Goal: Task Accomplishment & Management: Use online tool/utility

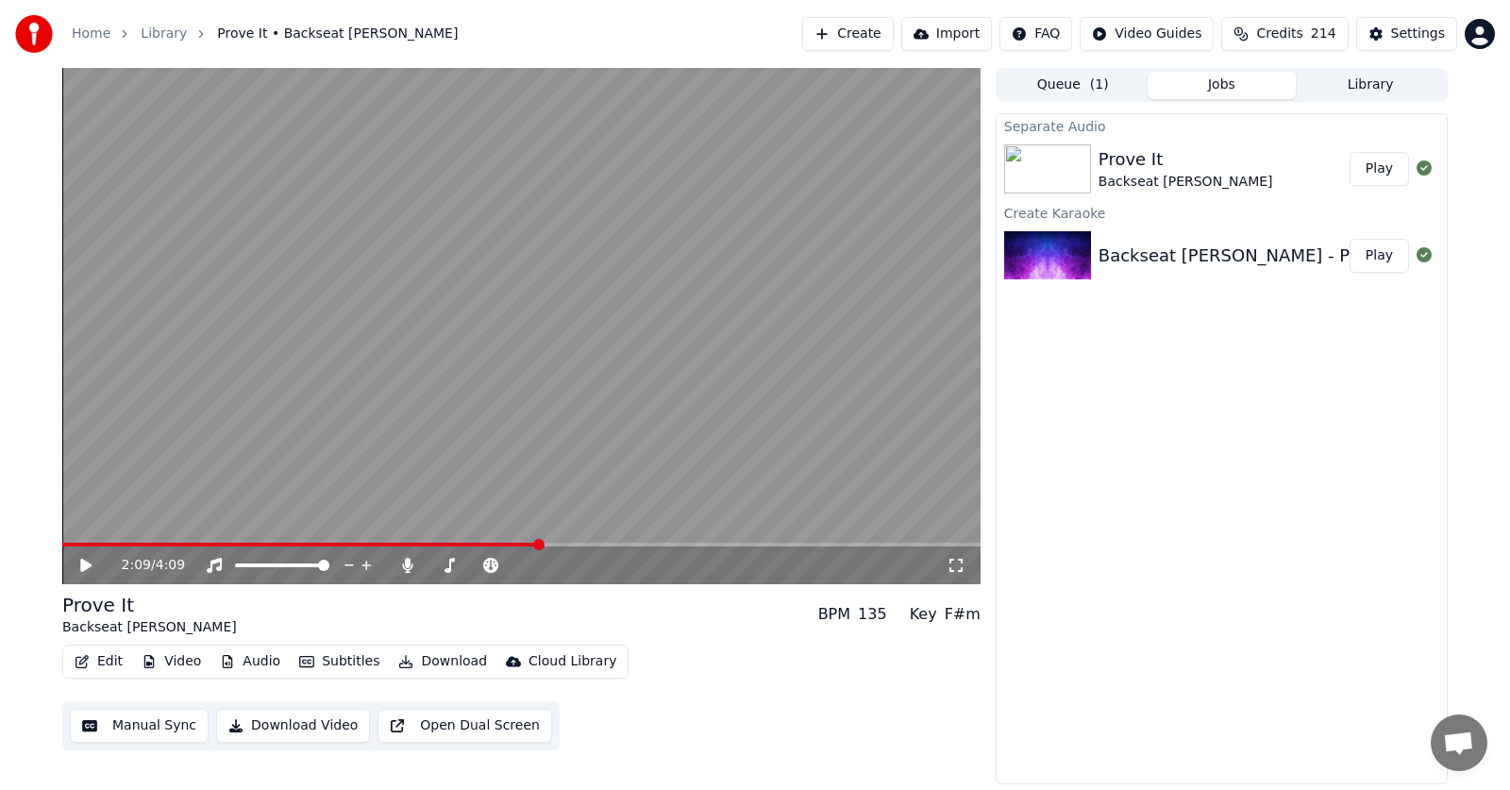
click at [86, 564] on icon at bounding box center [85, 565] width 11 height 13
click at [86, 564] on icon at bounding box center [99, 565] width 44 height 15
click at [86, 564] on icon at bounding box center [85, 565] width 11 height 13
click at [1383, 173] on button "Play" at bounding box center [1378, 169] width 59 height 34
click at [82, 566] on icon at bounding box center [85, 565] width 9 height 11
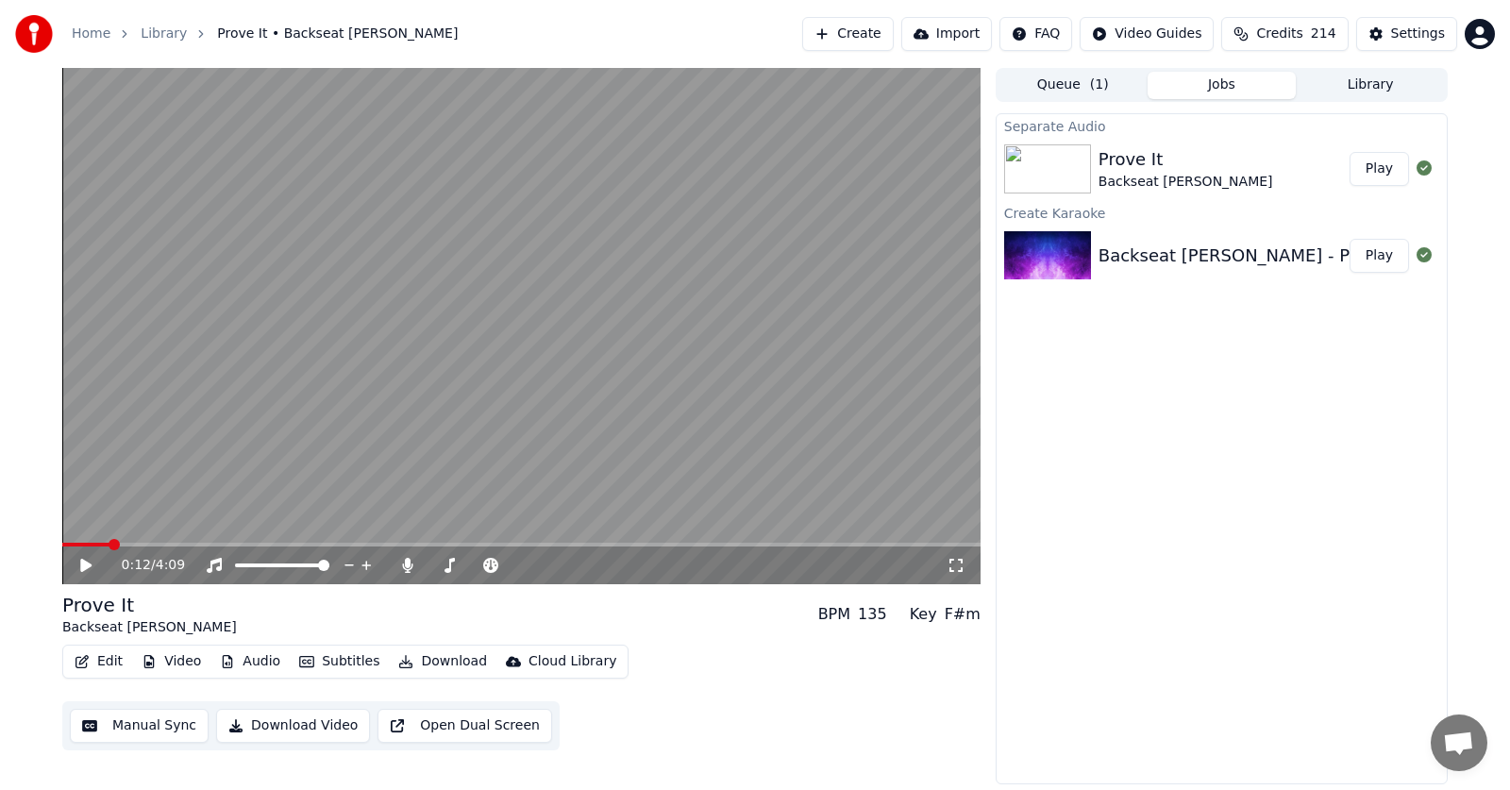
click at [84, 563] on icon at bounding box center [85, 565] width 11 height 13
click at [62, 539] on span at bounding box center [67, 544] width 11 height 11
click at [86, 560] on icon at bounding box center [99, 565] width 44 height 15
click at [86, 567] on icon at bounding box center [99, 565] width 44 height 15
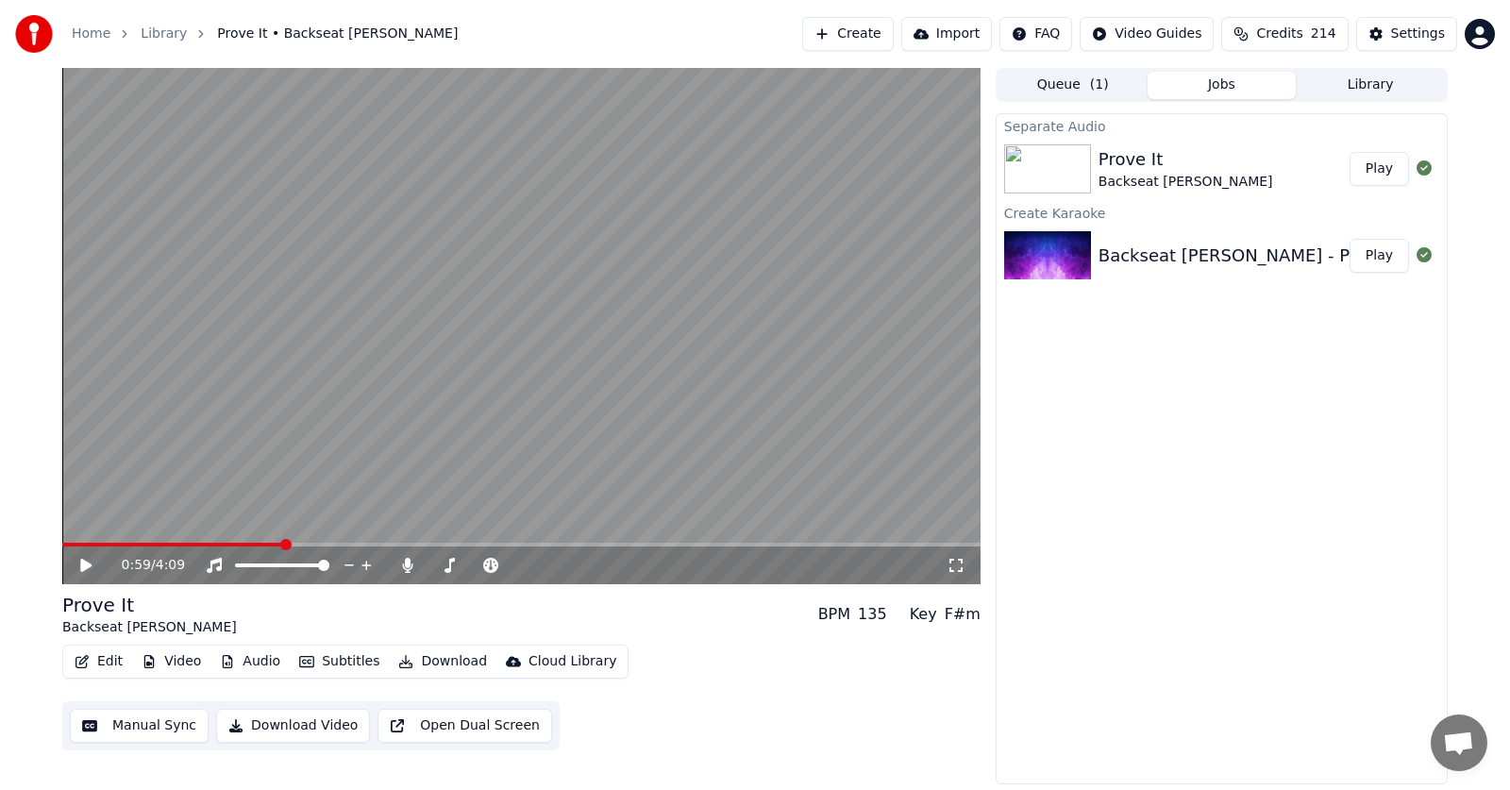
click at [242, 659] on button "Audio" at bounding box center [249, 661] width 75 height 26
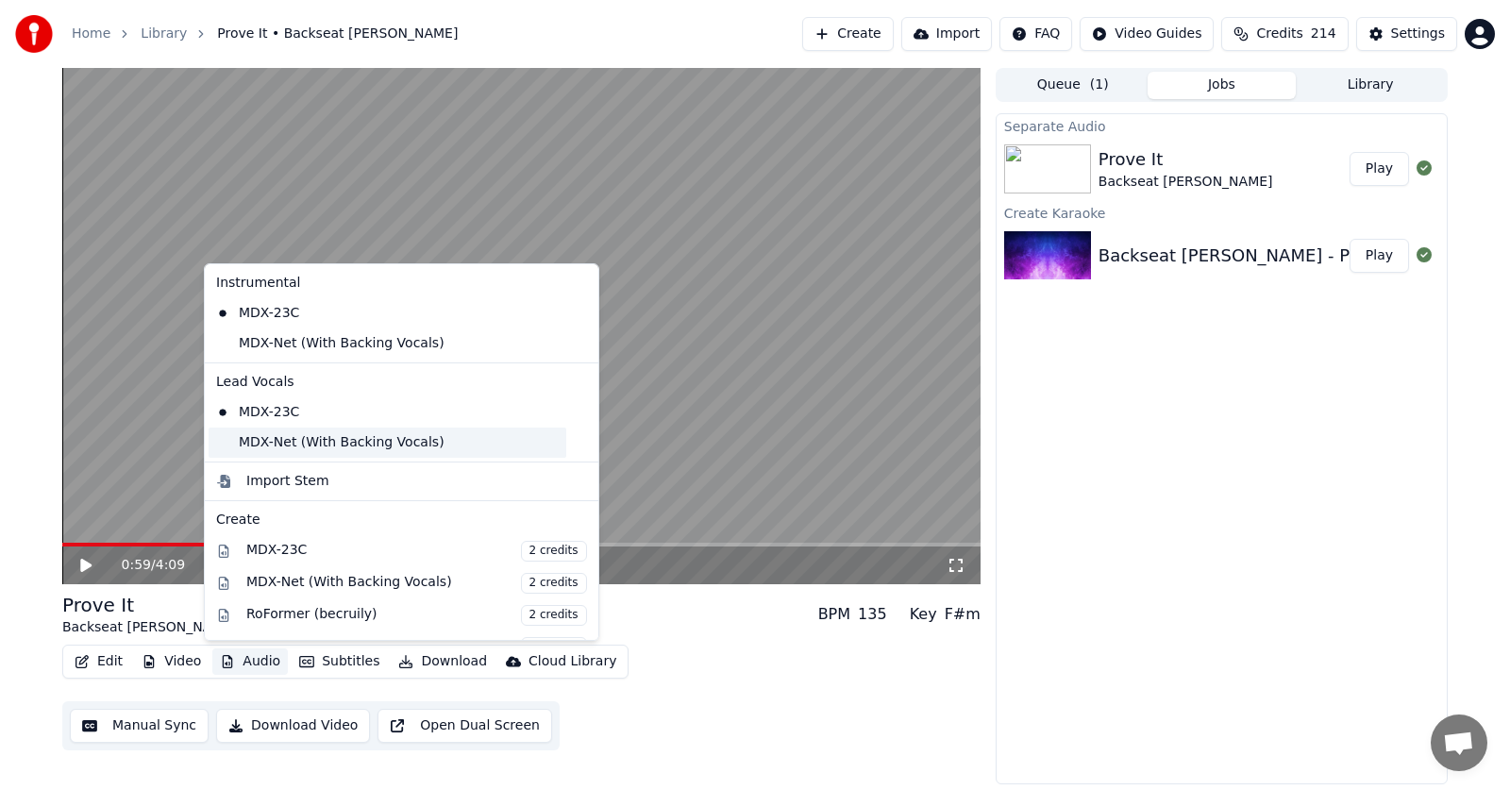
click at [273, 437] on div "MDX-Net (With Backing Vocals)" at bounding box center [388, 442] width 358 height 30
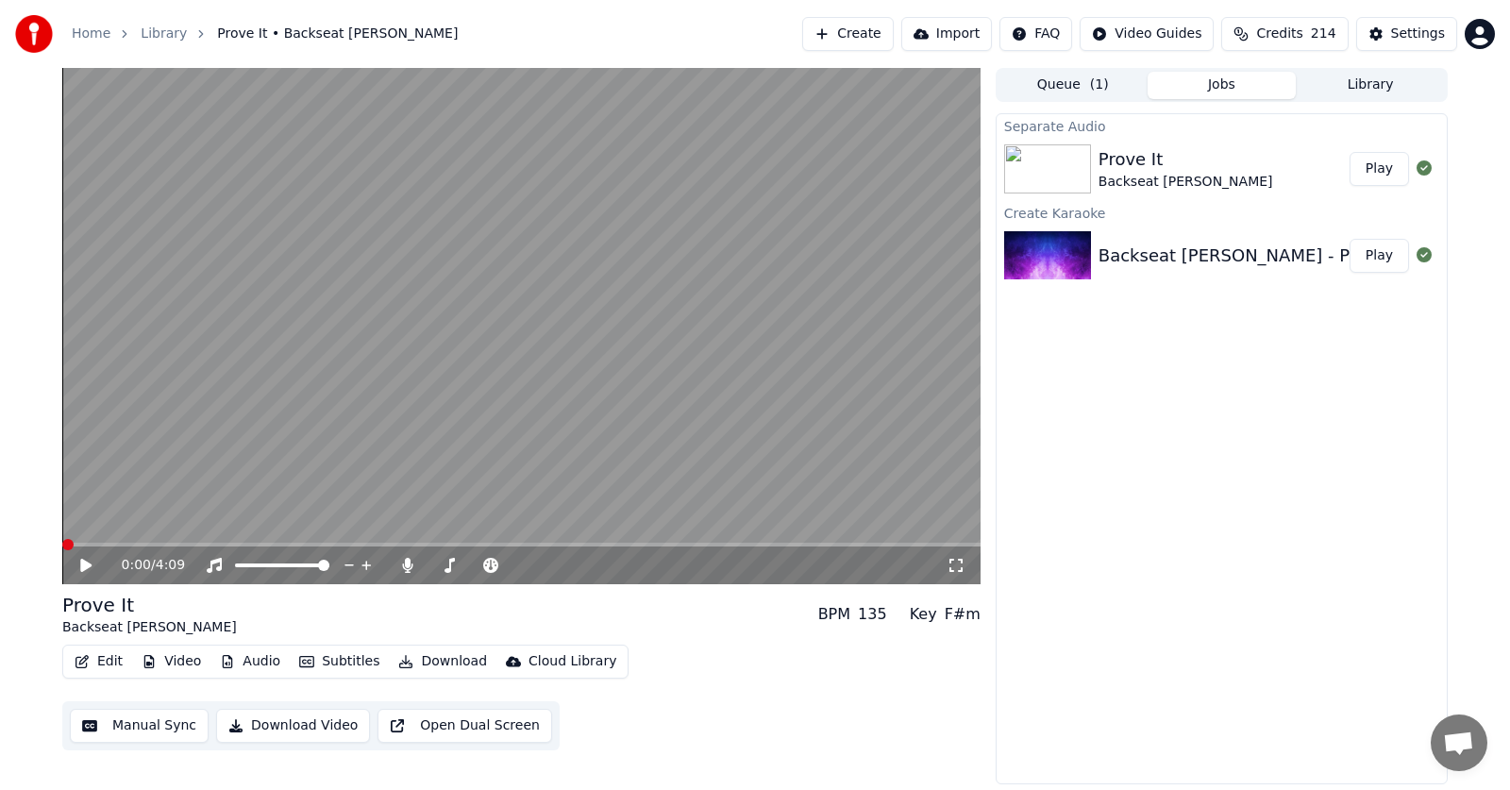
click at [242, 658] on button "Audio" at bounding box center [249, 661] width 75 height 26
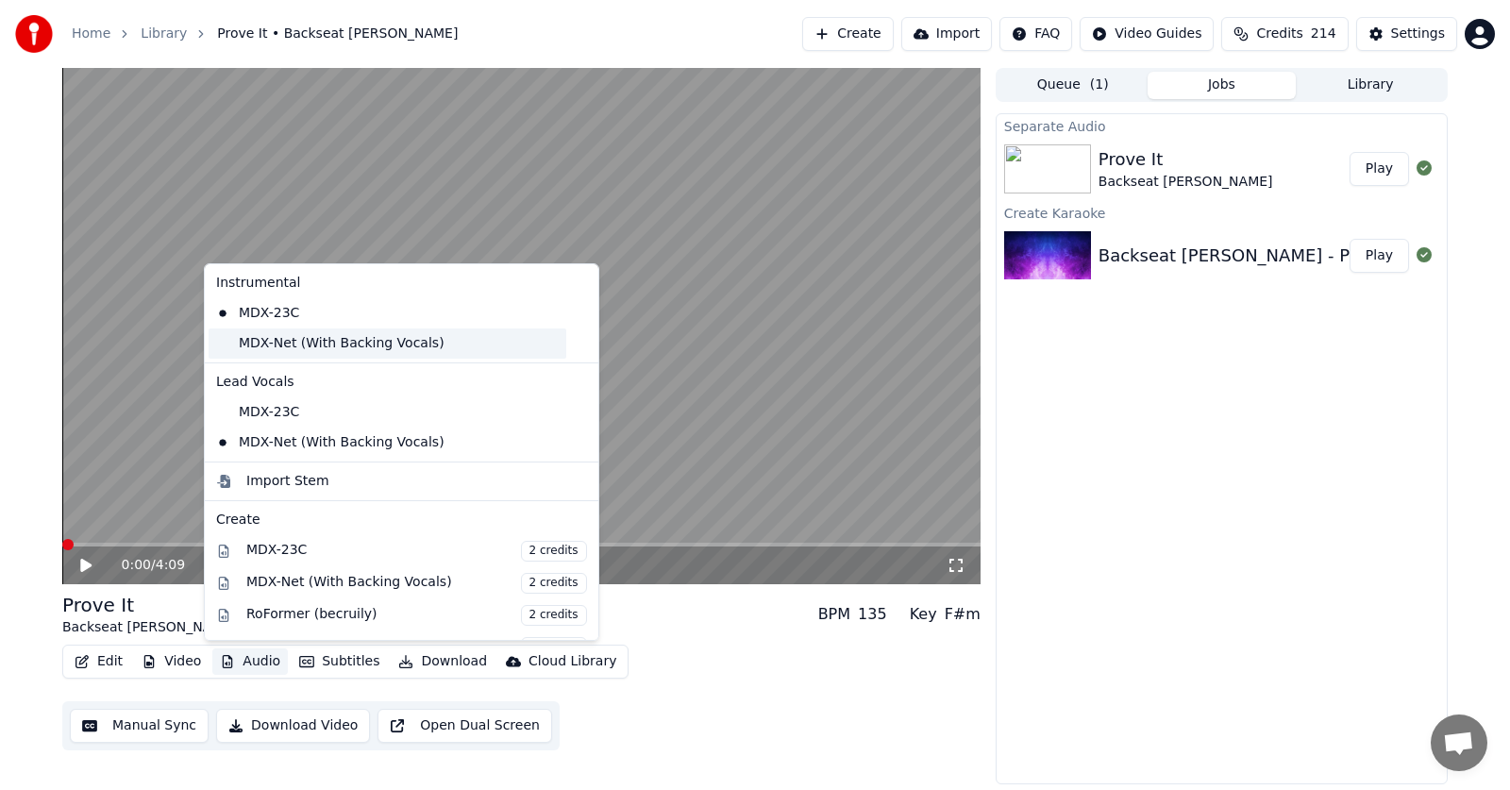
click at [255, 340] on div "MDX-Net (With Backing Vocals)" at bounding box center [388, 343] width 358 height 30
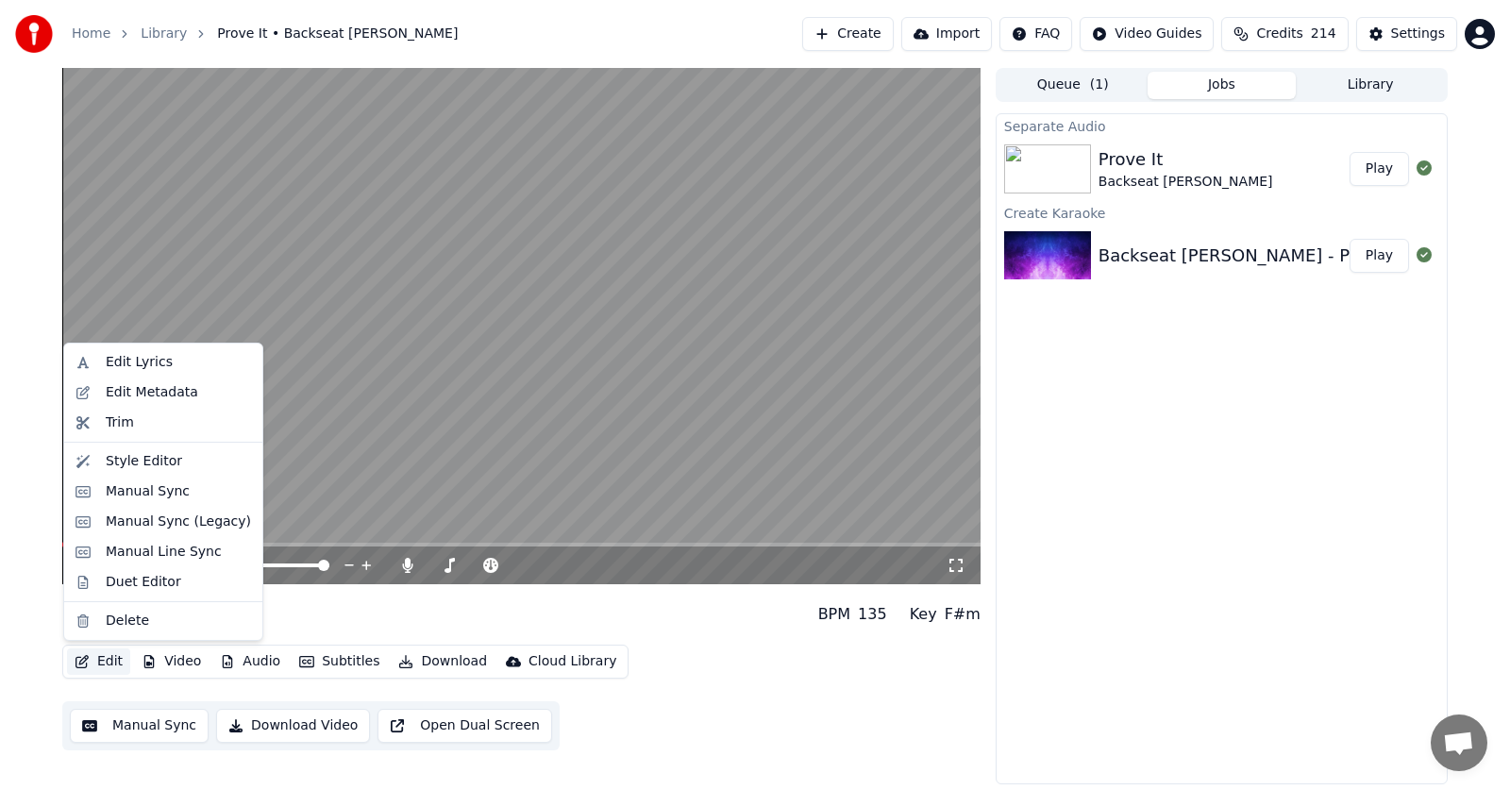
click at [98, 670] on button "Edit" at bounding box center [98, 661] width 63 height 26
click at [135, 526] on div "Manual Sync (Legacy)" at bounding box center [178, 521] width 145 height 19
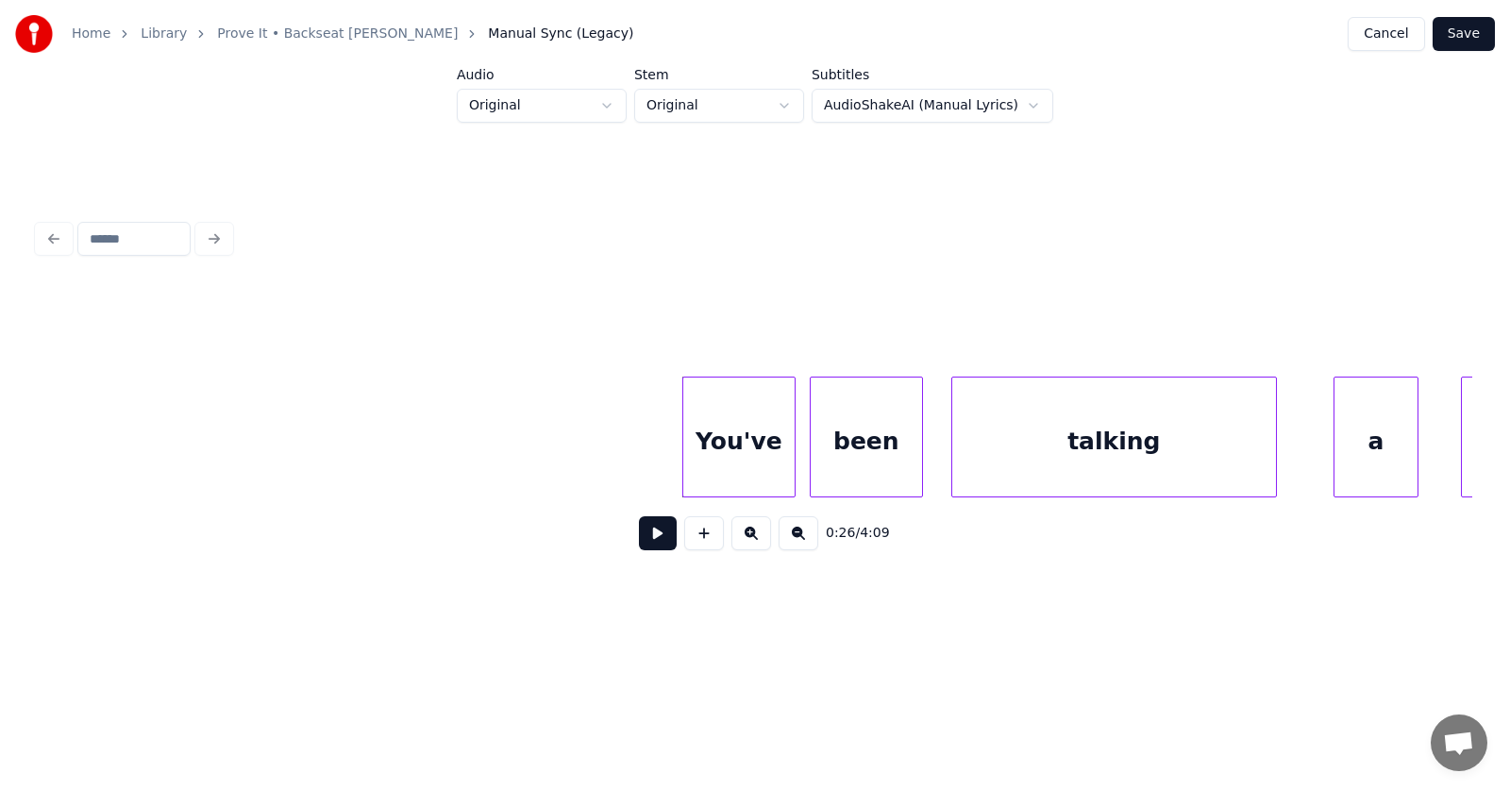
scroll to position [0, 18716]
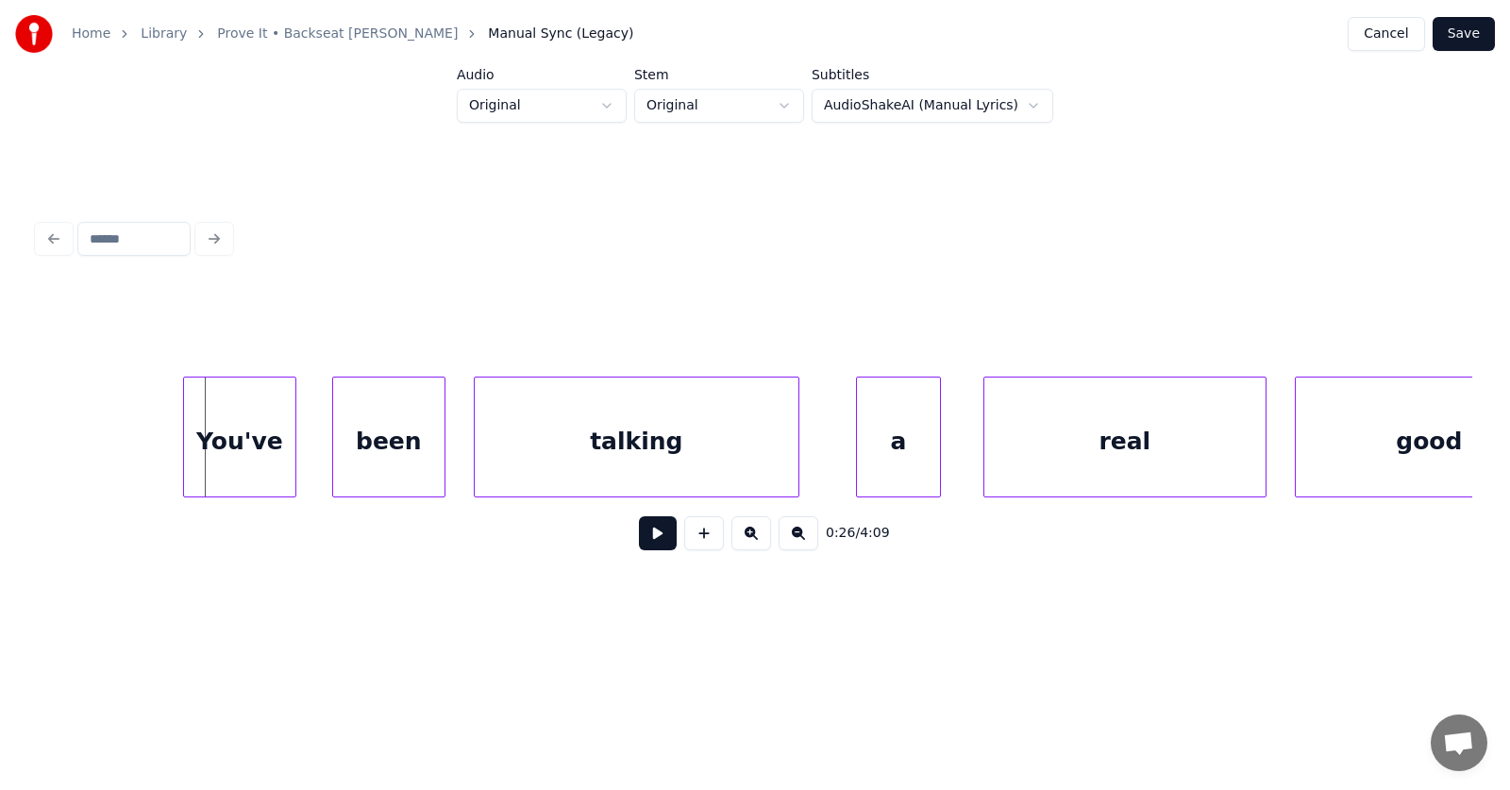
click at [203, 443] on div "You've" at bounding box center [239, 441] width 111 height 128
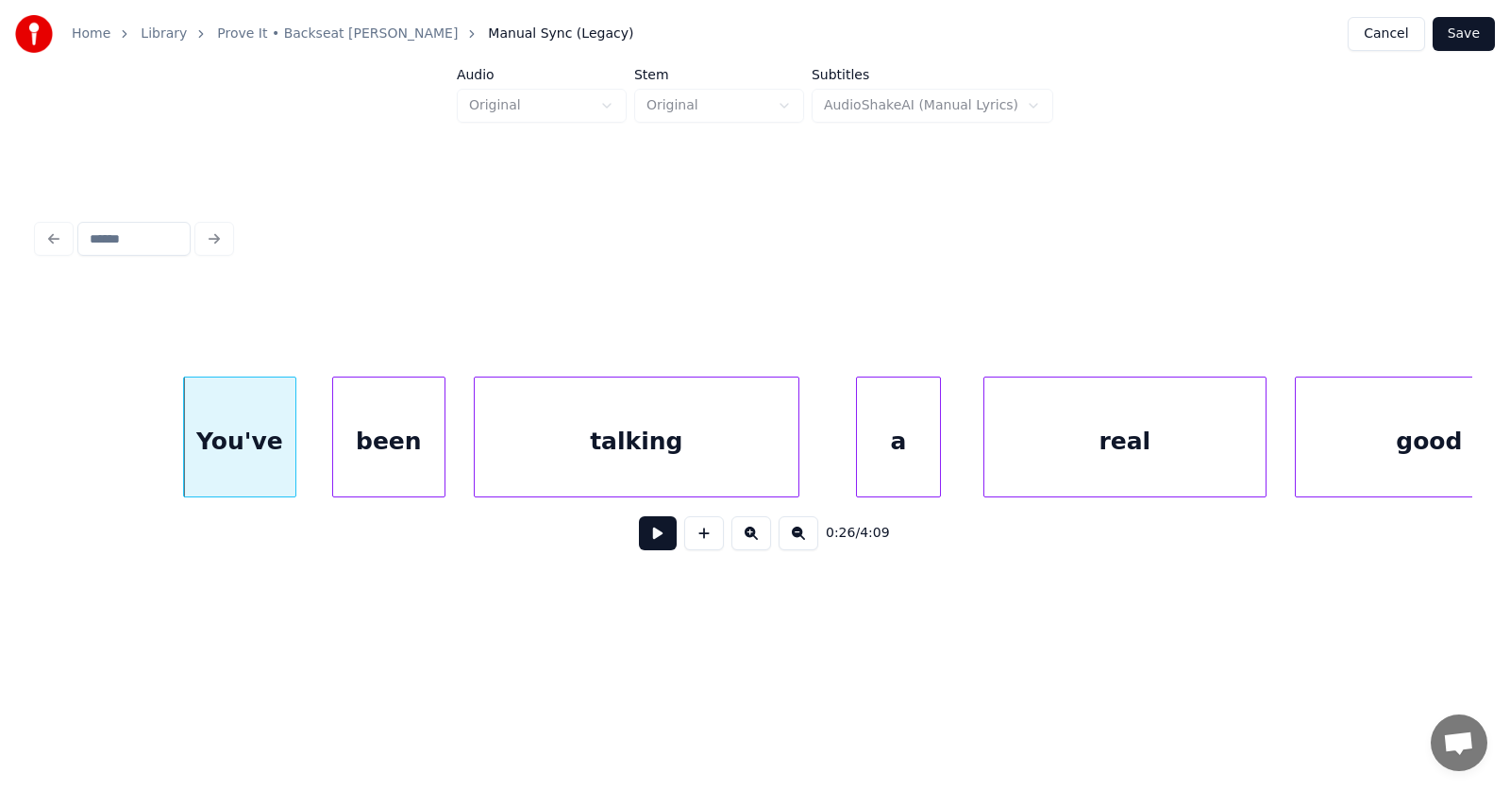
click at [639, 543] on button at bounding box center [658, 533] width 38 height 34
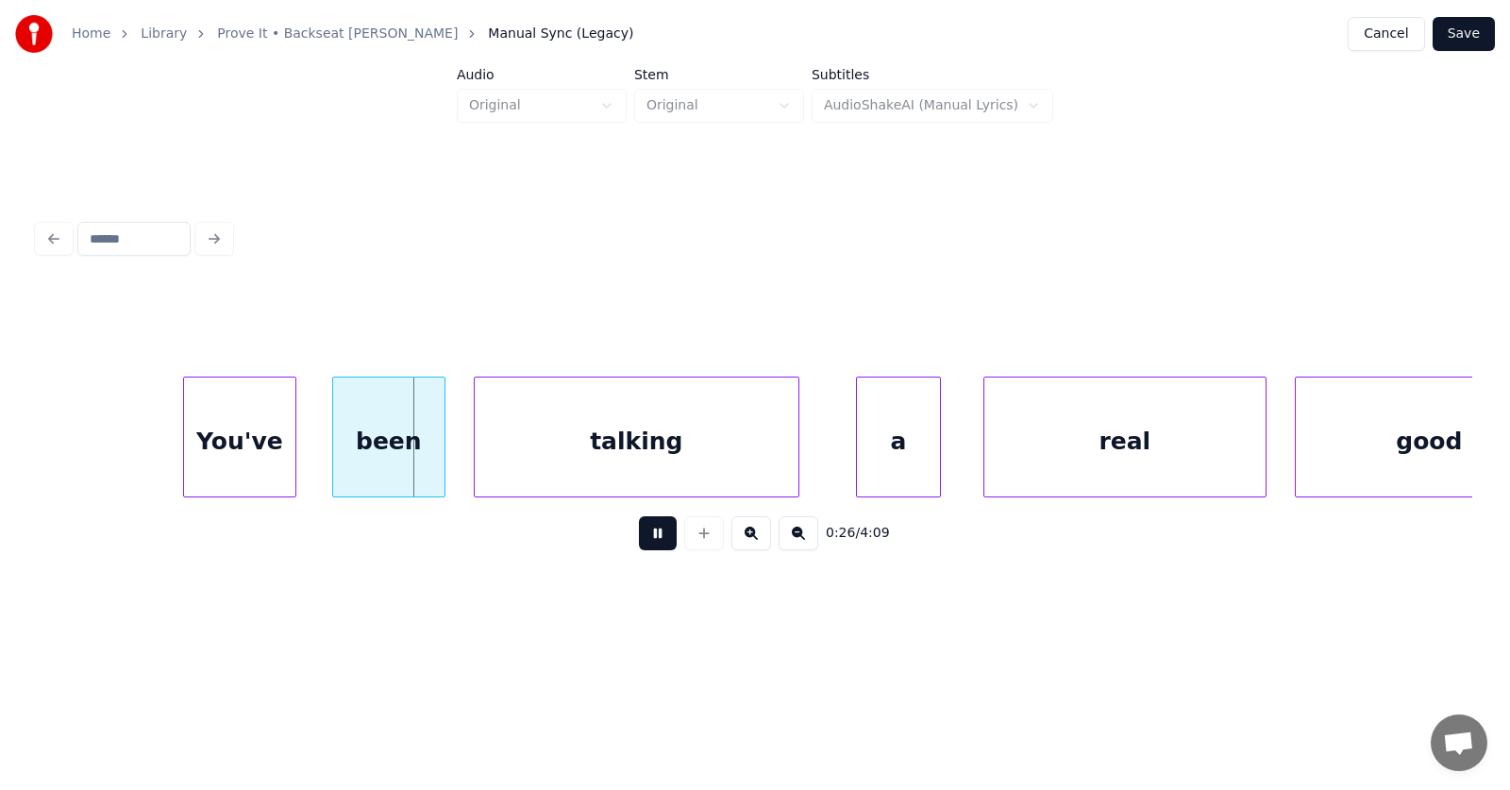
click at [639, 543] on button at bounding box center [658, 533] width 38 height 34
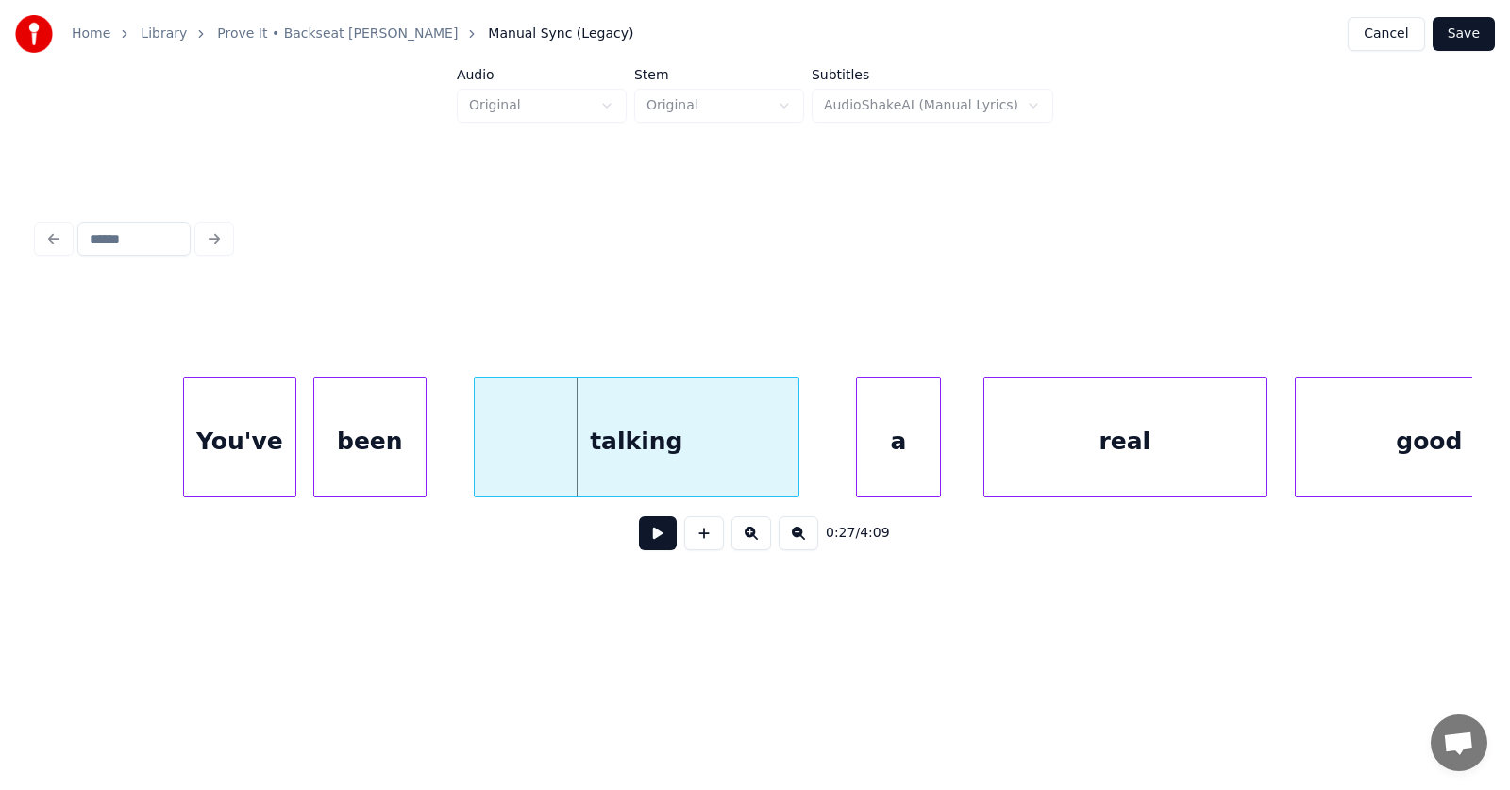
click at [382, 477] on div "been" at bounding box center [369, 441] width 111 height 128
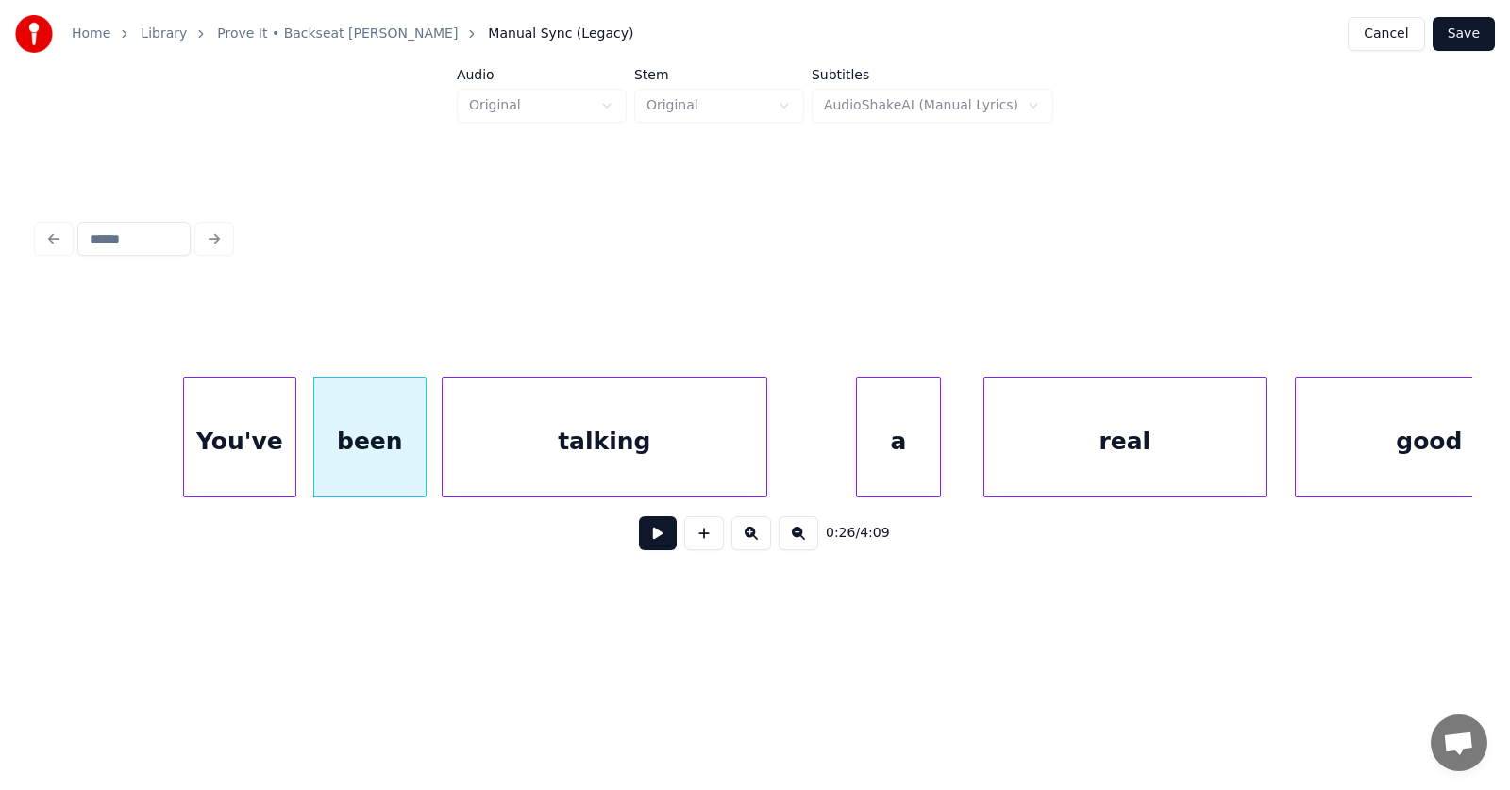
click at [473, 472] on div "talking" at bounding box center [605, 441] width 324 height 128
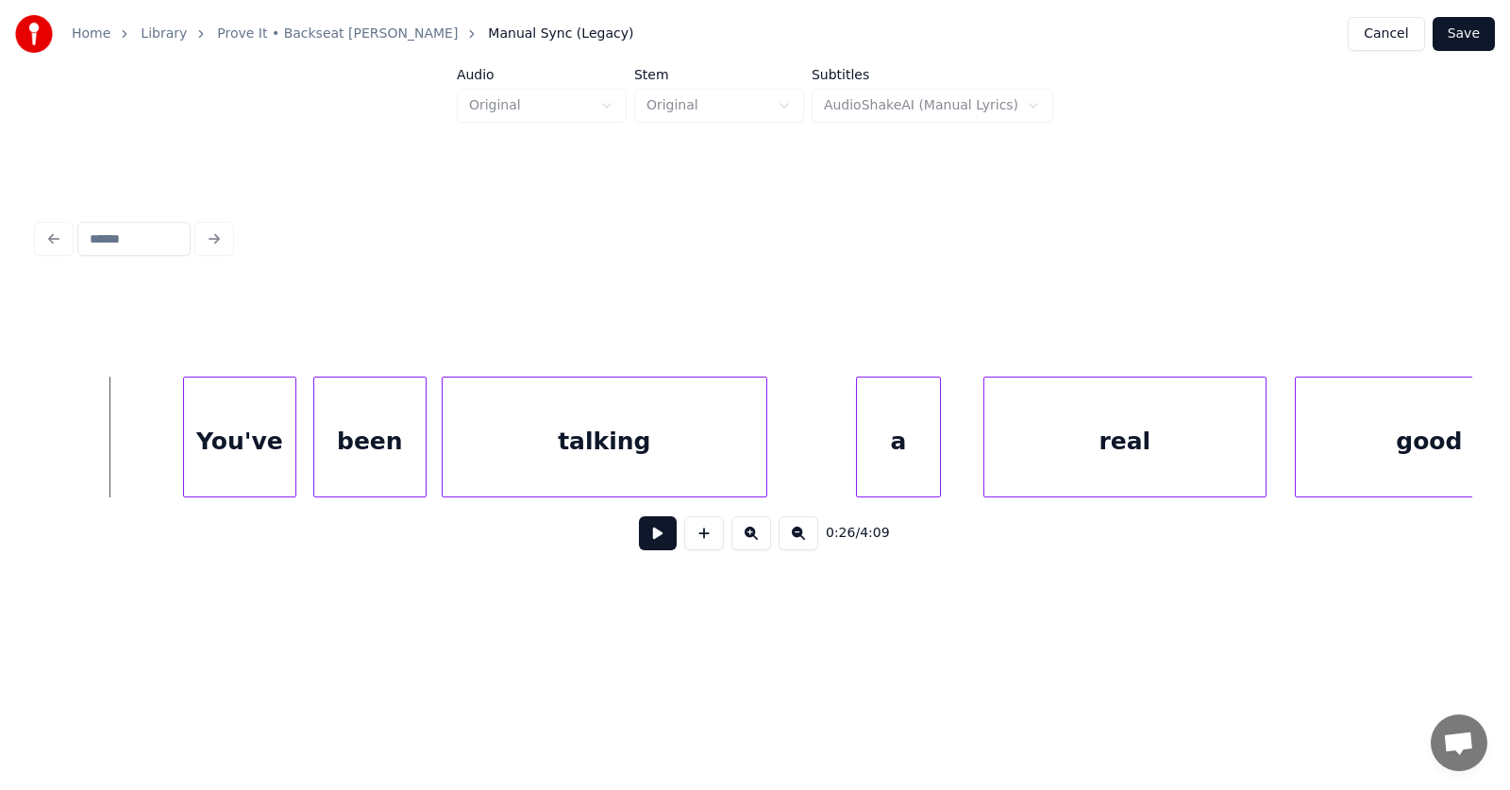
click at [649, 541] on button at bounding box center [658, 533] width 38 height 34
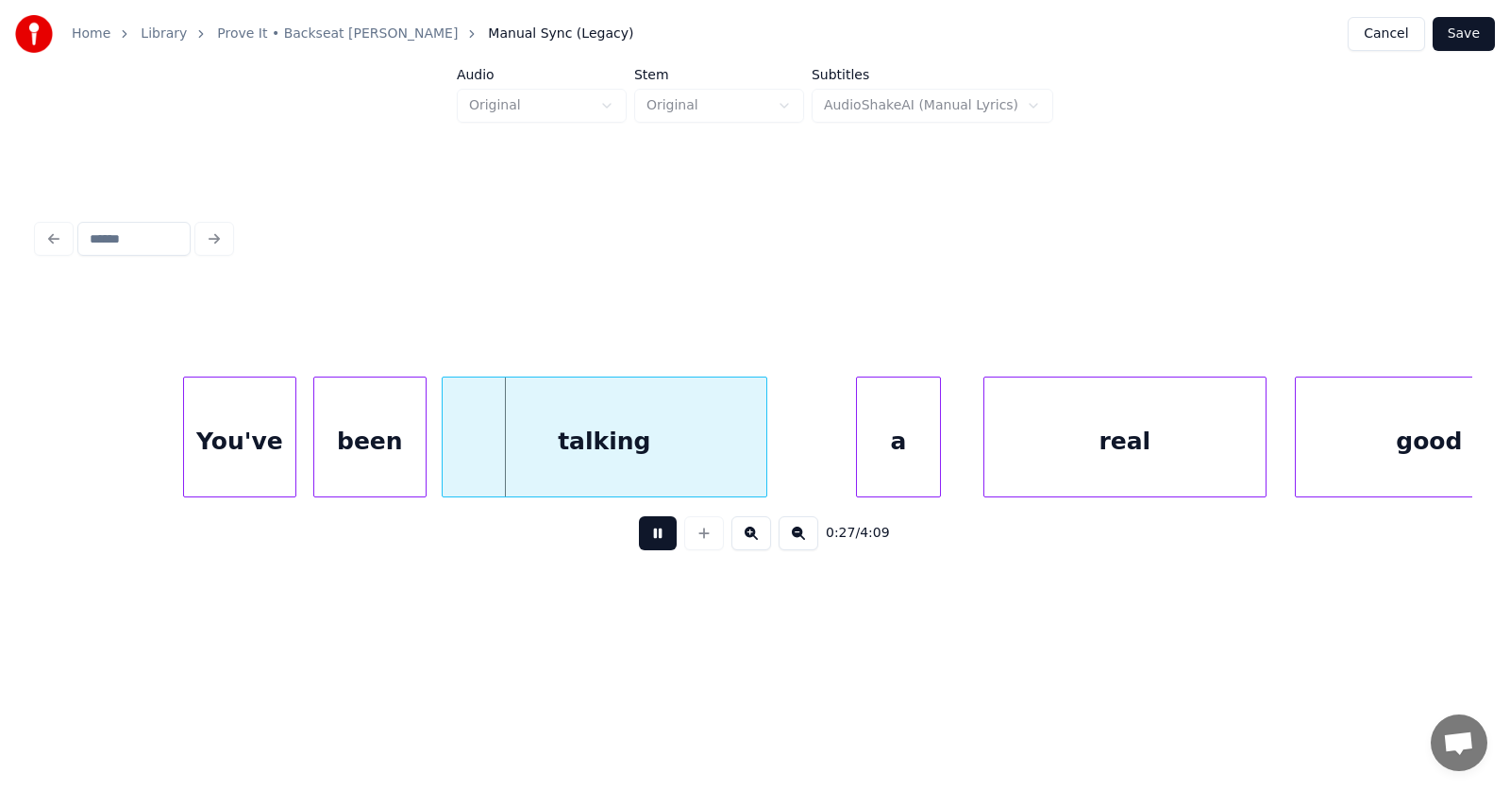
click at [649, 541] on button at bounding box center [658, 533] width 38 height 34
click at [645, 538] on button at bounding box center [658, 533] width 38 height 34
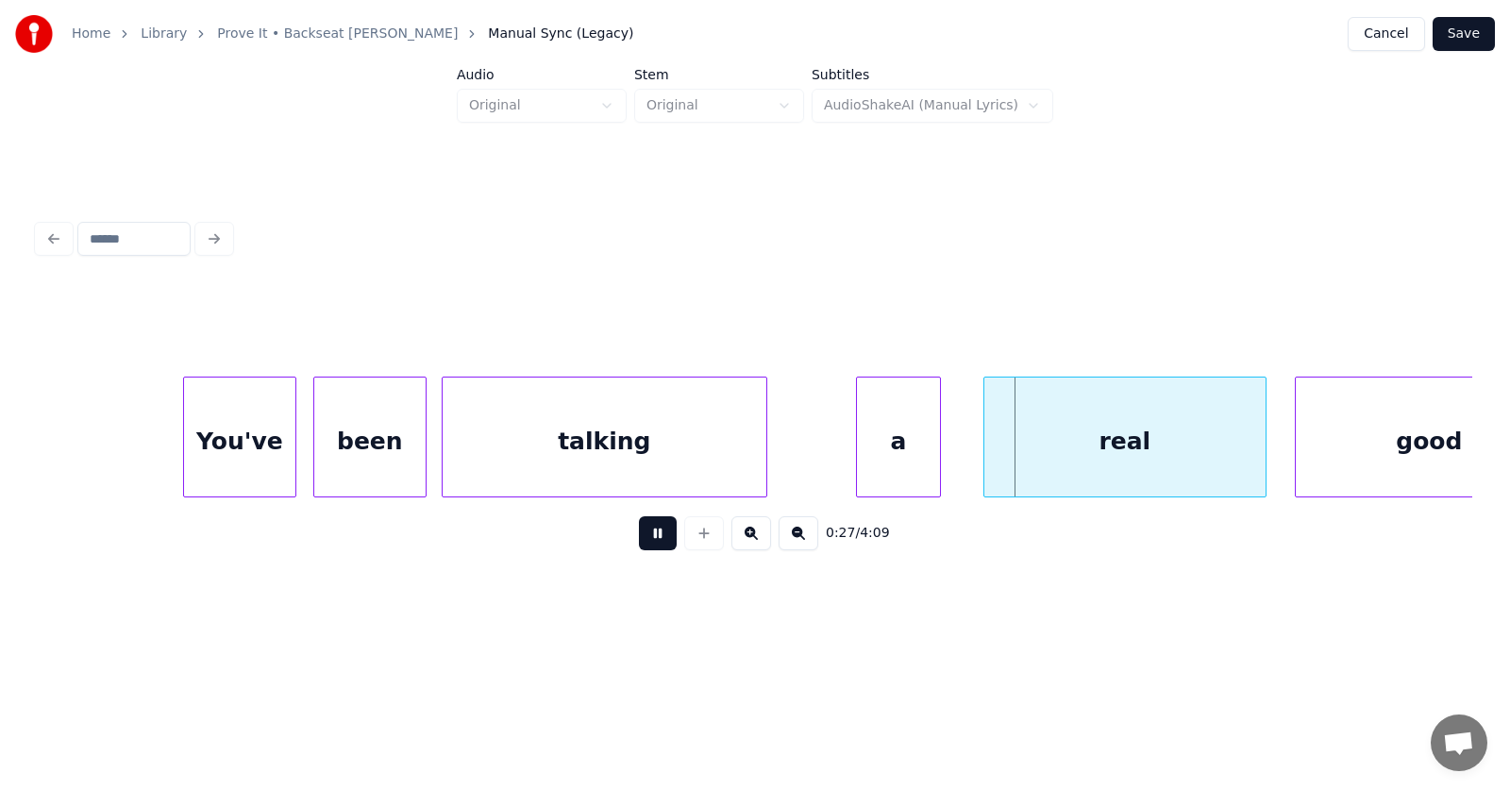
click at [645, 538] on button at bounding box center [658, 533] width 38 height 34
click at [815, 445] on div "a" at bounding box center [836, 441] width 83 height 128
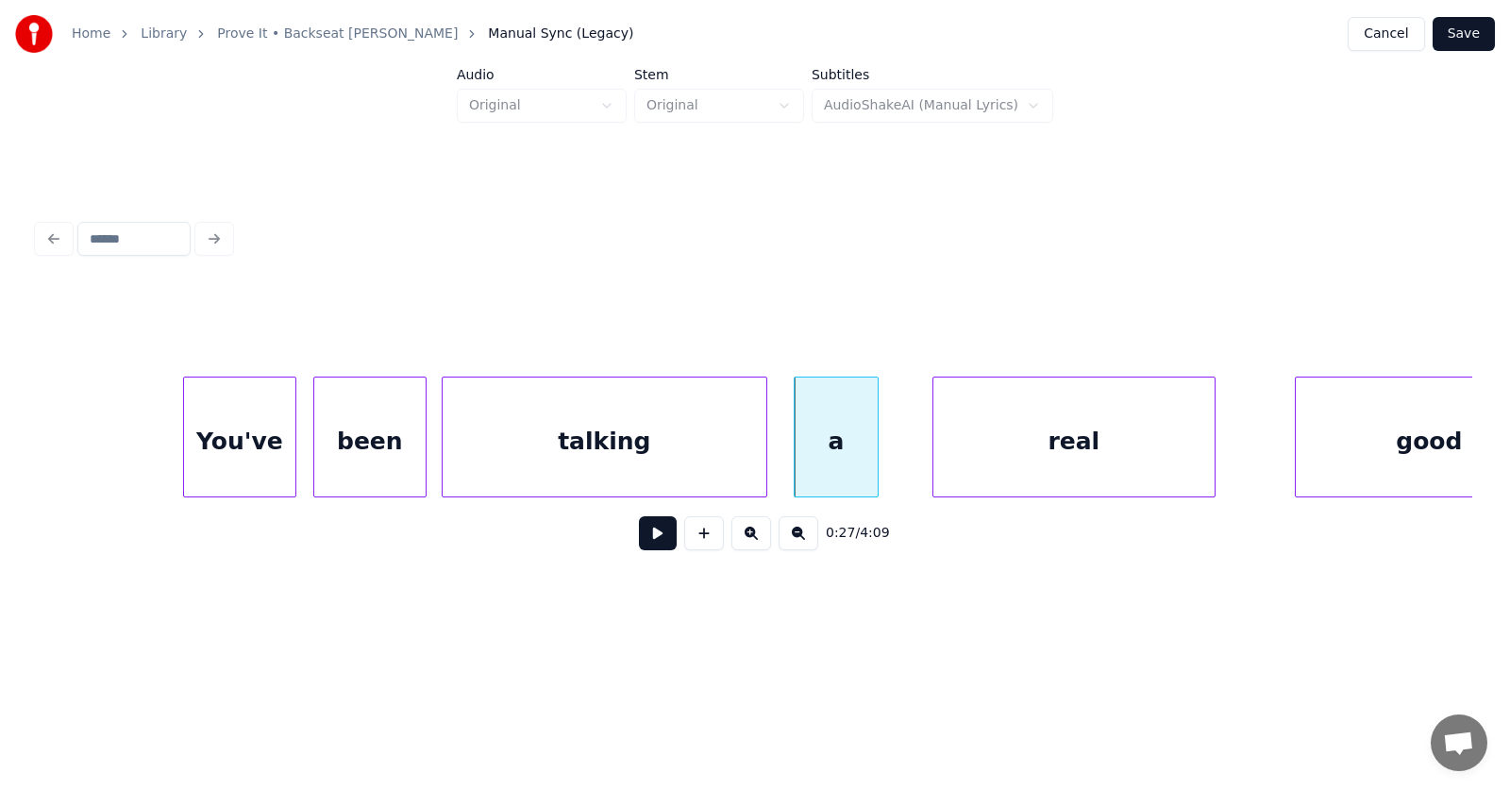
click at [932, 459] on div "real" at bounding box center [1073, 437] width 283 height 121
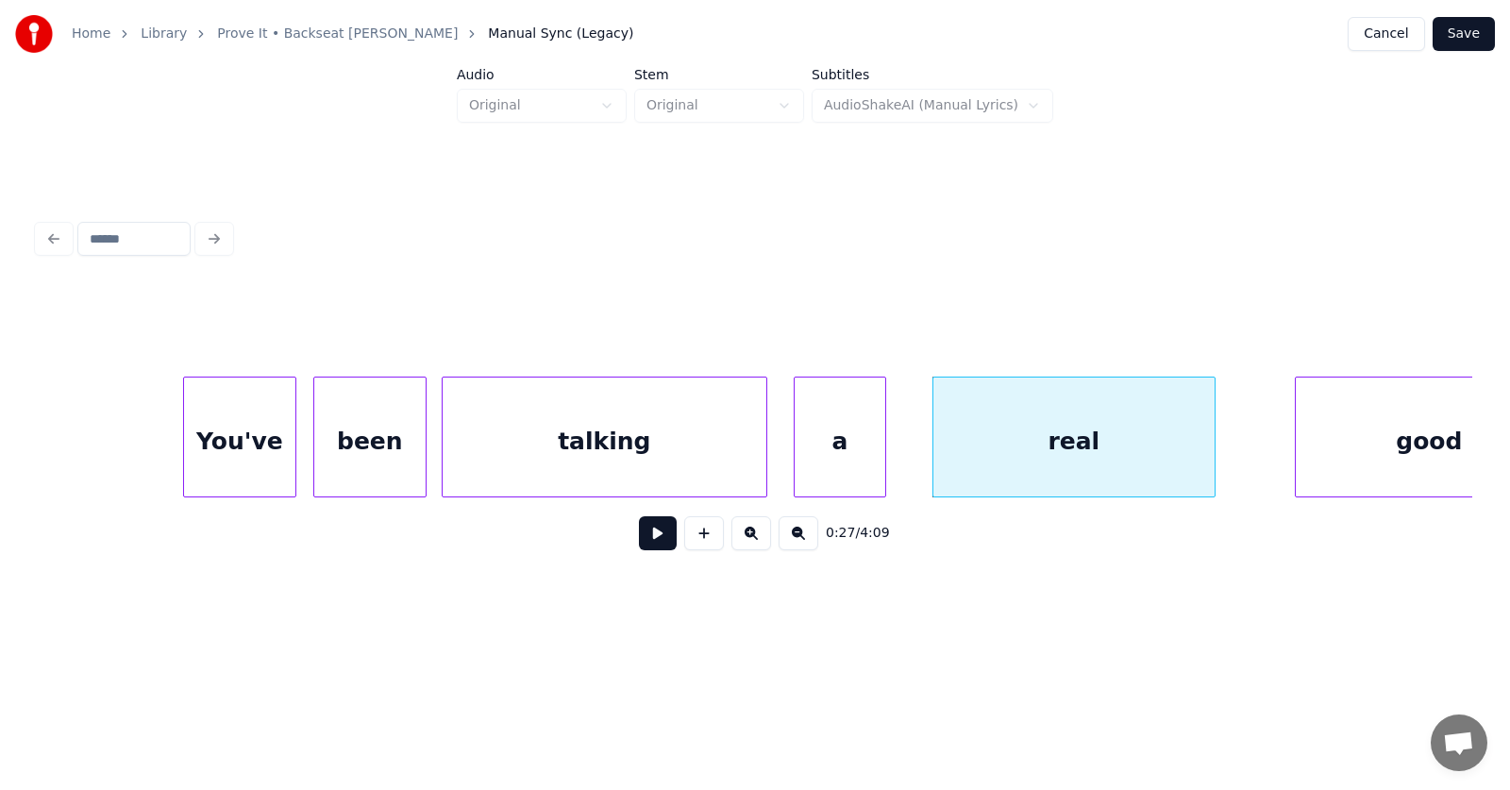
click at [885, 445] on div at bounding box center [882, 436] width 6 height 119
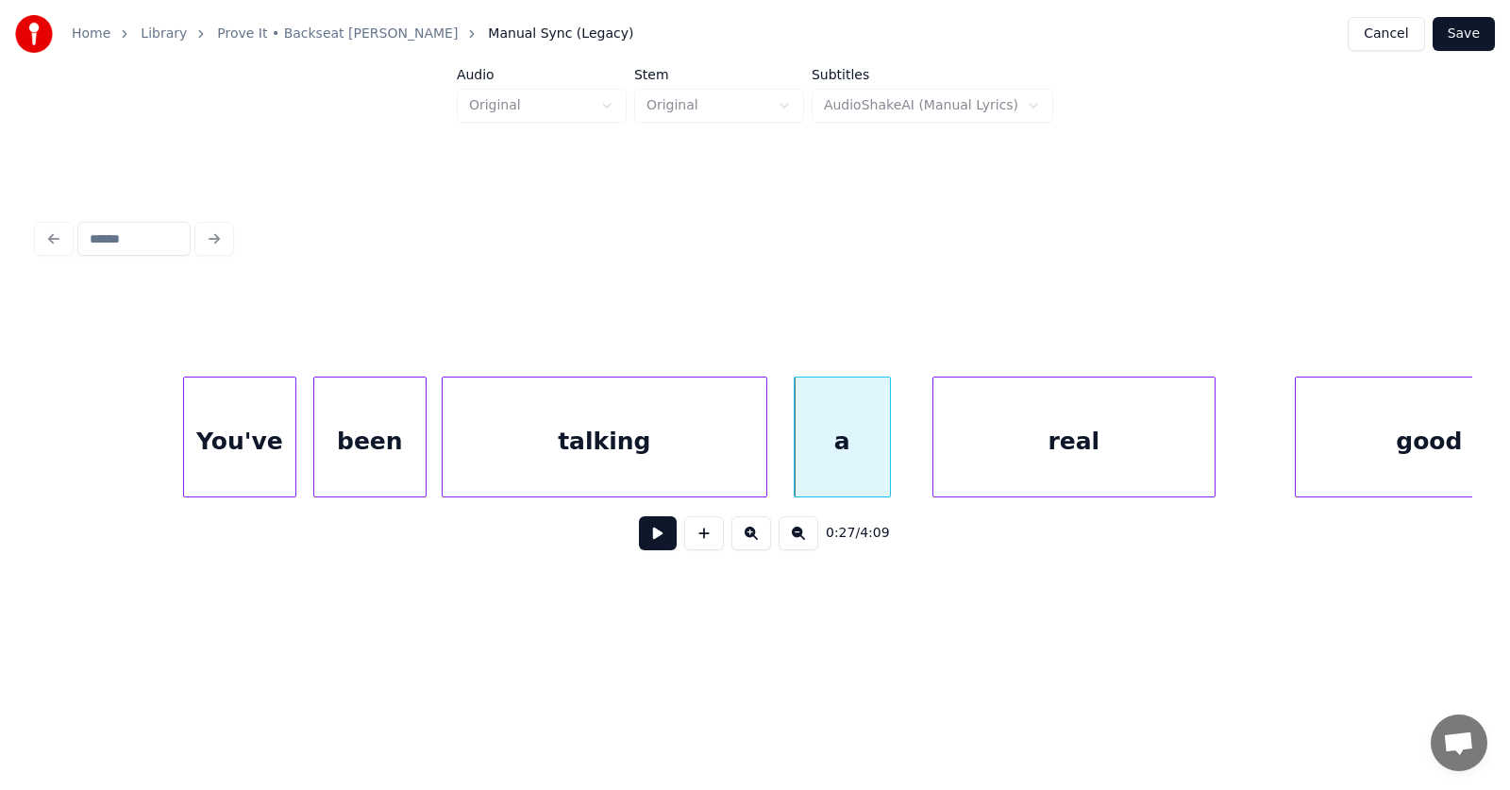
scroll to position [0, 18800]
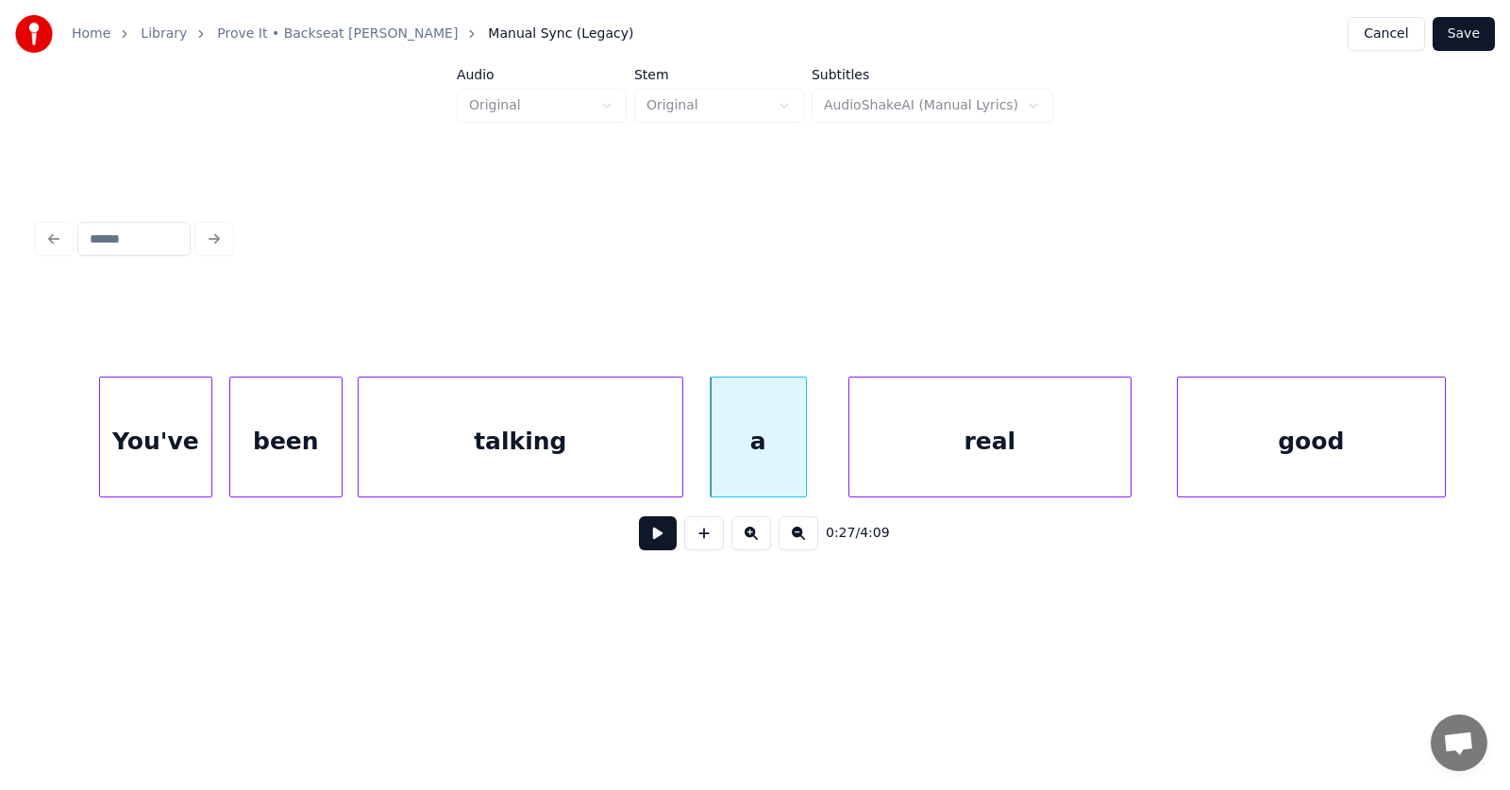
click at [1331, 460] on div "good" at bounding box center [1311, 441] width 267 height 128
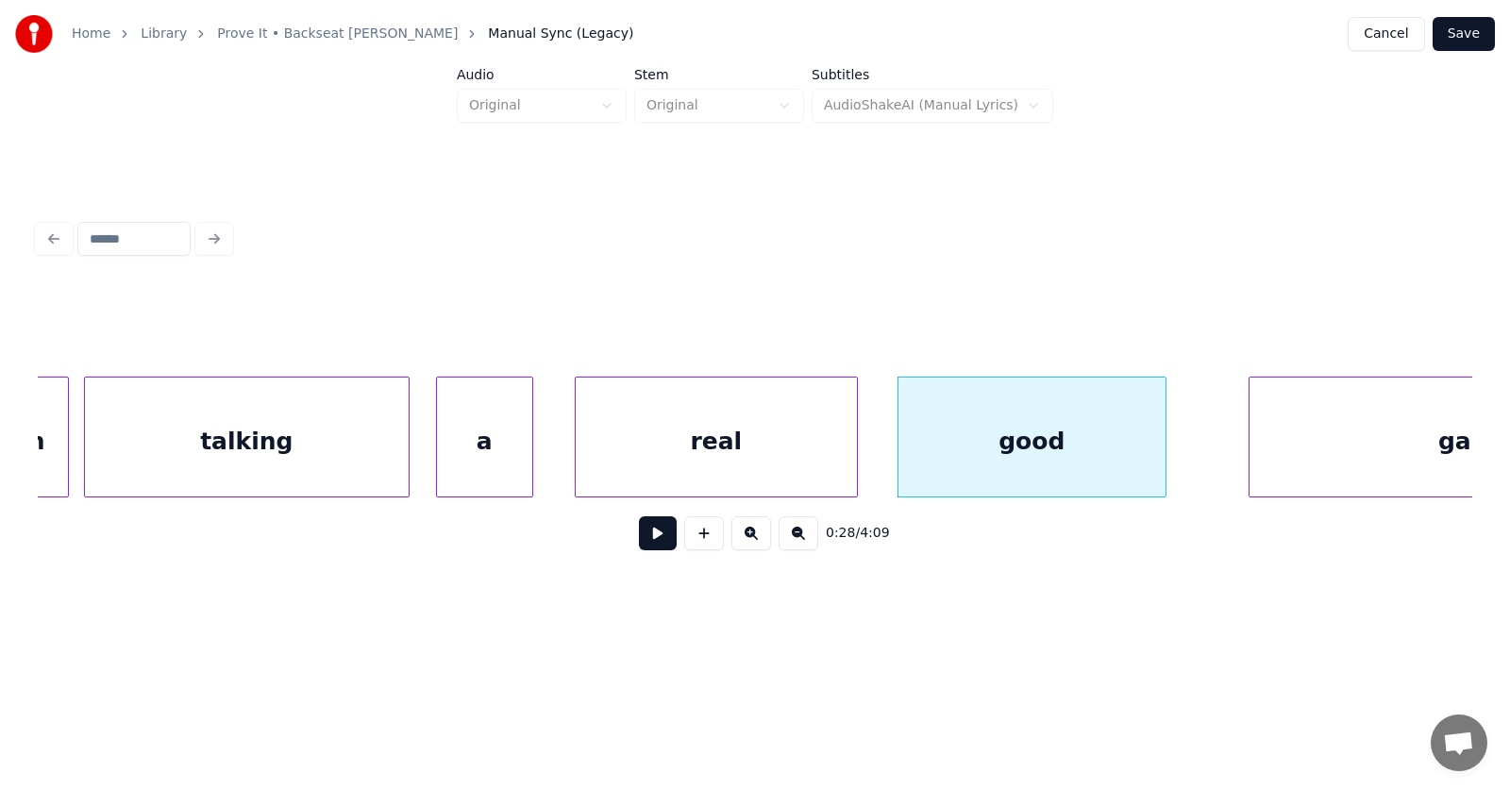
scroll to position [0, 19431]
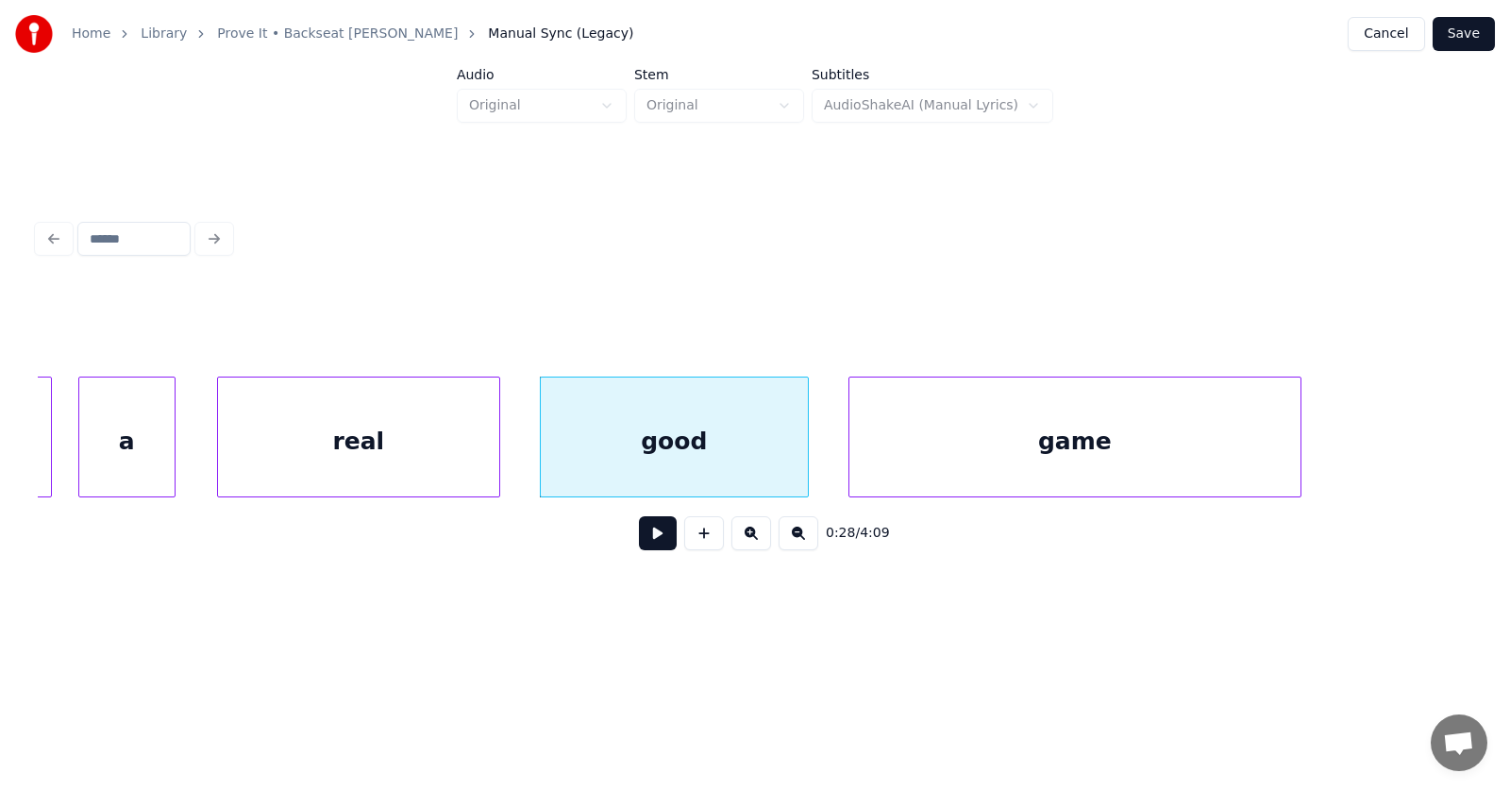
click at [1056, 461] on div "game" at bounding box center [1074, 441] width 451 height 128
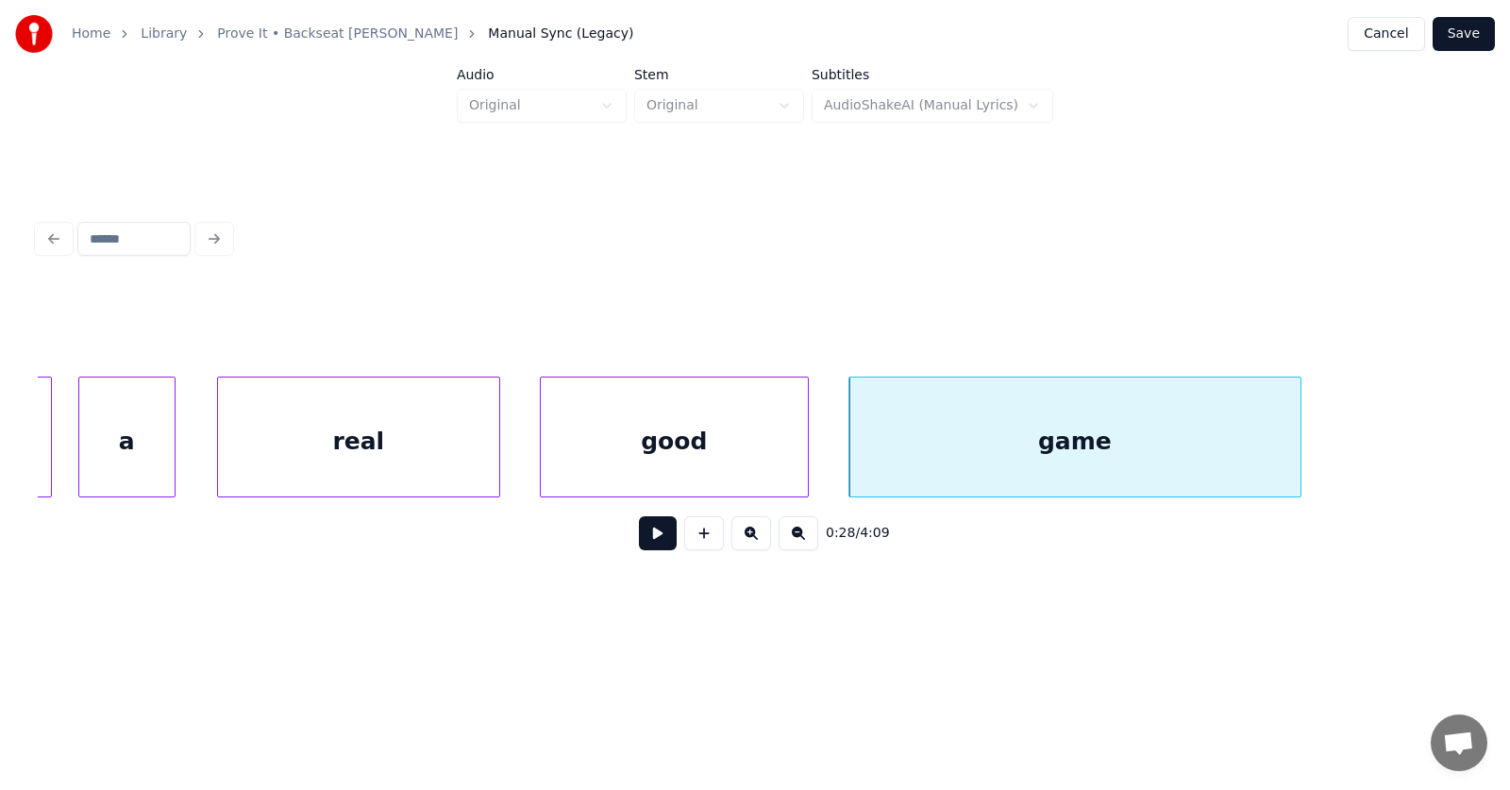
click at [639, 541] on button at bounding box center [658, 533] width 38 height 34
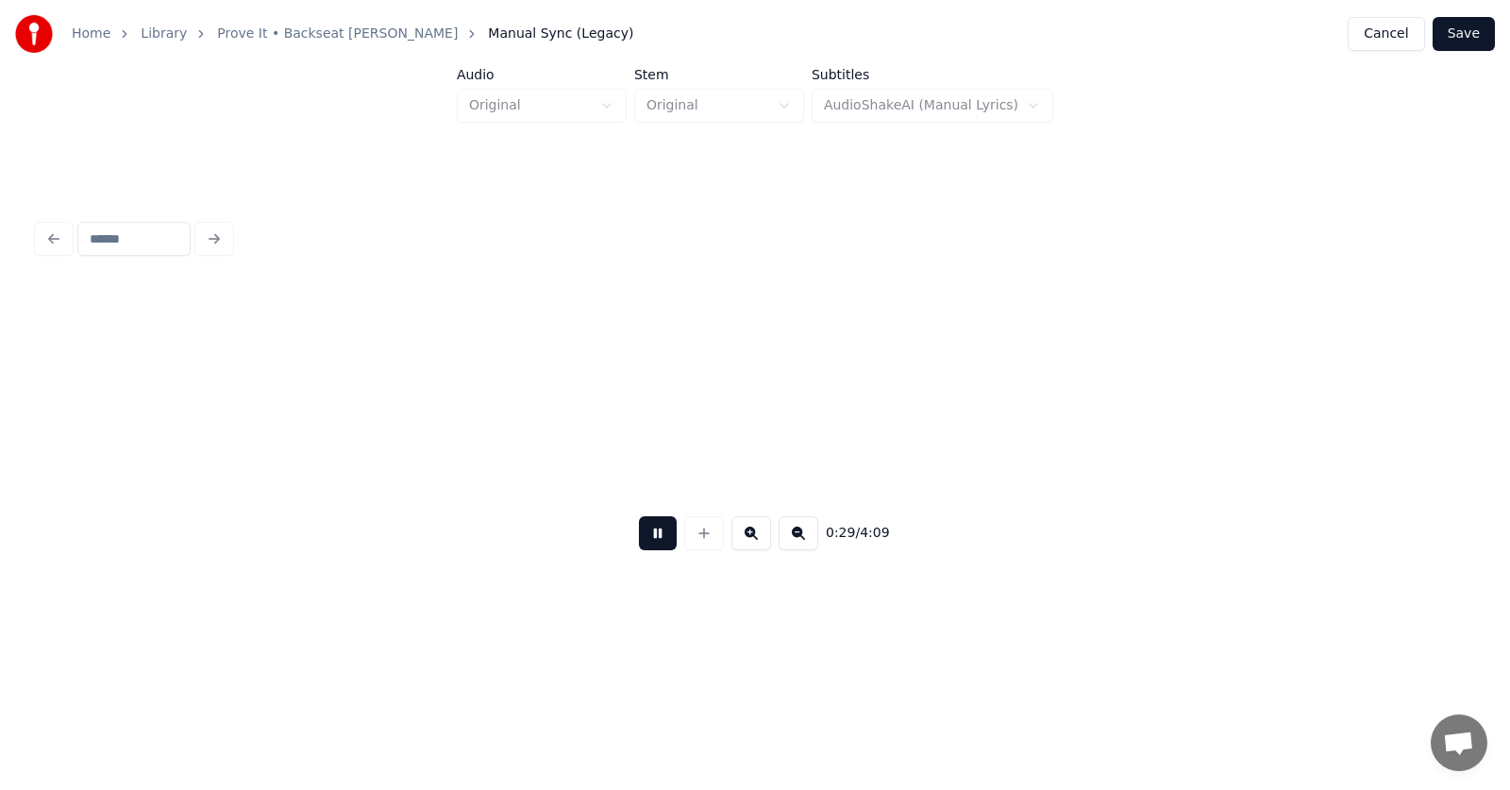
scroll to position [0, 20870]
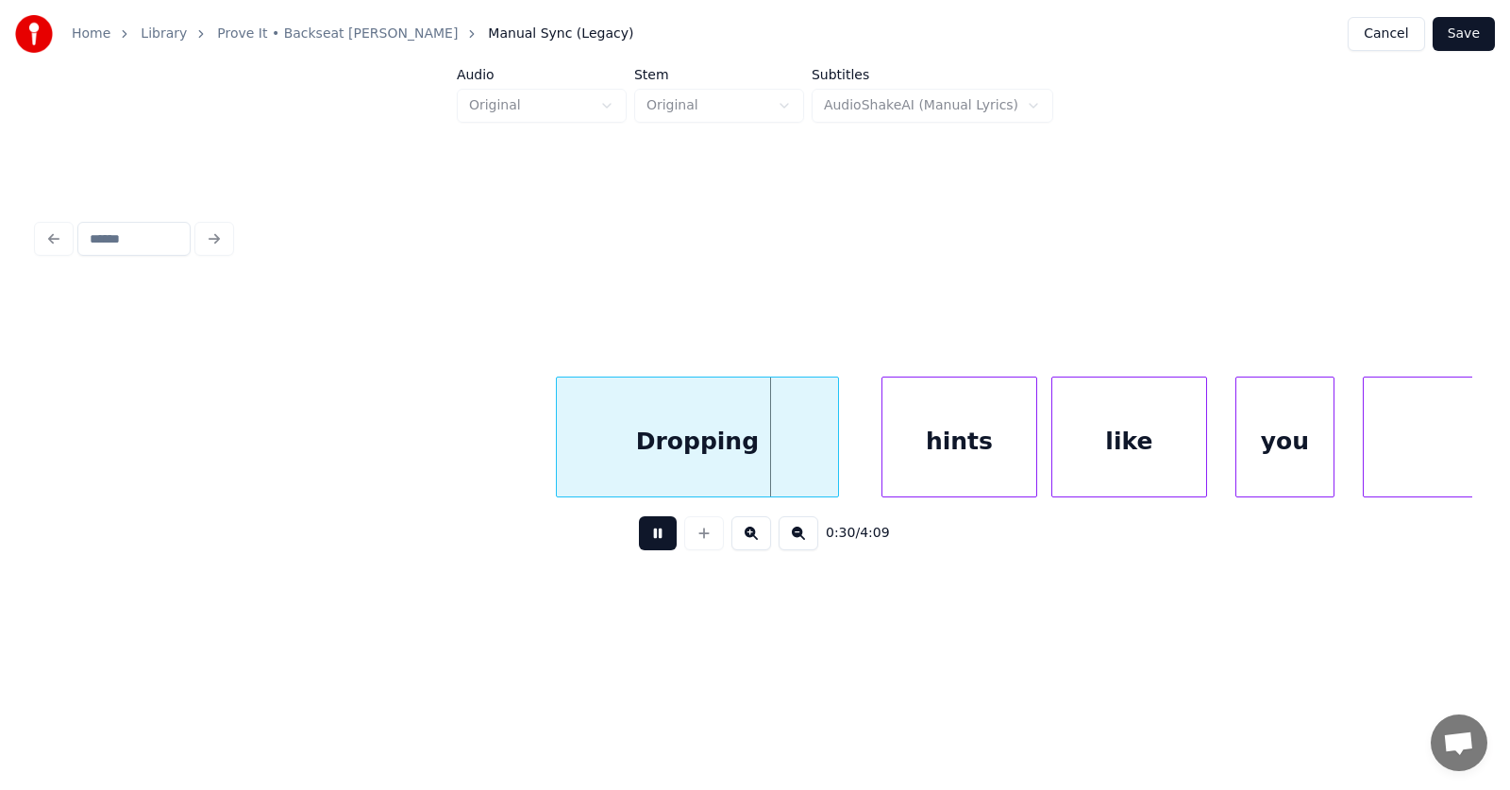
click at [639, 541] on button at bounding box center [658, 533] width 38 height 34
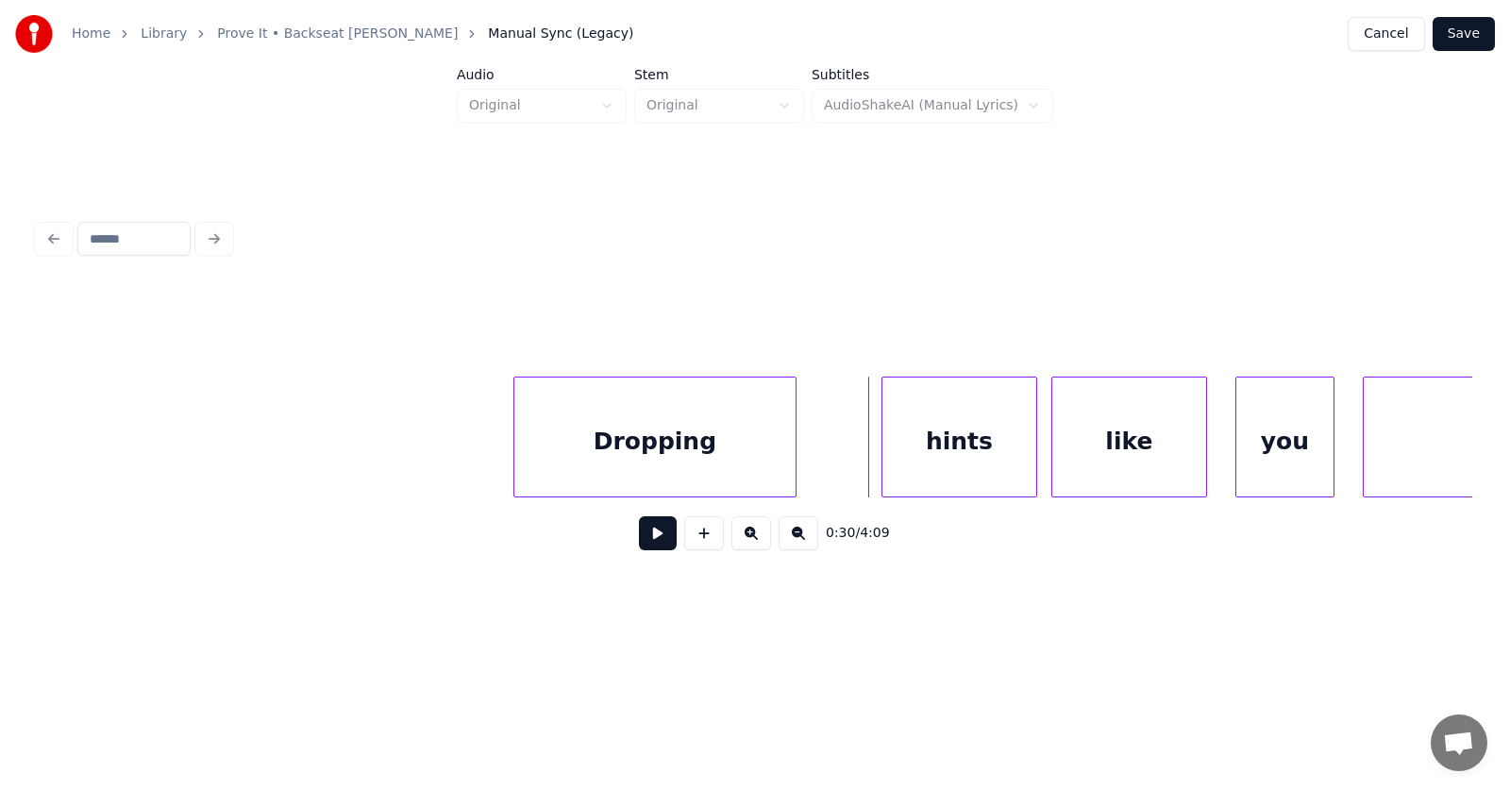
click at [589, 442] on div "Dropping" at bounding box center [654, 441] width 281 height 128
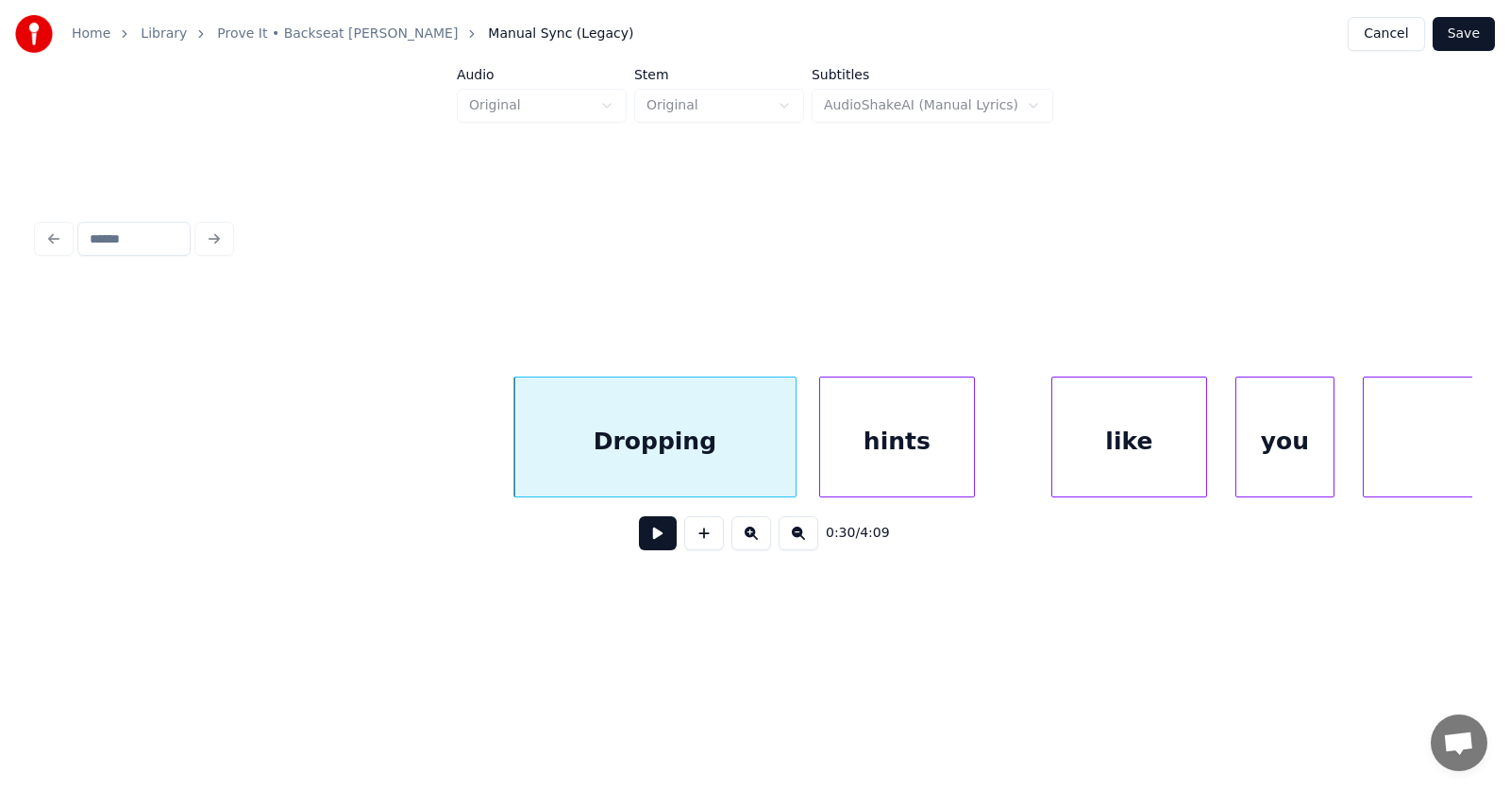
click at [889, 461] on div "hints" at bounding box center [897, 441] width 154 height 128
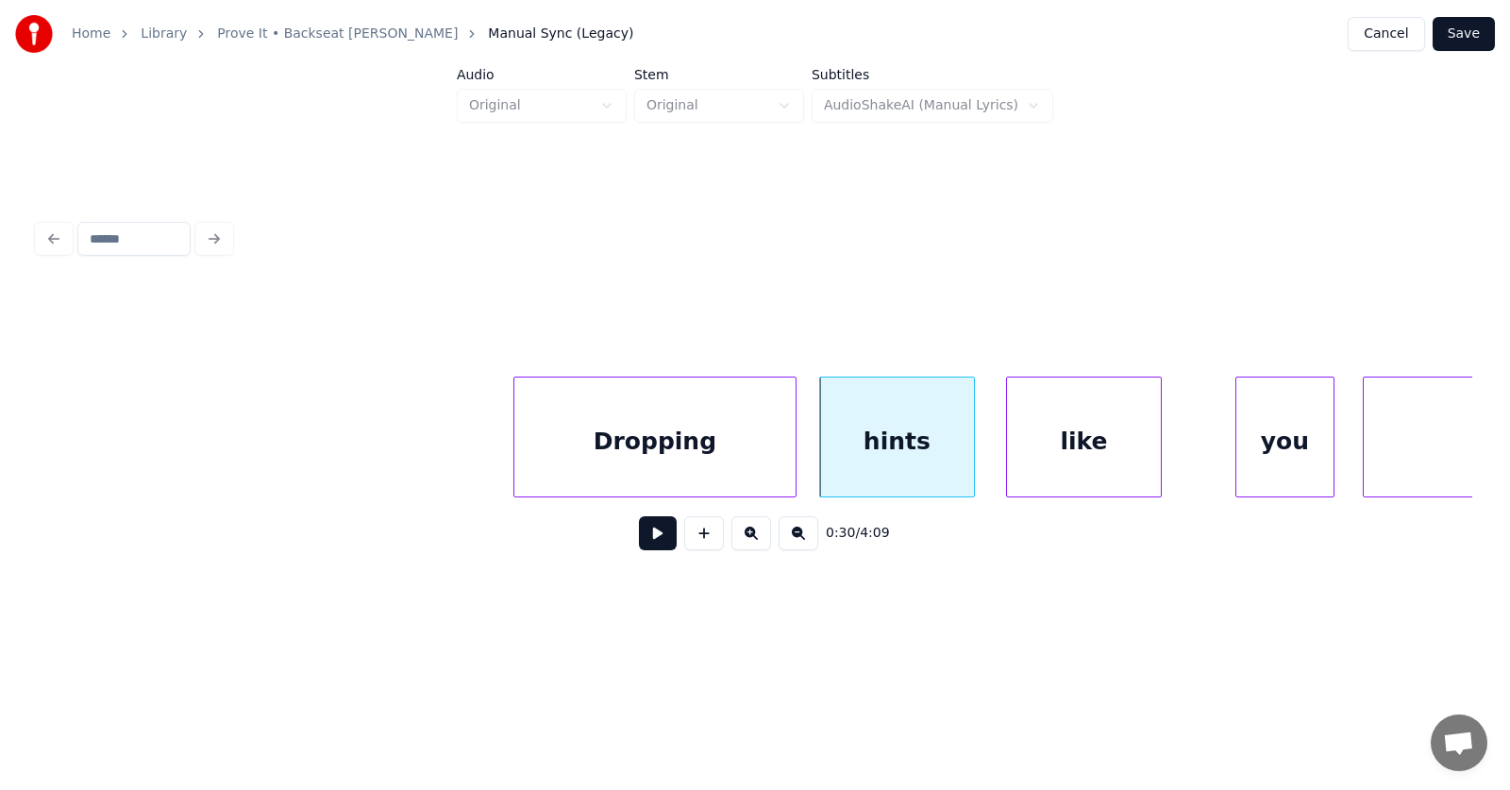
click at [1063, 460] on div "like" at bounding box center [1084, 441] width 154 height 128
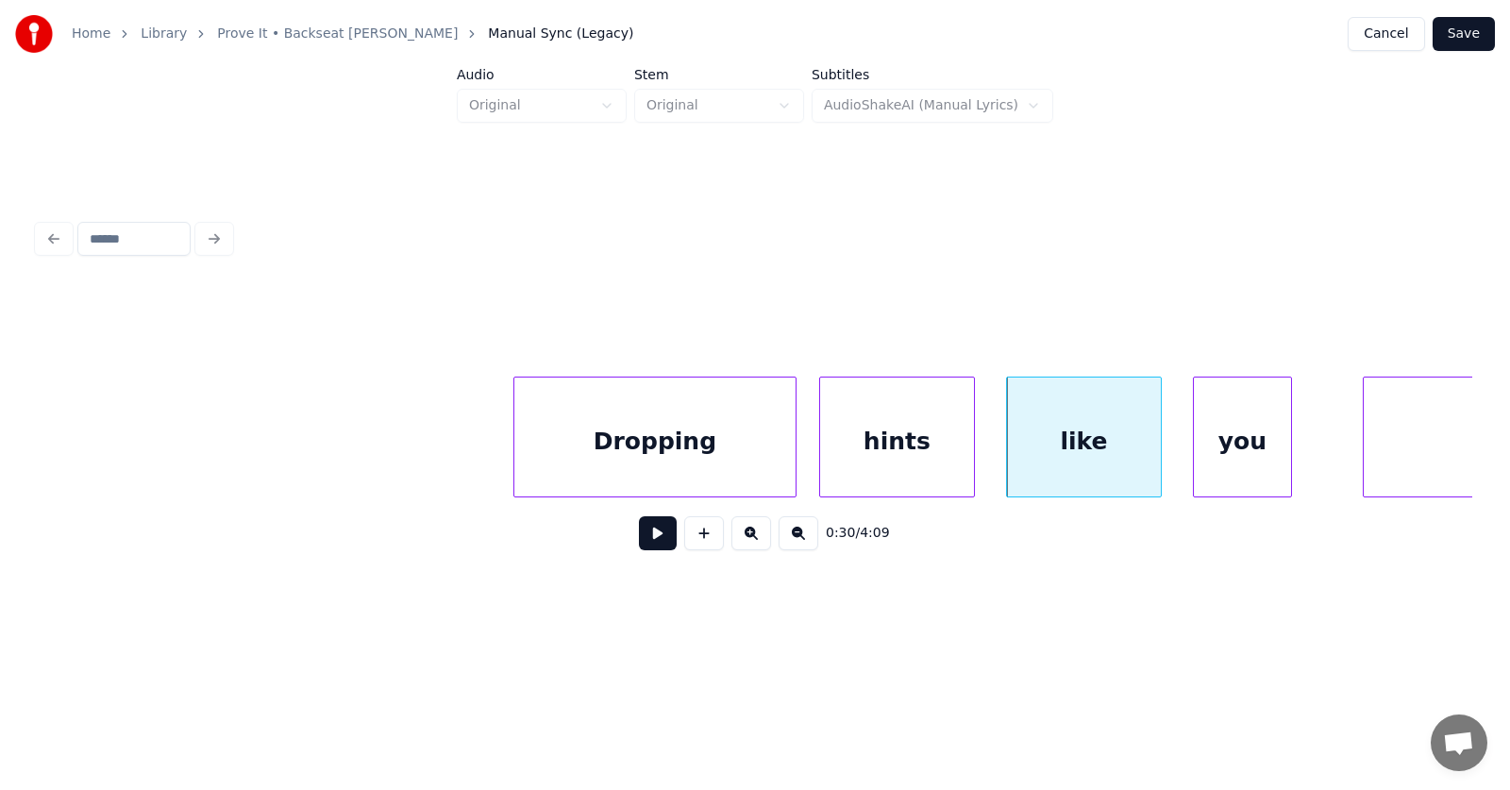
click at [1218, 456] on div "you" at bounding box center [1242, 441] width 97 height 128
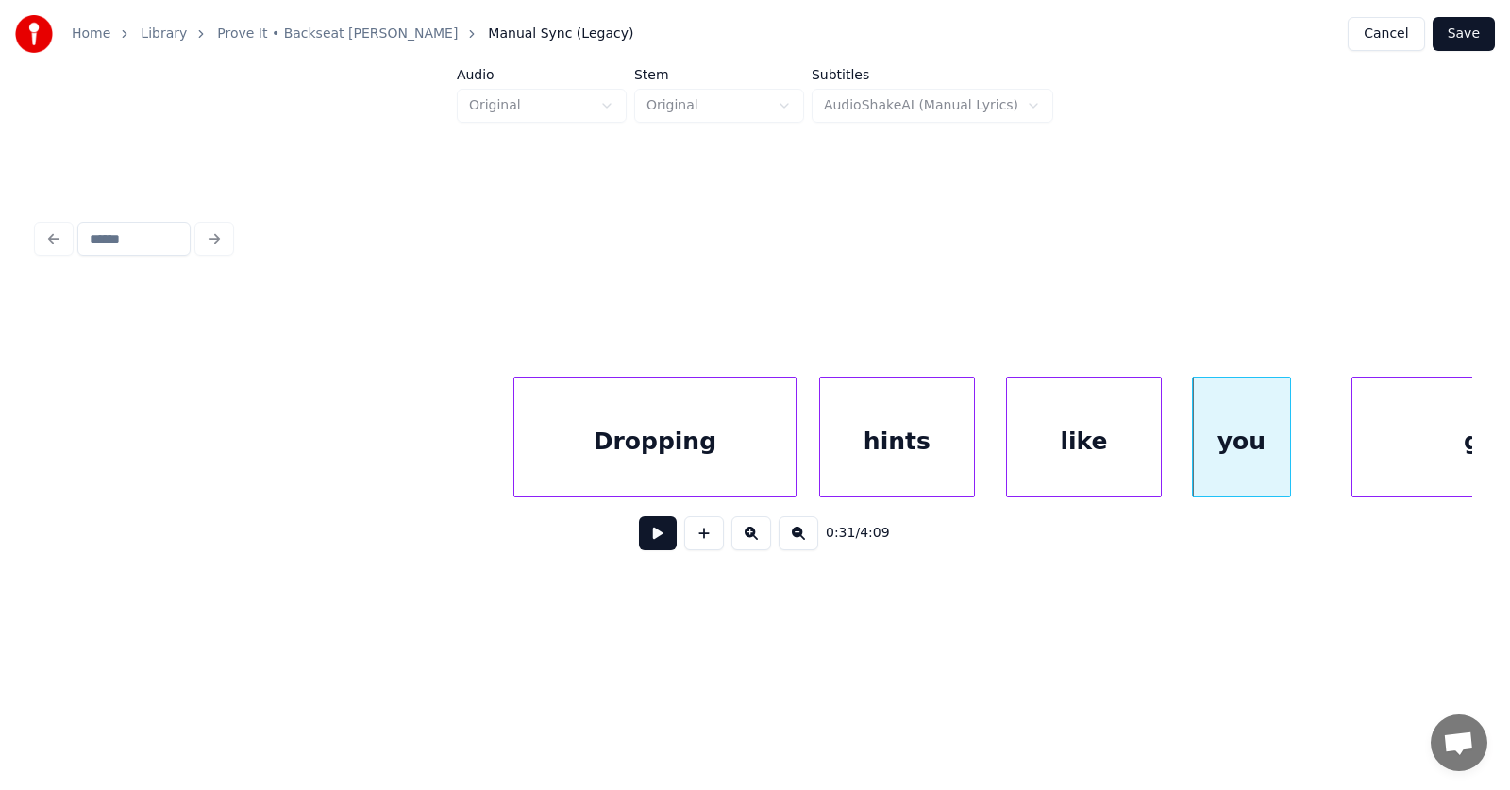
scroll to position [0, 21025]
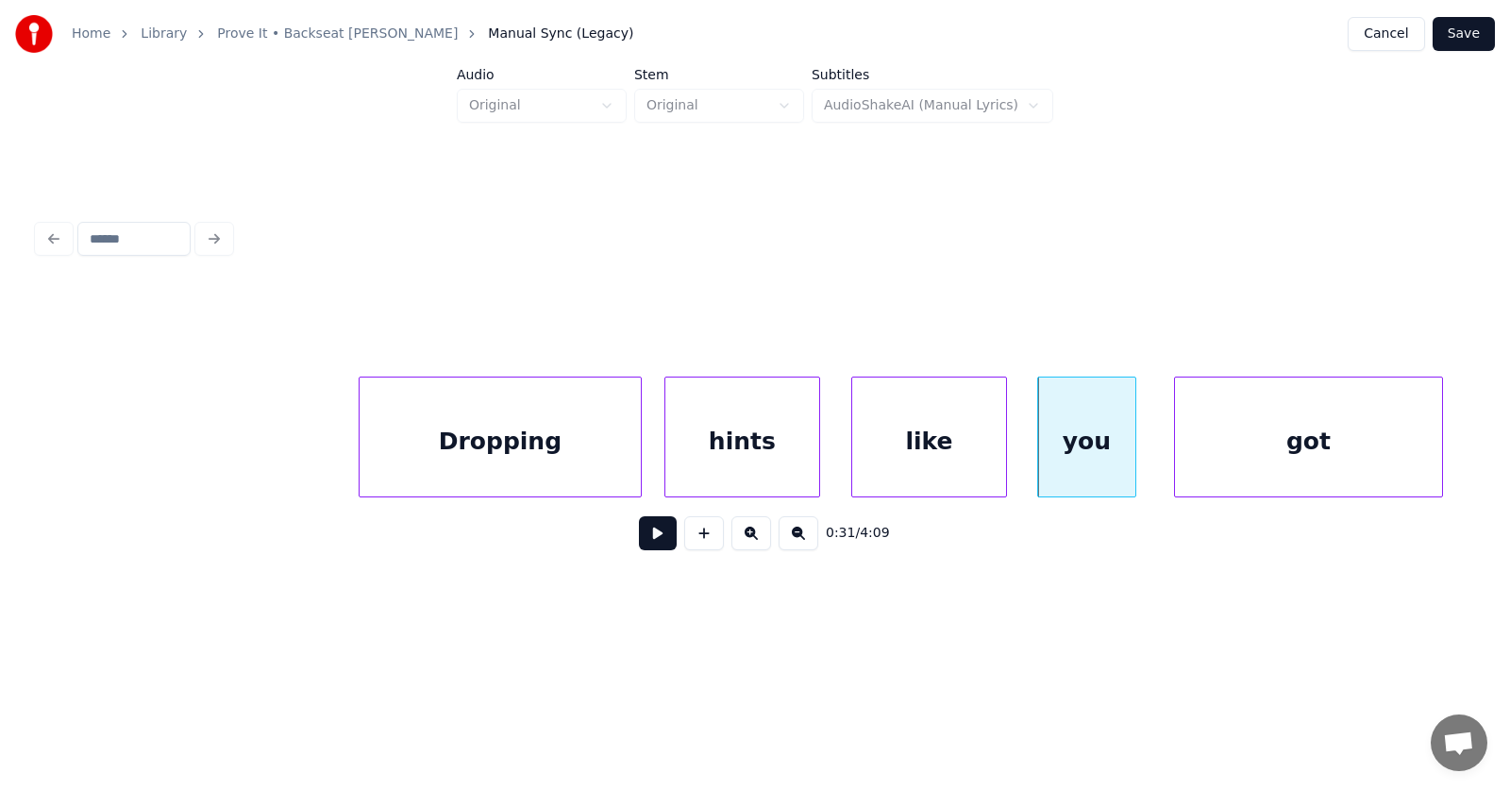
click at [1357, 437] on div "got" at bounding box center [1308, 441] width 267 height 128
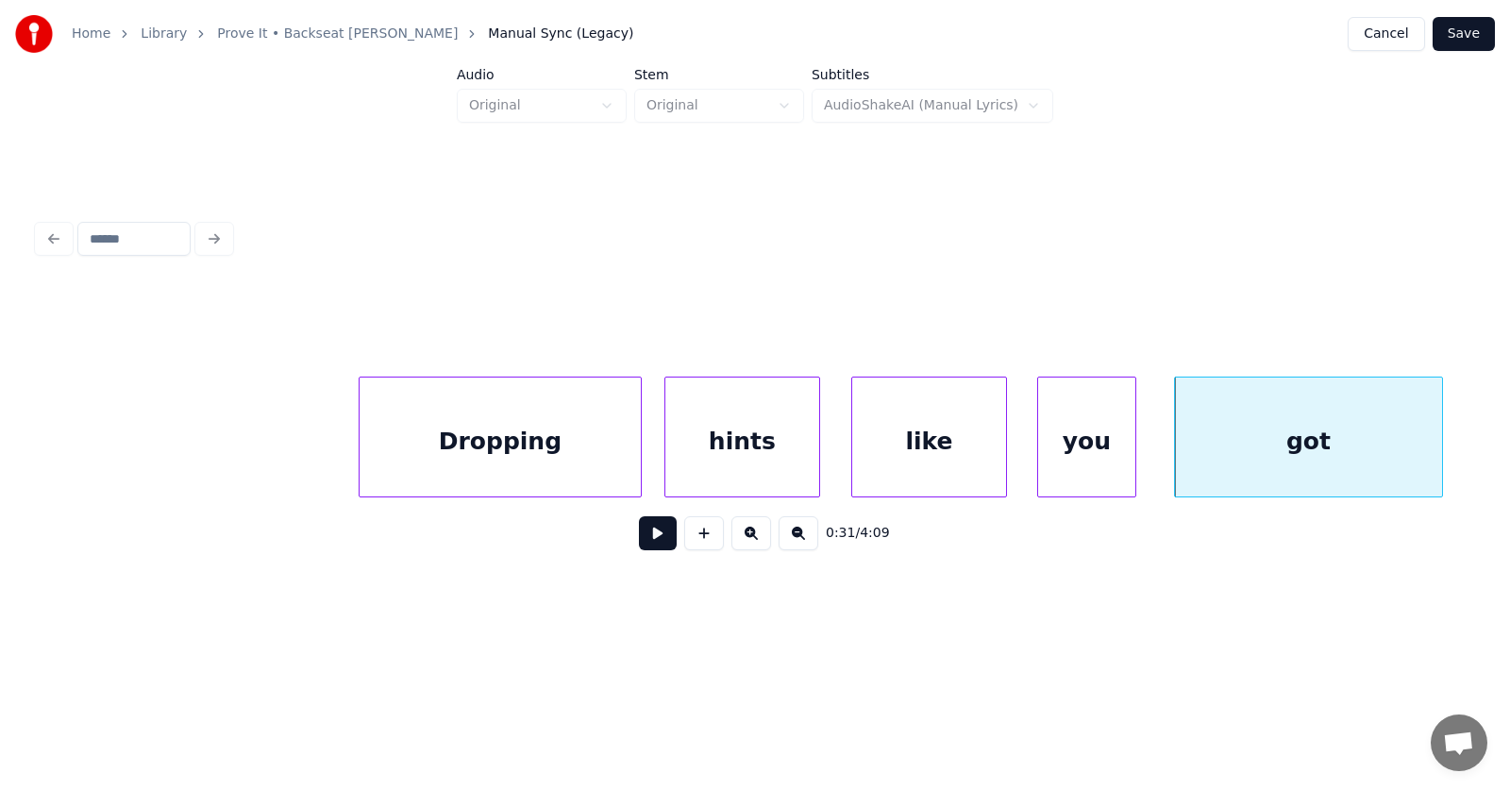
click at [643, 538] on button at bounding box center [658, 533] width 38 height 34
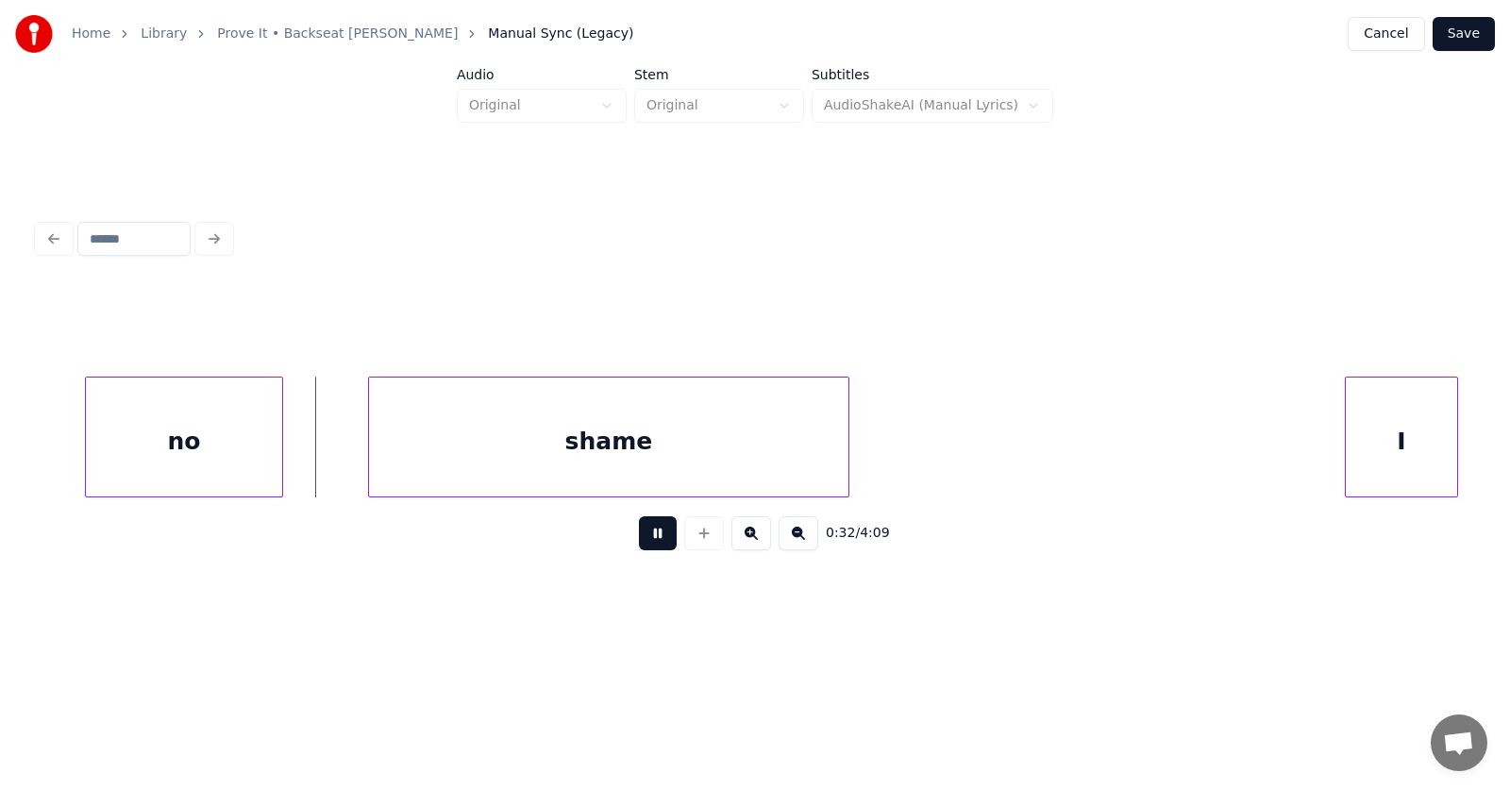
click at [643, 538] on button at bounding box center [658, 533] width 38 height 34
click at [162, 441] on div "no" at bounding box center [155, 441] width 196 height 128
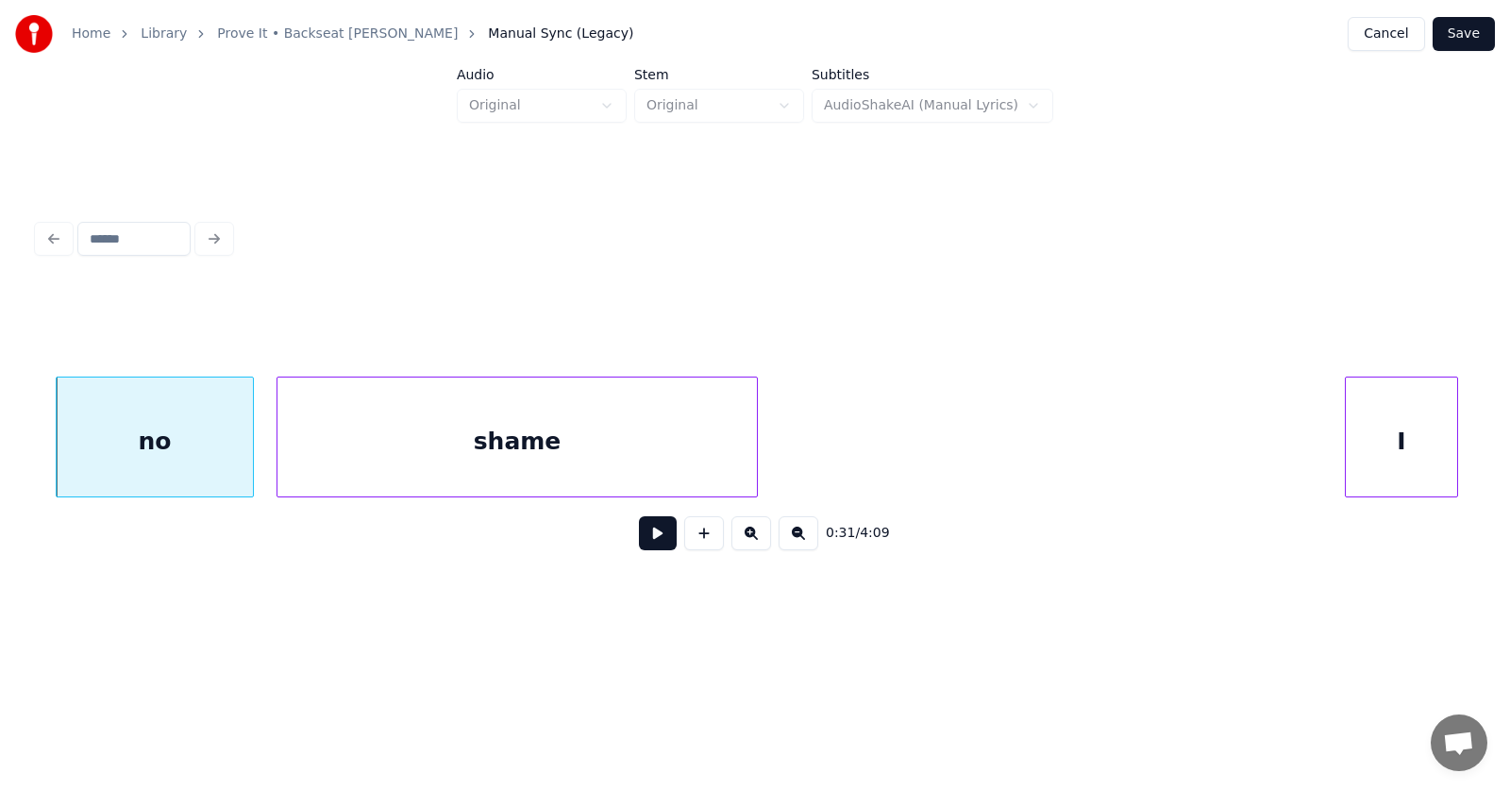
click at [346, 452] on div "shame" at bounding box center [516, 441] width 479 height 128
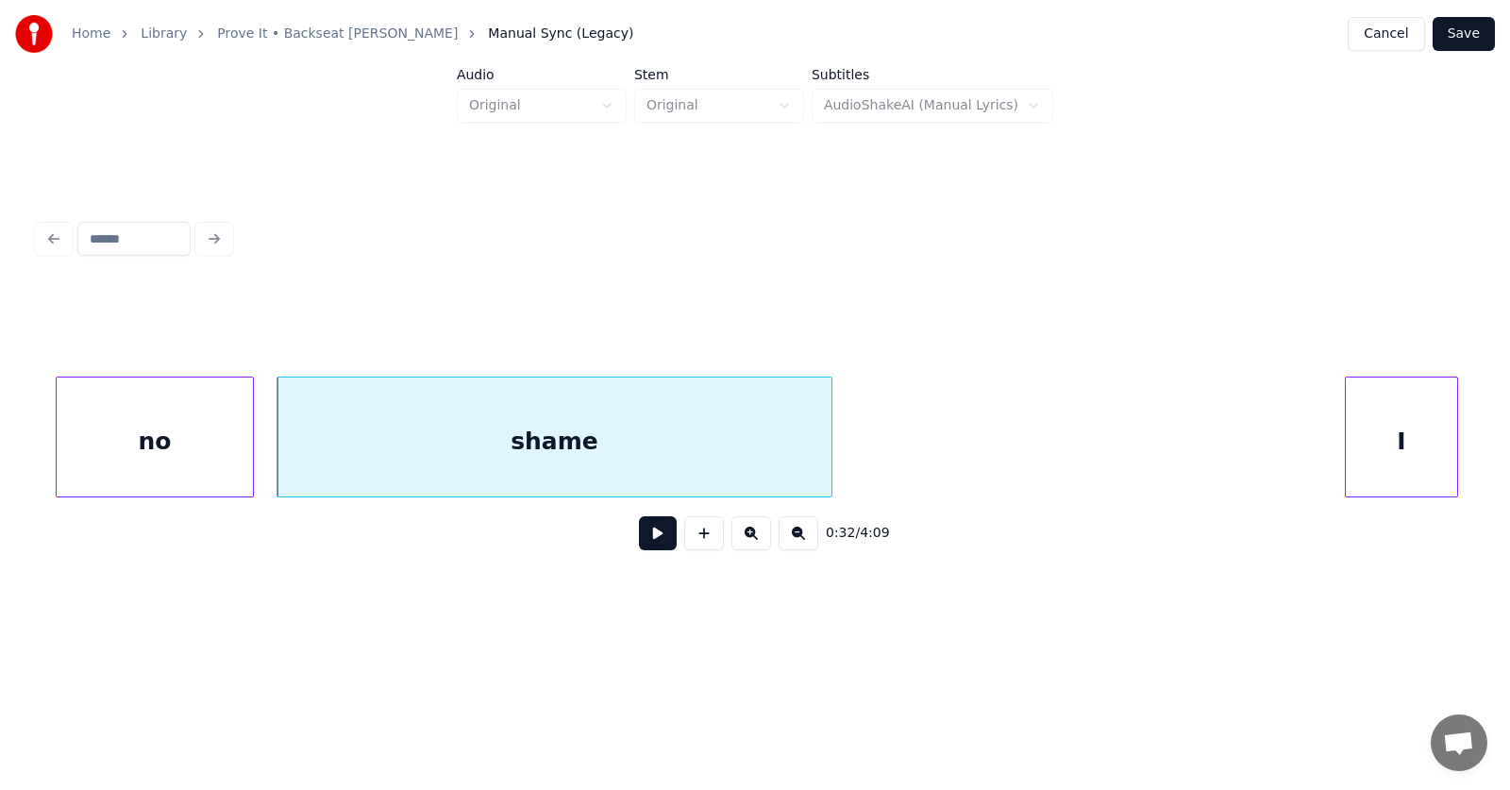
click at [830, 434] on div at bounding box center [829, 436] width 6 height 119
click at [1360, 440] on div "I" at bounding box center [1369, 441] width 111 height 128
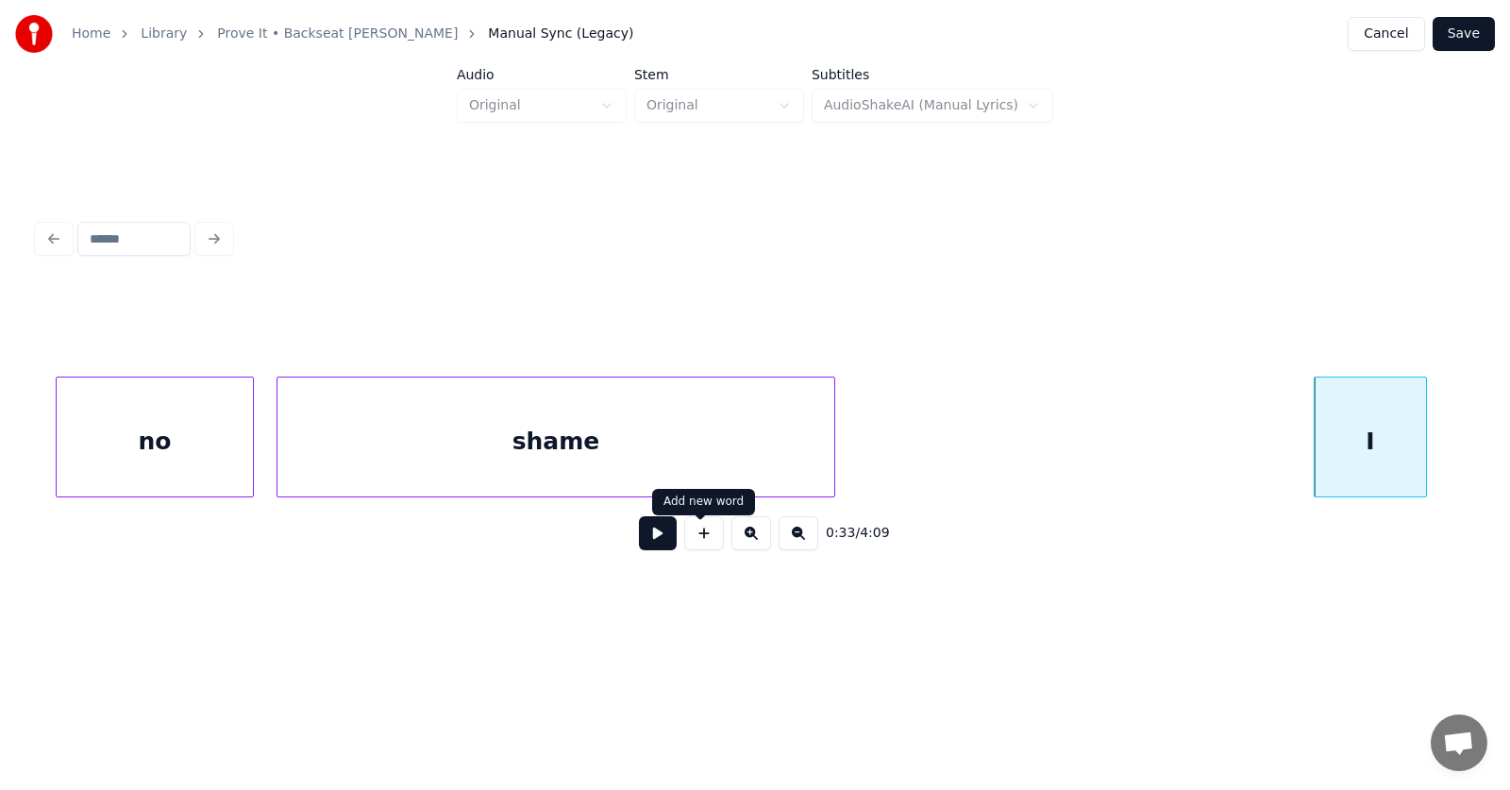
click at [645, 538] on button at bounding box center [658, 533] width 38 height 34
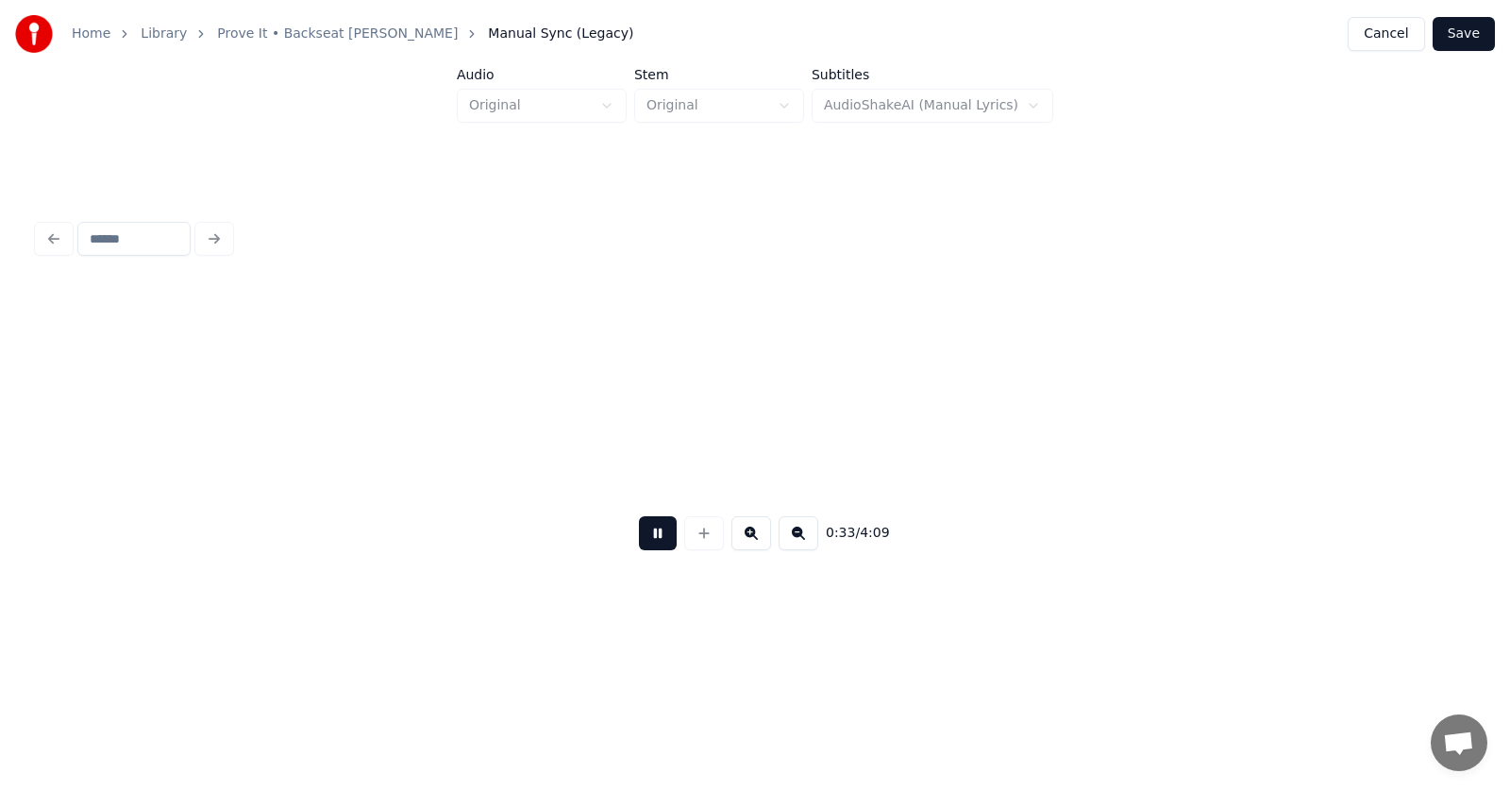
scroll to position [0, 23897]
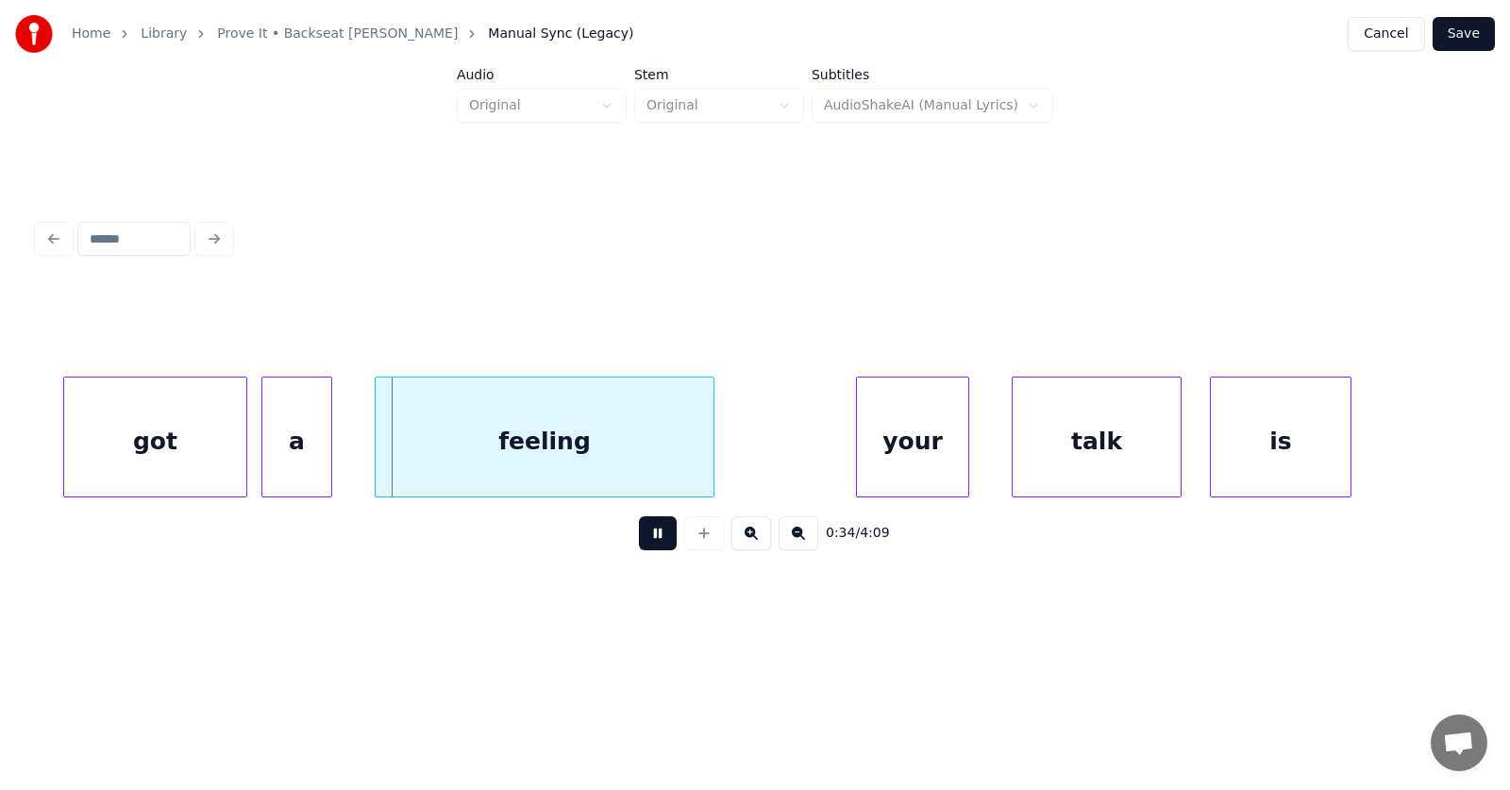
click at [645, 538] on button at bounding box center [658, 533] width 38 height 34
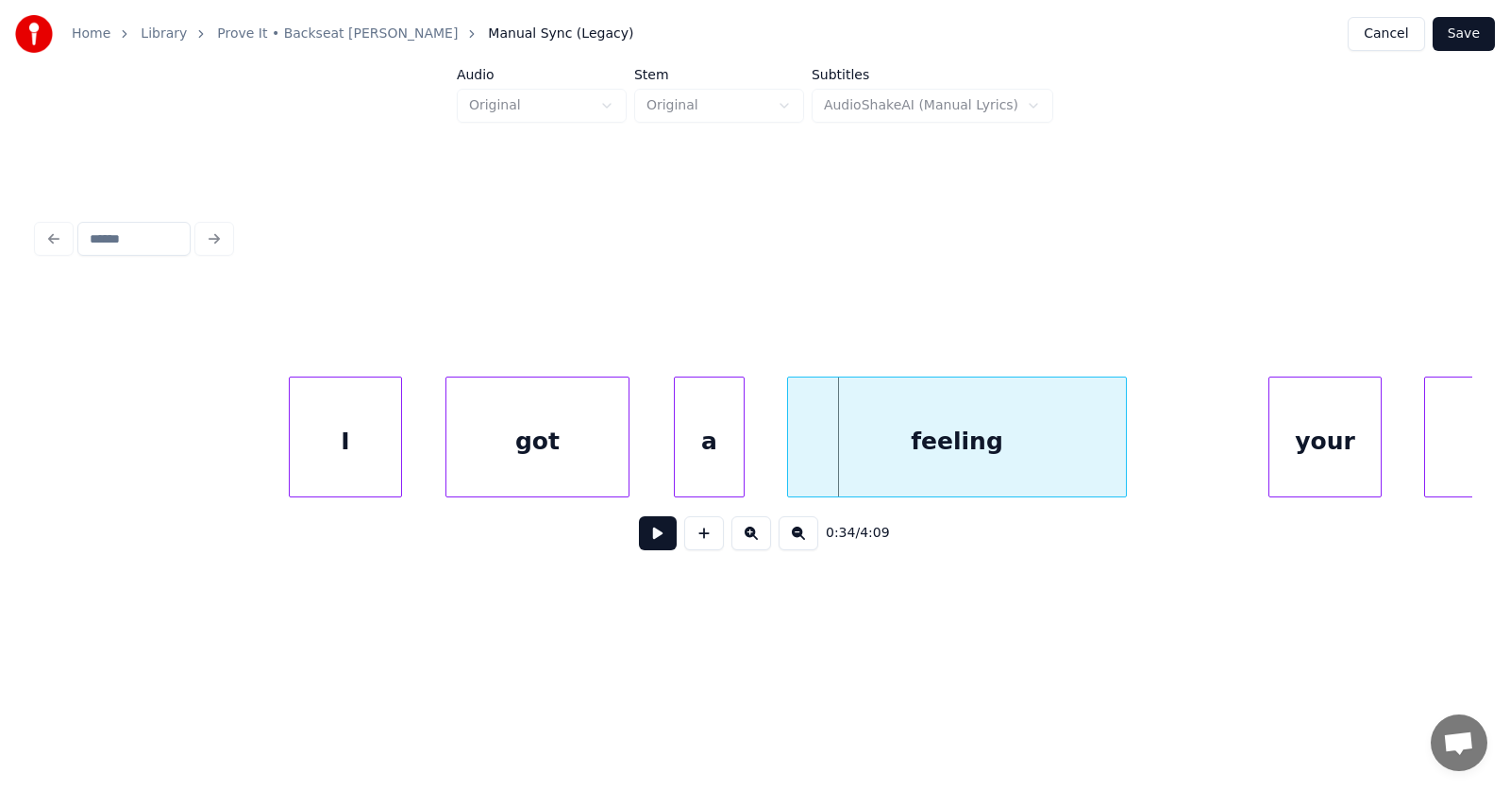
click at [566, 456] on div "got" at bounding box center [537, 441] width 182 height 128
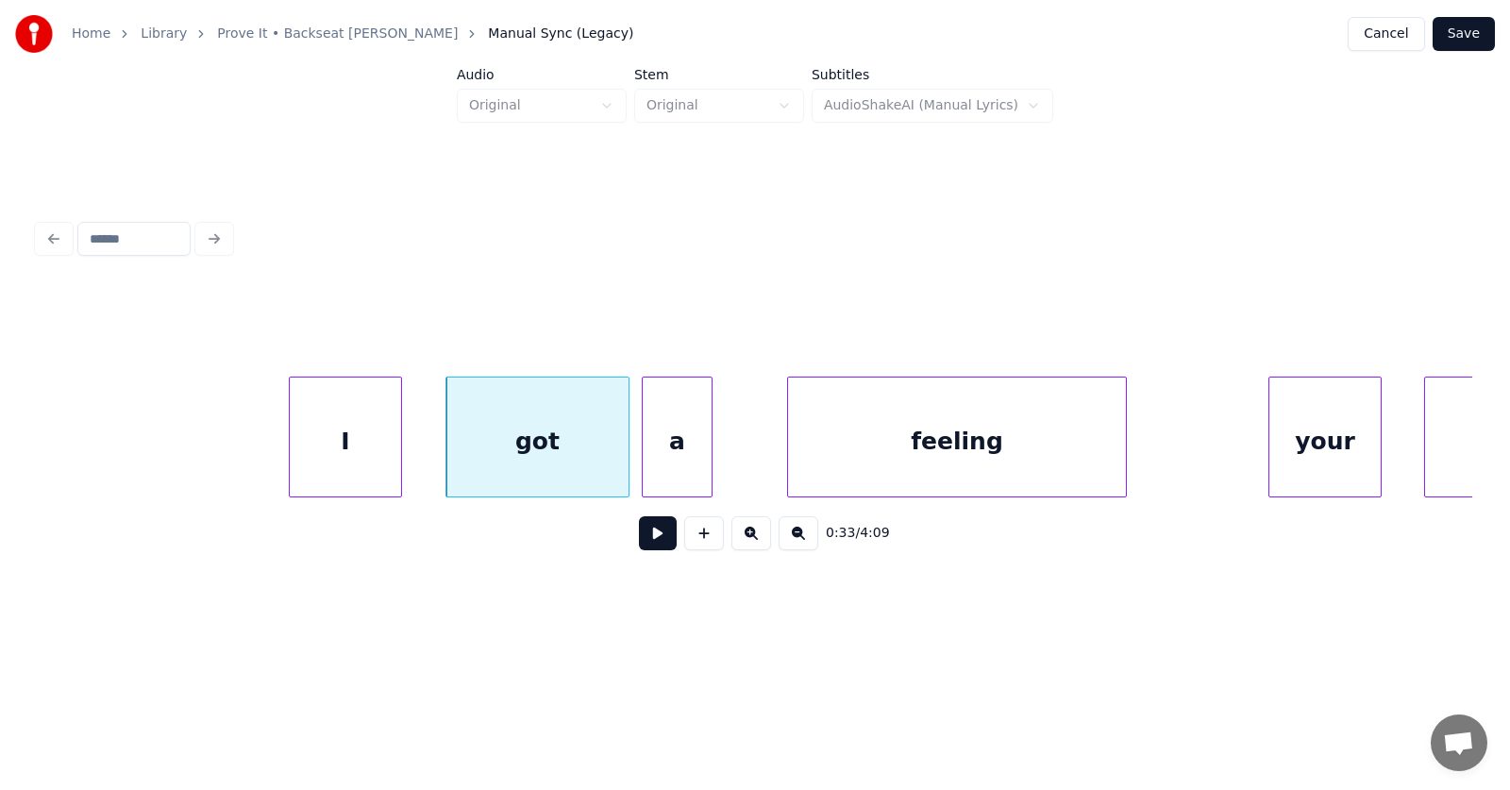
click at [682, 470] on div "a" at bounding box center [677, 441] width 69 height 128
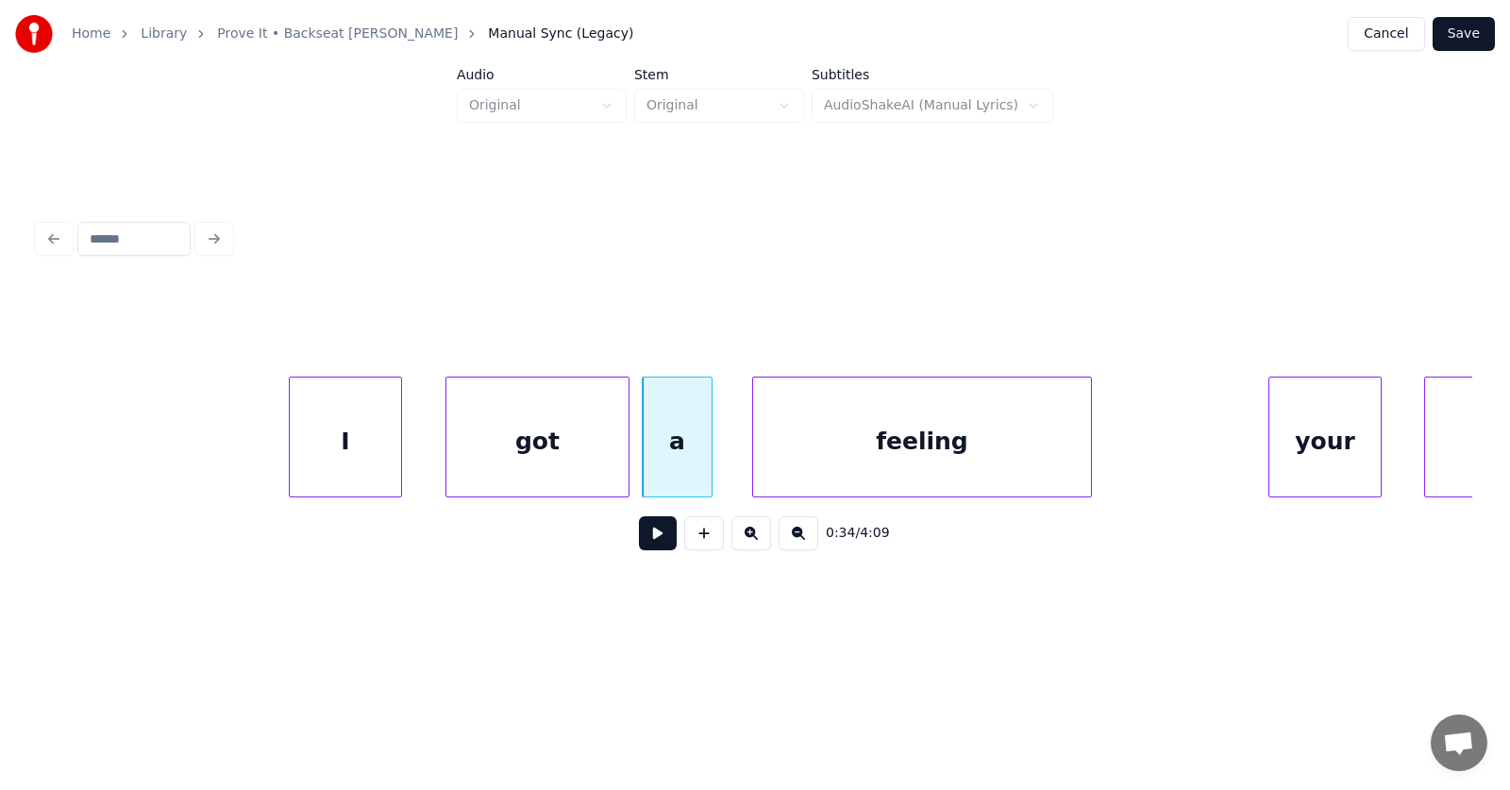
click at [803, 473] on div "feeling" at bounding box center [922, 441] width 338 height 128
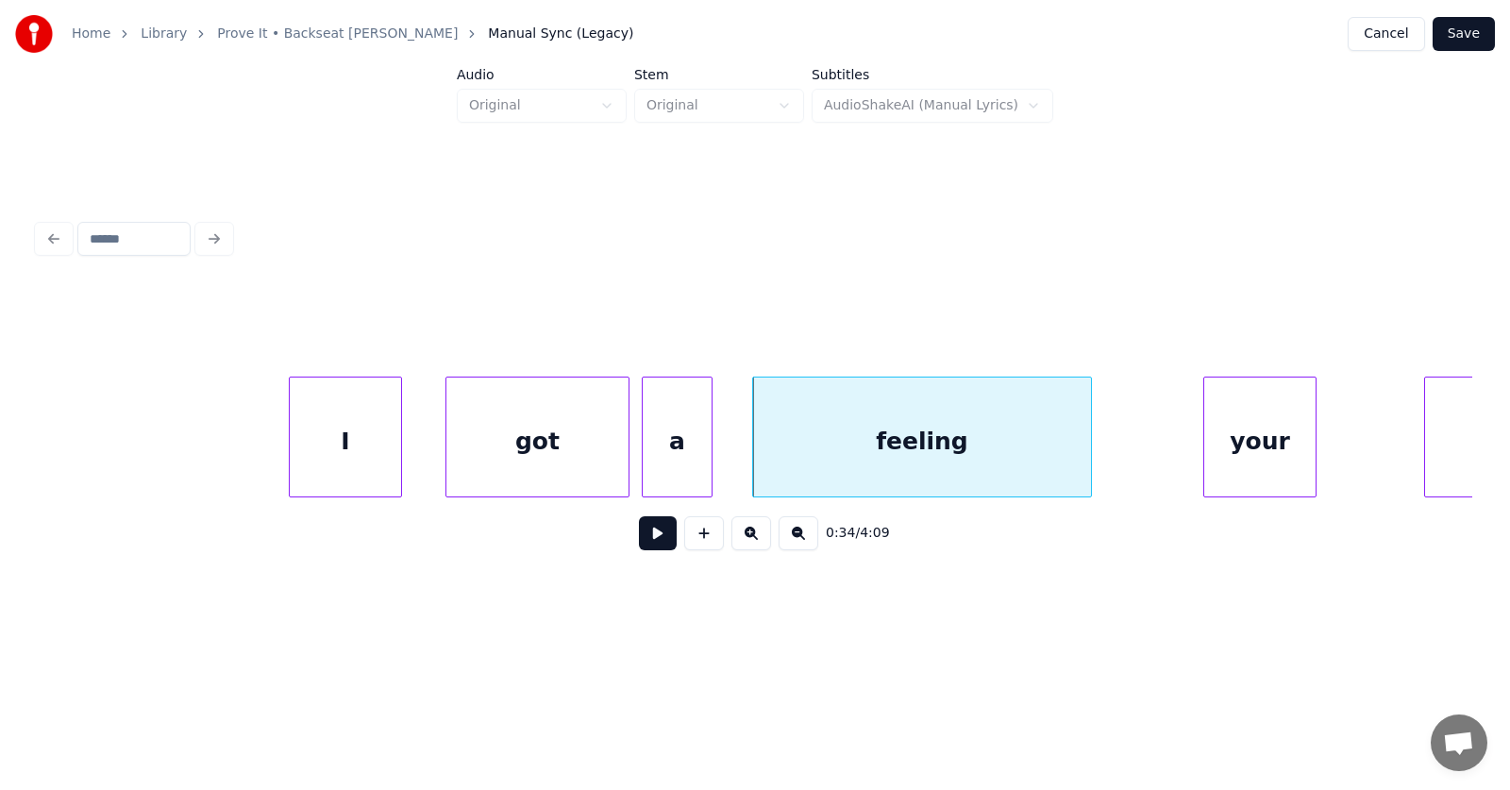
click at [1246, 437] on div "your" at bounding box center [1259, 441] width 111 height 128
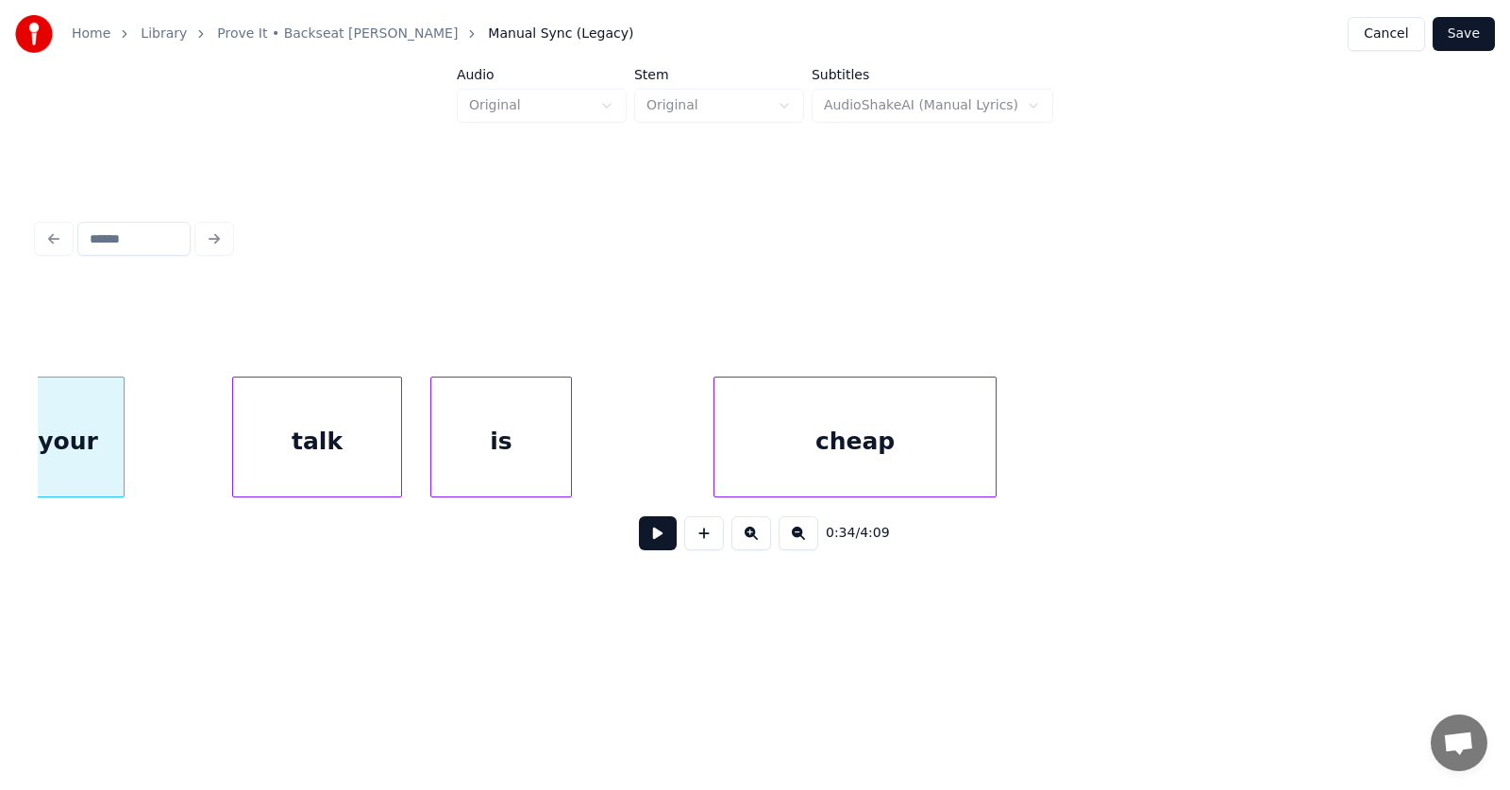
scroll to position [0, 24438]
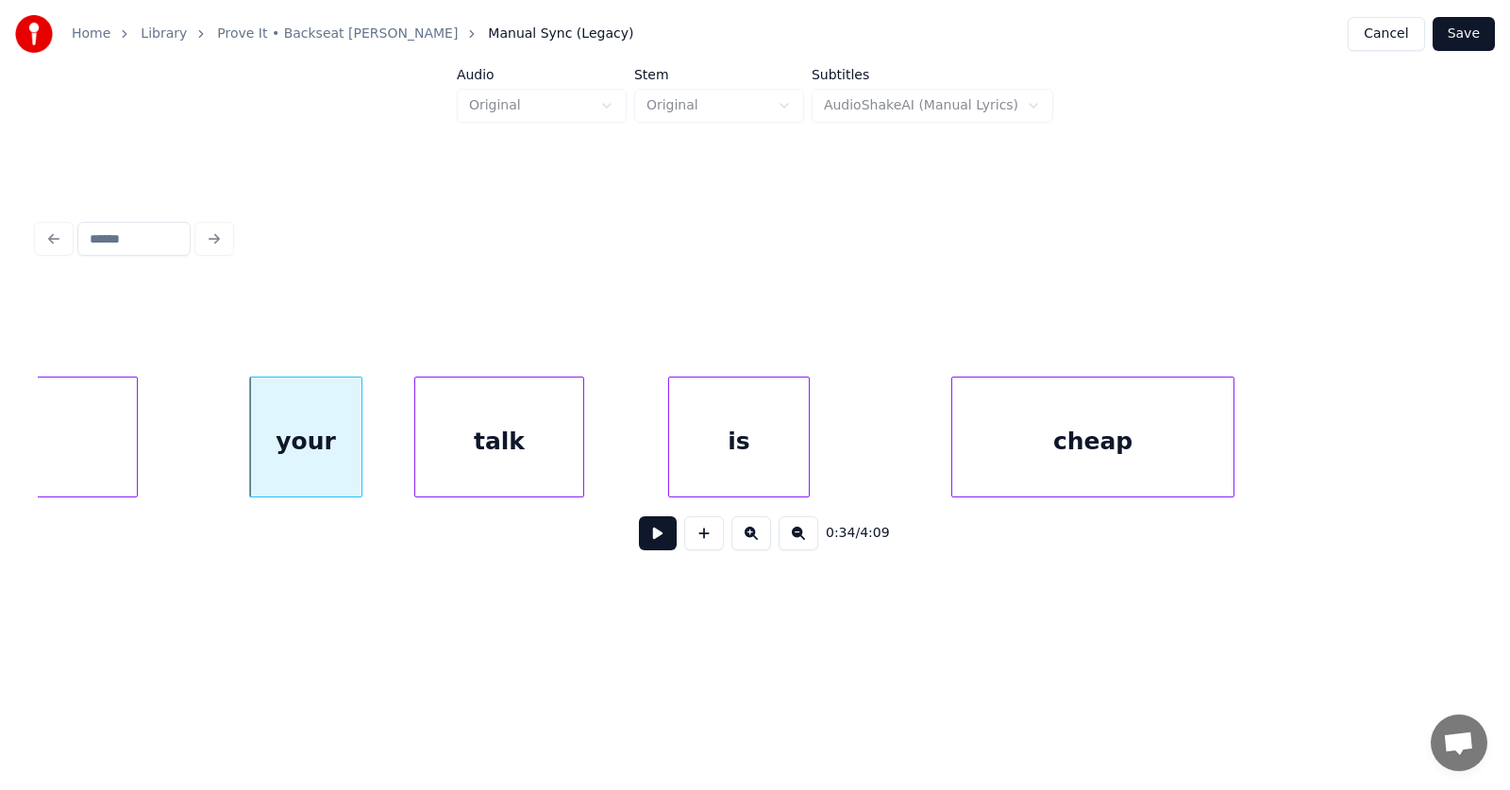
click at [461, 451] on div "talk" at bounding box center [499, 441] width 168 height 128
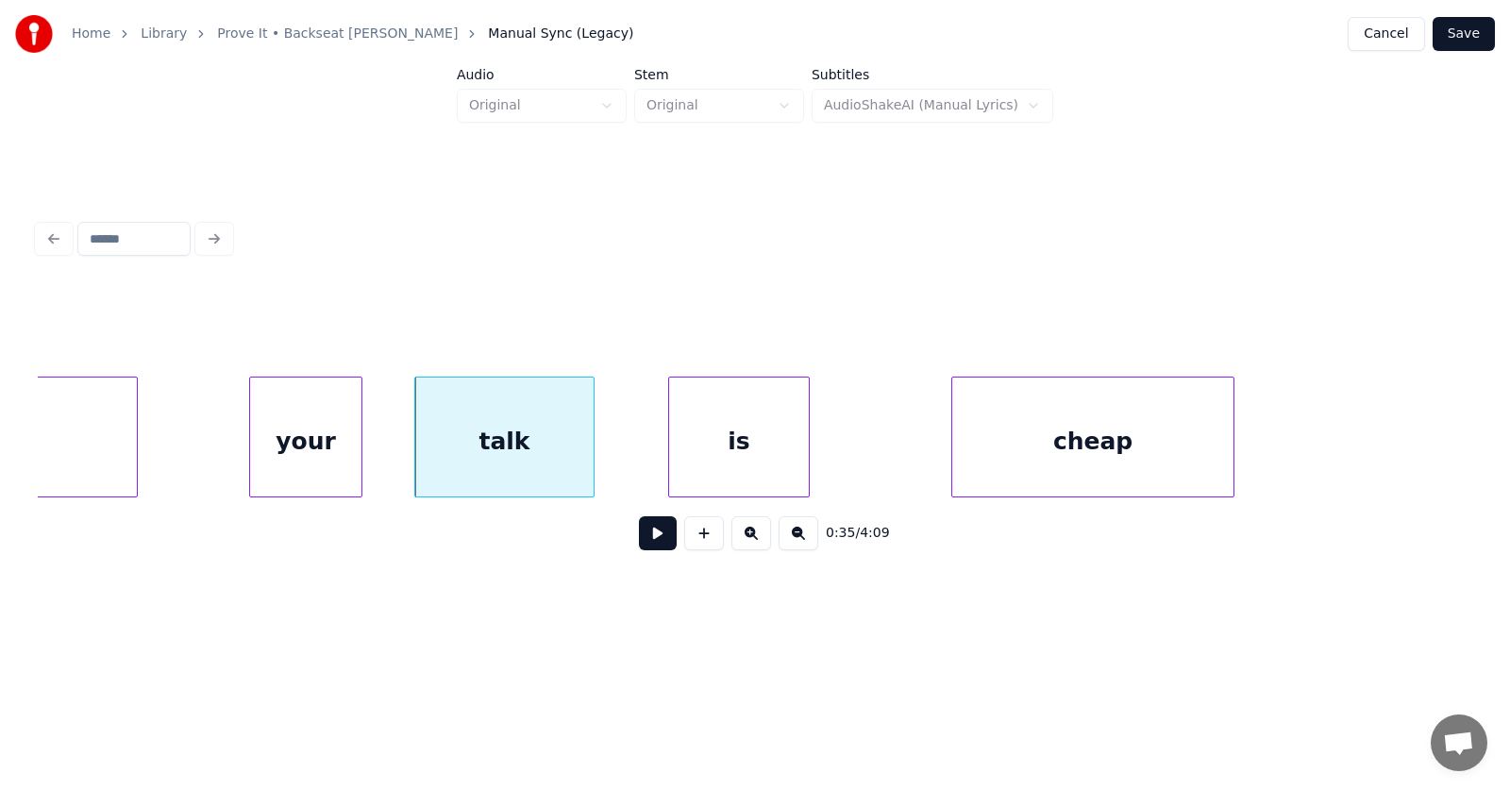
click at [591, 448] on div at bounding box center [591, 436] width 6 height 119
click at [673, 461] on div "is" at bounding box center [698, 441] width 140 height 128
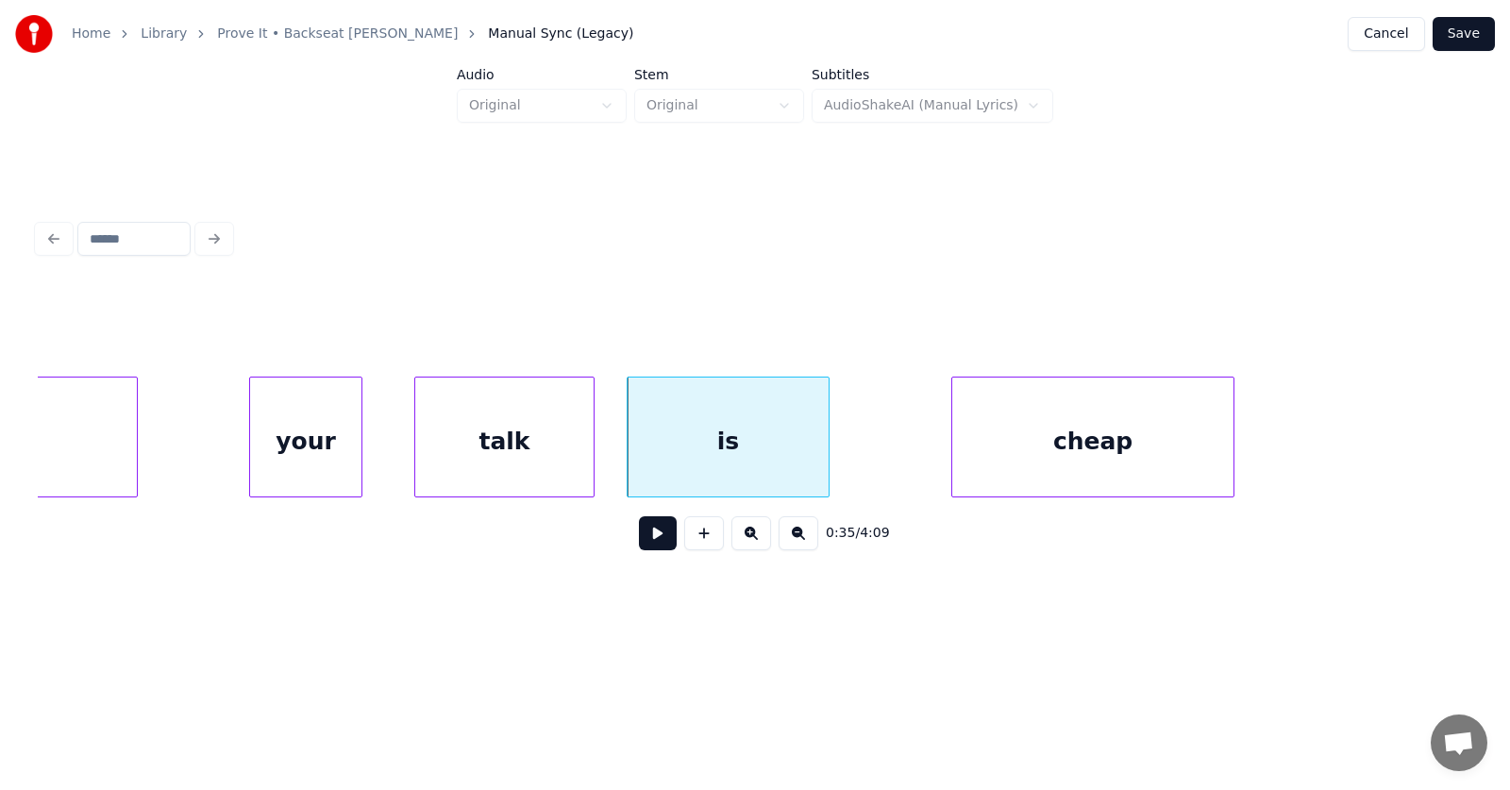
click at [829, 454] on div at bounding box center [826, 436] width 6 height 119
click at [740, 455] on div "is" at bounding box center [716, 441] width 201 height 128
click at [752, 455] on div "is" at bounding box center [723, 441] width 201 height 128
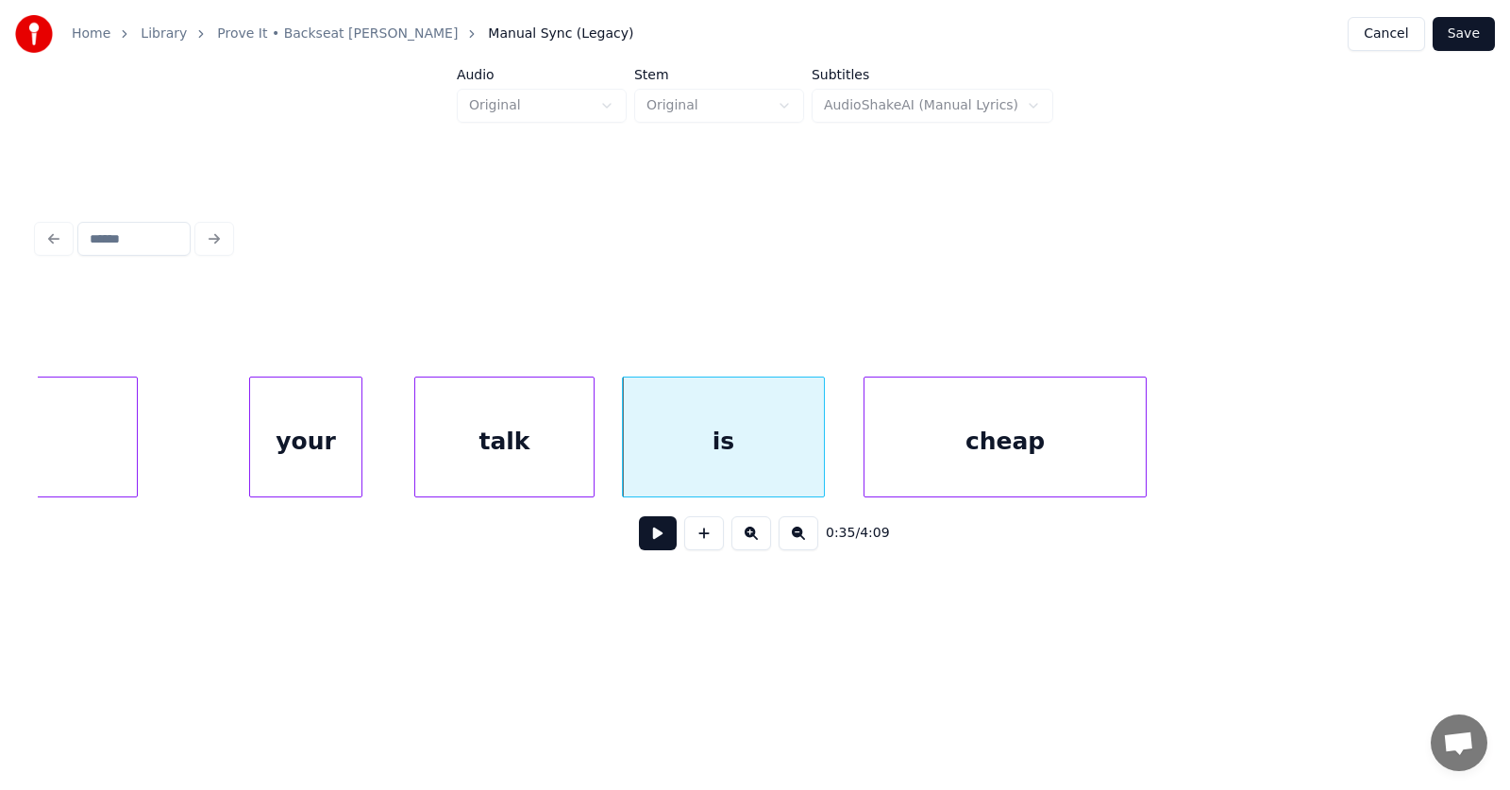
click at [1006, 457] on div "cheap" at bounding box center [1004, 441] width 281 height 128
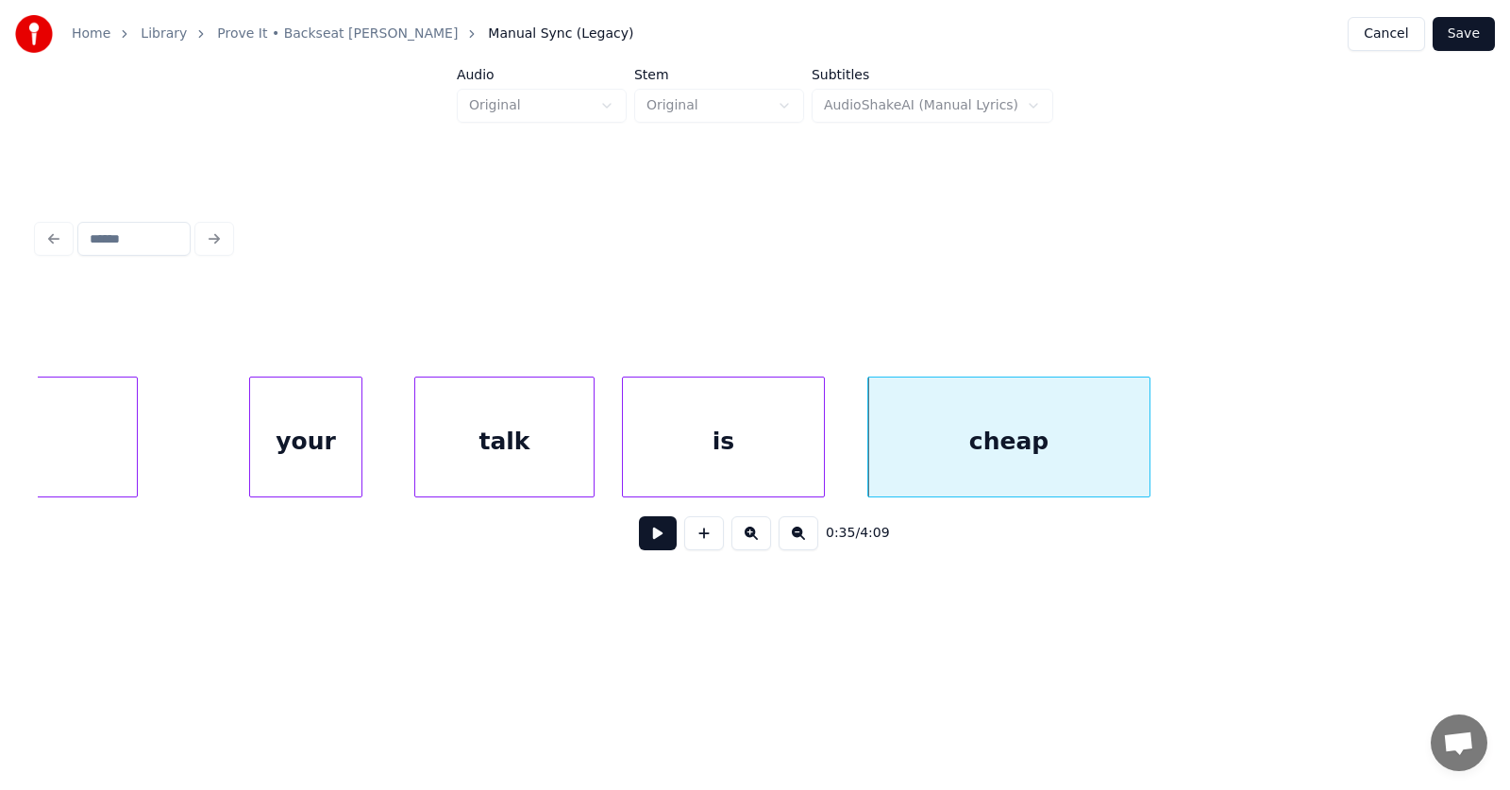
click at [645, 543] on button at bounding box center [658, 533] width 38 height 34
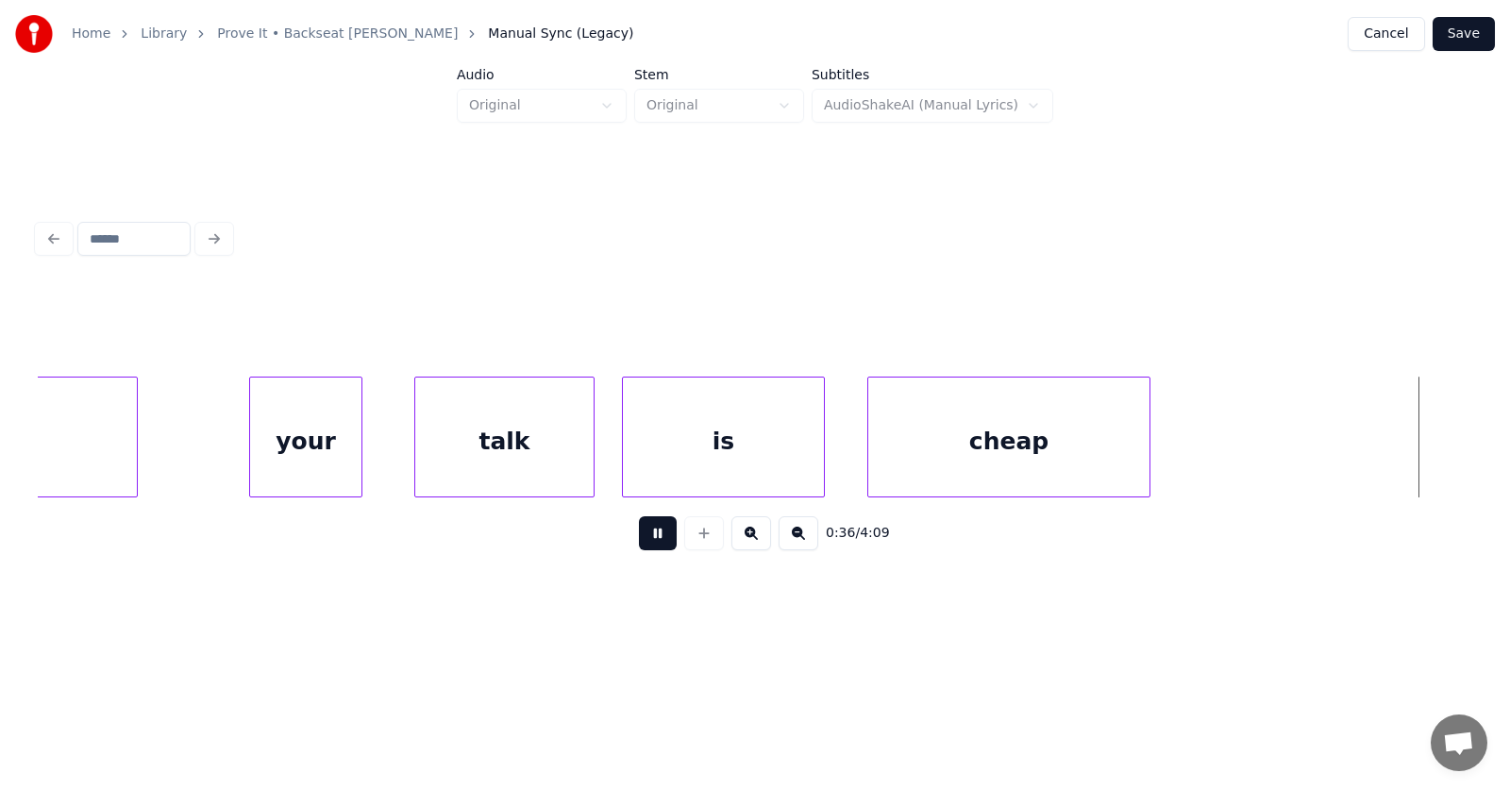
scroll to position [0, 25878]
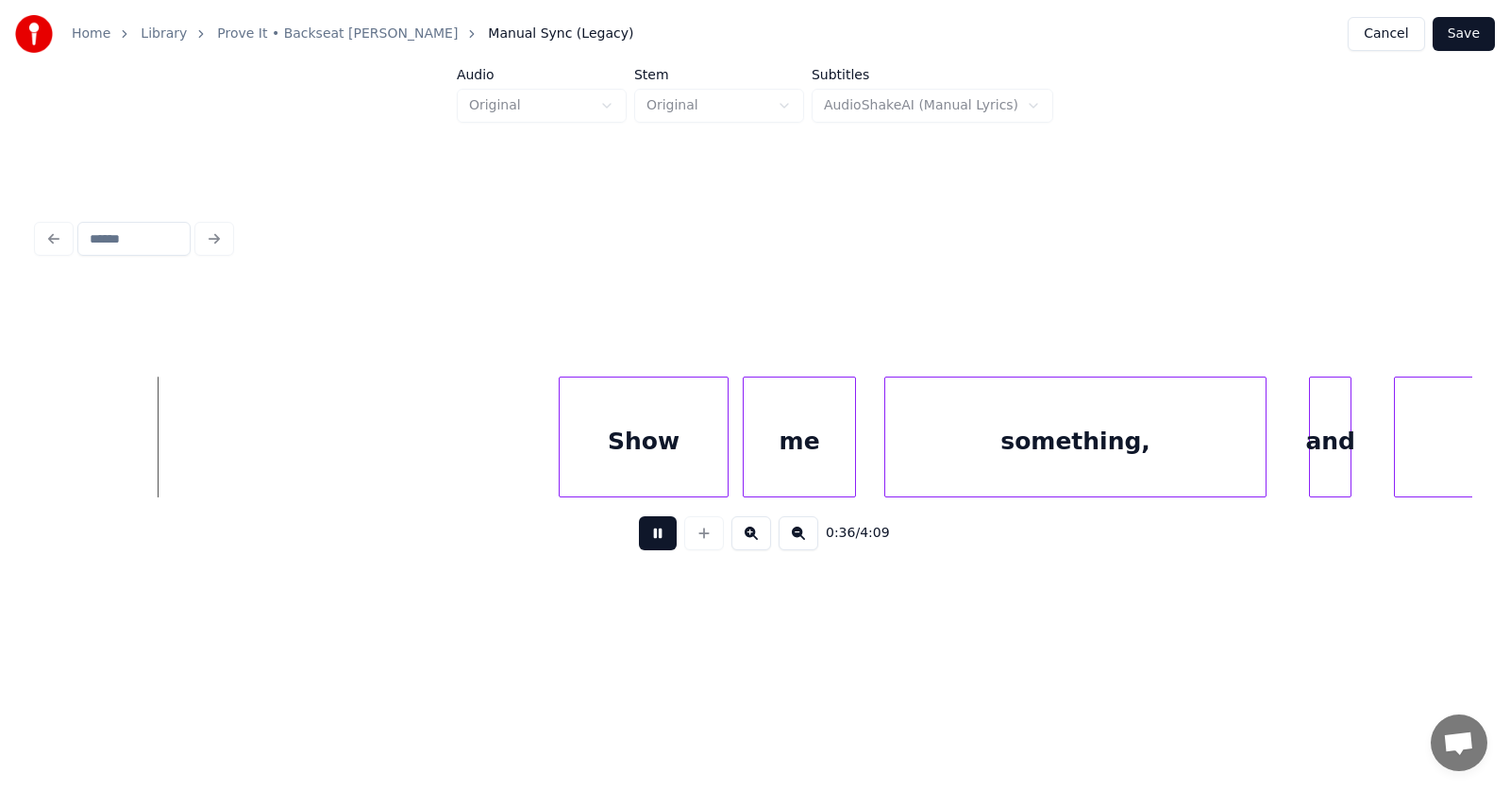
click at [645, 543] on button at bounding box center [658, 533] width 38 height 34
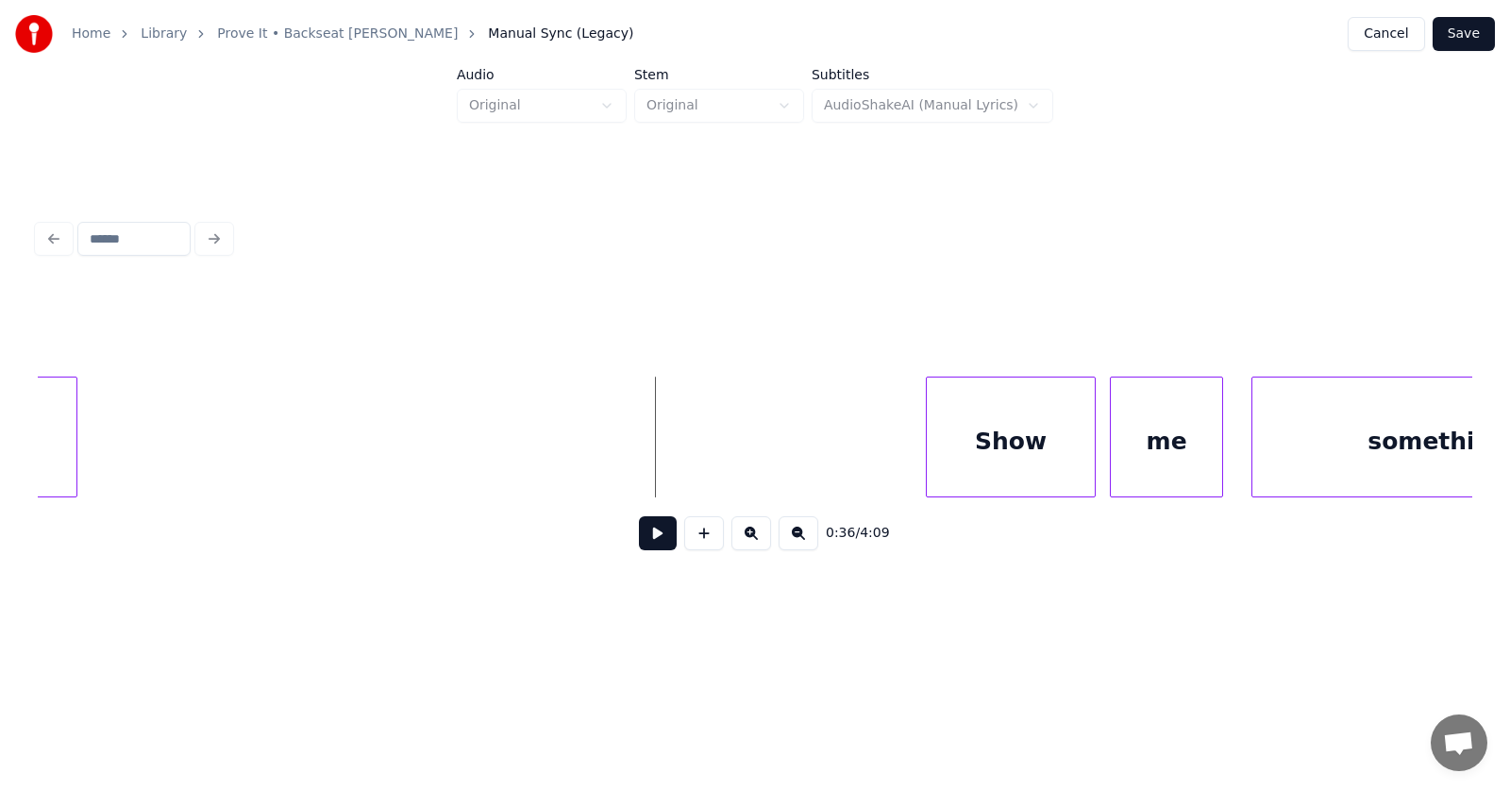
click at [654, 545] on button at bounding box center [658, 533] width 38 height 34
click at [643, 543] on button at bounding box center [658, 533] width 38 height 34
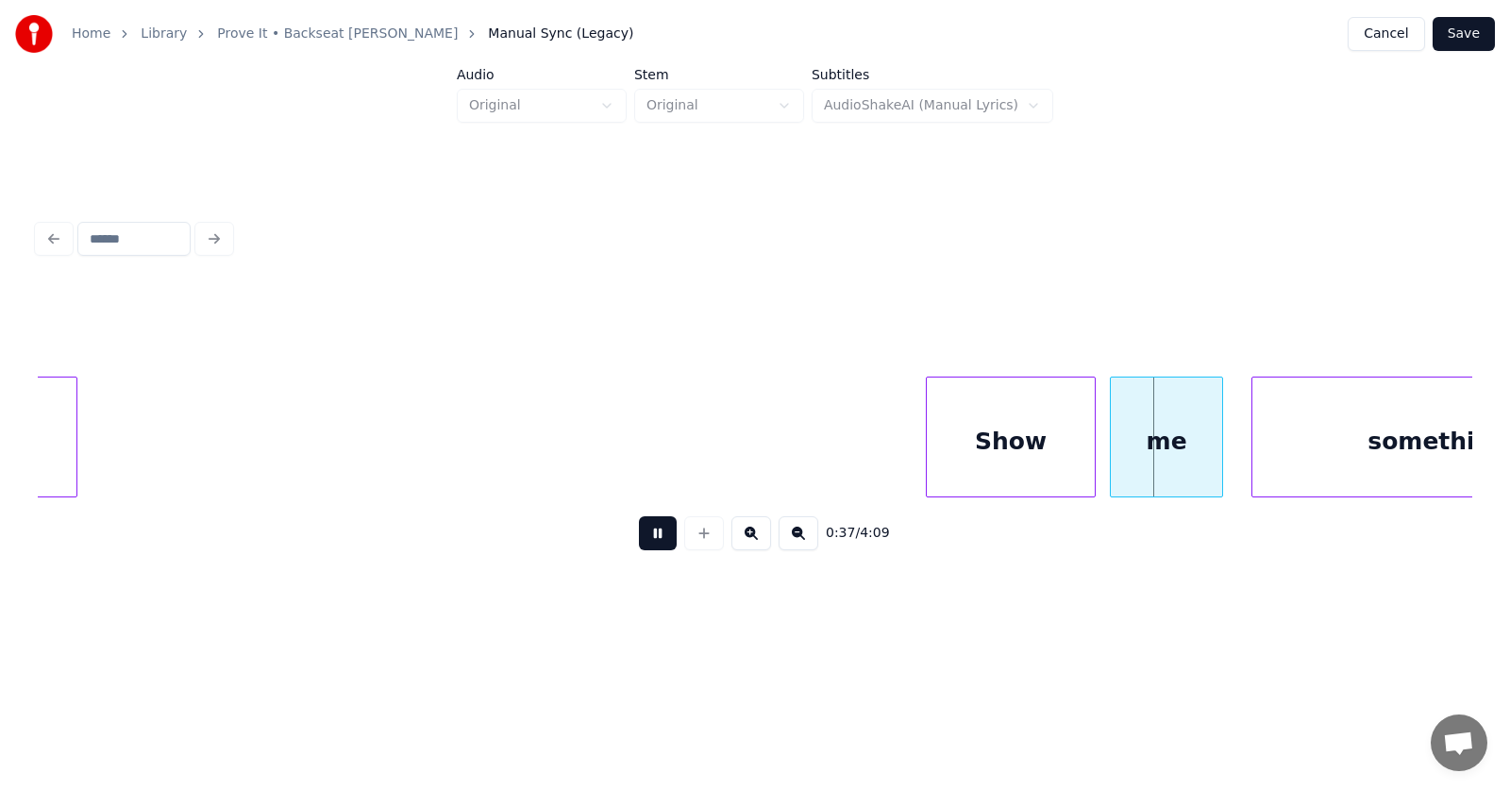
click at [643, 542] on button at bounding box center [658, 533] width 38 height 34
click at [651, 541] on button at bounding box center [658, 533] width 38 height 34
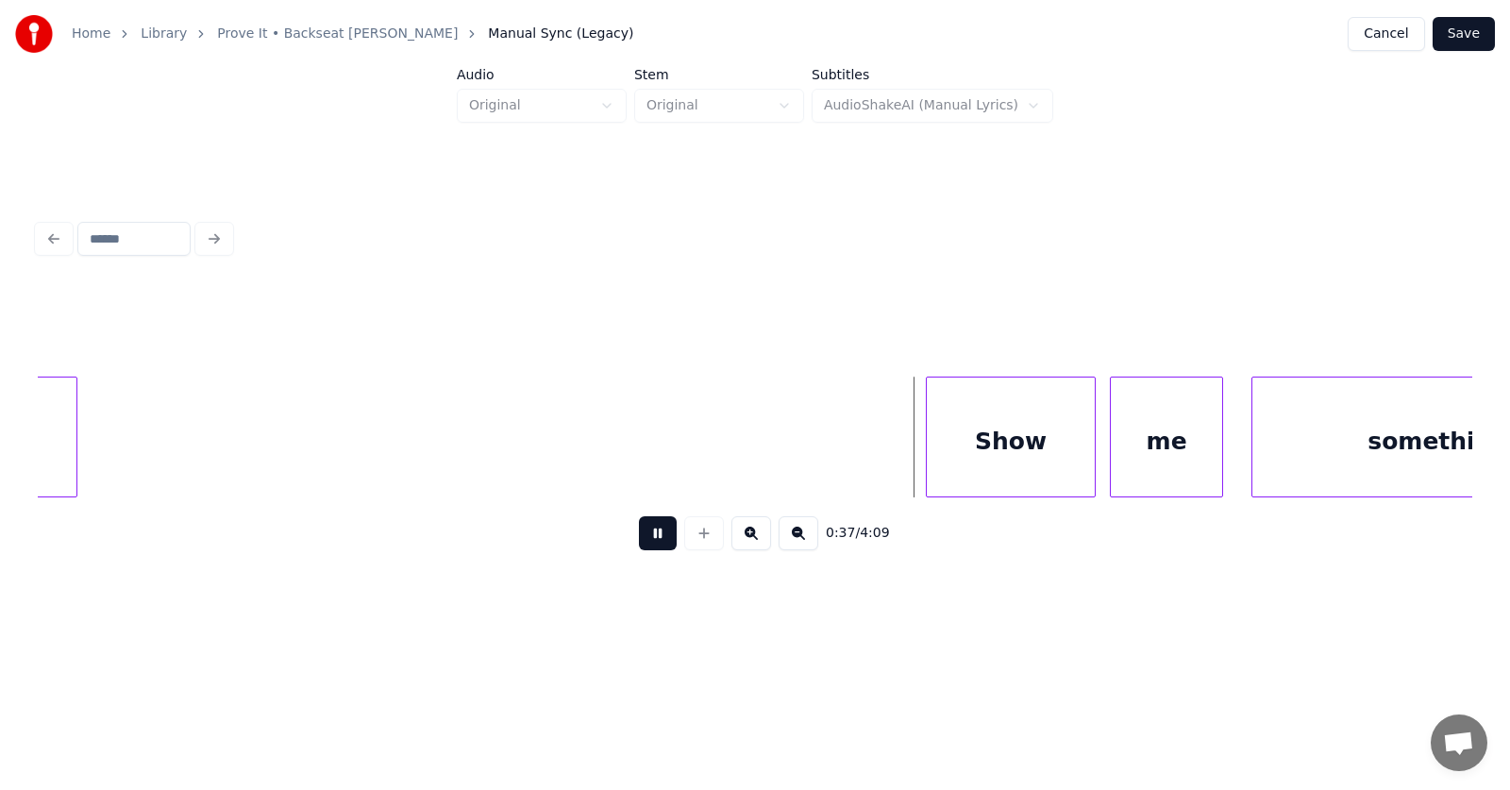
click at [651, 541] on button at bounding box center [658, 533] width 38 height 34
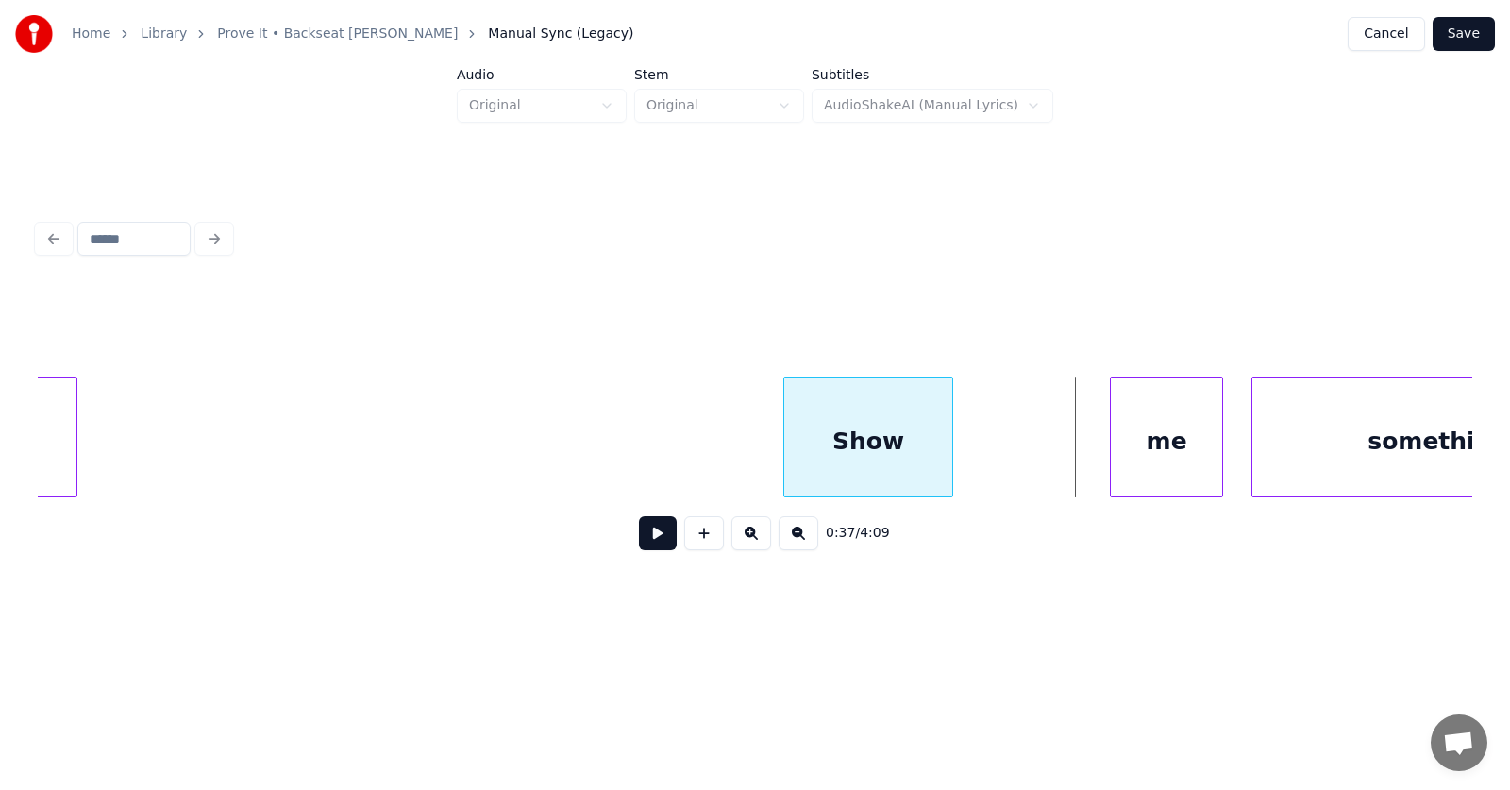
click at [829, 460] on div "Show" at bounding box center [868, 441] width 168 height 128
click at [1026, 448] on div at bounding box center [1026, 436] width 6 height 119
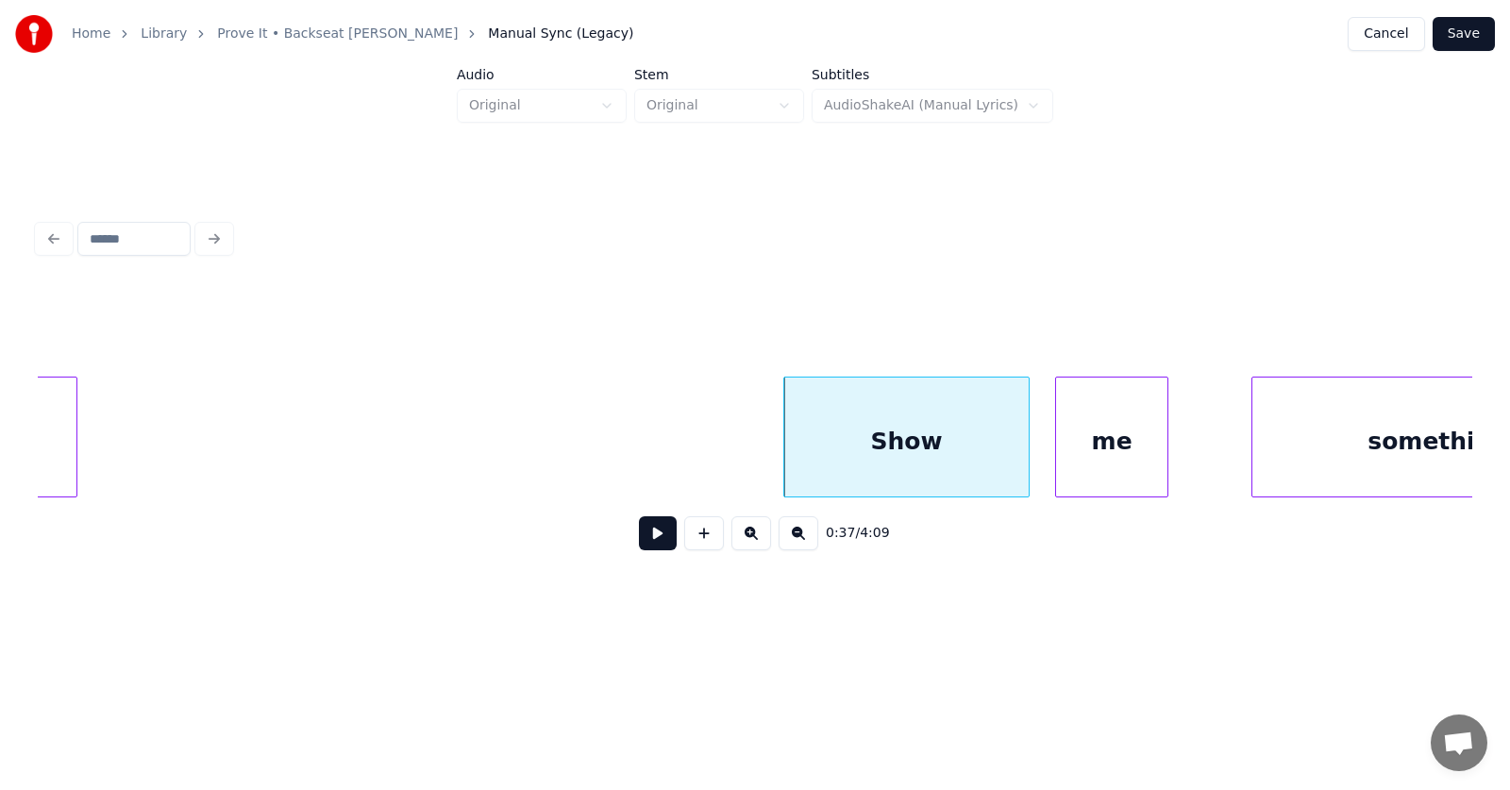
click at [1095, 456] on div "me" at bounding box center [1111, 441] width 111 height 128
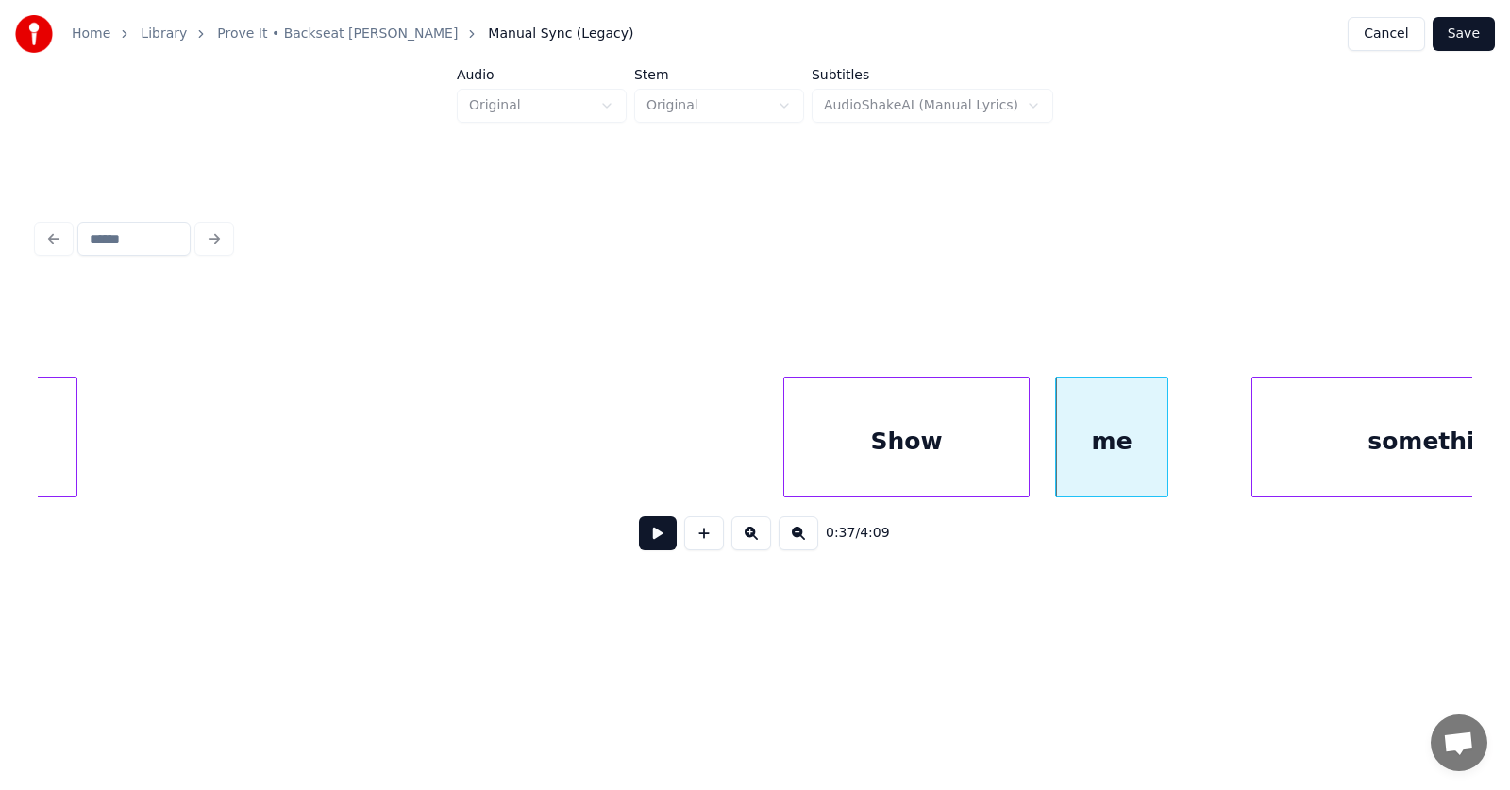
scroll to position [0, 25667]
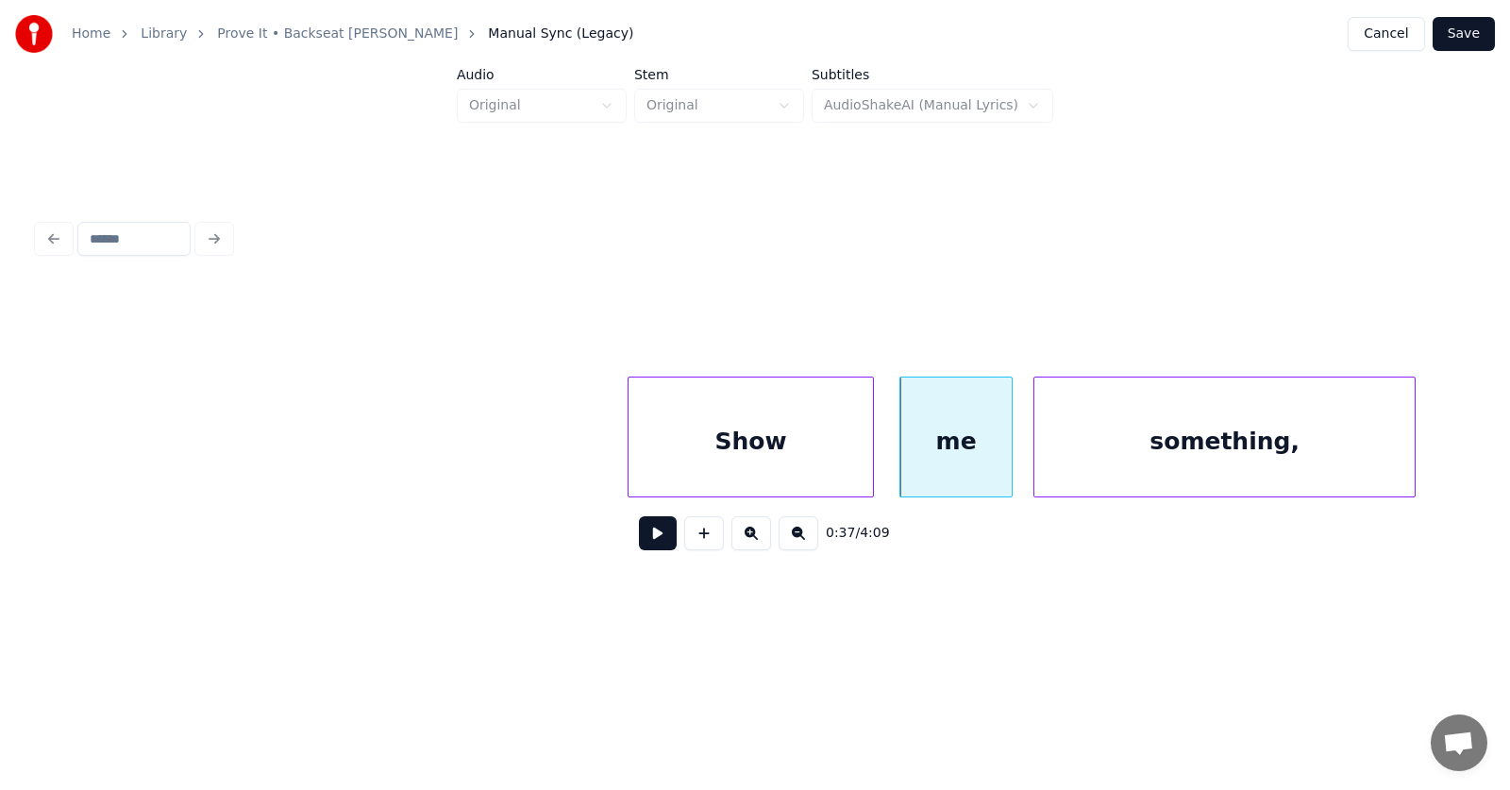
click at [1230, 467] on div "something," at bounding box center [1224, 441] width 380 height 128
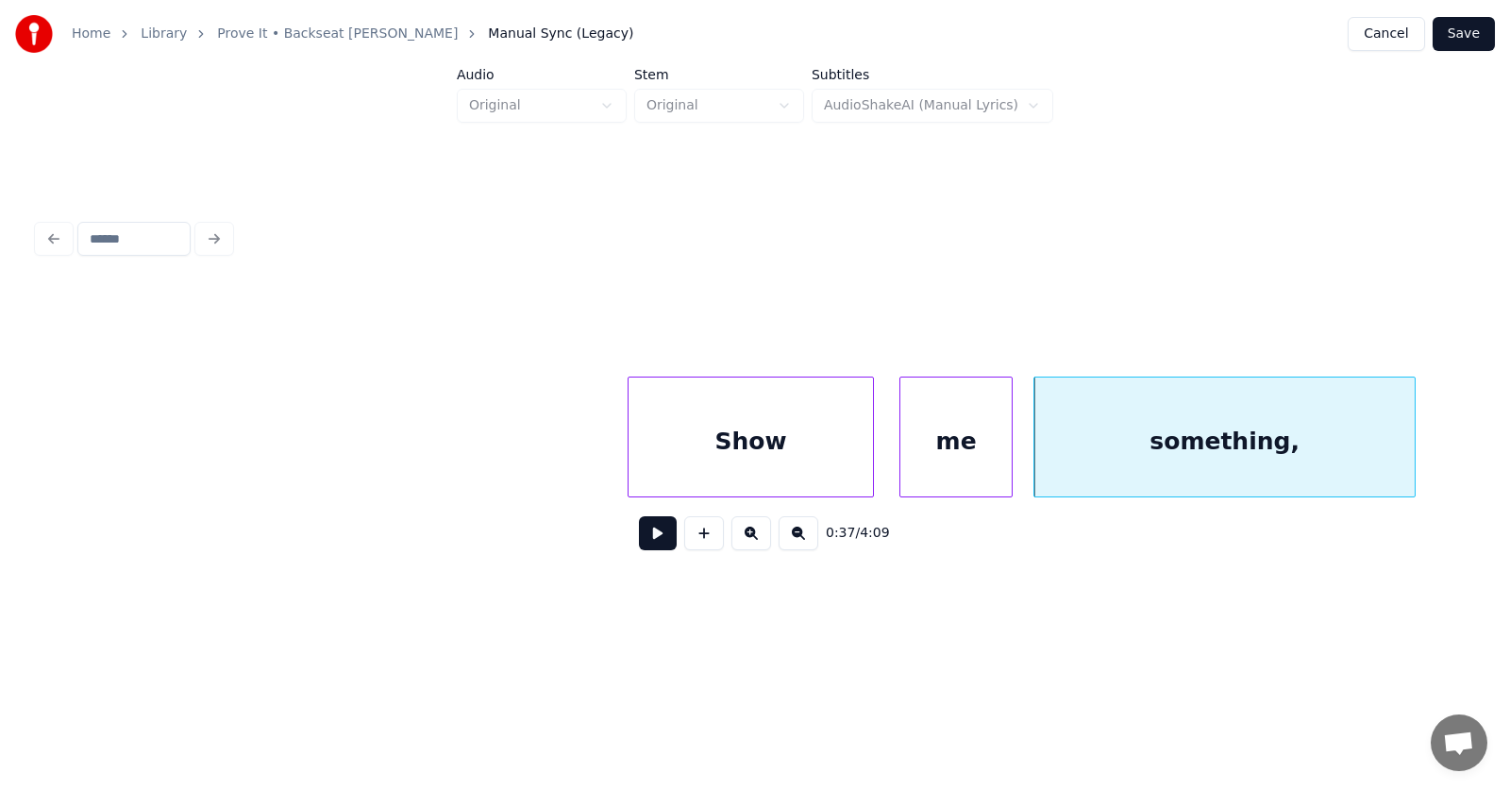
click at [770, 477] on div "Show" at bounding box center [750, 441] width 244 height 128
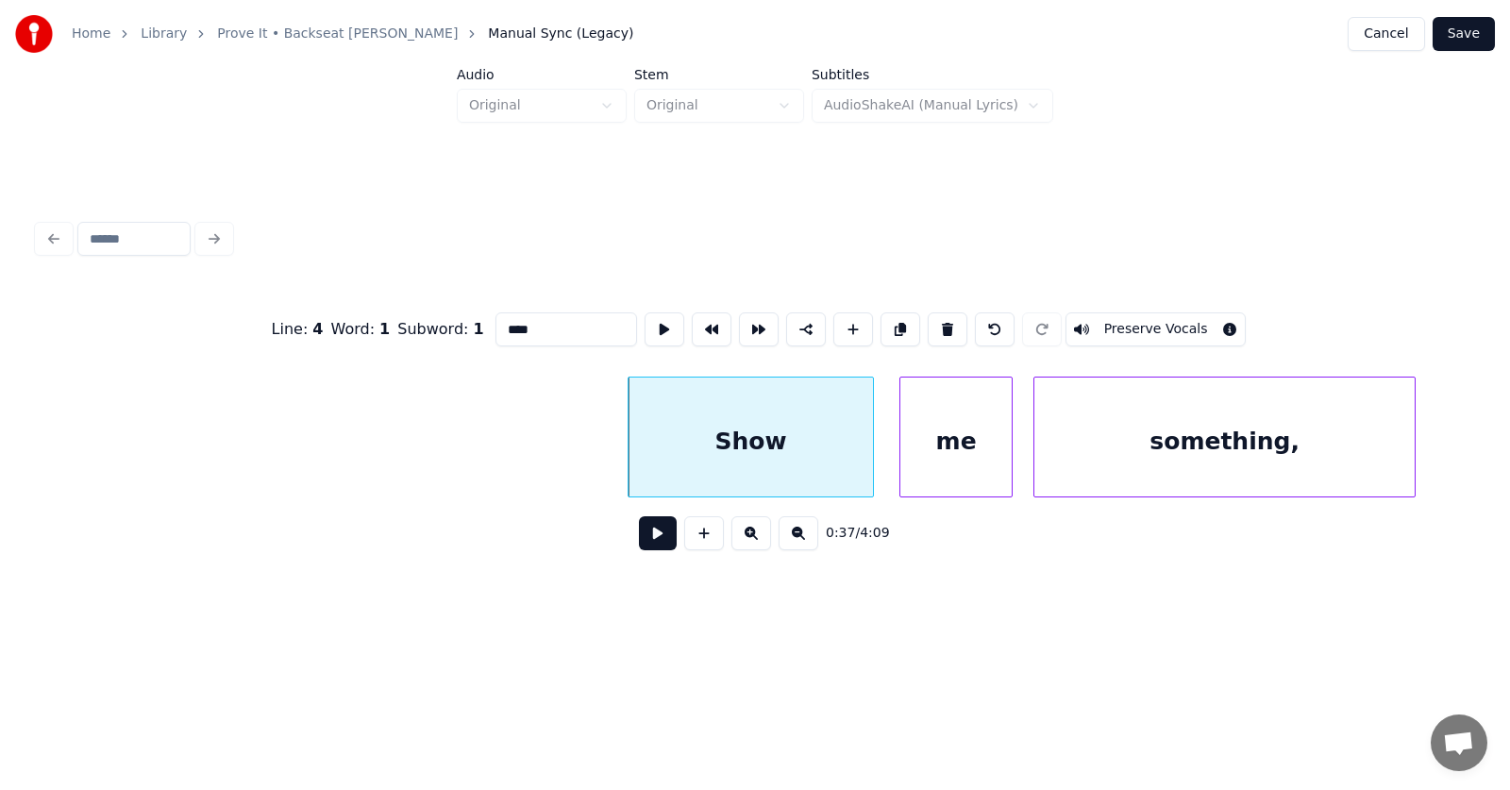
click at [646, 540] on button at bounding box center [658, 533] width 38 height 34
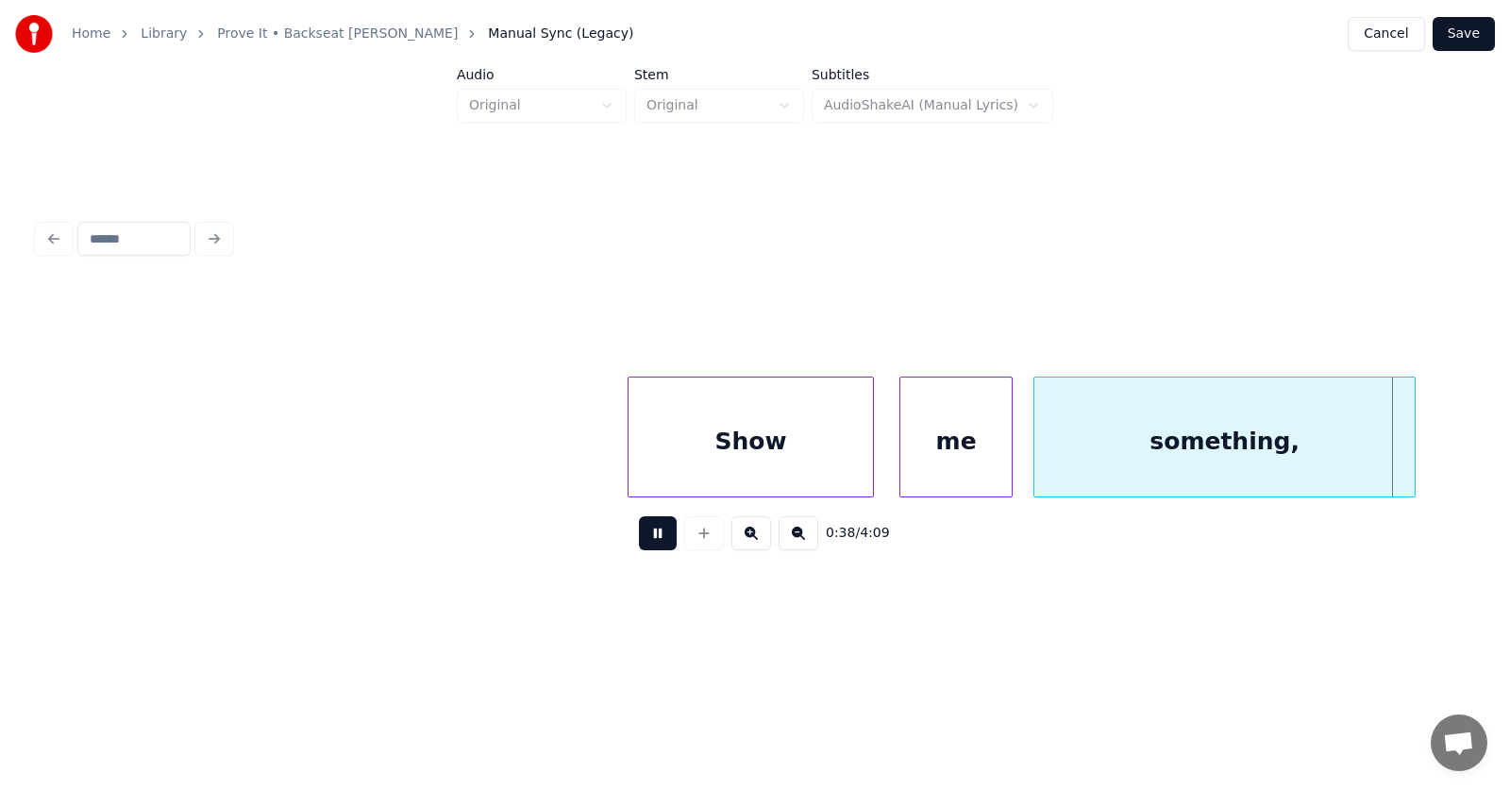
scroll to position [0, 27112]
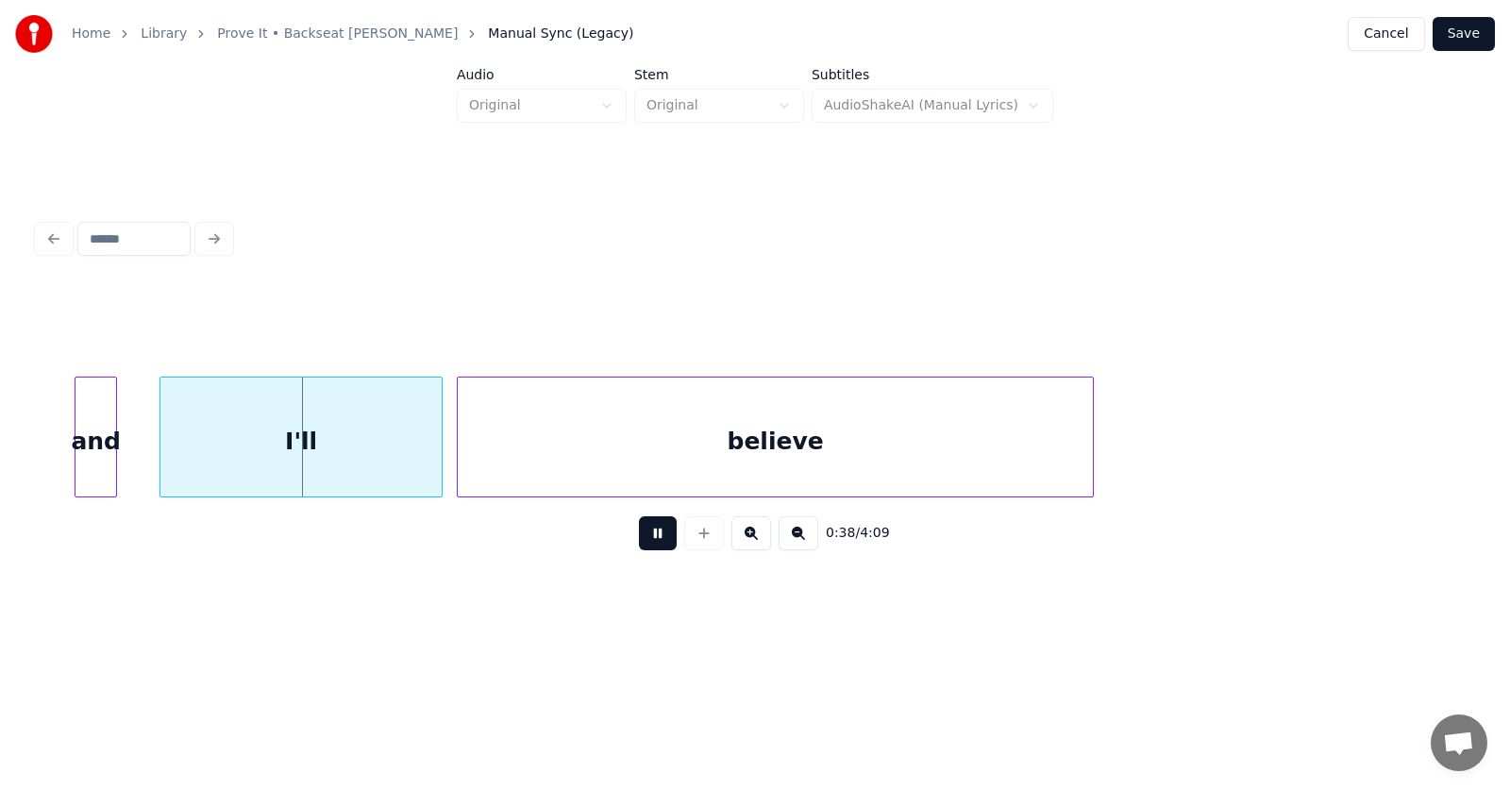
click at [646, 540] on button at bounding box center [658, 533] width 38 height 34
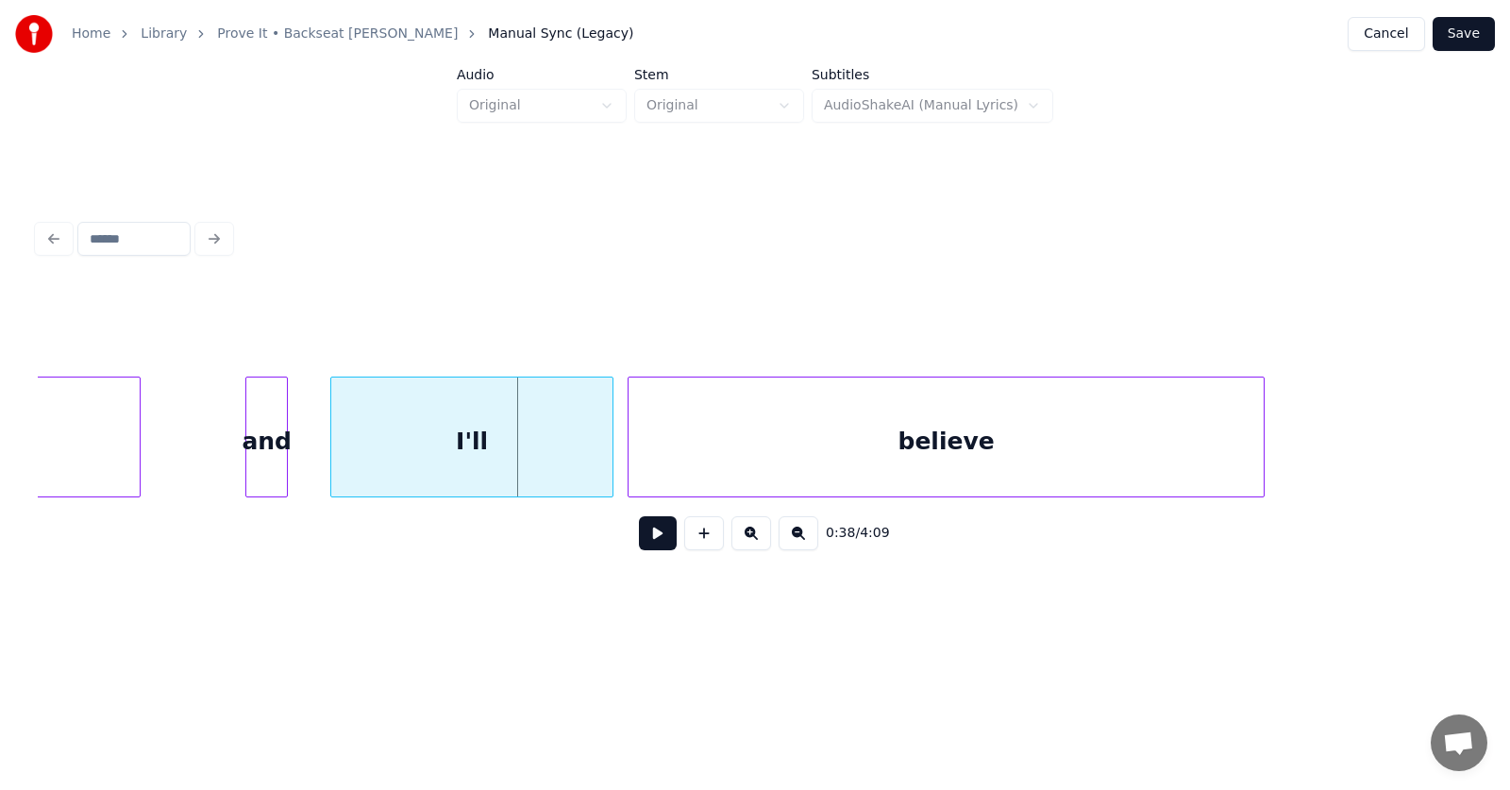
scroll to position [0, 26703]
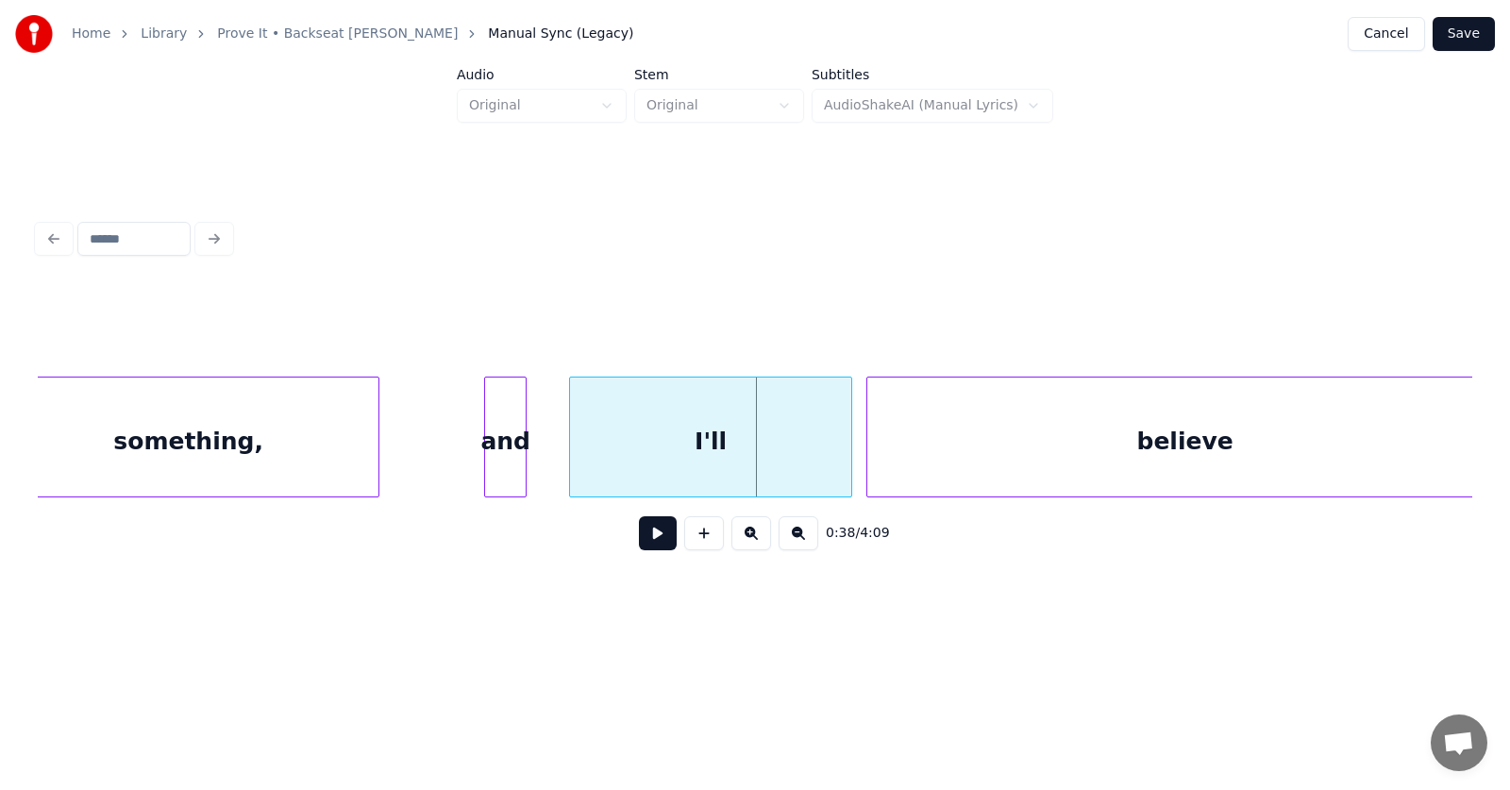
click at [651, 538] on button at bounding box center [658, 533] width 38 height 34
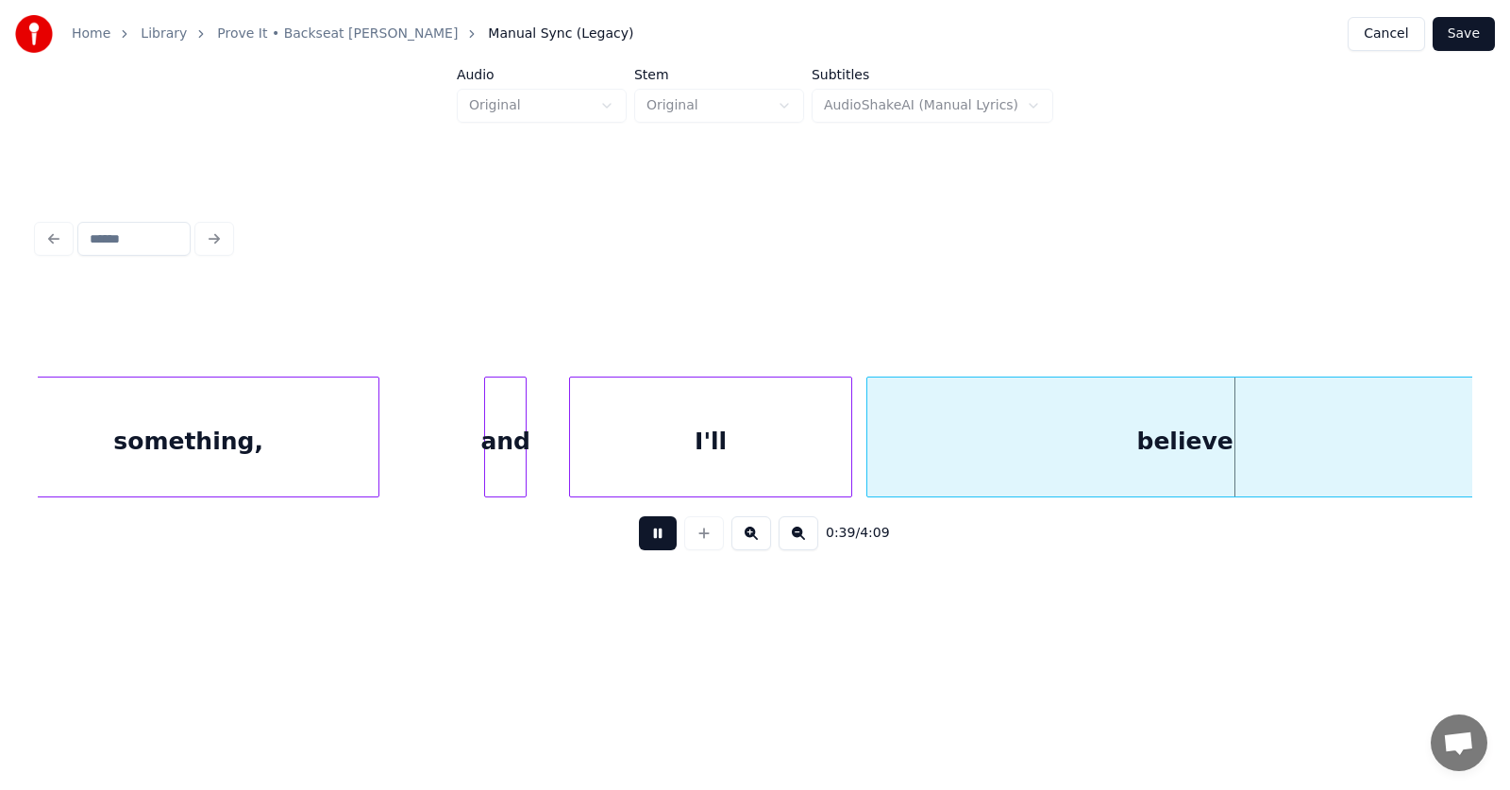
click at [651, 538] on button at bounding box center [658, 533] width 38 height 34
click at [226, 437] on div "something," at bounding box center [188, 441] width 380 height 128
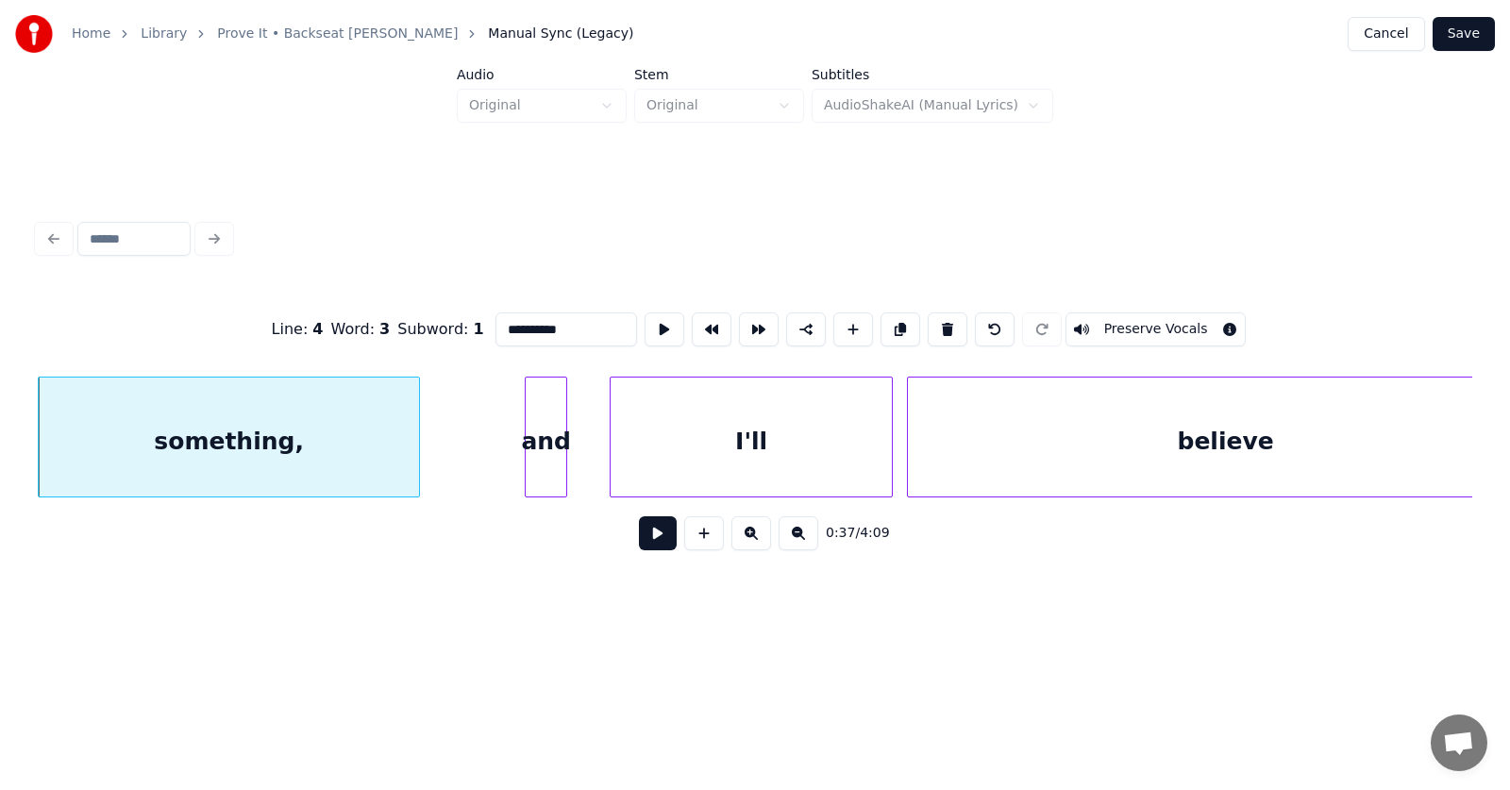
click at [639, 540] on button at bounding box center [658, 533] width 38 height 34
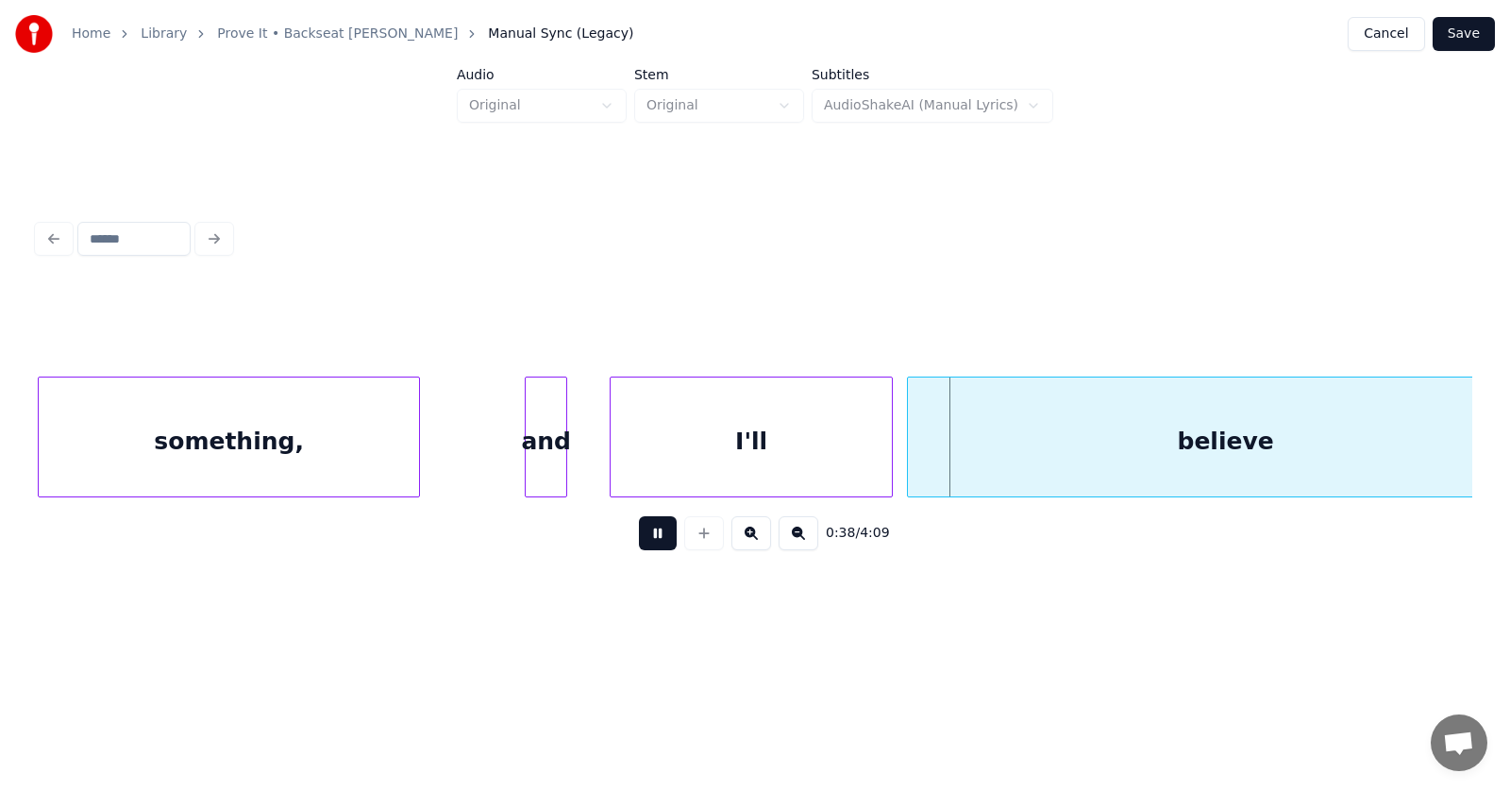
click at [639, 540] on button at bounding box center [658, 533] width 38 height 34
click at [532, 450] on div "and" at bounding box center [546, 441] width 41 height 128
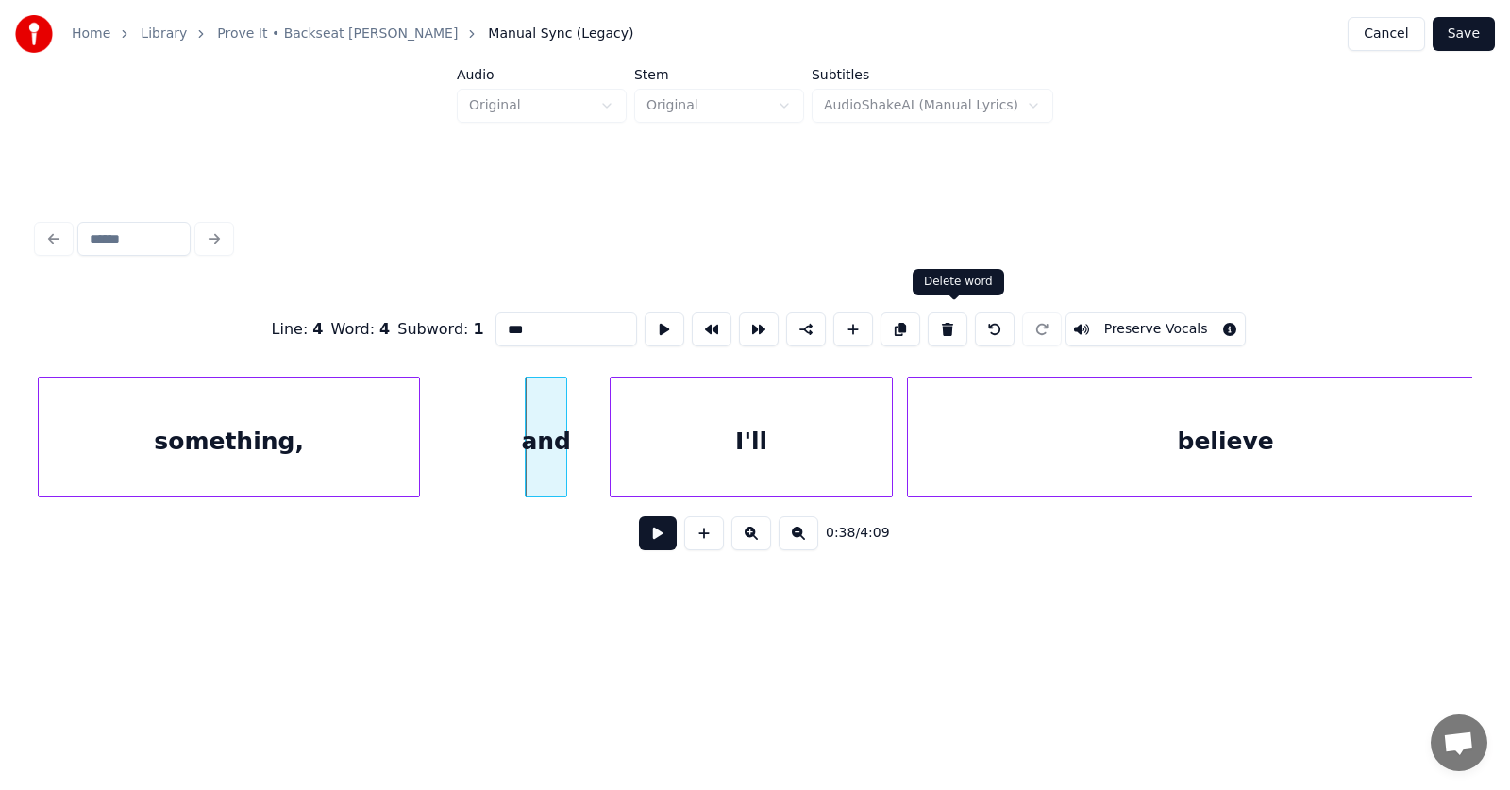
click at [948, 325] on button at bounding box center [948, 329] width 40 height 34
type input "****"
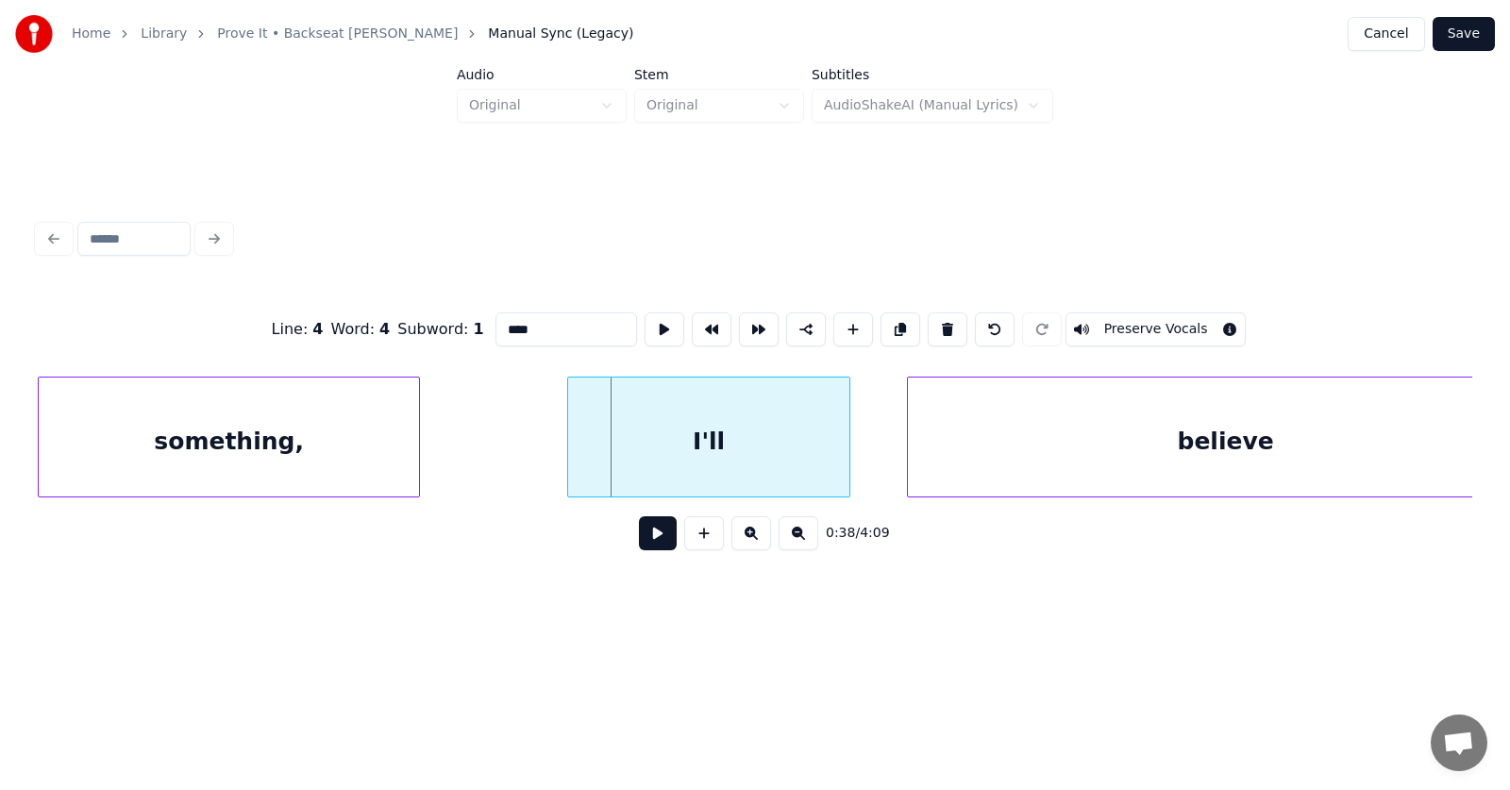
click at [739, 444] on div "I'll" at bounding box center [708, 441] width 281 height 128
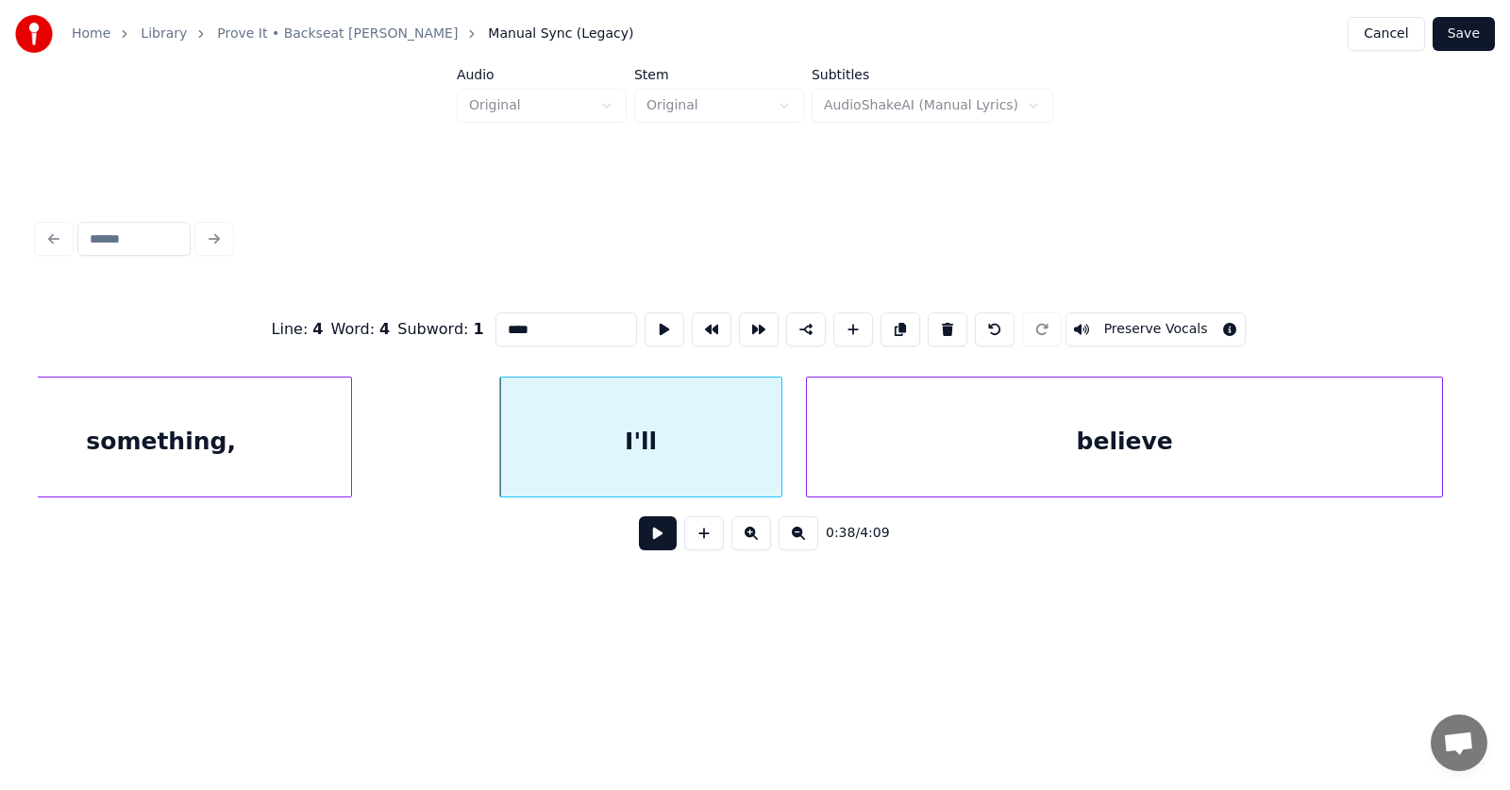
click at [966, 455] on div "believe" at bounding box center [1124, 441] width 635 height 128
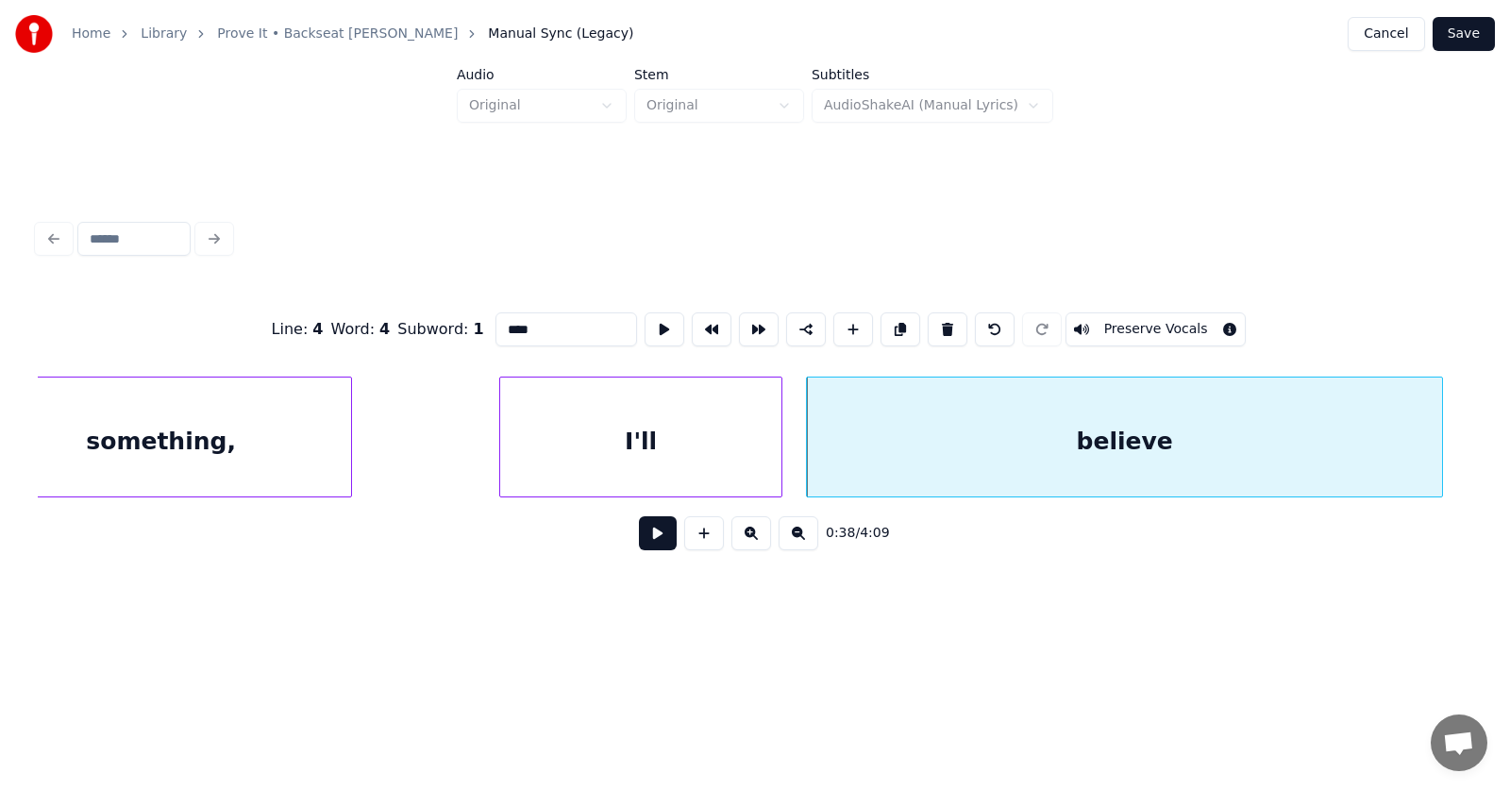
click at [651, 539] on button at bounding box center [658, 533] width 38 height 34
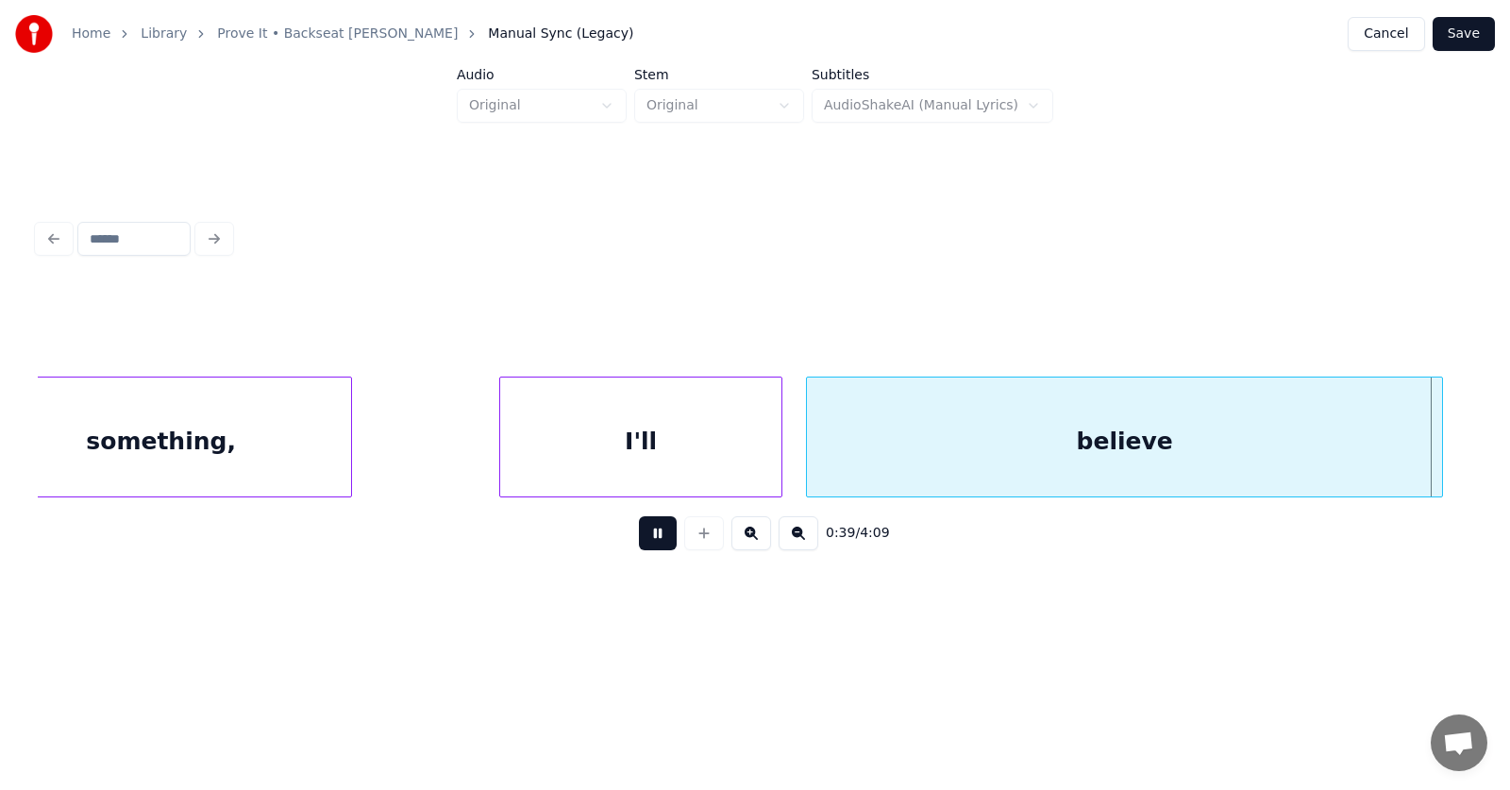
scroll to position [0, 28168]
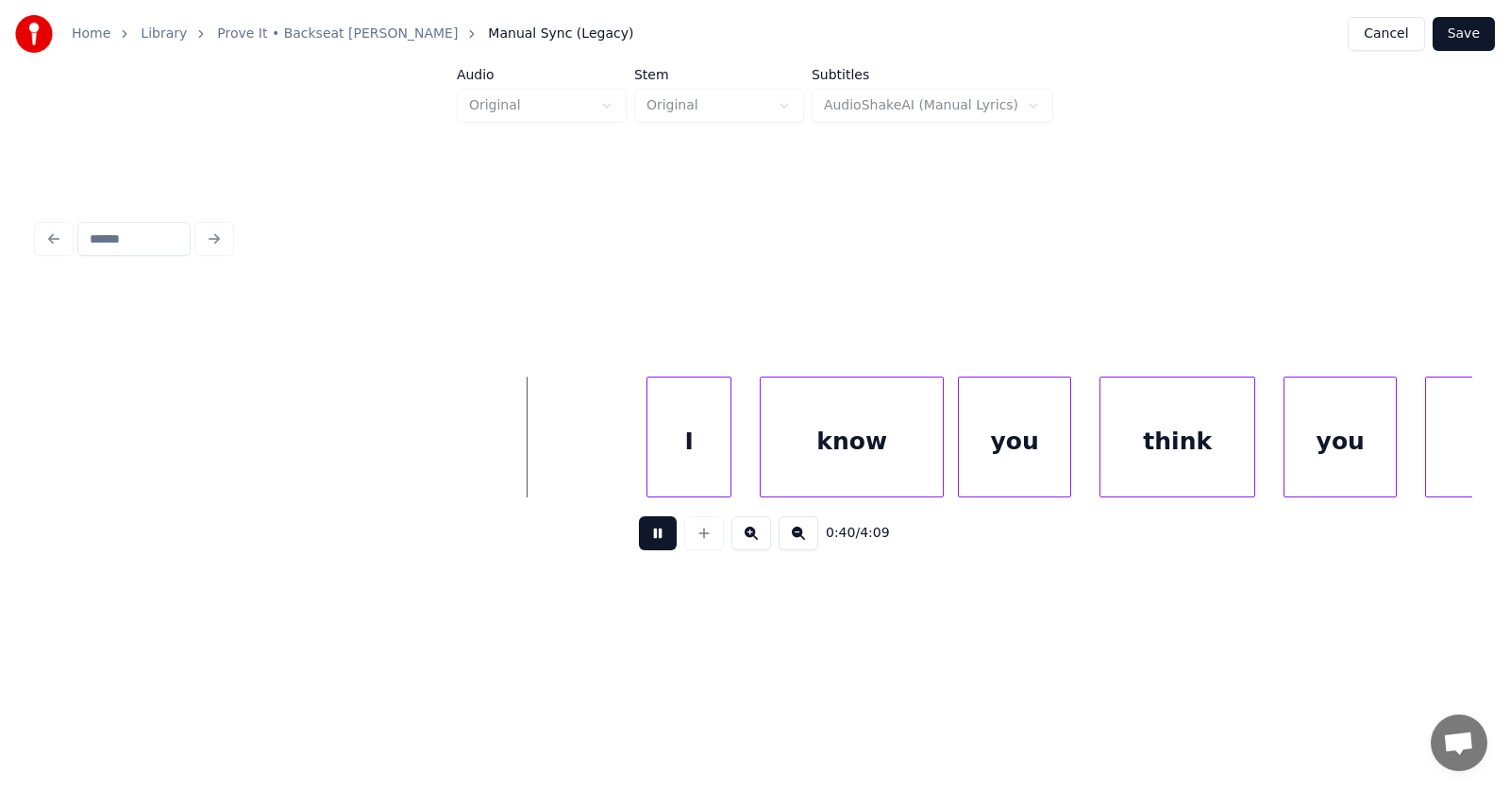
click at [651, 539] on button at bounding box center [658, 533] width 38 height 34
click at [658, 443] on div "I" at bounding box center [659, 441] width 83 height 128
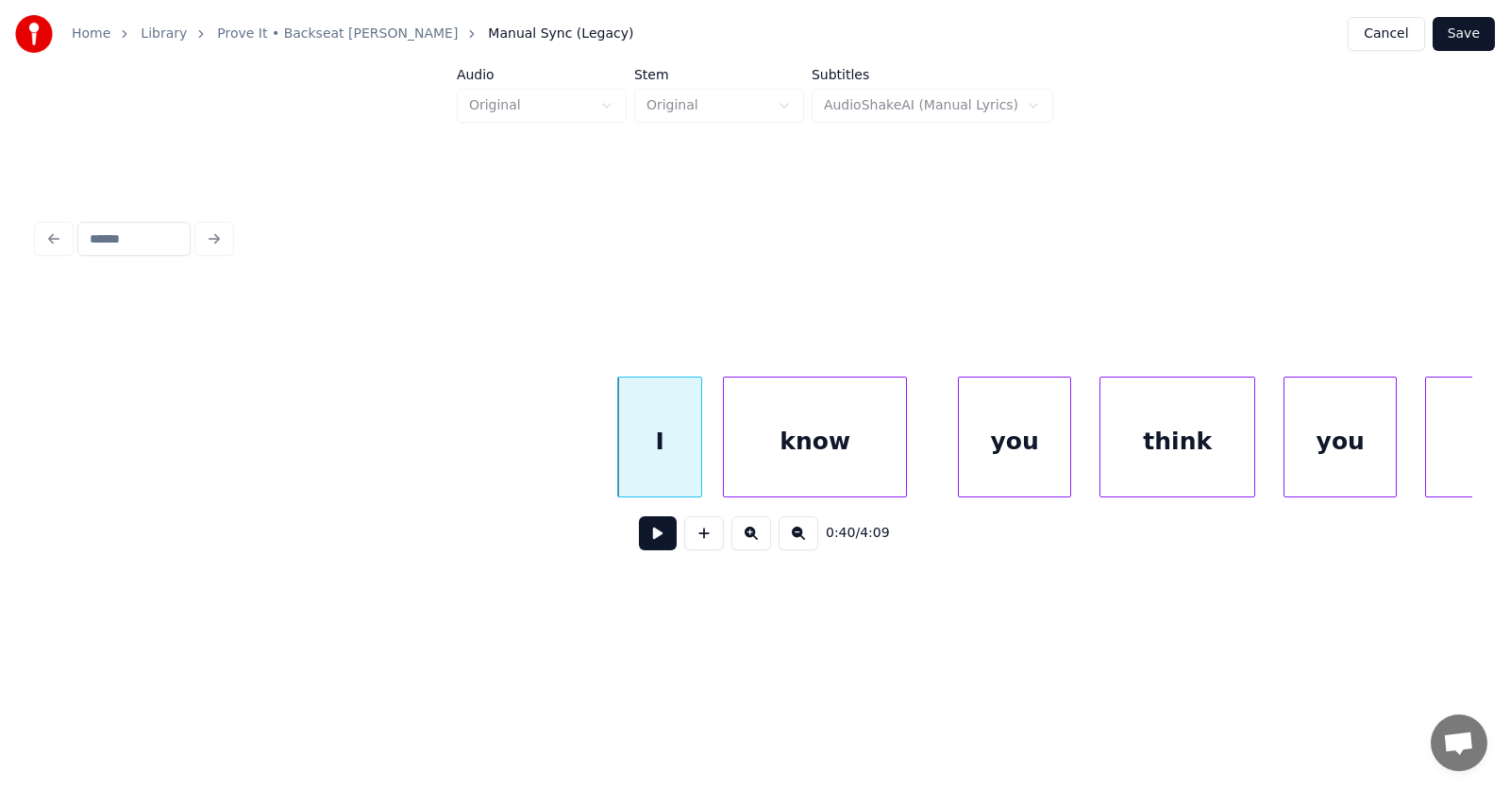
click at [778, 466] on div "know" at bounding box center [815, 441] width 182 height 128
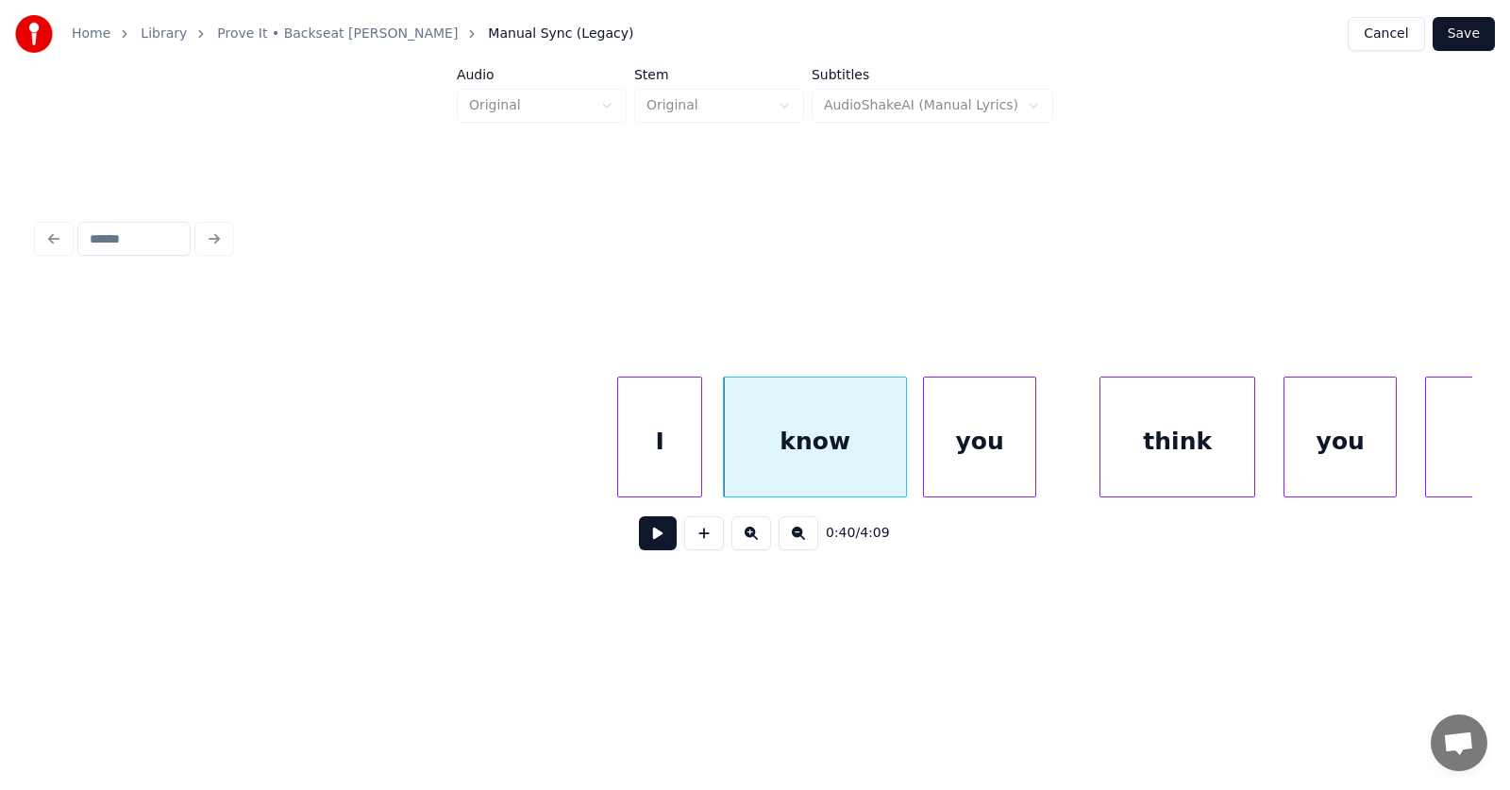
click at [996, 475] on div "you" at bounding box center [979, 441] width 111 height 128
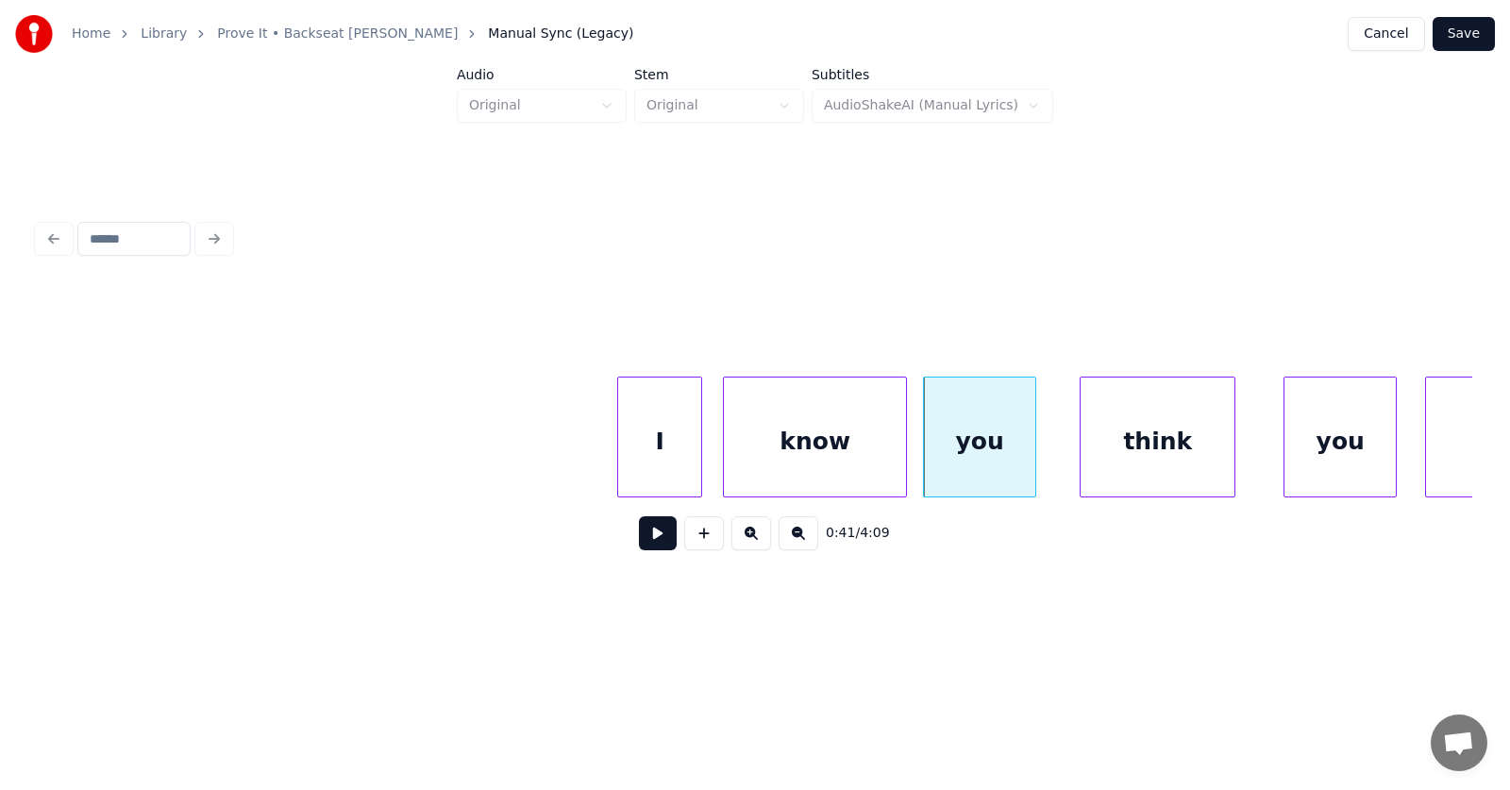
click at [1115, 471] on div "think" at bounding box center [1157, 441] width 154 height 128
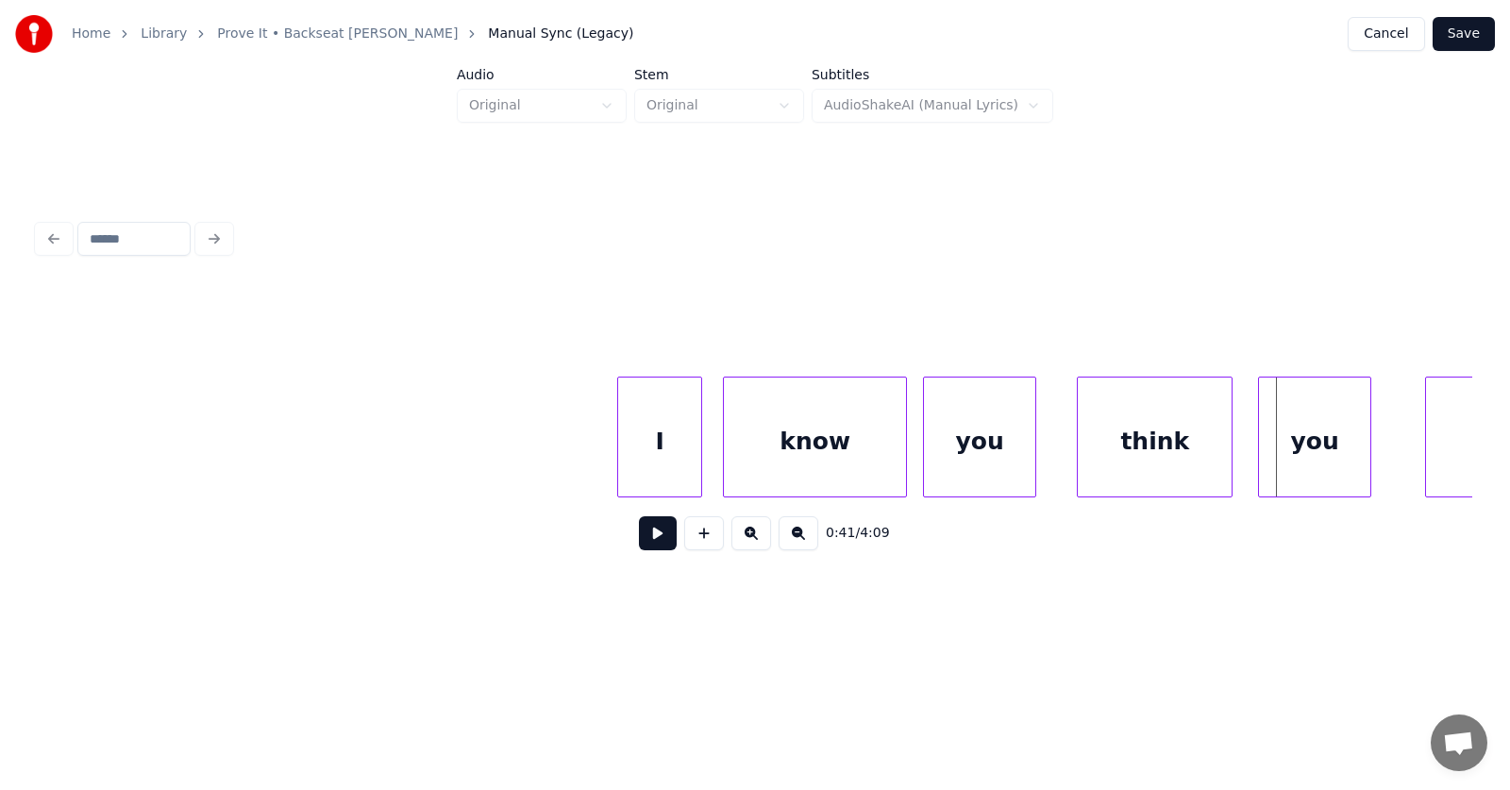
click at [1319, 443] on div "you" at bounding box center [1314, 441] width 111 height 128
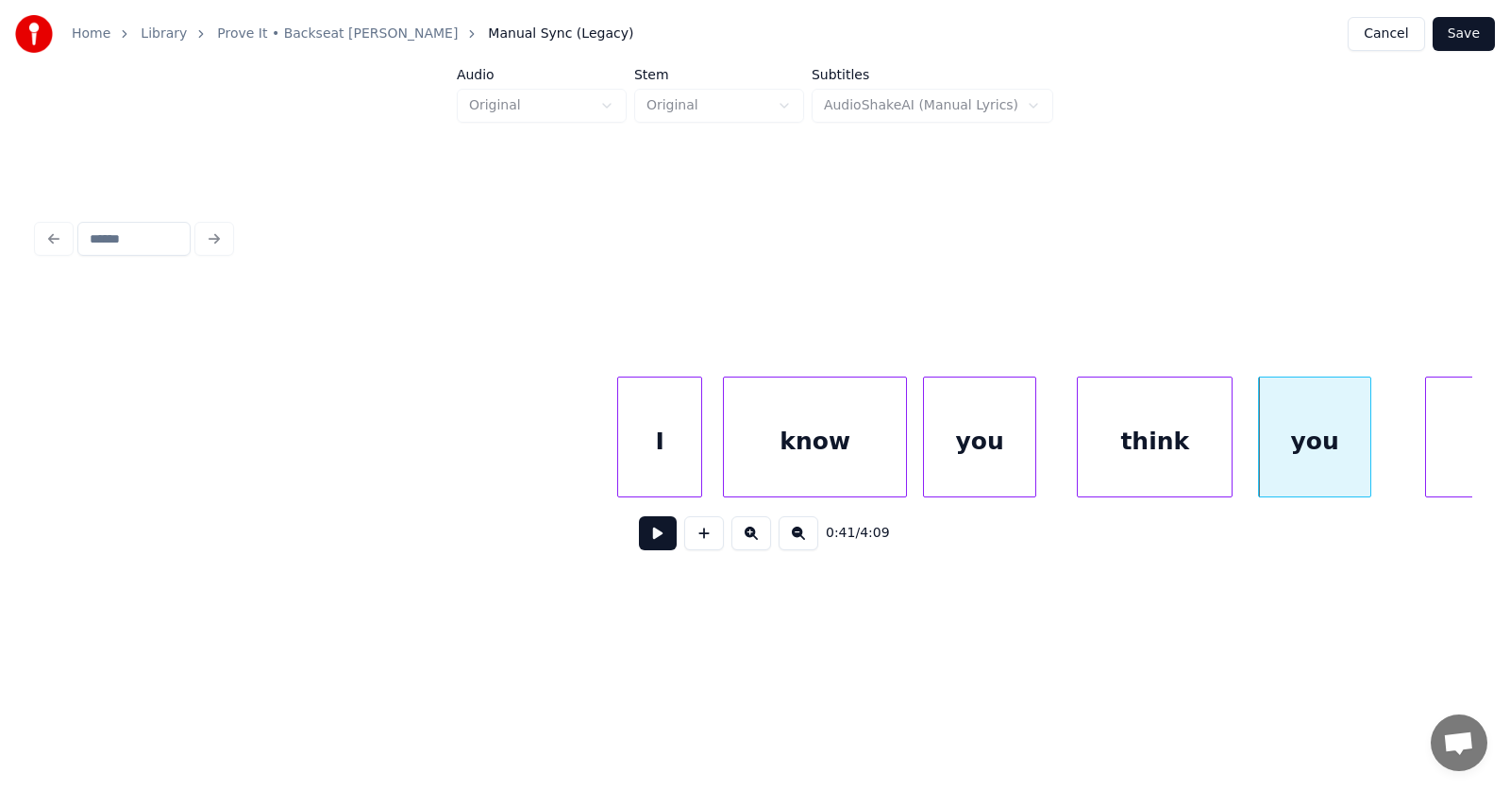
scroll to position [0, 28849]
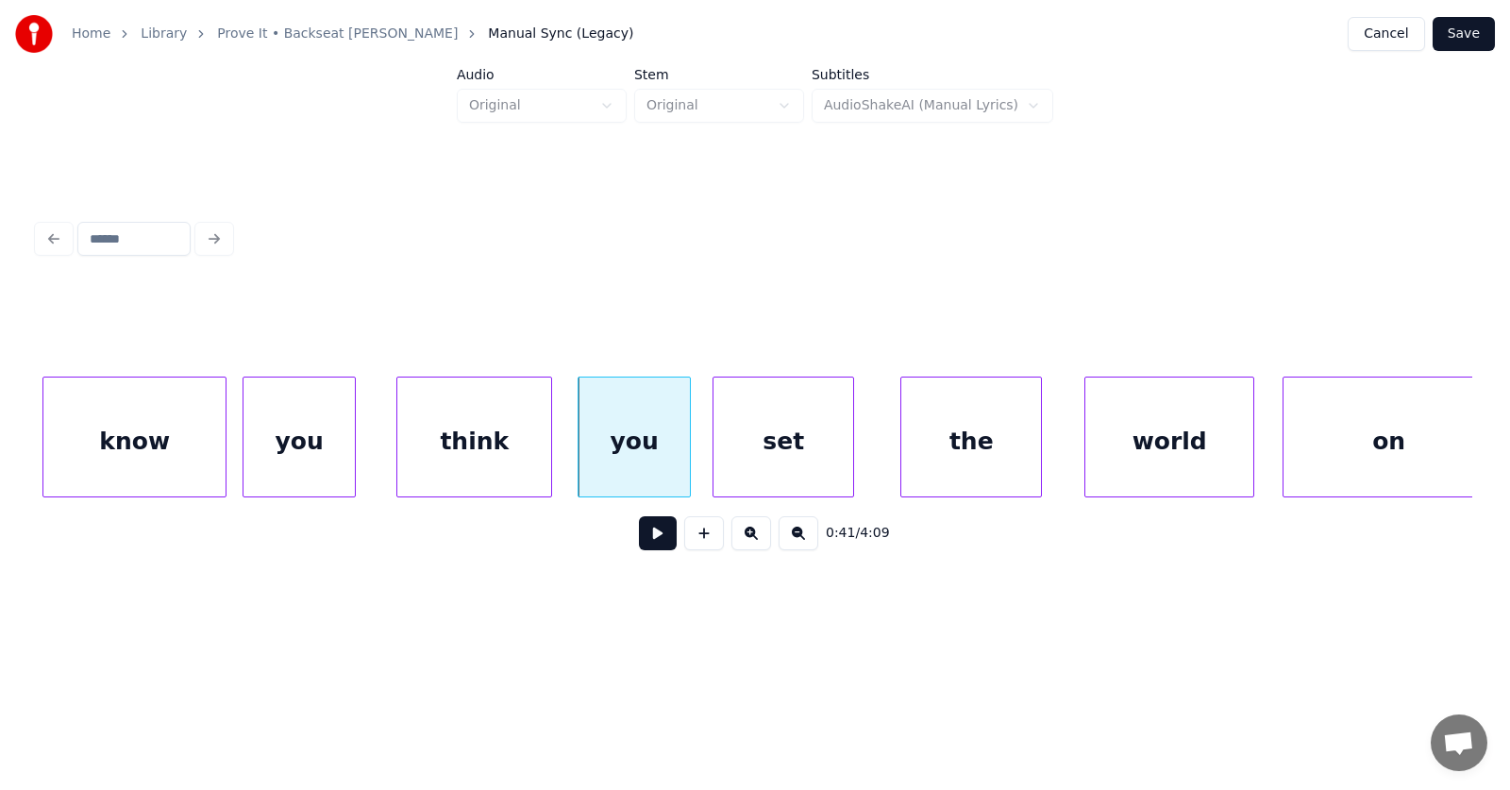
click at [746, 457] on div "set" at bounding box center [783, 441] width 140 height 128
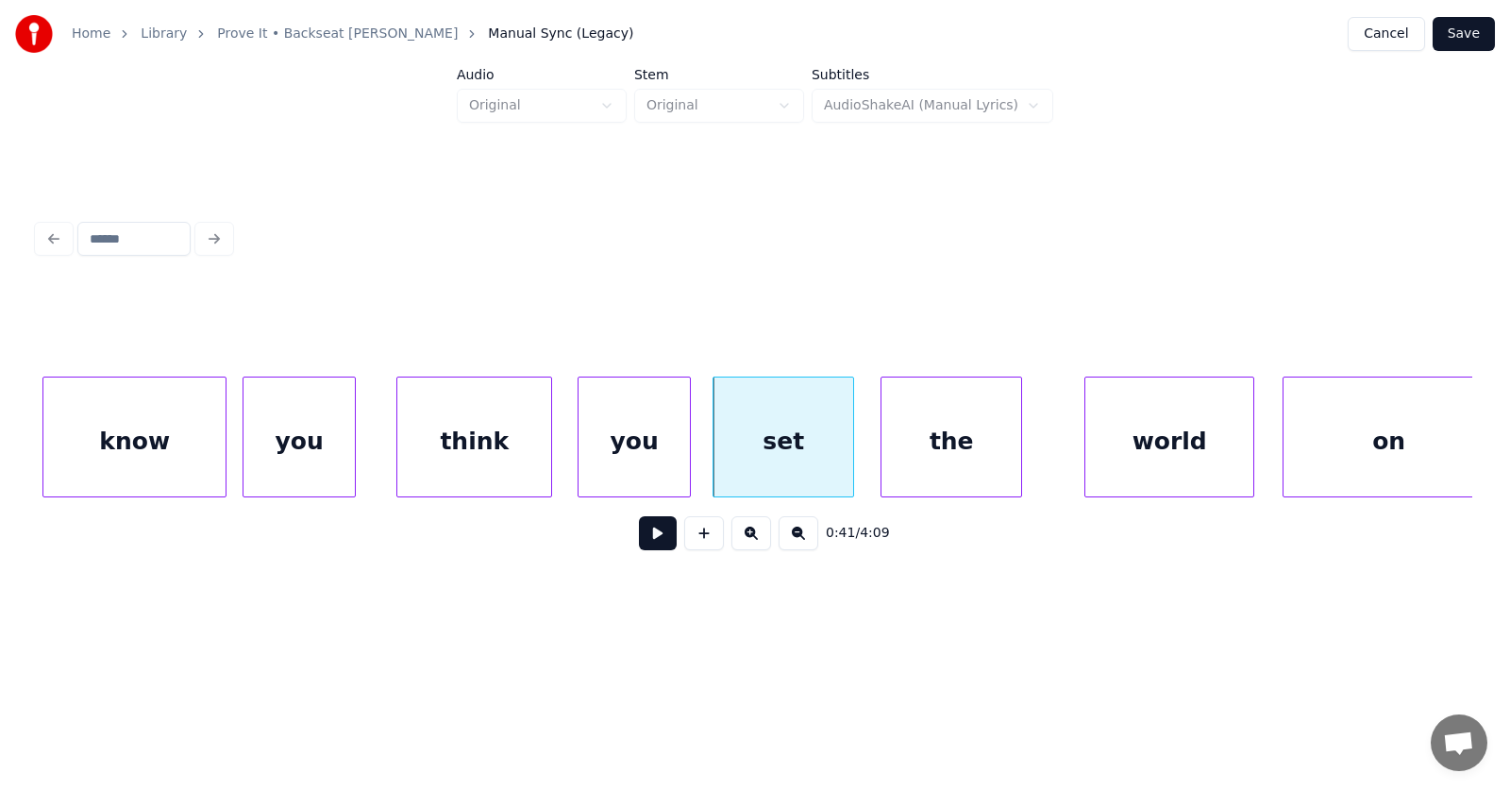
click at [945, 460] on div "the" at bounding box center [951, 441] width 140 height 128
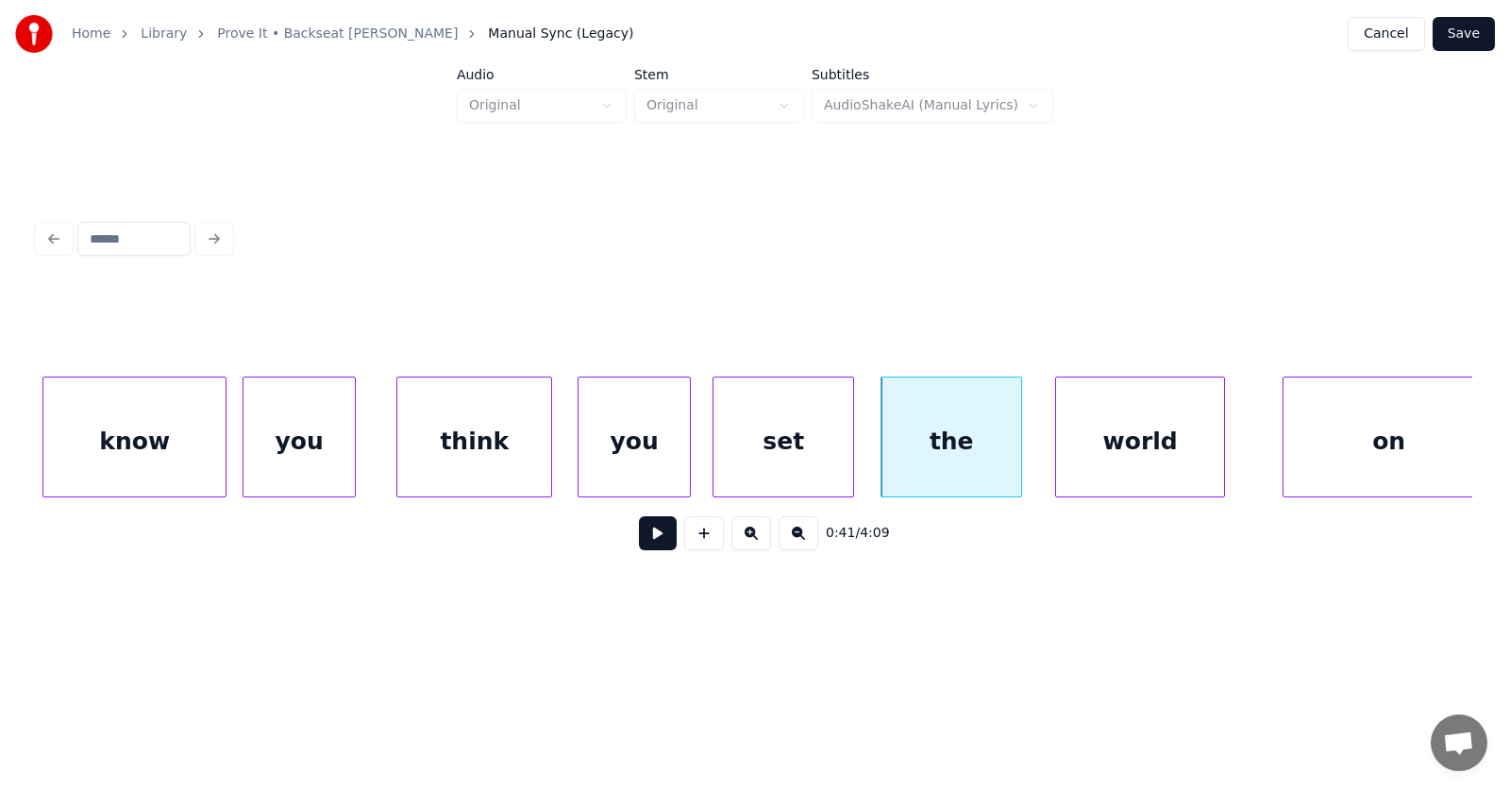
click at [1096, 461] on div "world" at bounding box center [1140, 441] width 168 height 128
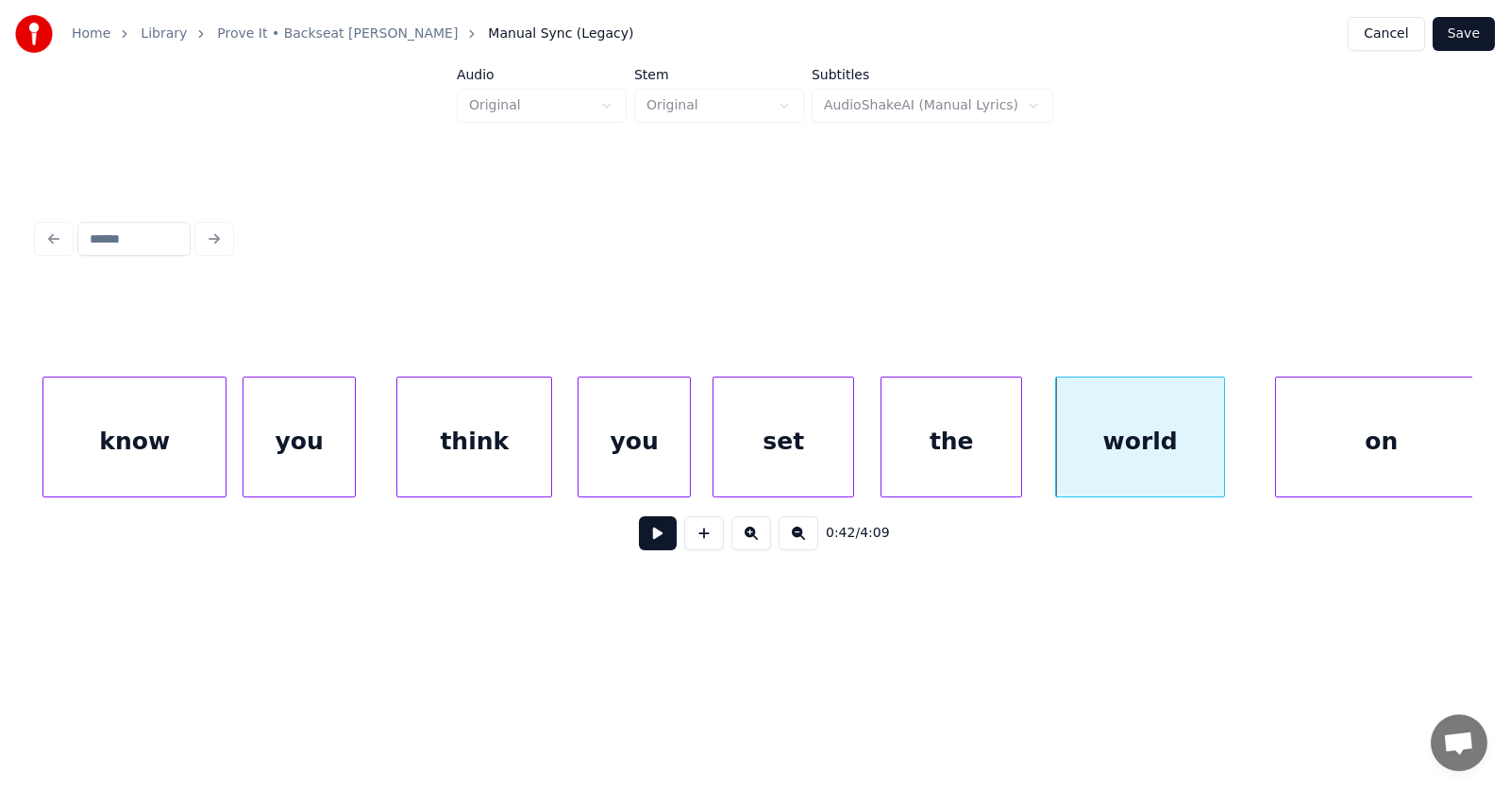
scroll to position [0, 28867]
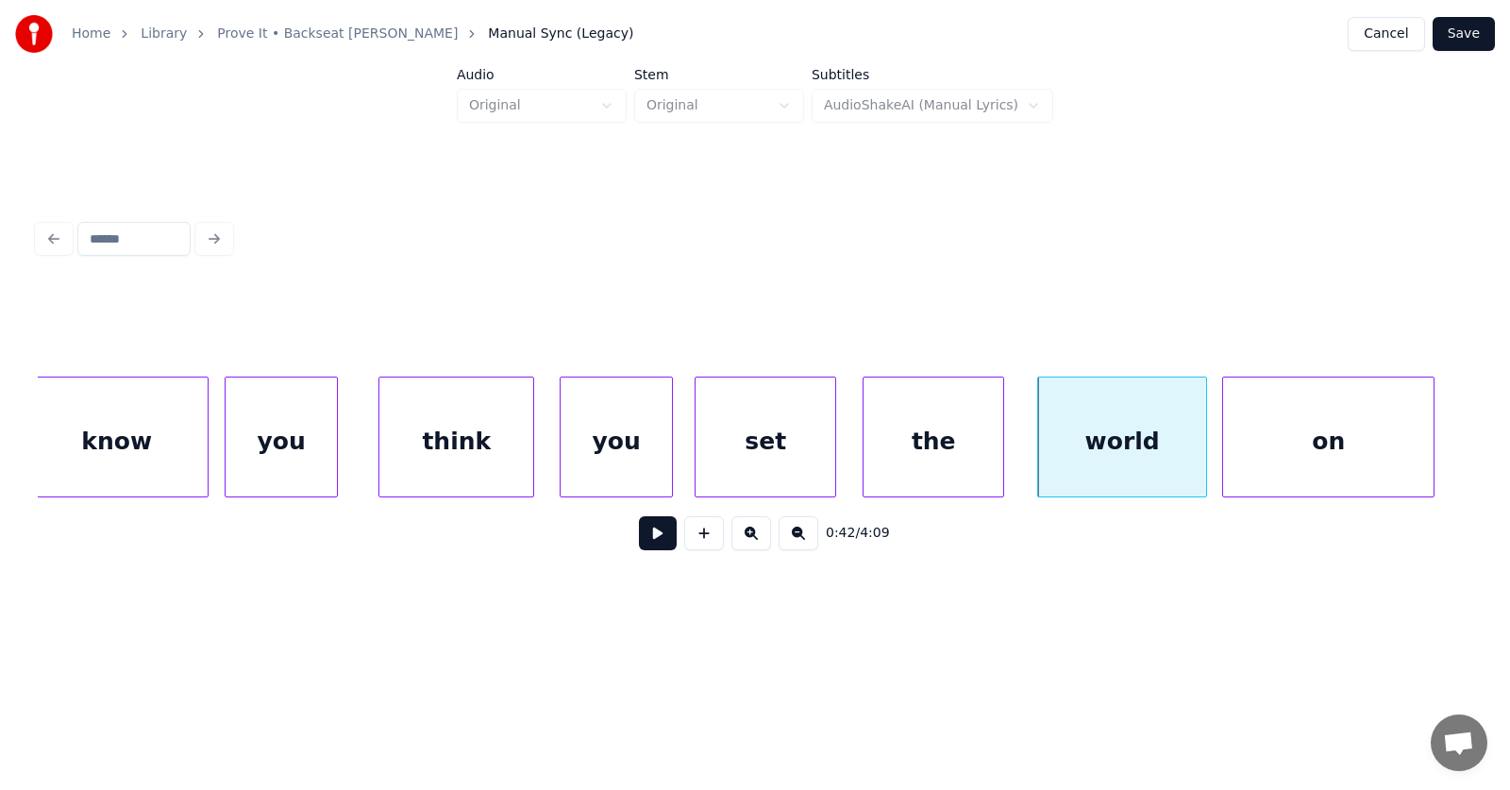
click at [1281, 455] on div "on" at bounding box center [1328, 441] width 210 height 128
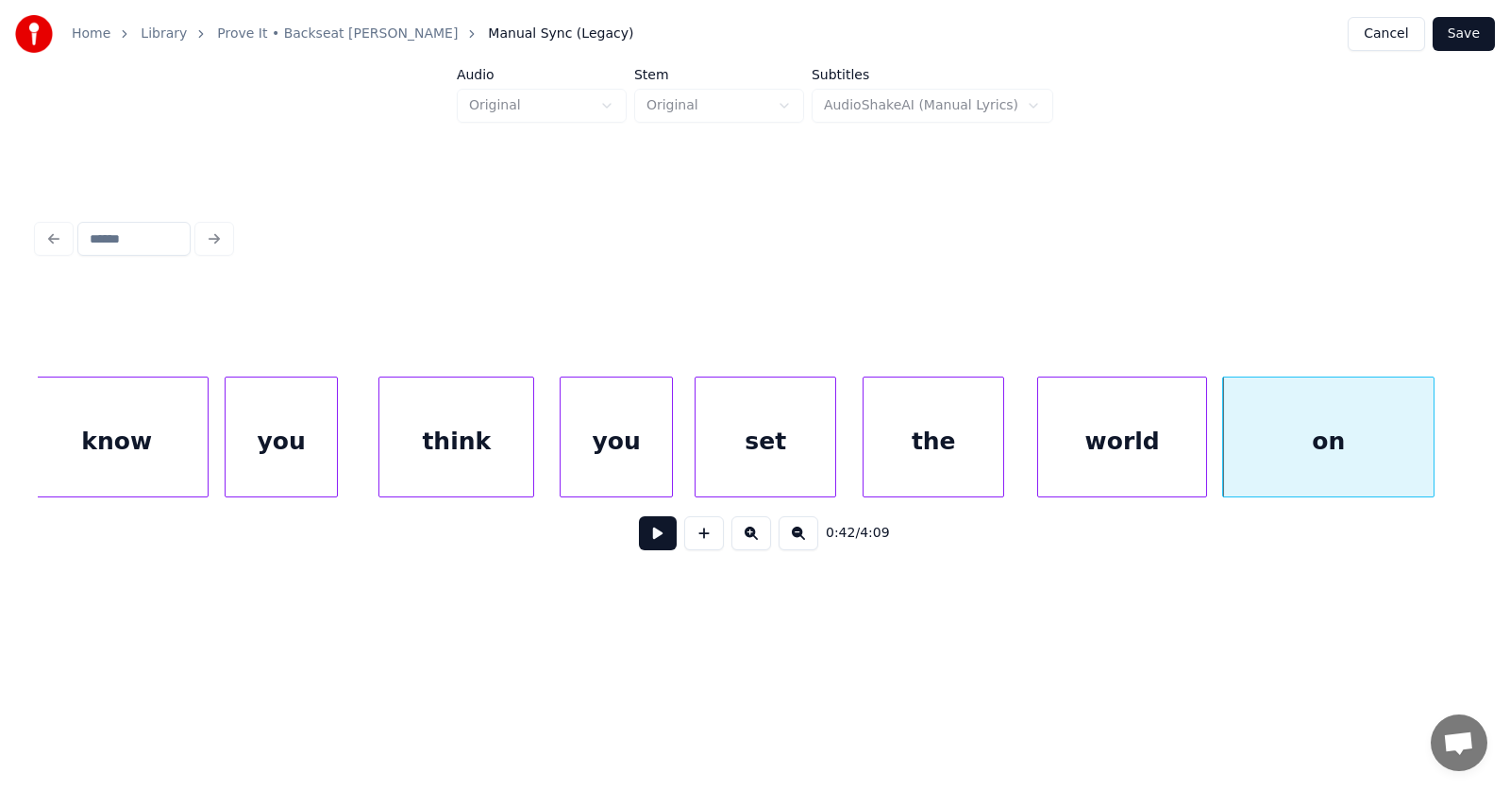
click at [648, 541] on button at bounding box center [658, 533] width 38 height 34
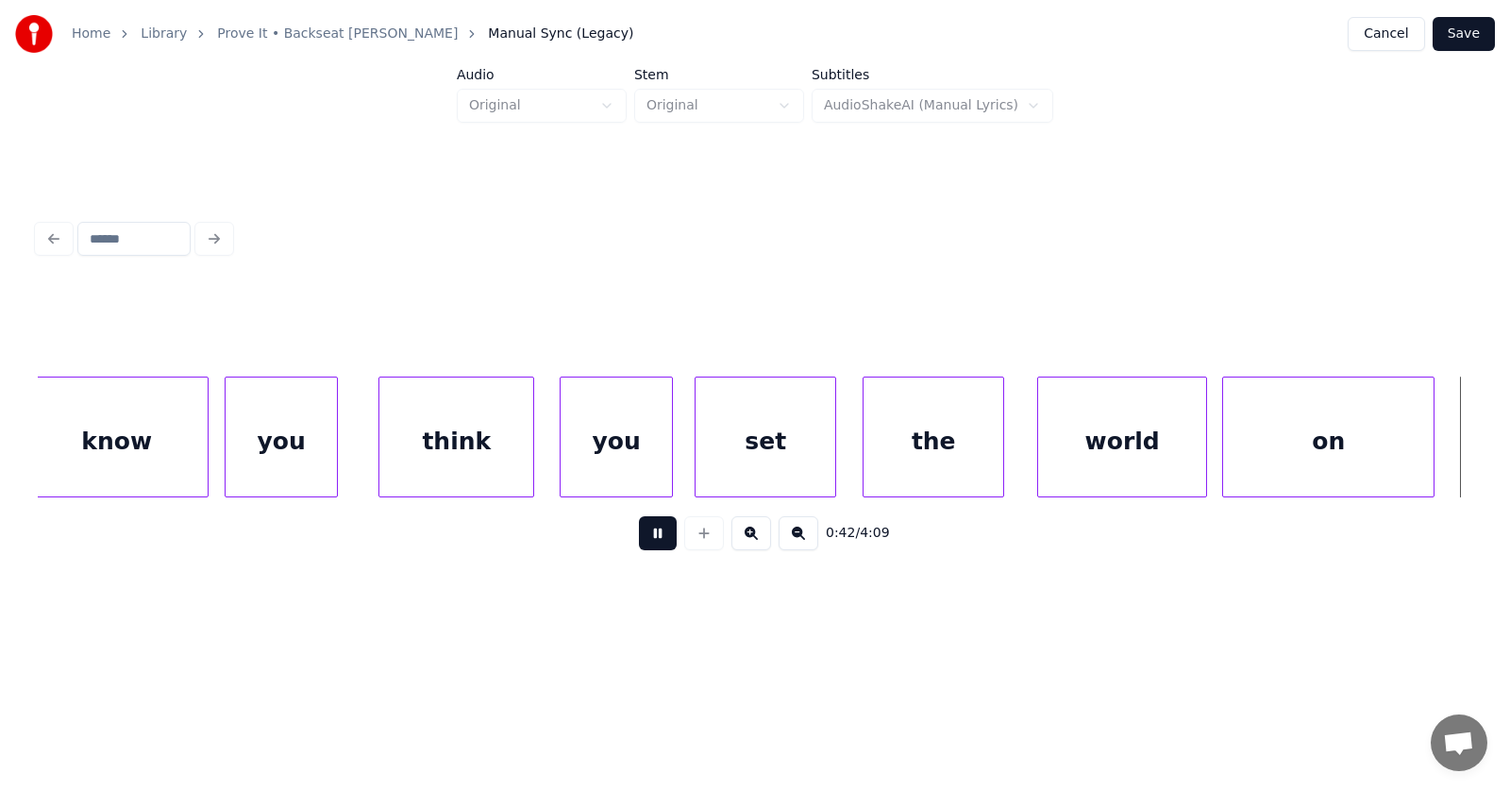
scroll to position [0, 30303]
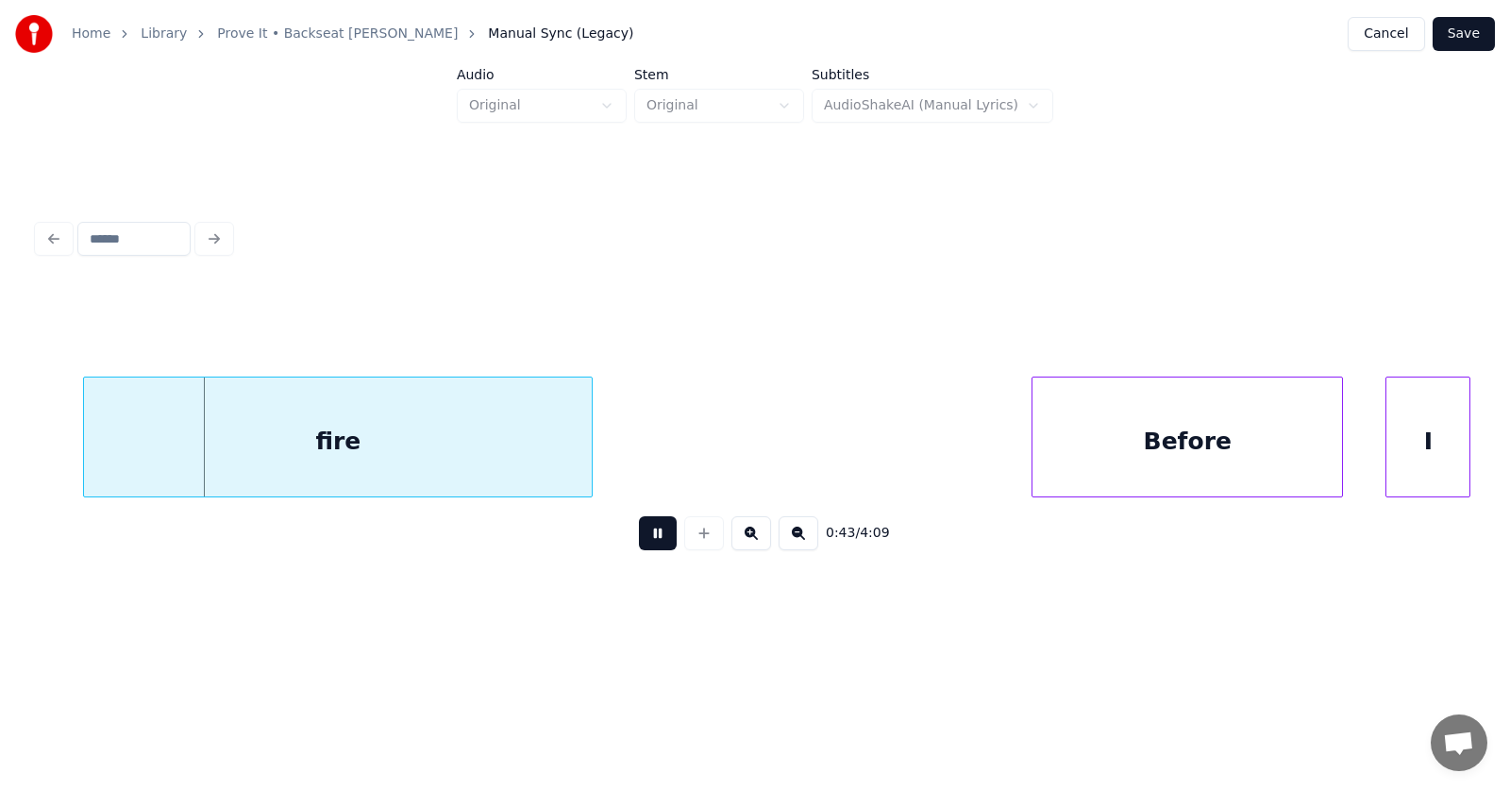
click at [648, 541] on button at bounding box center [658, 533] width 38 height 34
click at [363, 452] on div "fire" at bounding box center [319, 441] width 508 height 128
click at [639, 543] on button at bounding box center [658, 533] width 38 height 34
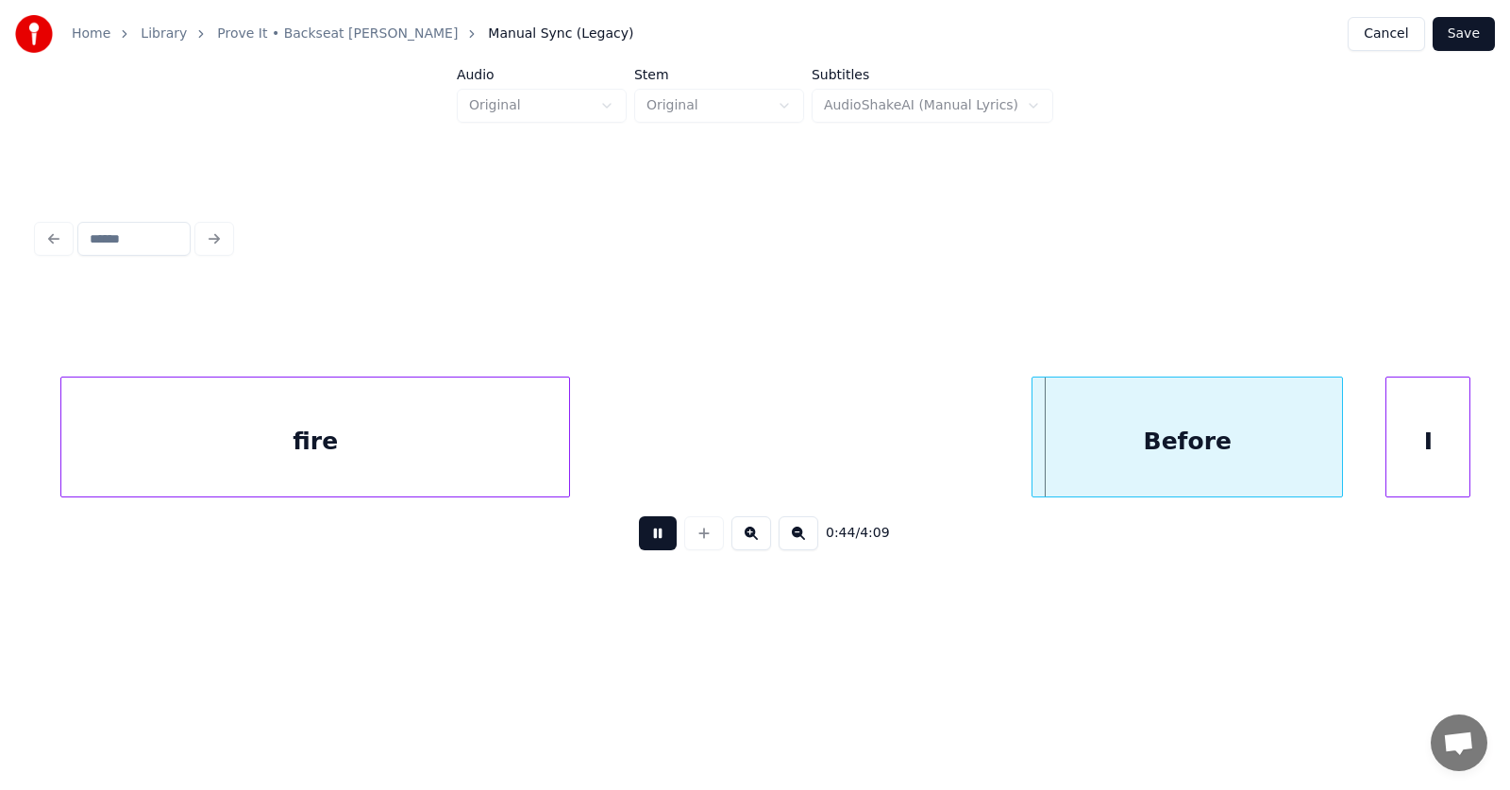
click at [639, 543] on button at bounding box center [658, 533] width 38 height 34
click at [1056, 461] on div "Before" at bounding box center [1159, 441] width 310 height 128
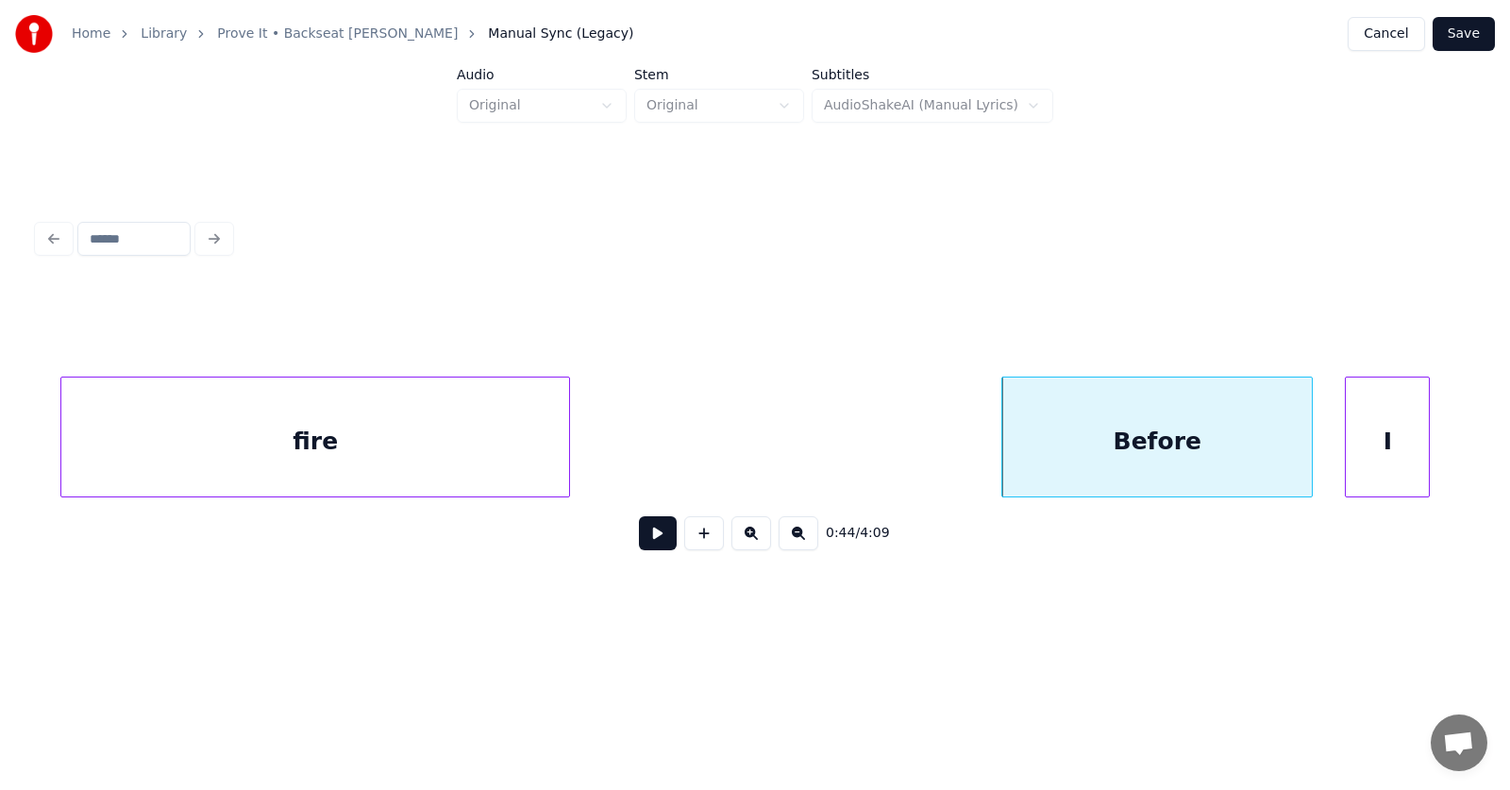
click at [1364, 466] on div "I" at bounding box center [1387, 441] width 83 height 128
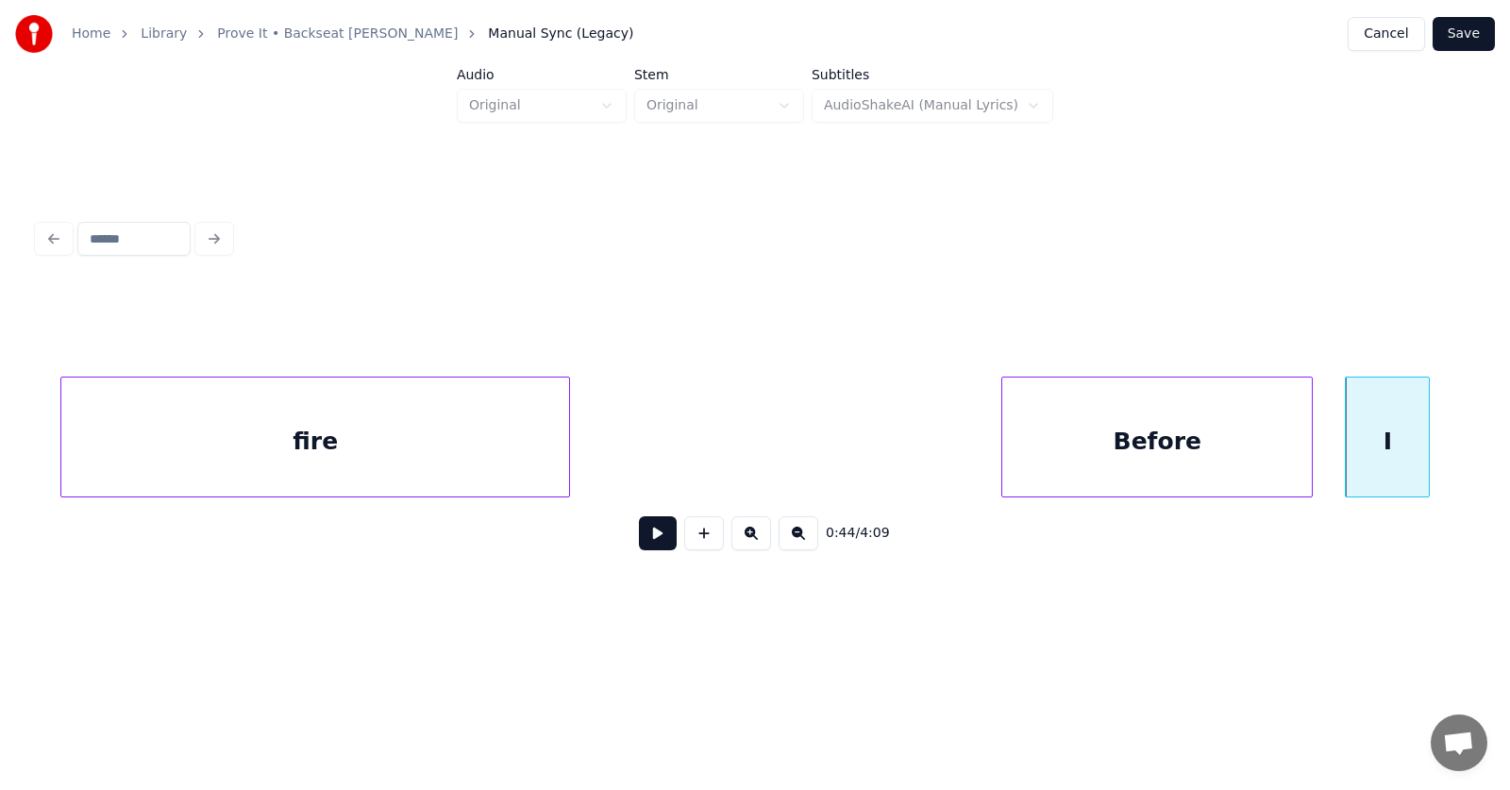
click at [646, 538] on button at bounding box center [658, 533] width 38 height 34
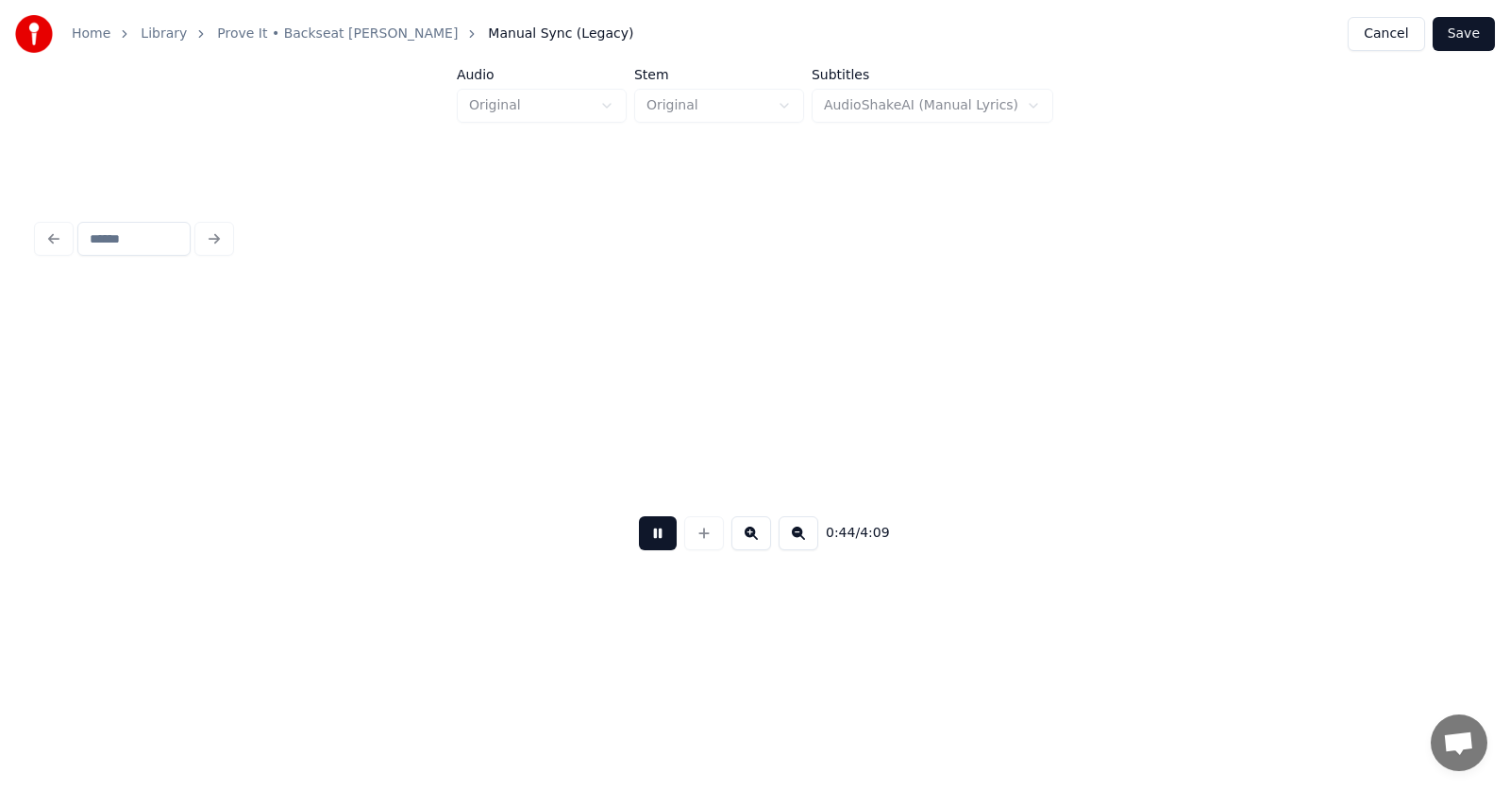
scroll to position [0, 31742]
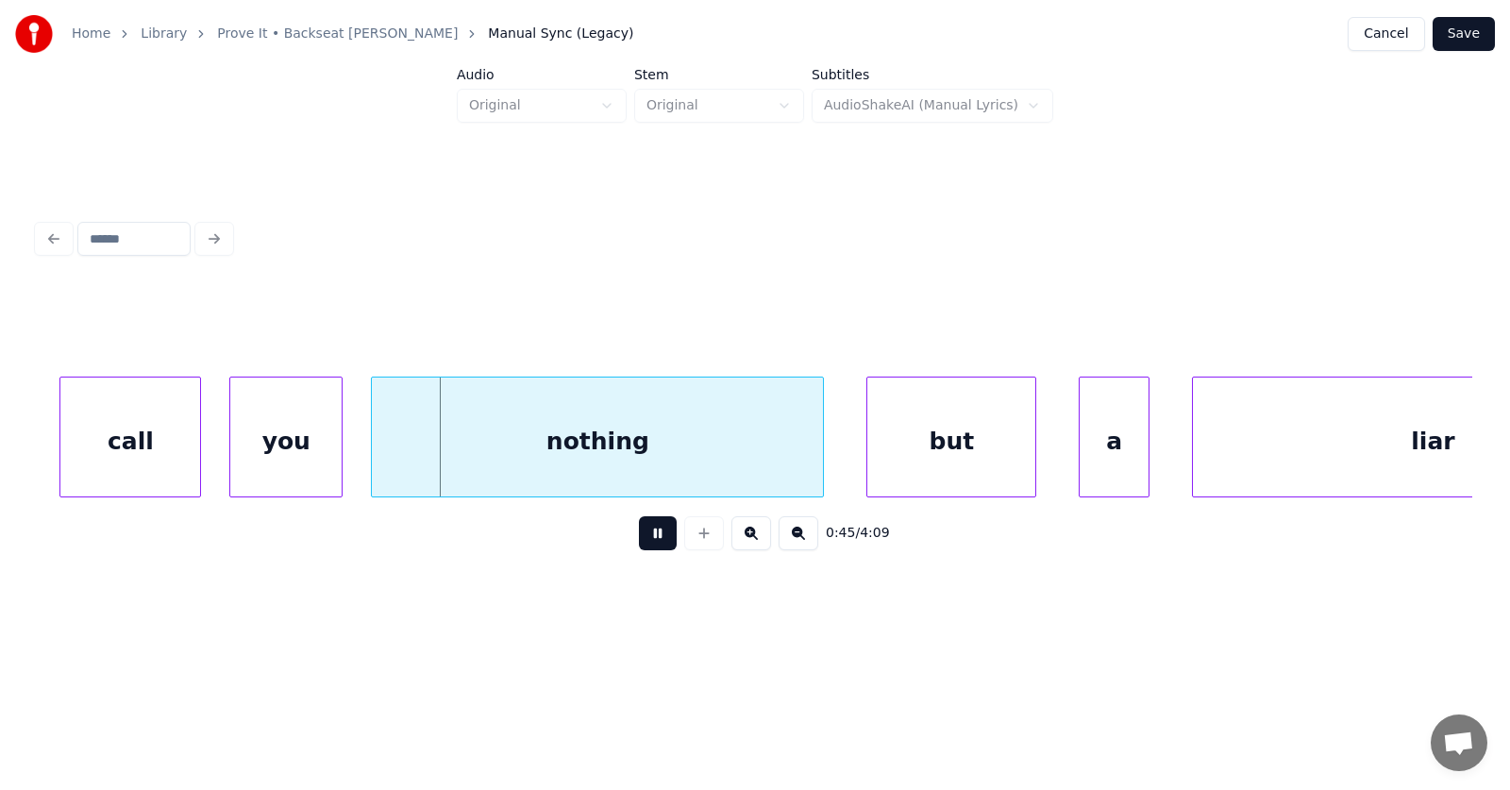
click at [646, 538] on button at bounding box center [658, 533] width 38 height 34
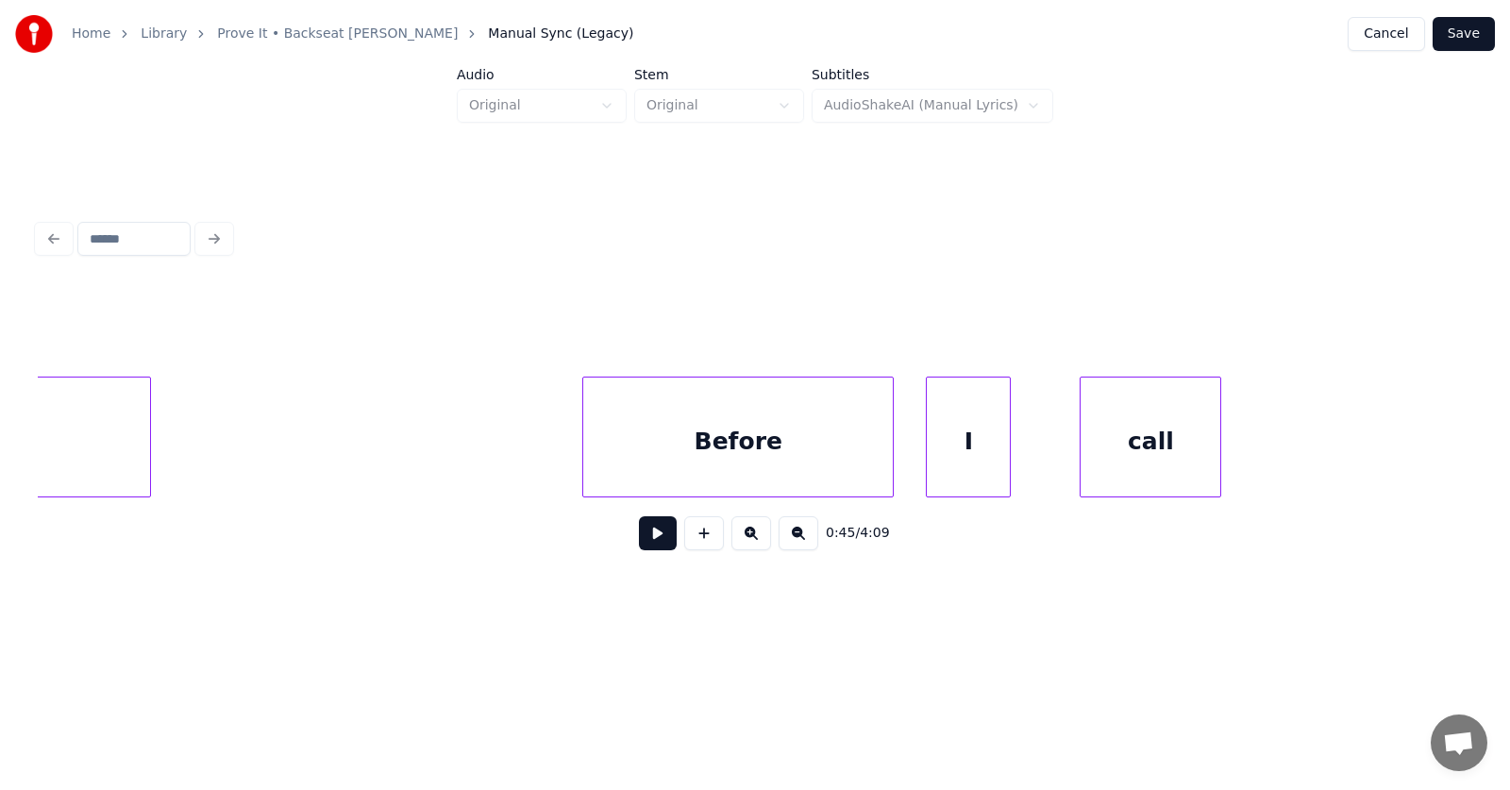
scroll to position [0, 30487]
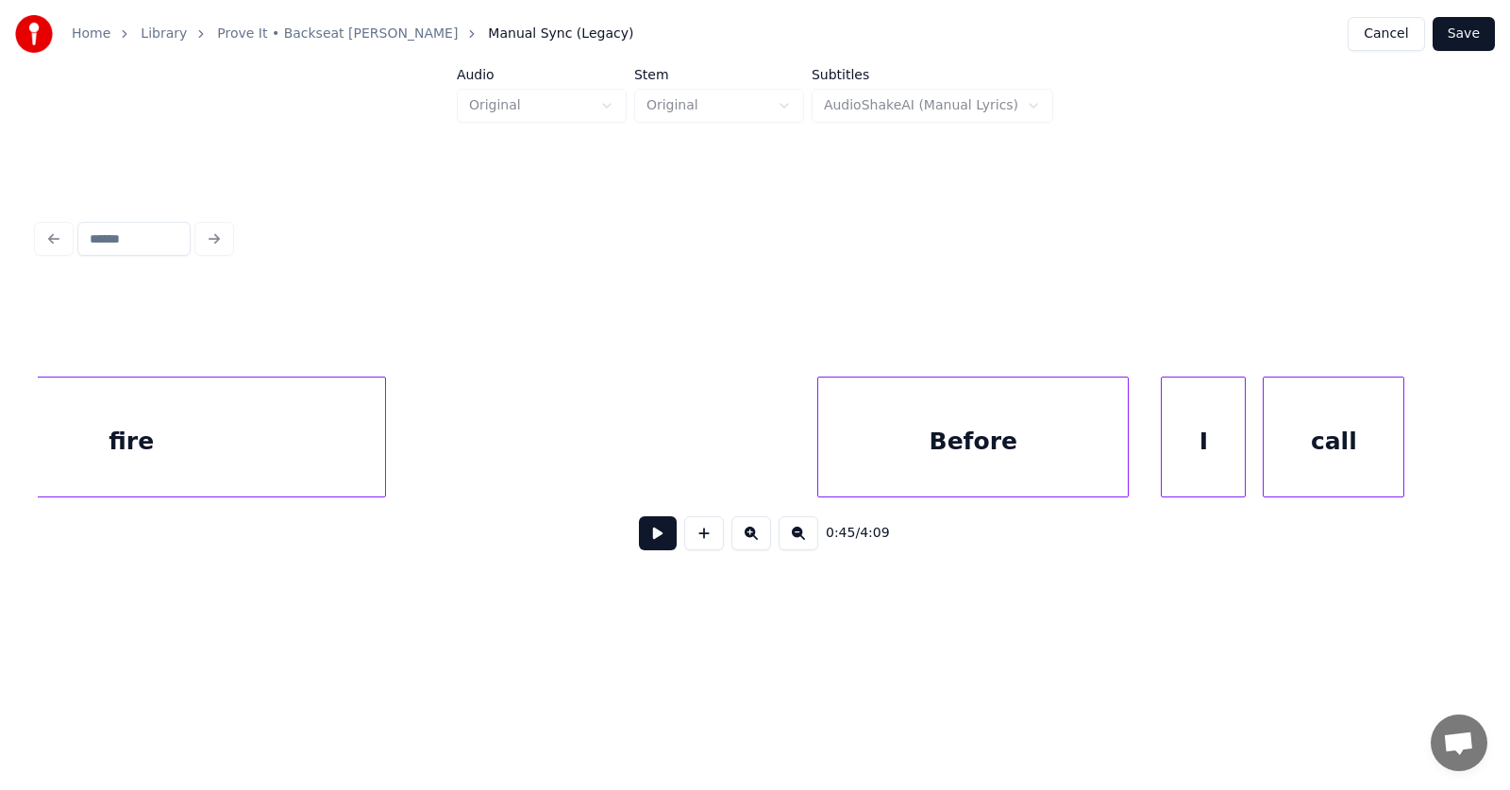
click at [1284, 456] on div "call" at bounding box center [1334, 441] width 140 height 128
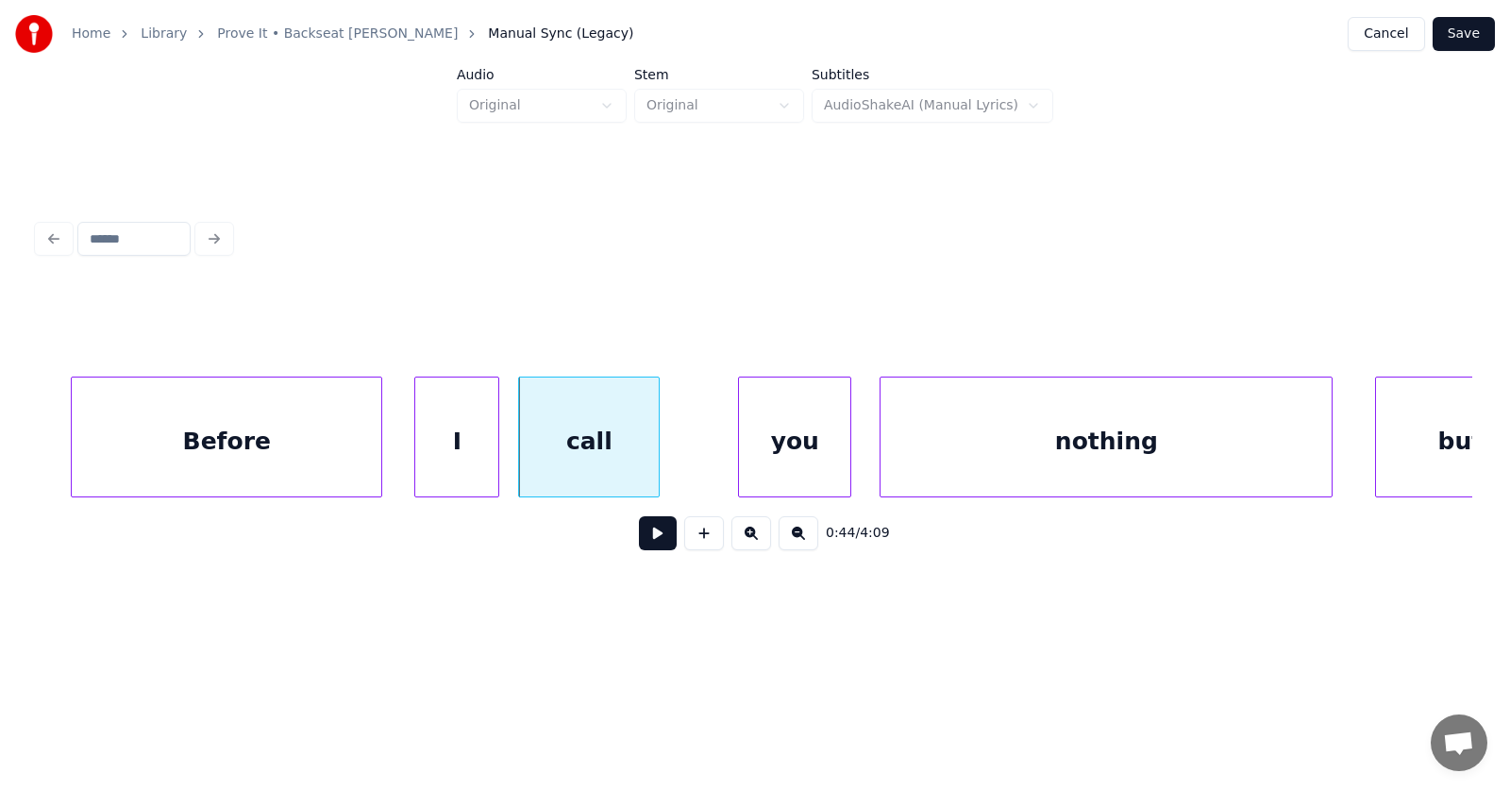
scroll to position [0, 31471]
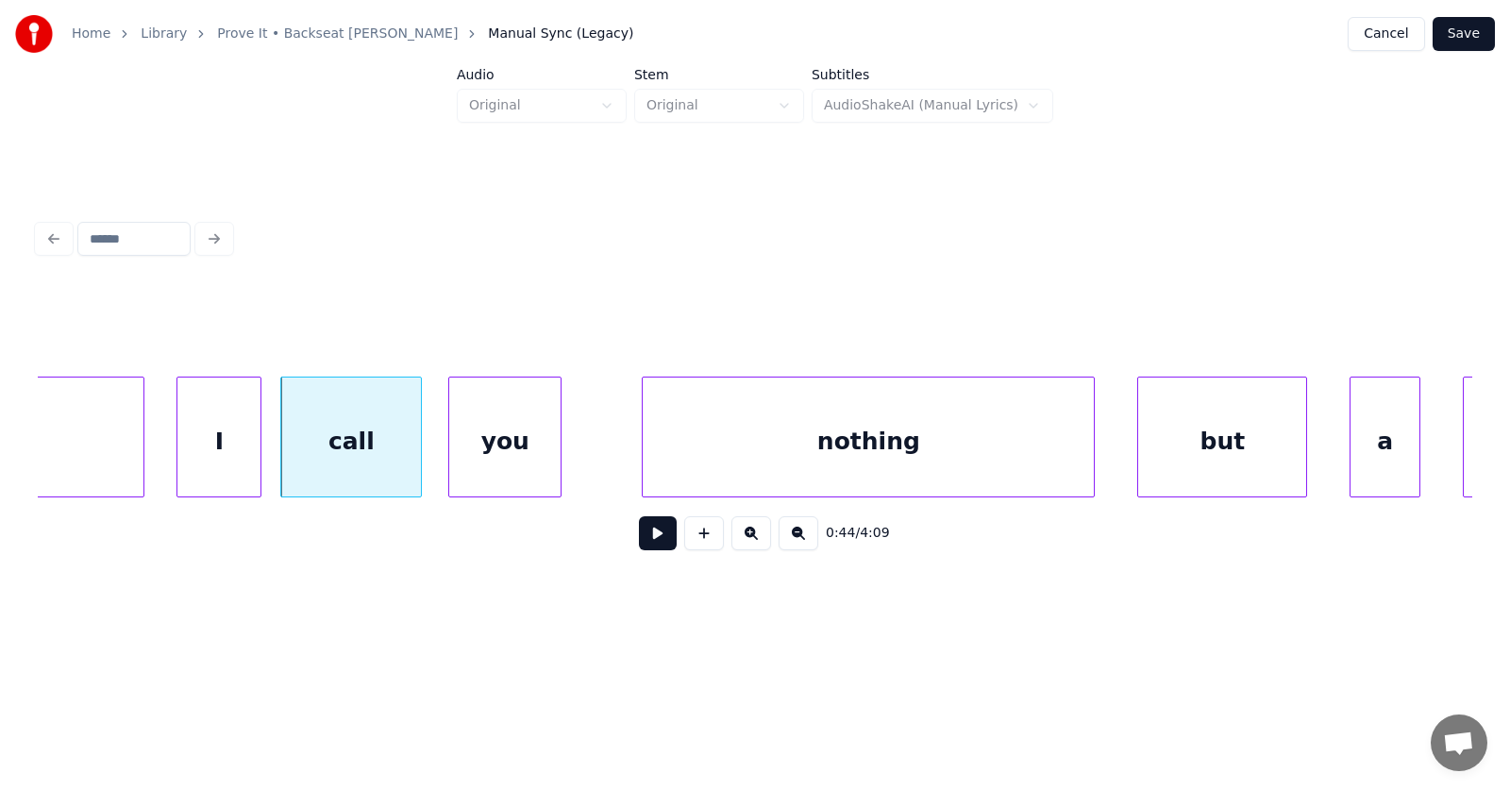
click at [513, 463] on div "you" at bounding box center [504, 441] width 111 height 128
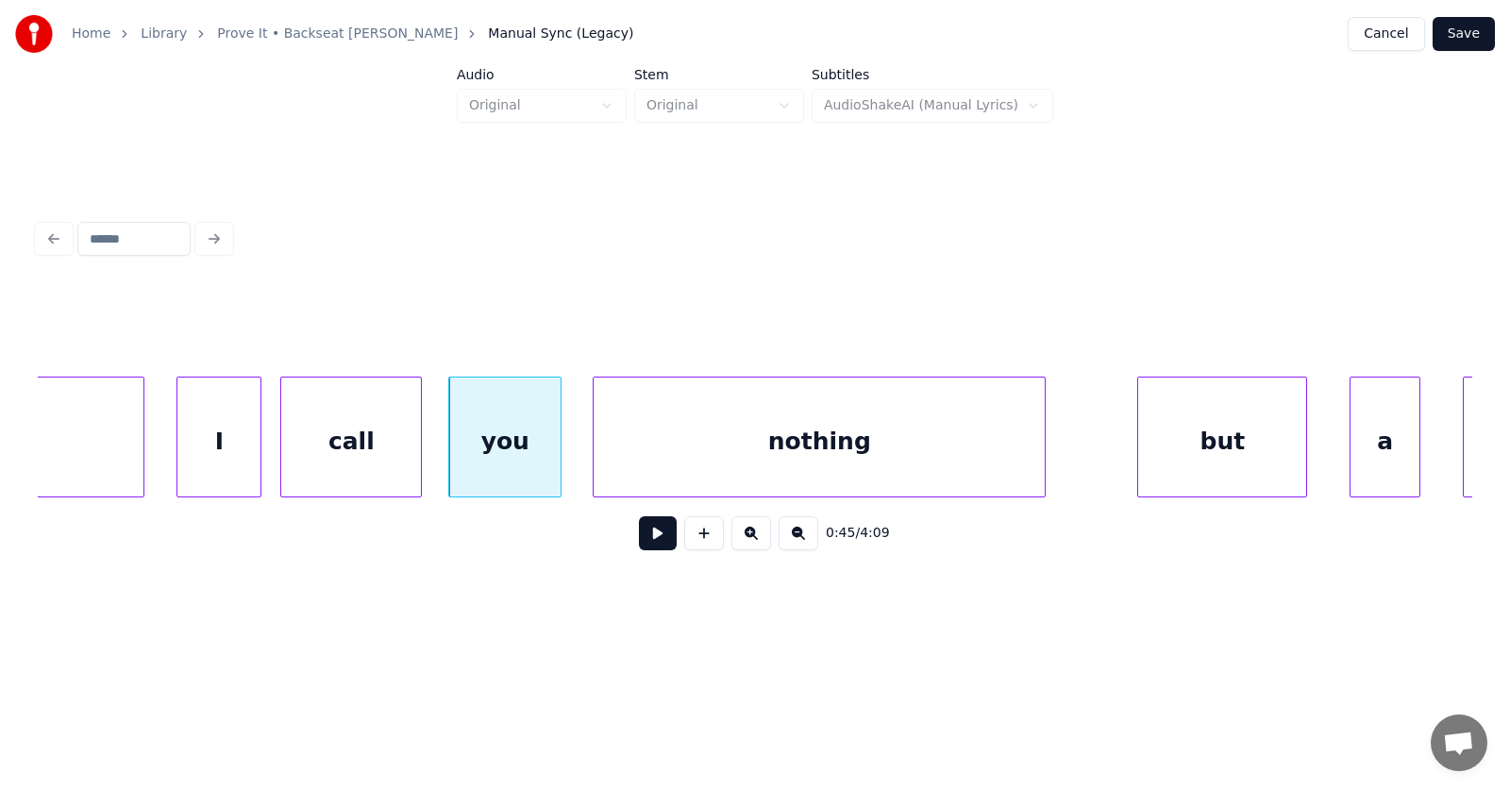
click at [742, 481] on div "nothing" at bounding box center [819, 441] width 451 height 128
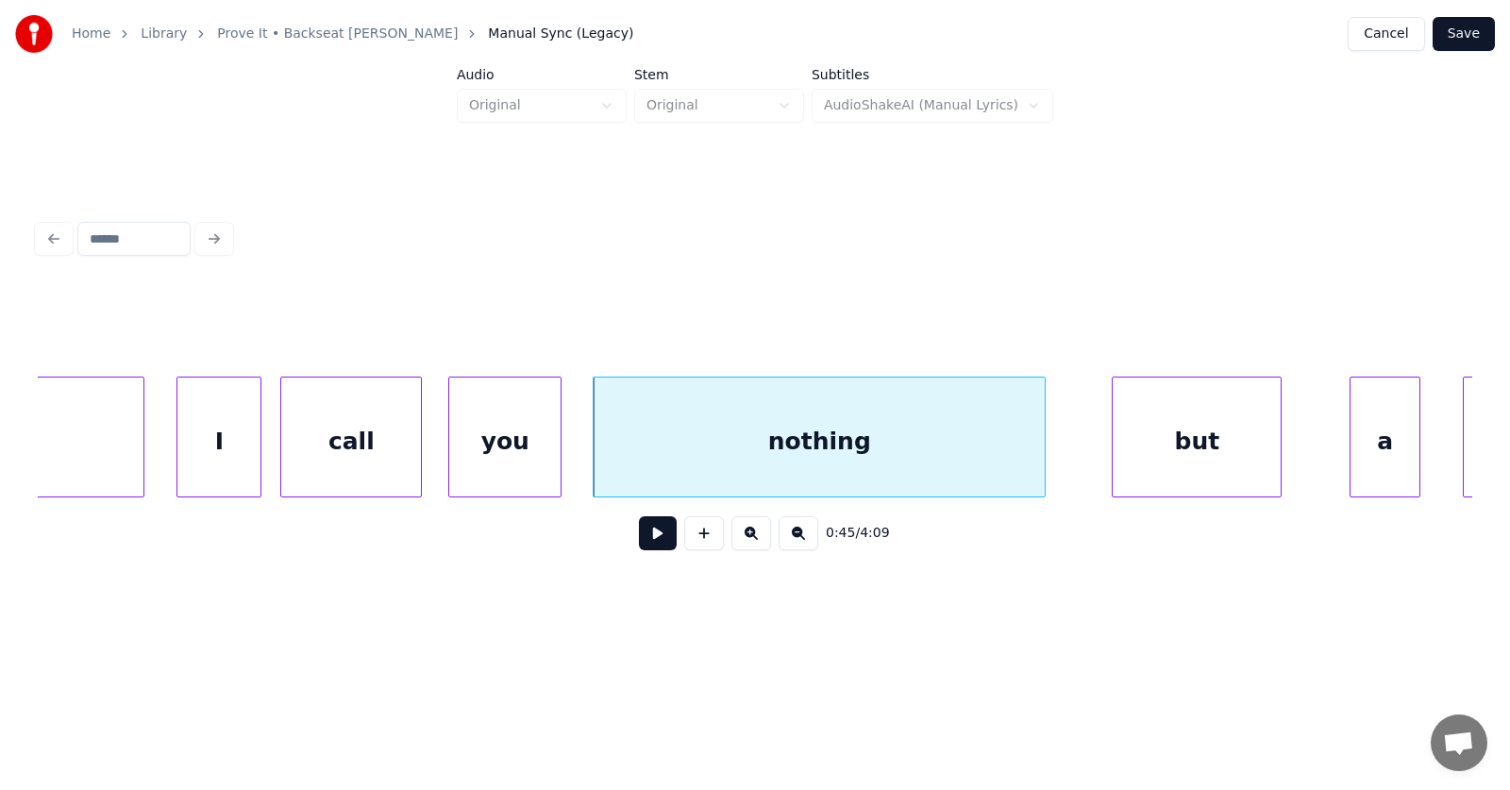
click at [1149, 457] on div "but" at bounding box center [1197, 441] width 168 height 128
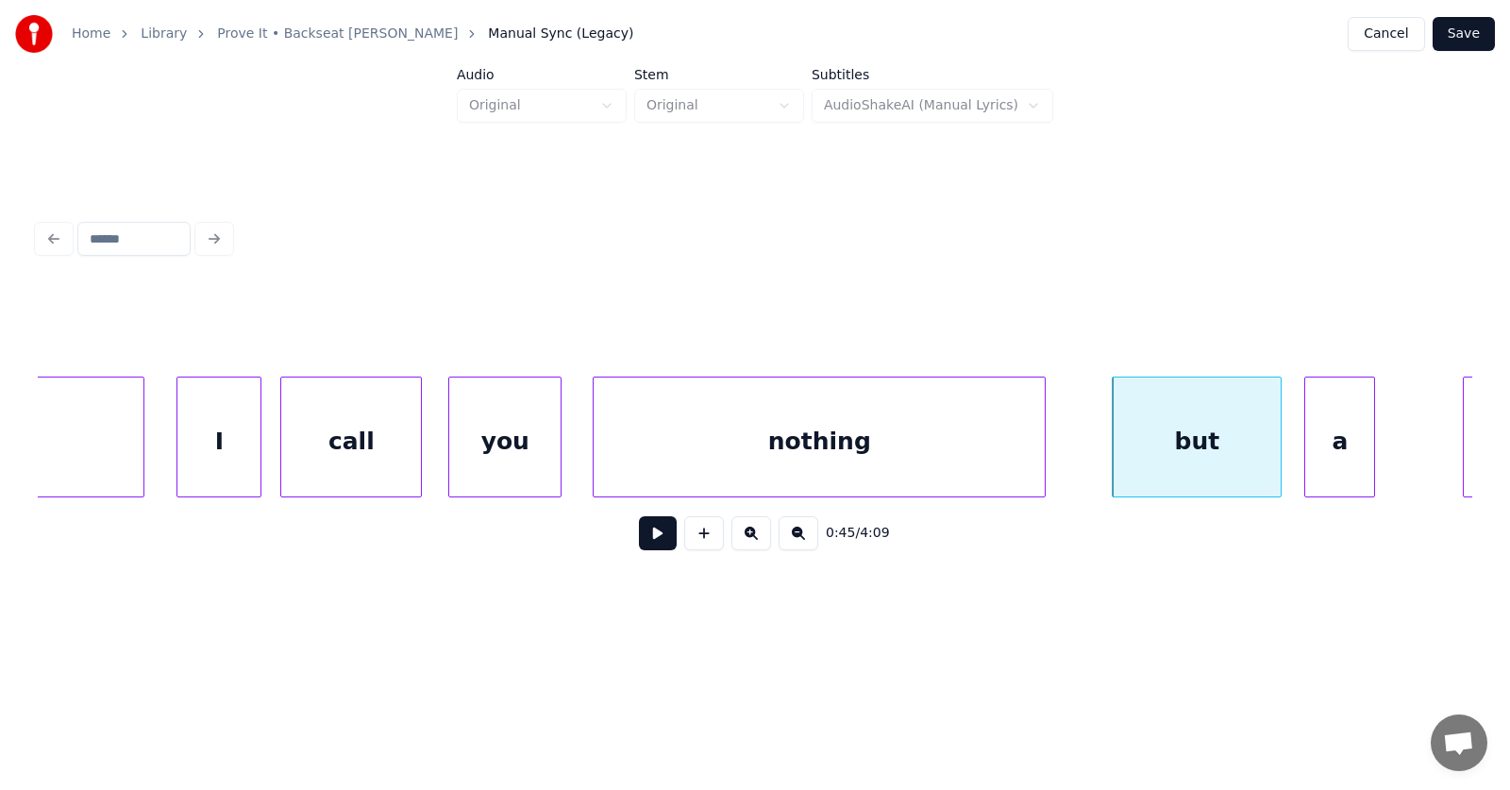
click at [1328, 453] on div "a" at bounding box center [1339, 441] width 69 height 128
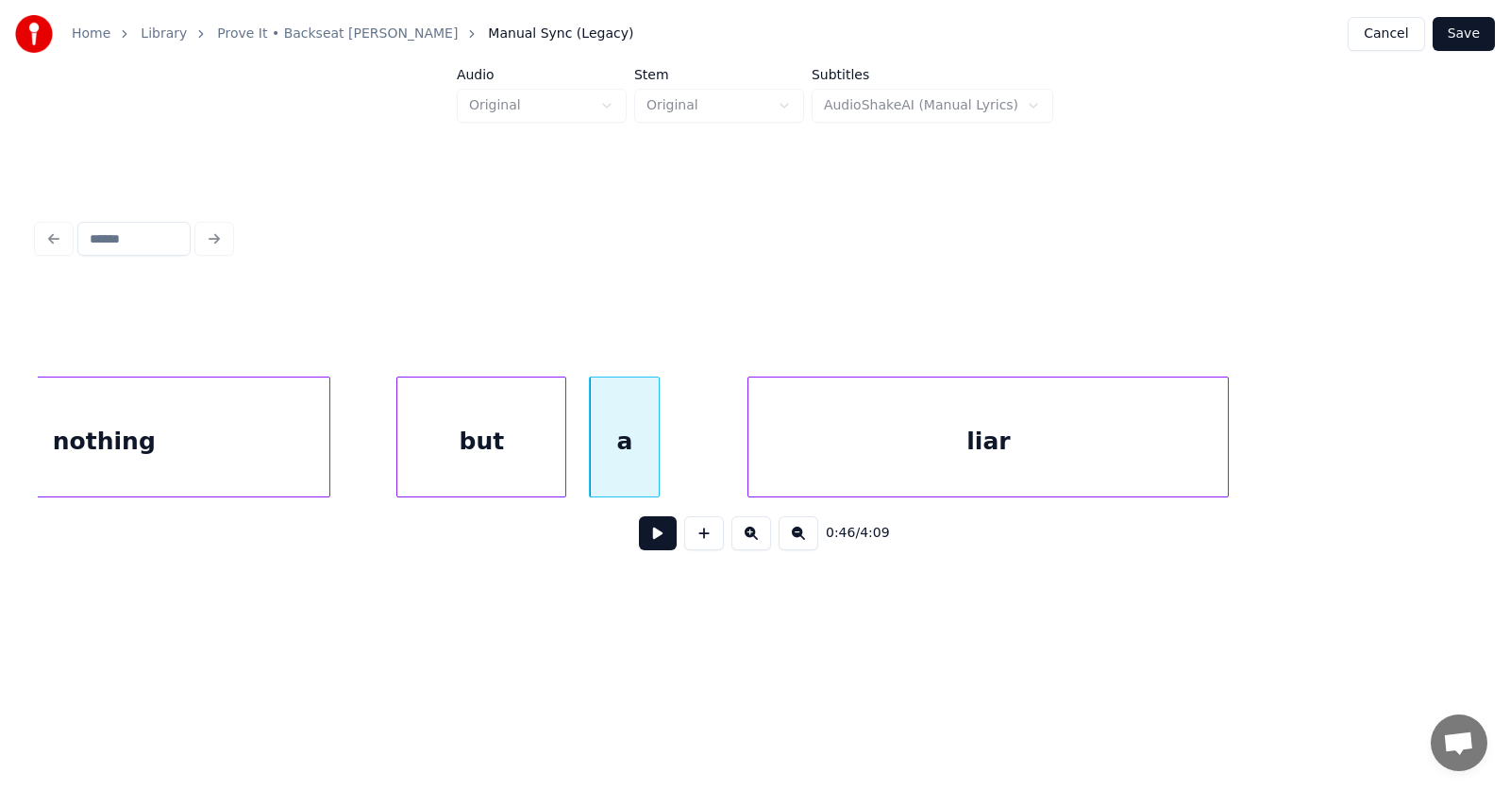
scroll to position [0, 32306]
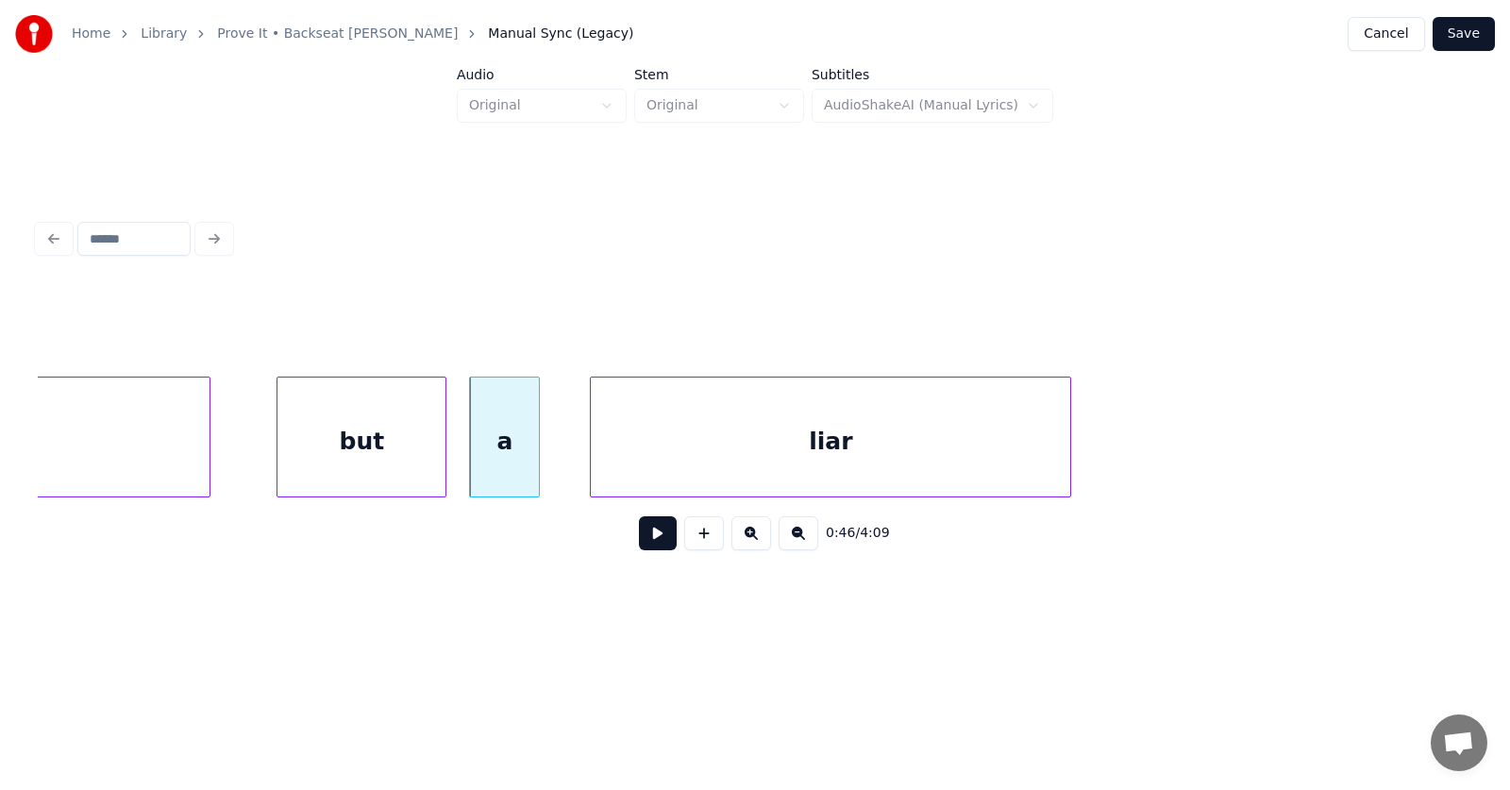
click at [692, 464] on div "liar" at bounding box center [830, 441] width 479 height 128
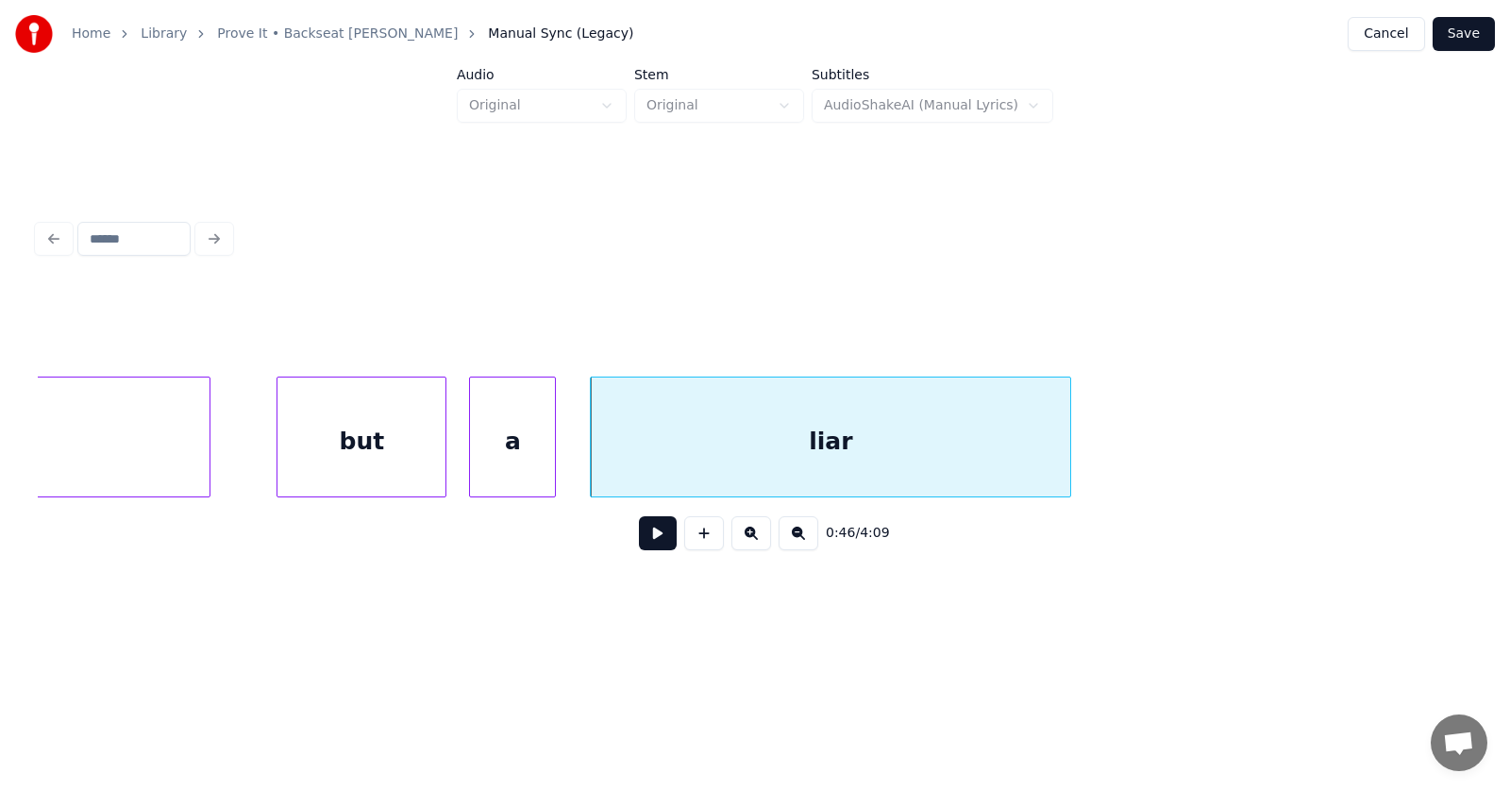
click at [555, 458] on div at bounding box center [552, 436] width 6 height 119
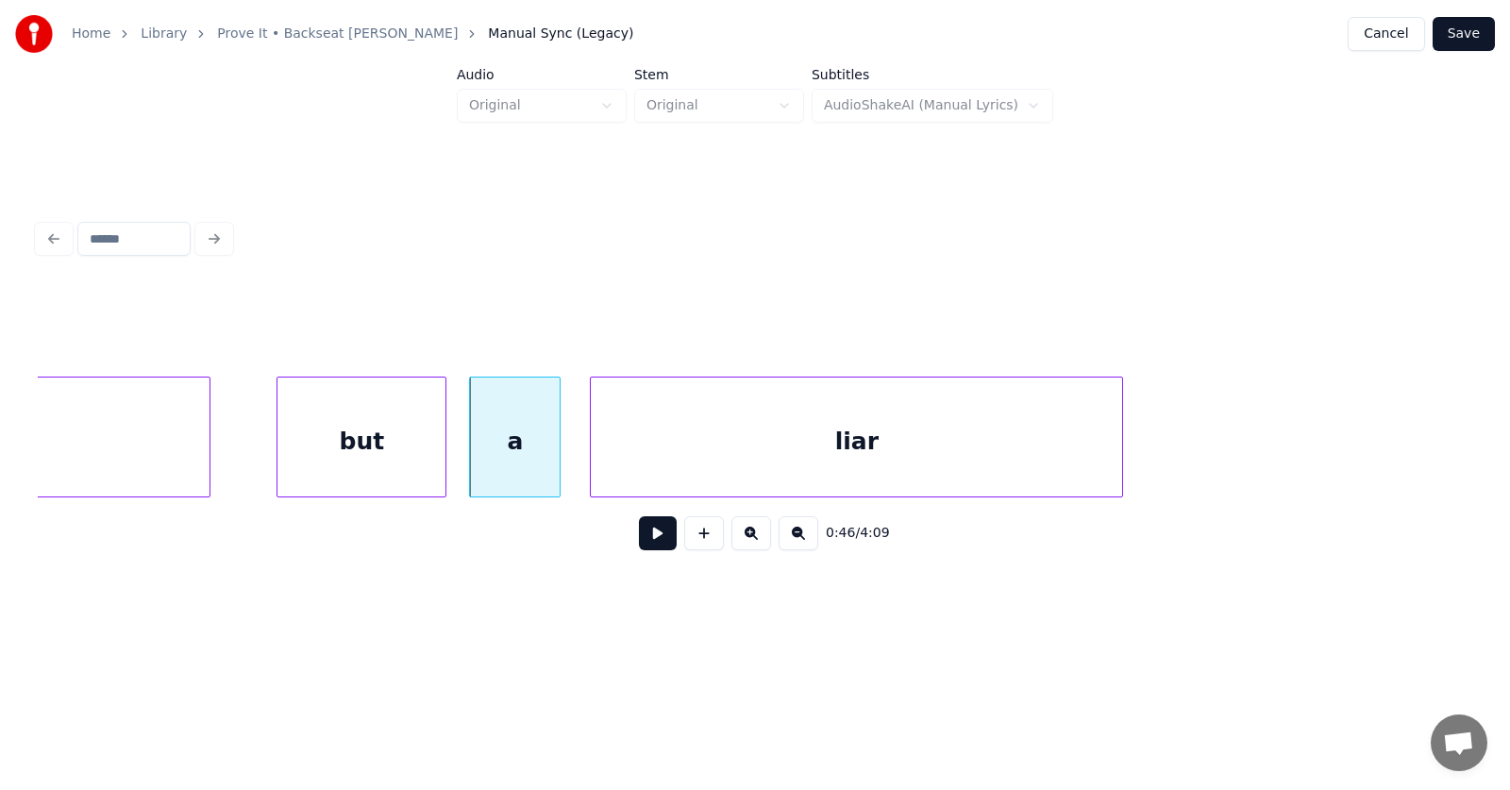
click at [1122, 447] on div at bounding box center [1119, 436] width 6 height 119
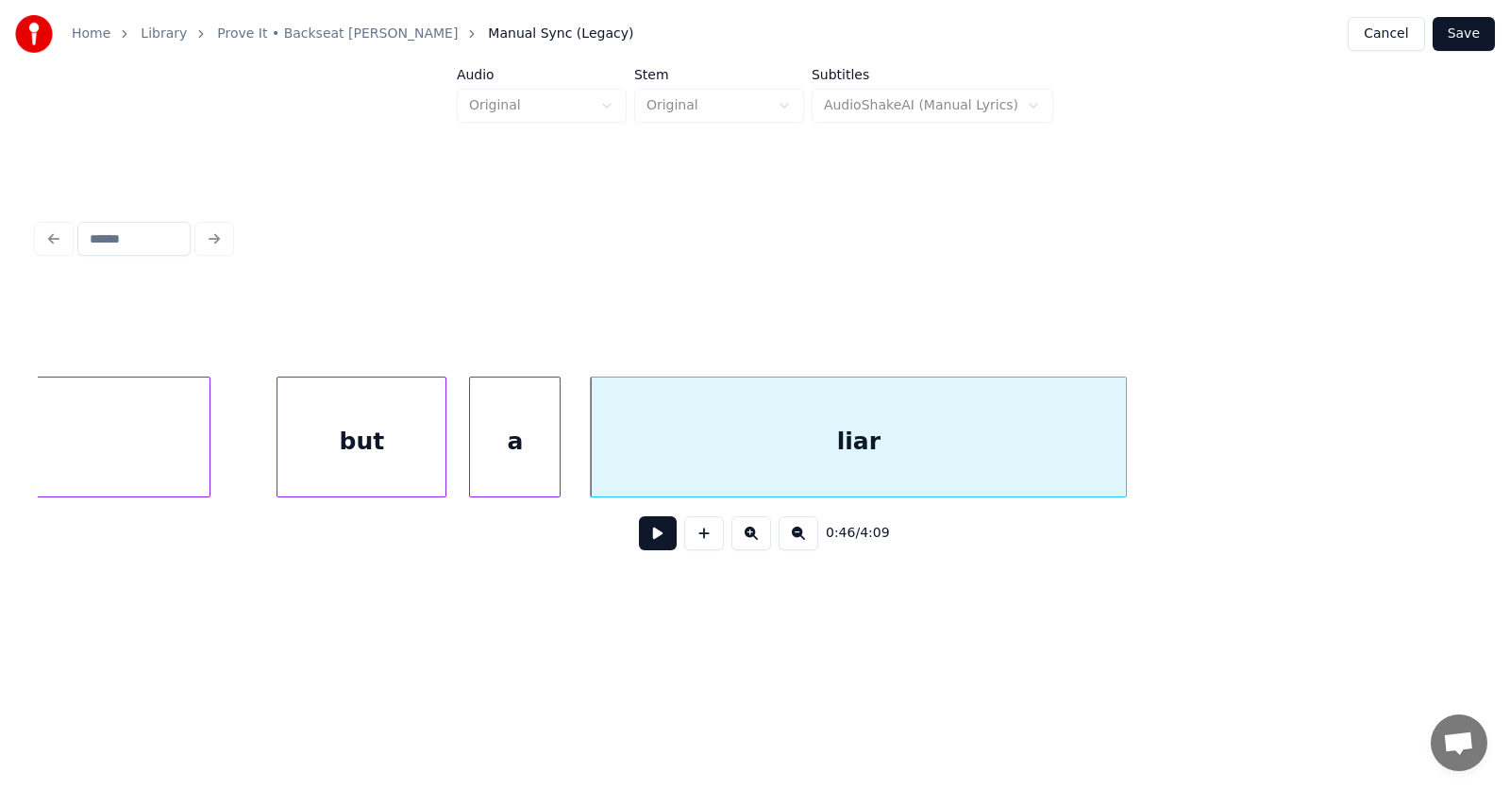
click at [818, 464] on div "liar" at bounding box center [858, 441] width 535 height 128
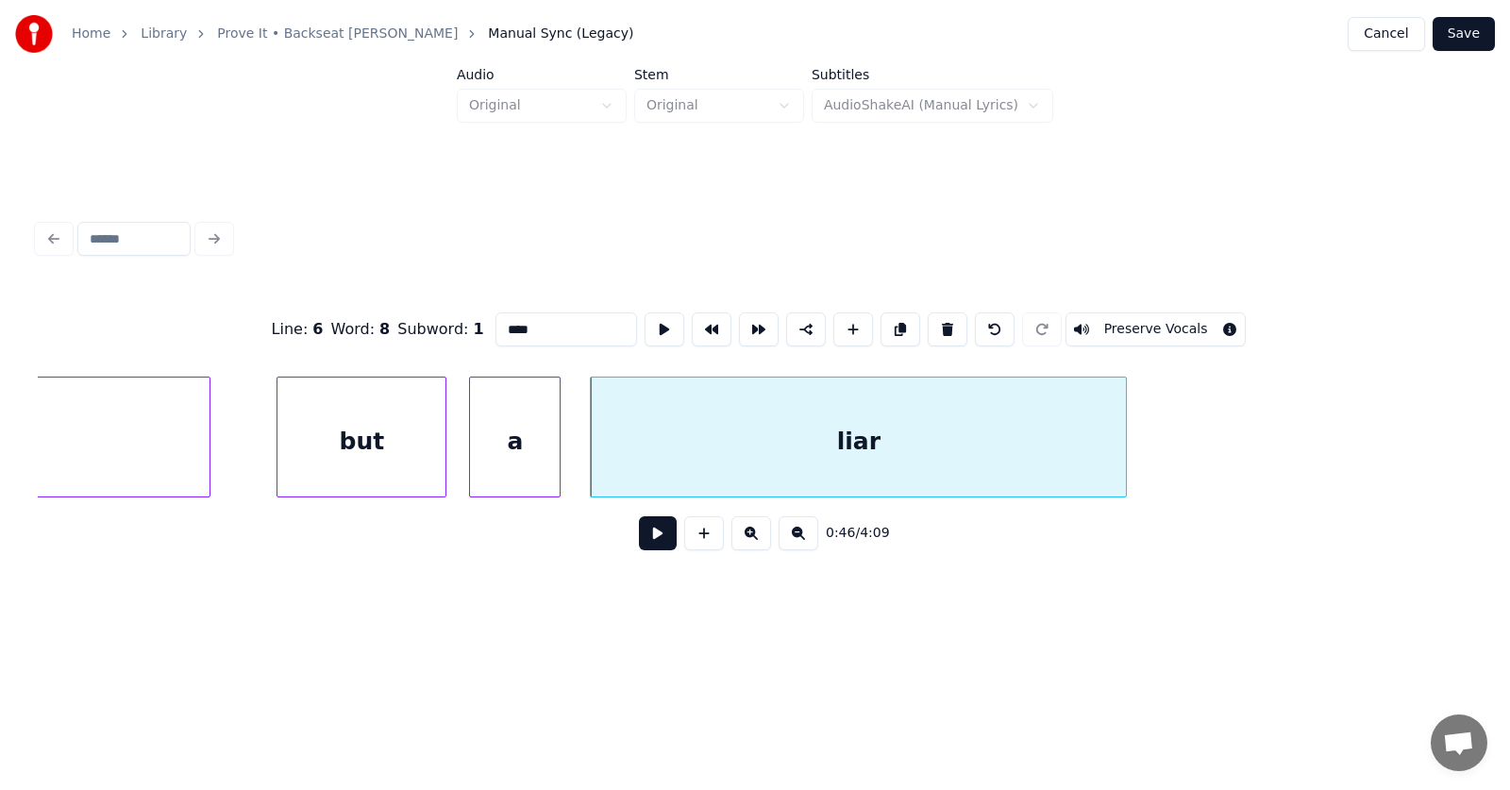
click at [641, 544] on button at bounding box center [658, 533] width 38 height 34
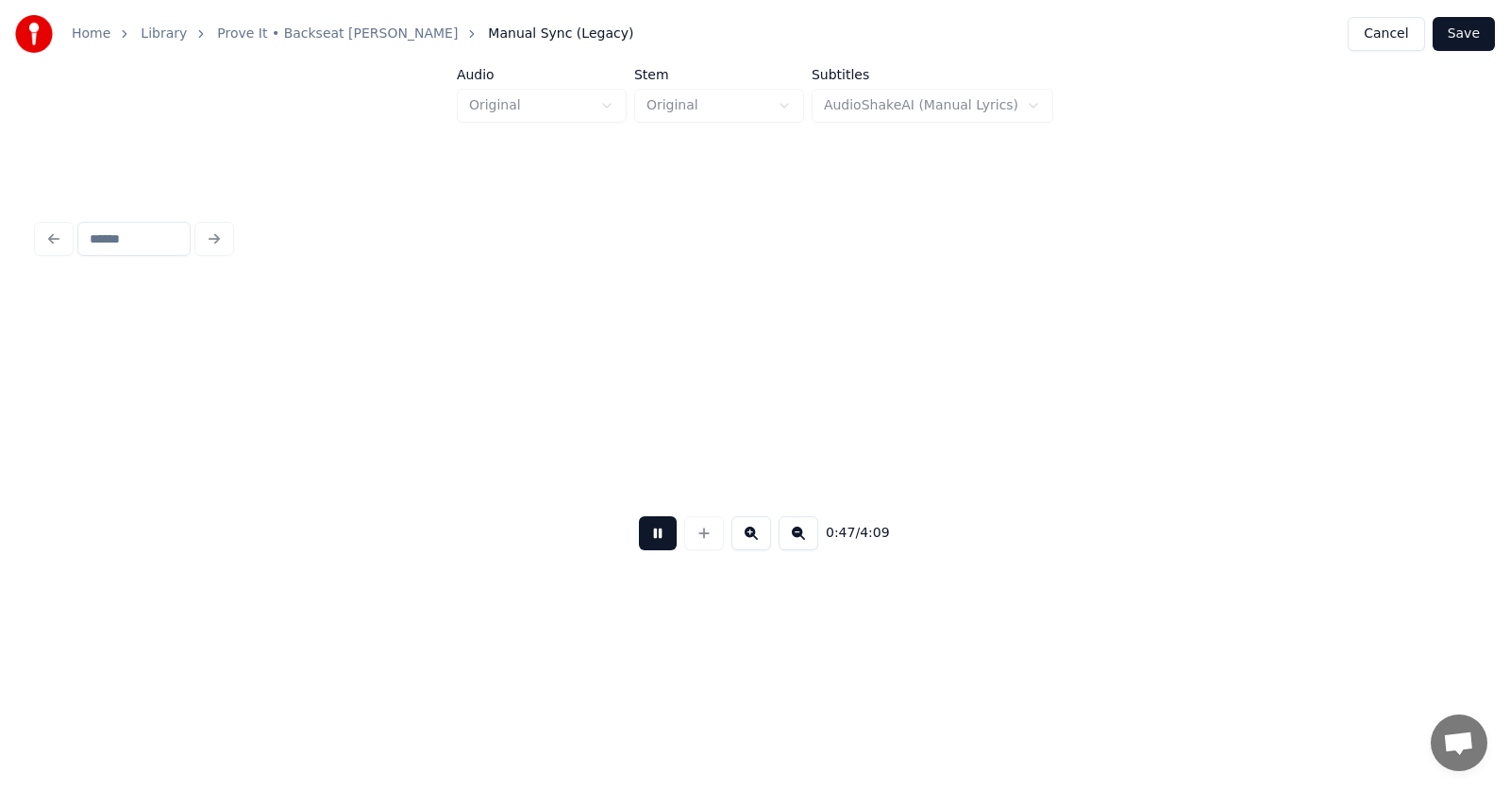
scroll to position [0, 33745]
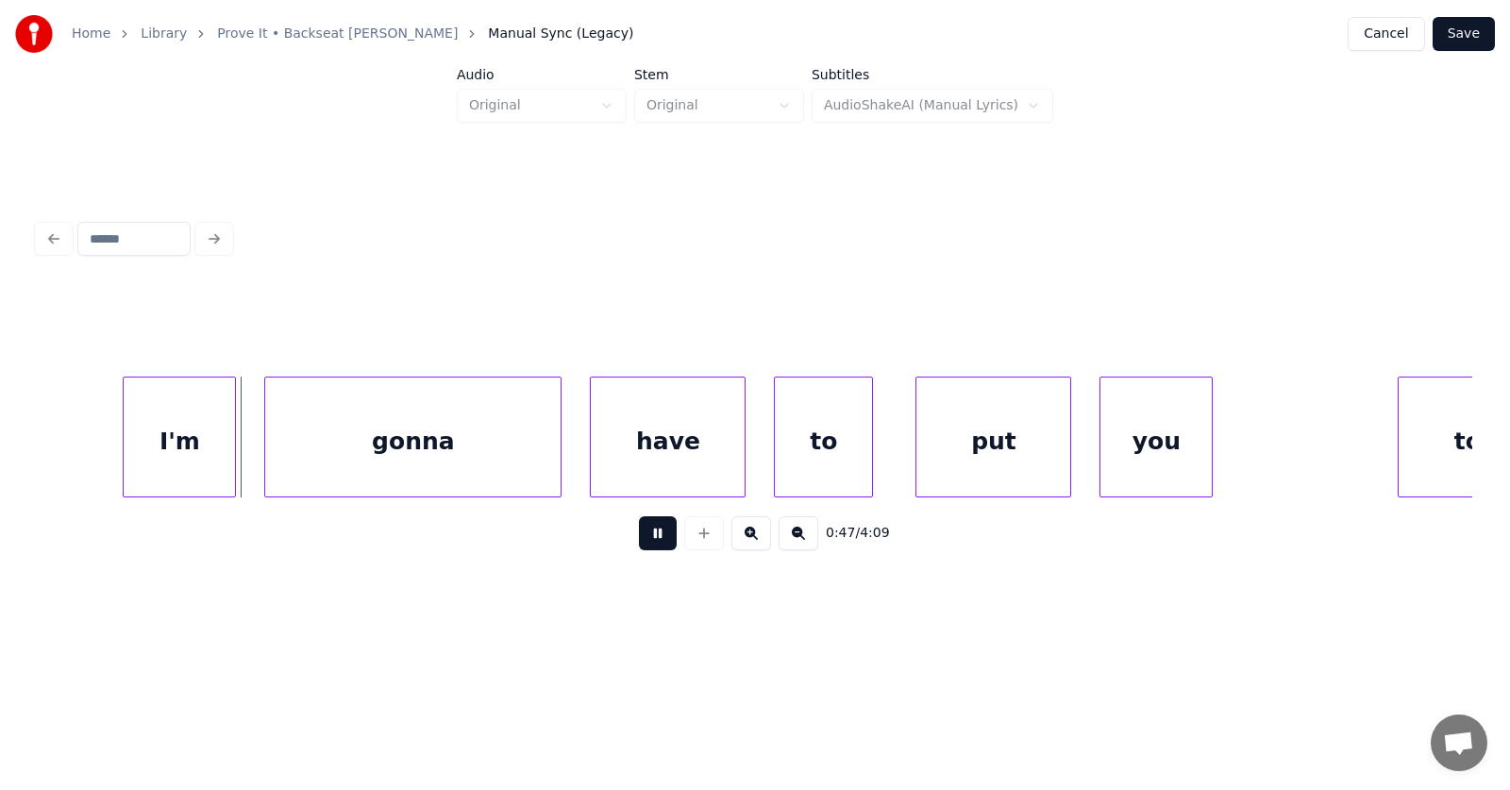
click at [641, 544] on button at bounding box center [658, 533] width 38 height 34
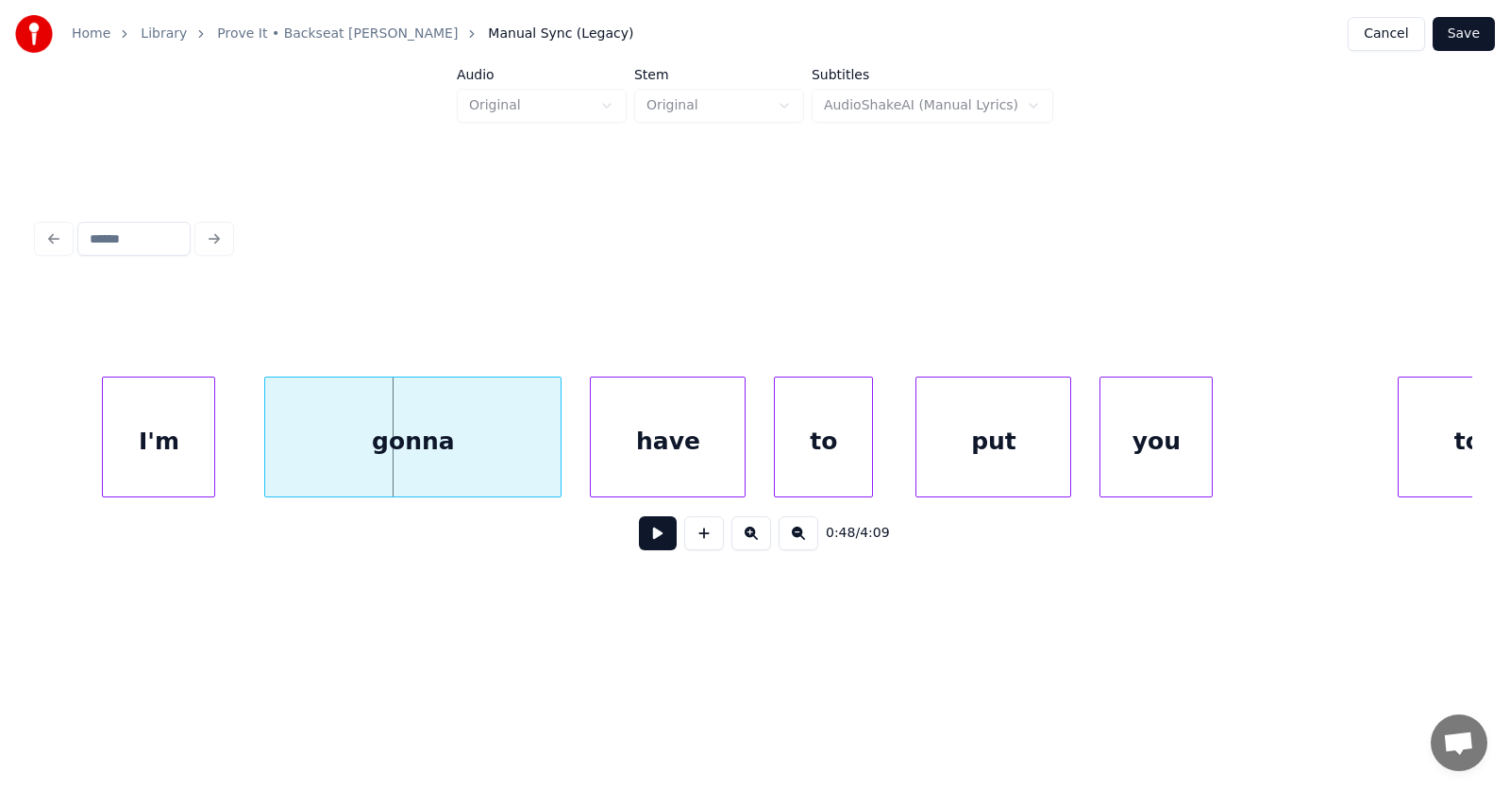
click at [167, 450] on div "I'm" at bounding box center [158, 441] width 111 height 128
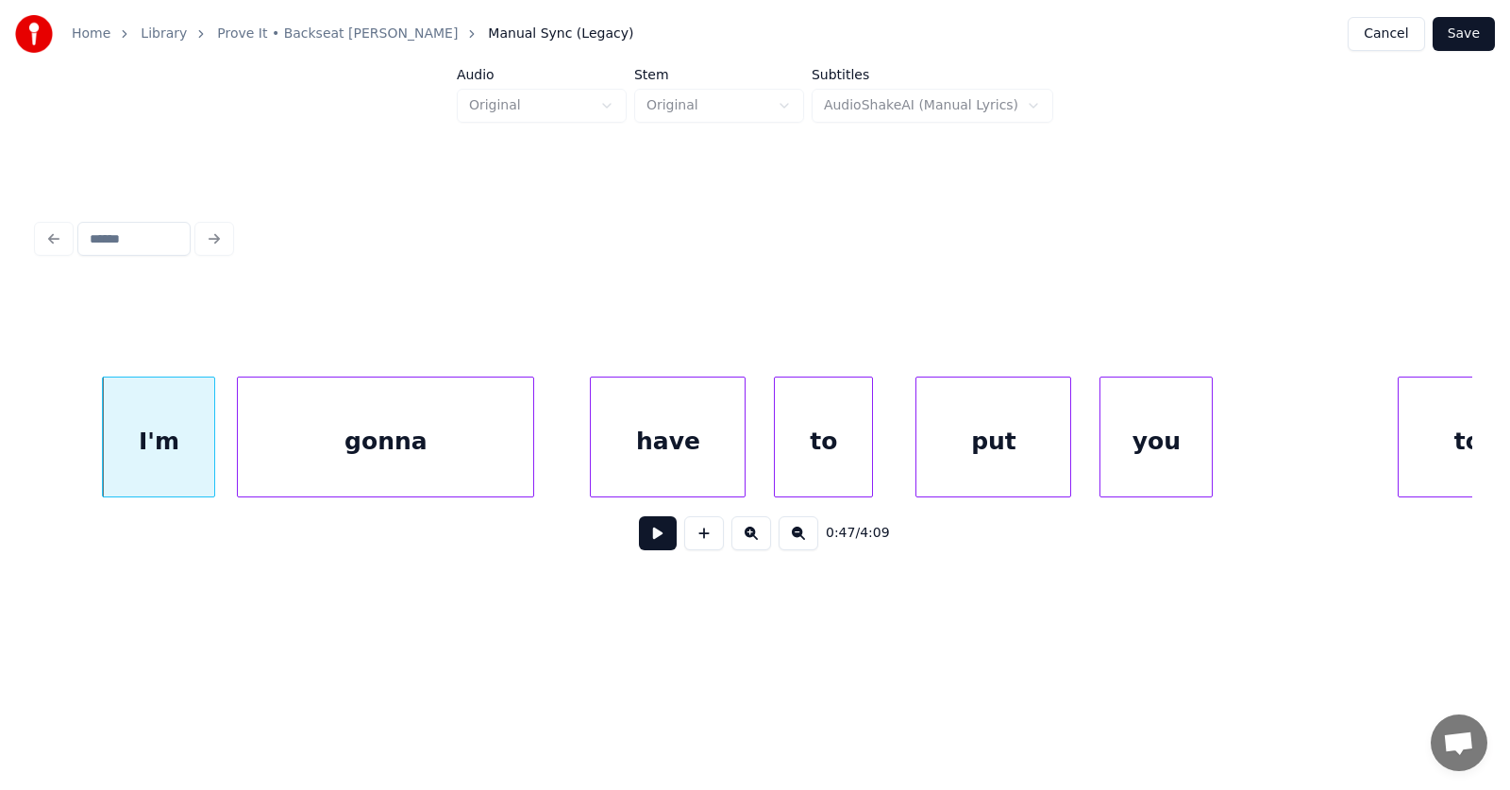
click at [319, 458] on div "gonna" at bounding box center [385, 441] width 295 height 128
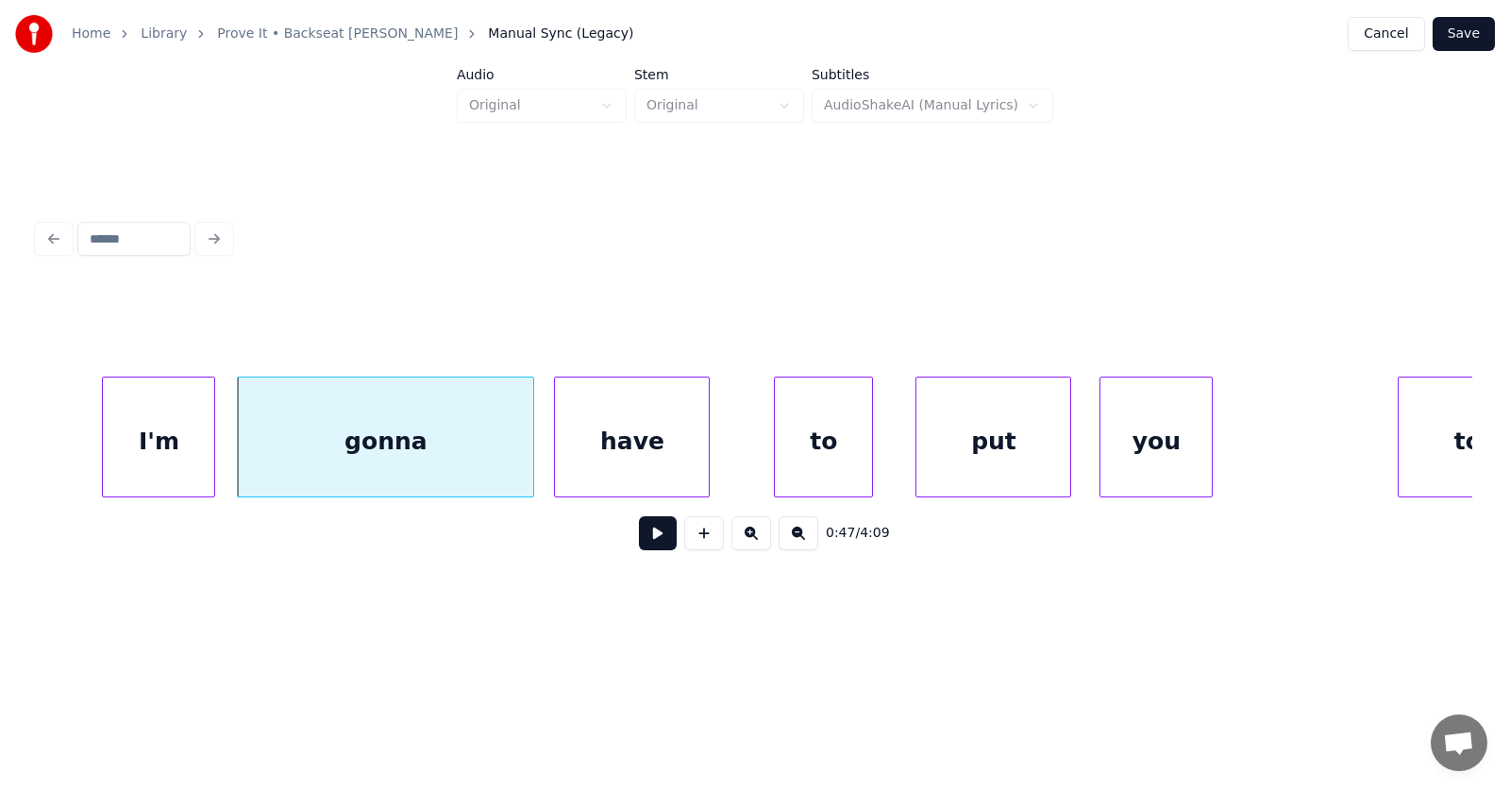
click at [593, 458] on div "have" at bounding box center [632, 441] width 154 height 128
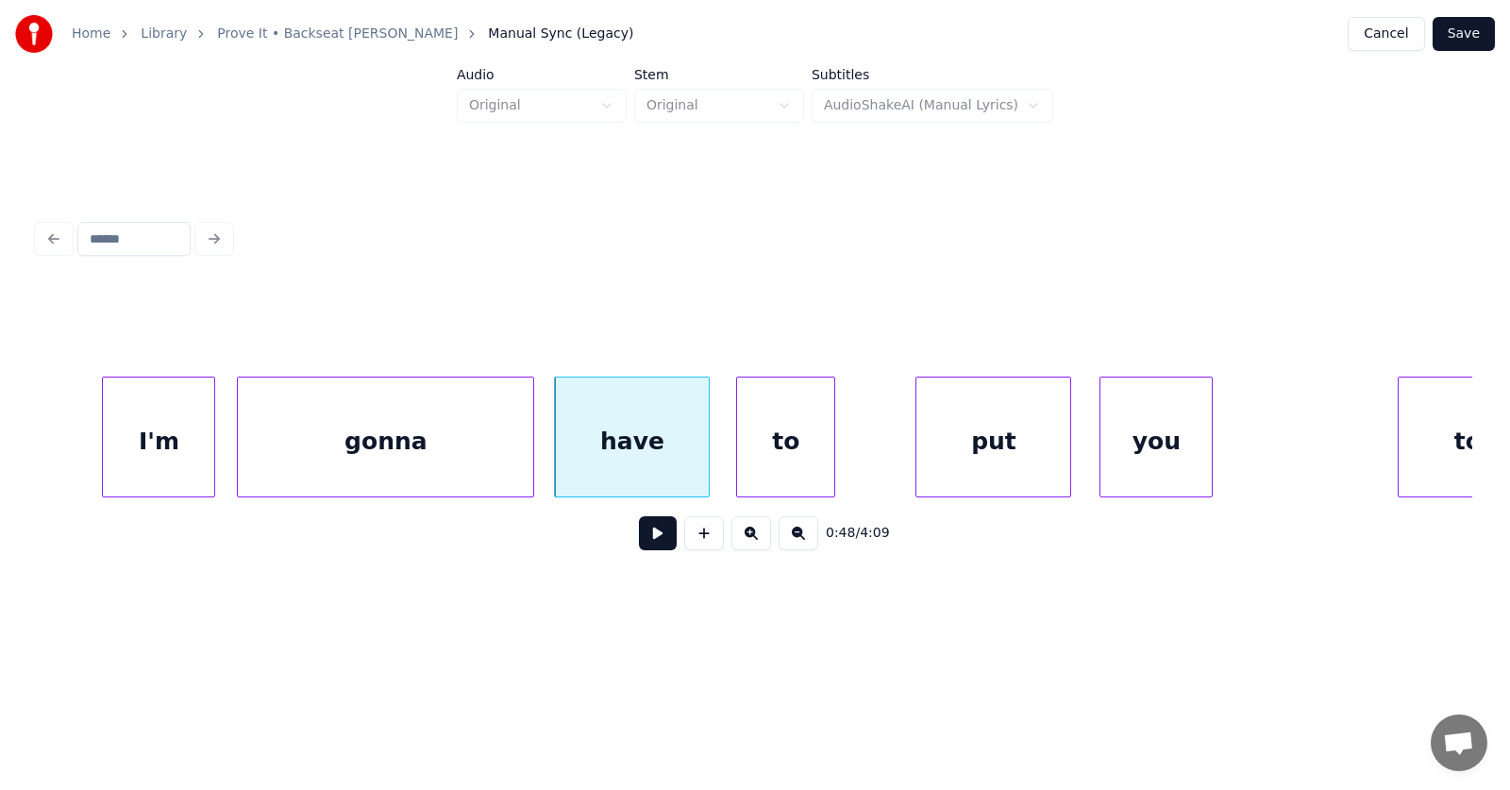
click at [773, 464] on div "to" at bounding box center [785, 441] width 97 height 128
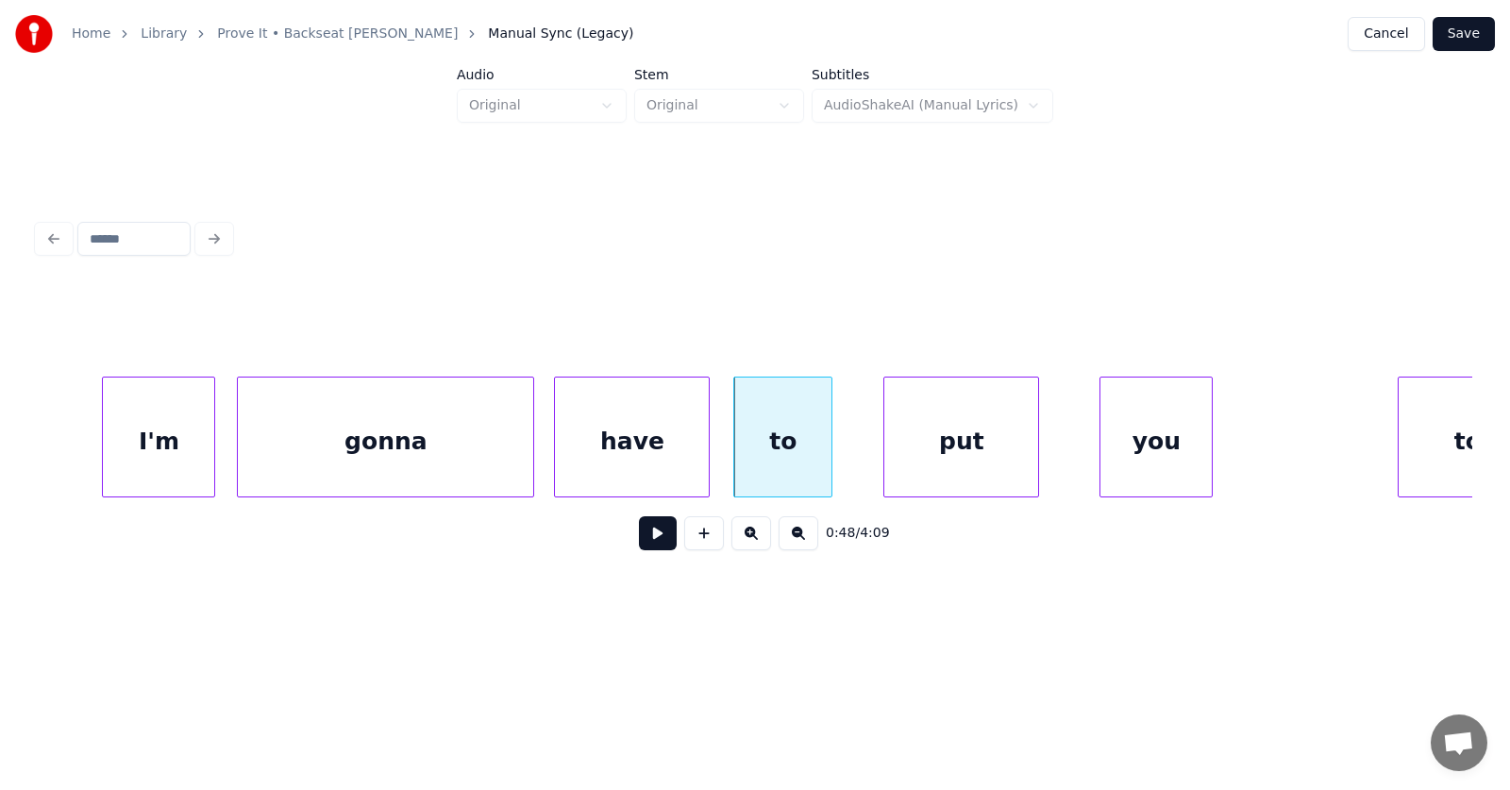
click at [981, 464] on div "put" at bounding box center [961, 441] width 154 height 128
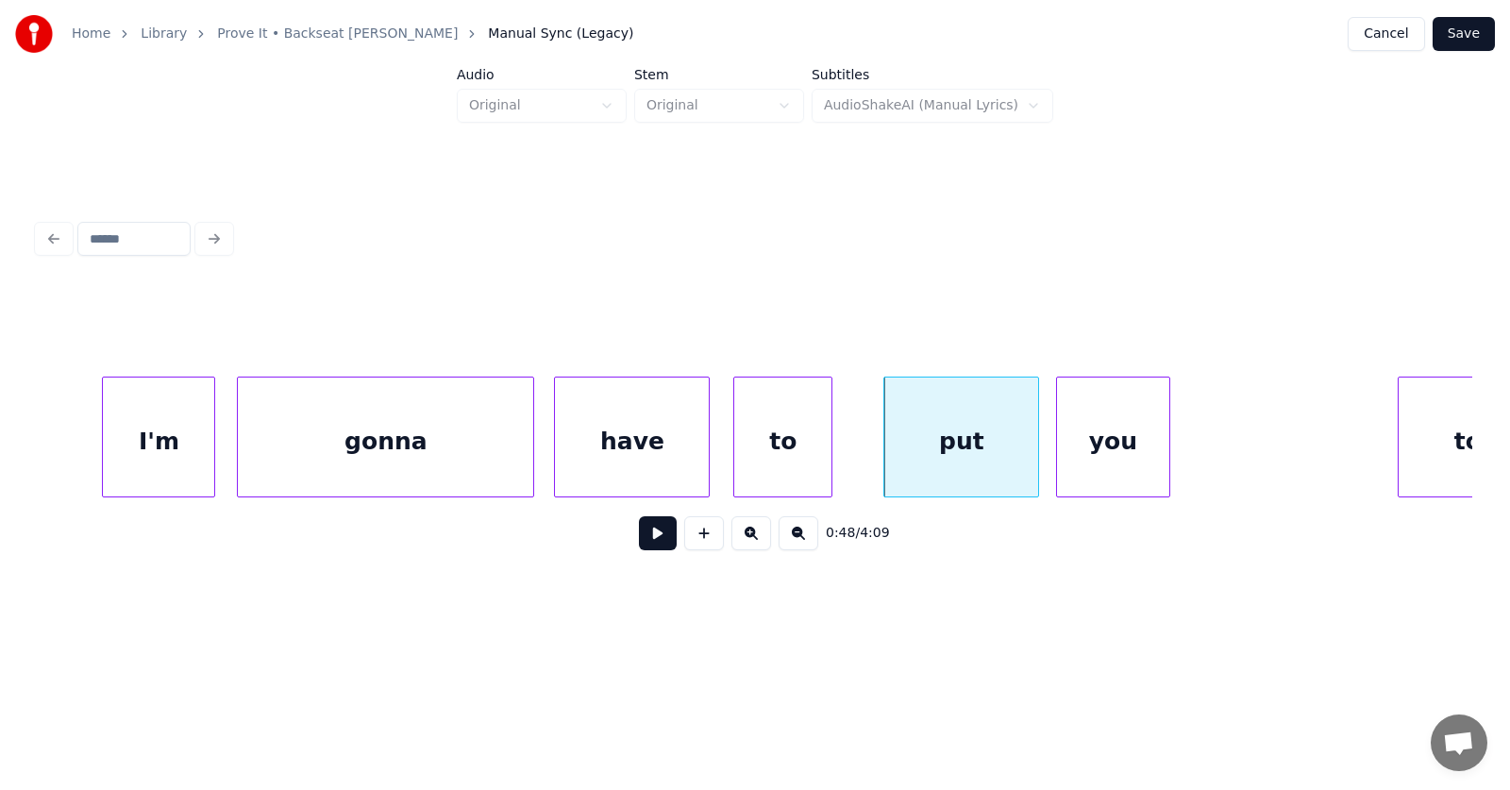
click at [1112, 463] on div "you" at bounding box center [1112, 441] width 111 height 128
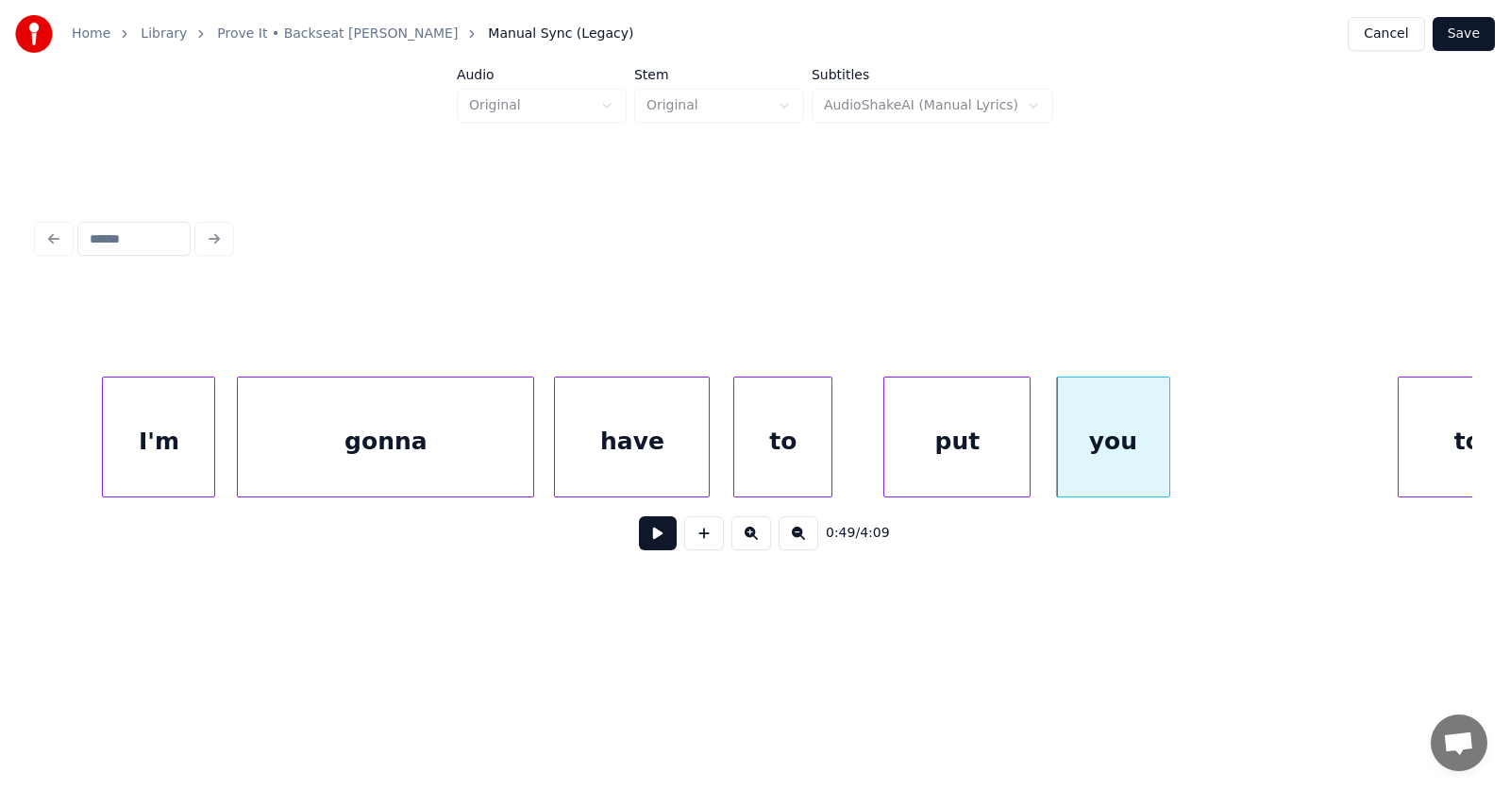
click at [1028, 458] on div at bounding box center [1027, 436] width 6 height 119
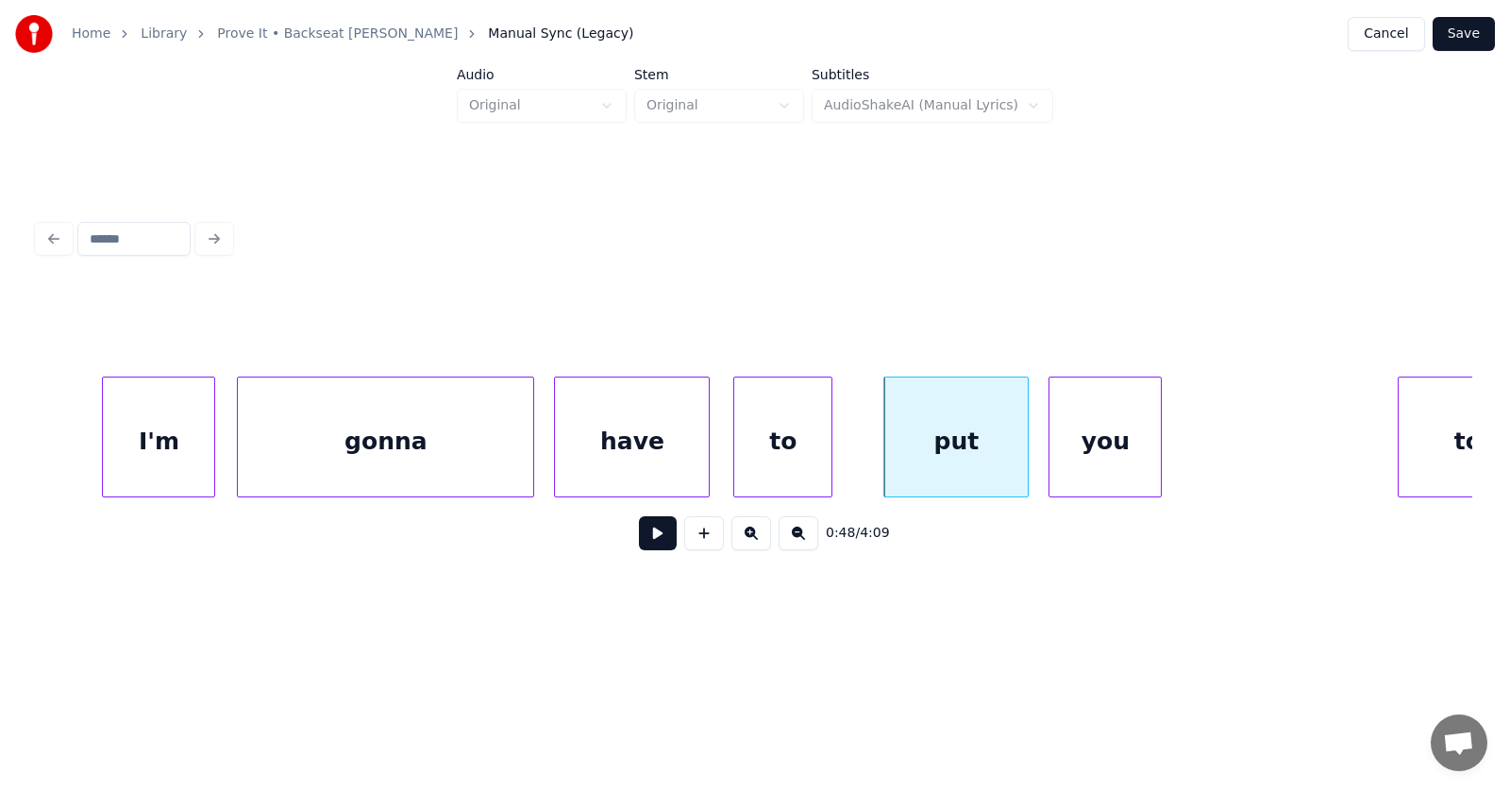
click at [1081, 455] on div "you" at bounding box center [1104, 441] width 111 height 128
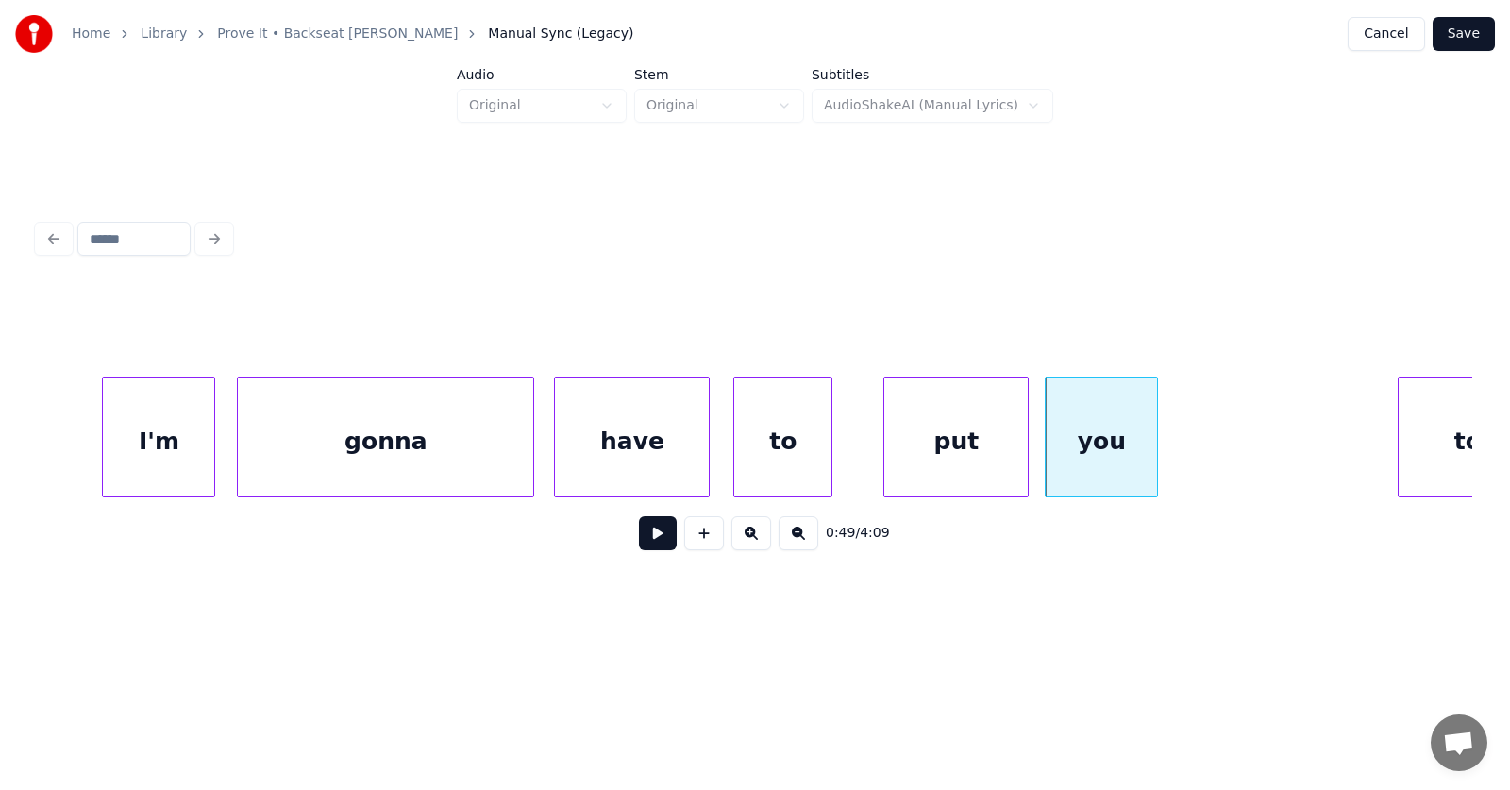
click at [966, 444] on div "put" at bounding box center [955, 441] width 143 height 128
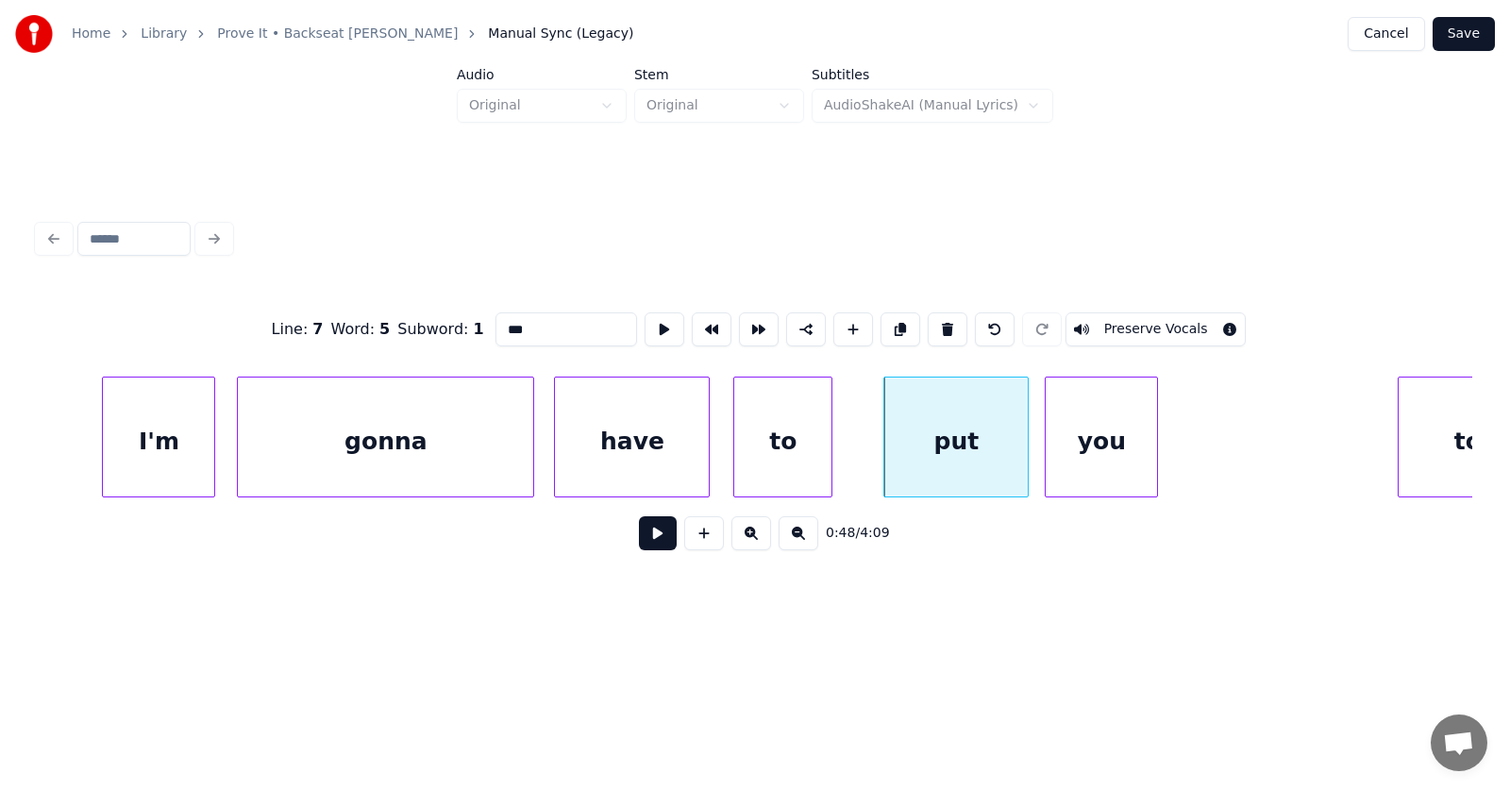
click at [640, 540] on button at bounding box center [658, 533] width 38 height 34
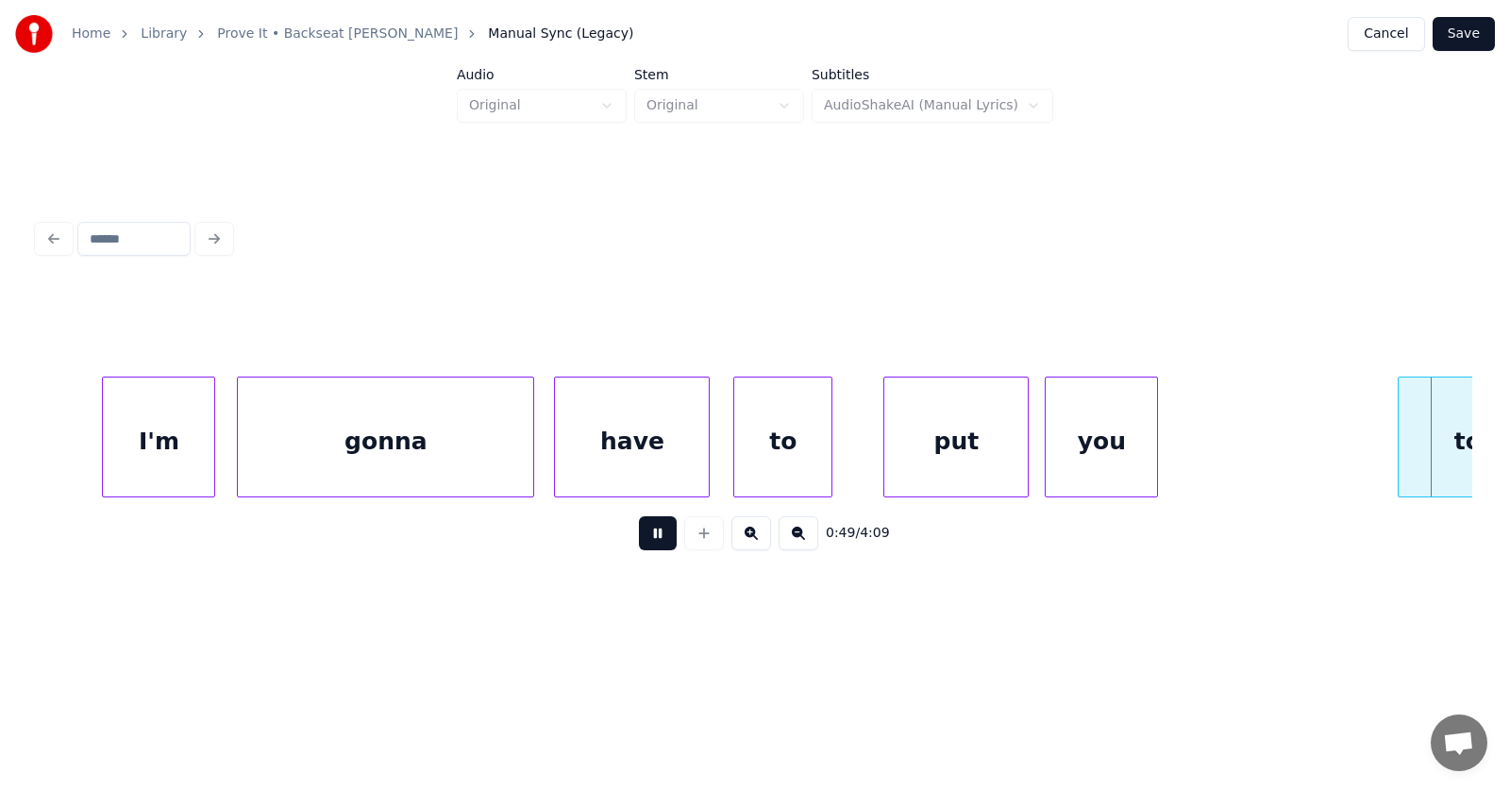
scroll to position [0, 35183]
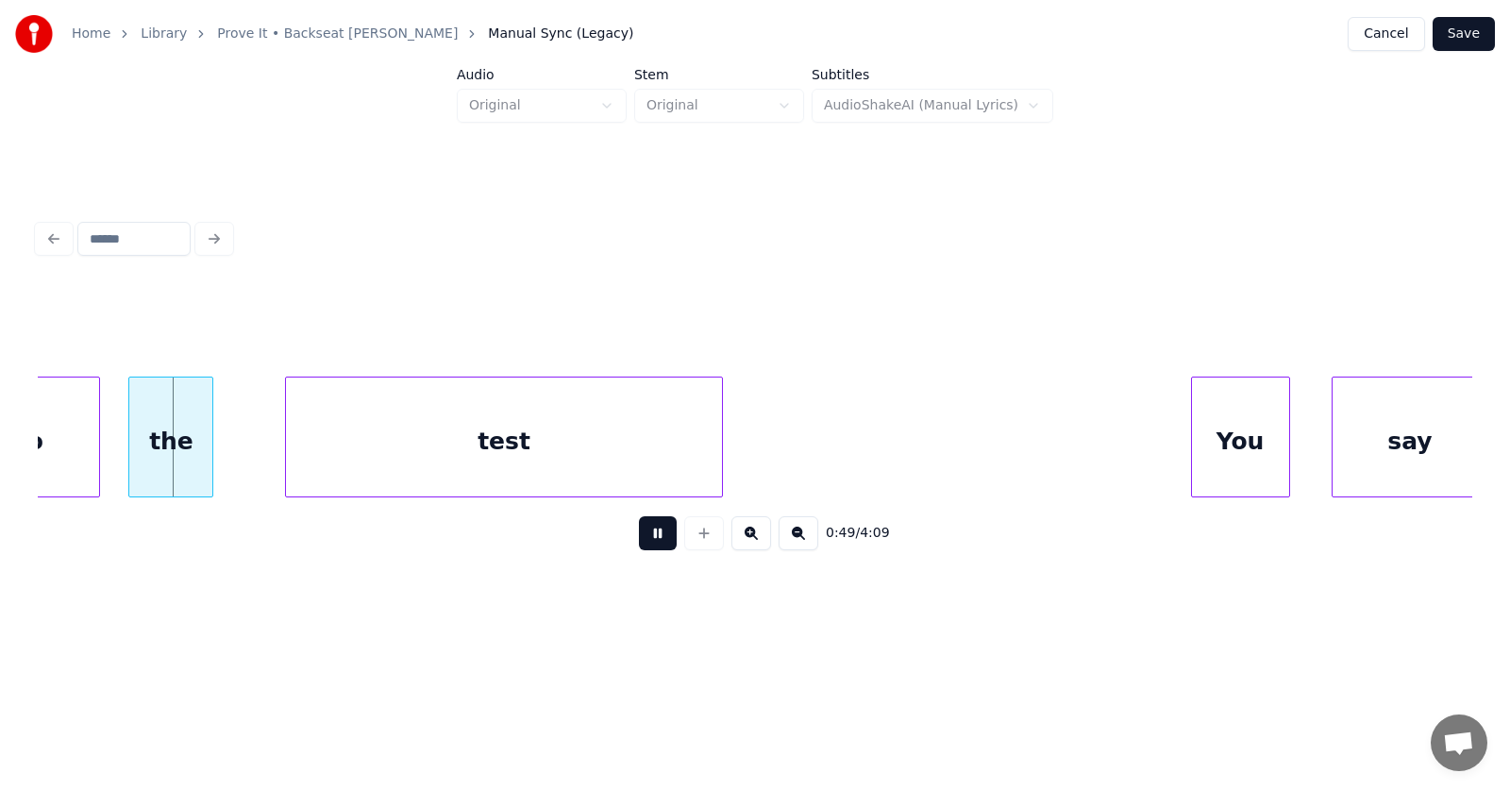
click at [640, 540] on button at bounding box center [658, 533] width 38 height 34
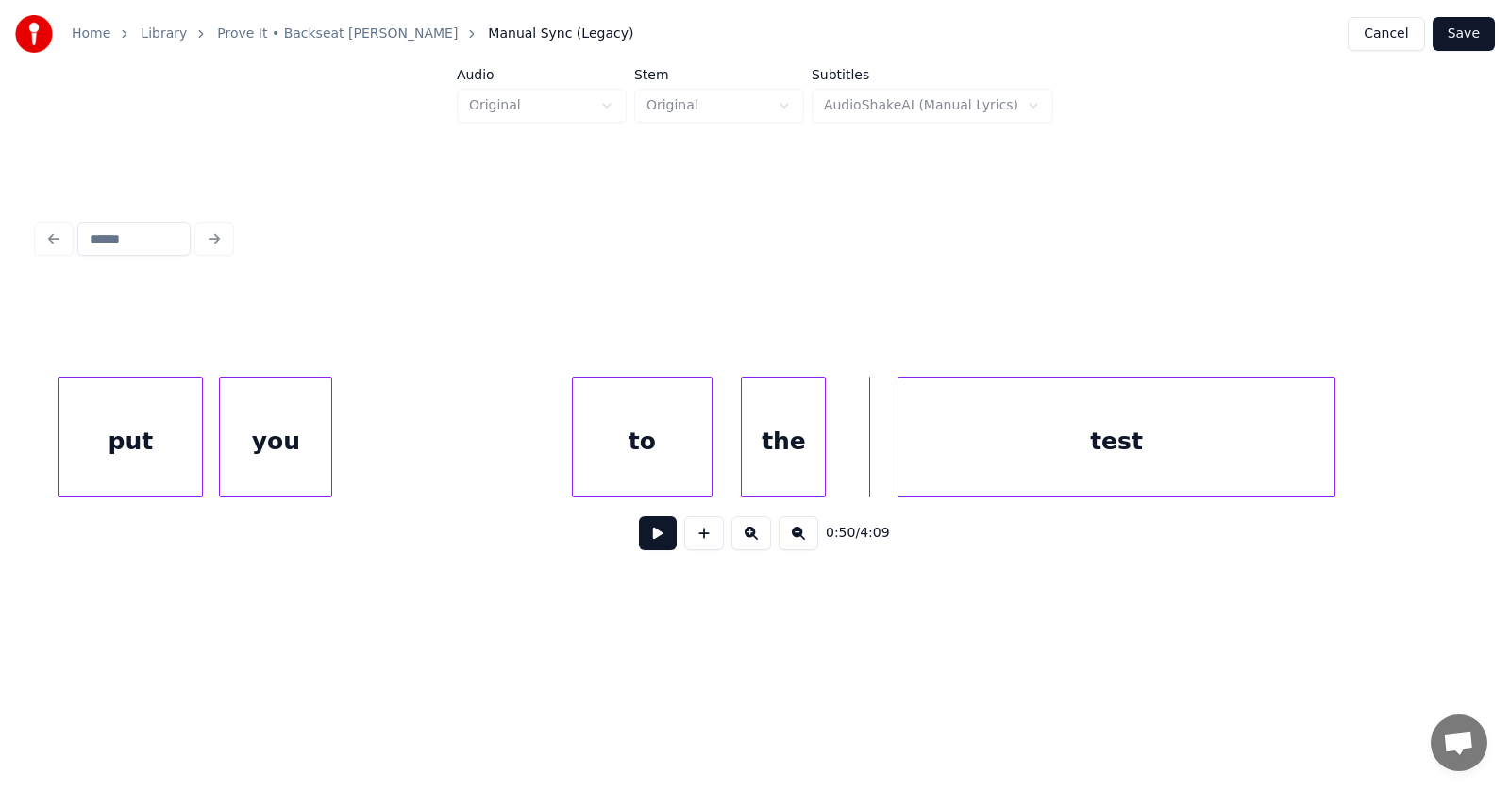
scroll to position [0, 34332]
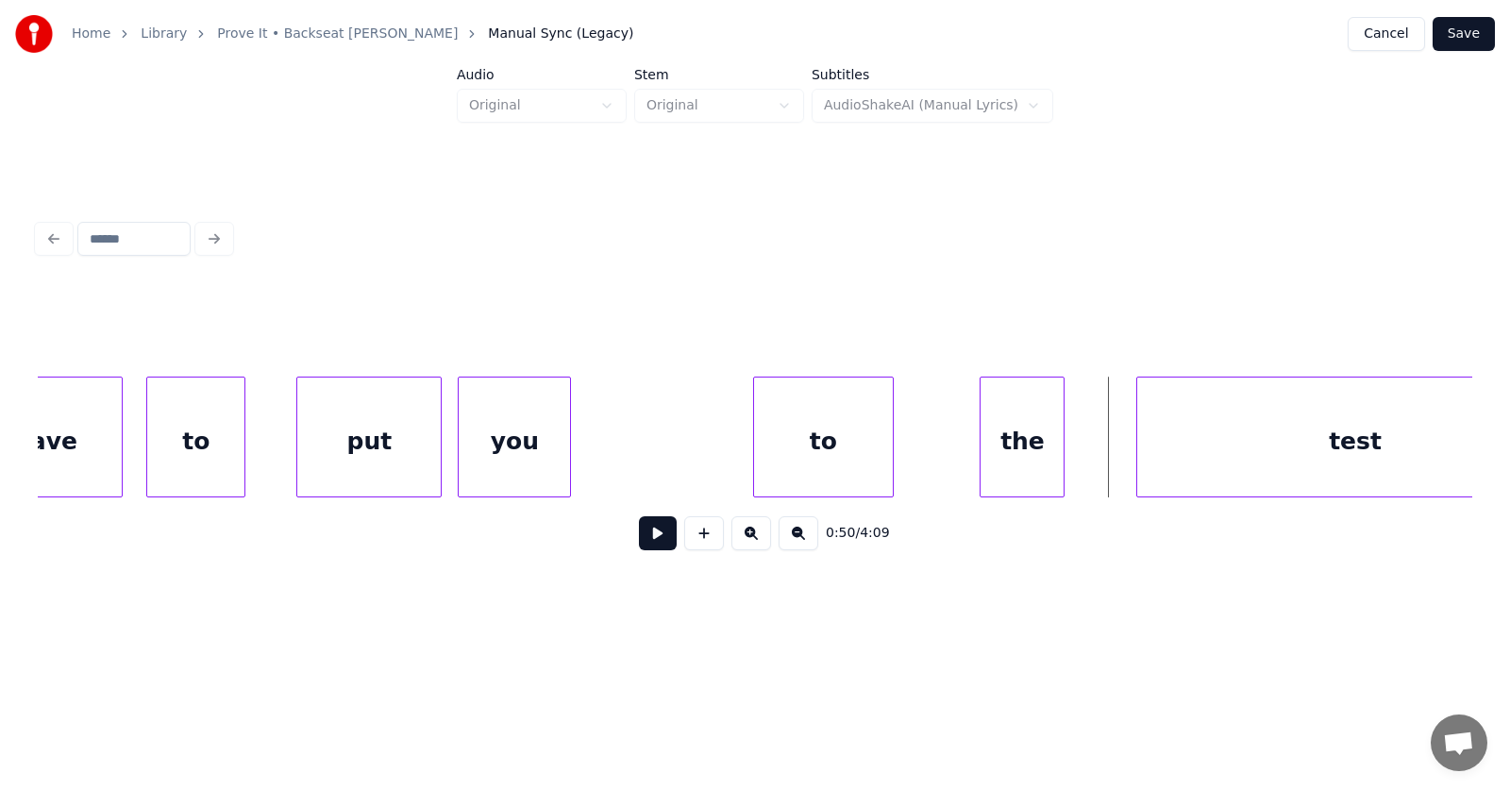
click at [824, 449] on div "to" at bounding box center [824, 441] width 140 height 128
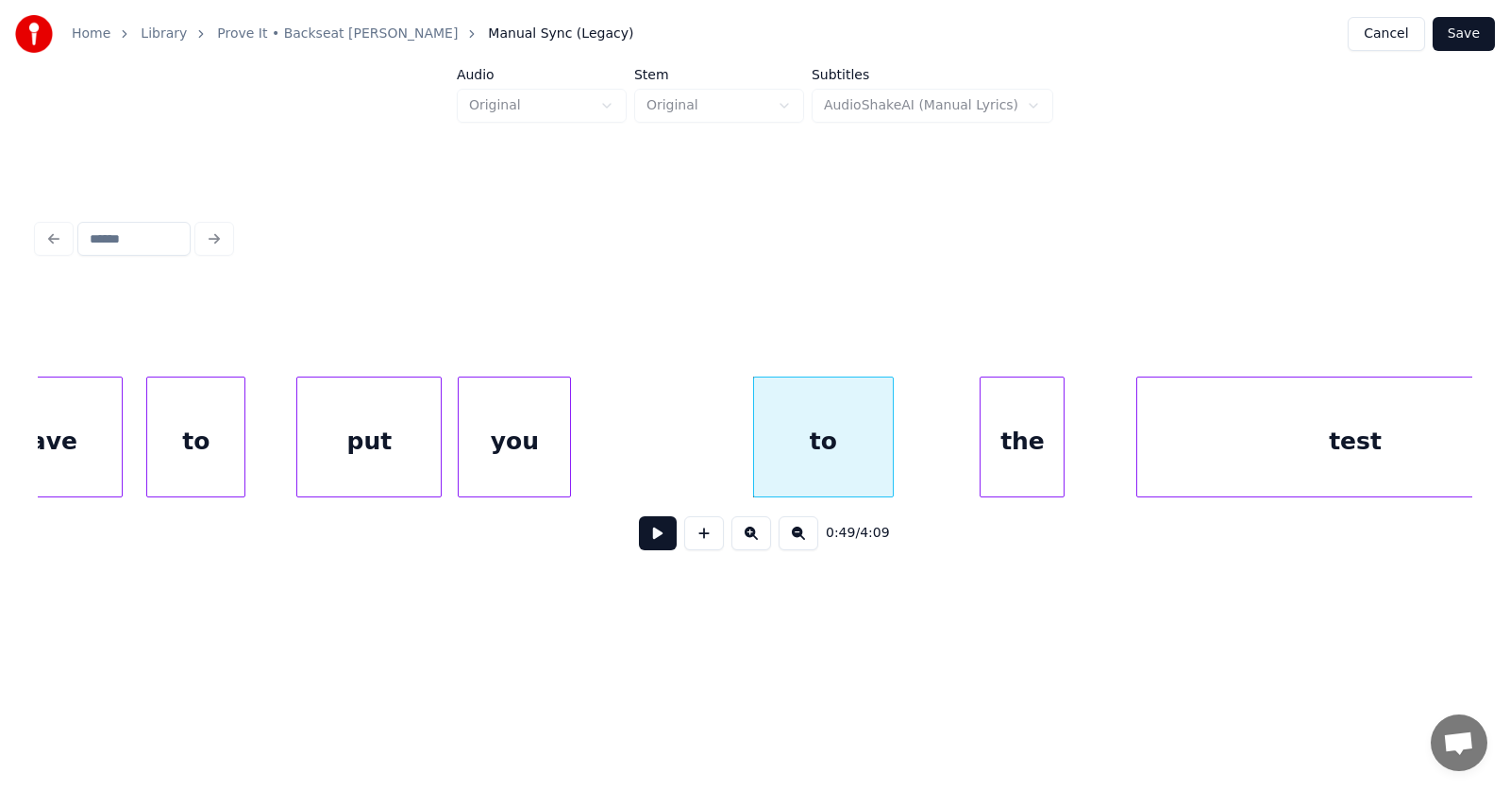
click at [892, 445] on div at bounding box center [890, 436] width 6 height 119
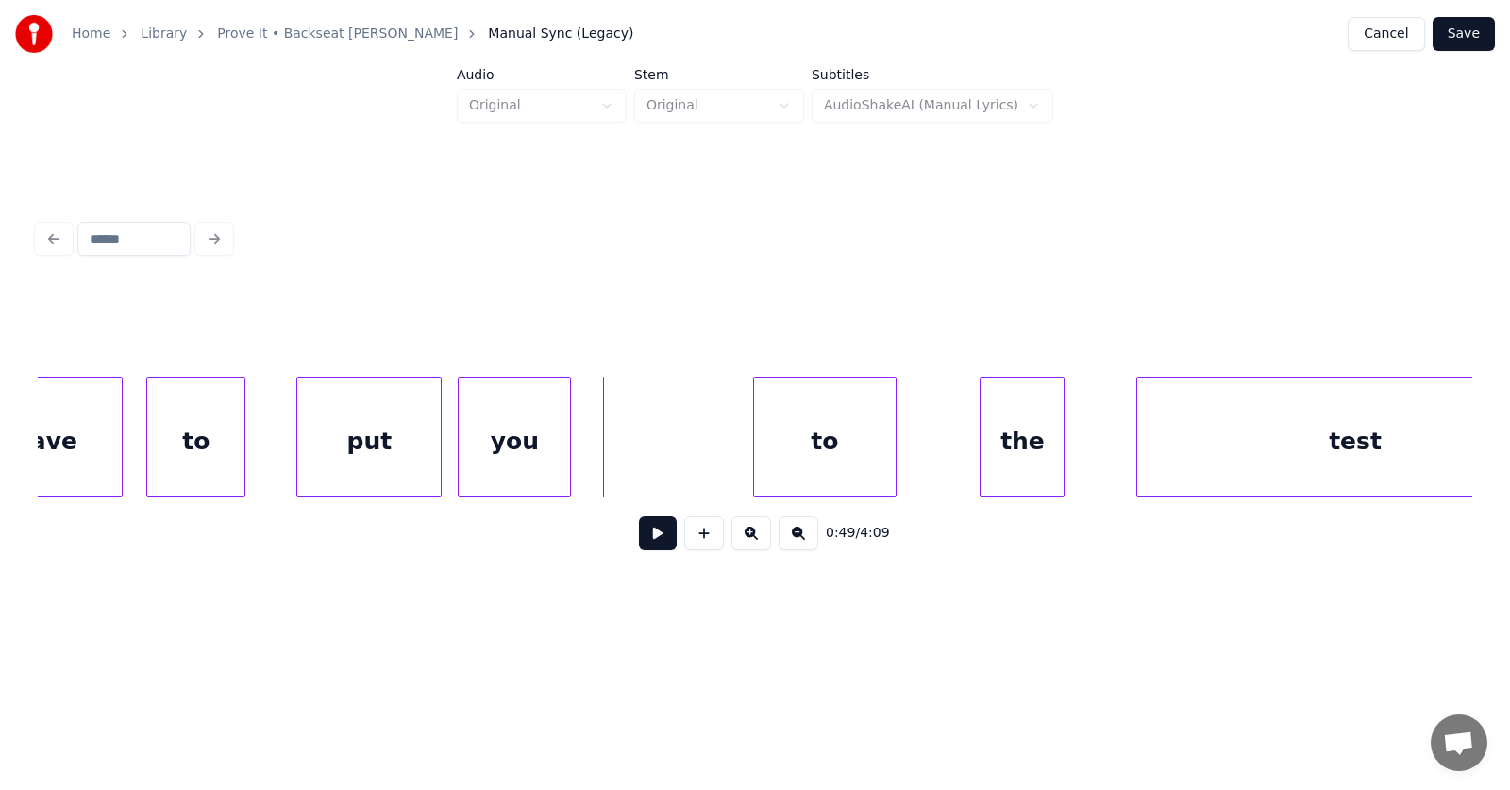
click at [639, 528] on button at bounding box center [658, 533] width 38 height 34
click at [962, 454] on div "the" at bounding box center [965, 441] width 83 height 128
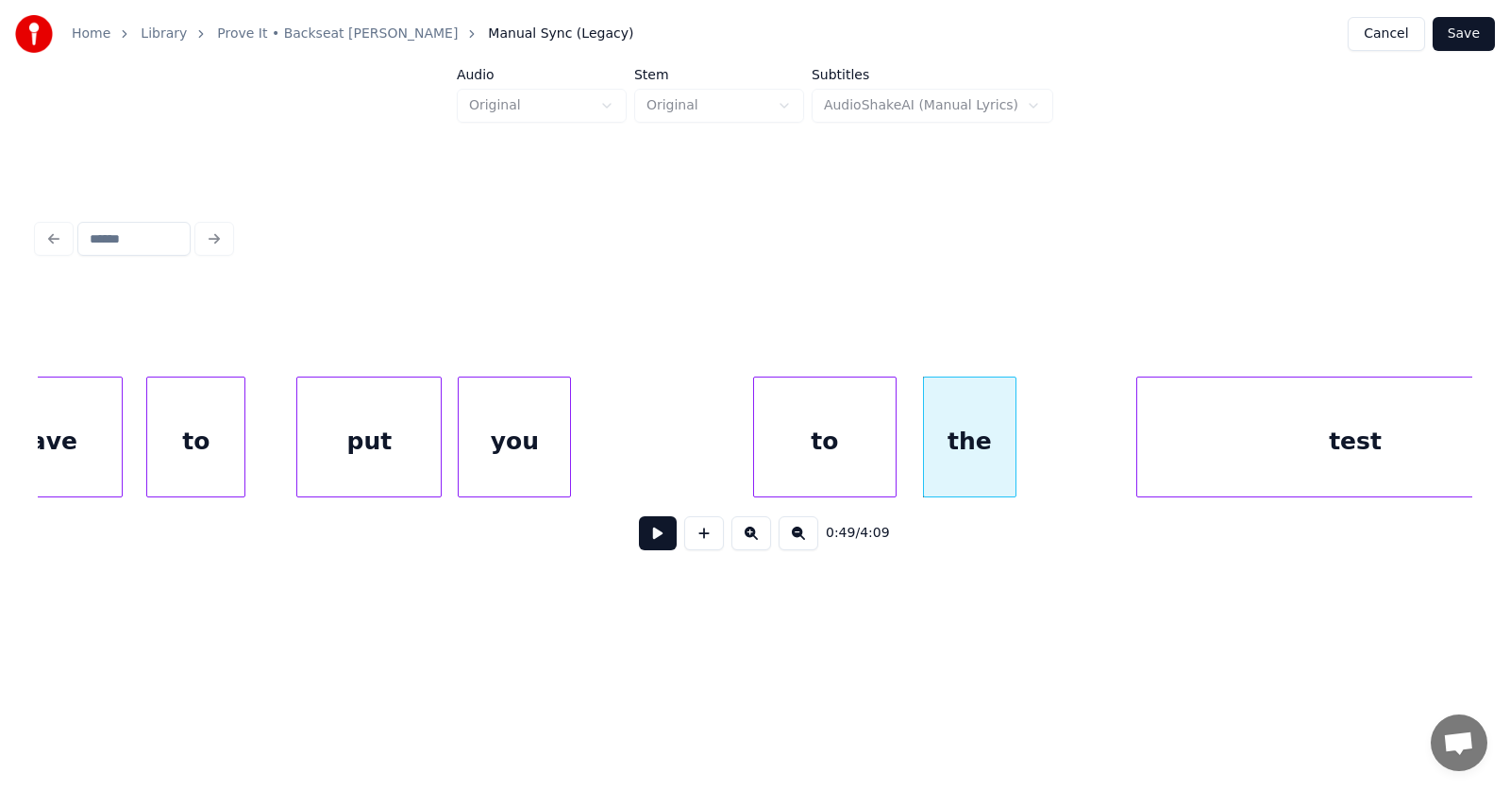
click at [1015, 451] on div at bounding box center [1013, 436] width 6 height 119
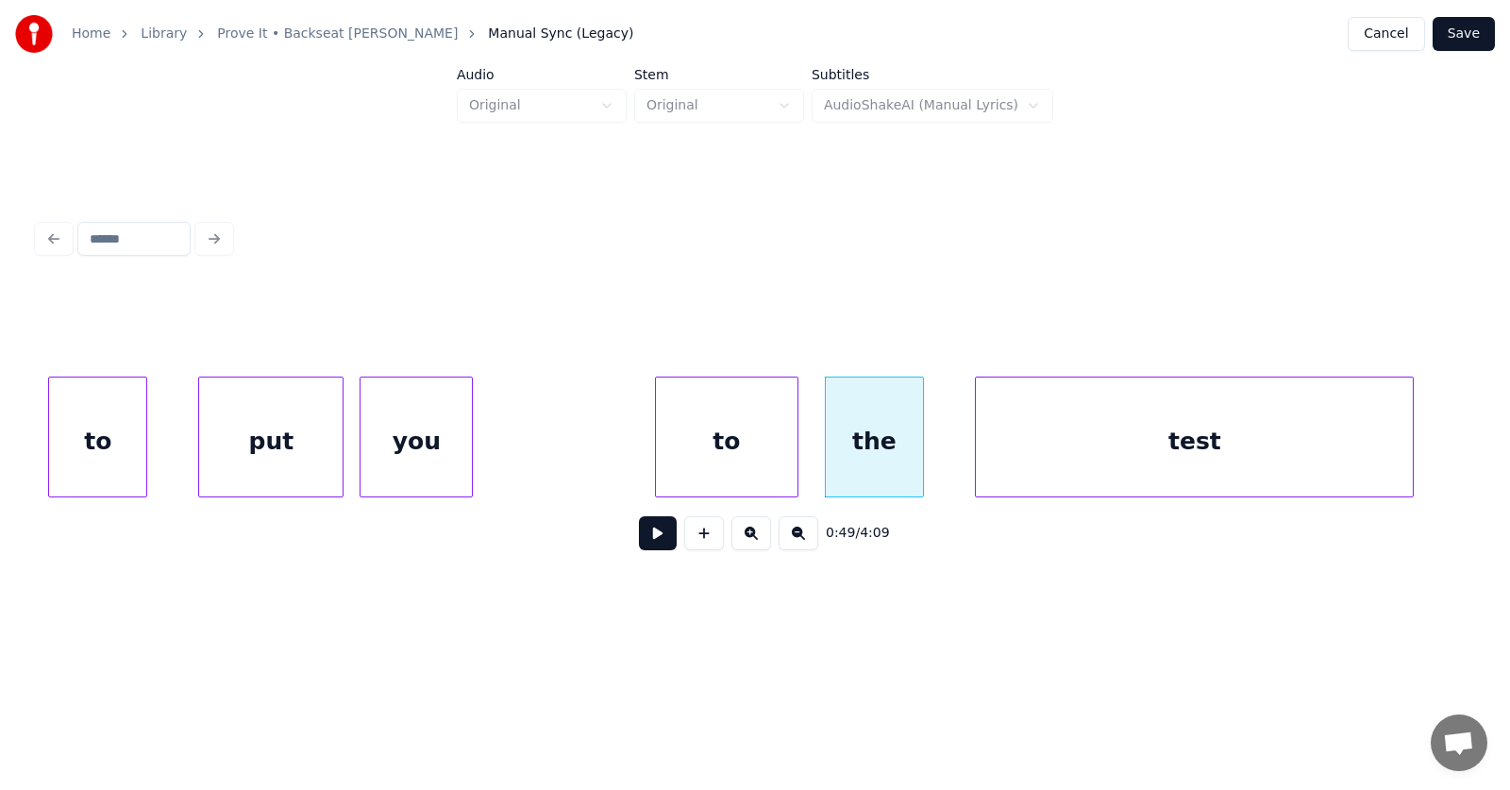
click at [1108, 460] on div "test" at bounding box center [1194, 441] width 437 height 128
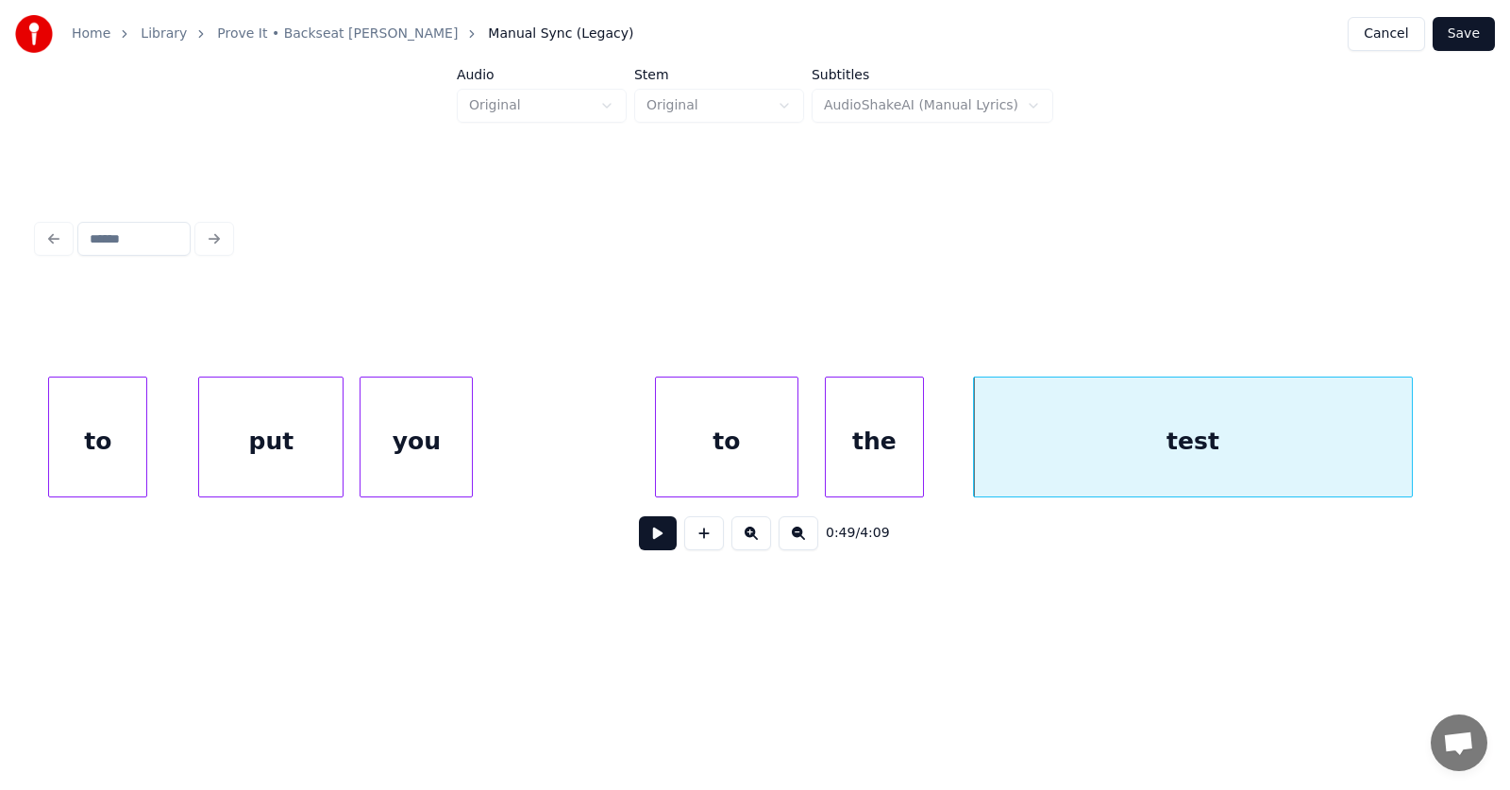
click at [655, 541] on button at bounding box center [658, 533] width 38 height 34
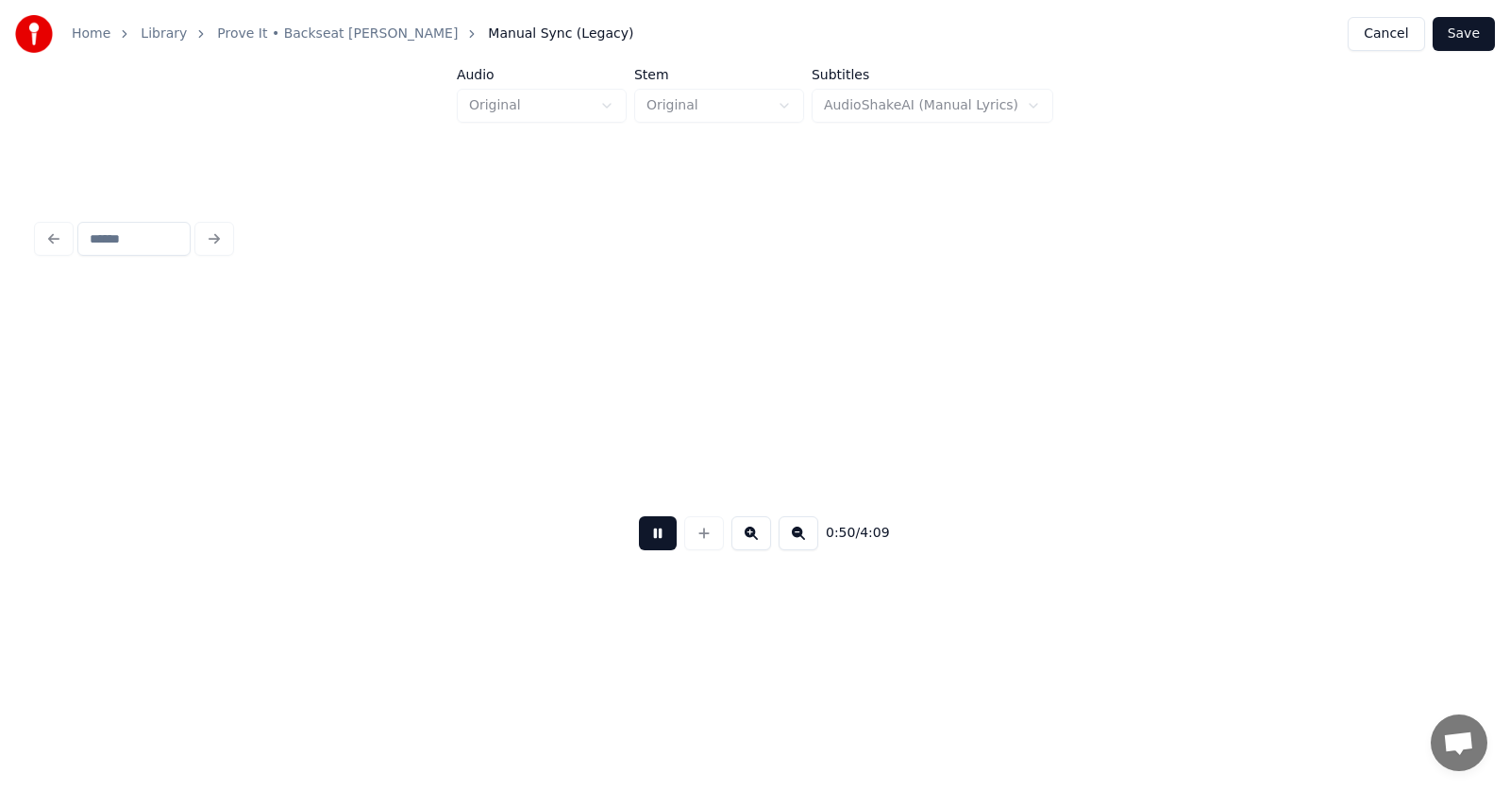
scroll to position [0, 35868]
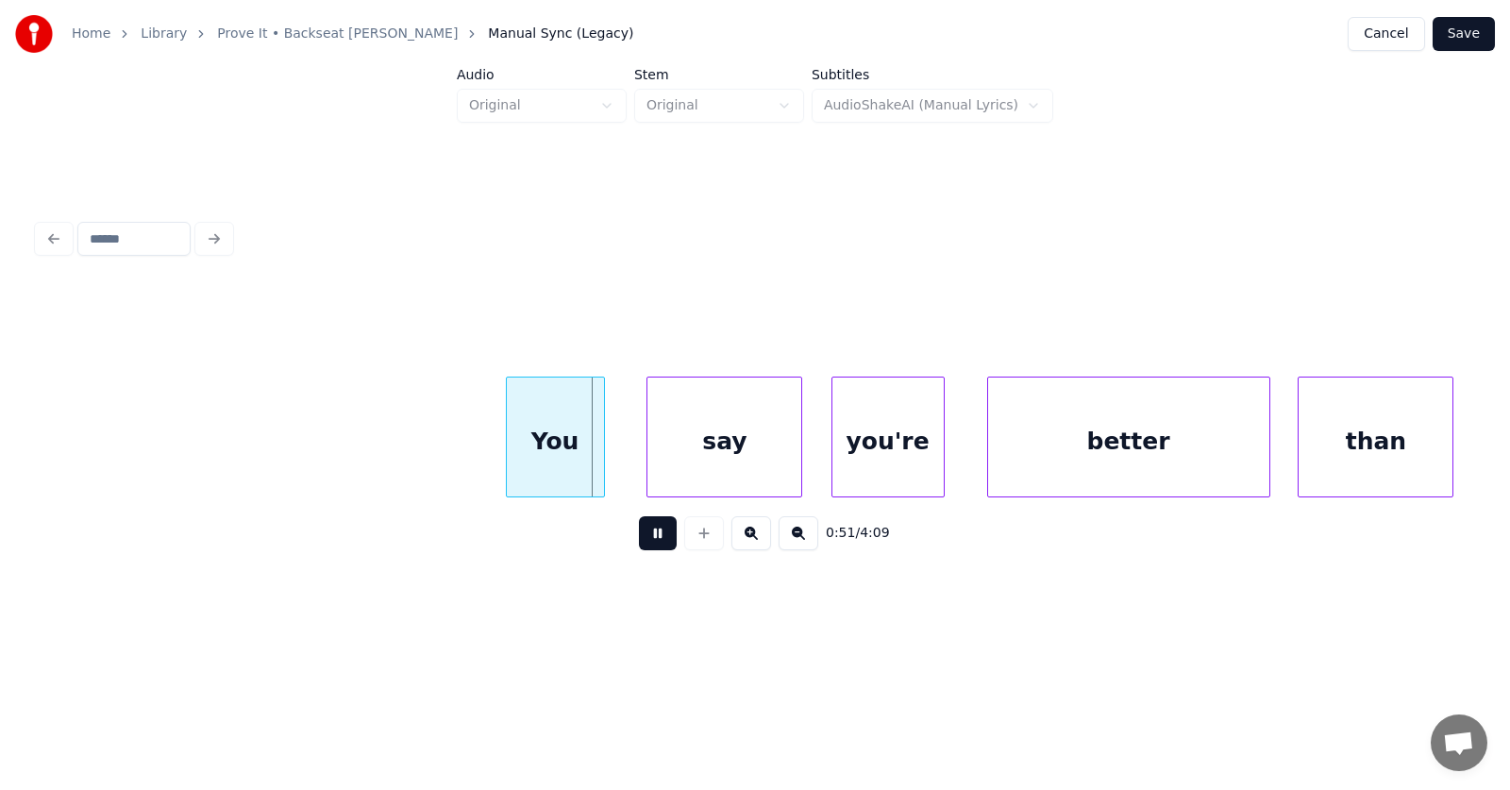
click at [655, 541] on button at bounding box center [658, 533] width 38 height 34
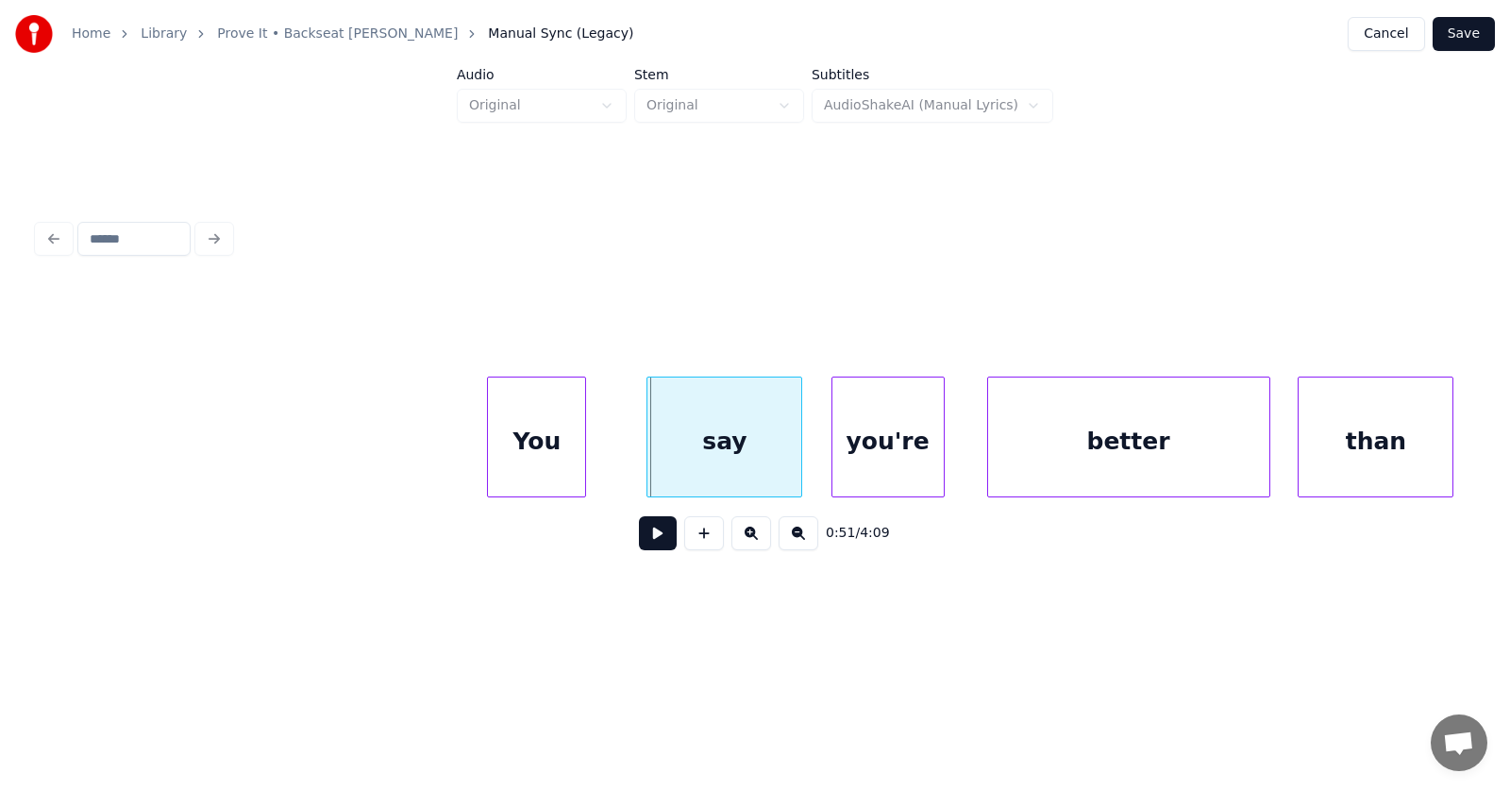
click at [511, 465] on div "You" at bounding box center [536, 441] width 97 height 128
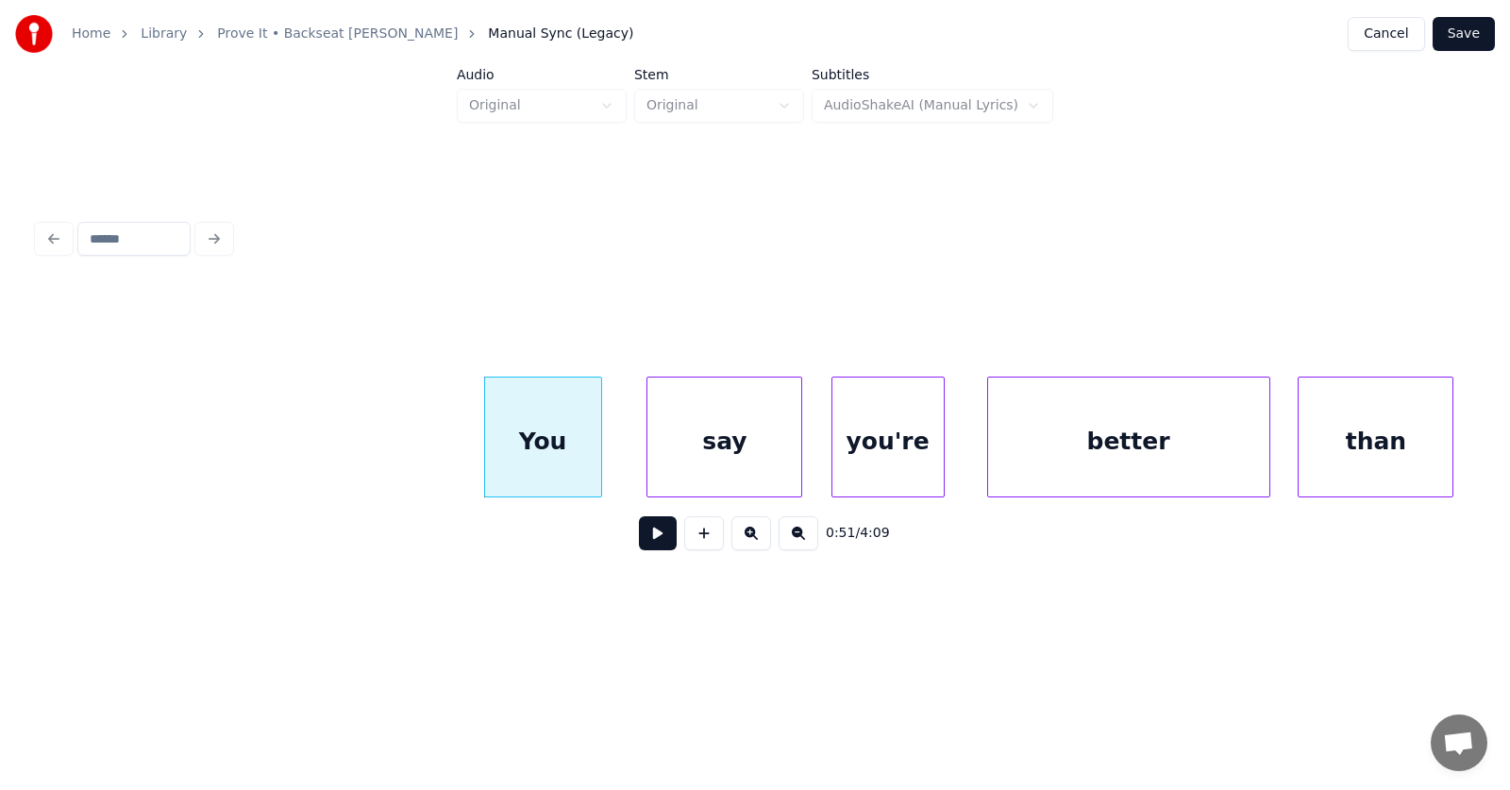
click at [598, 463] on div at bounding box center [598, 436] width 6 height 119
click at [658, 457] on div "say" at bounding box center [696, 441] width 154 height 128
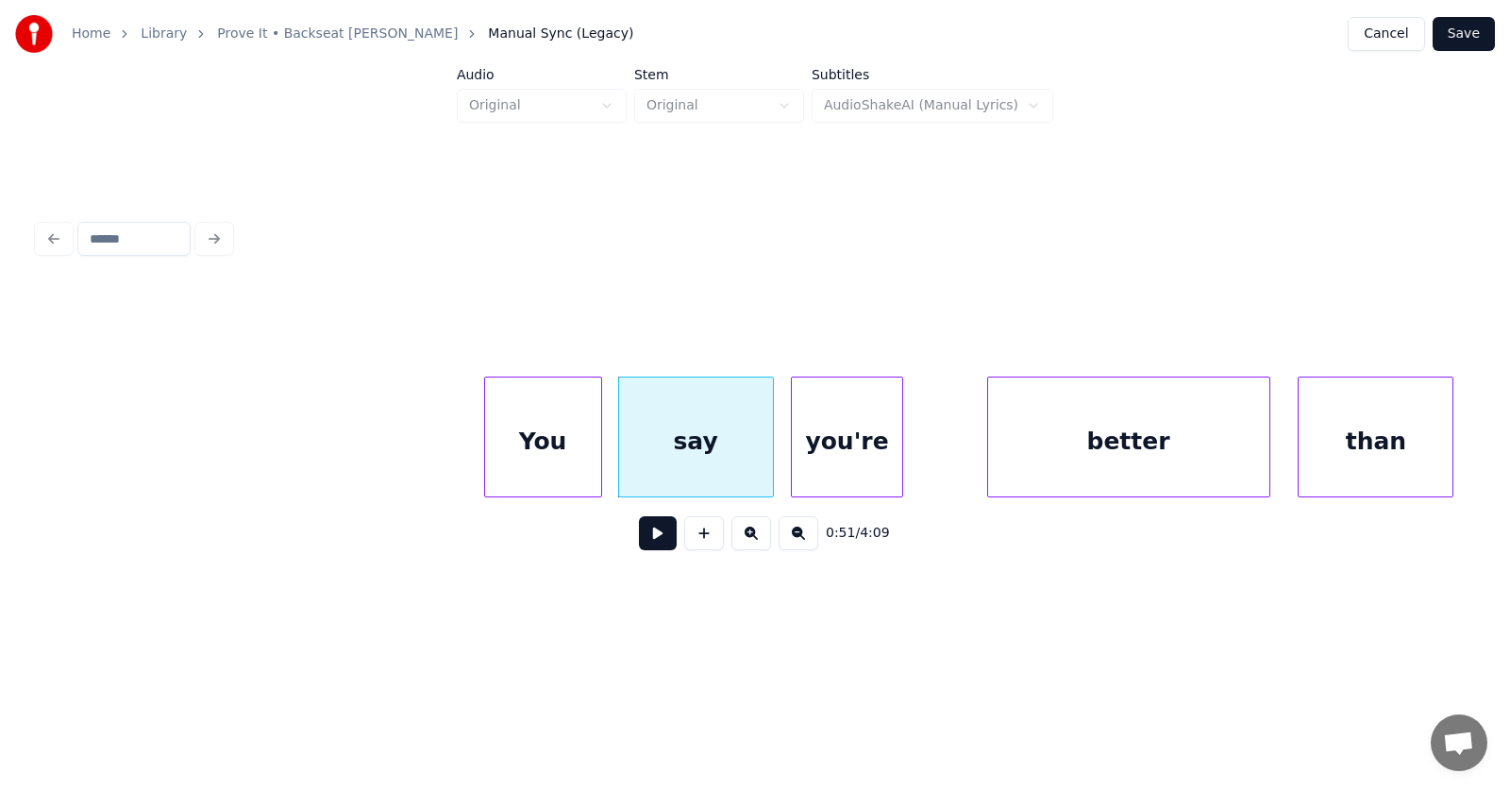
click at [862, 464] on div "you're" at bounding box center [847, 441] width 111 height 128
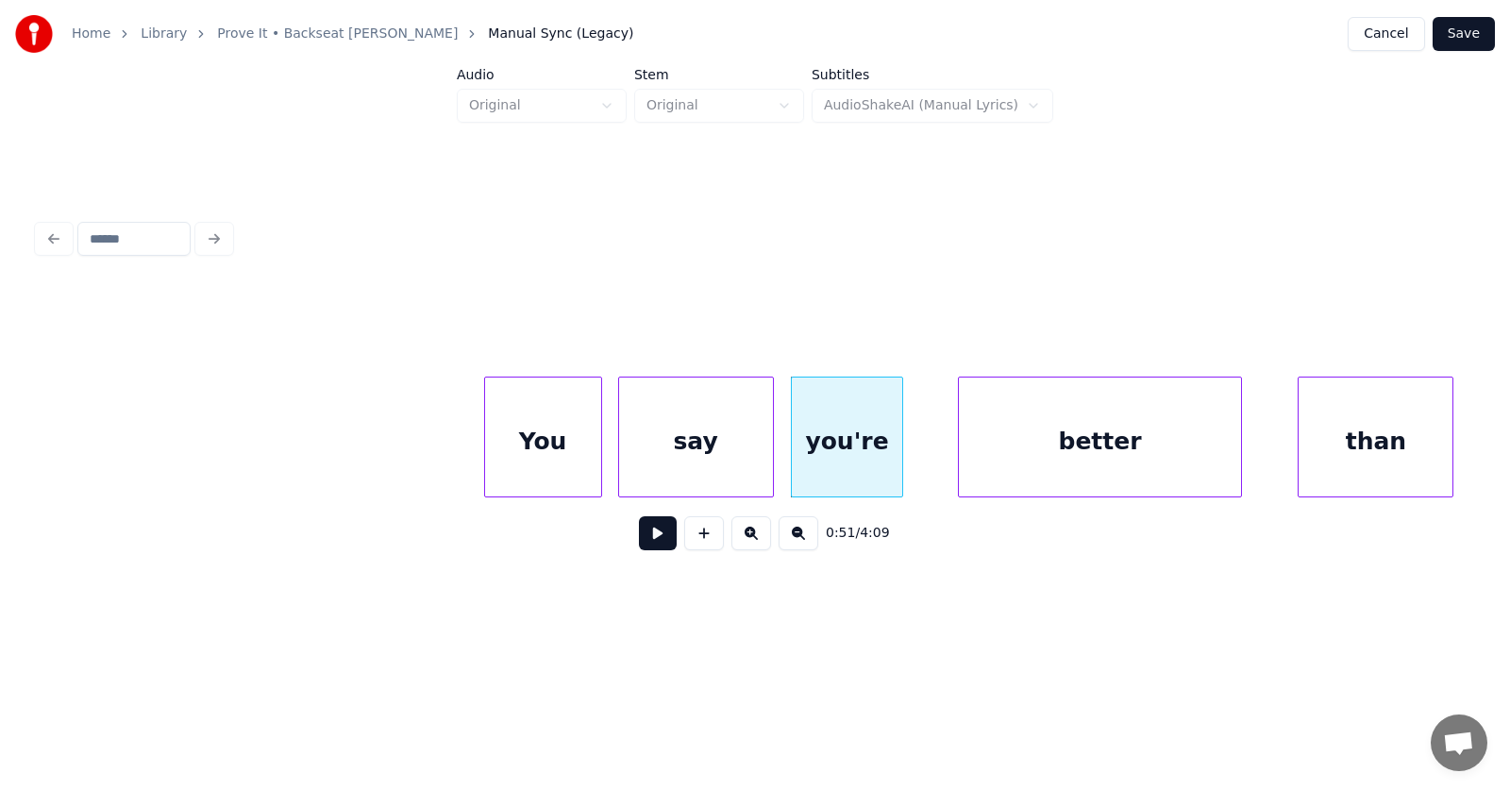
click at [1027, 460] on div "better" at bounding box center [1099, 441] width 281 height 128
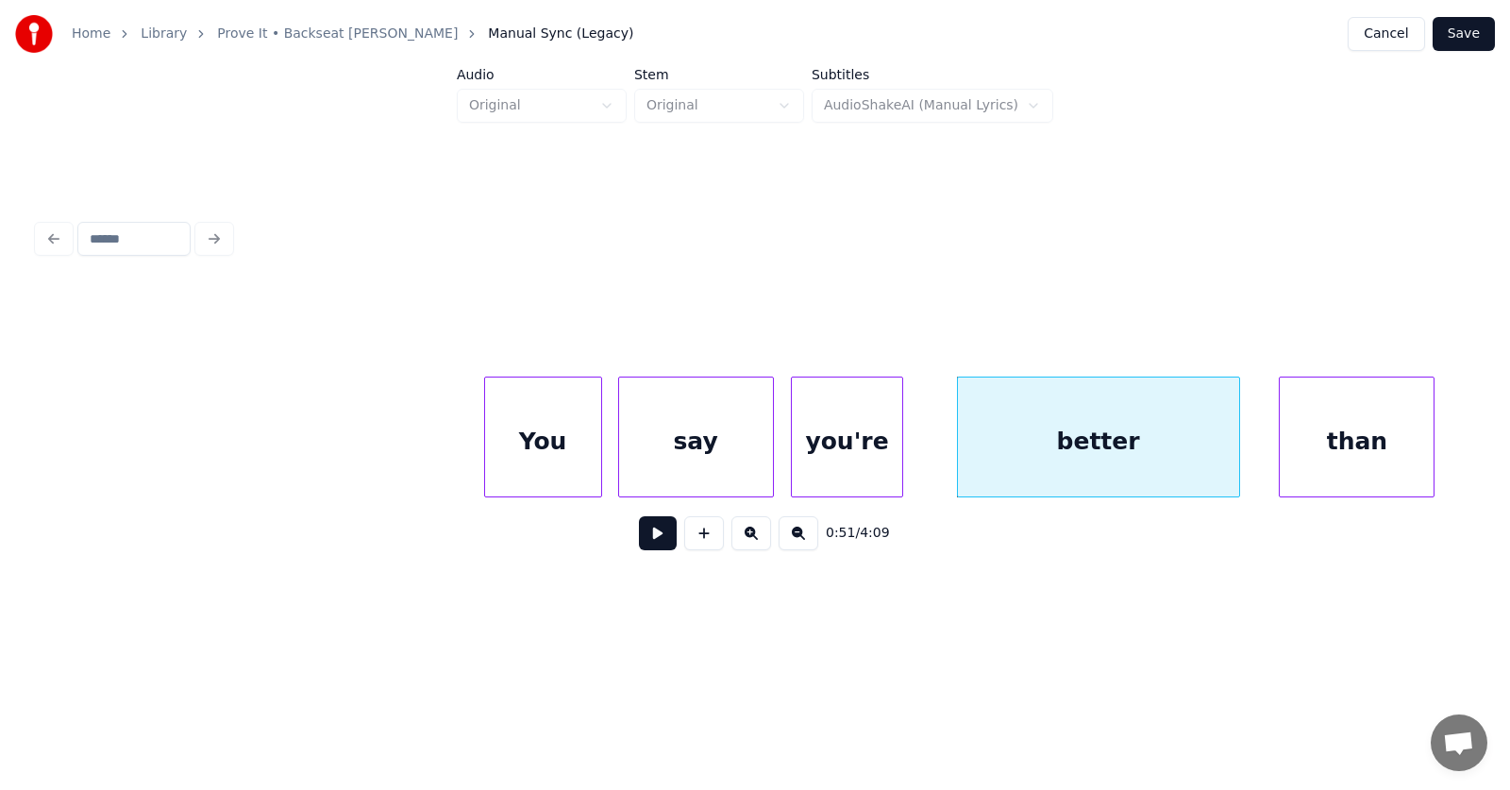
click at [1349, 451] on div "than" at bounding box center [1357, 441] width 154 height 128
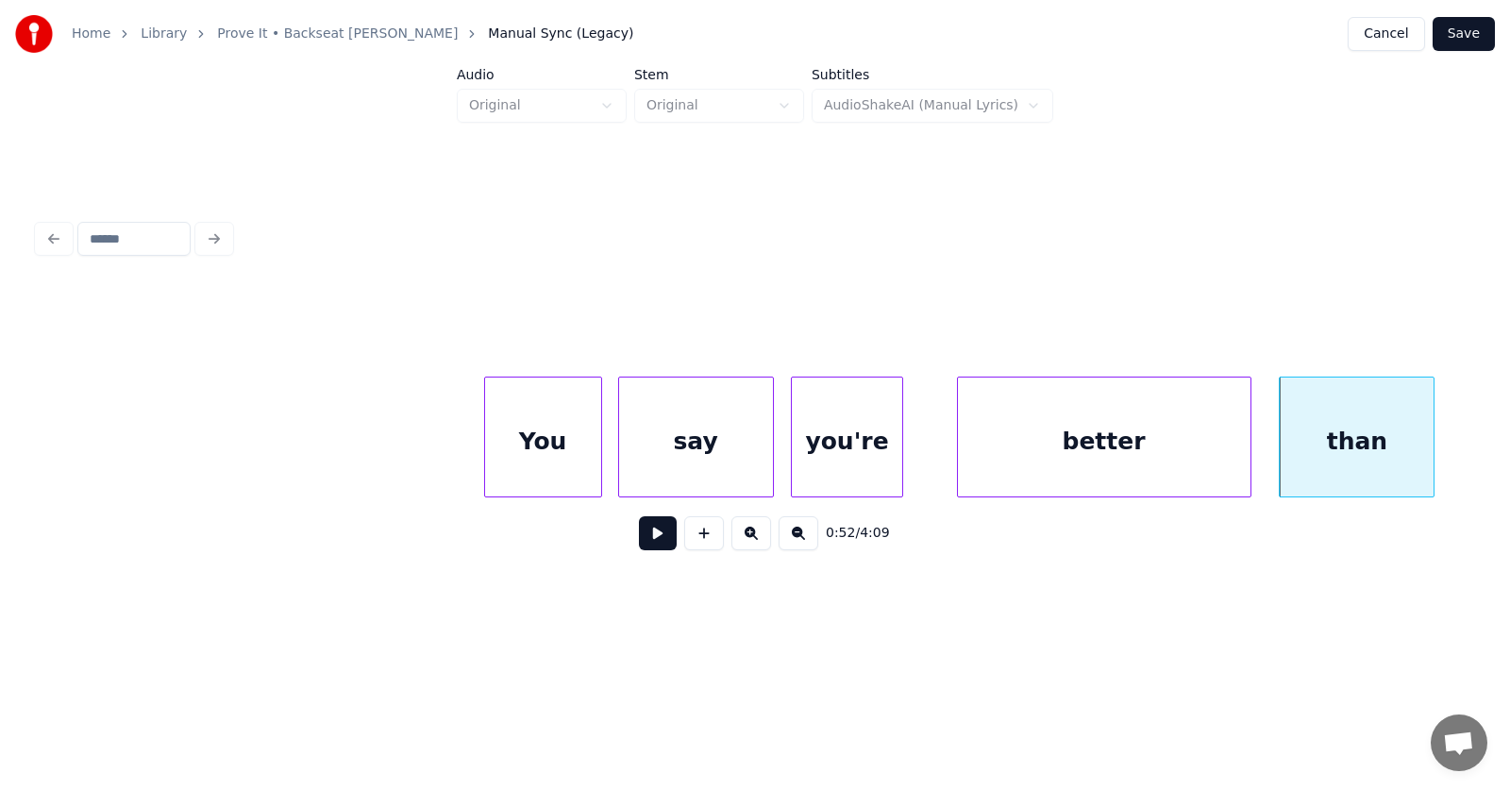
click at [1248, 449] on div at bounding box center [1248, 436] width 6 height 119
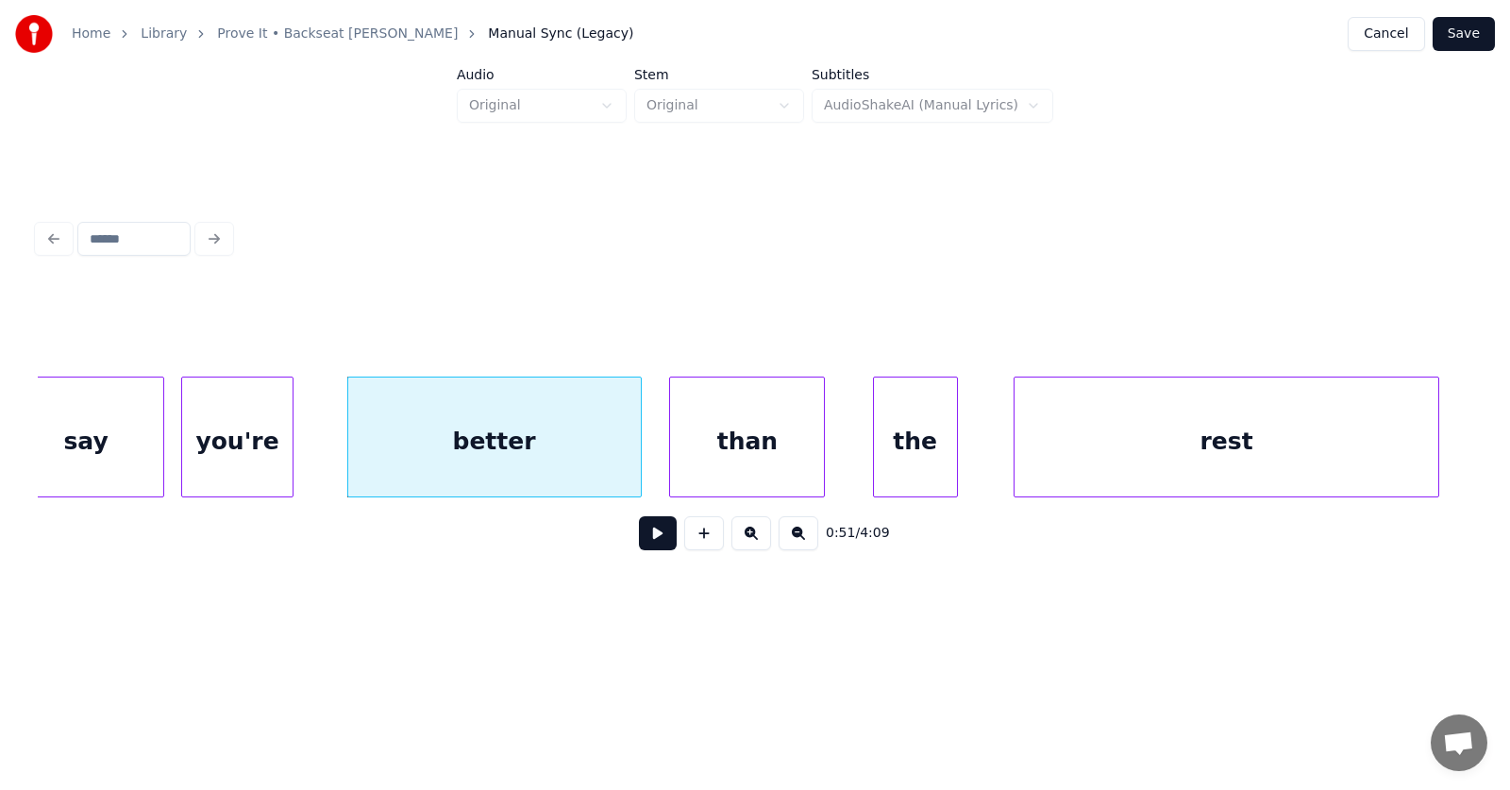
scroll to position [0, 36598]
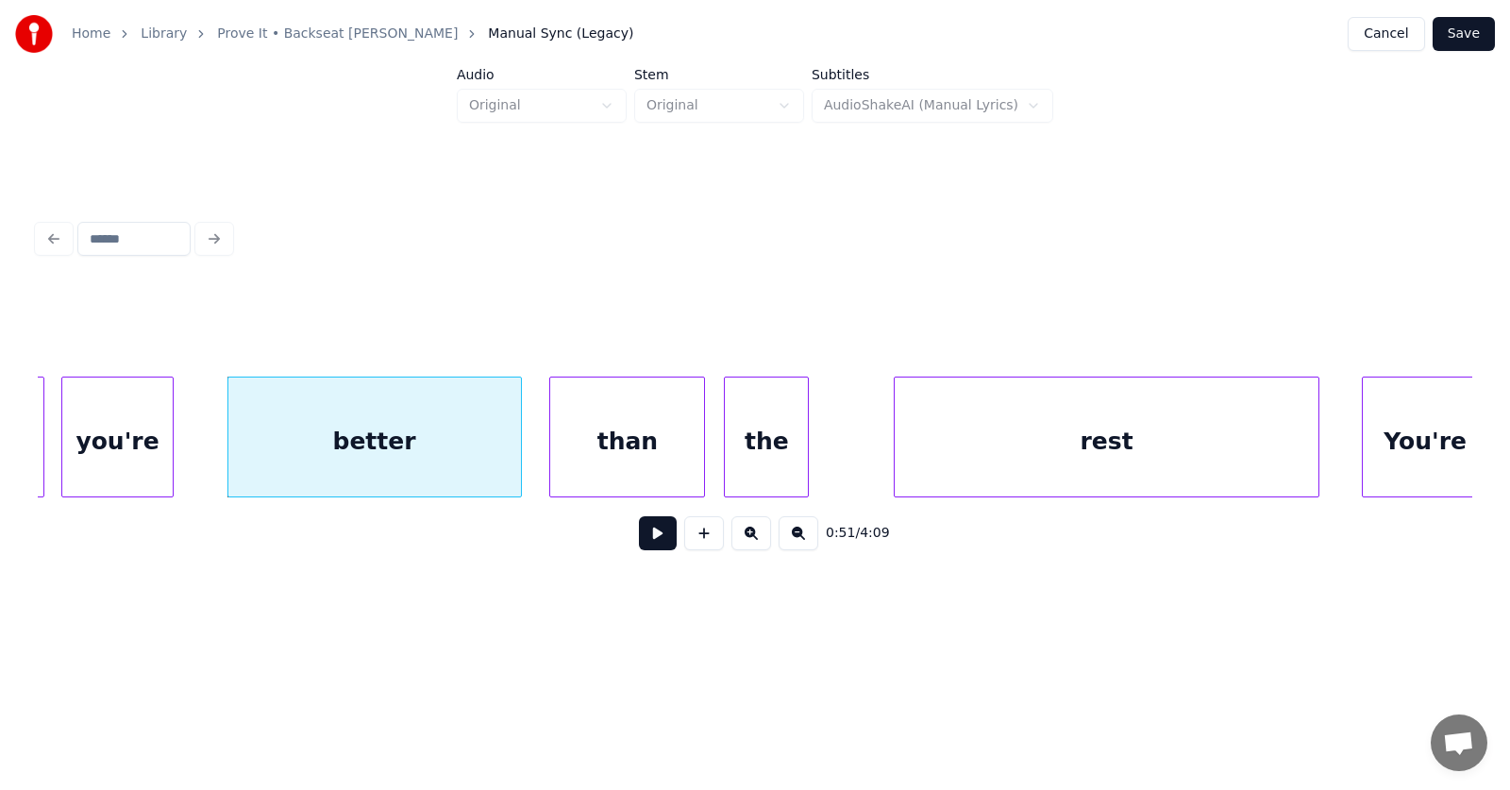
click at [758, 451] on div "the" at bounding box center [766, 441] width 83 height 128
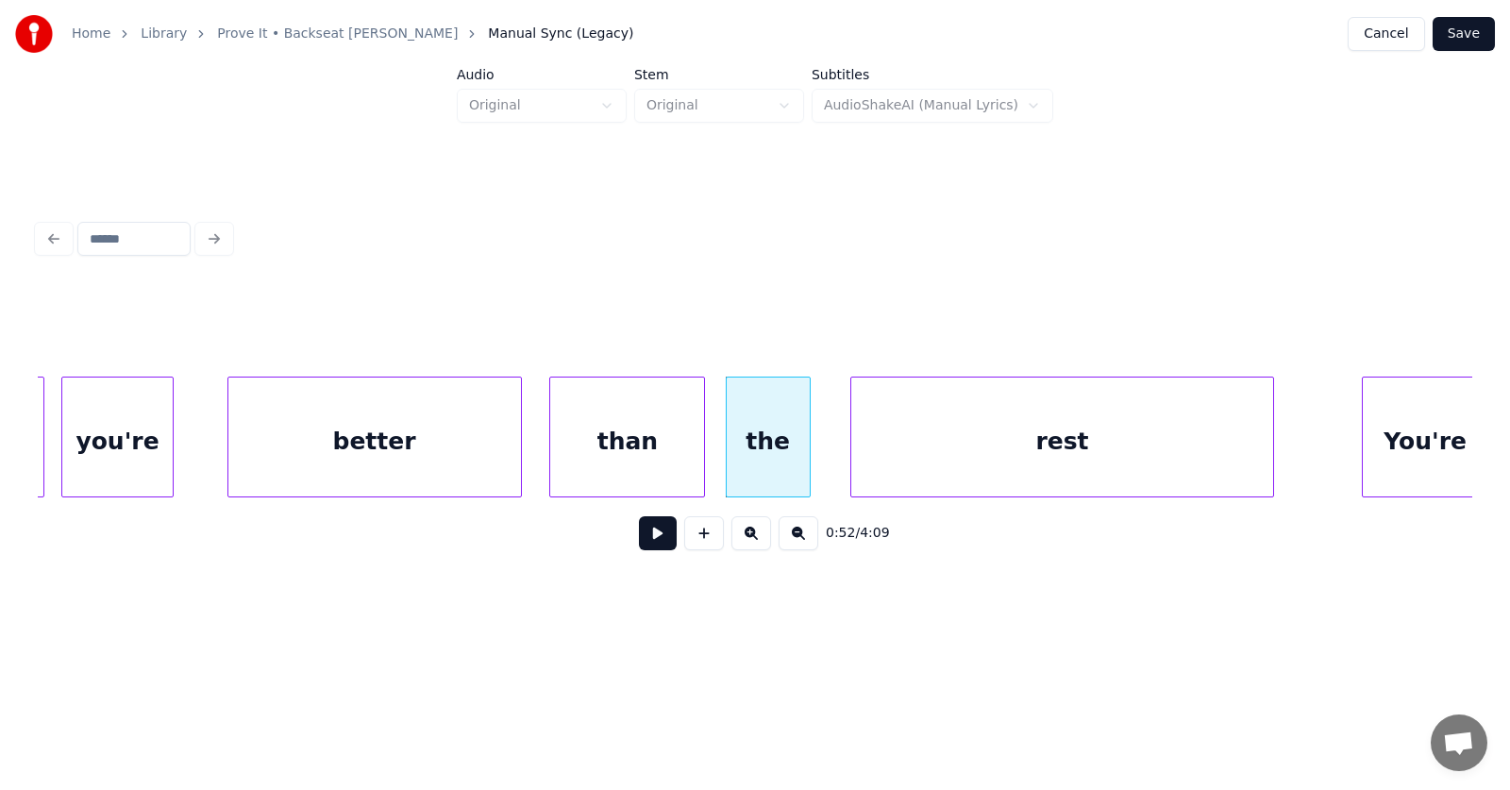
click at [987, 447] on div "rest" at bounding box center [1062, 441] width 423 height 128
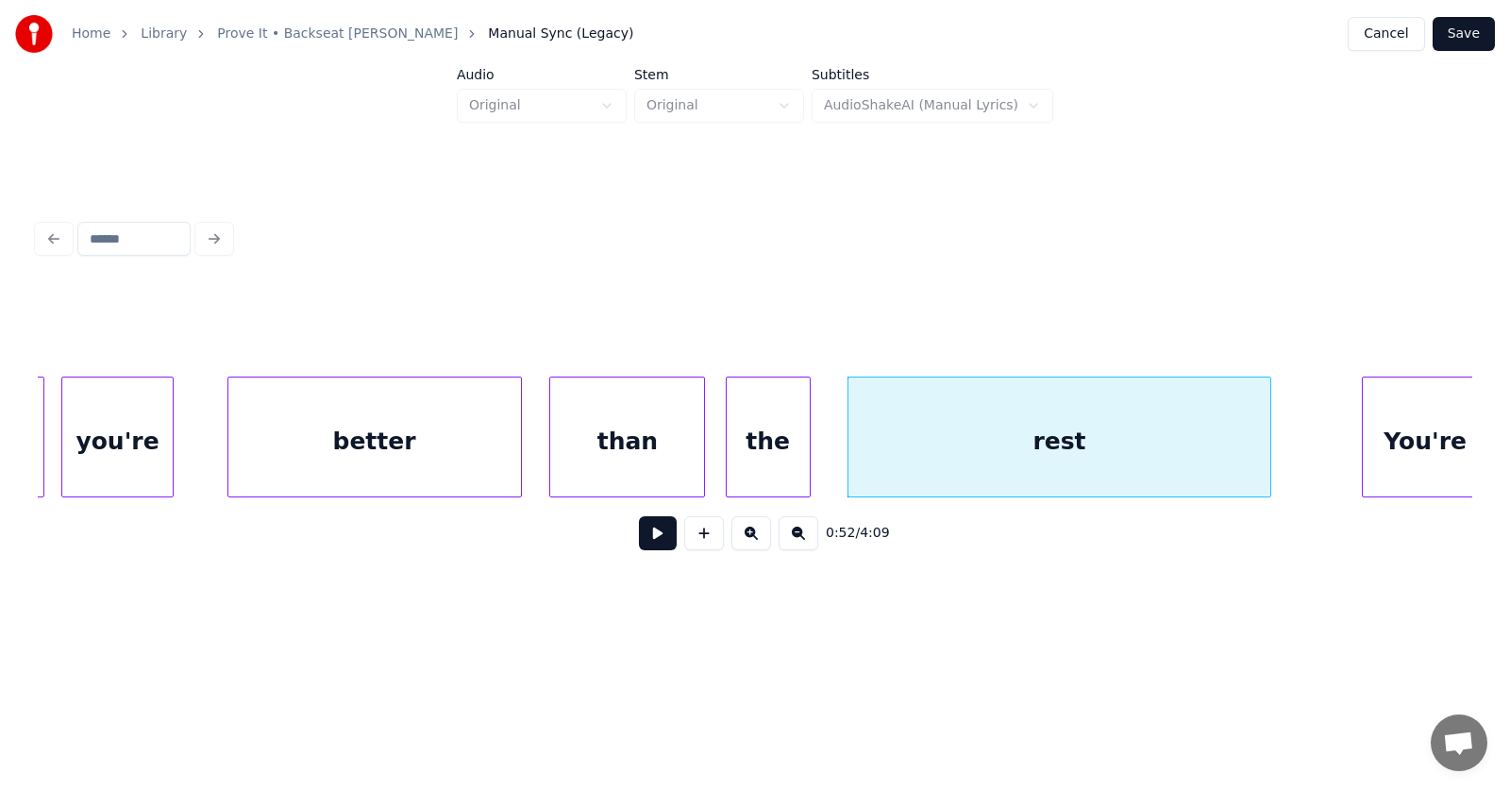
click at [444, 430] on div "better" at bounding box center [374, 441] width 293 height 128
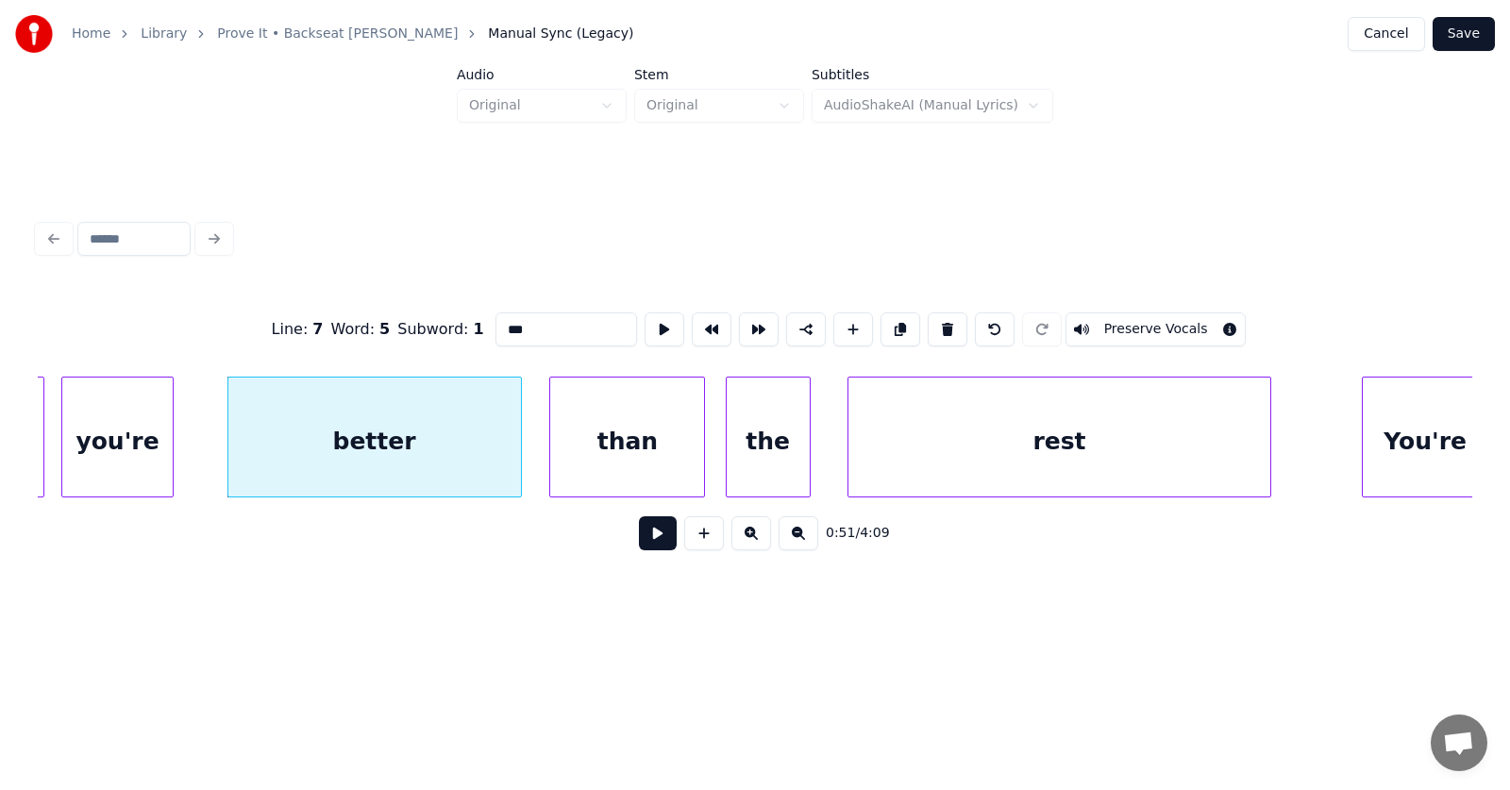
type input "******"
click at [641, 544] on button at bounding box center [658, 533] width 38 height 34
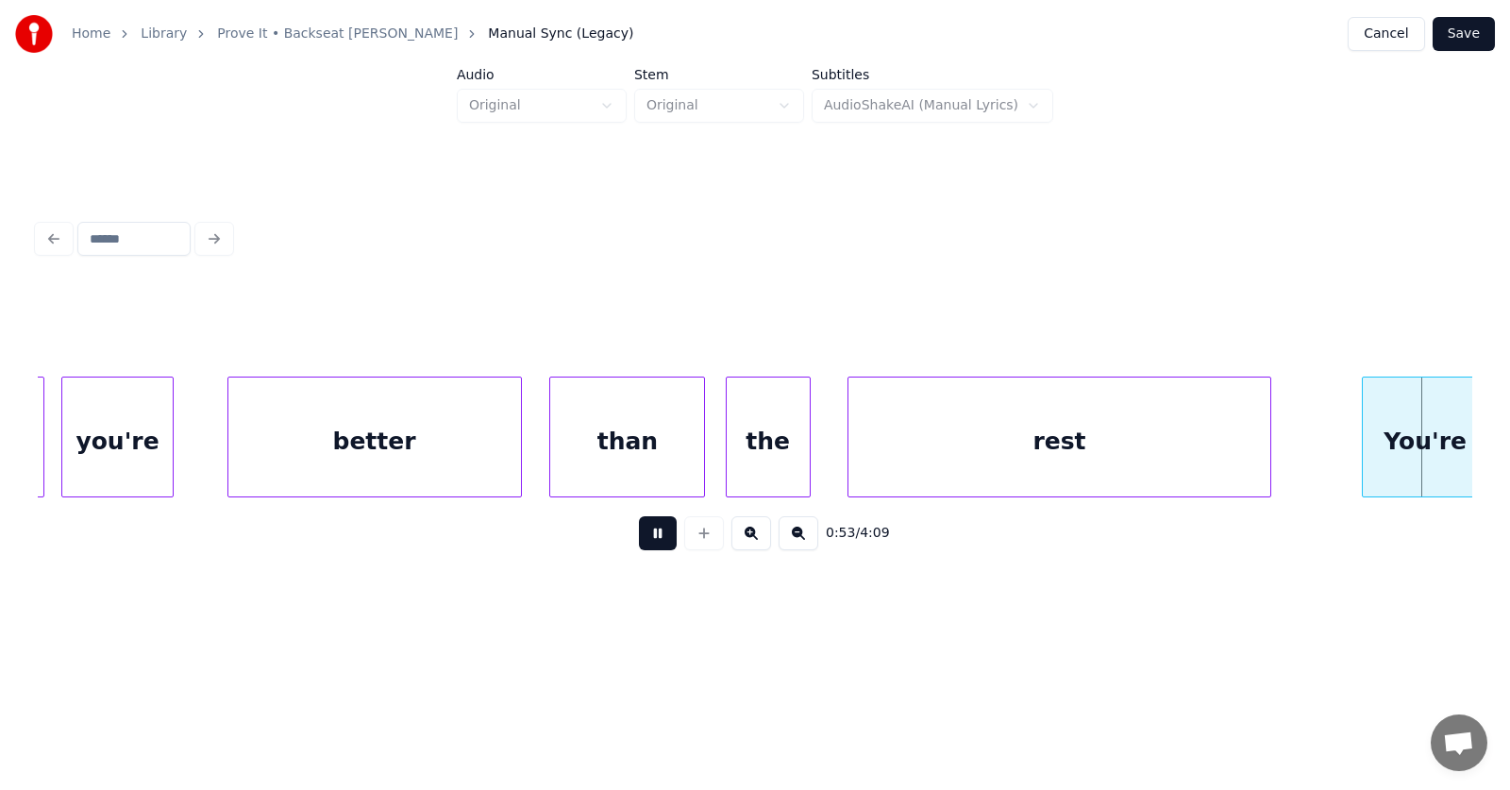
click at [641, 544] on button at bounding box center [658, 533] width 38 height 34
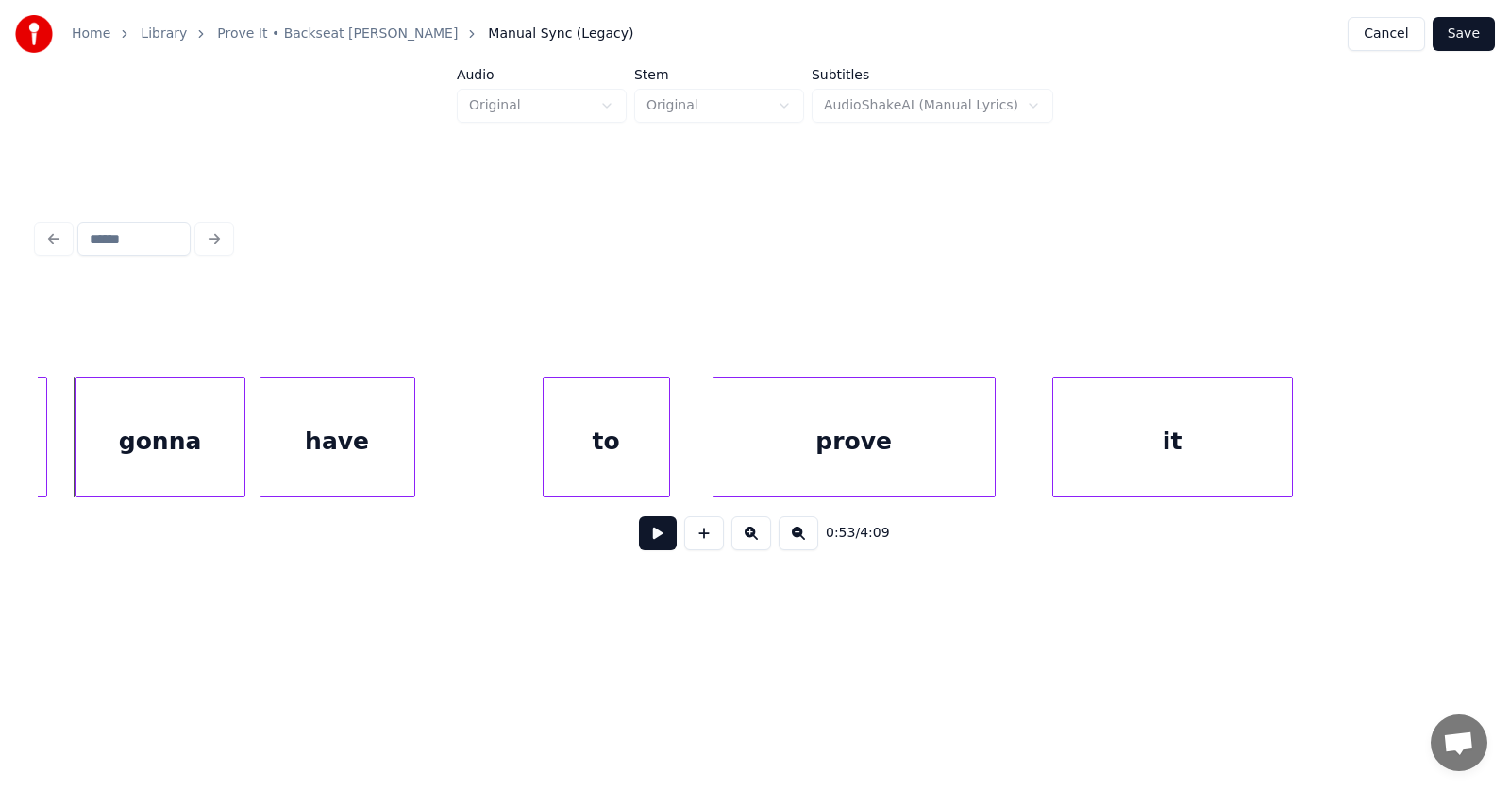
scroll to position [0, 37671]
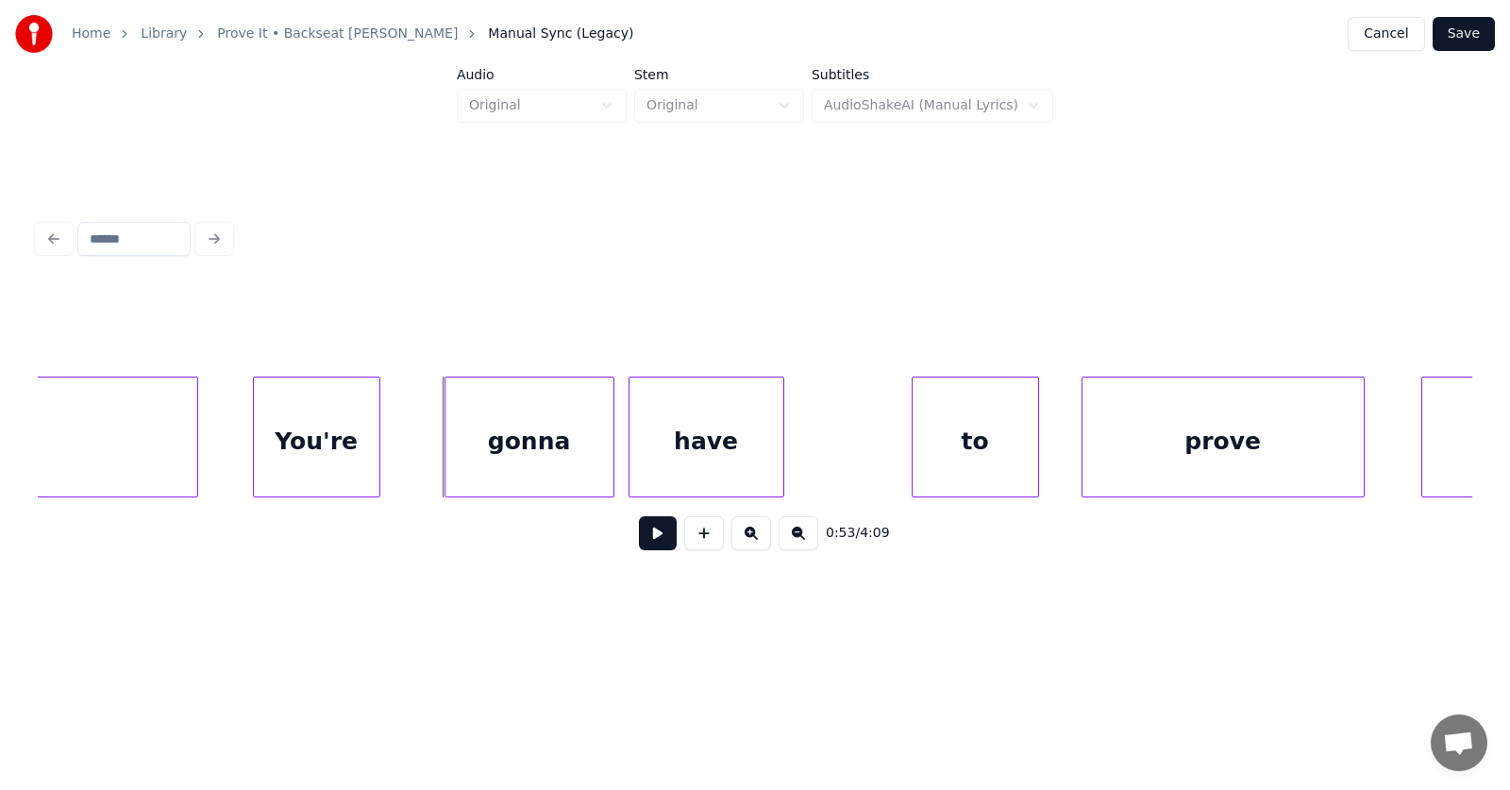
click at [335, 470] on div "You're" at bounding box center [317, 441] width 126 height 128
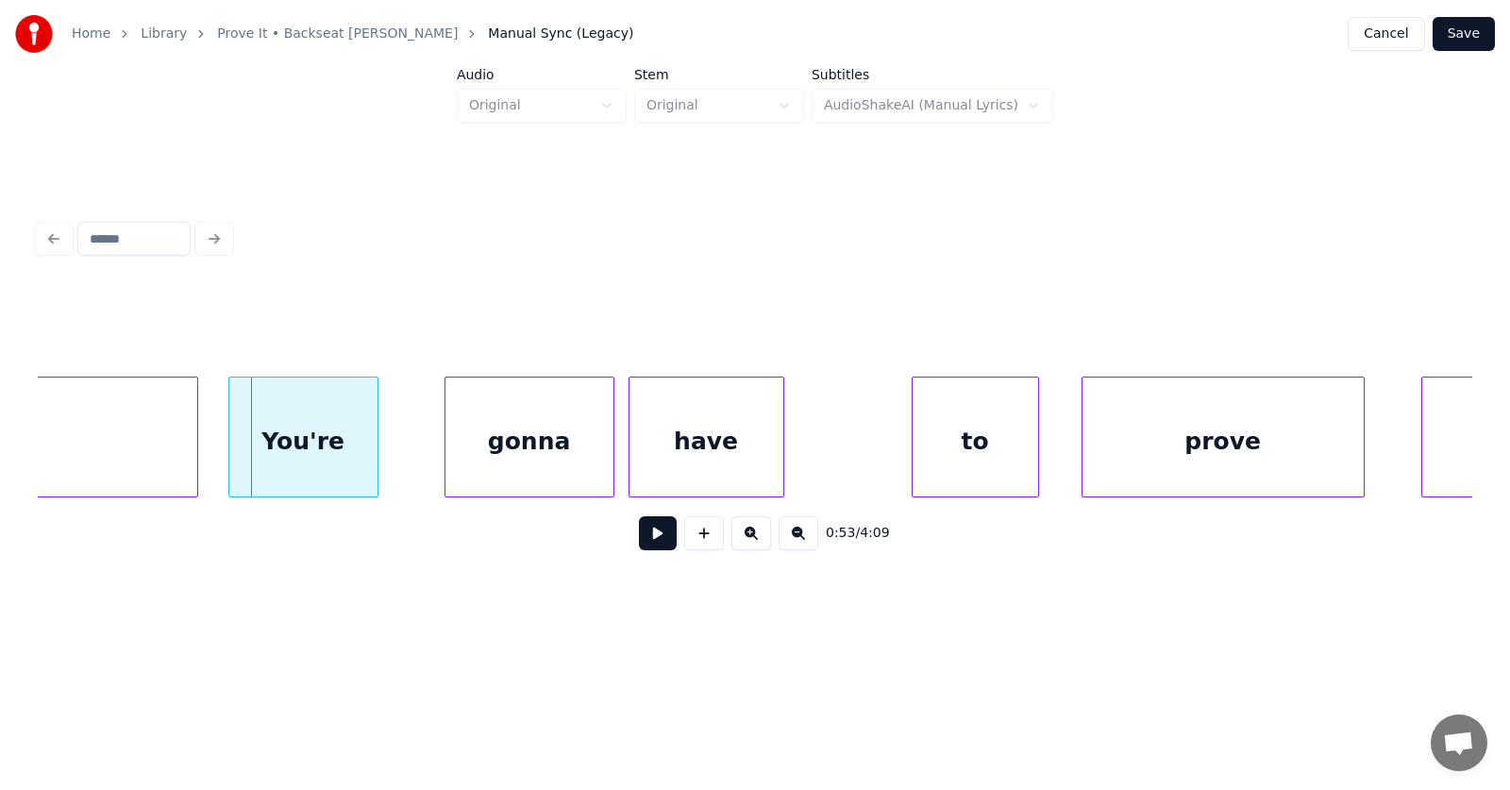
click at [229, 458] on div at bounding box center [232, 436] width 6 height 119
click at [494, 453] on div "gonna" at bounding box center [496, 441] width 168 height 128
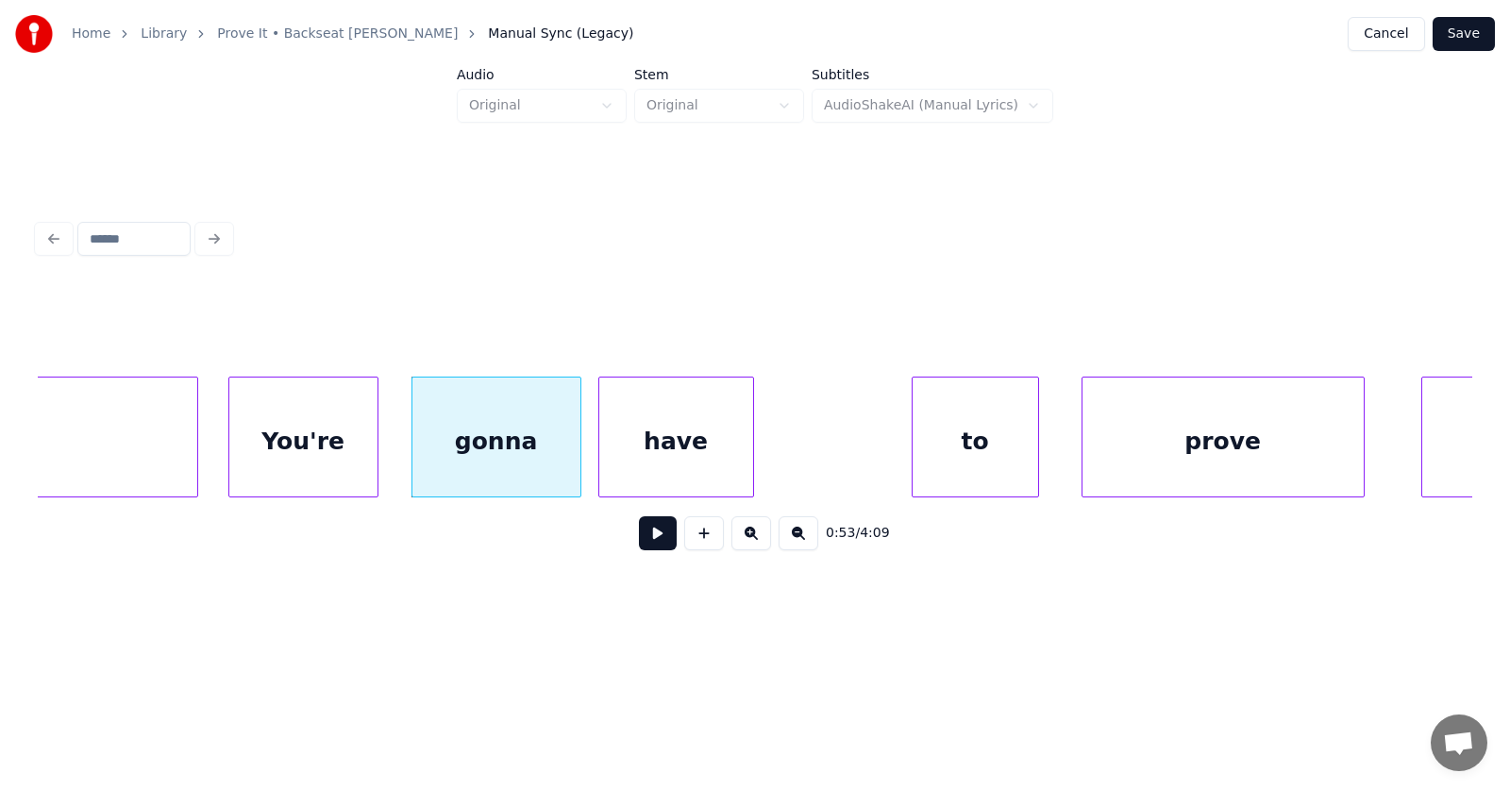
click at [620, 457] on div "have" at bounding box center [676, 441] width 154 height 128
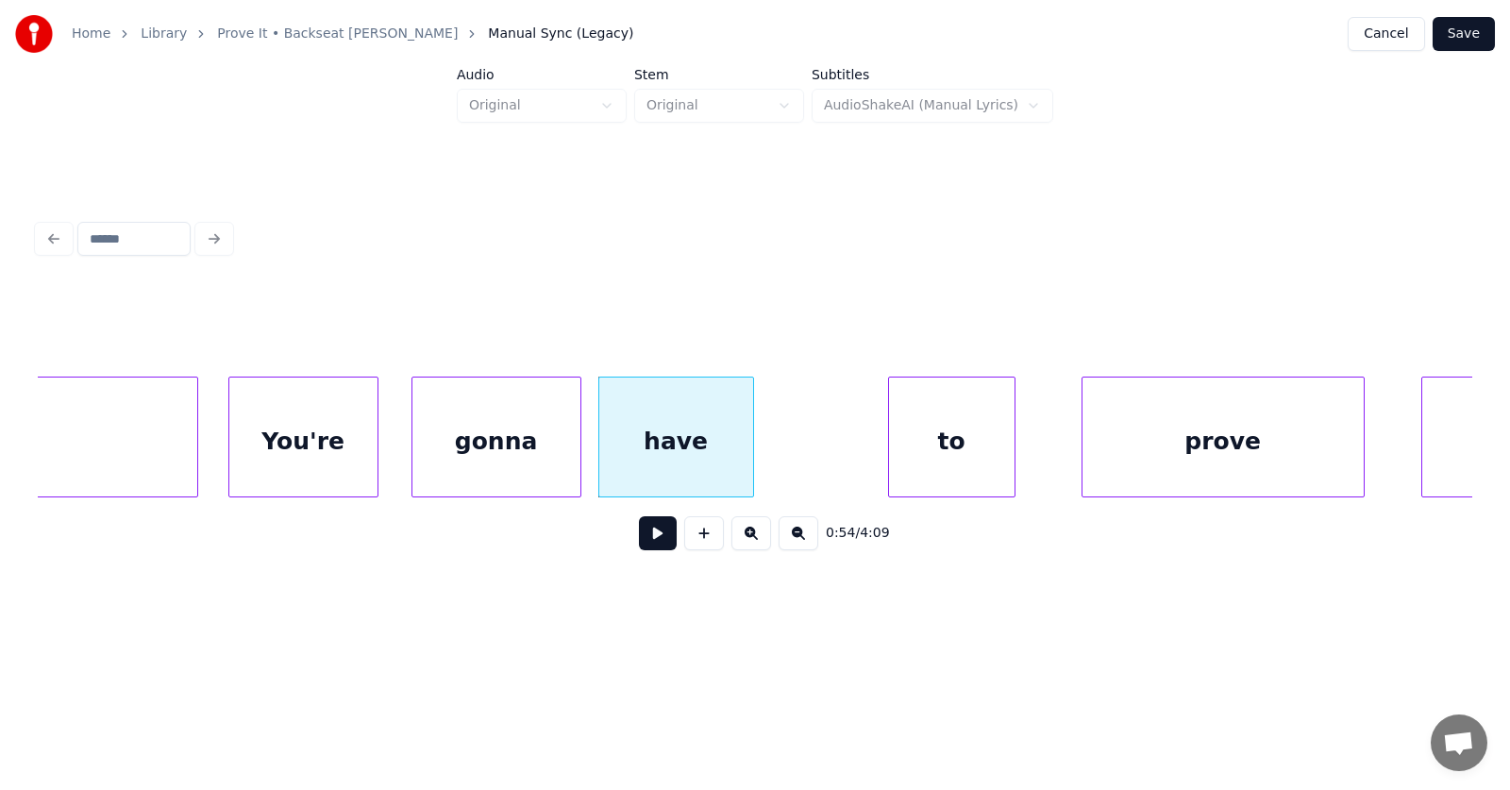
click at [937, 455] on div "to" at bounding box center [952, 441] width 126 height 128
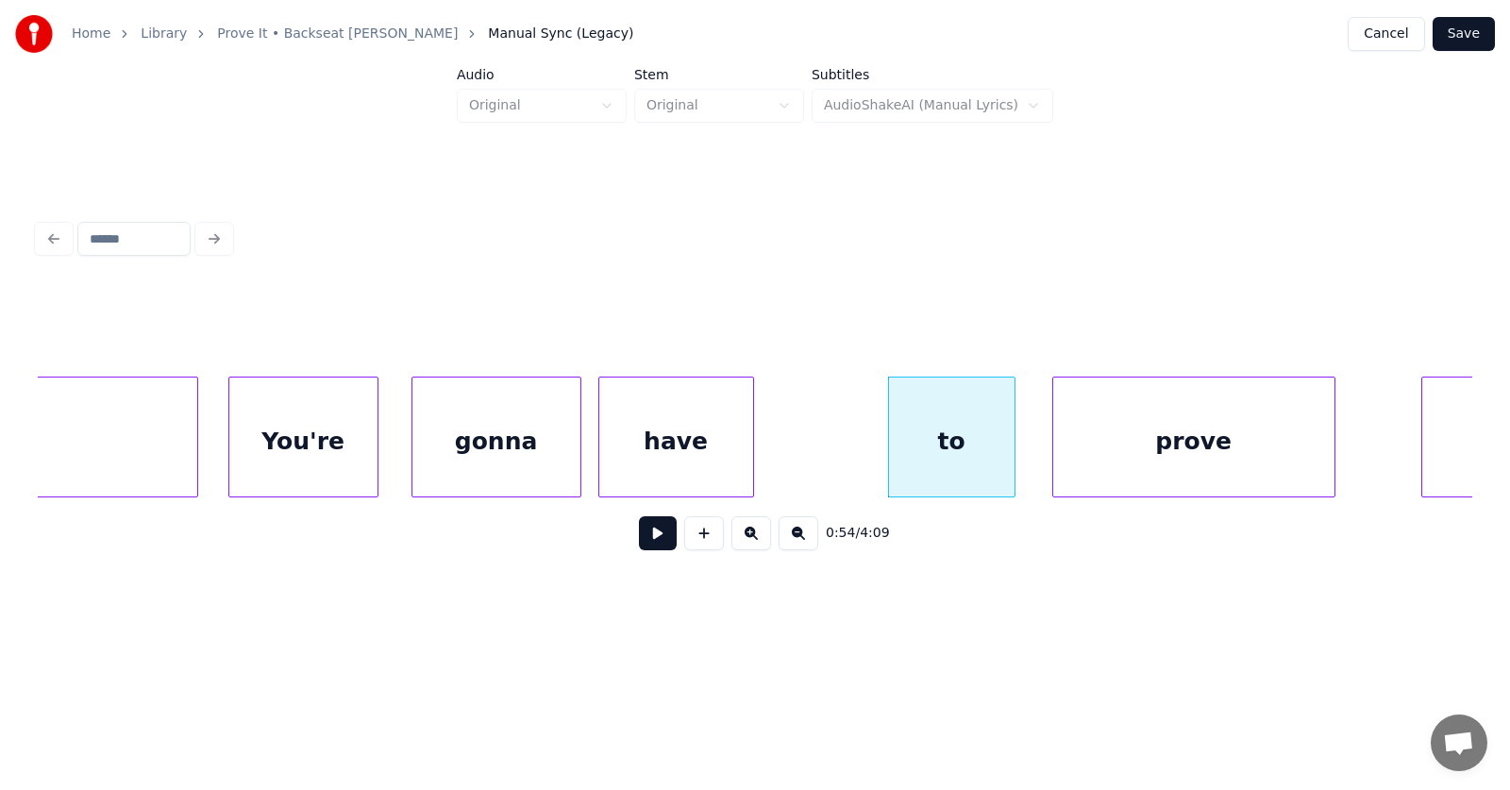
click at [1112, 454] on div "prove" at bounding box center [1193, 441] width 281 height 128
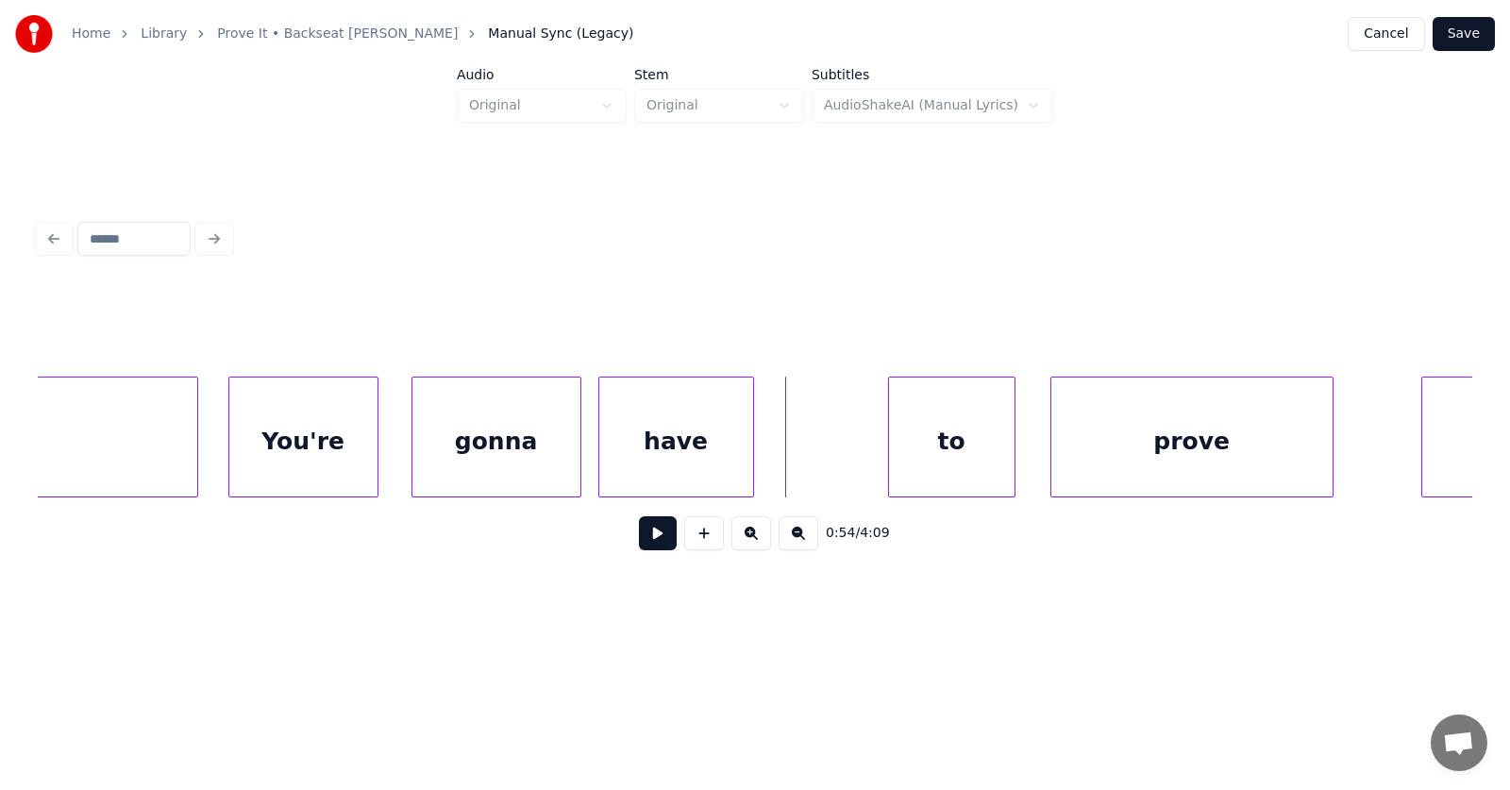
click at [646, 546] on button at bounding box center [658, 533] width 38 height 34
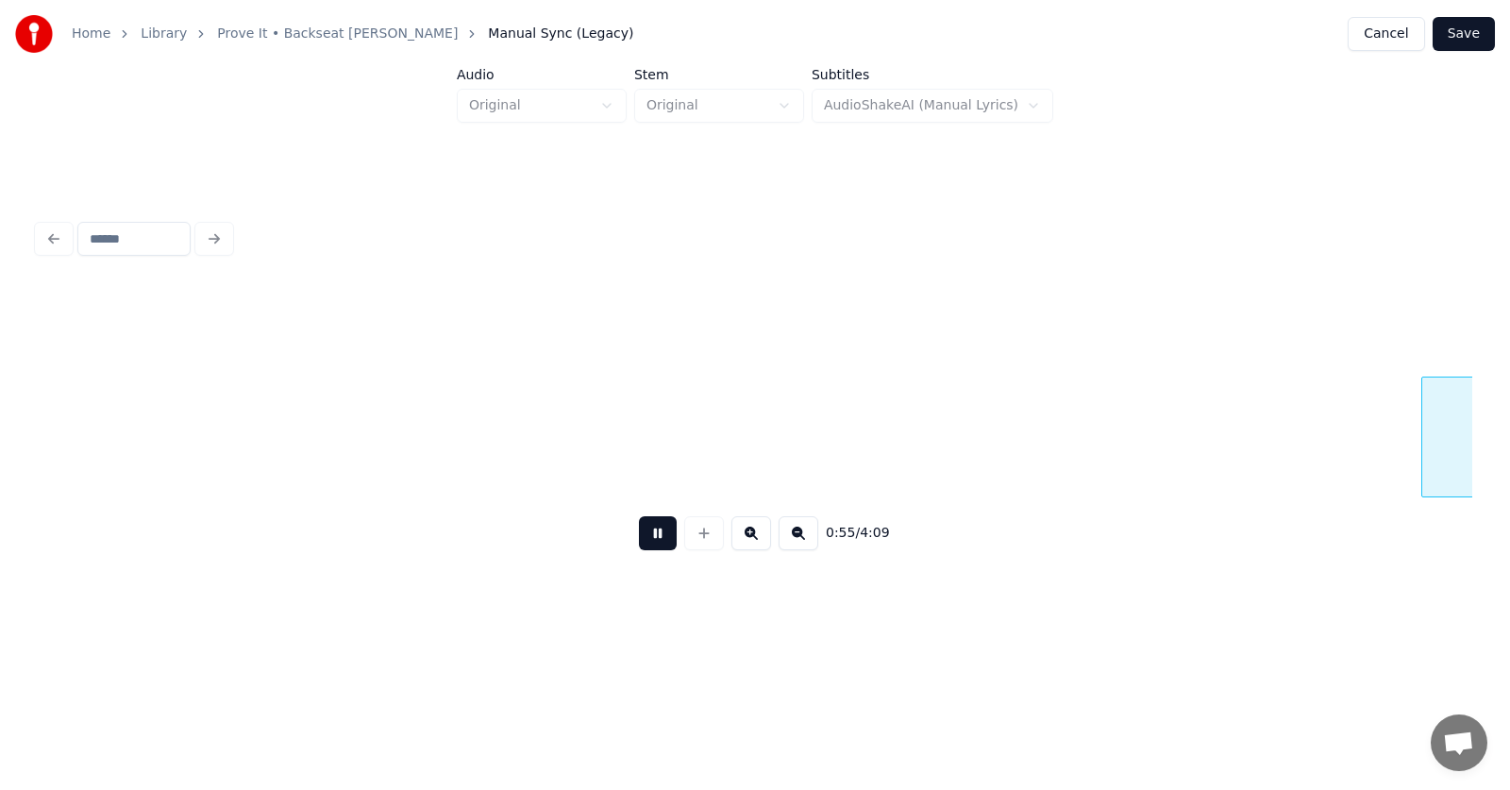
scroll to position [0, 39108]
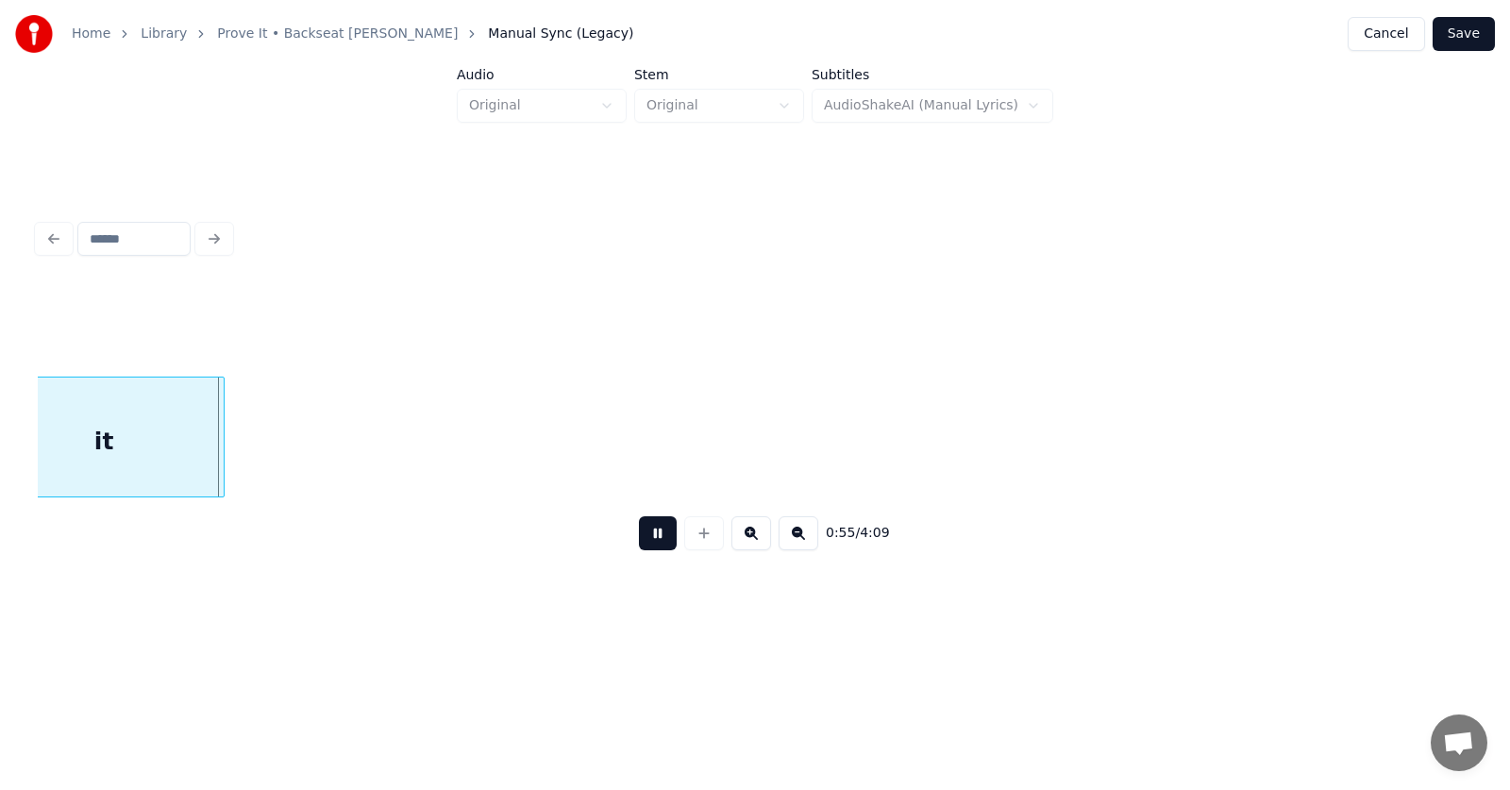
click at [646, 546] on button at bounding box center [658, 533] width 38 height 34
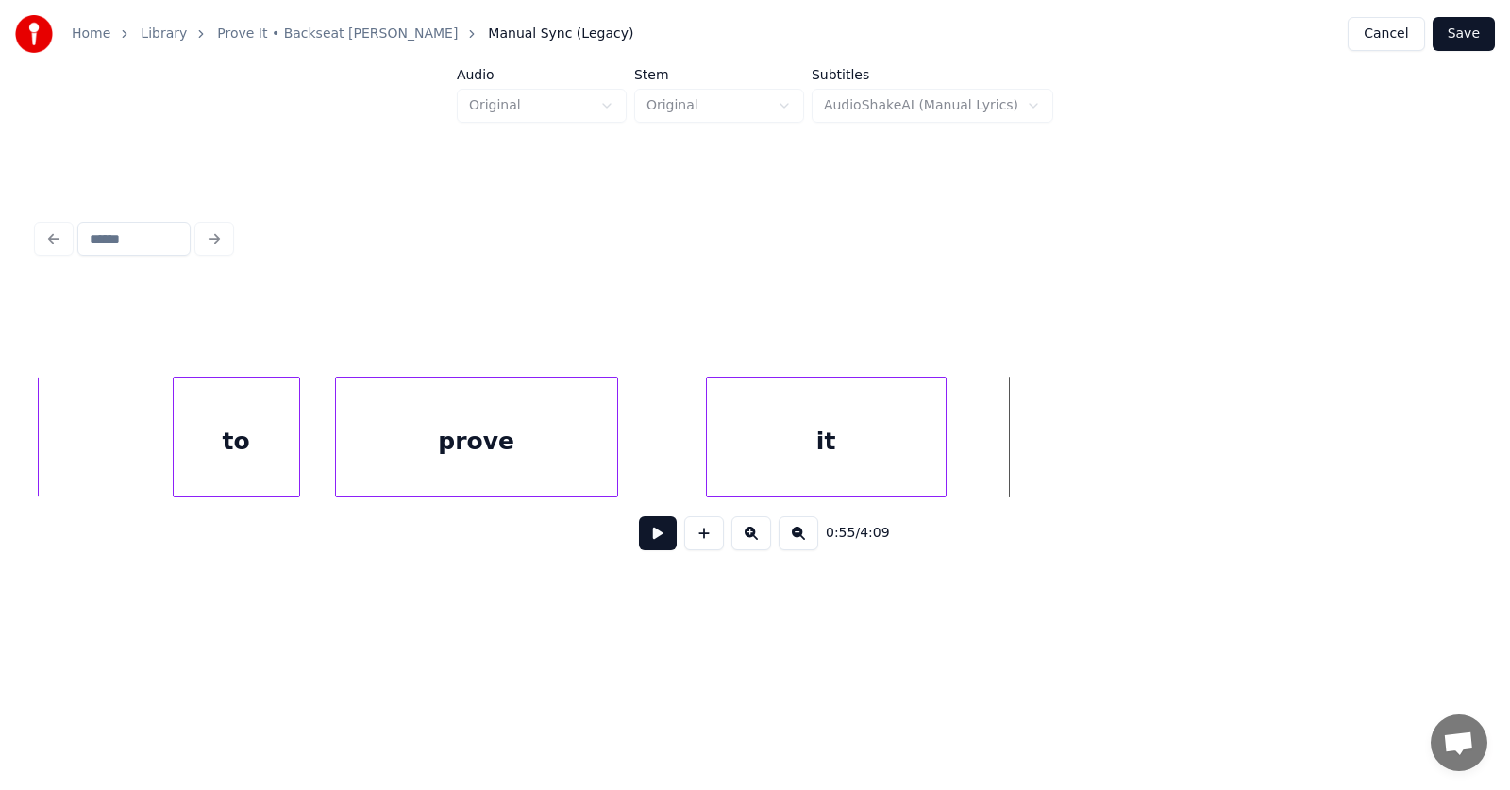
scroll to position [0, 38147]
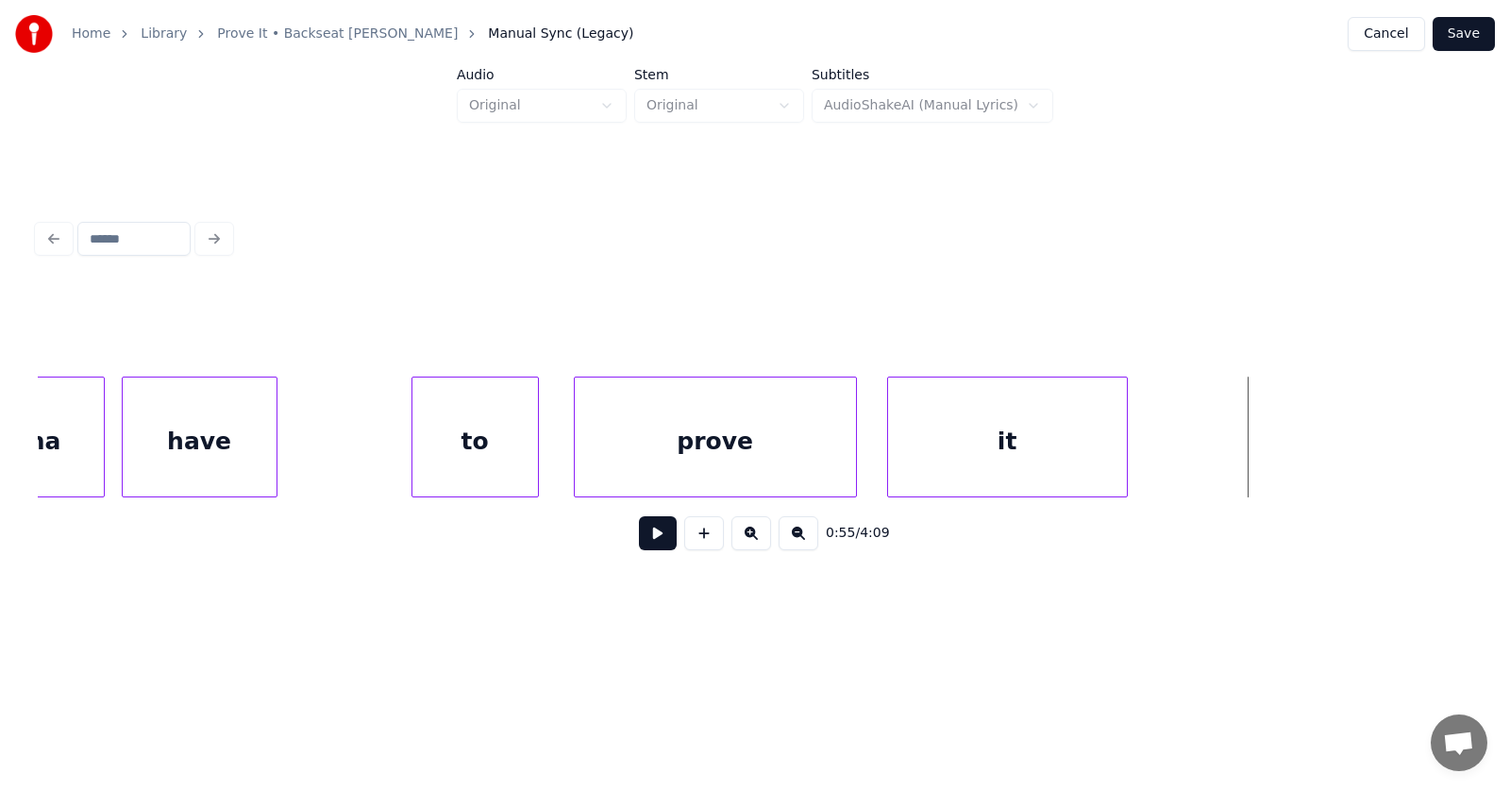
click at [950, 454] on div "it" at bounding box center [1007, 441] width 239 height 128
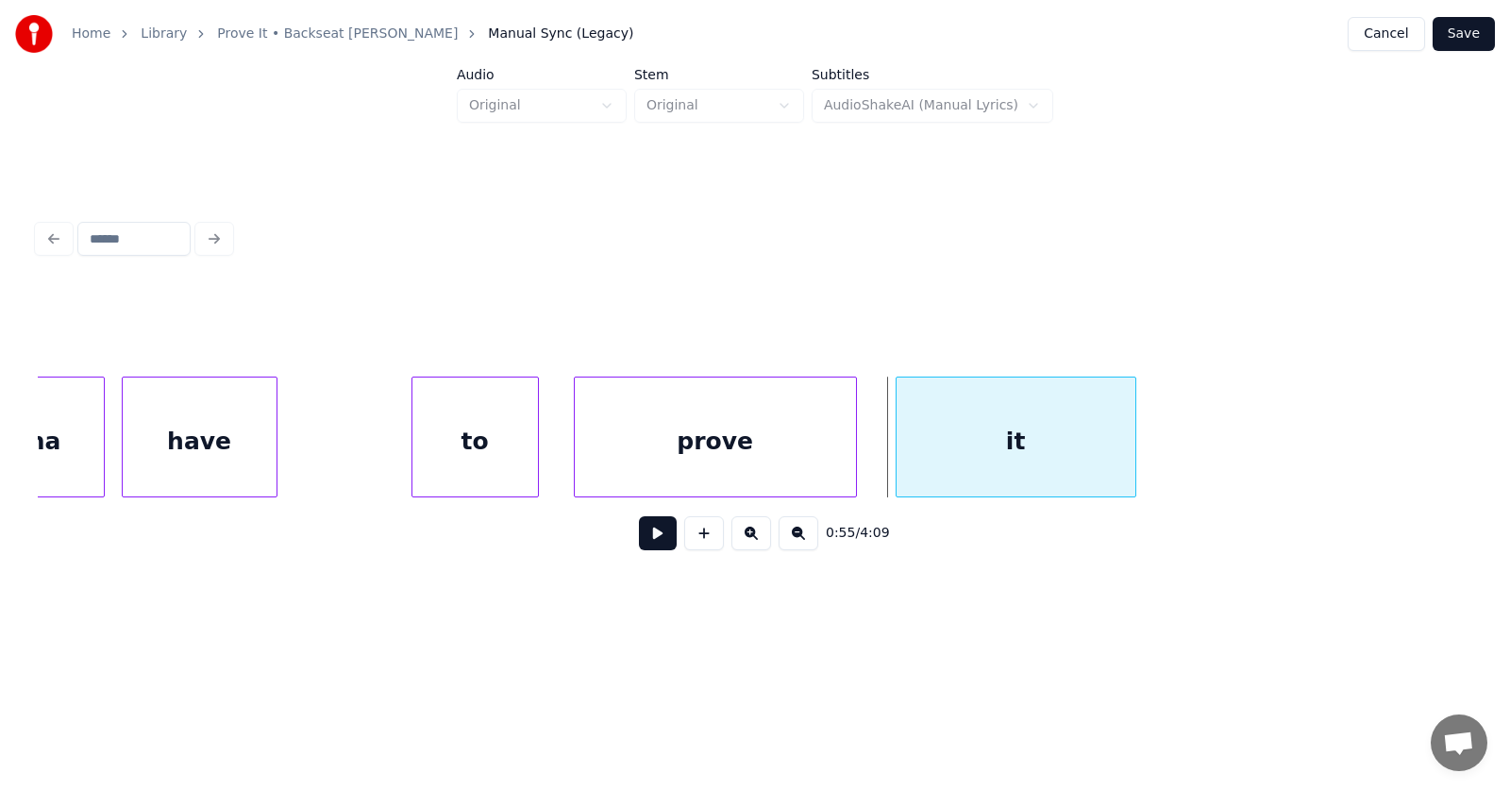
click at [1135, 443] on div "it" at bounding box center [1016, 437] width 241 height 121
click at [1076, 447] on div "it" at bounding box center [1002, 441] width 239 height 128
click at [1146, 444] on div at bounding box center [1146, 436] width 6 height 119
click at [655, 538] on button at bounding box center [658, 533] width 38 height 34
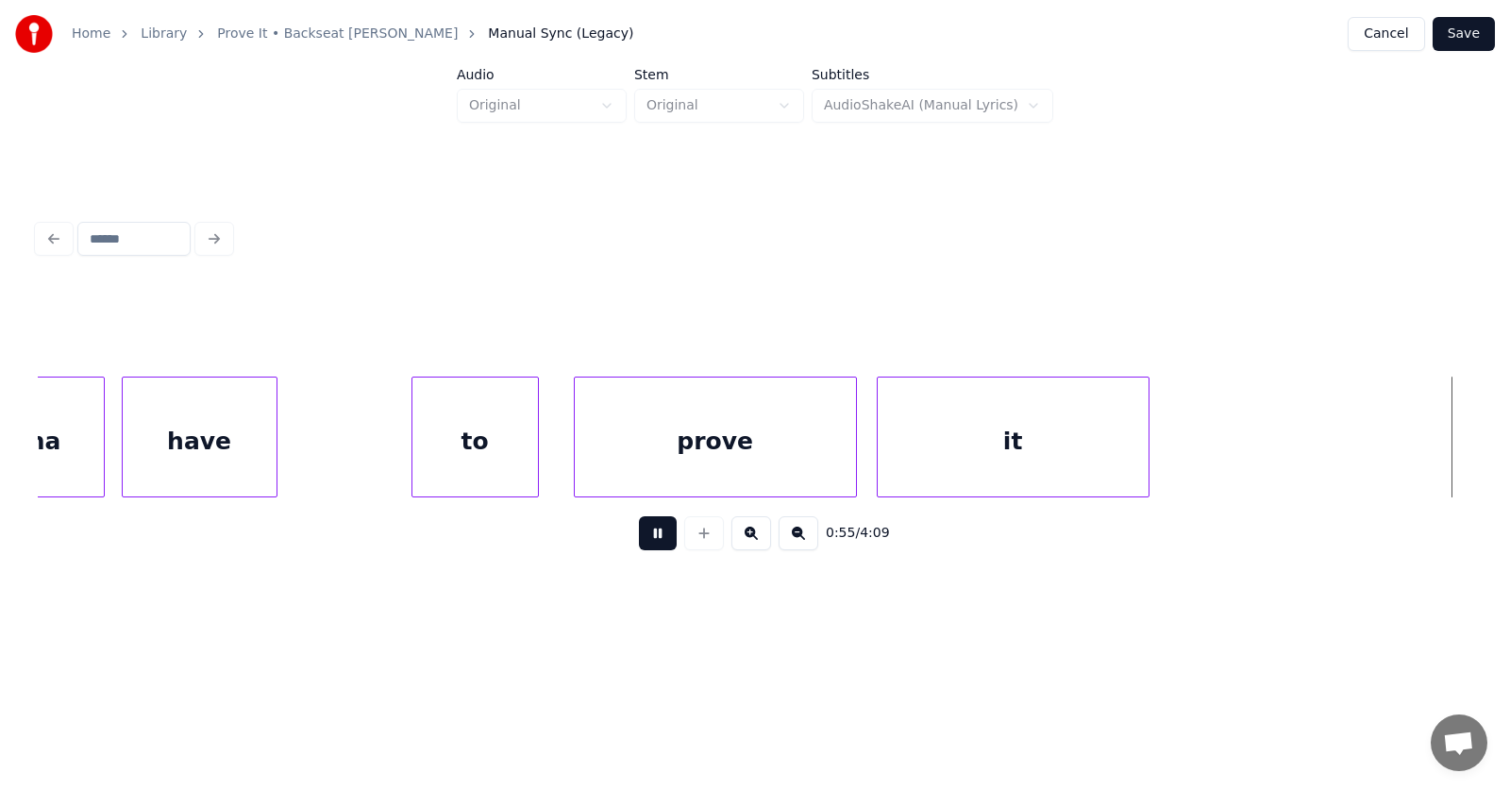
scroll to position [0, 39594]
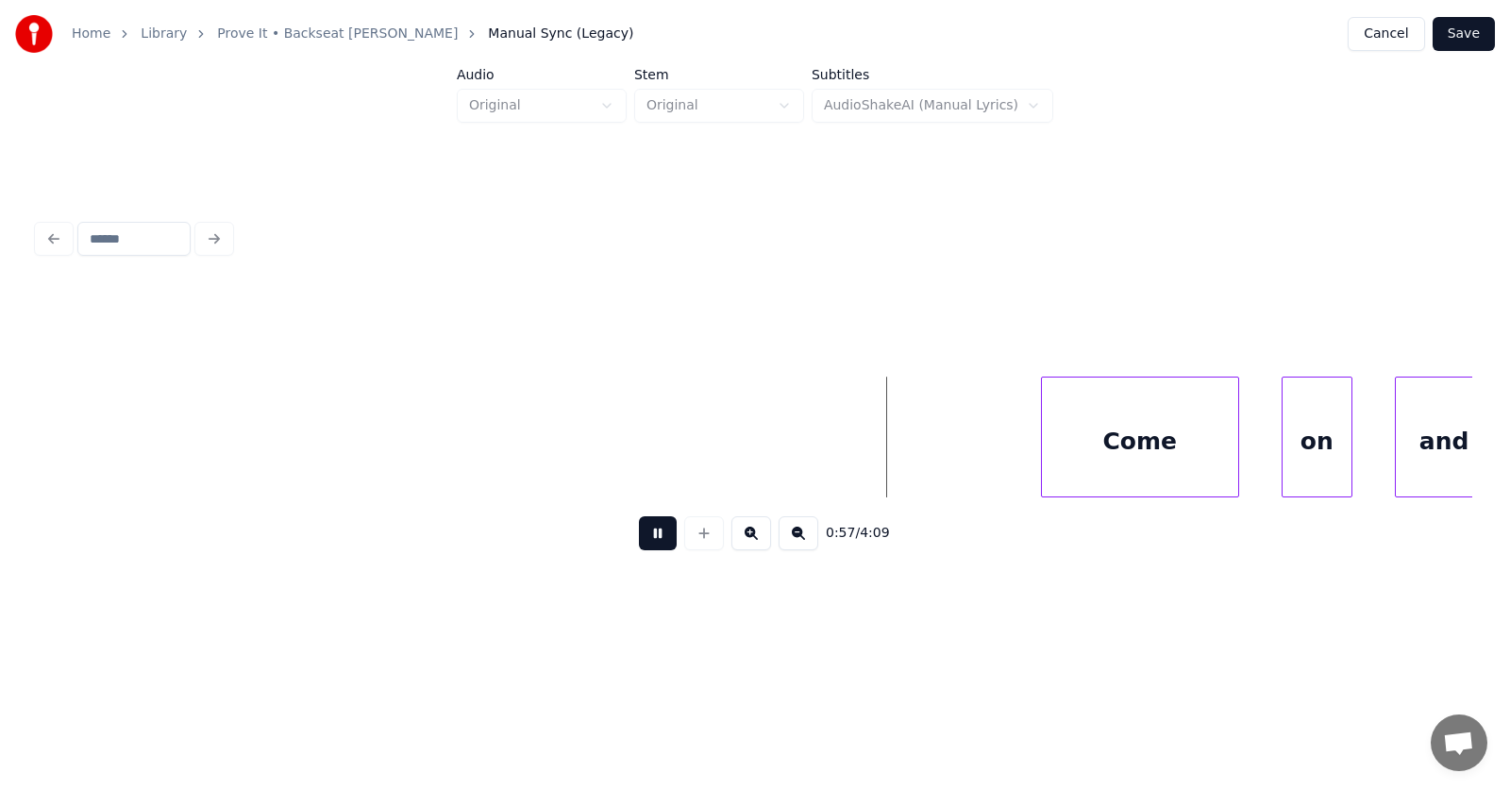
click at [656, 538] on button at bounding box center [658, 533] width 38 height 34
click at [1064, 444] on div "Come" at bounding box center [1093, 441] width 196 height 128
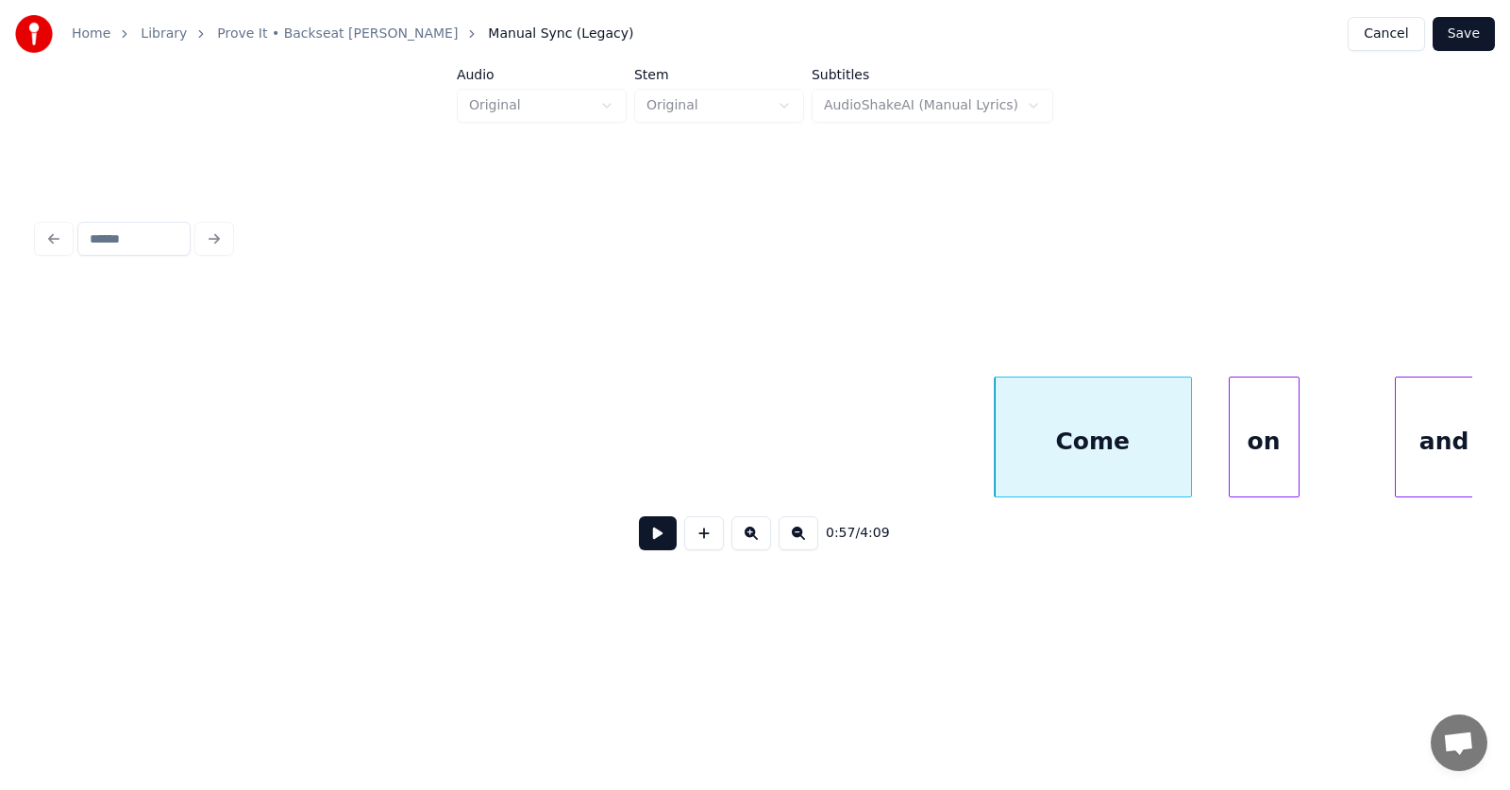
click at [1270, 455] on div "on" at bounding box center [1264, 441] width 69 height 128
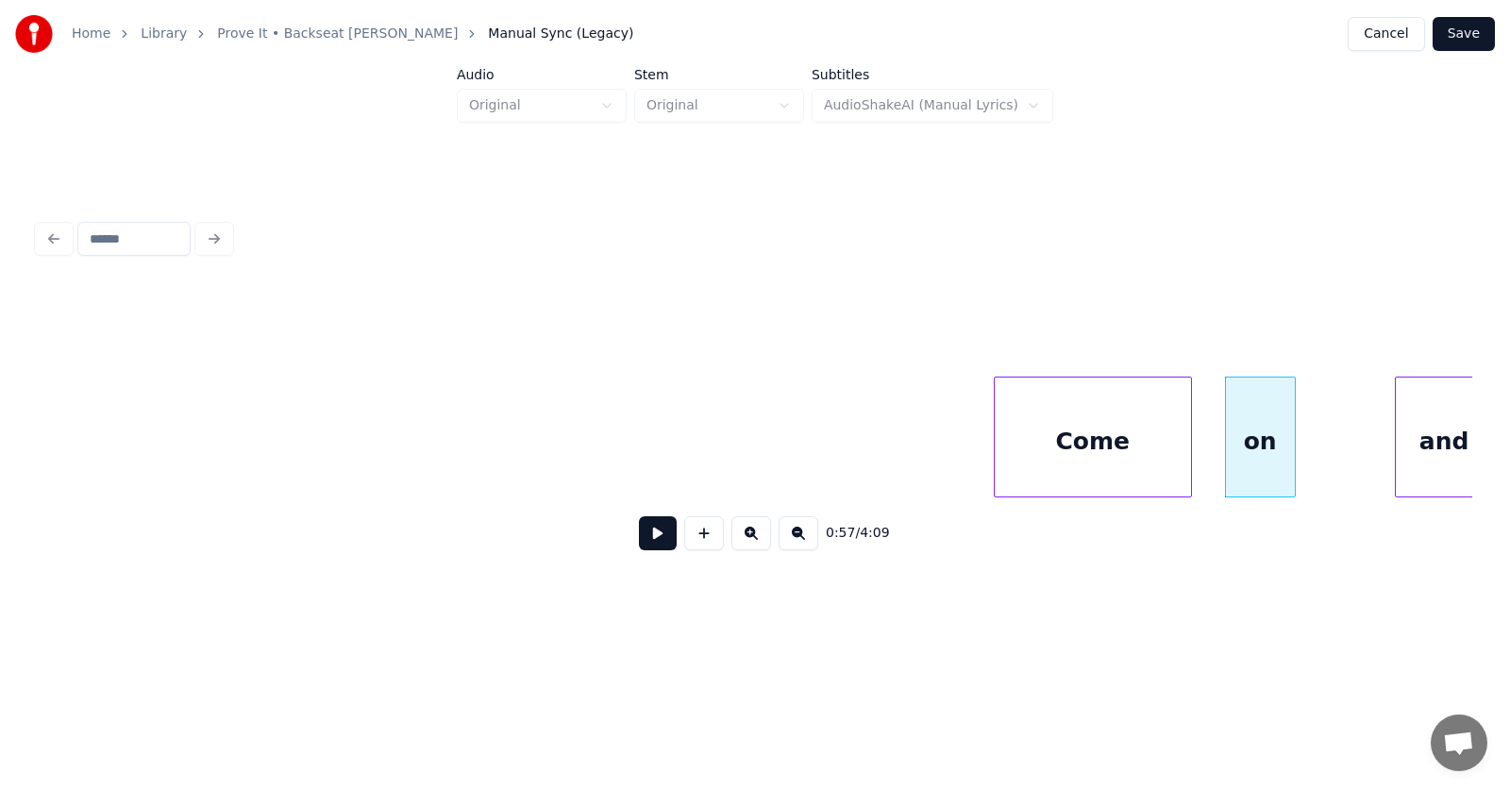
click at [1344, 450] on div at bounding box center [1341, 436] width 6 height 119
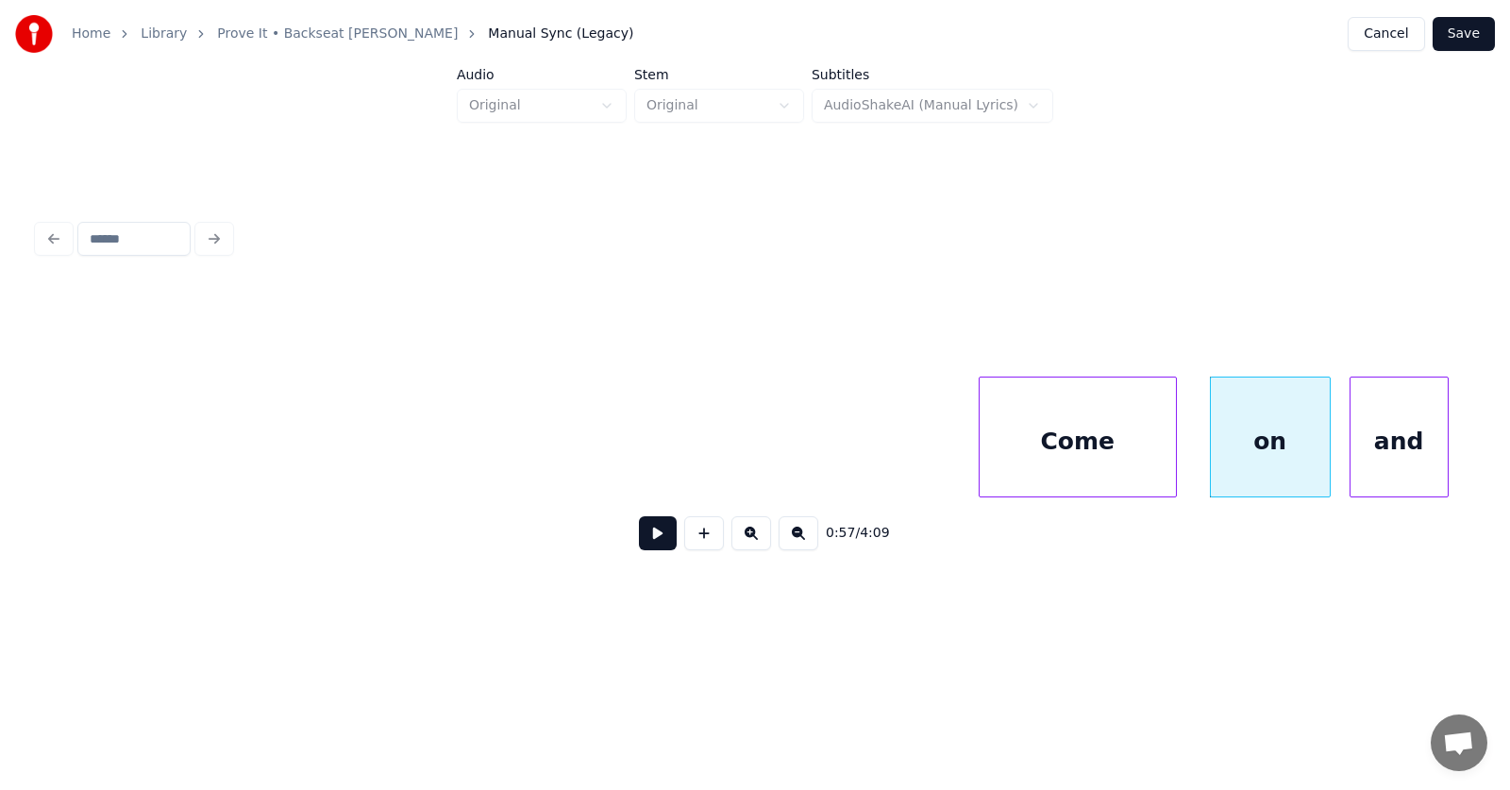
click at [1392, 445] on div "and" at bounding box center [1398, 441] width 97 height 128
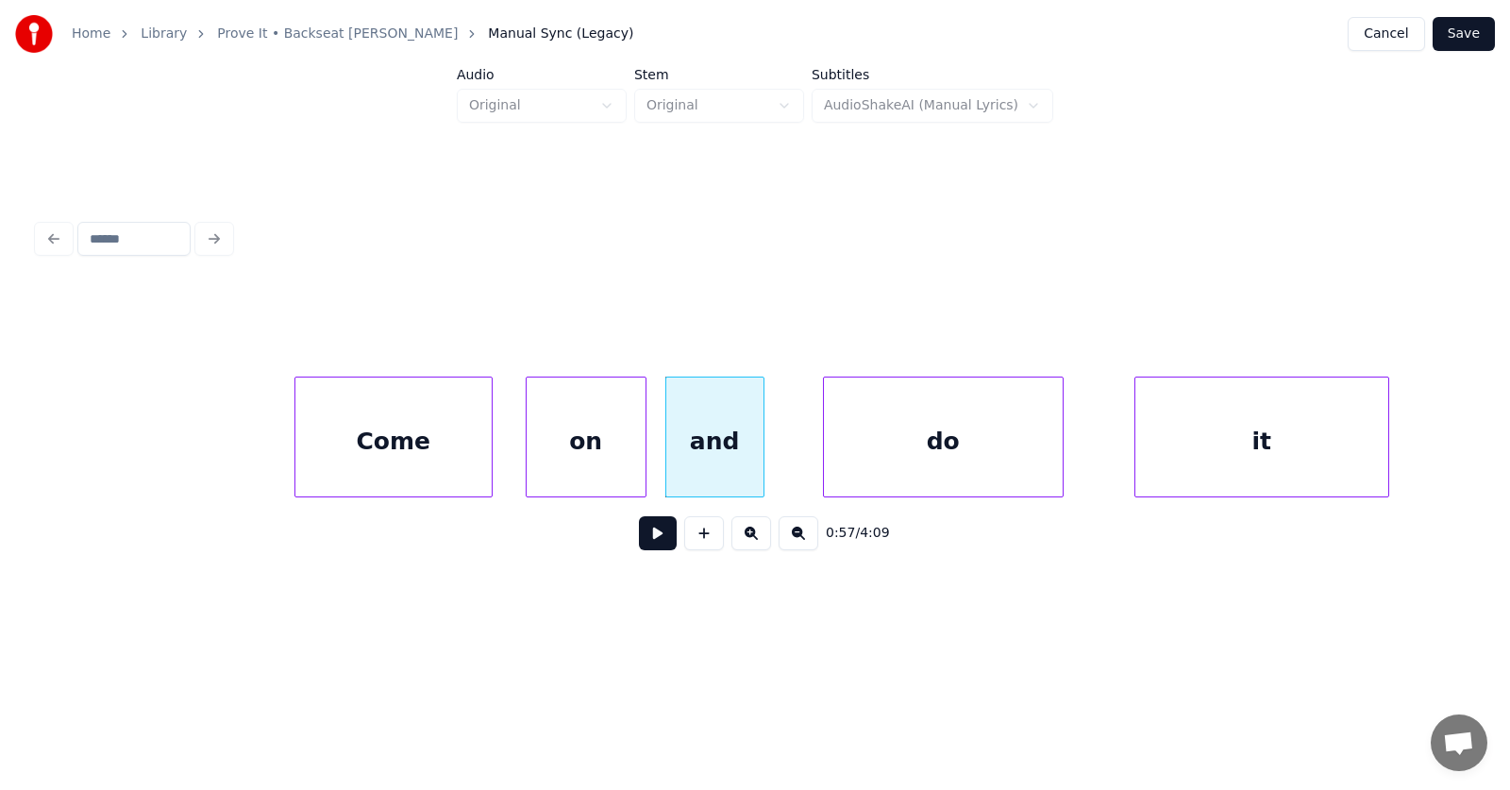
scroll to position [0, 40890]
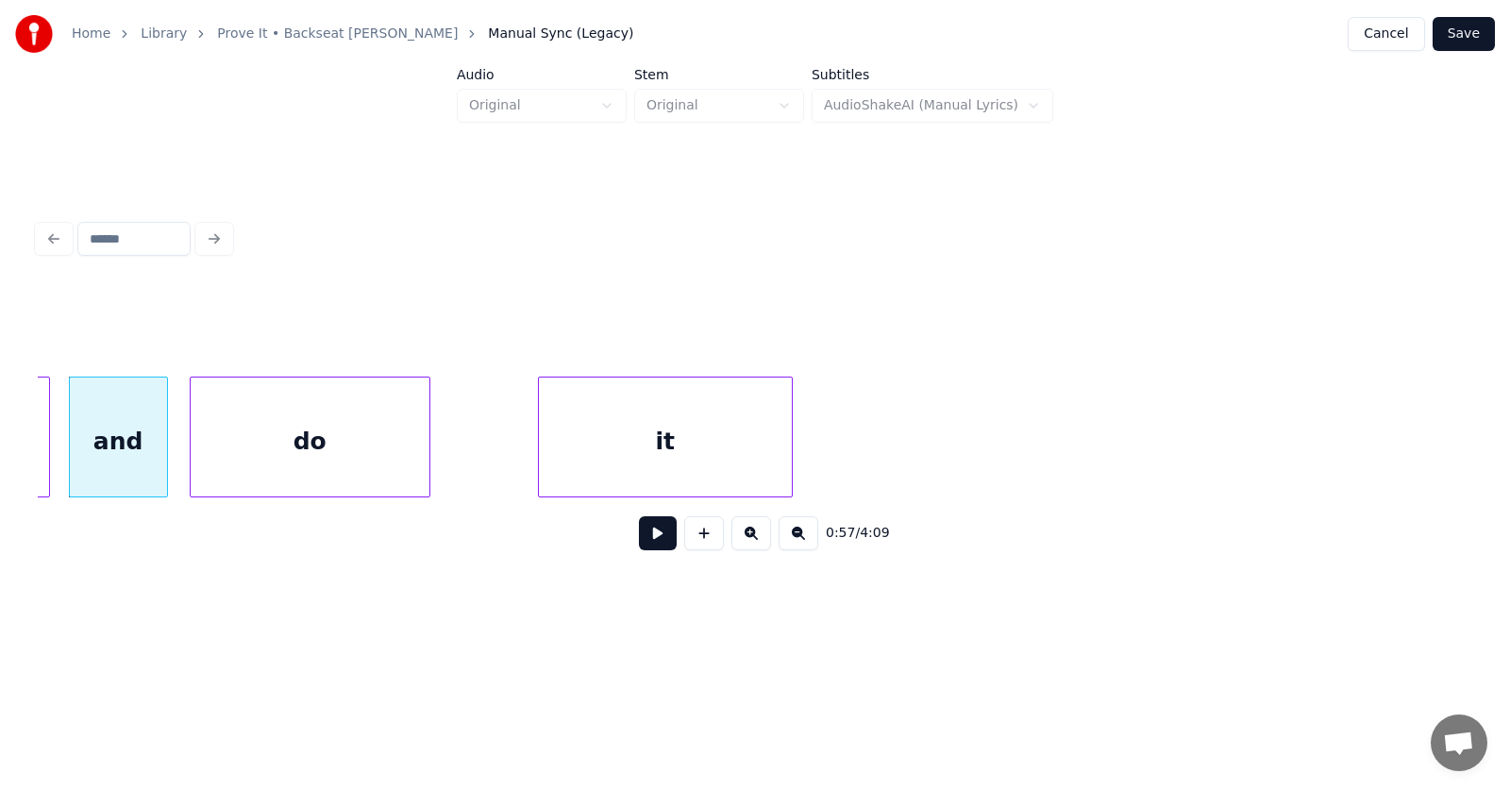
click at [327, 442] on div "do" at bounding box center [310, 441] width 239 height 128
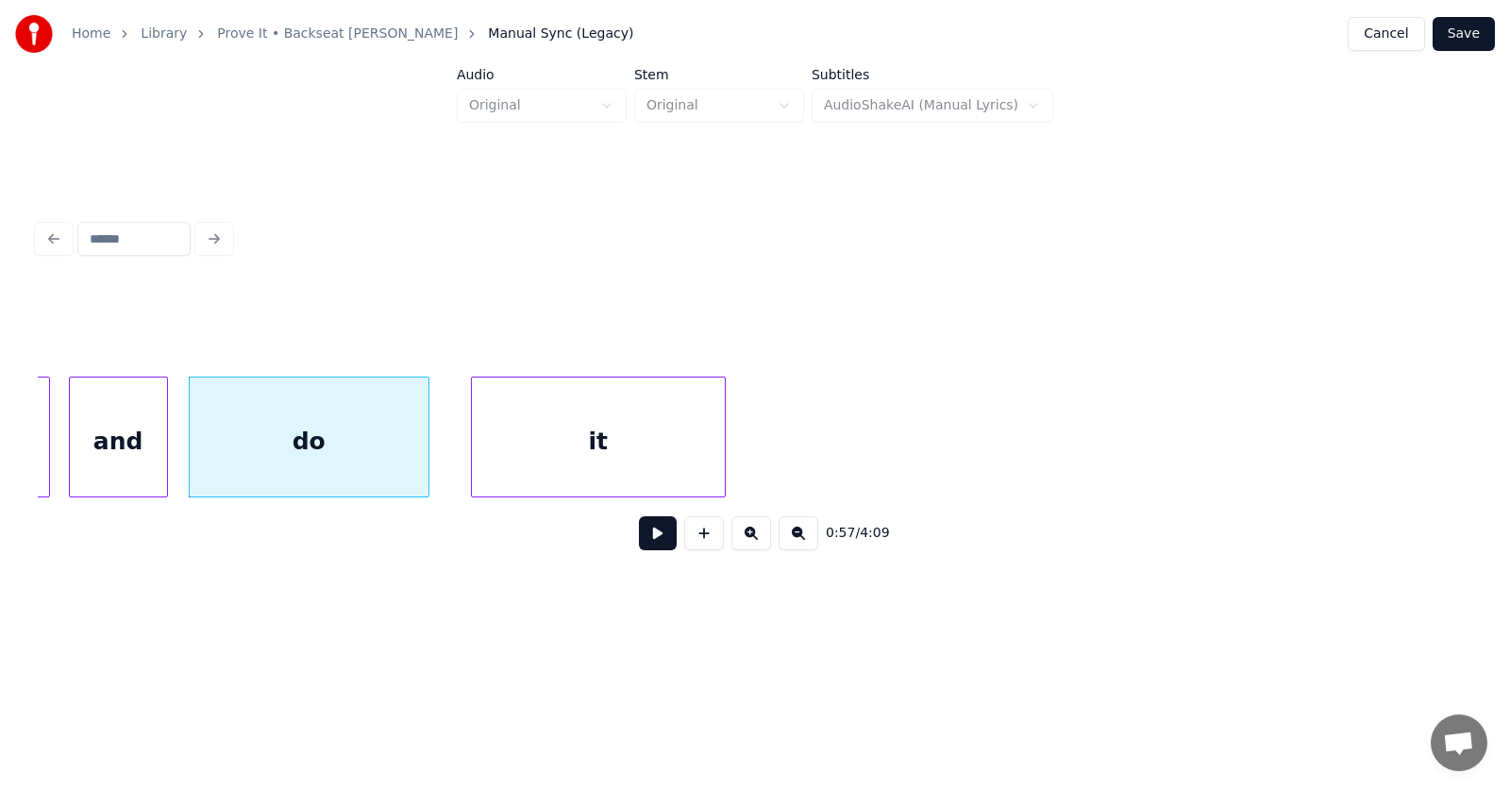
click at [539, 448] on div "it" at bounding box center [598, 441] width 253 height 128
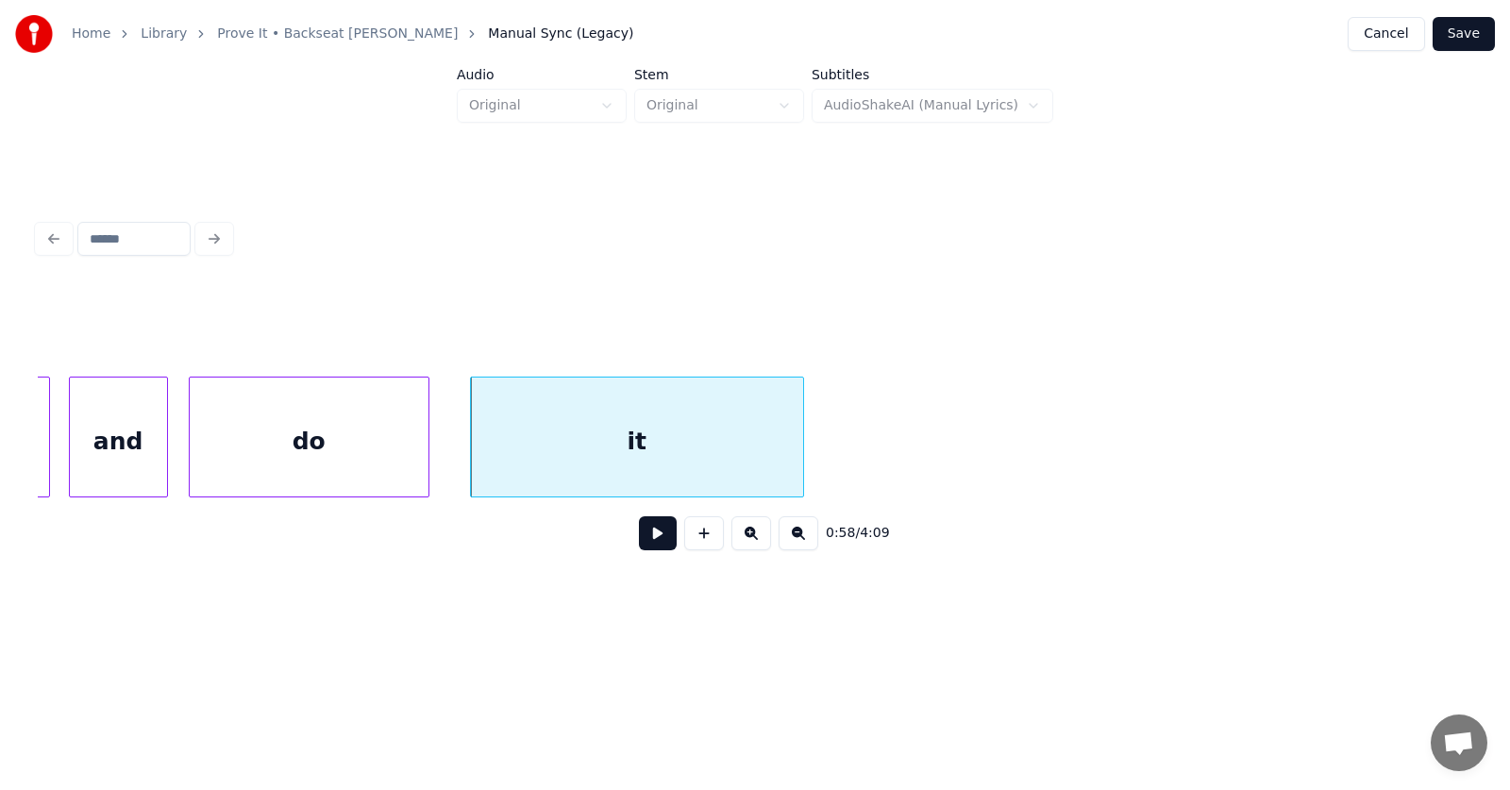
click at [803, 438] on div at bounding box center [800, 436] width 6 height 119
click at [639, 544] on button at bounding box center [658, 533] width 38 height 34
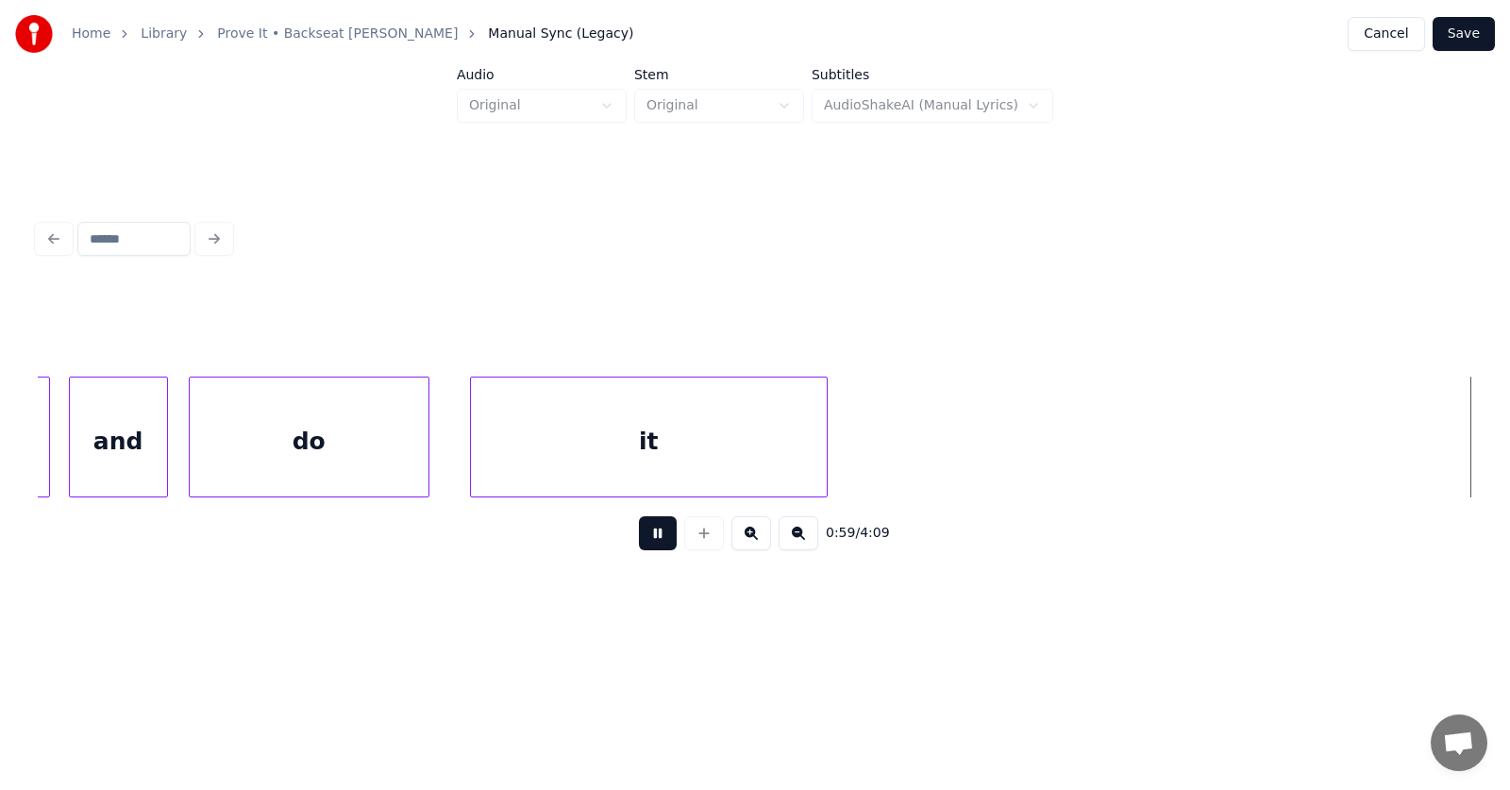
scroll to position [0, 42335]
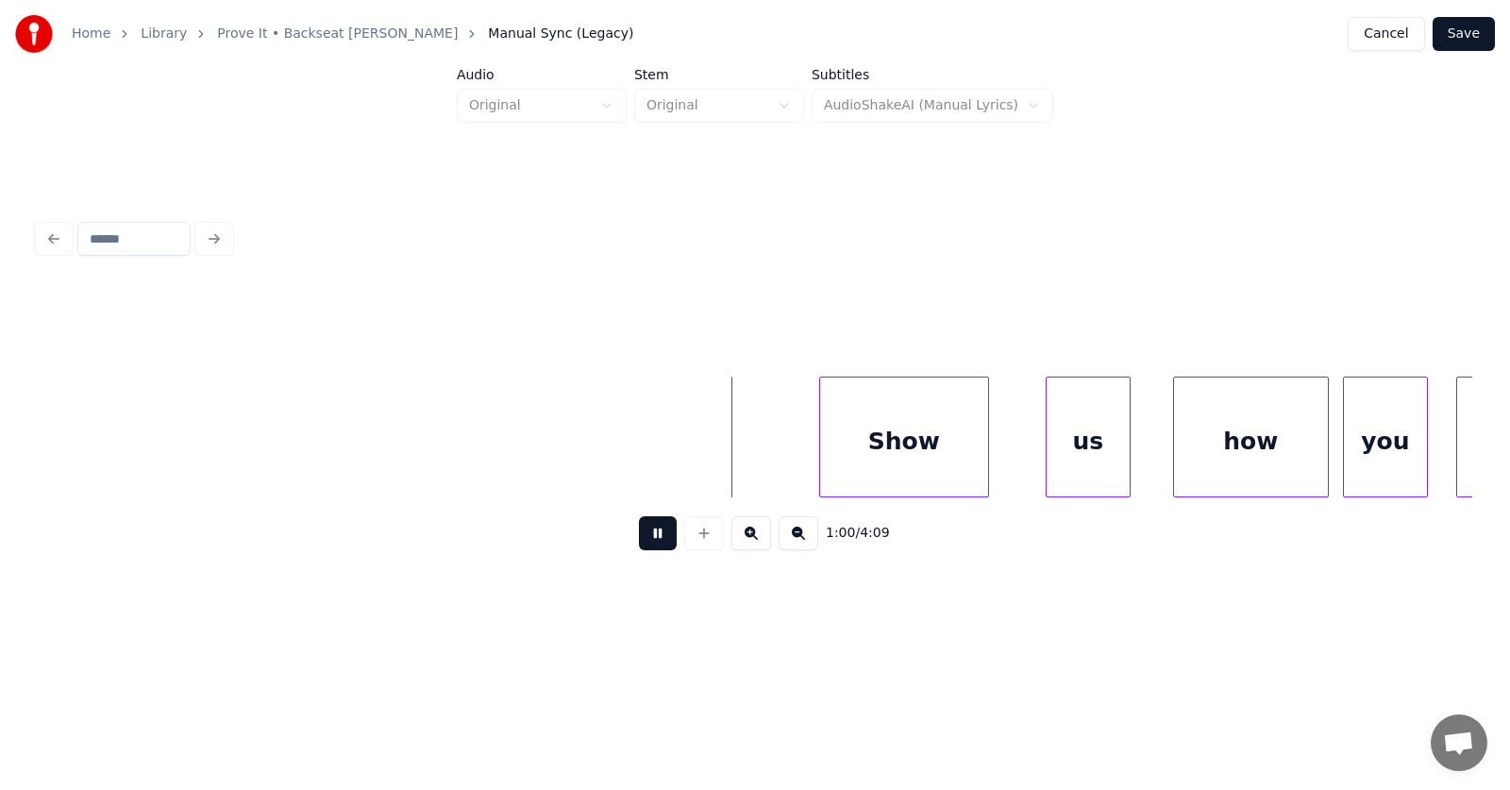
click at [647, 544] on button at bounding box center [658, 533] width 38 height 34
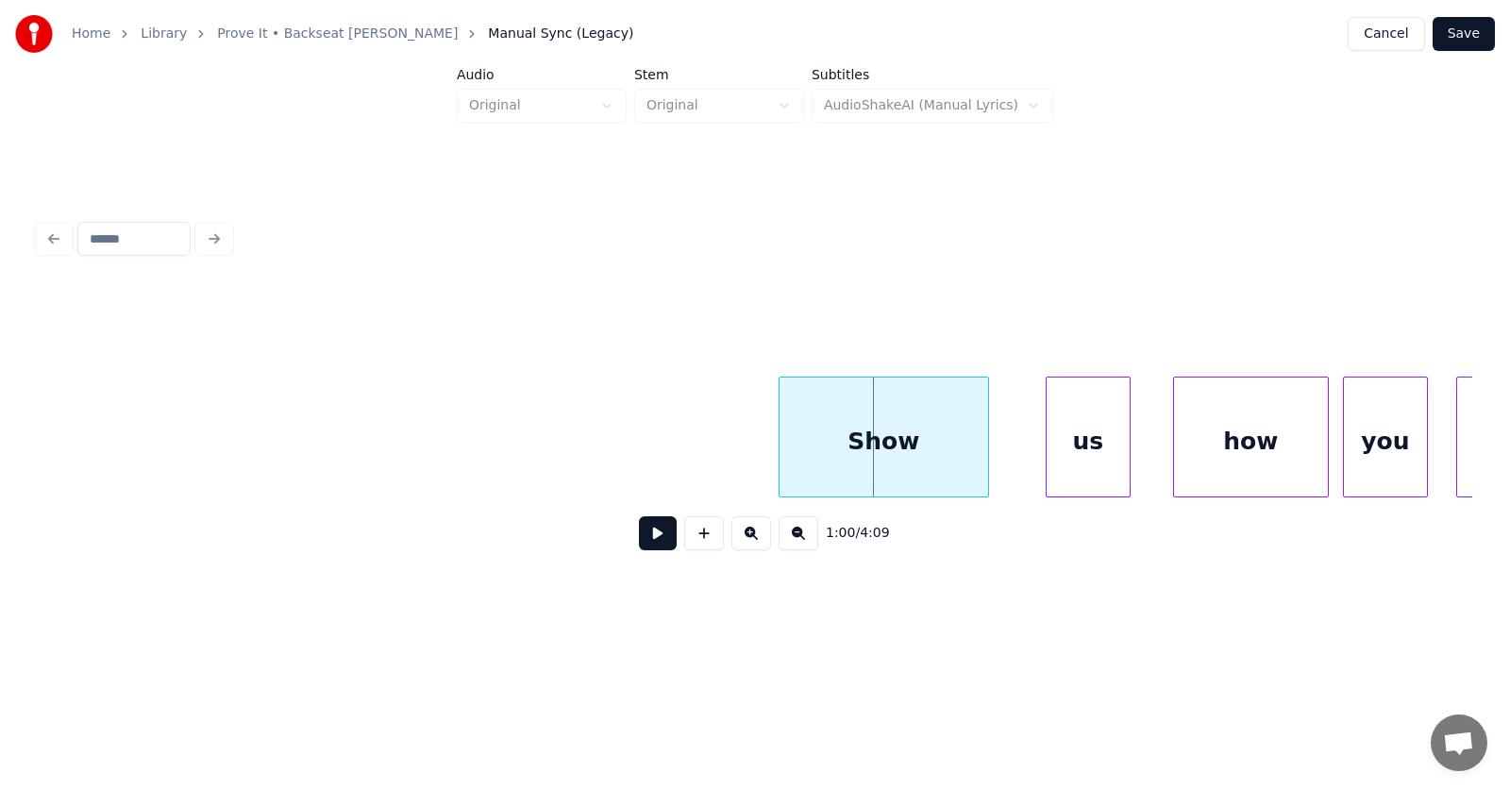
click at [781, 452] on div at bounding box center [782, 436] width 6 height 119
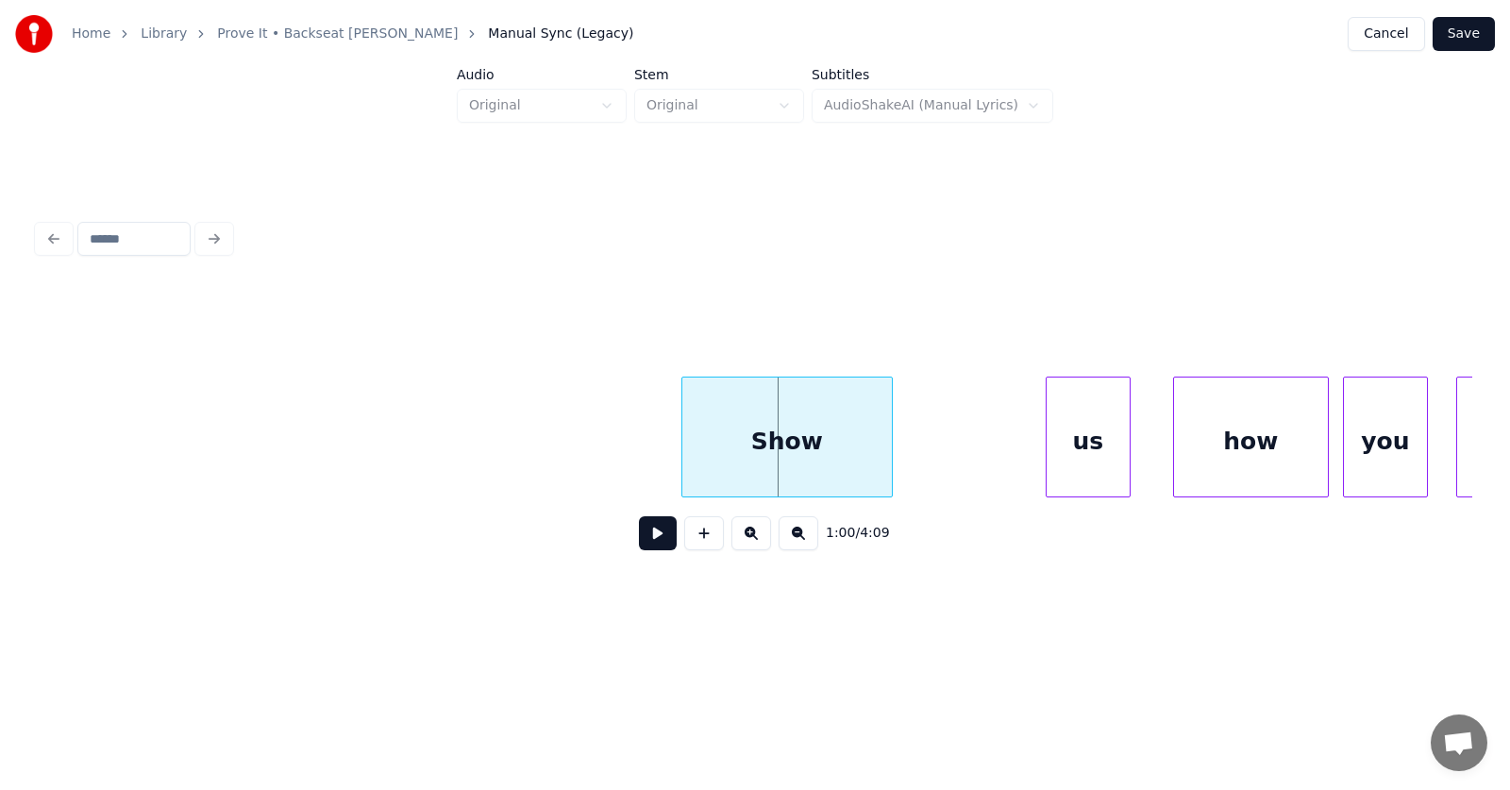
click at [779, 459] on div "Show" at bounding box center [786, 441] width 209 height 128
click at [933, 456] on div at bounding box center [931, 436] width 6 height 119
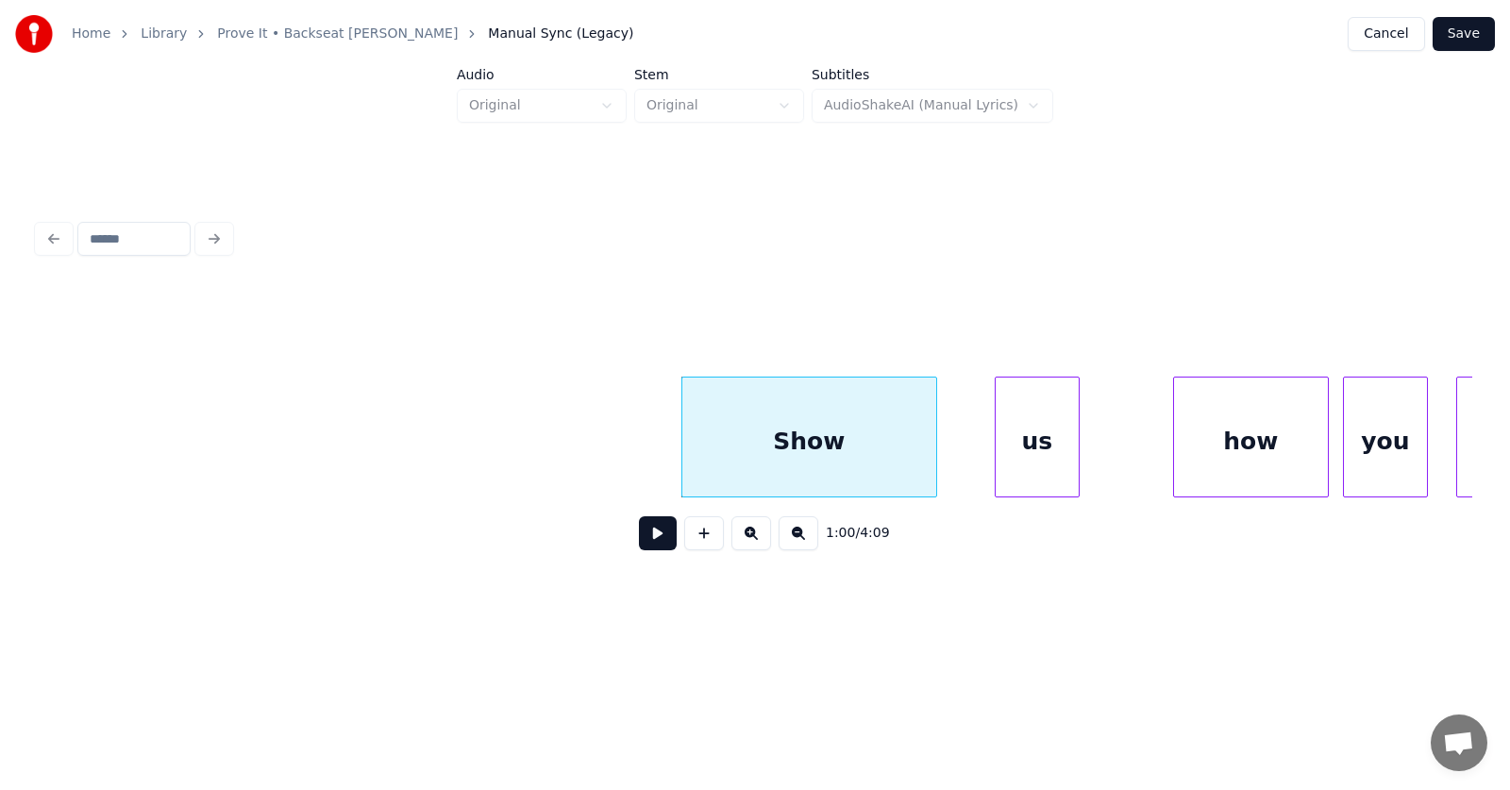
click at [1025, 469] on div "us" at bounding box center [1037, 441] width 83 height 128
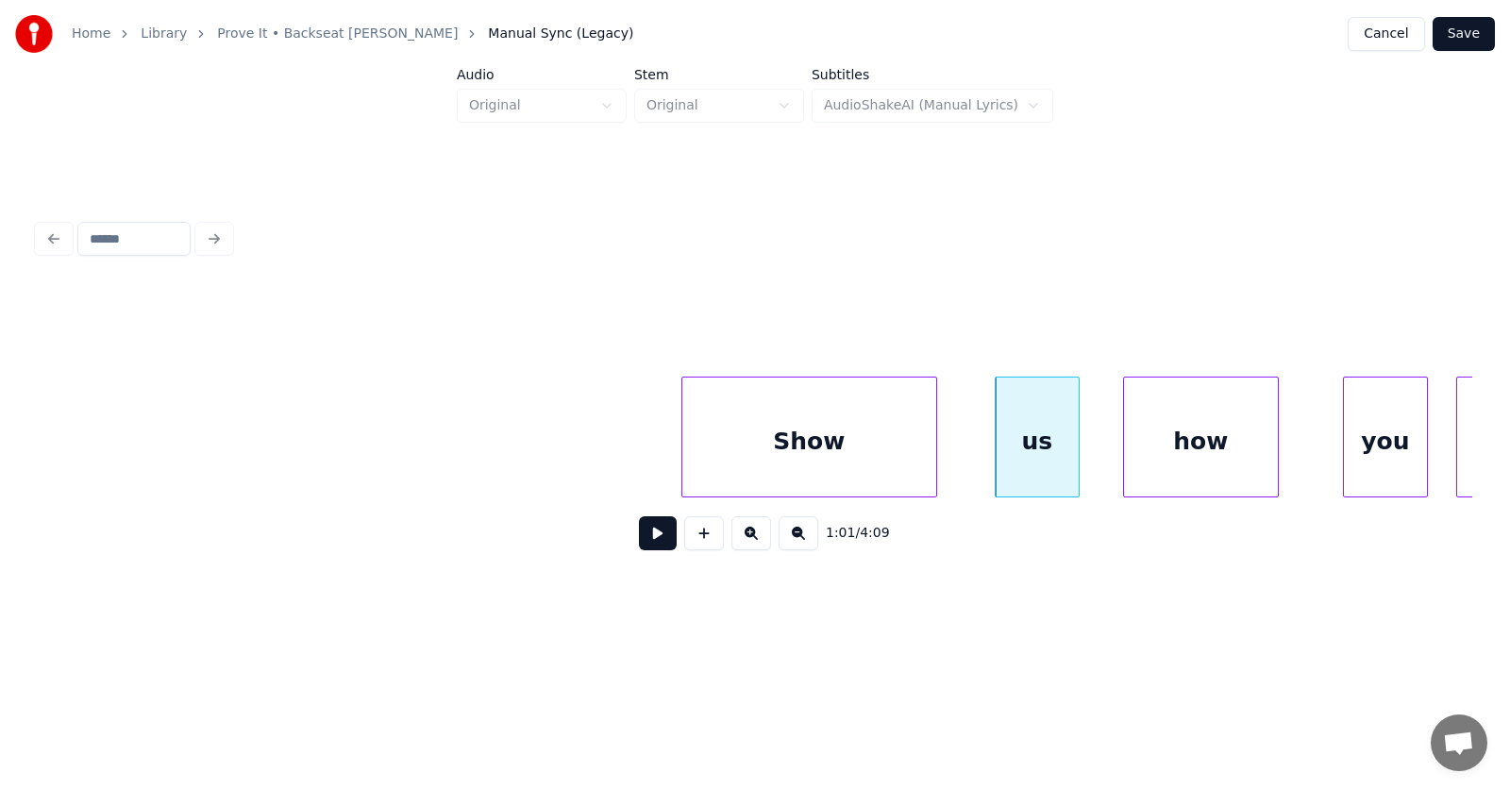
click at [1209, 463] on div "how" at bounding box center [1201, 441] width 154 height 128
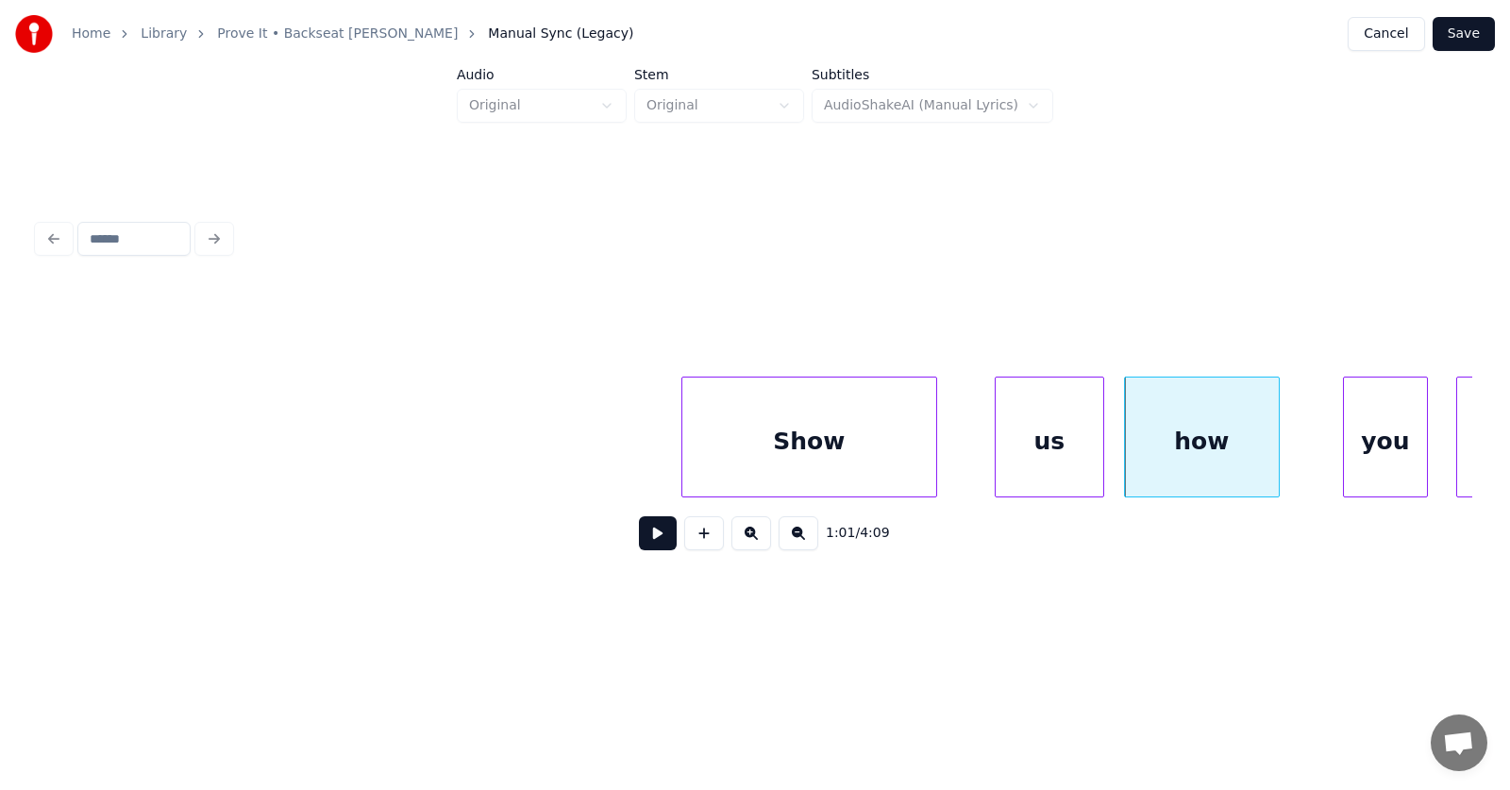
click at [1098, 454] on div at bounding box center [1100, 436] width 6 height 119
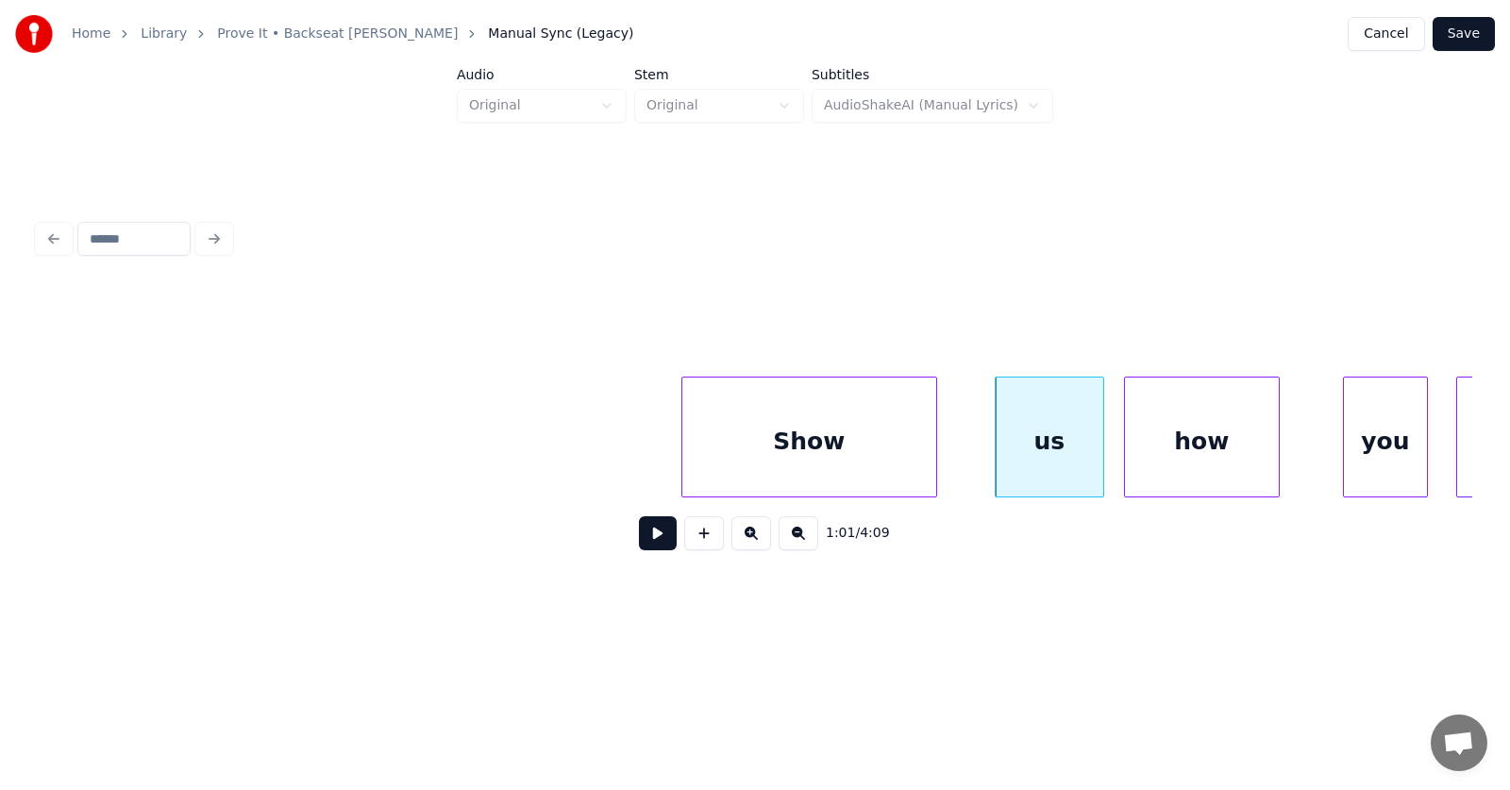
click at [848, 438] on div "Show" at bounding box center [809, 441] width 254 height 128
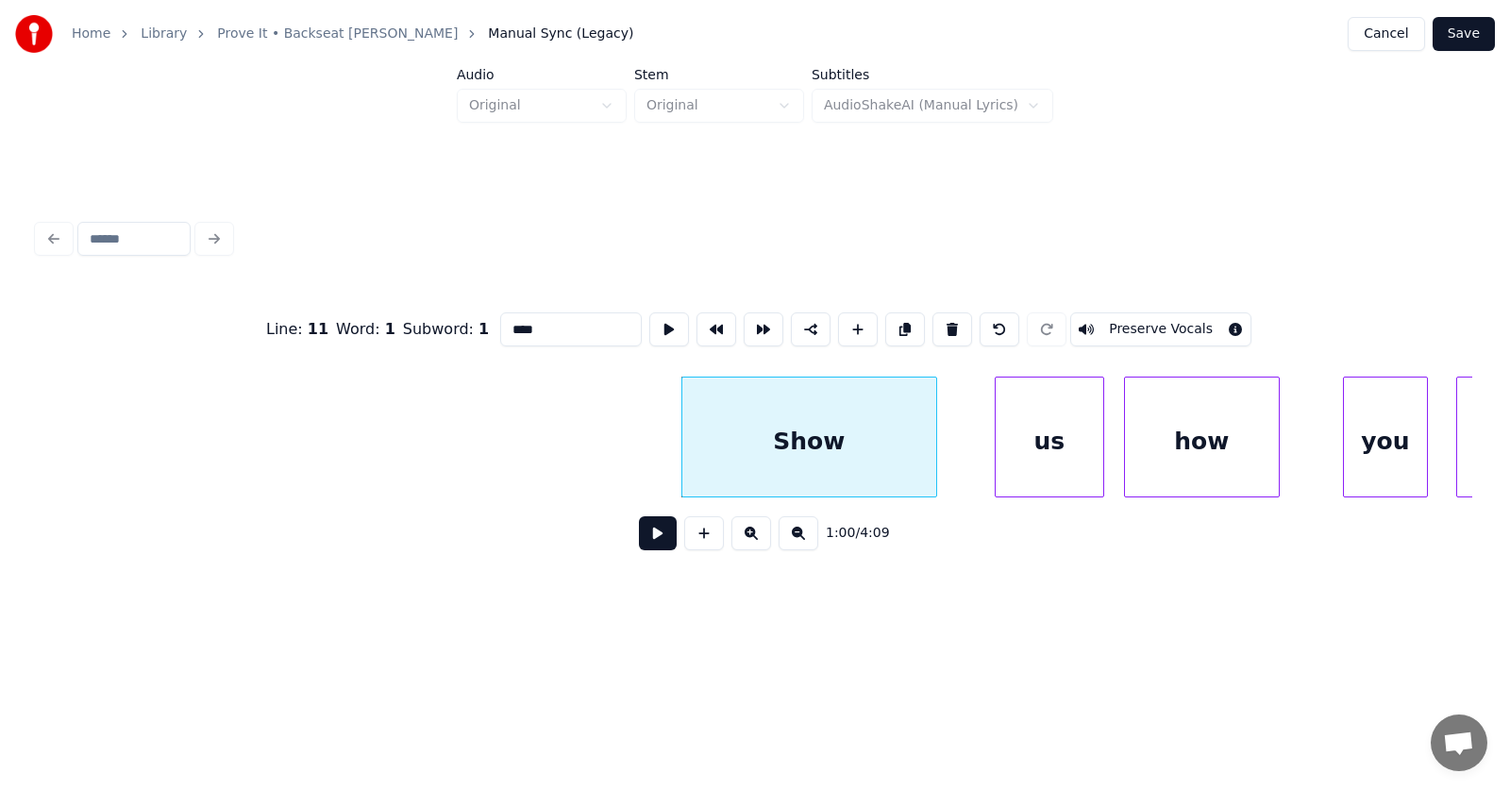
click at [649, 531] on button at bounding box center [658, 533] width 38 height 34
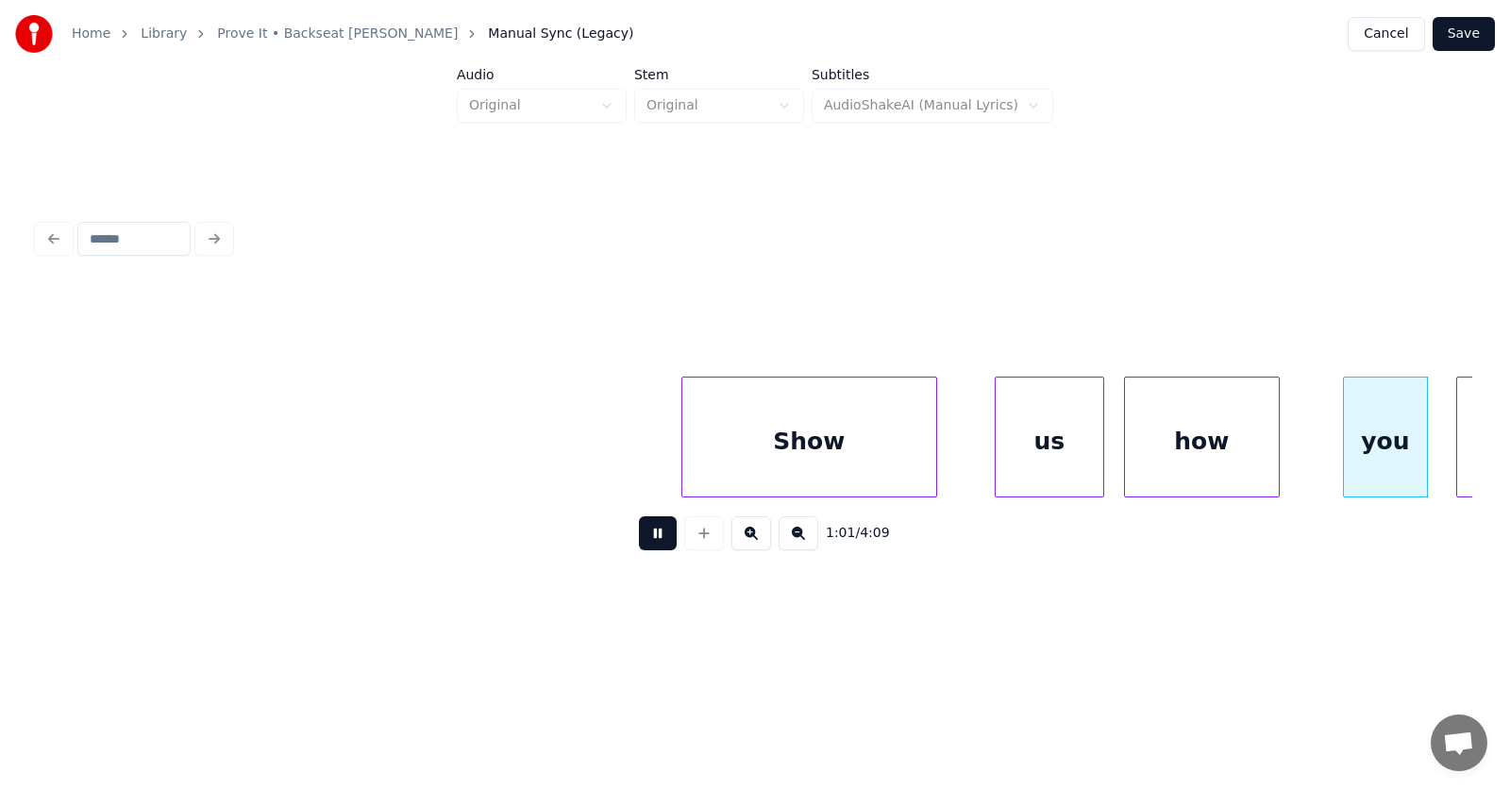
click at [649, 531] on button at bounding box center [658, 533] width 38 height 34
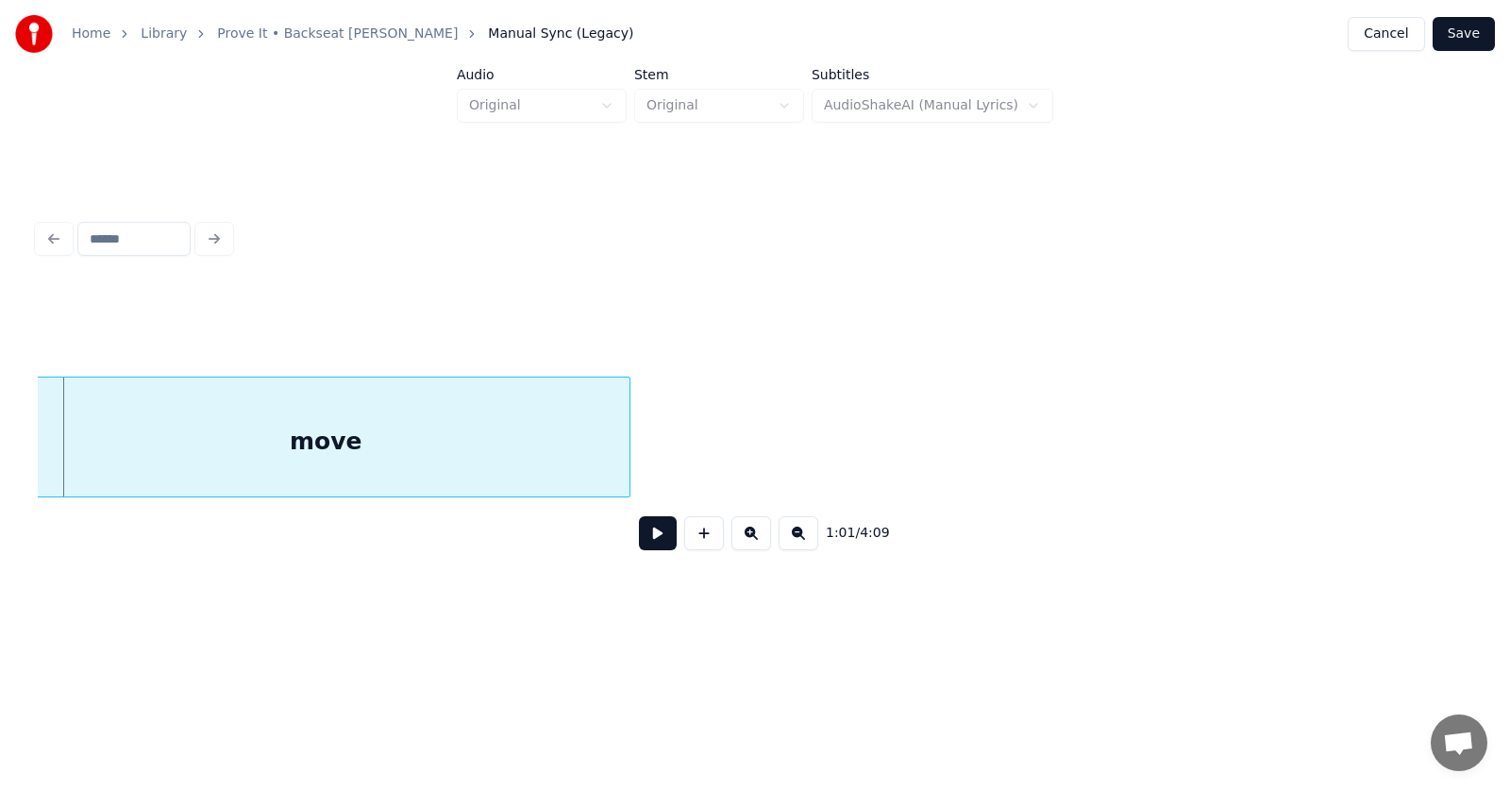
scroll to position [0, 42916]
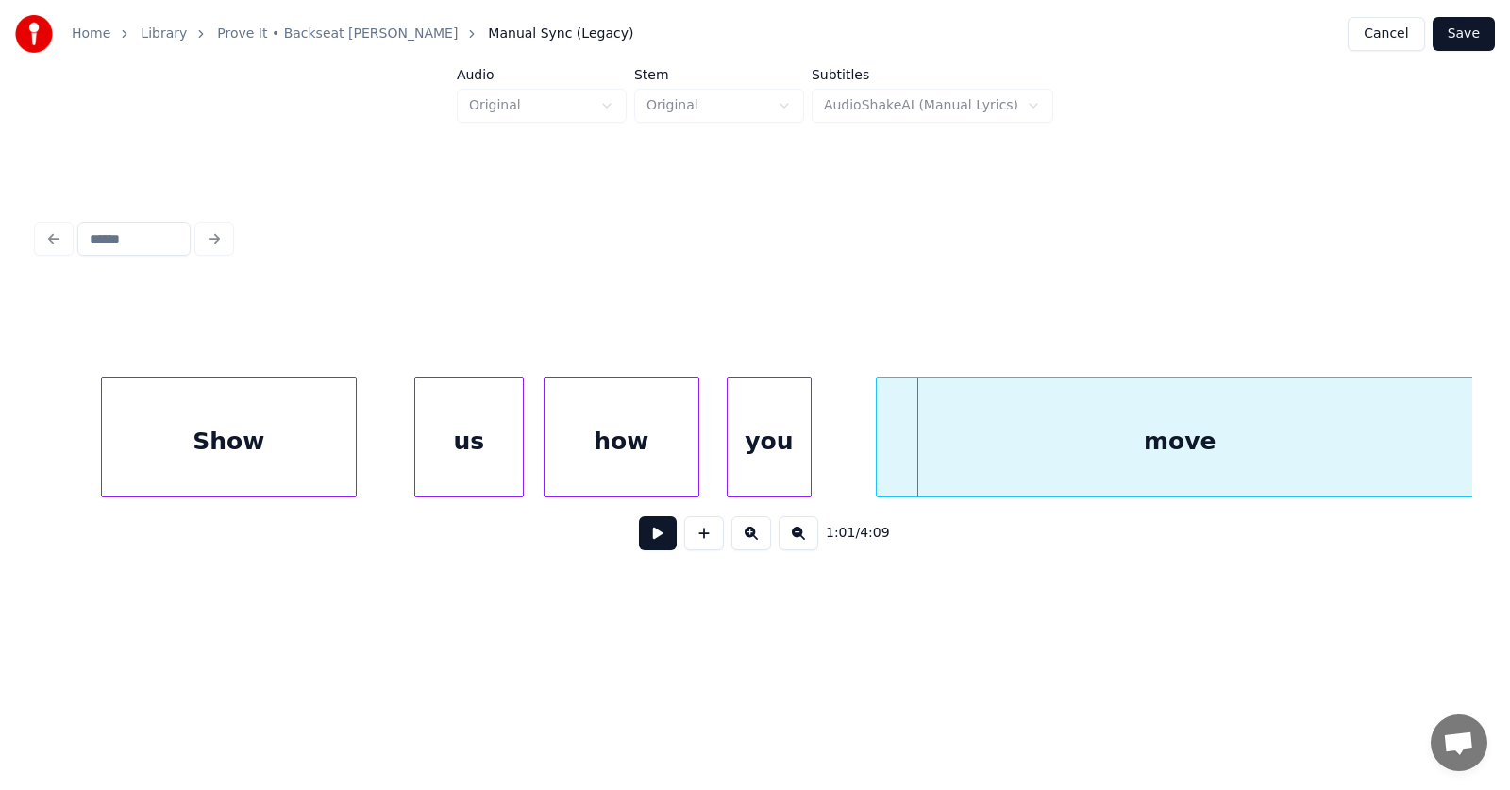
click at [771, 454] on div "you" at bounding box center [769, 441] width 83 height 128
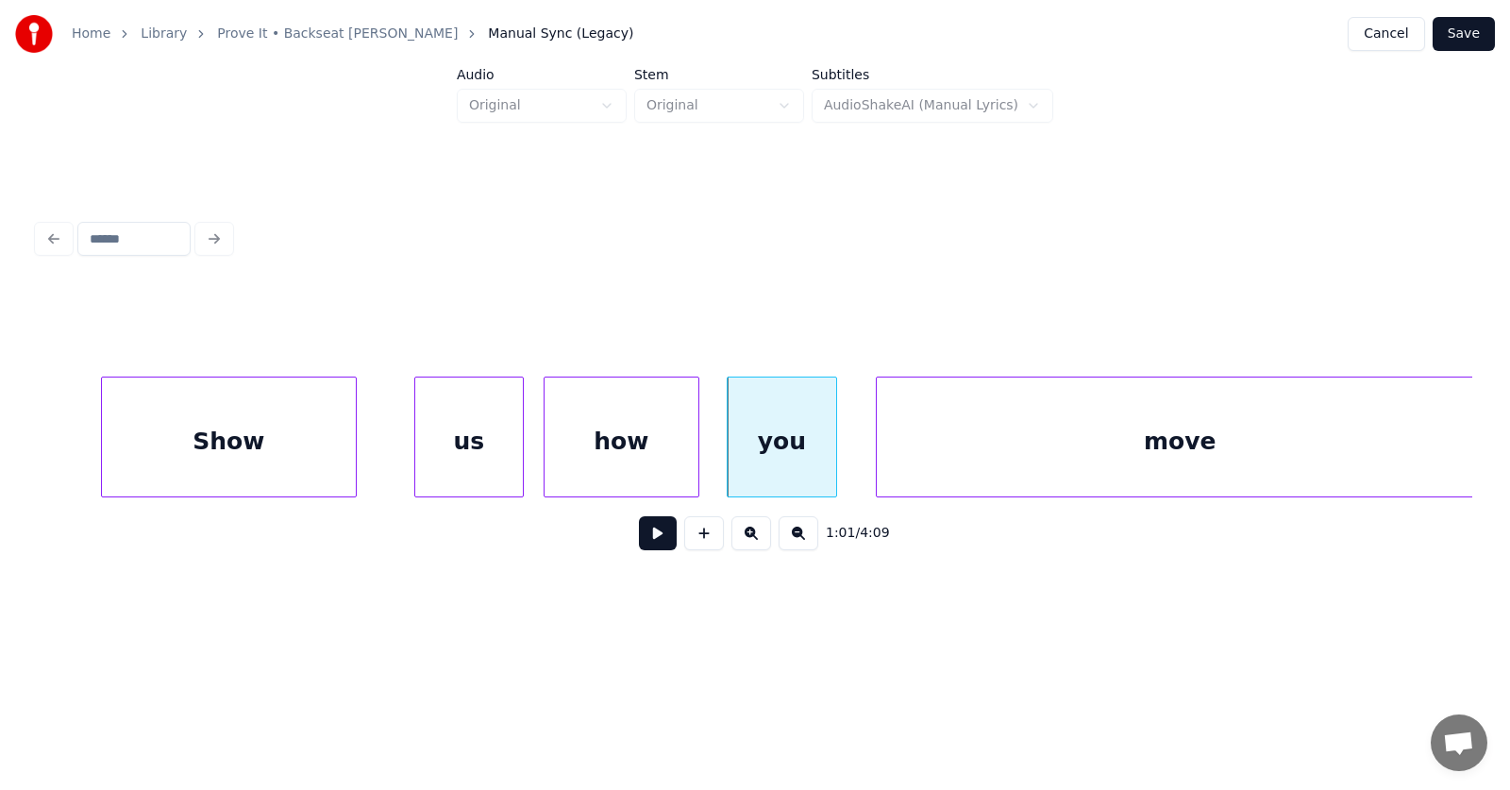
click at [831, 457] on div at bounding box center [833, 436] width 6 height 119
click at [898, 462] on div "move" at bounding box center [1154, 441] width 607 height 128
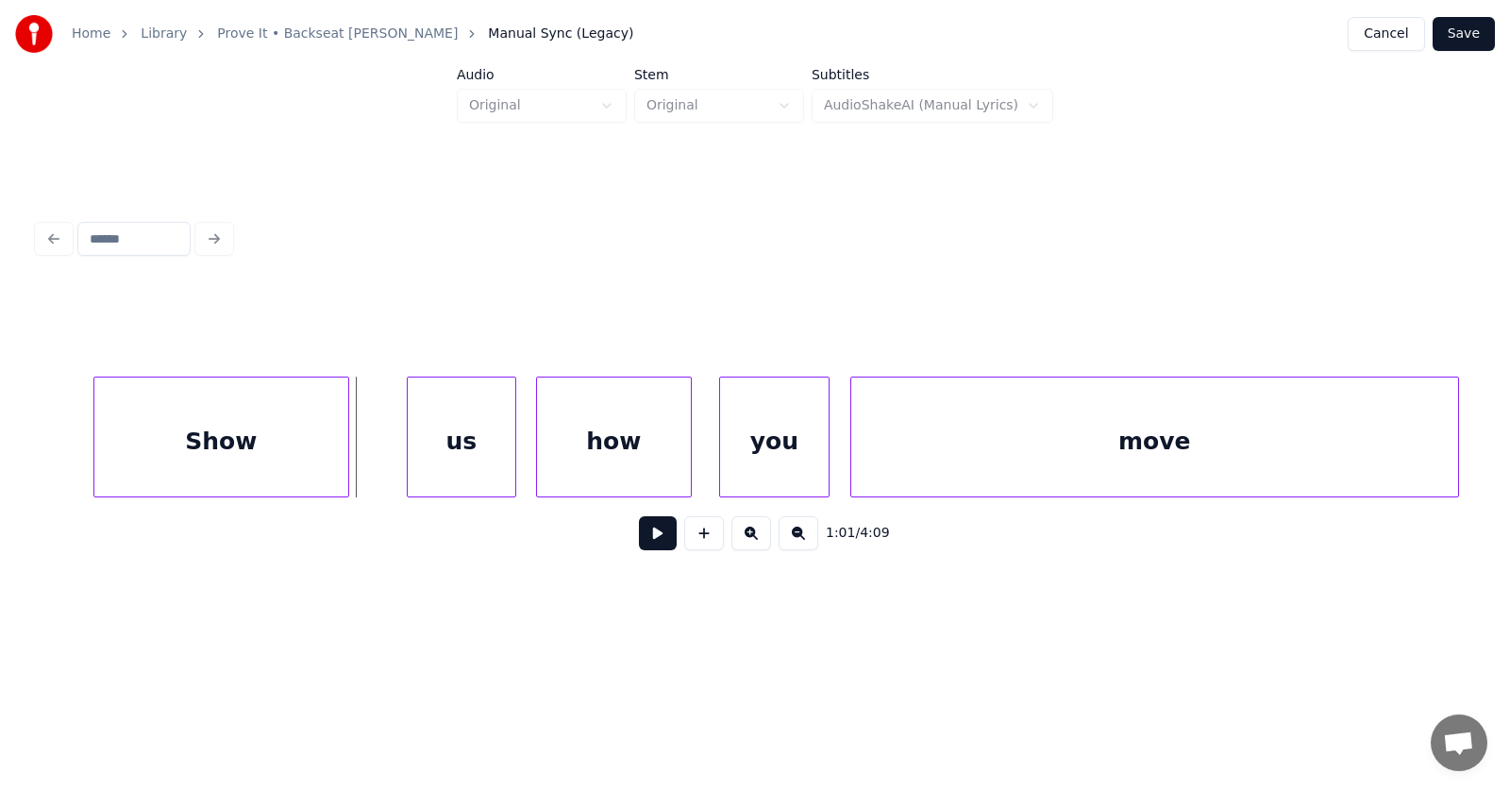
click at [639, 536] on button at bounding box center [658, 533] width 38 height 34
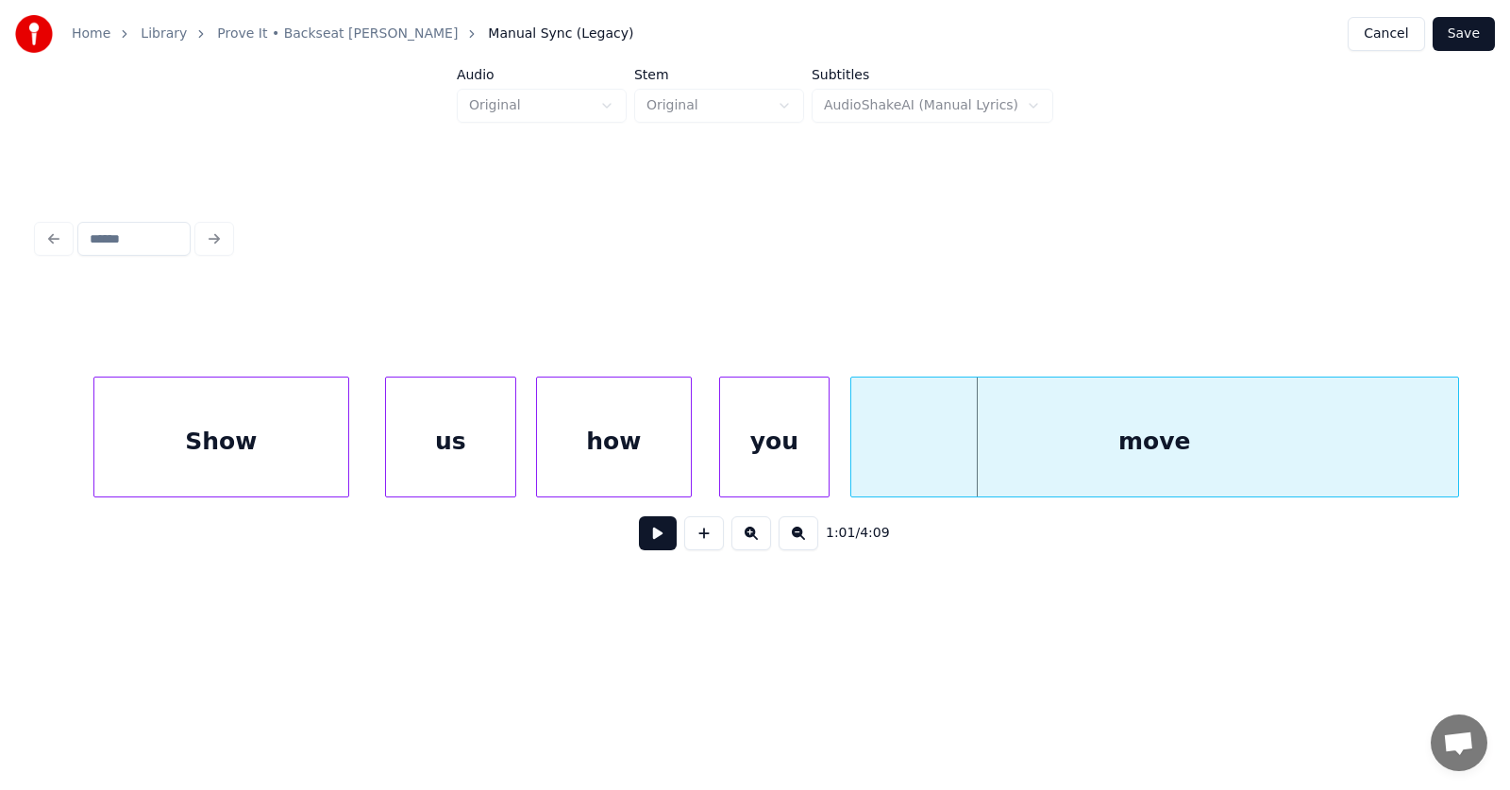
click at [387, 454] on div at bounding box center [389, 436] width 6 height 119
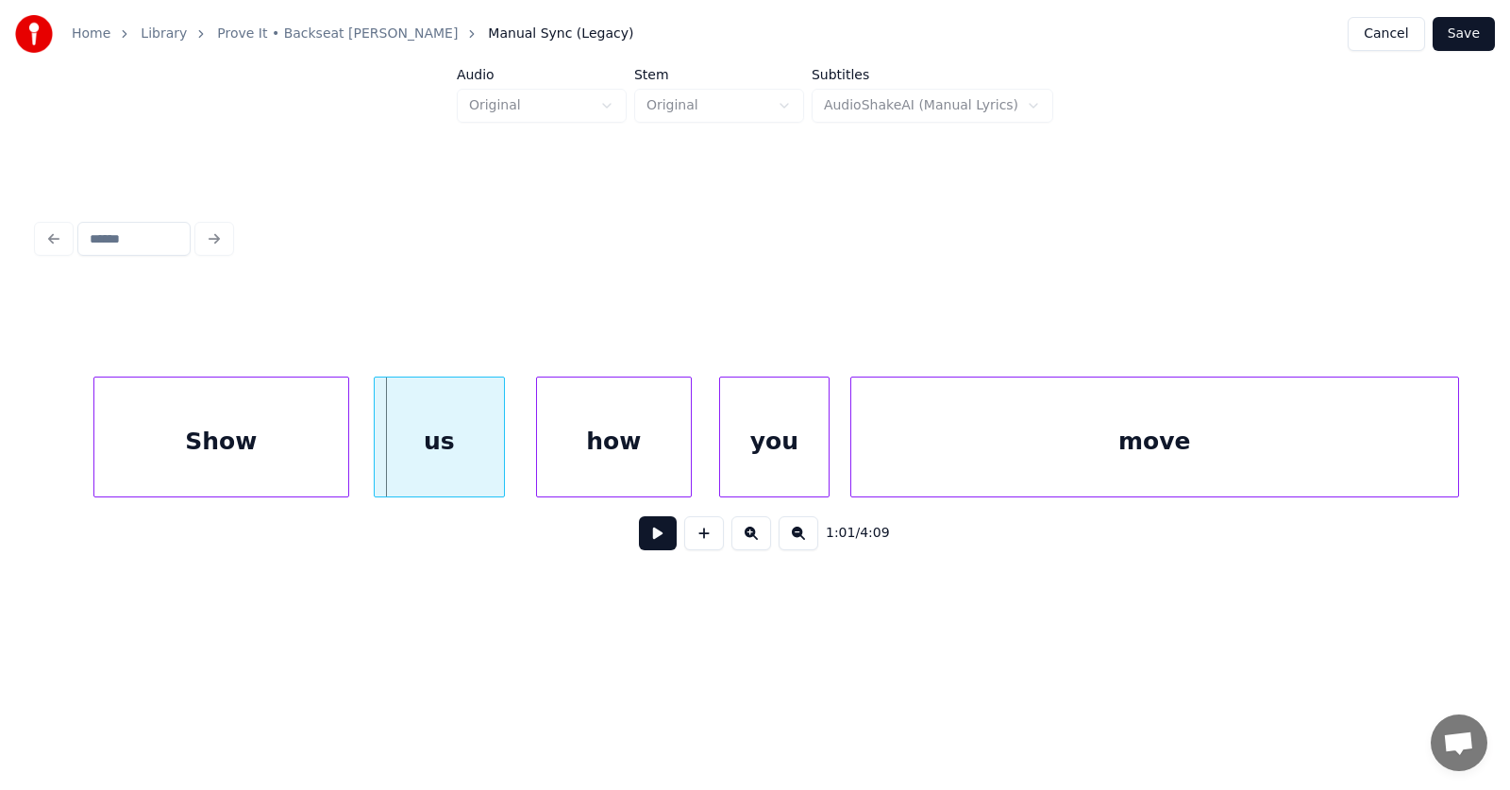
click at [429, 462] on div "us" at bounding box center [439, 441] width 129 height 128
click at [585, 456] on div "how" at bounding box center [605, 441] width 154 height 128
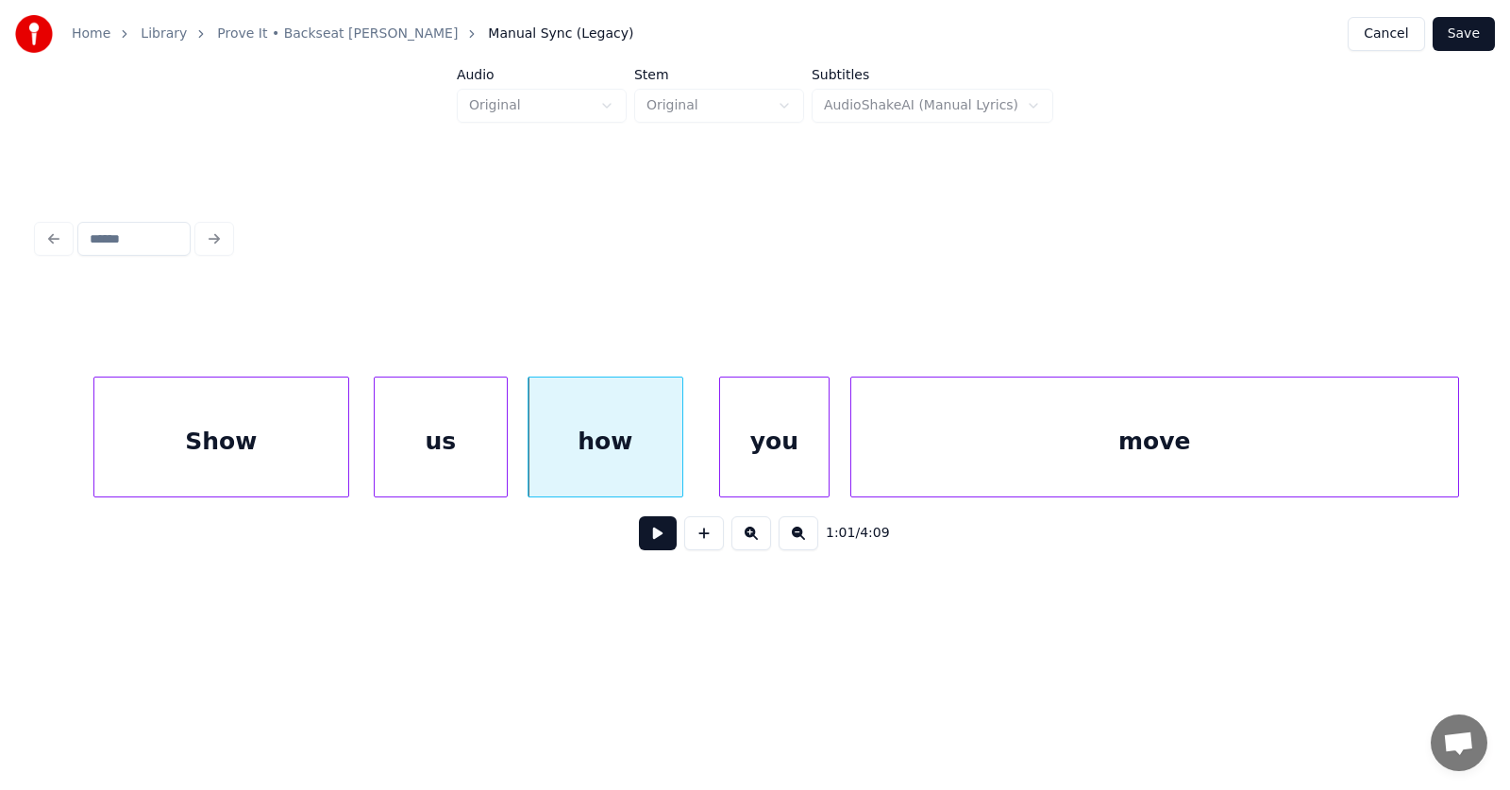
click at [507, 452] on div at bounding box center [504, 436] width 6 height 119
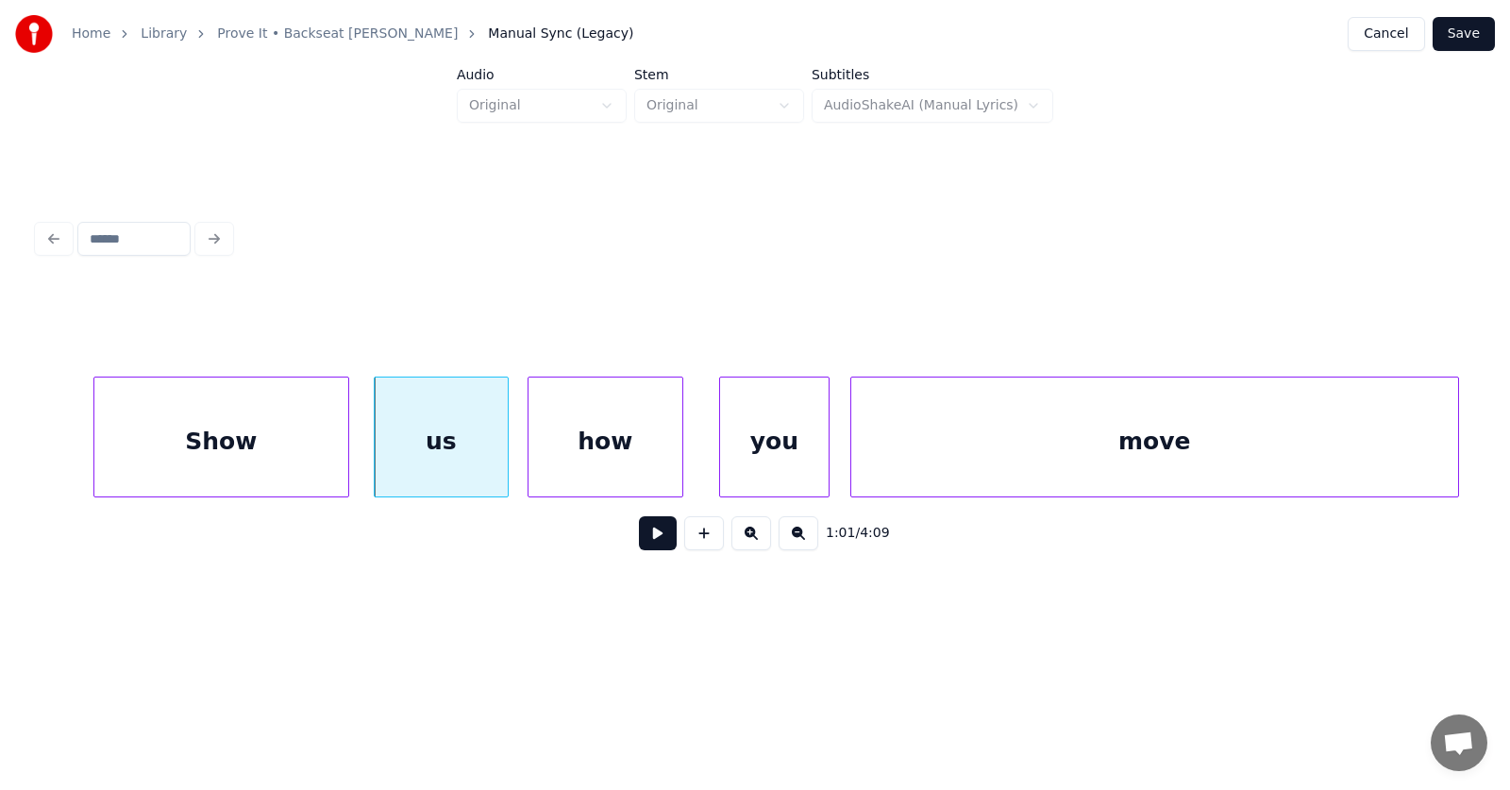
click at [643, 545] on button at bounding box center [658, 533] width 38 height 34
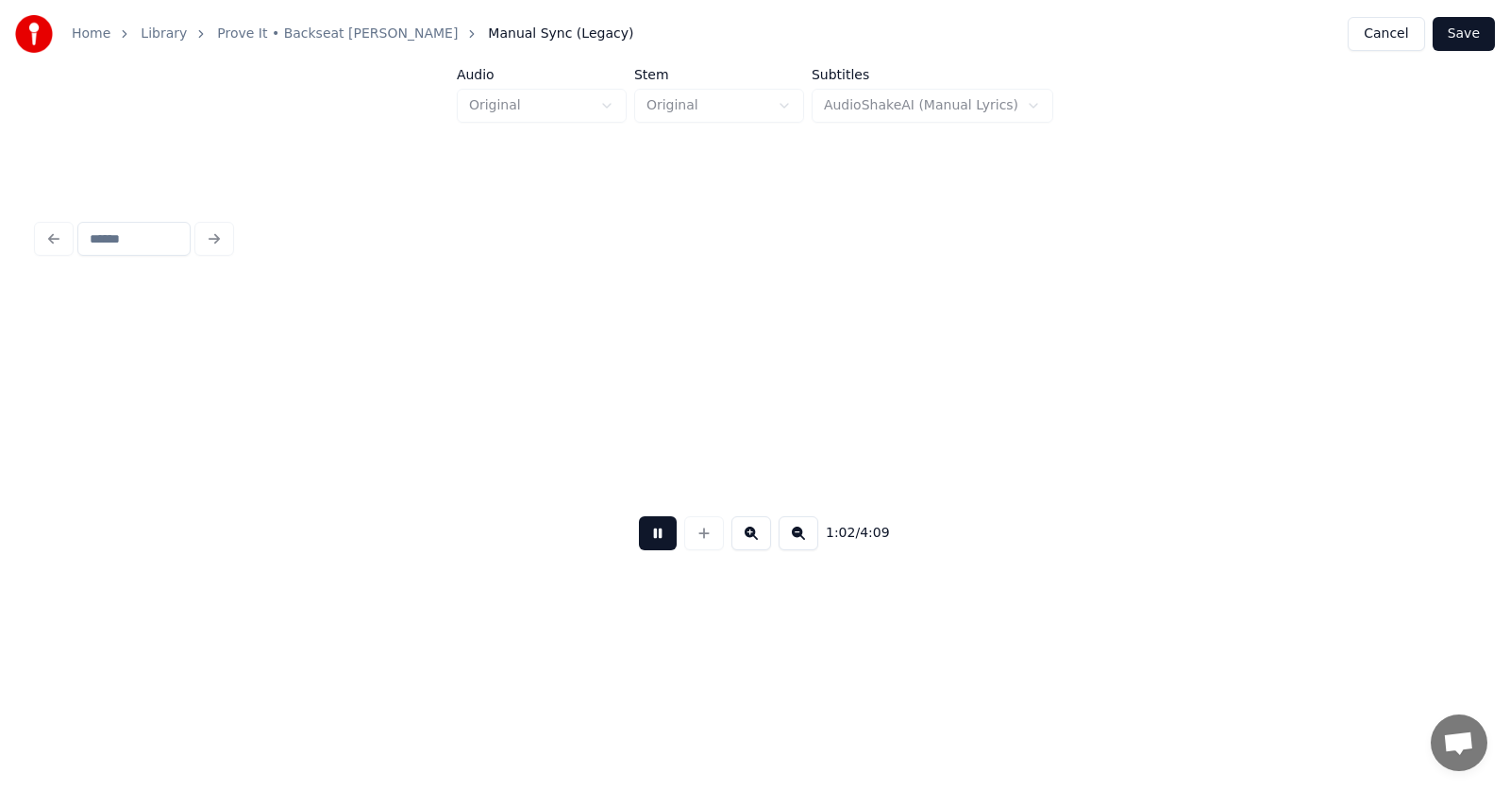
scroll to position [0, 44360]
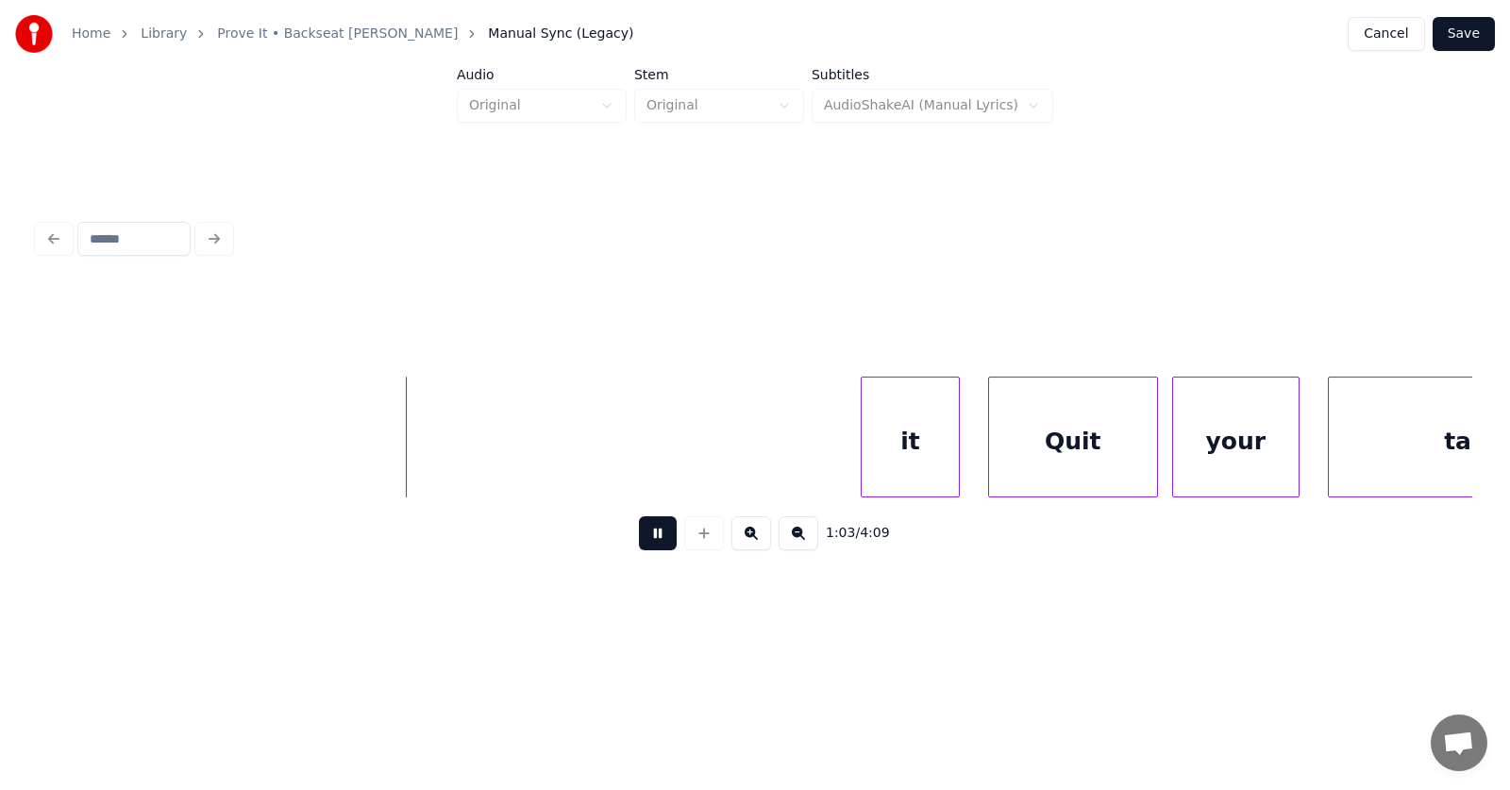
click at [643, 545] on button at bounding box center [658, 533] width 38 height 34
click at [353, 468] on div "it" at bounding box center [401, 441] width 97 height 128
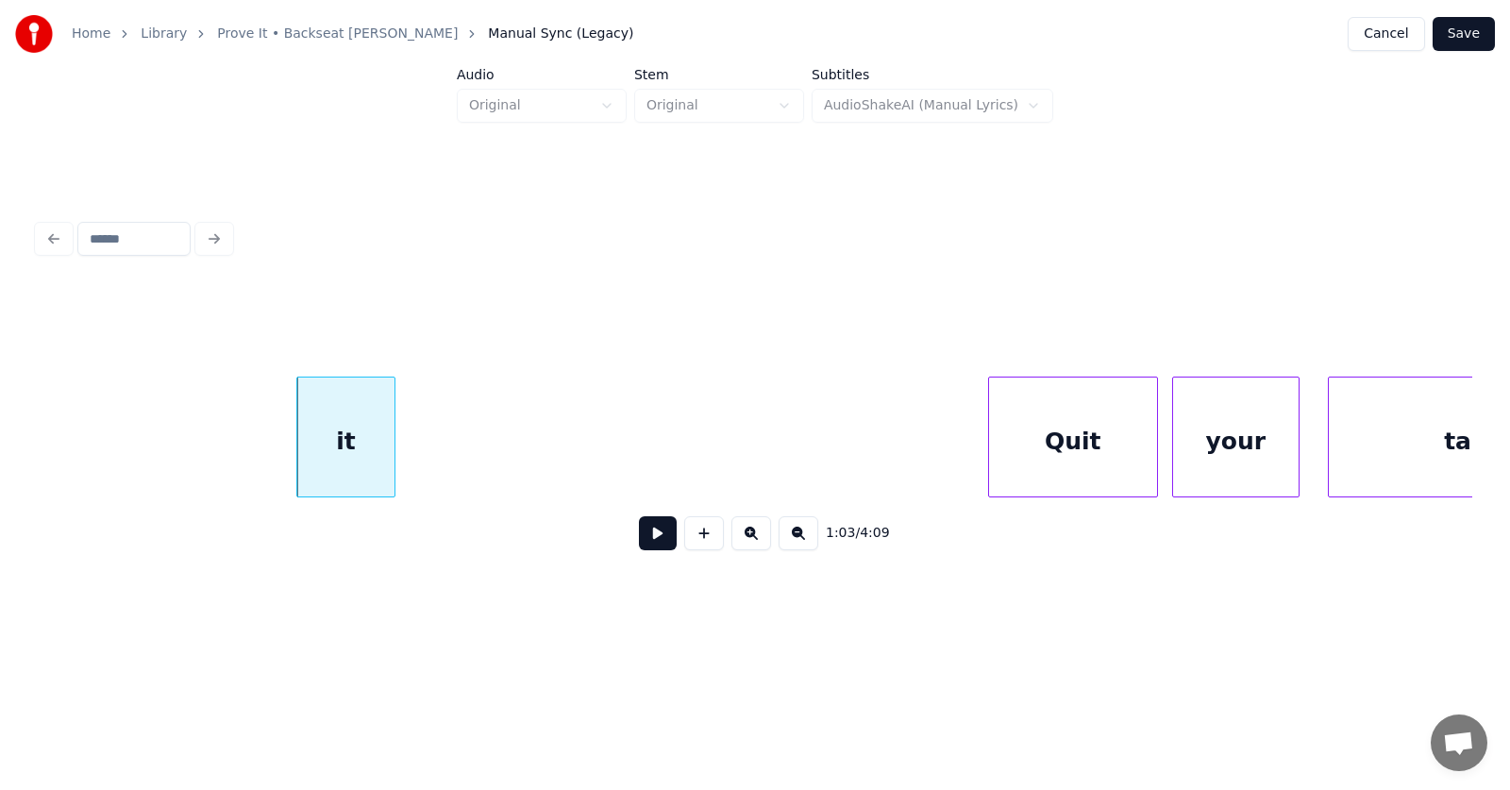
scroll to position [0, 44227]
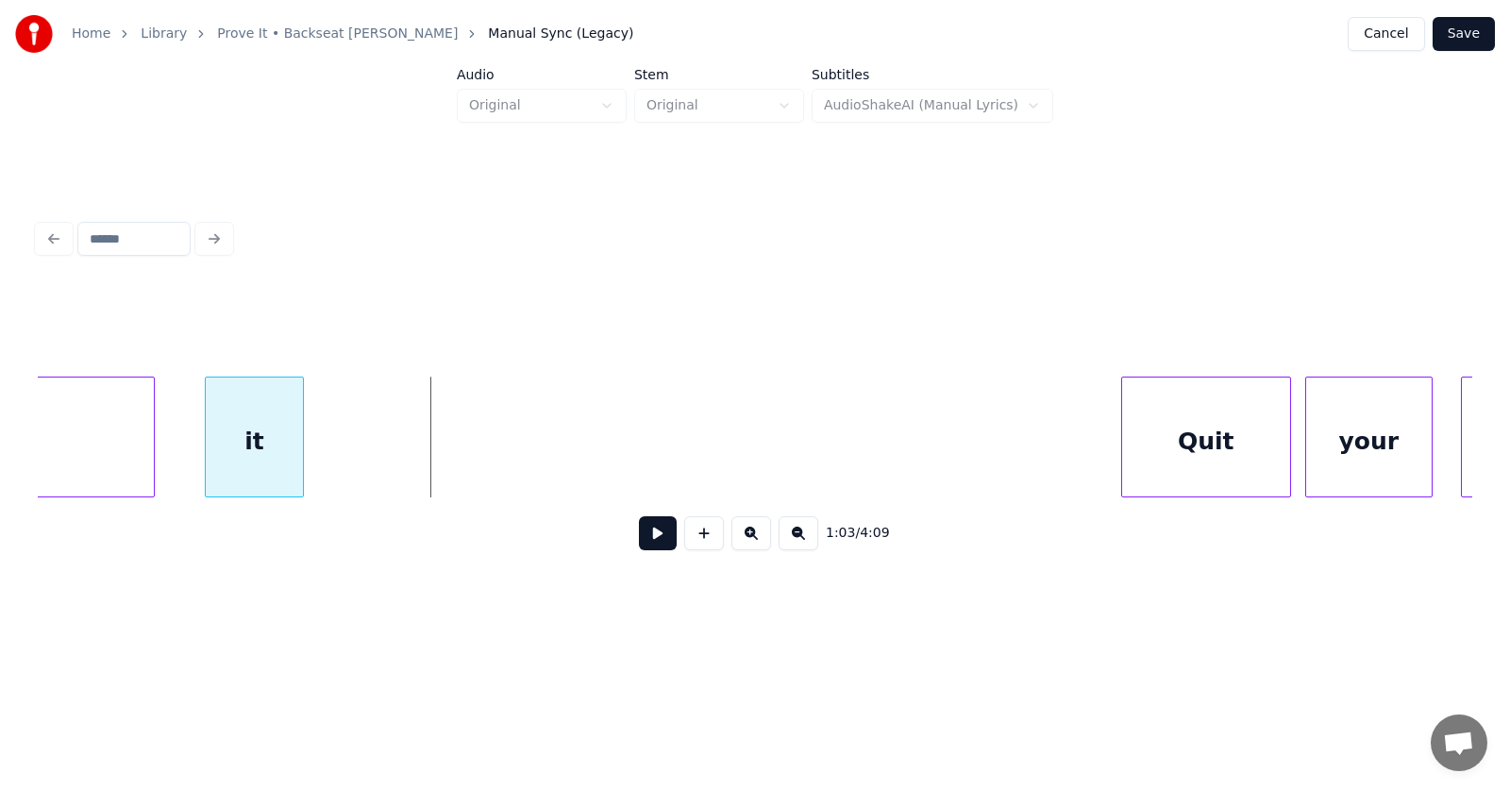
click at [241, 454] on div "it" at bounding box center [254, 441] width 97 height 128
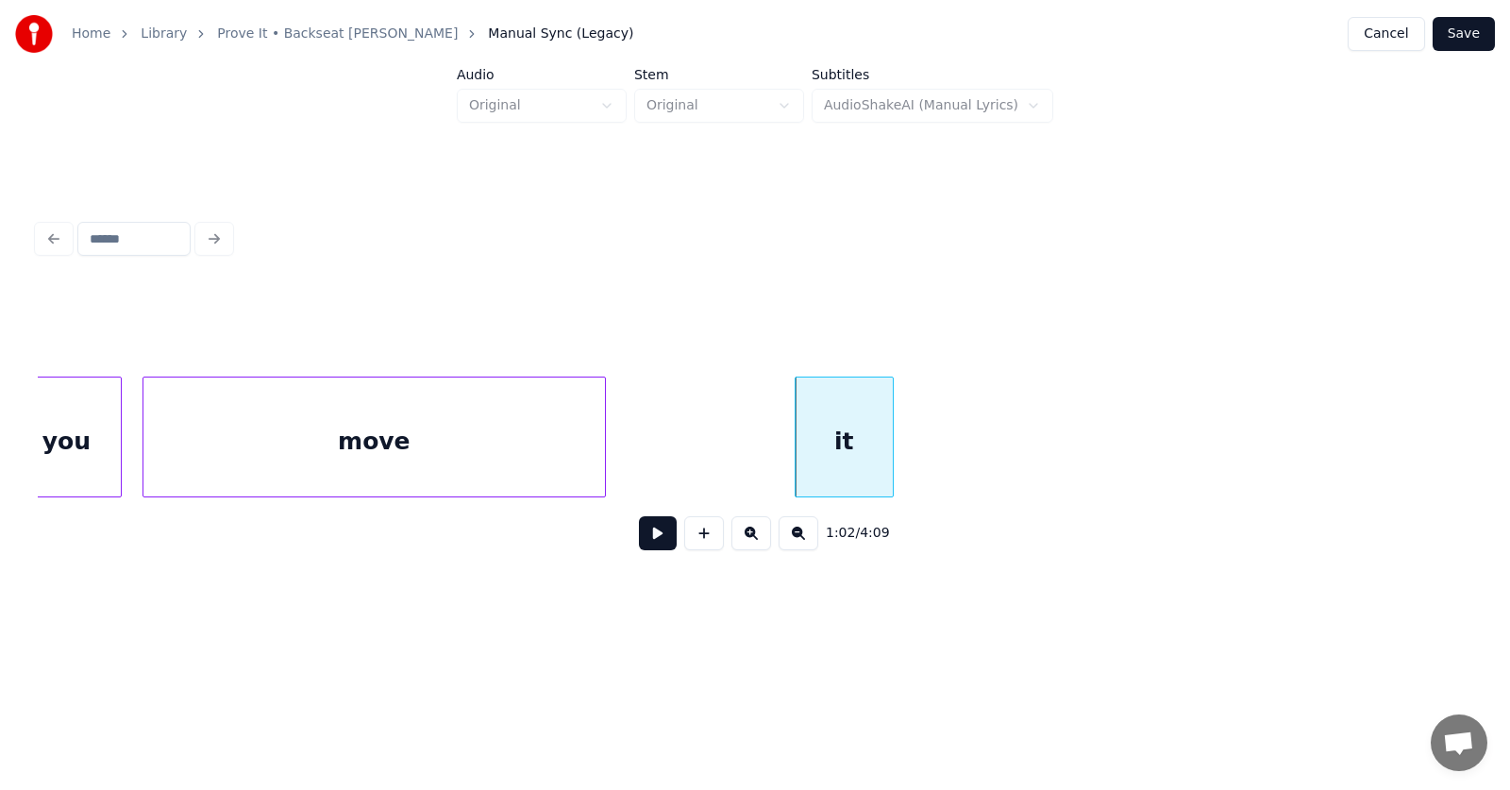
click at [602, 456] on div at bounding box center [602, 436] width 6 height 119
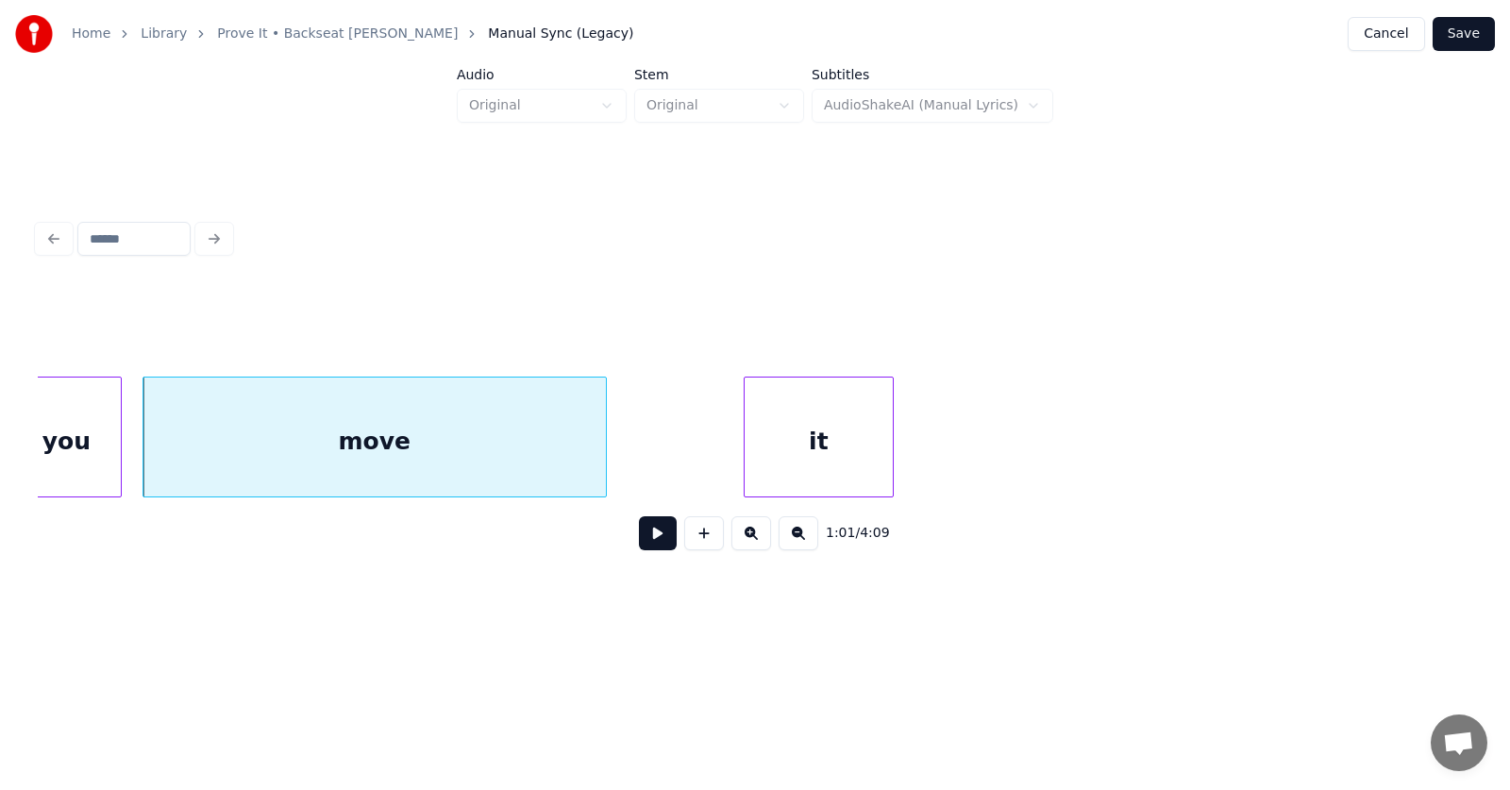
click at [745, 462] on div at bounding box center [748, 436] width 6 height 119
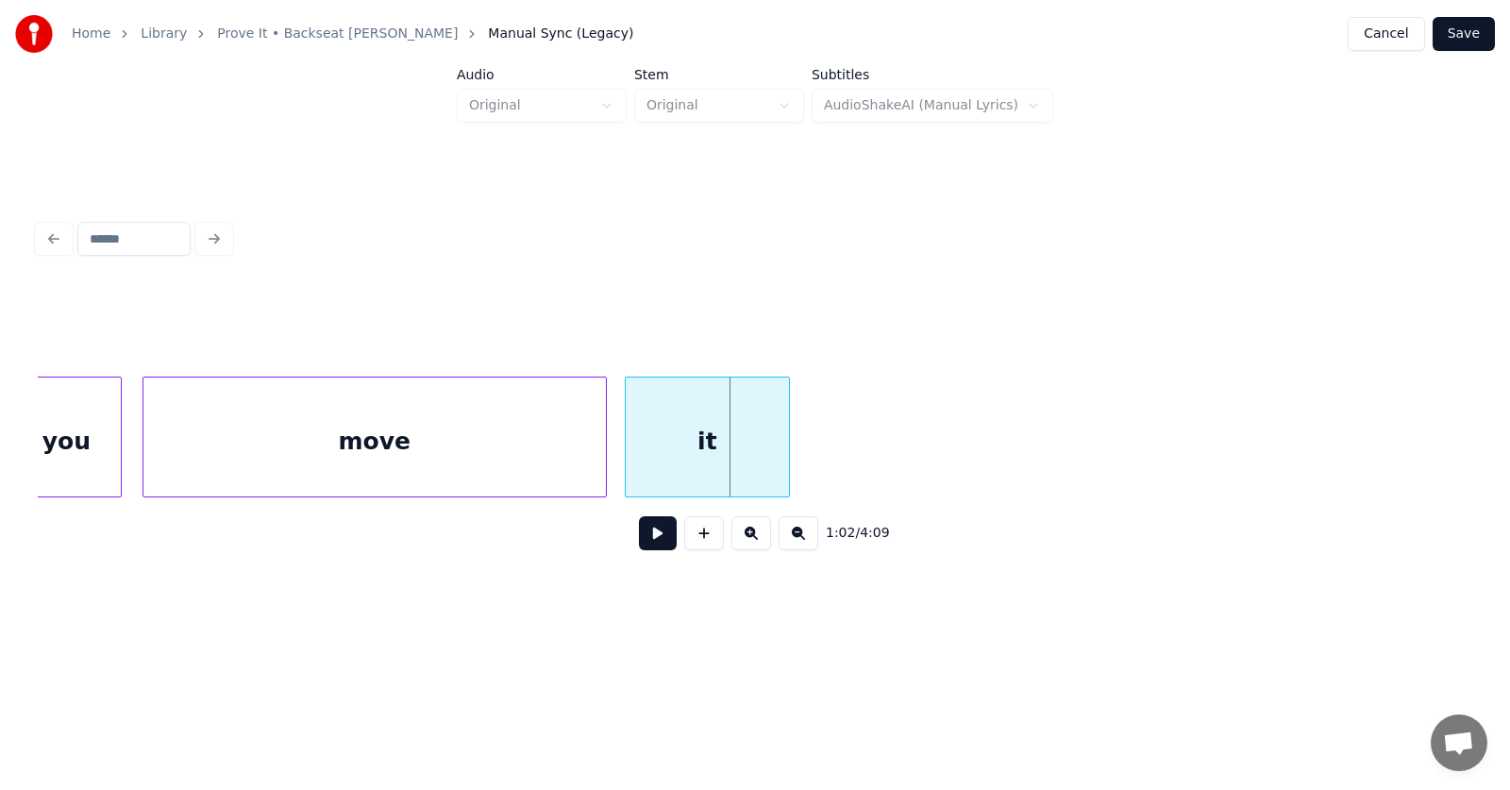
click at [733, 455] on div "it" at bounding box center [707, 441] width 163 height 128
click at [734, 455] on div "it" at bounding box center [707, 441] width 163 height 128
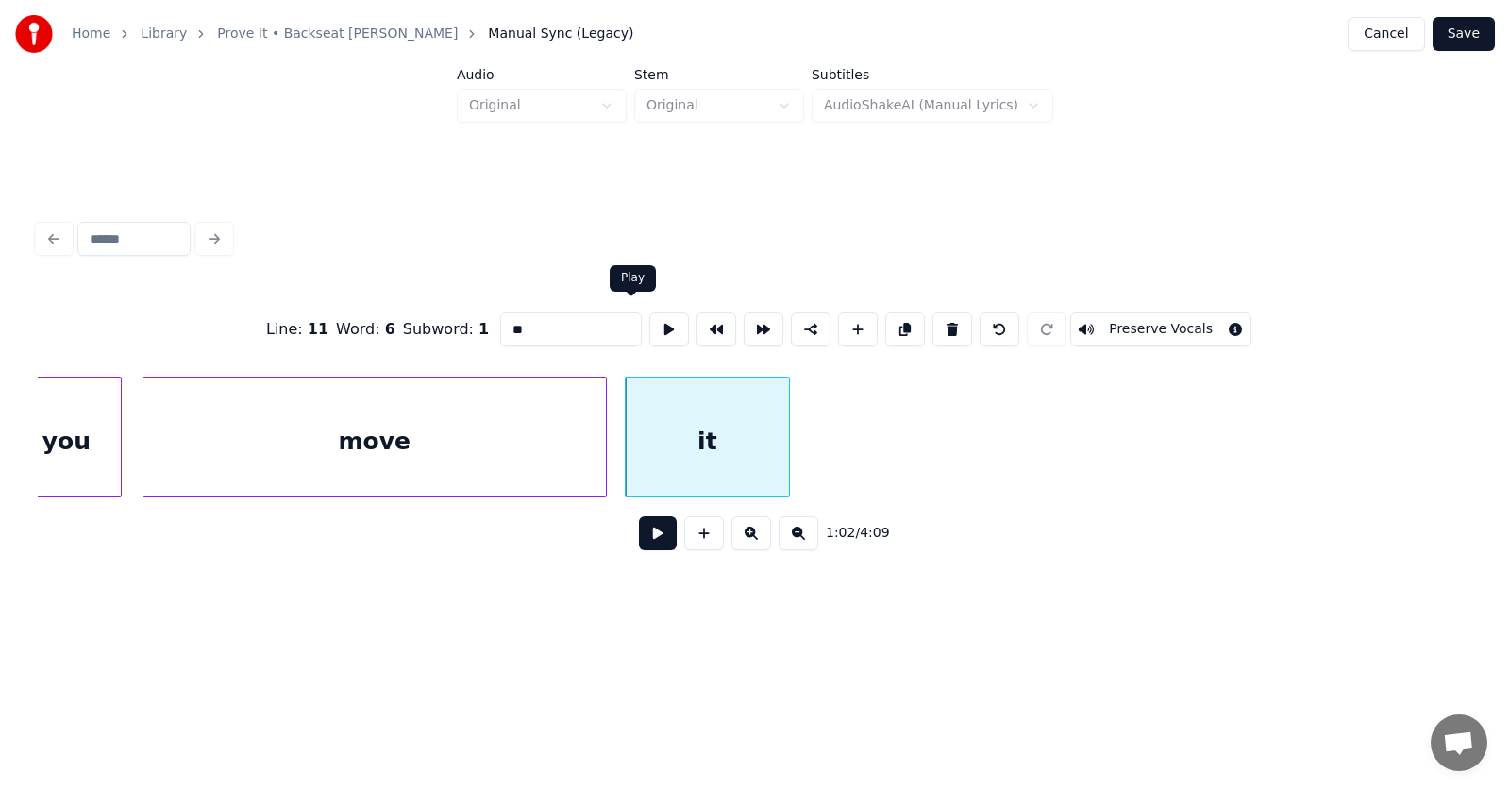
click at [649, 326] on button at bounding box center [669, 329] width 40 height 34
click at [475, 444] on div "move" at bounding box center [374, 441] width 462 height 128
type input "****"
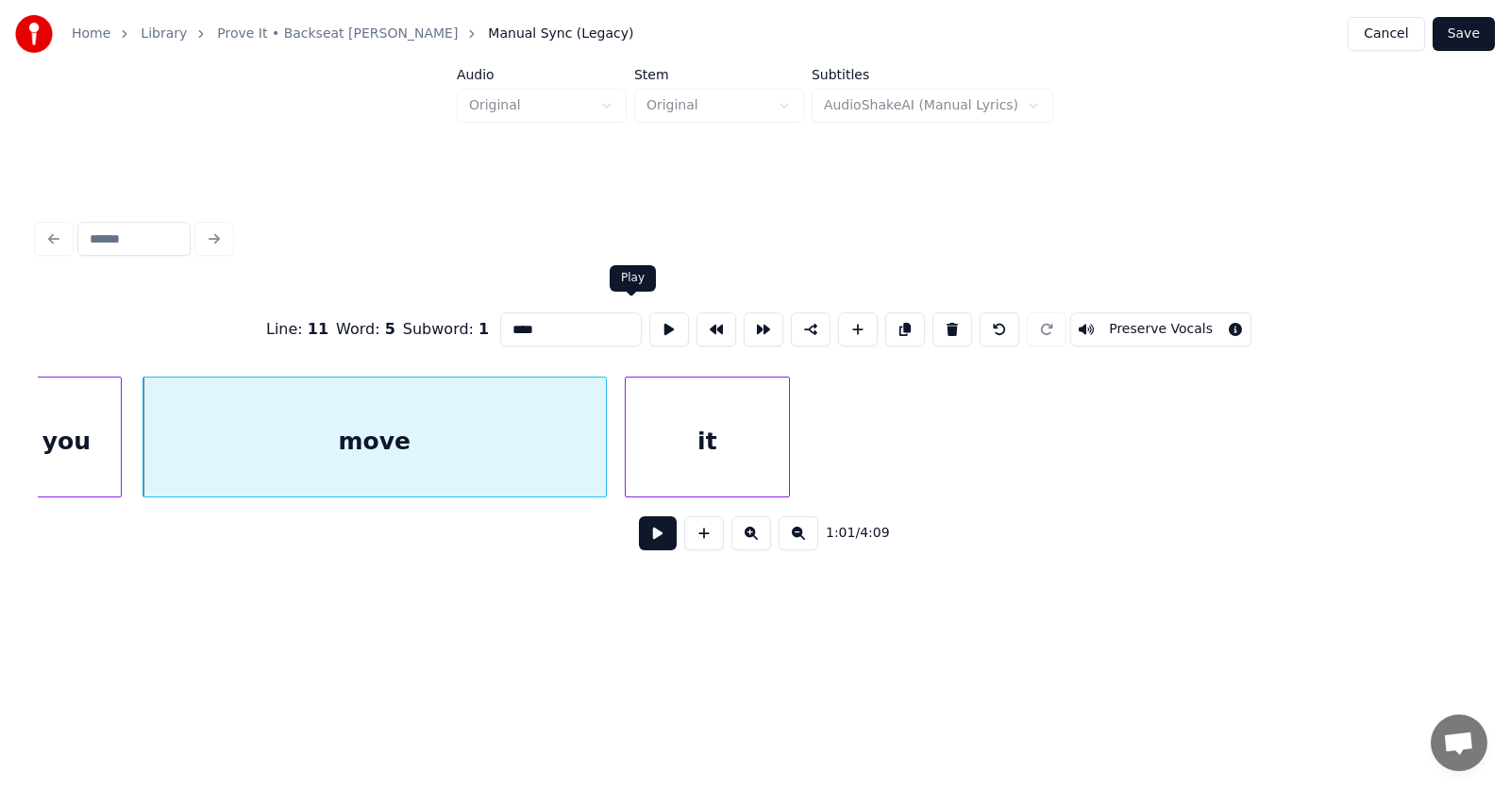
click at [649, 326] on button at bounding box center [669, 329] width 40 height 34
click at [541, 443] on div at bounding box center [544, 436] width 6 height 119
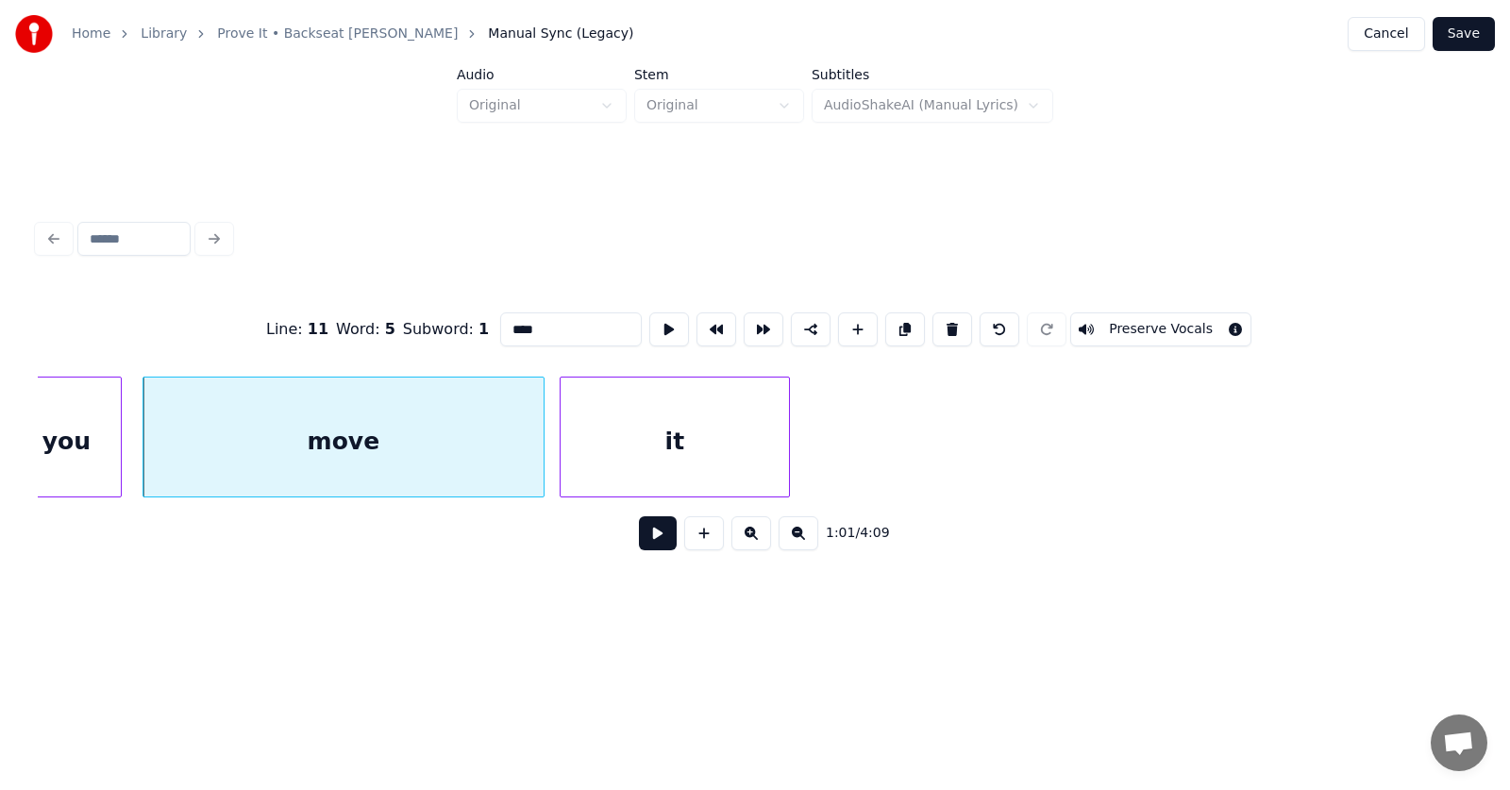
click at [561, 451] on div at bounding box center [564, 436] width 6 height 119
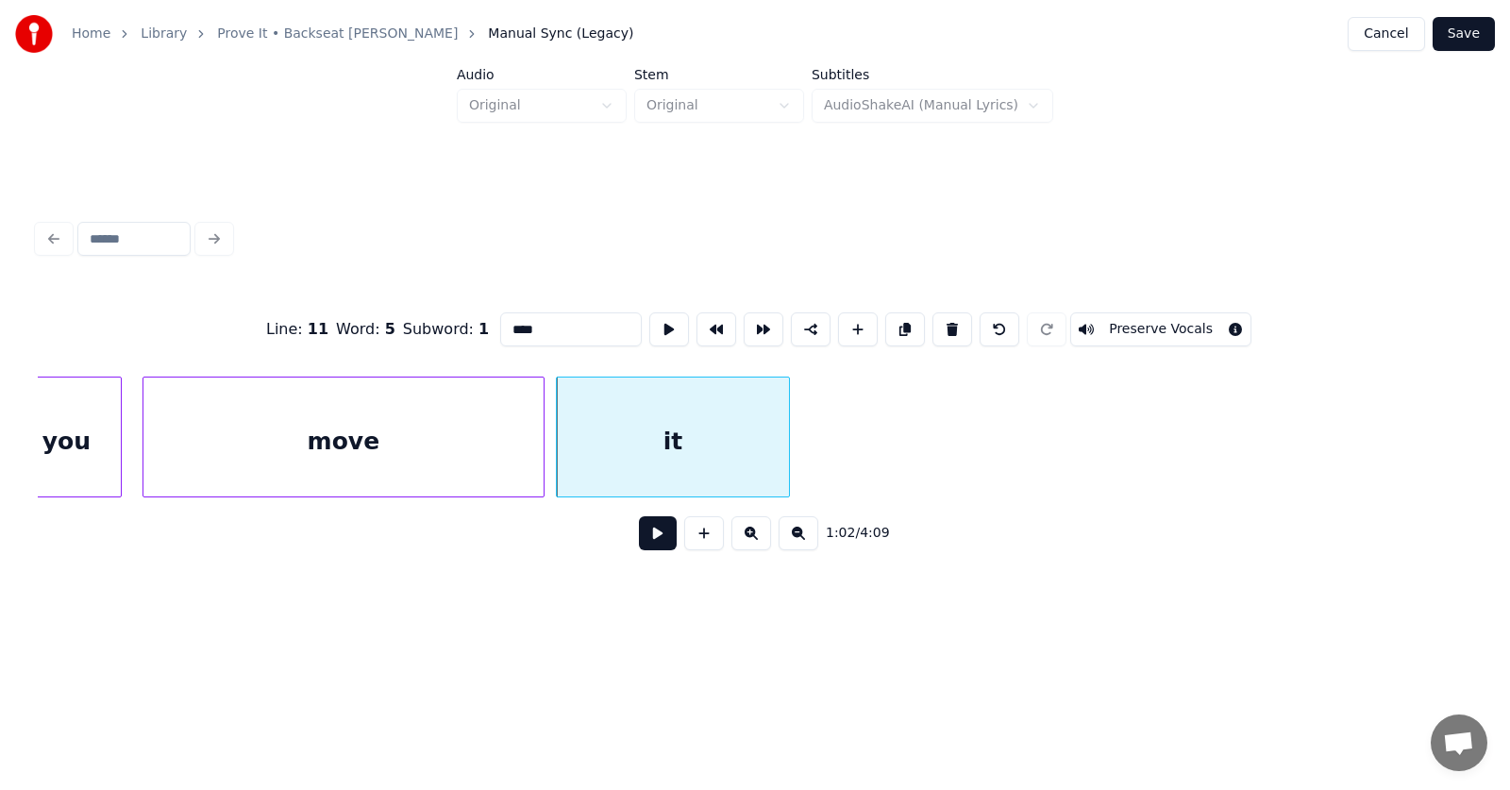
click at [641, 533] on button at bounding box center [658, 533] width 38 height 34
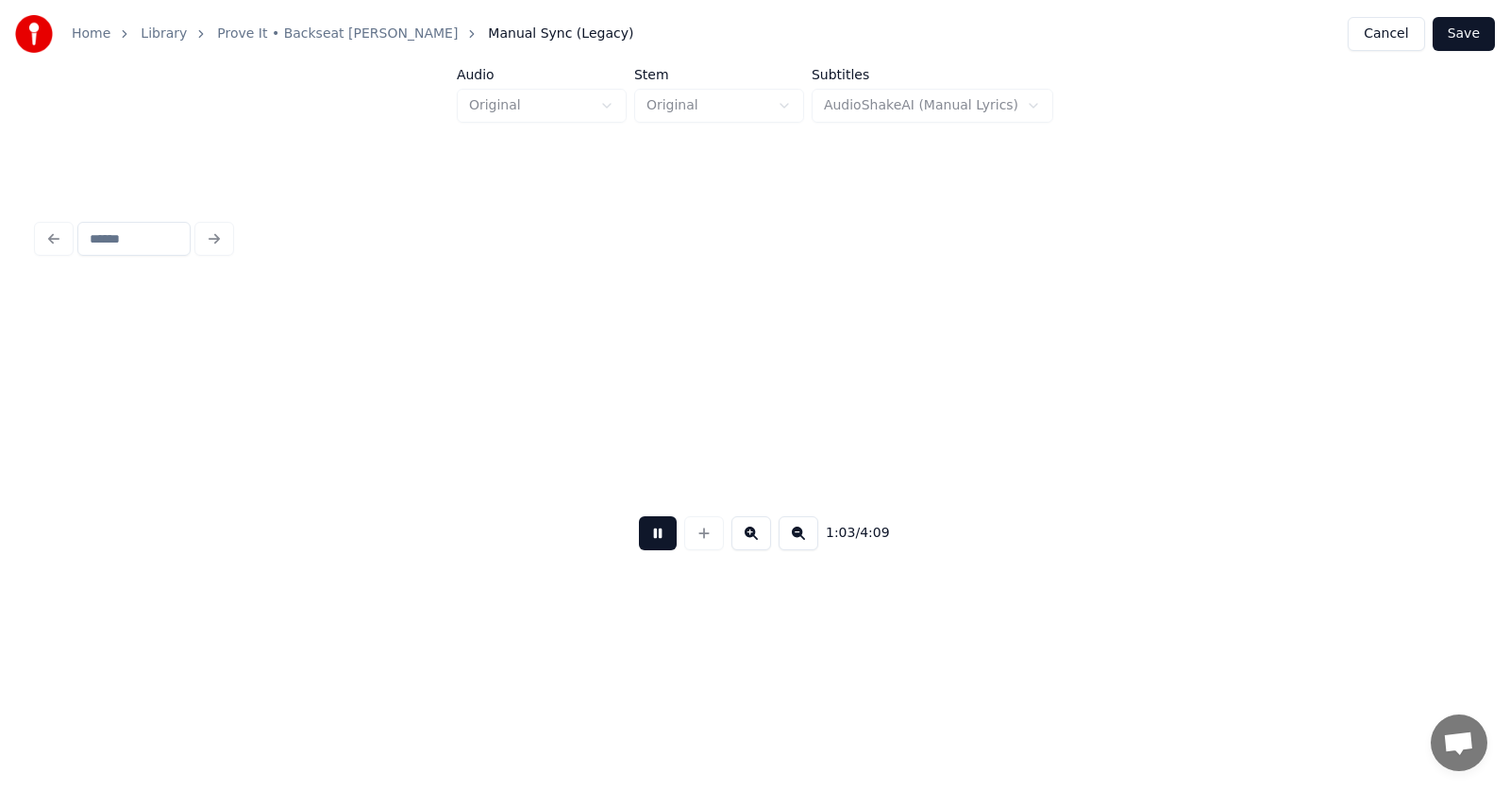
scroll to position [0, 45070]
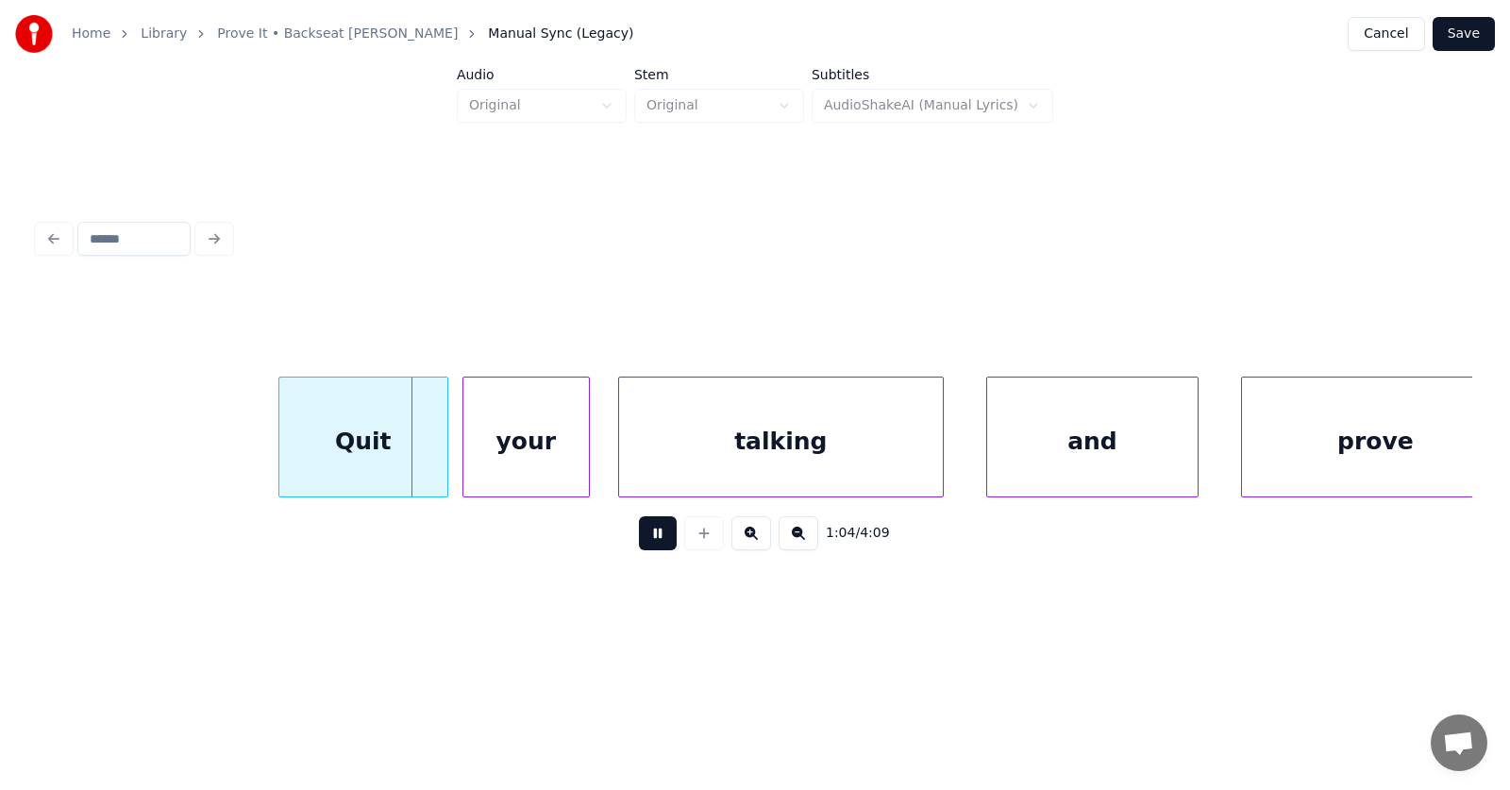
click at [646, 539] on button at bounding box center [658, 533] width 38 height 34
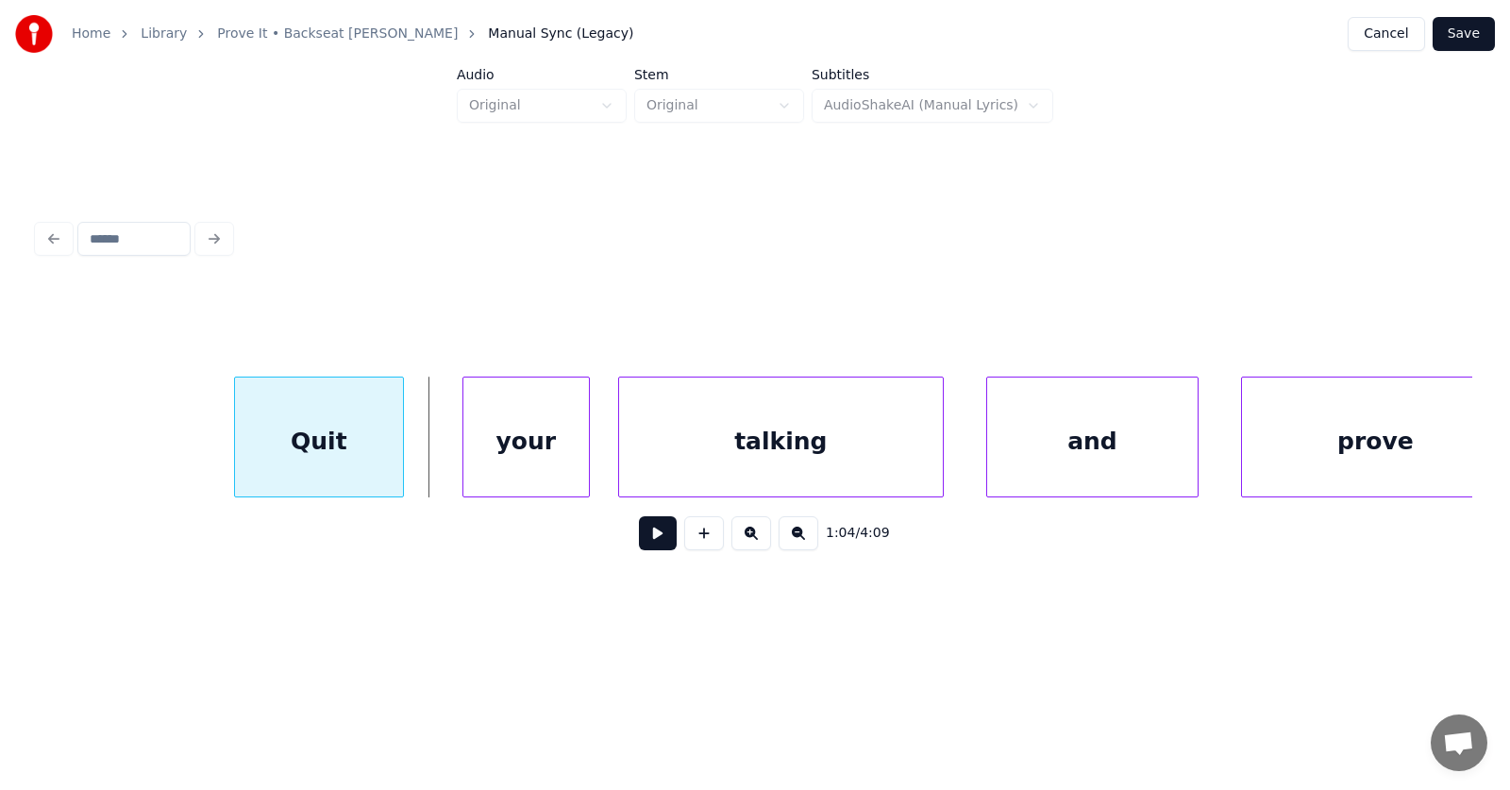
click at [342, 450] on div "Quit" at bounding box center [319, 441] width 168 height 128
click at [500, 458] on div "your" at bounding box center [488, 441] width 126 height 128
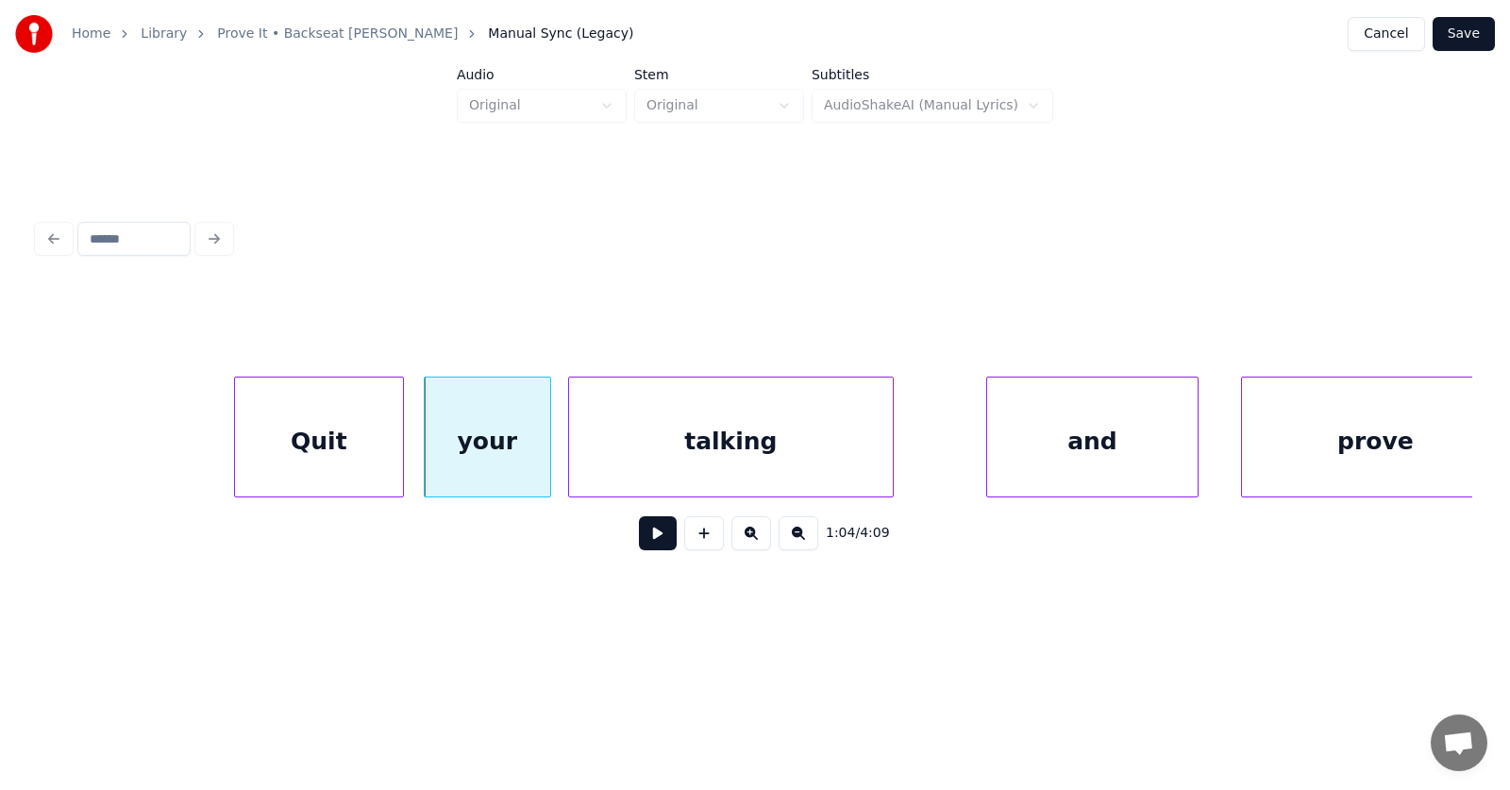
click at [628, 452] on div "talking" at bounding box center [731, 441] width 324 height 128
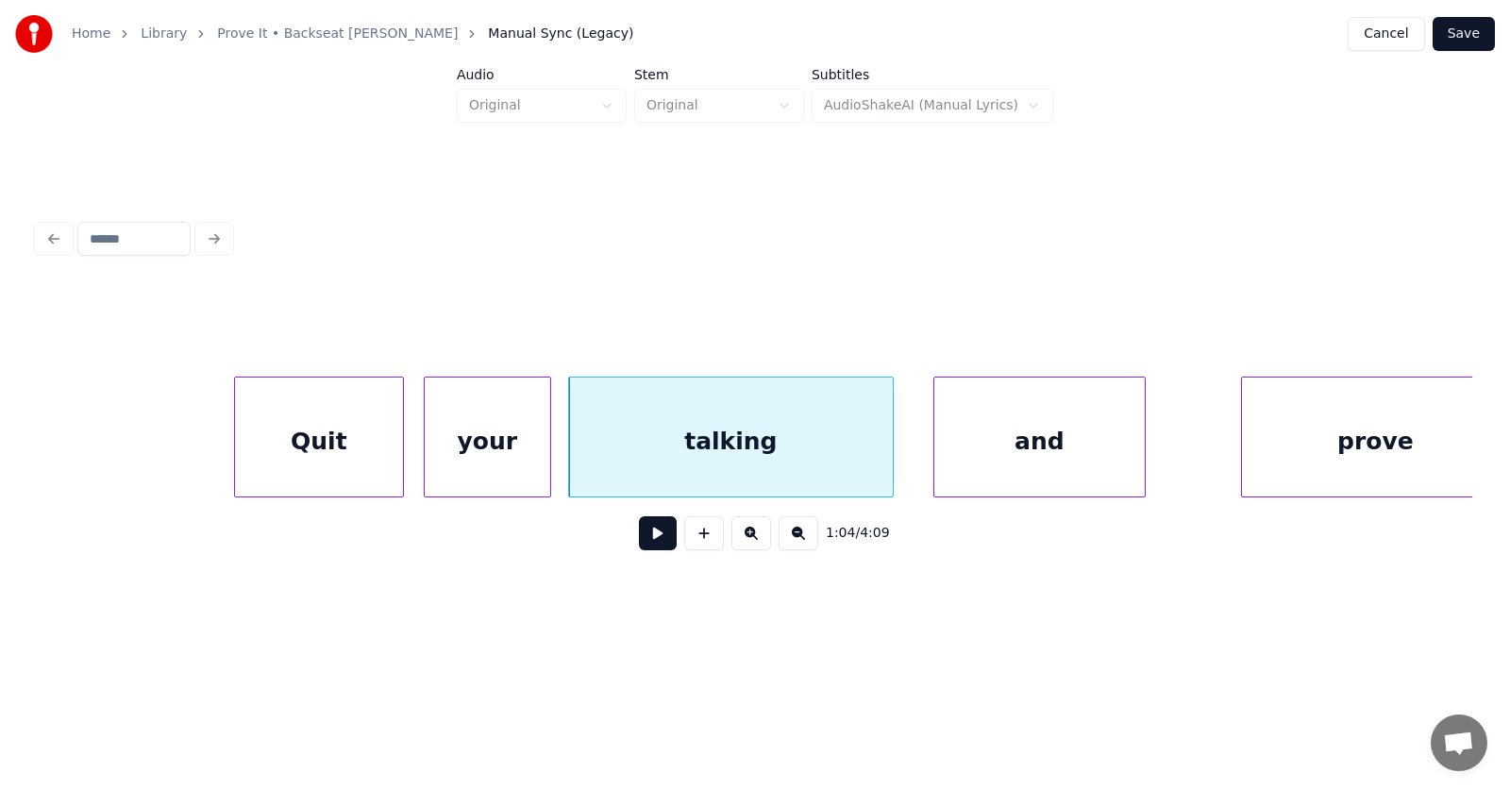
click at [989, 449] on div "and" at bounding box center [1039, 441] width 210 height 128
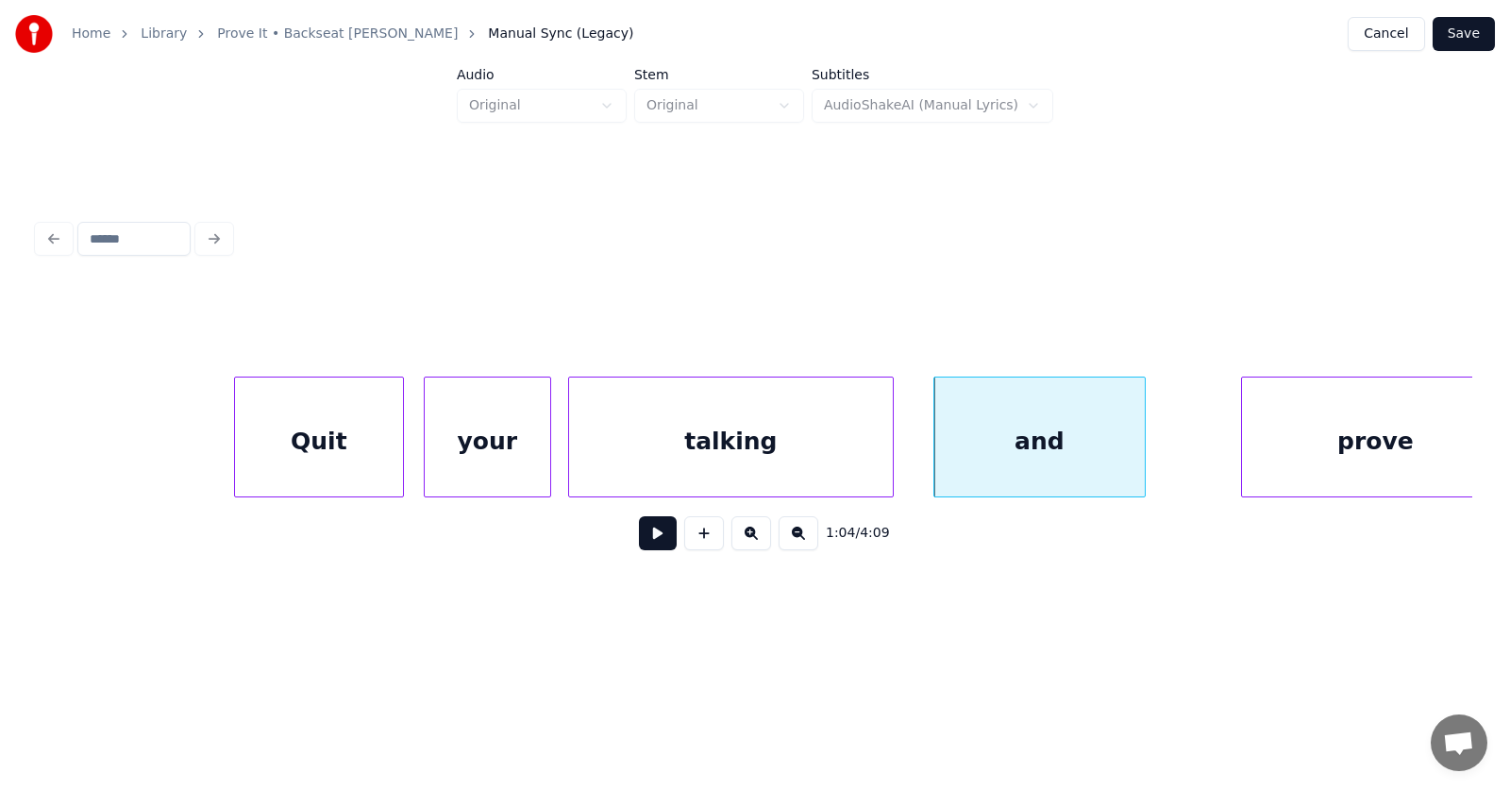
scroll to position [0, 45102]
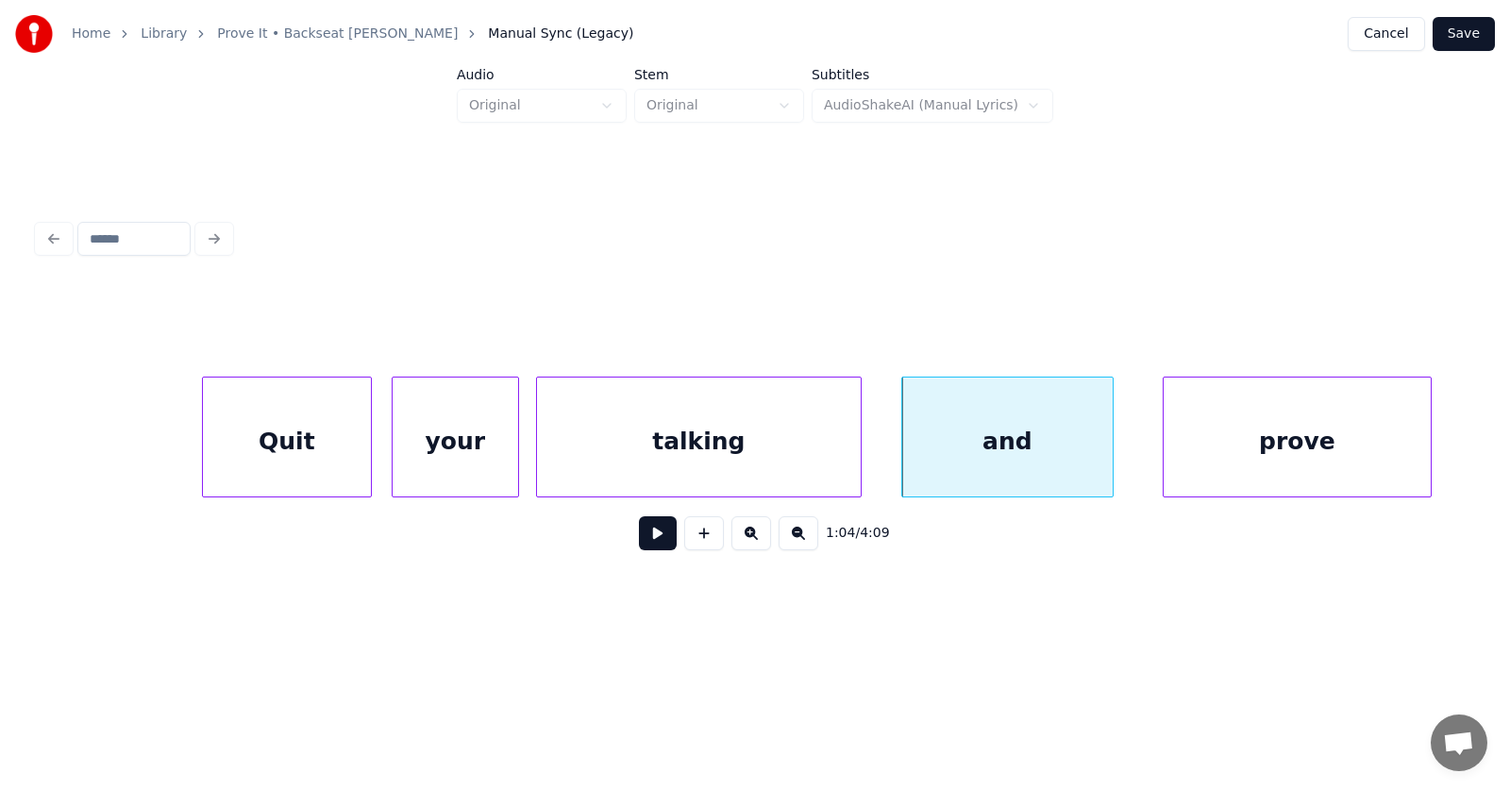
click at [1254, 457] on div "prove" at bounding box center [1297, 441] width 267 height 128
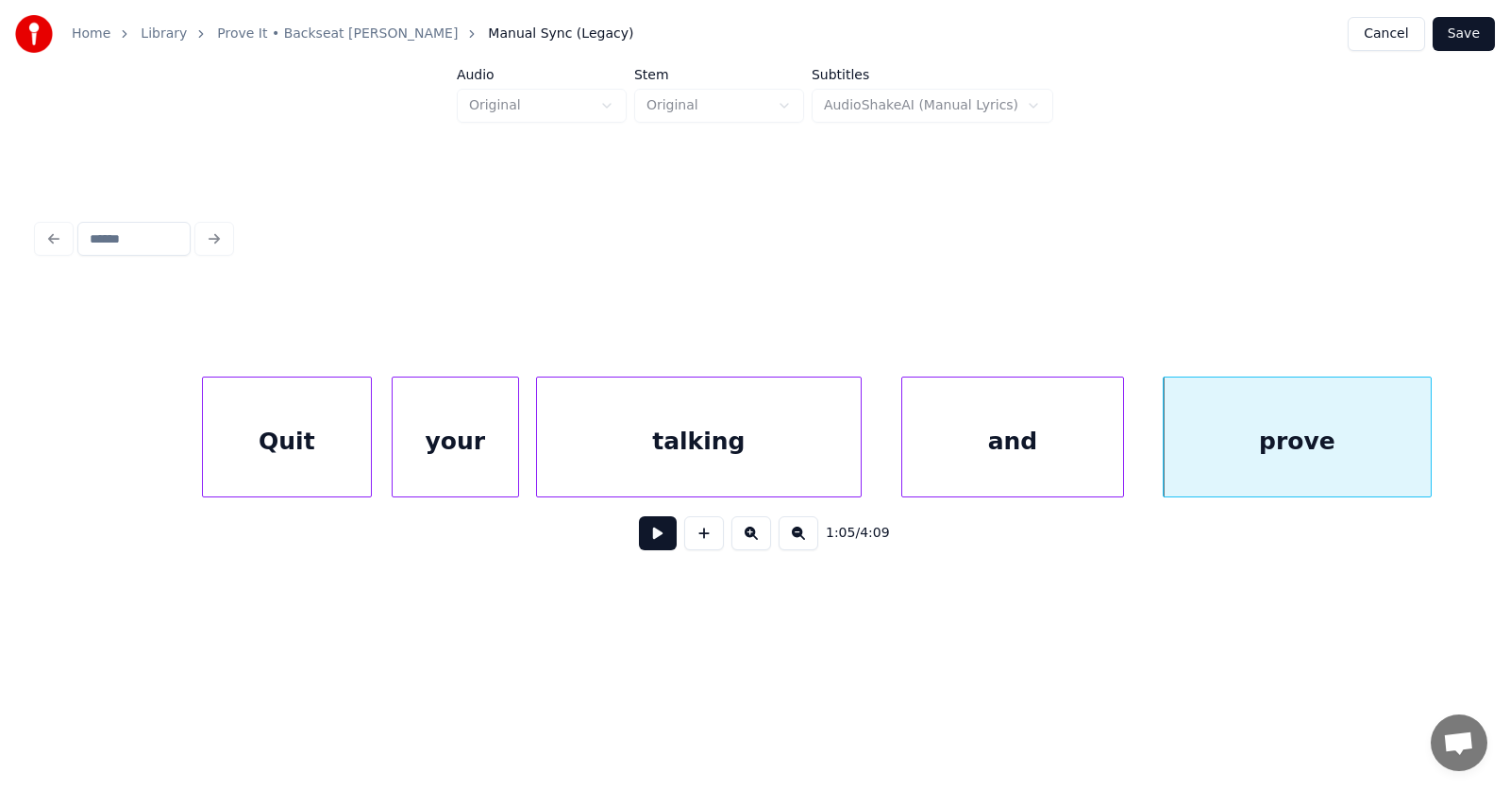
click at [1120, 456] on div at bounding box center [1120, 436] width 6 height 119
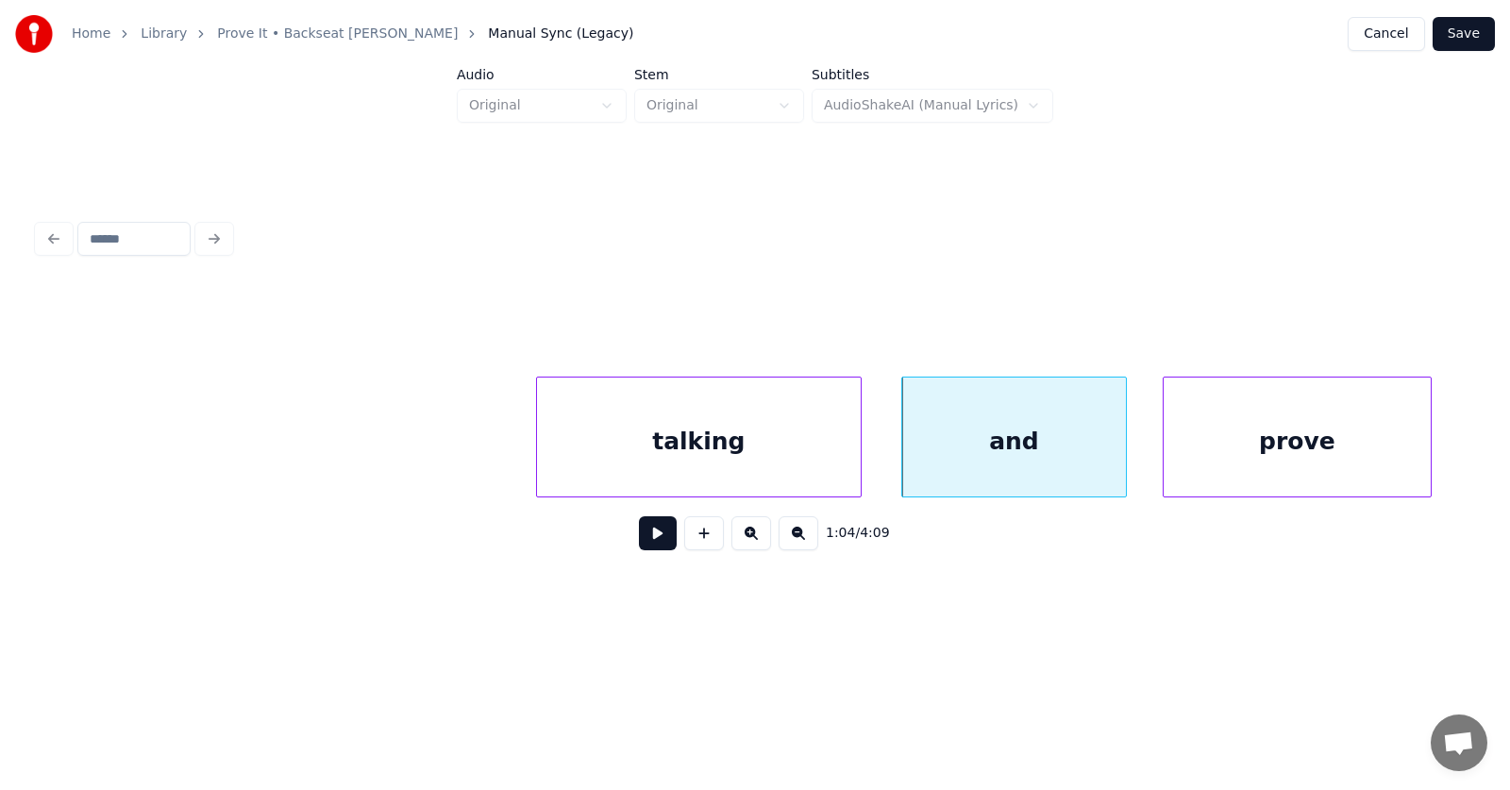
scroll to position [0, 46254]
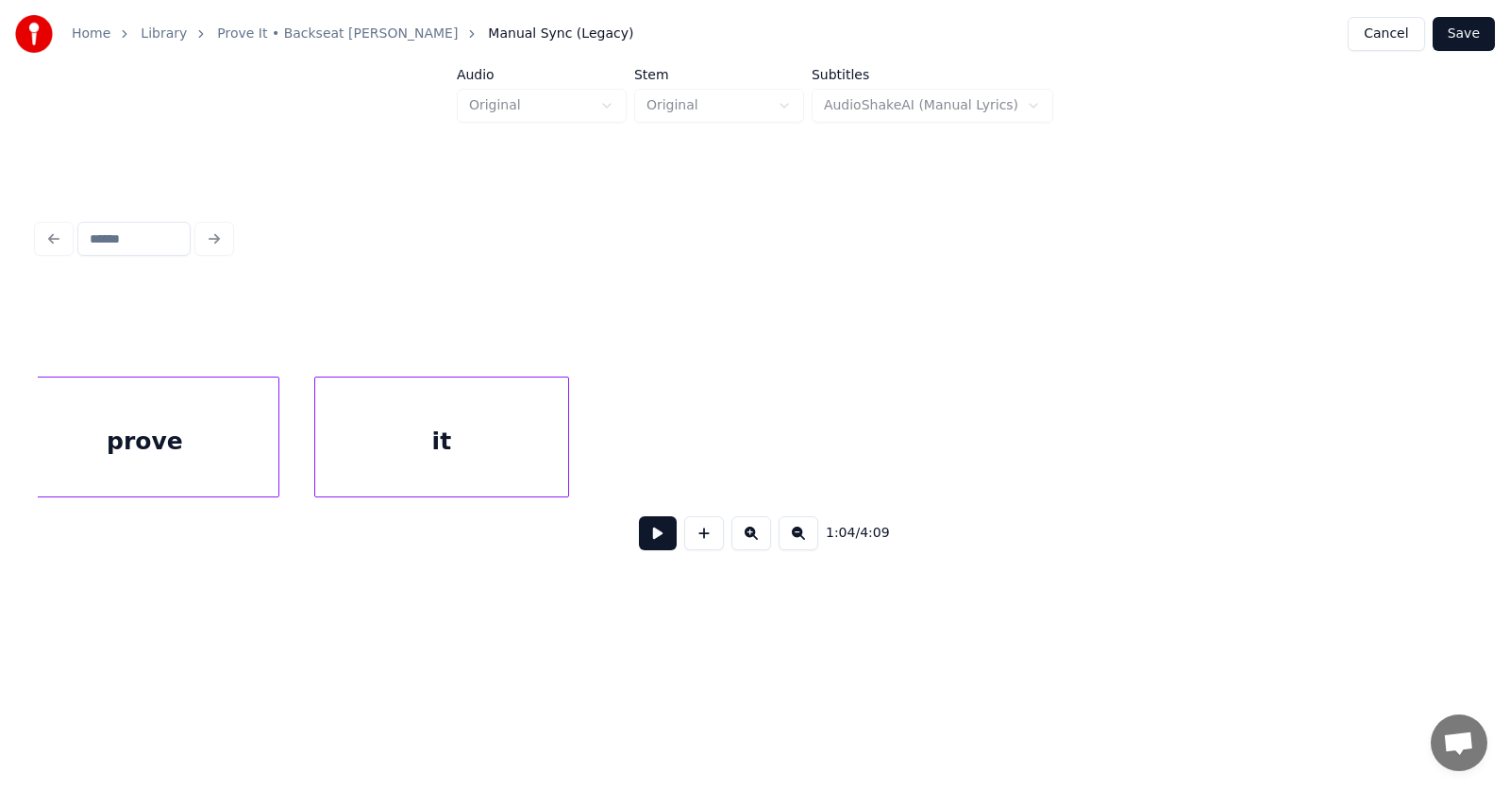
click at [402, 470] on div "it" at bounding box center [441, 441] width 253 height 128
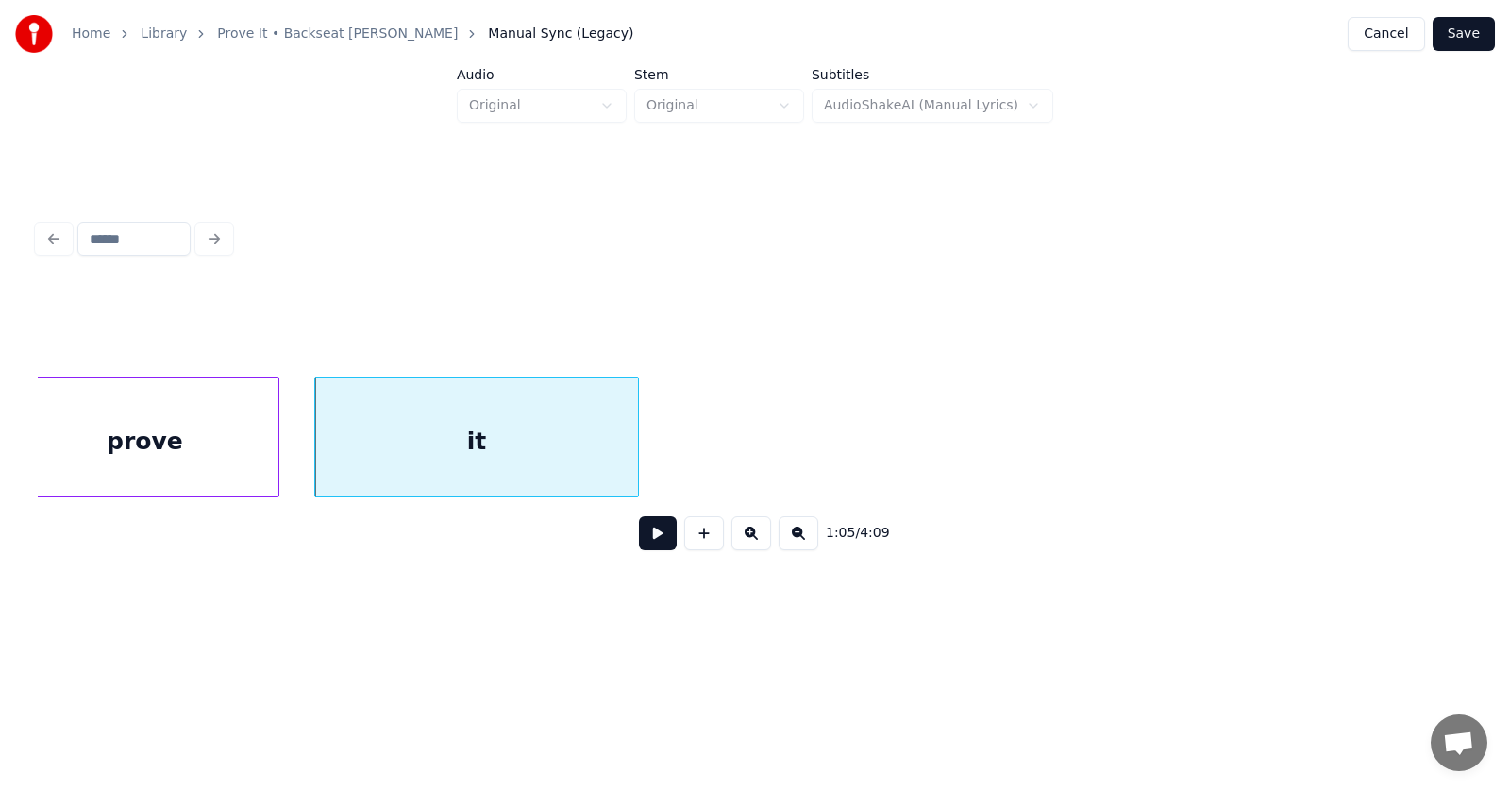
click at [638, 451] on div at bounding box center [635, 436] width 6 height 119
click at [640, 543] on button at bounding box center [658, 533] width 38 height 34
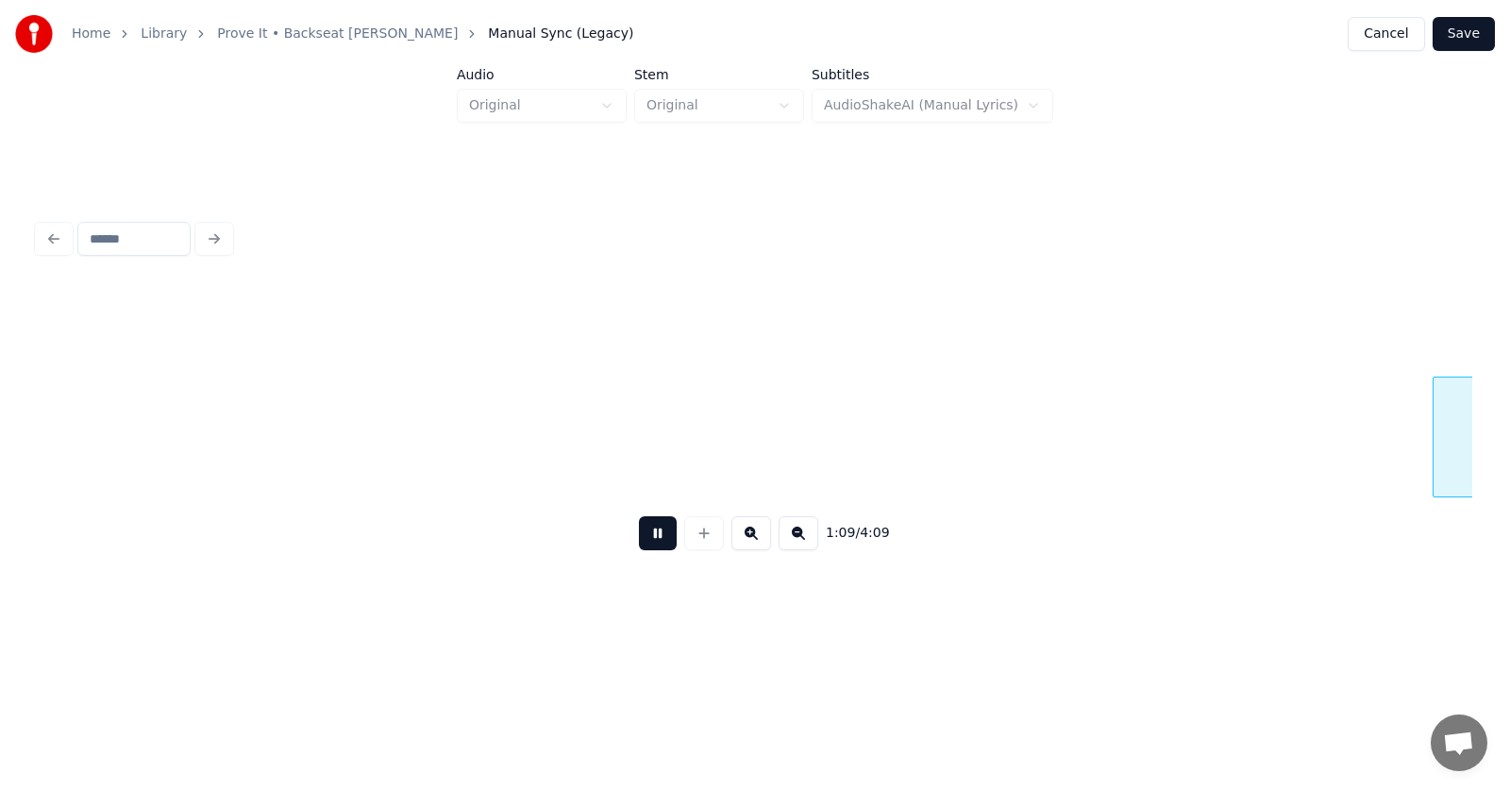
scroll to position [0, 49136]
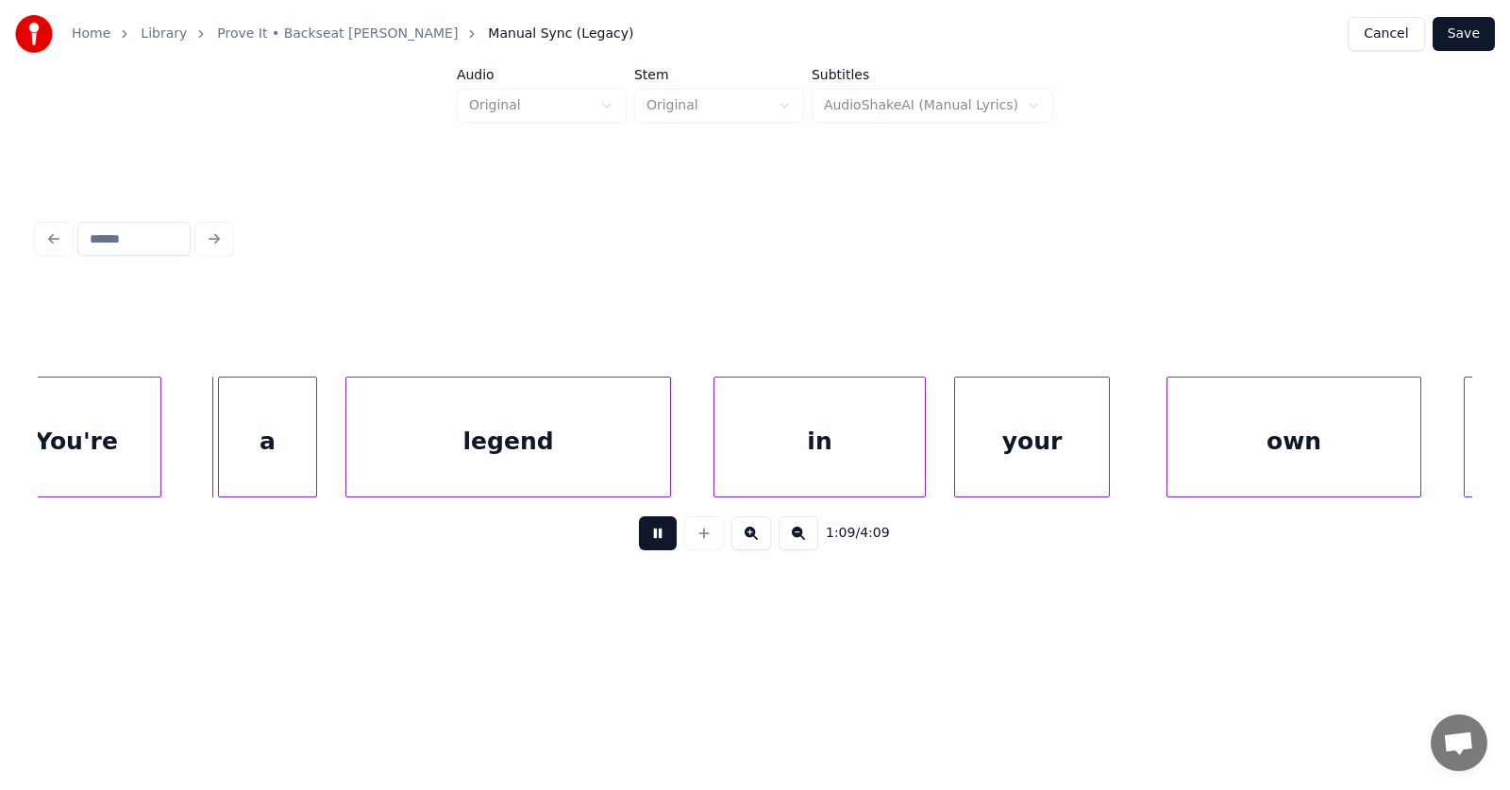
click at [654, 547] on button at bounding box center [658, 533] width 38 height 34
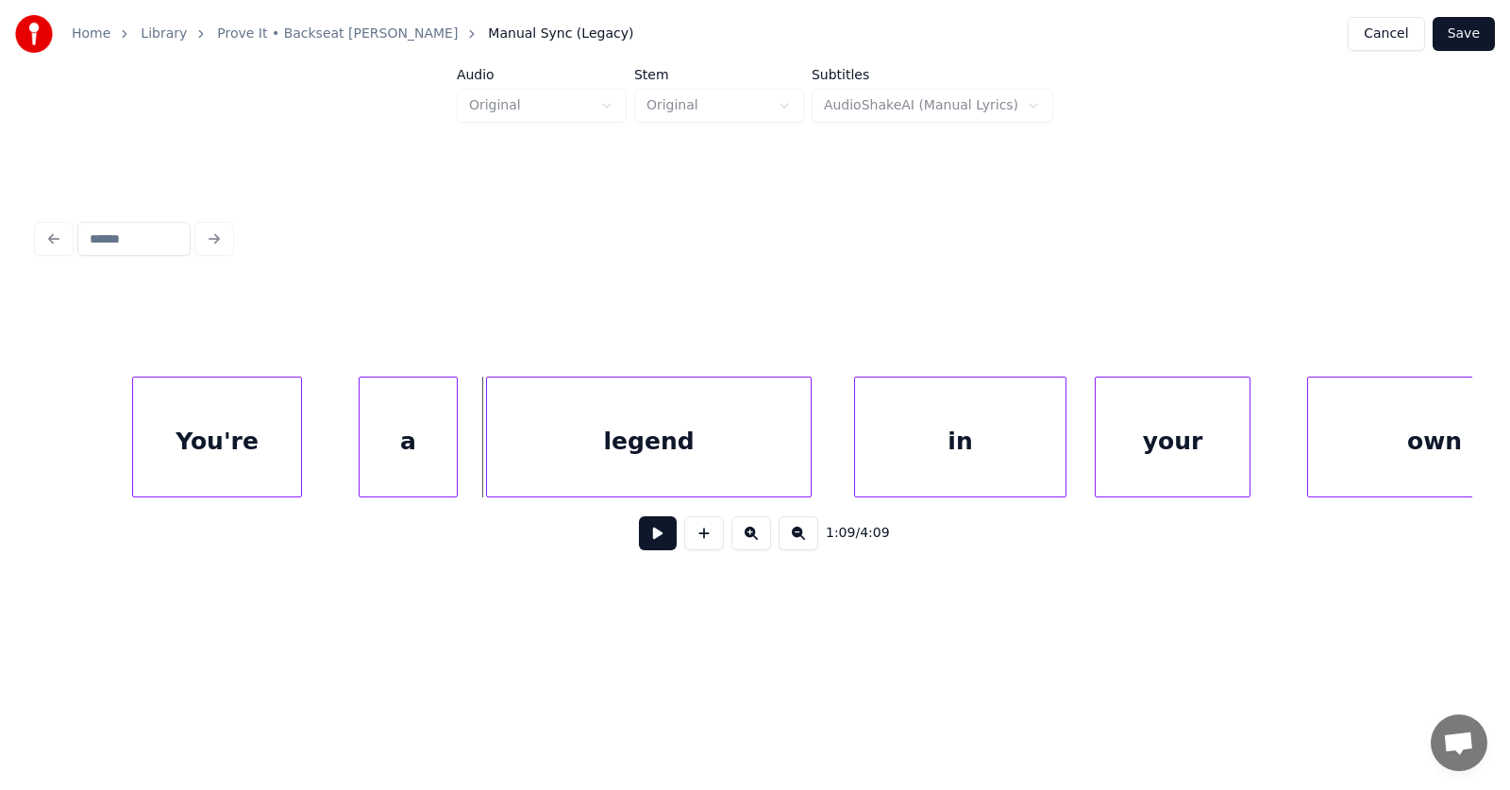
scroll to position [0, 48758]
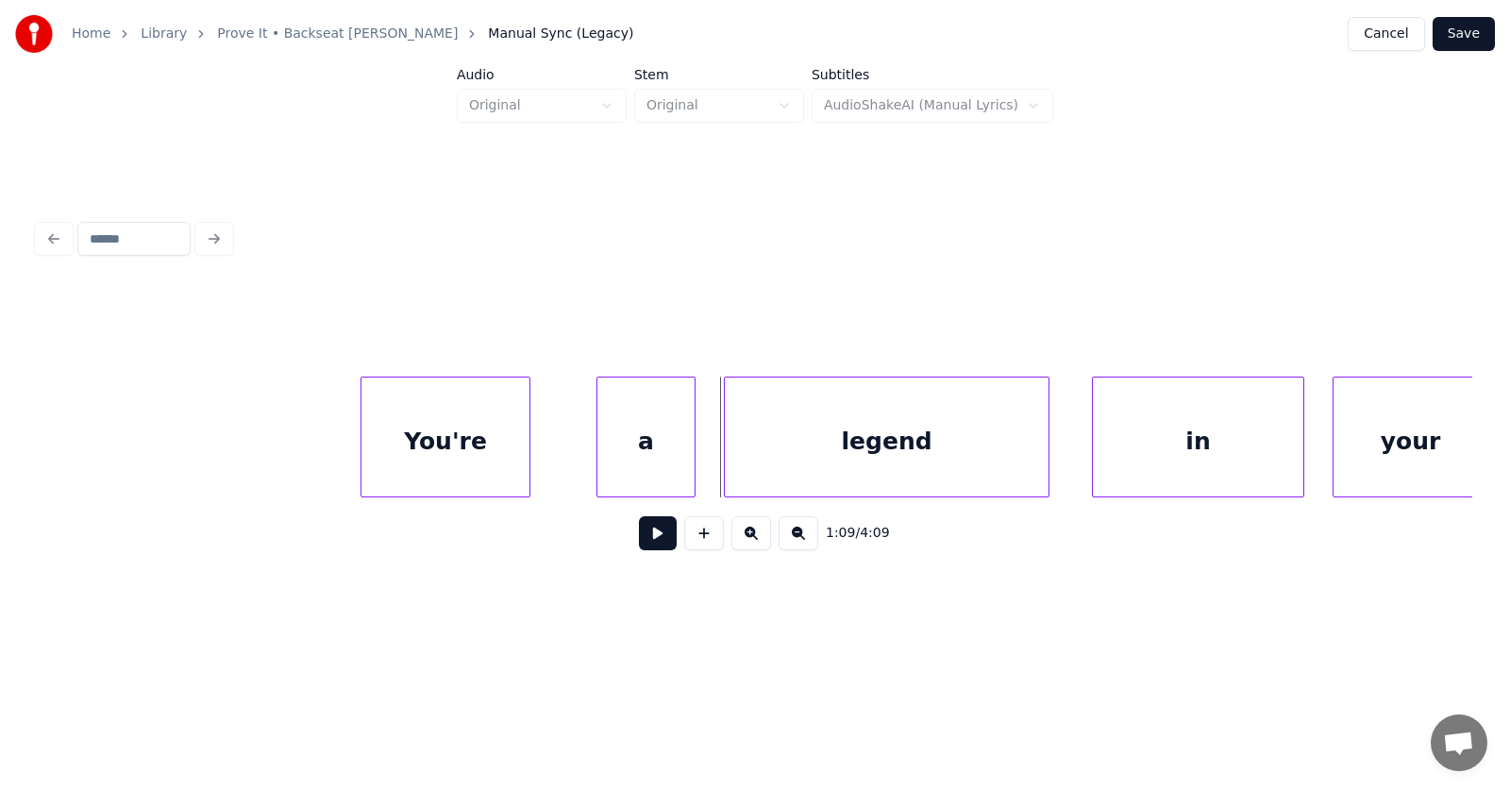
click at [455, 448] on div "You're" at bounding box center [445, 441] width 168 height 128
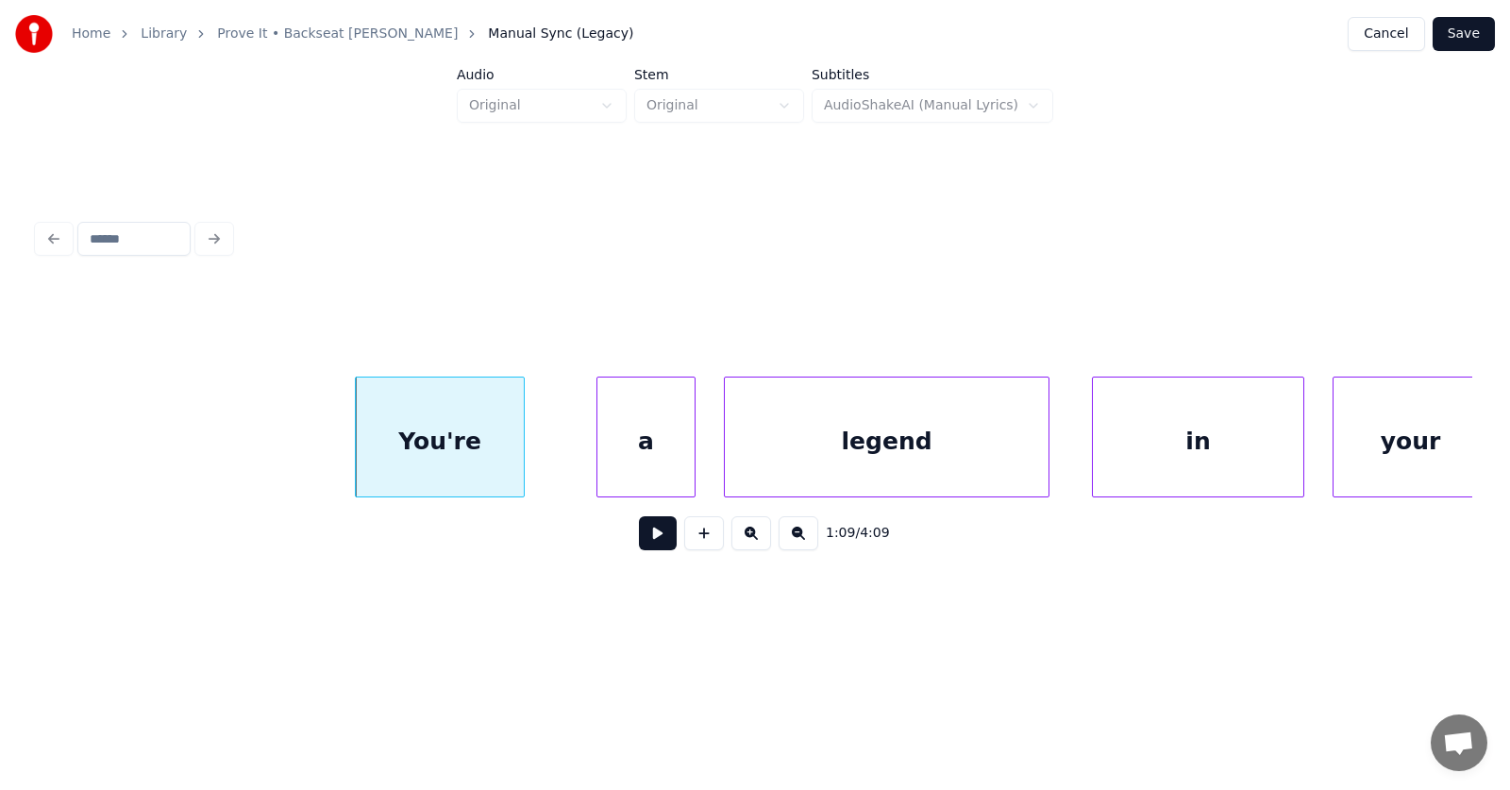
click at [355, 442] on div "You're" at bounding box center [440, 437] width 170 height 121
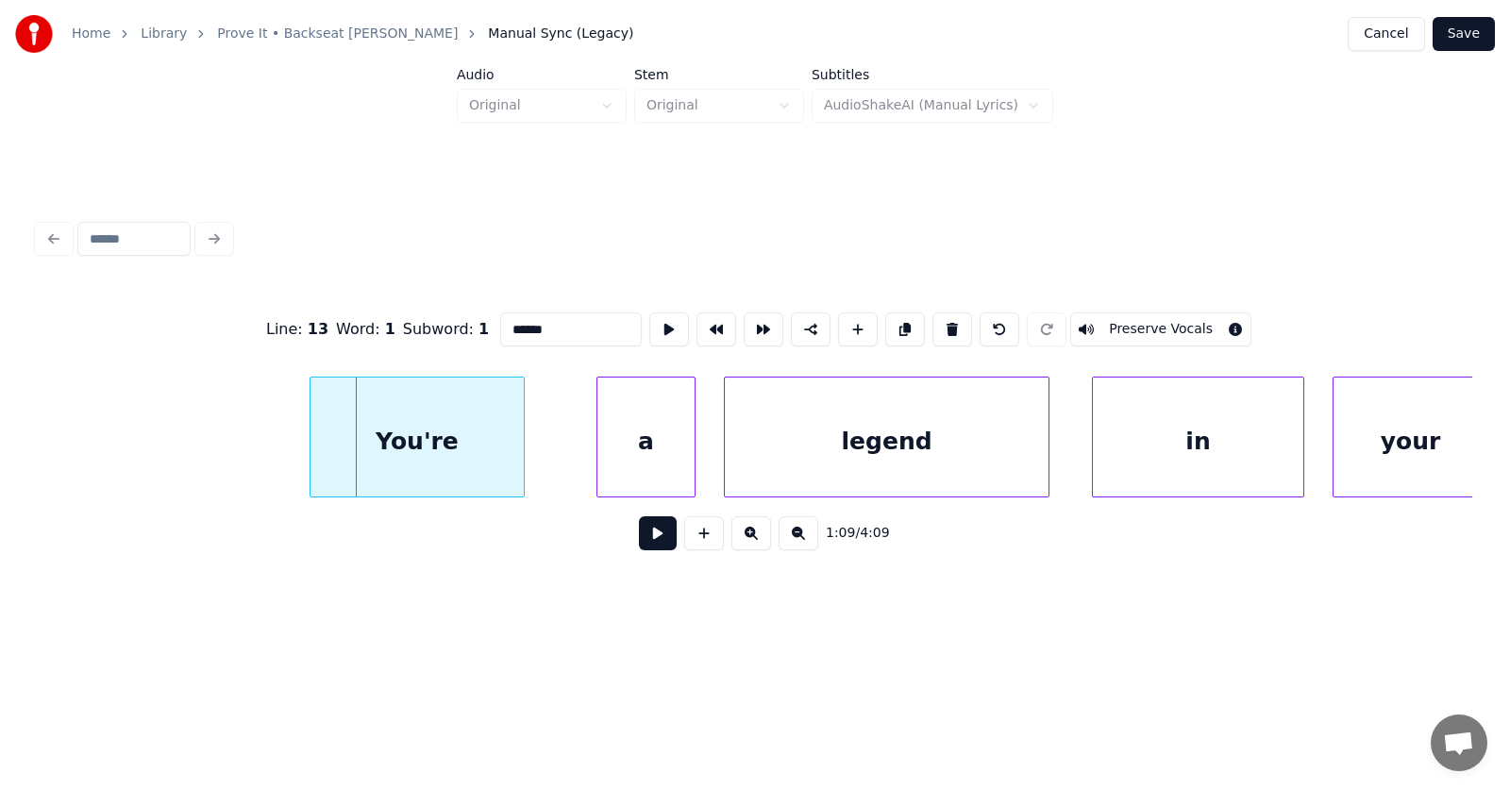
click at [311, 445] on div at bounding box center [313, 436] width 6 height 119
click at [584, 449] on div "a" at bounding box center [607, 441] width 97 height 128
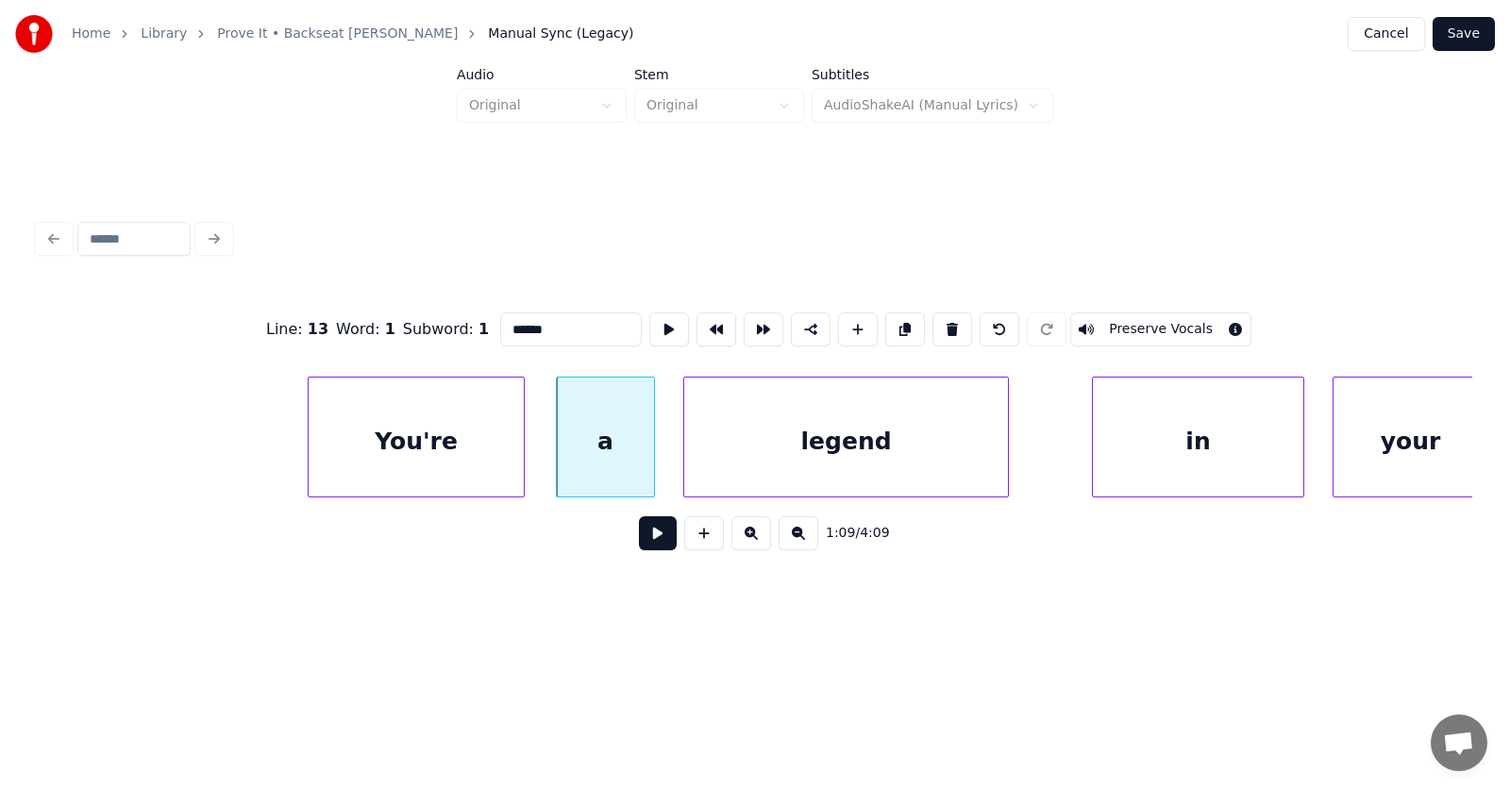
click at [757, 457] on div "legend" at bounding box center [846, 441] width 324 height 128
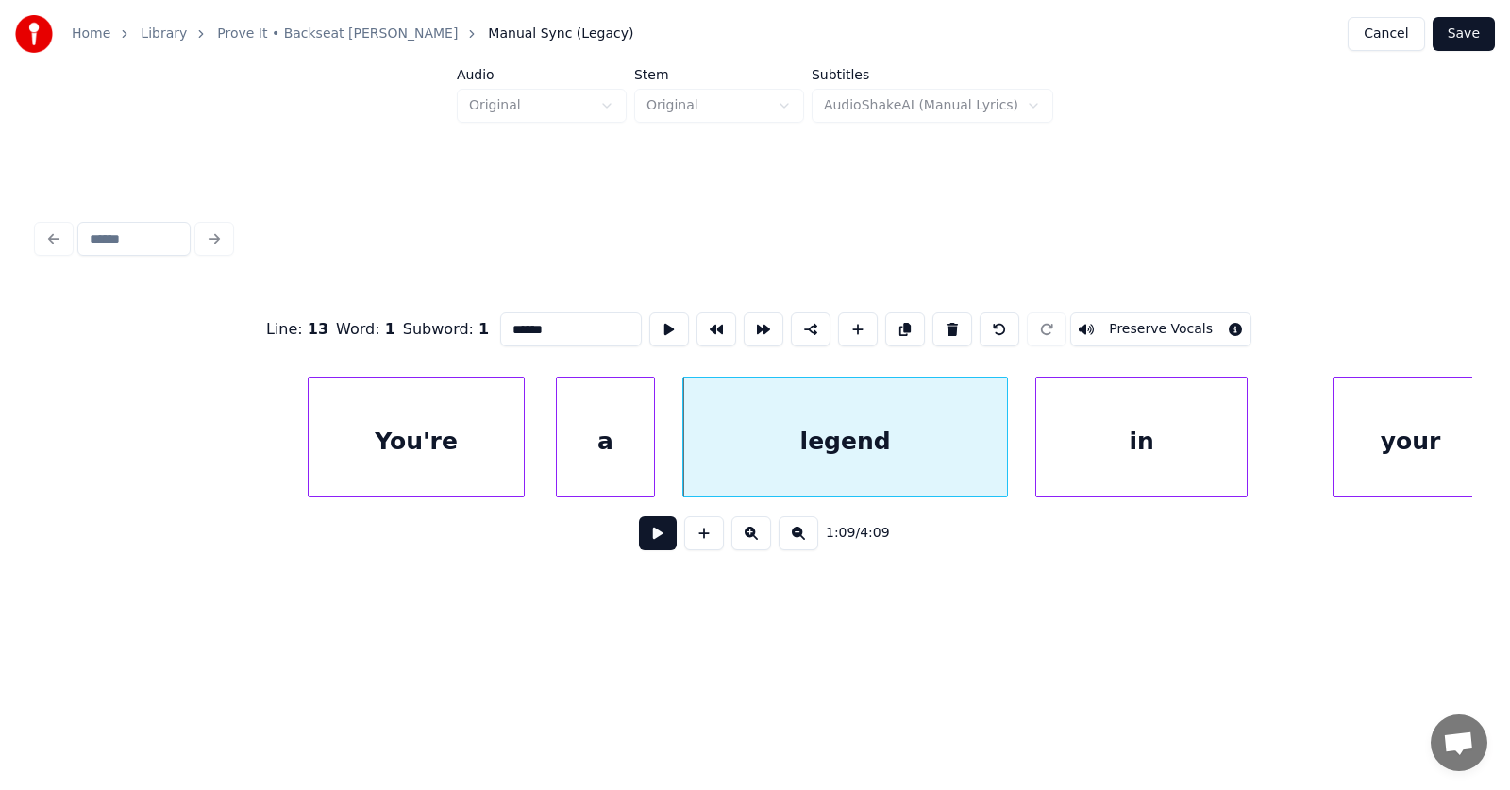
click at [1102, 466] on div "in" at bounding box center [1141, 441] width 210 height 128
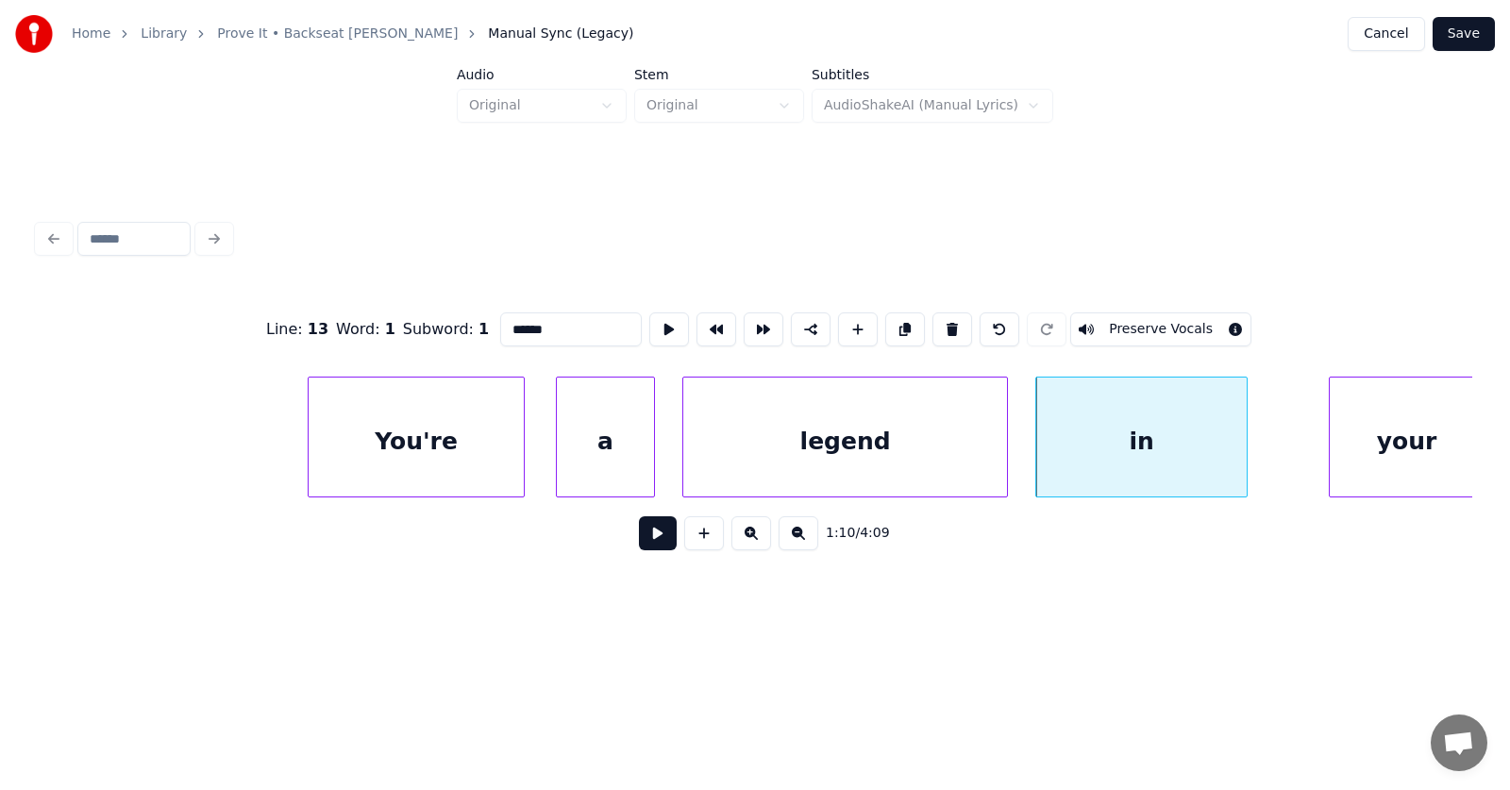
scroll to position [0, 48770]
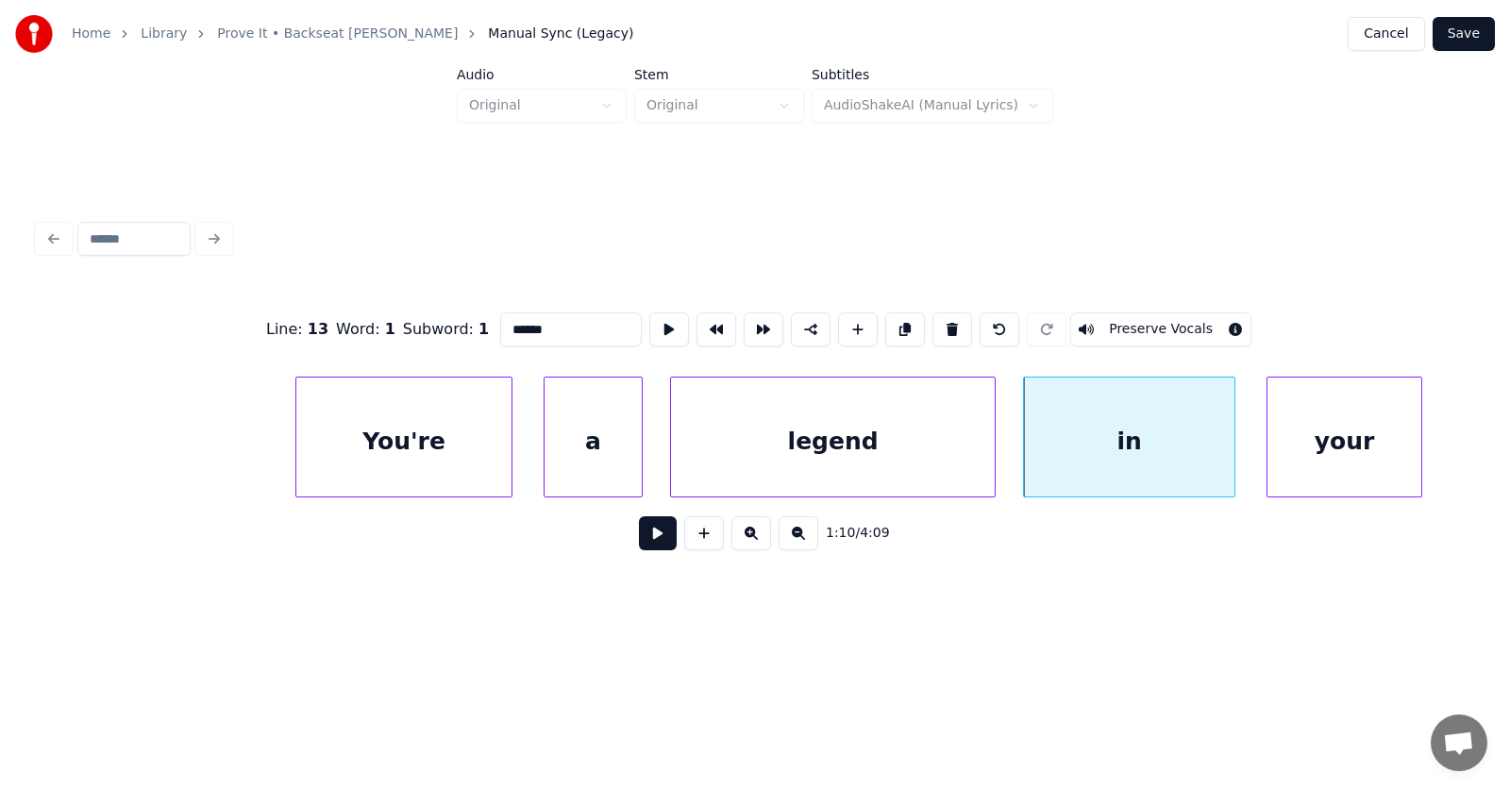
click at [1340, 460] on div "your" at bounding box center [1344, 441] width 154 height 128
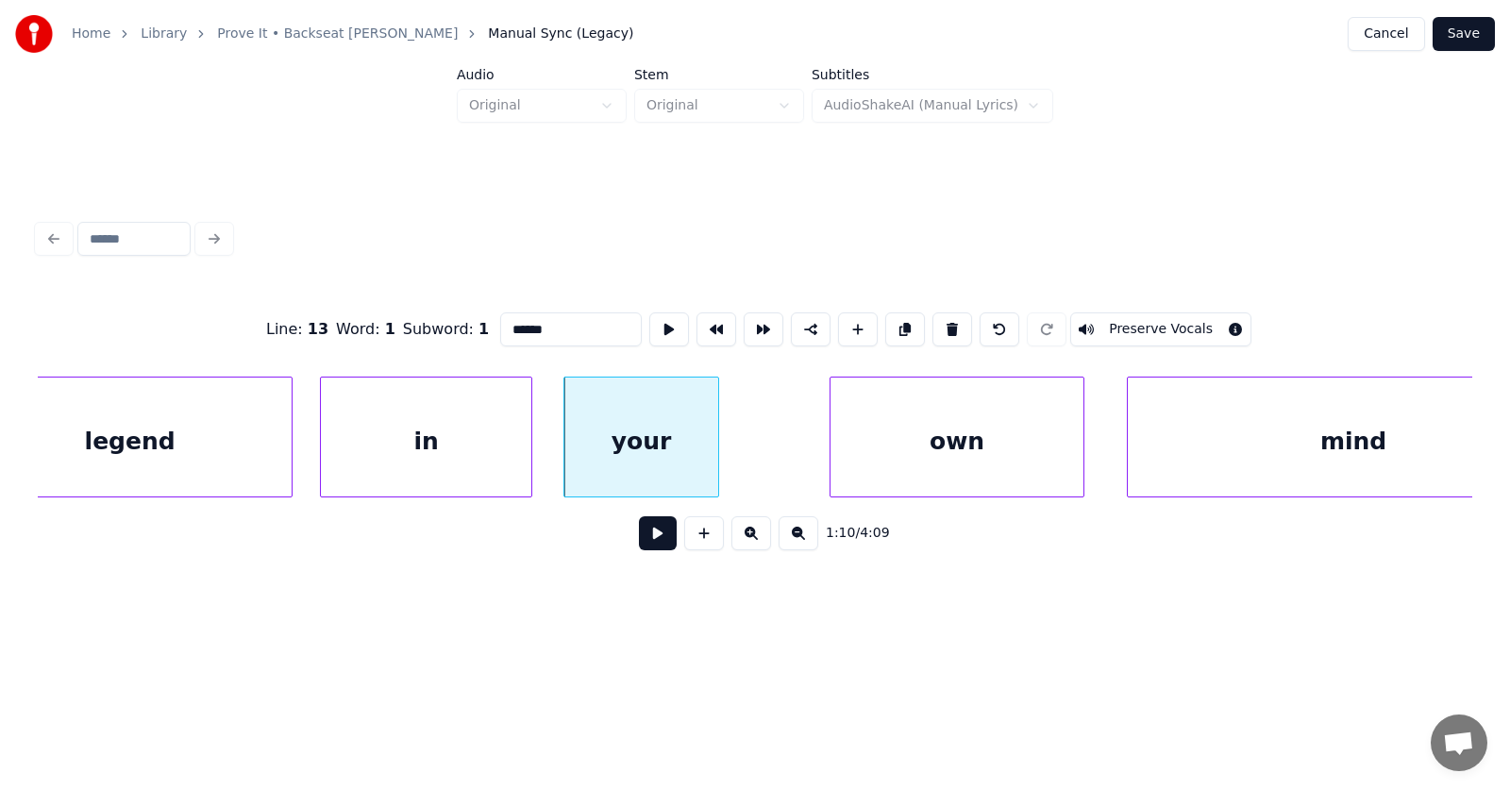
scroll to position [0, 49592]
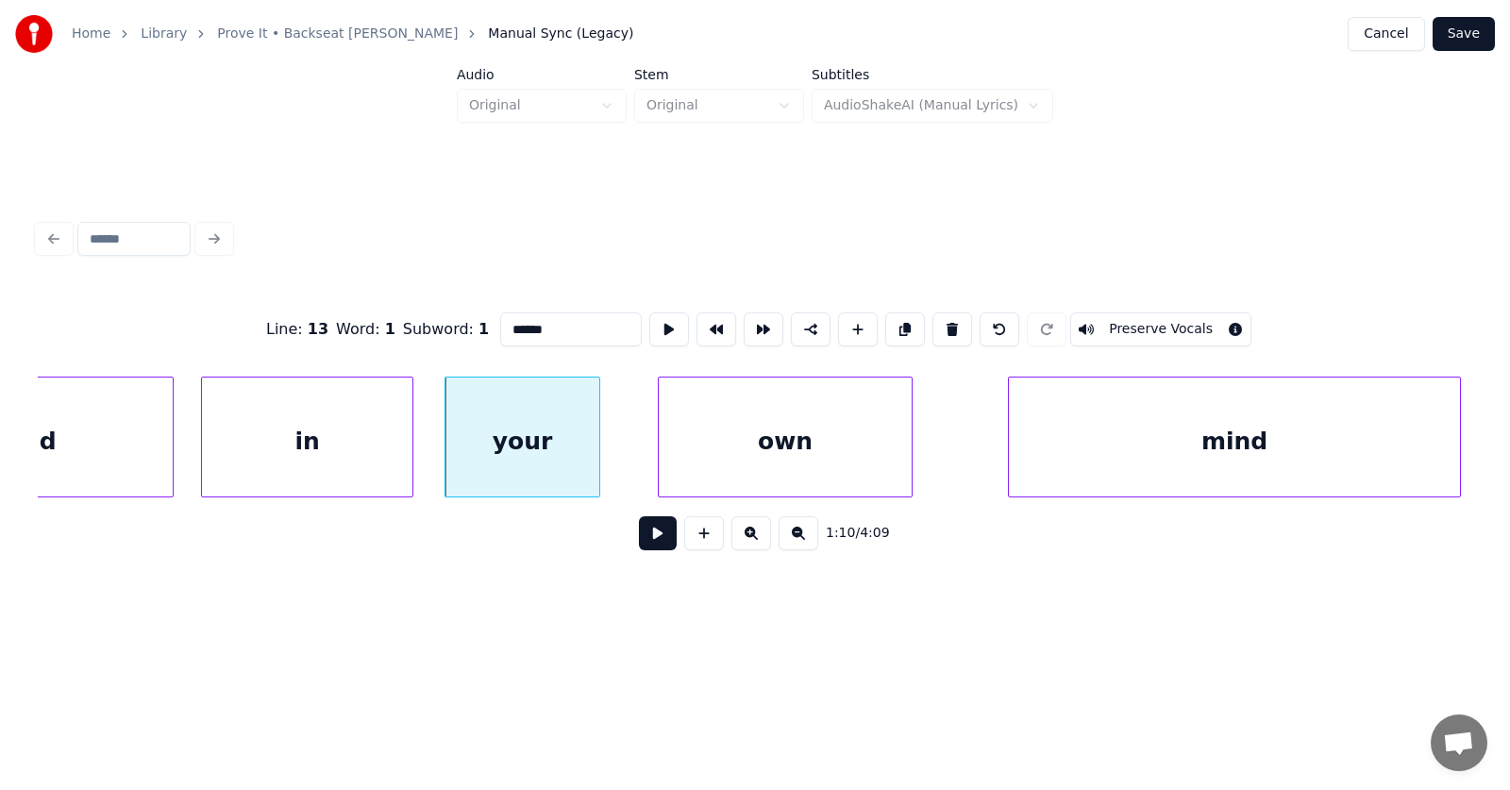
click at [810, 459] on div "own" at bounding box center [785, 441] width 253 height 128
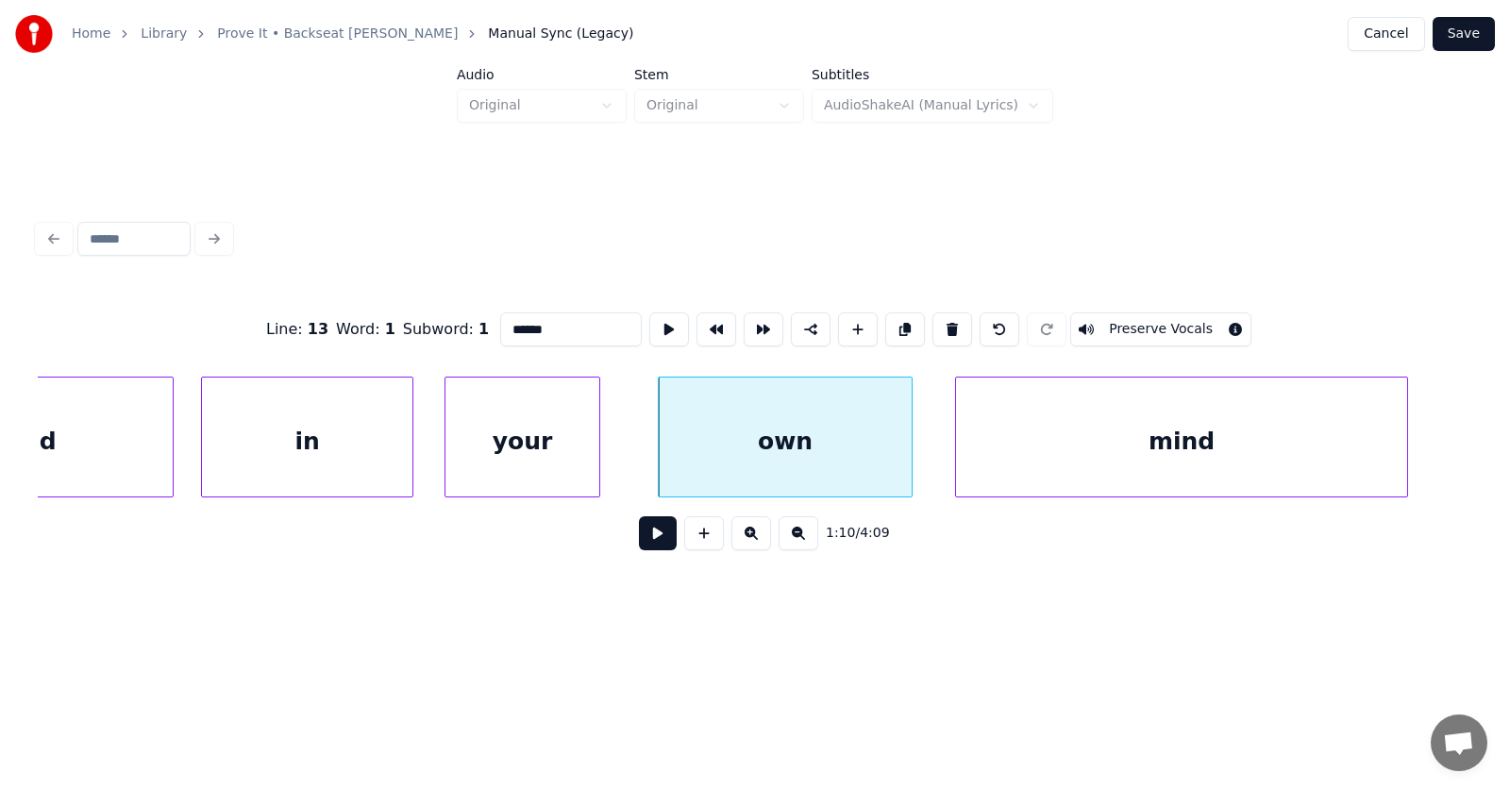
click at [1055, 450] on div "mind" at bounding box center [1181, 441] width 451 height 128
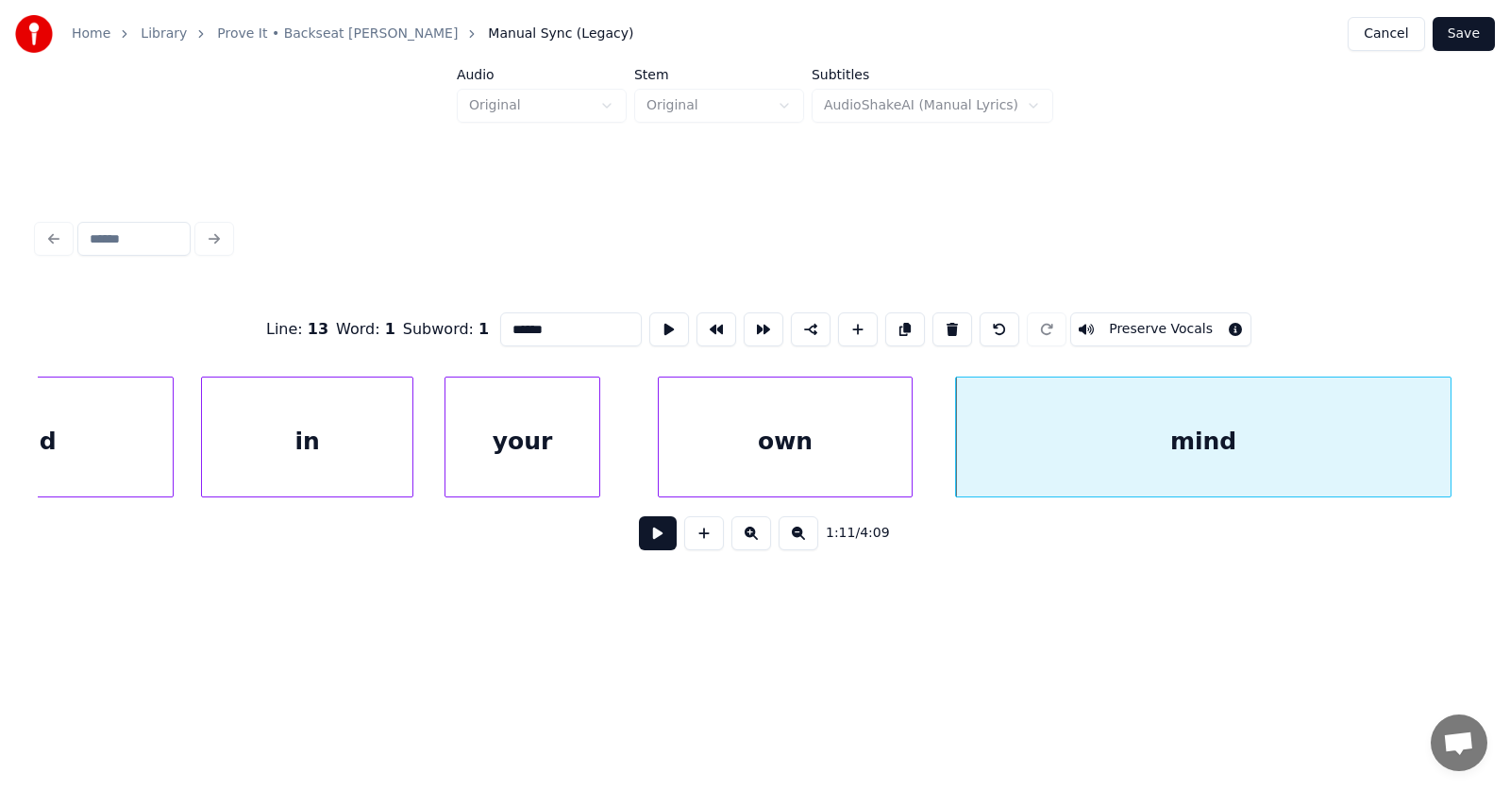
click at [1450, 443] on div at bounding box center [1448, 436] width 6 height 119
click at [657, 541] on button at bounding box center [658, 533] width 38 height 34
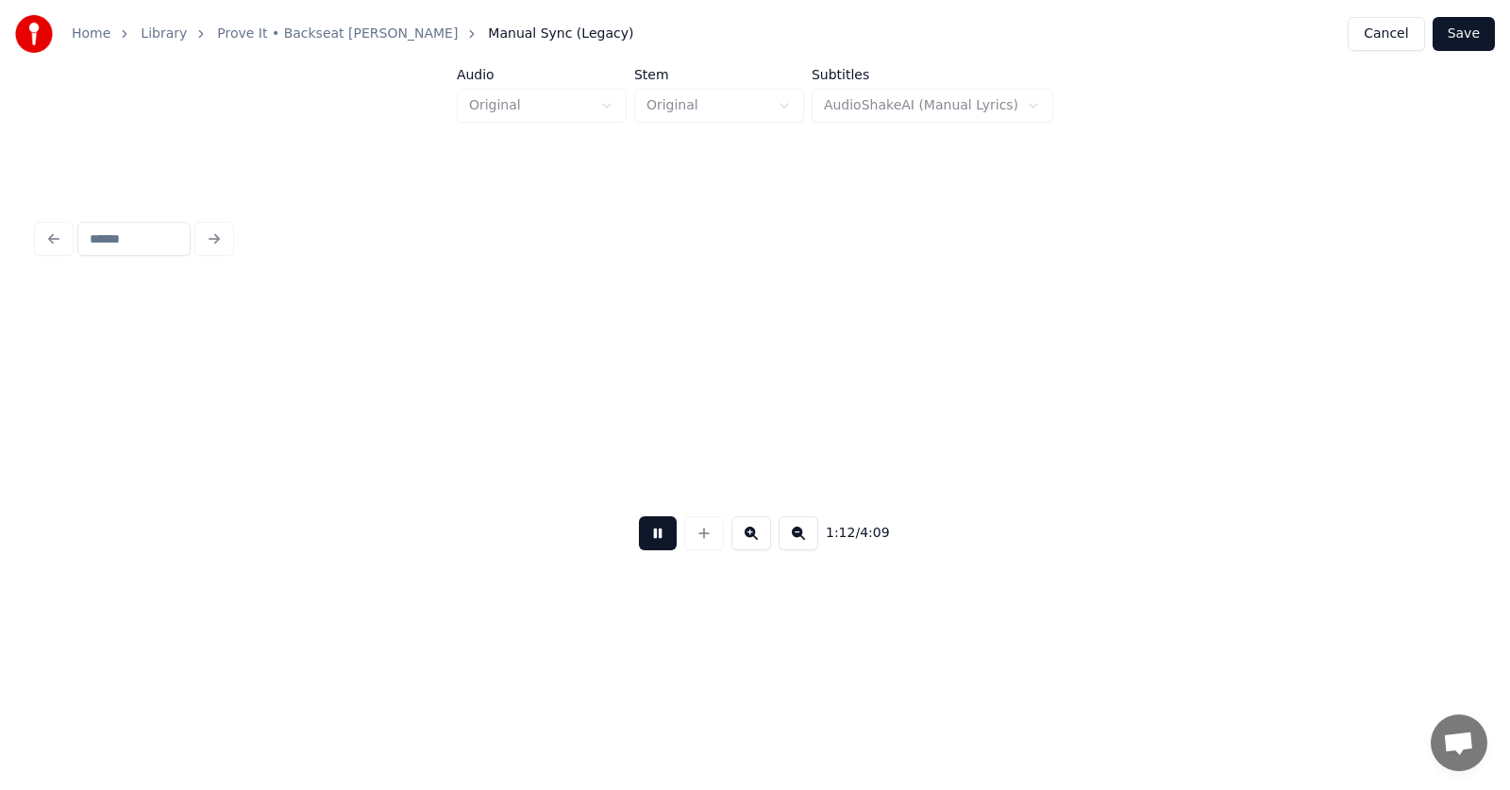
scroll to position [0, 51026]
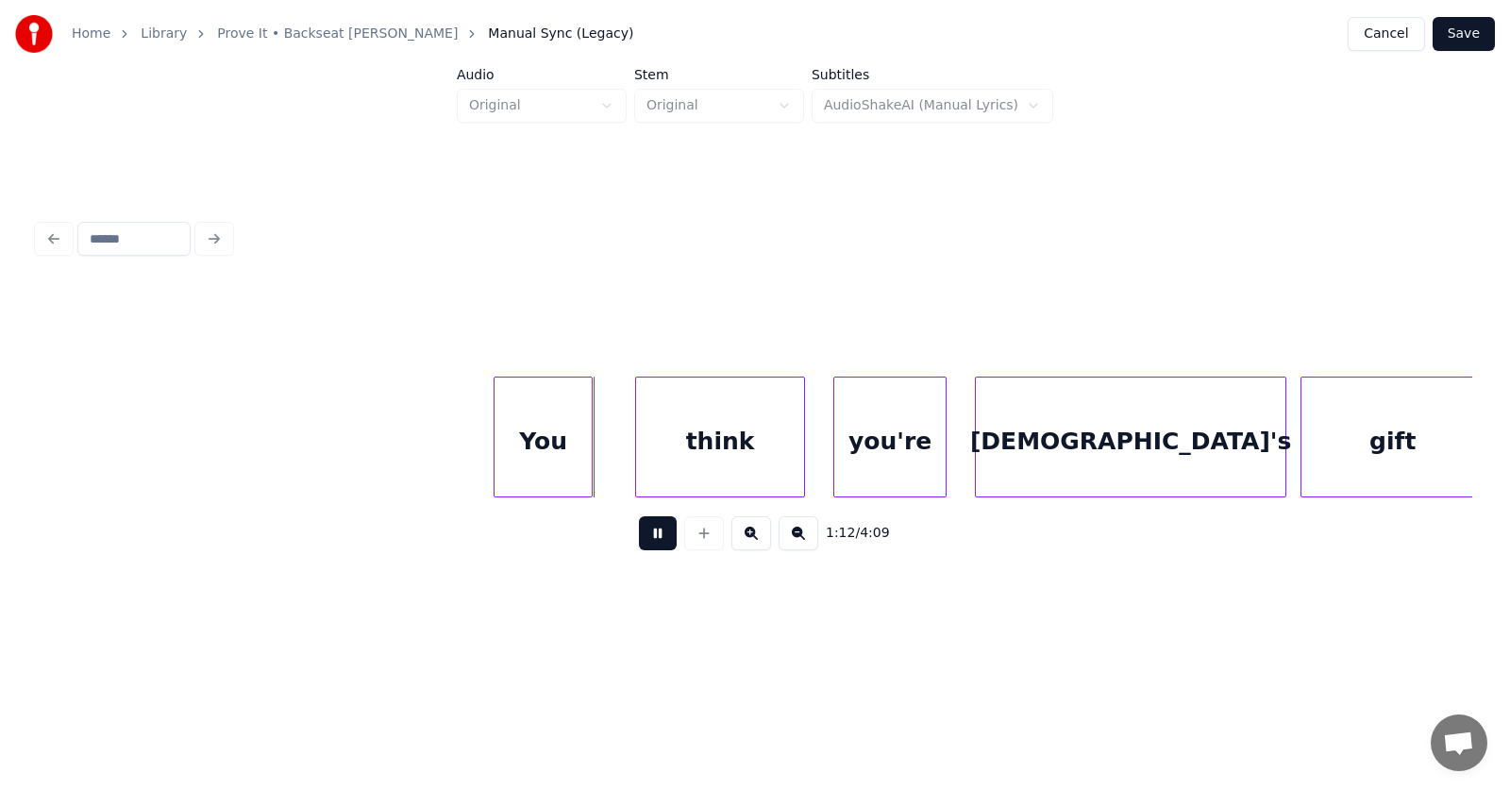
click at [657, 540] on button at bounding box center [658, 533] width 38 height 34
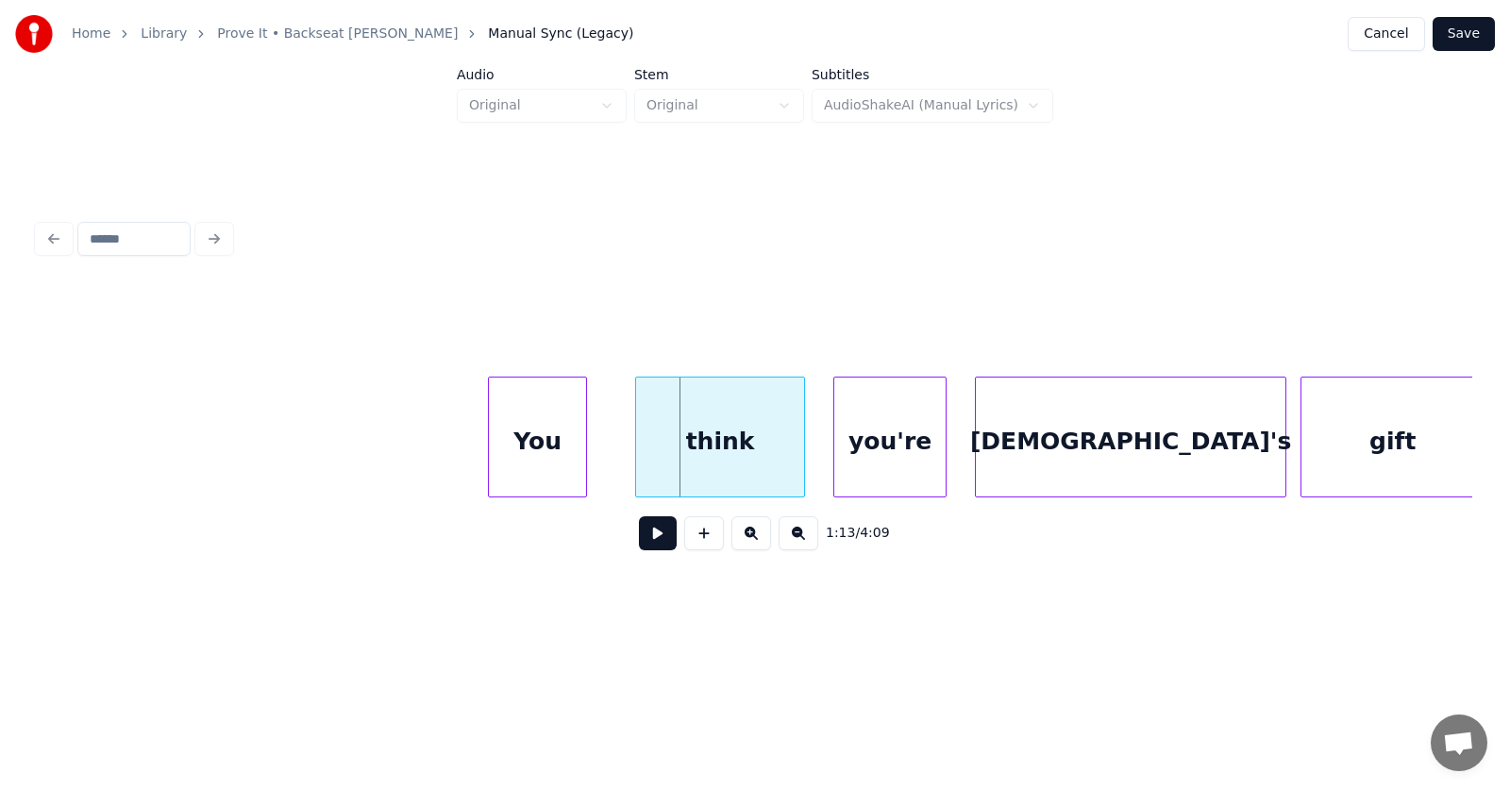
click at [561, 450] on div "You" at bounding box center [537, 441] width 97 height 128
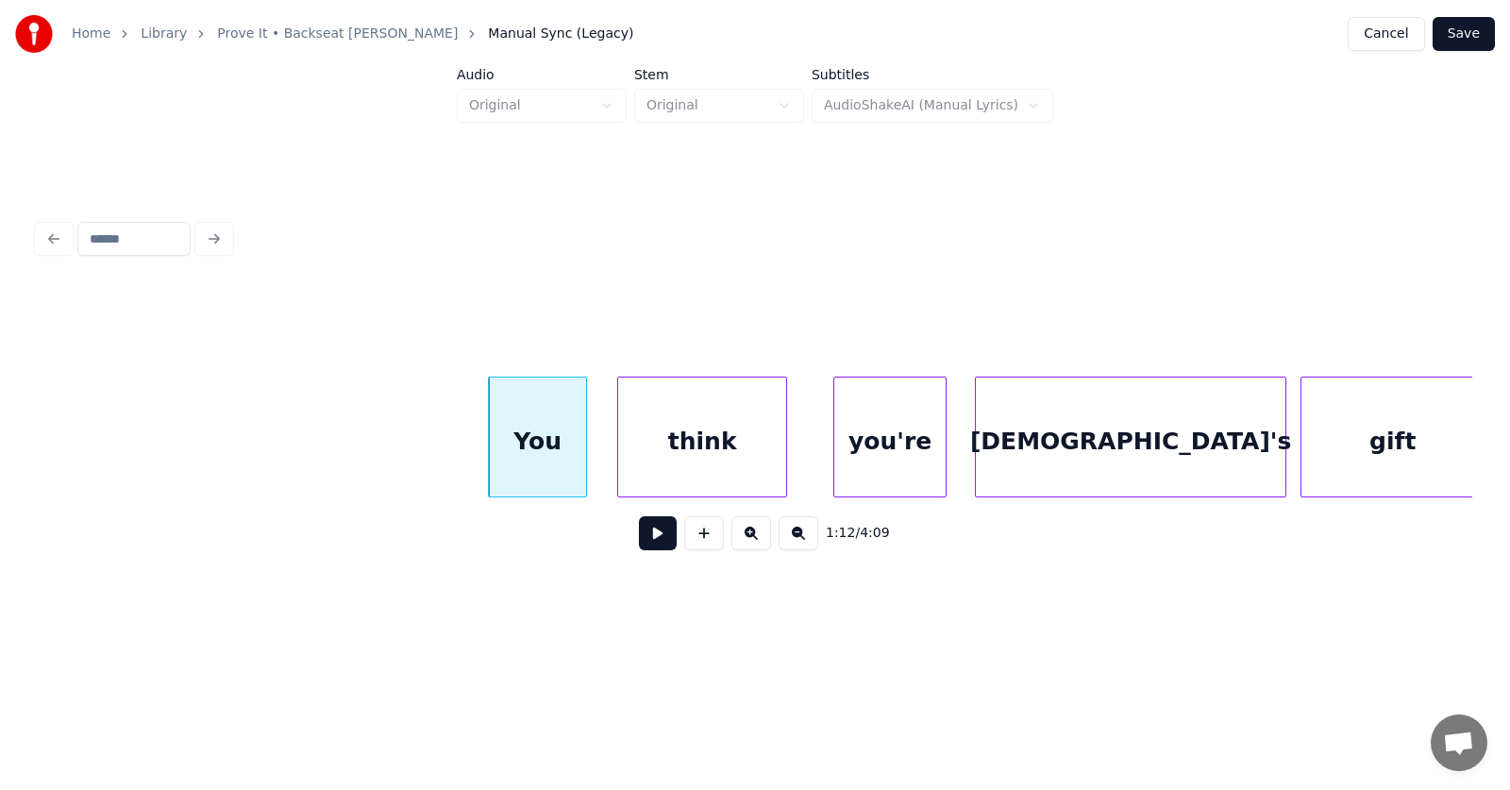
click at [720, 458] on div "think" at bounding box center [702, 441] width 168 height 128
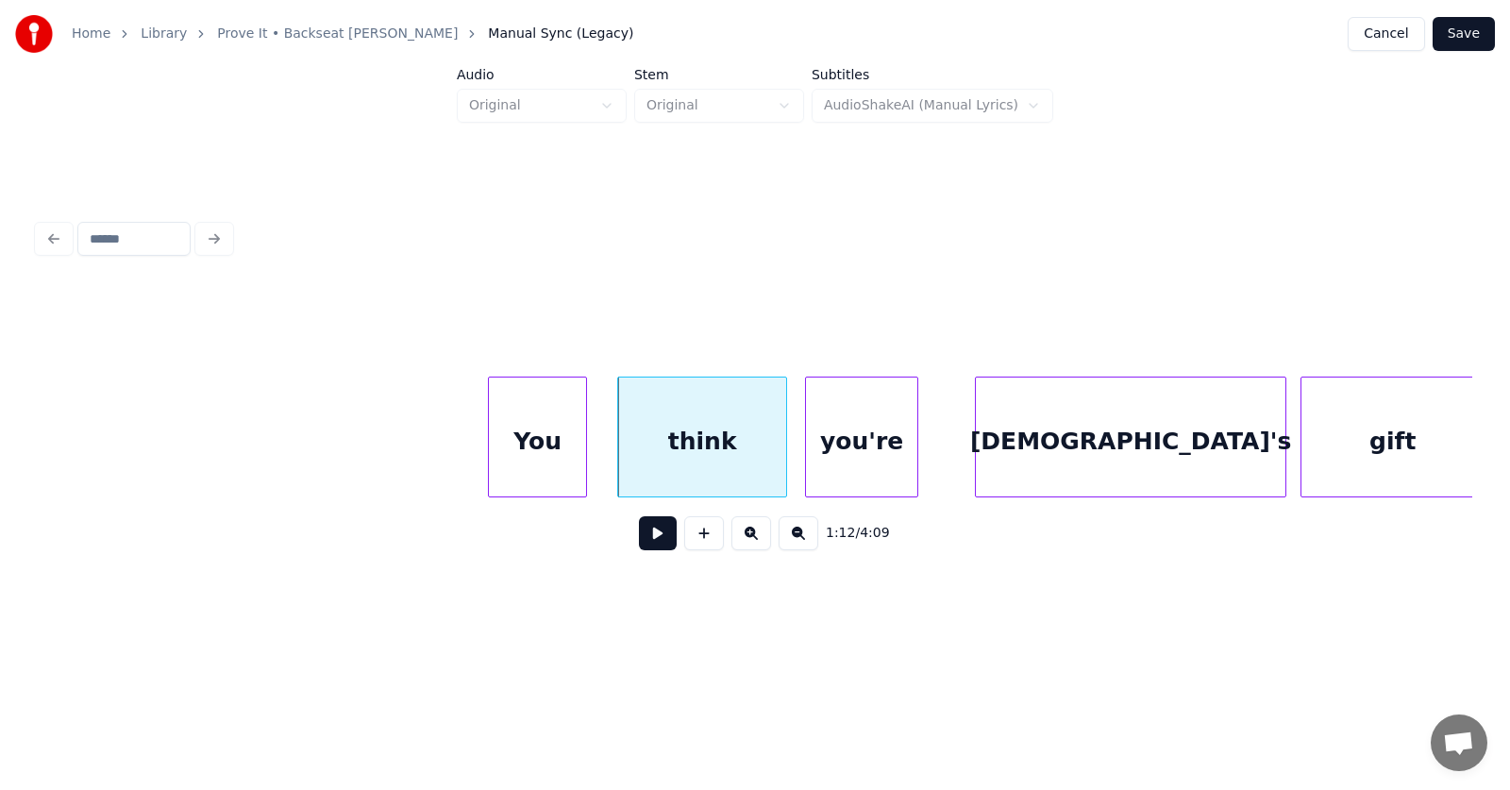
click at [865, 460] on div "you're" at bounding box center [861, 441] width 111 height 128
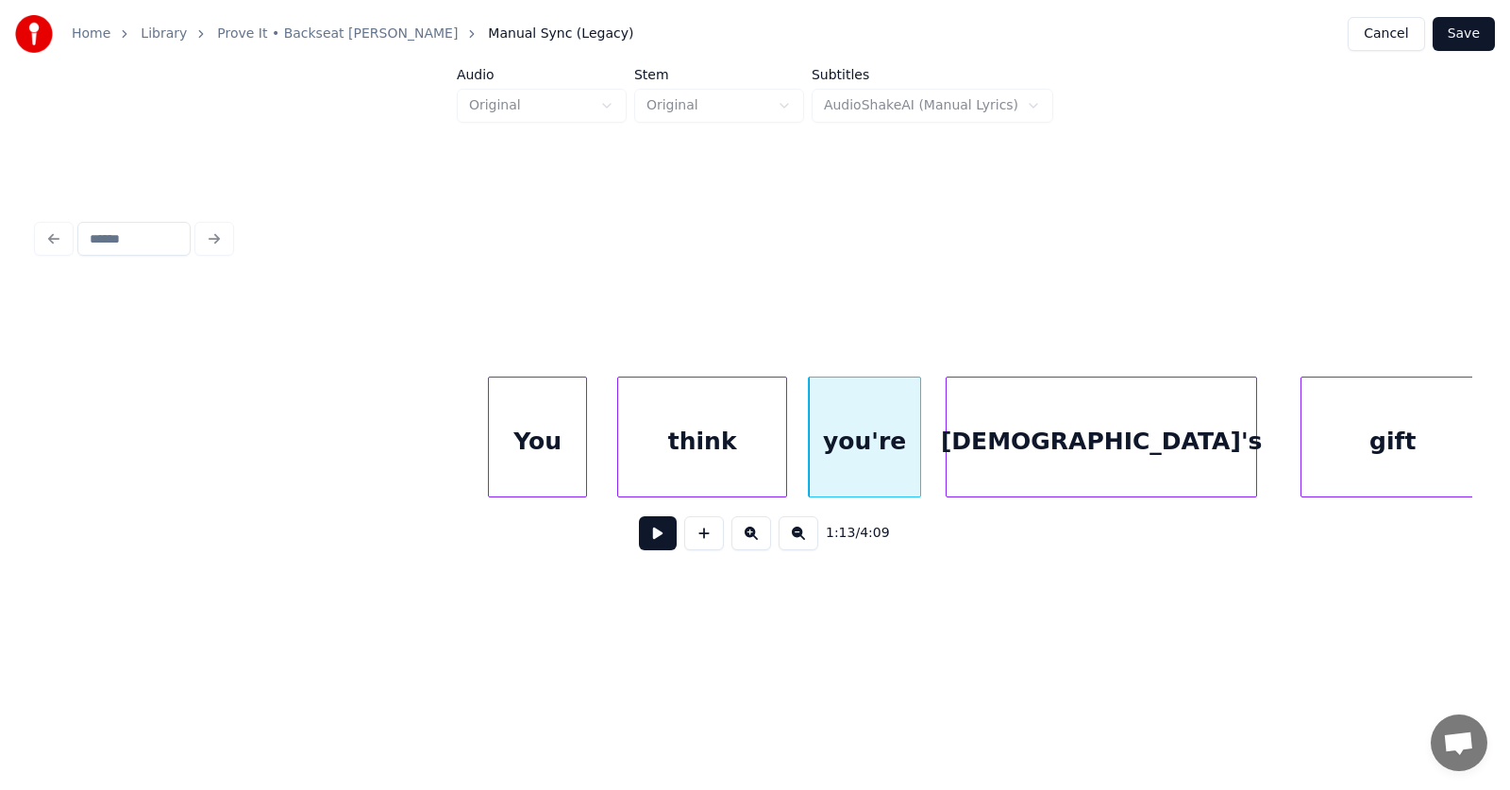
click at [1020, 454] on div "[DEMOGRAPHIC_DATA]'s" at bounding box center [1101, 441] width 310 height 128
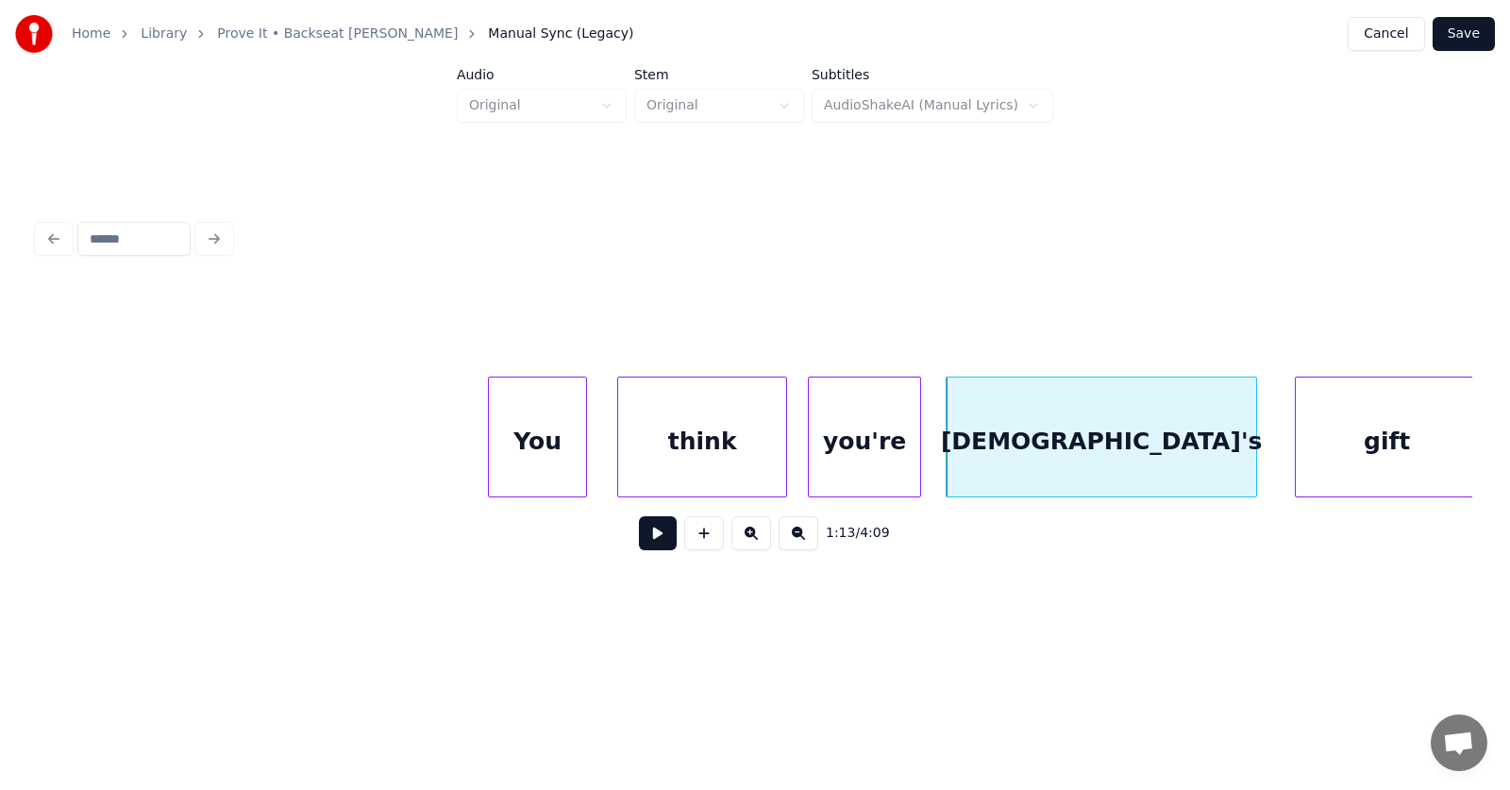
scroll to position [0, 51035]
click at [1325, 454] on div "gift" at bounding box center [1366, 441] width 182 height 128
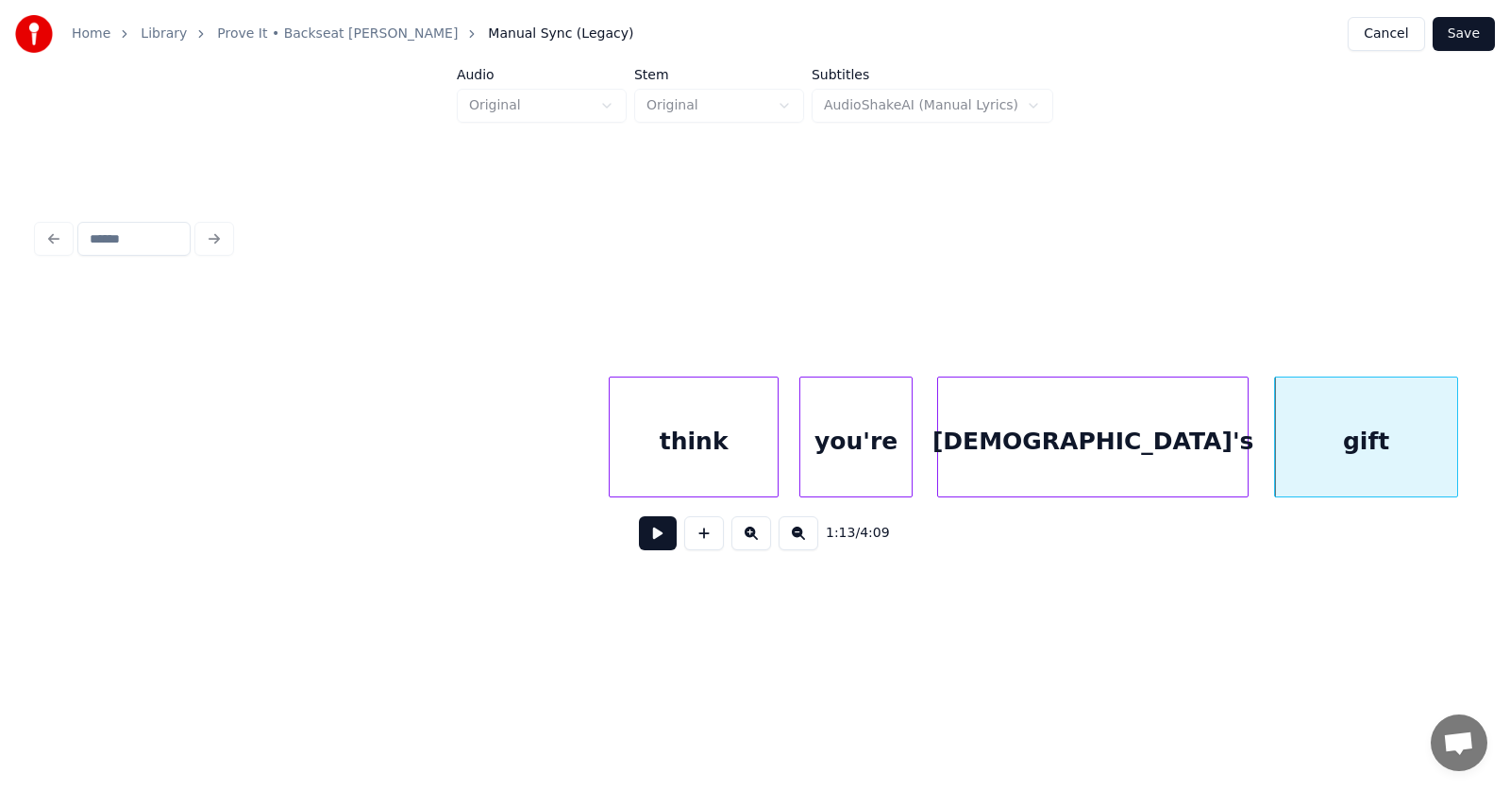
scroll to position [0, 52290]
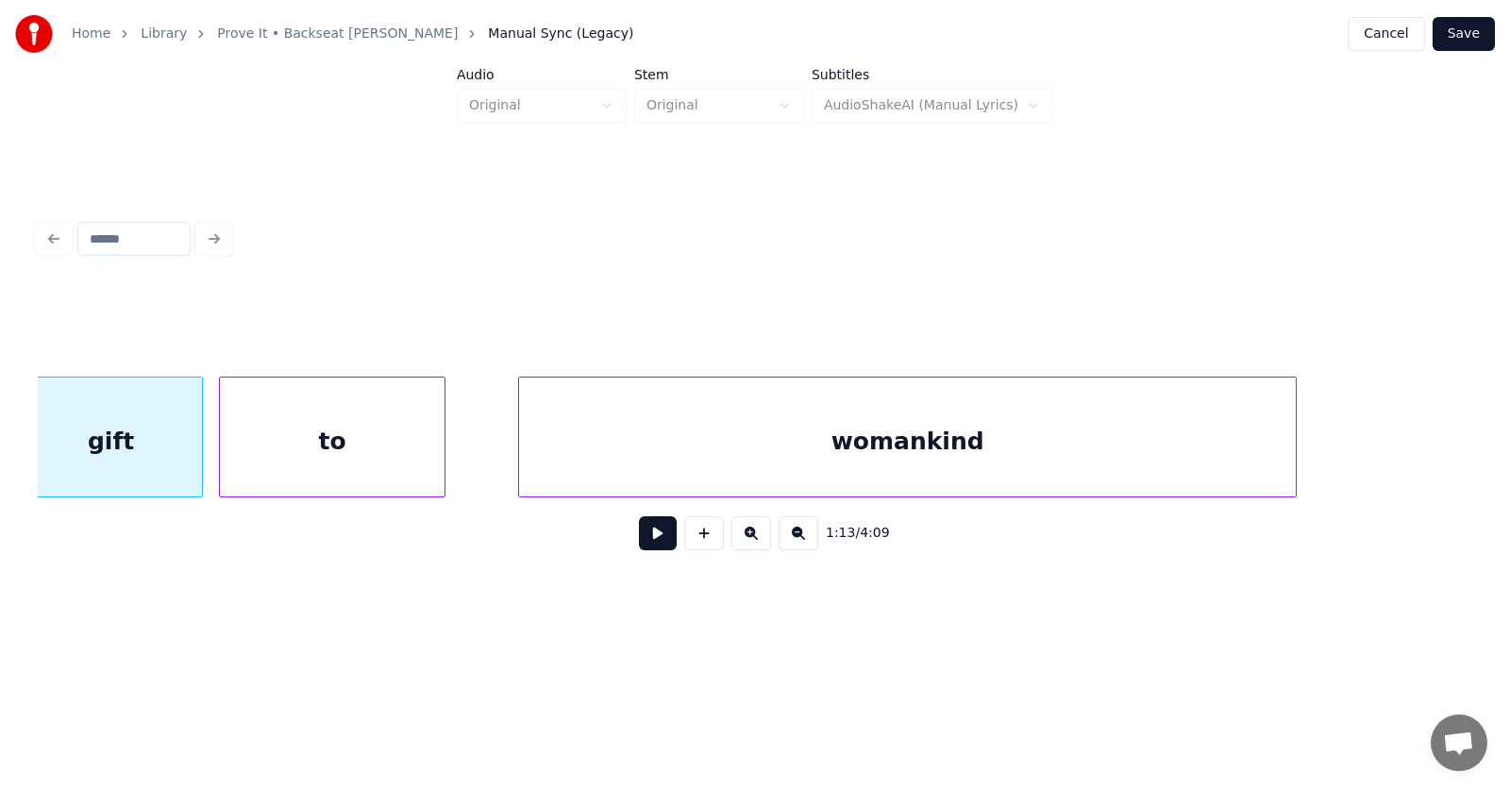
click at [385, 452] on div "to" at bounding box center [332, 441] width 225 height 128
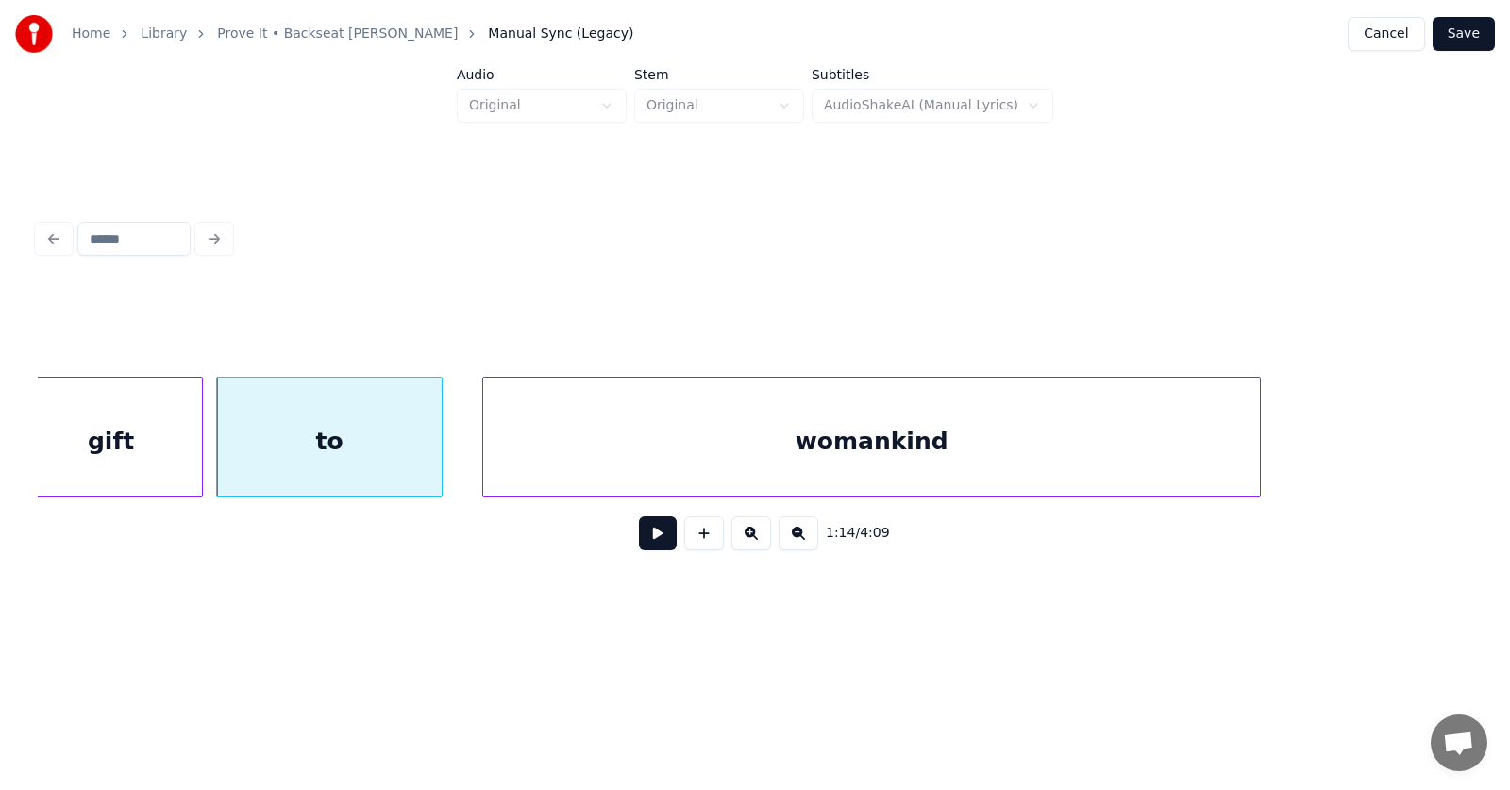
click at [632, 430] on div "womankind" at bounding box center [871, 441] width 777 height 128
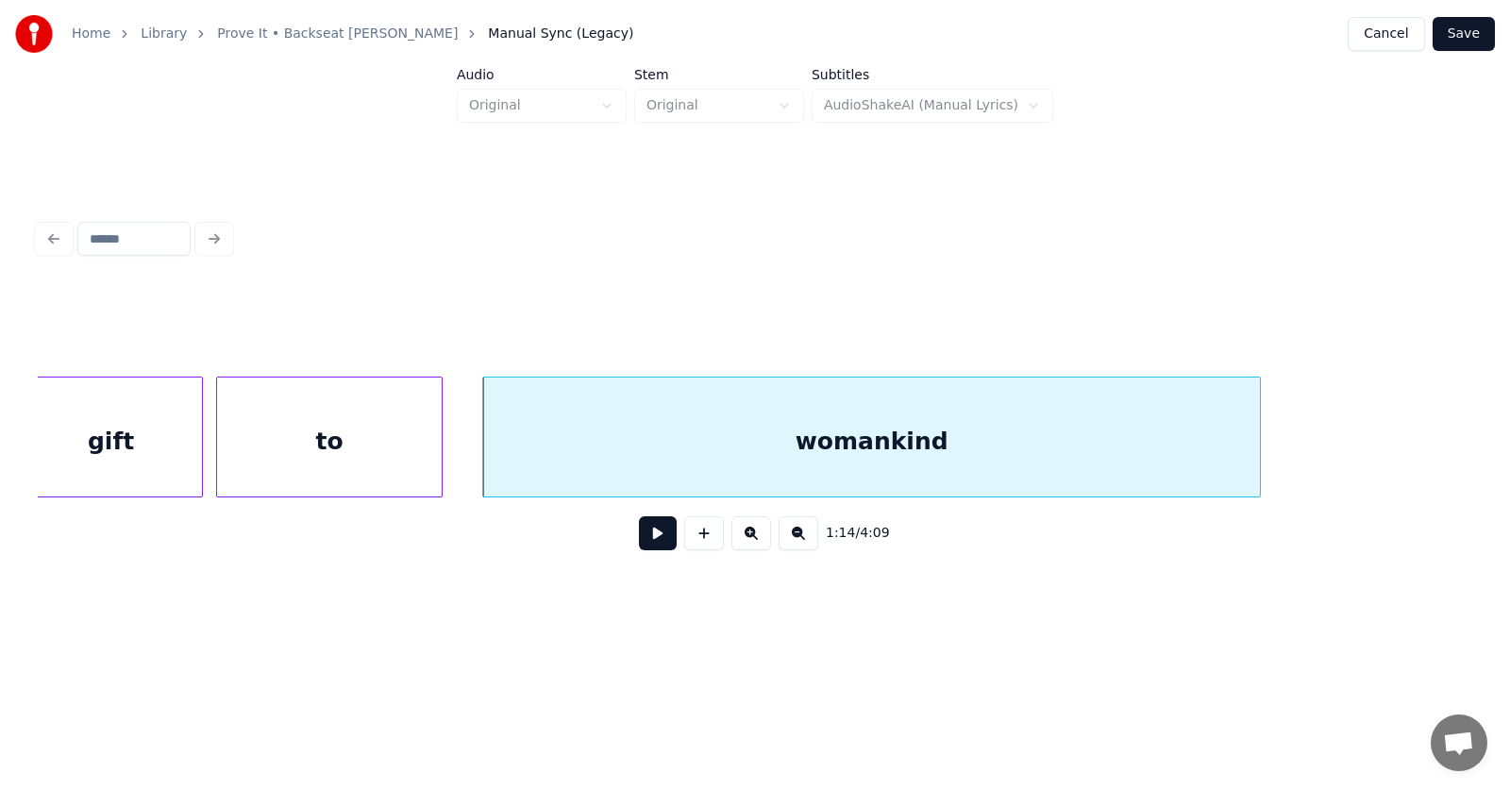
click at [639, 540] on button at bounding box center [658, 533] width 38 height 34
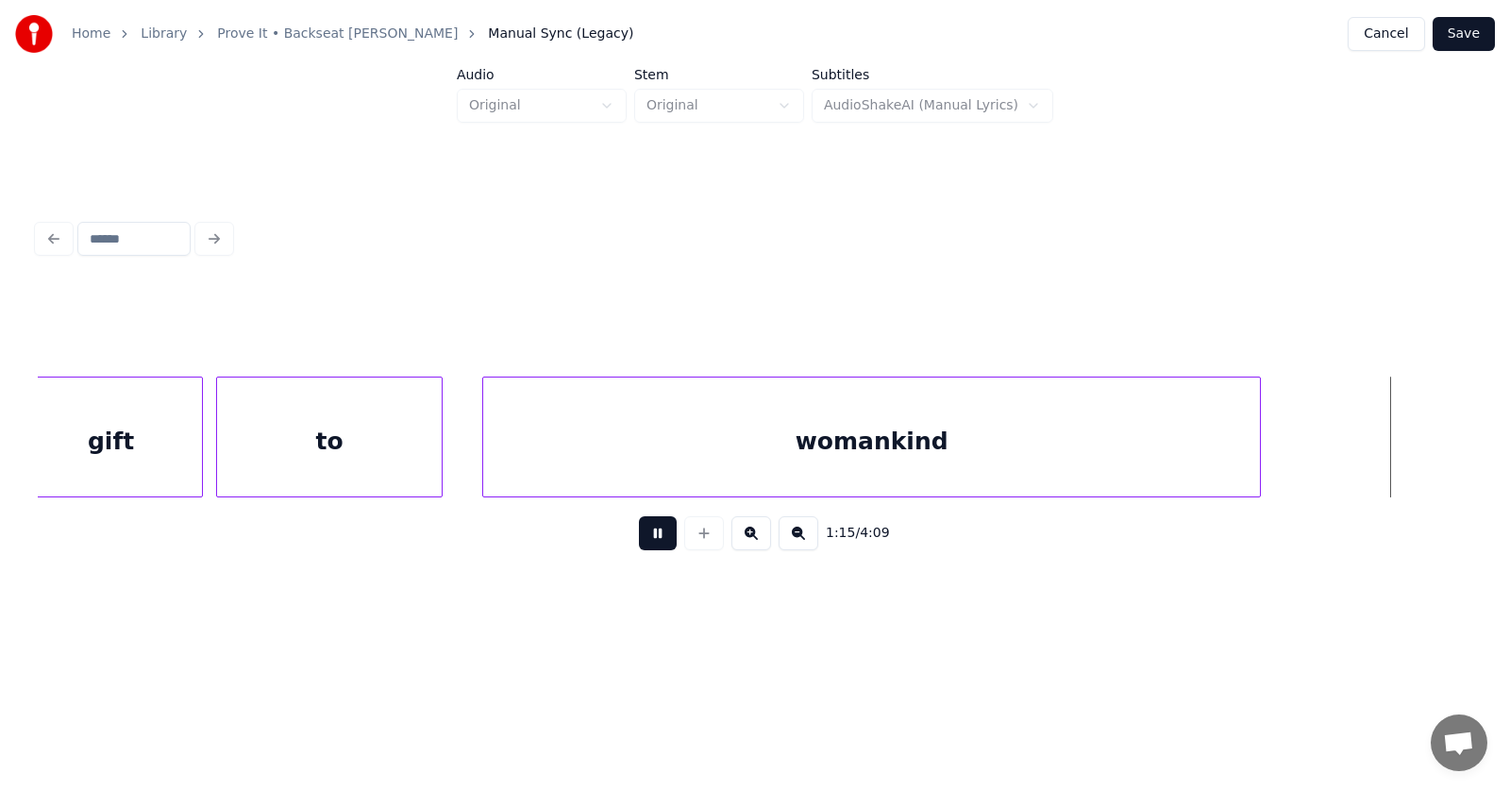
scroll to position [0, 53730]
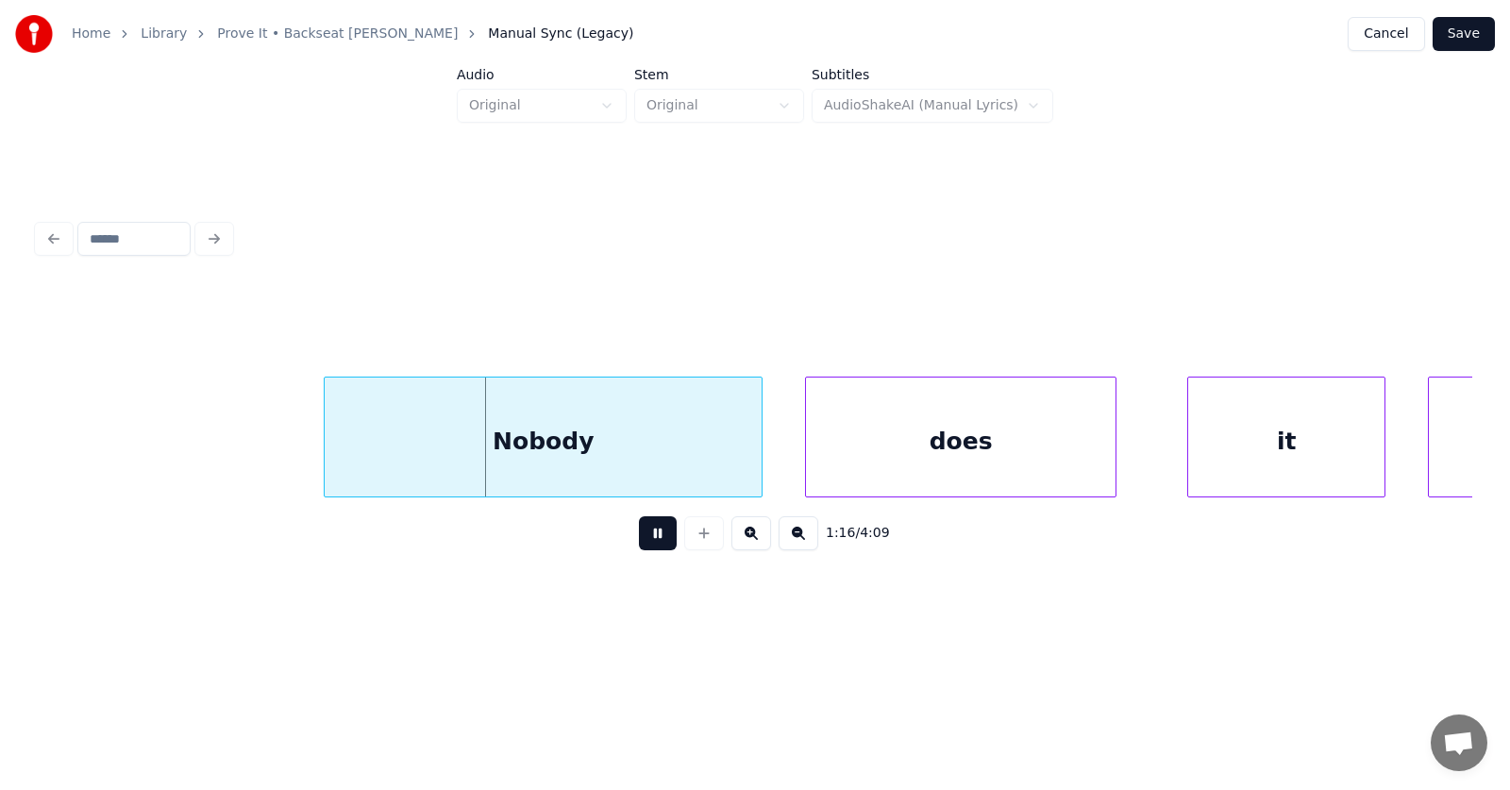
click at [639, 540] on button at bounding box center [658, 533] width 38 height 34
click at [554, 441] on div "Nobody" at bounding box center [501, 441] width 437 height 128
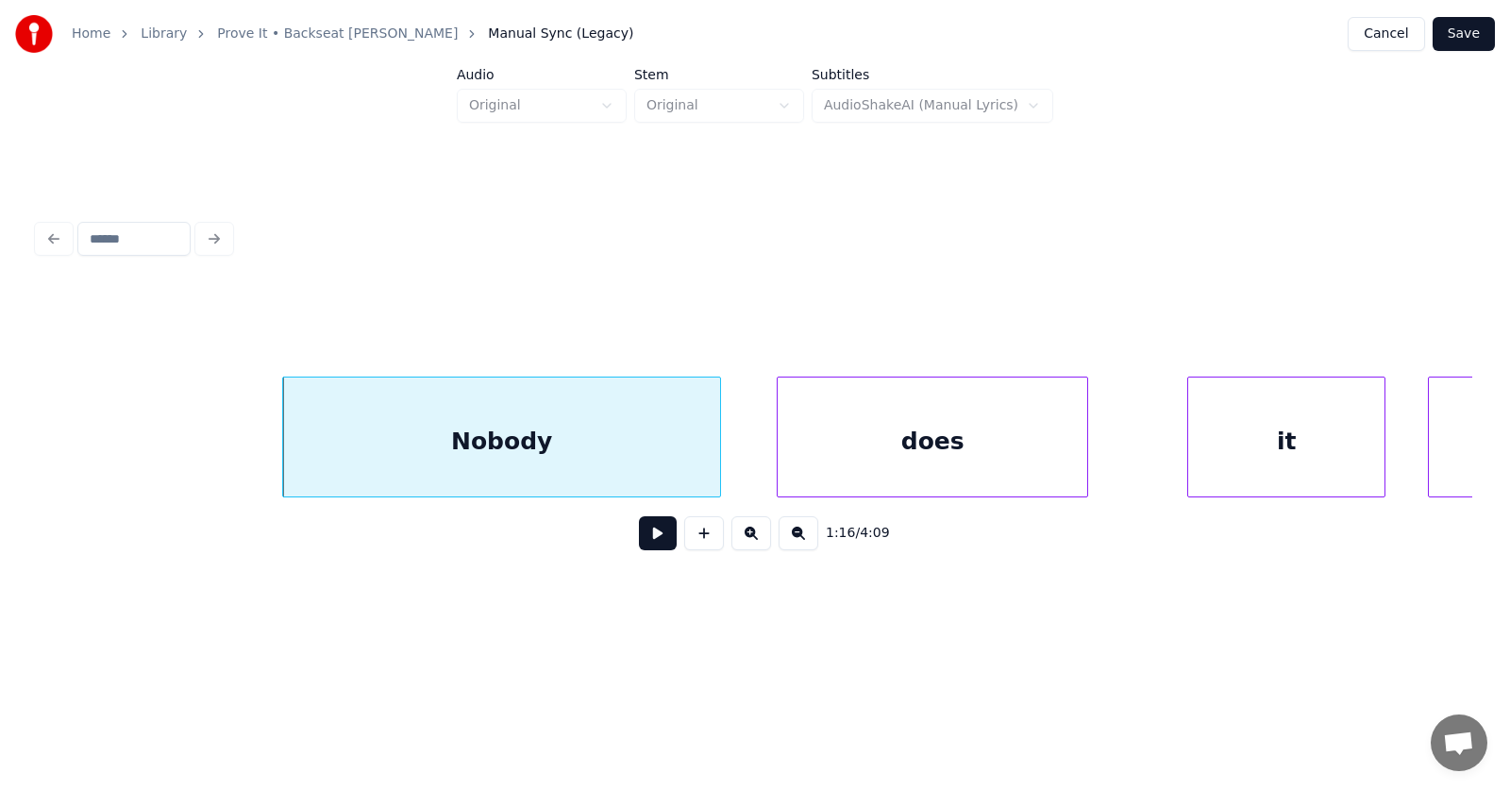
click at [912, 445] on div "does" at bounding box center [933, 441] width 310 height 128
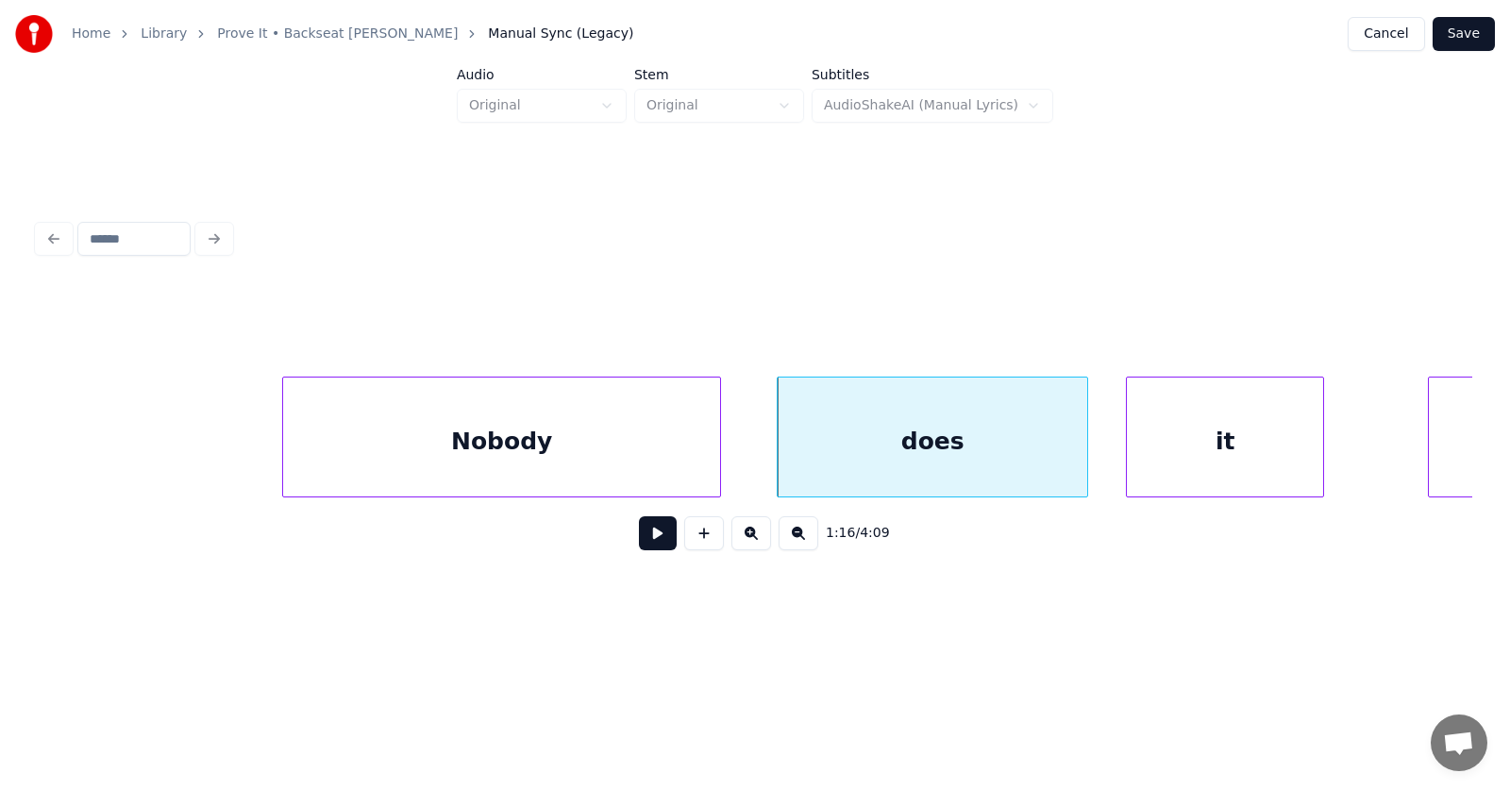
click at [1178, 453] on div "it" at bounding box center [1225, 441] width 196 height 128
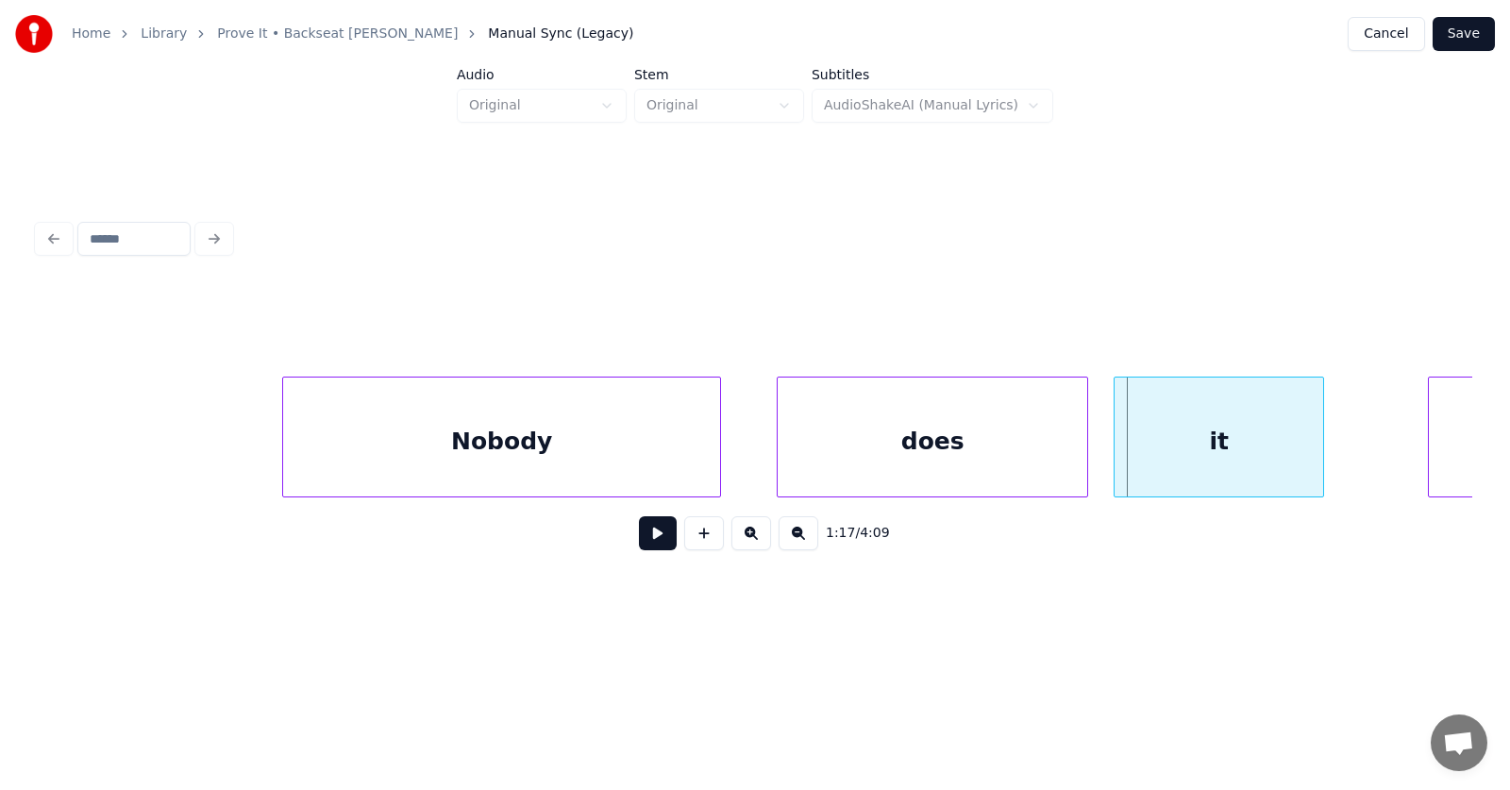
click at [1117, 451] on div at bounding box center [1117, 436] width 6 height 119
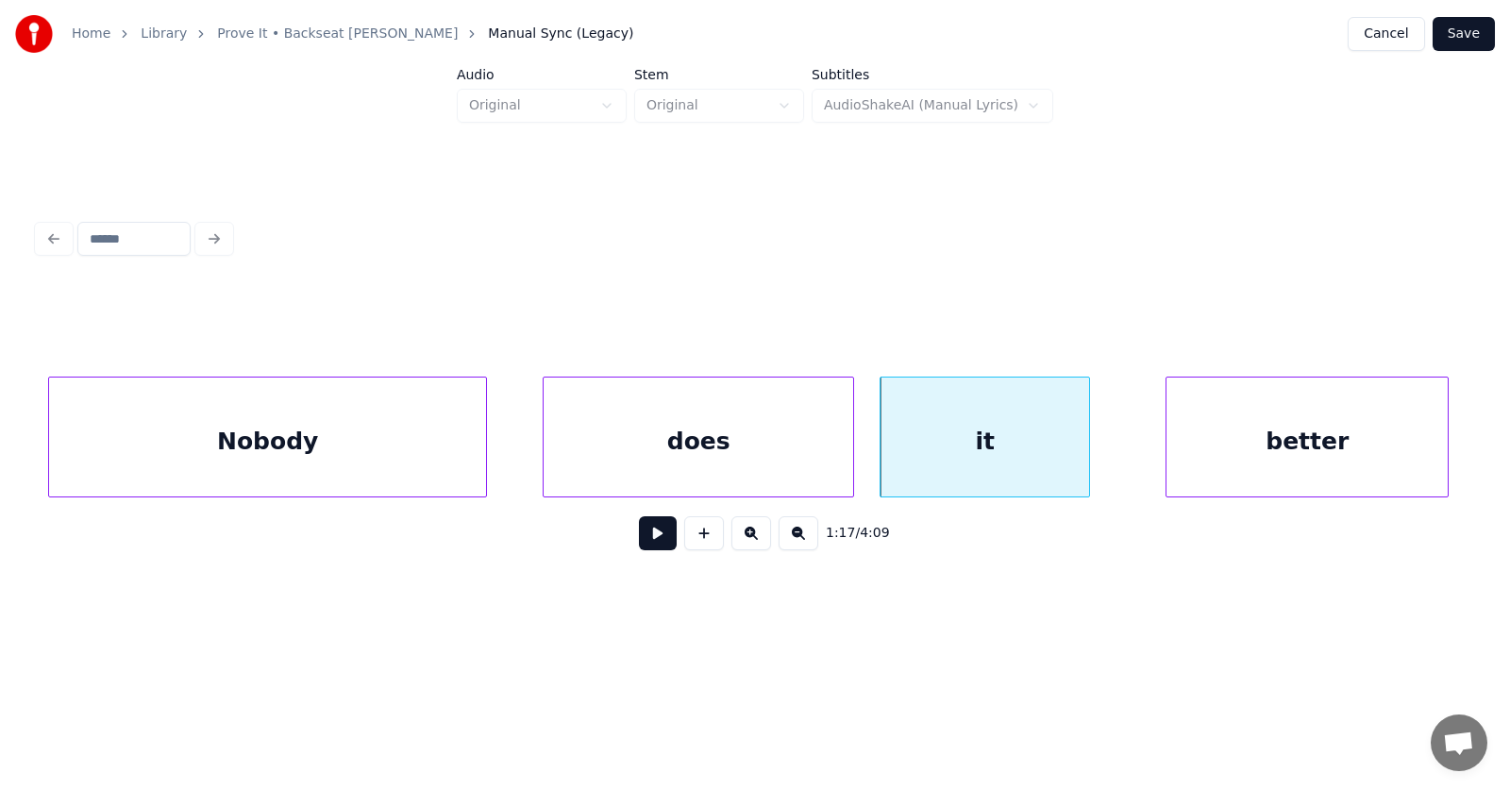
click at [1416, 433] on div "better" at bounding box center [1306, 441] width 281 height 128
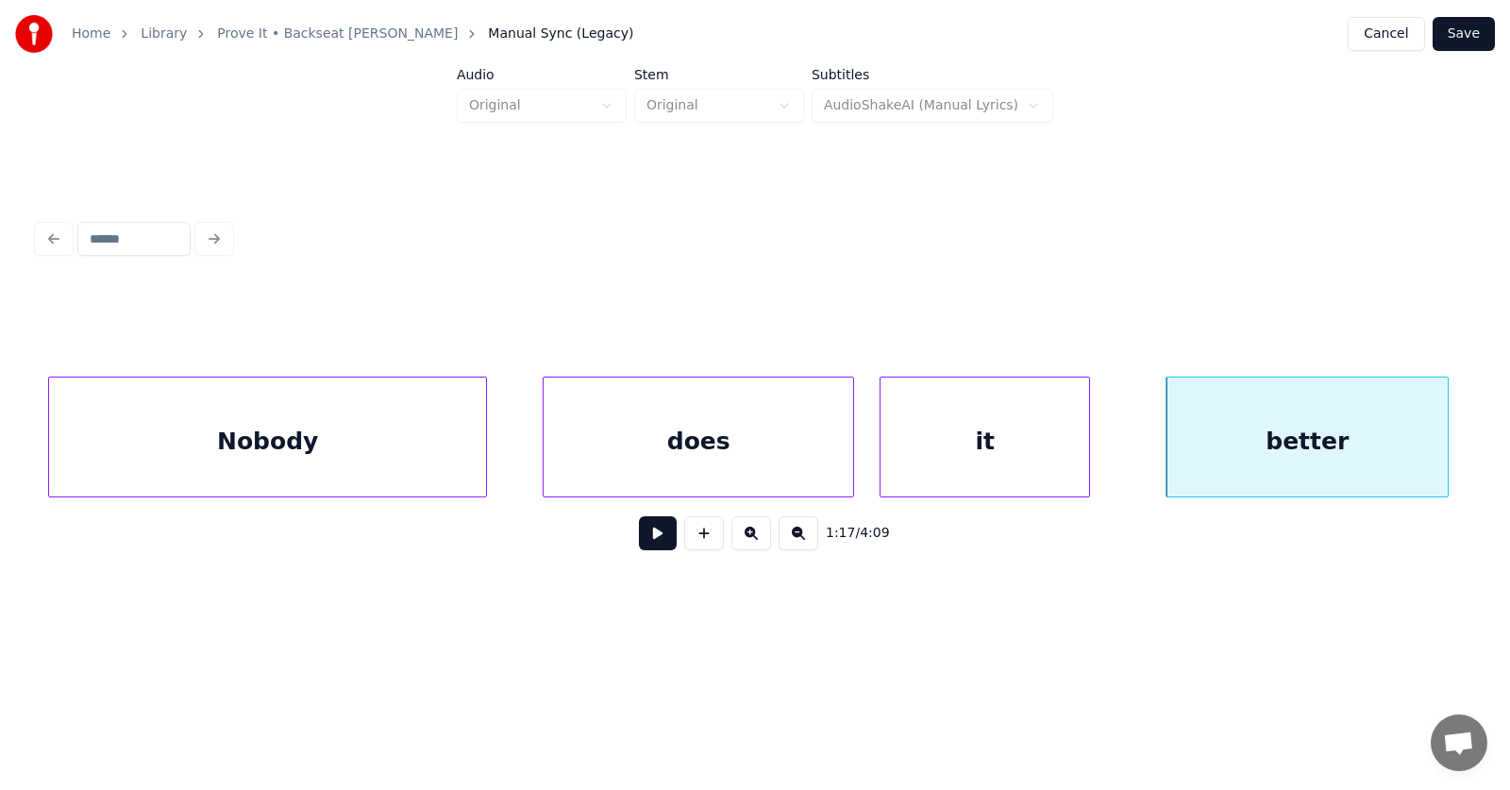
click at [646, 544] on button at bounding box center [658, 533] width 38 height 34
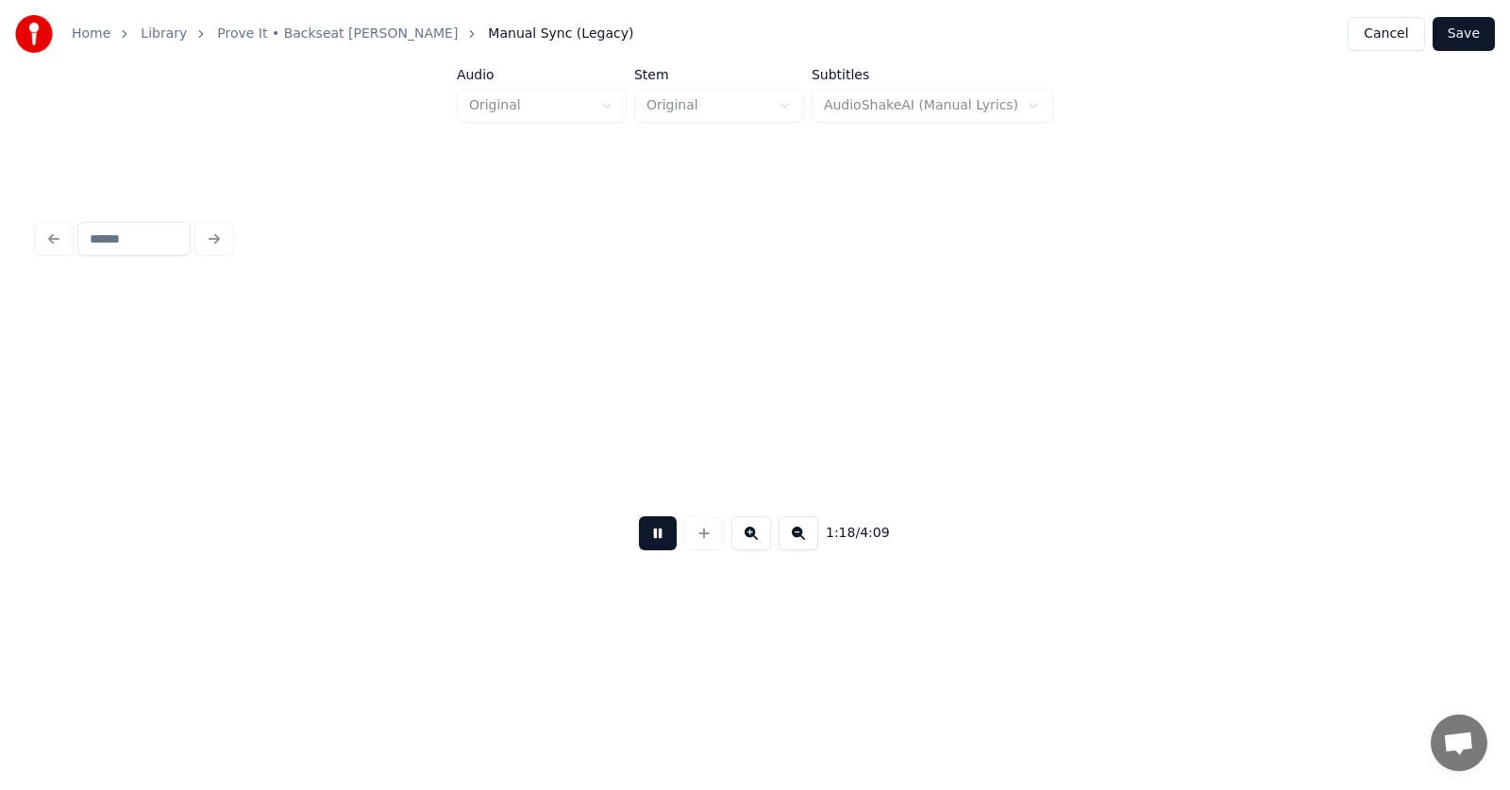
scroll to position [0, 55400]
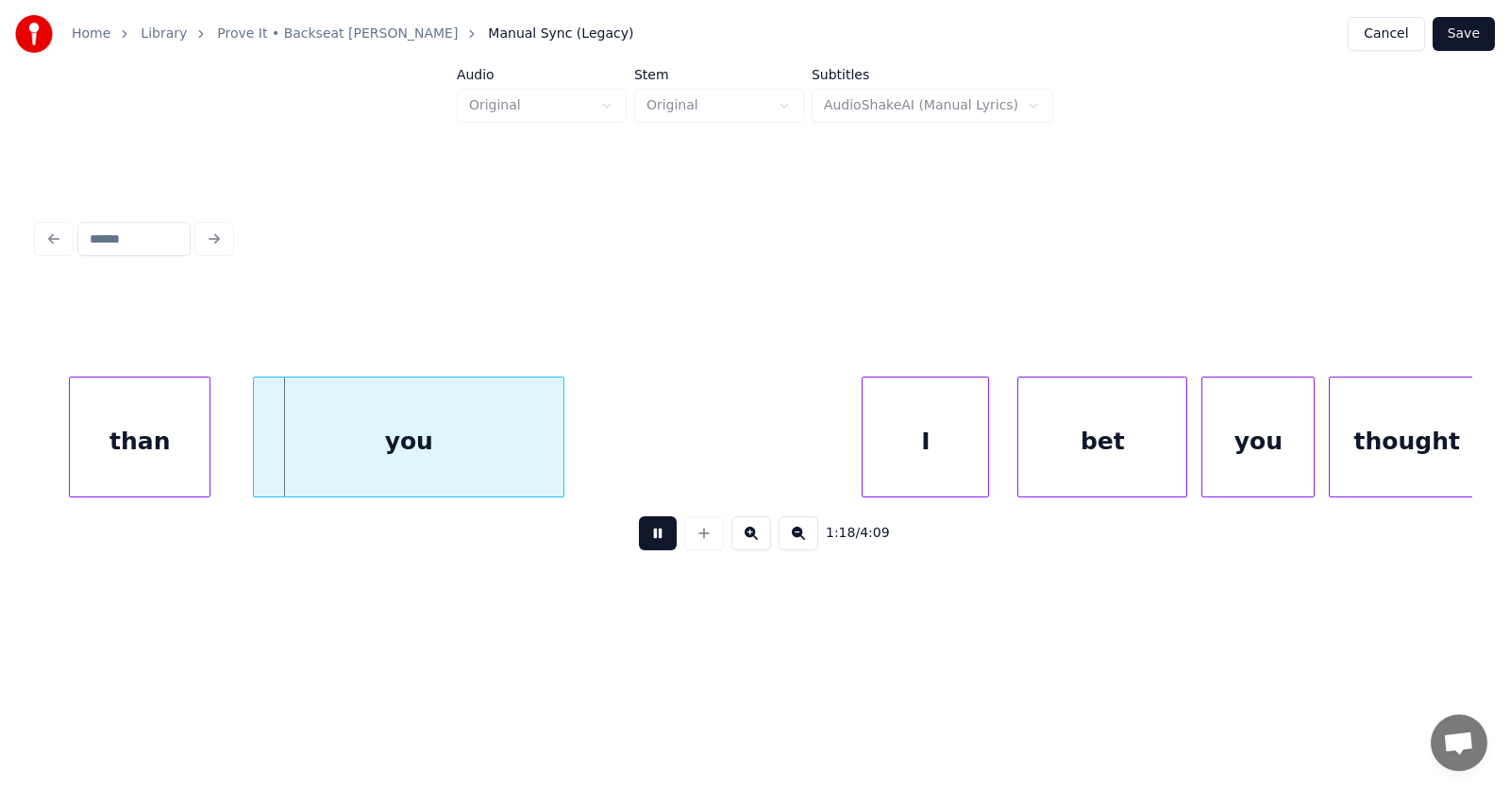
click at [646, 544] on button at bounding box center [658, 533] width 38 height 34
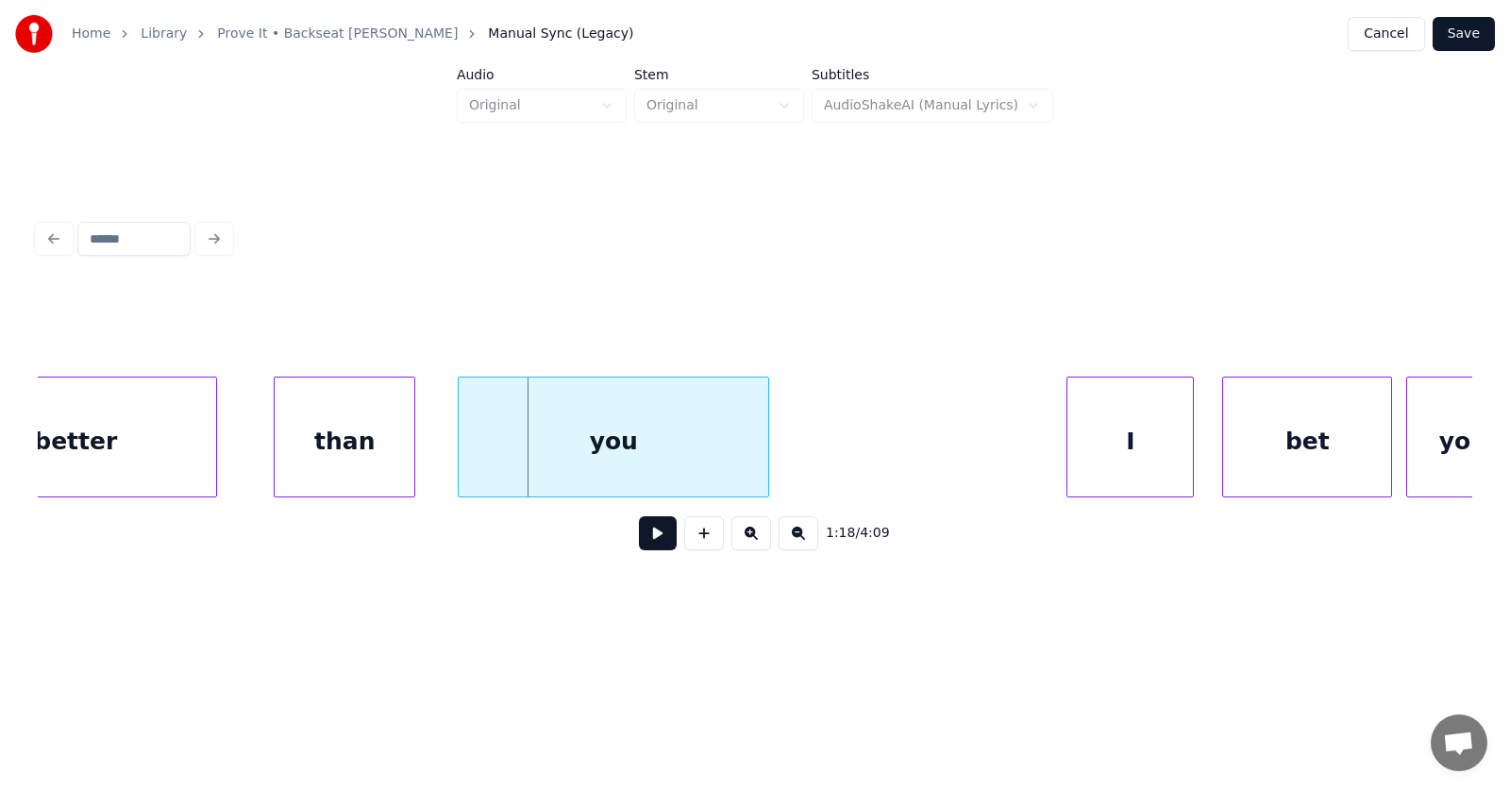
scroll to position [0, 54956]
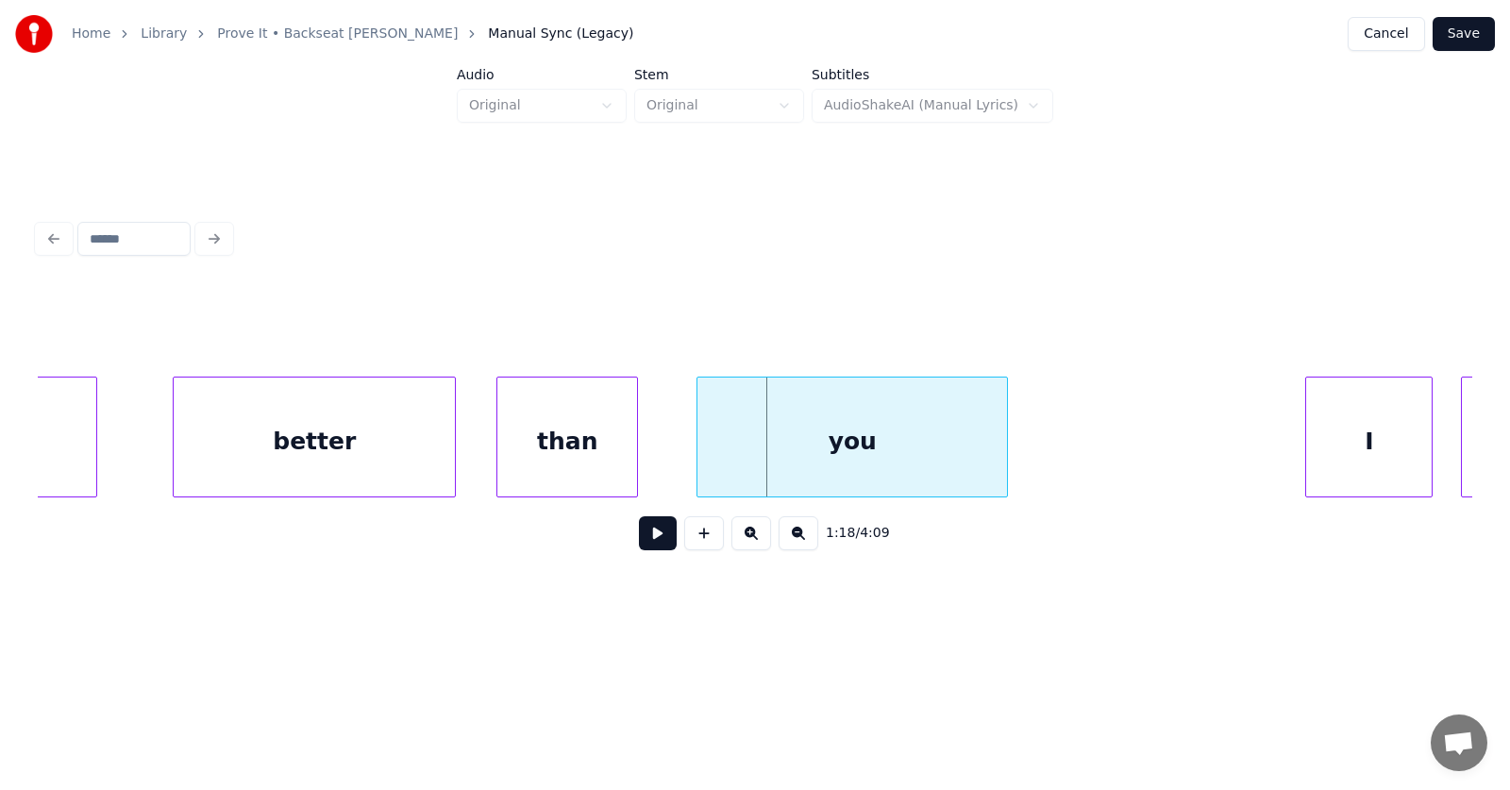
click at [597, 463] on div "than" at bounding box center [567, 441] width 140 height 128
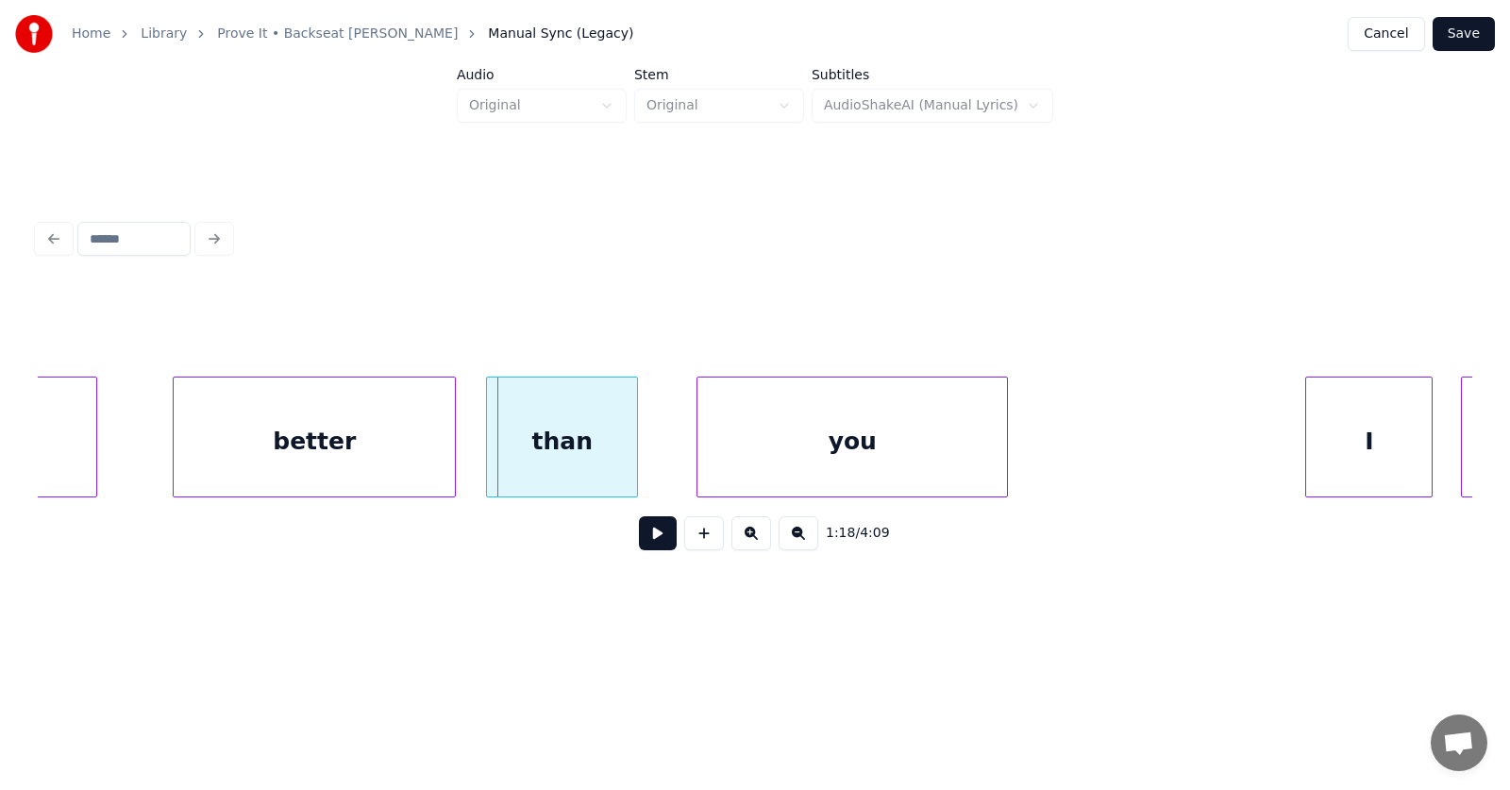
click at [487, 453] on div at bounding box center [490, 436] width 6 height 119
click at [712, 446] on div "you" at bounding box center [821, 441] width 310 height 128
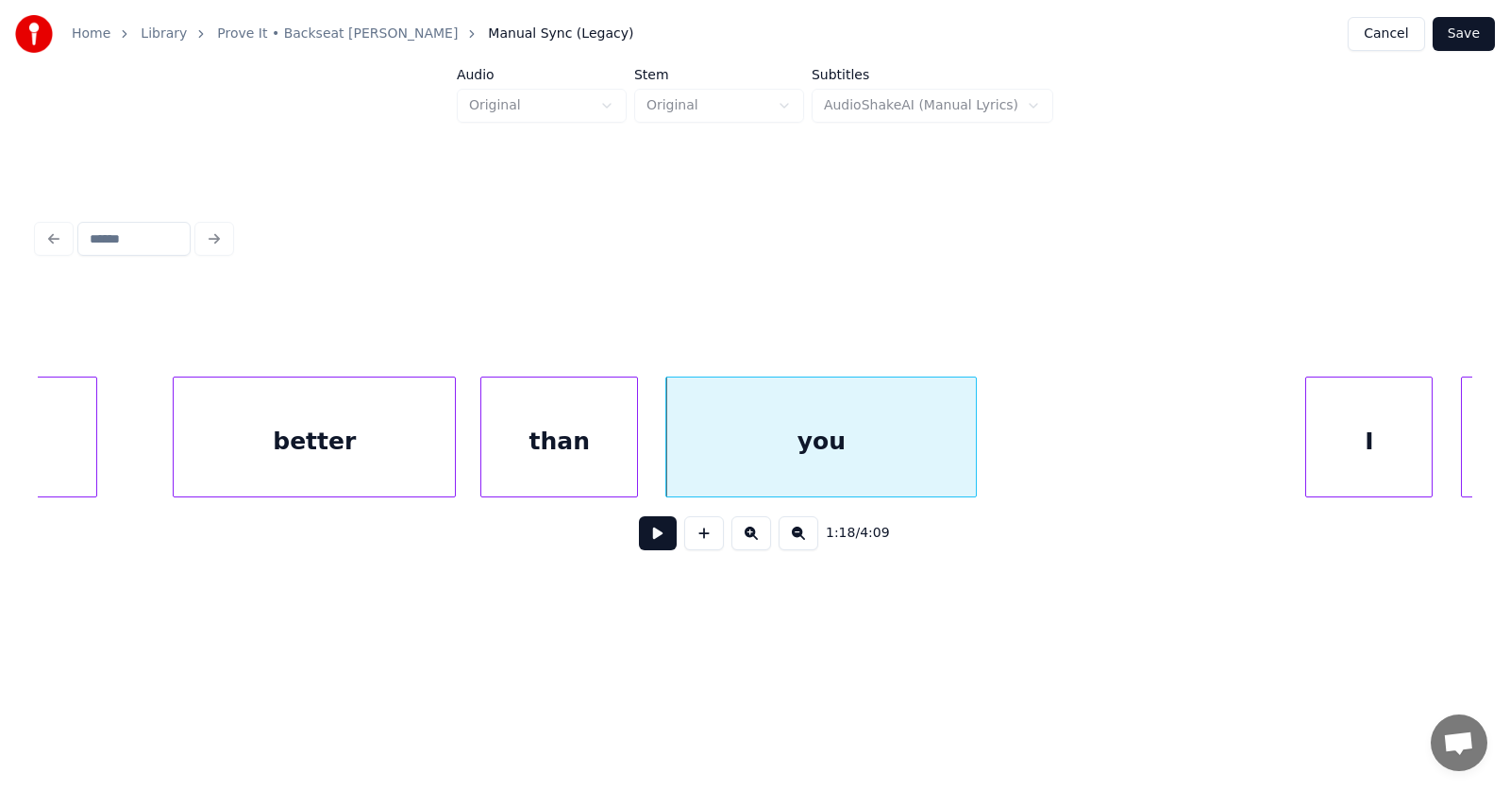
click at [643, 535] on button at bounding box center [658, 533] width 38 height 34
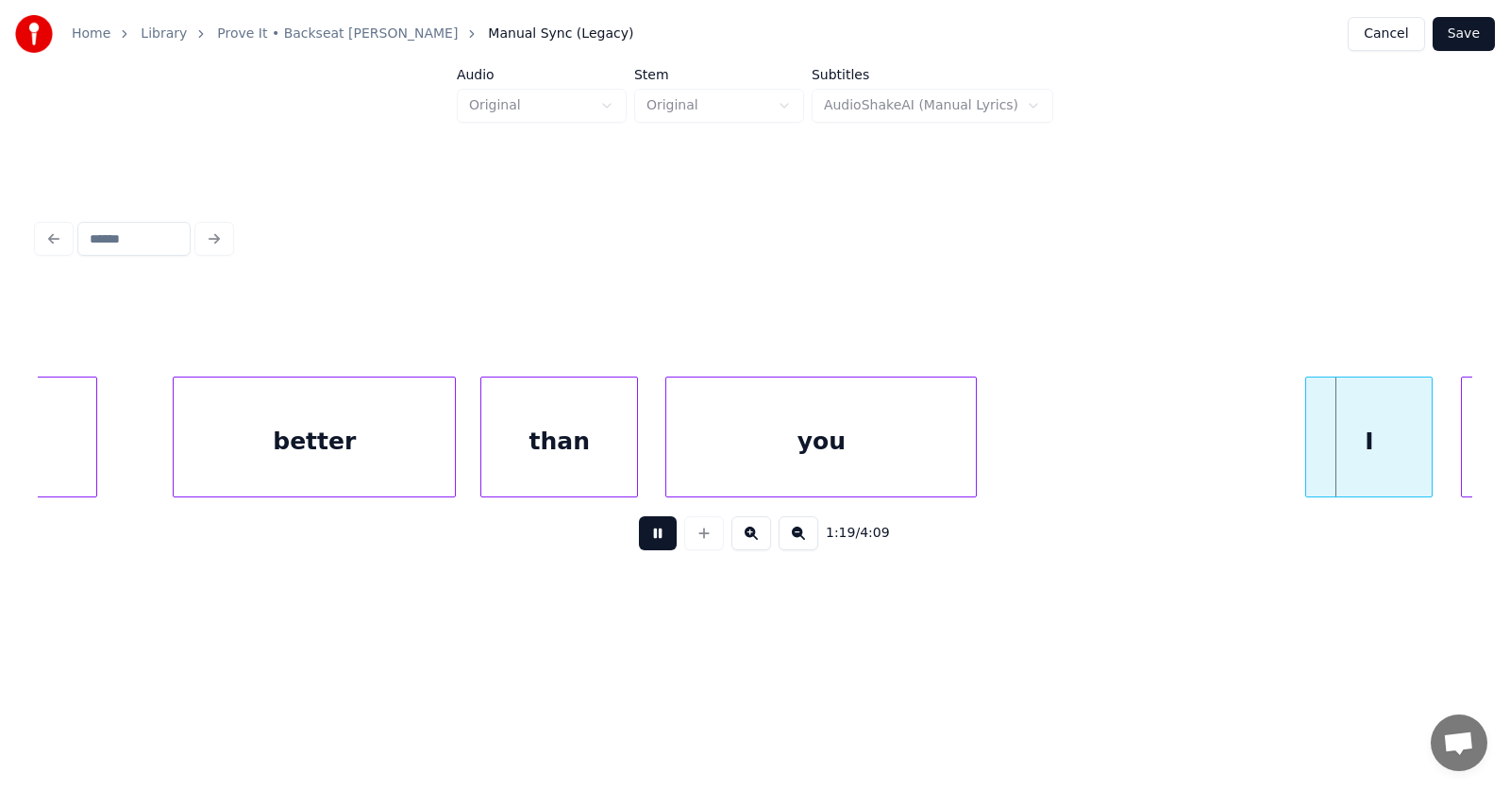
click at [643, 535] on button at bounding box center [658, 533] width 38 height 34
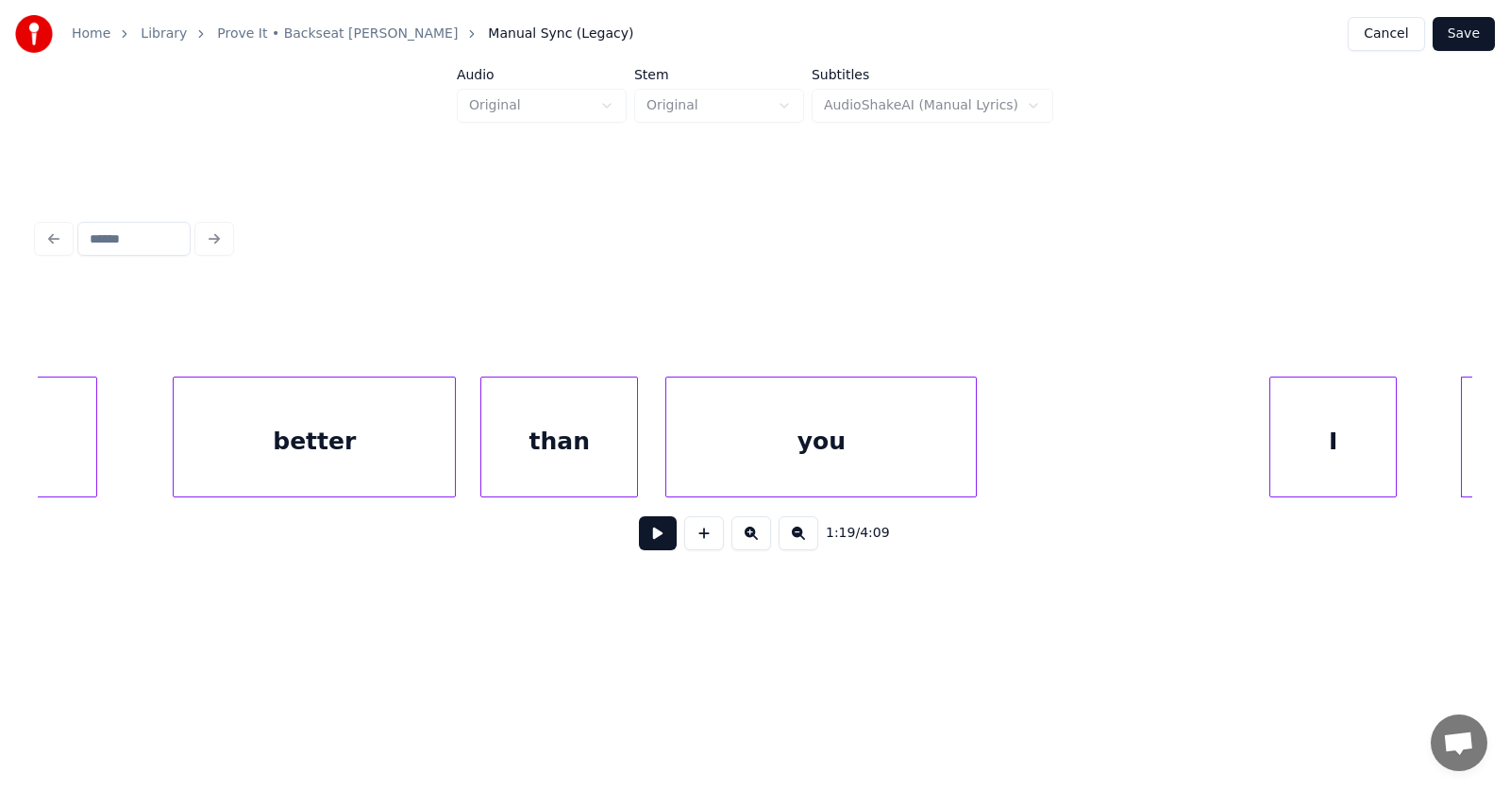
click at [1326, 456] on div "I" at bounding box center [1333, 441] width 126 height 128
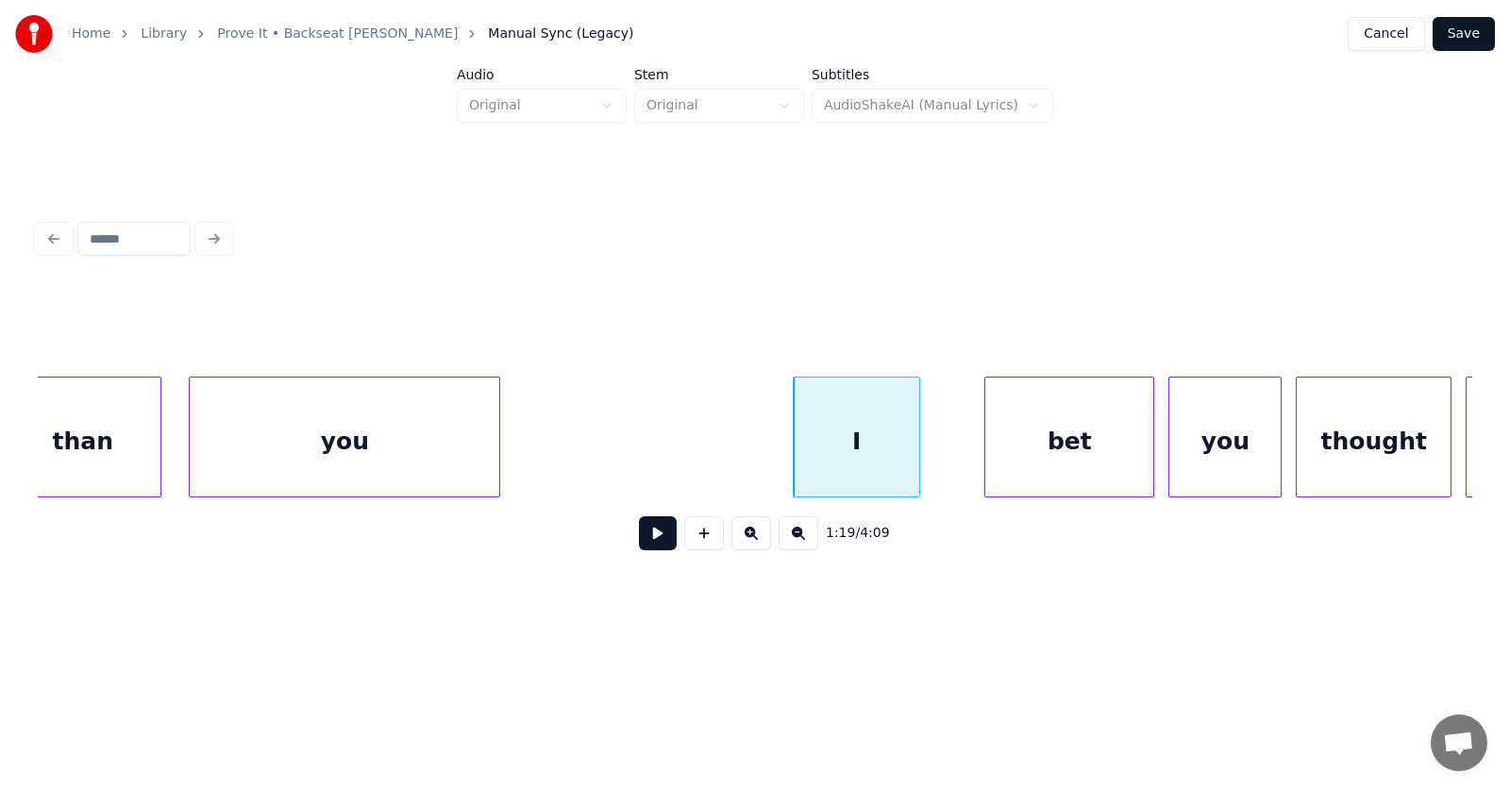
scroll to position [0, 55672]
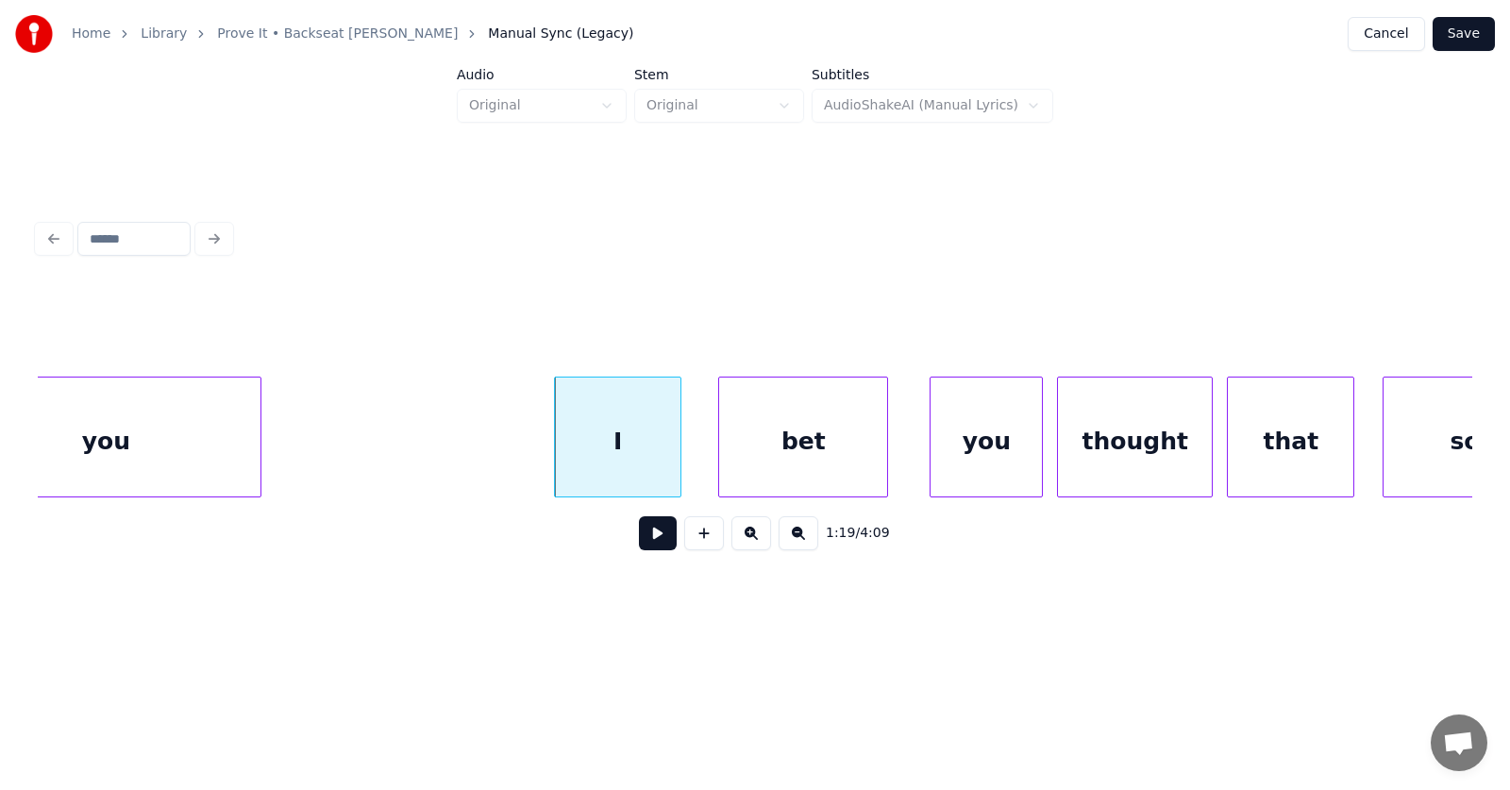
click at [794, 447] on div "bet" at bounding box center [803, 441] width 168 height 128
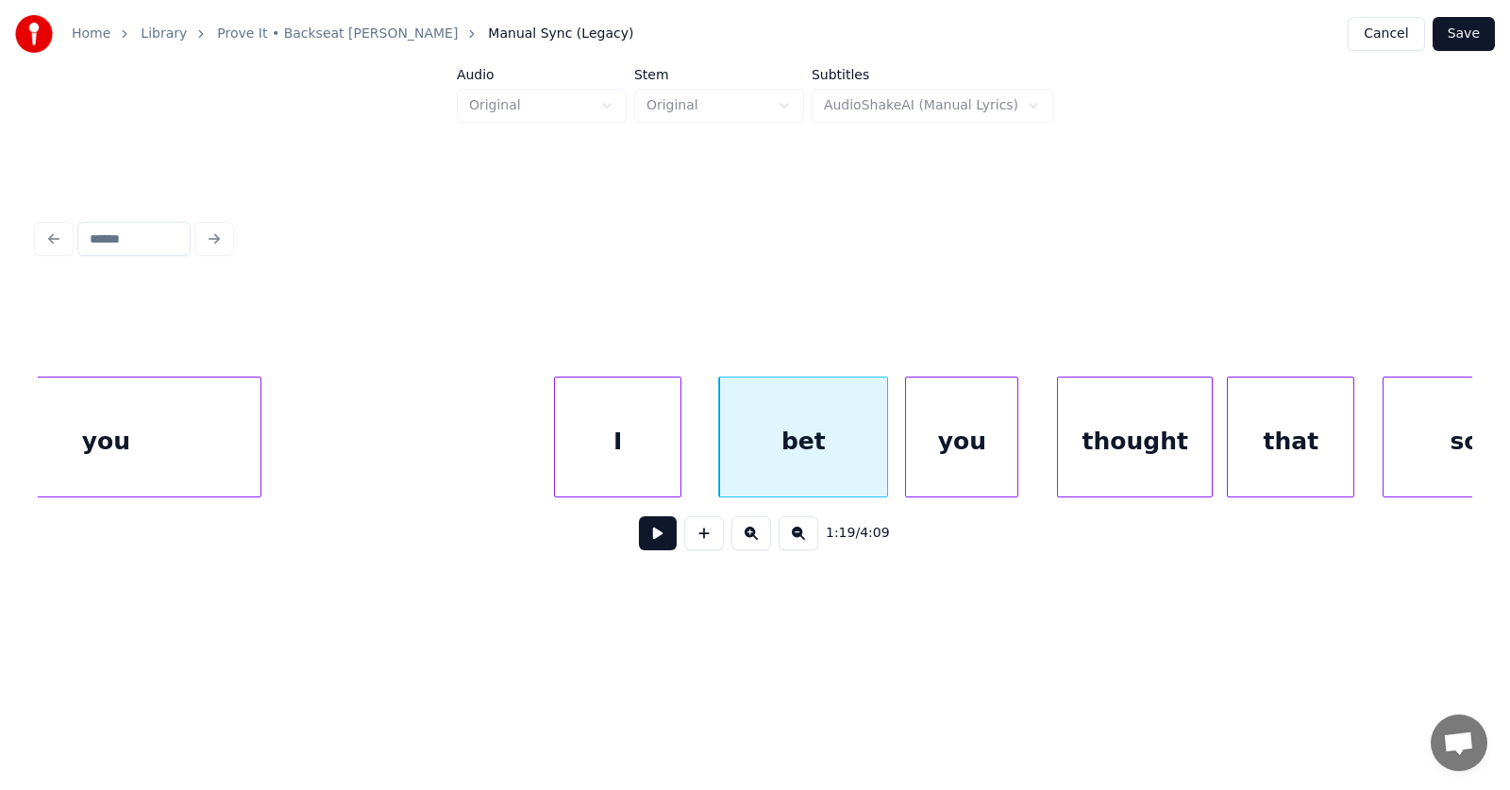
click at [934, 459] on div "you" at bounding box center [961, 441] width 111 height 128
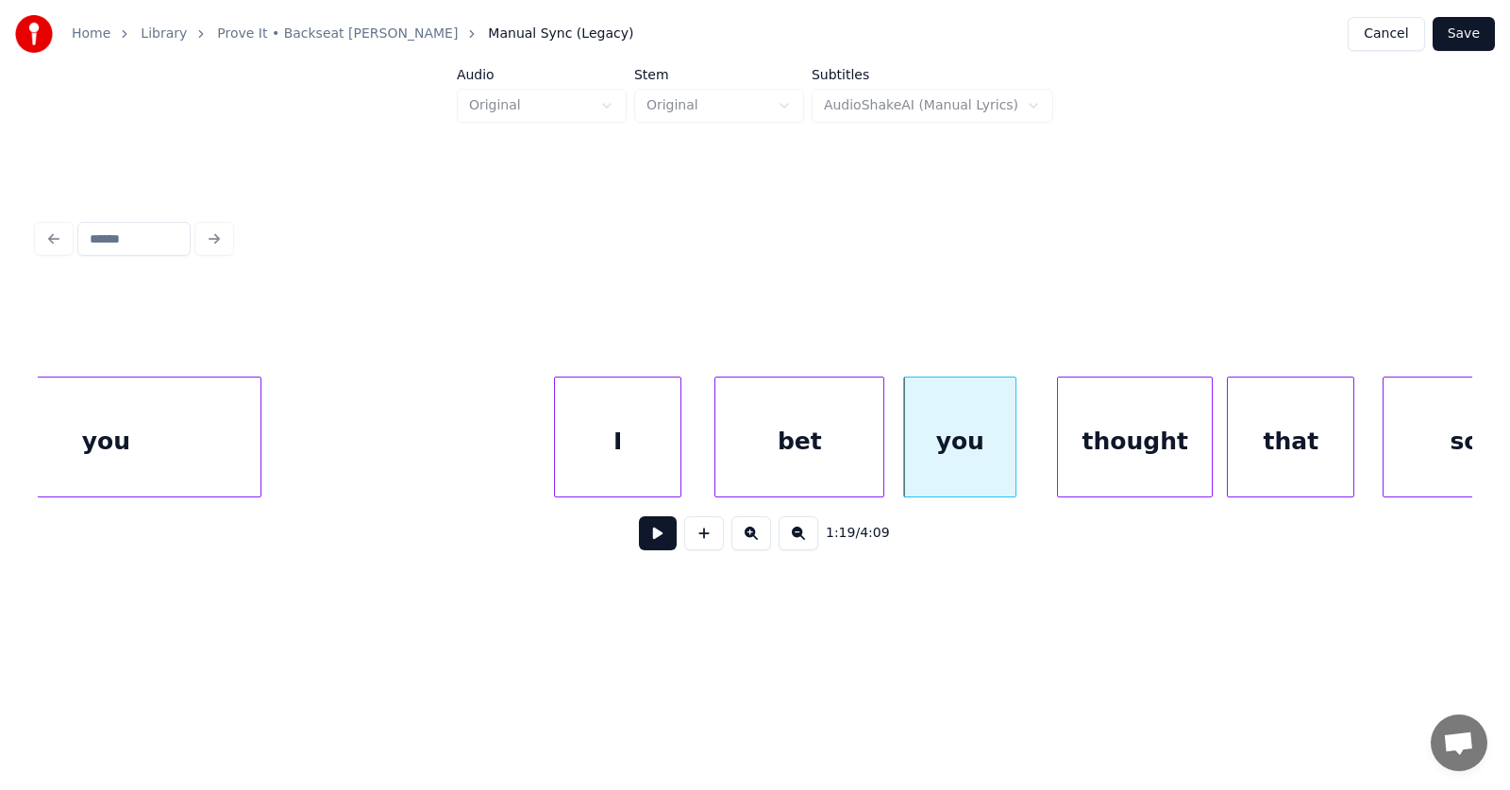
click at [787, 465] on div "bet" at bounding box center [799, 441] width 168 height 128
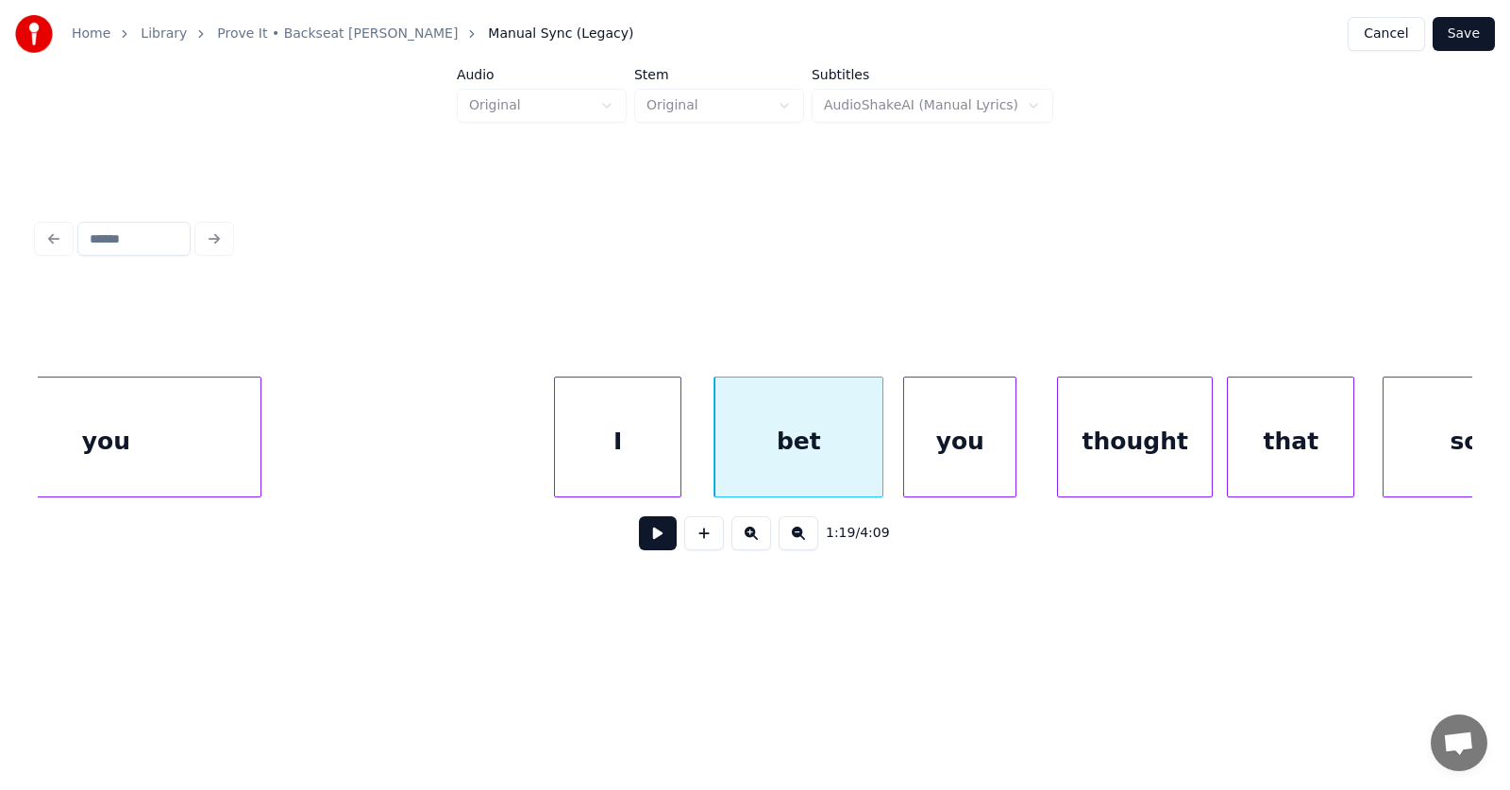
click at [947, 456] on div "you" at bounding box center [959, 441] width 111 height 128
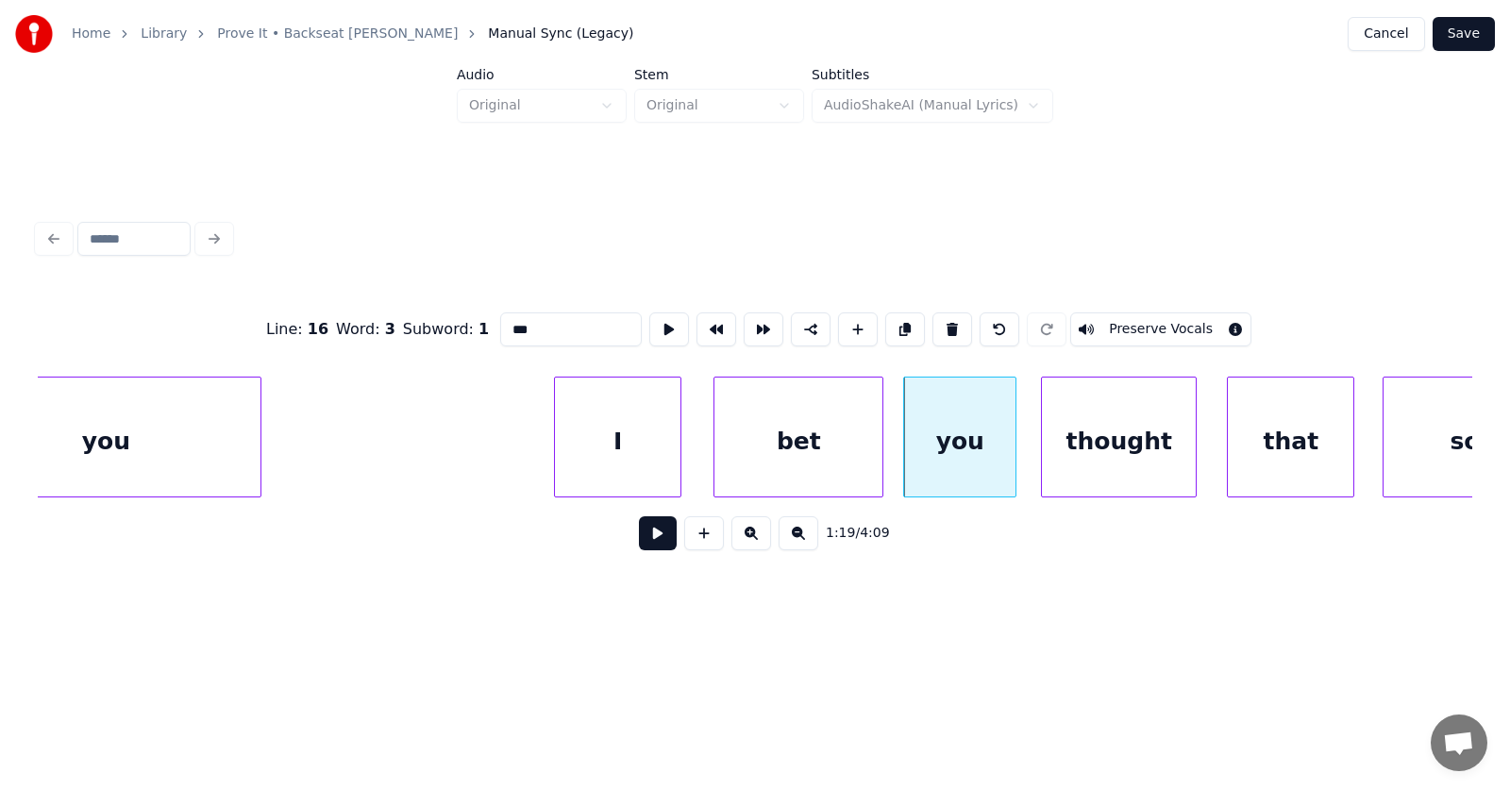
click at [1089, 453] on div "thought" at bounding box center [1119, 441] width 154 height 128
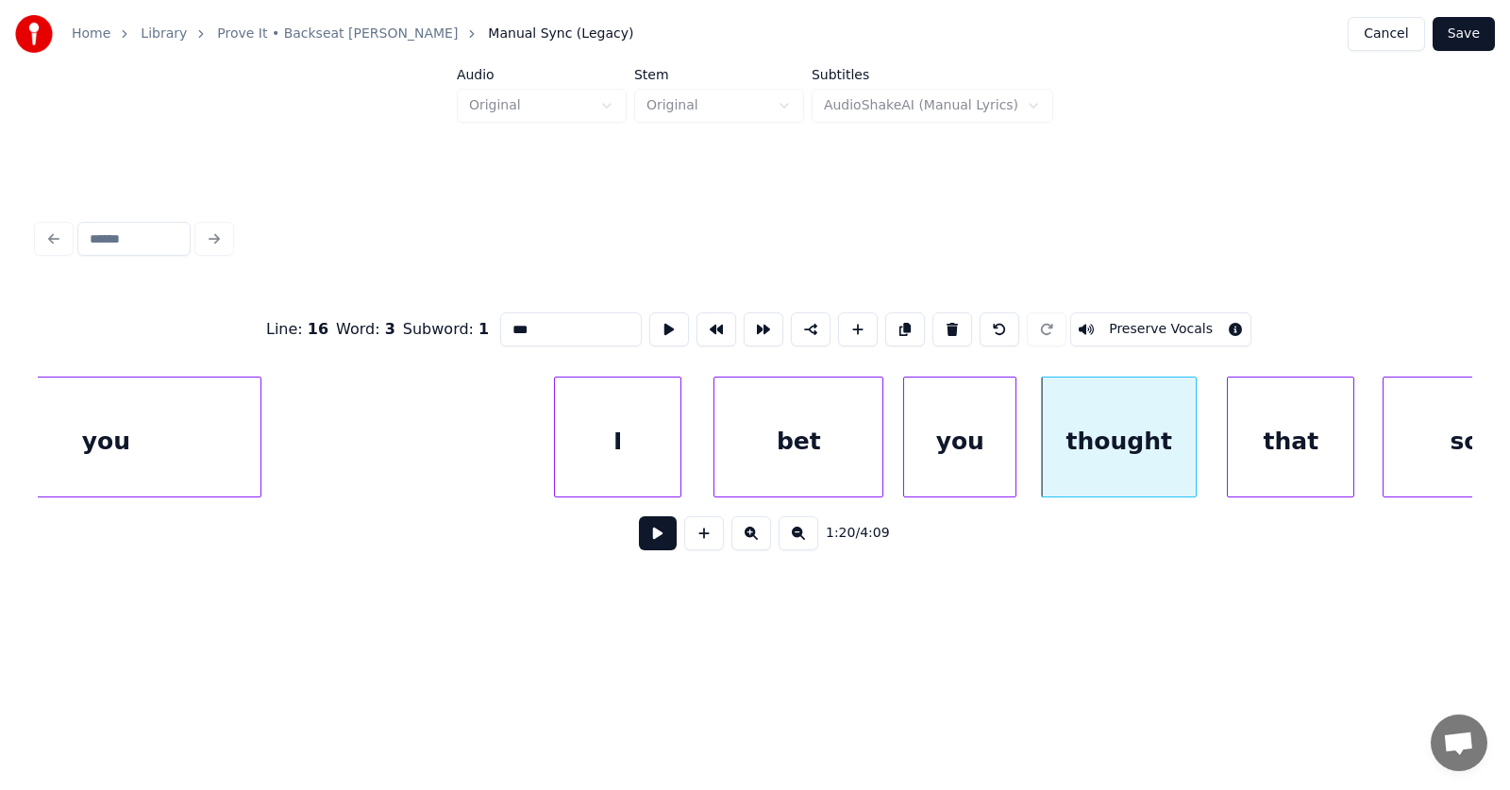
click at [618, 453] on div "I" at bounding box center [618, 441] width 126 height 128
type input "*"
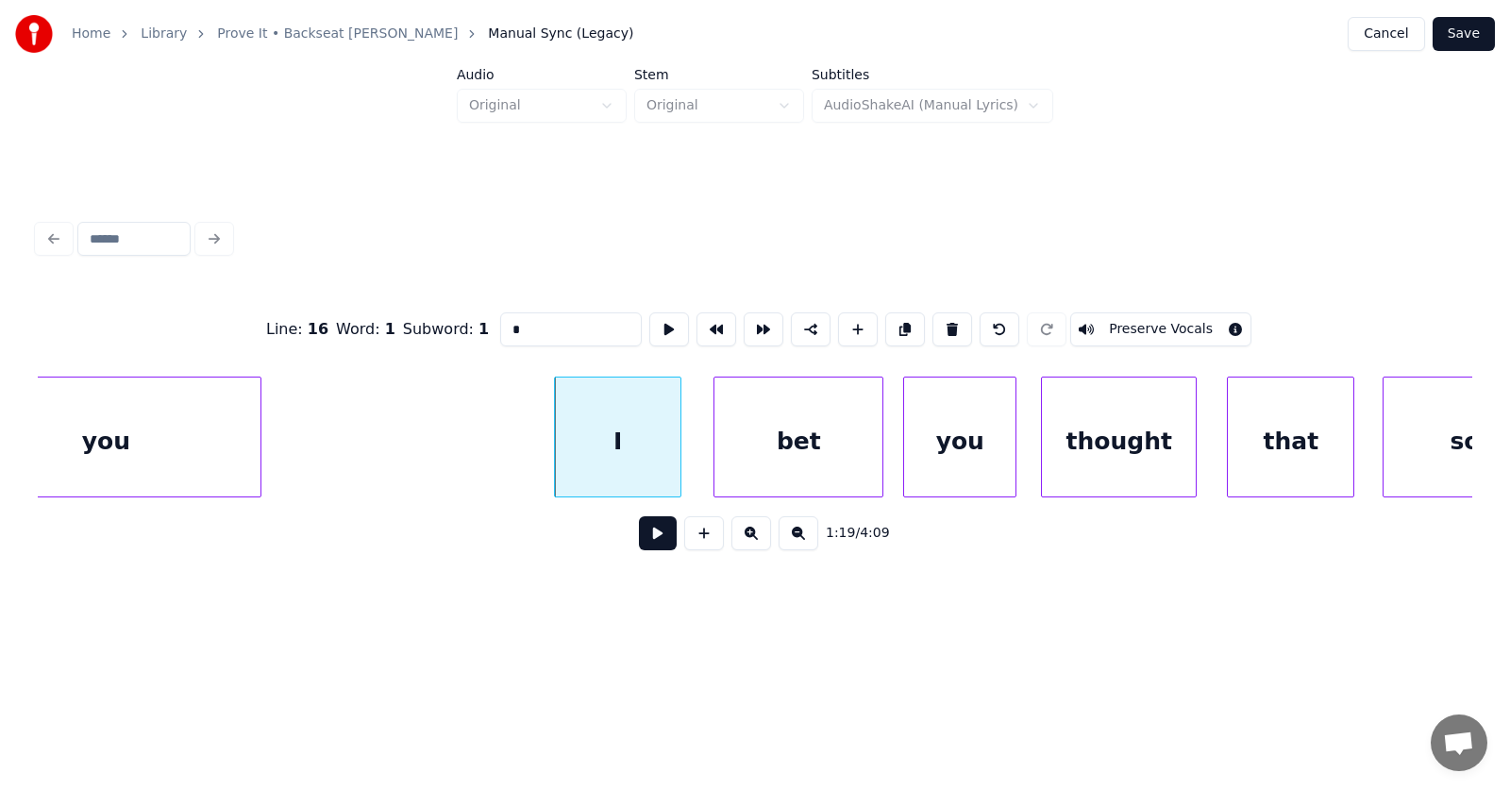
click at [639, 536] on button at bounding box center [658, 533] width 38 height 34
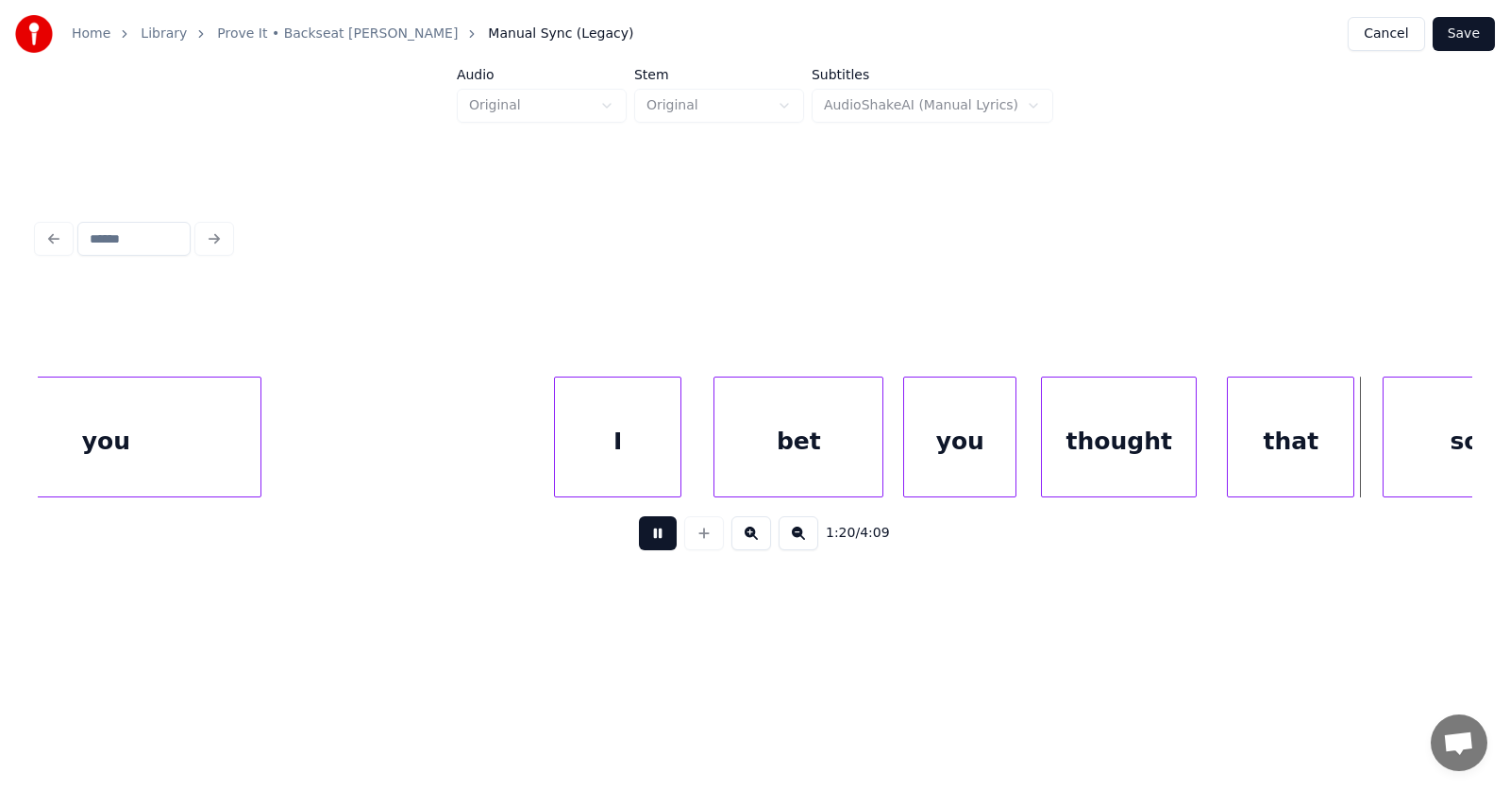
click at [639, 536] on button at bounding box center [658, 533] width 38 height 34
click at [1248, 461] on div "that" at bounding box center [1280, 441] width 126 height 128
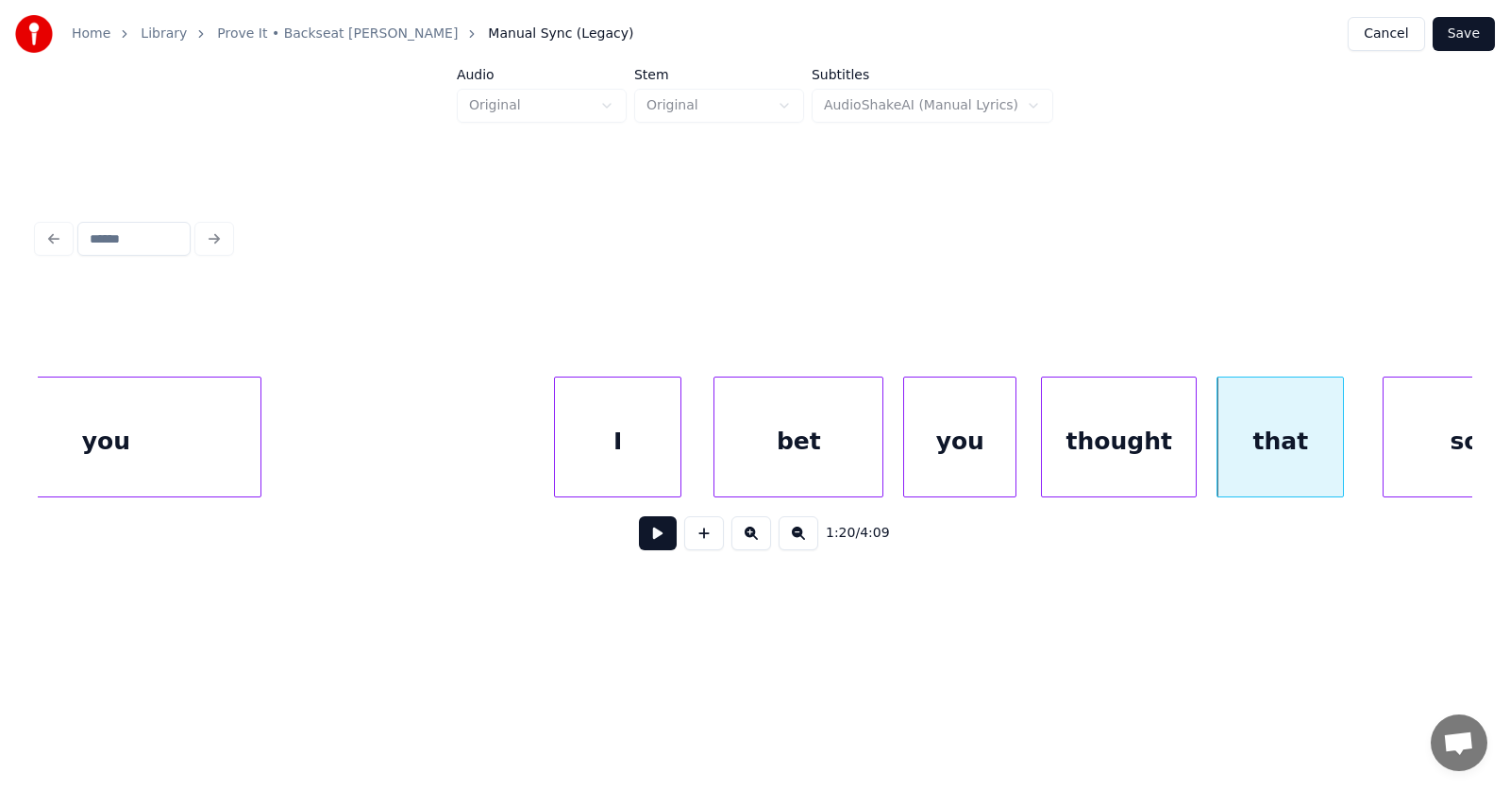
scroll to position [0, 55776]
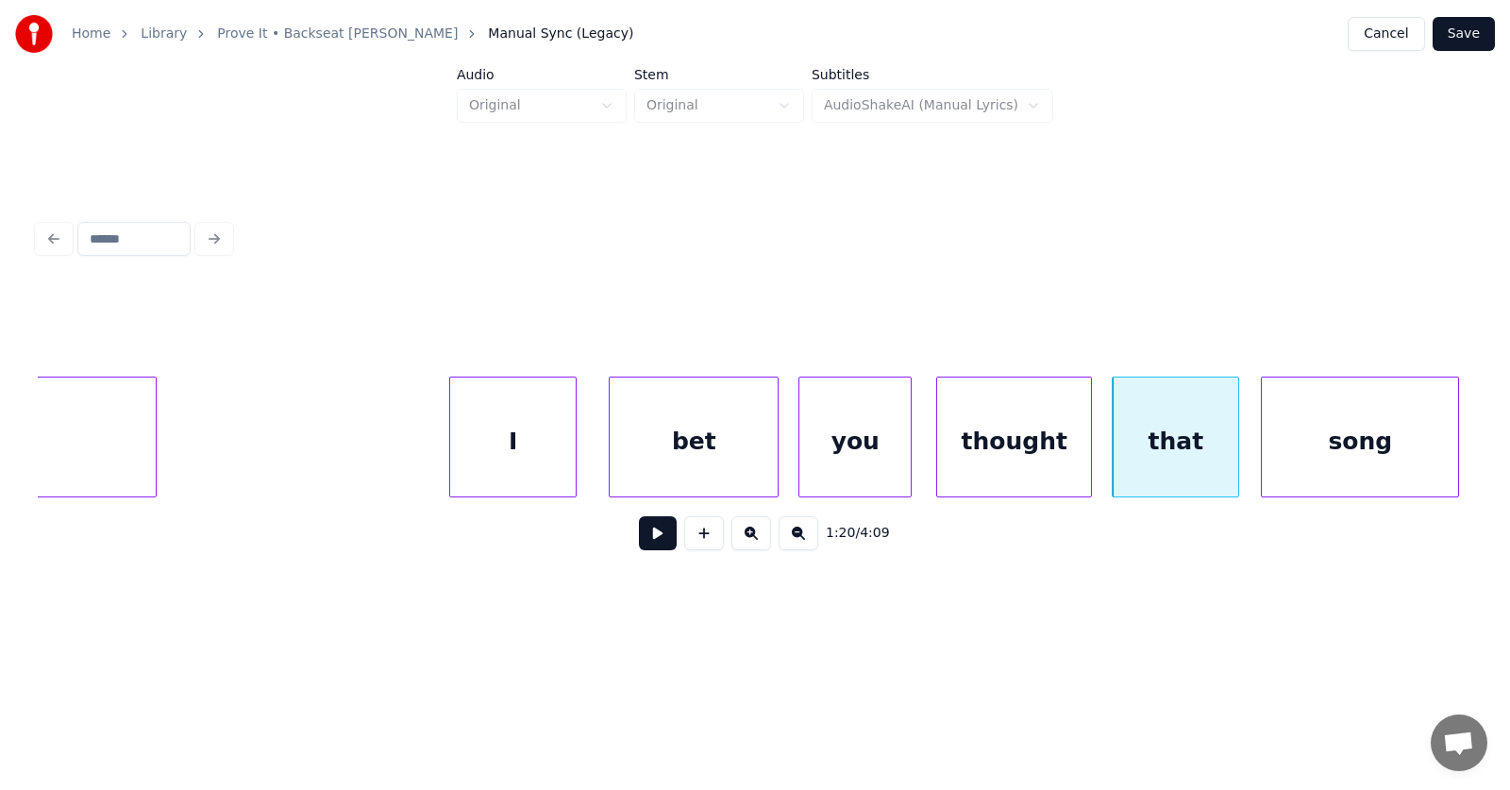
click at [1403, 452] on div "song" at bounding box center [1360, 441] width 196 height 128
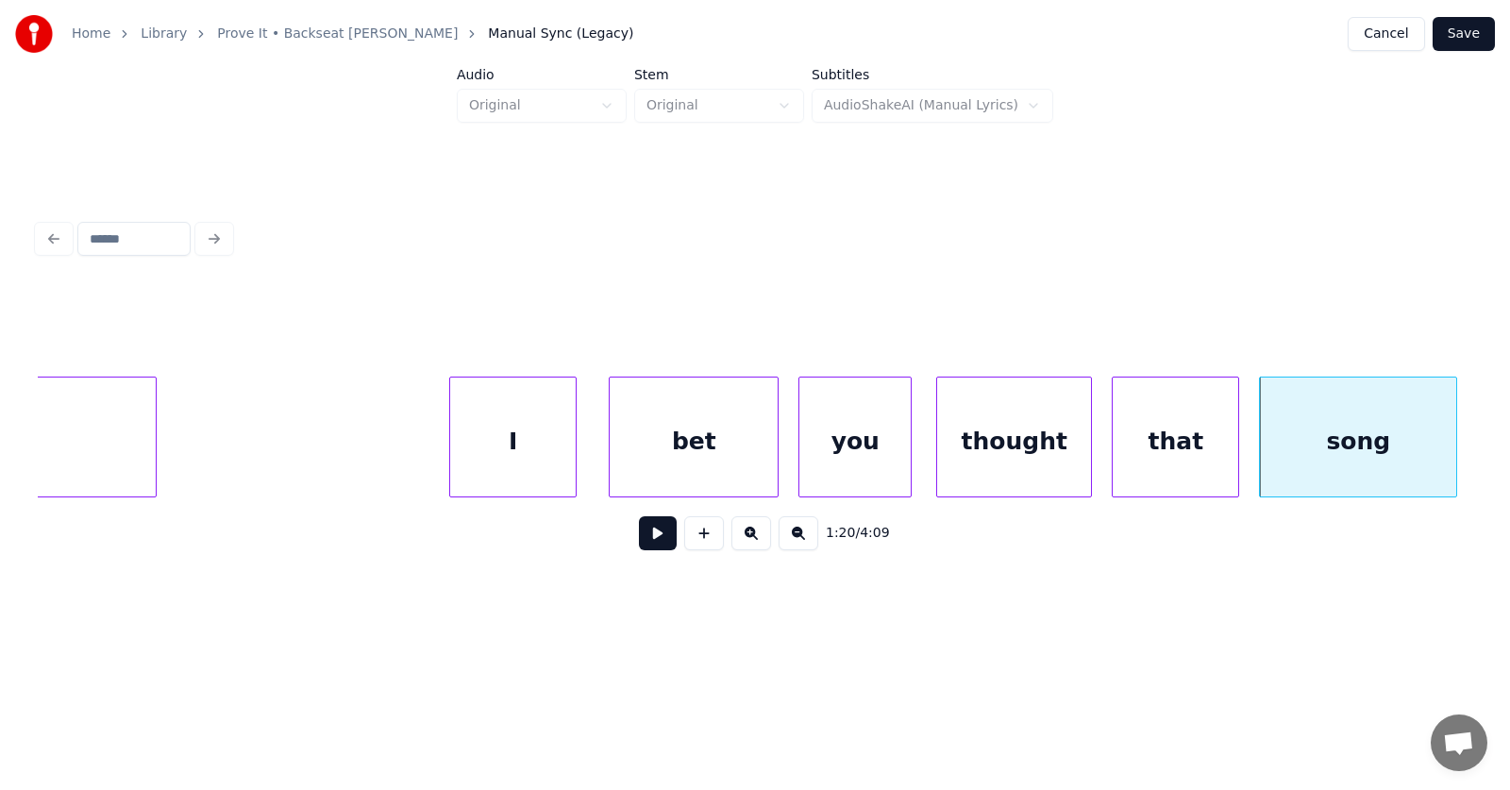
click at [655, 541] on button at bounding box center [658, 533] width 38 height 34
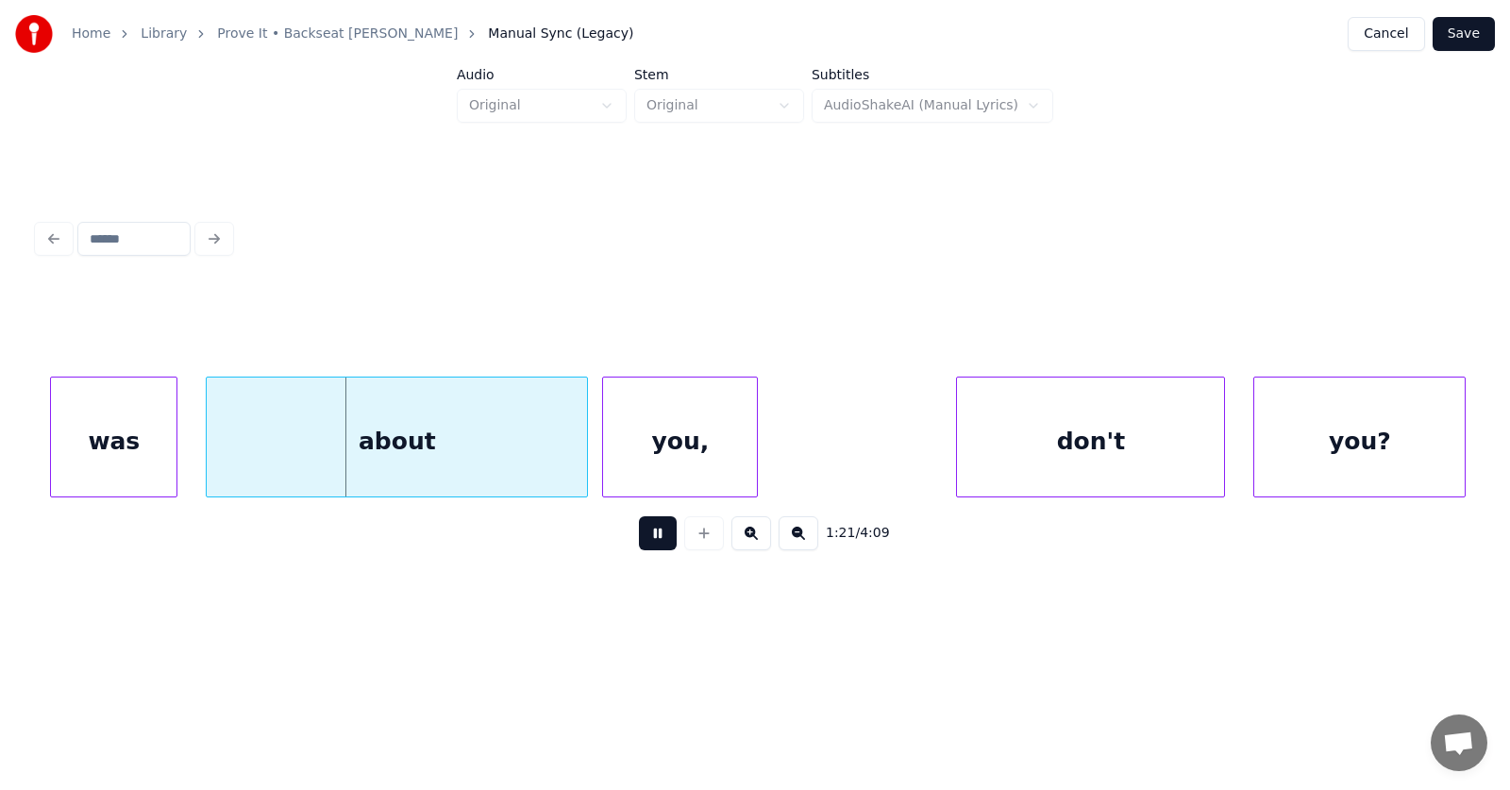
click at [655, 541] on button at bounding box center [658, 533] width 38 height 34
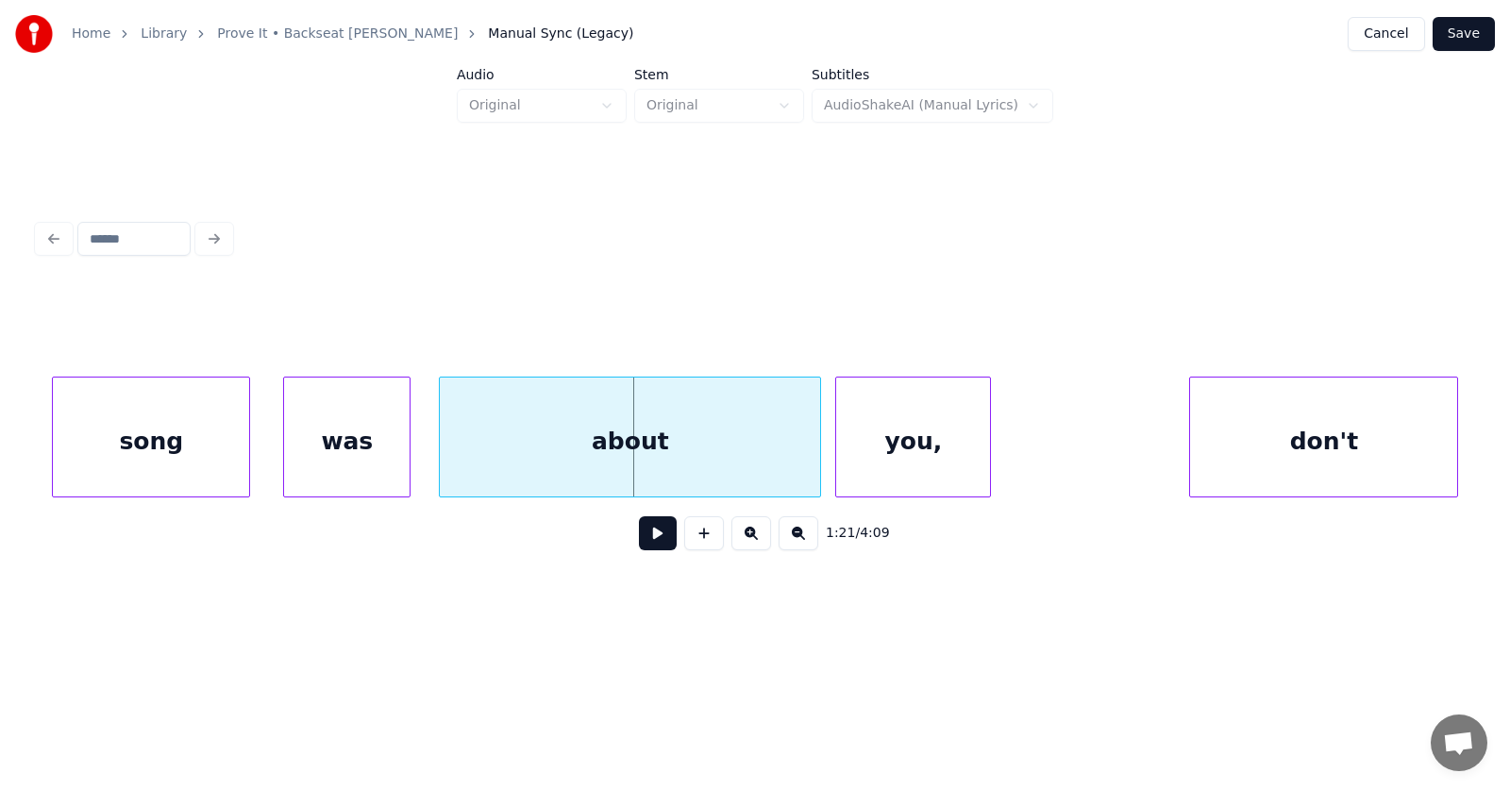
scroll to position [0, 56744]
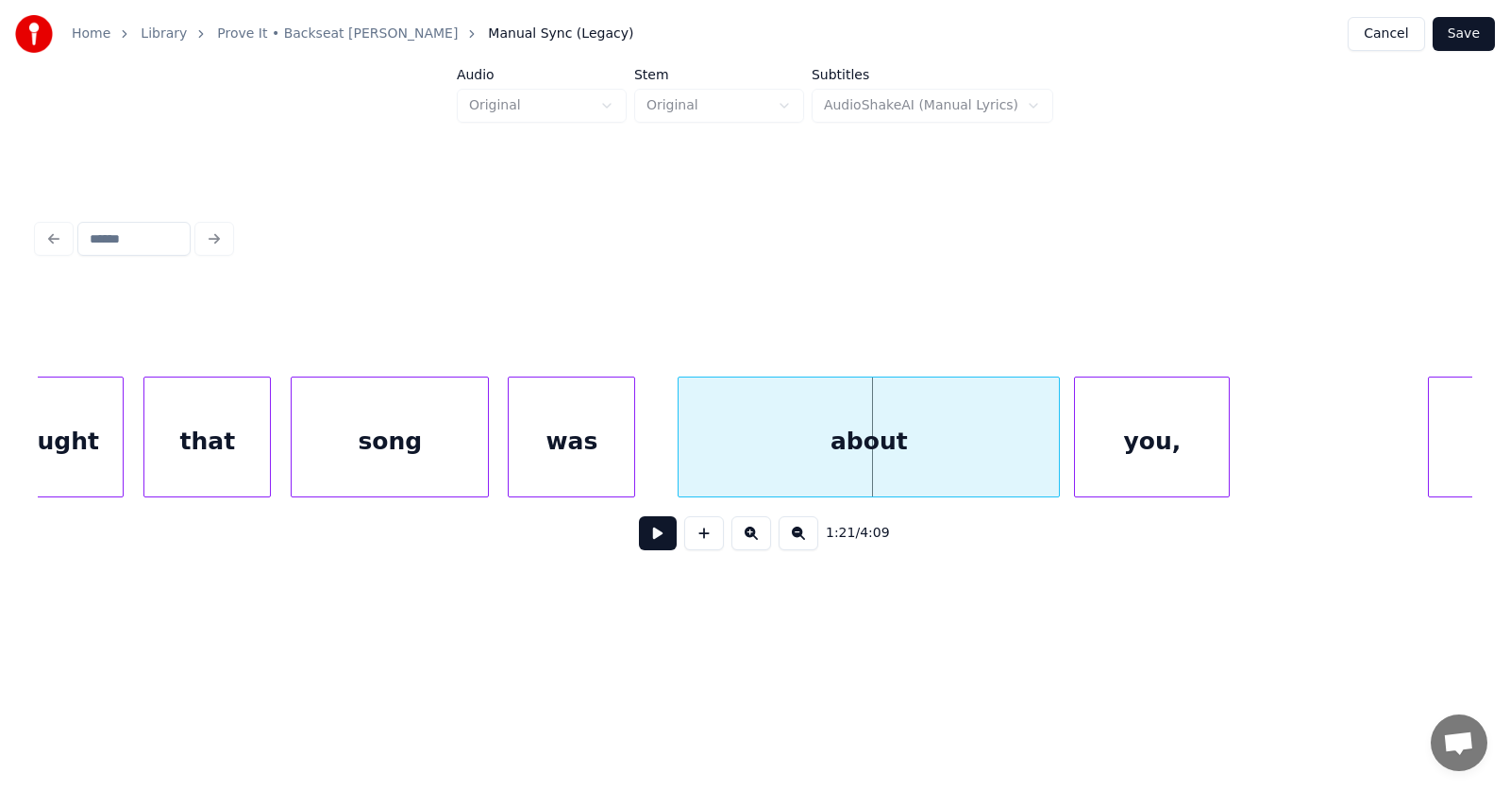
click at [603, 458] on div "was" at bounding box center [572, 441] width 126 height 128
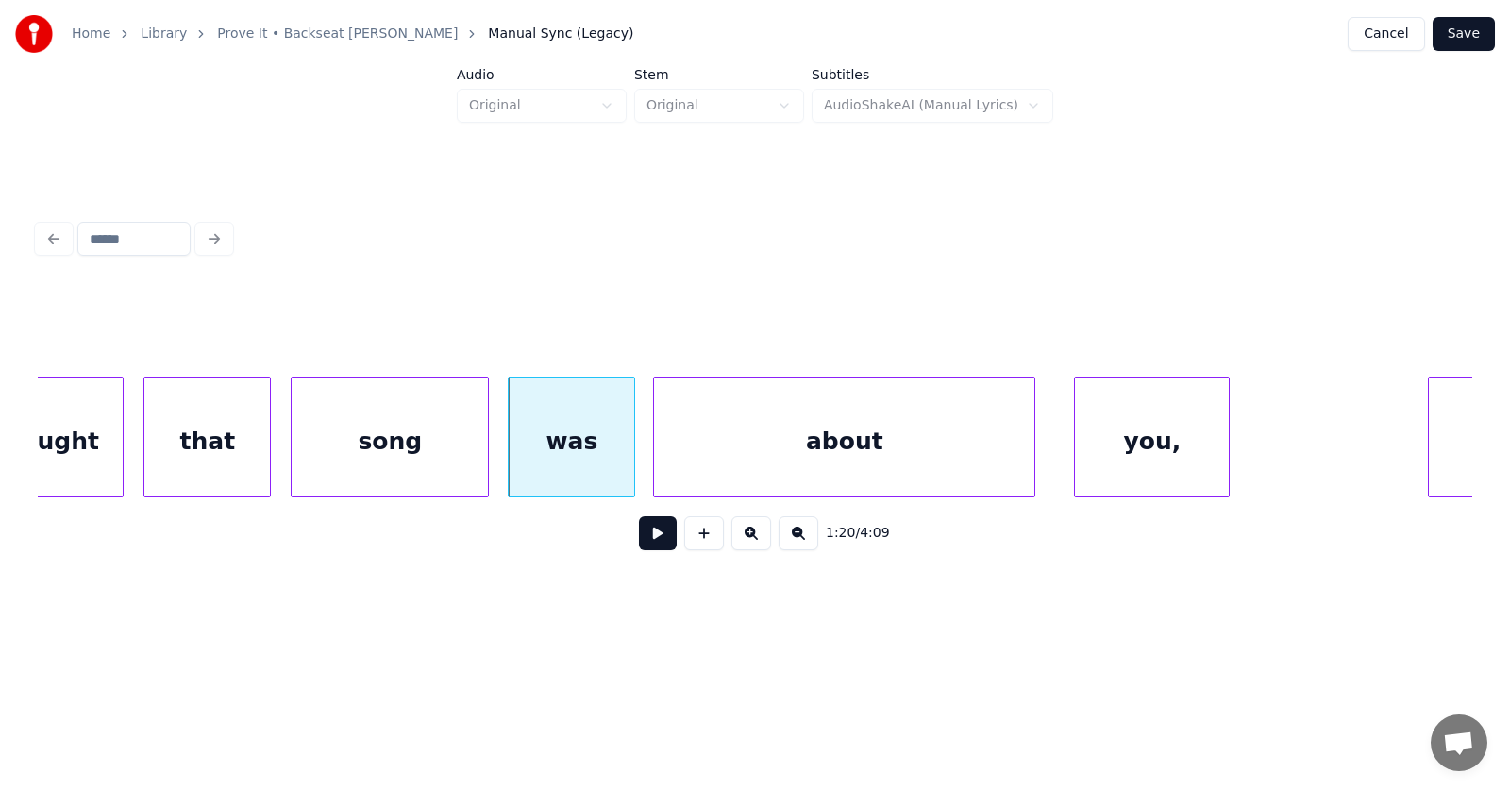
click at [787, 446] on div "about" at bounding box center [844, 441] width 380 height 128
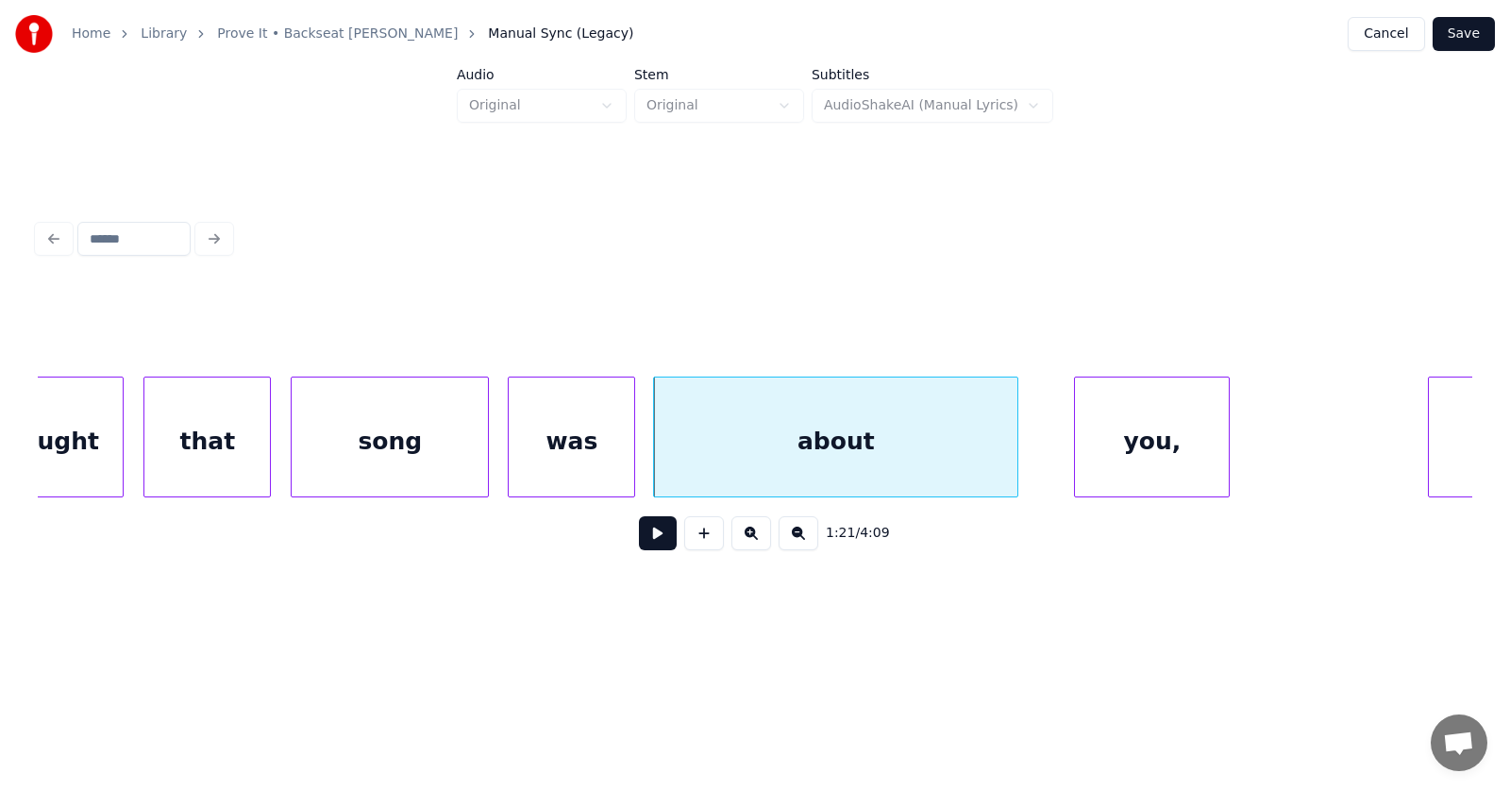
click at [1014, 452] on div at bounding box center [1015, 436] width 6 height 119
click at [1080, 455] on div "you," at bounding box center [1111, 441] width 154 height 128
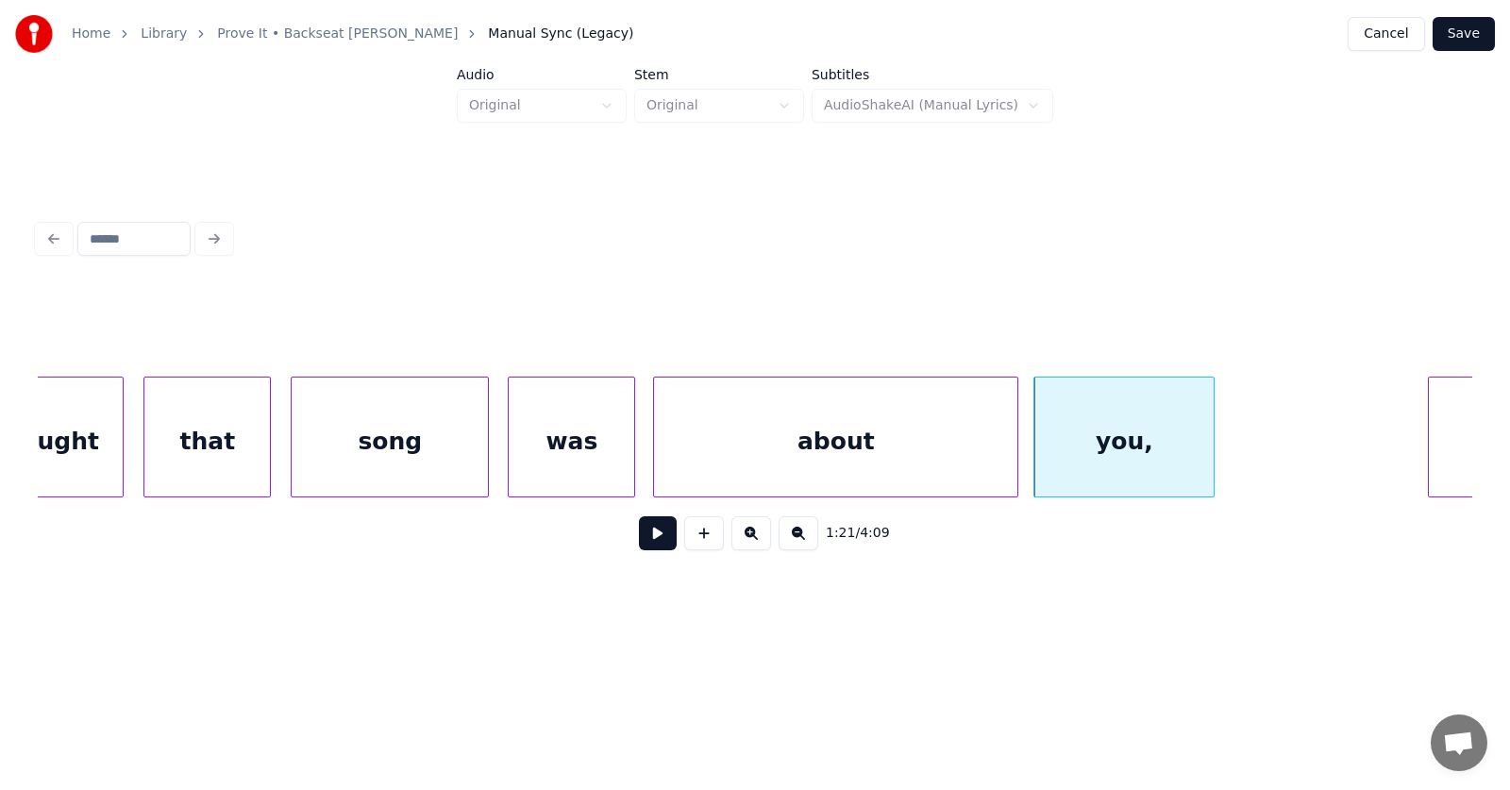
click at [1208, 449] on div at bounding box center [1211, 436] width 6 height 119
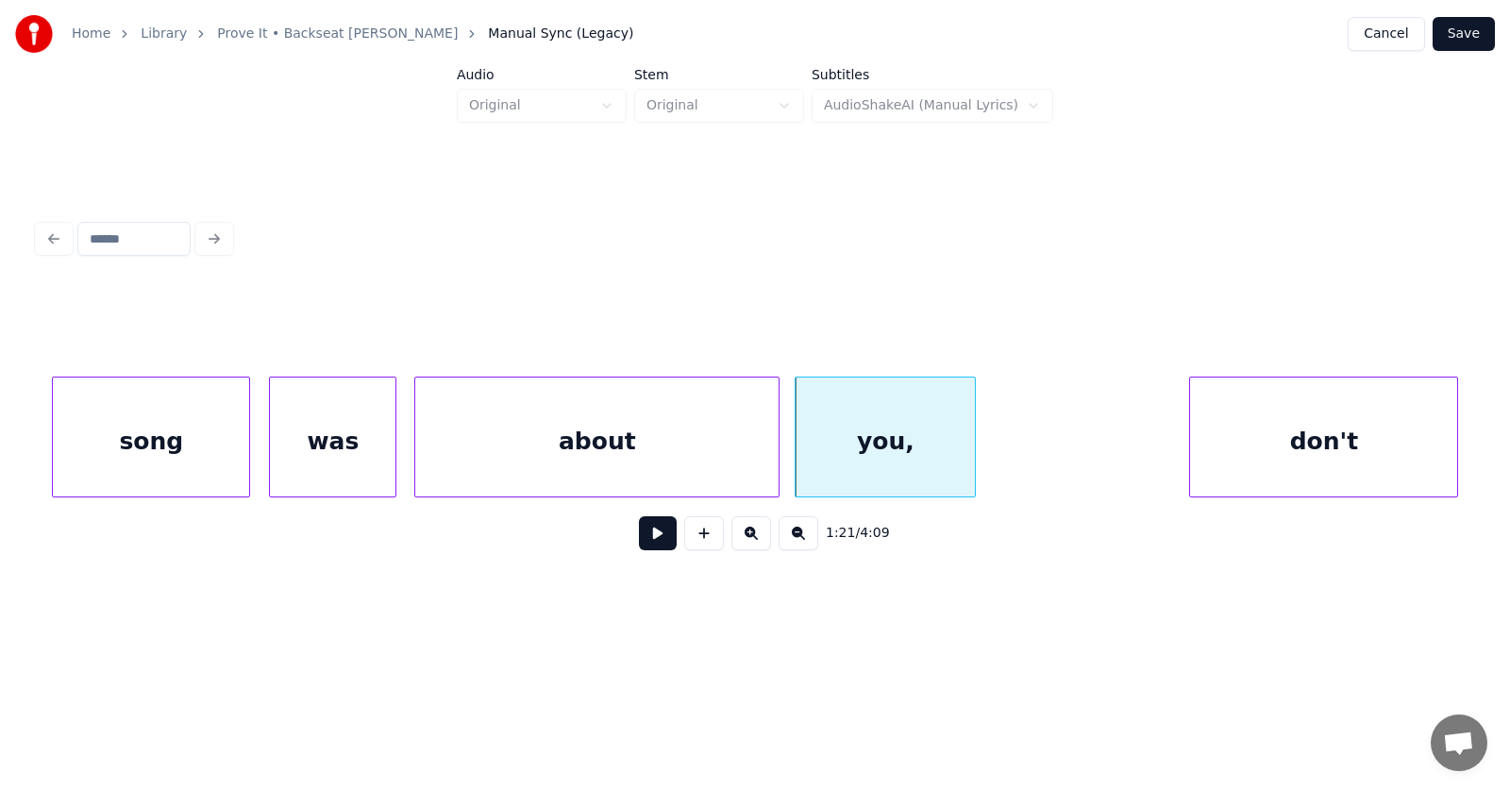
scroll to position [0, 57102]
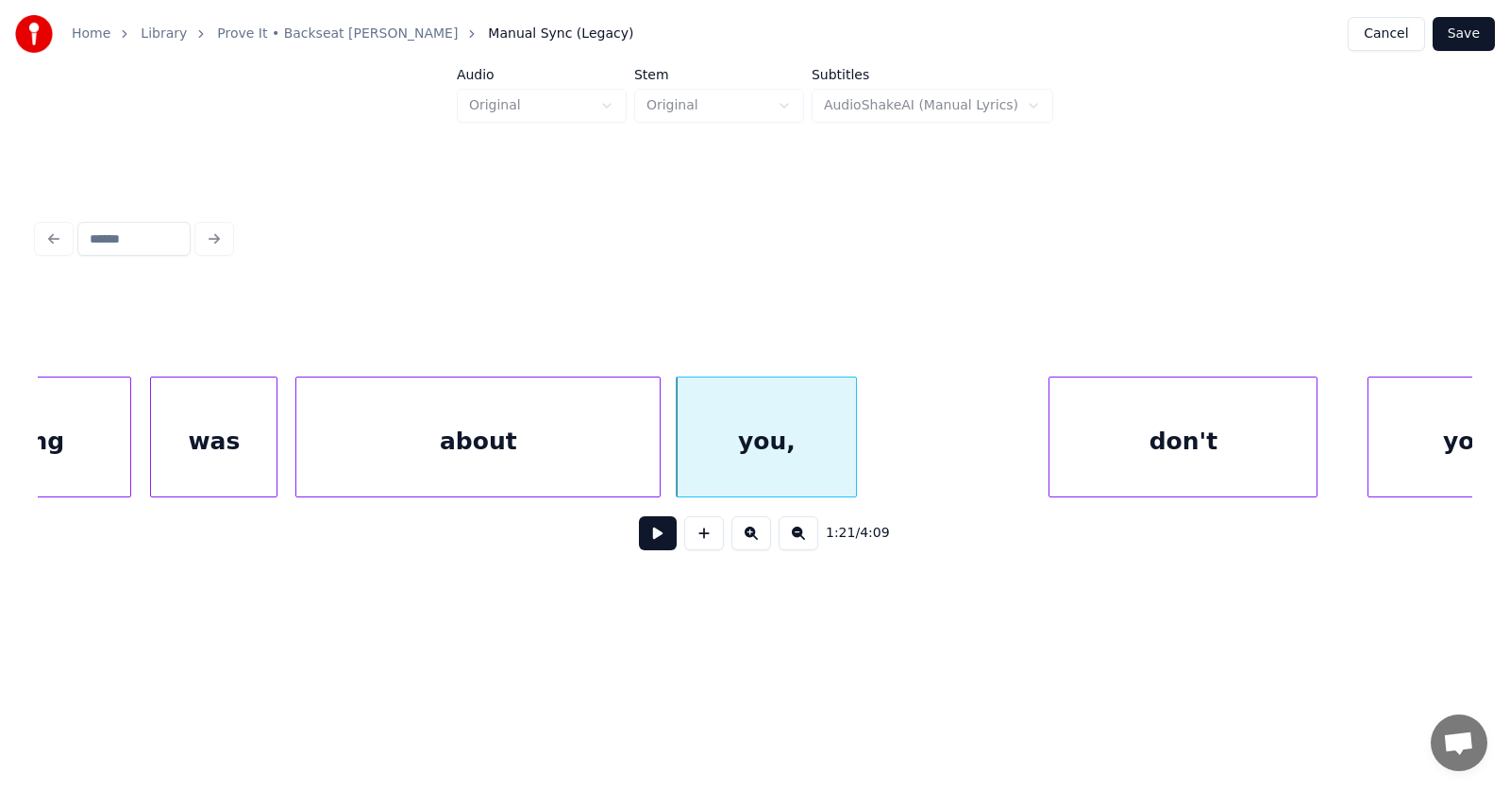
click at [1131, 441] on div "don't" at bounding box center [1182, 441] width 267 height 128
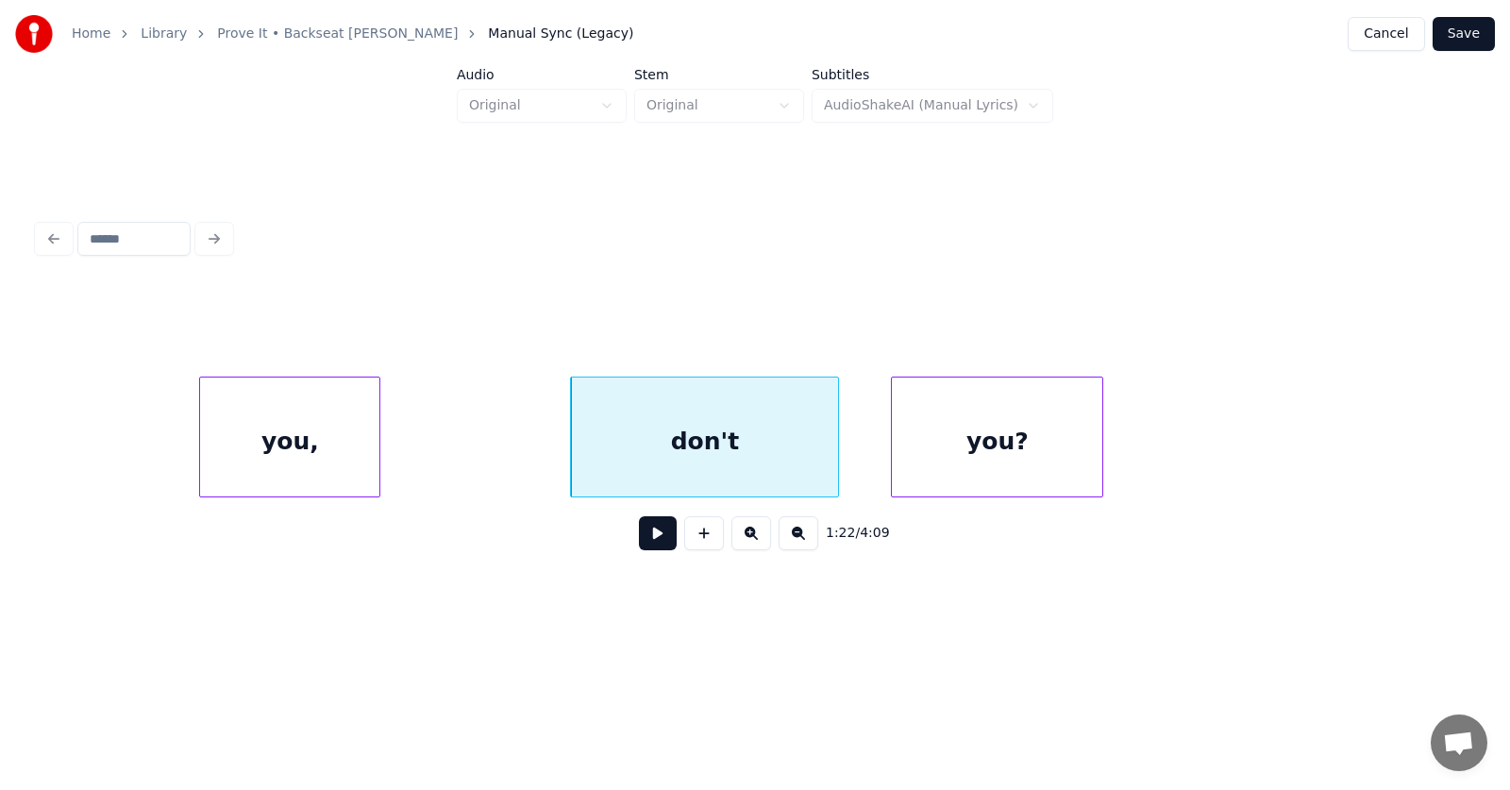
scroll to position [0, 57817]
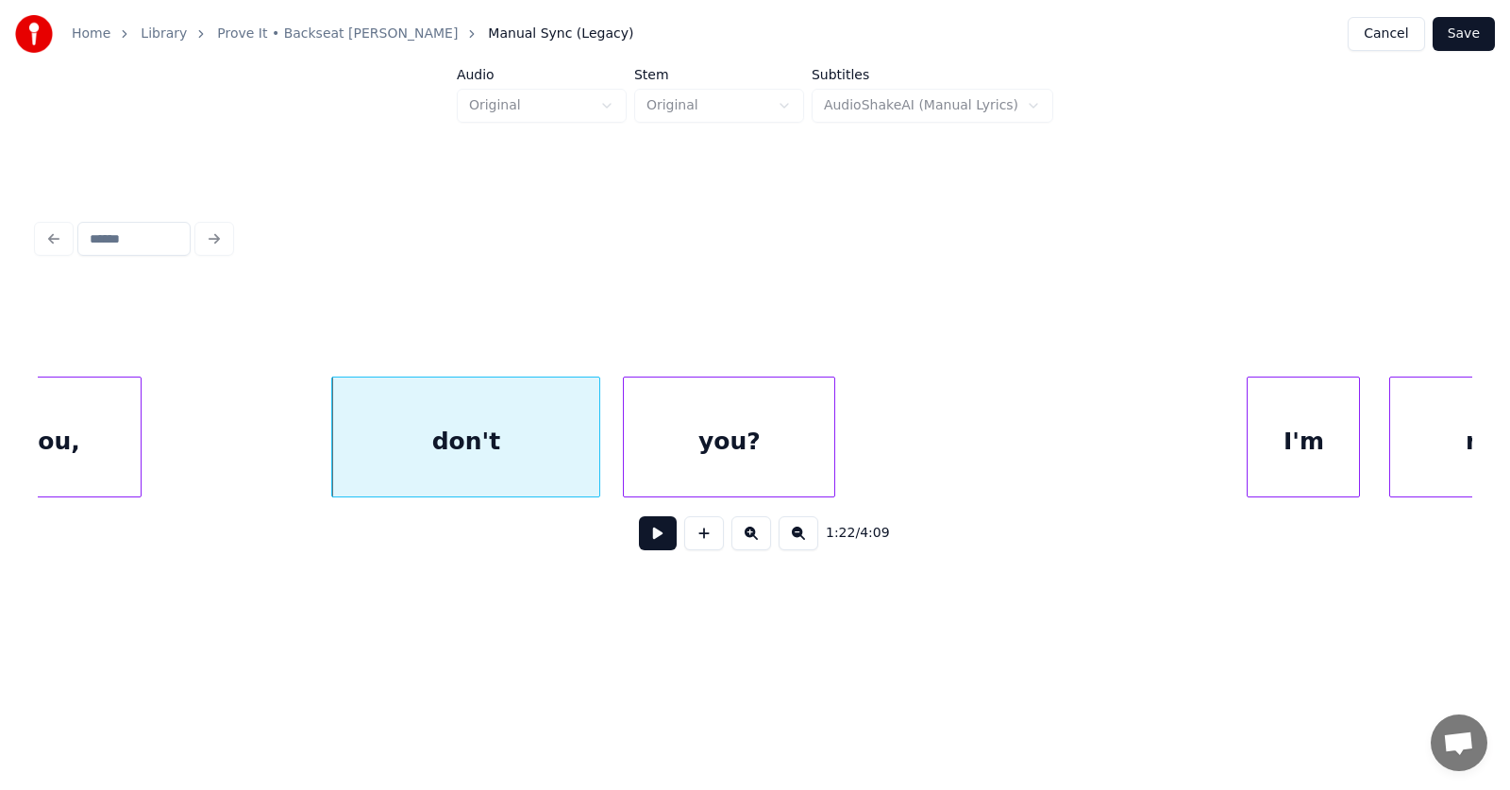
click at [695, 461] on div "you?" at bounding box center [729, 441] width 210 height 128
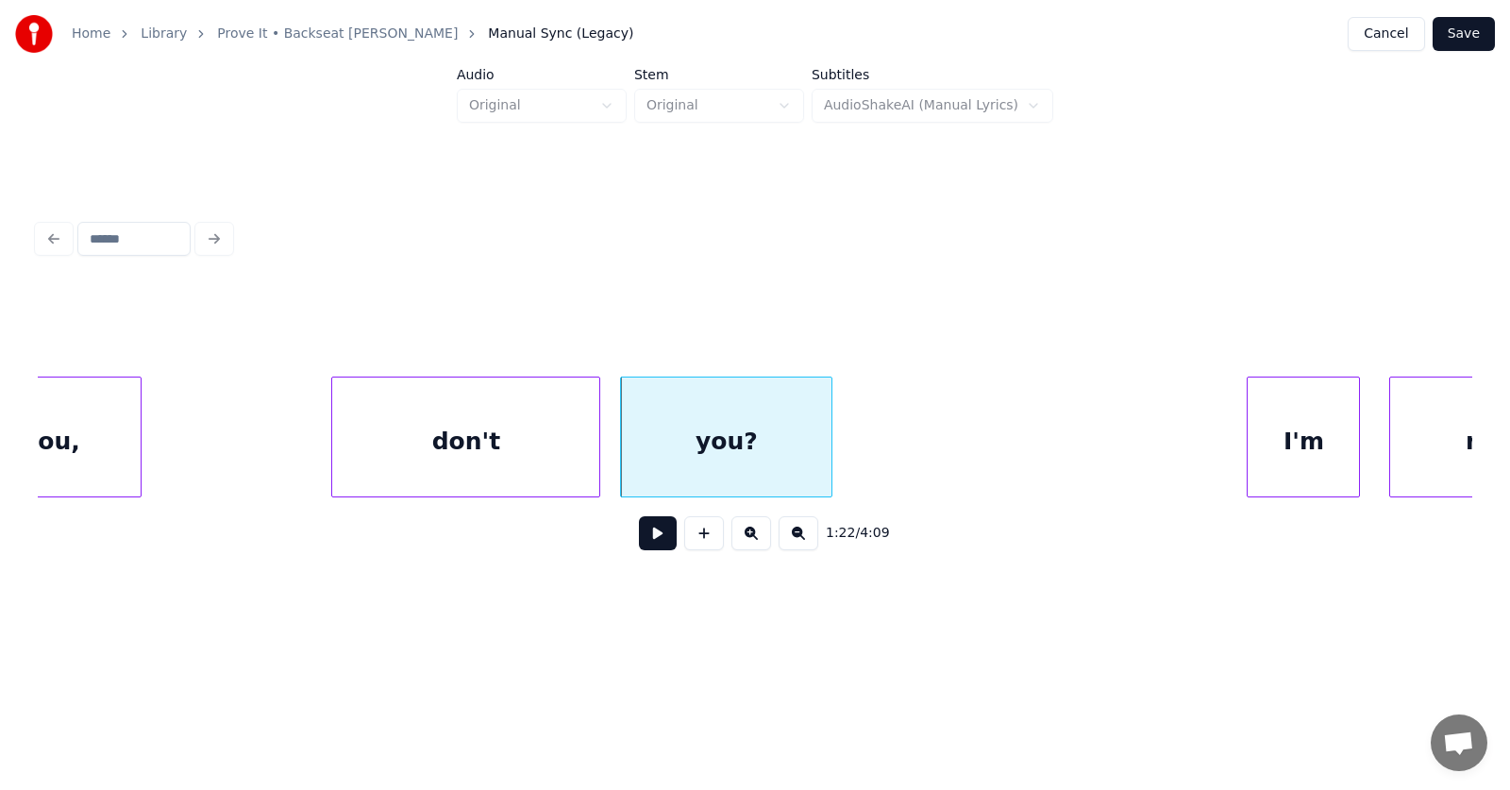
click at [448, 456] on div "don't" at bounding box center [465, 441] width 267 height 128
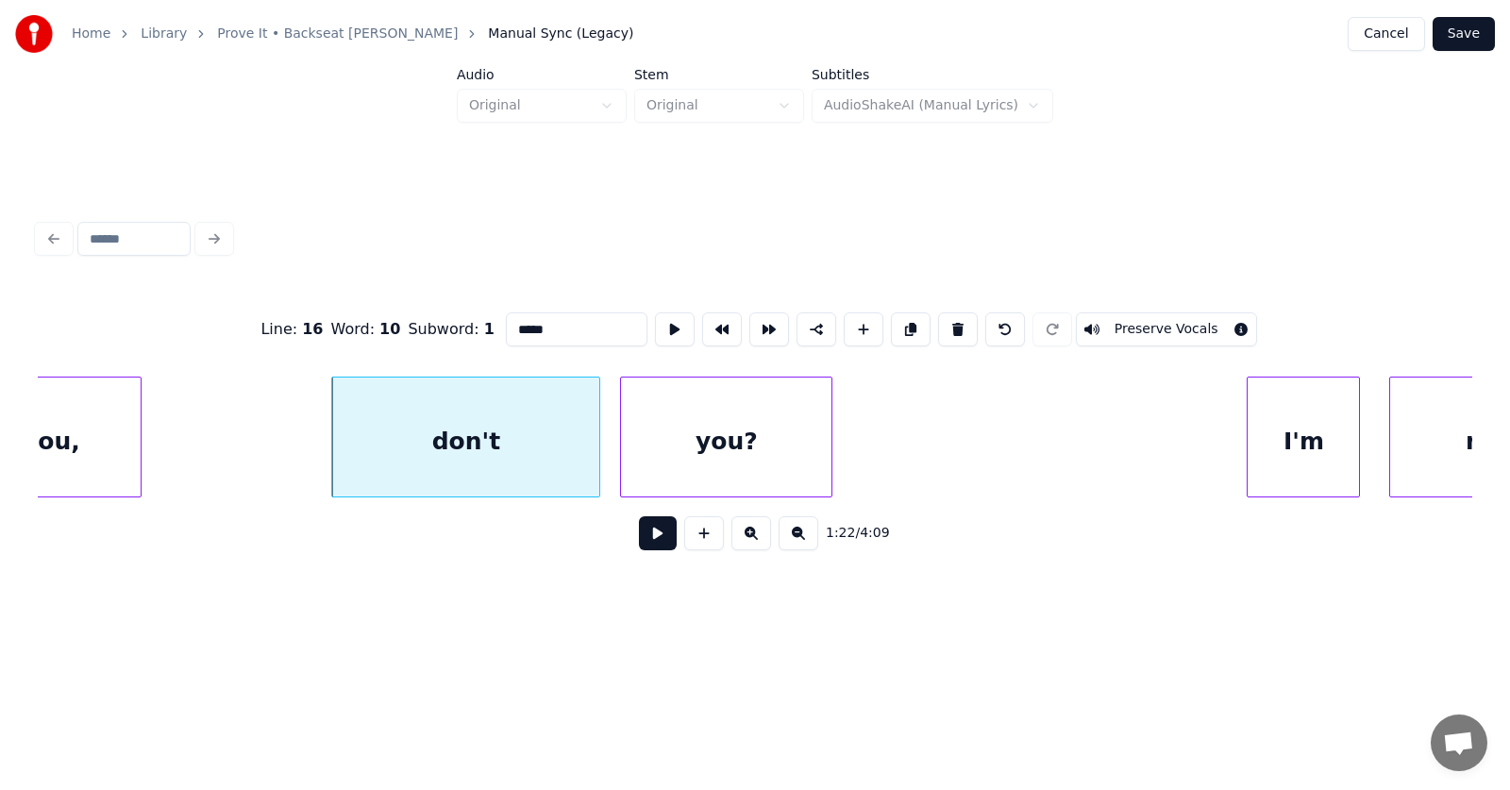
click at [639, 544] on button at bounding box center [658, 533] width 38 height 34
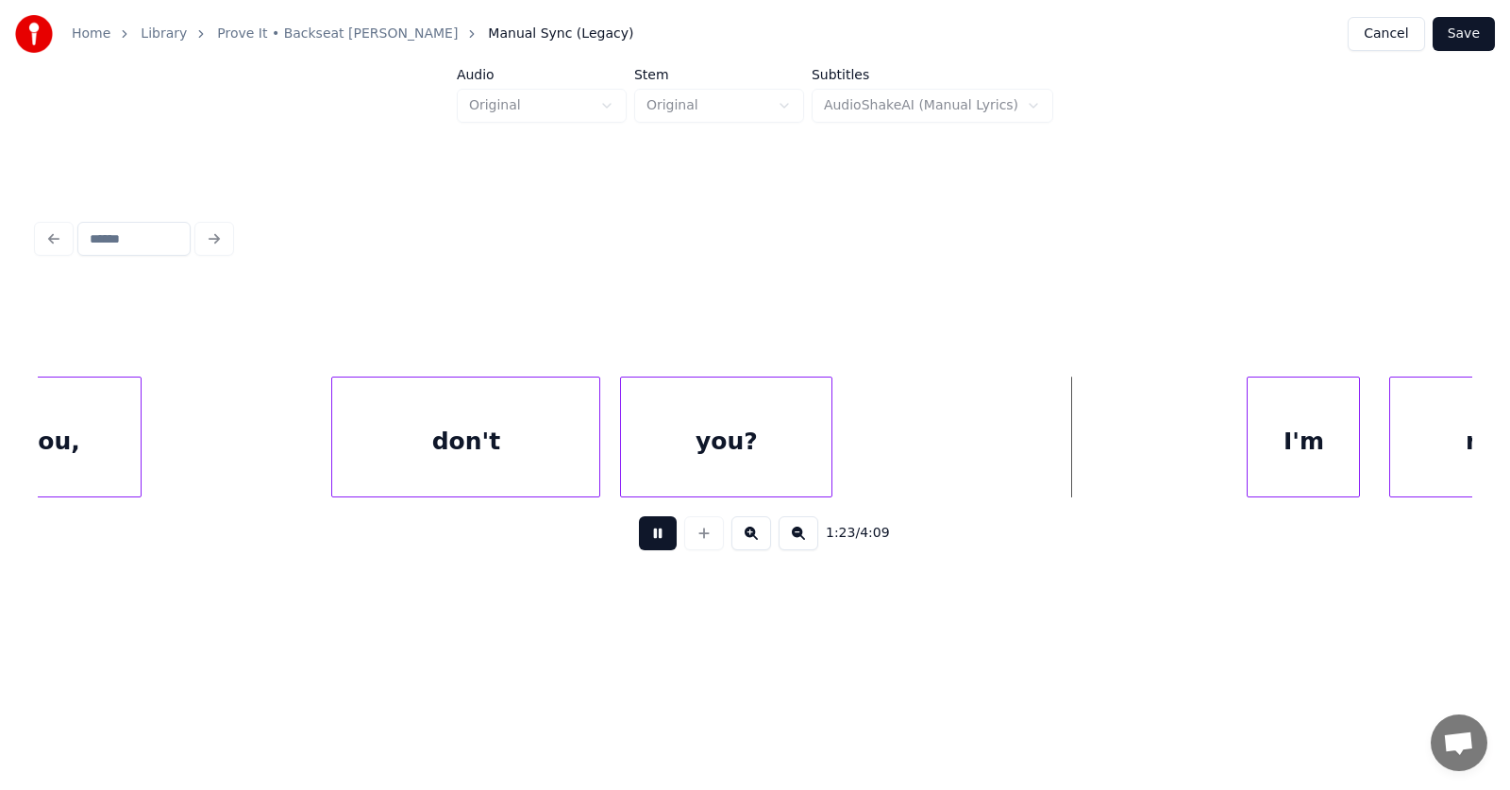
click at [639, 544] on button at bounding box center [658, 533] width 38 height 34
click at [1264, 454] on div "I'm" at bounding box center [1282, 441] width 111 height 128
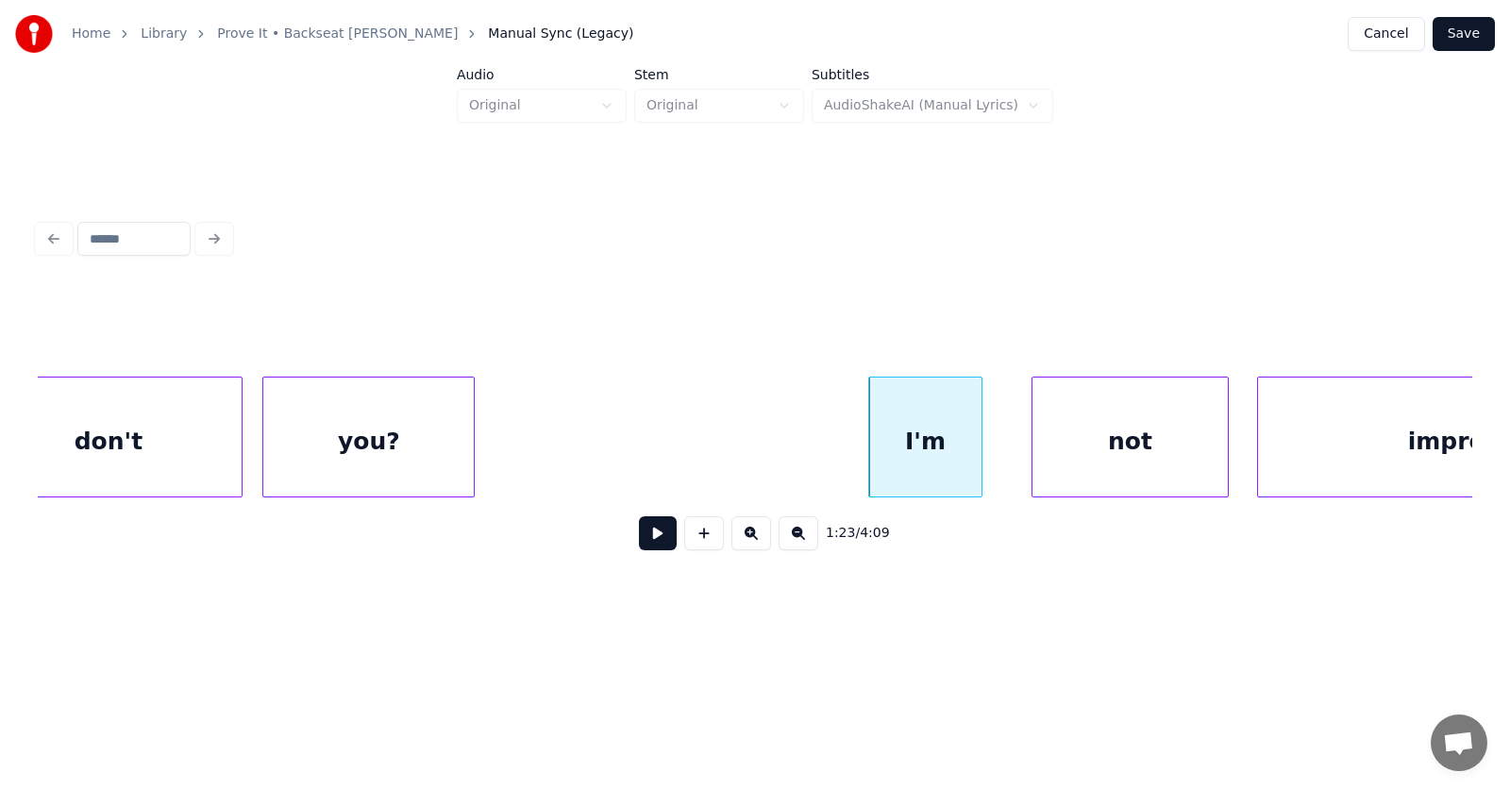
scroll to position [0, 58294]
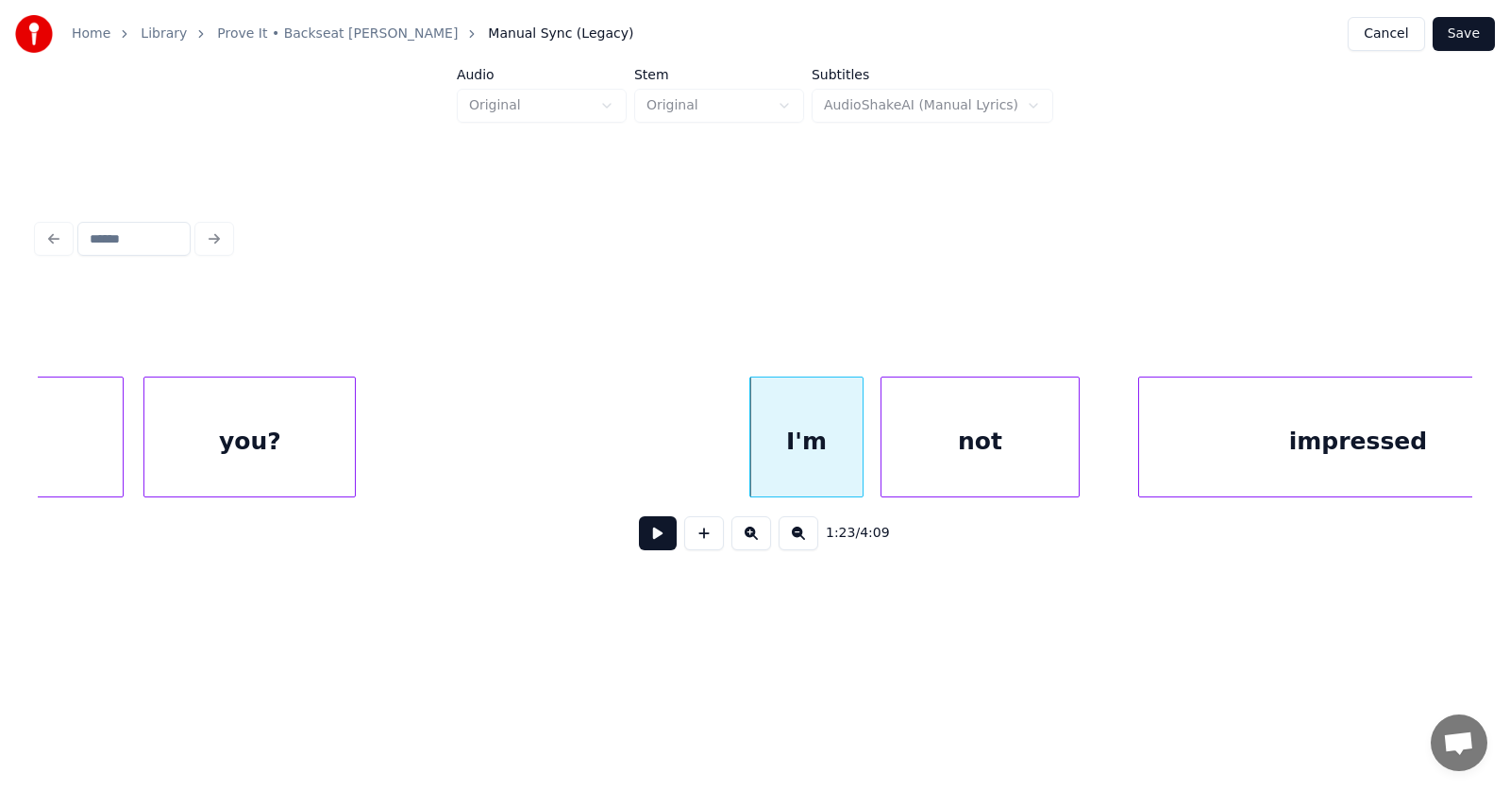
click at [947, 456] on div "not" at bounding box center [979, 441] width 196 height 128
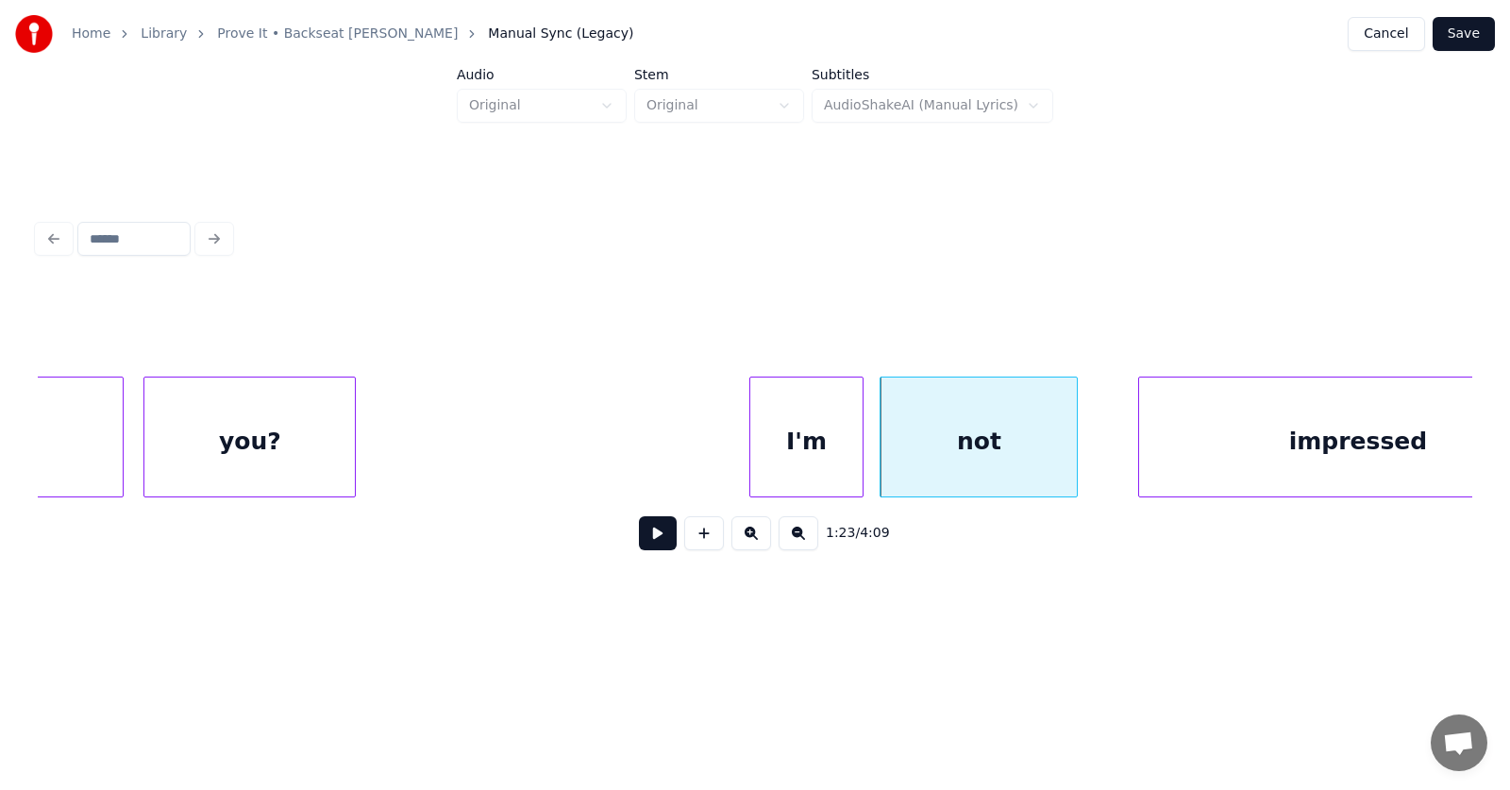
scroll to position [0, 58392]
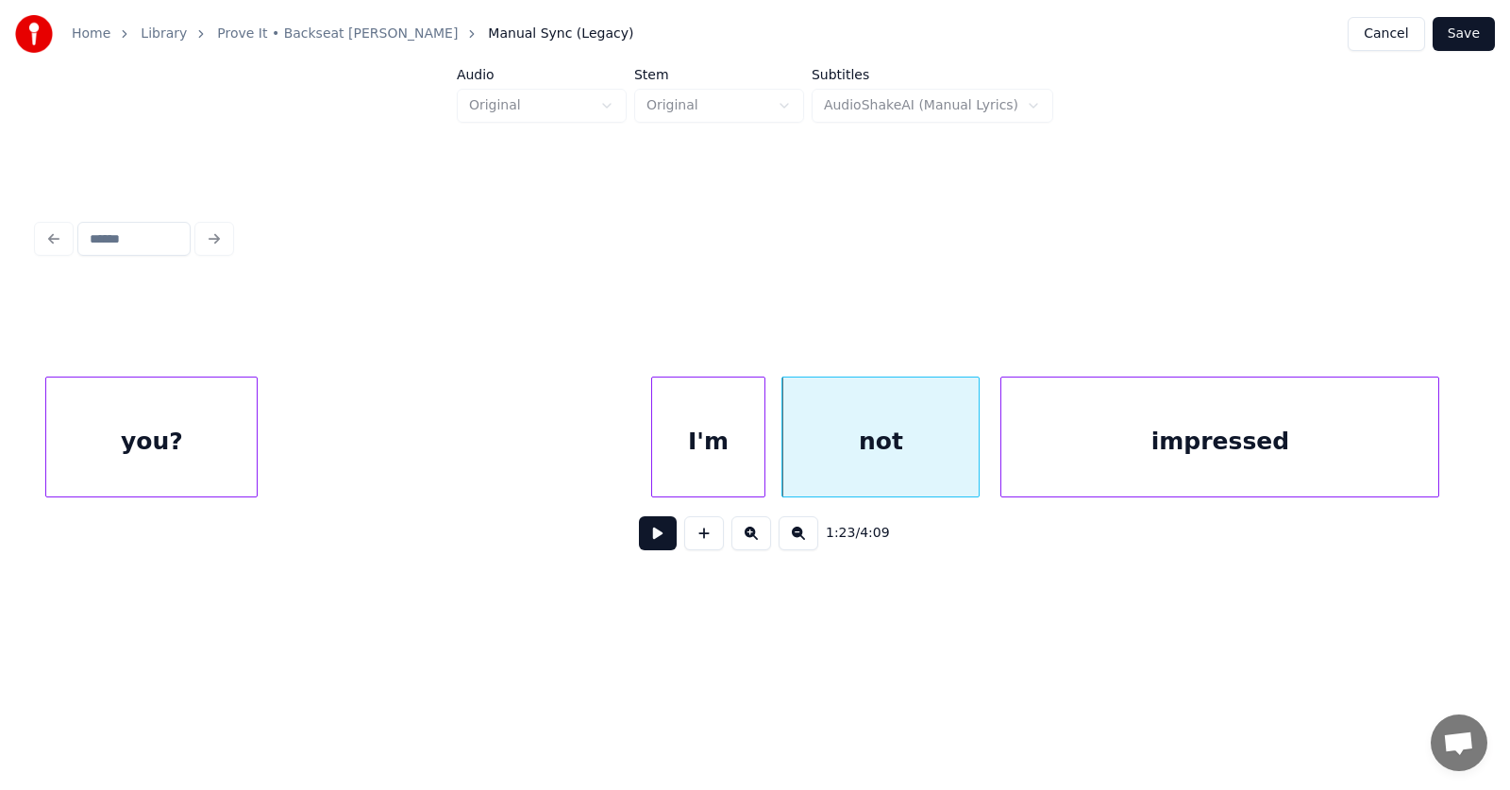
click at [1147, 464] on div "impressed" at bounding box center [1219, 441] width 437 height 128
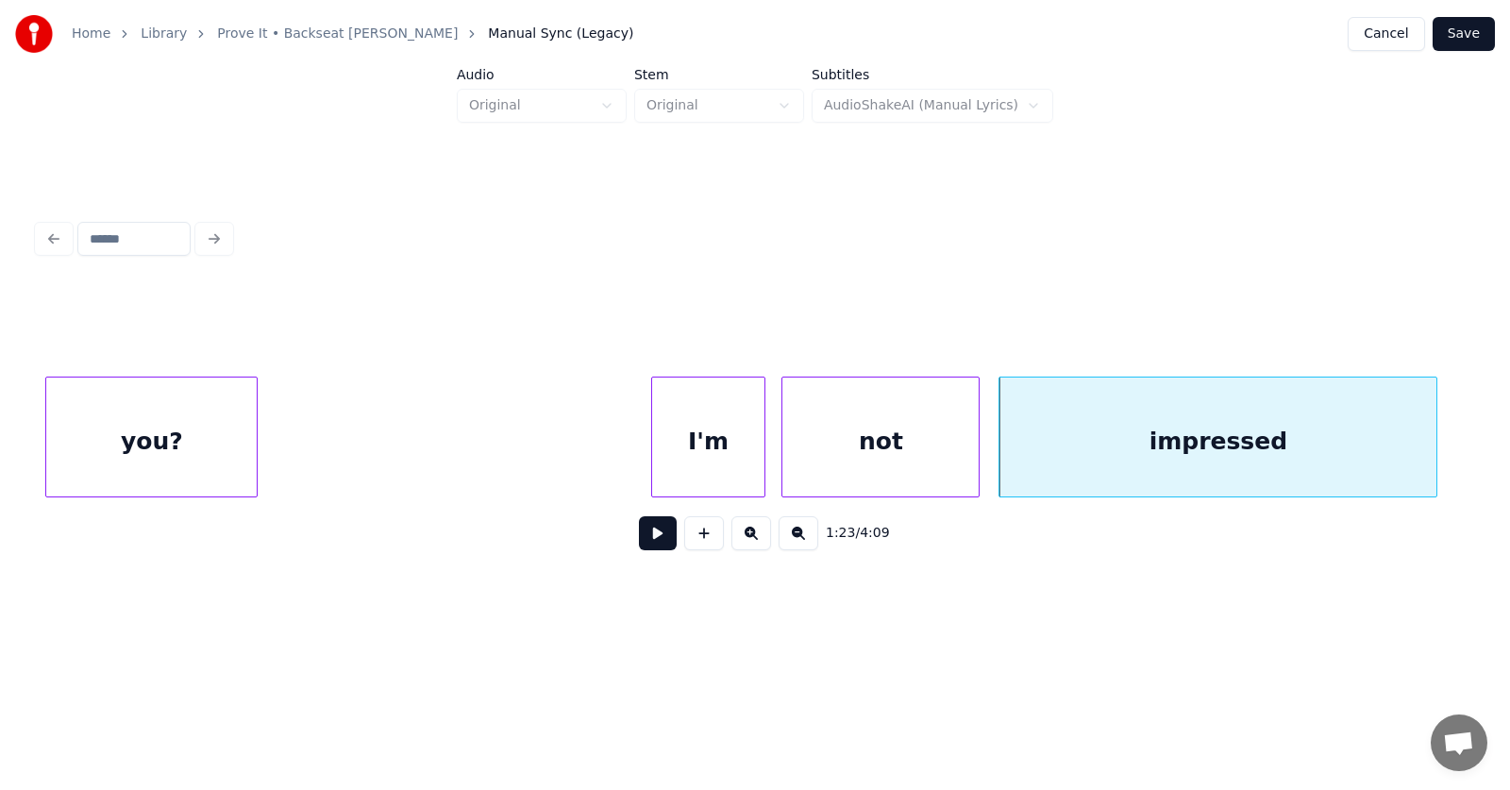
click at [645, 546] on button at bounding box center [658, 533] width 38 height 34
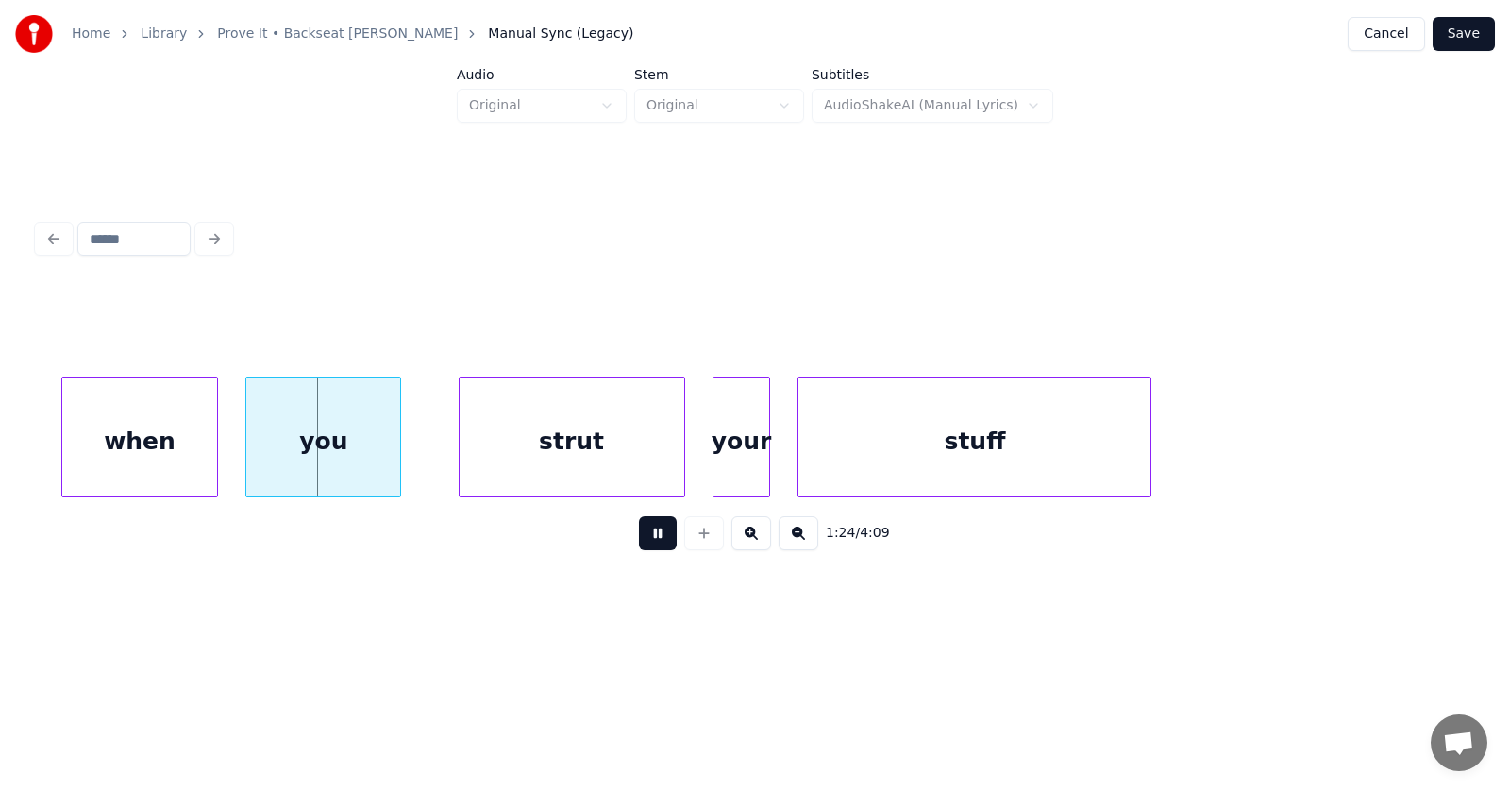
click at [645, 546] on button at bounding box center [658, 533] width 38 height 34
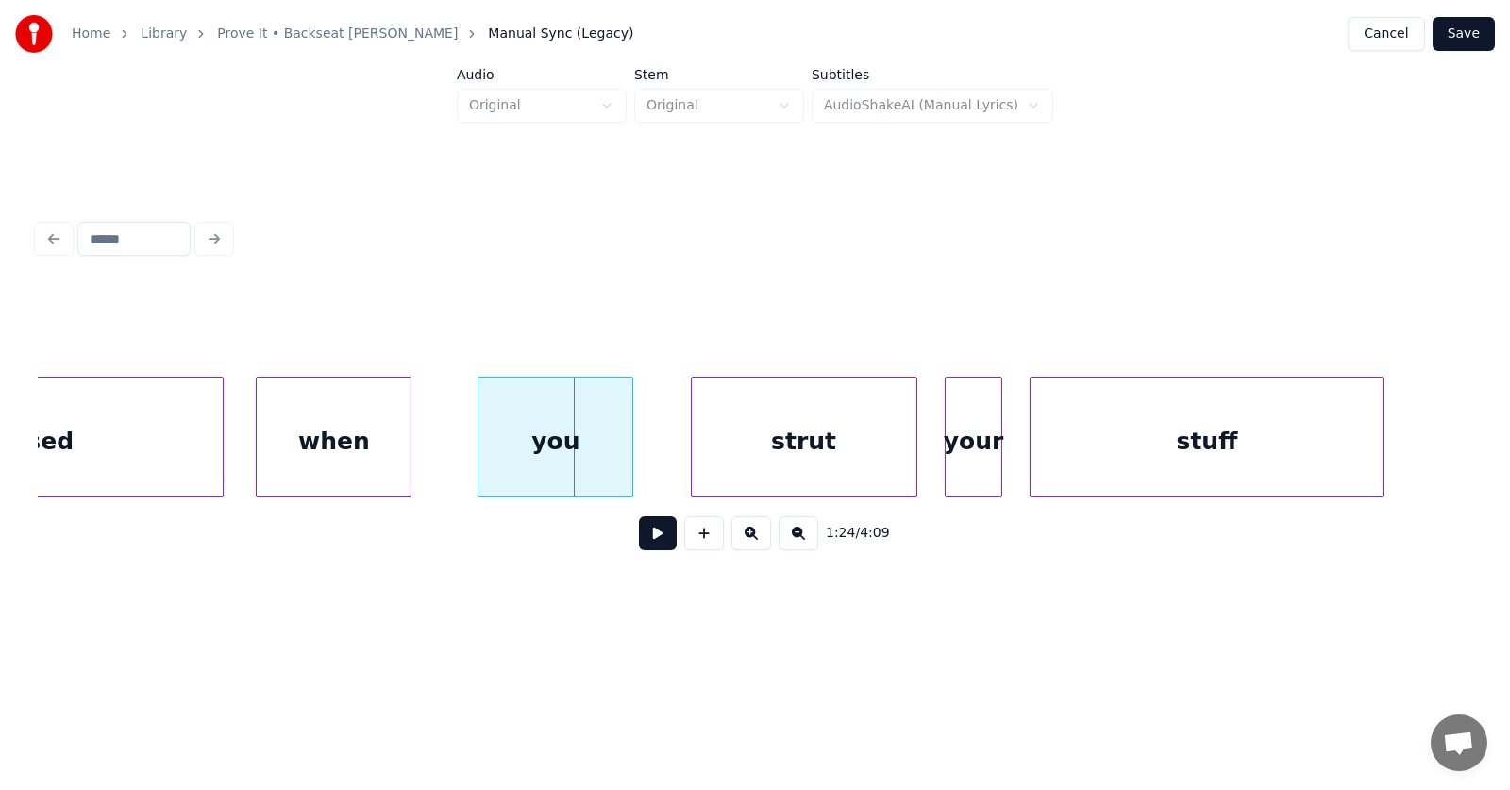
click at [358, 452] on div "when" at bounding box center [334, 441] width 154 height 128
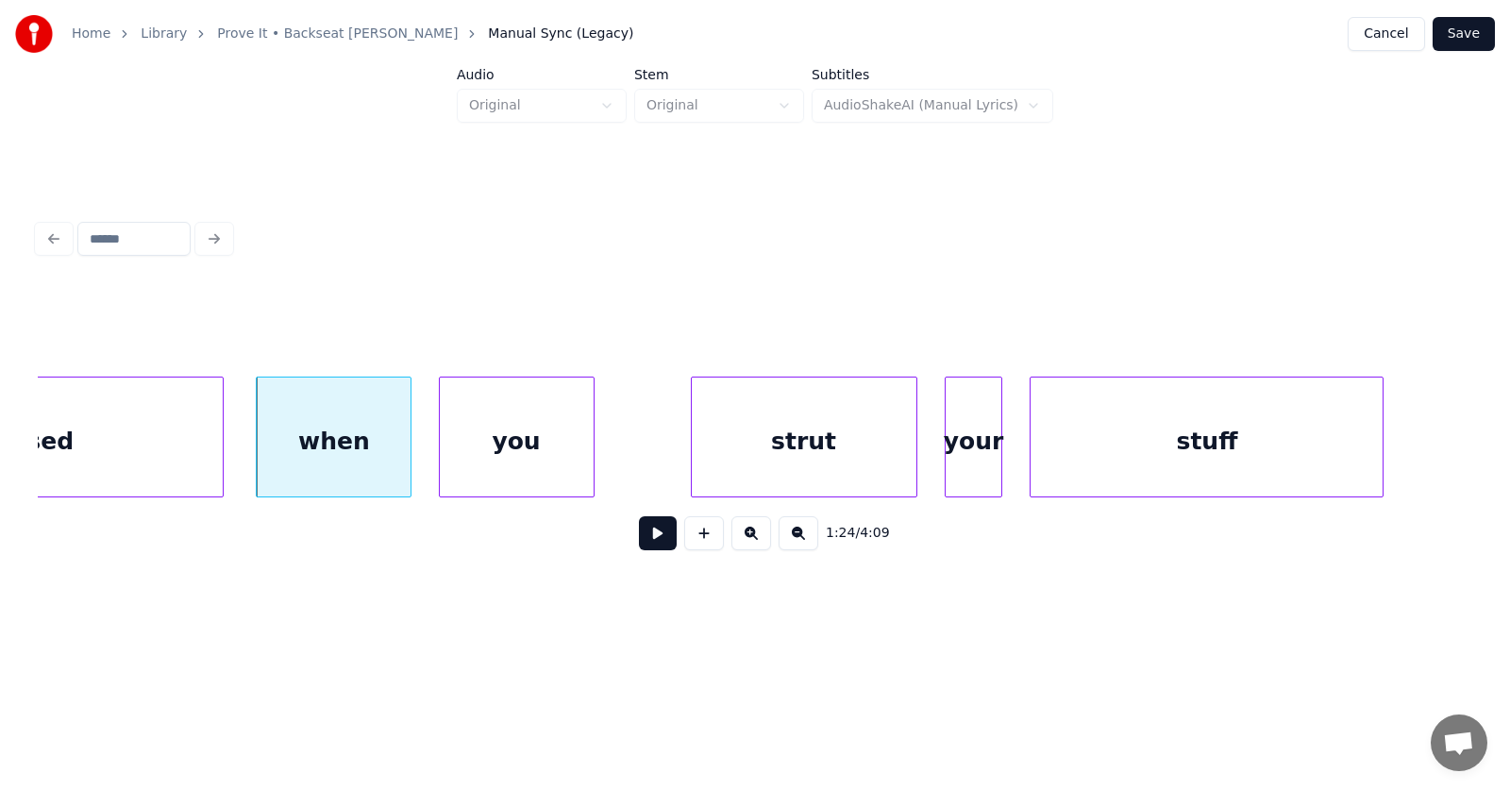
click at [498, 458] on div "you" at bounding box center [517, 441] width 154 height 128
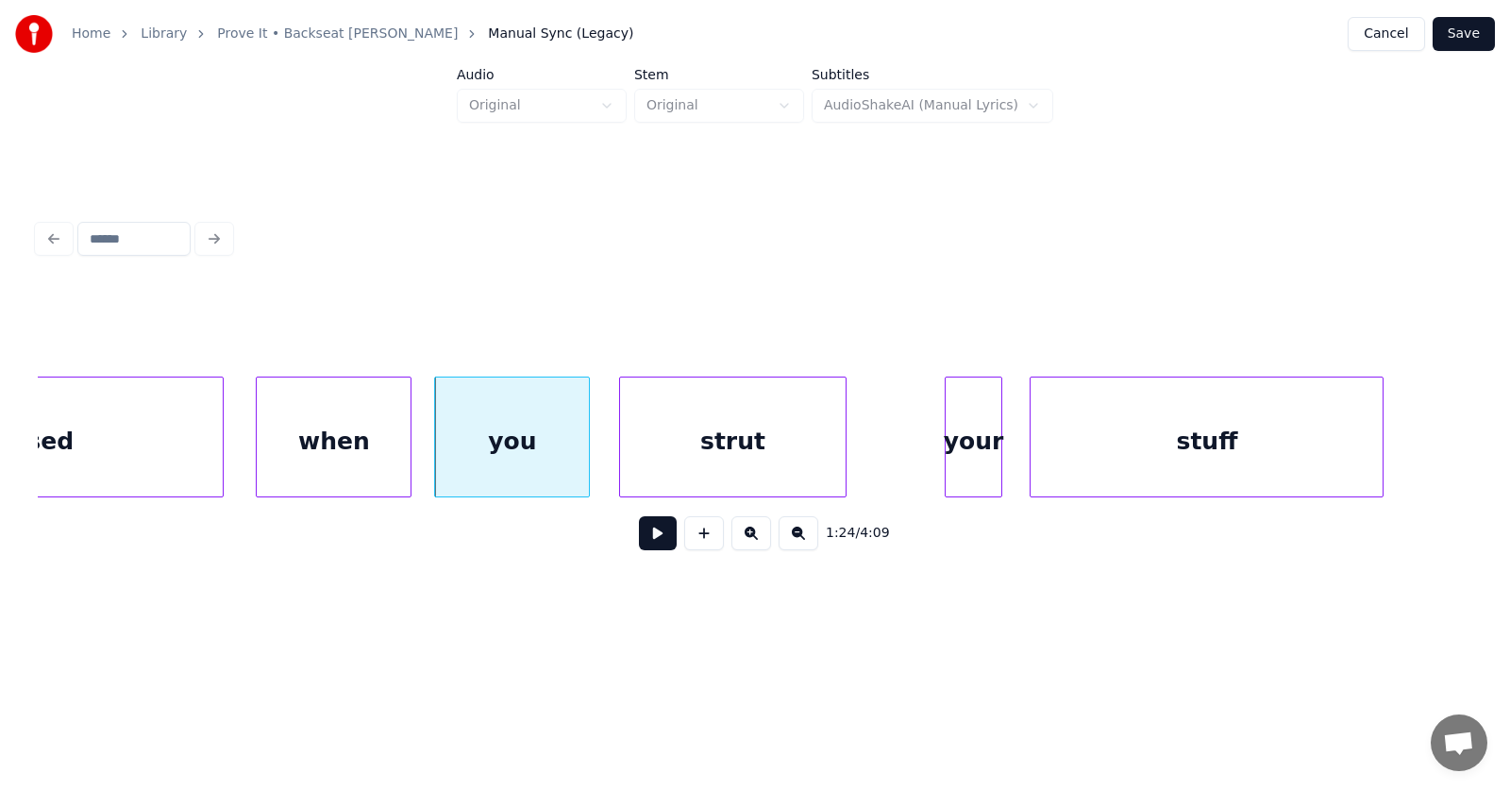
click at [728, 477] on div "strut" at bounding box center [732, 441] width 225 height 128
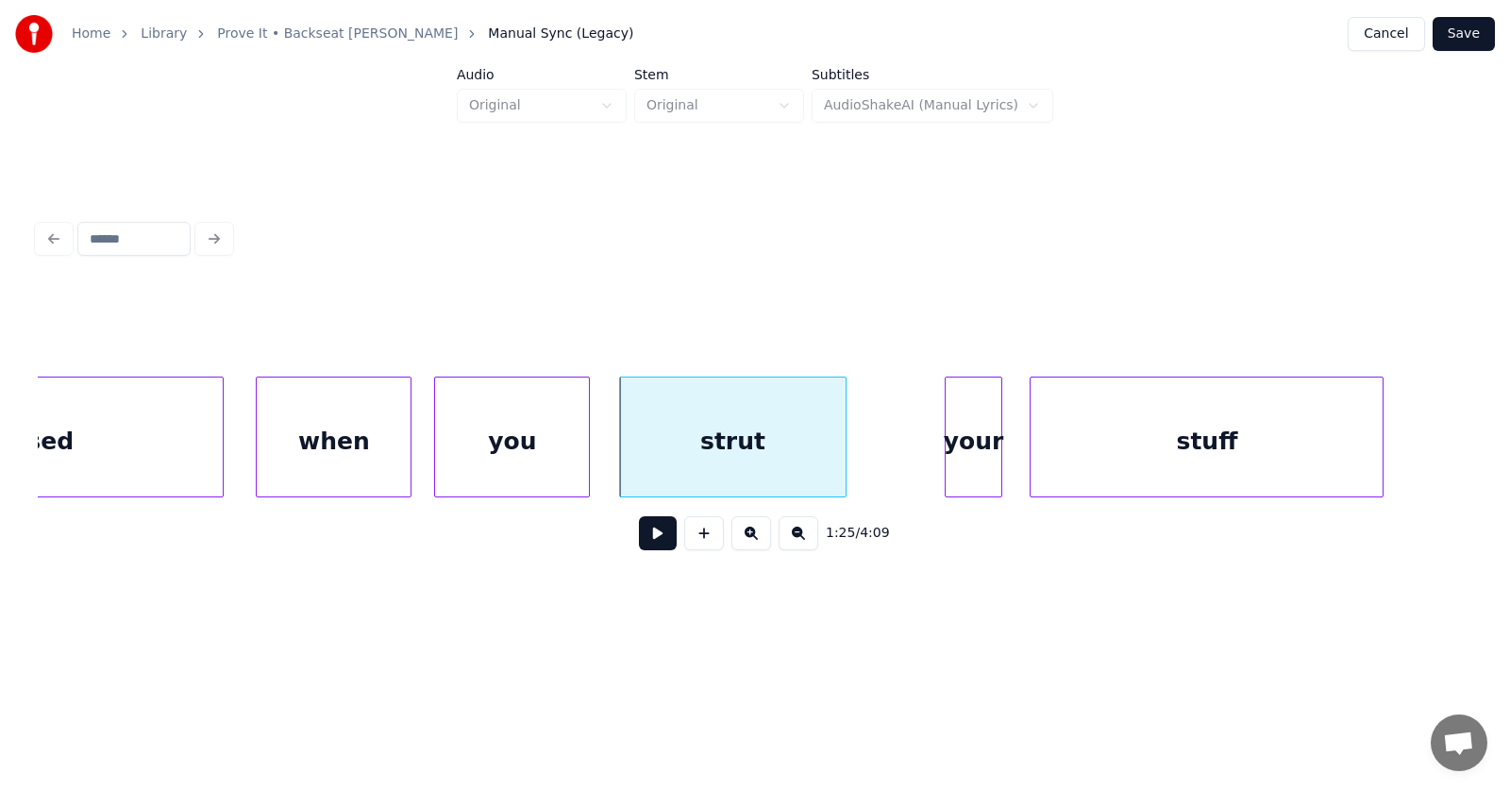
click at [620, 462] on div at bounding box center [623, 436] width 6 height 119
click at [945, 457] on div "your" at bounding box center [973, 437] width 57 height 121
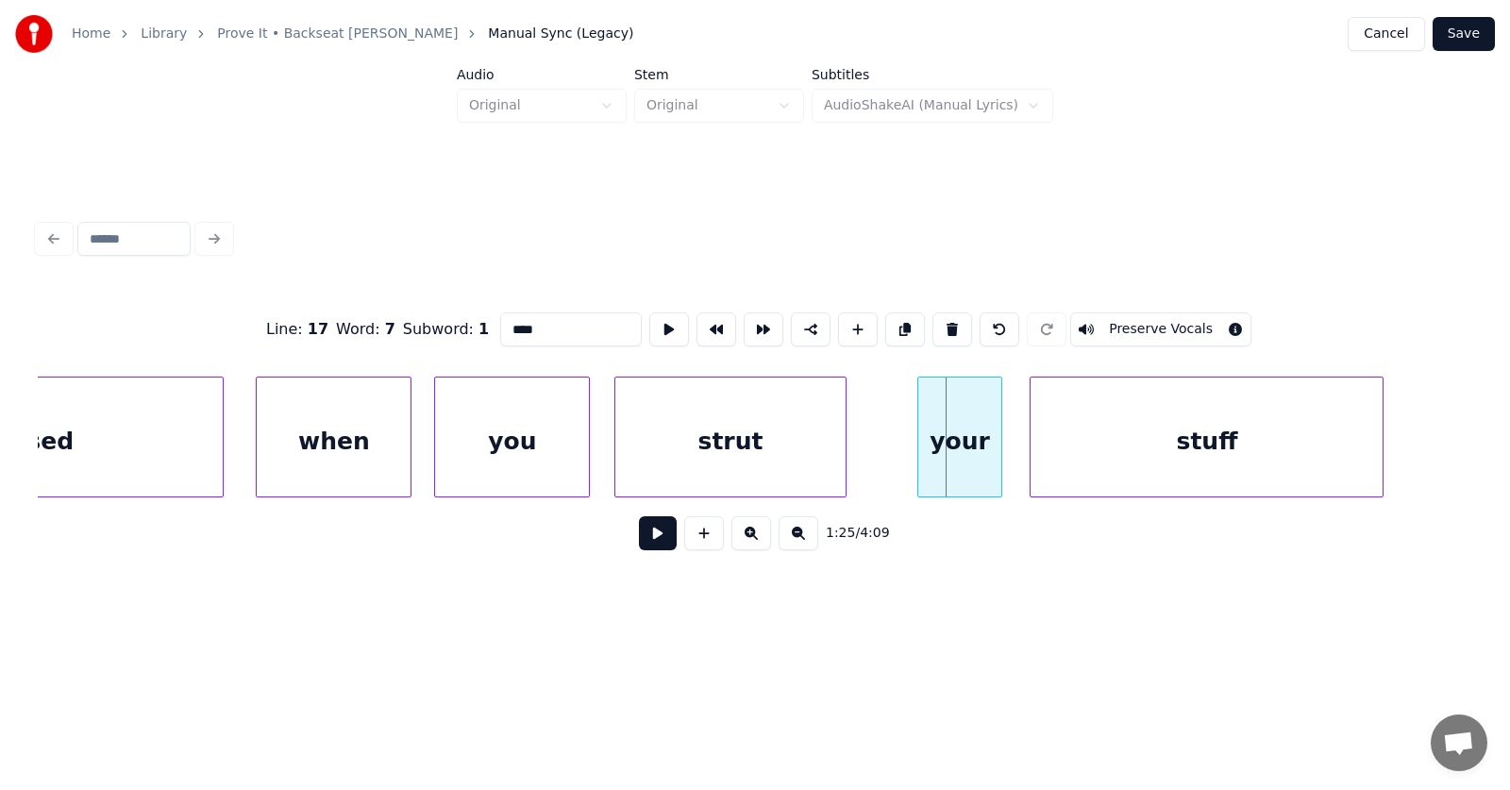
click at [918, 459] on div at bounding box center [921, 436] width 6 height 119
click at [995, 458] on div at bounding box center [997, 436] width 6 height 119
click at [947, 456] on div "your" at bounding box center [947, 441] width 89 height 128
click at [1103, 457] on div "stuff" at bounding box center [1196, 441] width 352 height 128
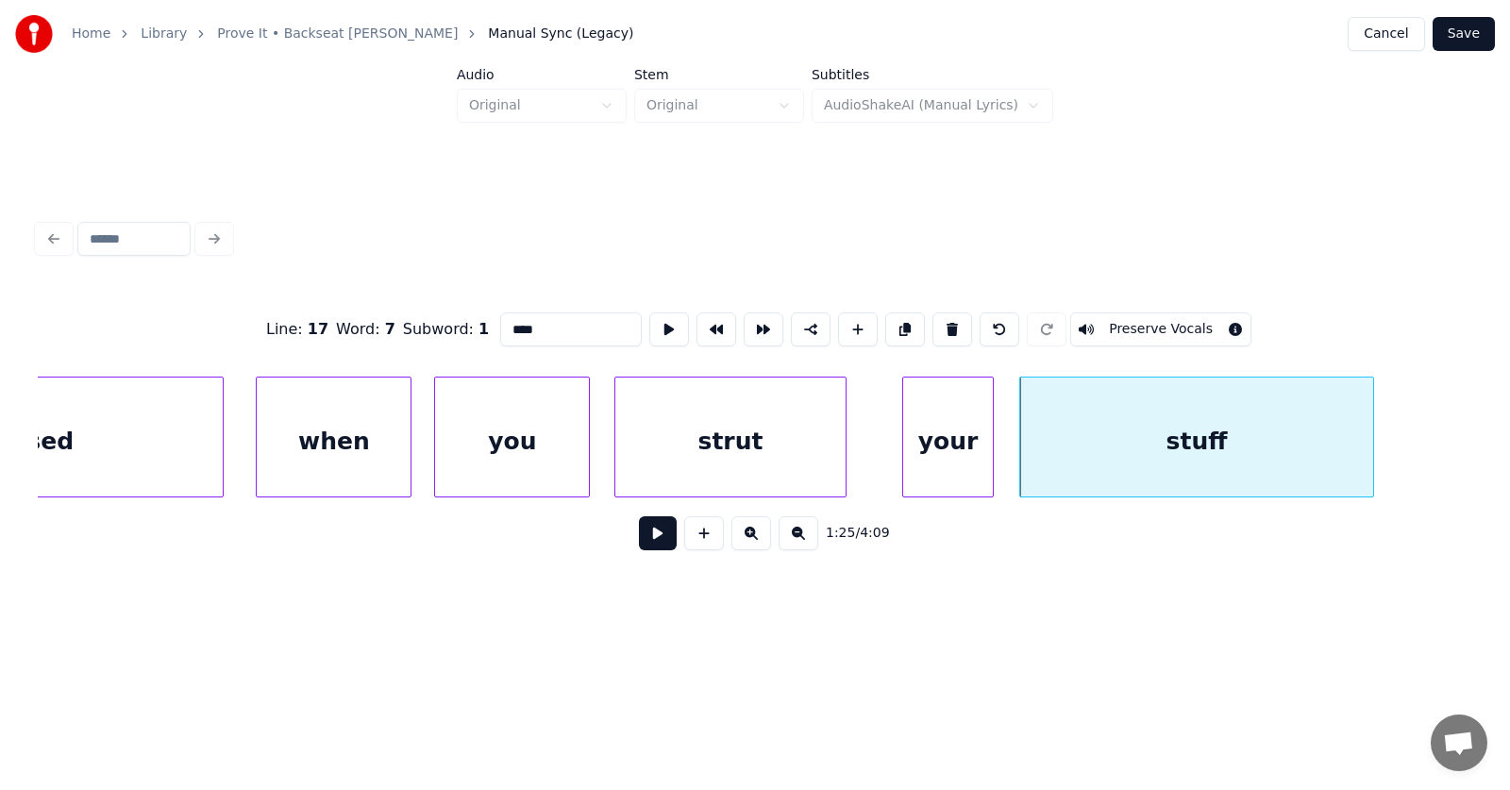
click at [958, 459] on div "your" at bounding box center [947, 441] width 89 height 128
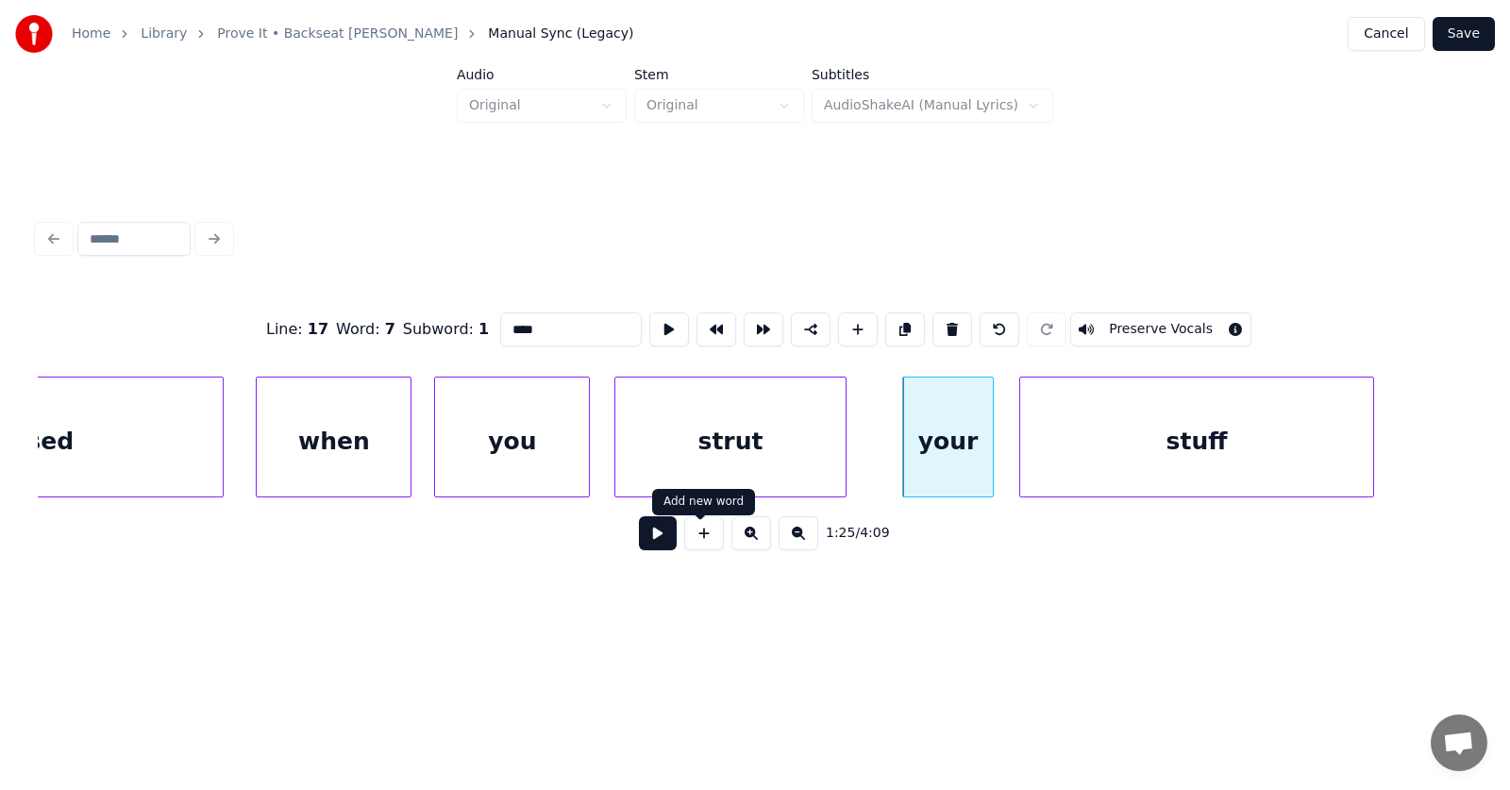
click at [652, 534] on button at bounding box center [658, 533] width 38 height 34
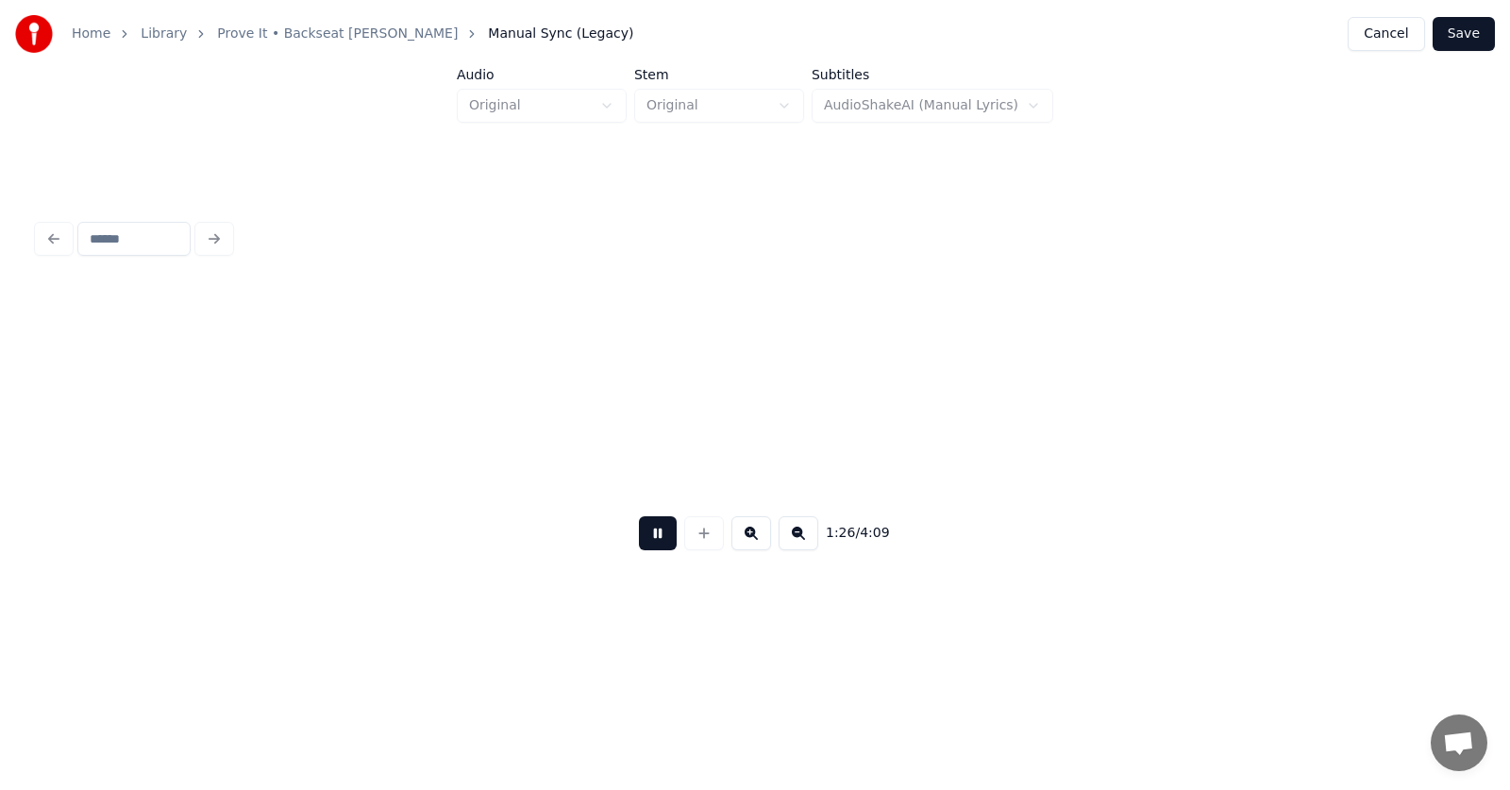
scroll to position [0, 61040]
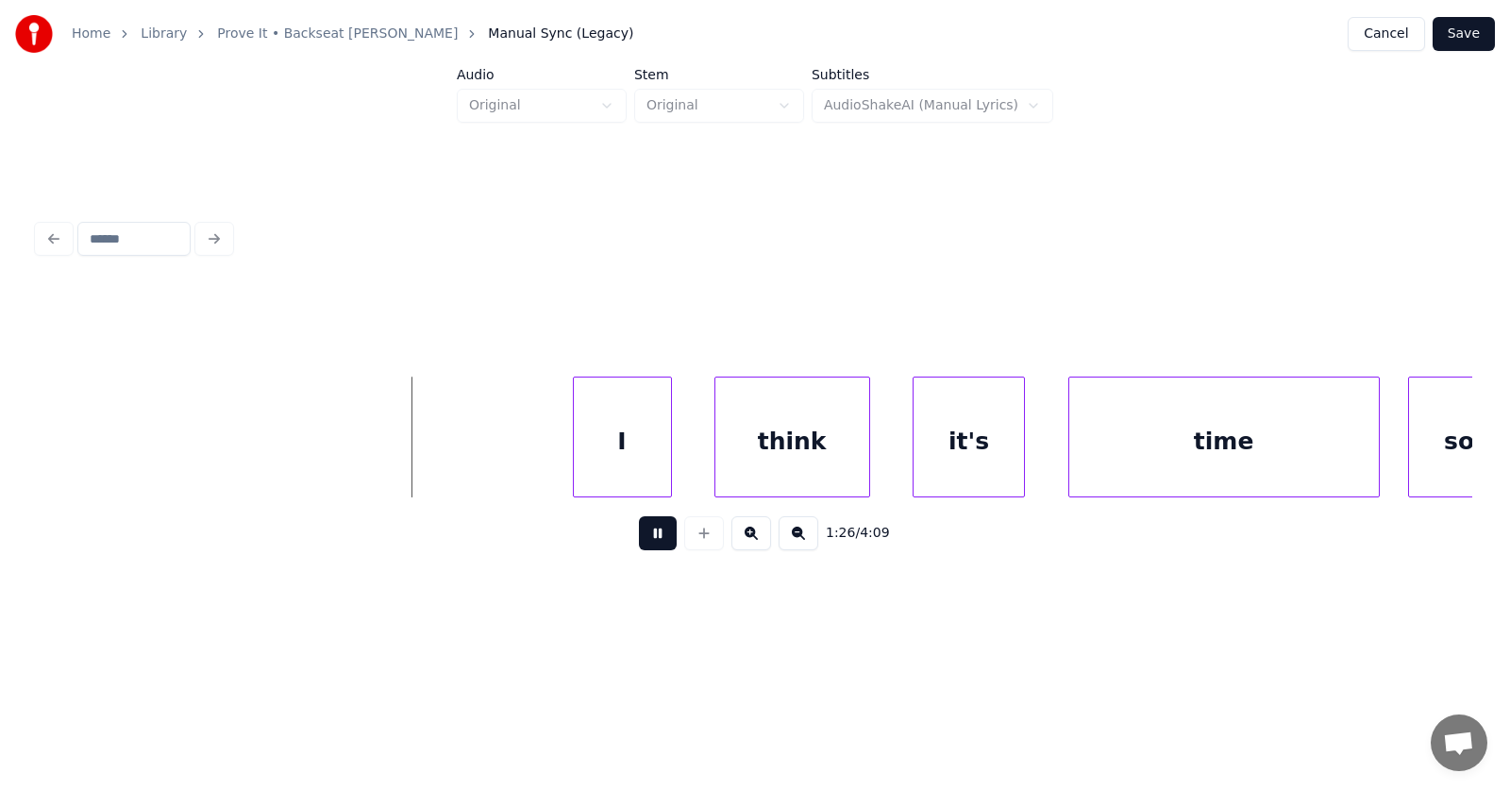
click at [652, 534] on button at bounding box center [658, 533] width 38 height 34
click at [627, 443] on div "I" at bounding box center [599, 441] width 97 height 128
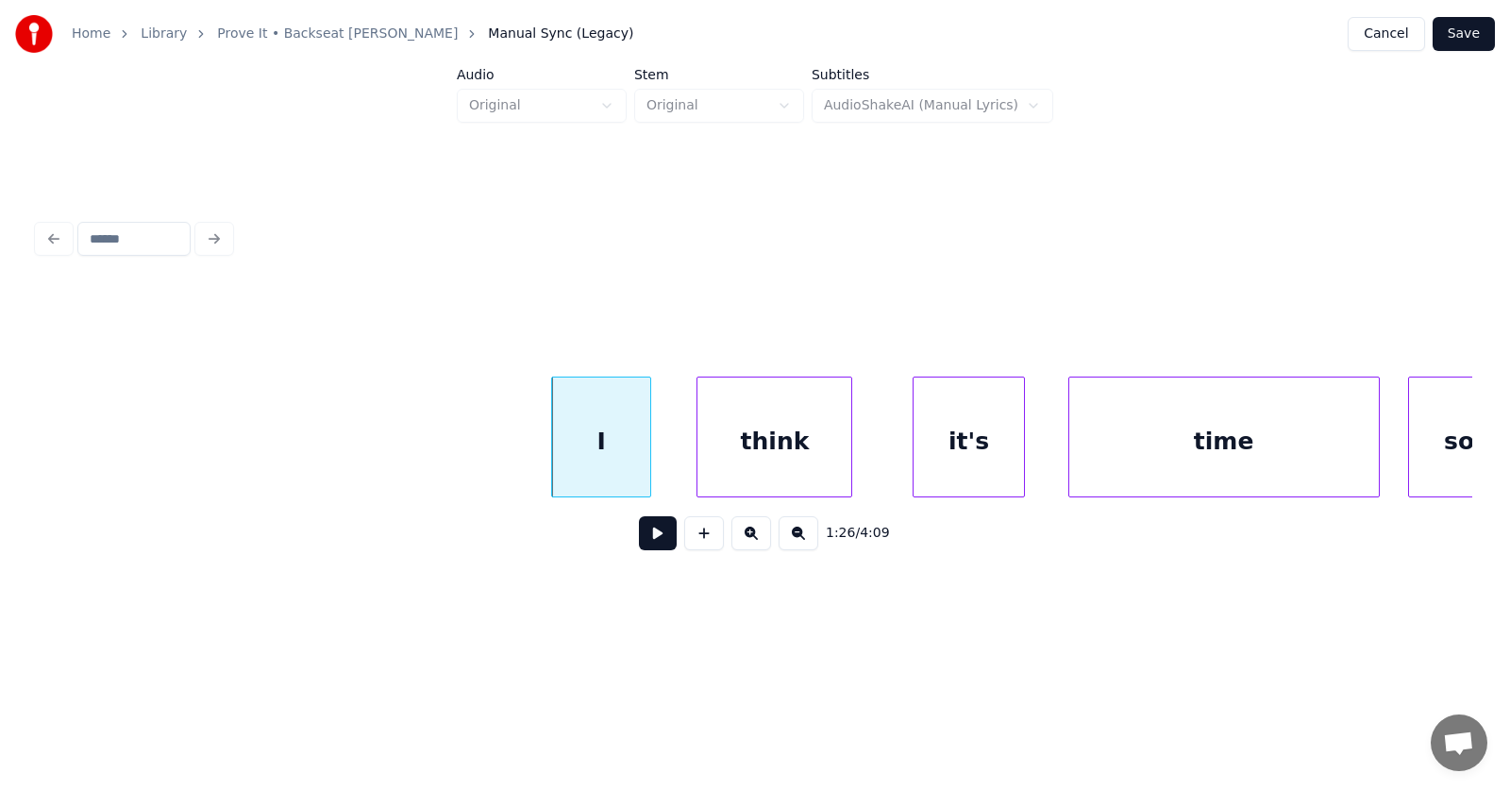
click at [807, 441] on div "think" at bounding box center [774, 441] width 154 height 128
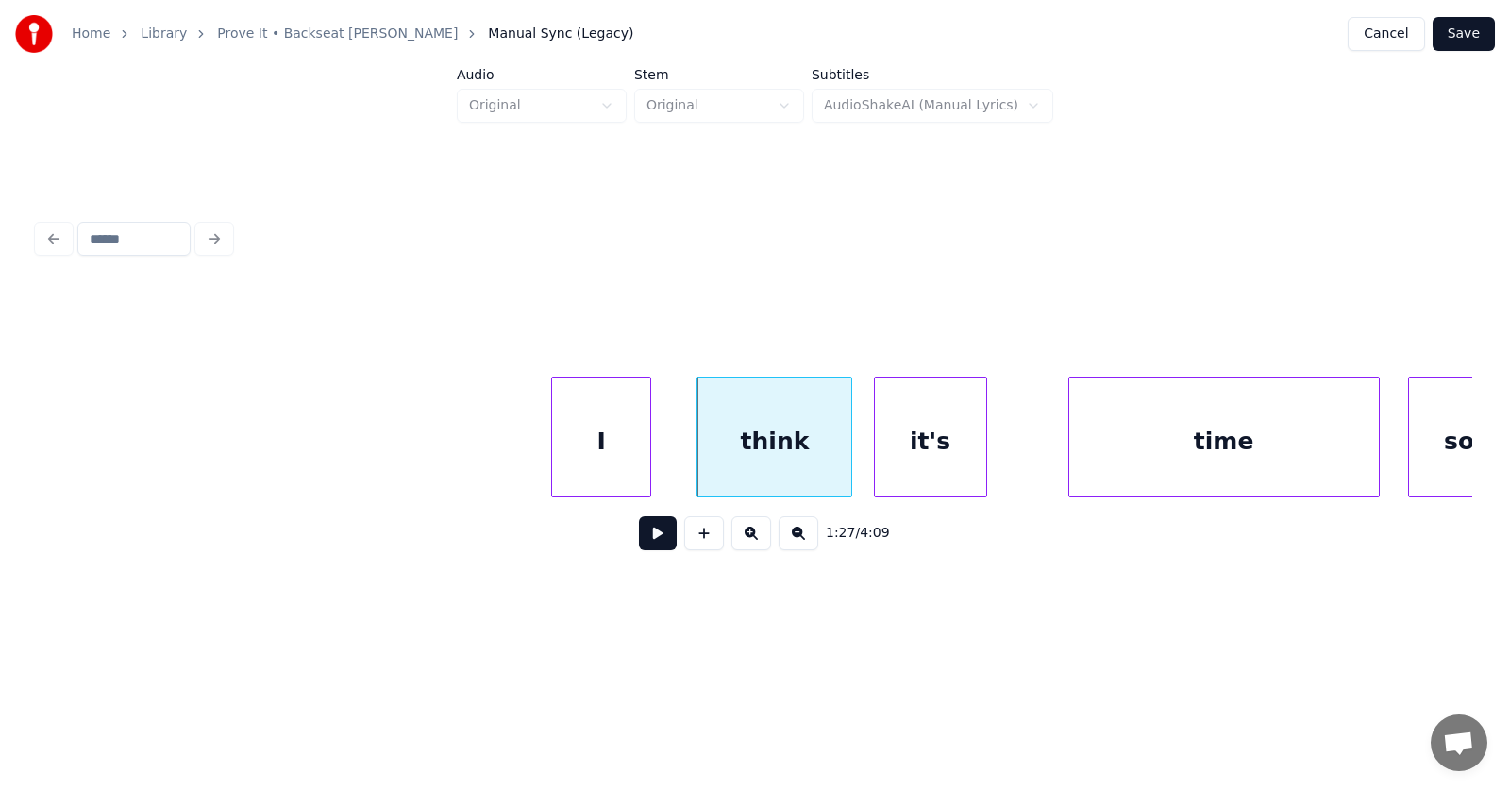
click at [920, 458] on div "it's" at bounding box center [930, 441] width 111 height 128
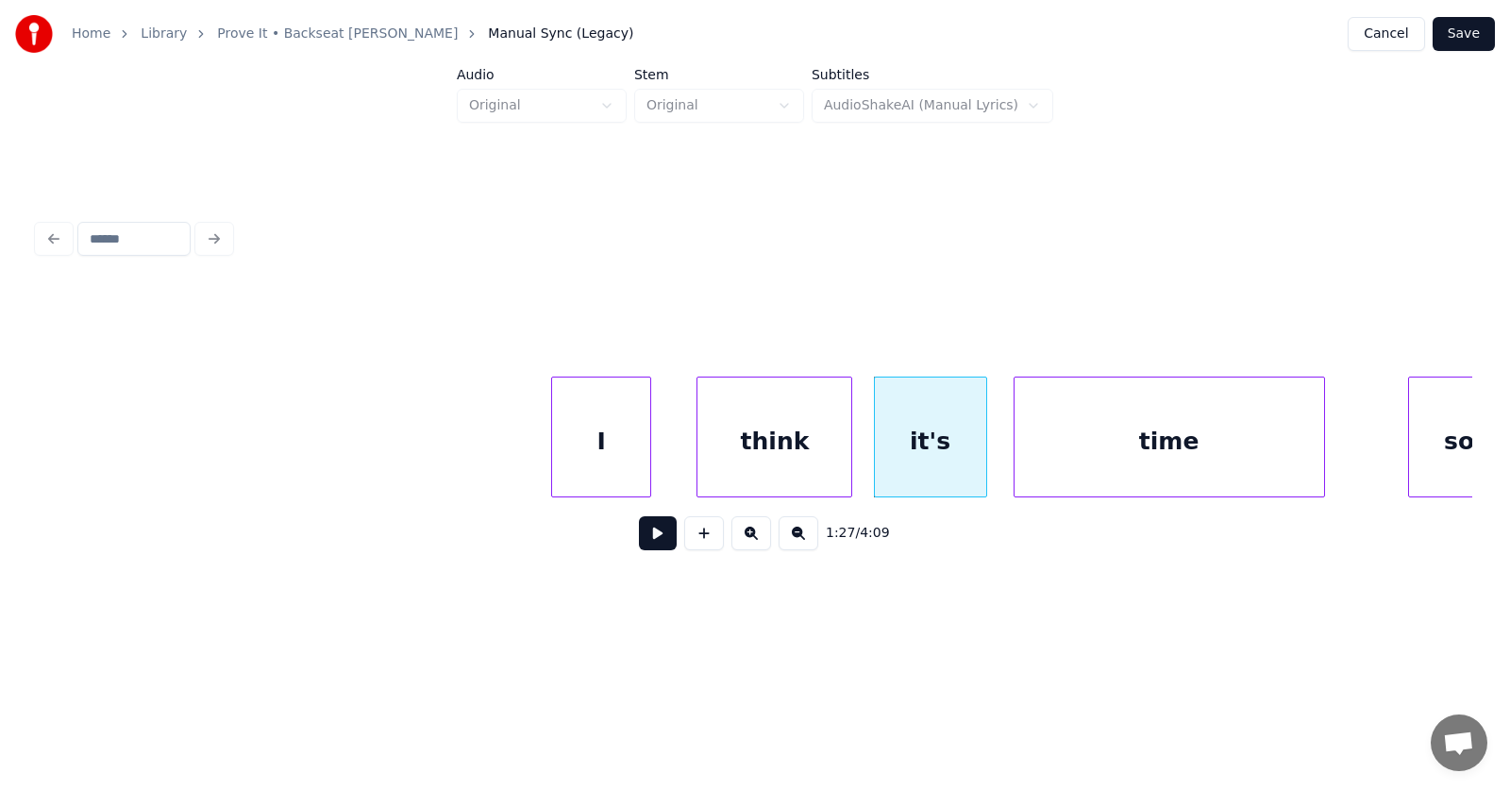
click at [1081, 467] on div "time" at bounding box center [1169, 441] width 310 height 128
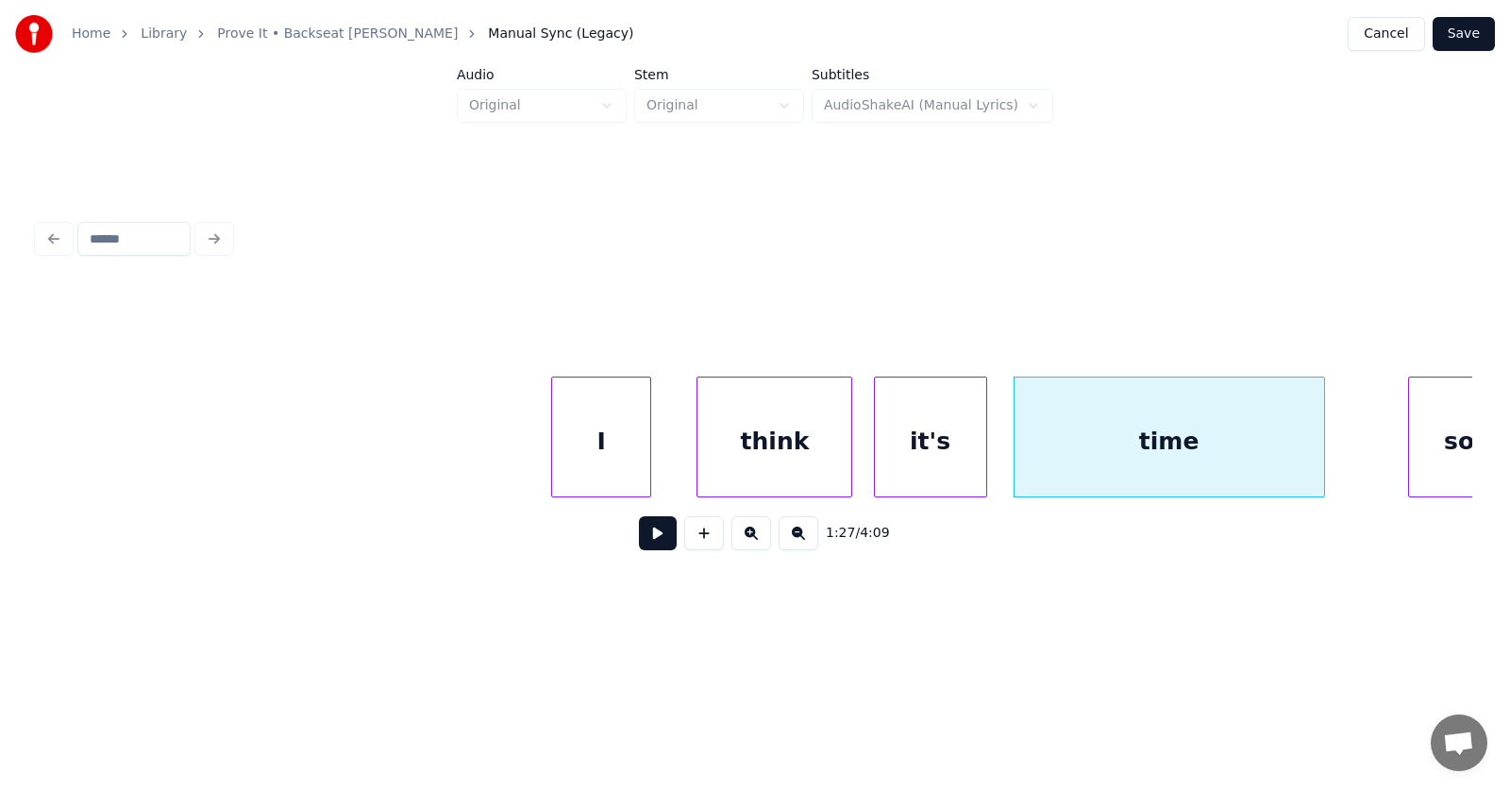
scroll to position [0, 61098]
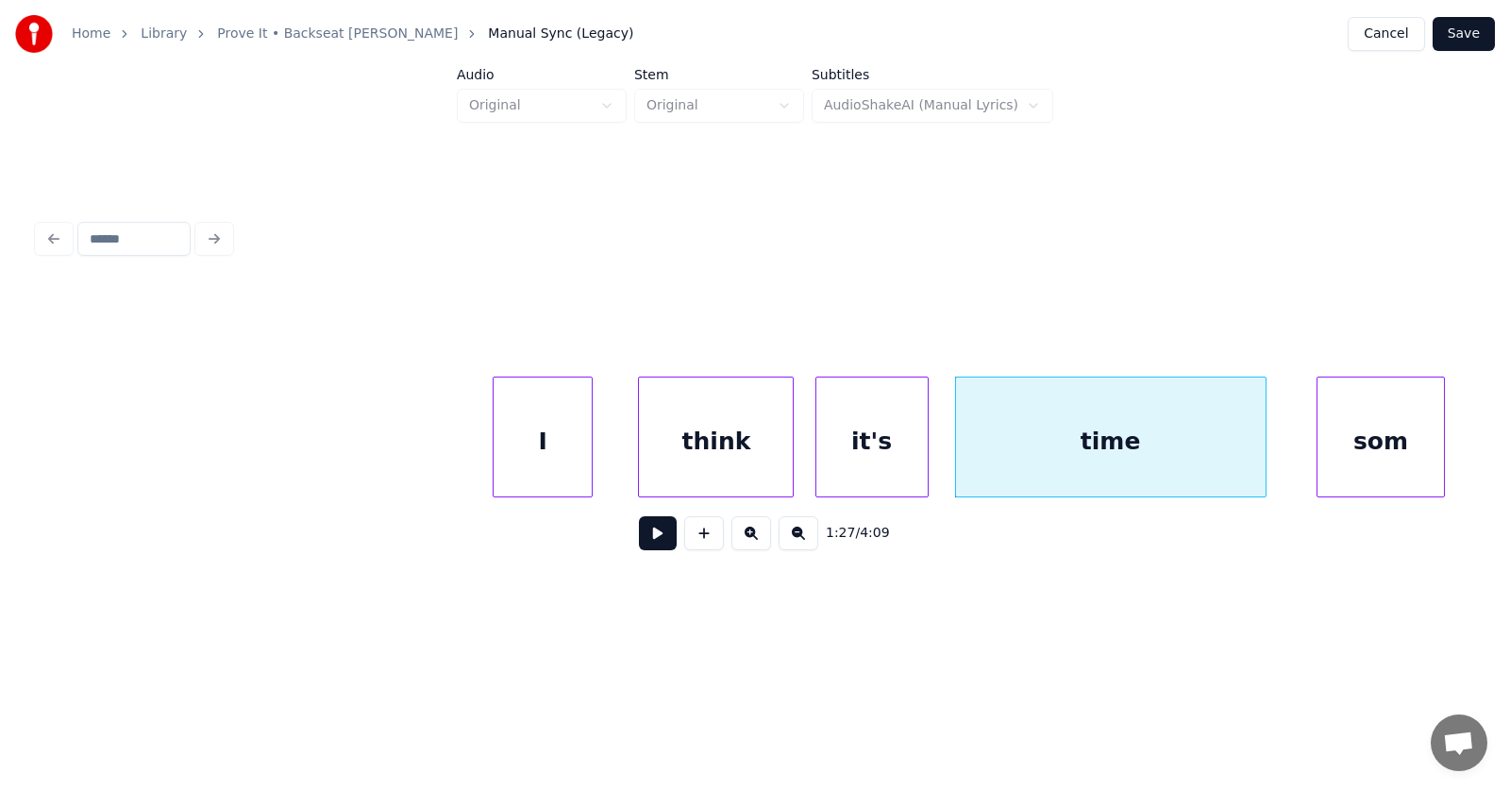
click at [1391, 451] on div "som" at bounding box center [1380, 441] width 126 height 128
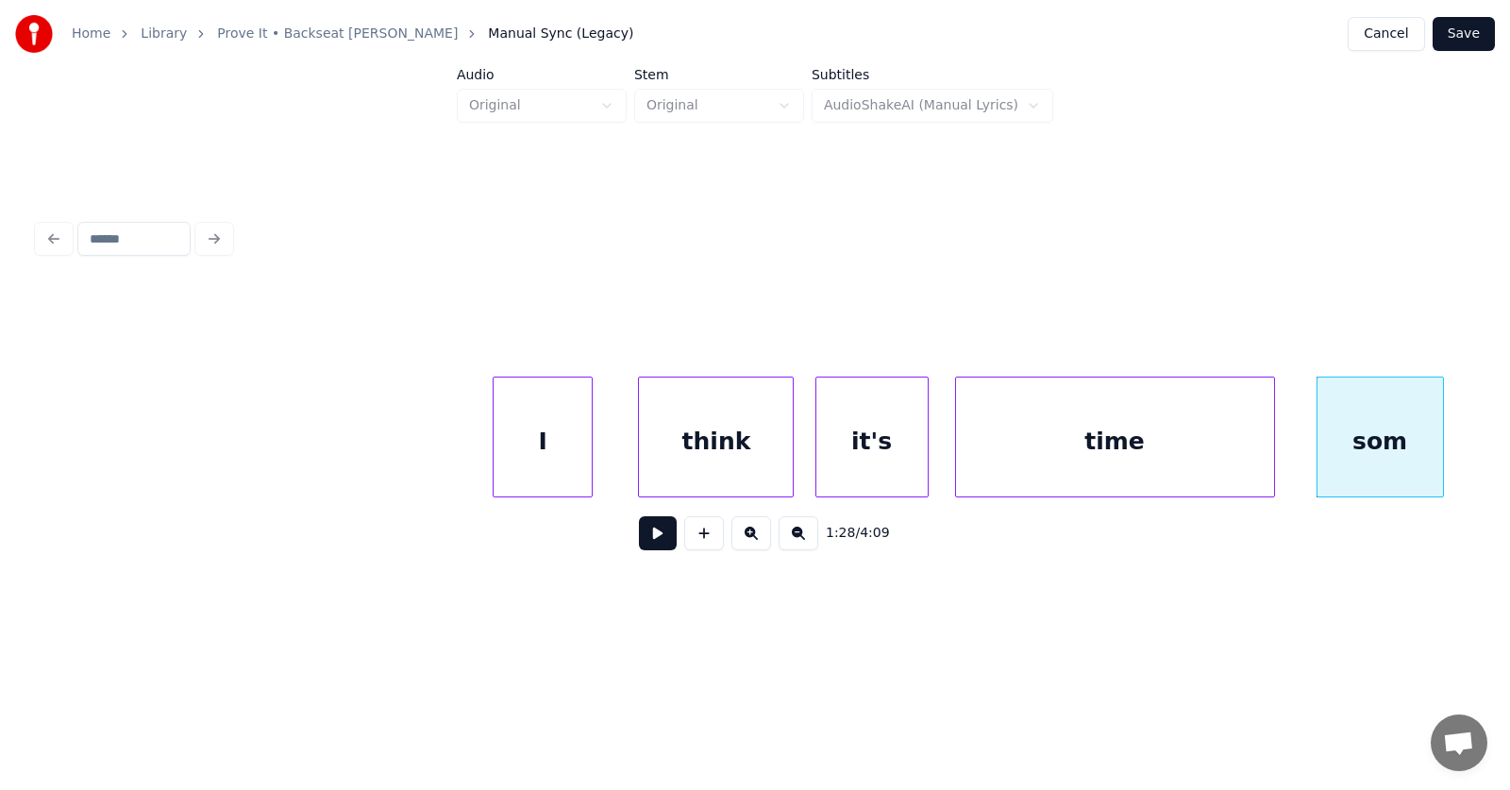
click at [1273, 448] on div at bounding box center [1271, 436] width 6 height 119
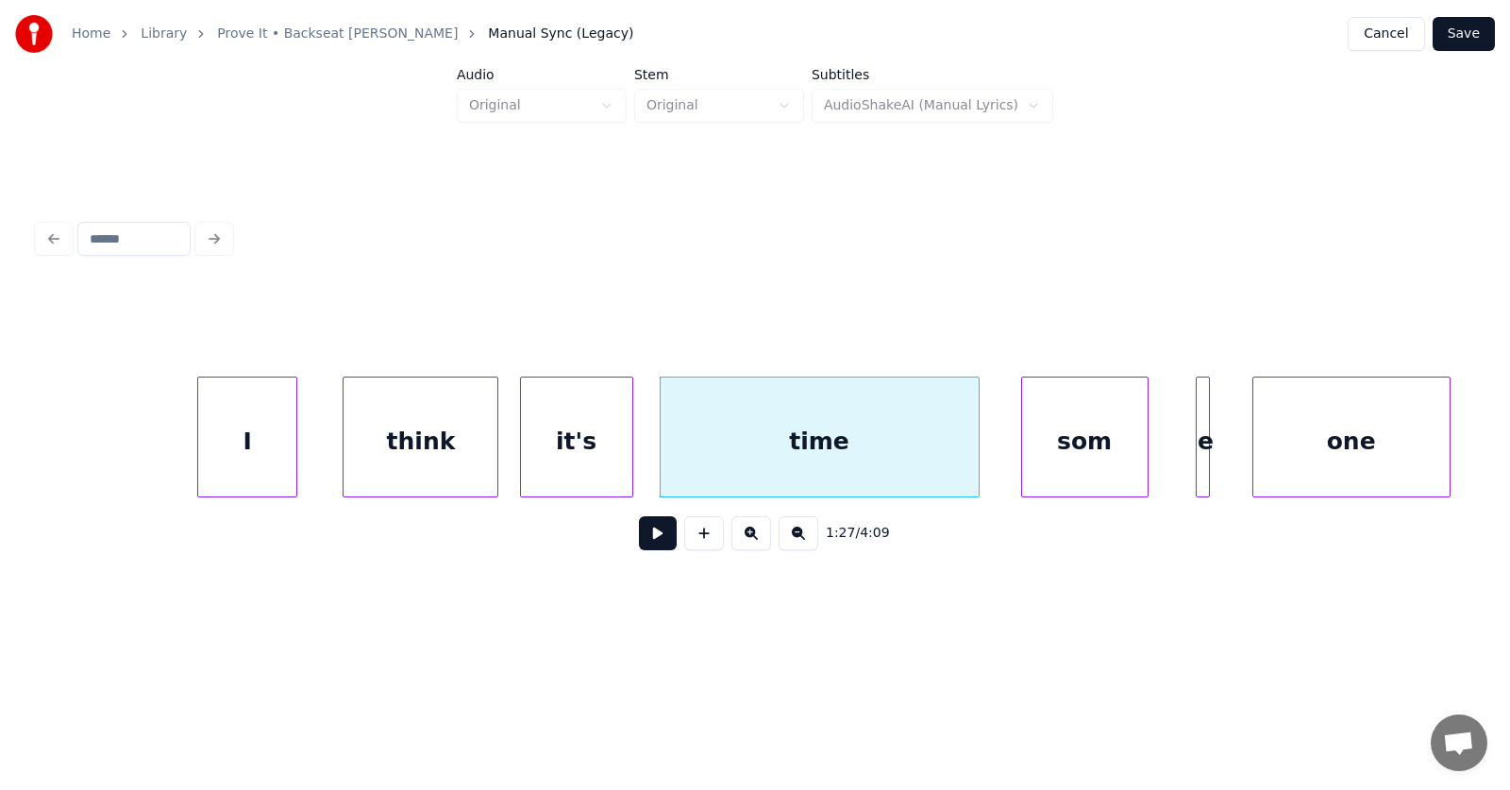
scroll to position [0, 61751]
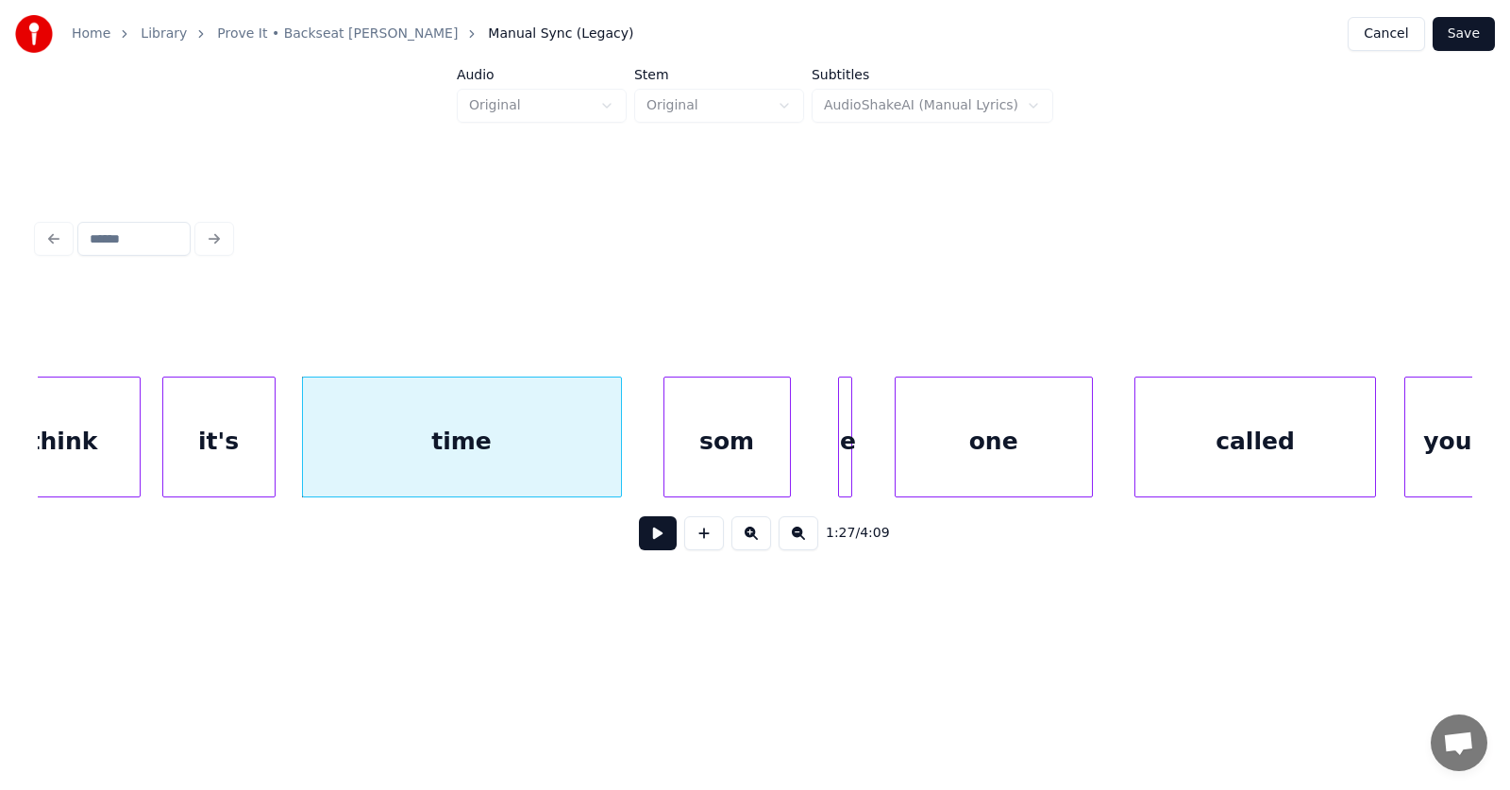
click at [843, 443] on div at bounding box center [842, 436] width 6 height 119
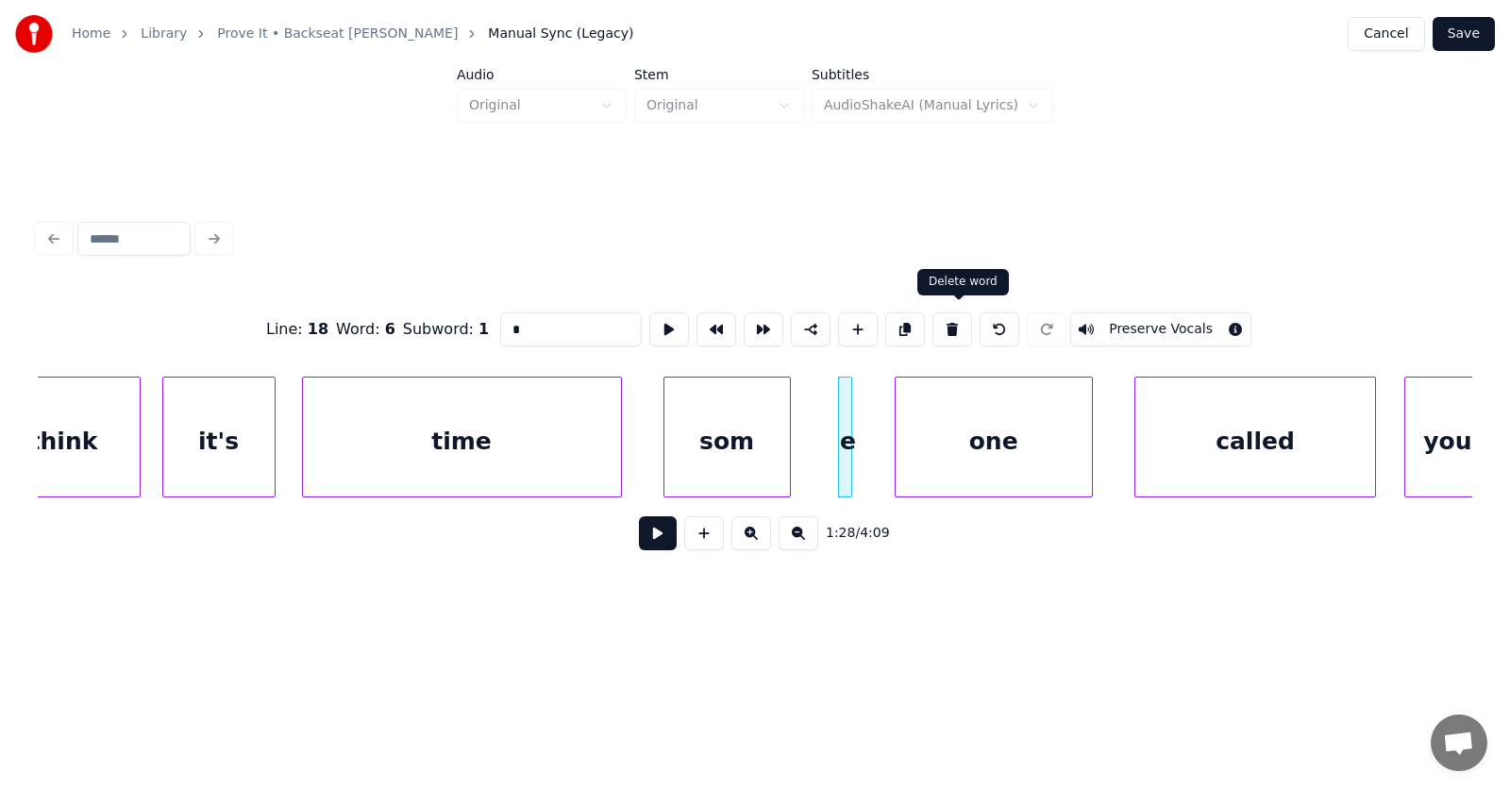
click at [957, 324] on button at bounding box center [952, 329] width 40 height 34
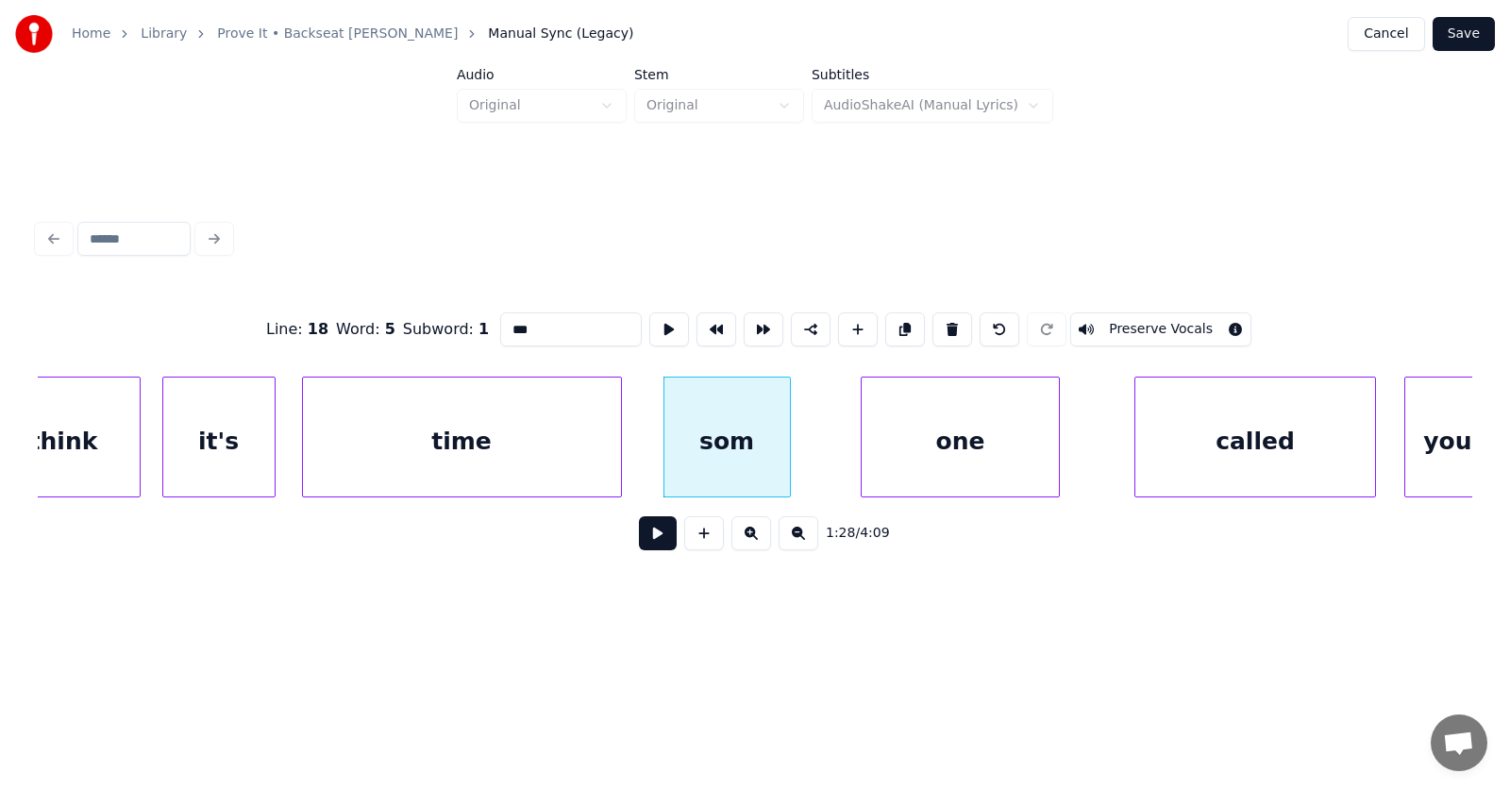
click at [896, 457] on div "one" at bounding box center [960, 441] width 196 height 128
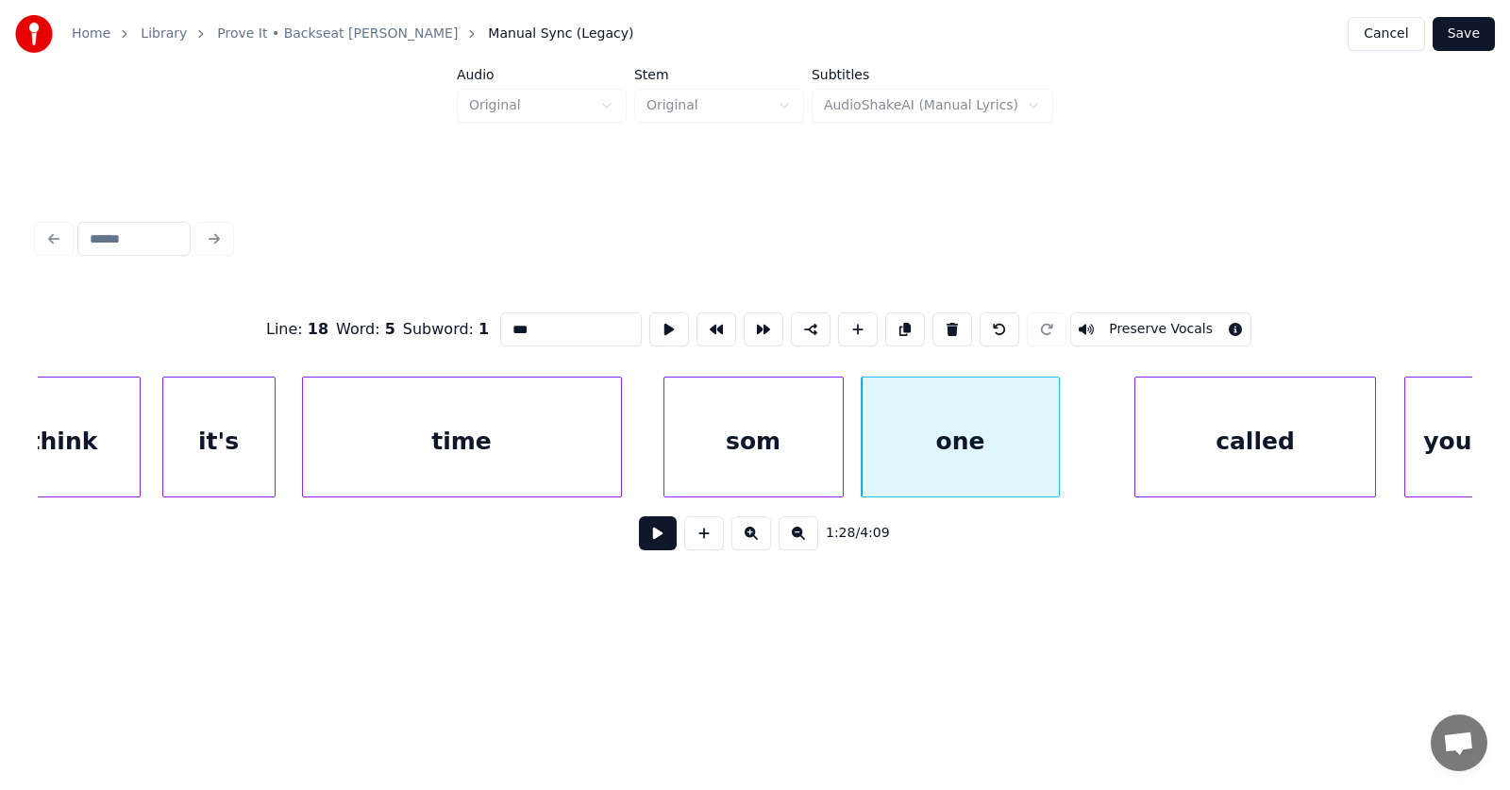
click at [842, 450] on div at bounding box center [840, 436] width 6 height 119
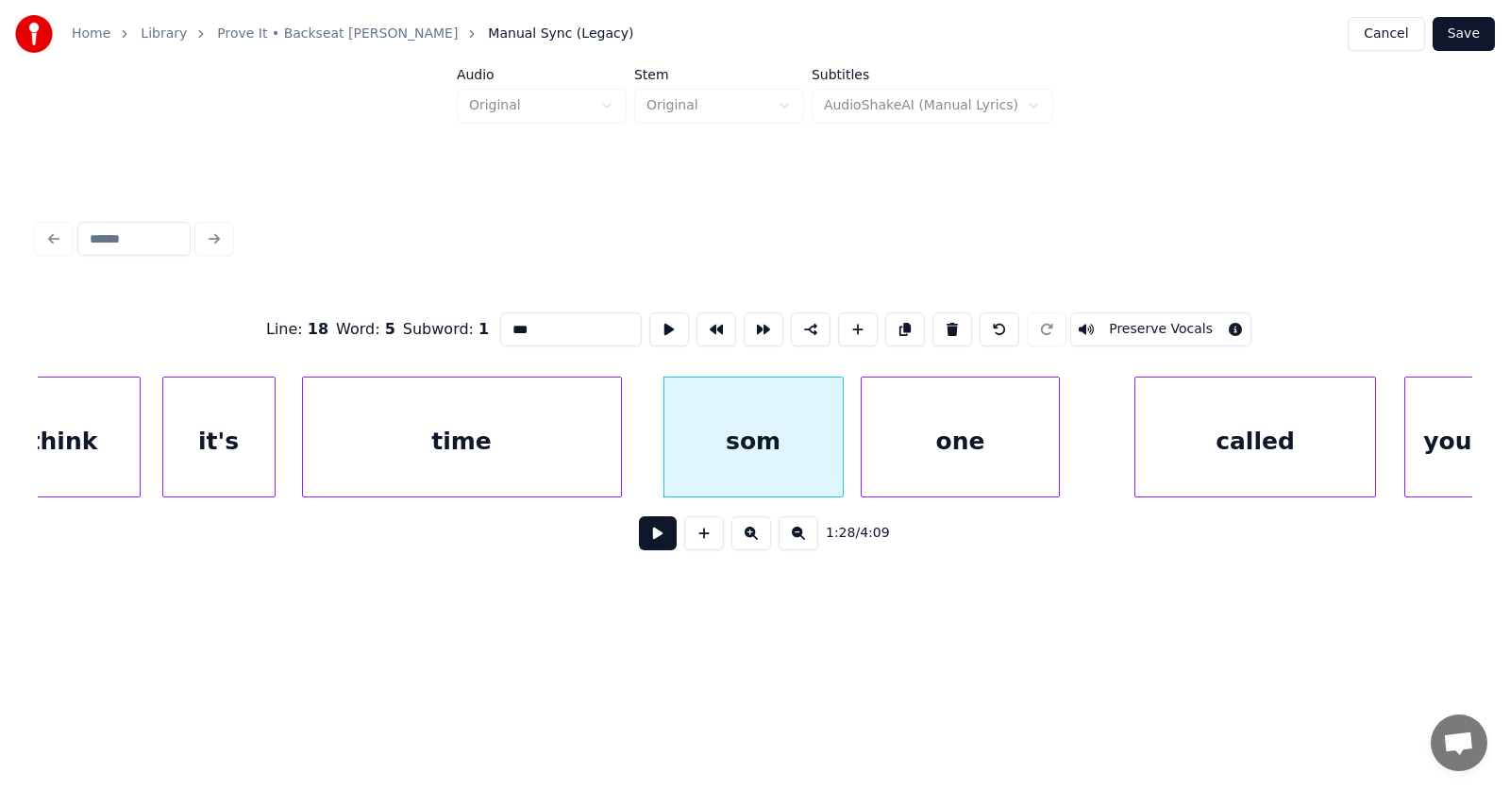
click at [527, 326] on input "***" at bounding box center [571, 329] width 142 height 34
click at [1152, 446] on div "called" at bounding box center [1197, 441] width 239 height 128
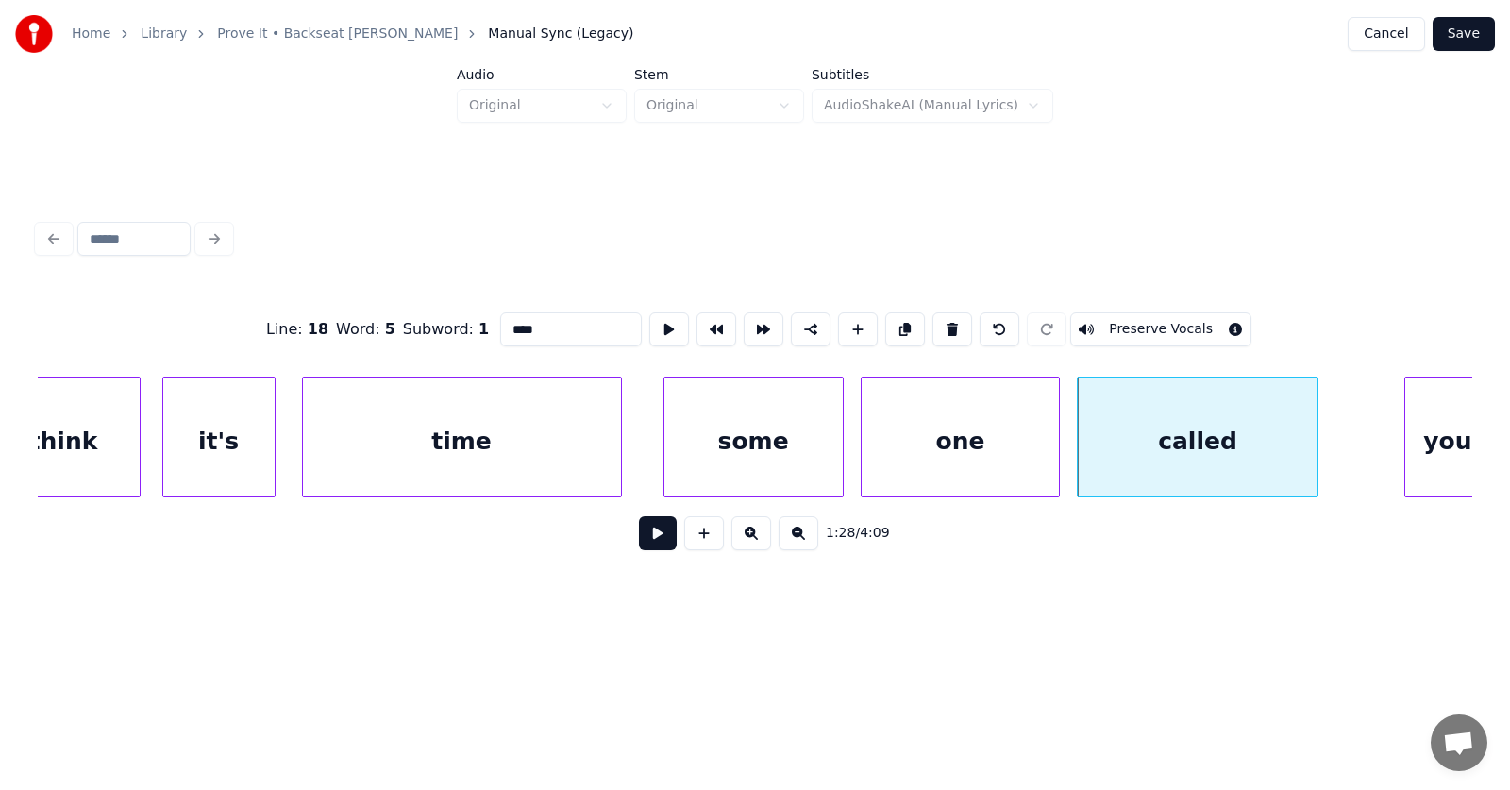
scroll to position [0, 61778]
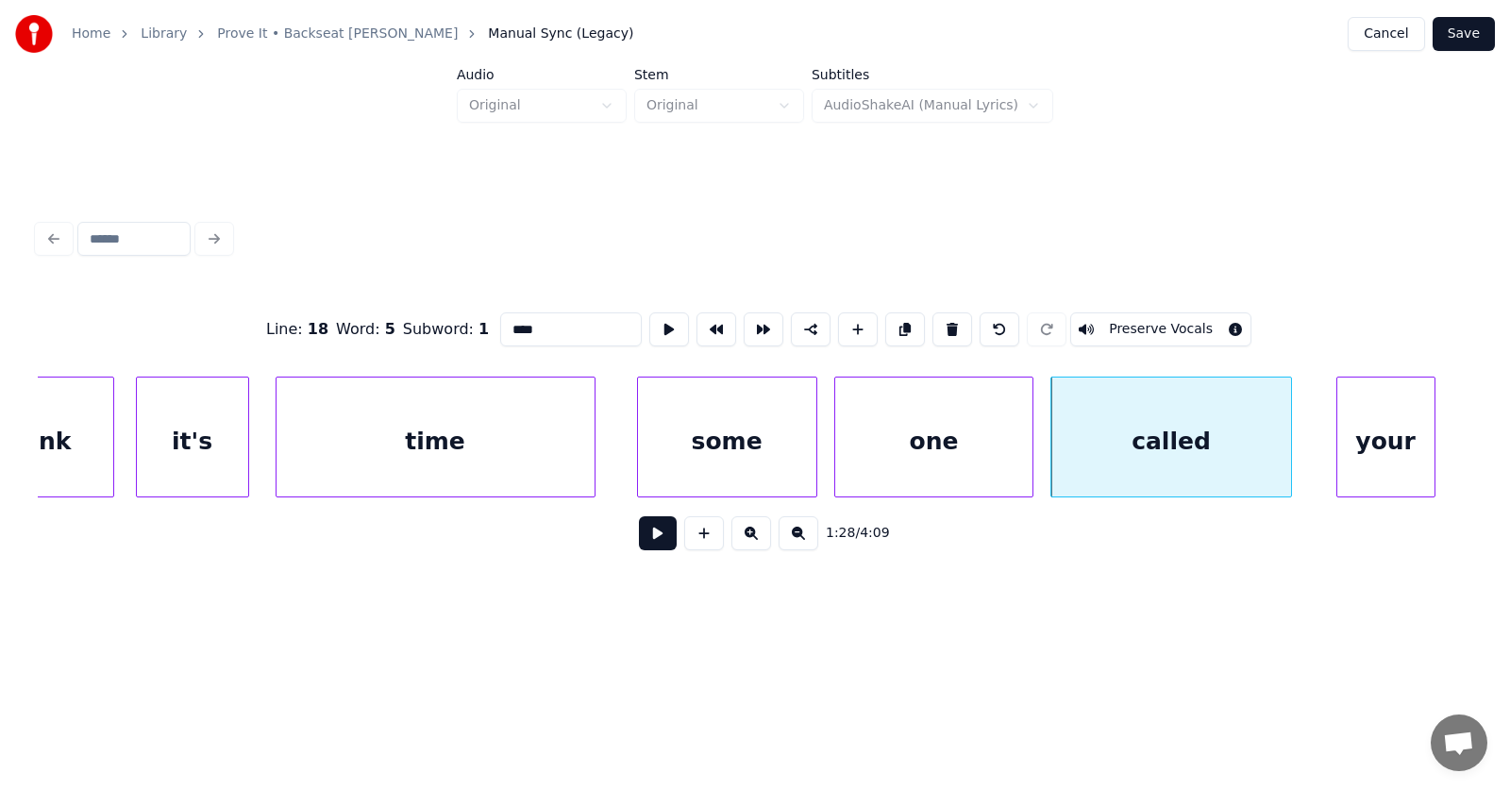
click at [1379, 433] on div "your" at bounding box center [1385, 441] width 97 height 128
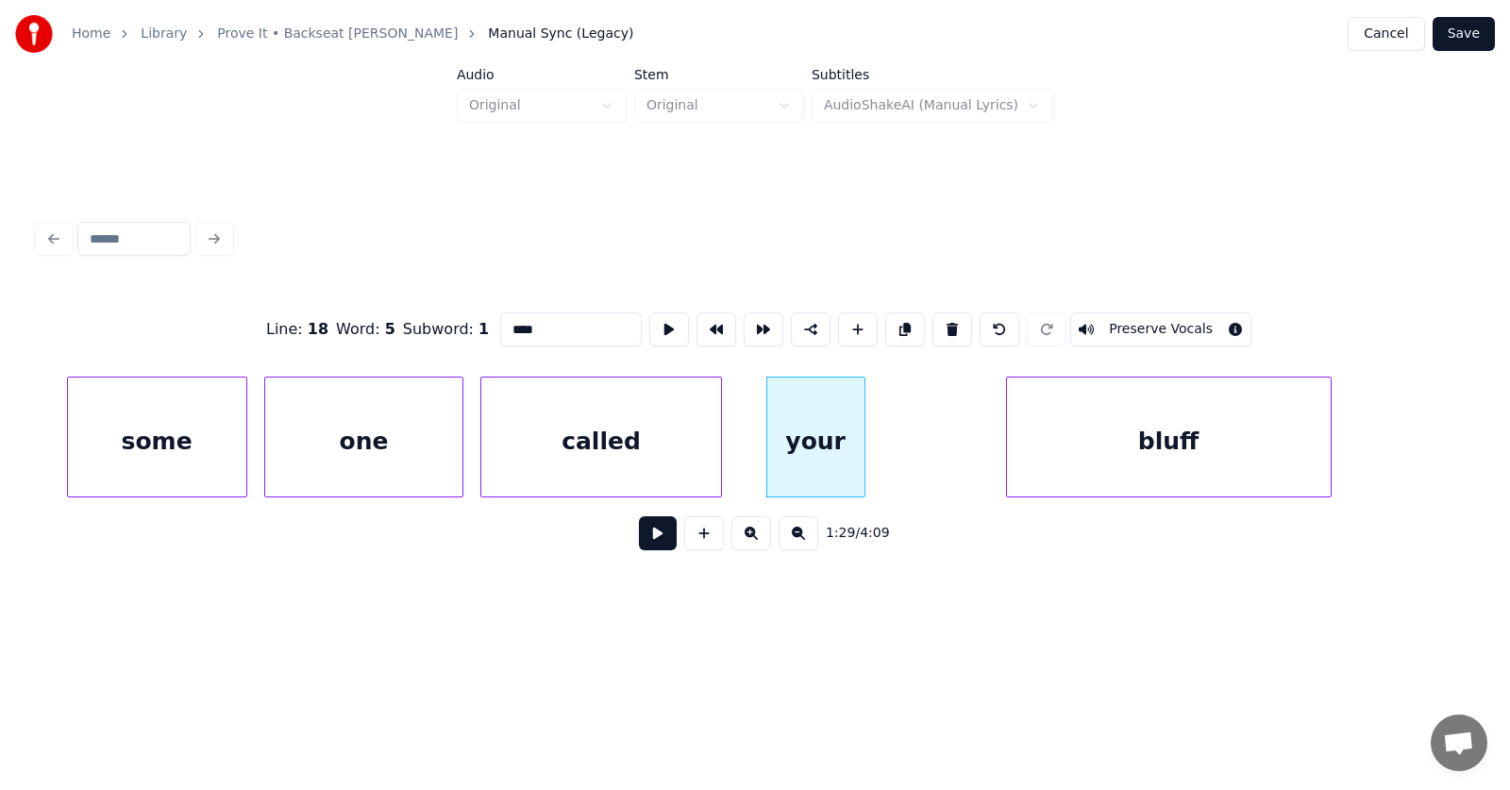
scroll to position [0, 62467]
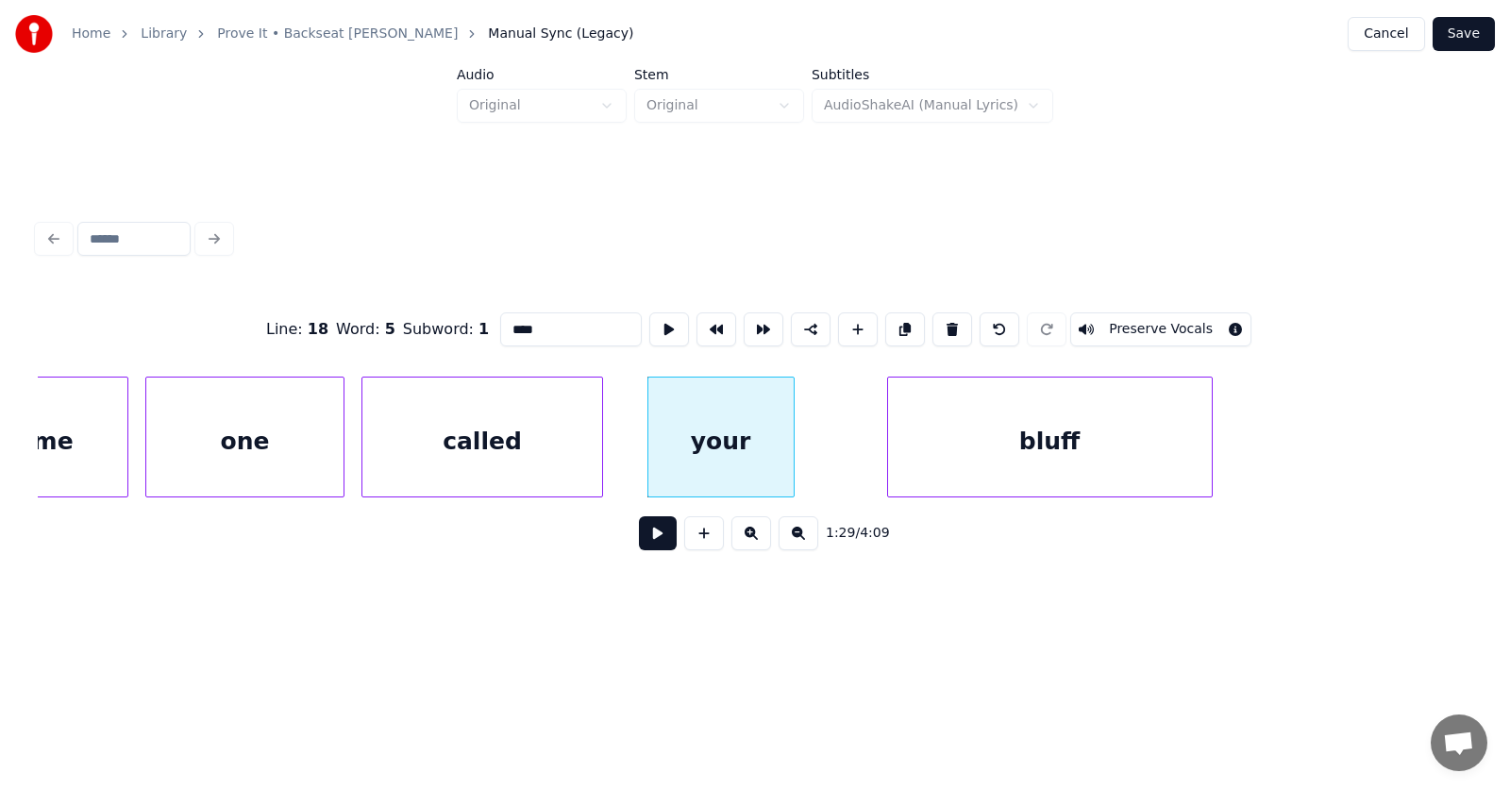
click at [794, 456] on div at bounding box center [791, 436] width 6 height 119
click at [912, 459] on div "bluff" at bounding box center [1018, 441] width 324 height 128
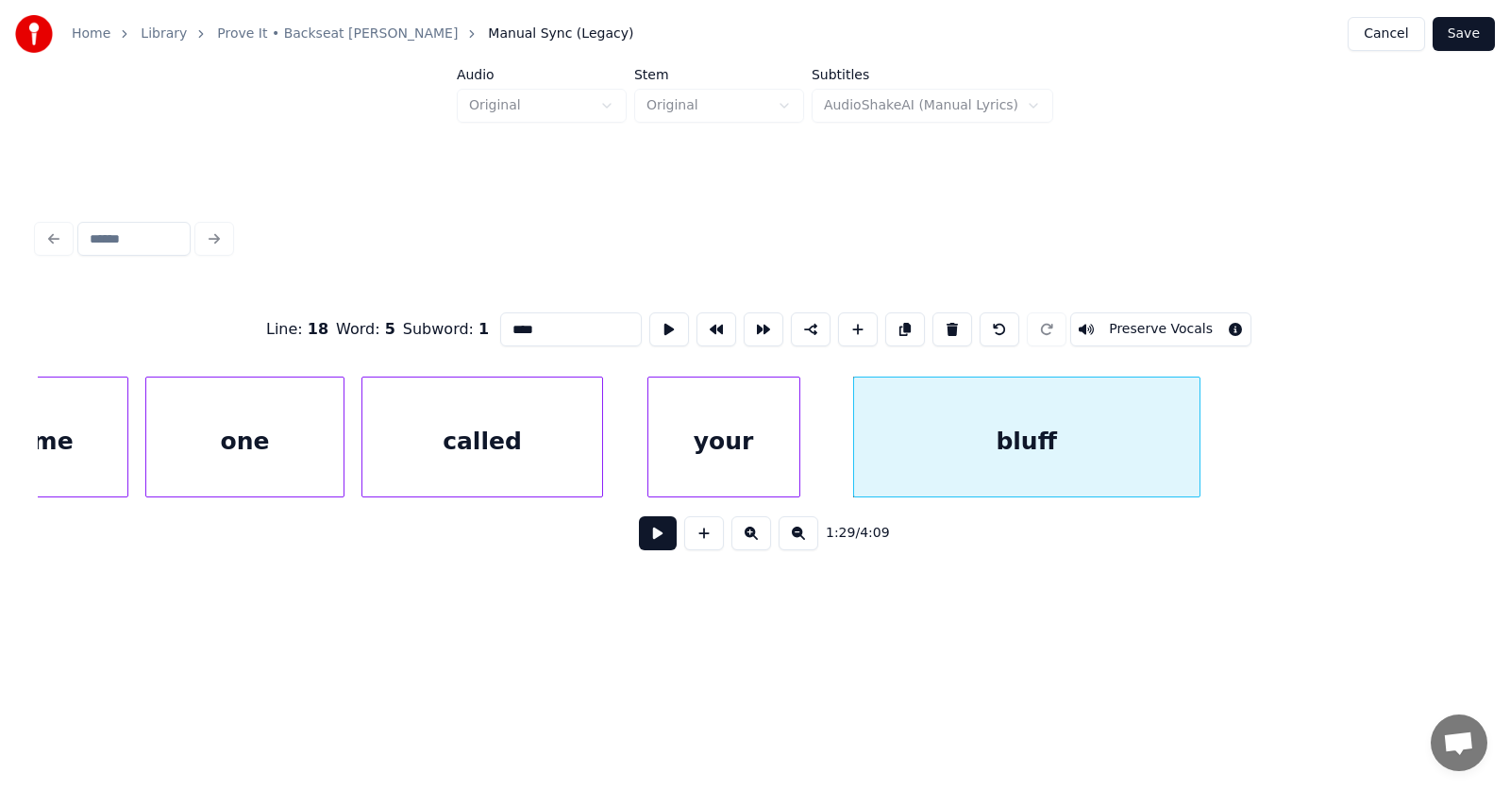
click at [1199, 444] on div at bounding box center [1197, 436] width 6 height 119
click at [649, 324] on button at bounding box center [669, 329] width 40 height 34
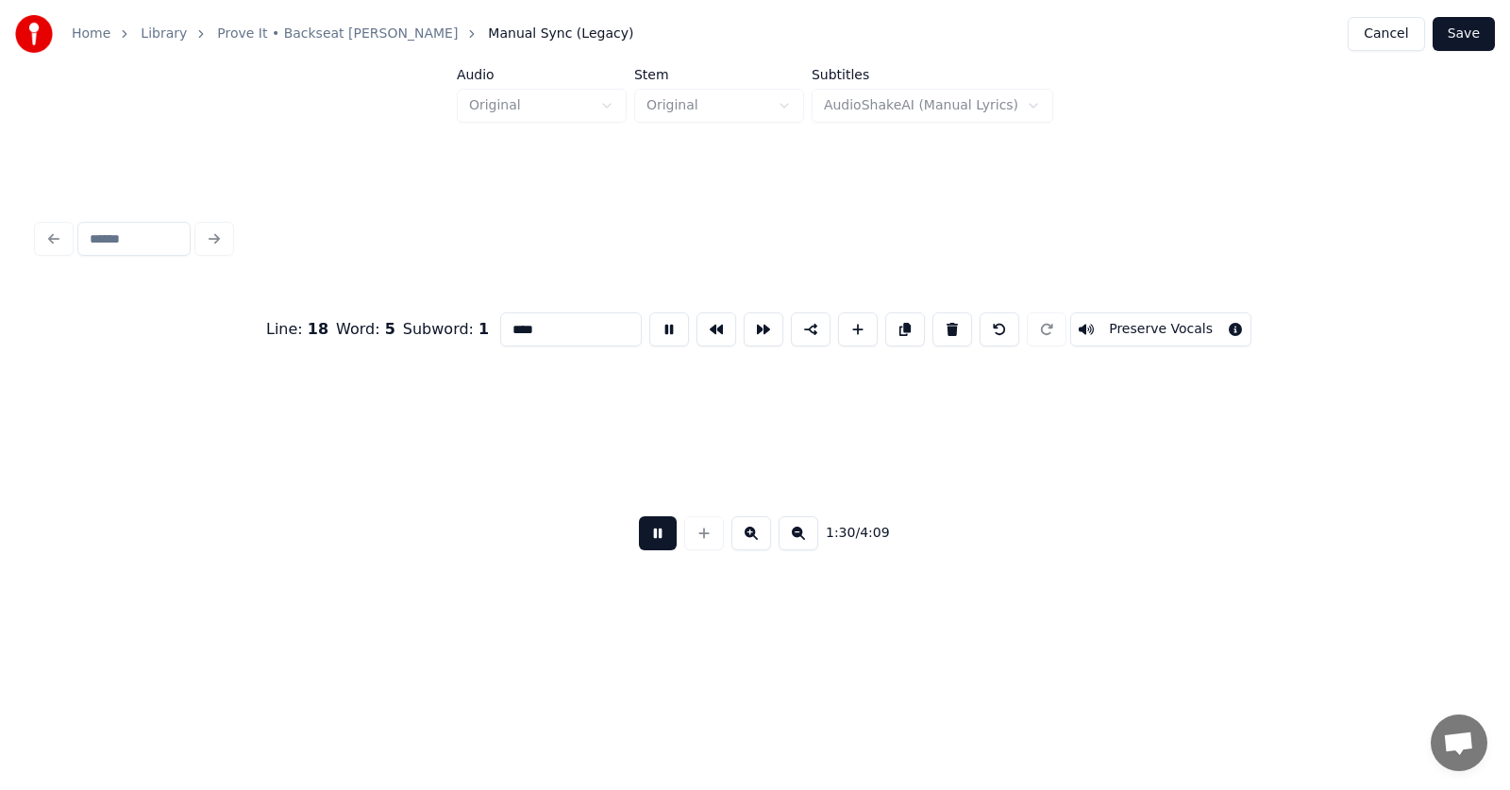
scroll to position [0, 63908]
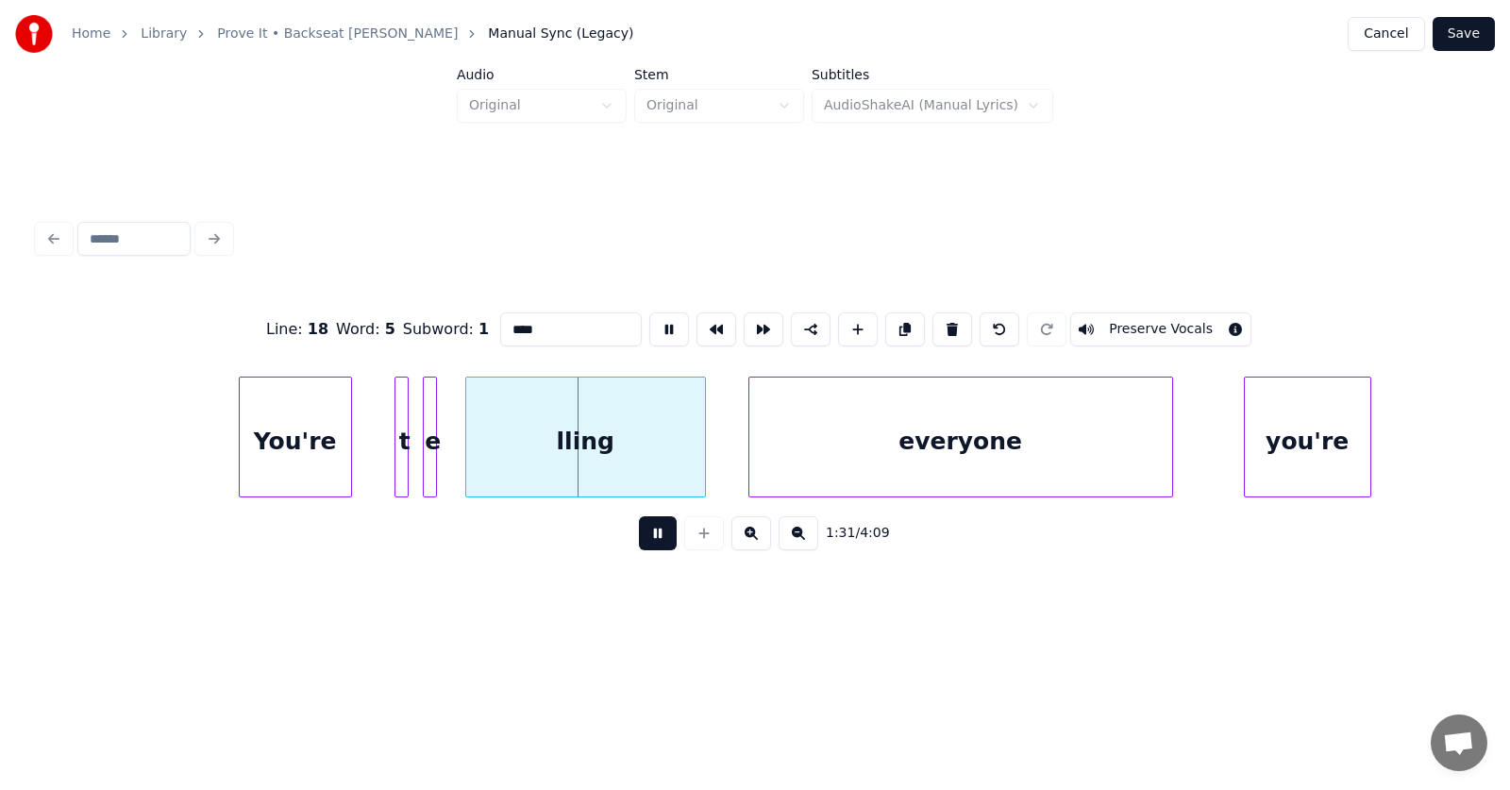
click at [639, 543] on button at bounding box center [658, 533] width 38 height 34
click at [259, 444] on div "You're" at bounding box center [261, 441] width 111 height 128
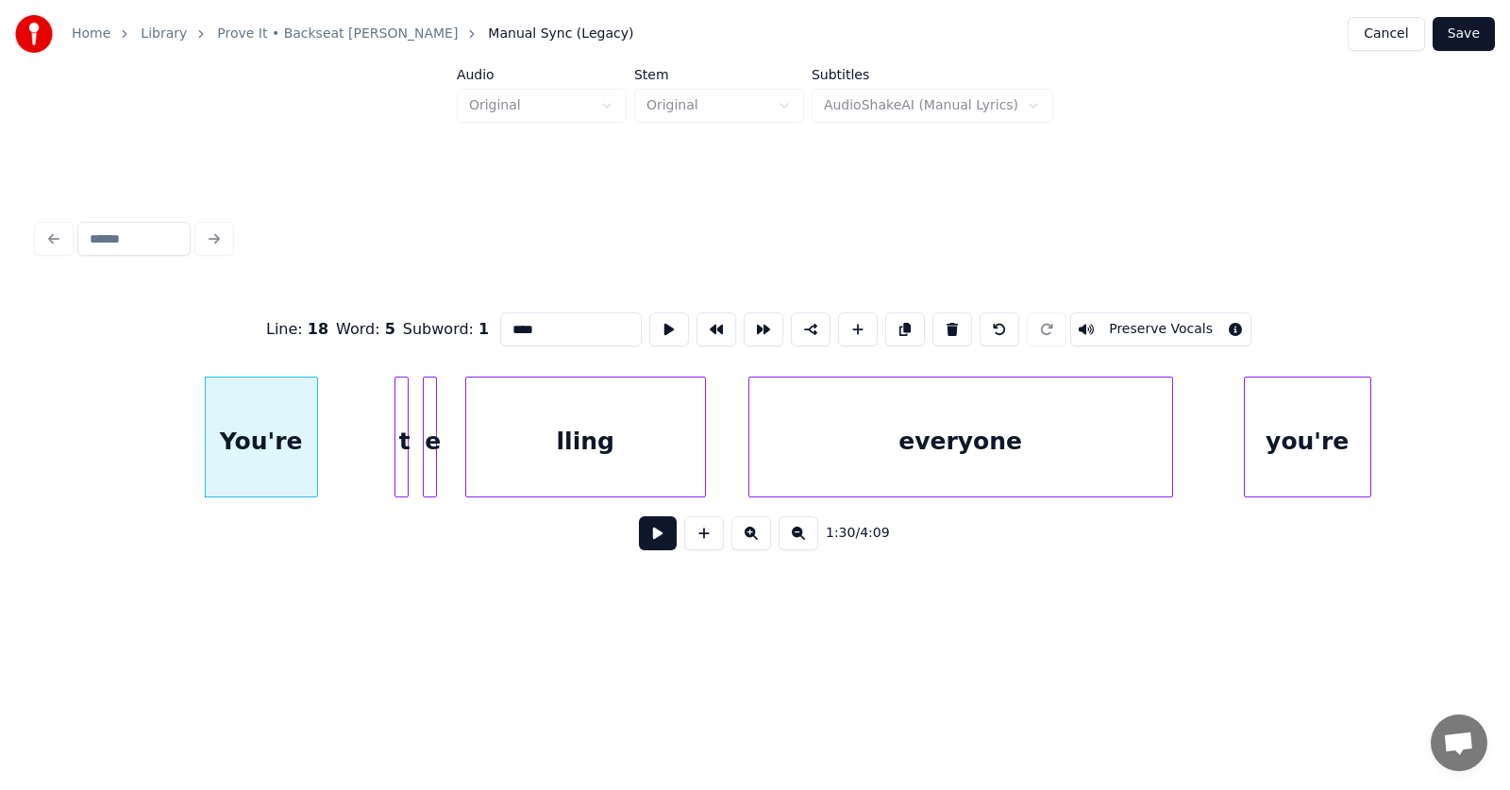
click at [403, 452] on div at bounding box center [405, 436] width 6 height 119
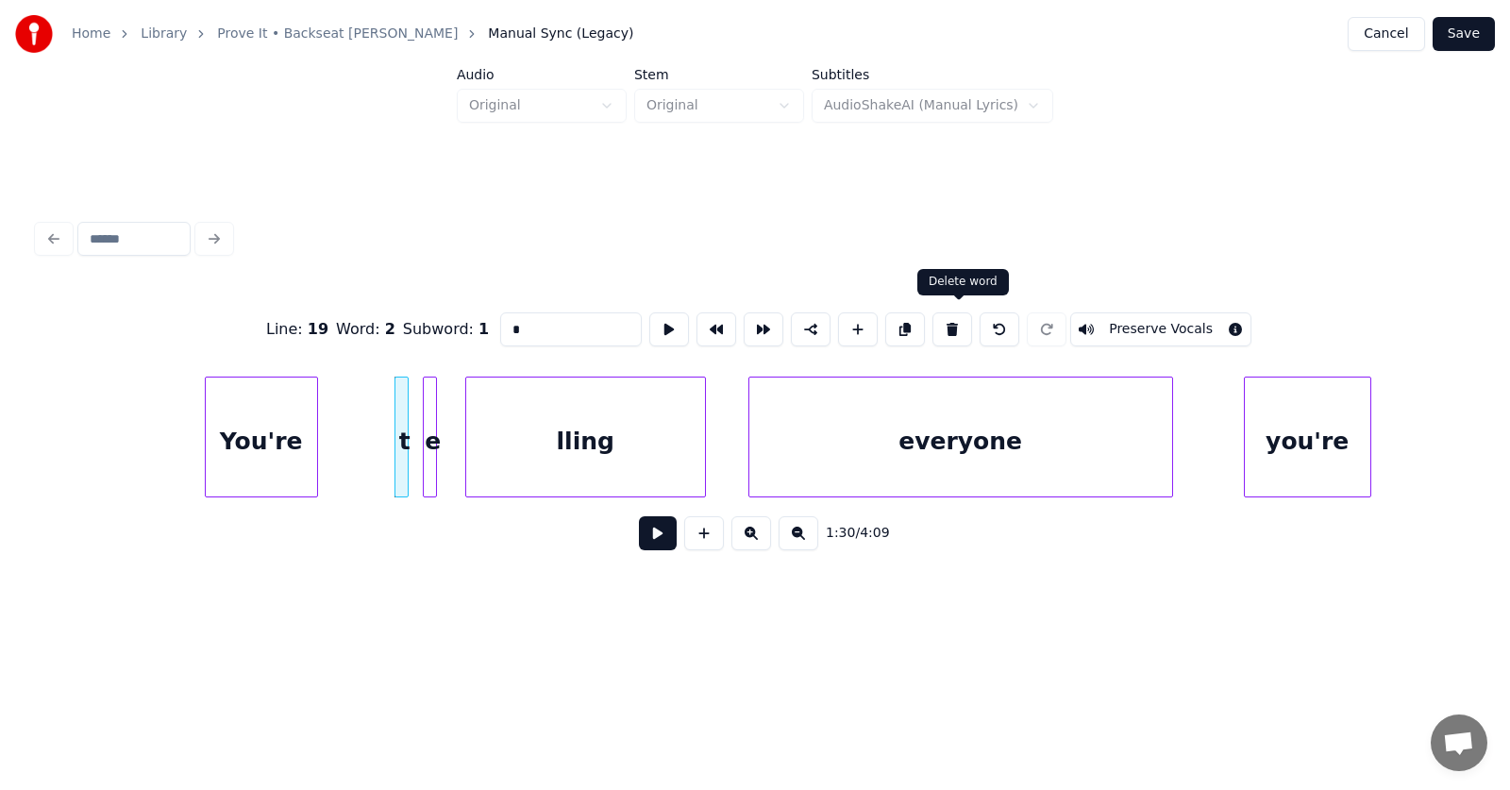
click at [963, 323] on button at bounding box center [952, 329] width 40 height 34
click at [426, 456] on div at bounding box center [427, 436] width 6 height 119
click at [960, 321] on button at bounding box center [952, 329] width 40 height 34
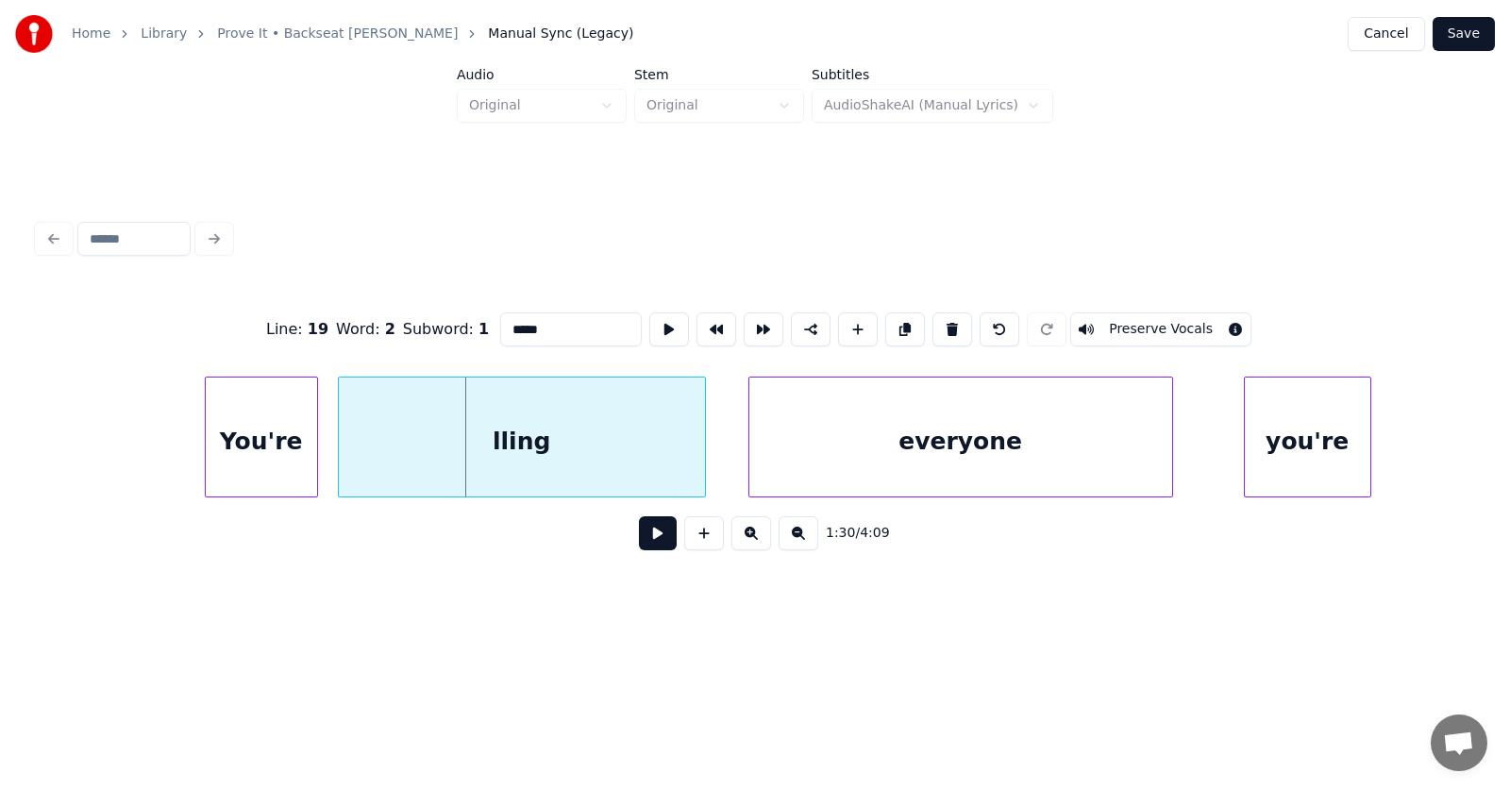
click at [343, 461] on div at bounding box center [342, 436] width 6 height 119
click at [500, 326] on input "*****" at bounding box center [571, 329] width 142 height 34
click at [854, 468] on div "everyone" at bounding box center [937, 441] width 423 height 128
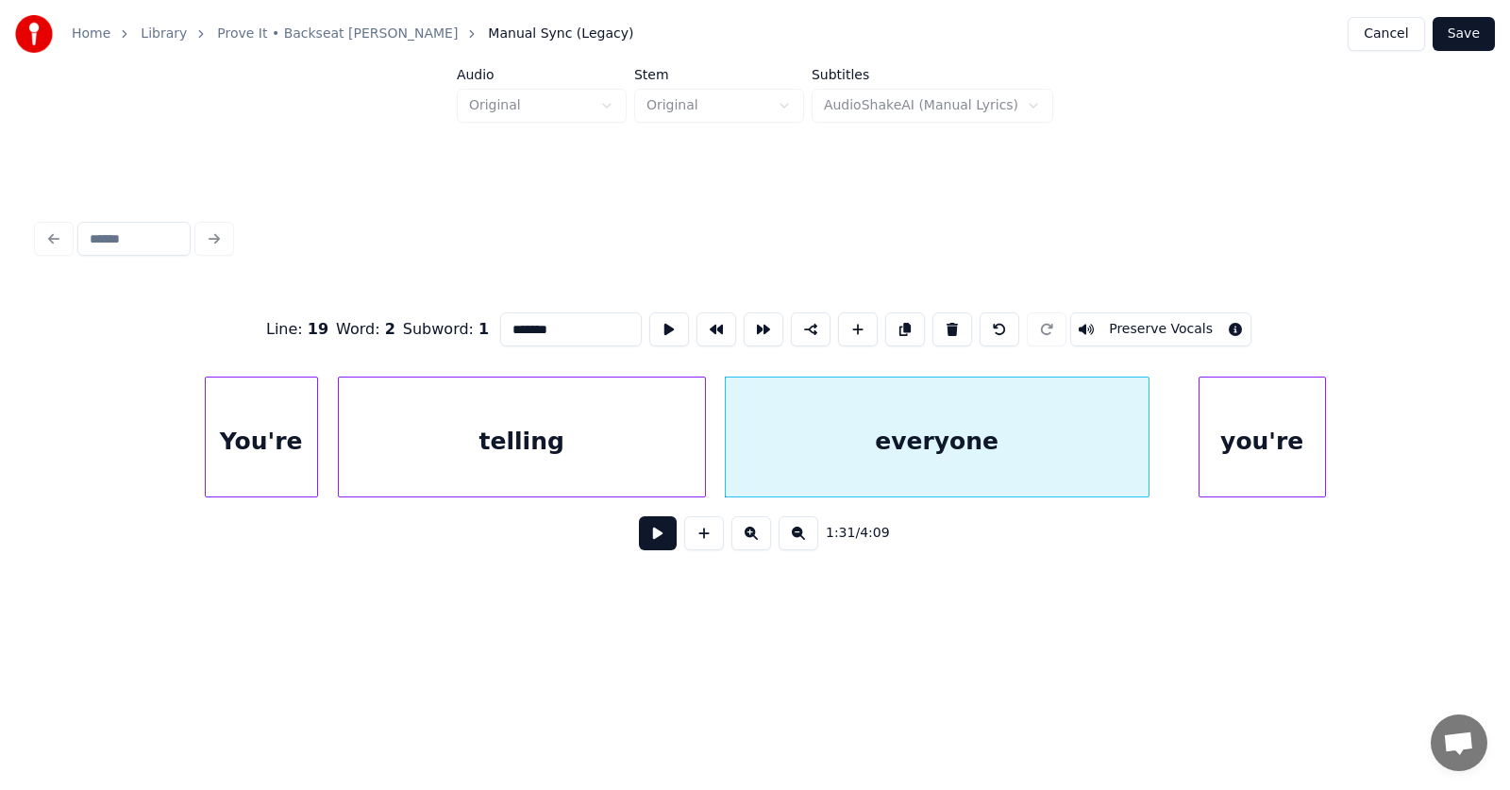
click at [1256, 465] on div "you're" at bounding box center [1262, 441] width 126 height 128
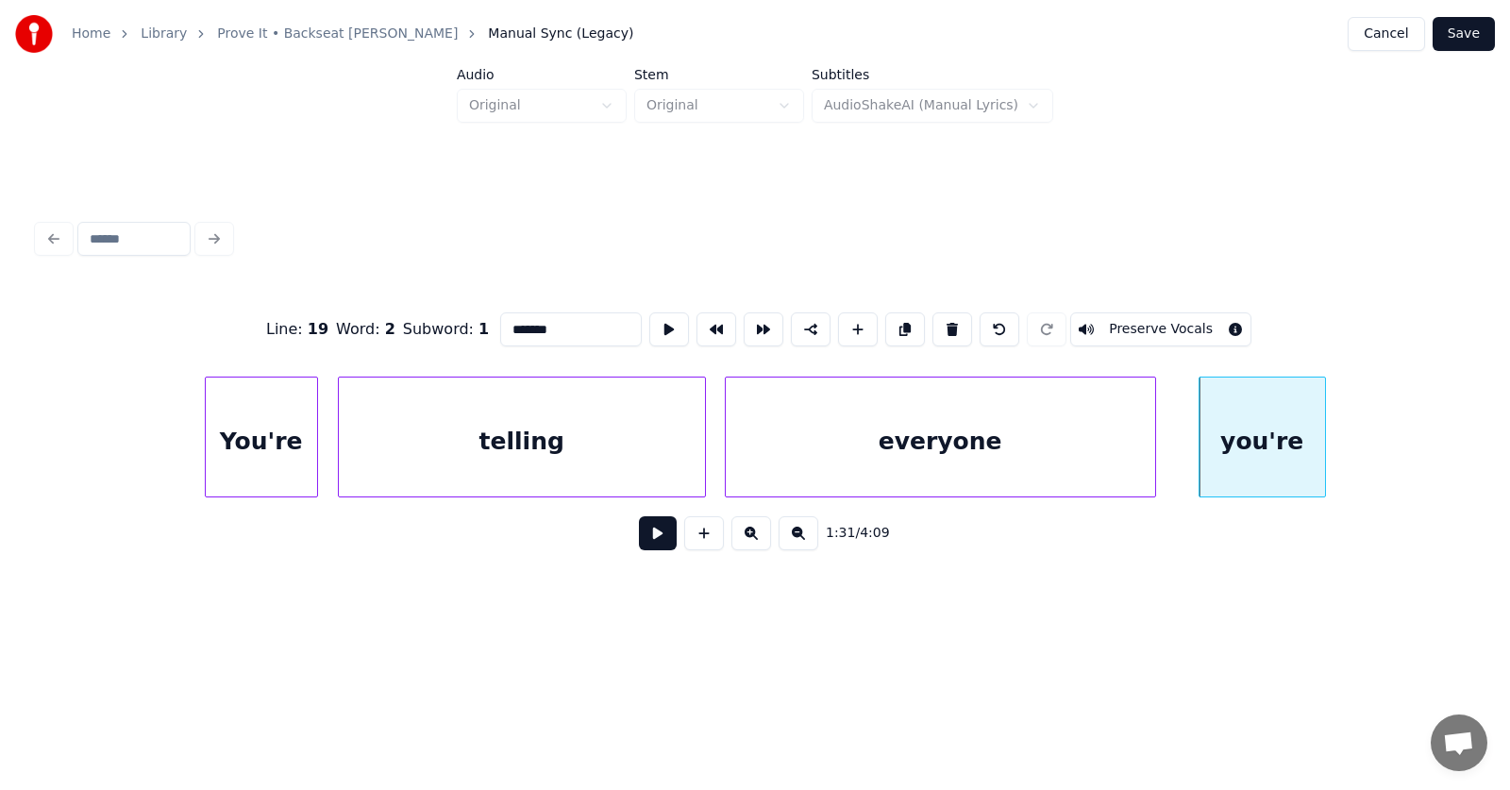
click at [1155, 441] on div at bounding box center [1152, 436] width 6 height 119
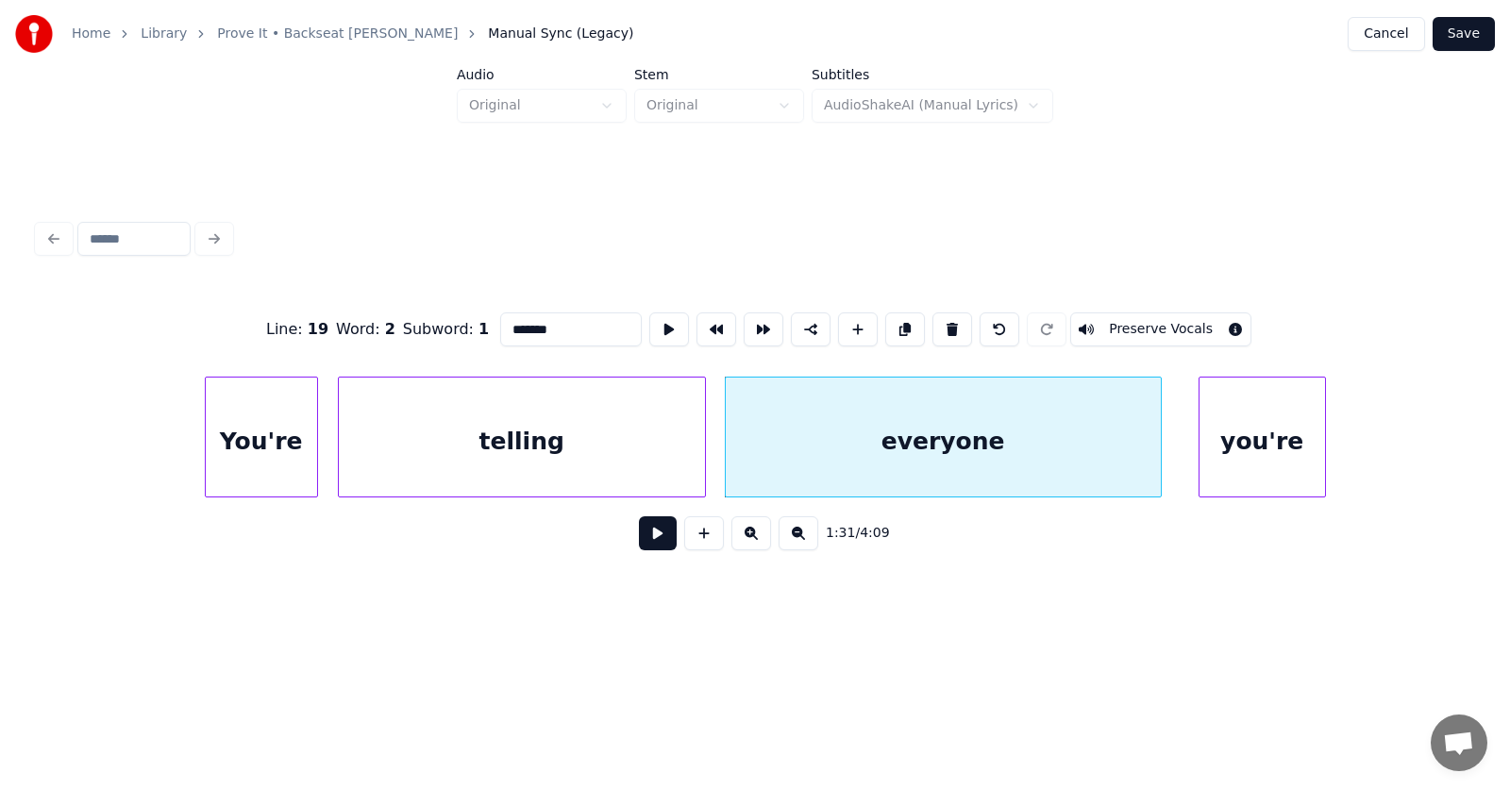
click at [1325, 448] on div "you're" at bounding box center [1261, 437] width 127 height 121
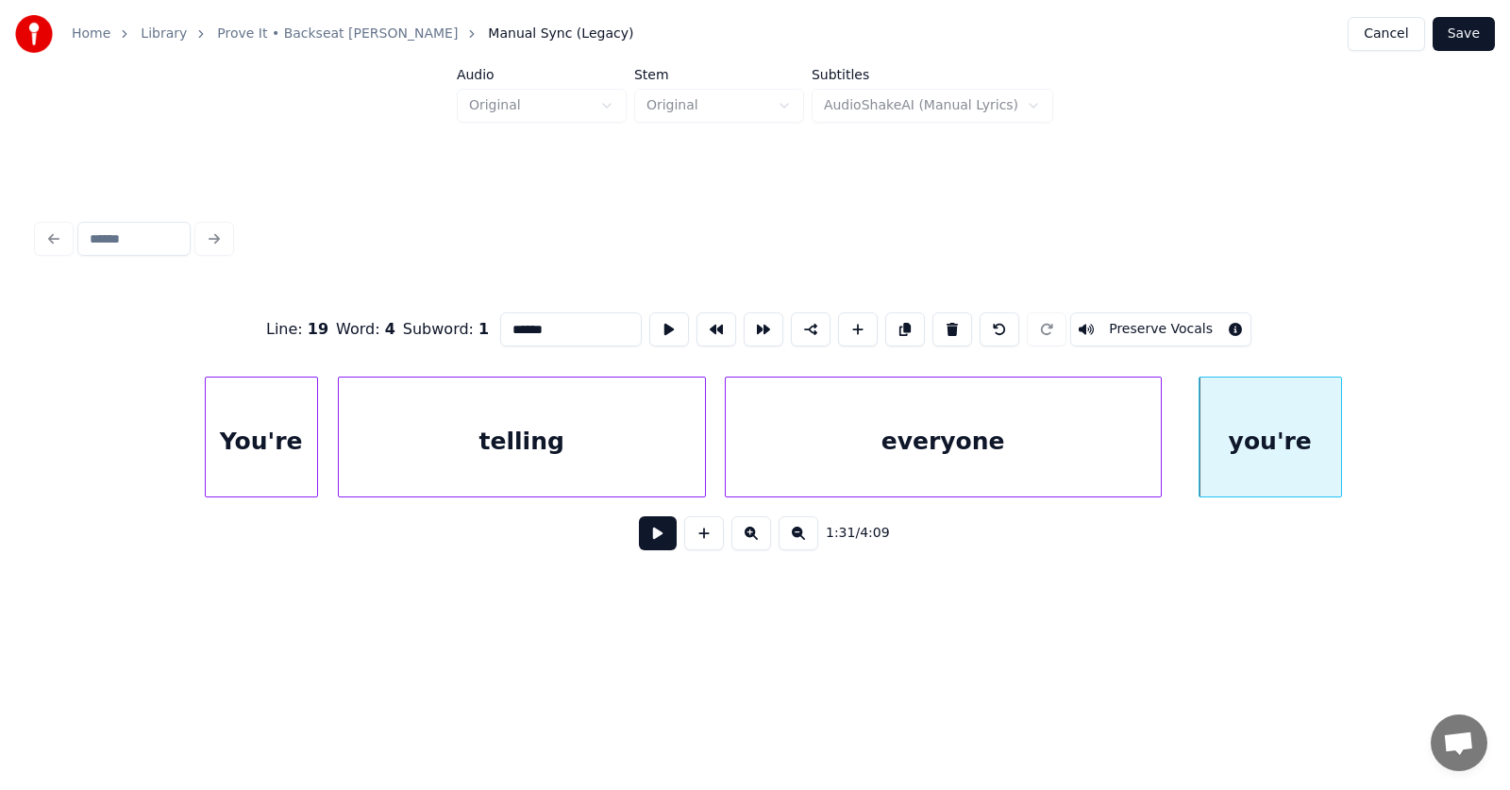
click at [1336, 445] on div at bounding box center [1338, 436] width 6 height 119
click at [877, 444] on div "everyone" at bounding box center [943, 441] width 435 height 128
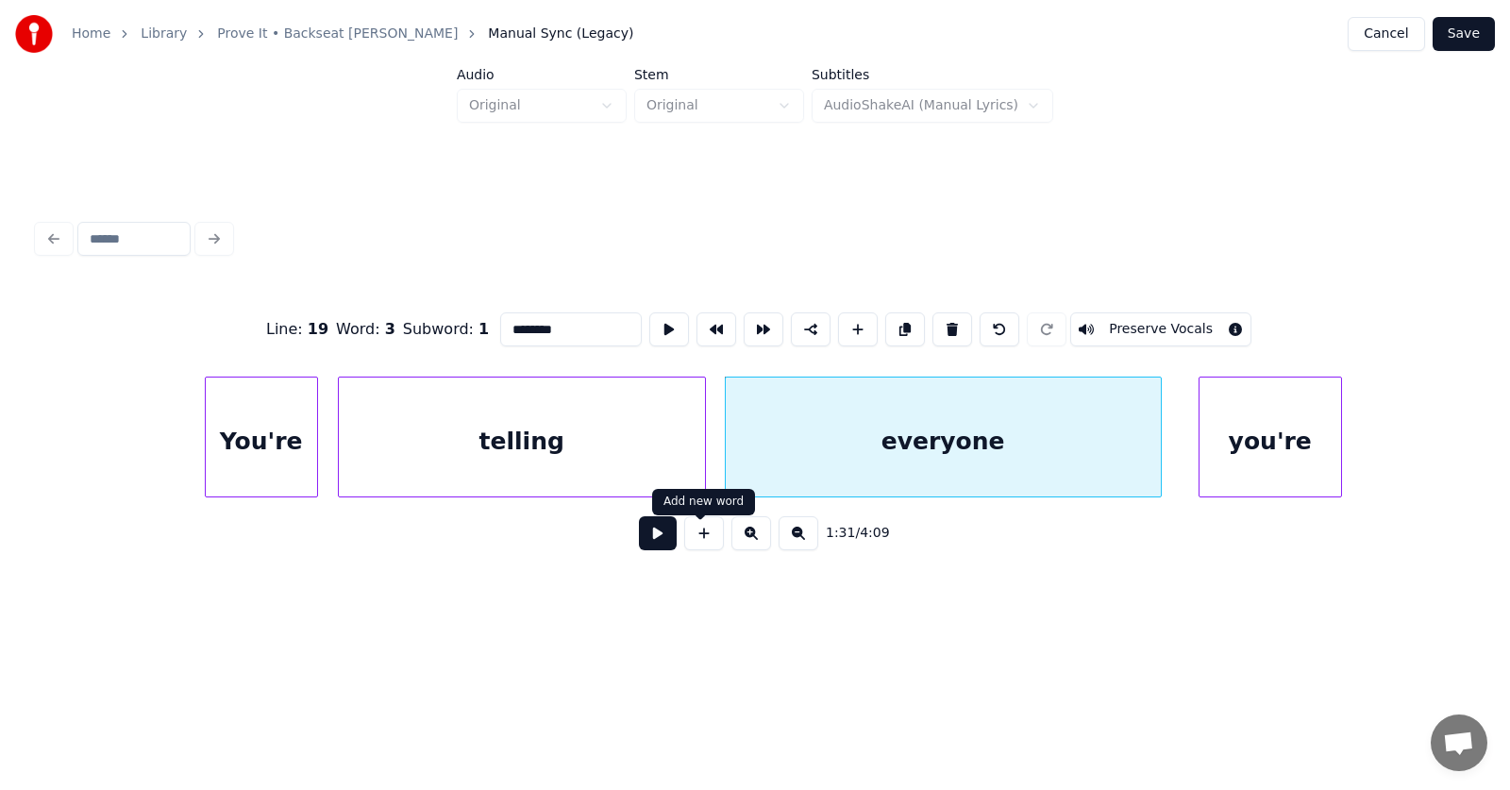
type input "********"
click at [646, 542] on button at bounding box center [658, 533] width 38 height 34
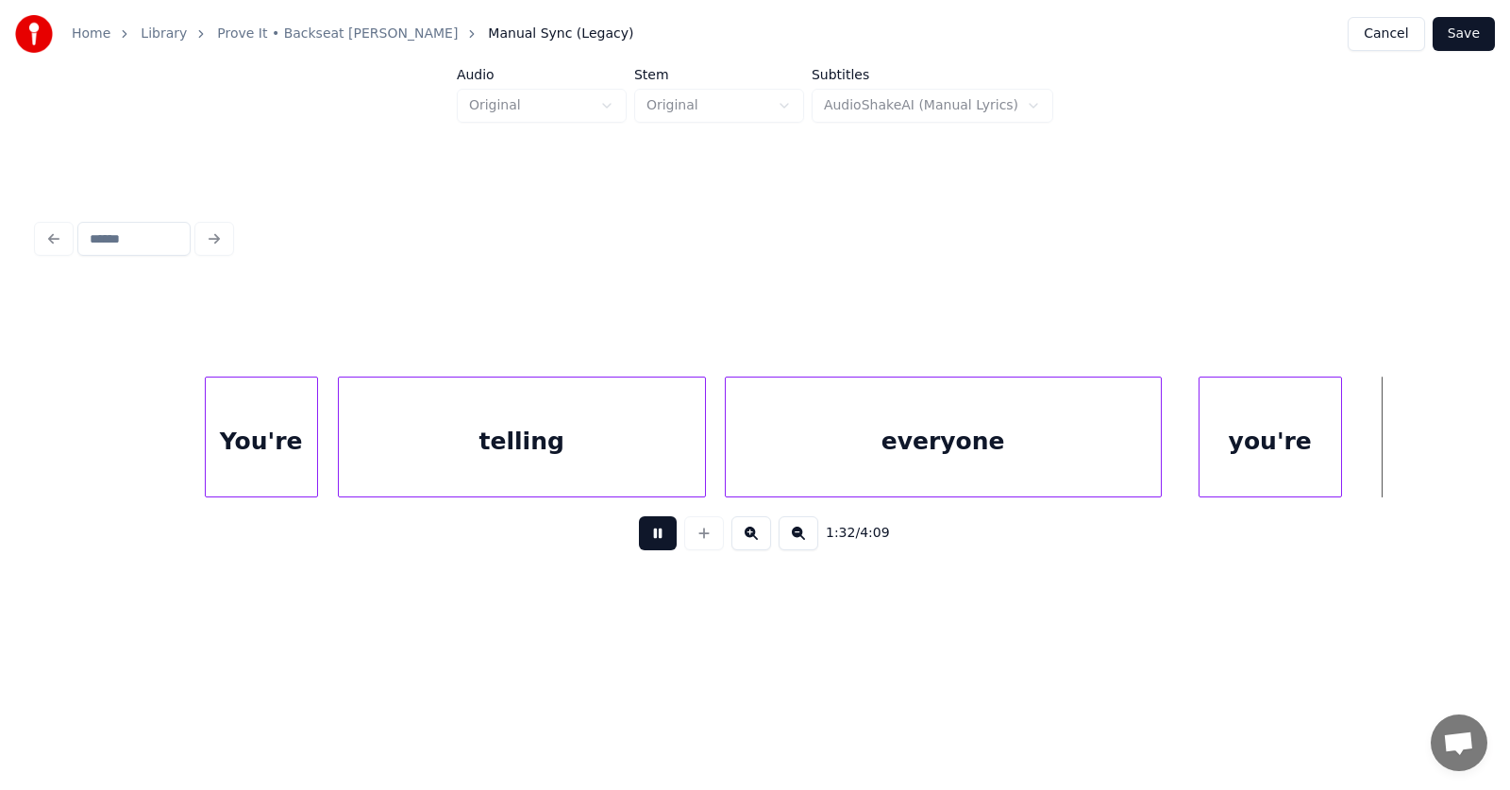
scroll to position [0, 65345]
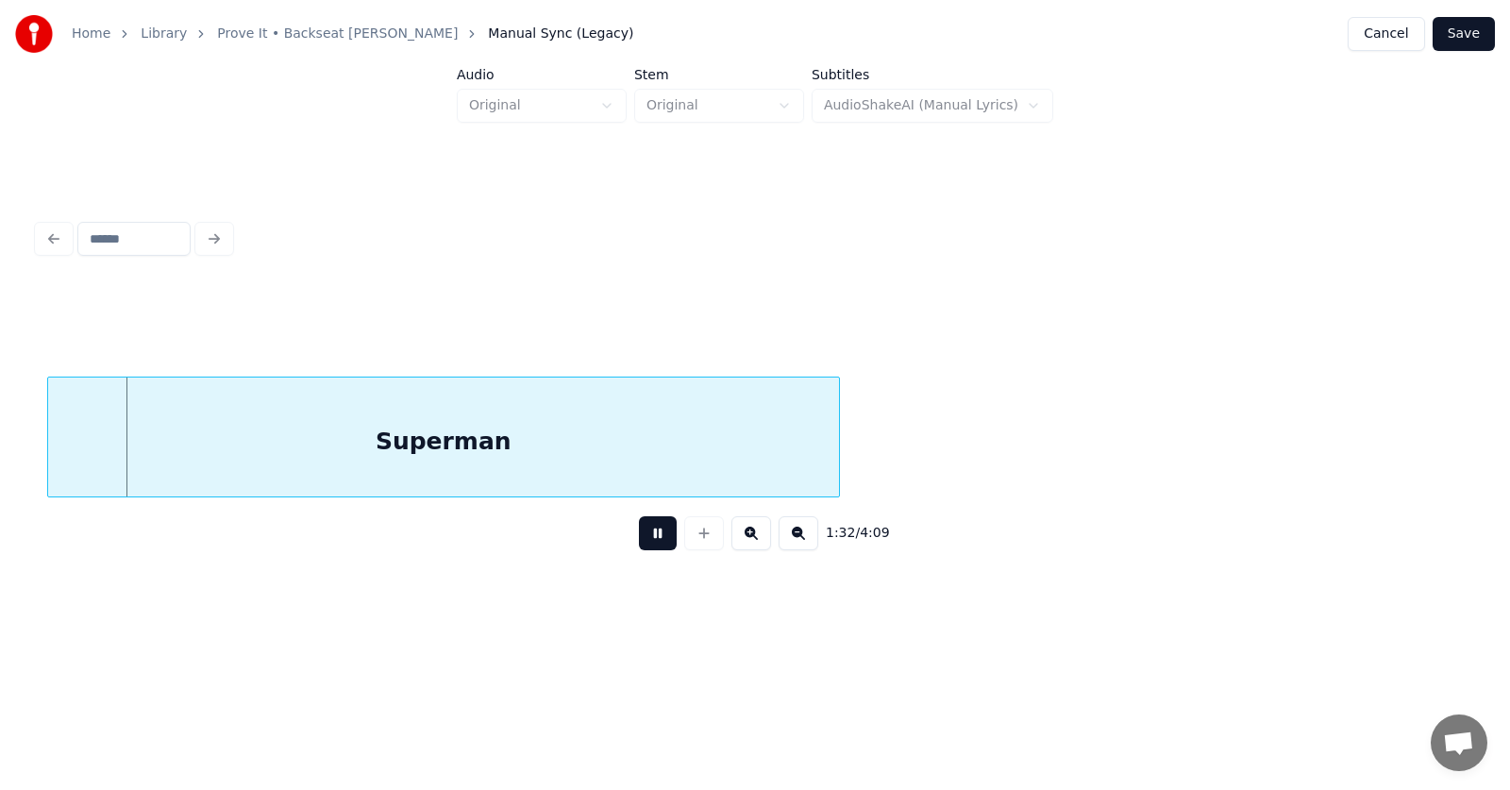
click at [646, 542] on button at bounding box center [658, 533] width 38 height 34
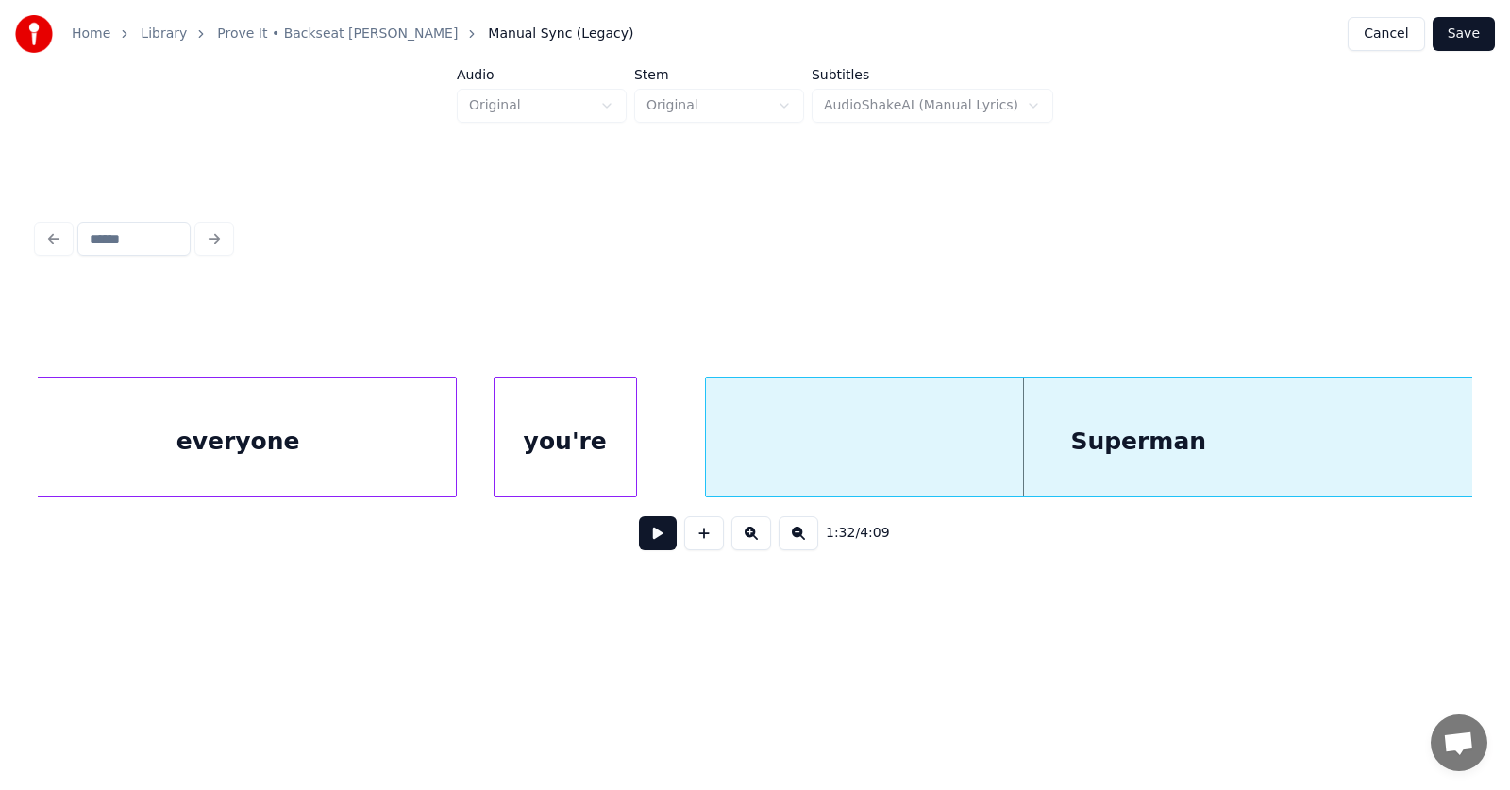
click at [708, 454] on div at bounding box center [709, 436] width 6 height 119
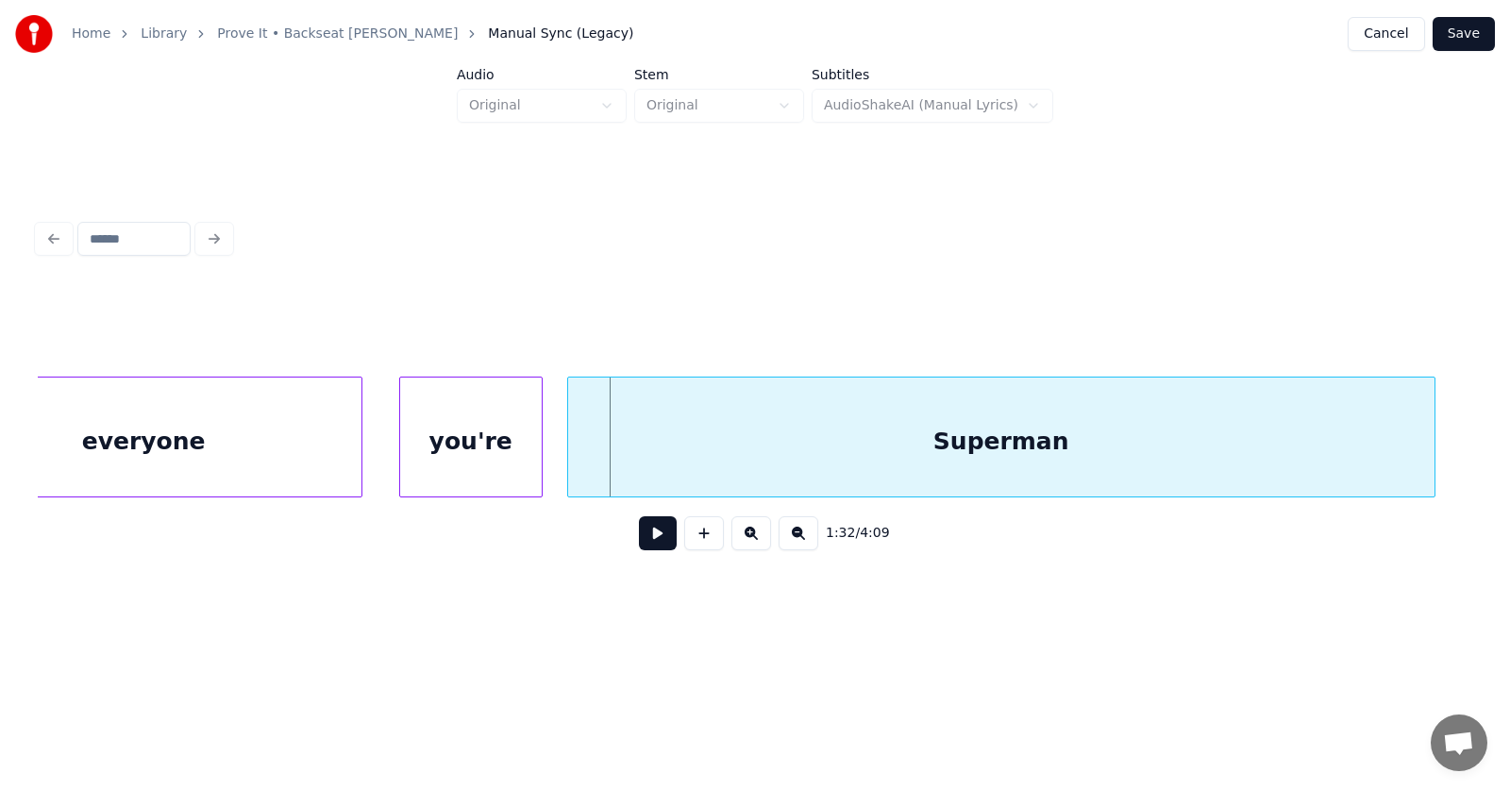
click at [813, 447] on div "Superman" at bounding box center [1001, 441] width 866 height 128
click at [961, 448] on div "Superman" at bounding box center [1004, 441] width 866 height 128
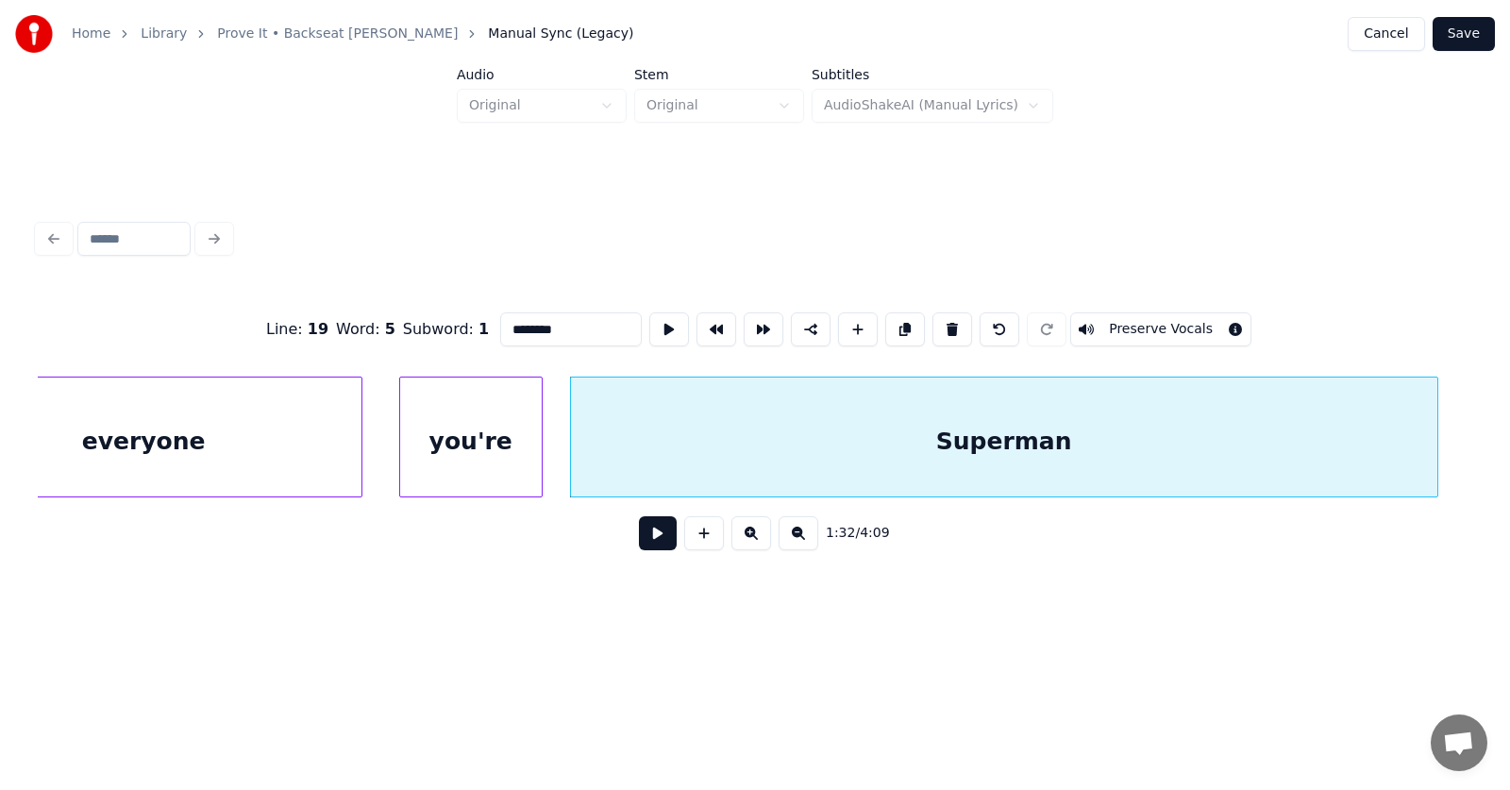
click at [641, 542] on button at bounding box center [658, 533] width 38 height 34
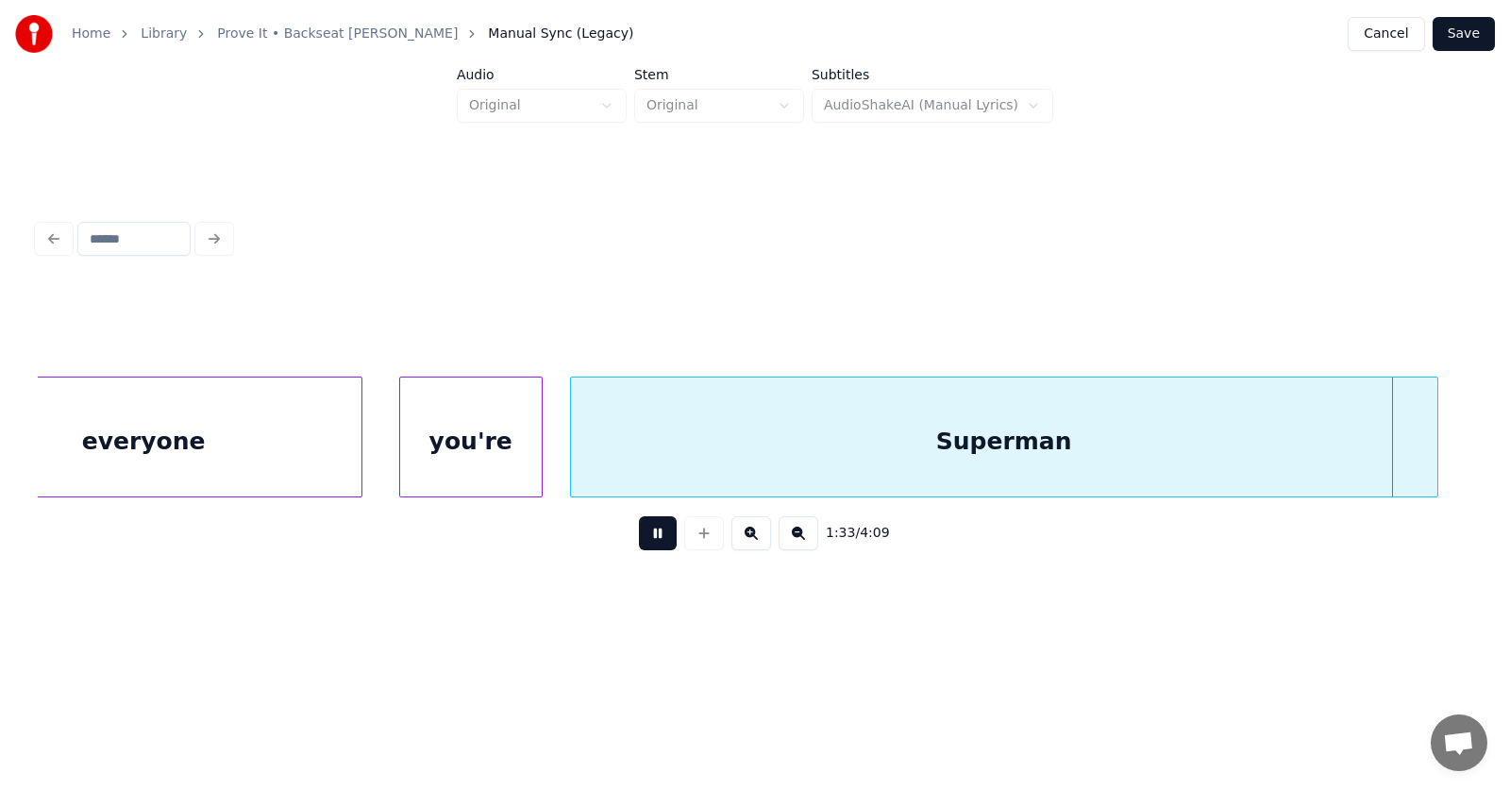
scroll to position [0, 66141]
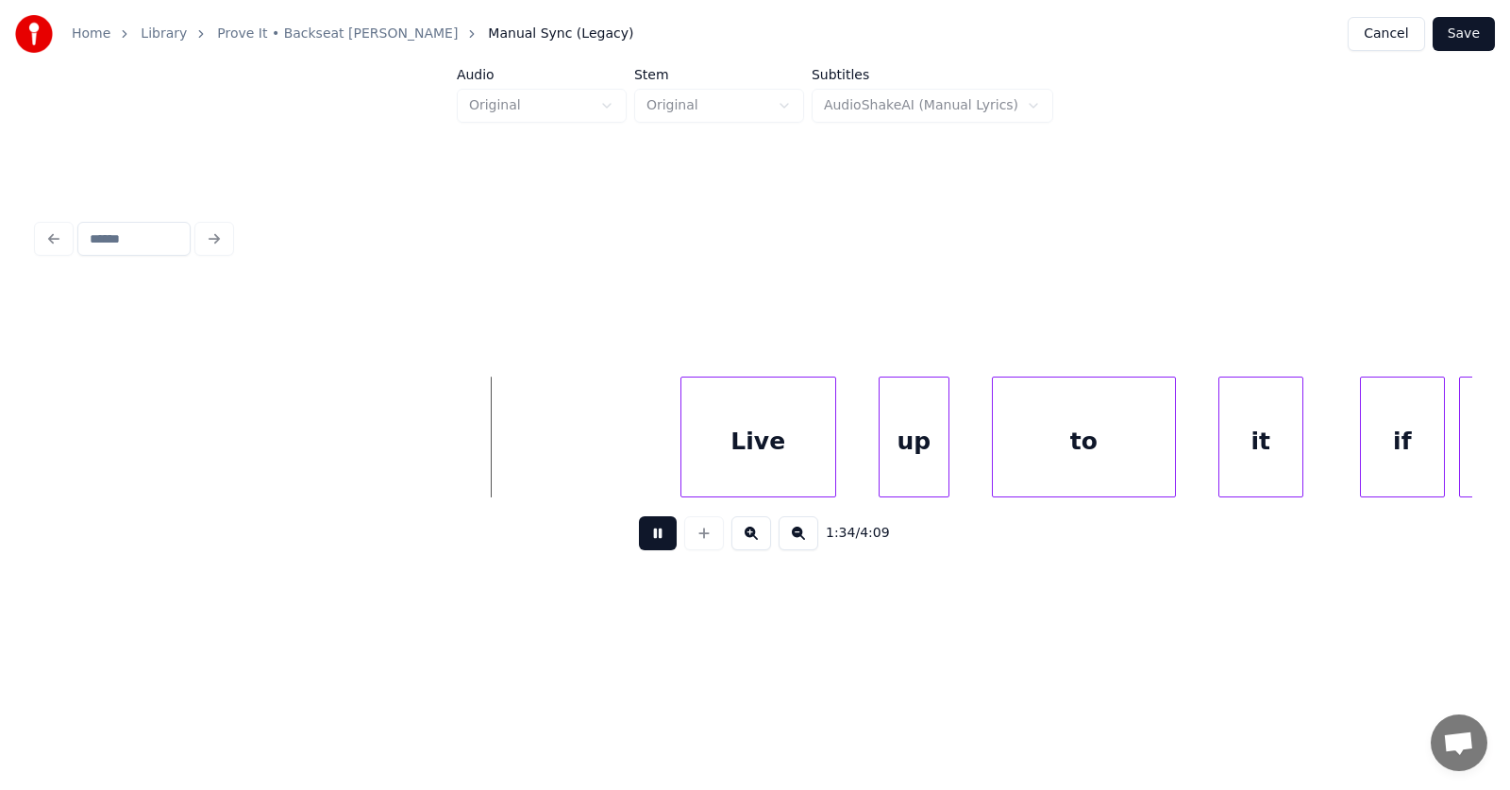
click at [641, 542] on button at bounding box center [658, 533] width 38 height 34
click at [649, 547] on button at bounding box center [658, 533] width 38 height 34
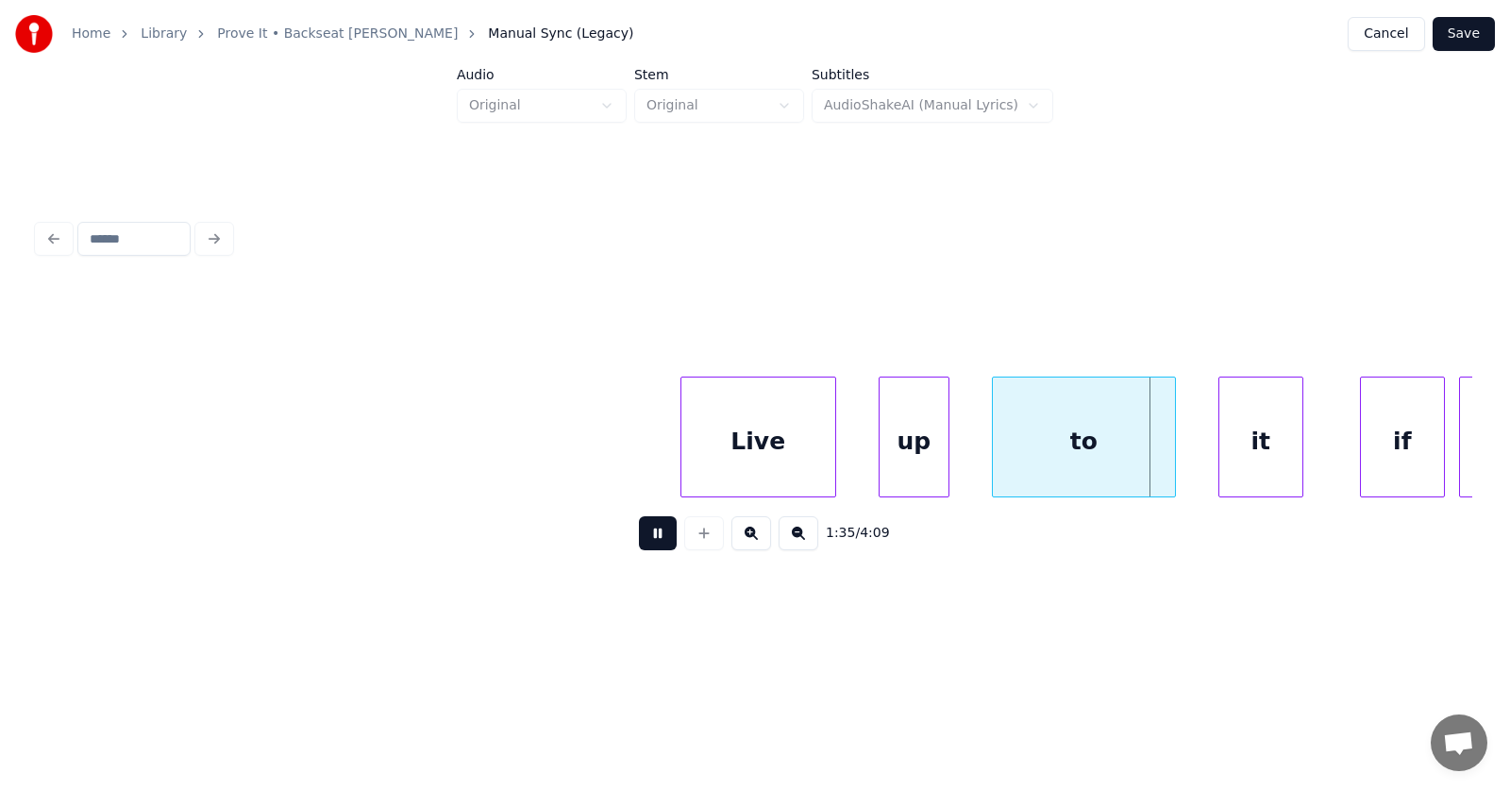
click at [649, 547] on button at bounding box center [658, 533] width 38 height 34
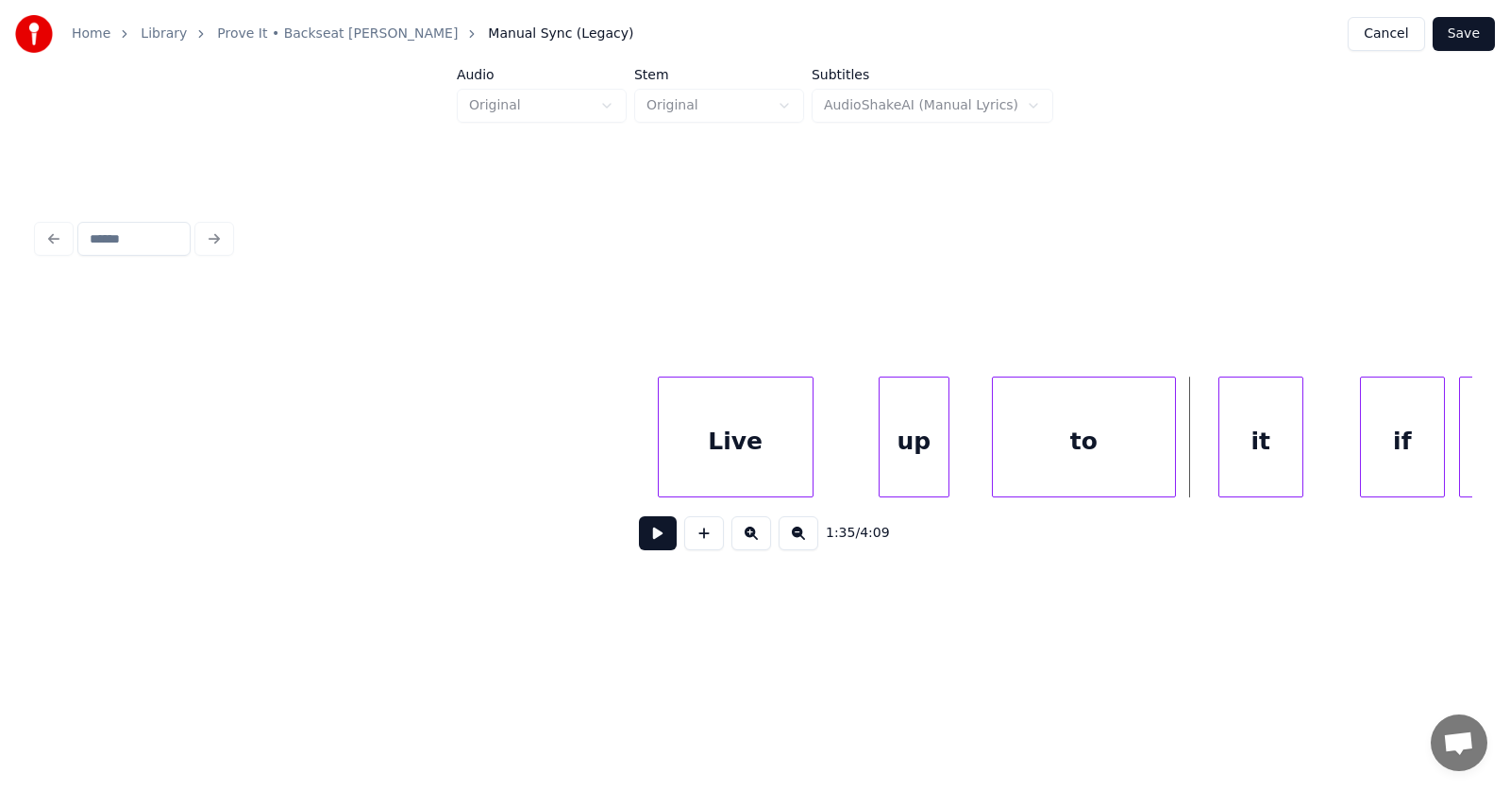
click at [718, 446] on div "Live" at bounding box center [736, 441] width 154 height 128
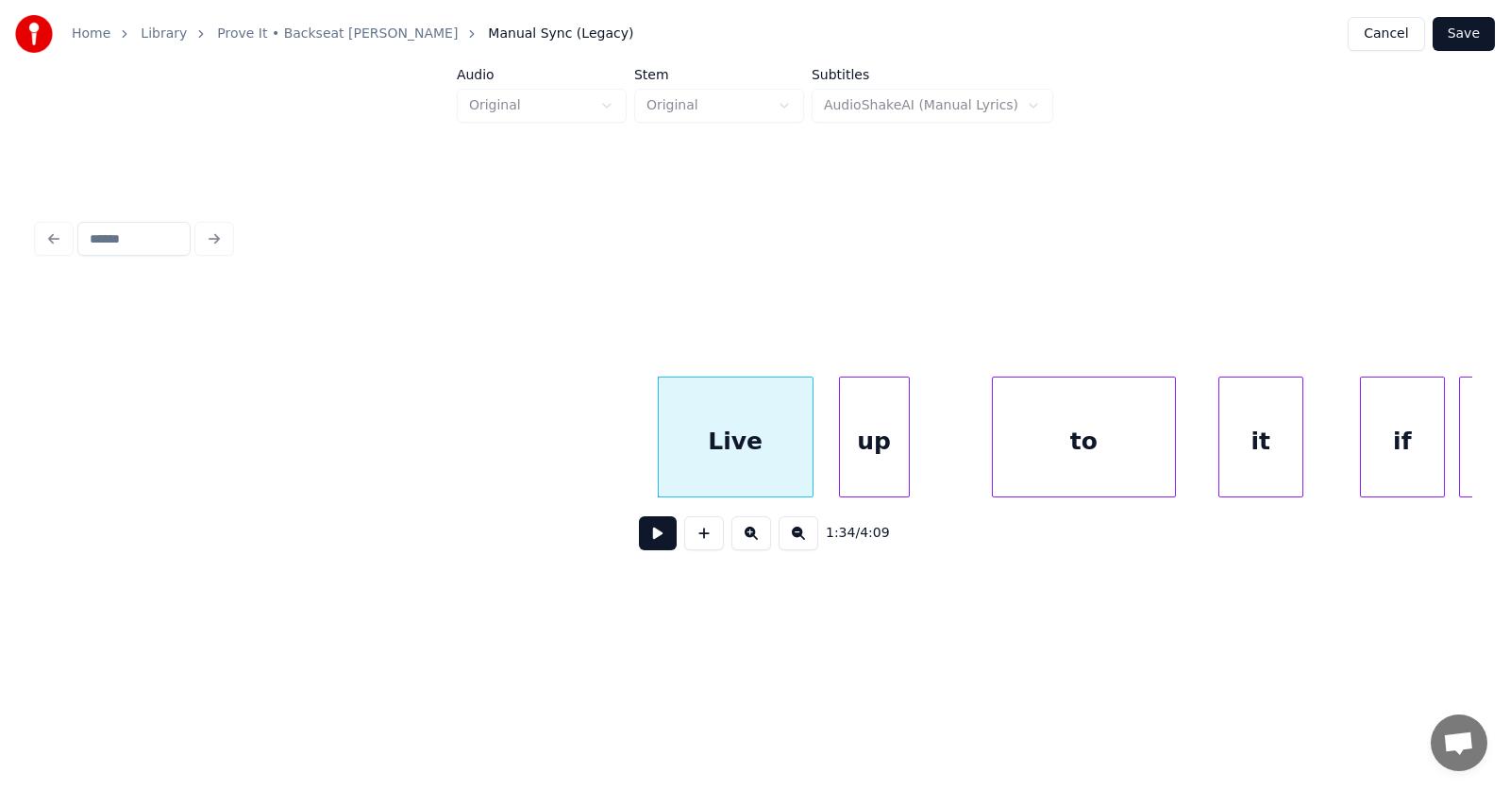
click at [862, 464] on div "up" at bounding box center [874, 441] width 69 height 128
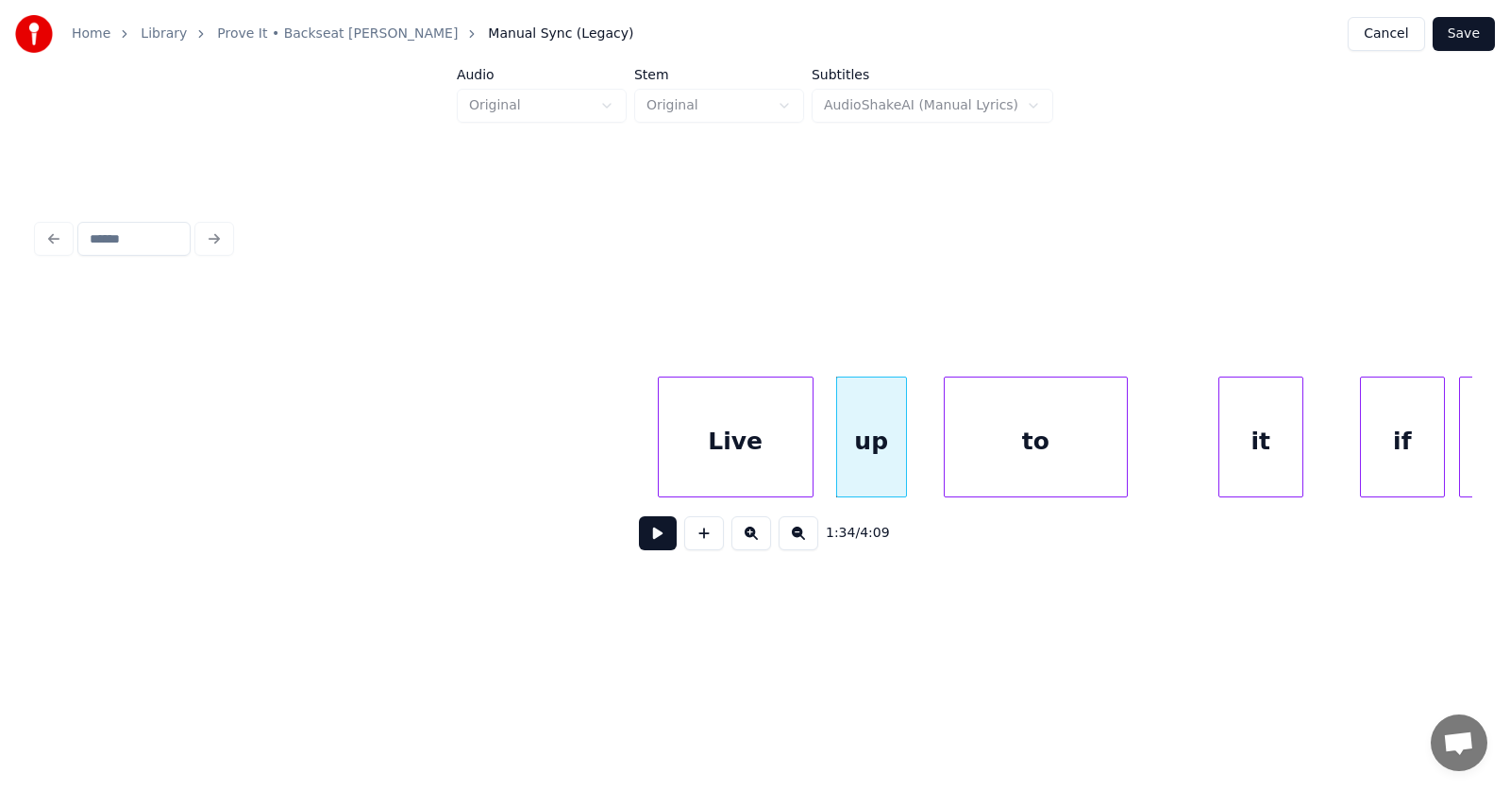
click at [1002, 472] on div "to" at bounding box center [1036, 441] width 182 height 128
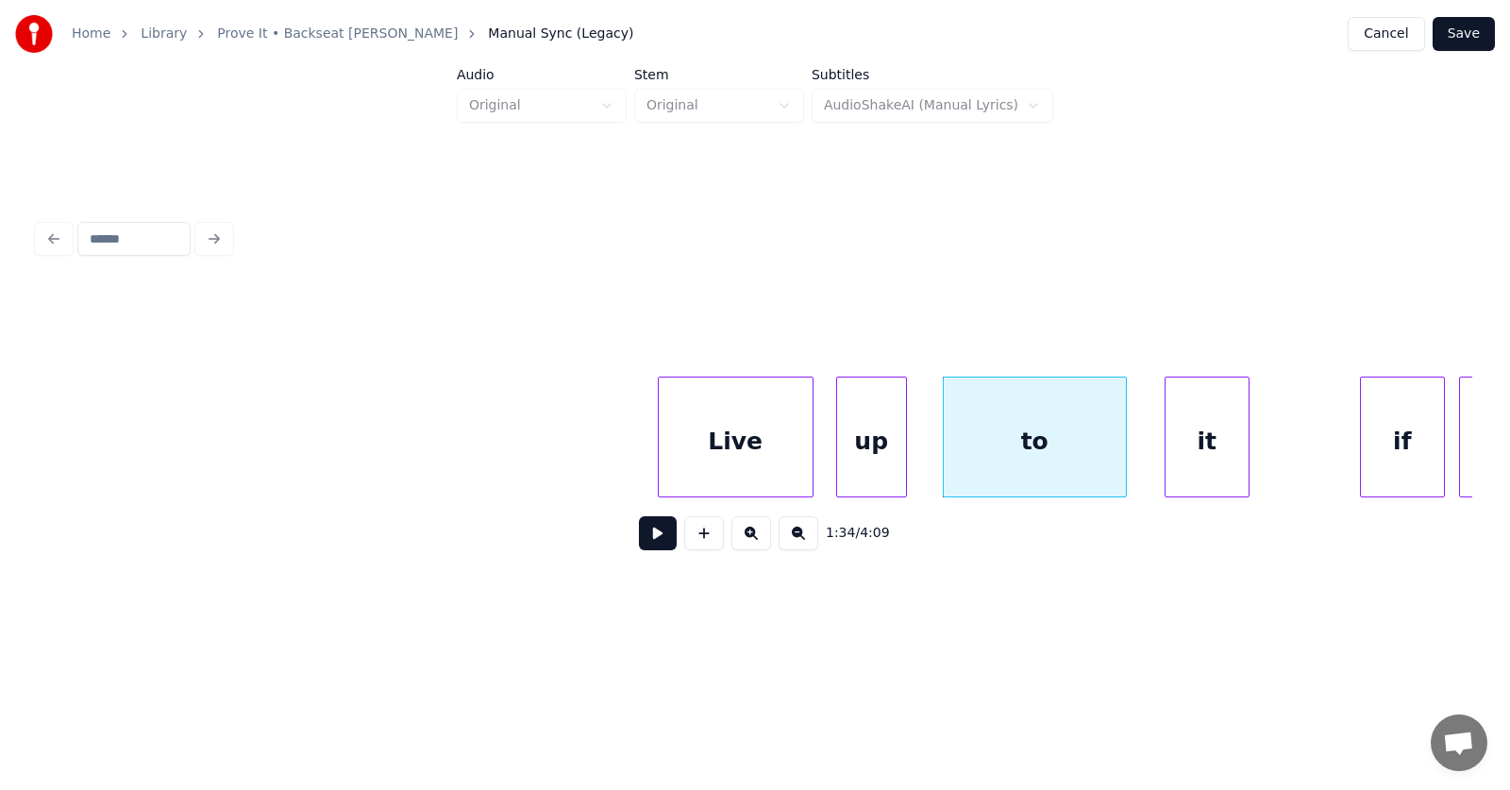
click at [1184, 460] on div "it" at bounding box center [1206, 441] width 83 height 128
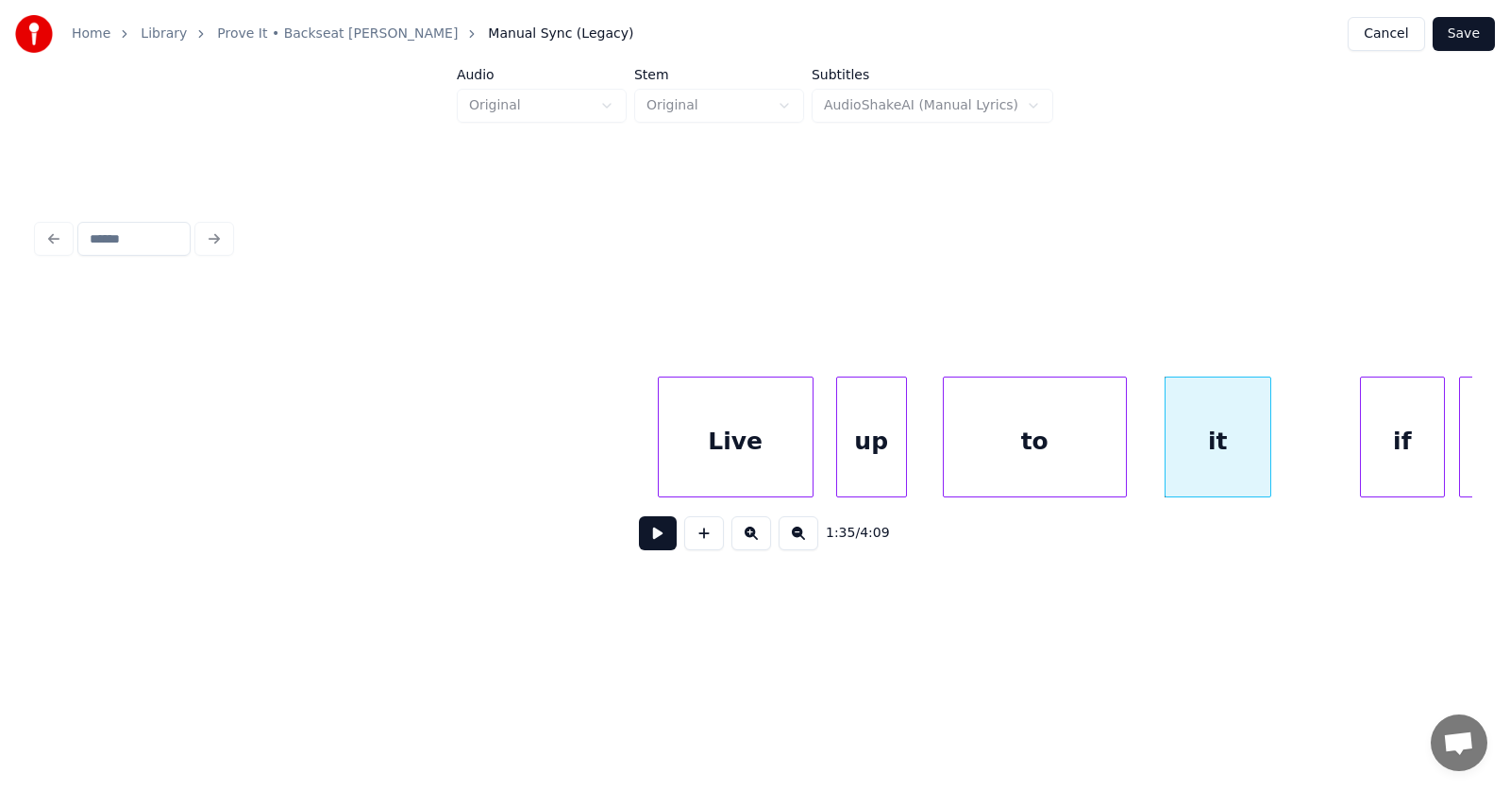
click at [1266, 457] on div at bounding box center [1267, 436] width 6 height 119
click at [1345, 454] on div "if" at bounding box center [1339, 441] width 83 height 128
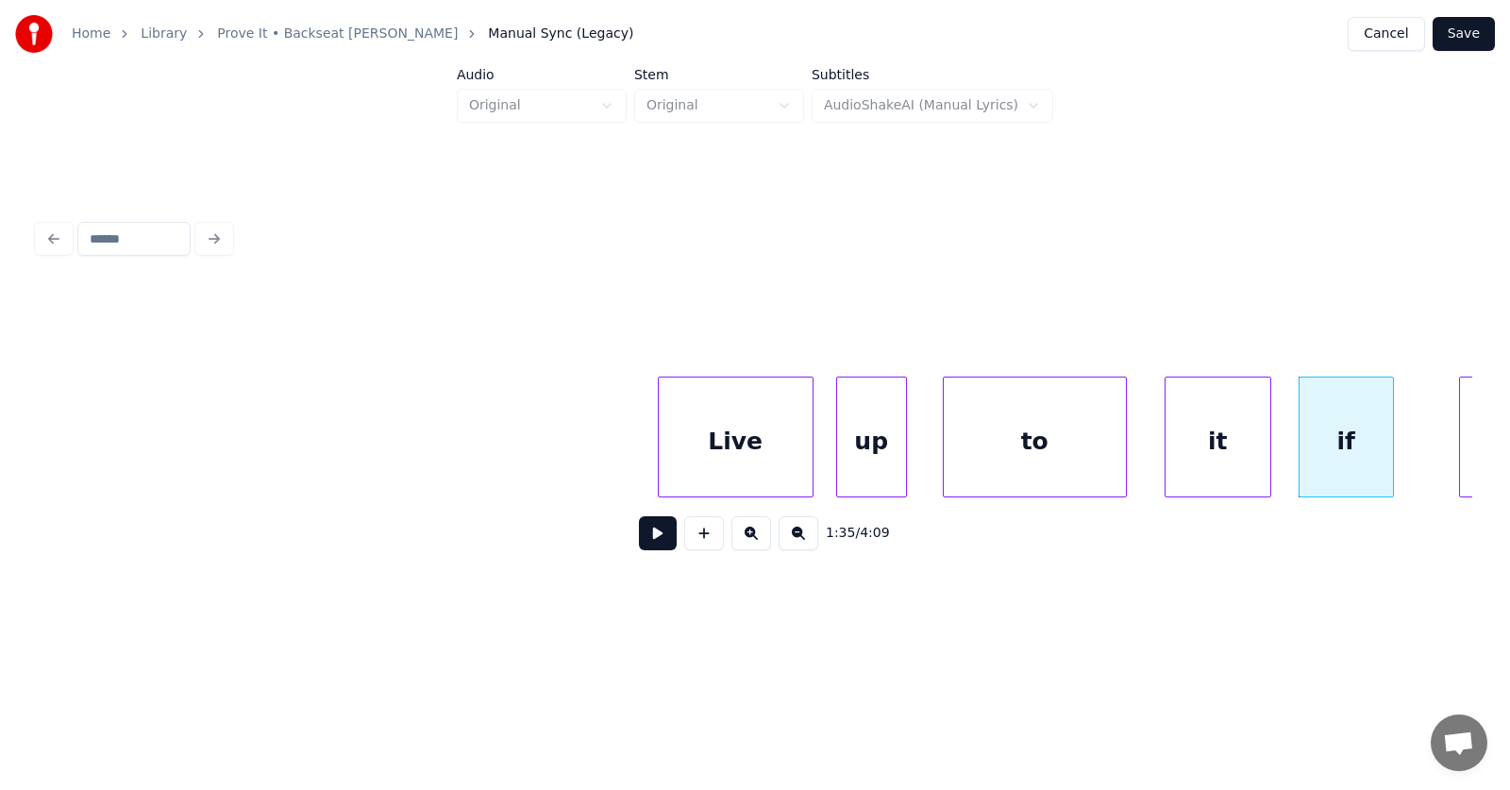
click at [1391, 447] on div at bounding box center [1390, 436] width 6 height 119
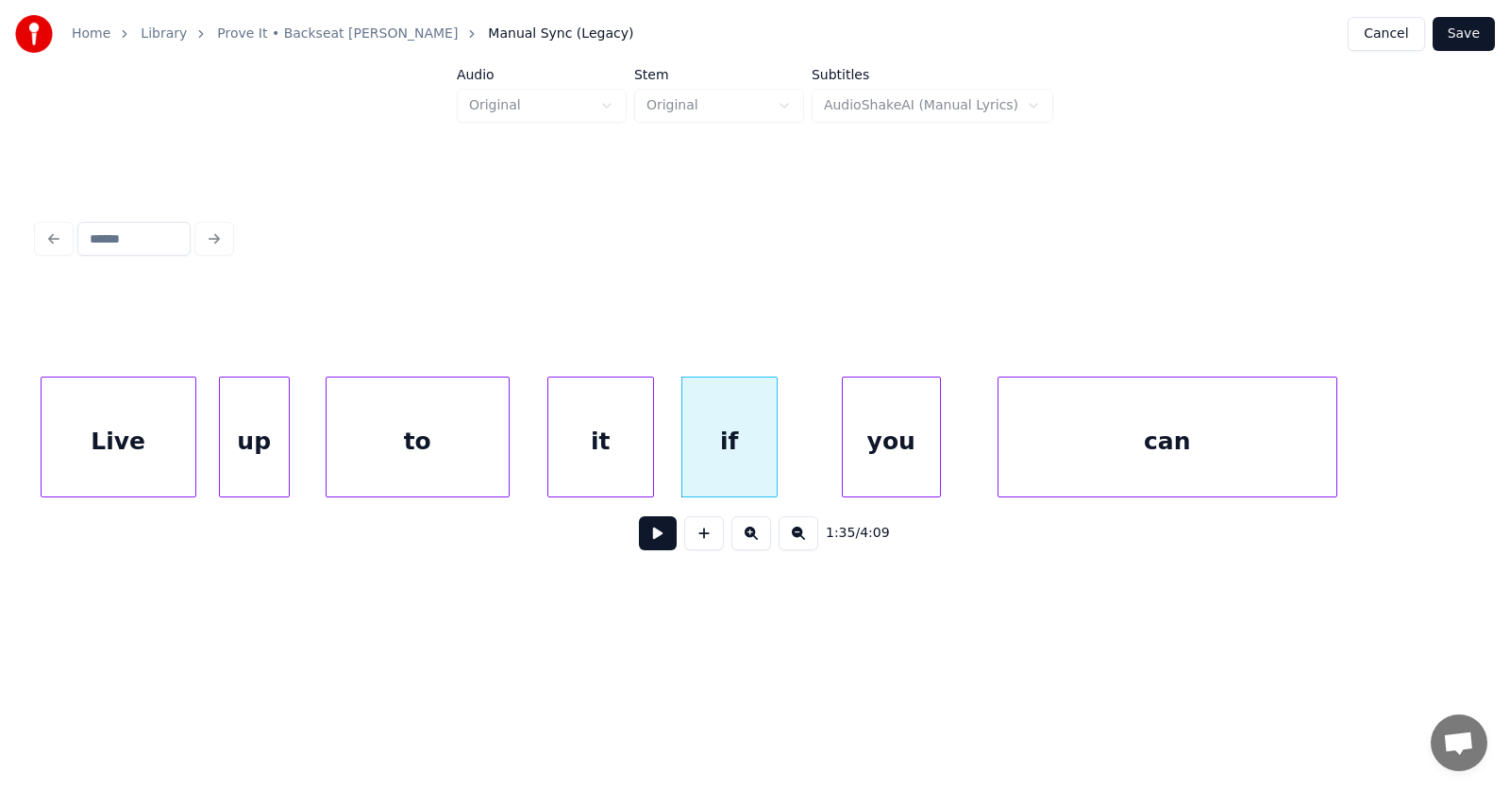
scroll to position [0, 66997]
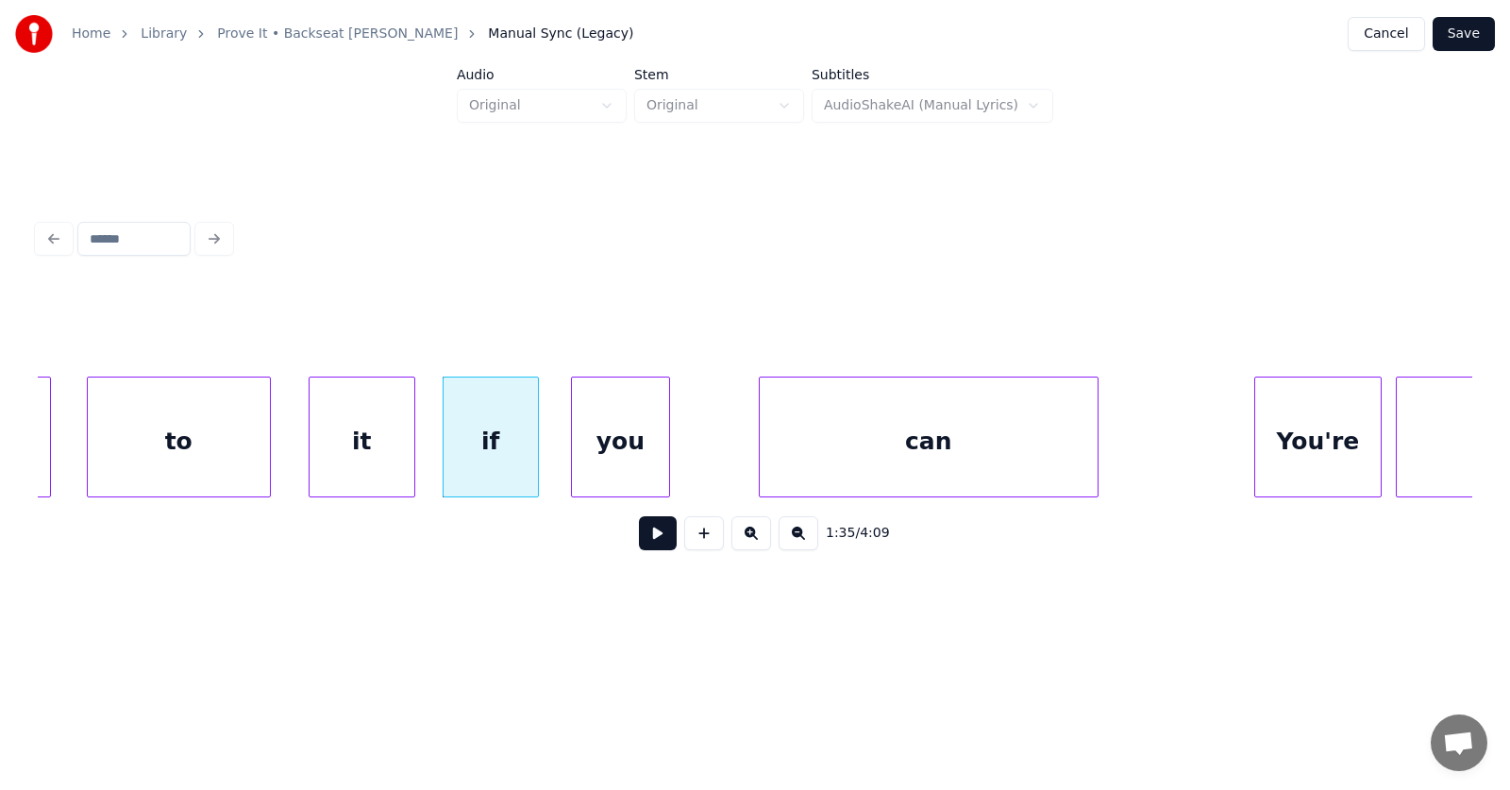
click at [627, 458] on div "you" at bounding box center [620, 441] width 97 height 128
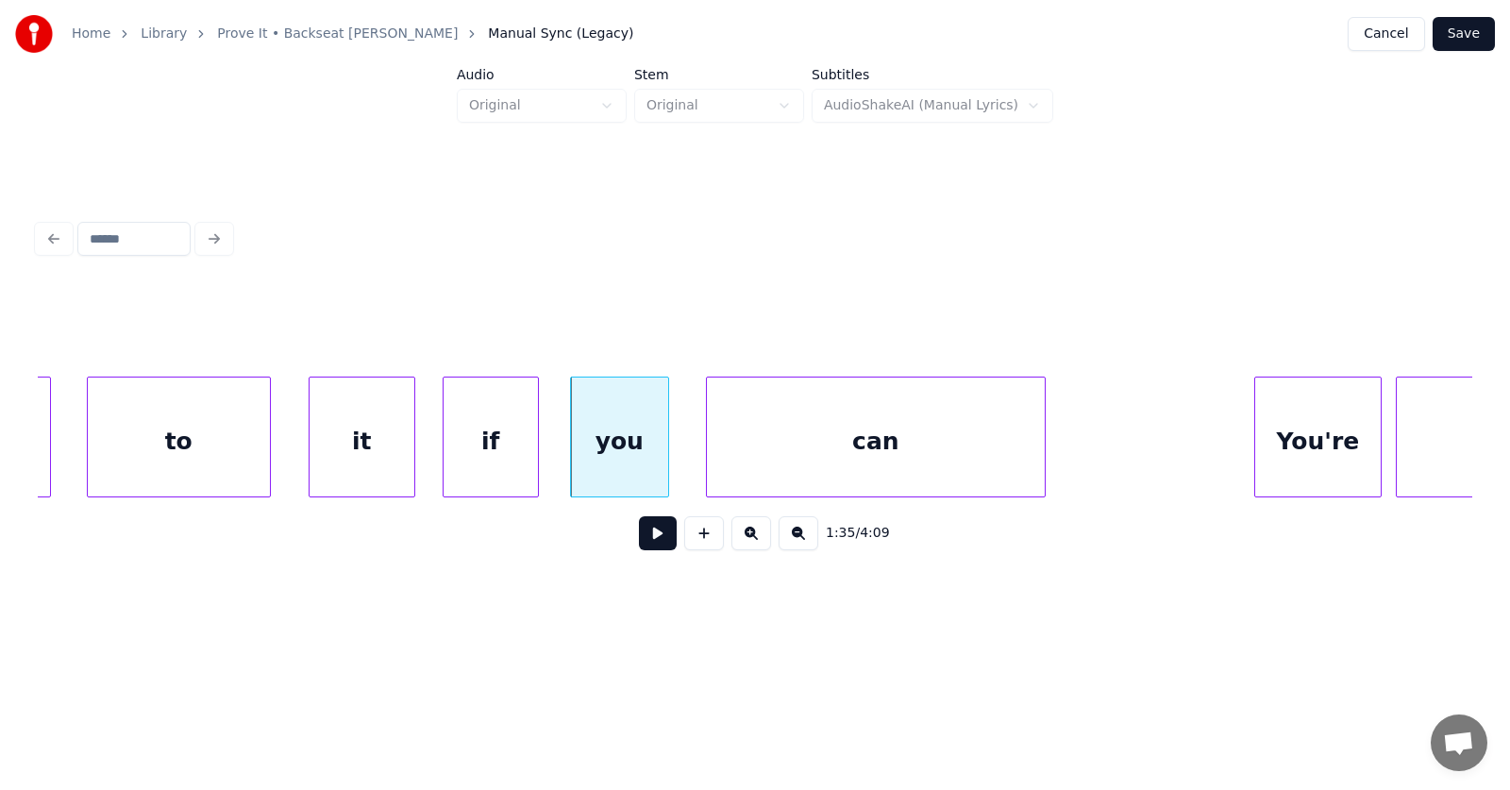
click at [786, 467] on div "can" at bounding box center [876, 441] width 338 height 128
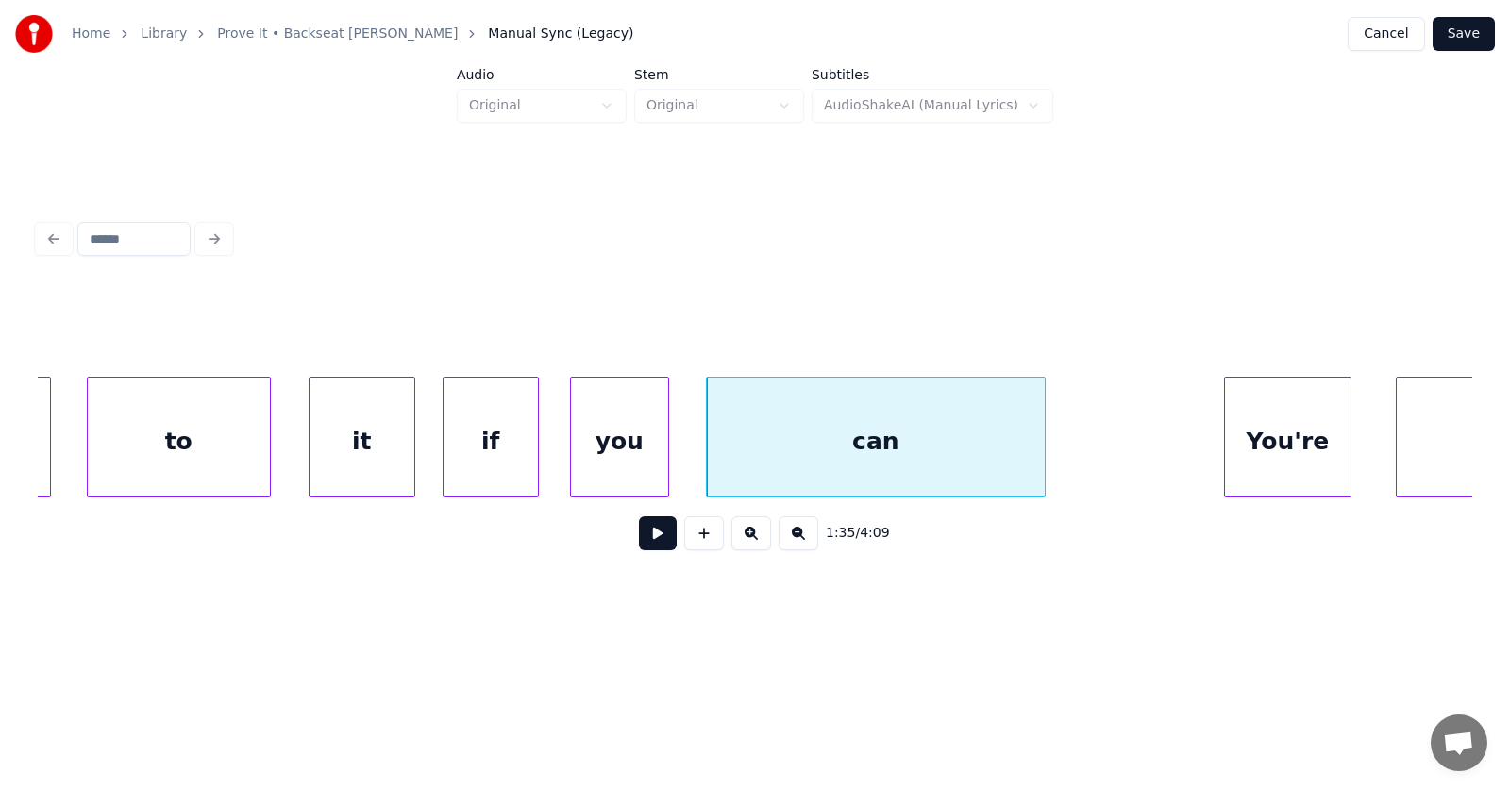
click at [1274, 445] on div "You're" at bounding box center [1288, 441] width 126 height 128
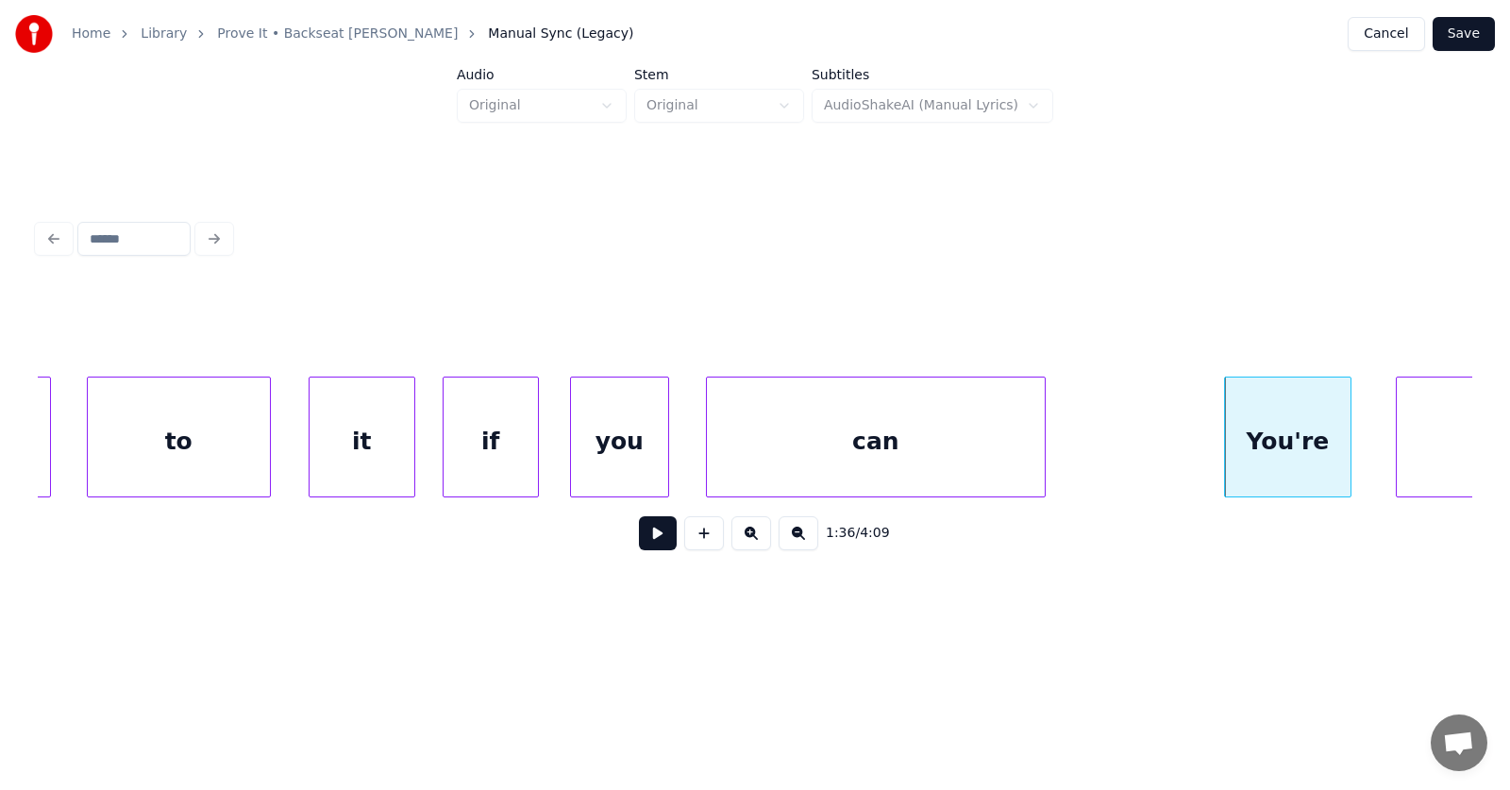
scroll to position [0, 67592]
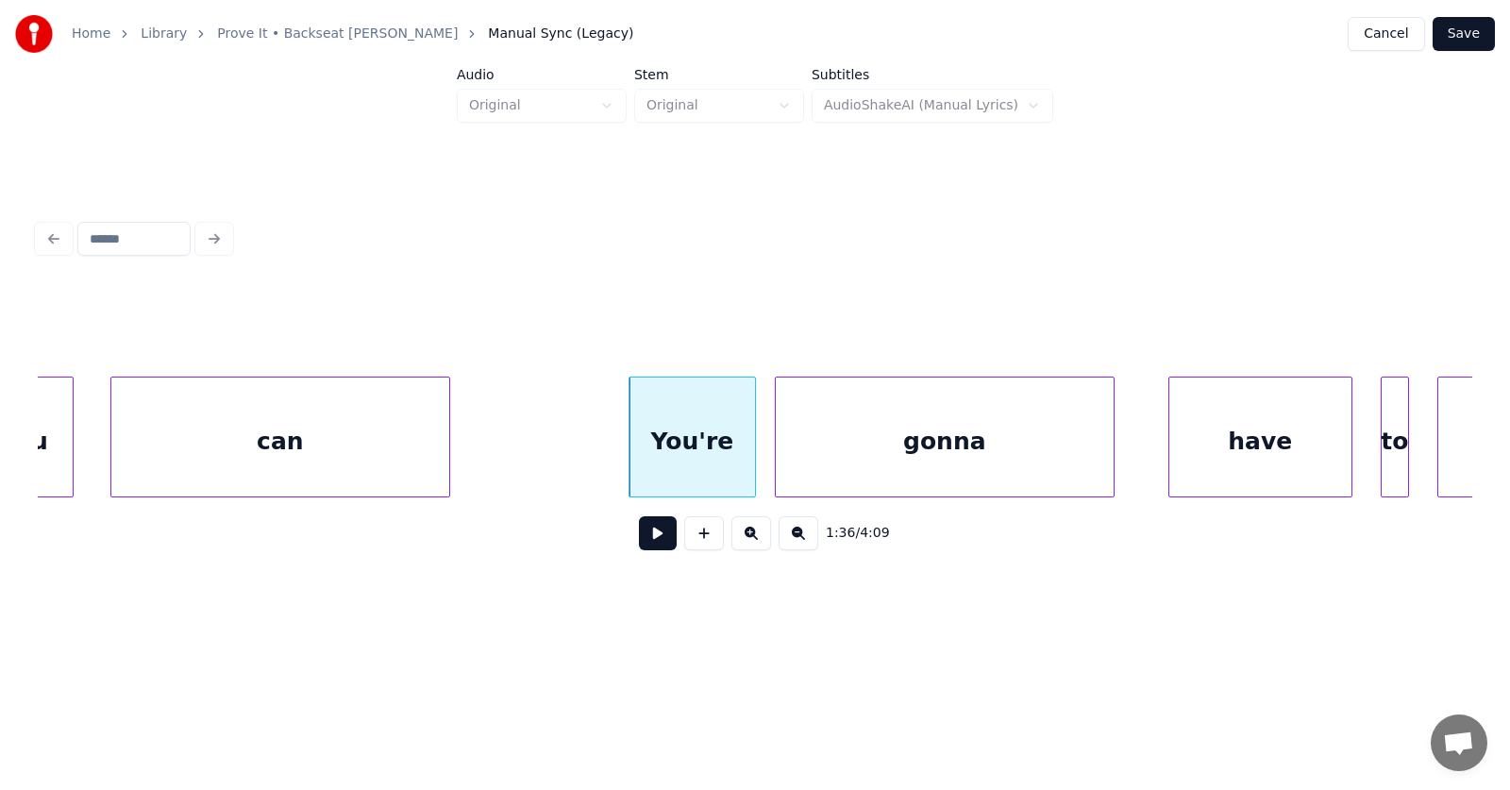
click at [862, 449] on div "gonna" at bounding box center [945, 441] width 338 height 128
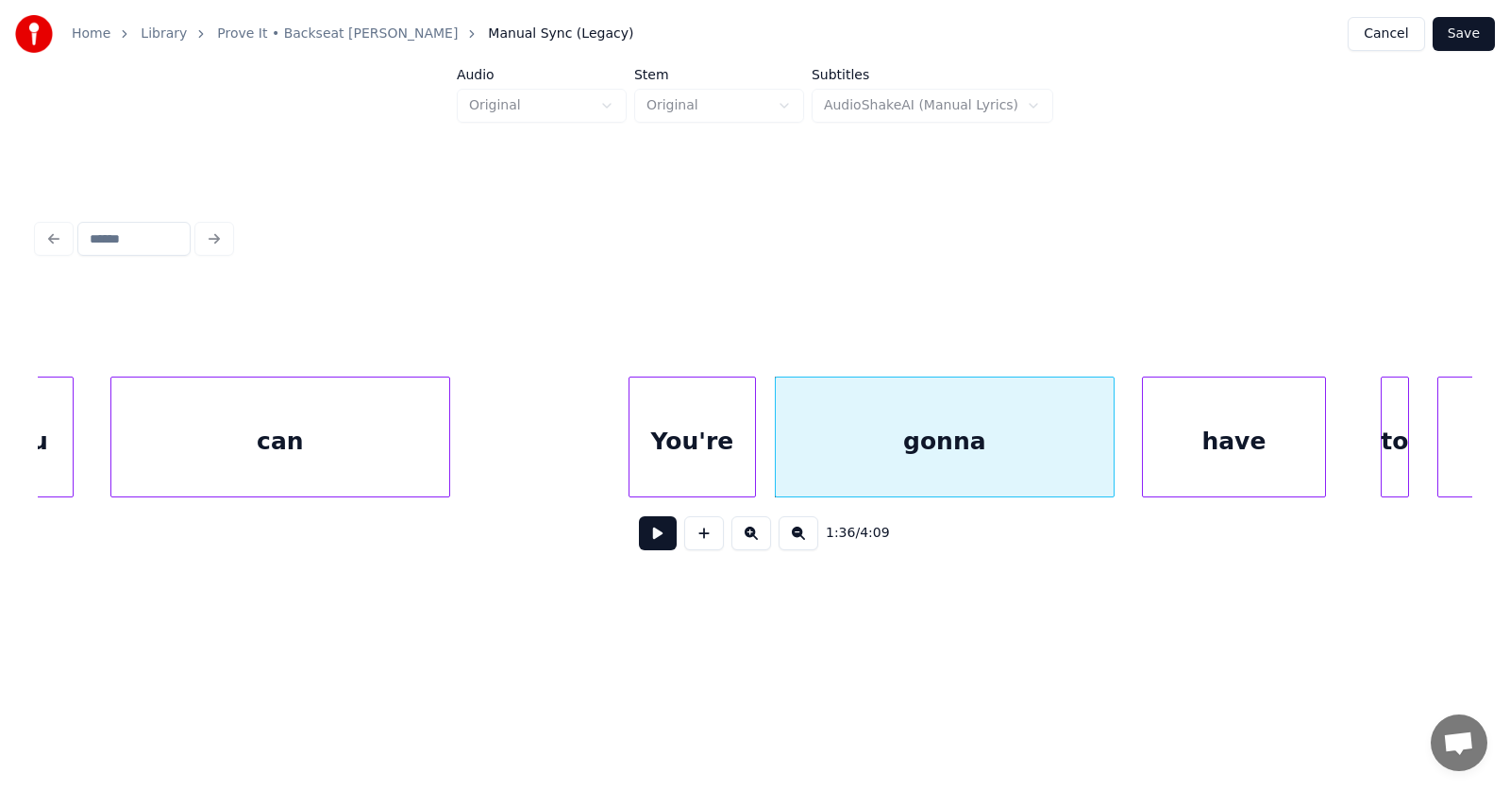
click at [1243, 458] on div "have" at bounding box center [1234, 441] width 182 height 128
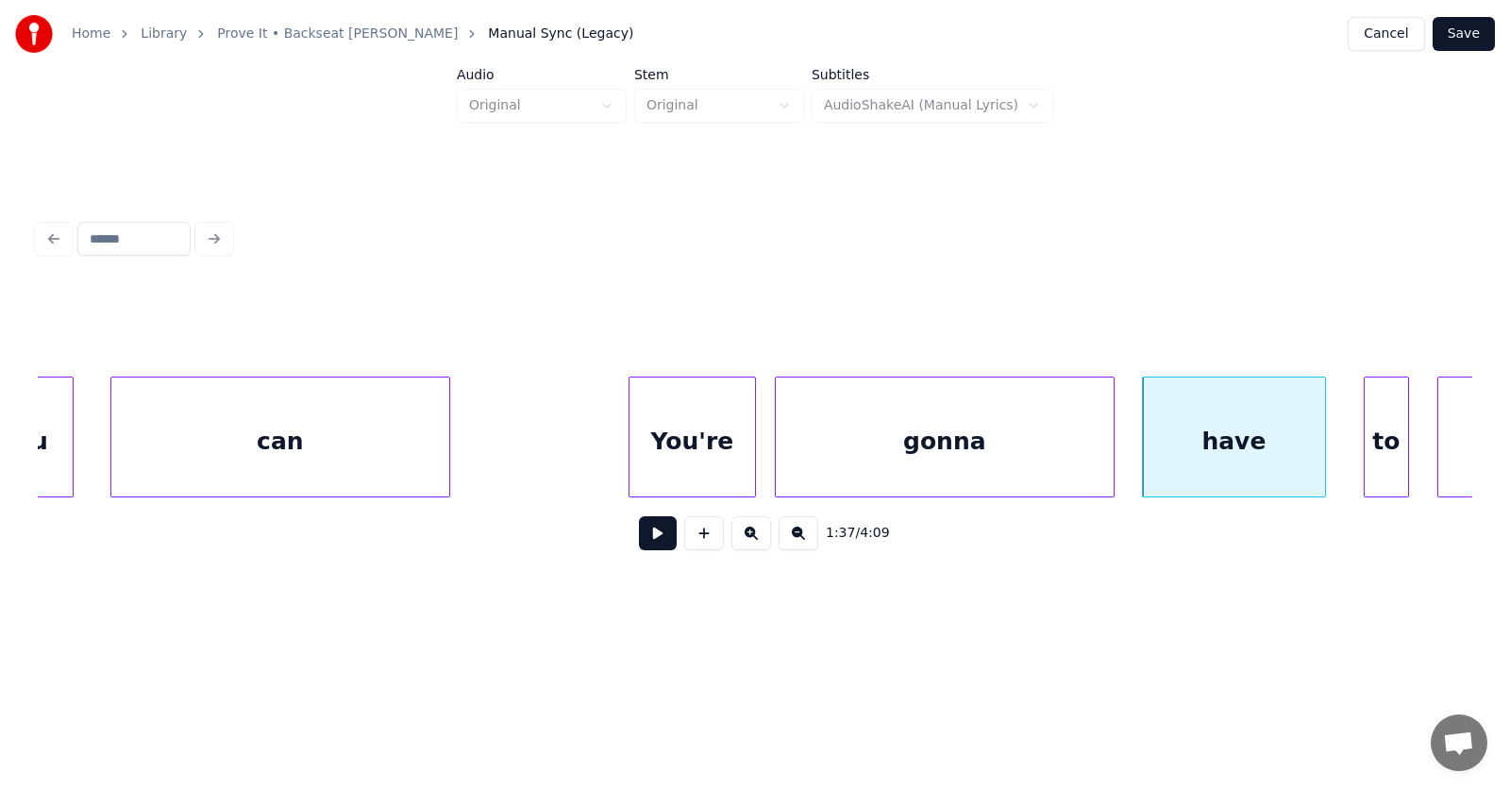
click at [1366, 471] on div at bounding box center [1367, 436] width 6 height 119
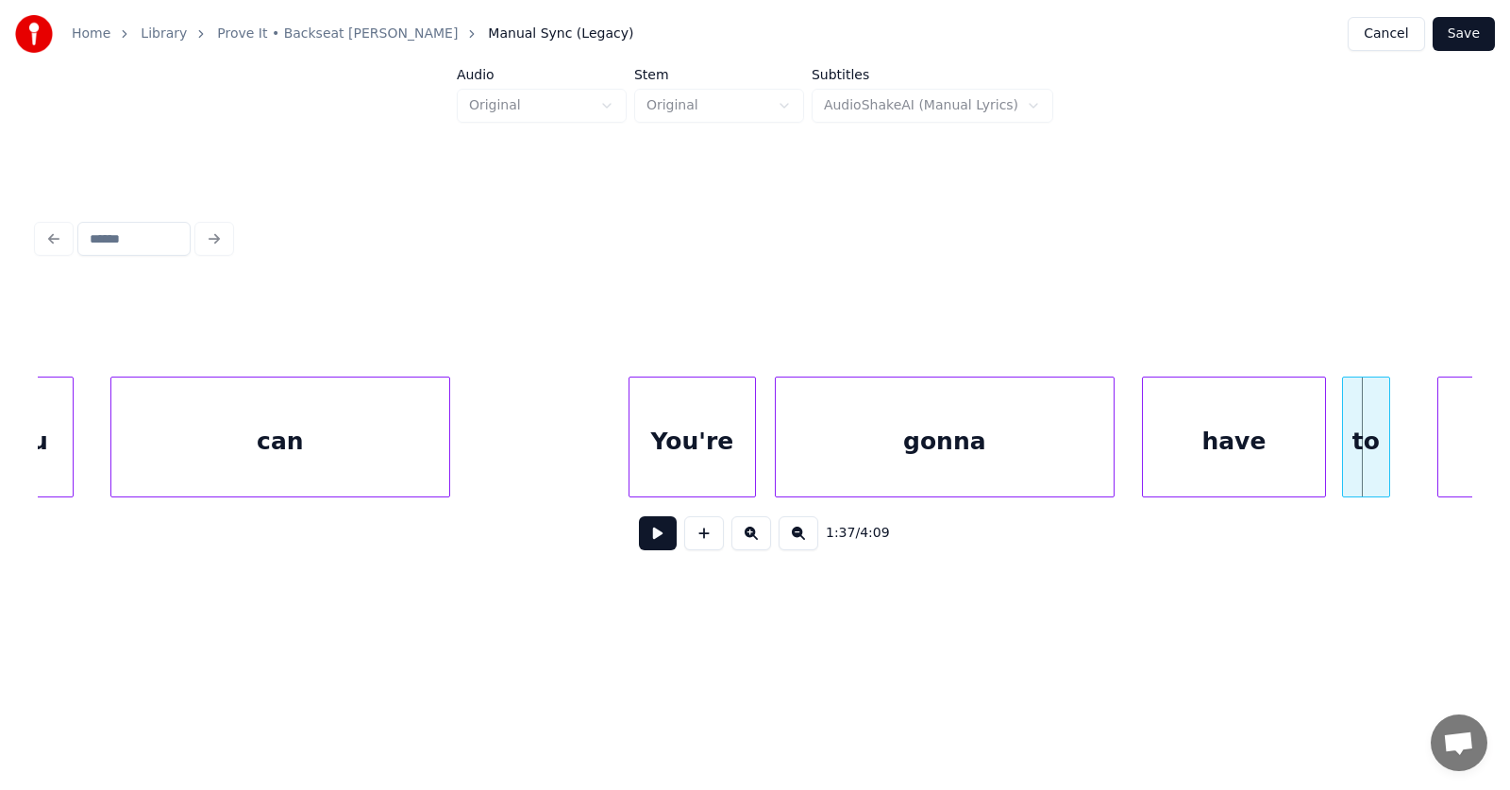
click at [1363, 462] on div "to" at bounding box center [1366, 441] width 46 height 128
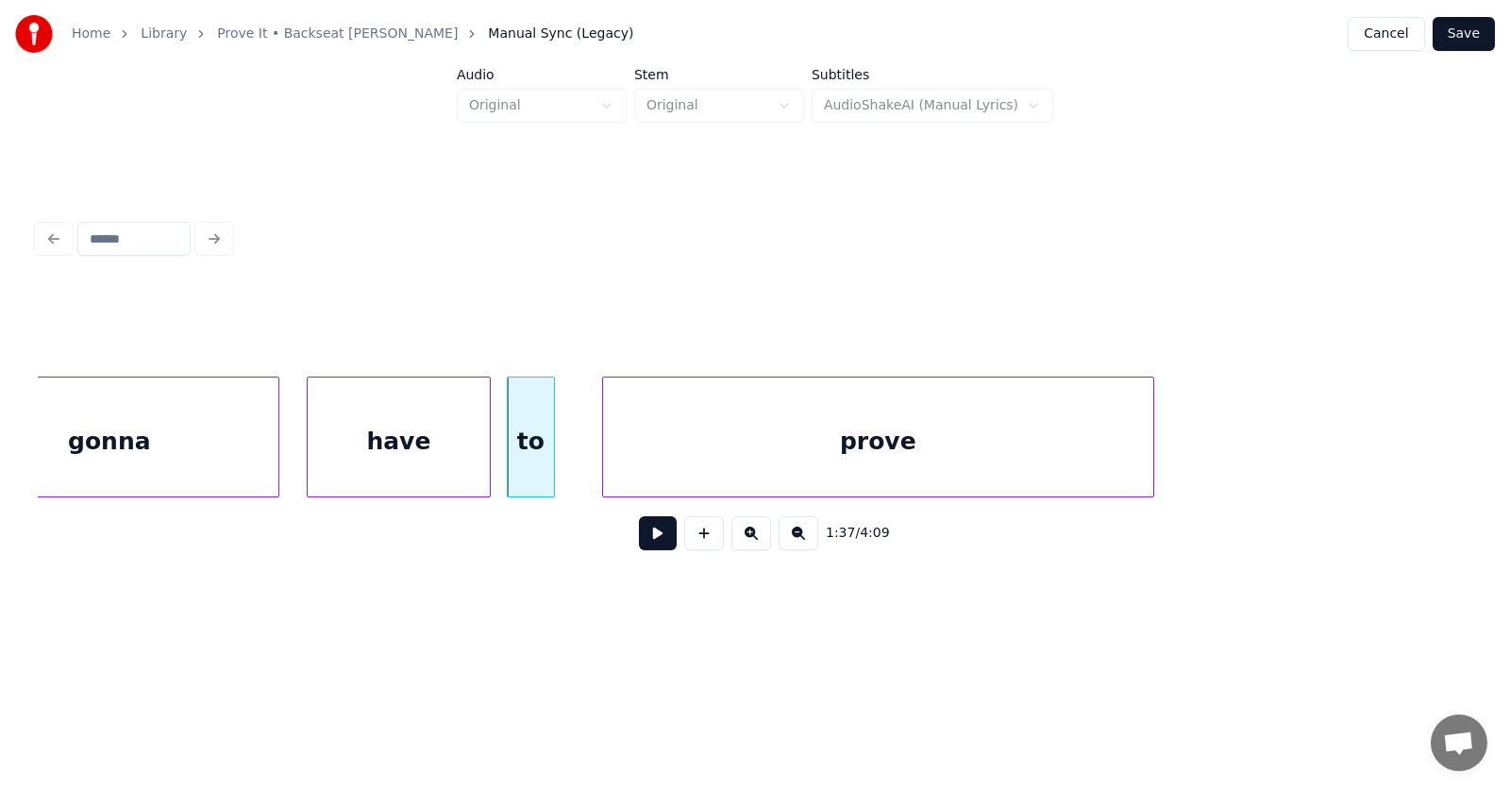
scroll to position [0, 68546]
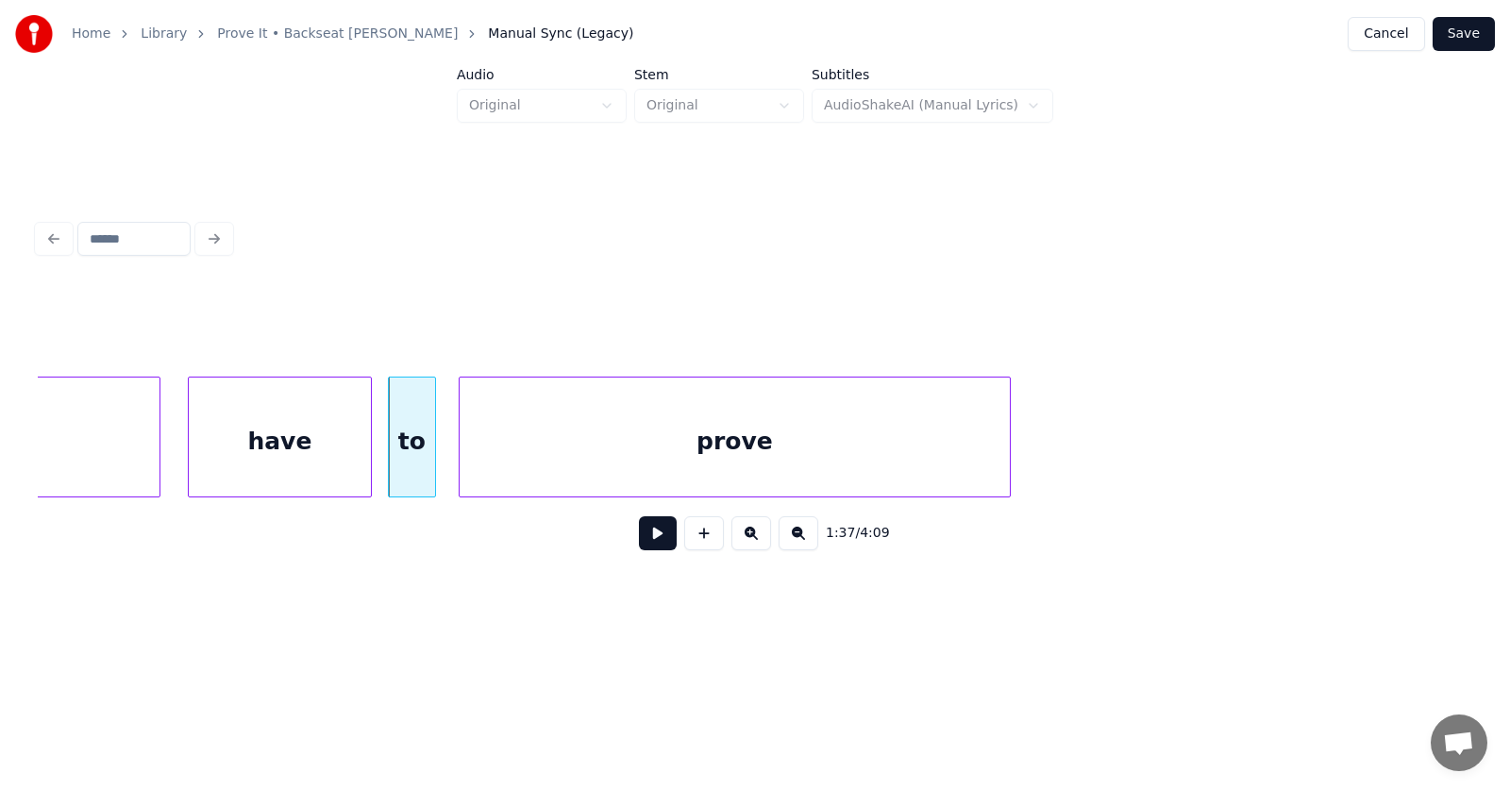
click at [680, 447] on div "prove" at bounding box center [735, 441] width 550 height 128
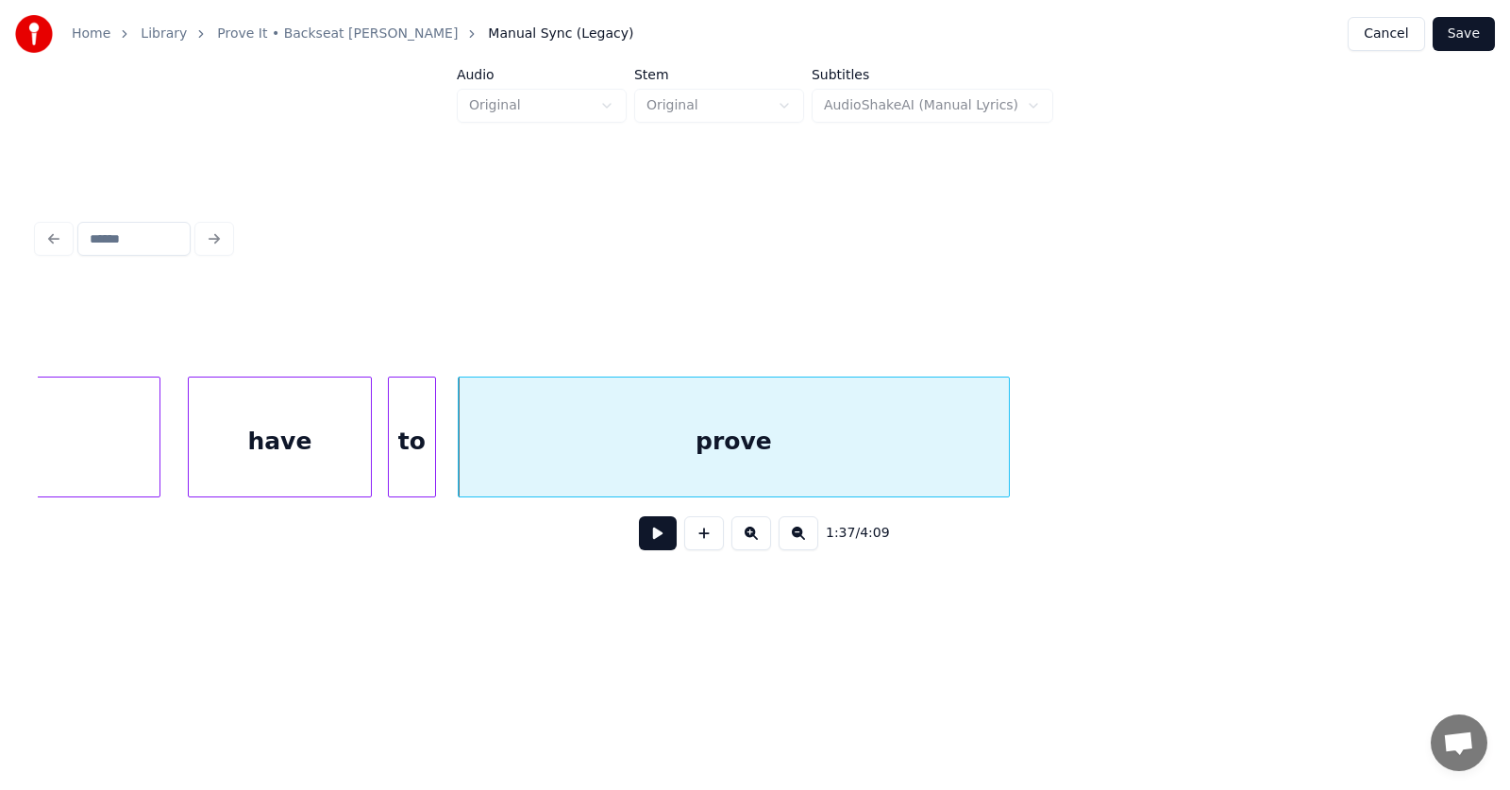
click at [606, 440] on div "prove" at bounding box center [734, 441] width 550 height 128
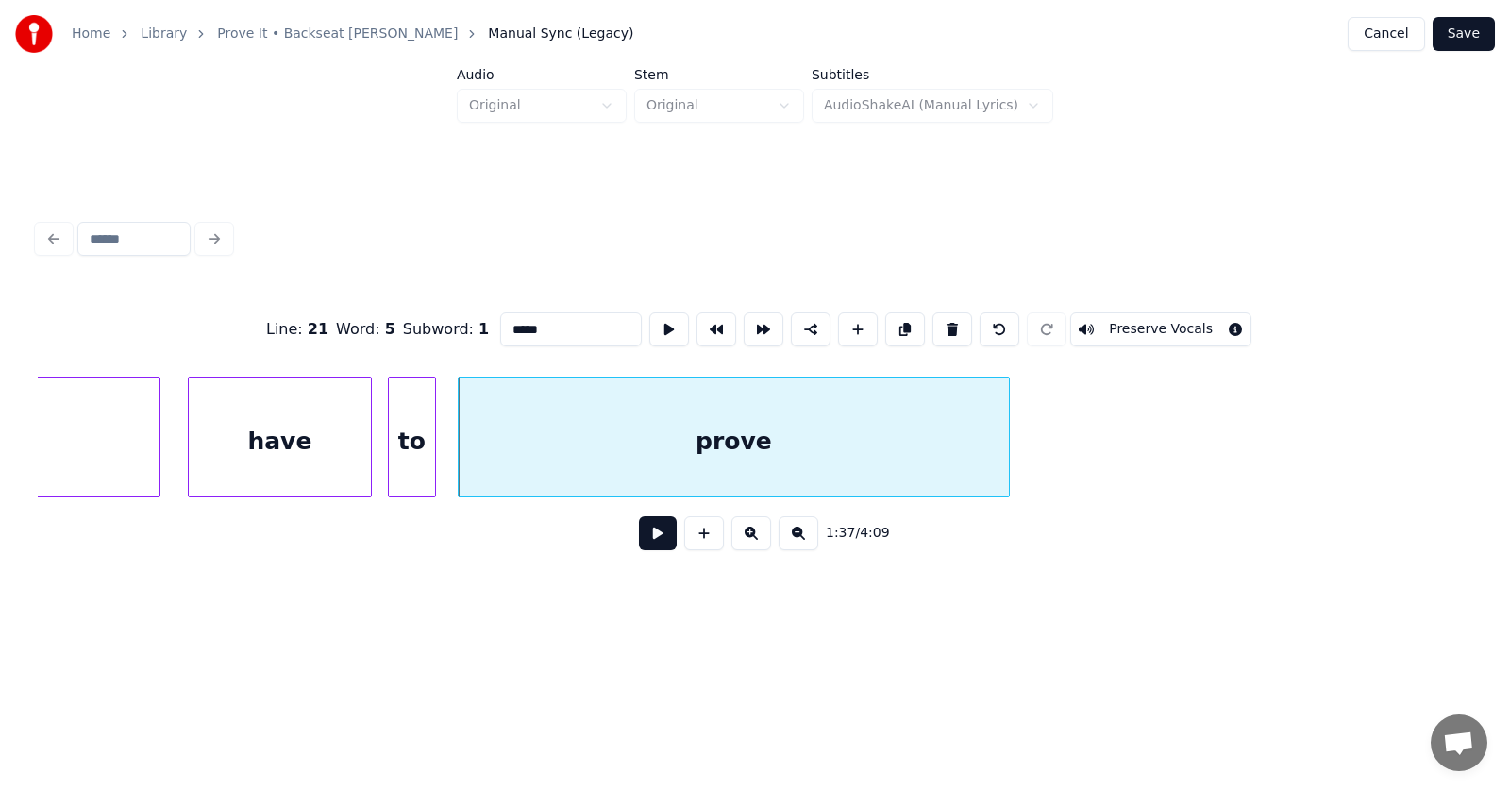
click at [639, 548] on button at bounding box center [658, 533] width 38 height 34
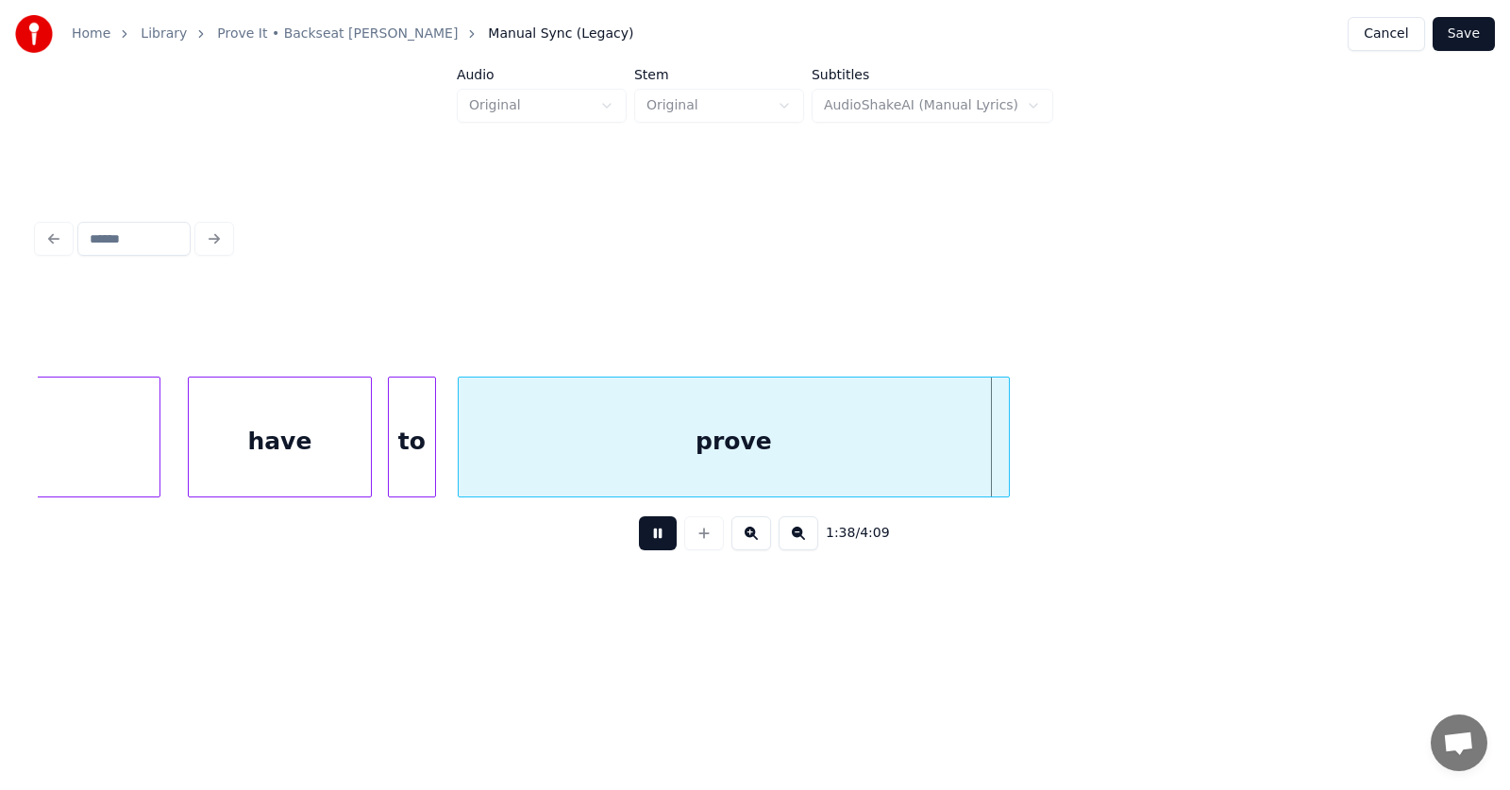
click at [639, 548] on button at bounding box center [658, 533] width 38 height 34
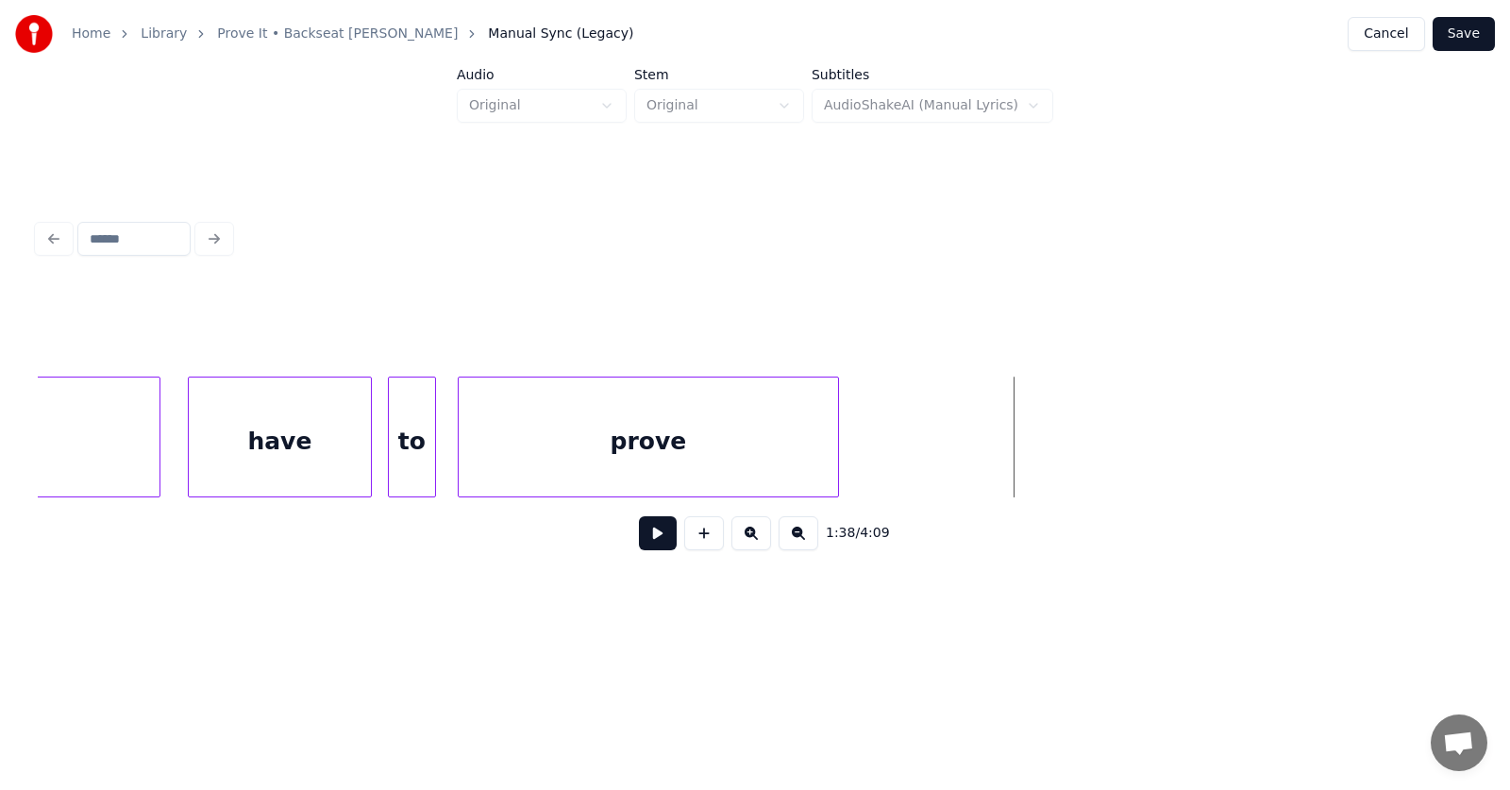
click at [835, 475] on div at bounding box center [835, 436] width 6 height 119
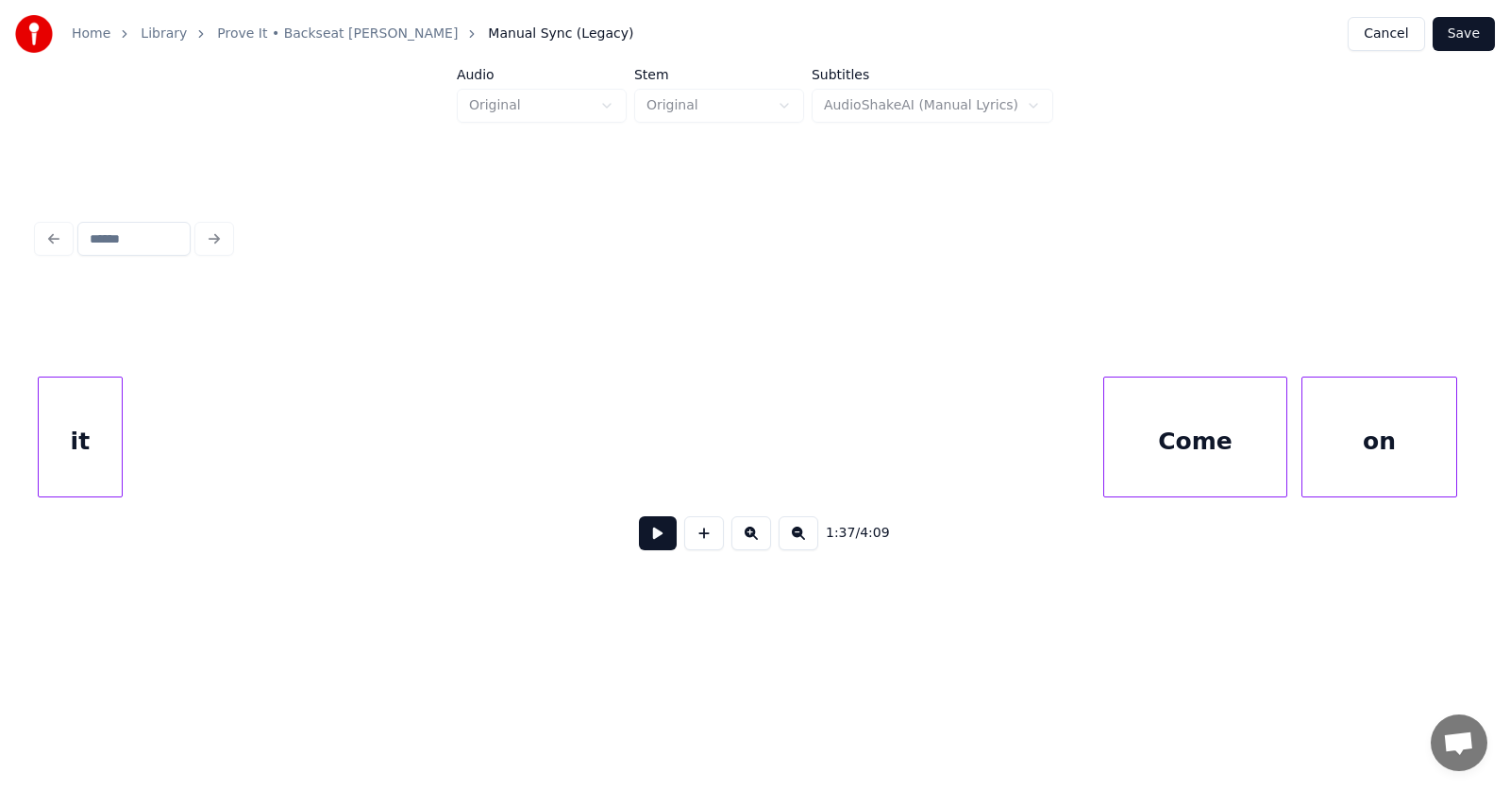
scroll to position [0, 69808]
click at [20, 471] on div "Home Library Prove It • Backseat [PERSON_NAME] Manual Sync (Legacy) Cancel Save…" at bounding box center [755, 313] width 1510 height 627
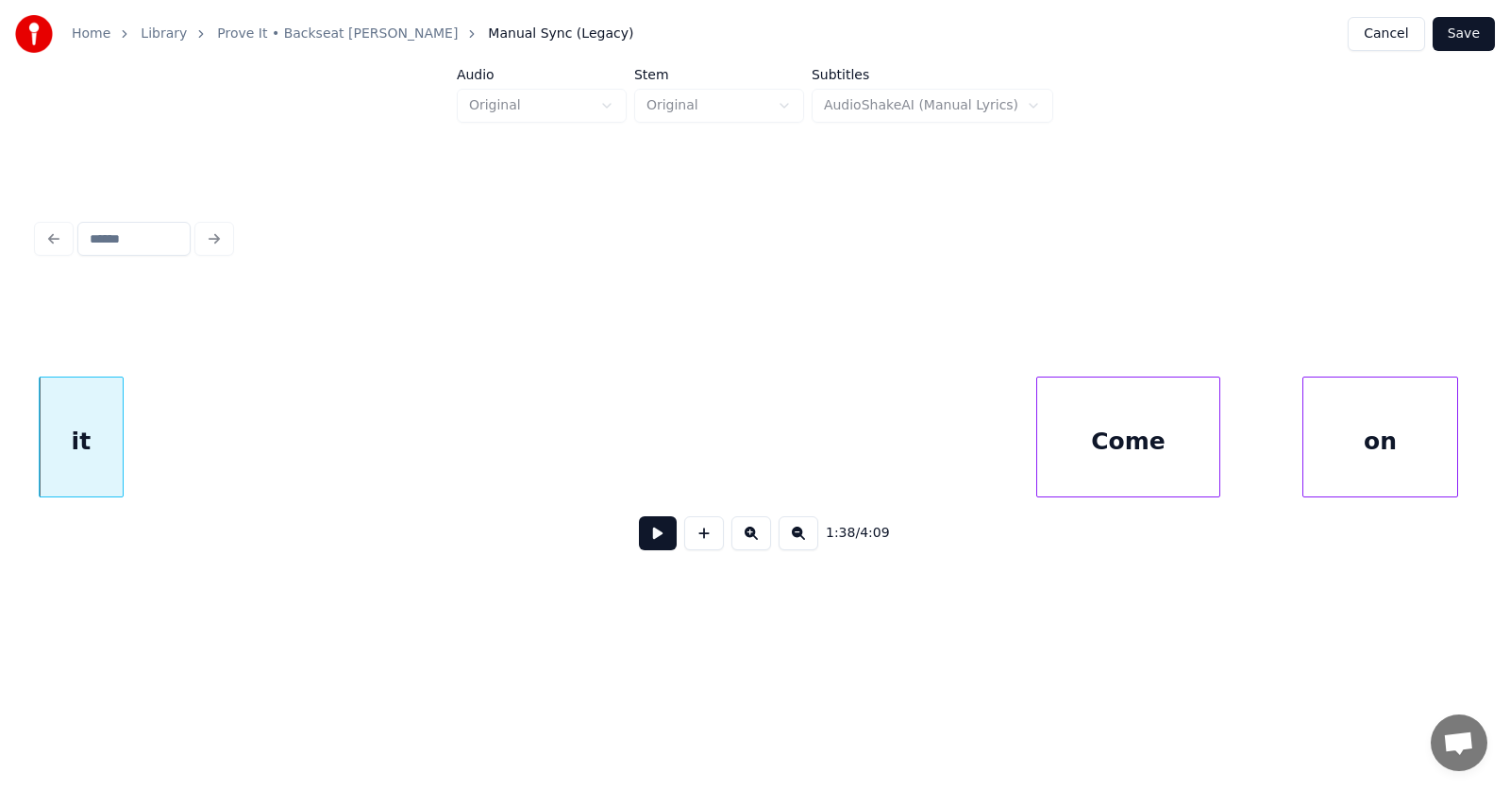
click at [1120, 457] on div "Come" at bounding box center [1128, 441] width 182 height 128
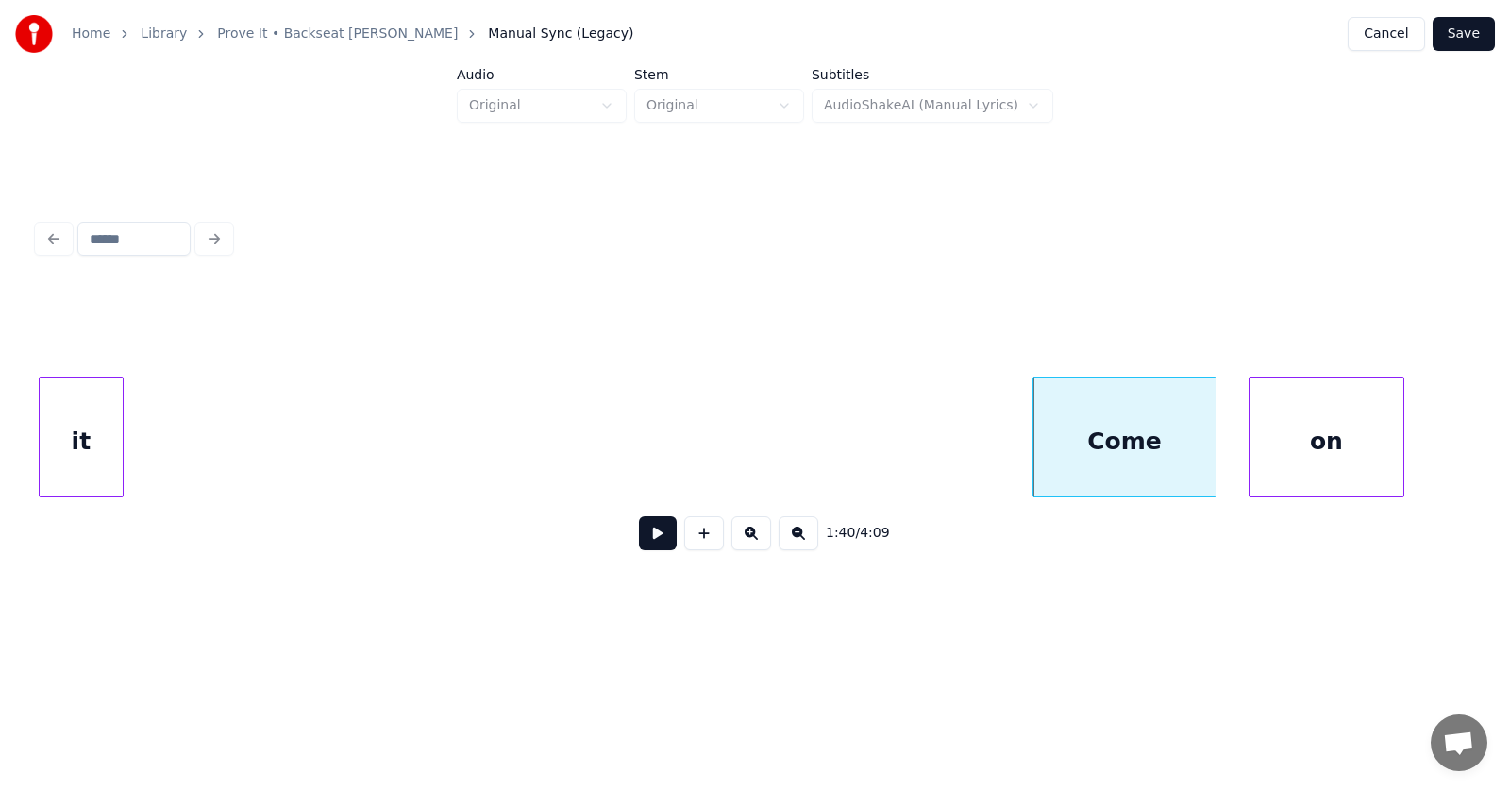
click at [1294, 468] on div "on" at bounding box center [1326, 441] width 154 height 128
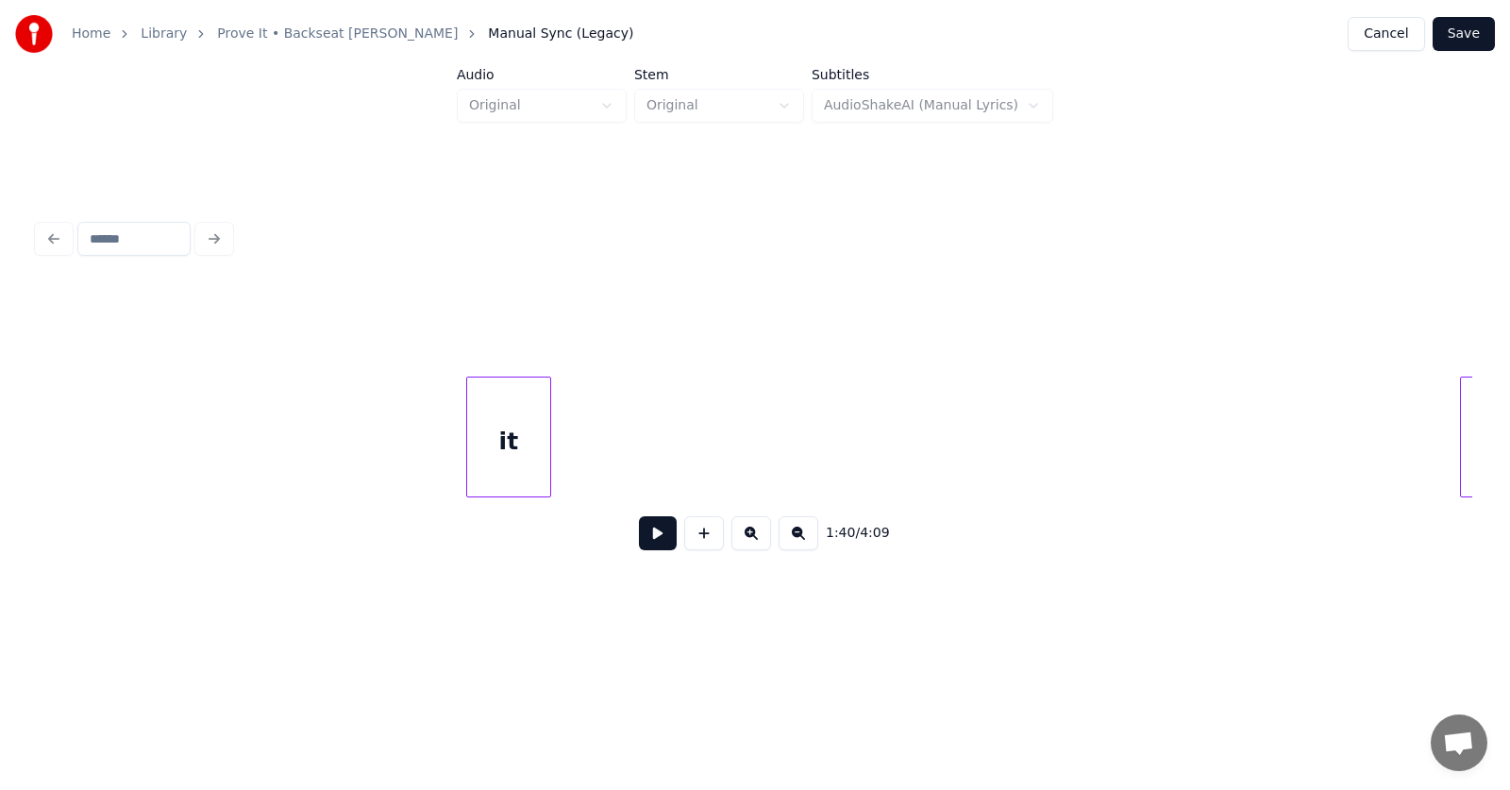
scroll to position [0, 68904]
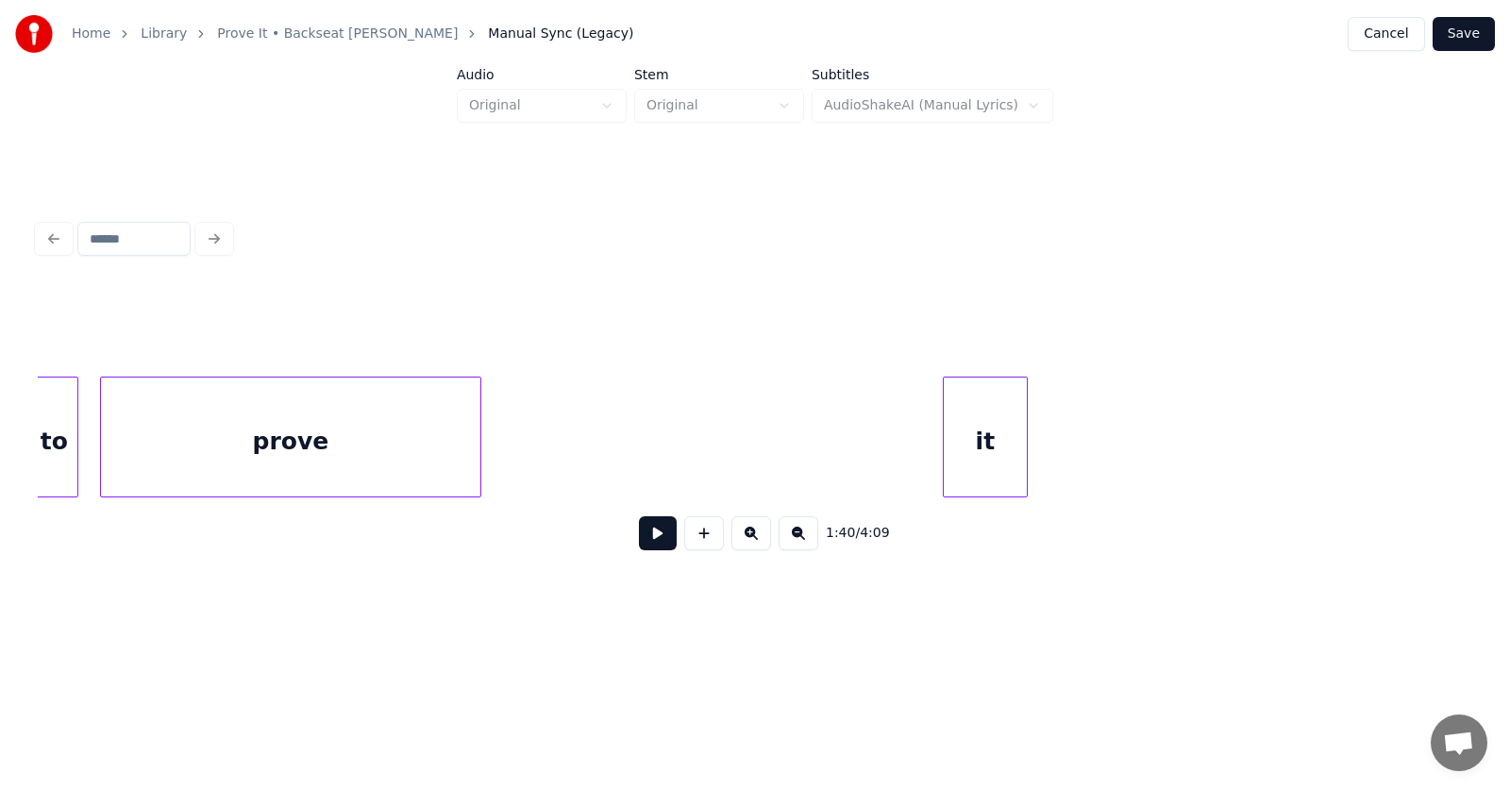
click at [820, 447] on div at bounding box center [822, 436] width 6 height 119
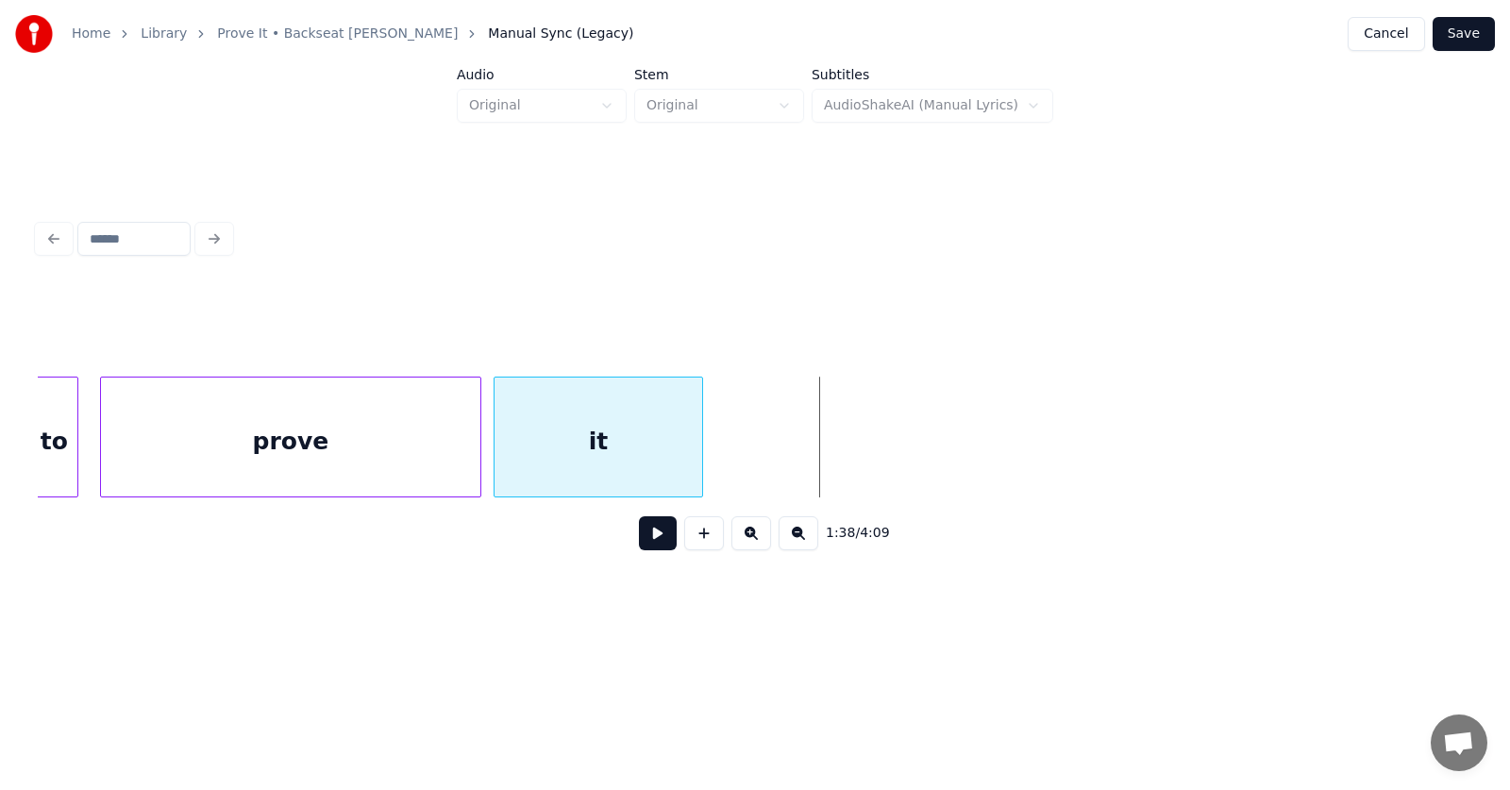
click at [594, 471] on div "it" at bounding box center [598, 441] width 208 height 128
click at [602, 459] on div "it" at bounding box center [598, 441] width 208 height 128
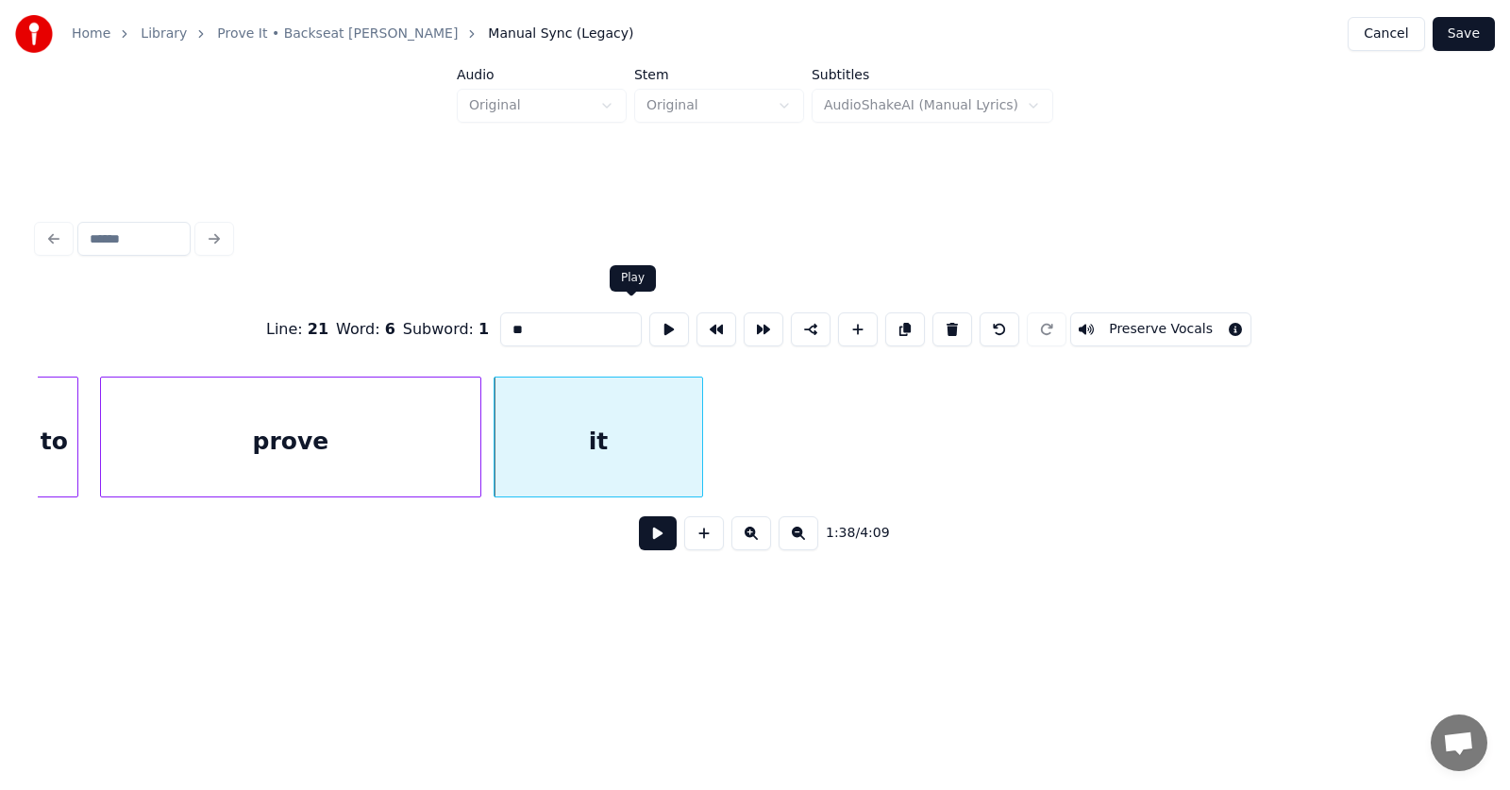
click at [649, 319] on button at bounding box center [669, 329] width 40 height 34
click at [399, 435] on div "prove" at bounding box center [290, 441] width 379 height 128
type input "*****"
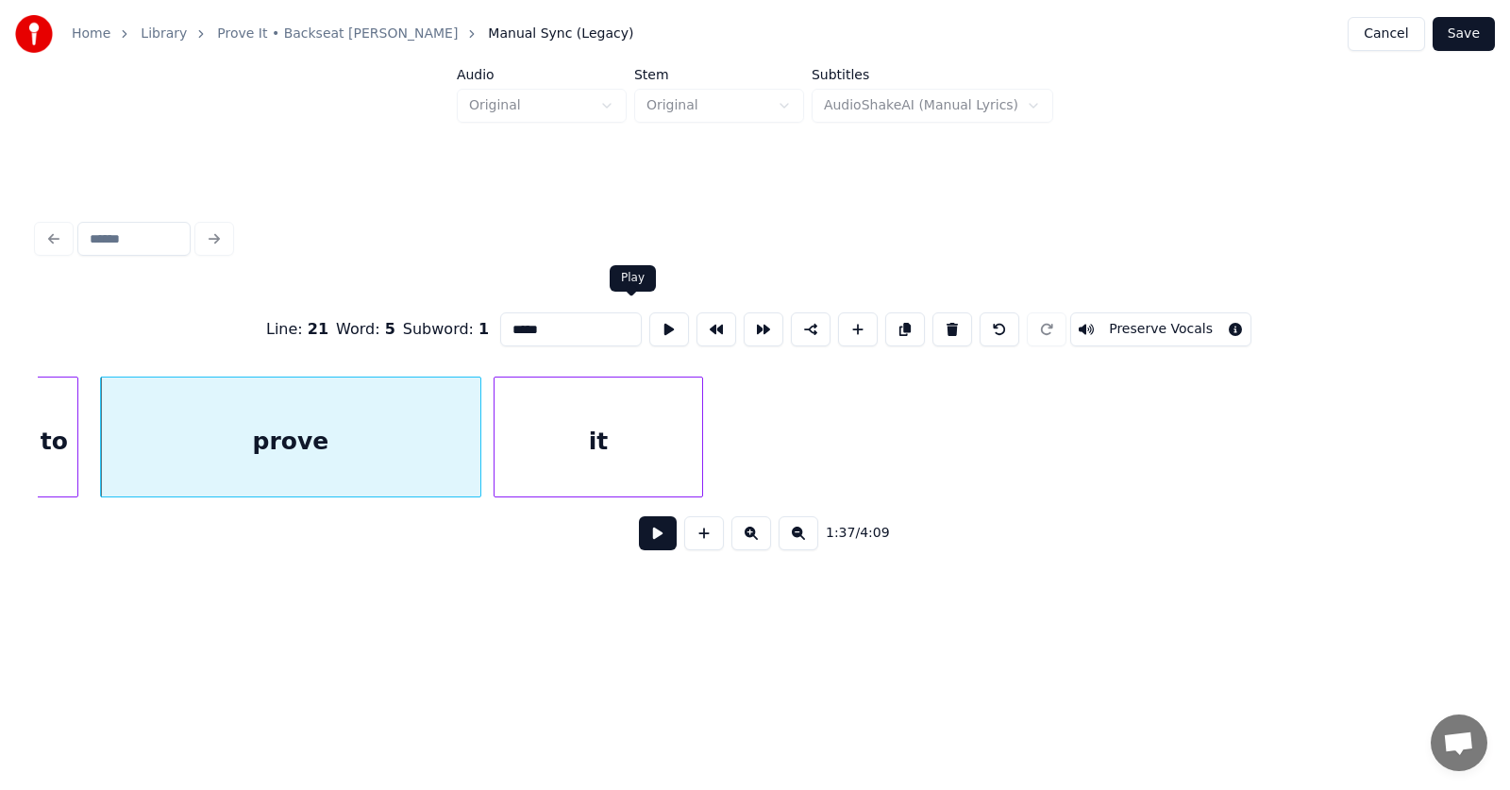
click at [649, 330] on button at bounding box center [669, 329] width 40 height 34
click at [430, 458] on div at bounding box center [431, 436] width 6 height 119
click at [487, 460] on div "it" at bounding box center [554, 441] width 208 height 128
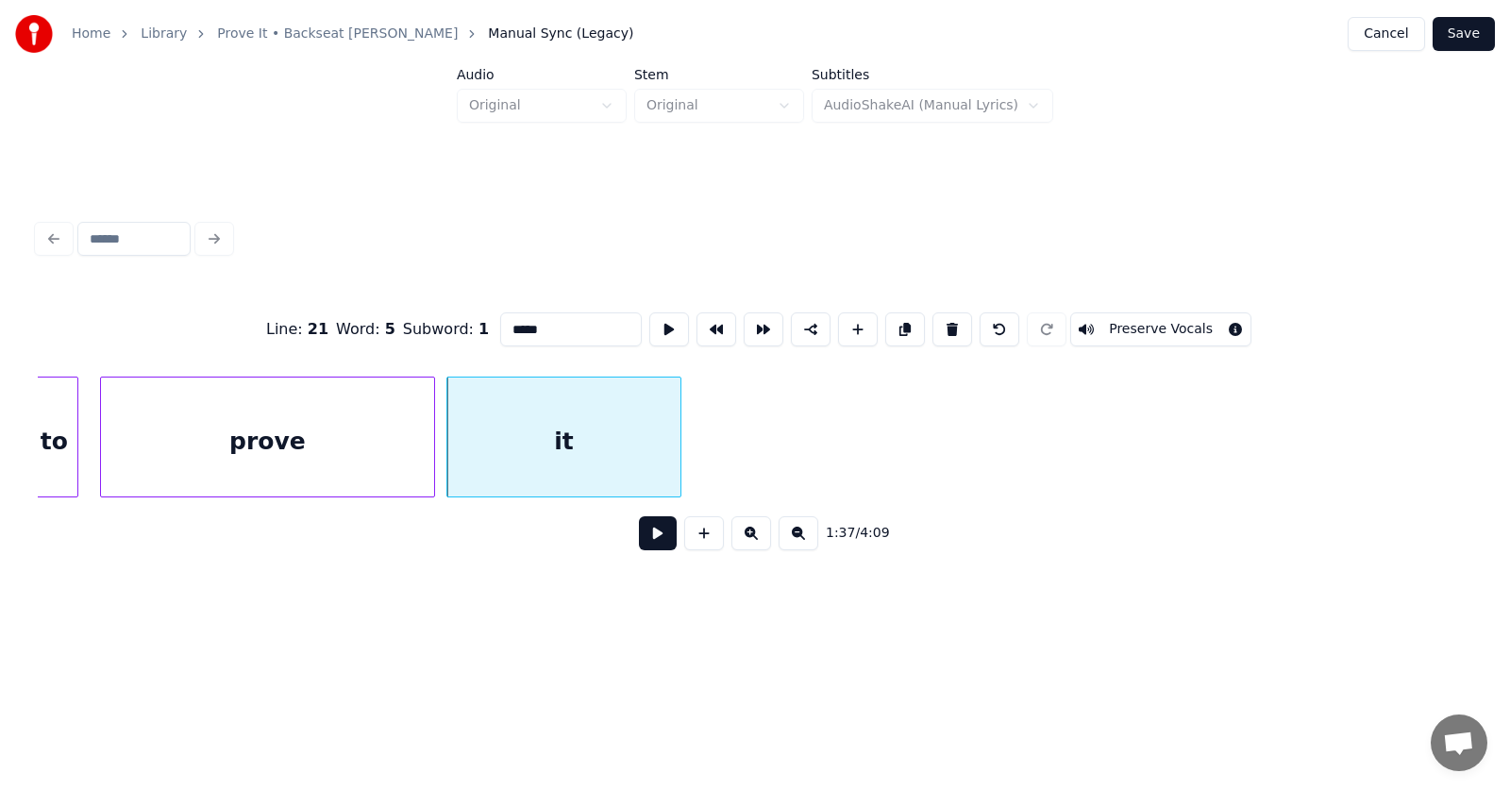
click at [680, 441] on div at bounding box center [678, 436] width 6 height 119
click at [643, 542] on button at bounding box center [658, 533] width 38 height 34
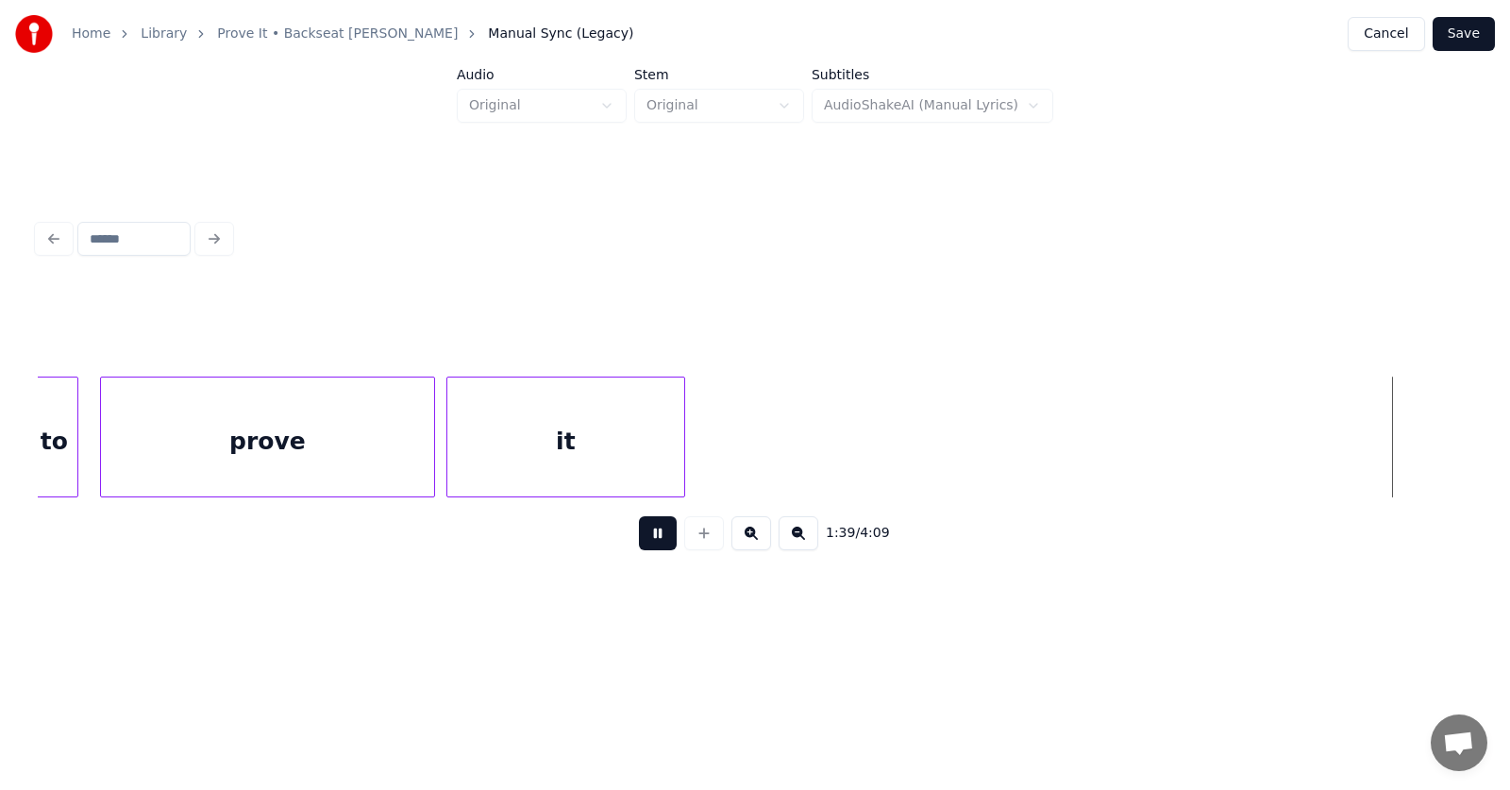
scroll to position [0, 70352]
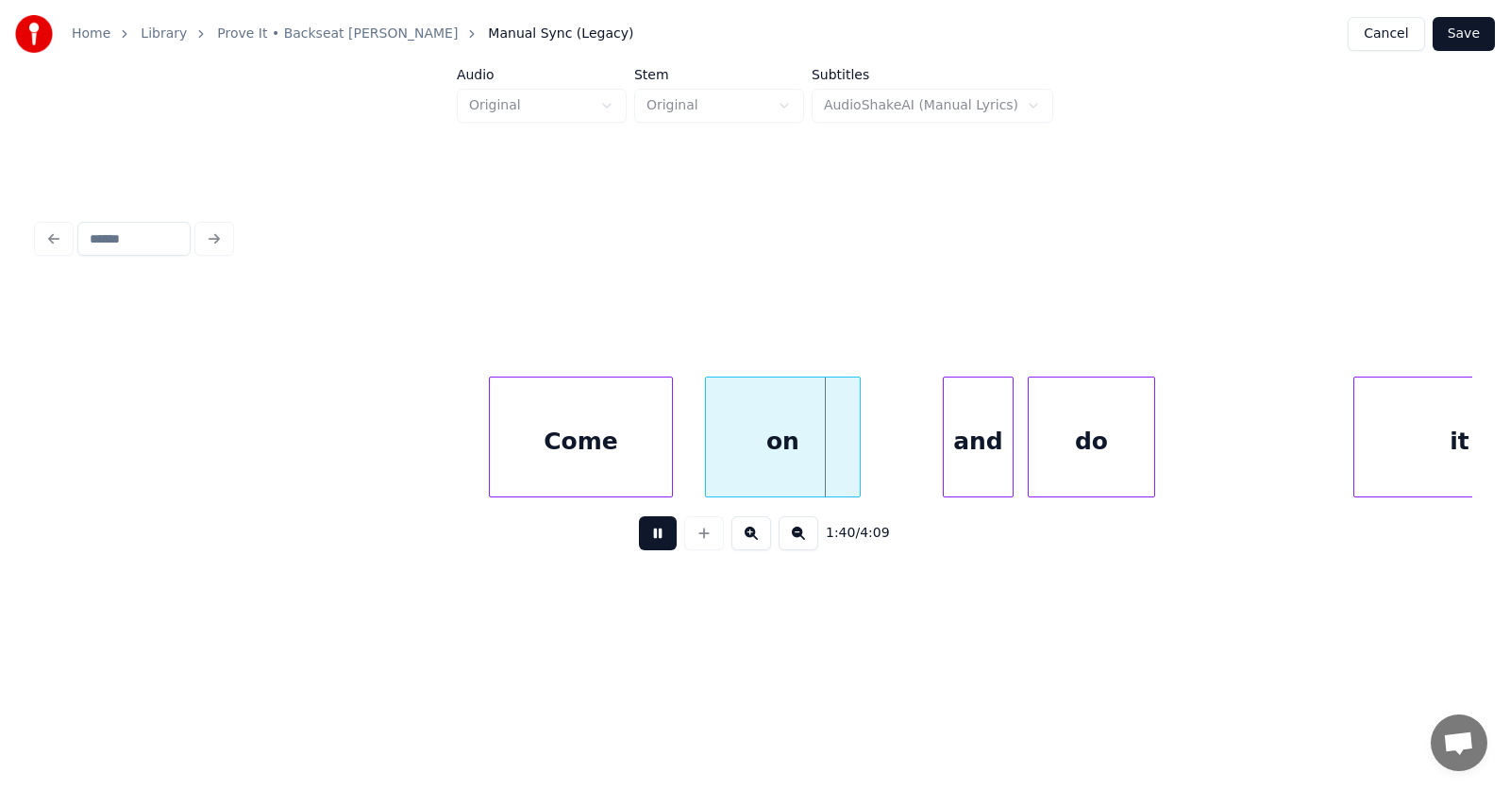
click at [643, 542] on button at bounding box center [658, 533] width 38 height 34
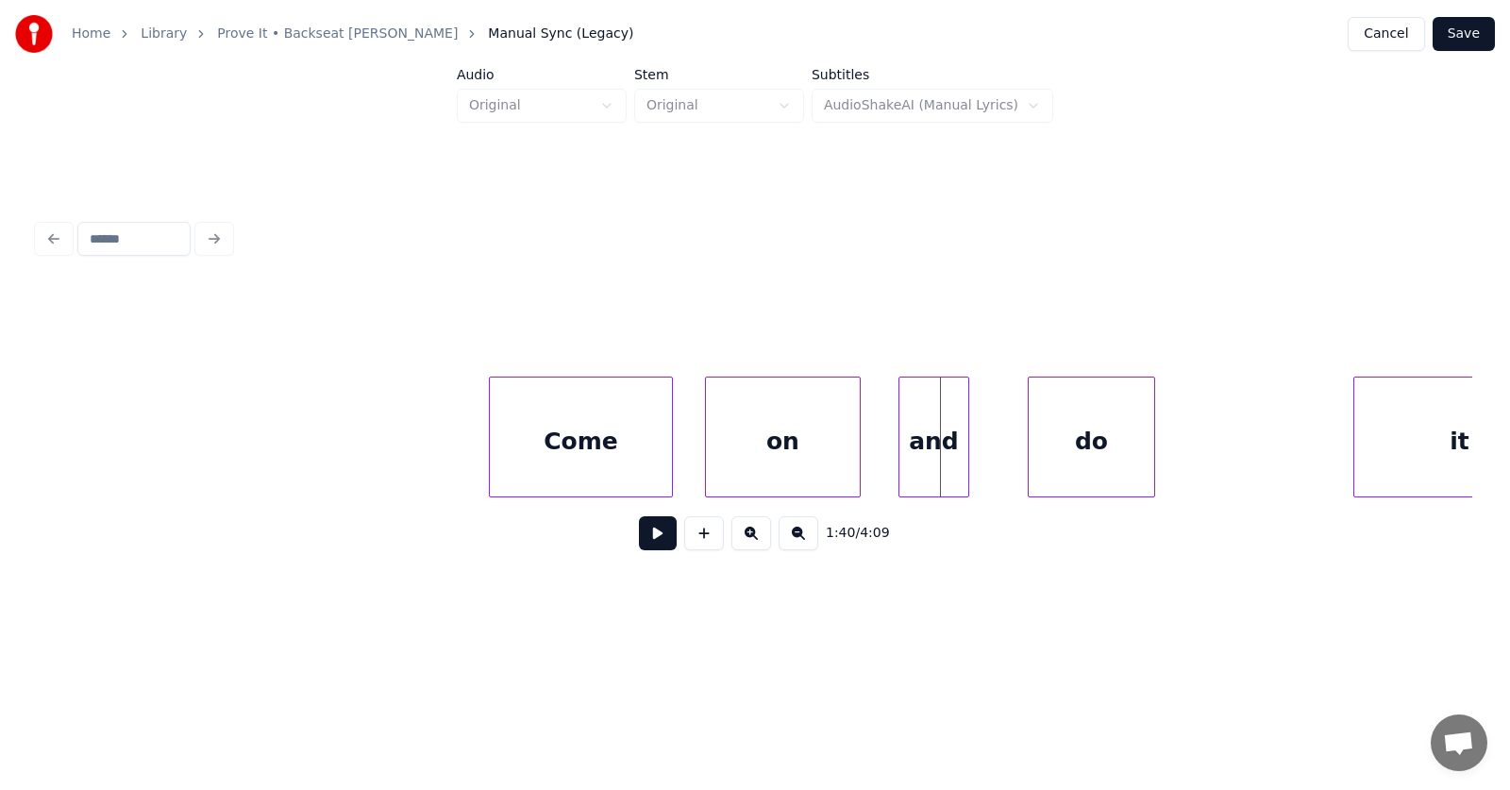
click at [923, 461] on div "and" at bounding box center [933, 441] width 69 height 128
click at [981, 457] on div at bounding box center [982, 436] width 6 height 119
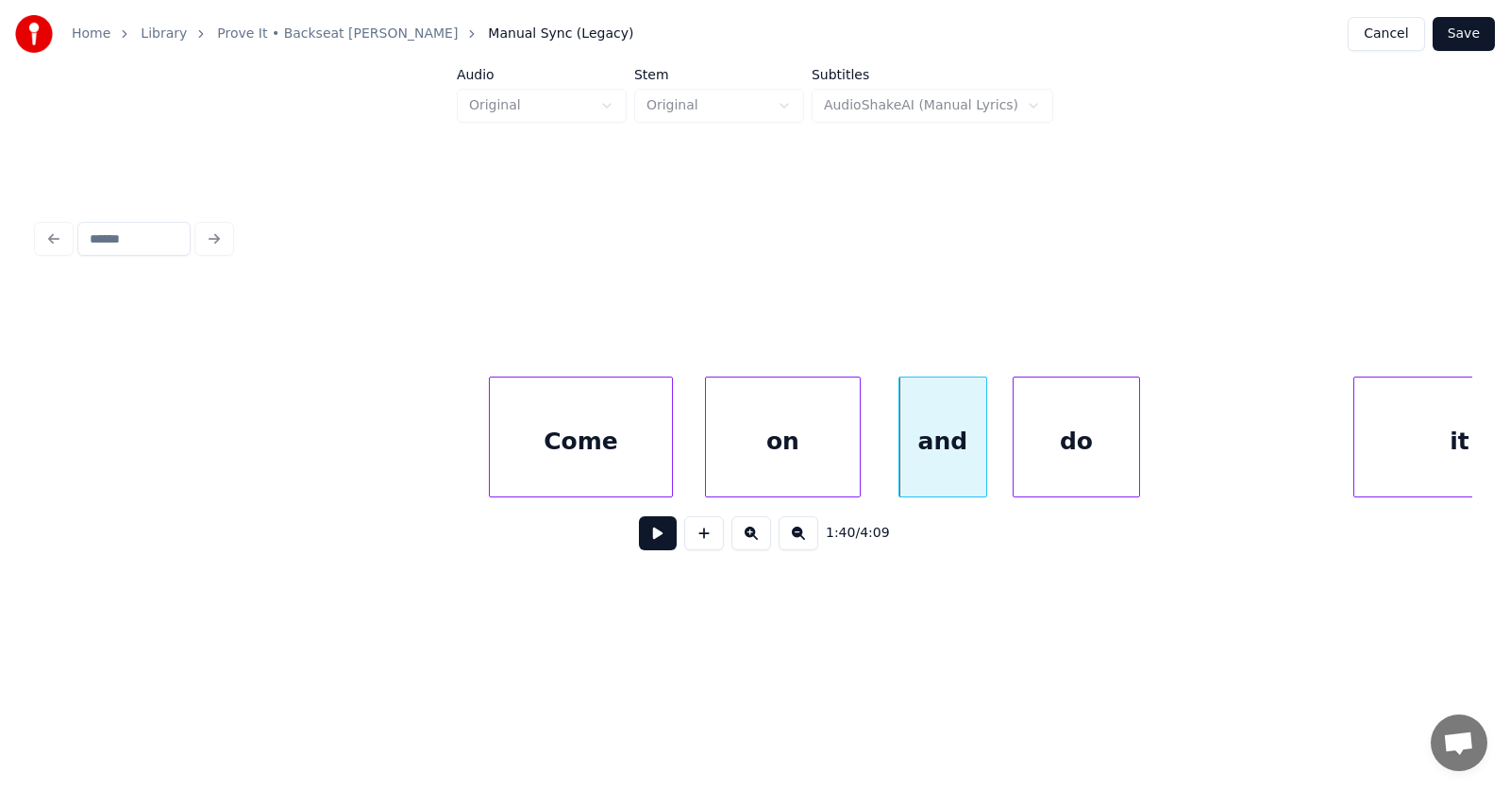
click at [1053, 457] on div "do" at bounding box center [1076, 441] width 126 height 128
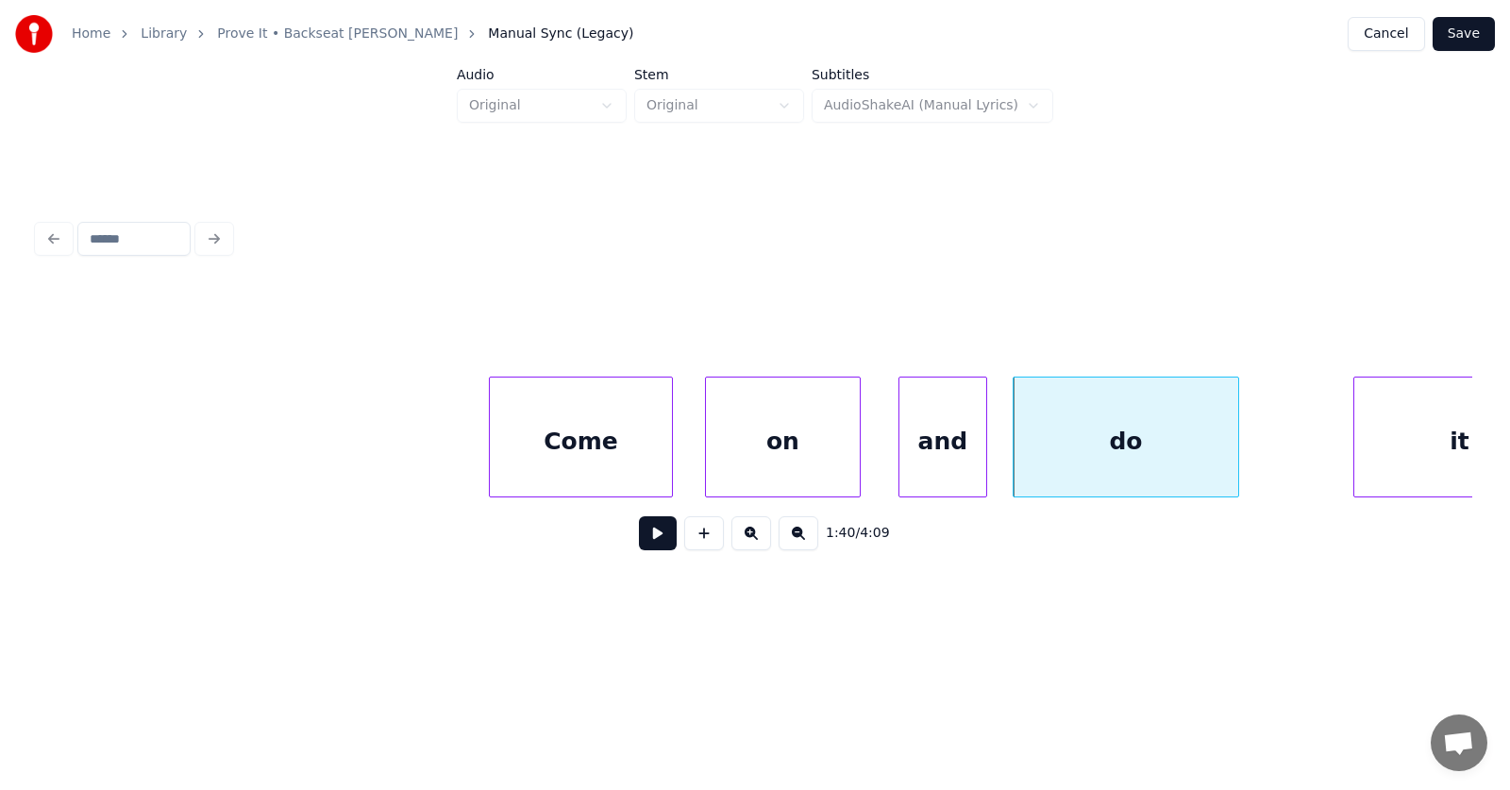
click at [1238, 449] on div at bounding box center [1235, 436] width 6 height 119
click at [1144, 446] on div "do" at bounding box center [1126, 441] width 226 height 128
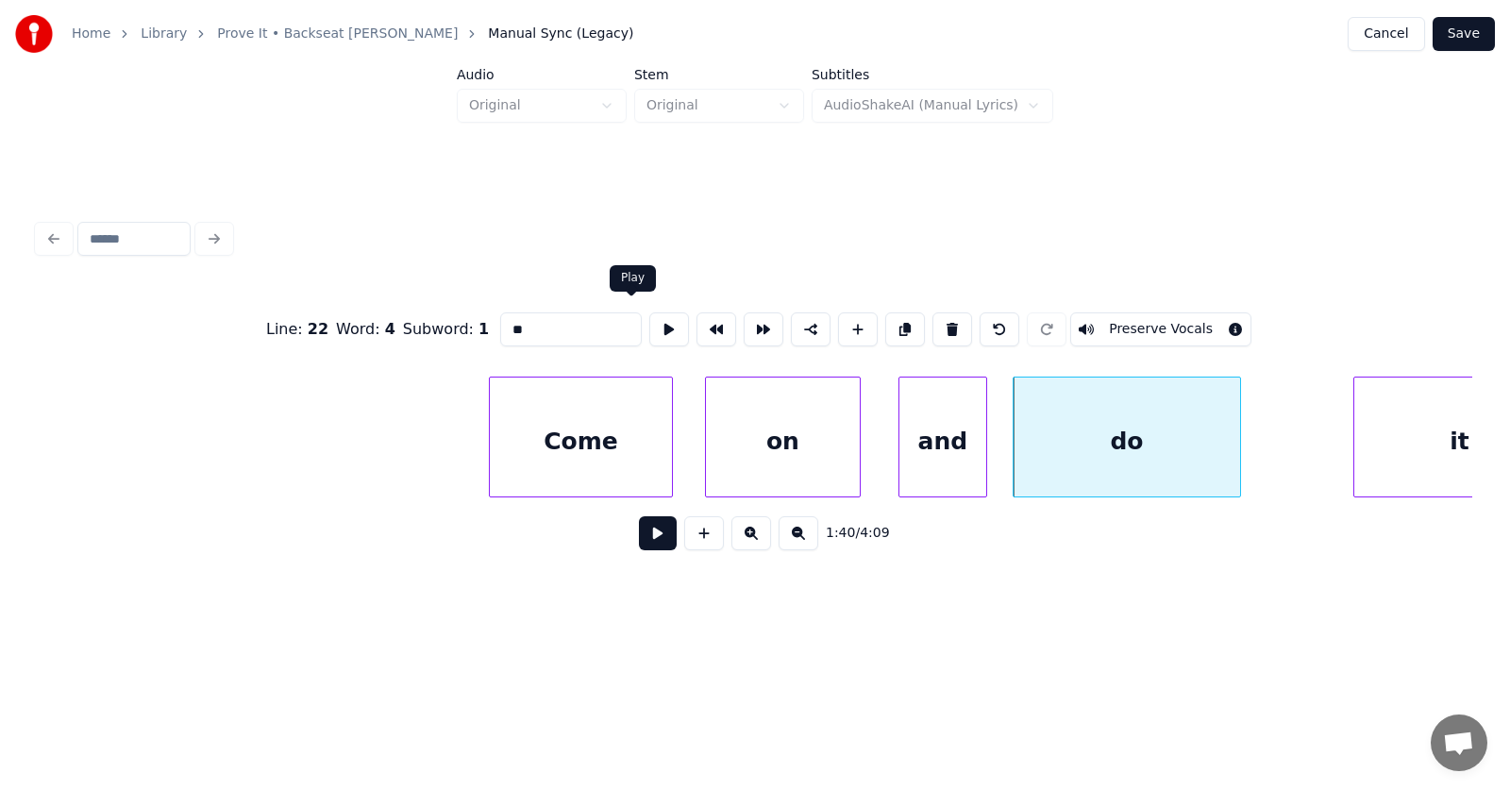
click at [649, 323] on button at bounding box center [669, 329] width 40 height 34
click at [1250, 451] on div at bounding box center [1252, 436] width 6 height 119
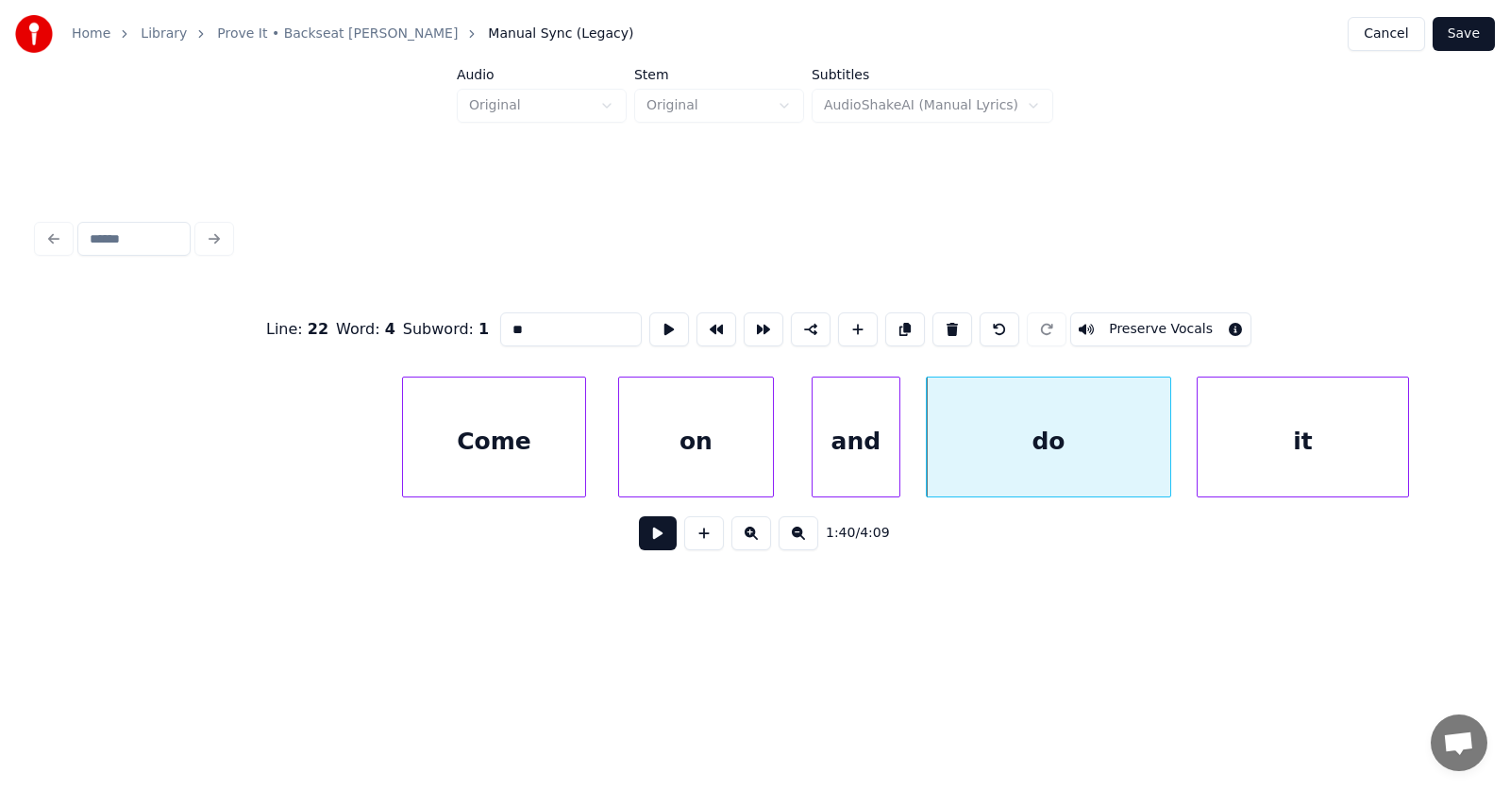
click at [1318, 460] on div "it" at bounding box center [1302, 441] width 210 height 128
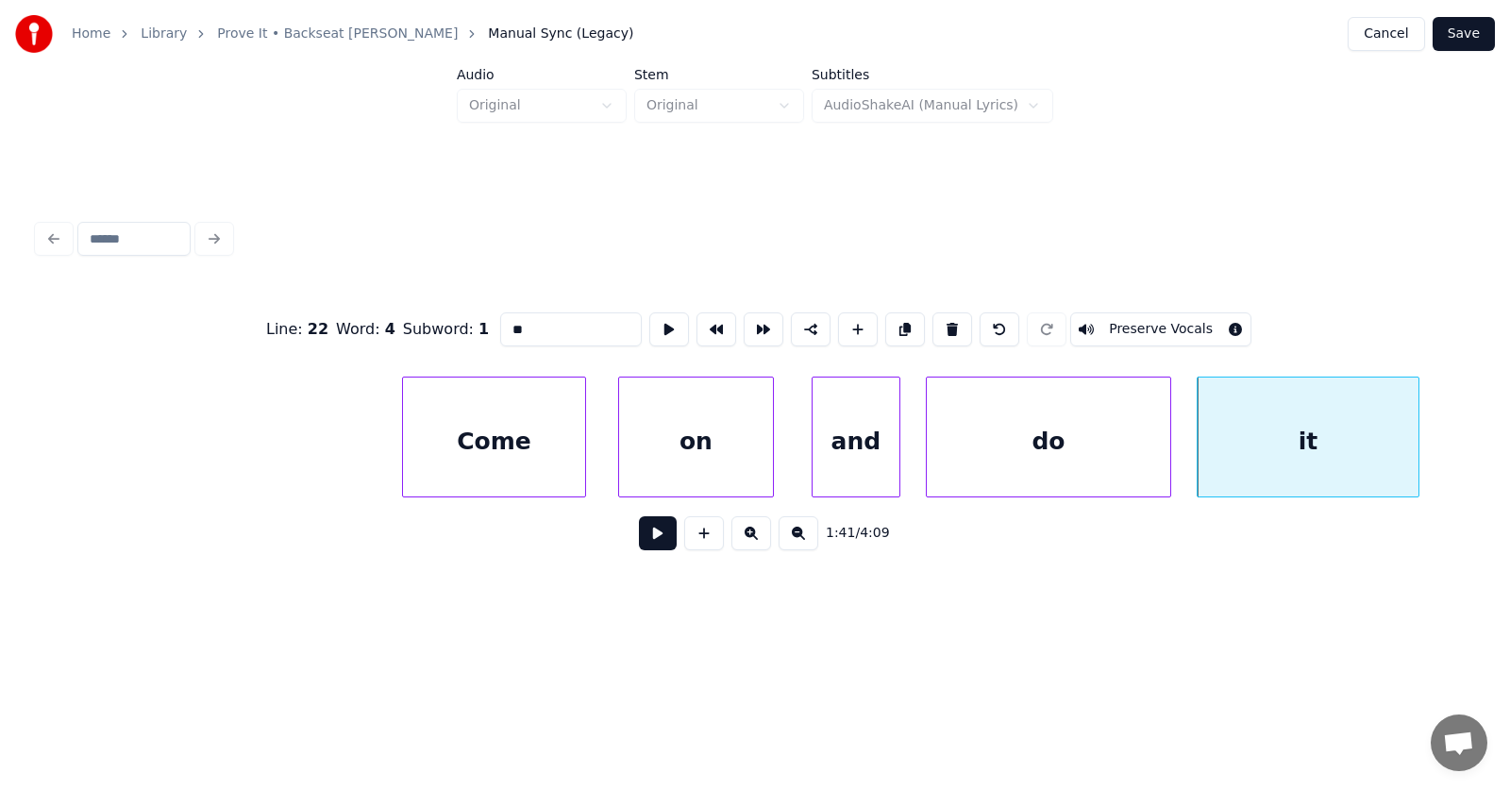
click at [1418, 447] on div at bounding box center [1416, 436] width 6 height 119
click at [643, 545] on button at bounding box center [658, 533] width 38 height 34
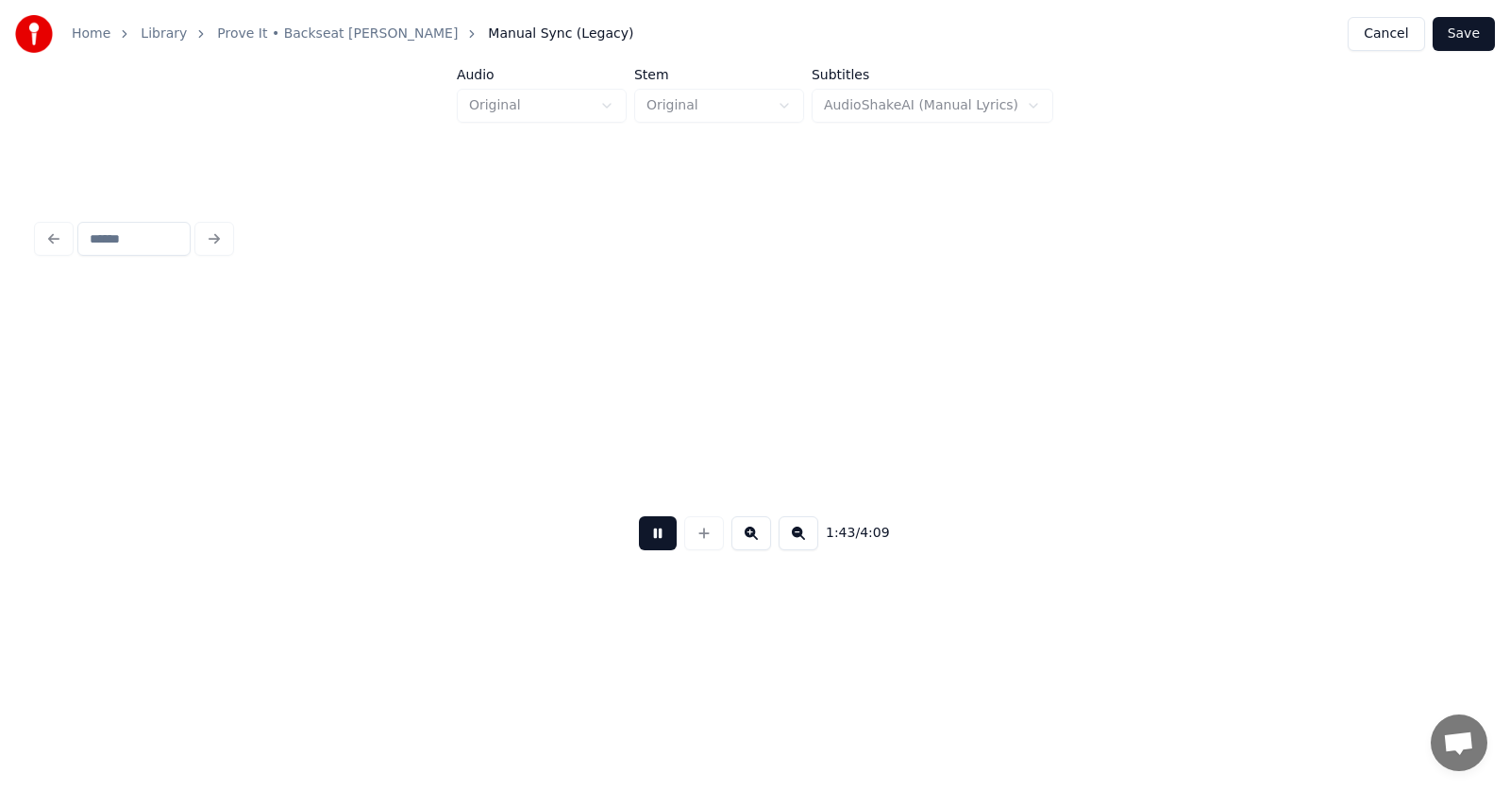
scroll to position [0, 73321]
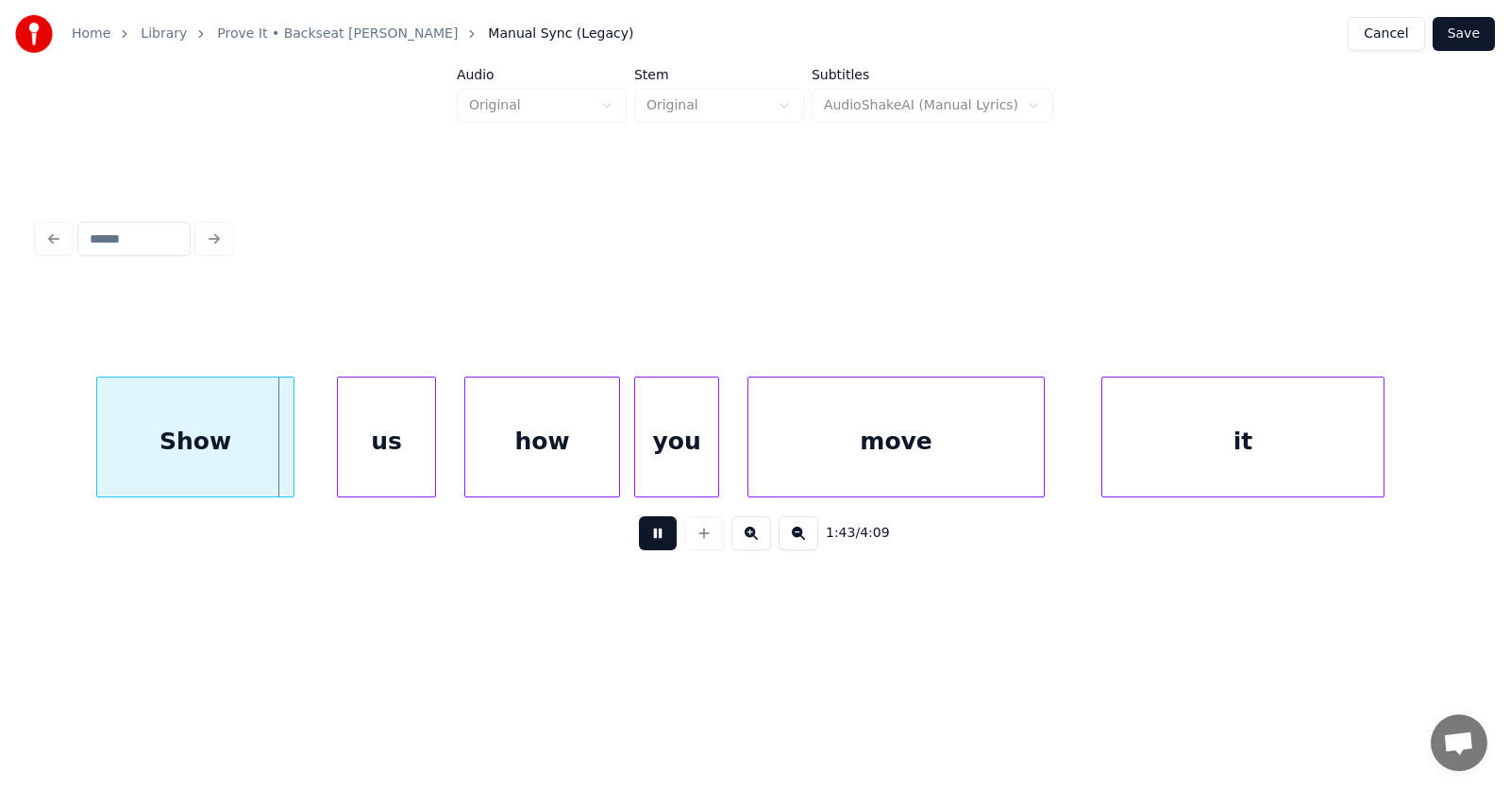
click at [643, 545] on button at bounding box center [658, 533] width 38 height 34
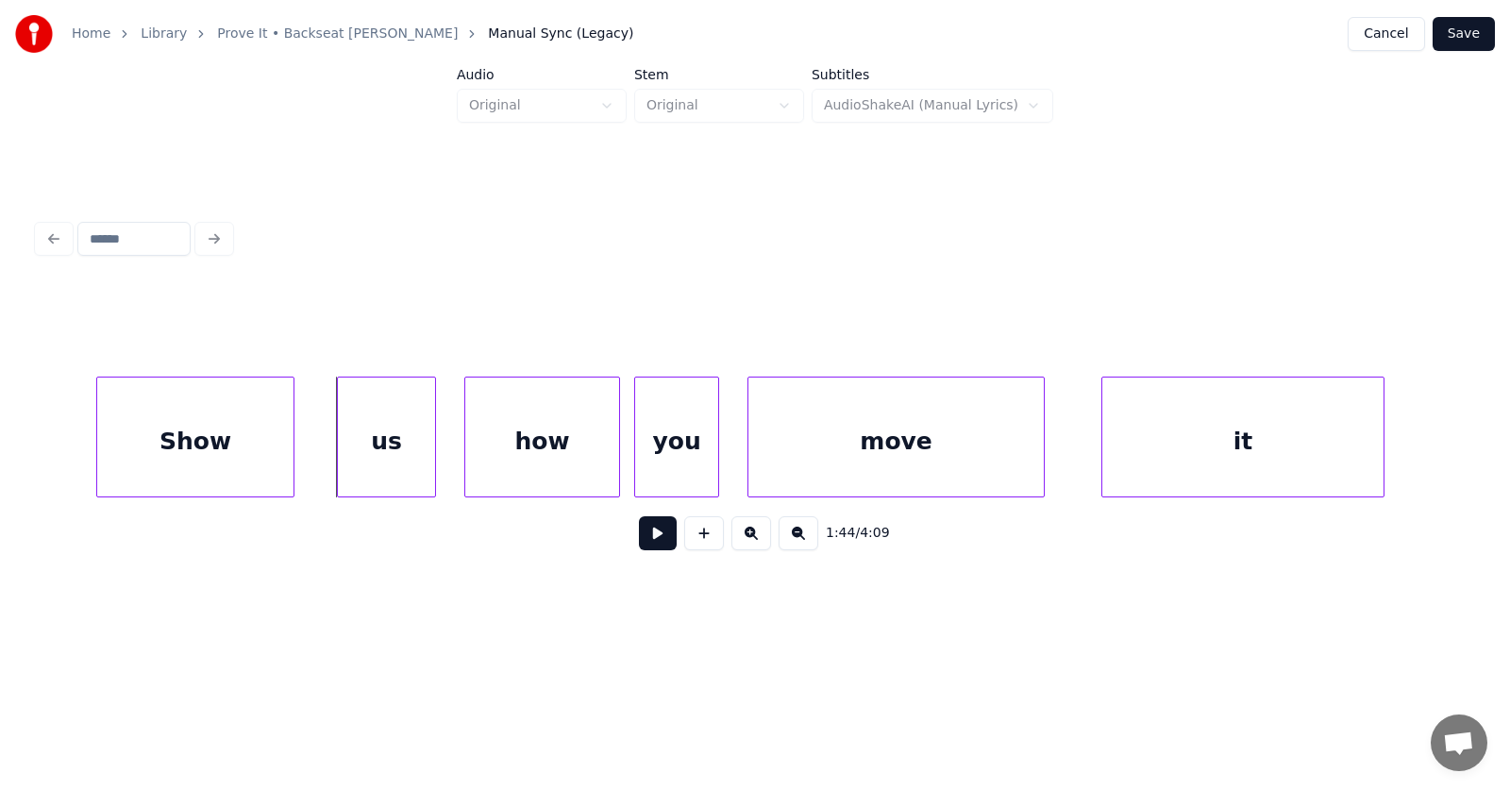
scroll to position [0, 73196]
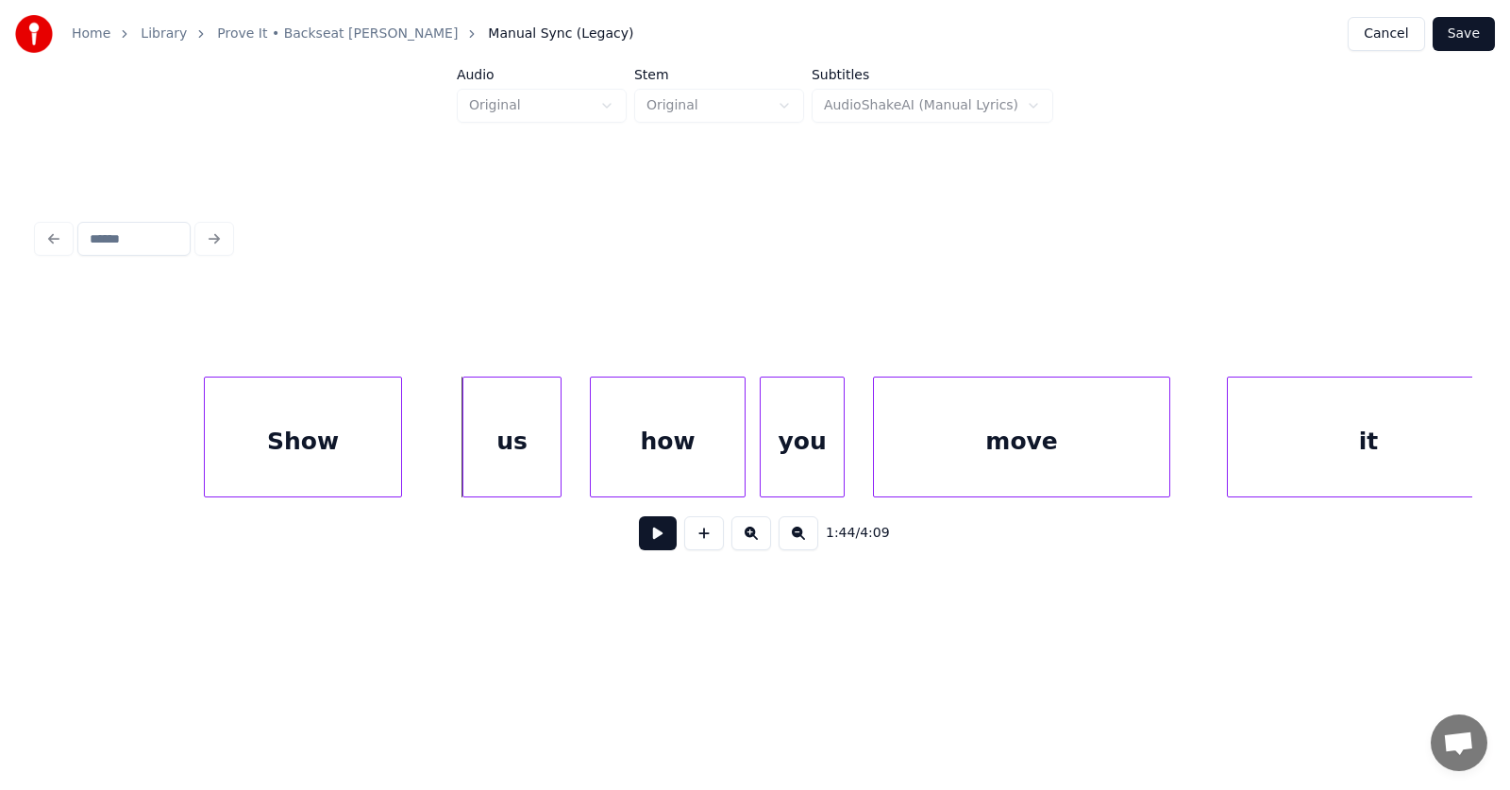
click at [326, 432] on div "Show" at bounding box center [303, 441] width 196 height 128
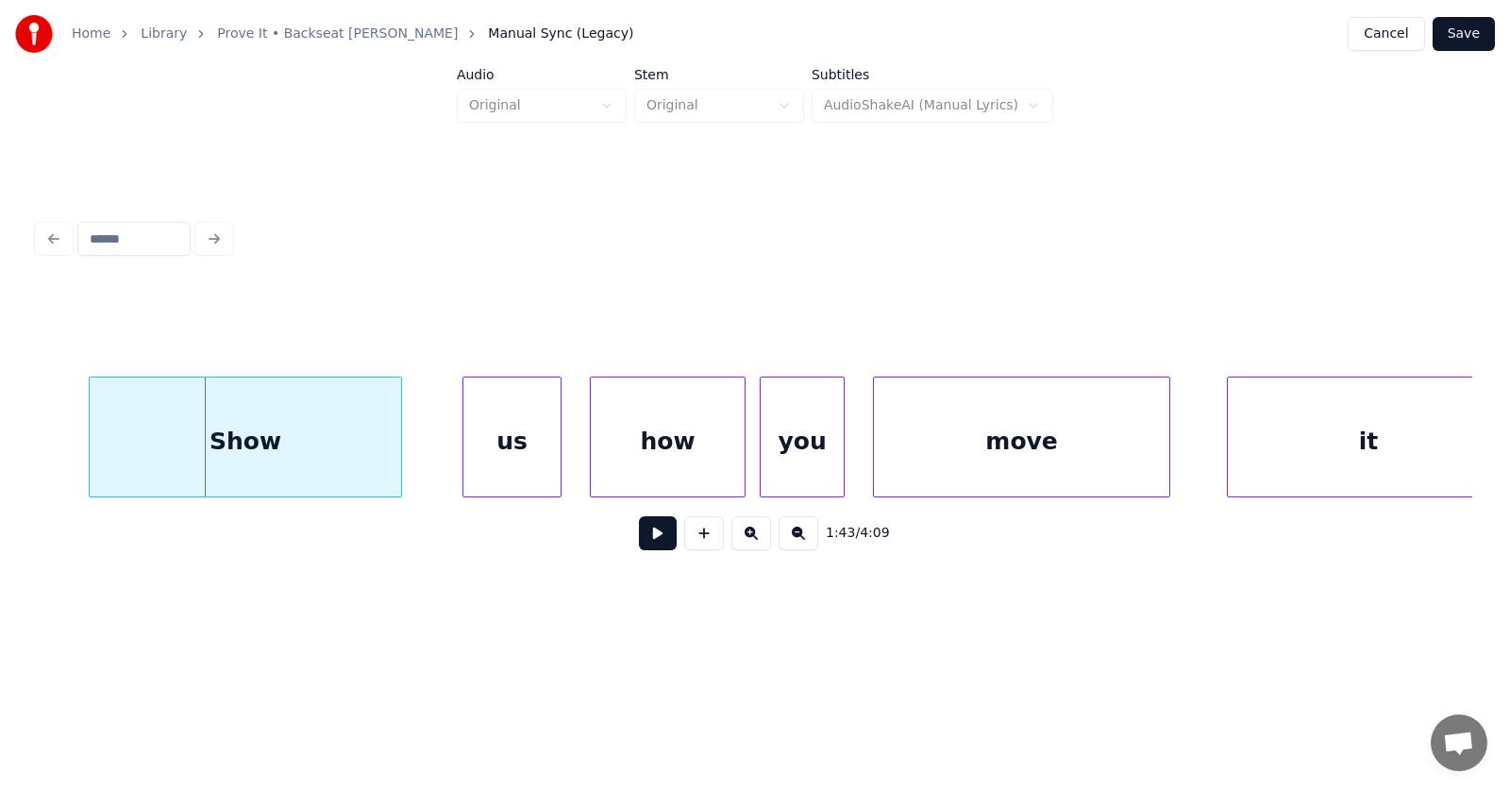
click at [92, 450] on div at bounding box center [93, 436] width 6 height 119
click at [456, 468] on div "us" at bounding box center [474, 441] width 97 height 128
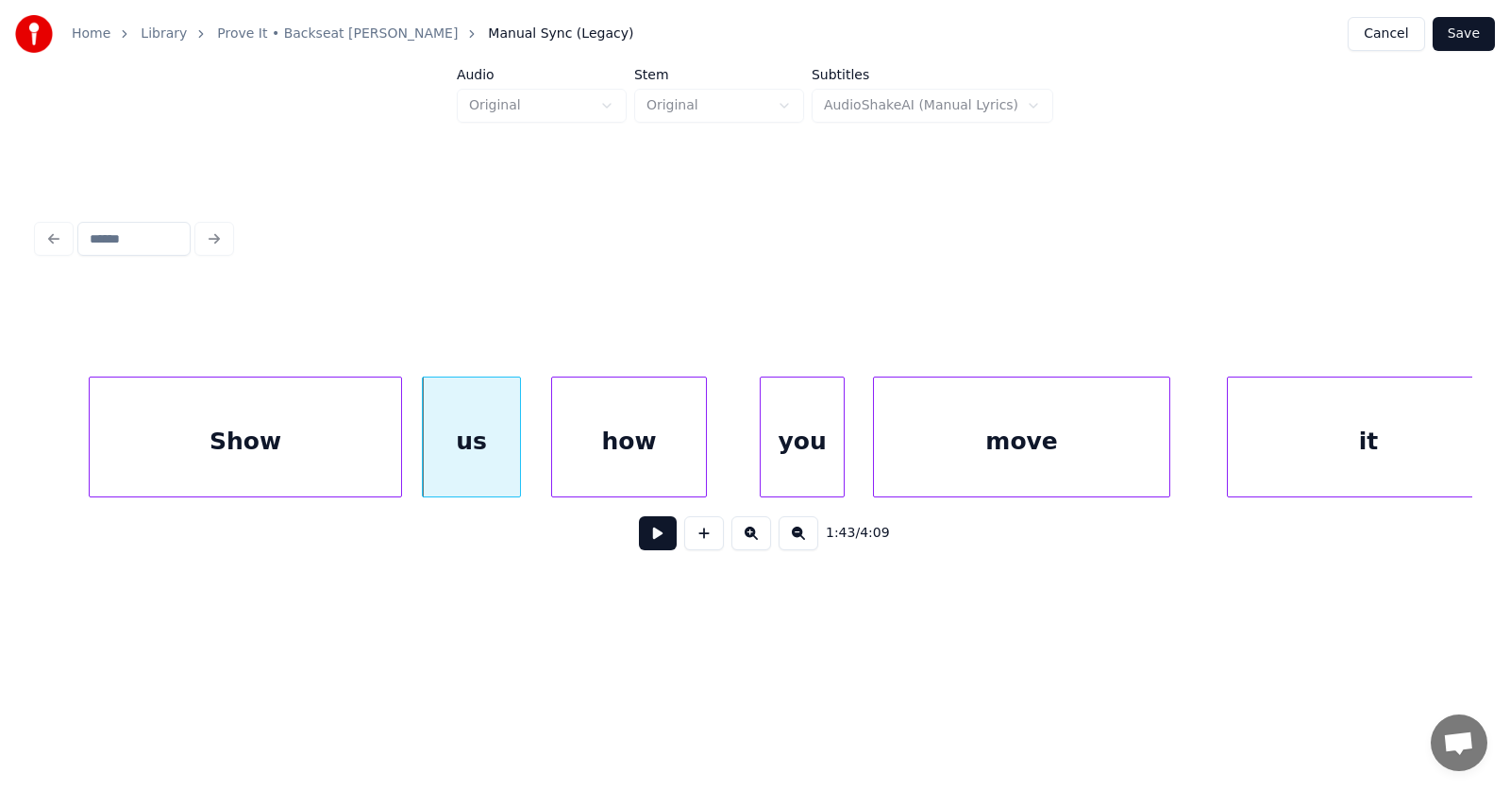
click at [622, 456] on div "how" at bounding box center [629, 441] width 154 height 128
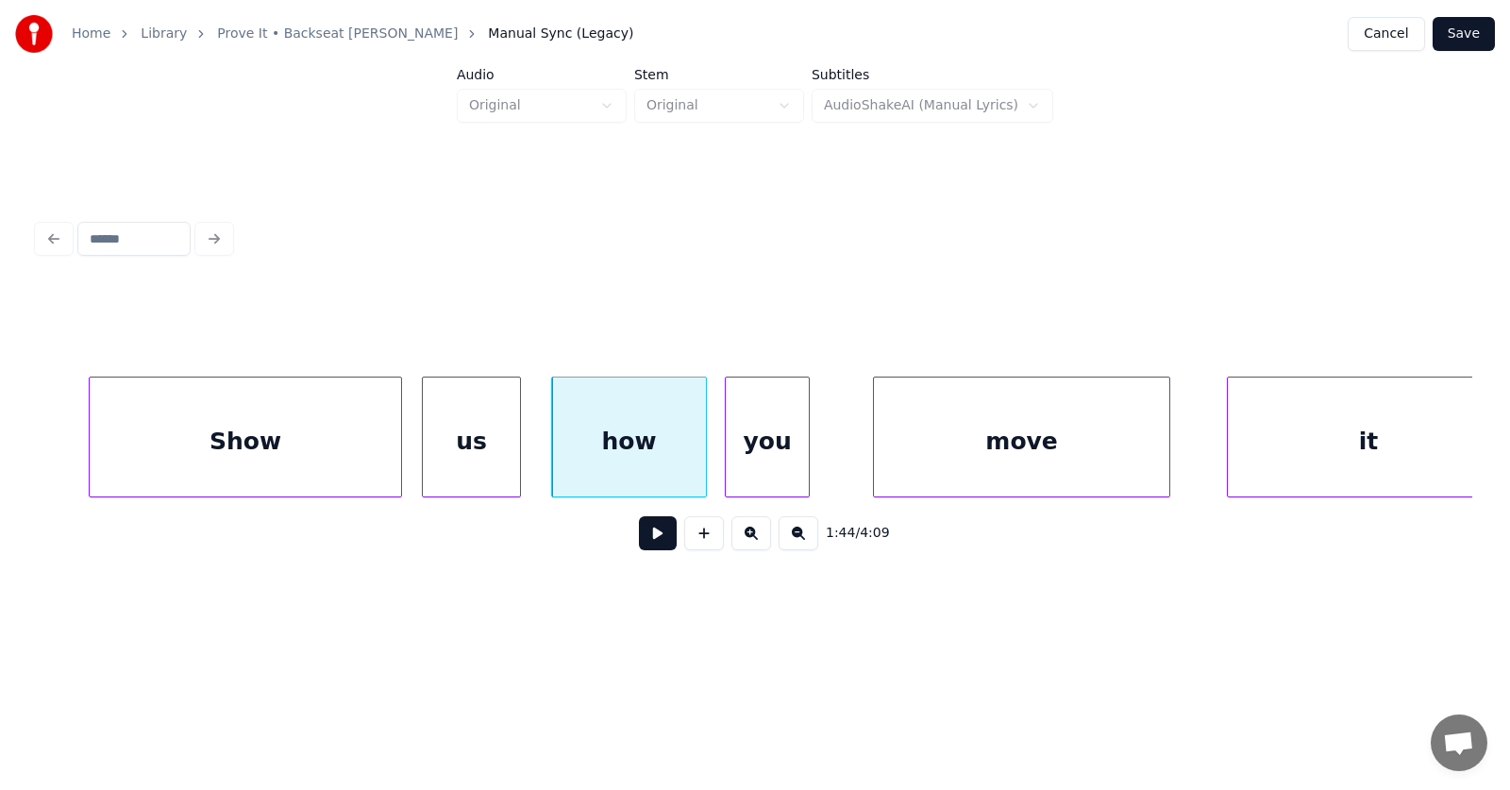
click at [760, 458] on div "you" at bounding box center [767, 441] width 83 height 128
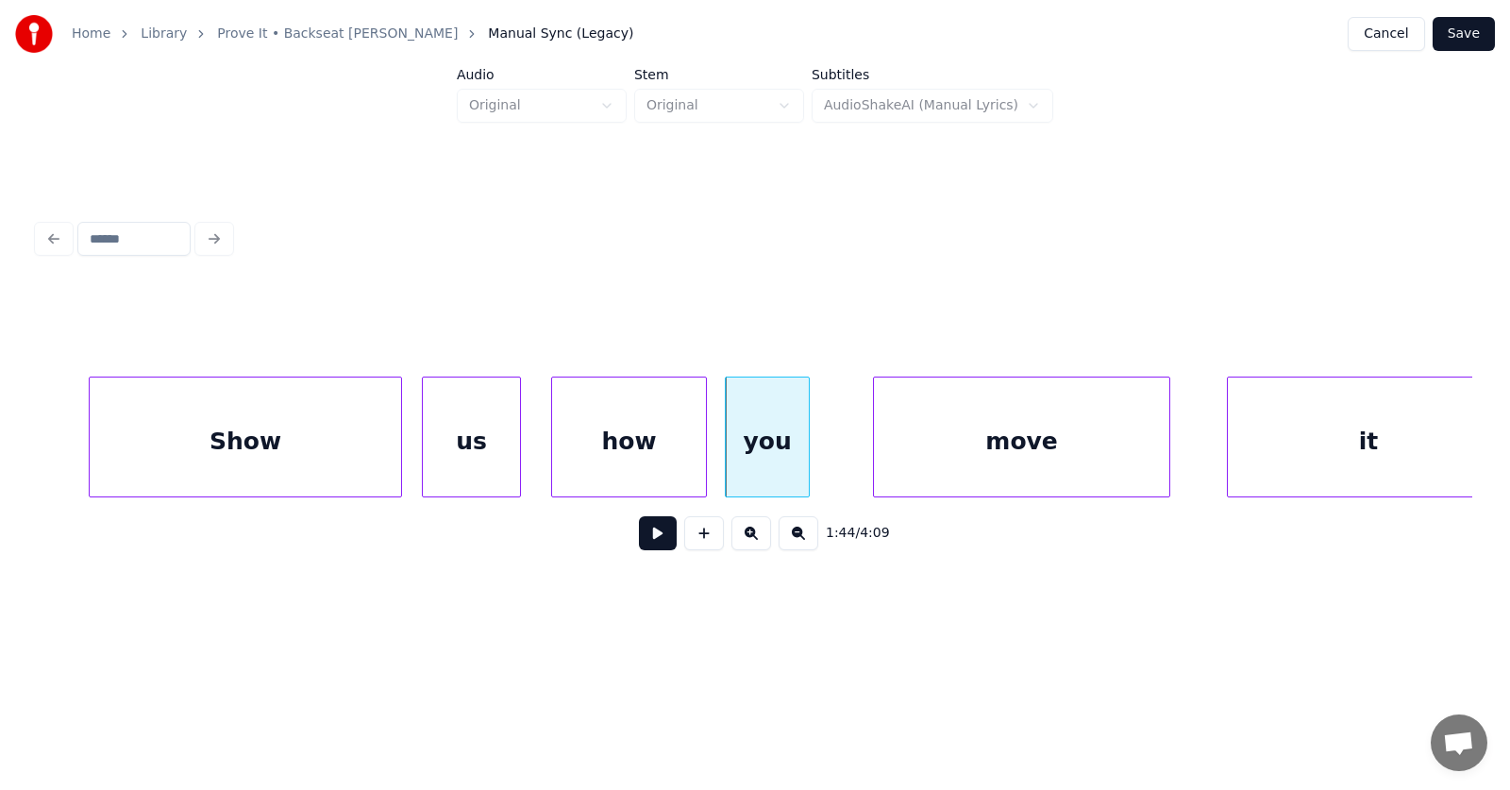
click at [223, 442] on div "Show" at bounding box center [245, 441] width 311 height 128
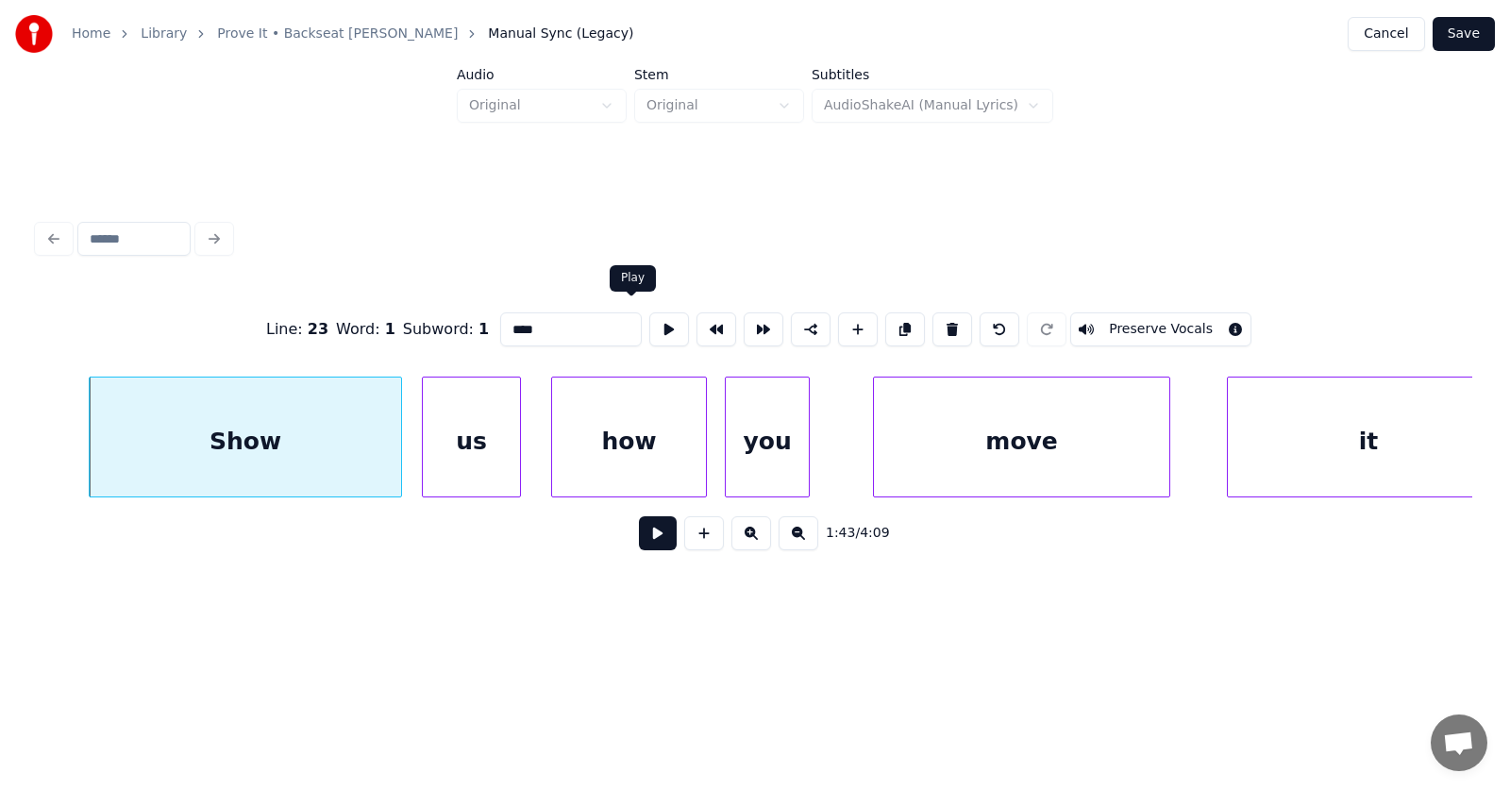
click at [649, 319] on button at bounding box center [669, 329] width 40 height 34
click at [919, 472] on div "move" at bounding box center [977, 441] width 295 height 128
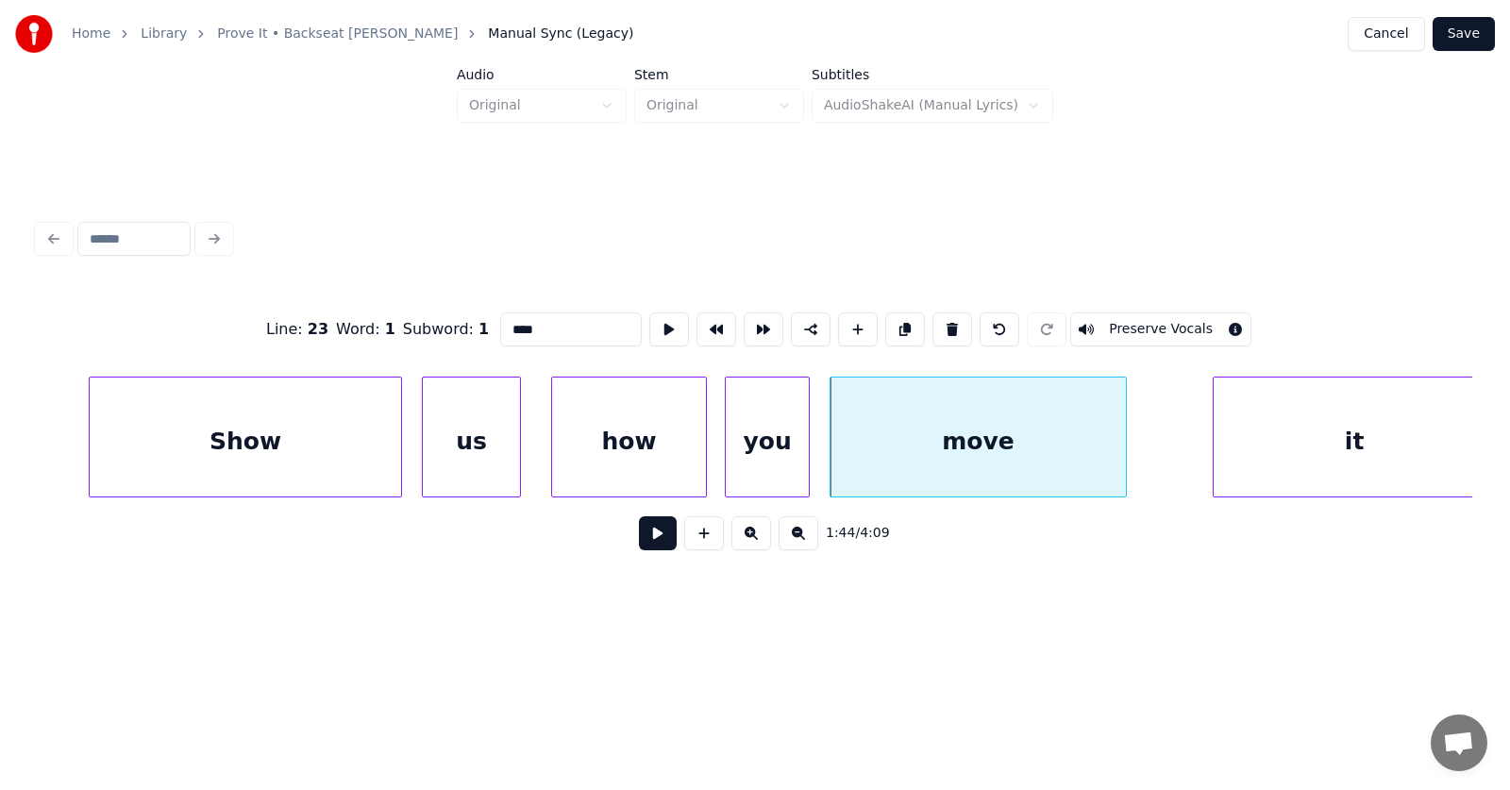
scroll to position [0, 73230]
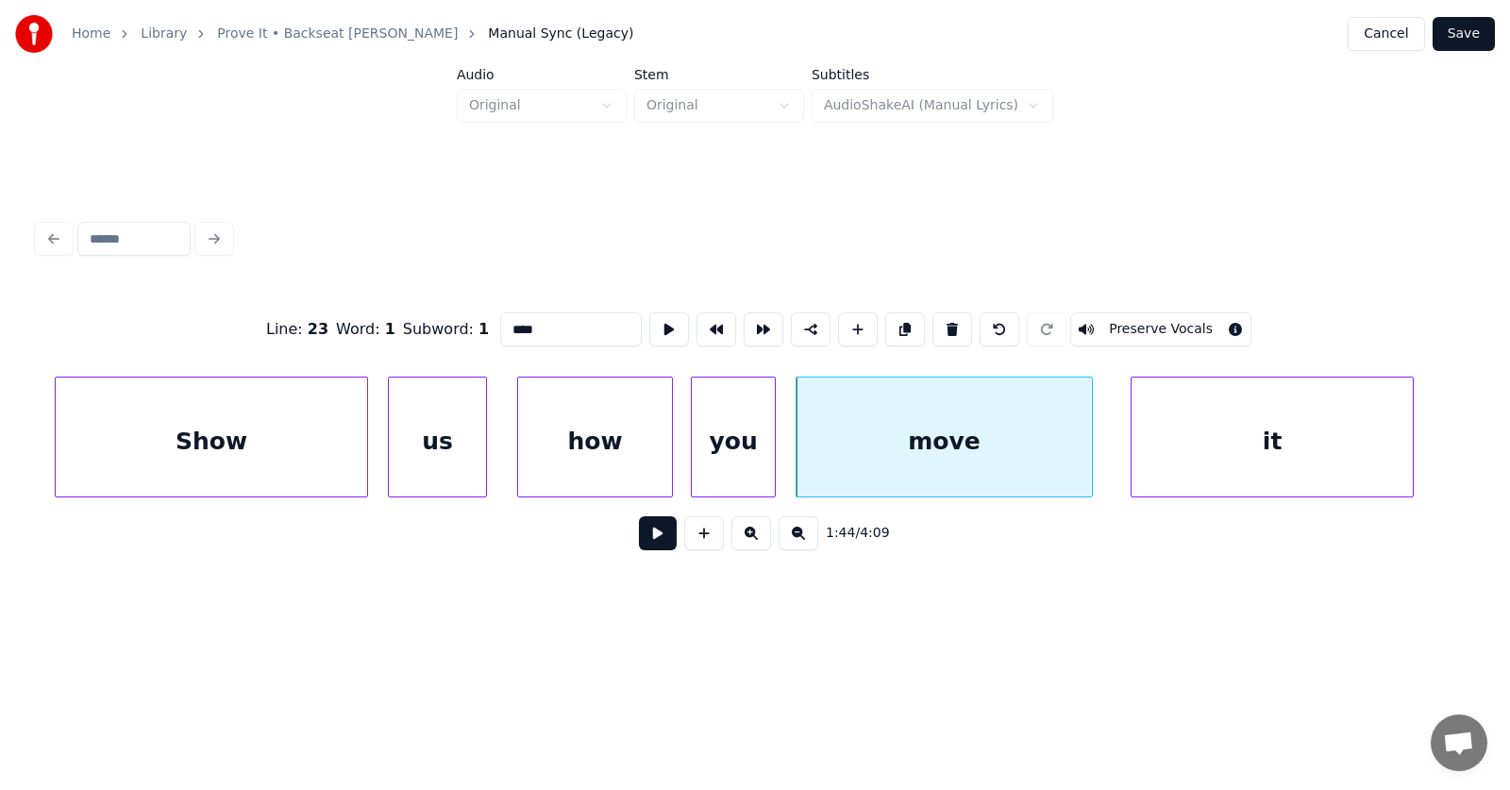
click at [1198, 471] on div "it" at bounding box center [1271, 441] width 281 height 128
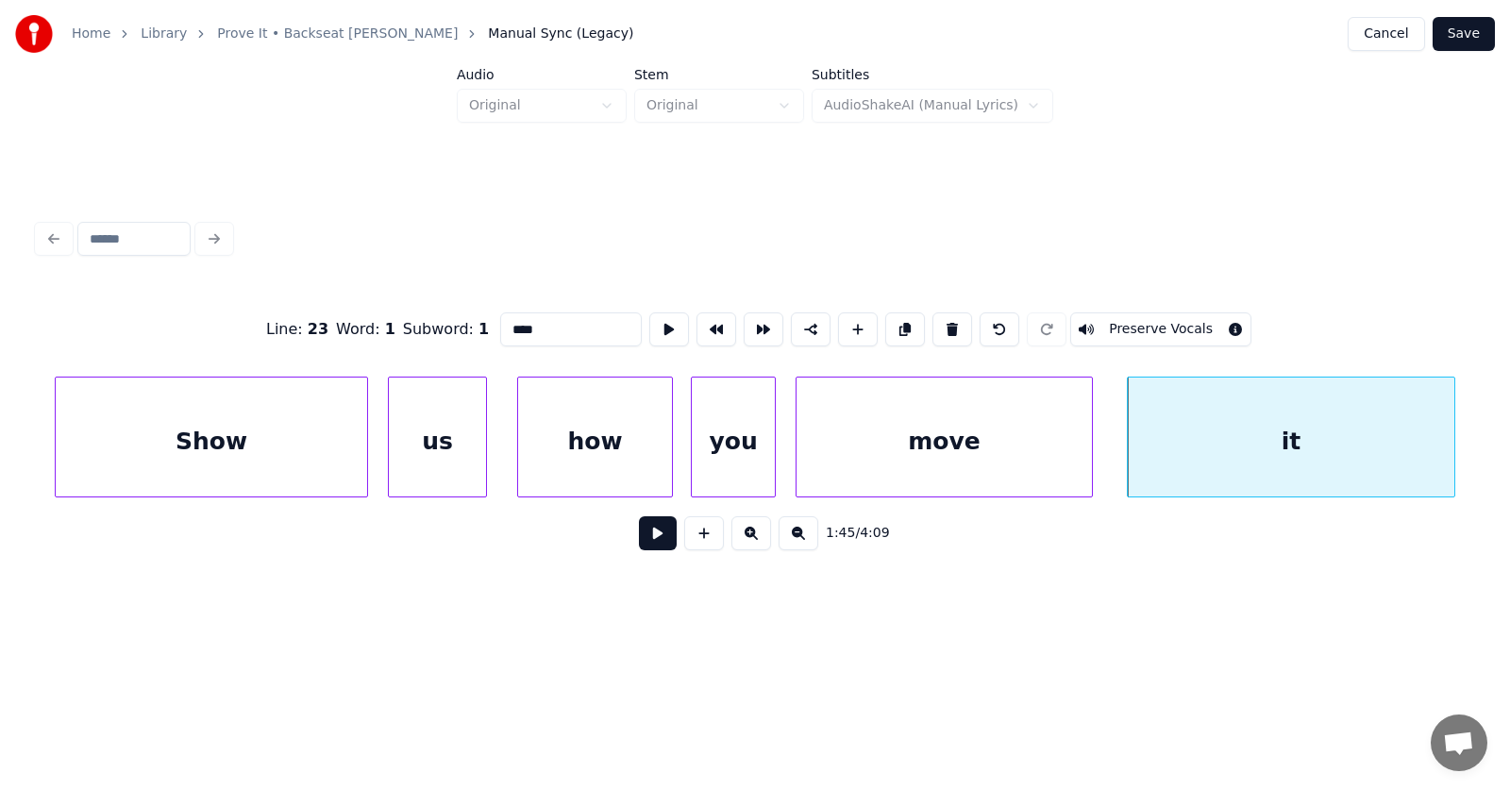
click at [1454, 436] on div at bounding box center [1451, 436] width 6 height 119
click at [653, 537] on button at bounding box center [658, 533] width 38 height 34
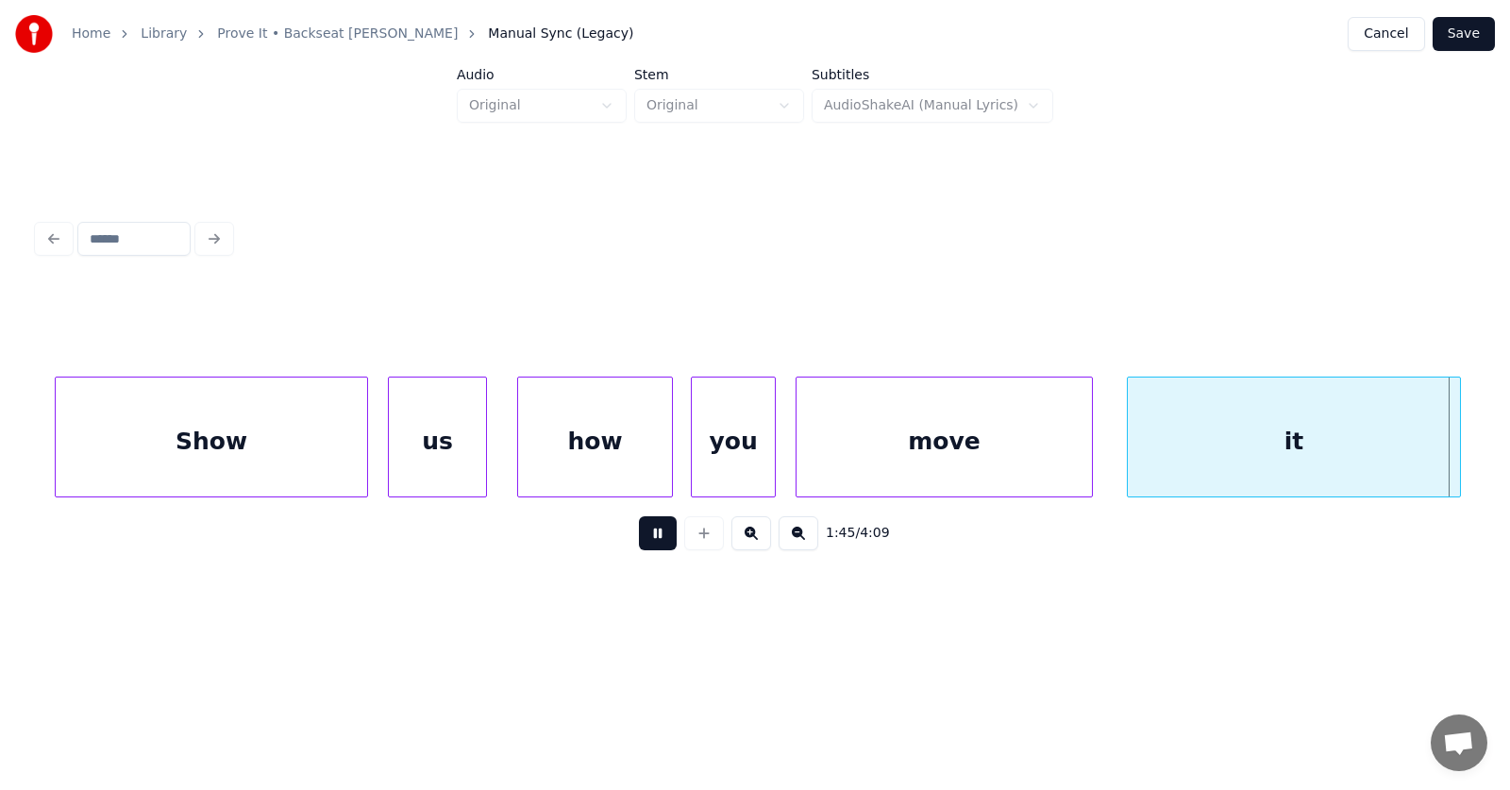
scroll to position [0, 74673]
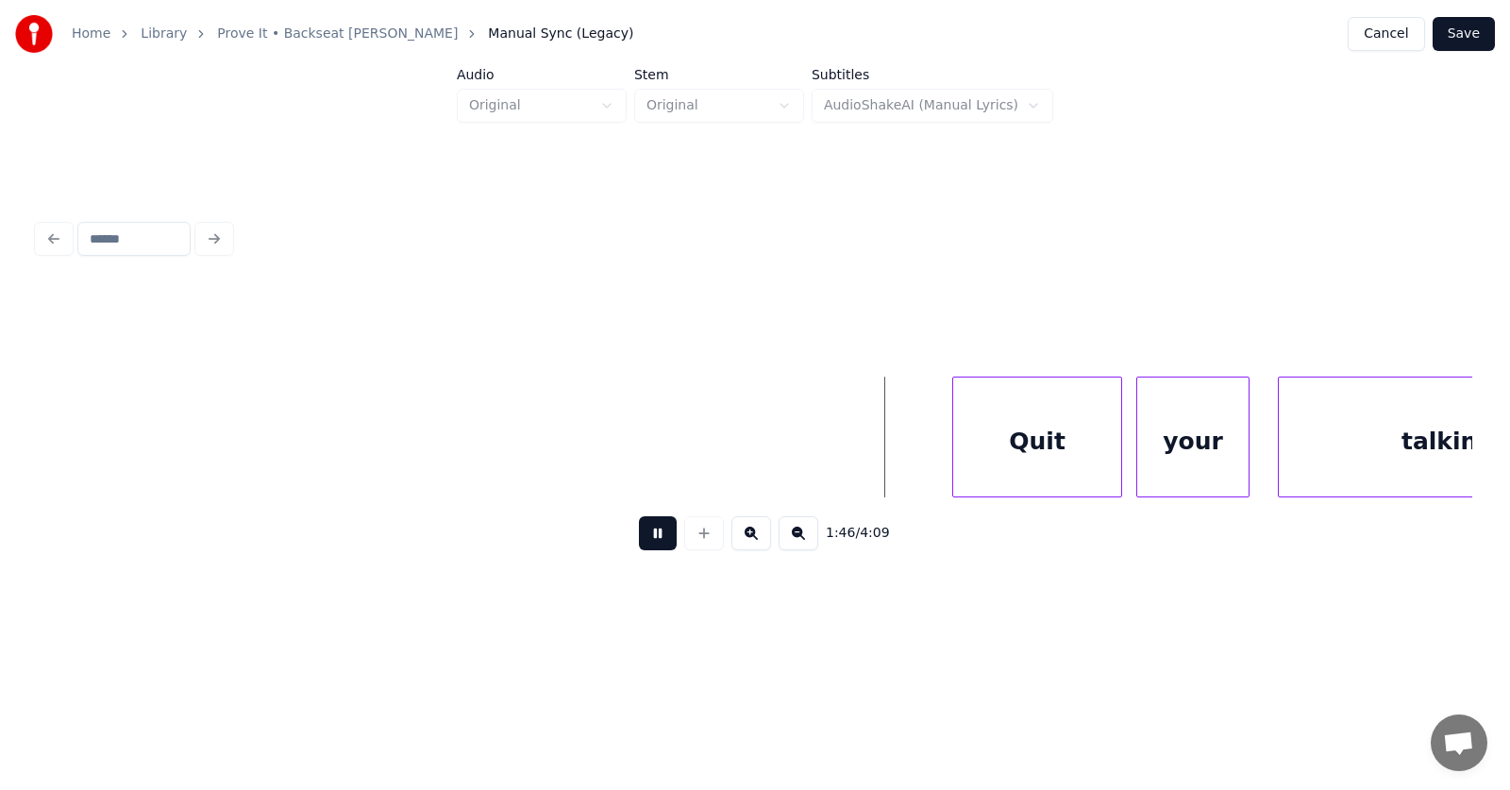
click at [653, 537] on button at bounding box center [658, 533] width 38 height 34
click at [996, 450] on div "Quit" at bounding box center [977, 441] width 168 height 128
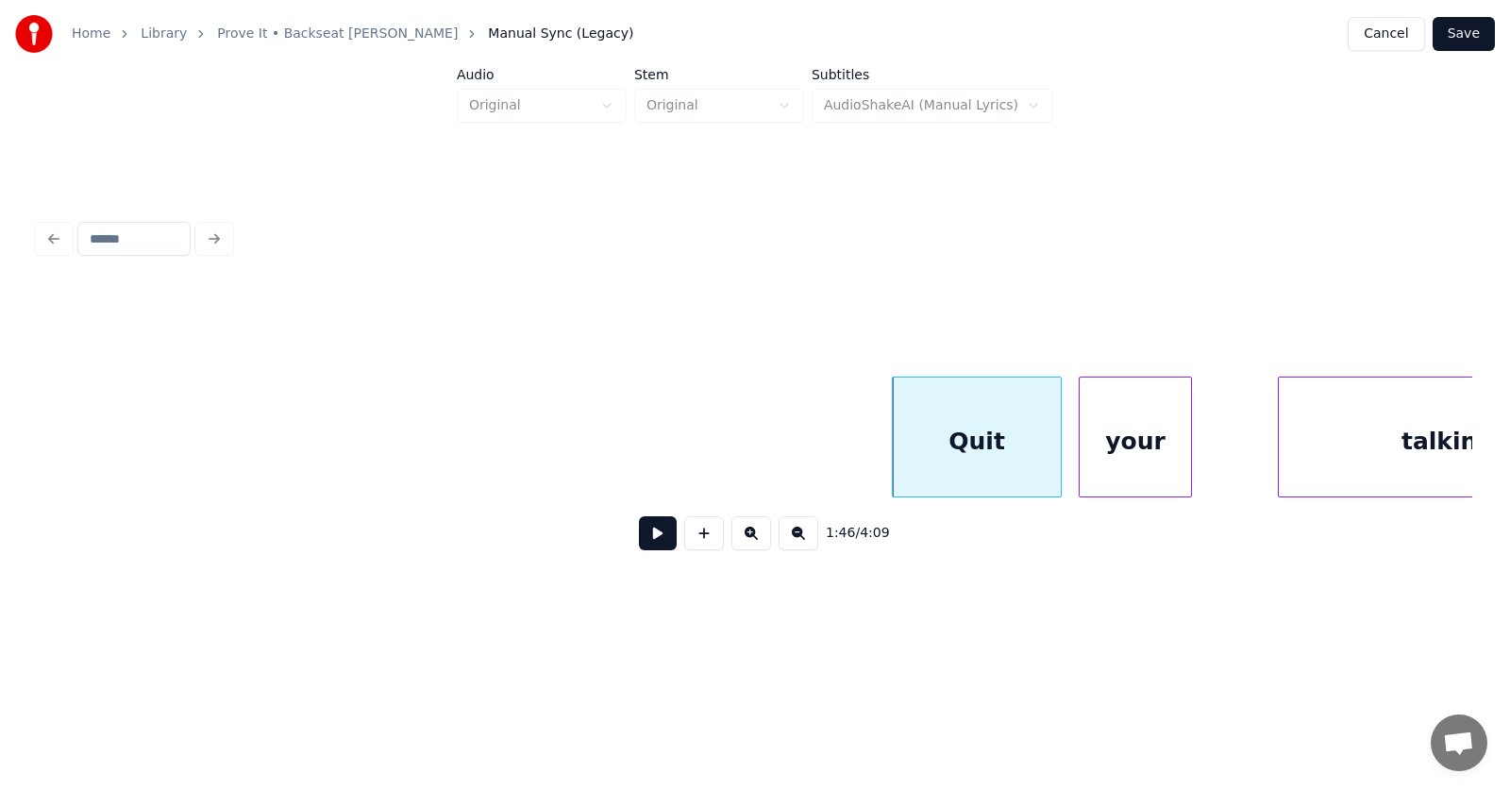
click at [1107, 459] on div "your" at bounding box center [1135, 441] width 111 height 128
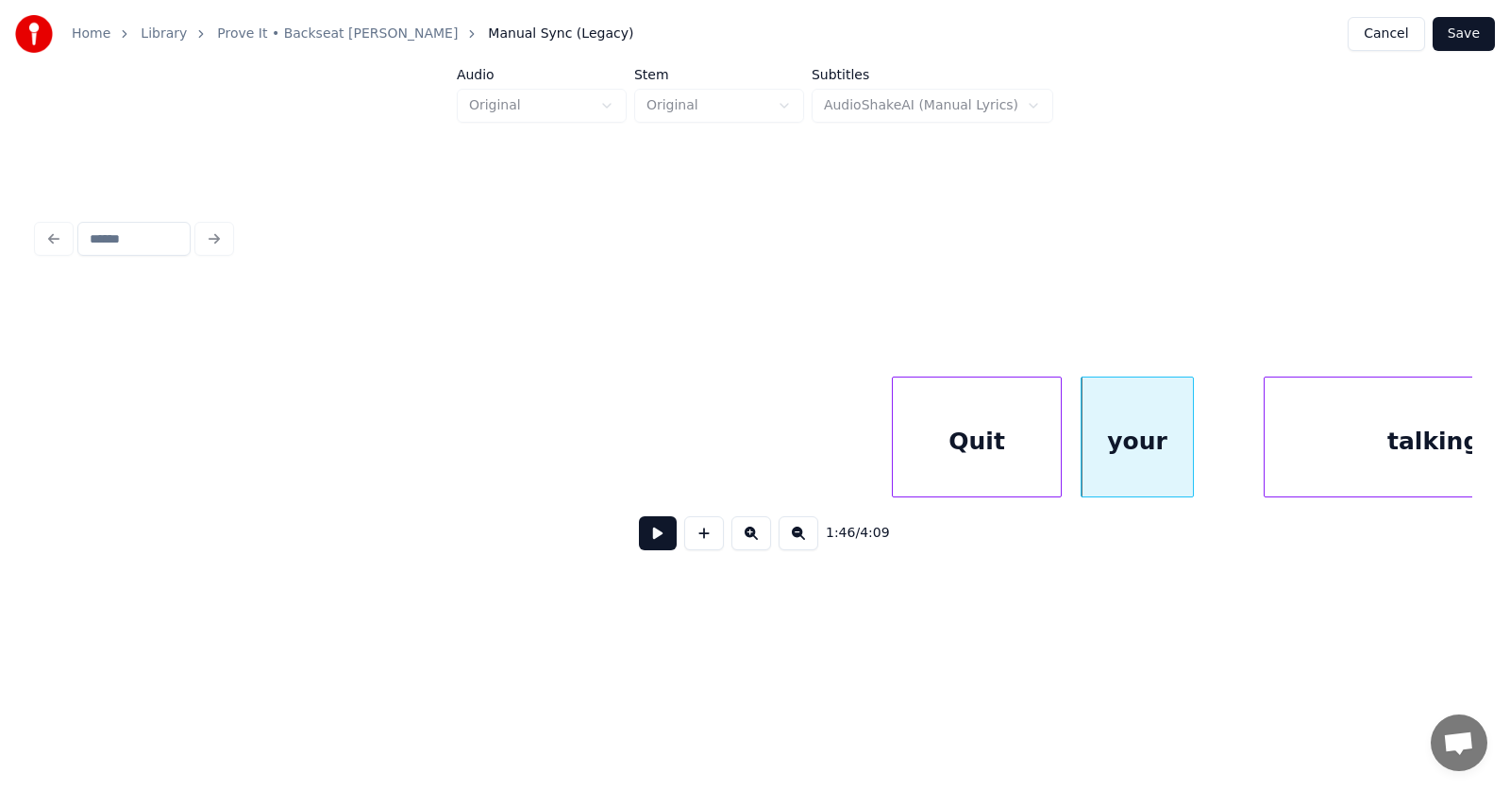
scroll to position [0, 74814]
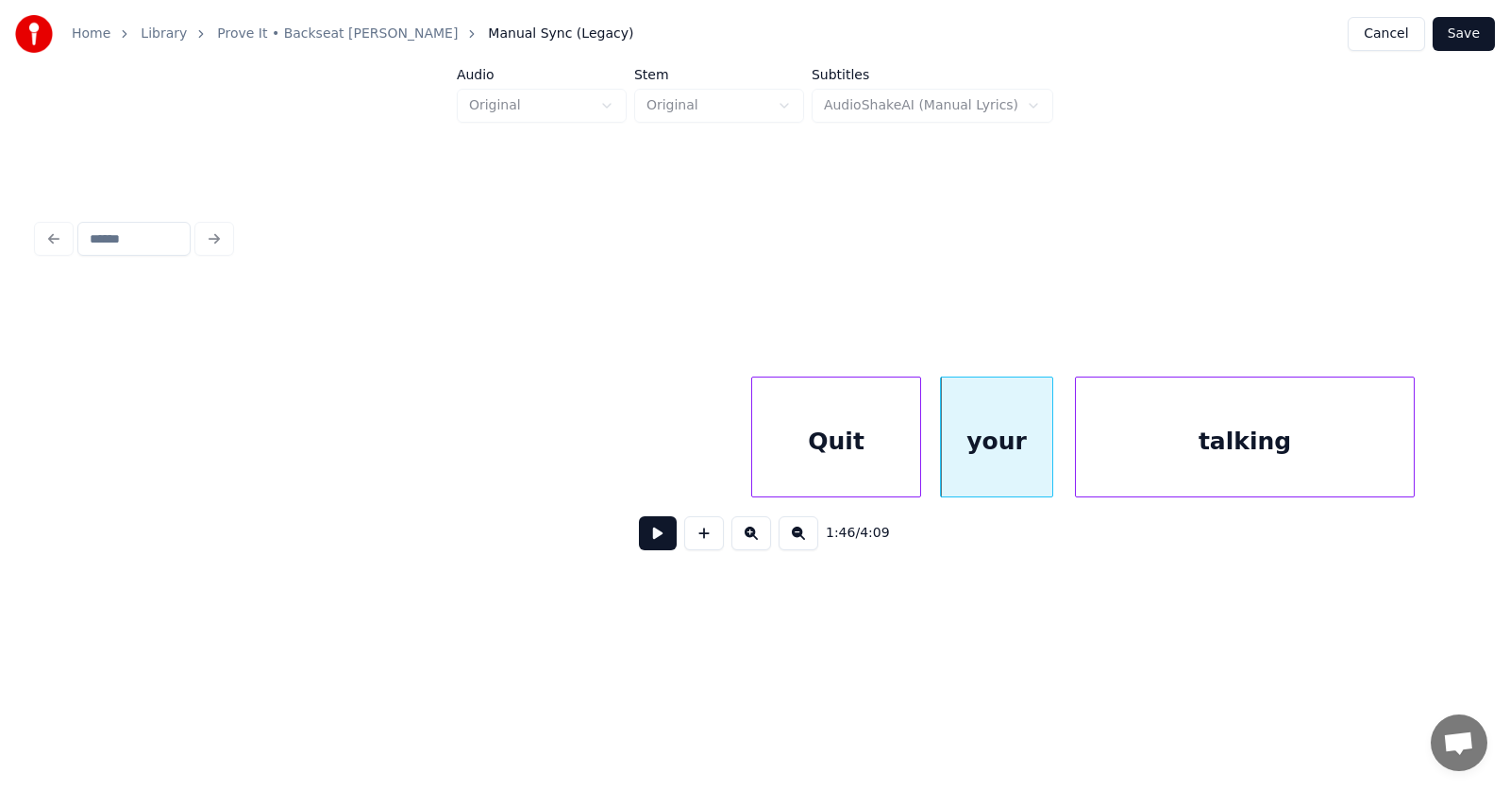
click at [1261, 463] on div "talking" at bounding box center [1245, 441] width 338 height 128
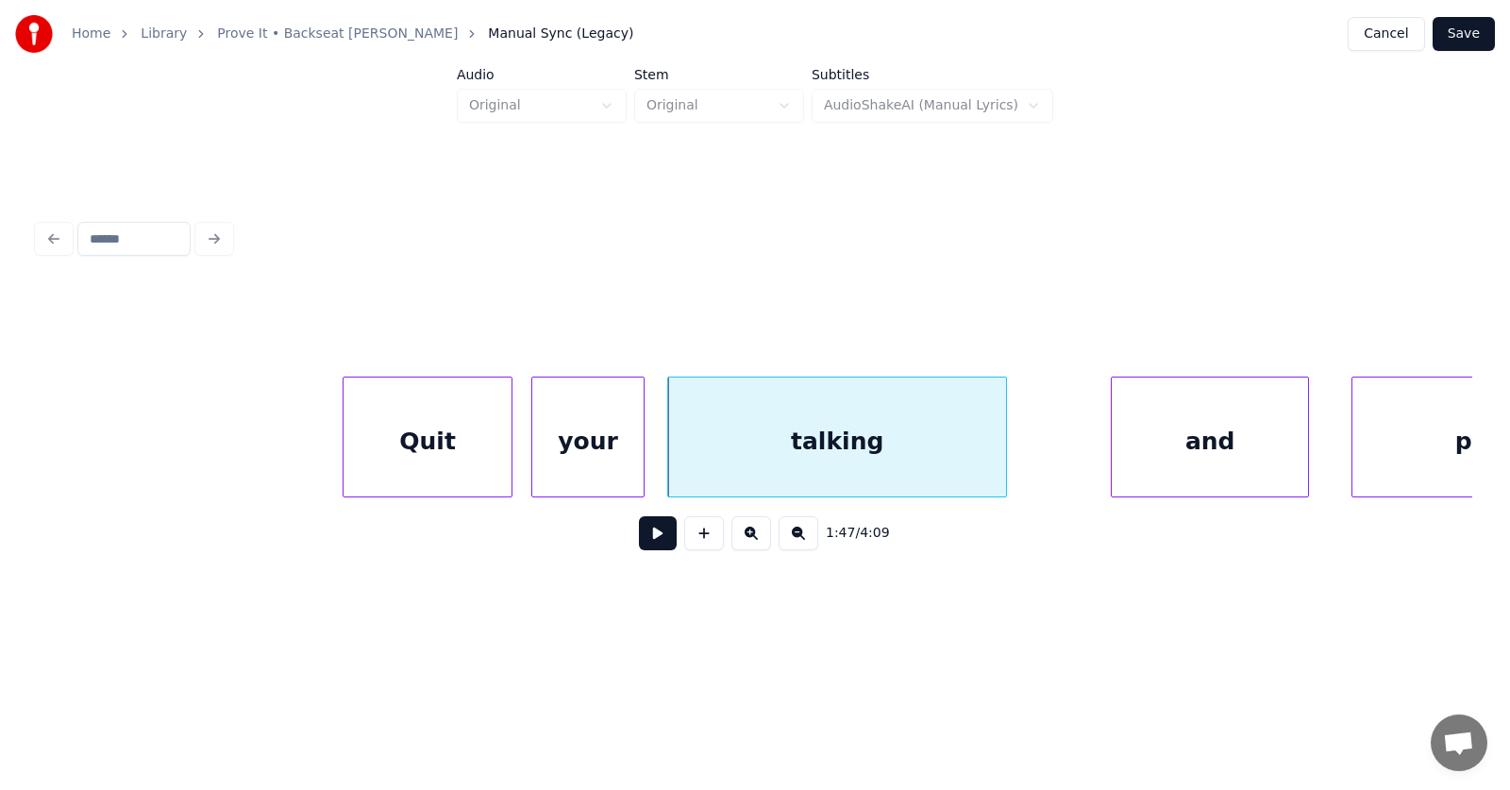
scroll to position [0, 75580]
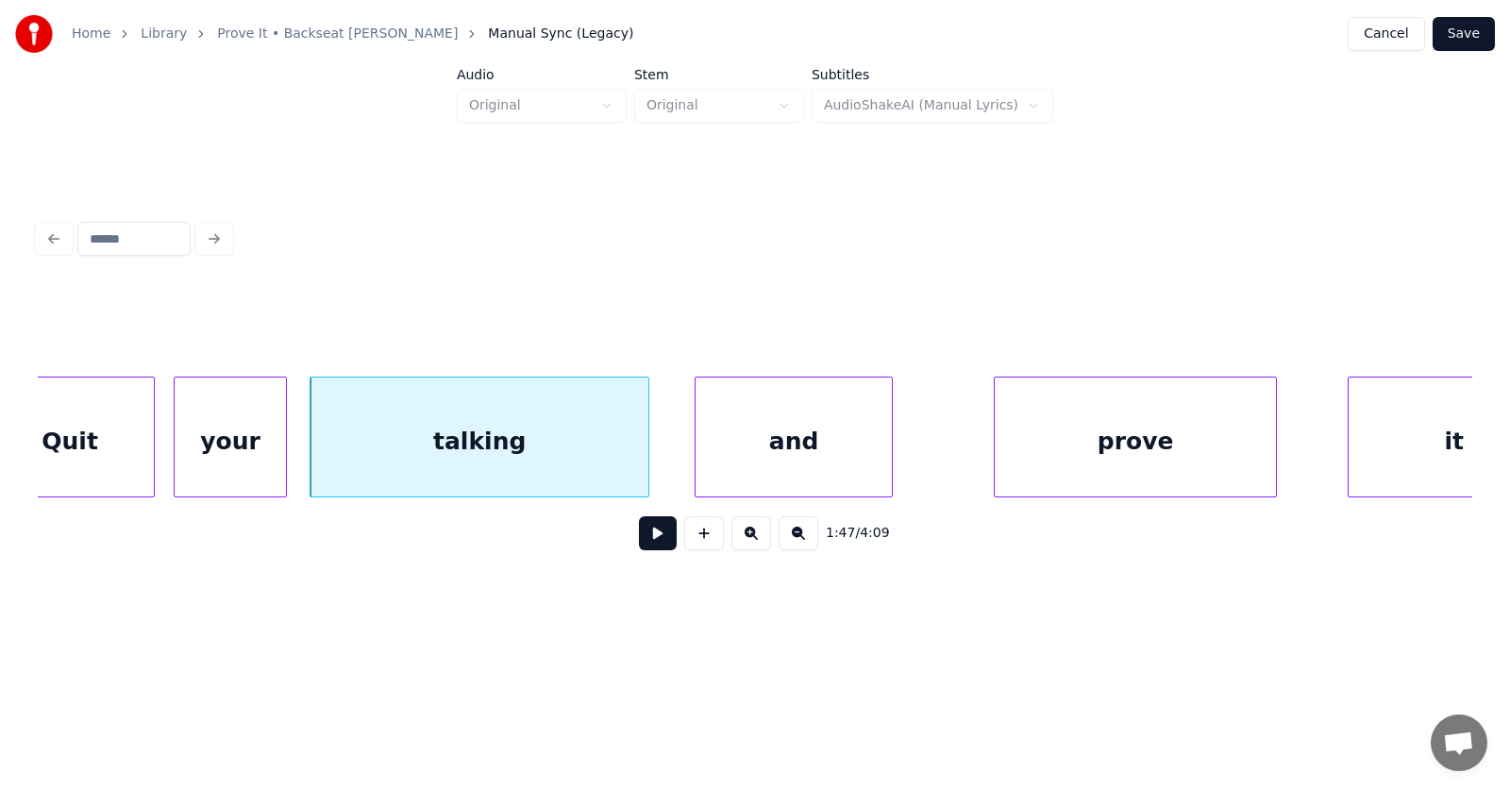
click at [790, 461] on div "and" at bounding box center [793, 441] width 196 height 128
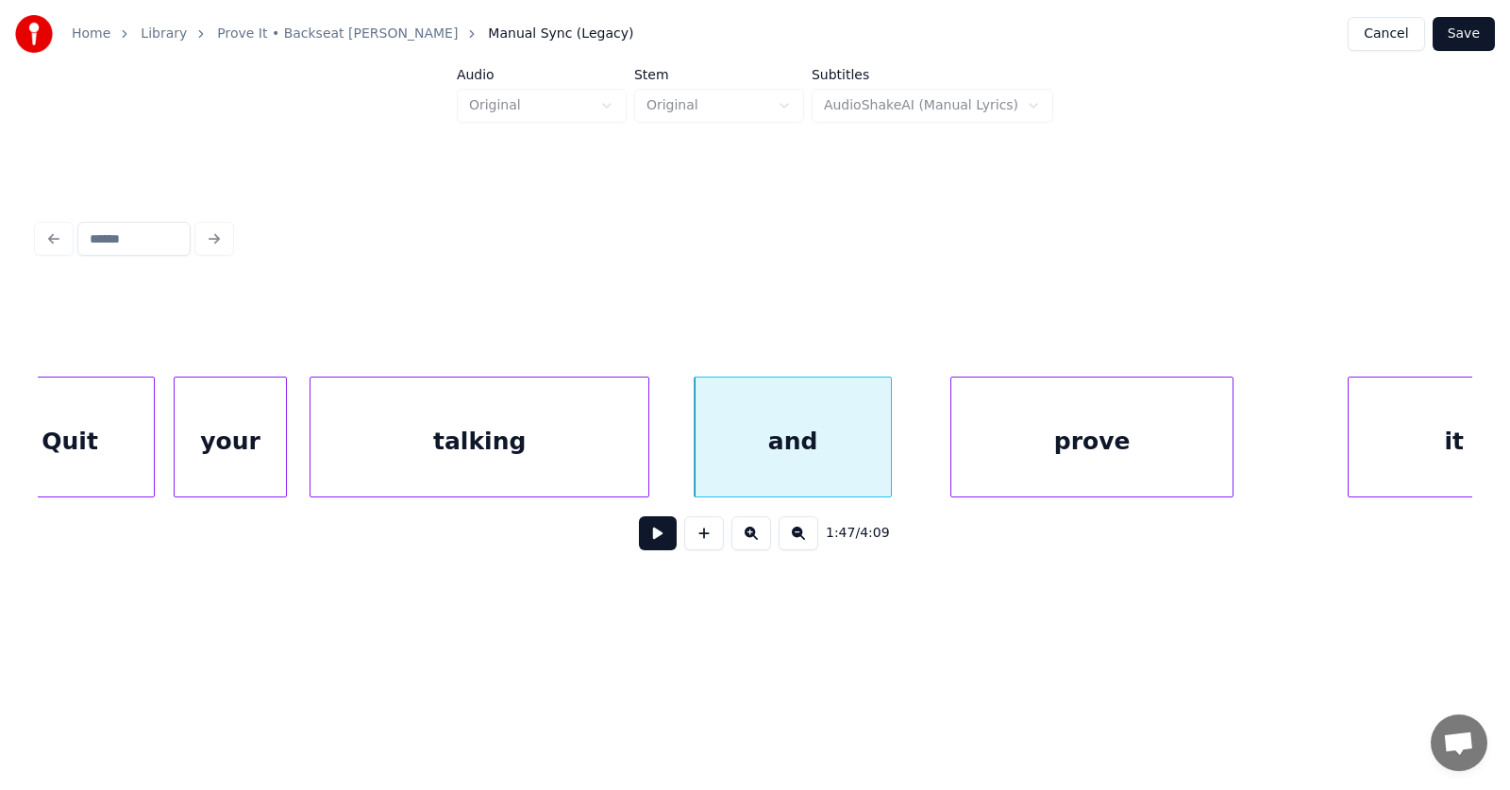
click at [1056, 465] on div "prove" at bounding box center [1091, 441] width 281 height 128
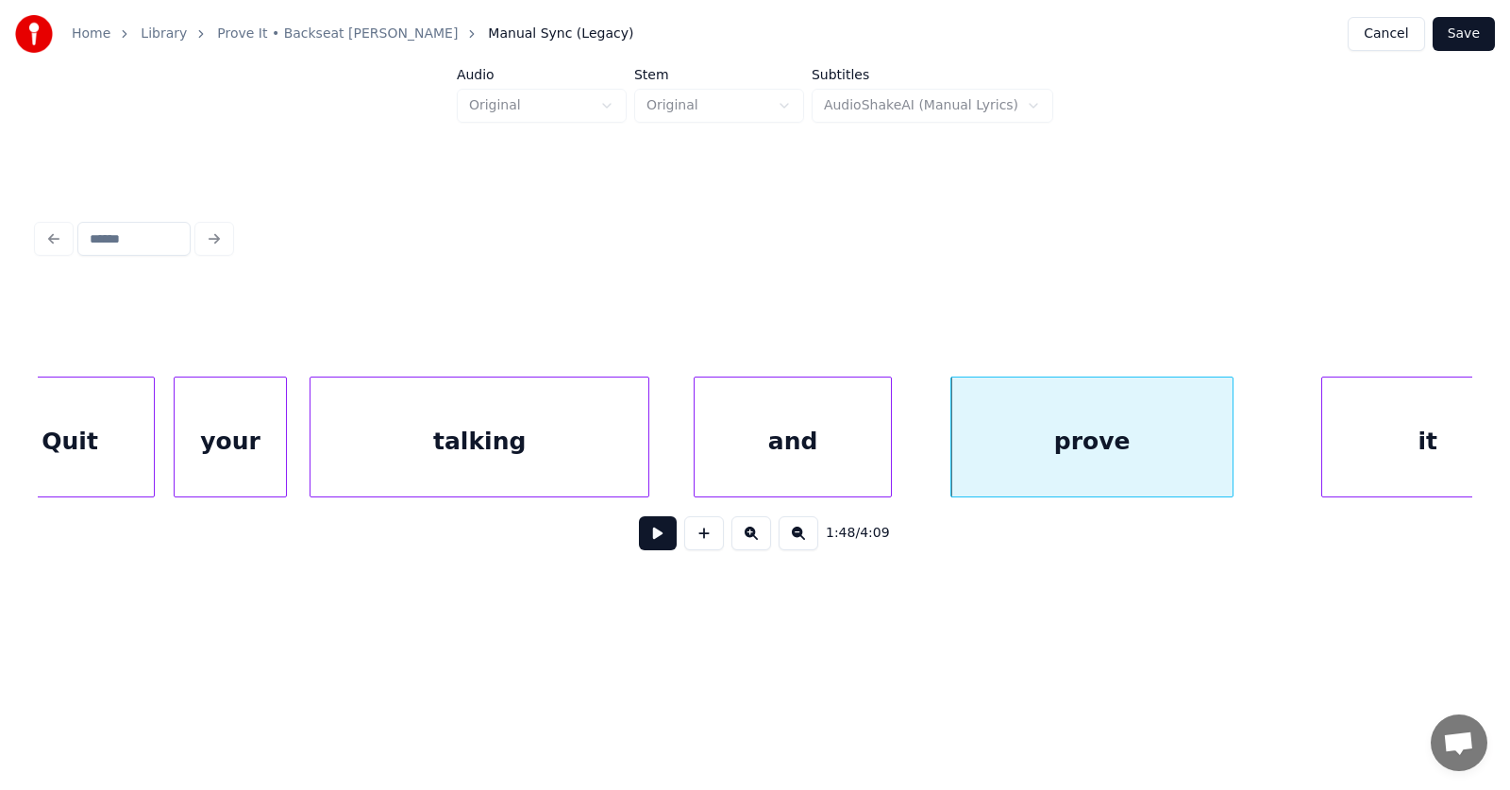
scroll to position [0, 75663]
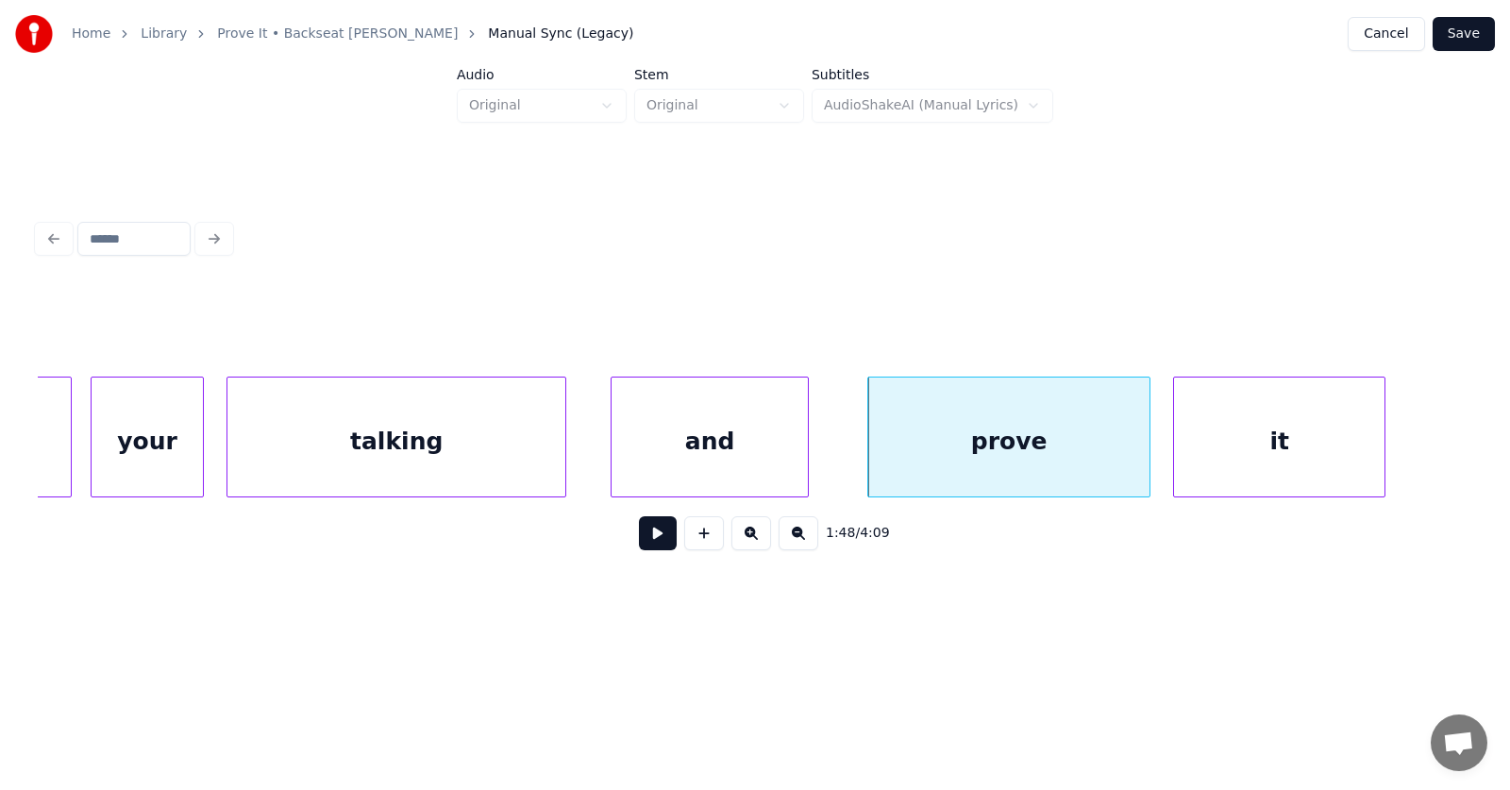
click at [1282, 472] on div "it" at bounding box center [1279, 441] width 210 height 128
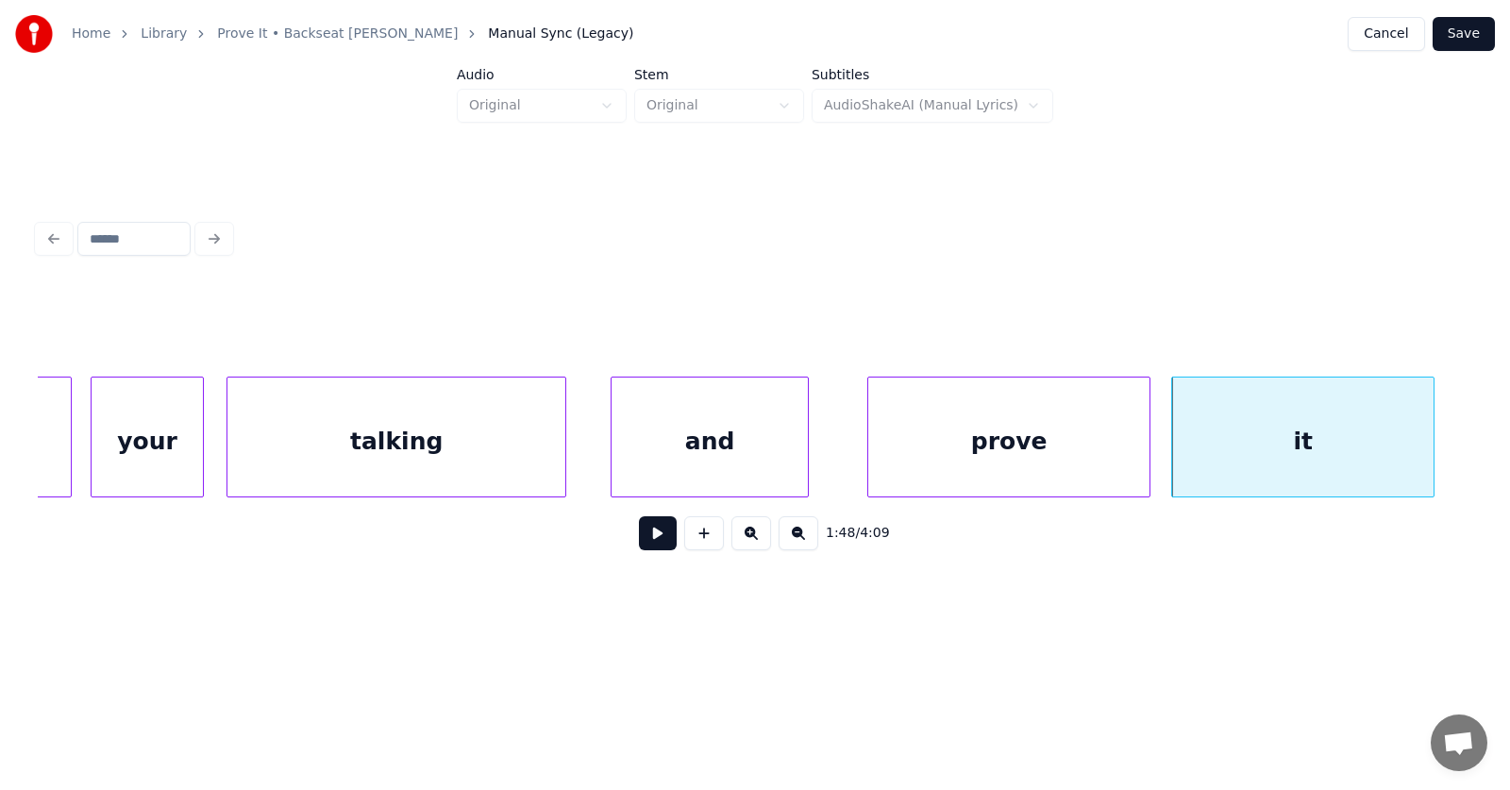
click at [1432, 450] on div at bounding box center [1431, 436] width 6 height 119
click at [952, 444] on div "prove" at bounding box center [1008, 441] width 281 height 128
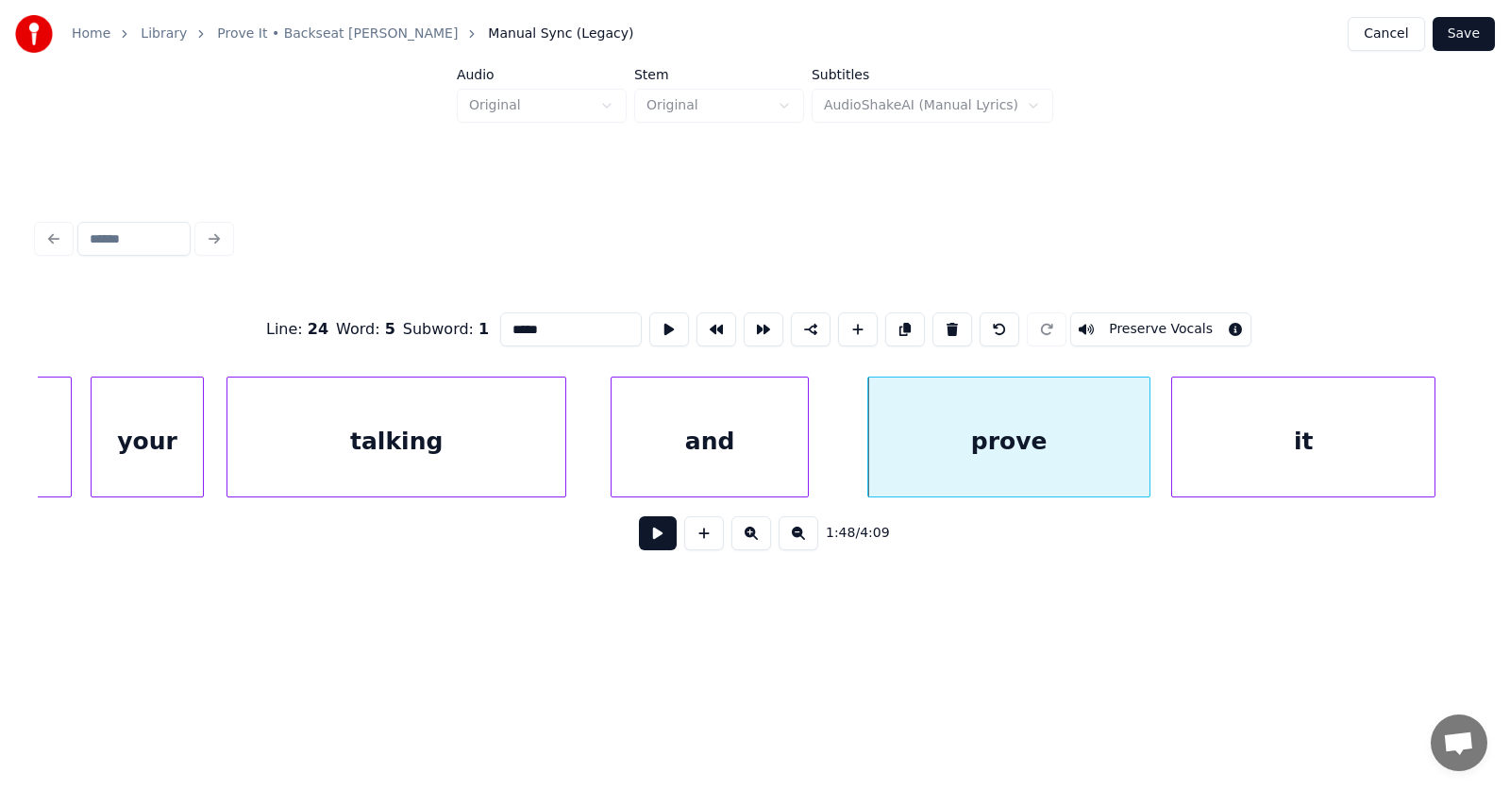
click at [649, 543] on button at bounding box center [658, 533] width 38 height 34
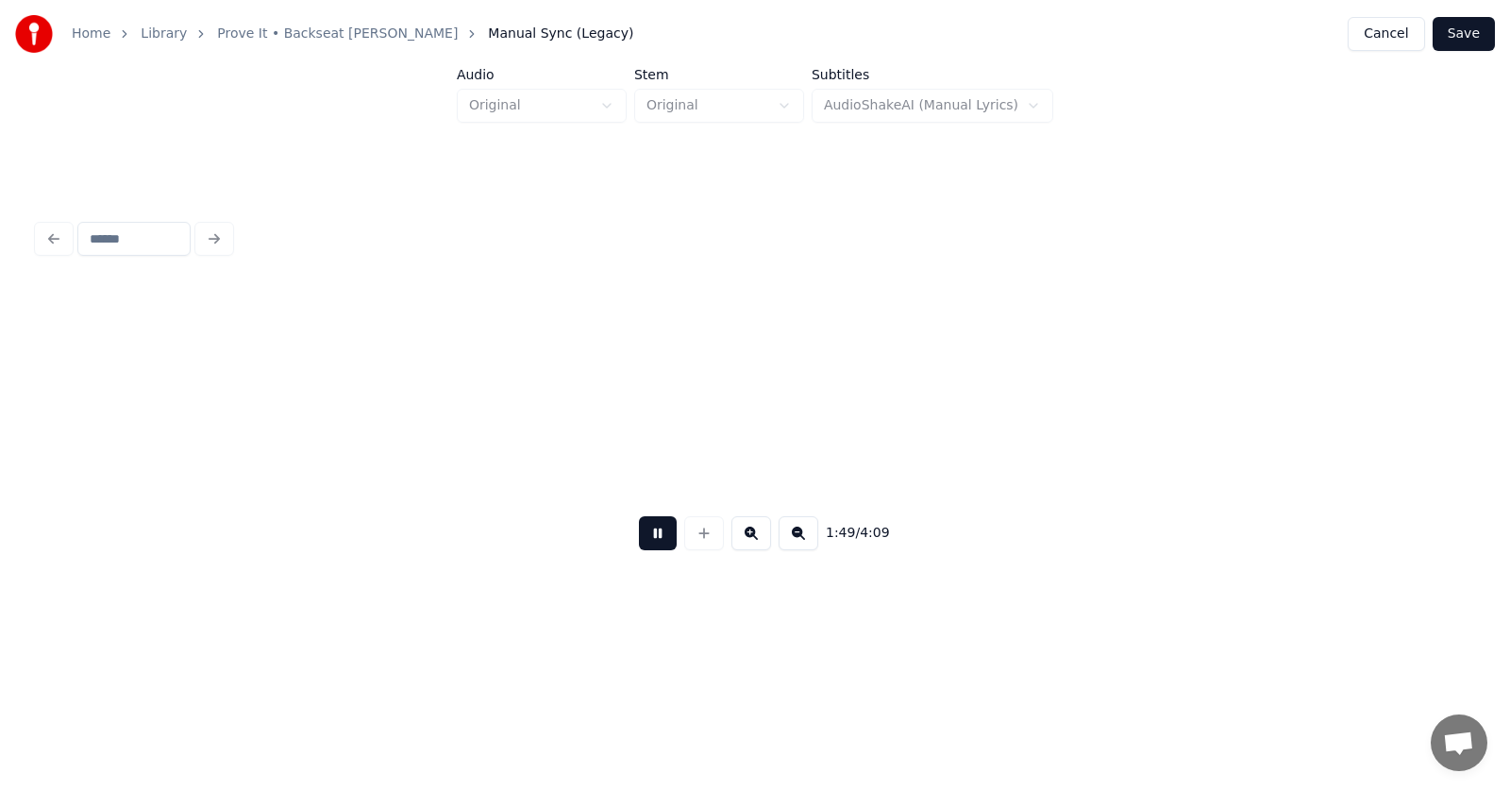
scroll to position [0, 77104]
click at [649, 543] on button at bounding box center [658, 533] width 38 height 34
click at [655, 539] on button at bounding box center [658, 533] width 38 height 34
click at [656, 538] on button at bounding box center [658, 533] width 38 height 34
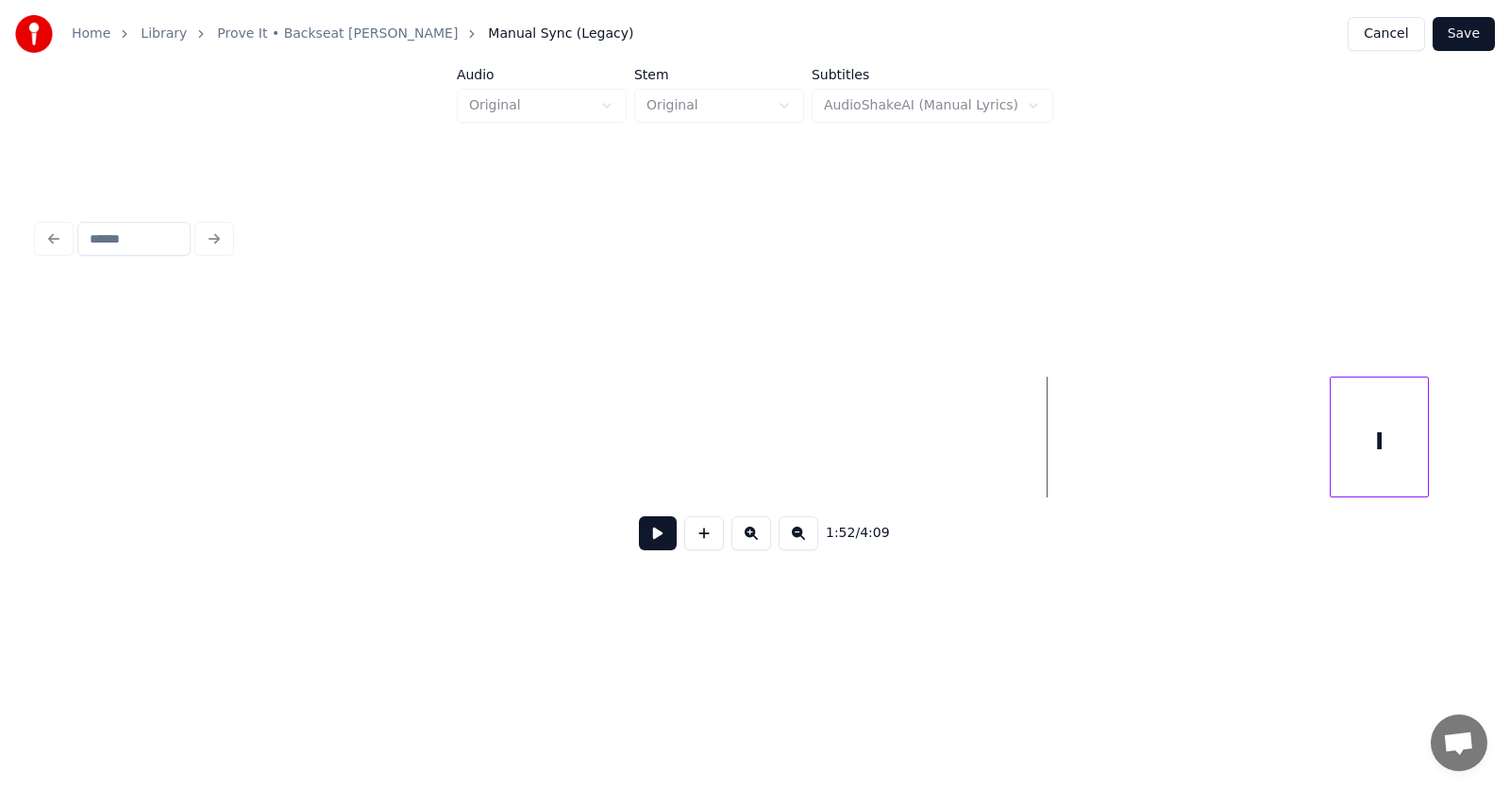
click at [1363, 441] on div "I" at bounding box center [1379, 441] width 97 height 128
click at [652, 548] on button at bounding box center [658, 533] width 38 height 34
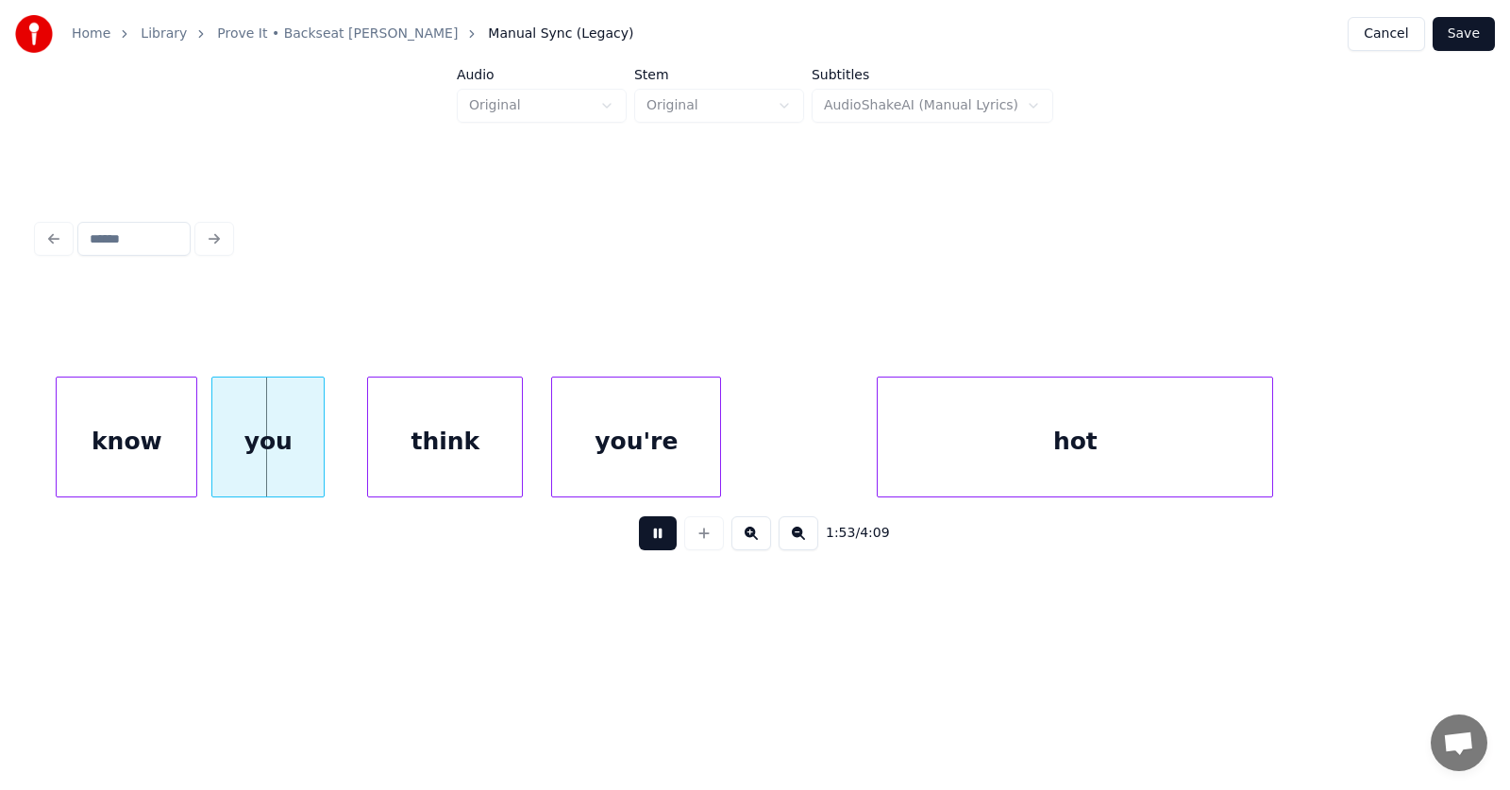
click at [652, 548] on button at bounding box center [658, 533] width 38 height 34
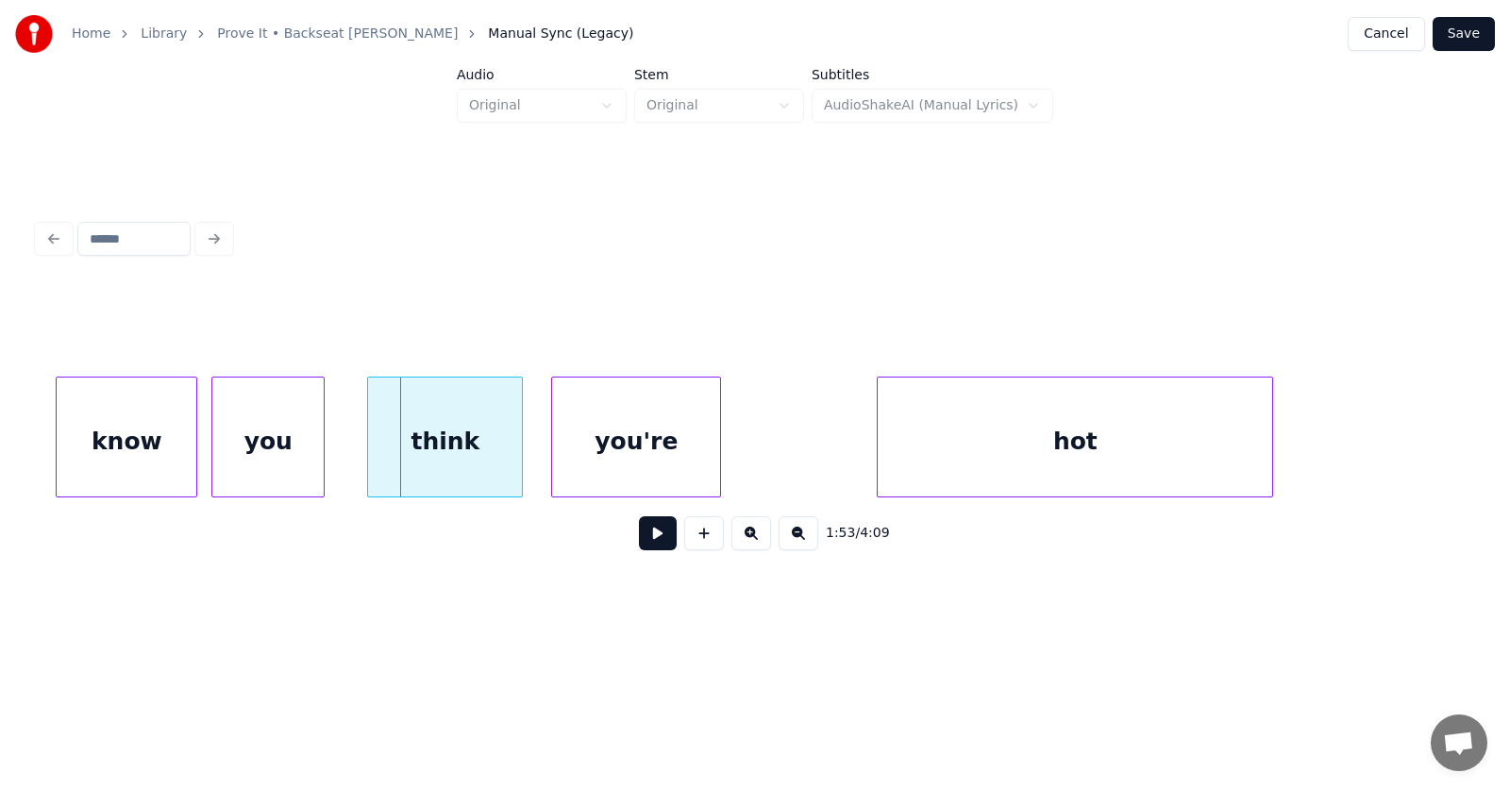
scroll to position [0, 79752]
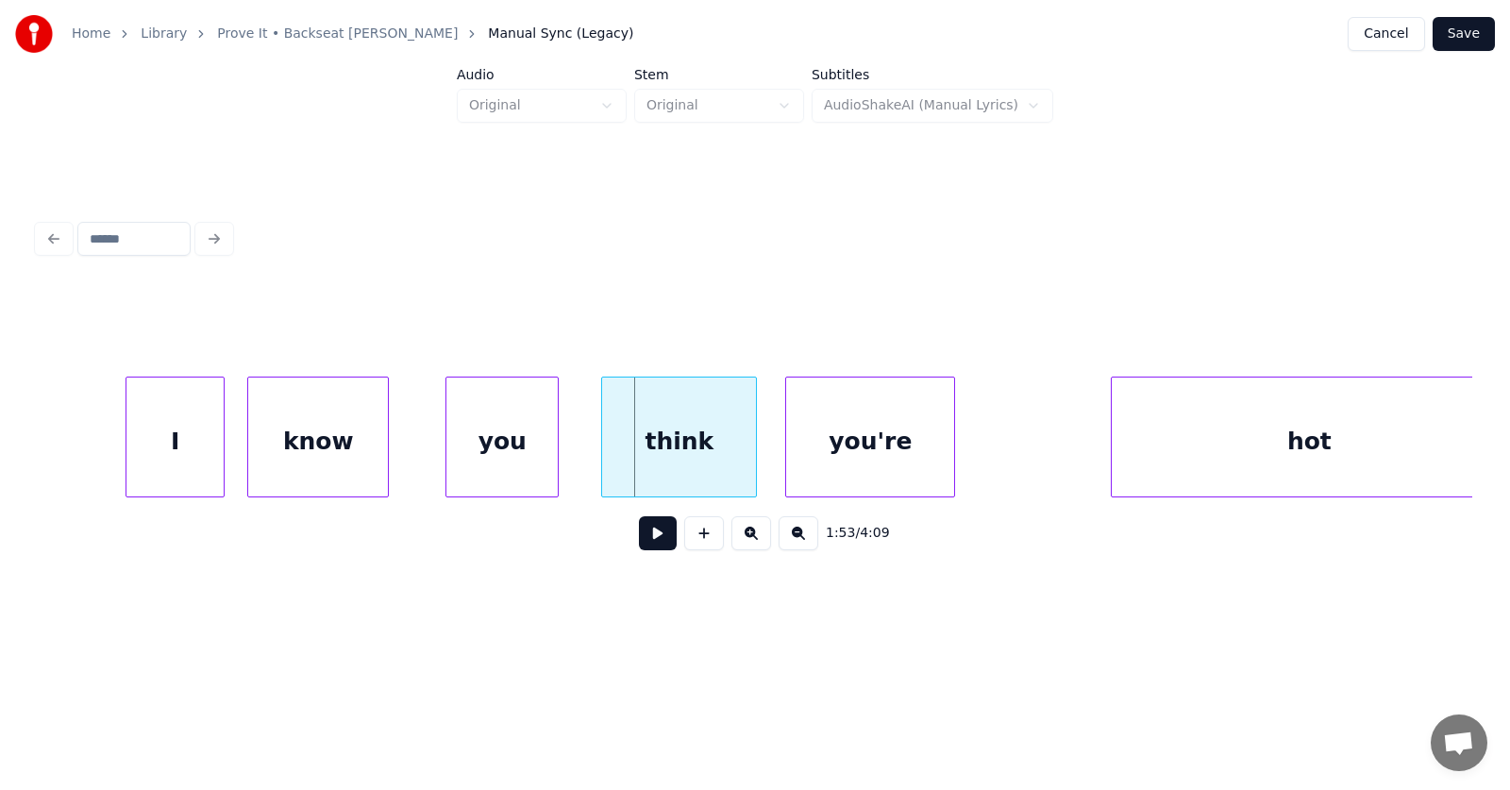
click at [326, 440] on div "know" at bounding box center [318, 441] width 140 height 128
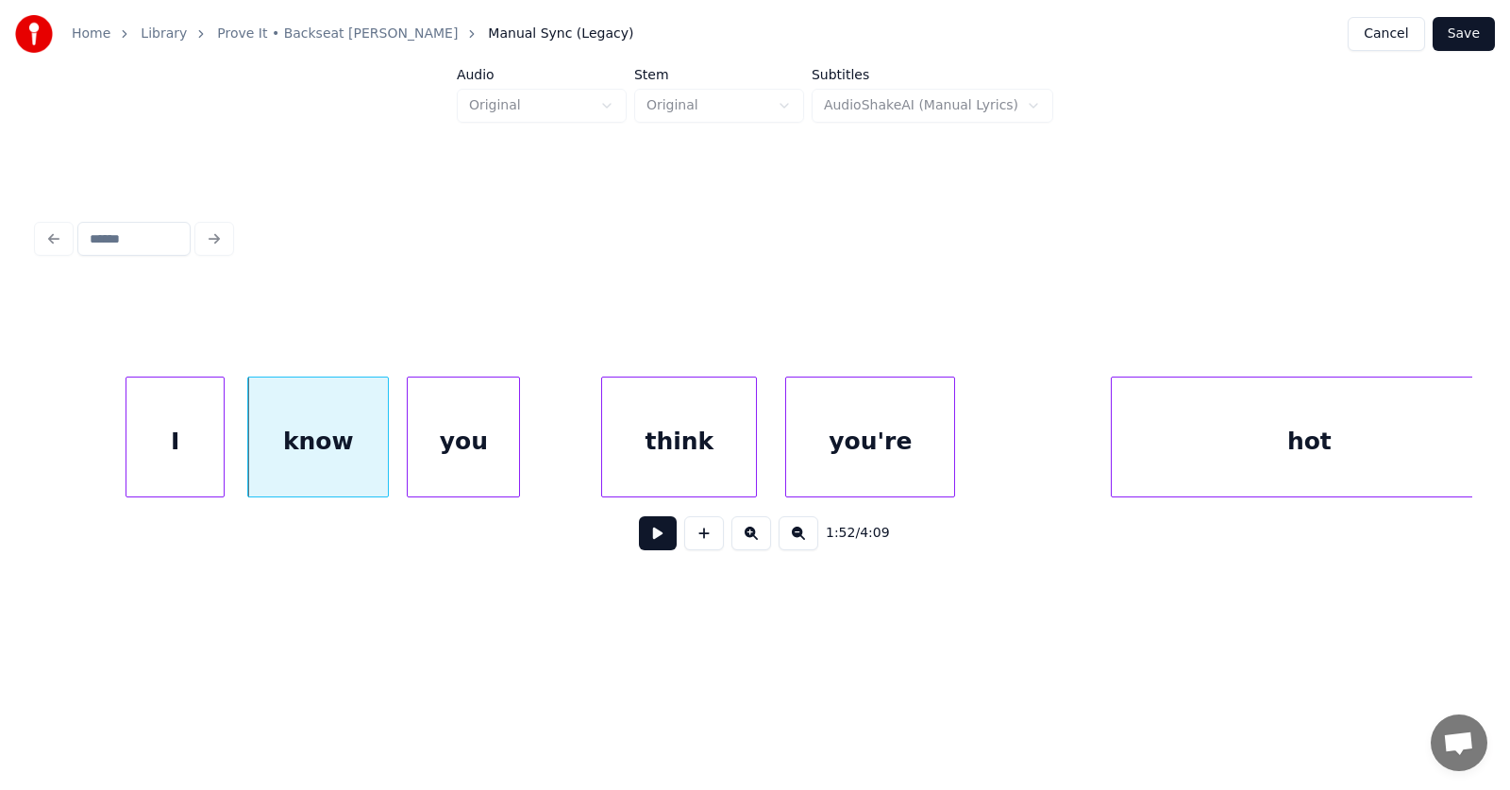
click at [441, 452] on div "you" at bounding box center [463, 441] width 111 height 128
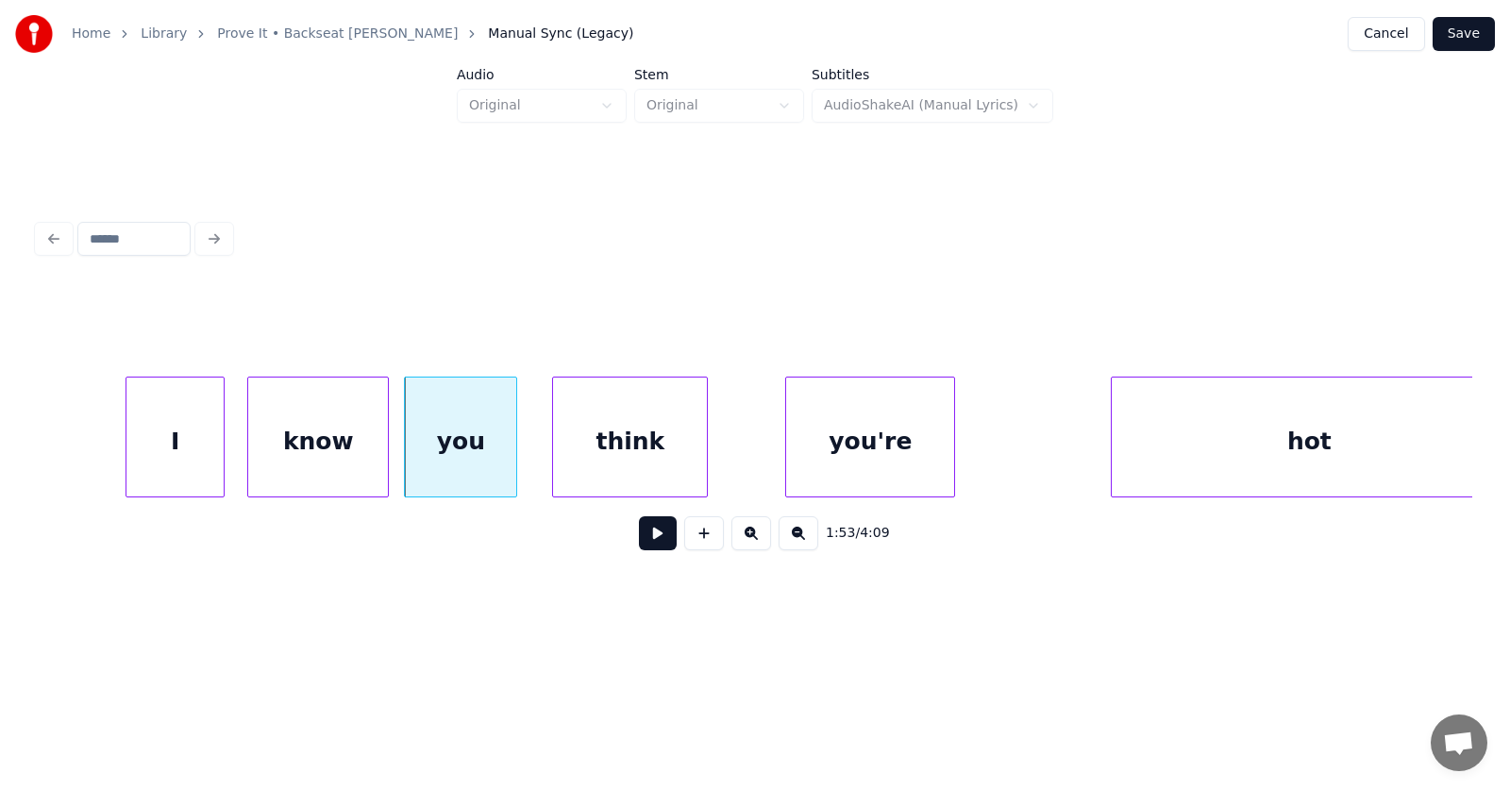
click at [601, 443] on div "think" at bounding box center [630, 441] width 154 height 128
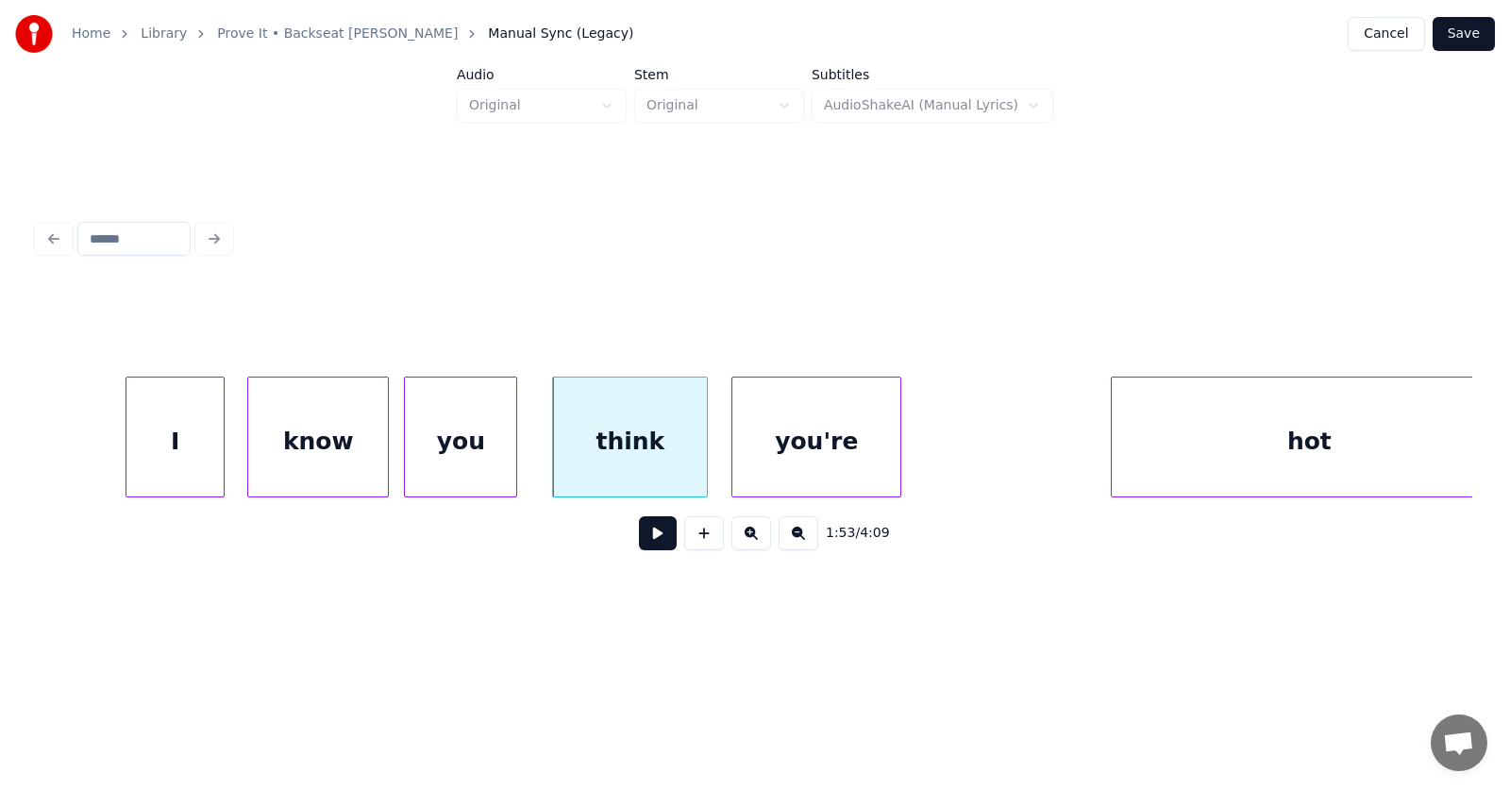
click at [754, 456] on div "you're" at bounding box center [816, 441] width 168 height 128
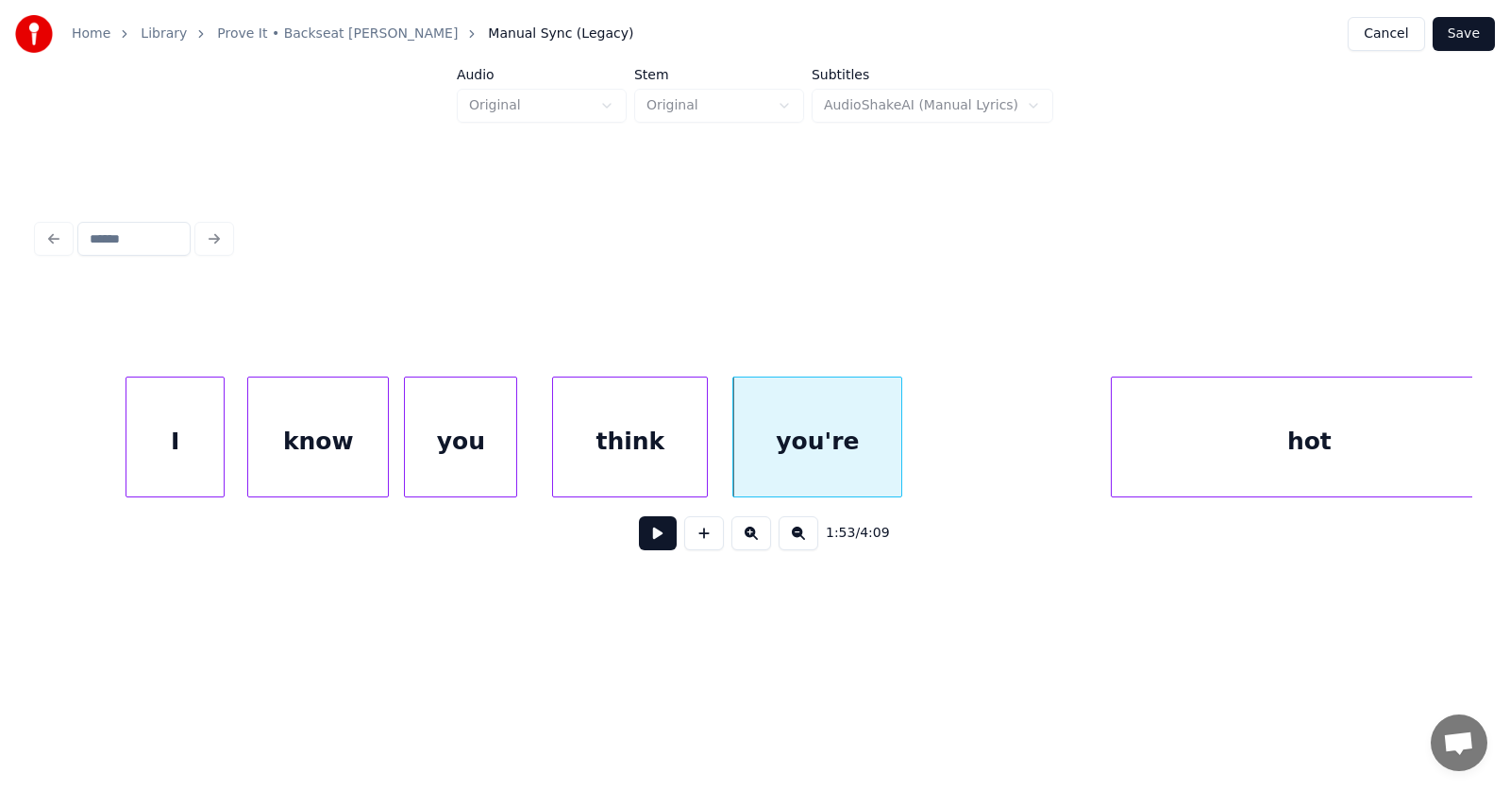
scroll to position [0, 79783]
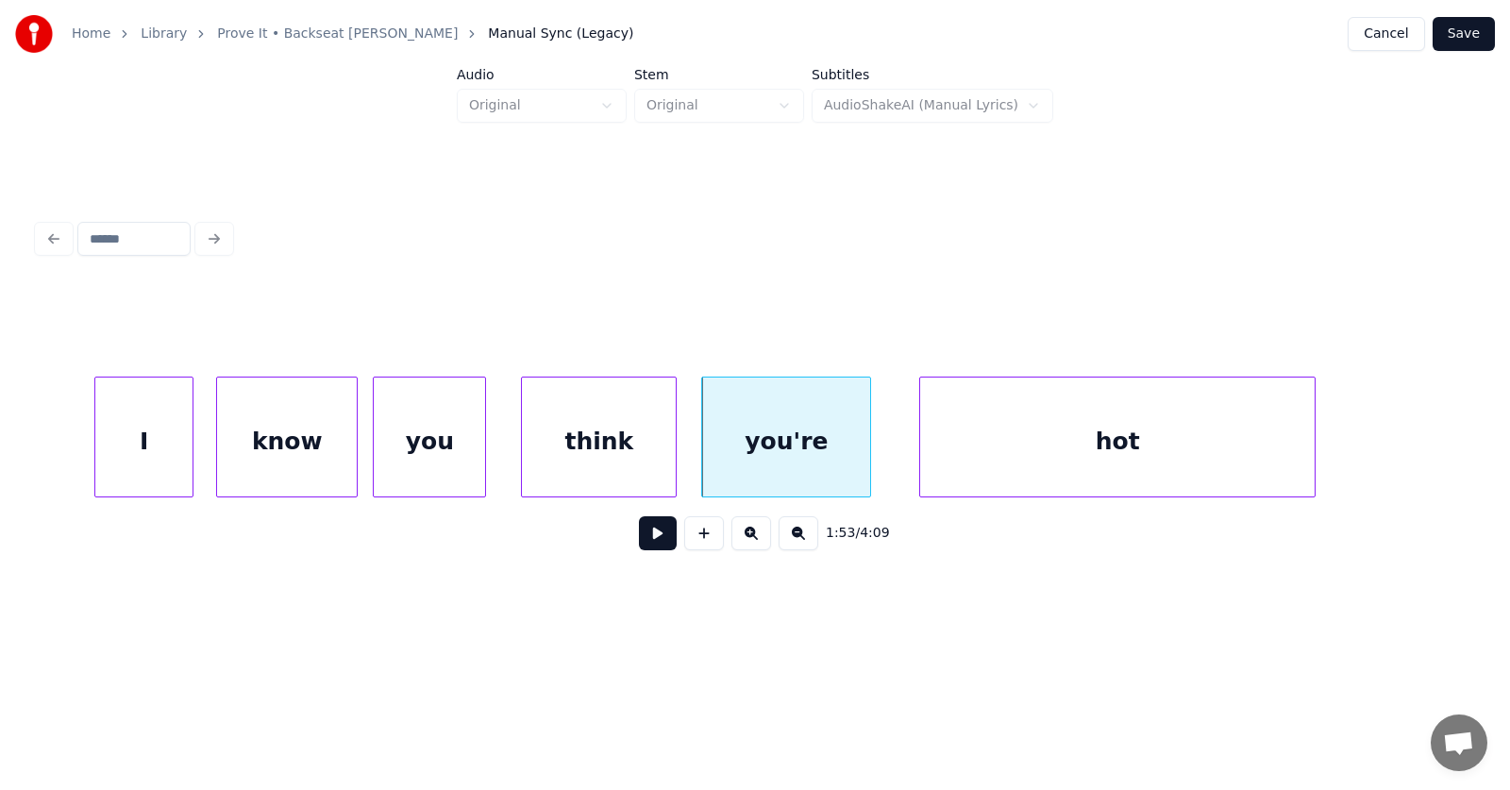
click at [997, 468] on div "hot" at bounding box center [1117, 441] width 394 height 128
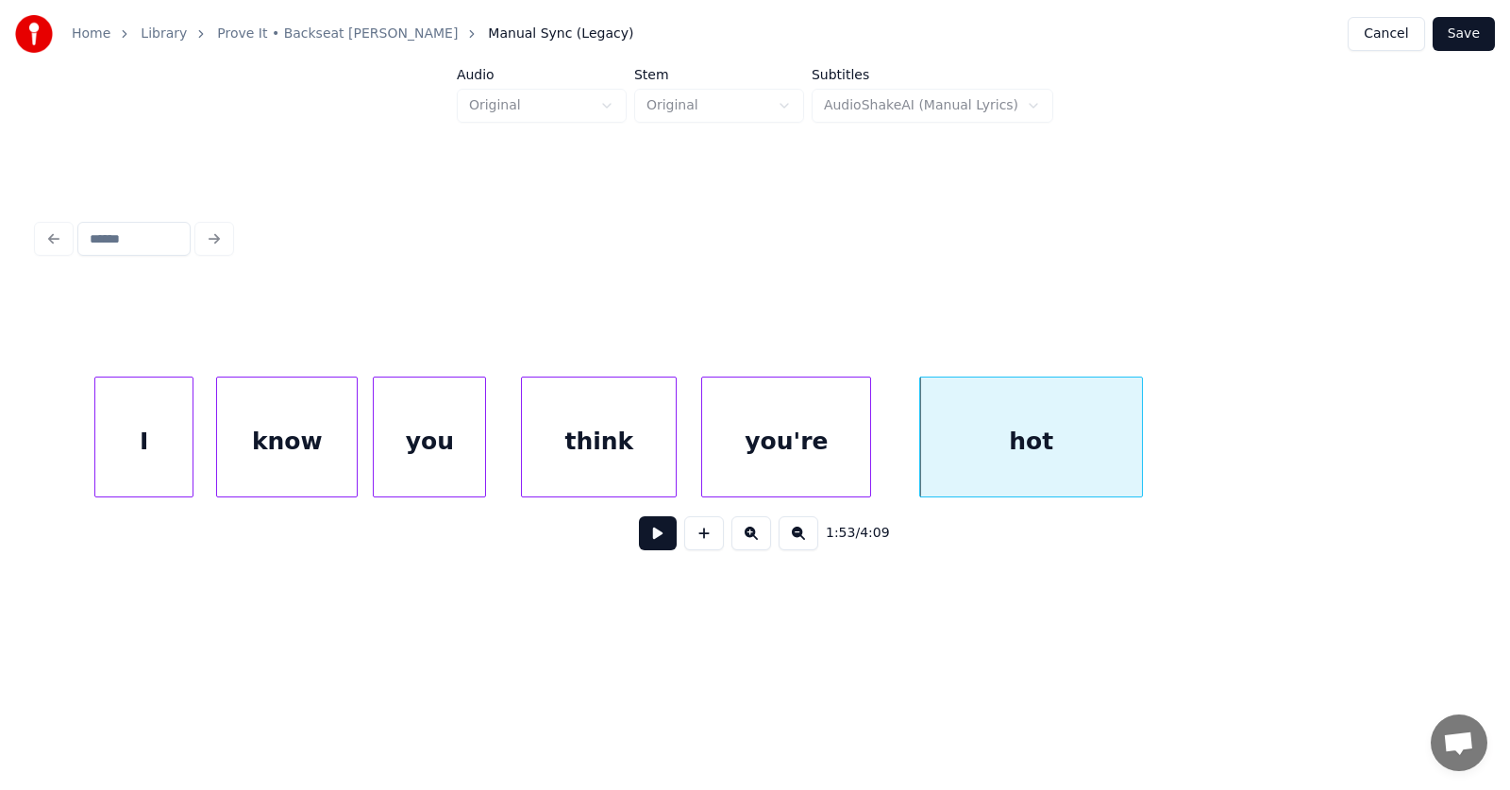
click at [1139, 460] on div at bounding box center [1139, 436] width 6 height 119
click at [1063, 446] on div "hot" at bounding box center [1031, 441] width 222 height 128
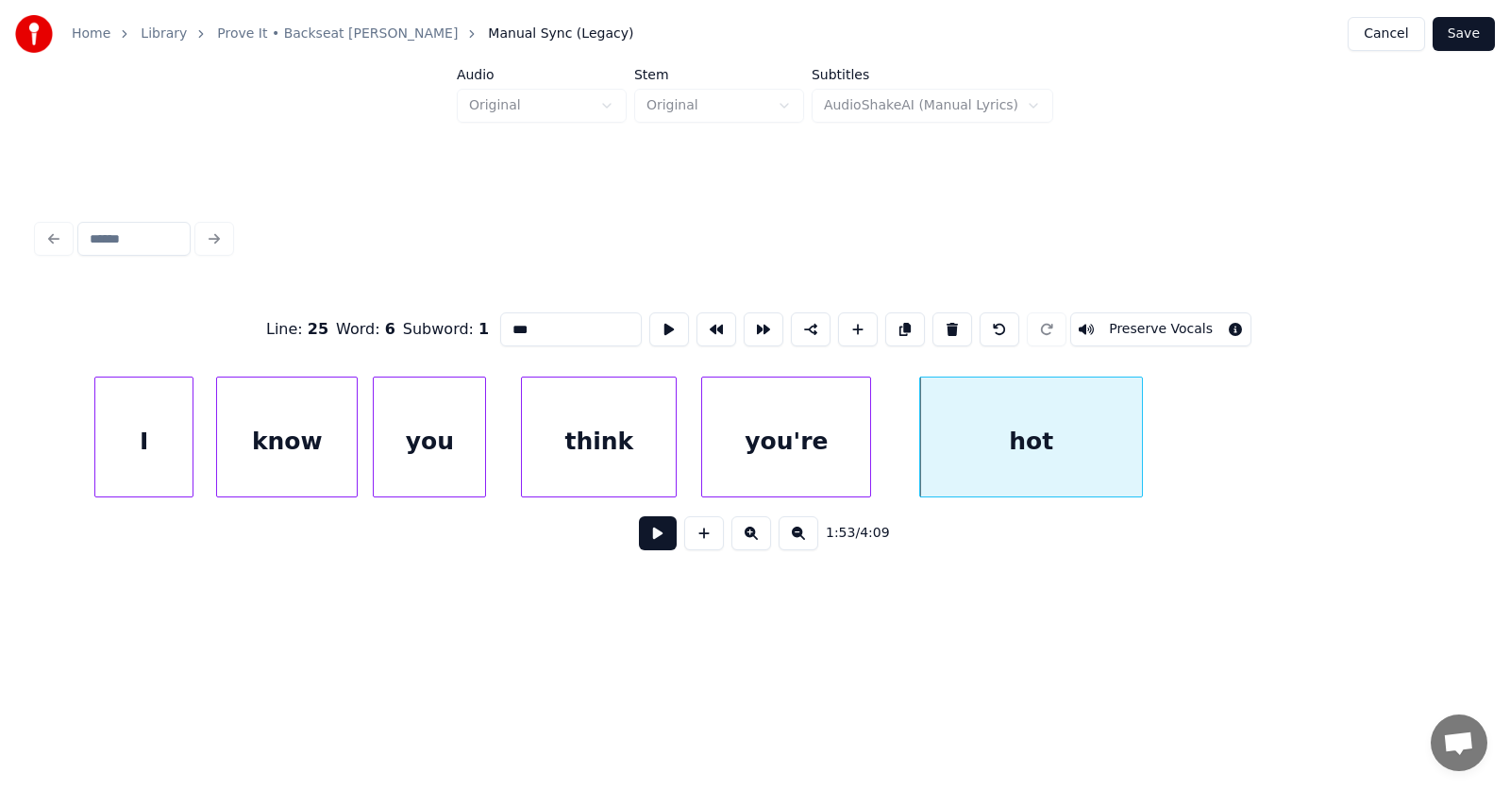
click at [639, 539] on button at bounding box center [658, 533] width 38 height 34
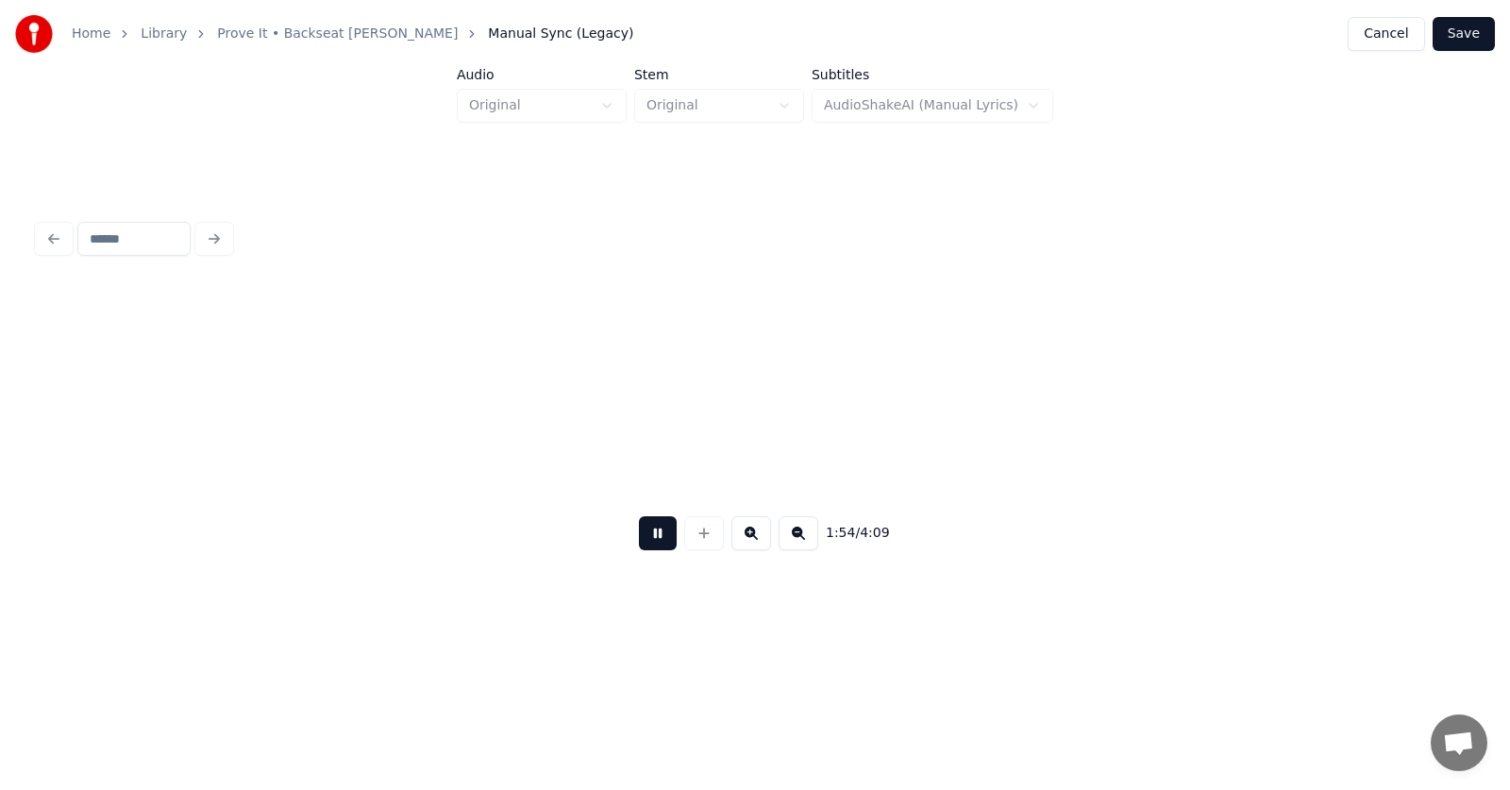
scroll to position [0, 81227]
click at [639, 539] on button at bounding box center [658, 533] width 38 height 34
click at [1230, 437] on div "I'll" at bounding box center [1224, 441] width 126 height 128
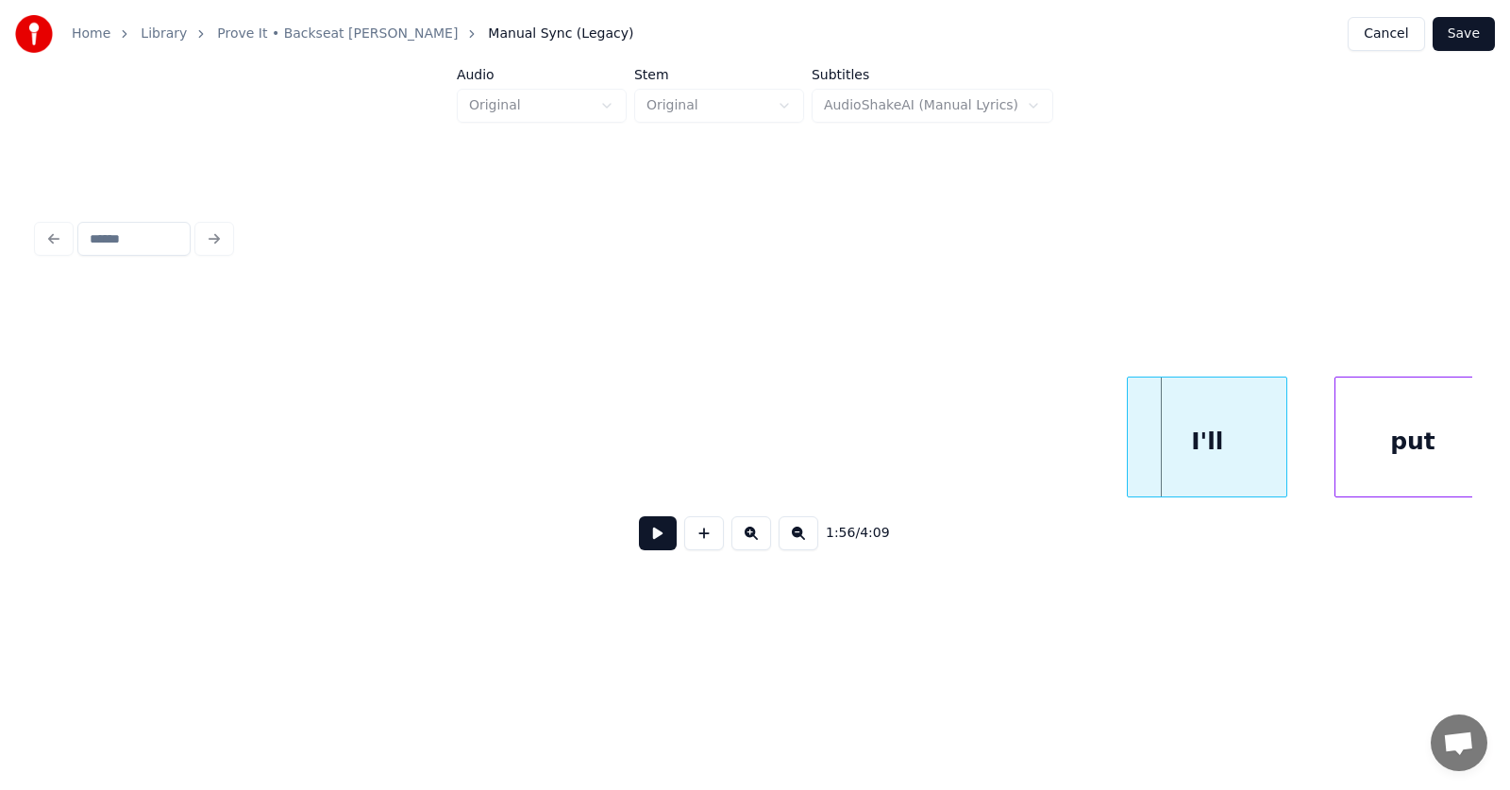
click at [1128, 449] on div at bounding box center [1131, 436] width 6 height 119
click at [1375, 445] on div "put" at bounding box center [1377, 441] width 154 height 128
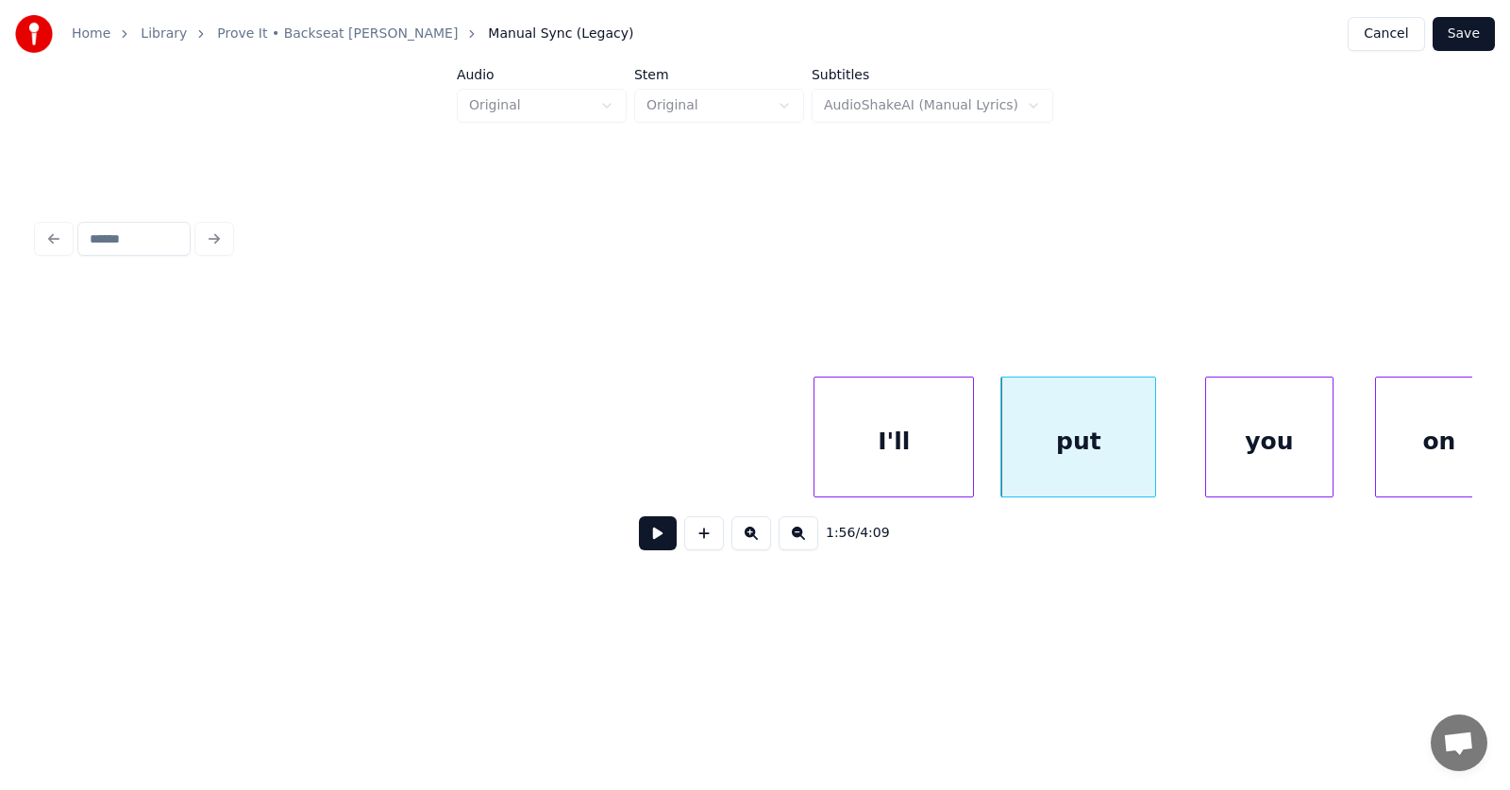
scroll to position [0, 81660]
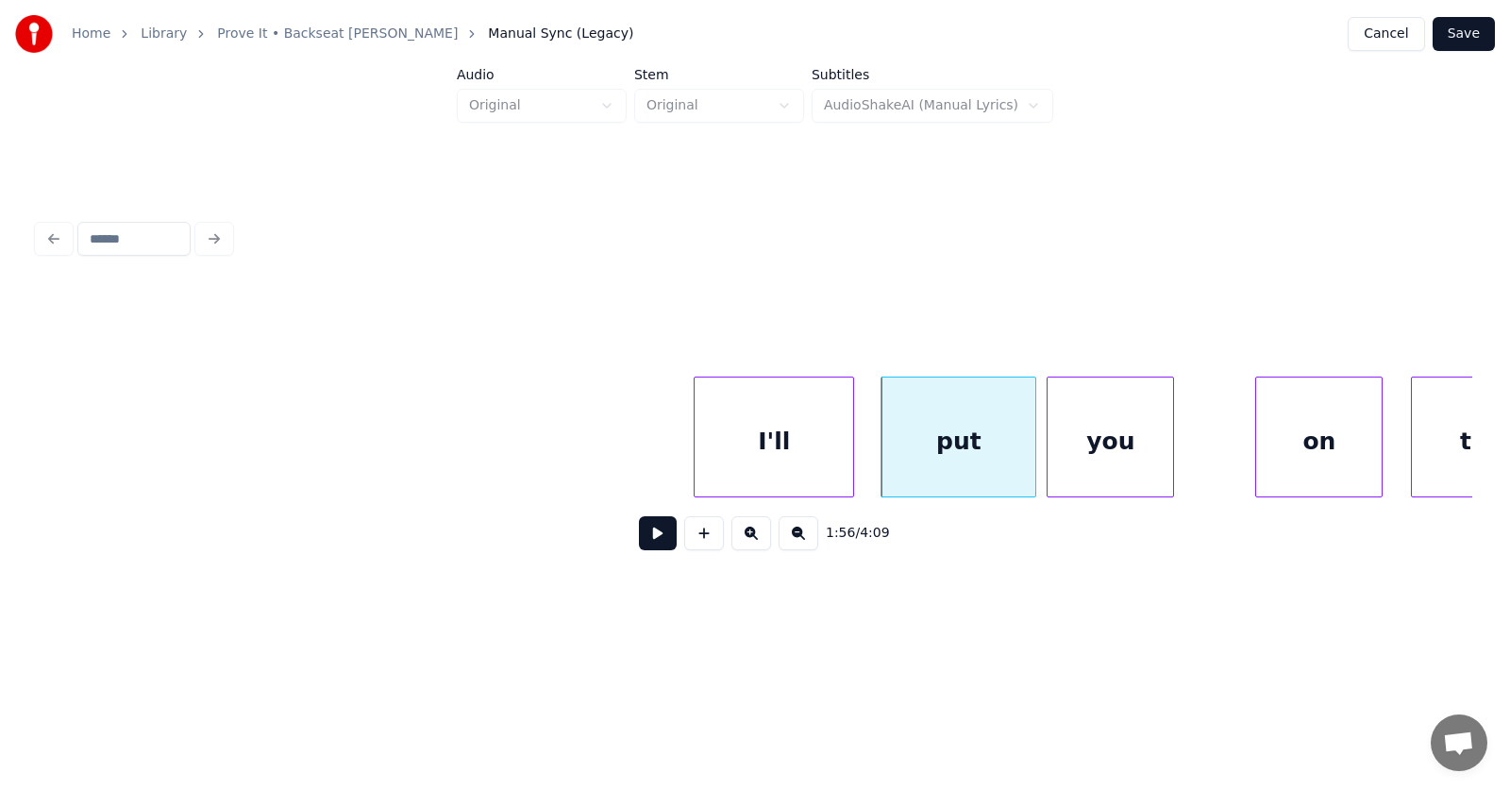
click at [1090, 444] on div "you" at bounding box center [1110, 441] width 126 height 128
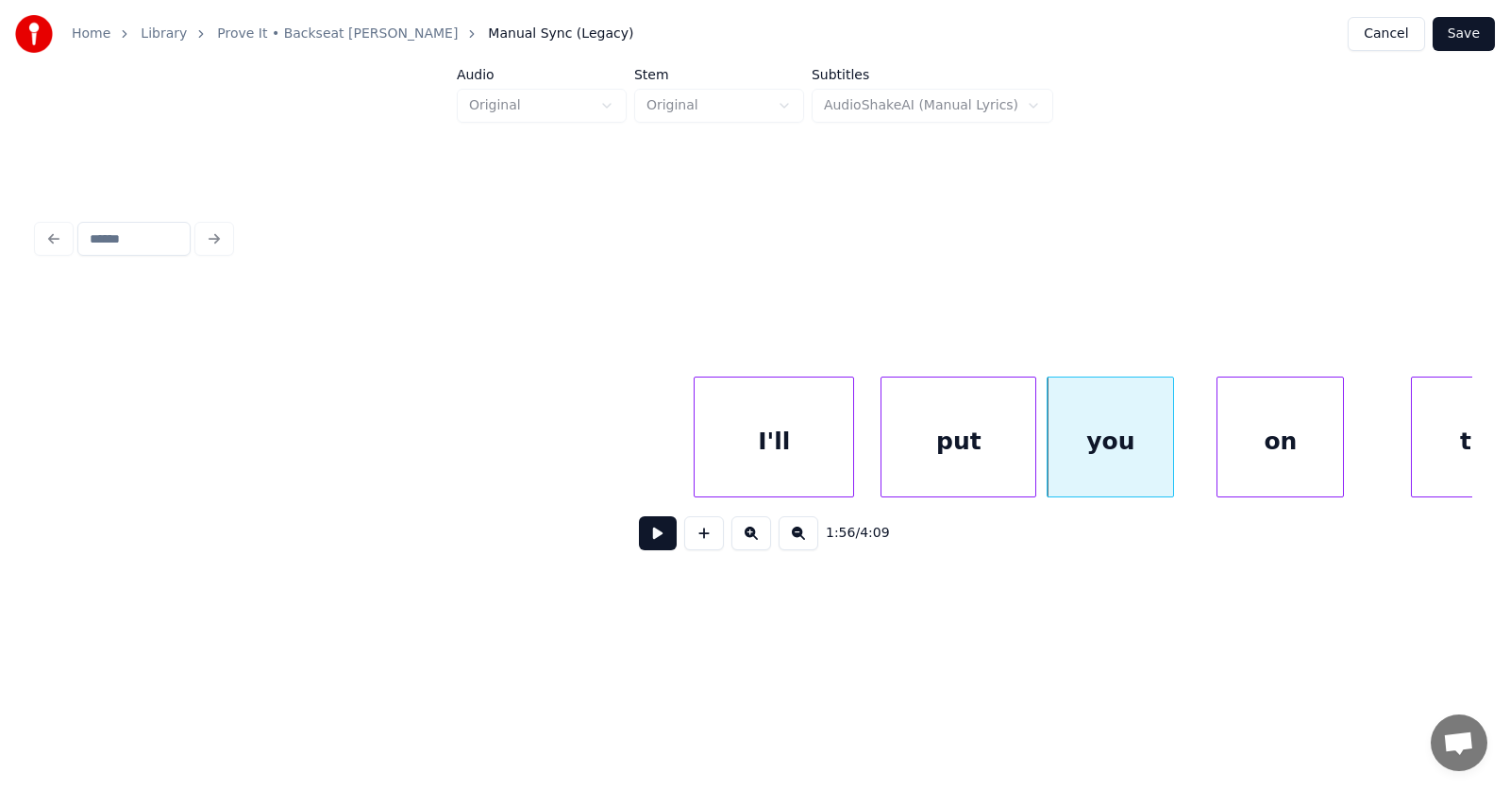
click at [1272, 443] on div "on" at bounding box center [1280, 441] width 126 height 128
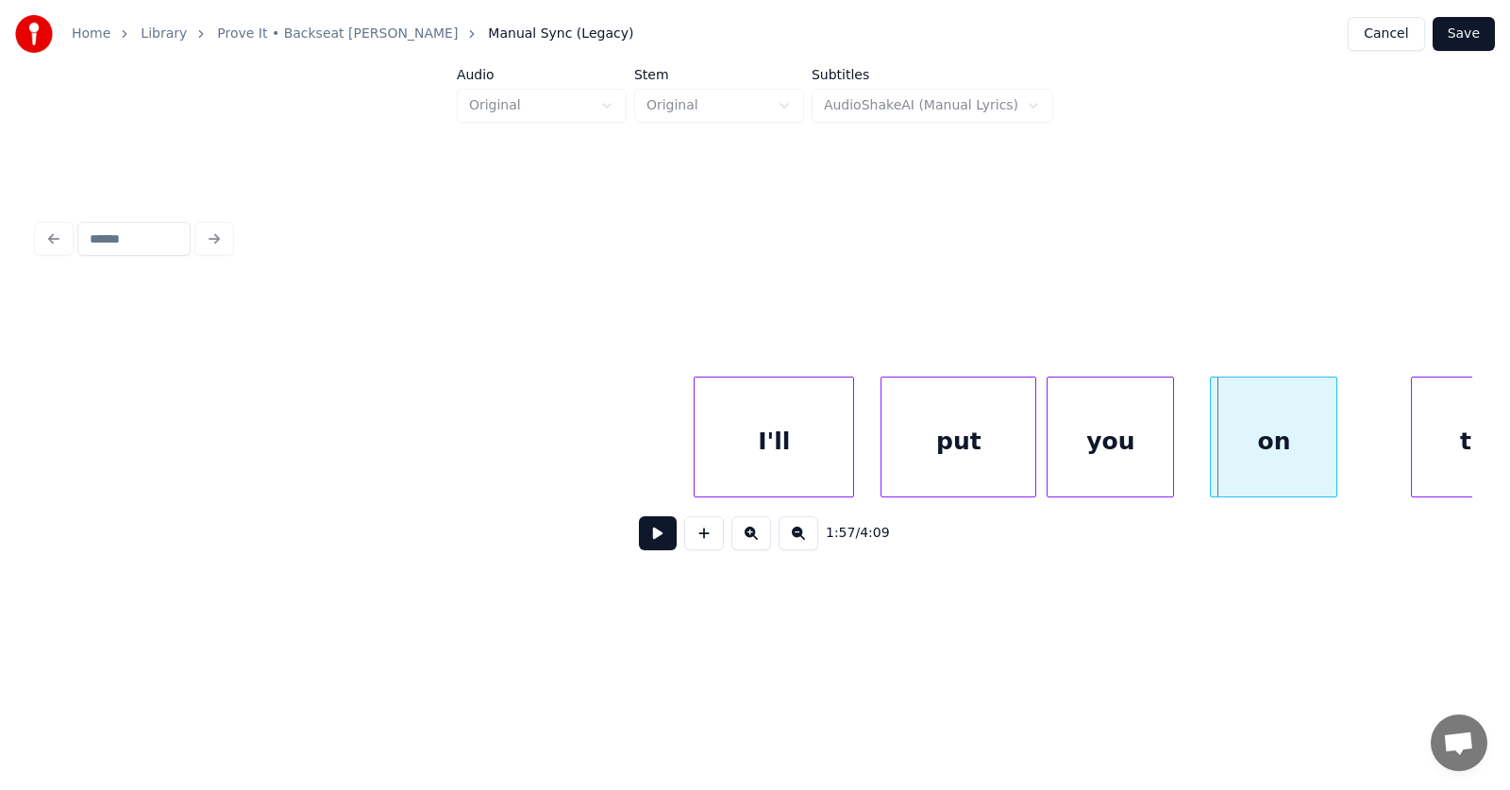
click at [1261, 445] on div "on" at bounding box center [1274, 441] width 126 height 128
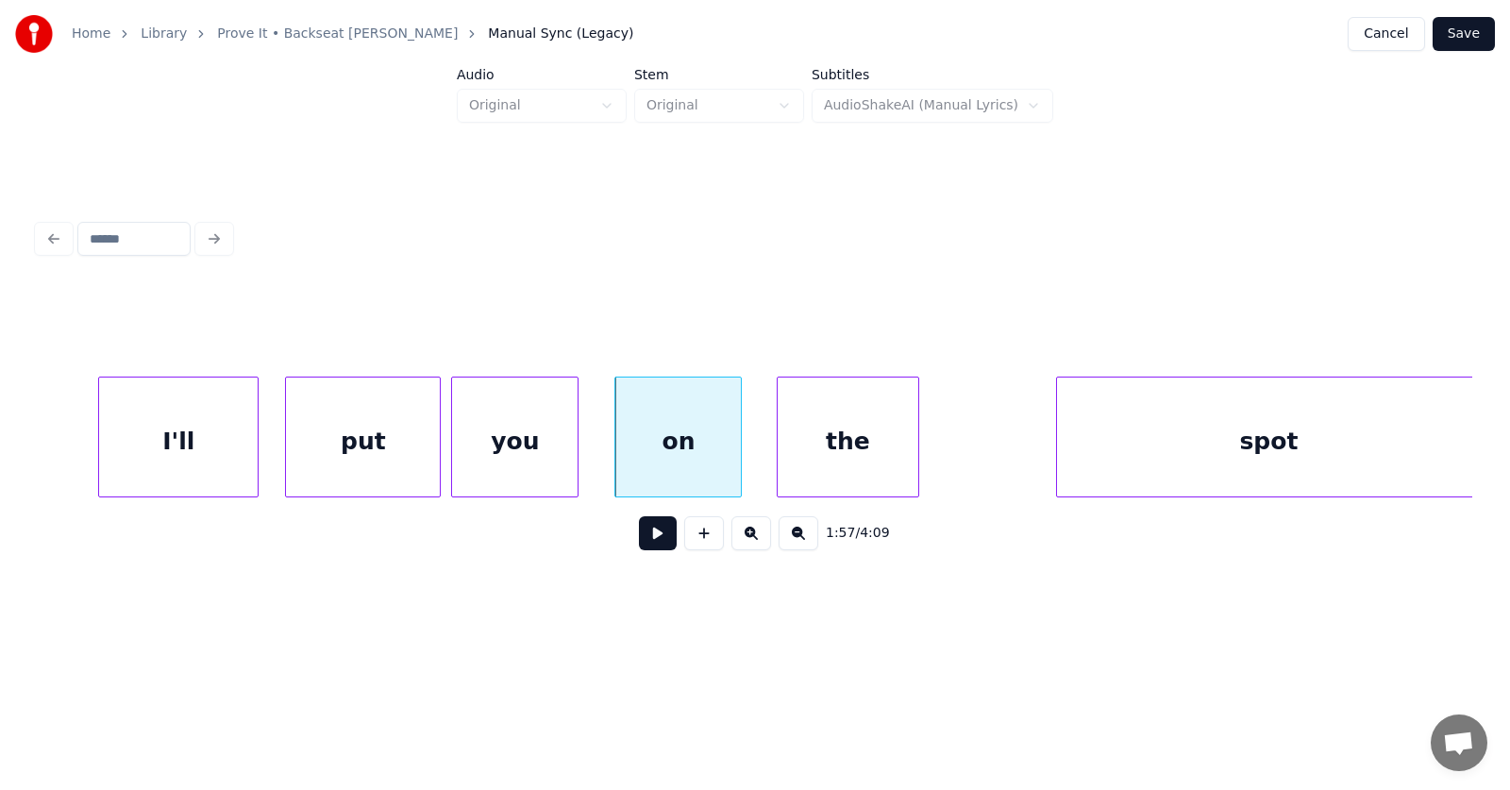
click at [833, 465] on div "the" at bounding box center [848, 441] width 140 height 128
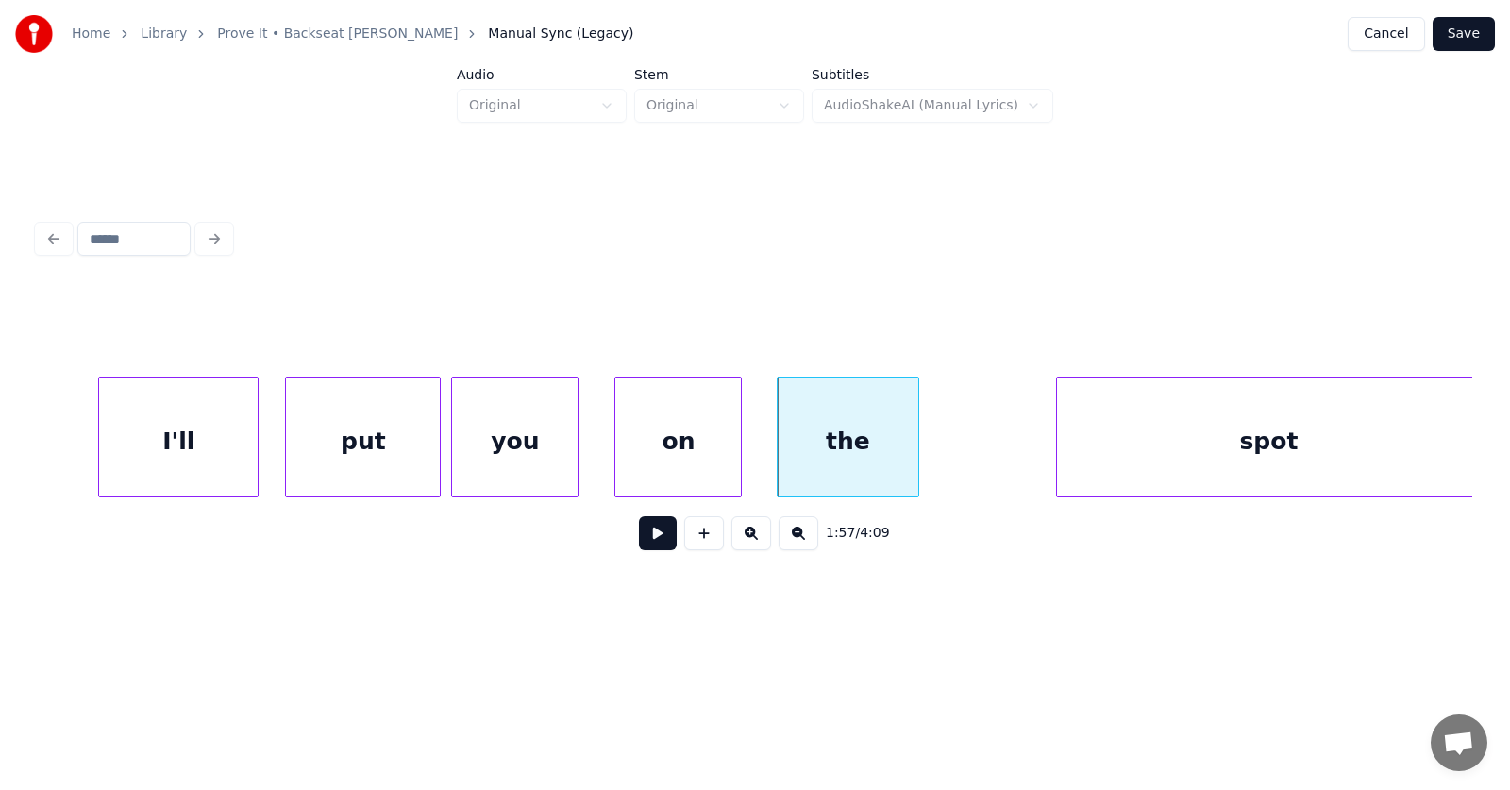
scroll to position [0, 82258]
click at [1013, 465] on div "spot" at bounding box center [1158, 441] width 423 height 128
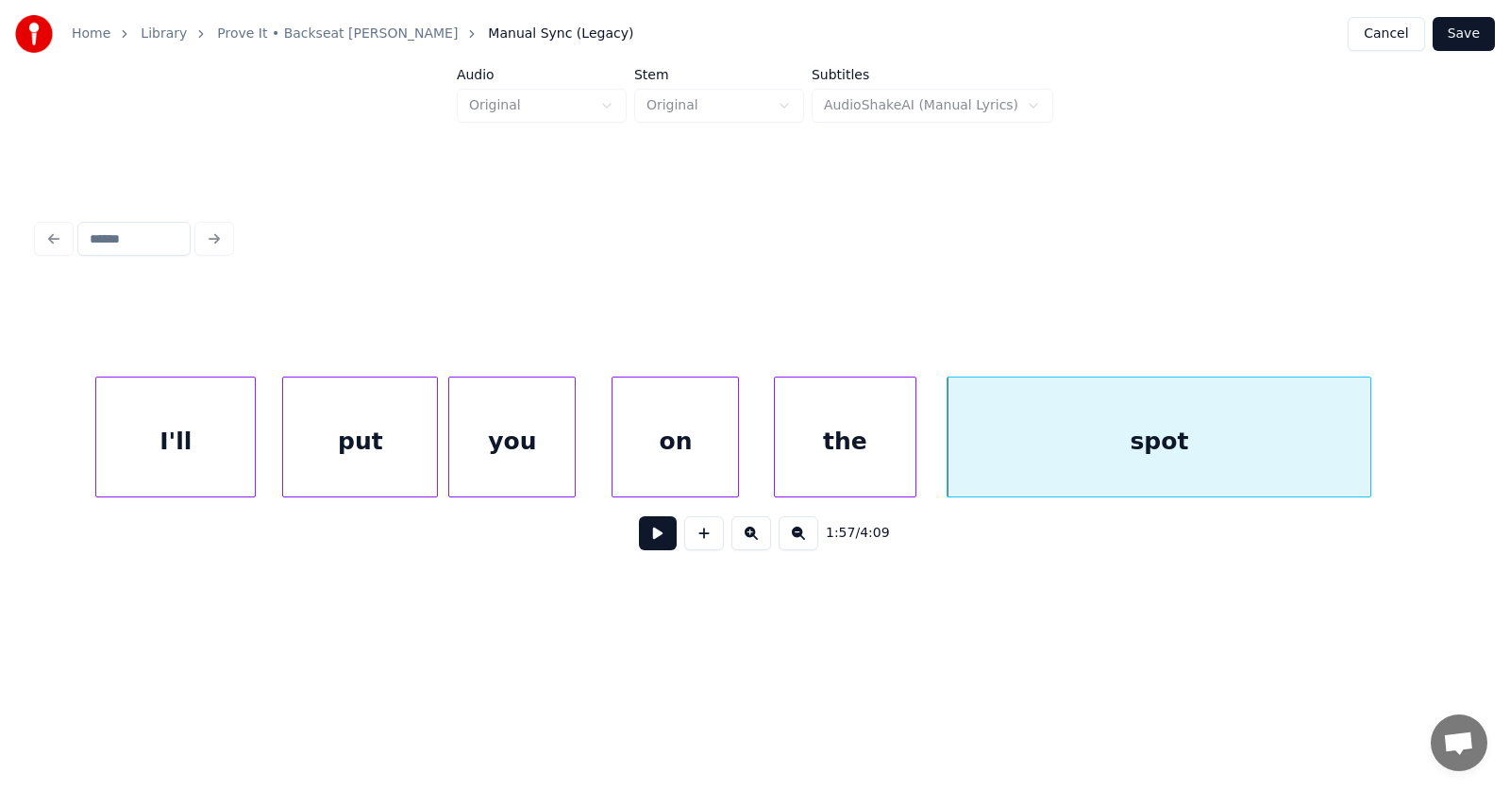
click at [1124, 437] on div "spot" at bounding box center [1158, 441] width 423 height 128
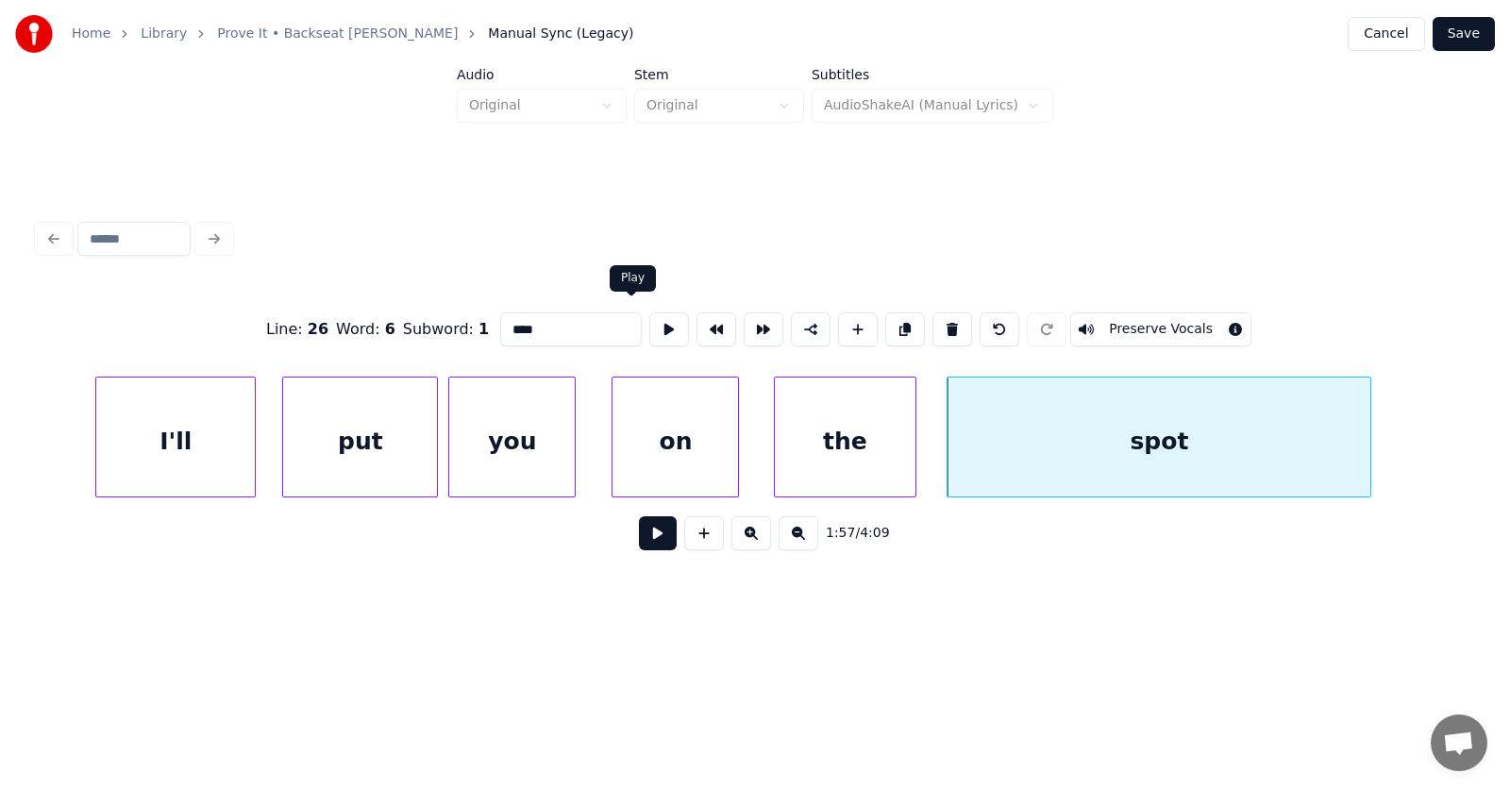
click at [649, 325] on button at bounding box center [669, 329] width 40 height 34
click at [645, 533] on button at bounding box center [658, 533] width 38 height 34
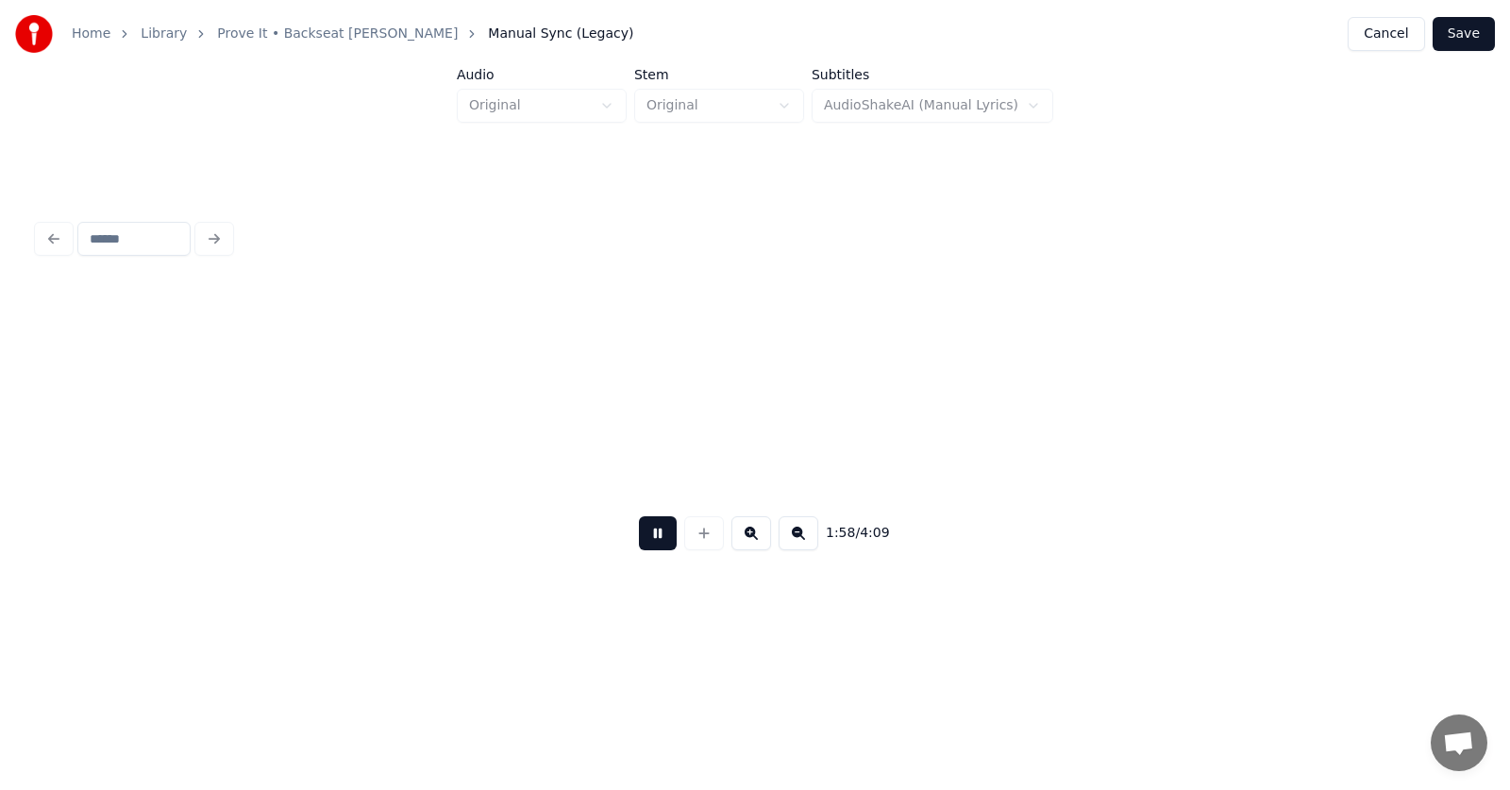
scroll to position [0, 83698]
click at [645, 533] on button at bounding box center [658, 533] width 38 height 34
click at [1257, 456] on div "Just" at bounding box center [1252, 441] width 182 height 128
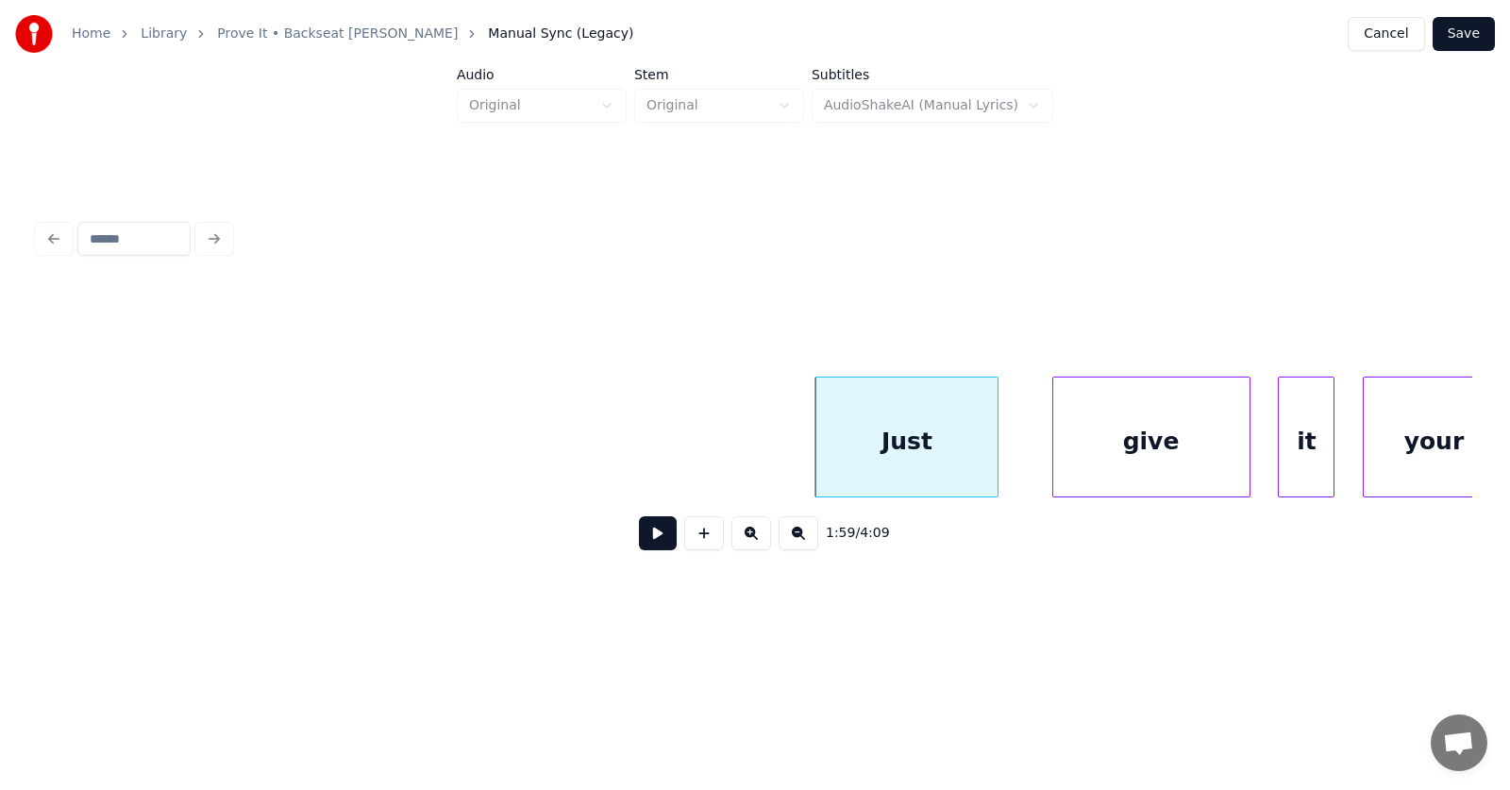
scroll to position [0, 84164]
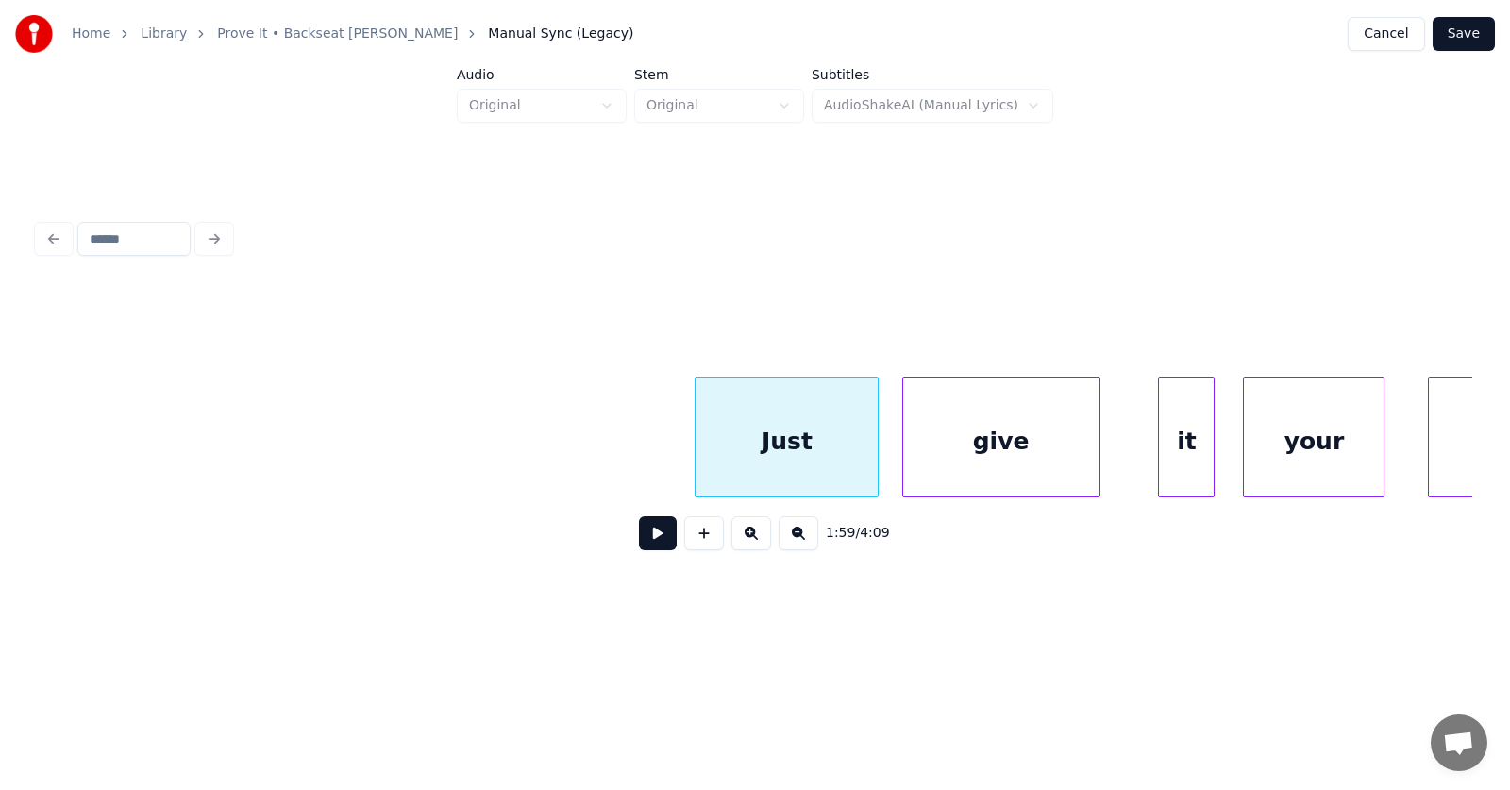
click at [963, 454] on div "give" at bounding box center [1001, 441] width 196 height 128
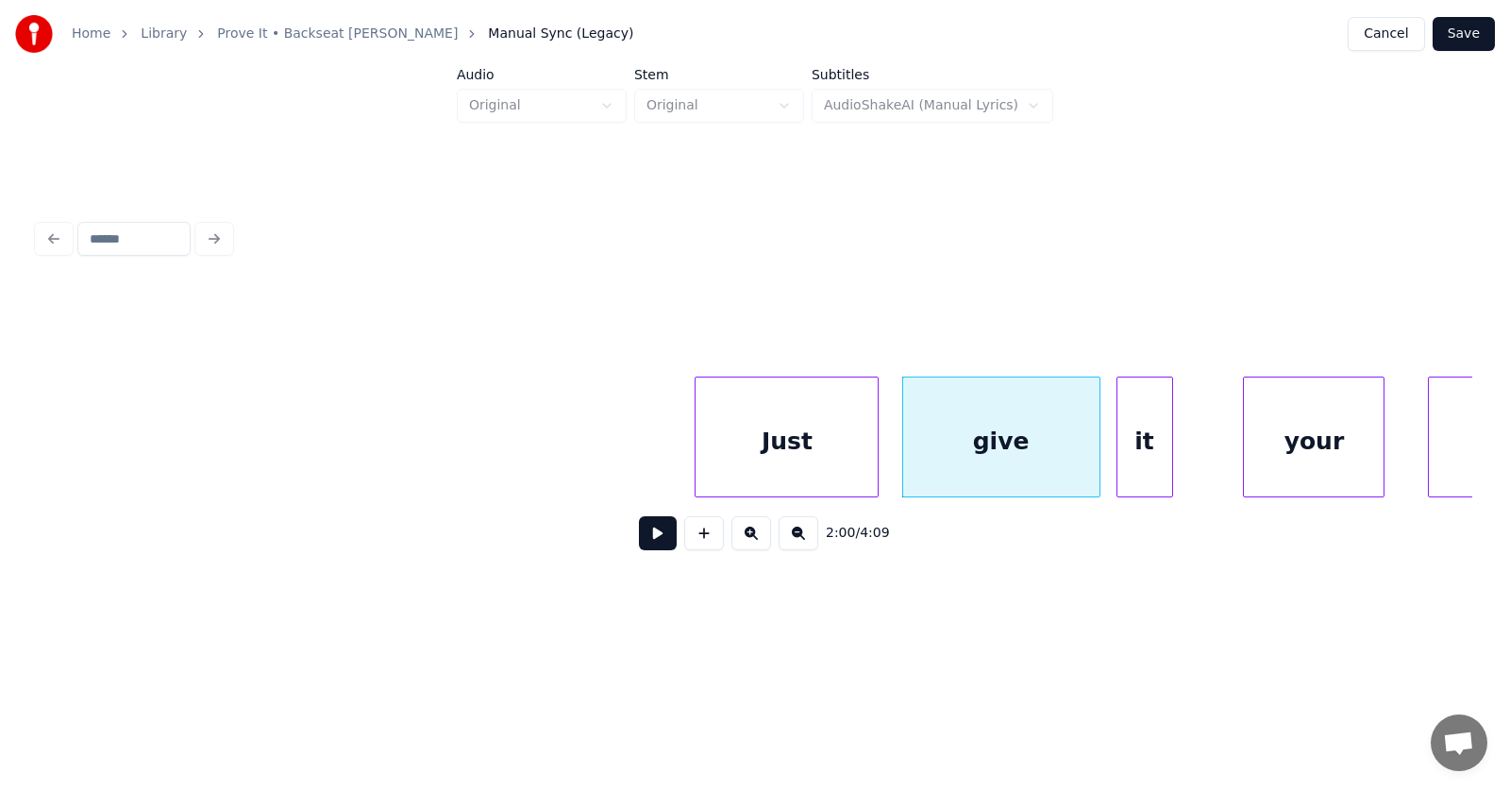
click at [1140, 465] on div "it" at bounding box center [1144, 441] width 55 height 128
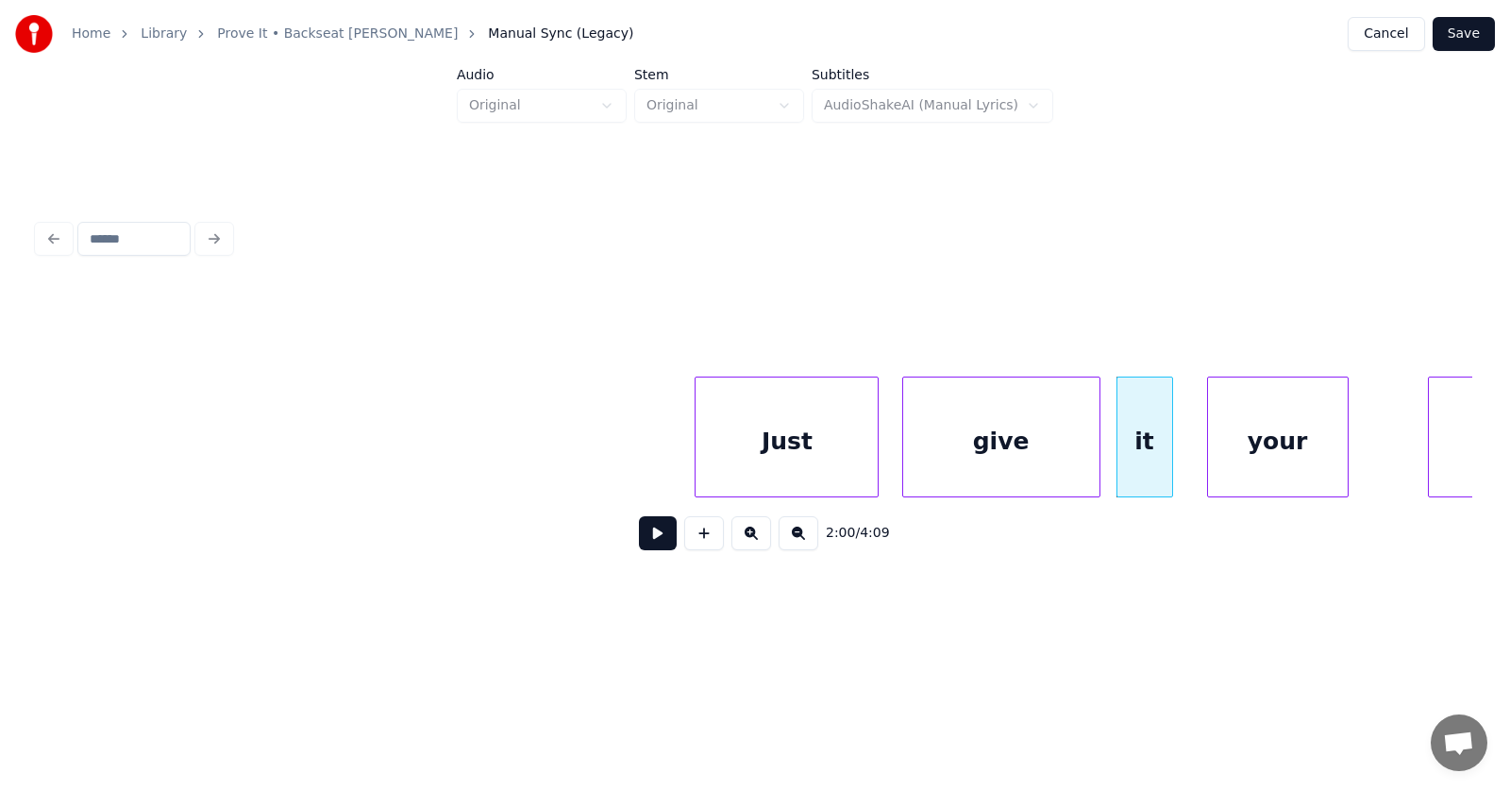
click at [1258, 468] on div "your" at bounding box center [1278, 441] width 140 height 128
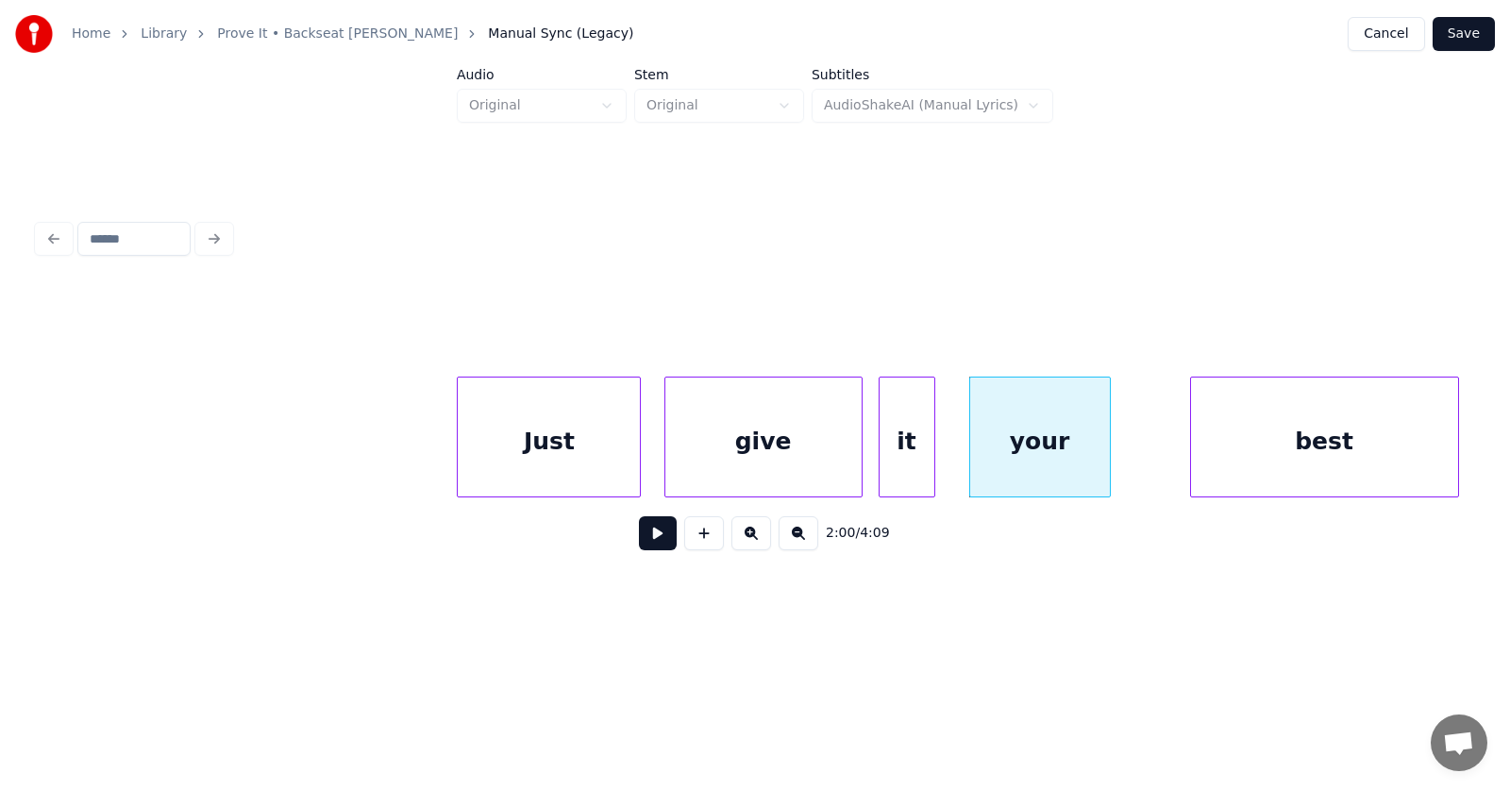
scroll to position [0, 84998]
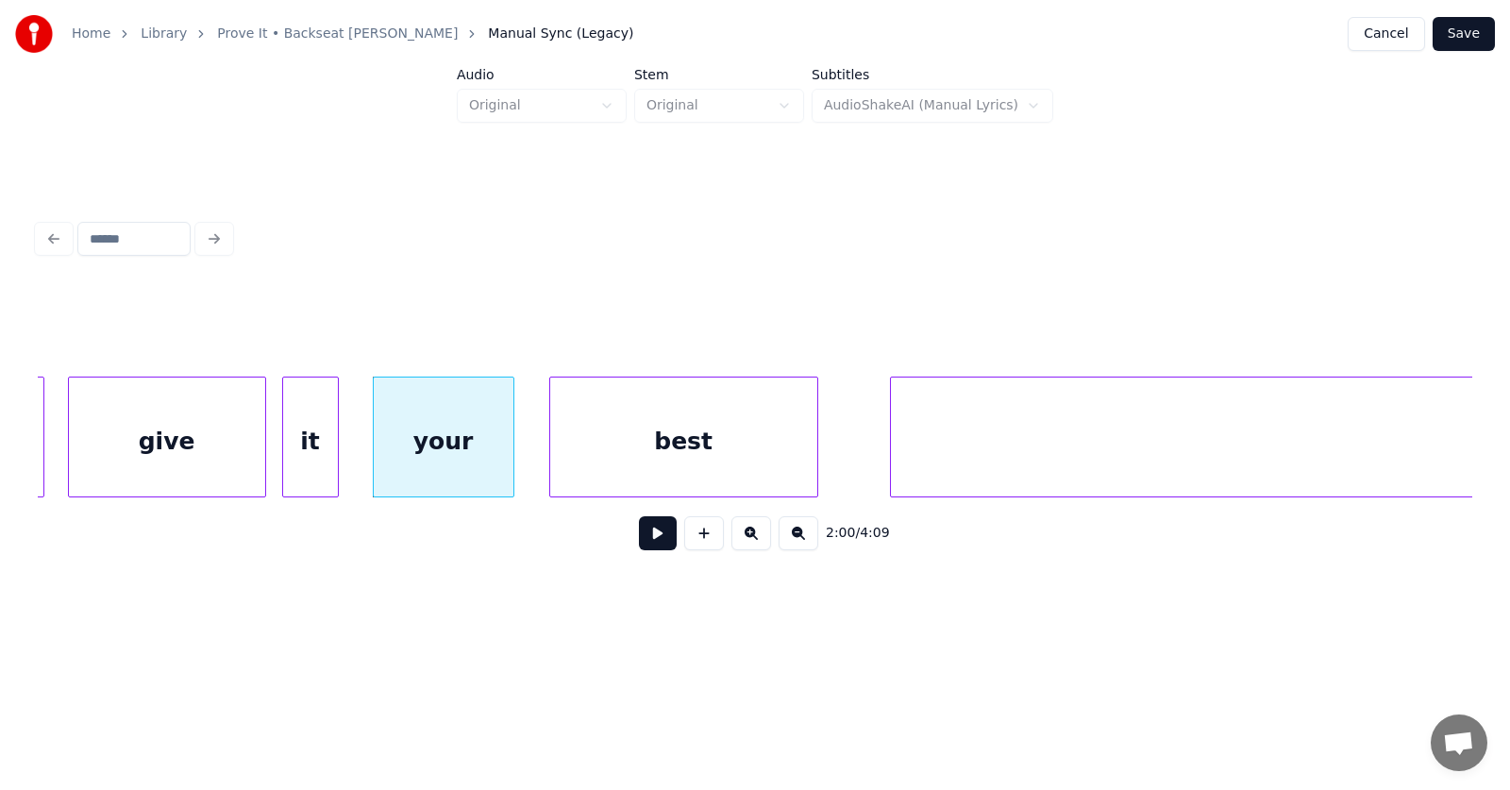
click at [683, 468] on div "best" at bounding box center [683, 441] width 267 height 128
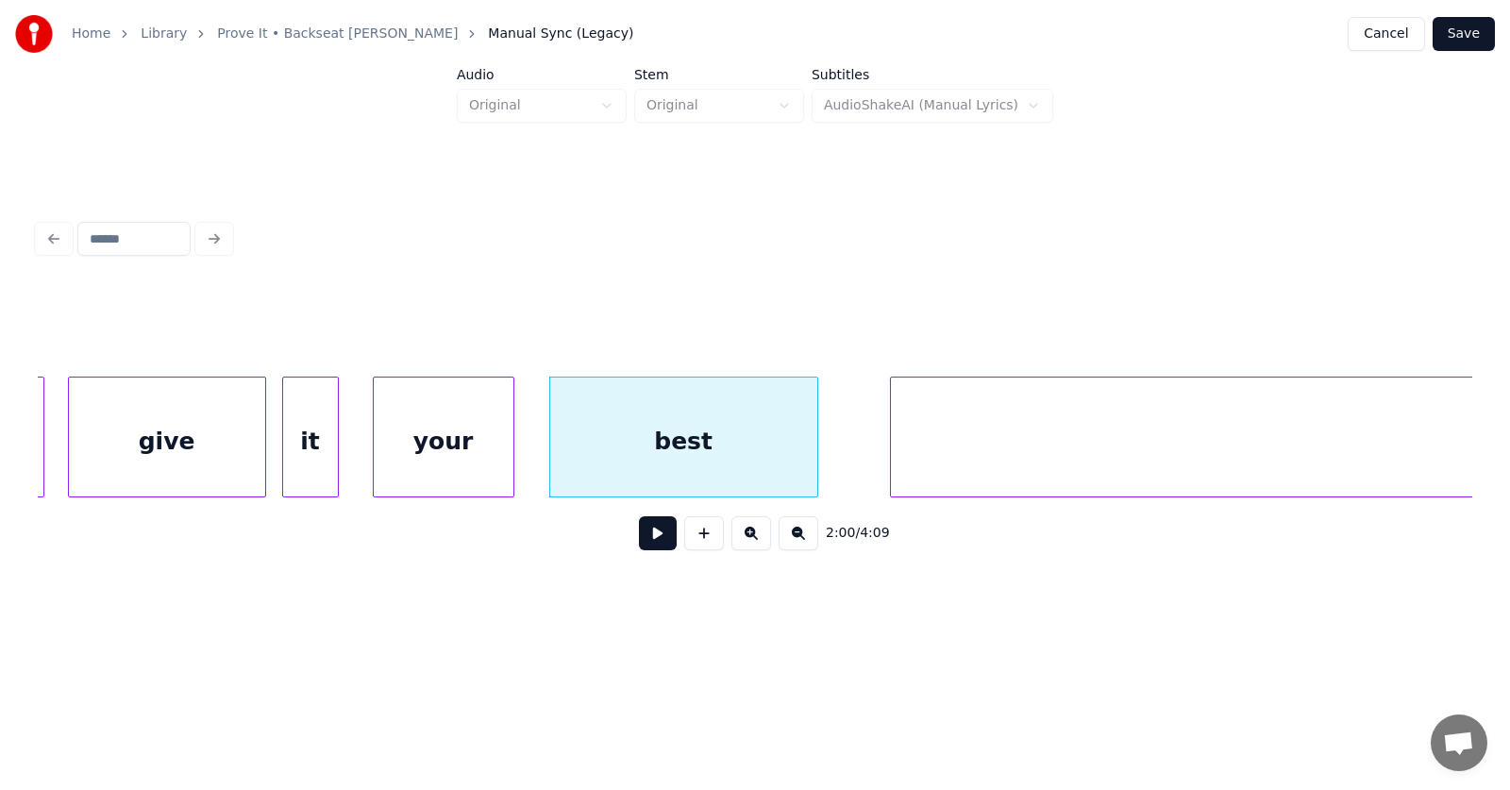
scroll to position [0, 85771]
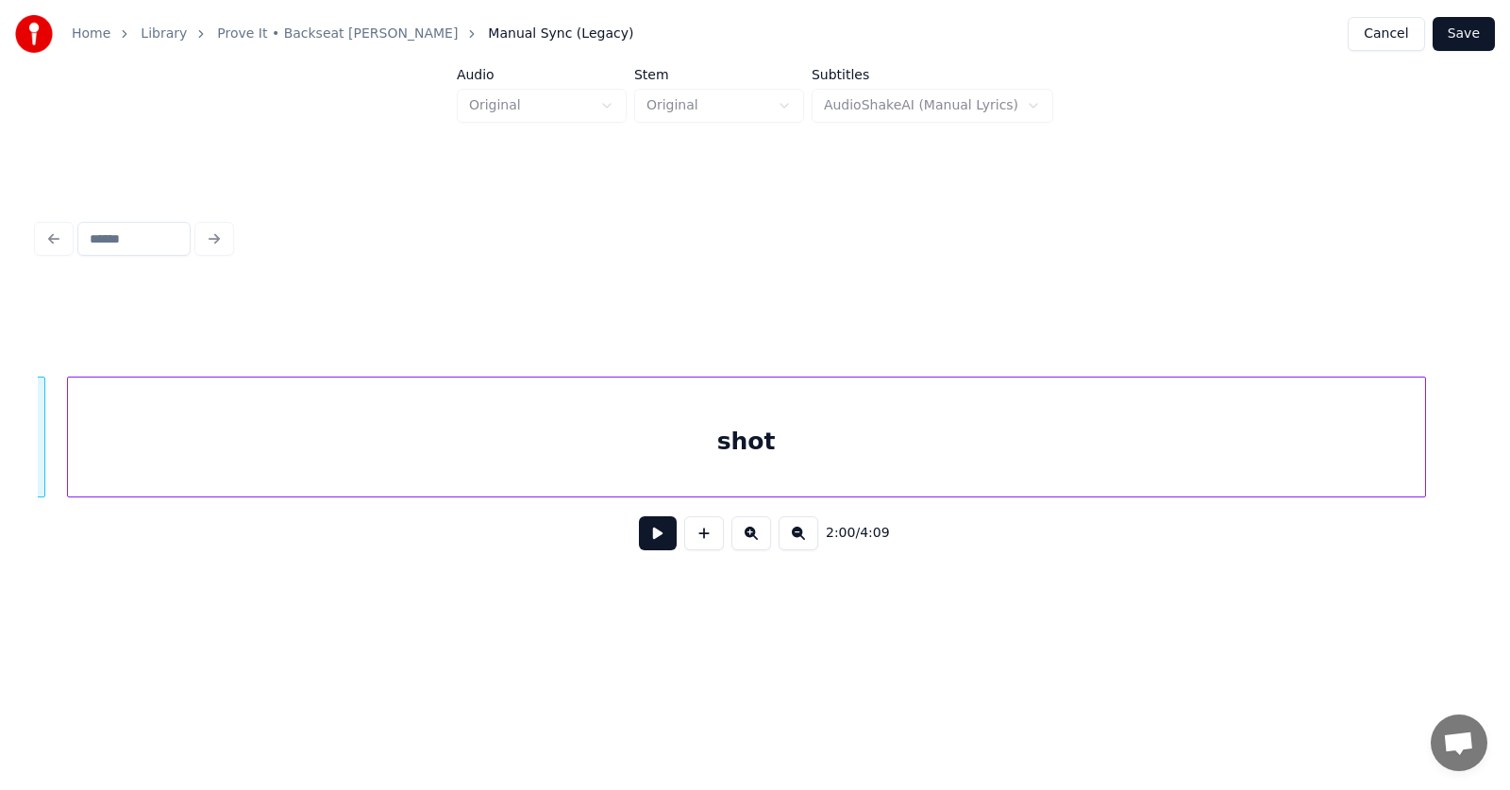
click at [927, 462] on div "shot" at bounding box center [746, 441] width 1357 height 128
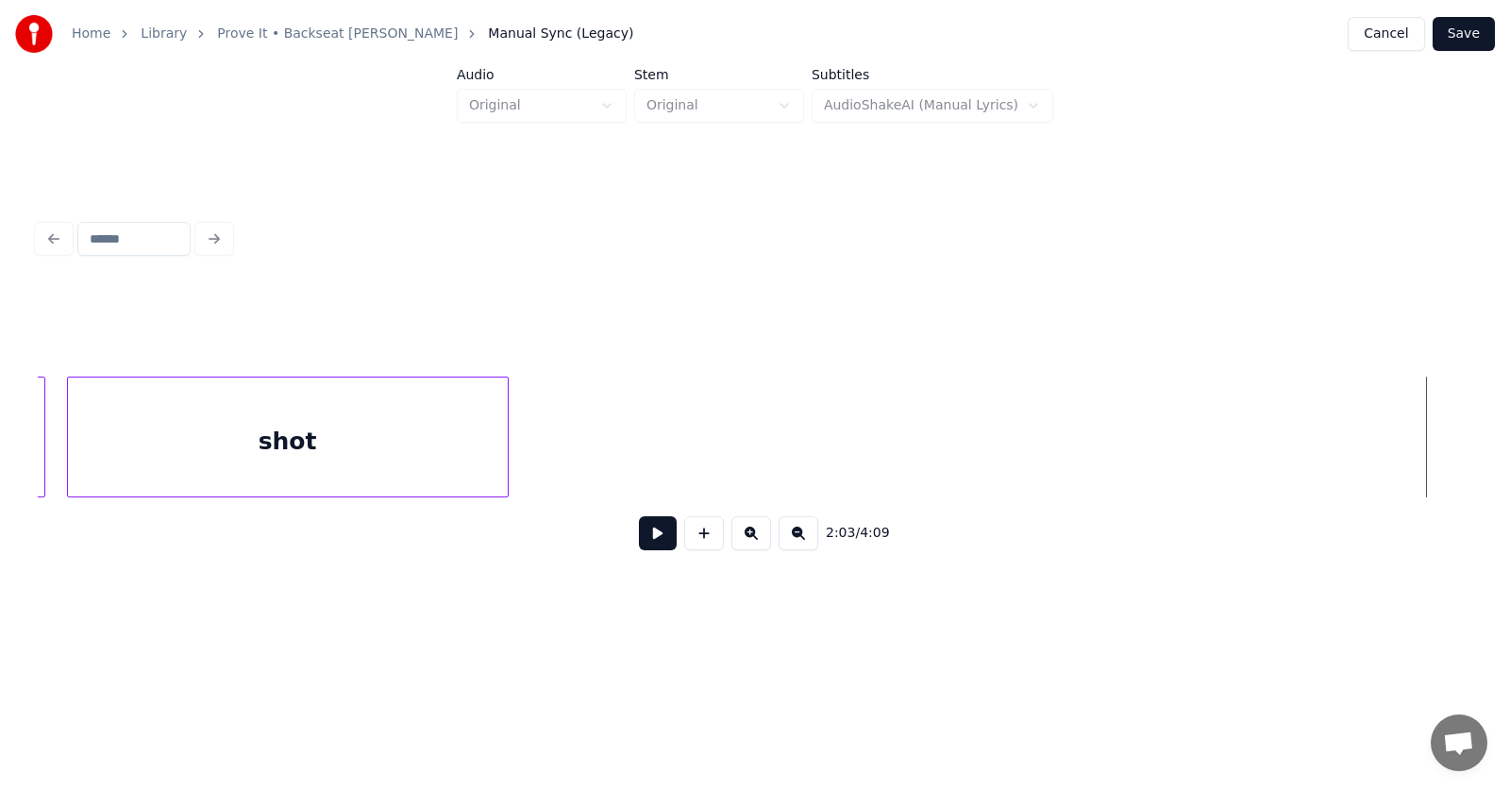
click at [502, 456] on div at bounding box center [505, 436] width 6 height 119
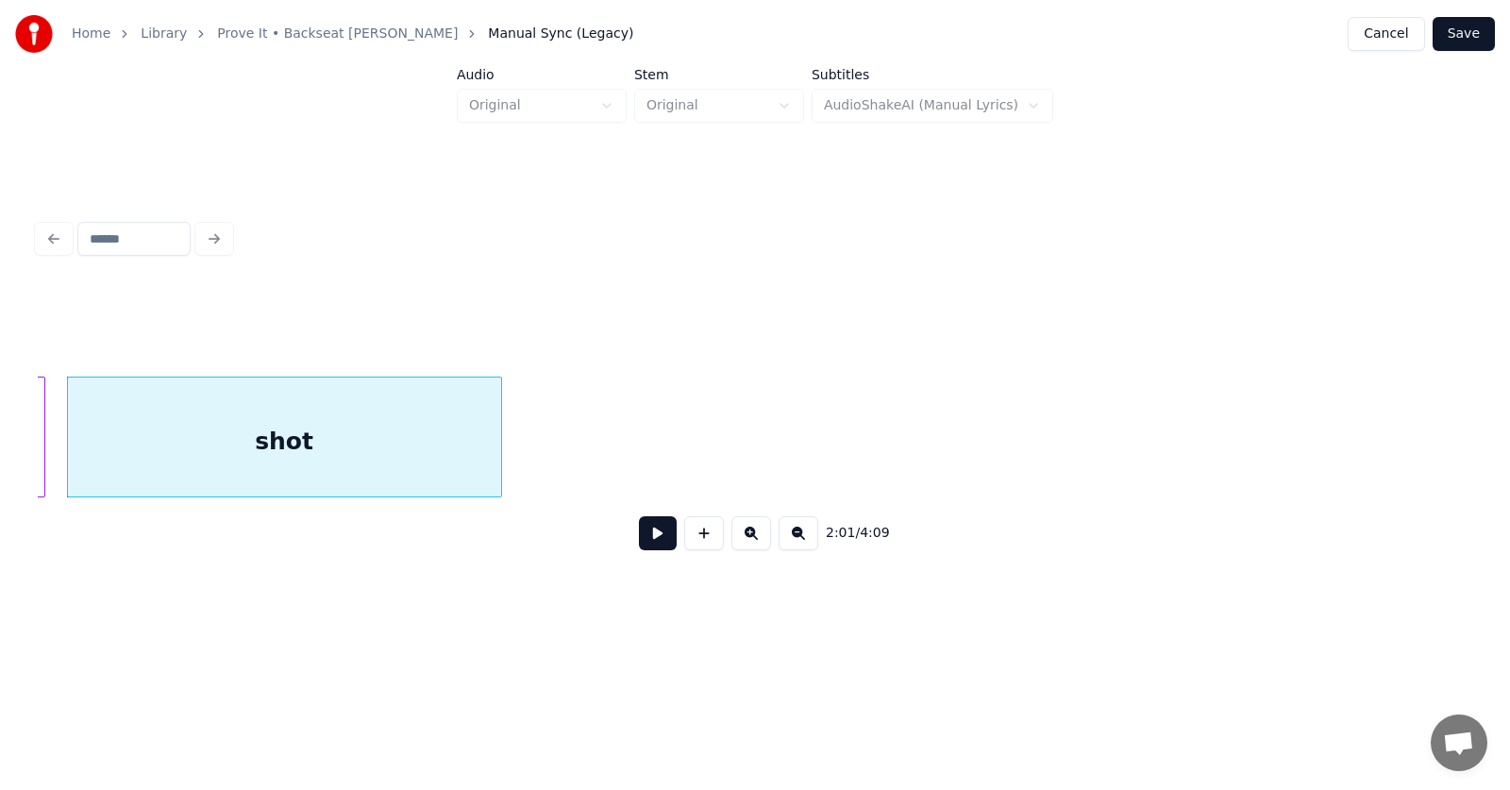
click at [432, 440] on div "shot" at bounding box center [284, 441] width 433 height 128
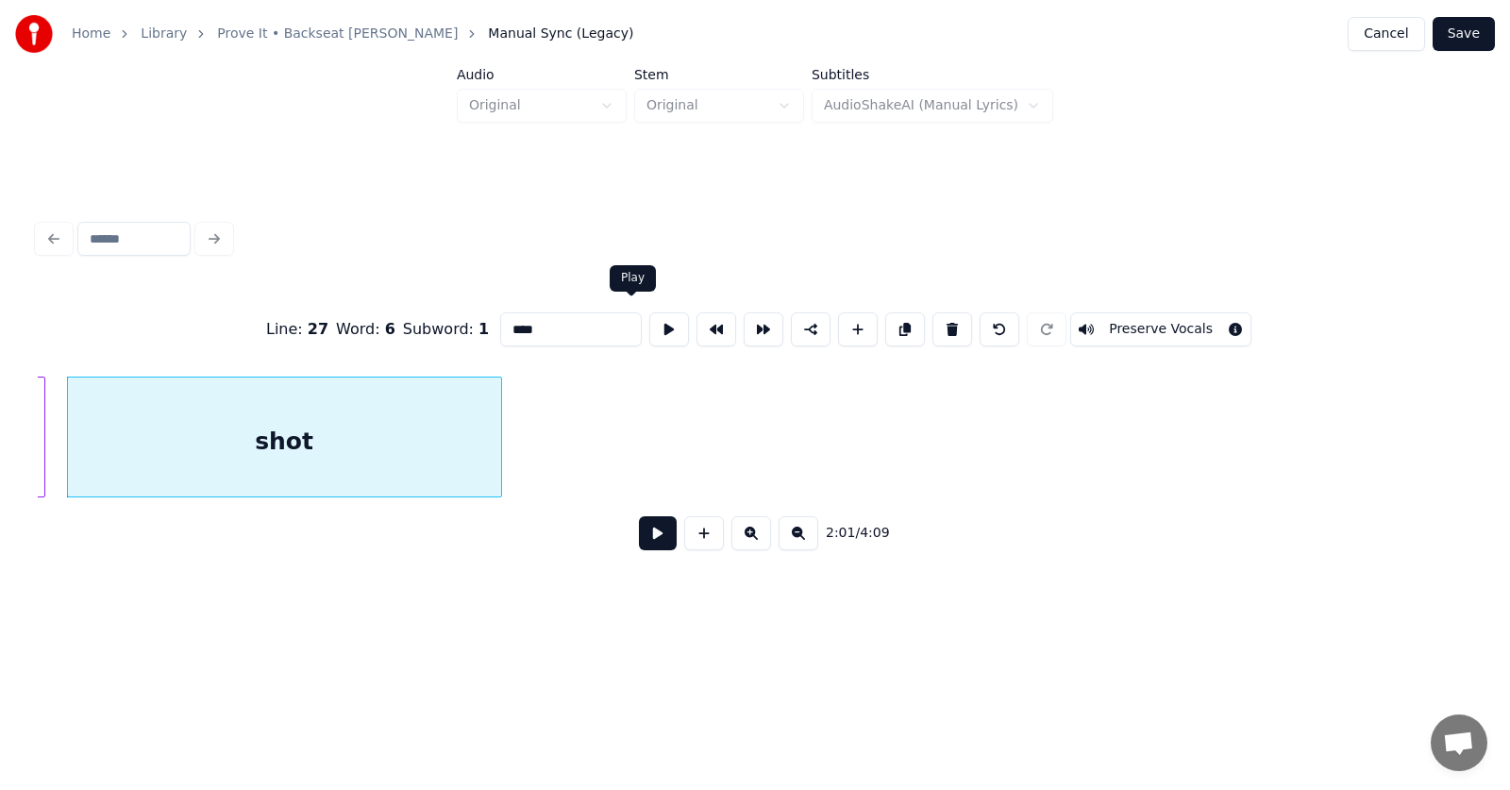
click at [649, 325] on button at bounding box center [669, 329] width 40 height 34
click at [639, 536] on button at bounding box center [658, 533] width 38 height 34
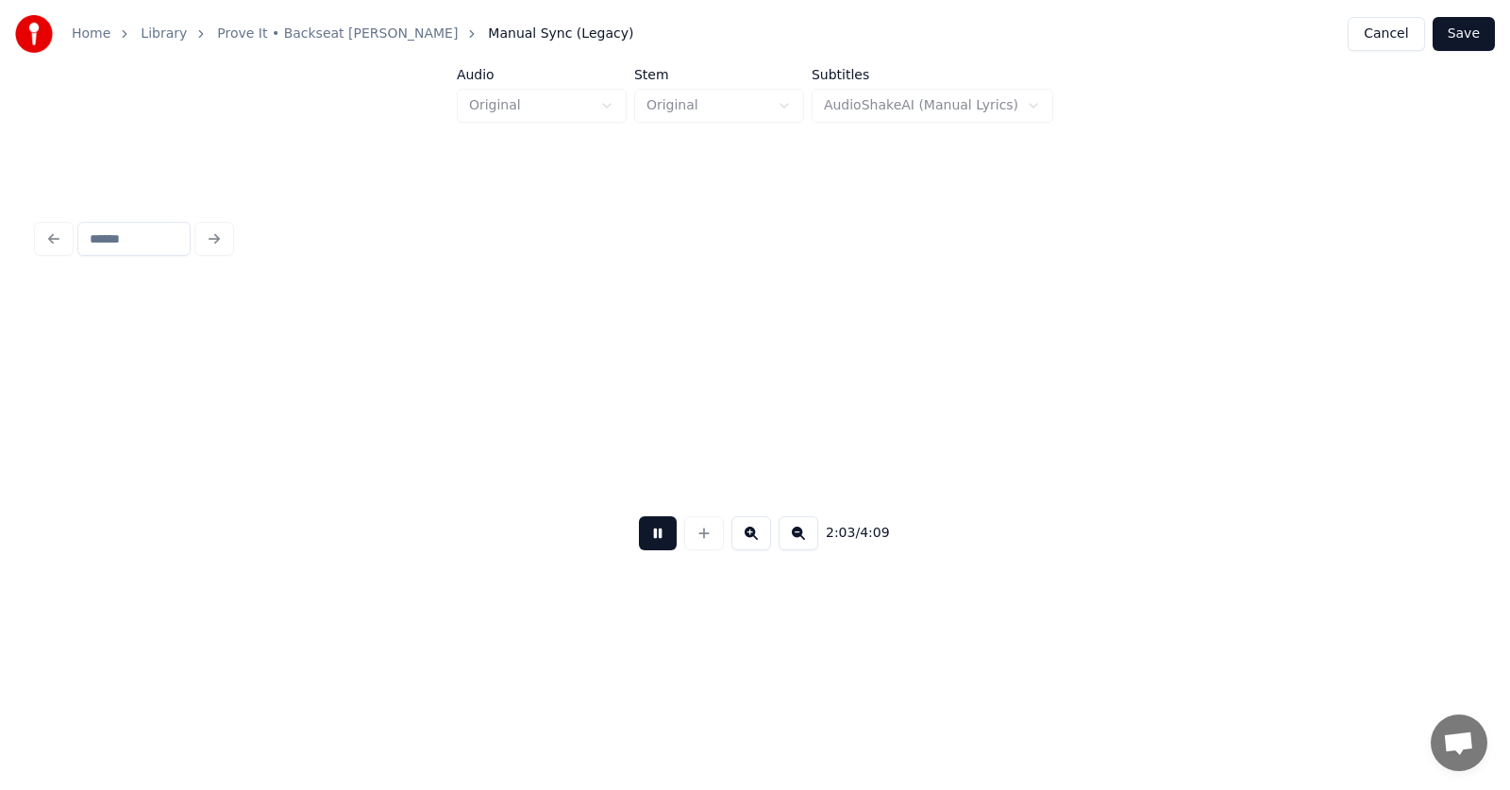
scroll to position [0, 87207]
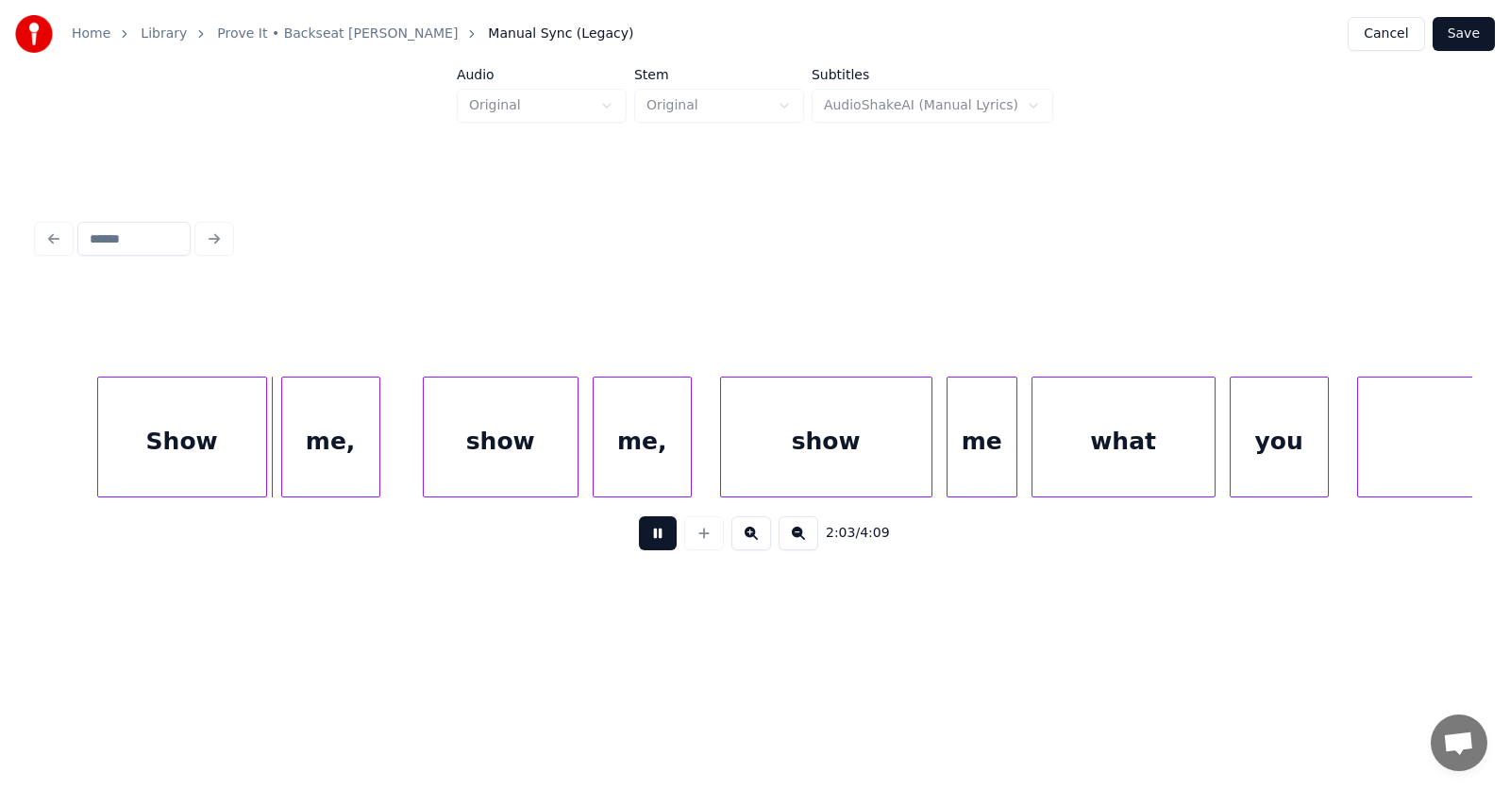
click at [648, 541] on button at bounding box center [658, 533] width 38 height 34
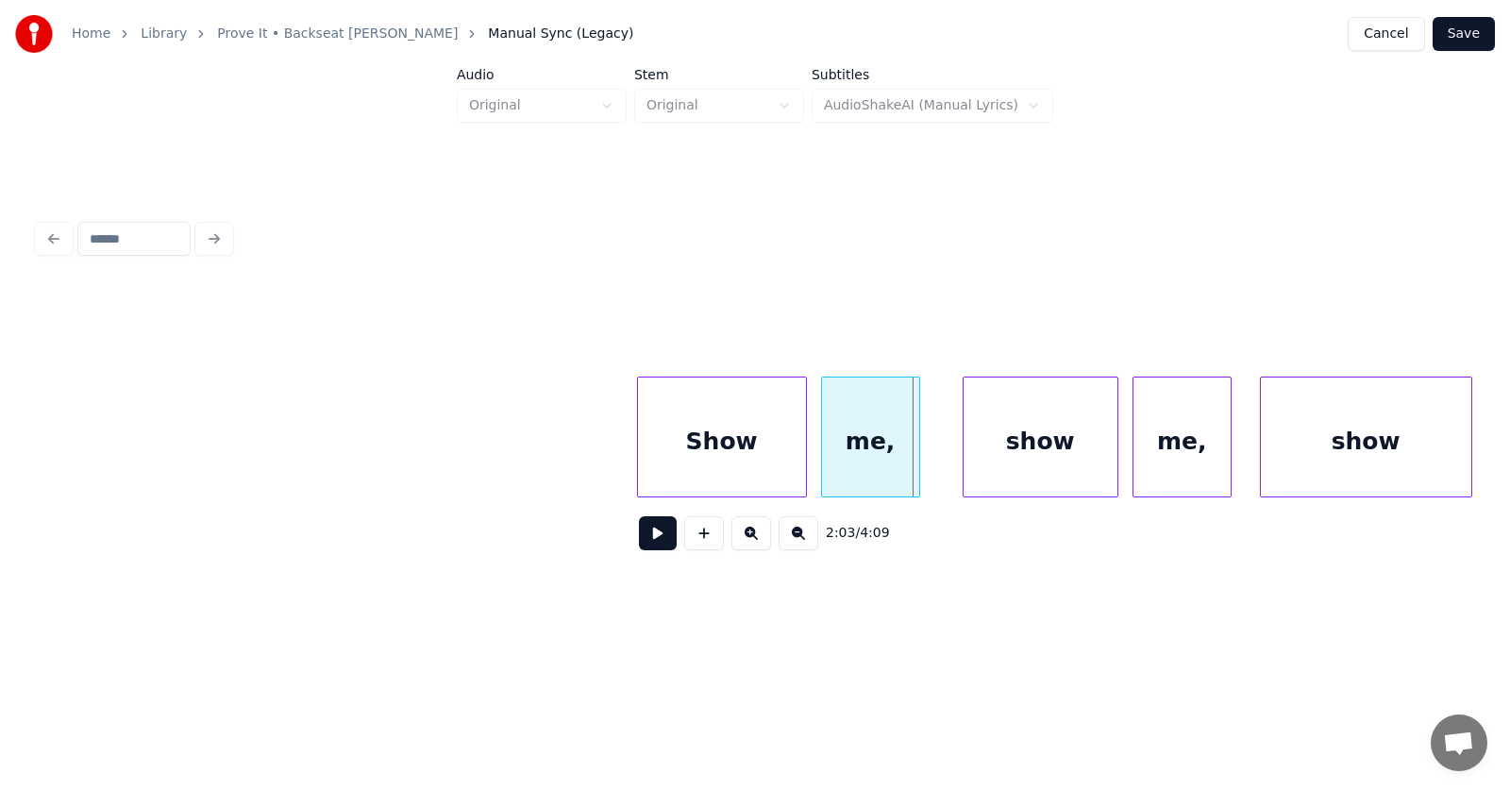
scroll to position [0, 86428]
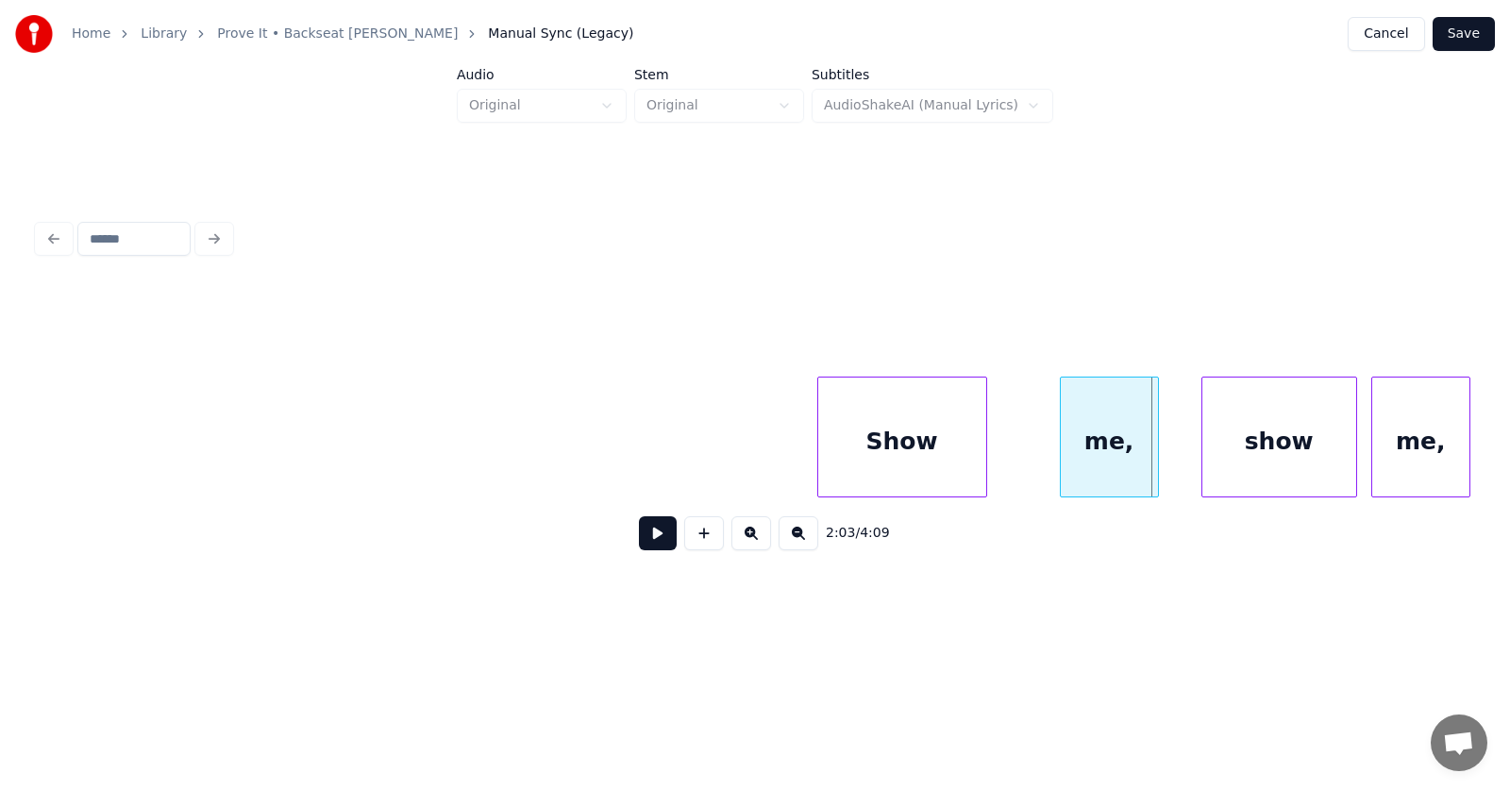
click at [889, 457] on div "Show" at bounding box center [902, 441] width 168 height 128
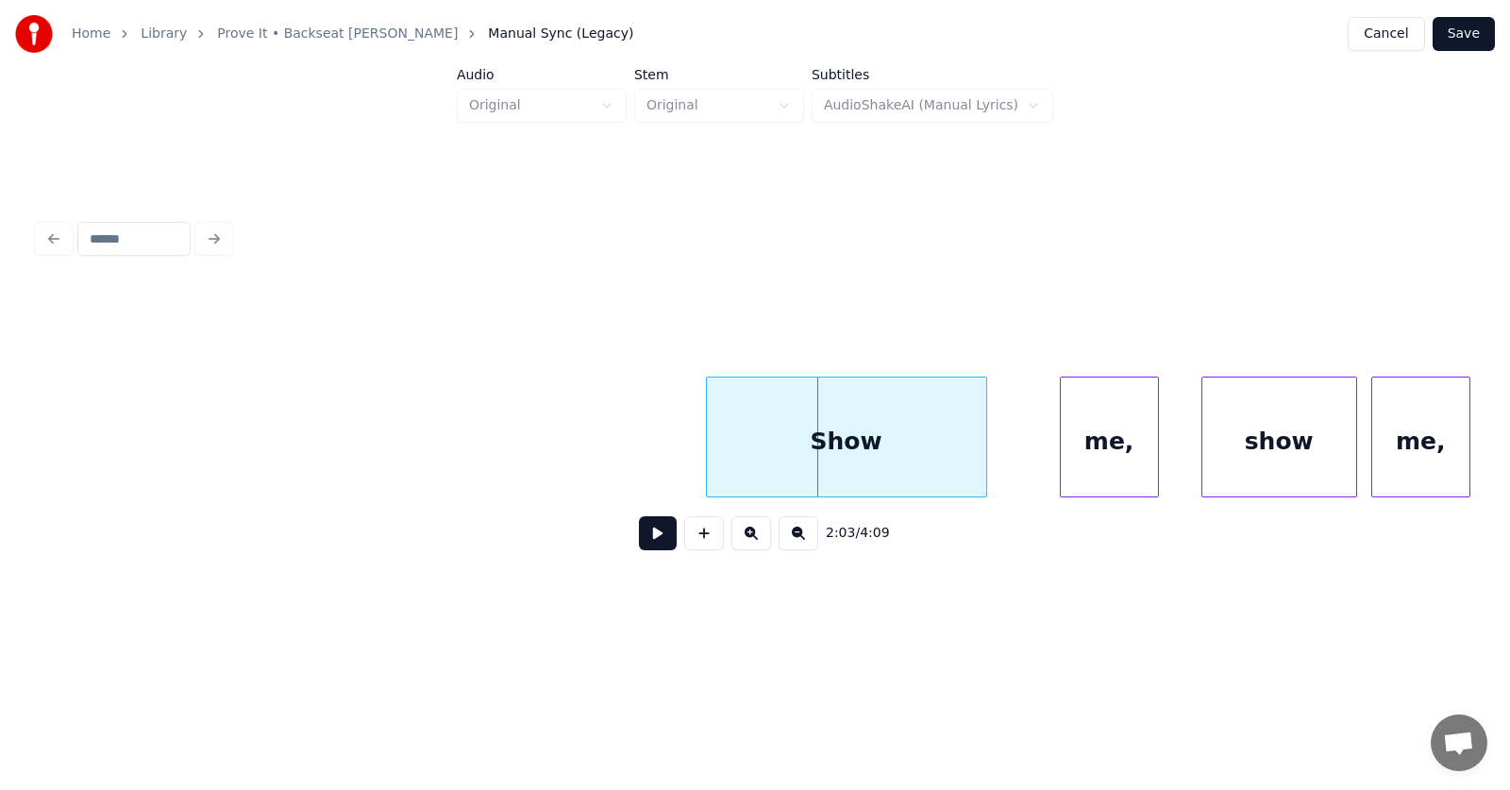
click at [707, 456] on div at bounding box center [710, 436] width 6 height 119
click at [1064, 461] on div "me," at bounding box center [1065, 441] width 97 height 128
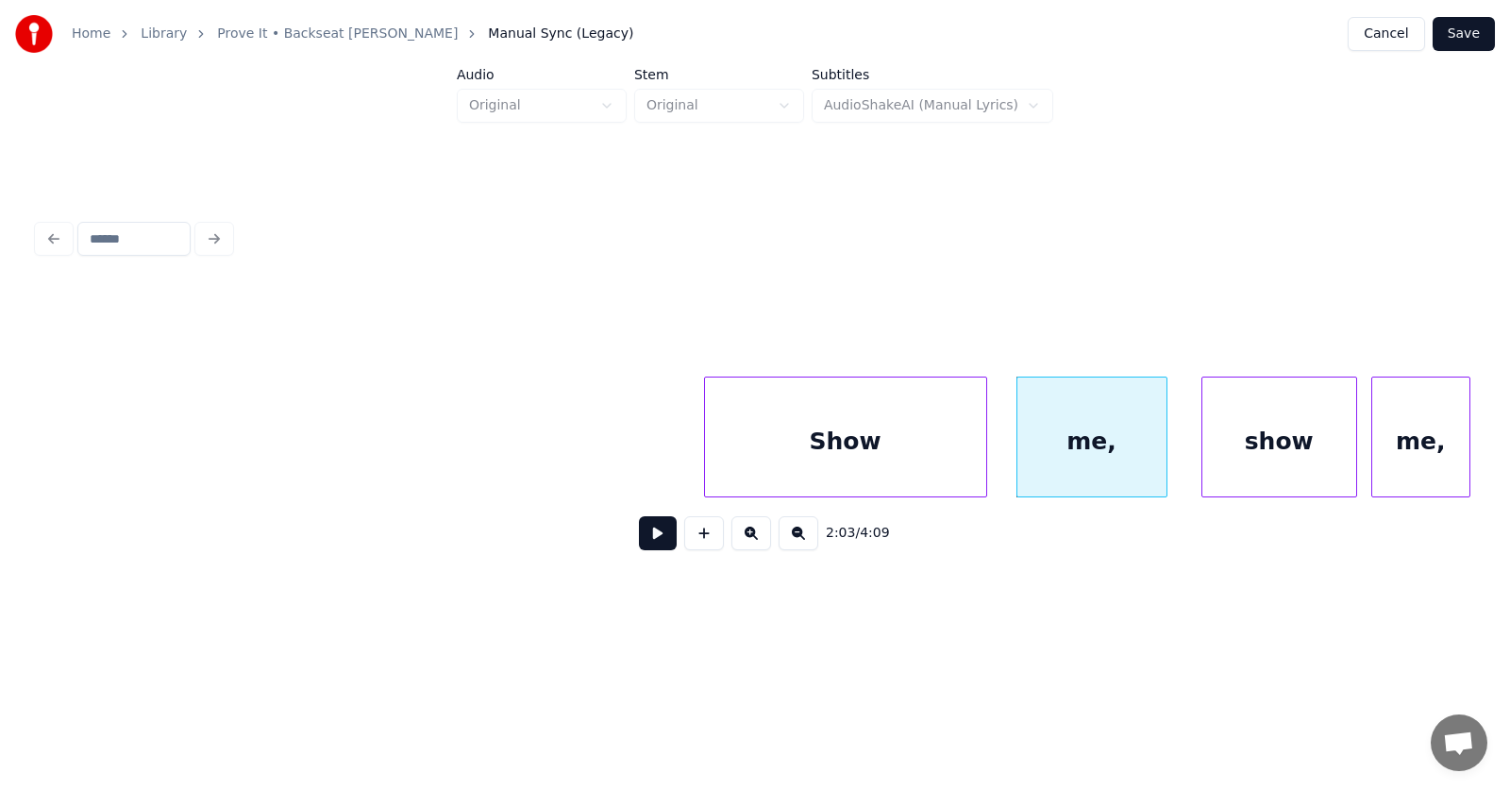
click at [1163, 453] on div at bounding box center [1164, 436] width 6 height 119
click at [1247, 455] on div "show" at bounding box center [1267, 441] width 154 height 128
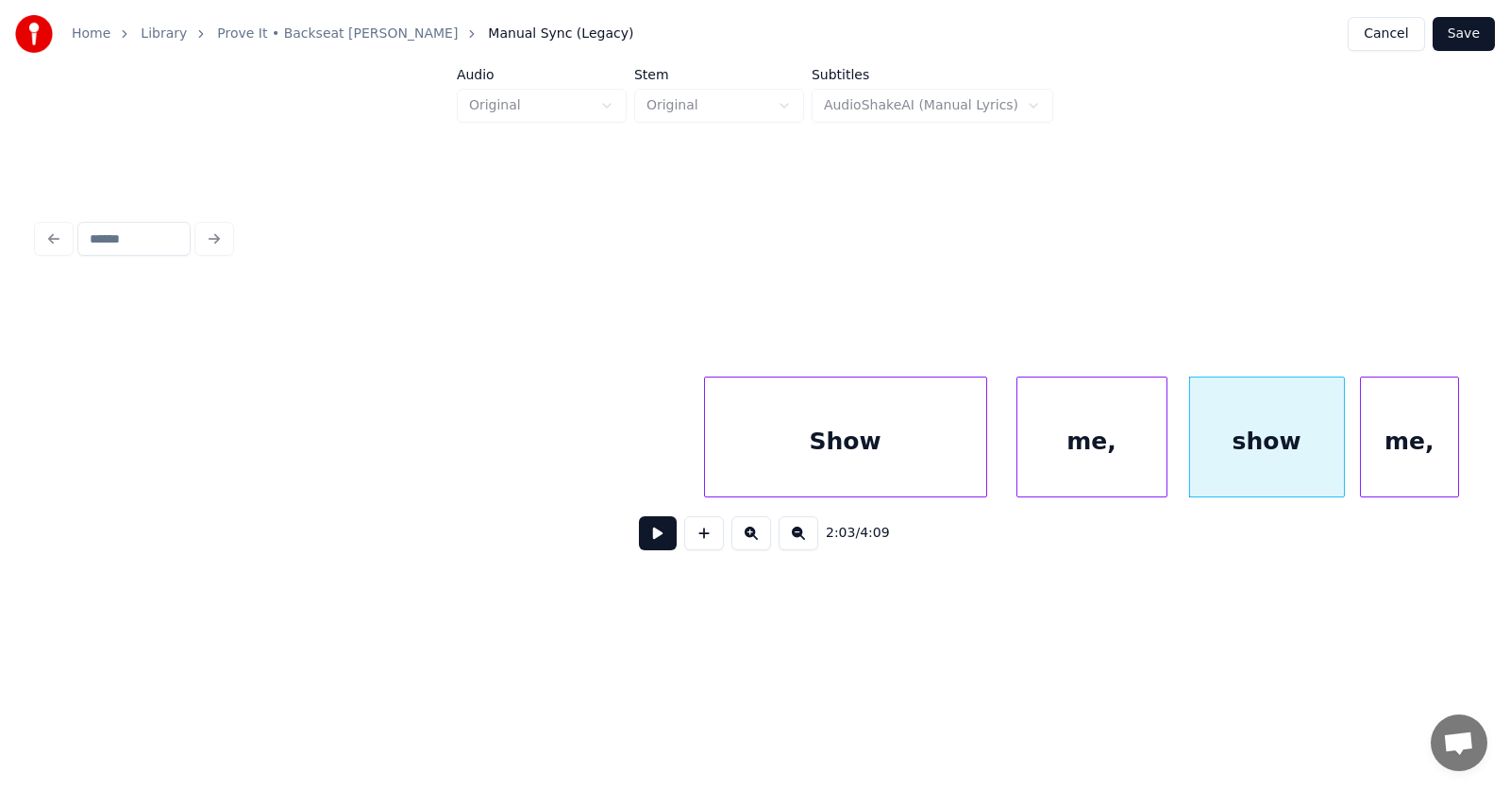
click at [1397, 453] on div "me," at bounding box center [1409, 441] width 97 height 128
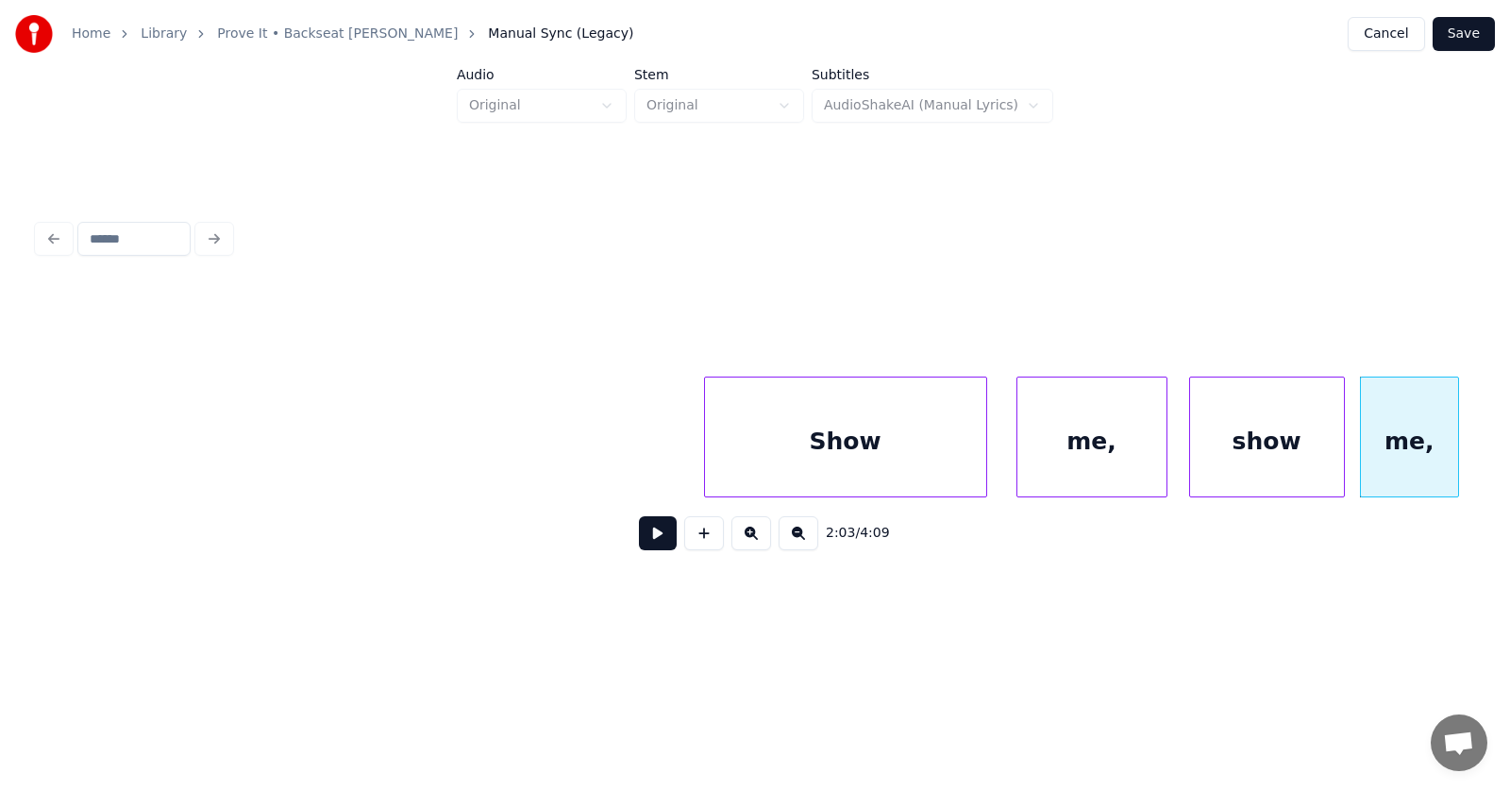
click at [814, 449] on div "Show" at bounding box center [845, 441] width 281 height 128
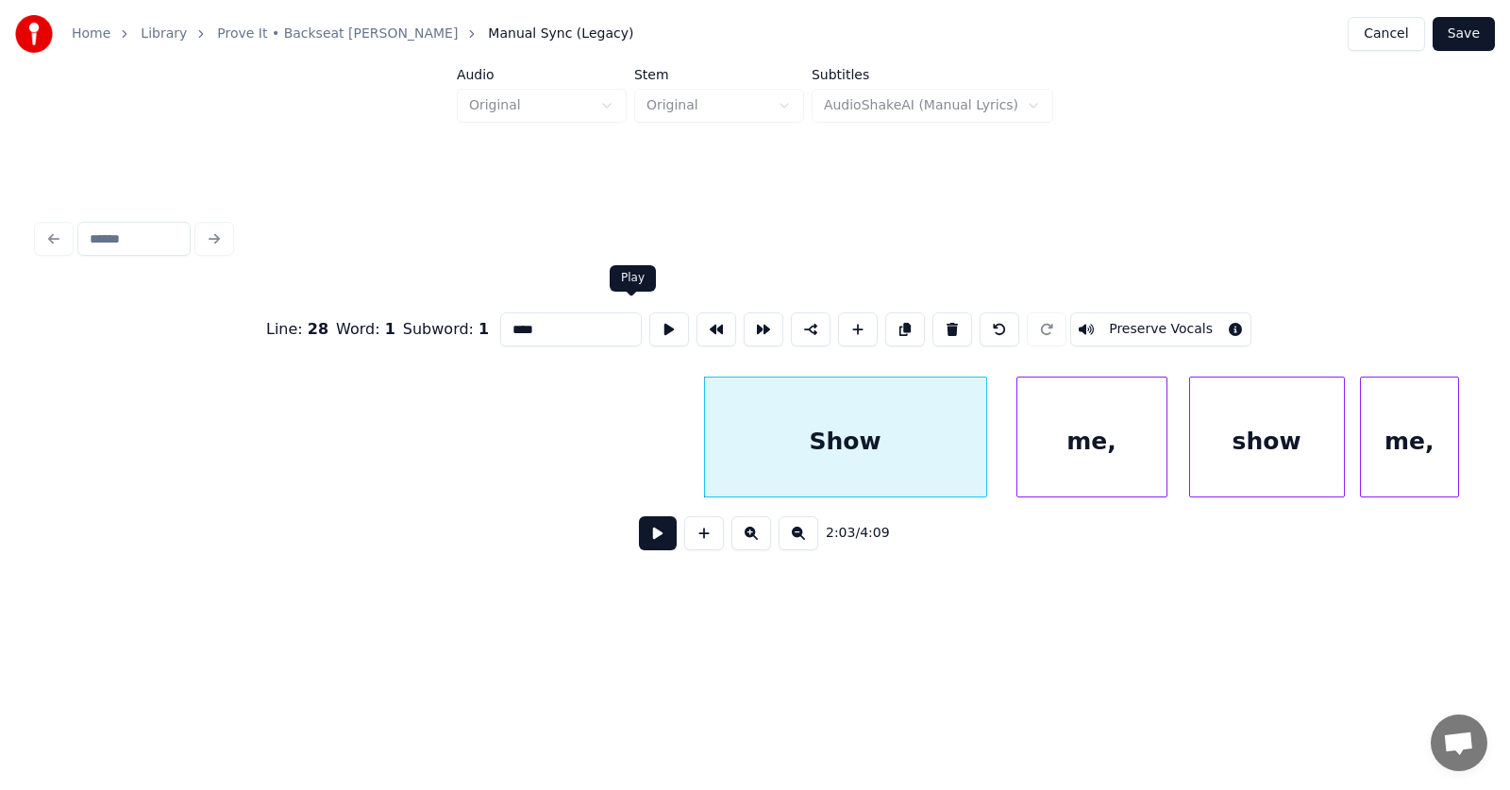
click at [649, 326] on button at bounding box center [669, 329] width 40 height 34
click at [1051, 454] on div "me," at bounding box center [1078, 441] width 149 height 128
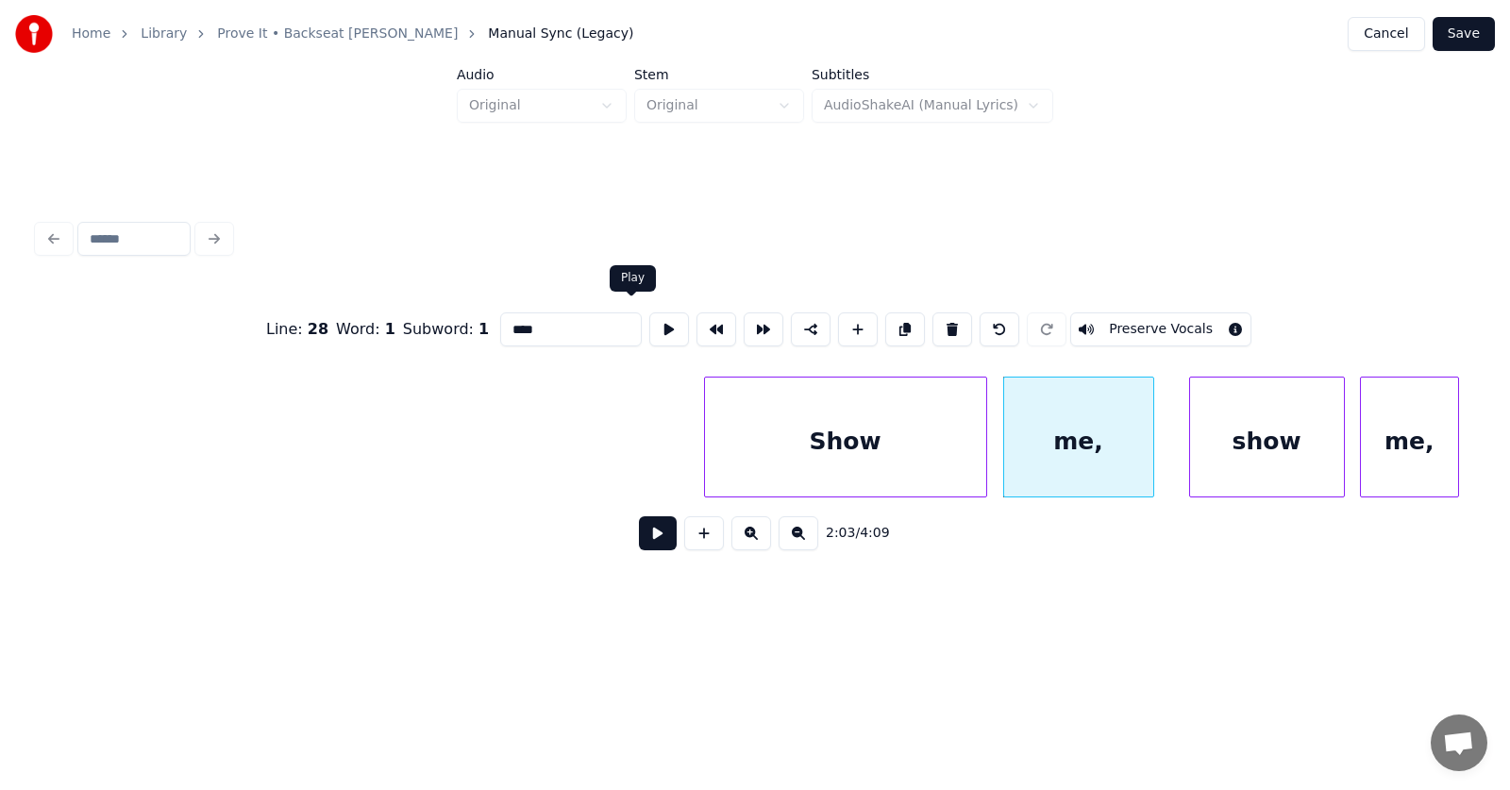
click at [649, 318] on button at bounding box center [669, 329] width 40 height 34
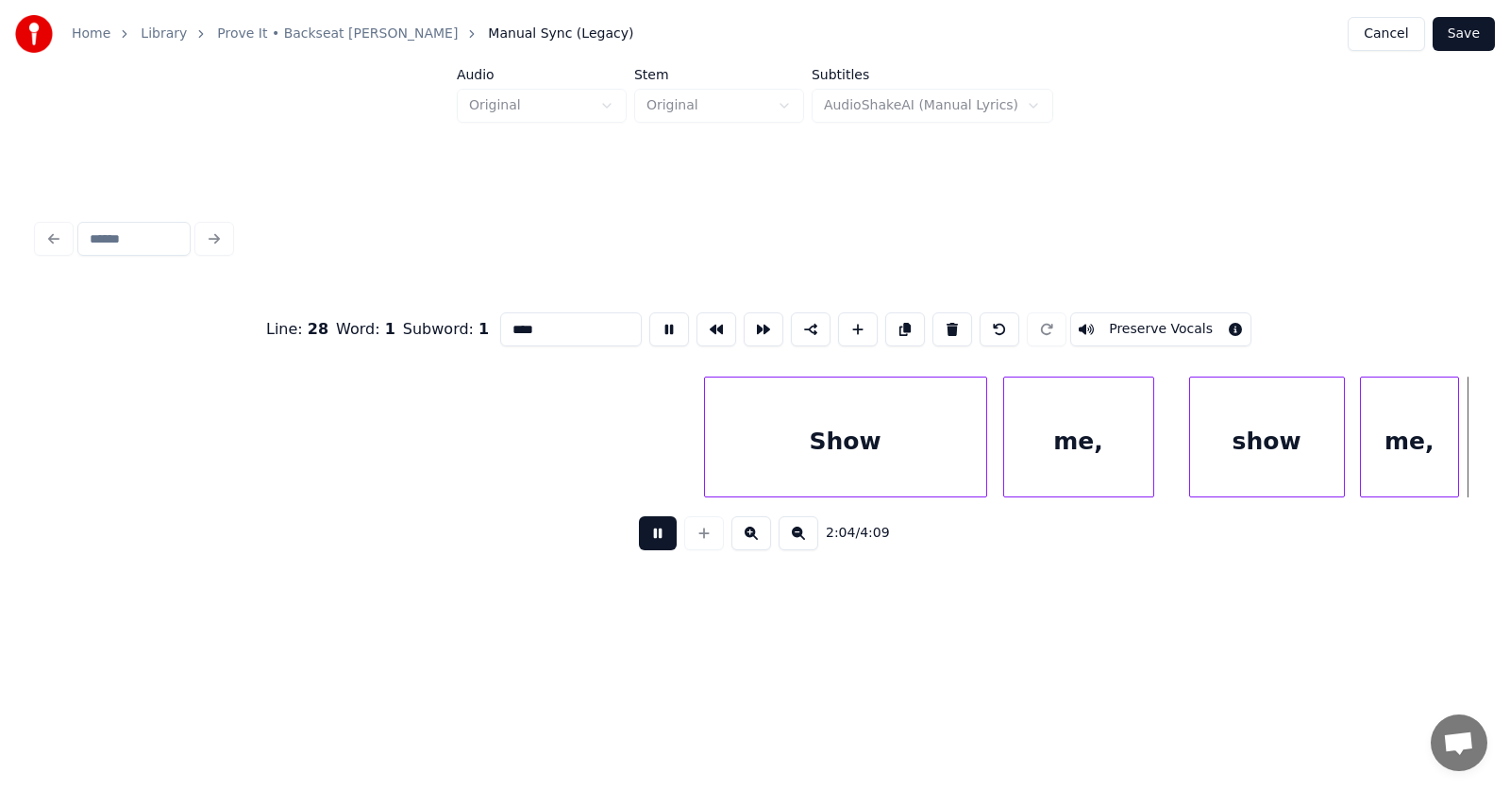
scroll to position [0, 87874]
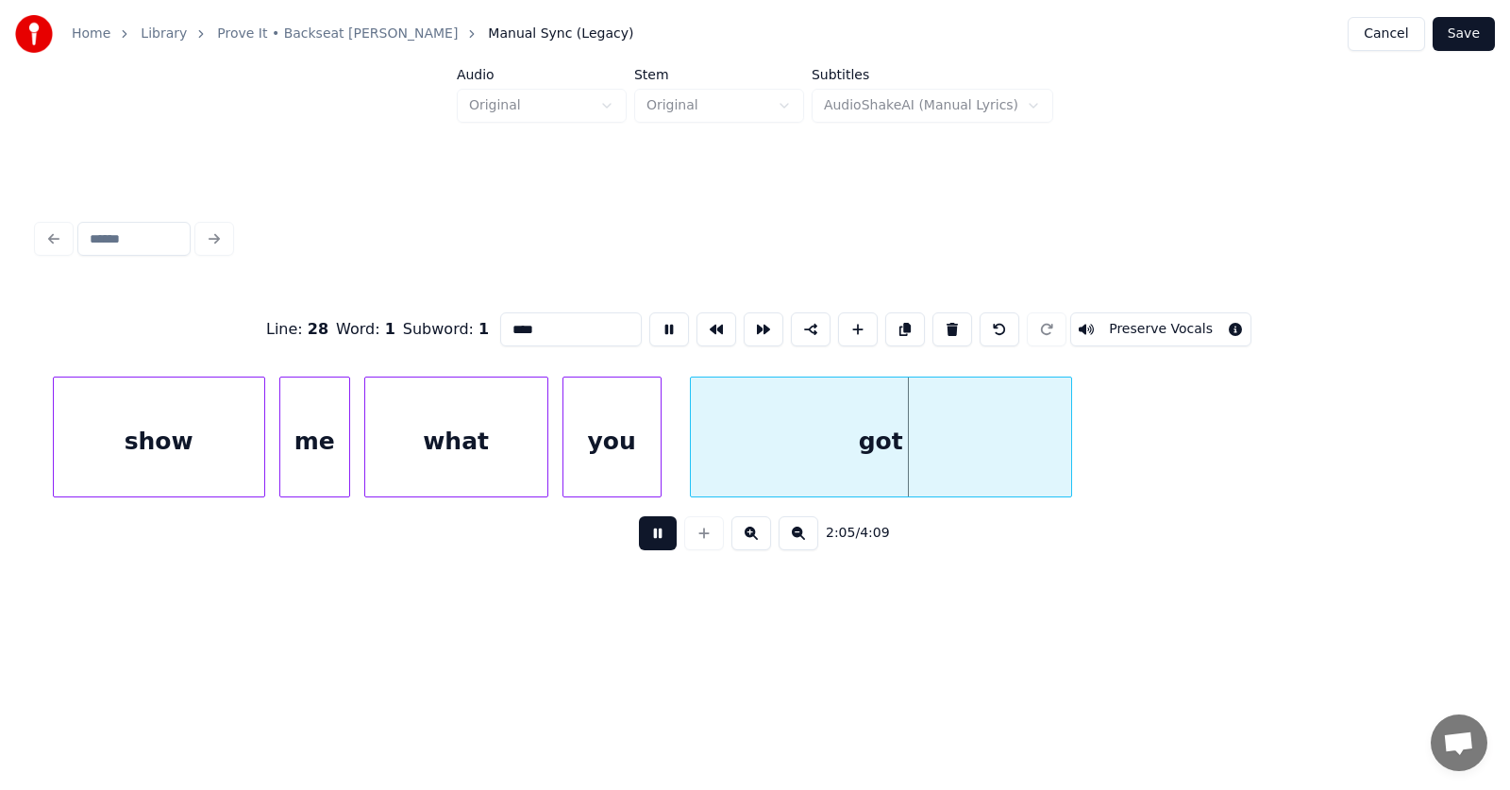
click at [659, 535] on button at bounding box center [658, 533] width 38 height 34
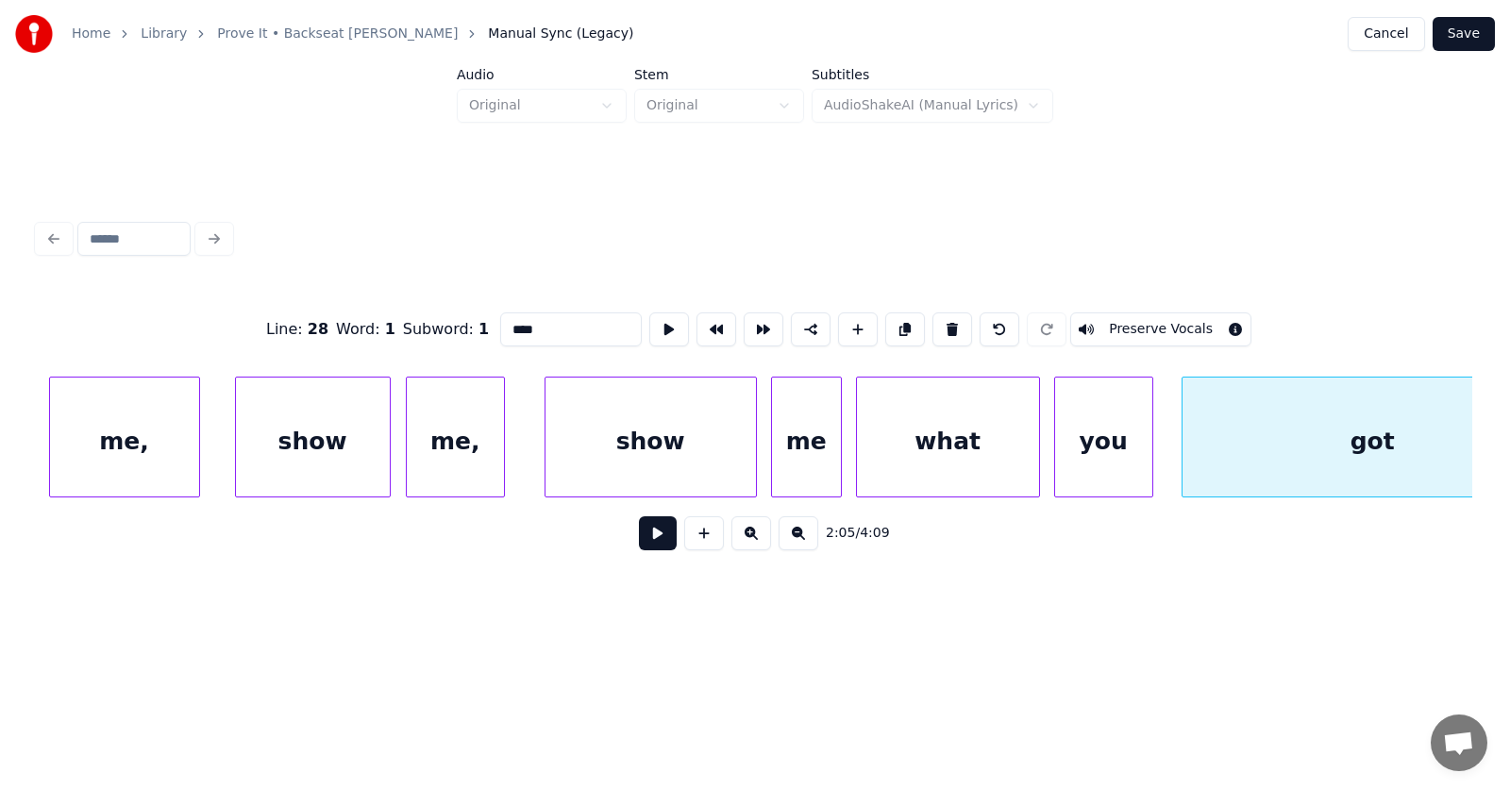
scroll to position [0, 87263]
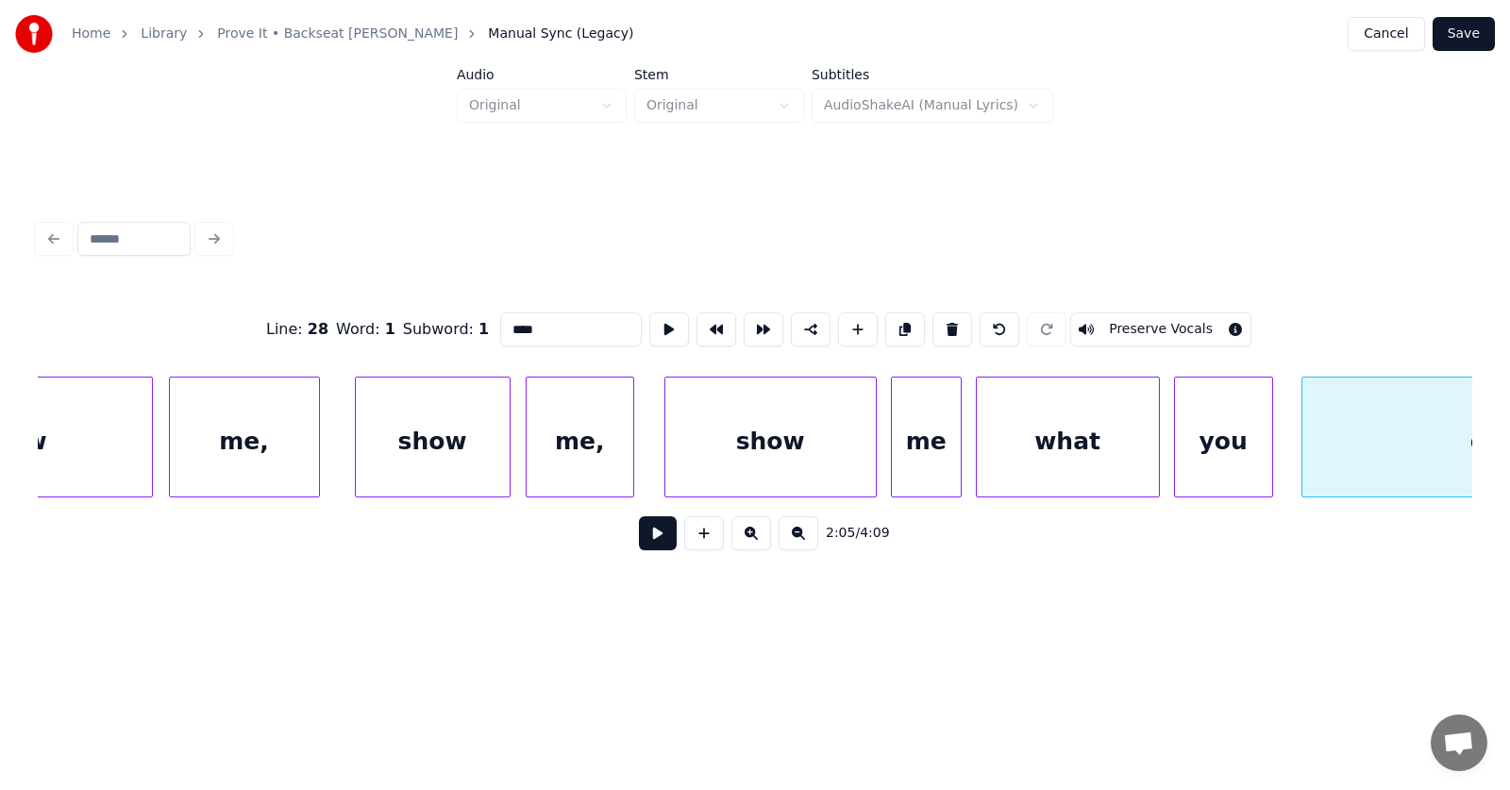
click at [633, 457] on div at bounding box center [631, 436] width 6 height 119
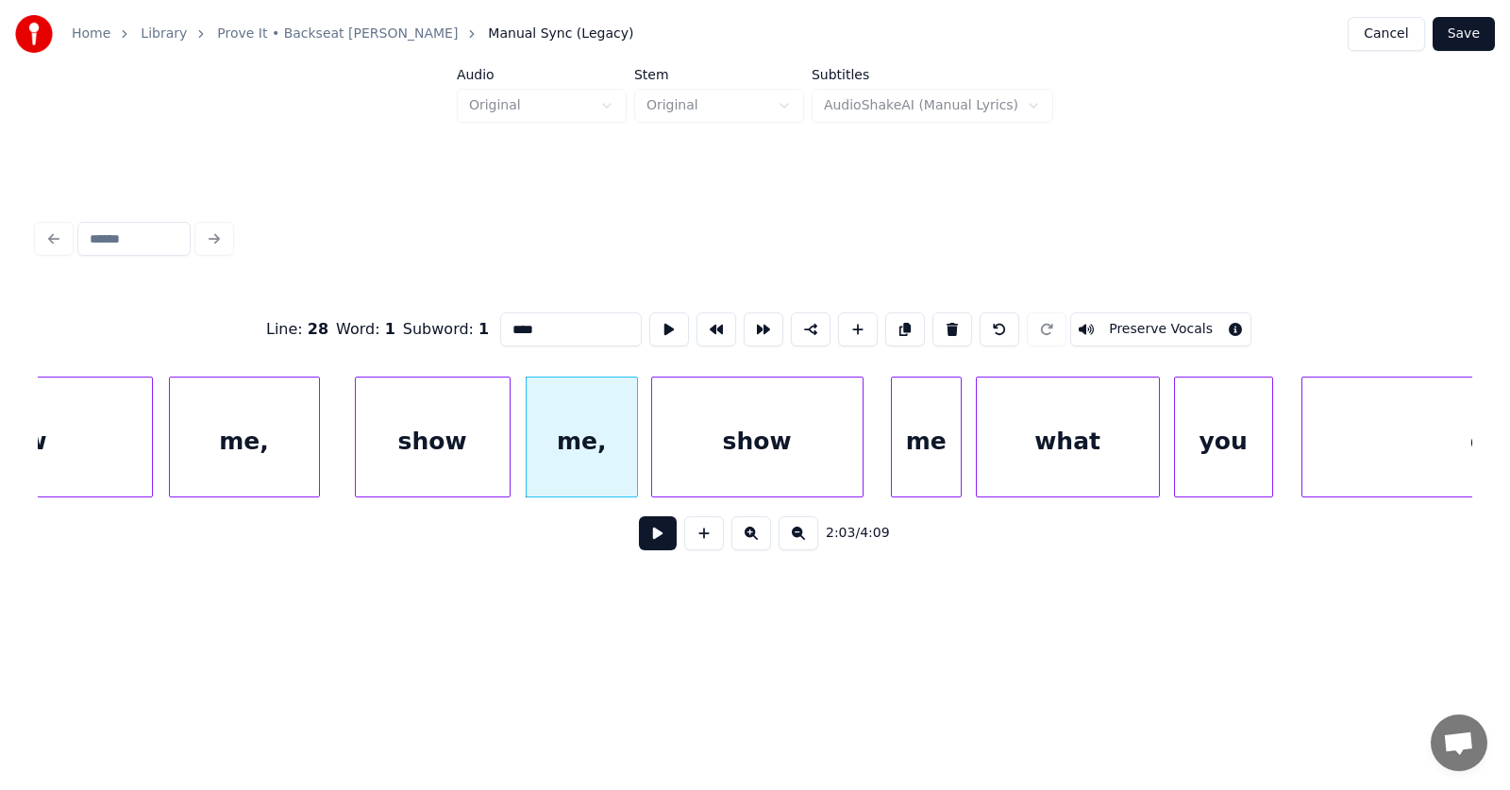
click at [739, 448] on div "show" at bounding box center [757, 441] width 210 height 128
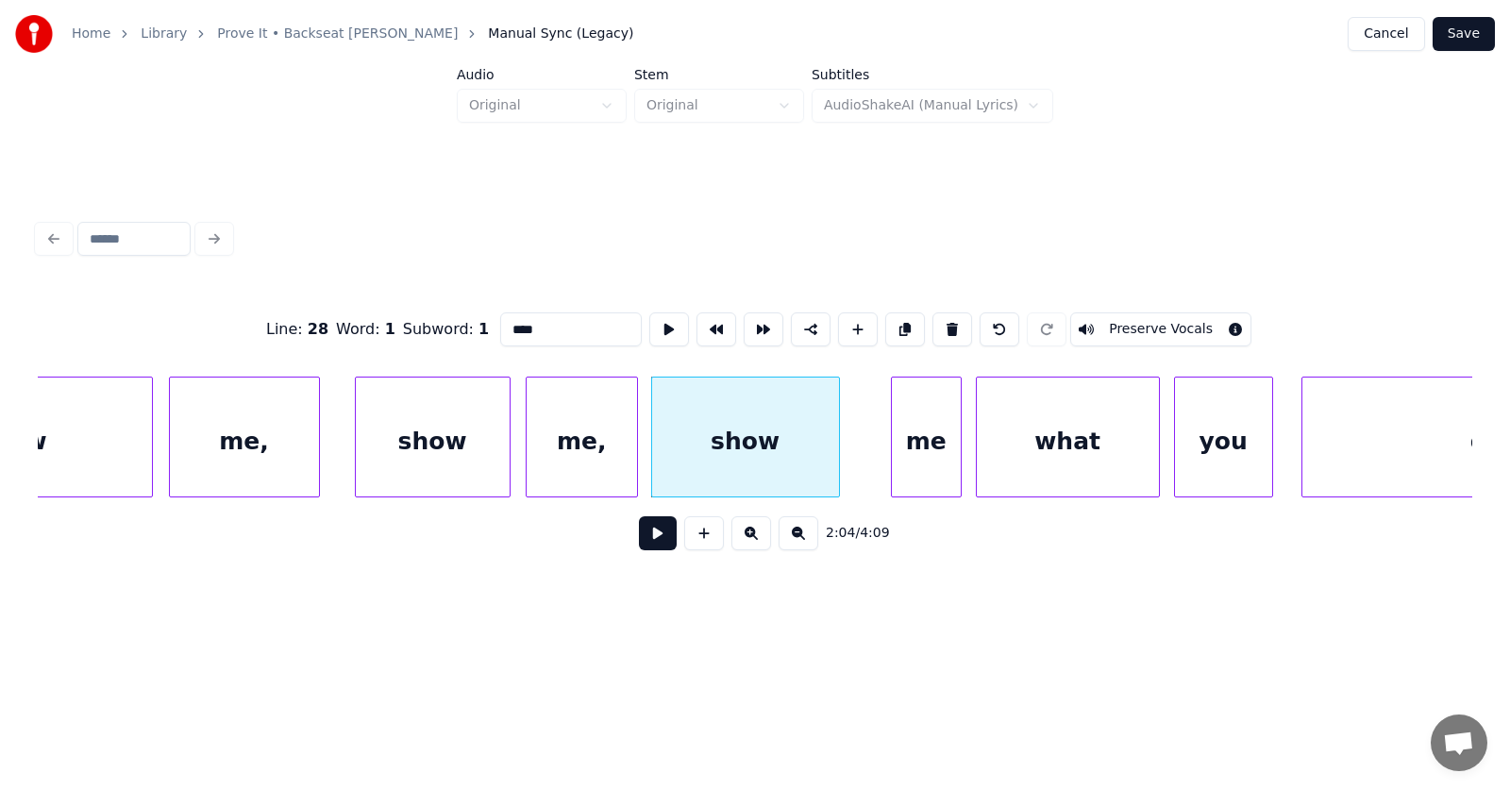
click at [838, 458] on div at bounding box center [836, 436] width 6 height 119
click at [877, 467] on div "me" at bounding box center [887, 441] width 69 height 128
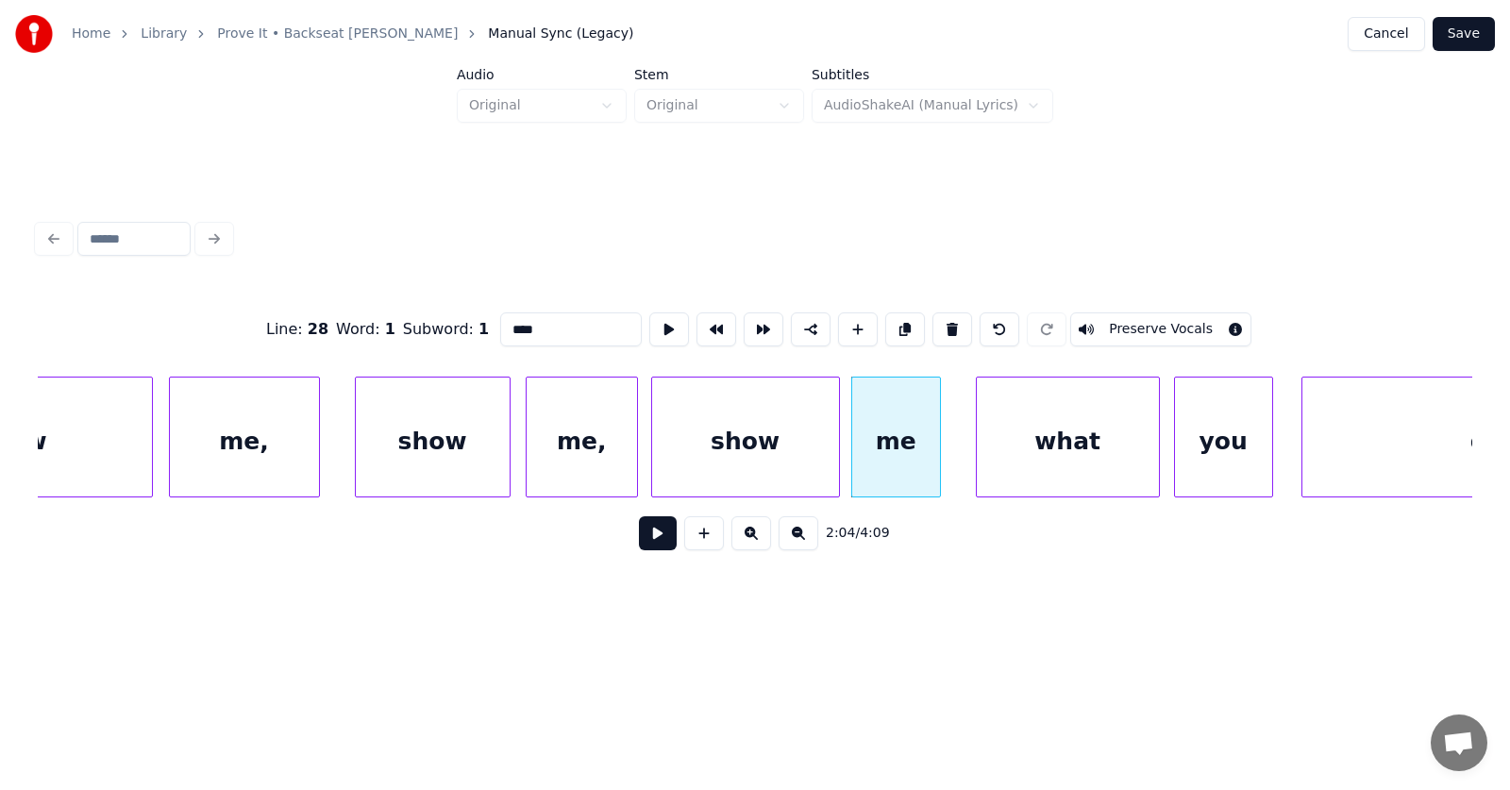
click at [940, 454] on div at bounding box center [937, 436] width 6 height 119
click at [1048, 458] on div "what" at bounding box center [1057, 441] width 182 height 128
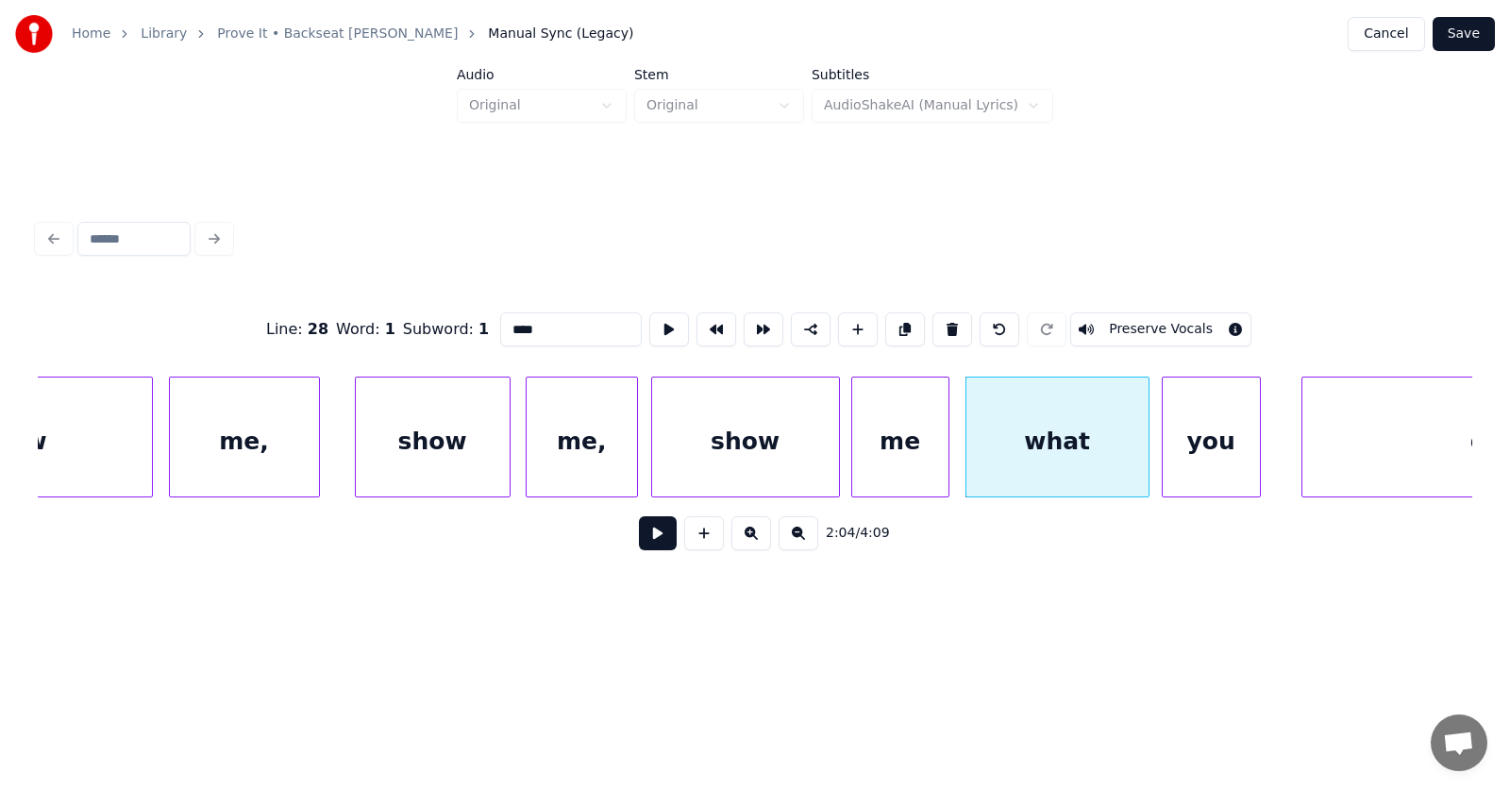
click at [1195, 460] on div "you" at bounding box center [1211, 441] width 97 height 128
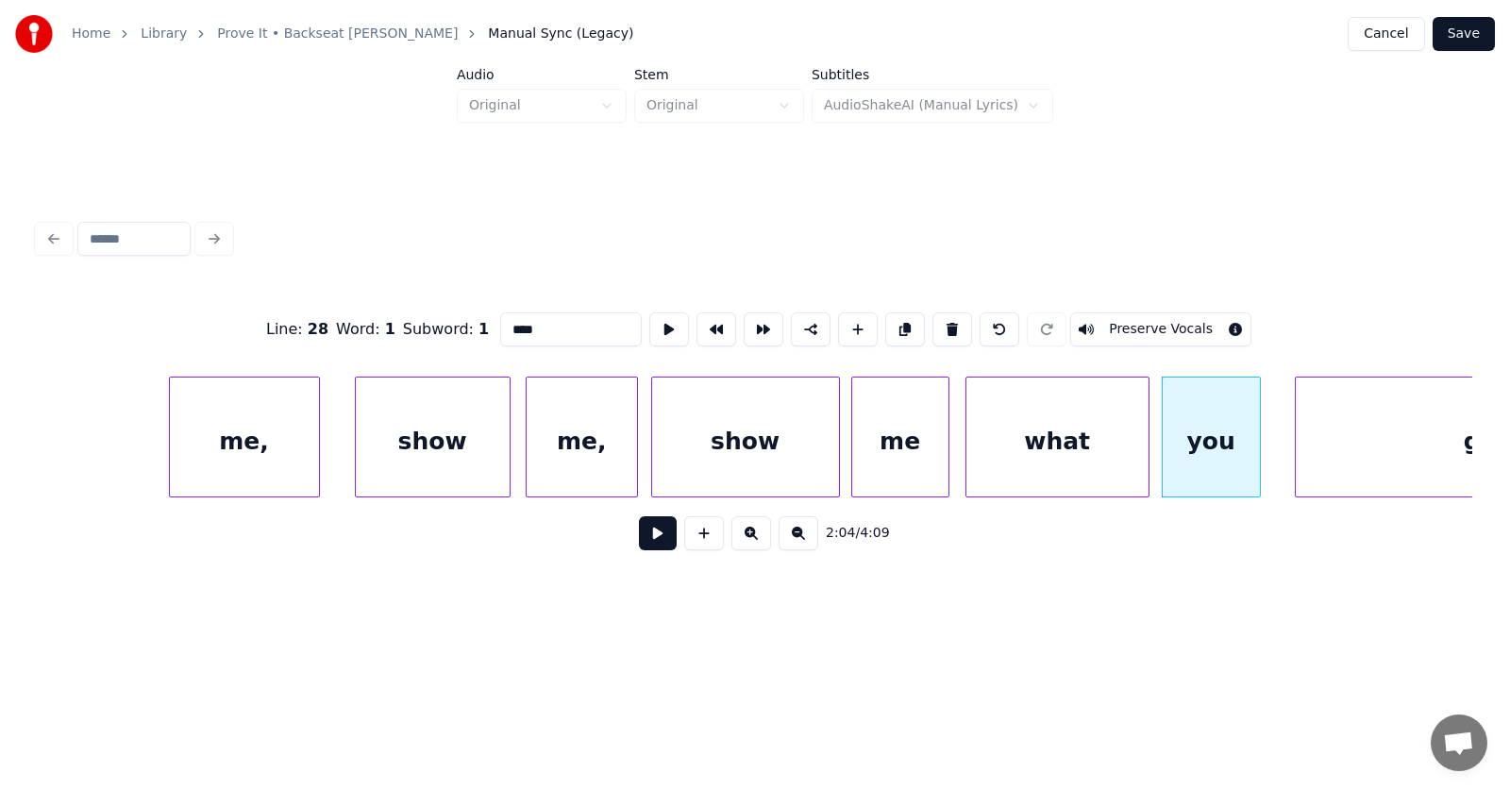
scroll to position [0, 87469]
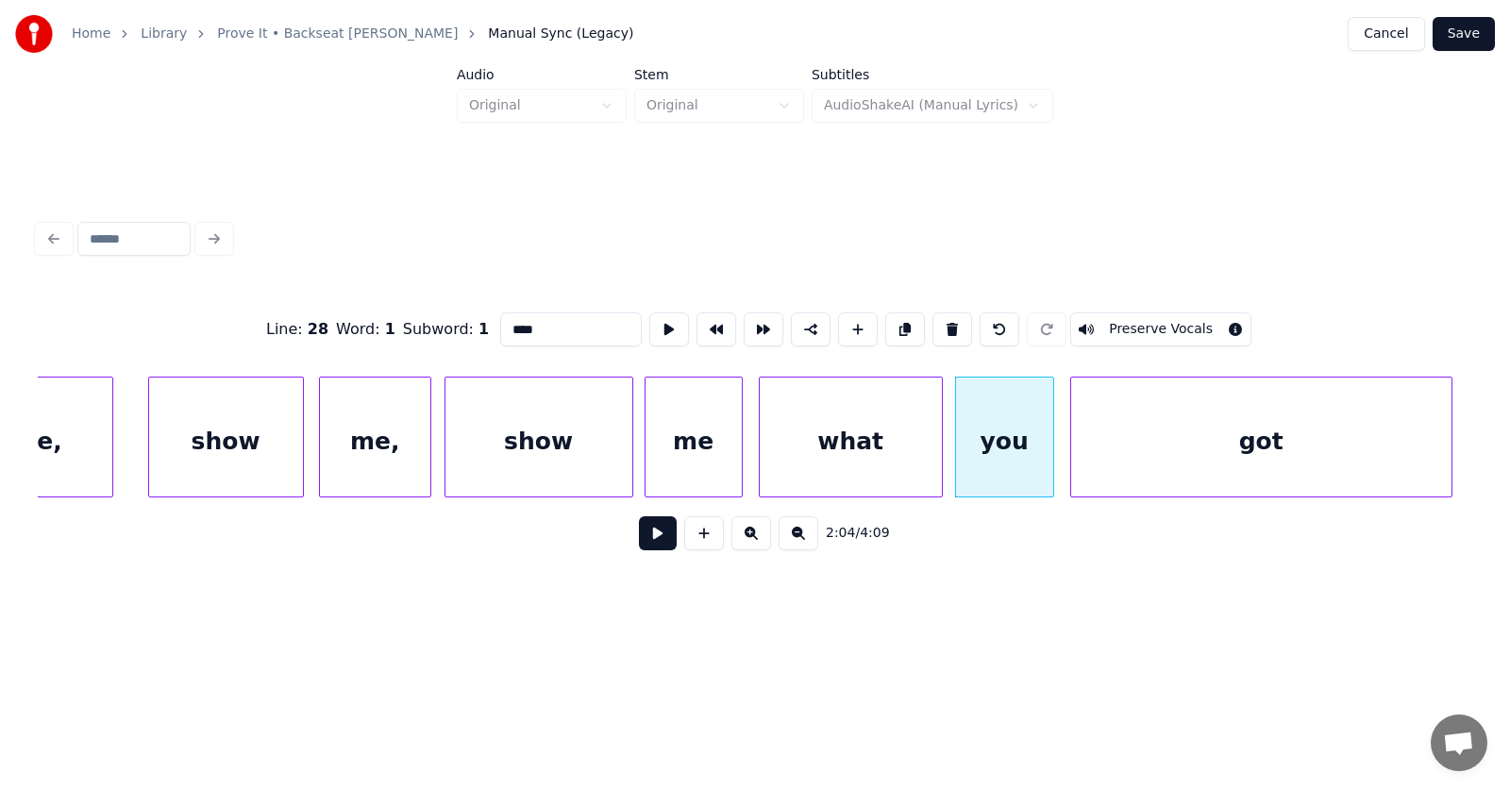
click at [1322, 464] on div "got" at bounding box center [1261, 441] width 380 height 128
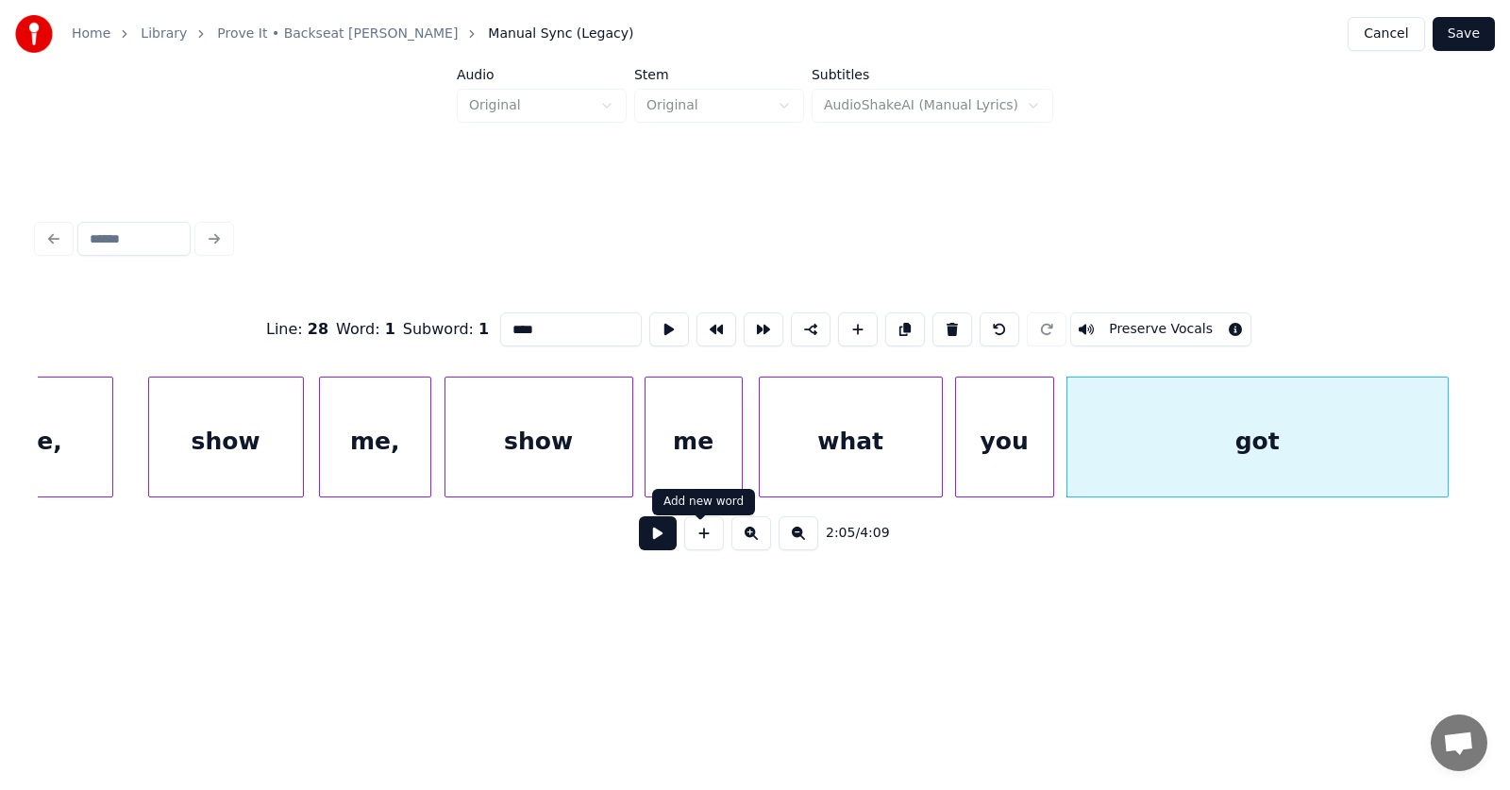
click at [657, 538] on button at bounding box center [658, 533] width 38 height 34
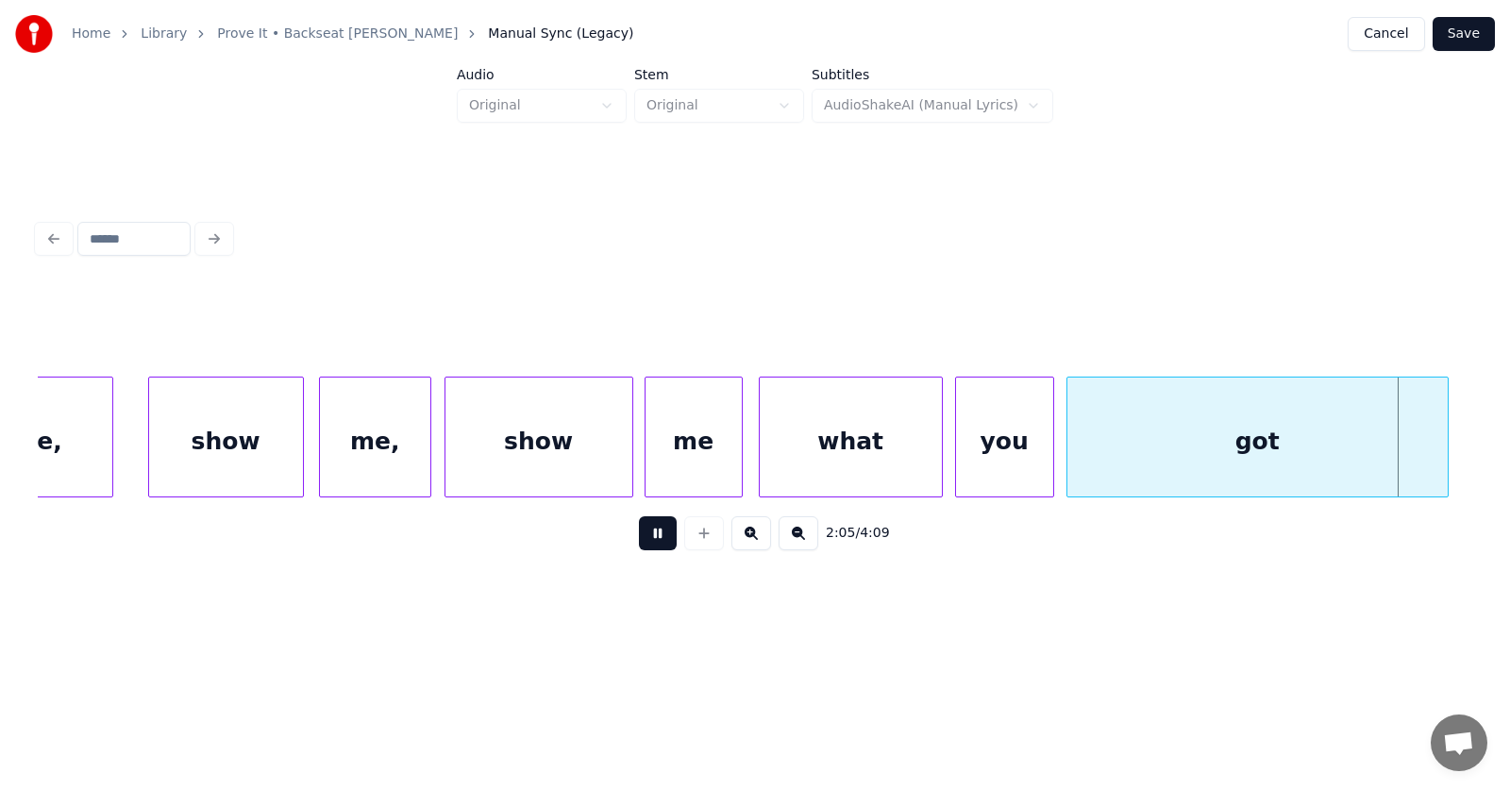
scroll to position [0, 88916]
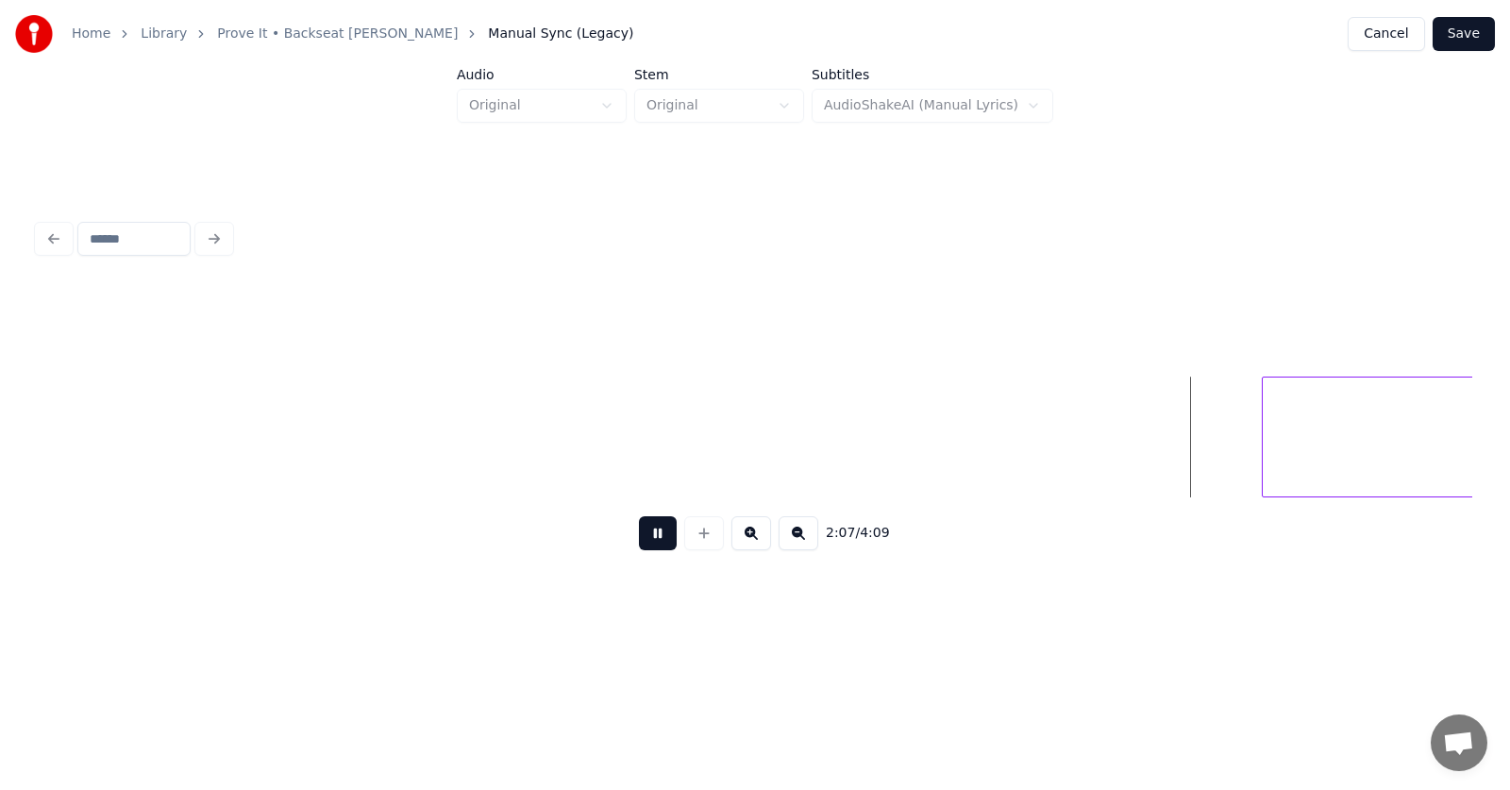
click at [657, 538] on button at bounding box center [658, 533] width 38 height 34
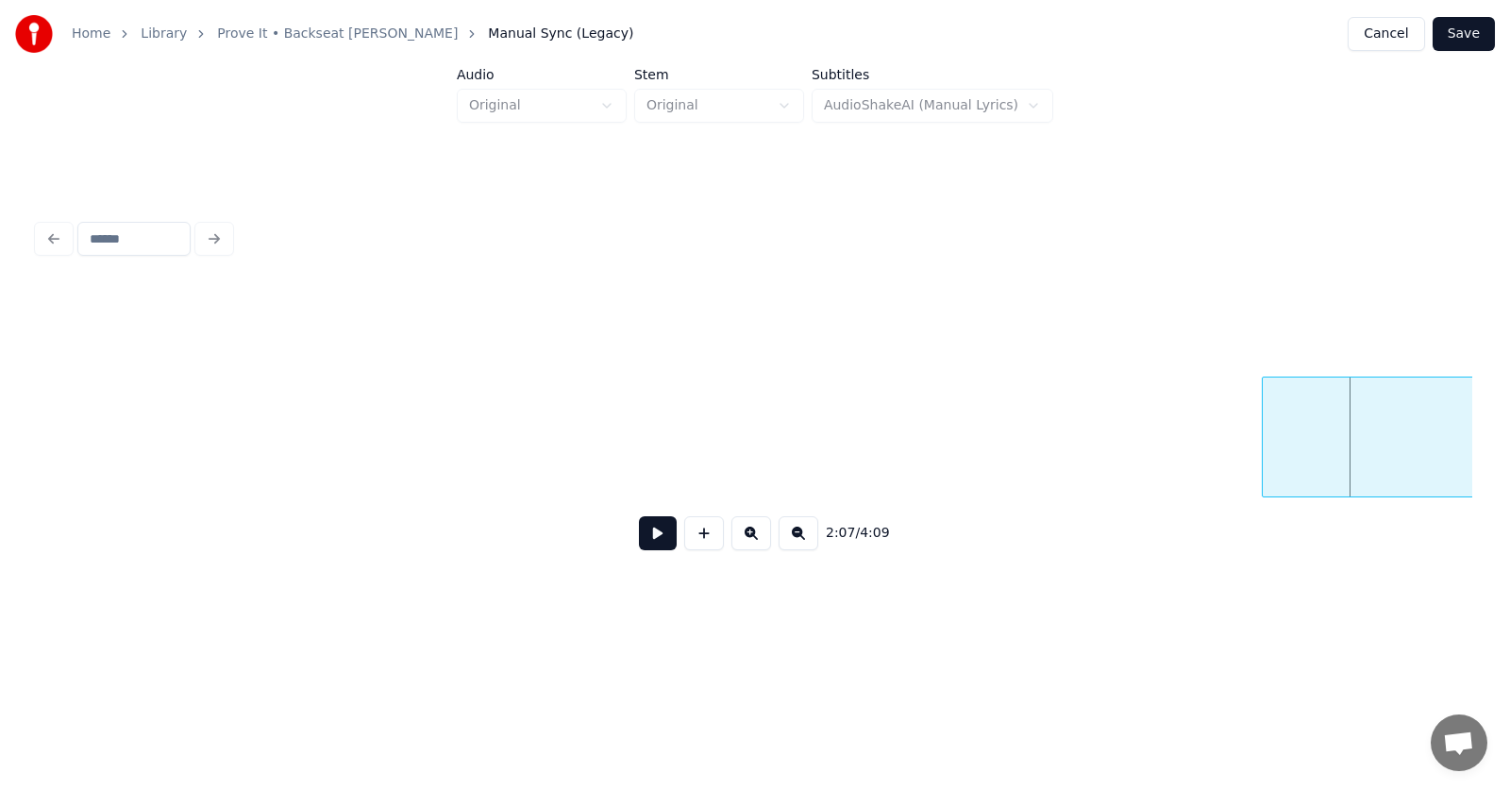
click at [657, 538] on button at bounding box center [658, 533] width 38 height 34
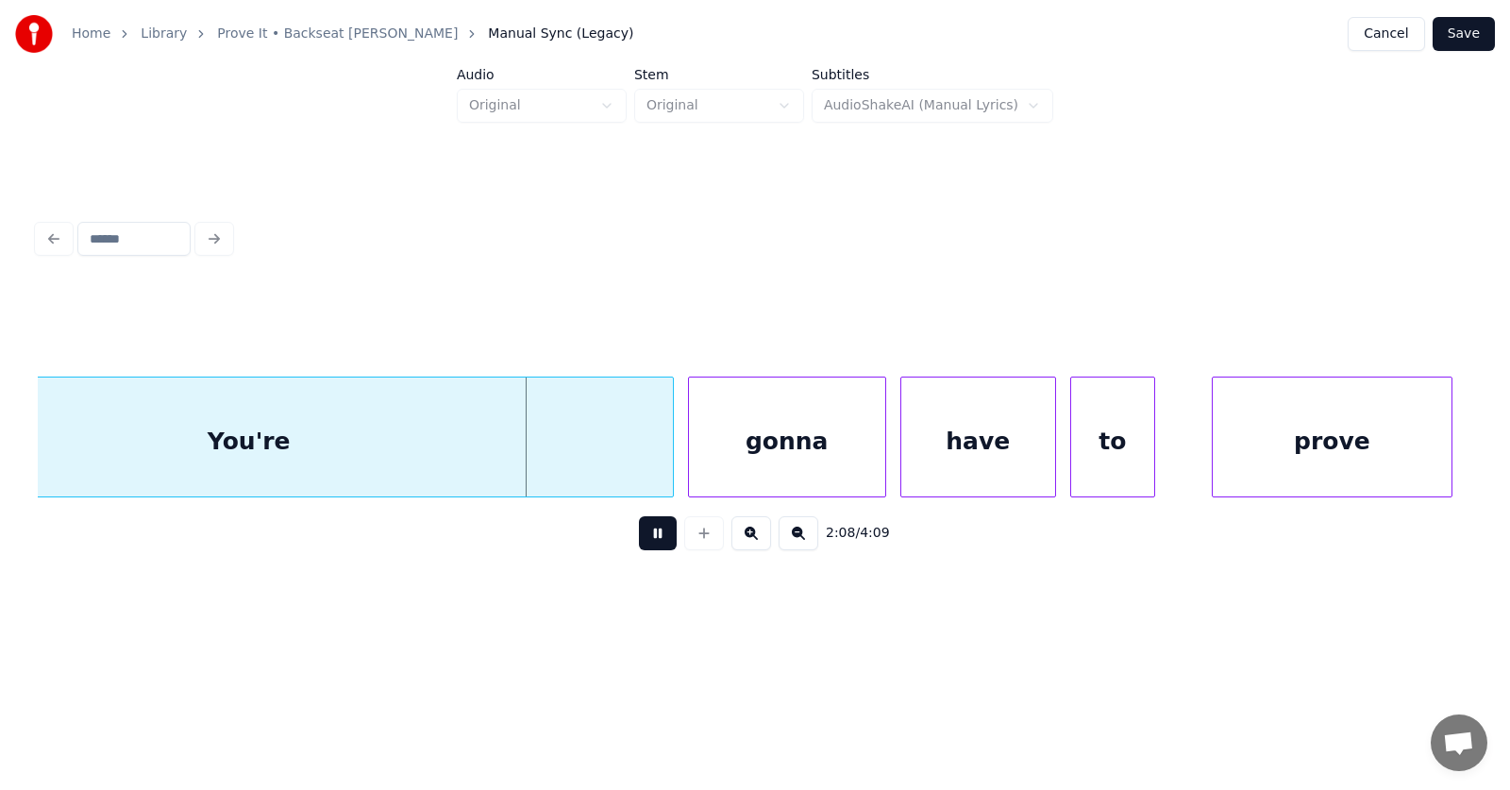
click at [657, 538] on button at bounding box center [658, 533] width 38 height 34
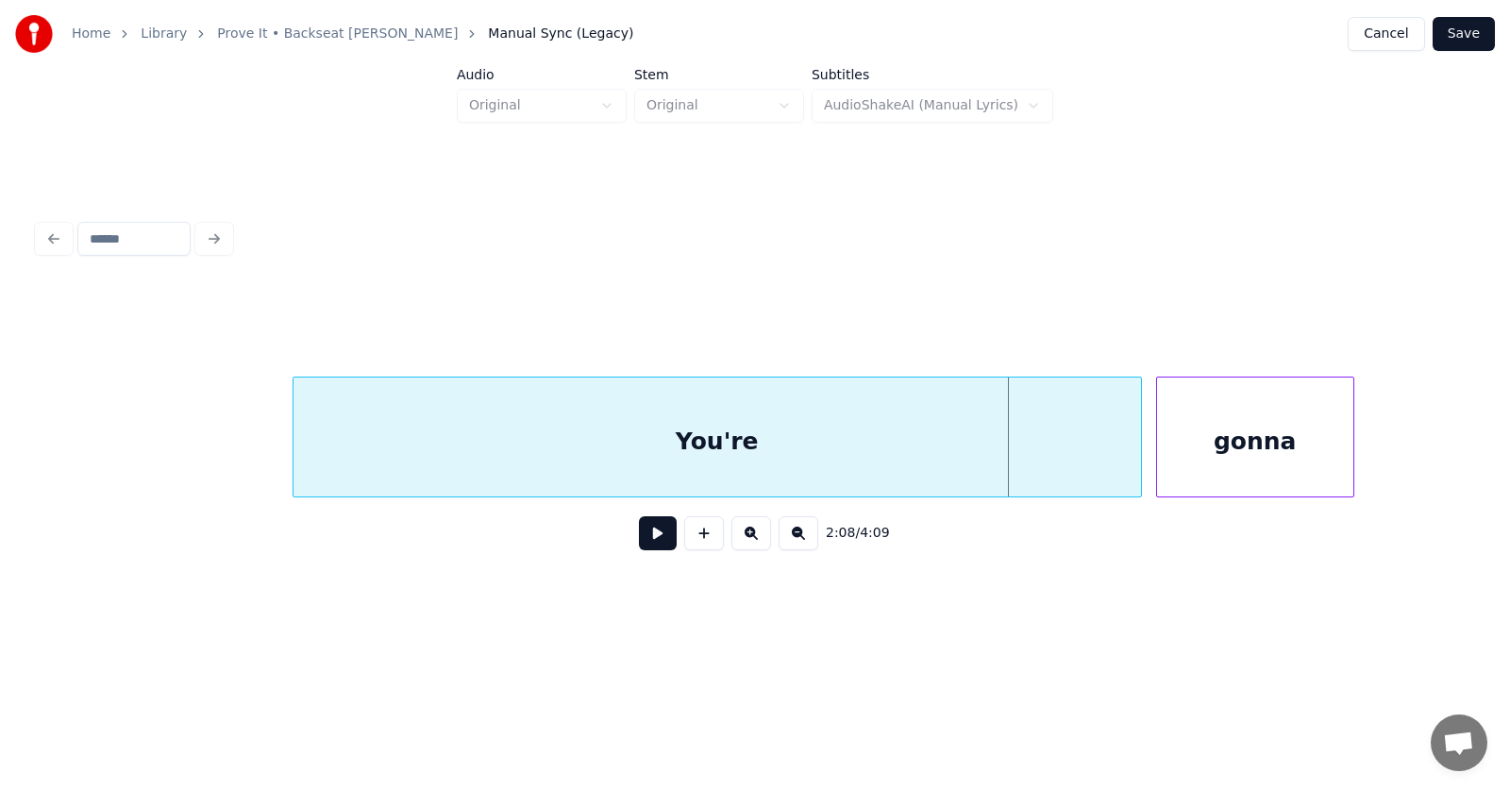
scroll to position [0, 89647]
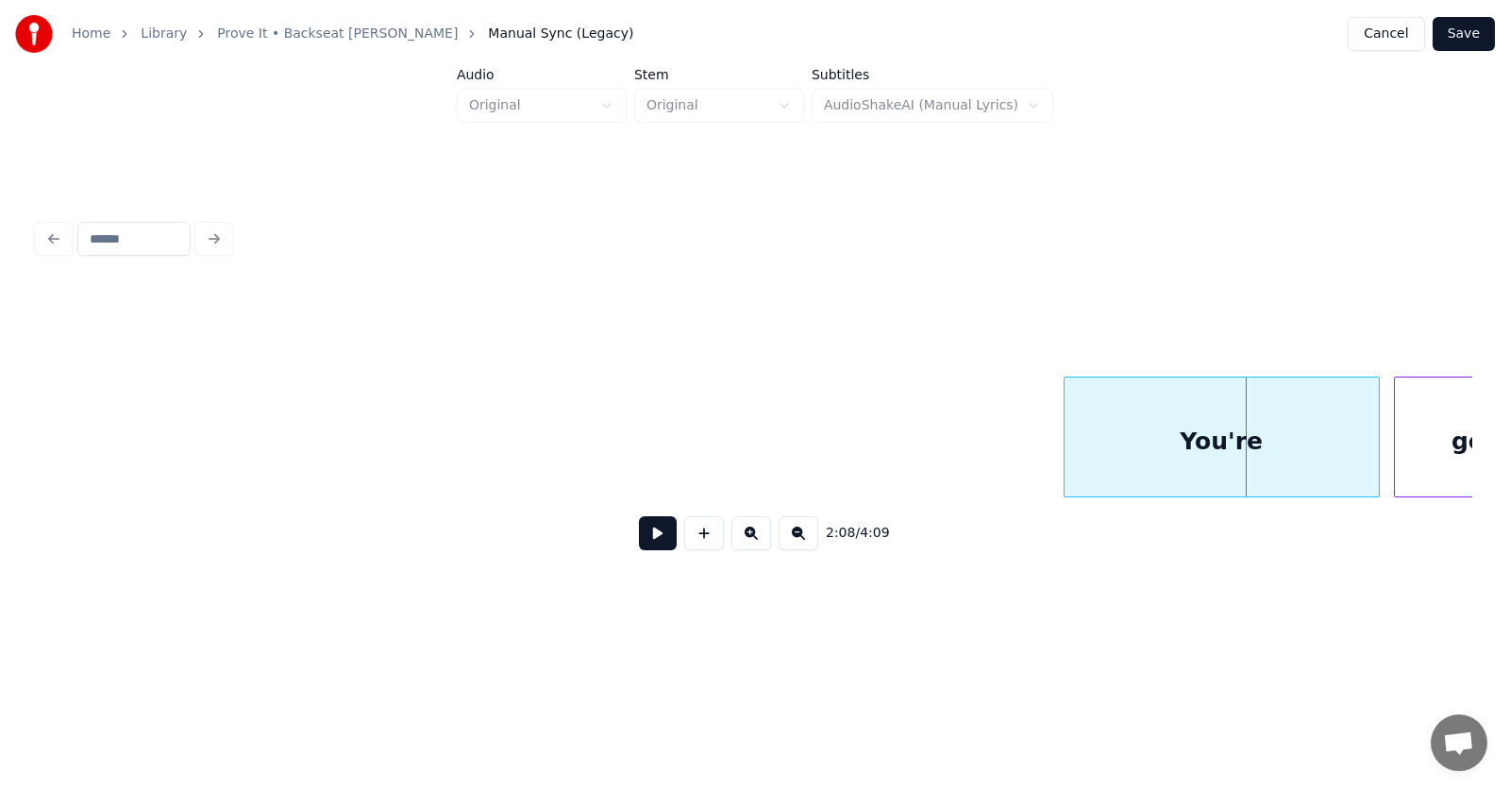
click at [1064, 451] on div at bounding box center [1067, 436] width 6 height 119
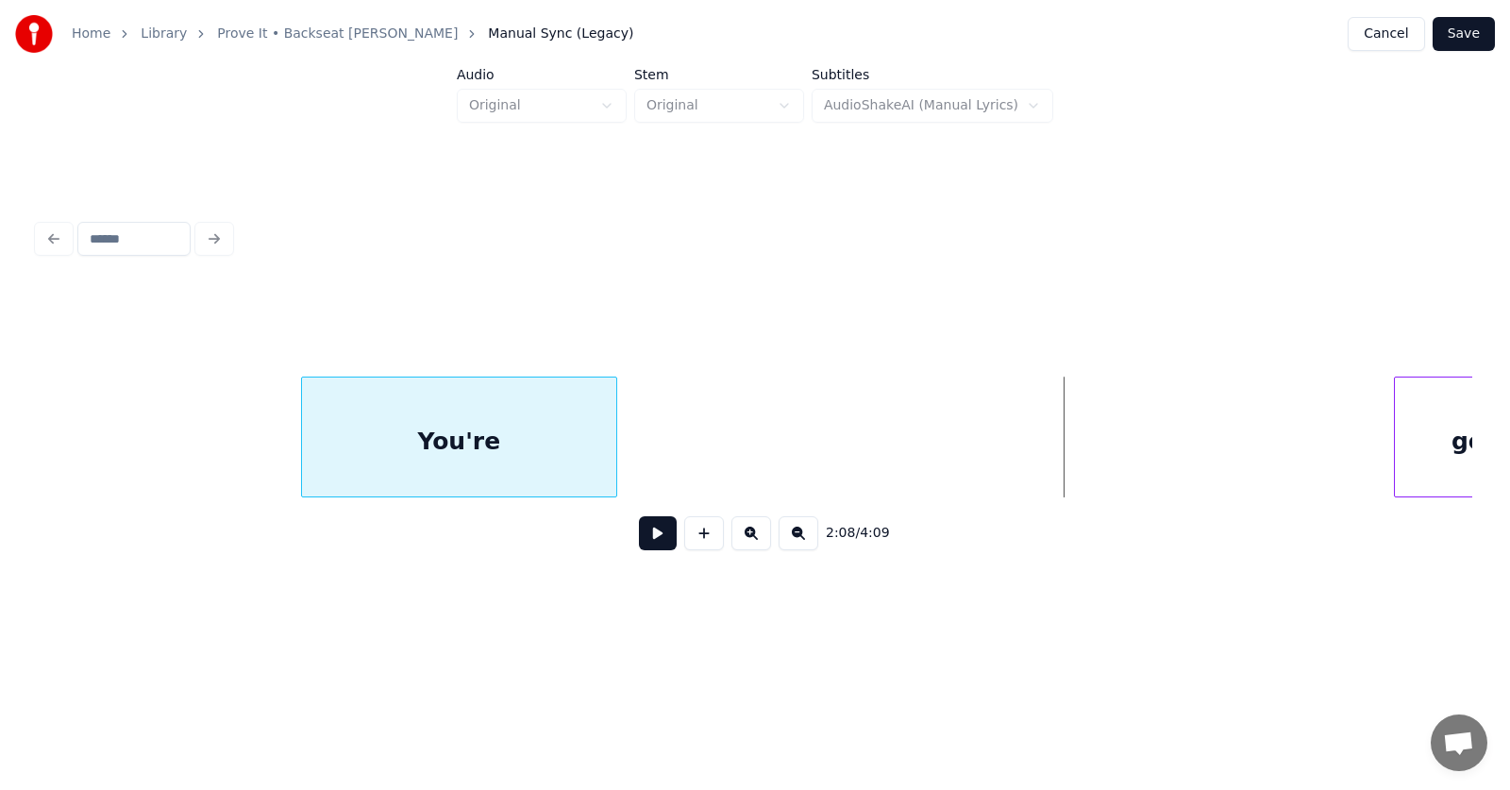
click at [425, 476] on div "You're" at bounding box center [459, 441] width 314 height 128
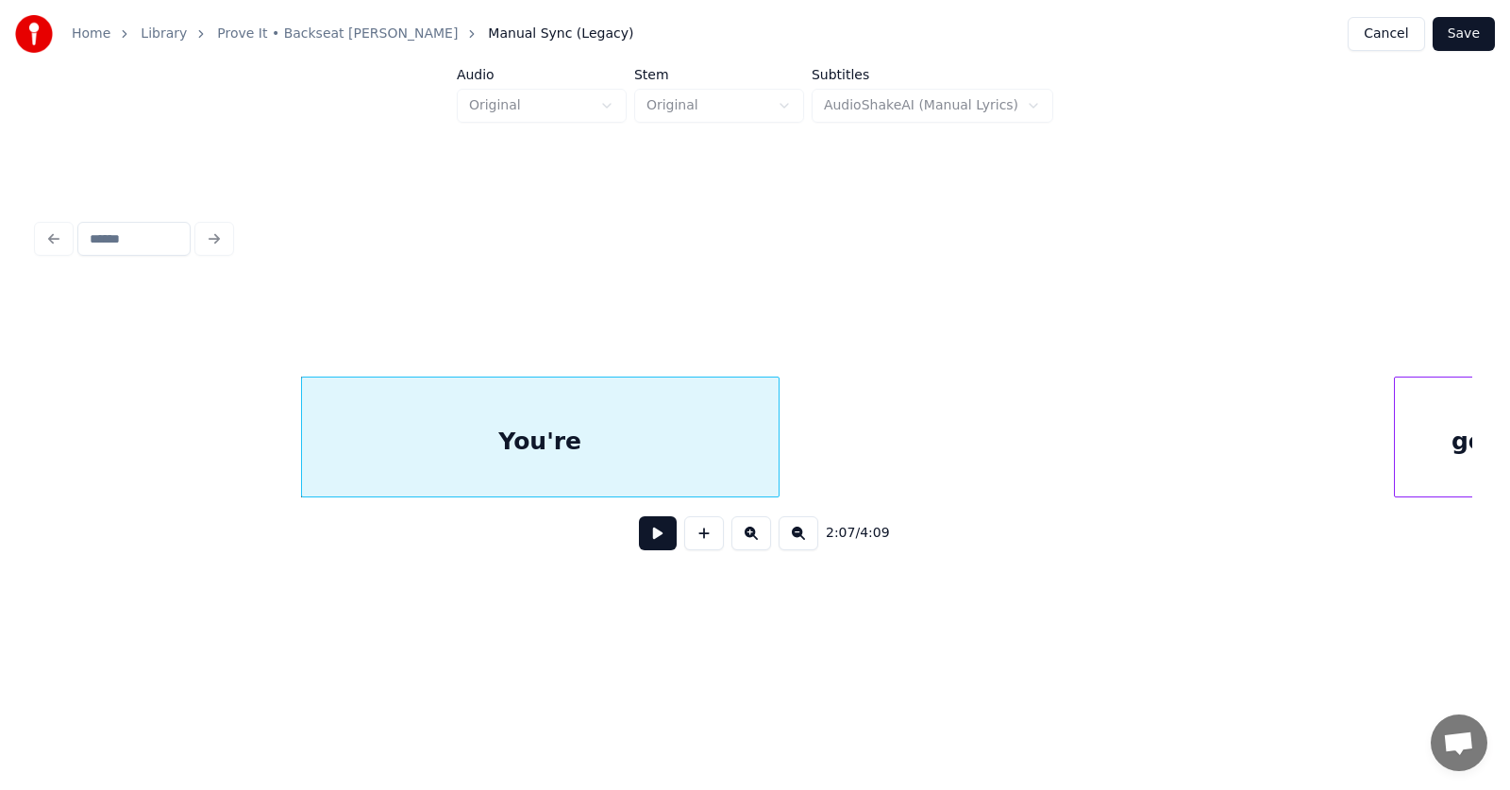
click at [773, 430] on div at bounding box center [776, 436] width 6 height 119
click at [667, 442] on div "You're" at bounding box center [540, 441] width 477 height 128
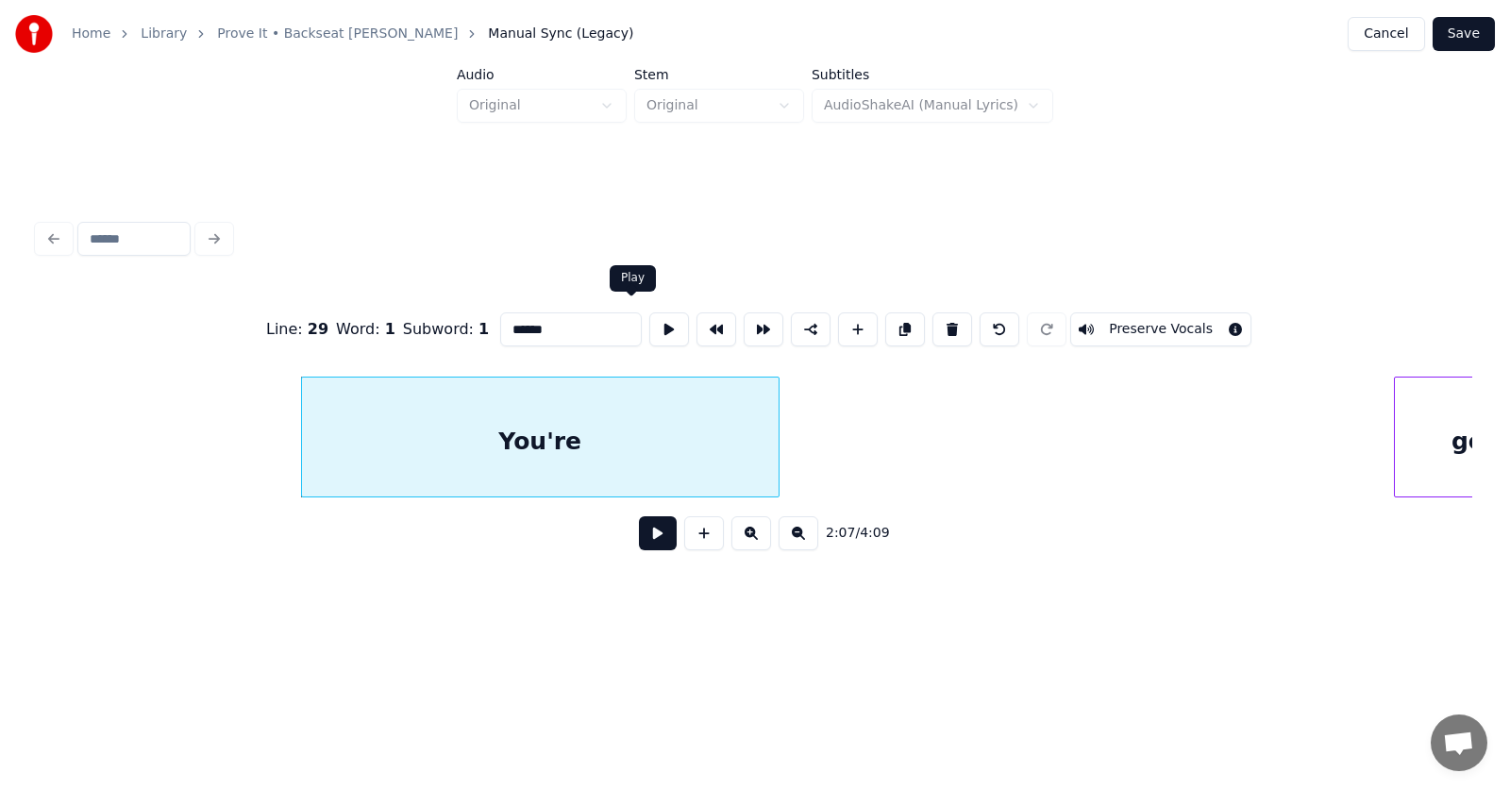
click at [649, 322] on button at bounding box center [669, 329] width 40 height 34
drag, startPoint x: 525, startPoint y: 326, endPoint x: 460, endPoint y: 329, distance: 64.3
click at [500, 329] on input "******" at bounding box center [571, 329] width 142 height 34
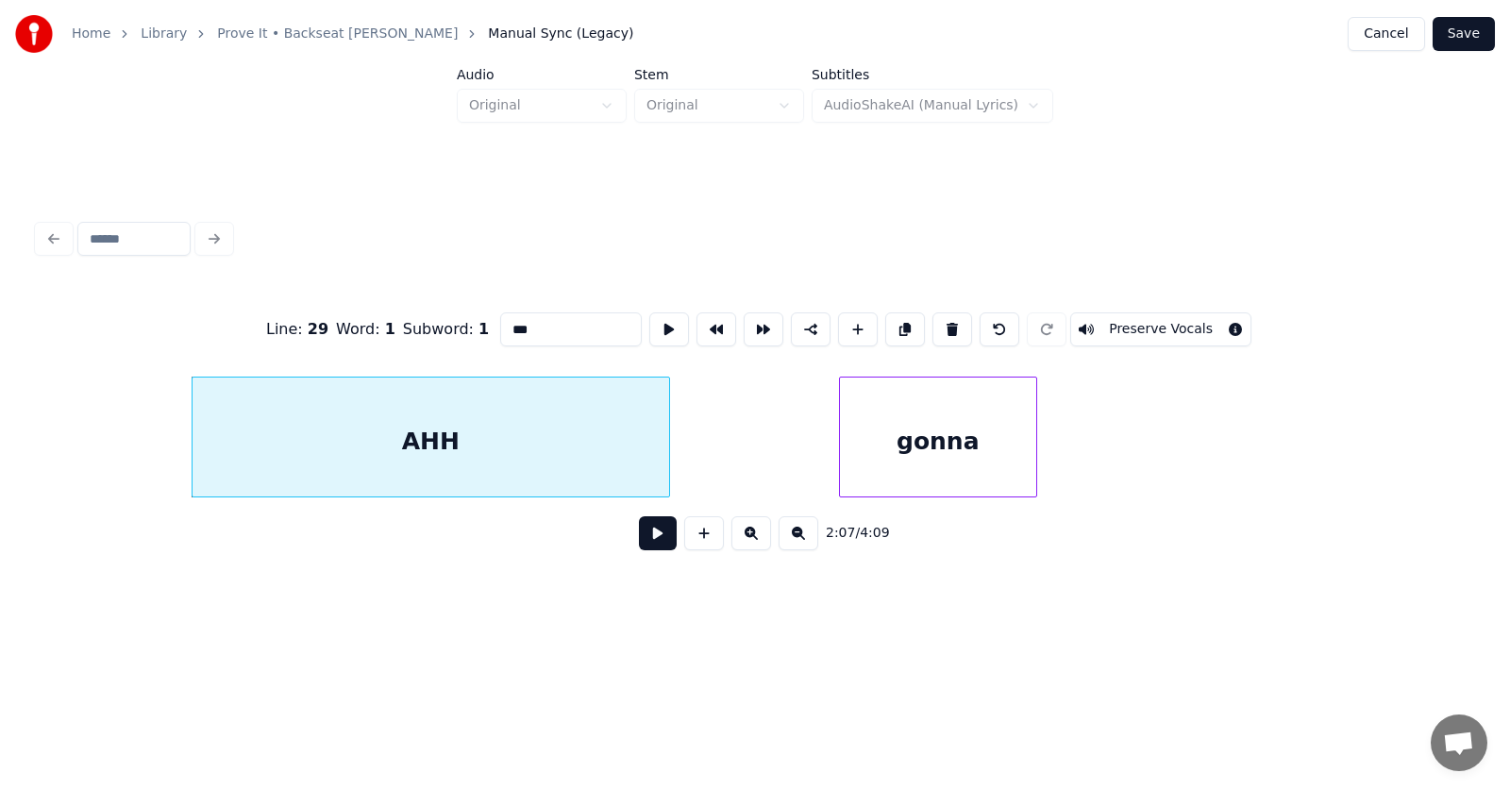
click at [995, 460] on div "gonna" at bounding box center [938, 441] width 196 height 128
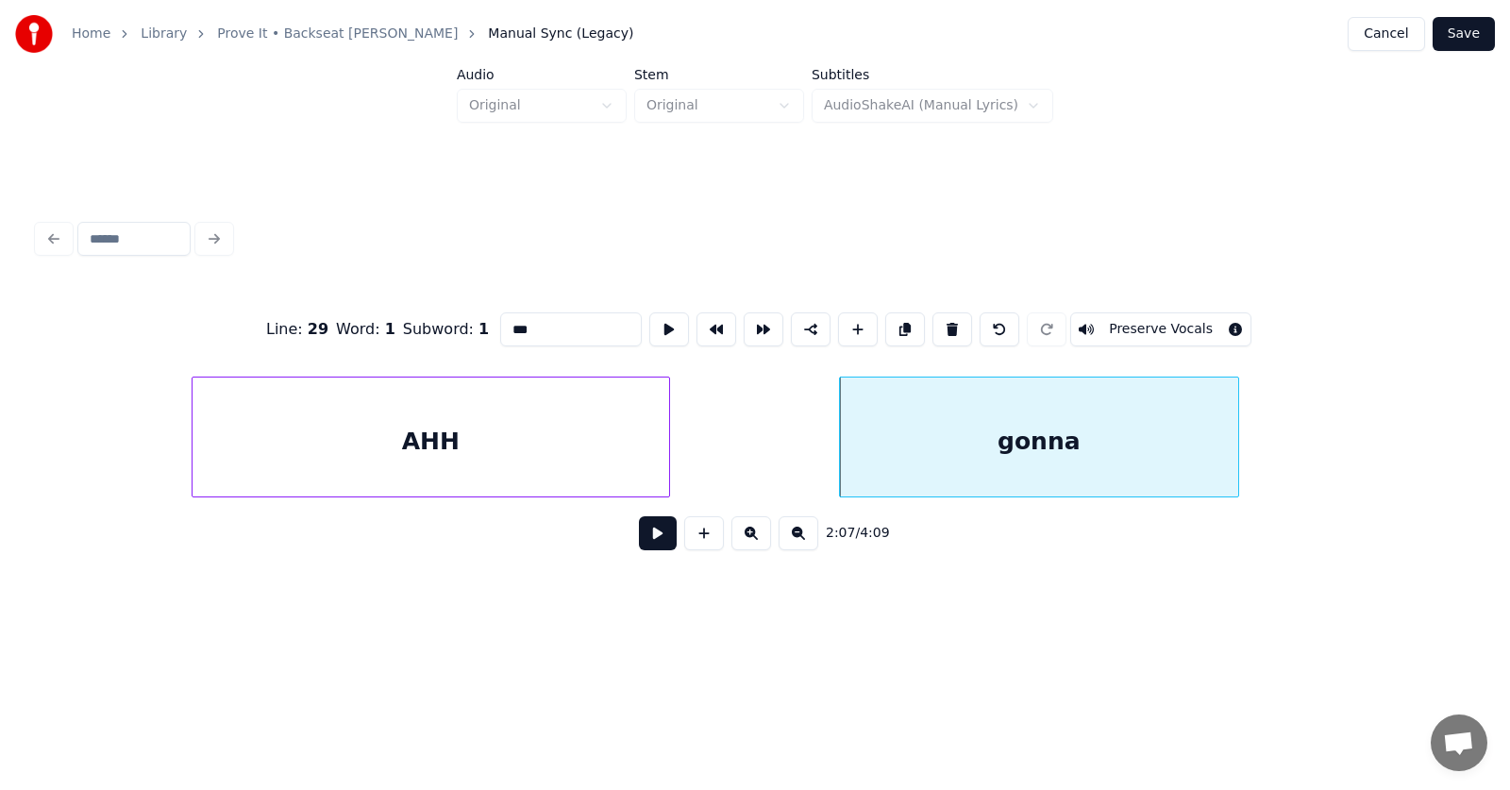
click at [1235, 439] on div at bounding box center [1235, 436] width 6 height 119
click at [1151, 431] on div "gonna" at bounding box center [1040, 441] width 400 height 128
click at [649, 325] on button at bounding box center [669, 329] width 40 height 34
drag, startPoint x: 512, startPoint y: 328, endPoint x: 462, endPoint y: 328, distance: 50.0
click at [500, 328] on input "*****" at bounding box center [571, 329] width 142 height 34
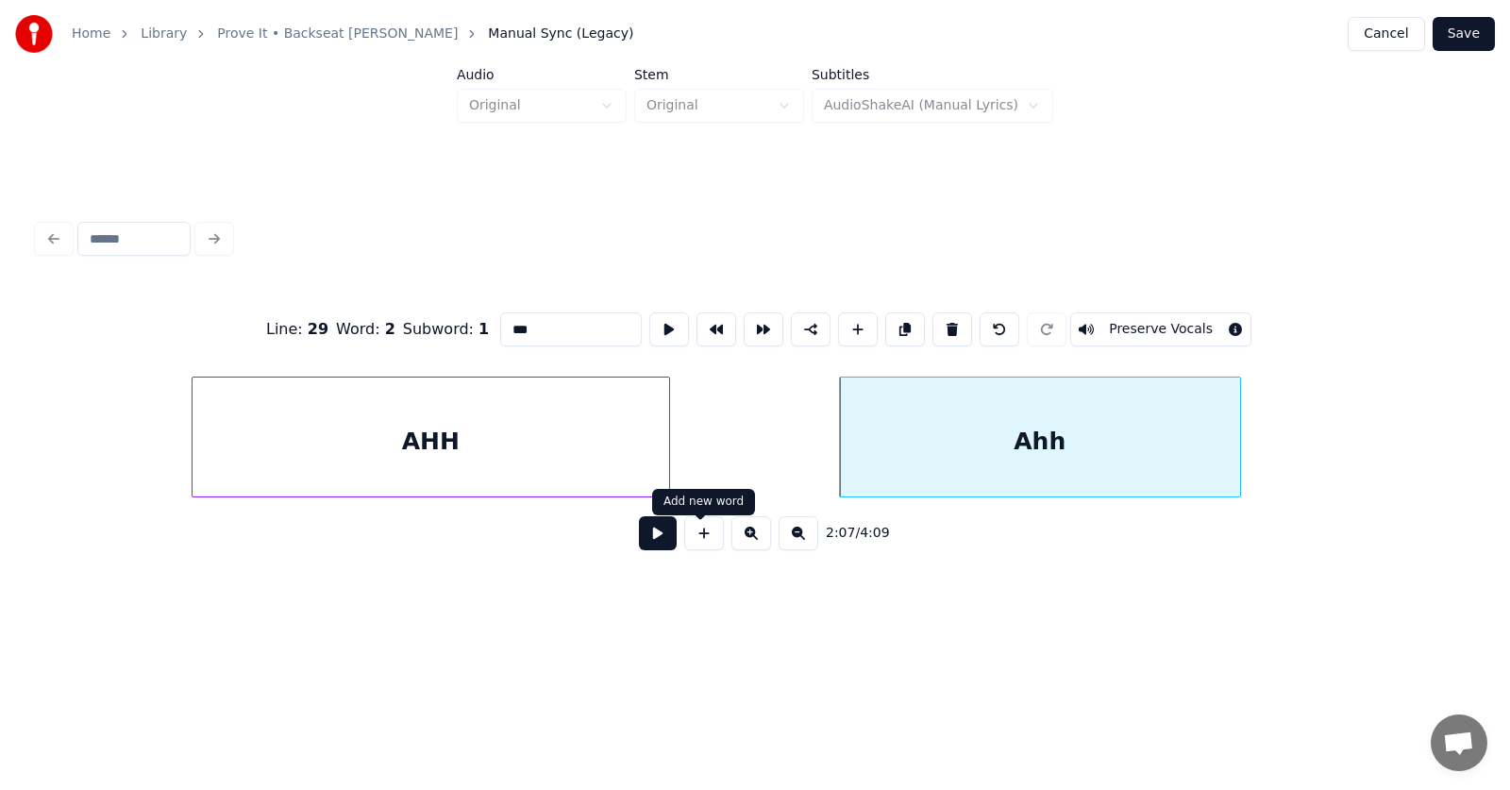
type input "***"
click at [648, 540] on button at bounding box center [658, 533] width 38 height 34
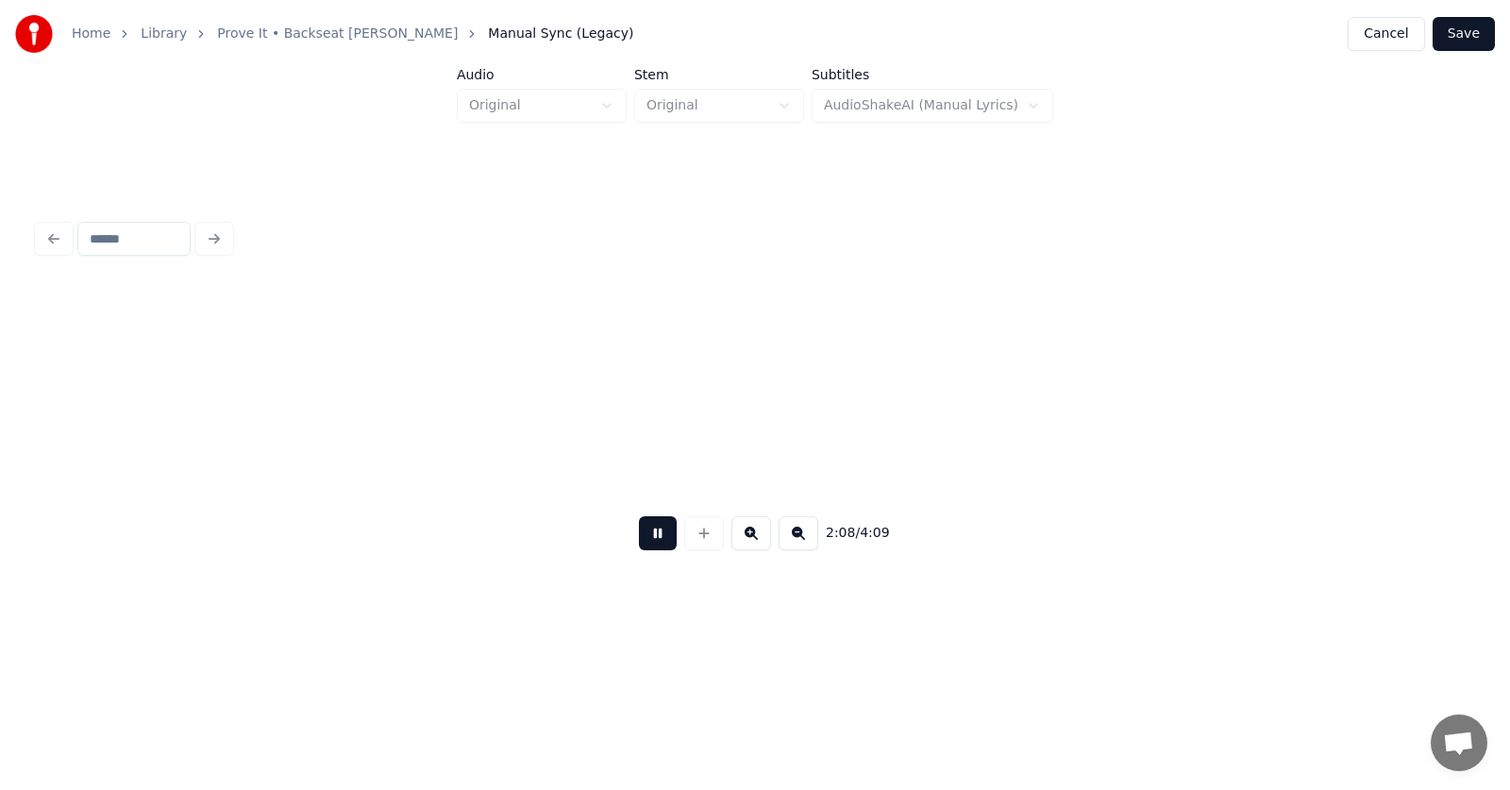
scroll to position [0, 91203]
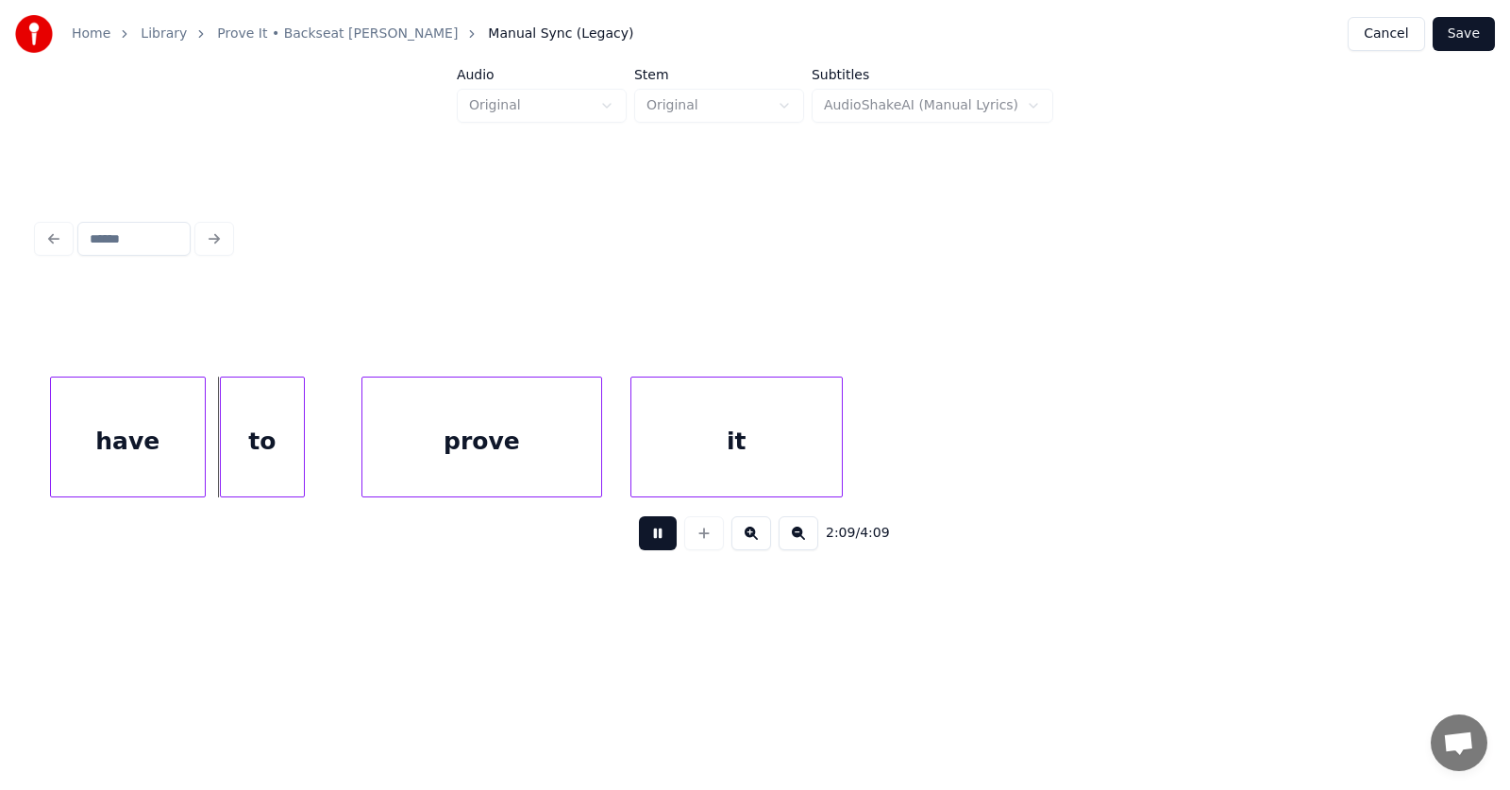
click at [648, 540] on button at bounding box center [658, 533] width 38 height 34
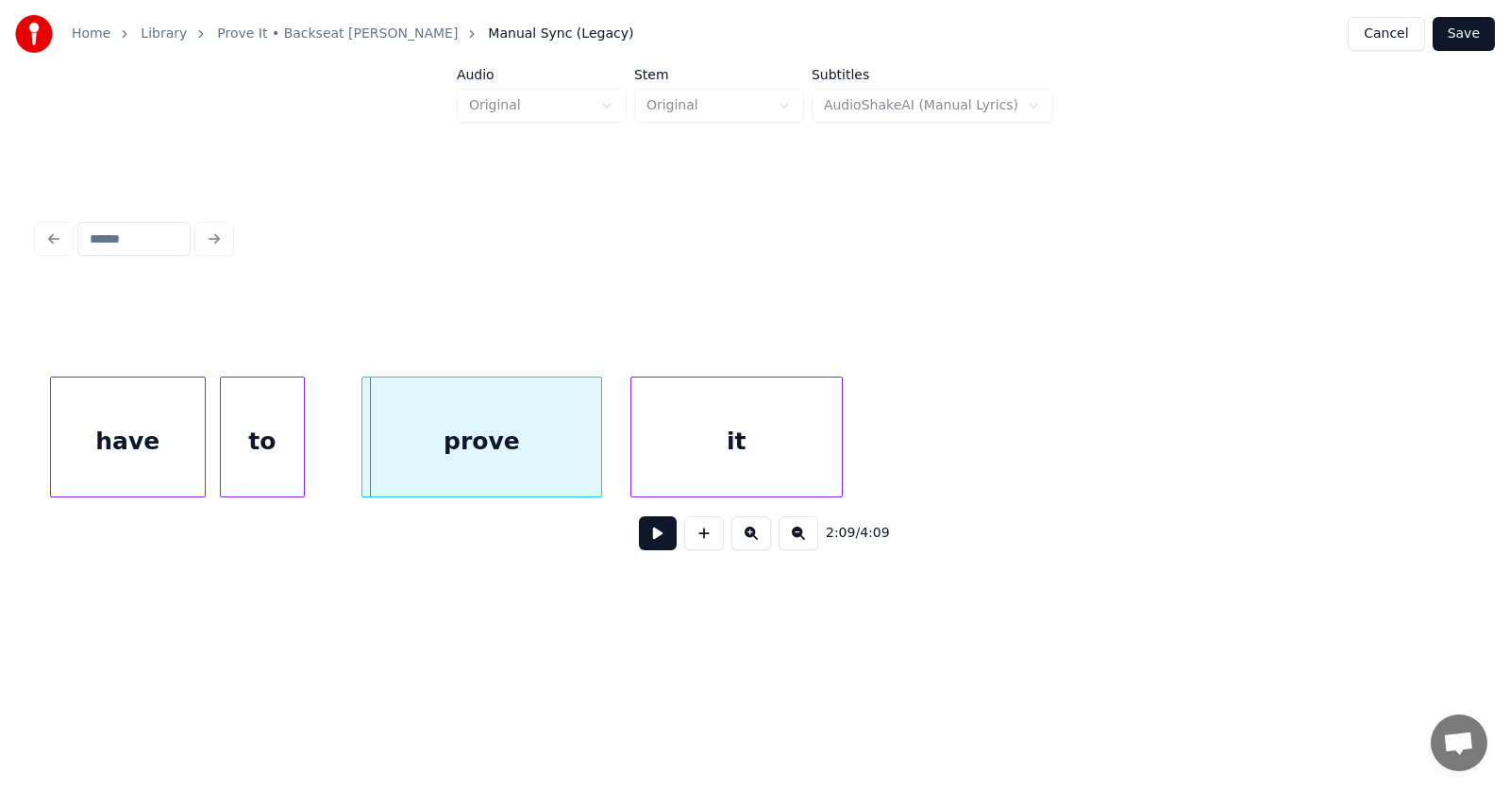
scroll to position [0, 90600]
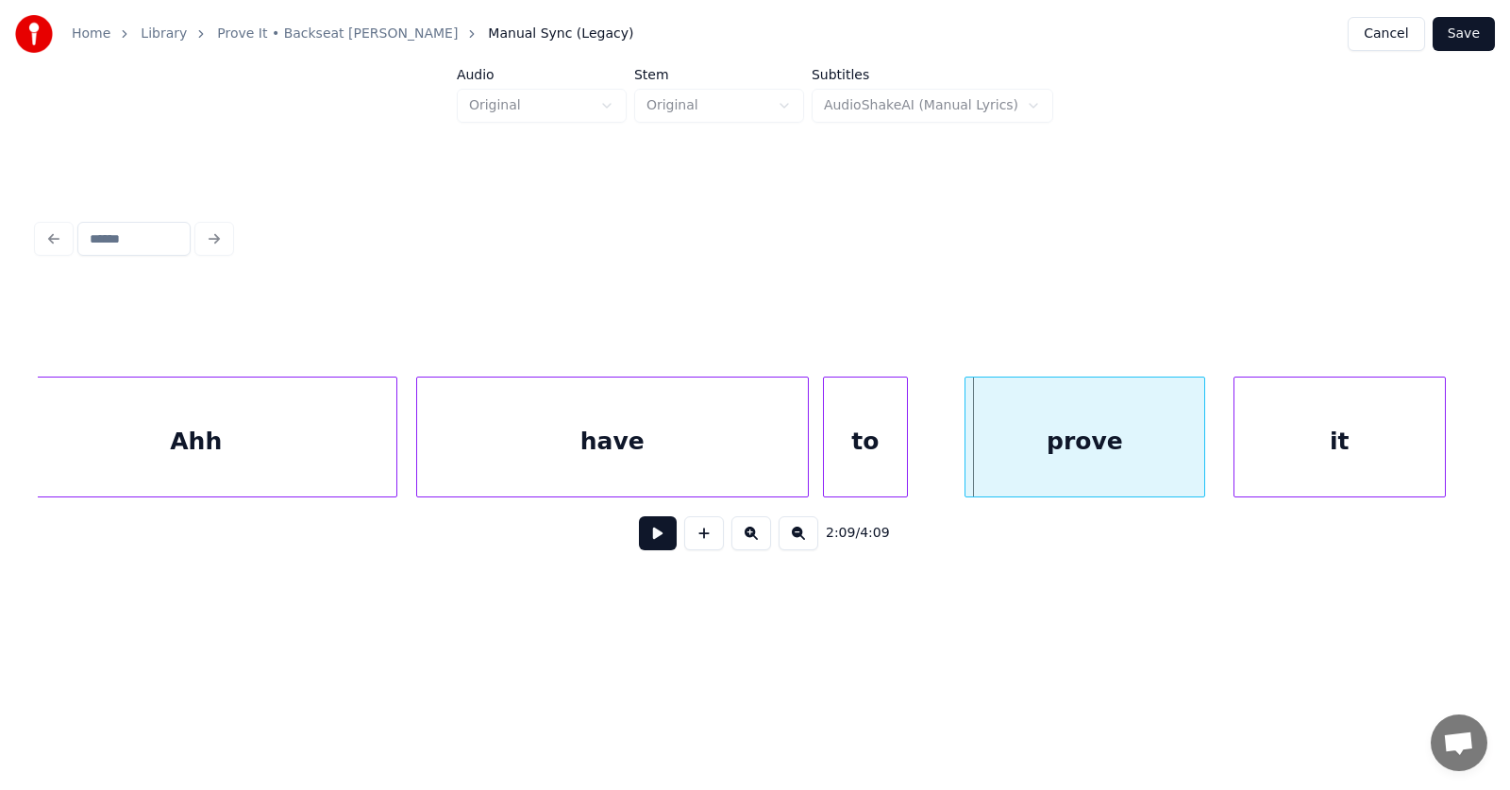
click at [419, 445] on div at bounding box center [420, 436] width 6 height 119
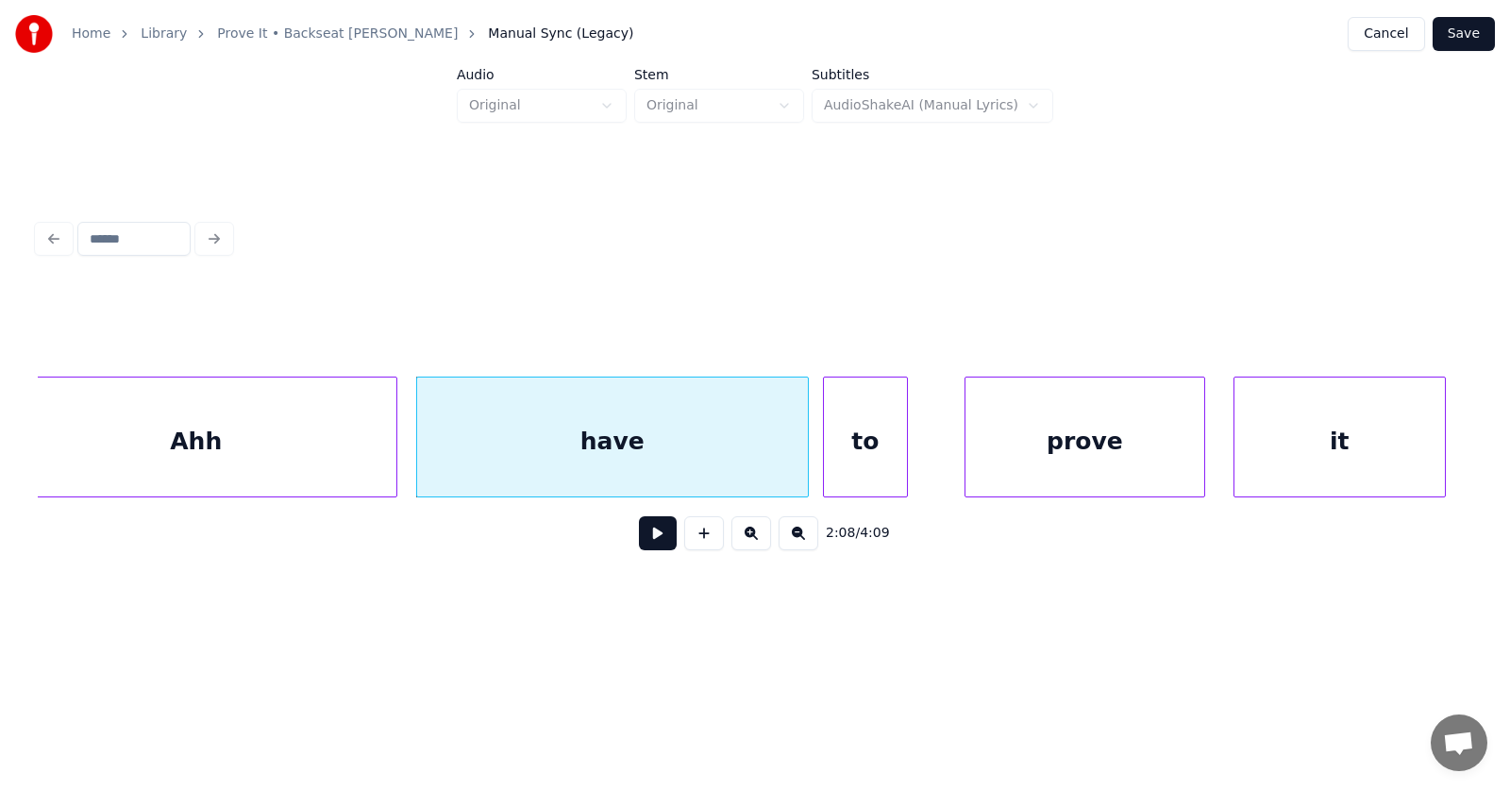
click at [628, 450] on div "have" at bounding box center [612, 441] width 391 height 128
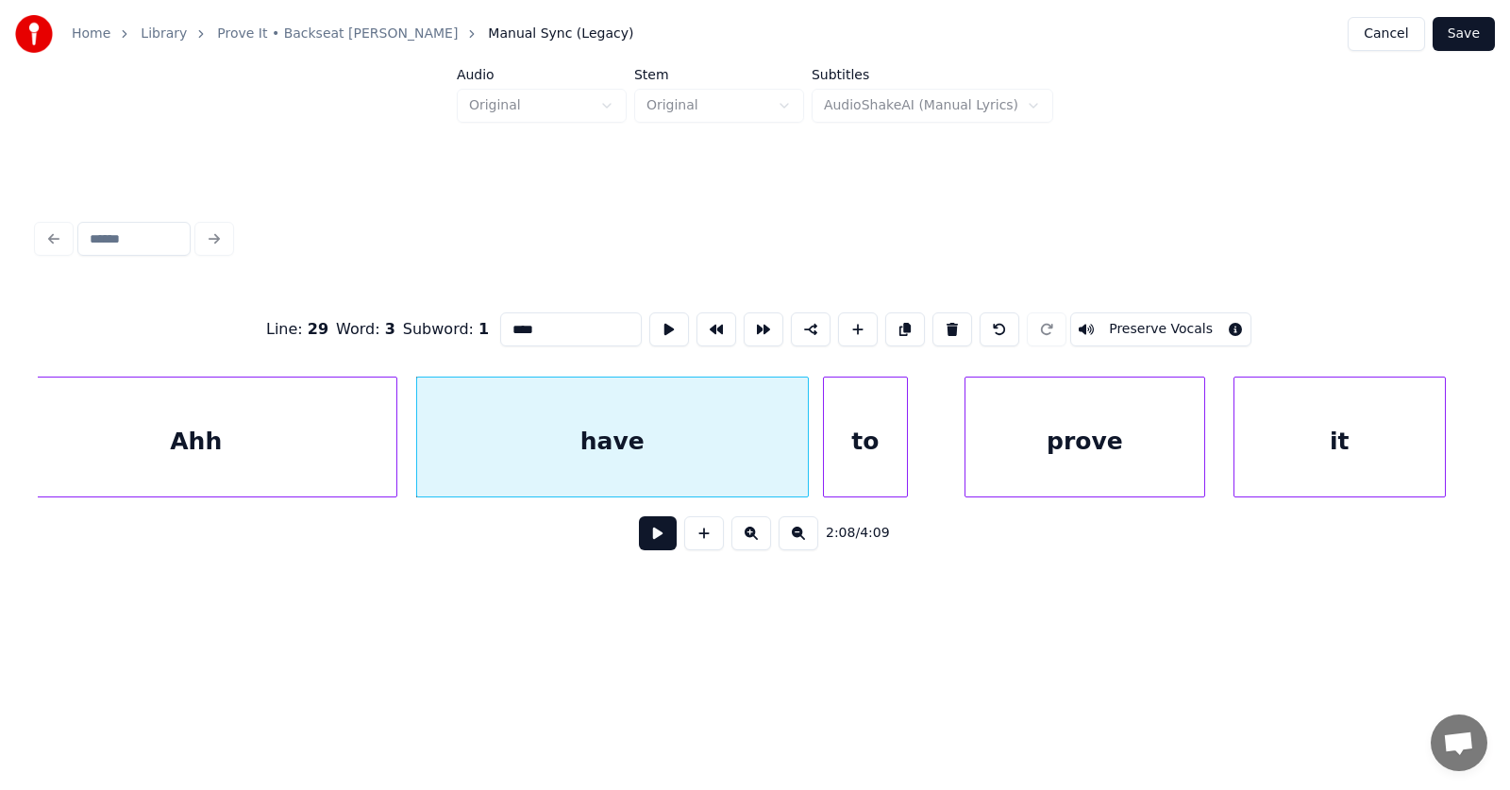
click at [500, 321] on input "****" at bounding box center [571, 329] width 142 height 34
drag, startPoint x: 580, startPoint y: 324, endPoint x: 547, endPoint y: 326, distance: 33.1
click at [546, 326] on input "**********" at bounding box center [571, 329] width 142 height 34
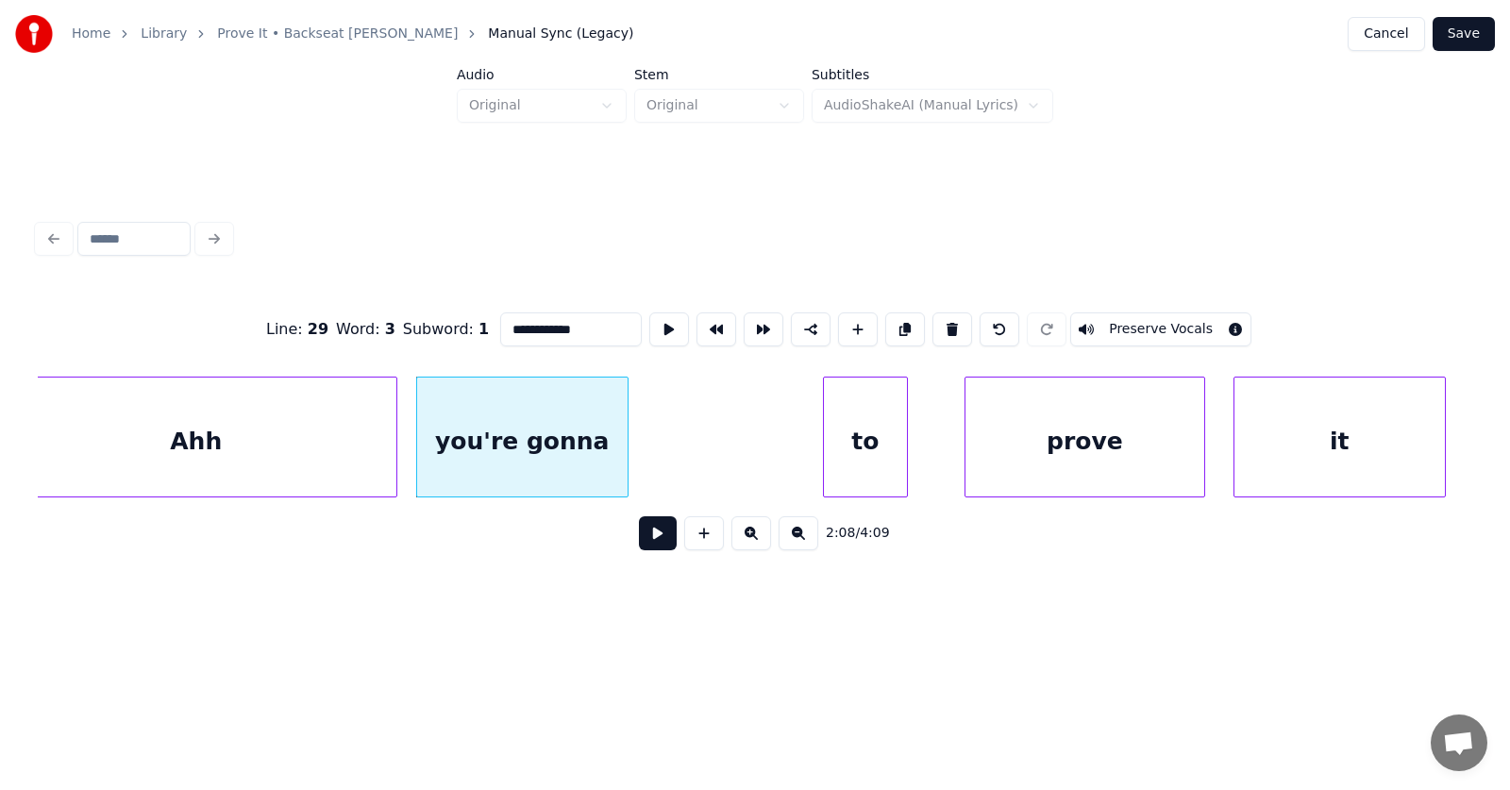
click at [622, 443] on div at bounding box center [625, 436] width 6 height 119
click at [562, 443] on div "you're gonna" at bounding box center [521, 441] width 209 height 128
click at [645, 444] on div at bounding box center [644, 436] width 6 height 119
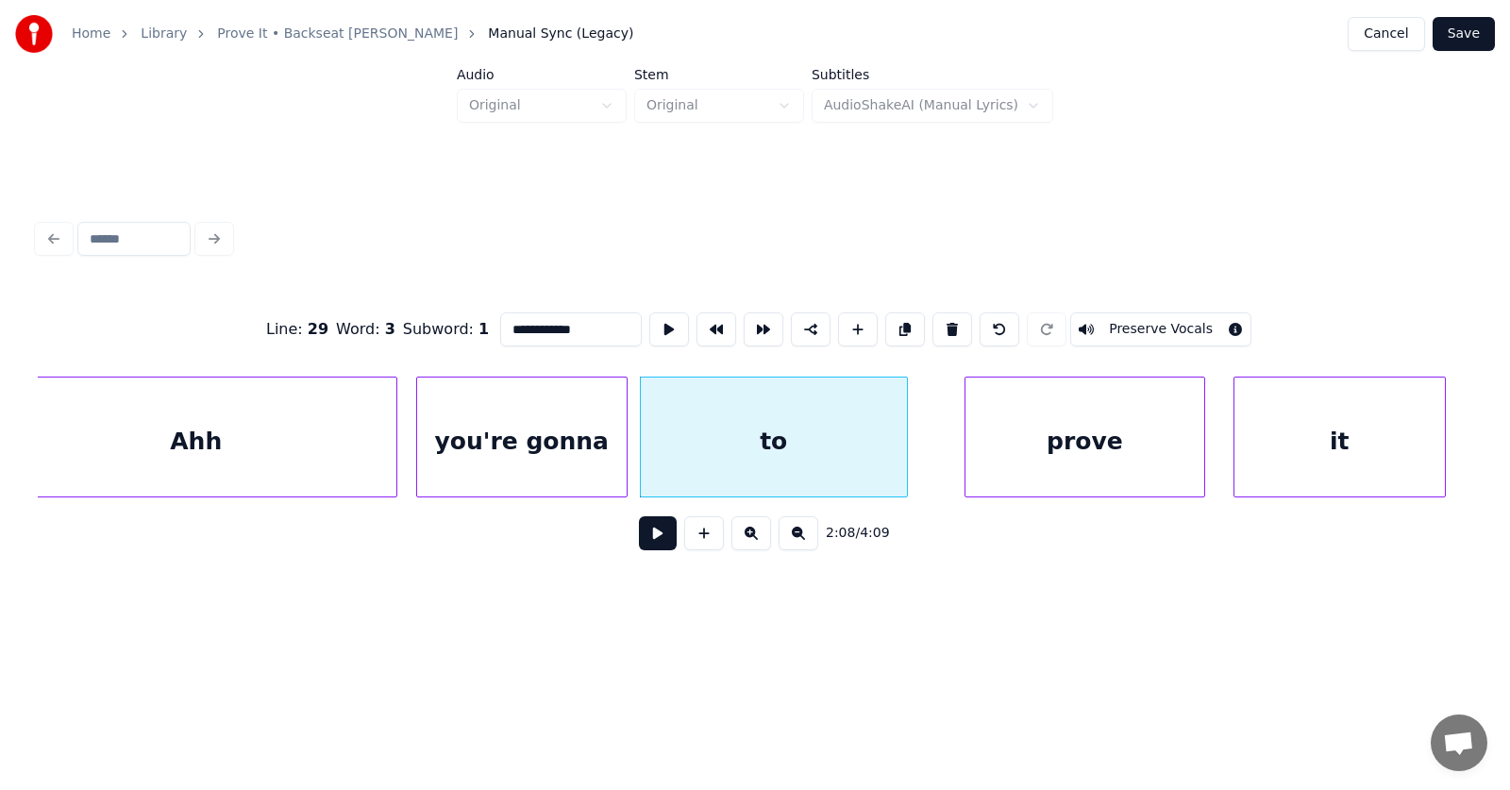
click at [743, 431] on div "to" at bounding box center [774, 441] width 266 height 128
click at [649, 319] on button at bounding box center [669, 329] width 40 height 34
drag, startPoint x: 519, startPoint y: 328, endPoint x: 462, endPoint y: 331, distance: 56.7
click at [500, 331] on input "**" at bounding box center [571, 329] width 142 height 34
click at [1030, 449] on div "prove" at bounding box center [1050, 441] width 239 height 128
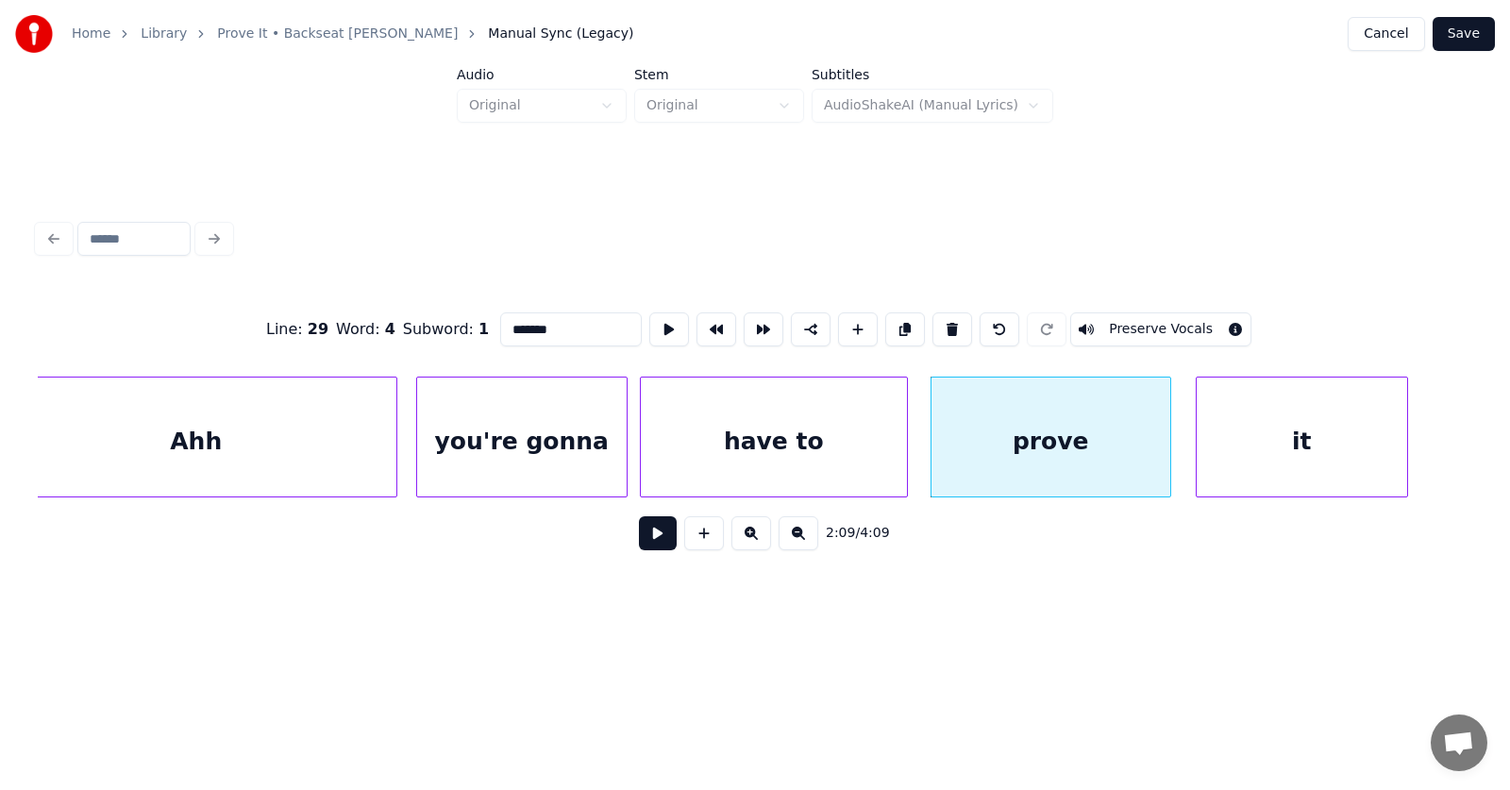
click at [1258, 458] on div "it" at bounding box center [1302, 441] width 210 height 128
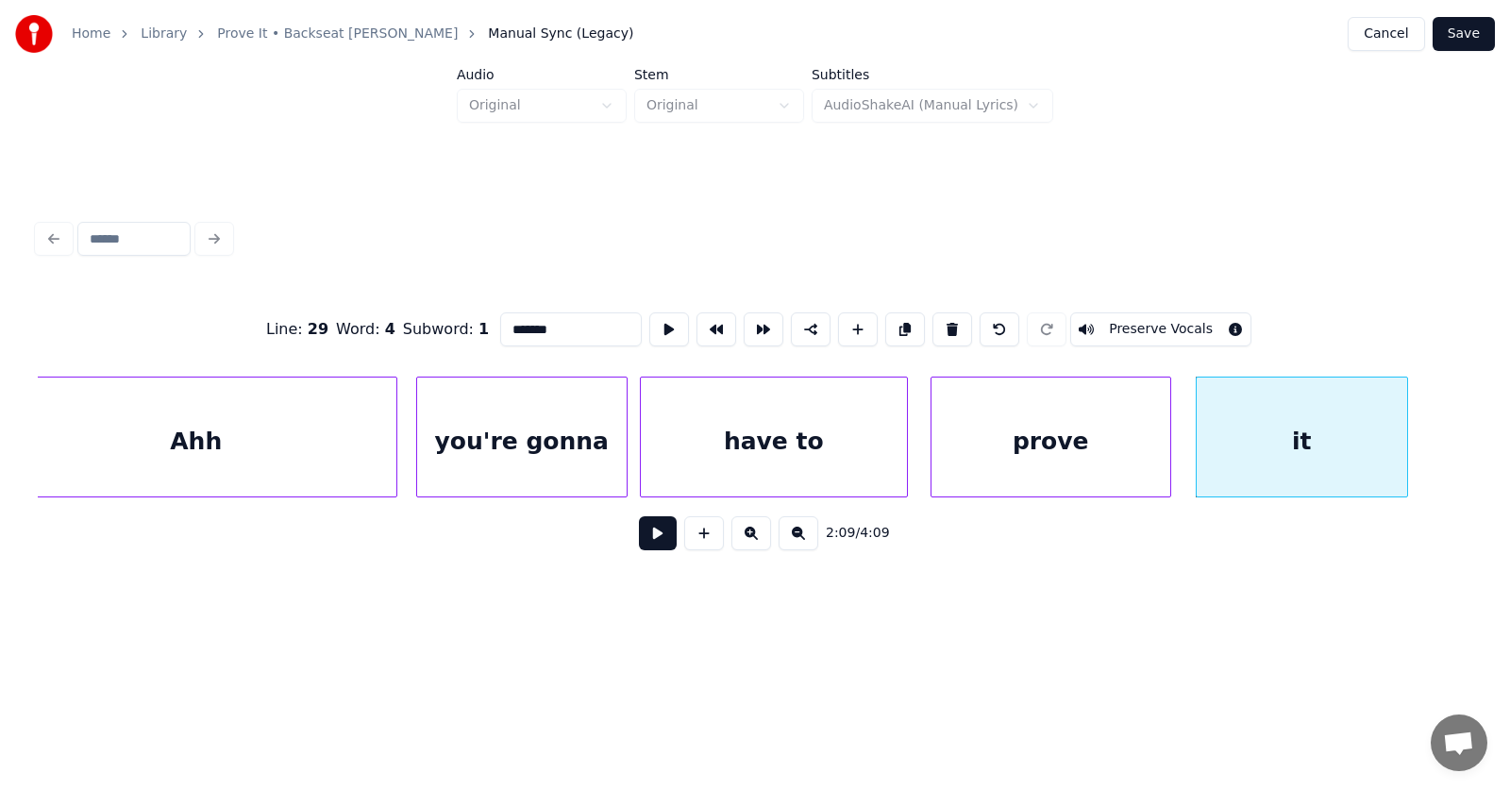
click at [812, 457] on div "have to" at bounding box center [774, 441] width 266 height 128
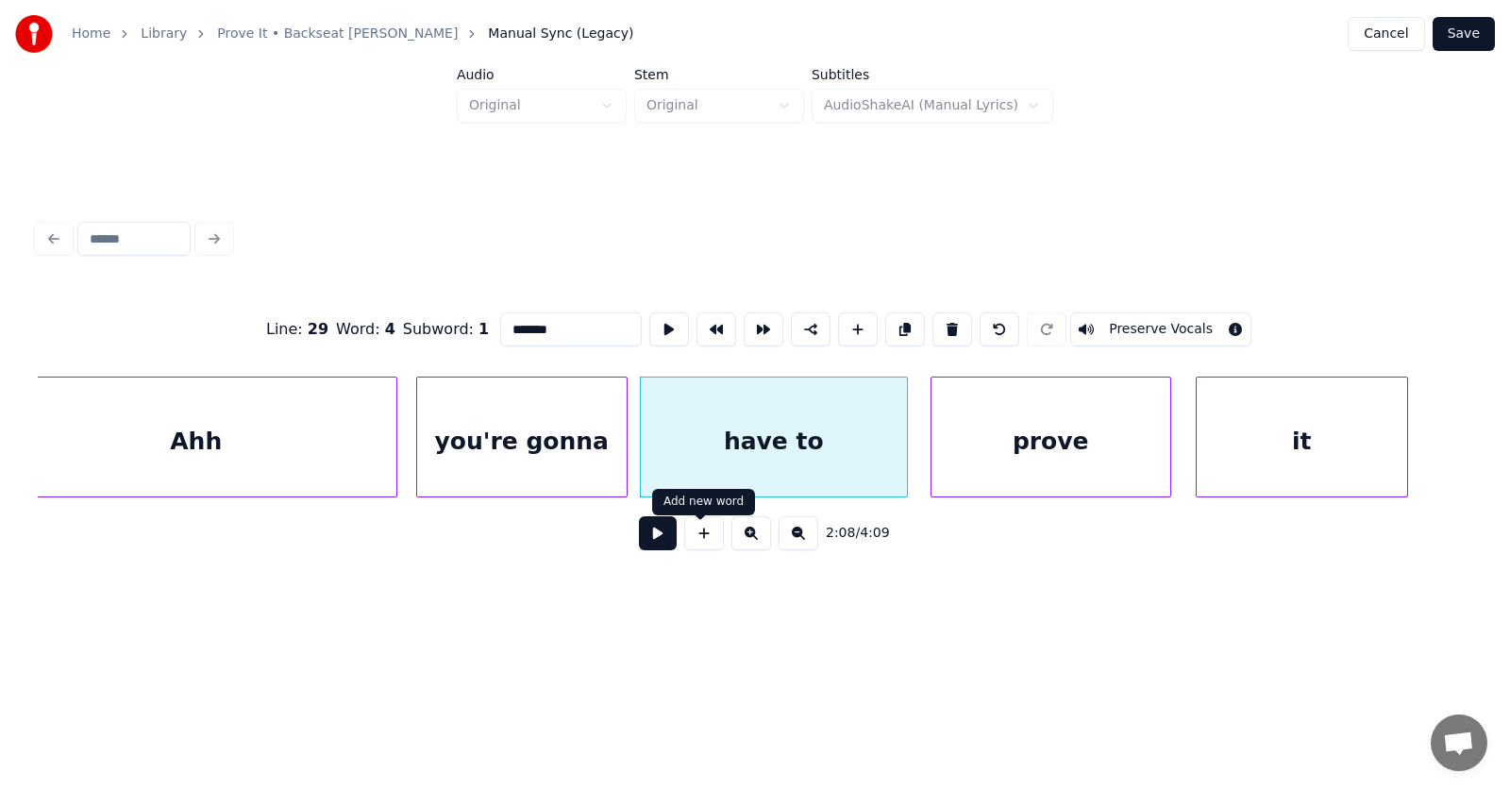
type input "*******"
click at [653, 532] on button at bounding box center [658, 533] width 38 height 34
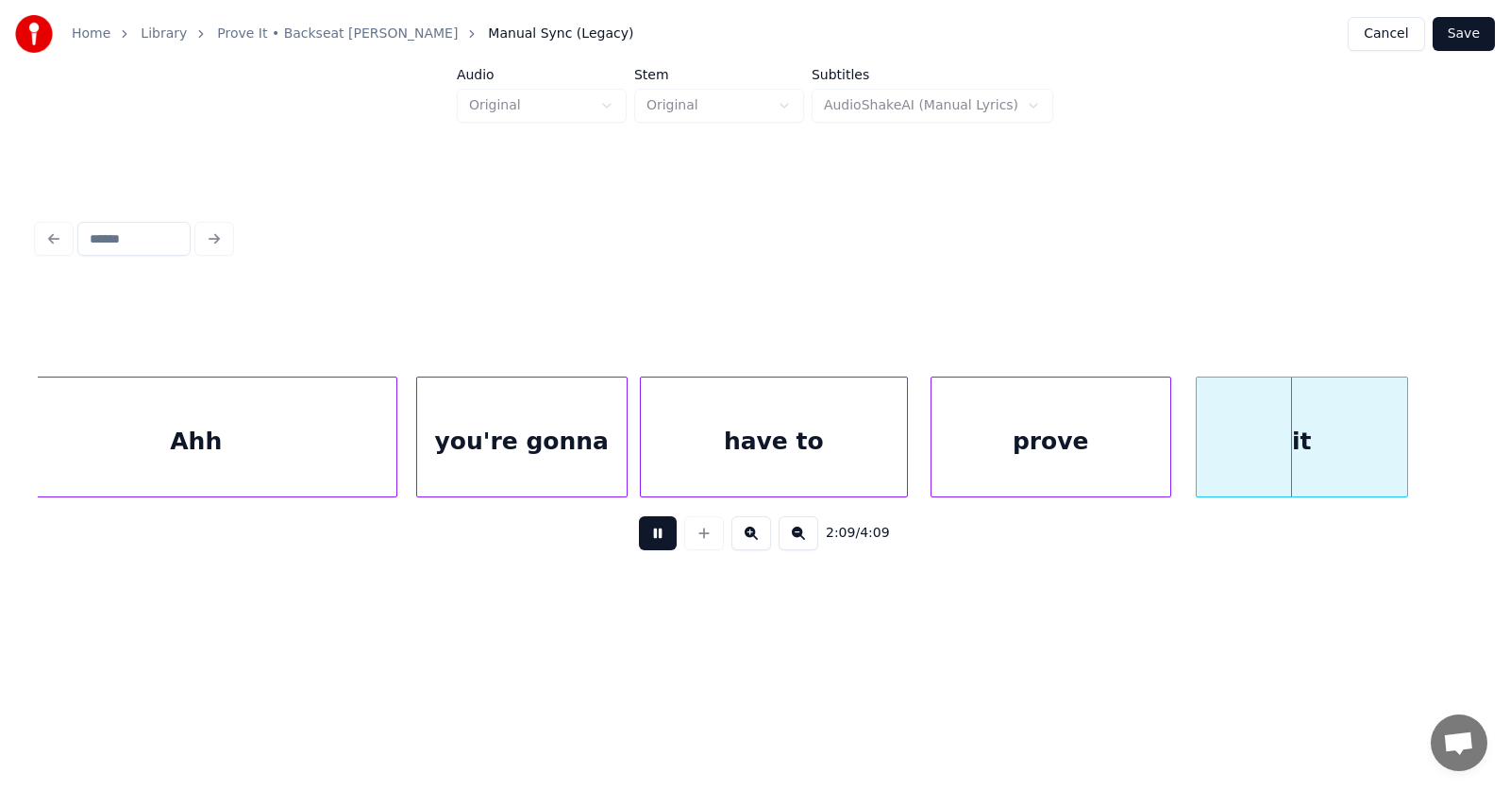
click at [653, 532] on button at bounding box center [658, 533] width 38 height 34
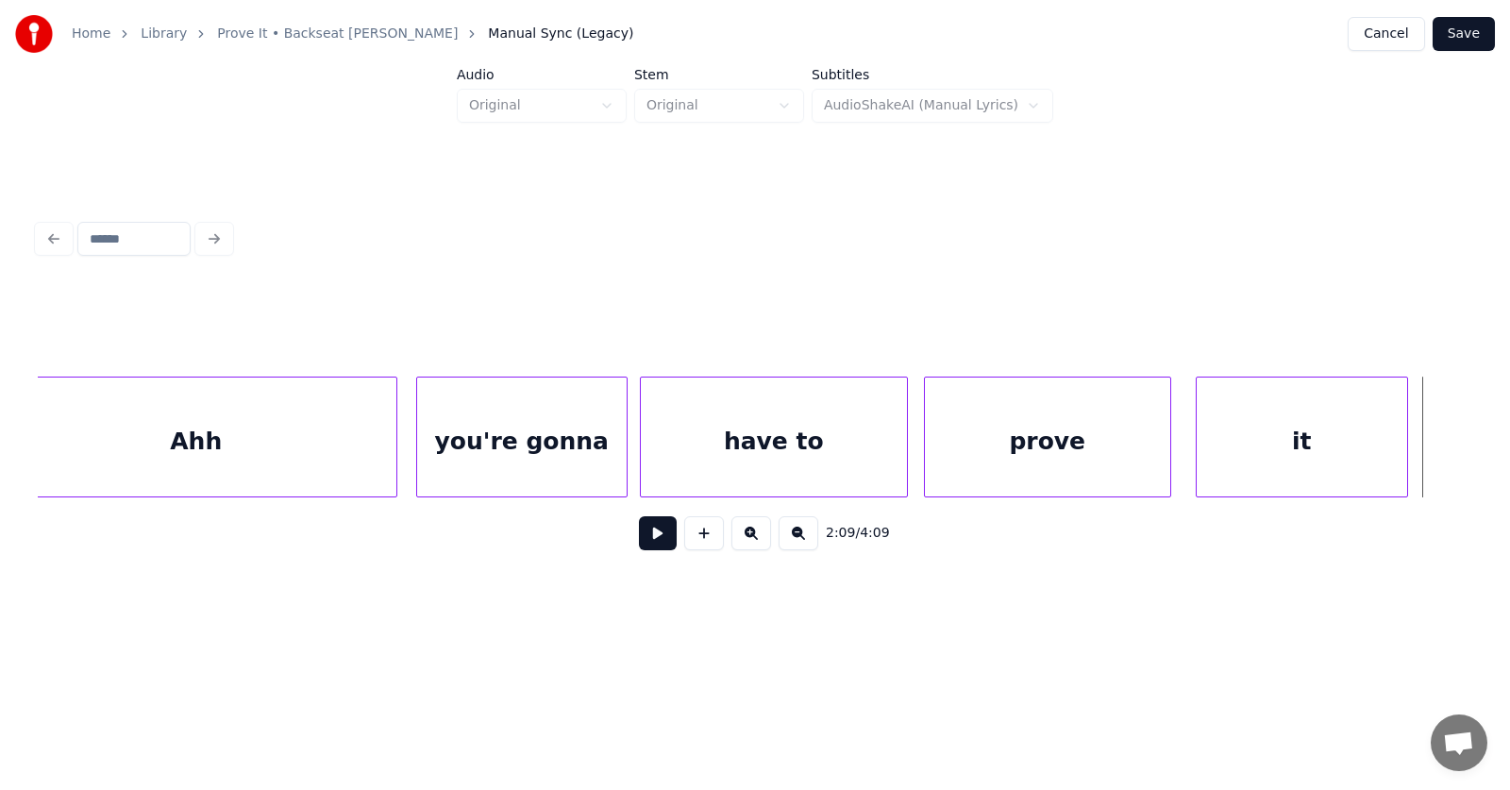
click at [926, 454] on div at bounding box center [928, 436] width 6 height 119
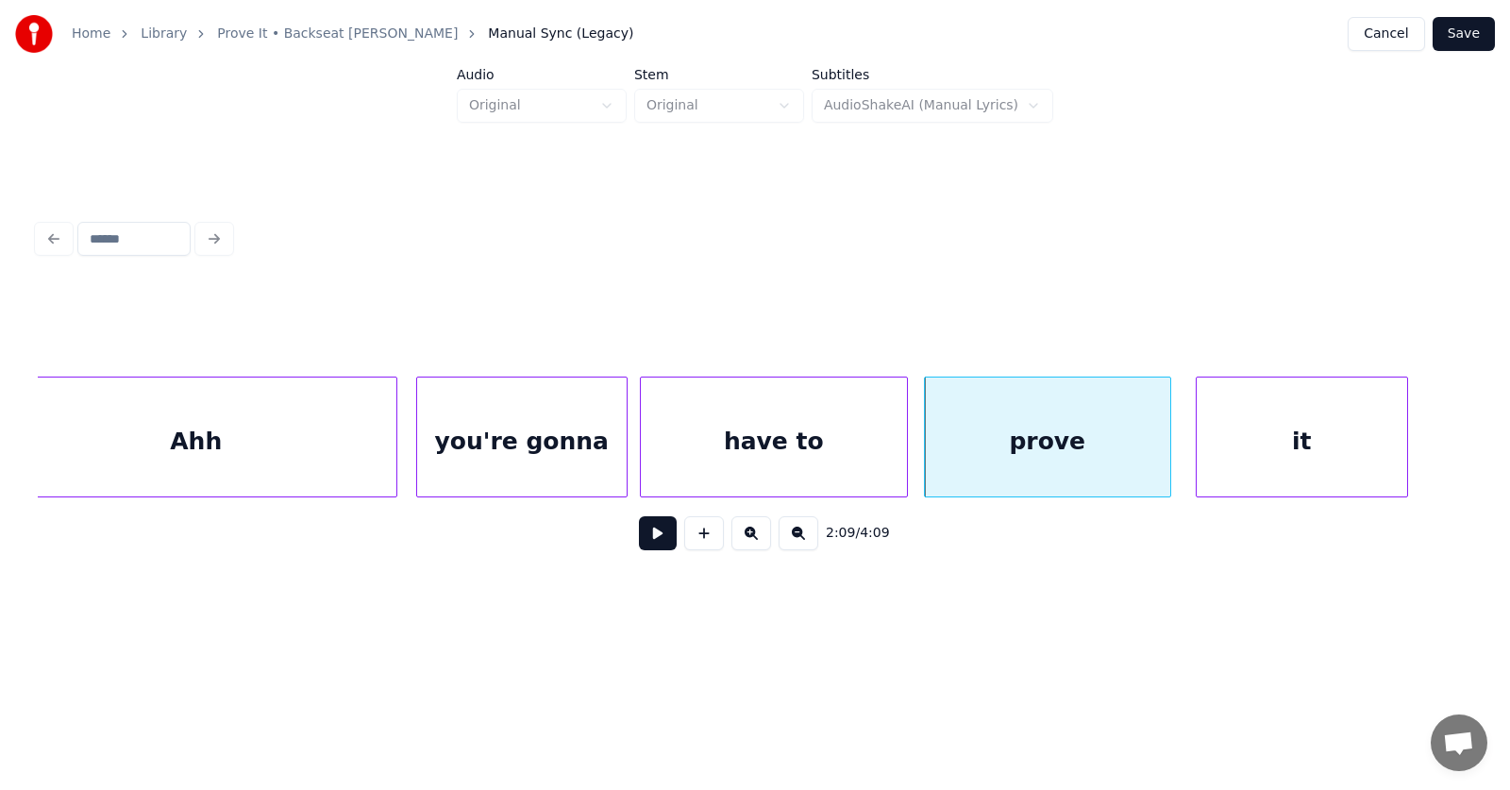
click at [645, 537] on button at bounding box center [658, 533] width 38 height 34
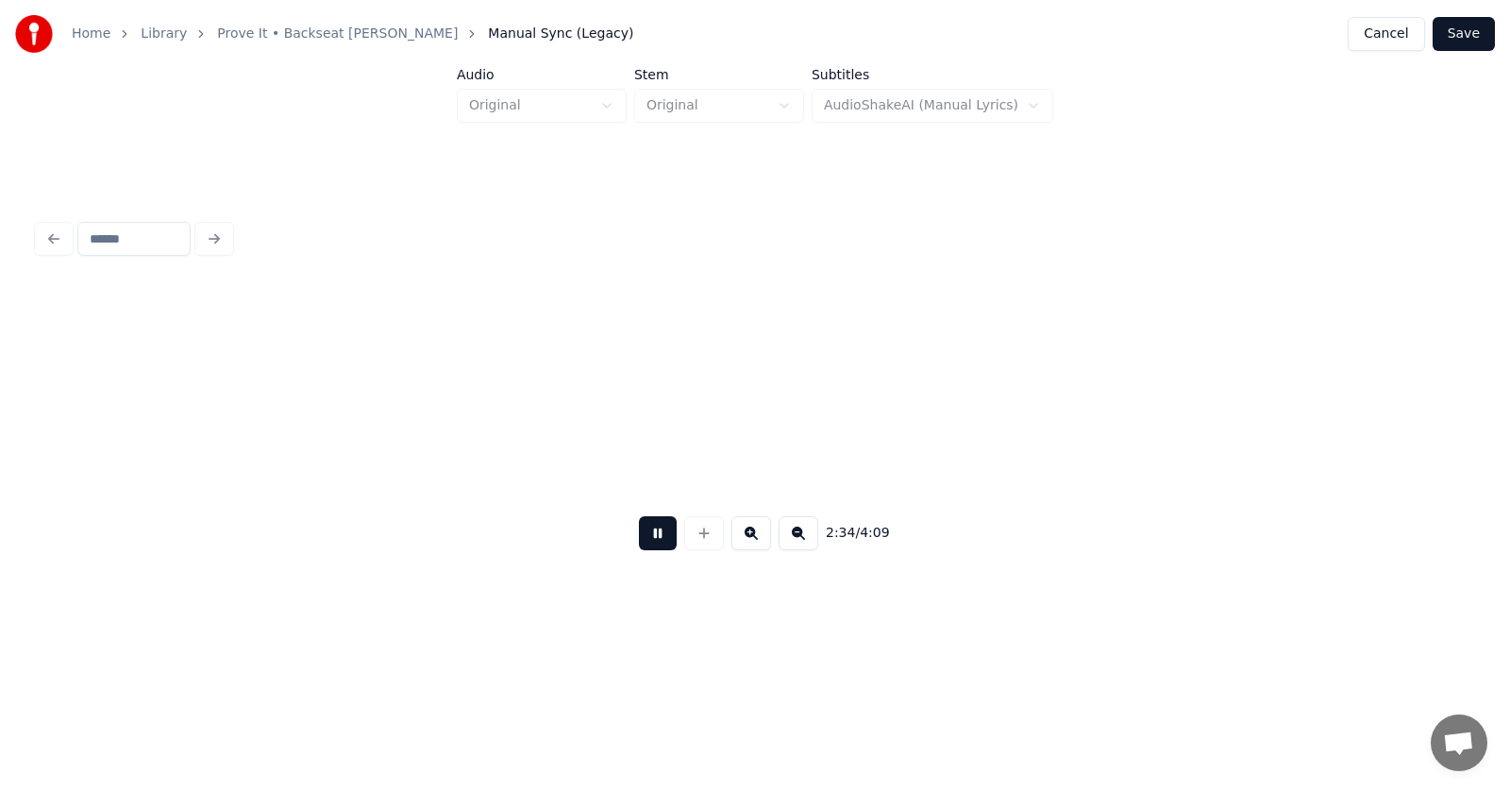
scroll to position [0, 109359]
click at [648, 544] on button at bounding box center [658, 533] width 38 height 34
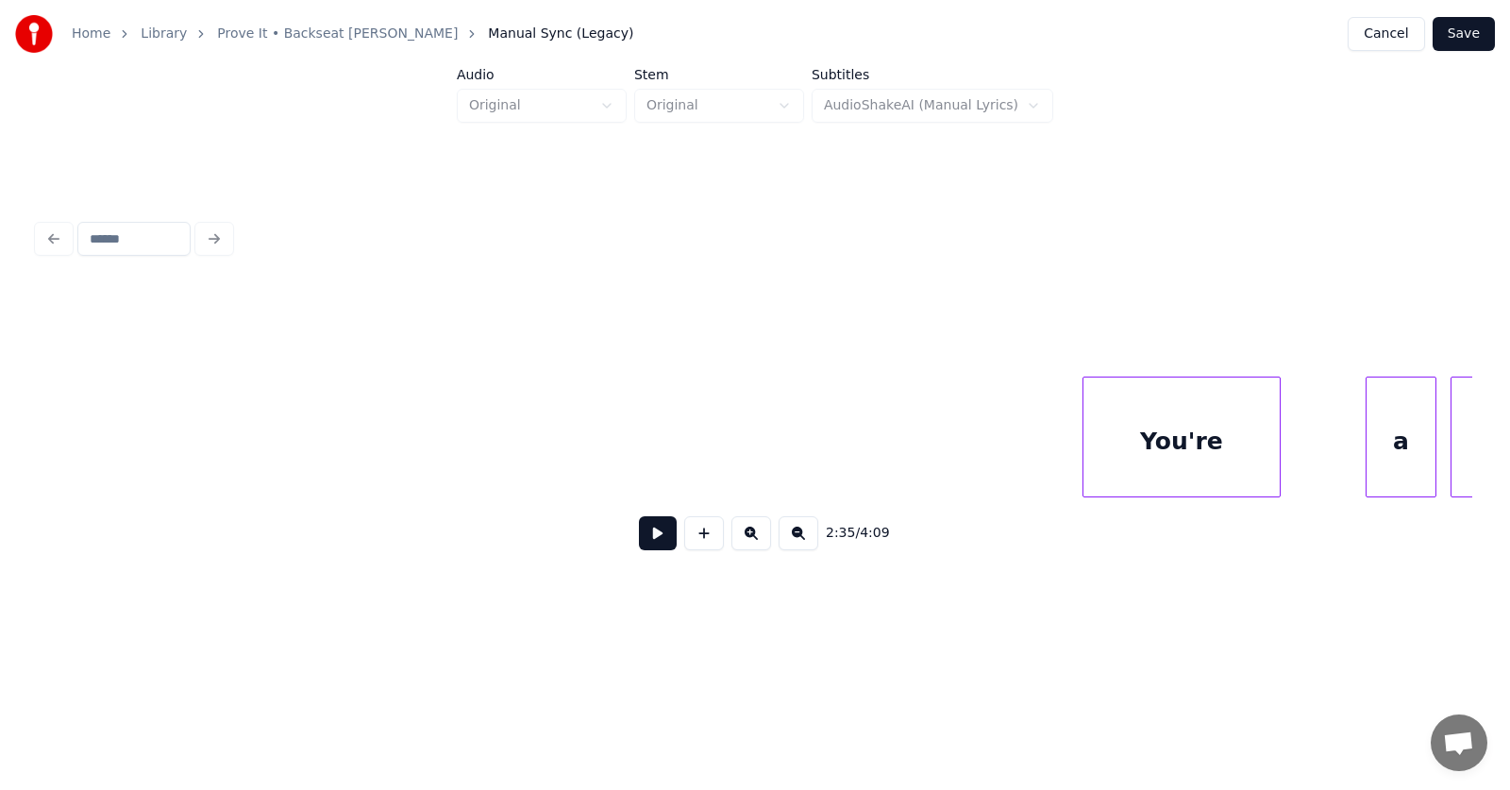
click at [1122, 444] on div "You're" at bounding box center [1181, 441] width 196 height 128
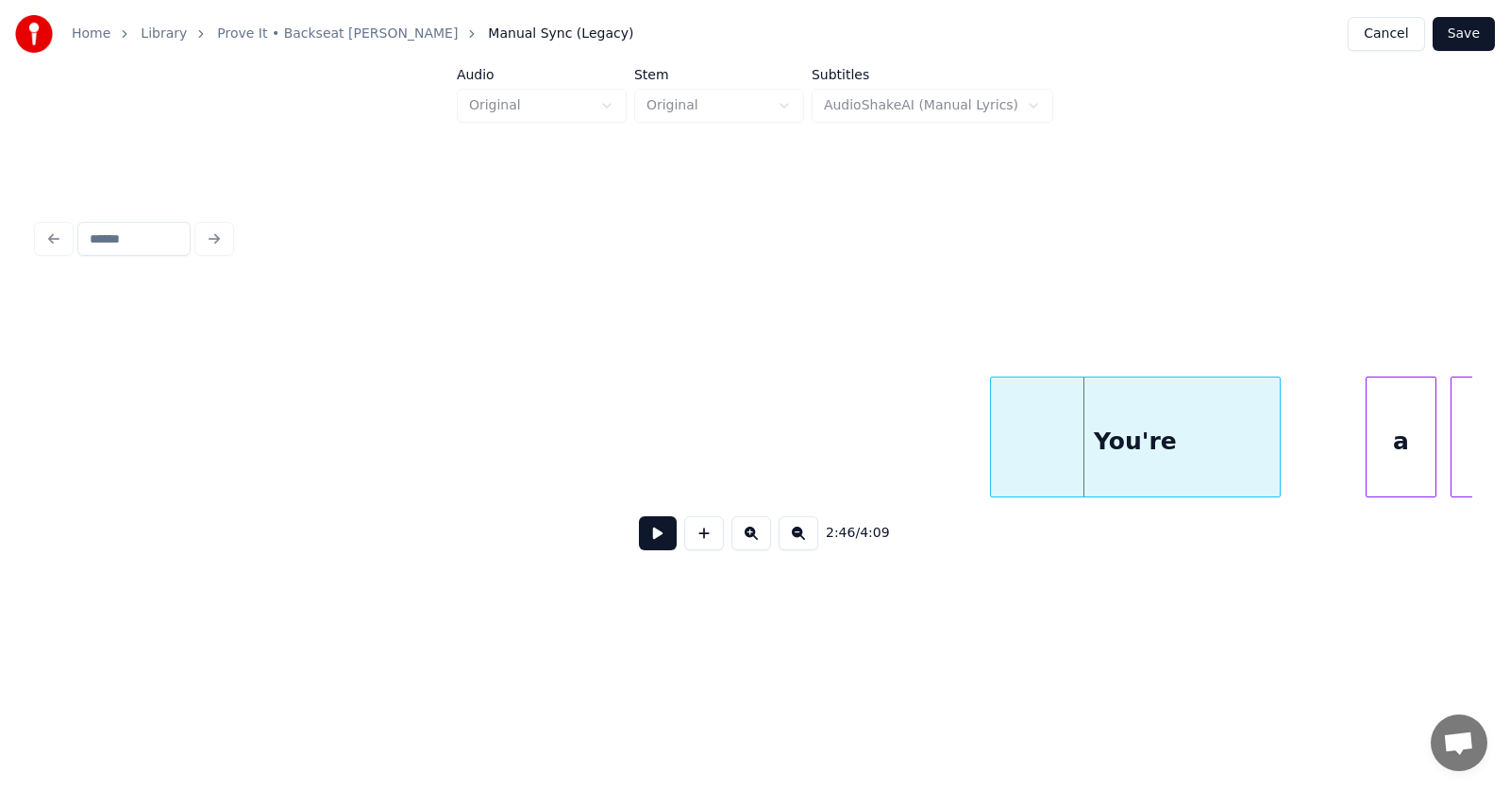
click at [996, 450] on div at bounding box center [994, 436] width 6 height 119
click at [1331, 461] on div "a" at bounding box center [1341, 441] width 69 height 128
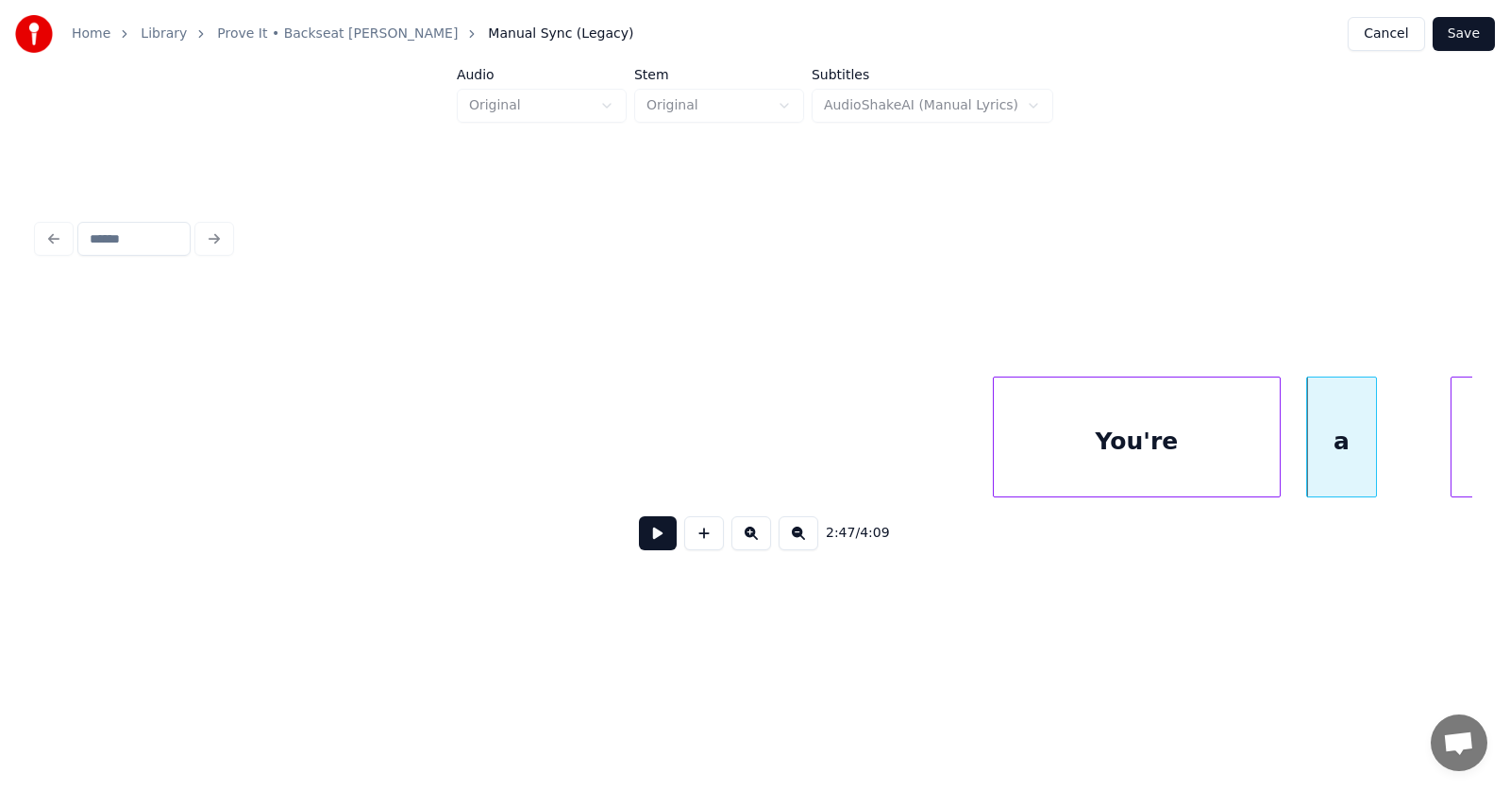
click at [1376, 448] on div at bounding box center [1373, 436] width 6 height 119
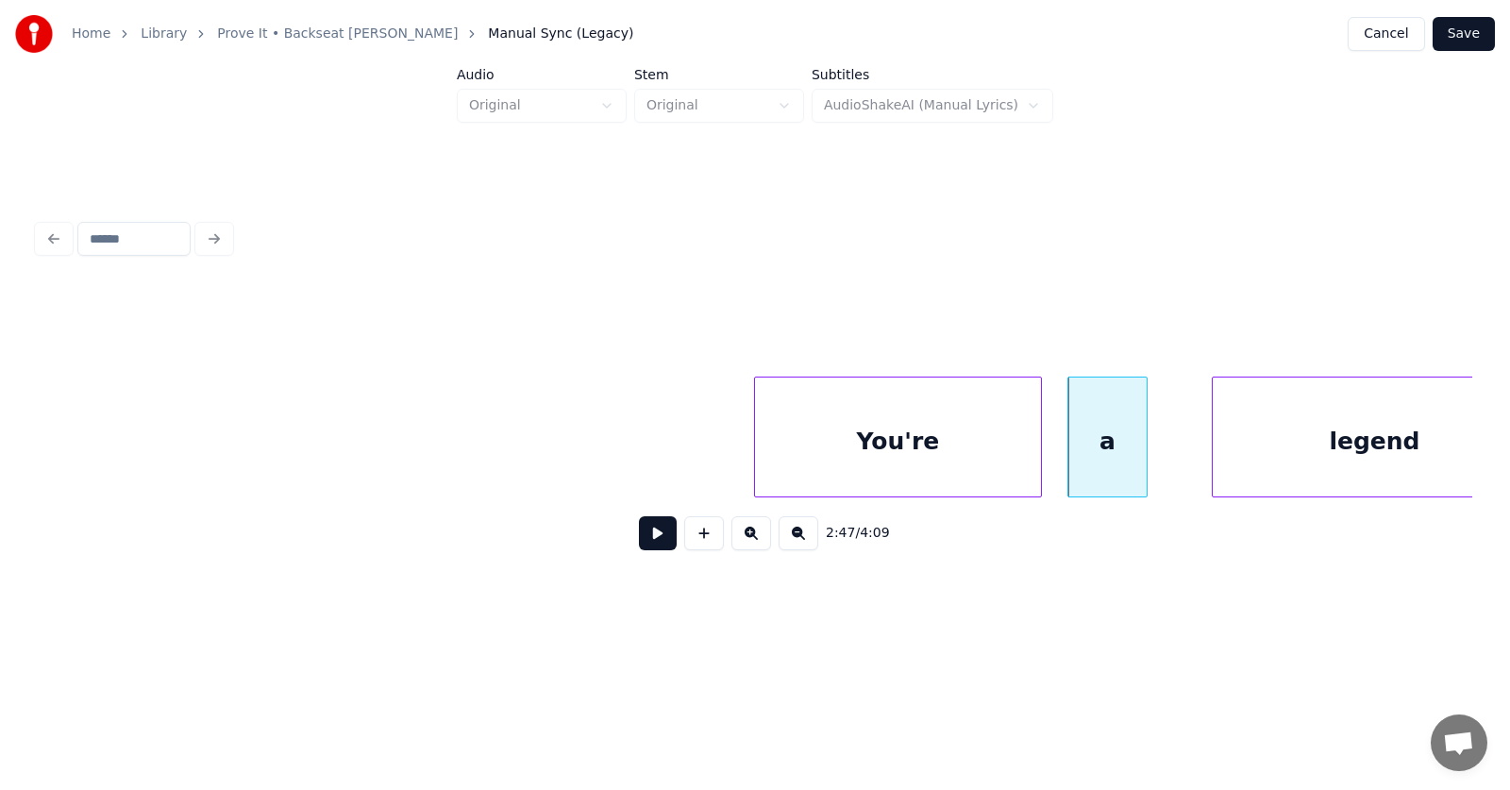
scroll to position [0, 118019]
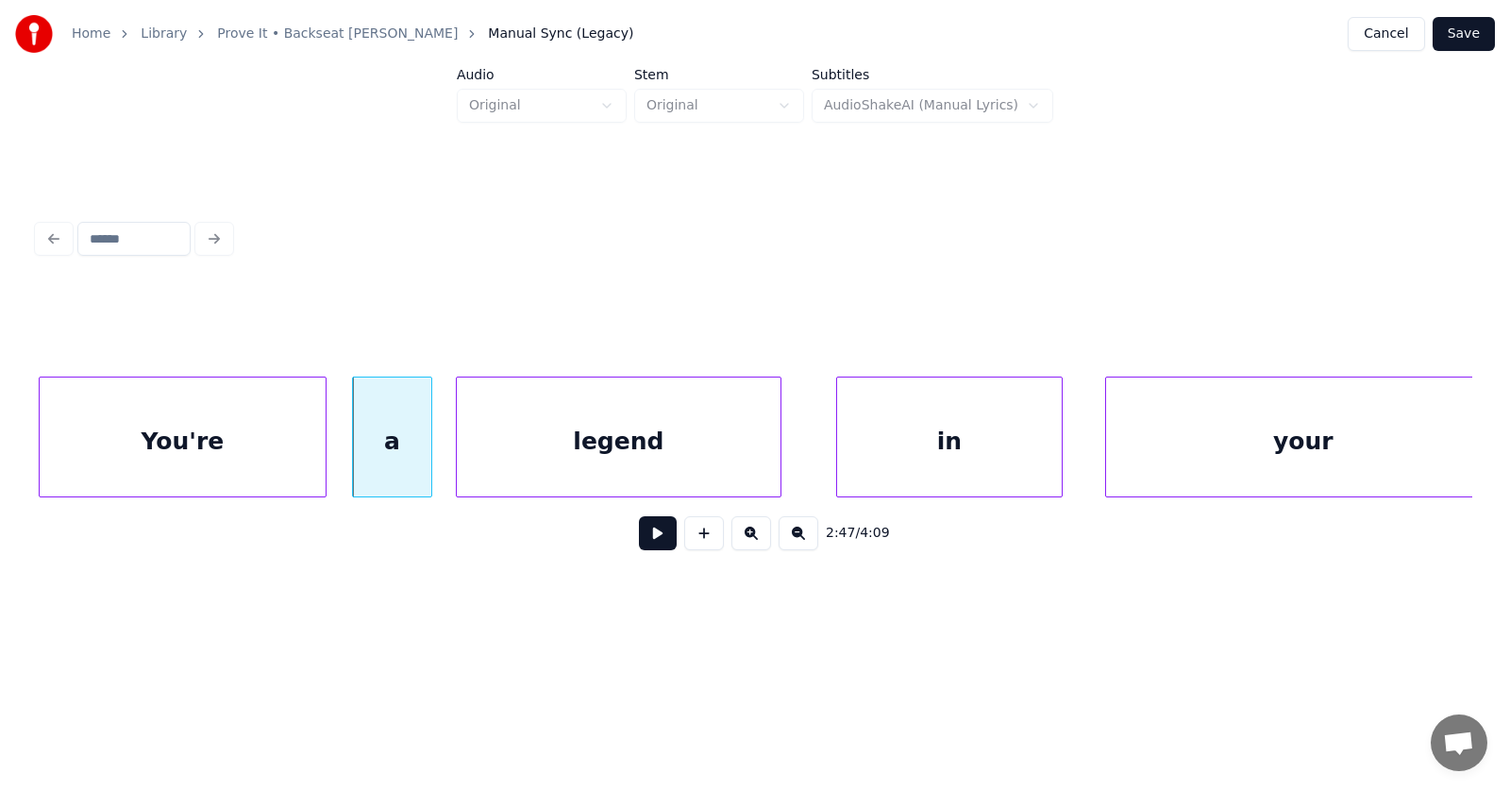
click at [669, 455] on div "legend" at bounding box center [619, 441] width 324 height 128
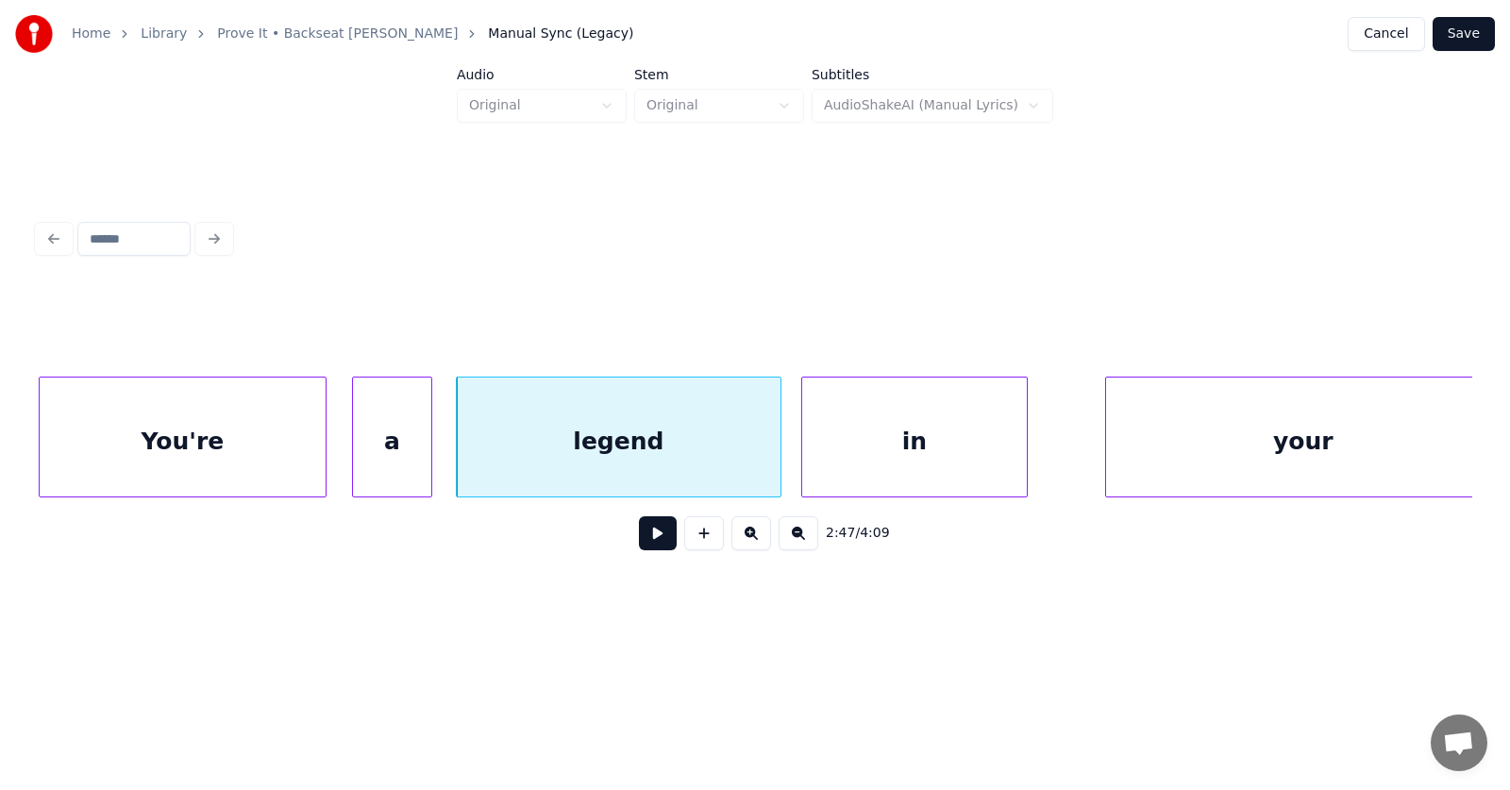
click at [885, 455] on div "in" at bounding box center [914, 441] width 225 height 128
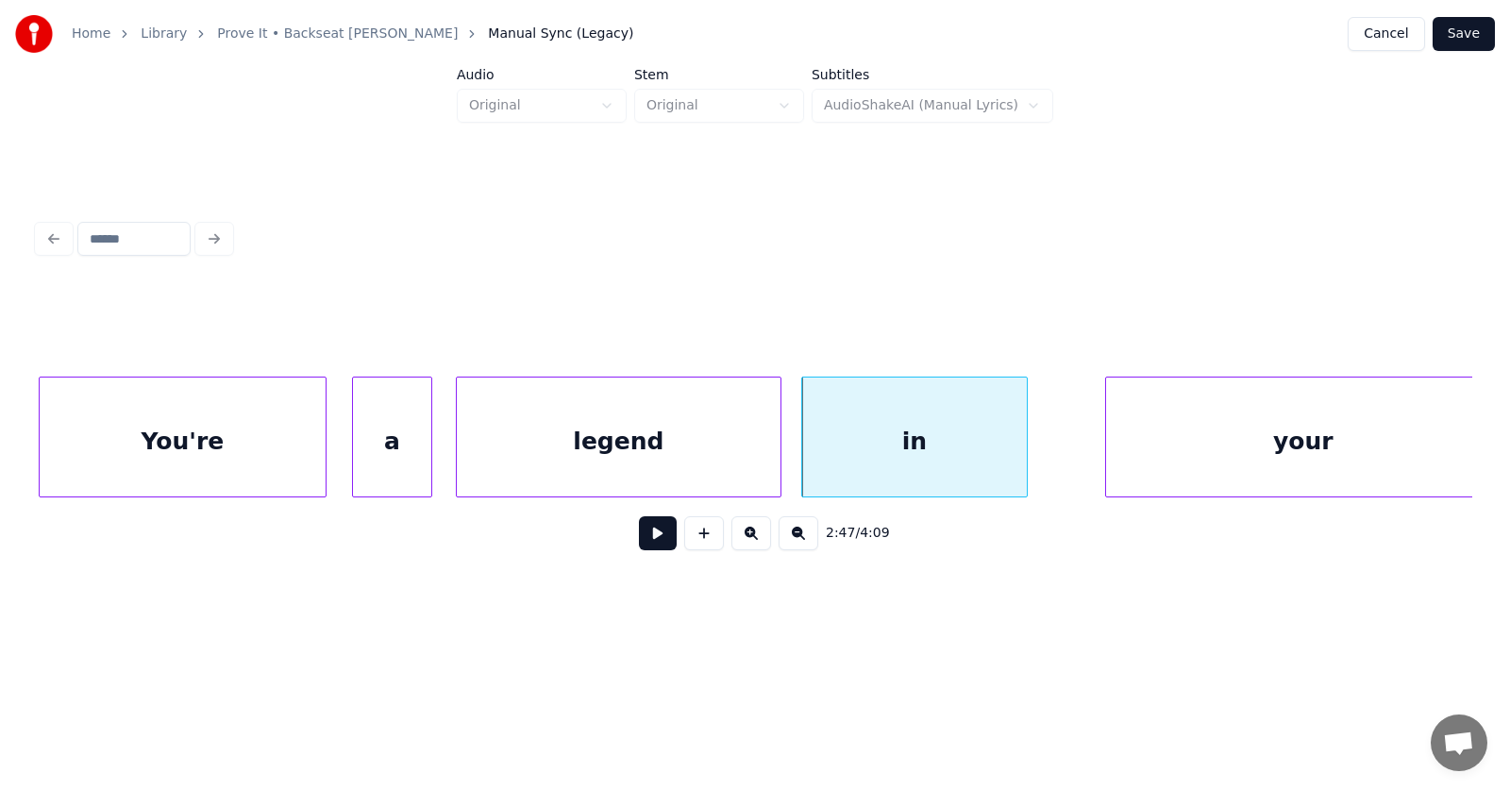
scroll to position [0, 118044]
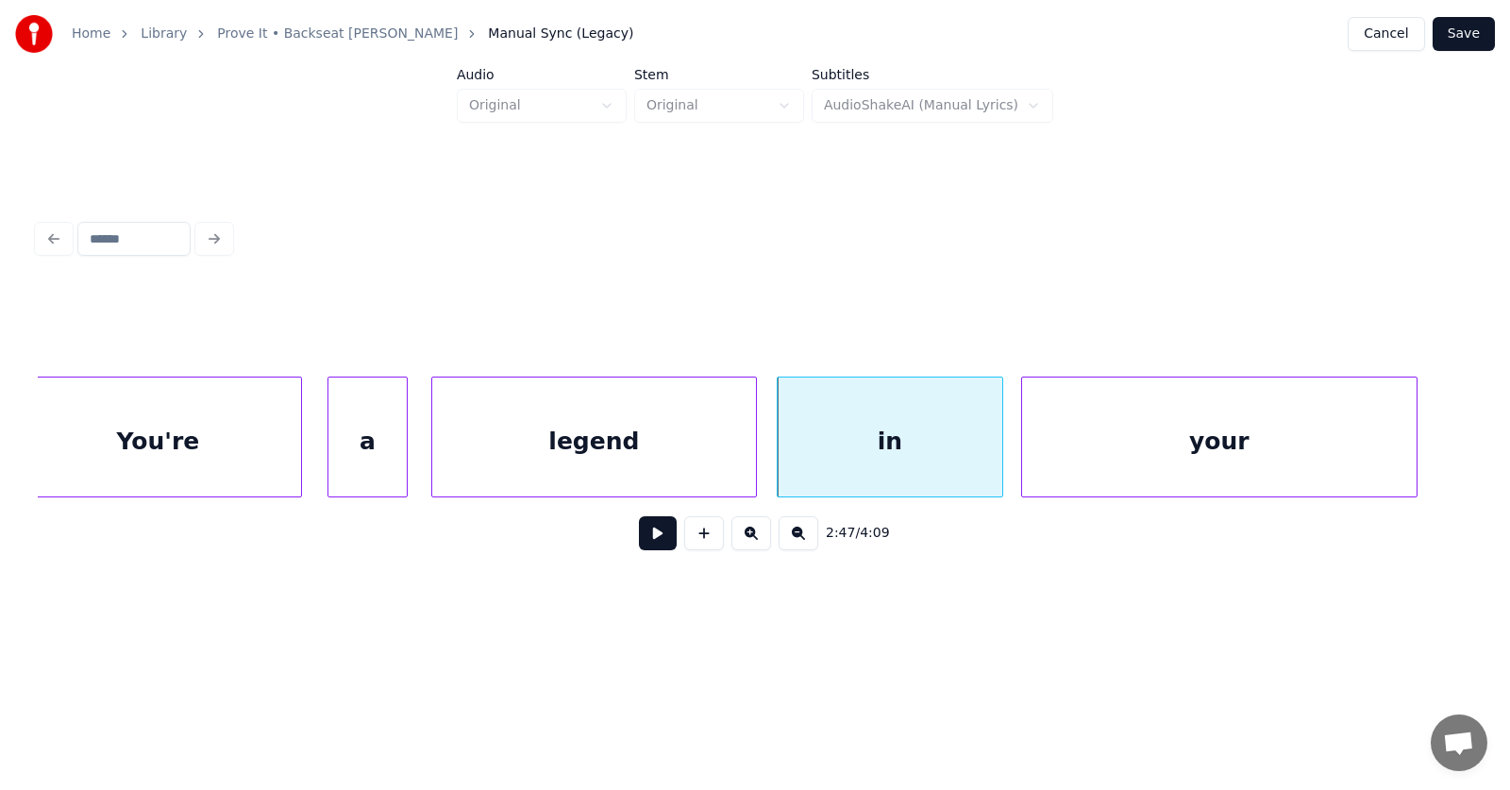
click at [1117, 460] on div "your" at bounding box center [1219, 441] width 394 height 128
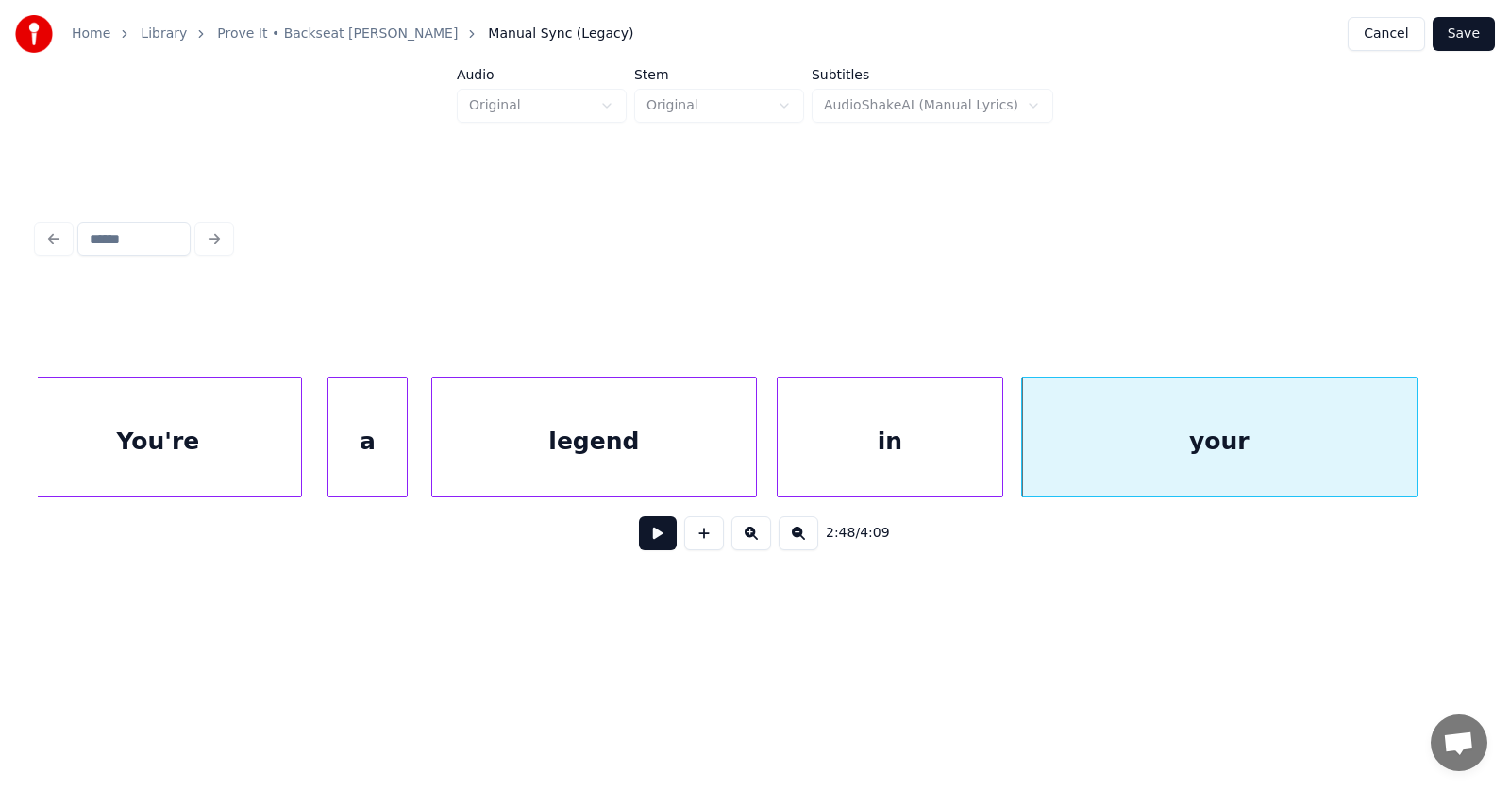
scroll to position [0, 118377]
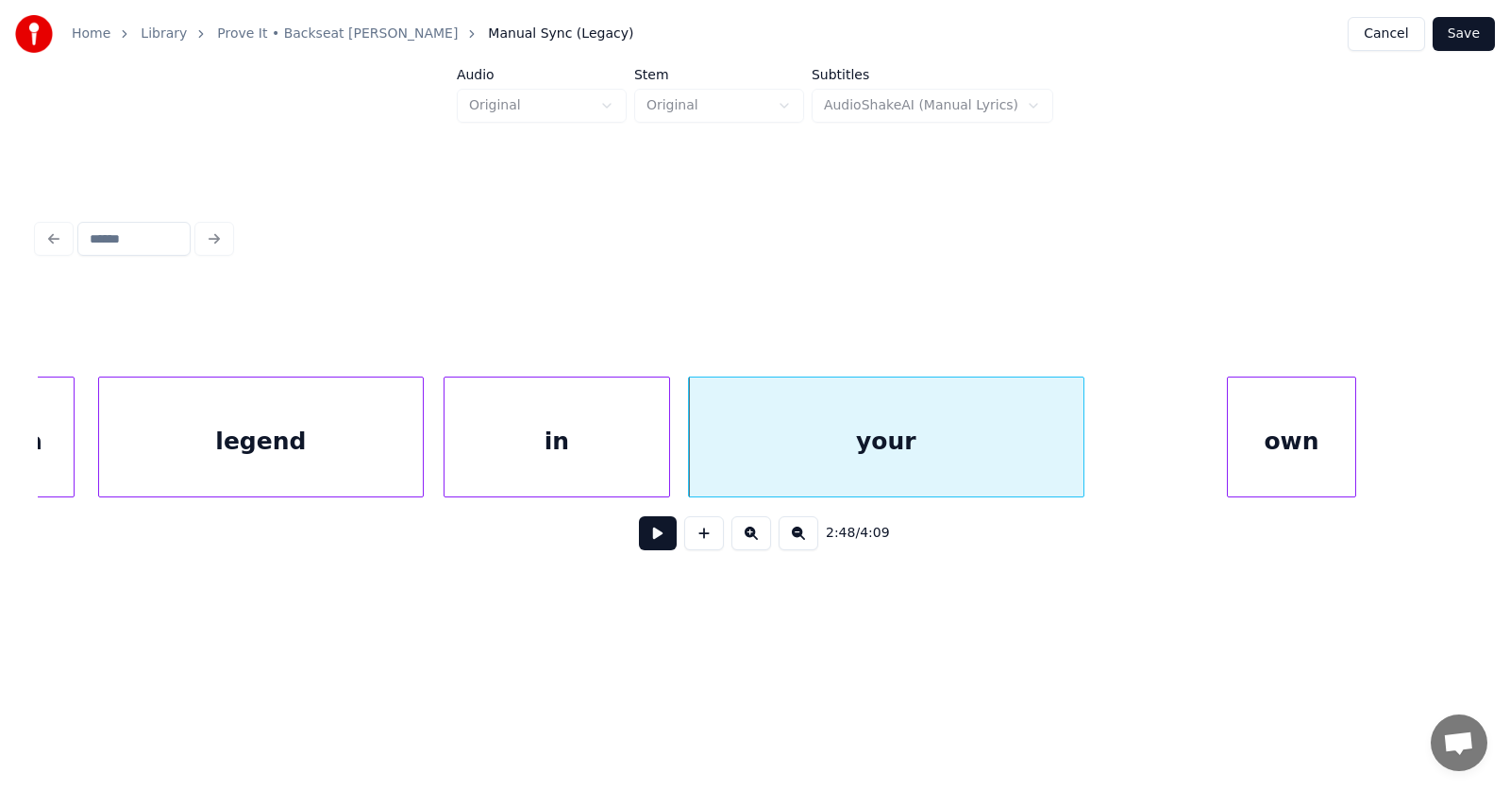
click at [1228, 458] on div at bounding box center [1231, 436] width 6 height 119
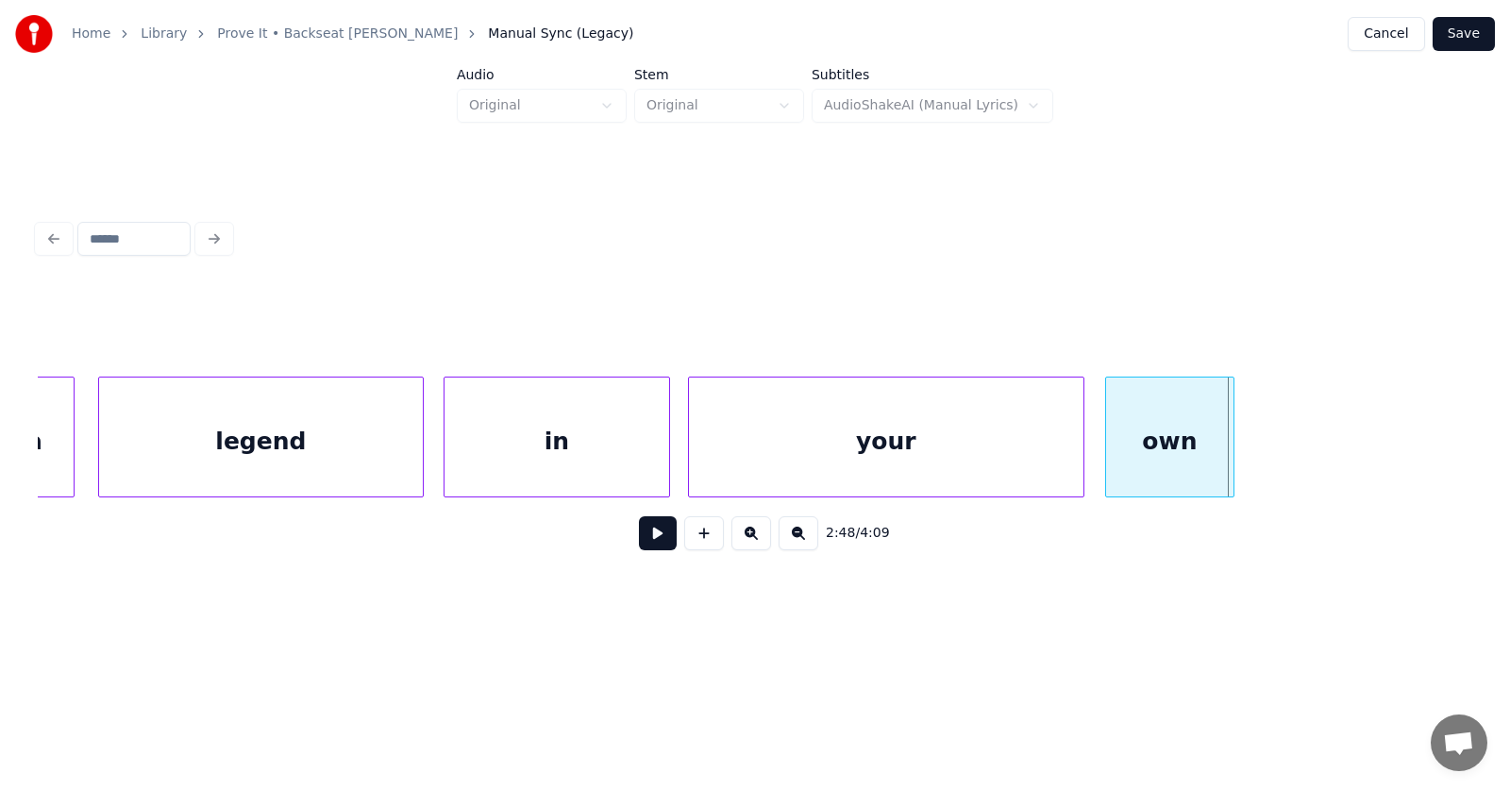
click at [1165, 458] on div "own" at bounding box center [1169, 441] width 127 height 128
click at [1144, 459] on div "own" at bounding box center [1169, 441] width 127 height 128
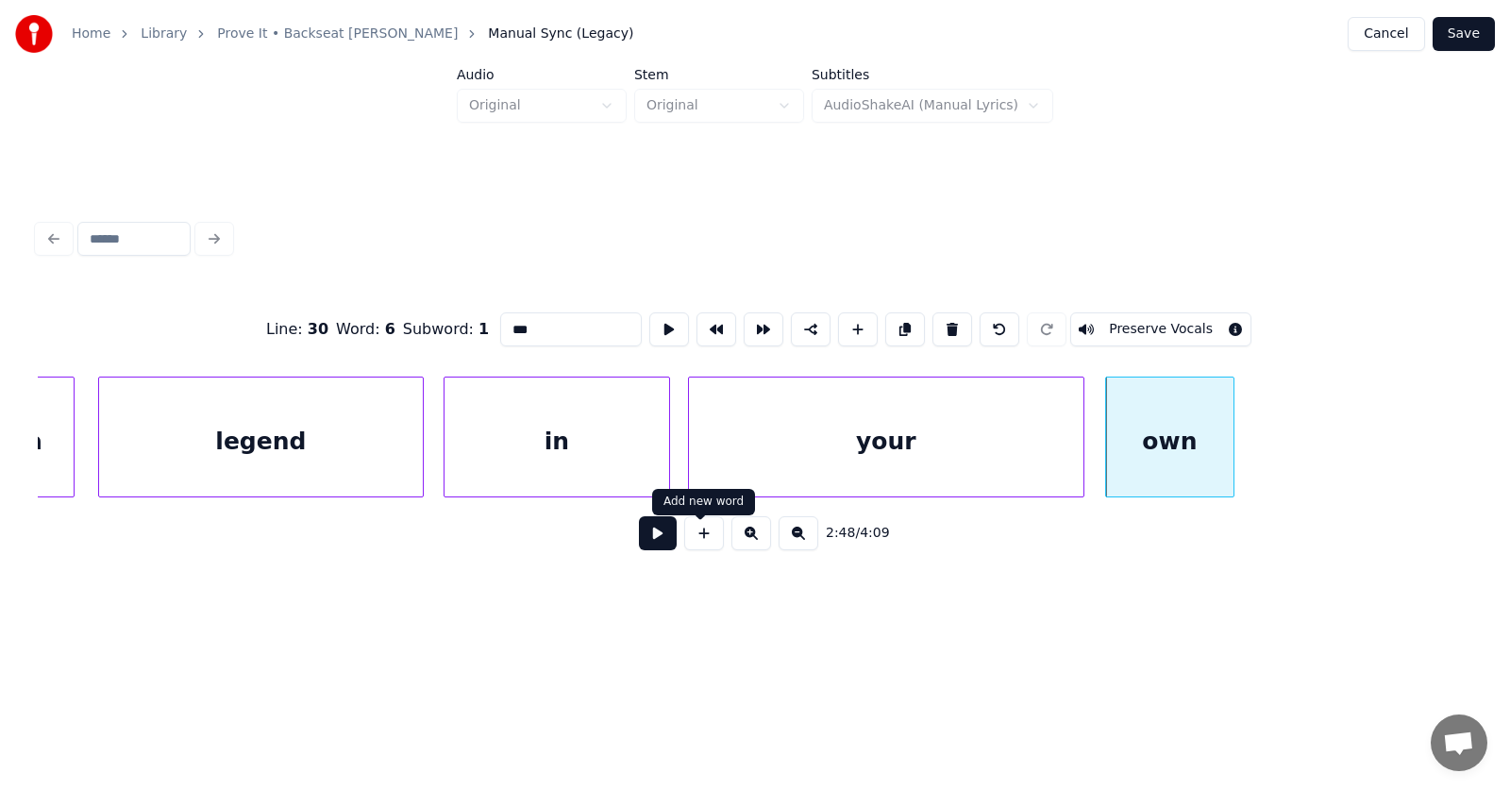
click at [658, 538] on button at bounding box center [658, 533] width 38 height 34
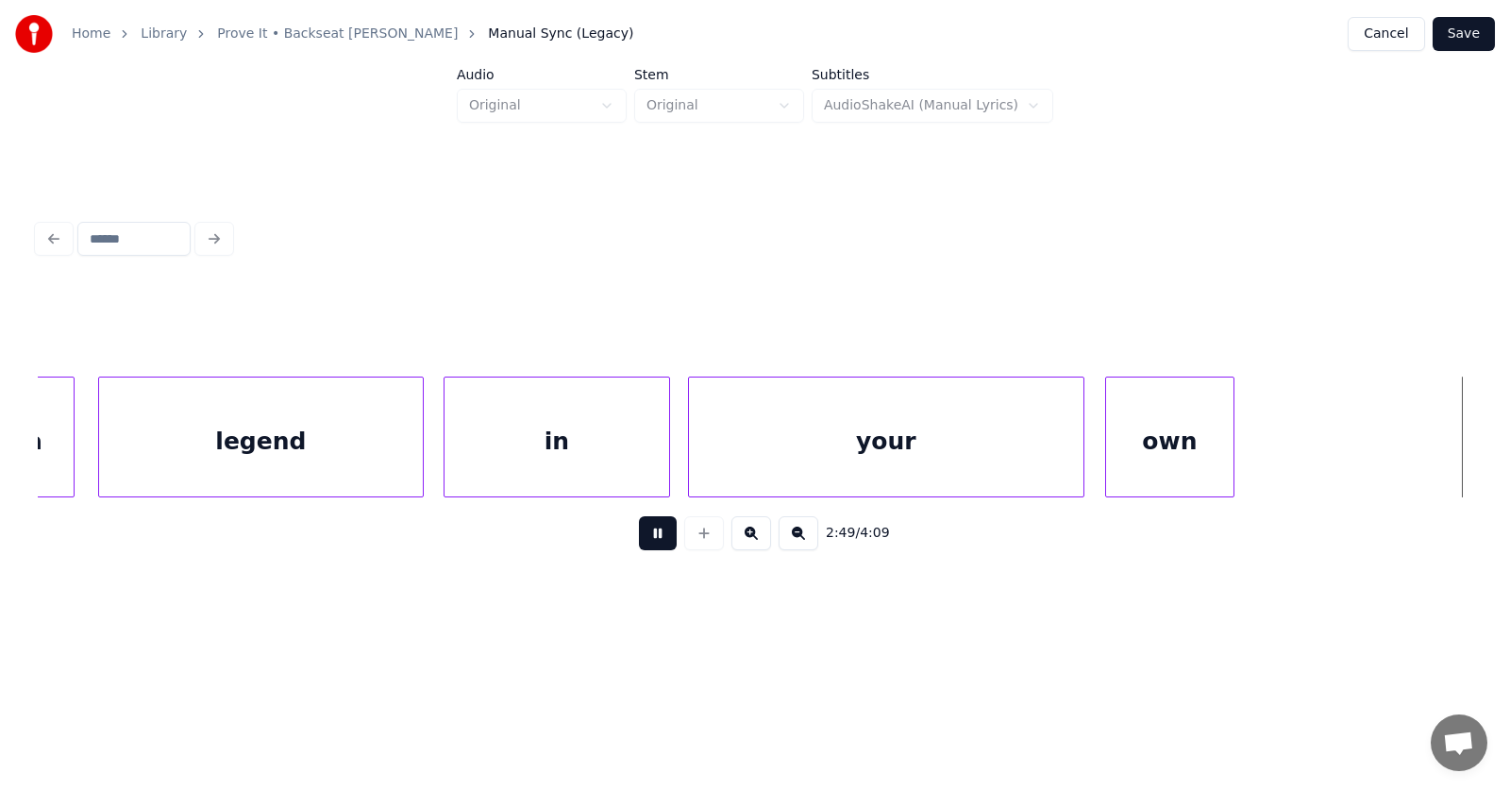
scroll to position [0, 119815]
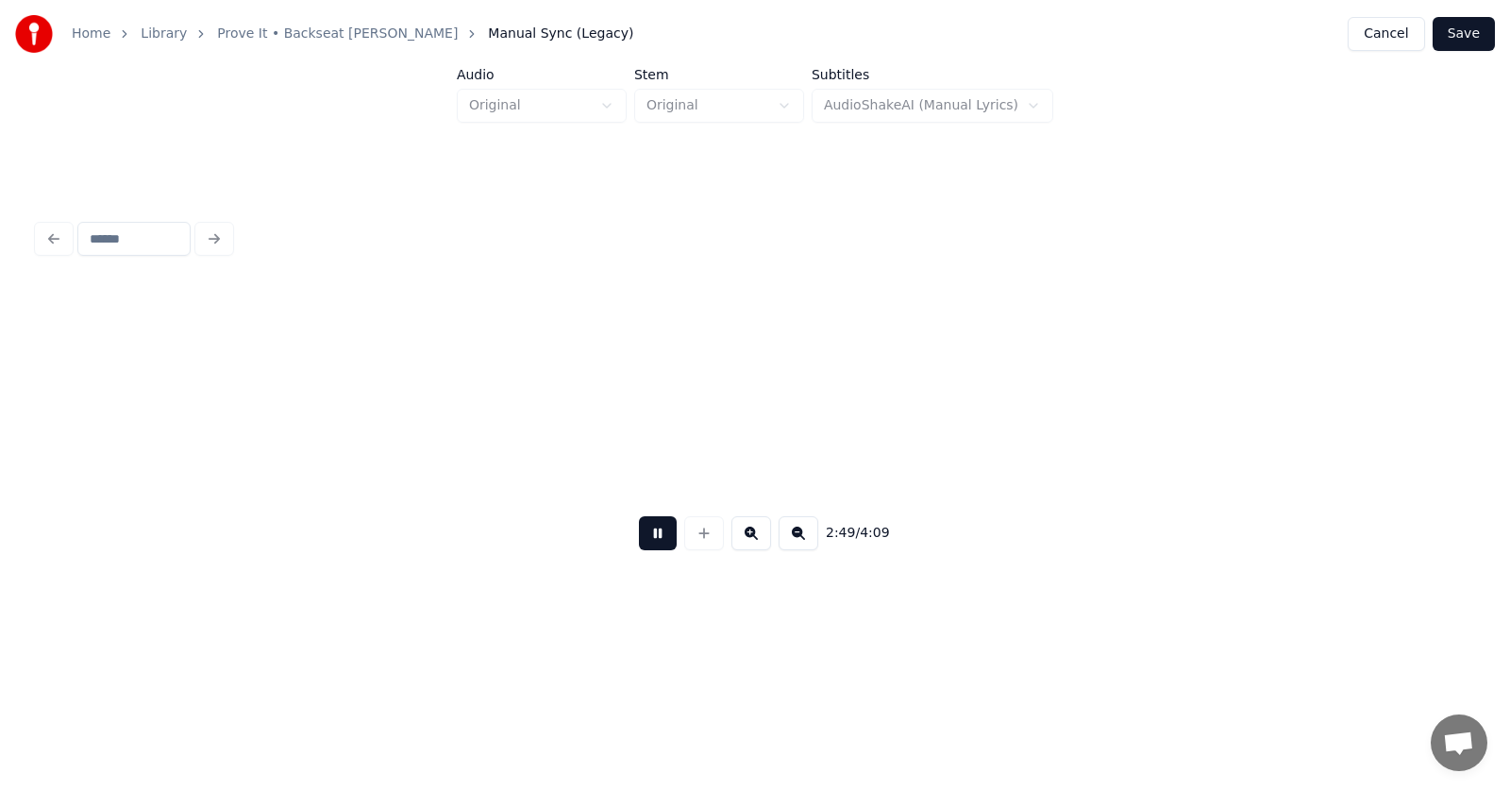
click at [658, 538] on button at bounding box center [658, 533] width 38 height 34
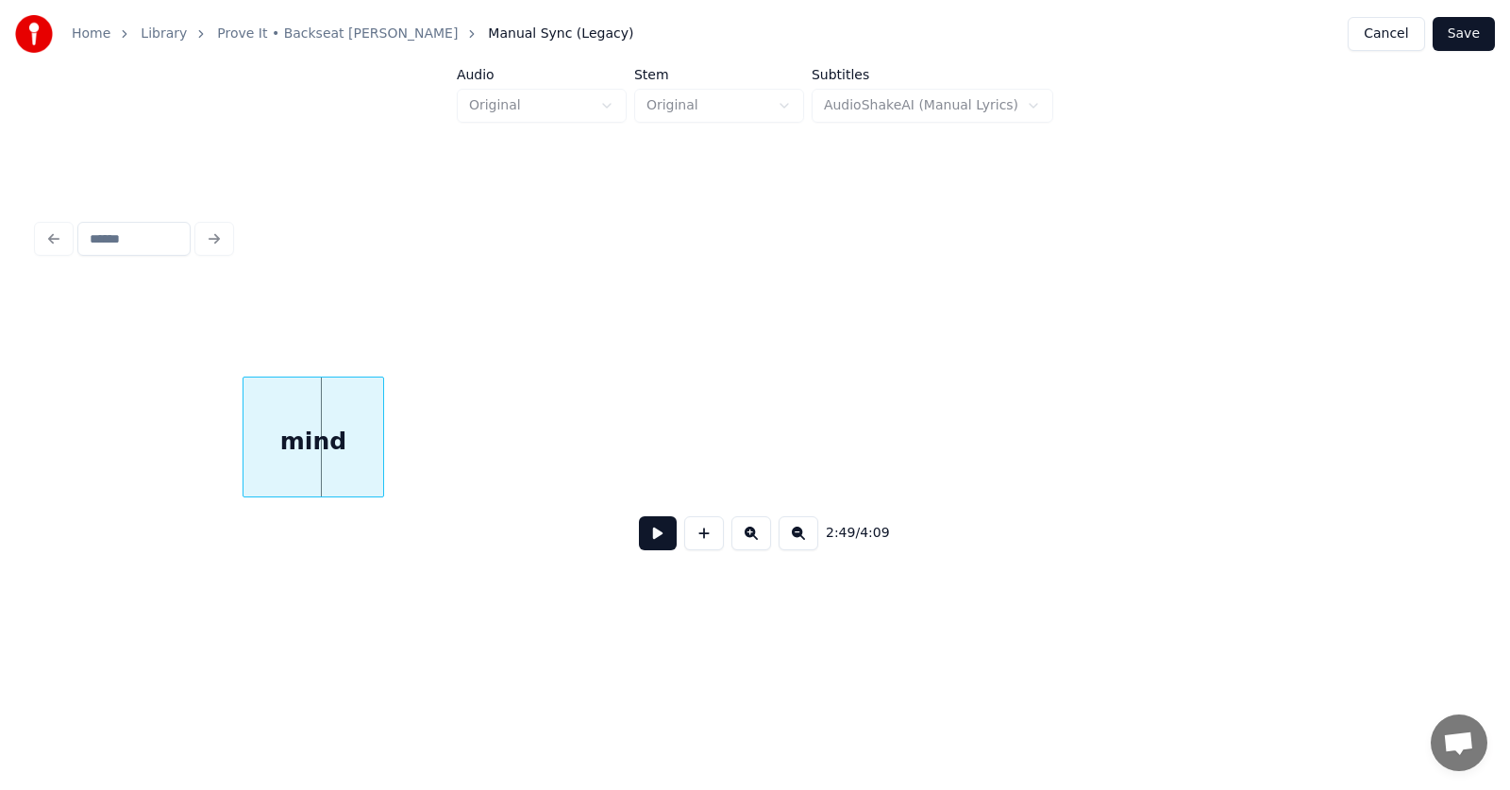
scroll to position [0, 119211]
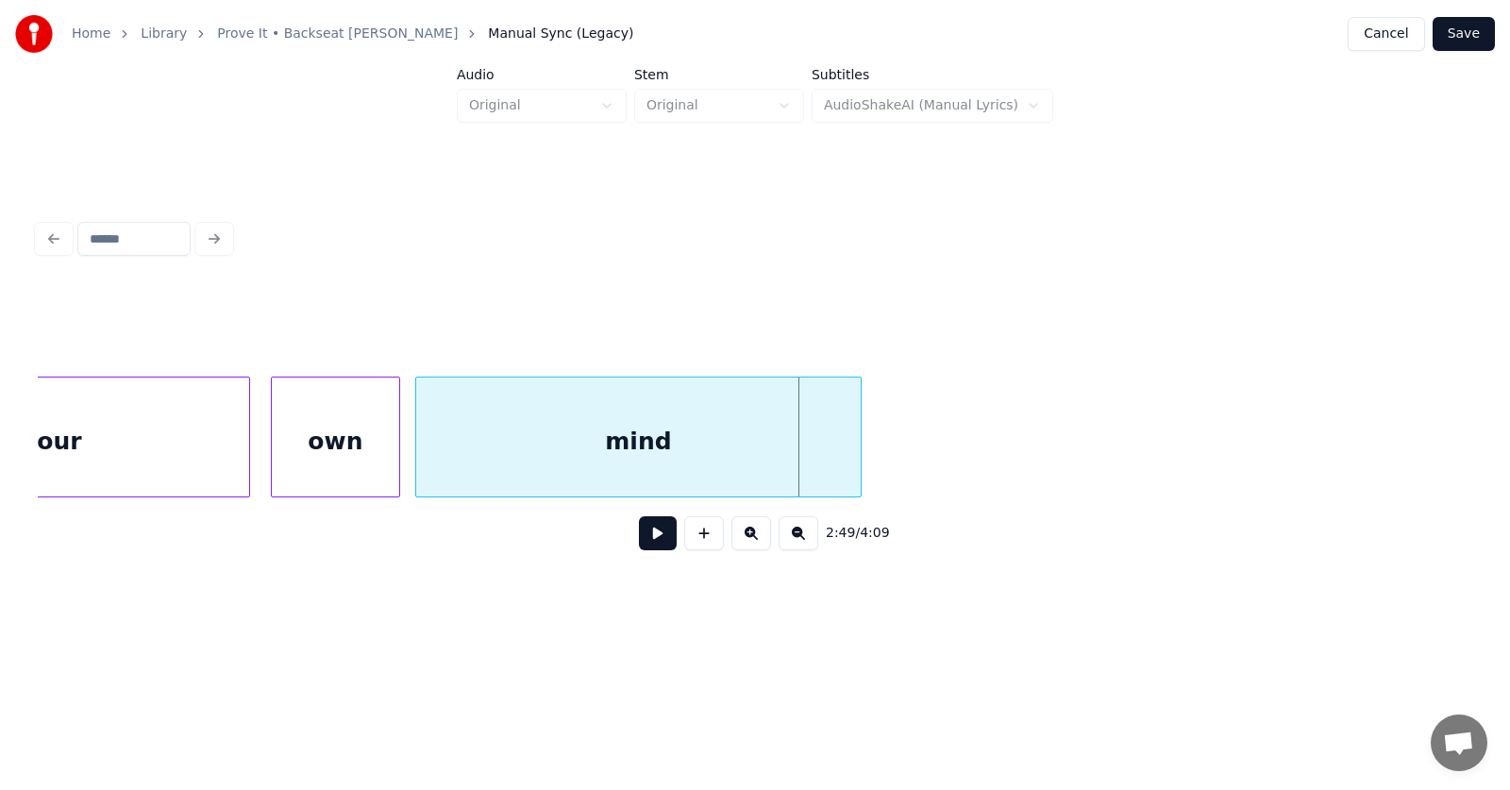
click at [416, 470] on div at bounding box center [419, 436] width 6 height 119
click at [931, 448] on div at bounding box center [932, 436] width 6 height 119
click at [305, 454] on div "own" at bounding box center [326, 441] width 127 height 128
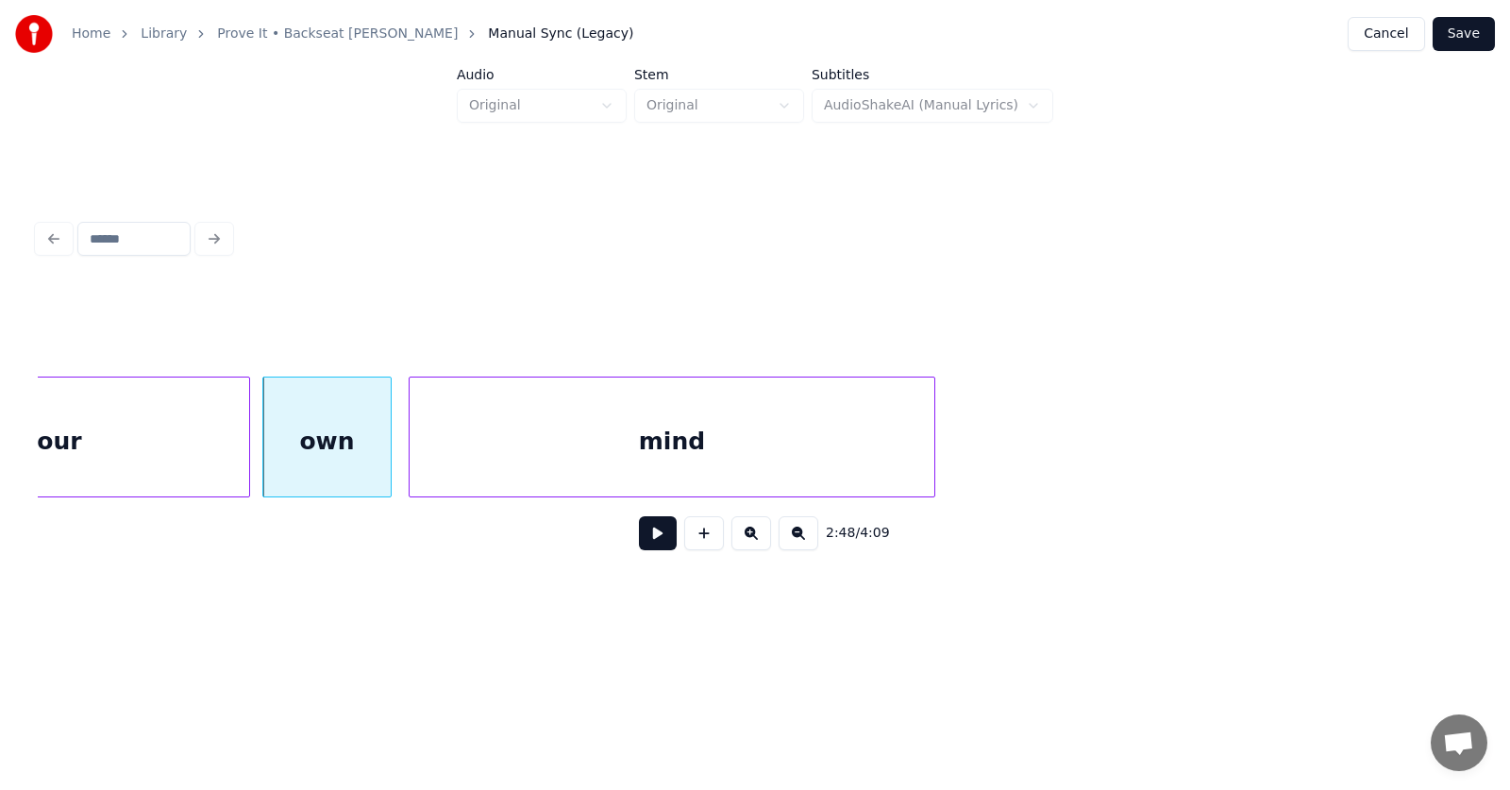
click at [410, 456] on div at bounding box center [413, 436] width 6 height 119
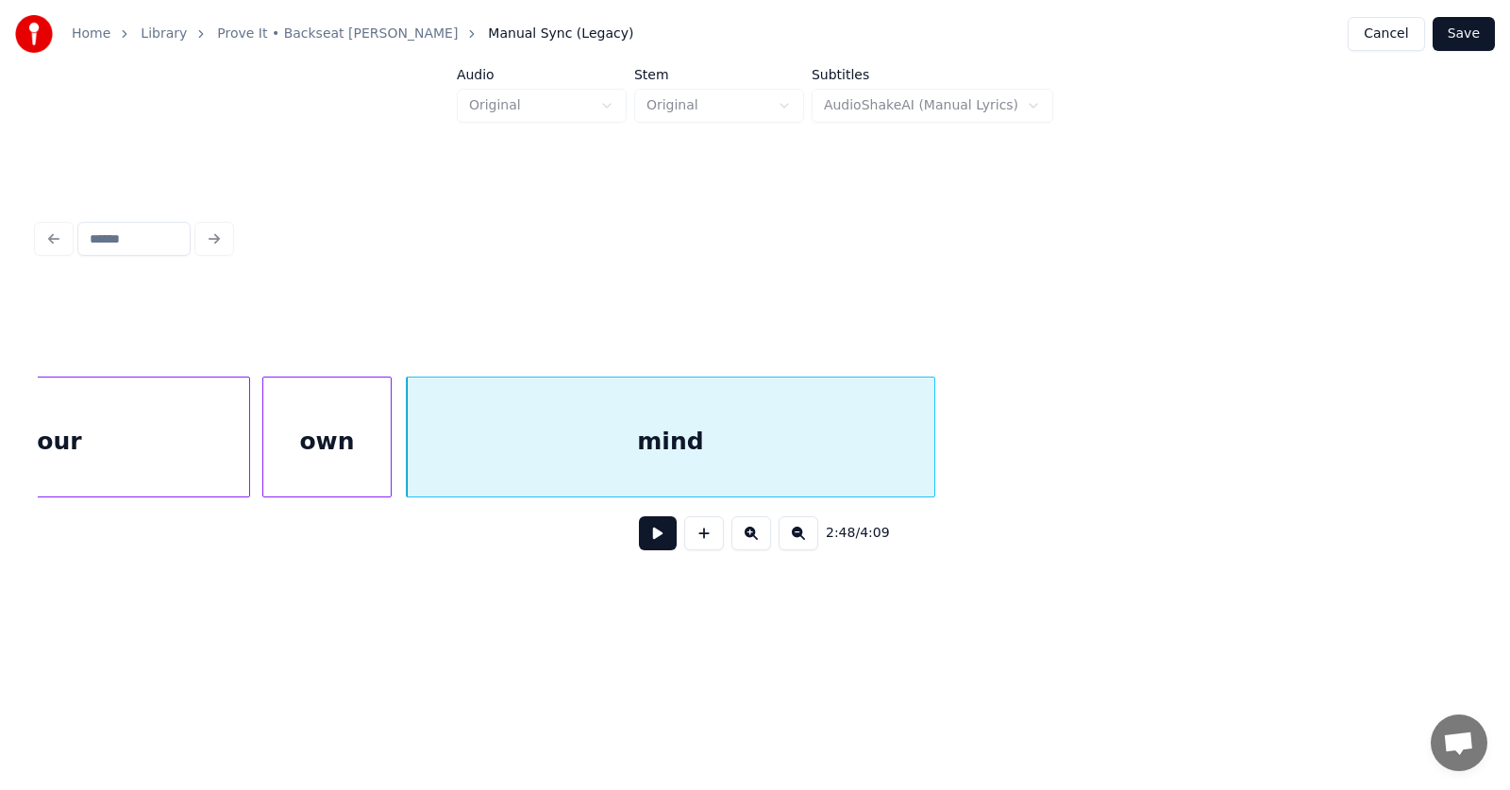
click at [646, 541] on button at bounding box center [658, 533] width 38 height 34
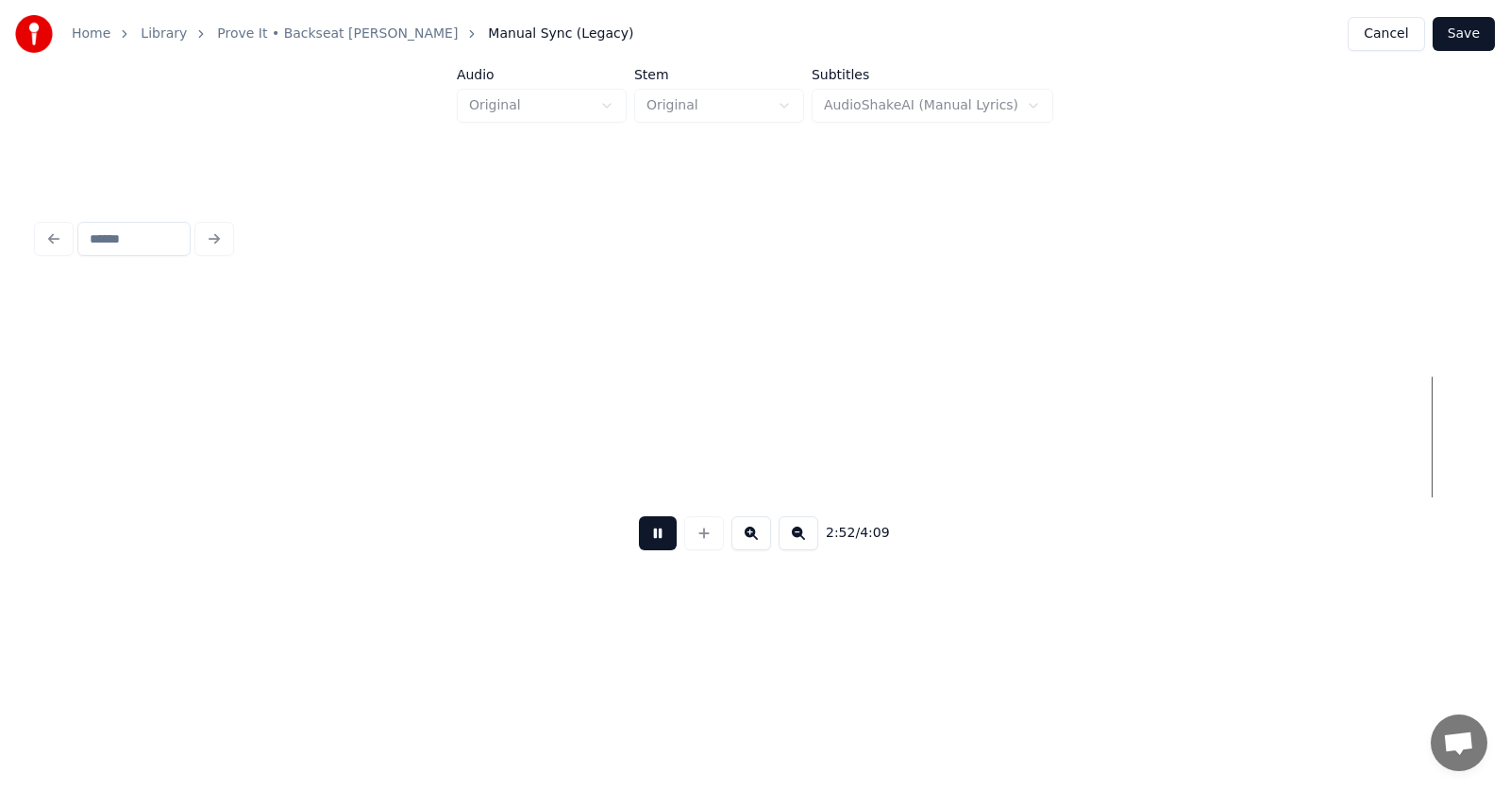
scroll to position [0, 122088]
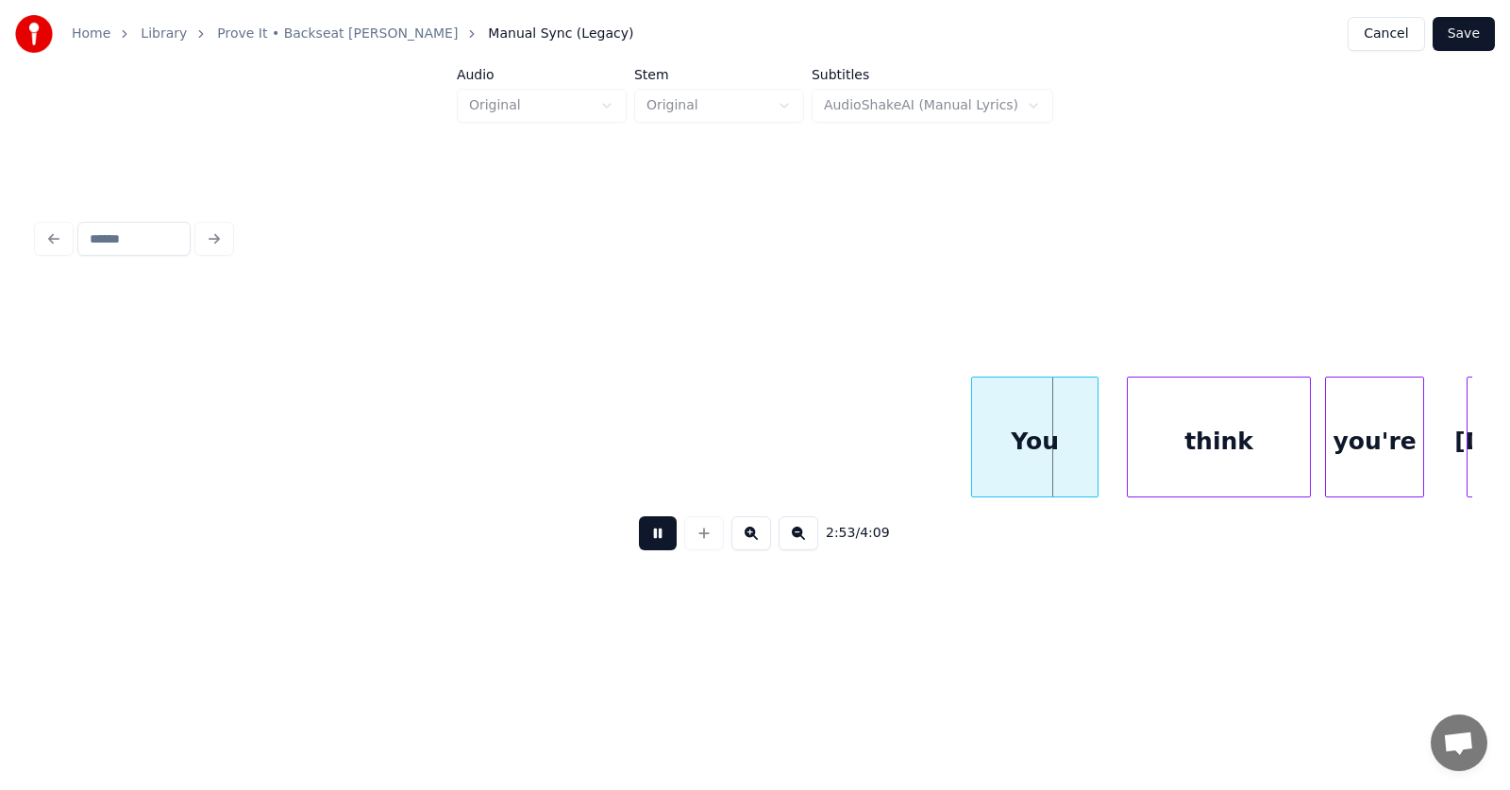
click at [650, 540] on button at bounding box center [658, 533] width 38 height 34
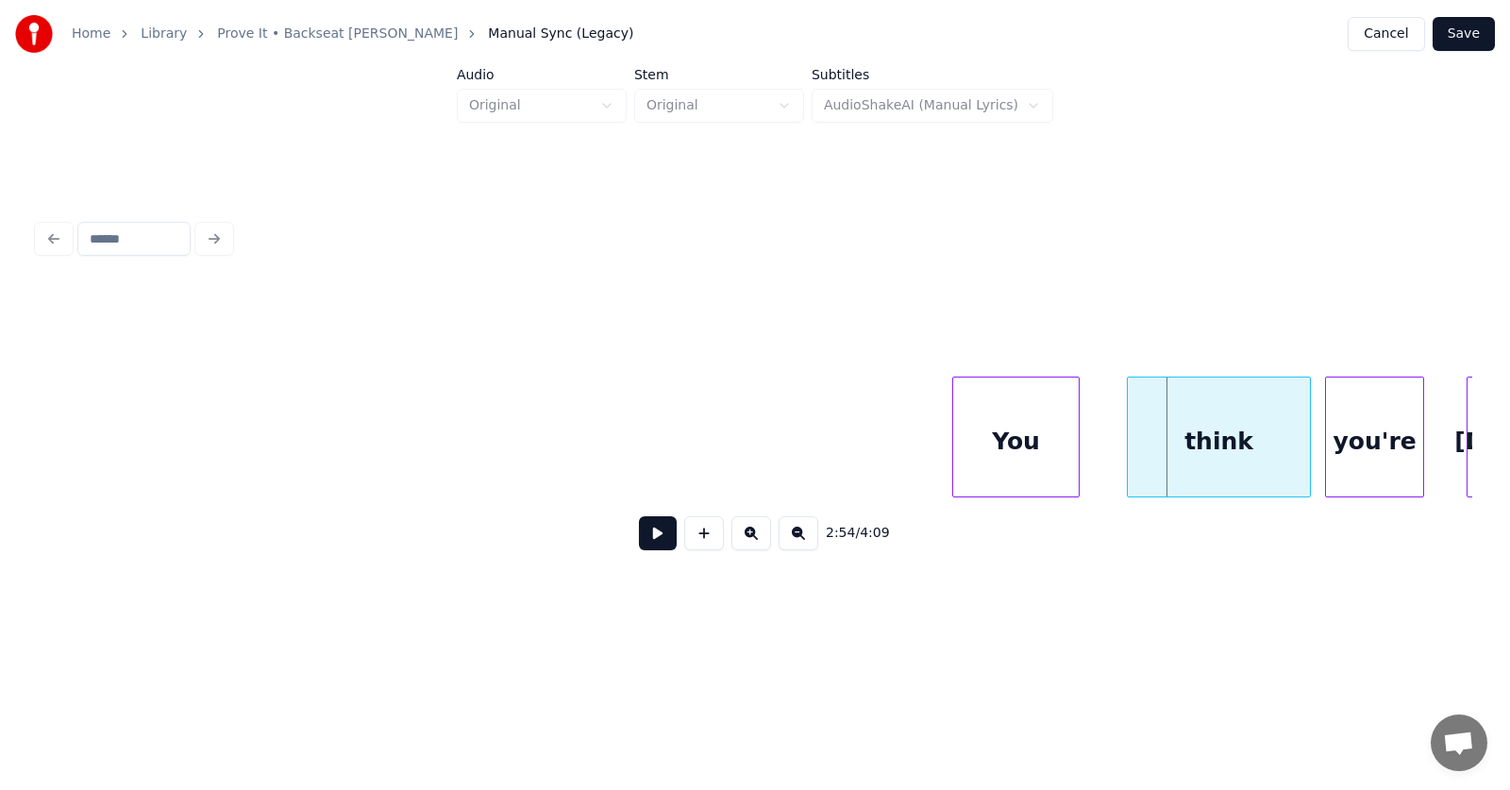
click at [982, 470] on div "You" at bounding box center [1016, 441] width 126 height 128
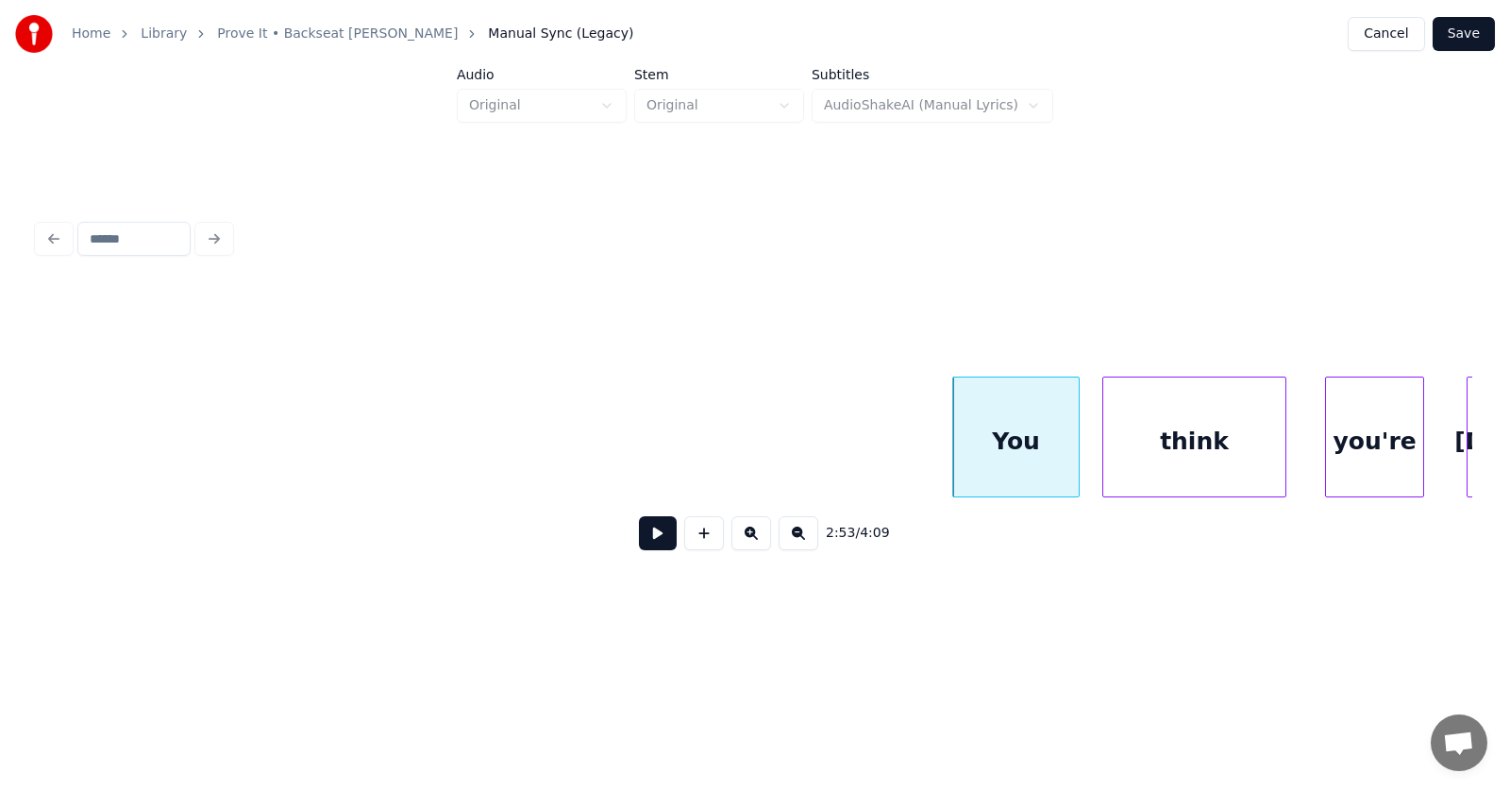
click at [1140, 474] on div "think" at bounding box center [1194, 441] width 182 height 128
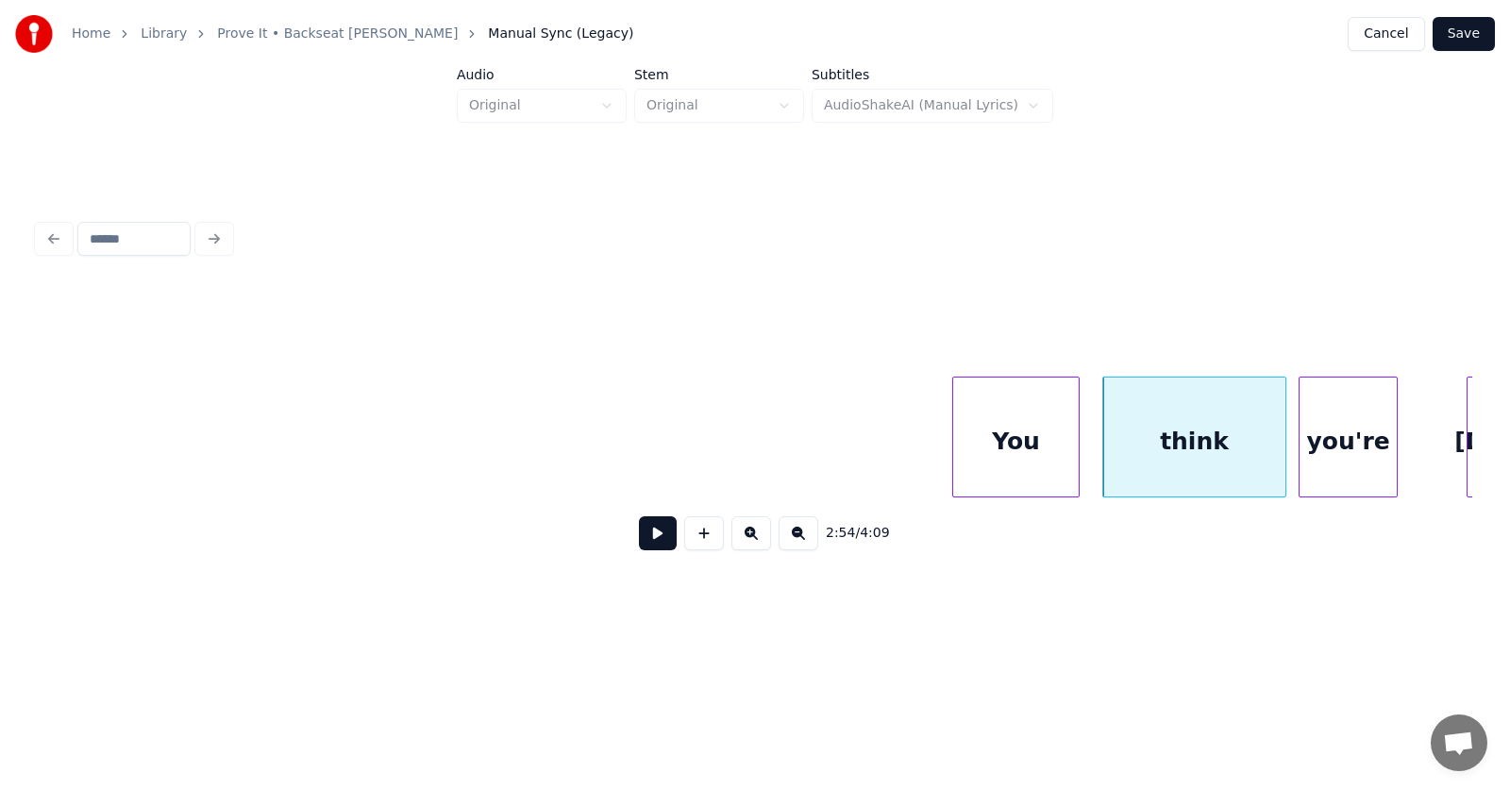
click at [1336, 445] on div "you're" at bounding box center [1347, 441] width 97 height 128
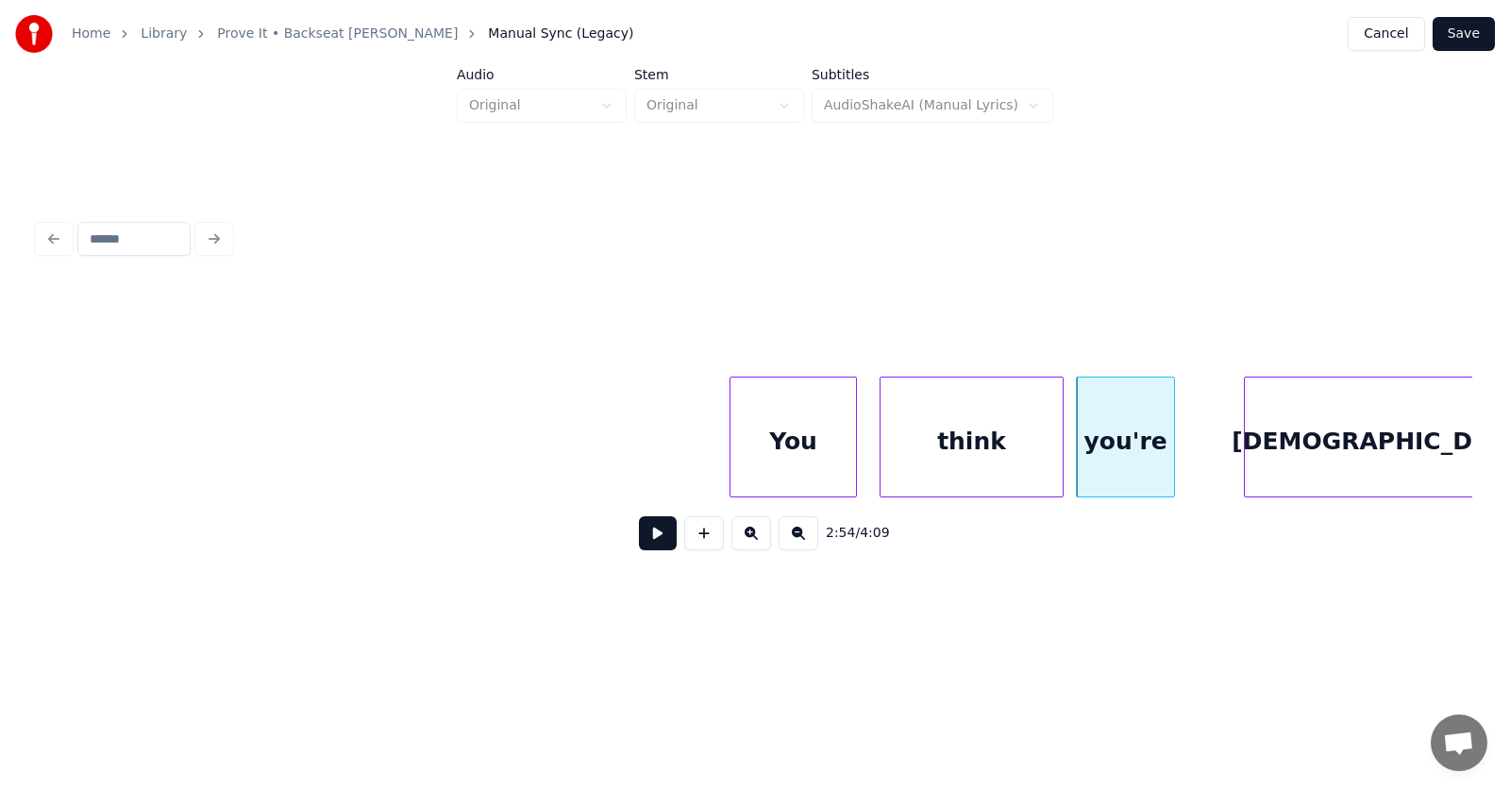
scroll to position [0, 122430]
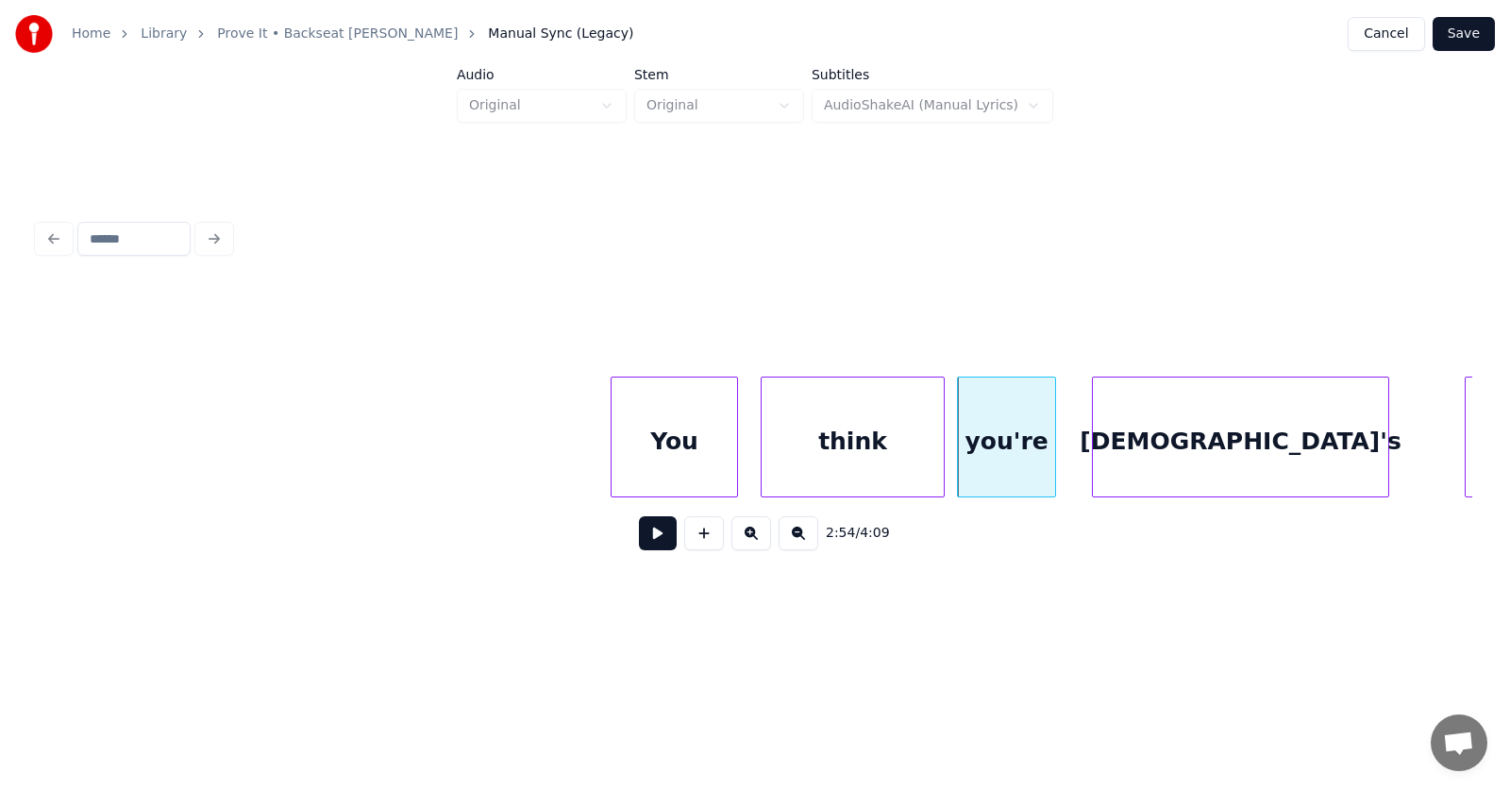
click at [1148, 458] on div "[DEMOGRAPHIC_DATA]'s" at bounding box center [1240, 441] width 295 height 128
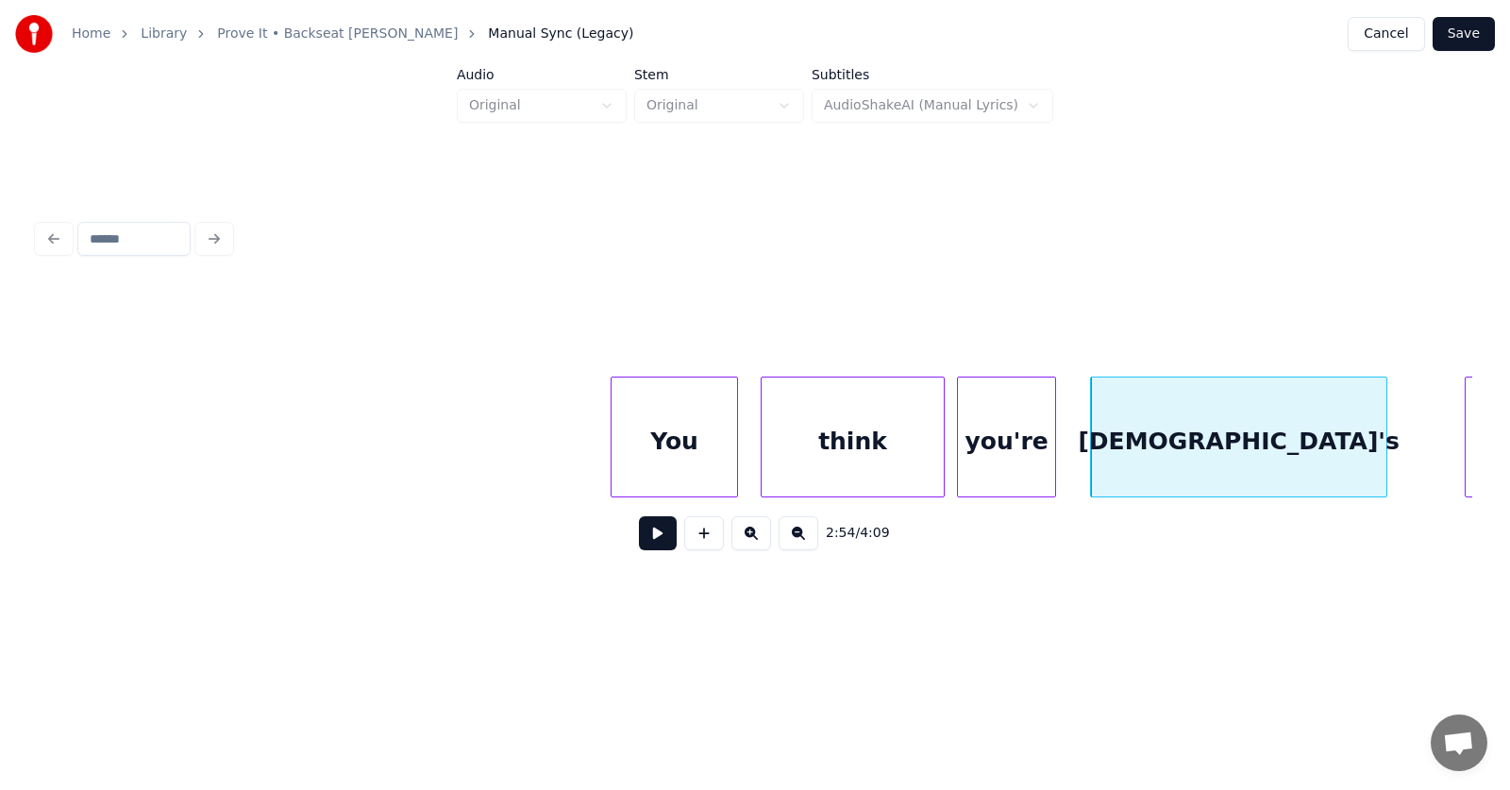
scroll to position [0, 123265]
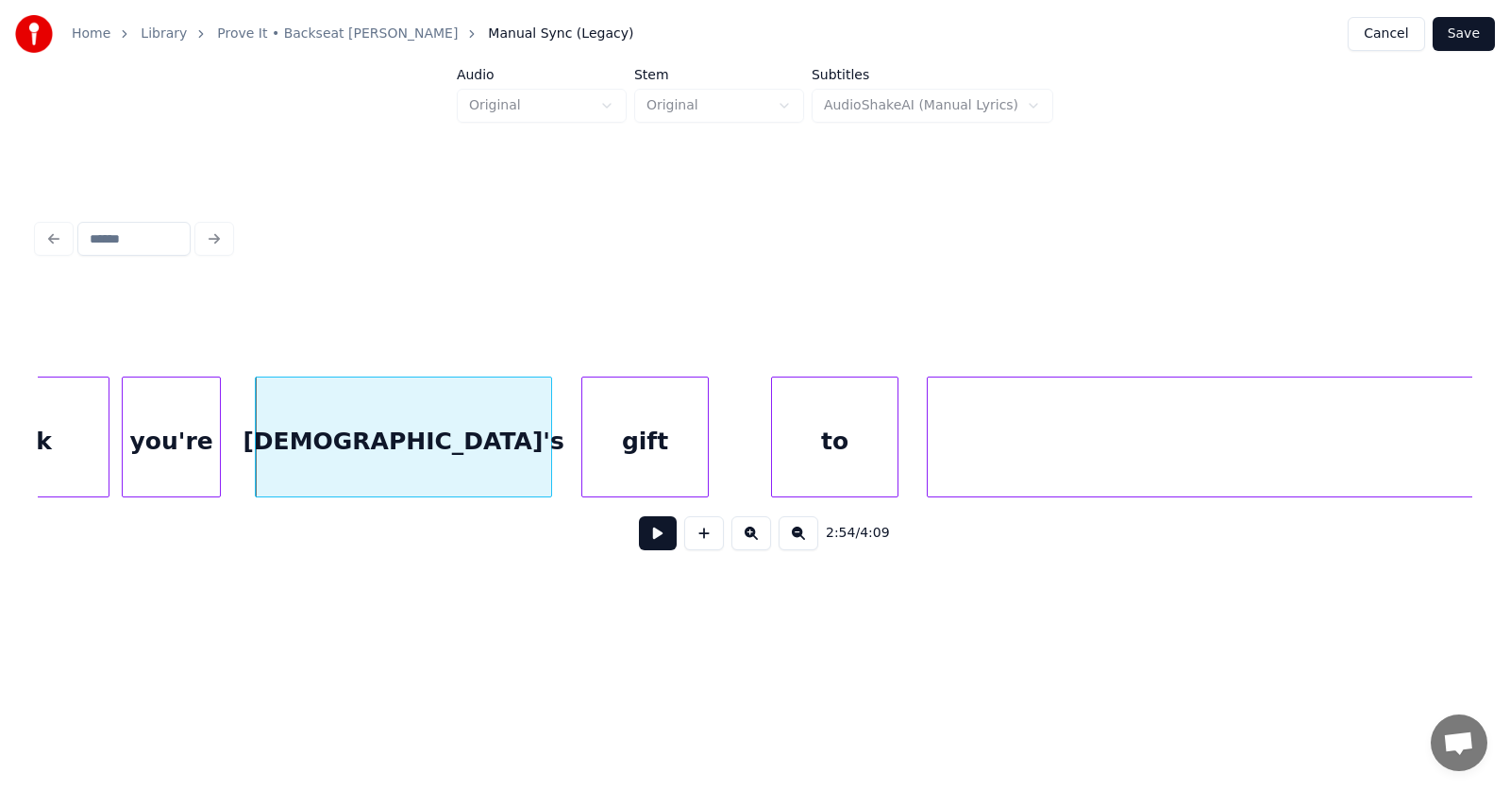
click at [650, 466] on div "gift" at bounding box center [645, 441] width 126 height 128
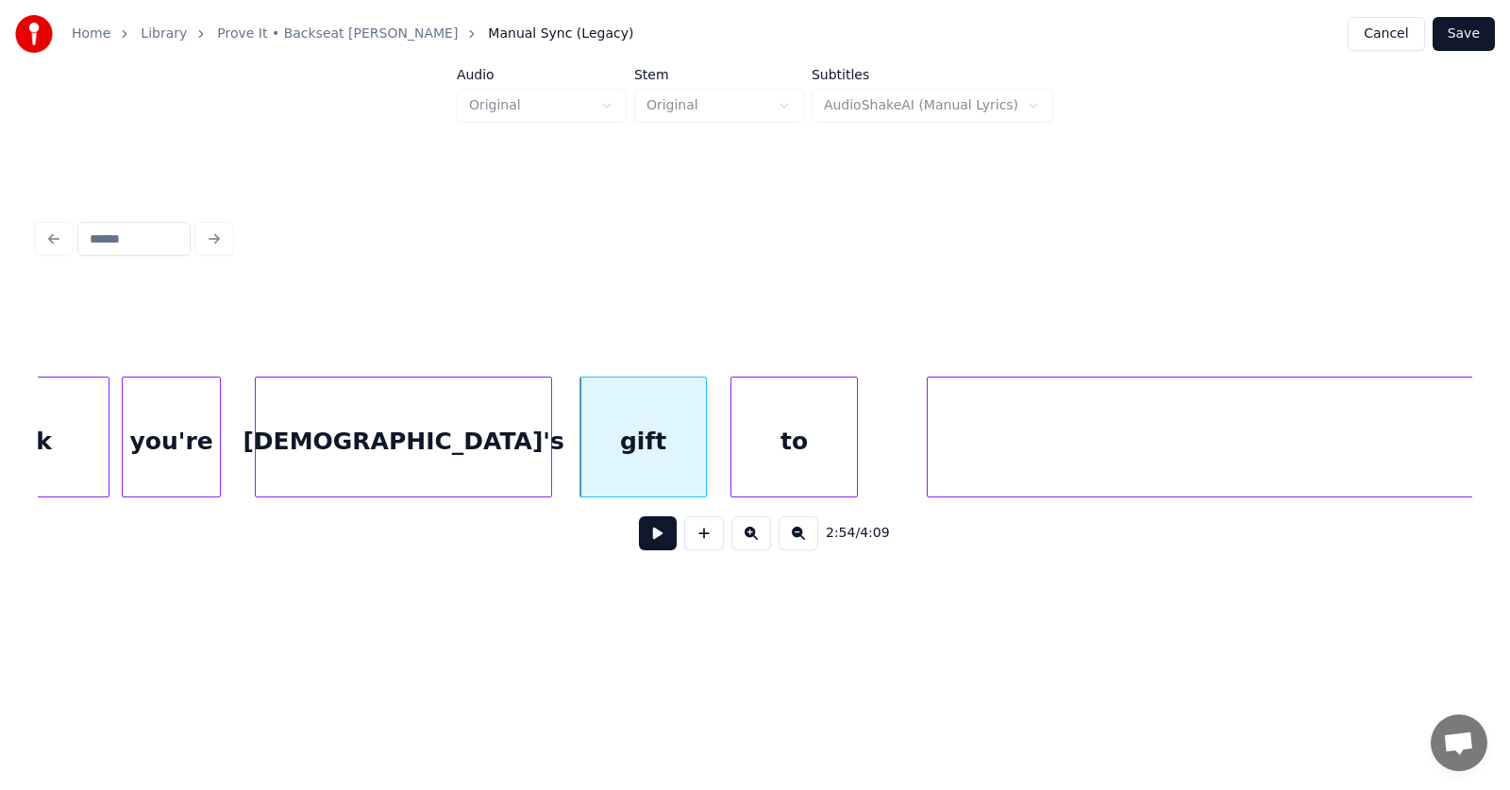
click at [767, 472] on div "to" at bounding box center [794, 441] width 126 height 128
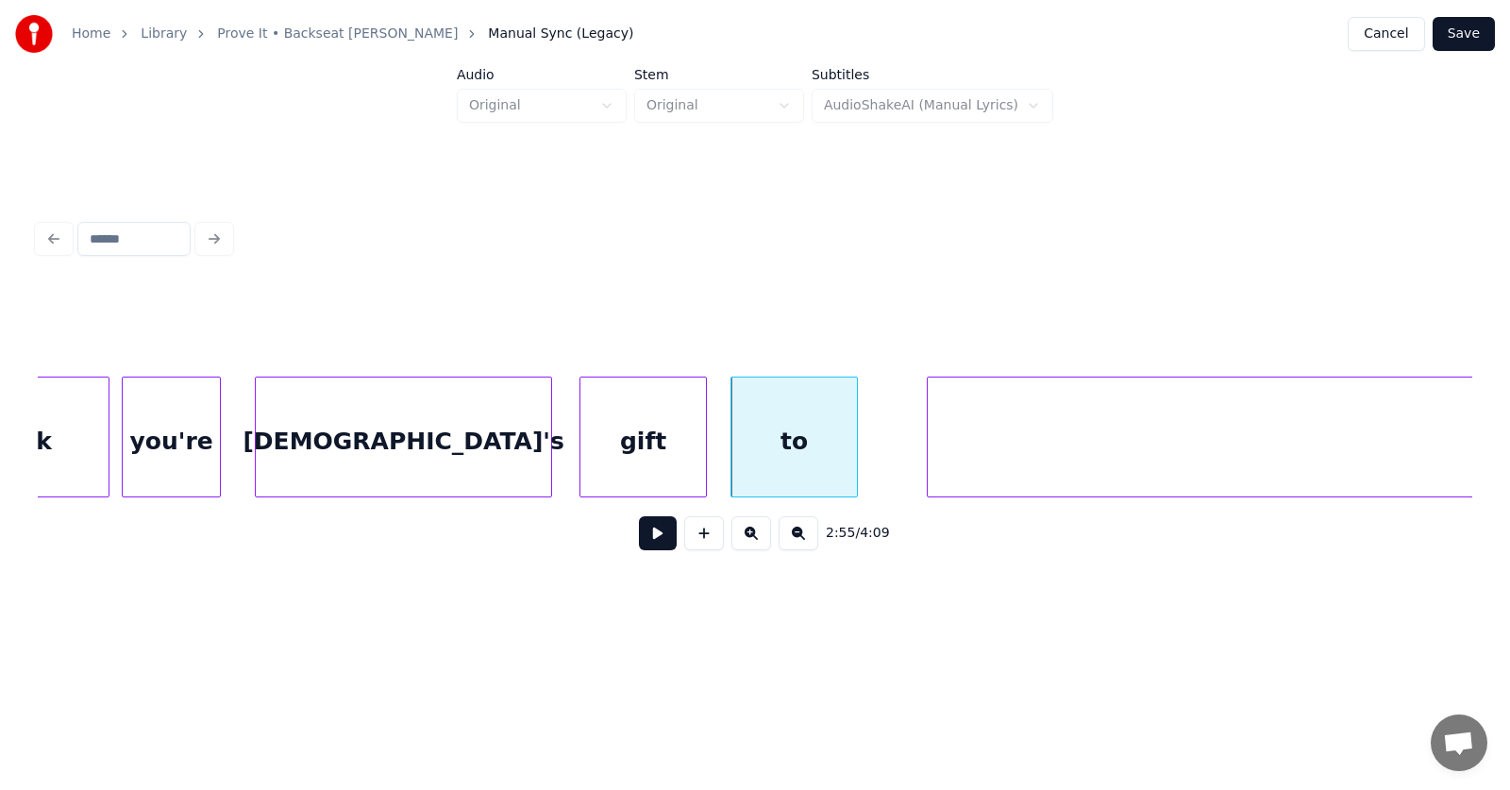
scroll to position [0, 123989]
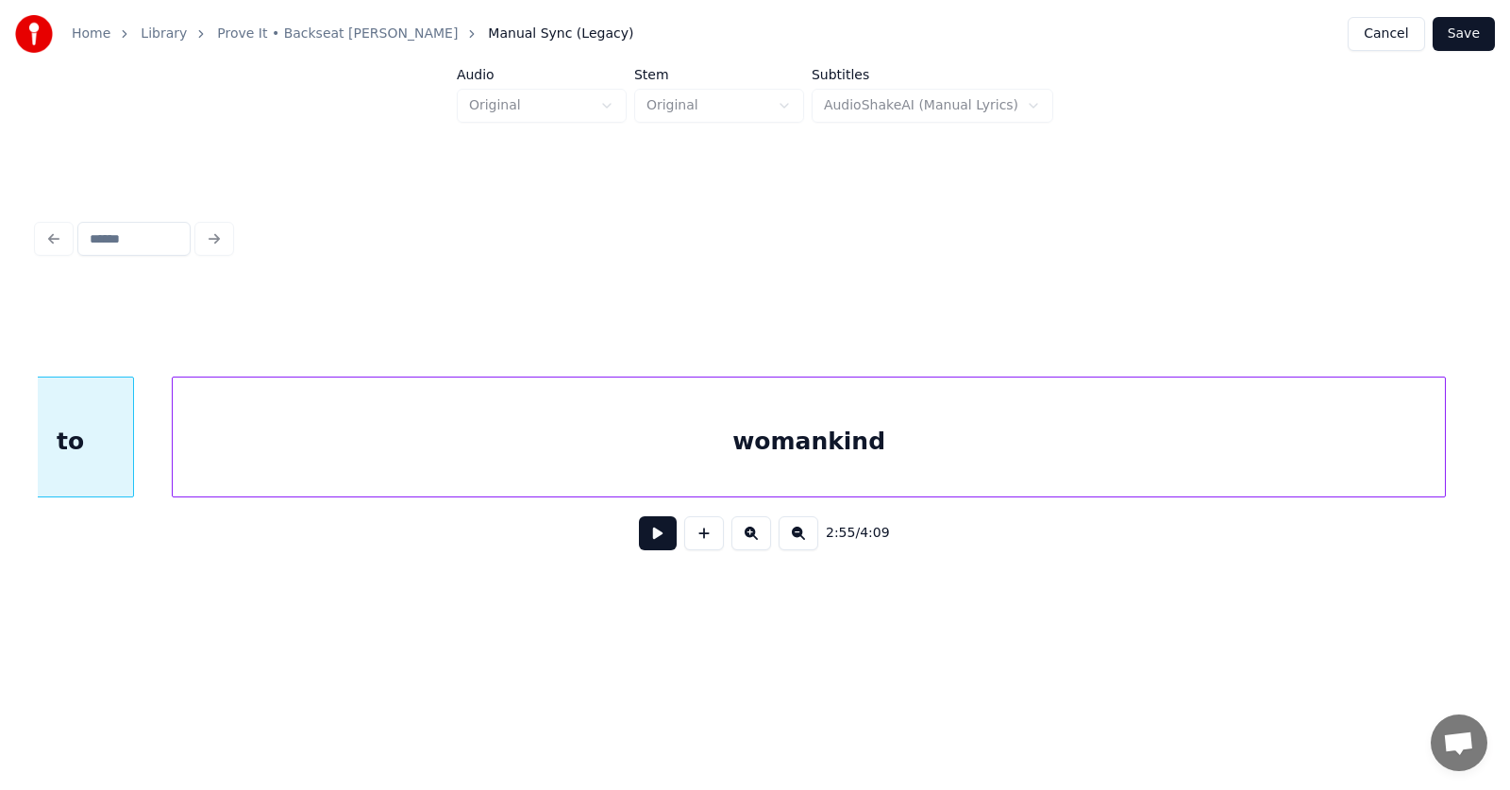
click at [935, 475] on div "womankind" at bounding box center [809, 441] width 1272 height 128
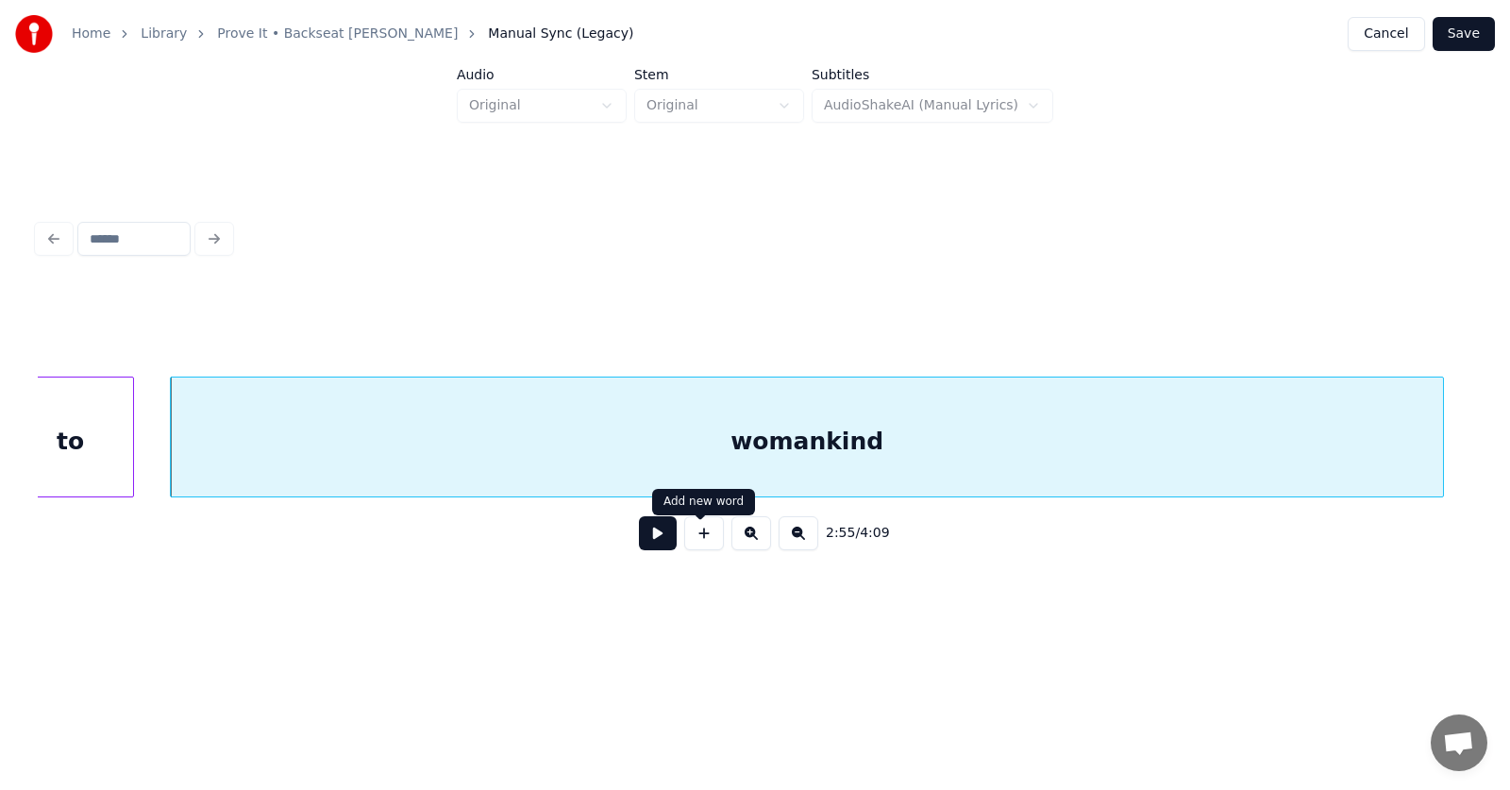
click at [650, 542] on button at bounding box center [658, 533] width 38 height 34
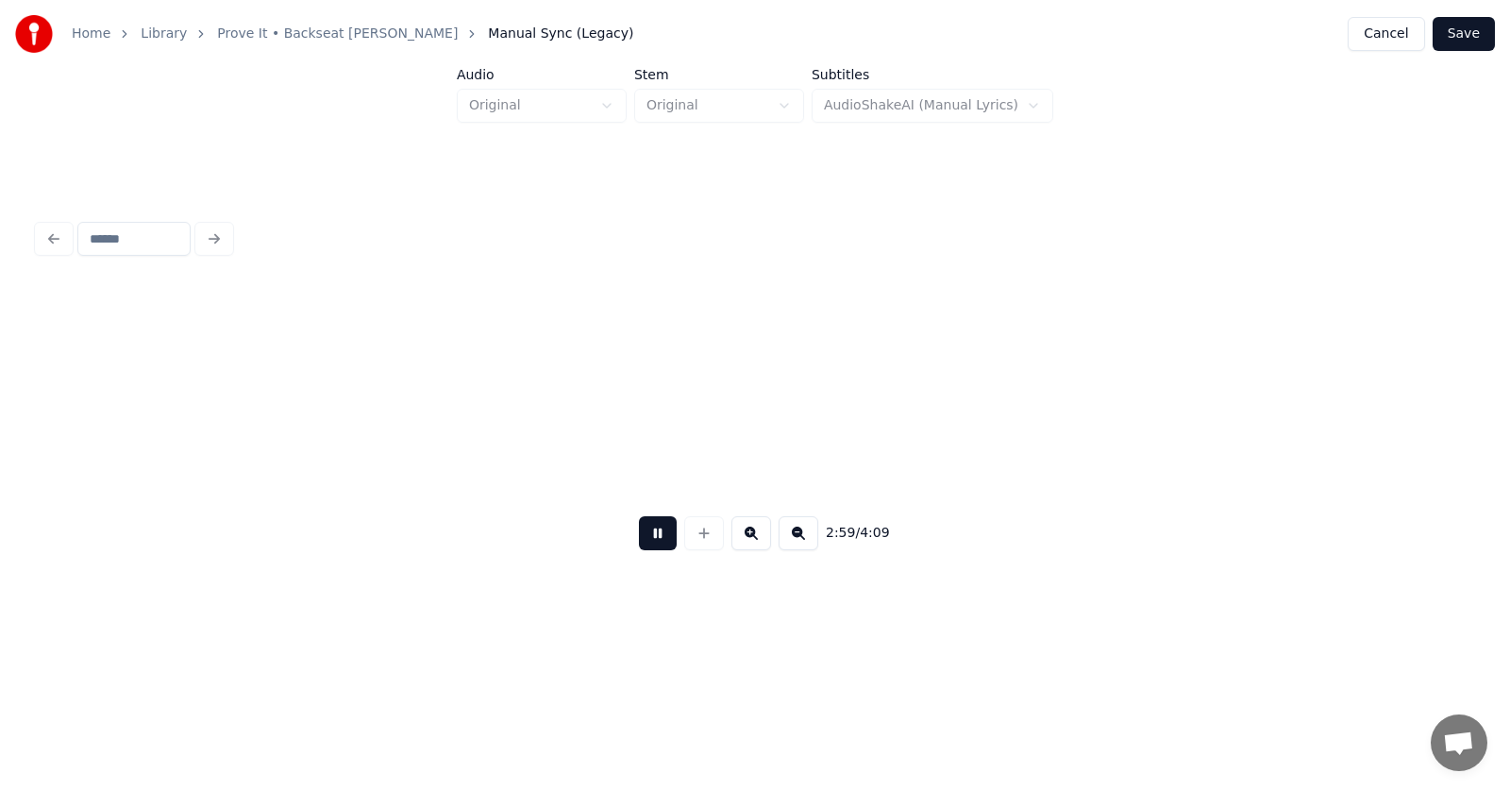
scroll to position [0, 126872]
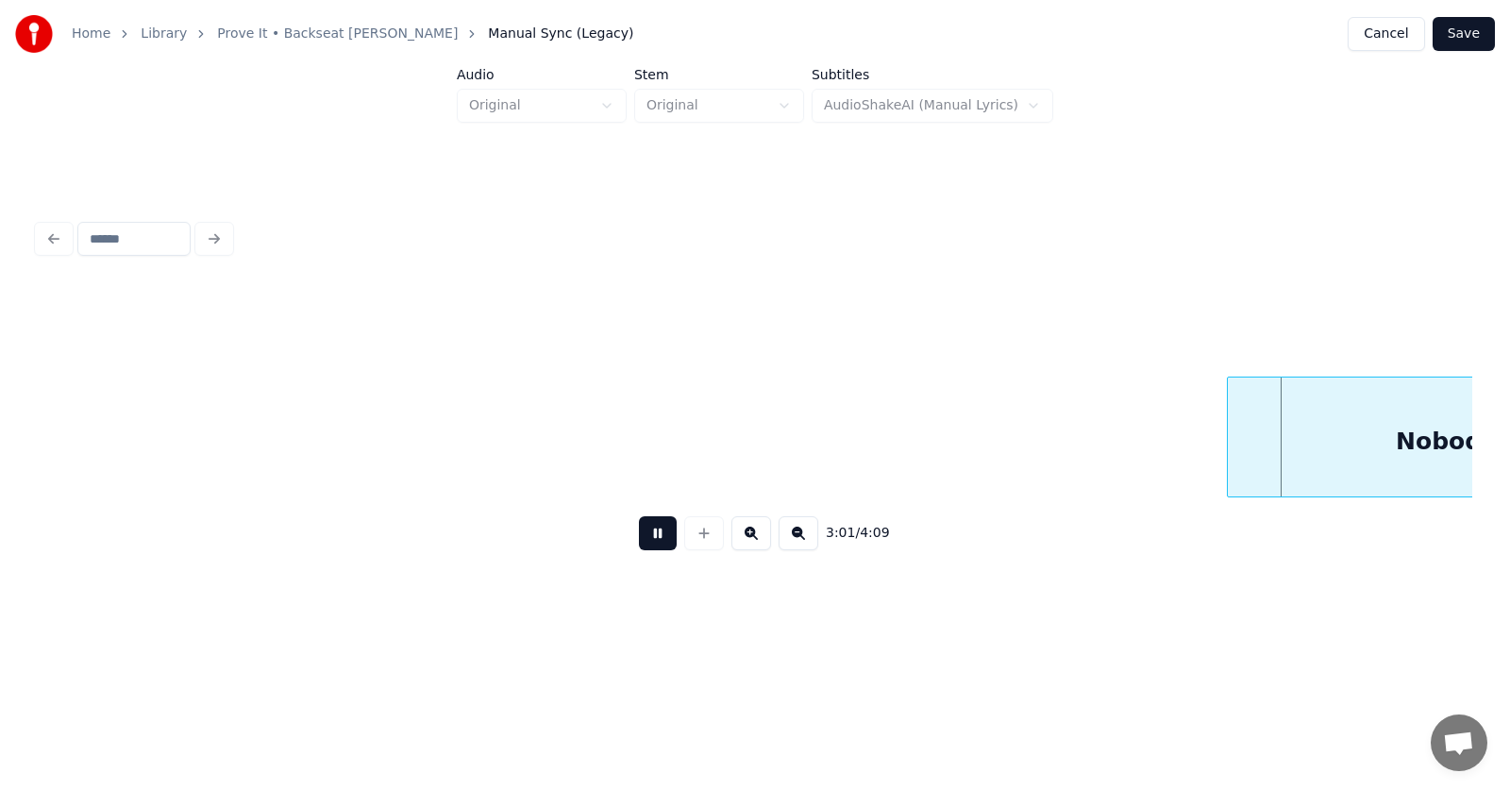
click at [642, 542] on button at bounding box center [658, 533] width 38 height 34
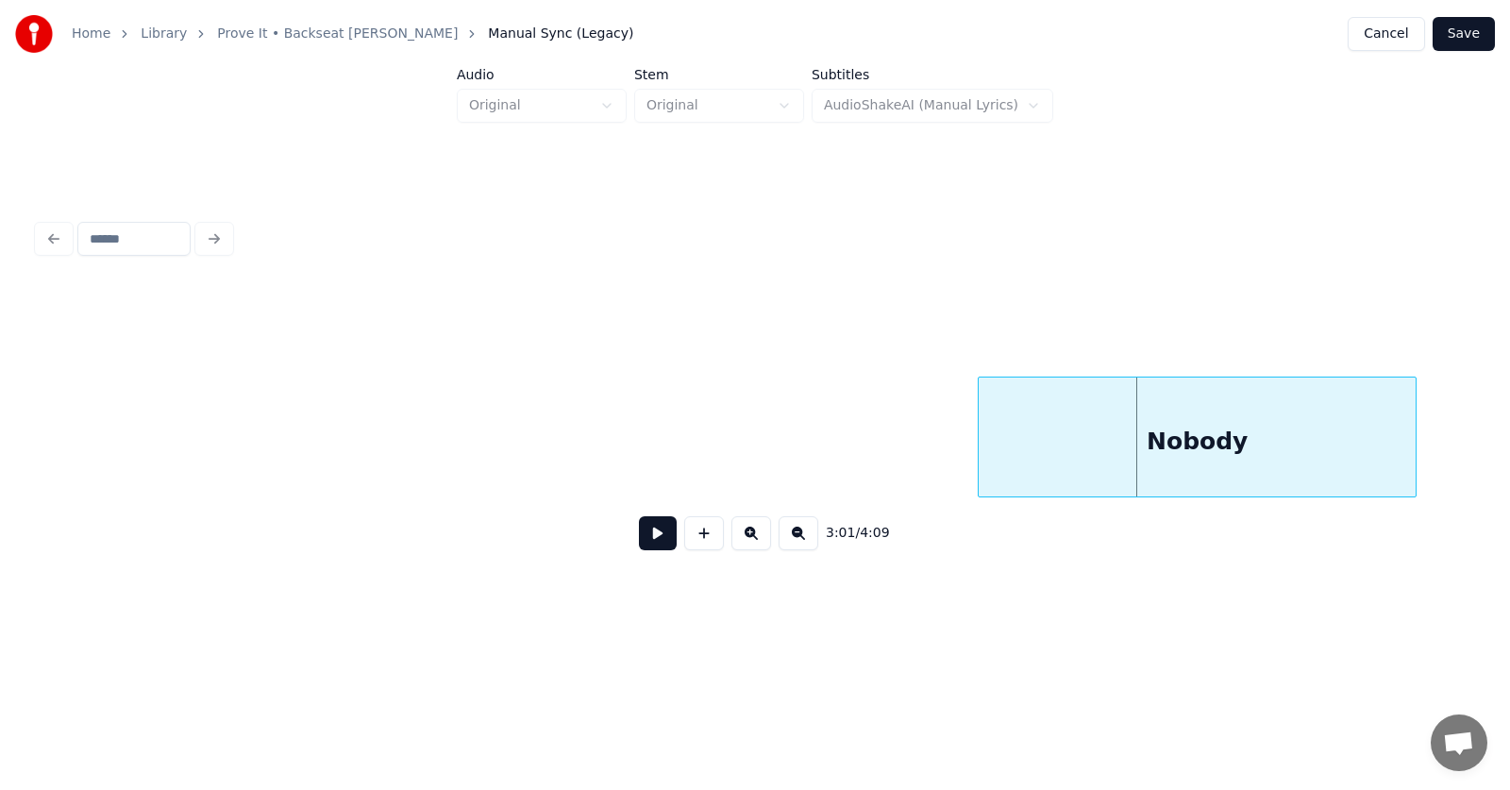
click at [1242, 434] on div "Nobody" at bounding box center [1197, 441] width 437 height 128
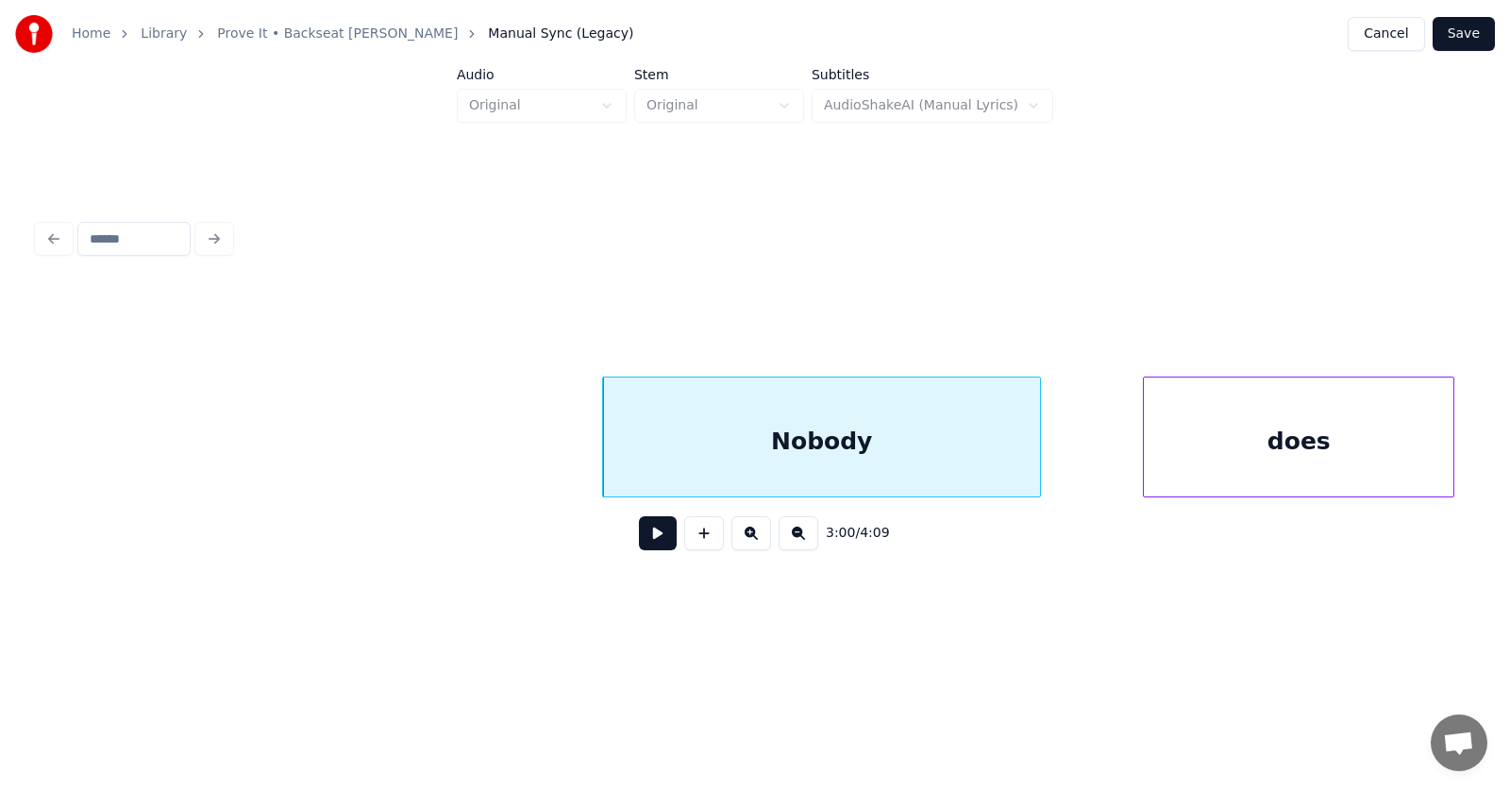
scroll to position [0, 127557]
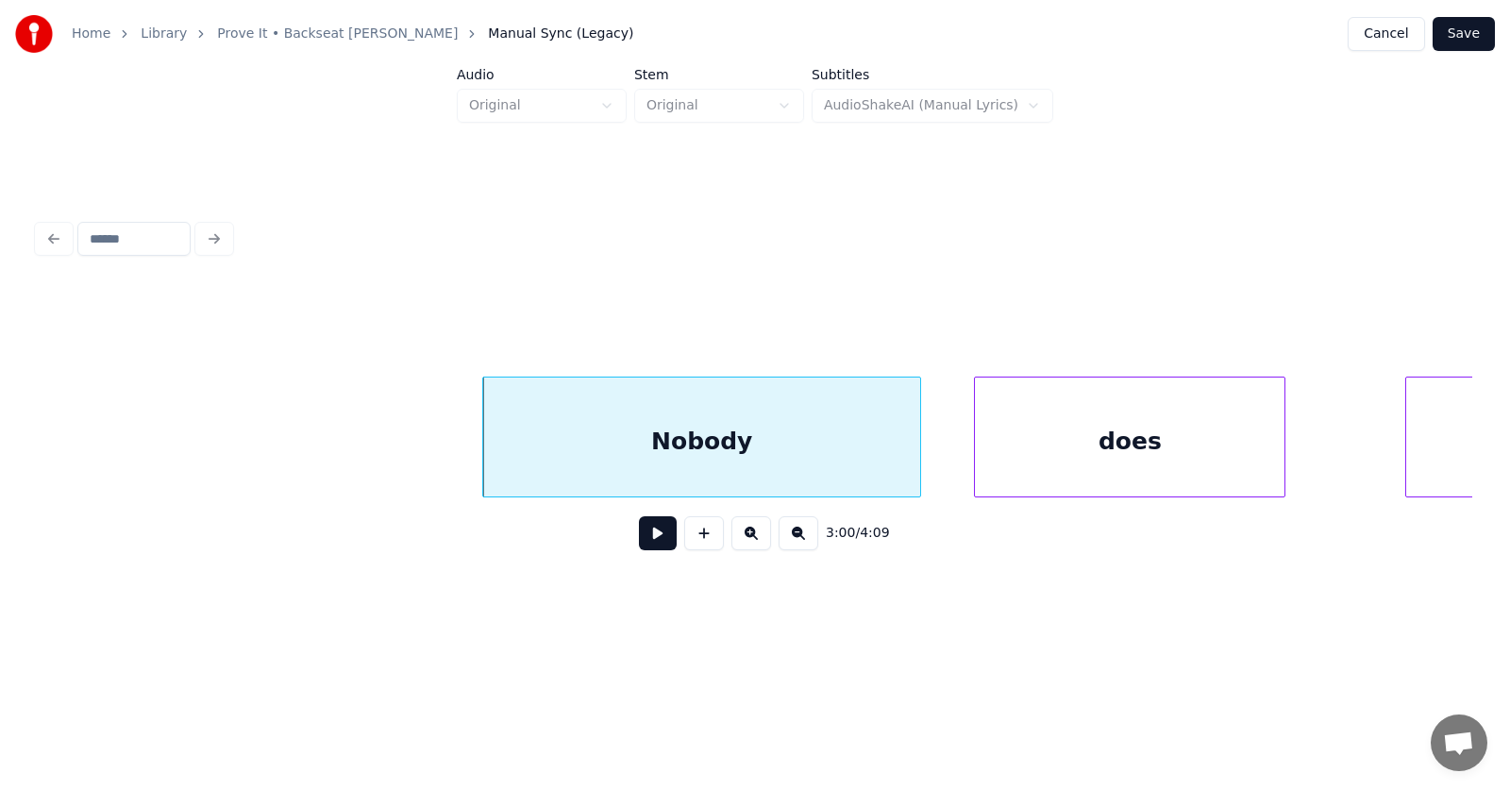
click at [1080, 458] on div "does" at bounding box center [1130, 441] width 310 height 128
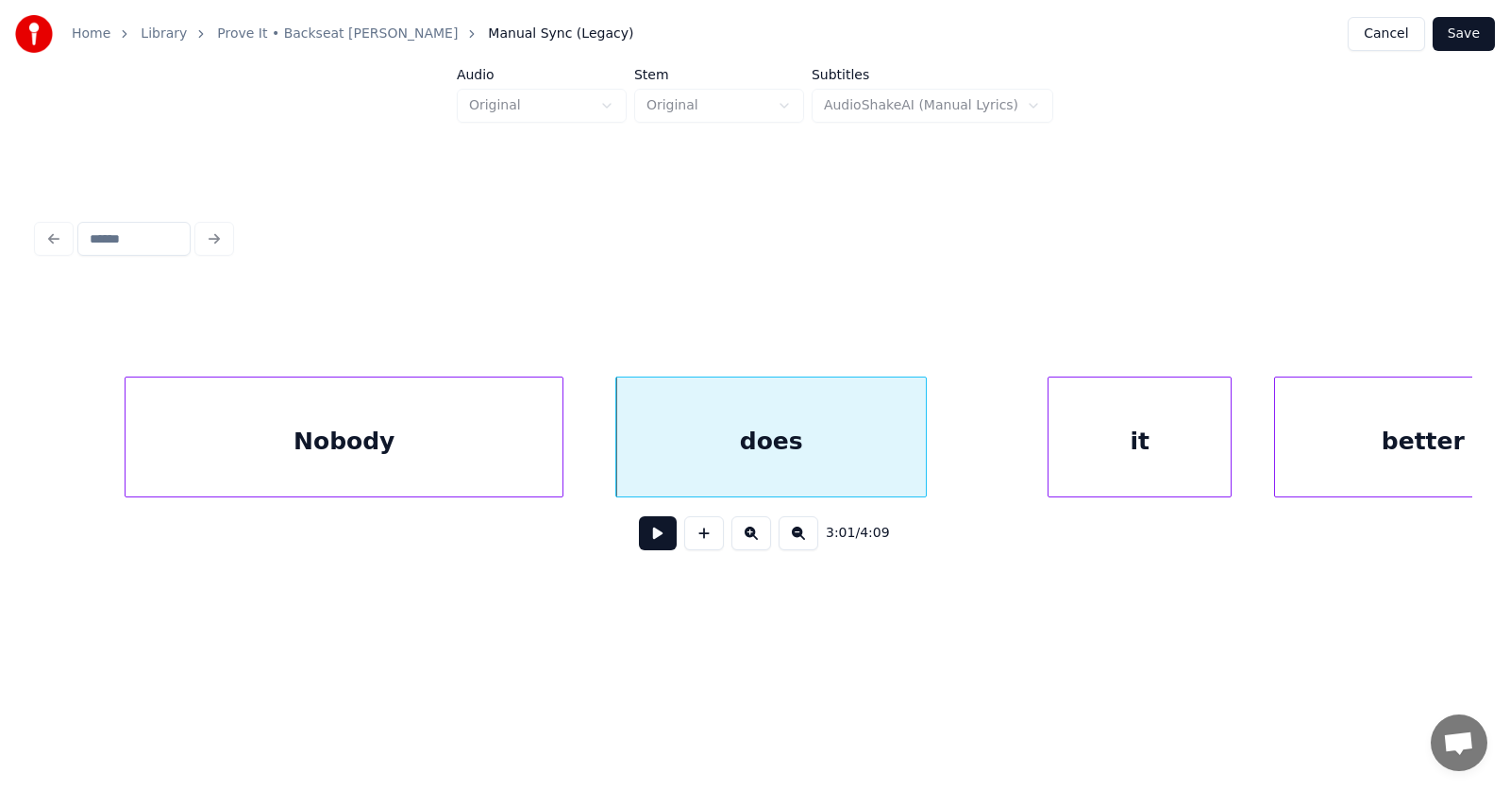
scroll to position [0, 128391]
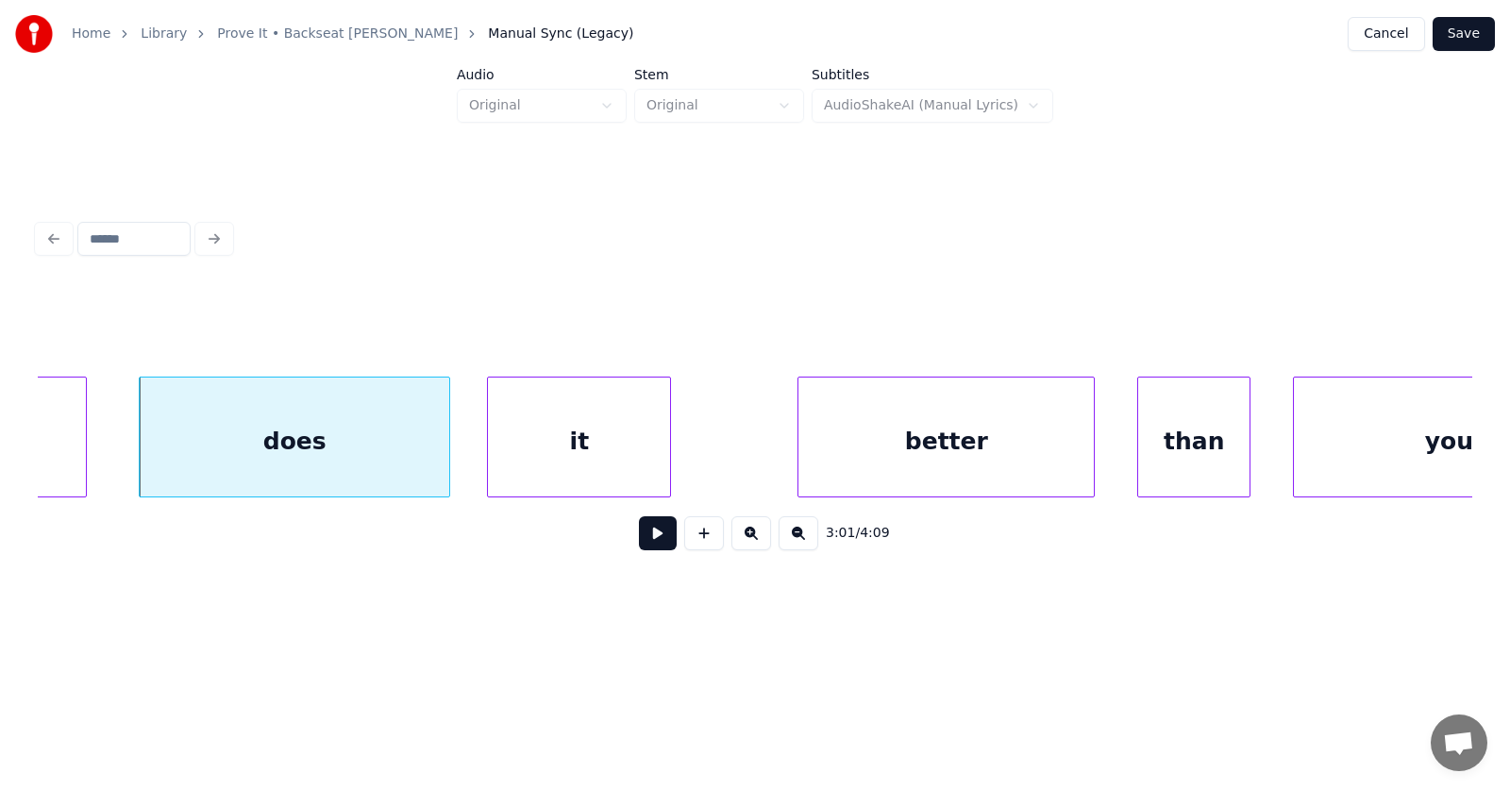
click at [595, 455] on div "it" at bounding box center [579, 441] width 182 height 128
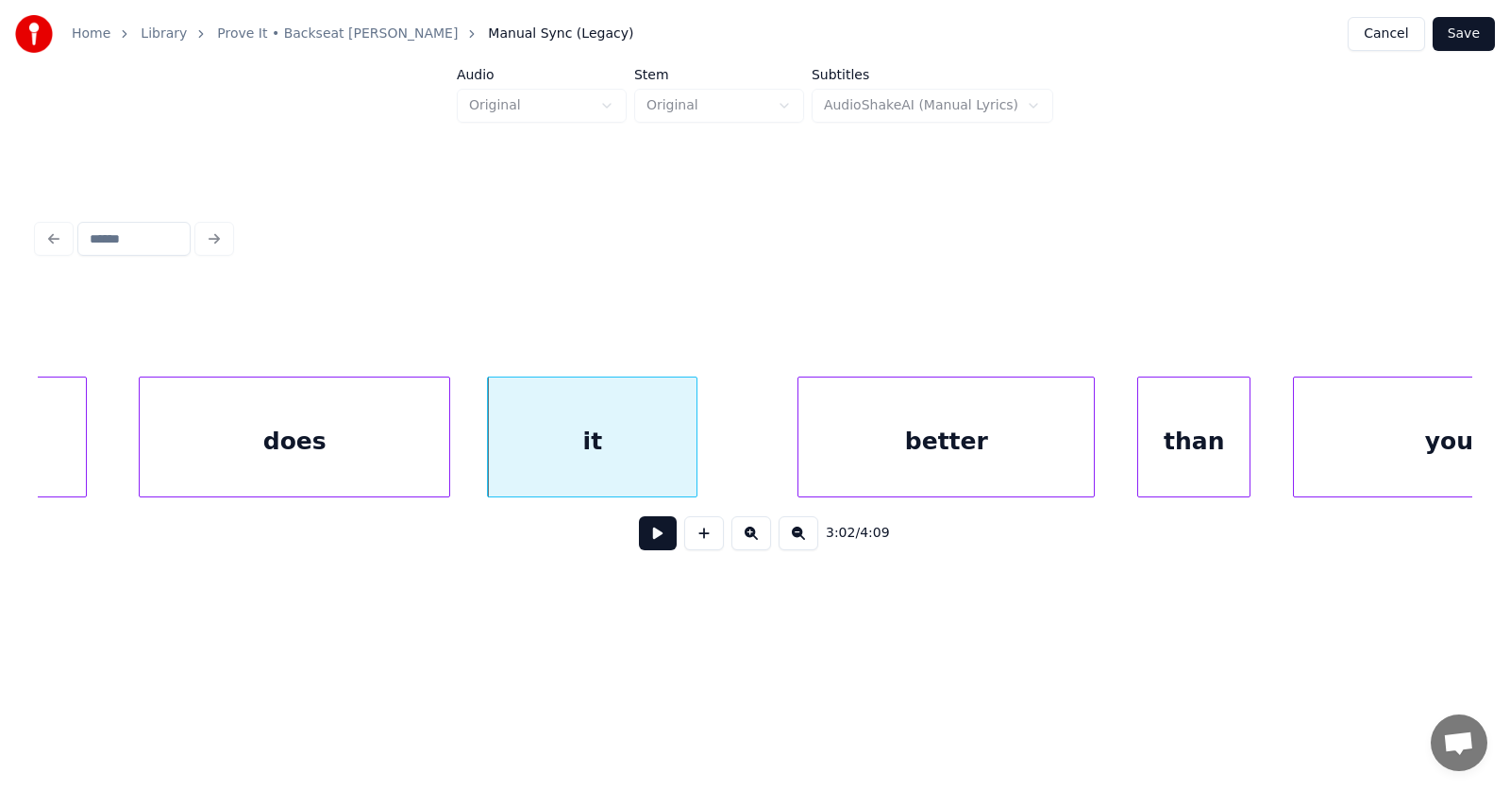
click at [692, 456] on div at bounding box center [694, 436] width 6 height 119
click at [862, 459] on div "better" at bounding box center [912, 441] width 295 height 128
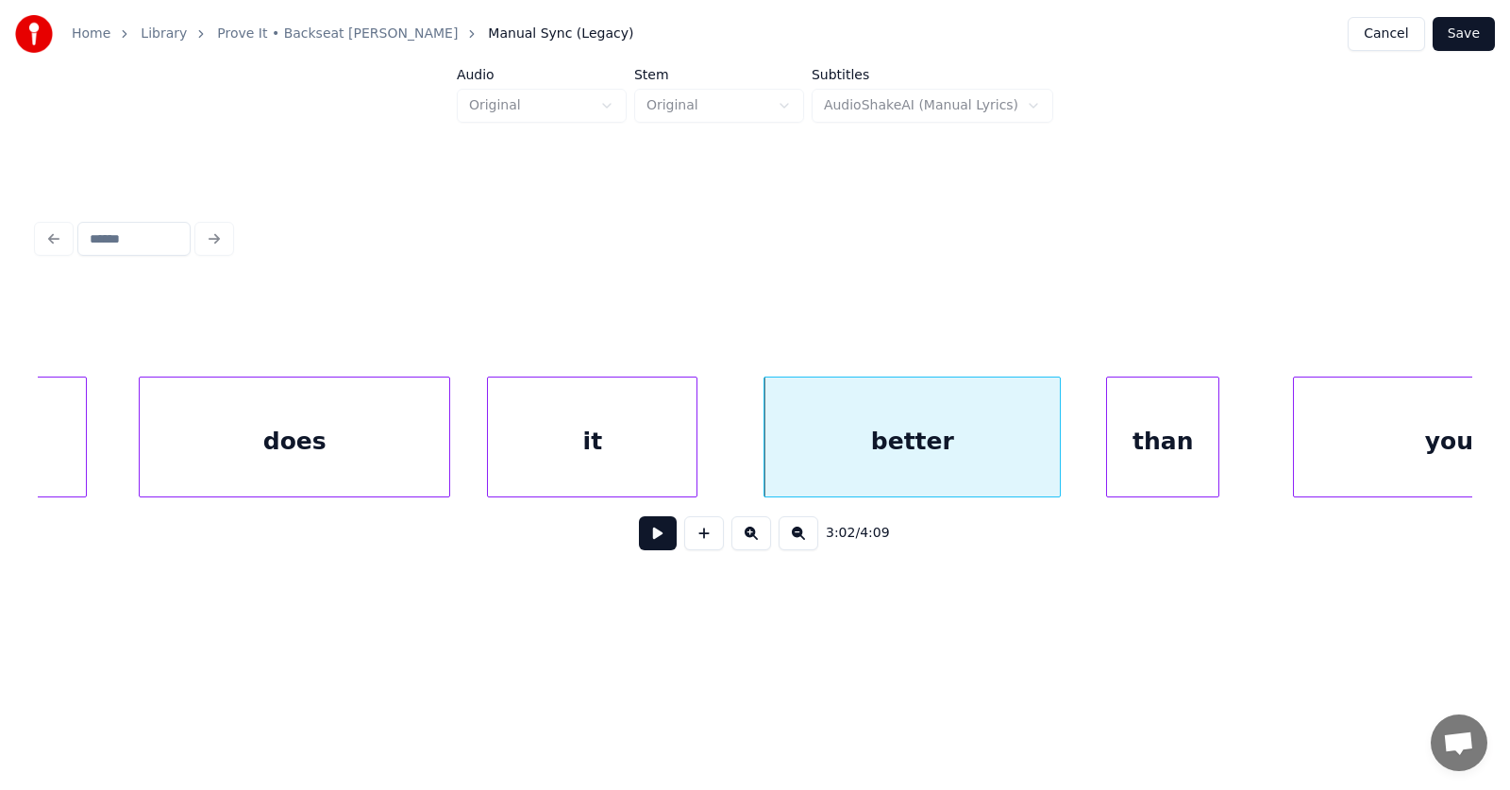
click at [1164, 461] on div "than" at bounding box center [1162, 441] width 111 height 128
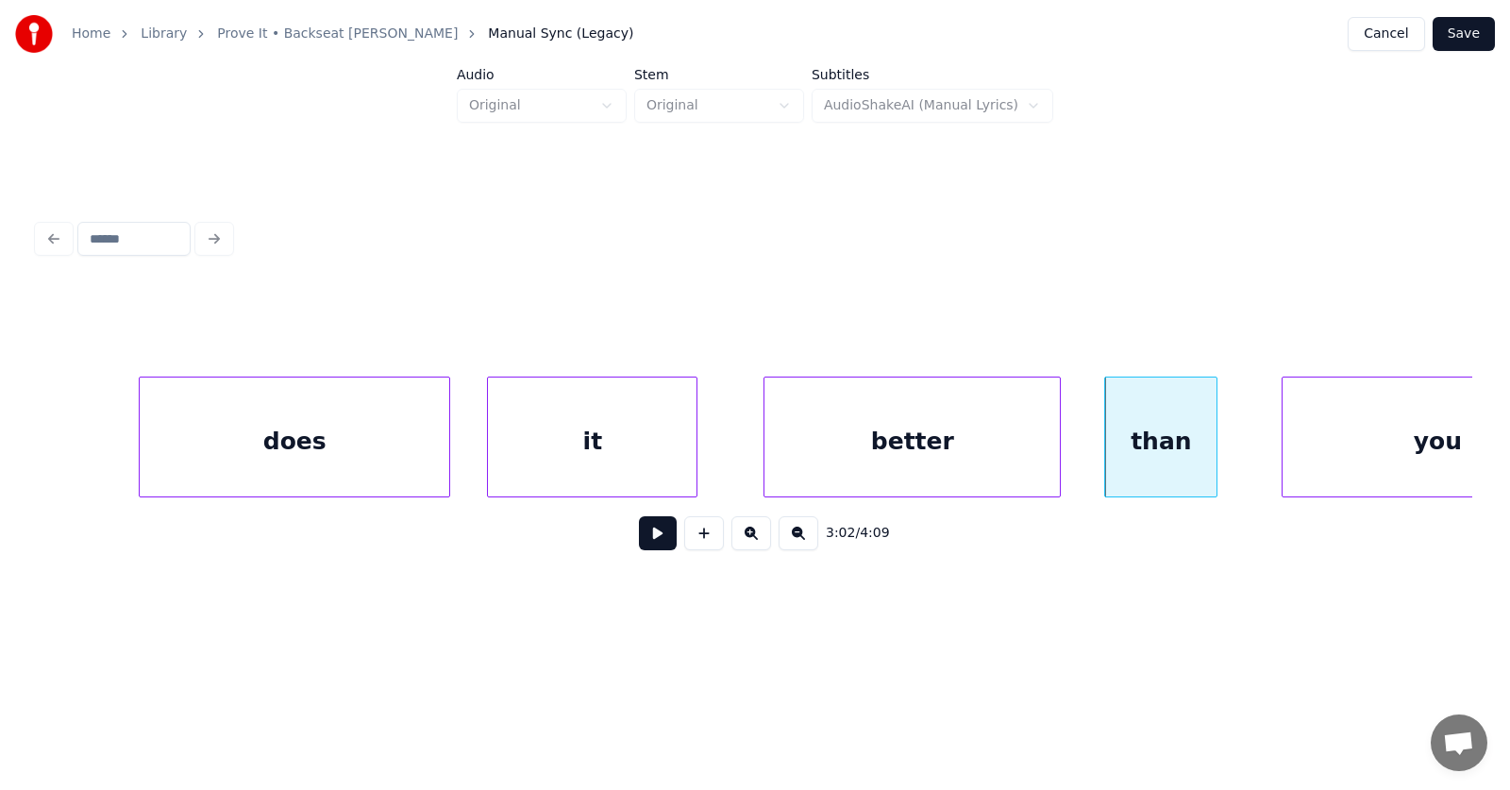
scroll to position [0, 128517]
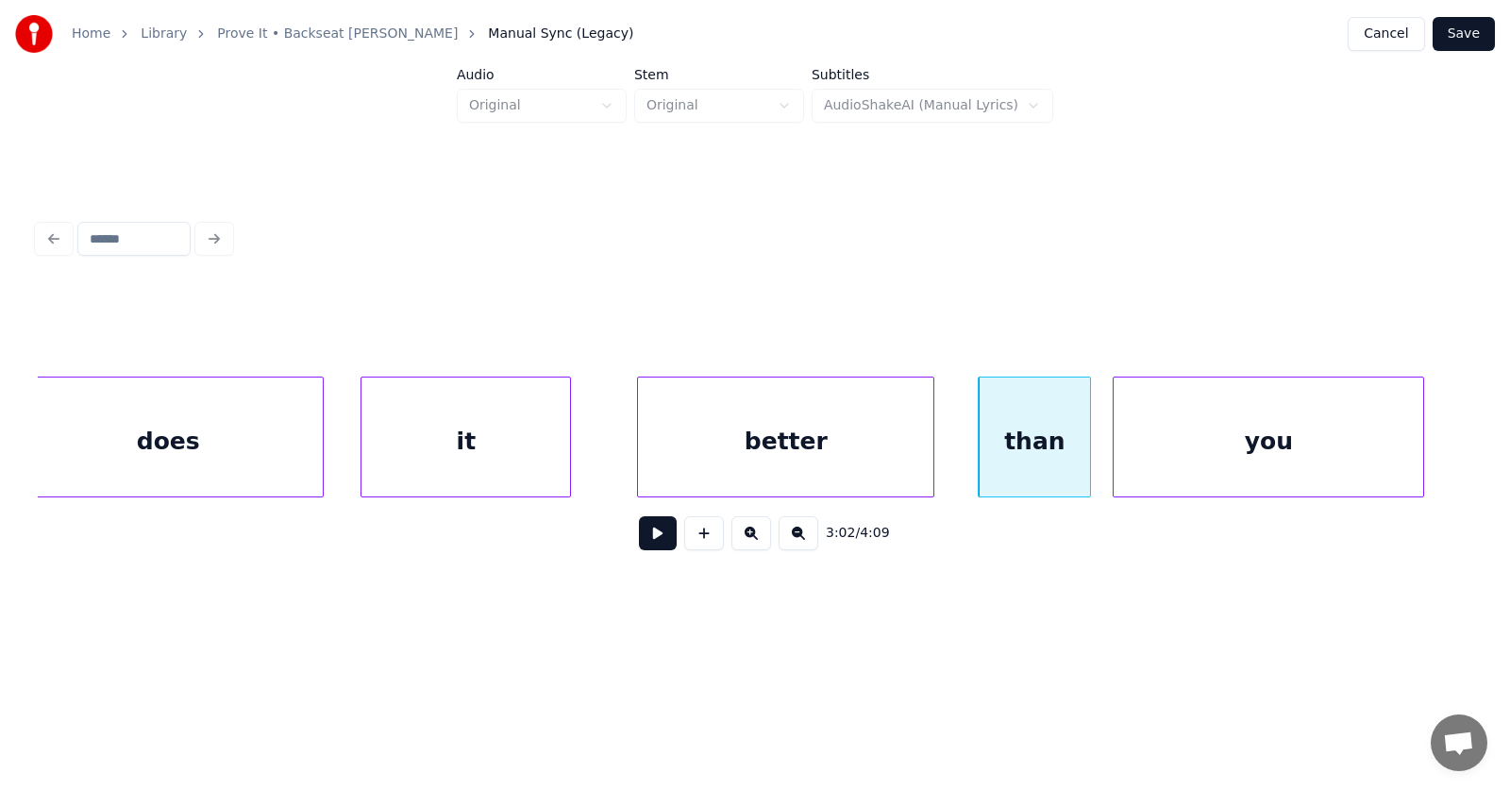
click at [1289, 456] on div "you" at bounding box center [1268, 441] width 310 height 128
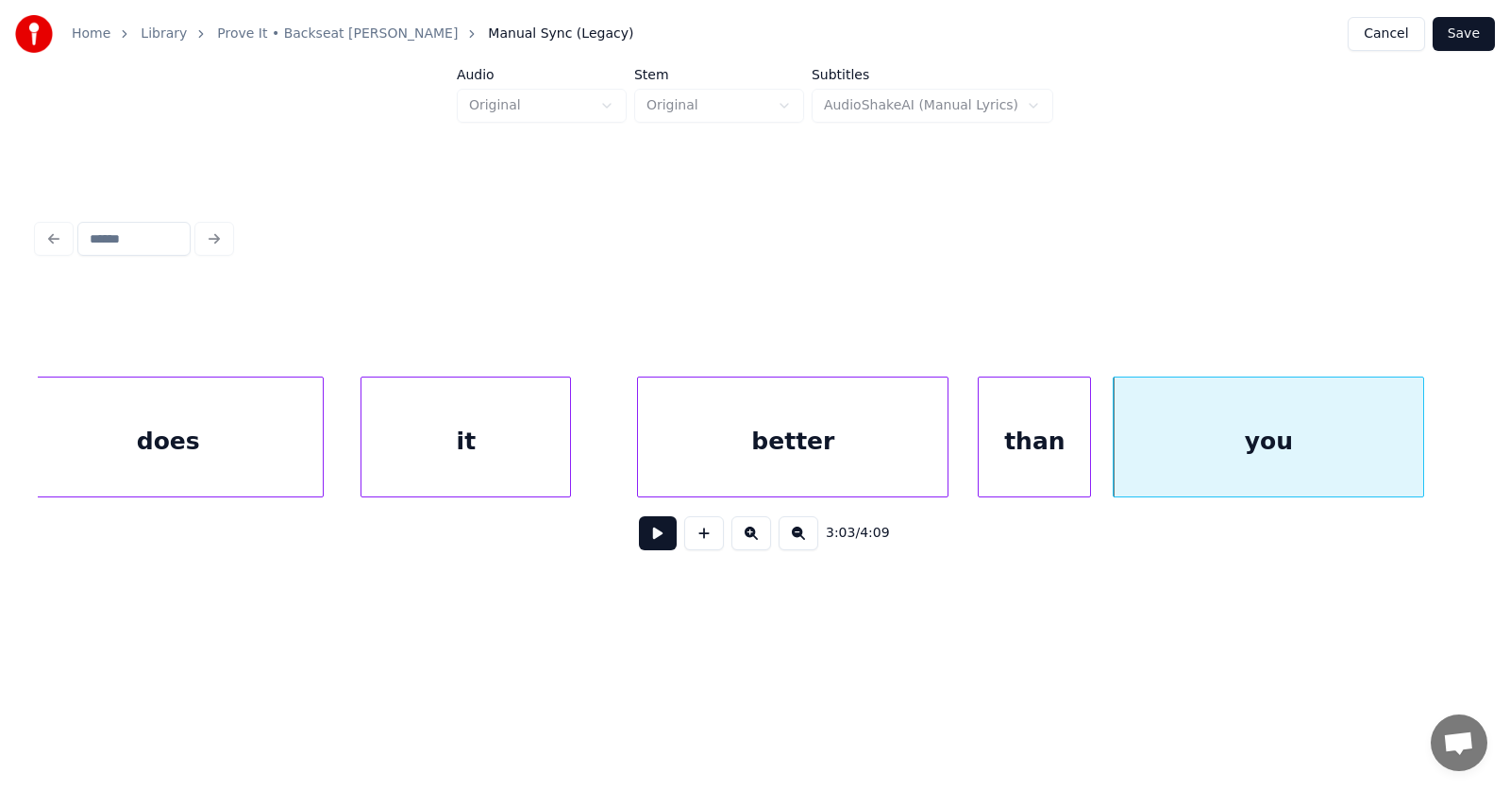
click at [946, 454] on div at bounding box center [945, 436] width 6 height 119
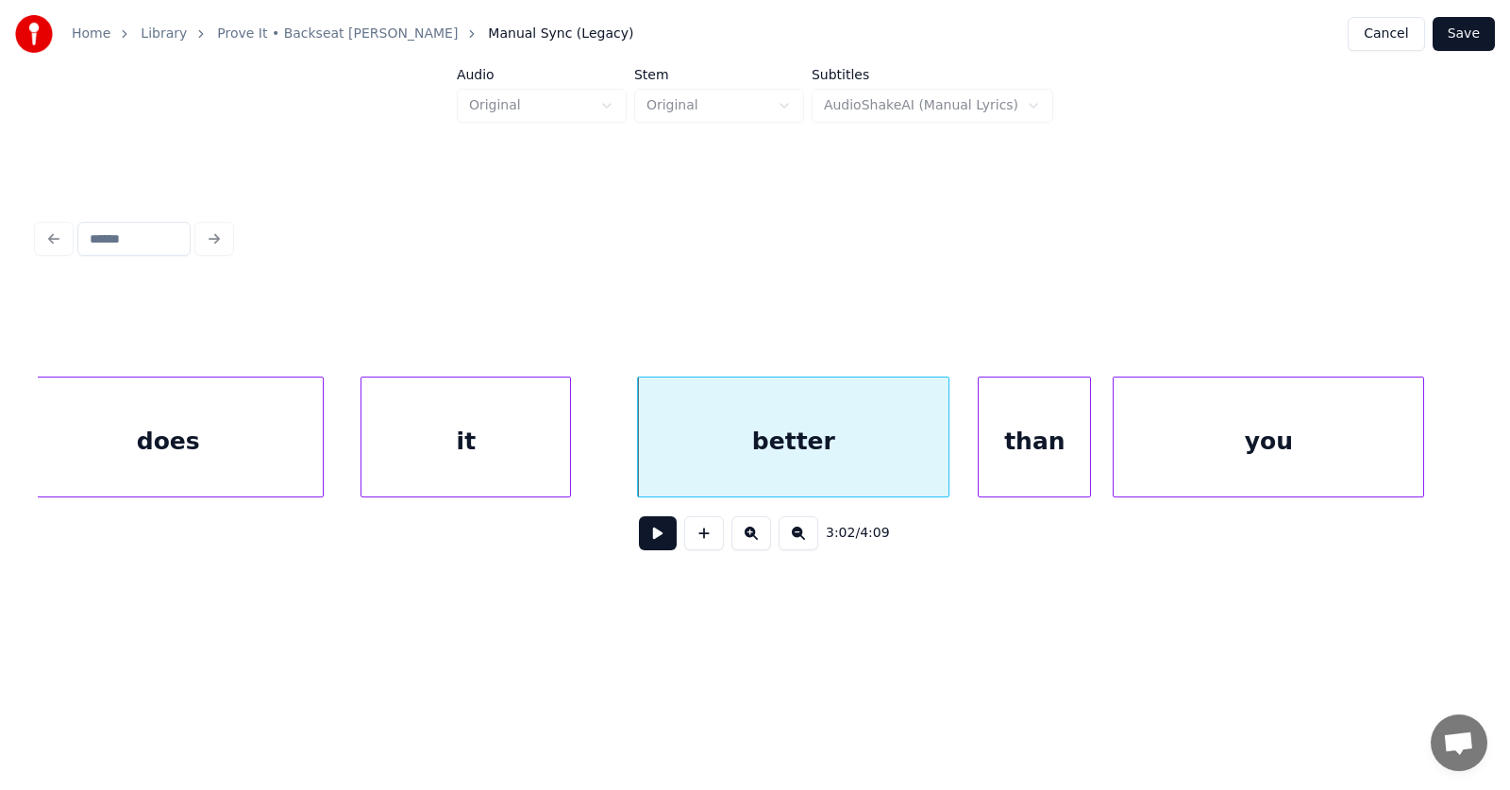
click at [792, 461] on div "better" at bounding box center [793, 441] width 310 height 128
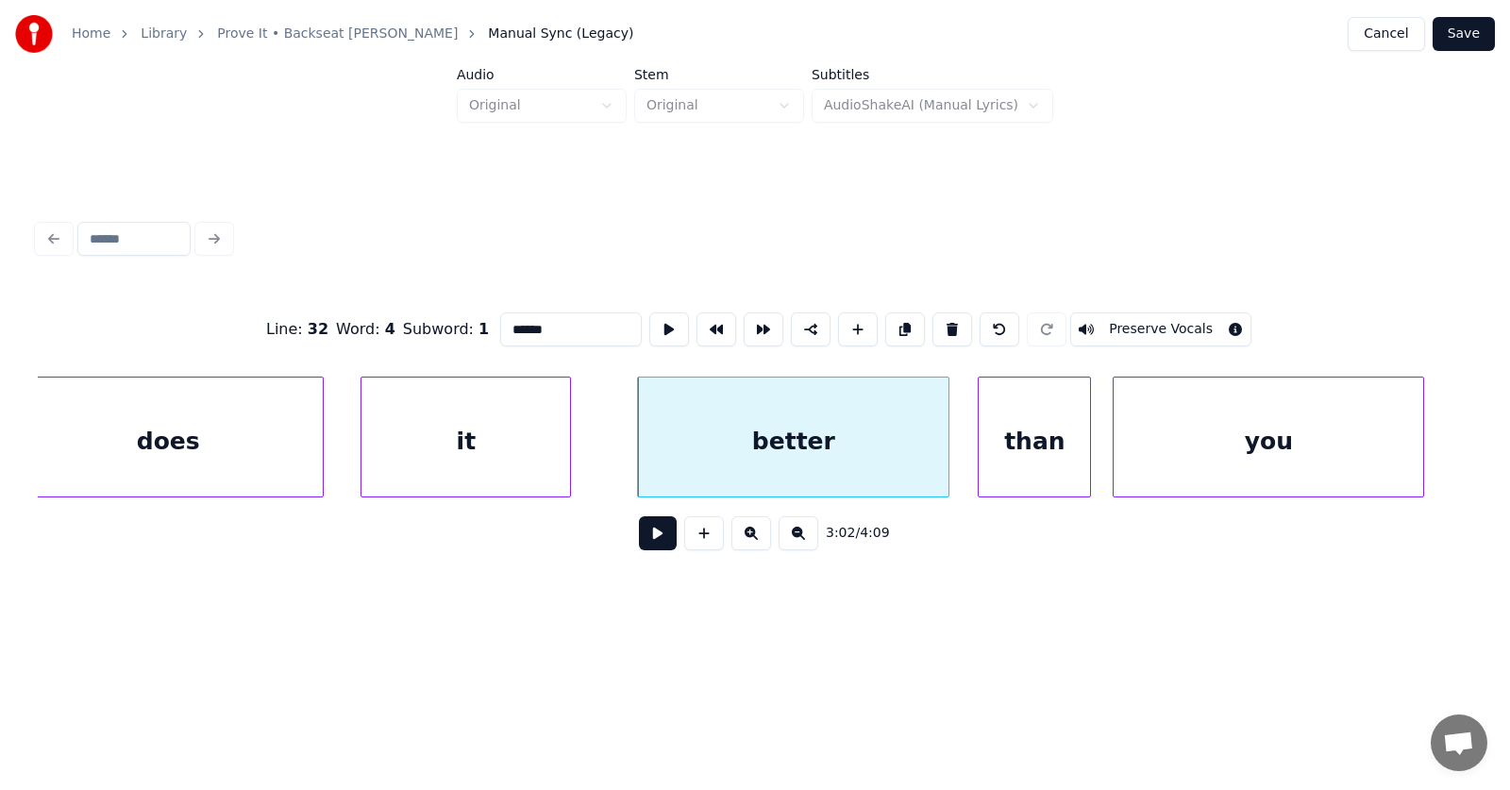
click at [657, 538] on button at bounding box center [658, 533] width 38 height 34
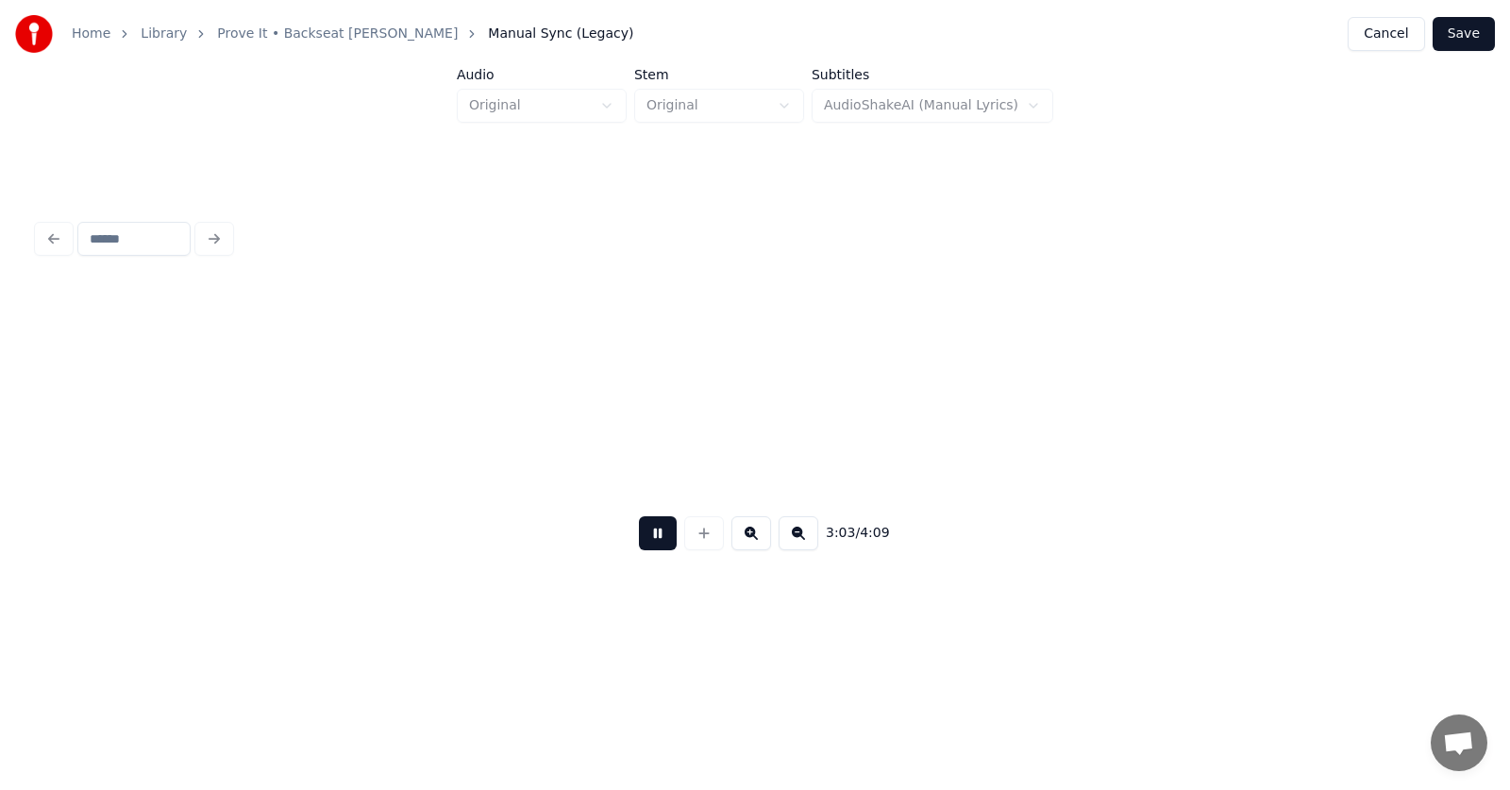
scroll to position [0, 129952]
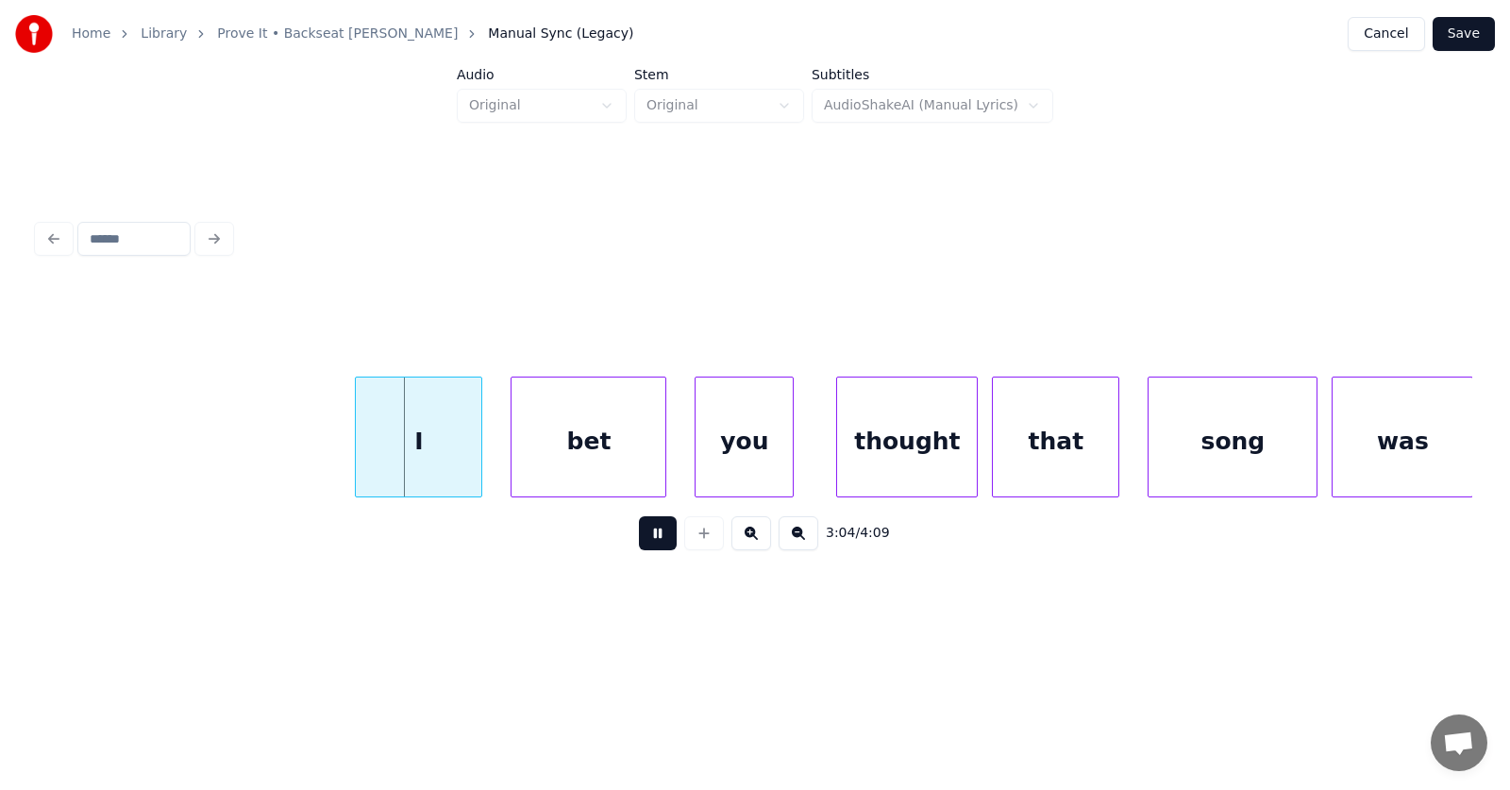
click at [657, 538] on button at bounding box center [658, 533] width 38 height 34
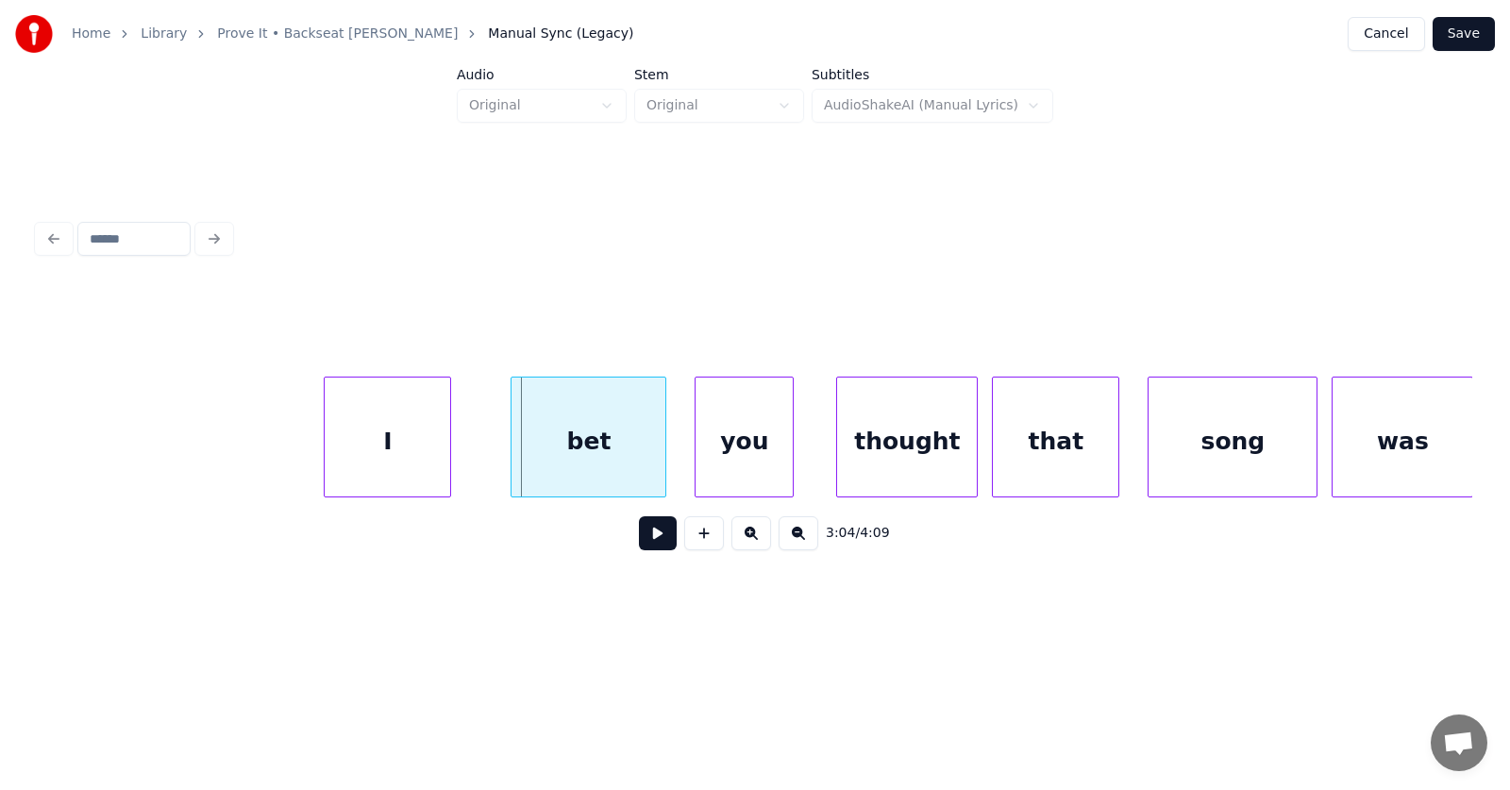
click at [385, 433] on div "I" at bounding box center [388, 441] width 126 height 128
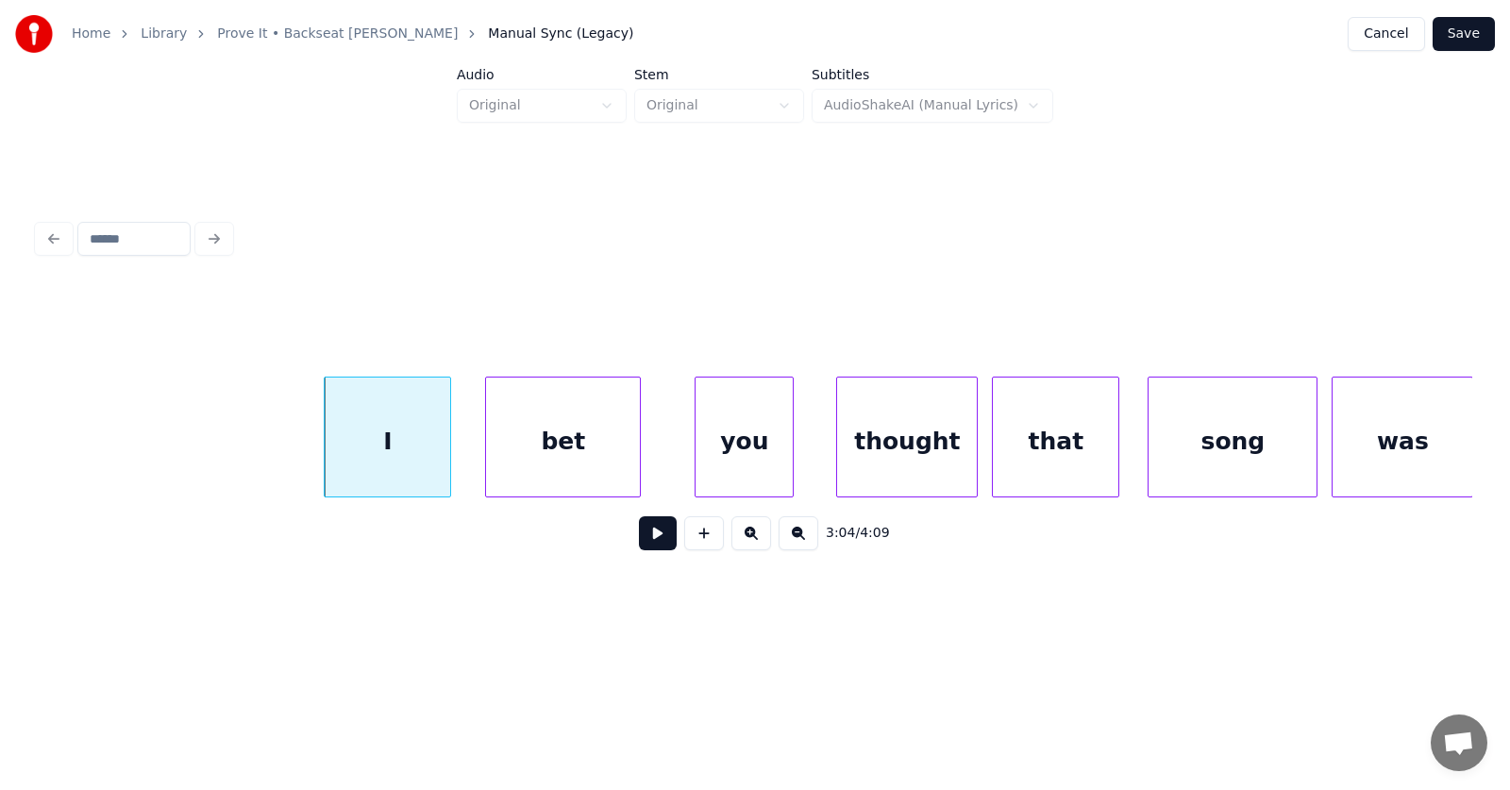
click at [552, 459] on div "bet" at bounding box center [563, 441] width 154 height 128
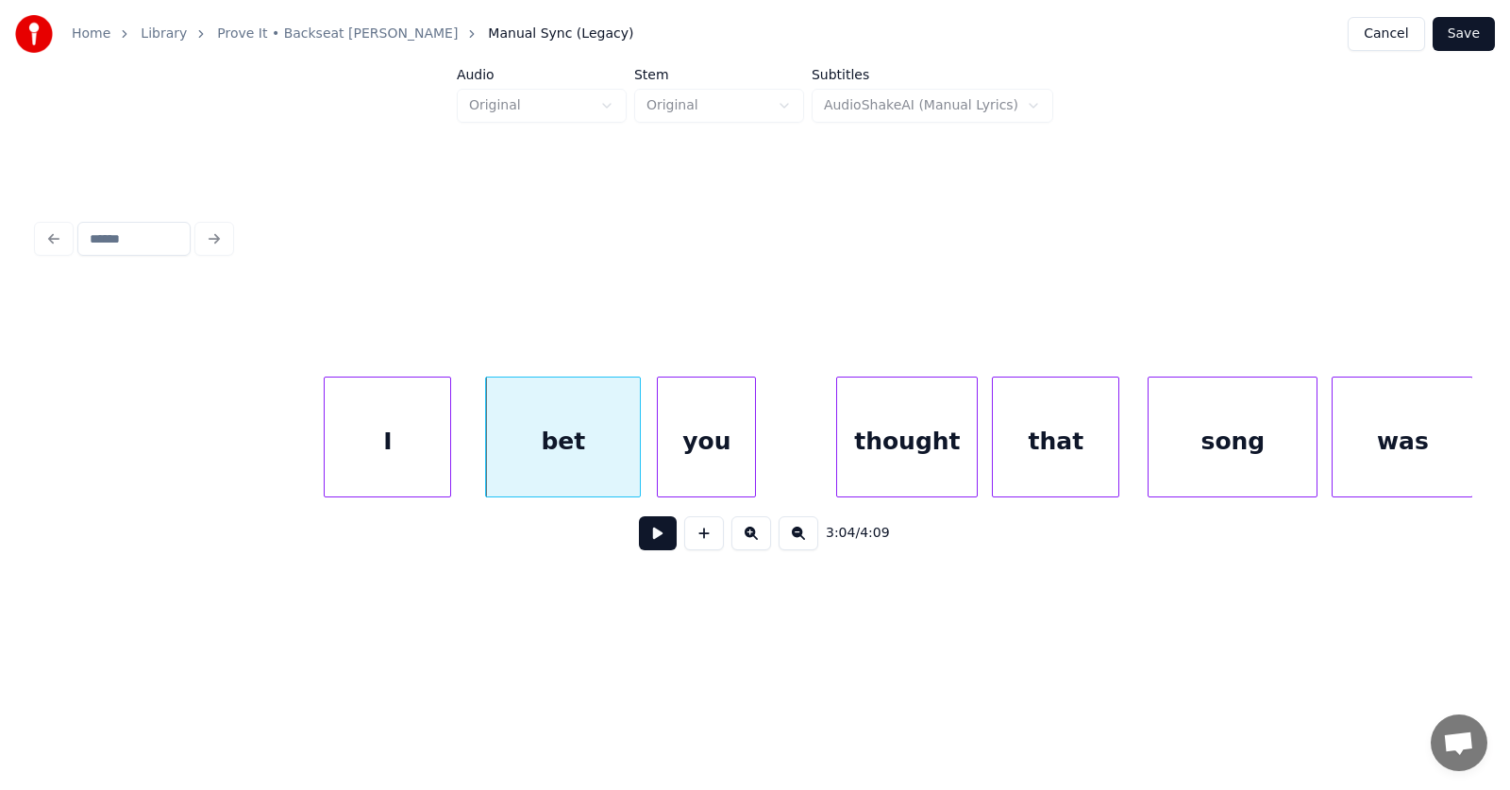
click at [690, 463] on div "you" at bounding box center [706, 441] width 97 height 128
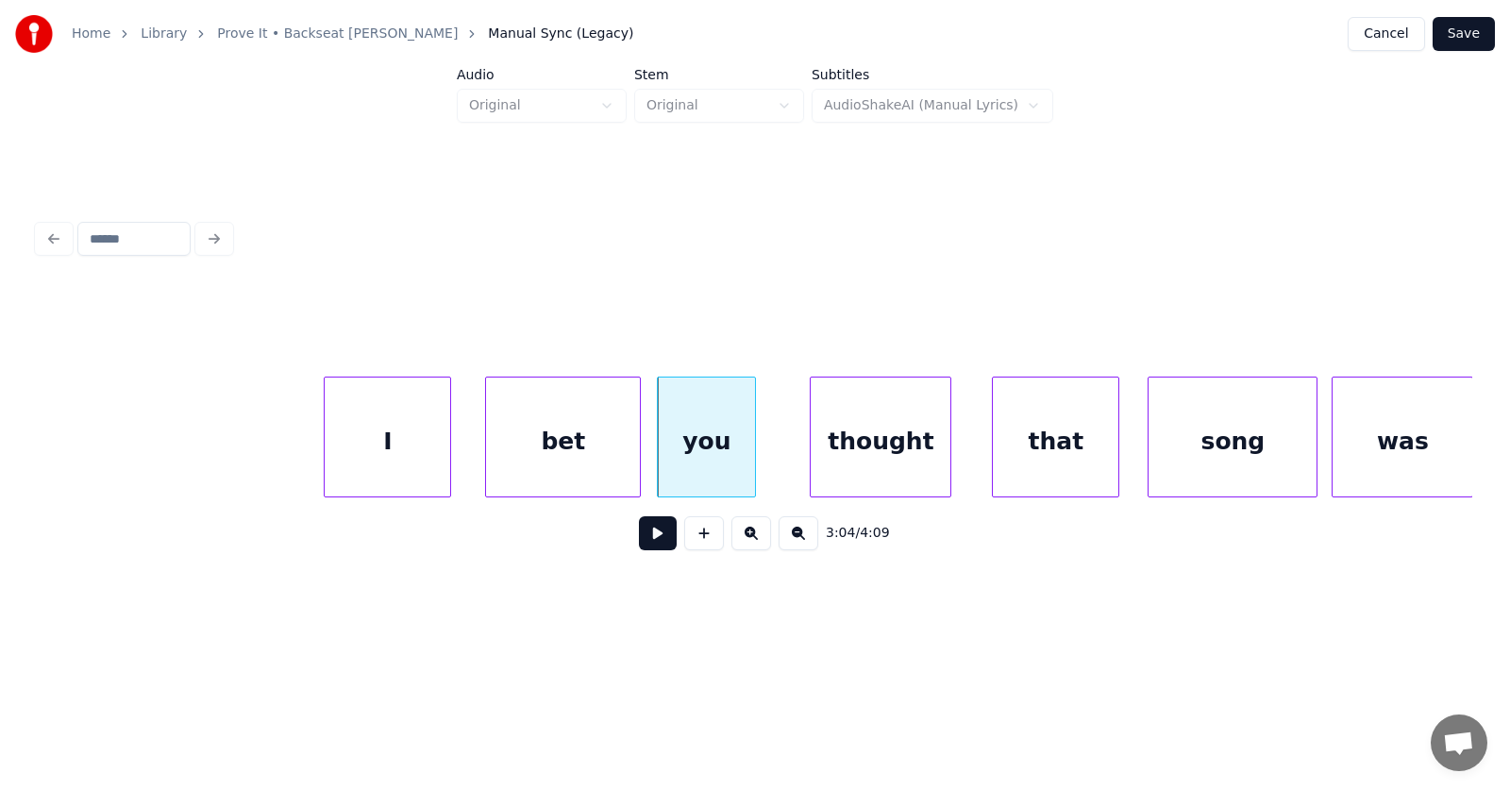
click at [875, 470] on div "thought" at bounding box center [881, 441] width 140 height 128
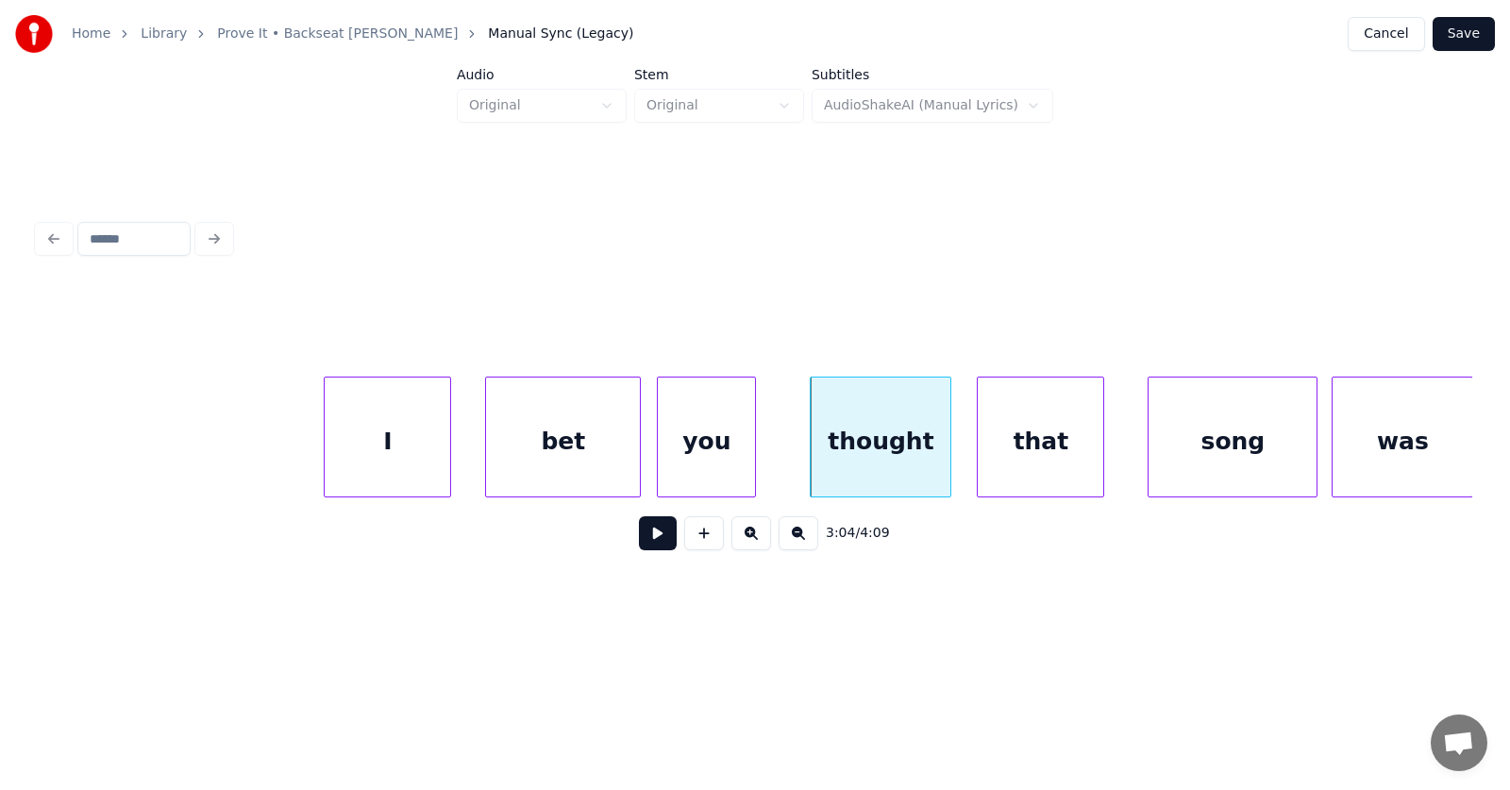
click at [1051, 462] on div "that" at bounding box center [1041, 441] width 126 height 128
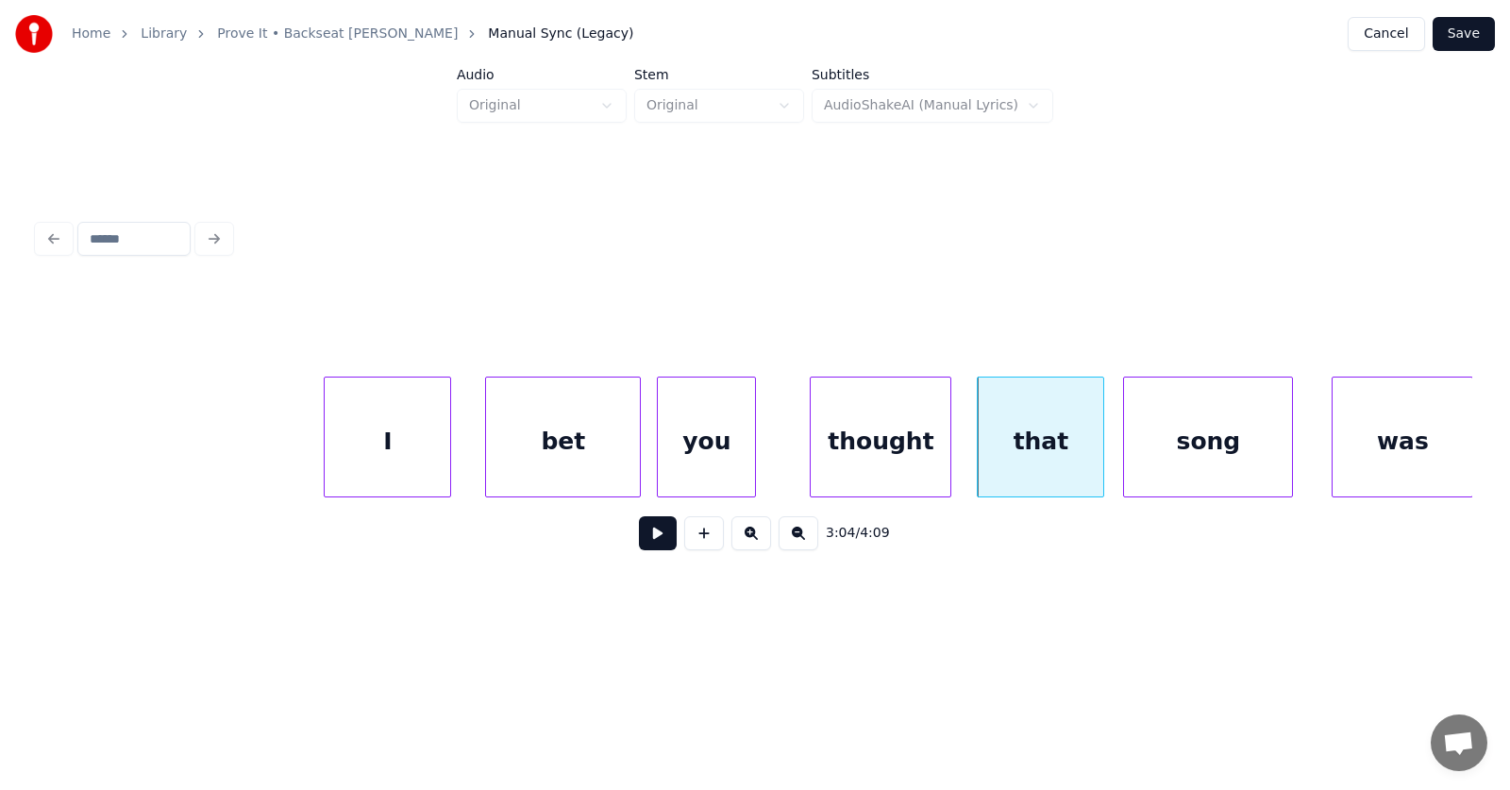
click at [1172, 453] on div "song" at bounding box center [1208, 441] width 168 height 128
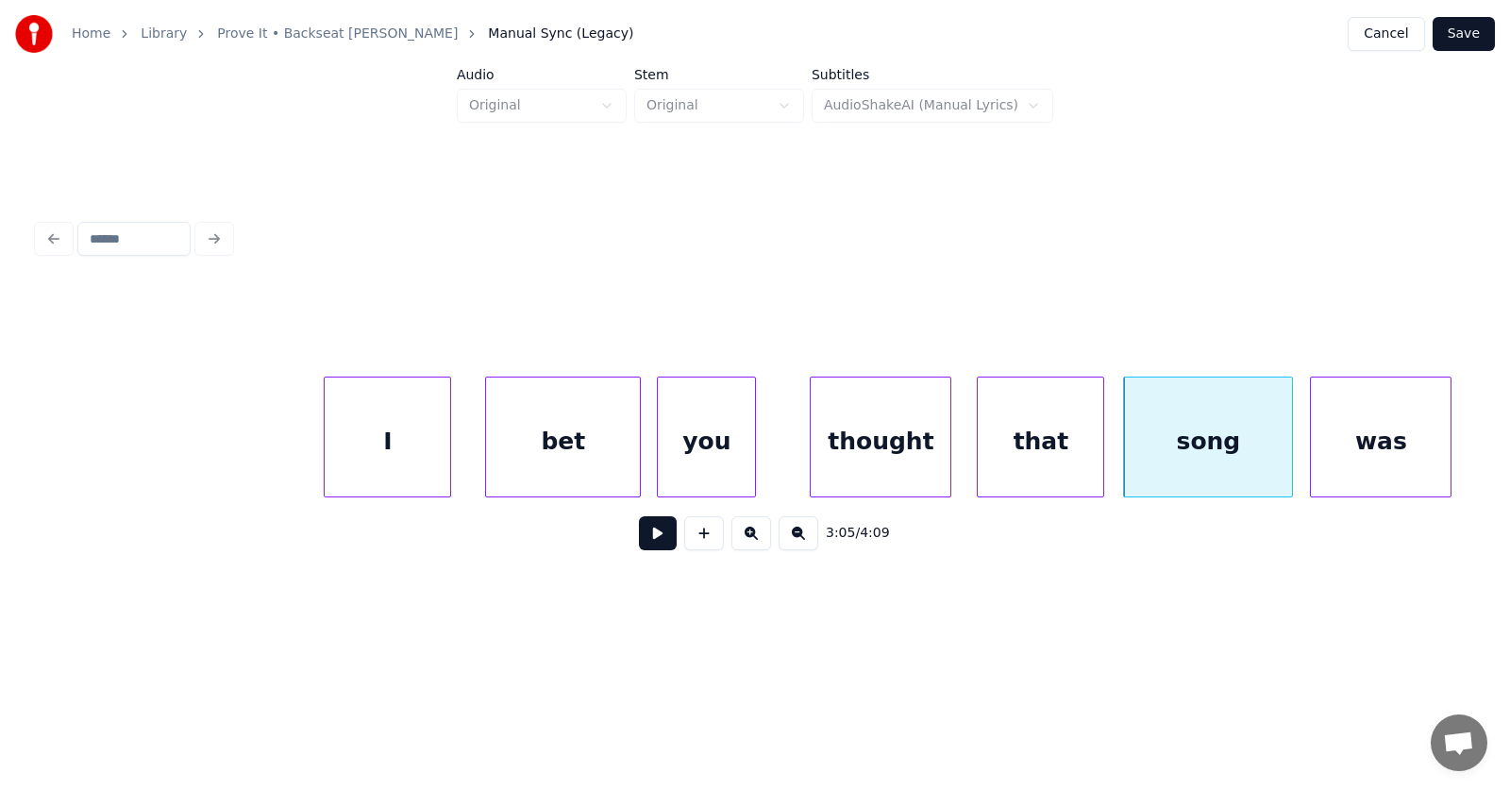
click at [1345, 444] on div "was" at bounding box center [1381, 441] width 140 height 128
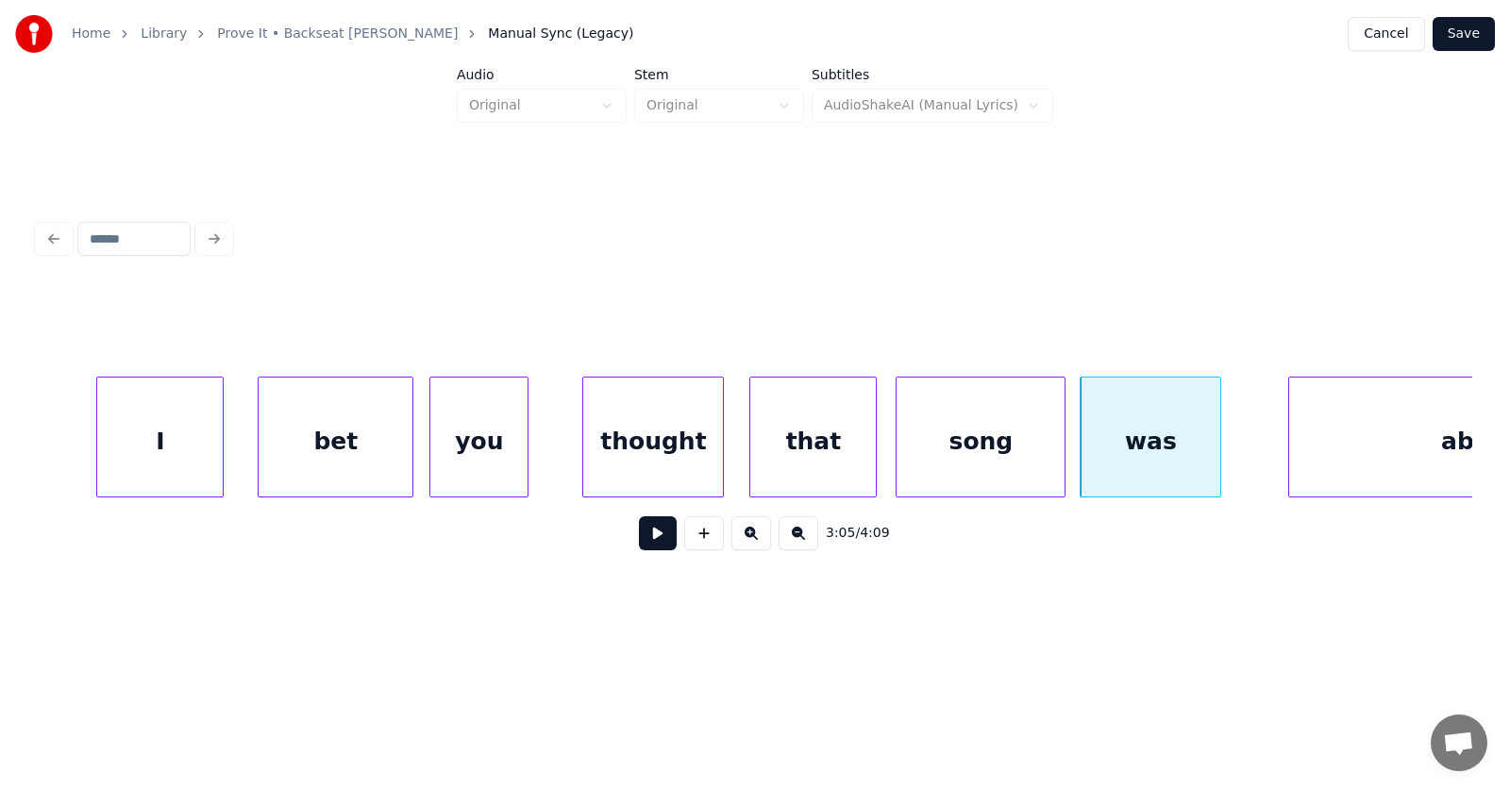
scroll to position [0, 130373]
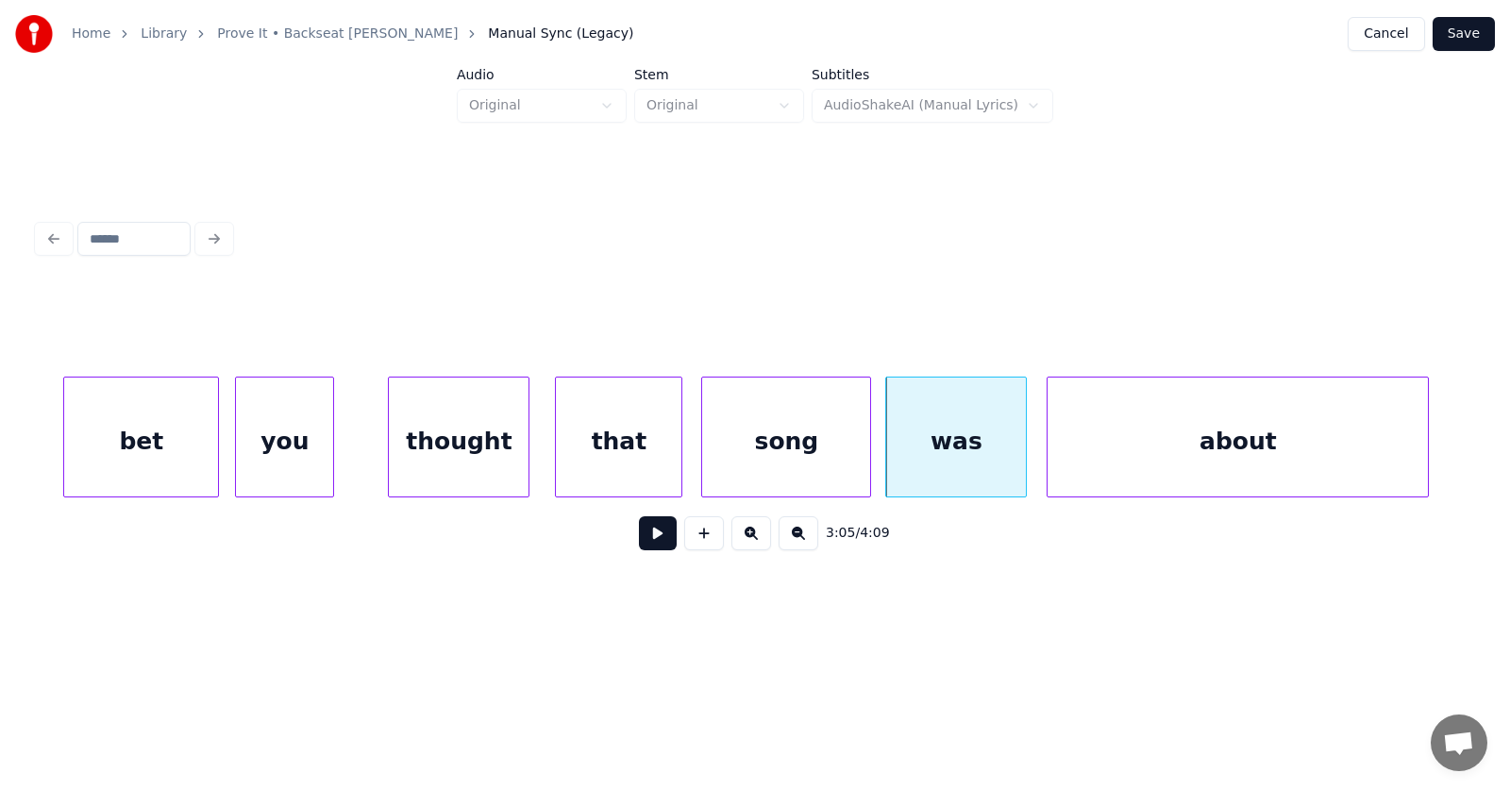
click at [1292, 465] on div "about" at bounding box center [1237, 441] width 380 height 128
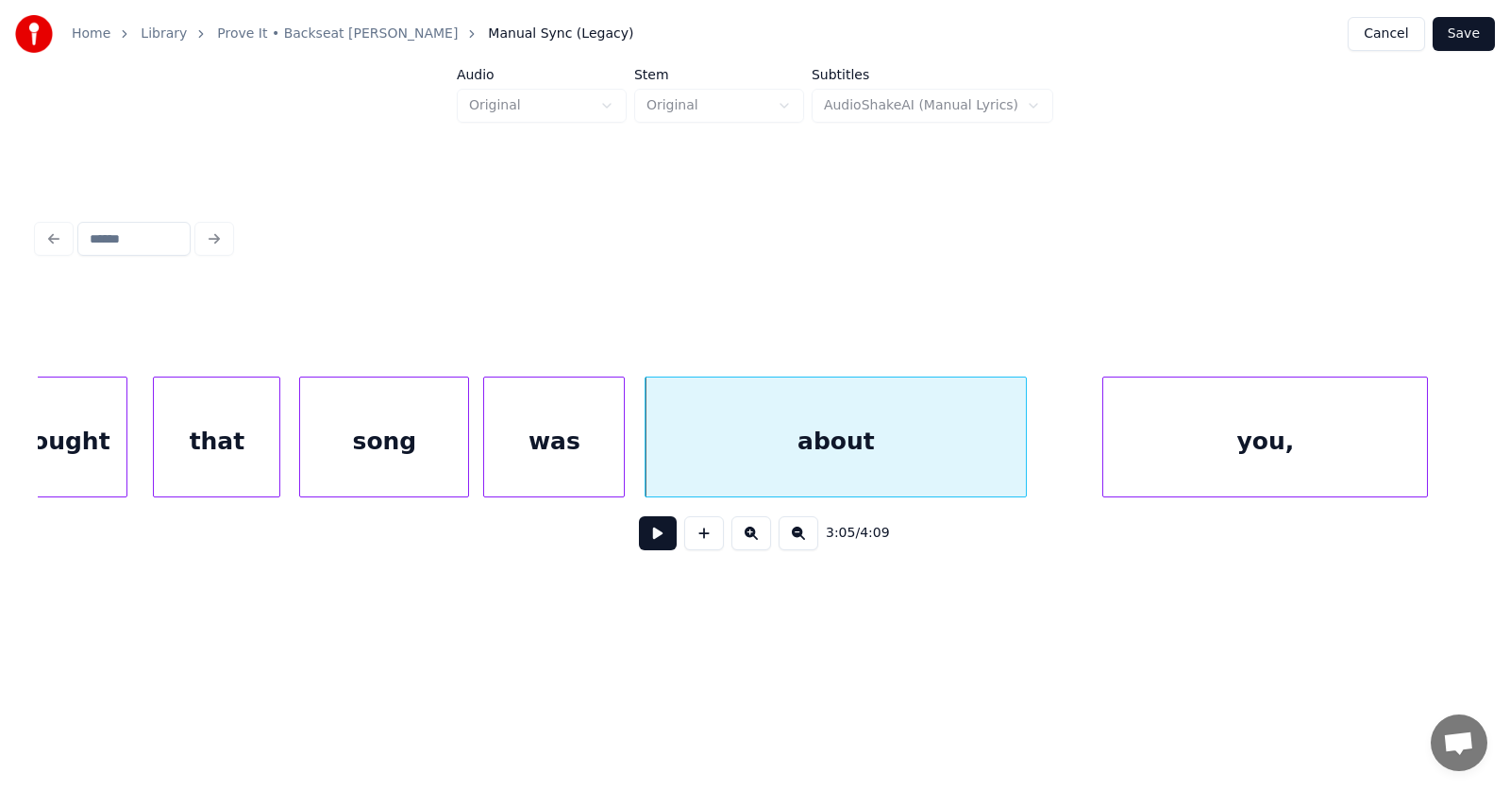
scroll to position [0, 130894]
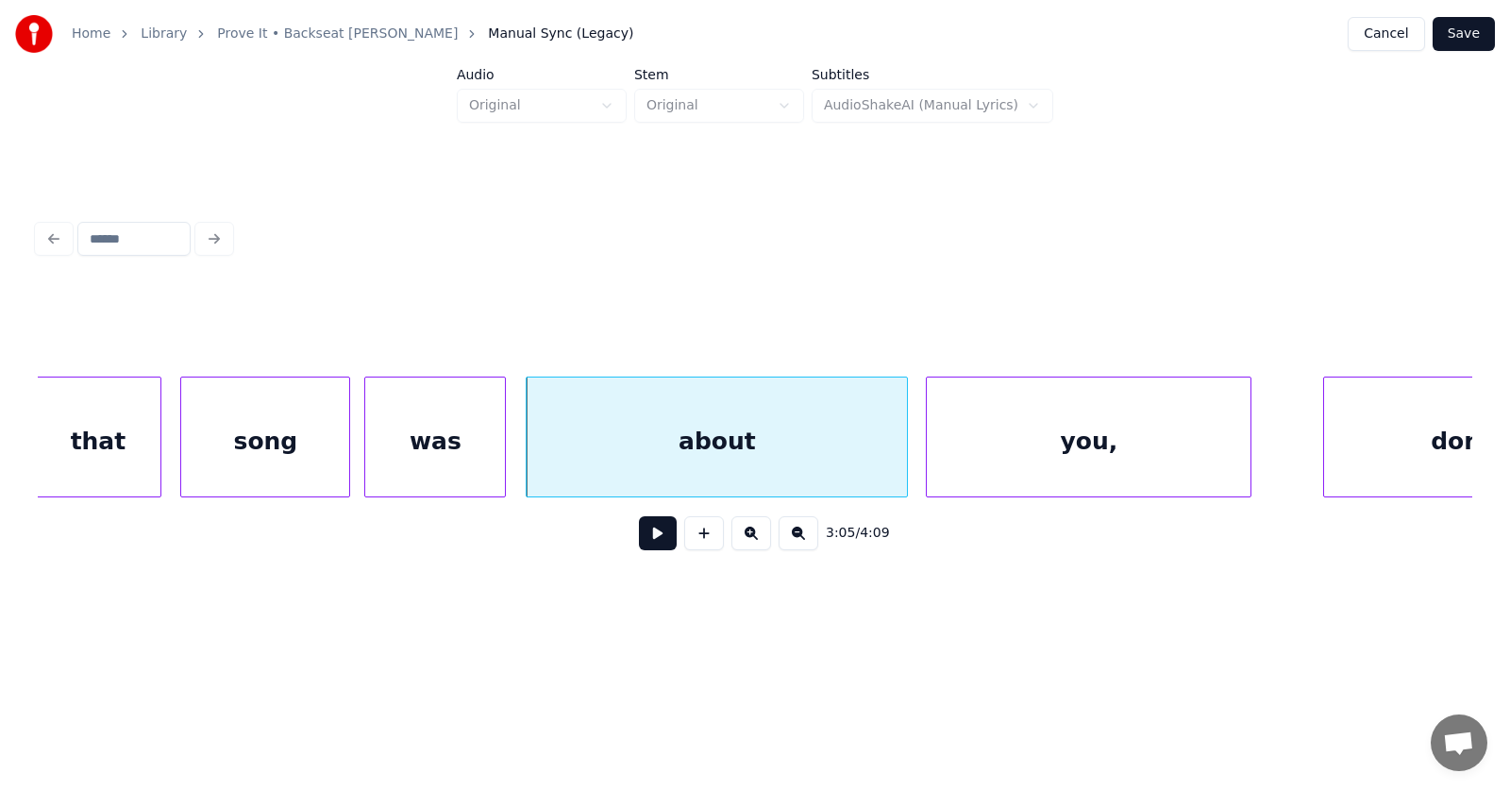
click at [1044, 467] on div "you," at bounding box center [1089, 441] width 324 height 128
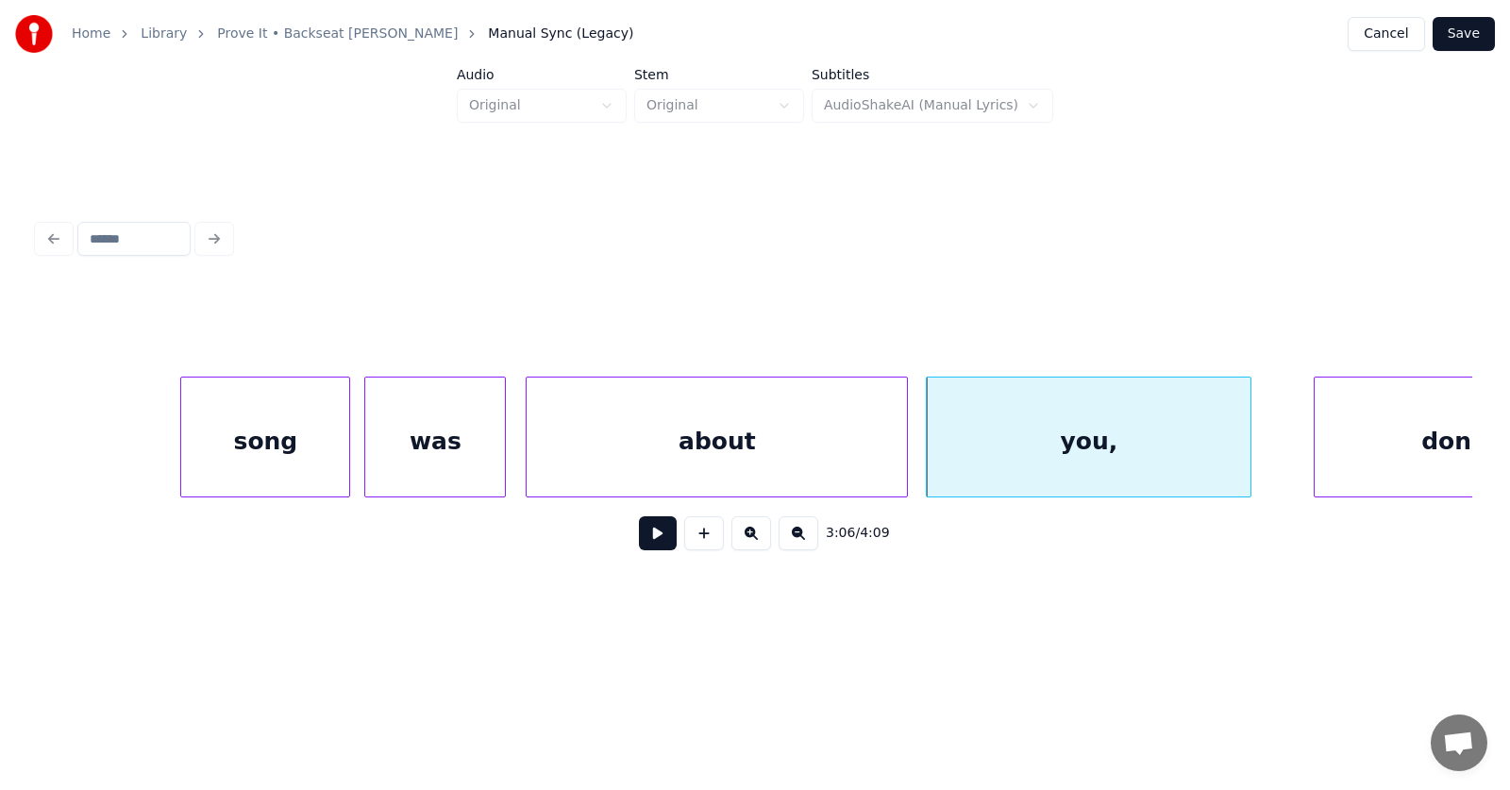
scroll to position [0, 131024]
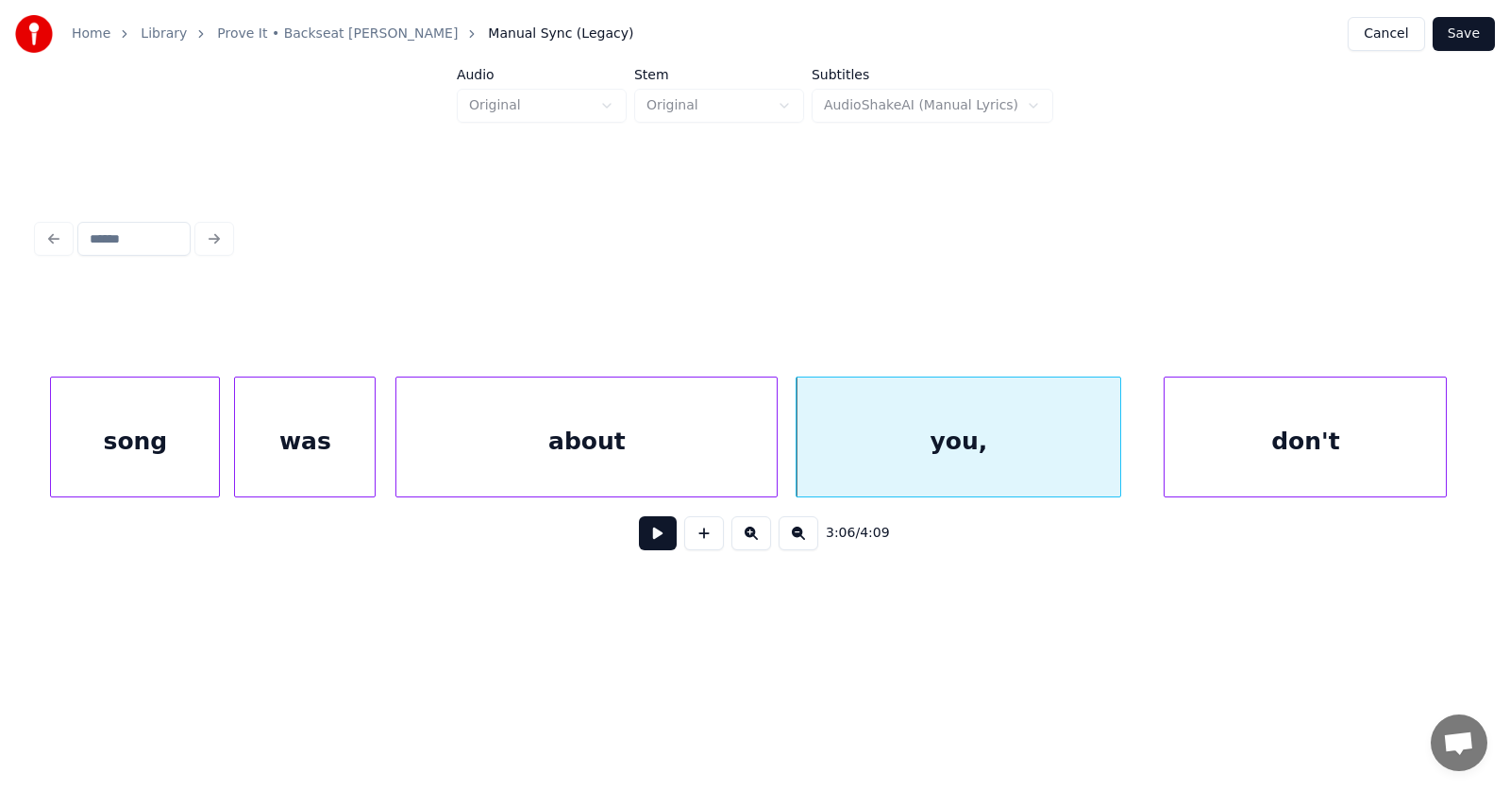
click at [1376, 459] on div "don't" at bounding box center [1304, 441] width 281 height 128
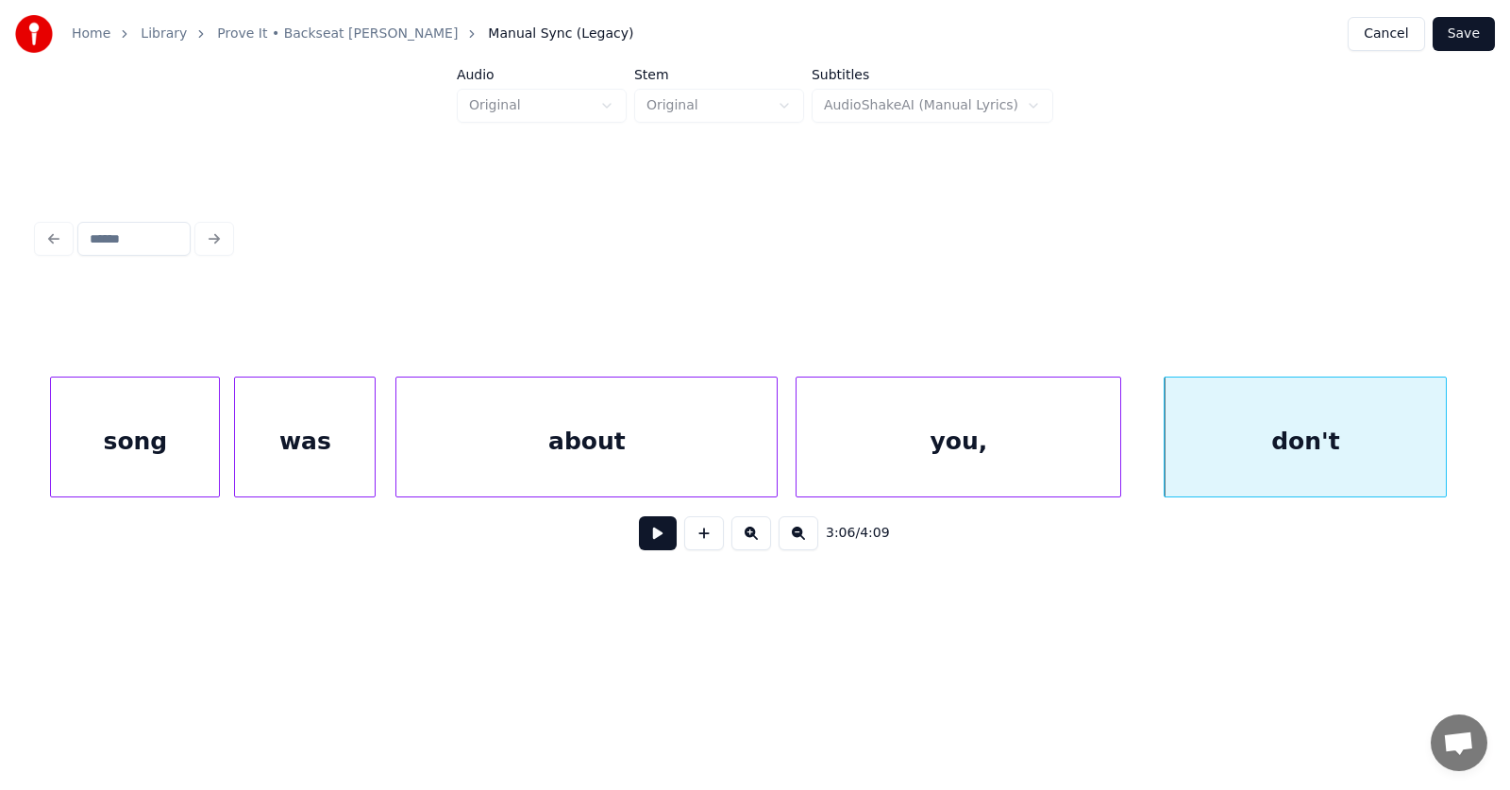
scroll to position [0, 131491]
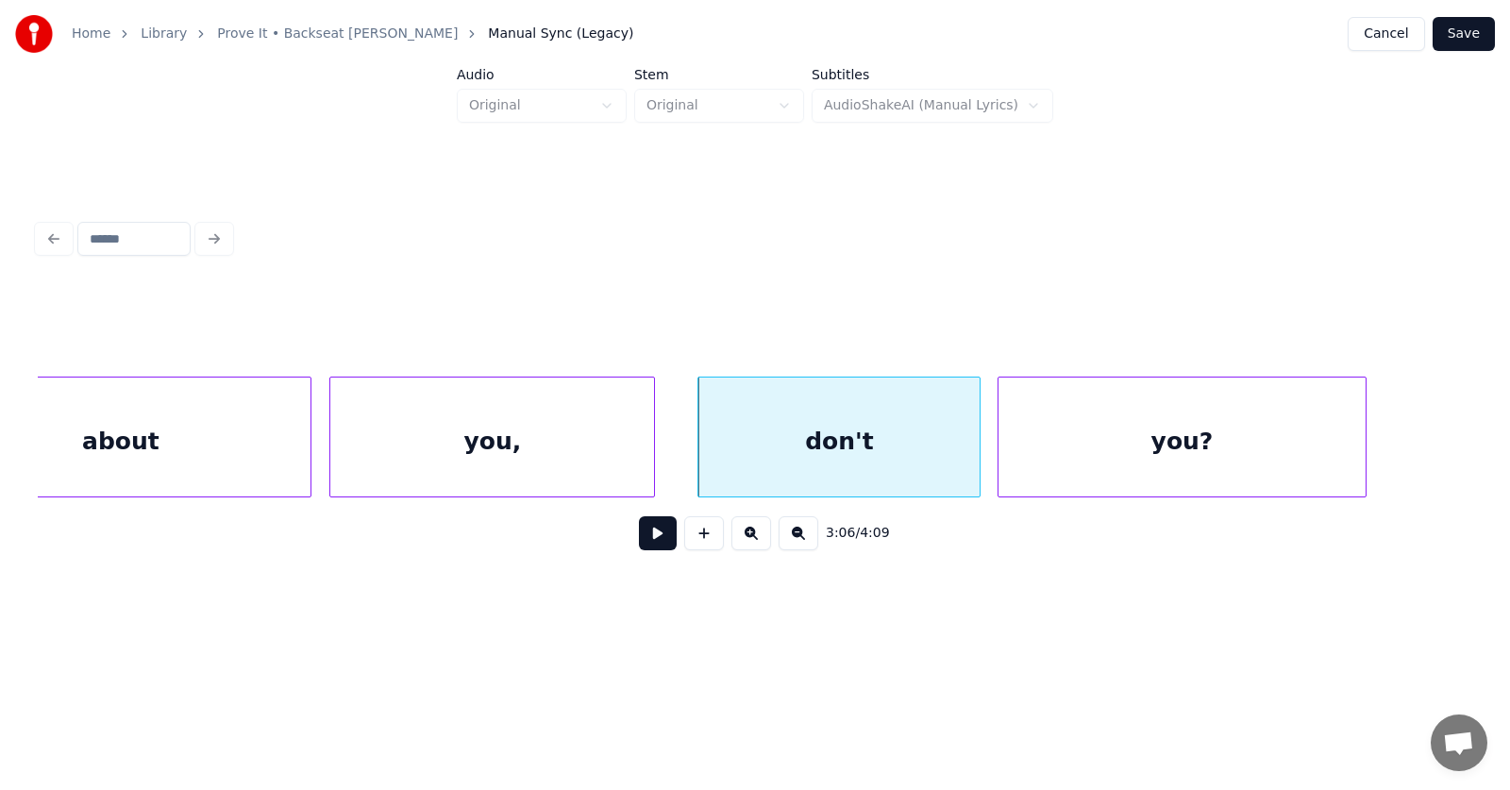
click at [1113, 466] on div "you?" at bounding box center [1181, 441] width 366 height 128
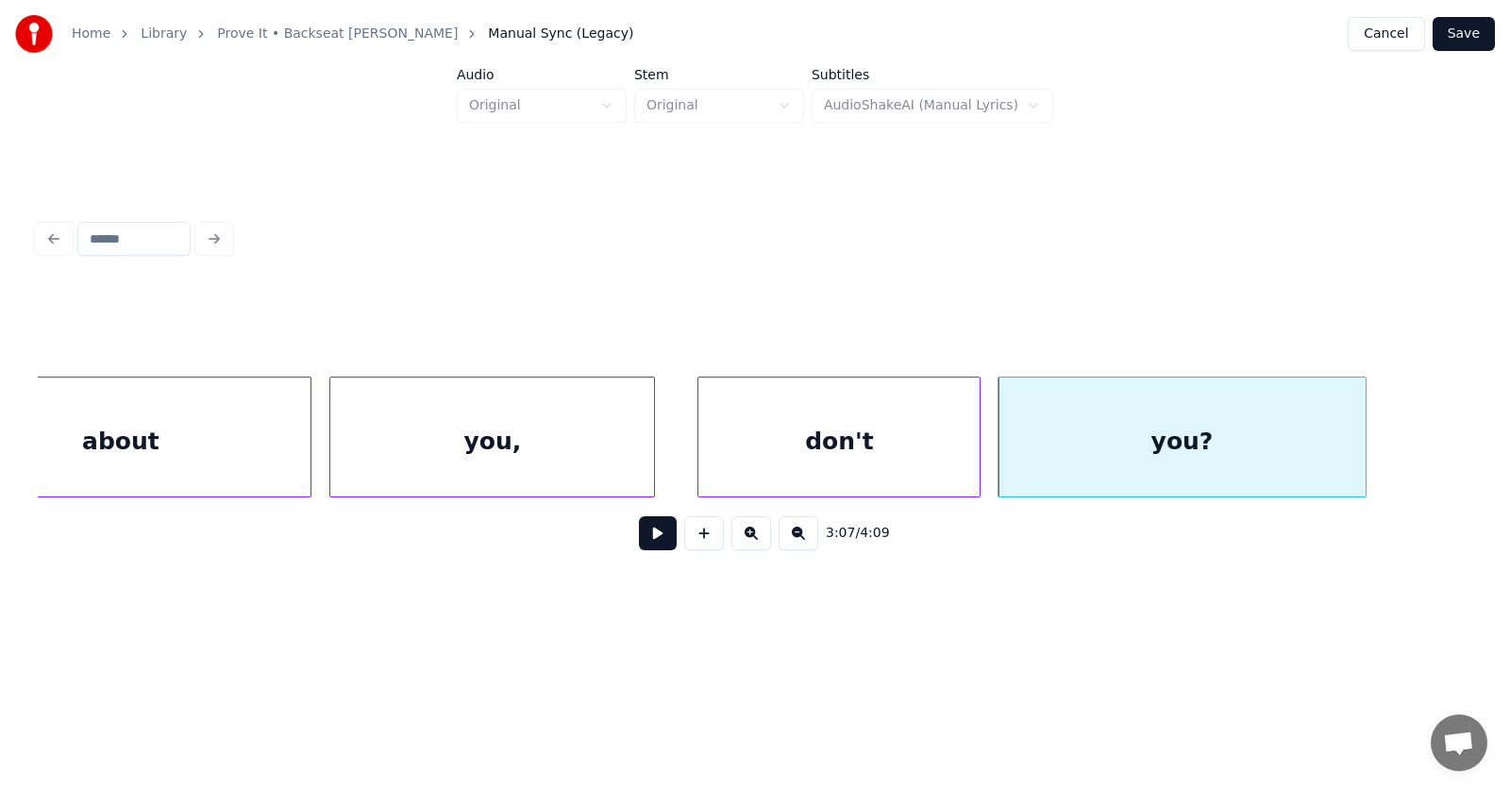
click at [869, 455] on div "don't" at bounding box center [838, 441] width 281 height 128
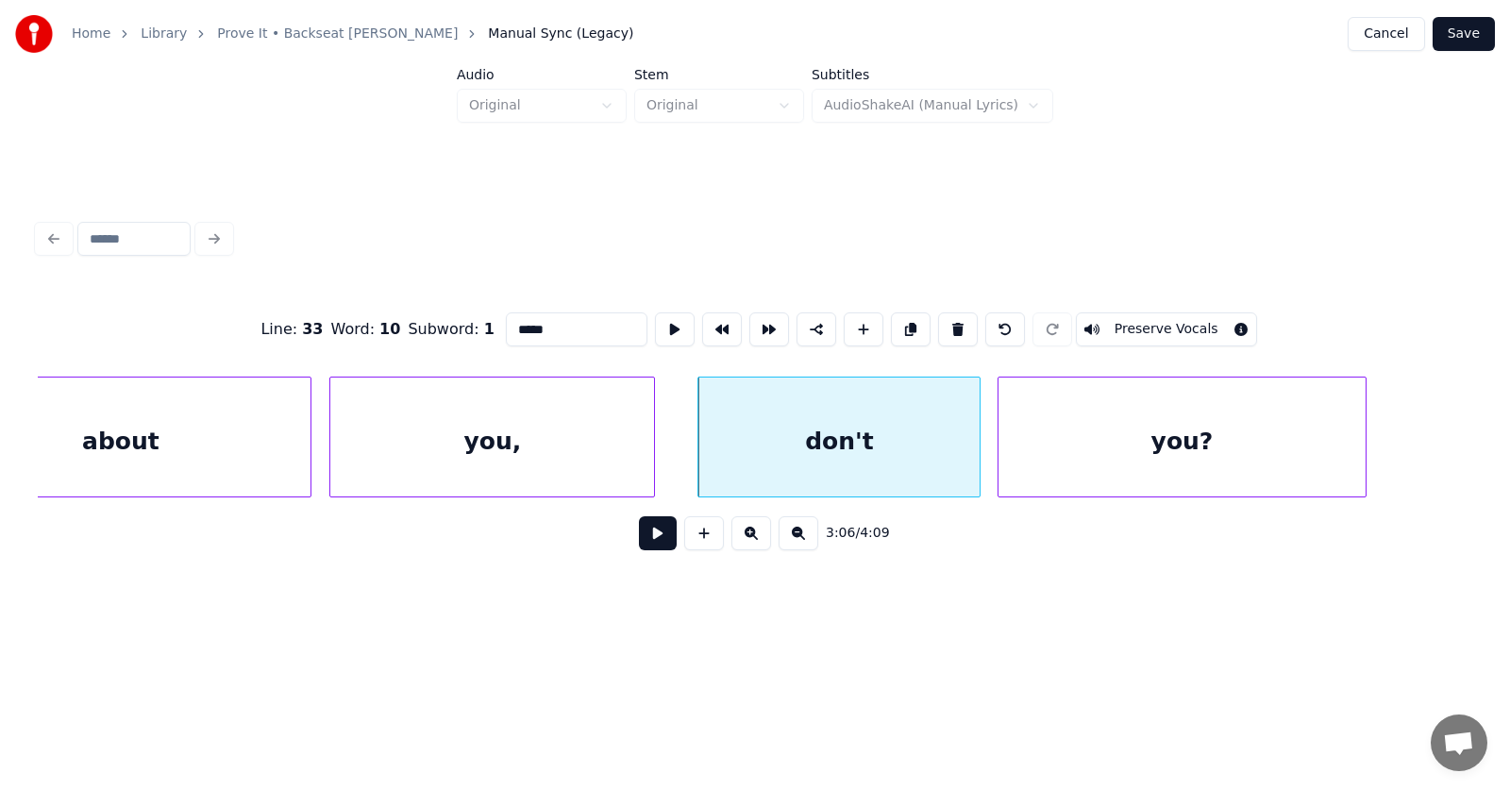
click at [555, 459] on div "you," at bounding box center [492, 441] width 324 height 128
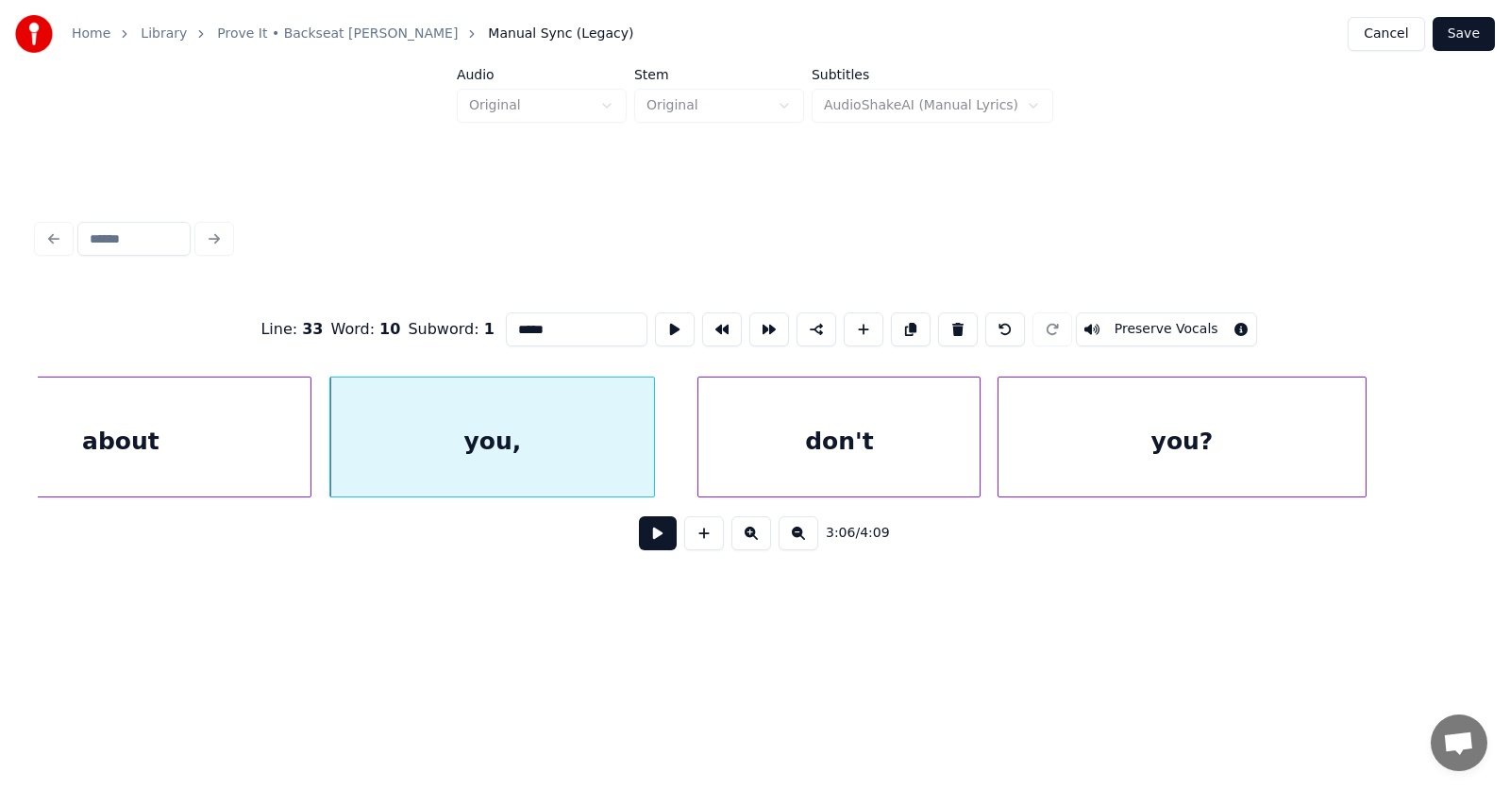
type input "****"
click at [639, 542] on button at bounding box center [658, 533] width 38 height 34
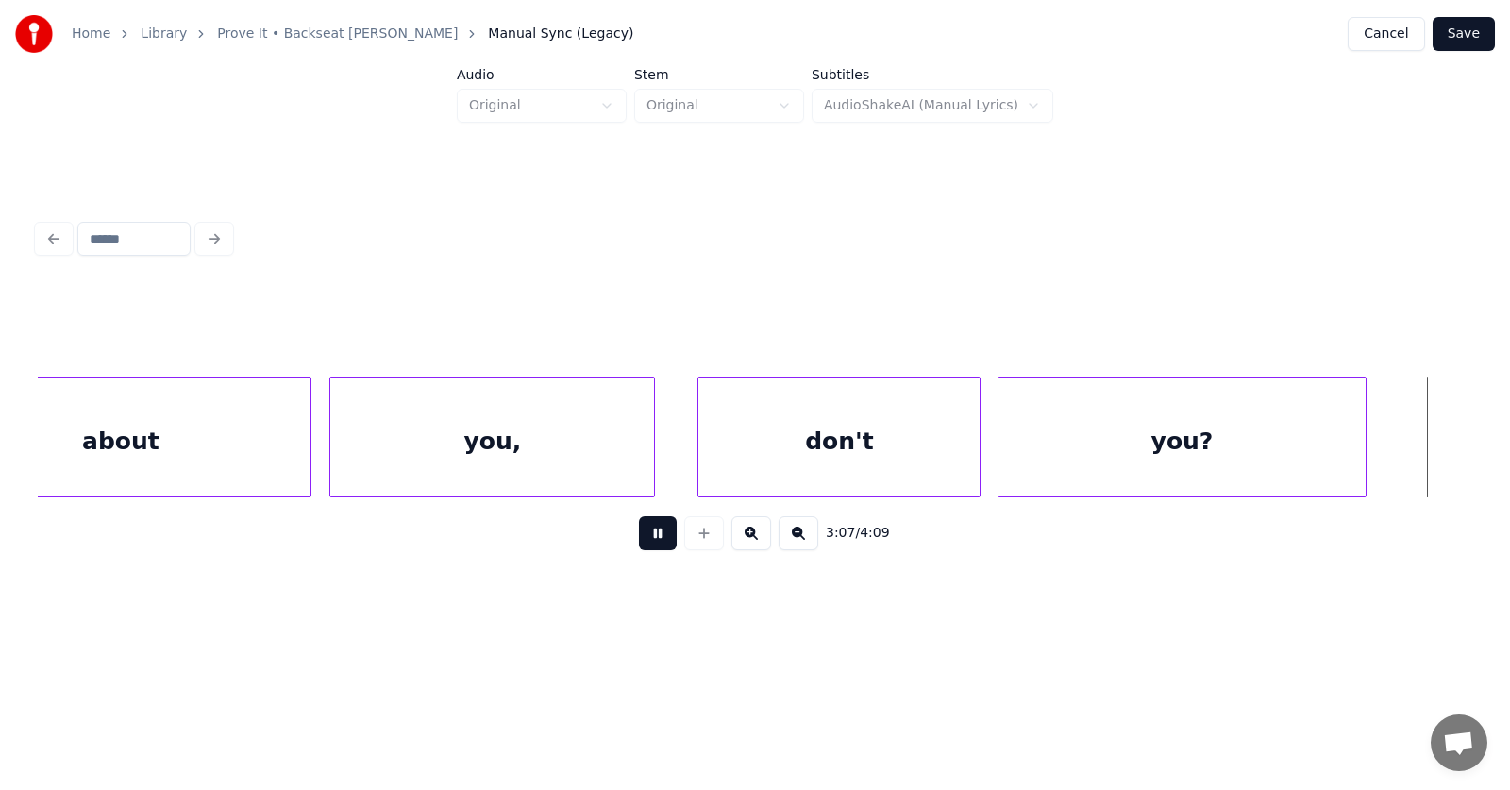
scroll to position [0, 132925]
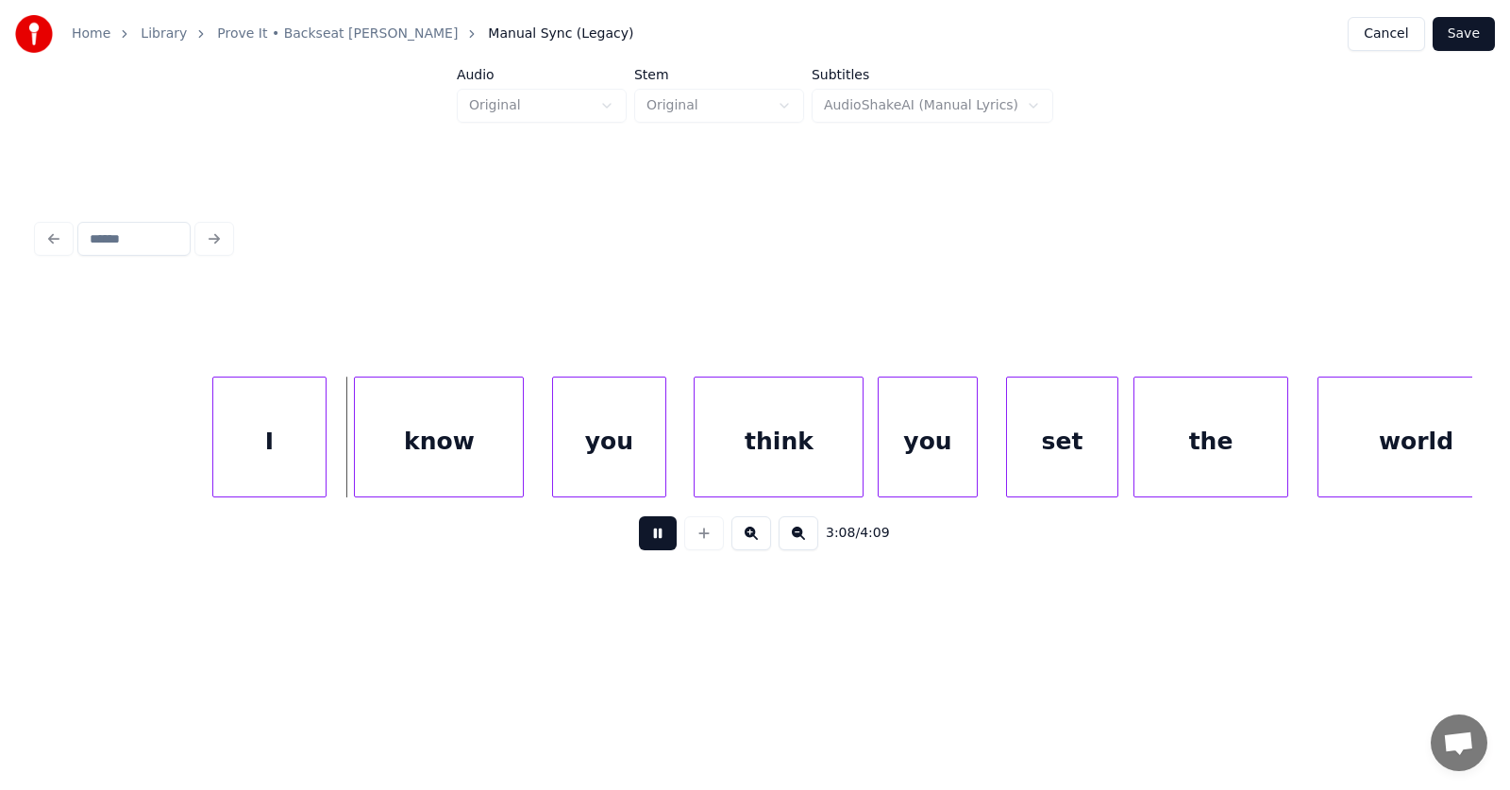
click at [639, 542] on button at bounding box center [658, 533] width 38 height 34
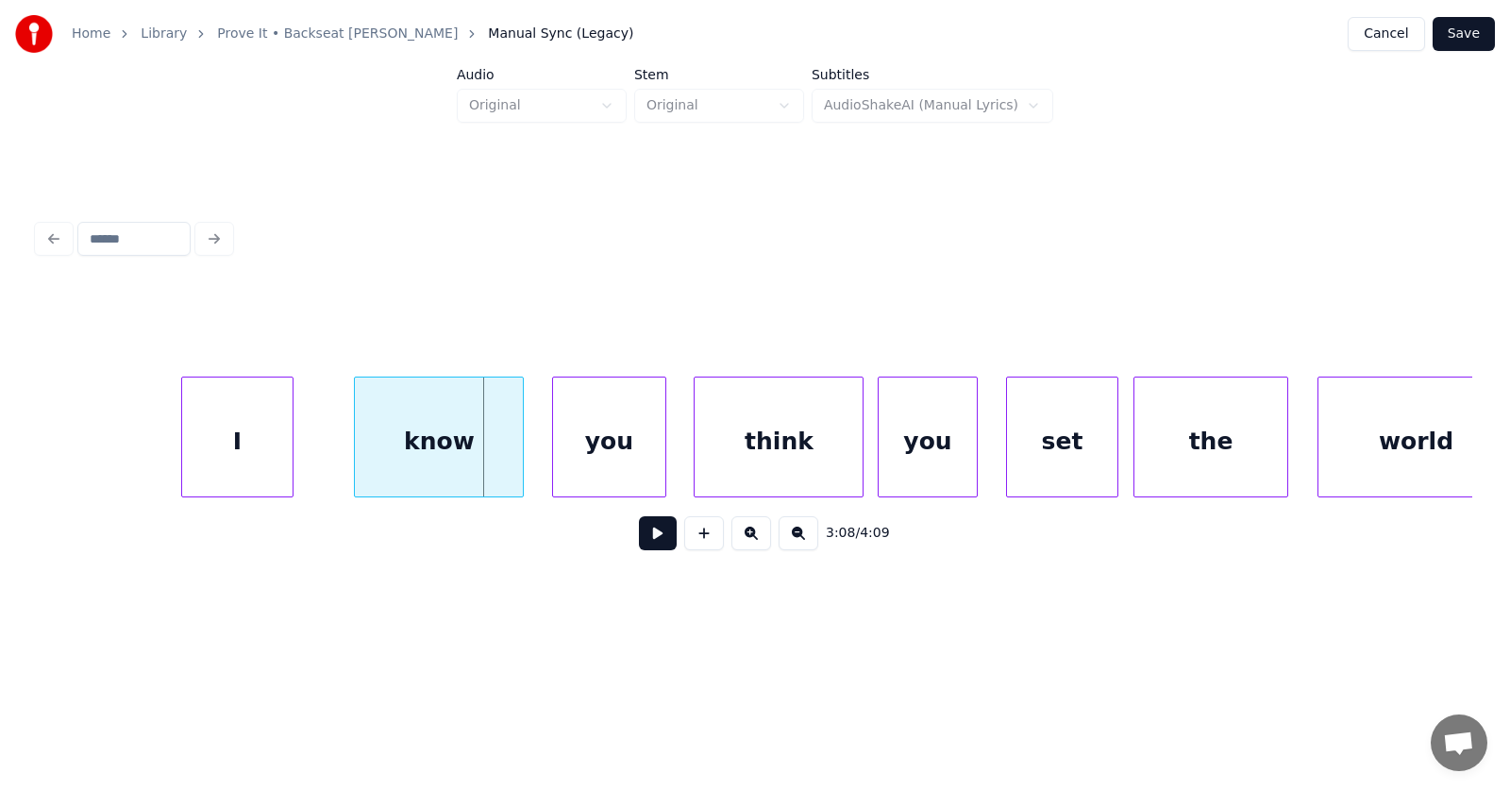
click at [240, 447] on div "I" at bounding box center [237, 441] width 111 height 128
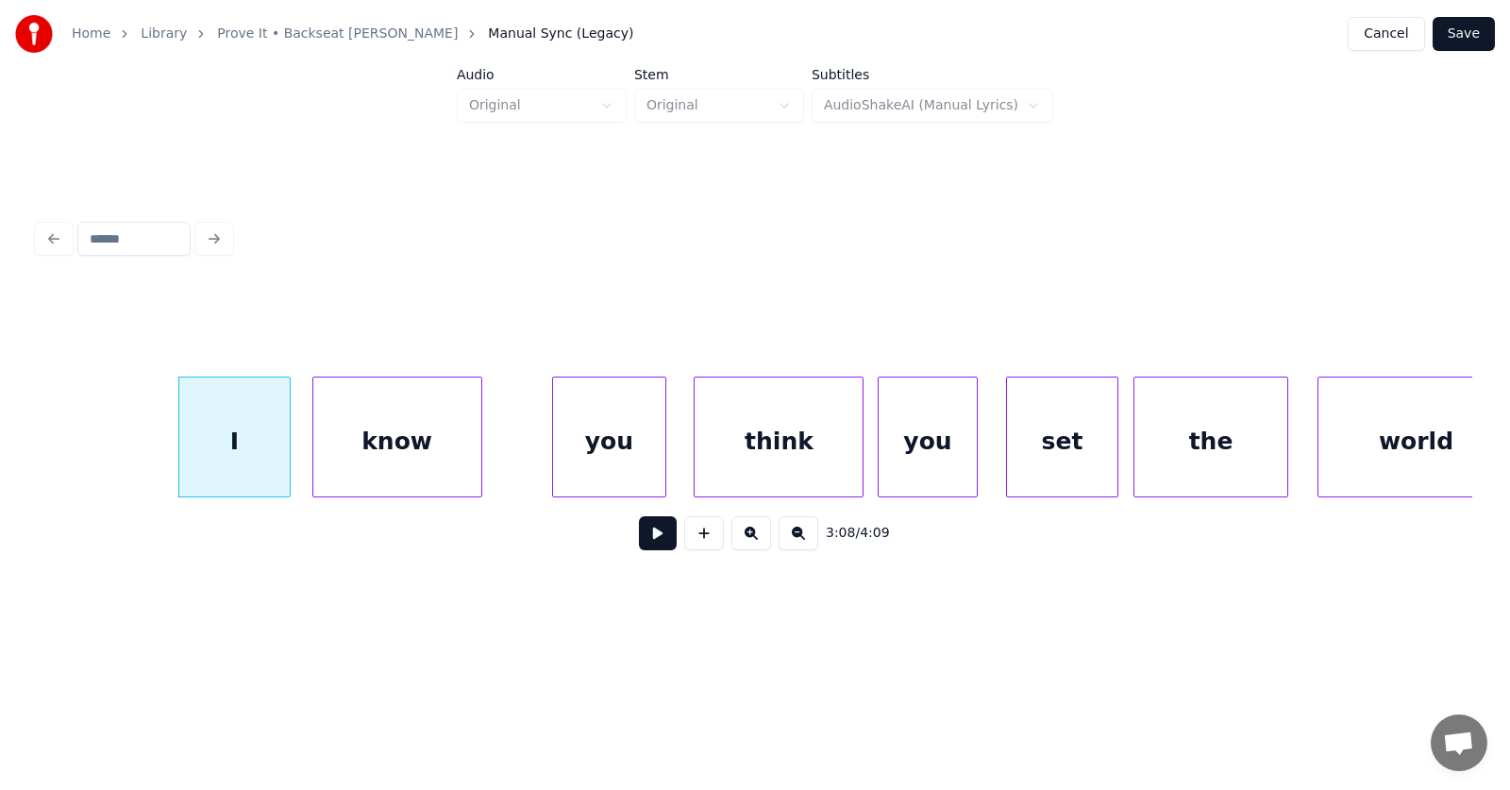
click at [338, 460] on div "know" at bounding box center [397, 441] width 168 height 128
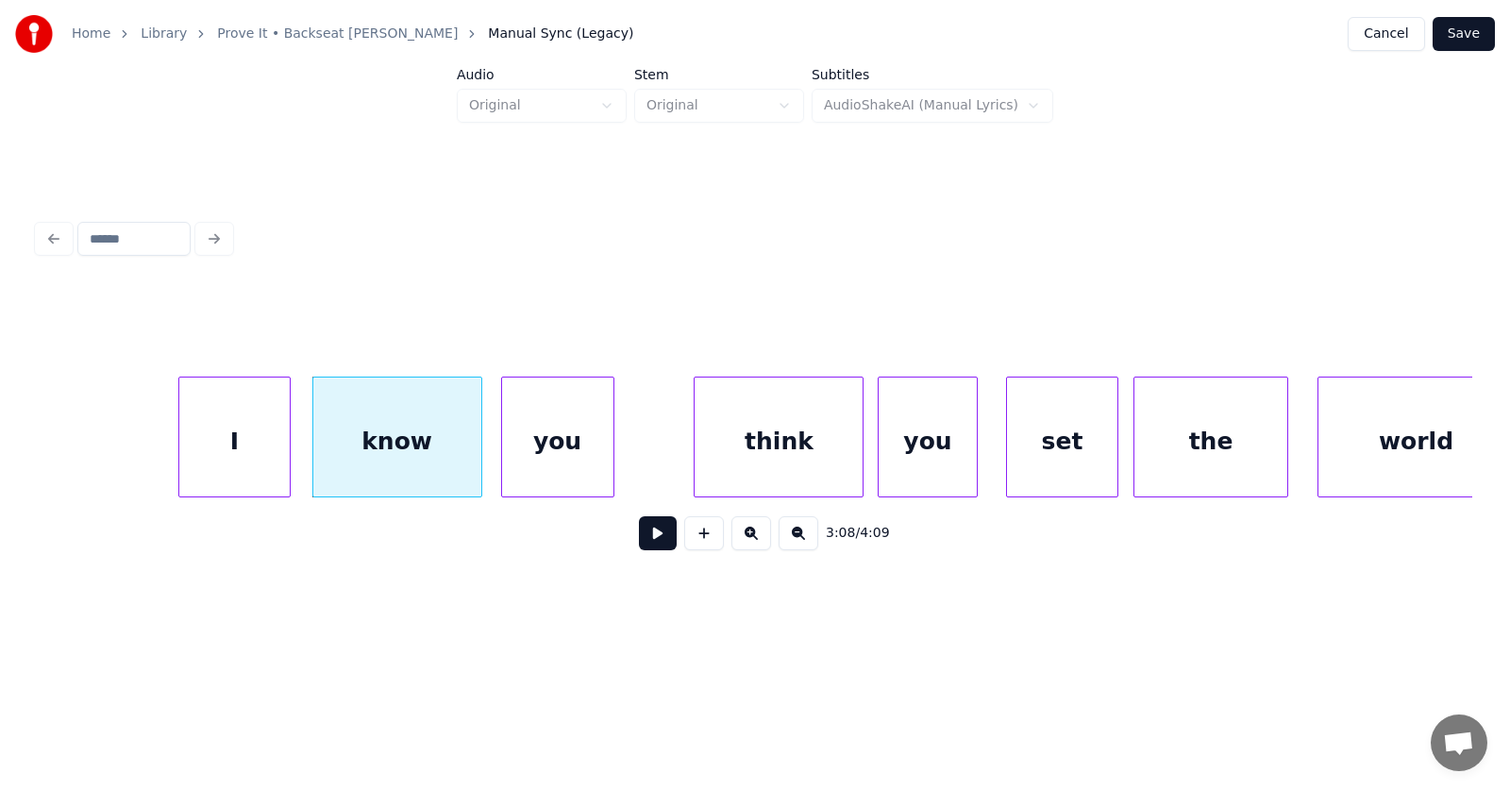
click at [528, 461] on div "you" at bounding box center [557, 441] width 111 height 128
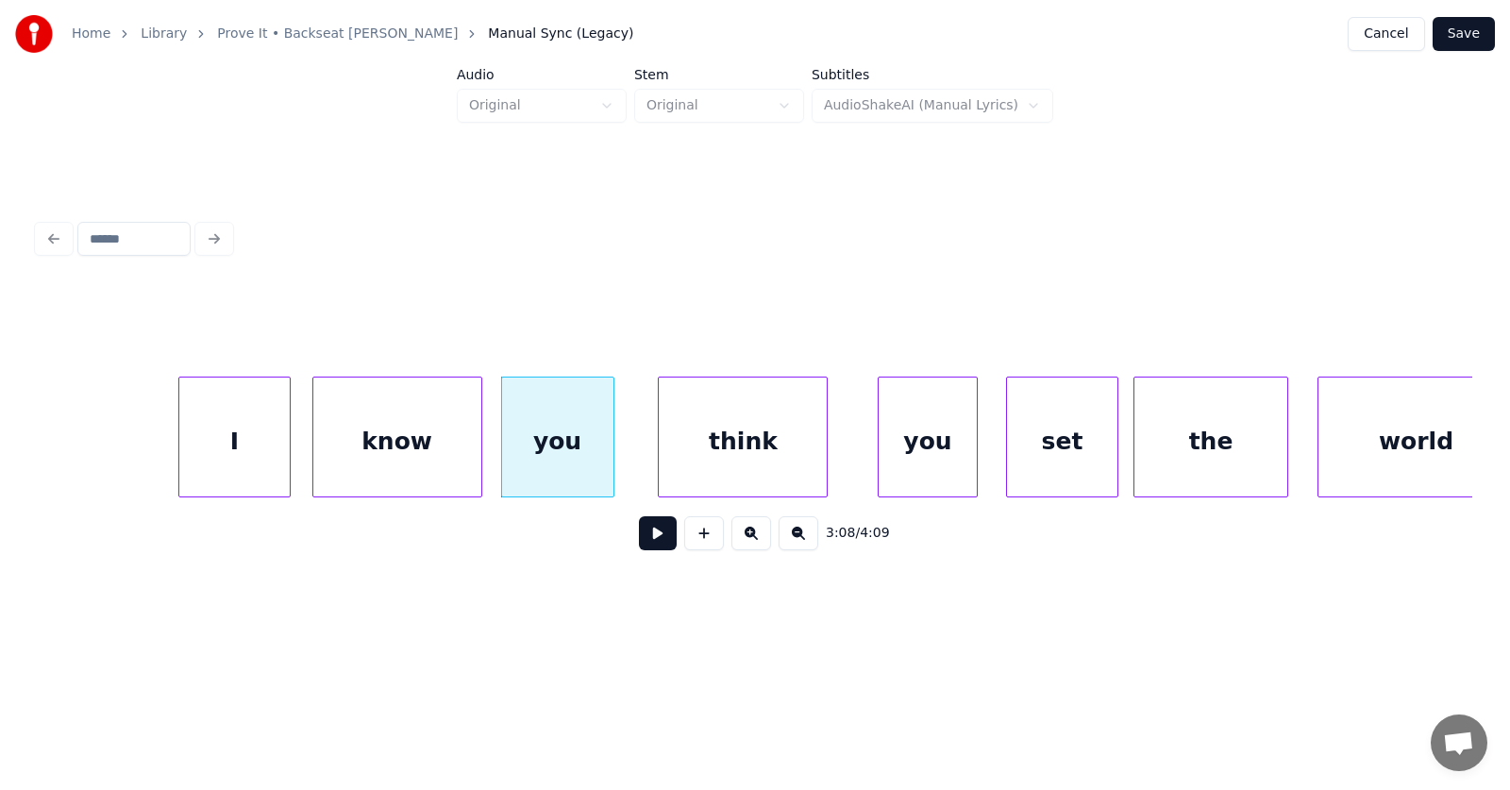
click at [677, 448] on div "think" at bounding box center [743, 441] width 168 height 128
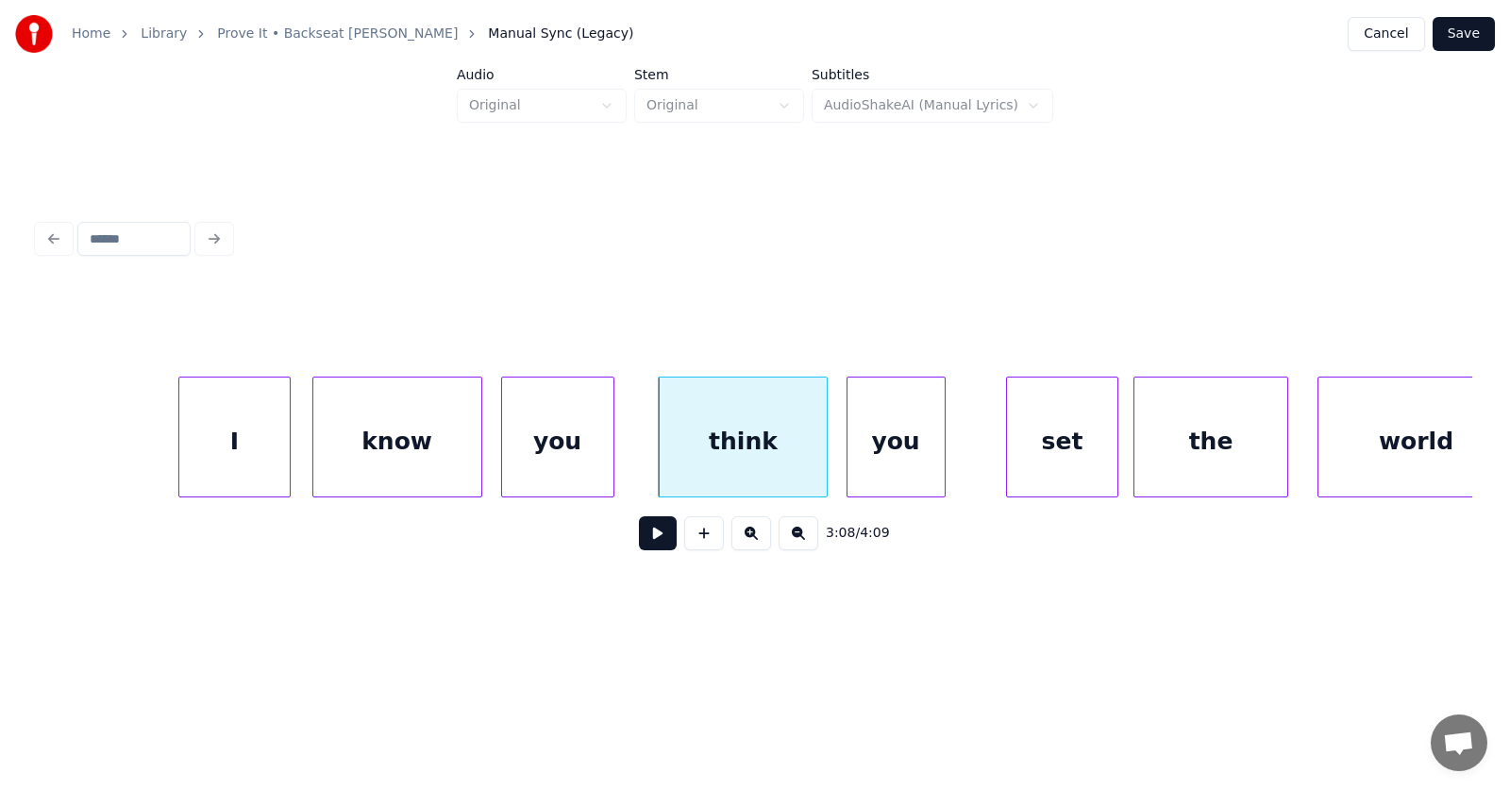
click at [876, 451] on div "you" at bounding box center [895, 441] width 97 height 128
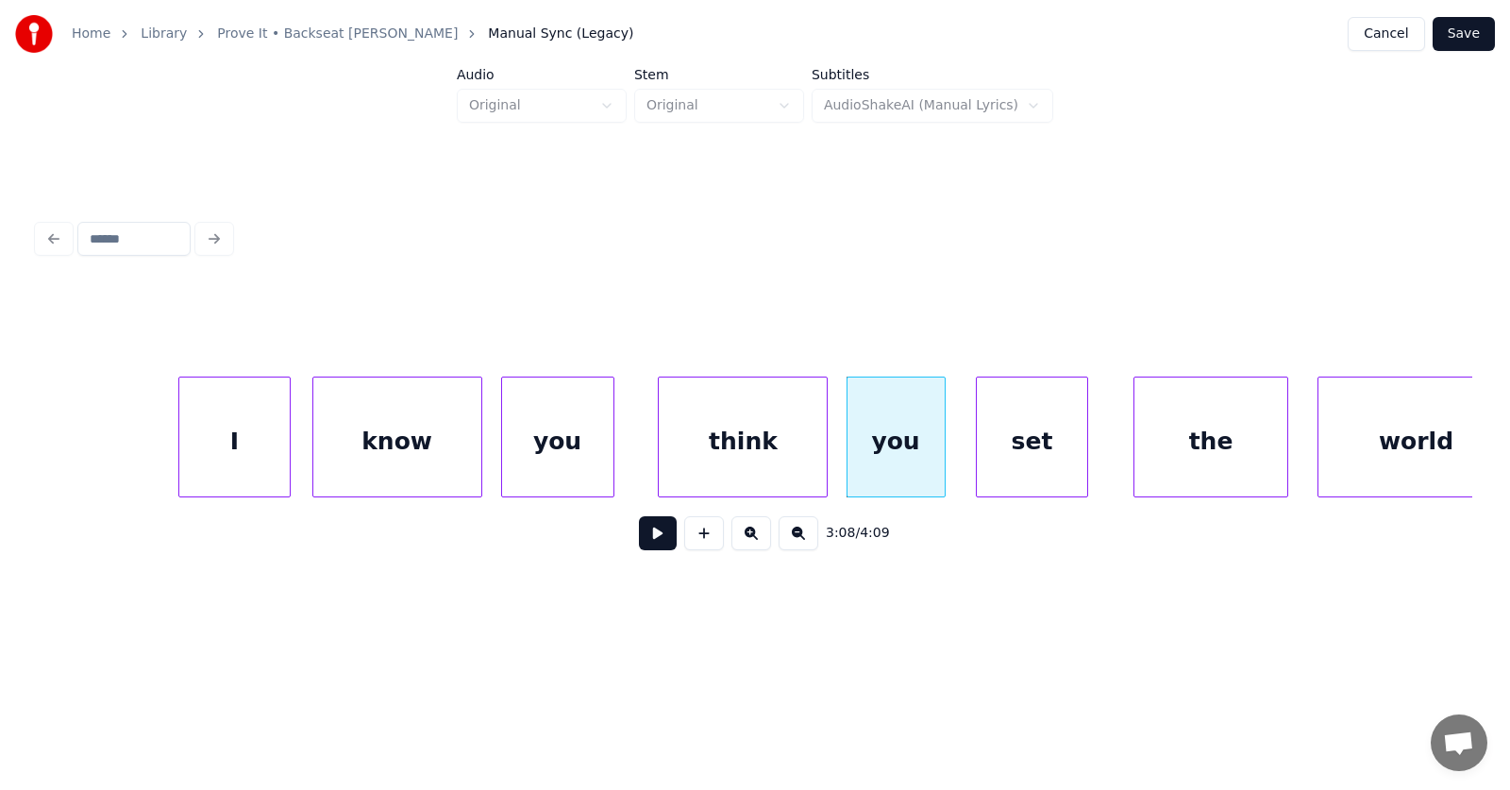
click at [1009, 460] on div "set" at bounding box center [1032, 441] width 111 height 128
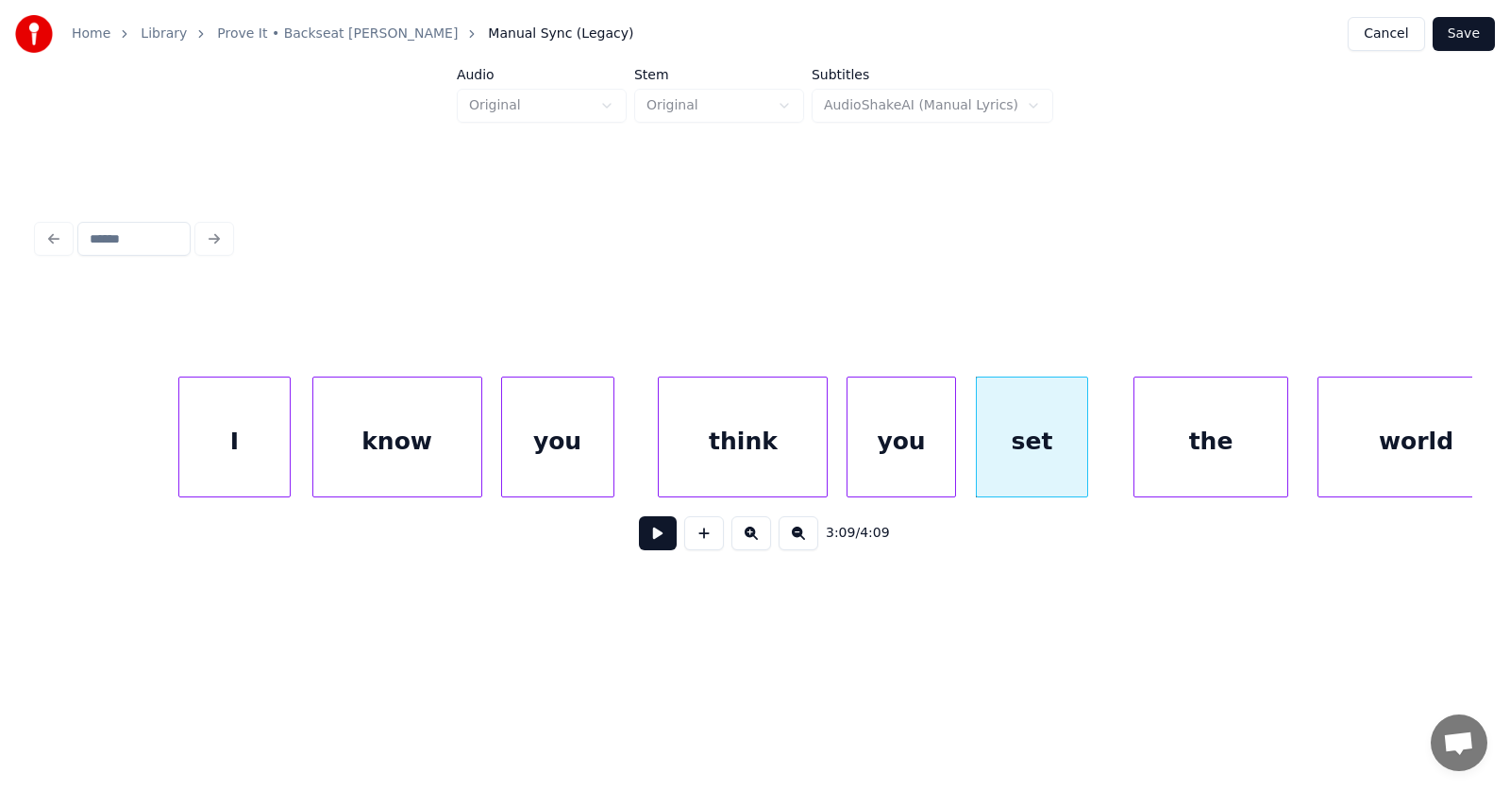
click at [952, 449] on div at bounding box center [952, 436] width 6 height 119
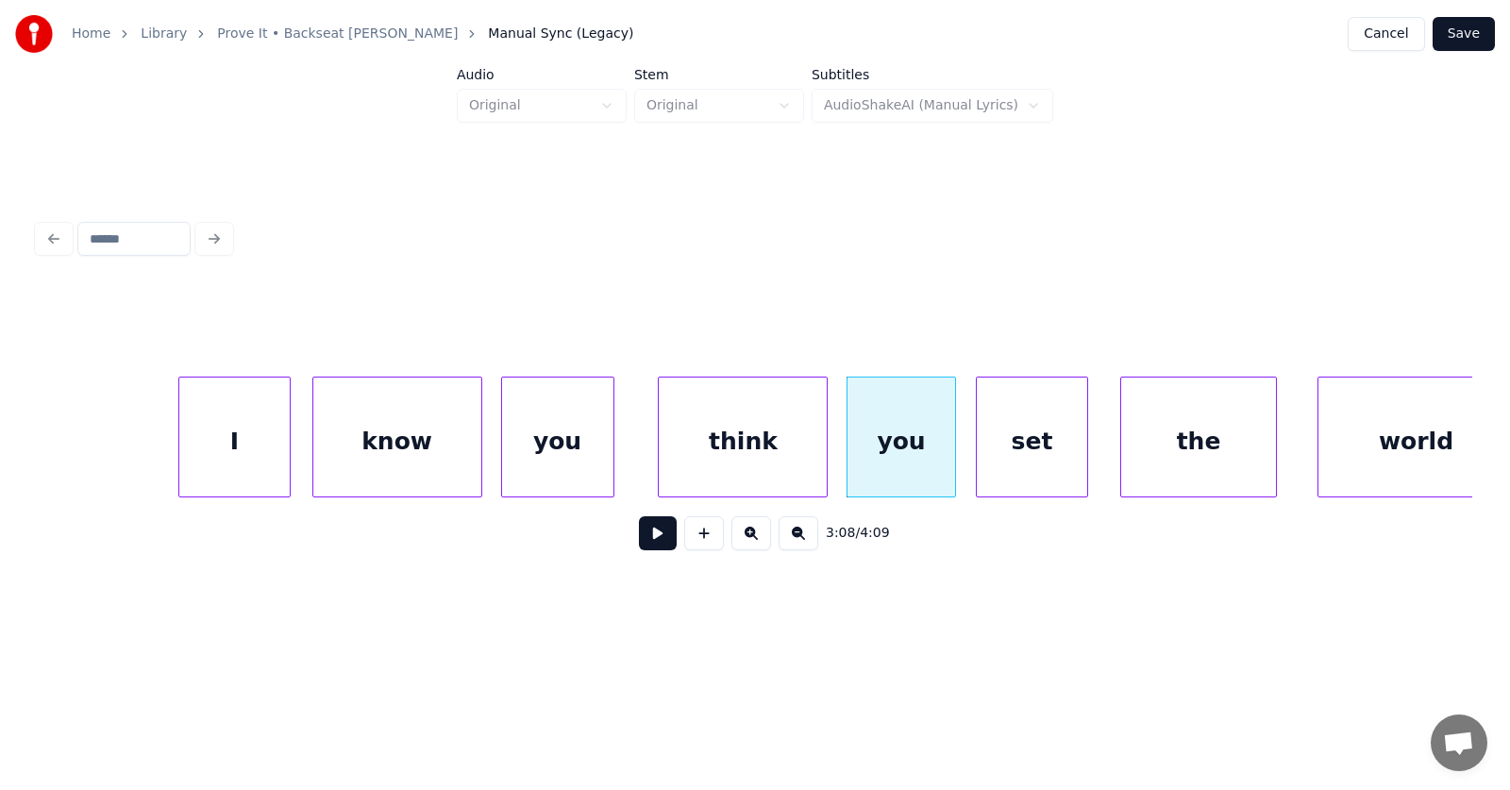
click at [1170, 458] on div "the" at bounding box center [1198, 441] width 154 height 128
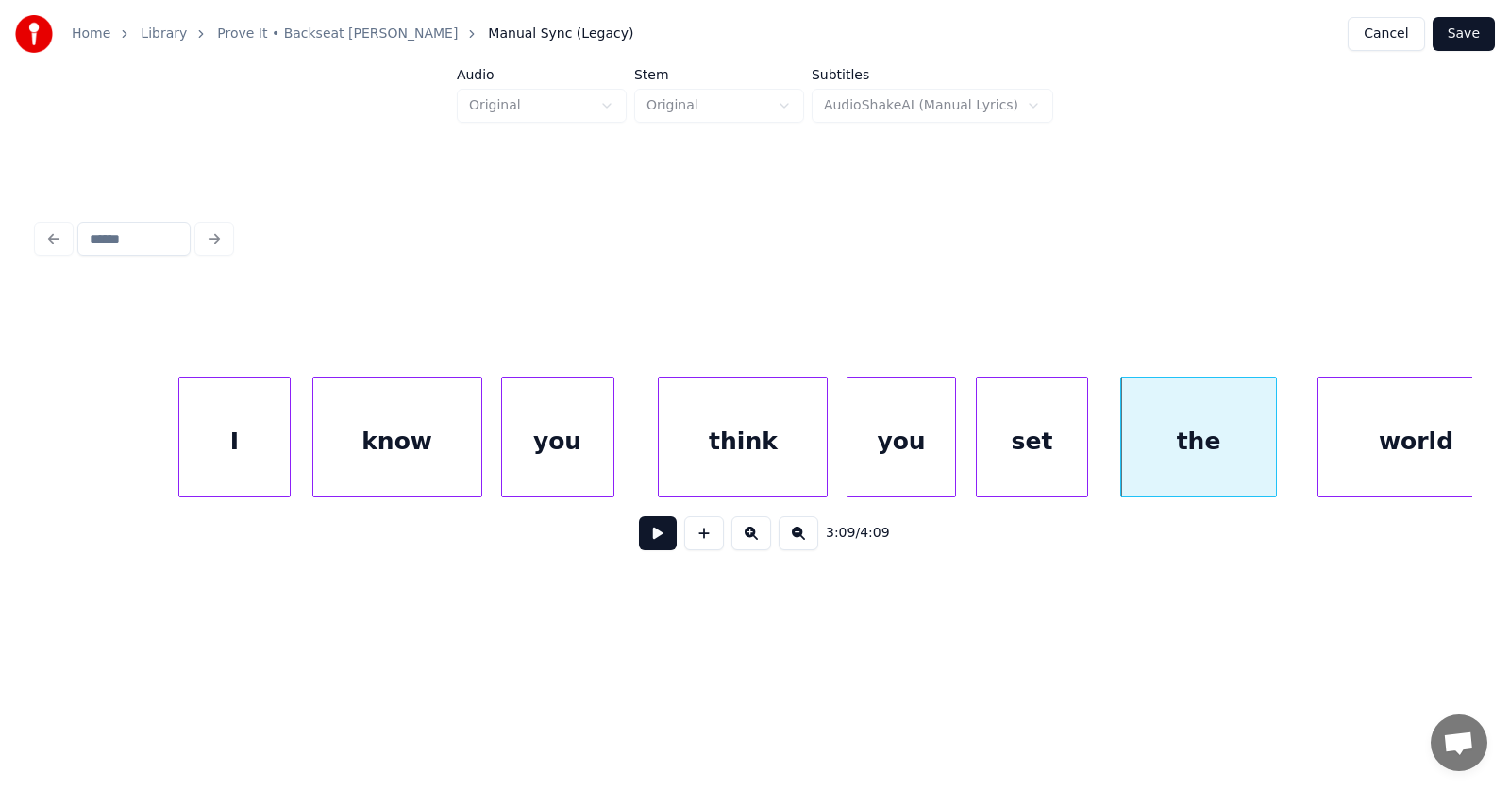
scroll to position [0, 132961]
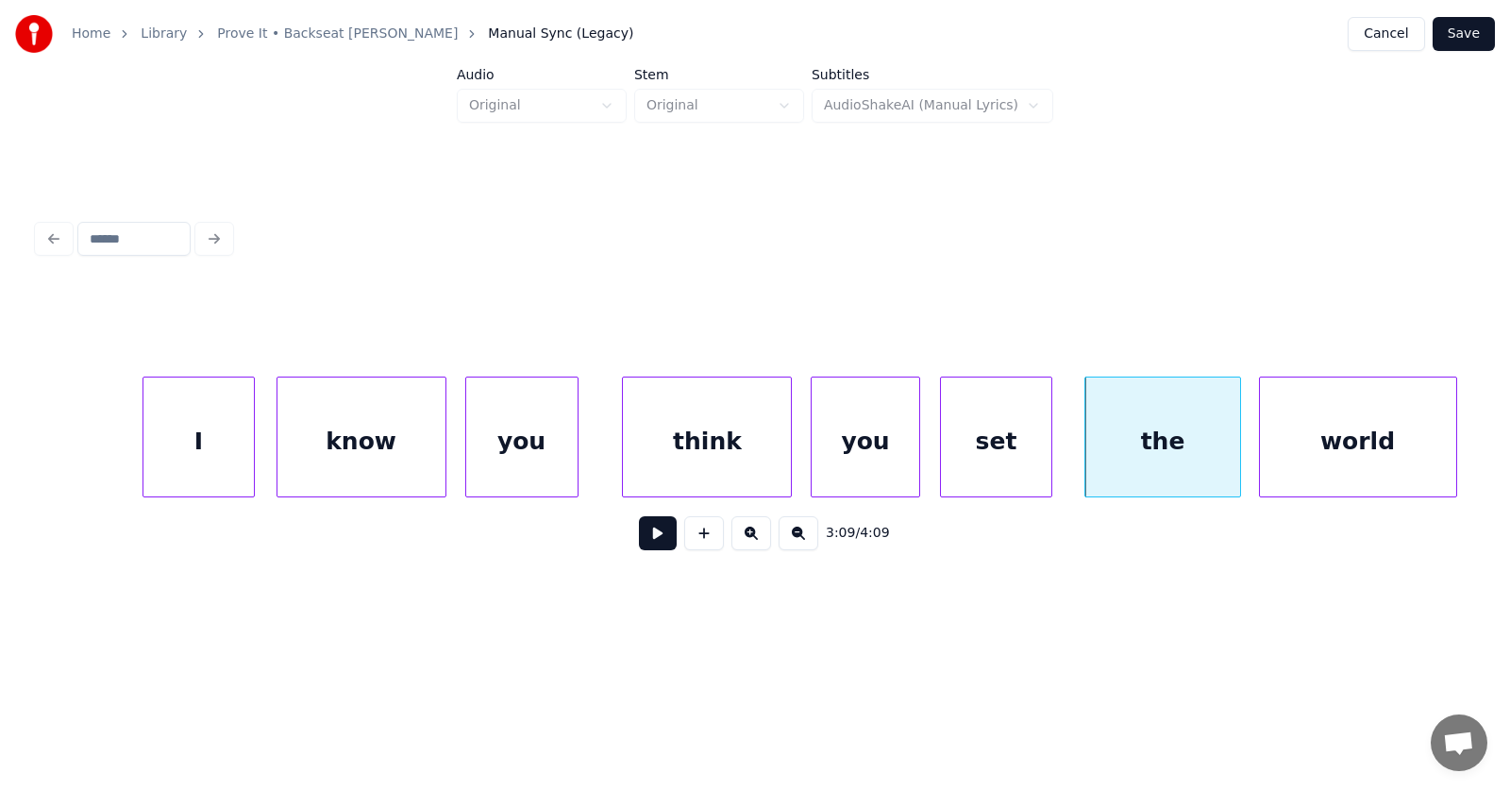
click at [1343, 447] on div "world" at bounding box center [1358, 441] width 196 height 128
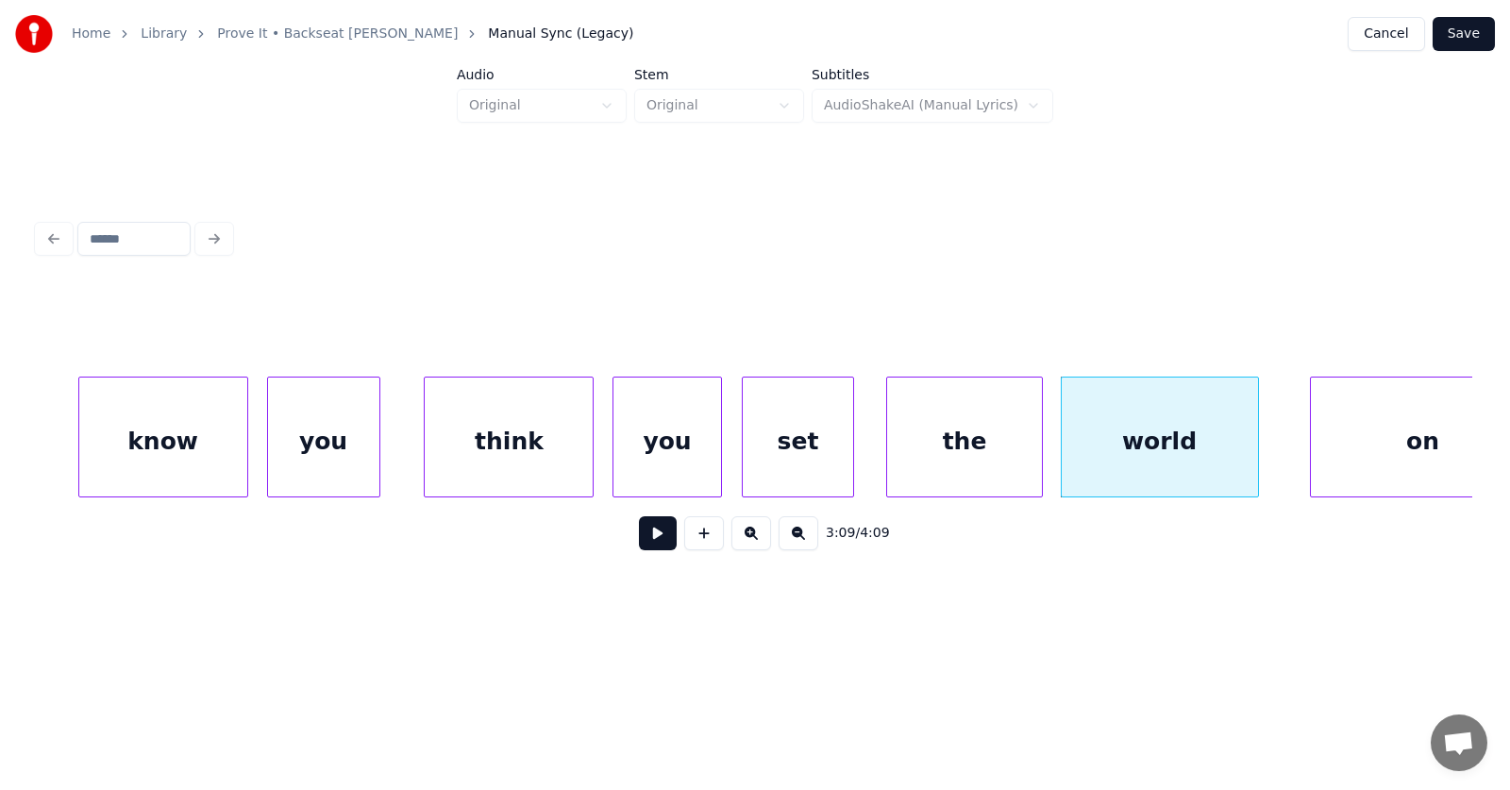
scroll to position [0, 133279]
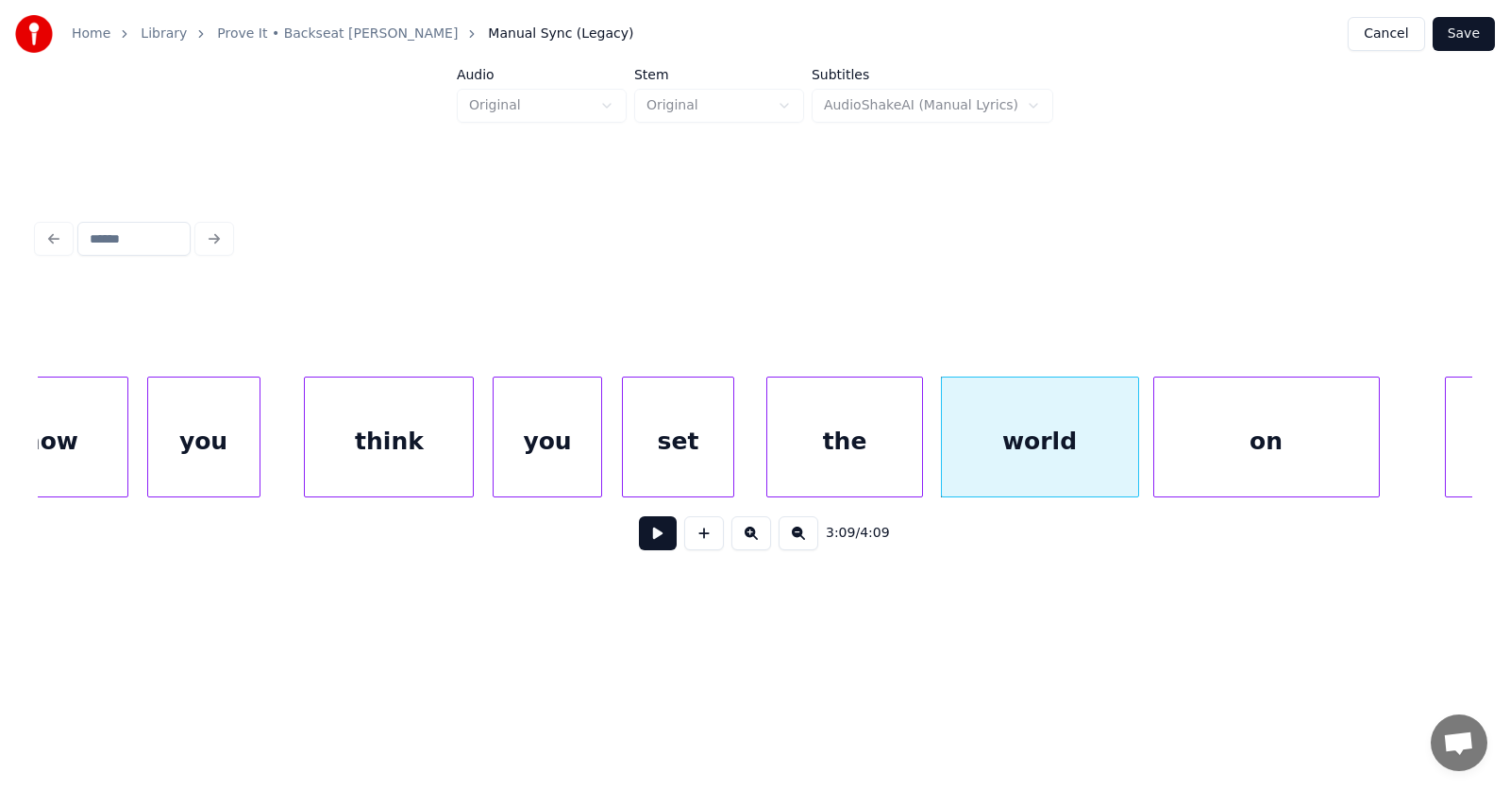
click at [1210, 463] on div "on" at bounding box center [1266, 441] width 225 height 128
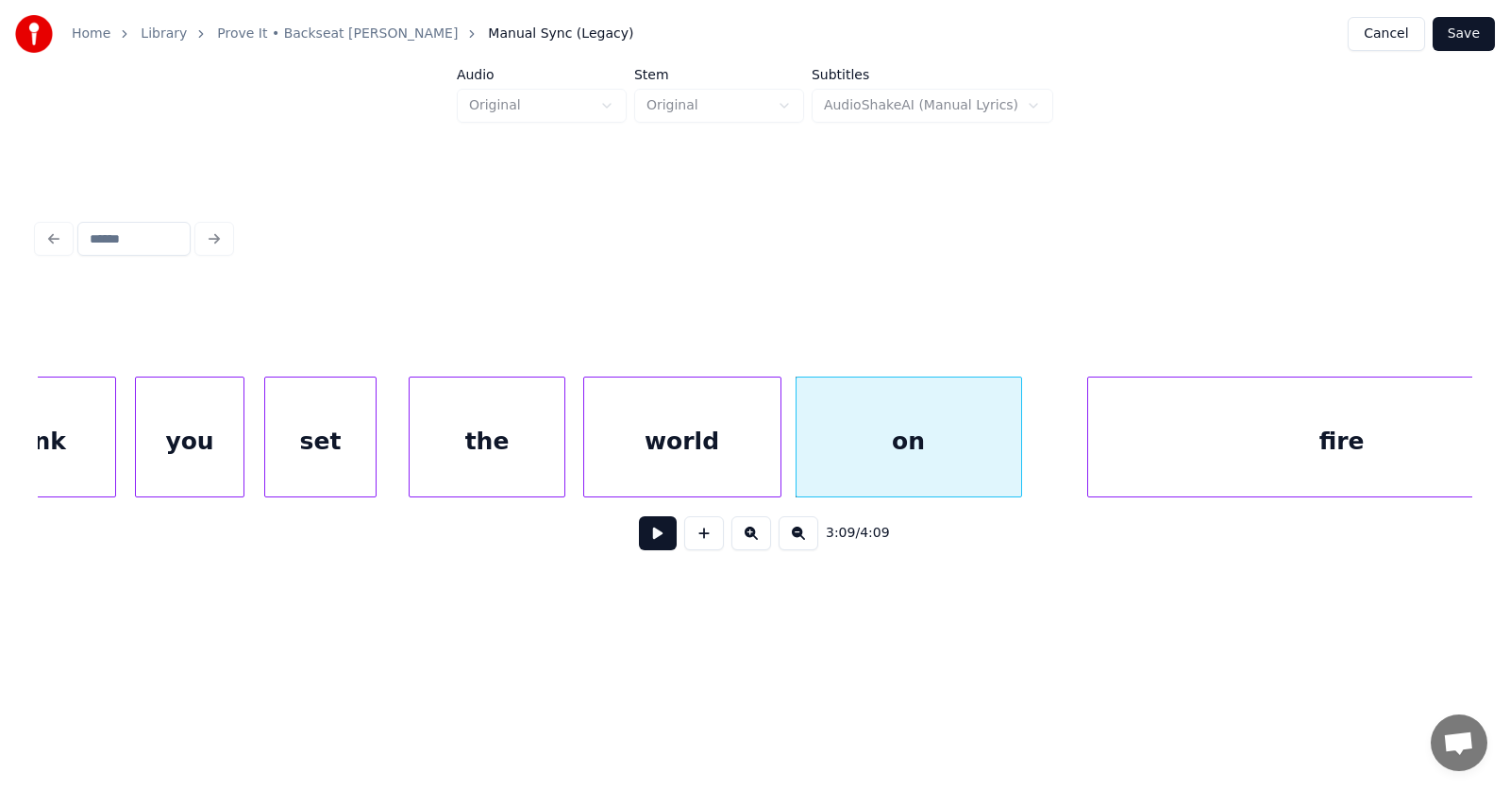
scroll to position [0, 133756]
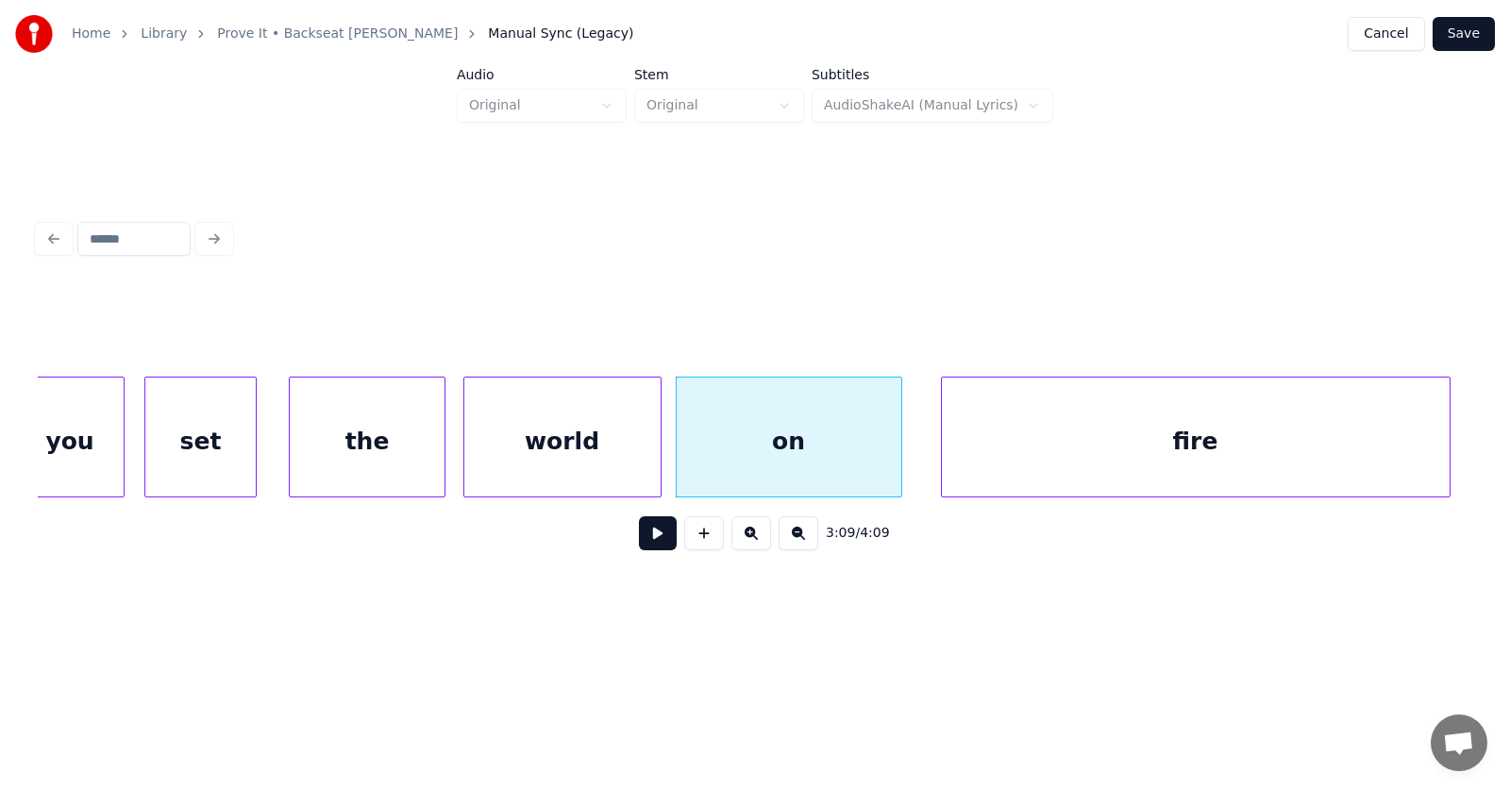
click at [1146, 455] on div "fire" at bounding box center [1196, 441] width 508 height 128
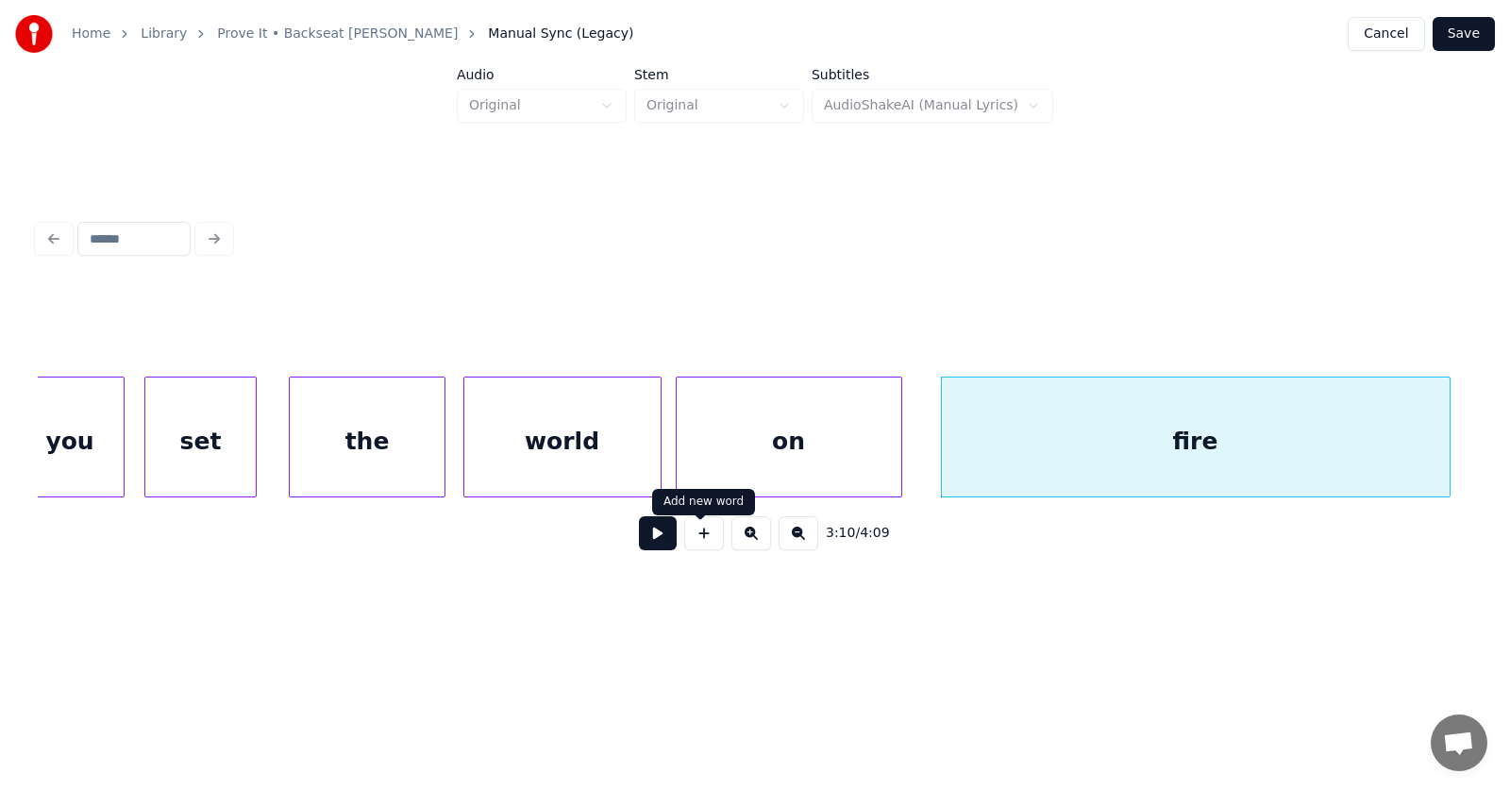
click at [646, 538] on button at bounding box center [658, 533] width 38 height 34
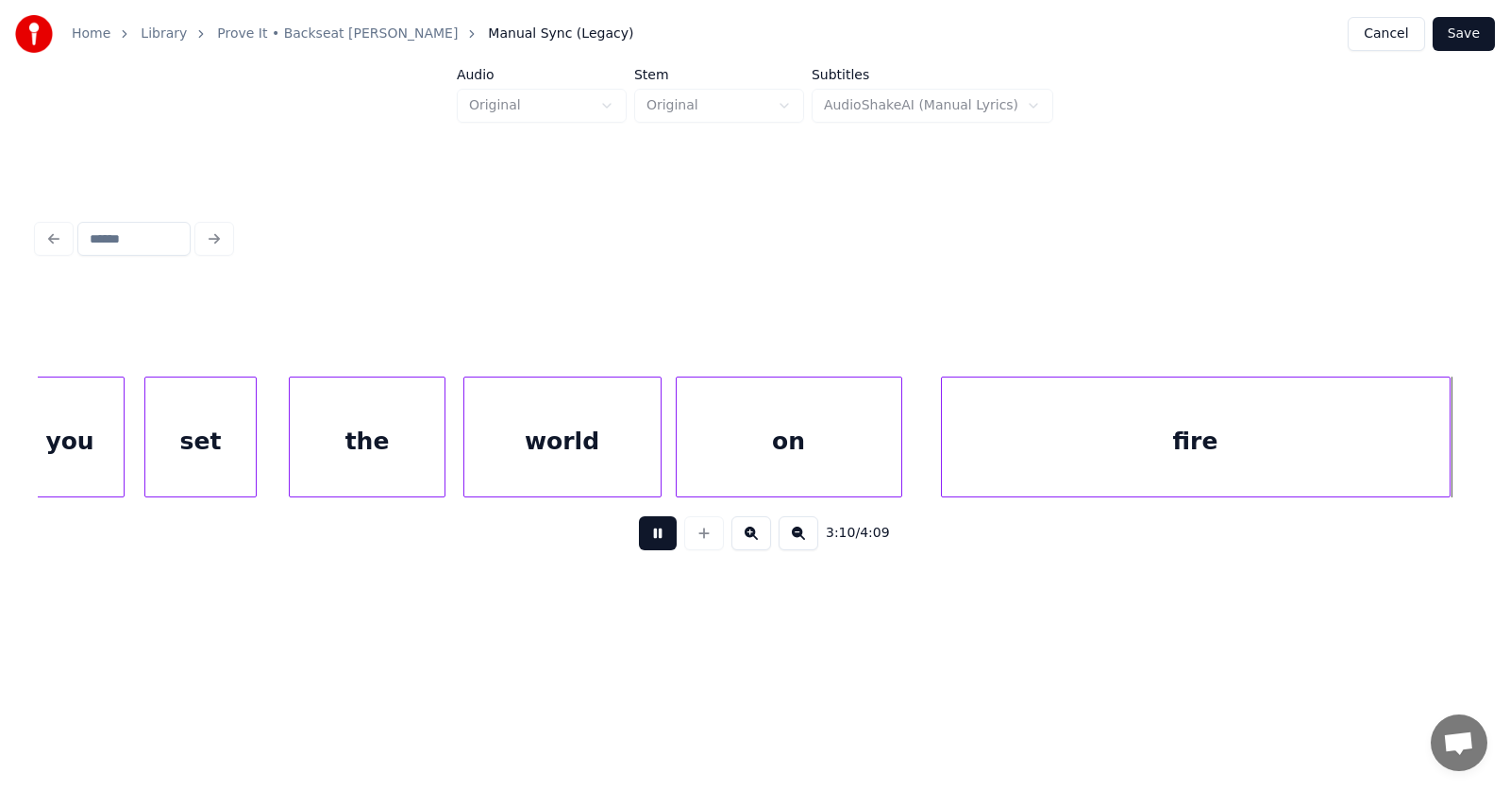
scroll to position [0, 135201]
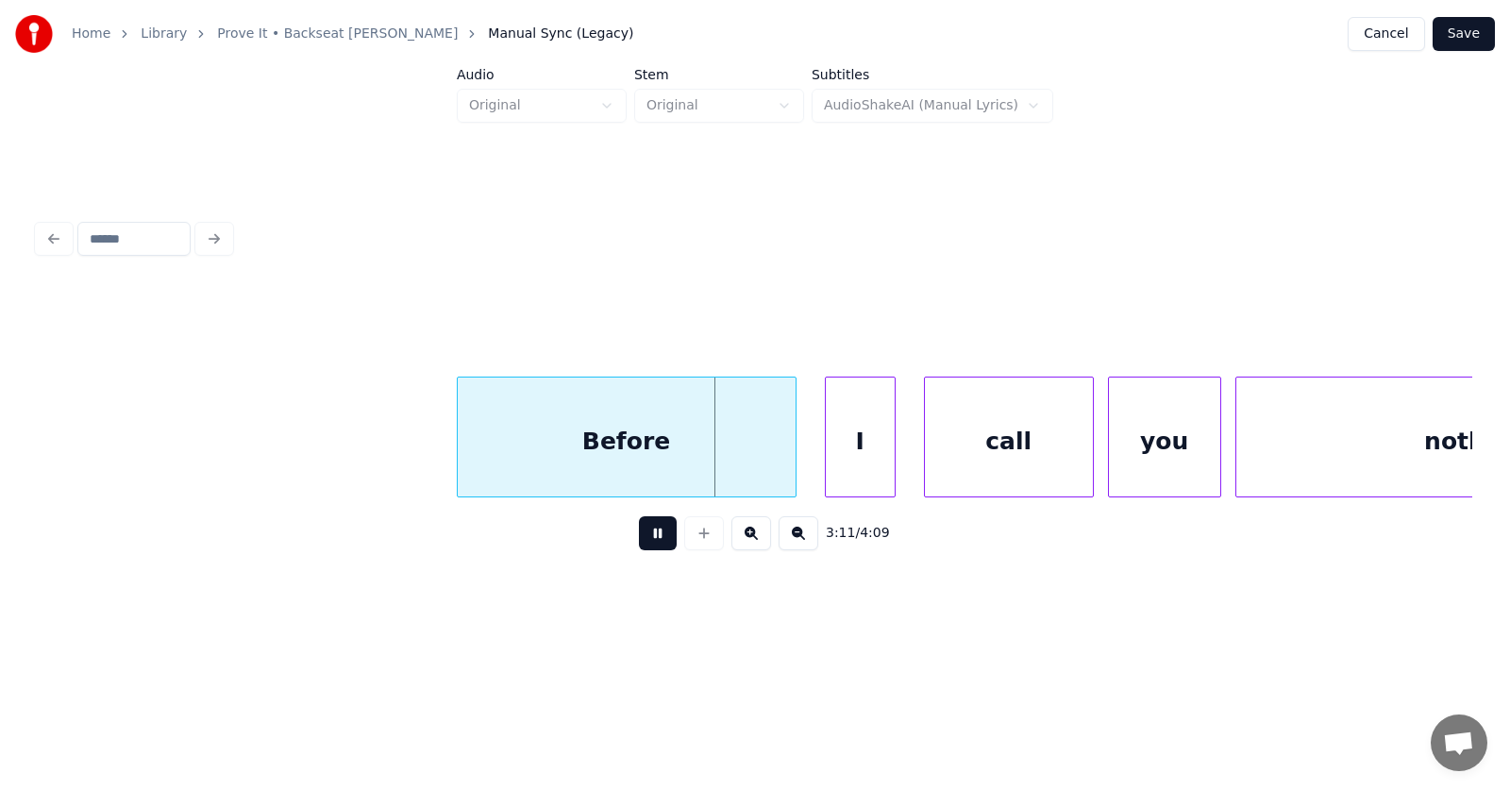
click at [646, 538] on button at bounding box center [658, 533] width 38 height 34
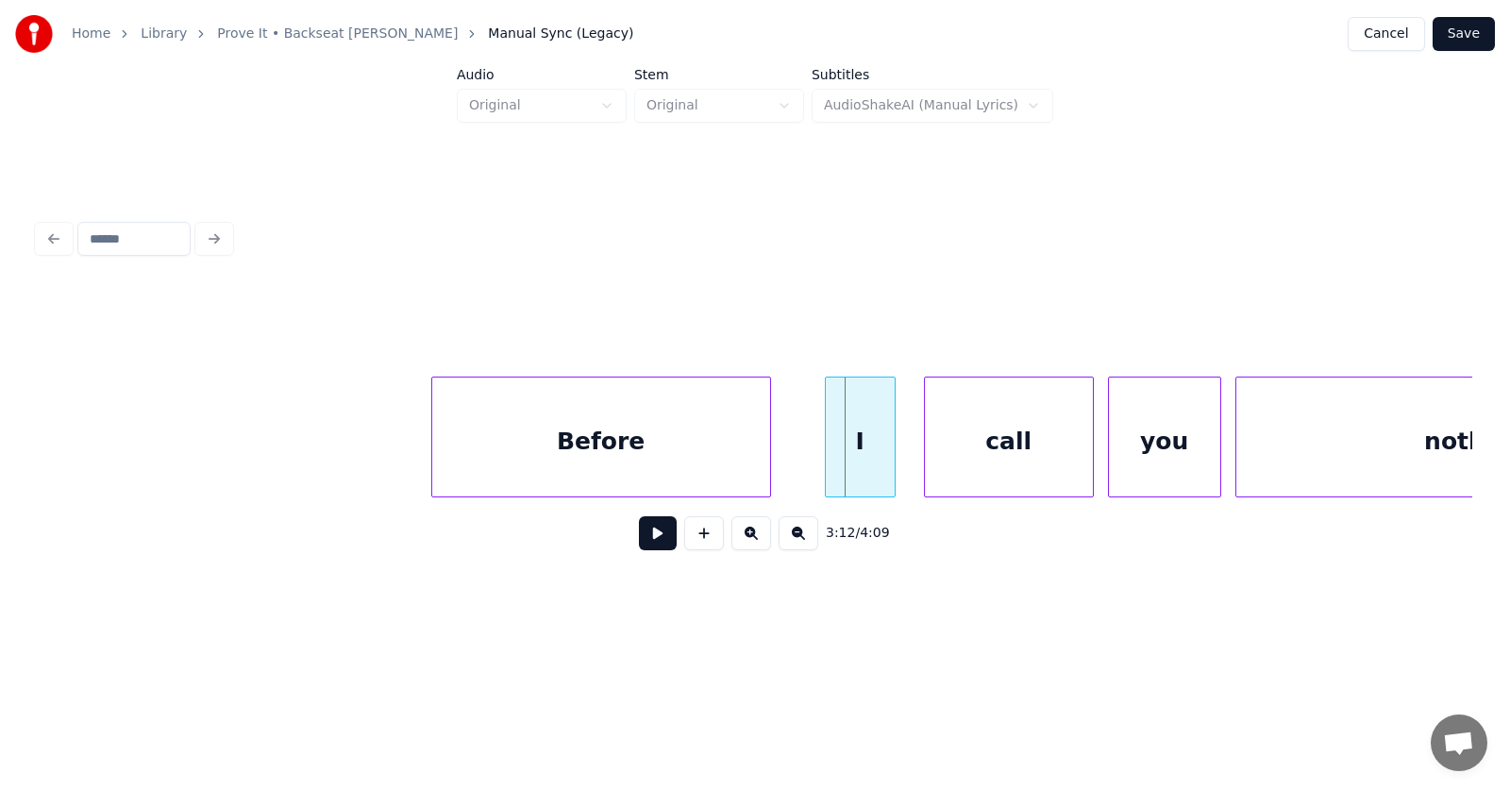
click at [590, 445] on div "Before" at bounding box center [601, 441] width 338 height 128
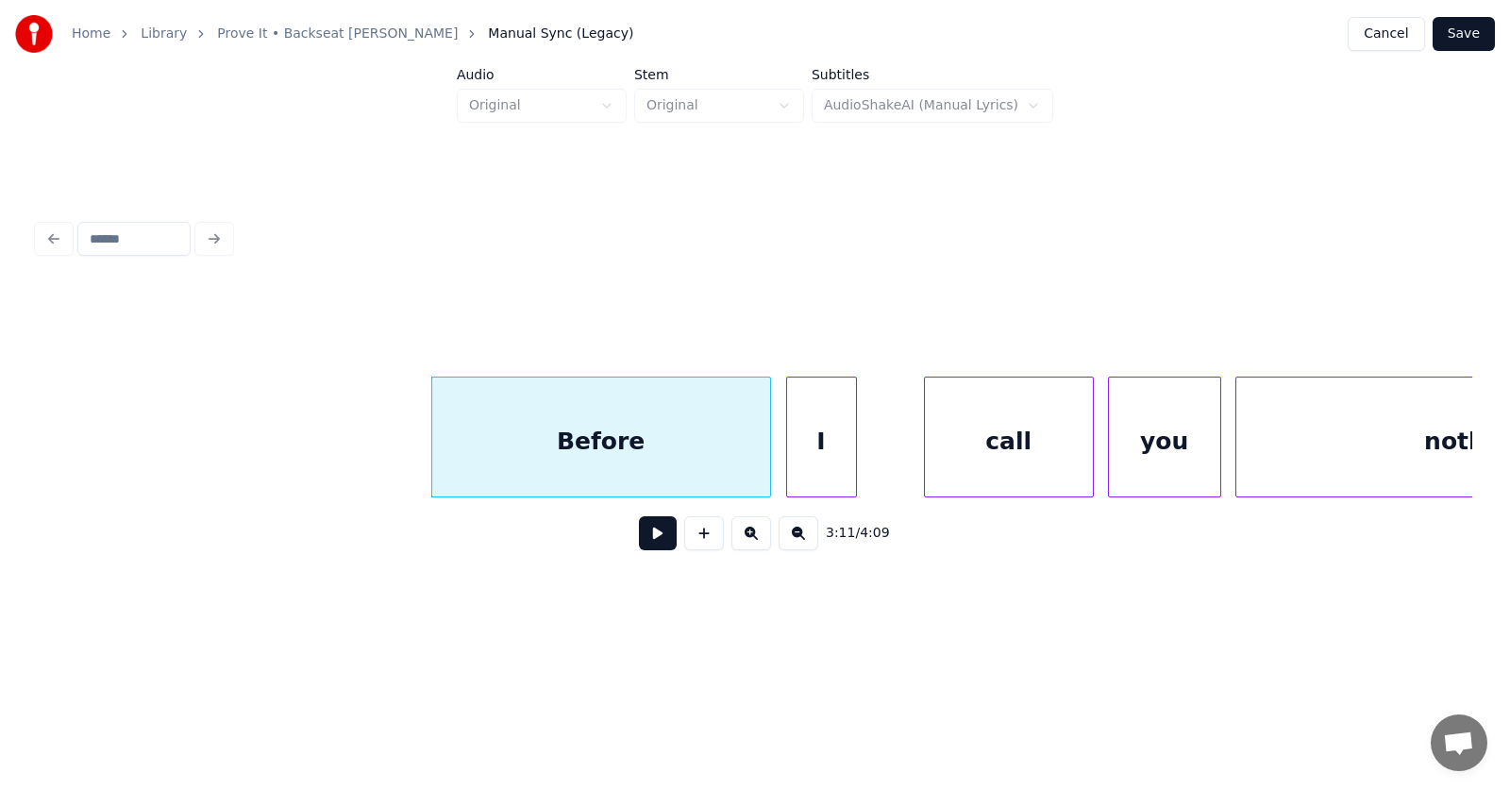
click at [825, 466] on div "I" at bounding box center [821, 441] width 69 height 128
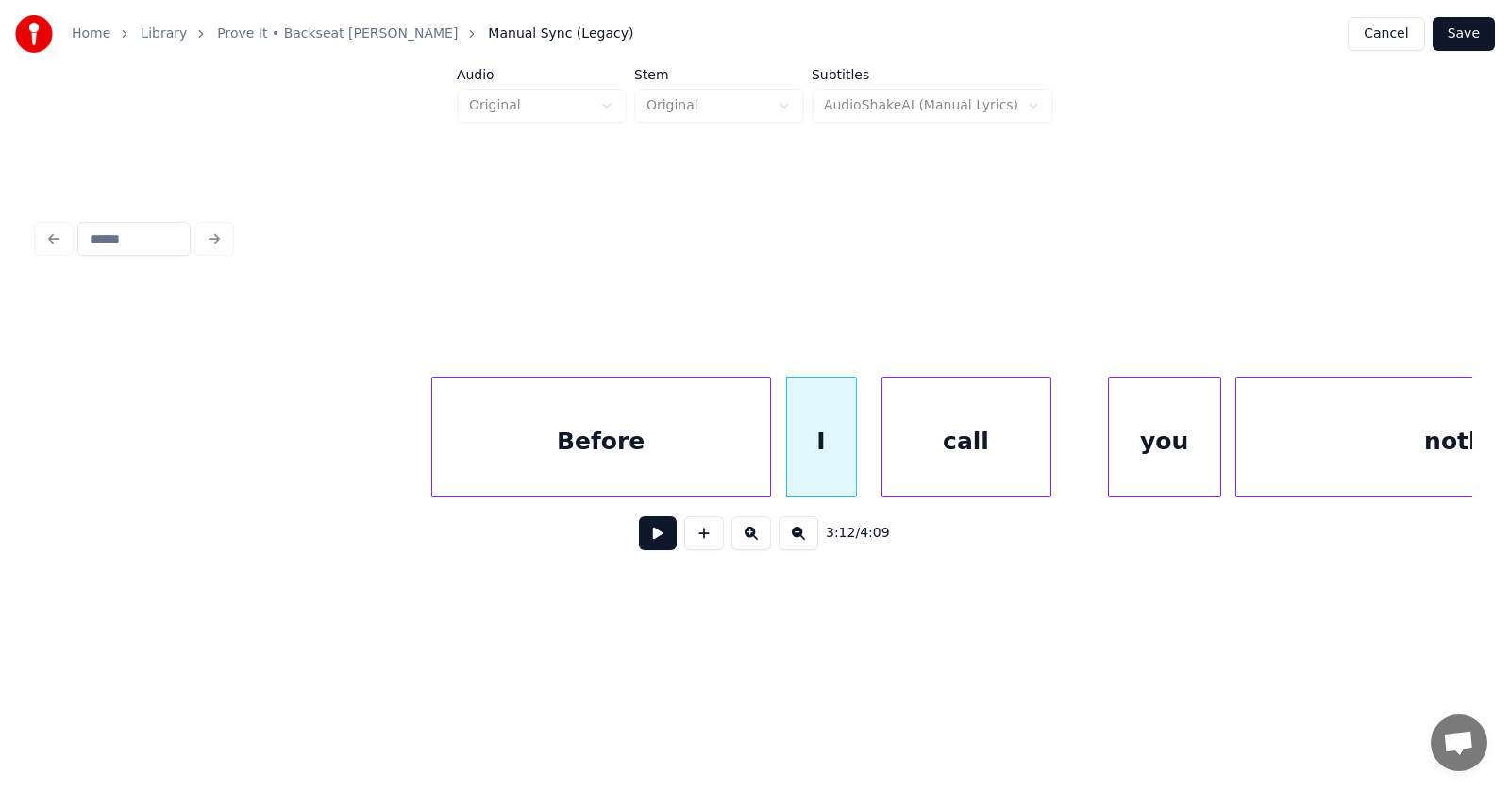
click at [944, 474] on div "call" at bounding box center [966, 441] width 168 height 128
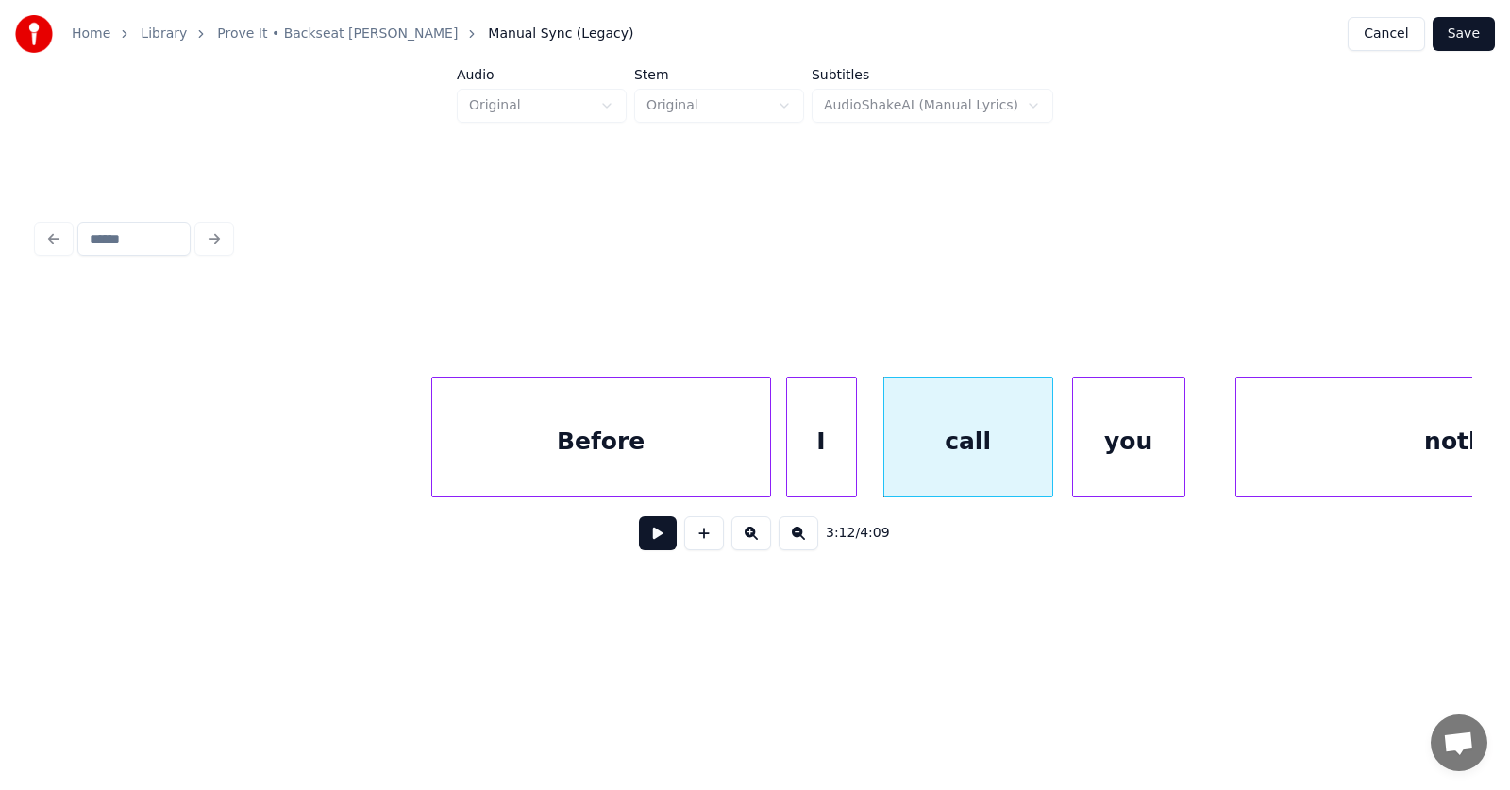
click at [1138, 471] on div "you" at bounding box center [1128, 441] width 111 height 128
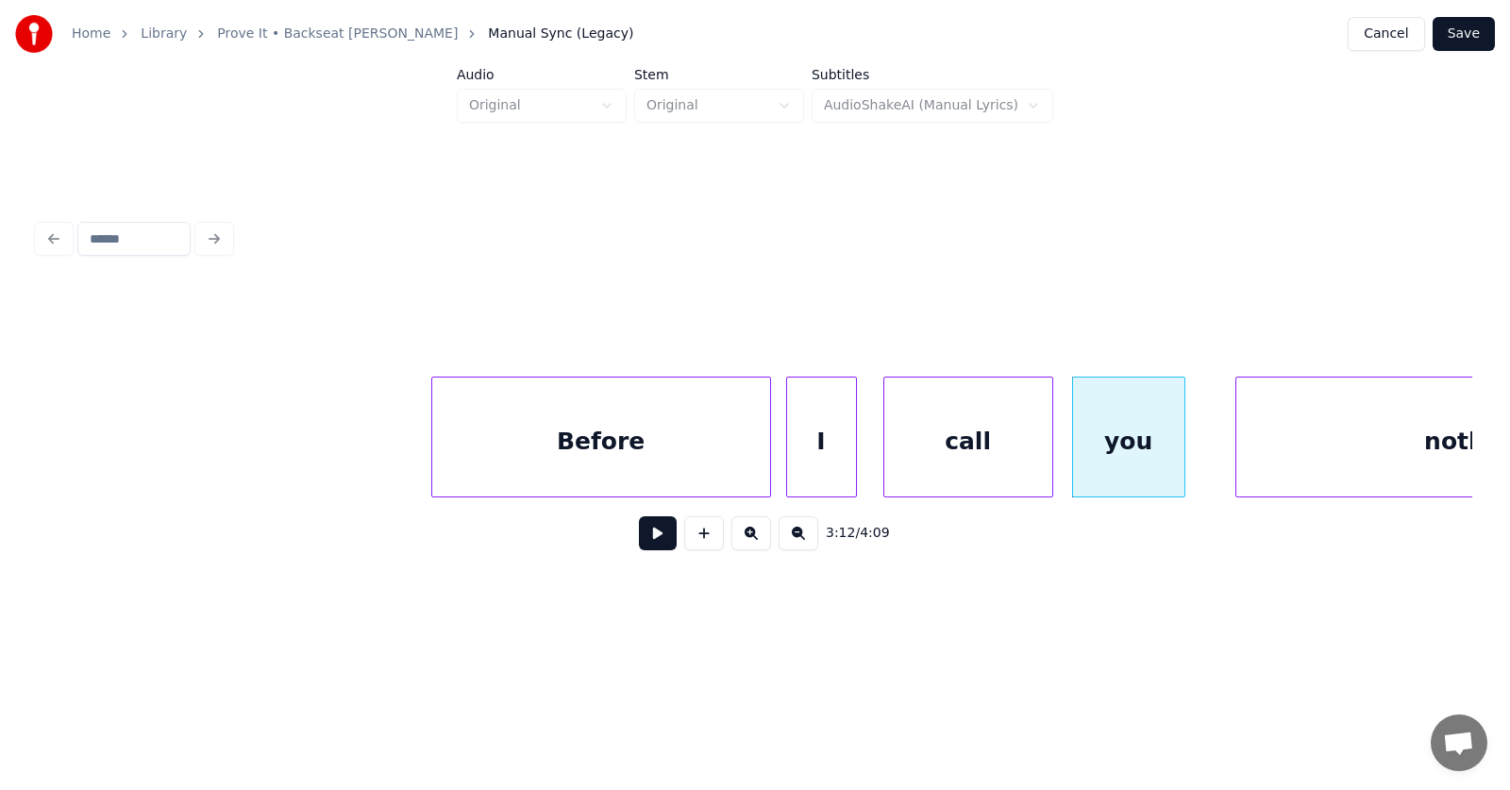
scroll to position [0, 135440]
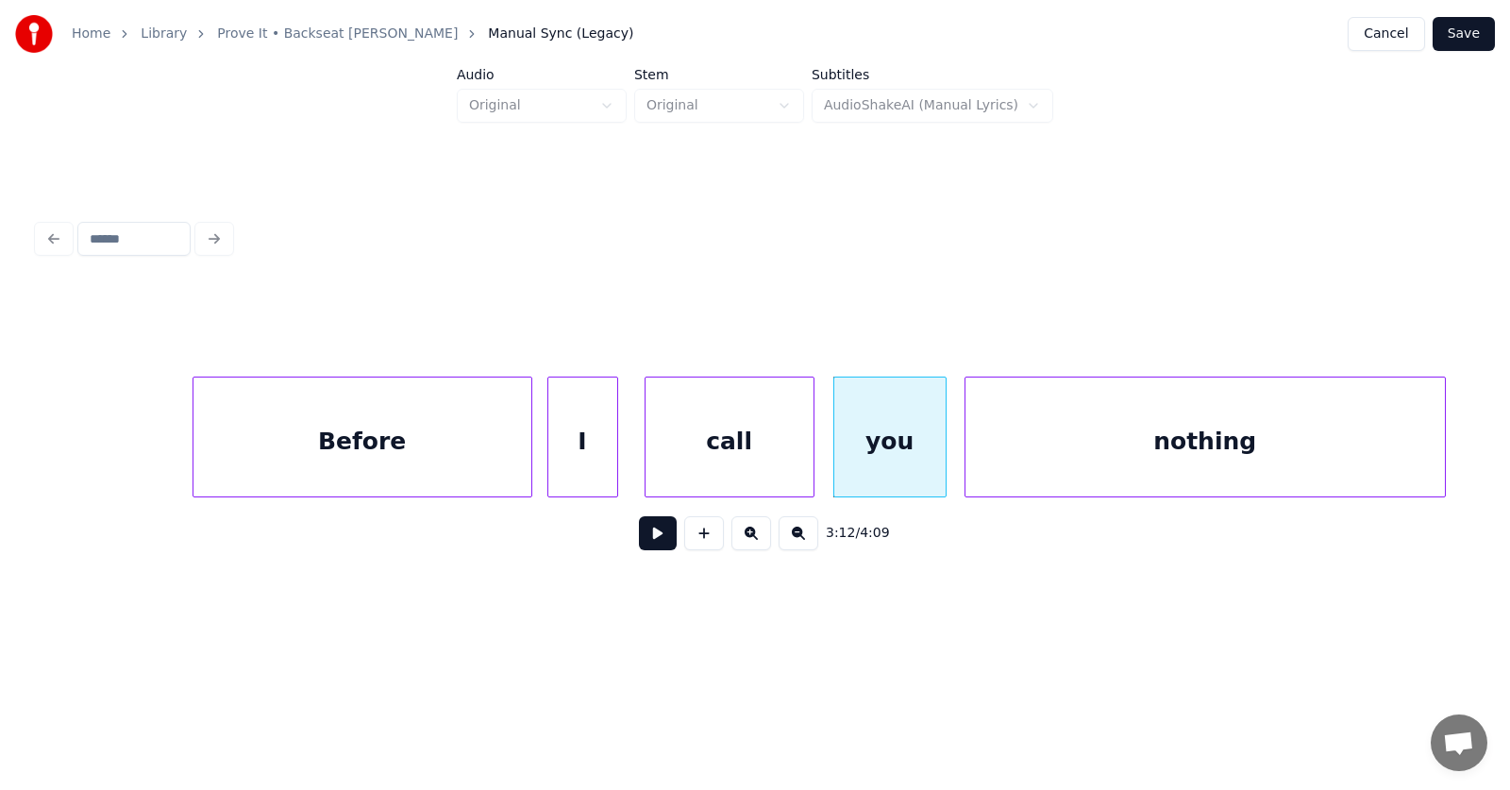
click at [1264, 468] on div "nothing" at bounding box center [1204, 441] width 479 height 128
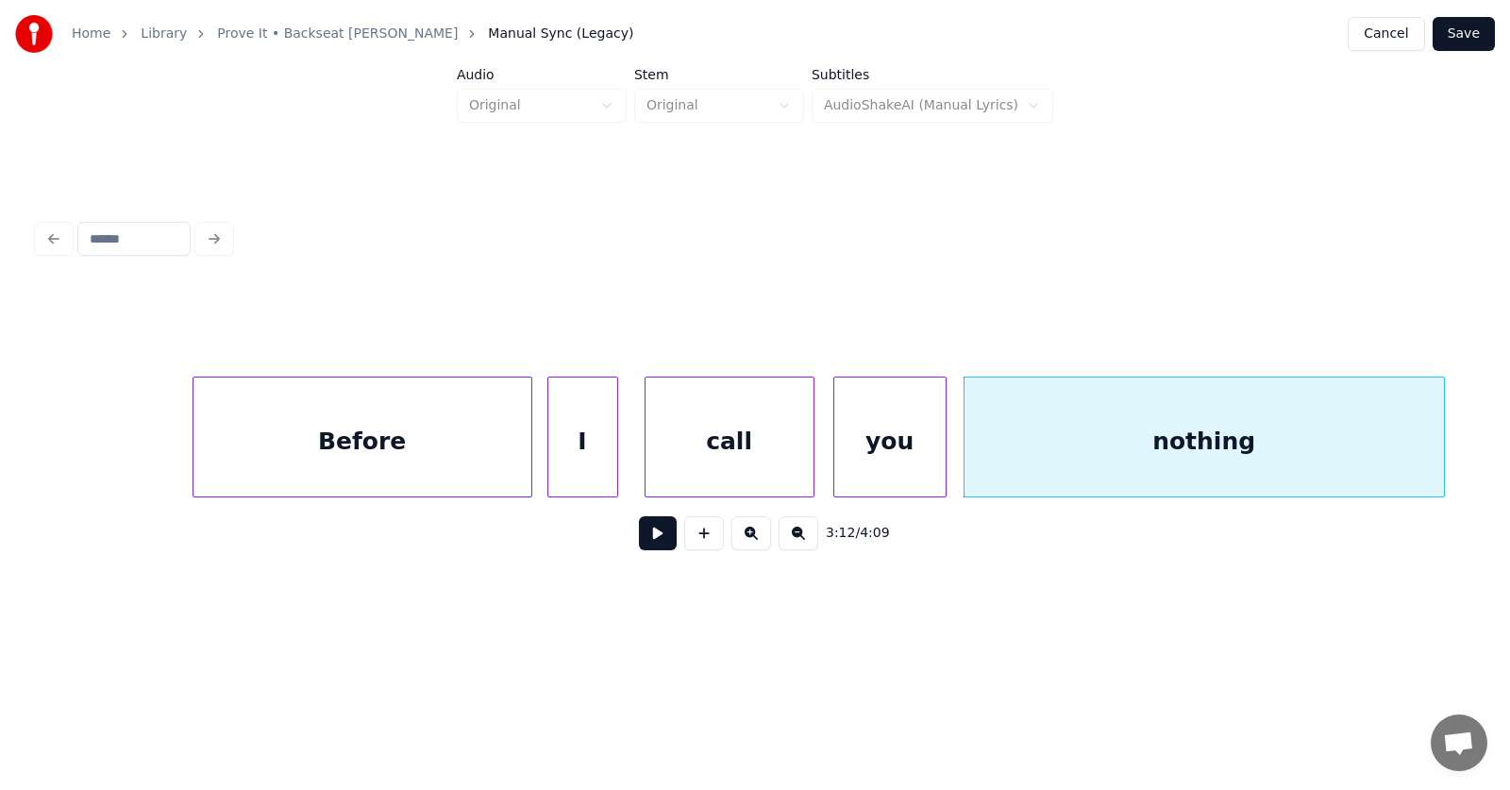
click at [646, 540] on button at bounding box center [658, 533] width 38 height 34
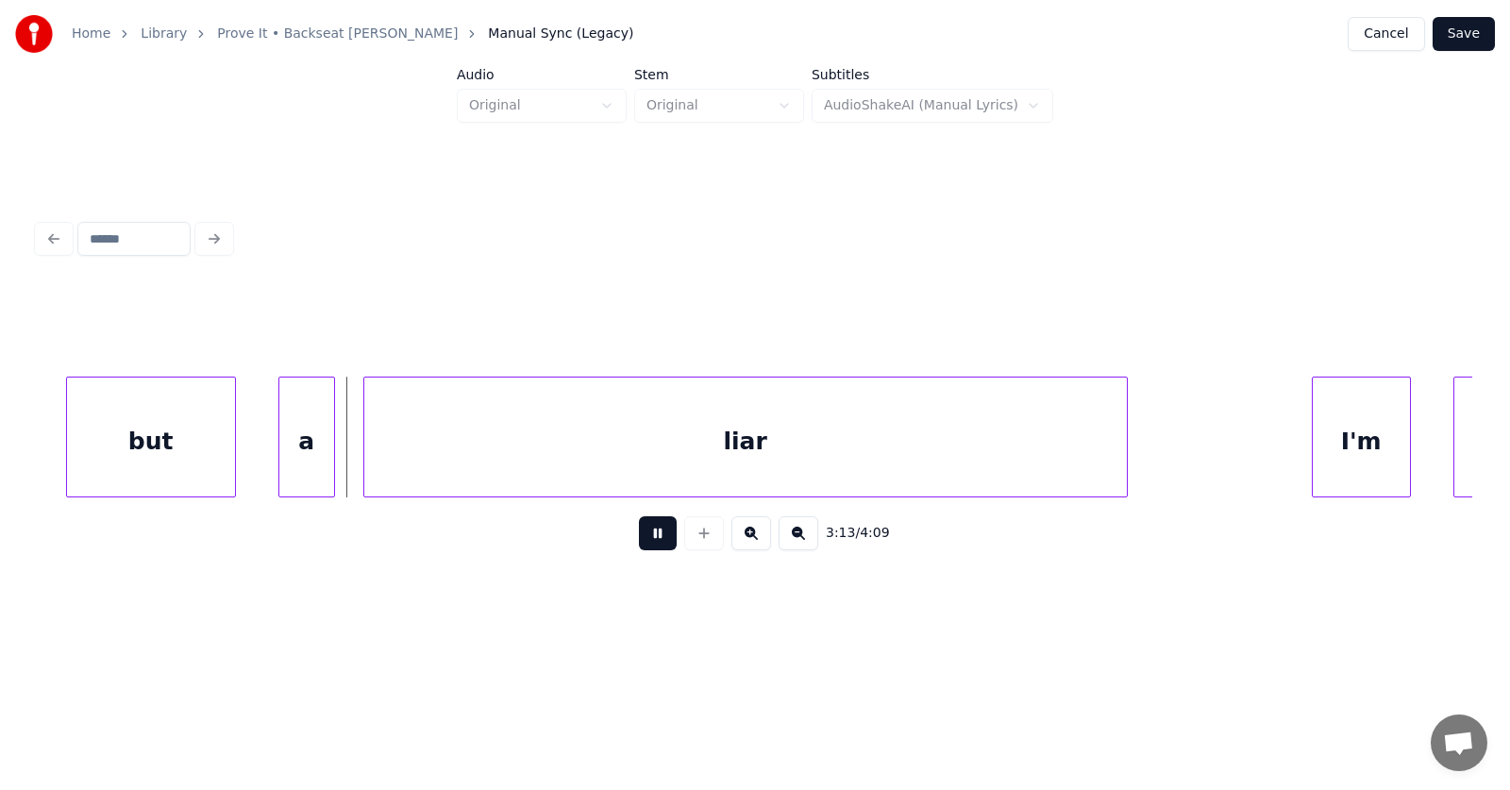
click at [646, 540] on button at bounding box center [658, 533] width 38 height 34
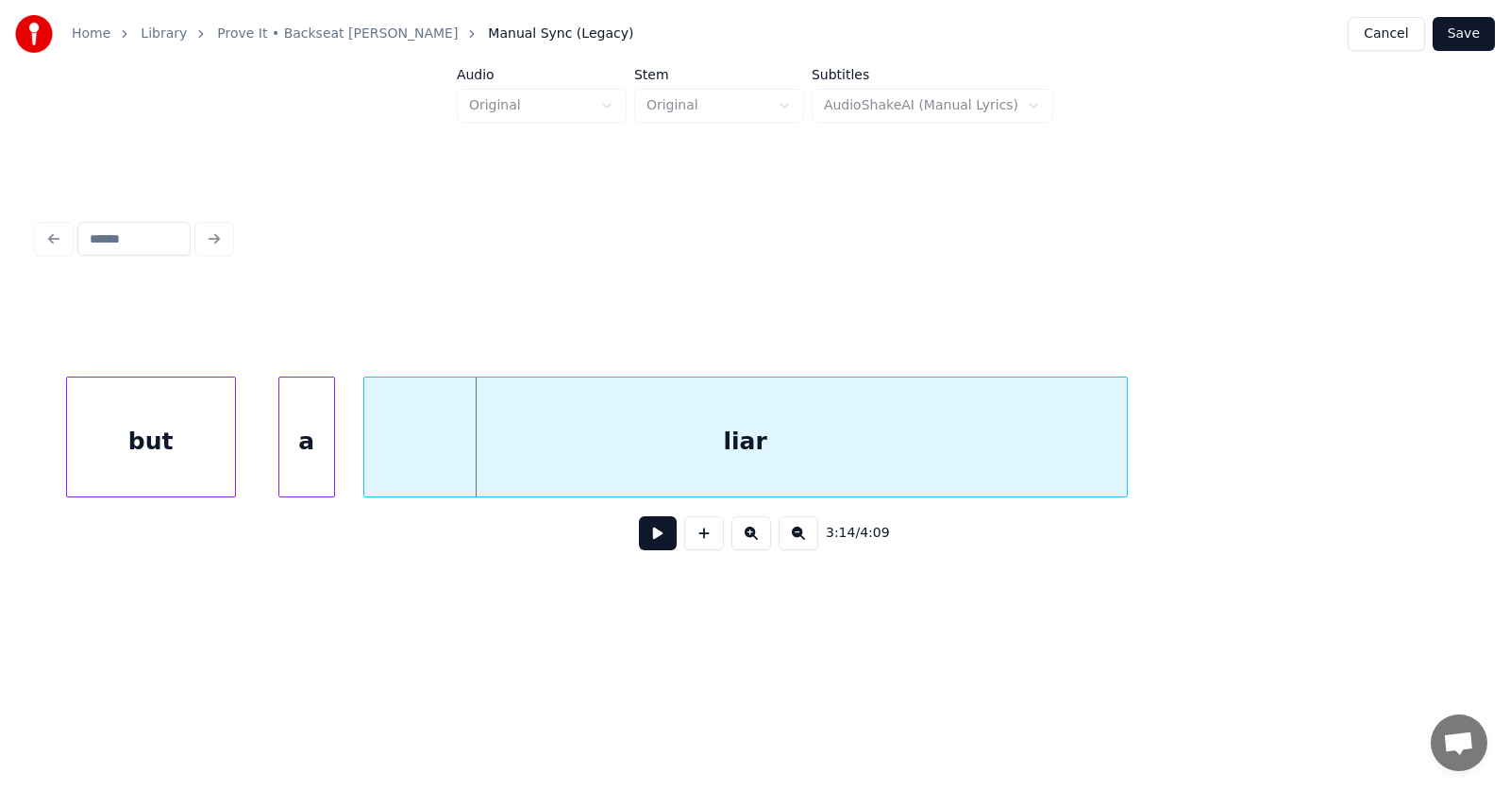
scroll to position [0, 136259]
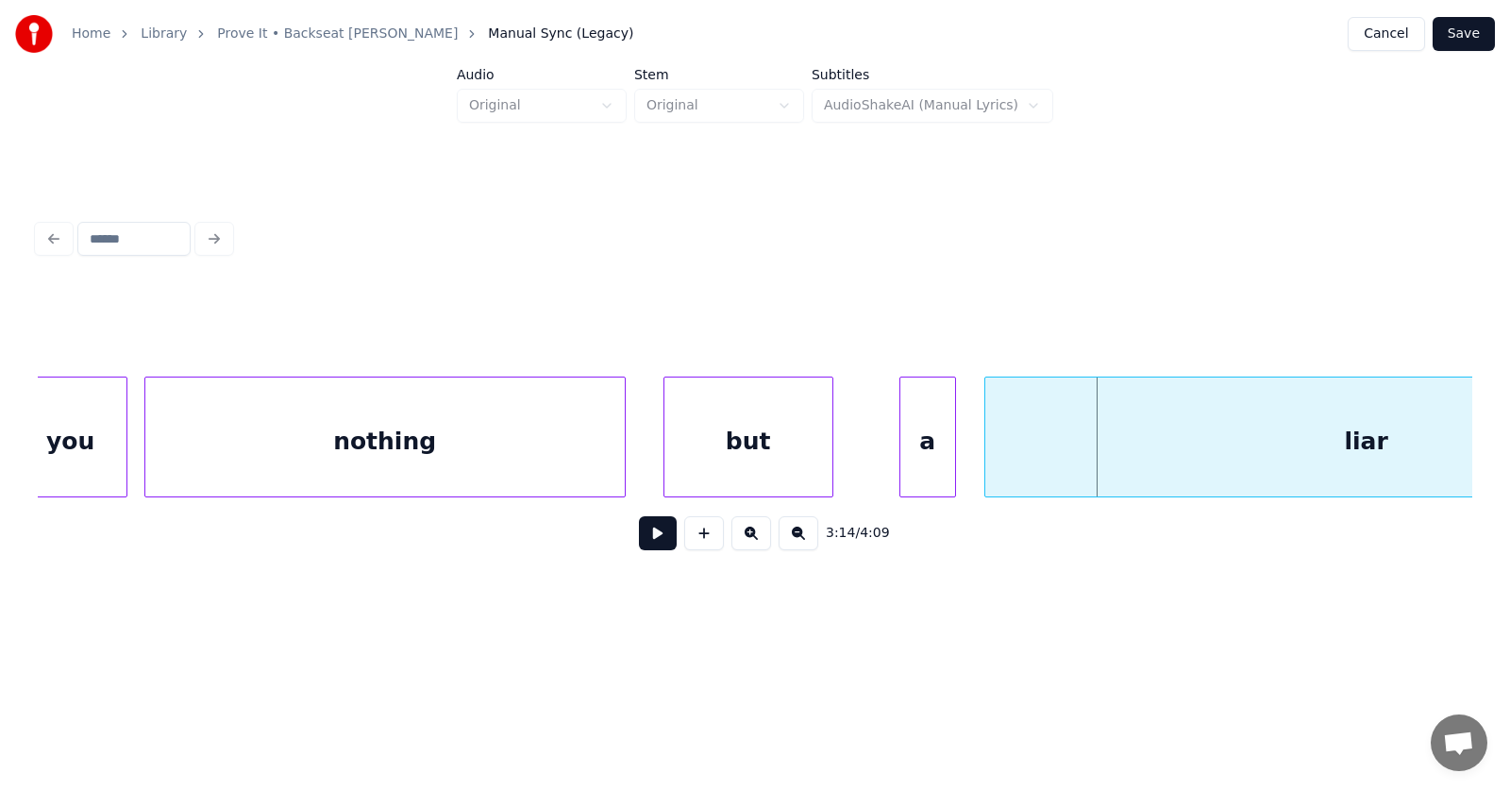
click at [768, 472] on div "but" at bounding box center [748, 441] width 168 height 128
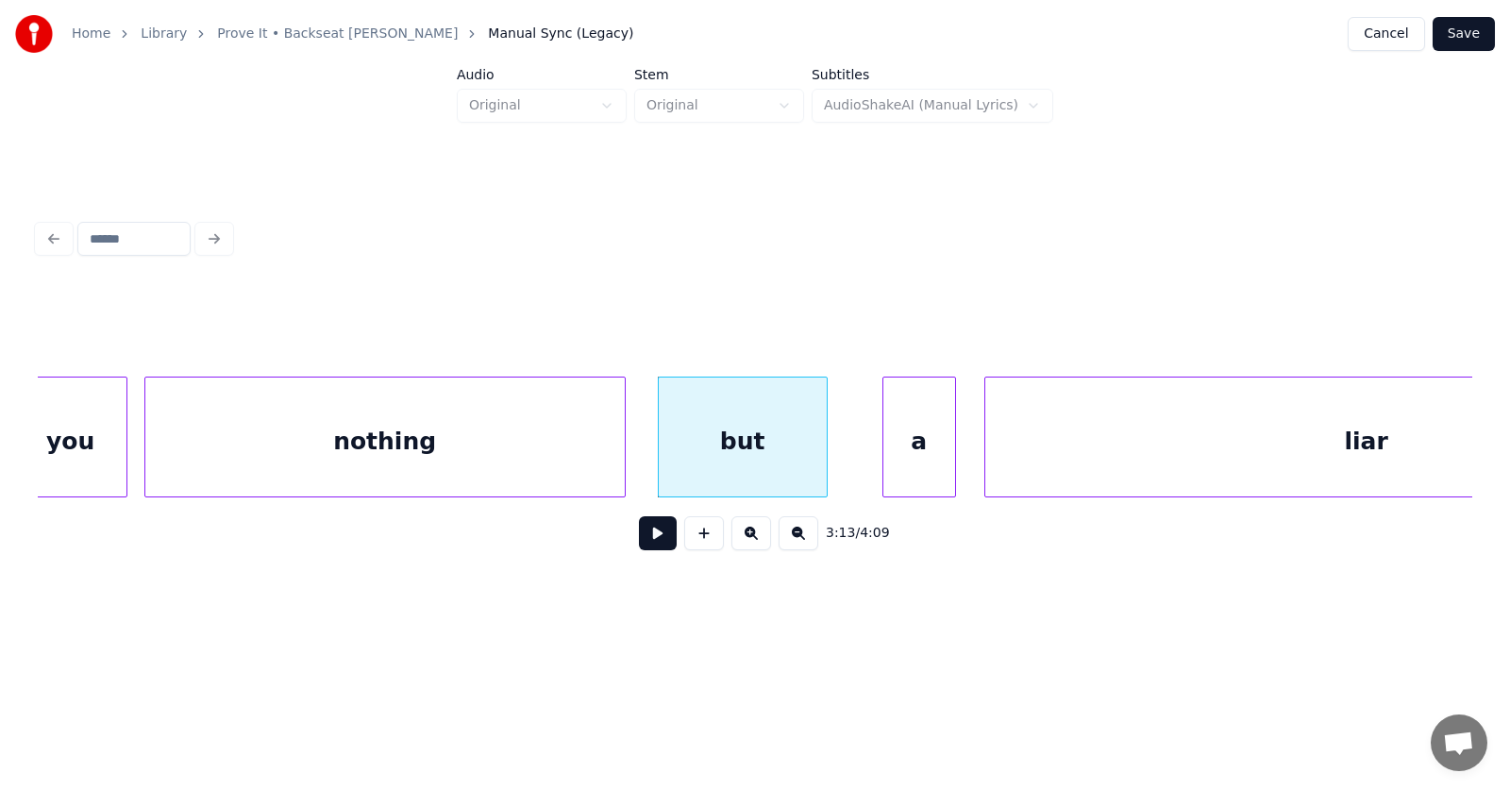
click at [887, 466] on div at bounding box center [886, 436] width 6 height 119
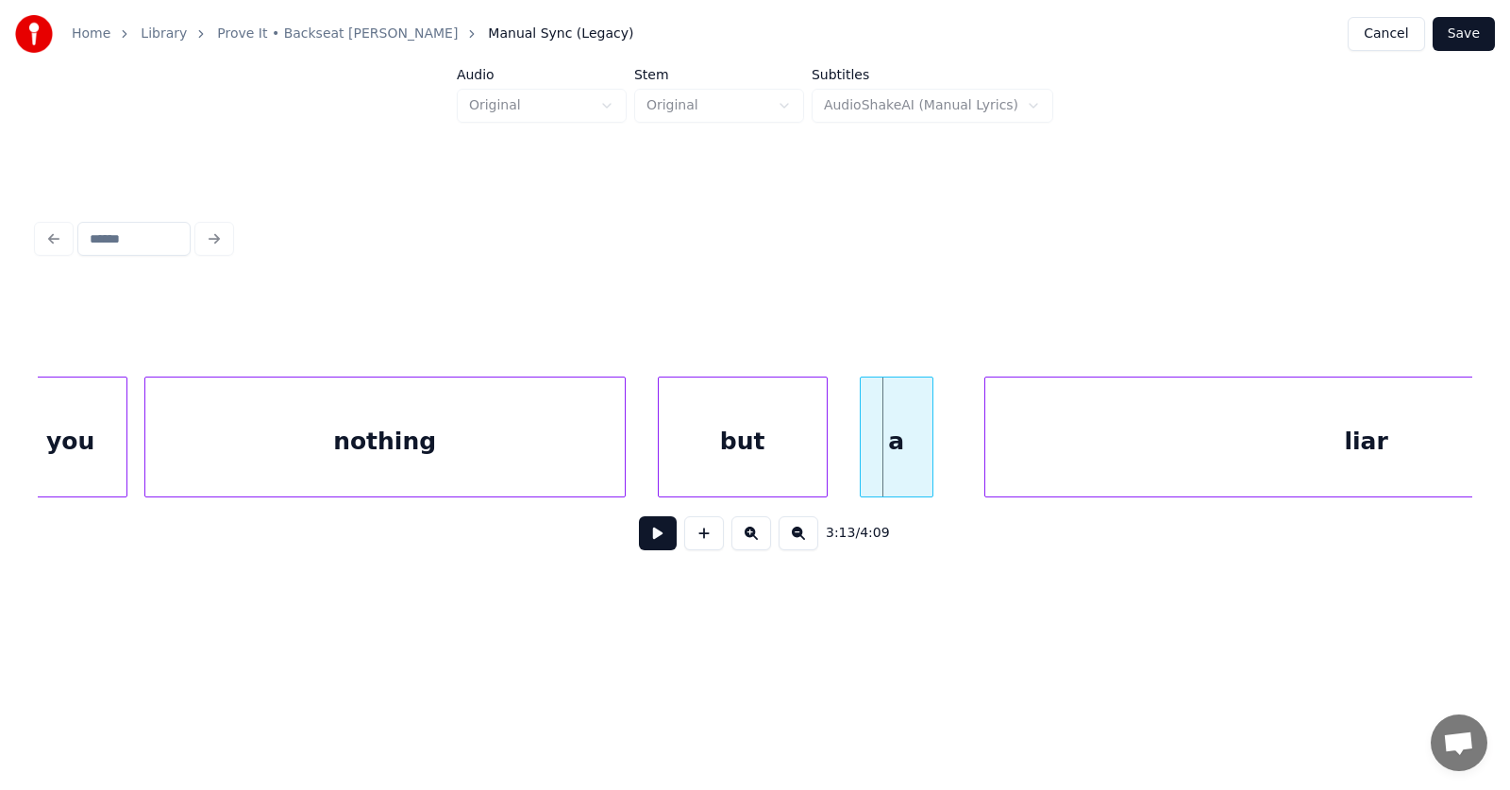
click at [902, 468] on div "a" at bounding box center [897, 441] width 72 height 128
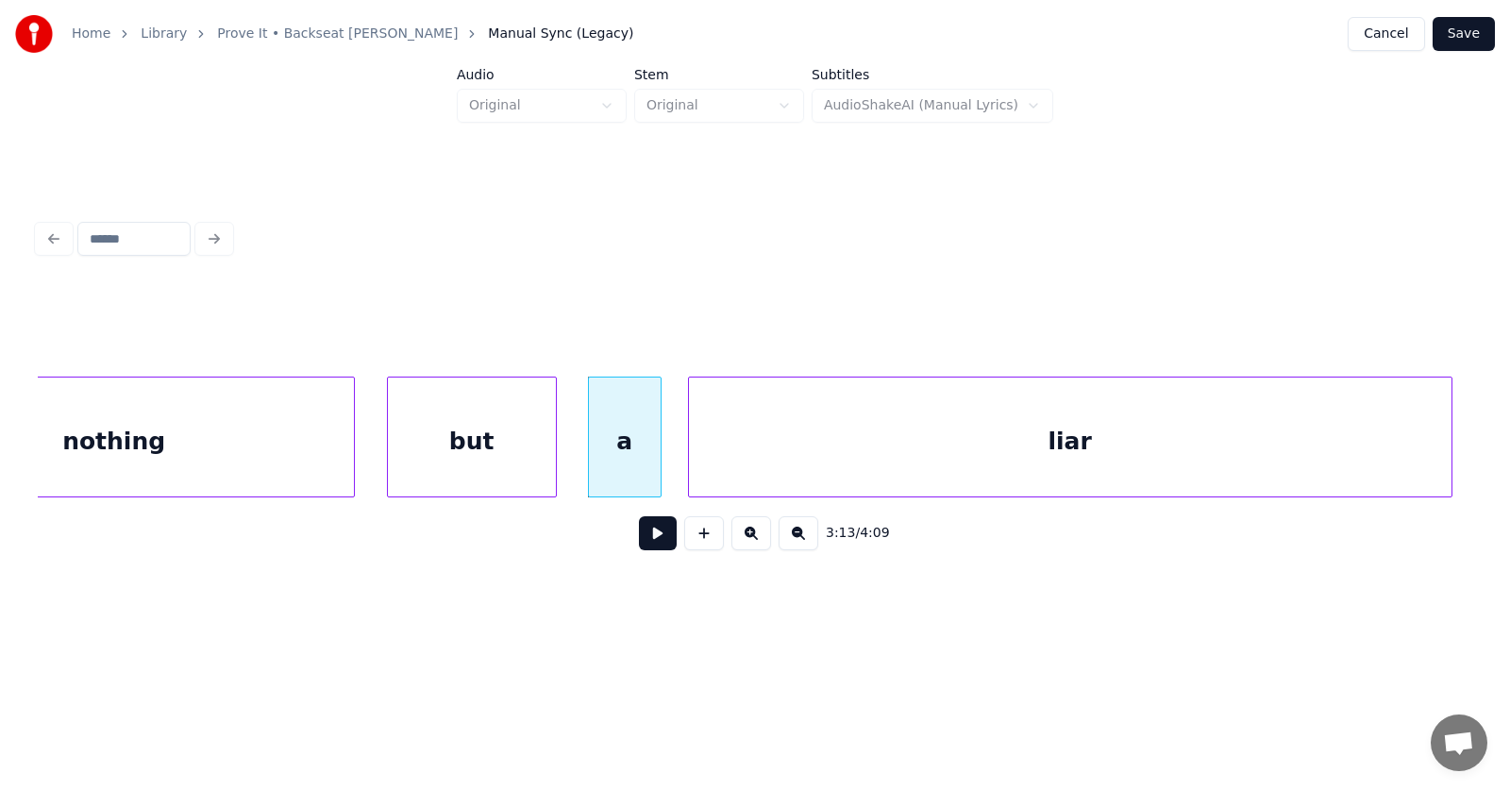
click at [1017, 466] on div "liar" at bounding box center [1070, 441] width 762 height 128
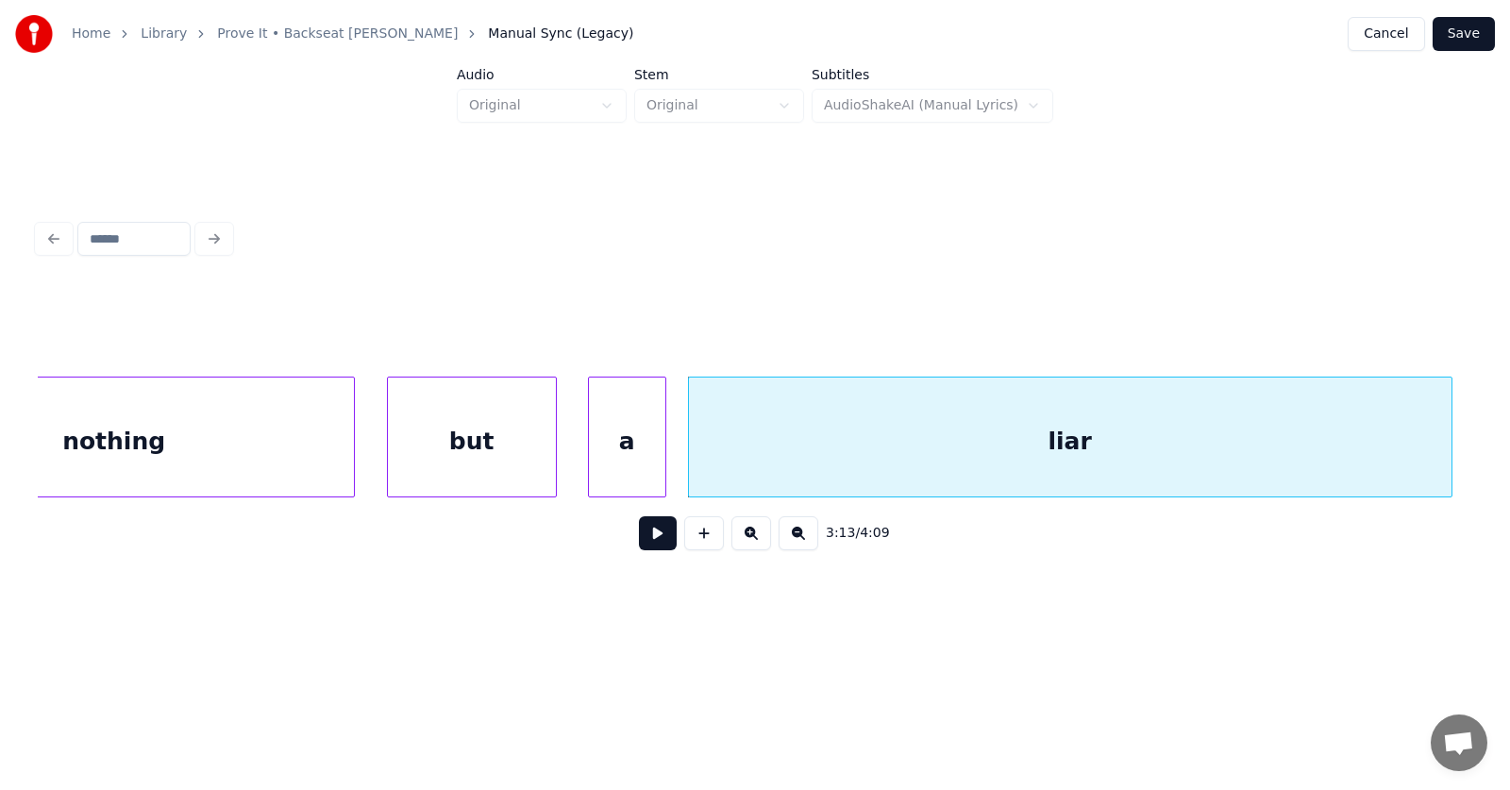
click at [665, 469] on div at bounding box center [663, 436] width 6 height 119
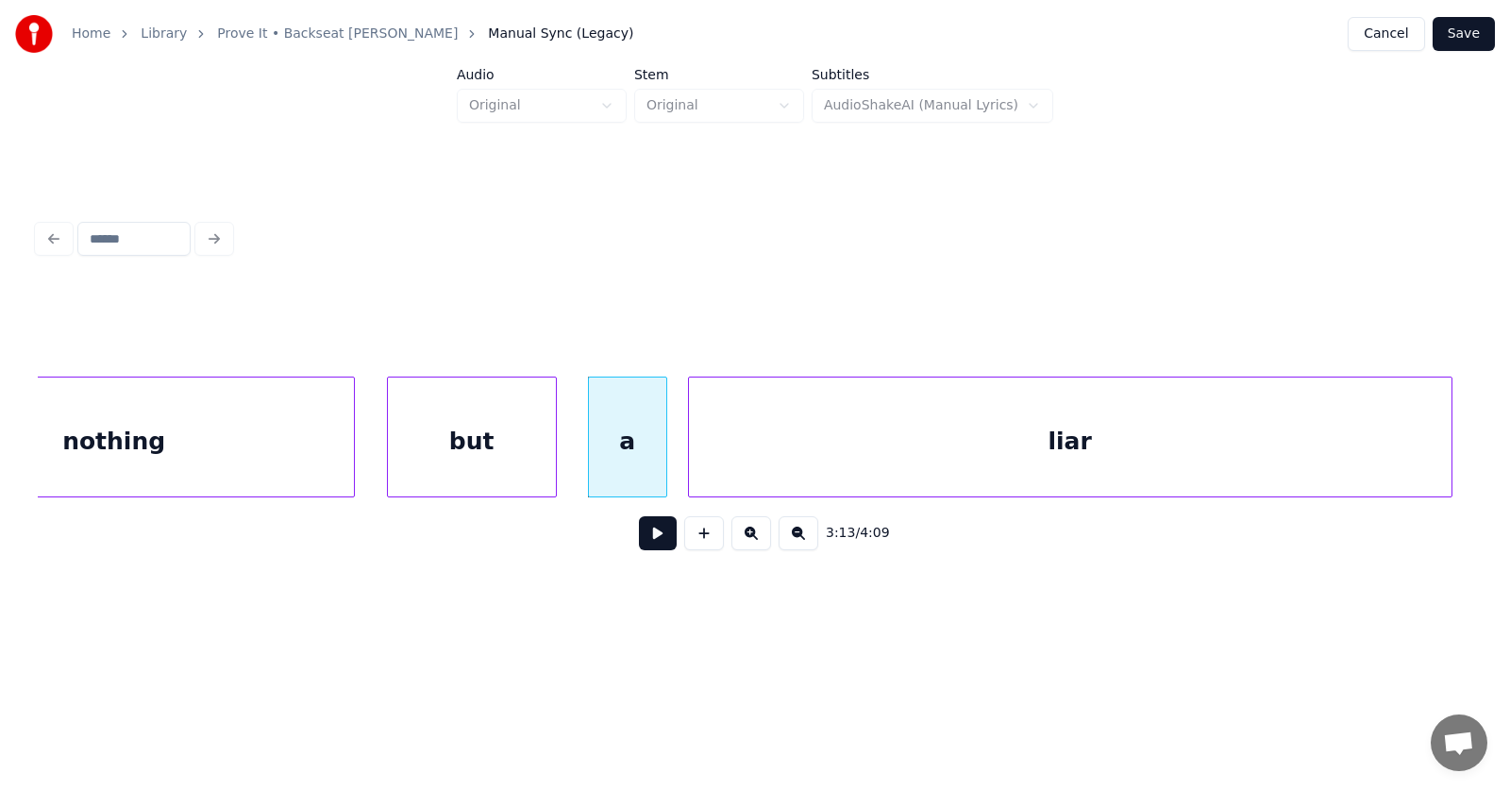
click at [649, 539] on button at bounding box center [658, 533] width 38 height 34
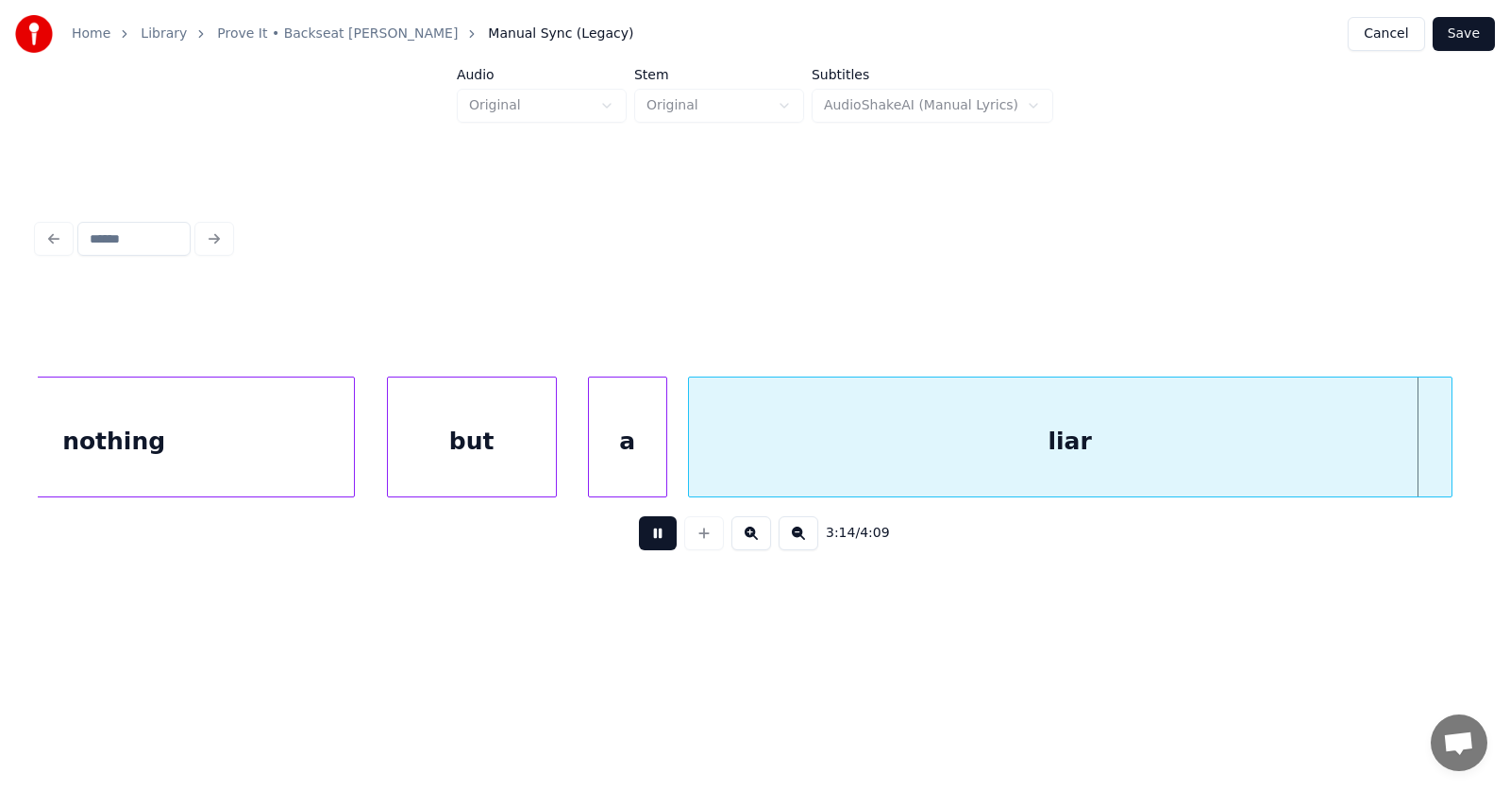
scroll to position [0, 137971]
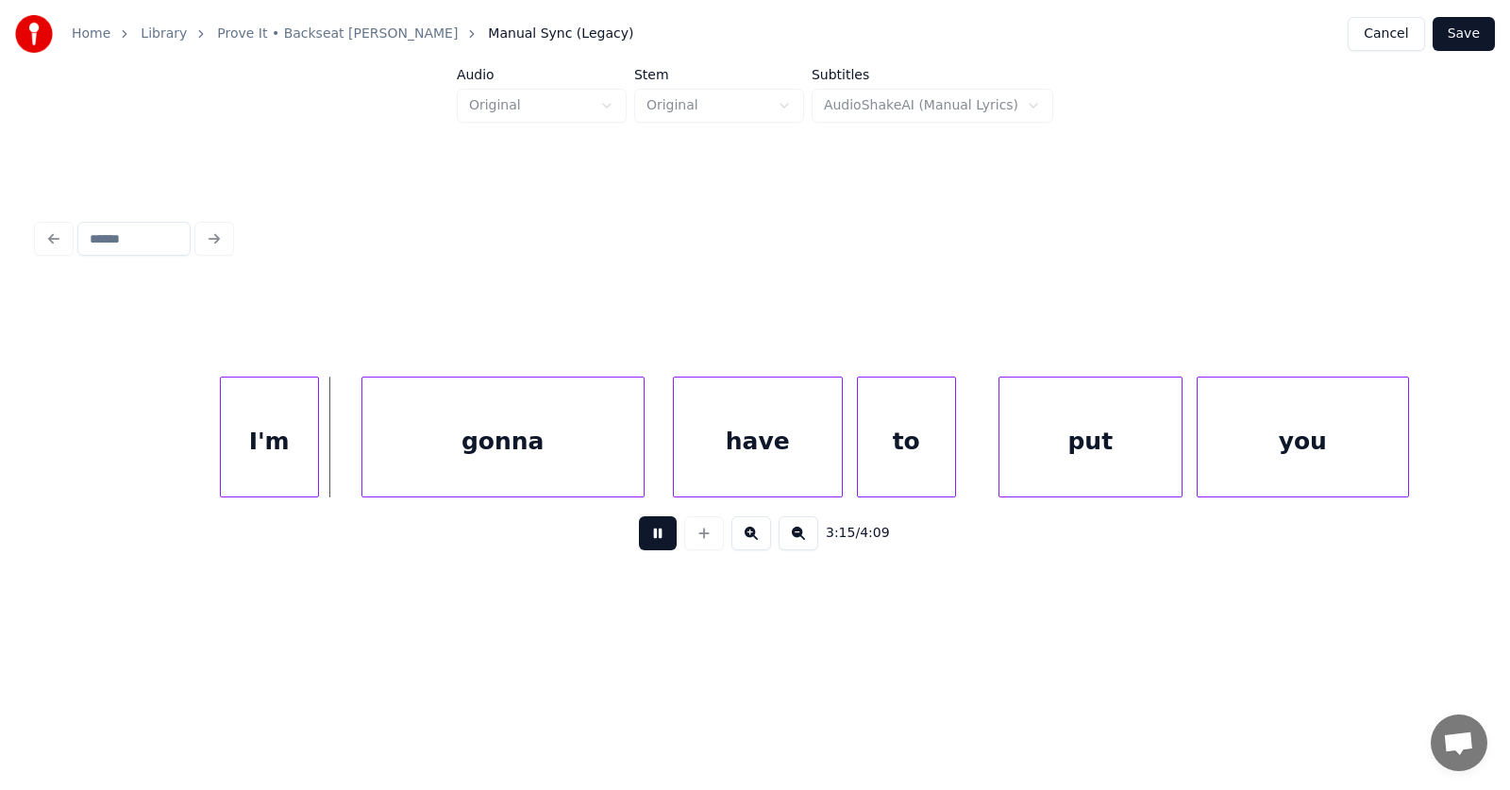
click at [649, 539] on button at bounding box center [658, 533] width 38 height 34
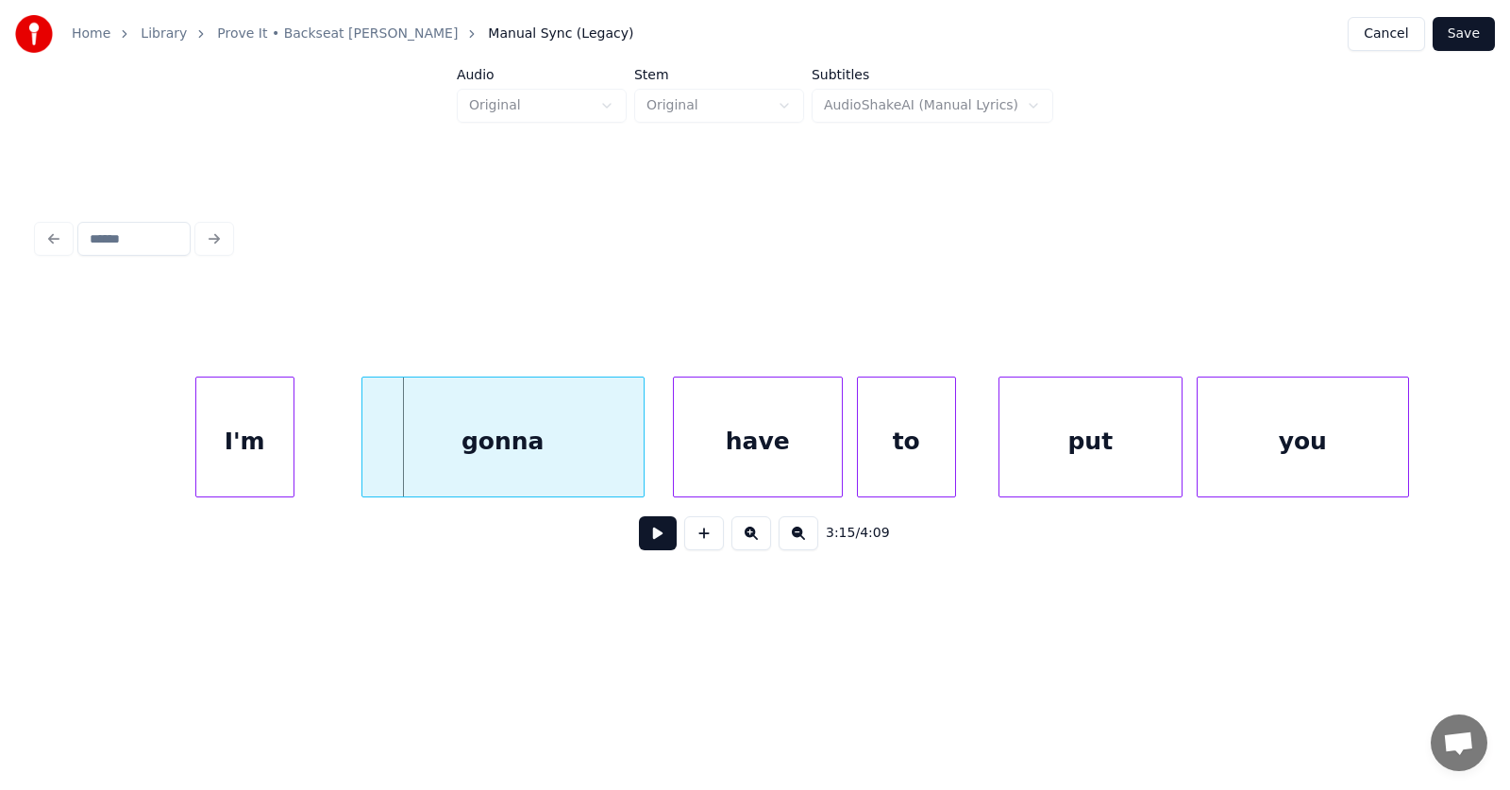
click at [240, 466] on div "I'm" at bounding box center [244, 441] width 97 height 128
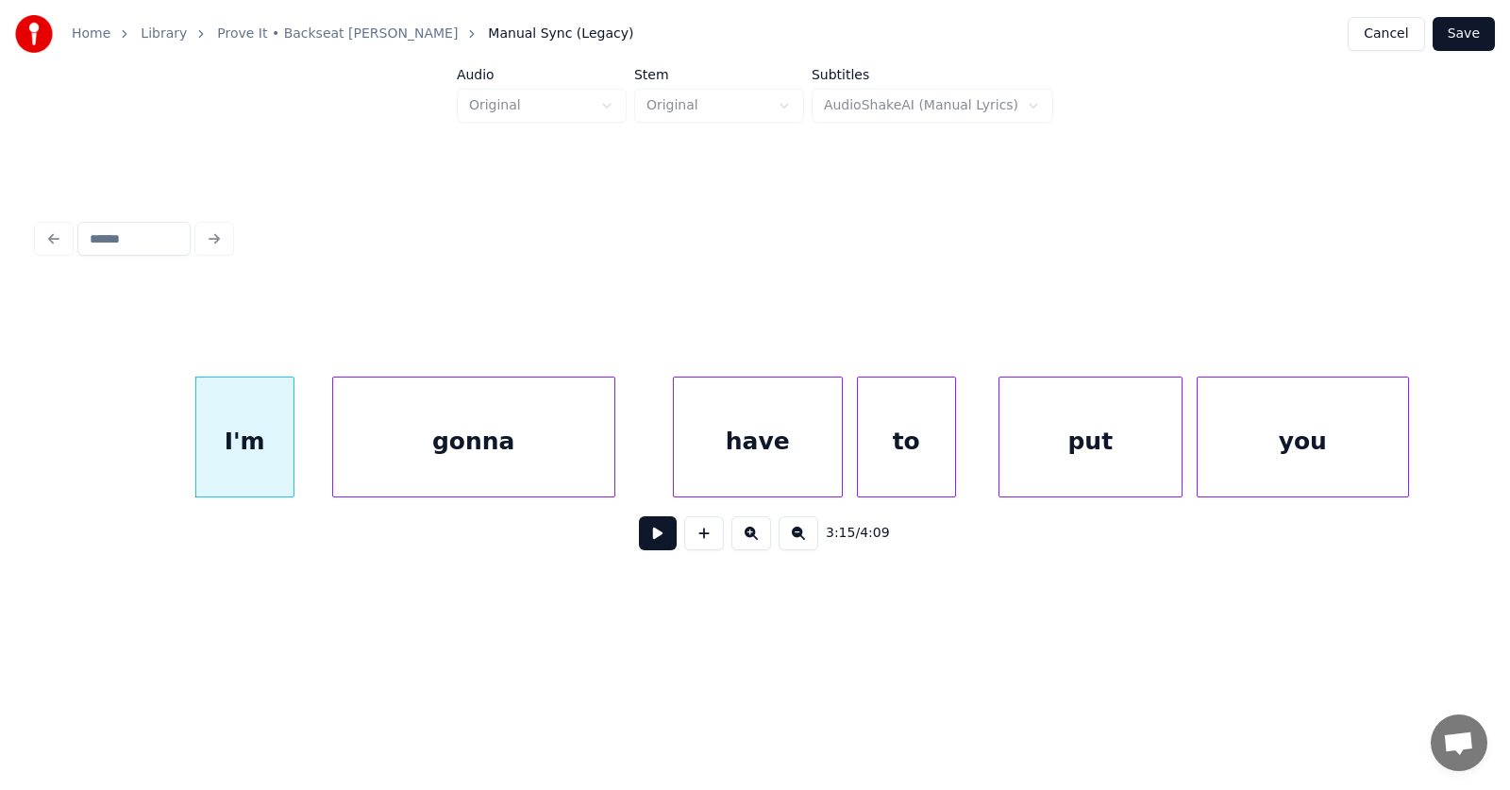
click at [412, 470] on div "gonna" at bounding box center [473, 441] width 281 height 128
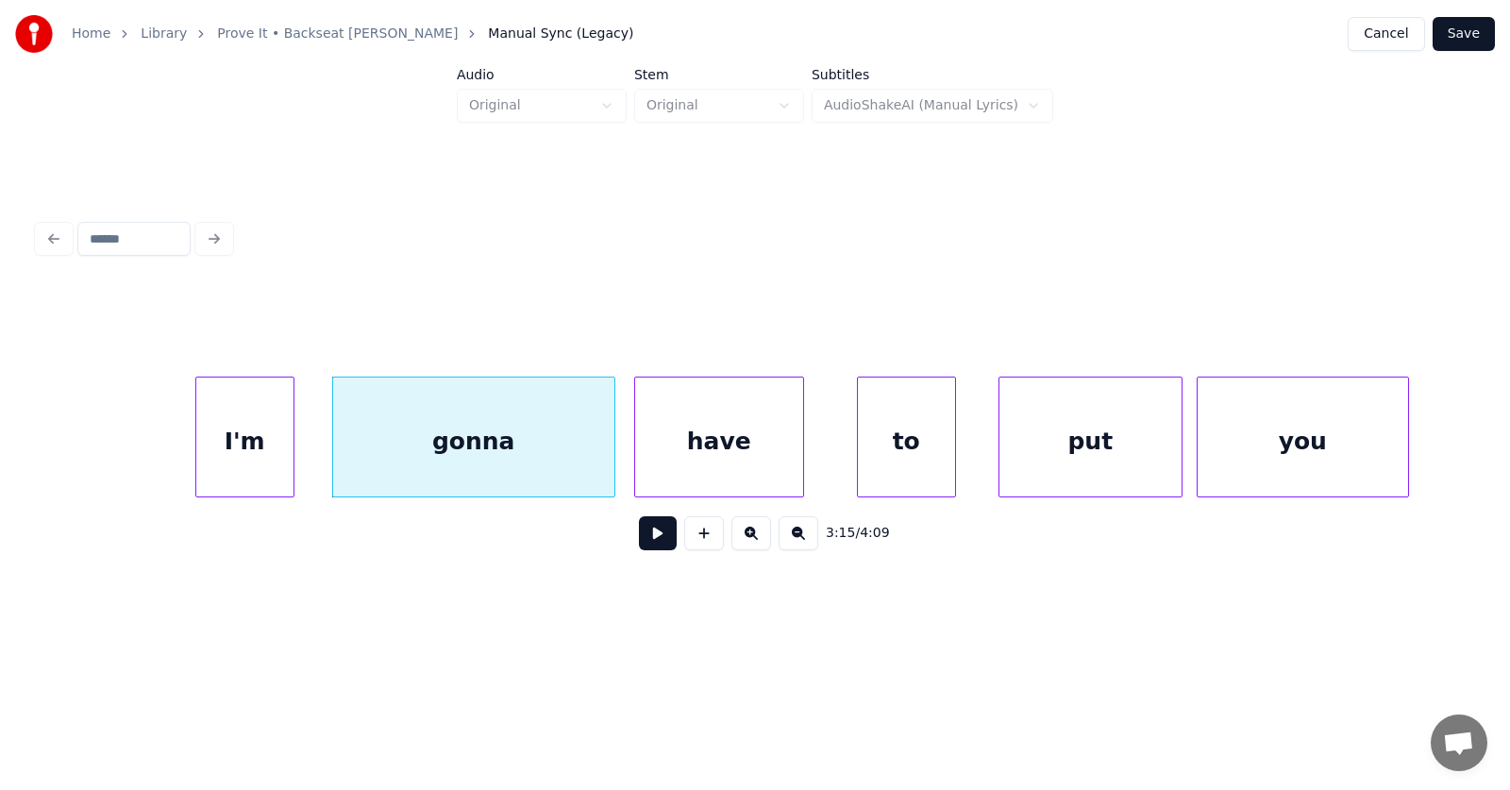
click at [698, 452] on div "have" at bounding box center [719, 441] width 168 height 128
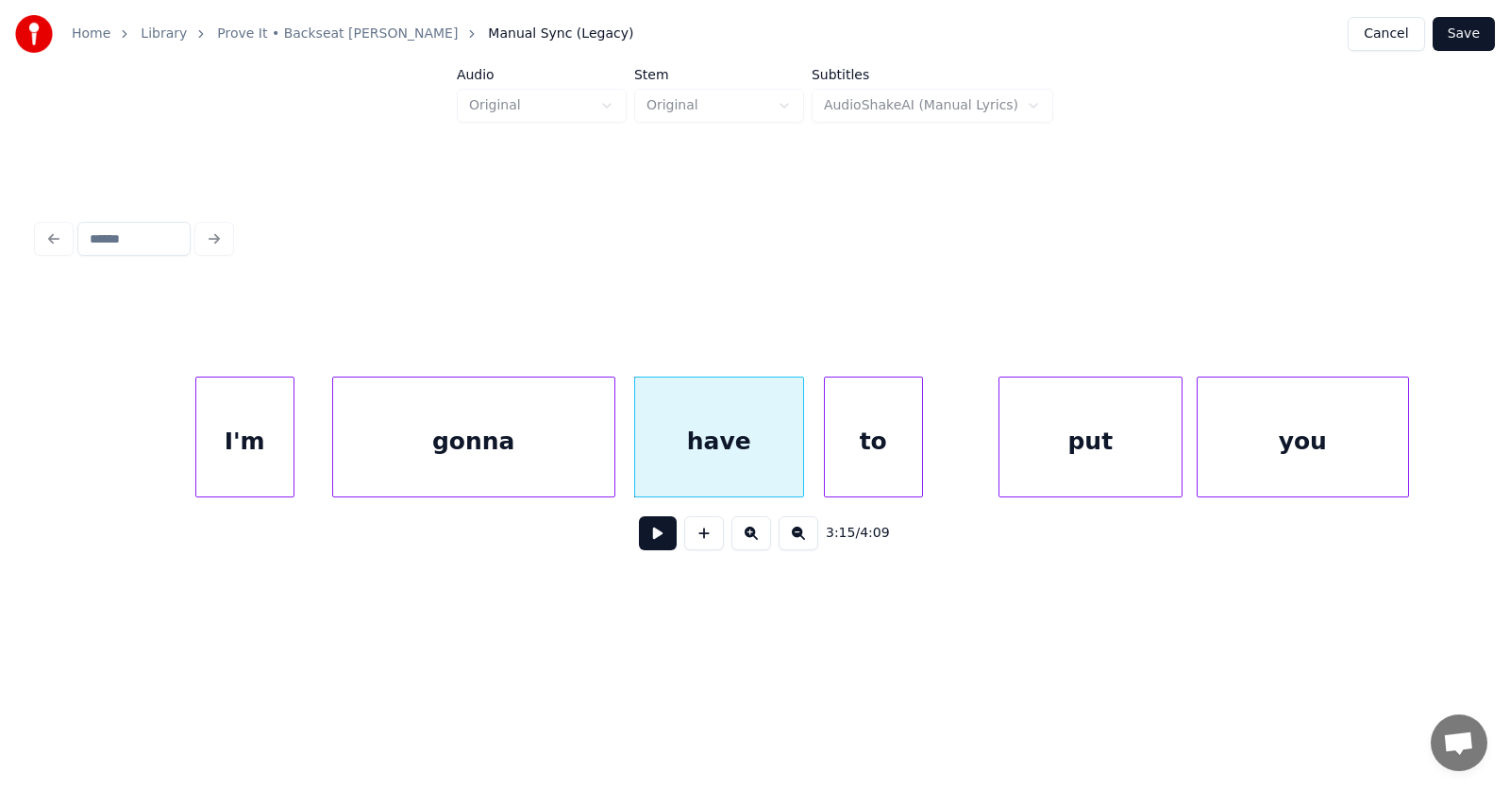
click at [852, 451] on div "to" at bounding box center [873, 441] width 97 height 128
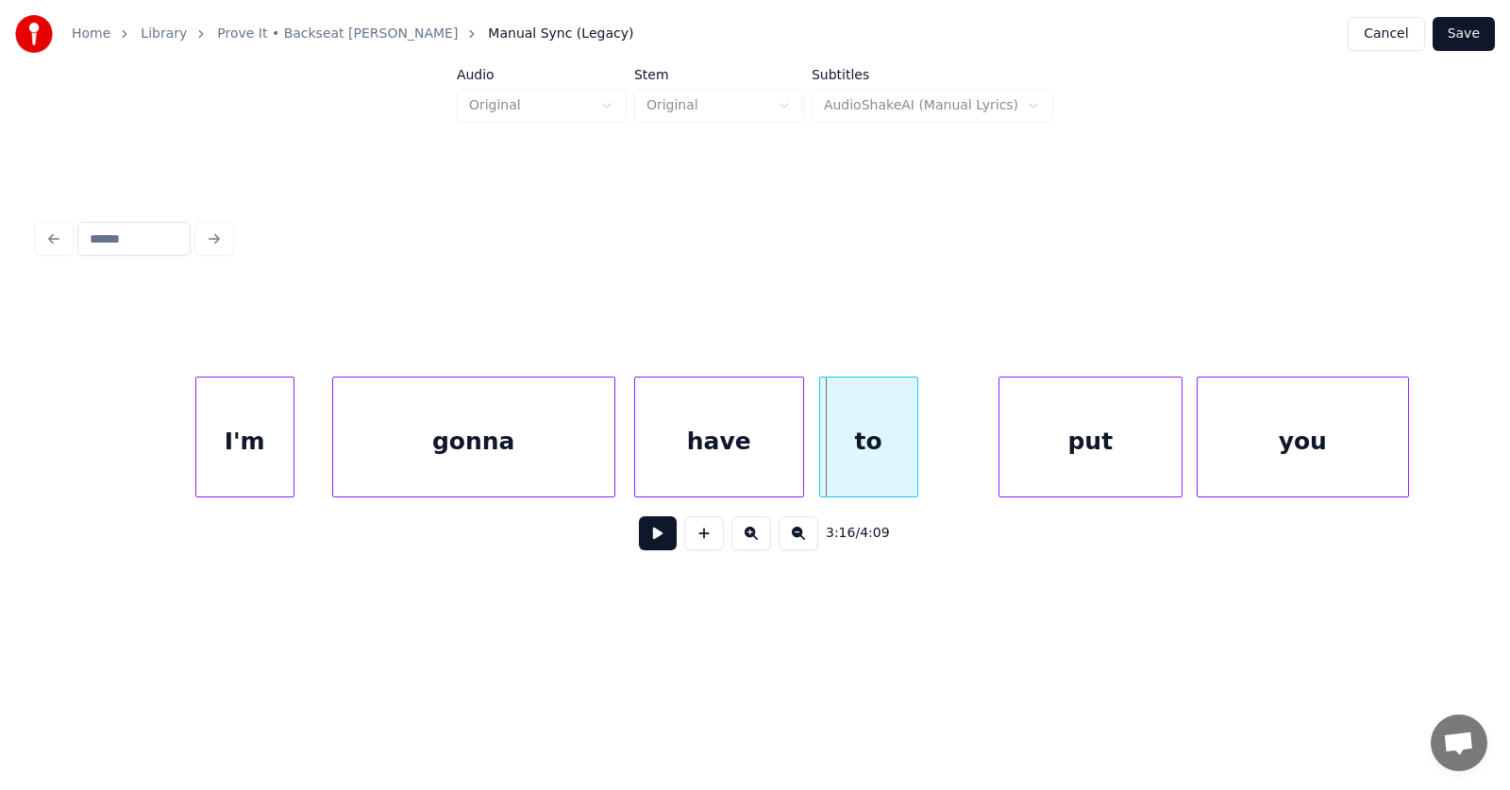
click at [857, 452] on div "to" at bounding box center [868, 441] width 97 height 128
click at [999, 448] on div "put" at bounding box center [1048, 441] width 182 height 128
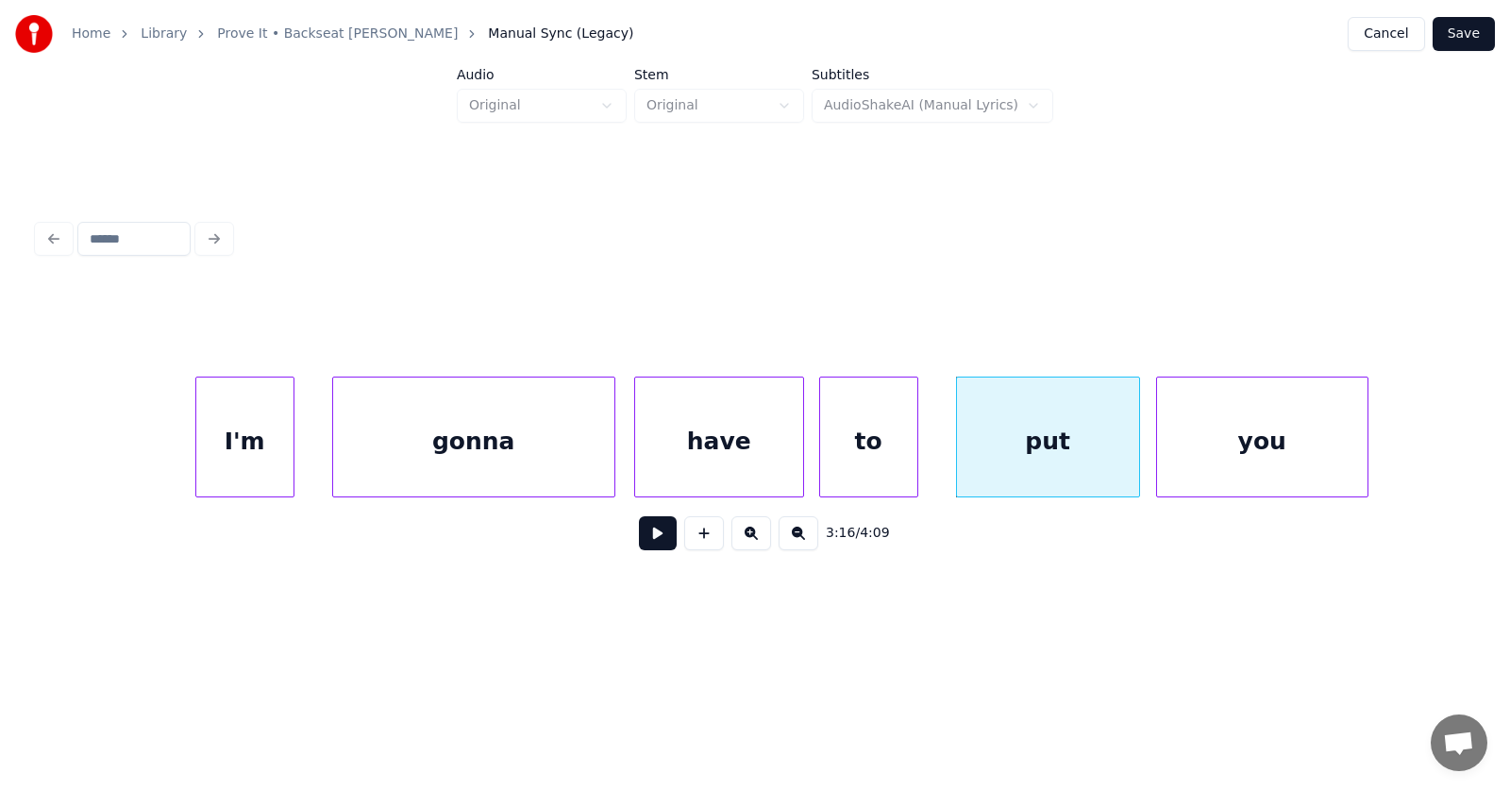
click at [1203, 459] on div "you" at bounding box center [1262, 441] width 210 height 128
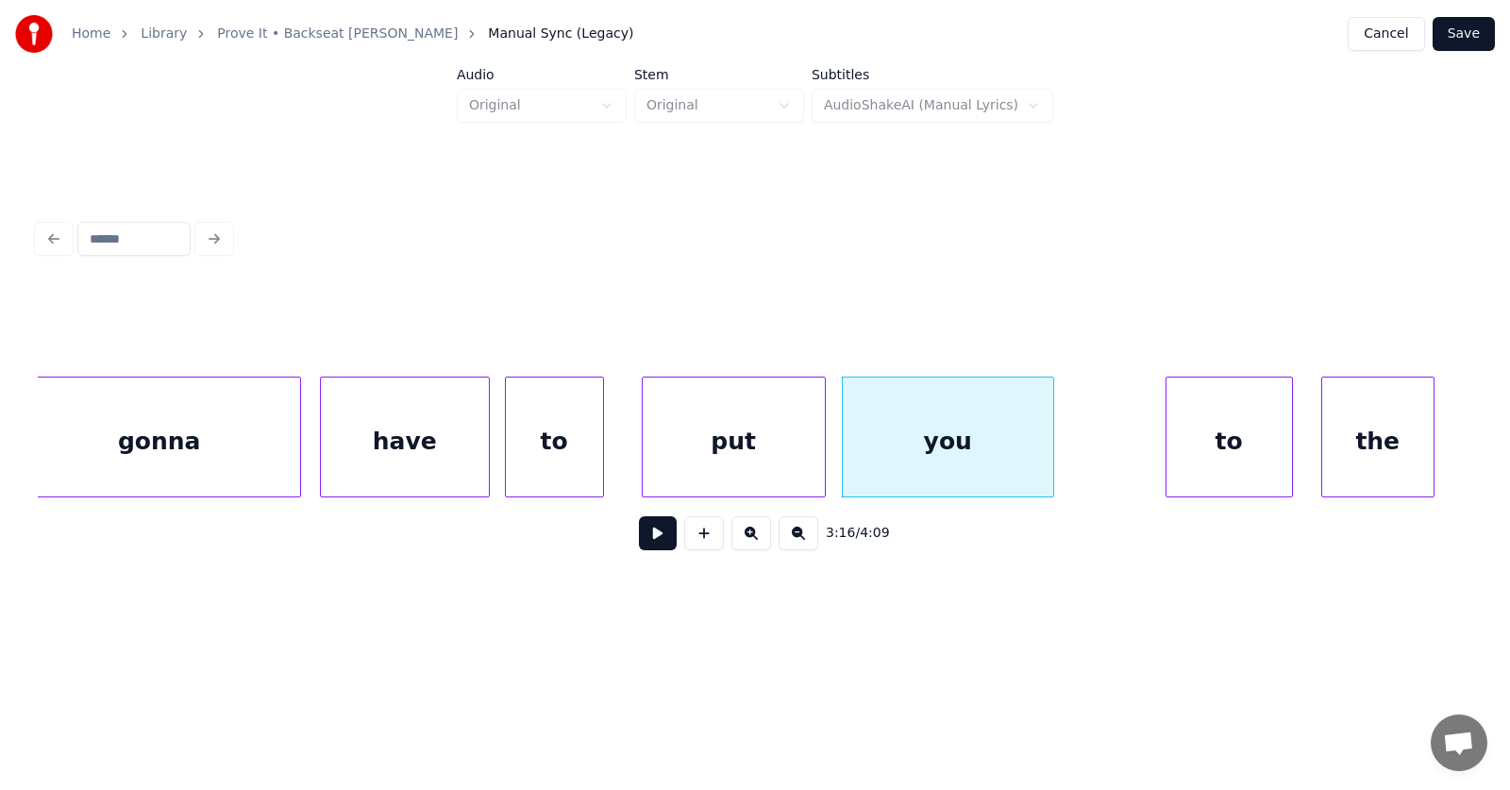
scroll to position [0, 138524]
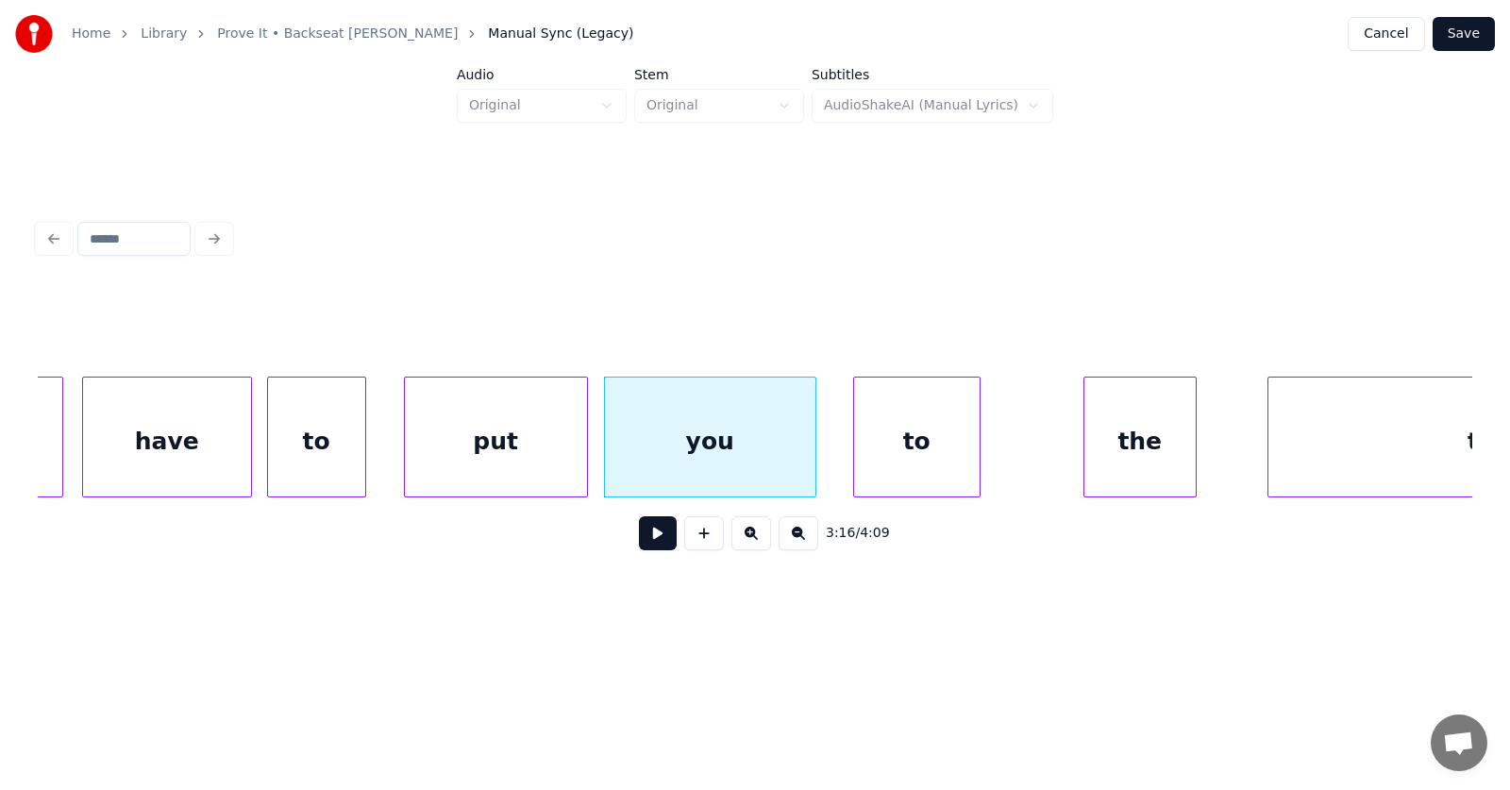
click at [899, 458] on div "to" at bounding box center [917, 441] width 126 height 128
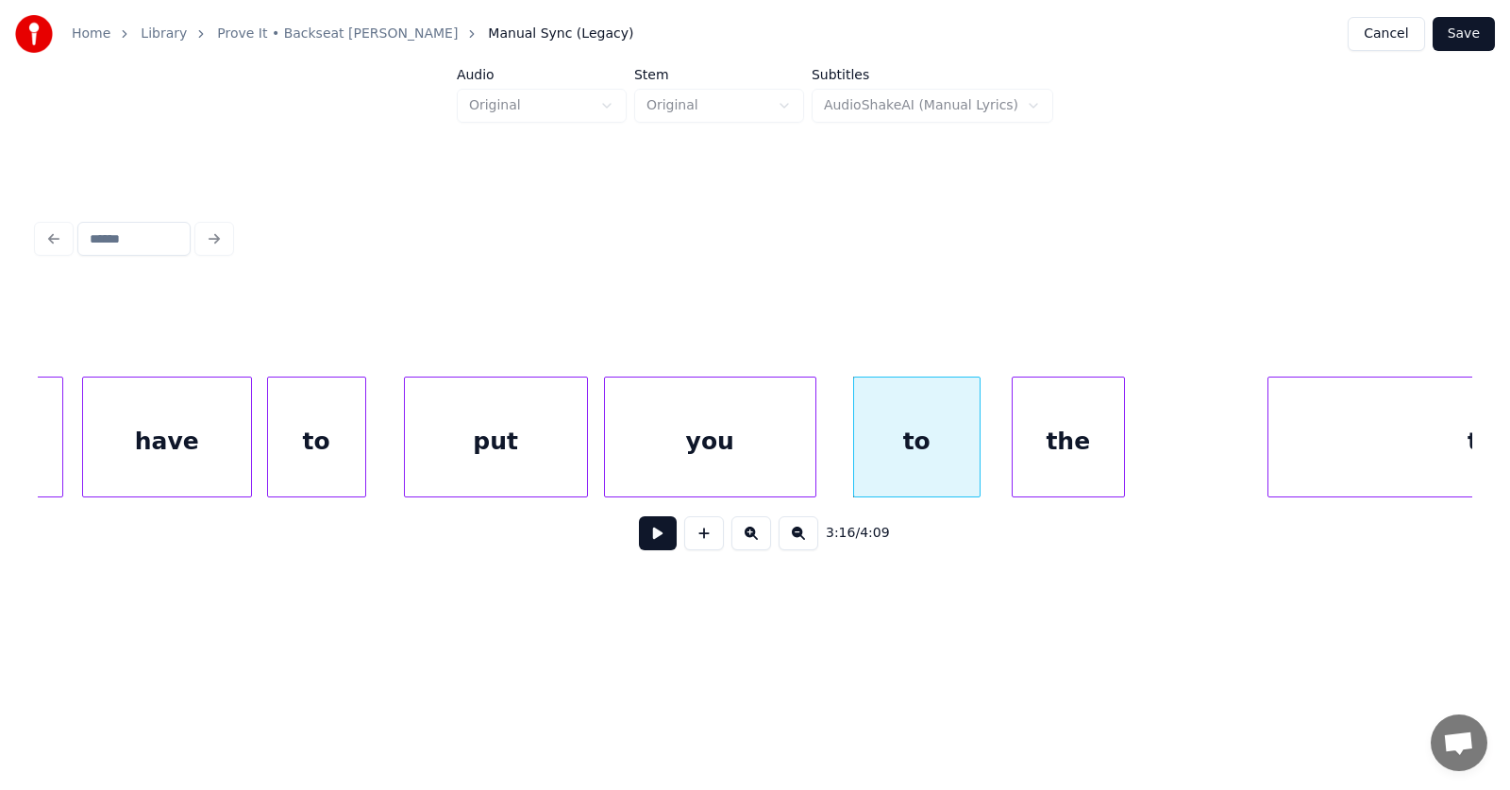
click at [1046, 463] on div "the" at bounding box center [1068, 441] width 111 height 128
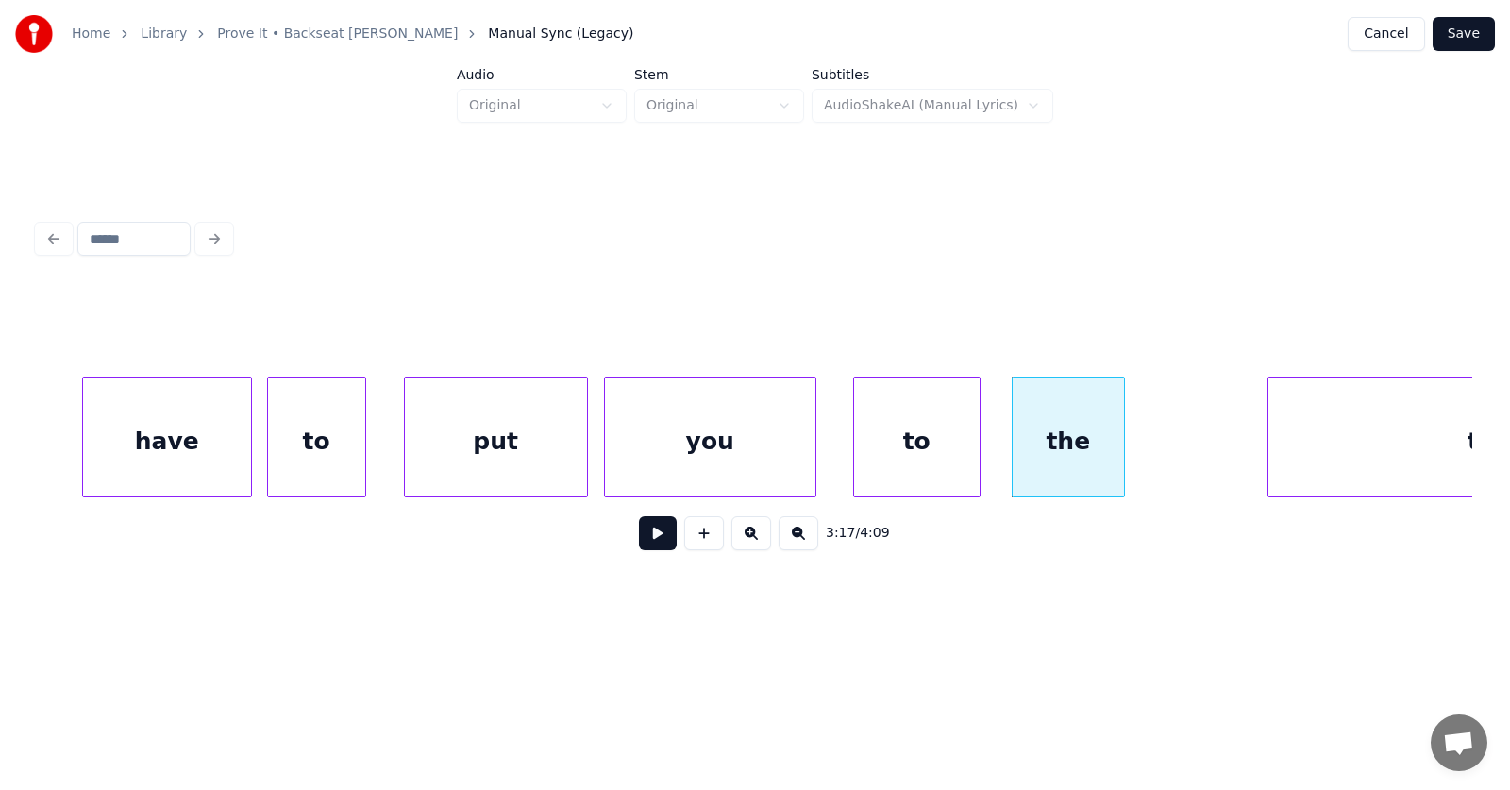
scroll to position [0, 138881]
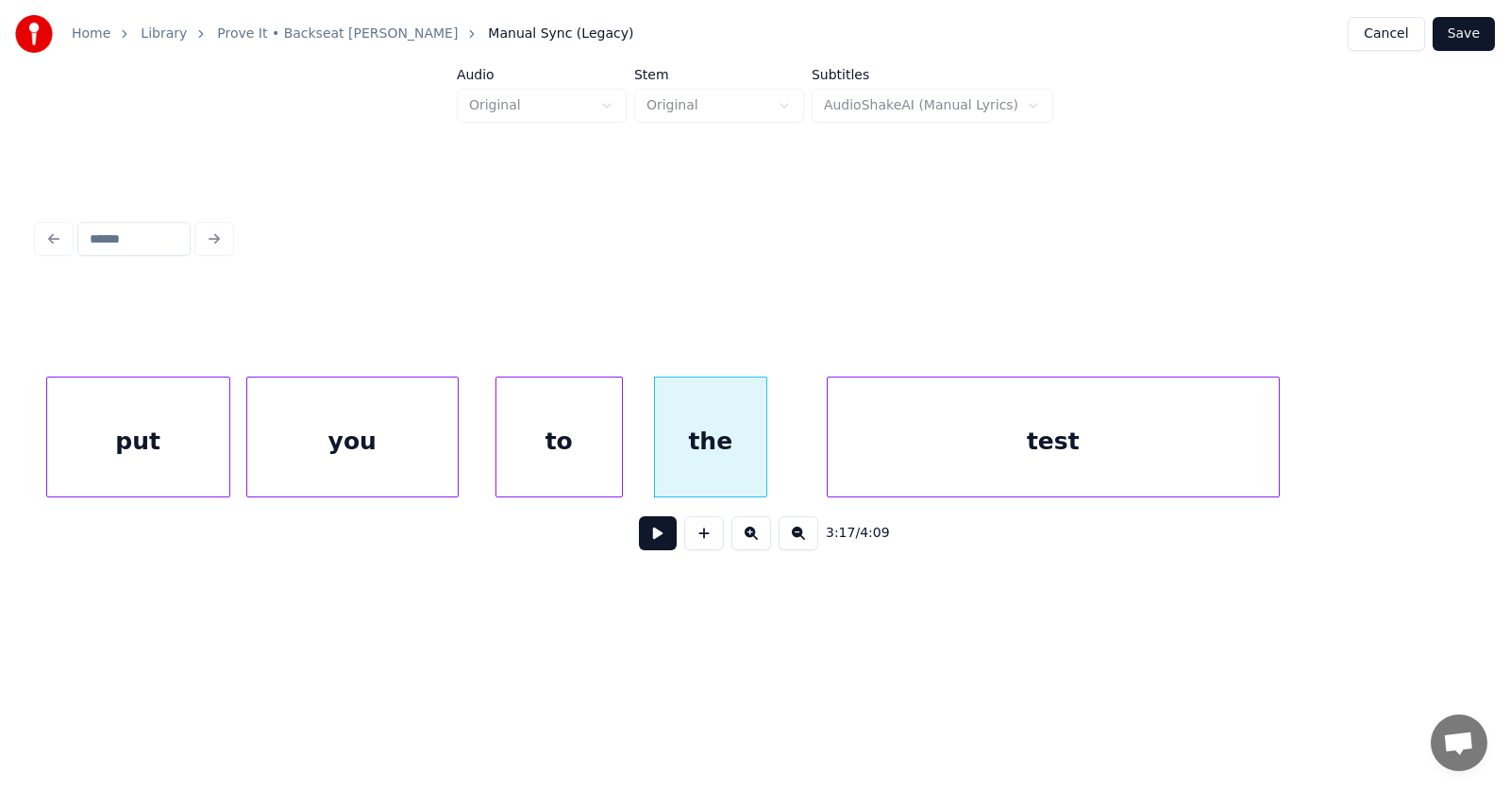
click at [998, 456] on div "test" at bounding box center [1053, 441] width 451 height 128
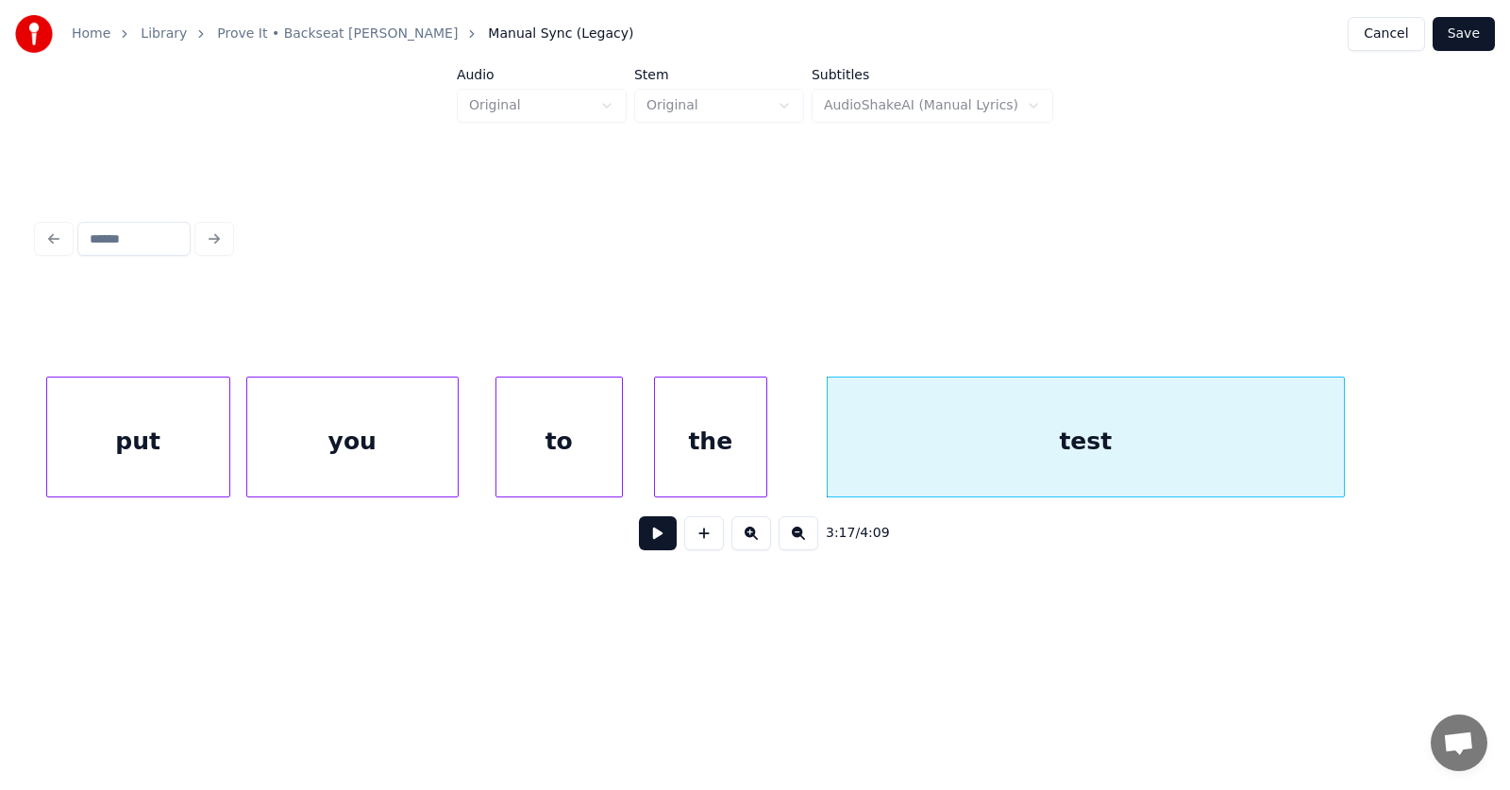
click at [1340, 432] on div at bounding box center [1341, 436] width 6 height 119
click at [1059, 465] on div "test" at bounding box center [1086, 441] width 516 height 128
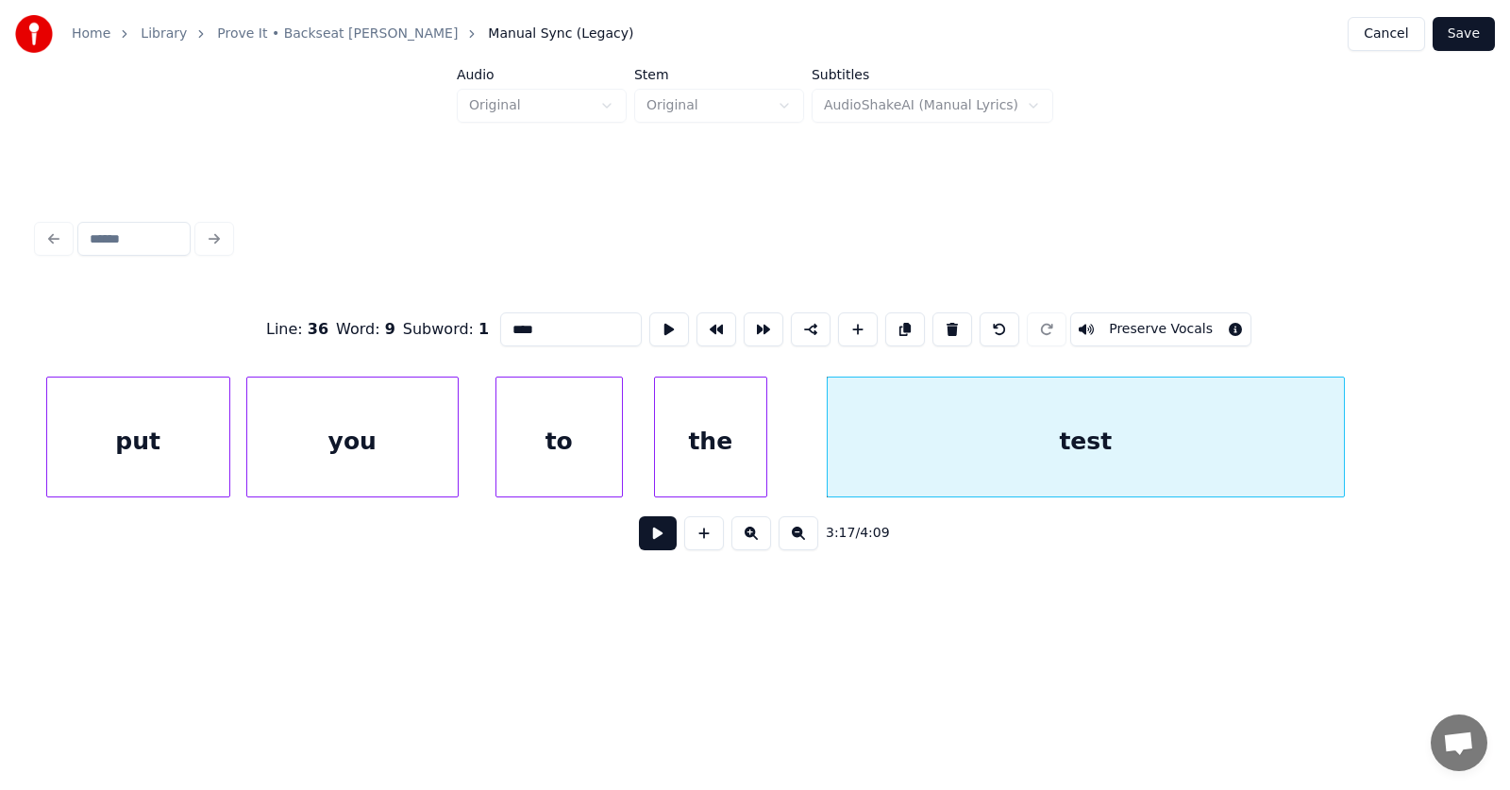
click at [655, 538] on button at bounding box center [658, 533] width 38 height 34
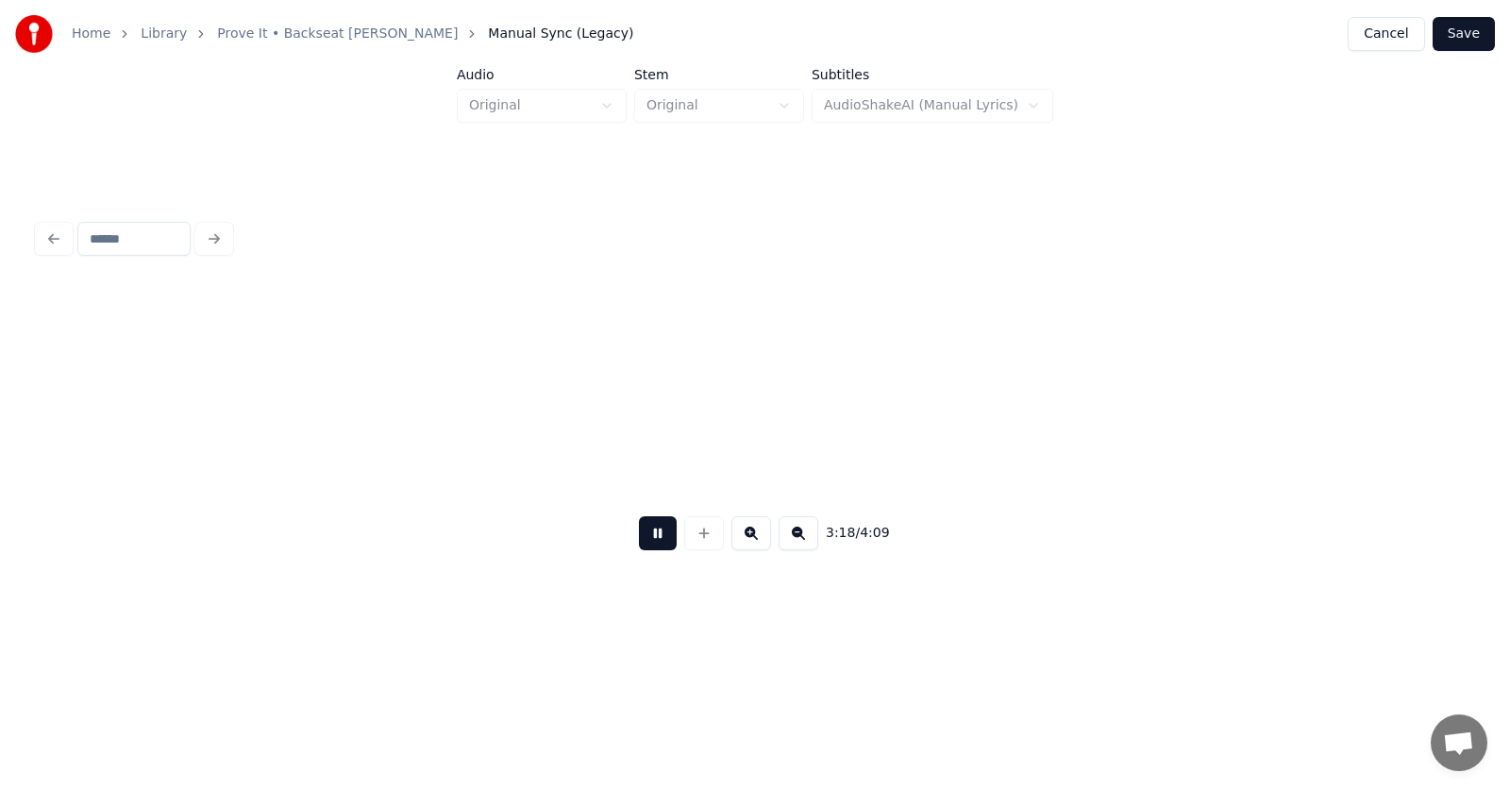
scroll to position [0, 140326]
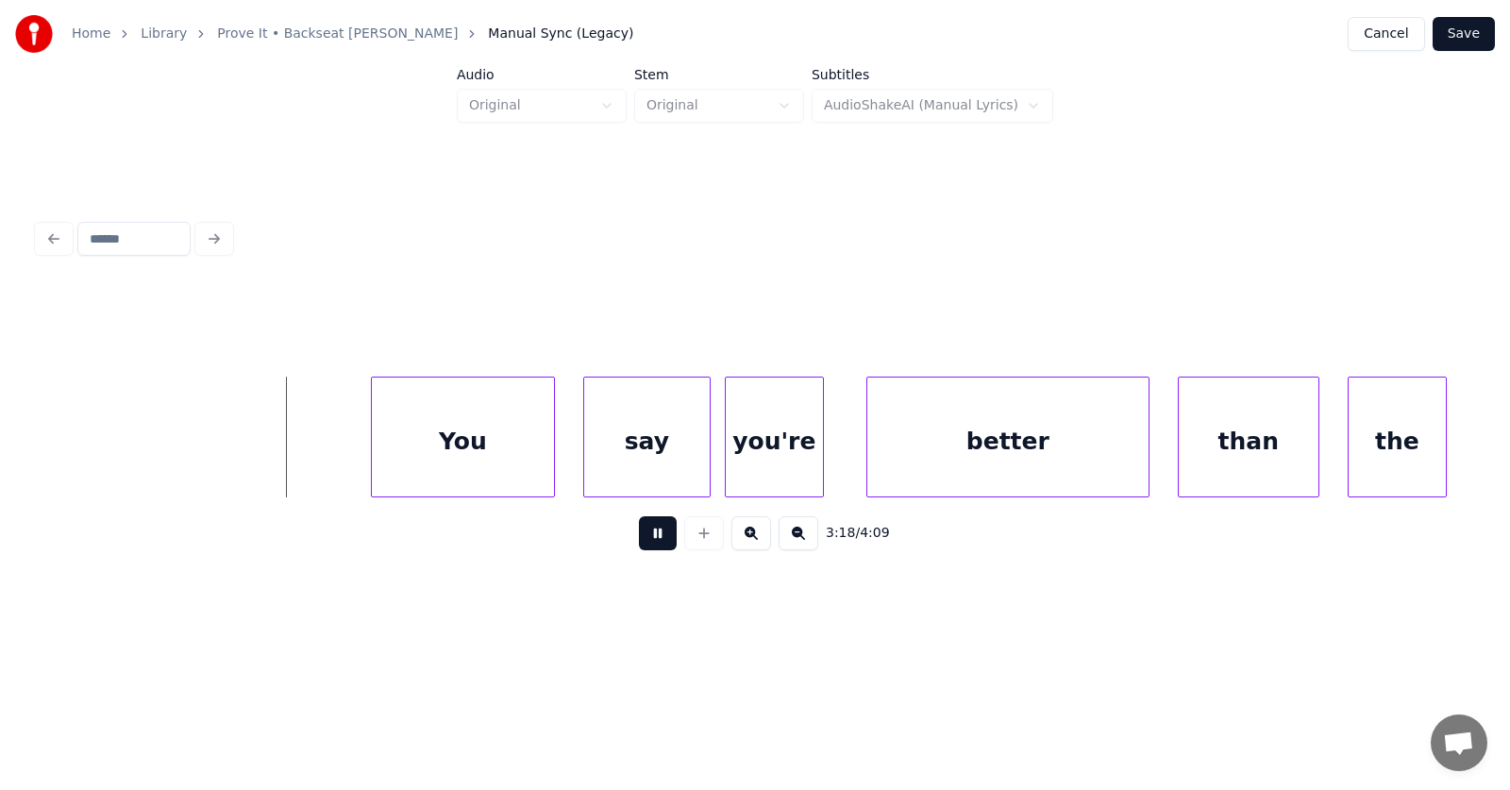
click at [656, 537] on button at bounding box center [658, 533] width 38 height 34
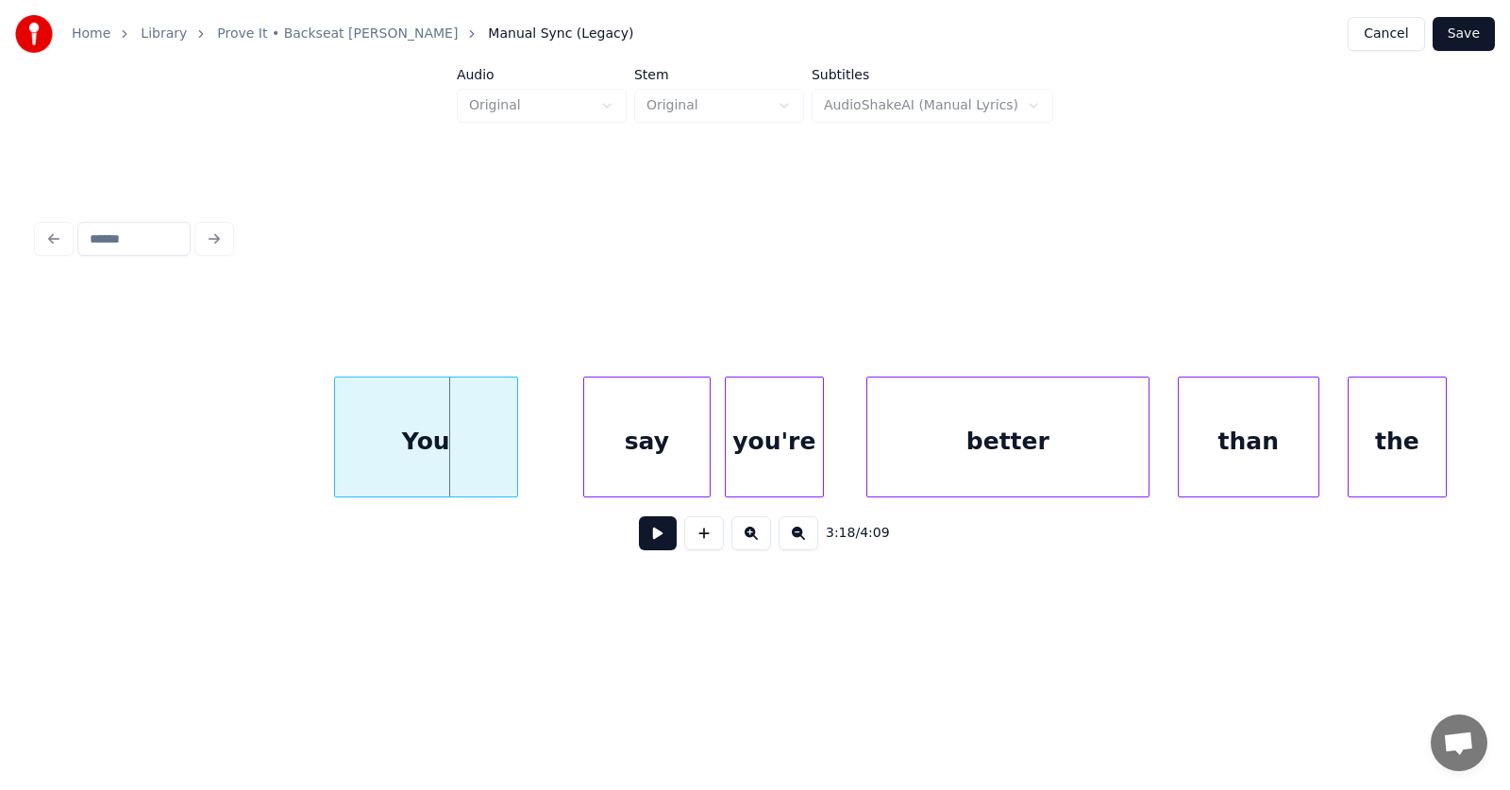
click at [440, 460] on div "You" at bounding box center [426, 441] width 182 height 128
click at [604, 462] on div "say" at bounding box center [609, 441] width 126 height 128
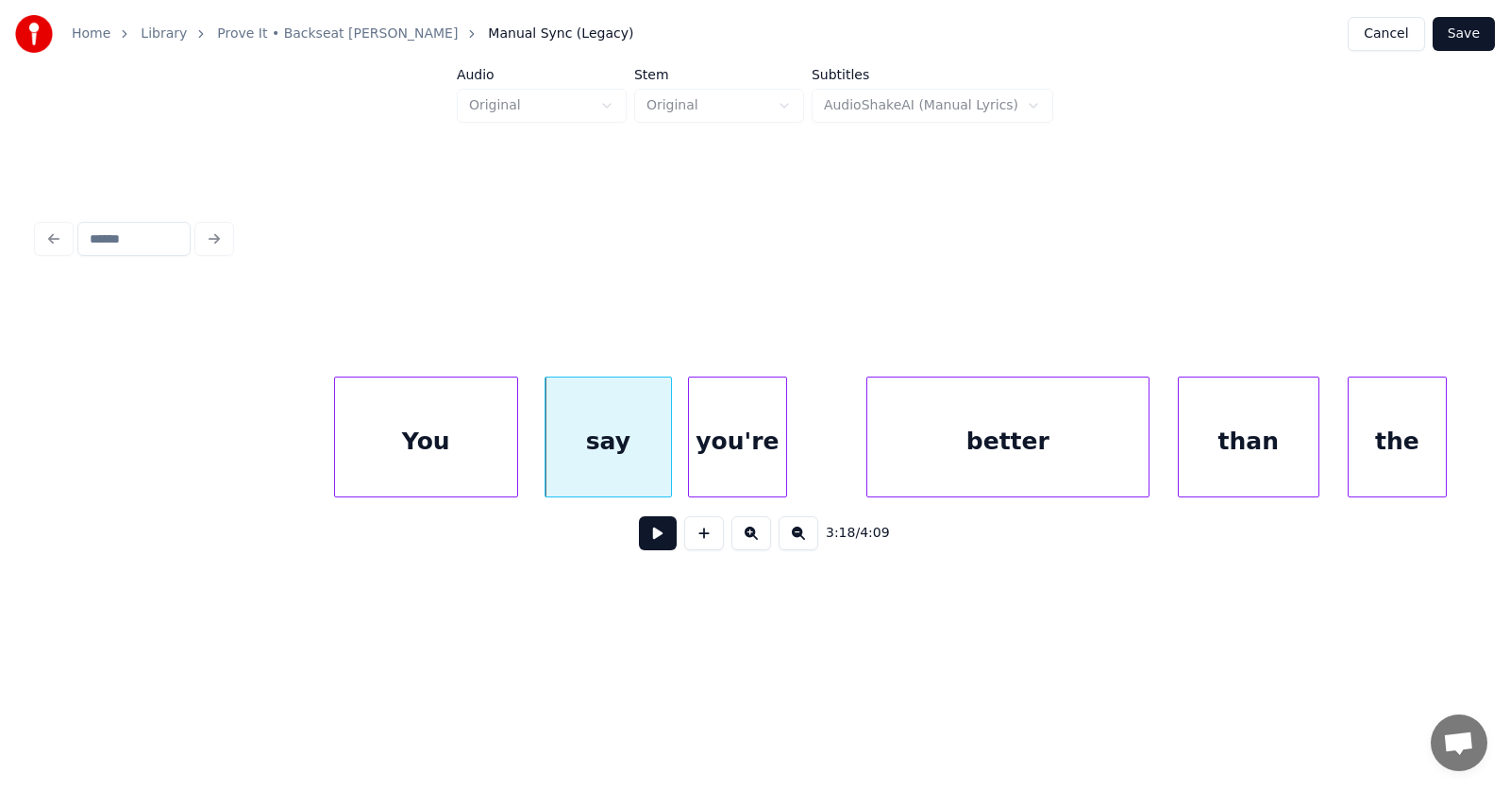
click at [738, 461] on div "you're" at bounding box center [737, 441] width 97 height 128
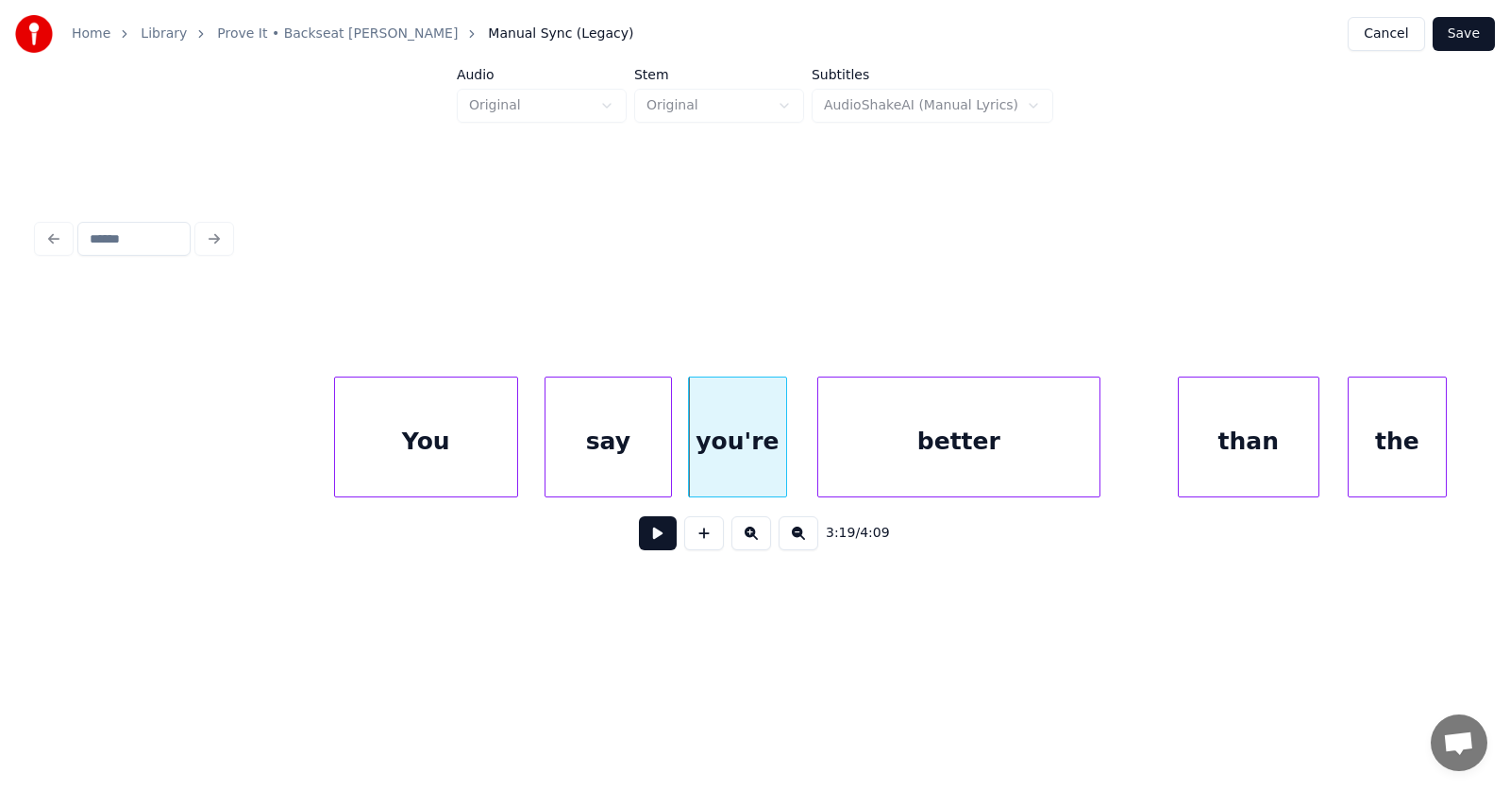
click at [894, 458] on div "better" at bounding box center [958, 441] width 281 height 128
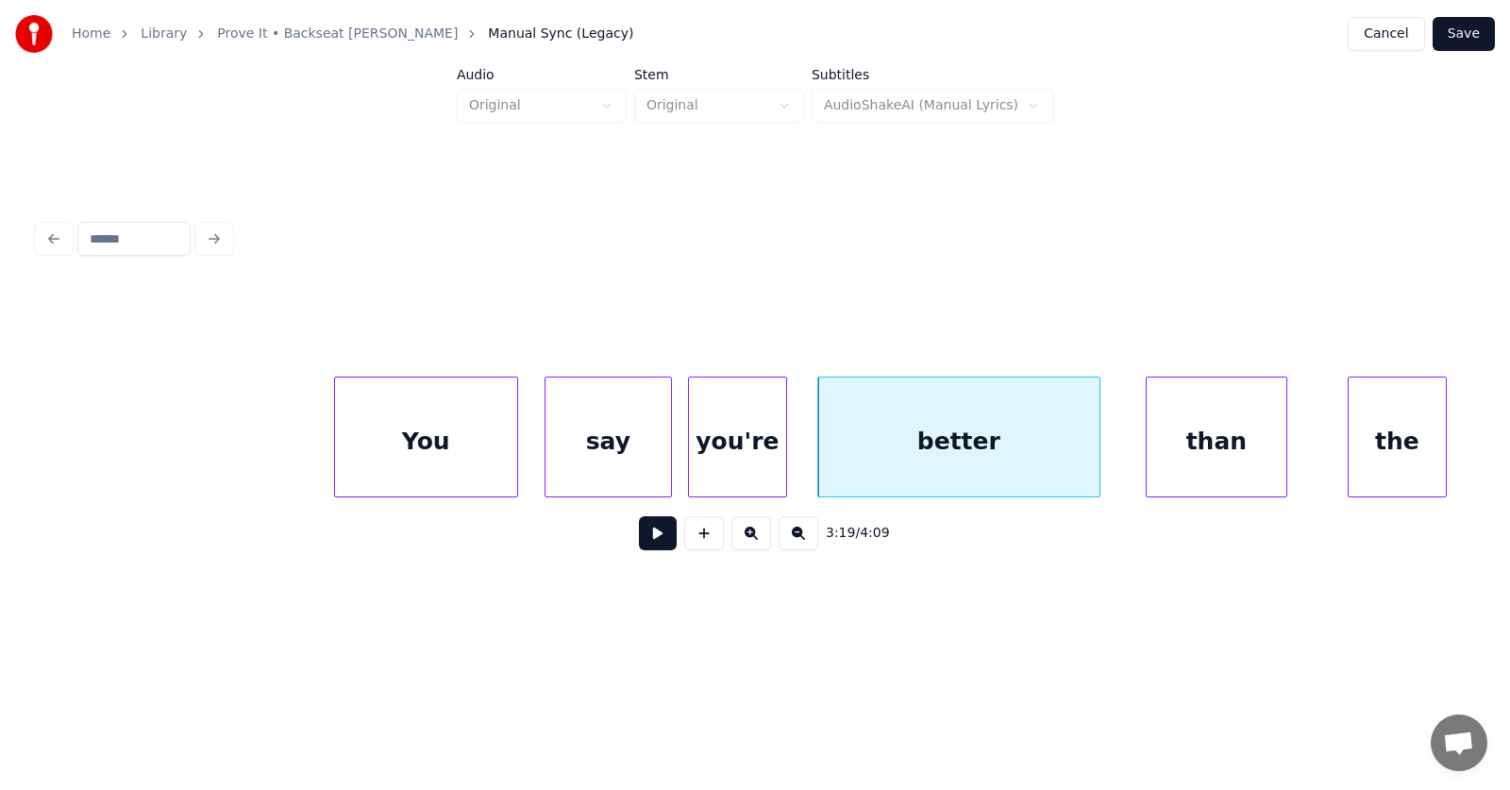
click at [1223, 452] on div "than" at bounding box center [1217, 441] width 140 height 128
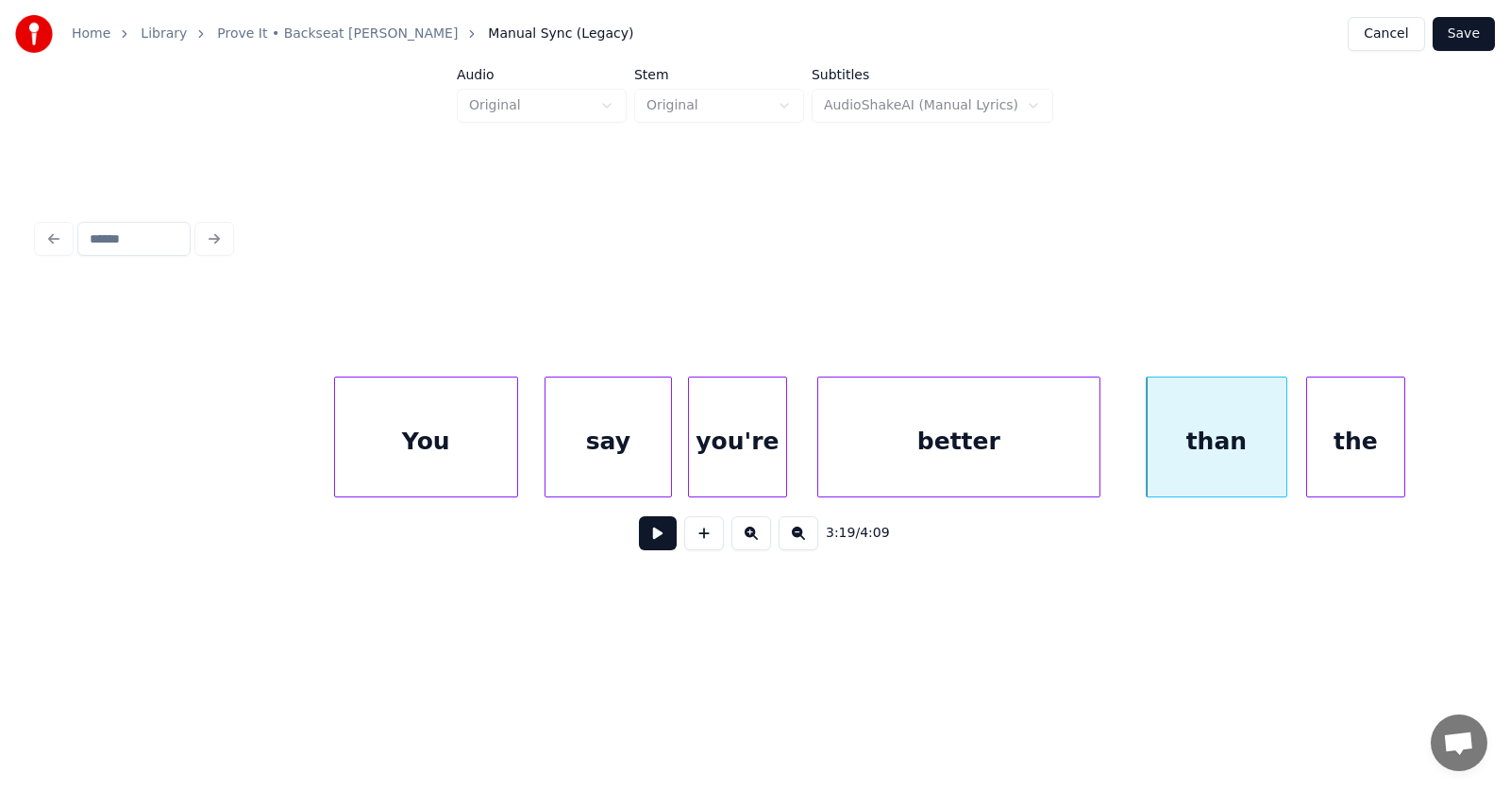
click at [1344, 452] on div "the" at bounding box center [1355, 441] width 97 height 128
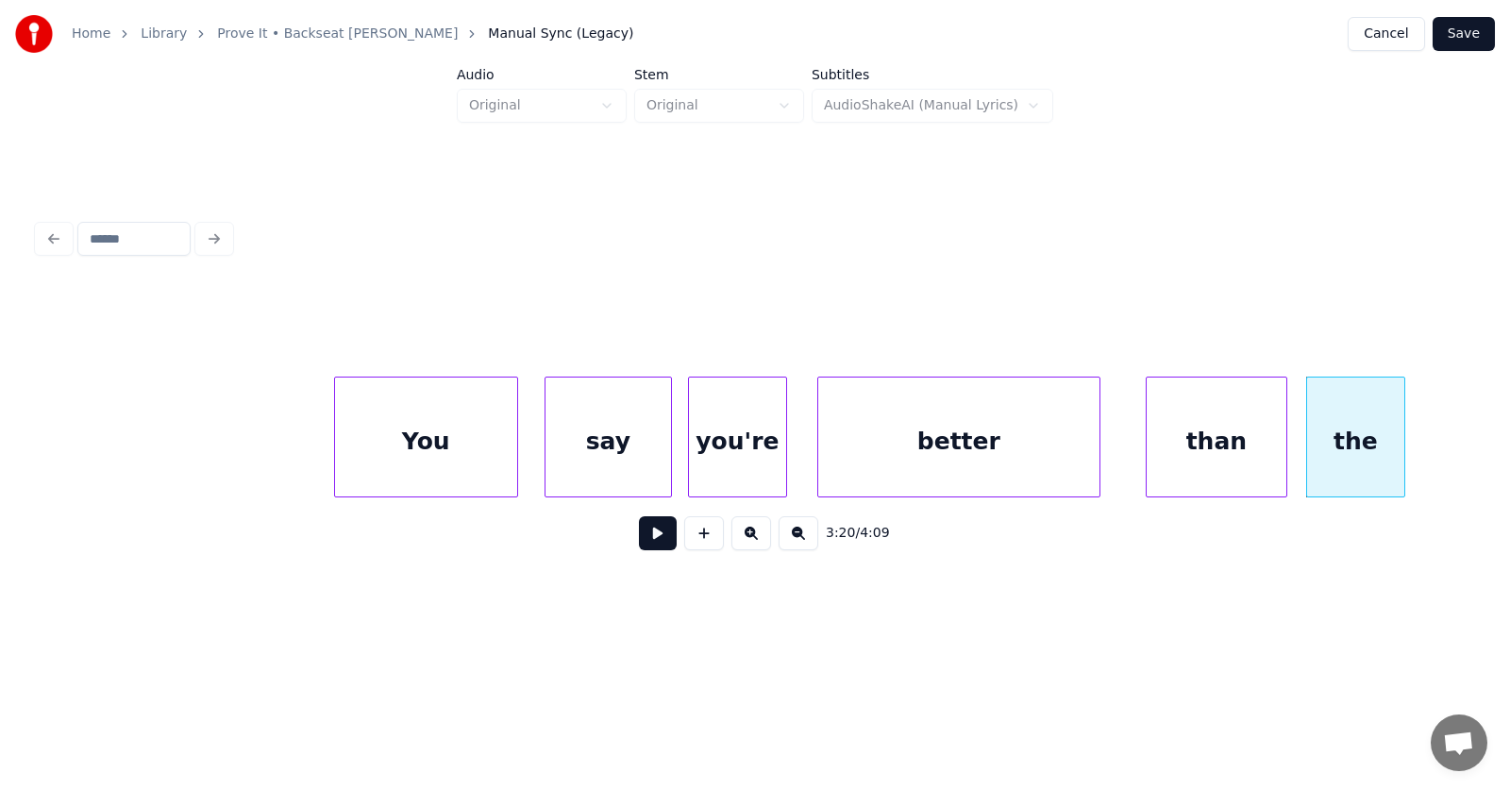
scroll to position [0, 141027]
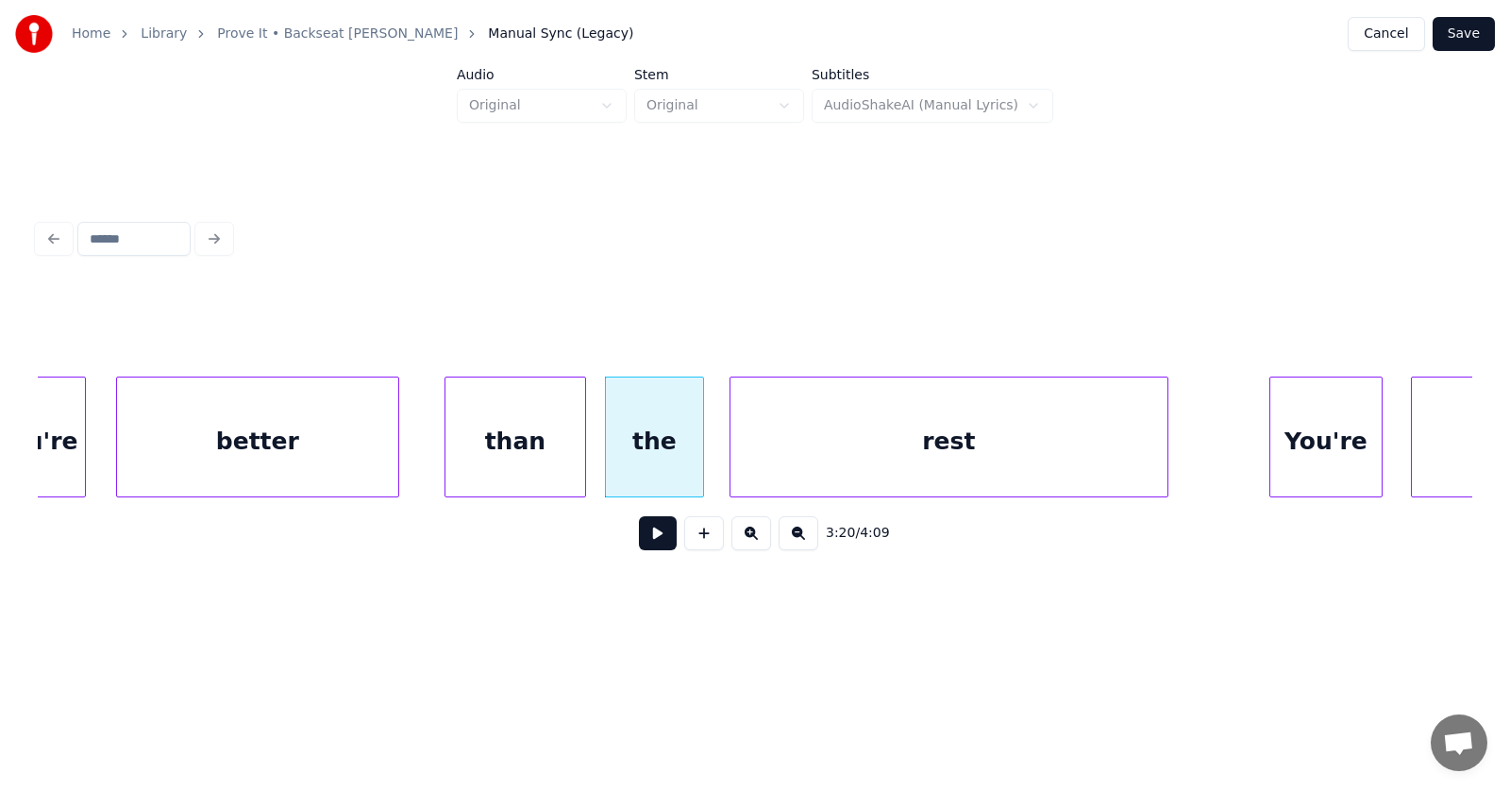
click at [998, 453] on div "rest" at bounding box center [948, 441] width 437 height 128
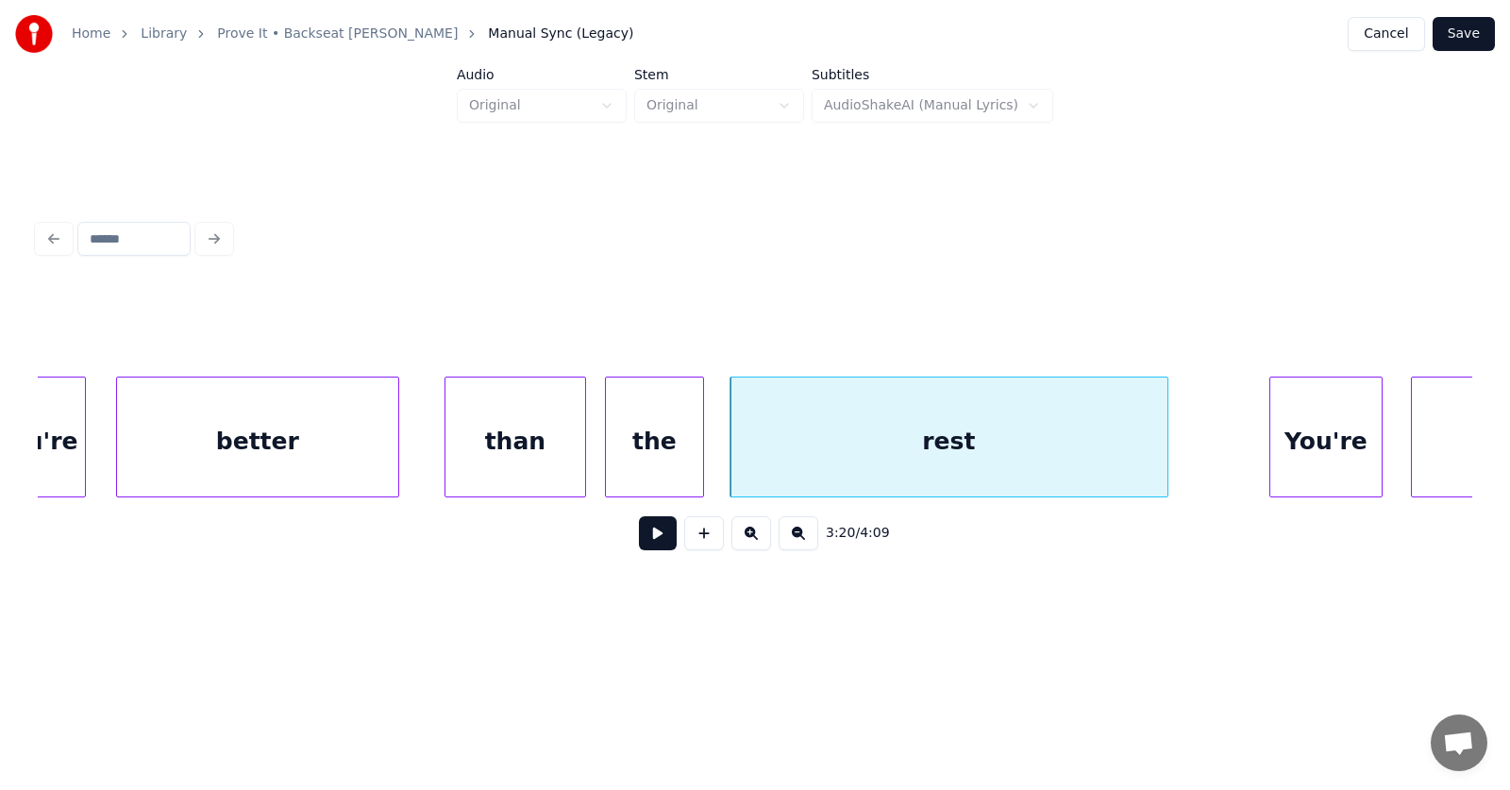
click at [979, 437] on div "rest" at bounding box center [948, 441] width 437 height 128
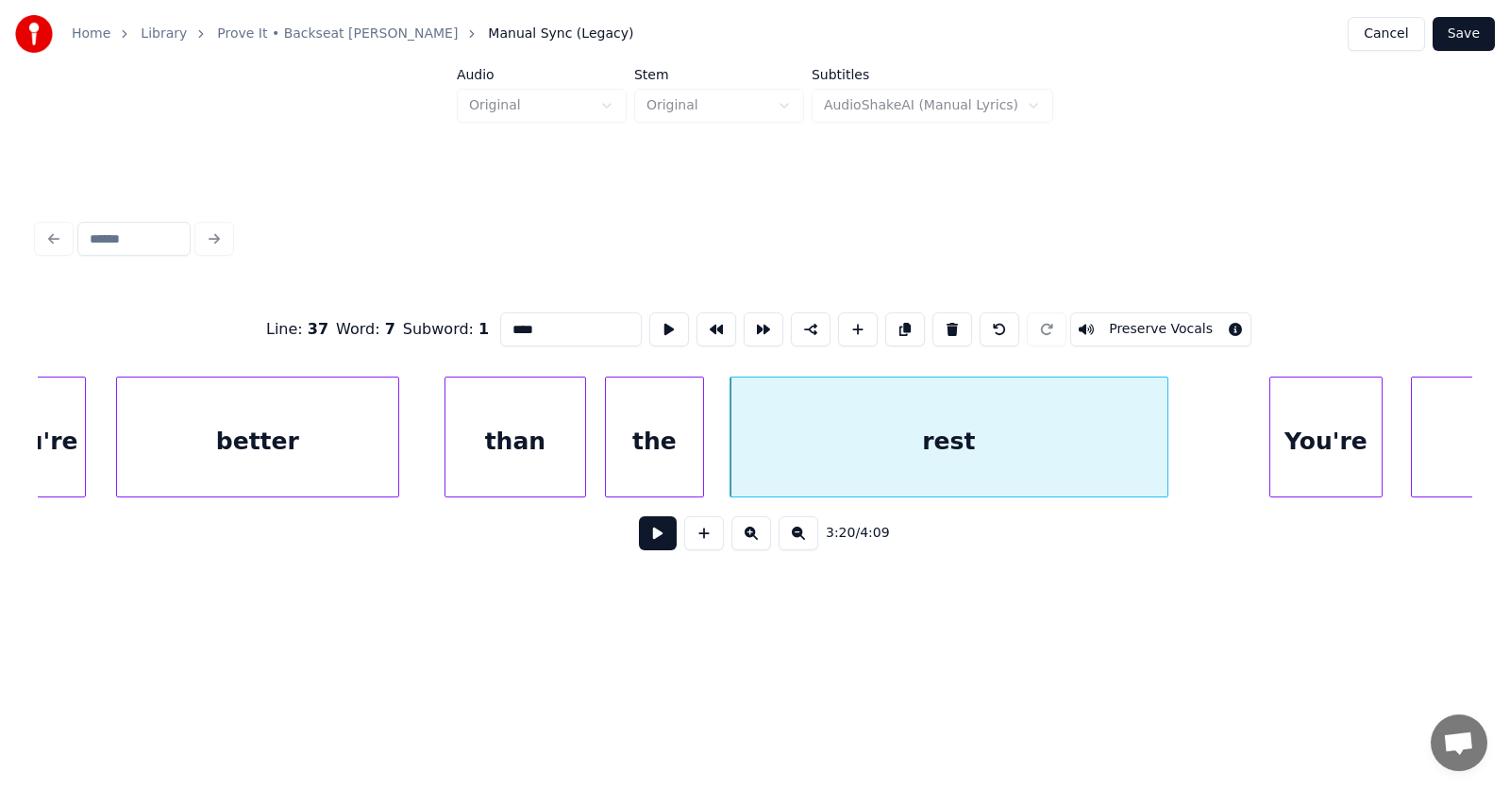
click at [654, 530] on button at bounding box center [658, 533] width 38 height 34
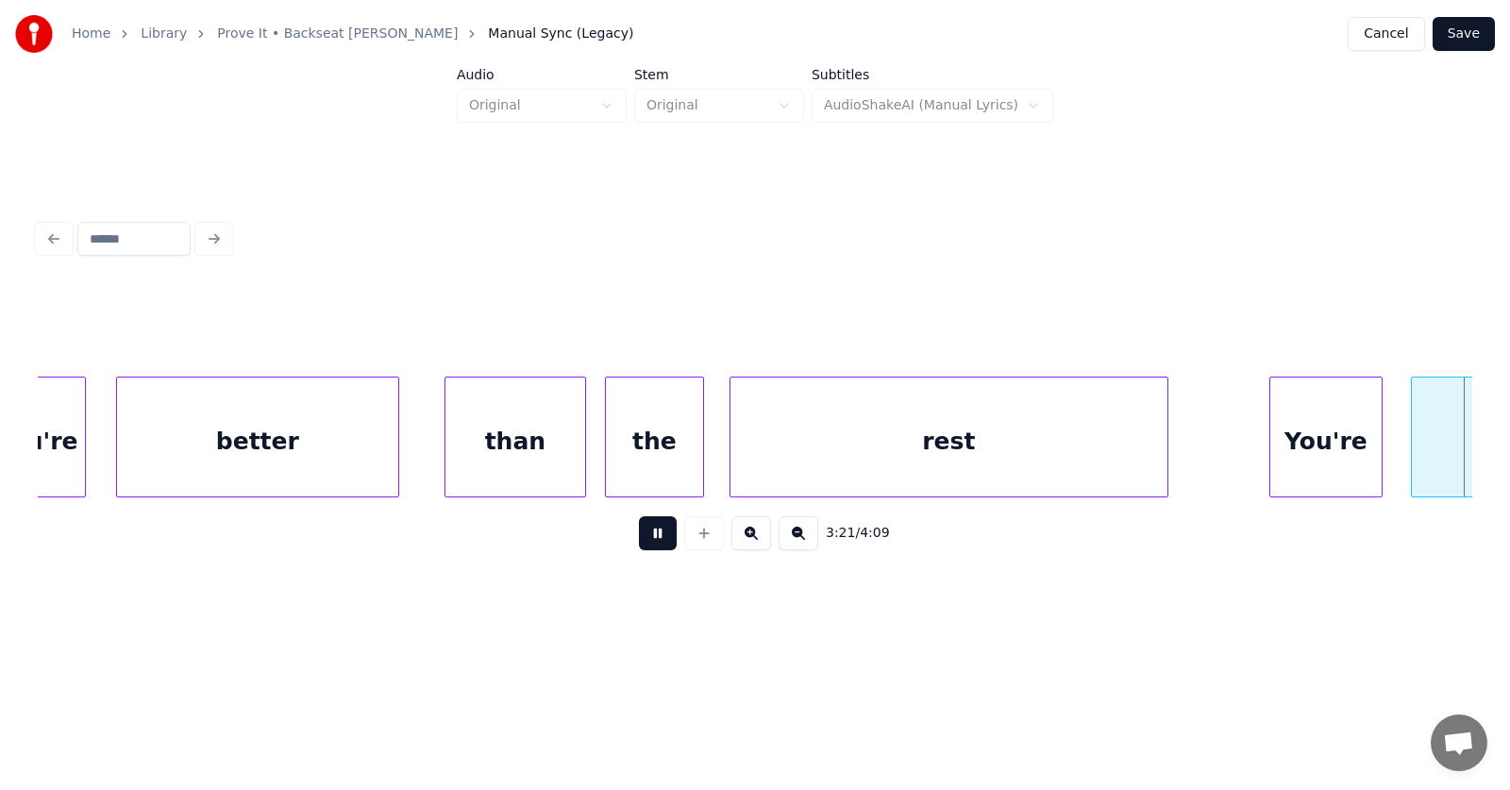
click at [654, 530] on button at bounding box center [658, 533] width 38 height 34
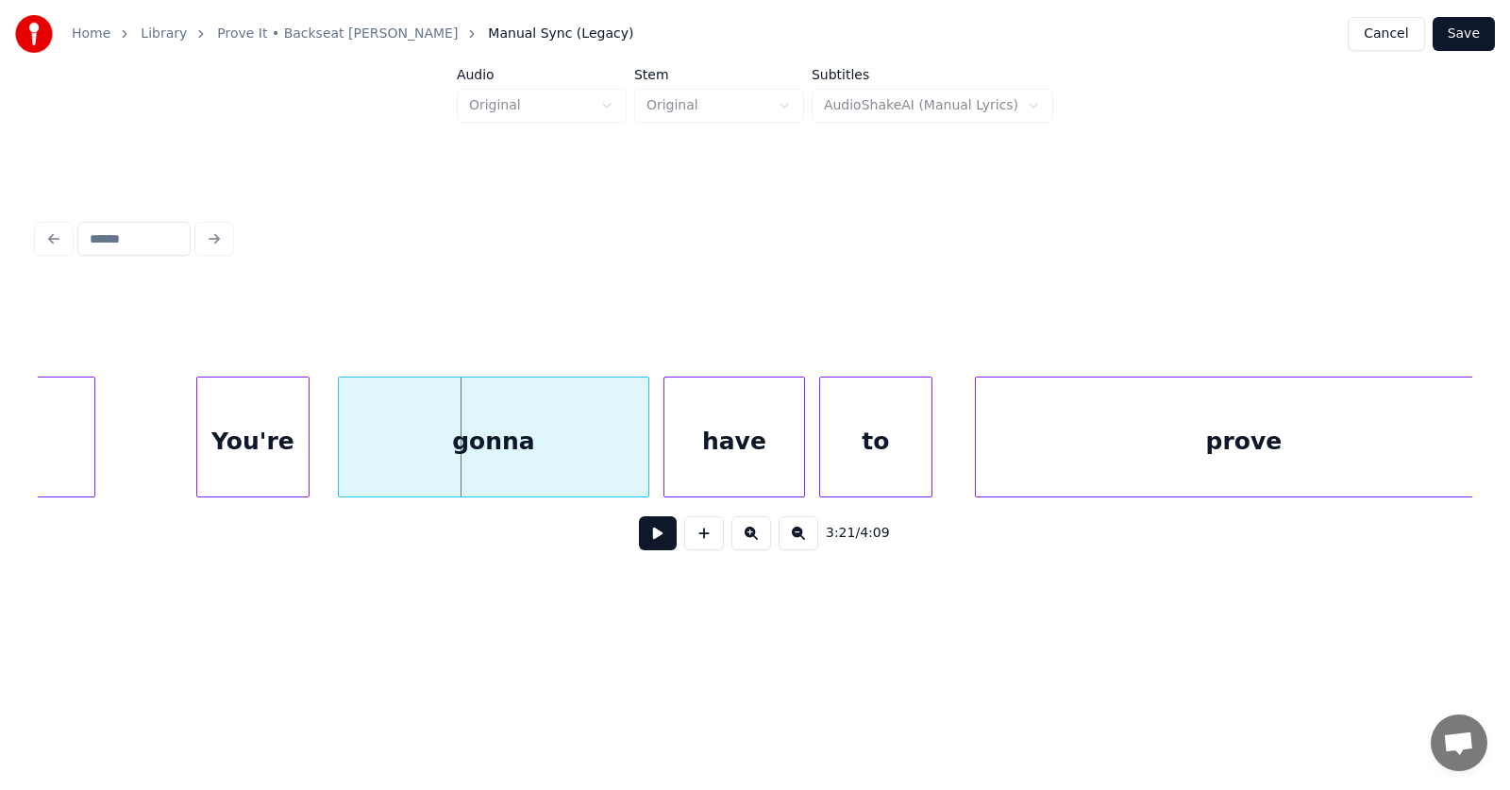
scroll to position [0, 141862]
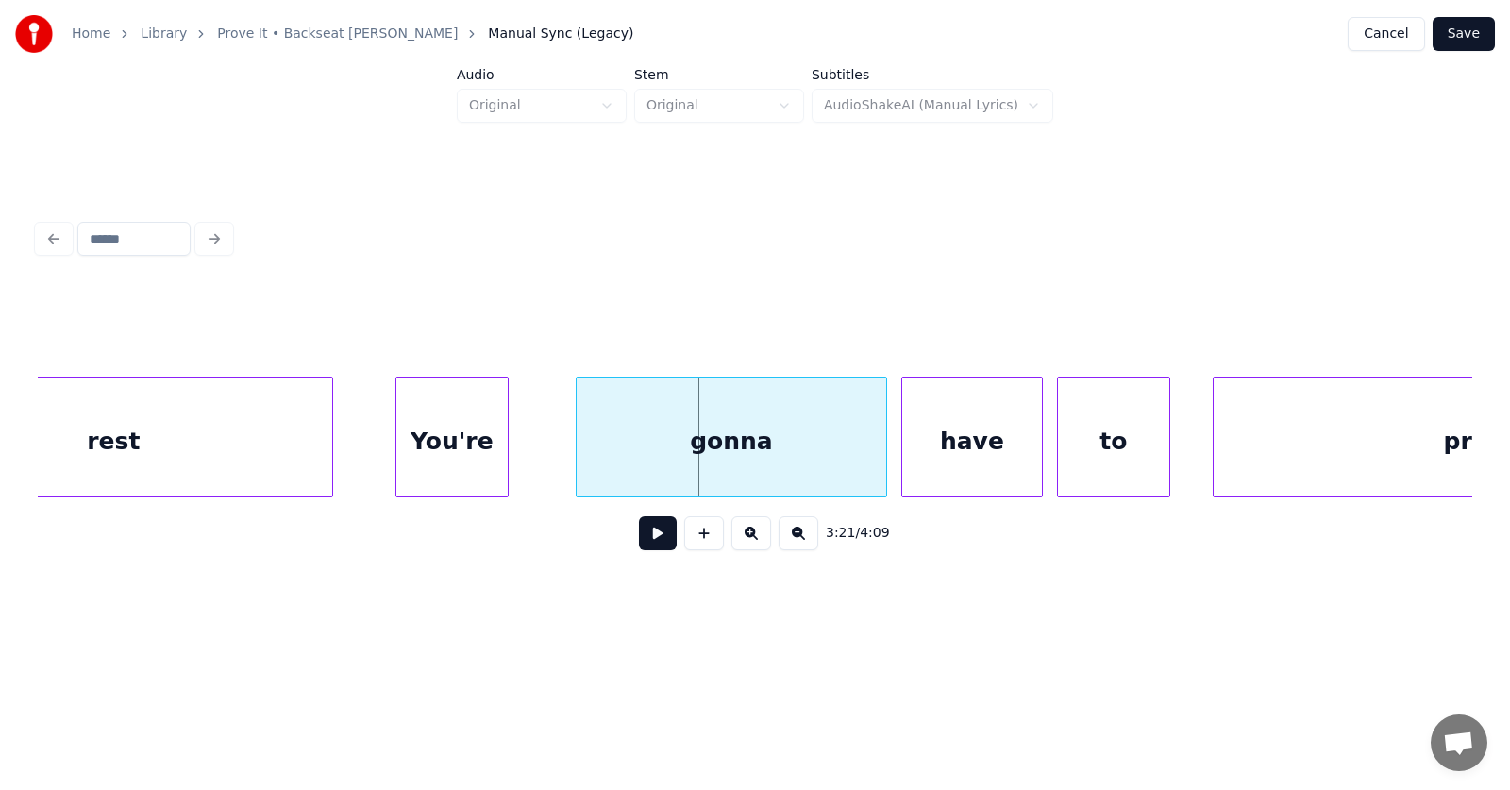
click at [481, 449] on div "You're" at bounding box center [451, 441] width 111 height 128
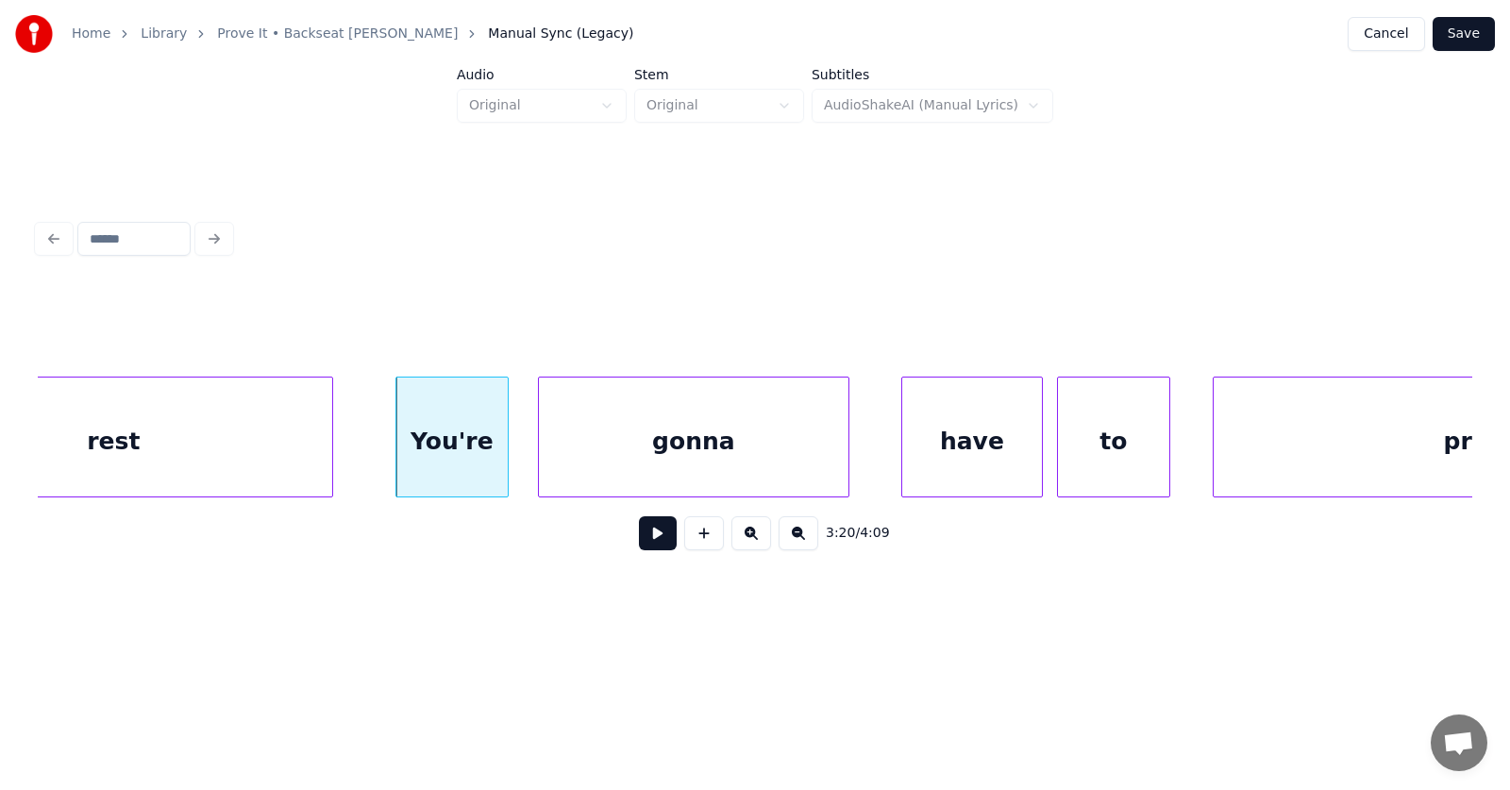
click at [636, 456] on div "gonna" at bounding box center [694, 441] width 310 height 128
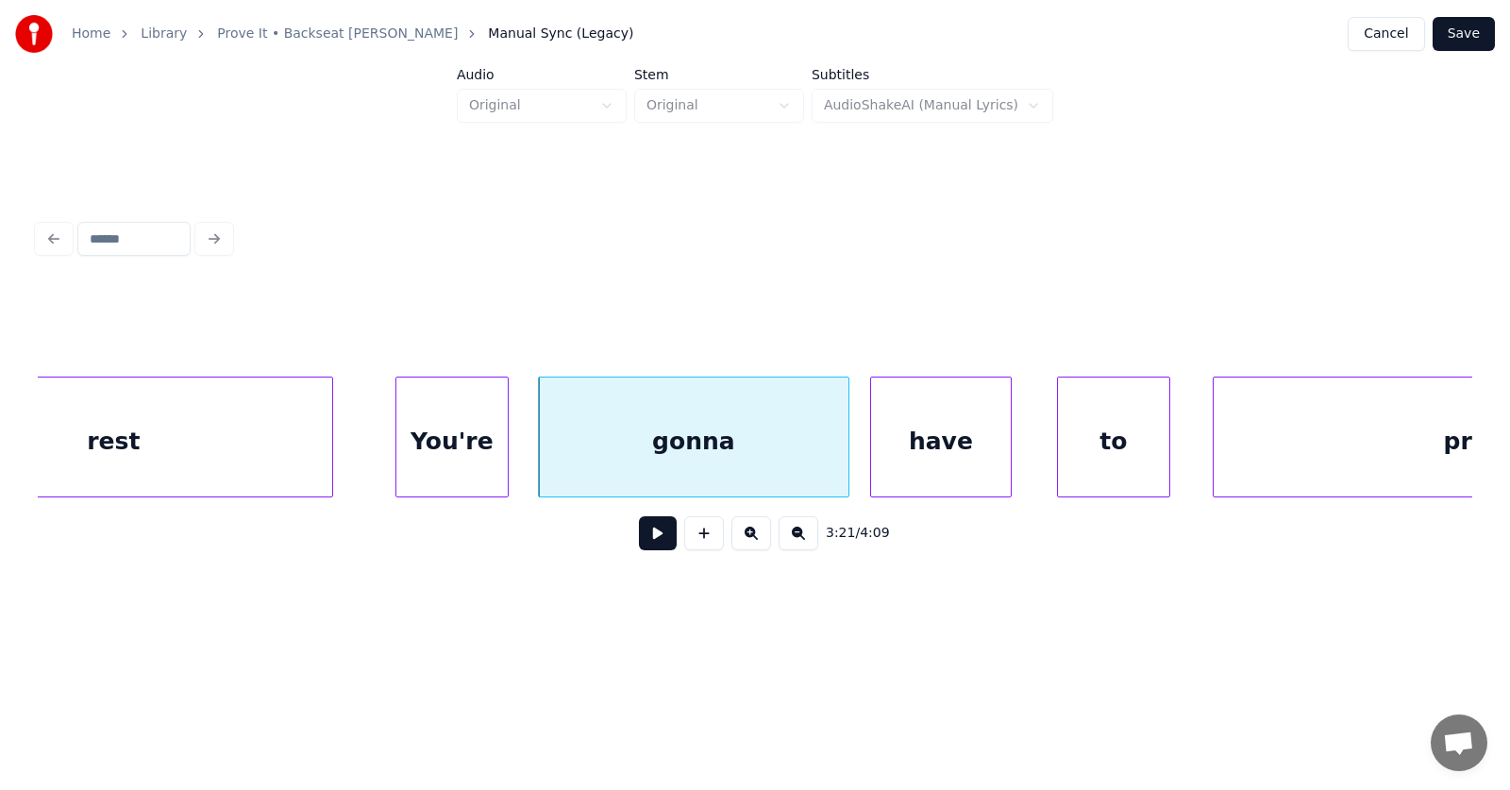
click at [944, 457] on div "have" at bounding box center [941, 441] width 140 height 128
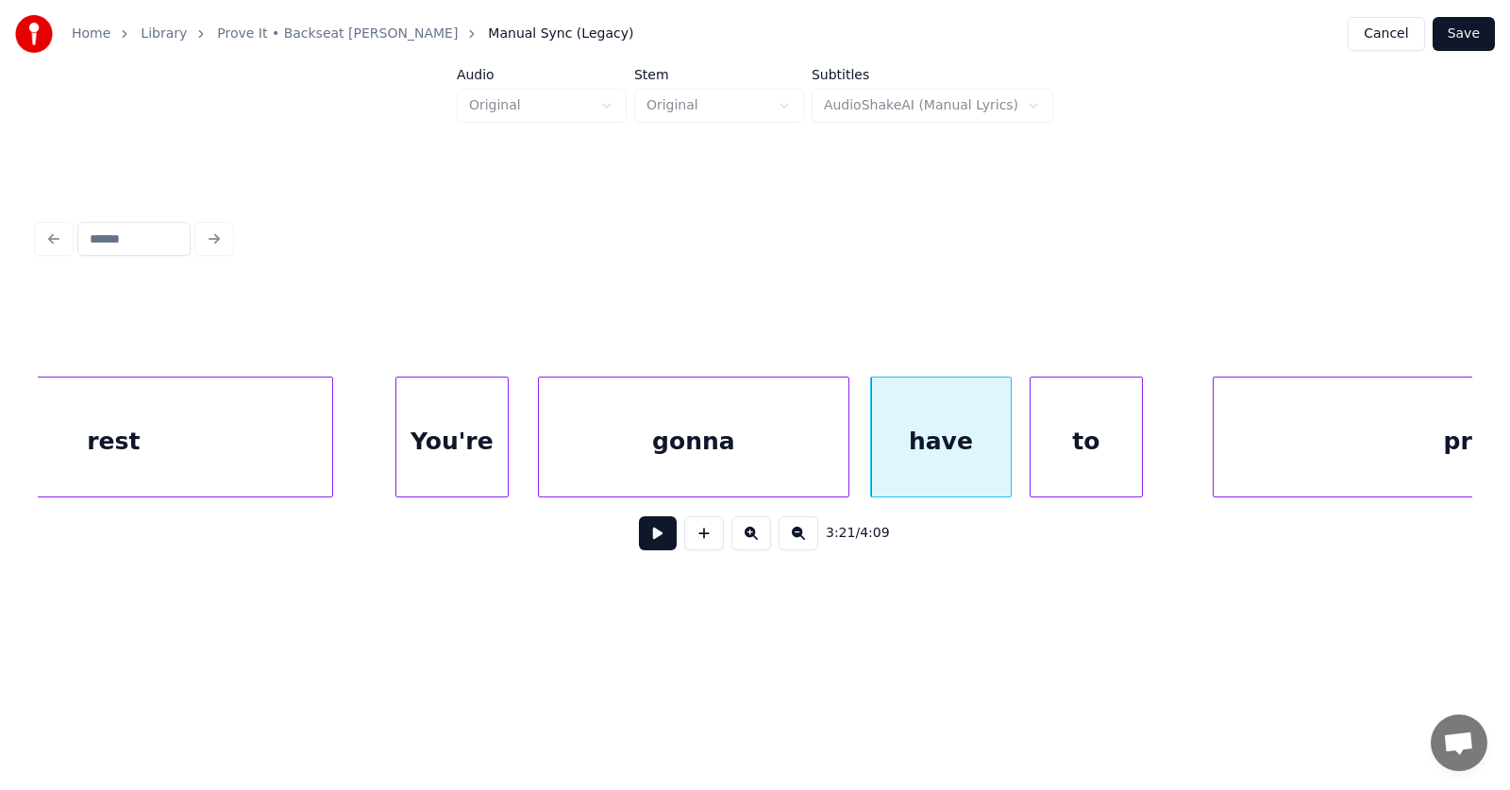
click at [1071, 463] on div "to" at bounding box center [1085, 441] width 111 height 128
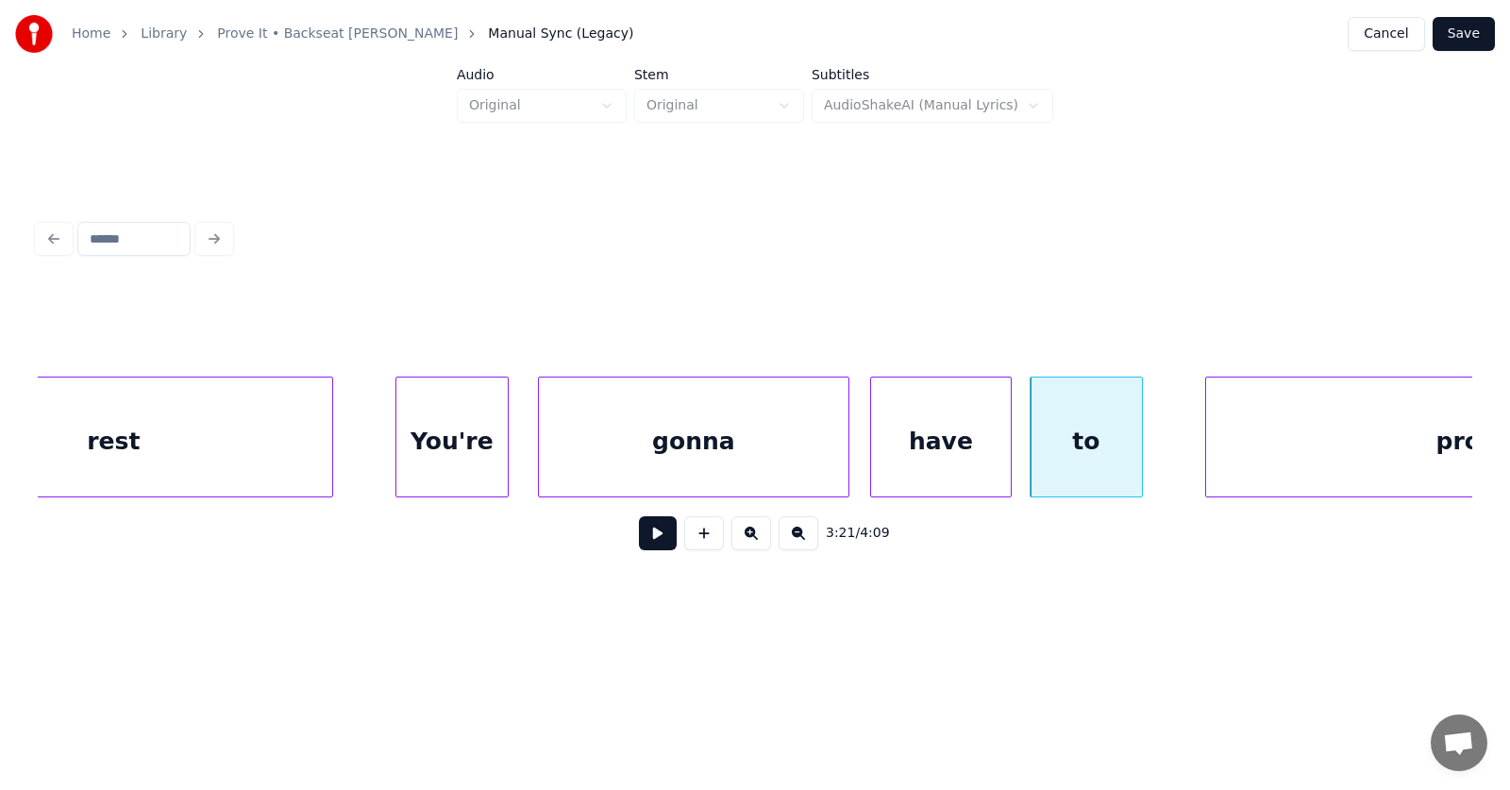
scroll to position [0, 142136]
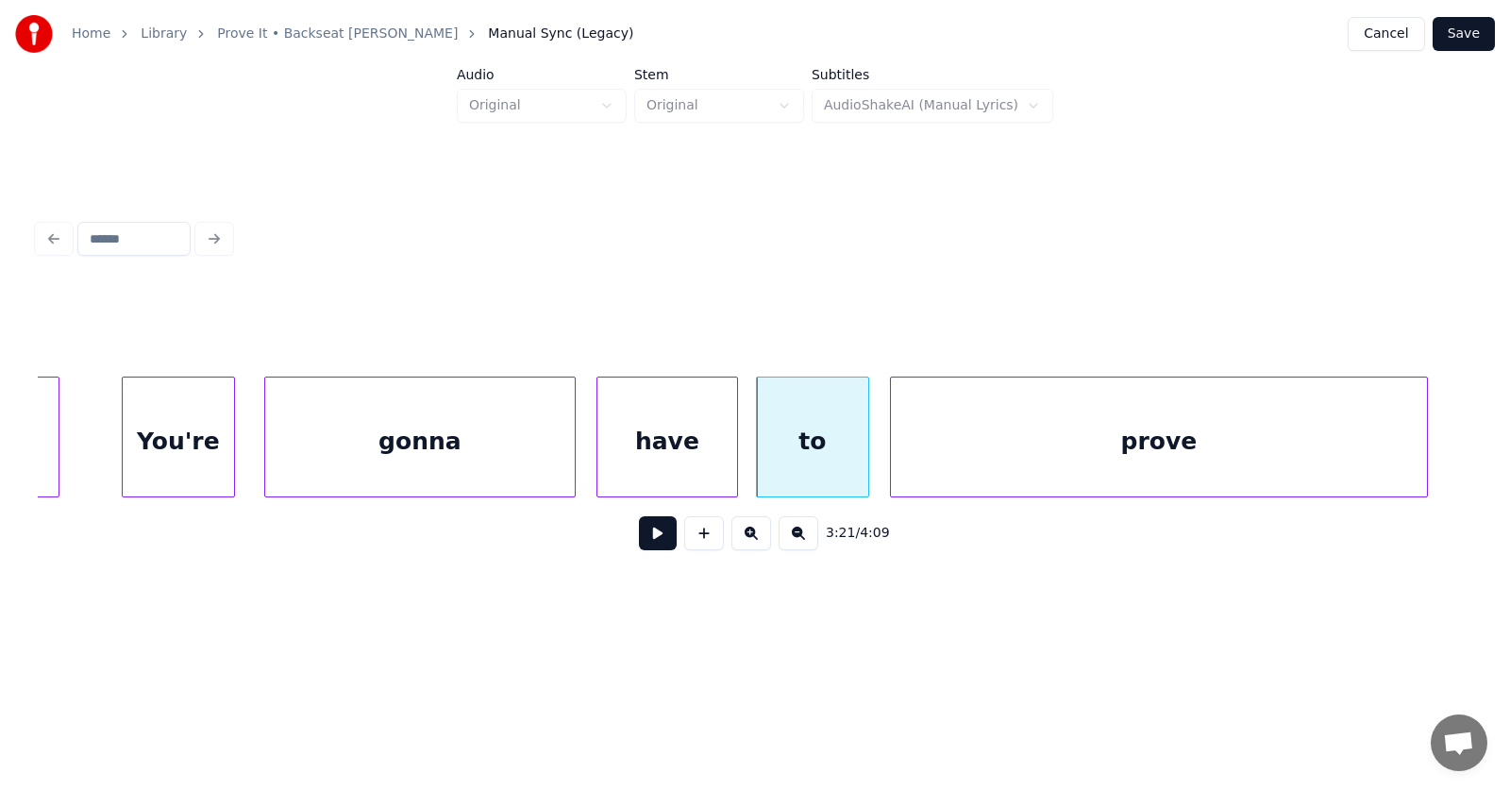
click at [1196, 457] on div "prove" at bounding box center [1159, 441] width 536 height 128
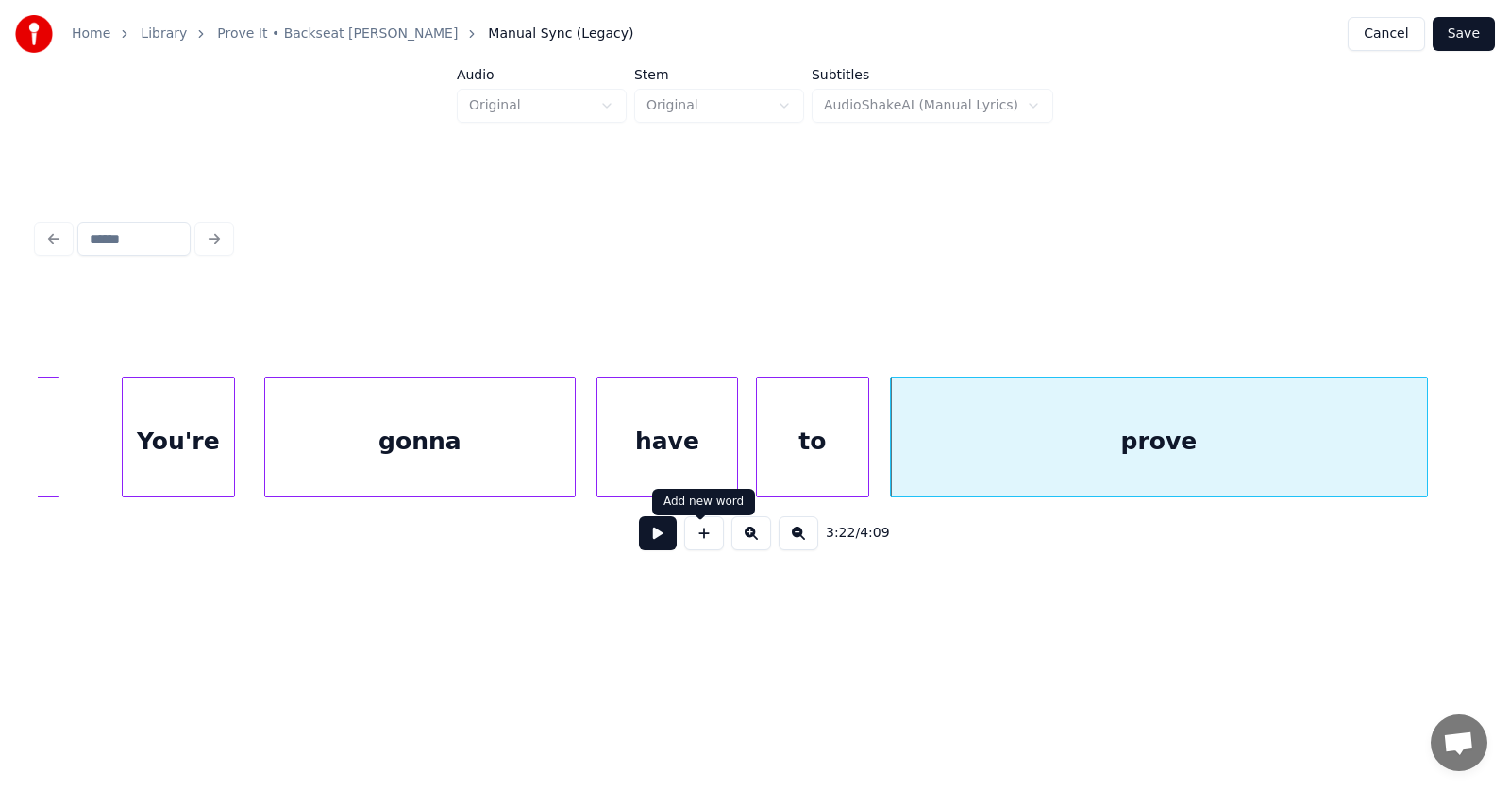
click at [639, 540] on button at bounding box center [658, 533] width 38 height 34
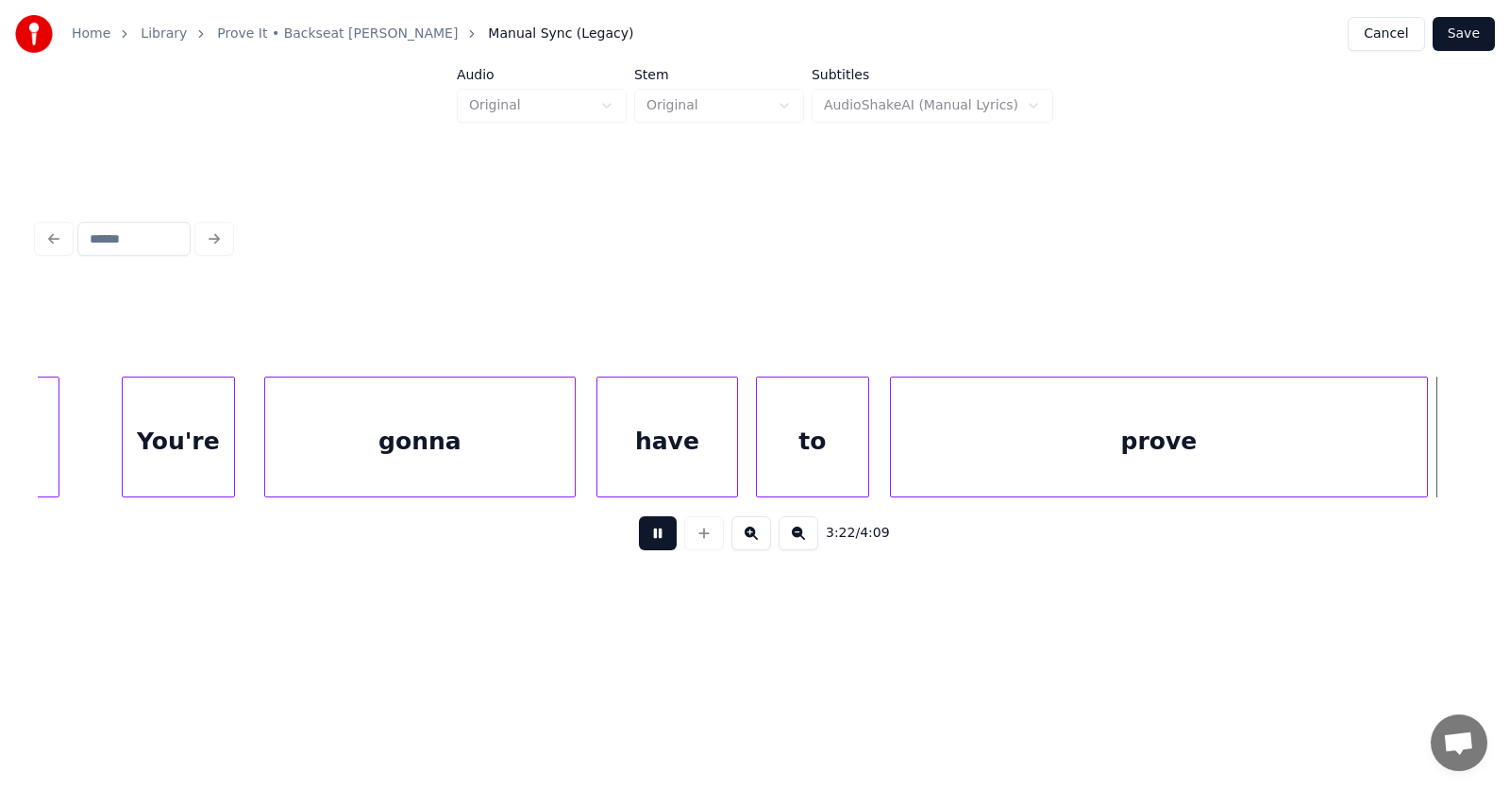
scroll to position [0, 143575]
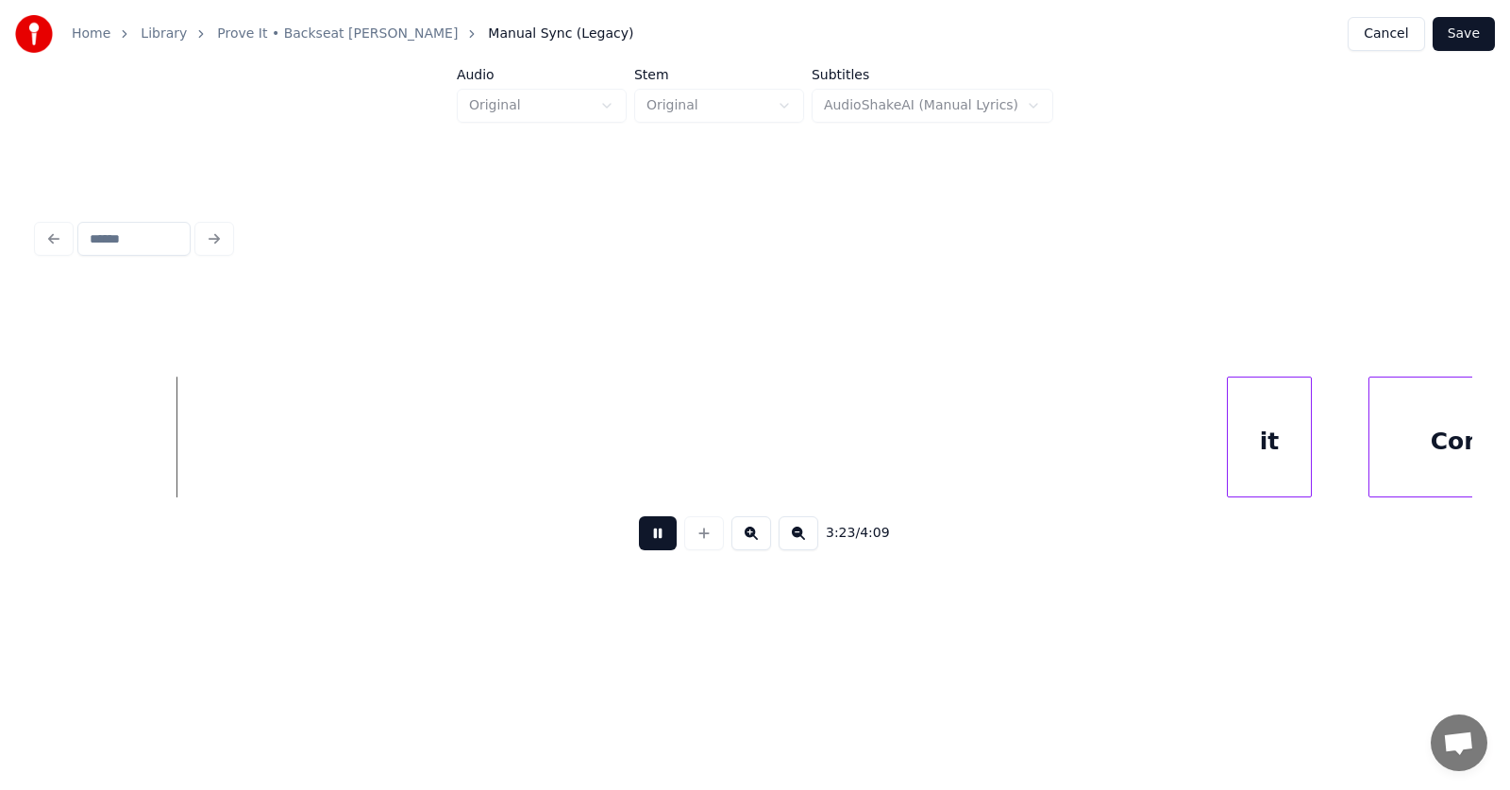
click at [639, 540] on button at bounding box center [658, 533] width 38 height 34
click at [289, 496] on div "it Come" at bounding box center [755, 437] width 1434 height 121
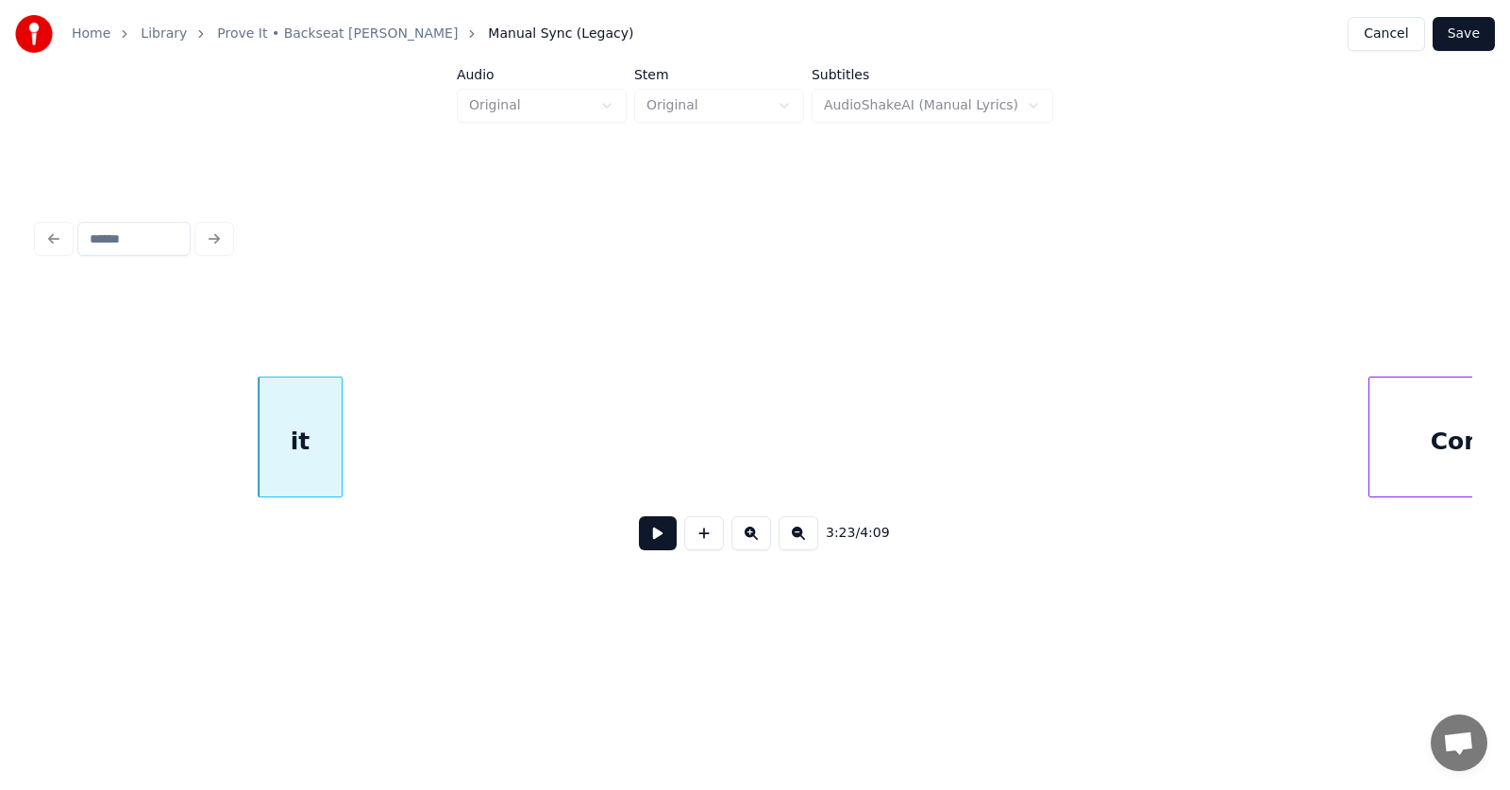
scroll to position [0, 142577]
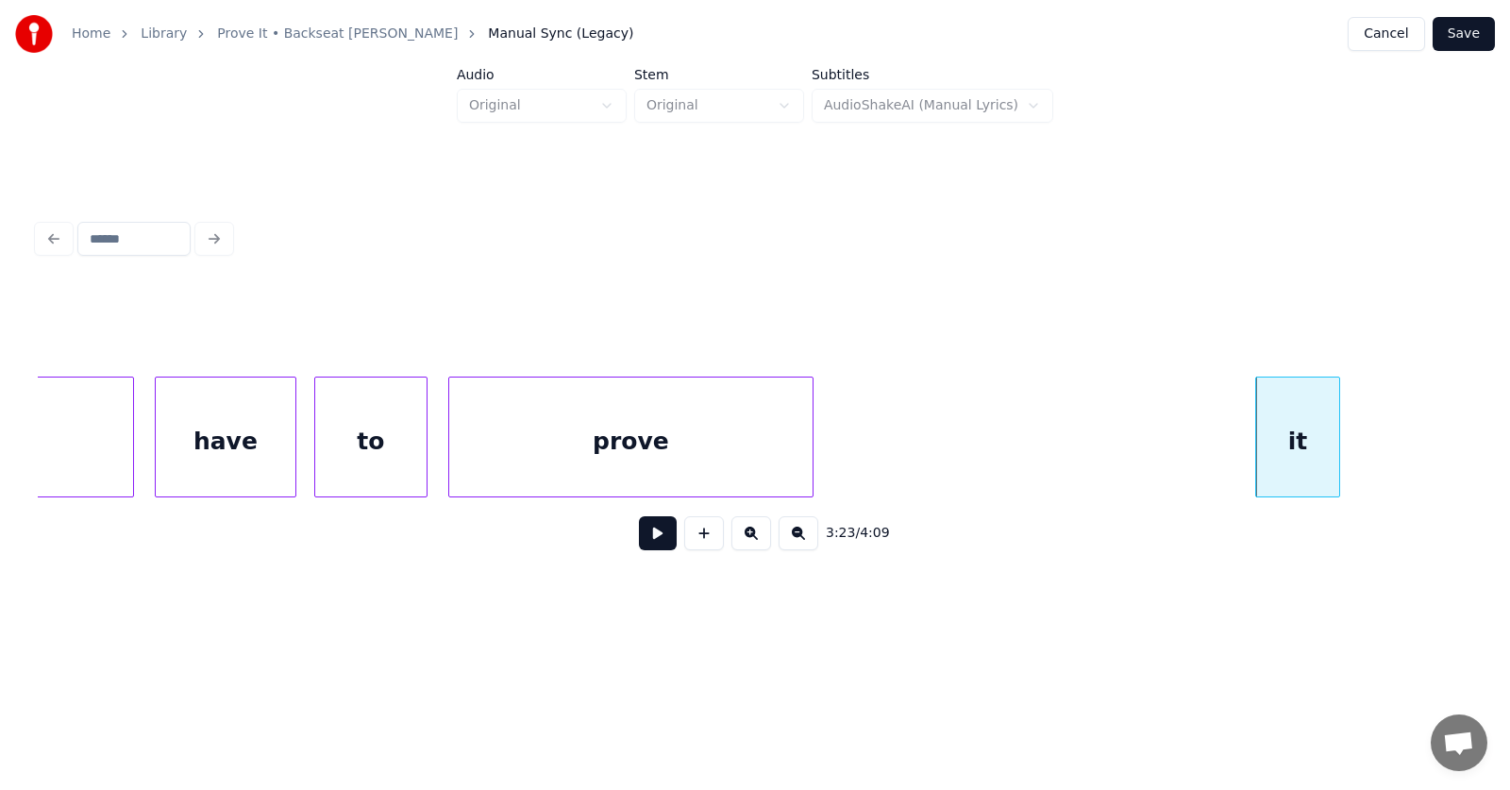
click at [807, 461] on div at bounding box center [810, 436] width 6 height 119
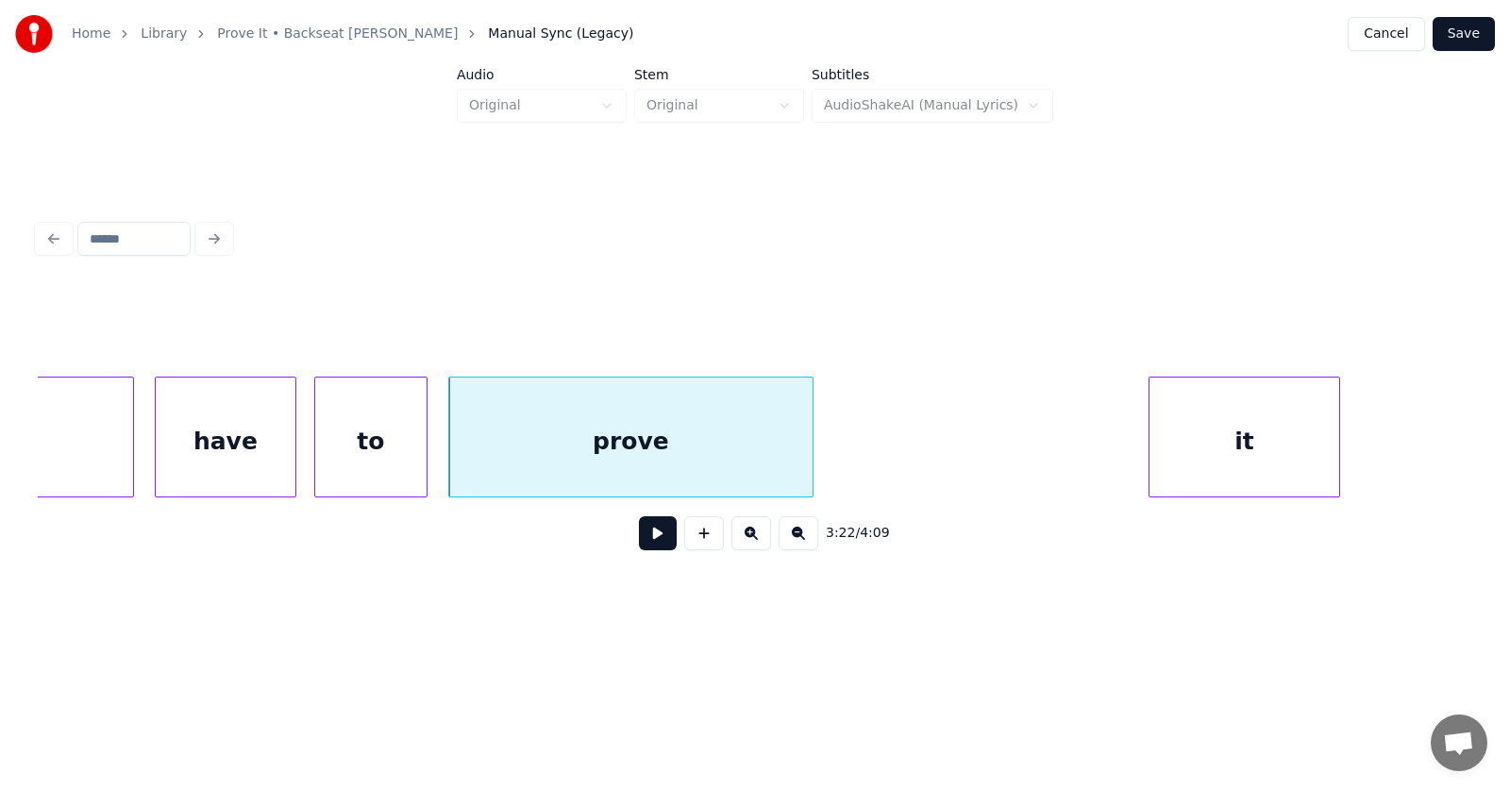
click at [1149, 461] on div at bounding box center [1152, 436] width 6 height 119
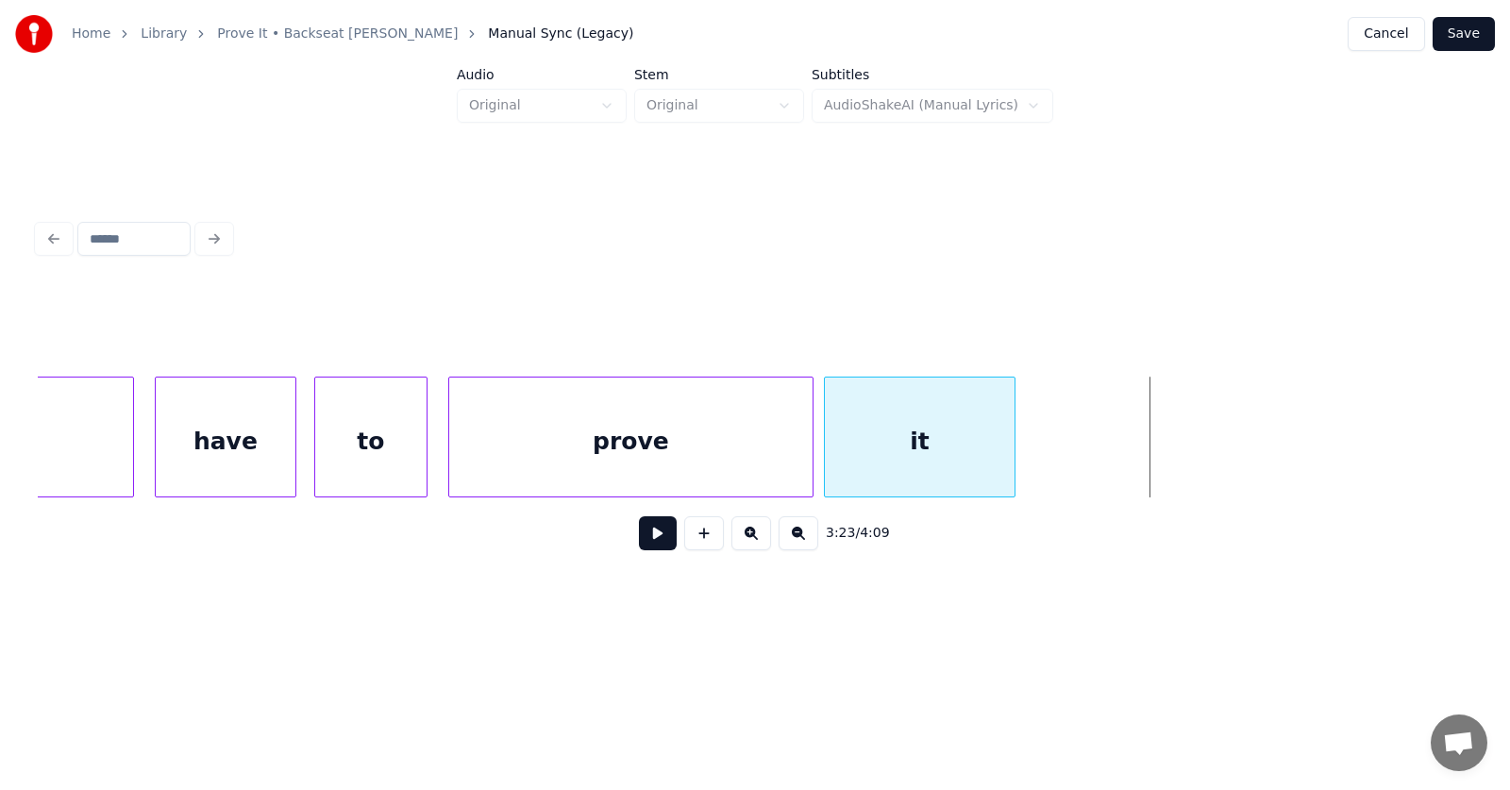
click at [925, 474] on div "it" at bounding box center [920, 441] width 190 height 128
click at [1050, 456] on div at bounding box center [1048, 436] width 6 height 119
click at [729, 432] on div "prove" at bounding box center [630, 441] width 363 height 128
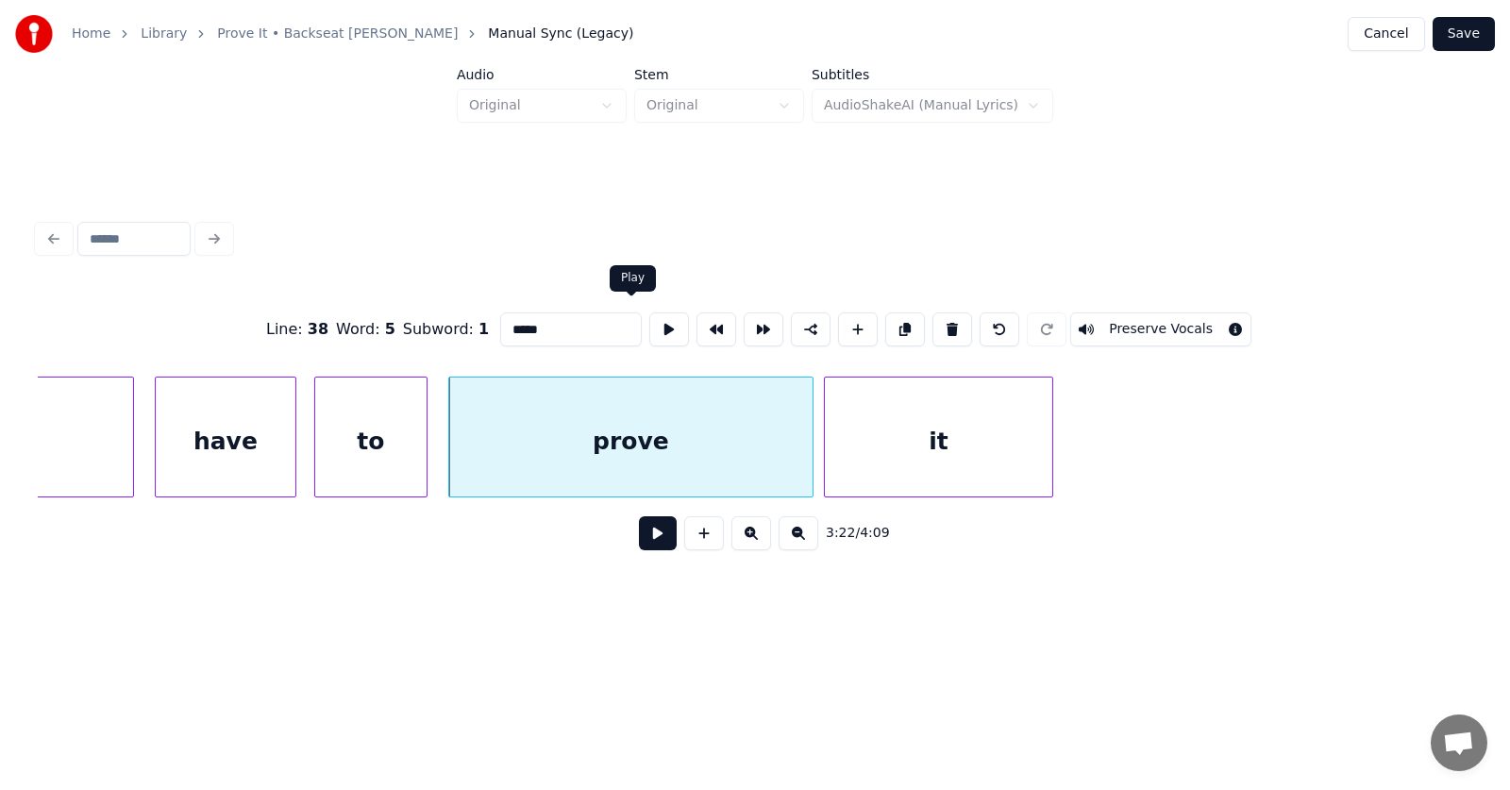
click at [649, 315] on button at bounding box center [669, 329] width 40 height 34
click at [794, 451] on div at bounding box center [792, 436] width 6 height 119
click at [809, 454] on div at bounding box center [812, 436] width 6 height 119
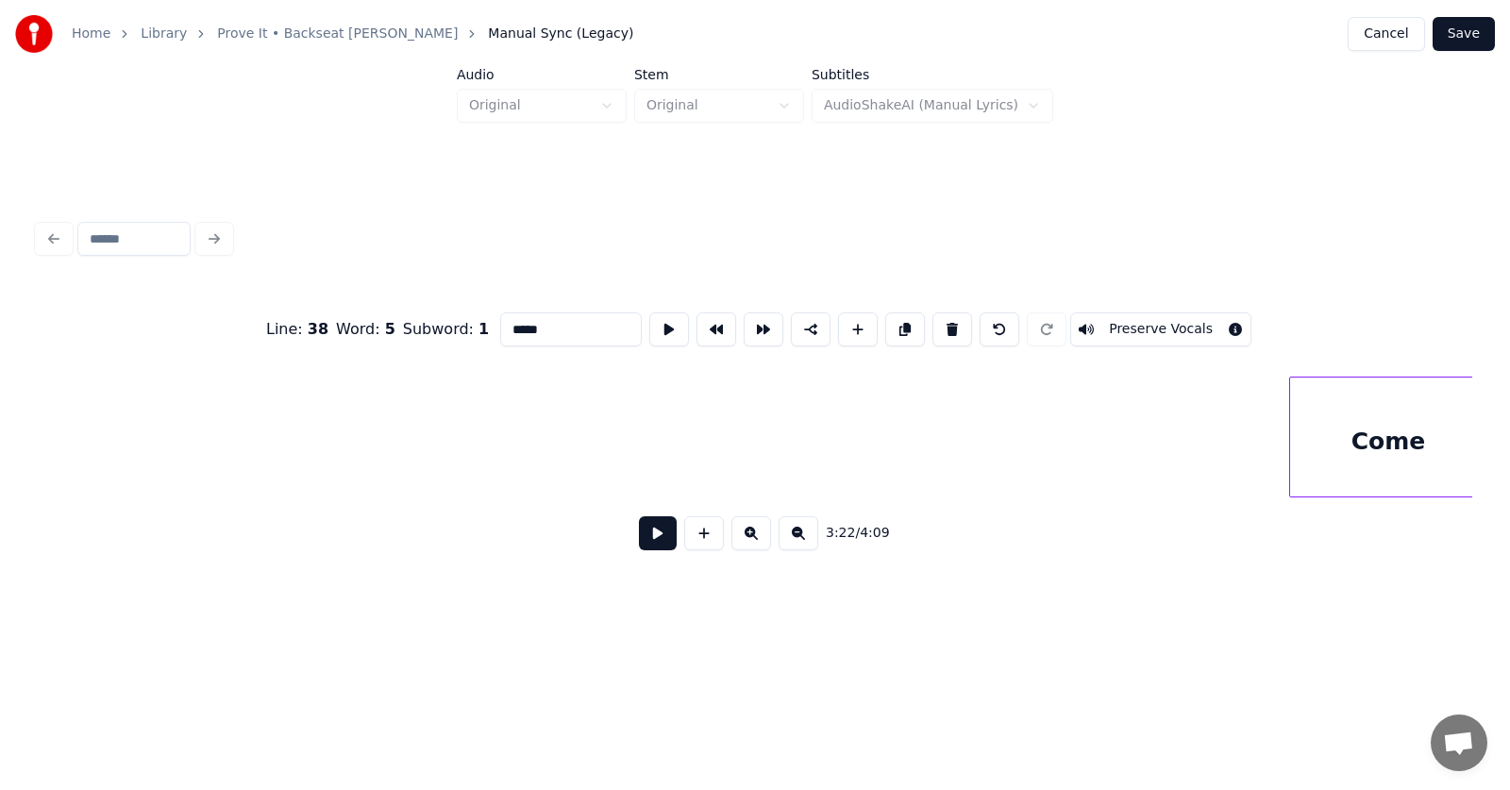
scroll to position [0, 143664]
click at [1281, 463] on div "Come" at bounding box center [1315, 441] width 196 height 128
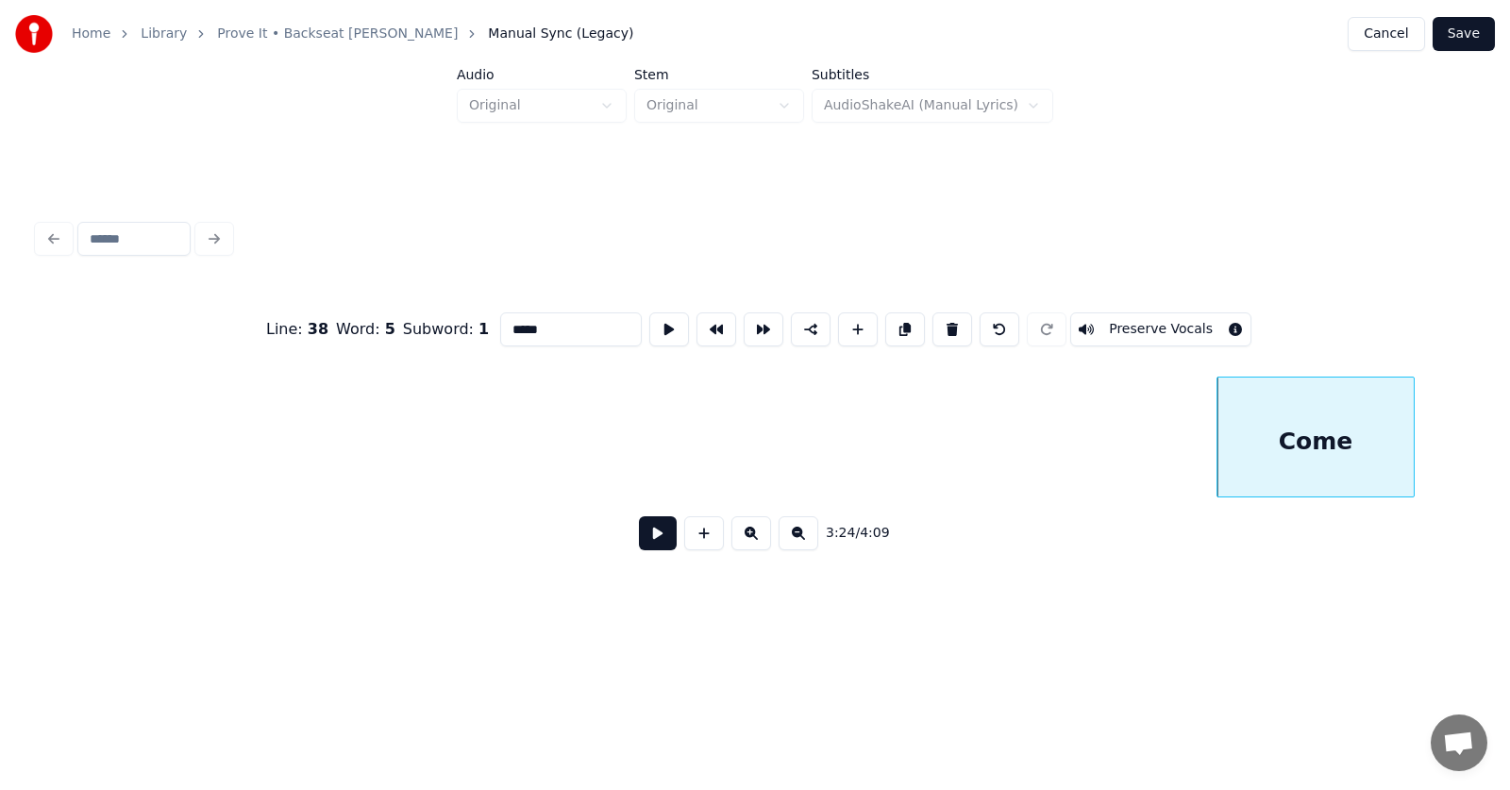
scroll to position [0, 144008]
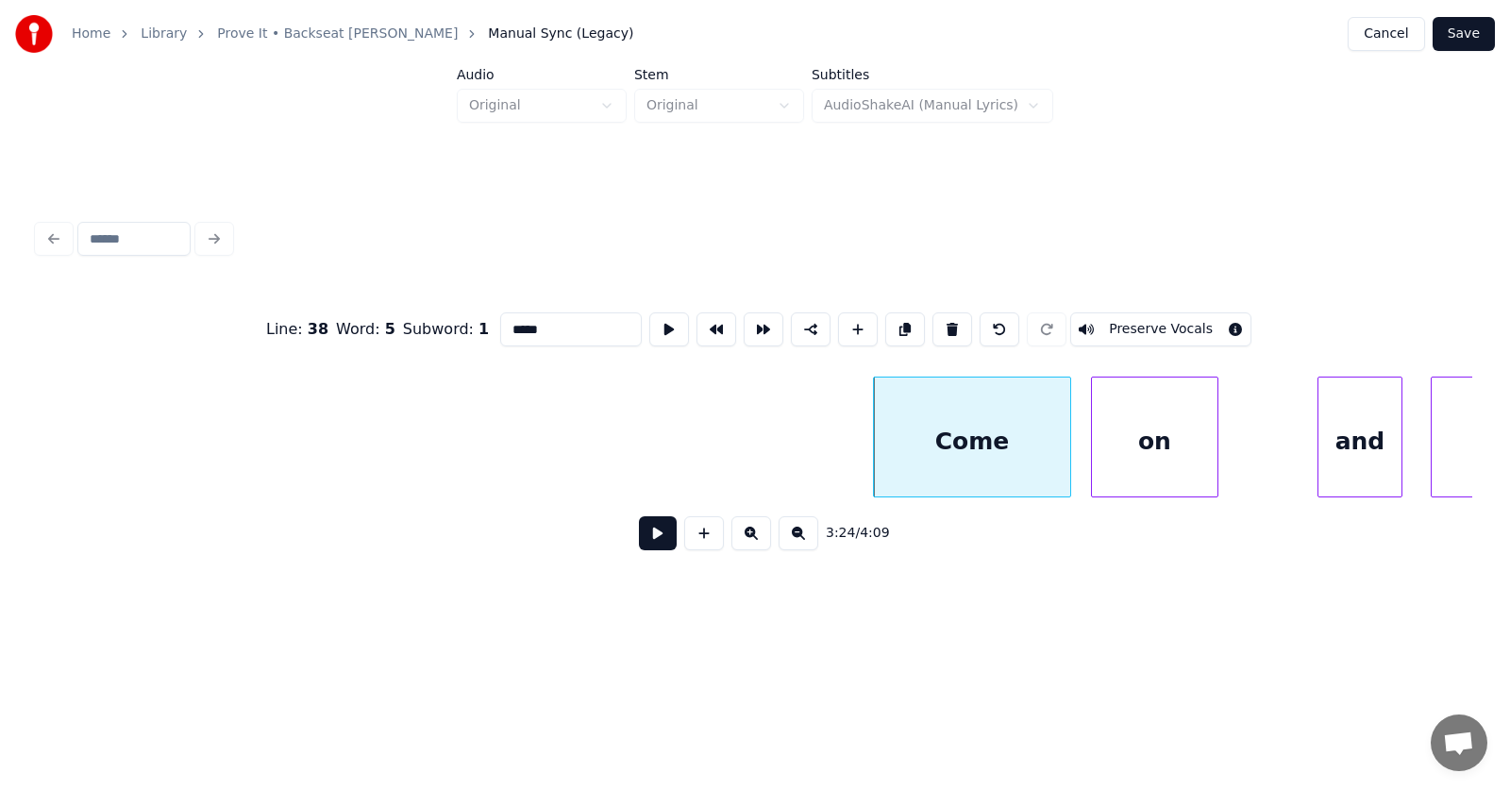
click at [1142, 455] on div "on" at bounding box center [1155, 441] width 126 height 128
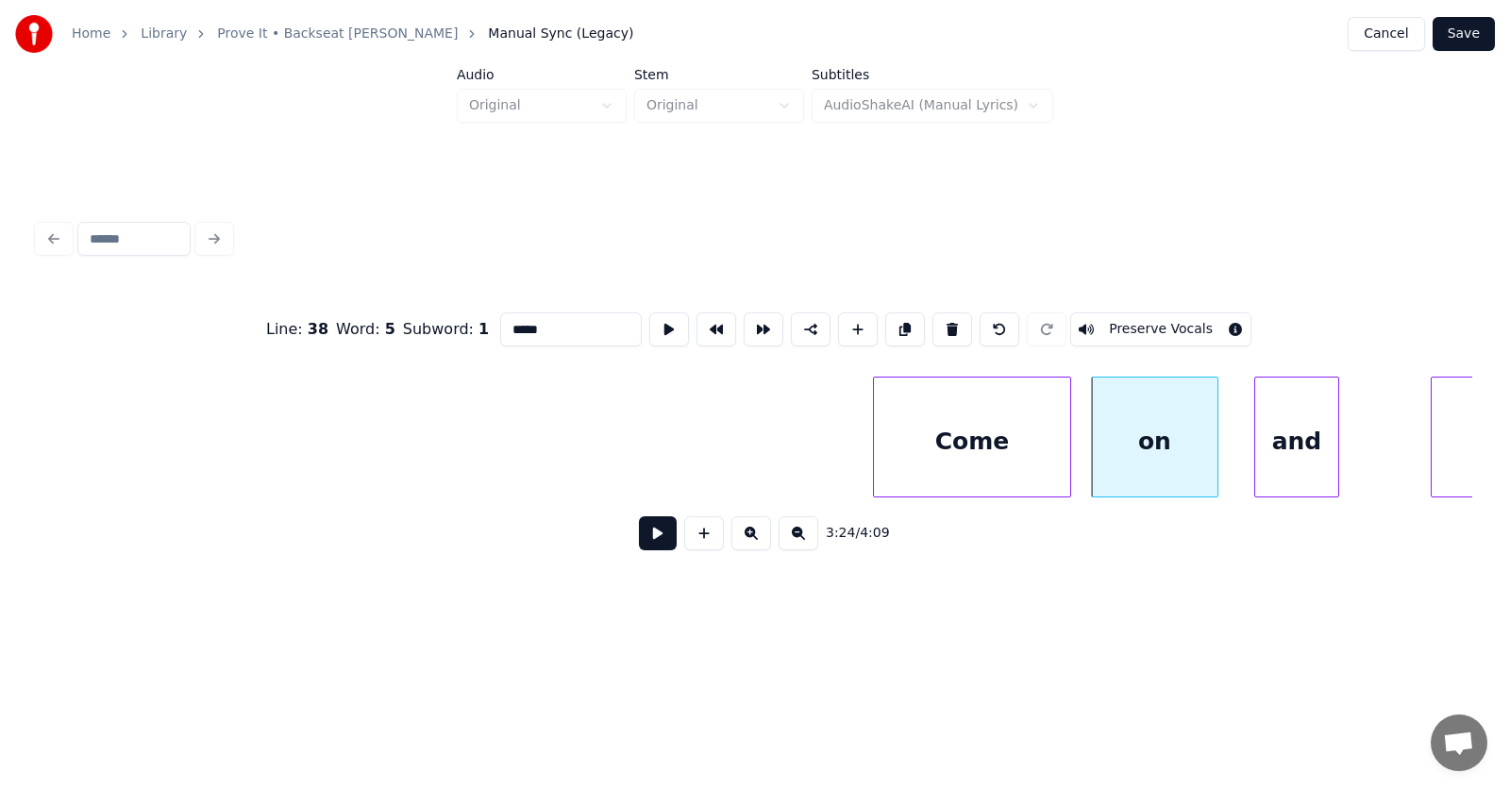
click at [1270, 457] on div "and" at bounding box center [1296, 441] width 83 height 128
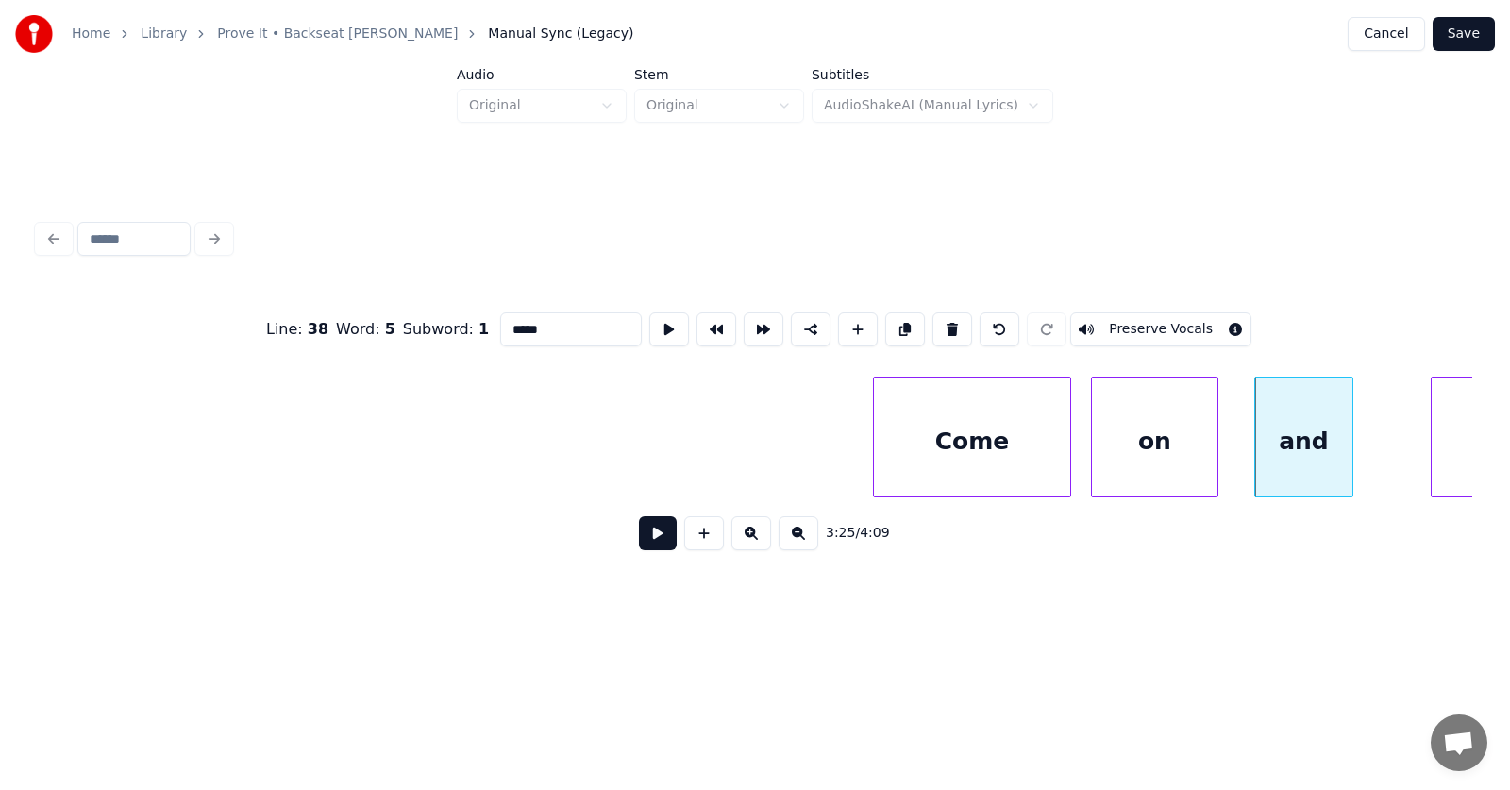
click at [1348, 451] on div at bounding box center [1350, 436] width 6 height 119
click at [1233, 460] on div at bounding box center [1231, 436] width 6 height 119
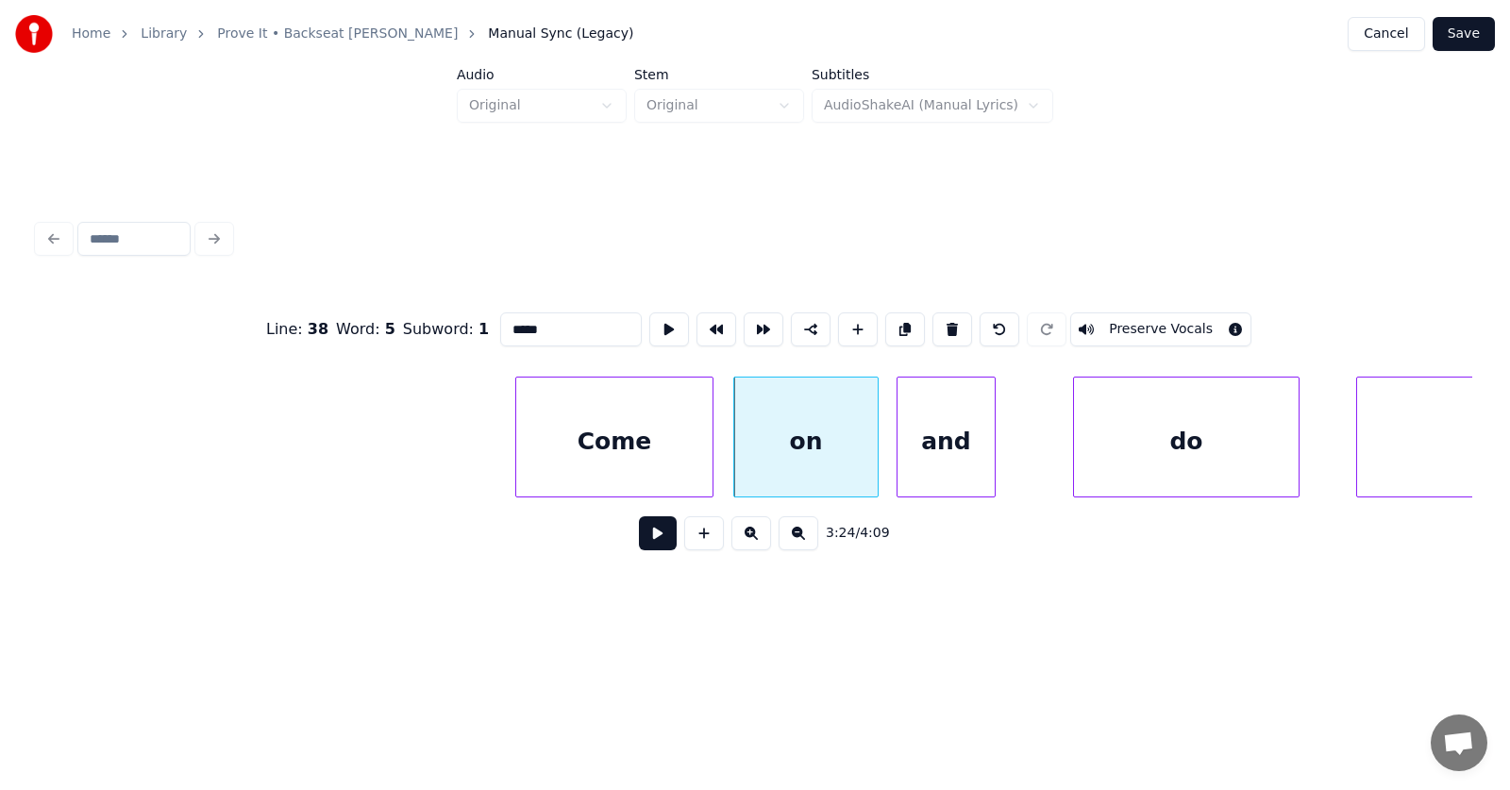
scroll to position [0, 144484]
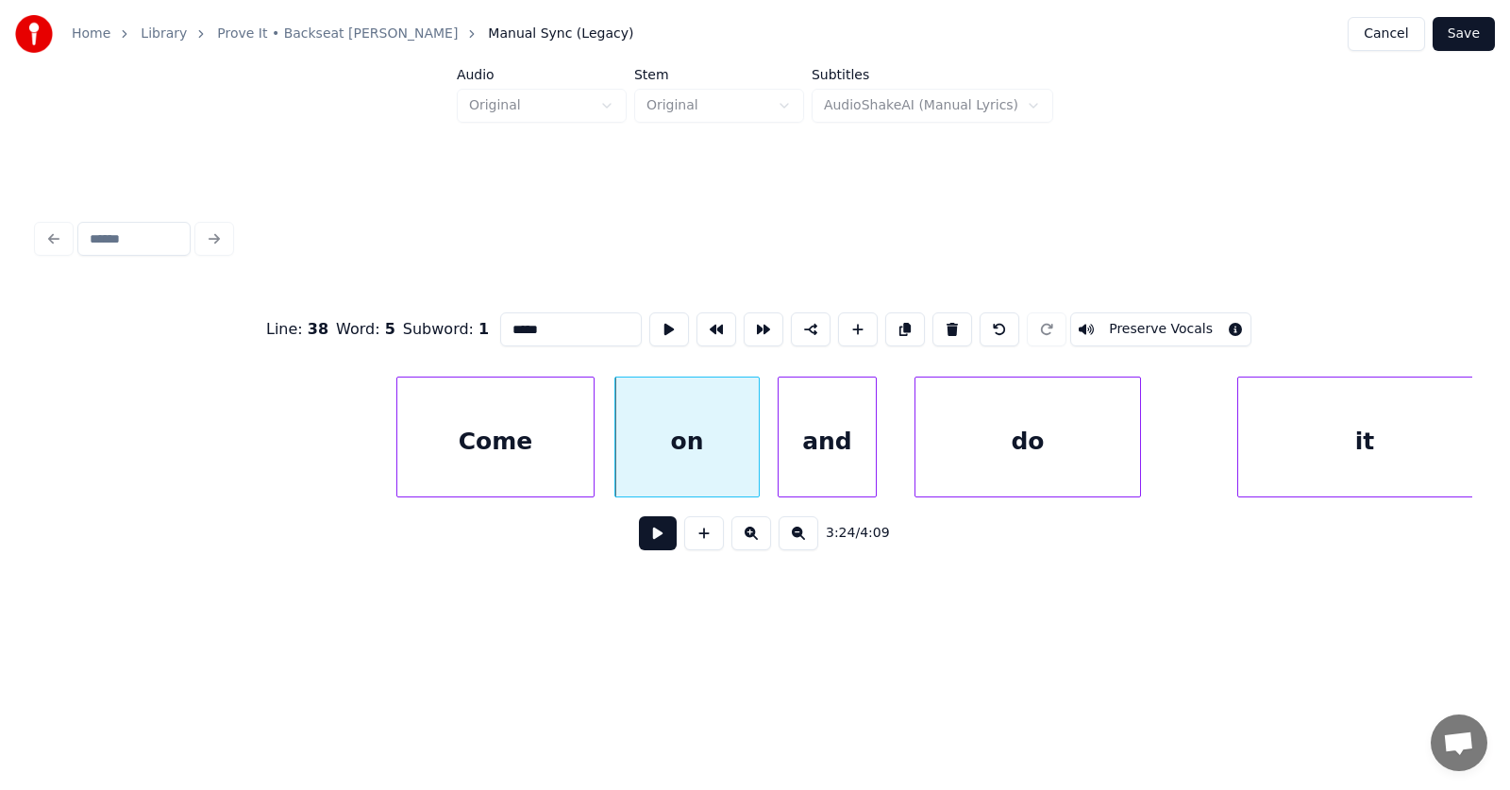
click at [1022, 456] on div "do" at bounding box center [1027, 441] width 225 height 128
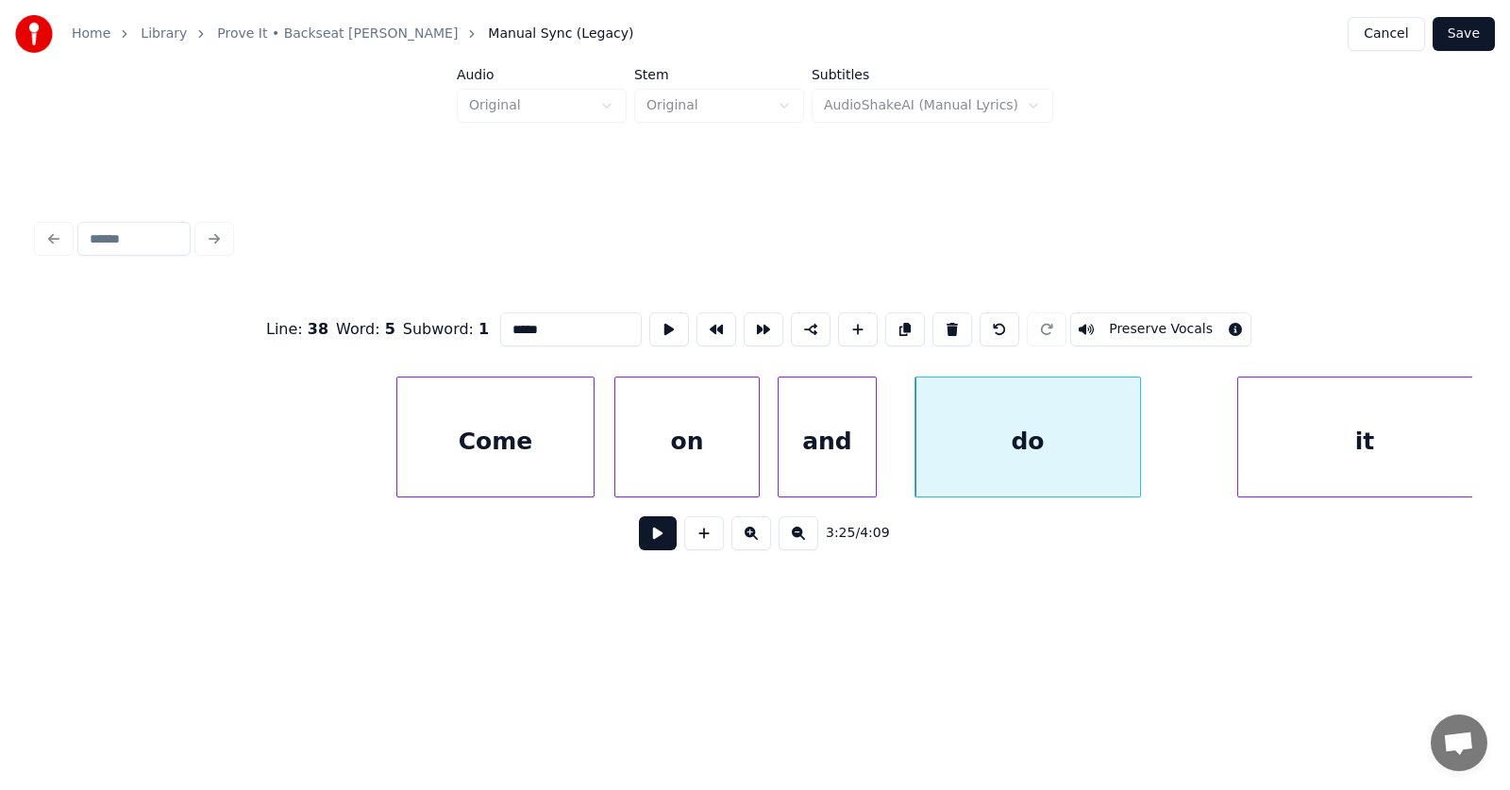
scroll to position [0, 144498]
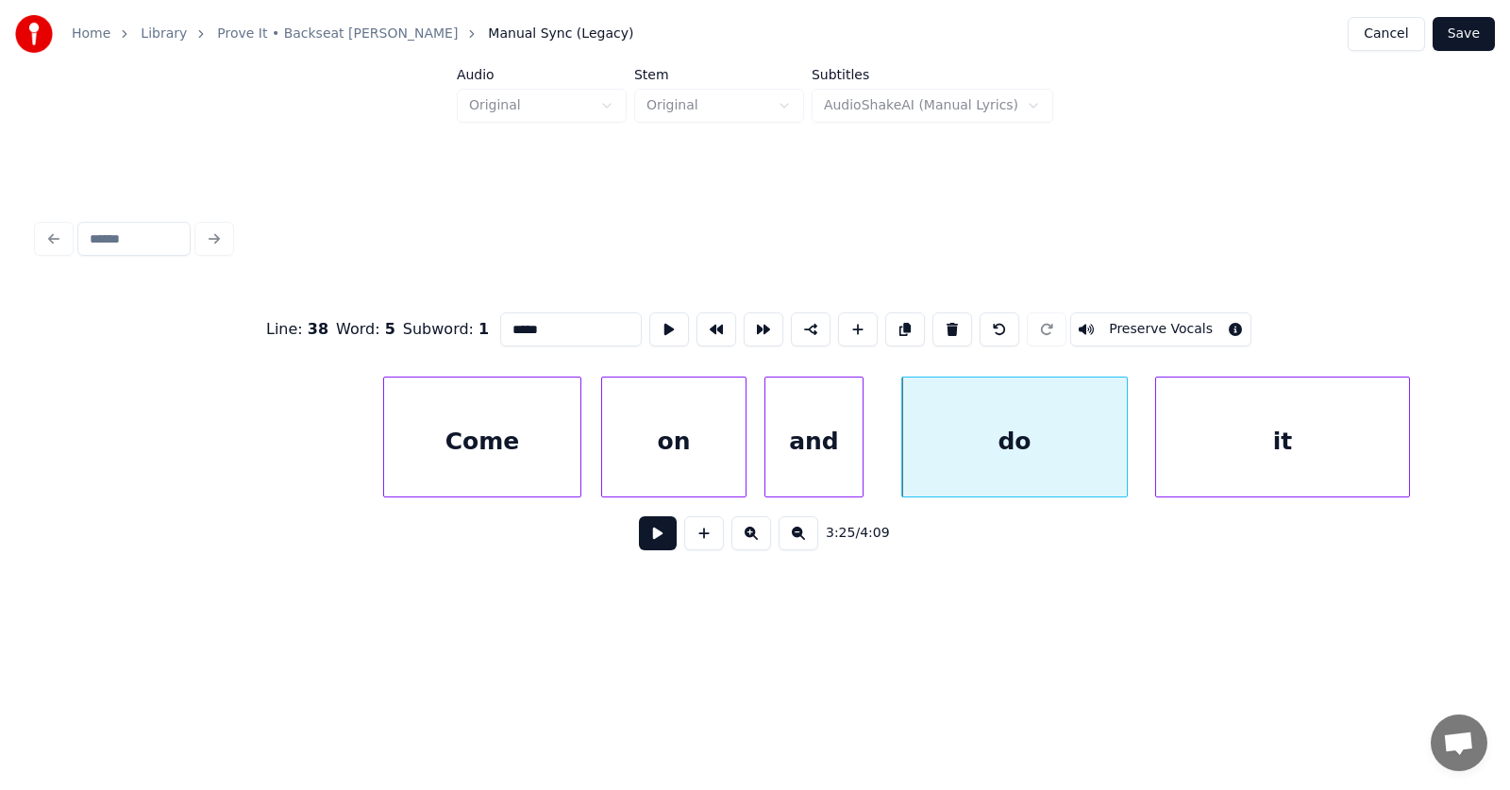
click at [1224, 454] on div "it" at bounding box center [1282, 441] width 253 height 128
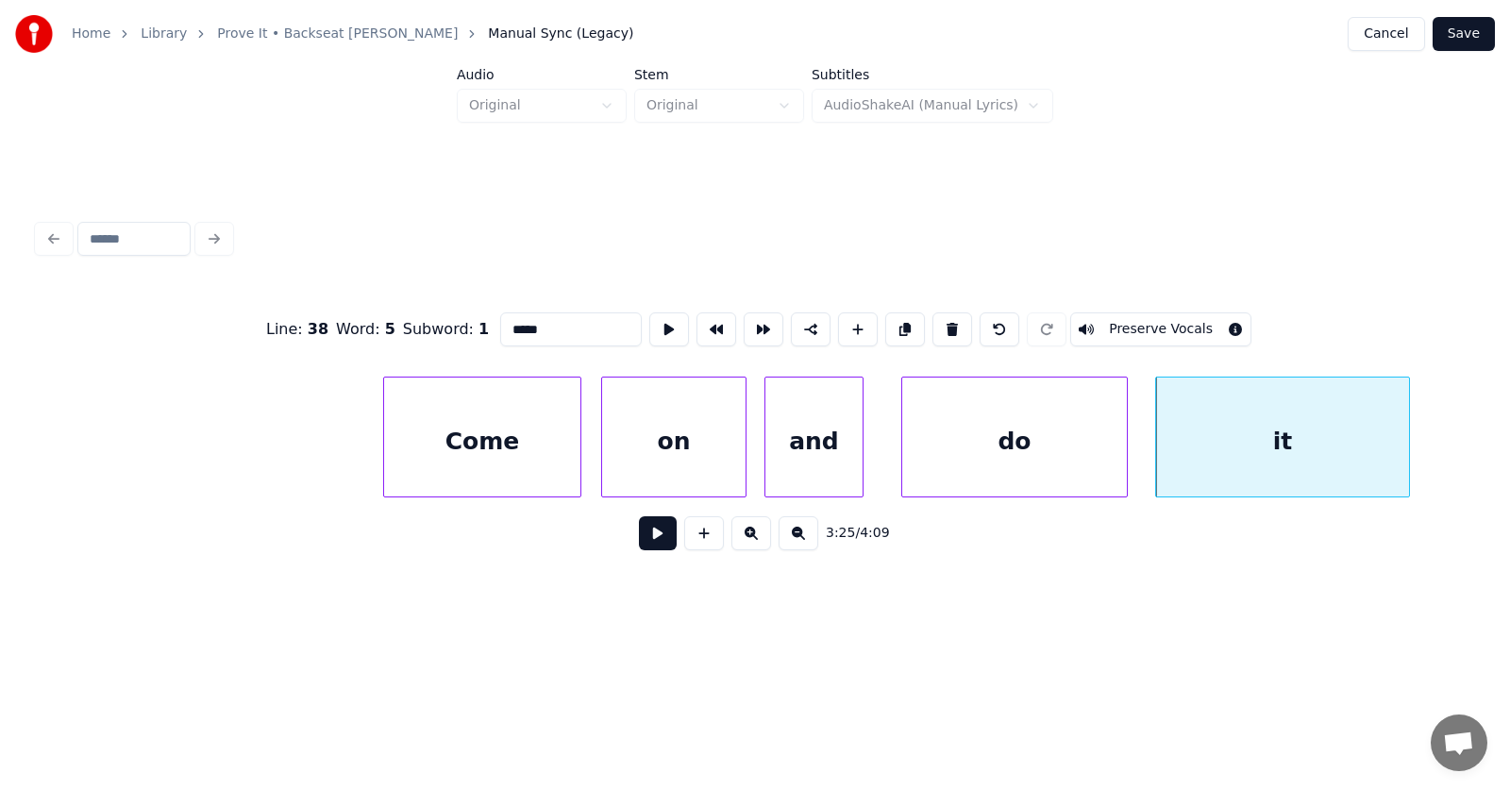
click at [1023, 453] on div "do" at bounding box center [1014, 441] width 225 height 128
type input "**"
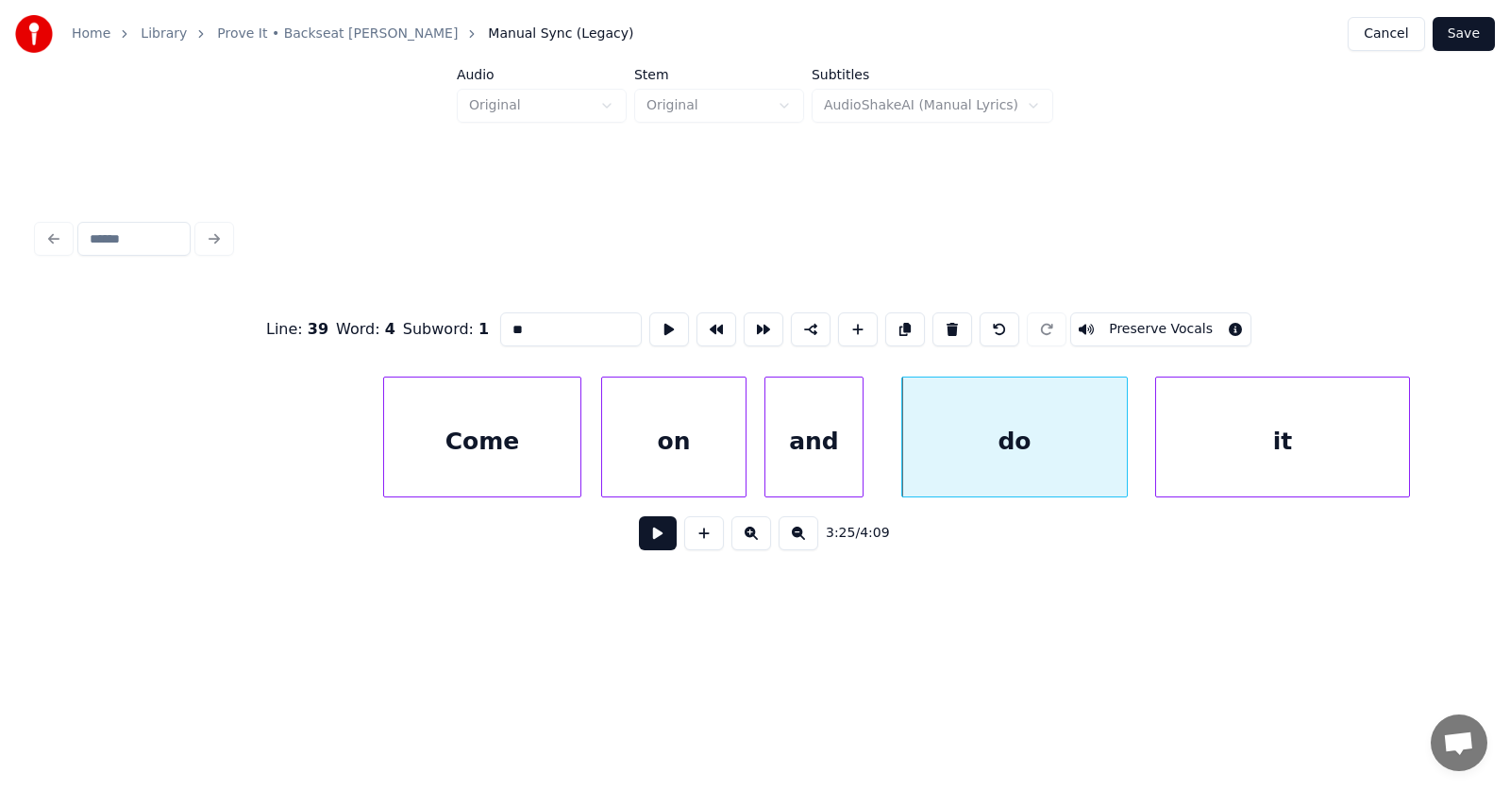
click at [651, 541] on button at bounding box center [658, 533] width 38 height 34
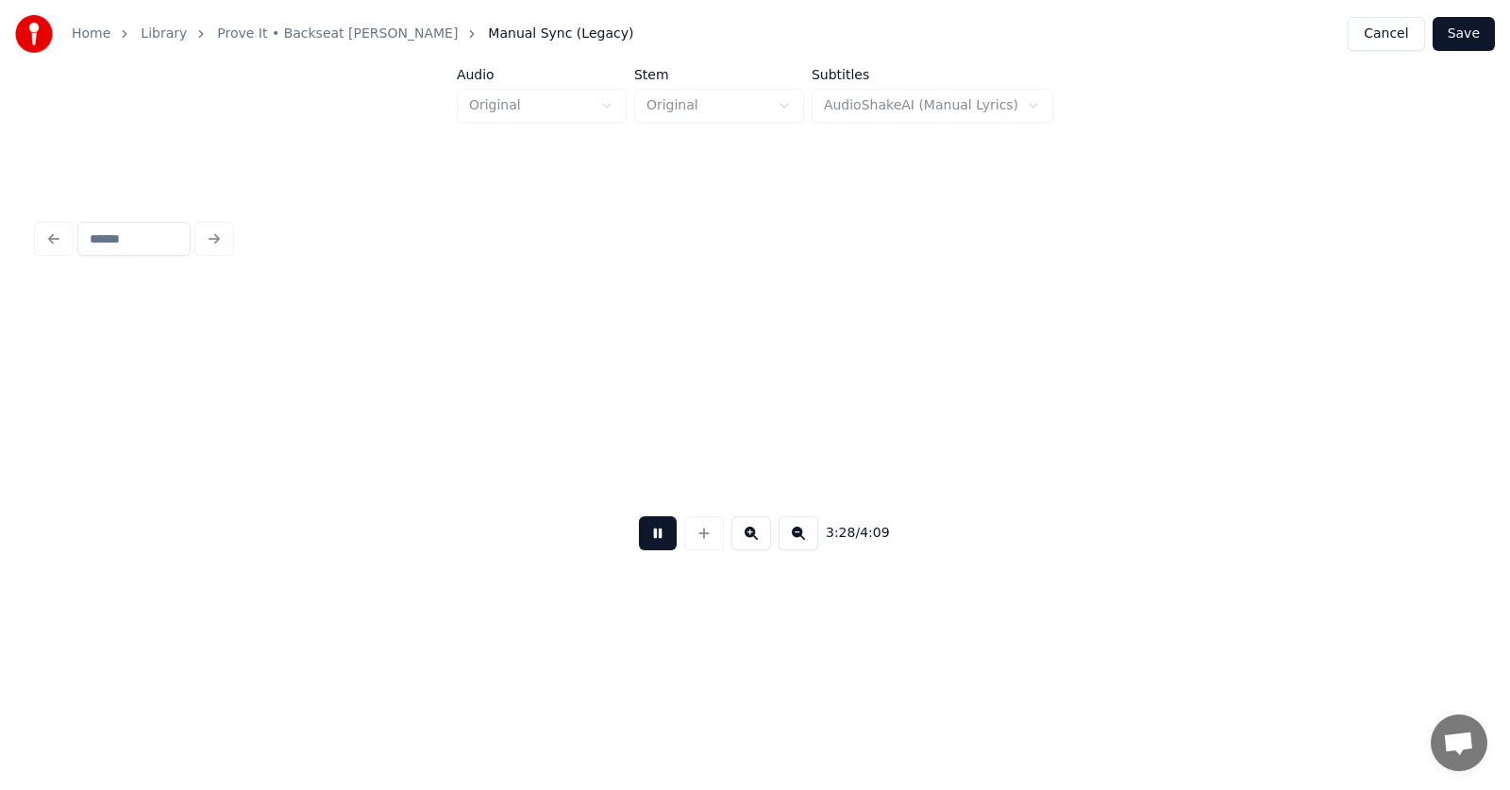
scroll to position [0, 147378]
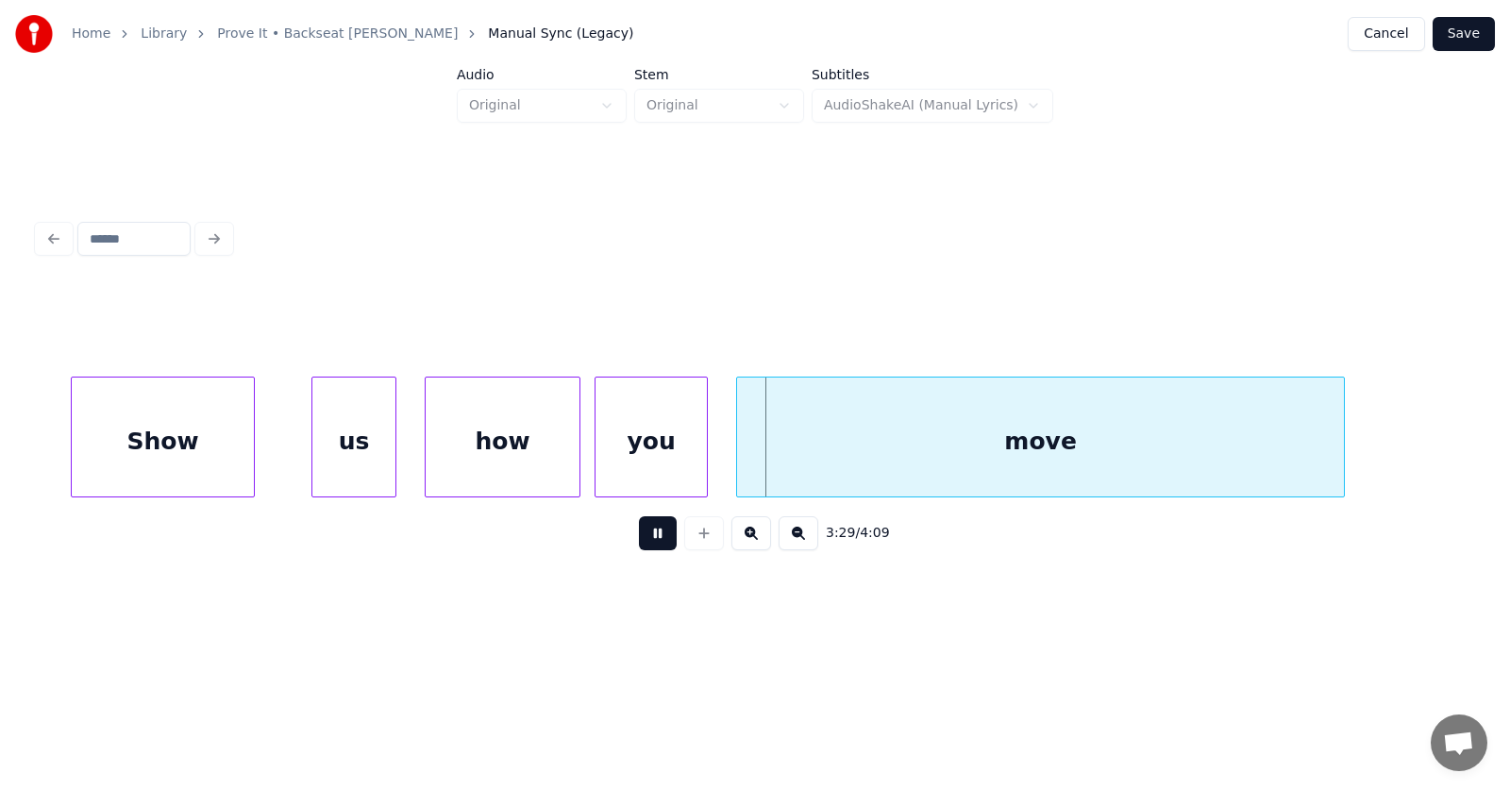
click at [639, 550] on button at bounding box center [658, 533] width 38 height 34
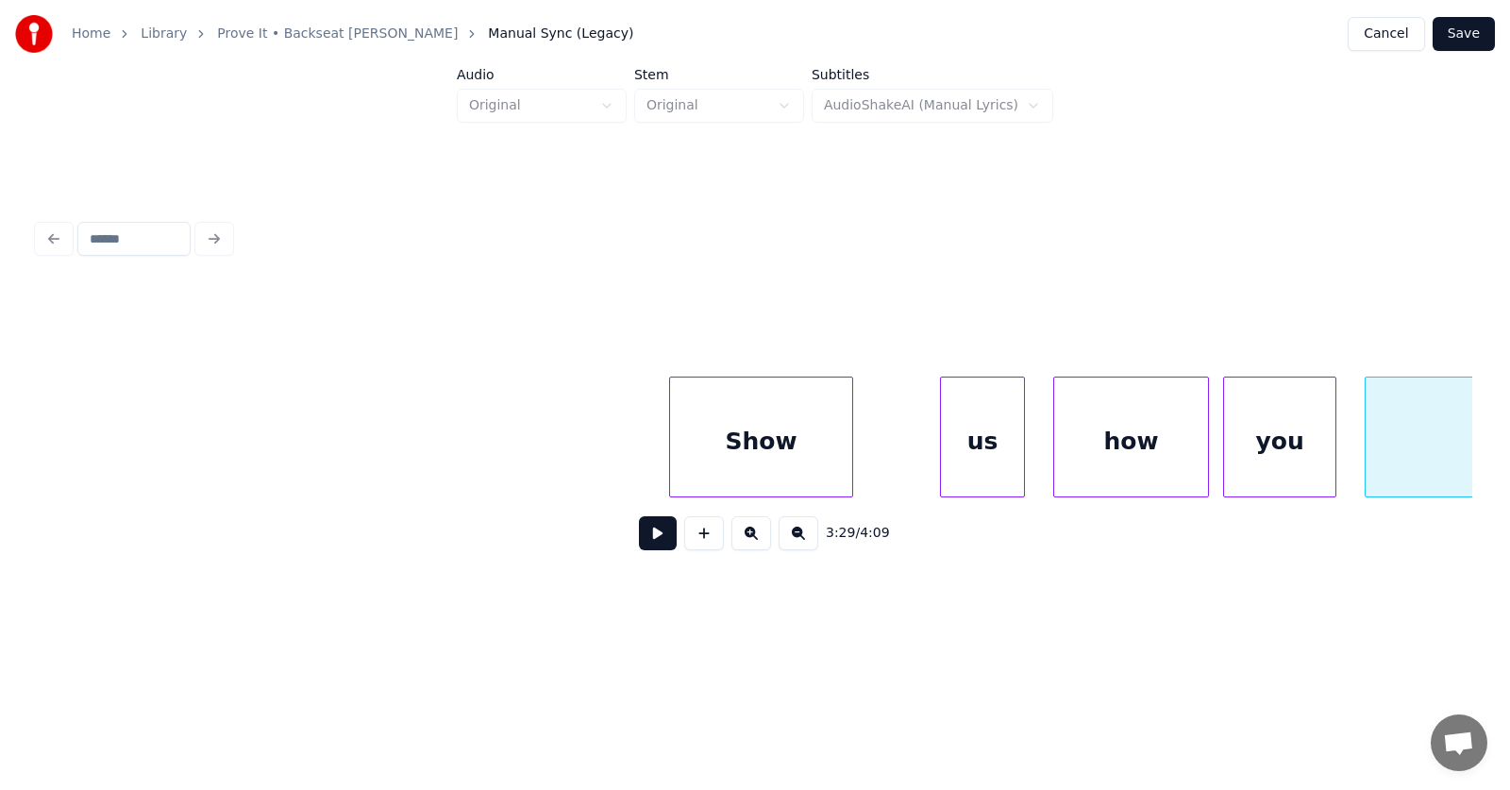
click at [796, 463] on div "Show" at bounding box center [761, 441] width 182 height 128
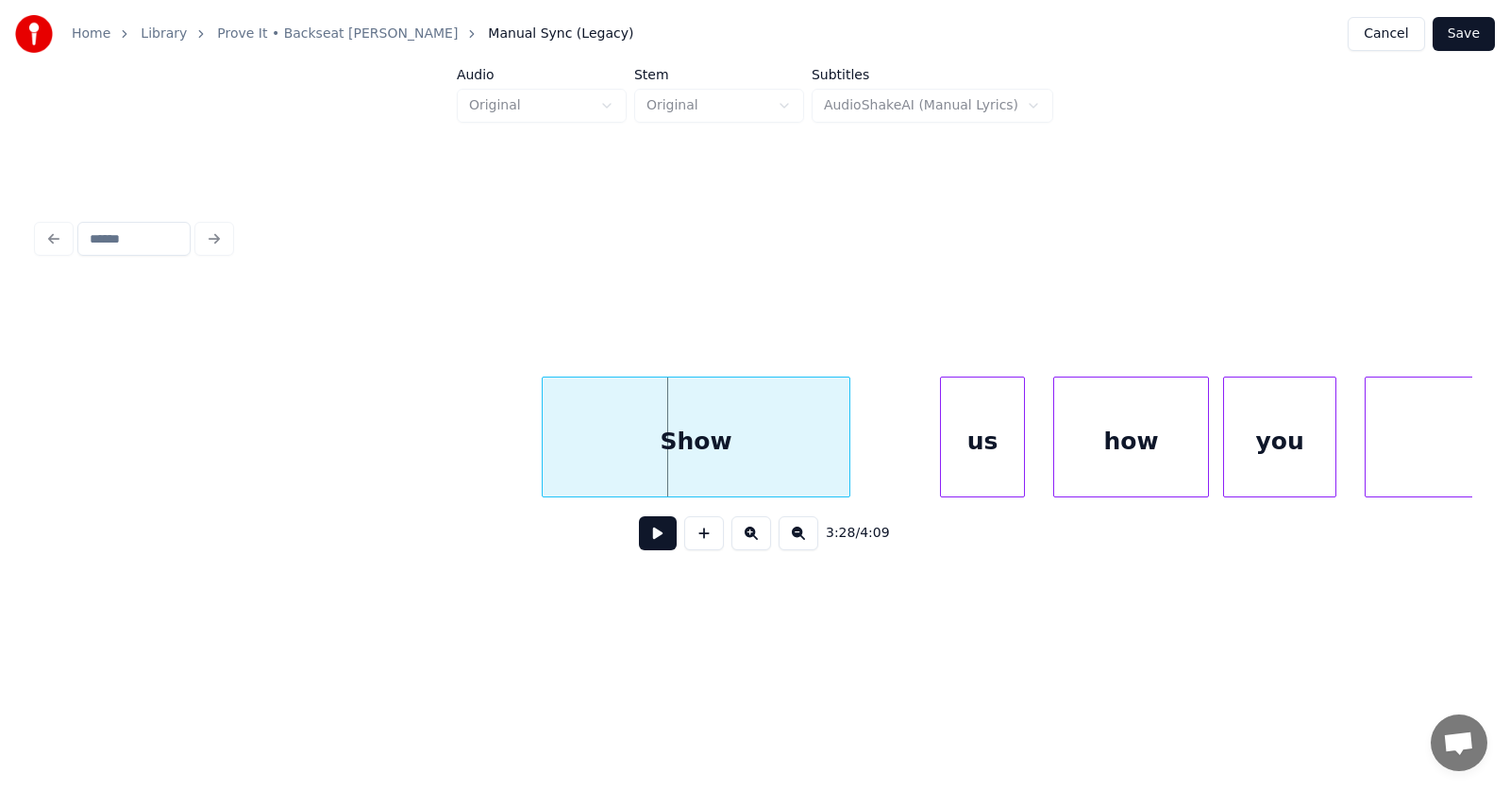
click at [544, 460] on div at bounding box center [546, 436] width 6 height 119
click at [911, 460] on div "us" at bounding box center [908, 441] width 83 height 128
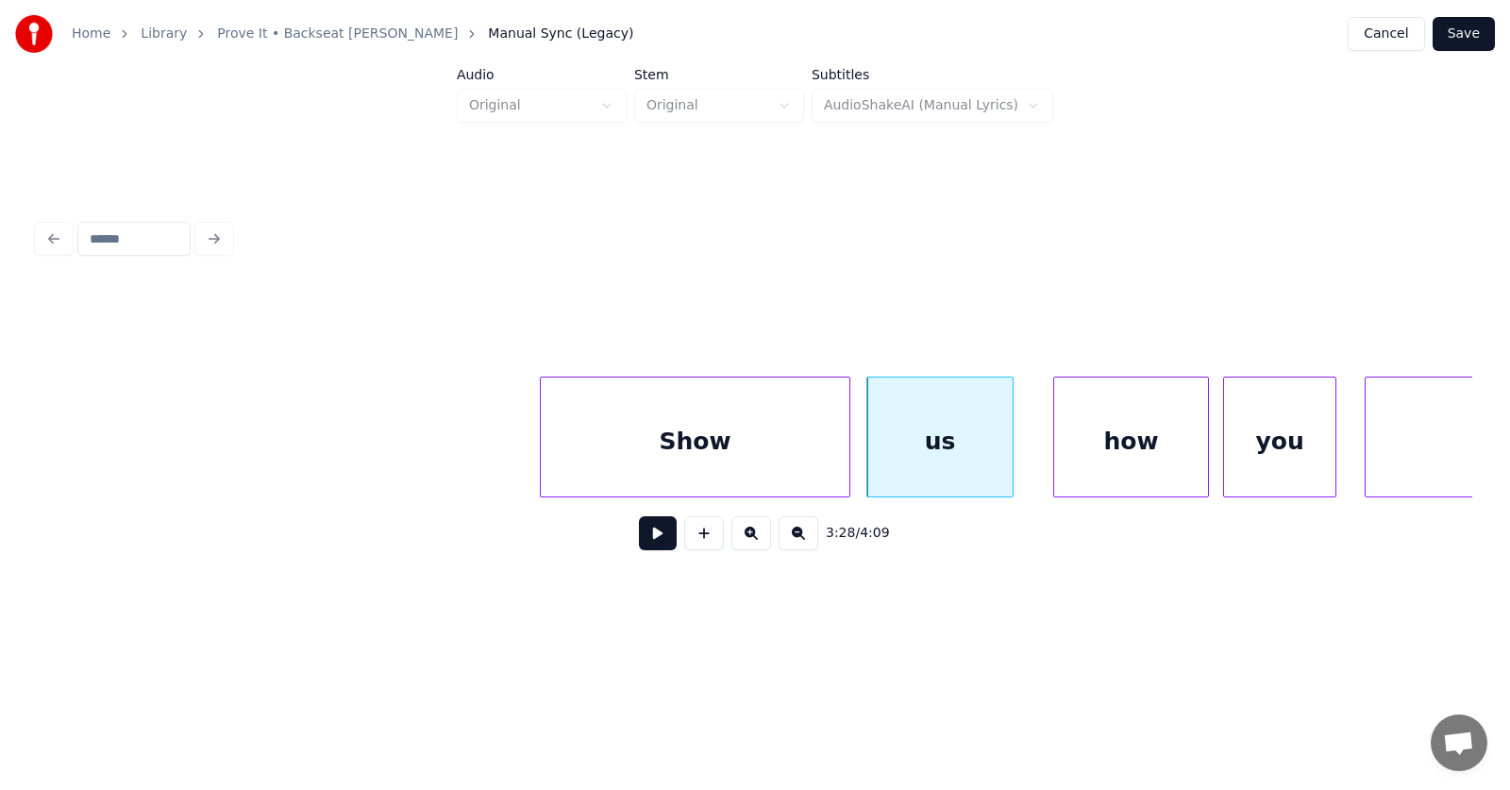
click at [1009, 459] on div at bounding box center [1010, 436] width 6 height 119
click at [1086, 460] on div "how" at bounding box center [1107, 441] width 154 height 128
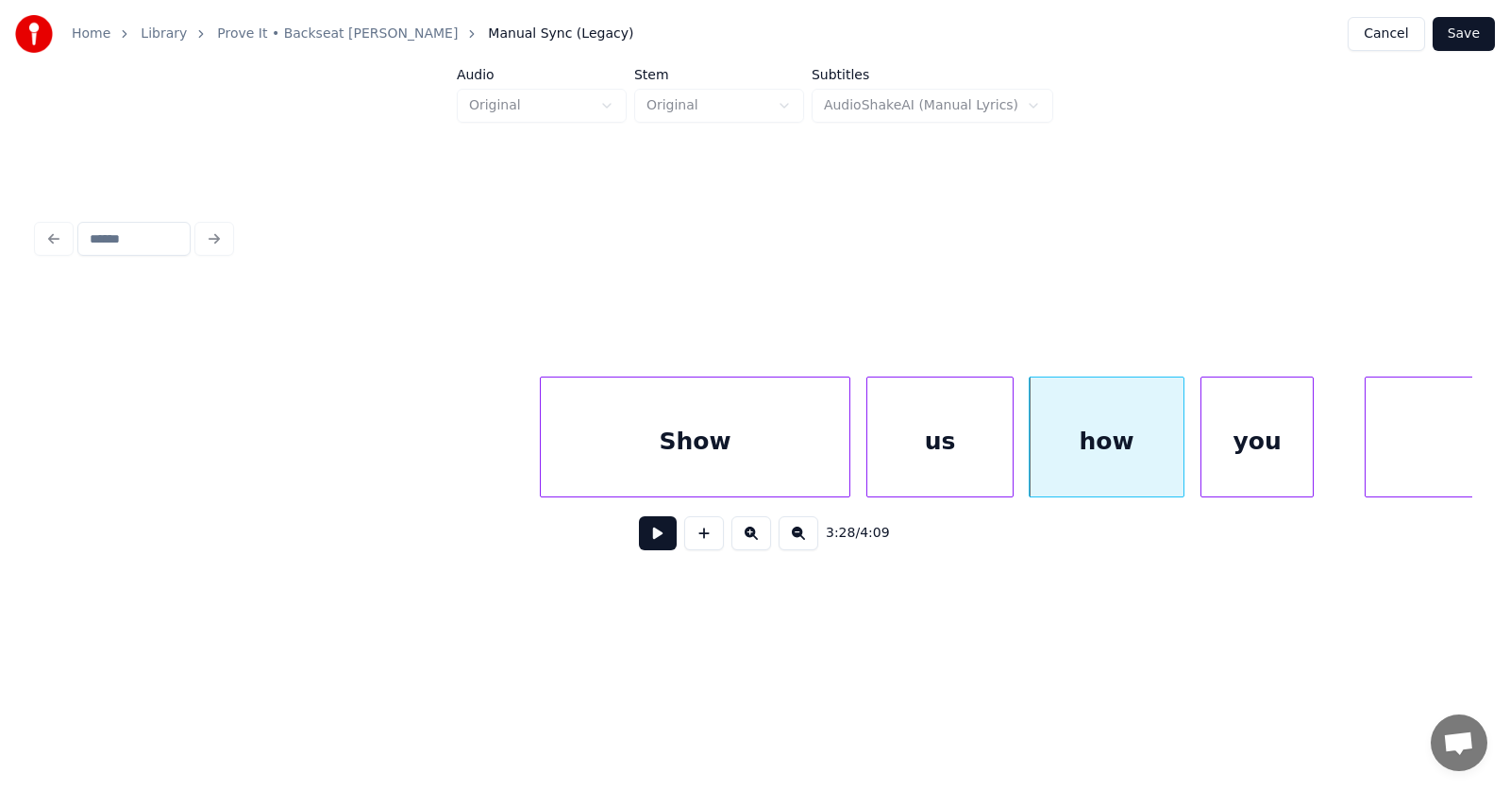
click at [1229, 470] on div "you" at bounding box center [1256, 441] width 111 height 128
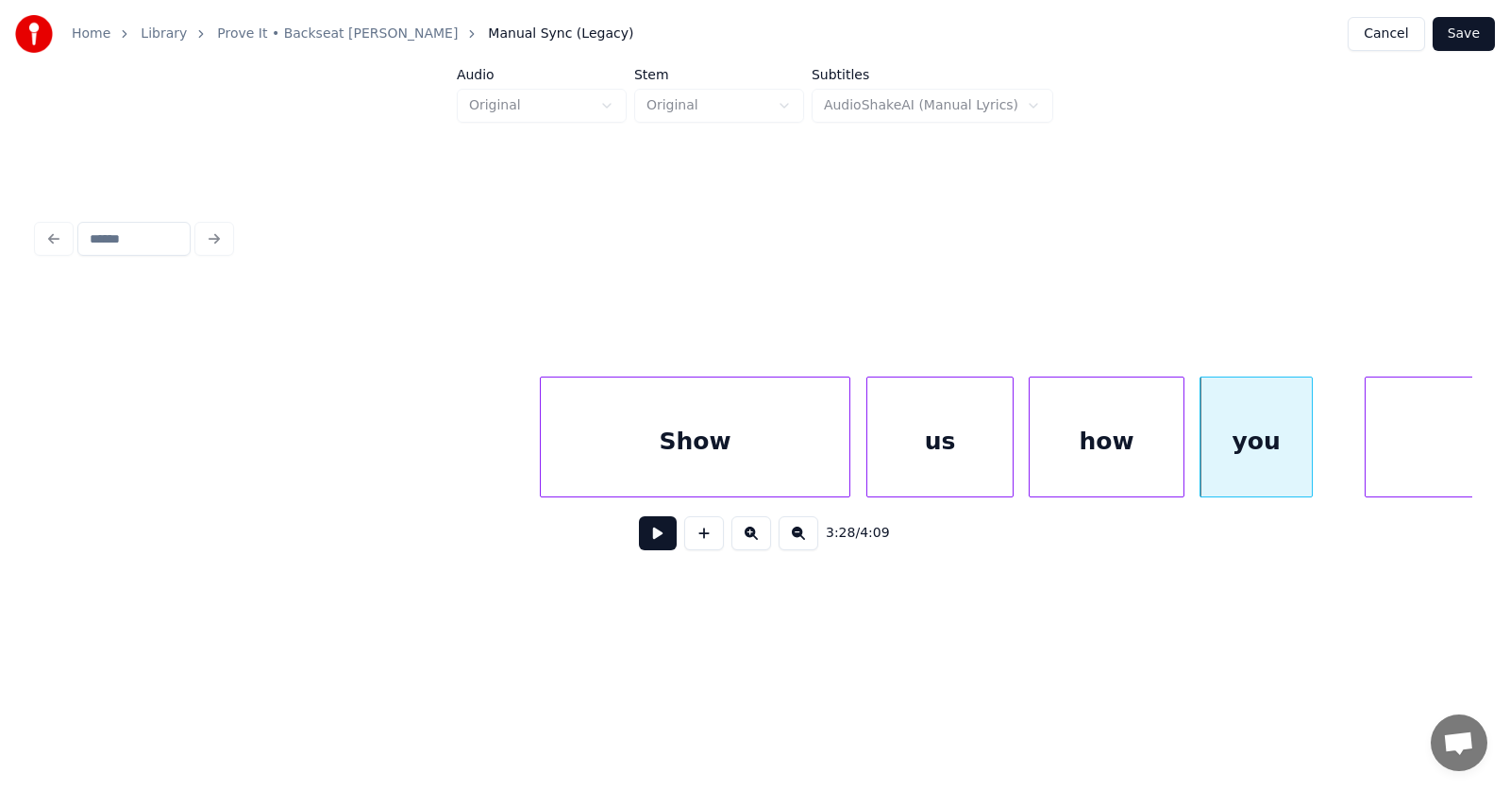
scroll to position [0, 147246]
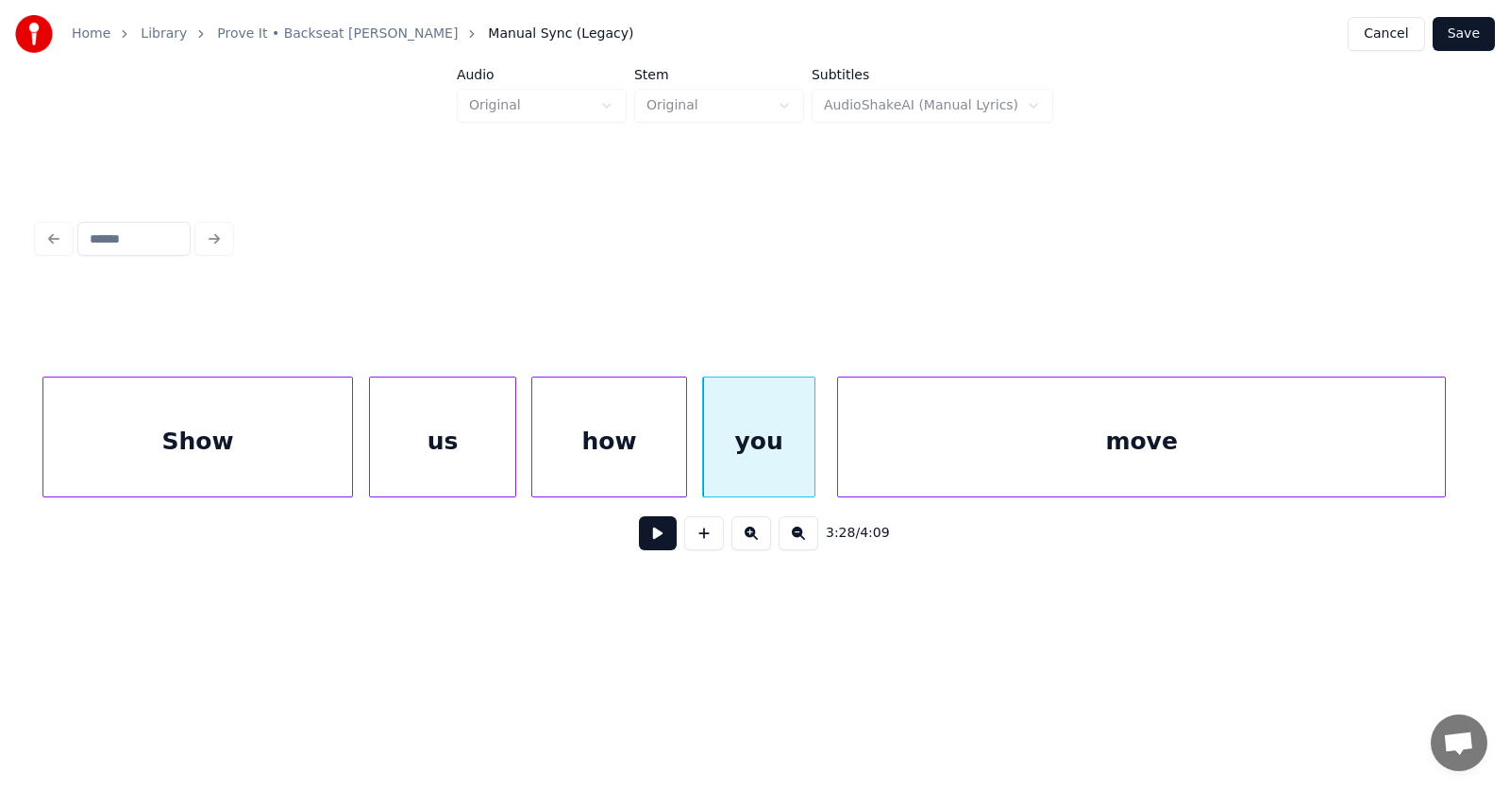
click at [1357, 457] on div "move" at bounding box center [1141, 441] width 607 height 128
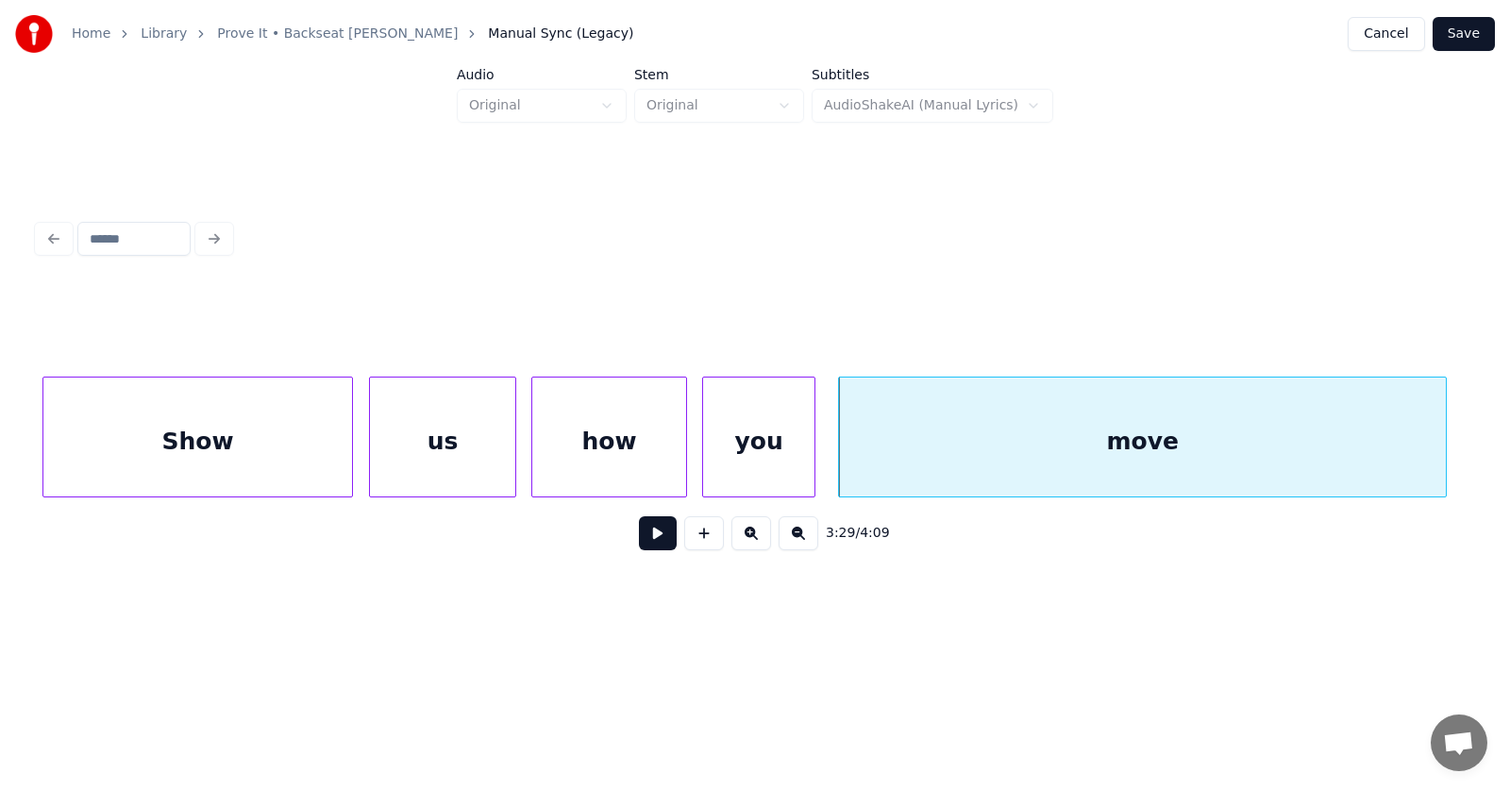
click at [651, 544] on button at bounding box center [658, 533] width 38 height 34
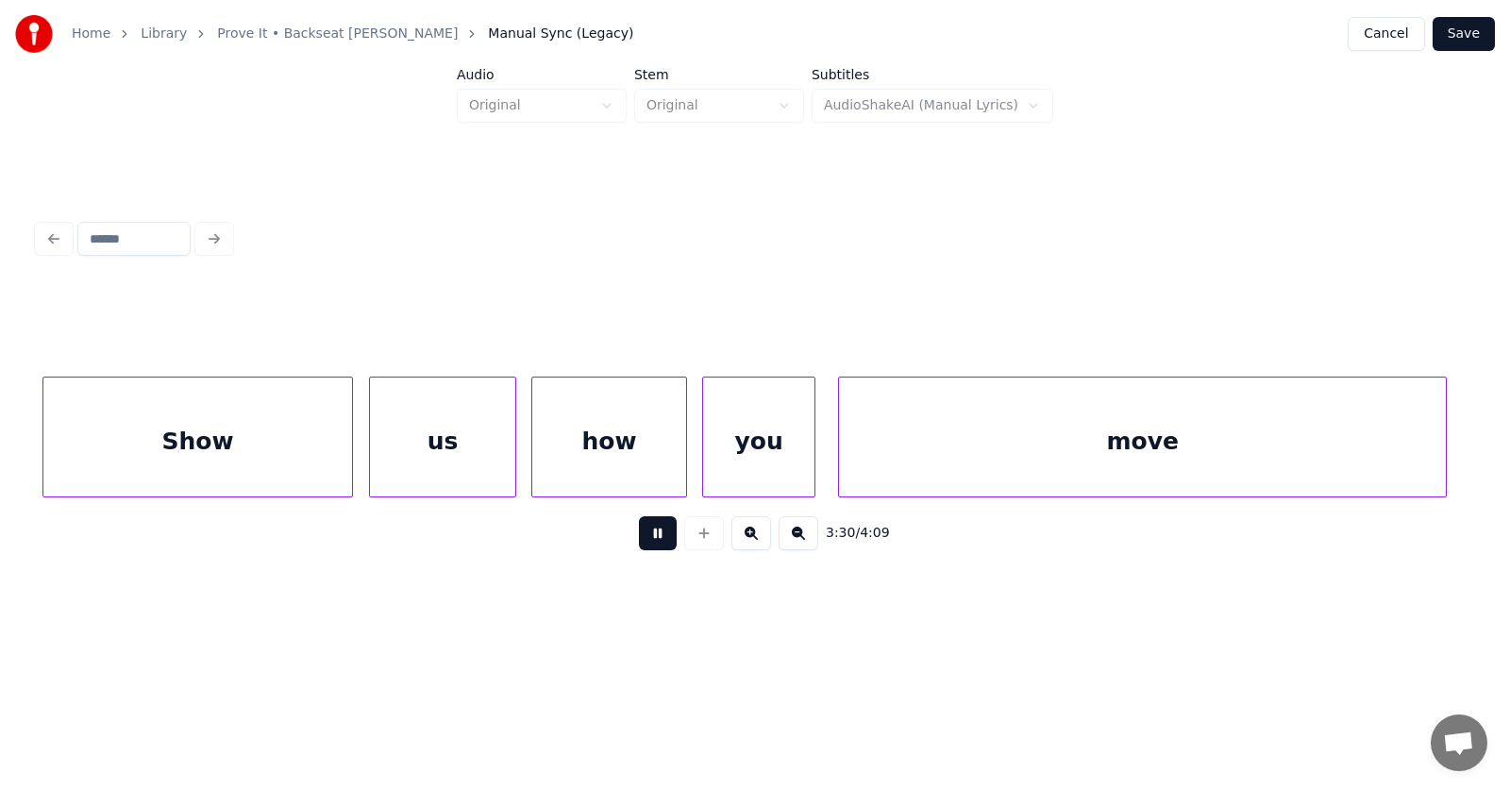
scroll to position [0, 148686]
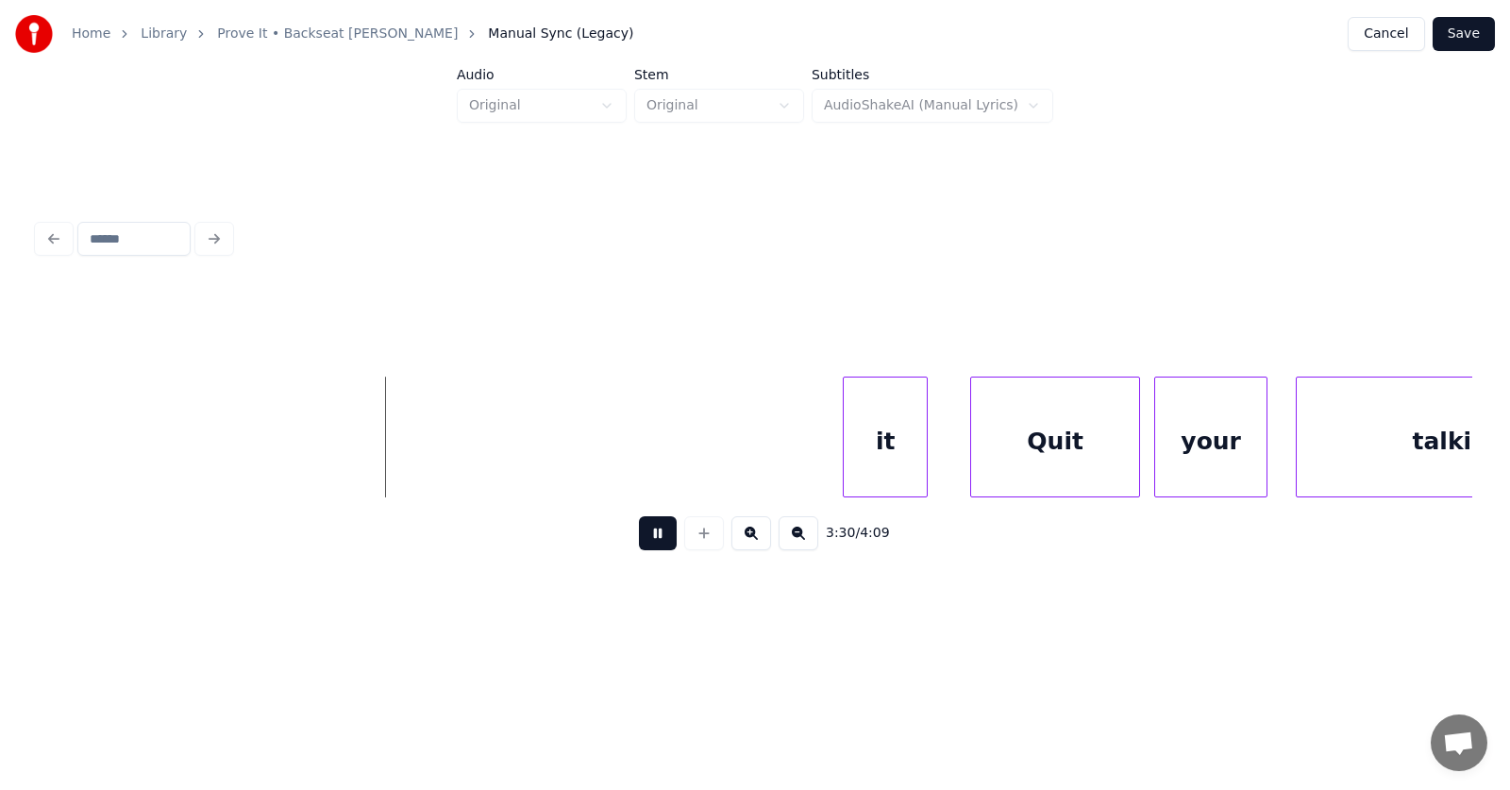
click at [651, 544] on button at bounding box center [658, 533] width 38 height 34
click at [210, 463] on div "it" at bounding box center [205, 441] width 83 height 128
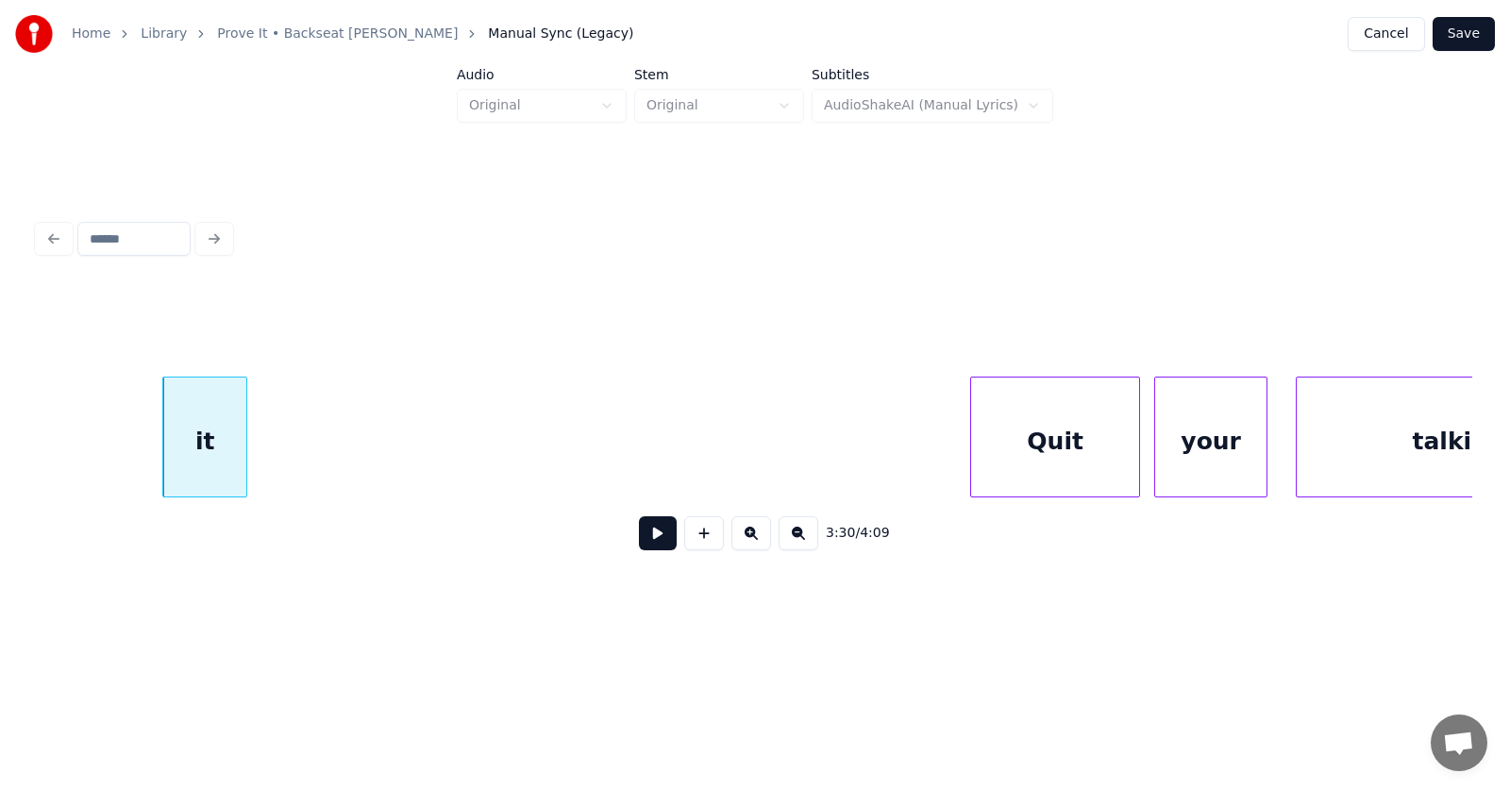
scroll to position [0, 147703]
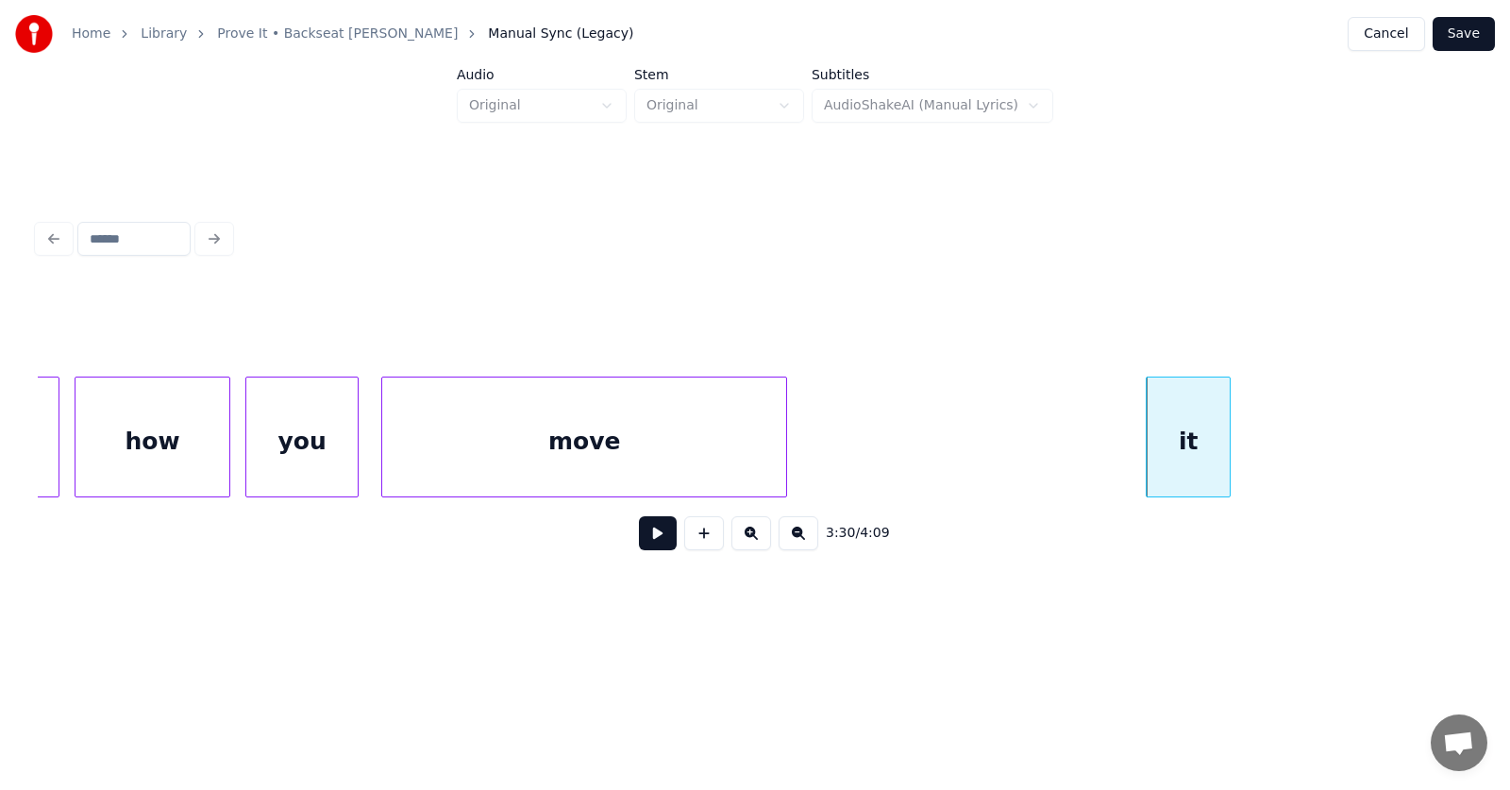
click at [781, 469] on div at bounding box center [783, 436] width 6 height 119
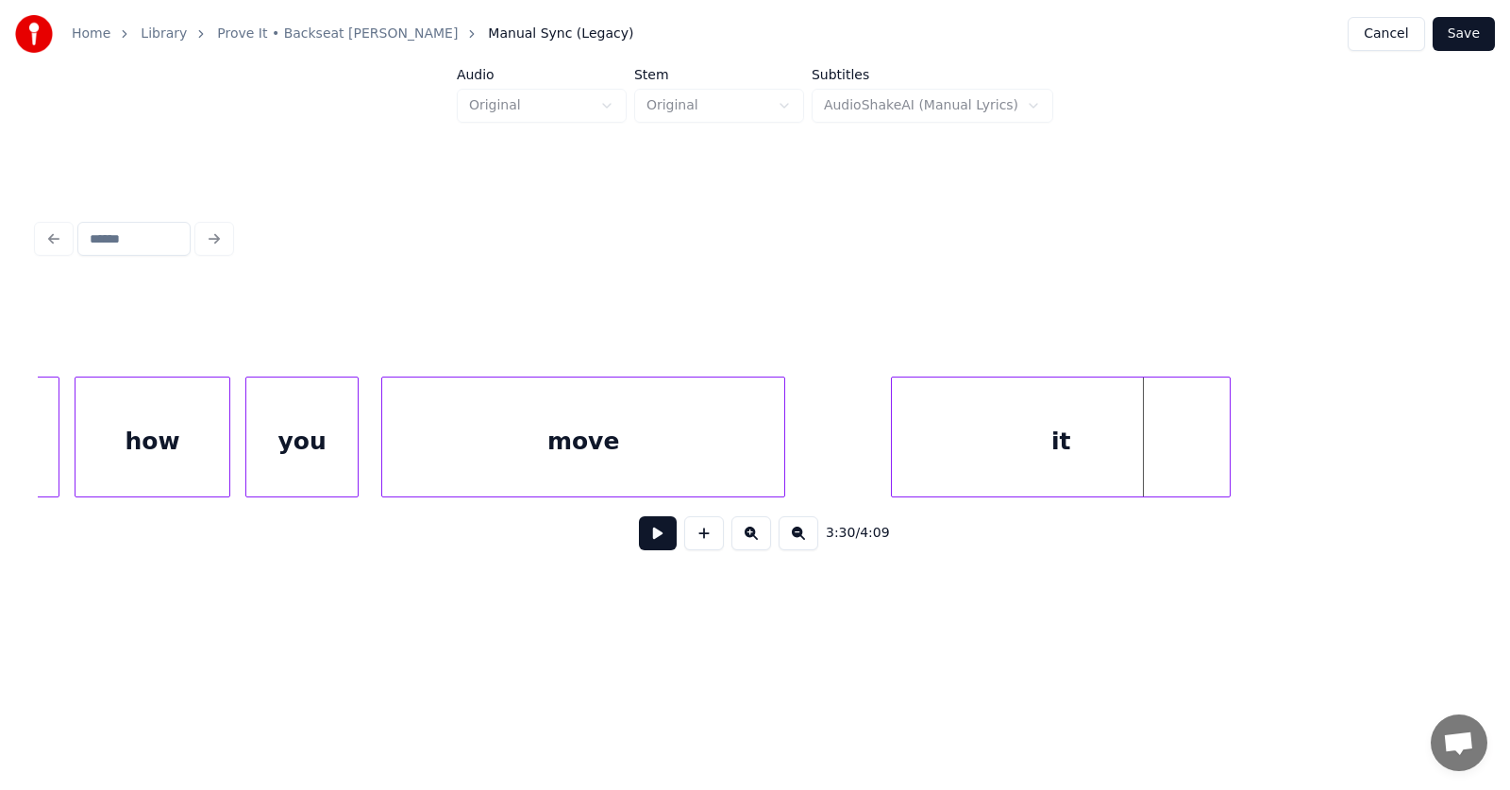
click at [892, 461] on div at bounding box center [895, 436] width 6 height 119
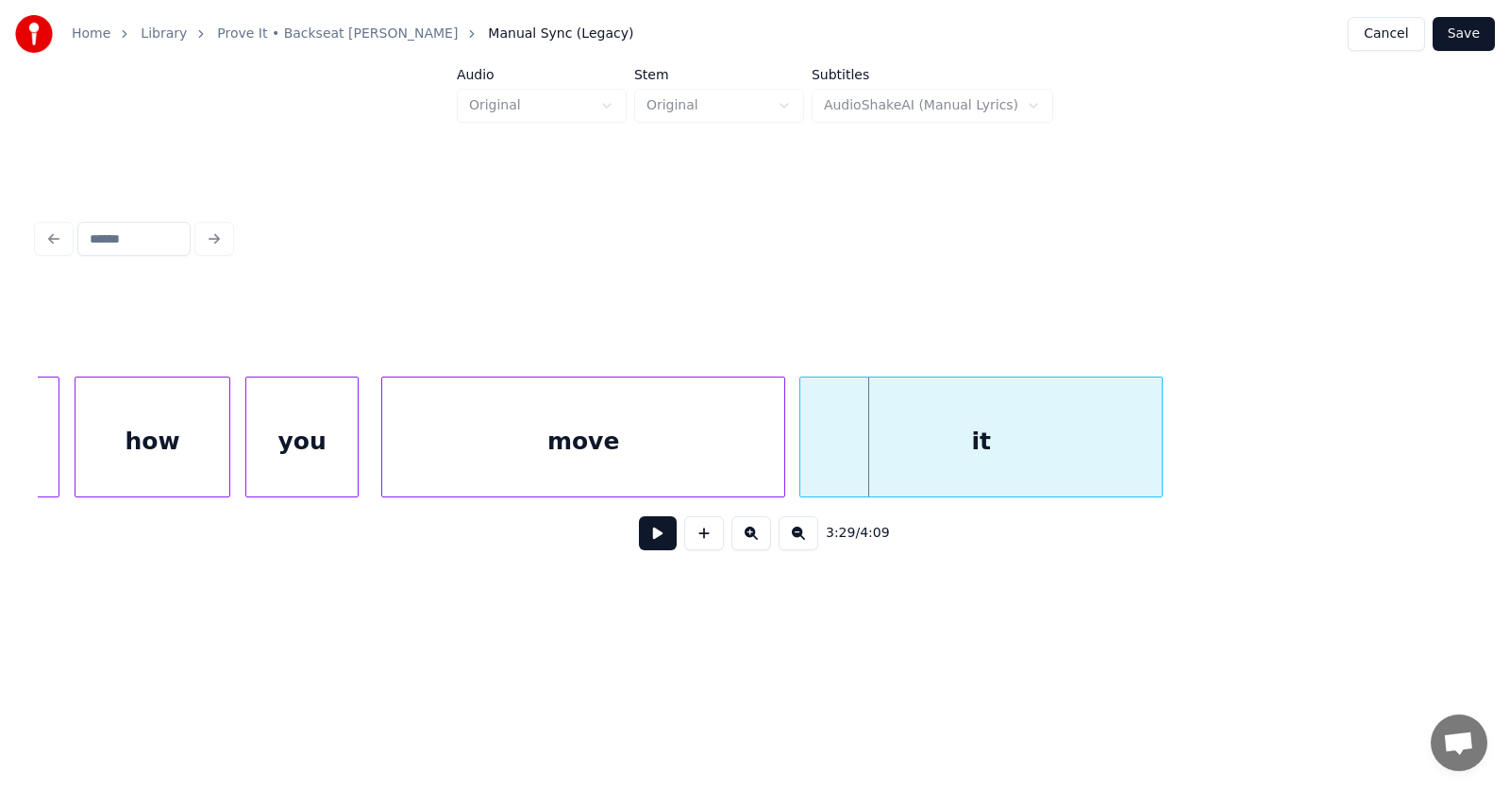
click at [1010, 461] on div "it" at bounding box center [980, 441] width 361 height 128
click at [688, 454] on div "move" at bounding box center [583, 441] width 402 height 128
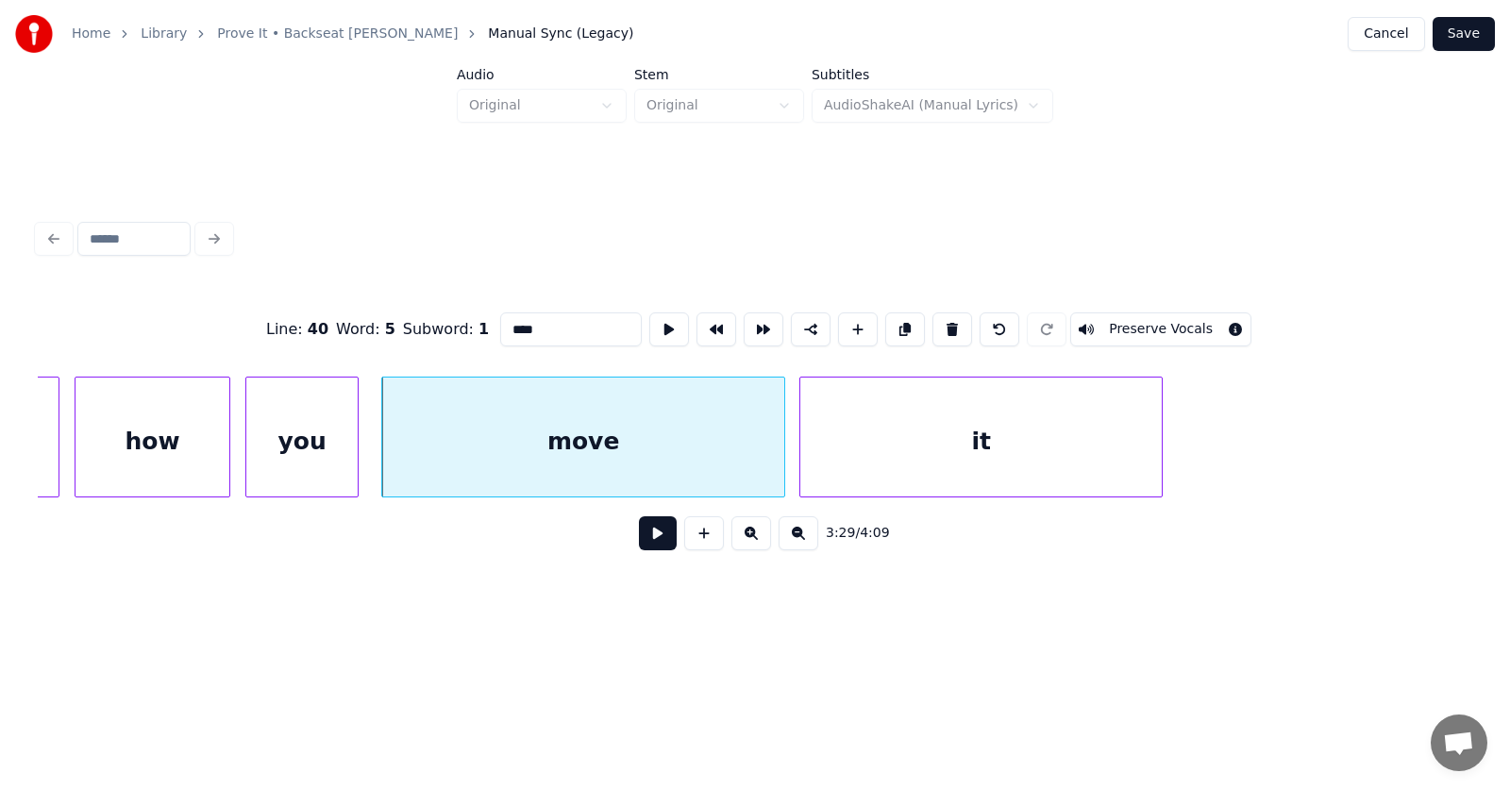
click at [639, 544] on button at bounding box center [658, 533] width 38 height 34
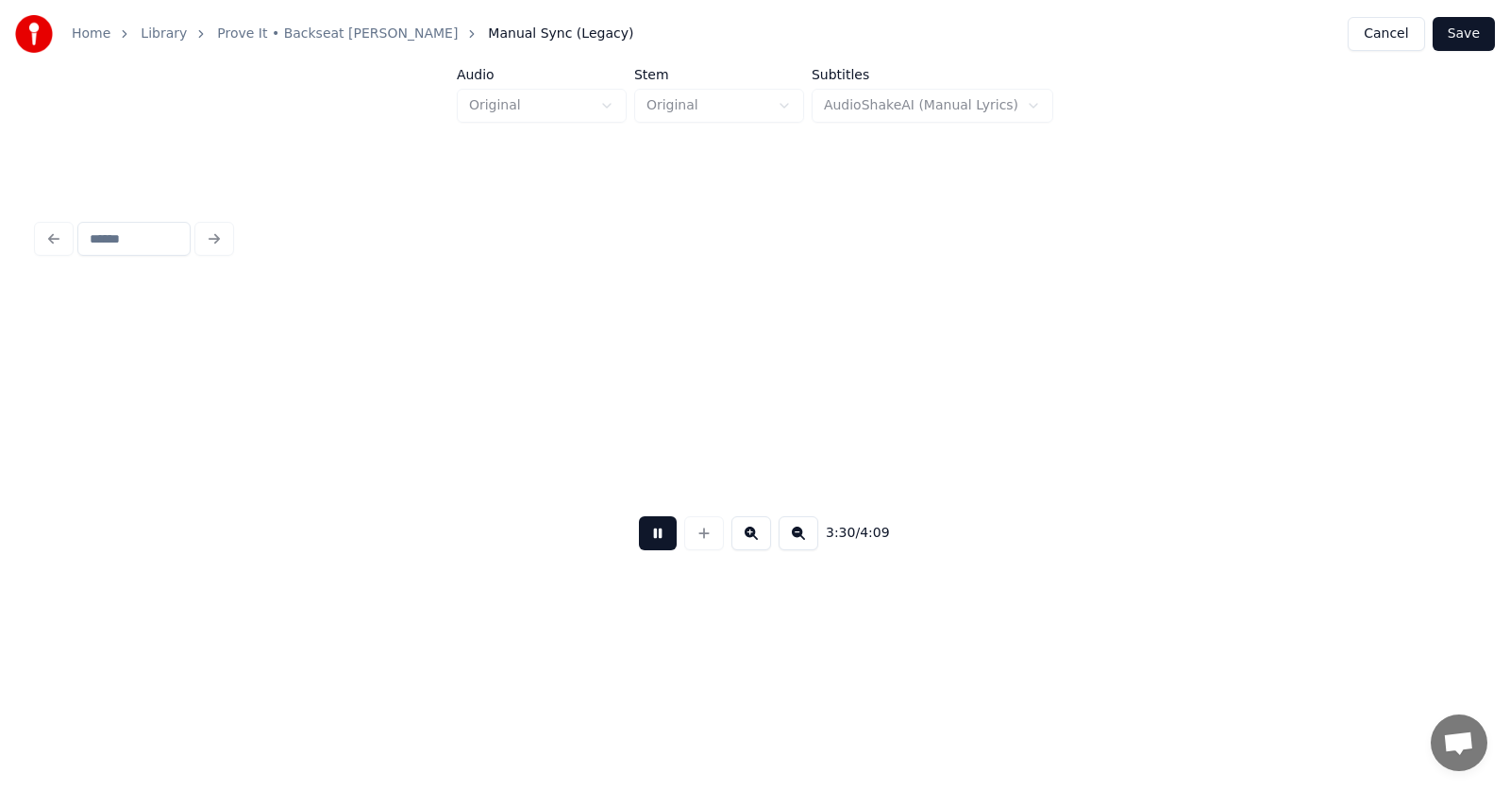
scroll to position [0, 149142]
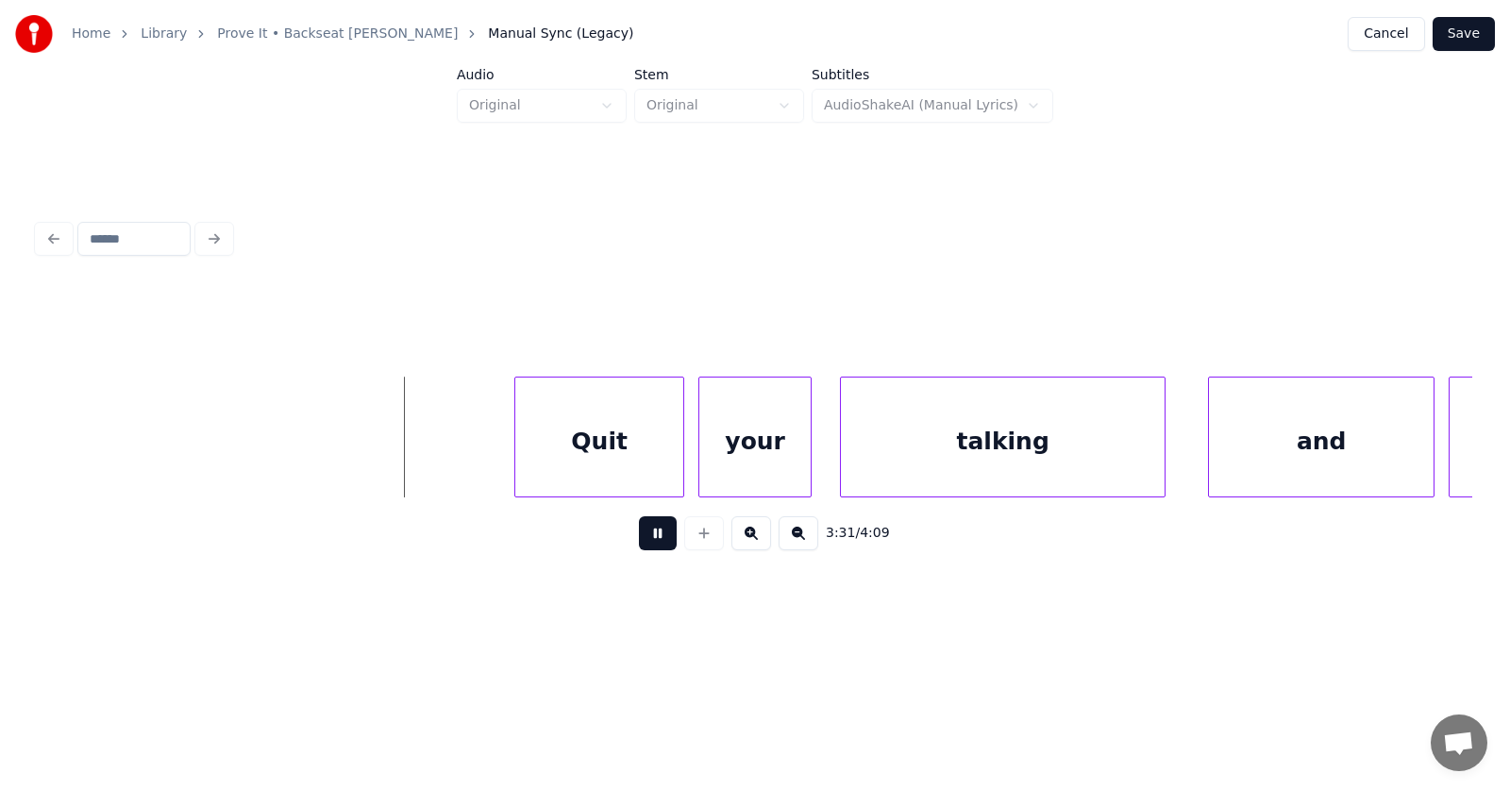
click at [639, 544] on button at bounding box center [658, 533] width 38 height 34
click at [540, 458] on div "Quit" at bounding box center [543, 441] width 168 height 128
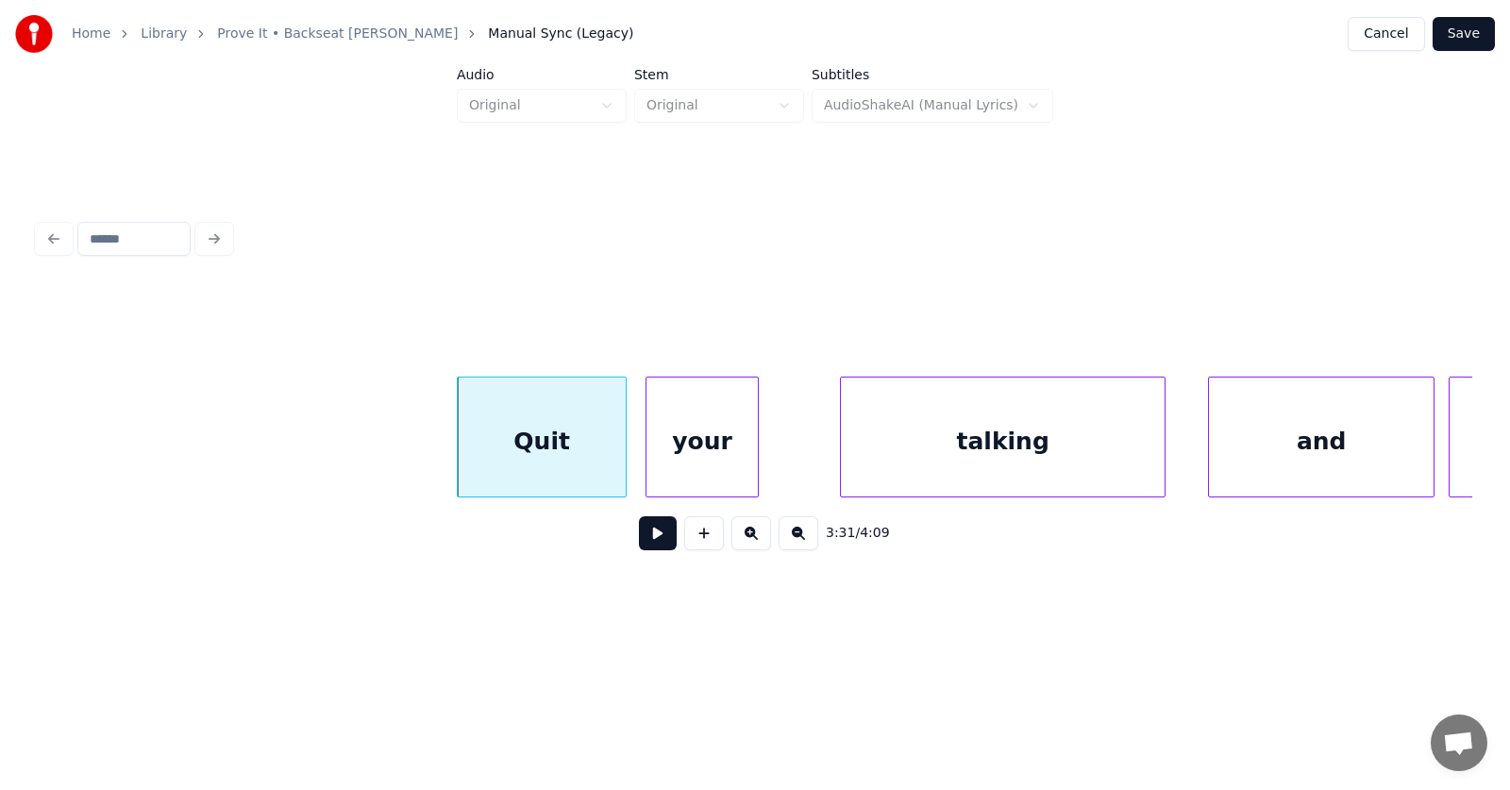
click at [680, 457] on div "your" at bounding box center [701, 441] width 111 height 128
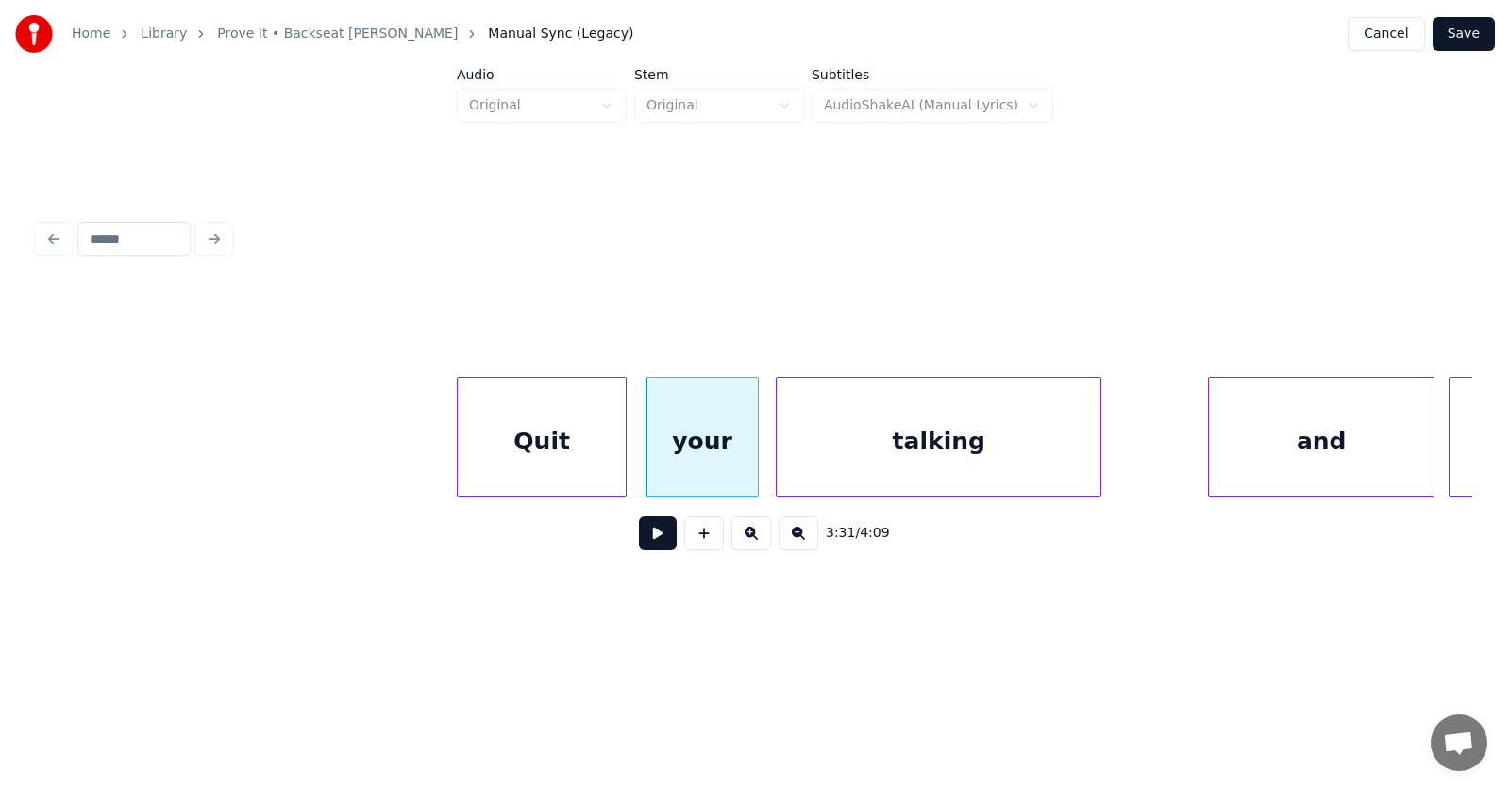
click at [868, 467] on div "talking" at bounding box center [939, 441] width 324 height 128
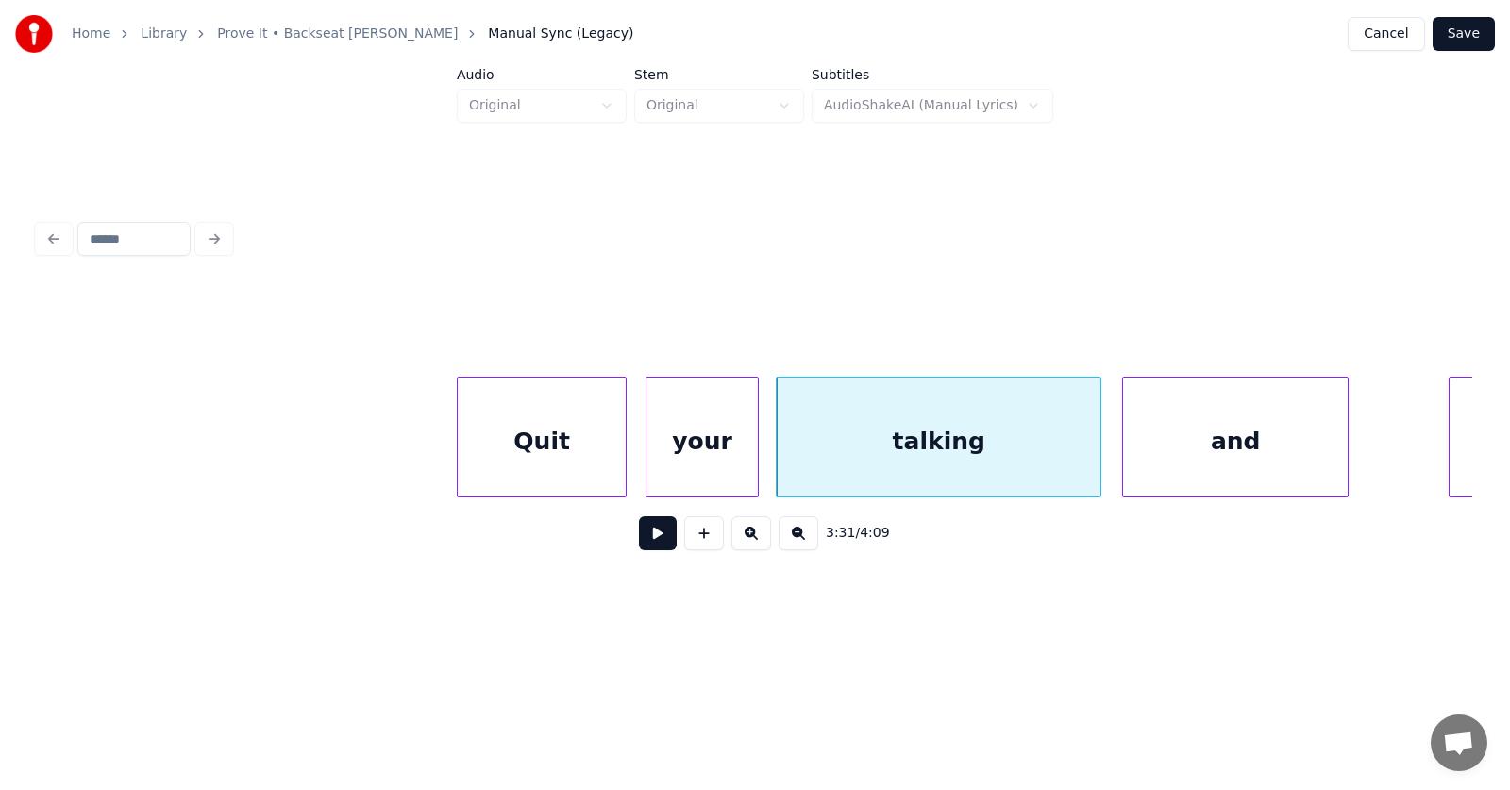
click at [1235, 462] on div "and" at bounding box center [1235, 441] width 225 height 128
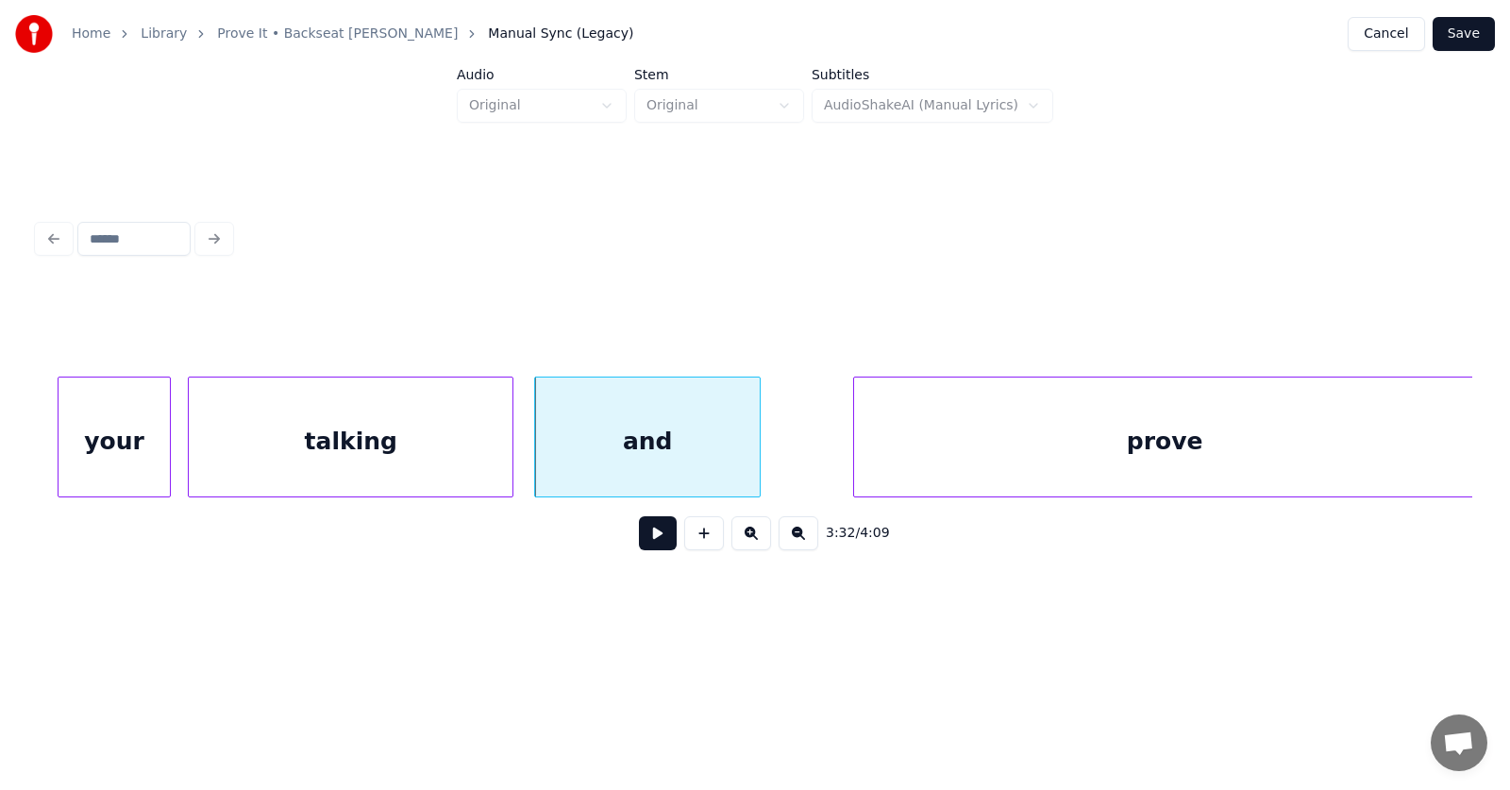
scroll to position [0, 149737]
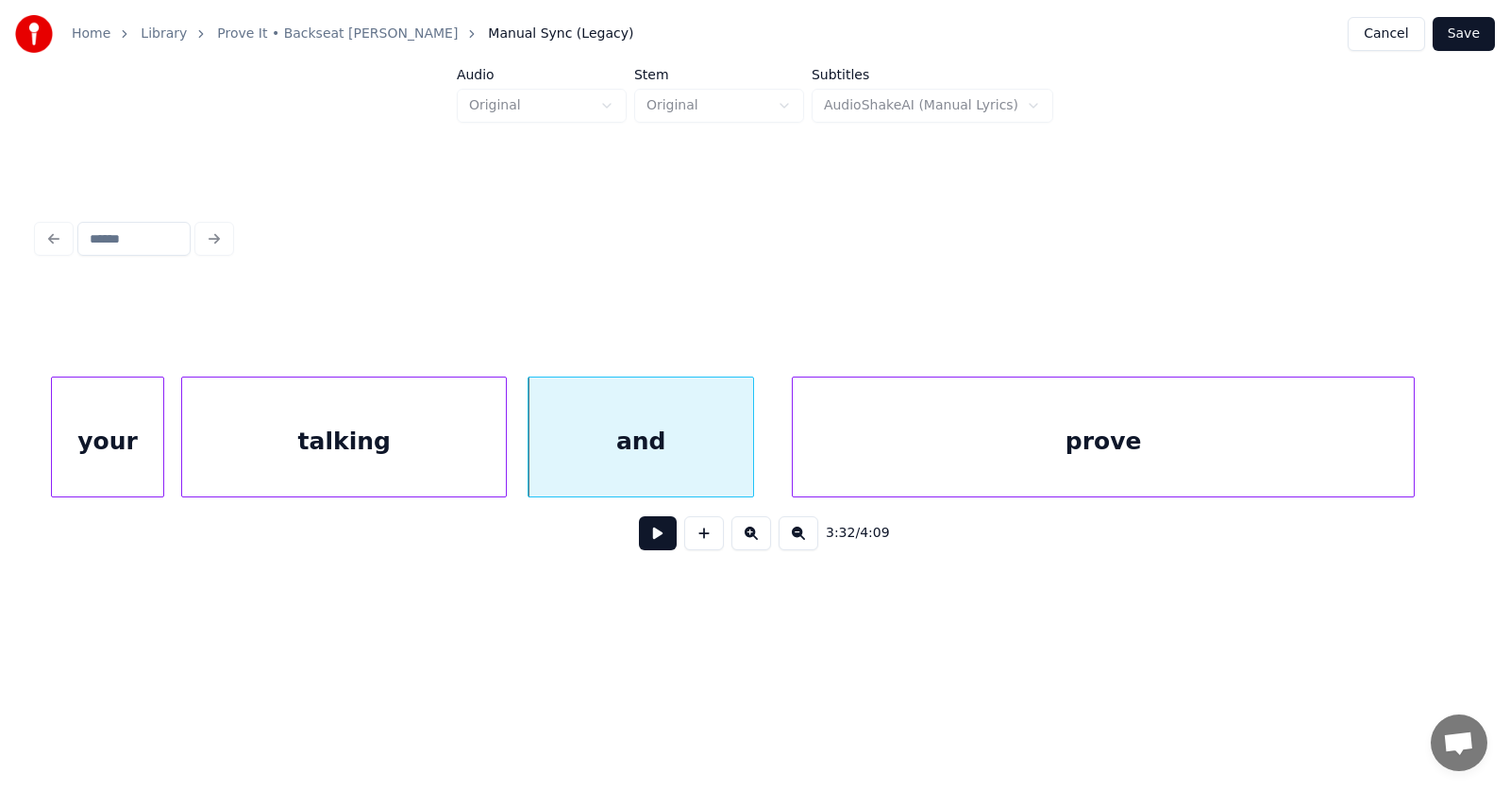
click at [1093, 457] on div "prove" at bounding box center [1103, 441] width 621 height 128
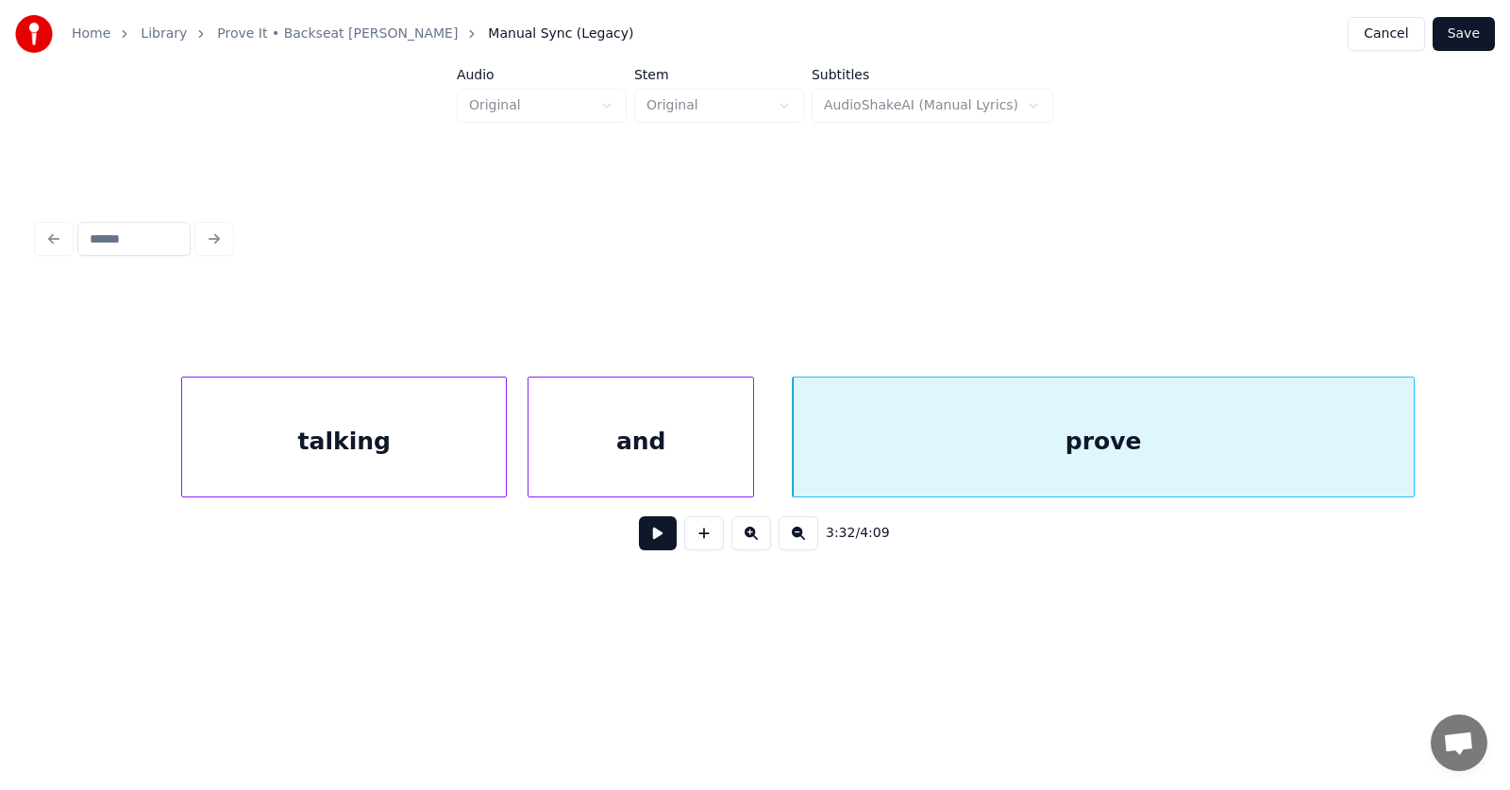
scroll to position [0, 150088]
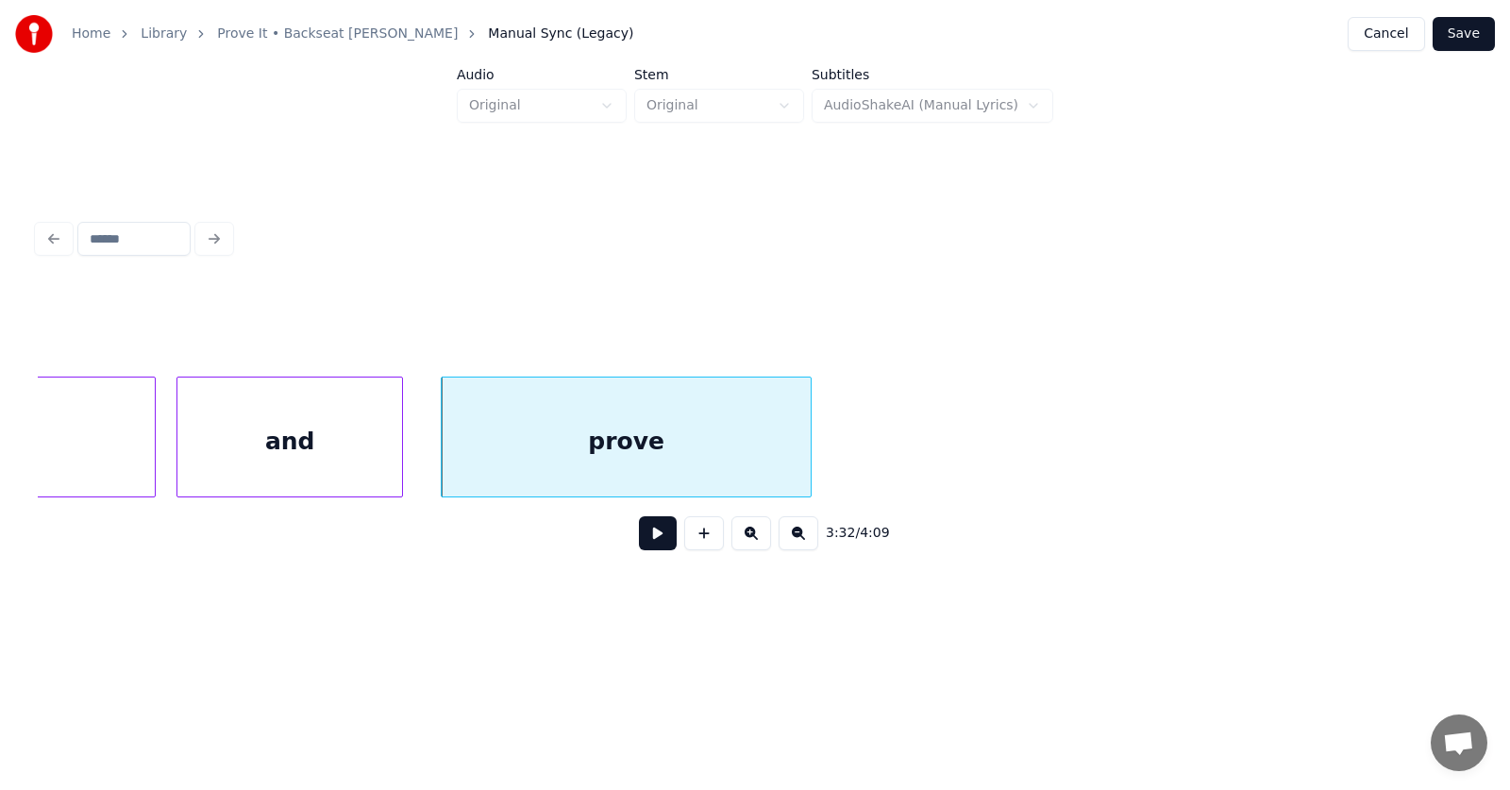
click at [806, 479] on div at bounding box center [808, 436] width 6 height 119
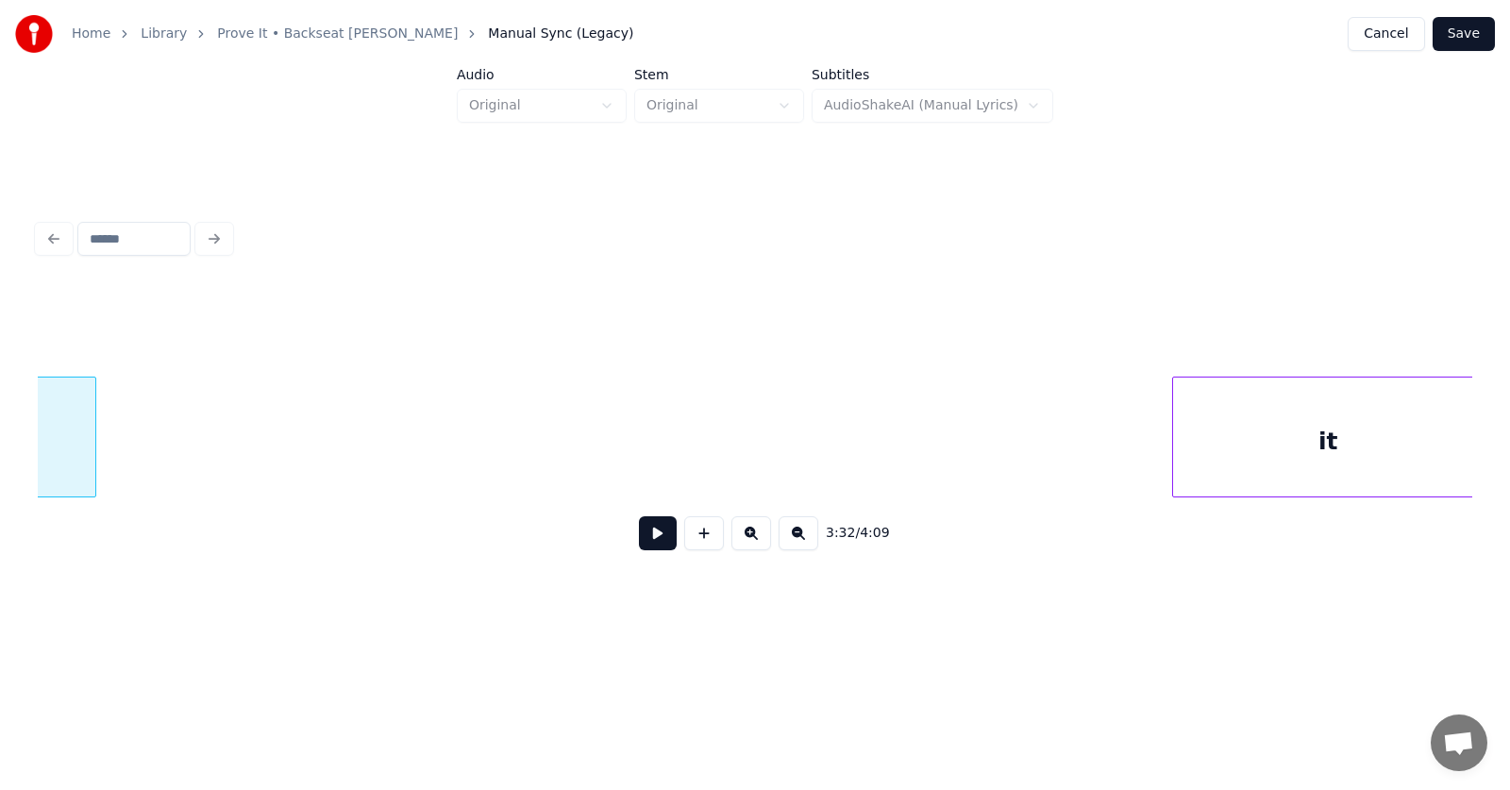
scroll to position [0, 150855]
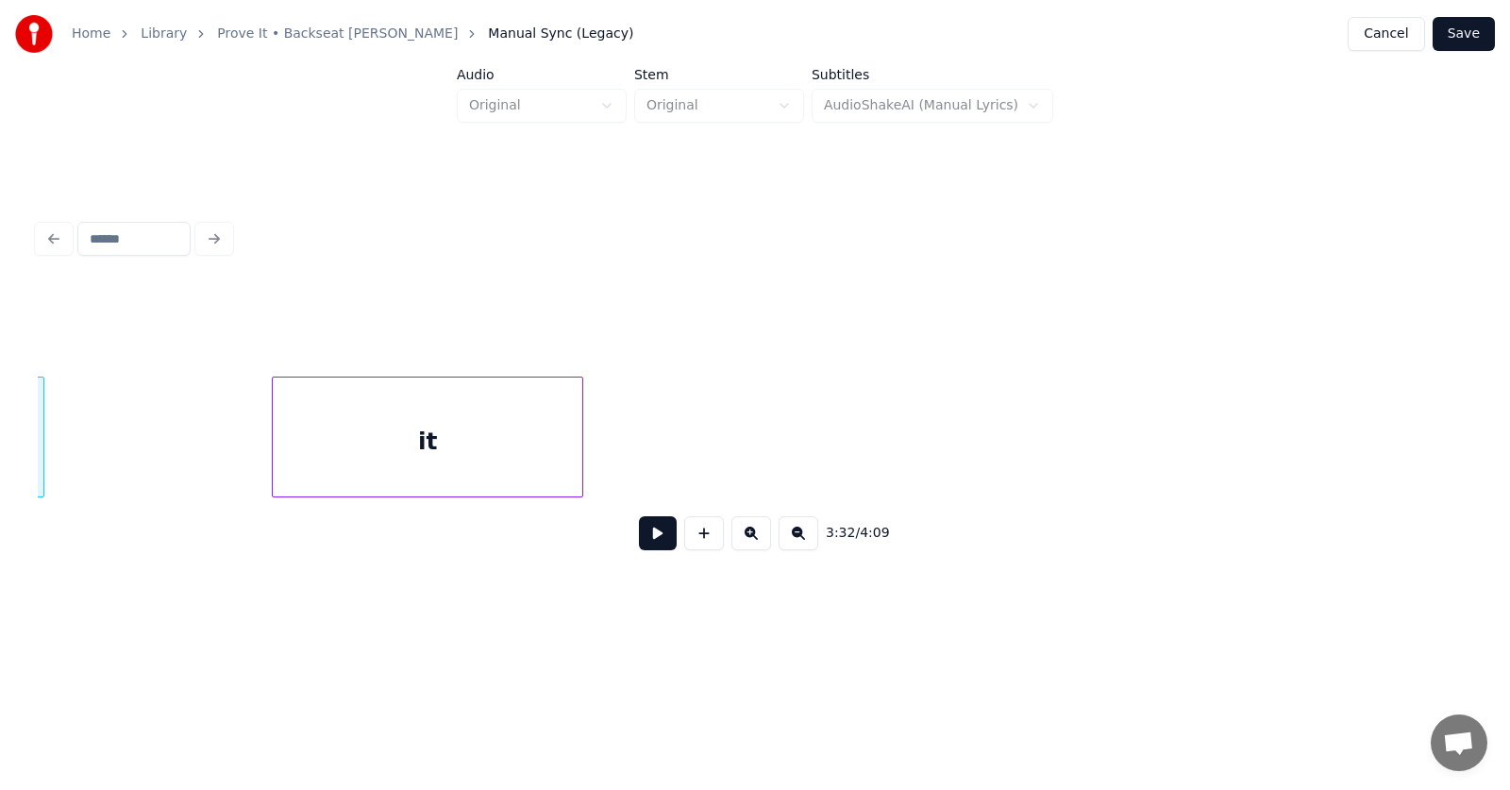
click at [422, 535] on div "3:32 / 4:09" at bounding box center [755, 425] width 1434 height 287
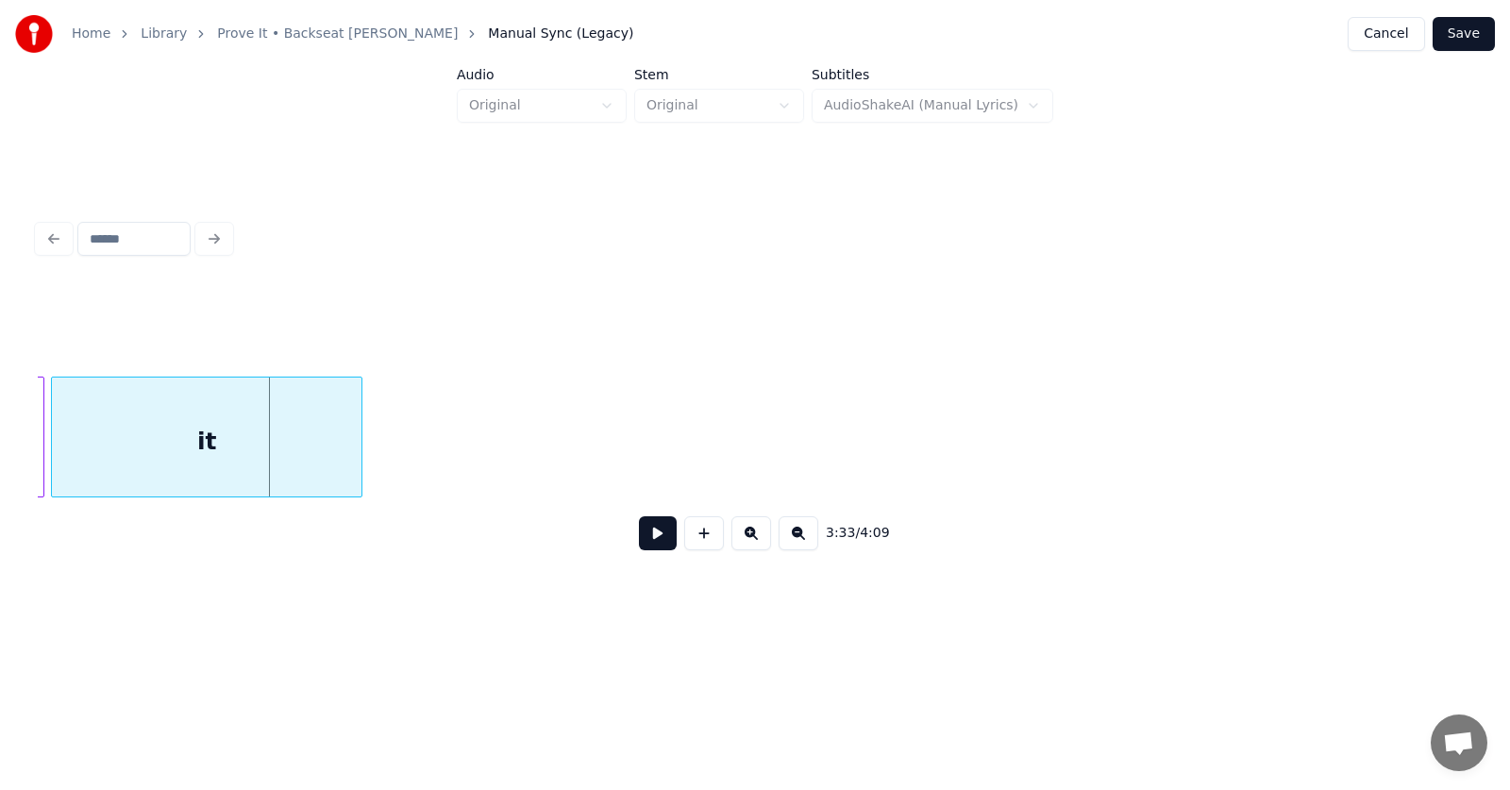
click at [219, 473] on div "it" at bounding box center [207, 441] width 310 height 128
click at [313, 455] on div "it" at bounding box center [212, 441] width 310 height 128
click at [642, 544] on button at bounding box center [658, 533] width 38 height 34
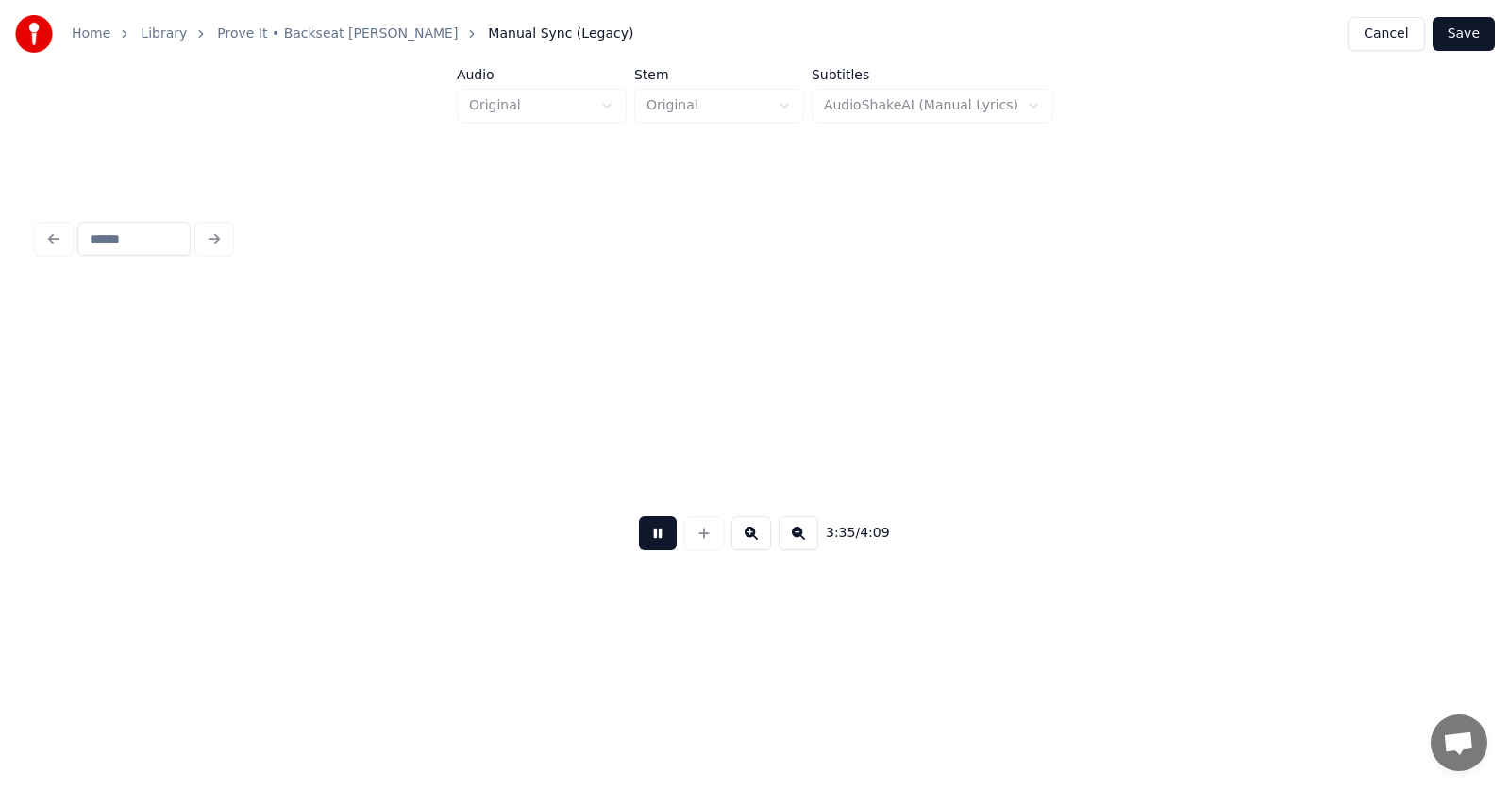
scroll to position [0, 152292]
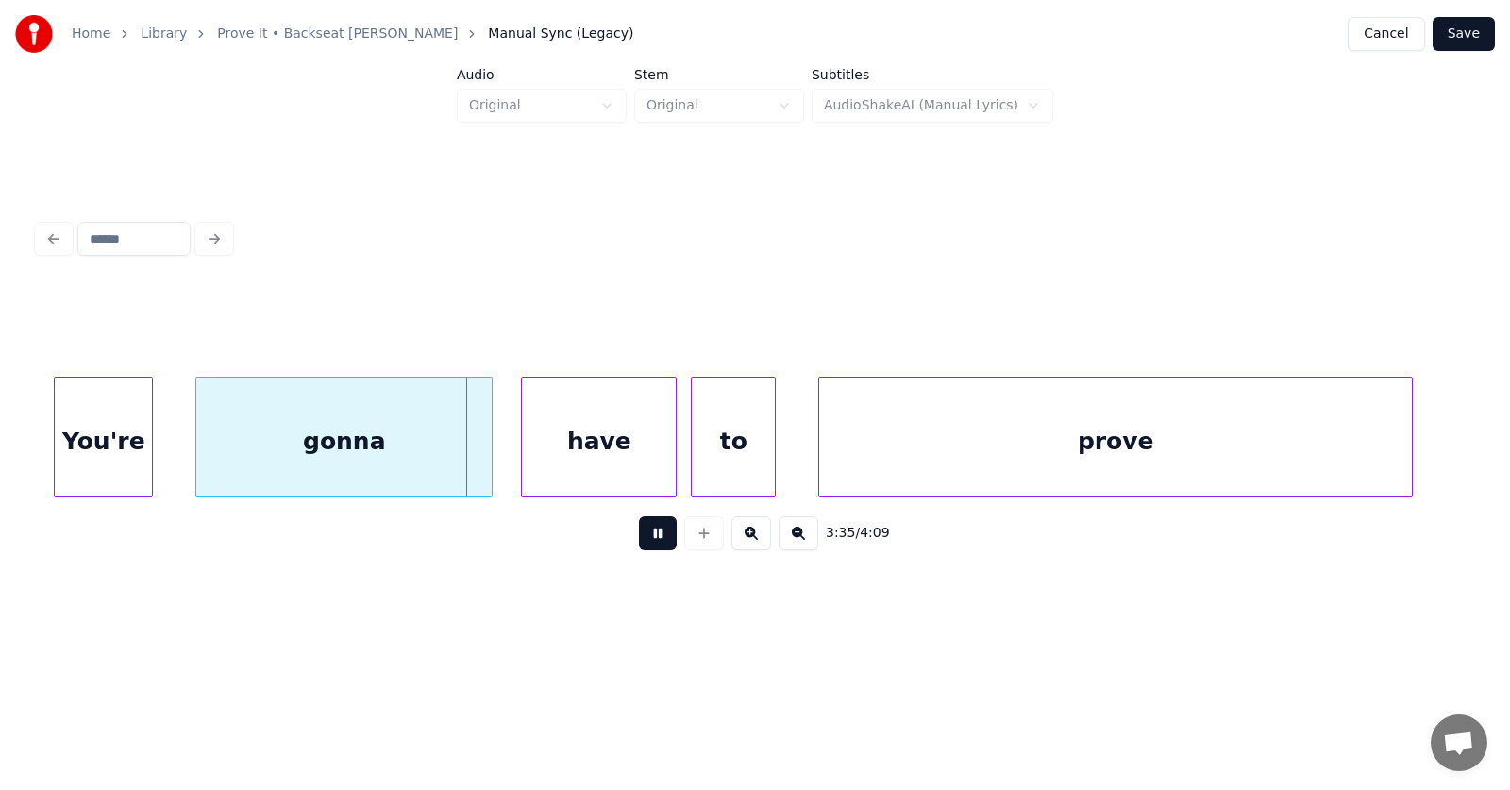
click at [642, 544] on button at bounding box center [658, 533] width 38 height 34
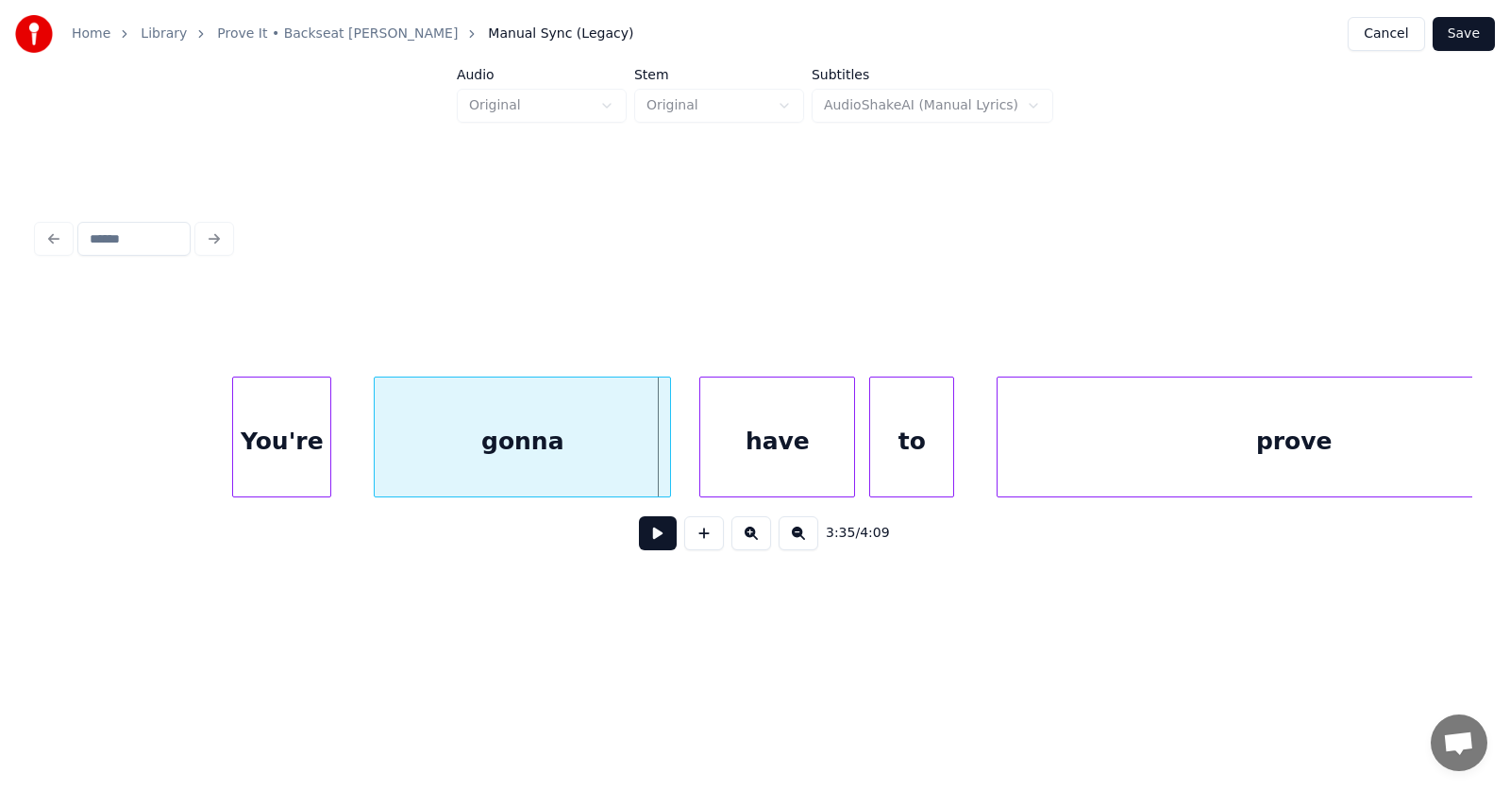
scroll to position [0, 151637]
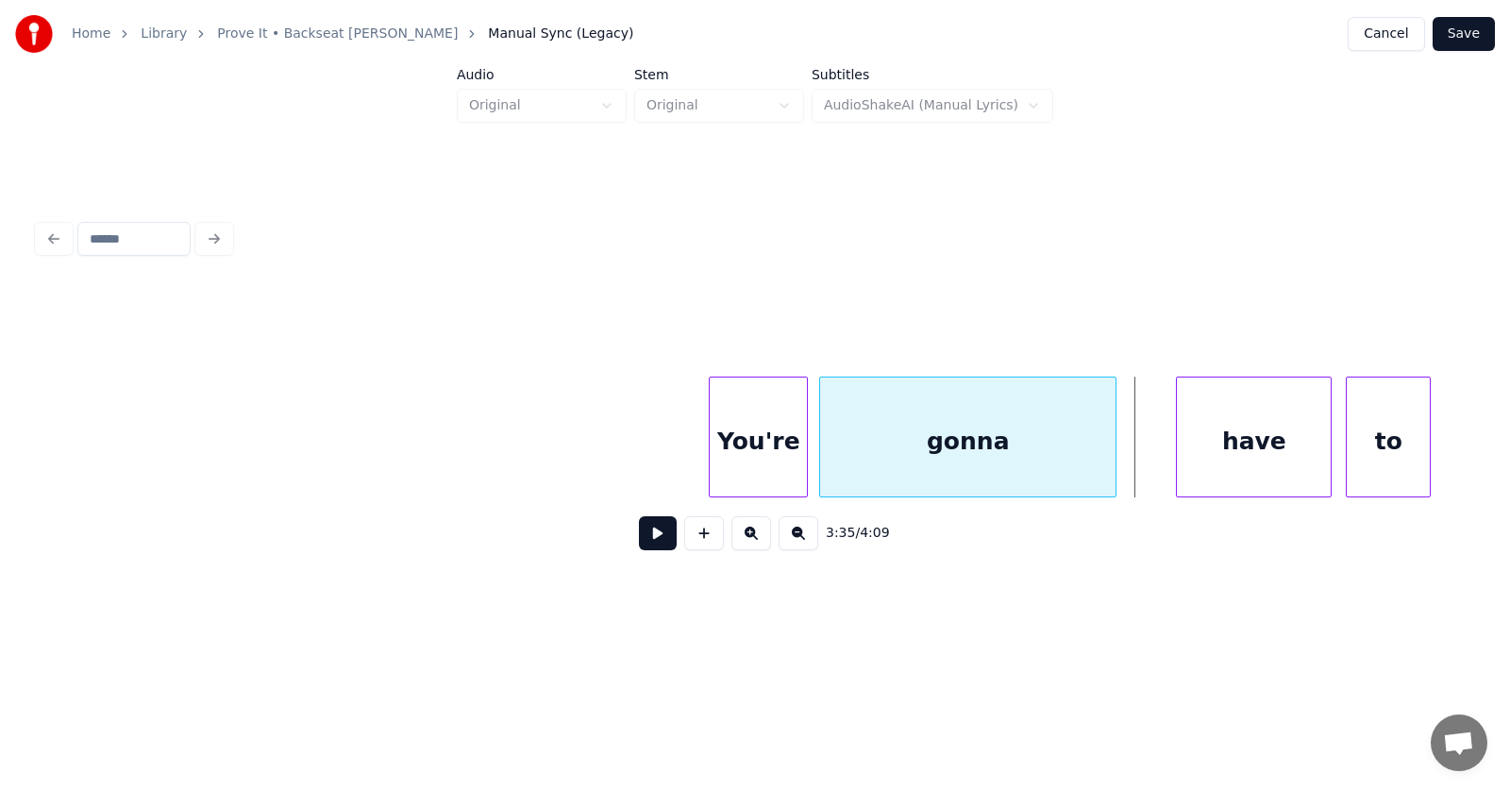
click at [894, 468] on div "gonna" at bounding box center [967, 441] width 295 height 128
click at [395, 489] on div "You're" at bounding box center [404, 441] width 97 height 128
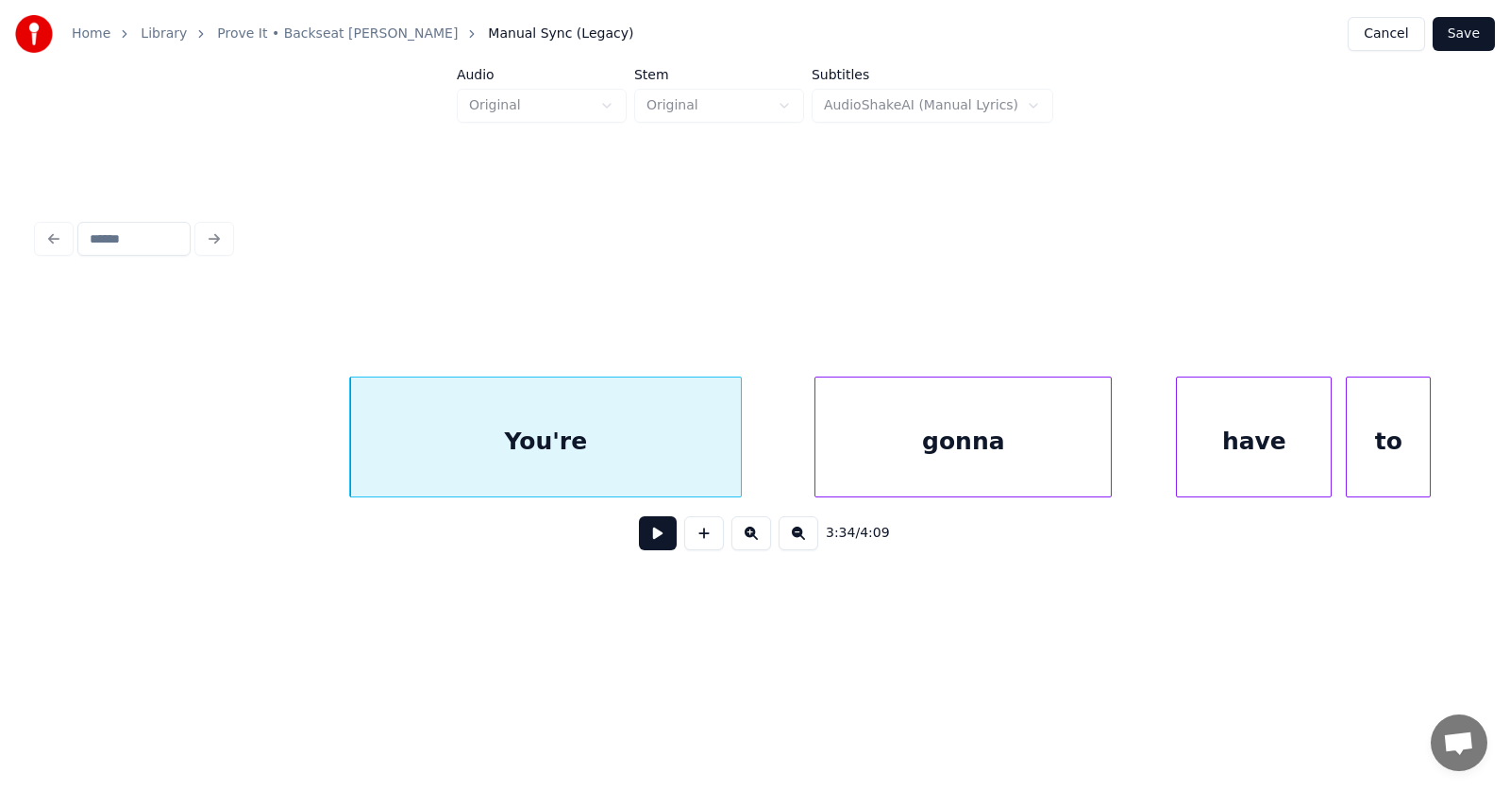
click at [741, 453] on div at bounding box center [738, 436] width 6 height 119
click at [666, 433] on div "You're" at bounding box center [549, 441] width 399 height 128
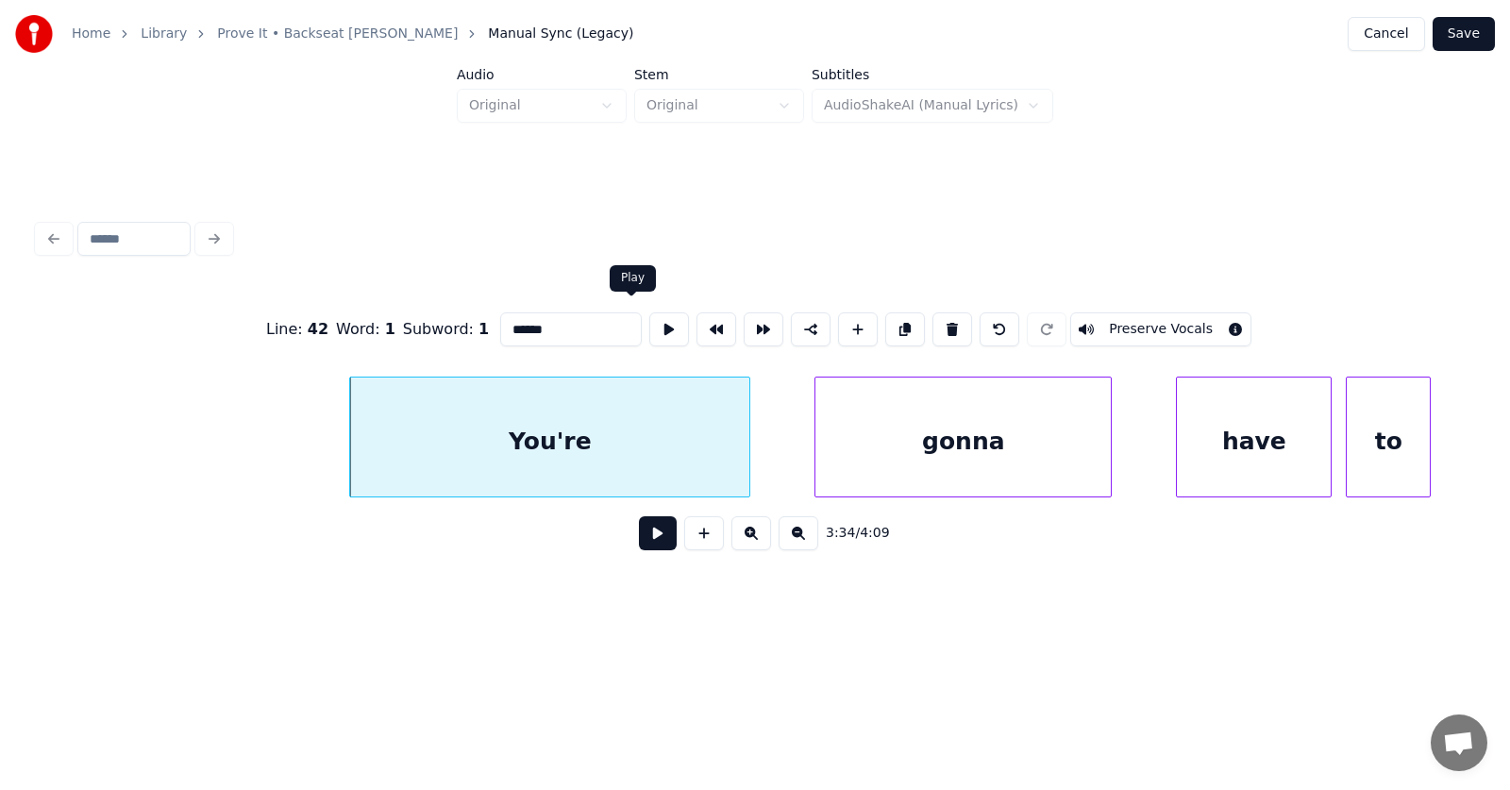
click at [649, 326] on button at bounding box center [669, 329] width 40 height 34
click at [649, 323] on button at bounding box center [669, 329] width 40 height 34
click at [649, 320] on button at bounding box center [669, 329] width 40 height 34
click at [639, 541] on button at bounding box center [658, 533] width 38 height 34
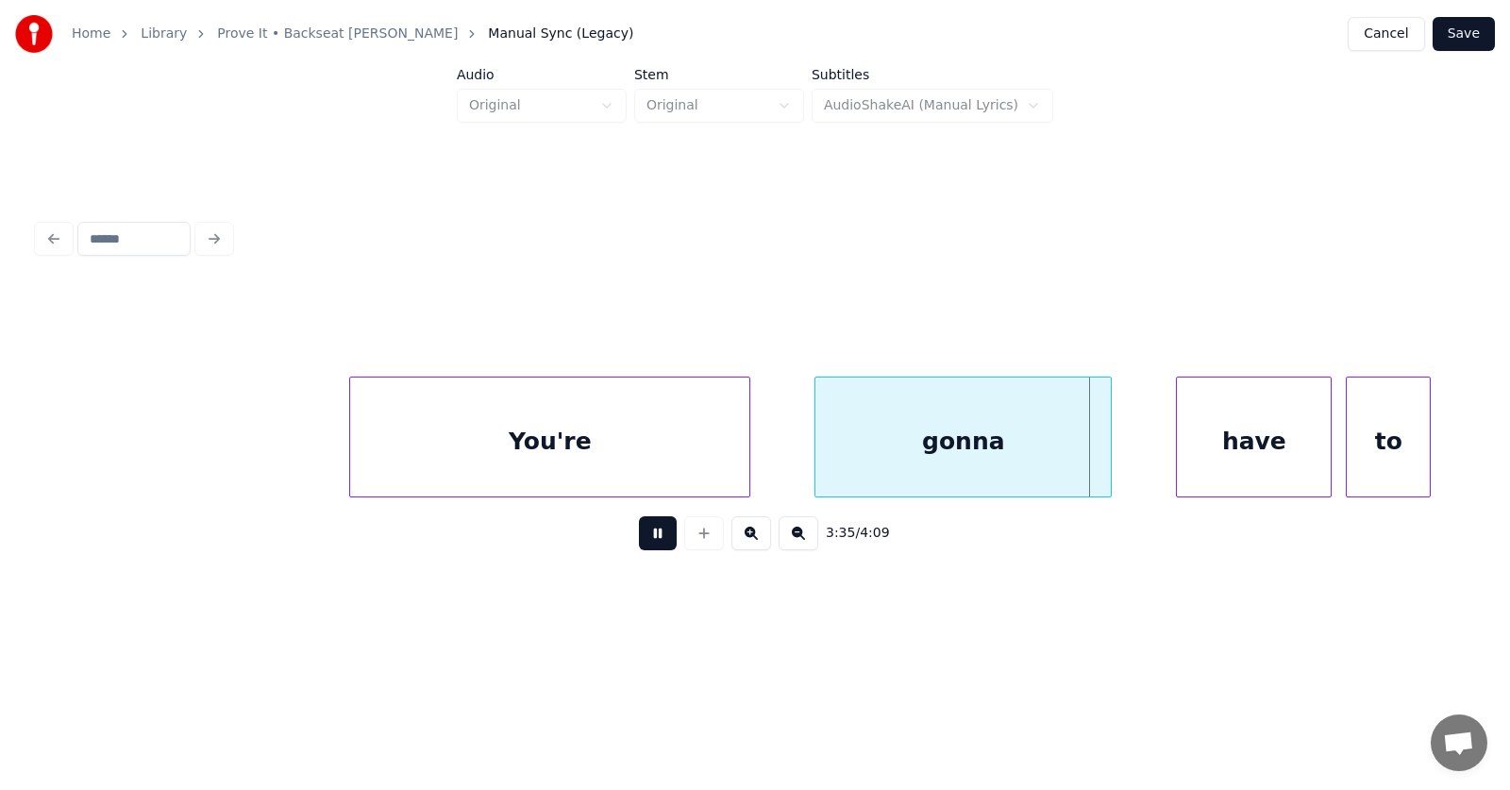
click at [639, 541] on button at bounding box center [658, 533] width 38 height 34
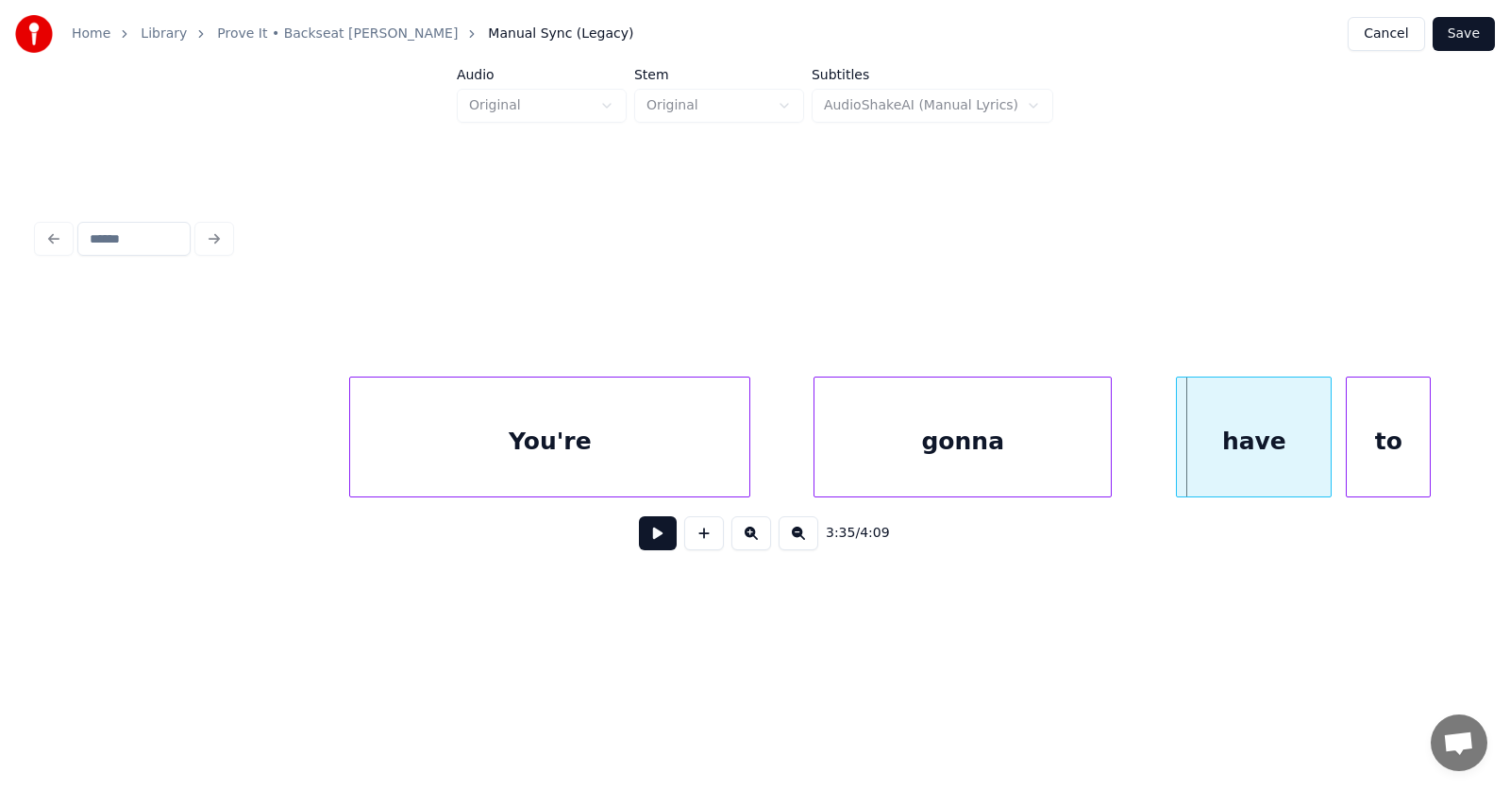
click at [814, 449] on div at bounding box center [817, 436] width 6 height 119
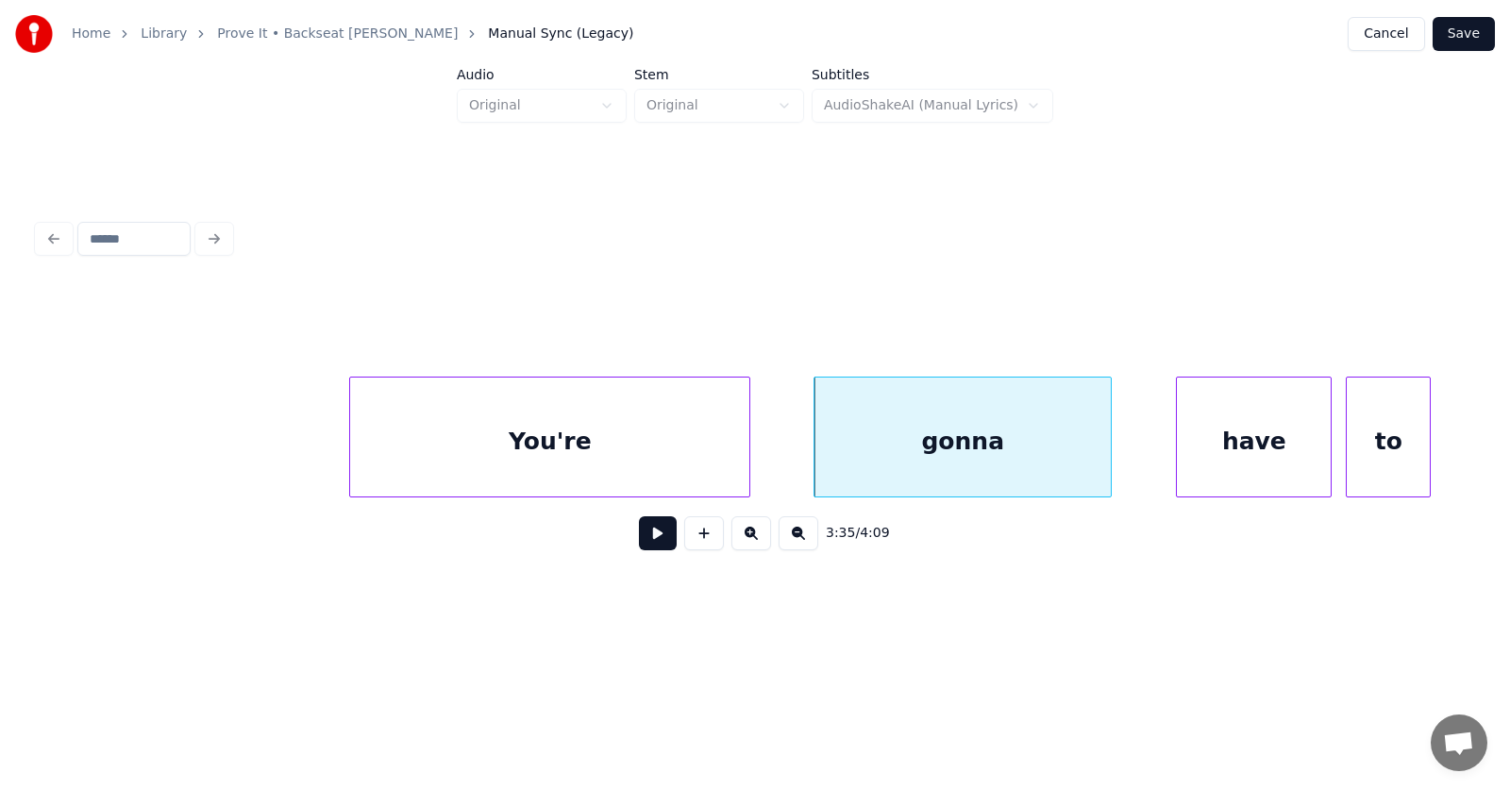
click at [894, 444] on div "gonna" at bounding box center [962, 441] width 296 height 128
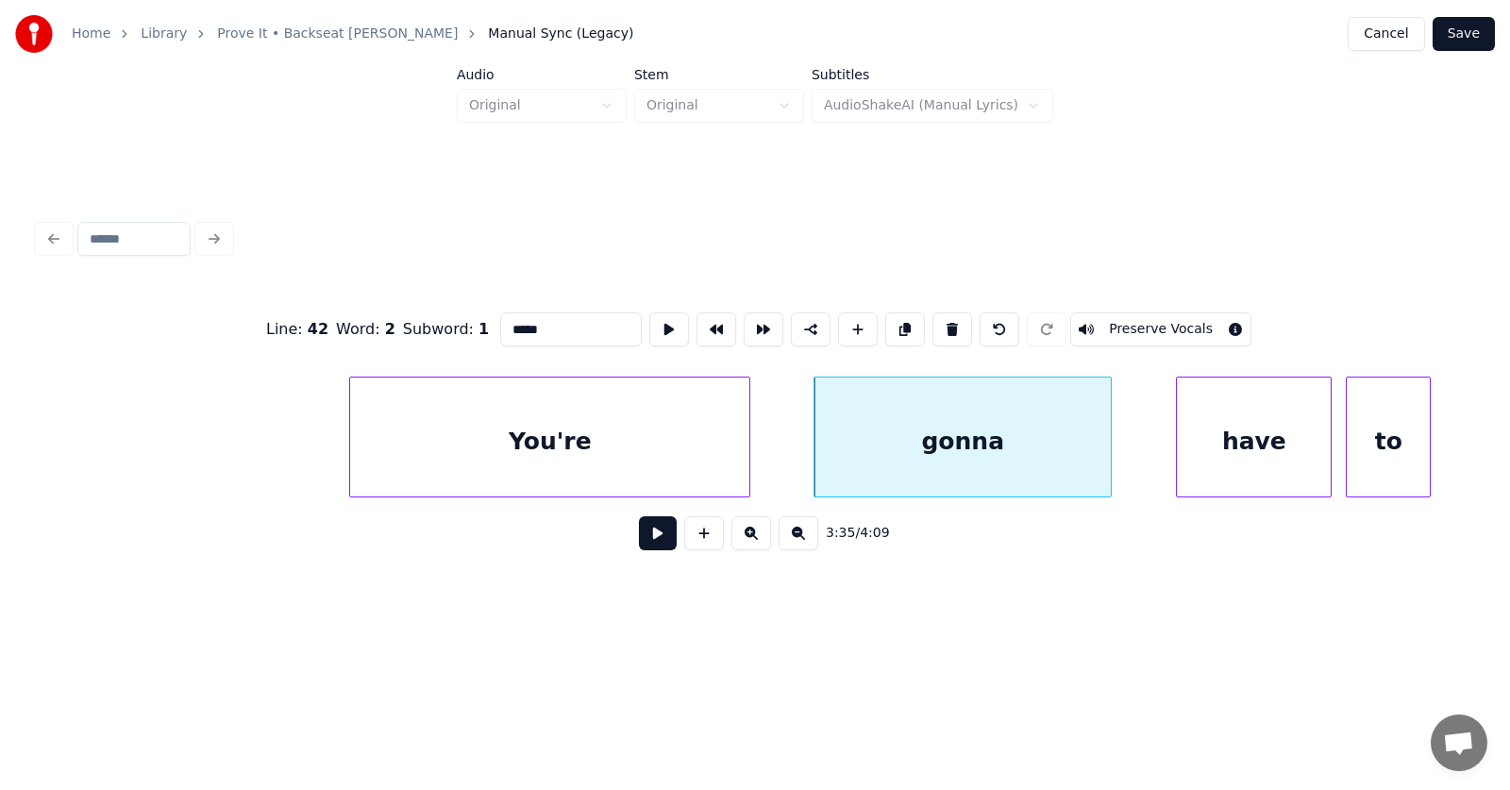
click at [500, 326] on input "*****" at bounding box center [571, 329] width 142 height 34
click at [1173, 453] on div "have" at bounding box center [1207, 441] width 154 height 128
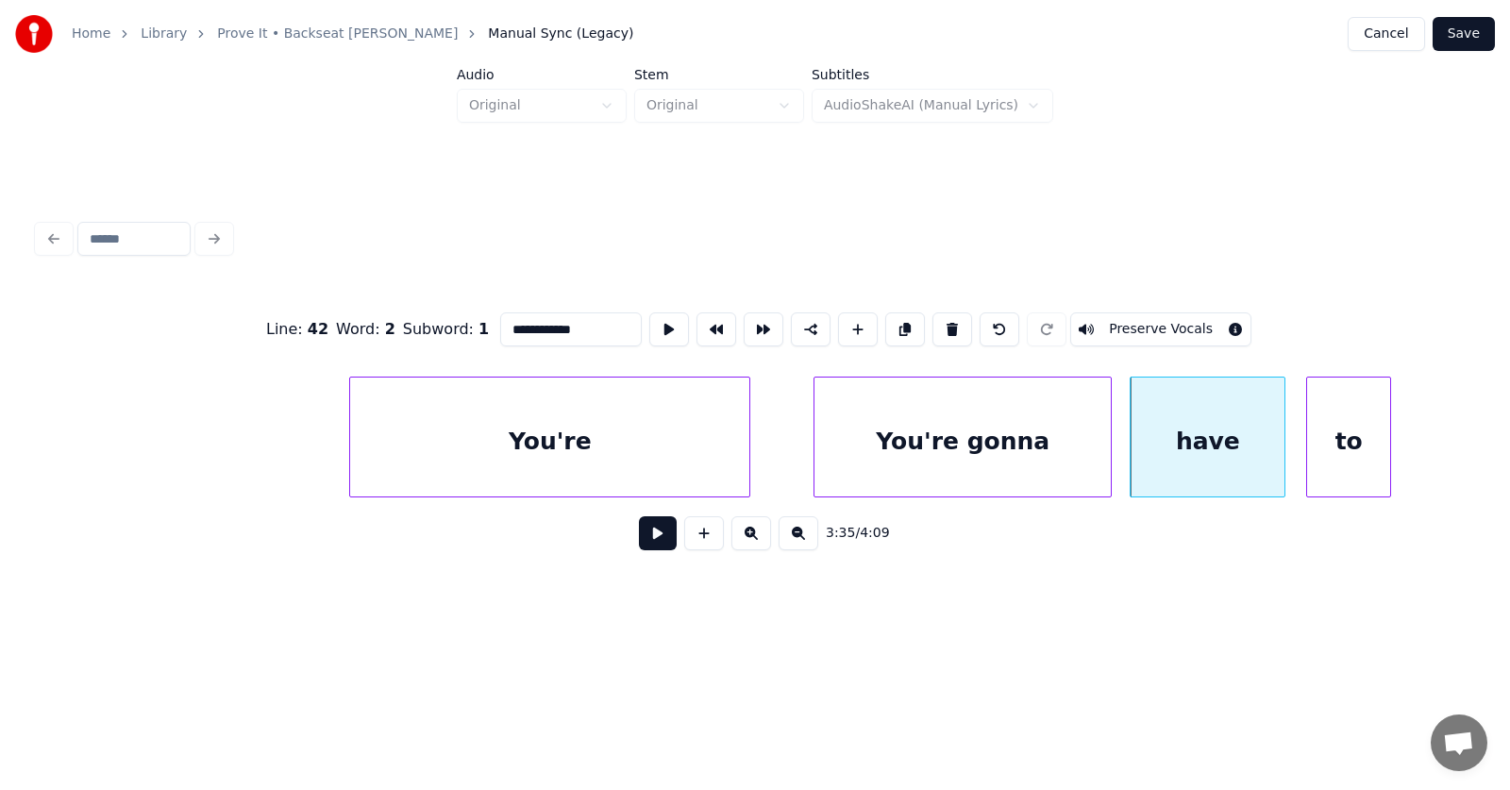
click at [1343, 461] on div "to" at bounding box center [1348, 441] width 83 height 128
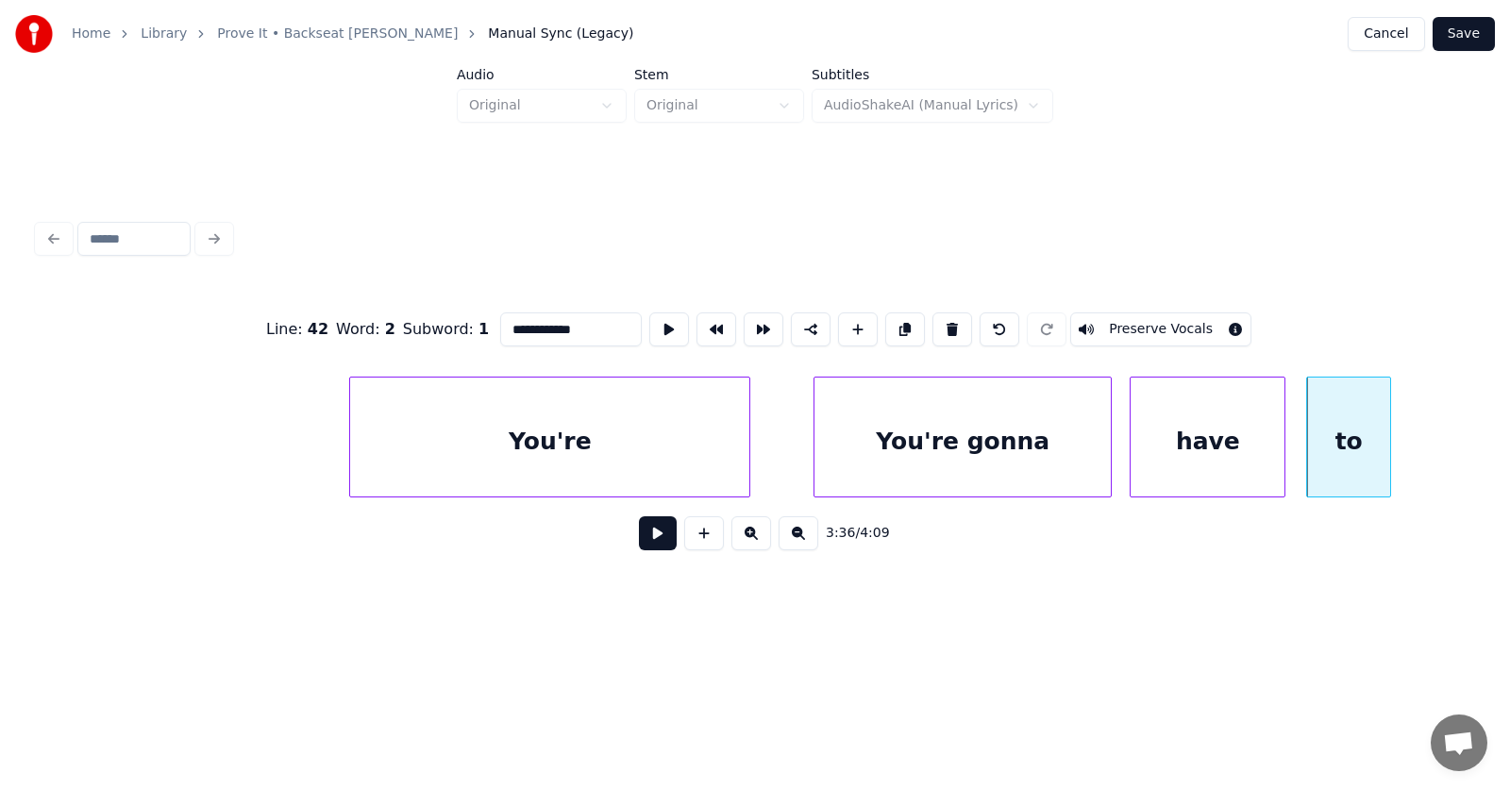
click at [599, 444] on div "You're" at bounding box center [549, 441] width 399 height 128
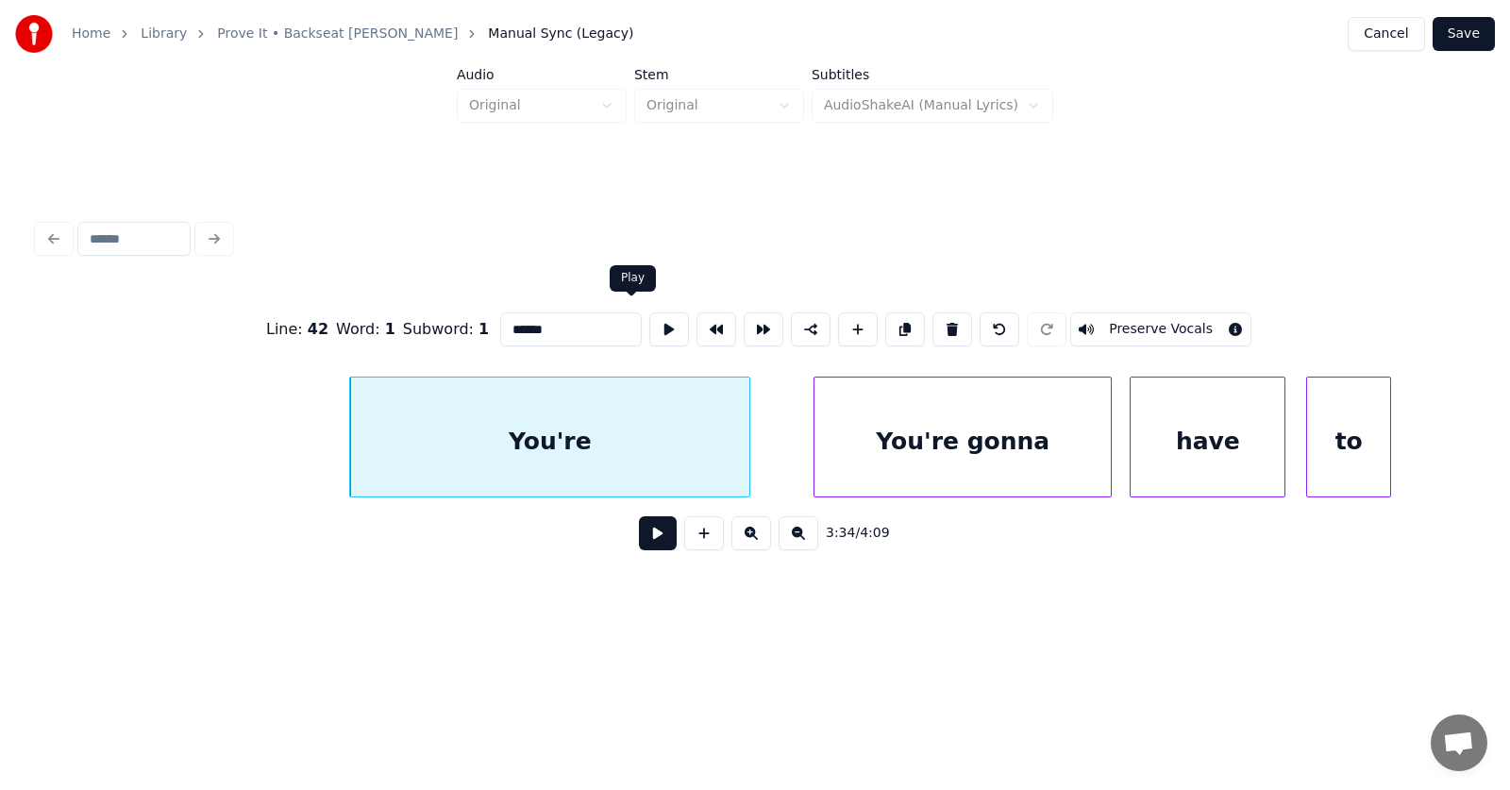
click at [649, 323] on button at bounding box center [669, 329] width 40 height 34
click at [649, 327] on button at bounding box center [669, 329] width 40 height 34
drag, startPoint x: 529, startPoint y: 325, endPoint x: 470, endPoint y: 326, distance: 59.5
click at [500, 326] on input "******" at bounding box center [571, 329] width 142 height 34
type input "*****"
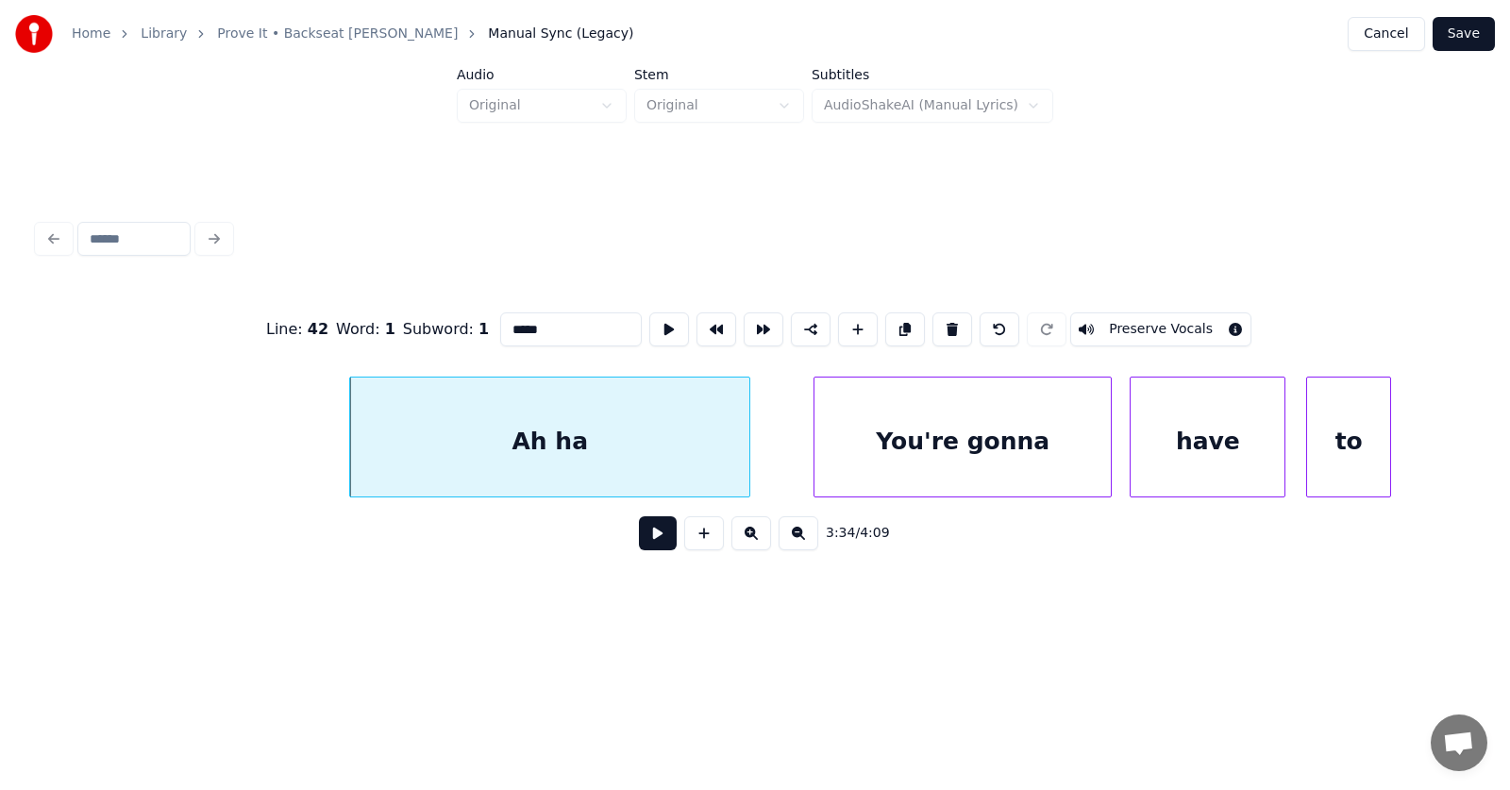
click at [643, 549] on button at bounding box center [658, 533] width 38 height 34
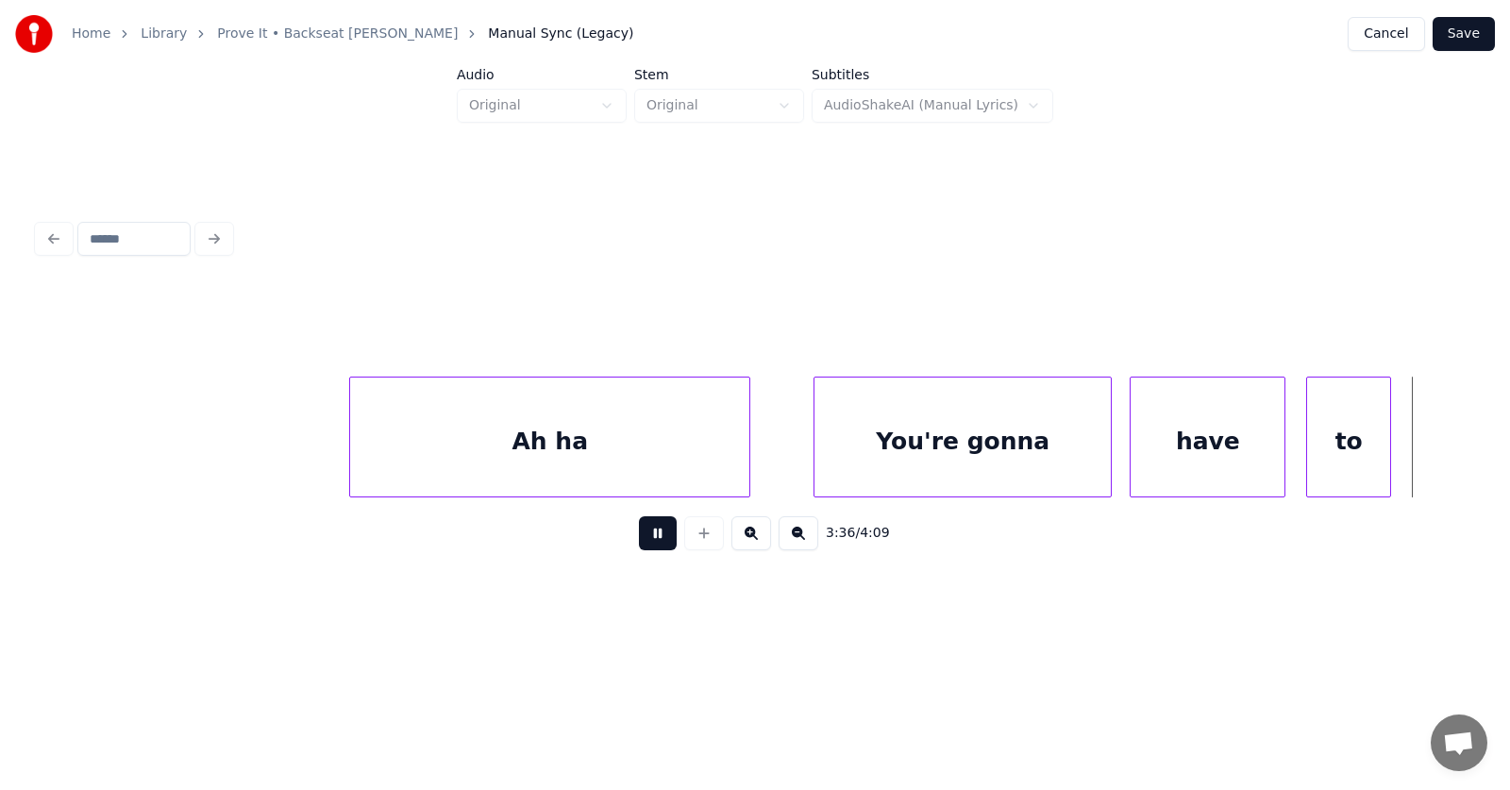
click at [643, 549] on button at bounding box center [658, 533] width 38 height 34
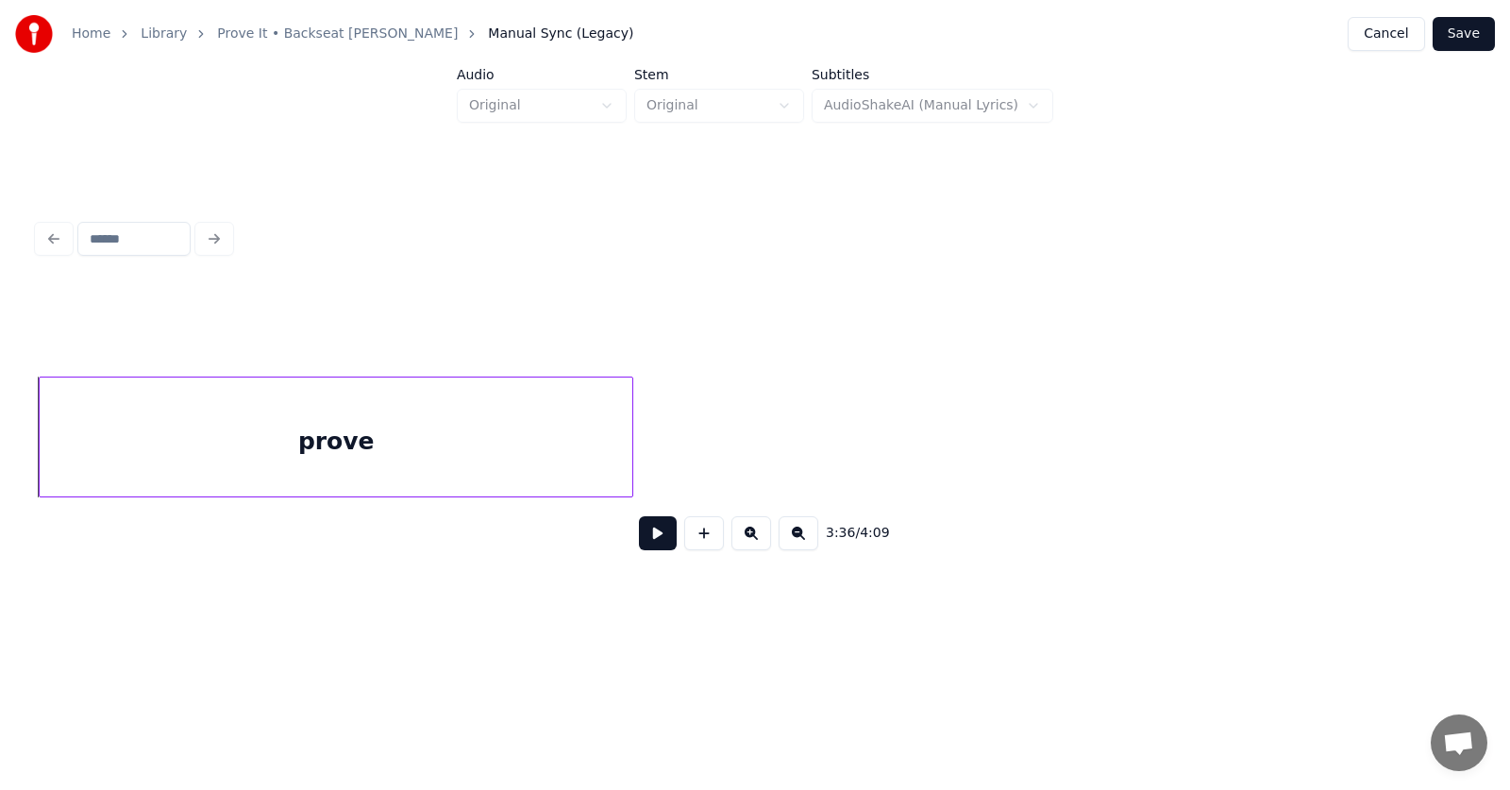
scroll to position [0, 152710]
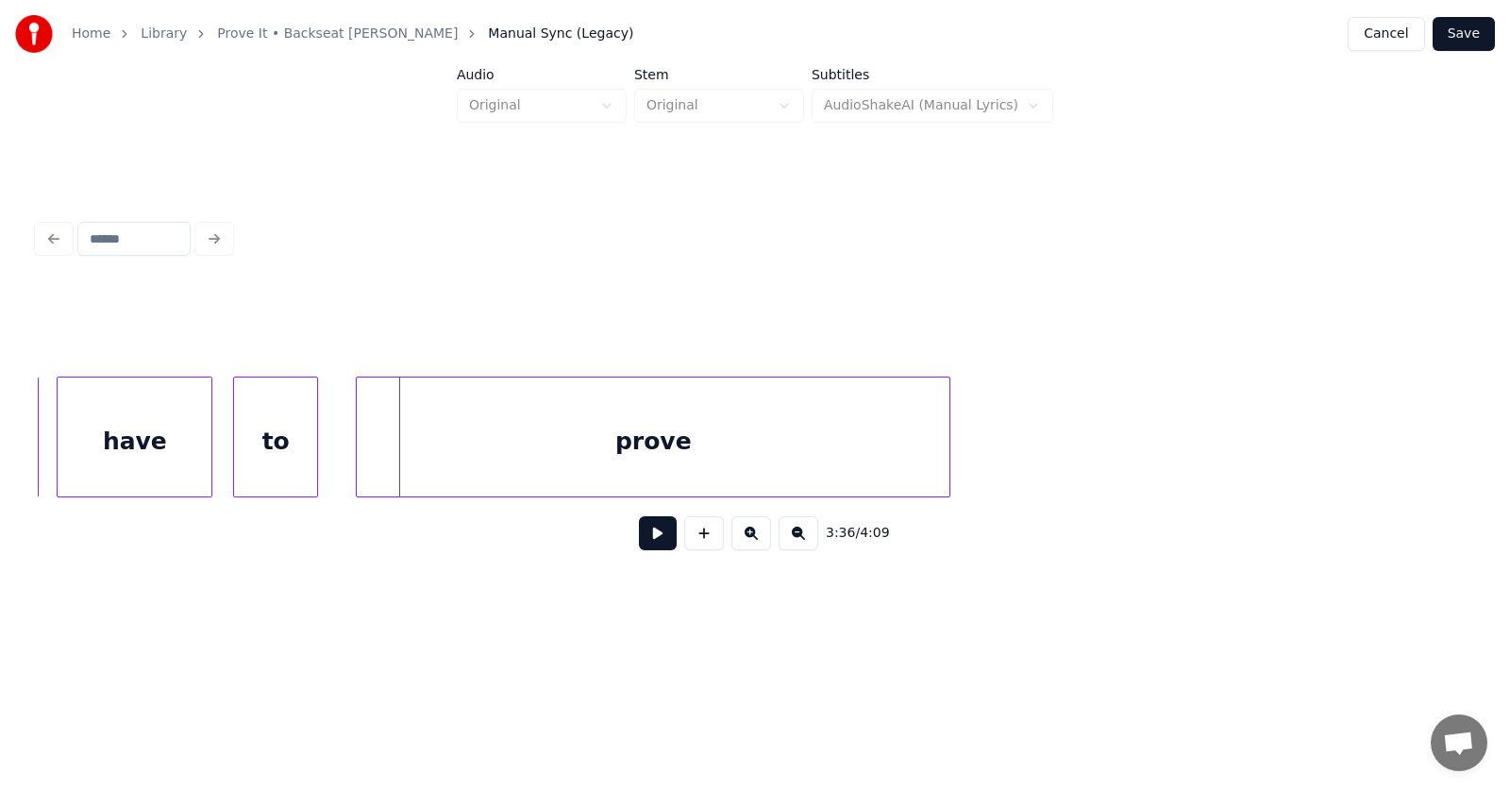
click at [814, 451] on div "prove" at bounding box center [653, 441] width 593 height 128
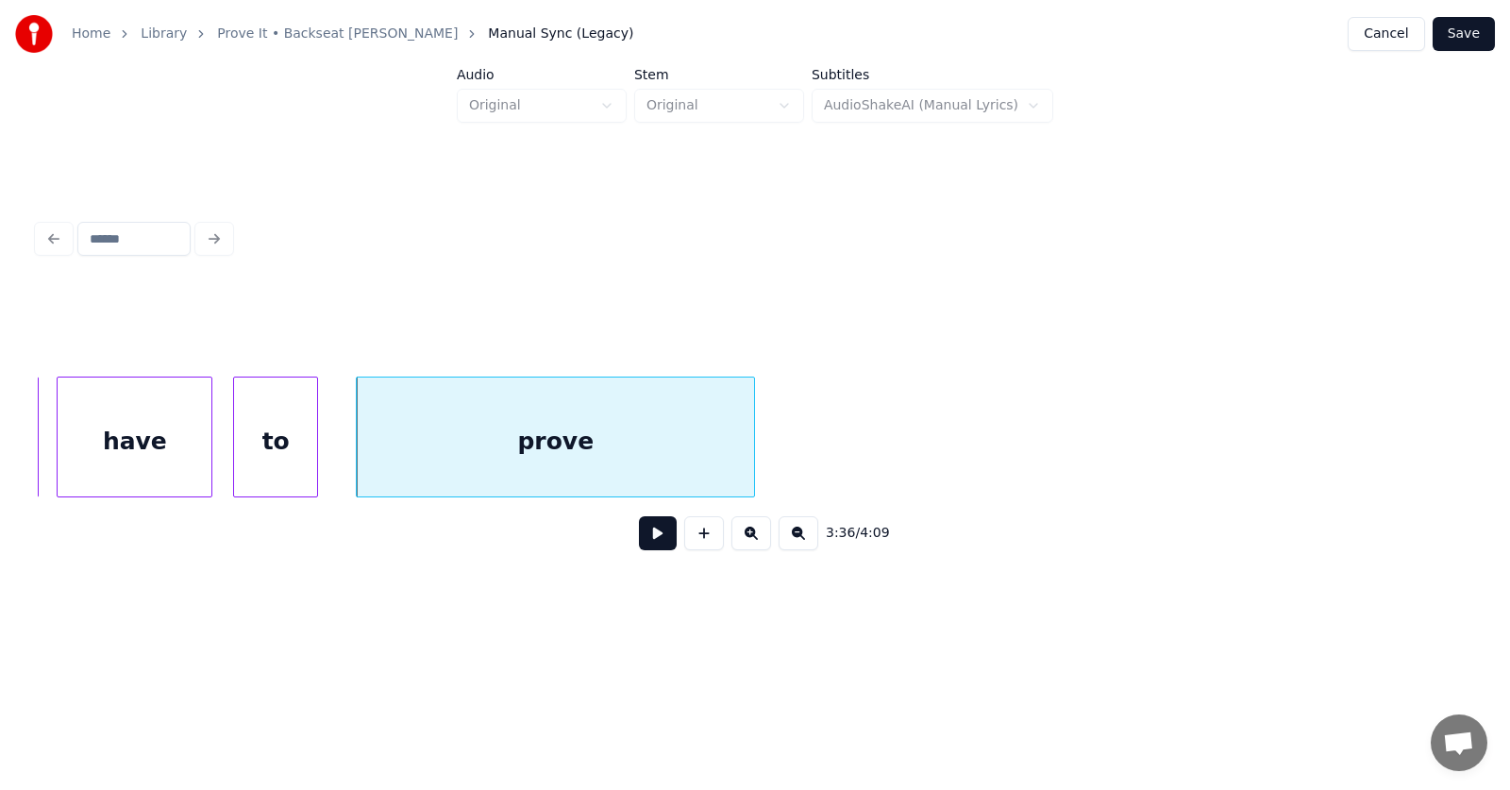
click at [751, 463] on div at bounding box center [751, 436] width 6 height 119
click at [690, 413] on div "prove" at bounding box center [555, 441] width 397 height 128
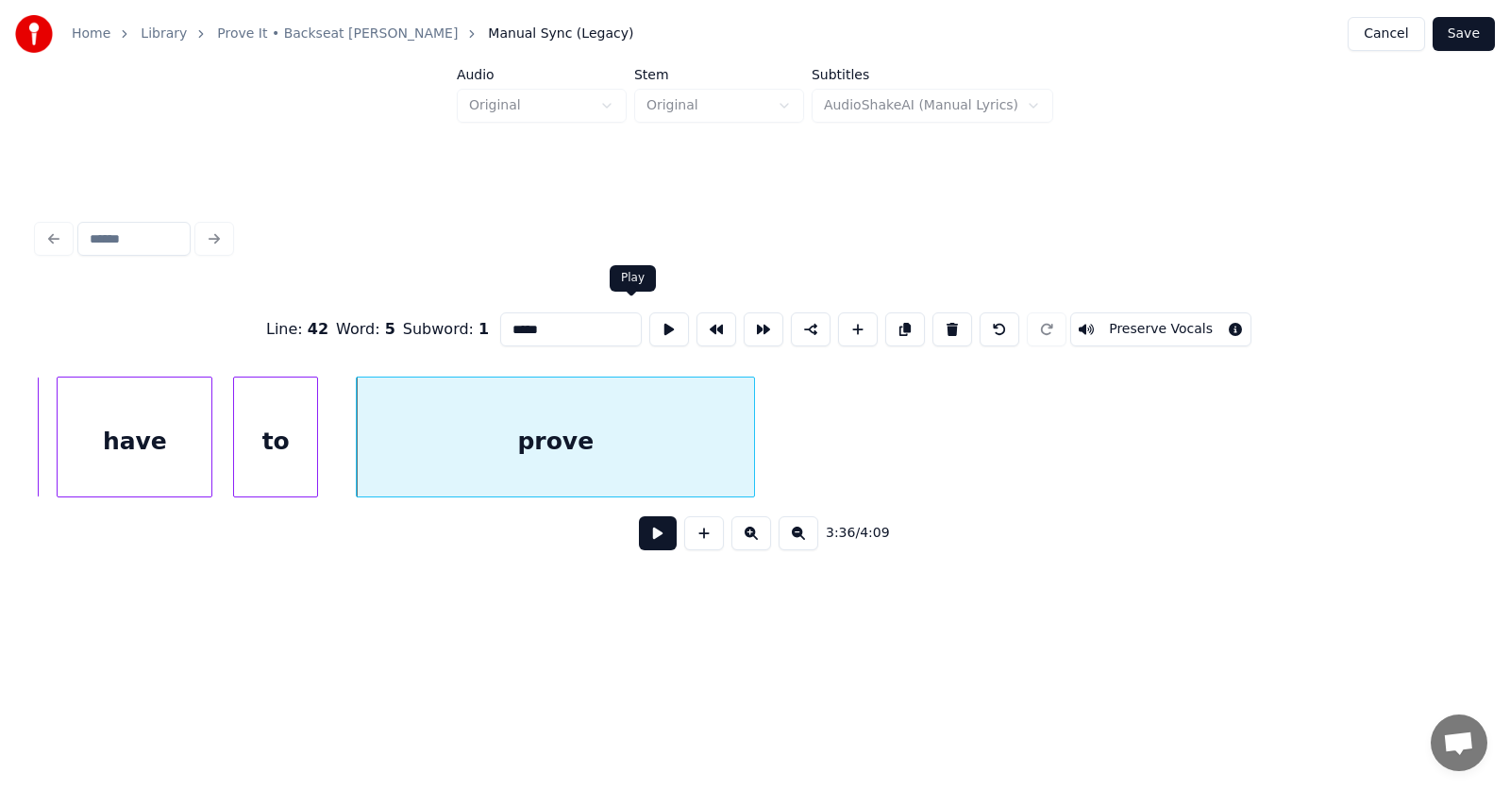
click at [649, 316] on button at bounding box center [669, 329] width 40 height 34
click at [700, 465] on div at bounding box center [698, 436] width 6 height 119
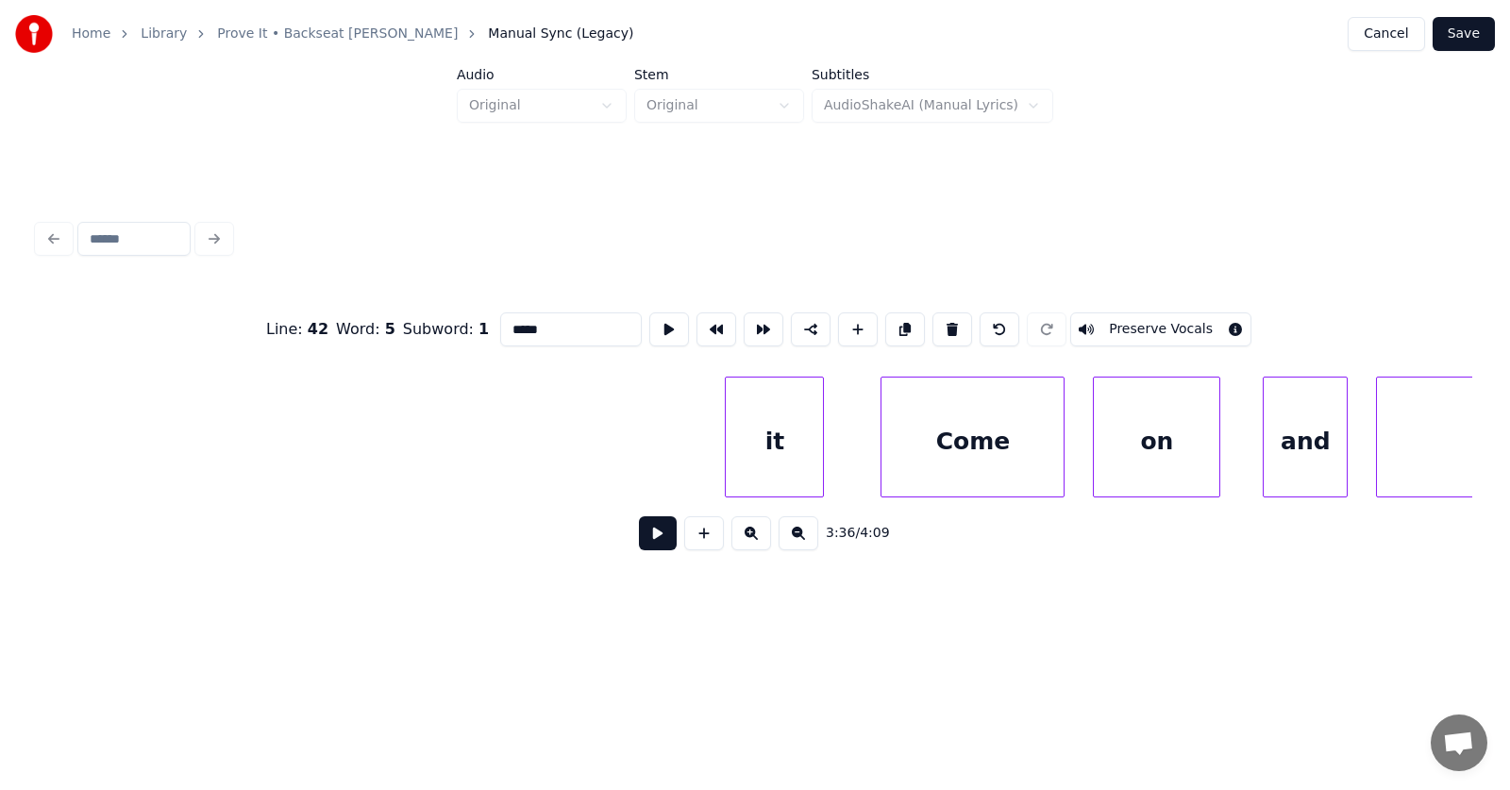
scroll to position [0, 153664]
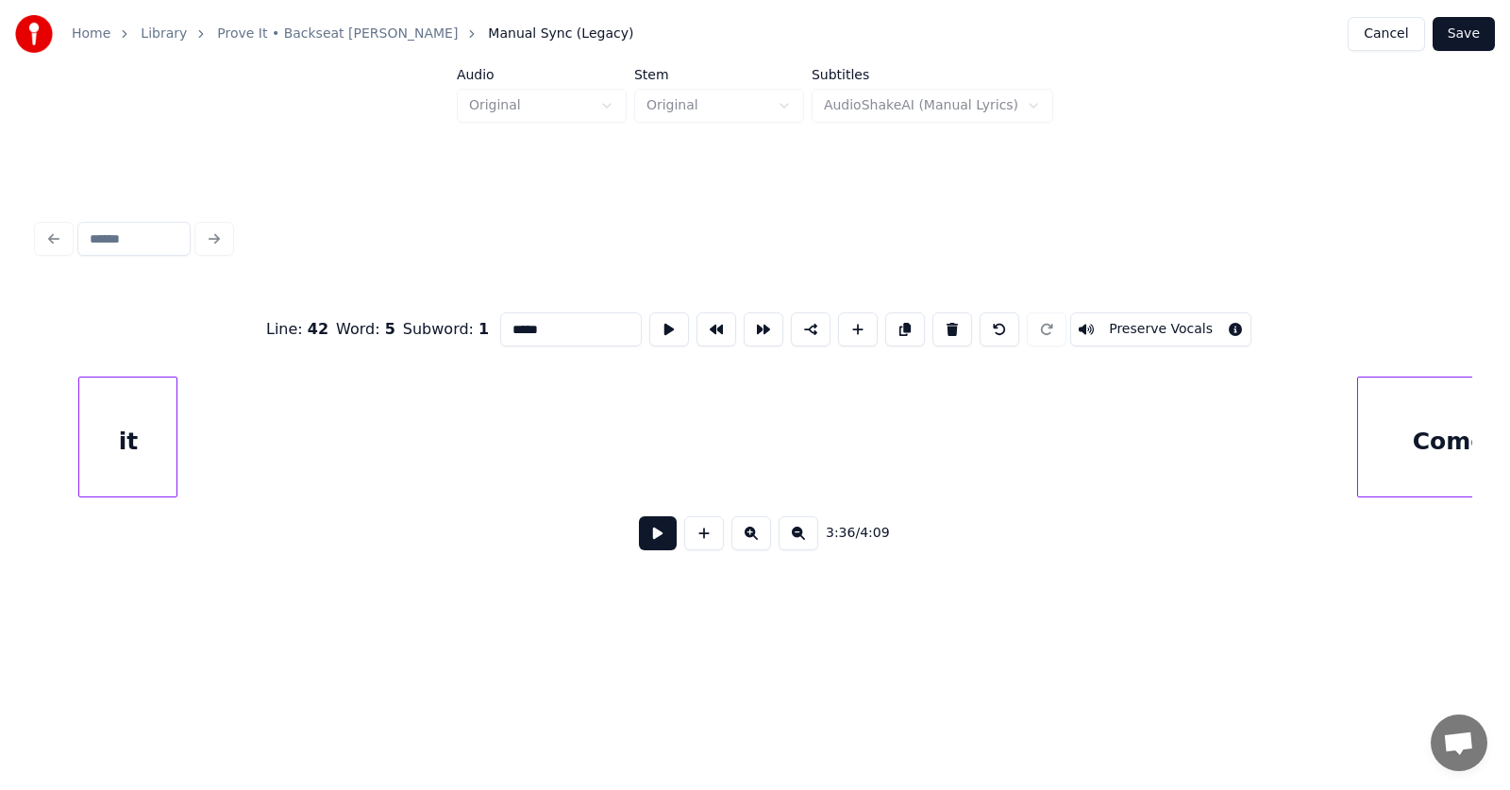
click at [121, 470] on div "it" at bounding box center [127, 441] width 97 height 128
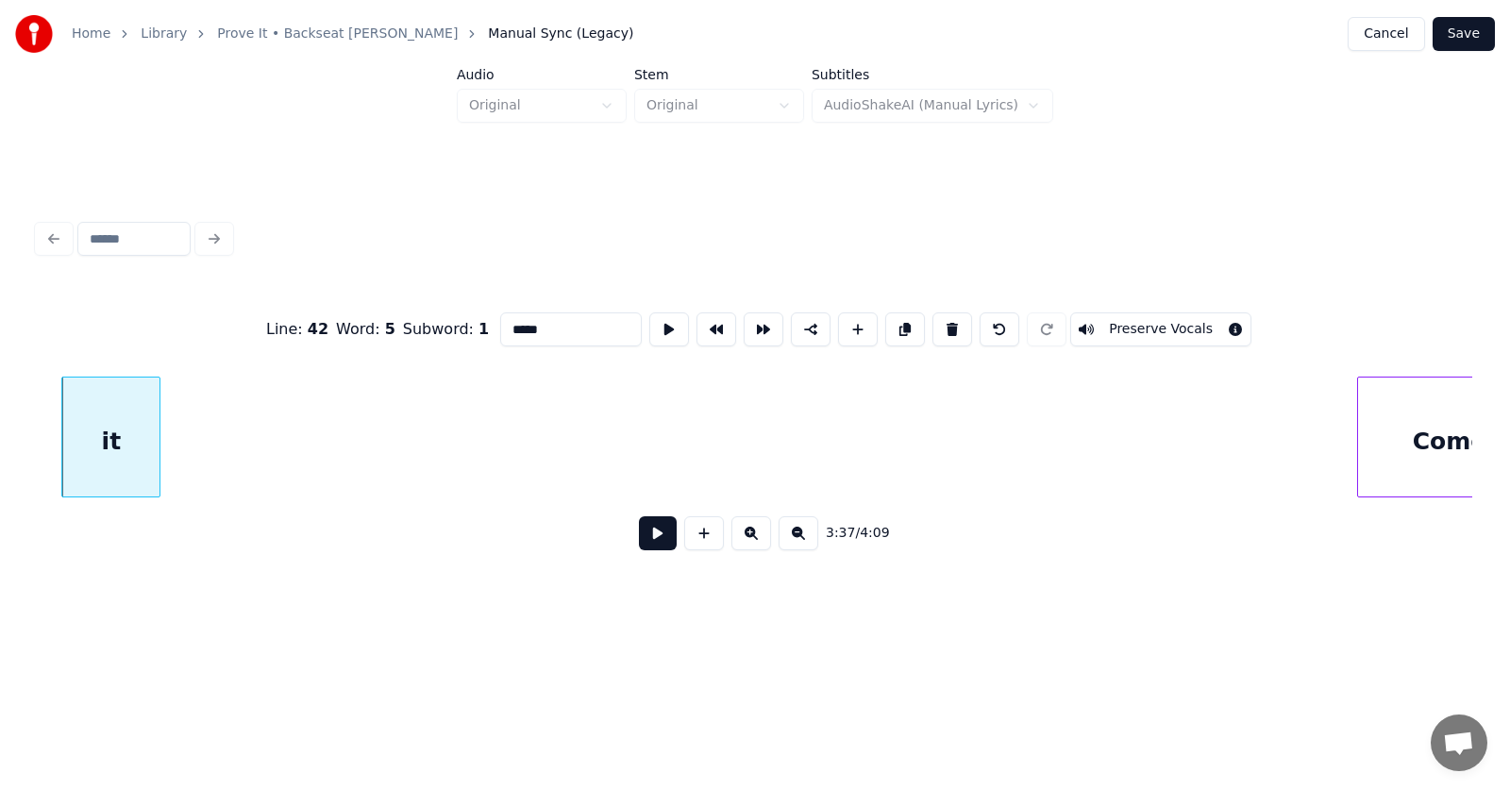
scroll to position [0, 152591]
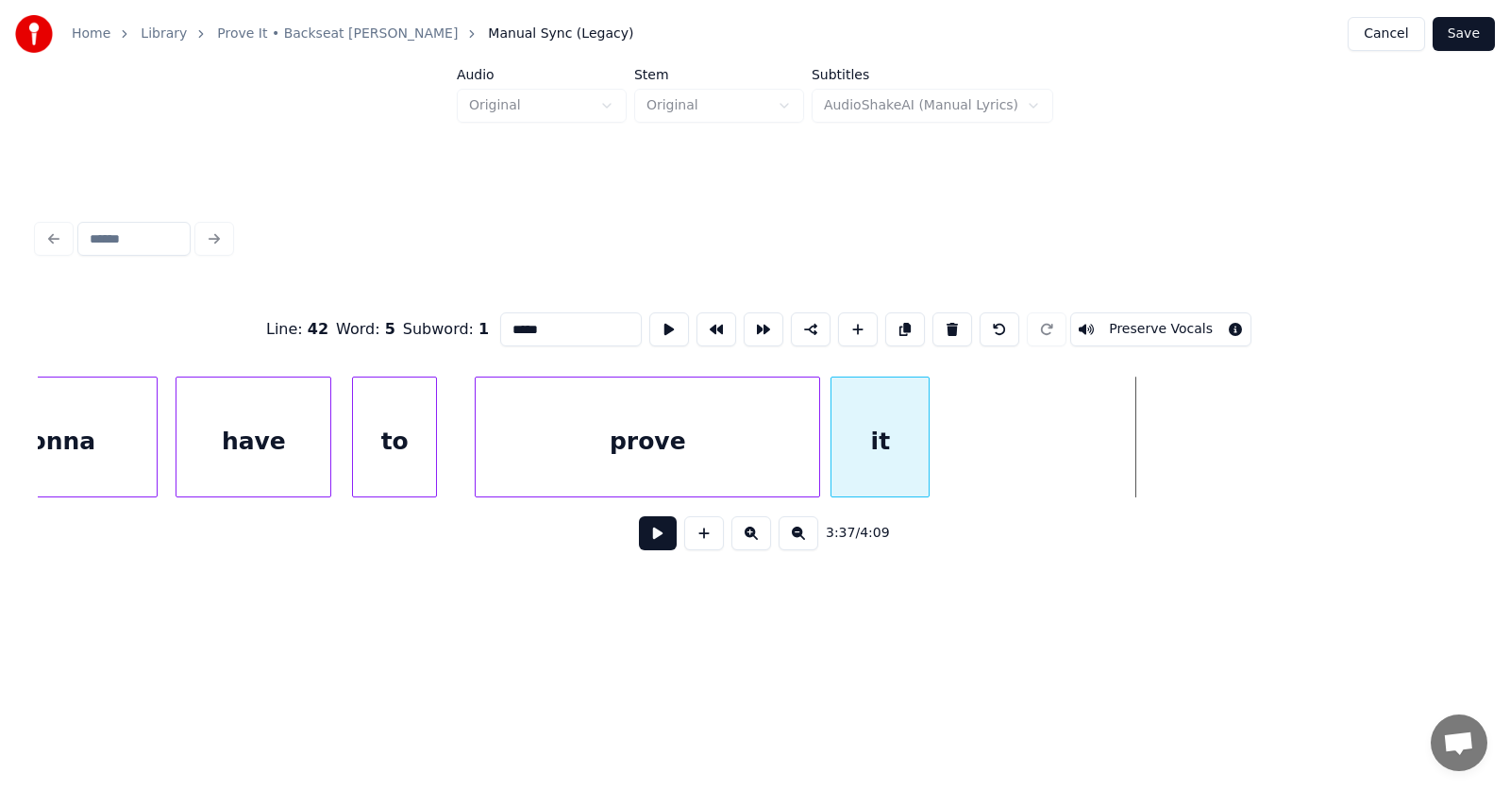
click at [852, 466] on div "it" at bounding box center [879, 441] width 97 height 128
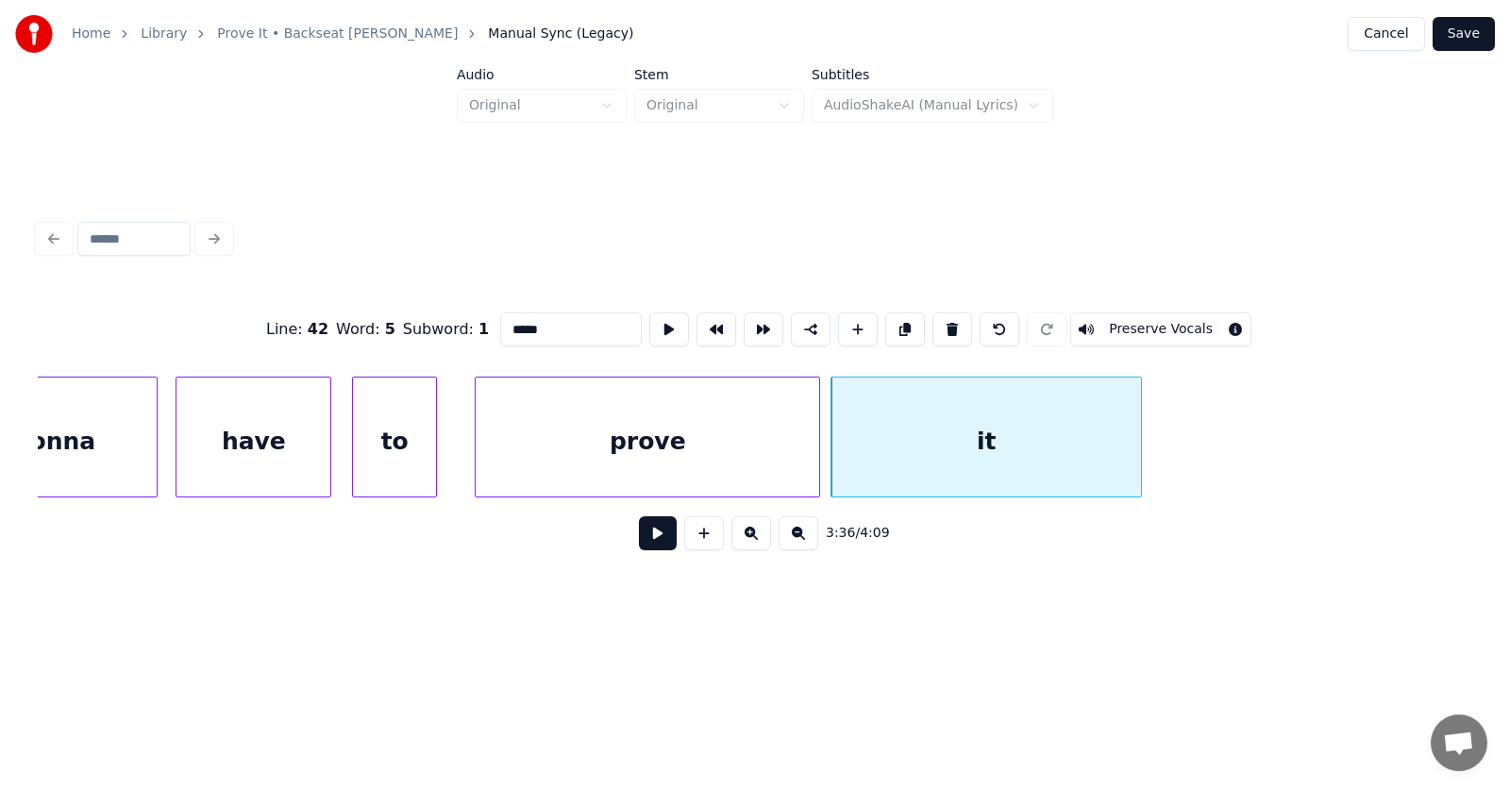
click at [1136, 441] on div at bounding box center [1138, 436] width 6 height 119
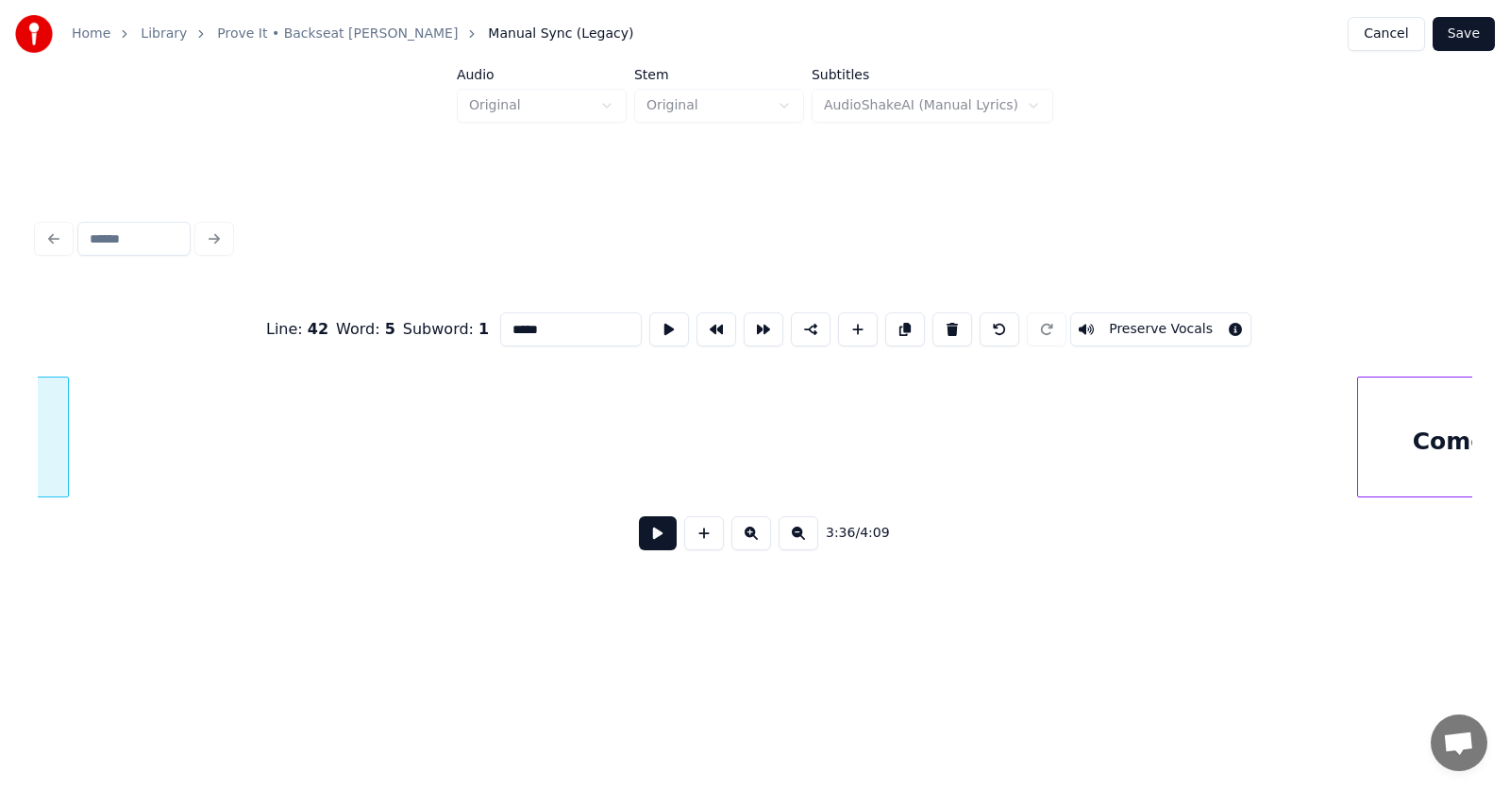
scroll to position [0, 153726]
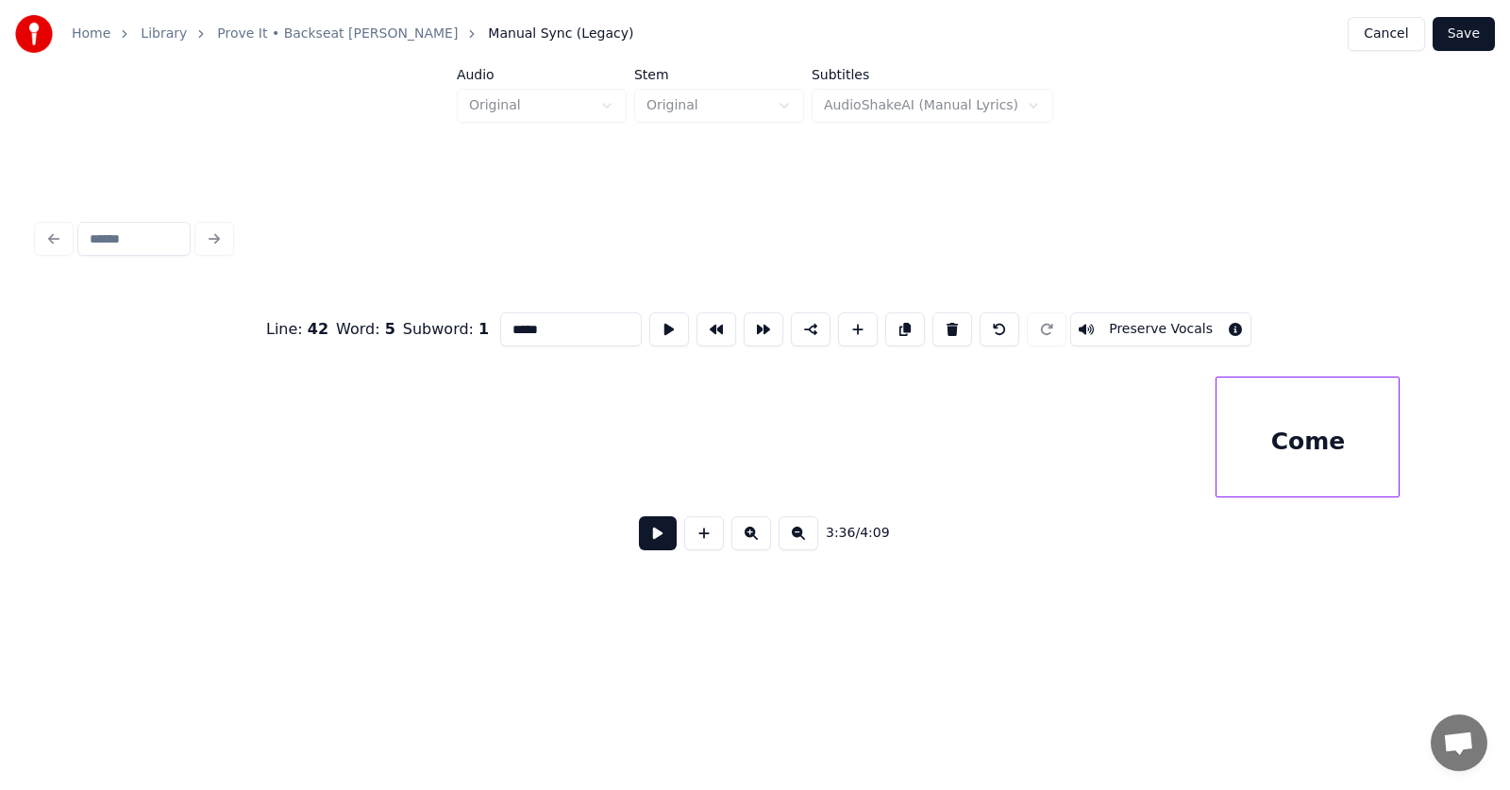
click at [1336, 460] on div "Come" at bounding box center [1307, 441] width 182 height 128
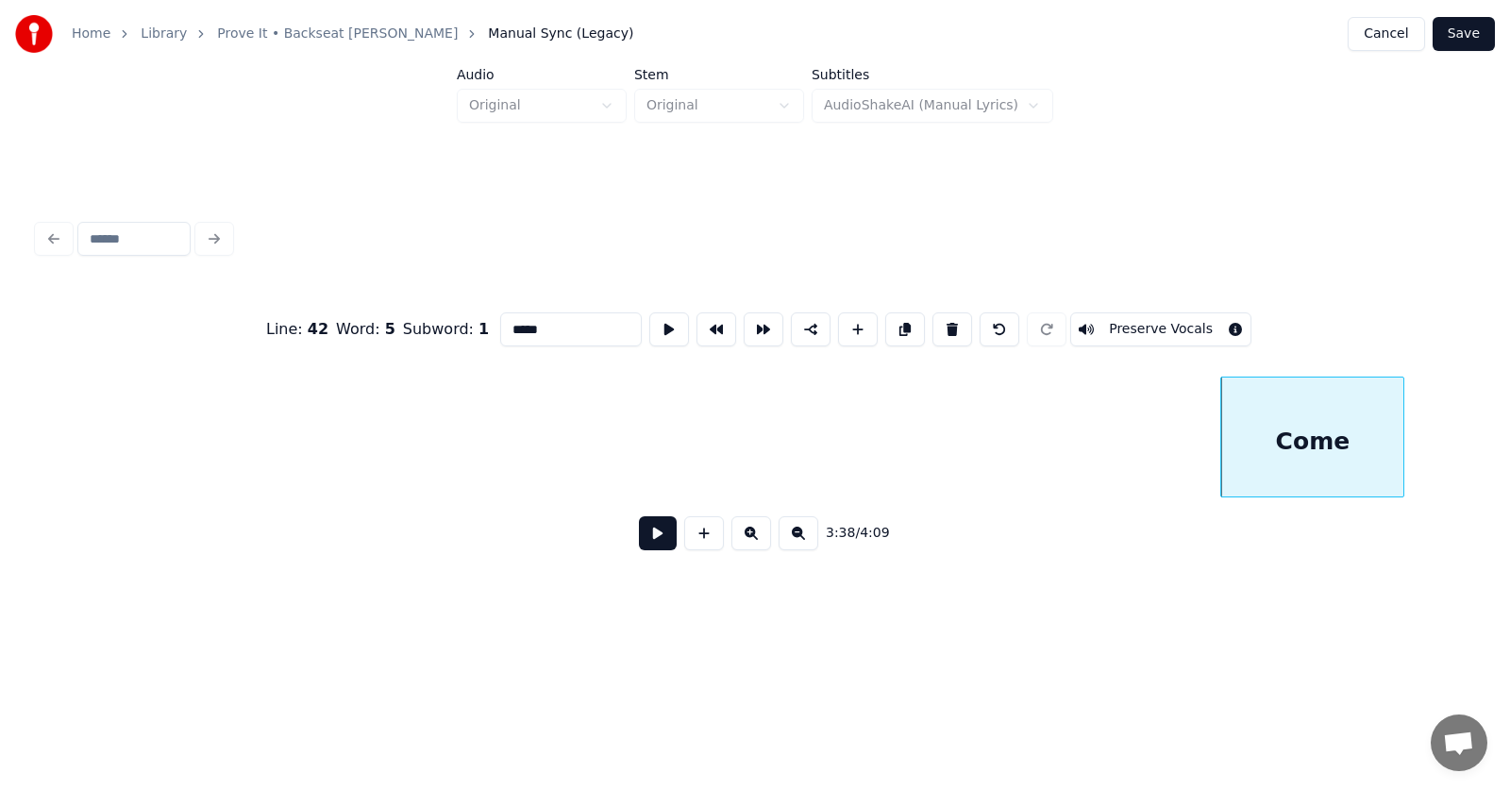
scroll to position [0, 154141]
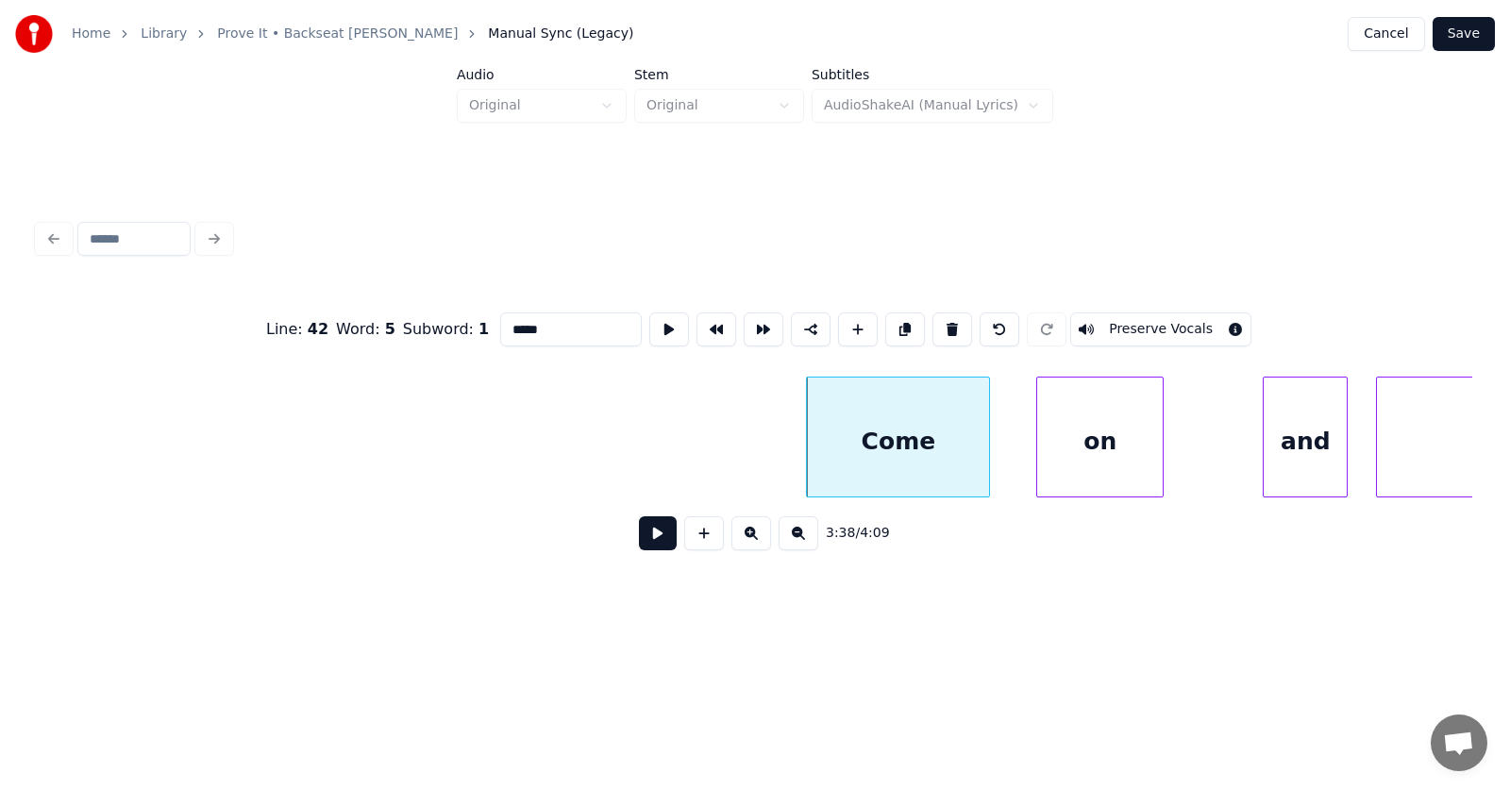
click at [1110, 463] on div "on" at bounding box center [1100, 441] width 126 height 128
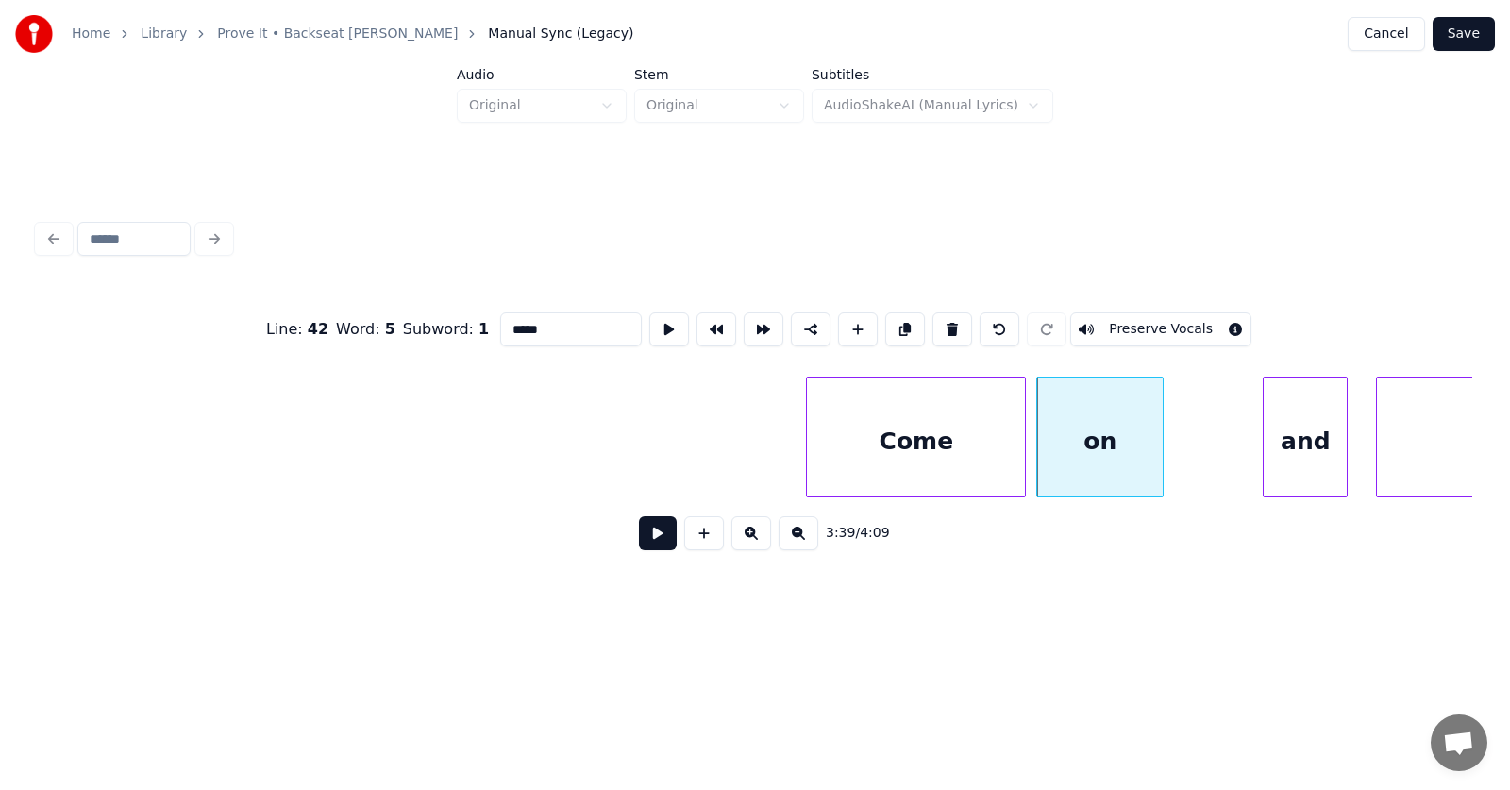
click at [1023, 453] on div at bounding box center [1022, 436] width 6 height 119
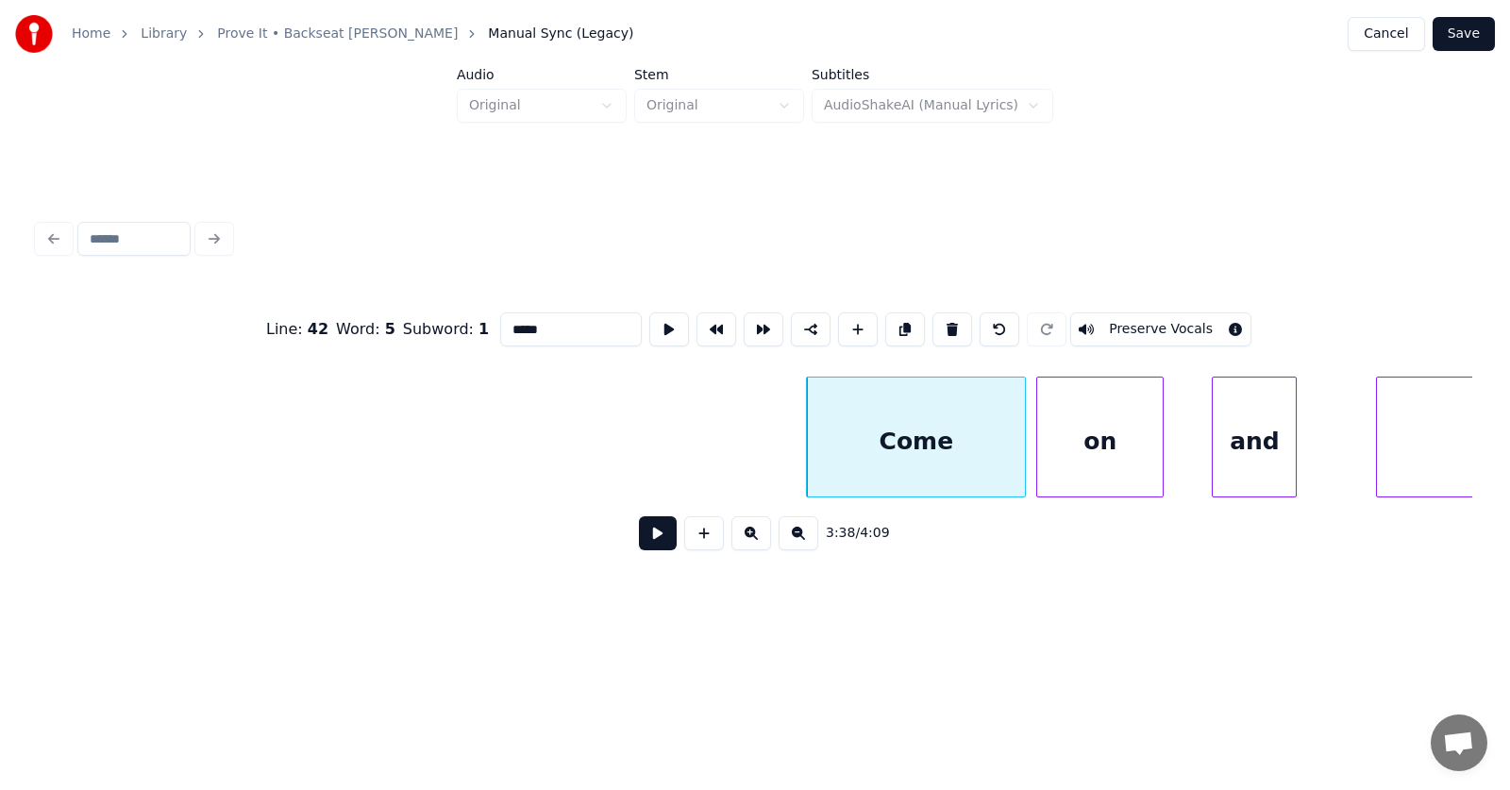
click at [1275, 445] on div "and" at bounding box center [1254, 441] width 83 height 128
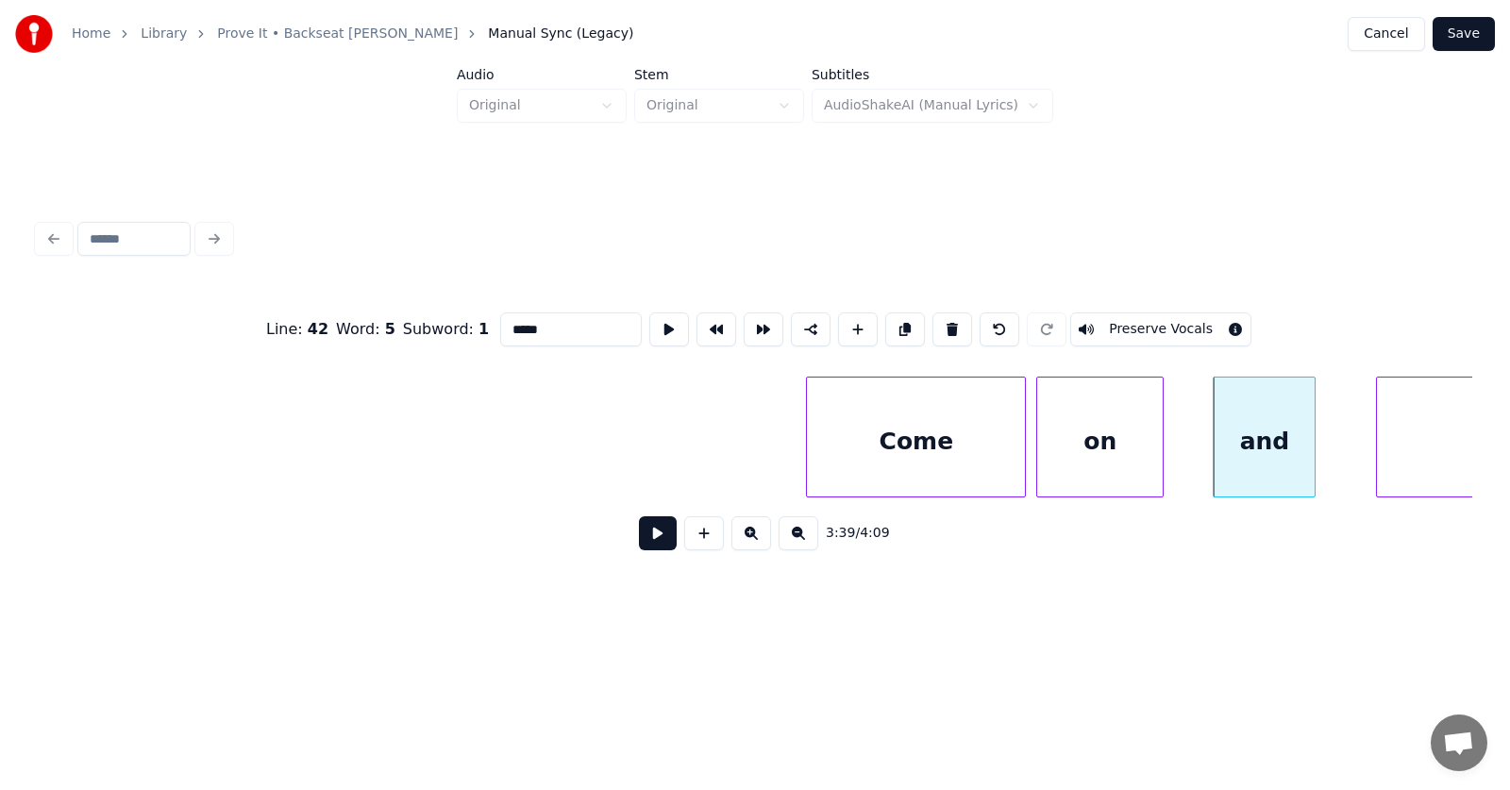
click at [1313, 451] on div at bounding box center [1312, 436] width 6 height 119
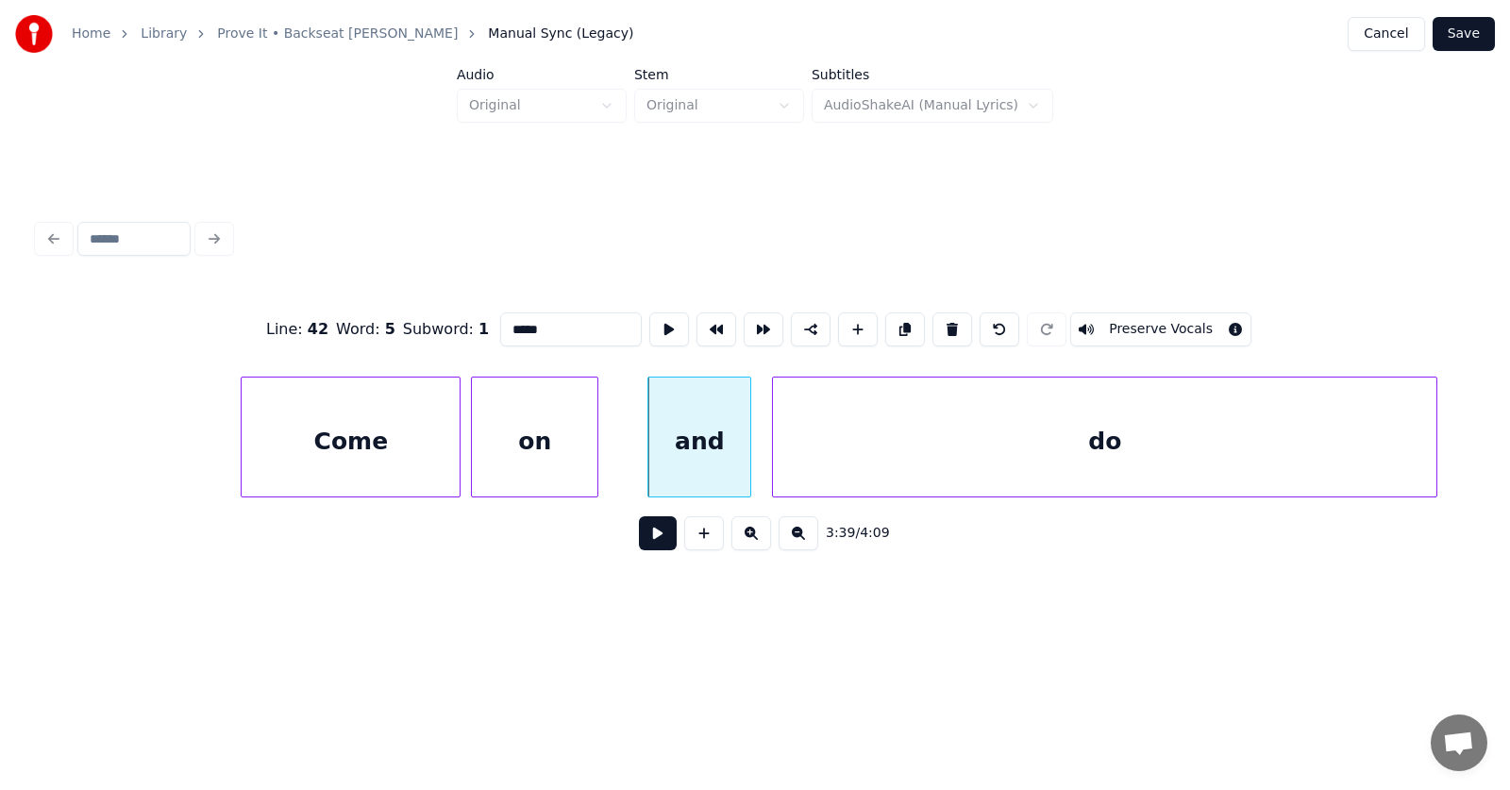
click at [1396, 453] on div "do" at bounding box center [1104, 441] width 663 height 128
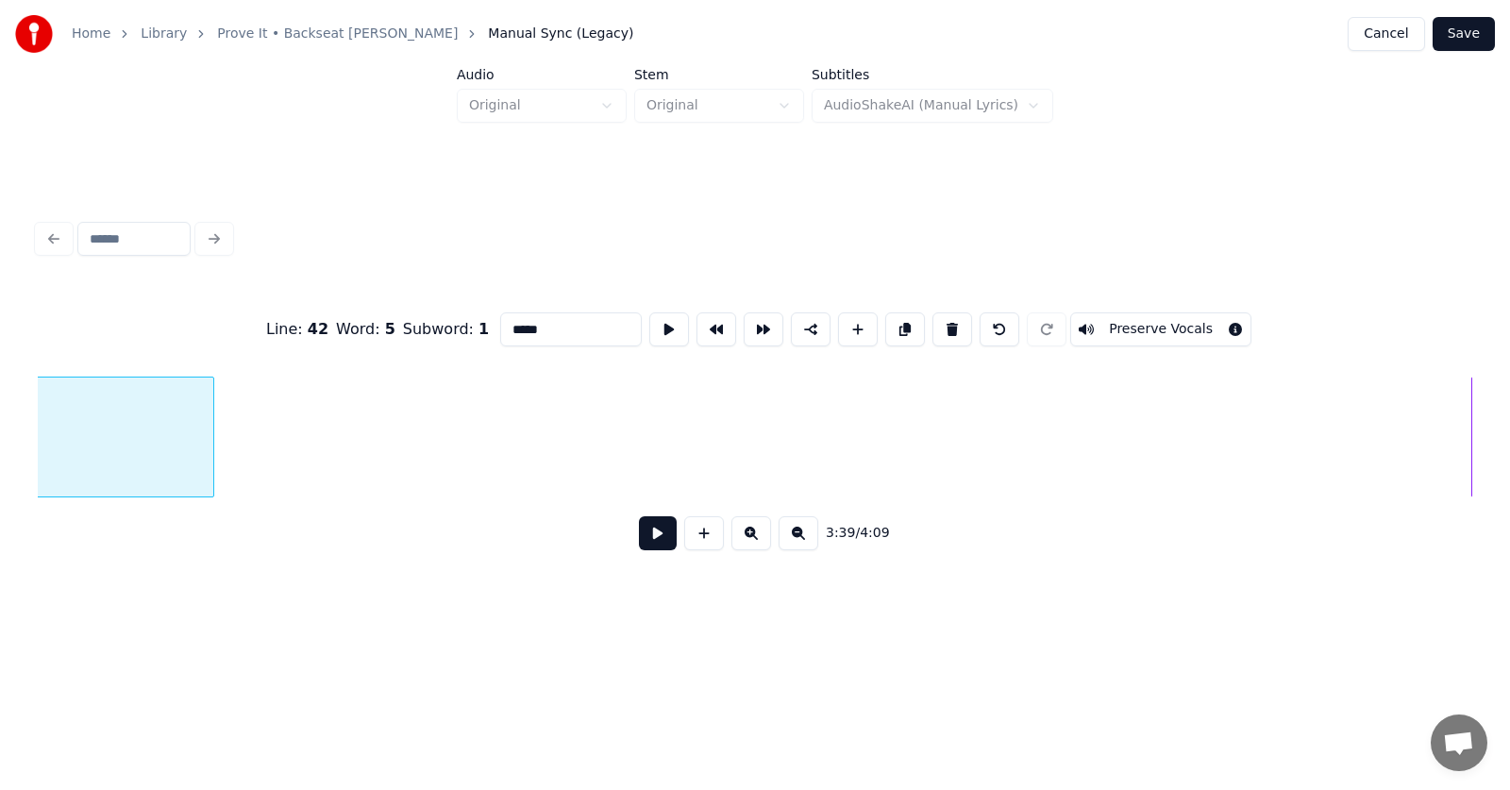
scroll to position [0, 156286]
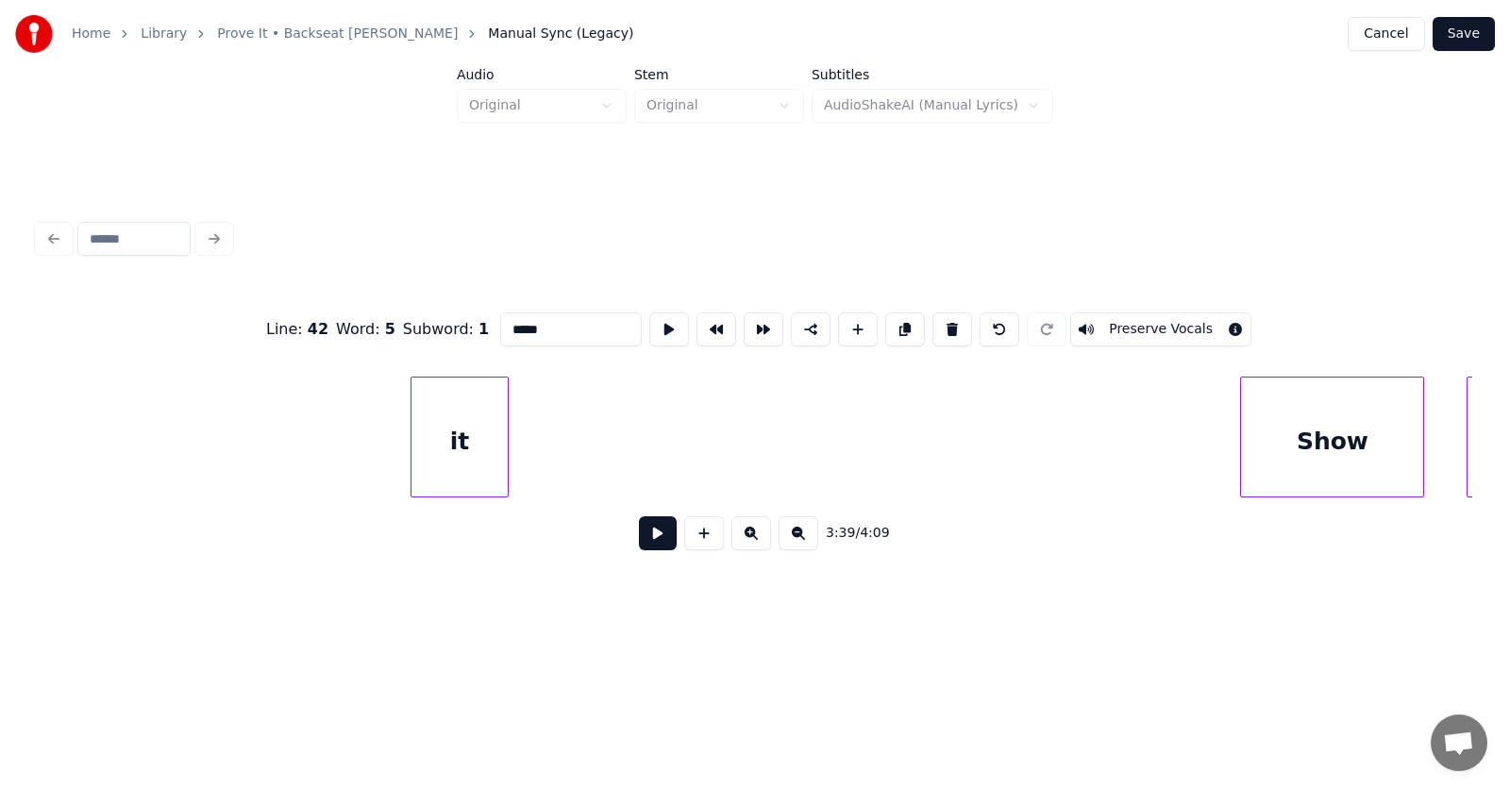
click at [411, 446] on div "it" at bounding box center [459, 441] width 97 height 128
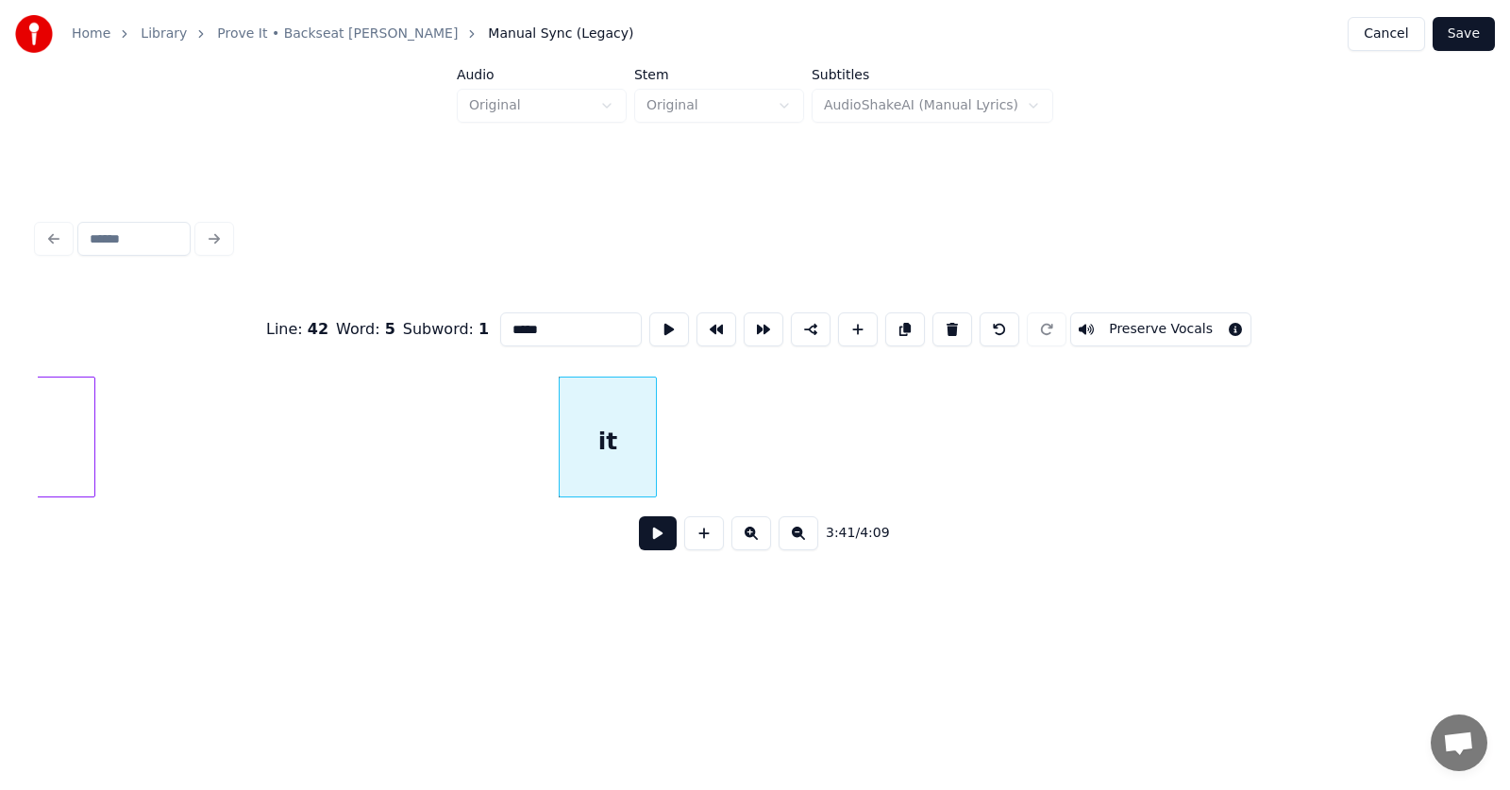
scroll to position [0, 154975]
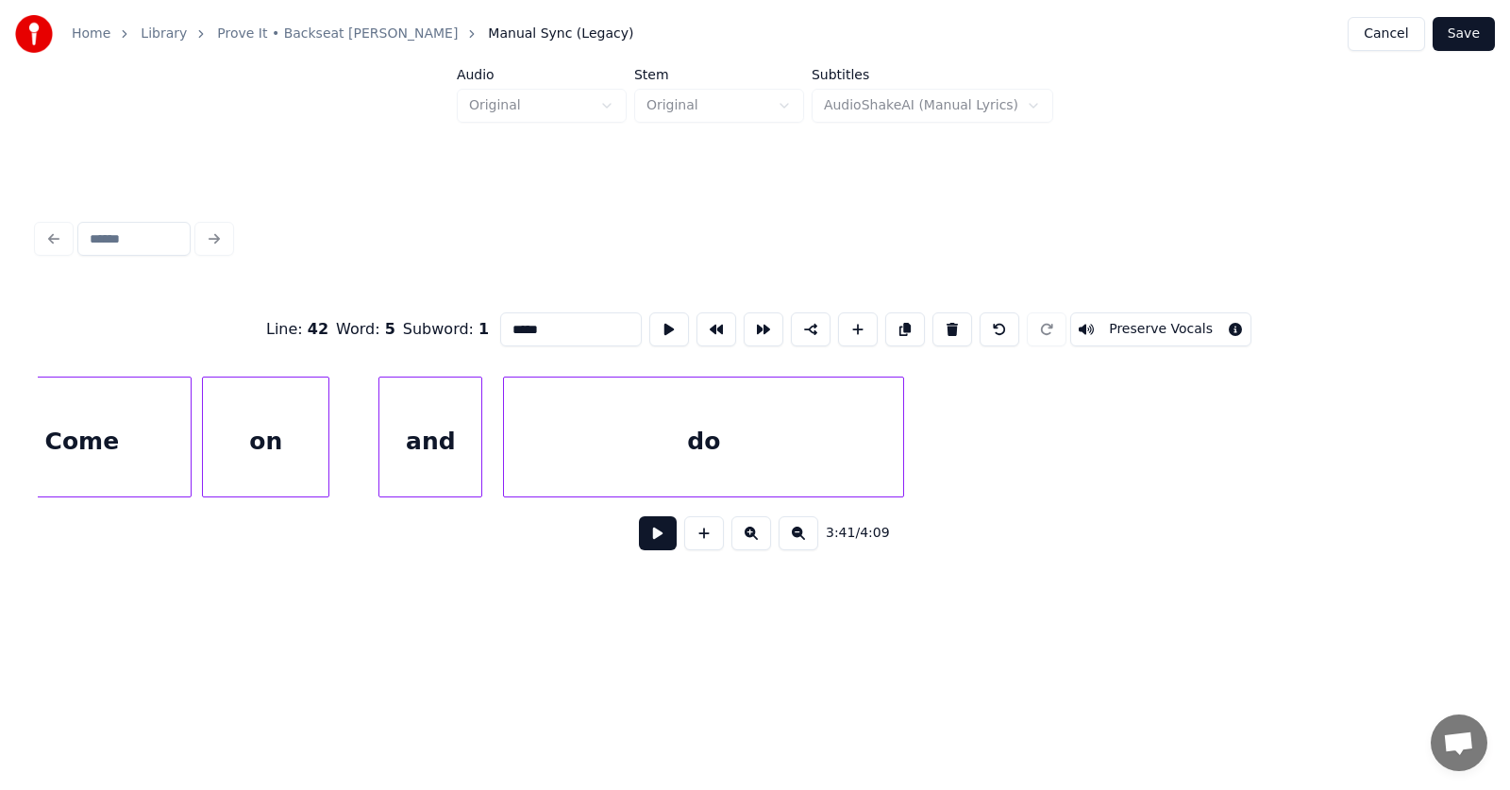
click at [900, 479] on div at bounding box center [900, 436] width 6 height 119
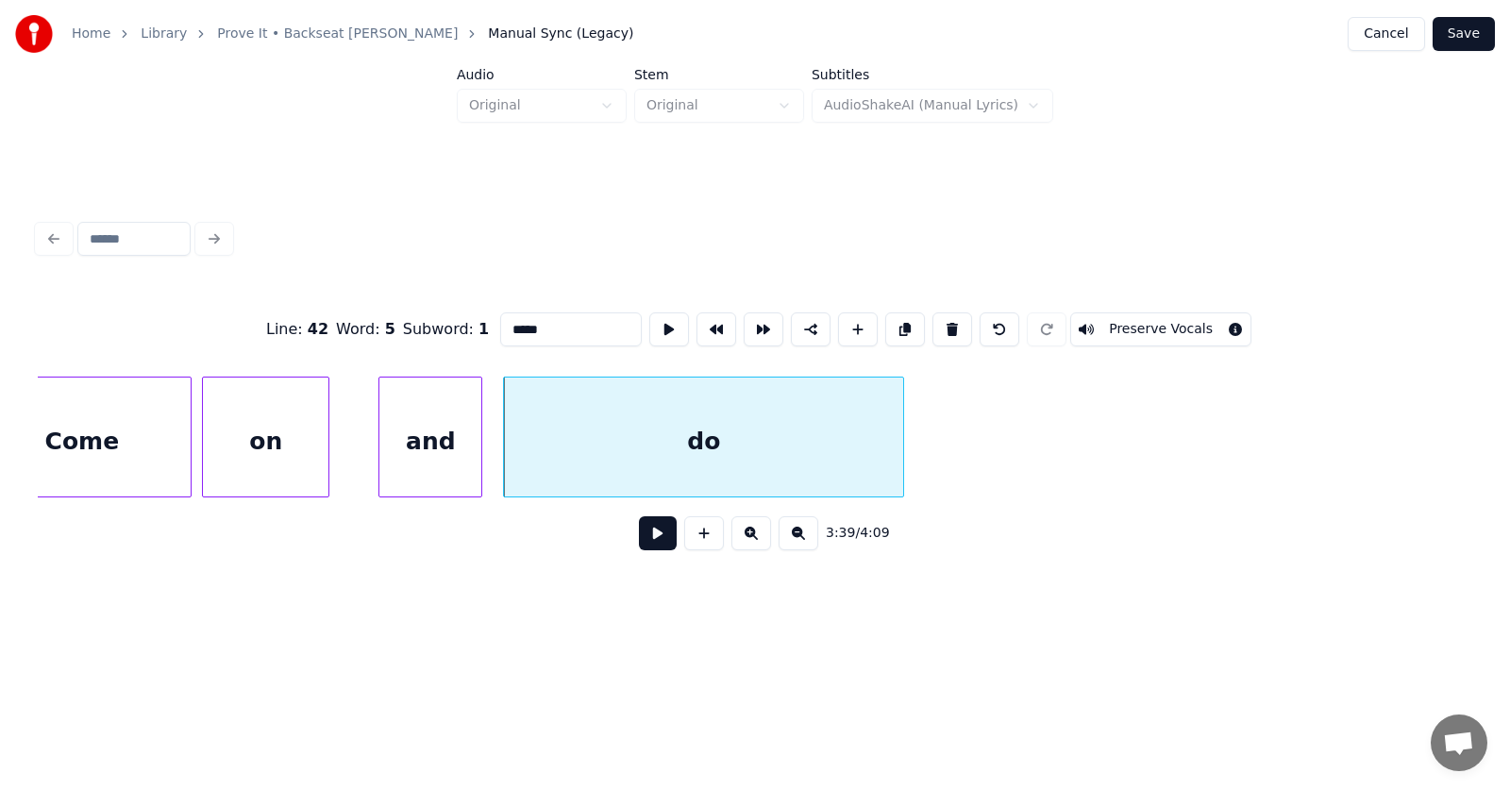
click at [833, 464] on div "do" at bounding box center [703, 441] width 399 height 128
click at [649, 320] on button at bounding box center [669, 329] width 40 height 34
click at [845, 454] on div at bounding box center [845, 436] width 6 height 119
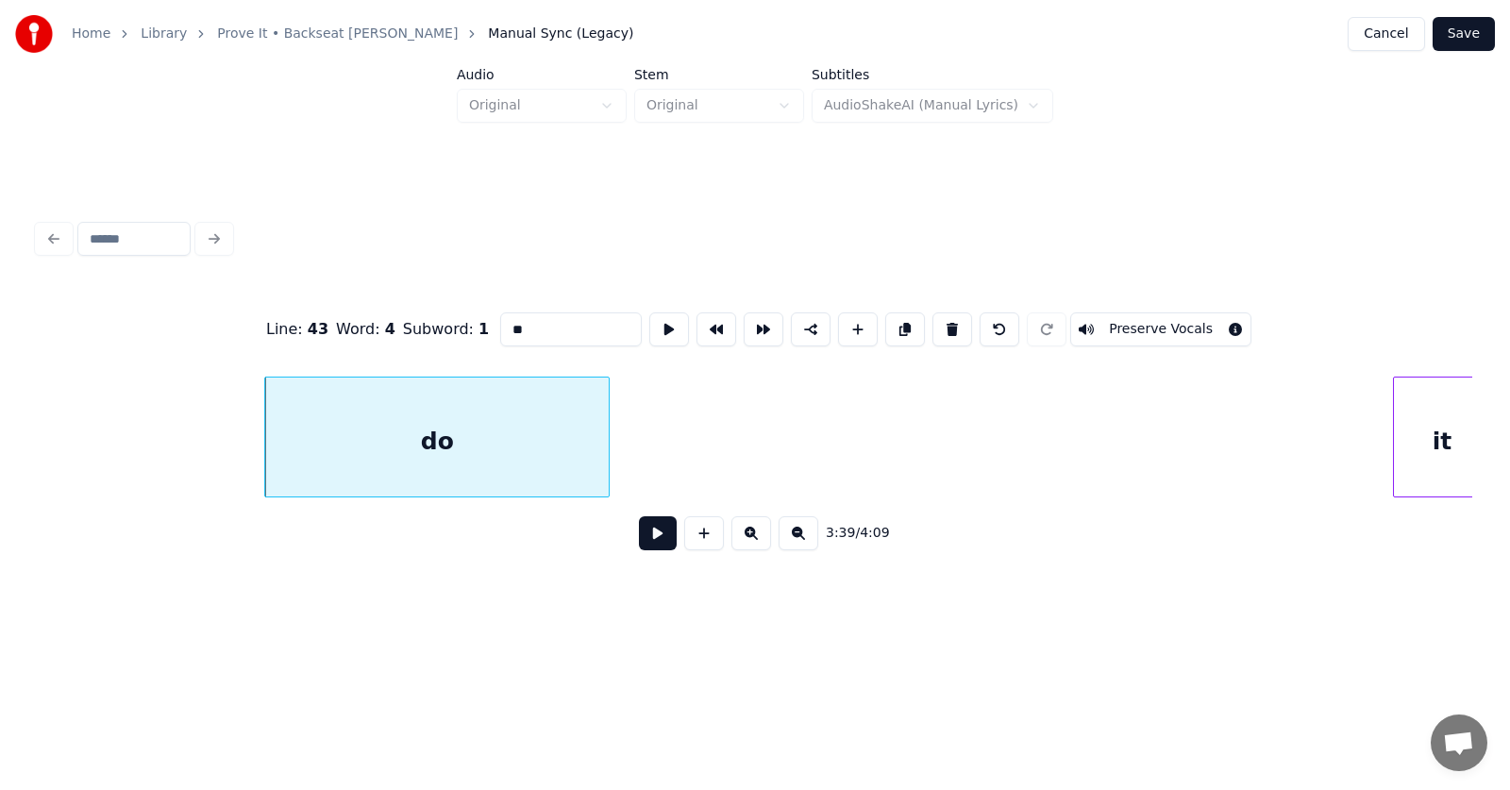
scroll to position [0, 155452]
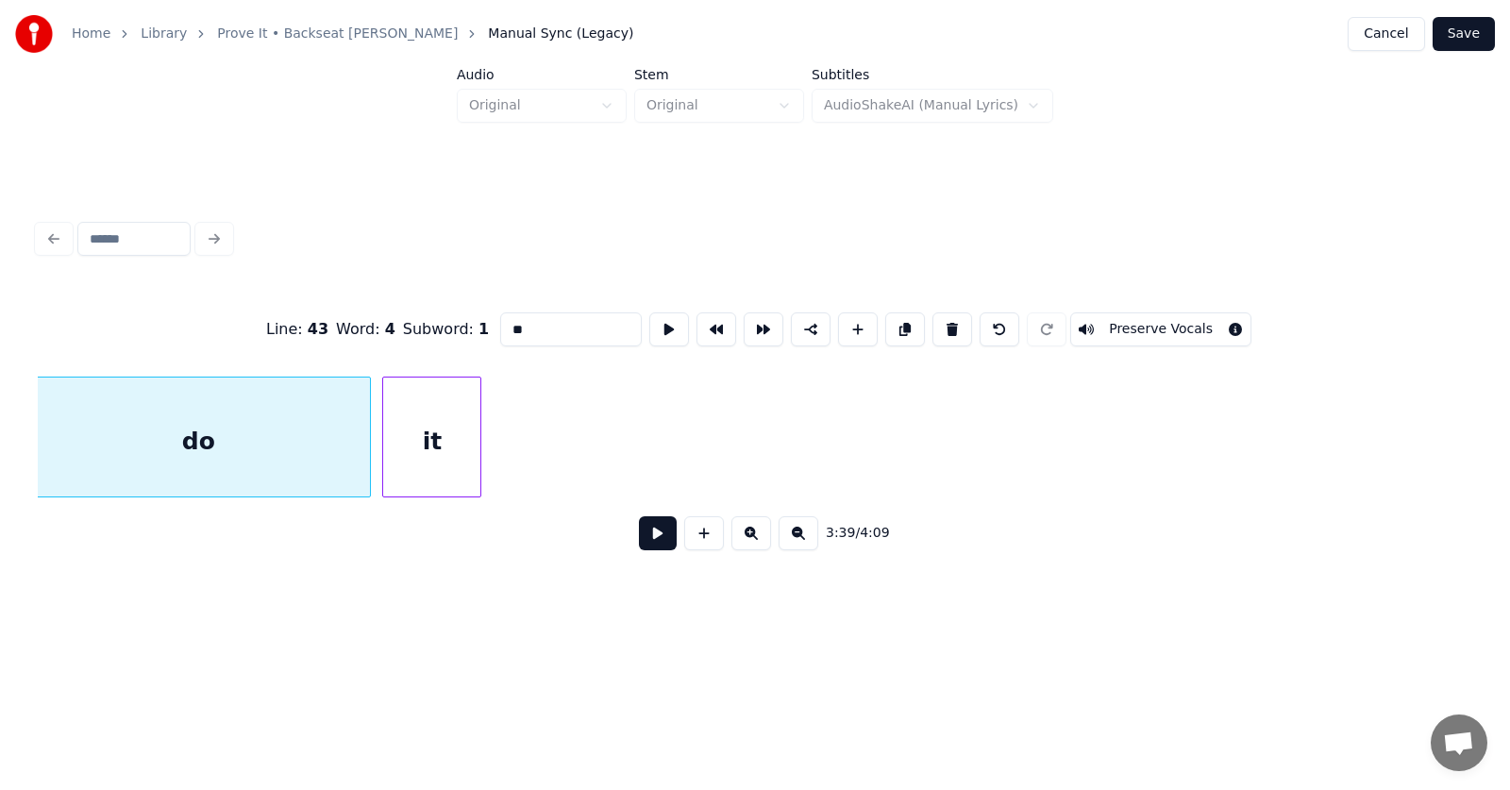
click at [450, 487] on div "it" at bounding box center [431, 441] width 97 height 128
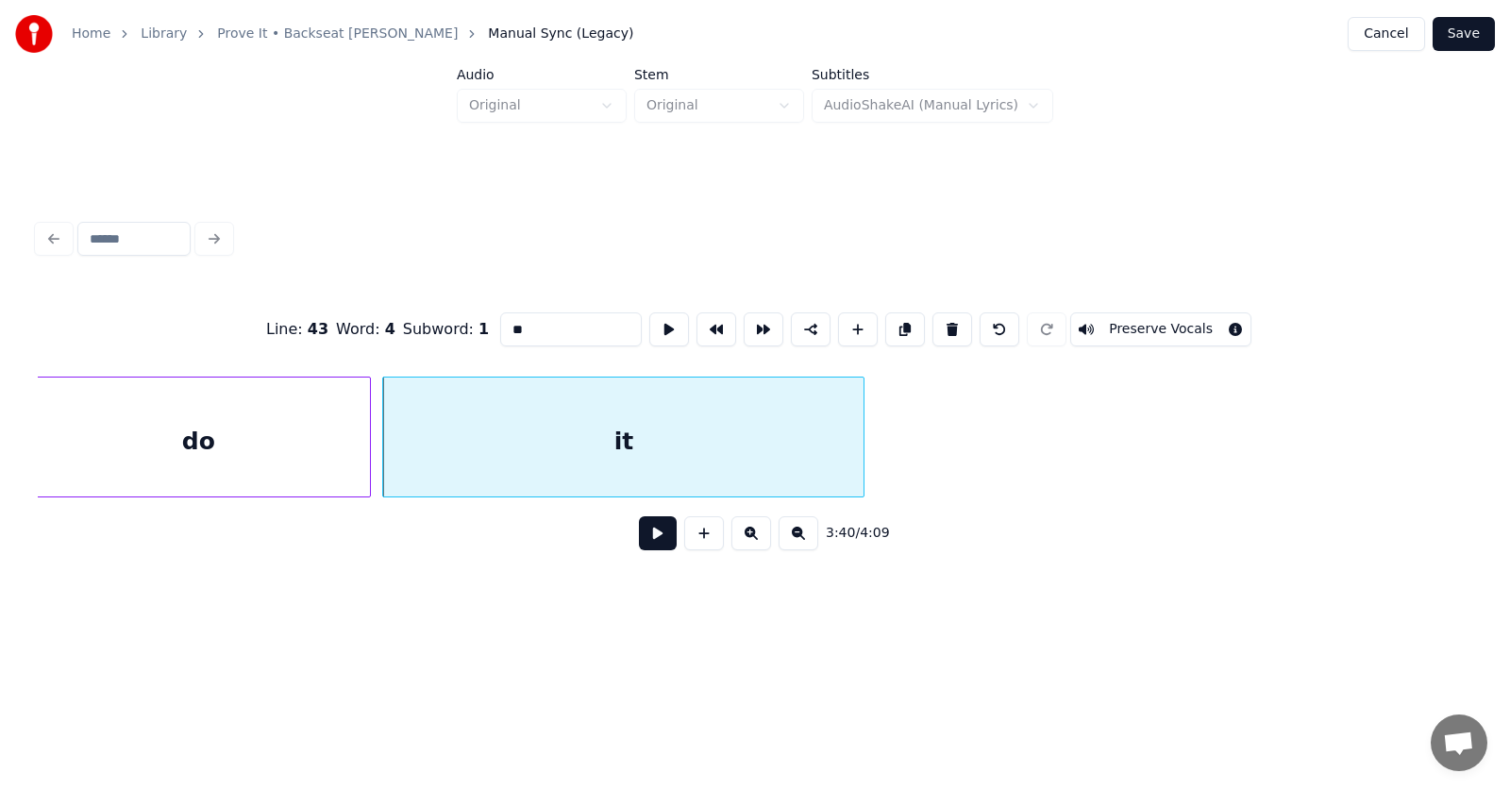
click at [861, 459] on div at bounding box center [861, 436] width 6 height 119
click at [649, 326] on button at bounding box center [669, 329] width 40 height 34
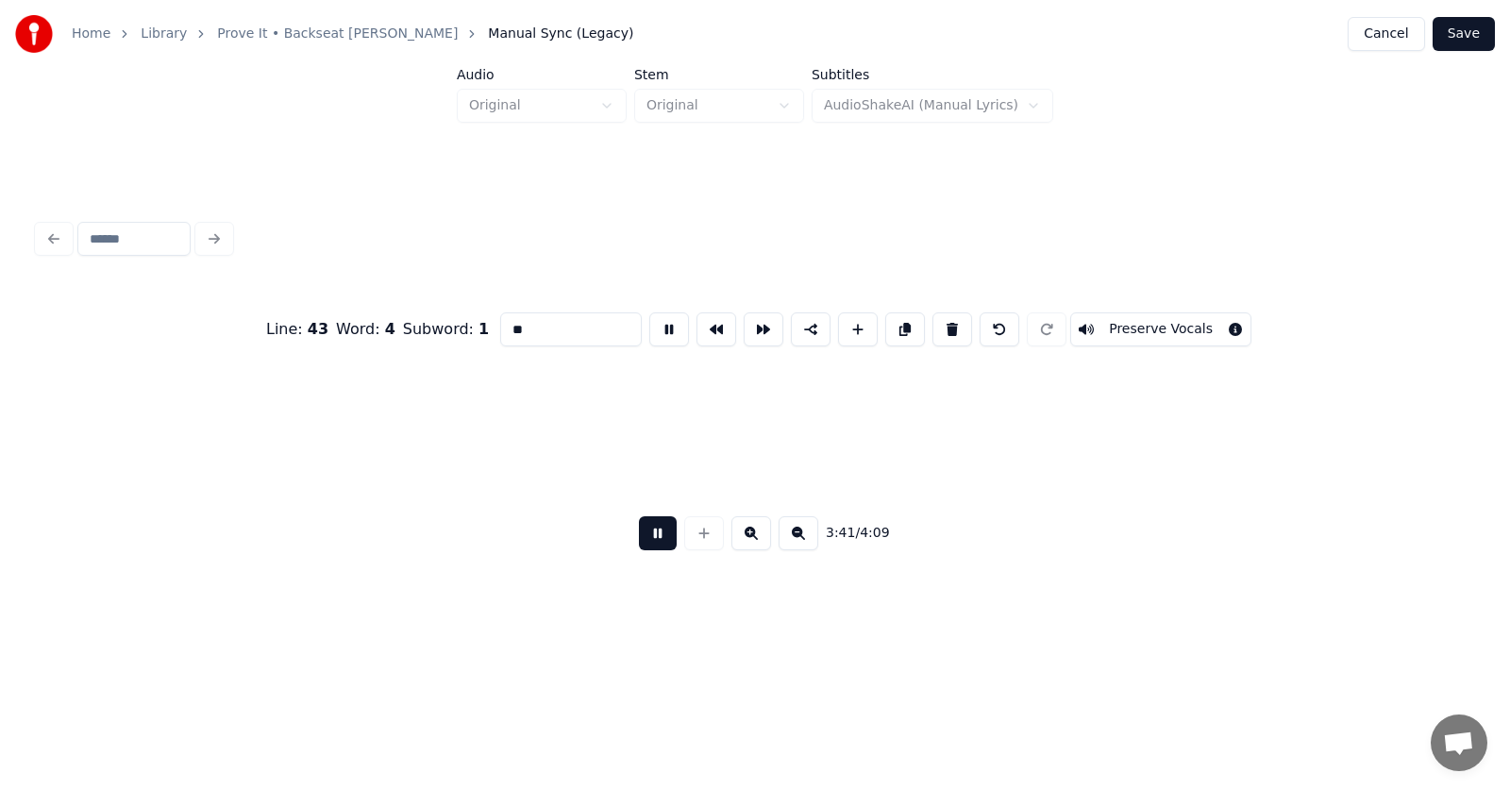
scroll to position [0, 156889]
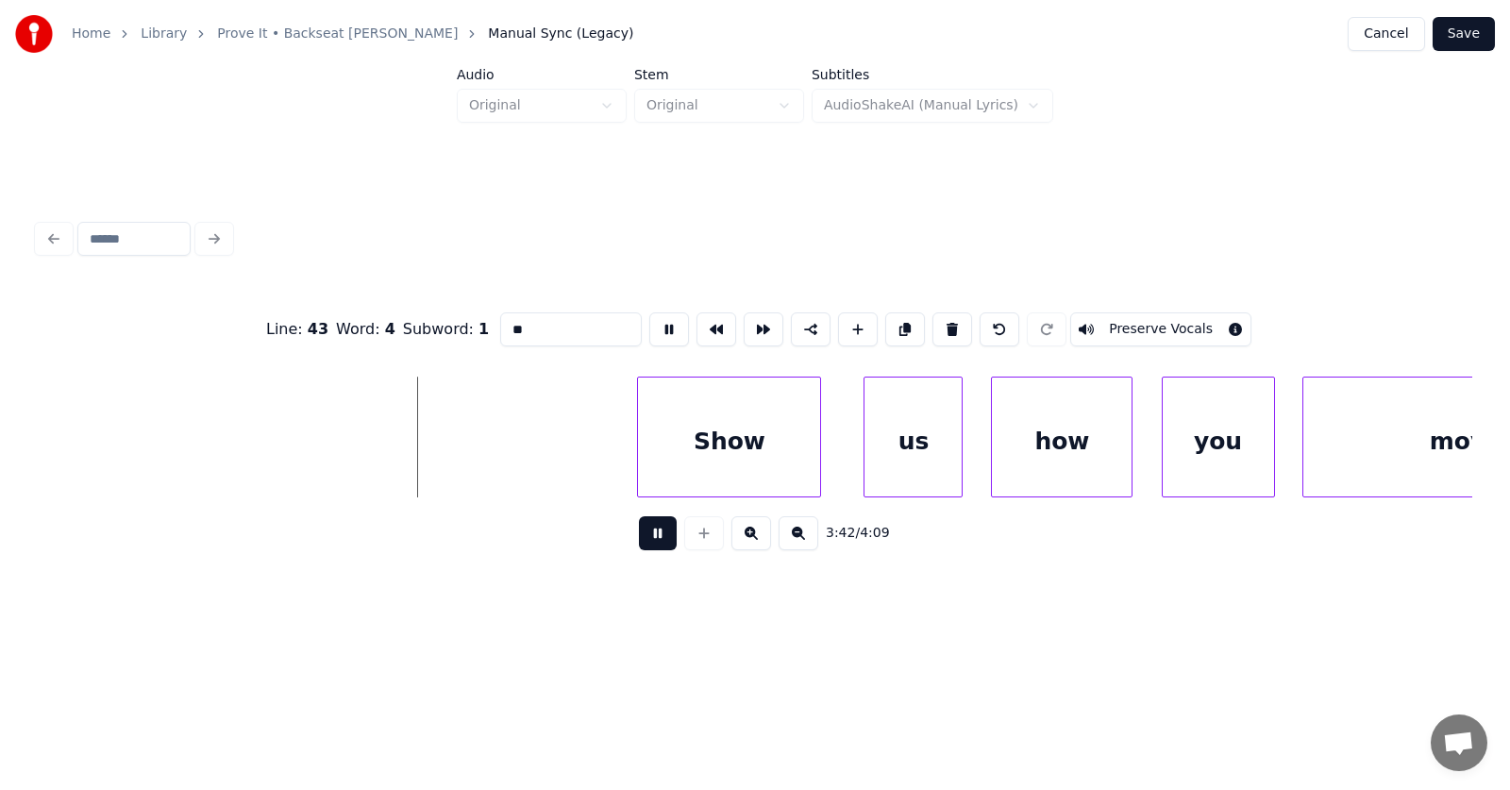
click at [654, 540] on button at bounding box center [658, 533] width 38 height 34
click at [698, 438] on div "Show" at bounding box center [688, 441] width 182 height 128
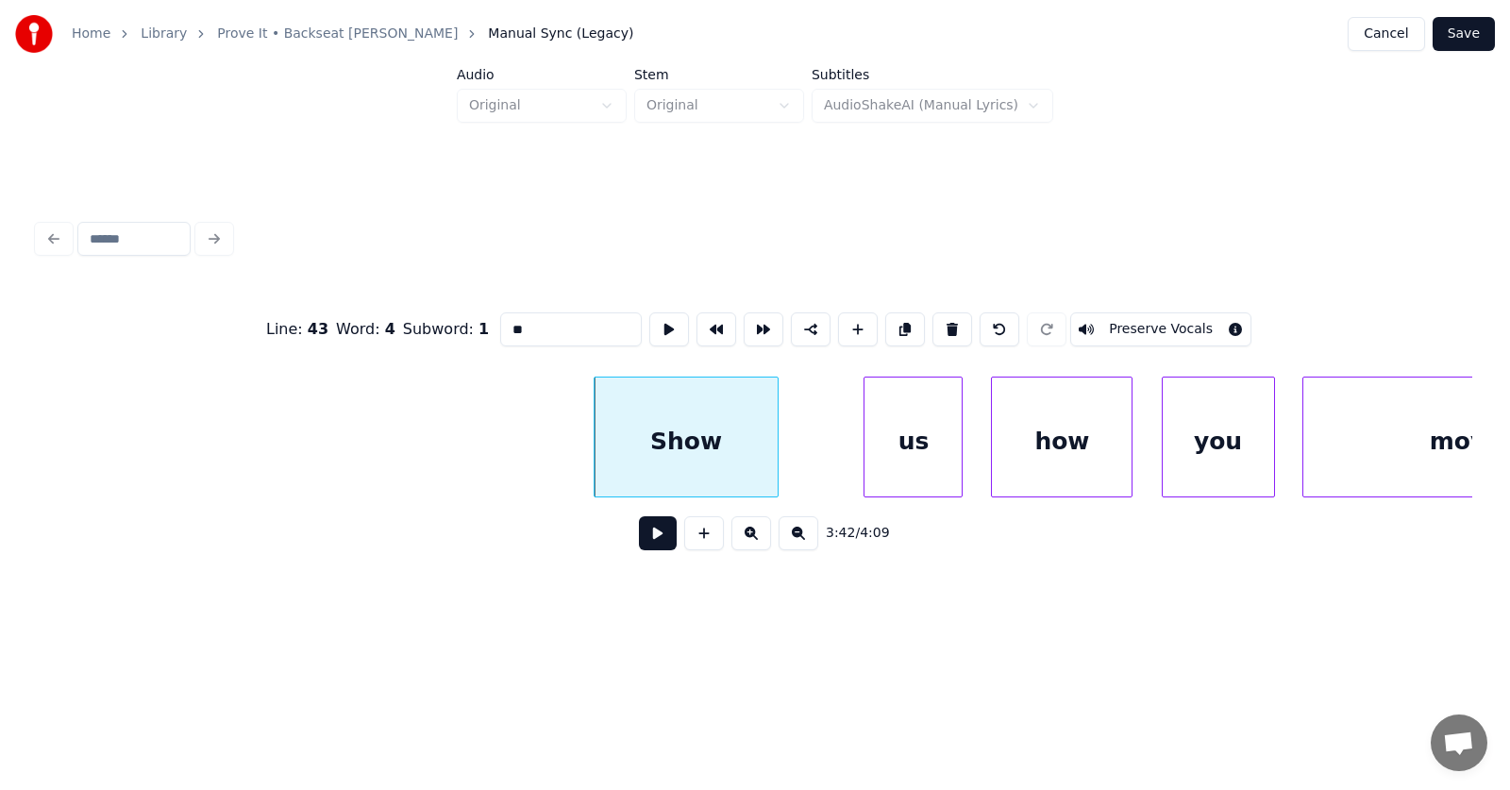
click at [601, 453] on div "Show" at bounding box center [685, 441] width 182 height 128
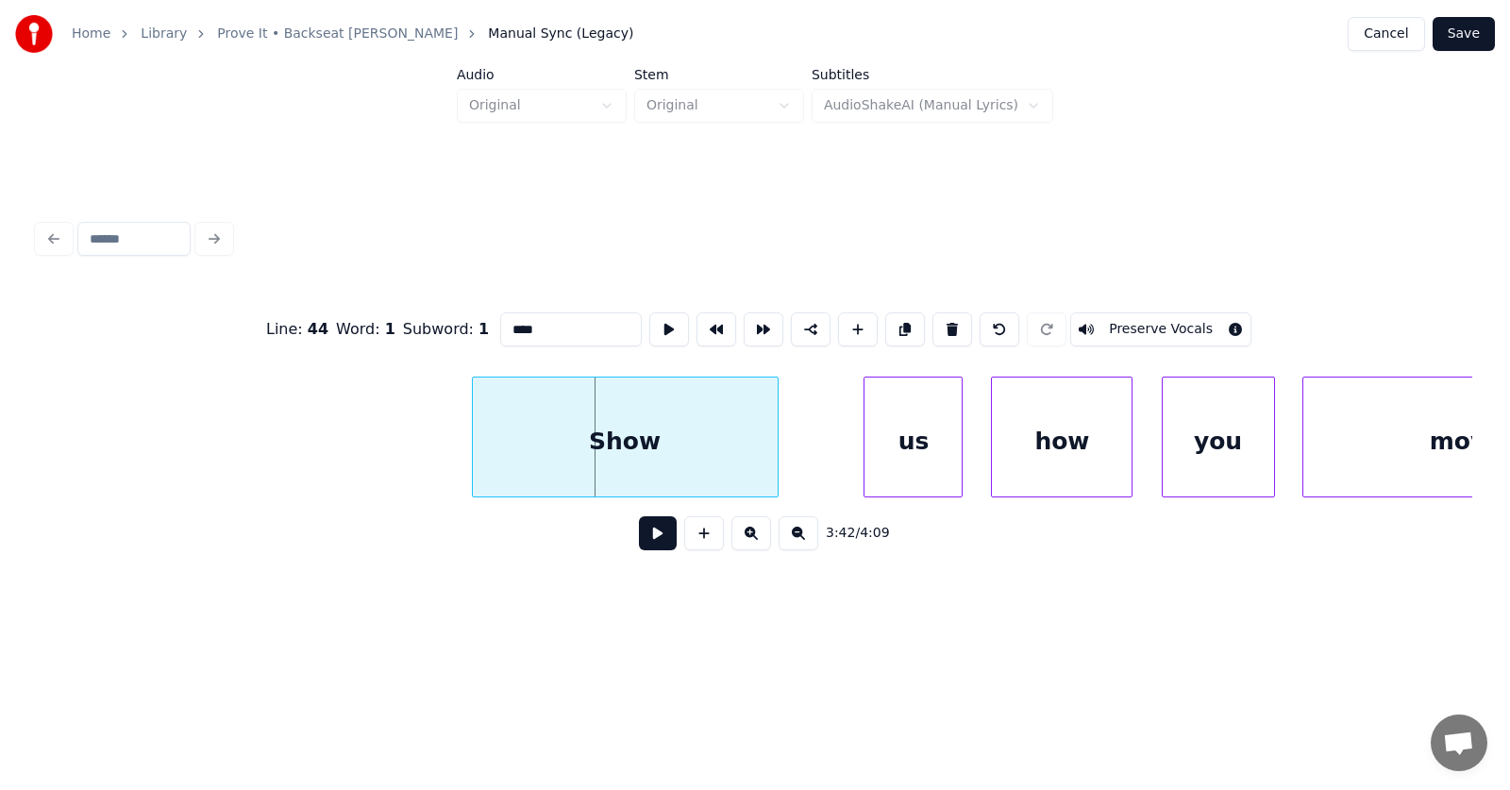
click at [473, 451] on div at bounding box center [476, 436] width 6 height 119
click at [843, 464] on div "us" at bounding box center [852, 441] width 97 height 128
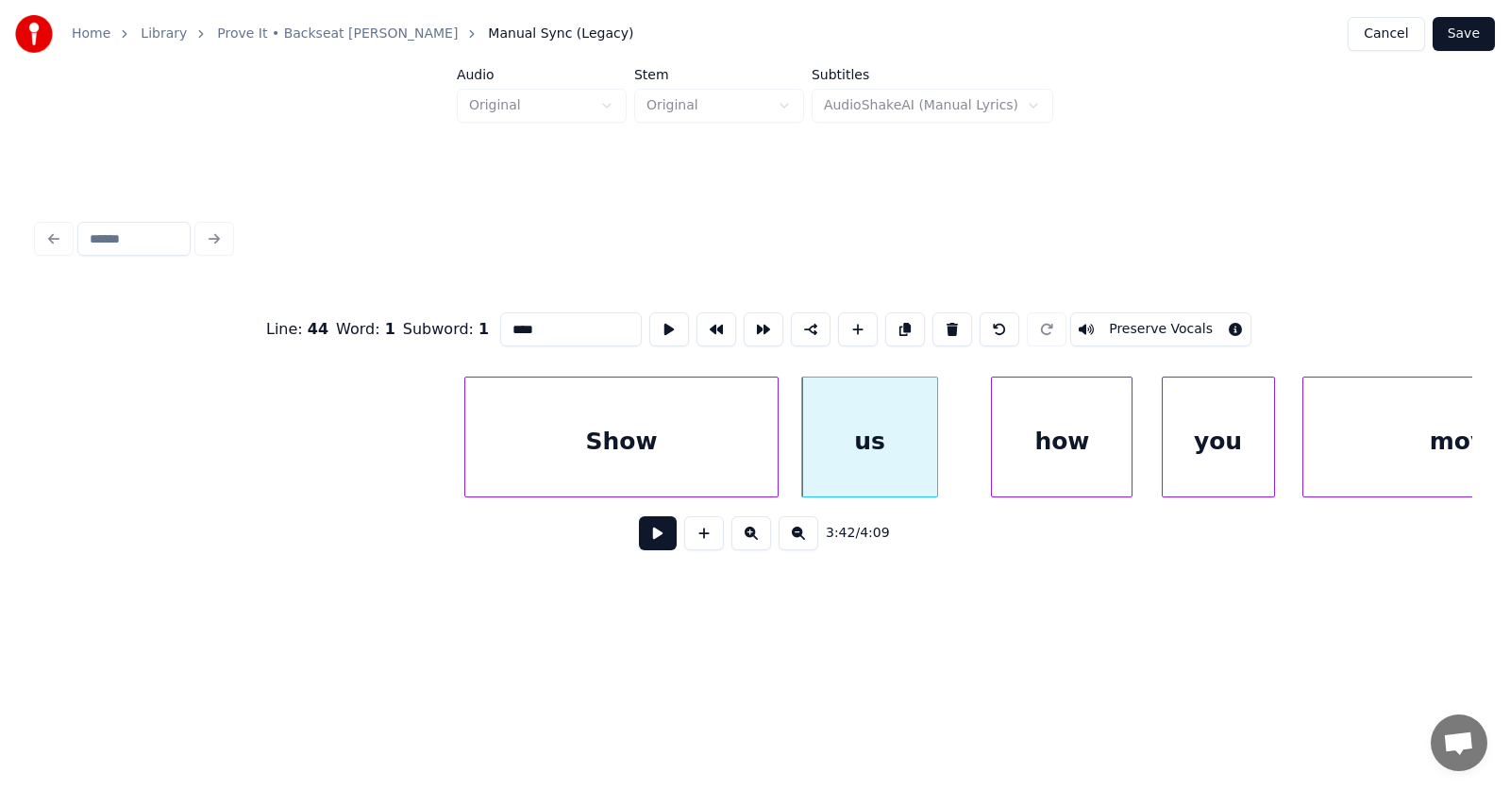
click at [936, 458] on div at bounding box center [934, 436] width 6 height 119
click at [1034, 462] on div "how" at bounding box center [1039, 441] width 140 height 128
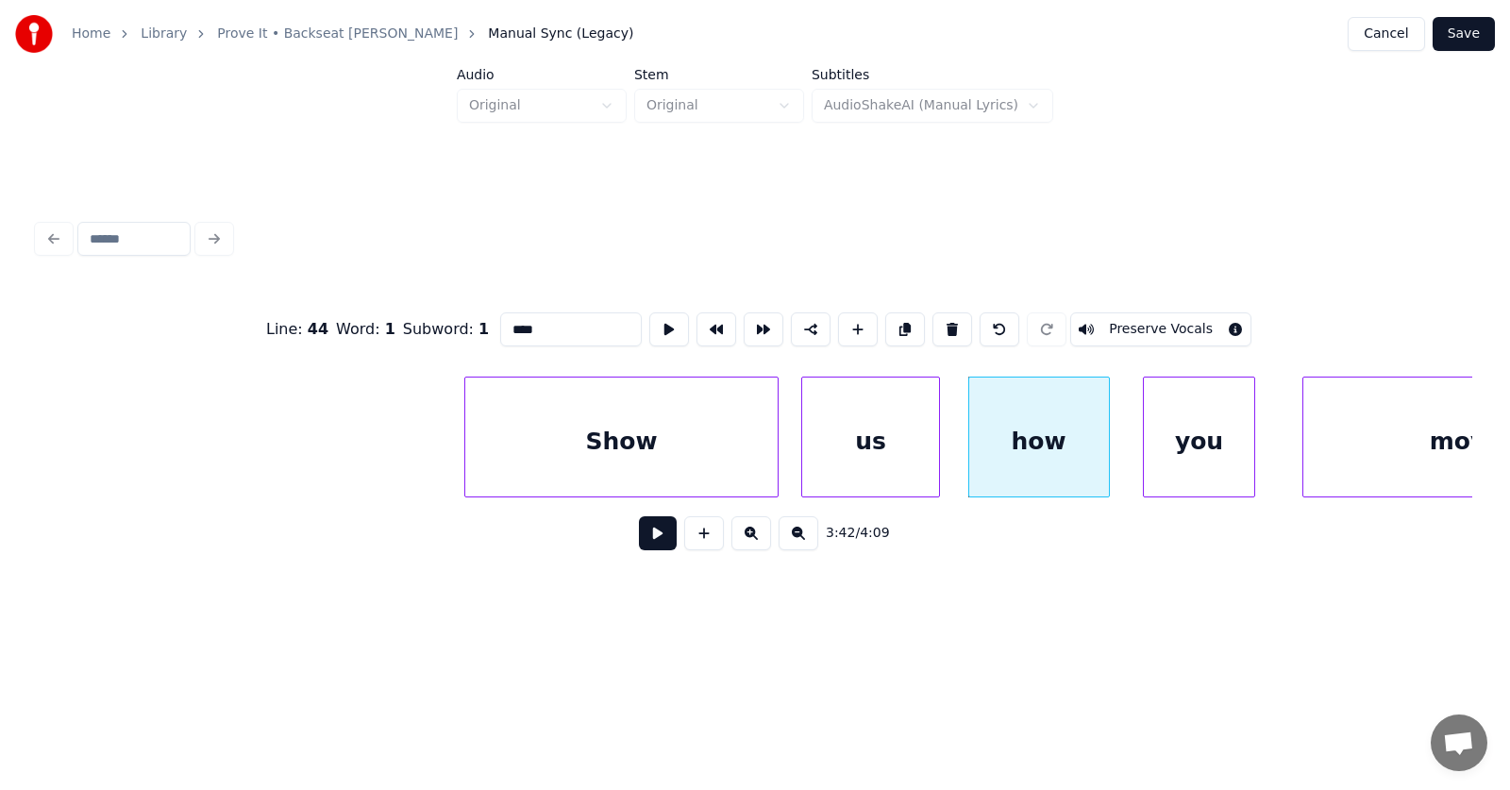
click at [1197, 458] on div "you" at bounding box center [1199, 441] width 111 height 128
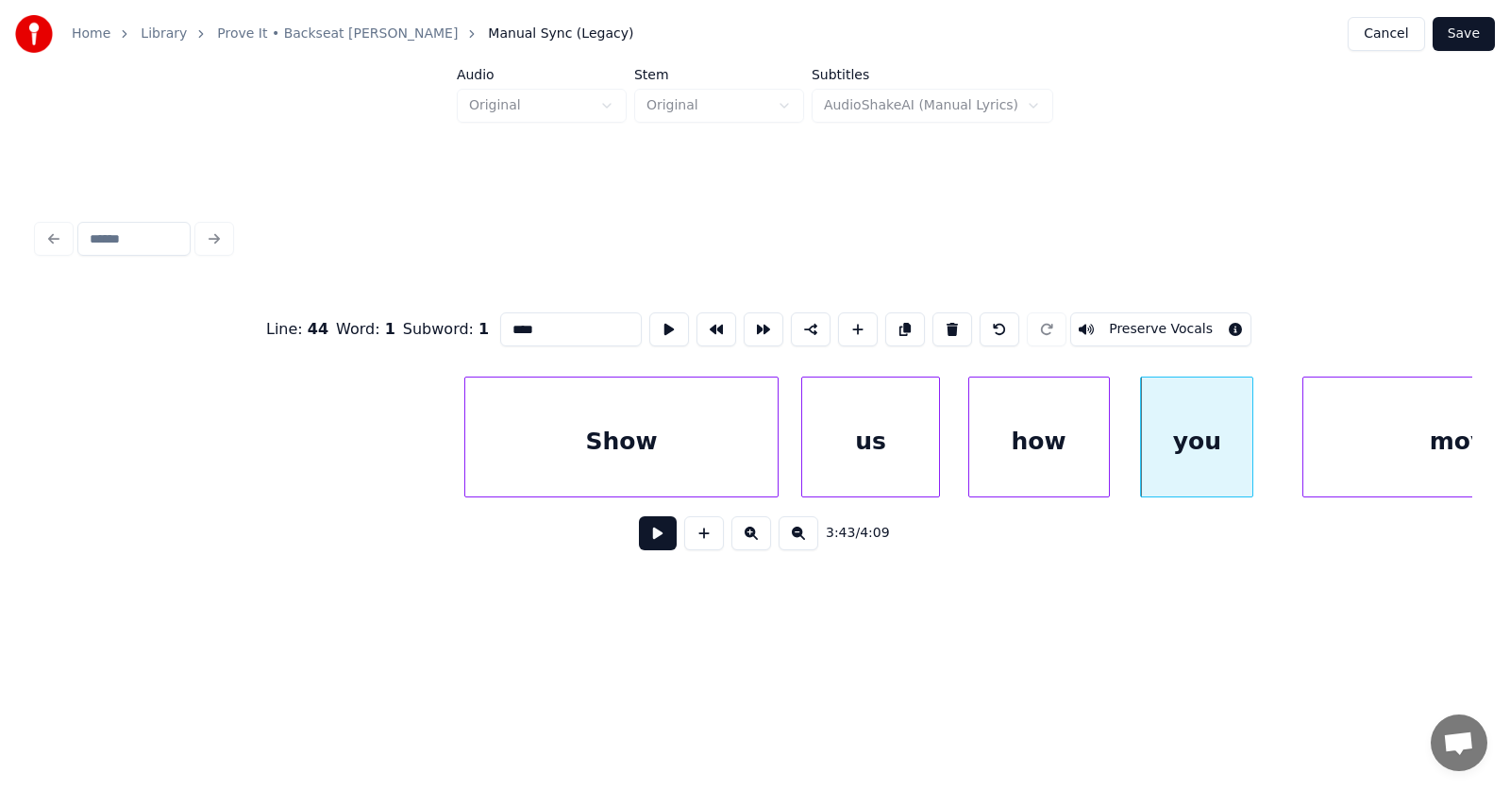
scroll to position [0, 157039]
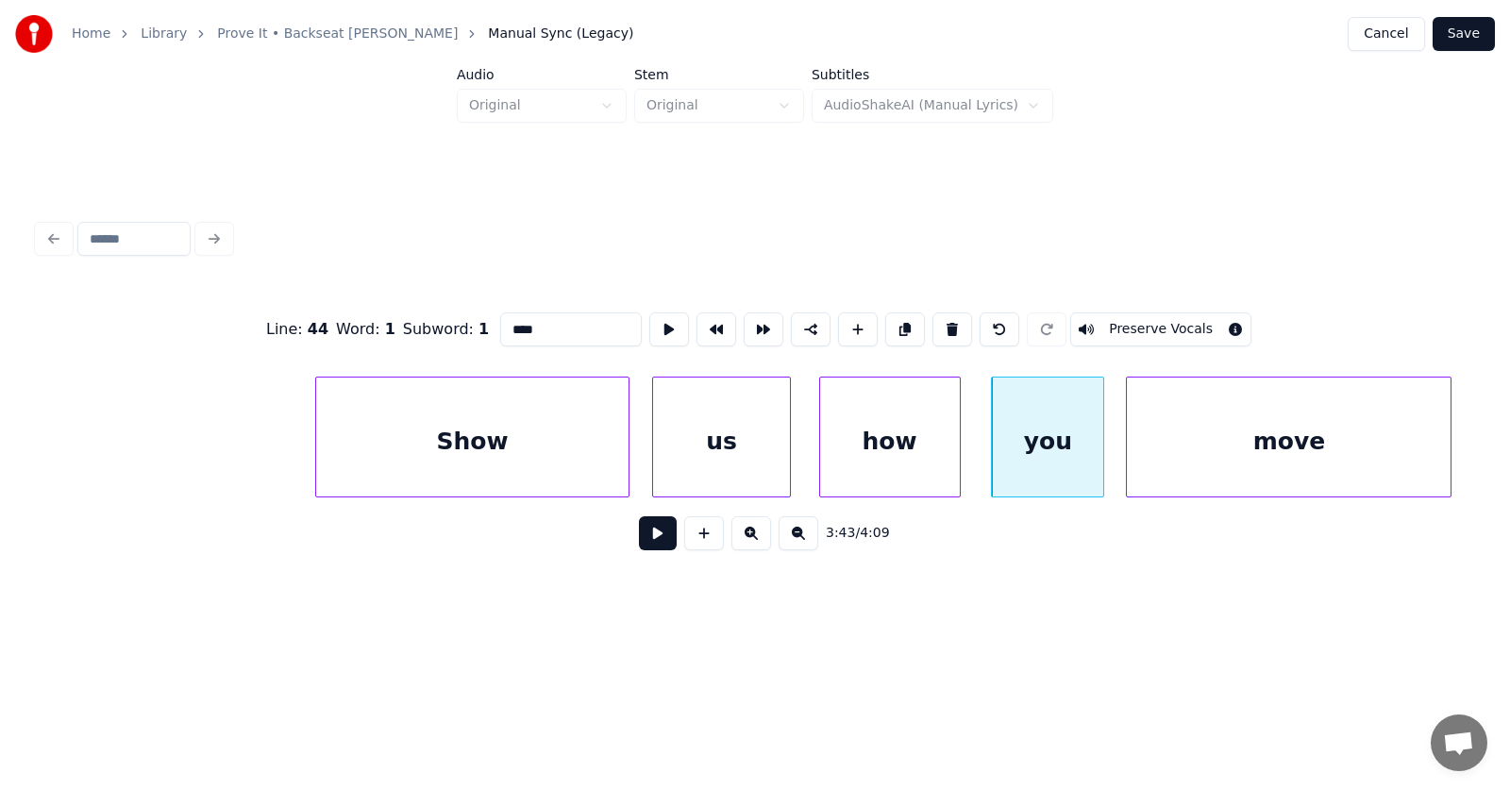
click at [1326, 454] on div "move" at bounding box center [1289, 441] width 324 height 128
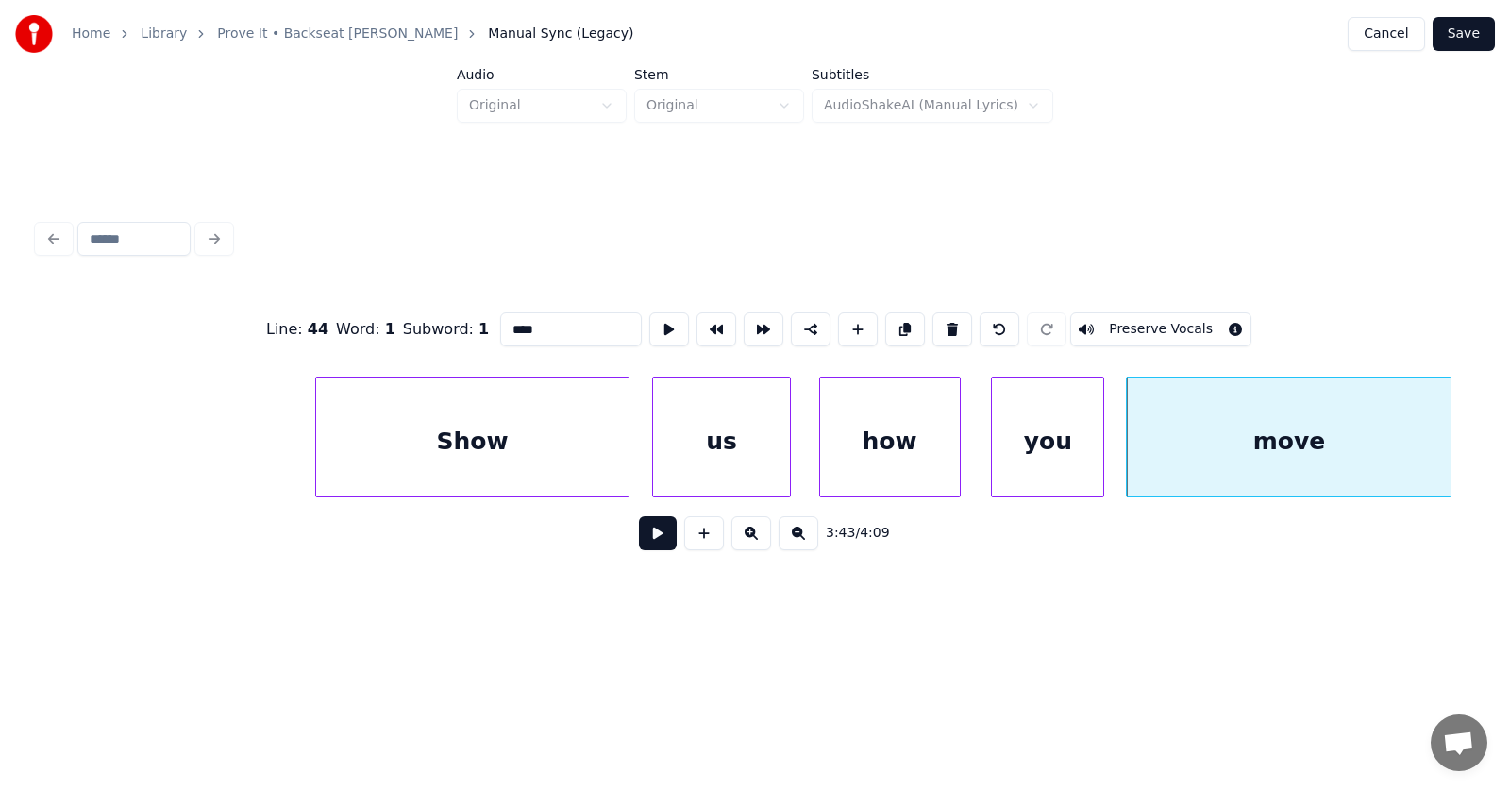
scroll to position [0, 157478]
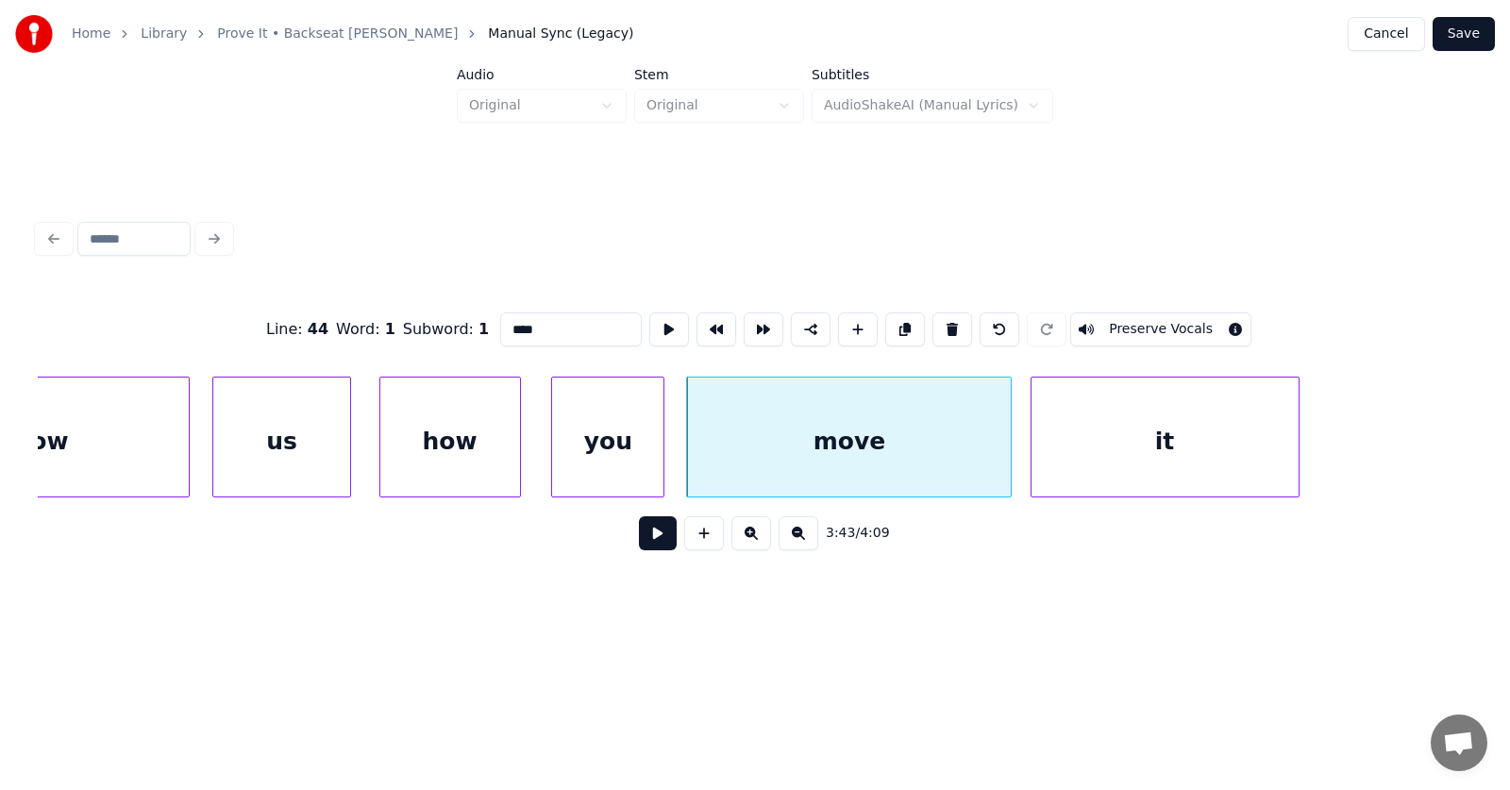
click at [1217, 465] on div "it" at bounding box center [1164, 441] width 267 height 128
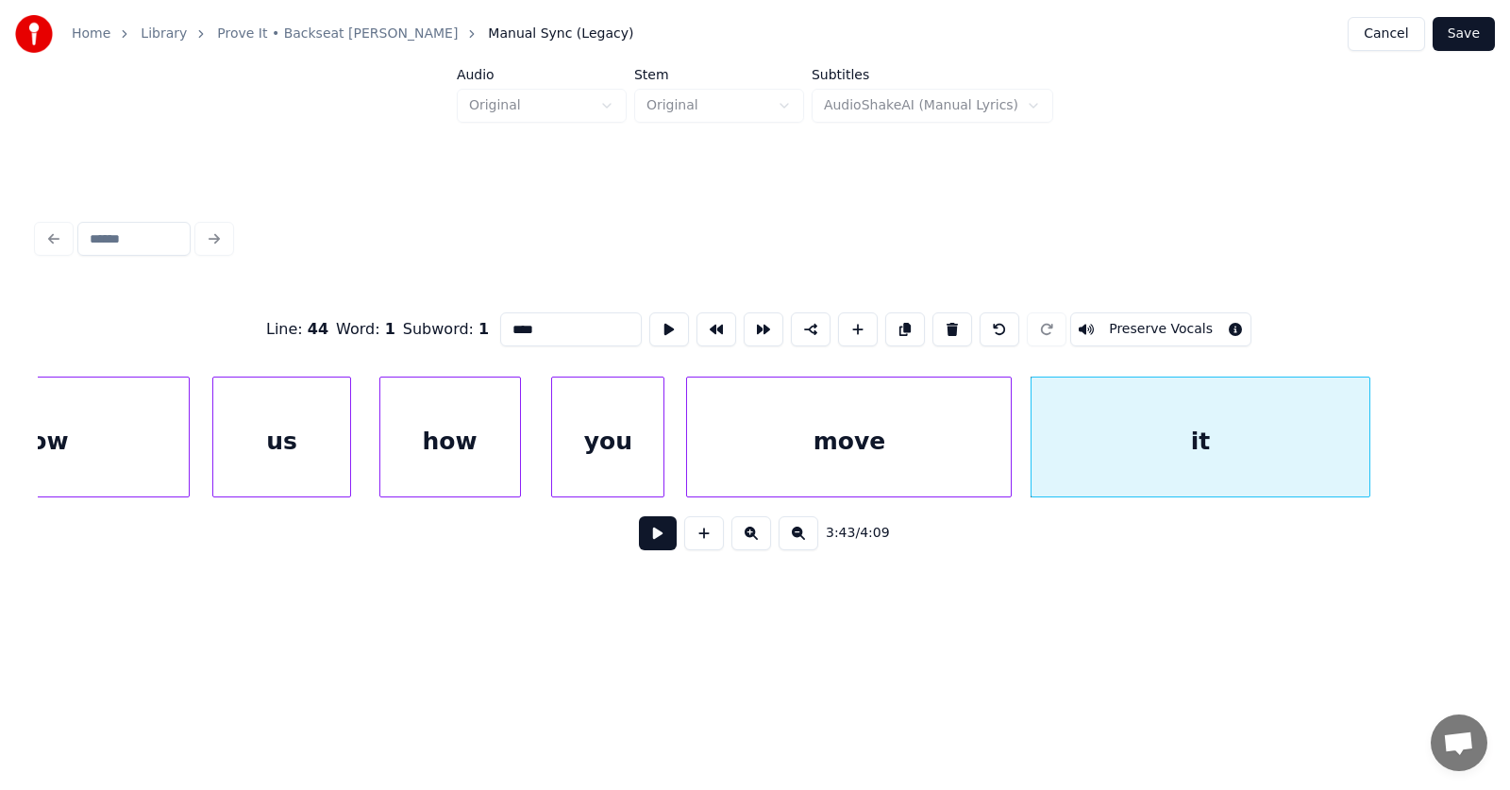
click at [1369, 449] on div at bounding box center [1367, 436] width 6 height 119
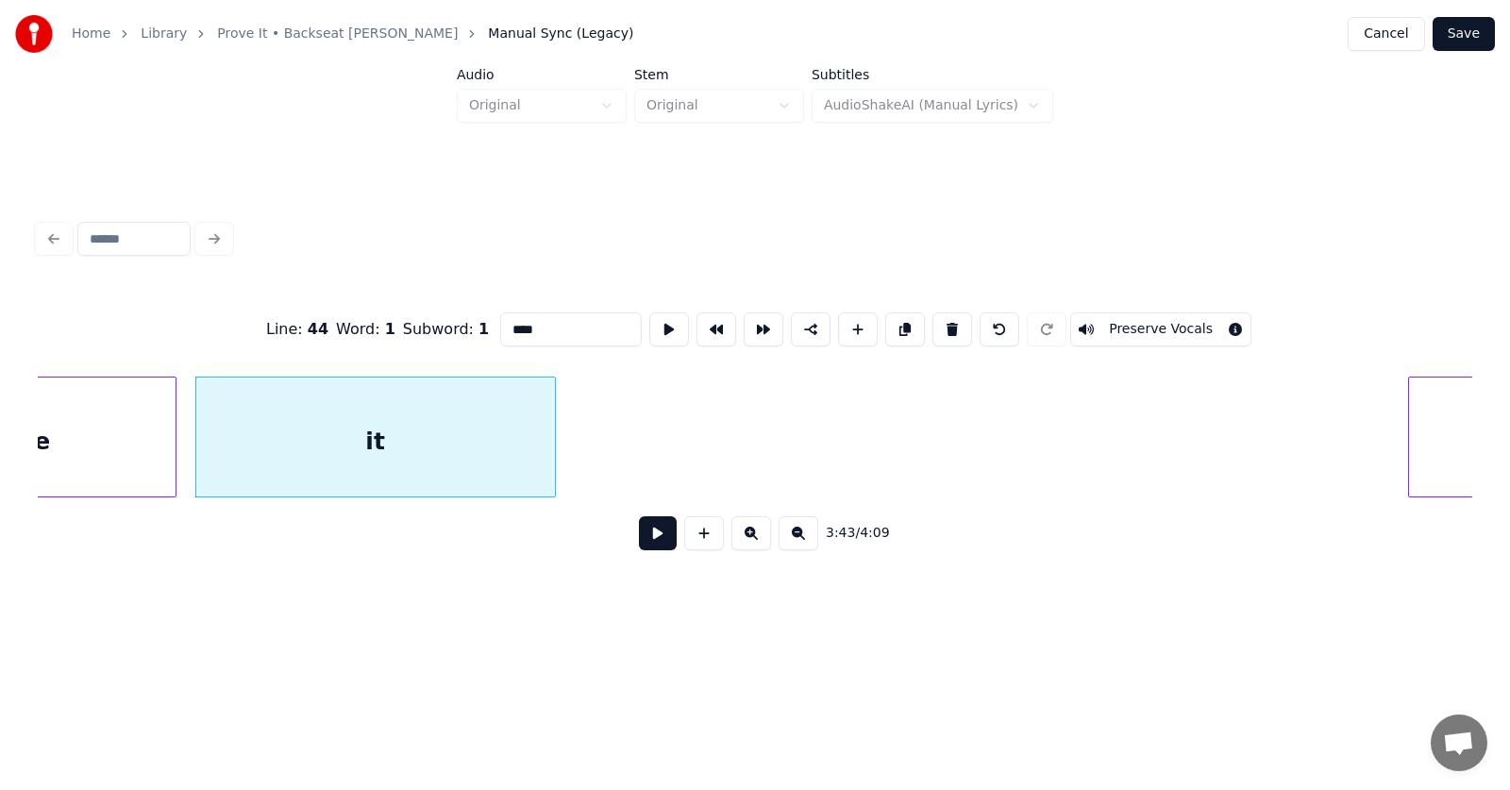
scroll to position [0, 158441]
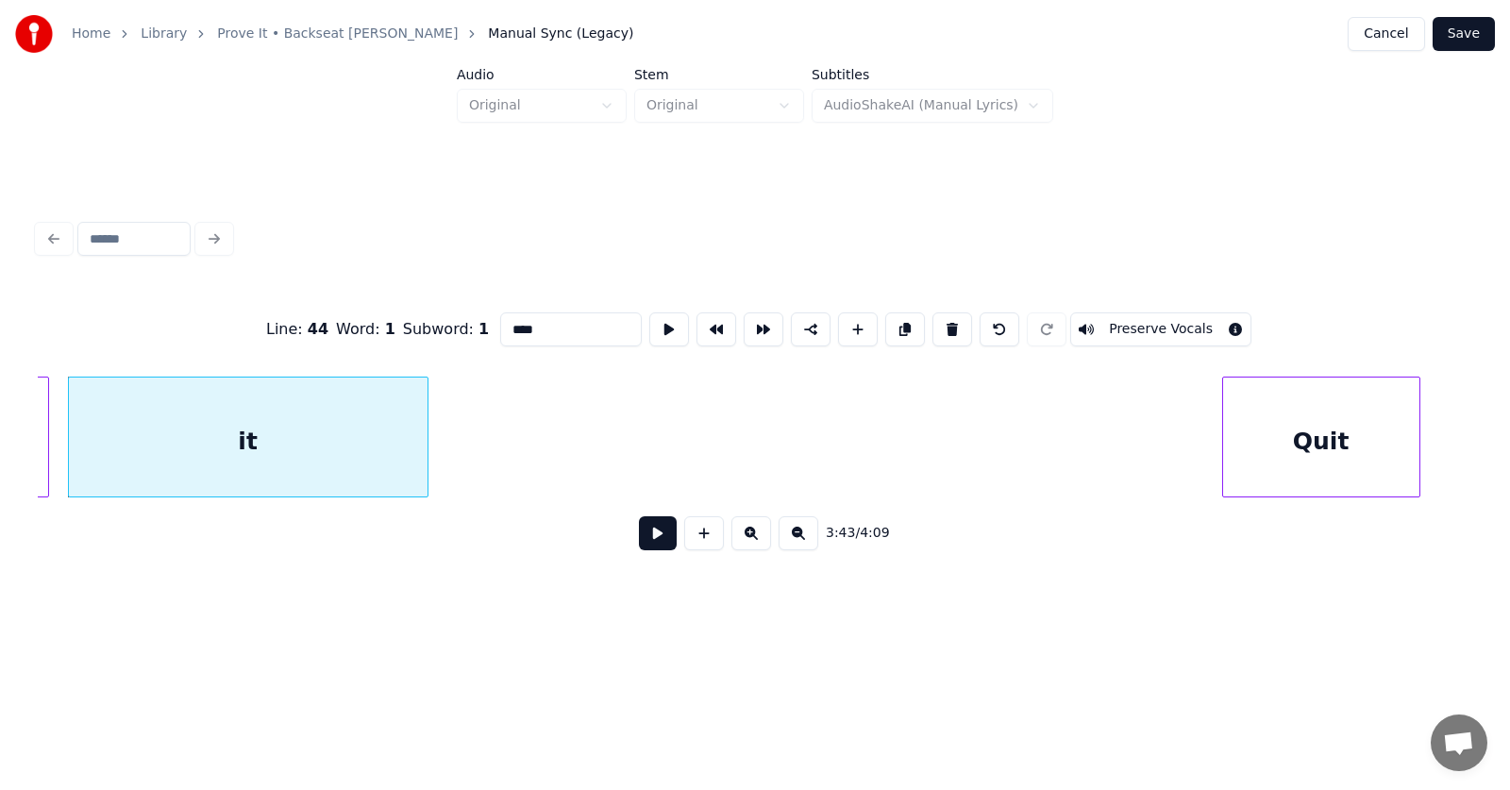
click at [1373, 460] on div "Quit" at bounding box center [1321, 441] width 196 height 128
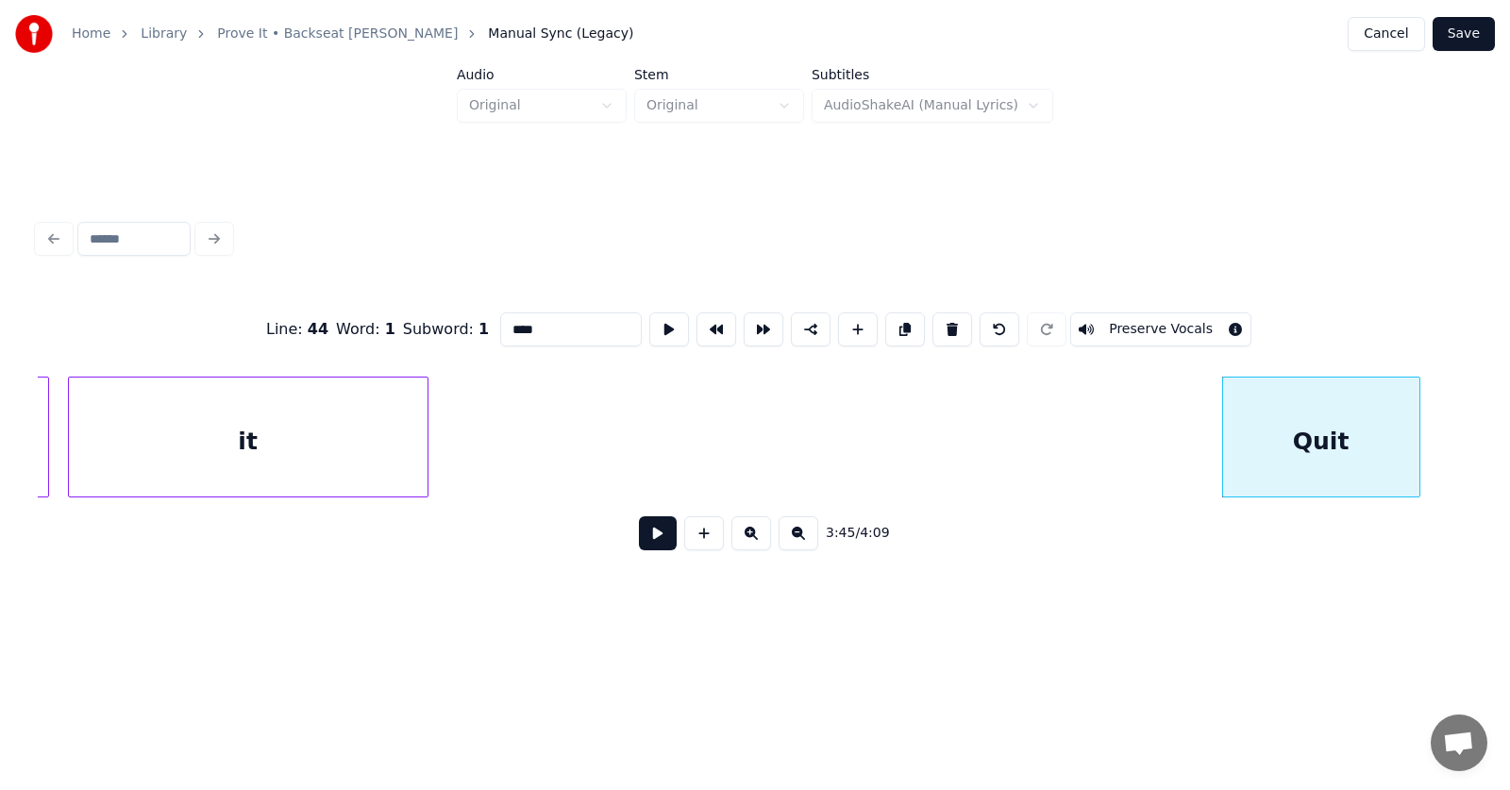
scroll to position [0, 158909]
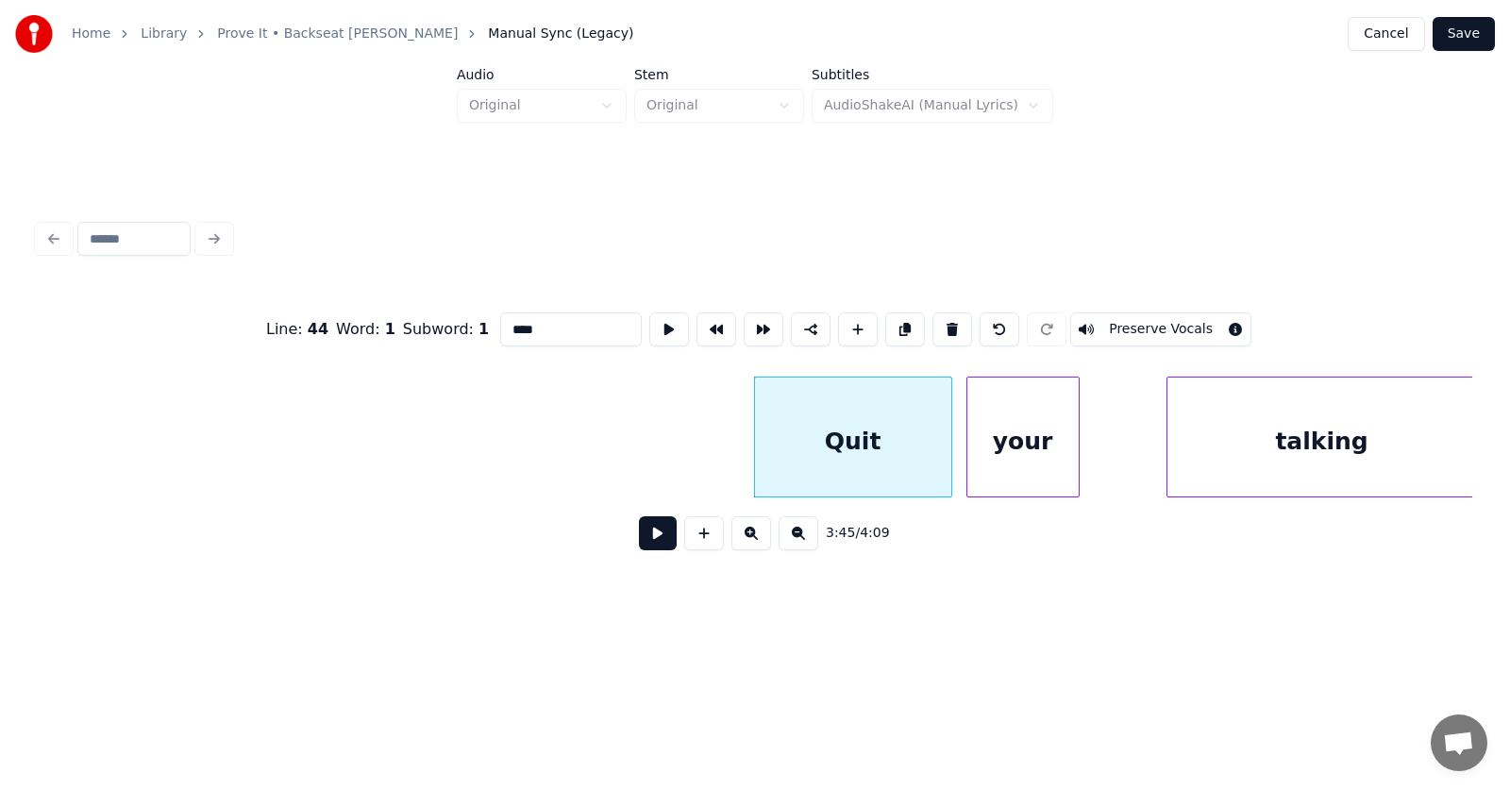
click at [1050, 456] on div "your" at bounding box center [1022, 441] width 111 height 128
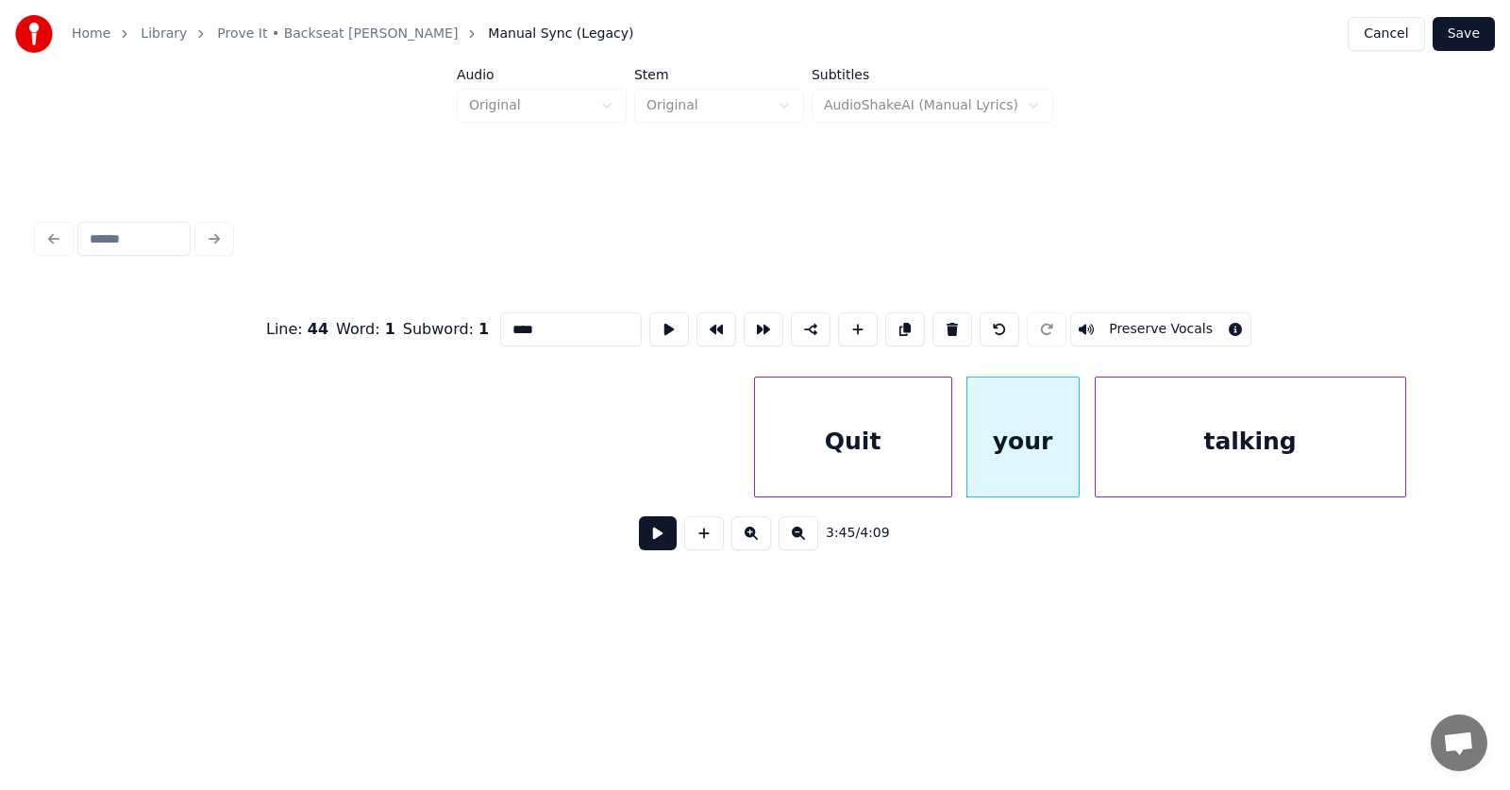
click at [1183, 454] on div "talking" at bounding box center [1251, 441] width 310 height 128
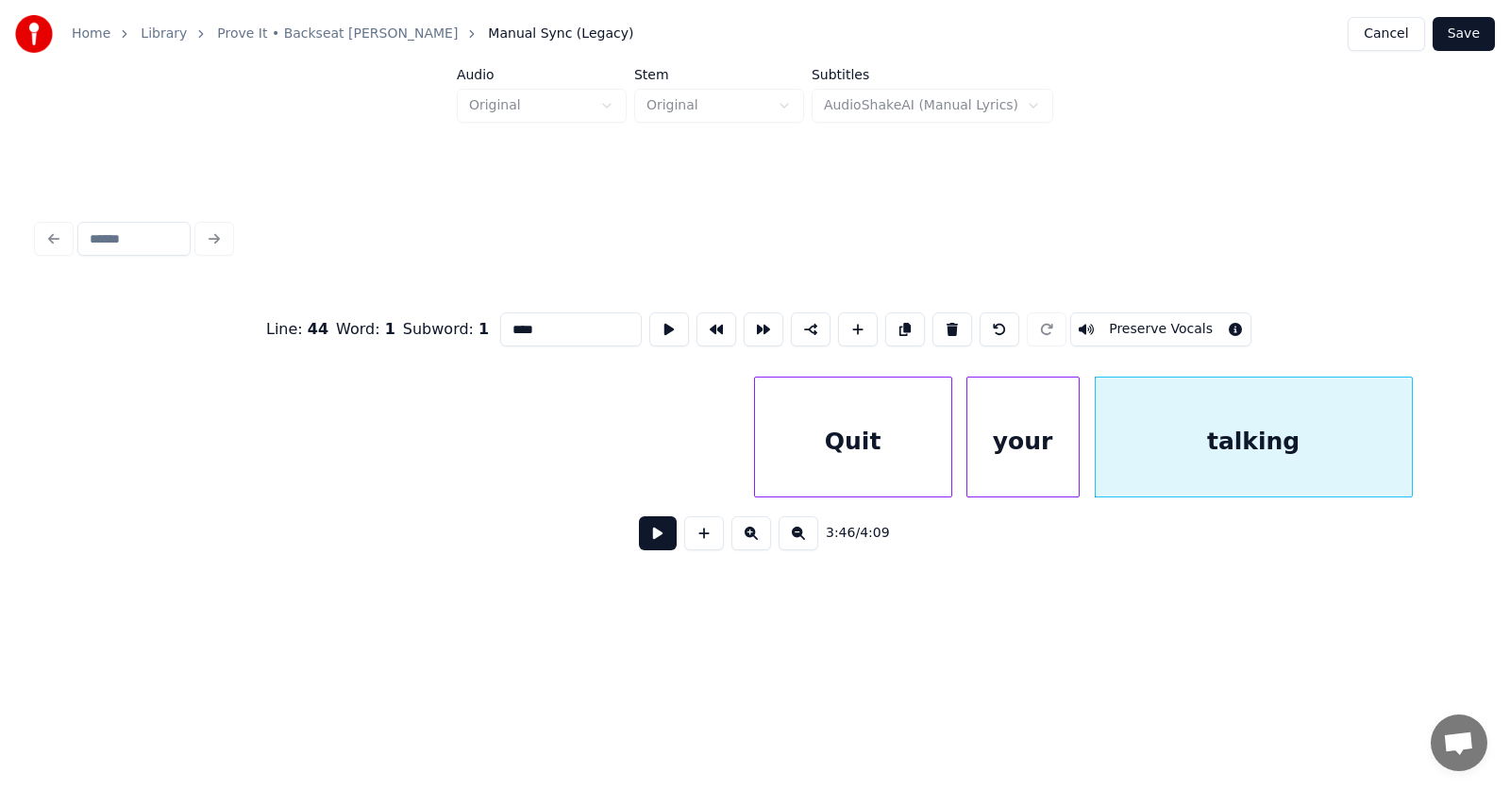
click at [1412, 441] on div at bounding box center [1409, 436] width 6 height 119
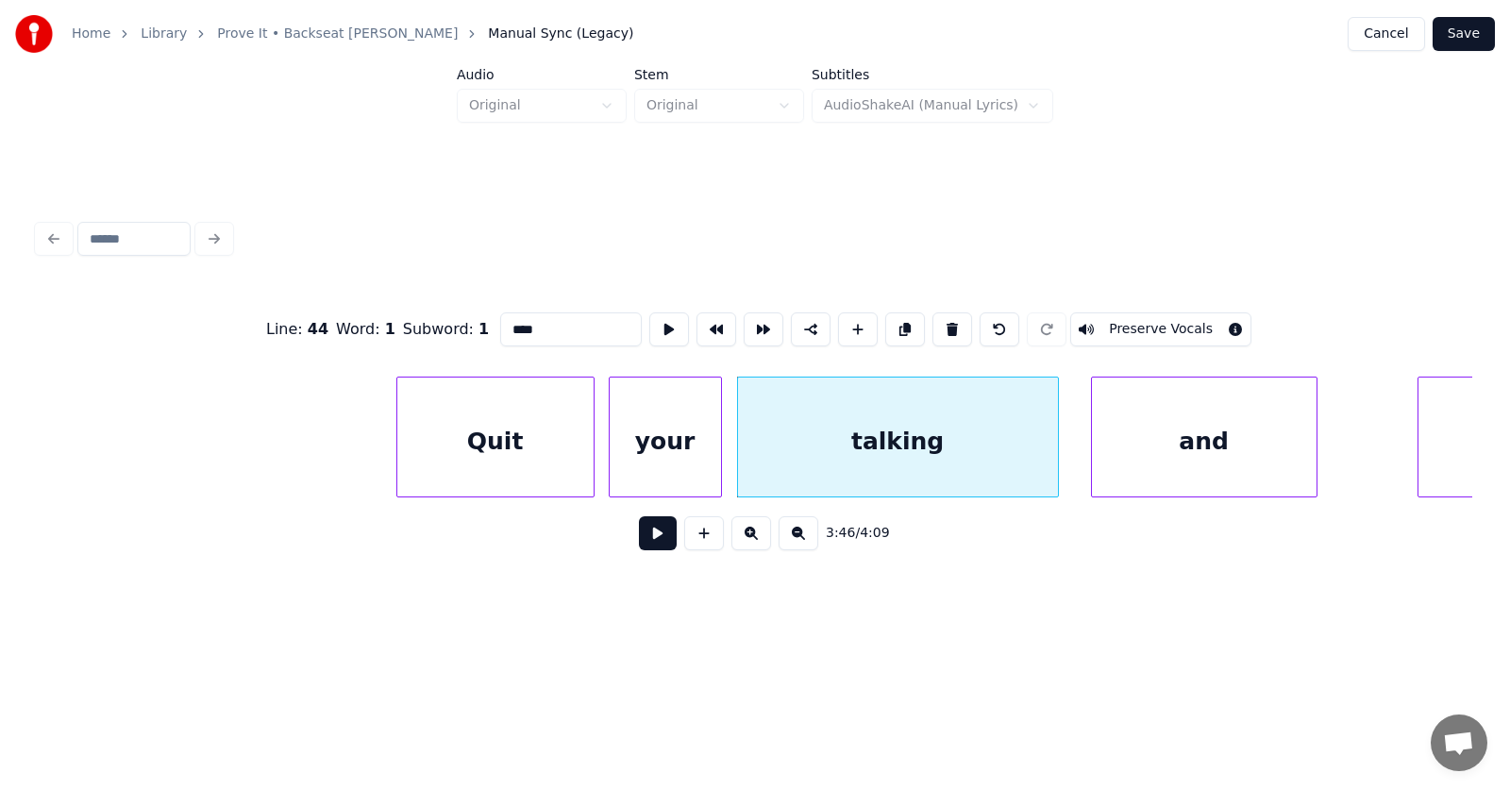
click at [1214, 453] on div "and" at bounding box center [1204, 441] width 225 height 128
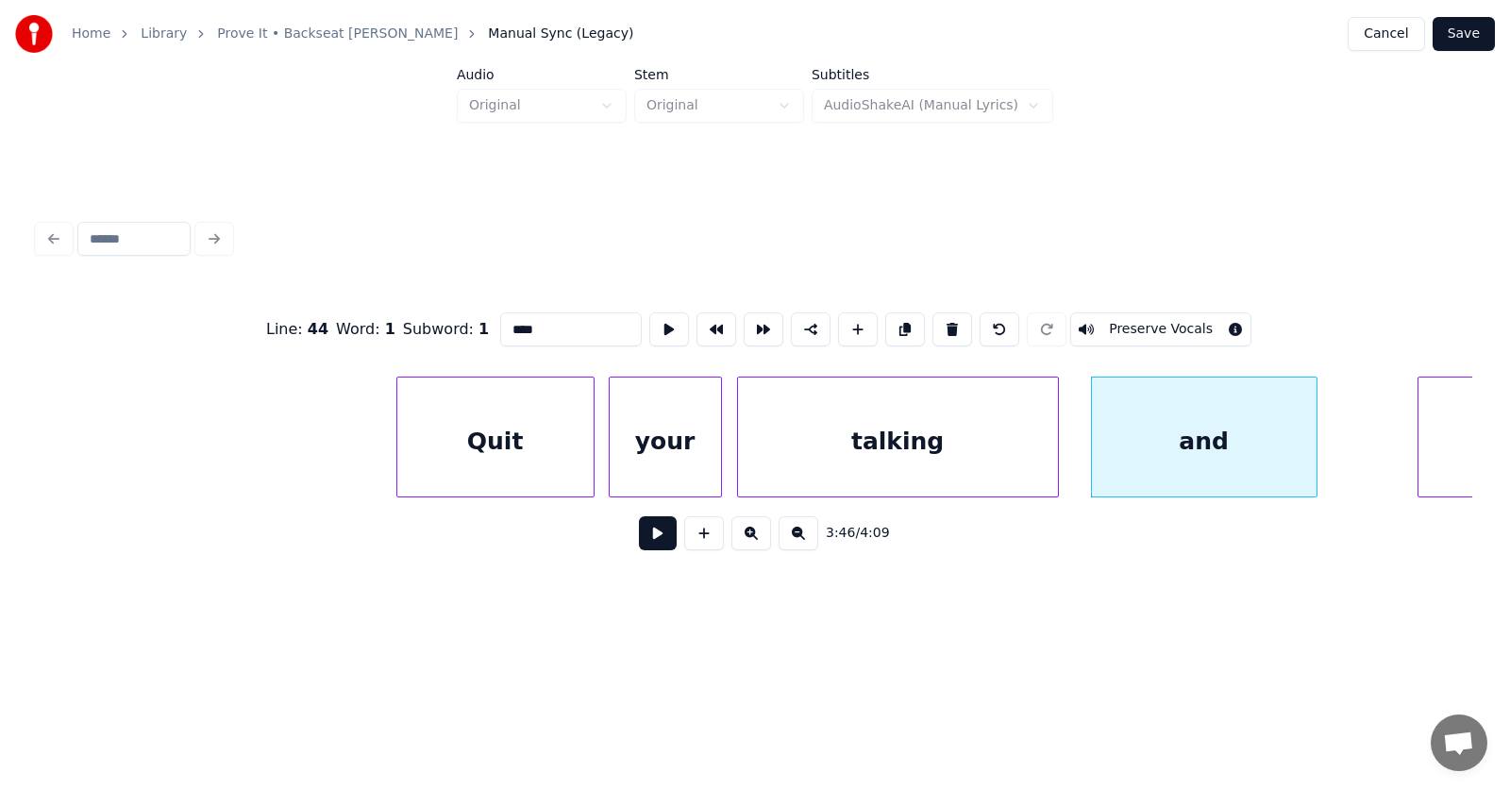
scroll to position [0, 159473]
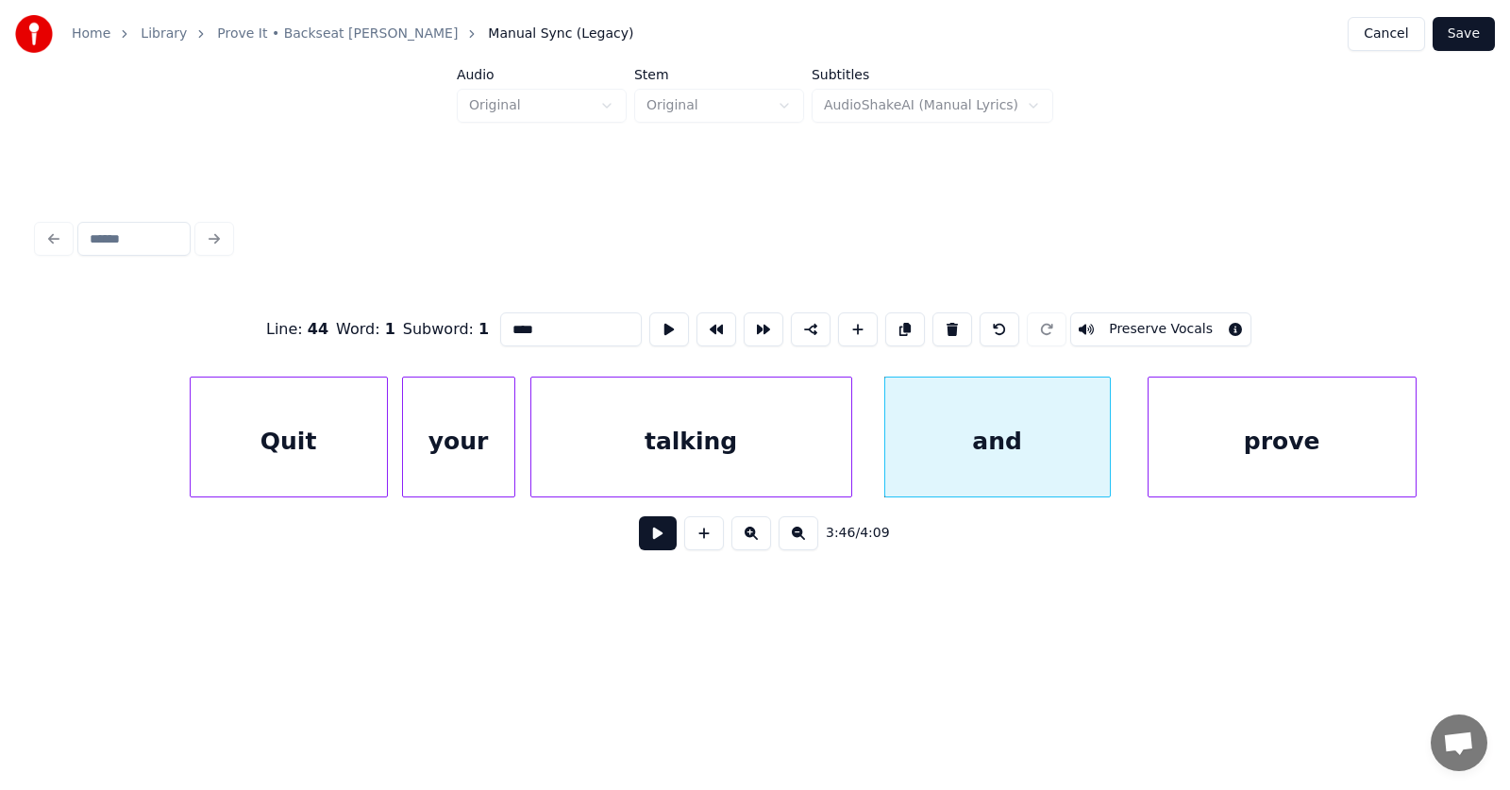
click at [1382, 443] on div "prove" at bounding box center [1281, 441] width 267 height 128
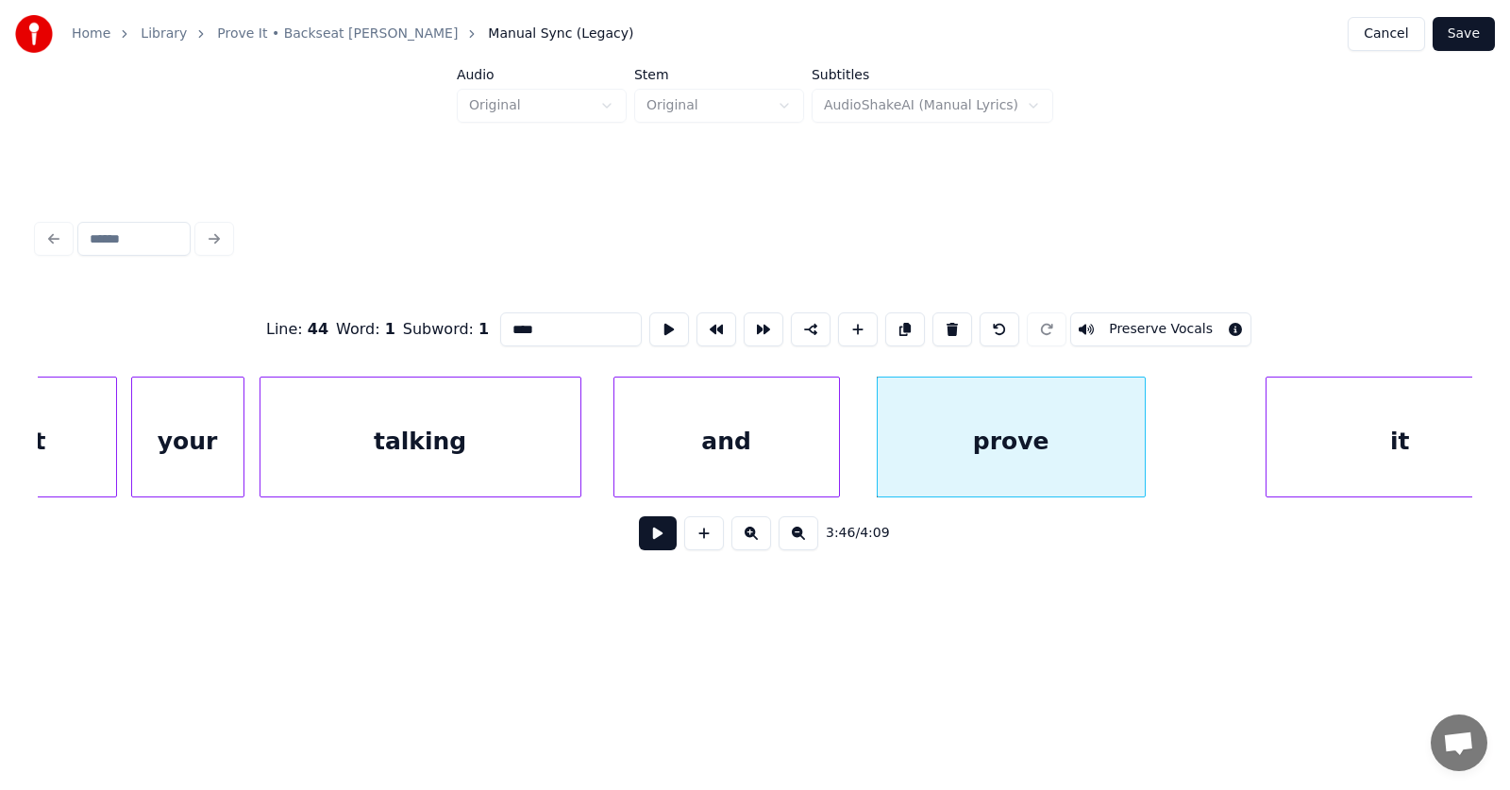
scroll to position [0, 159801]
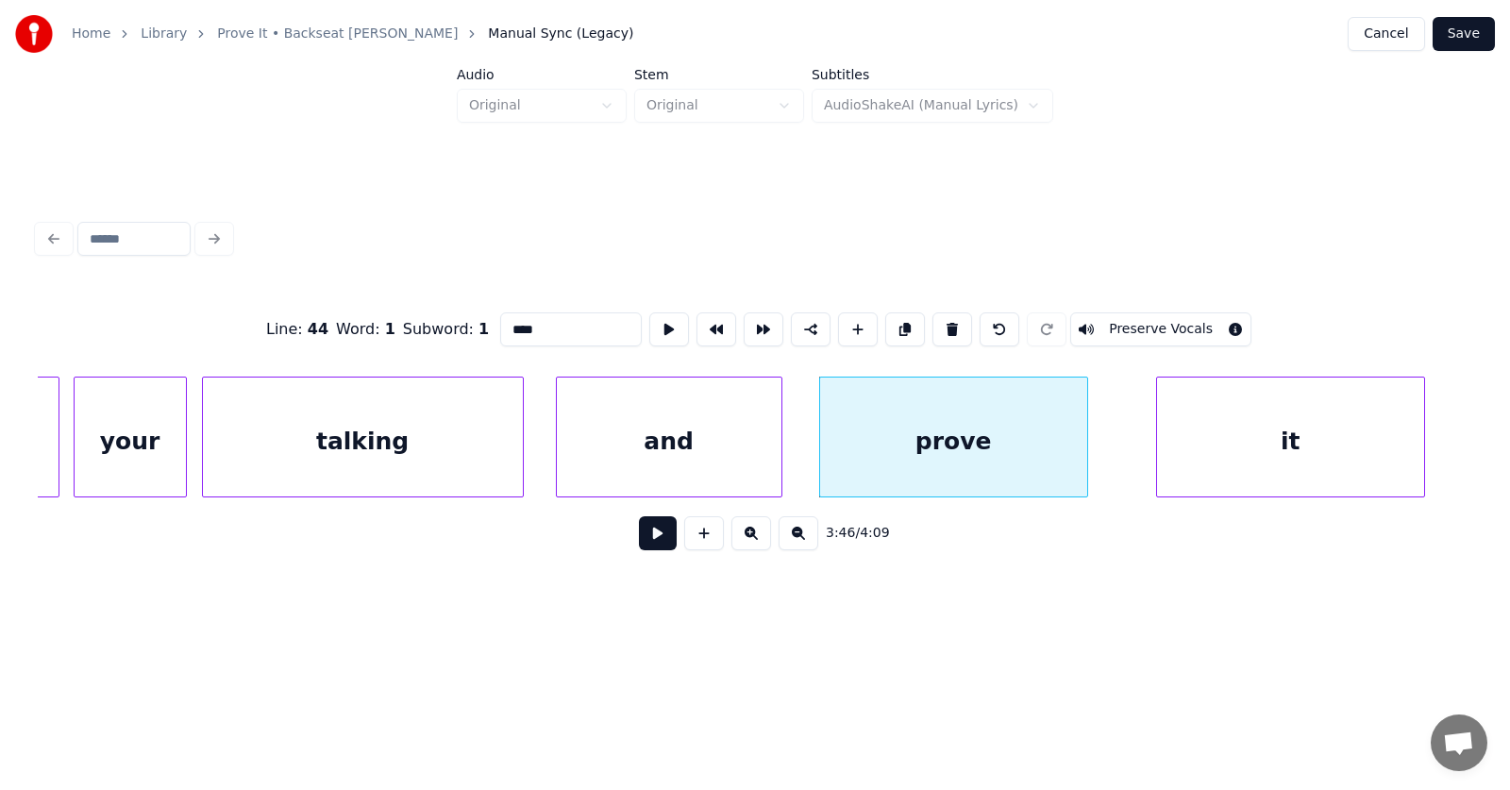
click at [1295, 445] on div "it" at bounding box center [1290, 441] width 267 height 128
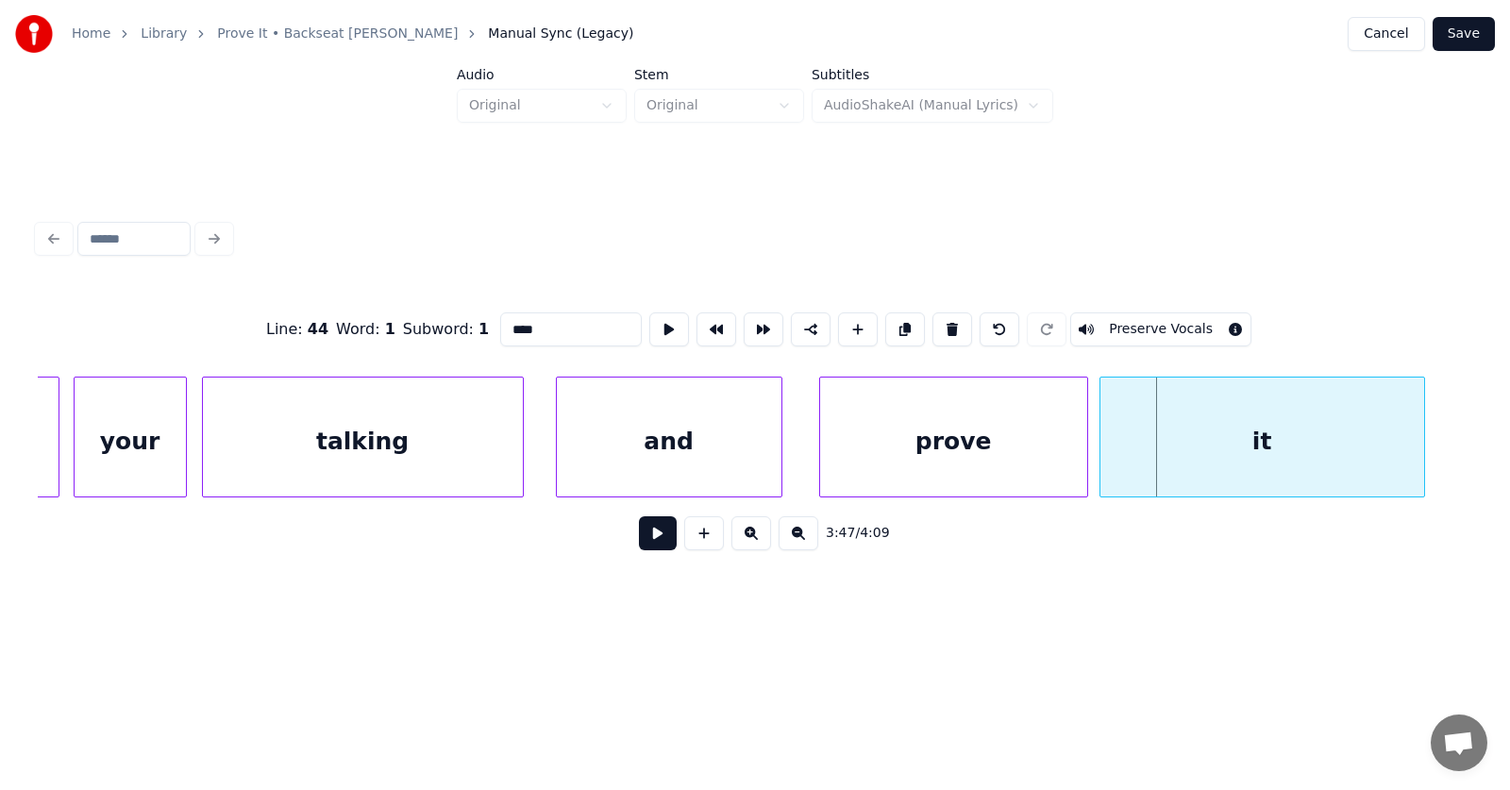
click at [1102, 454] on div at bounding box center [1103, 436] width 6 height 119
click at [1431, 446] on div at bounding box center [1429, 436] width 6 height 119
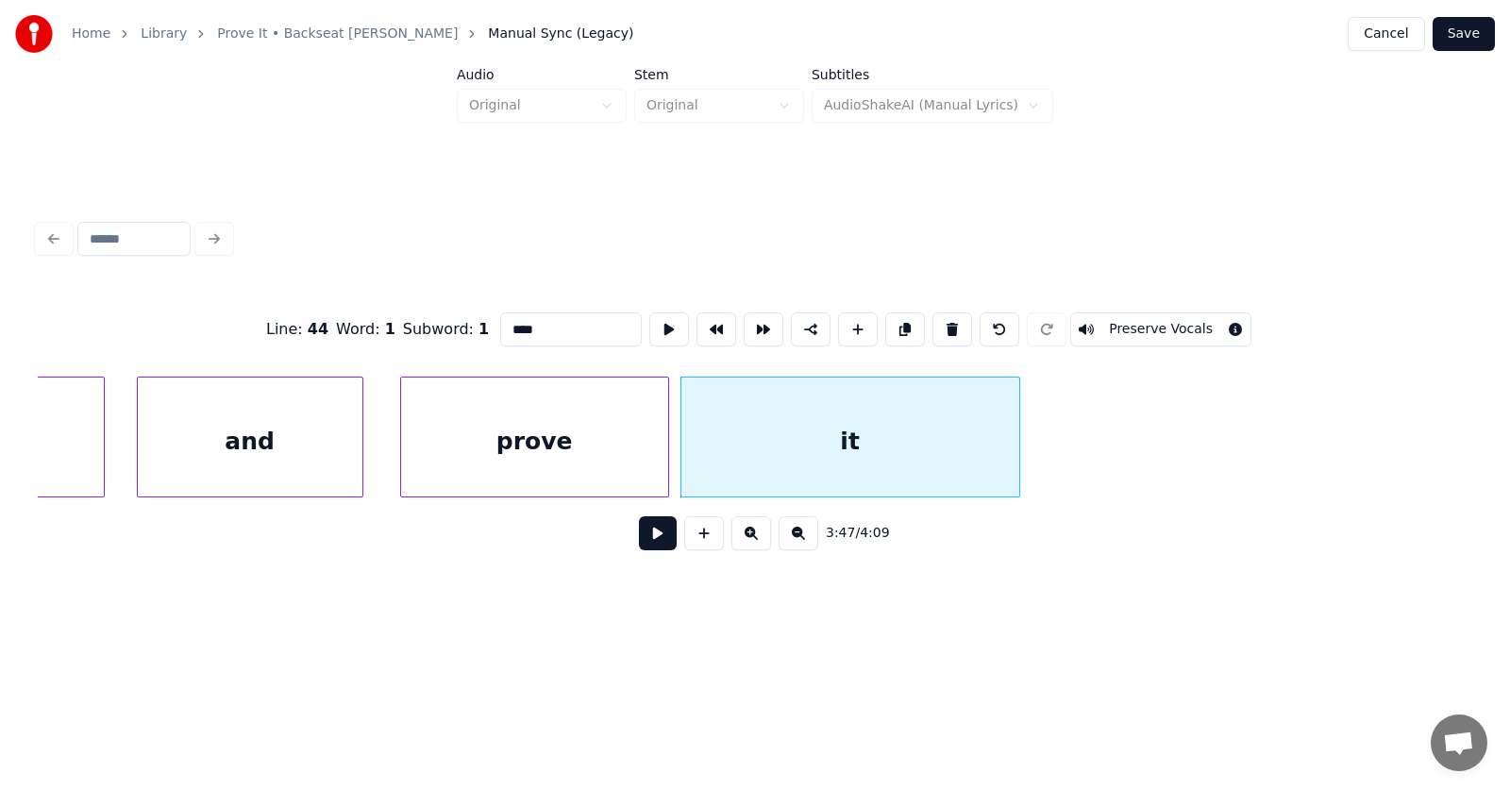
click at [926, 448] on div "it" at bounding box center [850, 441] width 338 height 128
type input "**"
click at [639, 545] on button at bounding box center [658, 533] width 38 height 34
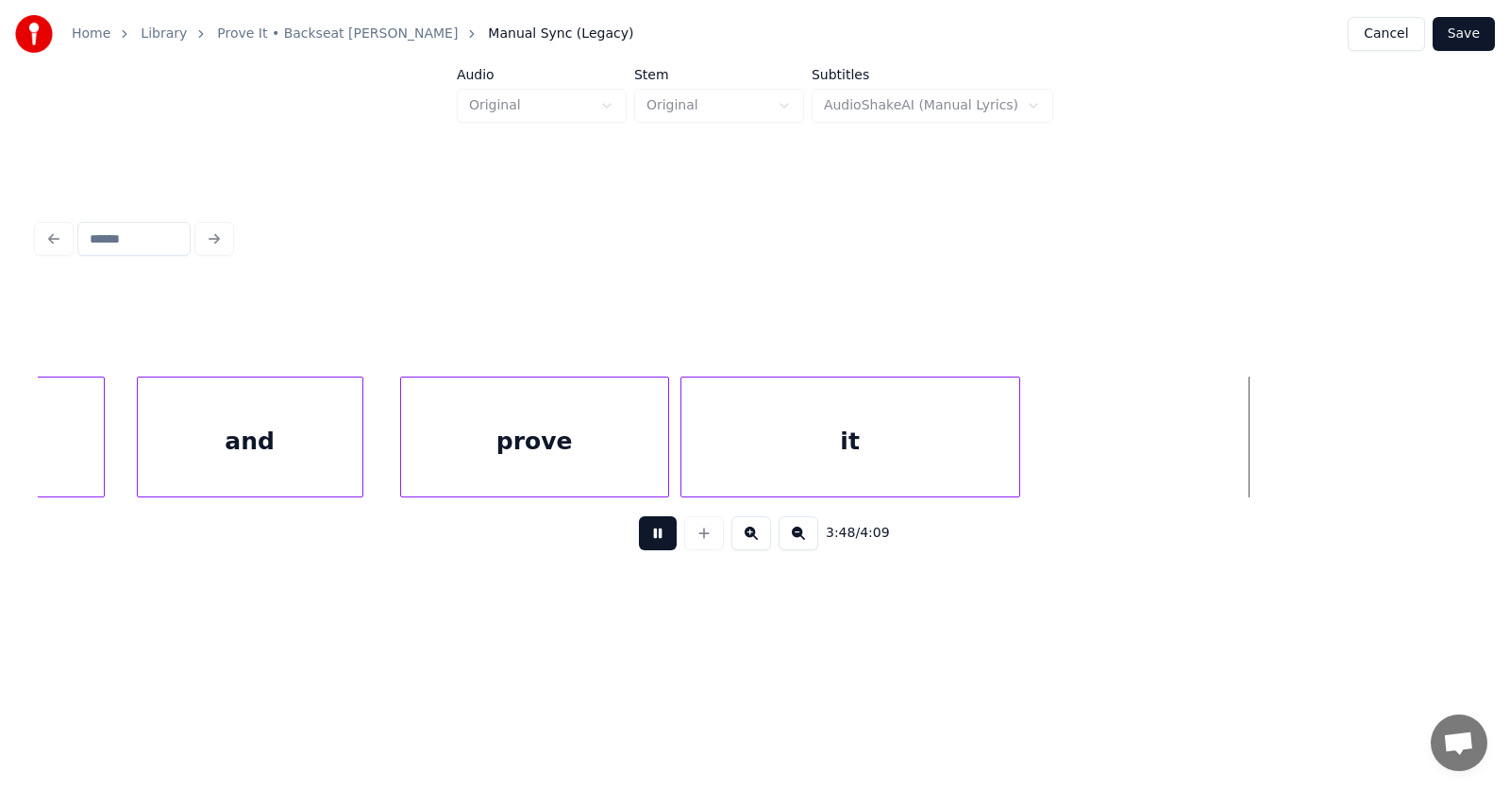
click at [639, 544] on button at bounding box center [658, 533] width 38 height 34
click at [750, 427] on div "it" at bounding box center [850, 441] width 338 height 128
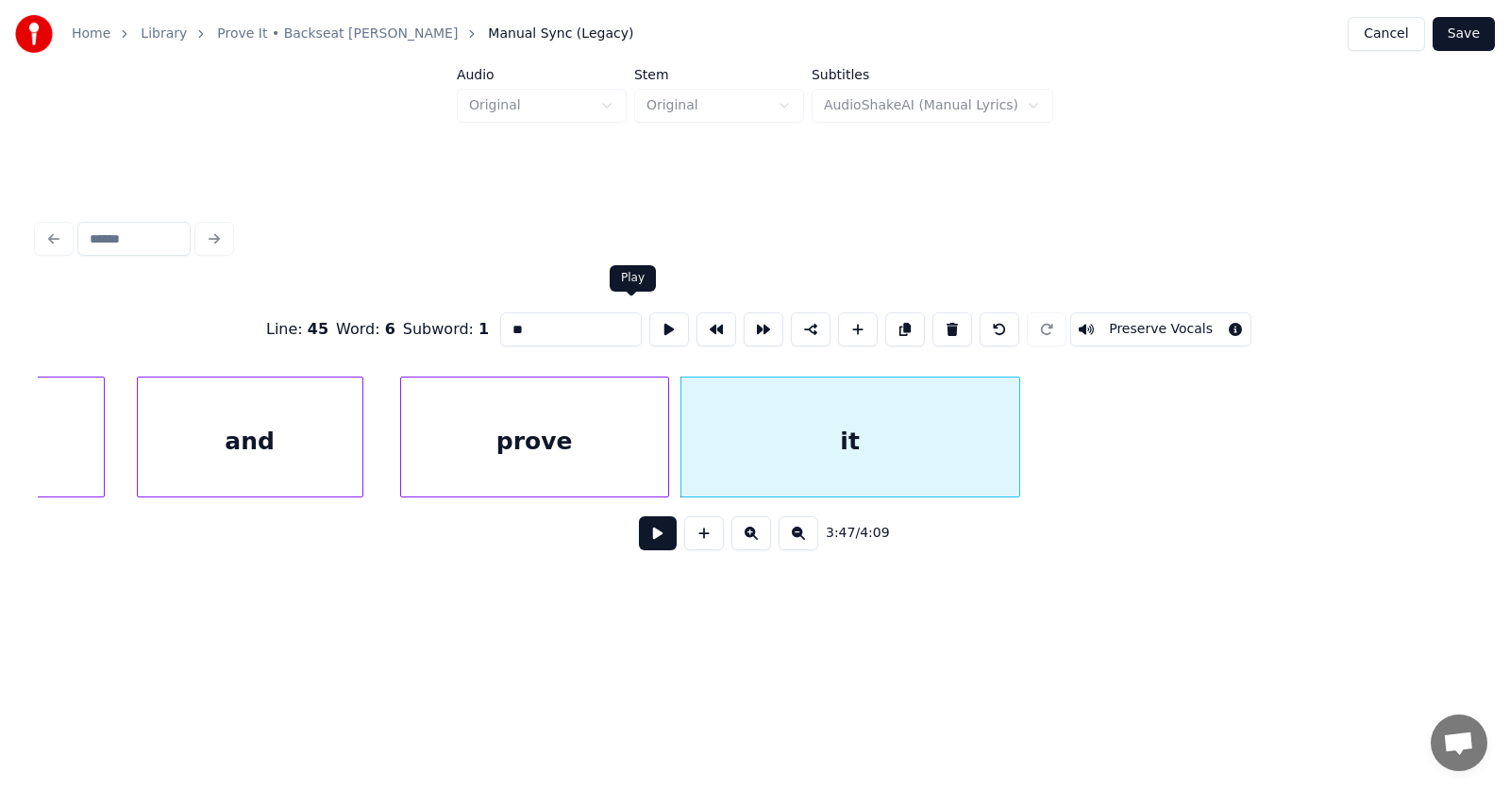
click at [649, 312] on button at bounding box center [669, 329] width 40 height 34
click at [736, 447] on div at bounding box center [739, 436] width 6 height 119
click at [718, 450] on div at bounding box center [716, 436] width 6 height 119
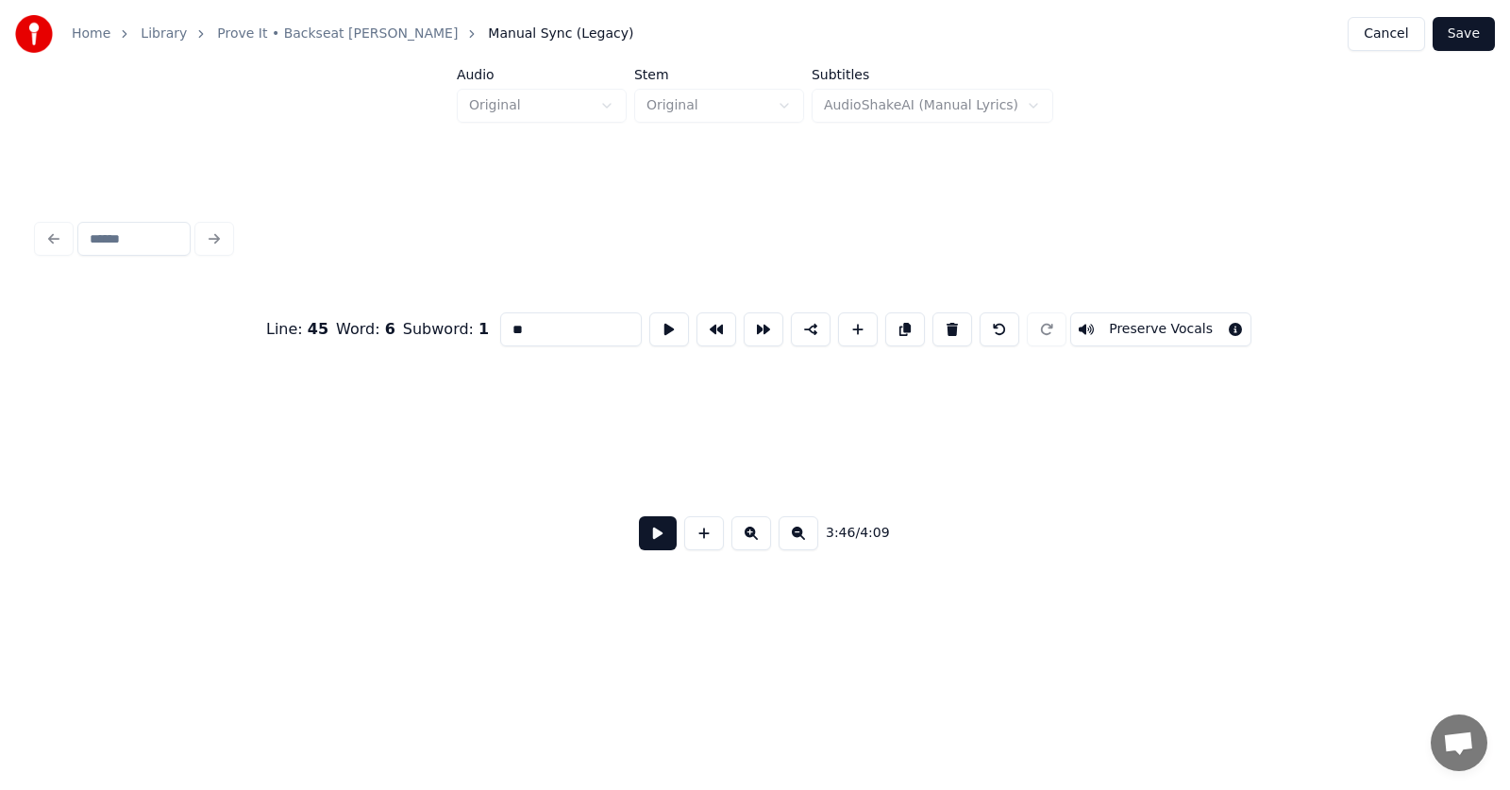
scroll to position [0, 160936]
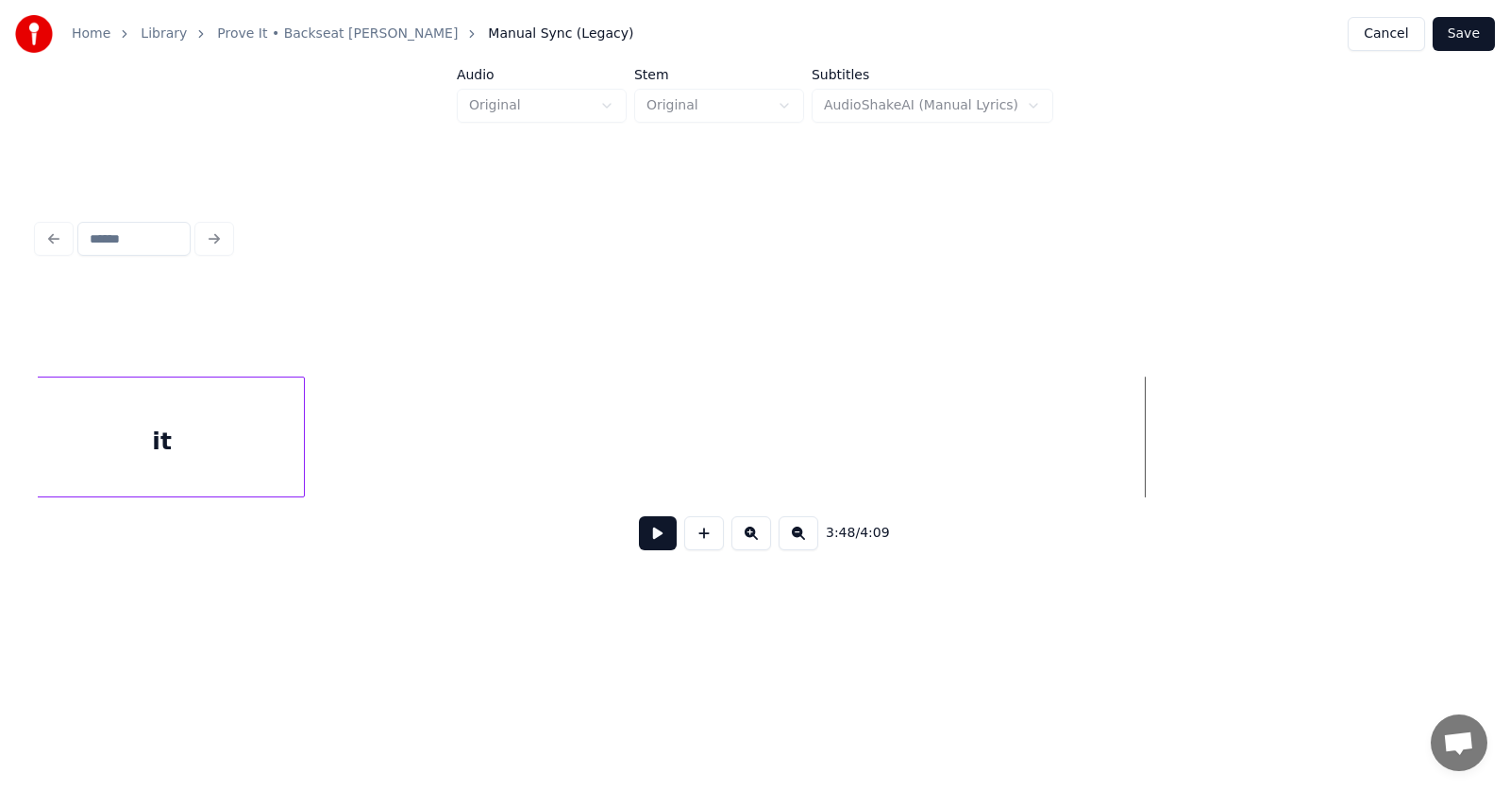
click at [658, 539] on button at bounding box center [658, 533] width 38 height 34
click at [649, 541] on button at bounding box center [658, 533] width 38 height 34
click at [1478, 34] on button "Save" at bounding box center [1463, 34] width 62 height 34
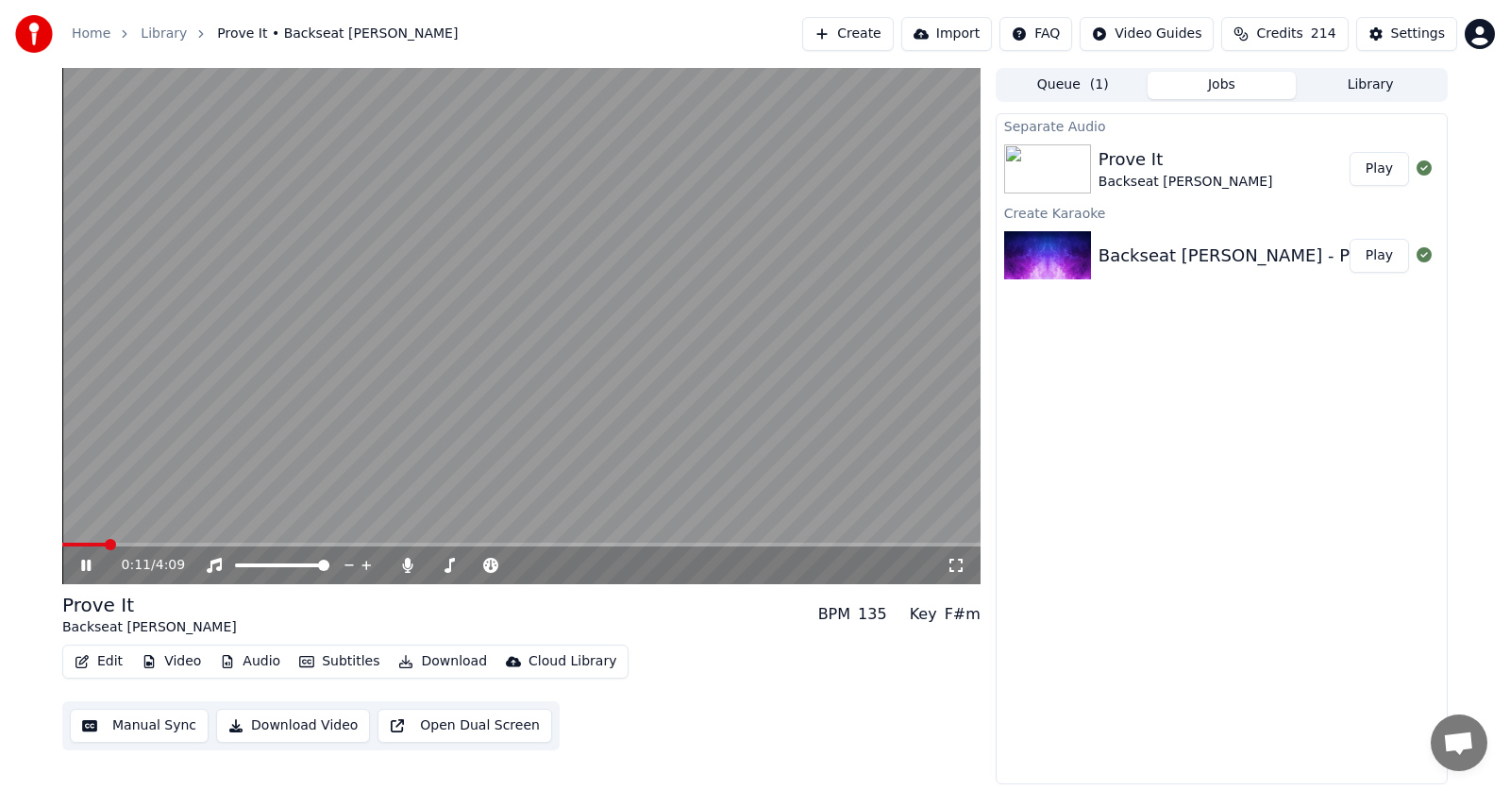
click at [254, 663] on button "Audio" at bounding box center [249, 661] width 75 height 26
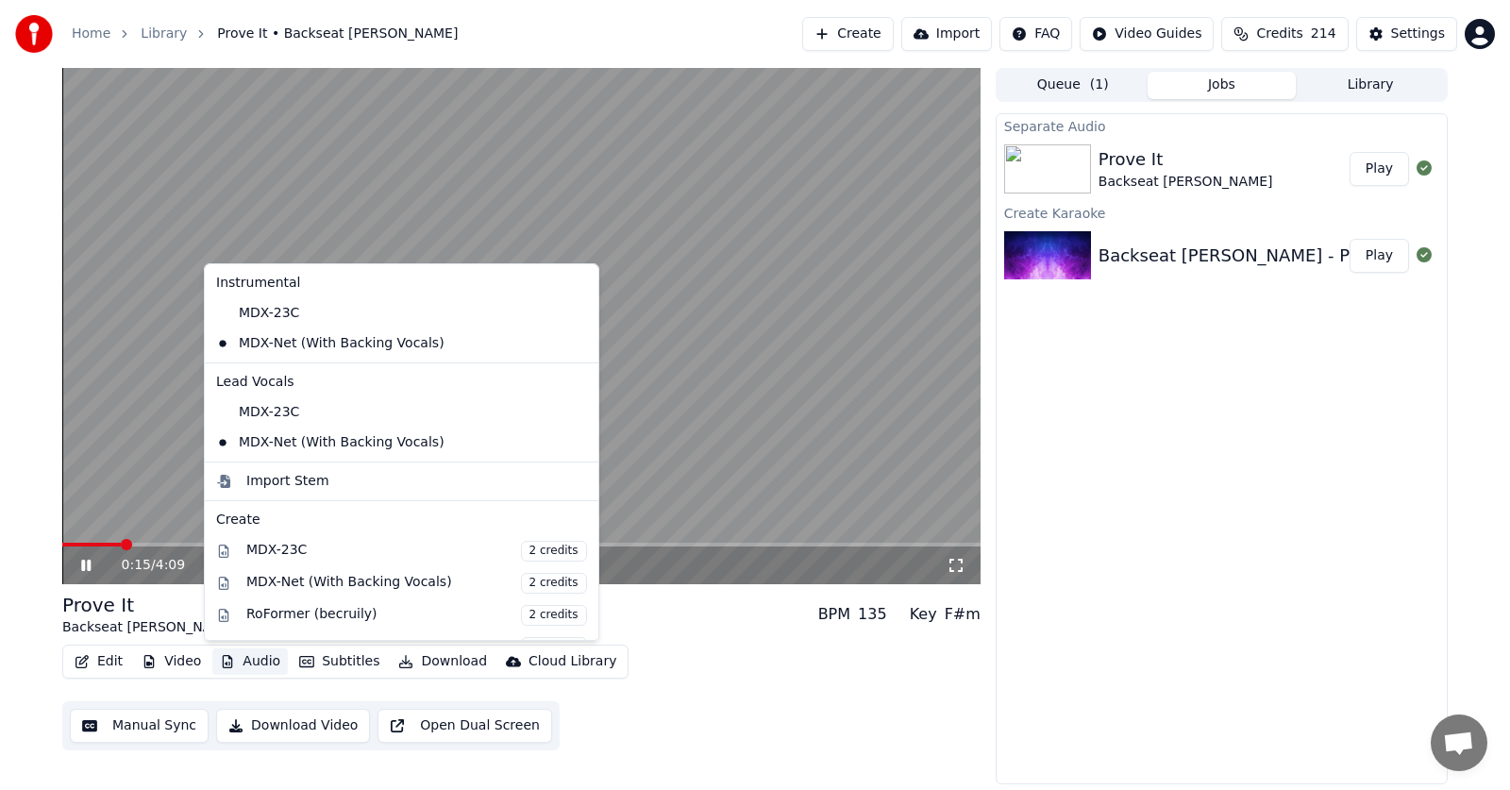
click at [1152, 494] on div "Separate Audio Prove It Backseat [PERSON_NAME] Play Create Karaoke Backseat [PE…" at bounding box center [1222, 448] width 452 height 671
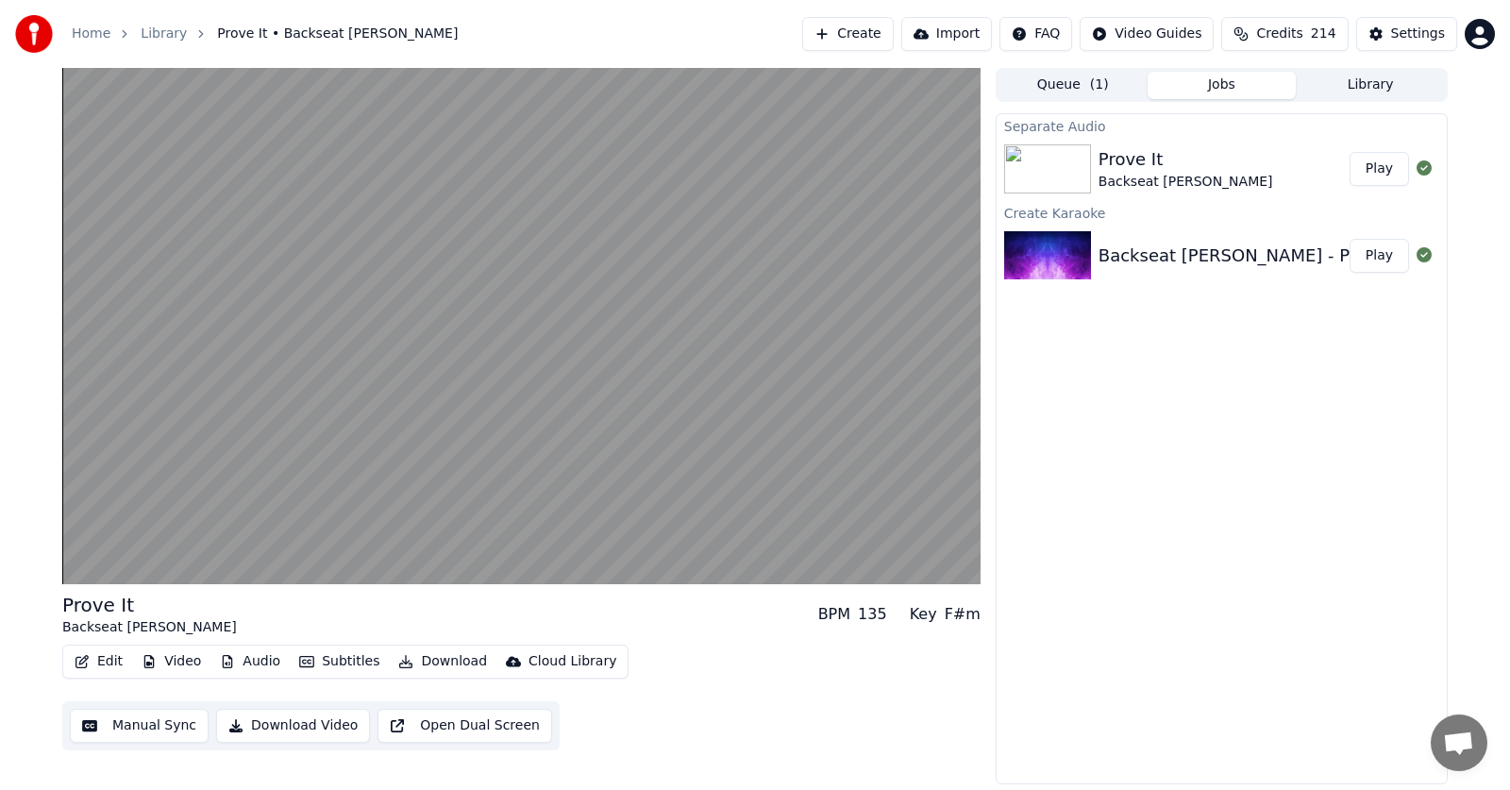
click at [330, 661] on button "Subtitles" at bounding box center [339, 661] width 95 height 26
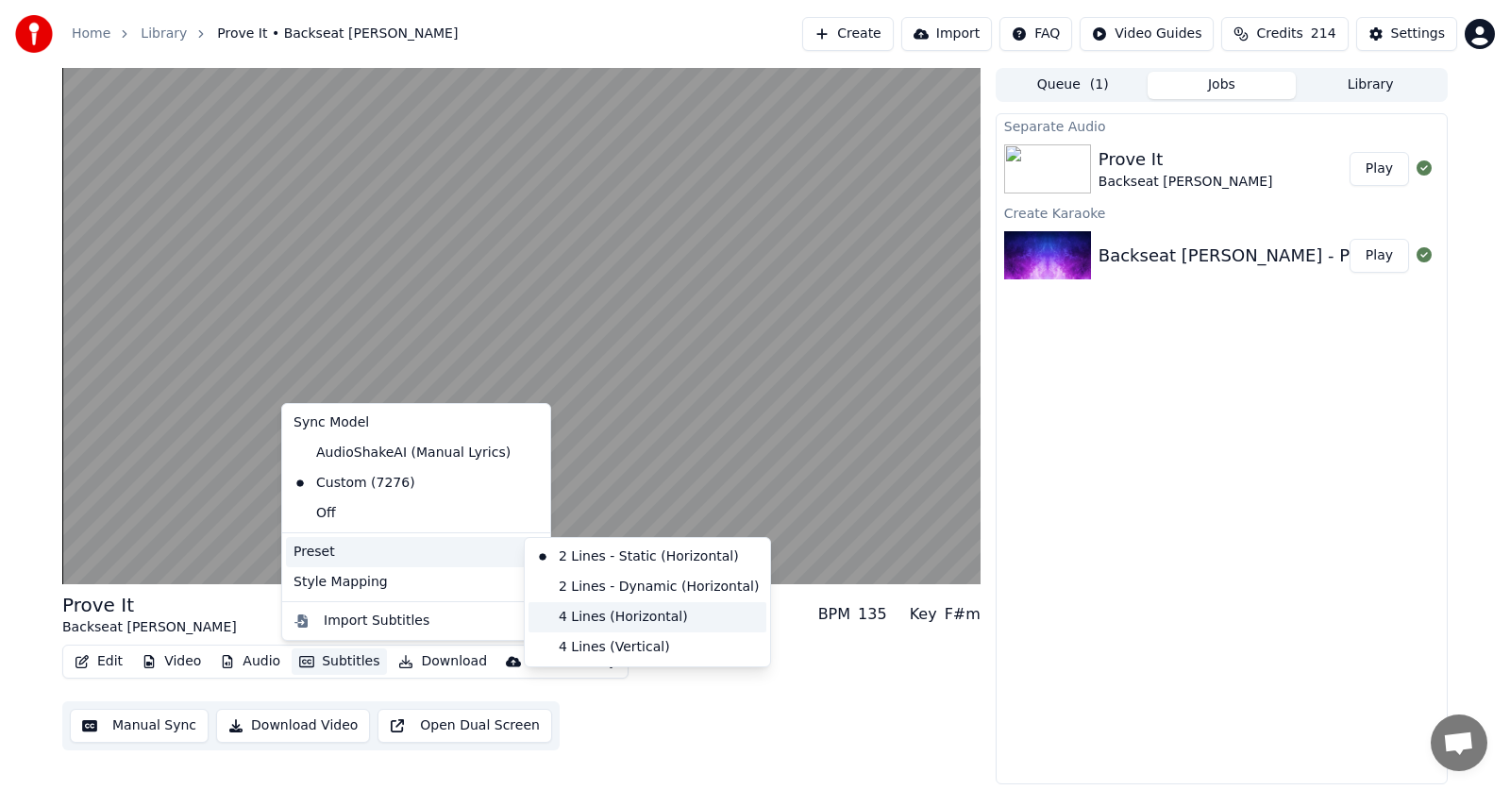
click at [616, 614] on div "4 Lines (Horizontal)" at bounding box center [647, 617] width 238 height 30
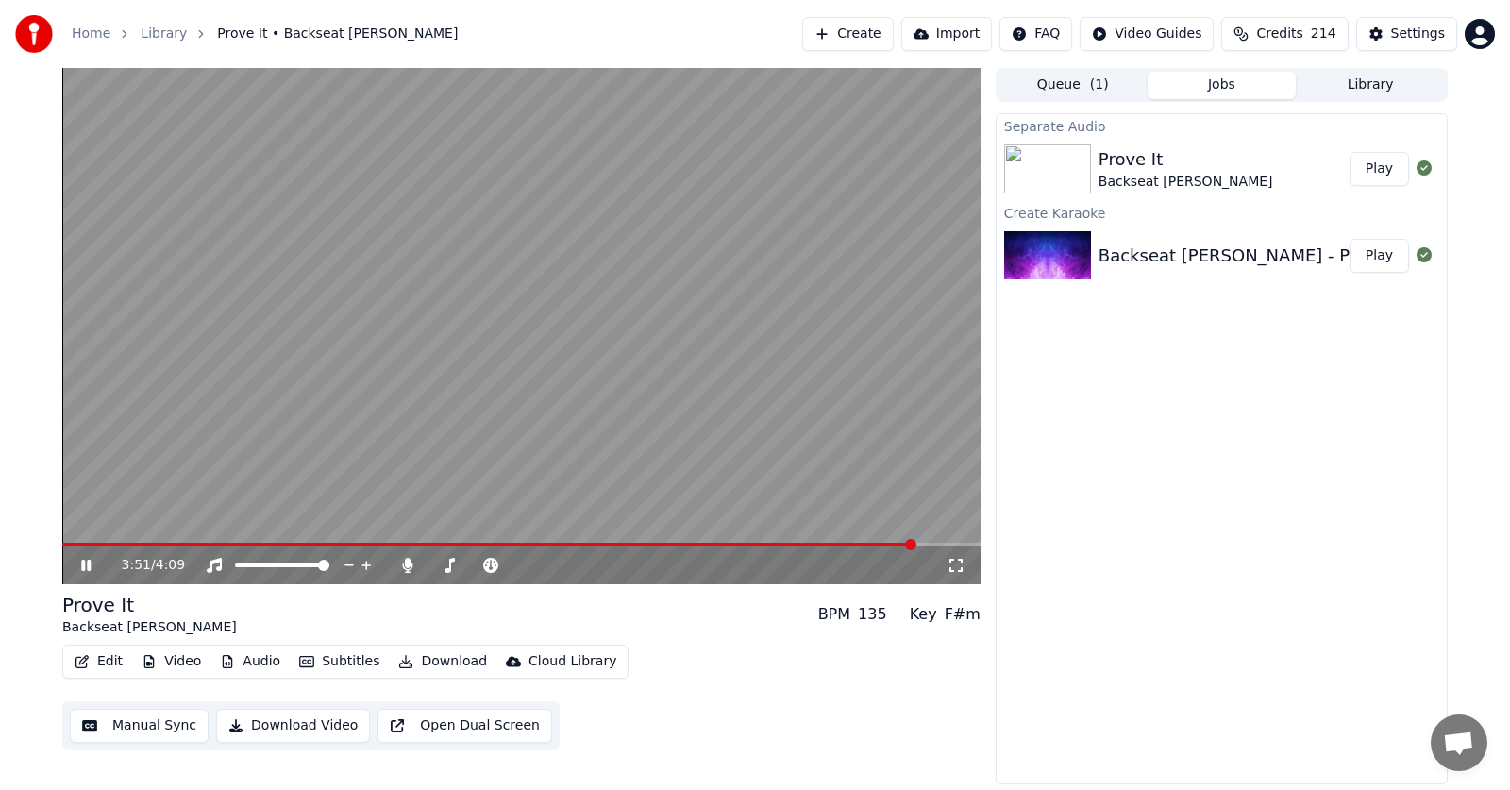
click at [84, 566] on icon at bounding box center [85, 565] width 9 height 11
click at [406, 562] on icon at bounding box center [407, 565] width 10 height 15
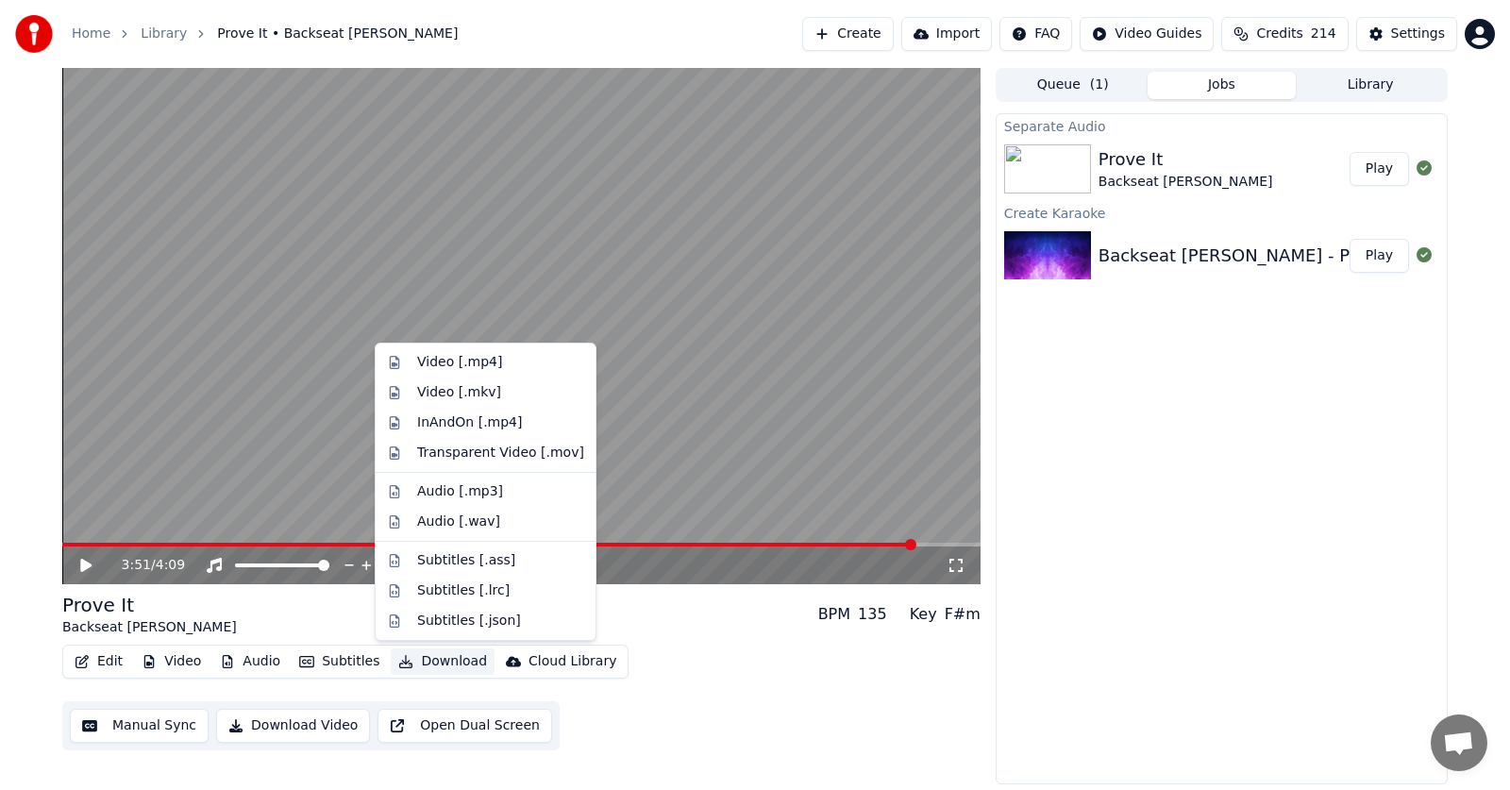
click at [433, 663] on button "Download" at bounding box center [443, 661] width 104 height 26
click at [432, 362] on div "Video [.mp4]" at bounding box center [459, 362] width 85 height 19
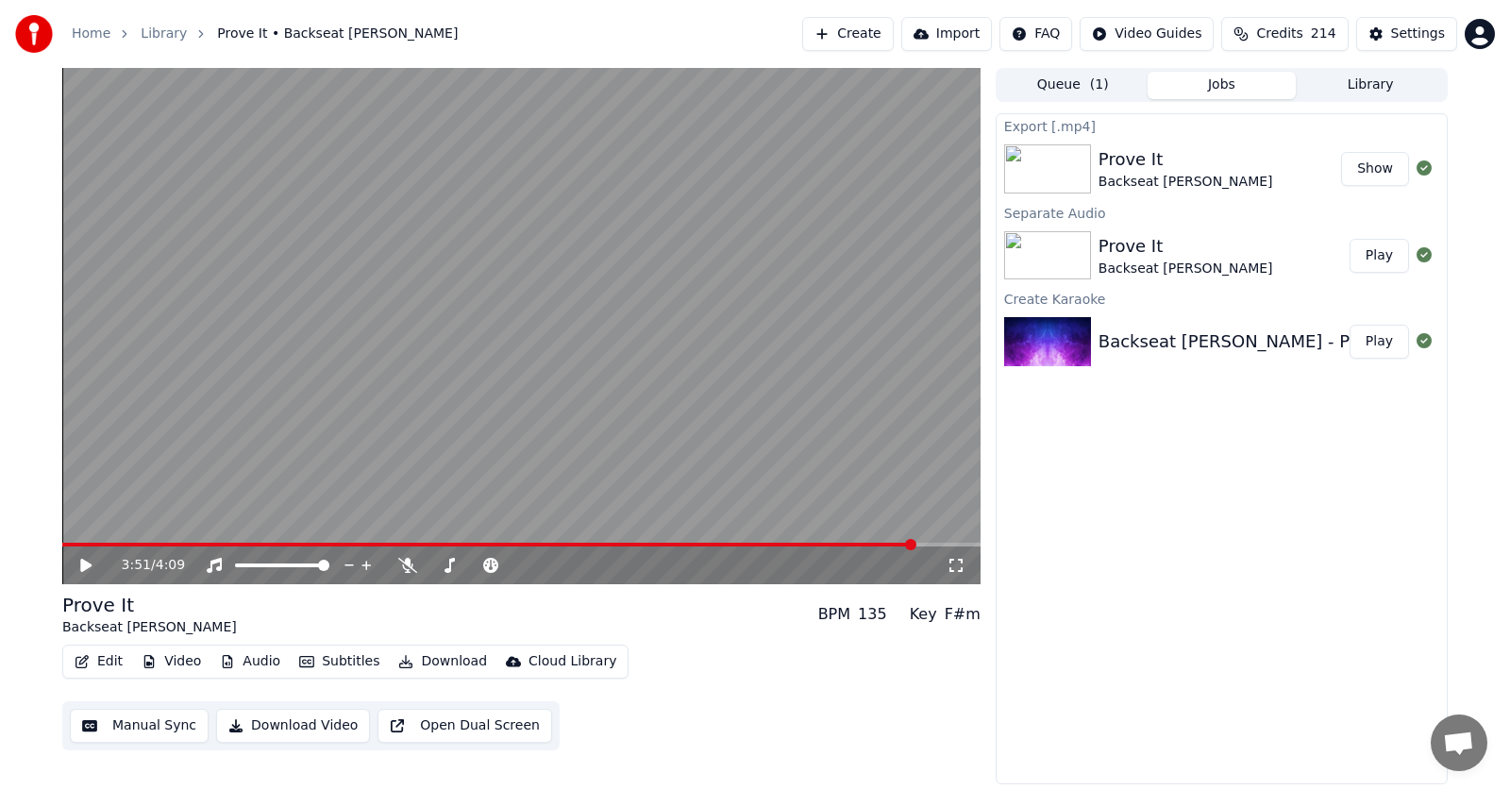
click at [818, 31] on button "Create" at bounding box center [848, 34] width 92 height 34
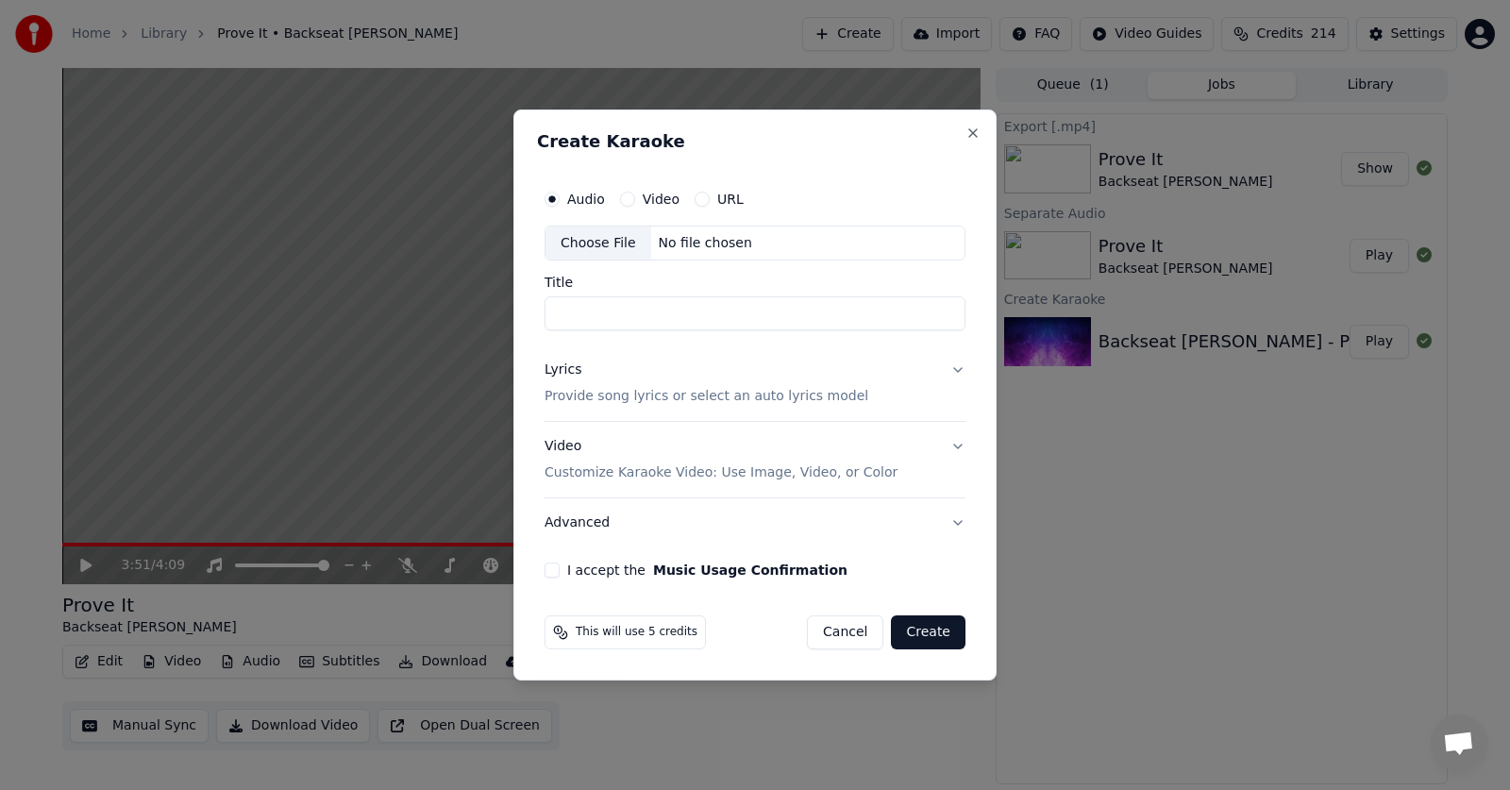
click at [697, 196] on button "URL" at bounding box center [702, 199] width 15 height 15
click at [939, 238] on button "button" at bounding box center [947, 242] width 38 height 34
type input "**********"
click at [728, 602] on form "**********" at bounding box center [755, 415] width 436 height 487
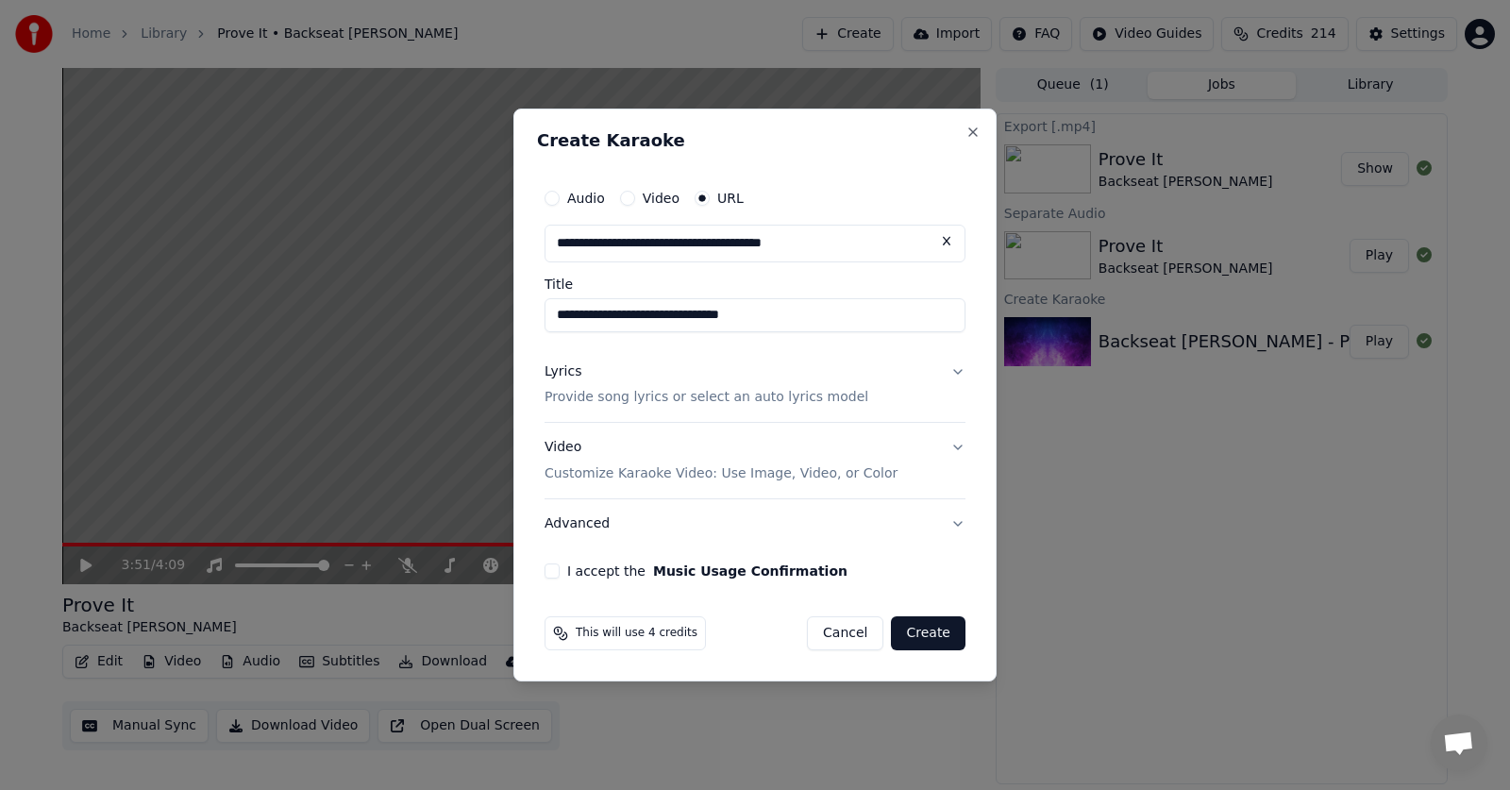
click at [955, 372] on button "Lyrics Provide song lyrics or select an auto lyrics model" at bounding box center [754, 384] width 421 height 75
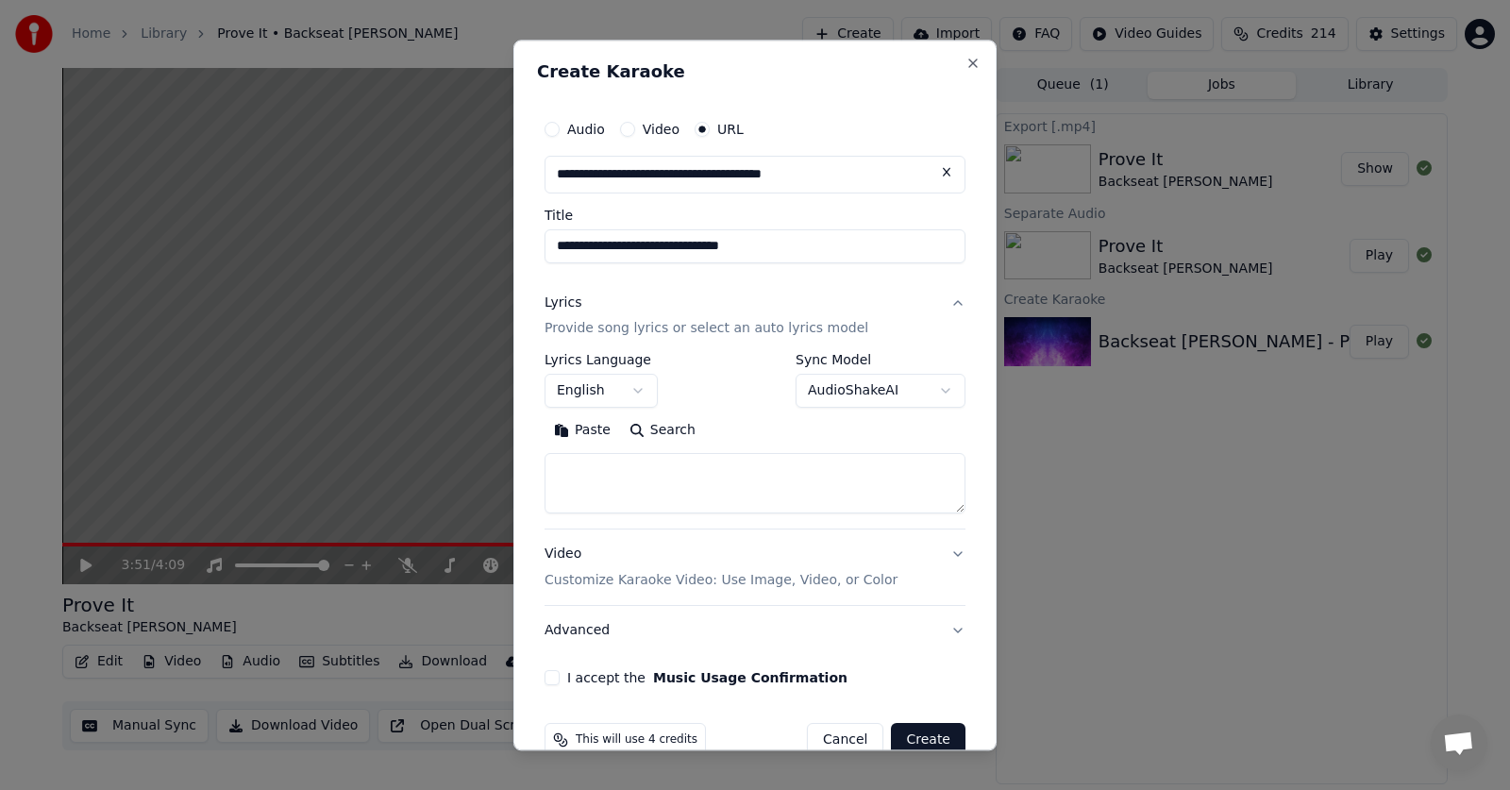
click at [562, 428] on button "Paste" at bounding box center [581, 431] width 75 height 30
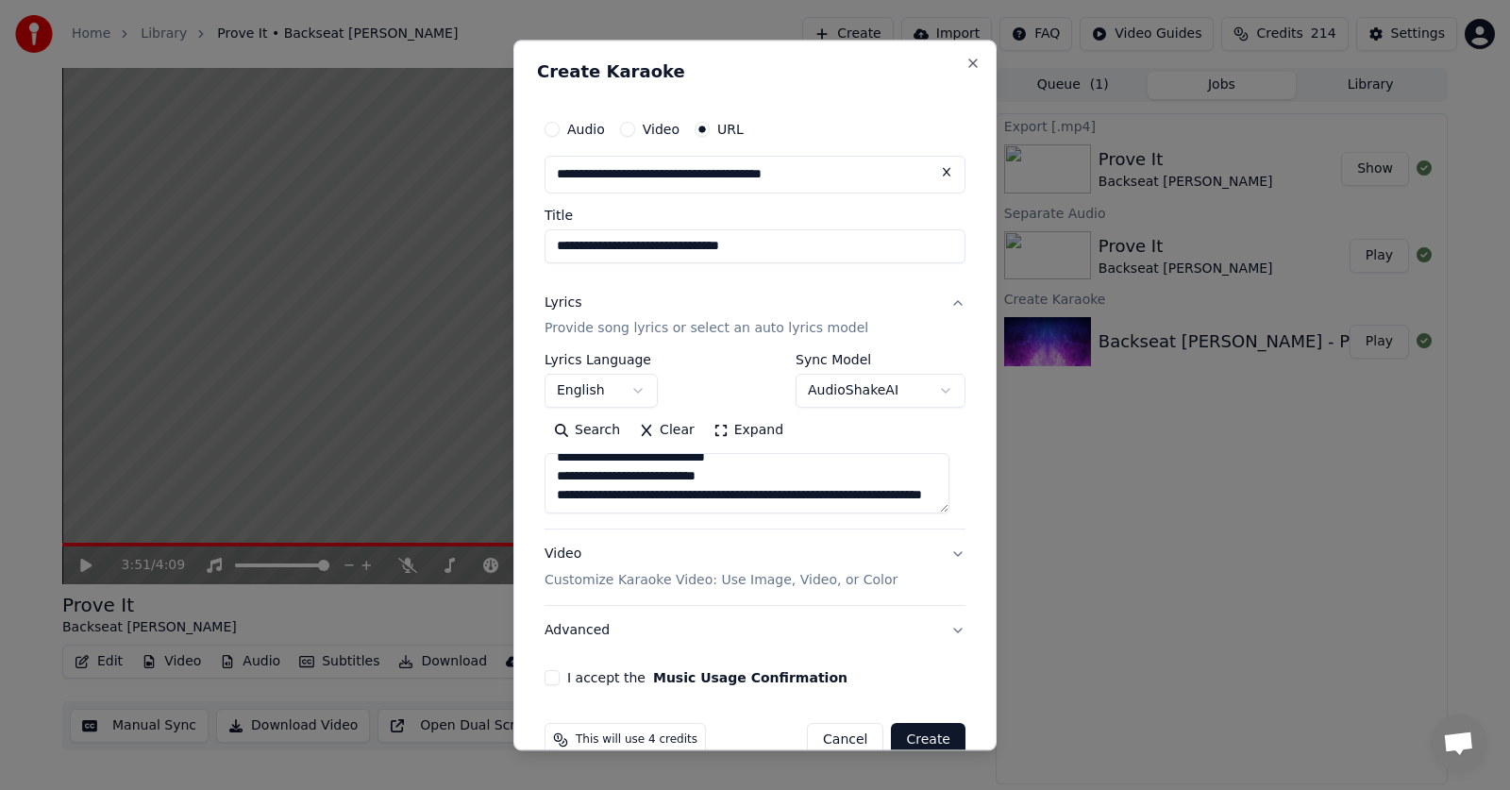
scroll to position [38, 0]
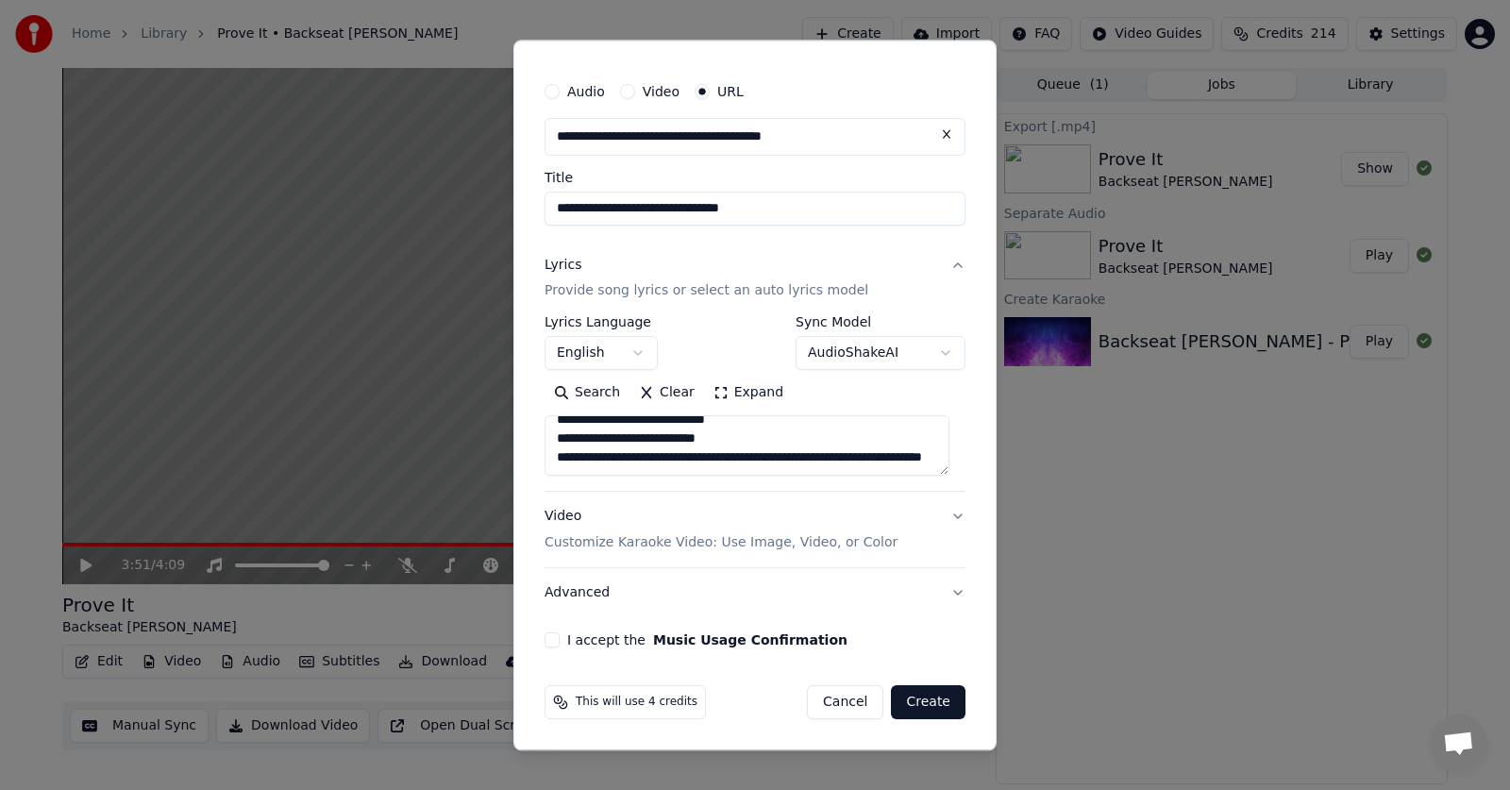
drag, startPoint x: 556, startPoint y: 439, endPoint x: 687, endPoint y: 462, distance: 133.3
click at [687, 462] on textarea "**********" at bounding box center [746, 446] width 405 height 60
drag, startPoint x: 745, startPoint y: 445, endPoint x: 546, endPoint y: 424, distance: 199.3
click at [546, 424] on textarea "**********" at bounding box center [746, 446] width 405 height 60
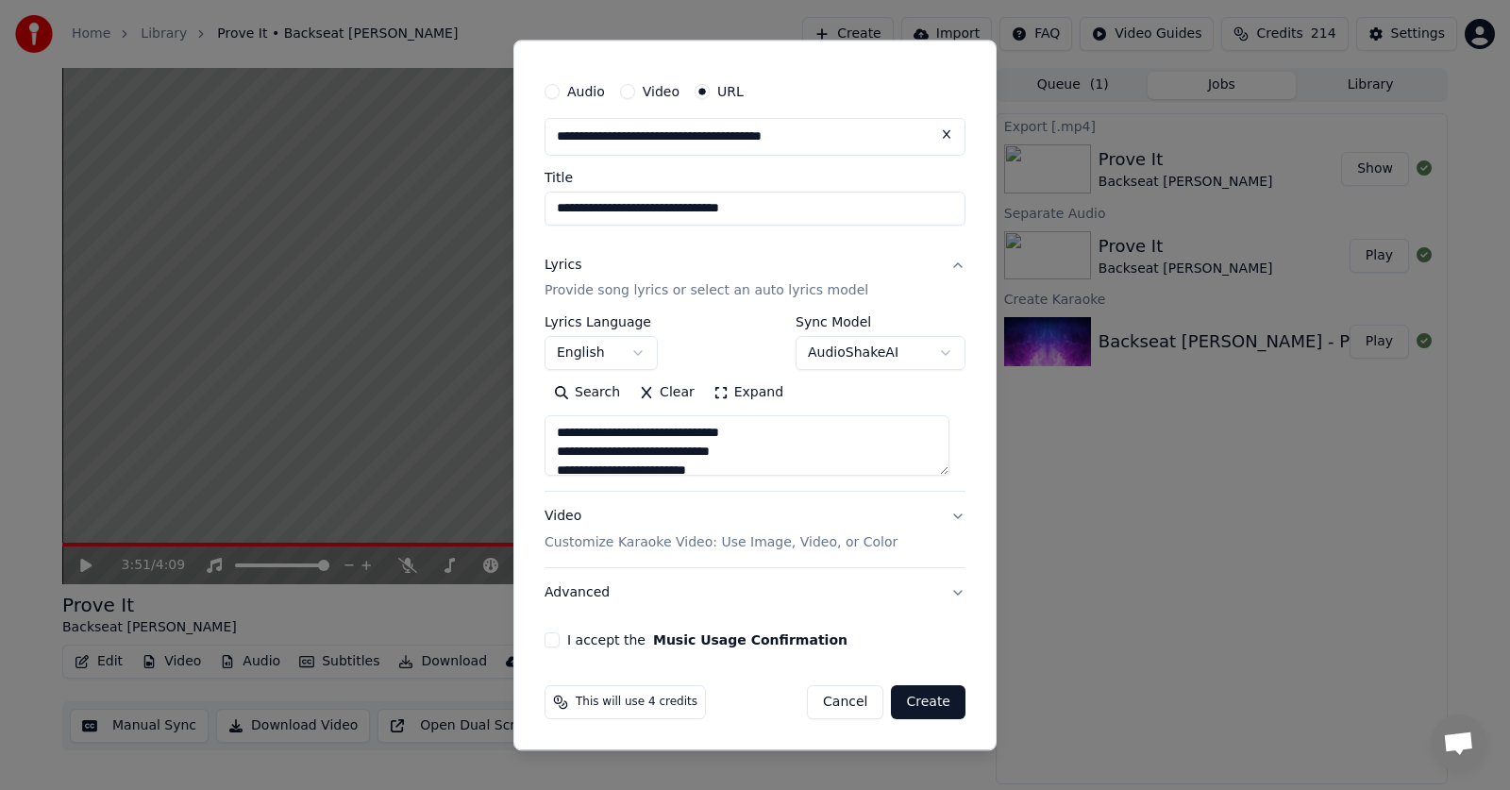
type textarea "**********"
click at [551, 637] on button "I accept the Music Usage Confirmation" at bounding box center [551, 640] width 15 height 15
click at [664, 392] on button "Clear" at bounding box center [666, 393] width 75 height 30
click at [580, 392] on button "Paste" at bounding box center [581, 393] width 75 height 30
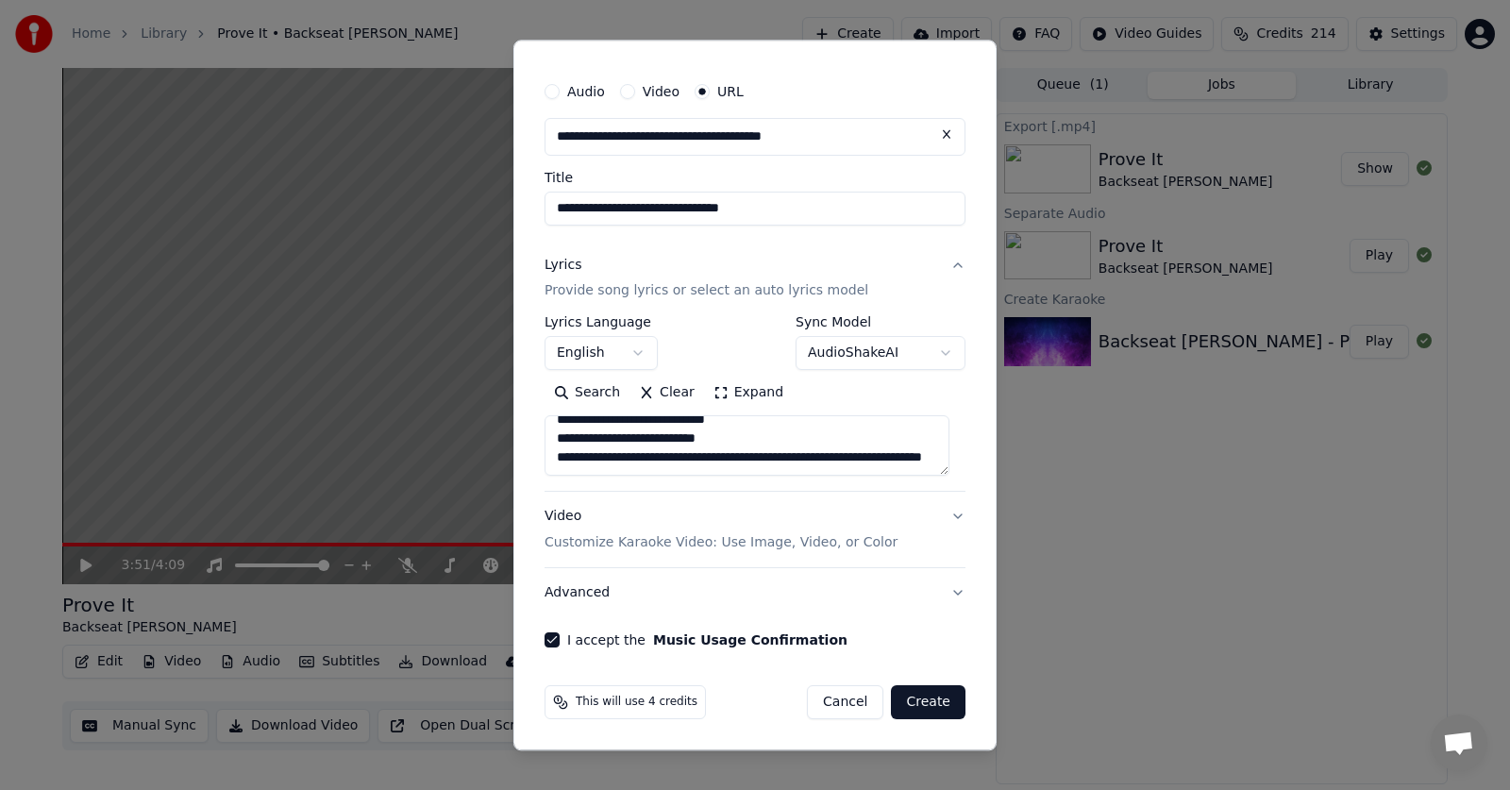
scroll to position [126, 0]
type textarea "**********"
drag, startPoint x: 685, startPoint y: 469, endPoint x: 537, endPoint y: 408, distance: 160.3
click at [537, 408] on div "**********" at bounding box center [755, 360] width 436 height 591
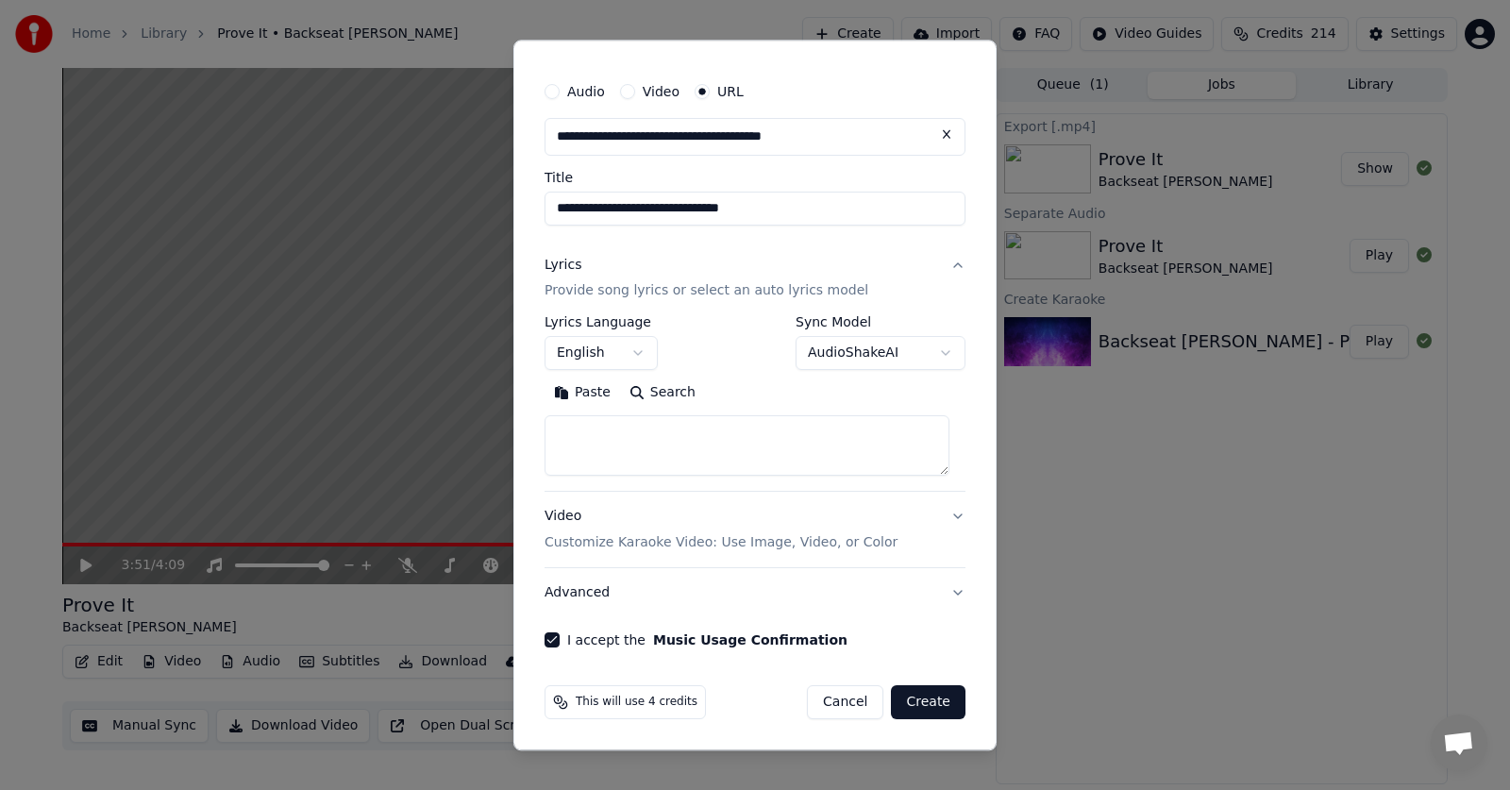
click at [930, 352] on button "AudioShakeAI" at bounding box center [880, 354] width 170 height 34
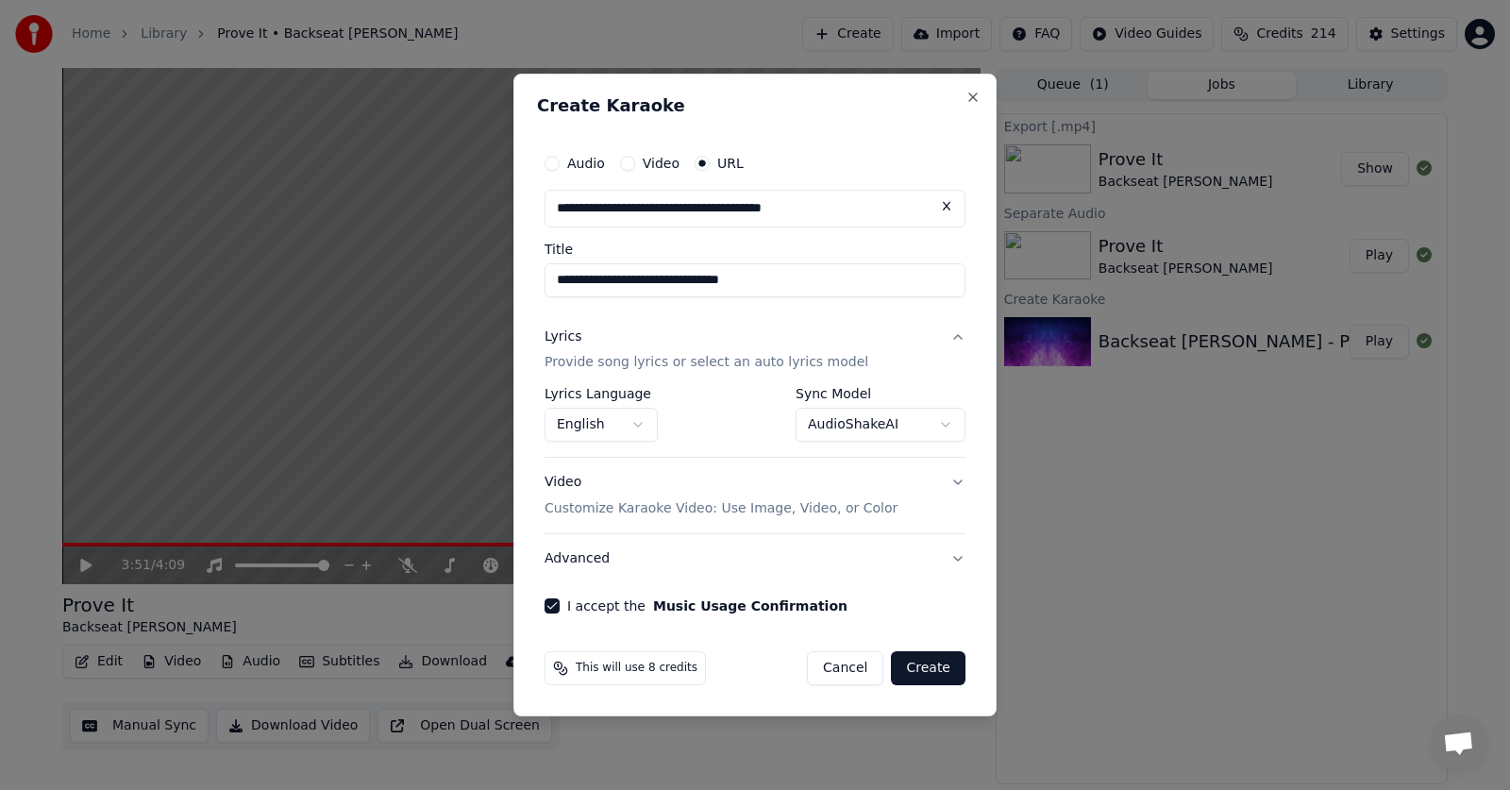
click at [925, 674] on button "Create" at bounding box center [928, 668] width 75 height 34
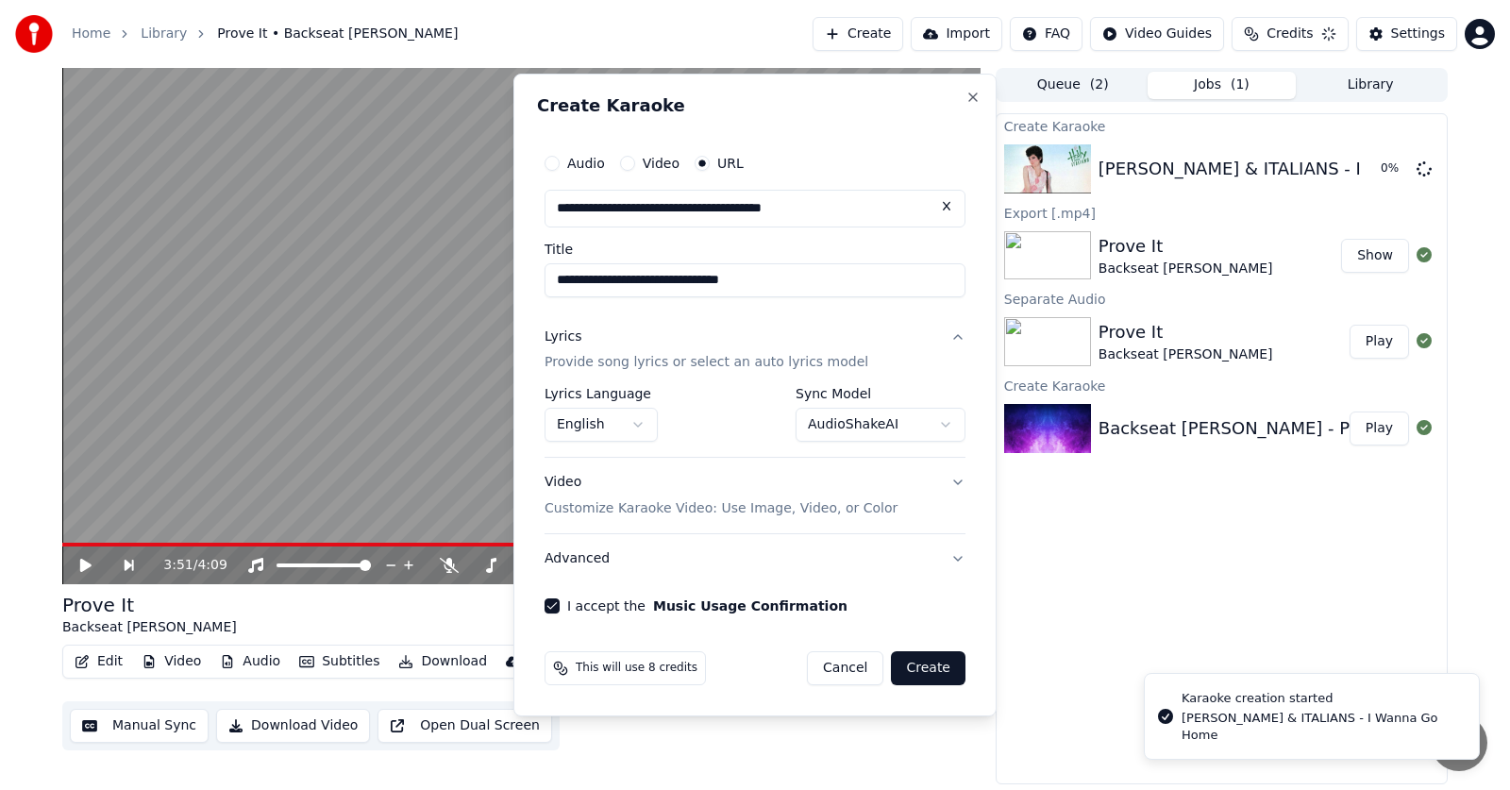
select select "**********"
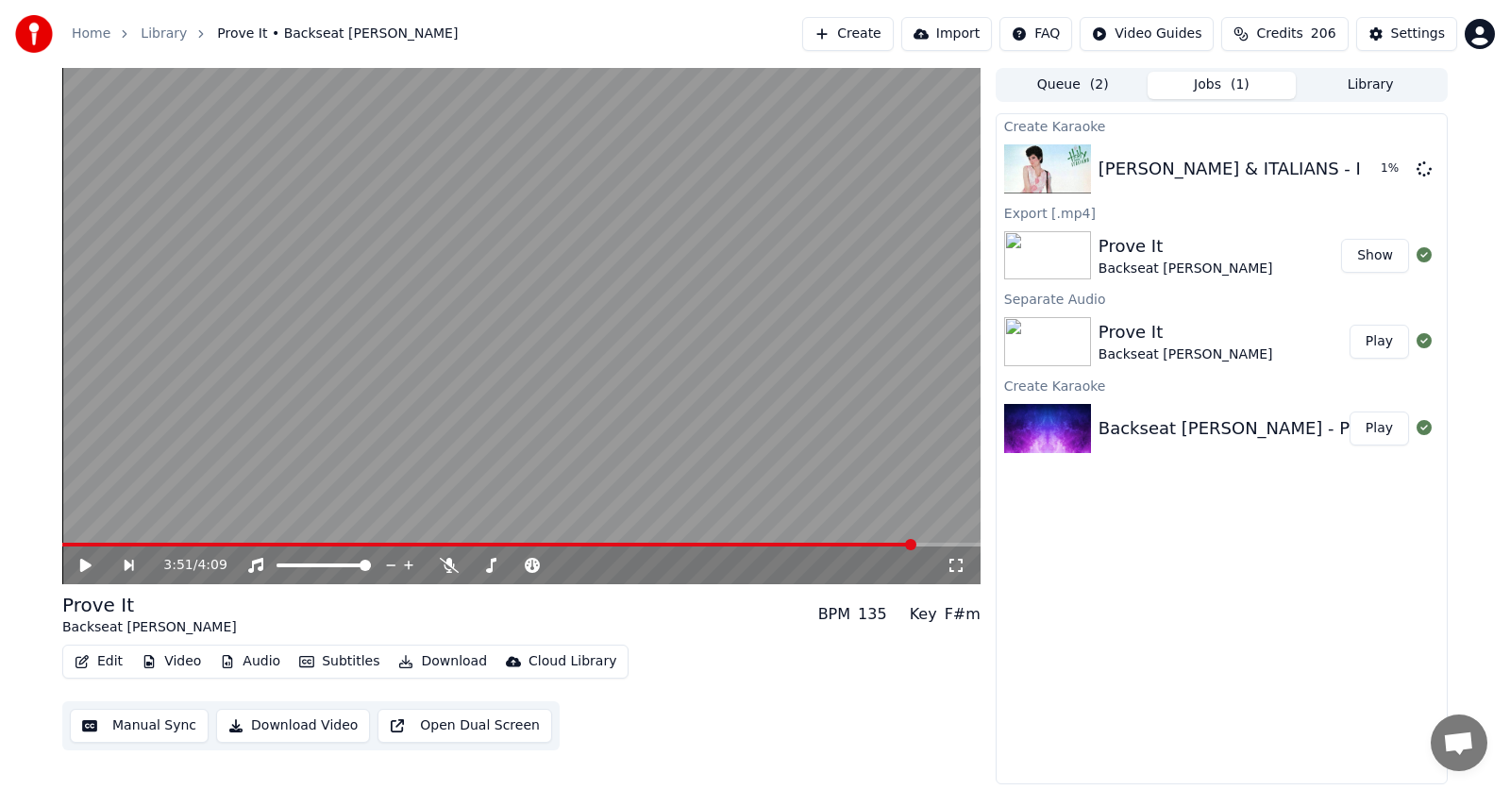
click at [1369, 252] on button "Show" at bounding box center [1375, 256] width 68 height 34
click at [1503, 578] on div "3:51 / 4:09 Prove It Backseat [PERSON_NAME] BPM 135 Key F#m Edit Video Audio Su…" at bounding box center [755, 426] width 1510 height 716
click at [840, 31] on button "Create" at bounding box center [848, 34] width 92 height 34
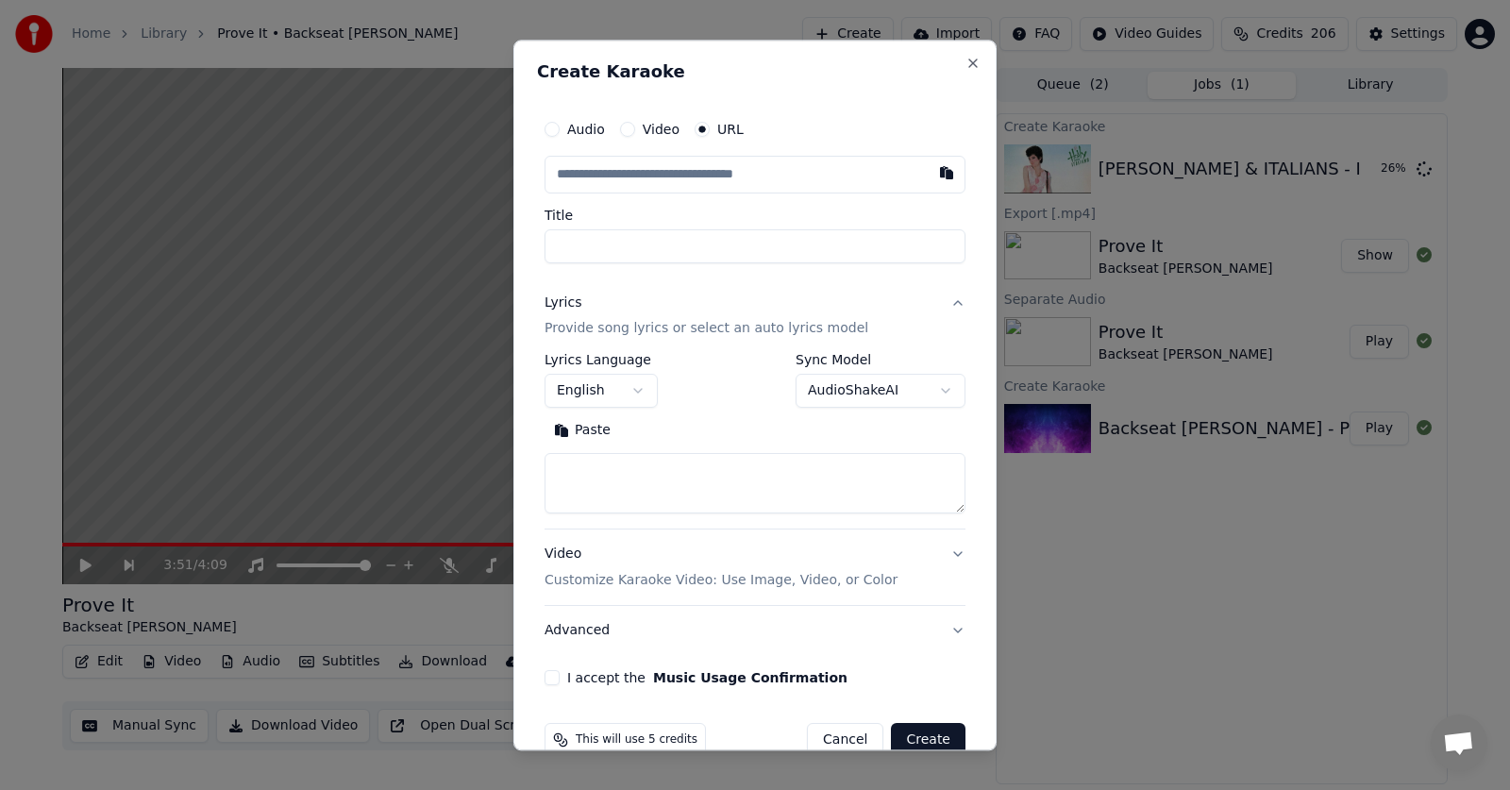
click at [555, 128] on button "Audio" at bounding box center [551, 129] width 15 height 15
click at [588, 167] on div "Choose File" at bounding box center [598, 174] width 106 height 34
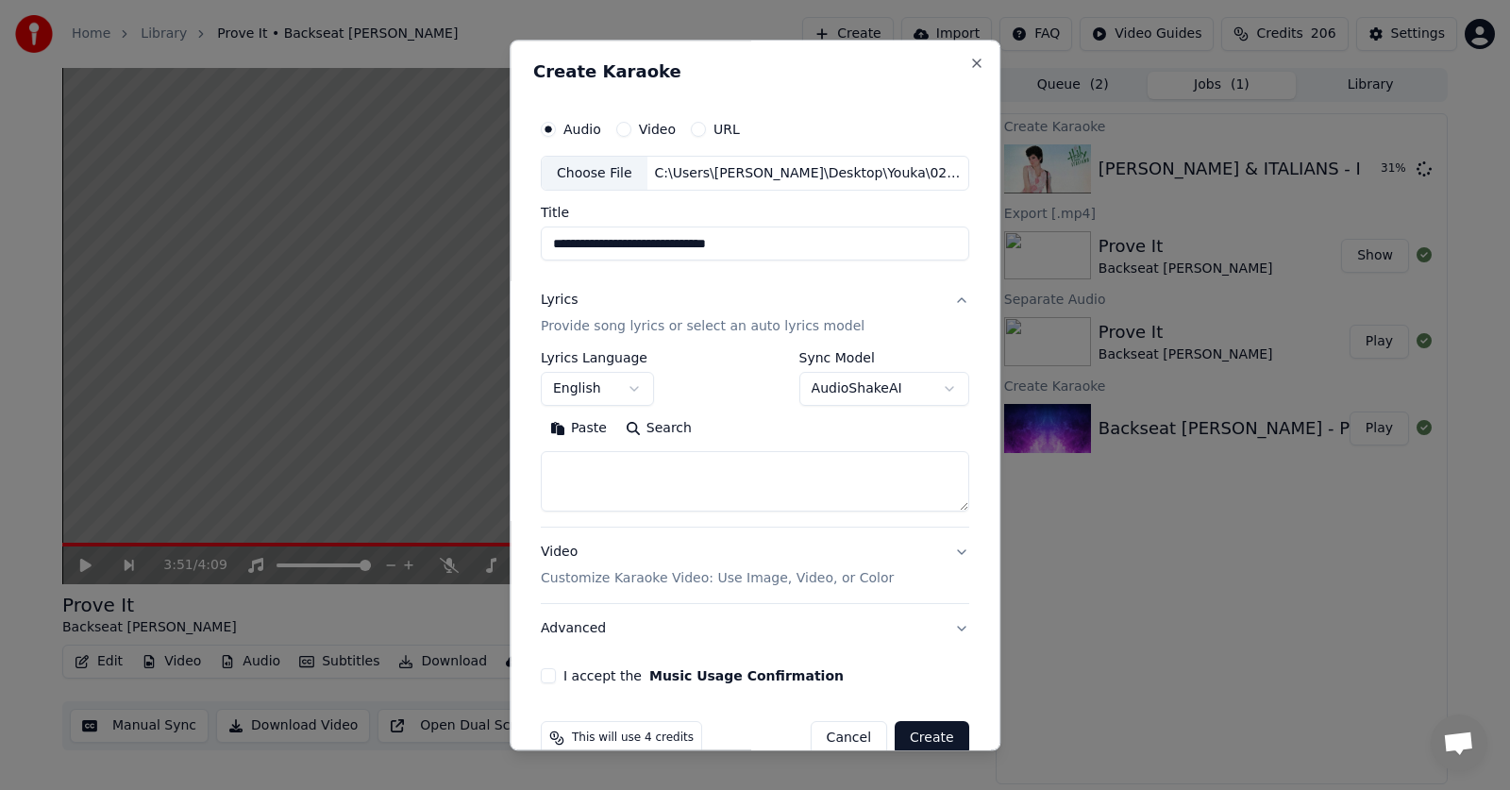
drag, startPoint x: 578, startPoint y: 243, endPoint x: 537, endPoint y: 247, distance: 40.8
click at [541, 247] on input "**********" at bounding box center [755, 244] width 428 height 34
type input "**********"
click at [583, 433] on button "Paste" at bounding box center [578, 429] width 75 height 30
click at [543, 678] on button "I accept the Music Usage Confirmation" at bounding box center [548, 676] width 15 height 15
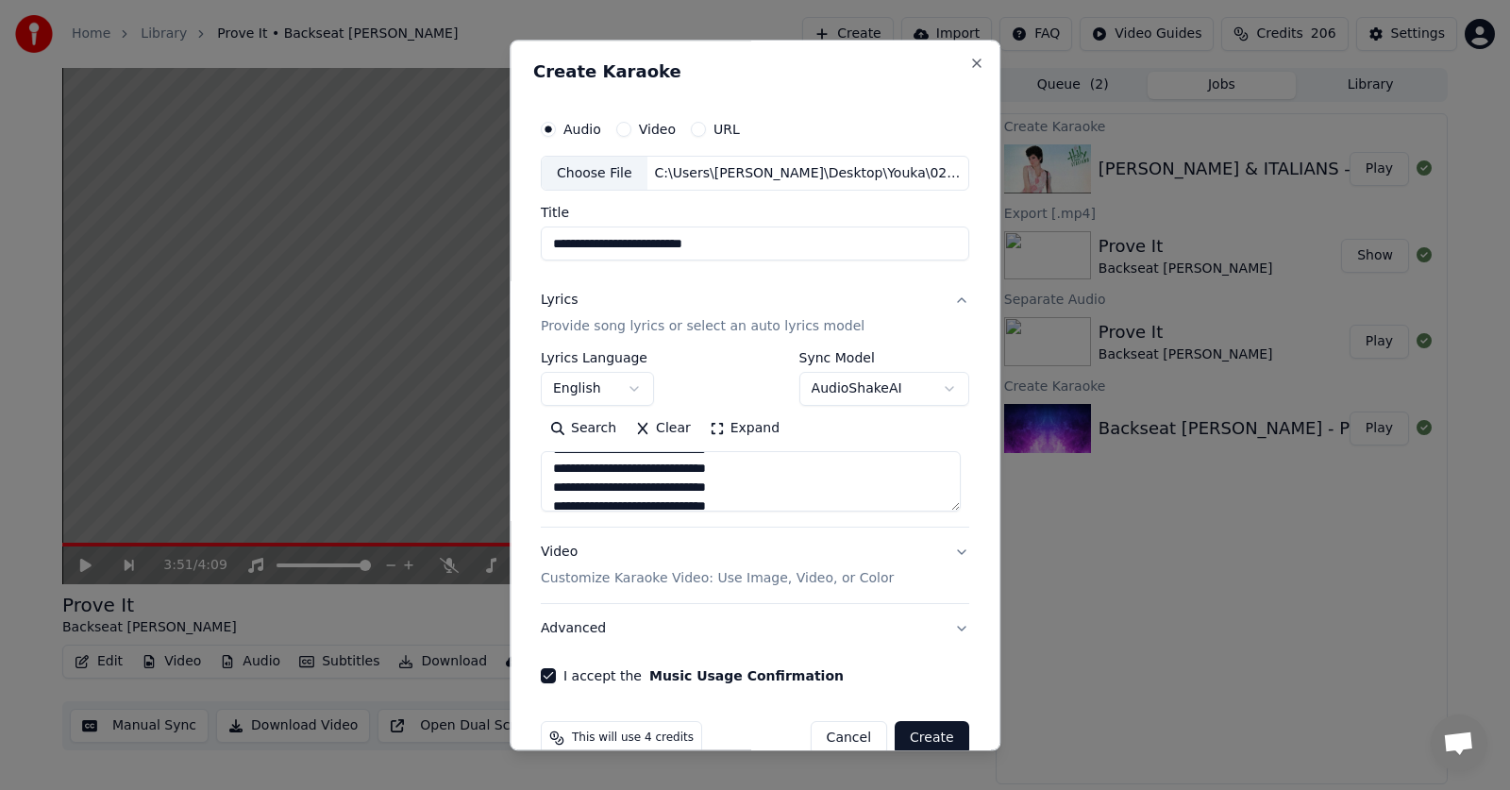
scroll to position [616, 0]
click at [925, 731] on button "Create" at bounding box center [932, 739] width 75 height 34
type textarea "**********"
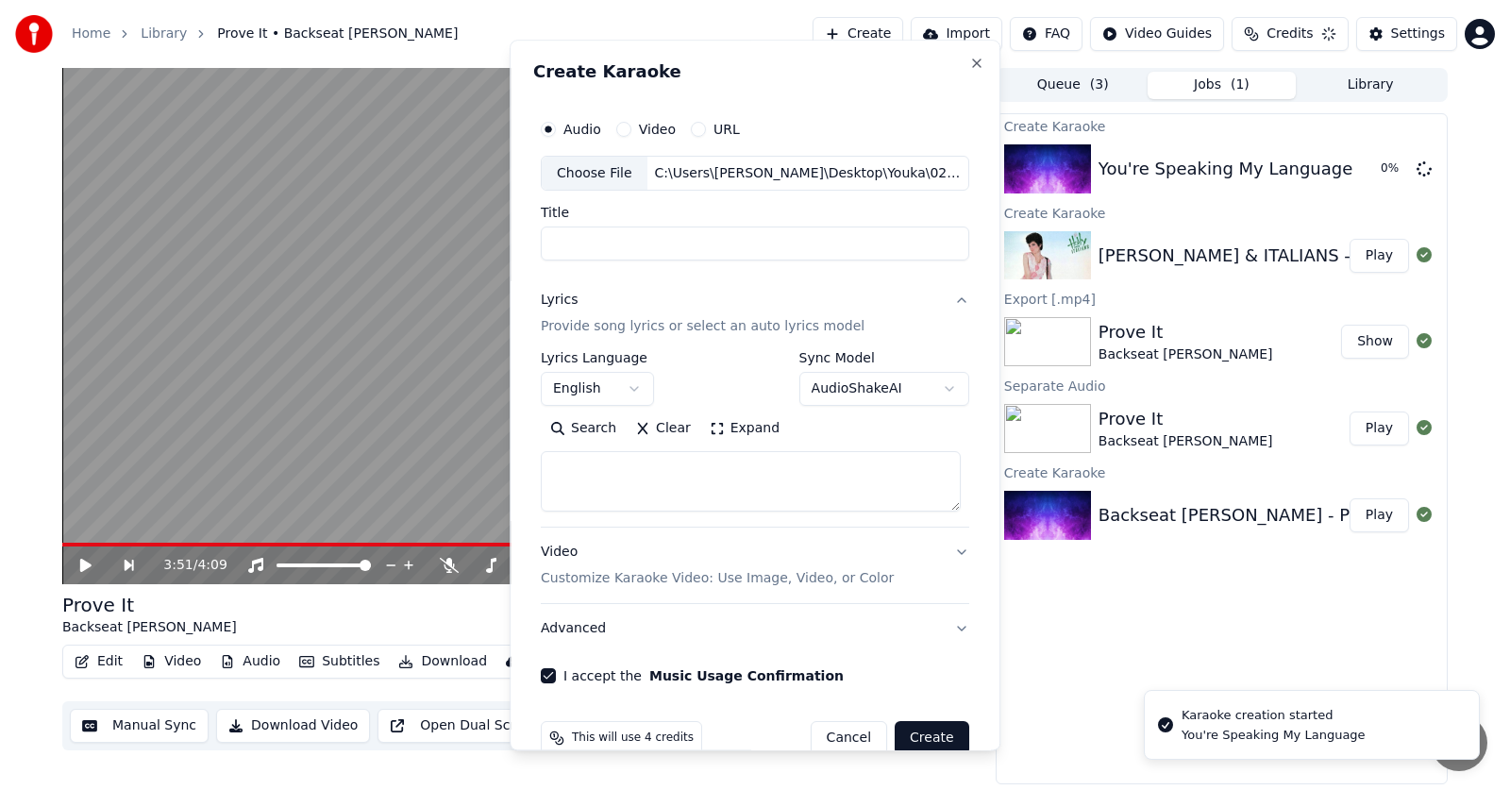
select select
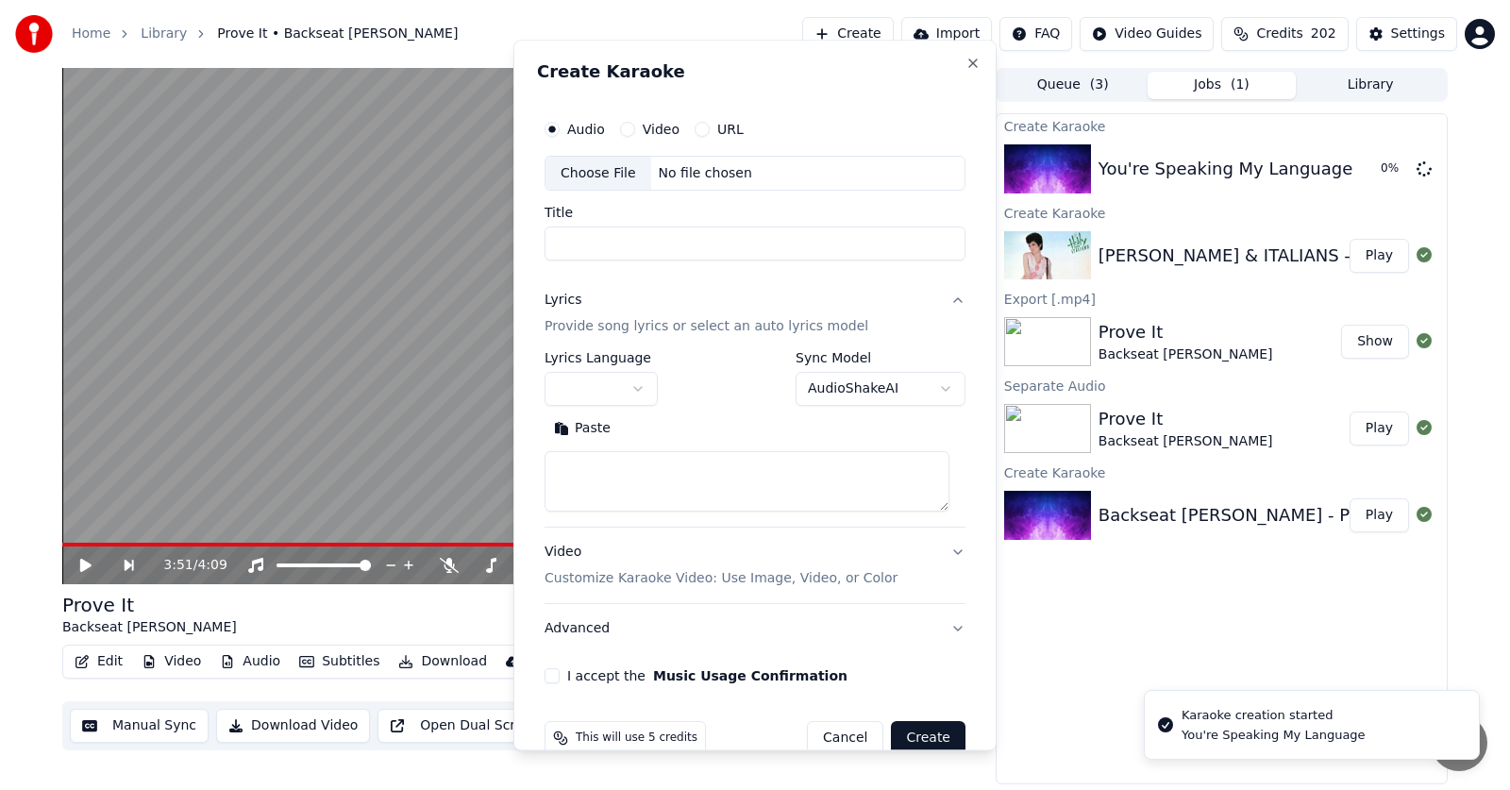
scroll to position [0, 0]
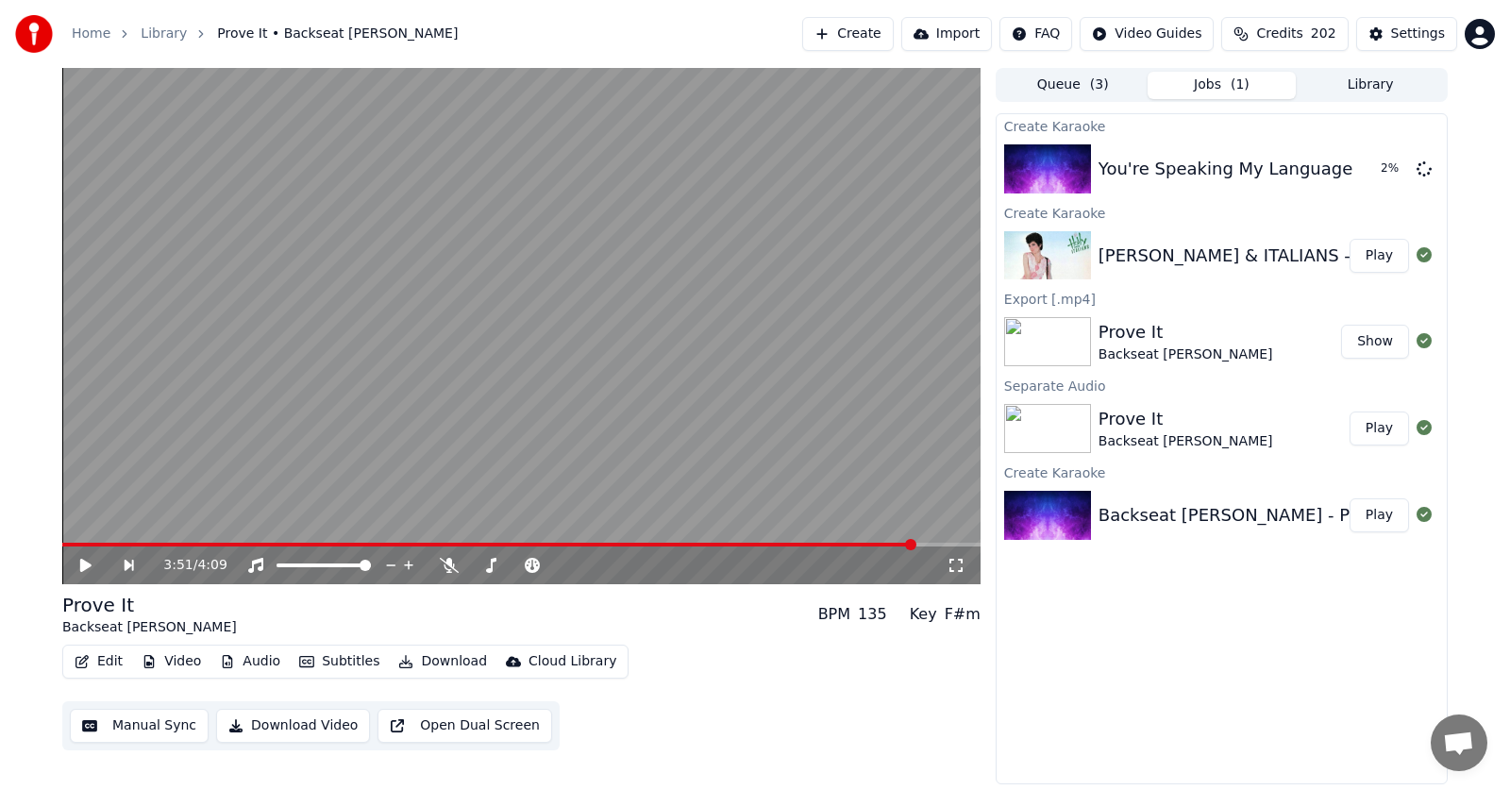
click at [1385, 259] on button "Play" at bounding box center [1378, 256] width 59 height 34
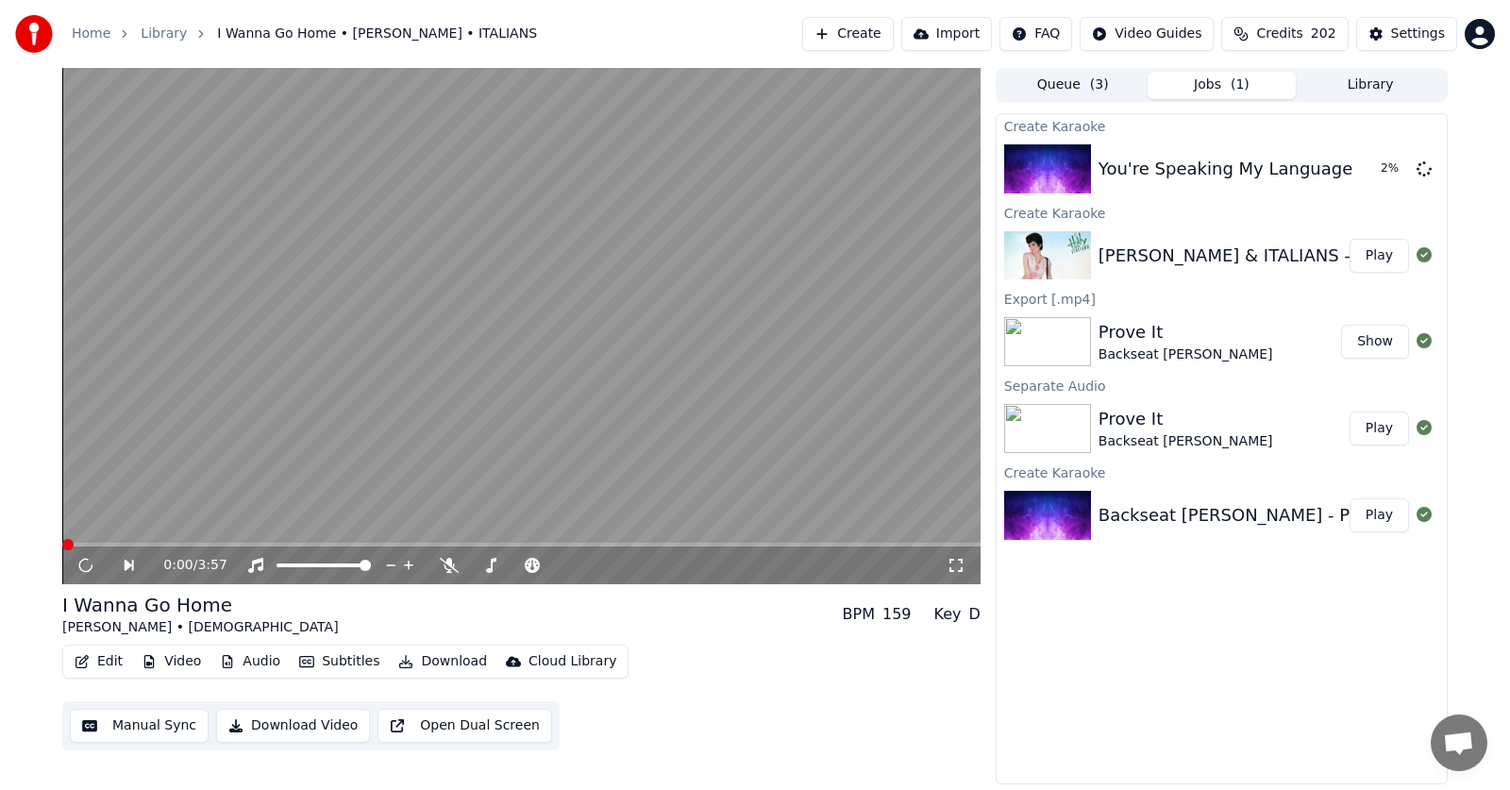
click at [251, 661] on button "Audio" at bounding box center [249, 661] width 75 height 26
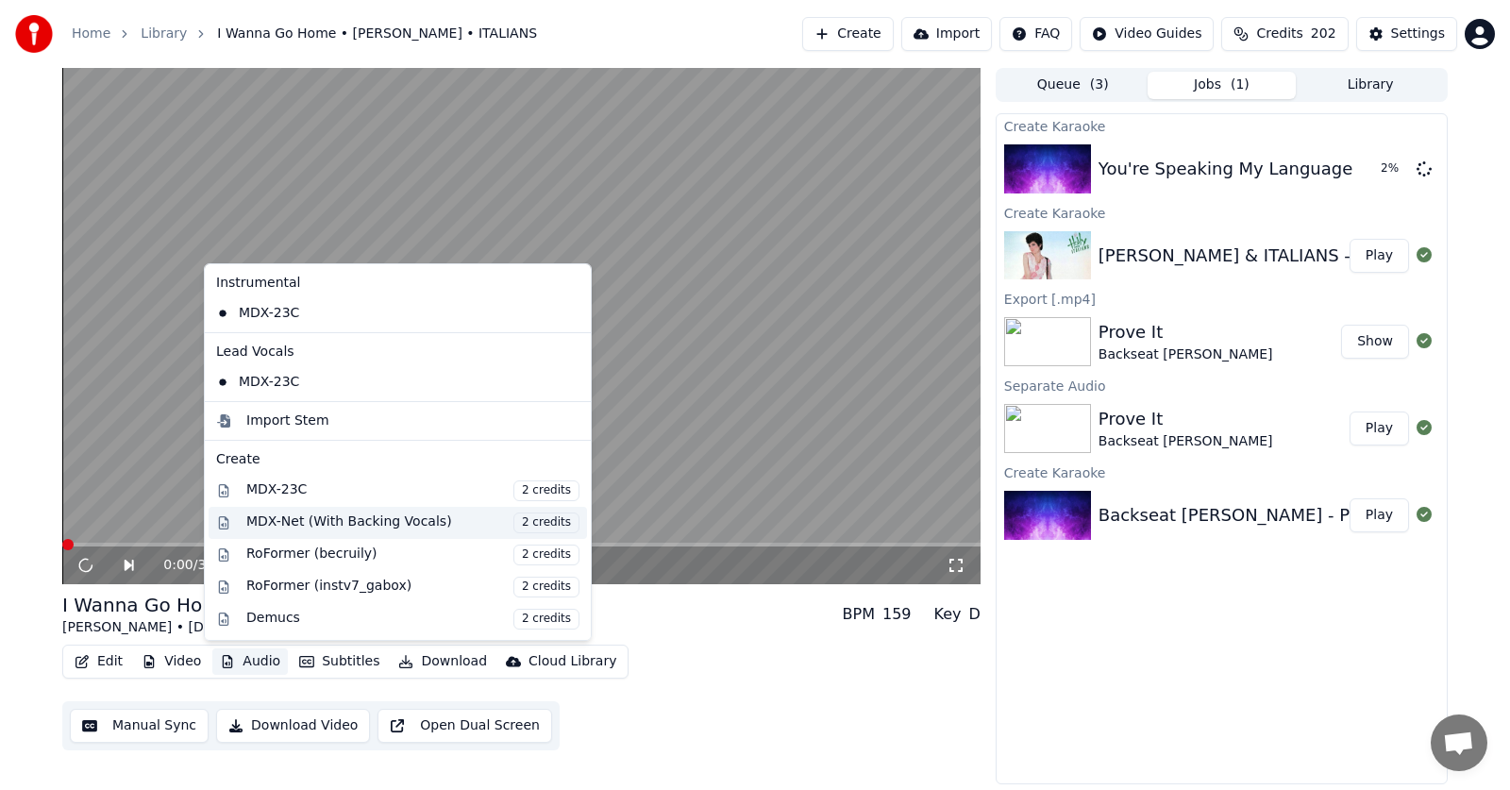
click at [265, 521] on div "MDX-Net (With Backing Vocals) 2 credits" at bounding box center [412, 522] width 333 height 21
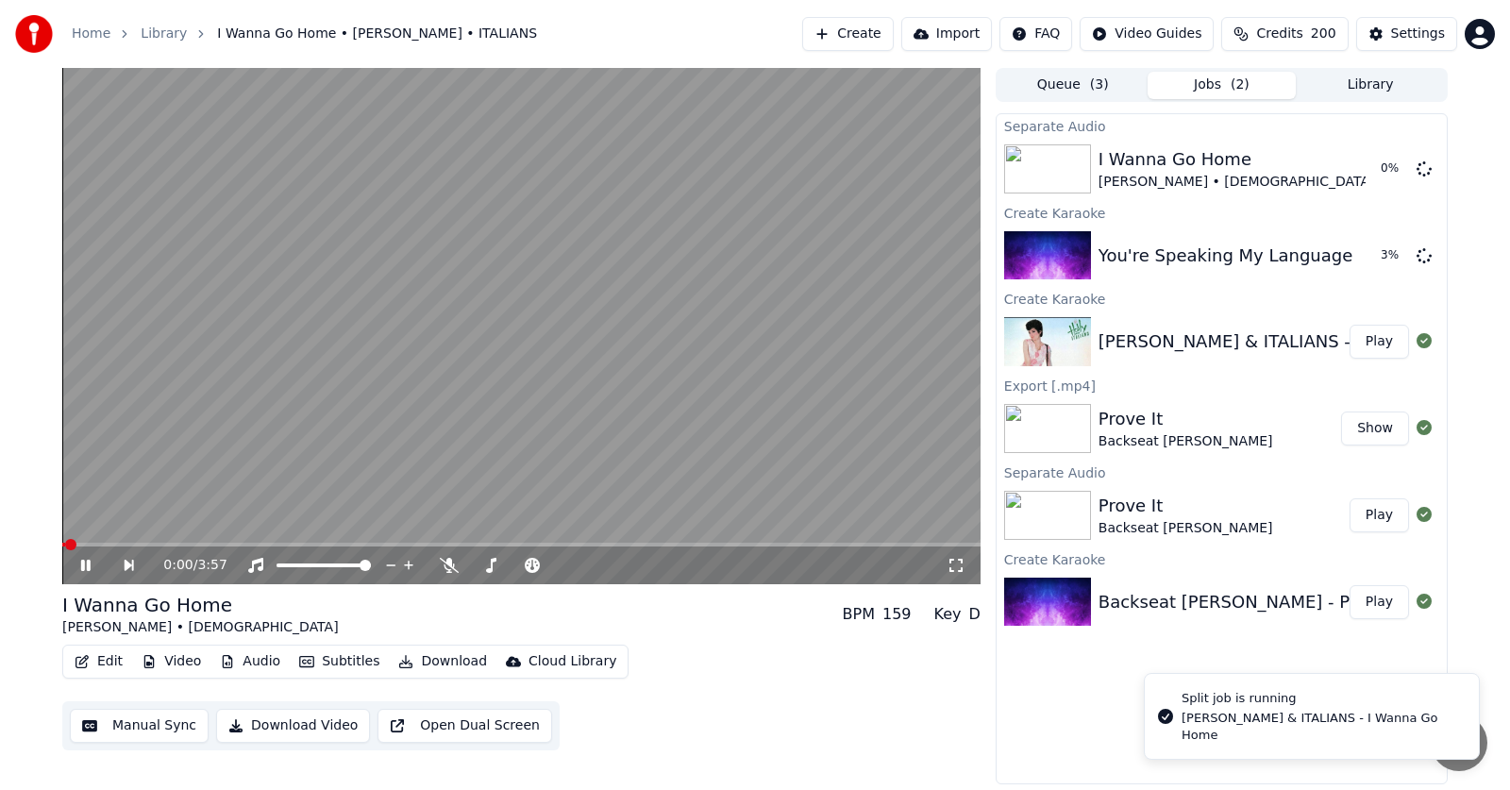
click at [80, 562] on icon at bounding box center [98, 565] width 43 height 15
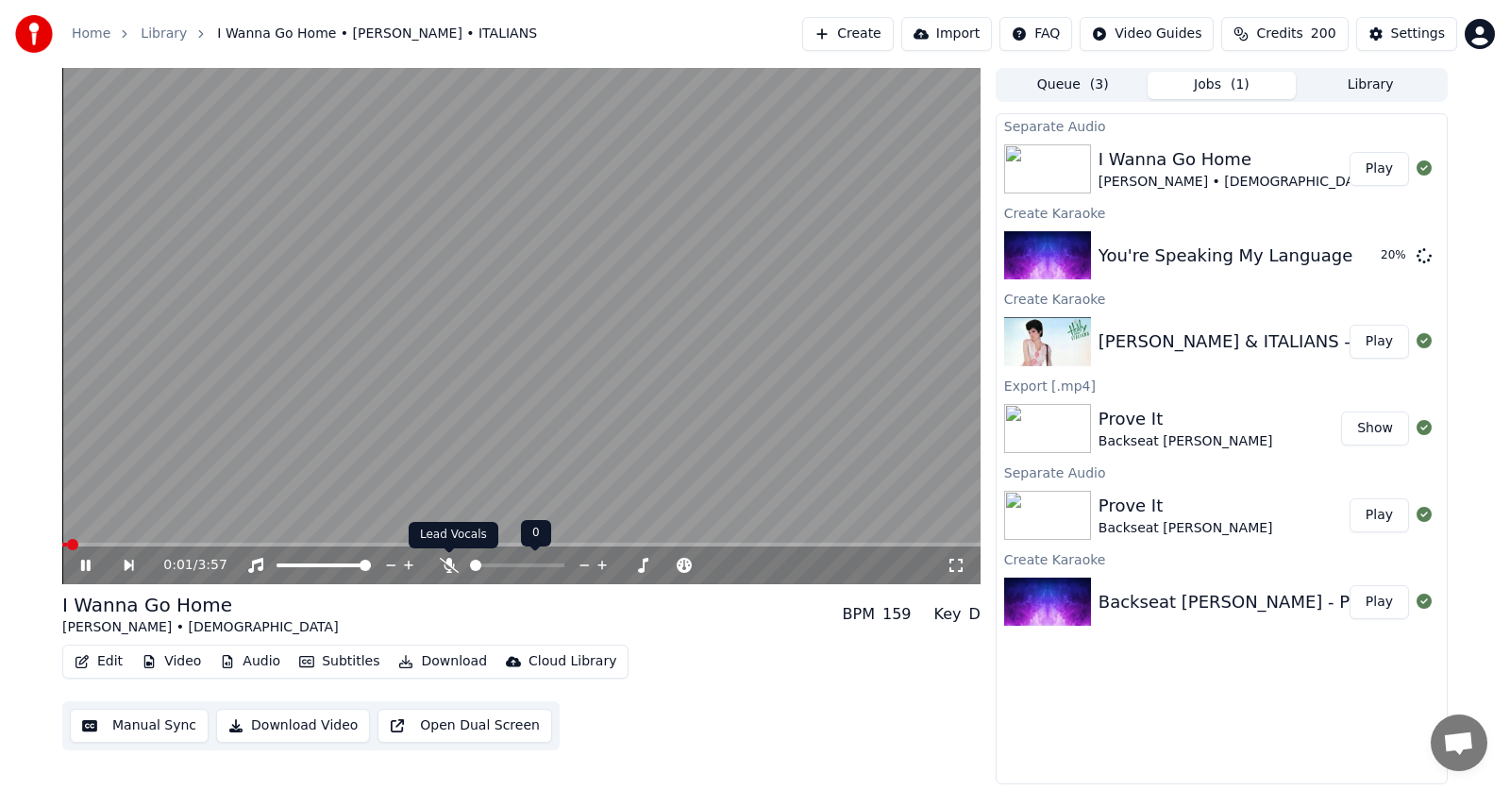
click at [451, 564] on icon at bounding box center [449, 565] width 19 height 15
click at [82, 564] on icon at bounding box center [85, 565] width 9 height 11
click at [1383, 168] on button "Play" at bounding box center [1378, 169] width 59 height 34
click at [456, 562] on icon at bounding box center [449, 565] width 19 height 15
drag, startPoint x: 139, startPoint y: 456, endPoint x: 127, endPoint y: 460, distance: 11.9
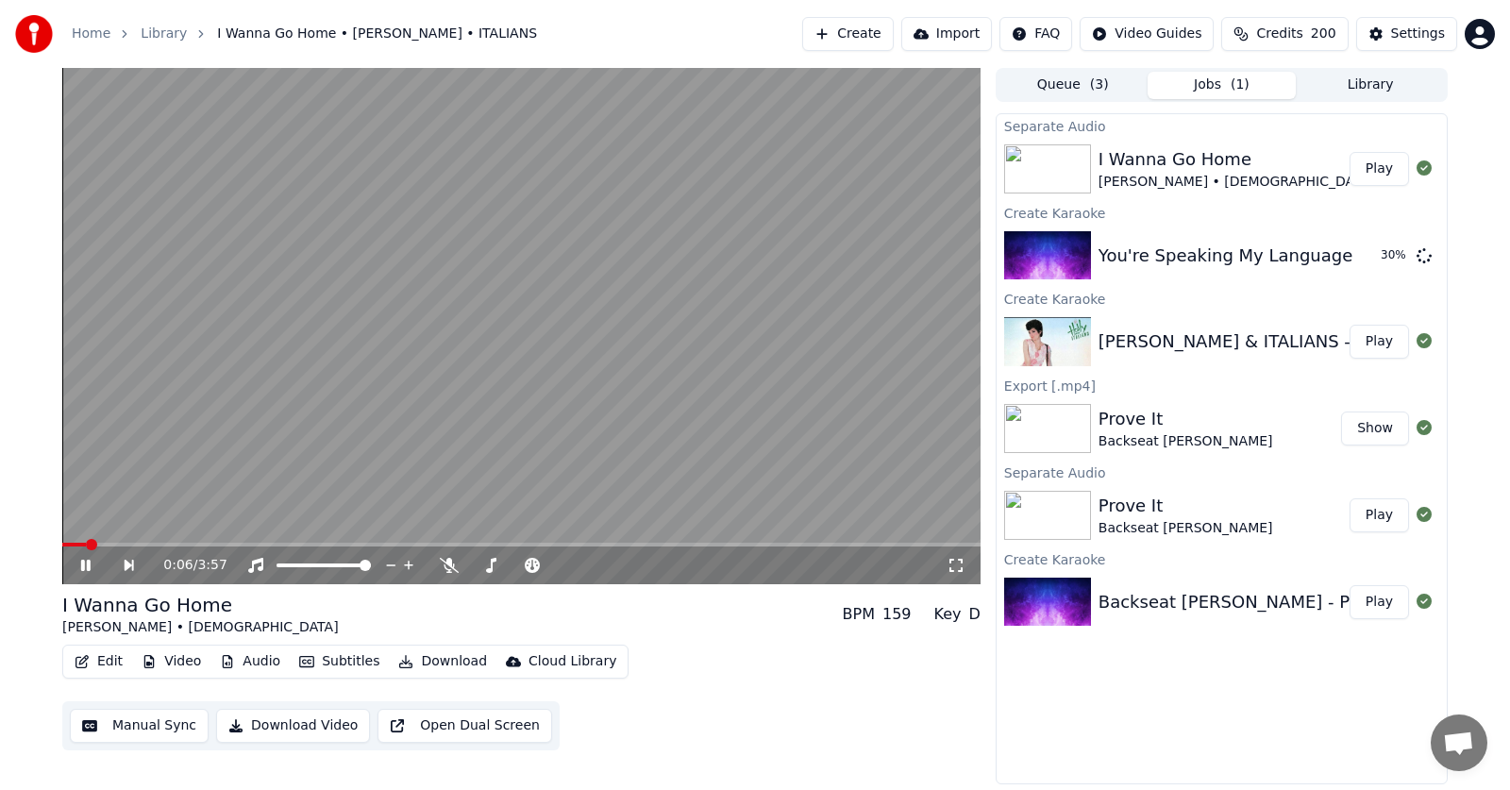
click at [90, 562] on icon at bounding box center [85, 565] width 9 height 11
click at [62, 543] on span at bounding box center [67, 544] width 11 height 11
click at [243, 663] on button "Audio" at bounding box center [249, 661] width 75 height 26
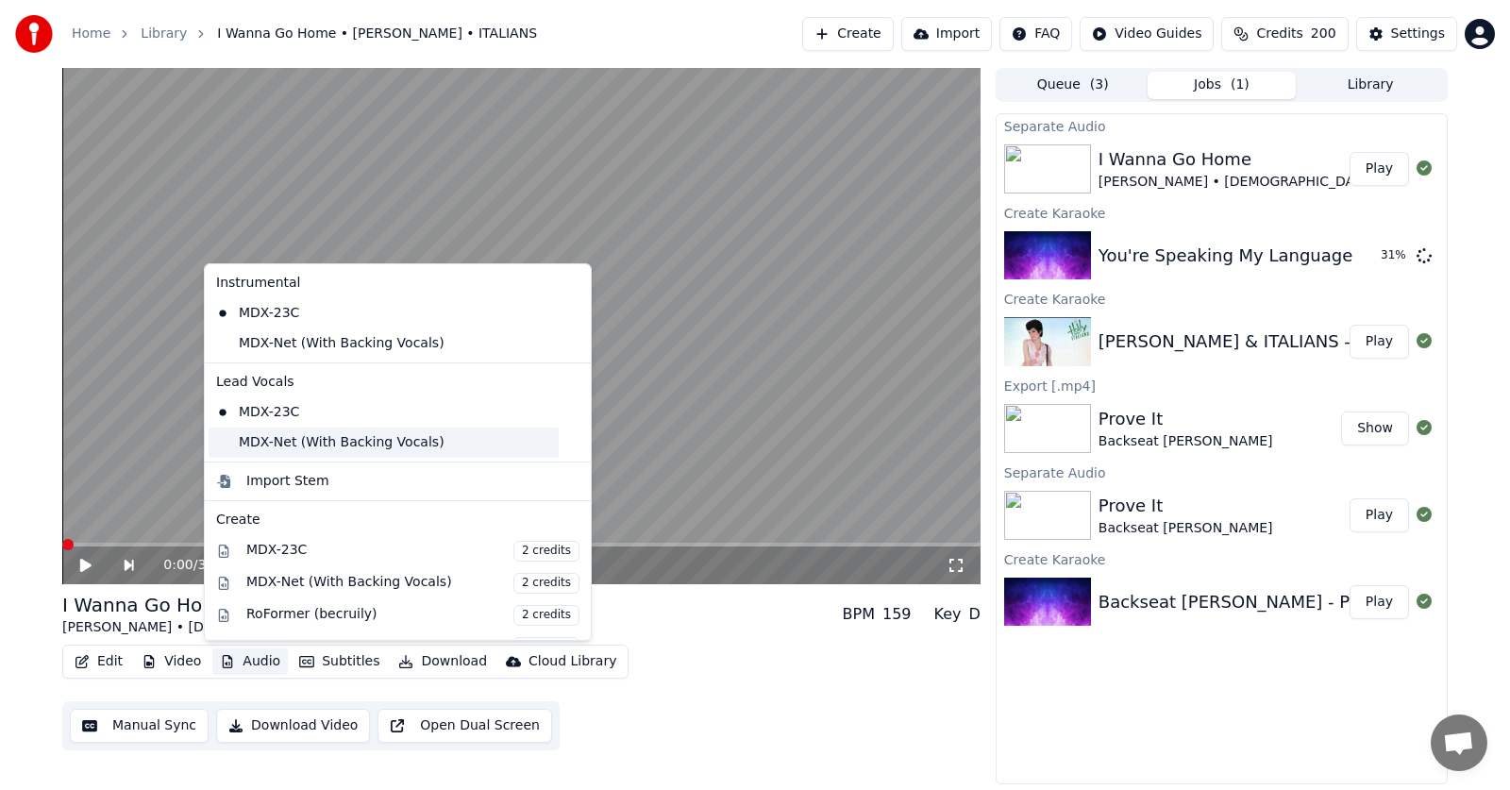
click at [253, 442] on div "MDX-Net (With Backing Vocals)" at bounding box center [384, 442] width 350 height 30
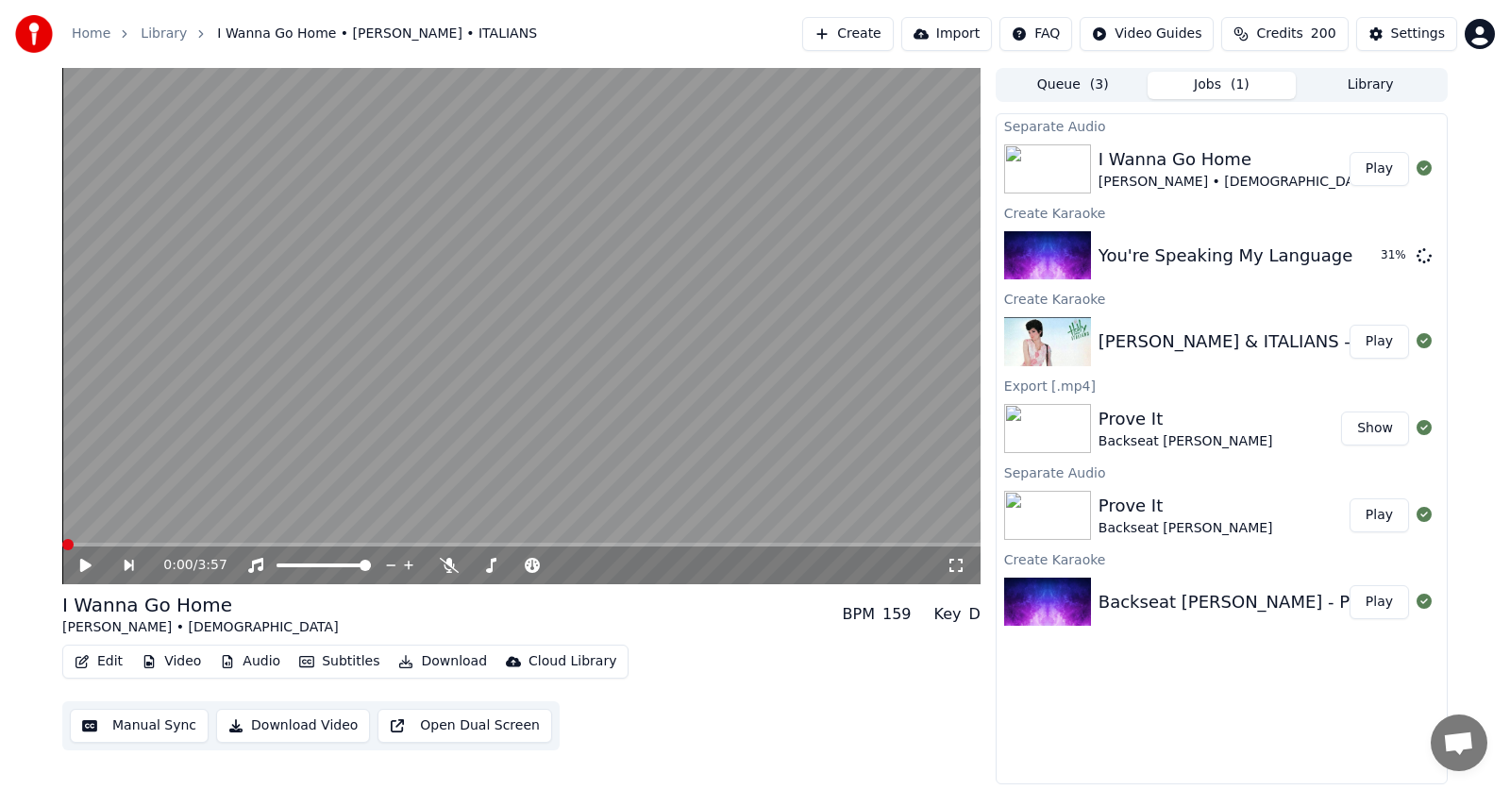
click at [256, 663] on button "Audio" at bounding box center [249, 661] width 75 height 26
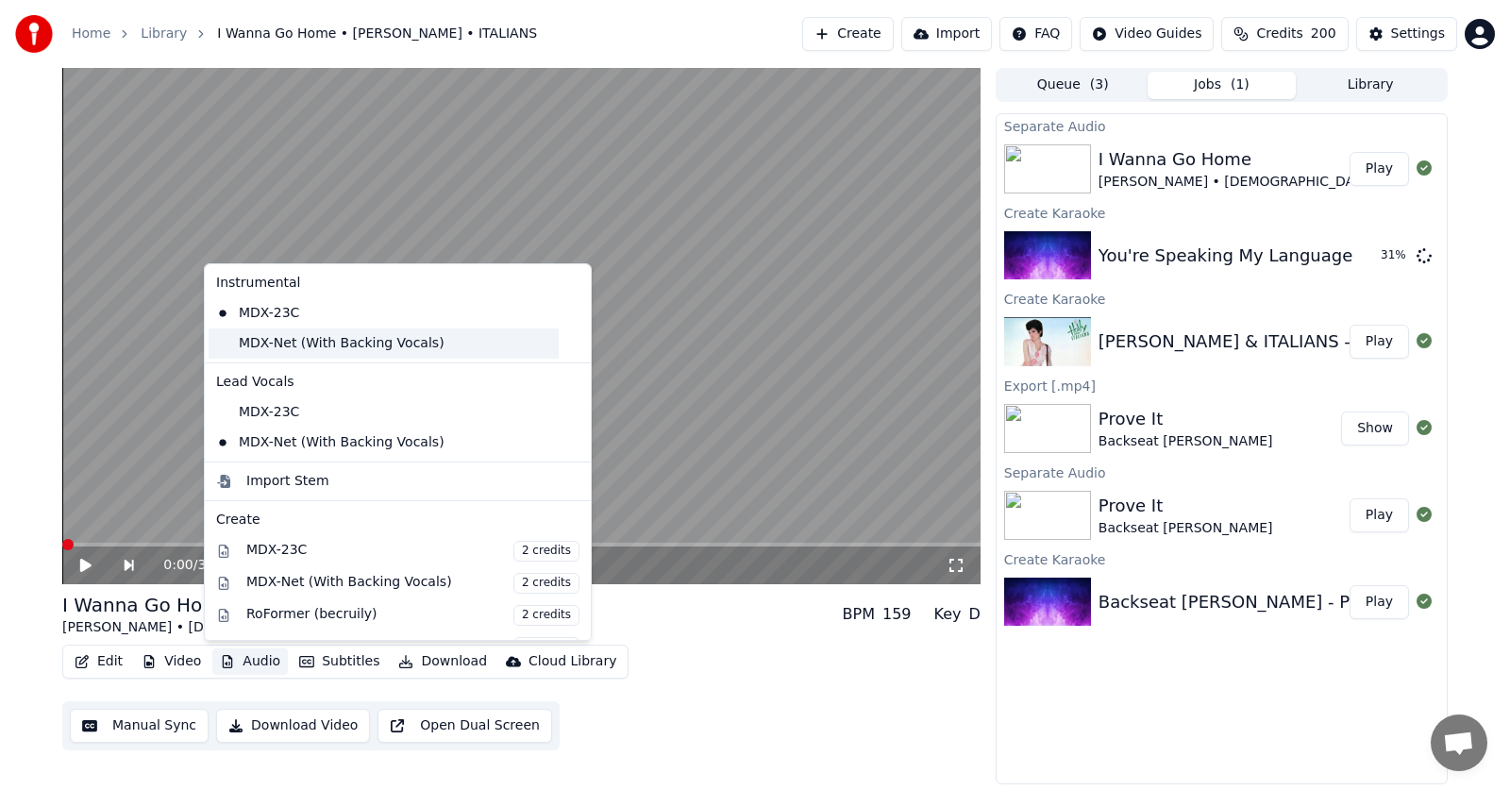
click at [262, 347] on div "MDX-Net (With Backing Vocals)" at bounding box center [384, 343] width 350 height 30
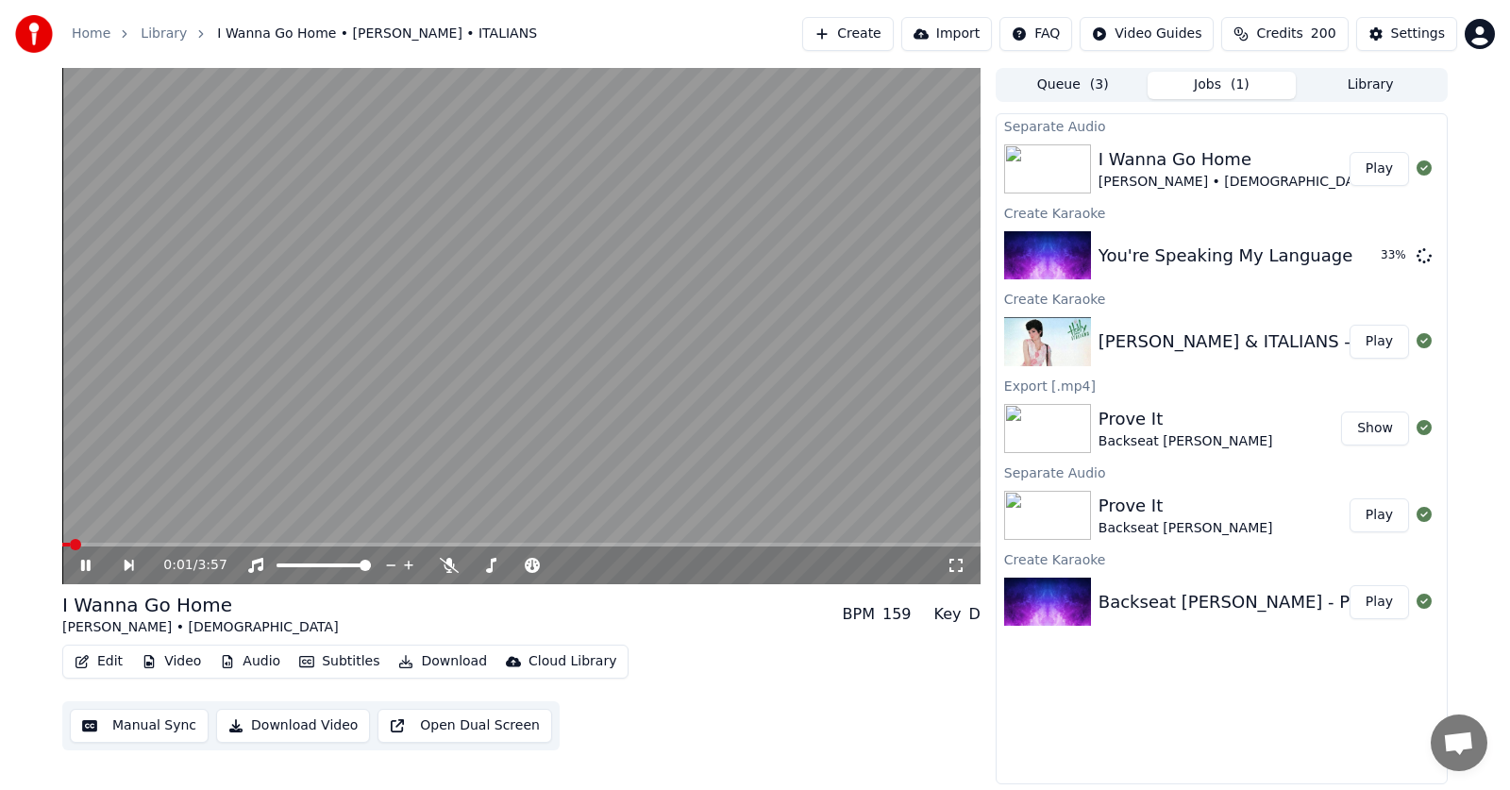
click at [84, 563] on icon at bounding box center [85, 565] width 9 height 11
click at [62, 539] on span at bounding box center [67, 544] width 11 height 11
click at [84, 567] on icon at bounding box center [85, 565] width 11 height 13
click at [449, 564] on icon at bounding box center [449, 565] width 19 height 15
click at [447, 562] on icon at bounding box center [449, 565] width 10 height 15
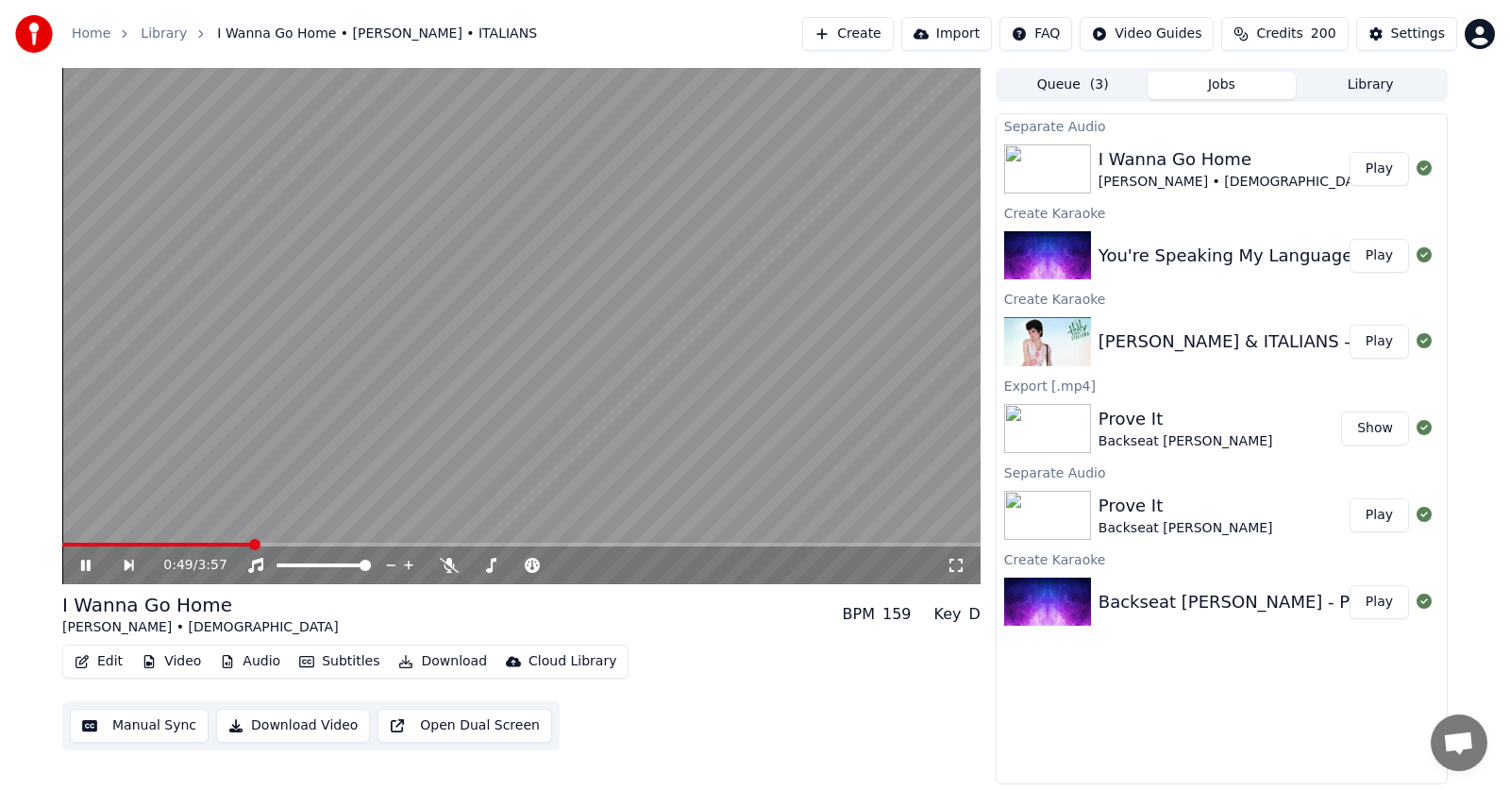
click at [89, 566] on icon at bounding box center [85, 565] width 9 height 11
click at [84, 562] on icon at bounding box center [85, 565] width 11 height 13
click at [451, 564] on icon at bounding box center [449, 565] width 19 height 15
click at [81, 567] on icon at bounding box center [85, 565] width 9 height 11
click at [1373, 259] on button "Play" at bounding box center [1378, 256] width 59 height 34
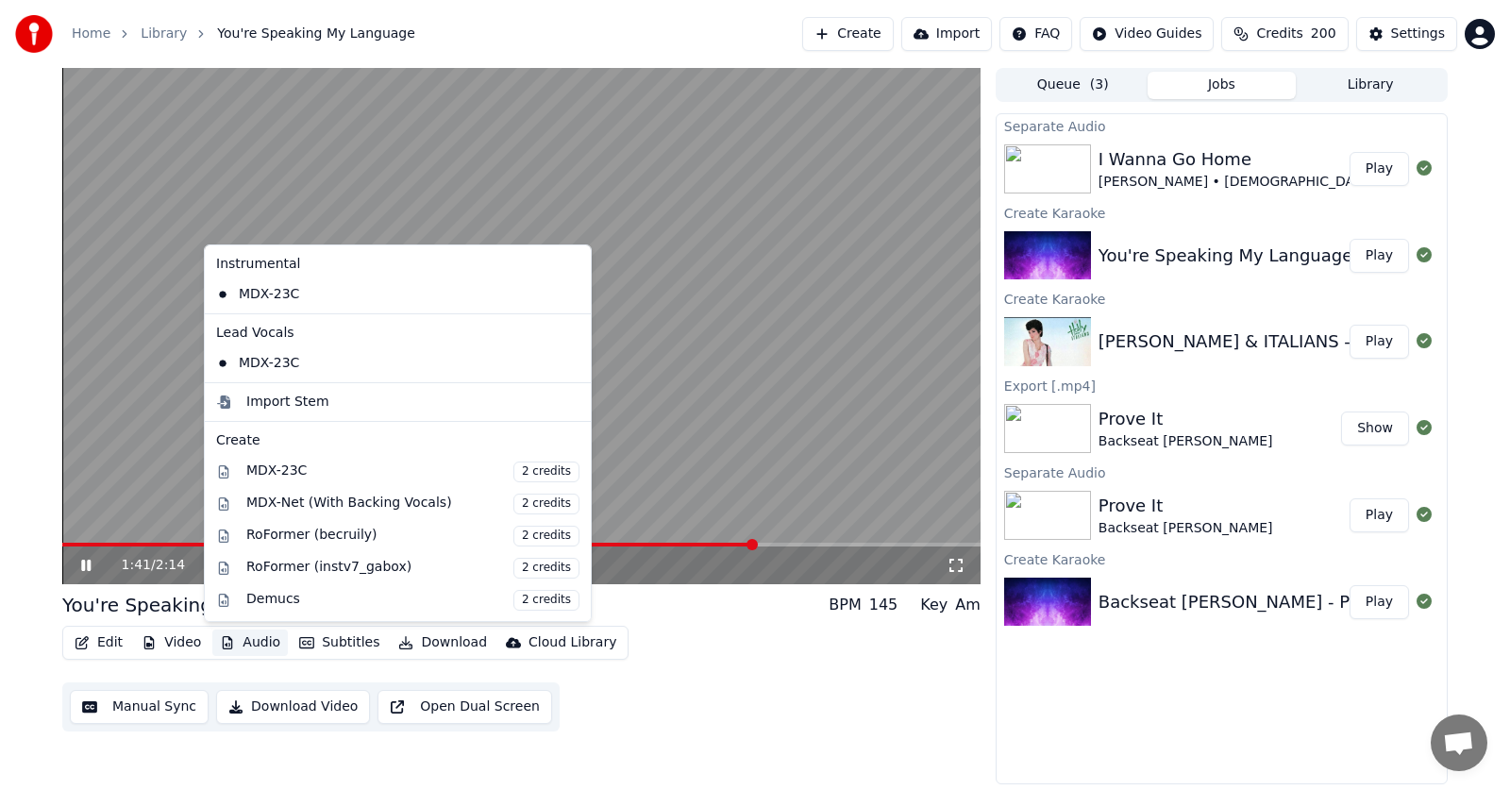
click at [259, 640] on button "Audio" at bounding box center [249, 642] width 75 height 26
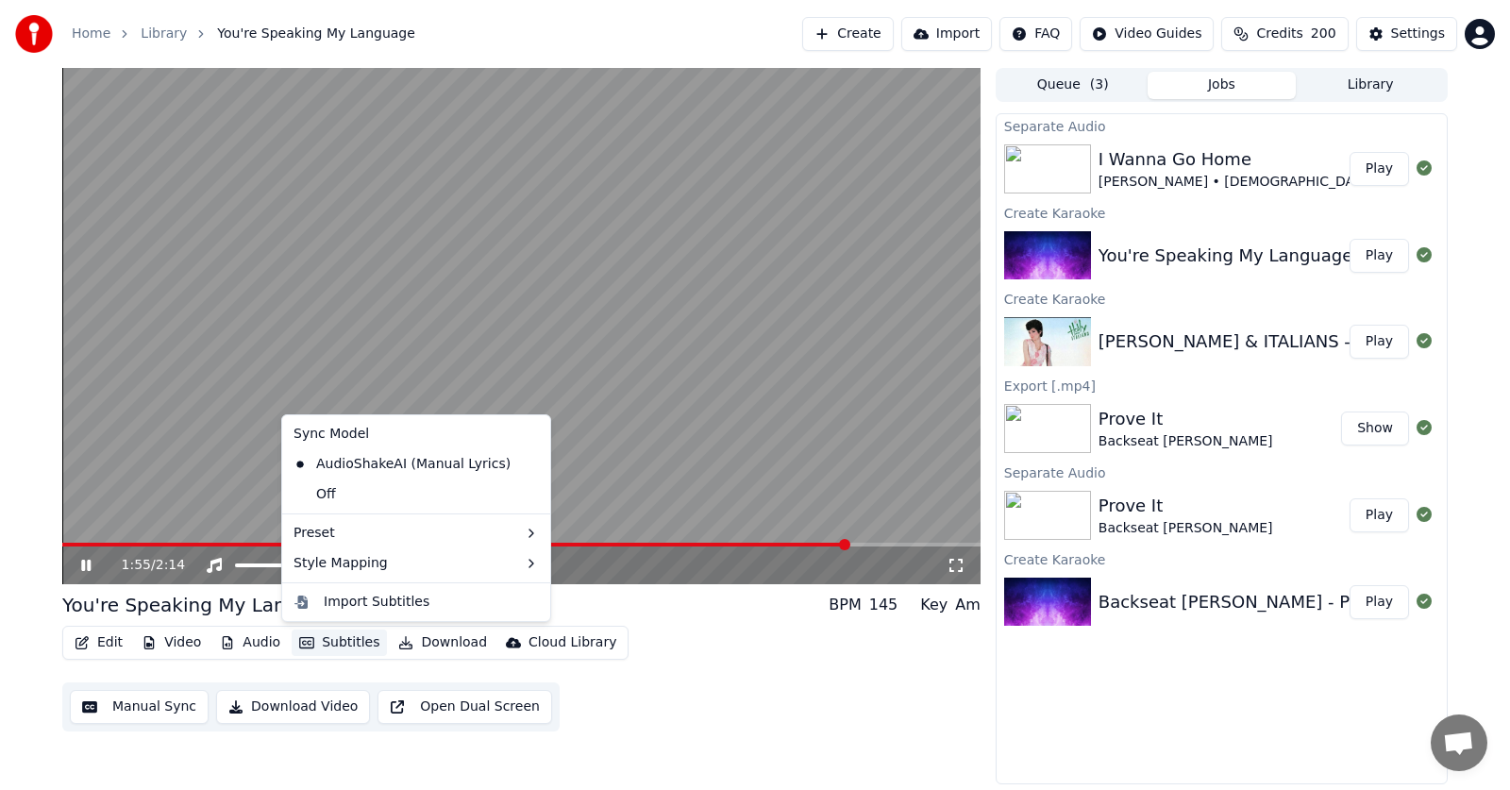
click at [326, 645] on button "Subtitles" at bounding box center [339, 642] width 95 height 26
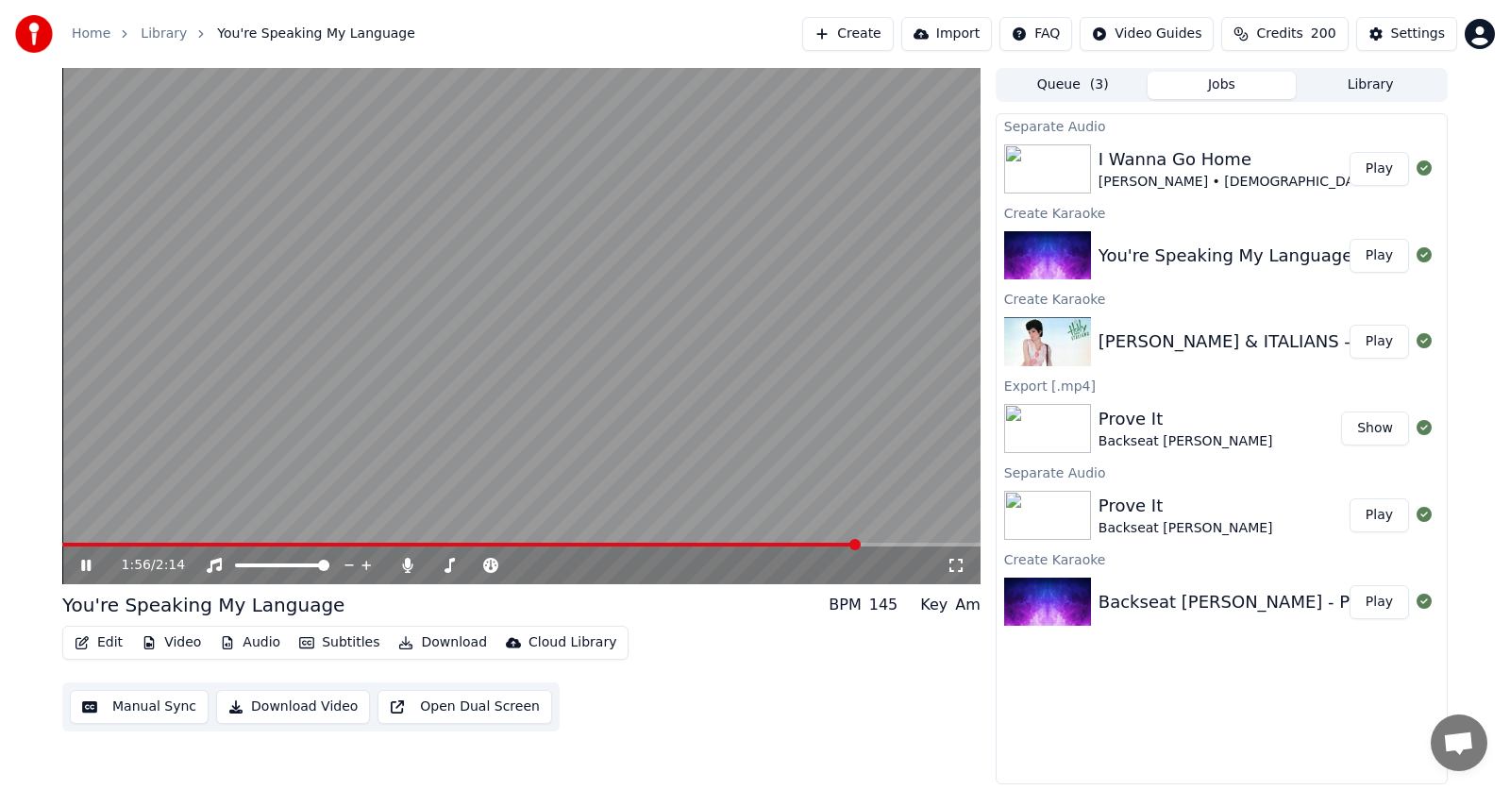
click at [333, 640] on button "Subtitles" at bounding box center [339, 642] width 95 height 26
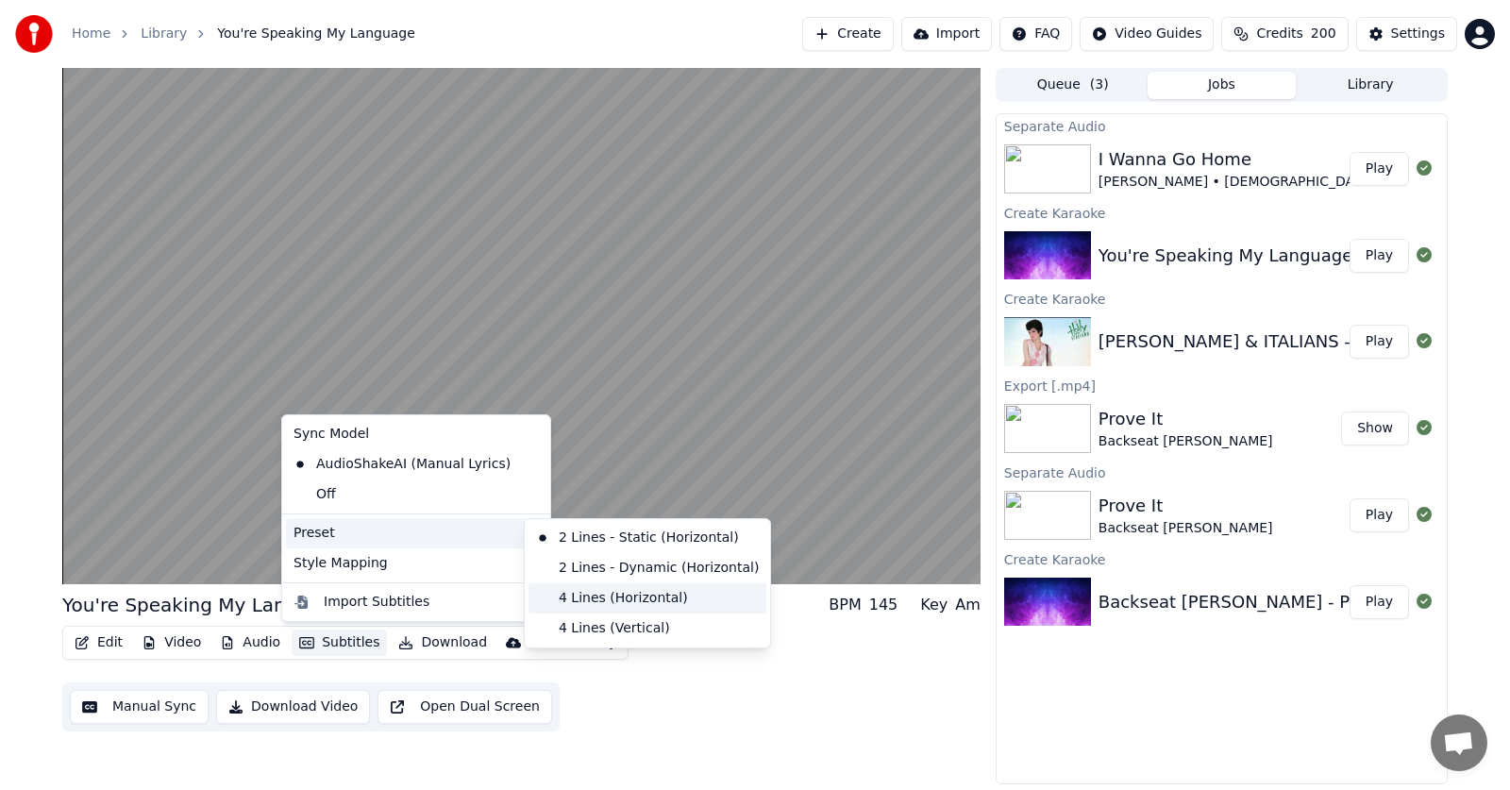
click at [582, 592] on div "4 Lines (Horizontal)" at bounding box center [647, 598] width 238 height 30
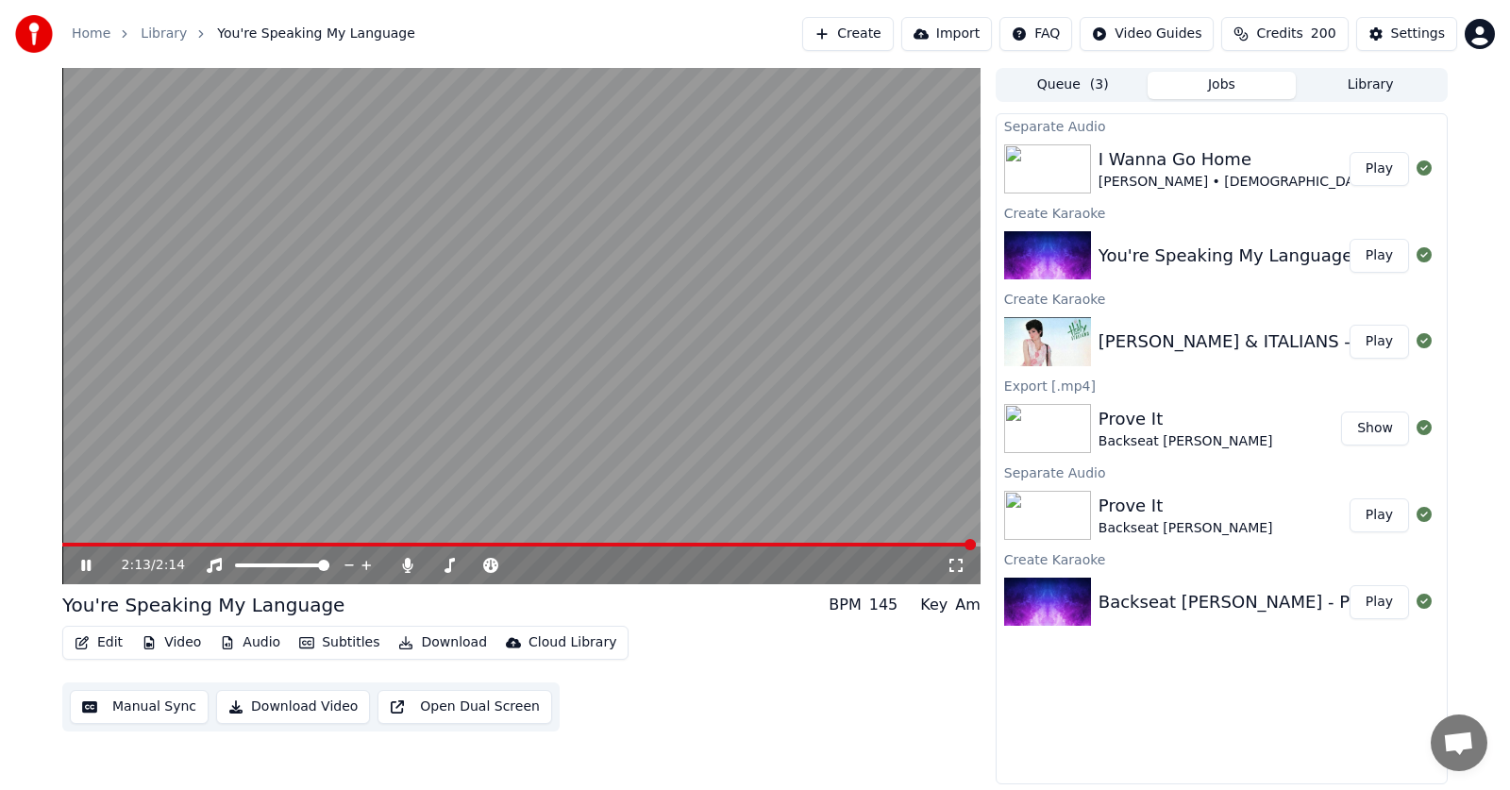
click at [88, 561] on icon at bounding box center [85, 565] width 9 height 11
click at [101, 644] on button "Edit" at bounding box center [98, 642] width 63 height 26
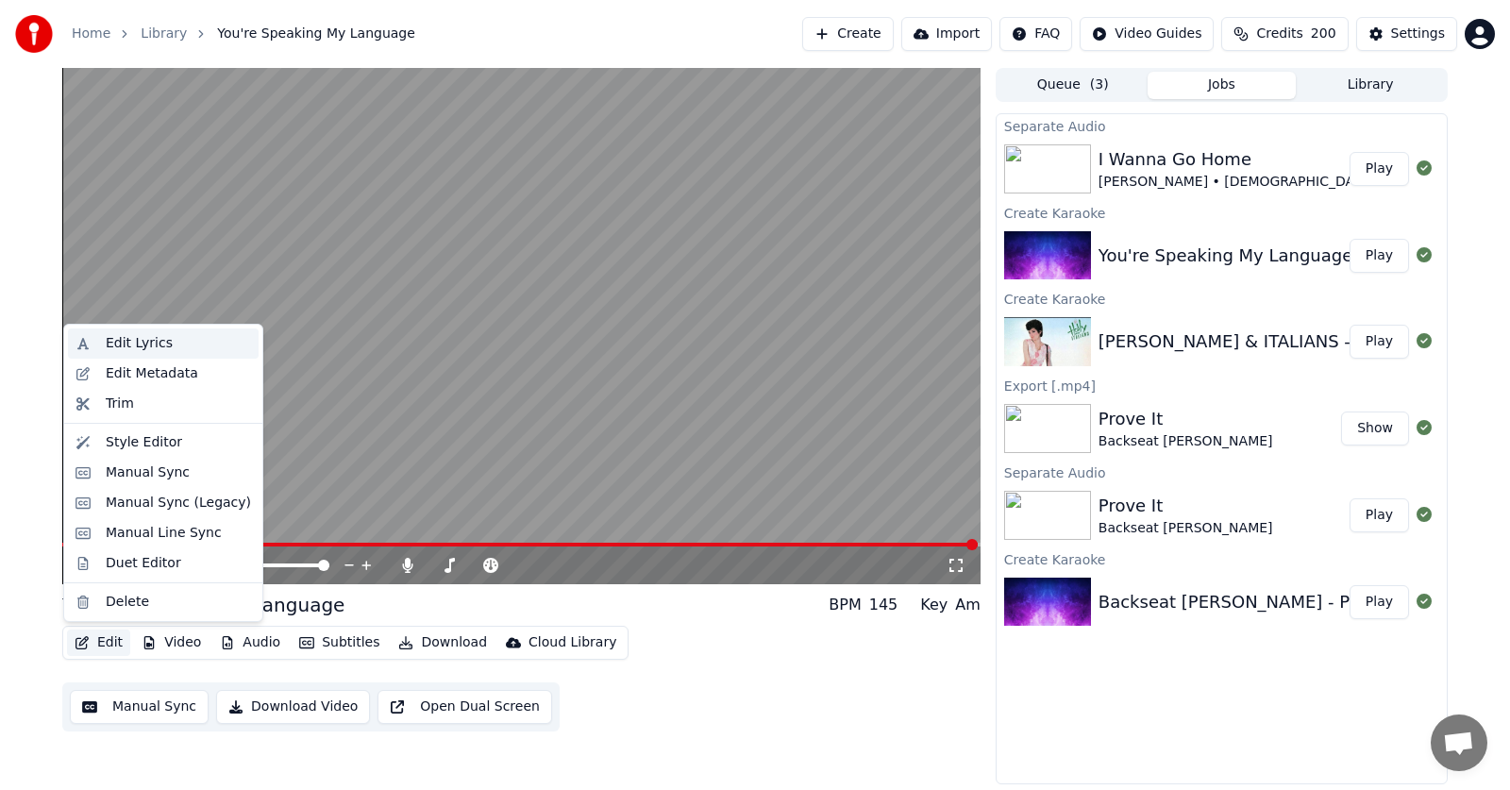
click at [130, 344] on div "Edit Lyrics" at bounding box center [139, 343] width 67 height 19
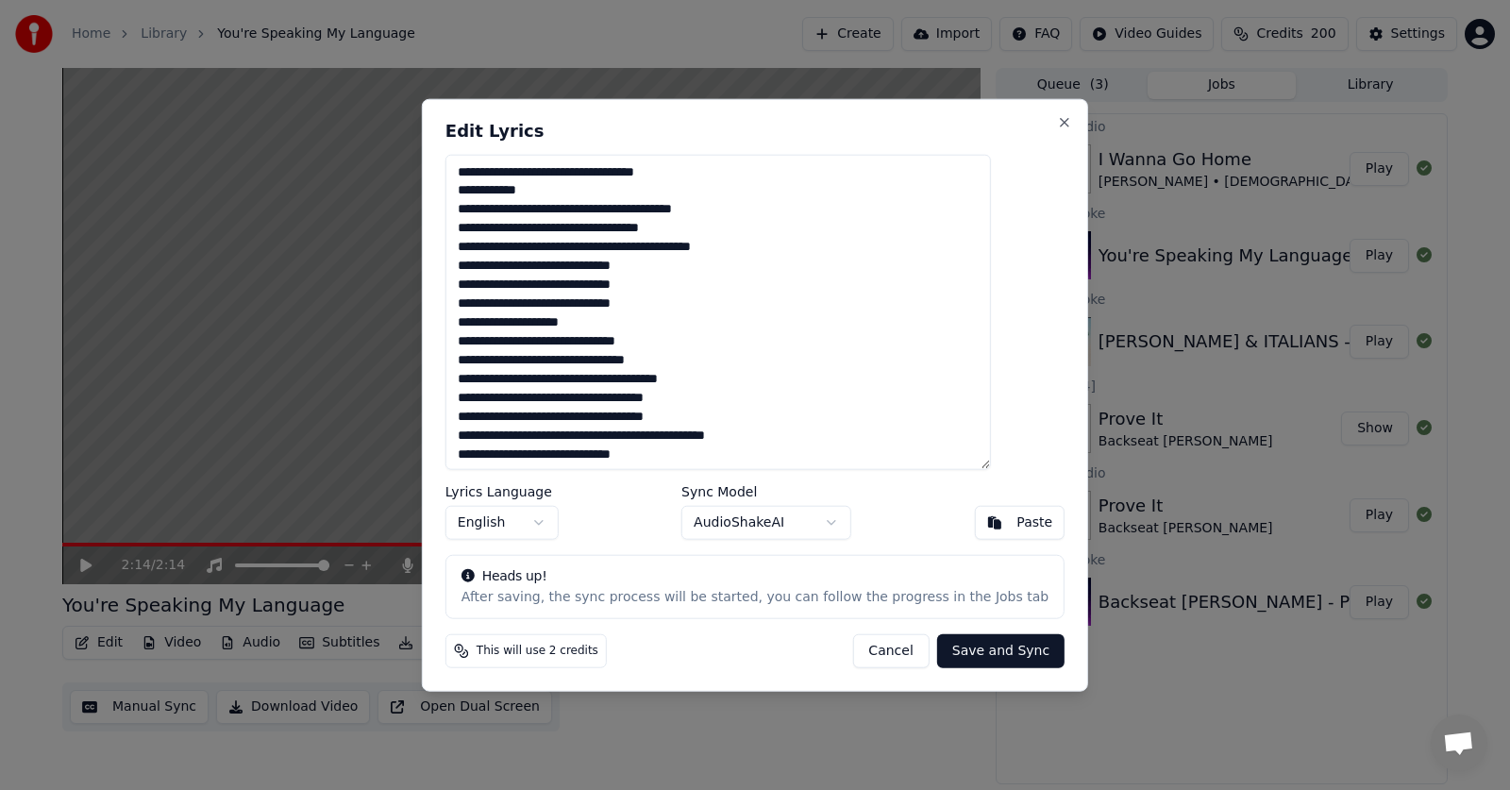
click at [829, 519] on body "Home Library You're Speaking My Language Create Import FAQ Video Guides Credits…" at bounding box center [755, 395] width 1510 height 790
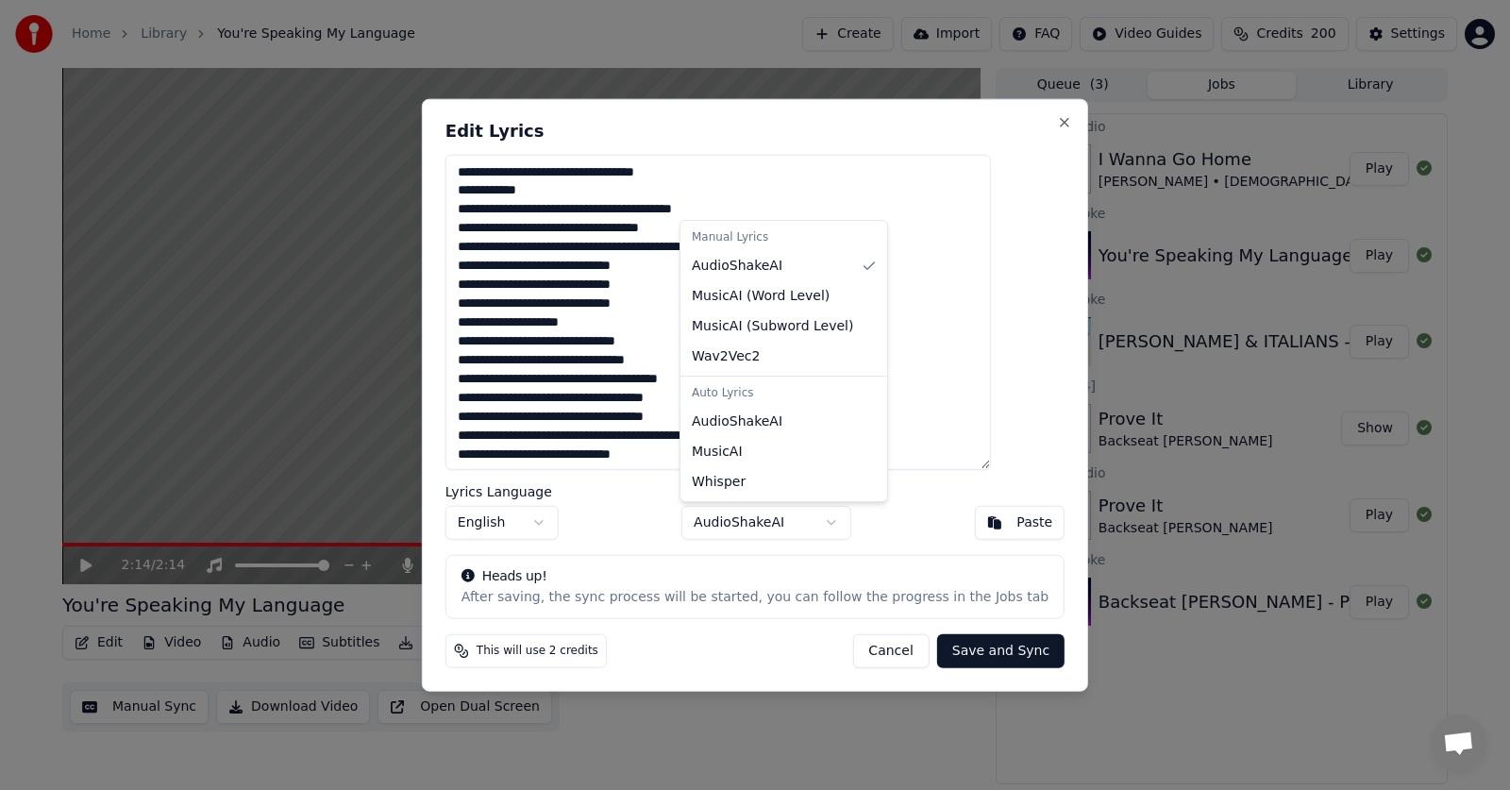
click at [829, 519] on body "Home Library You're Speaking My Language Create Import FAQ Video Guides Credits…" at bounding box center [755, 395] width 1510 height 790
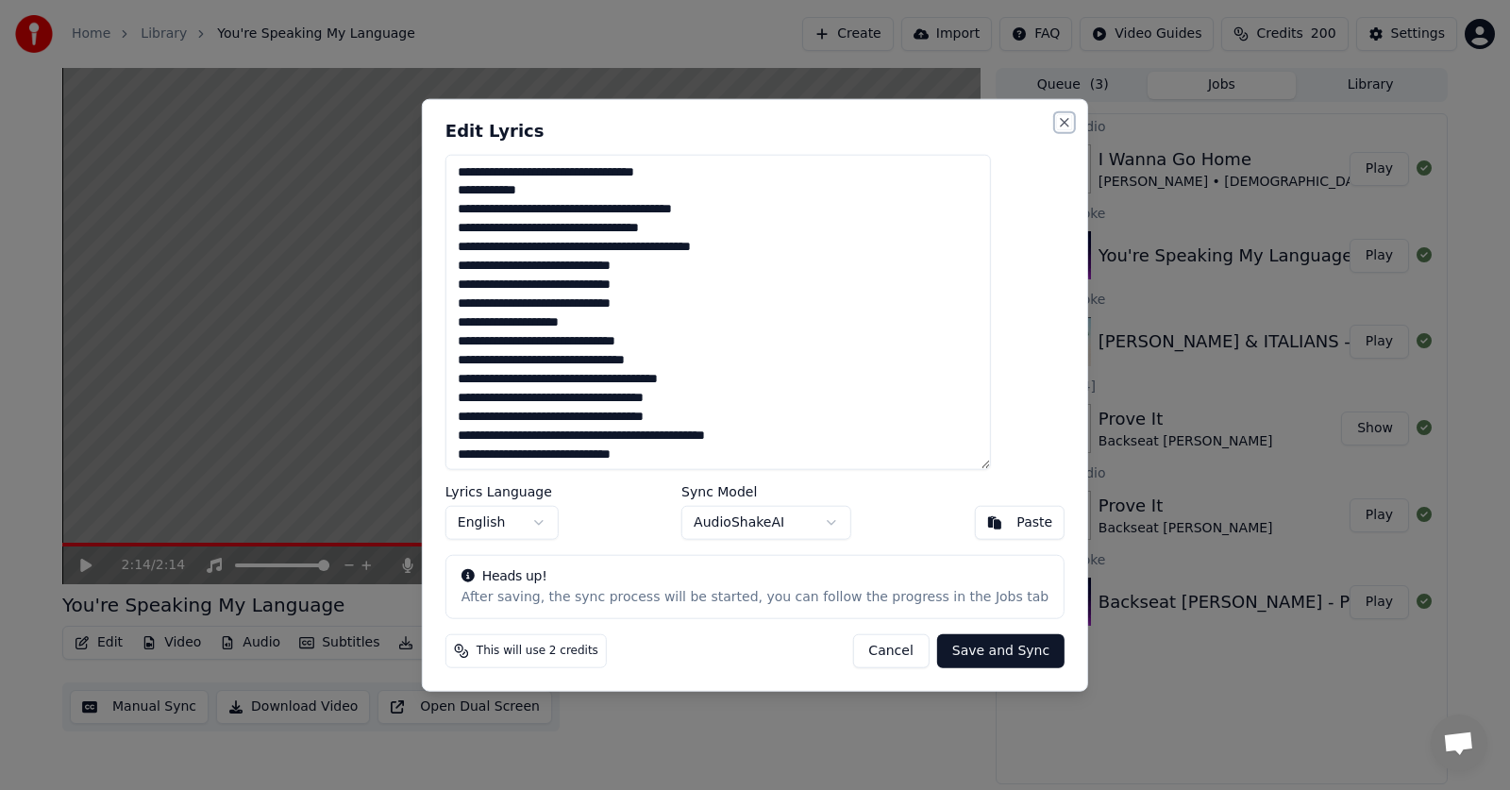
click at [1057, 123] on button "Close" at bounding box center [1064, 121] width 15 height 15
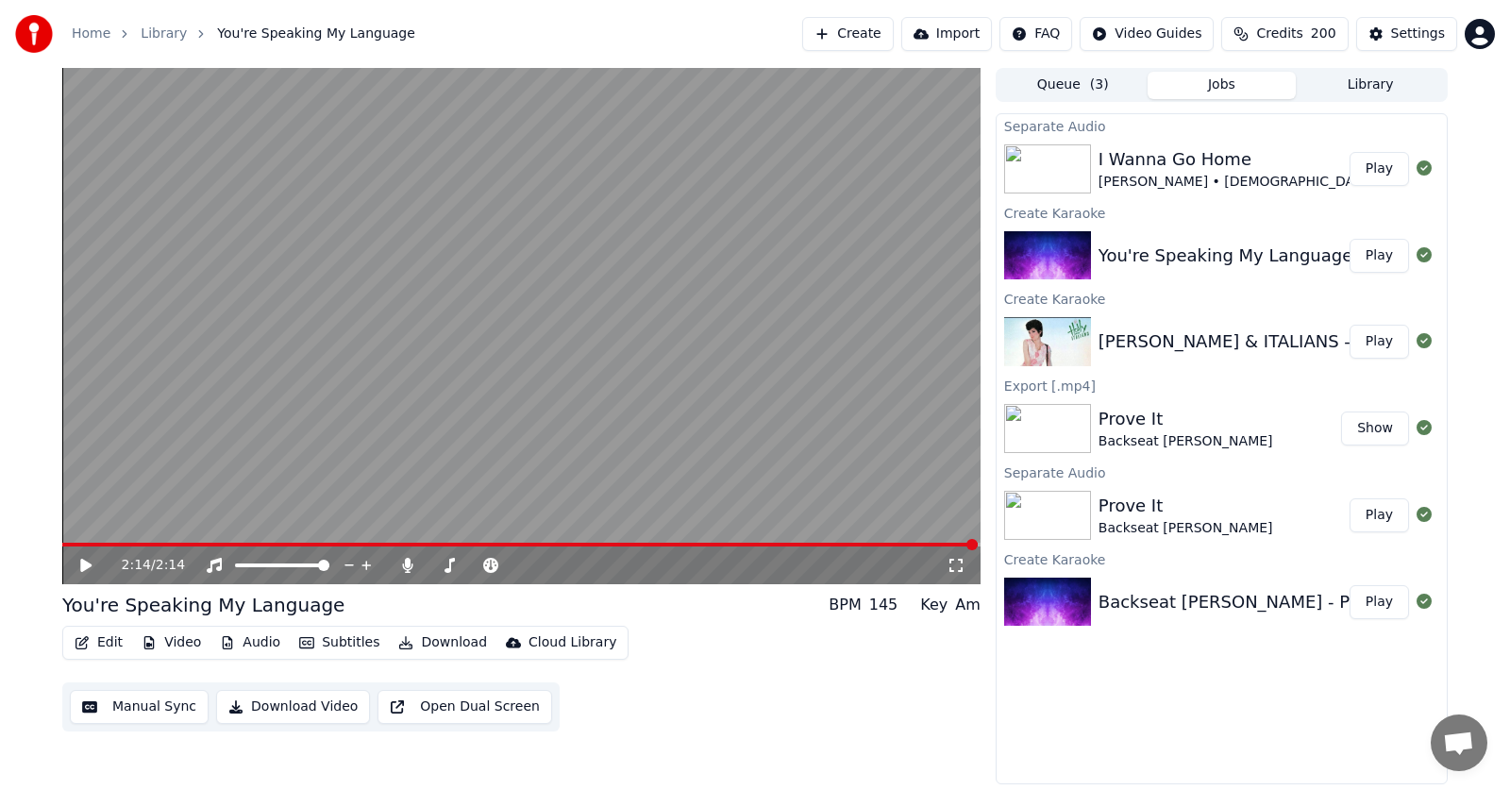
click at [252, 643] on button "Audio" at bounding box center [249, 642] width 75 height 26
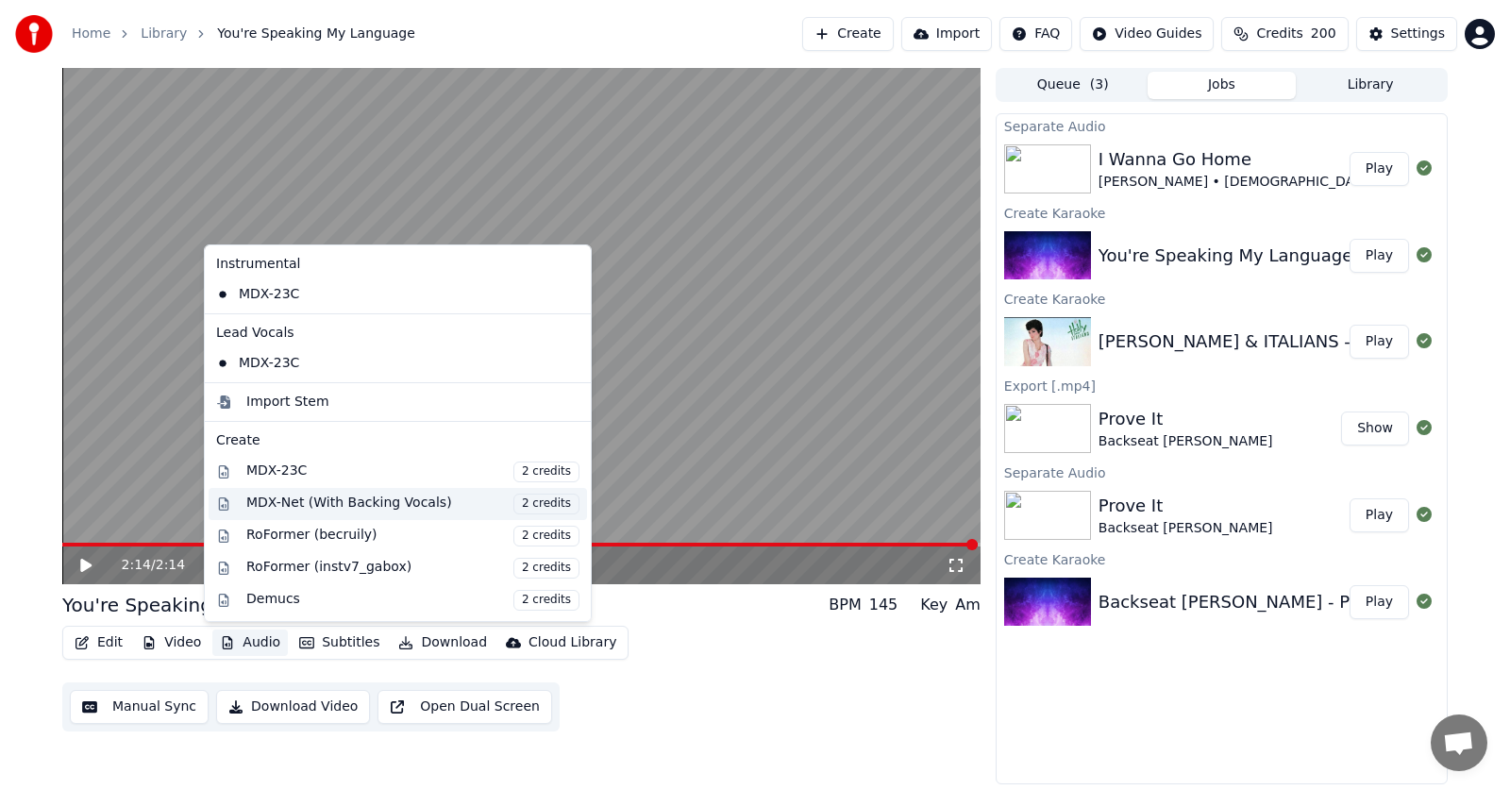
click at [292, 506] on div "MDX-Net (With Backing Vocals) 2 credits" at bounding box center [412, 504] width 333 height 21
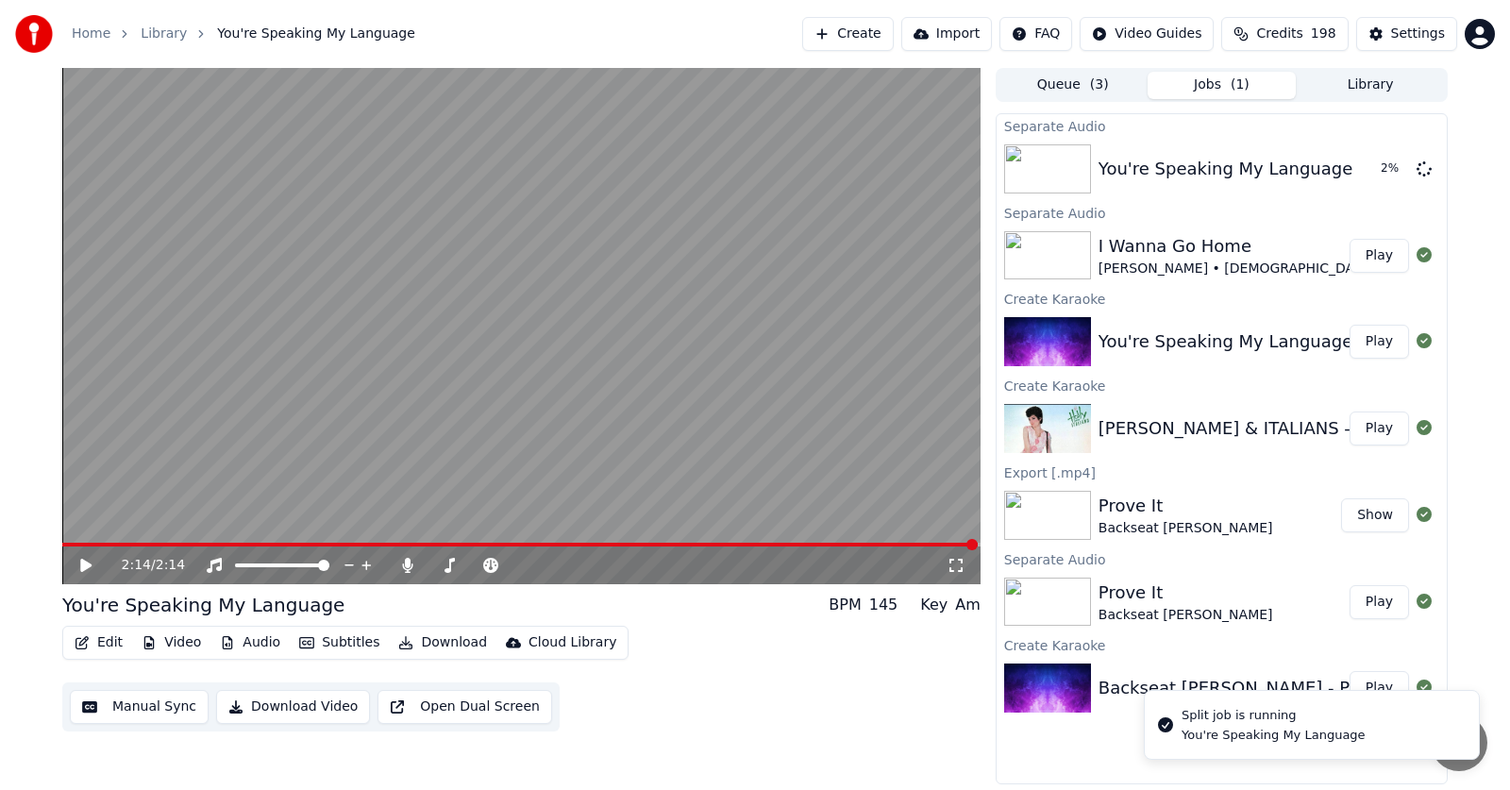
click at [1378, 259] on button "Play" at bounding box center [1378, 256] width 59 height 34
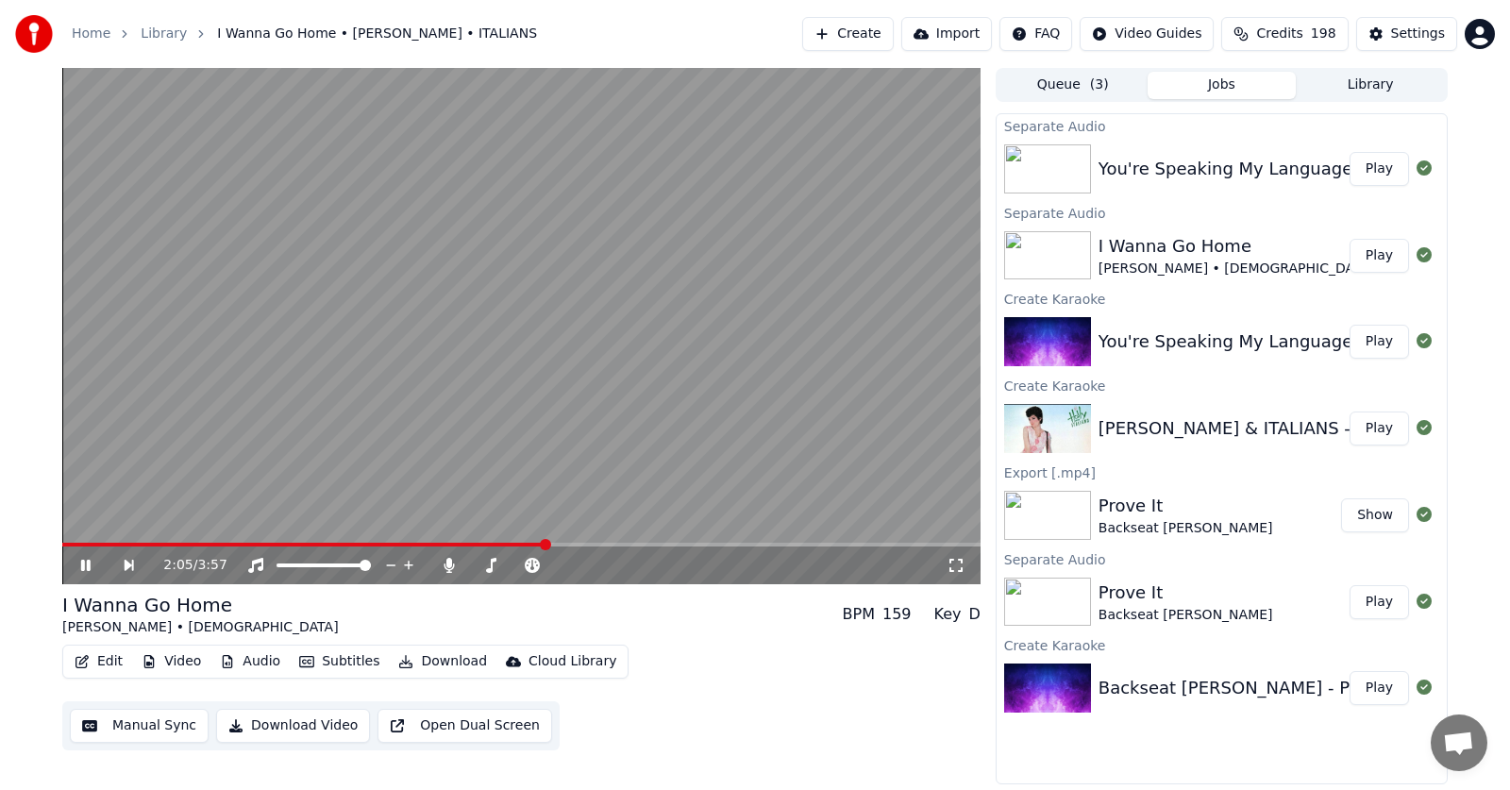
click at [86, 570] on icon at bounding box center [98, 565] width 43 height 15
click at [268, 550] on span at bounding box center [273, 544] width 11 height 11
click at [180, 661] on button "Video" at bounding box center [171, 661] width 75 height 26
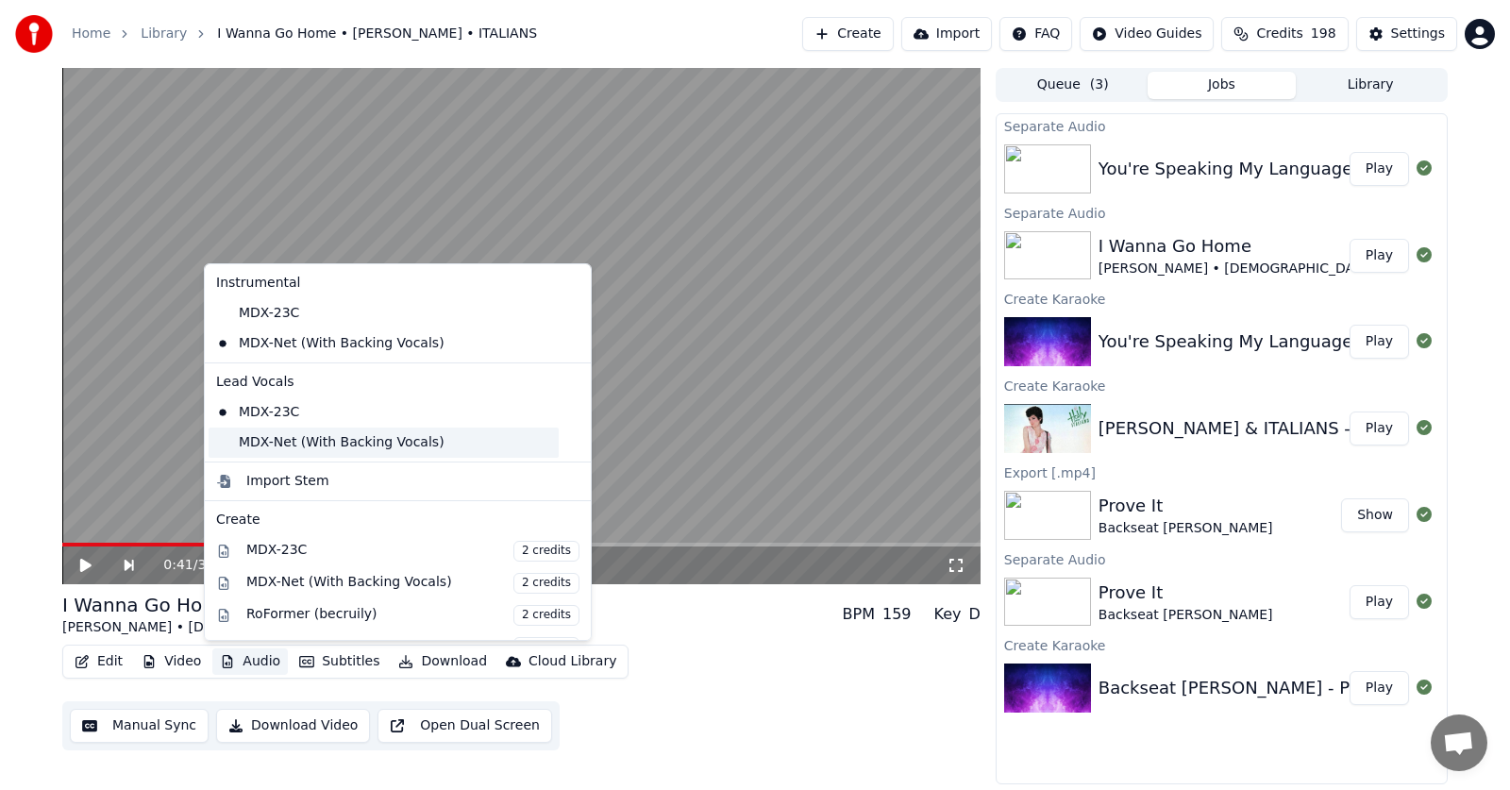
click at [262, 438] on div "MDX-Net (With Backing Vocals)" at bounding box center [384, 442] width 350 height 30
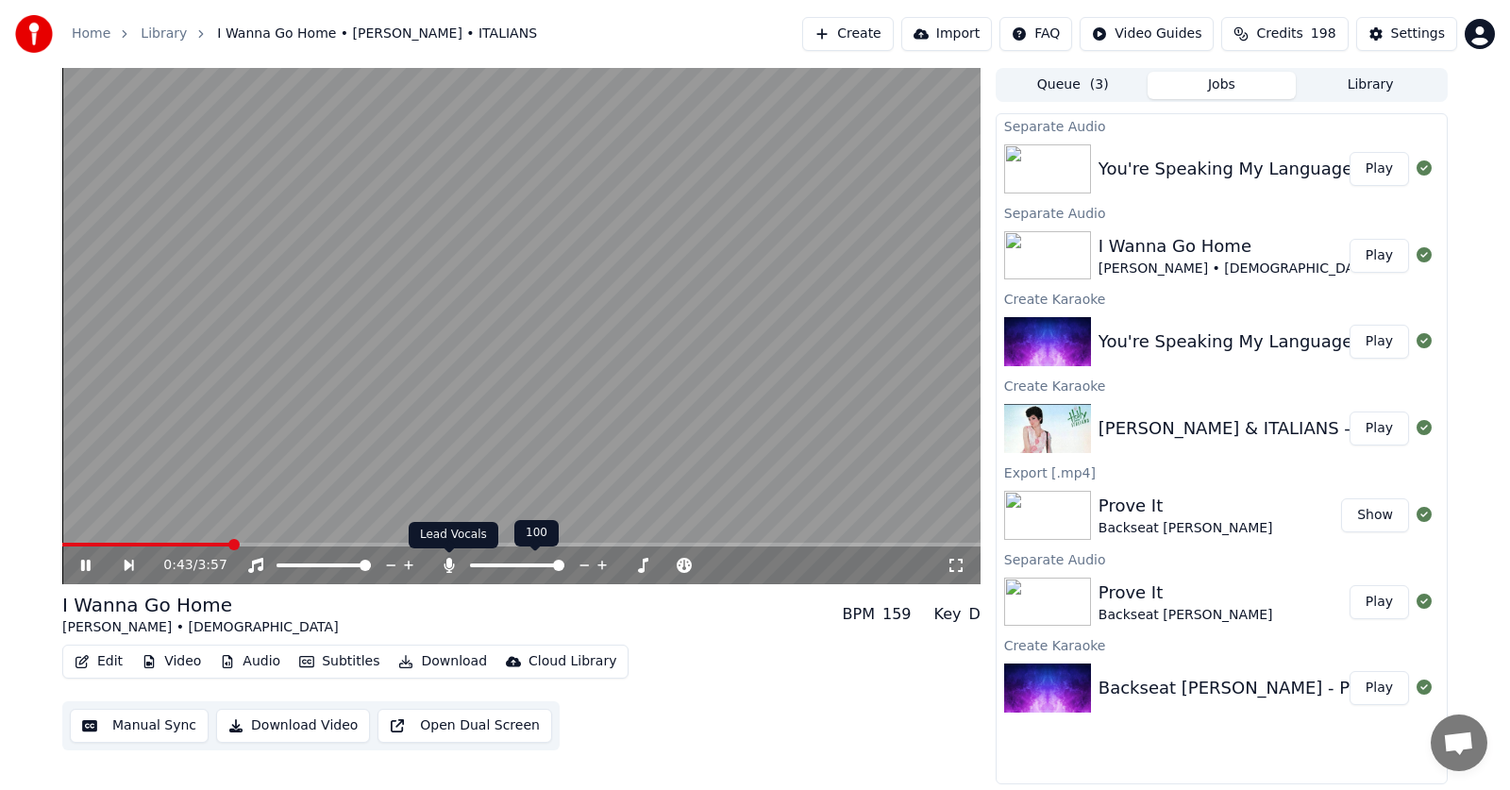
click at [448, 564] on icon at bounding box center [449, 565] width 10 height 15
click at [581, 539] on span at bounding box center [575, 544] width 11 height 11
click at [83, 565] on icon at bounding box center [85, 565] width 9 height 11
click at [83, 565] on icon at bounding box center [85, 565] width 11 height 13
click at [449, 563] on icon at bounding box center [449, 565] width 19 height 15
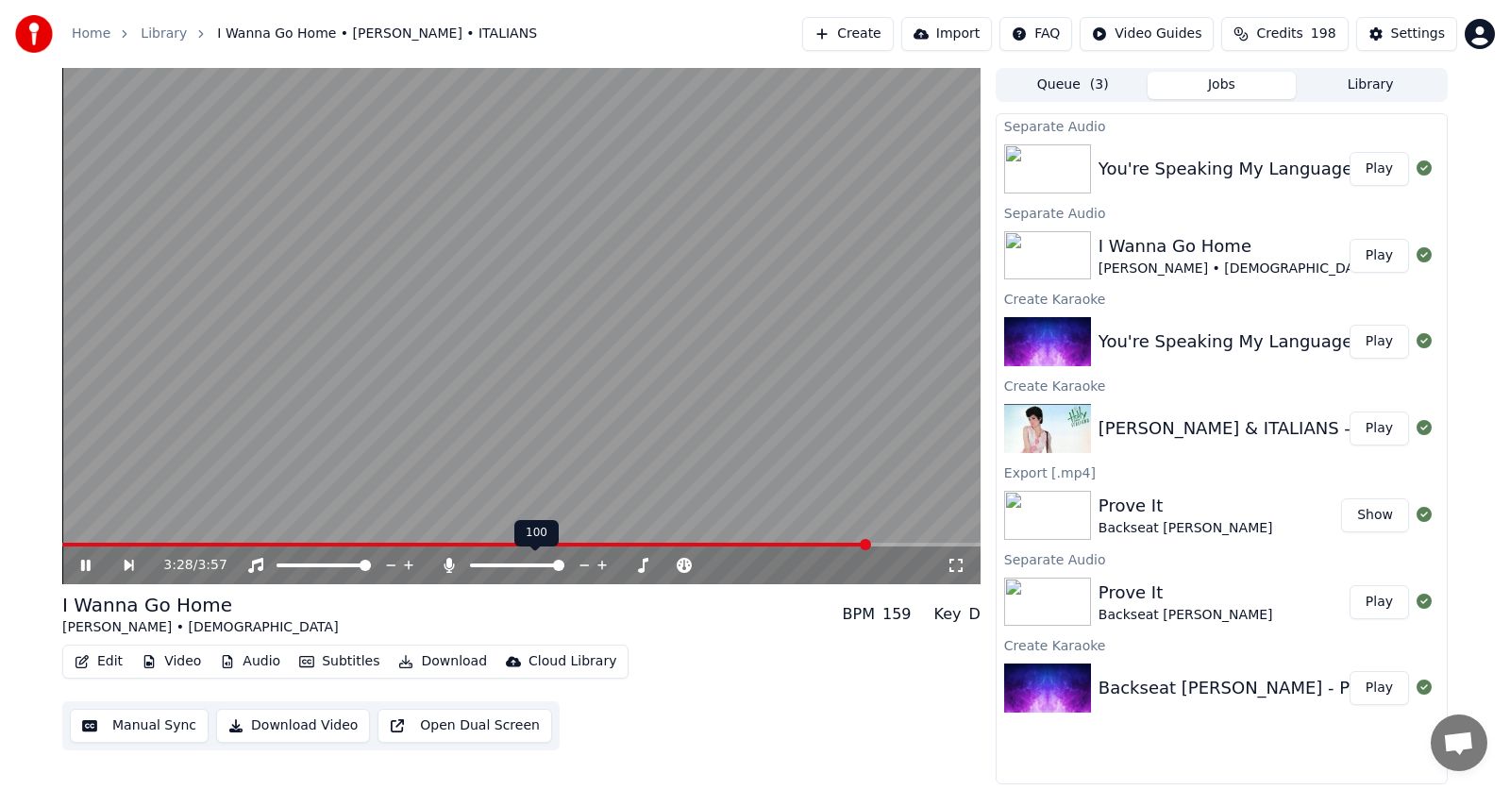
click at [449, 563] on icon at bounding box center [449, 565] width 10 height 15
click at [449, 563] on icon at bounding box center [449, 565] width 19 height 15
click at [83, 566] on icon at bounding box center [85, 565] width 9 height 11
click at [707, 542] on span at bounding box center [712, 544] width 11 height 11
click at [82, 561] on icon at bounding box center [85, 565] width 11 height 13
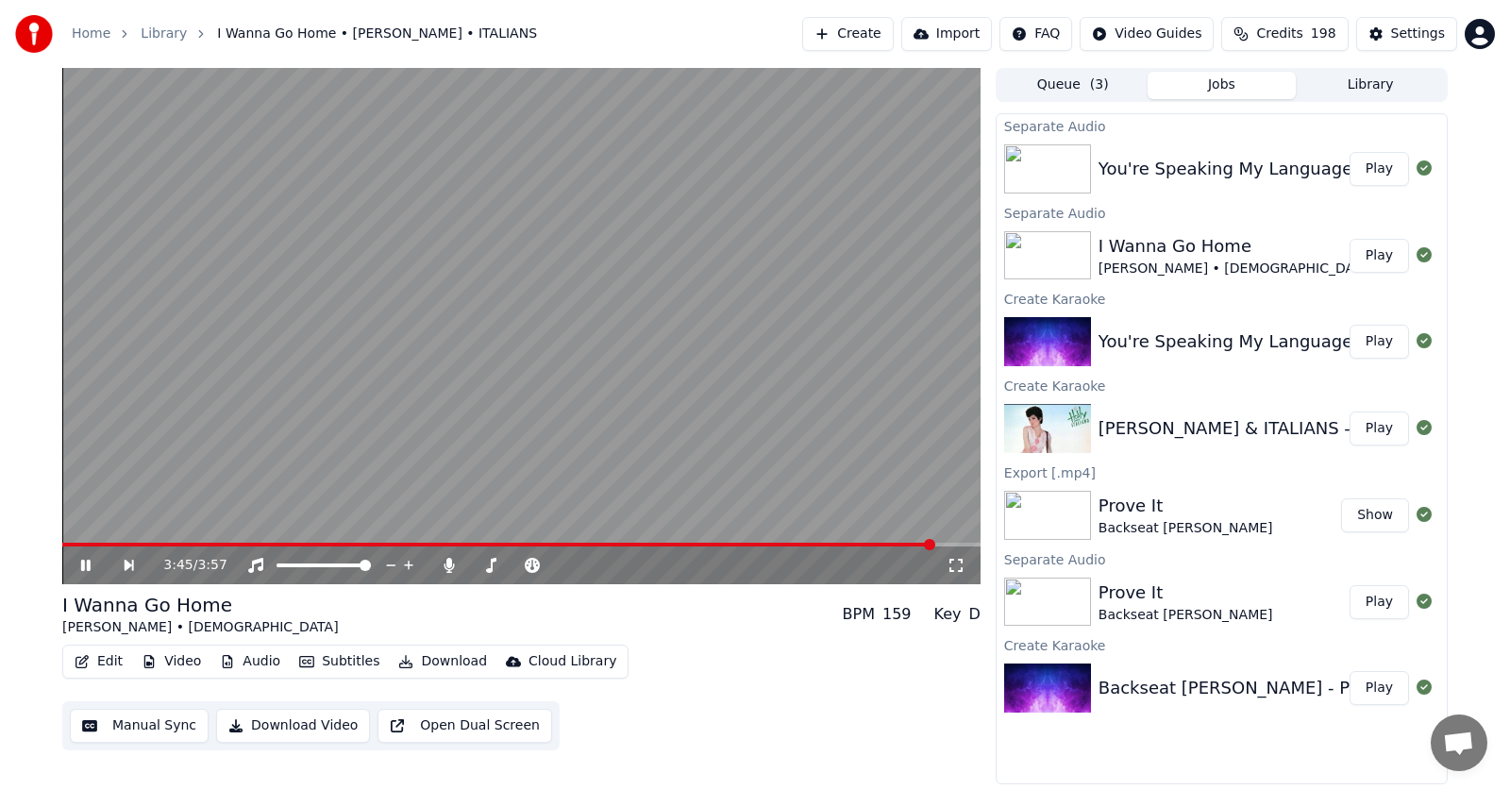
click at [85, 567] on icon at bounding box center [98, 565] width 43 height 15
click at [62, 539] on span at bounding box center [67, 544] width 11 height 11
click at [89, 562] on icon at bounding box center [98, 565] width 43 height 15
click at [88, 564] on icon at bounding box center [85, 565] width 9 height 11
click at [102, 665] on button "Edit" at bounding box center [98, 661] width 63 height 26
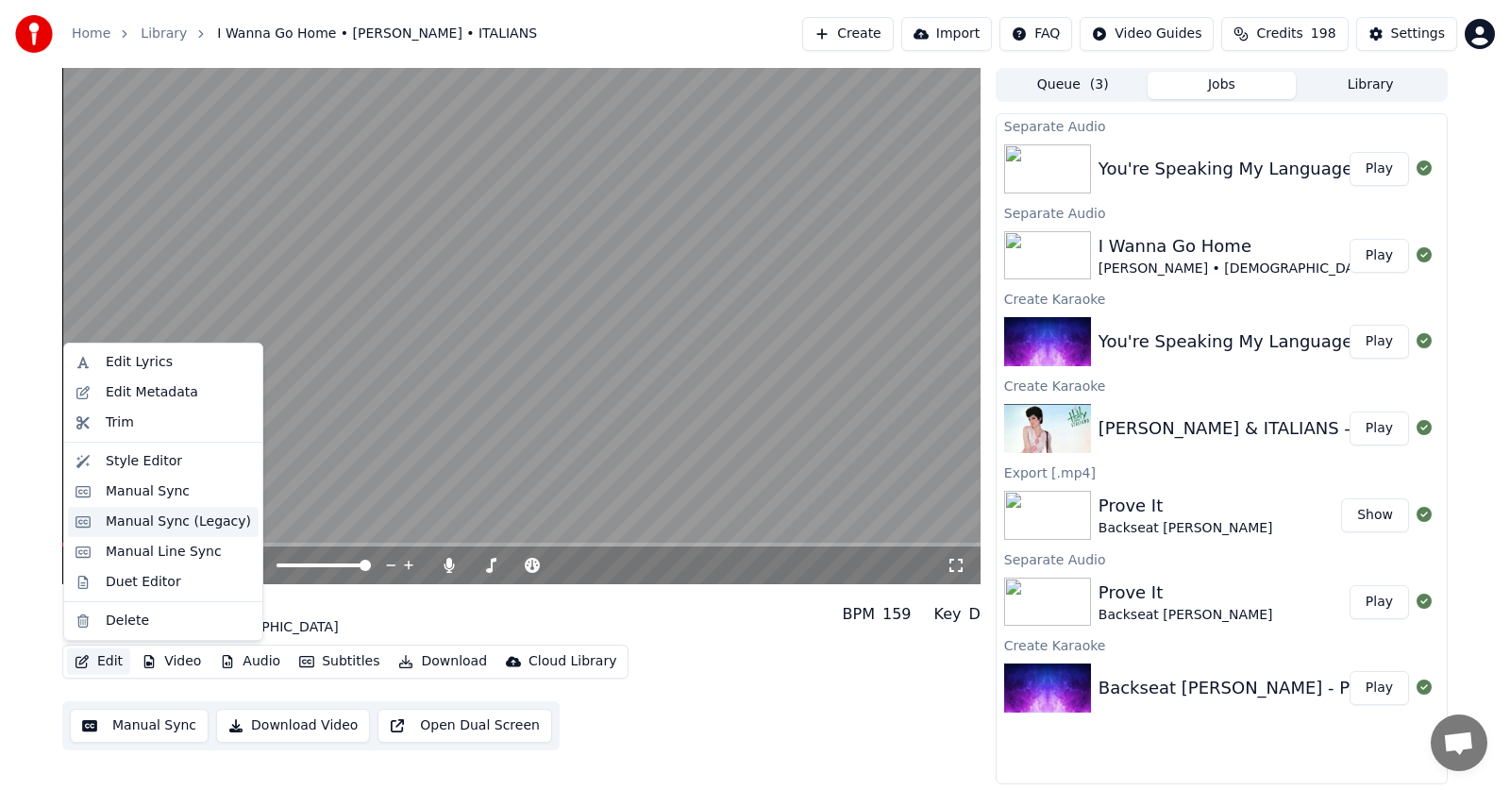
click at [147, 521] on div "Manual Sync (Legacy)" at bounding box center [178, 521] width 145 height 19
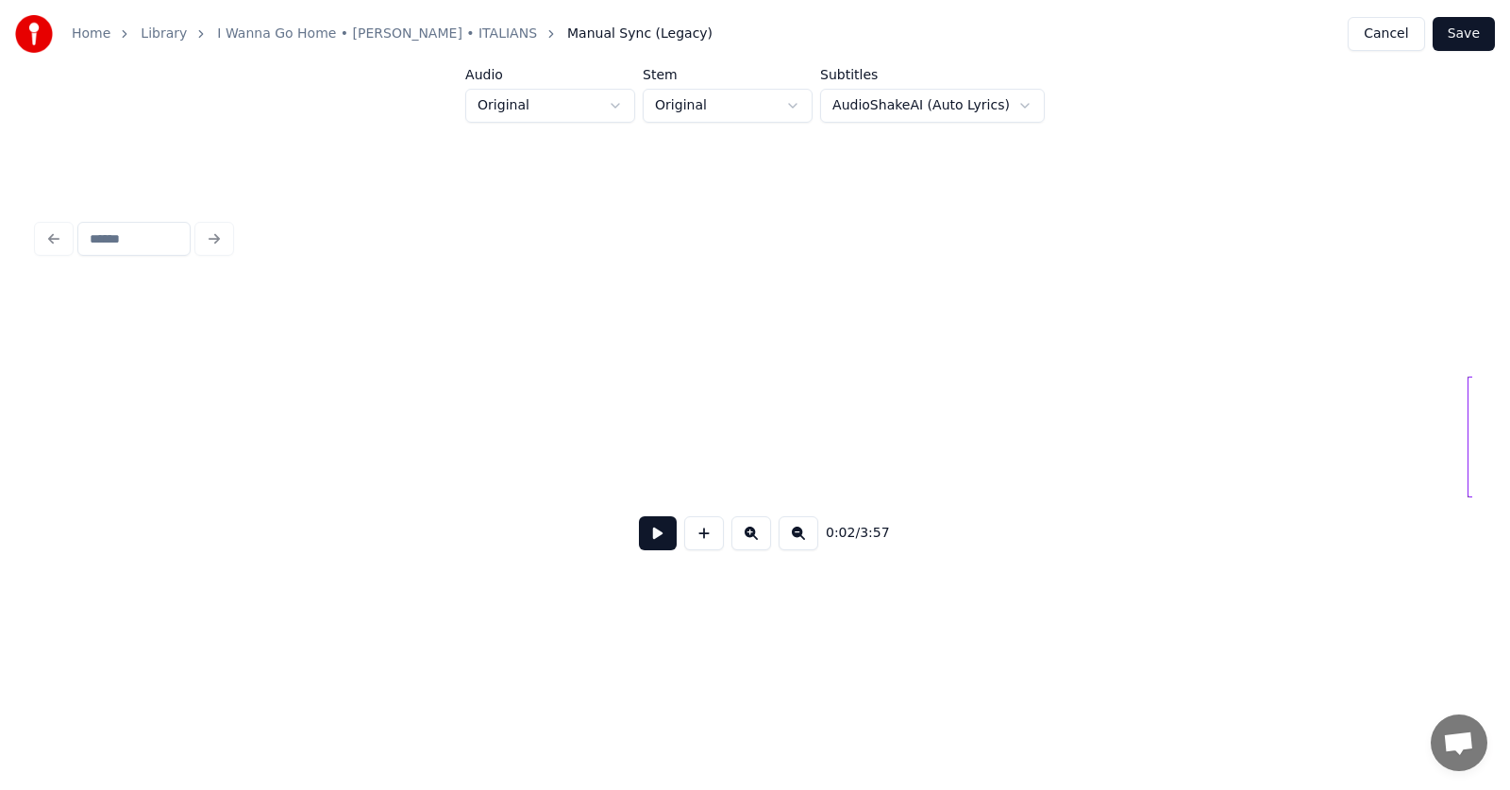
click at [648, 541] on button at bounding box center [658, 533] width 38 height 34
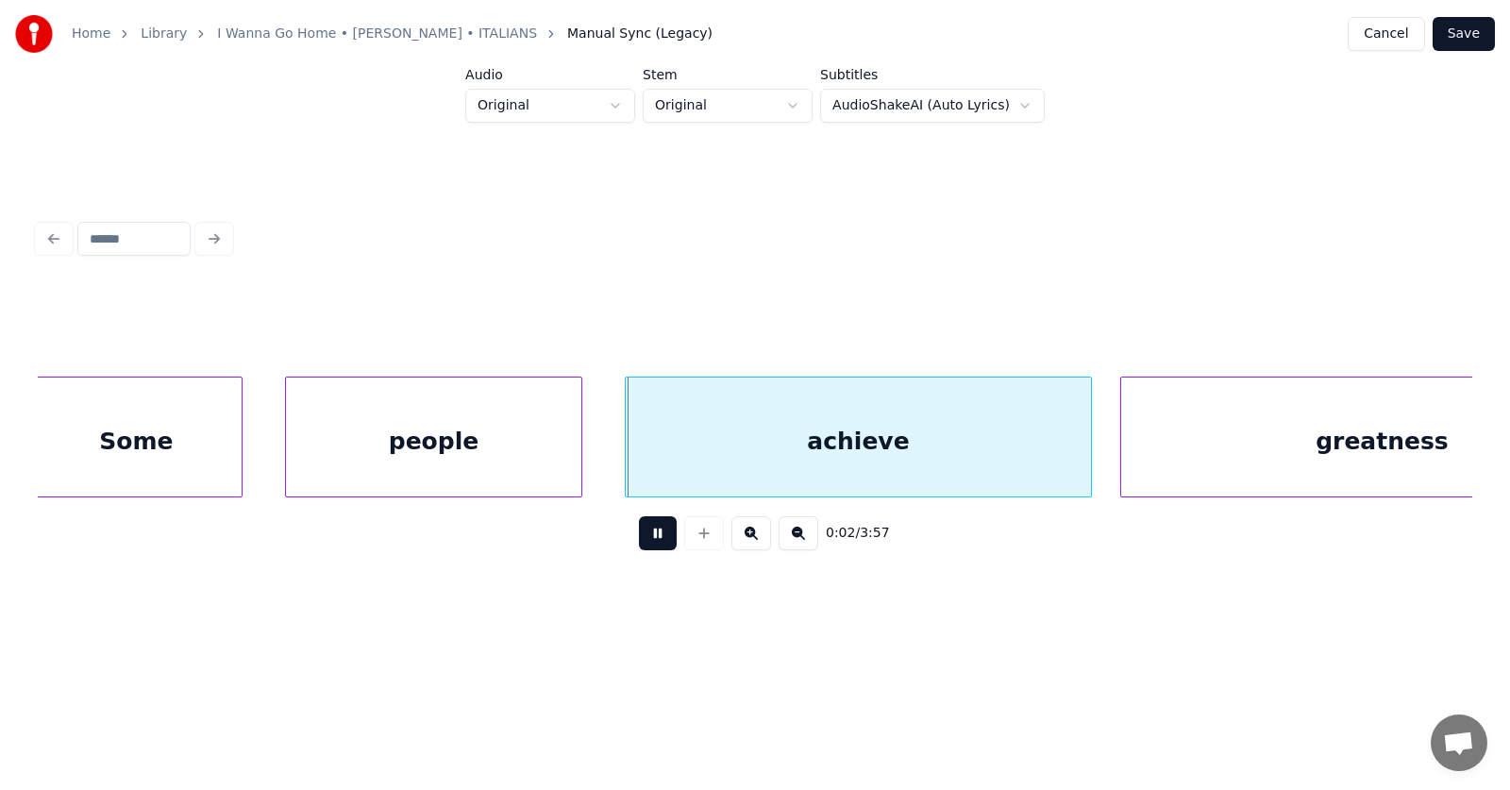
click at [648, 541] on button at bounding box center [658, 533] width 38 height 34
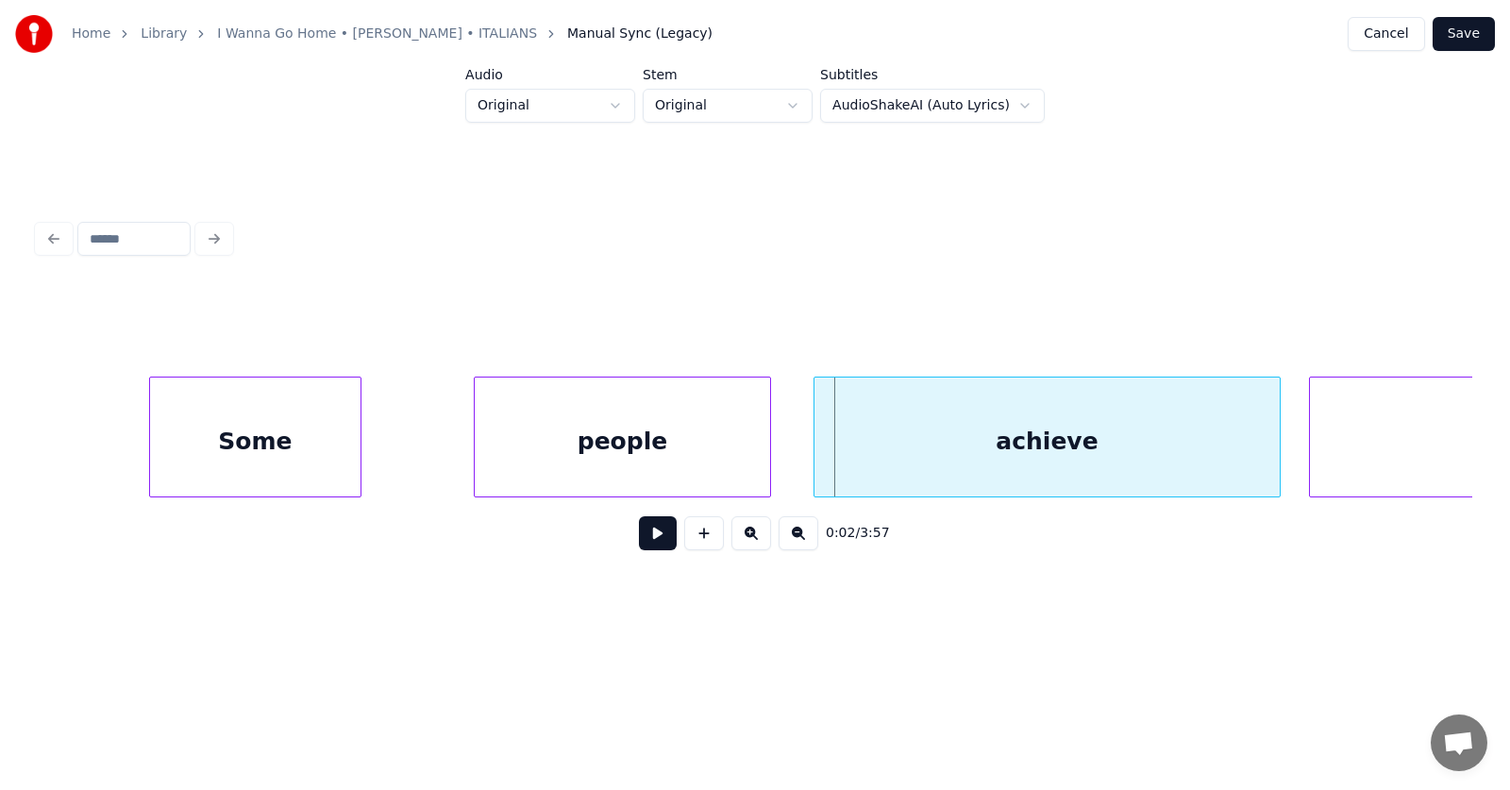
click at [227, 459] on div "Some" at bounding box center [255, 441] width 210 height 128
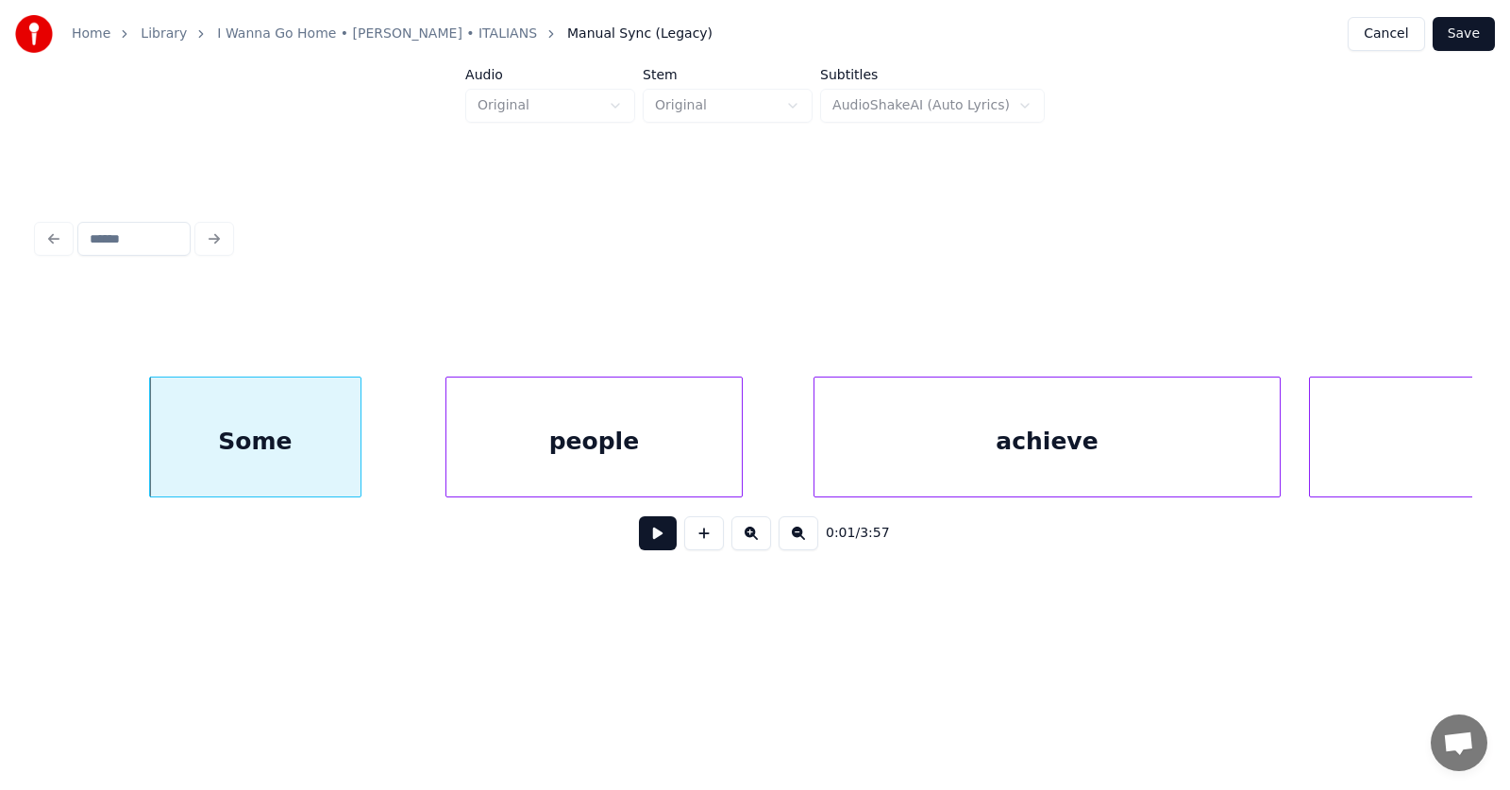
click at [528, 466] on div "people" at bounding box center [593, 441] width 295 height 128
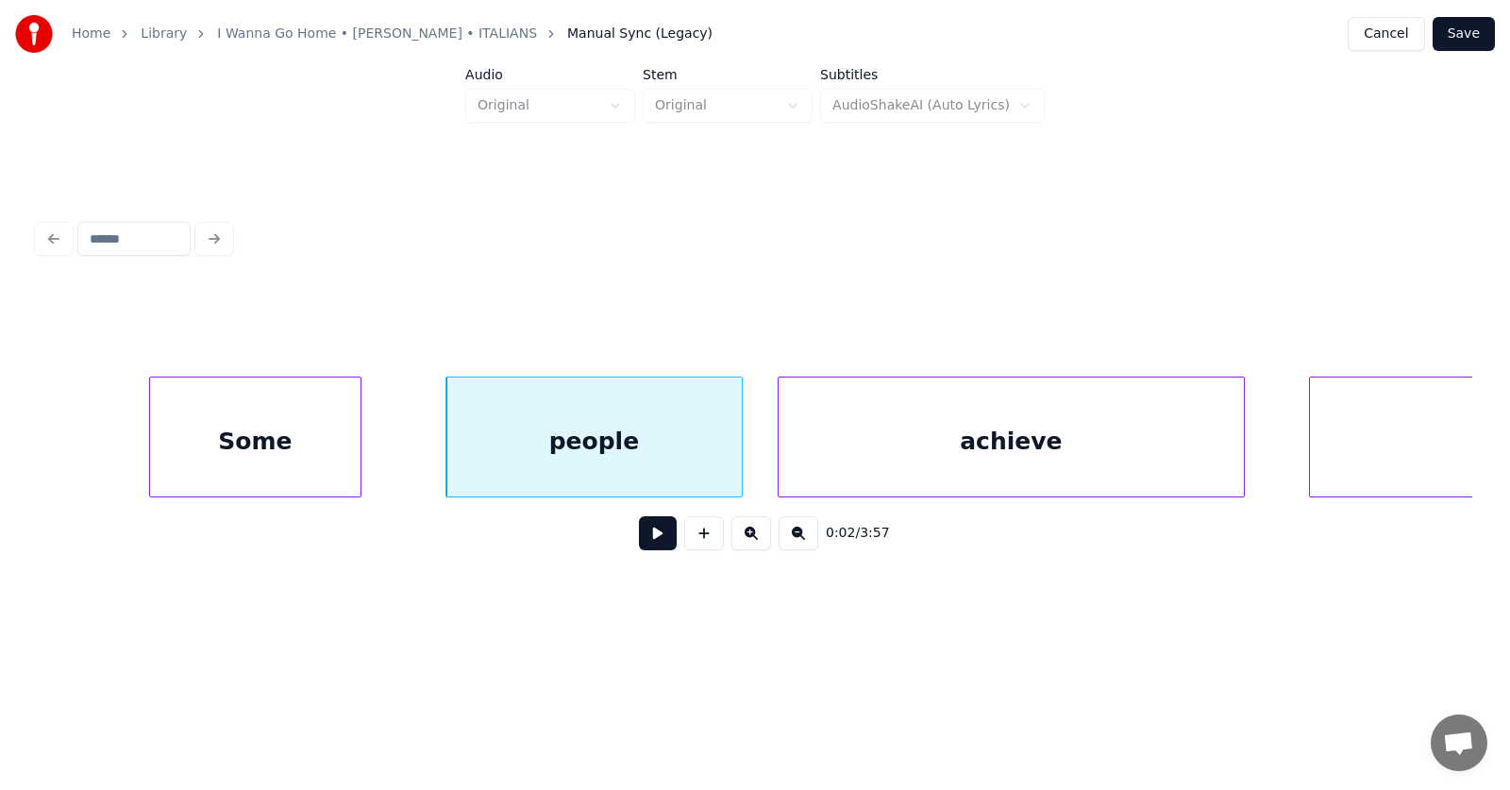
click at [834, 463] on div "achieve" at bounding box center [1010, 441] width 465 height 128
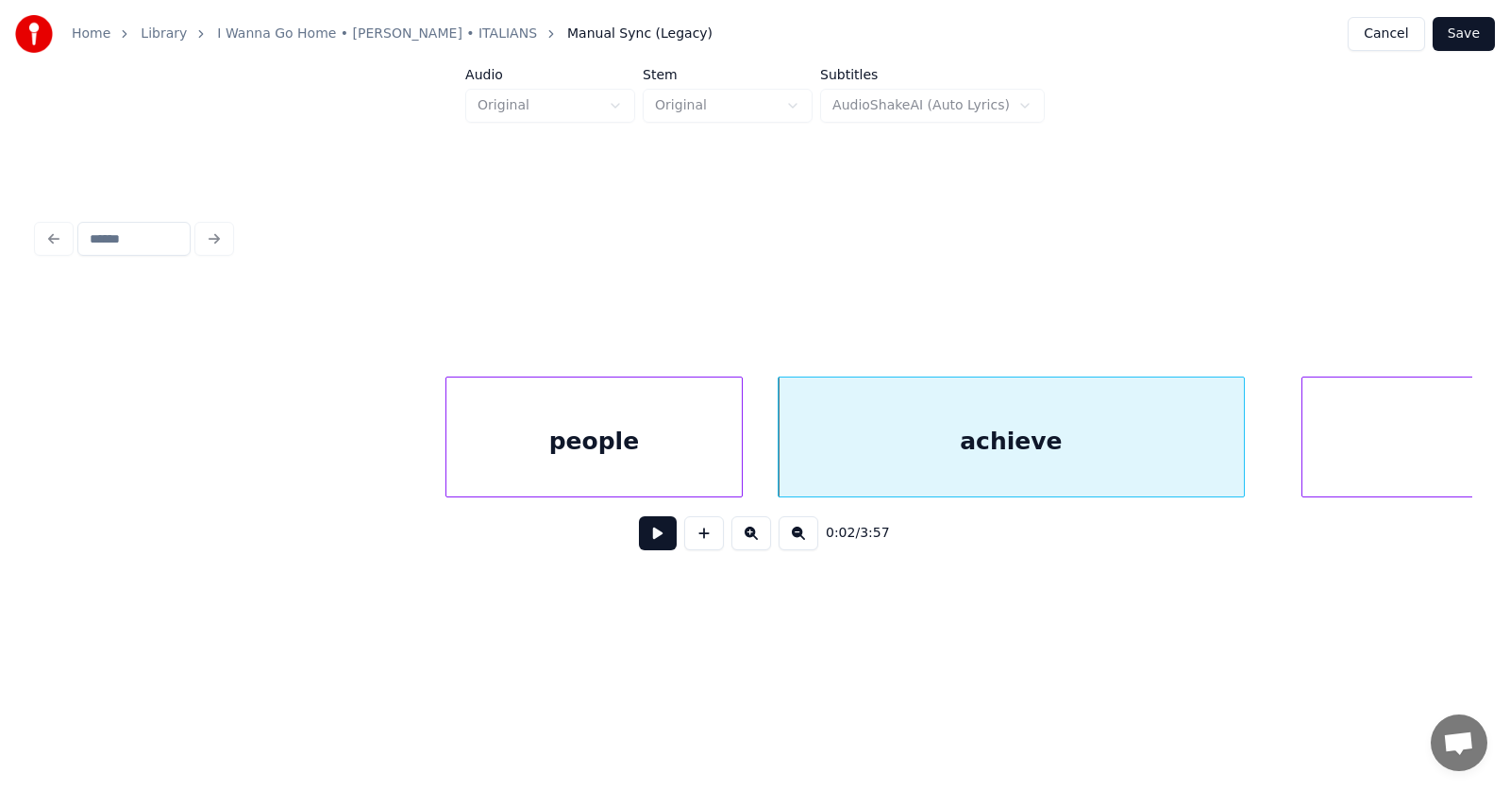
scroll to position [0, 1604]
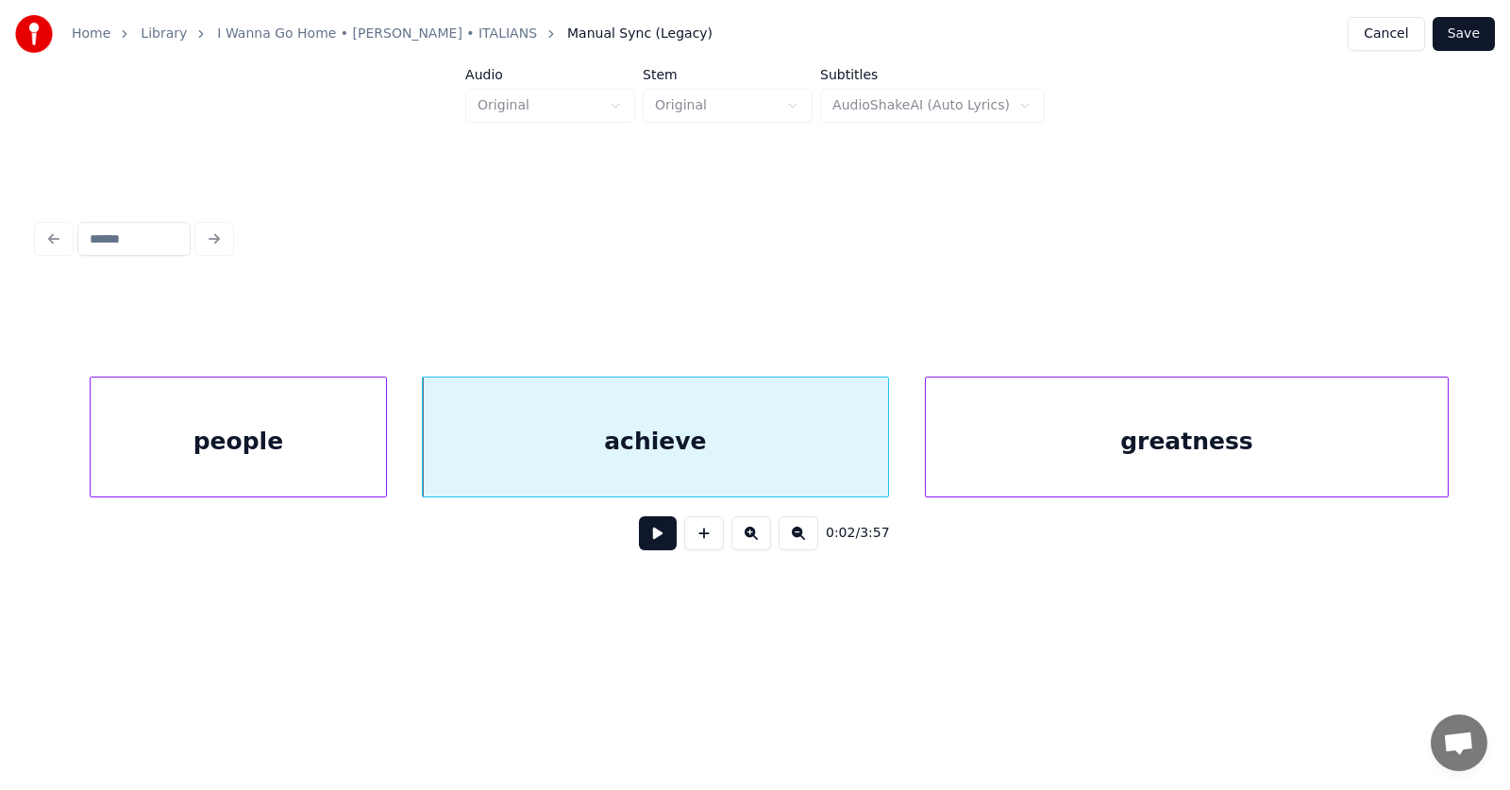
click at [1331, 444] on div "greatness" at bounding box center [1187, 441] width 522 height 128
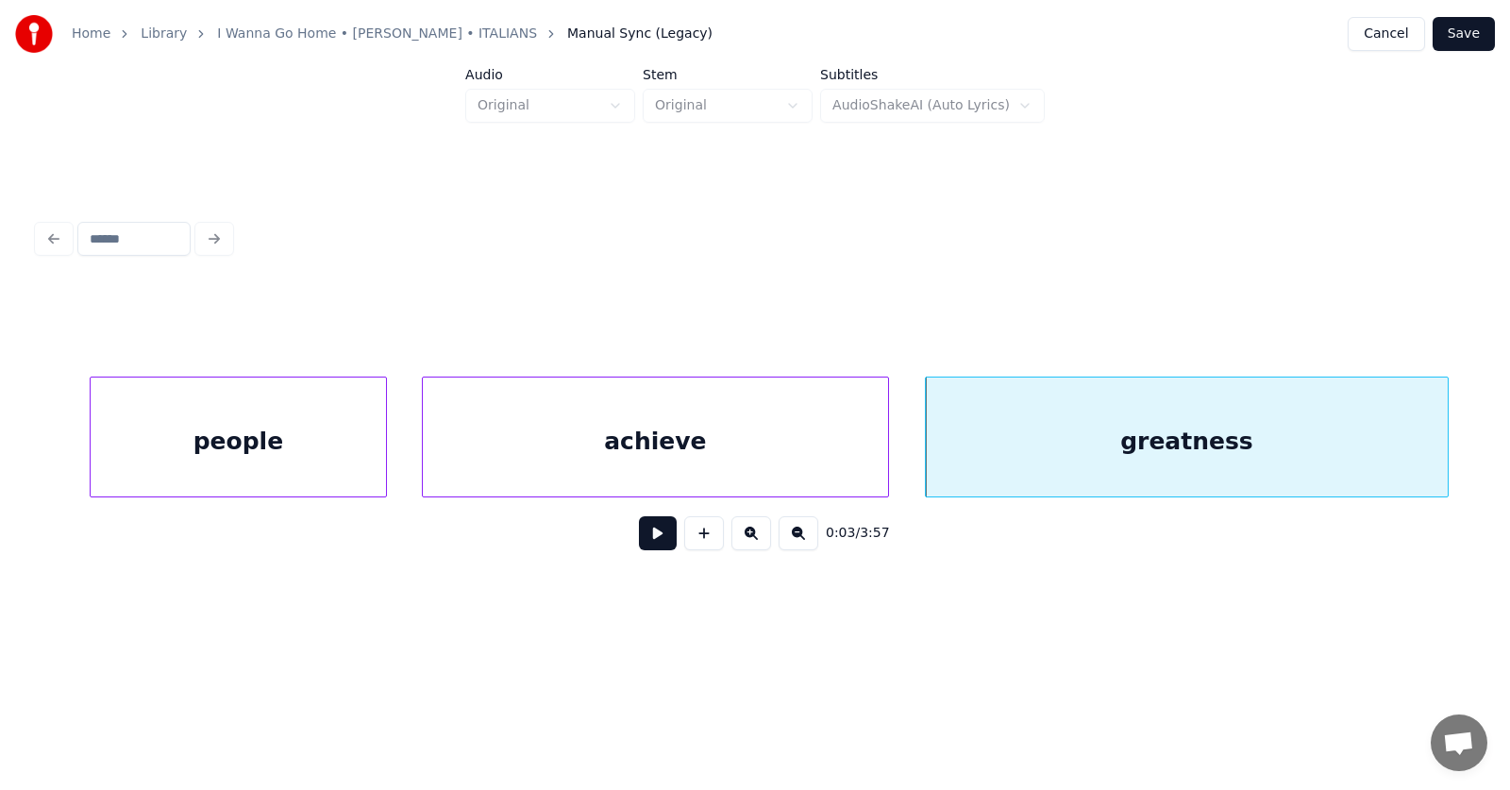
click at [641, 538] on button at bounding box center [658, 533] width 38 height 34
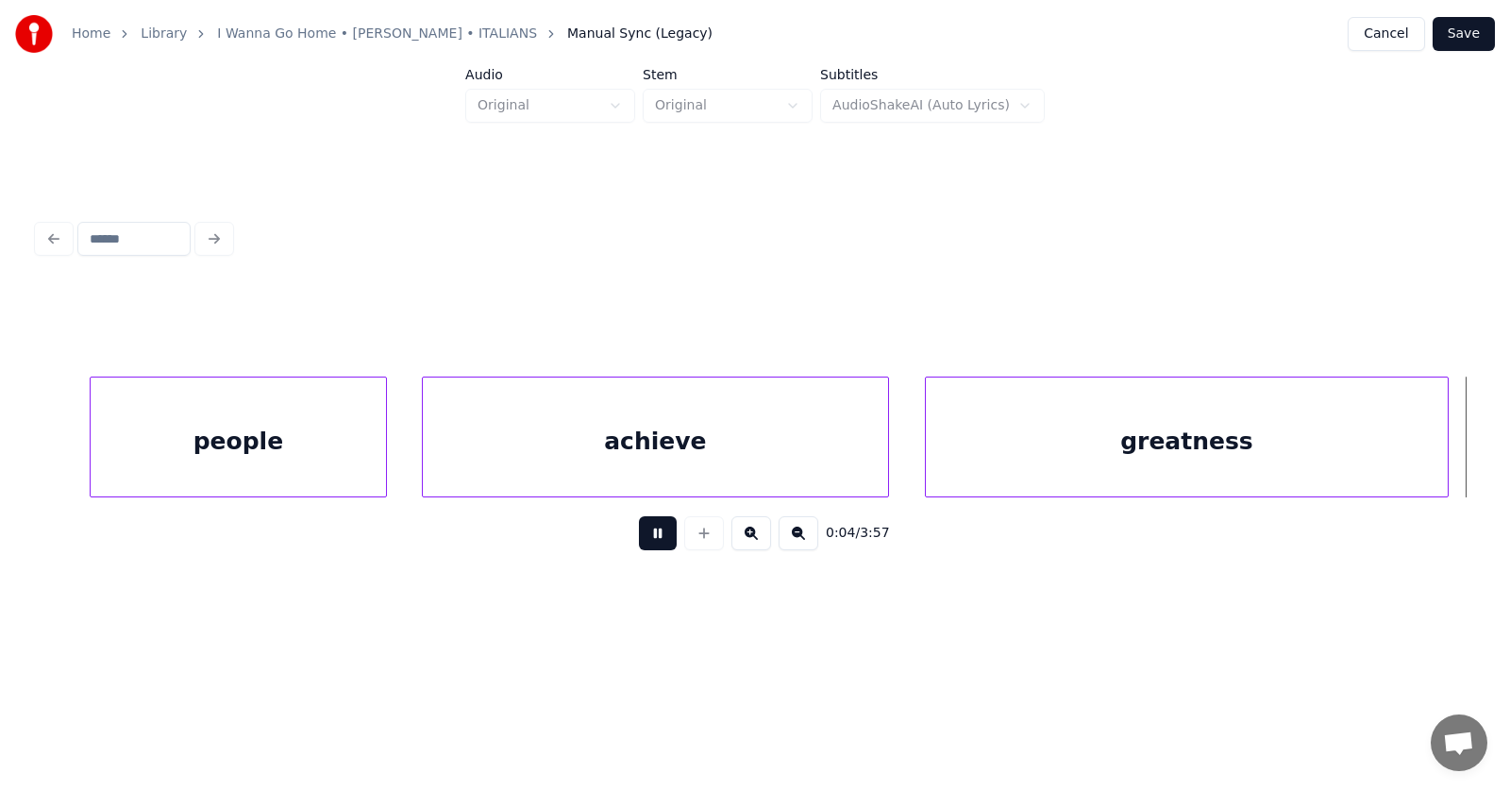
scroll to position [0, 3046]
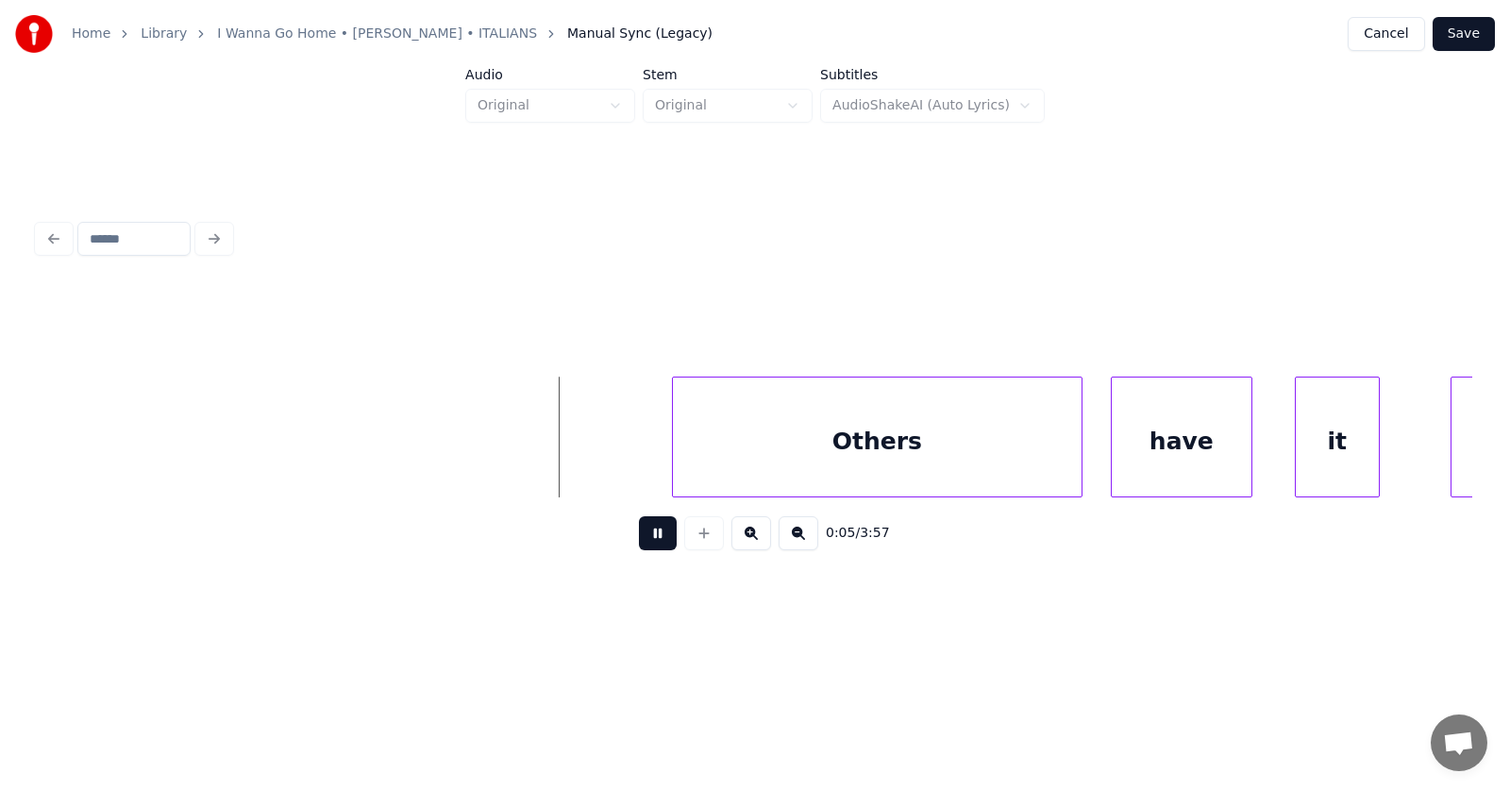
click at [641, 538] on button at bounding box center [658, 533] width 38 height 34
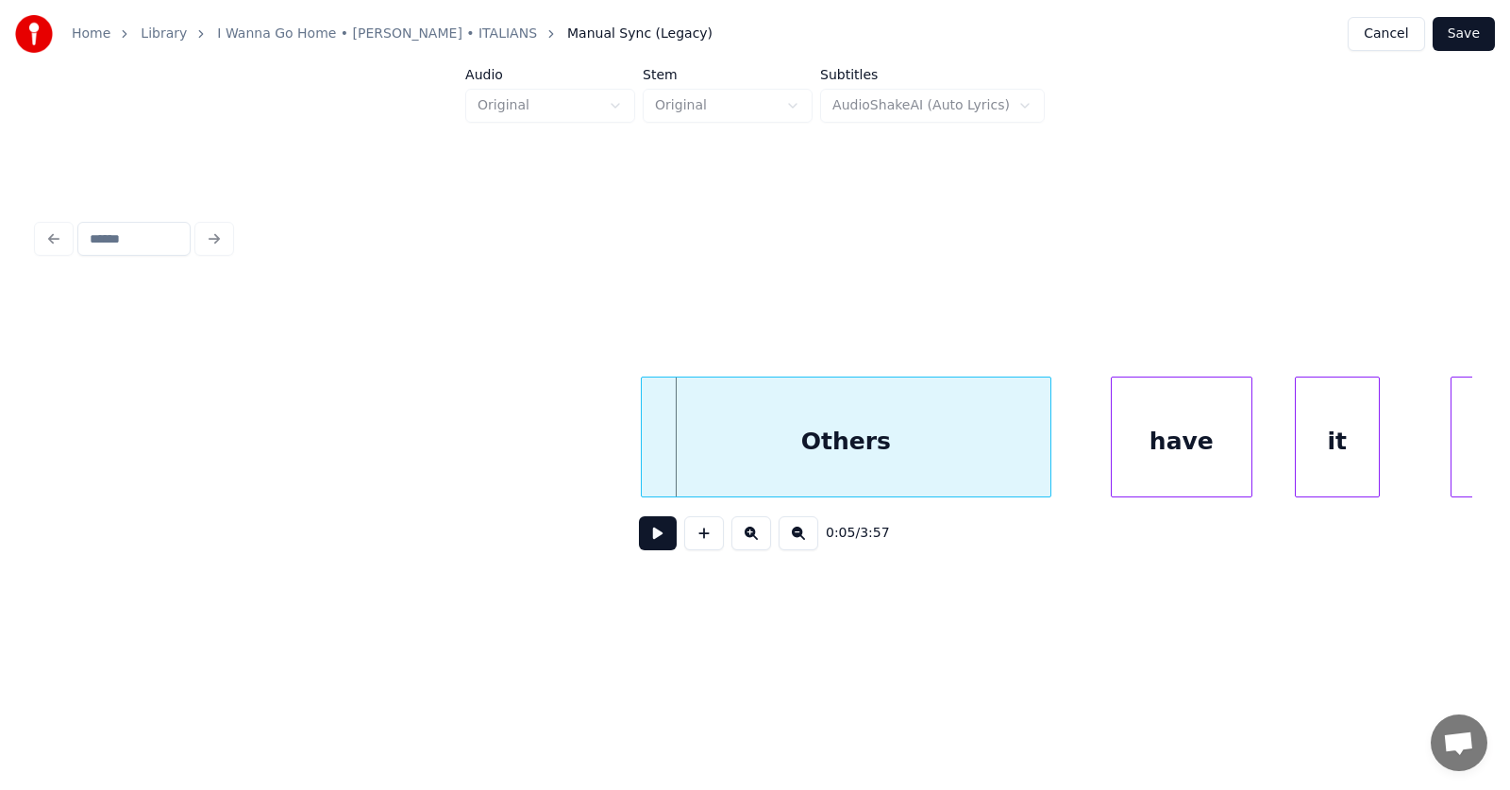
click at [764, 465] on div "Others" at bounding box center [846, 441] width 409 height 128
click at [1159, 452] on div "have" at bounding box center [1171, 441] width 140 height 128
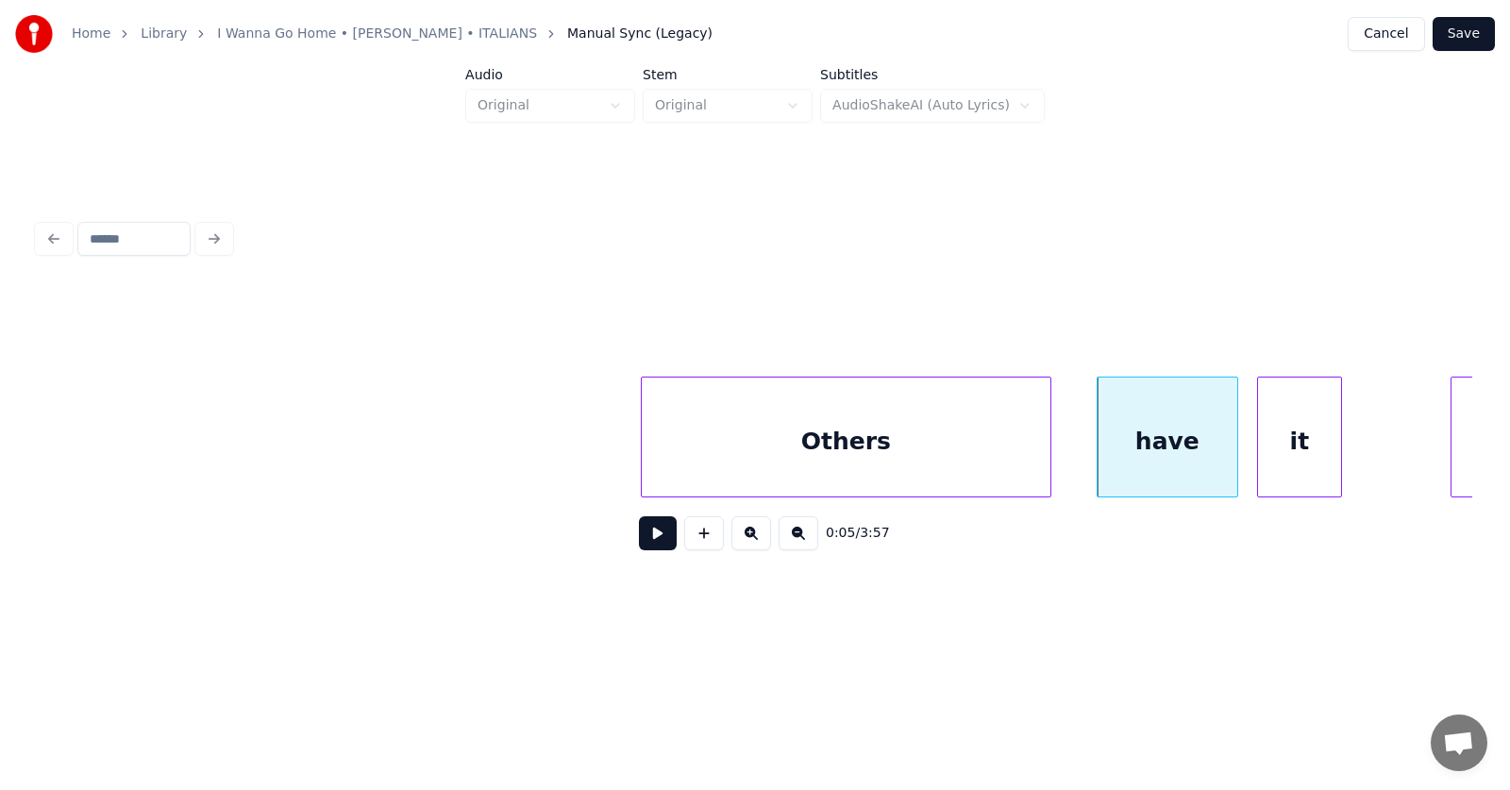
click at [1280, 456] on div "it" at bounding box center [1299, 441] width 83 height 128
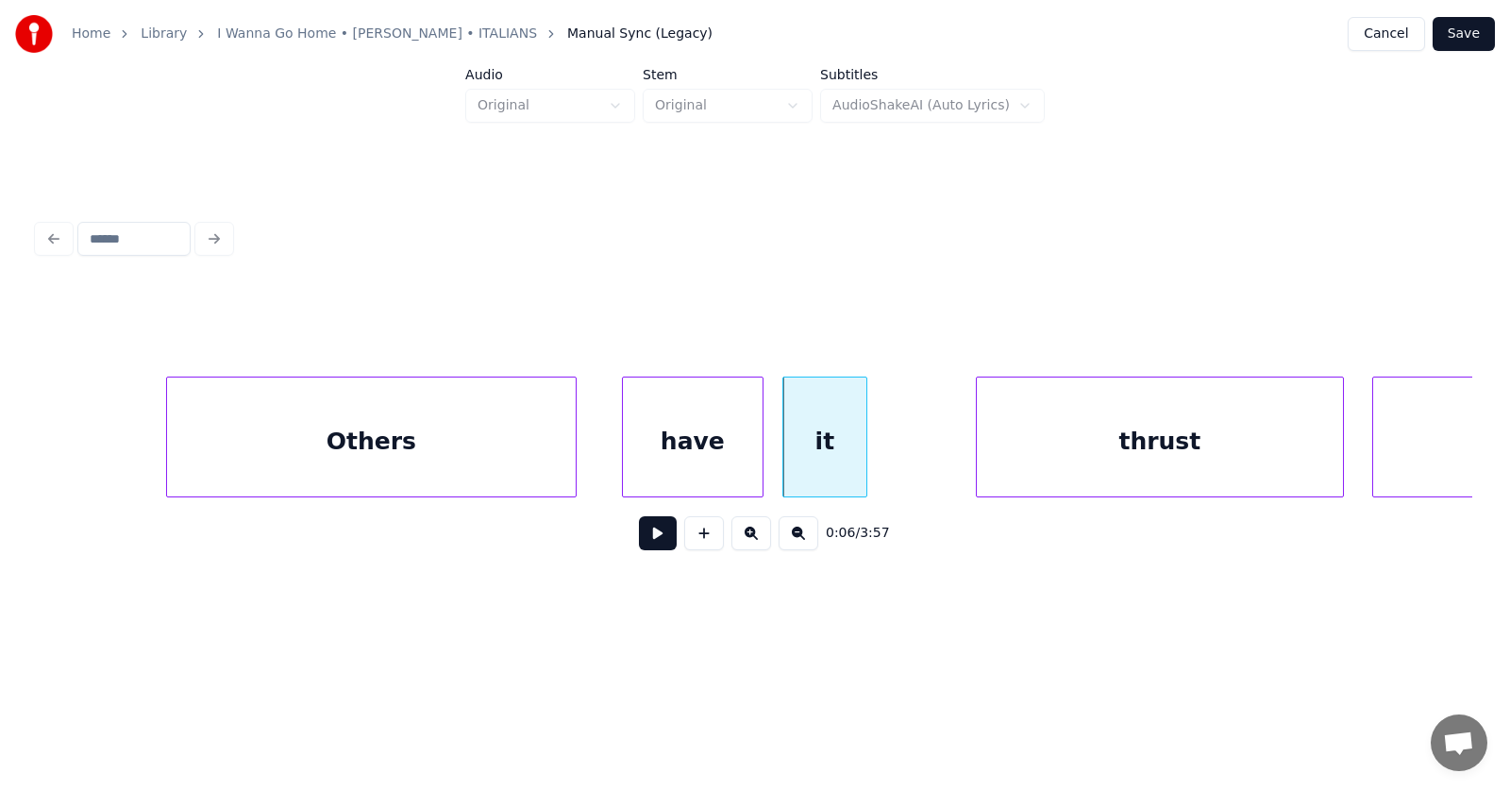
scroll to position [0, 3861]
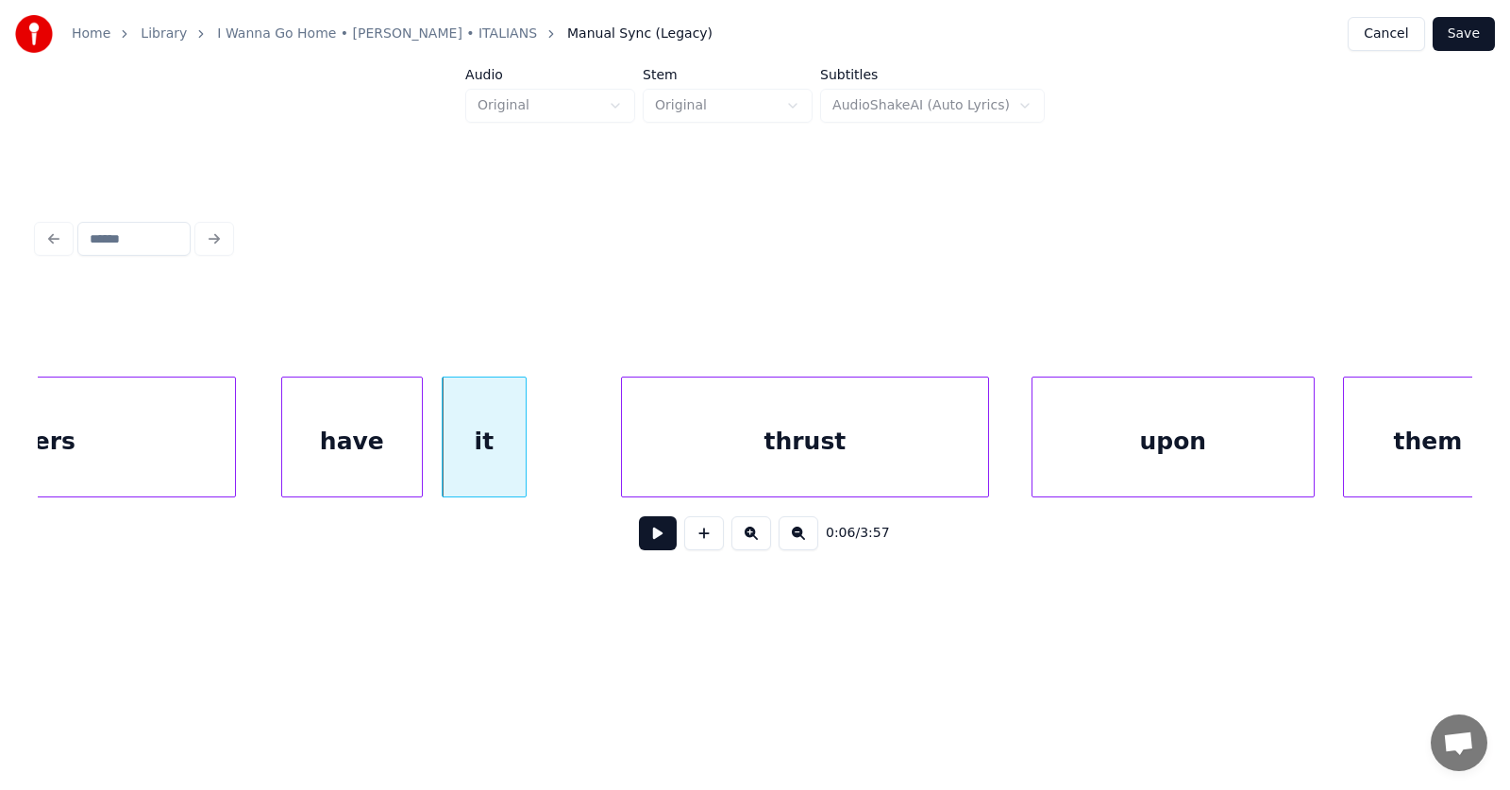
click at [711, 460] on div "thrust" at bounding box center [805, 441] width 366 height 128
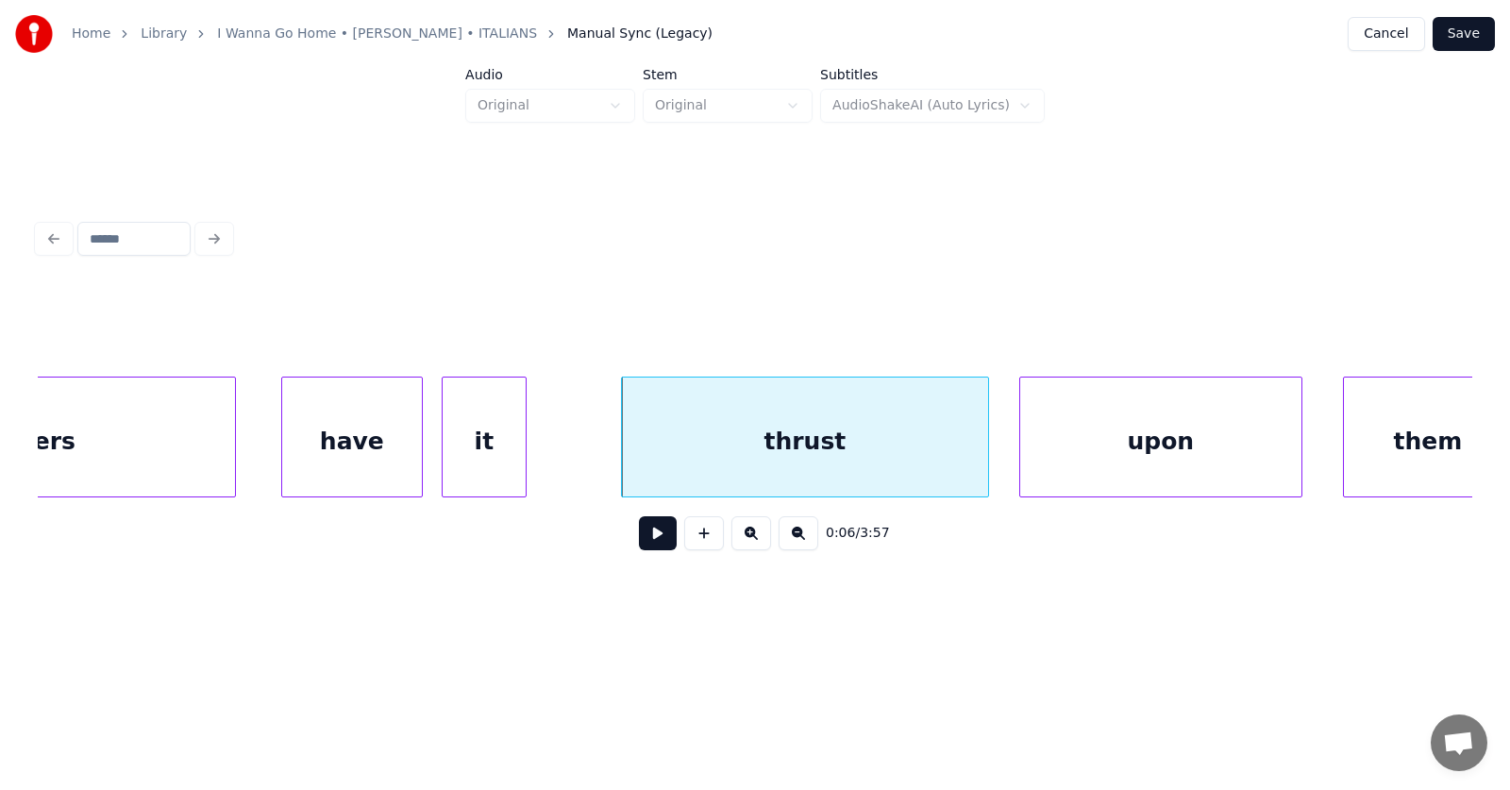
click at [1180, 446] on div "upon" at bounding box center [1160, 441] width 281 height 128
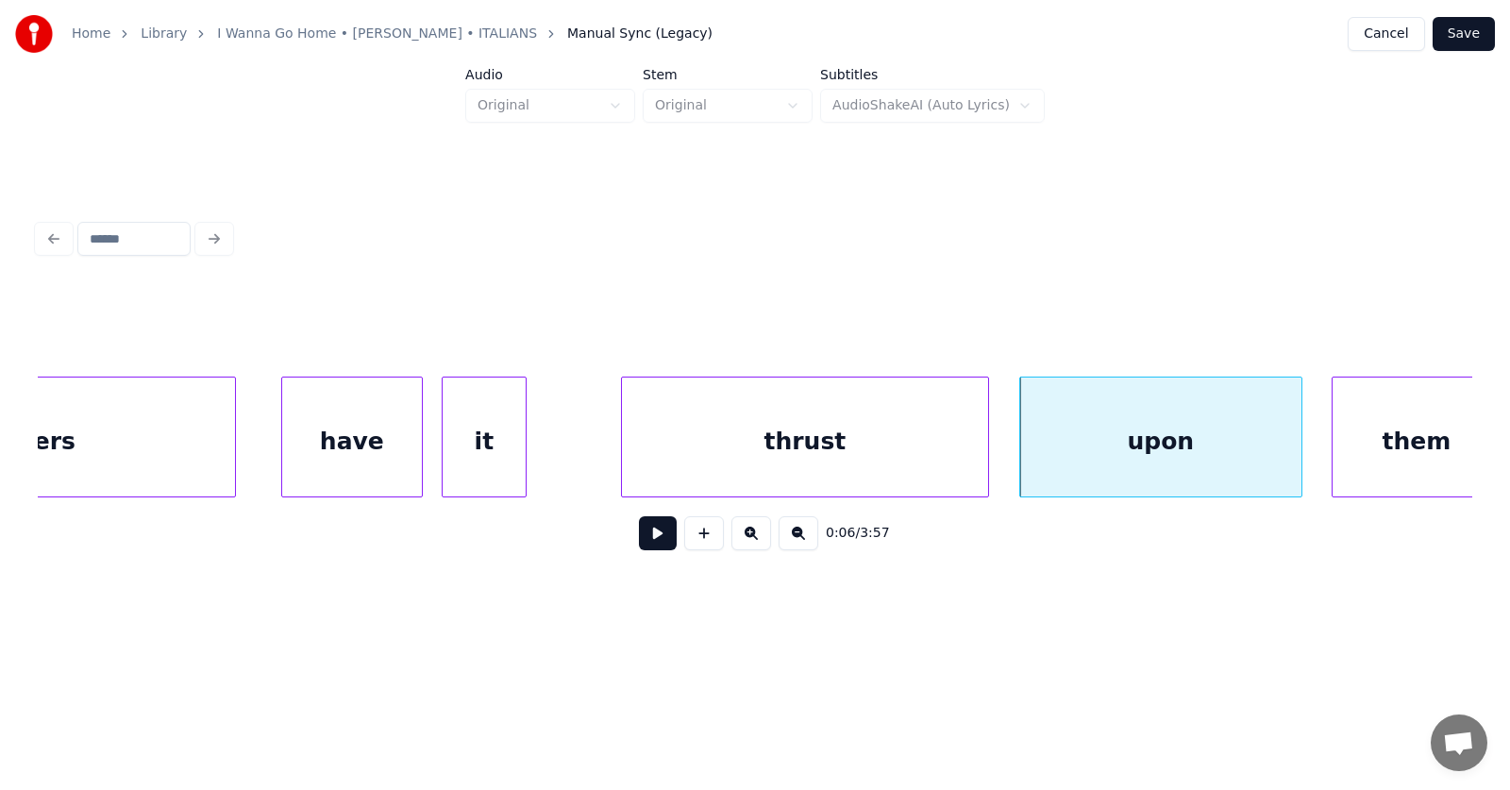
scroll to position [0, 3896]
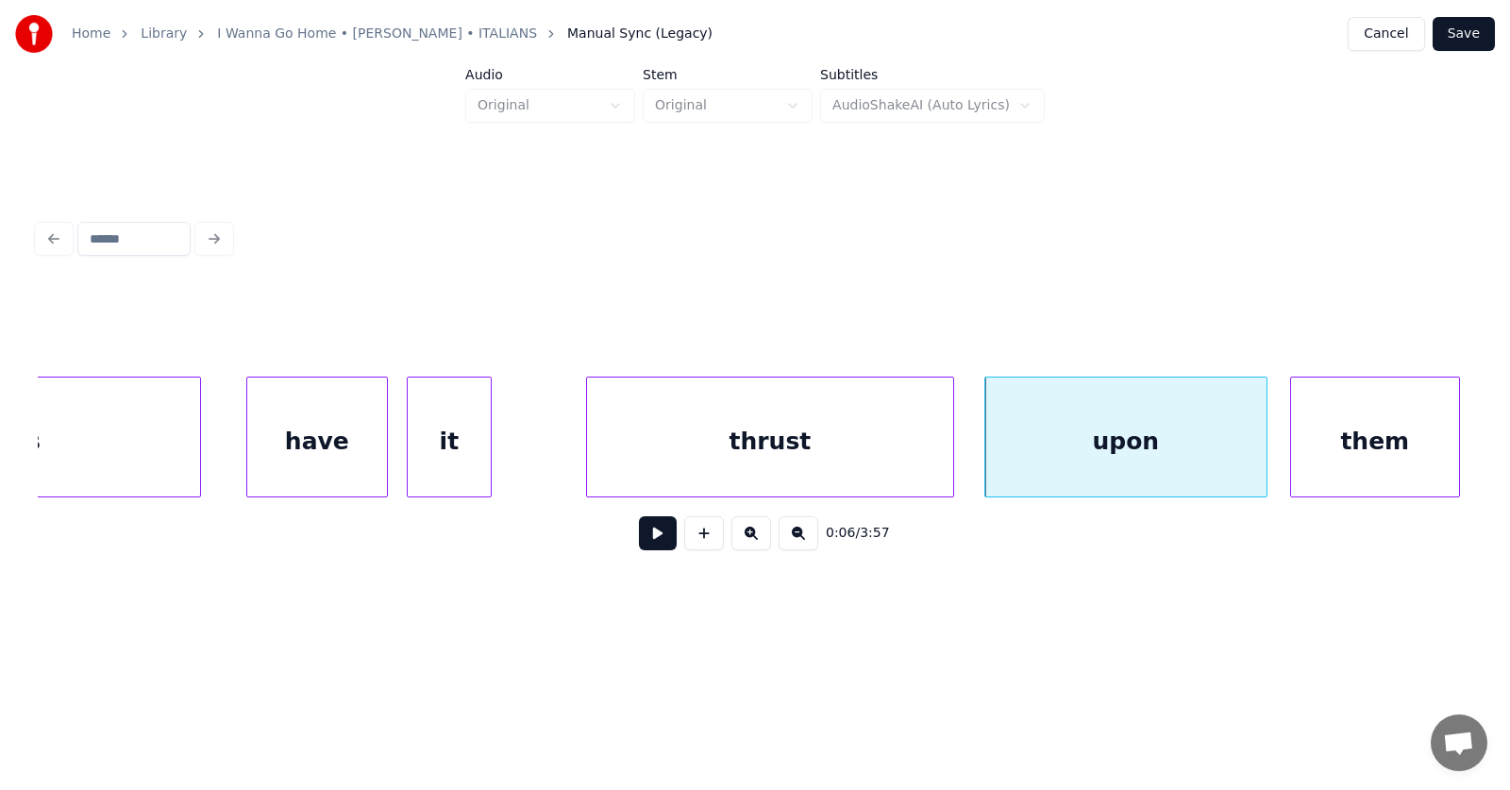
click at [1399, 439] on div "them" at bounding box center [1375, 441] width 168 height 128
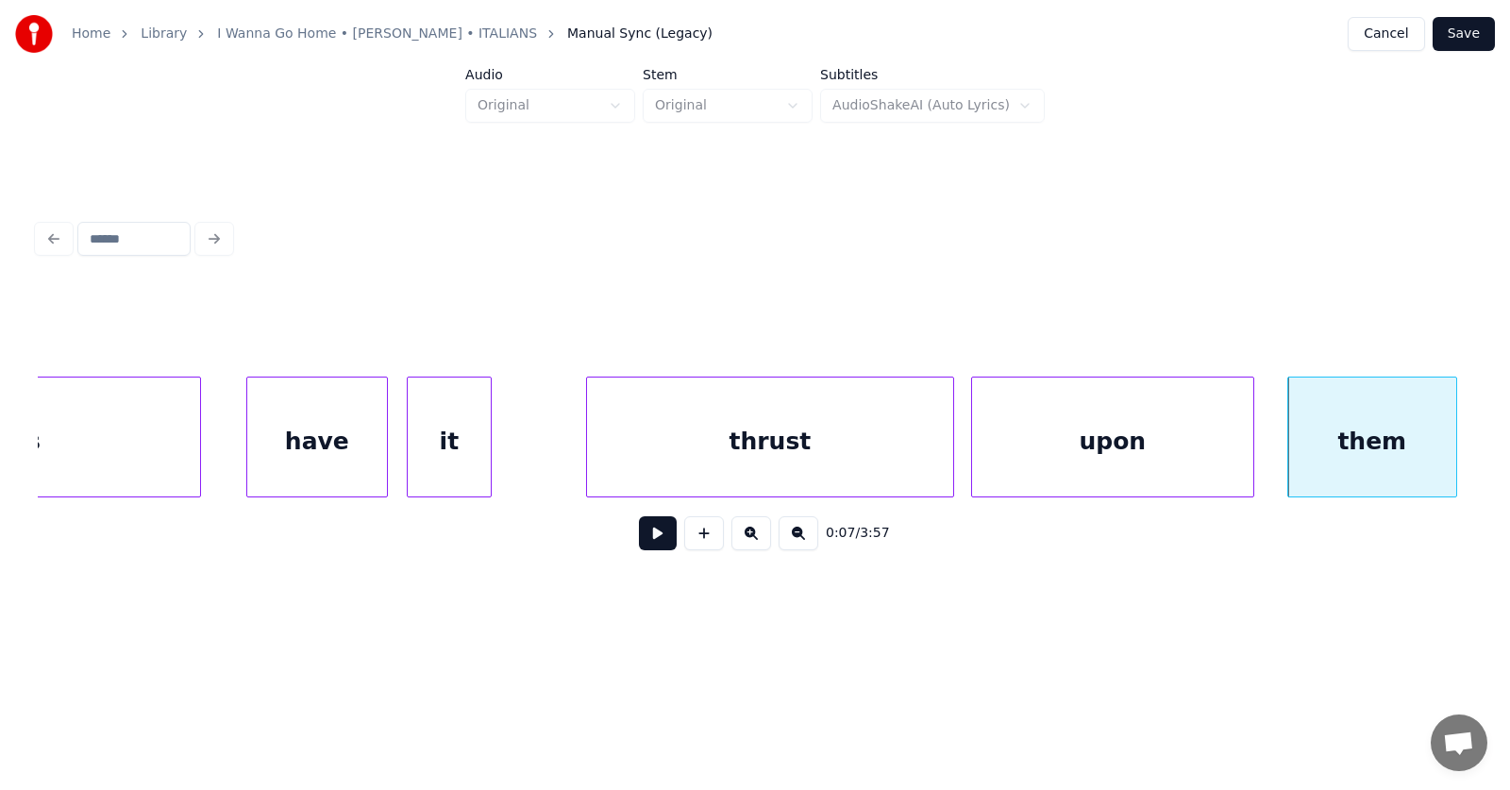
click at [1051, 473] on div "upon" at bounding box center [1112, 441] width 281 height 128
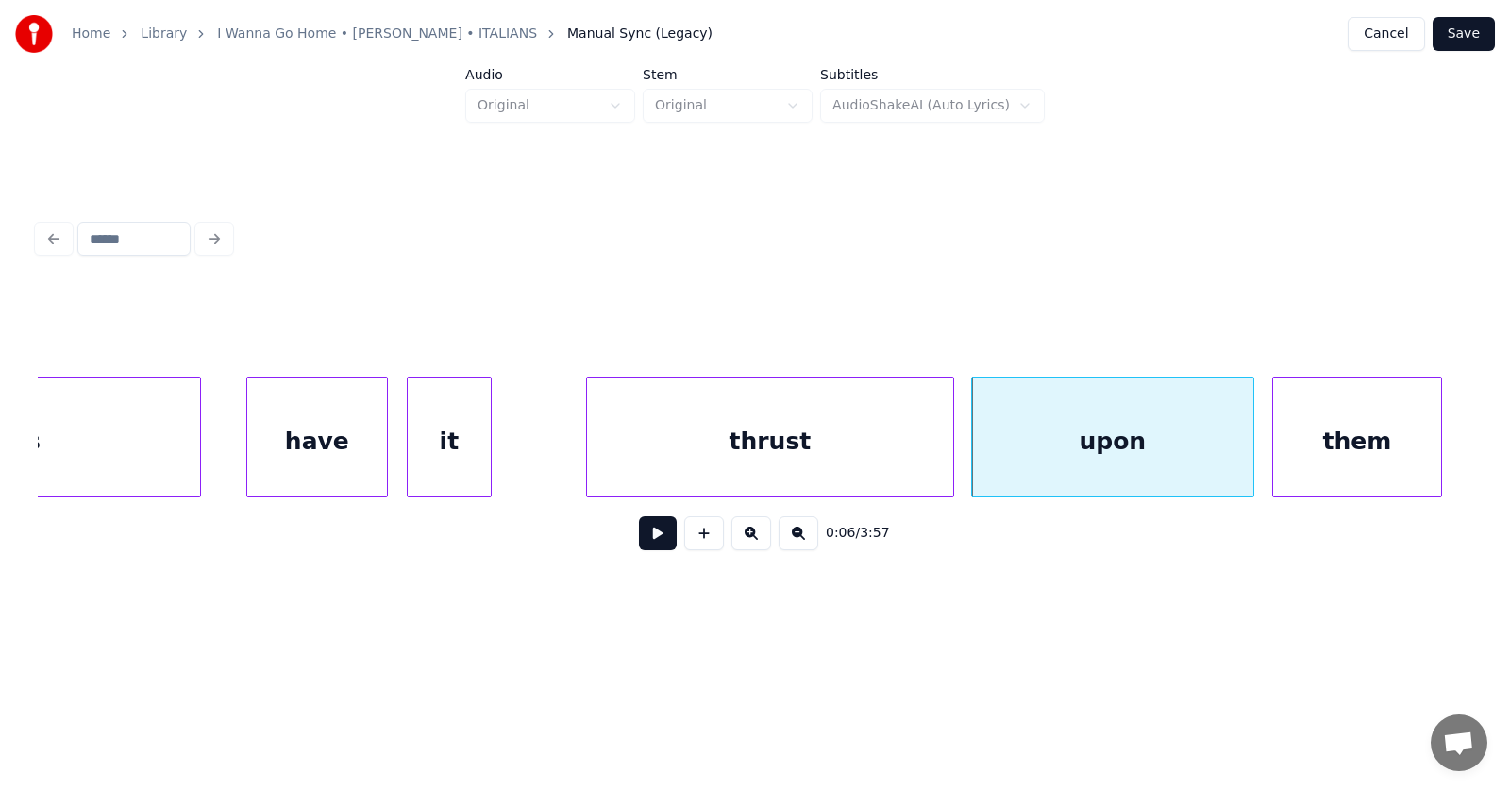
click at [1295, 464] on div "them" at bounding box center [1357, 441] width 168 height 128
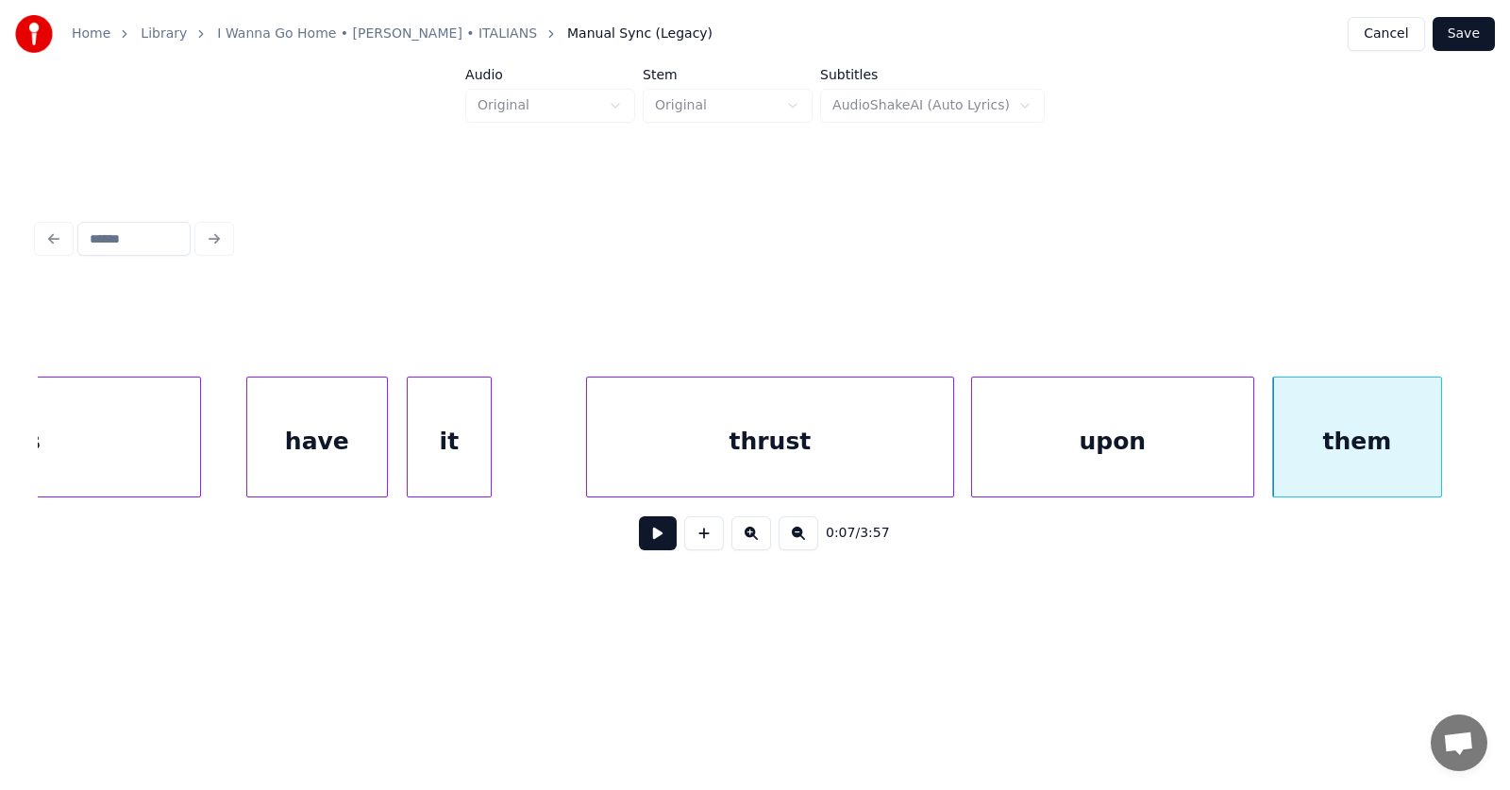
click at [654, 544] on button at bounding box center [658, 533] width 38 height 34
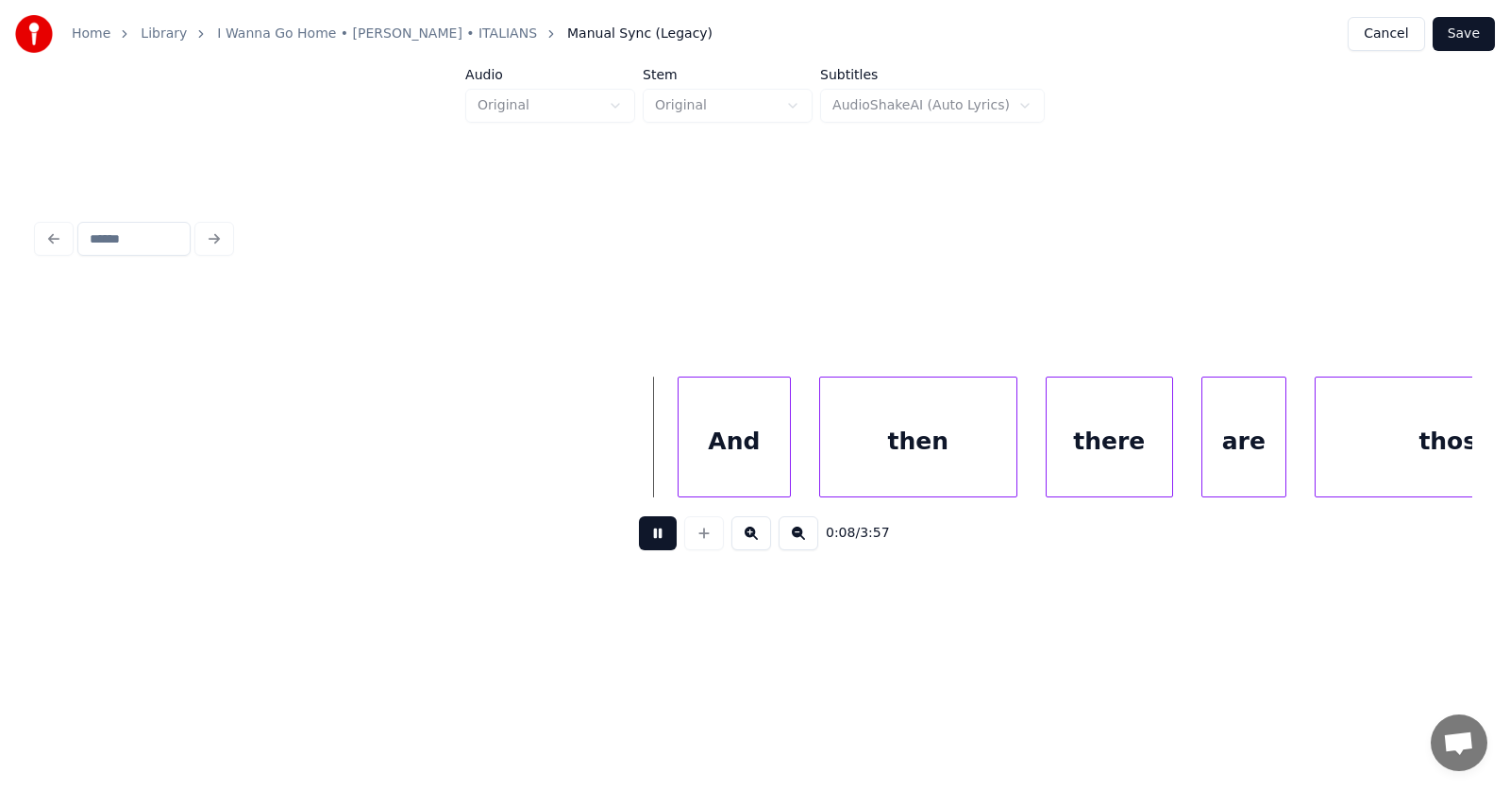
click at [655, 544] on button at bounding box center [658, 533] width 38 height 34
click at [714, 445] on div "And" at bounding box center [718, 441] width 111 height 128
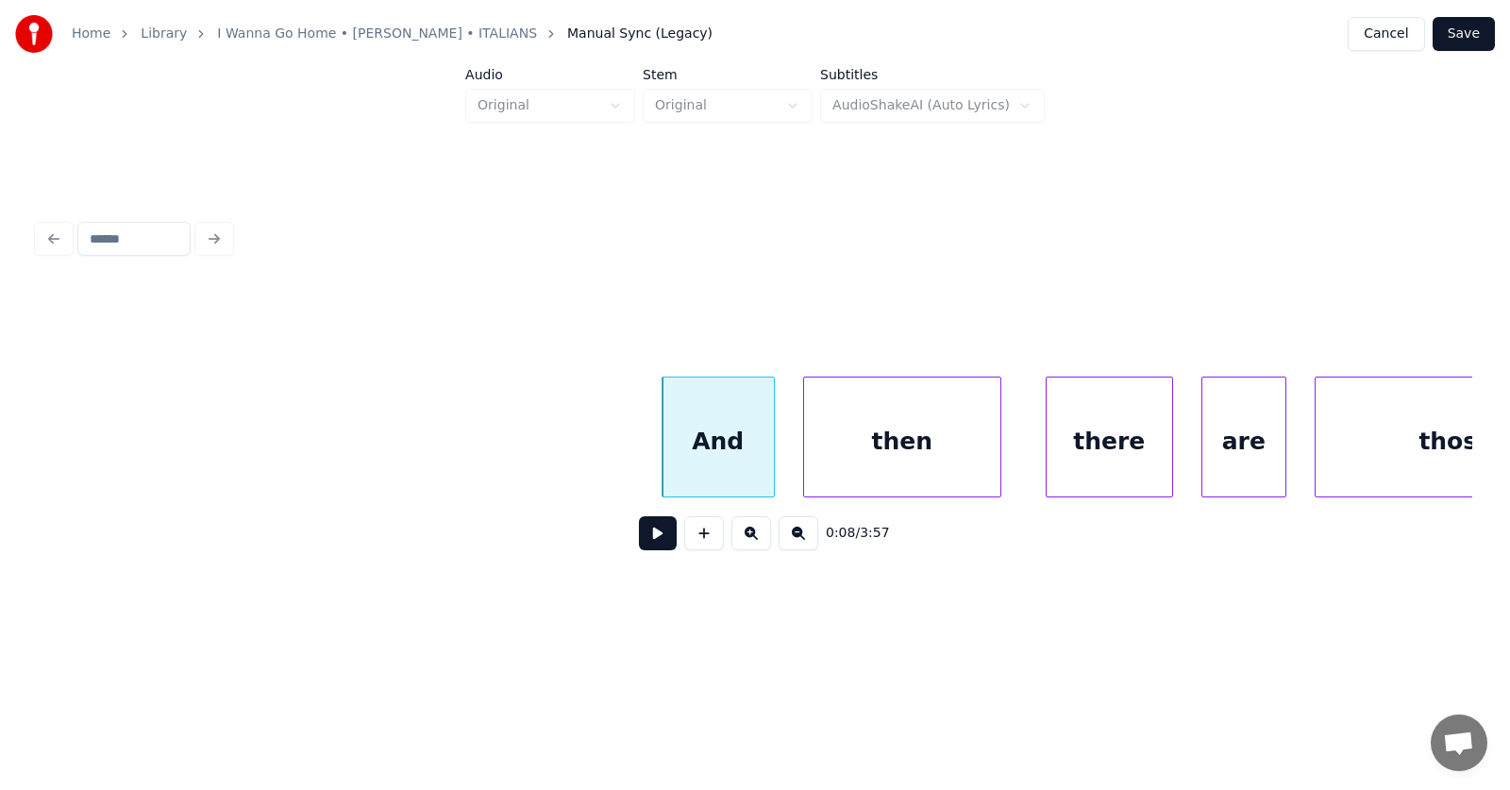
click at [888, 446] on div "then" at bounding box center [902, 441] width 196 height 128
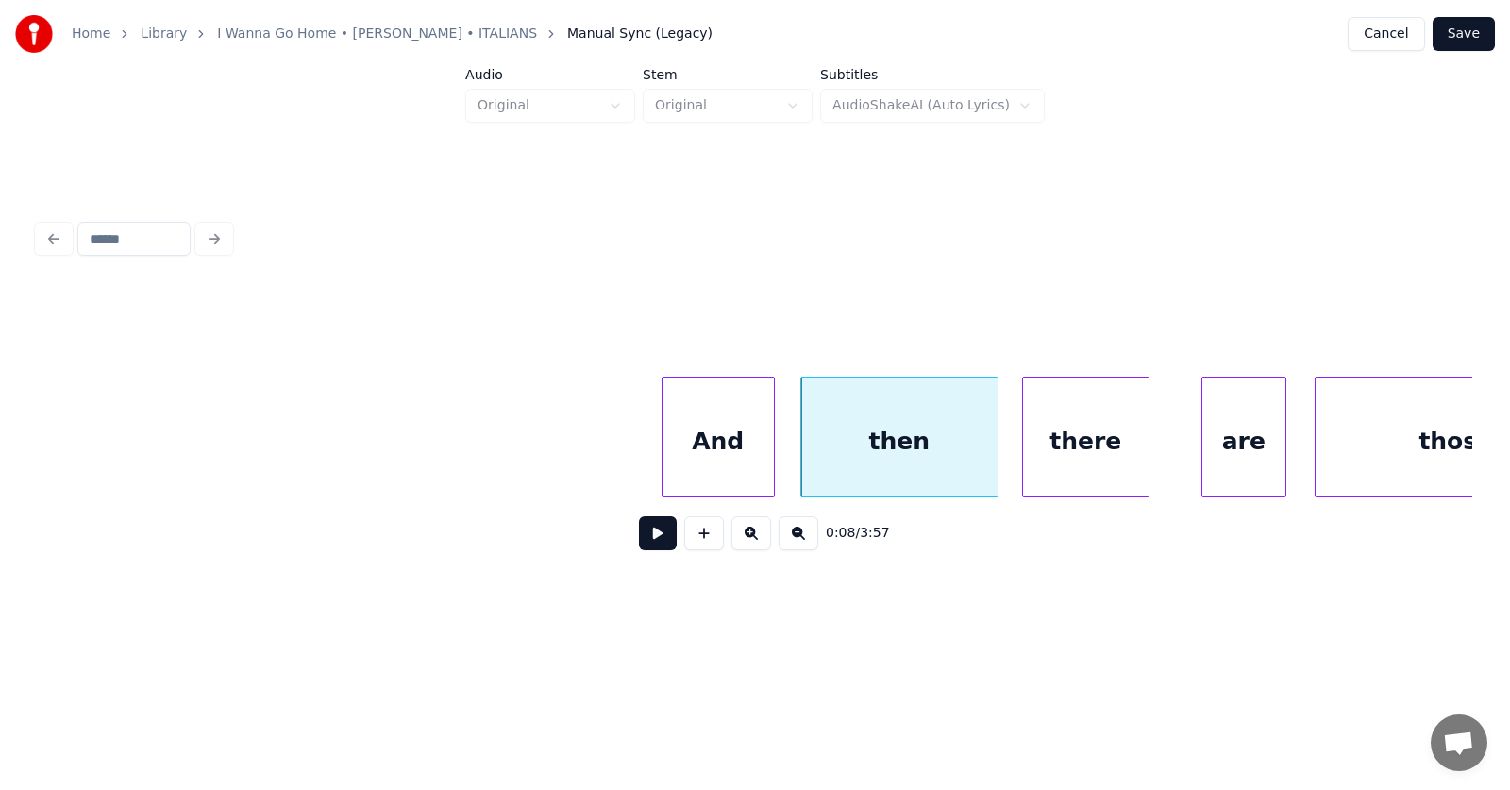
click at [1080, 450] on div "there" at bounding box center [1086, 441] width 126 height 128
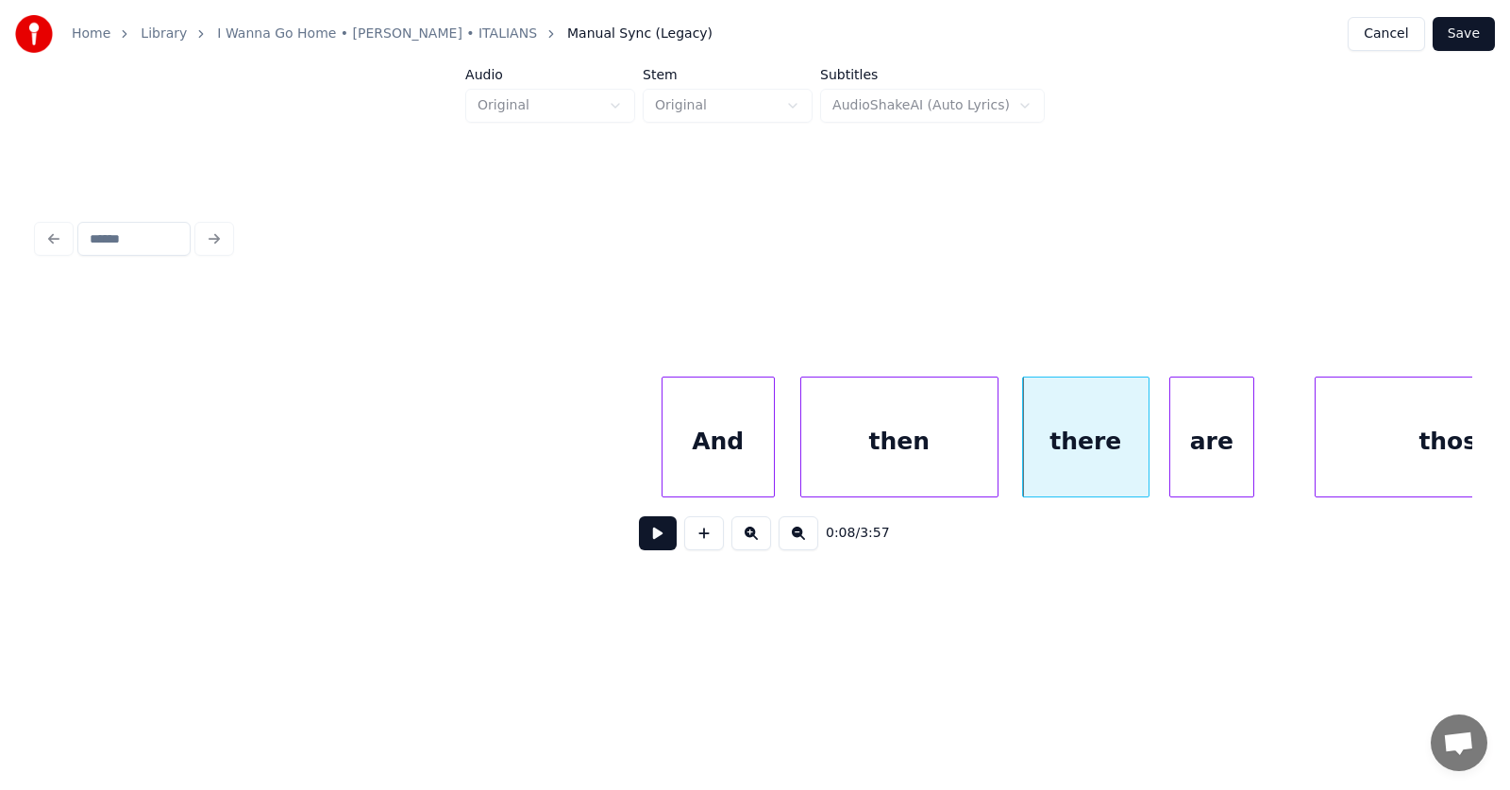
click at [1200, 459] on div "are" at bounding box center [1211, 441] width 83 height 128
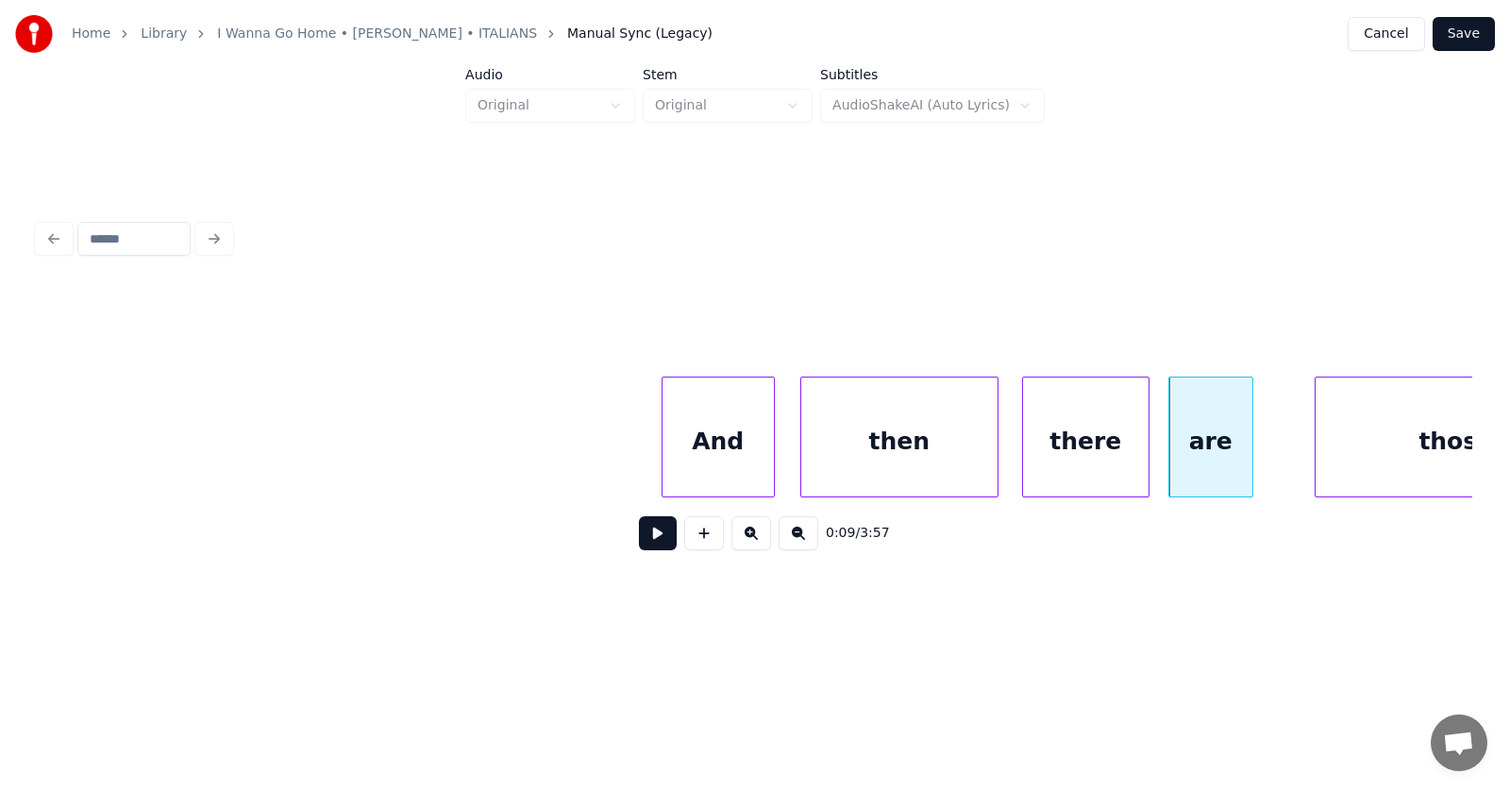
scroll to position [0, 5454]
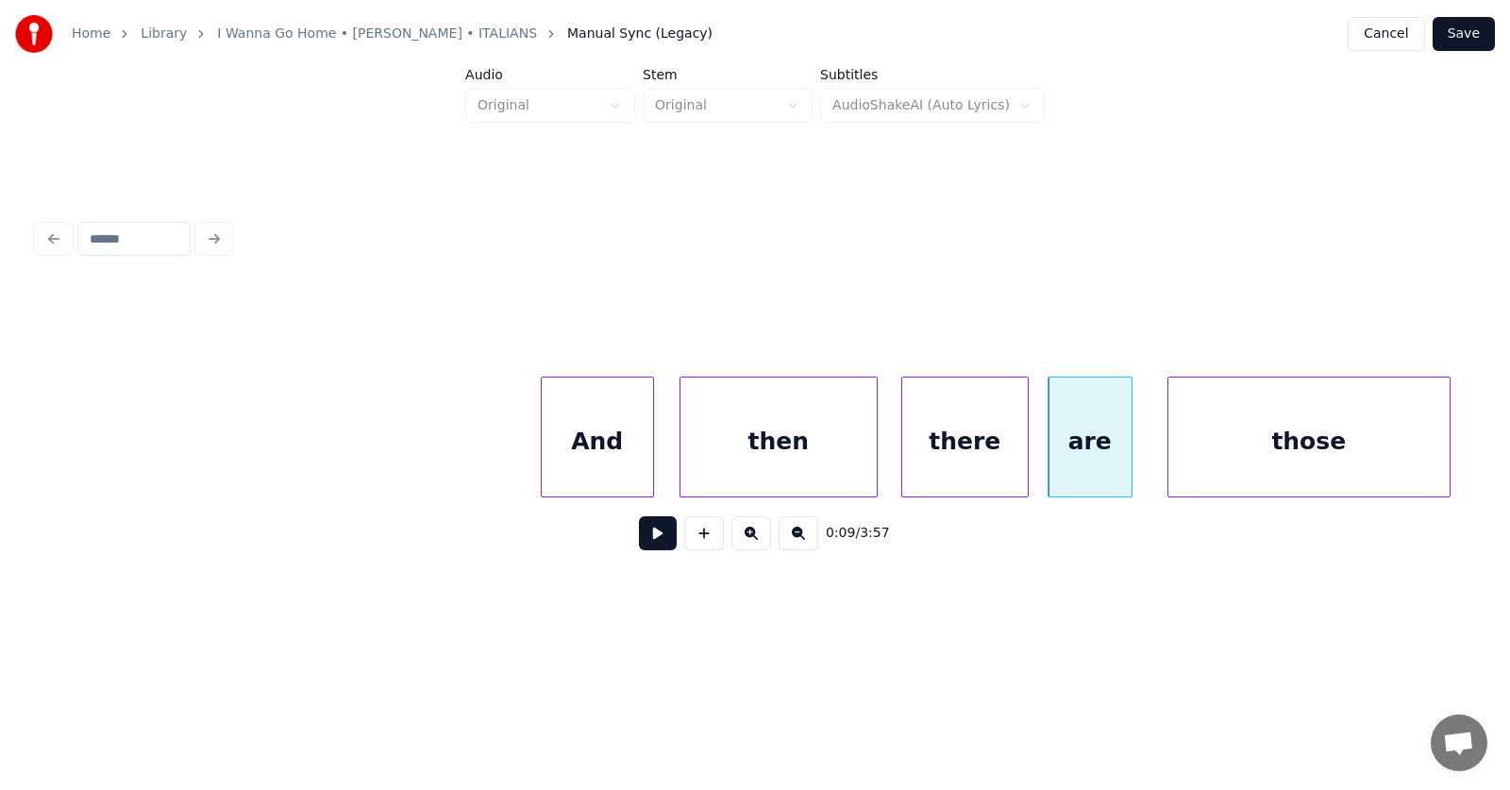
click at [1332, 456] on div "those" at bounding box center [1308, 441] width 281 height 128
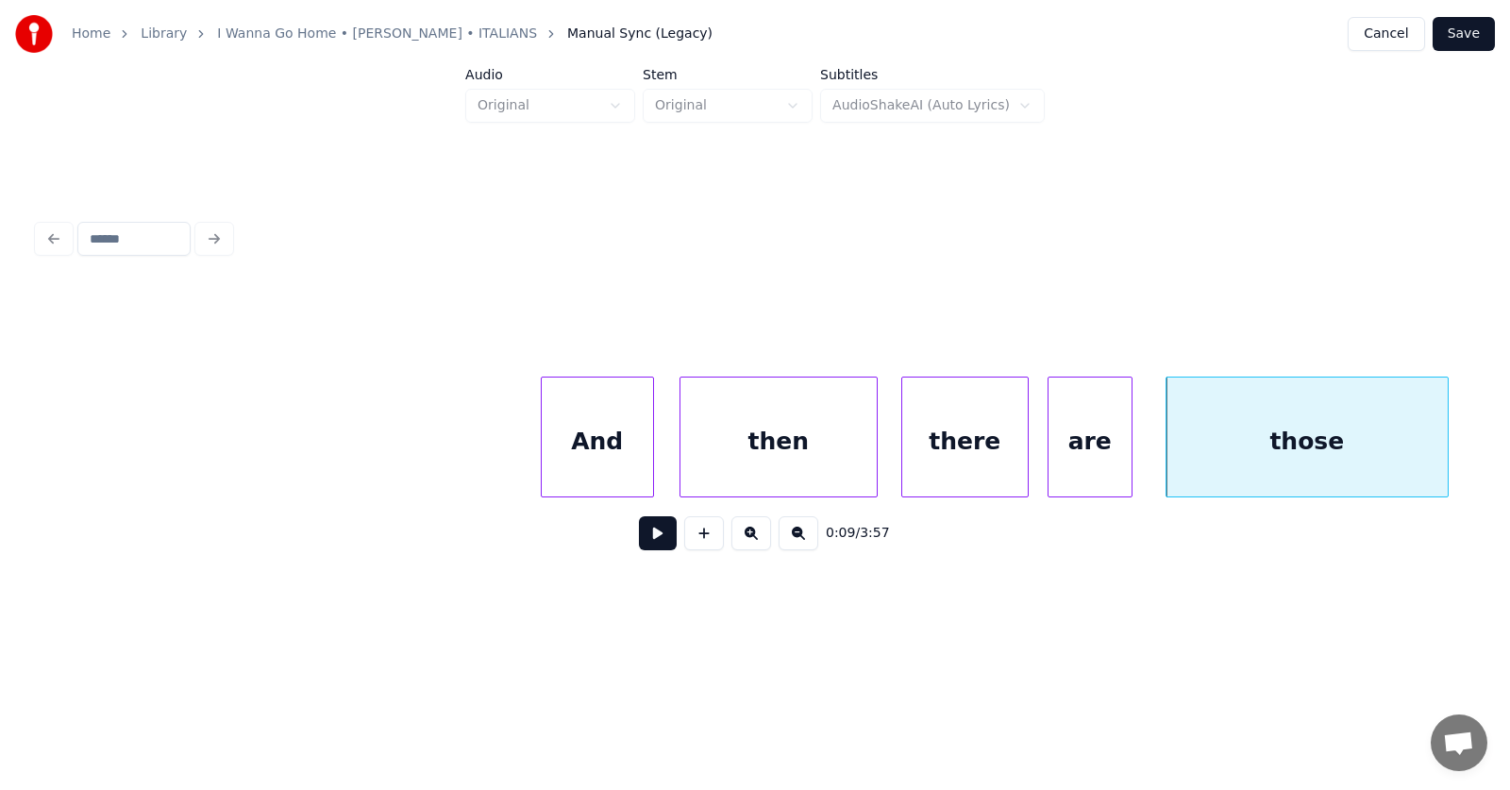
scroll to position [0, 6133]
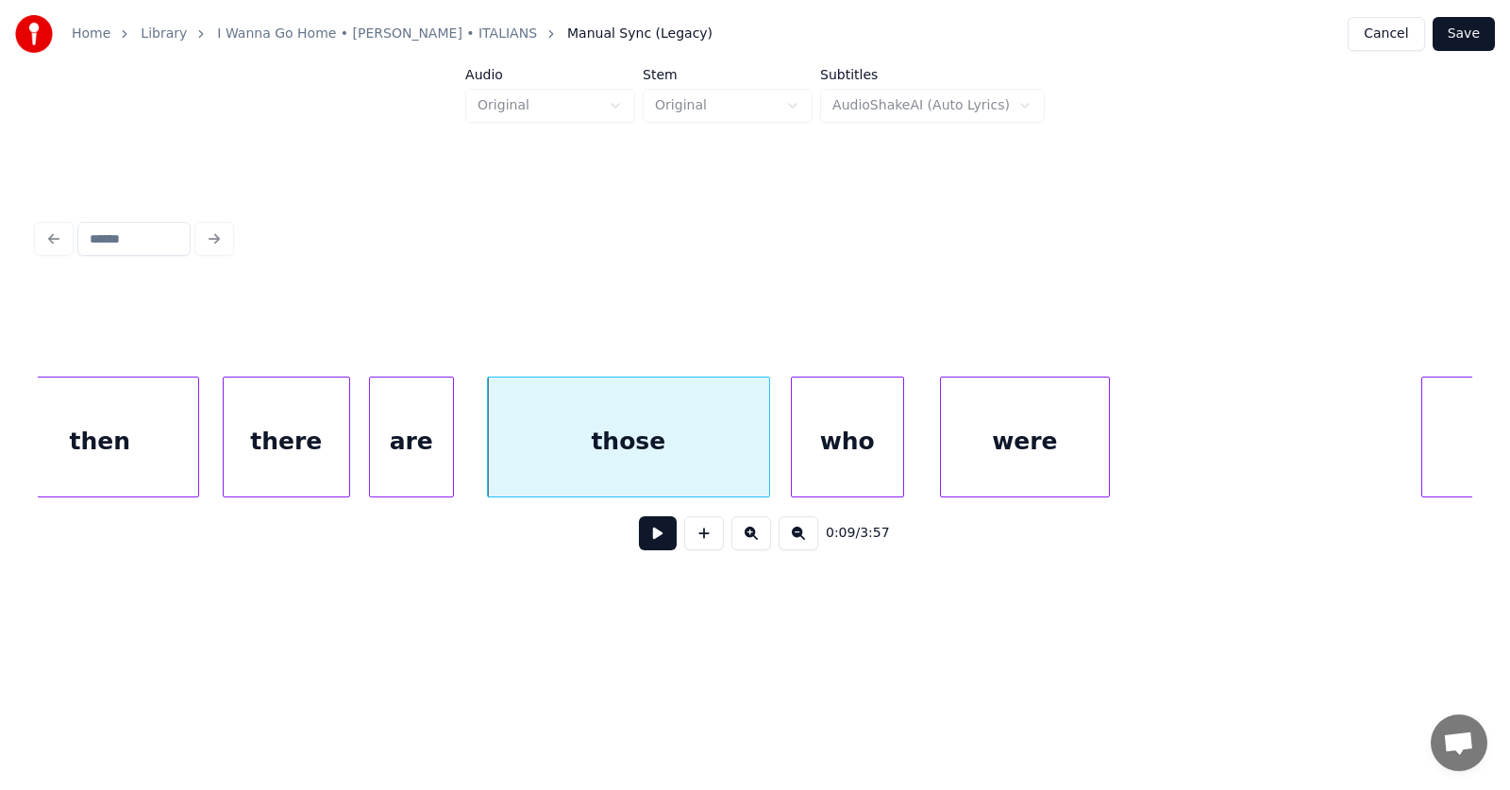
click at [830, 462] on div "who" at bounding box center [847, 441] width 111 height 128
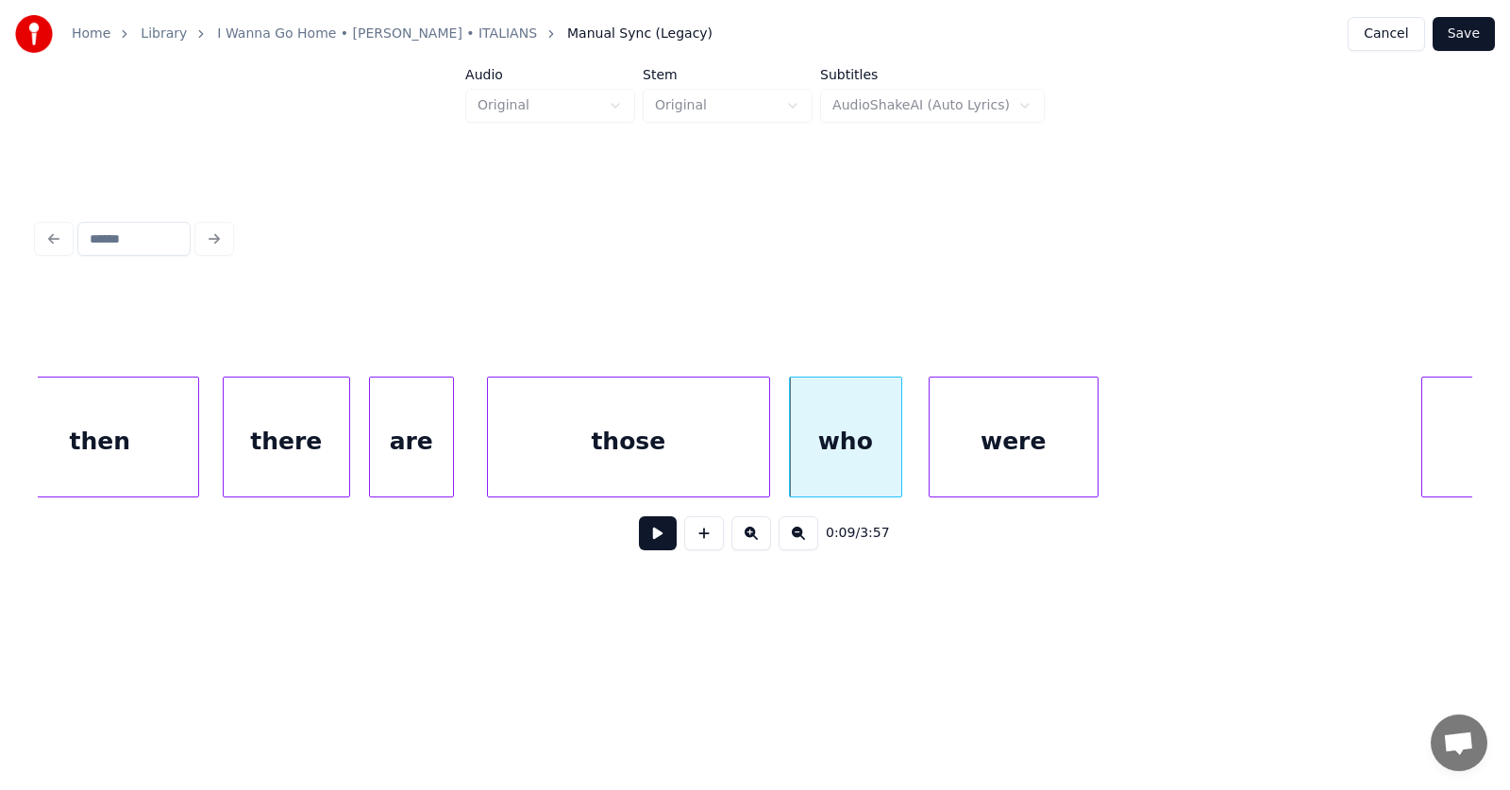
click at [1002, 464] on div "were" at bounding box center [1013, 441] width 168 height 128
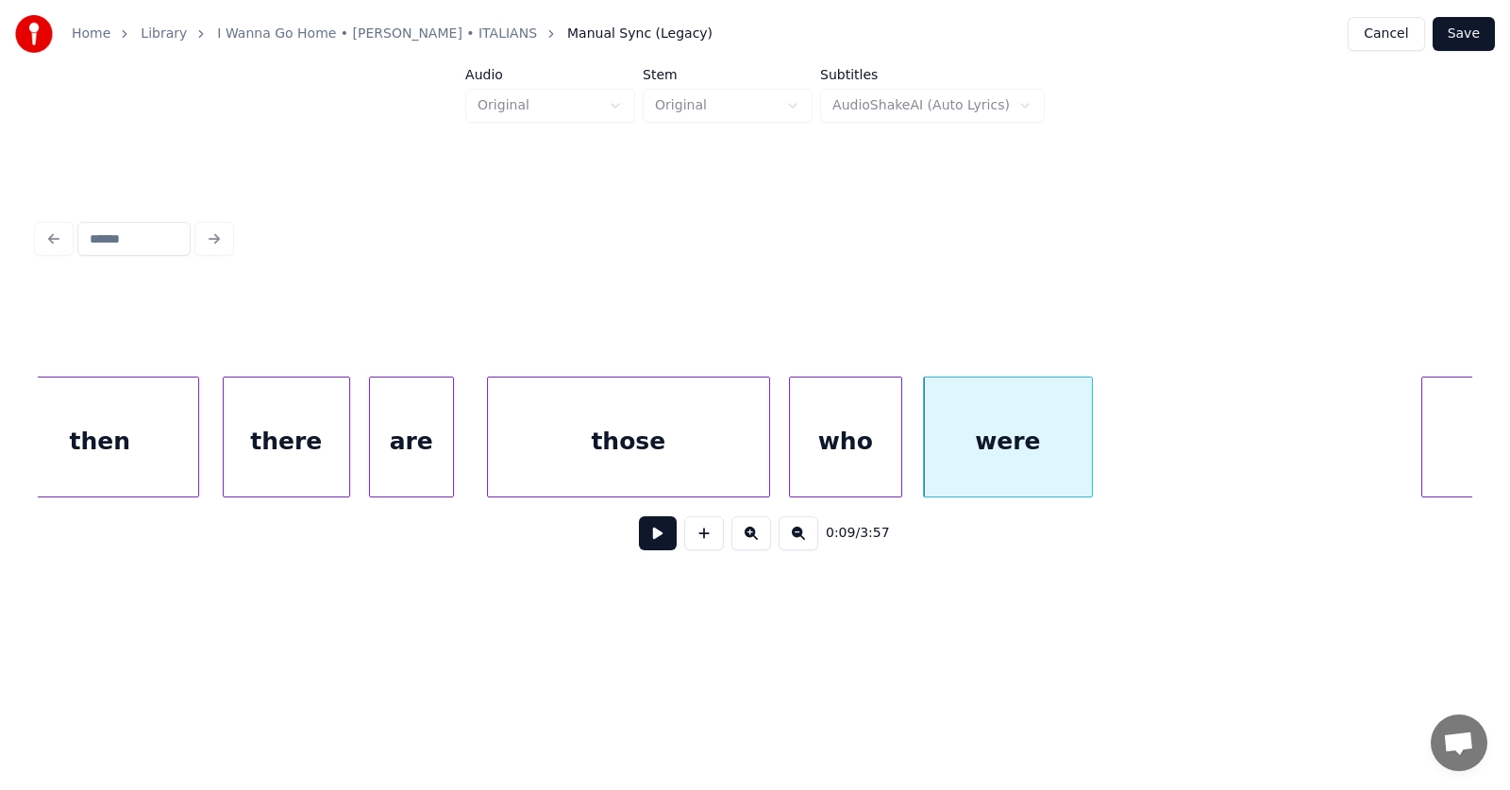
click at [613, 450] on div "those" at bounding box center [628, 441] width 281 height 128
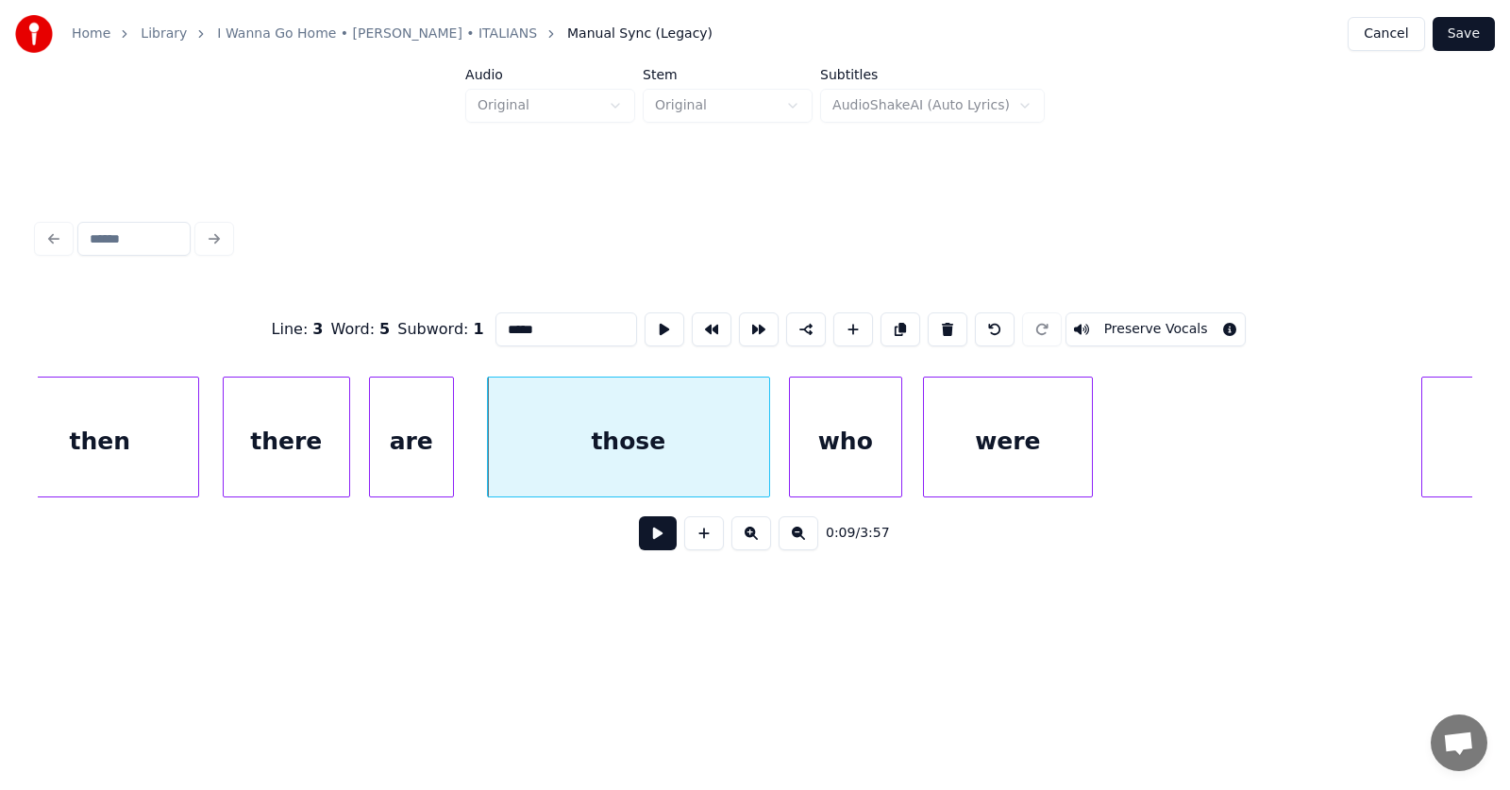
click at [639, 538] on button at bounding box center [658, 533] width 38 height 34
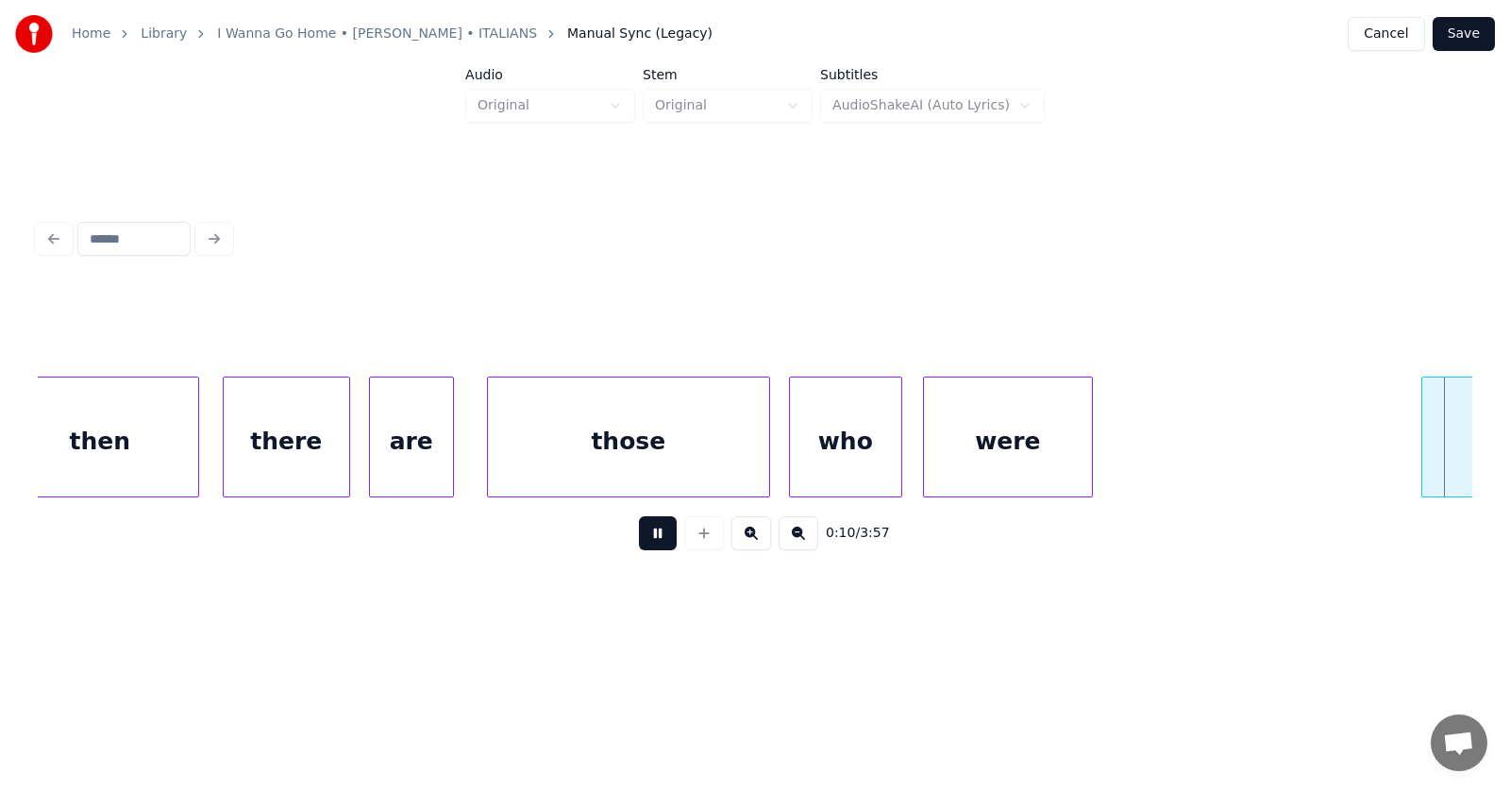
scroll to position [0, 7578]
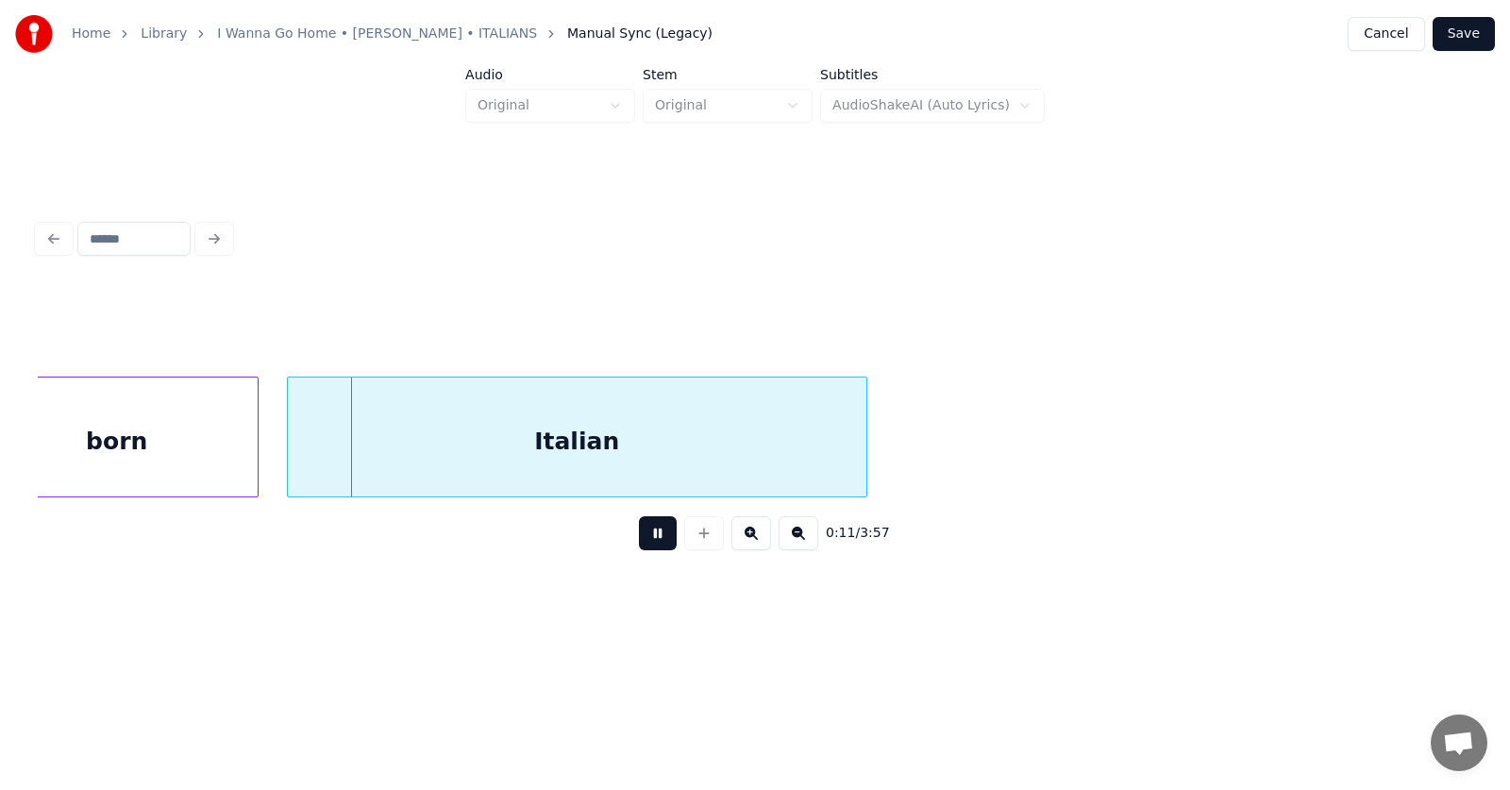
click at [639, 538] on button at bounding box center [658, 533] width 38 height 34
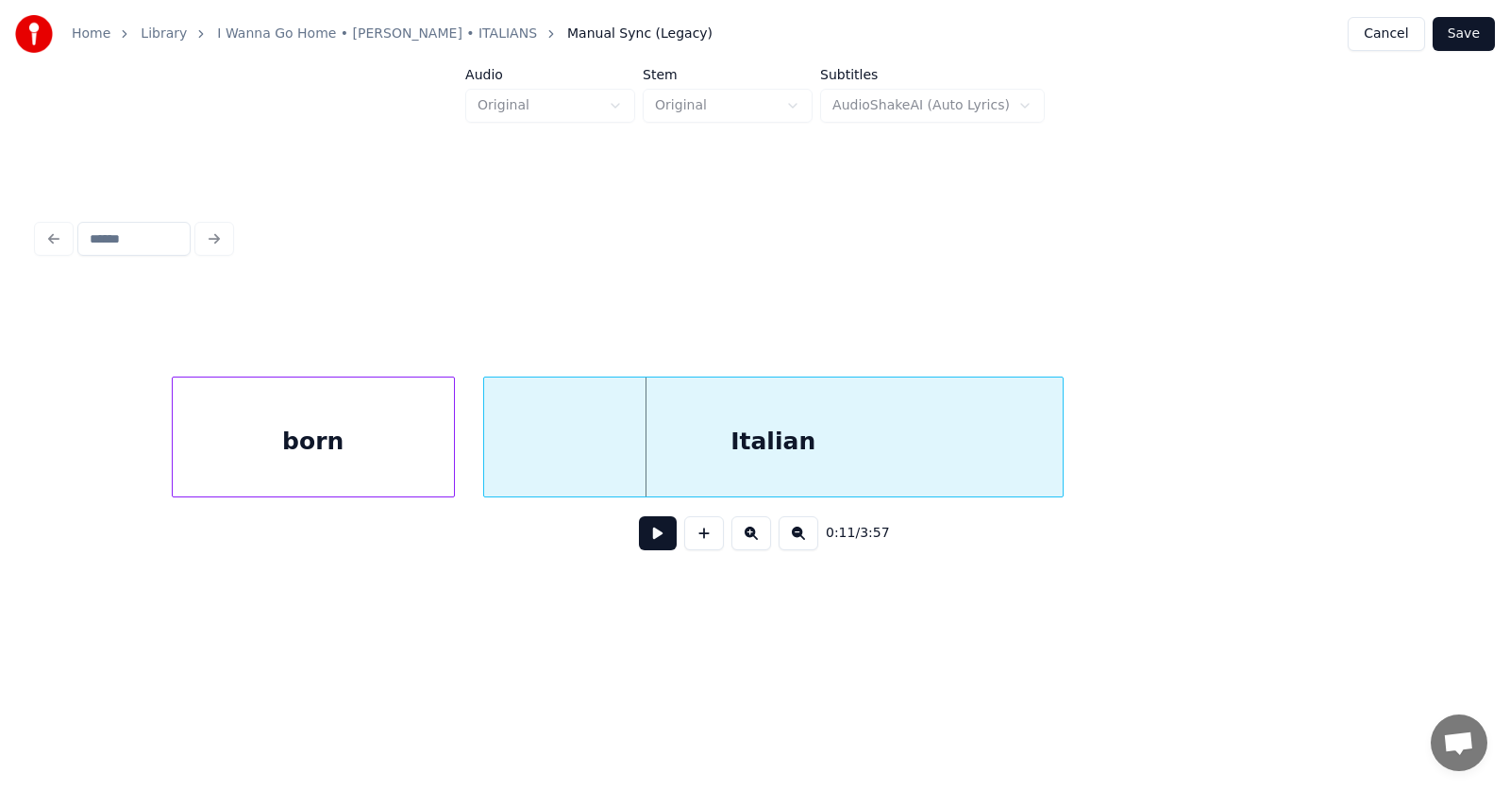
scroll to position [0, 7155]
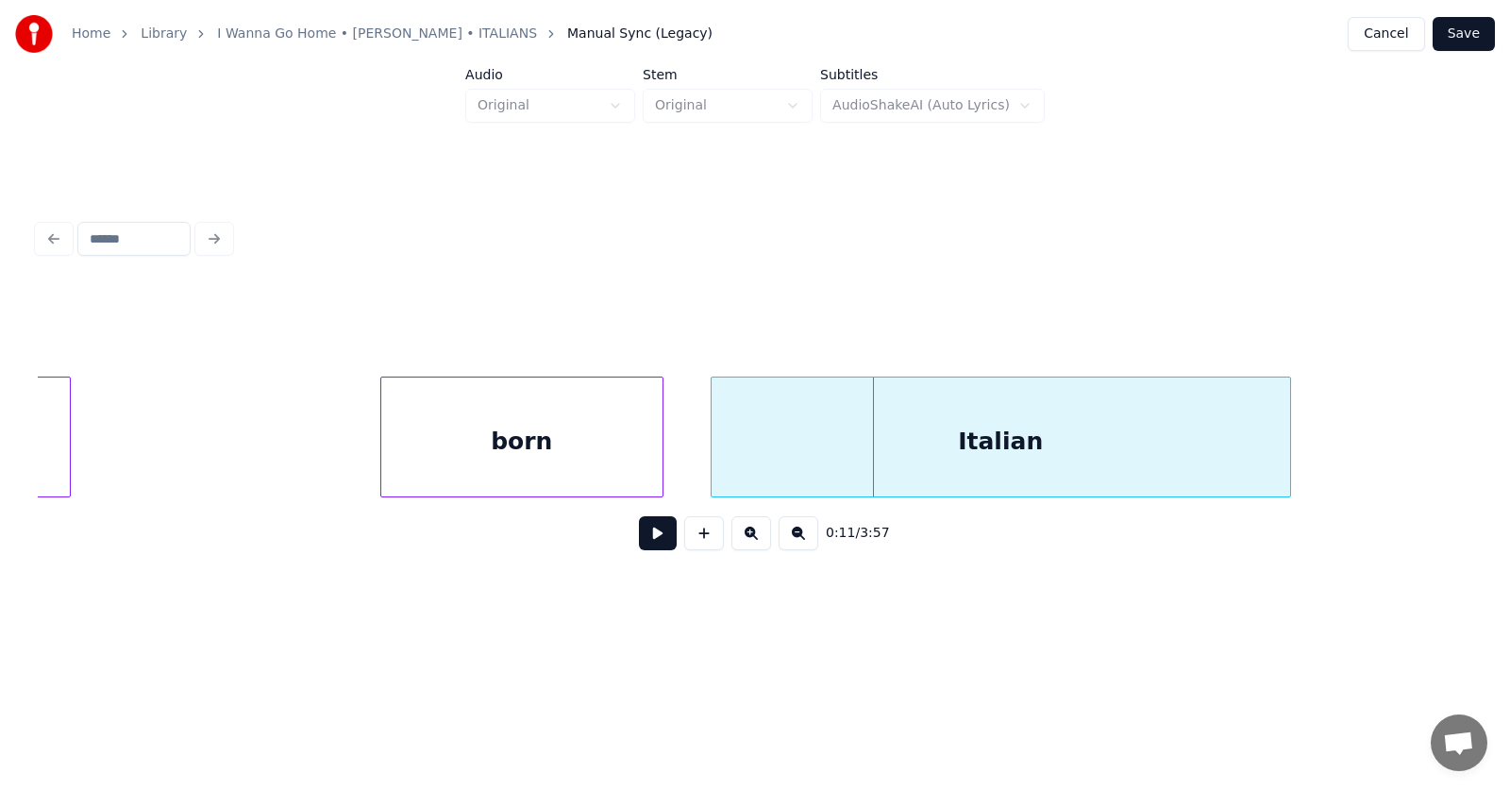
click at [500, 448] on div "born" at bounding box center [521, 441] width 281 height 128
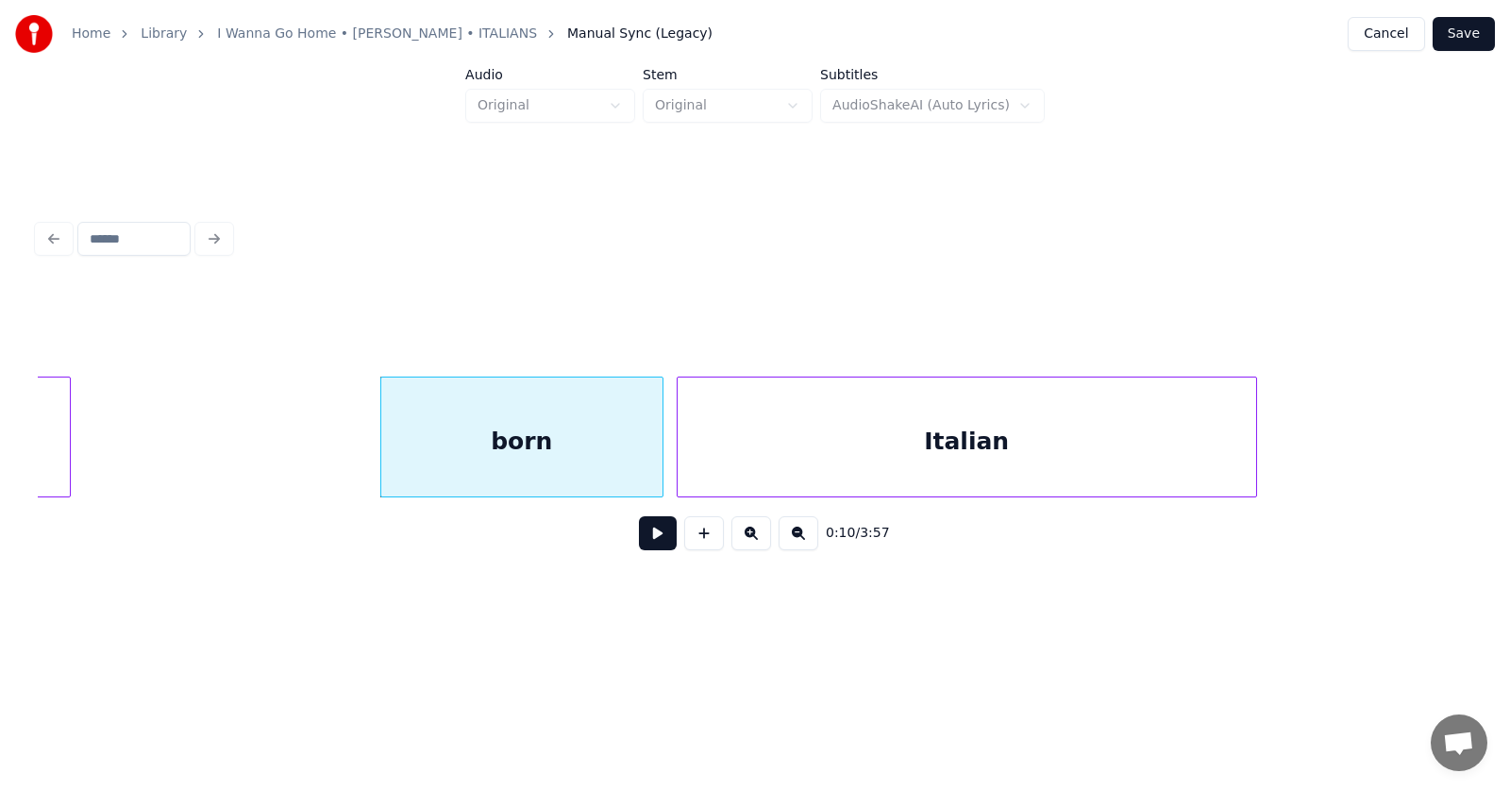
click at [760, 448] on div "Italian" at bounding box center [967, 441] width 578 height 128
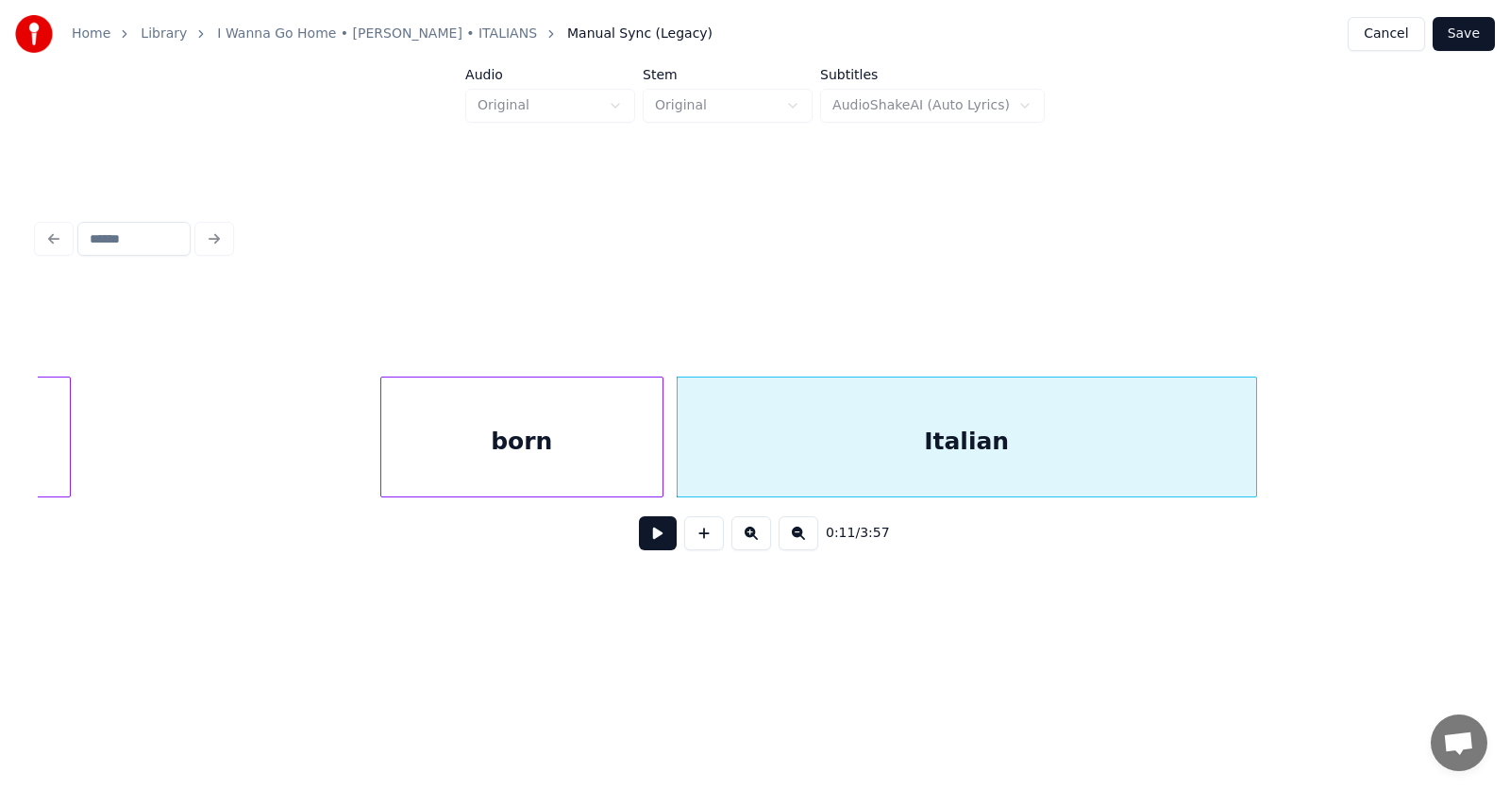
click at [646, 538] on button at bounding box center [658, 533] width 38 height 34
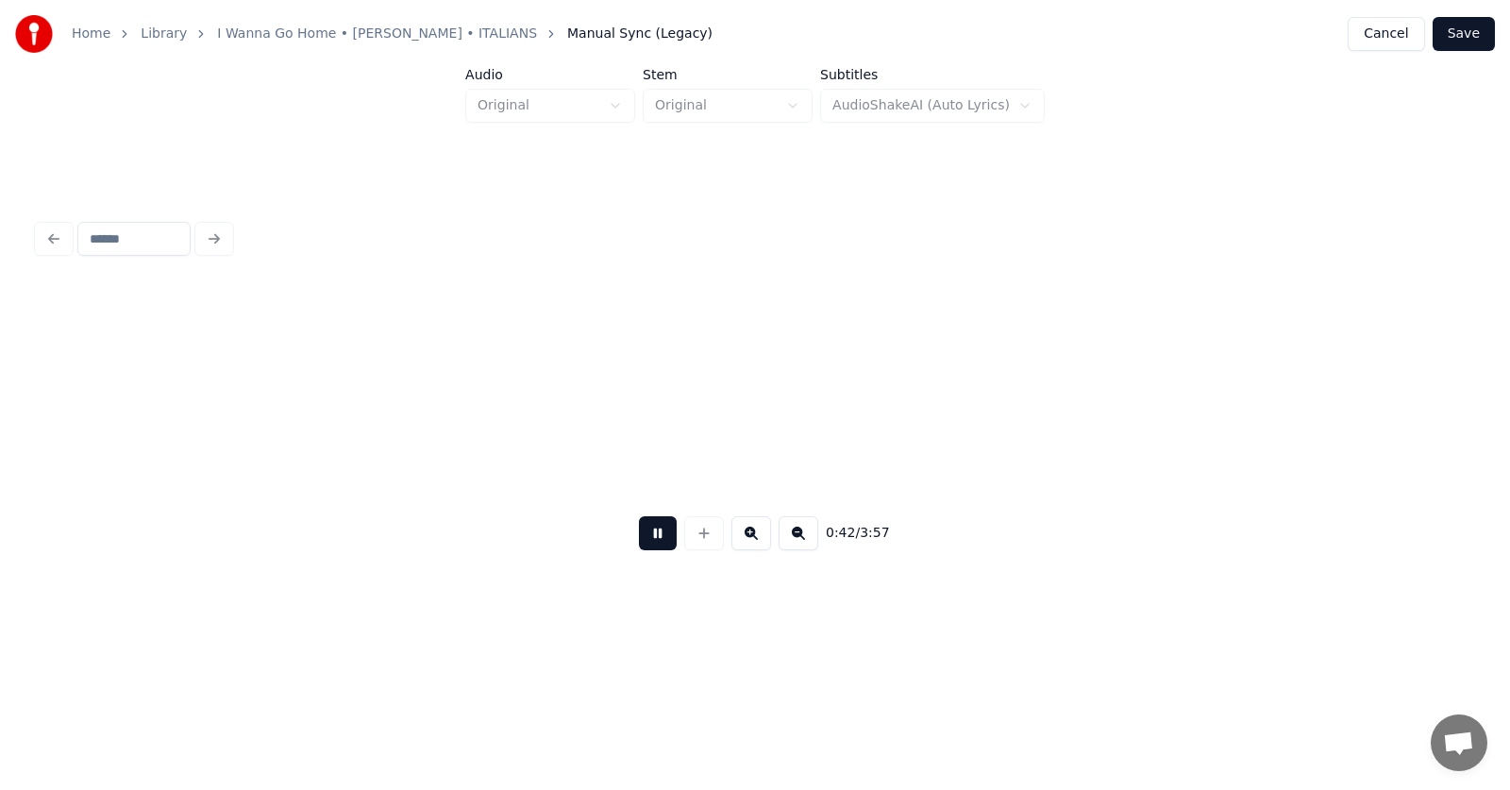
scroll to position [0, 30219]
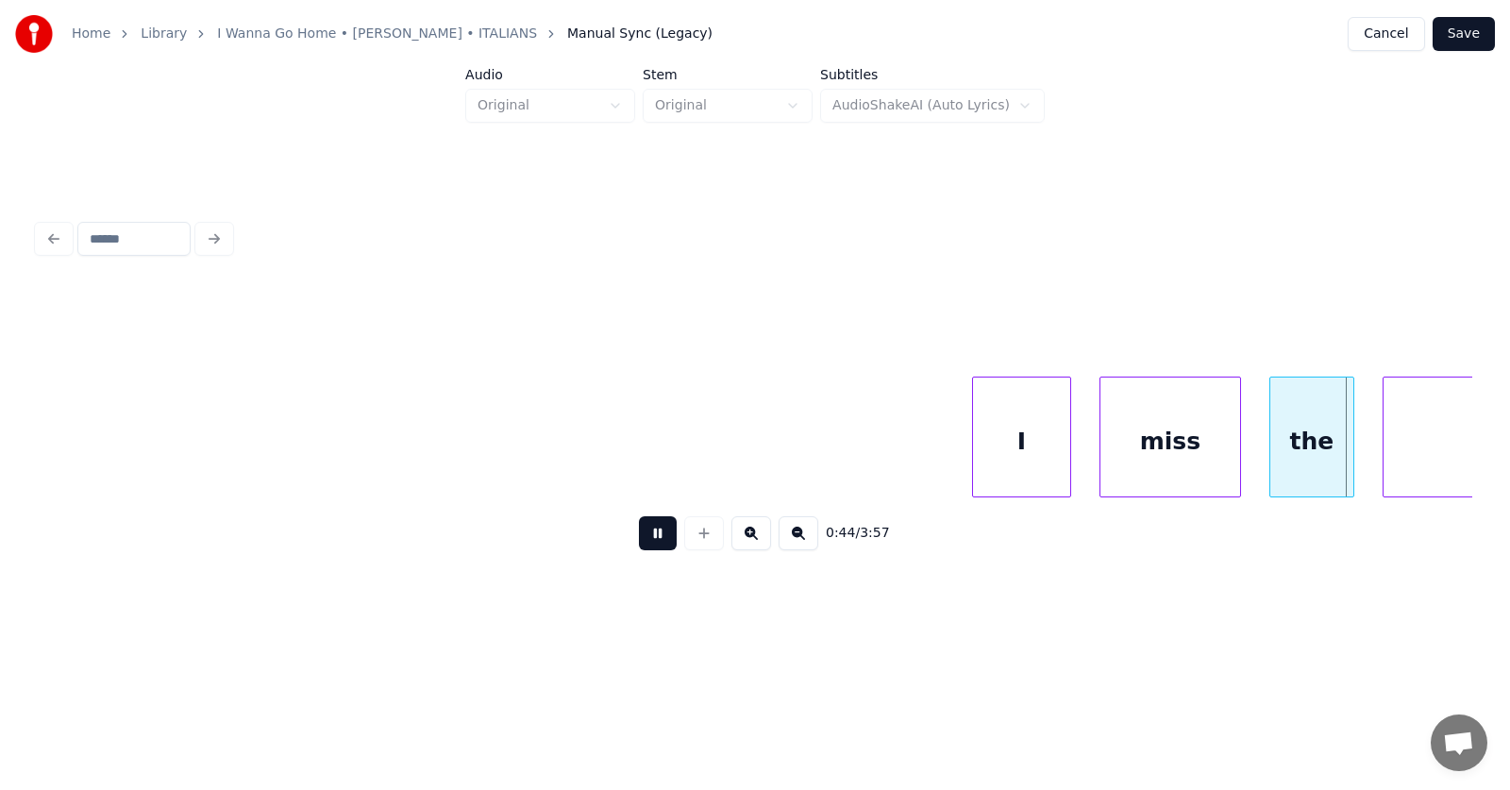
click at [641, 532] on button at bounding box center [658, 533] width 38 height 34
click at [997, 446] on div "I" at bounding box center [1010, 441] width 97 height 128
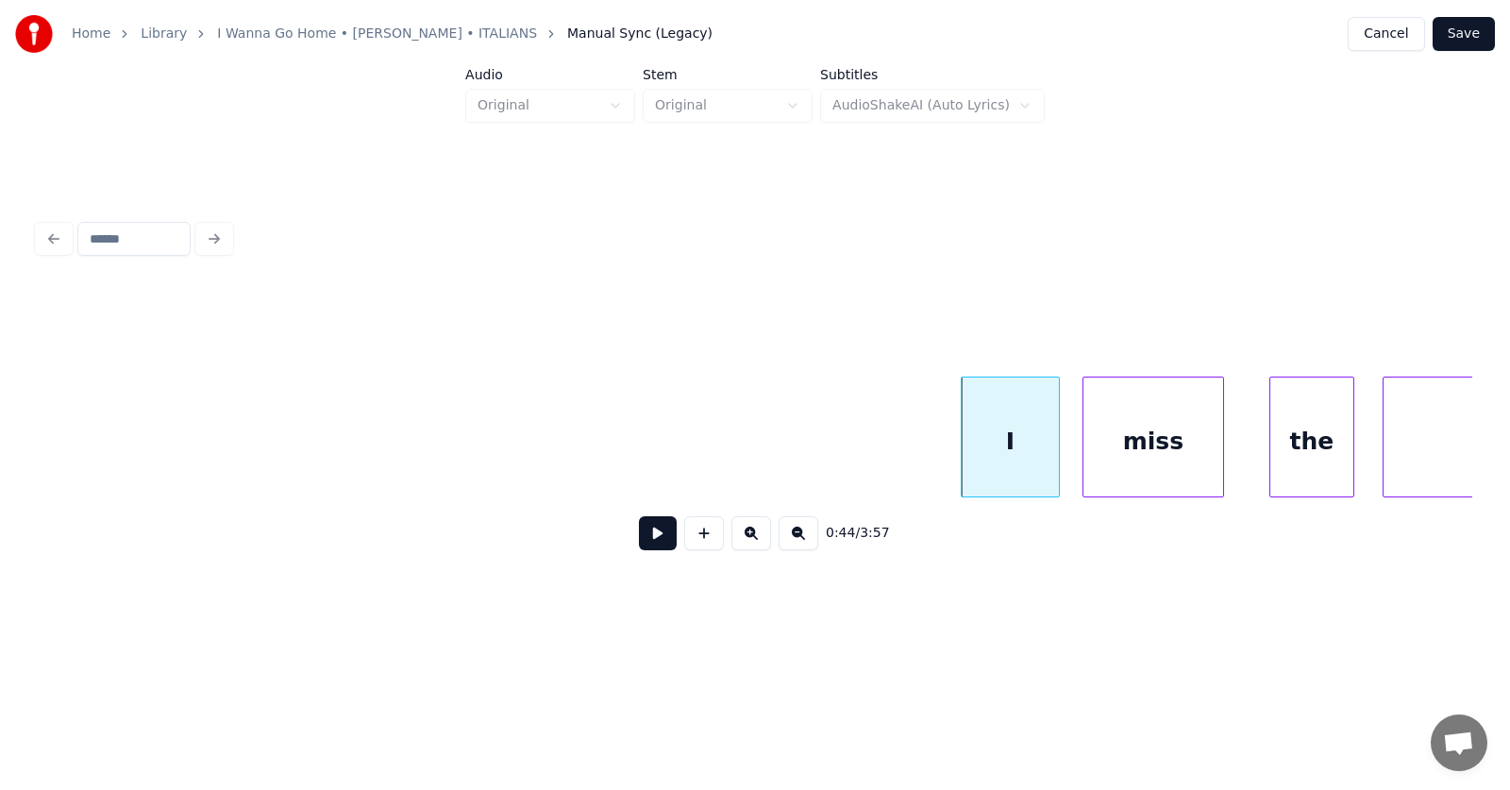
click at [1189, 434] on div "miss" at bounding box center [1153, 441] width 140 height 128
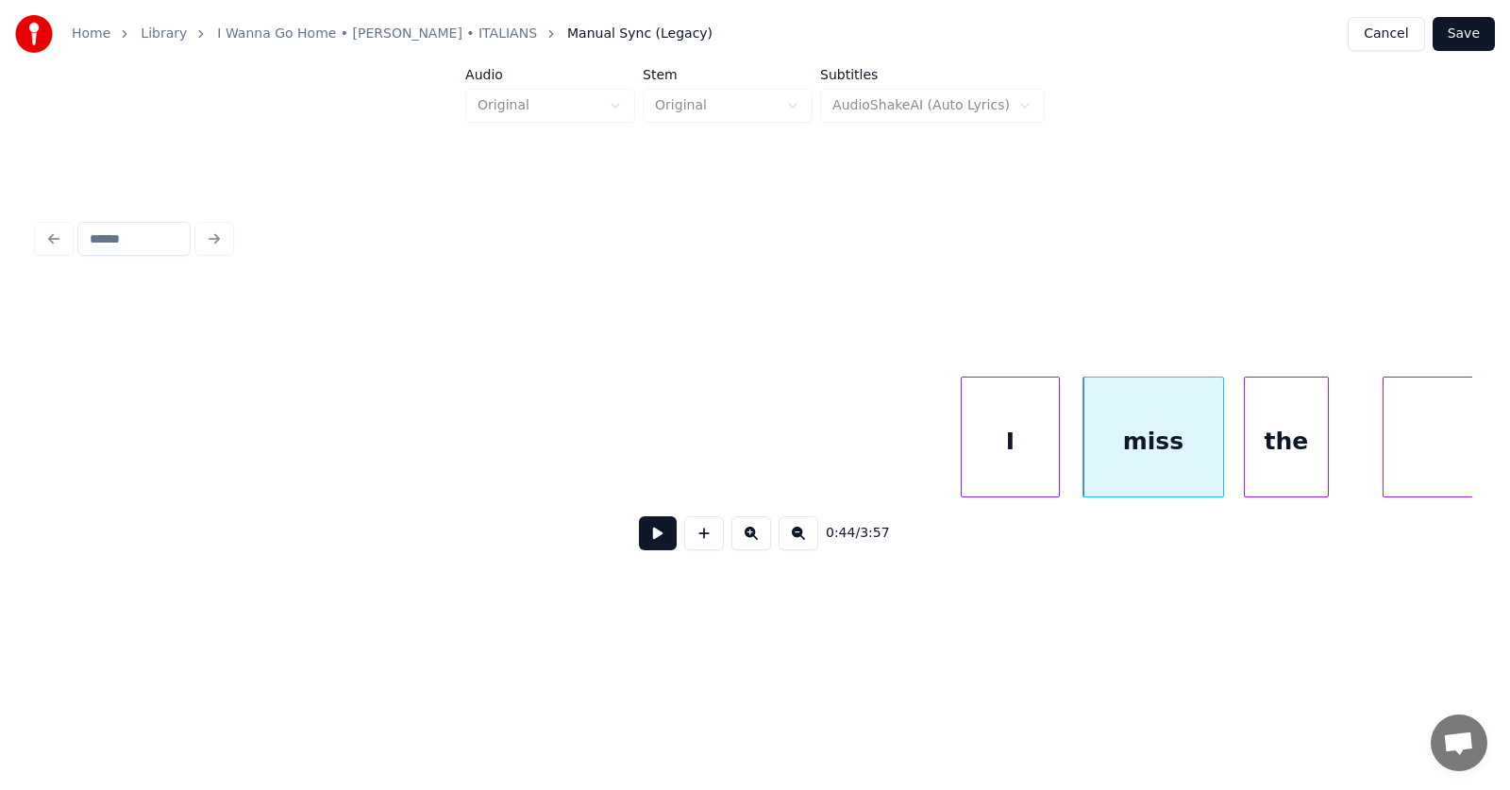
click at [1298, 438] on div "the" at bounding box center [1286, 441] width 83 height 128
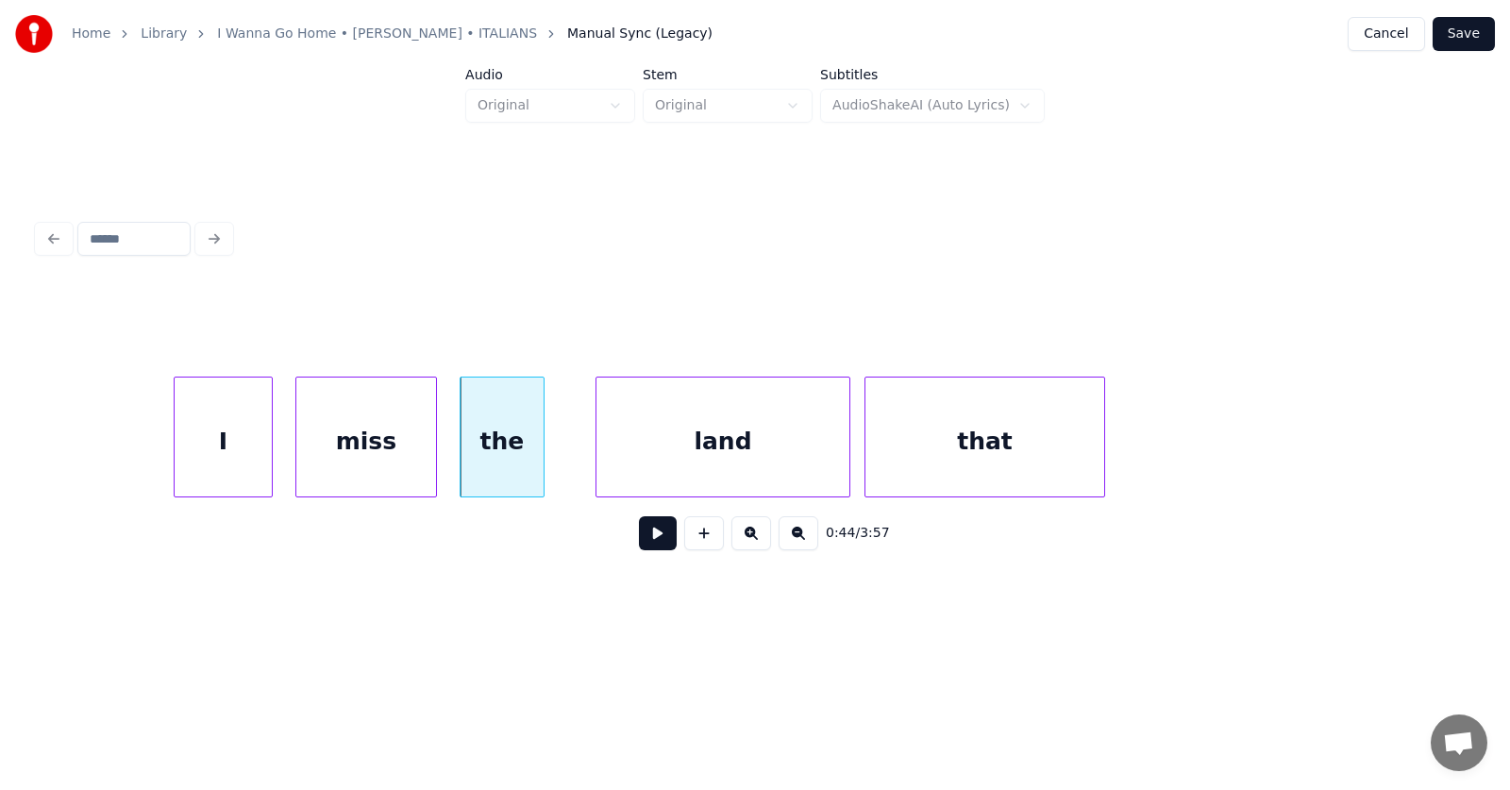
scroll to position [0, 31119]
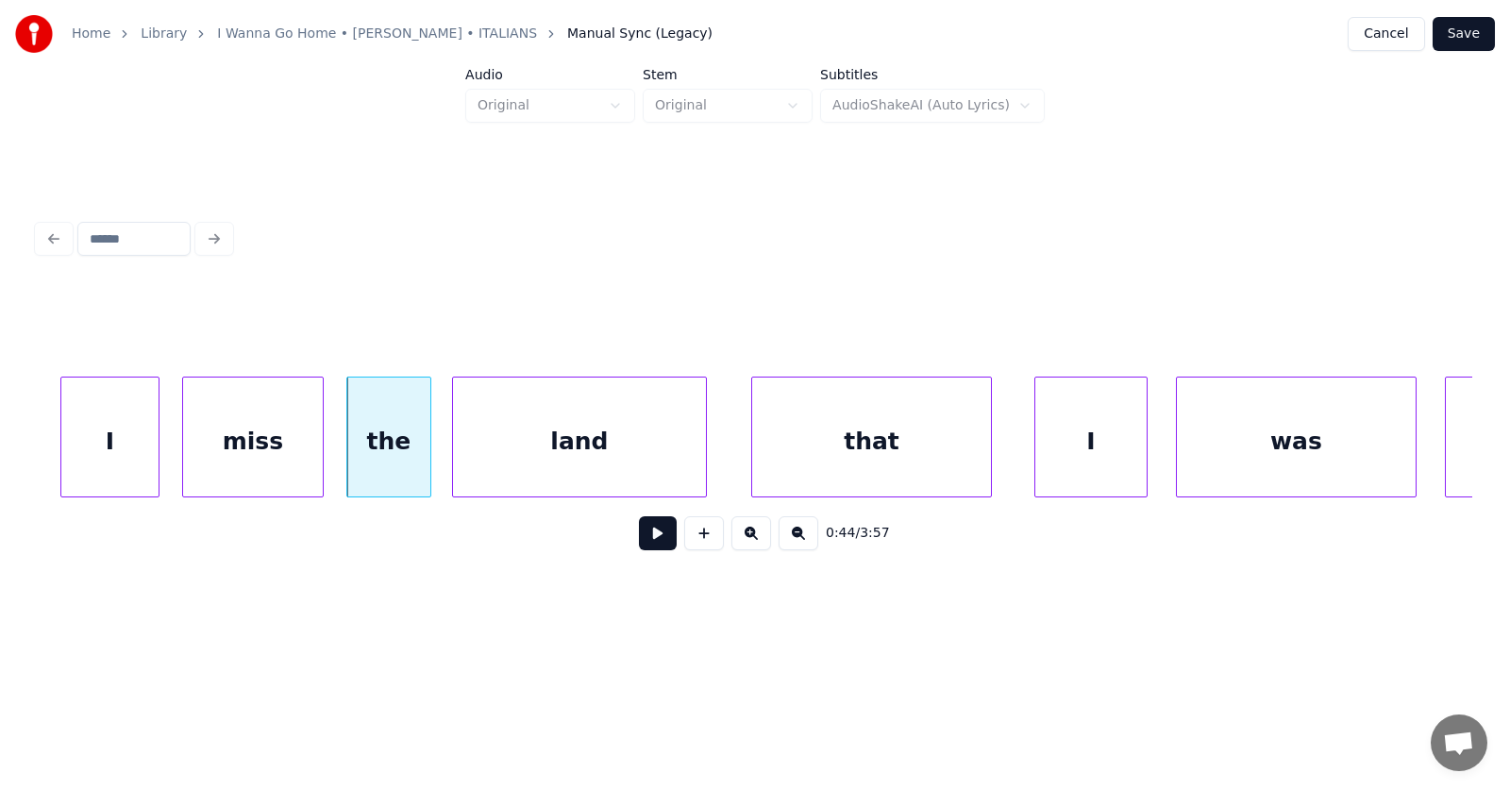
click at [584, 464] on div "land" at bounding box center [579, 441] width 253 height 128
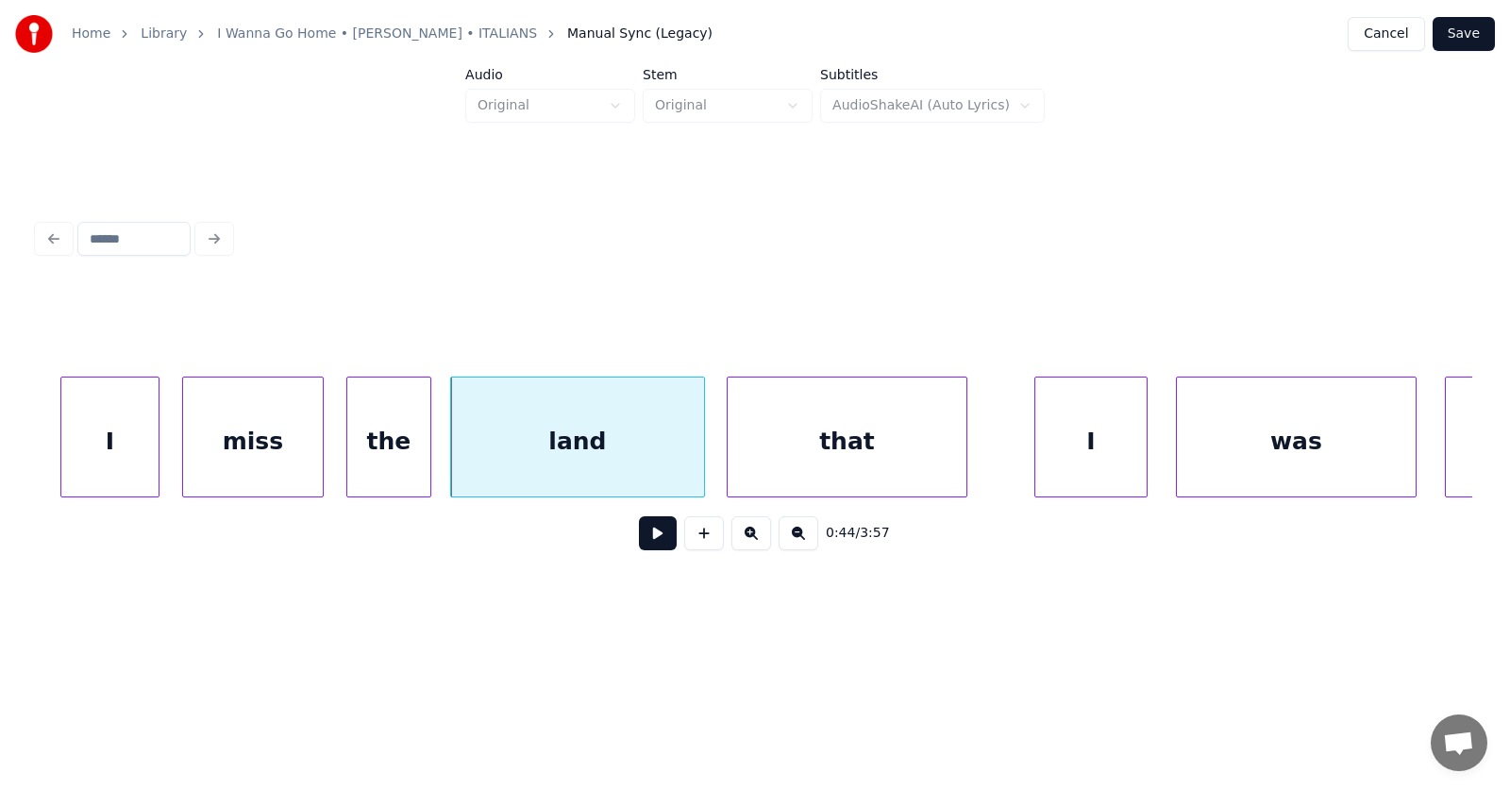
click at [770, 455] on div "that" at bounding box center [847, 441] width 239 height 128
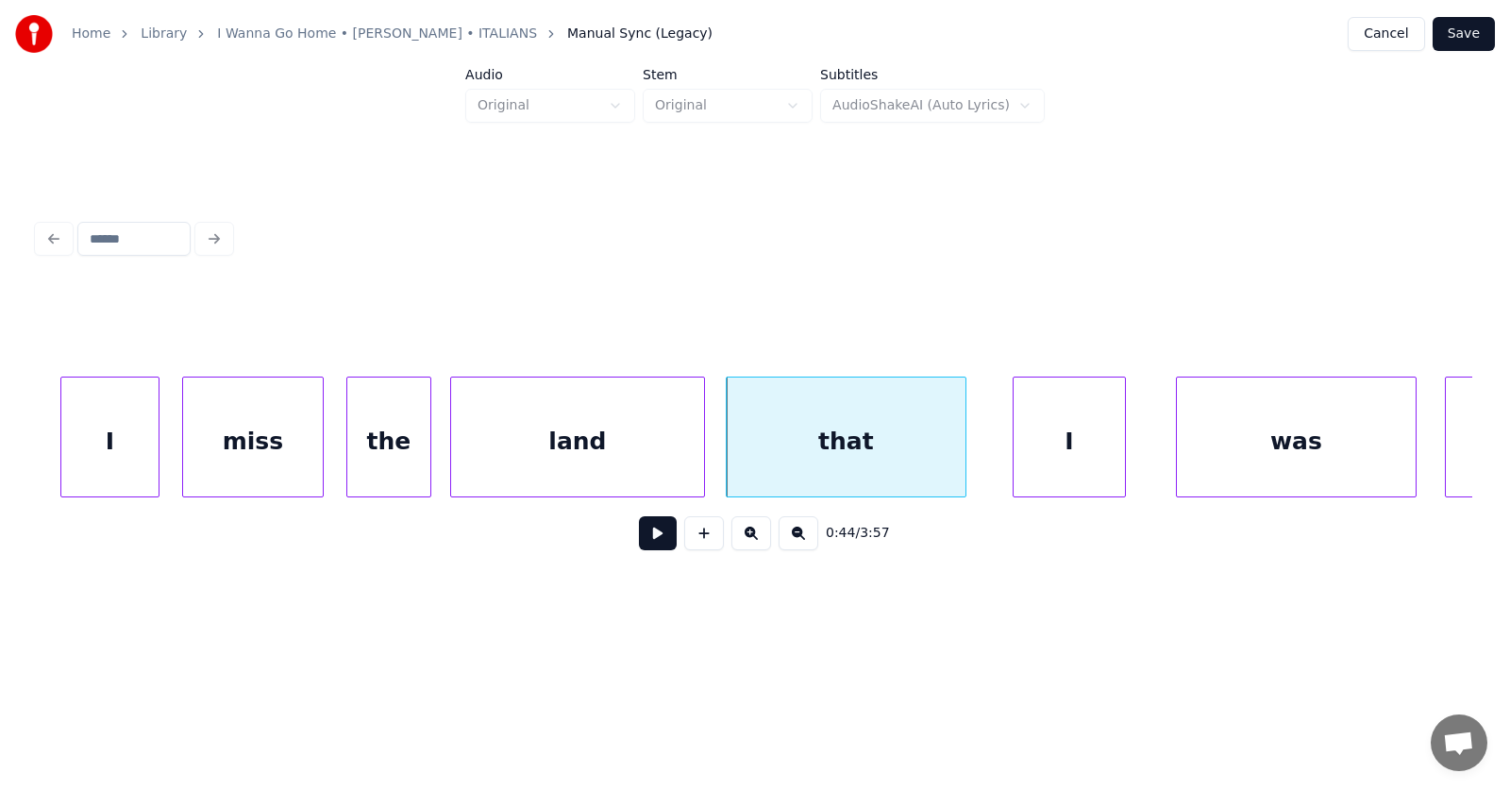
click at [1046, 446] on div "I" at bounding box center [1068, 441] width 111 height 128
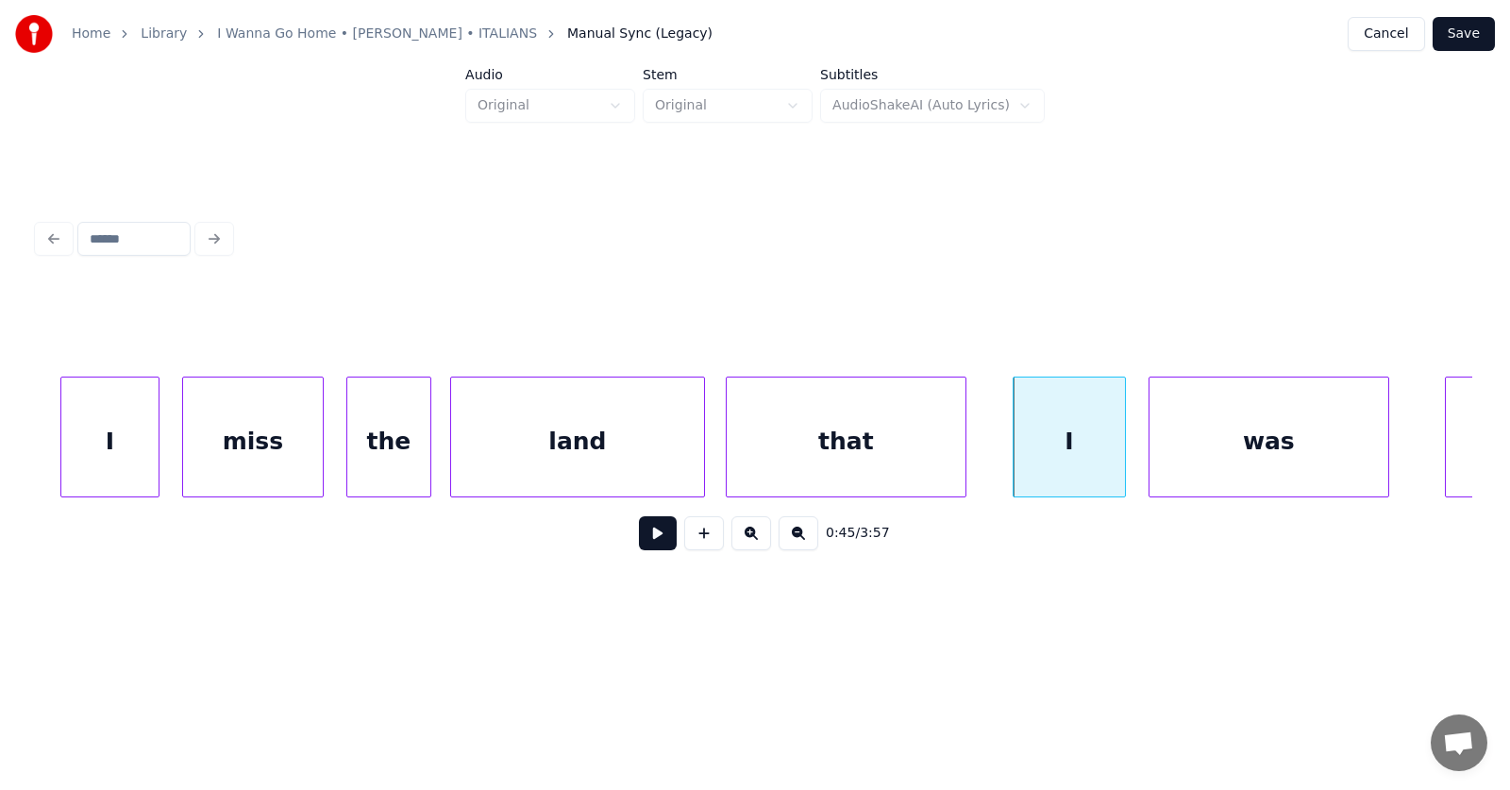
click at [1176, 455] on div "was" at bounding box center [1268, 441] width 239 height 128
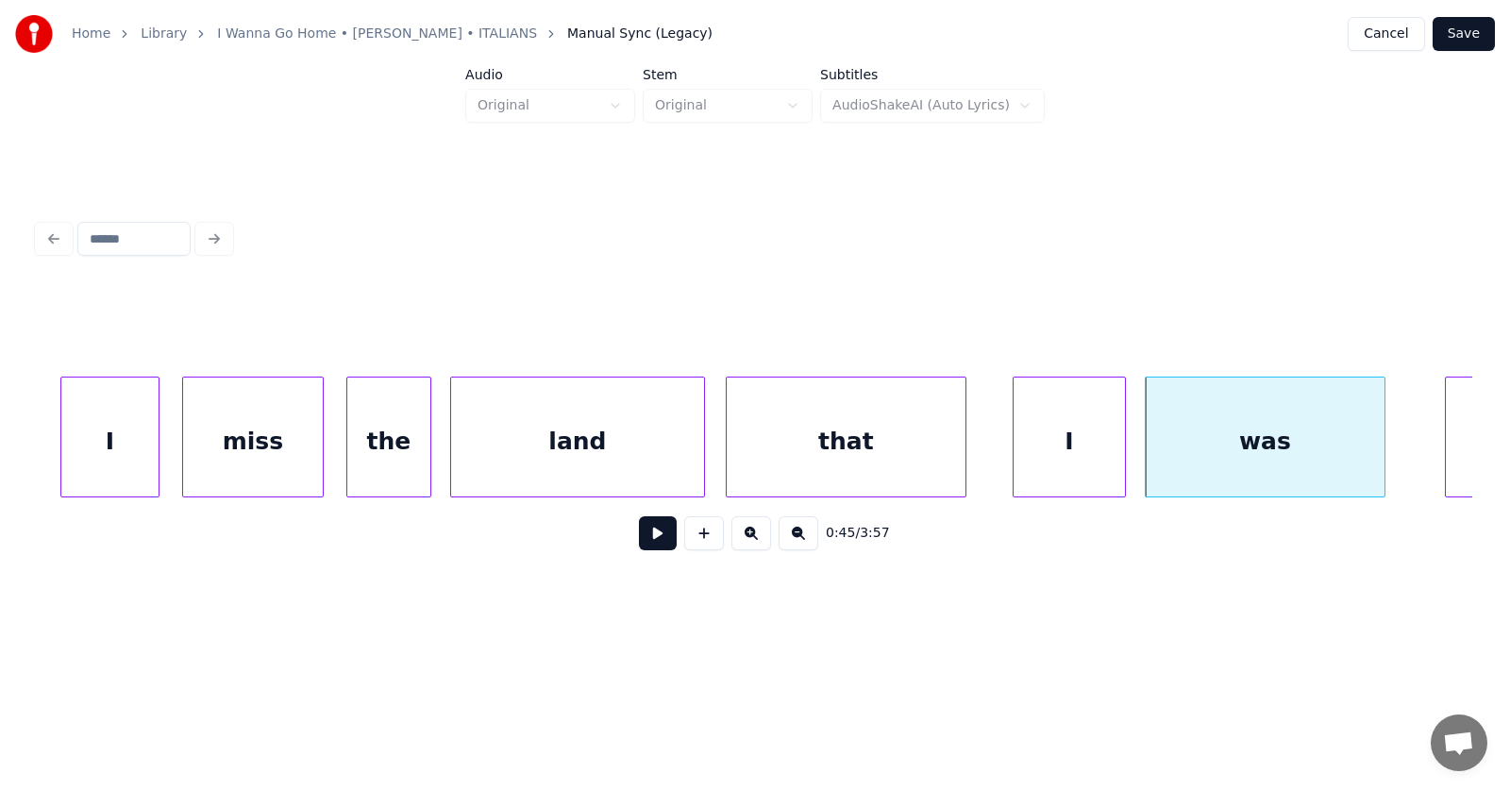
click at [837, 440] on div "that" at bounding box center [846, 441] width 239 height 128
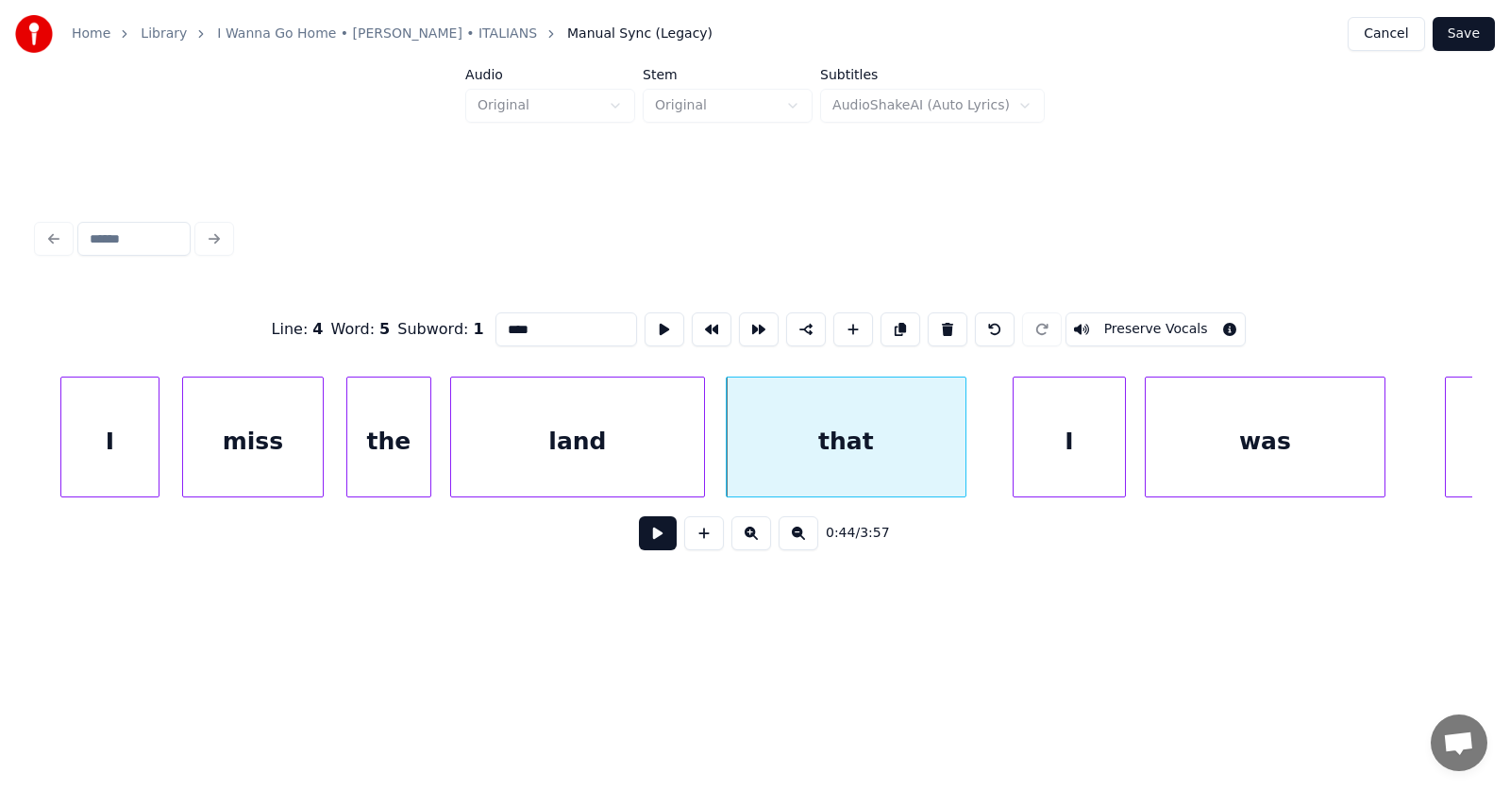
click at [646, 533] on button at bounding box center [658, 533] width 38 height 34
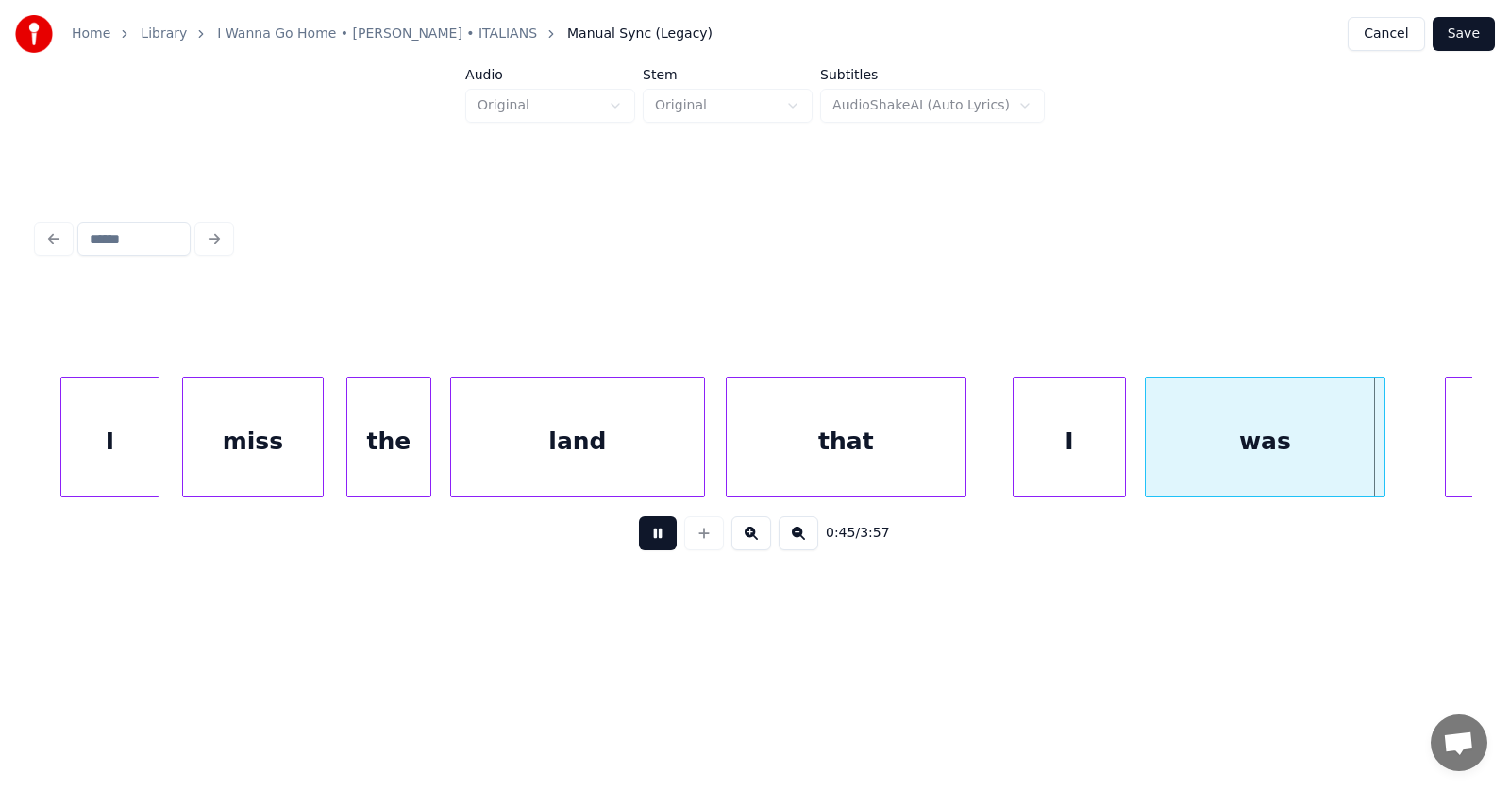
scroll to position [0, 32553]
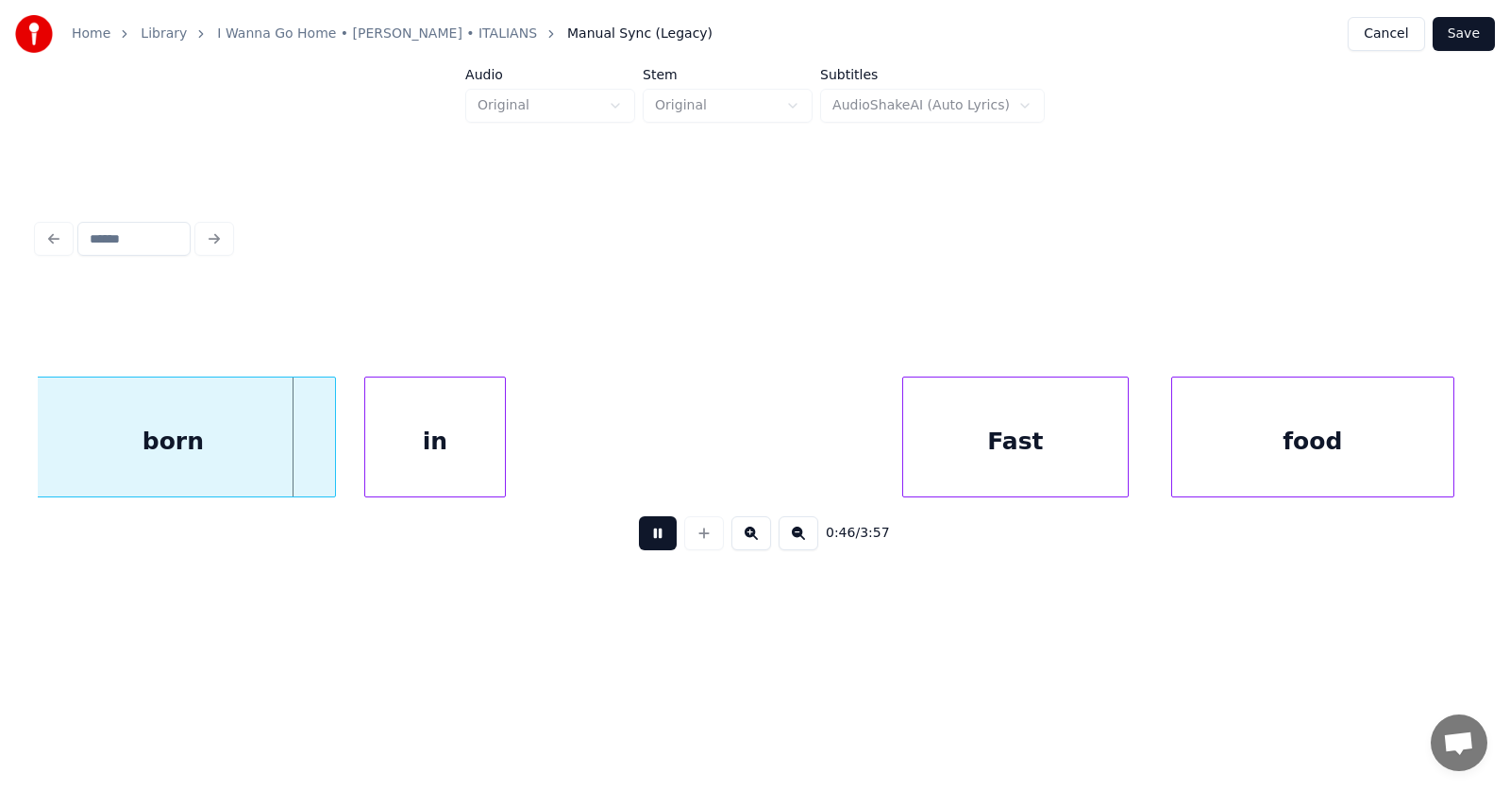
click at [646, 533] on button at bounding box center [658, 533] width 38 height 34
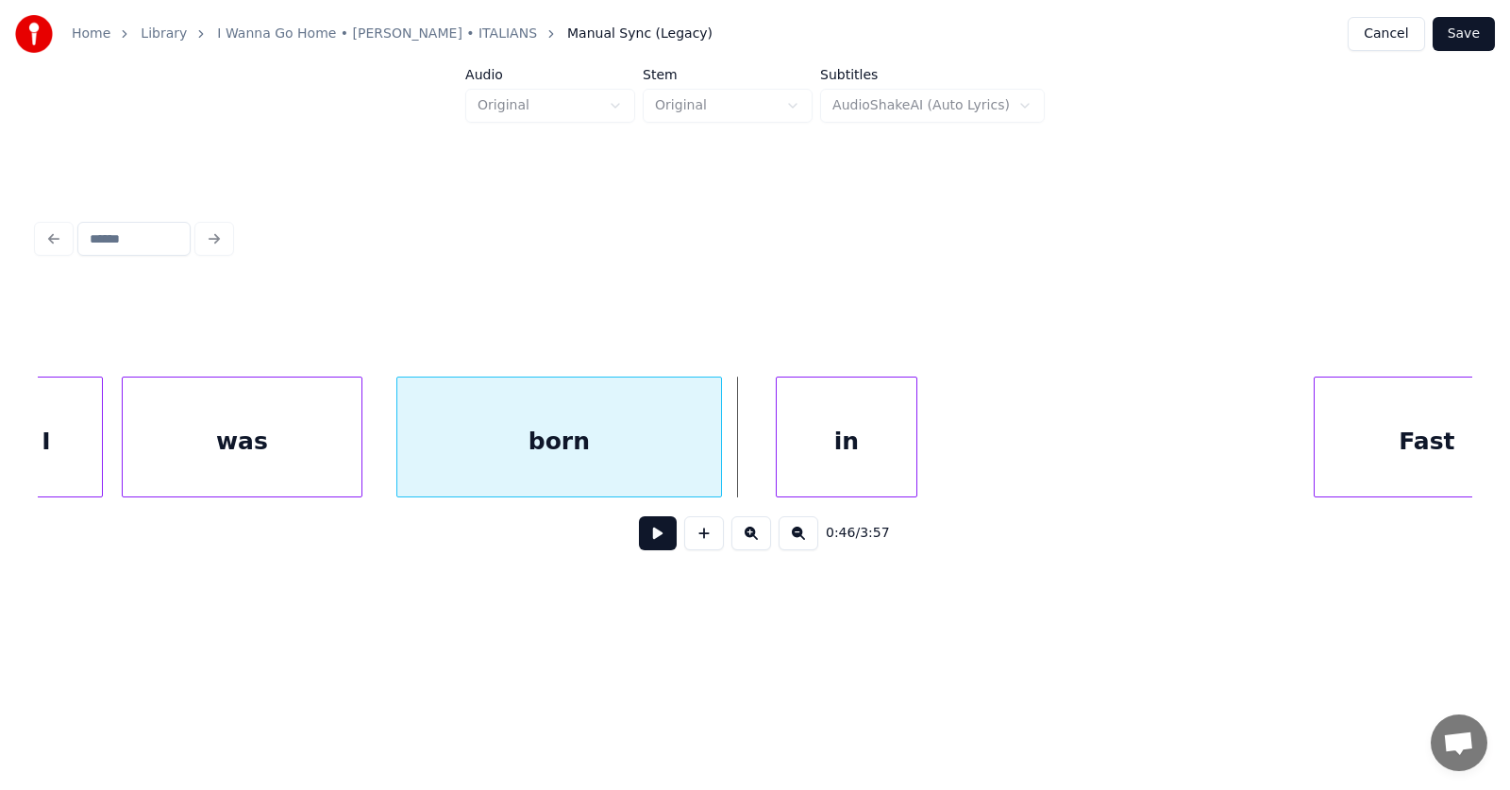
click at [477, 469] on div "born" at bounding box center [559, 441] width 324 height 128
click at [781, 462] on div "in" at bounding box center [809, 441] width 140 height 128
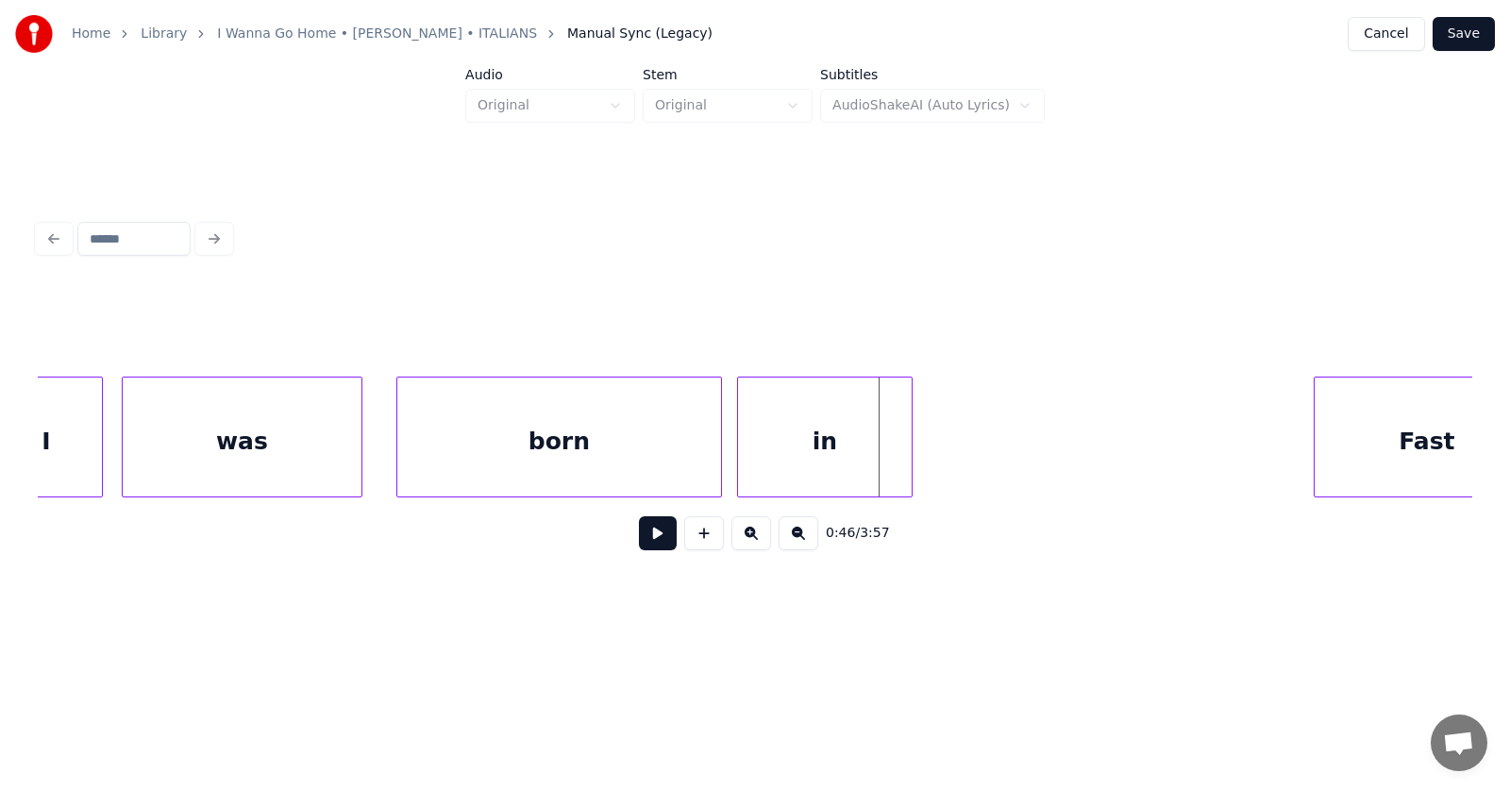
click at [912, 451] on div at bounding box center [909, 436] width 6 height 119
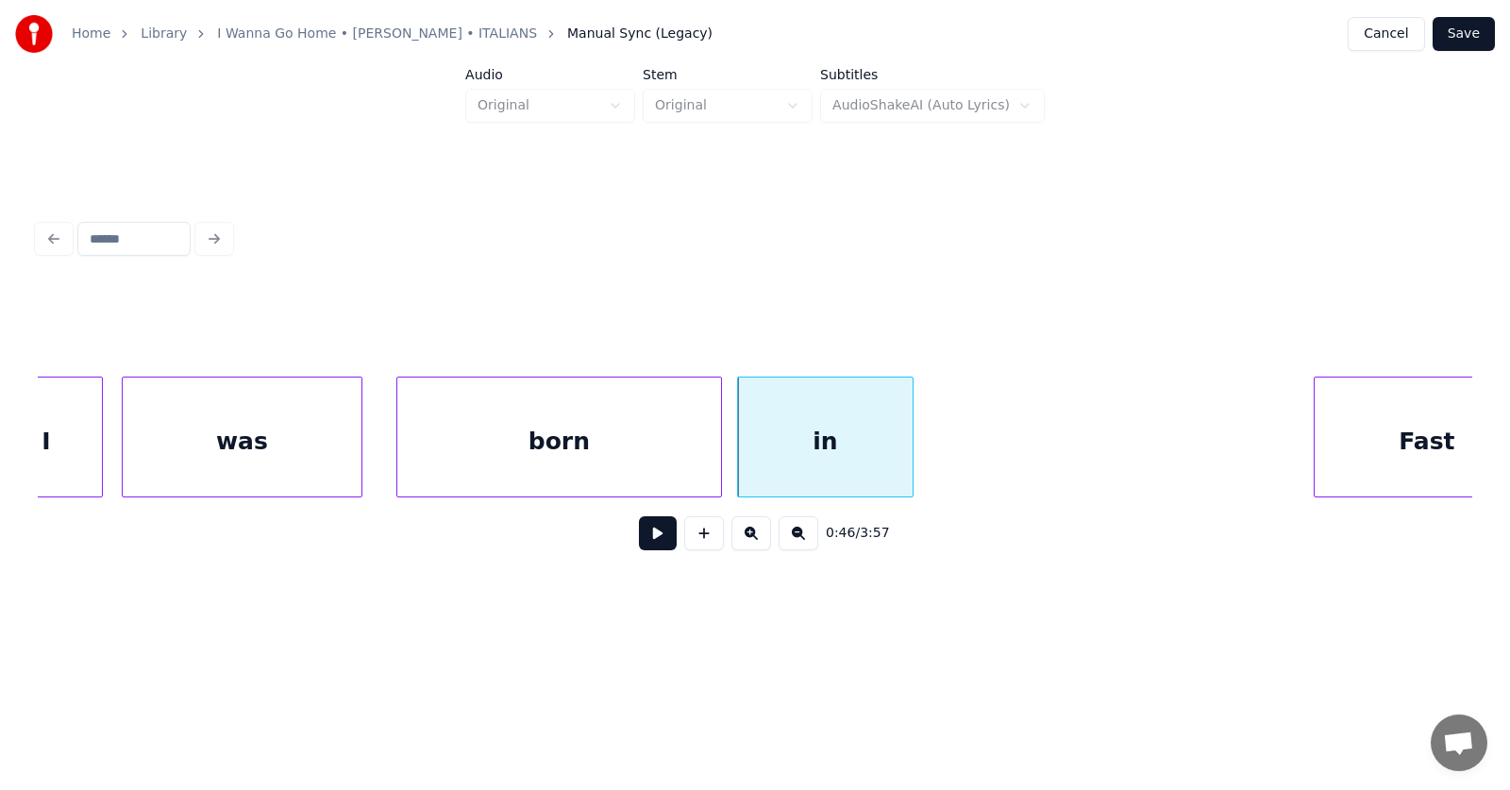
scroll to position [0, 32204]
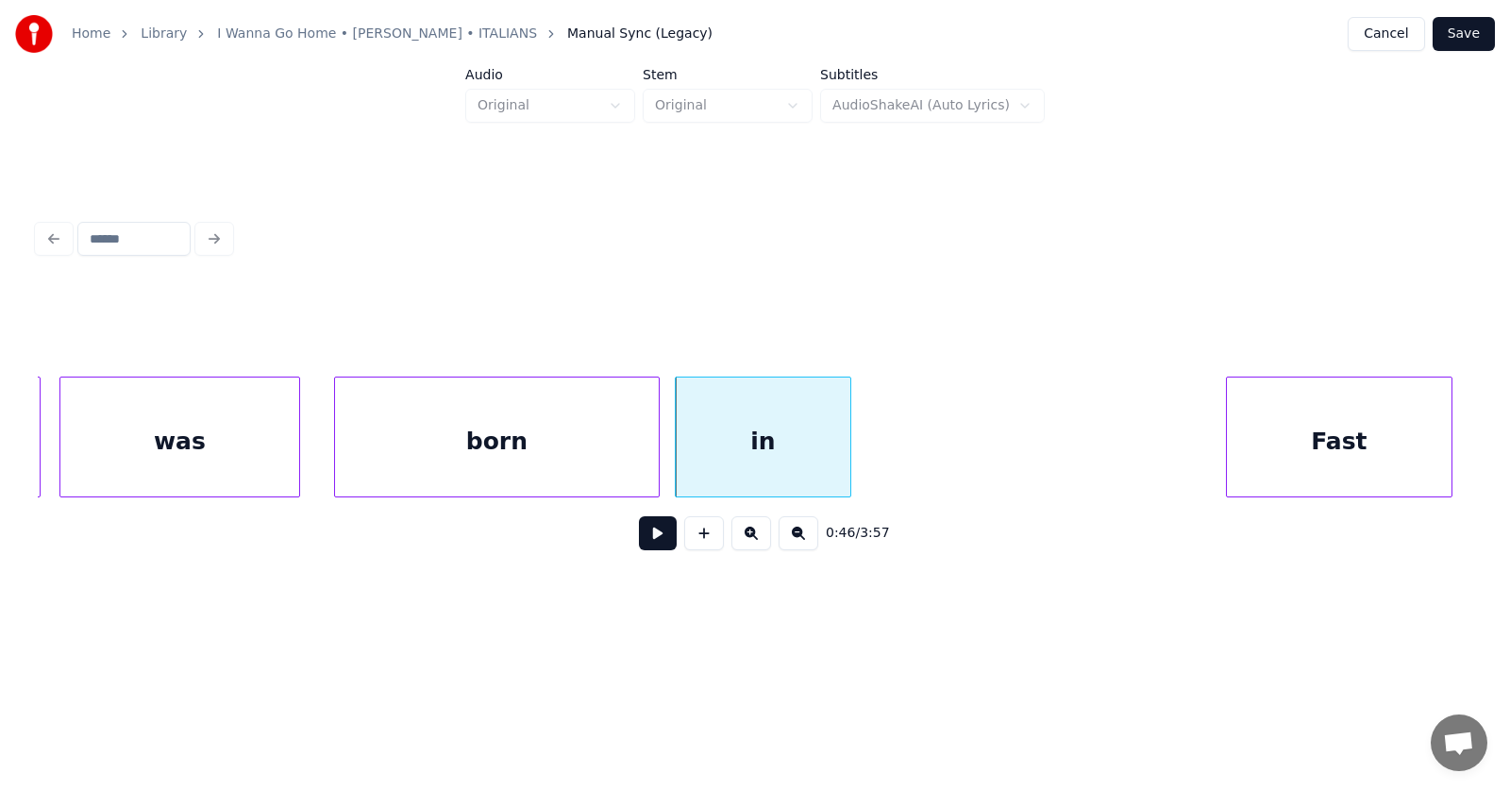
click at [1340, 457] on div "Fast" at bounding box center [1339, 441] width 225 height 128
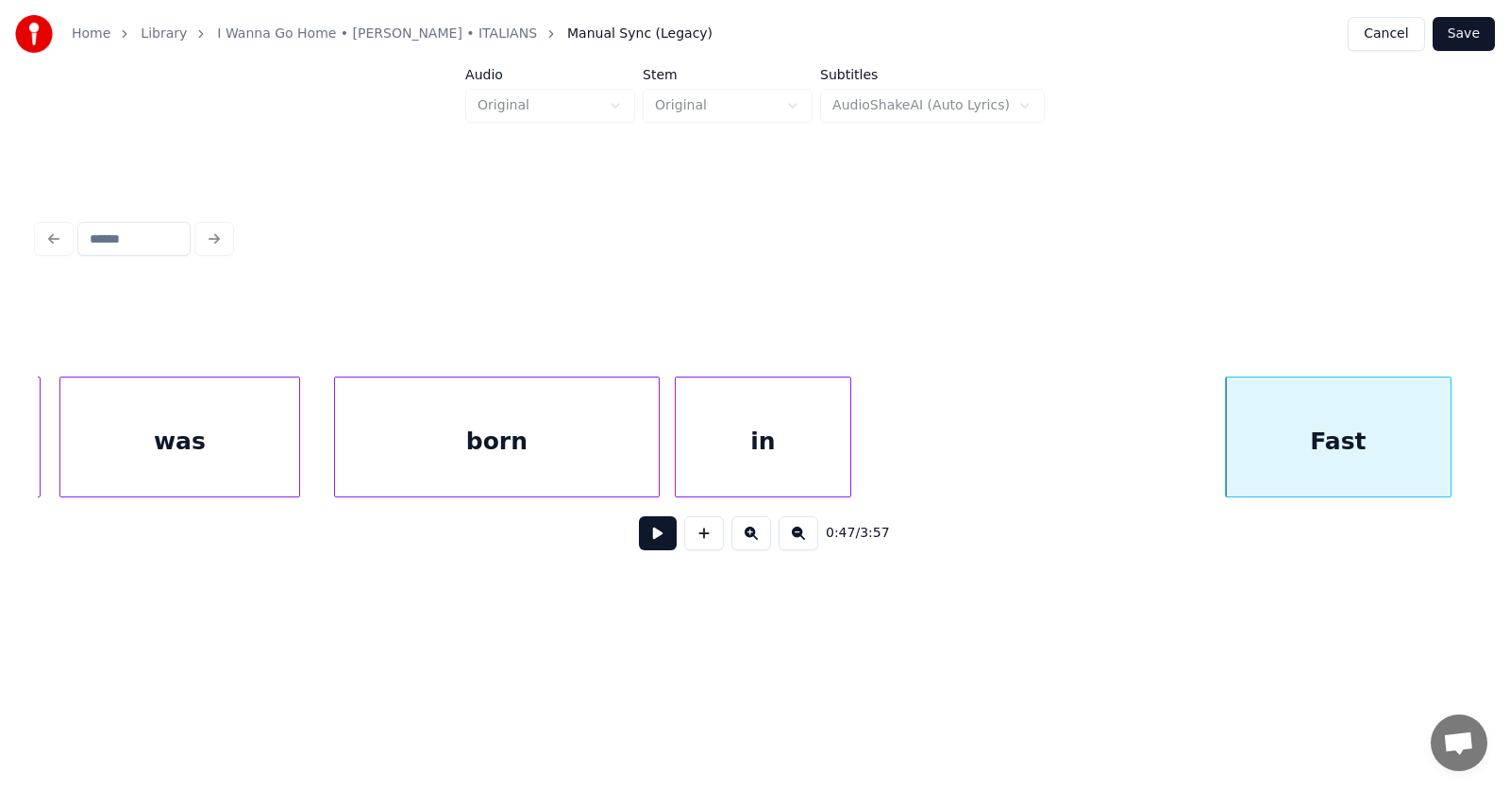
click at [641, 546] on button at bounding box center [658, 533] width 38 height 34
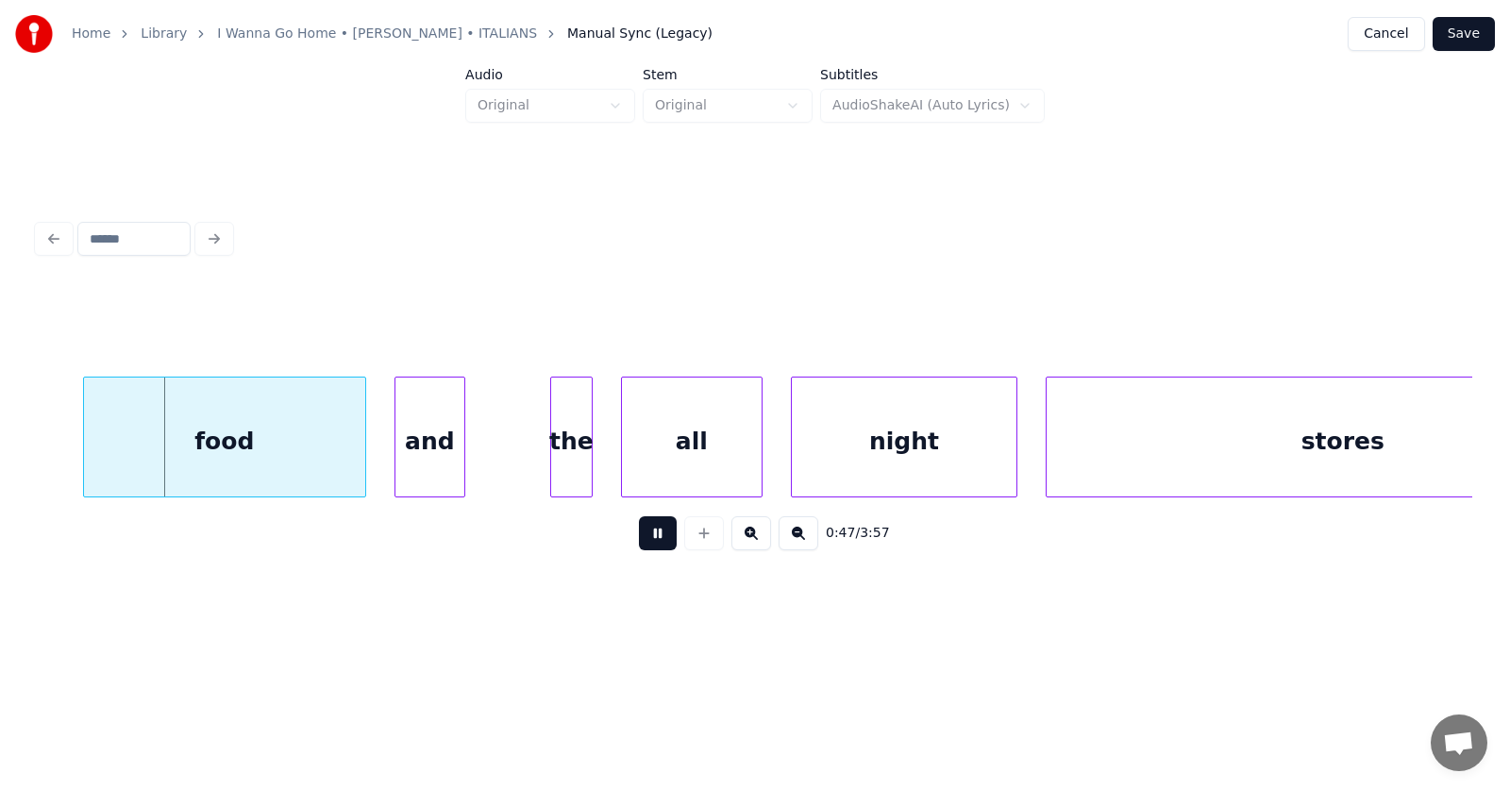
click at [641, 546] on button at bounding box center [658, 533] width 38 height 34
click at [244, 462] on div "food" at bounding box center [200, 441] width 281 height 128
click at [385, 463] on div "and" at bounding box center [390, 441] width 69 height 128
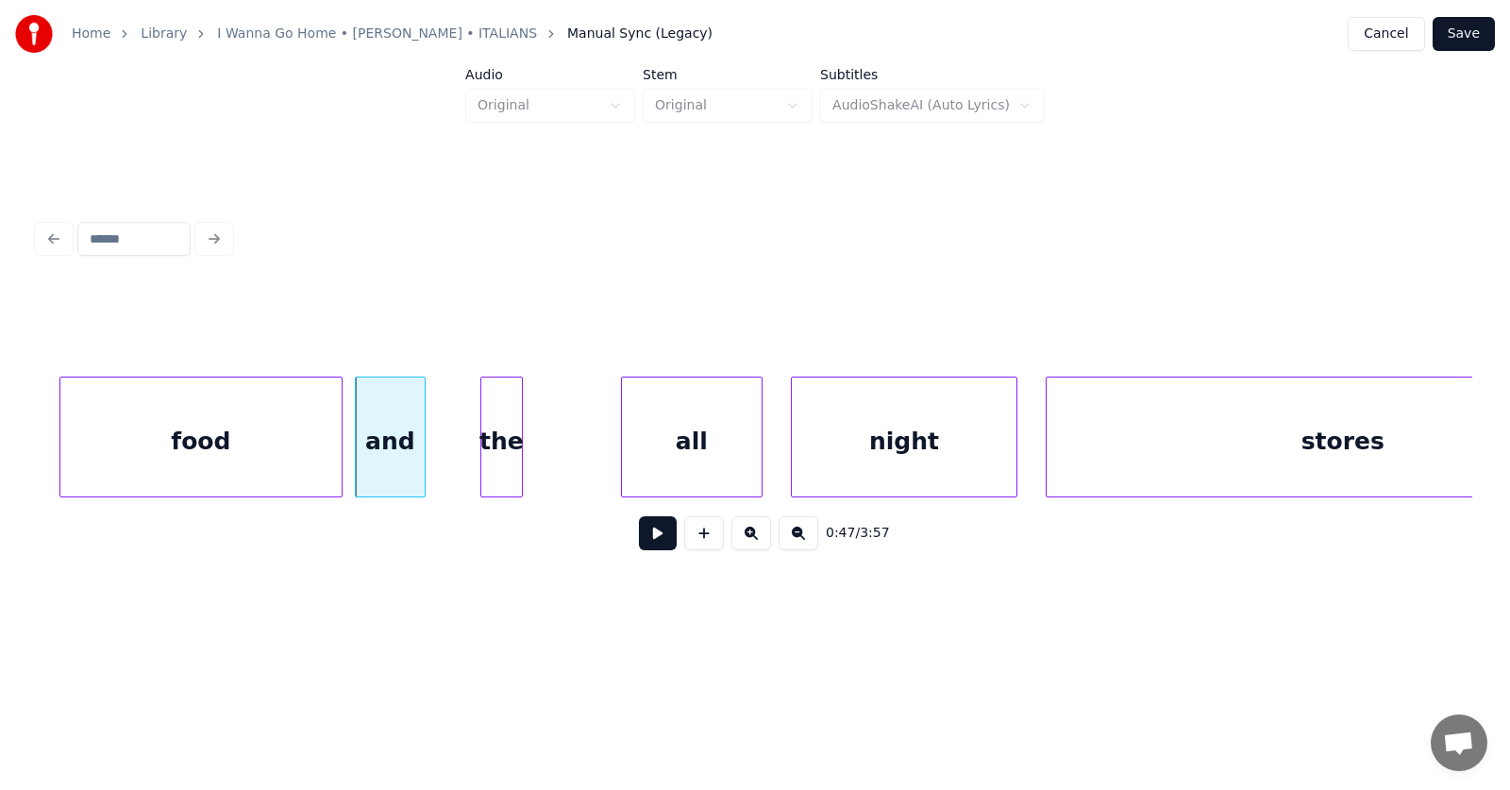
click at [500, 451] on div "the" at bounding box center [501, 441] width 41 height 128
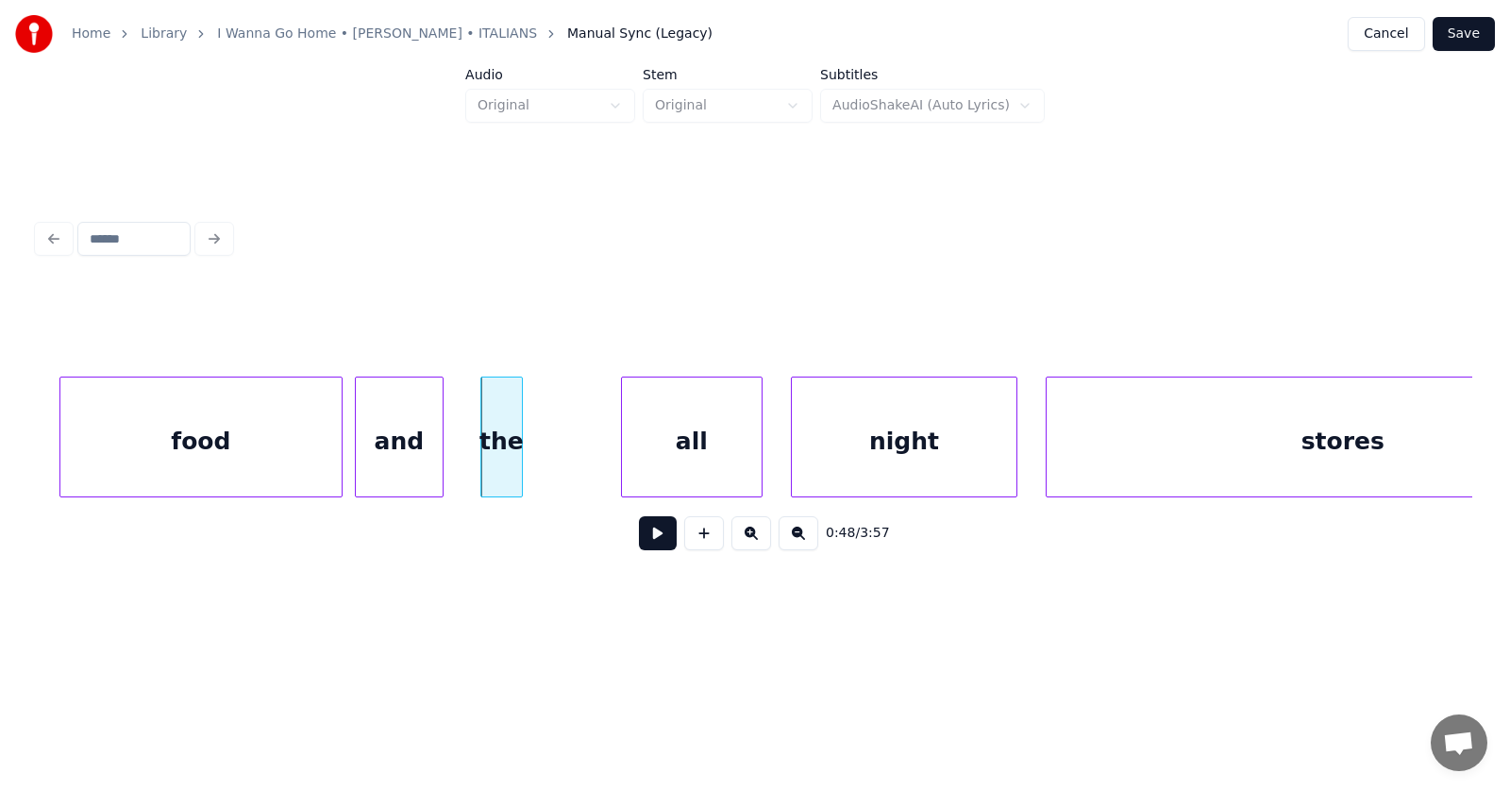
click at [443, 453] on div at bounding box center [440, 436] width 6 height 119
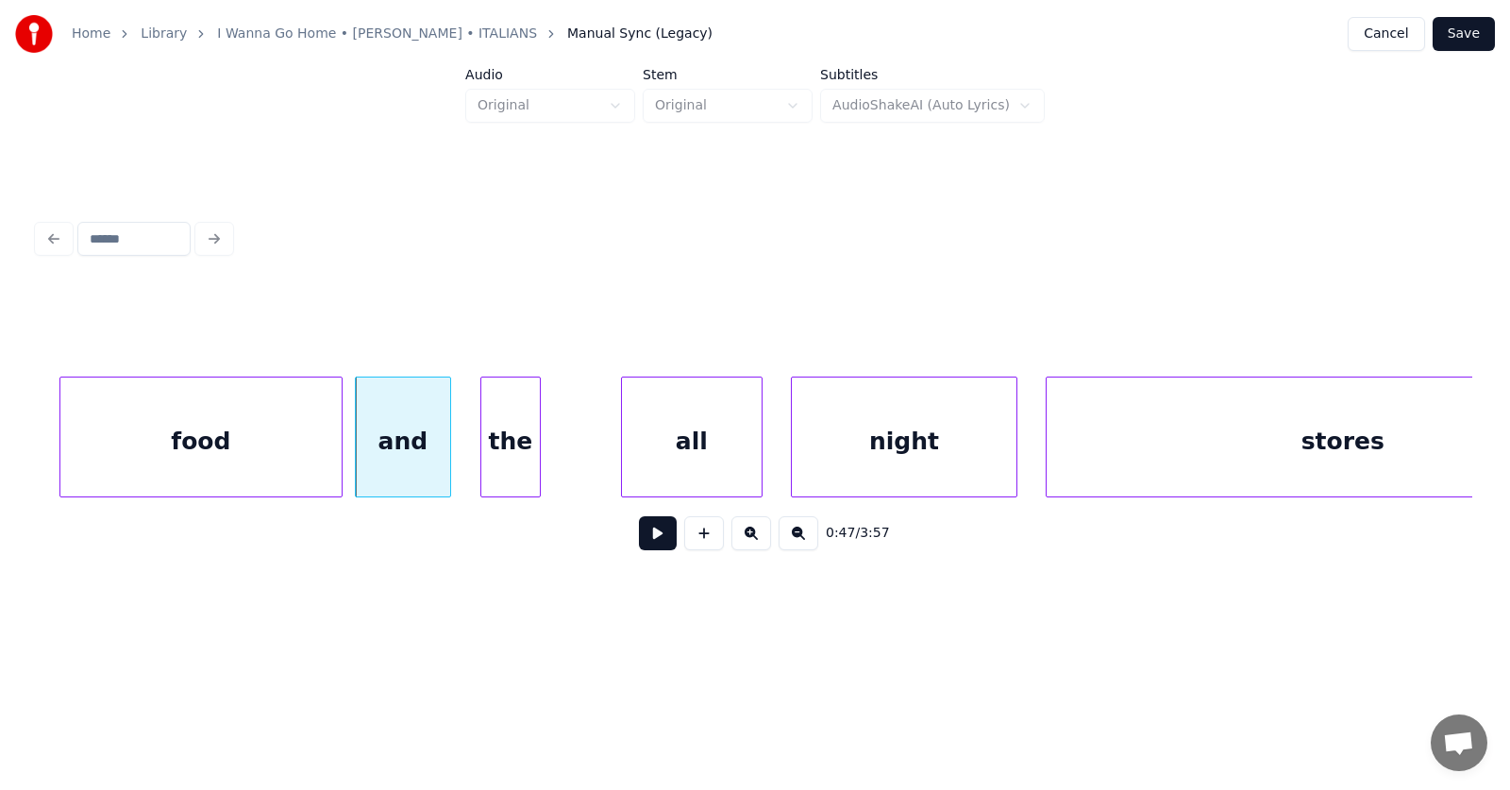
click at [538, 456] on div at bounding box center [537, 436] width 6 height 119
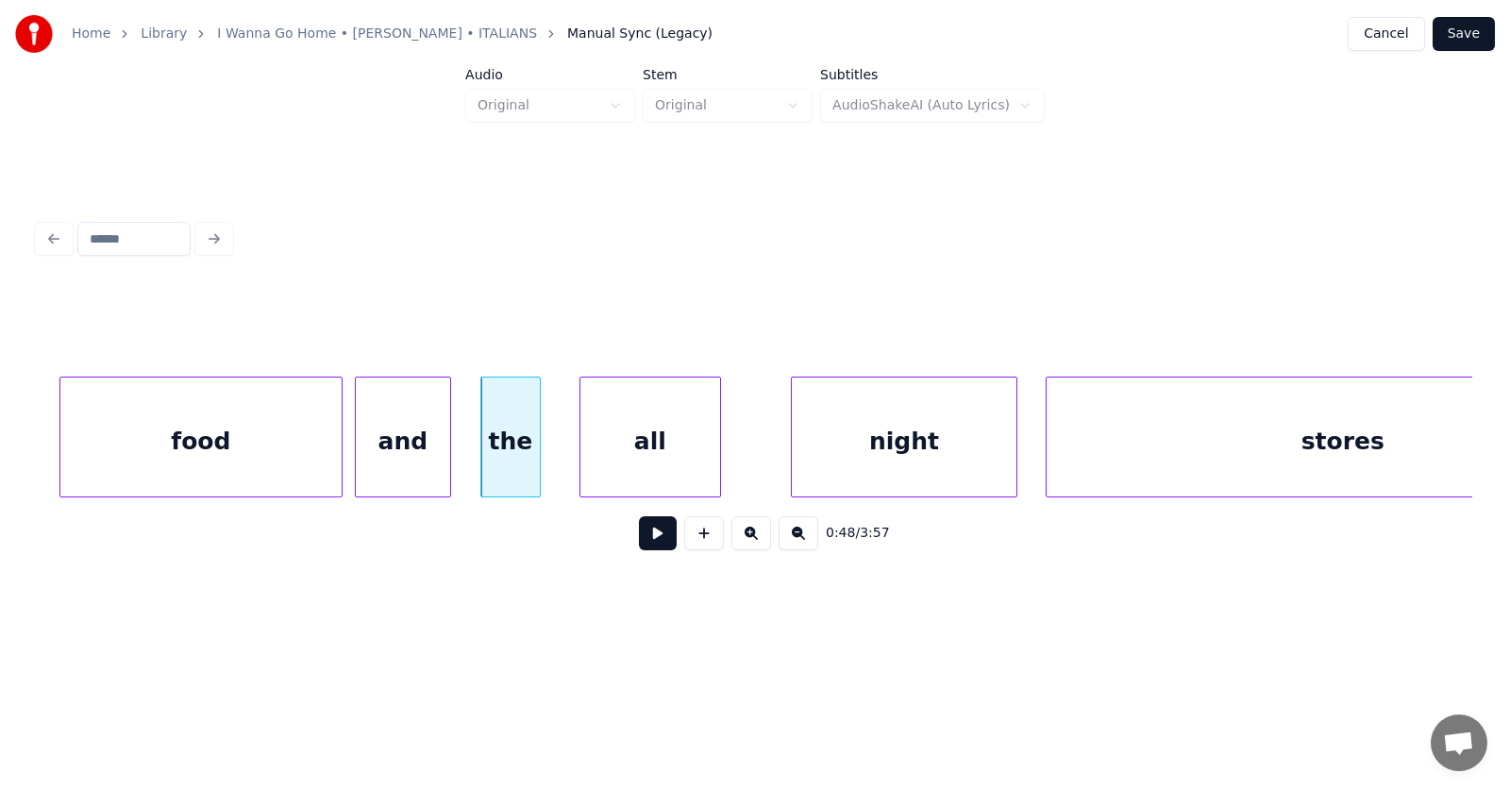
click at [626, 457] on div "all" at bounding box center [650, 441] width 140 height 128
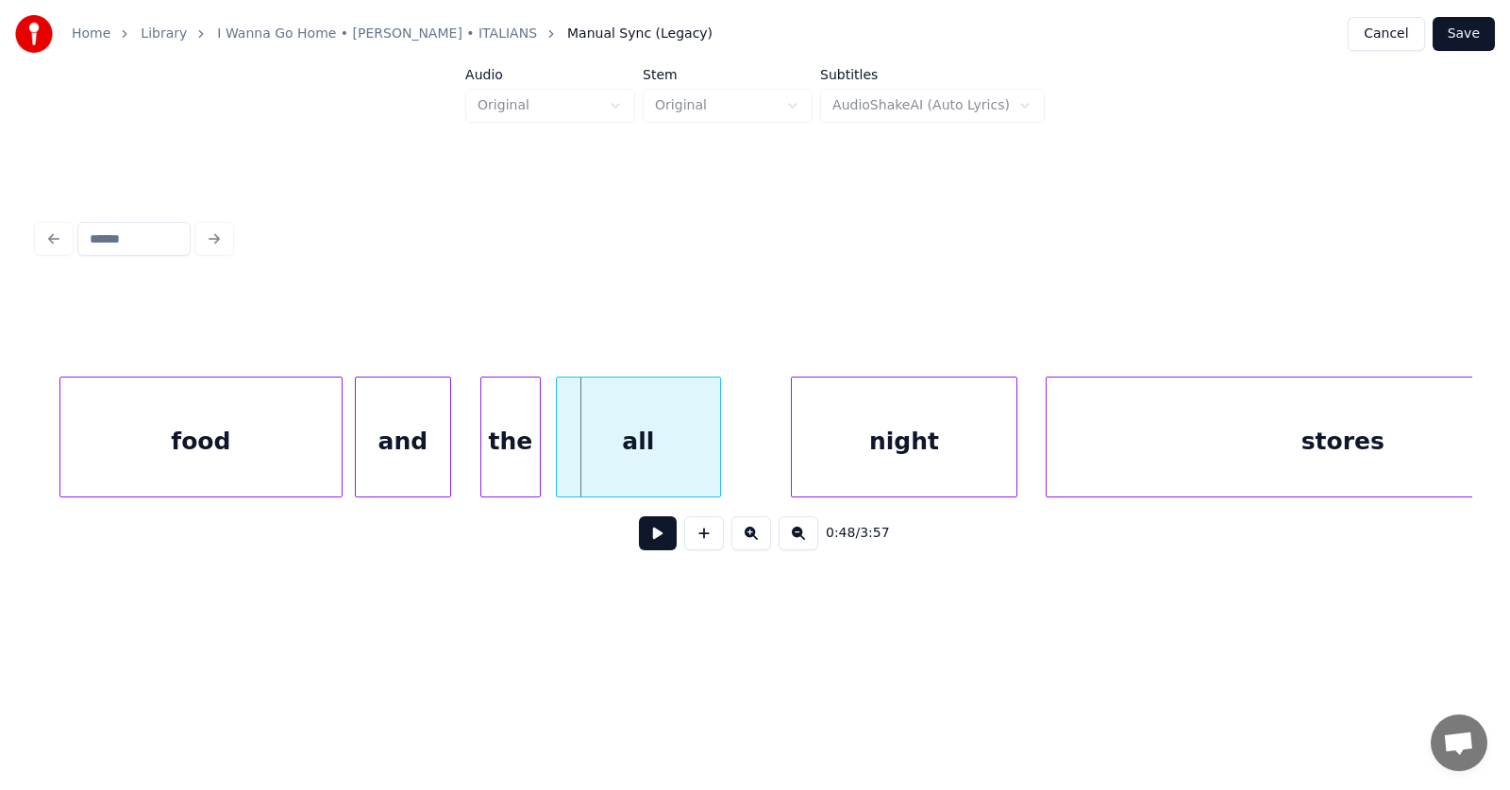
click at [558, 450] on div at bounding box center [560, 436] width 6 height 119
click at [480, 454] on div "the" at bounding box center [510, 437] width 60 height 121
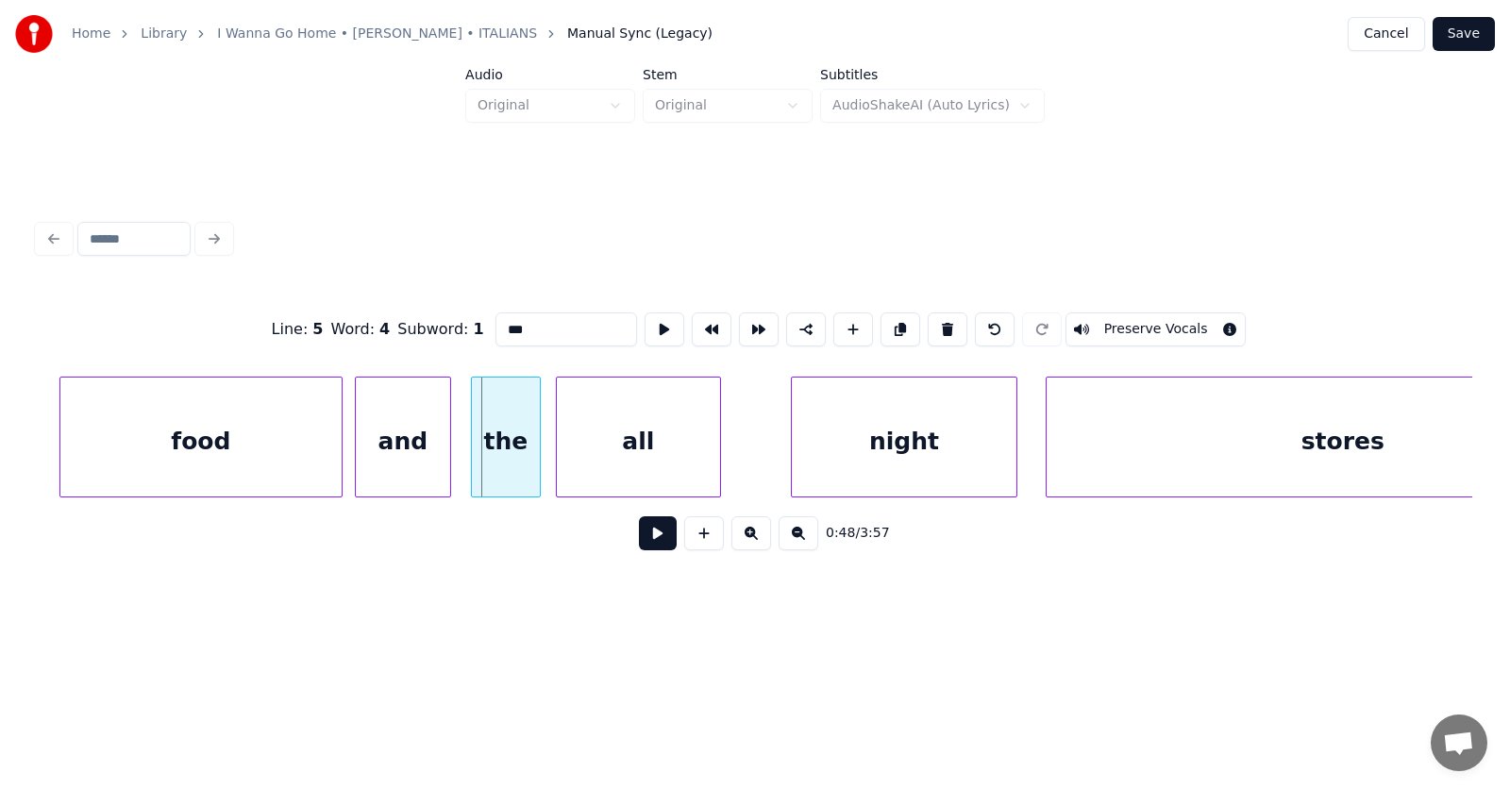
click at [475, 454] on div at bounding box center [475, 436] width 6 height 119
click at [765, 457] on div "night" at bounding box center [860, 441] width 225 height 128
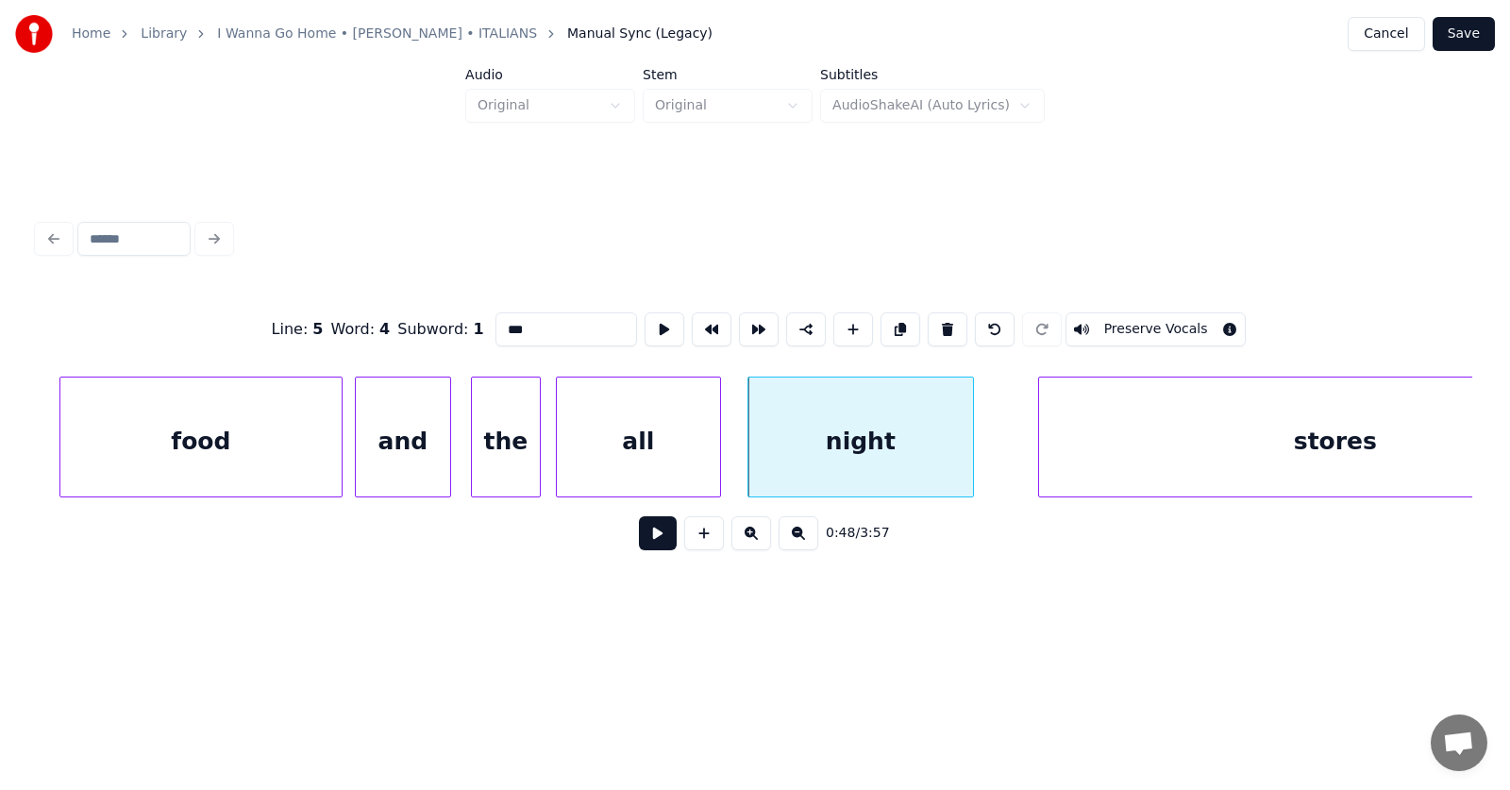
scroll to position [0, 33805]
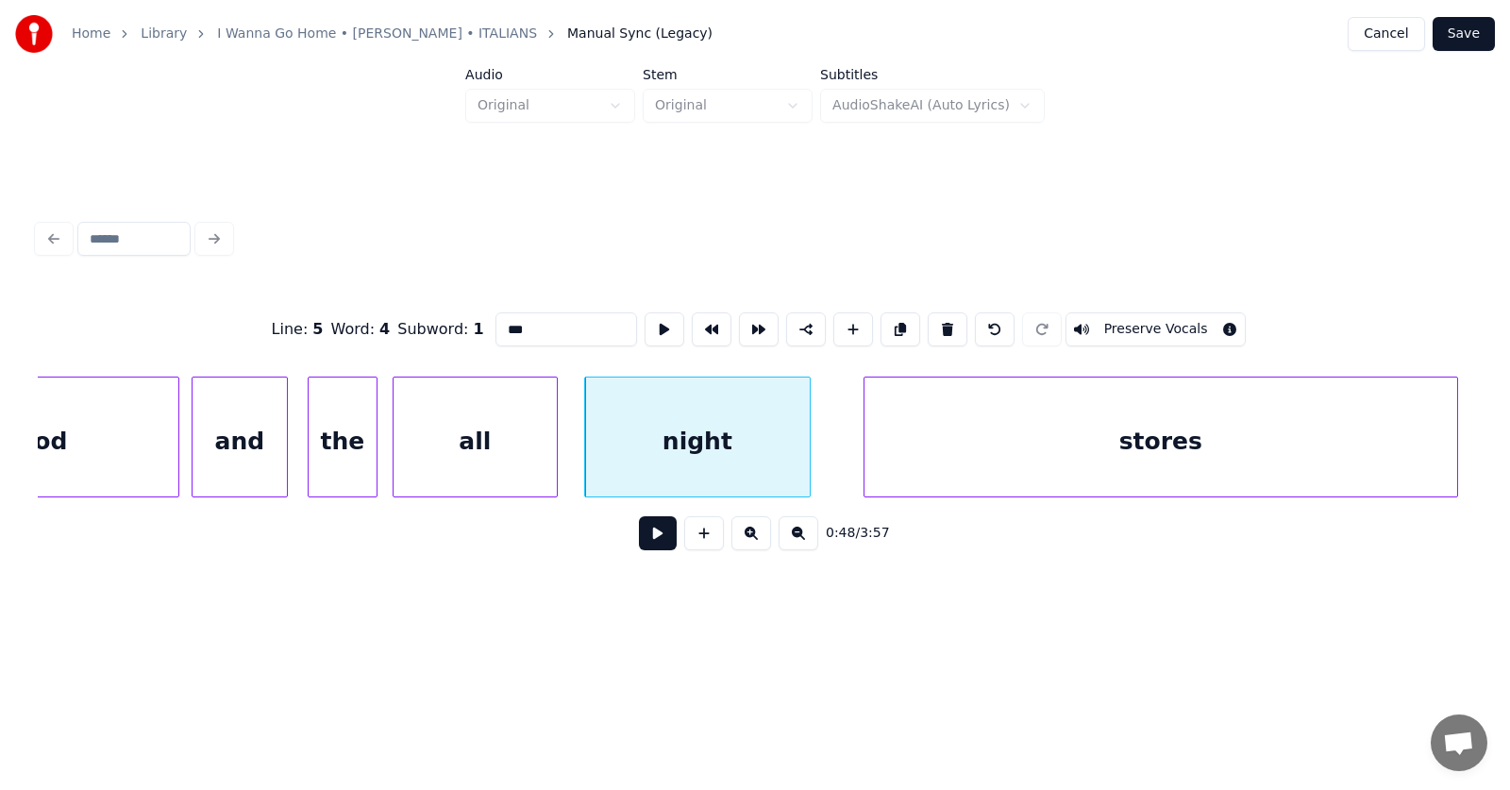
click at [1099, 444] on div "stores" at bounding box center [1160, 441] width 593 height 128
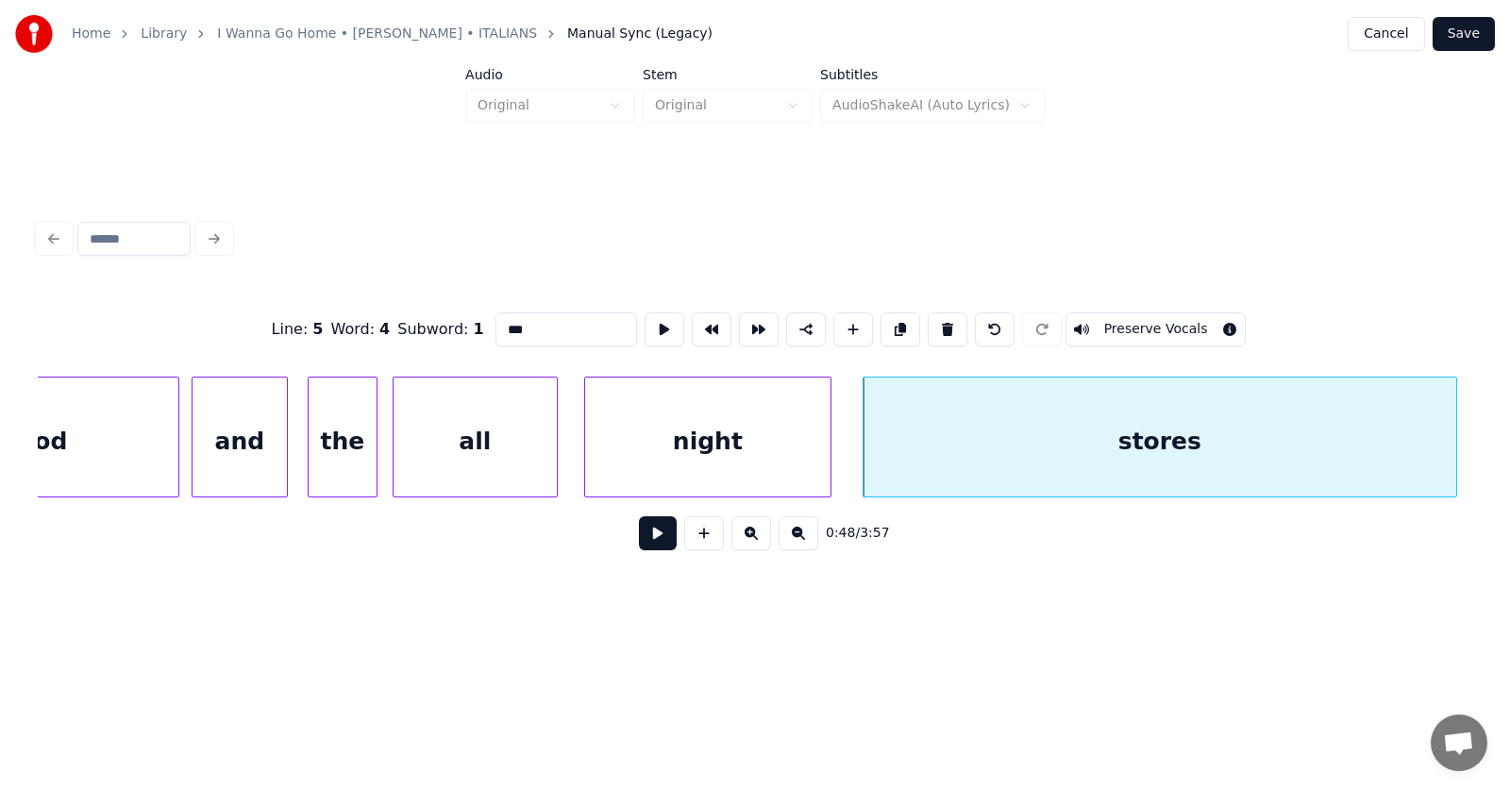
click at [830, 445] on div at bounding box center [828, 436] width 6 height 119
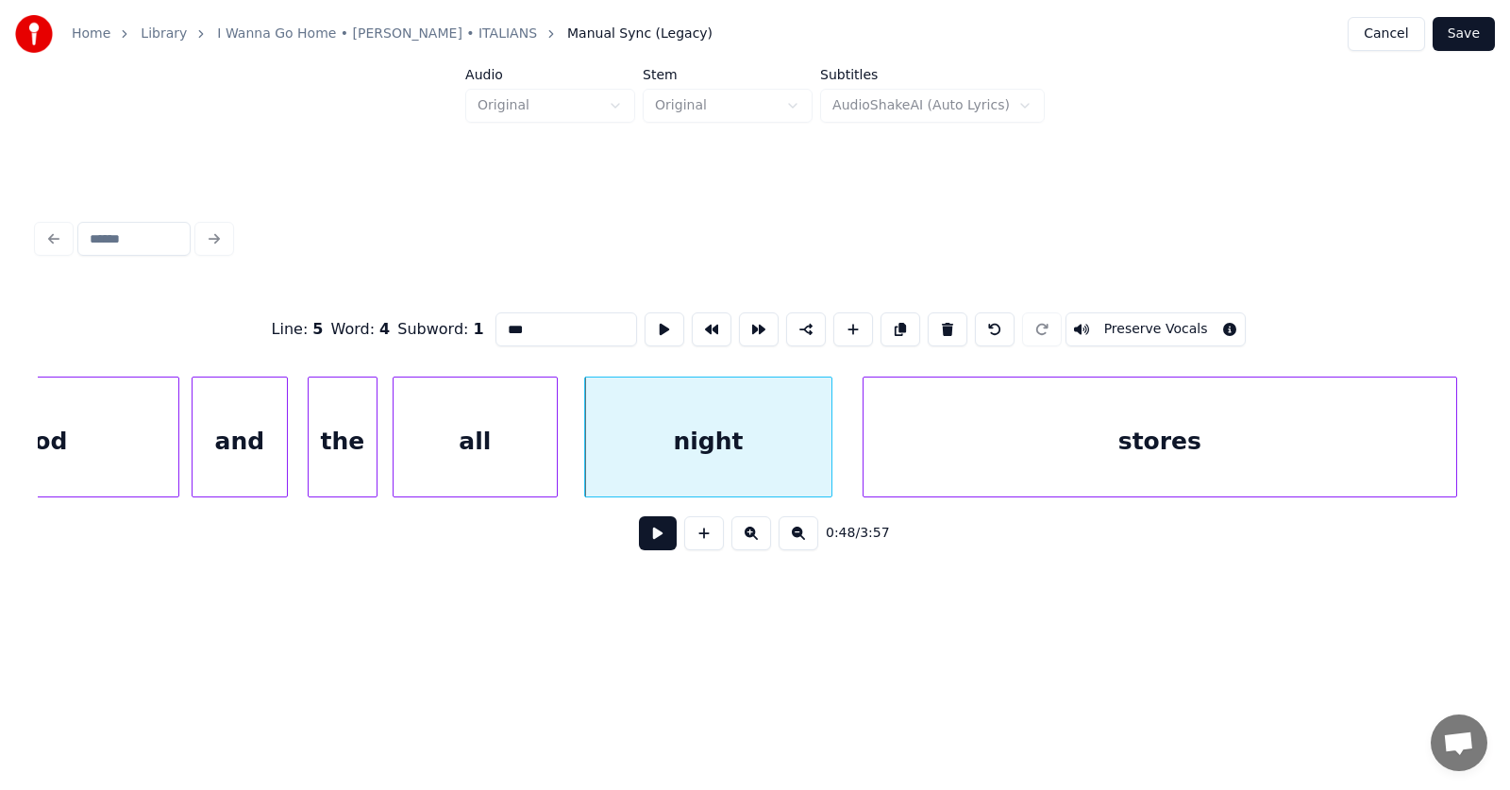
click at [712, 453] on div "night" at bounding box center [708, 441] width 246 height 128
type input "*****"
click at [645, 536] on button at bounding box center [658, 533] width 38 height 34
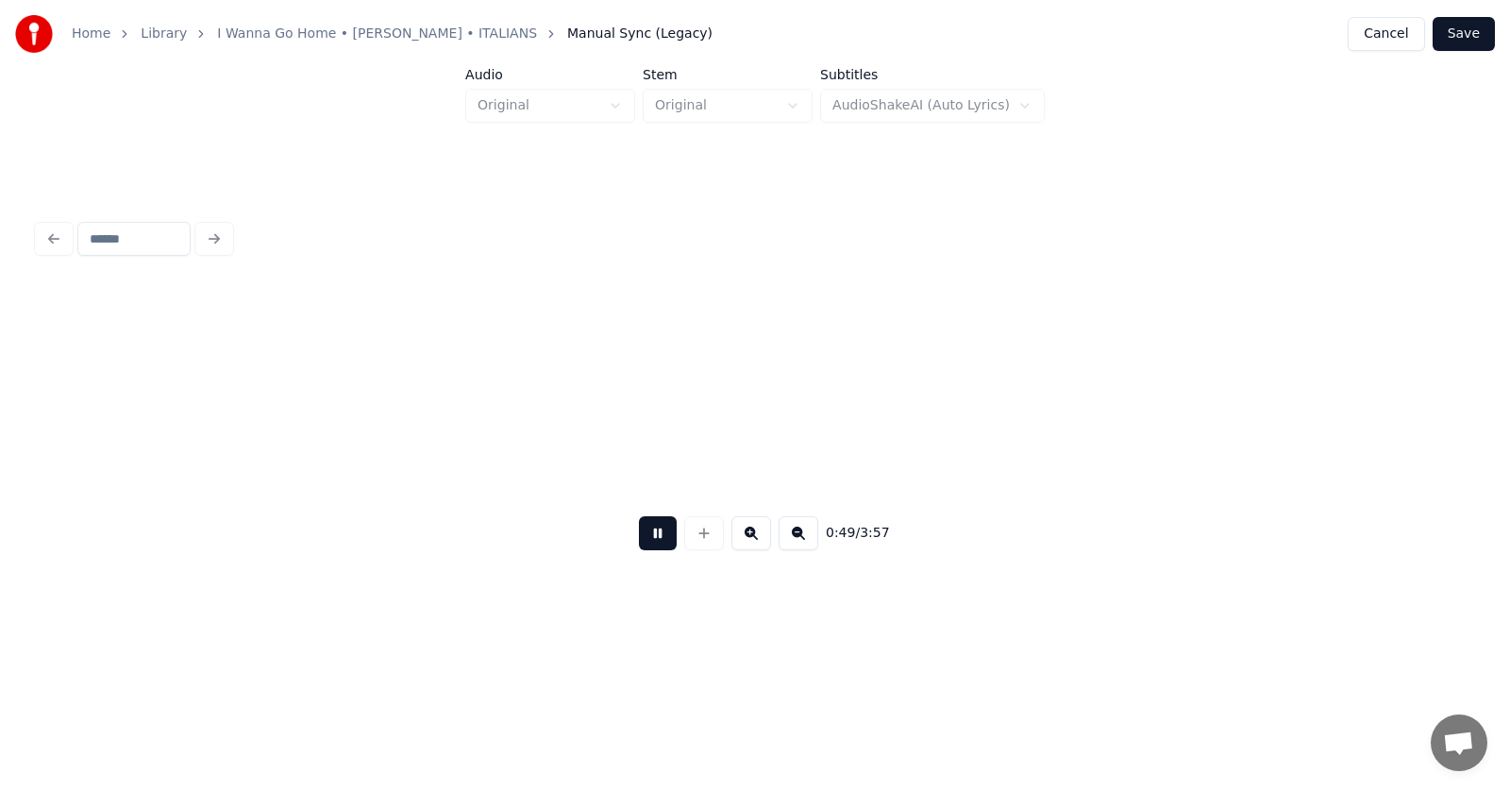
scroll to position [0, 35240]
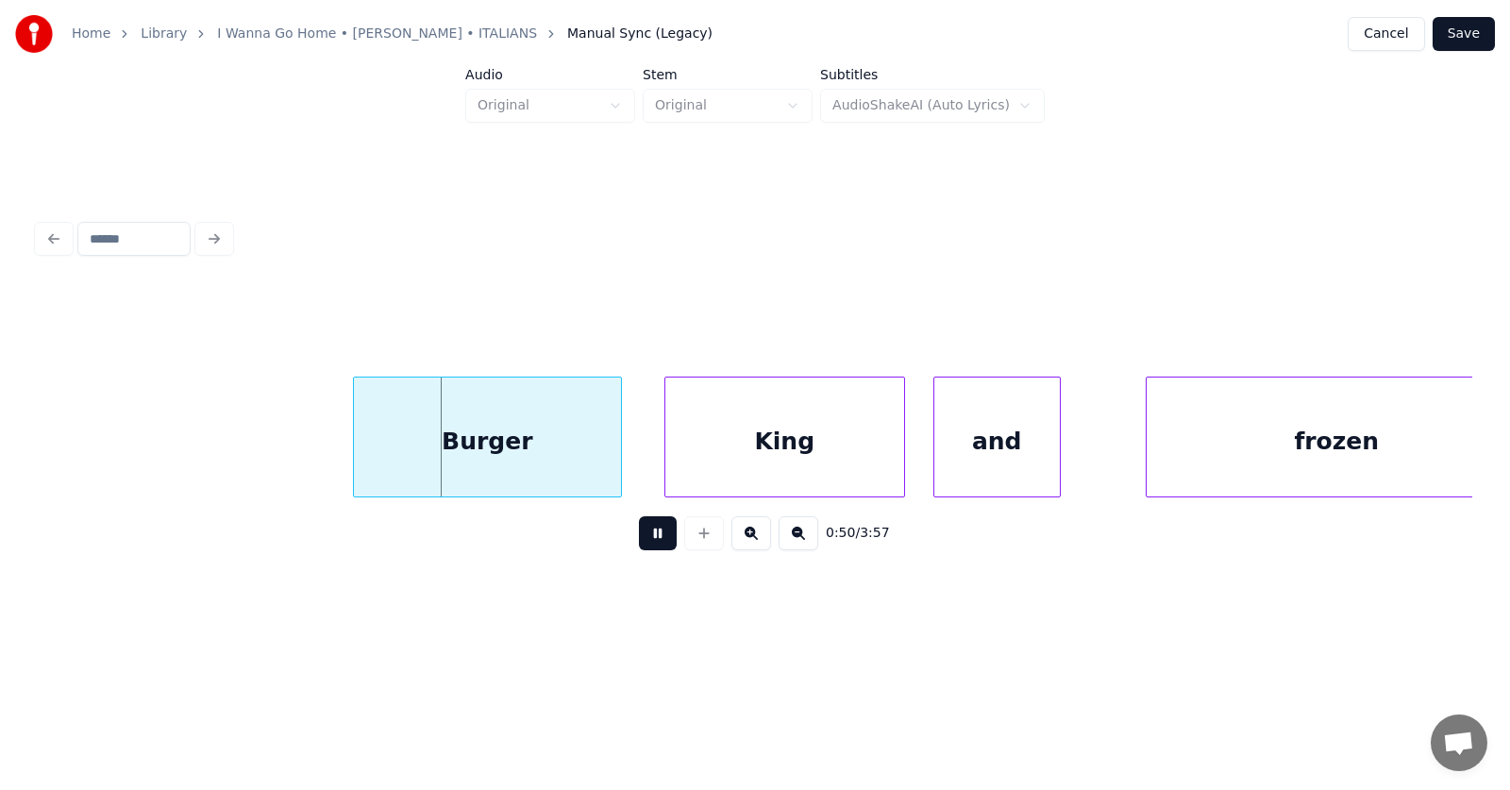
click at [645, 536] on button at bounding box center [658, 533] width 38 height 34
click at [522, 440] on div "Burger" at bounding box center [473, 441] width 267 height 128
click at [745, 454] on div "King" at bounding box center [747, 441] width 239 height 128
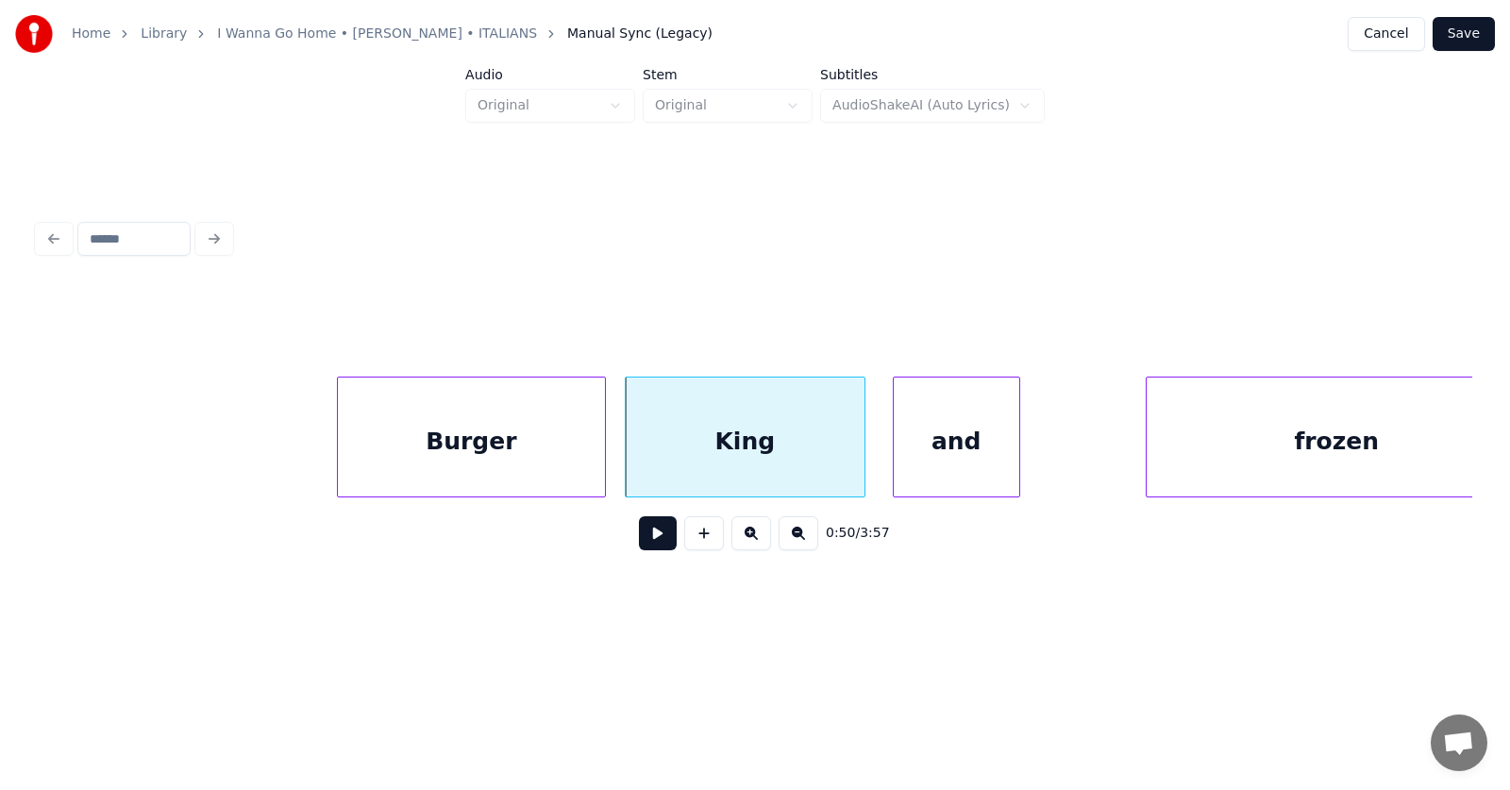
click at [947, 465] on div "and" at bounding box center [957, 441] width 126 height 128
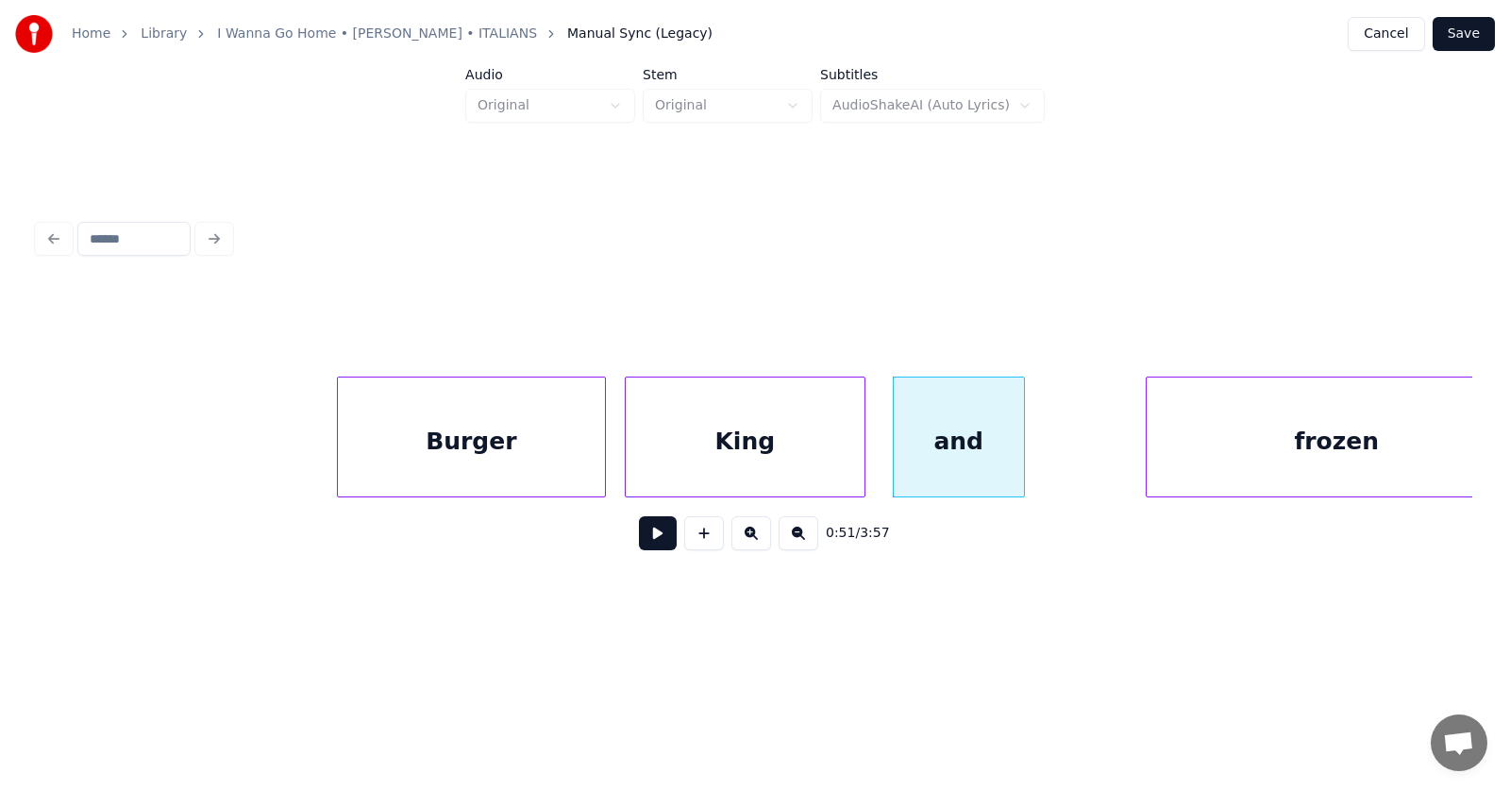
click at [1024, 453] on div at bounding box center [1021, 436] width 6 height 119
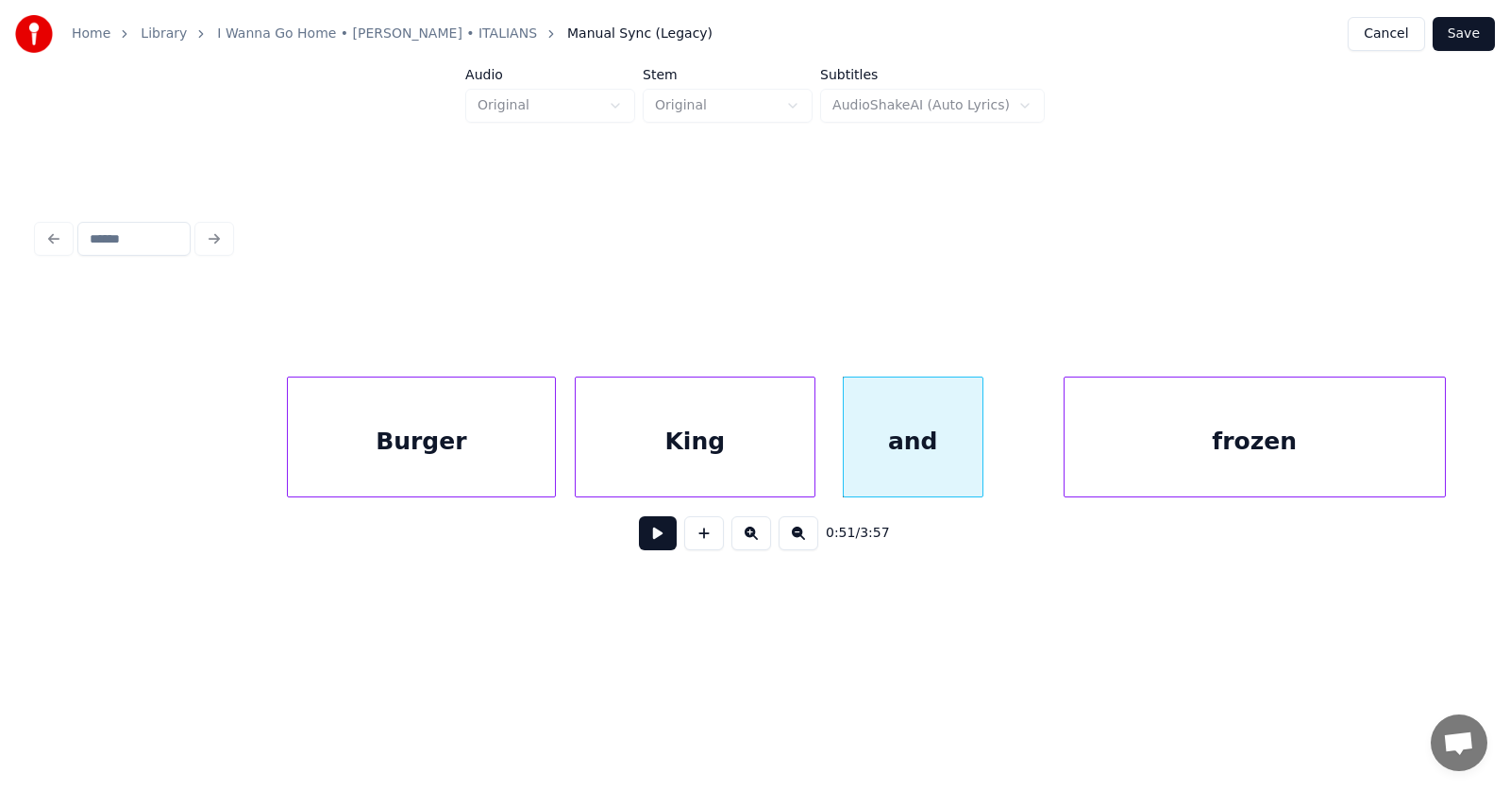
click at [1183, 460] on div "frozen" at bounding box center [1254, 441] width 380 height 128
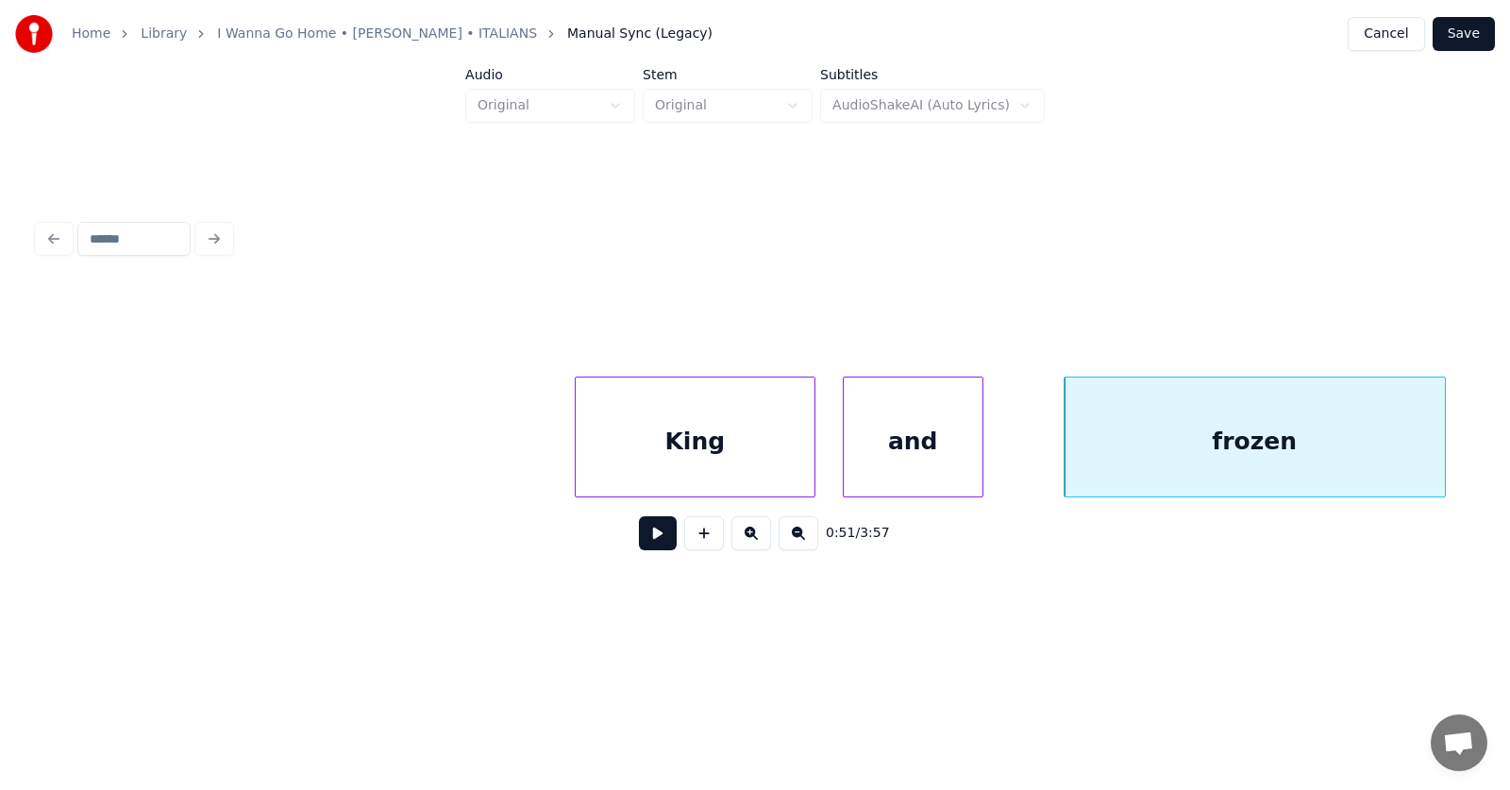
scroll to position [0, 36117]
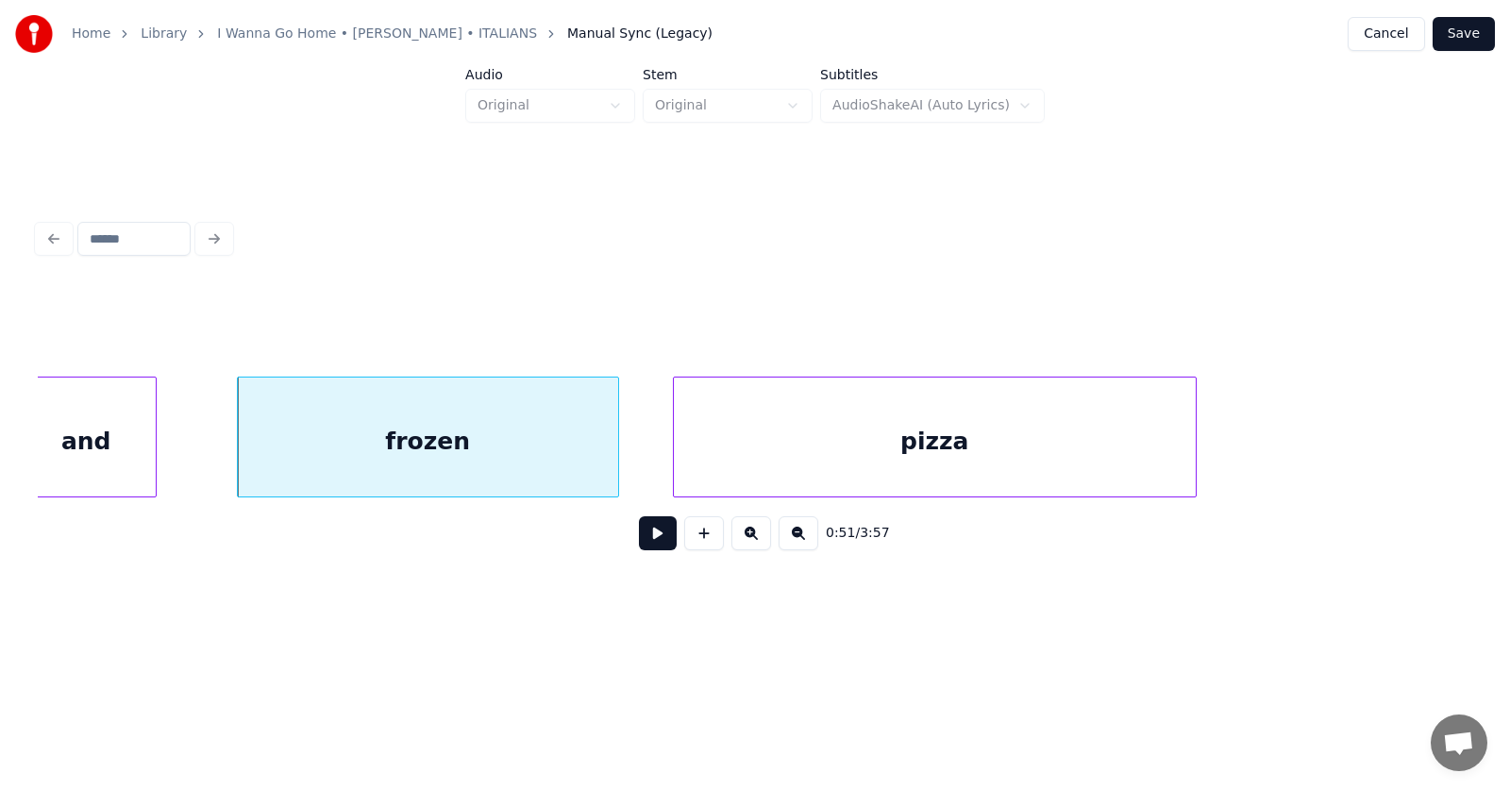
click at [823, 445] on div "pizza" at bounding box center [935, 441] width 522 height 128
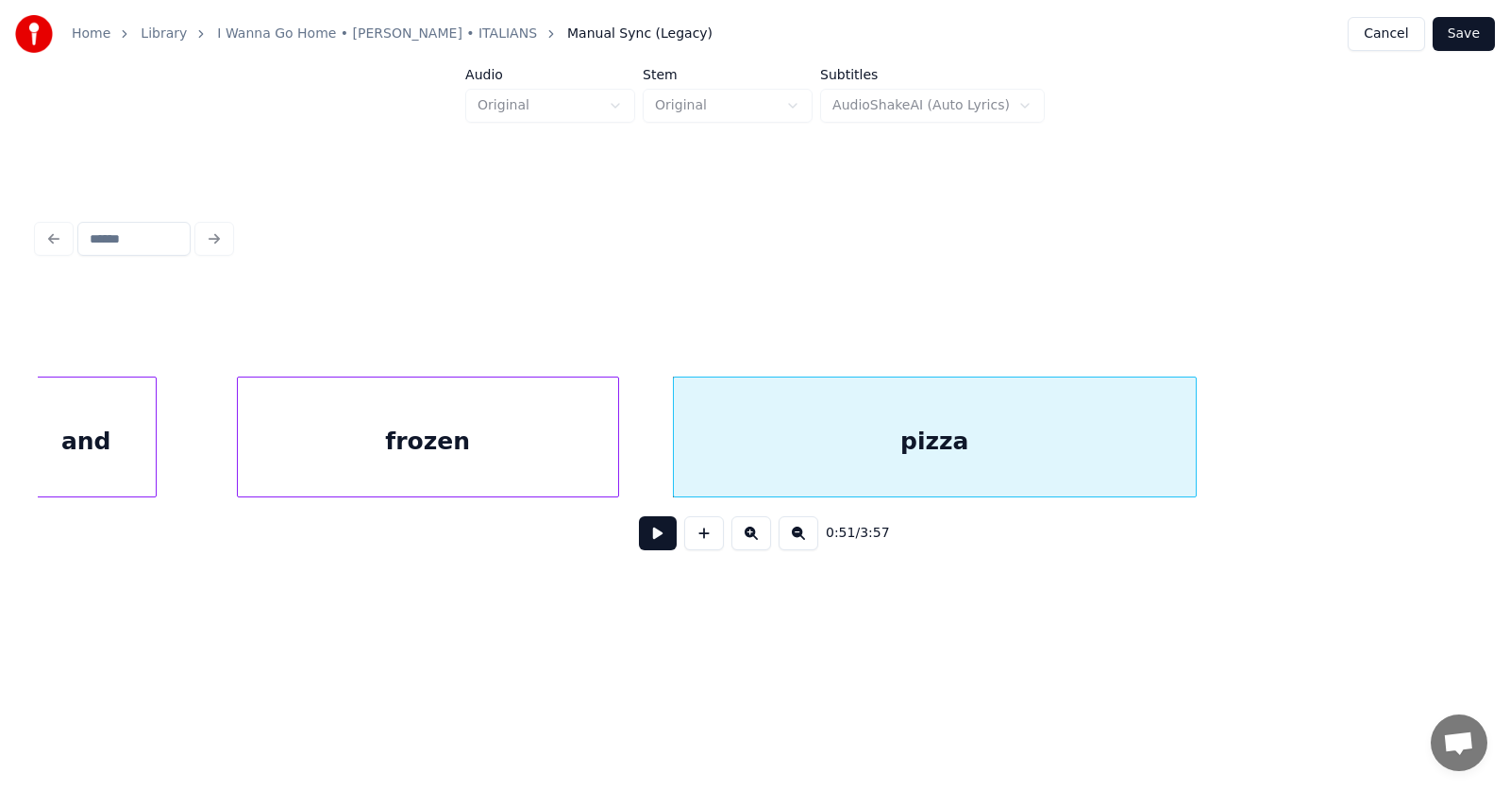
click at [649, 535] on button at bounding box center [658, 533] width 38 height 34
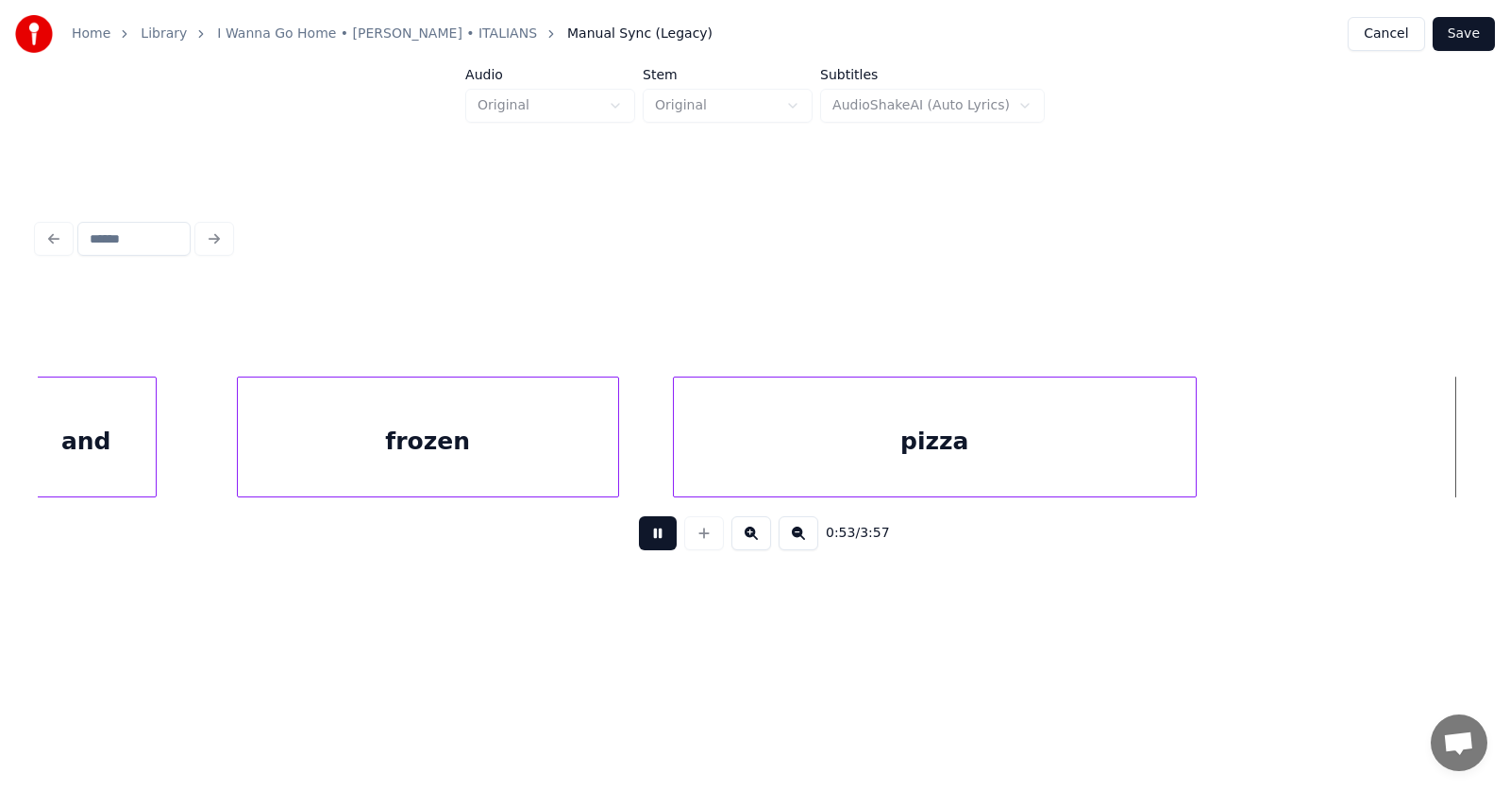
scroll to position [0, 37554]
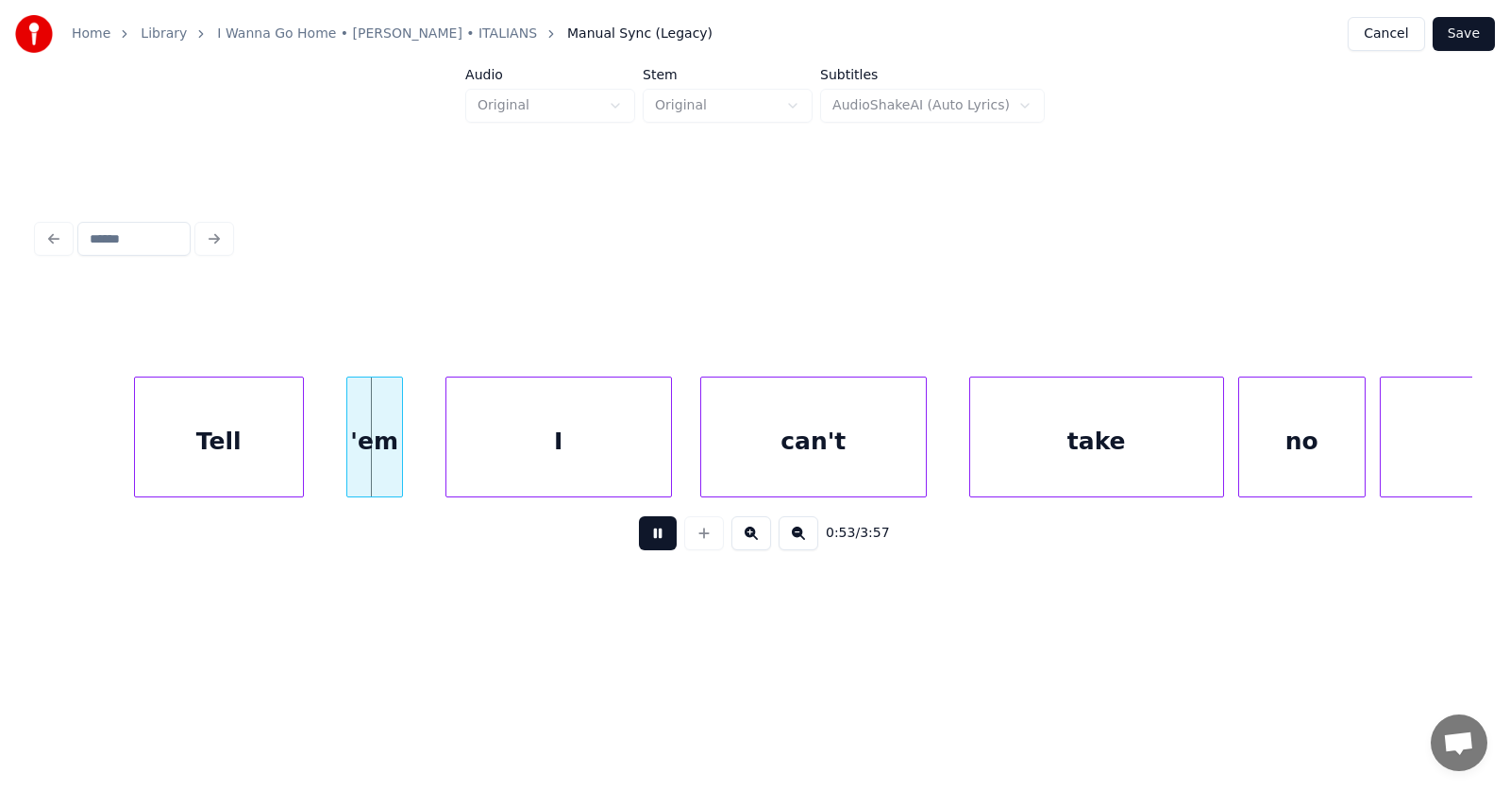
click at [649, 535] on button at bounding box center [658, 533] width 38 height 34
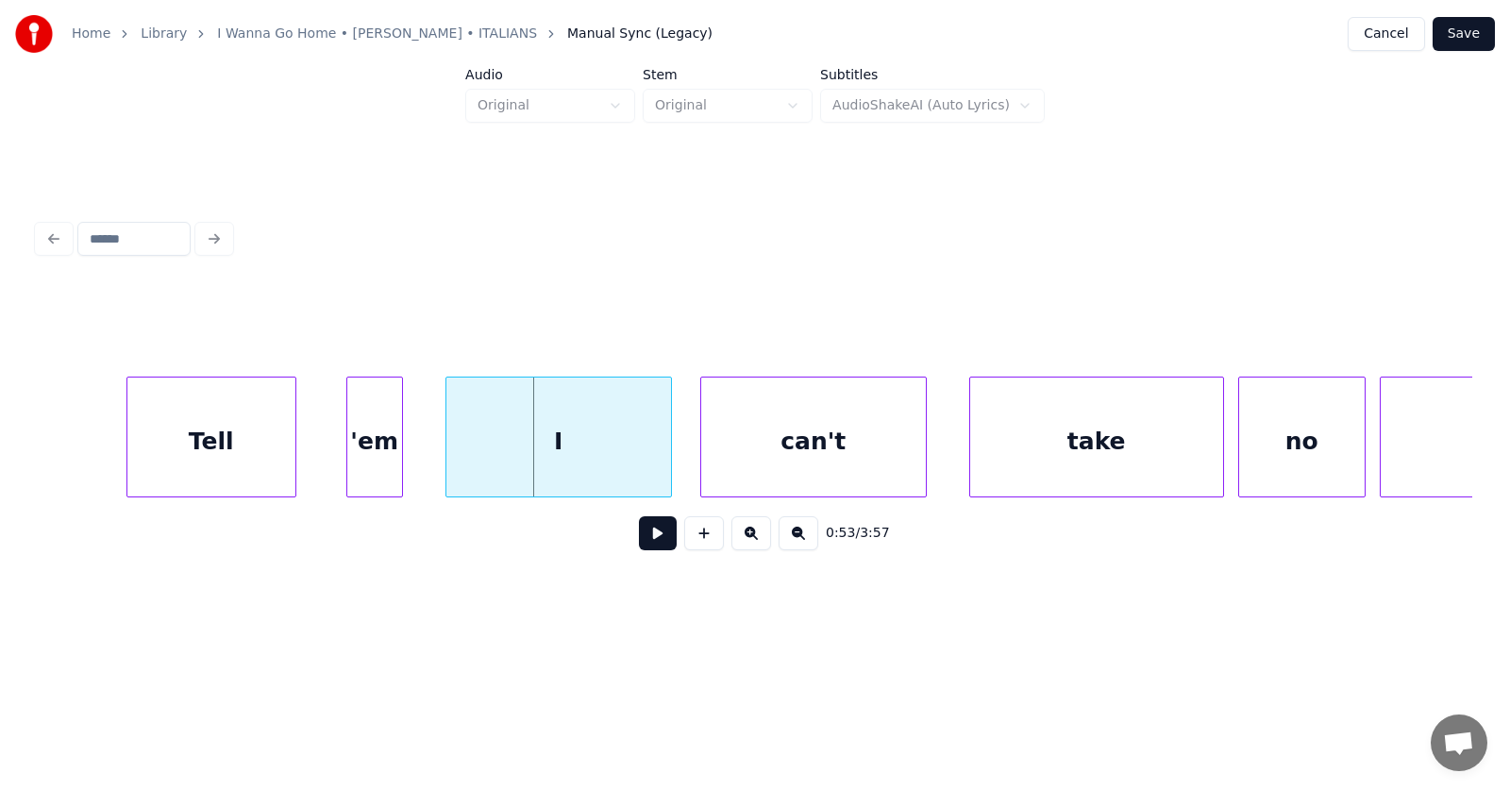
click at [241, 460] on div "Tell" at bounding box center [211, 441] width 168 height 128
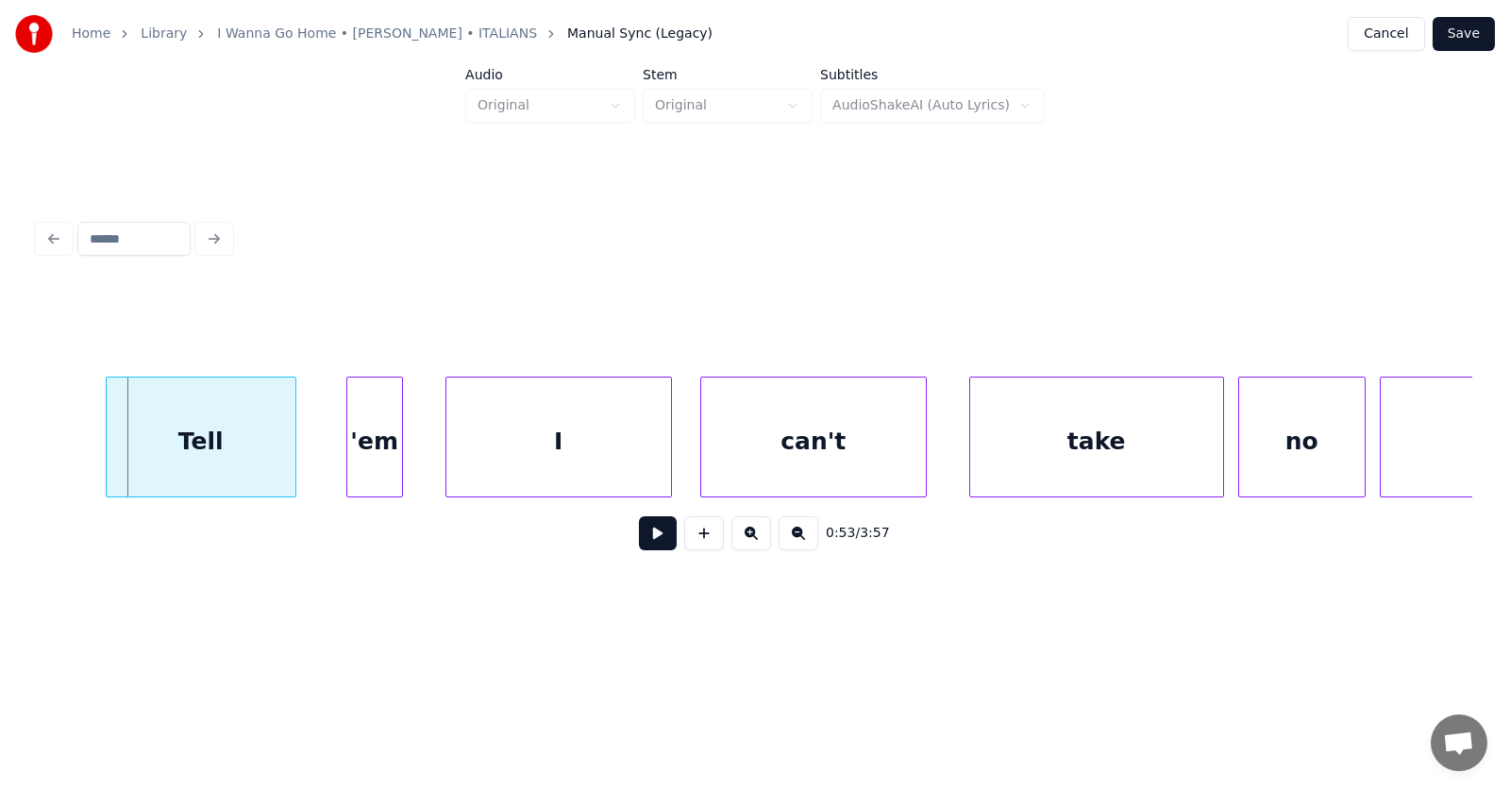
click at [107, 446] on div at bounding box center [110, 436] width 6 height 119
click at [332, 471] on div "'em" at bounding box center [342, 441] width 55 height 128
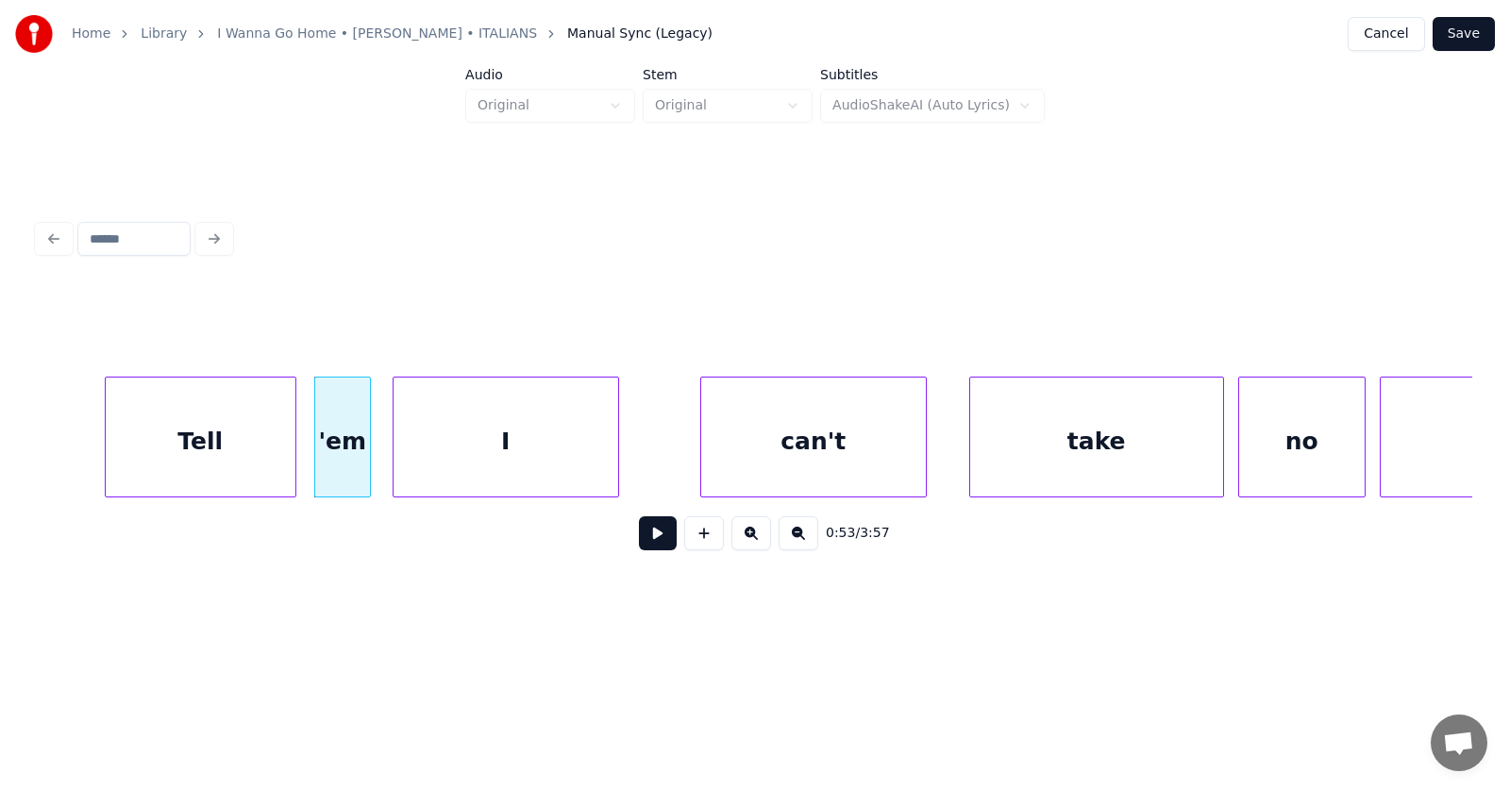
click at [468, 477] on div "I" at bounding box center [505, 441] width 225 height 128
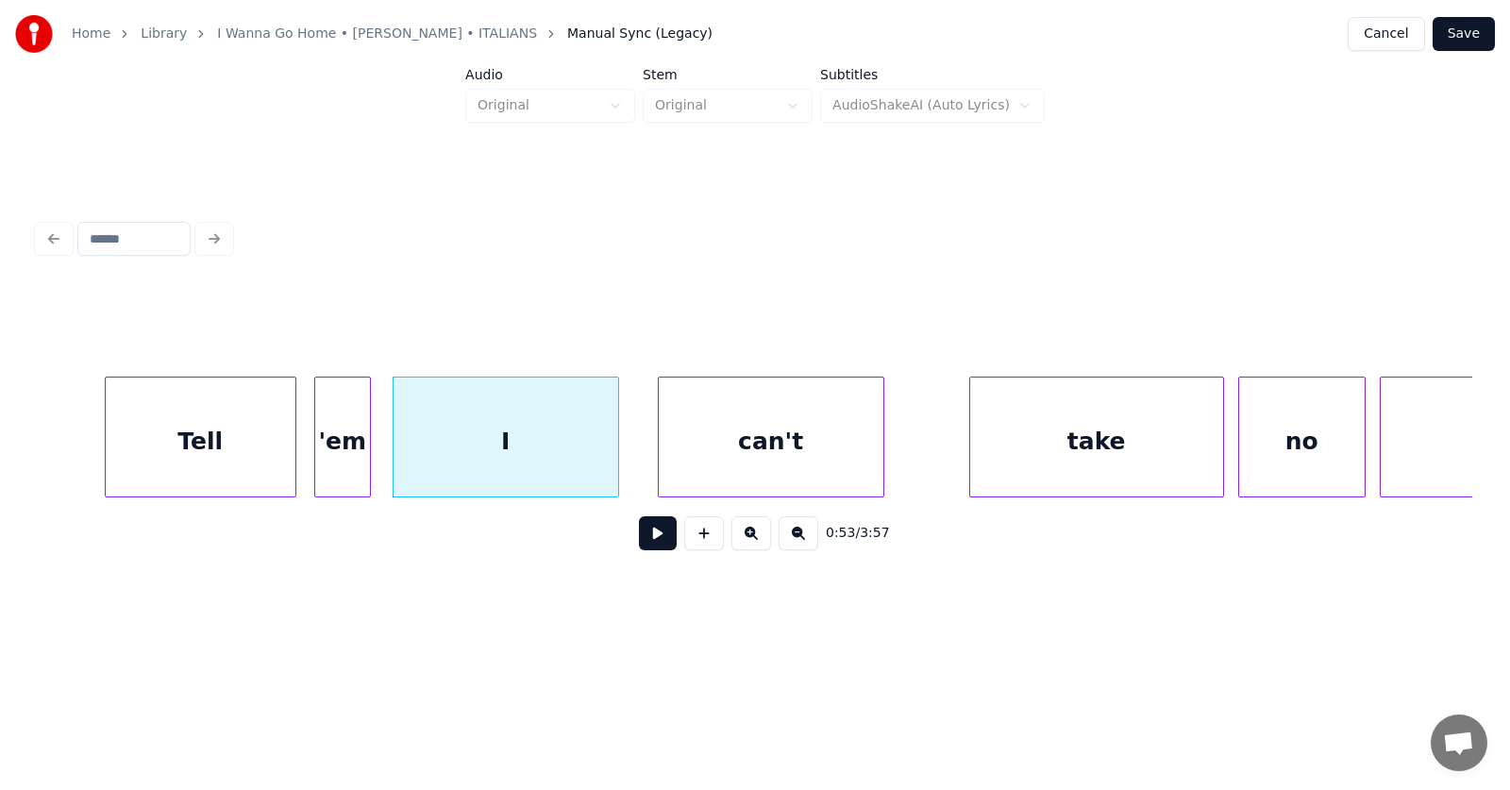
click at [760, 477] on div "can't" at bounding box center [771, 441] width 225 height 128
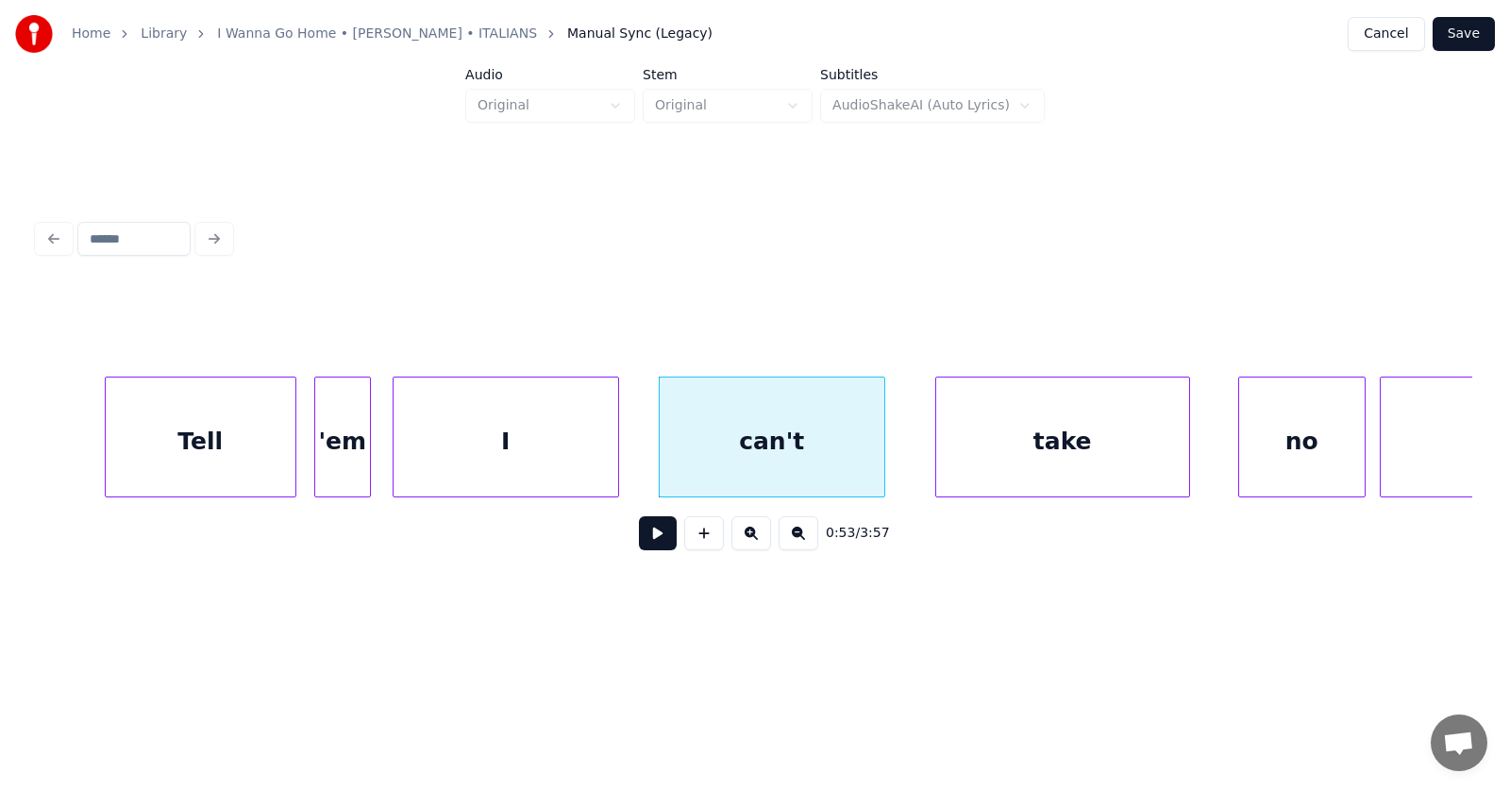
click at [996, 458] on div "take" at bounding box center [1062, 441] width 253 height 128
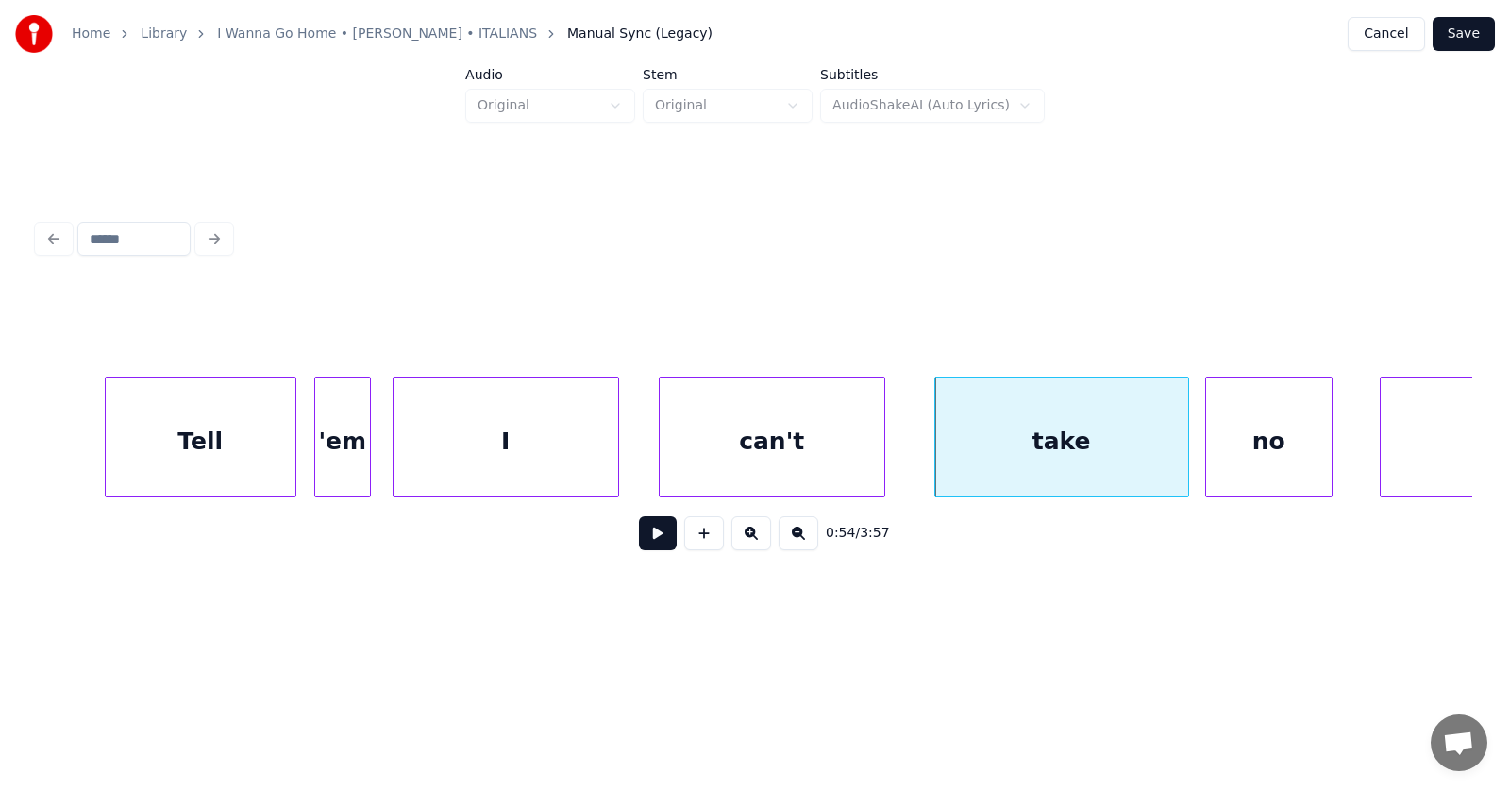
click at [1227, 451] on div "no" at bounding box center [1269, 441] width 126 height 128
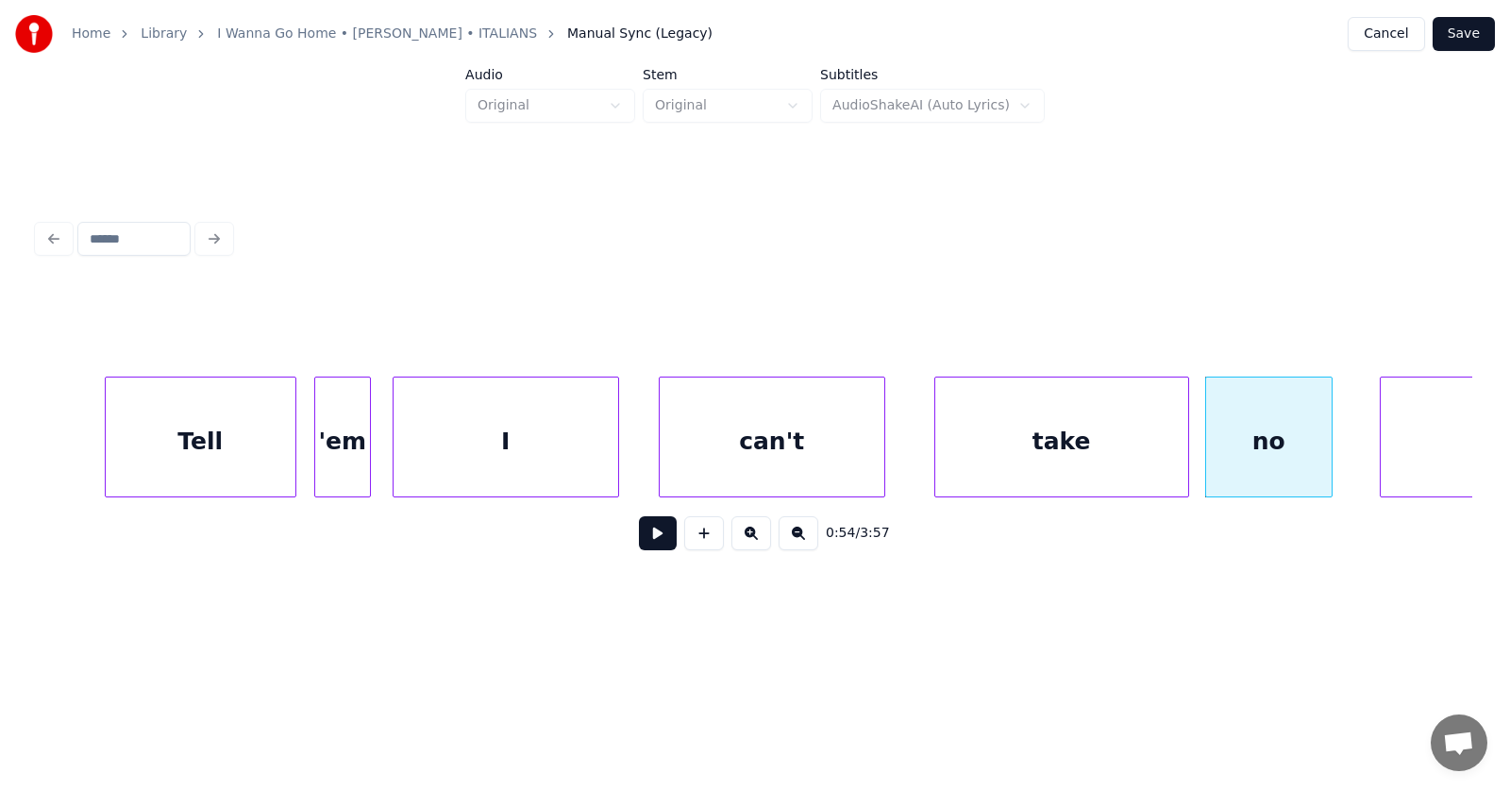
click at [1106, 444] on div "take" at bounding box center [1061, 441] width 253 height 128
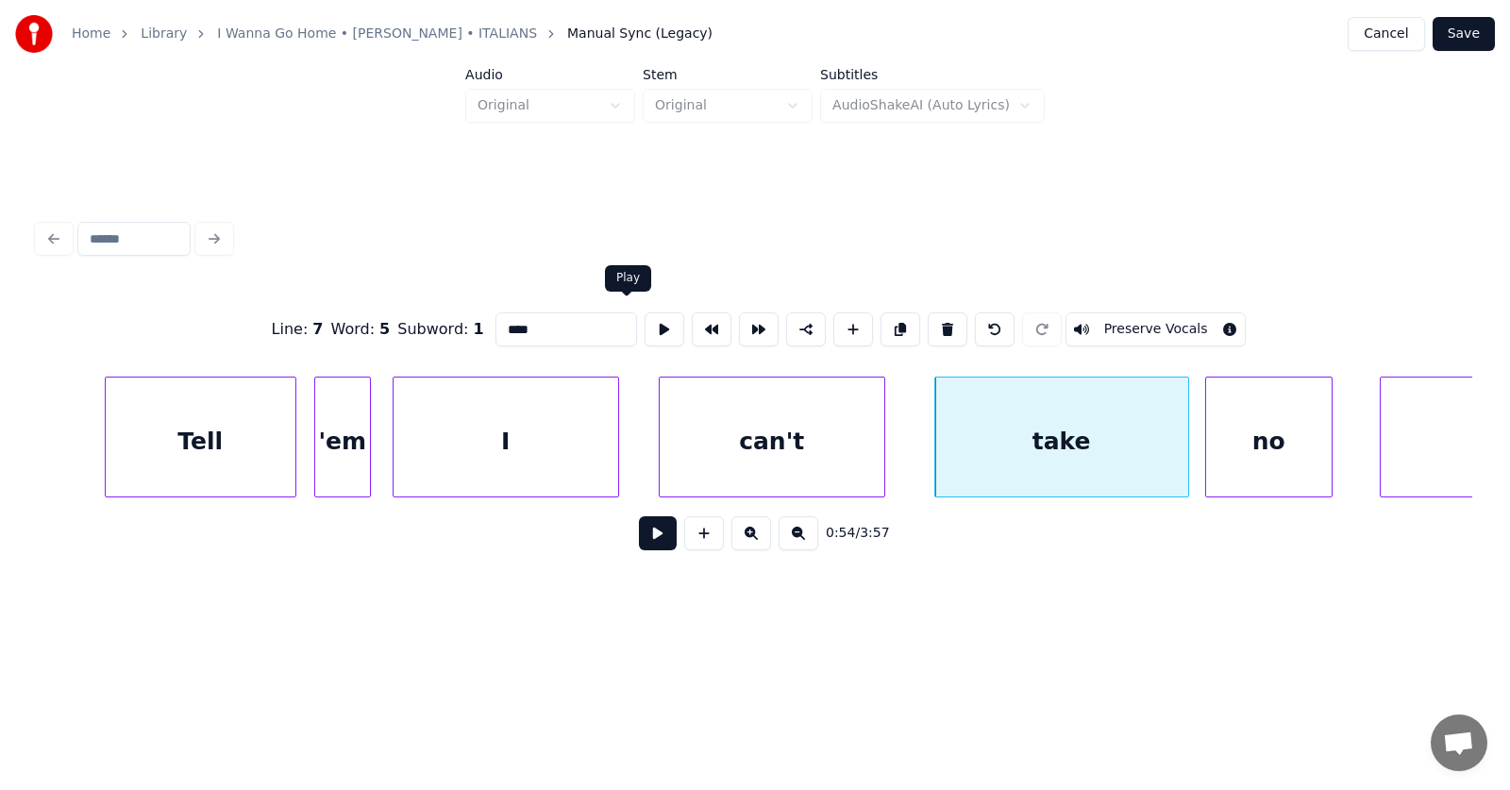
click at [645, 320] on button at bounding box center [665, 329] width 40 height 34
click at [502, 329] on input "****" at bounding box center [566, 329] width 142 height 34
click at [1171, 453] on div at bounding box center [1170, 436] width 6 height 119
click at [1230, 458] on div "no" at bounding box center [1252, 441] width 126 height 128
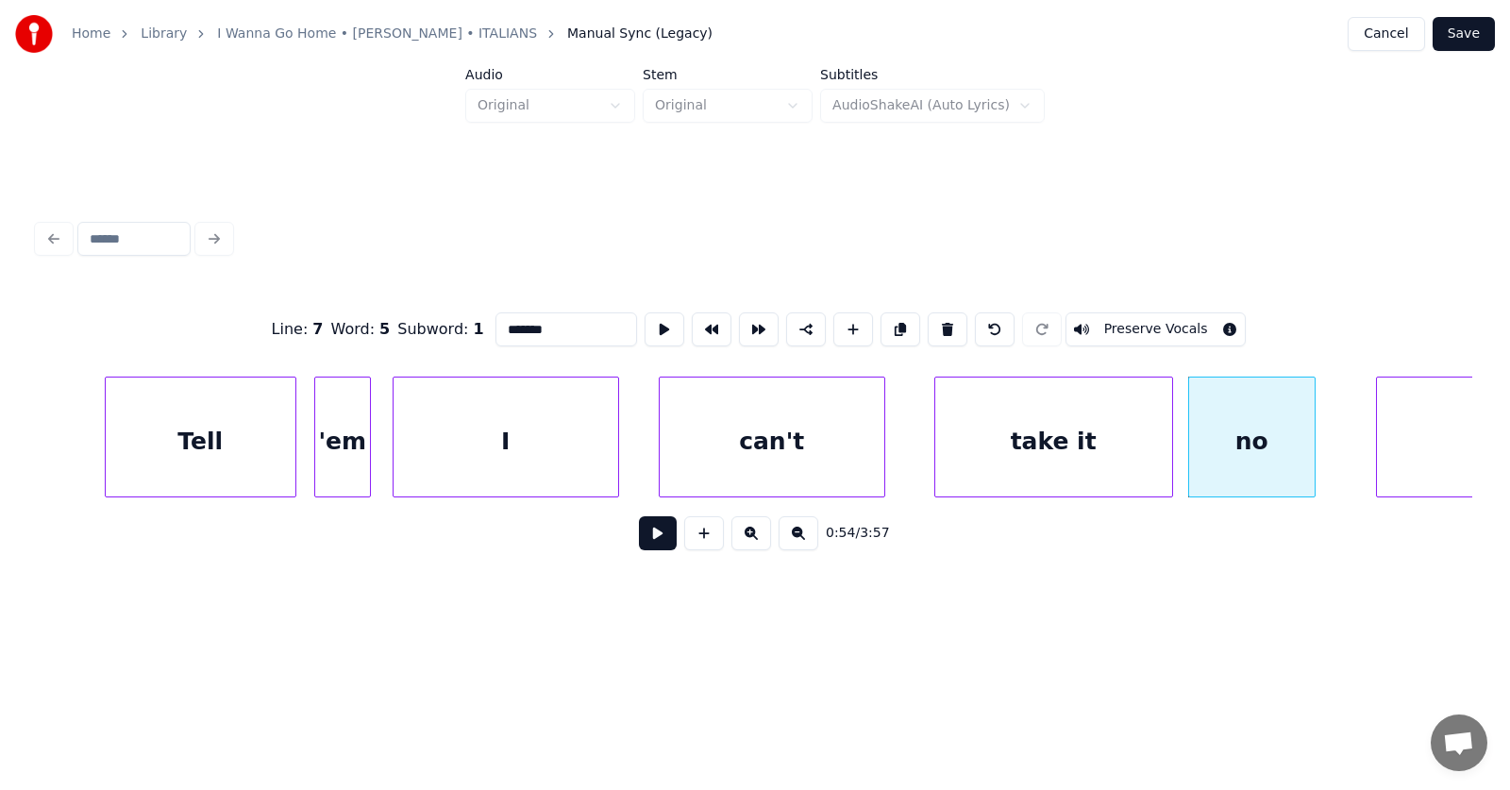
scroll to position [0, 37768]
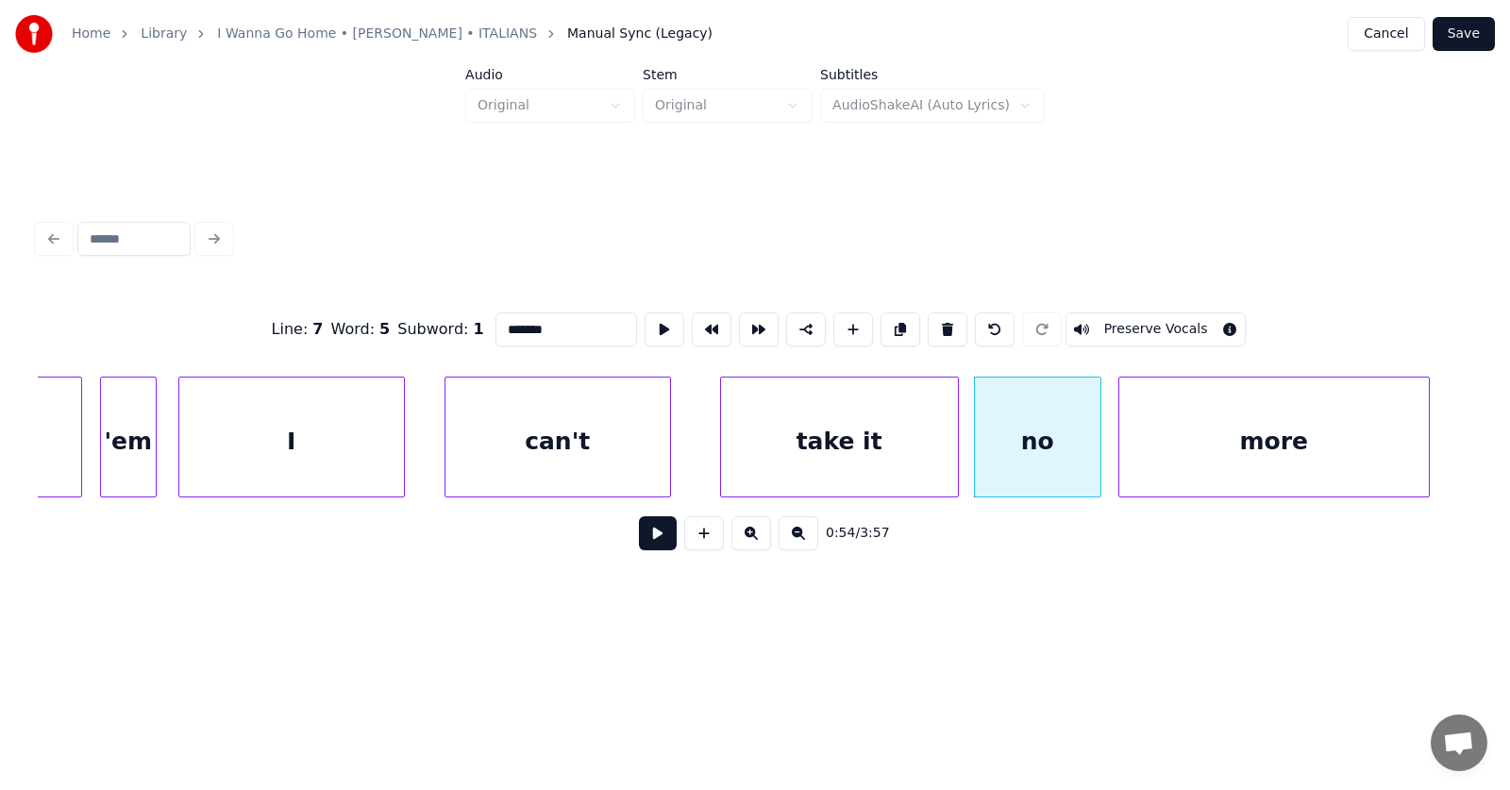
click at [1378, 449] on div "more" at bounding box center [1274, 441] width 310 height 128
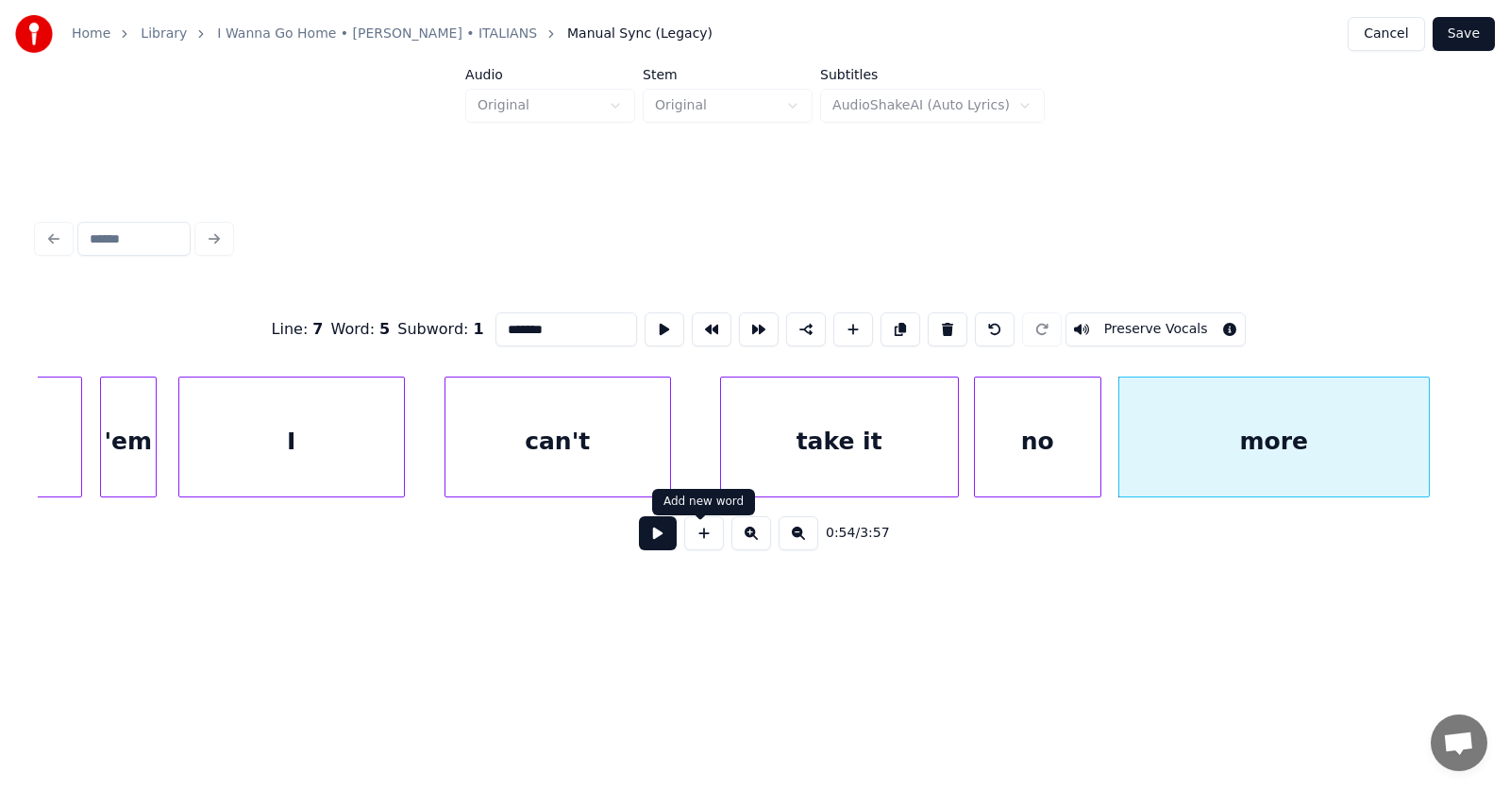
type input "*******"
click at [653, 536] on button at bounding box center [658, 533] width 38 height 34
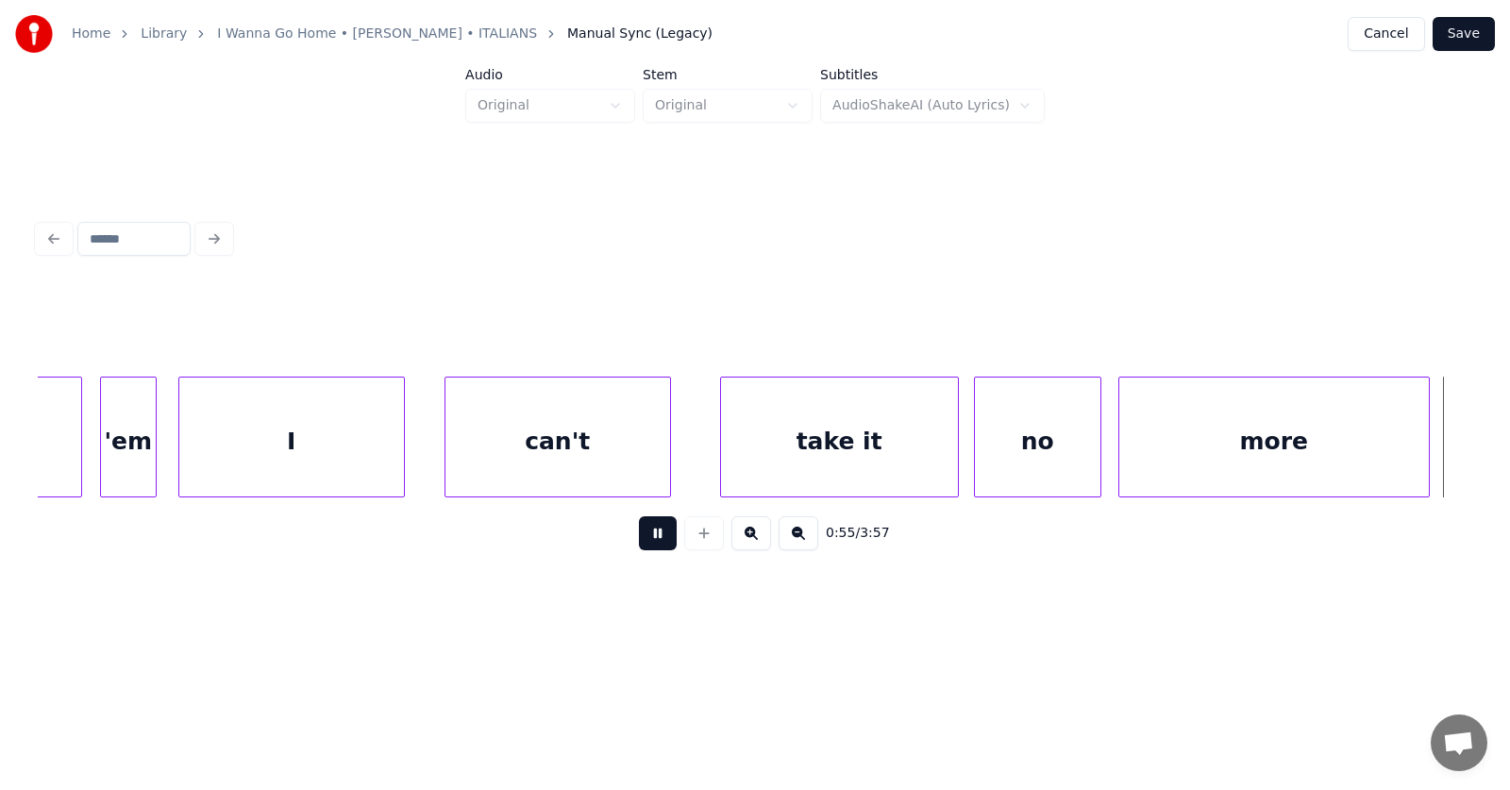
scroll to position [0, 39204]
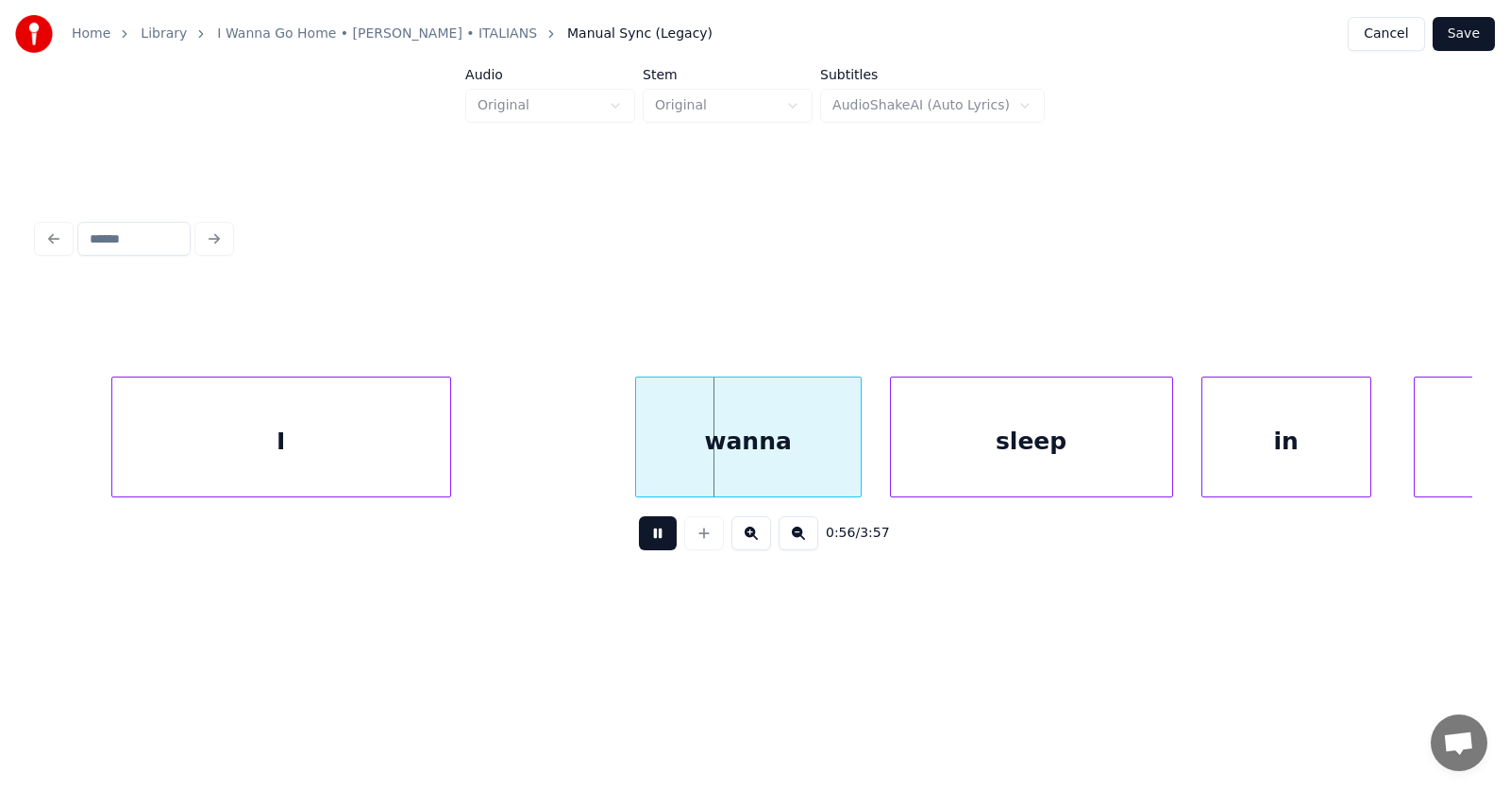
click at [653, 536] on button at bounding box center [658, 533] width 38 height 34
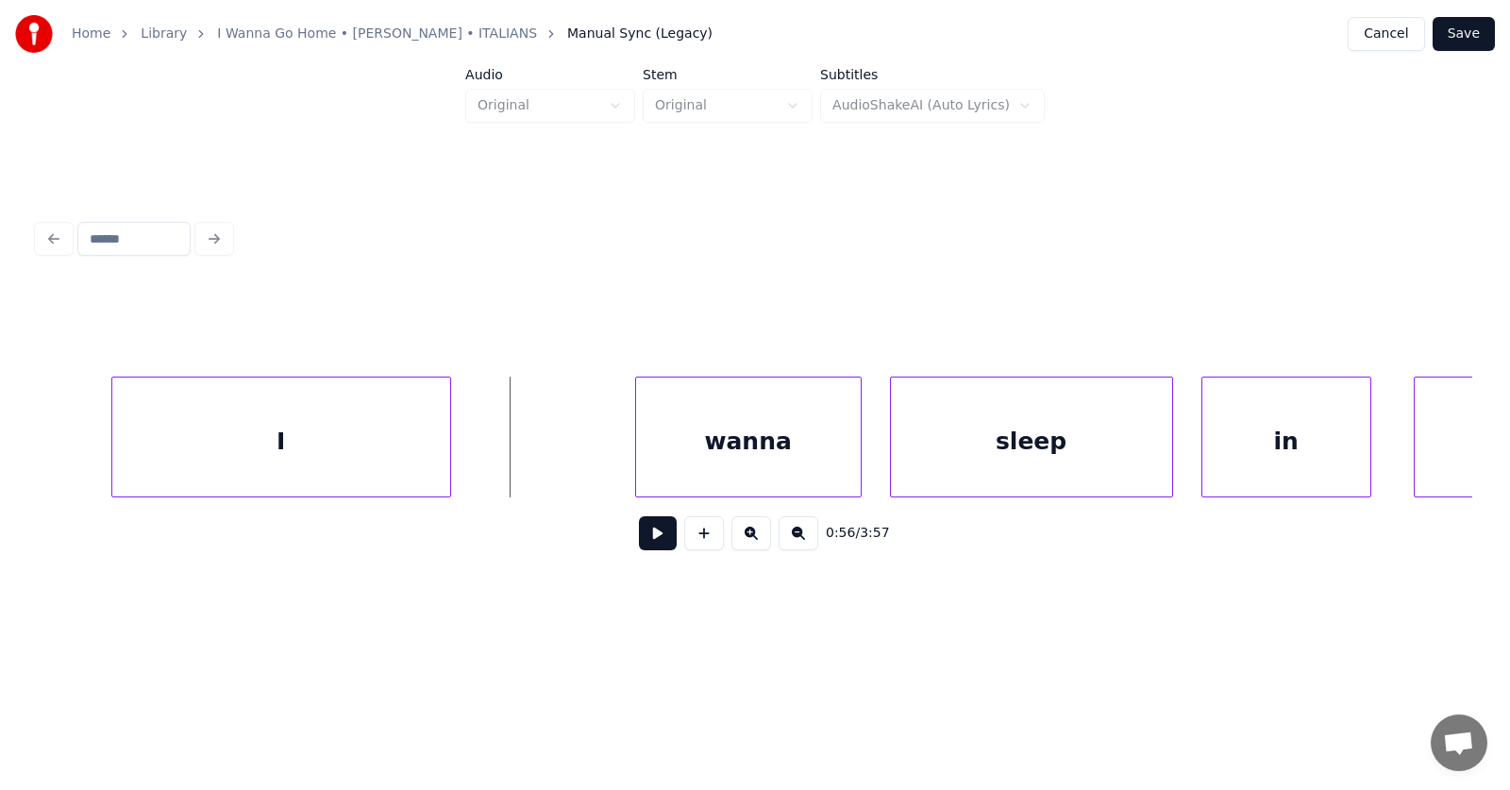
click at [642, 545] on button at bounding box center [658, 533] width 38 height 34
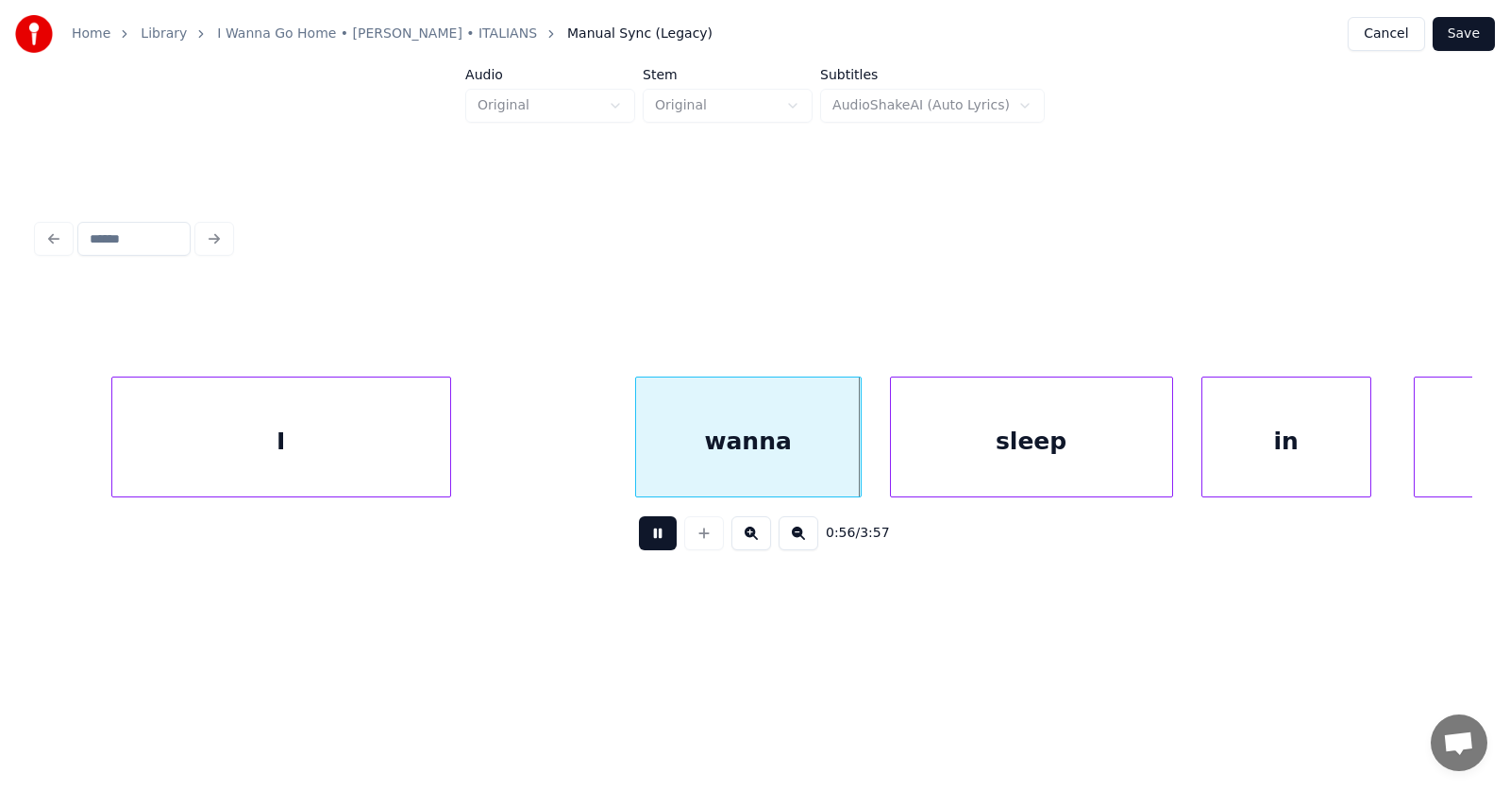
click at [642, 545] on button at bounding box center [658, 533] width 38 height 34
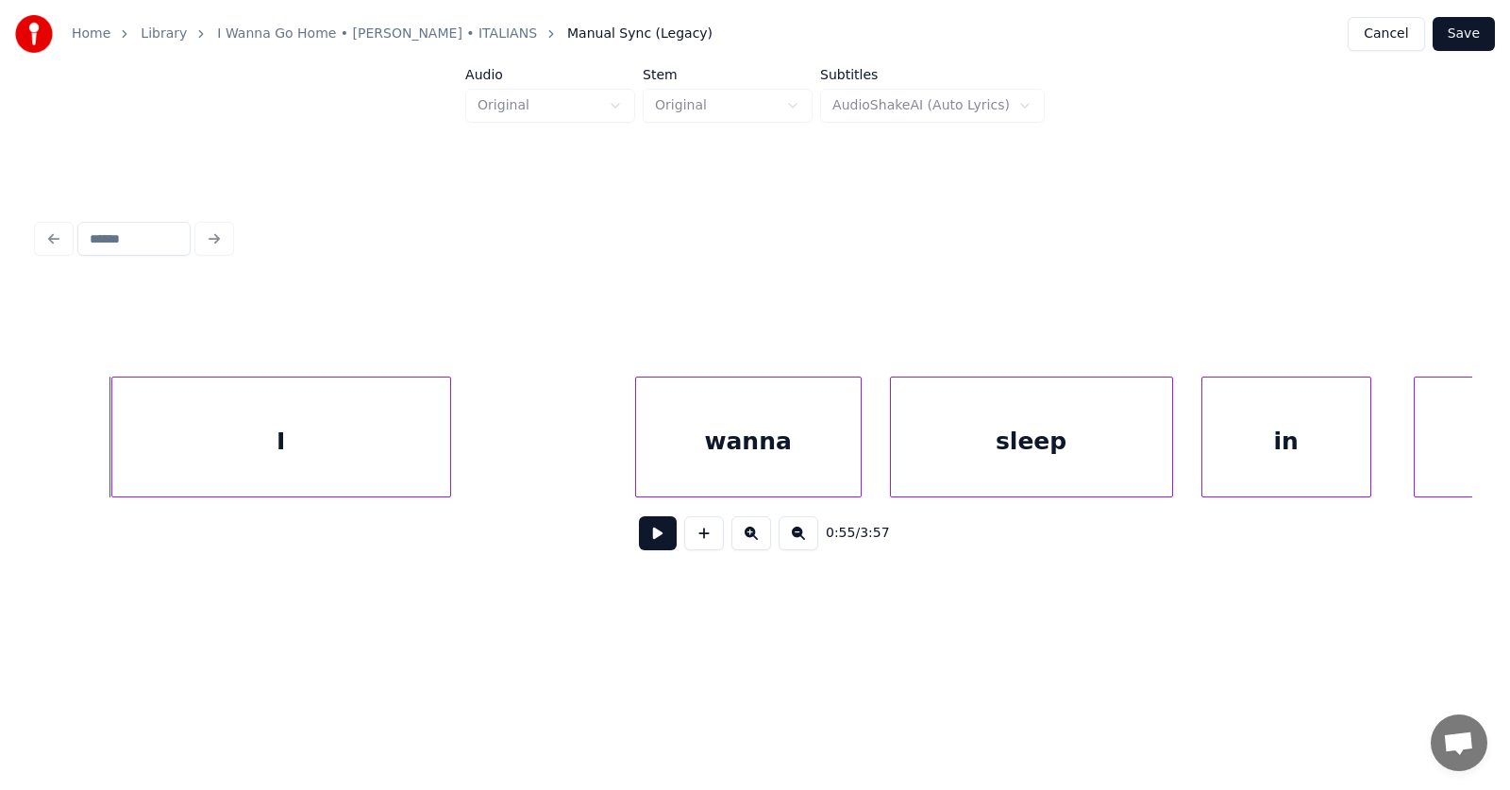
click at [112, 439] on div at bounding box center [115, 436] width 6 height 119
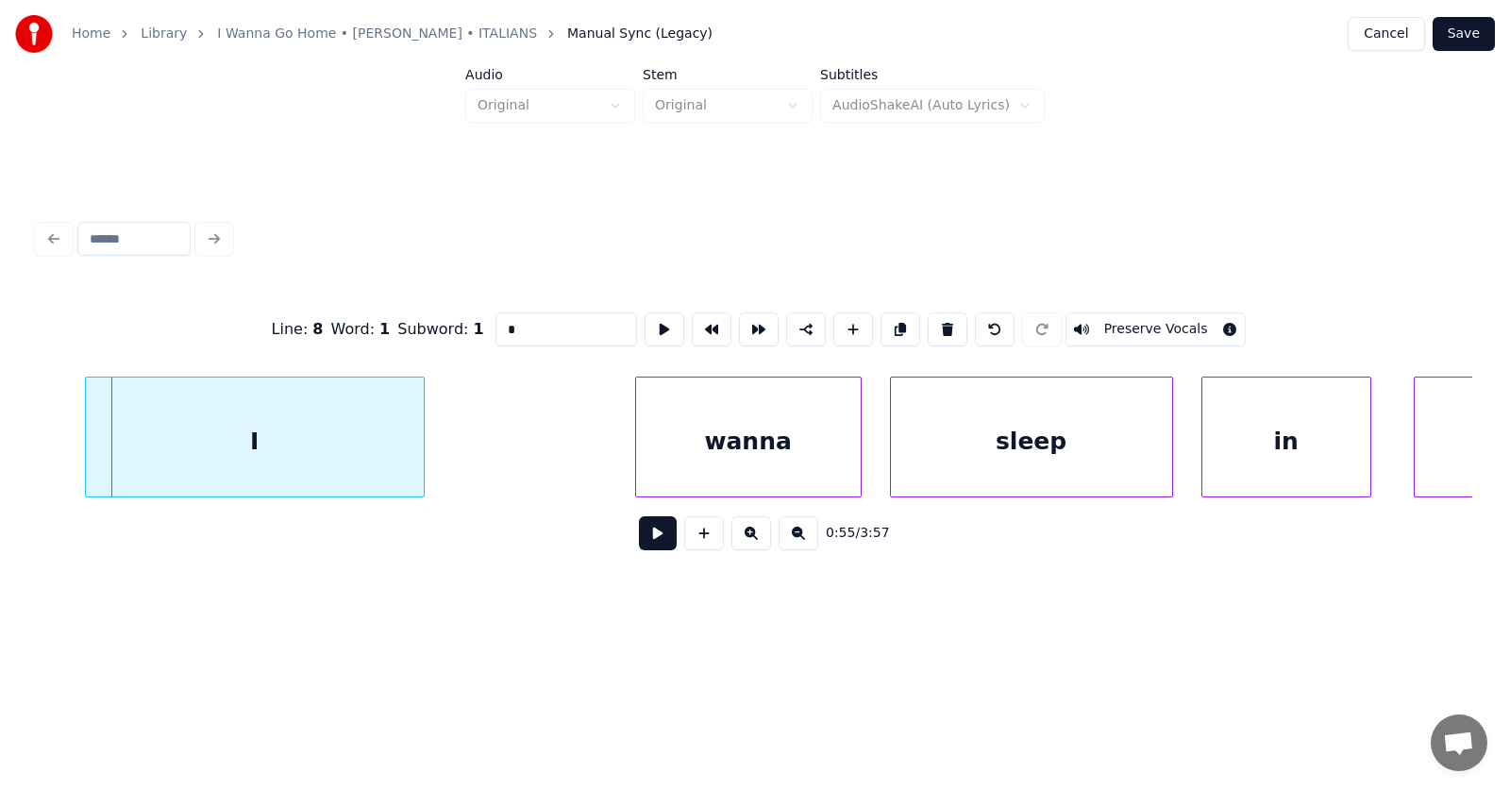
click at [150, 441] on div "I" at bounding box center [255, 441] width 338 height 128
click at [214, 439] on div "I" at bounding box center [255, 441] width 338 height 128
click at [645, 324] on button at bounding box center [665, 329] width 40 height 34
drag, startPoint x: 495, startPoint y: 316, endPoint x: 451, endPoint y: 320, distance: 44.5
click at [451, 320] on div "Line : 8 Word : 1 Subword : 1 * Preserve Vocals" at bounding box center [755, 329] width 1434 height 94
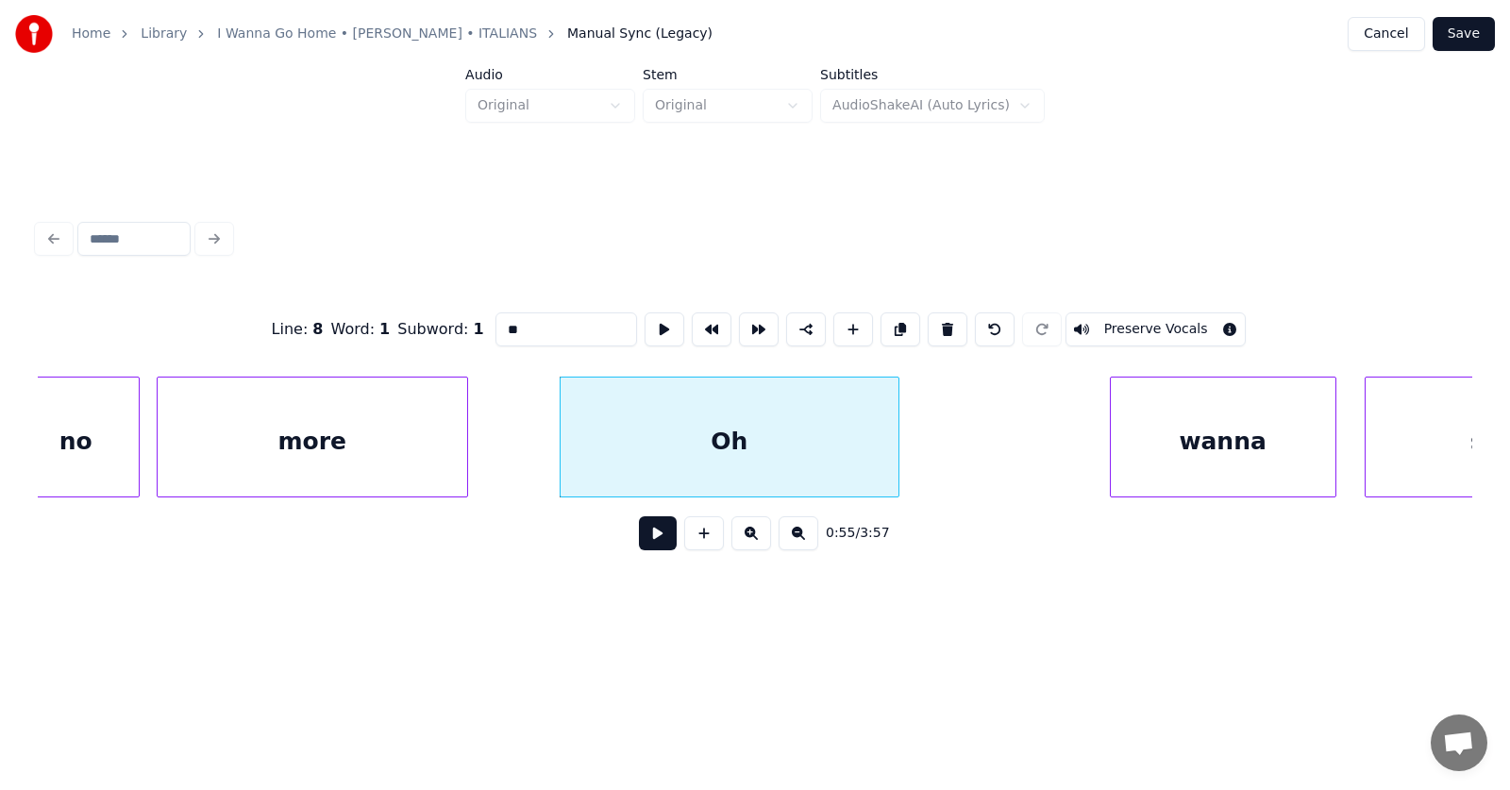
scroll to position [0, 39297]
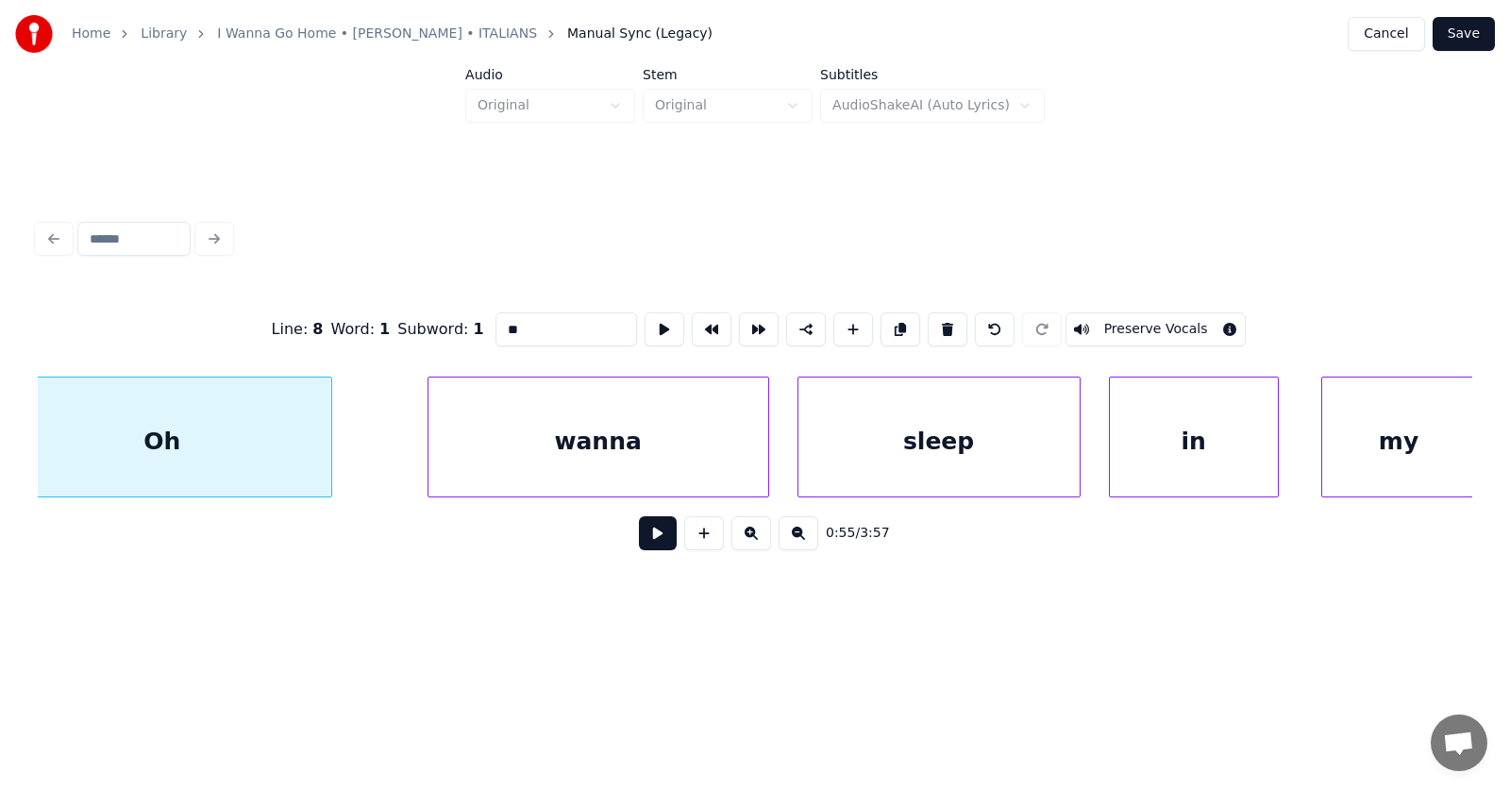
click at [430, 442] on div at bounding box center [431, 436] width 6 height 119
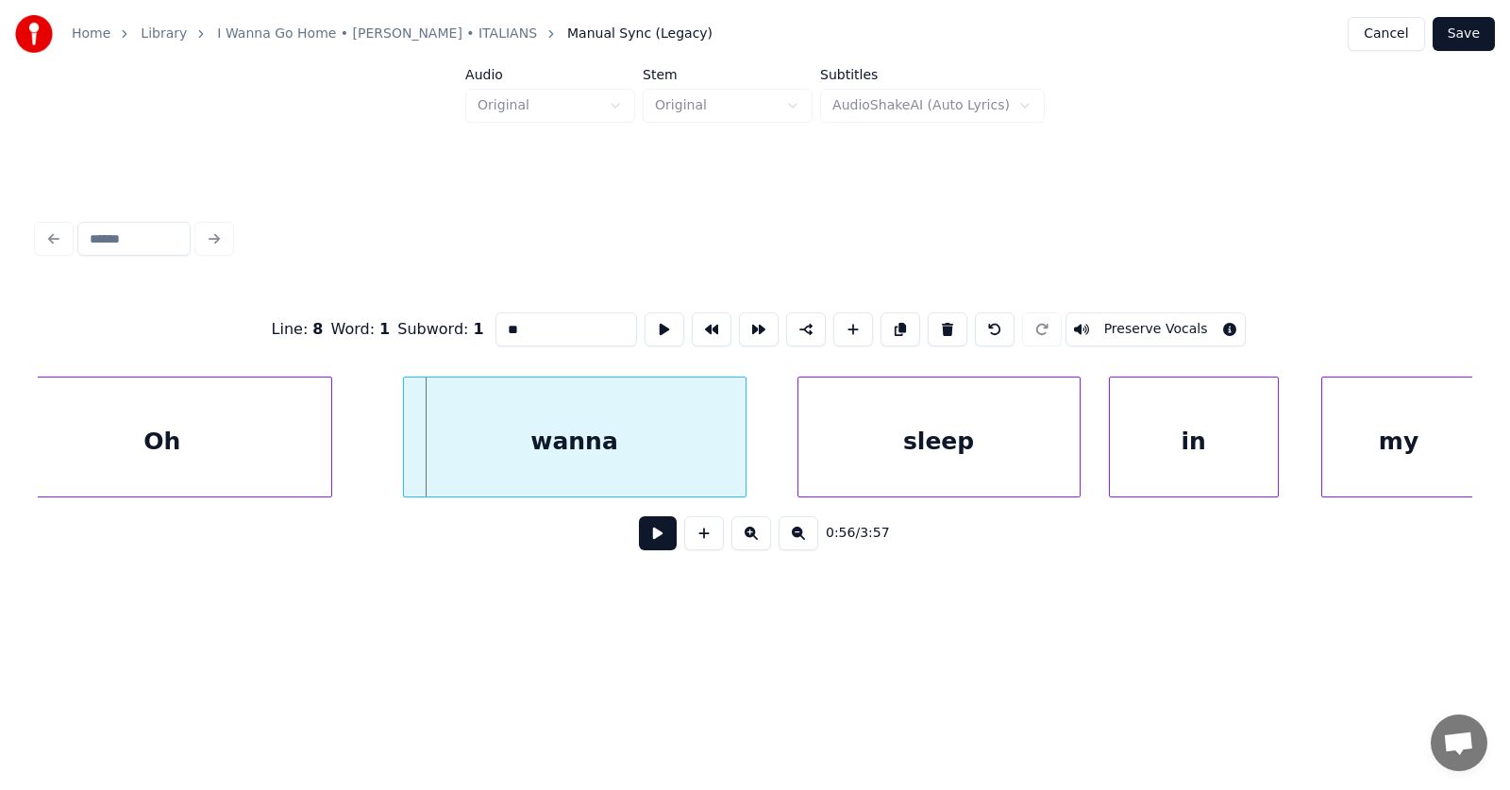
click at [567, 444] on div "wanna" at bounding box center [575, 441] width 342 height 128
click at [783, 456] on div "sleep" at bounding box center [902, 441] width 281 height 128
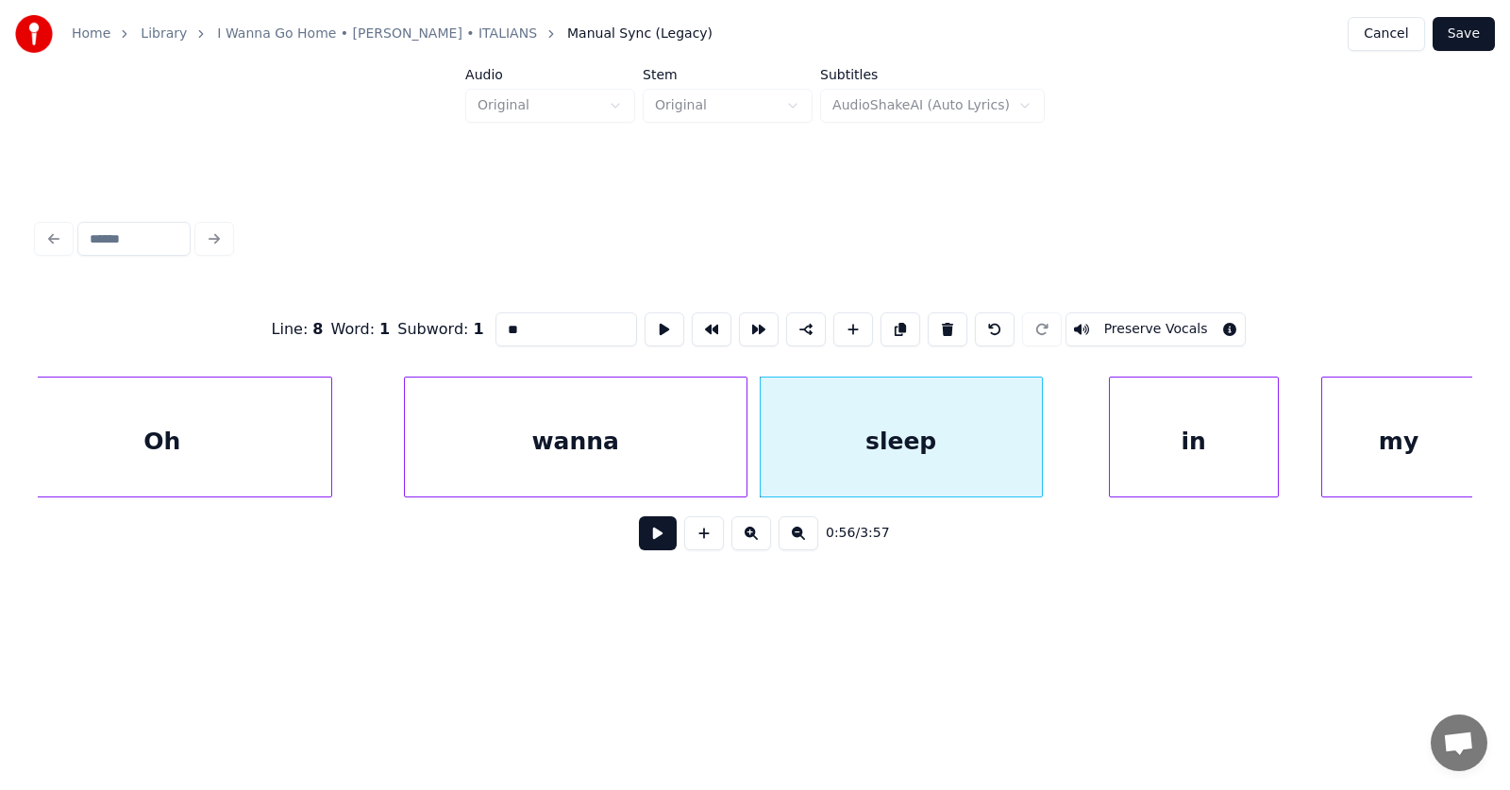
click at [543, 428] on div "wanna" at bounding box center [576, 441] width 342 height 128
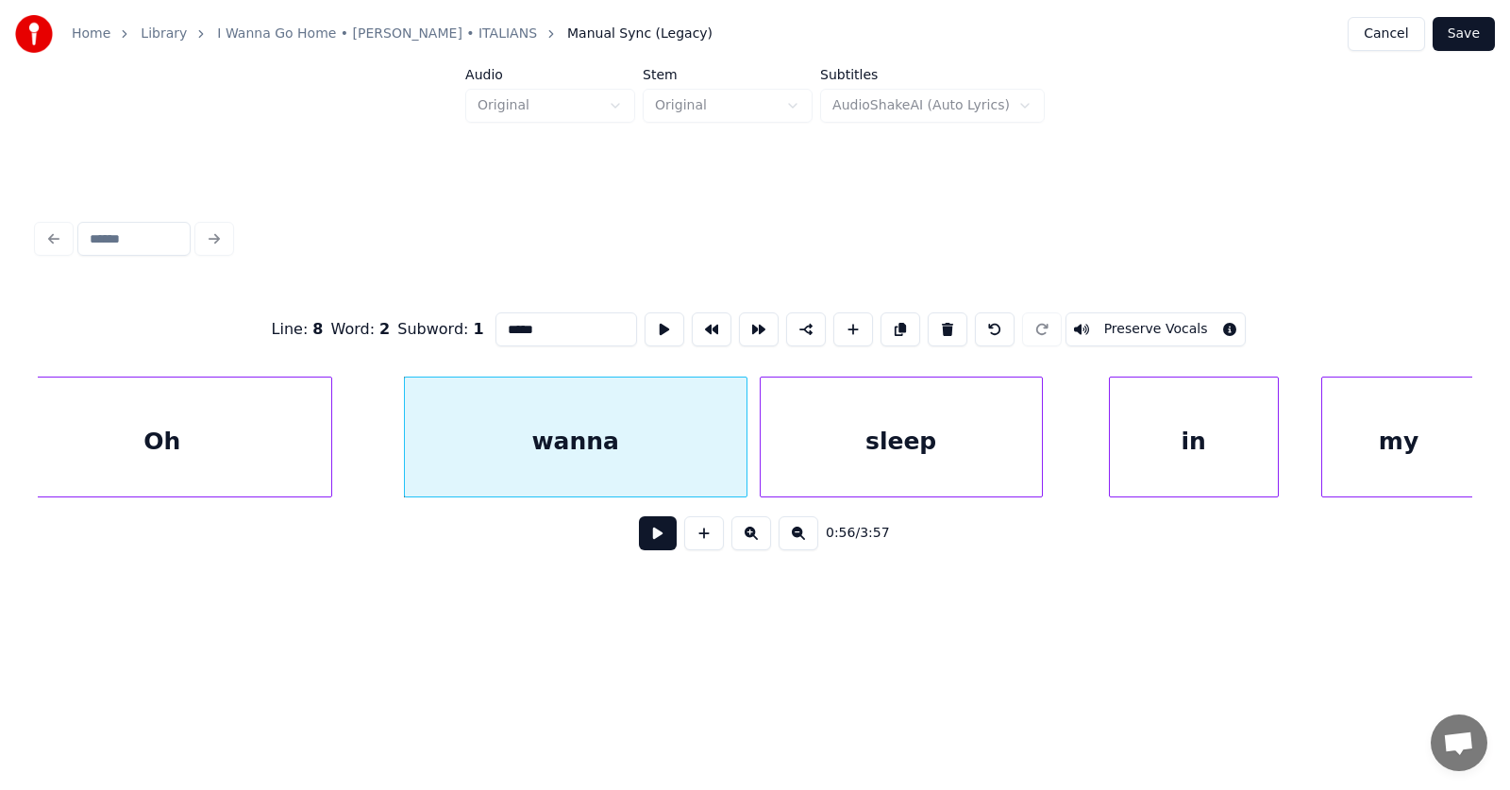
click at [495, 321] on input "*****" at bounding box center [566, 329] width 142 height 34
click at [1117, 453] on div "in" at bounding box center [1152, 441] width 168 height 128
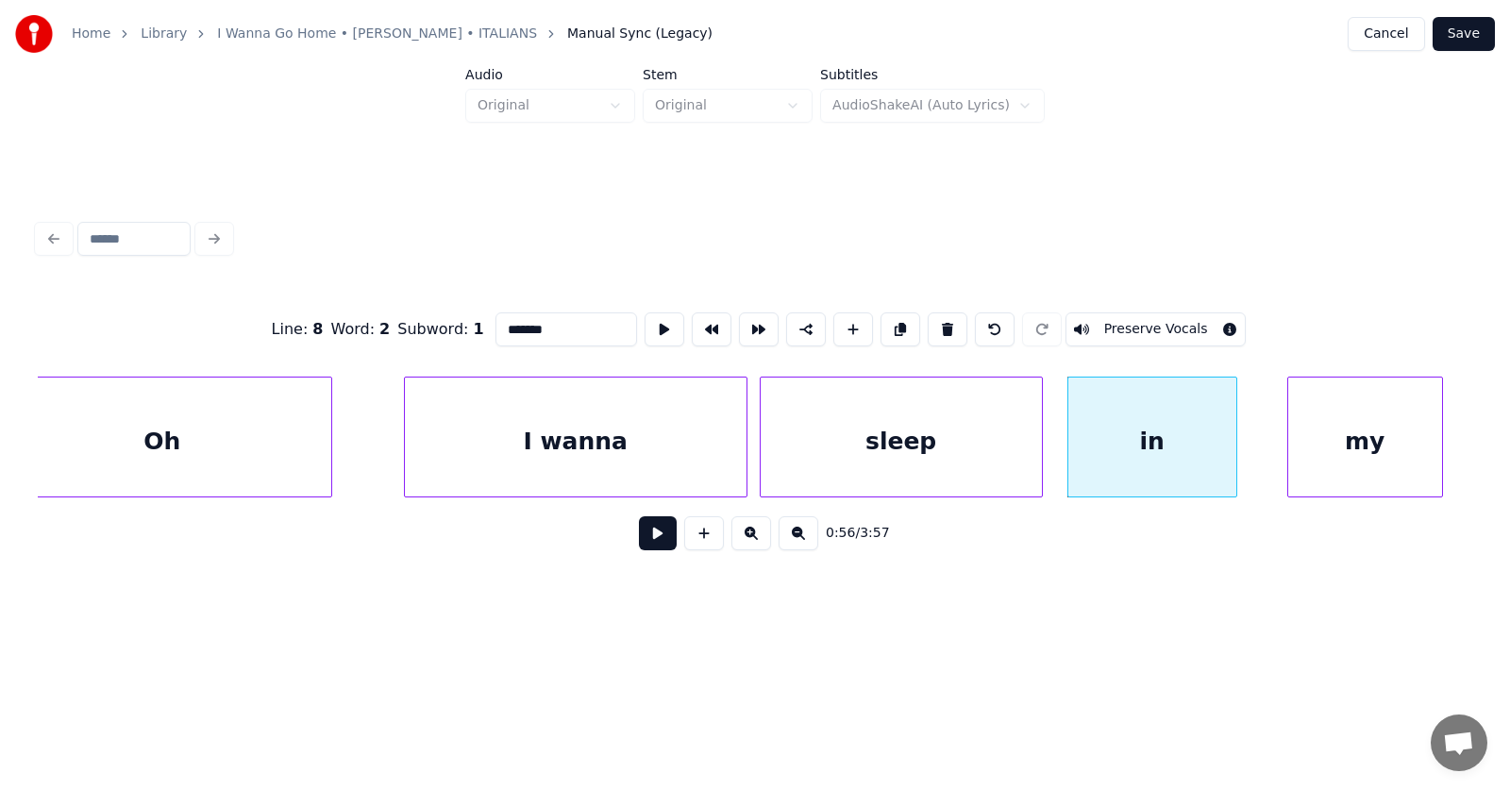
click at [1300, 454] on div "my" at bounding box center [1365, 441] width 154 height 128
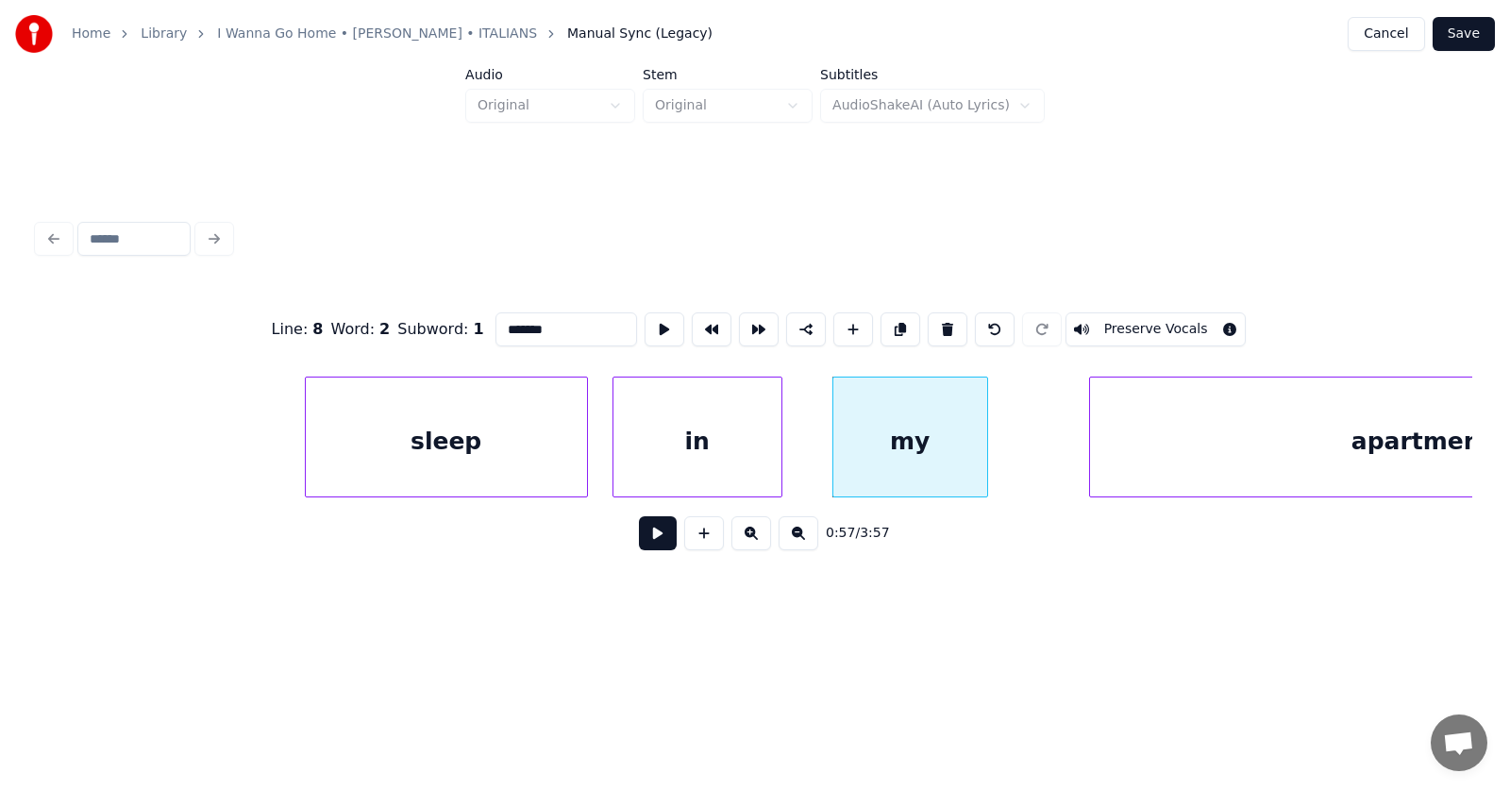
scroll to position [0, 40033]
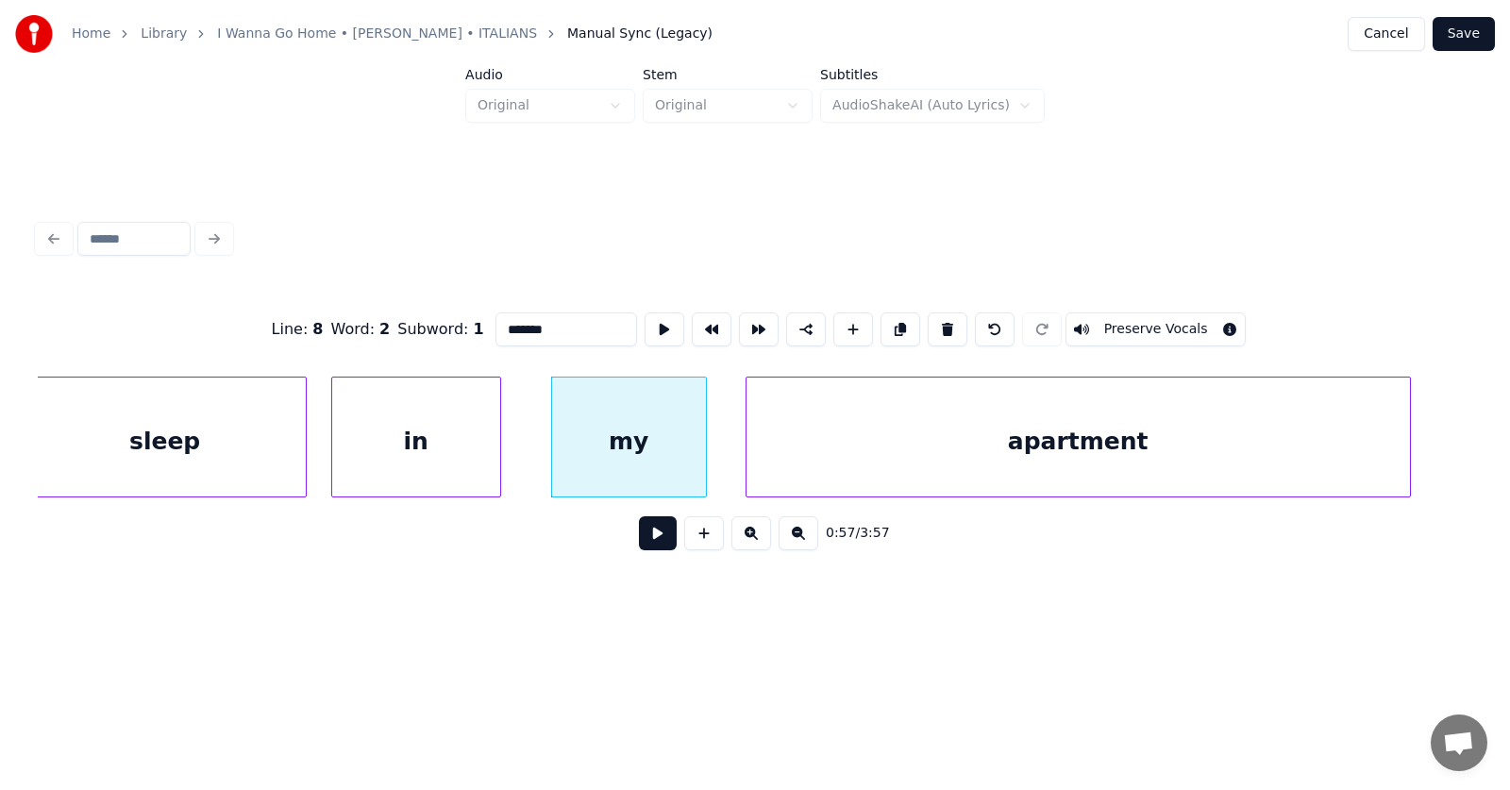
click at [1183, 466] on div "apartment" at bounding box center [1077, 441] width 663 height 128
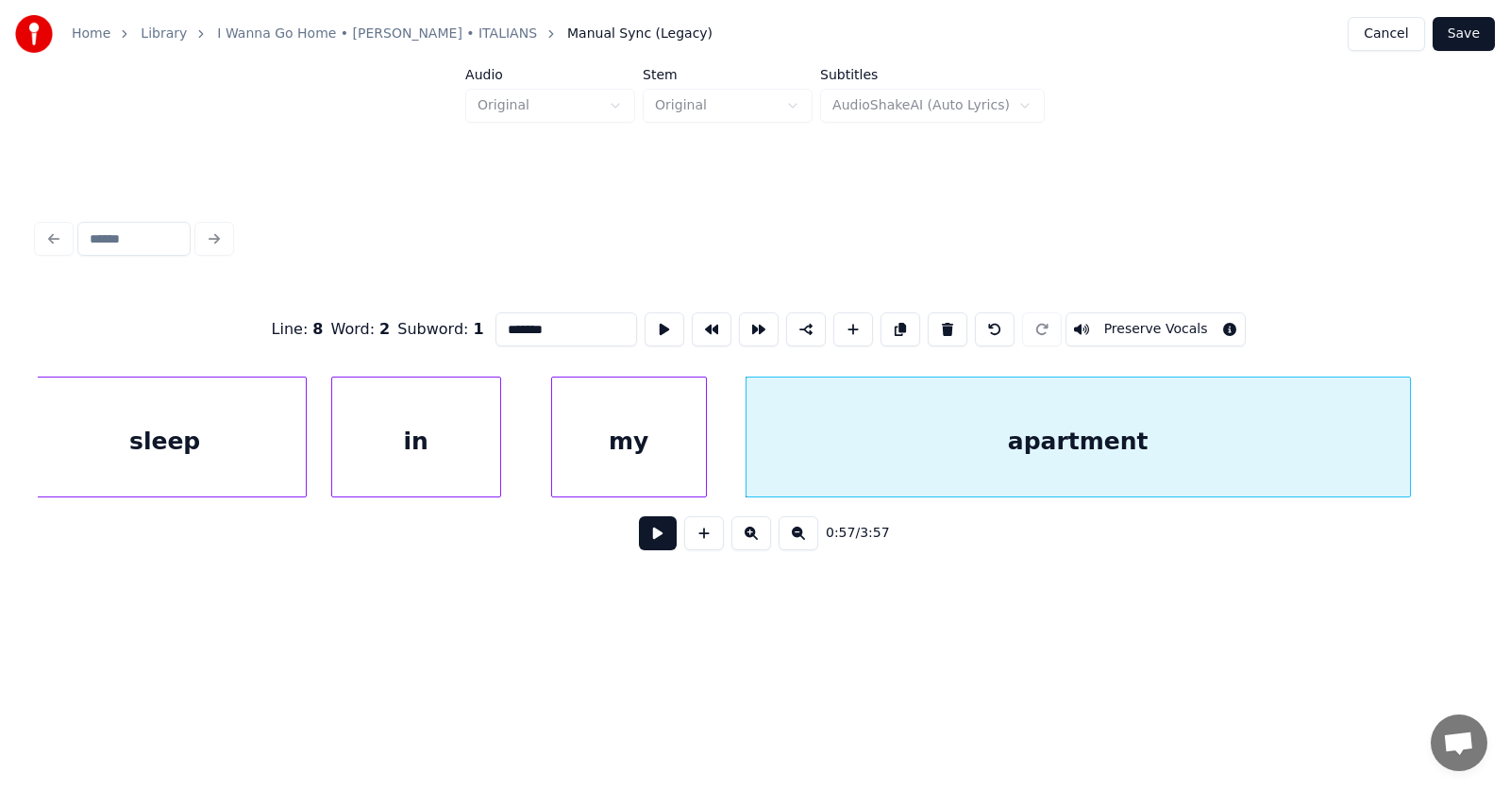
click at [429, 441] on div "in" at bounding box center [416, 441] width 168 height 128
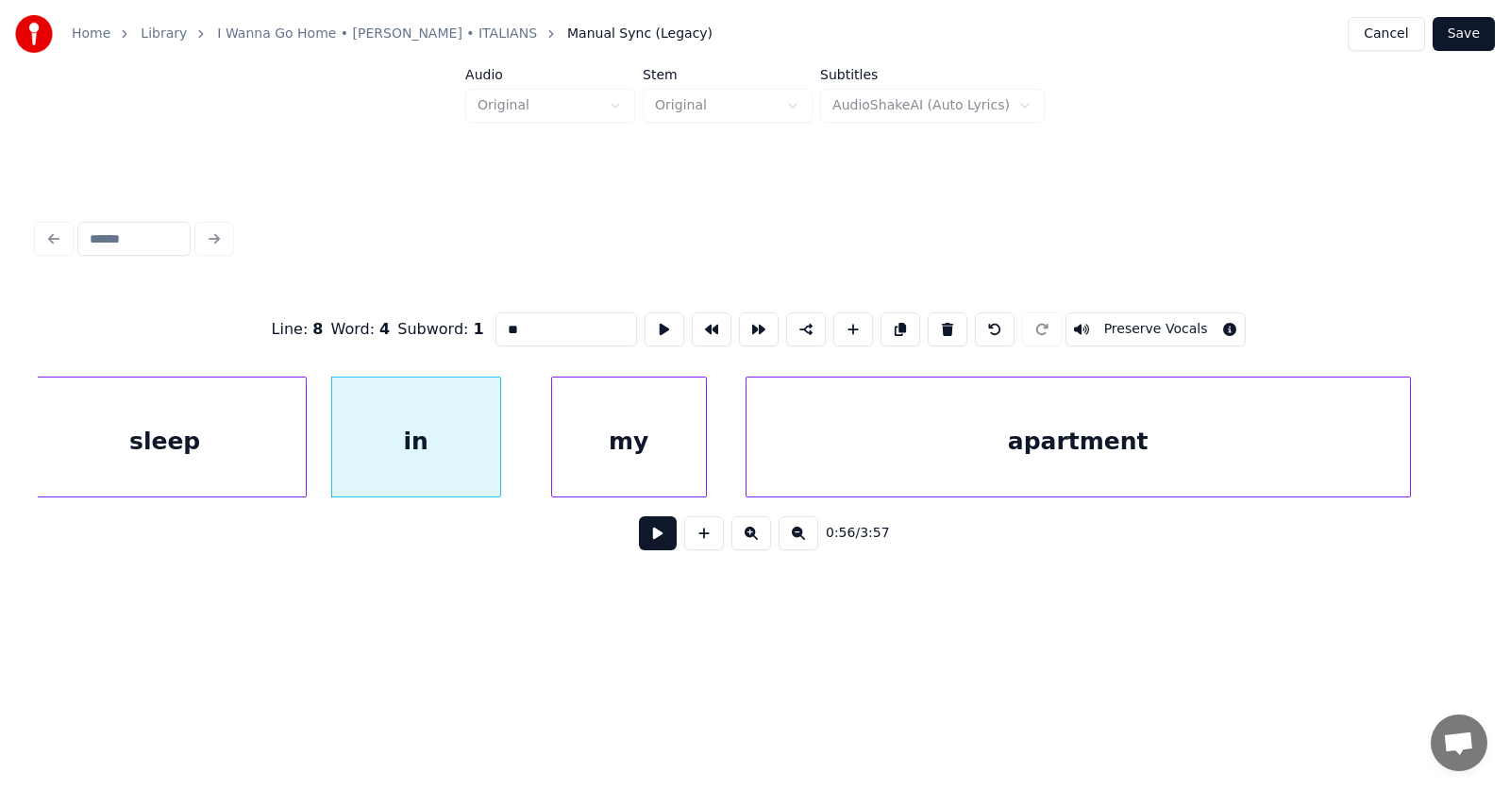
type input "**"
click at [645, 538] on button at bounding box center [658, 533] width 38 height 34
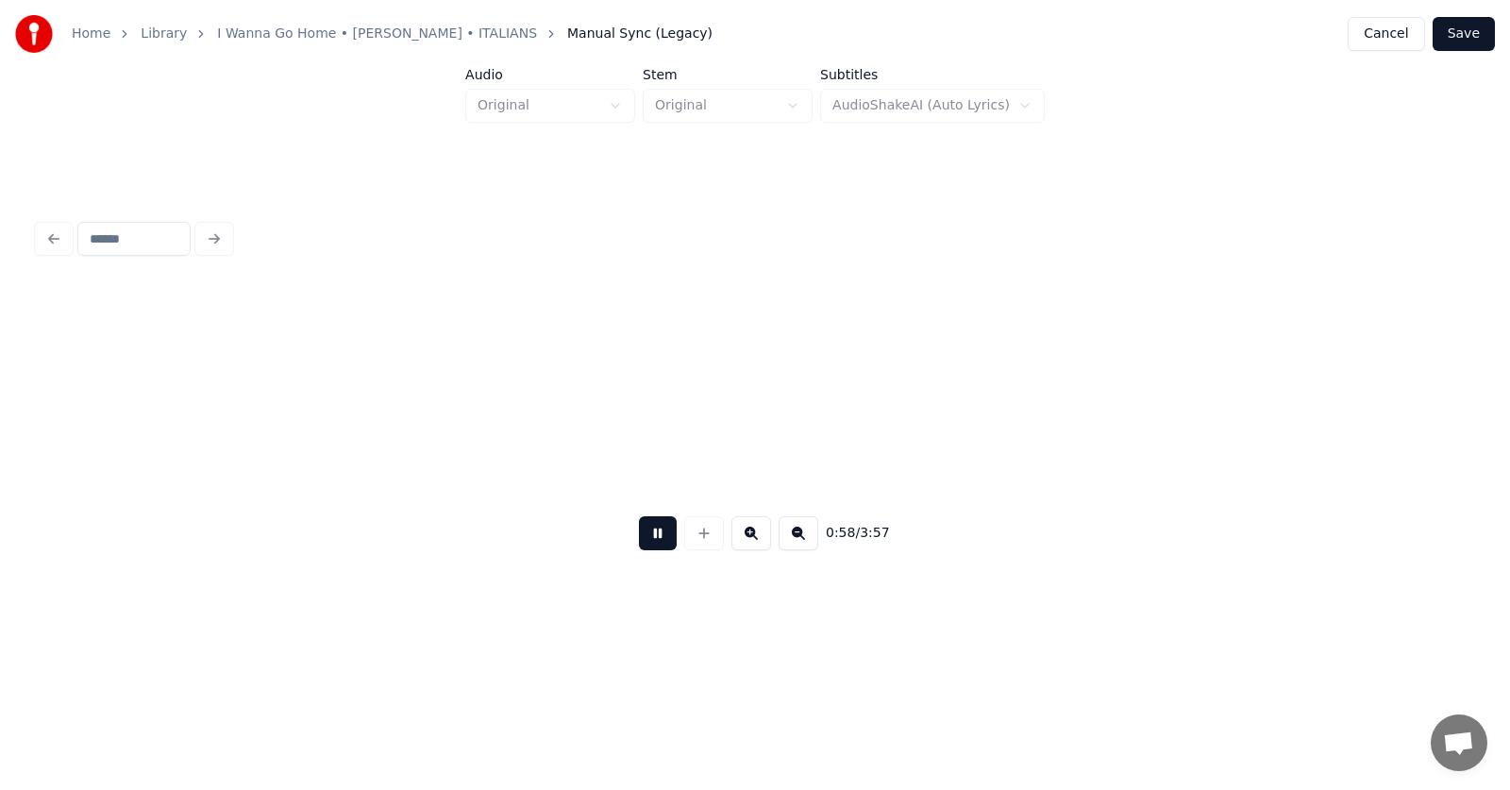
scroll to position [0, 41473]
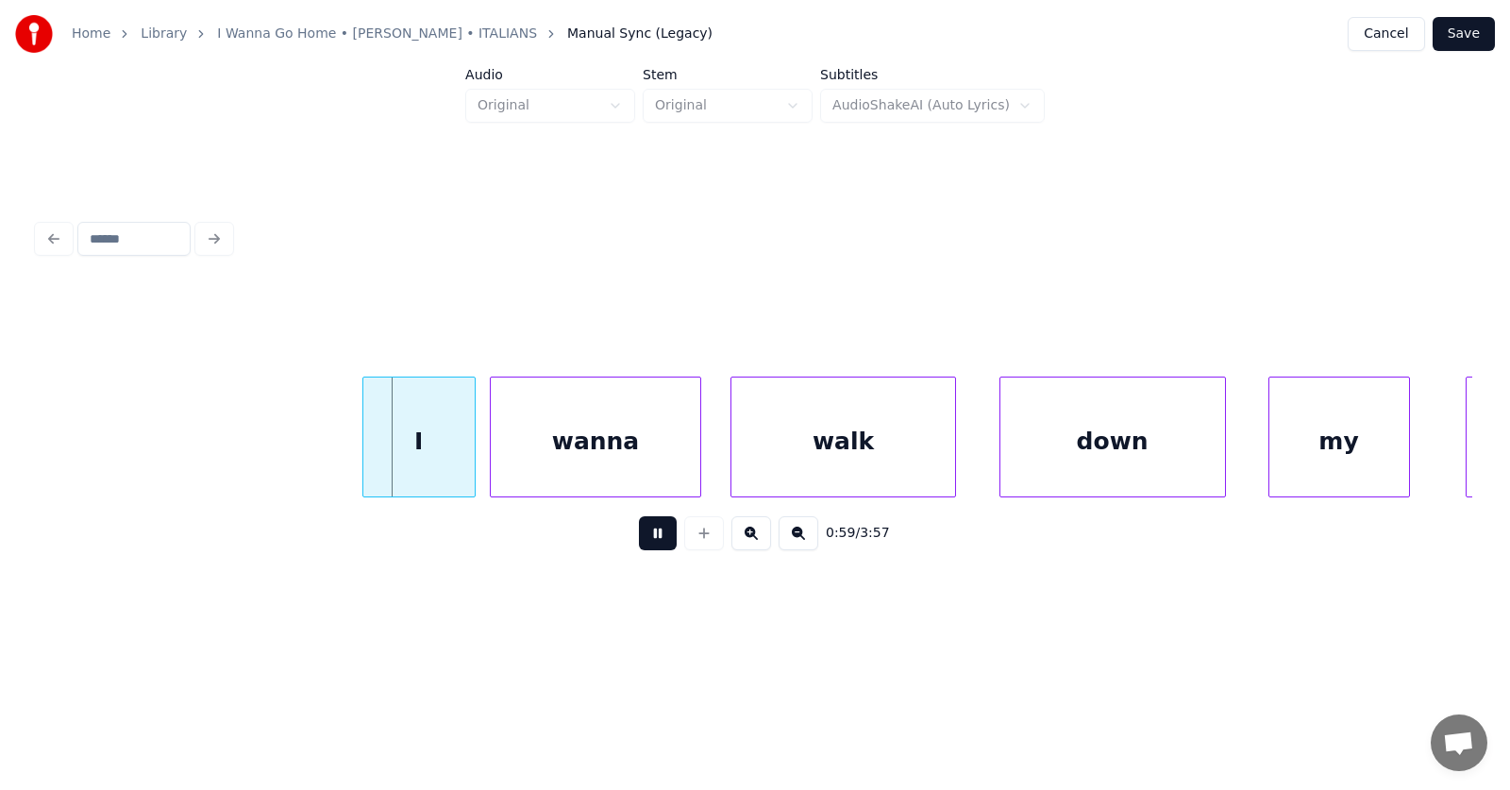
click at [645, 538] on button at bounding box center [658, 533] width 38 height 34
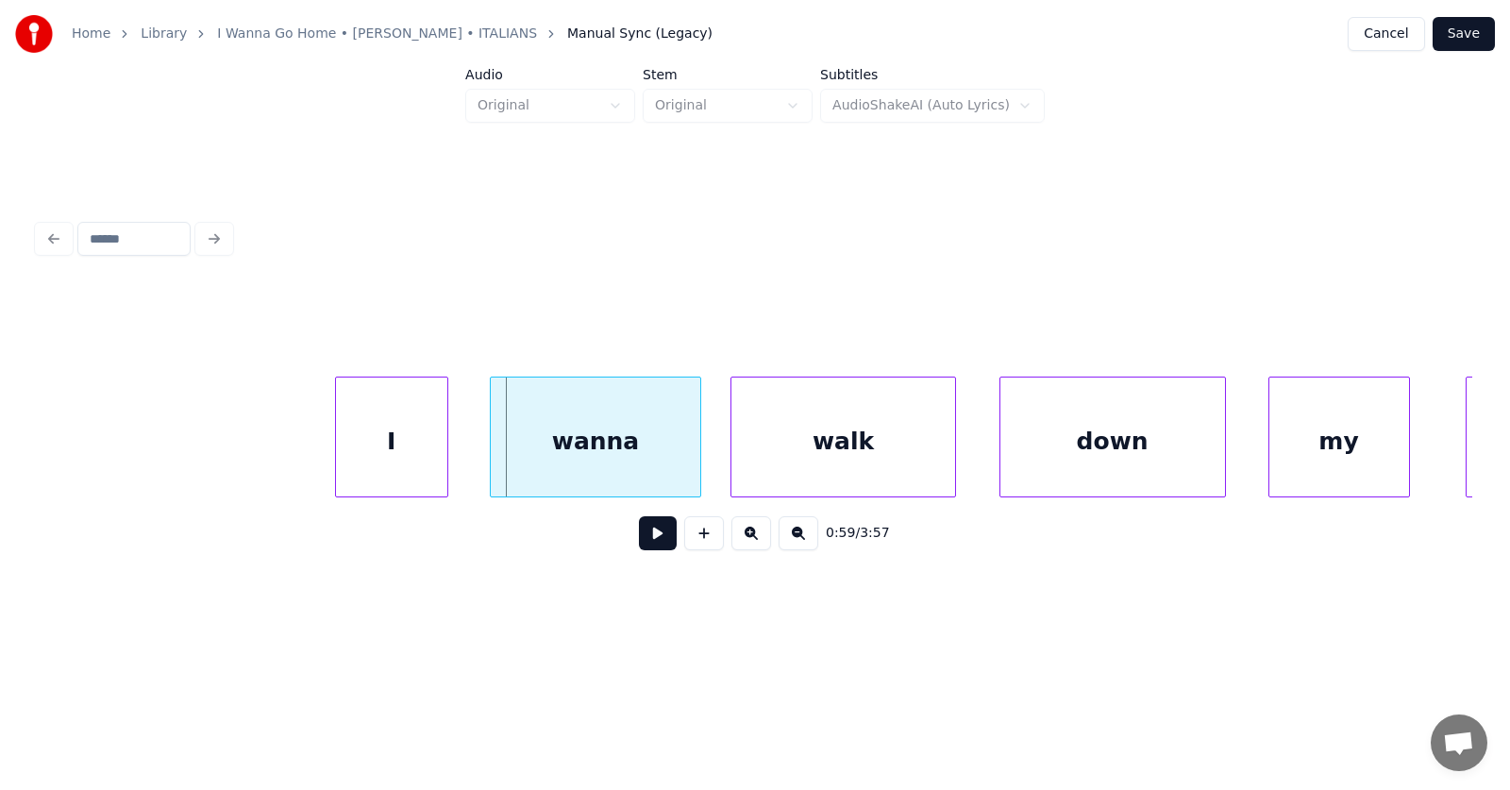
click at [384, 457] on div "I" at bounding box center [391, 441] width 111 height 128
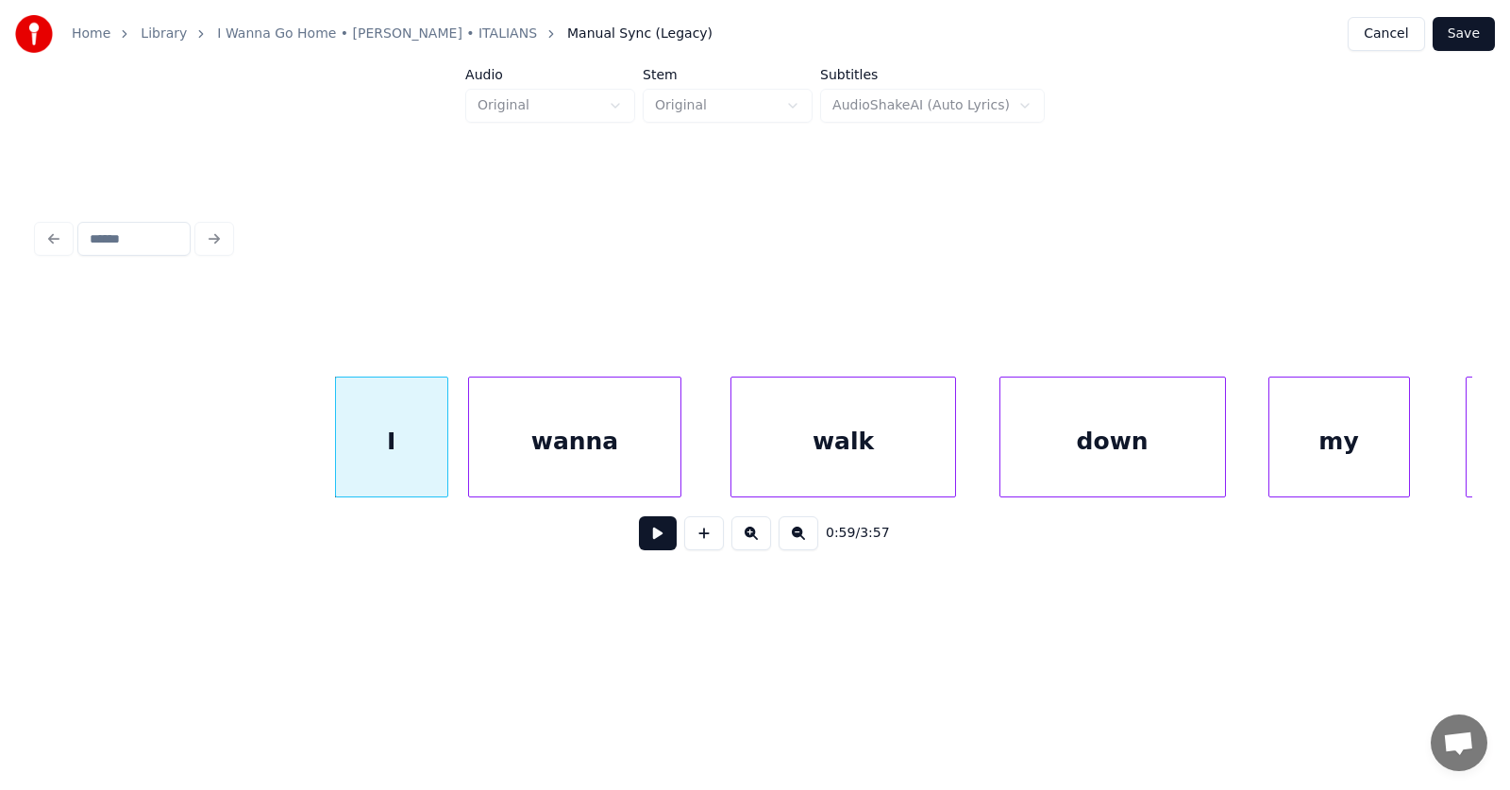
click at [542, 462] on div "wanna" at bounding box center [574, 441] width 210 height 128
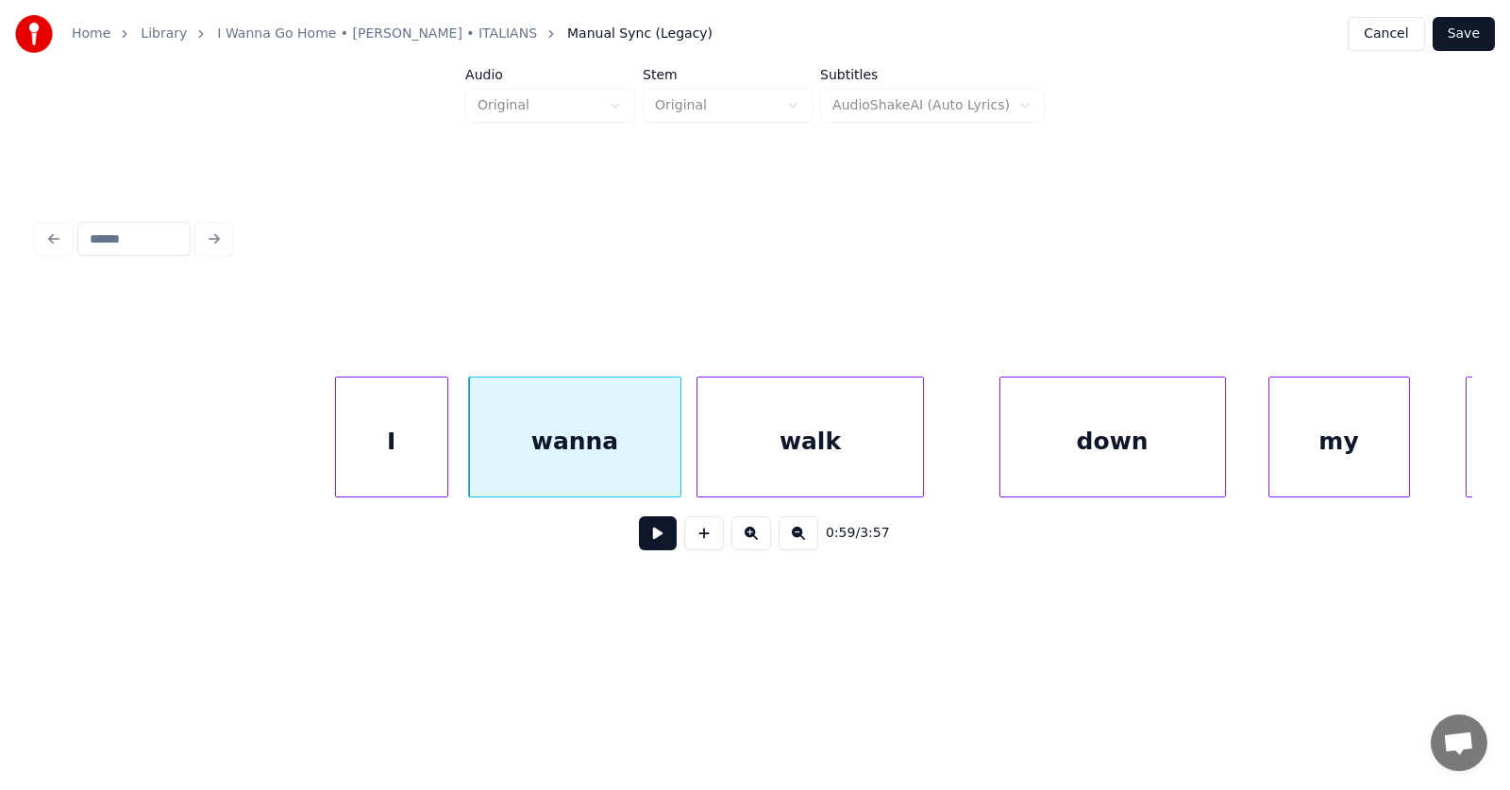
click at [758, 453] on div "walk" at bounding box center [809, 441] width 225 height 128
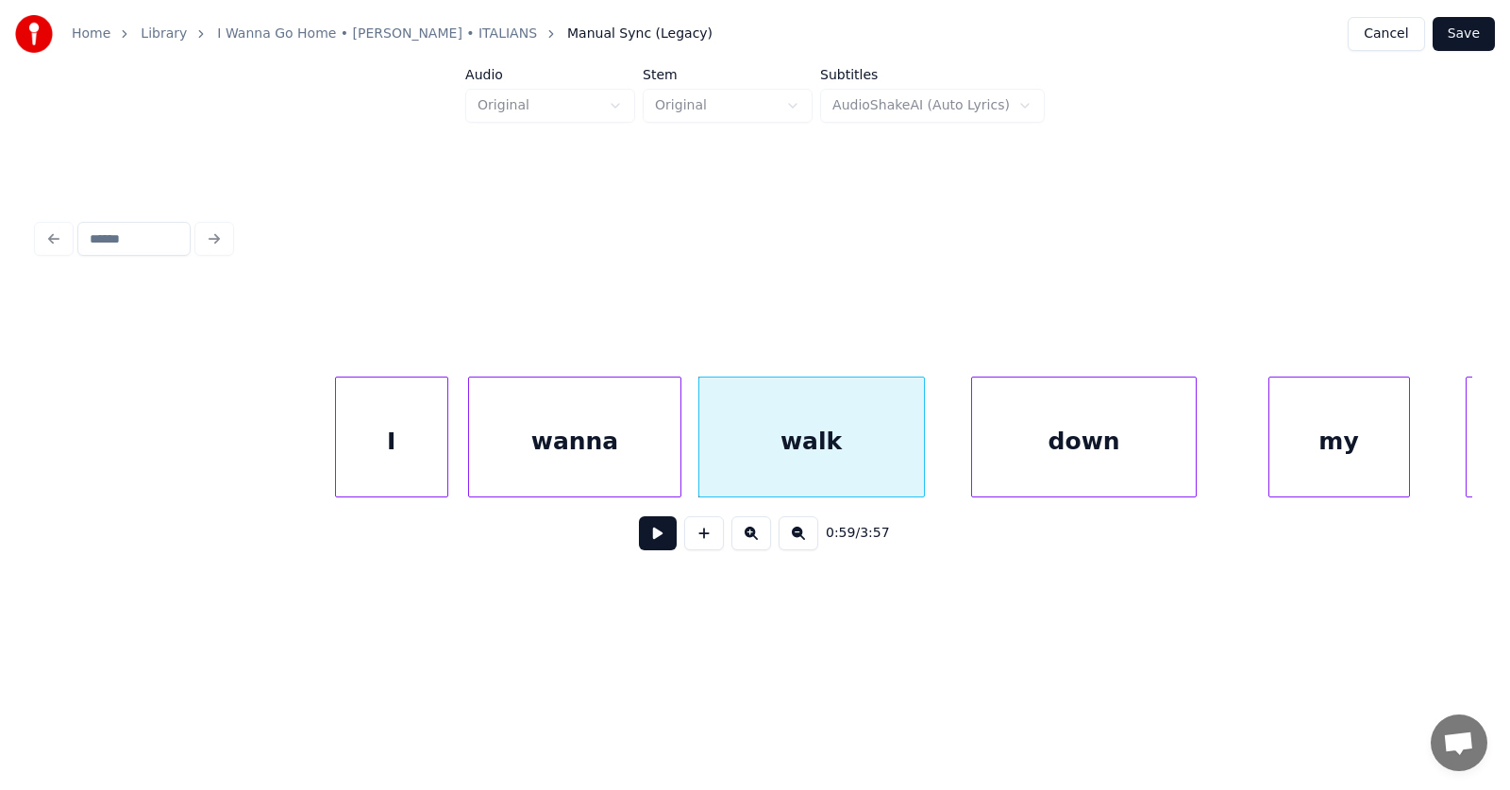
click at [1017, 466] on div "down" at bounding box center [1084, 441] width 225 height 128
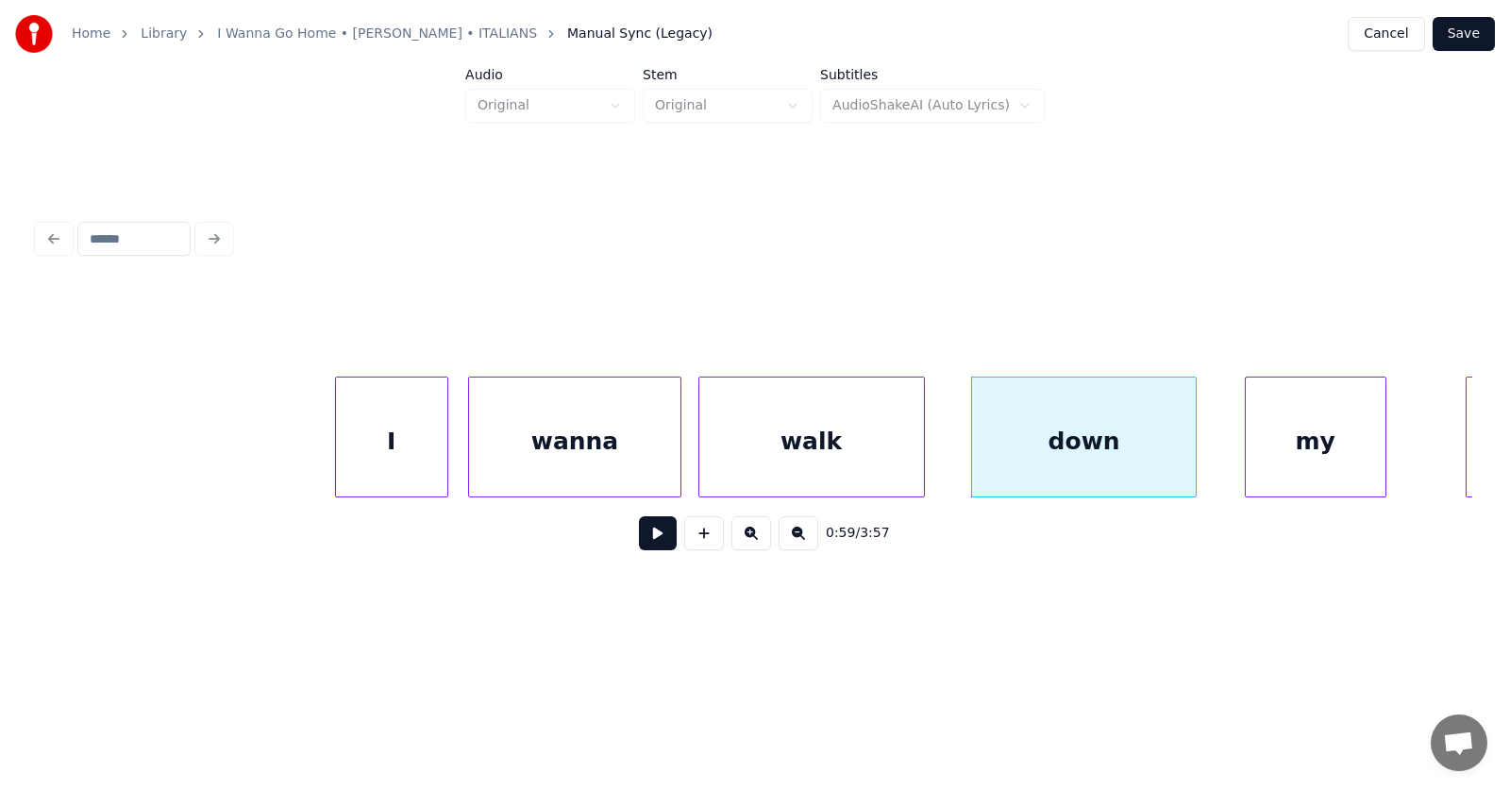
click at [1280, 453] on div "my" at bounding box center [1316, 441] width 140 height 128
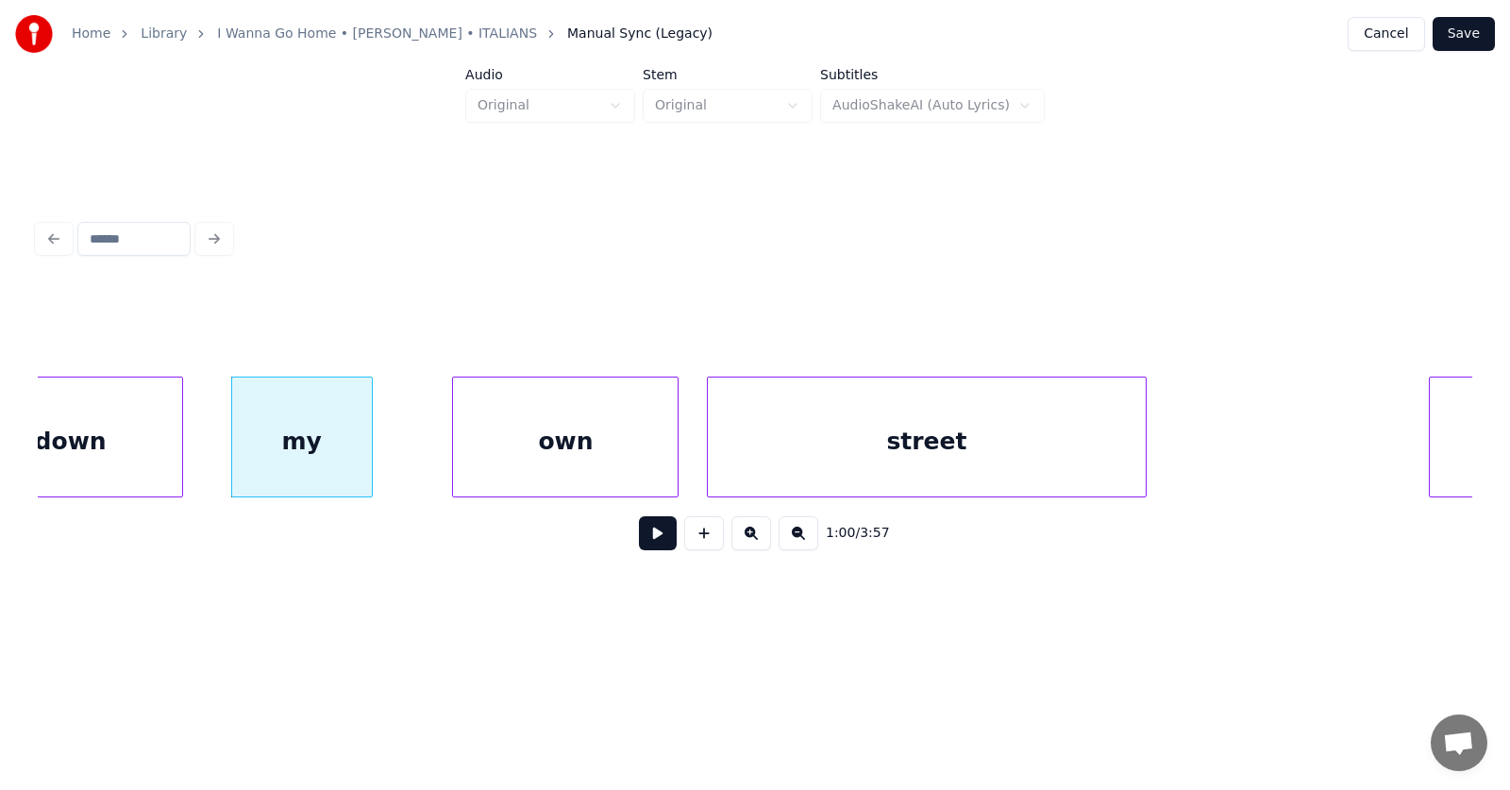
scroll to position [0, 42728]
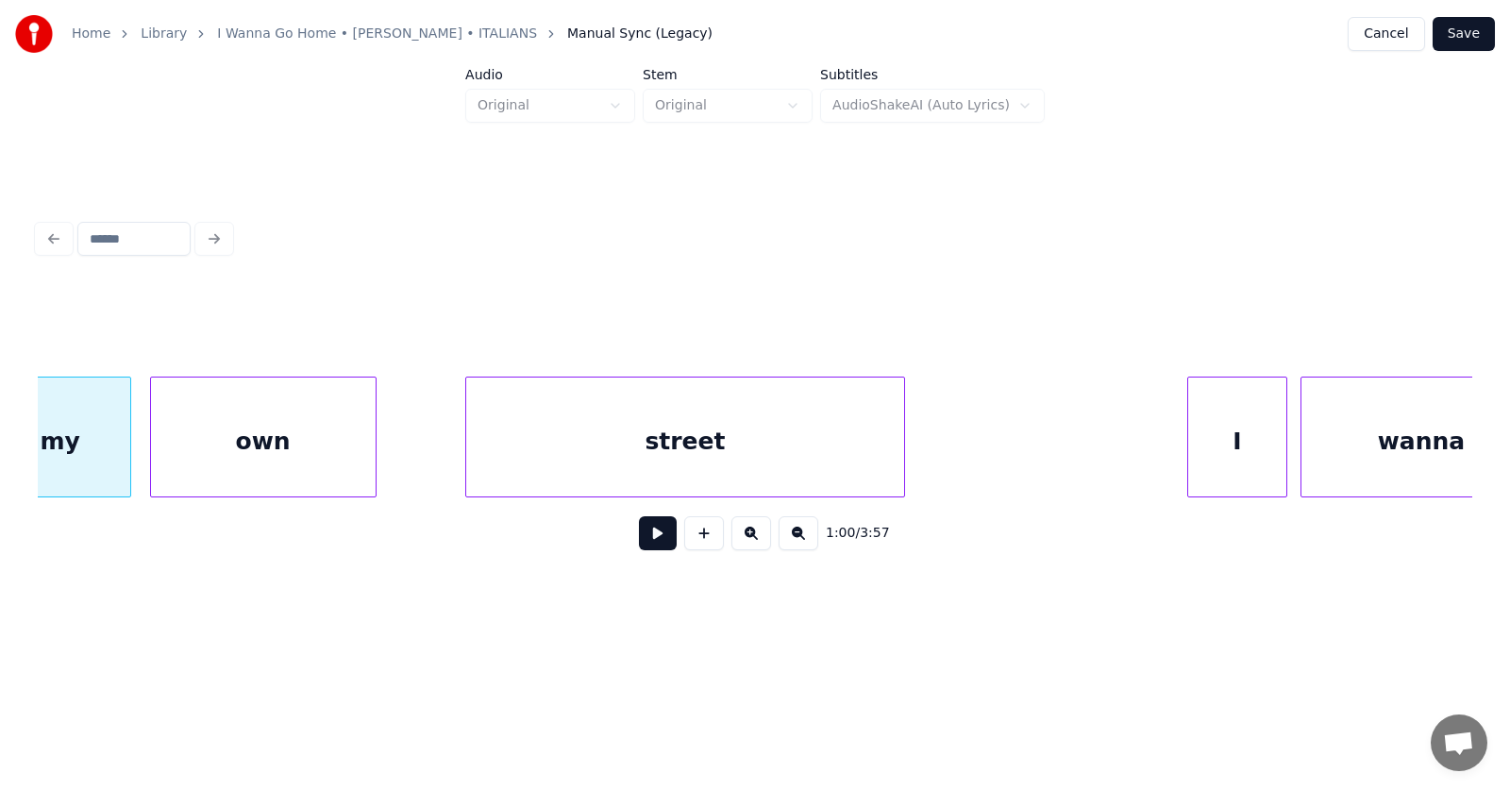
click at [307, 448] on div "own" at bounding box center [263, 441] width 225 height 128
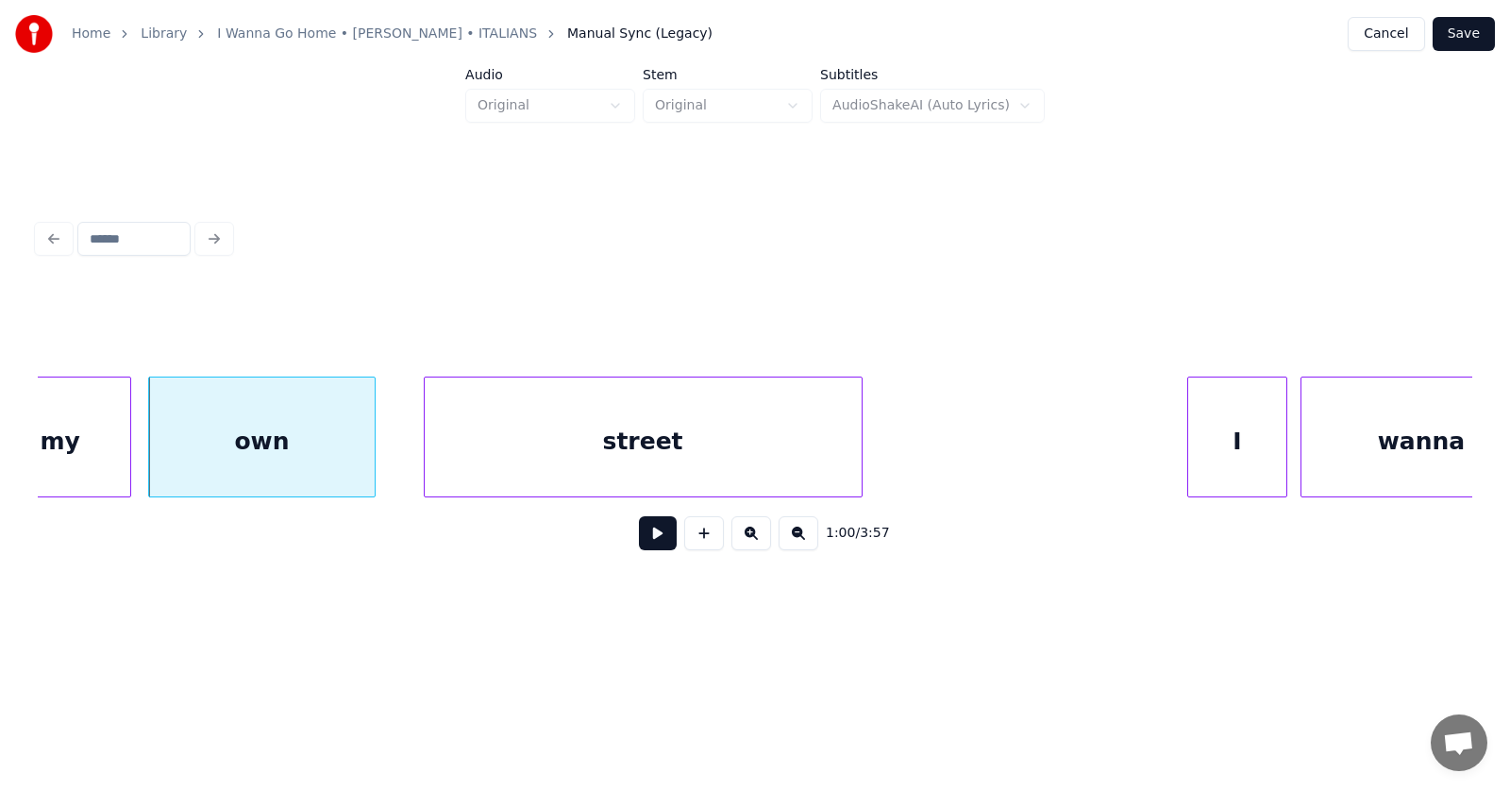
click at [598, 449] on div "street" at bounding box center [643, 441] width 437 height 128
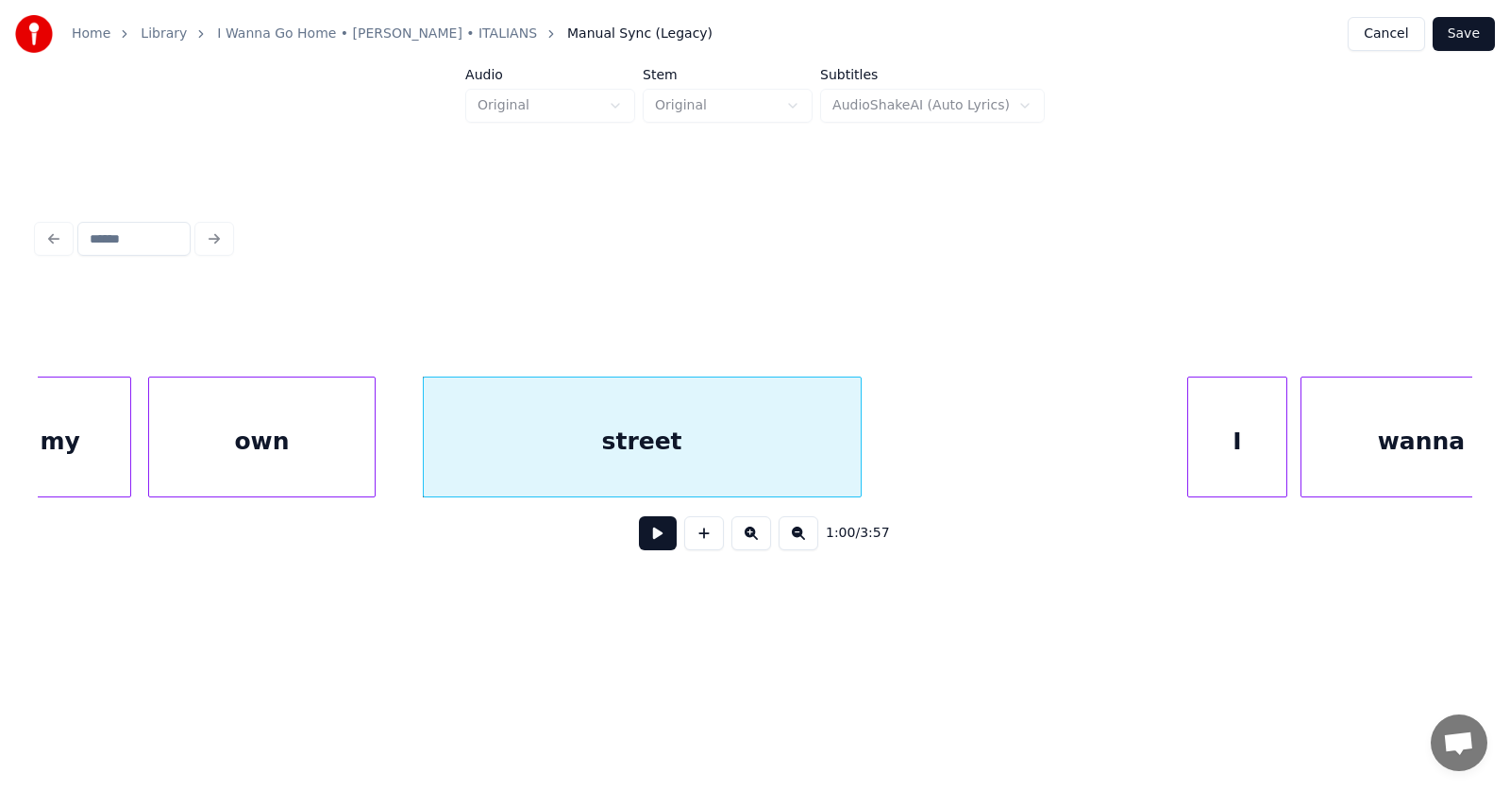
click at [272, 425] on div "own" at bounding box center [261, 441] width 225 height 128
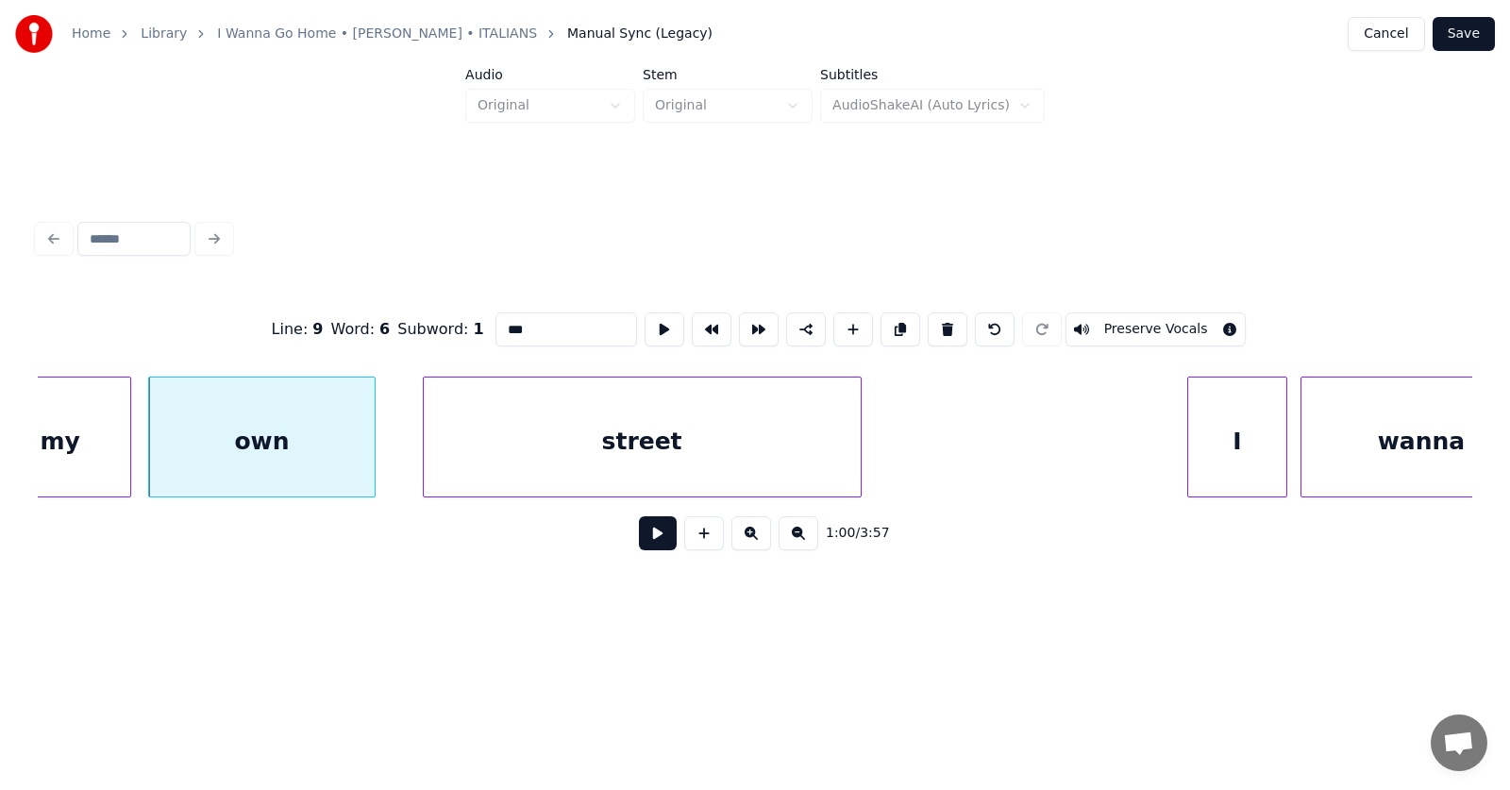
click at [648, 544] on button at bounding box center [658, 533] width 38 height 34
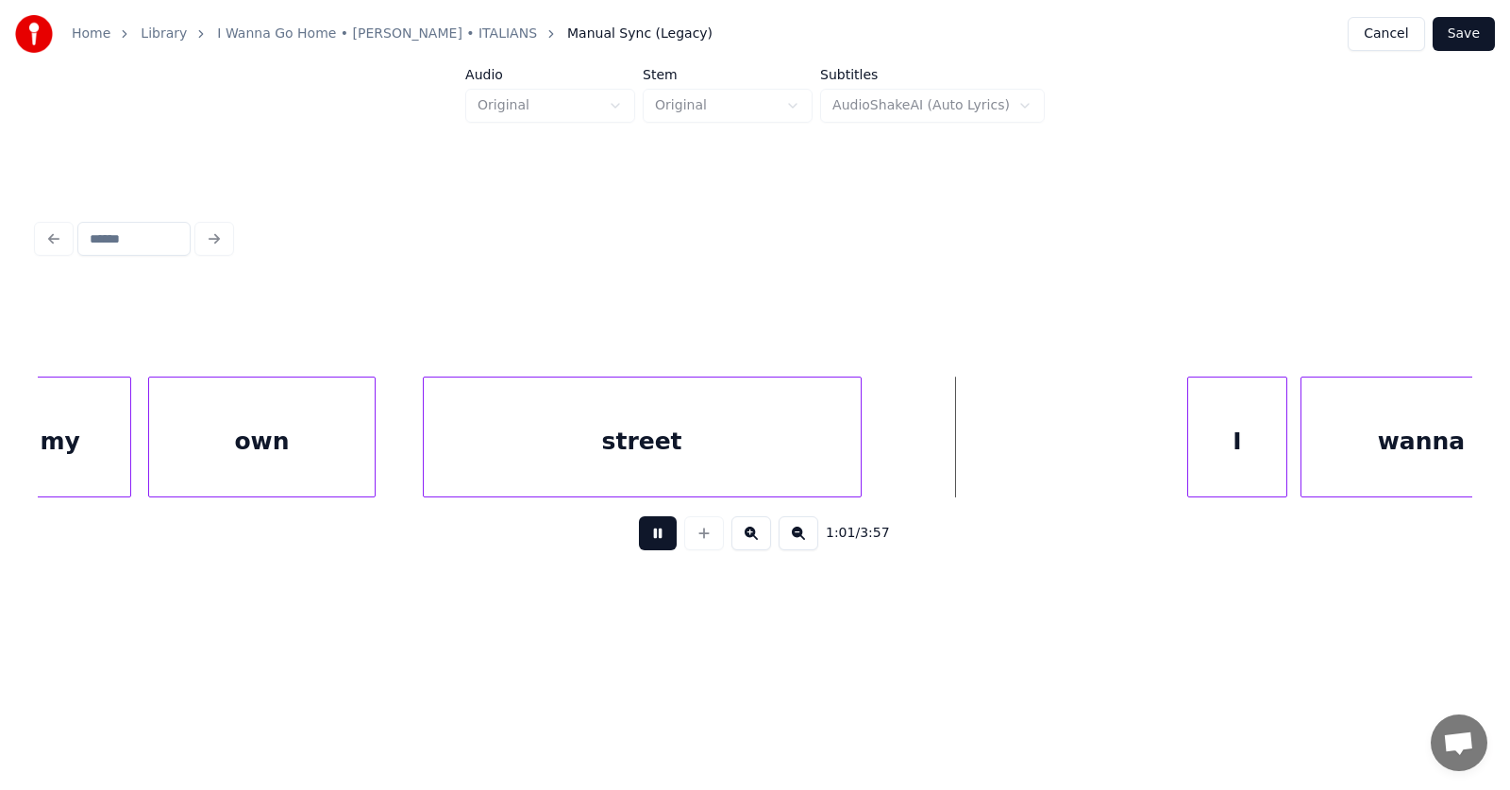
click at [648, 544] on button at bounding box center [658, 533] width 38 height 34
click at [516, 456] on div at bounding box center [514, 436] width 6 height 119
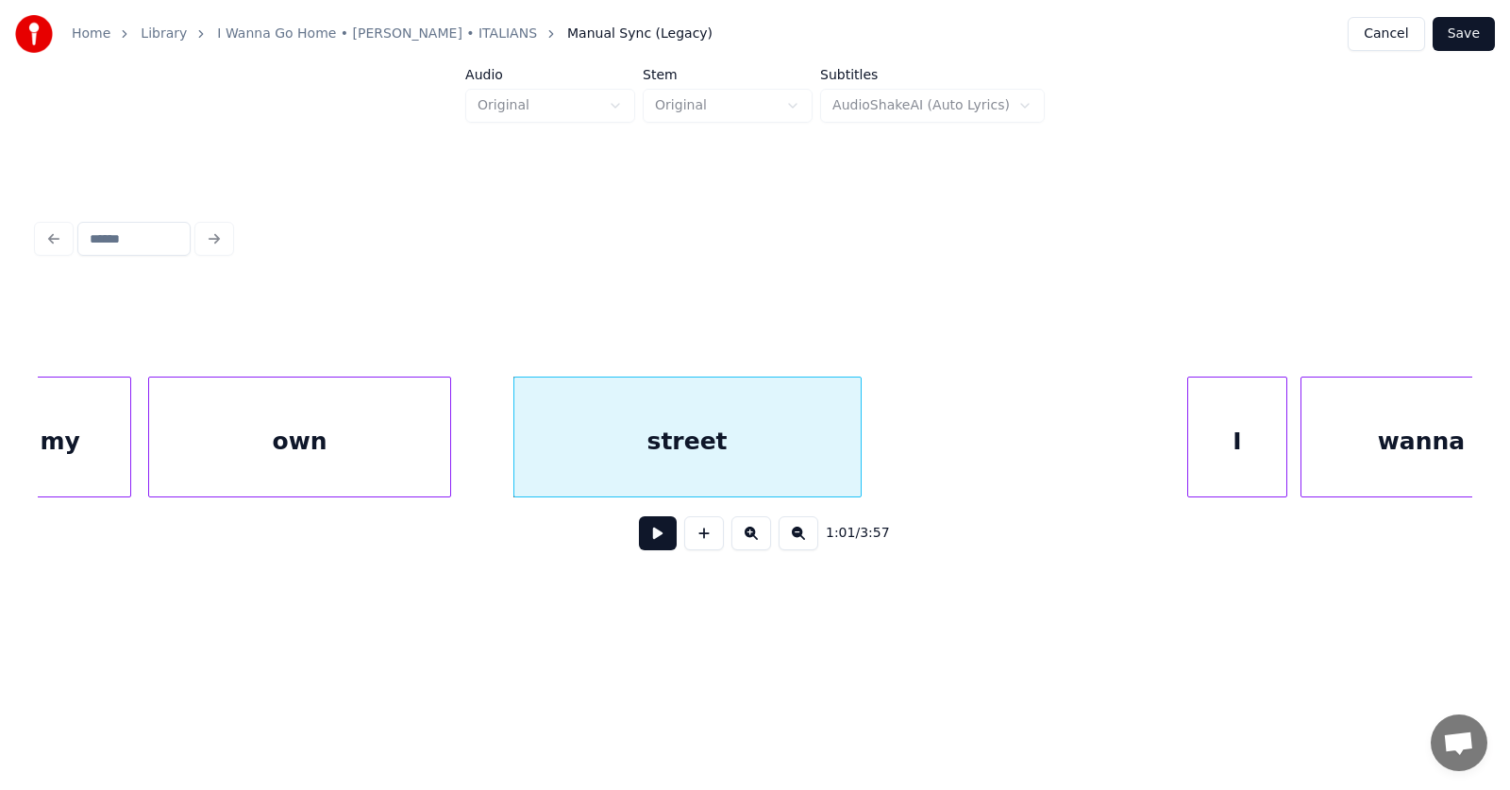
click at [447, 452] on div at bounding box center [447, 436] width 6 height 119
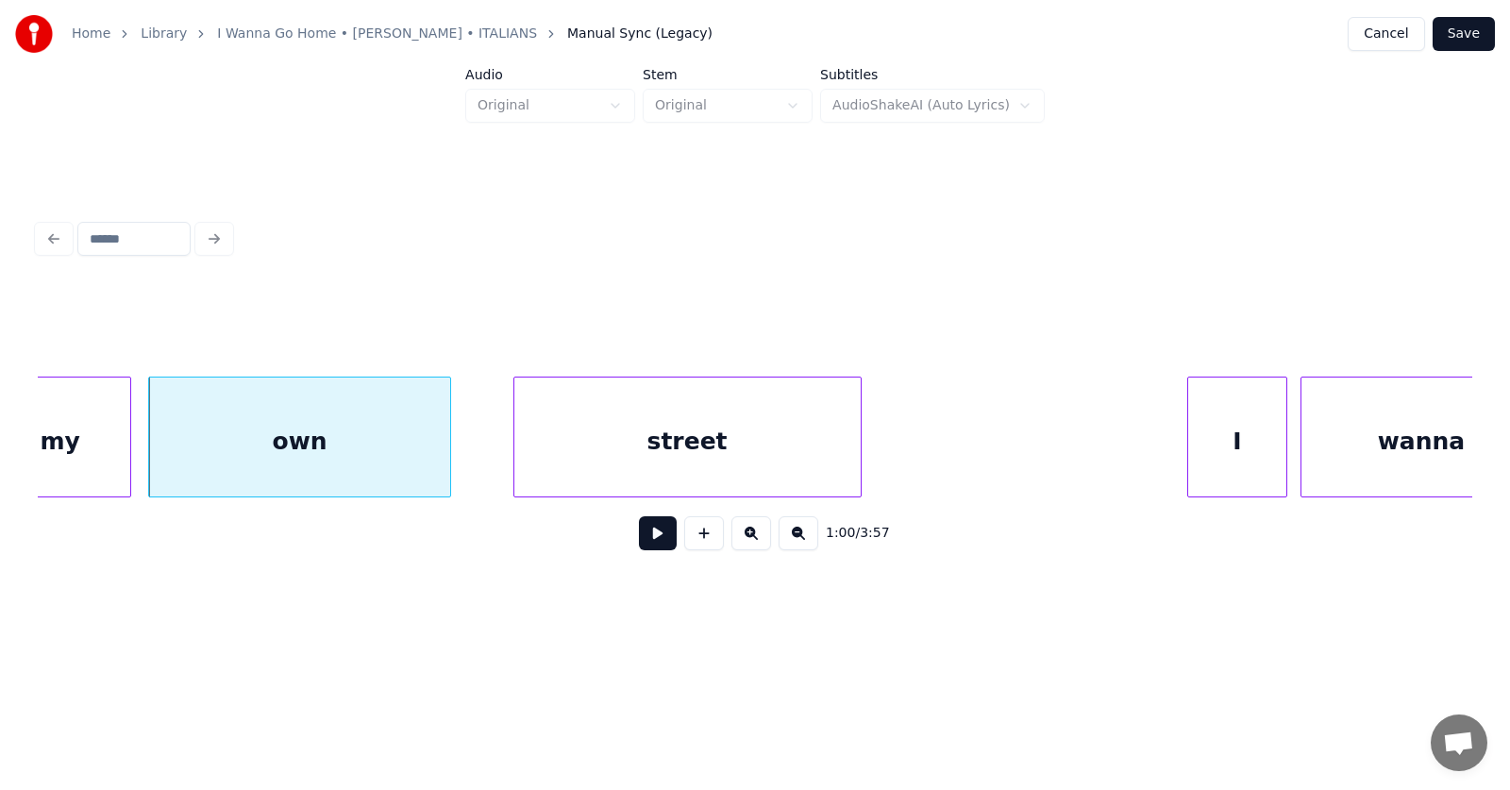
click at [645, 541] on button at bounding box center [658, 533] width 38 height 34
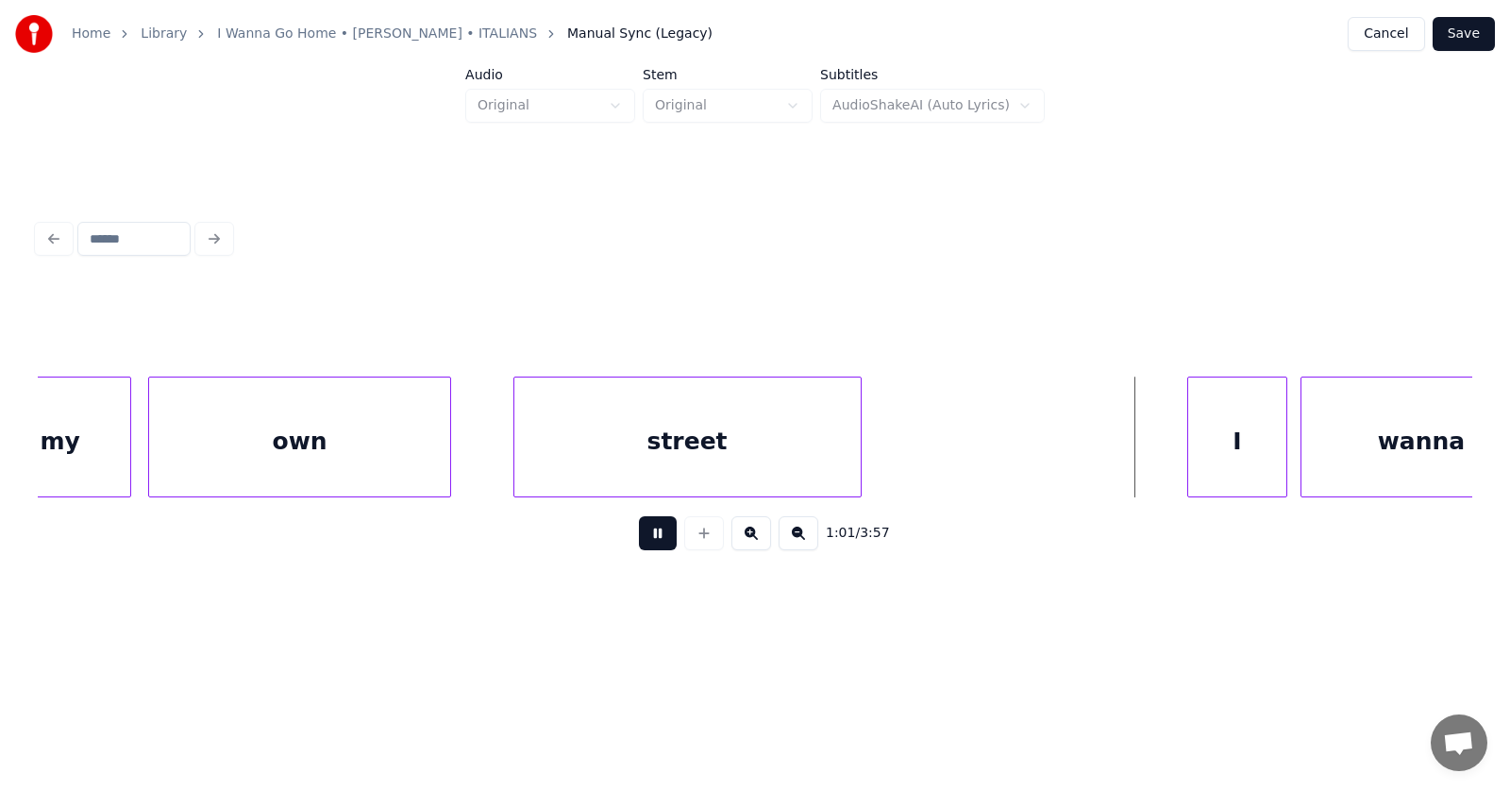
click at [645, 541] on button at bounding box center [658, 533] width 38 height 34
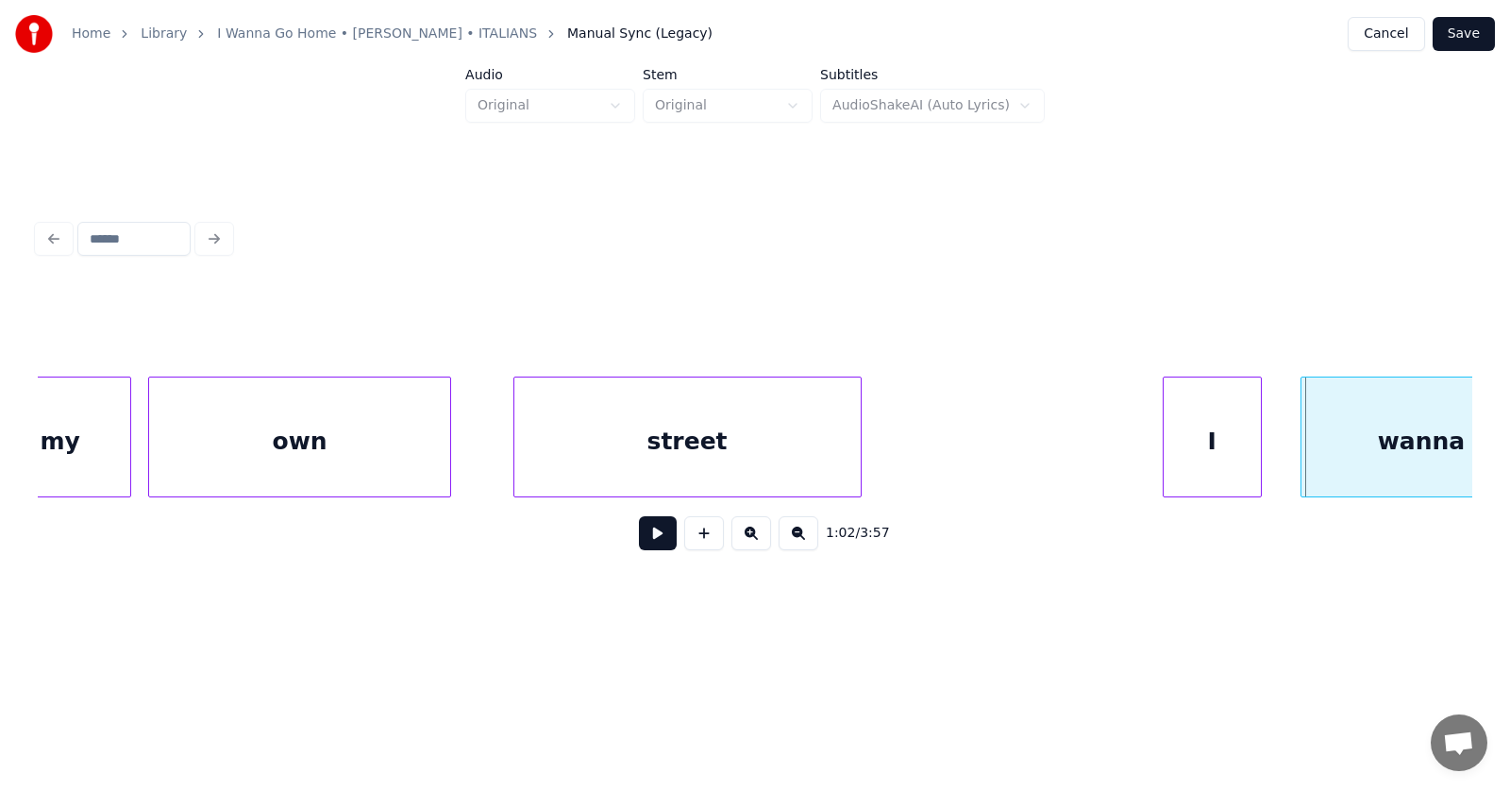
click at [1205, 460] on div "I" at bounding box center [1212, 441] width 97 height 128
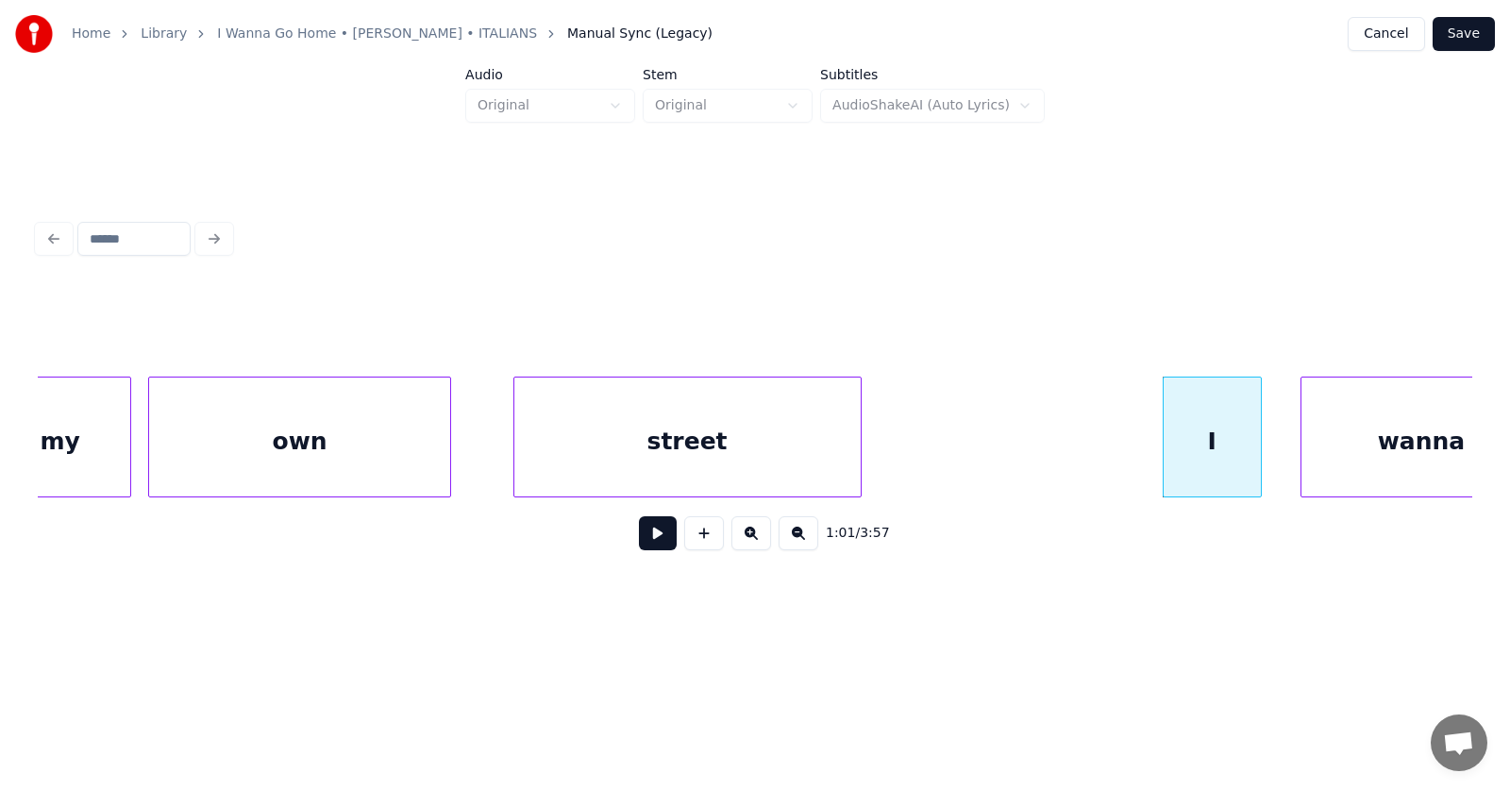
scroll to position [0, 42793]
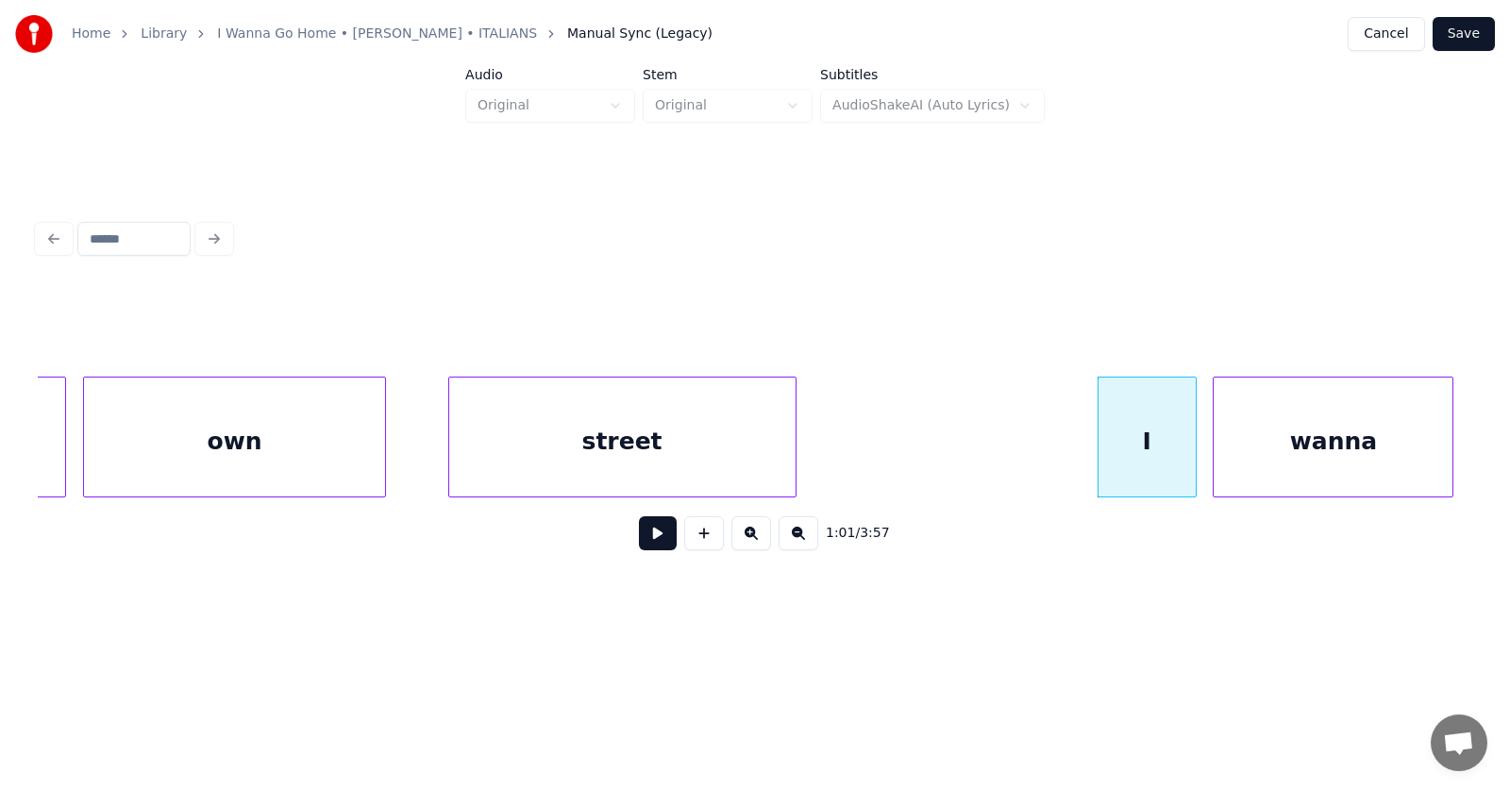
click at [1309, 460] on div "wanna" at bounding box center [1333, 441] width 239 height 128
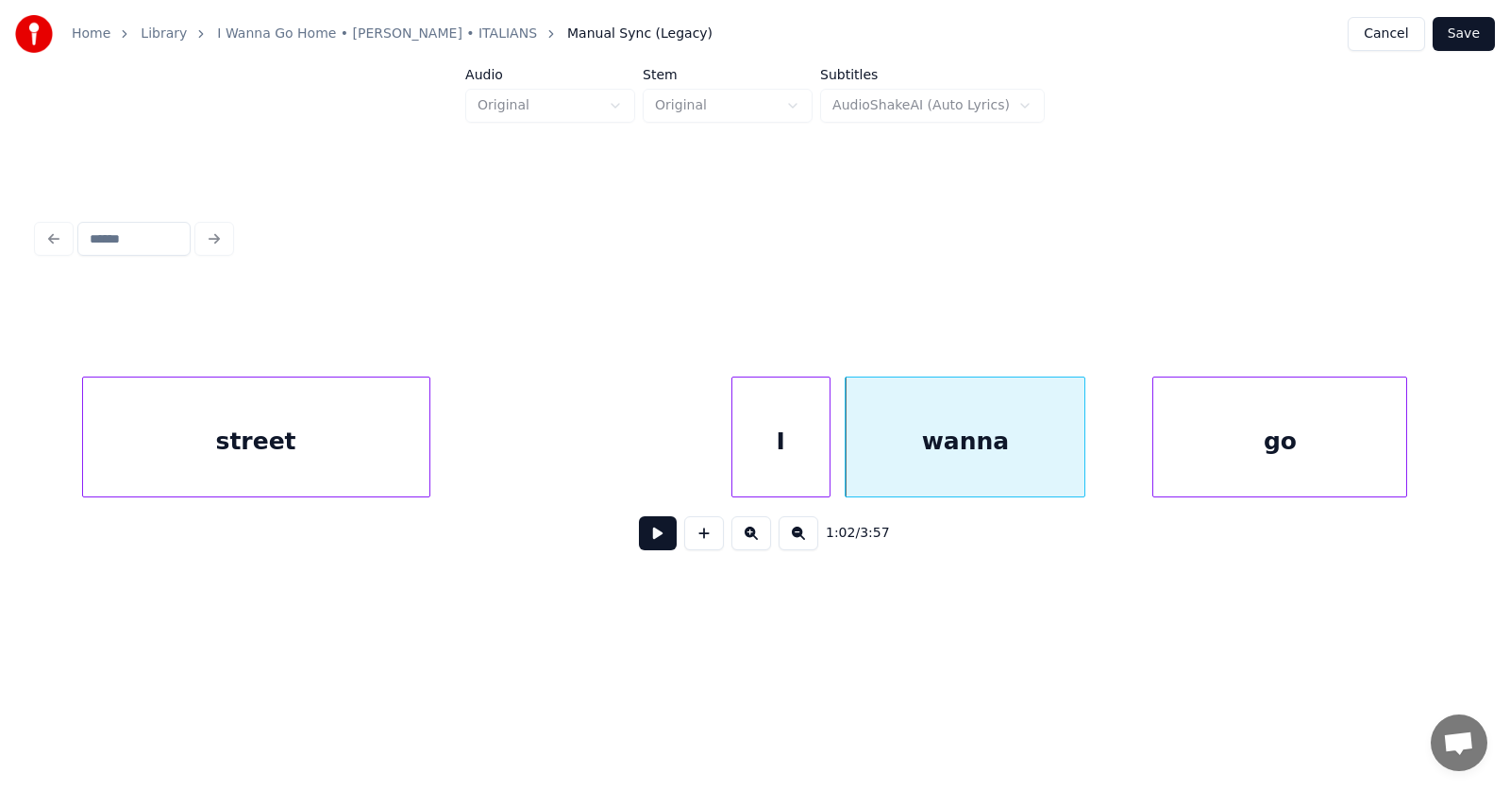
scroll to position [0, 43385]
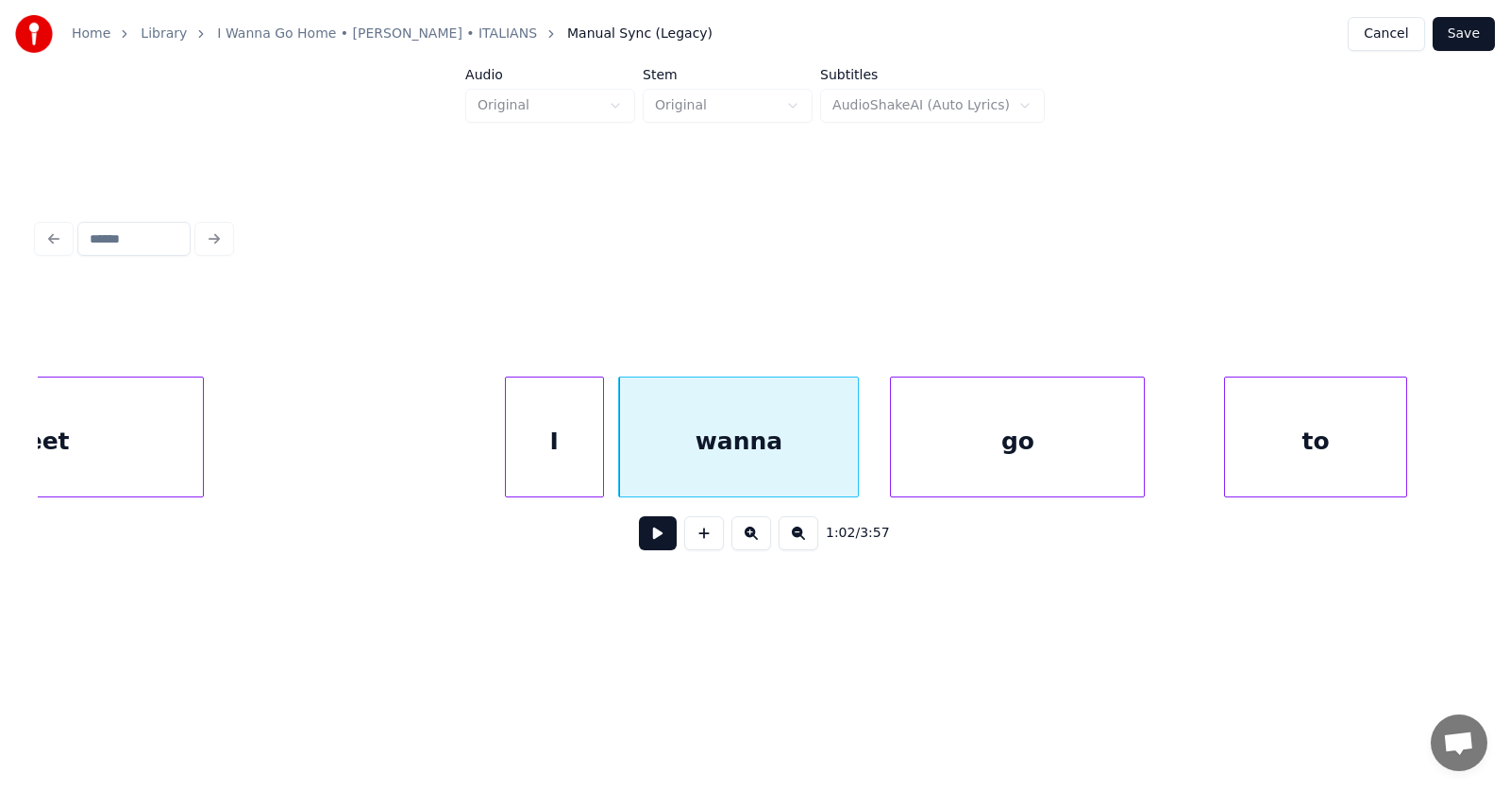
click at [955, 468] on div "go" at bounding box center [1017, 441] width 253 height 128
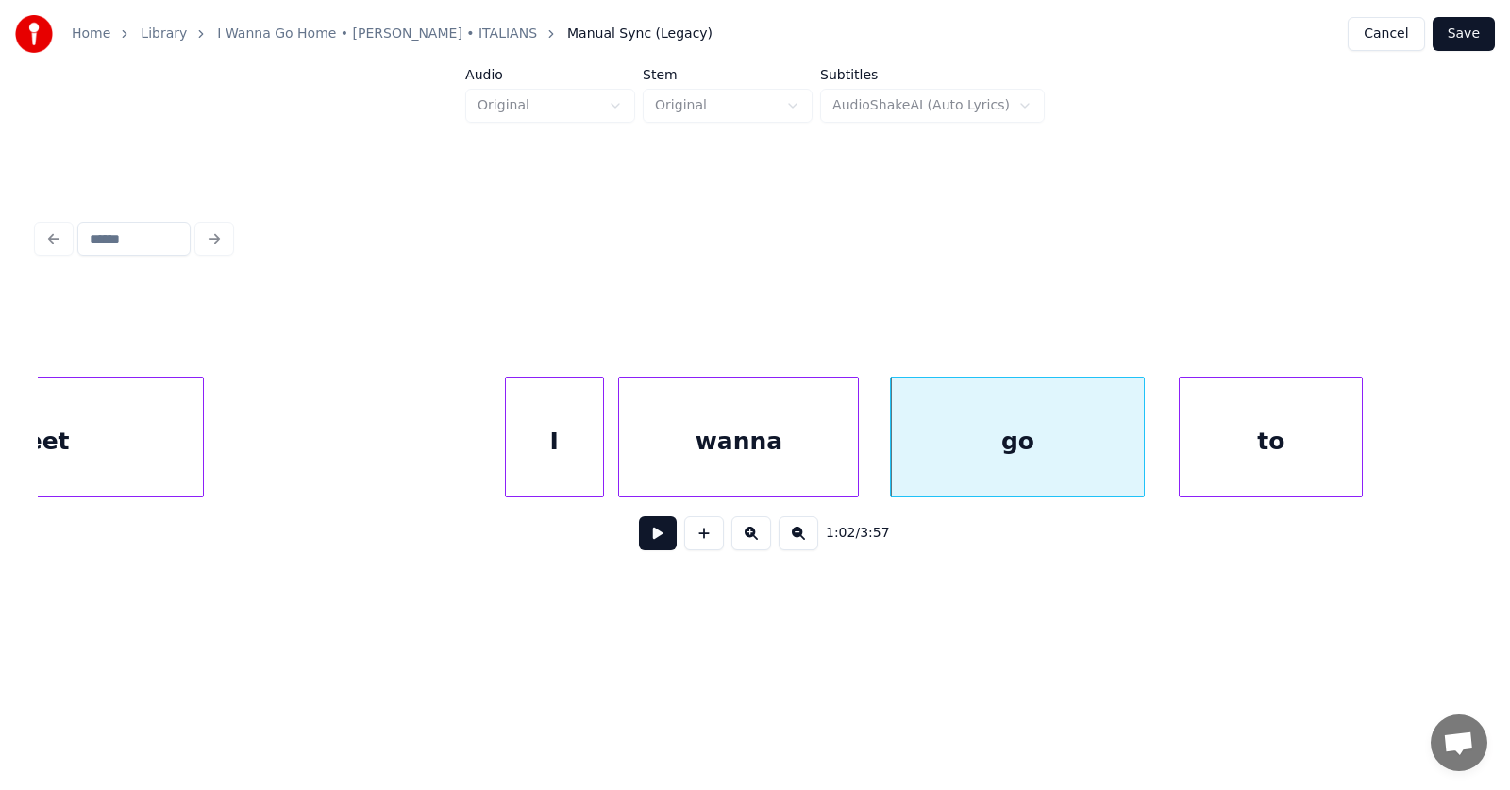
click at [1230, 470] on div "to" at bounding box center [1271, 441] width 182 height 128
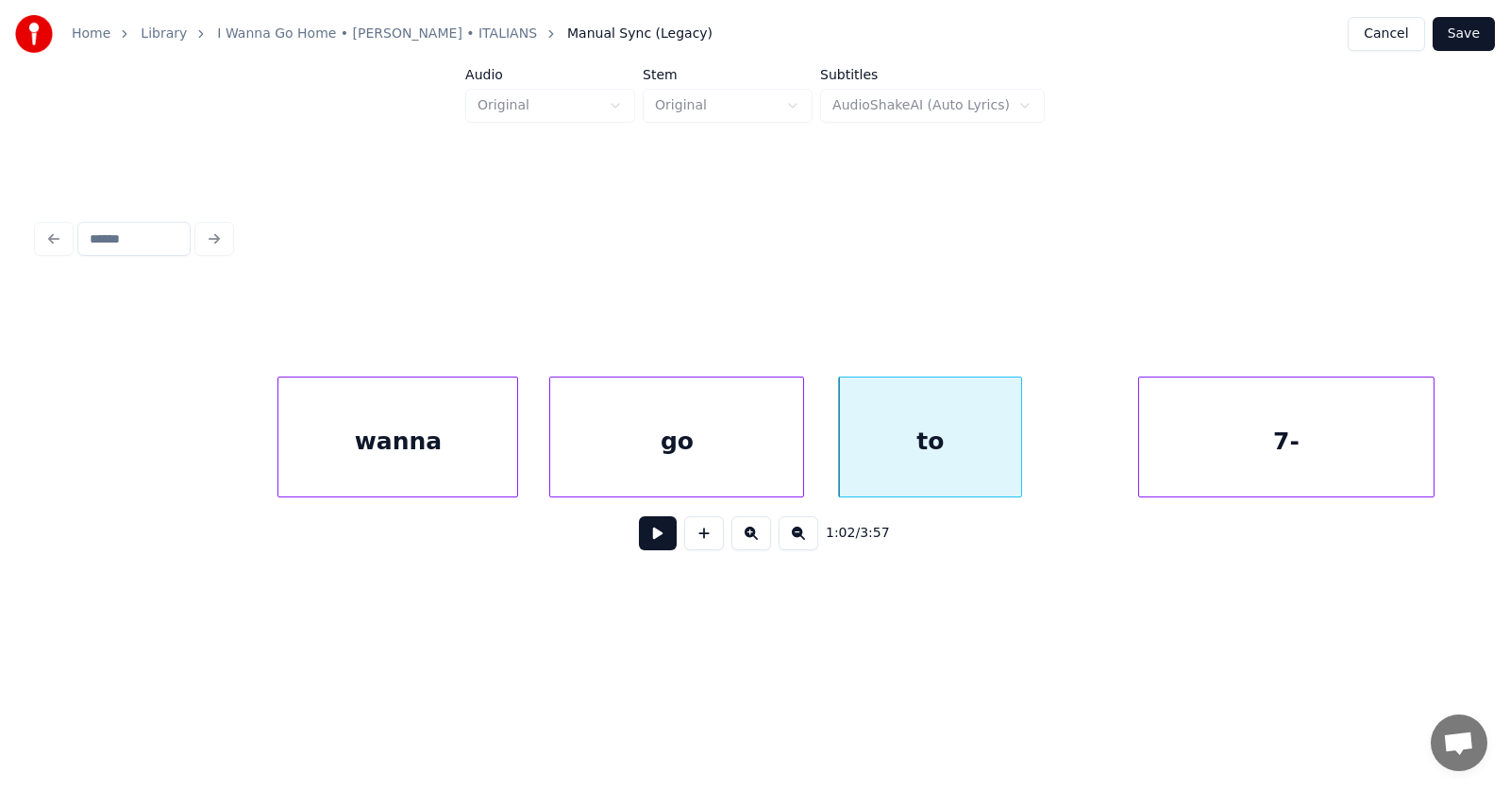
scroll to position [0, 44067]
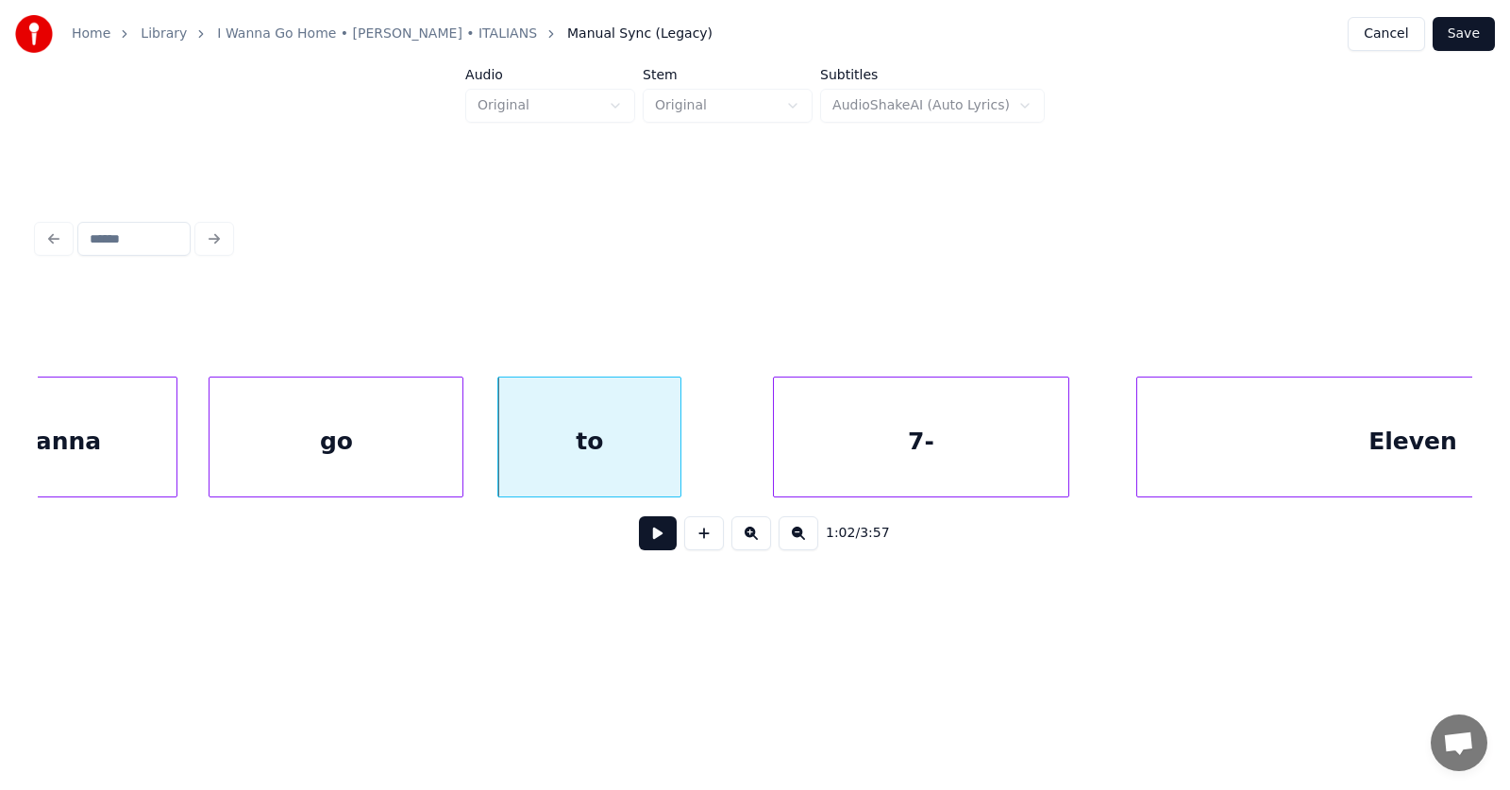
click at [874, 466] on div "7-" at bounding box center [921, 441] width 295 height 128
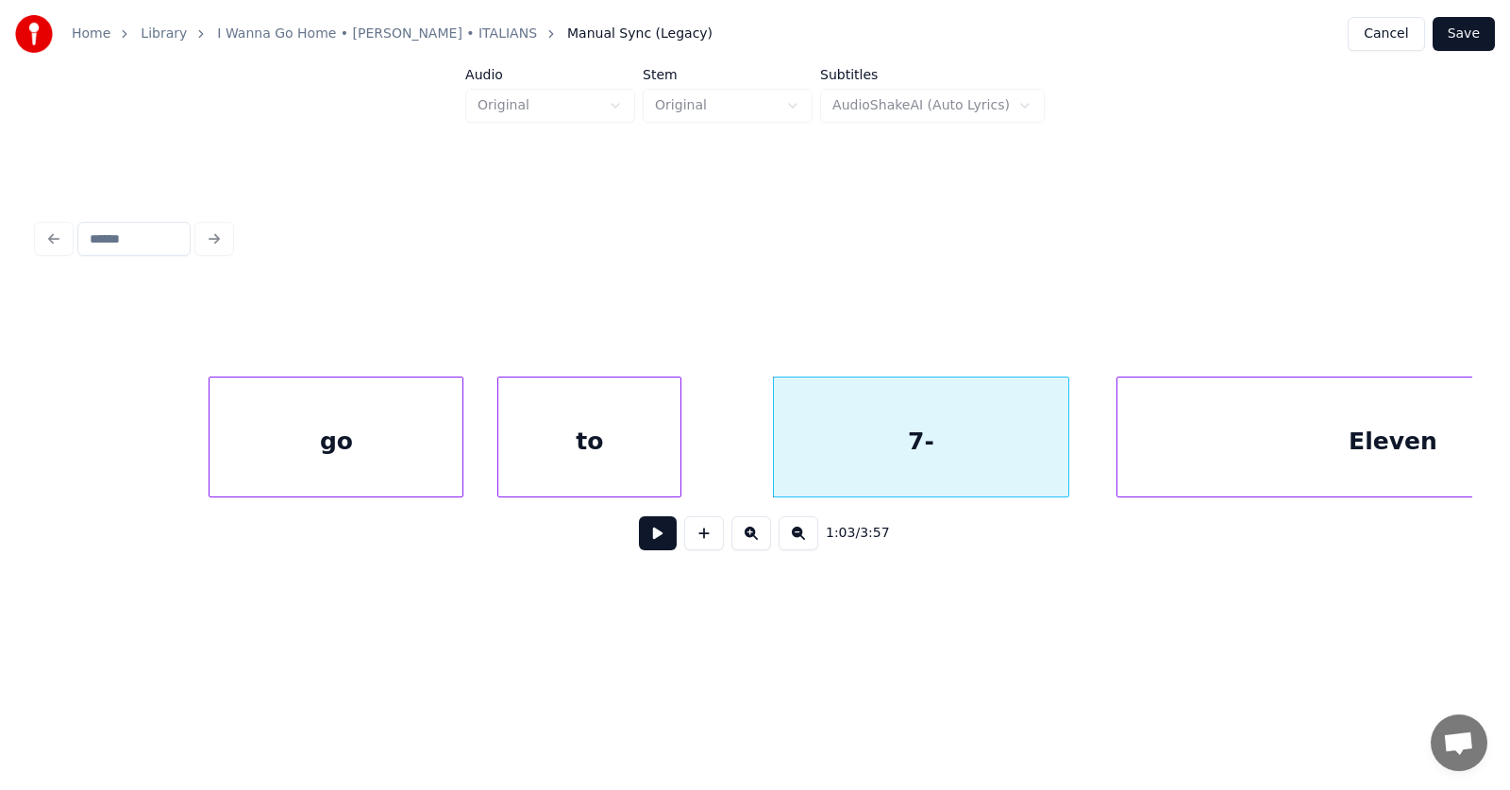
scroll to position [0, 44277]
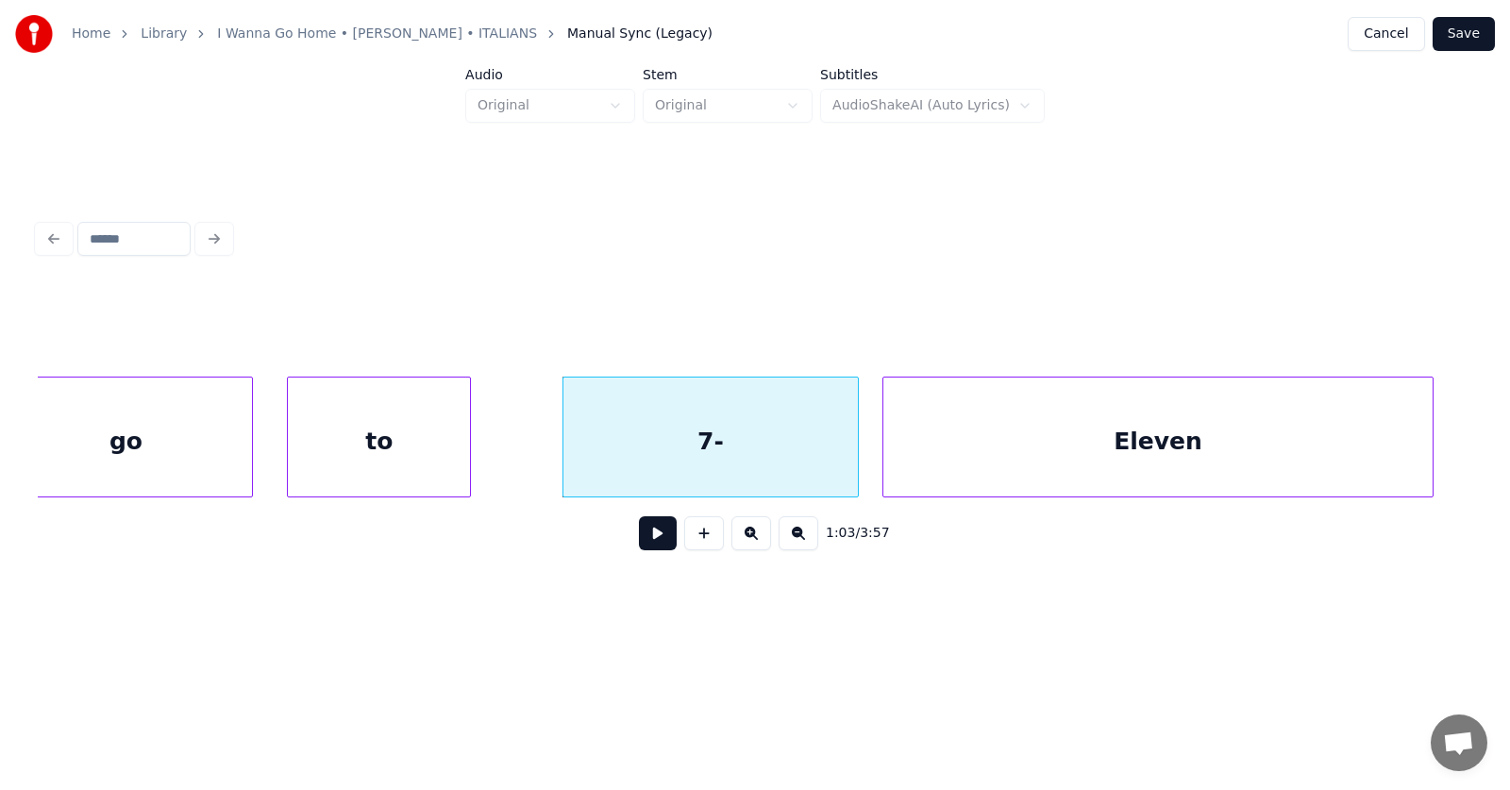
click at [1164, 461] on div "Eleven" at bounding box center [1158, 441] width 550 height 128
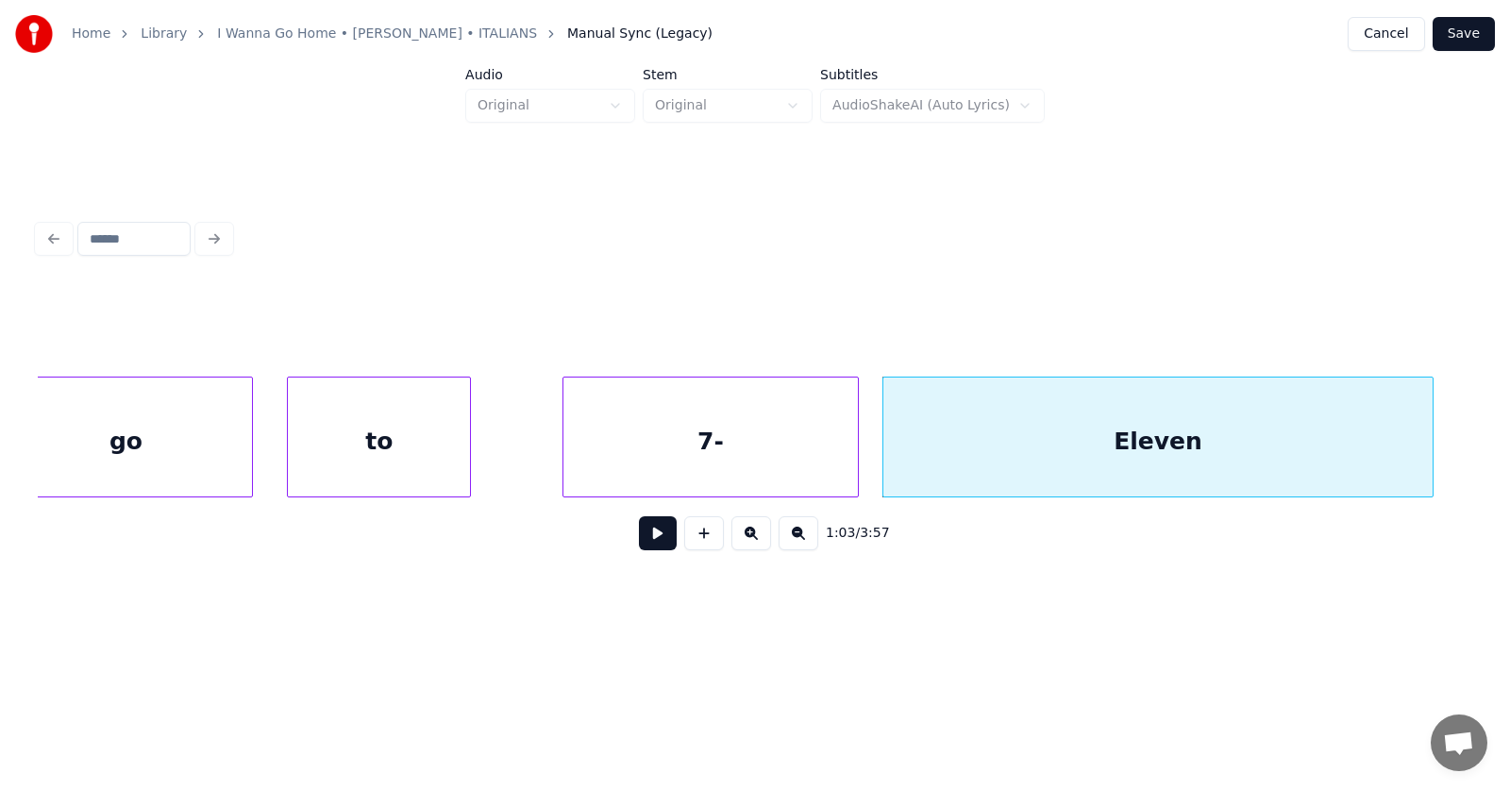
click at [363, 438] on div "to" at bounding box center [379, 441] width 182 height 128
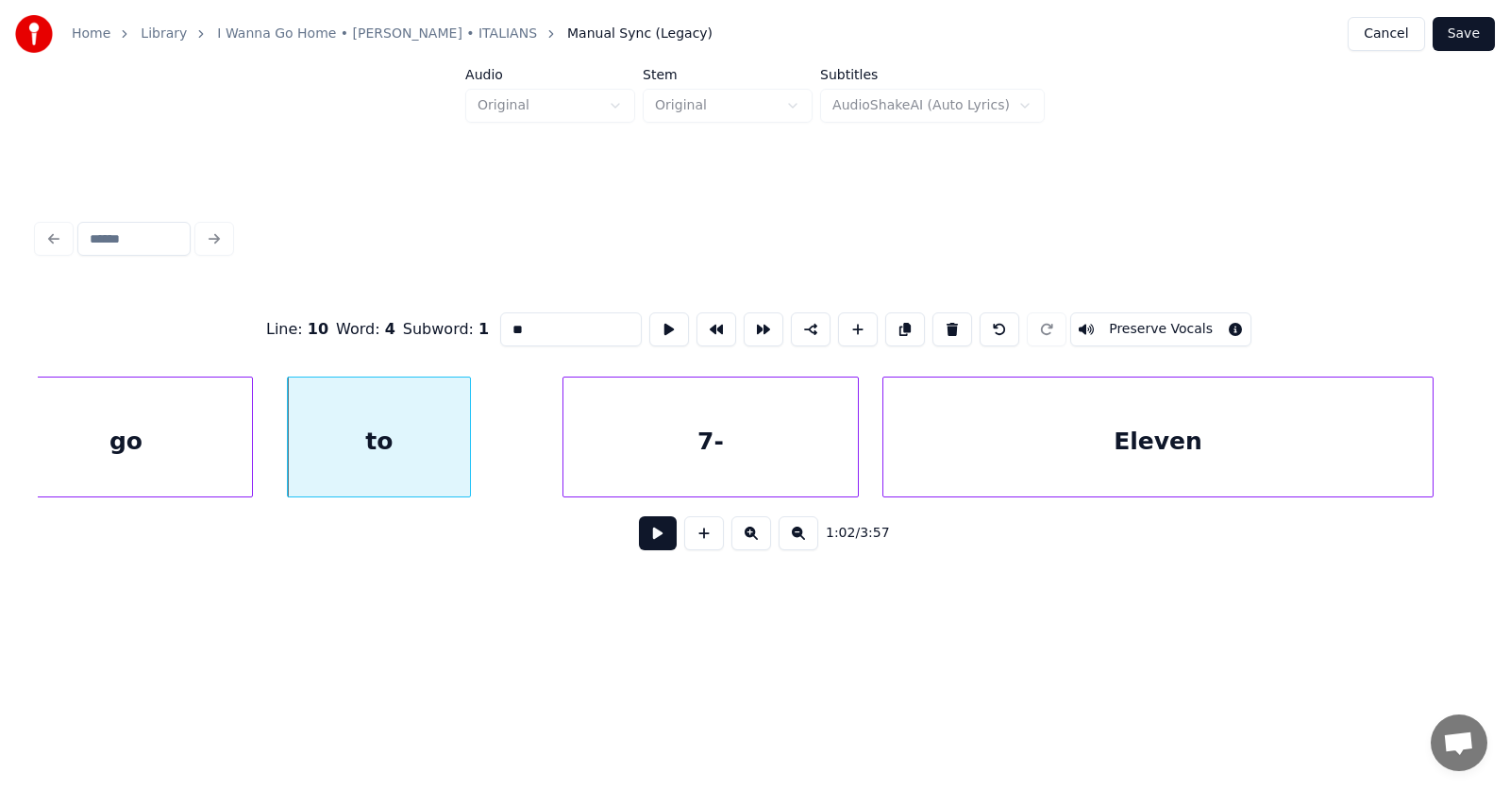
click at [639, 535] on button at bounding box center [658, 533] width 38 height 34
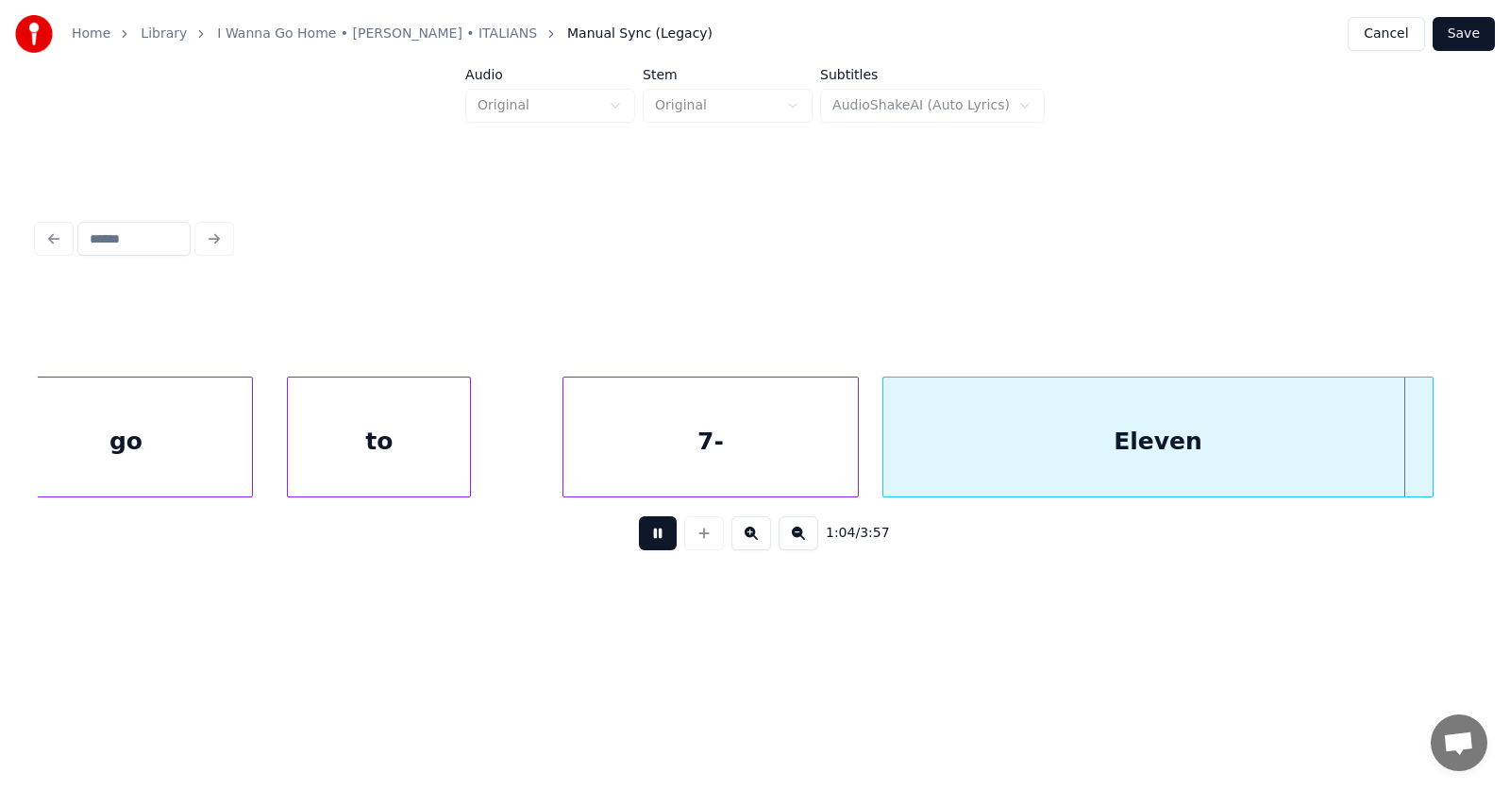
scroll to position [0, 45717]
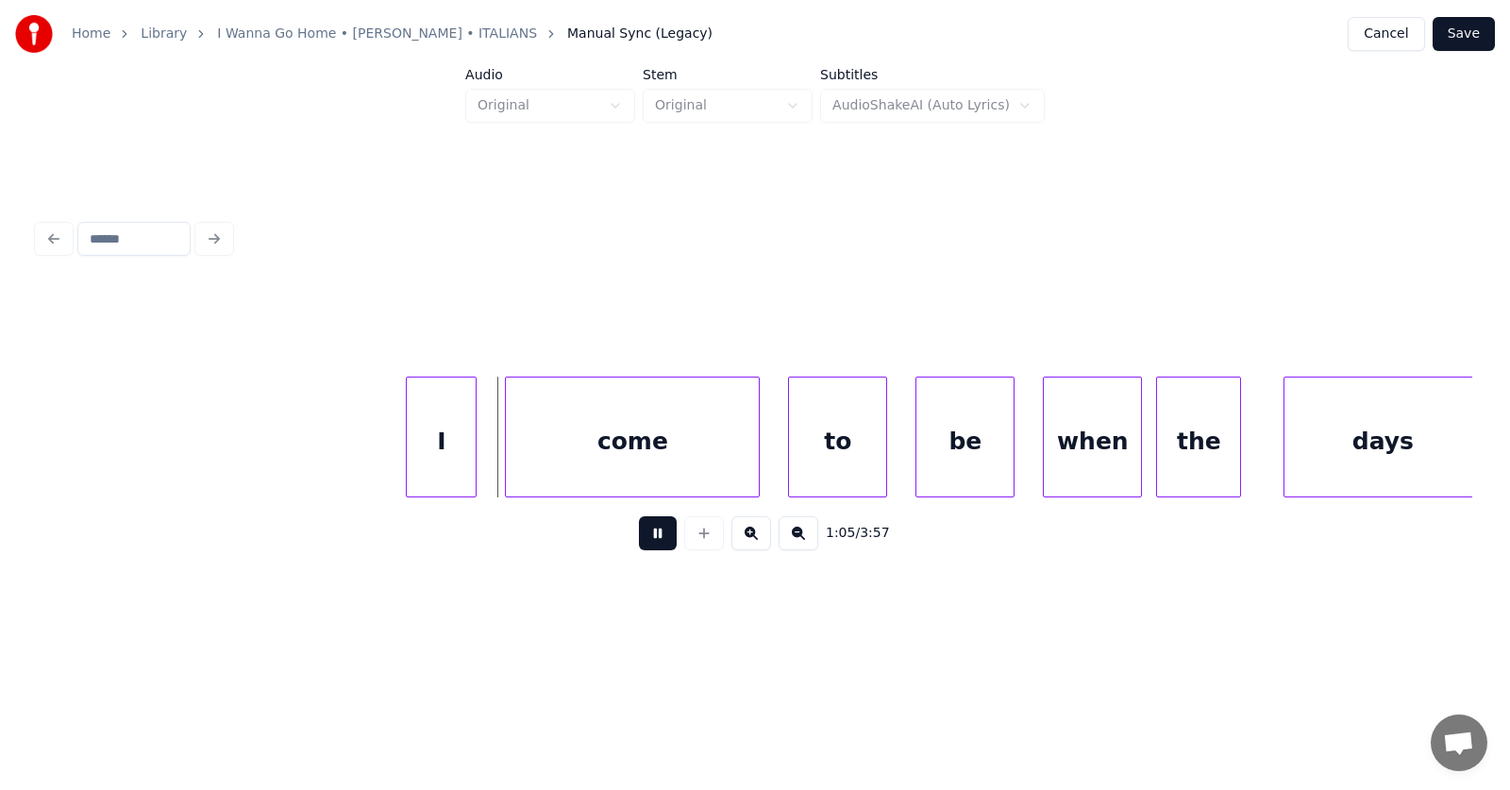
click at [639, 535] on button at bounding box center [658, 533] width 38 height 34
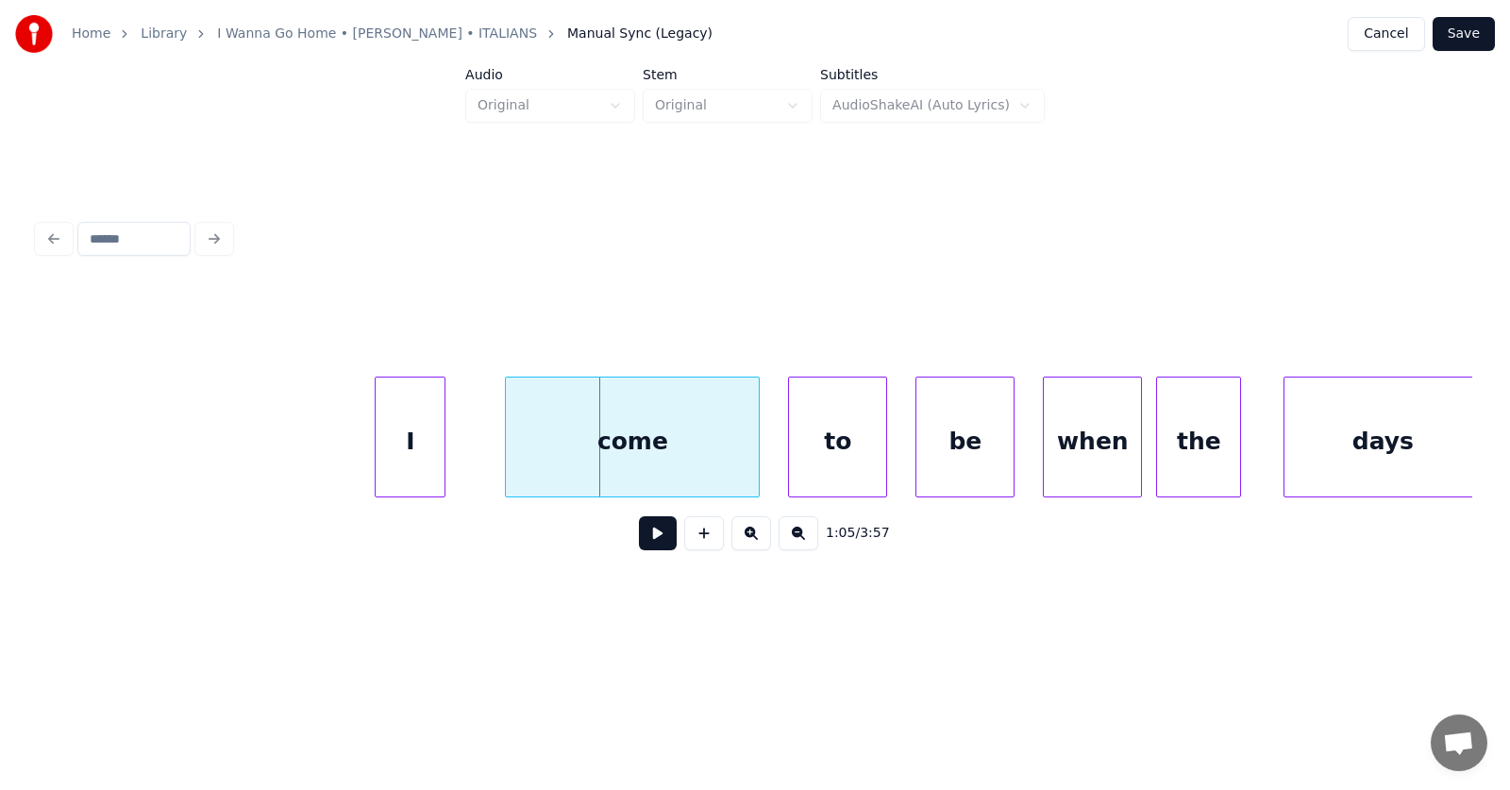
click at [415, 446] on div "I" at bounding box center [410, 441] width 69 height 128
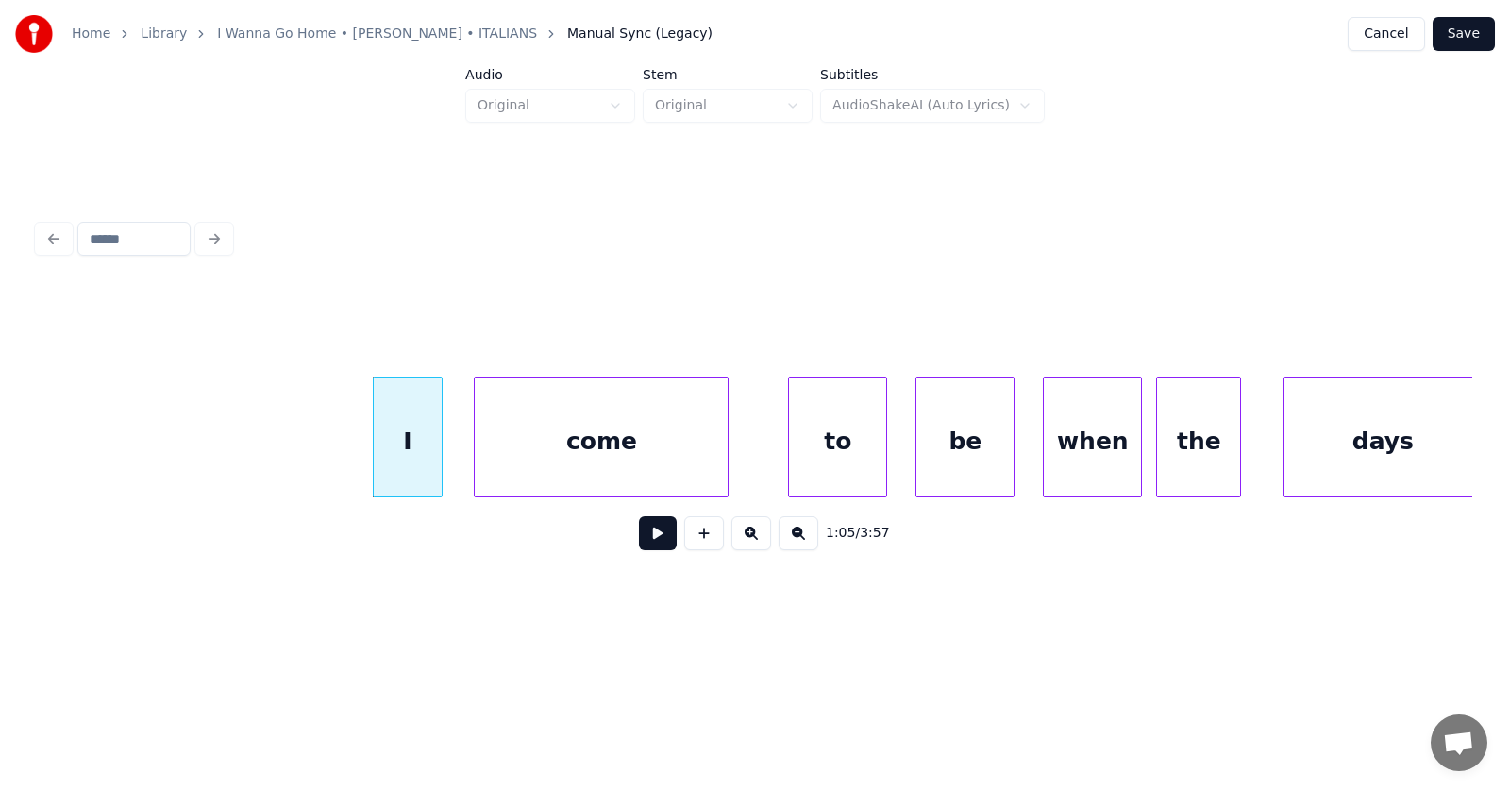
click at [544, 456] on div "come" at bounding box center [601, 441] width 253 height 128
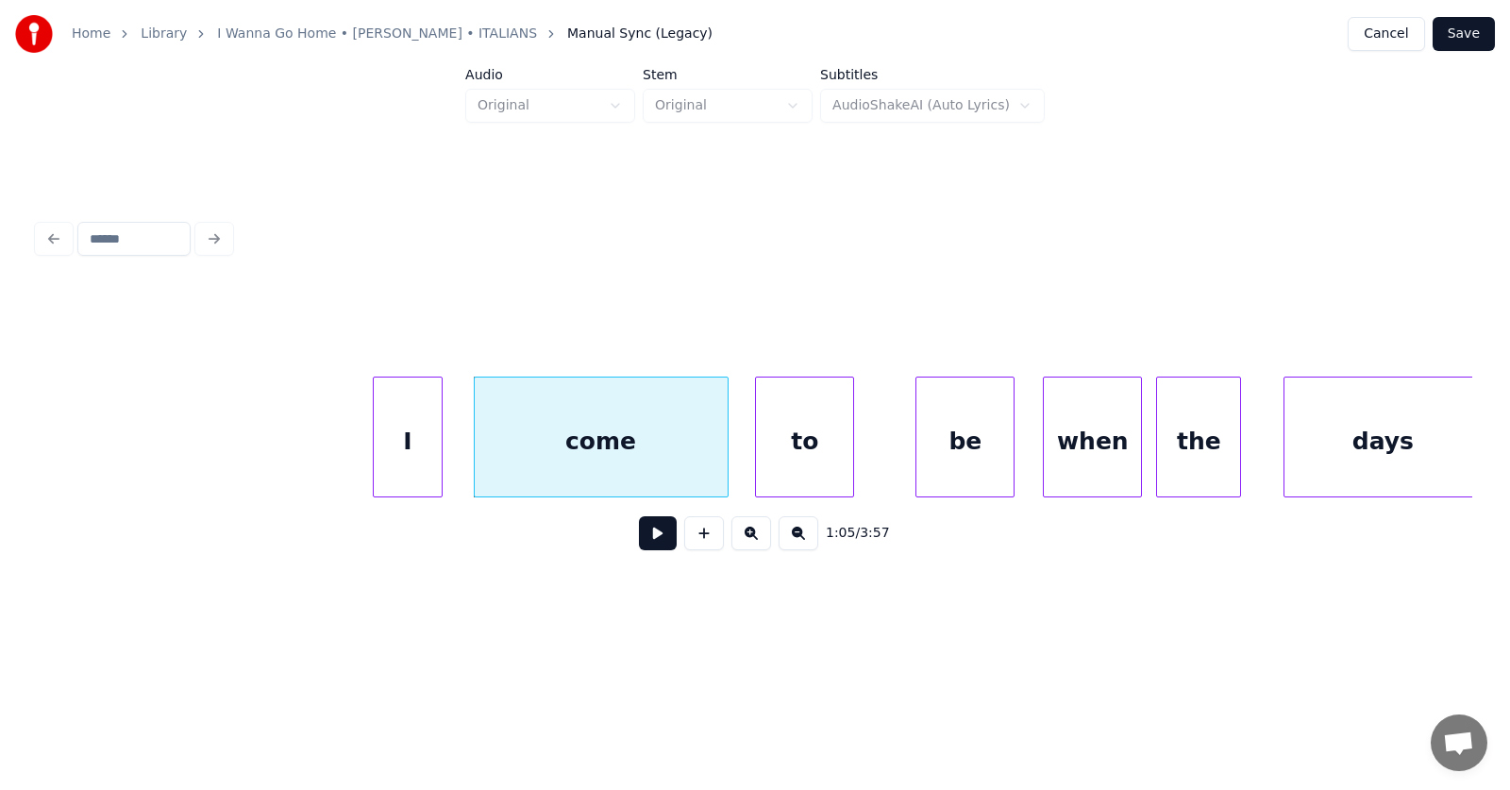
click at [813, 465] on div "to" at bounding box center [804, 441] width 97 height 128
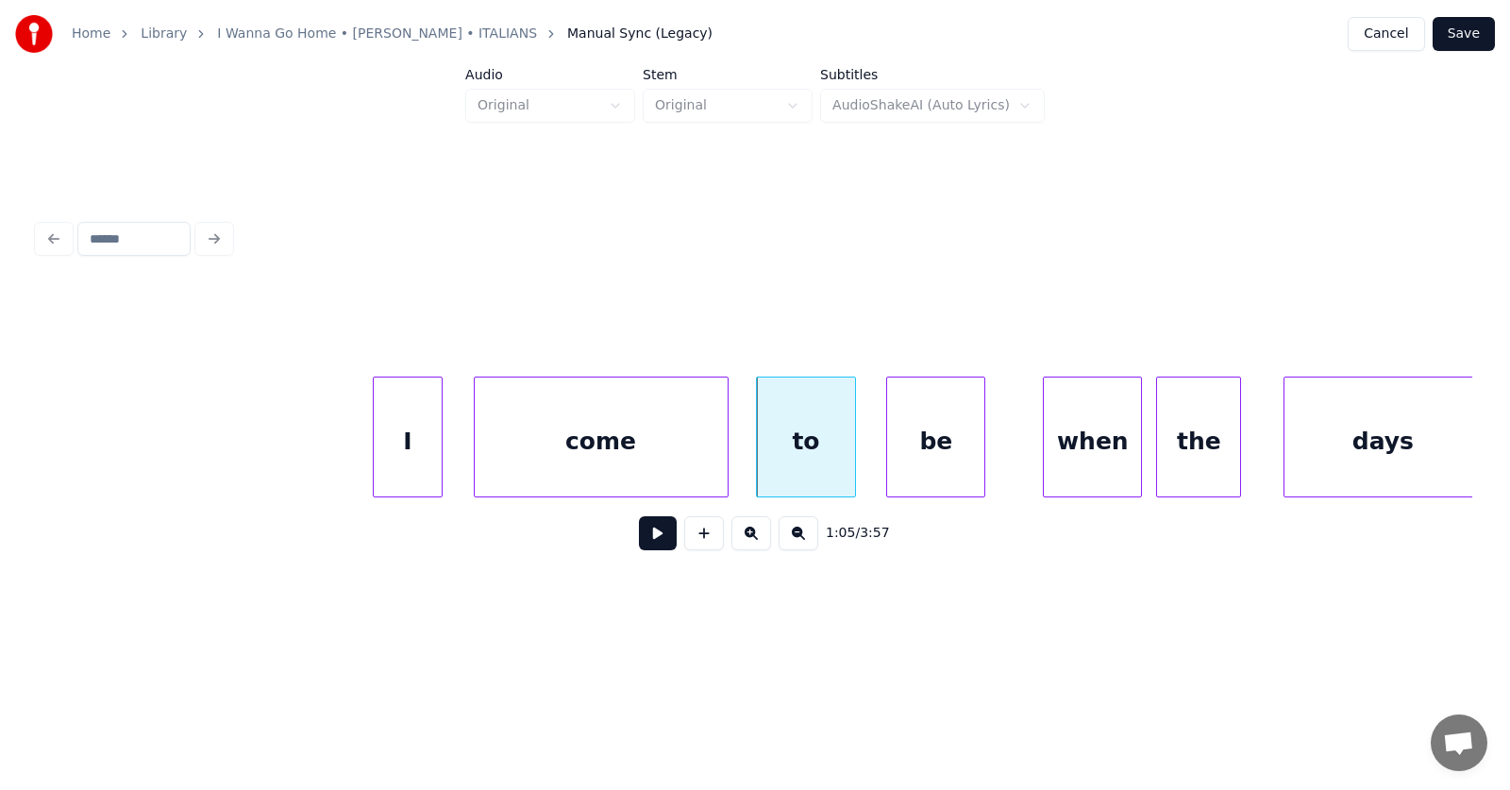
click at [957, 467] on div "be" at bounding box center [935, 441] width 97 height 128
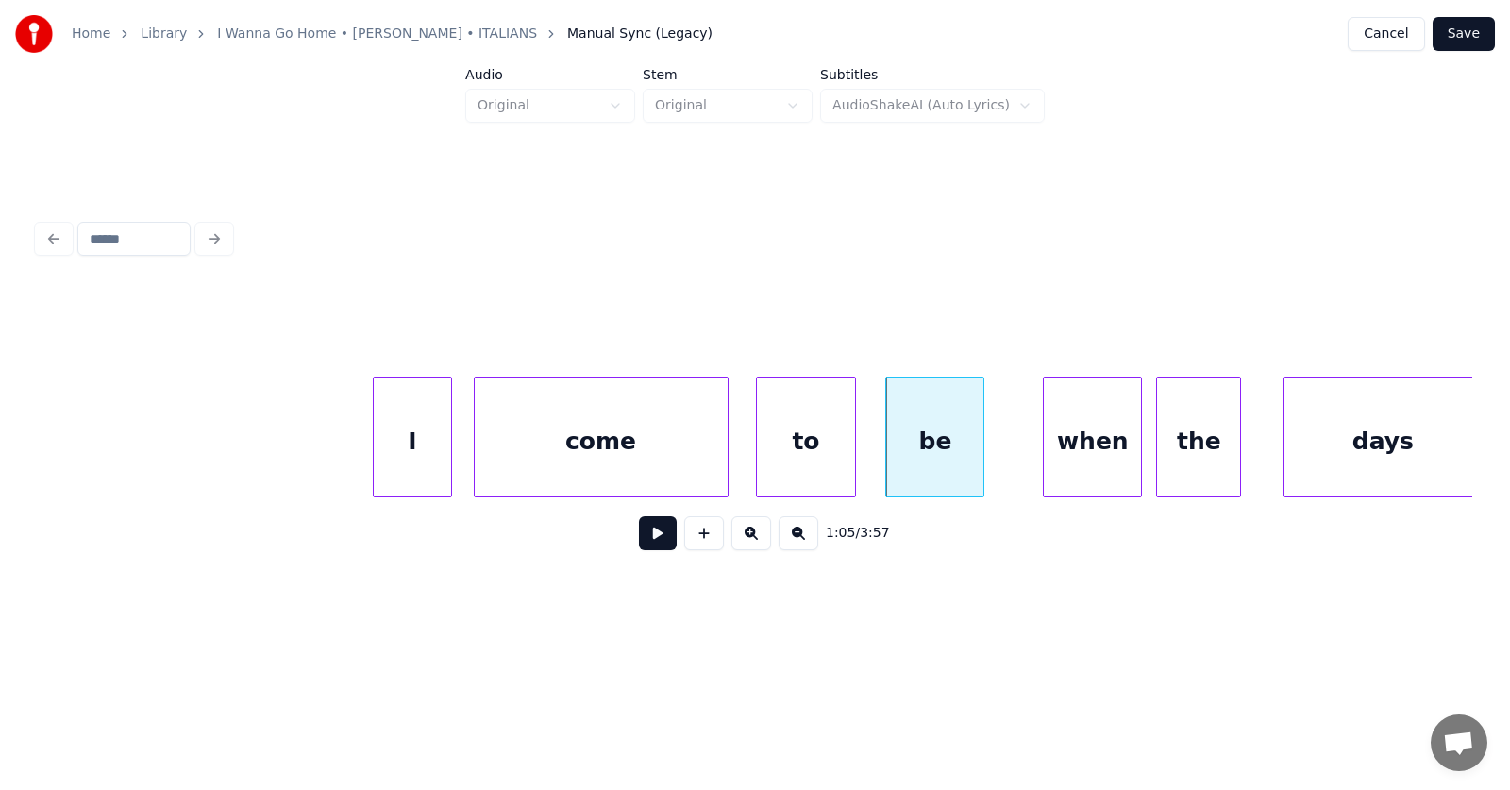
click at [448, 457] on div at bounding box center [448, 436] width 6 height 119
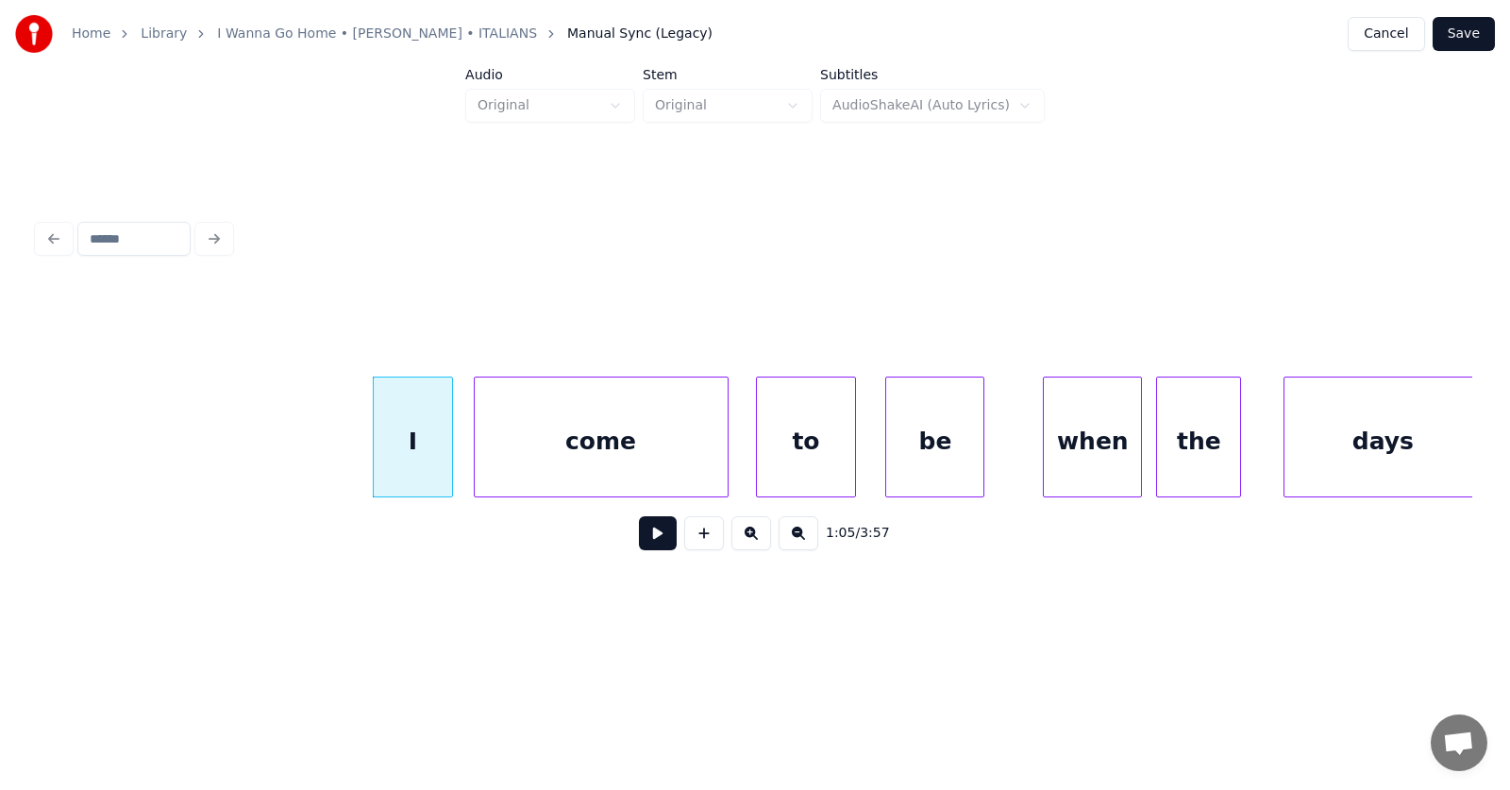
click at [429, 451] on div "I" at bounding box center [413, 441] width 79 height 128
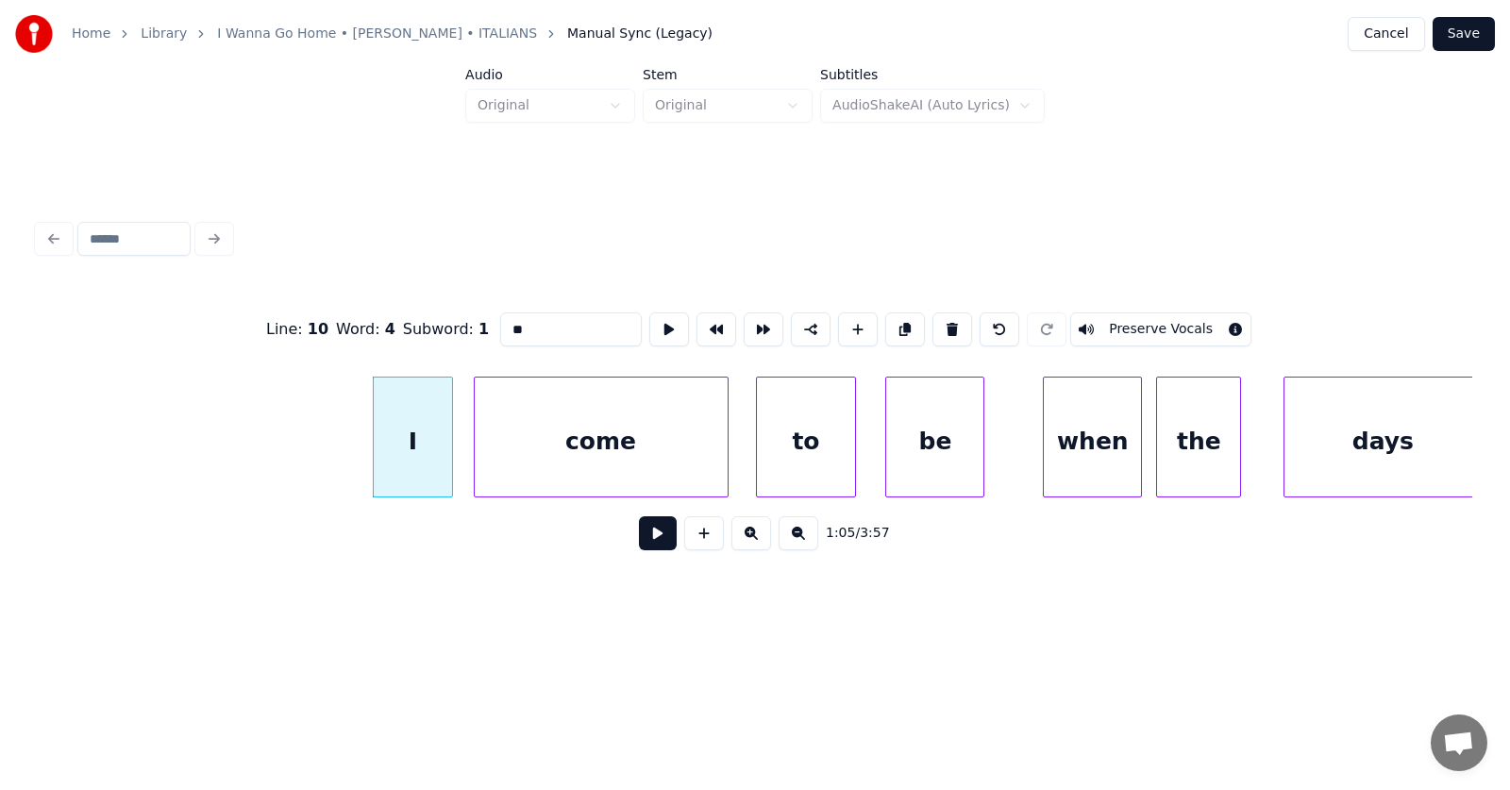
type input "*"
click at [639, 534] on button at bounding box center [658, 533] width 38 height 34
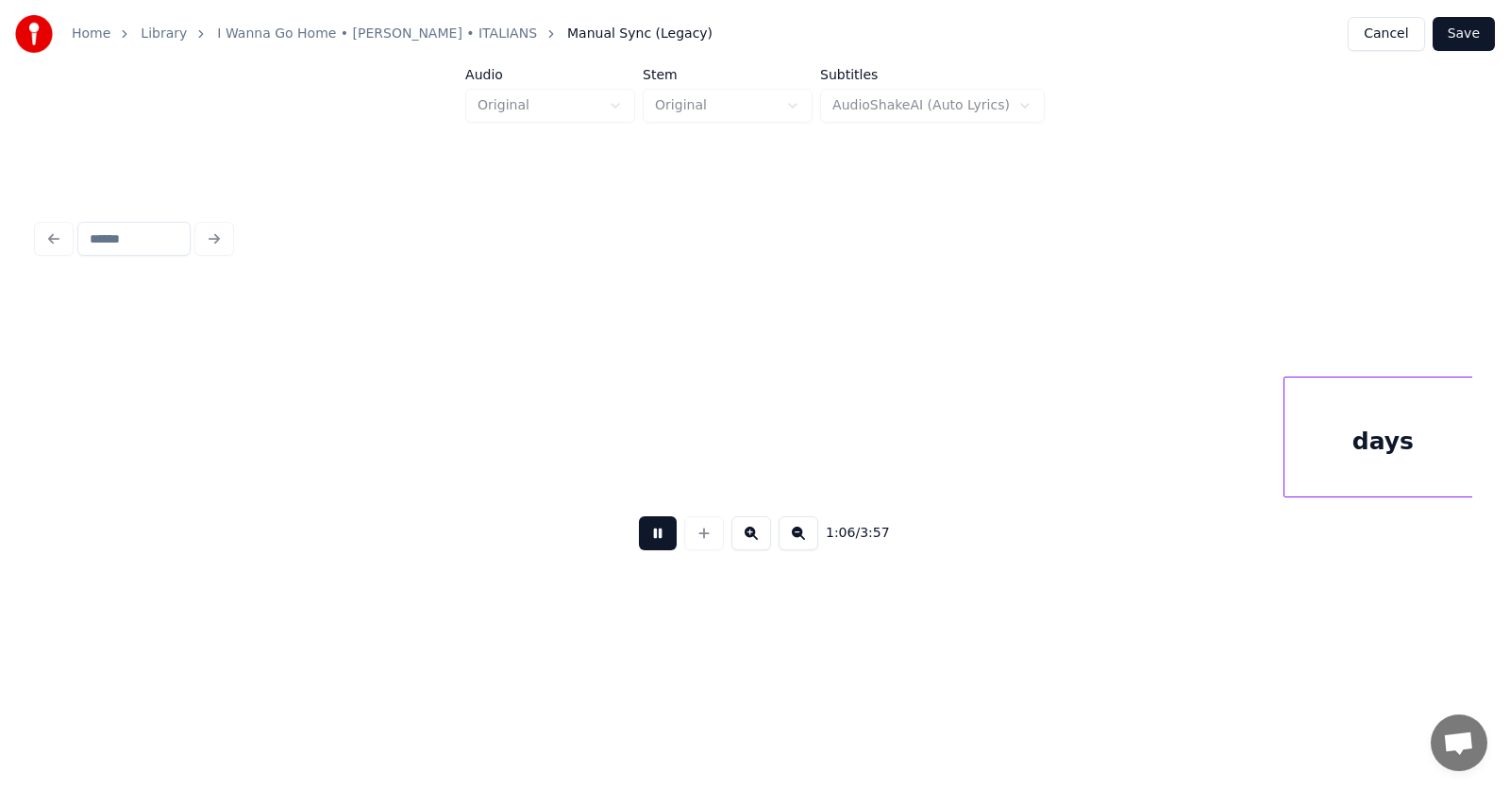
scroll to position [0, 47153]
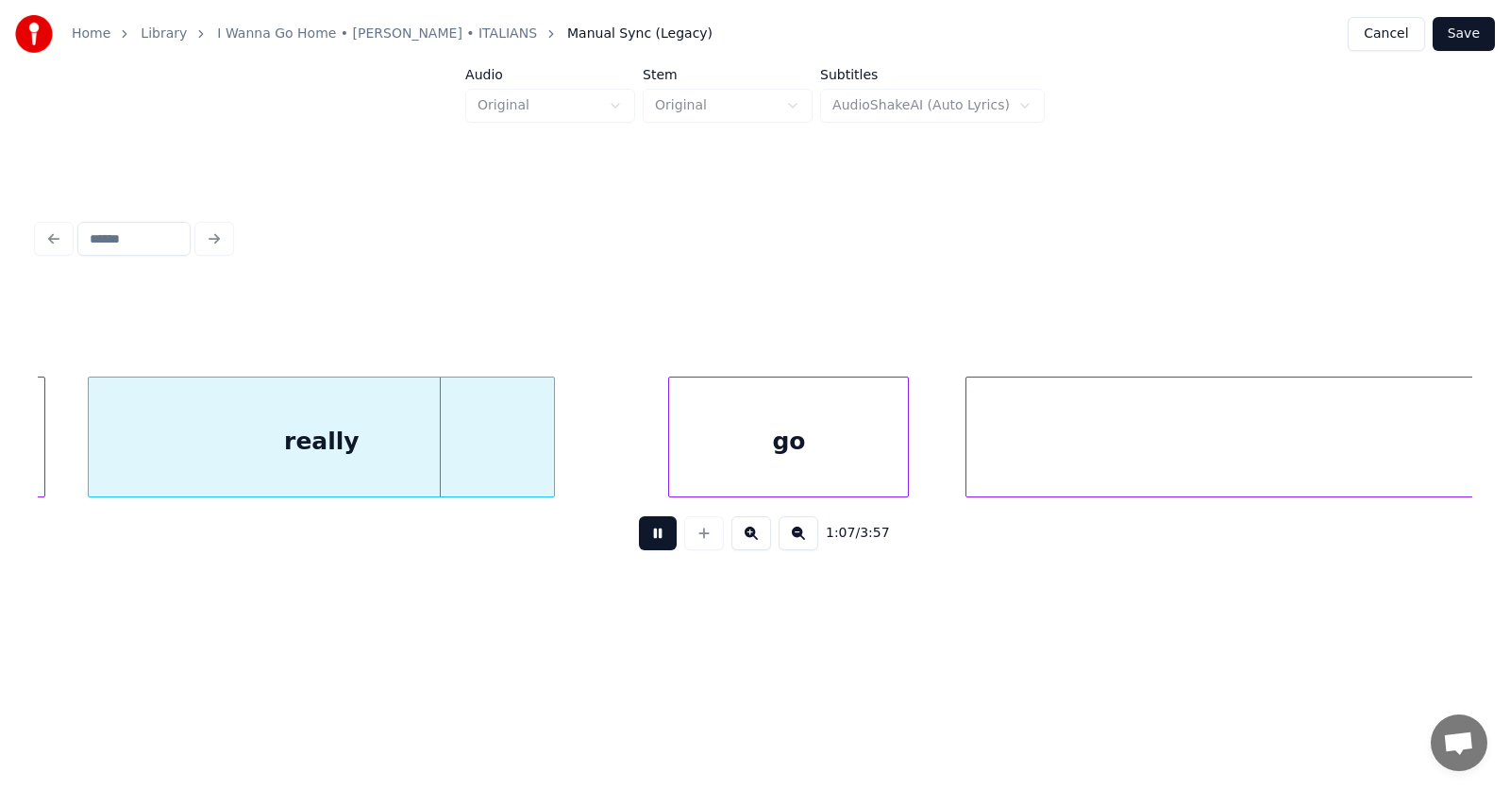
click at [639, 534] on button at bounding box center [658, 533] width 38 height 34
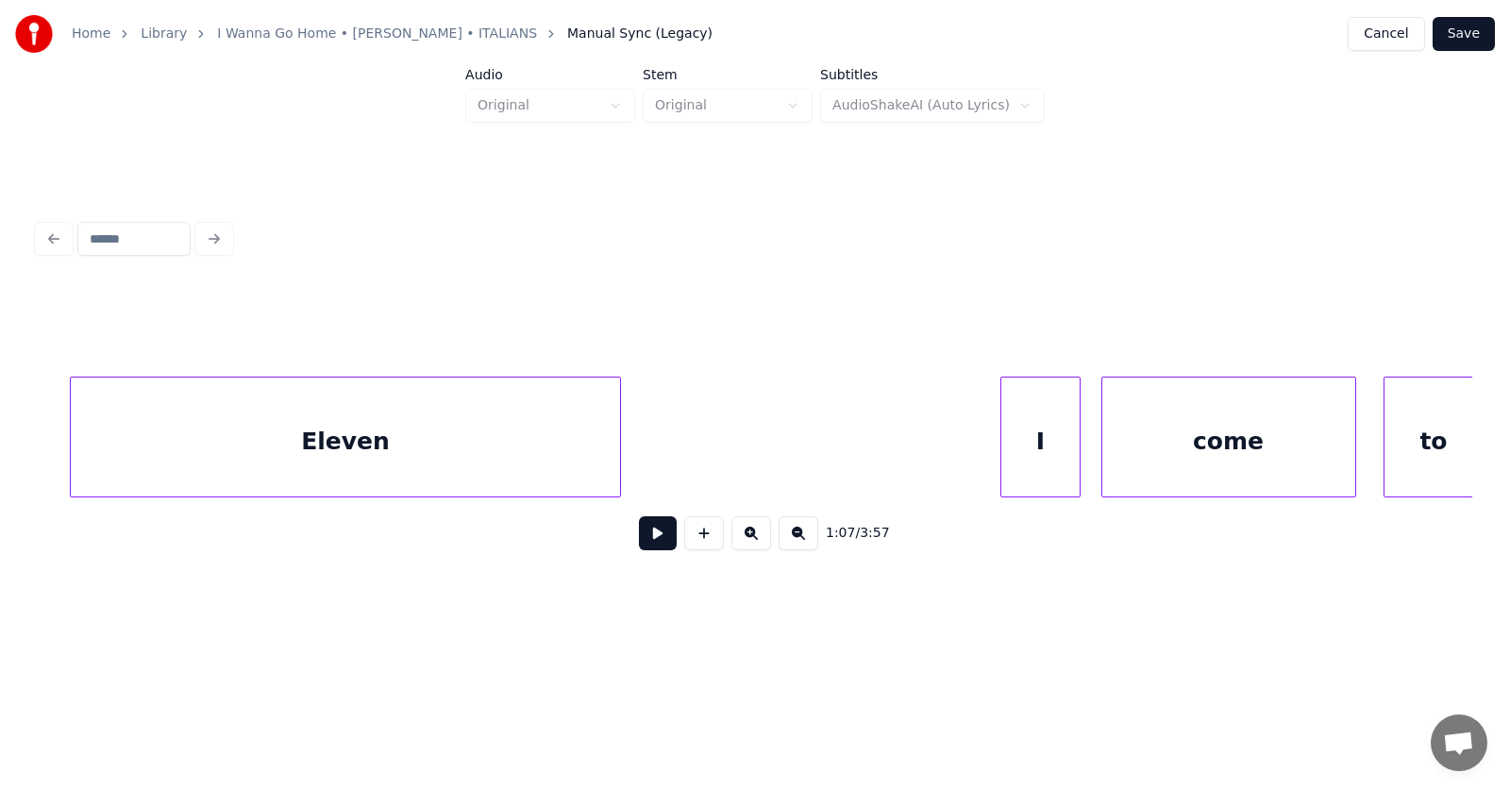
scroll to position [0, 45203]
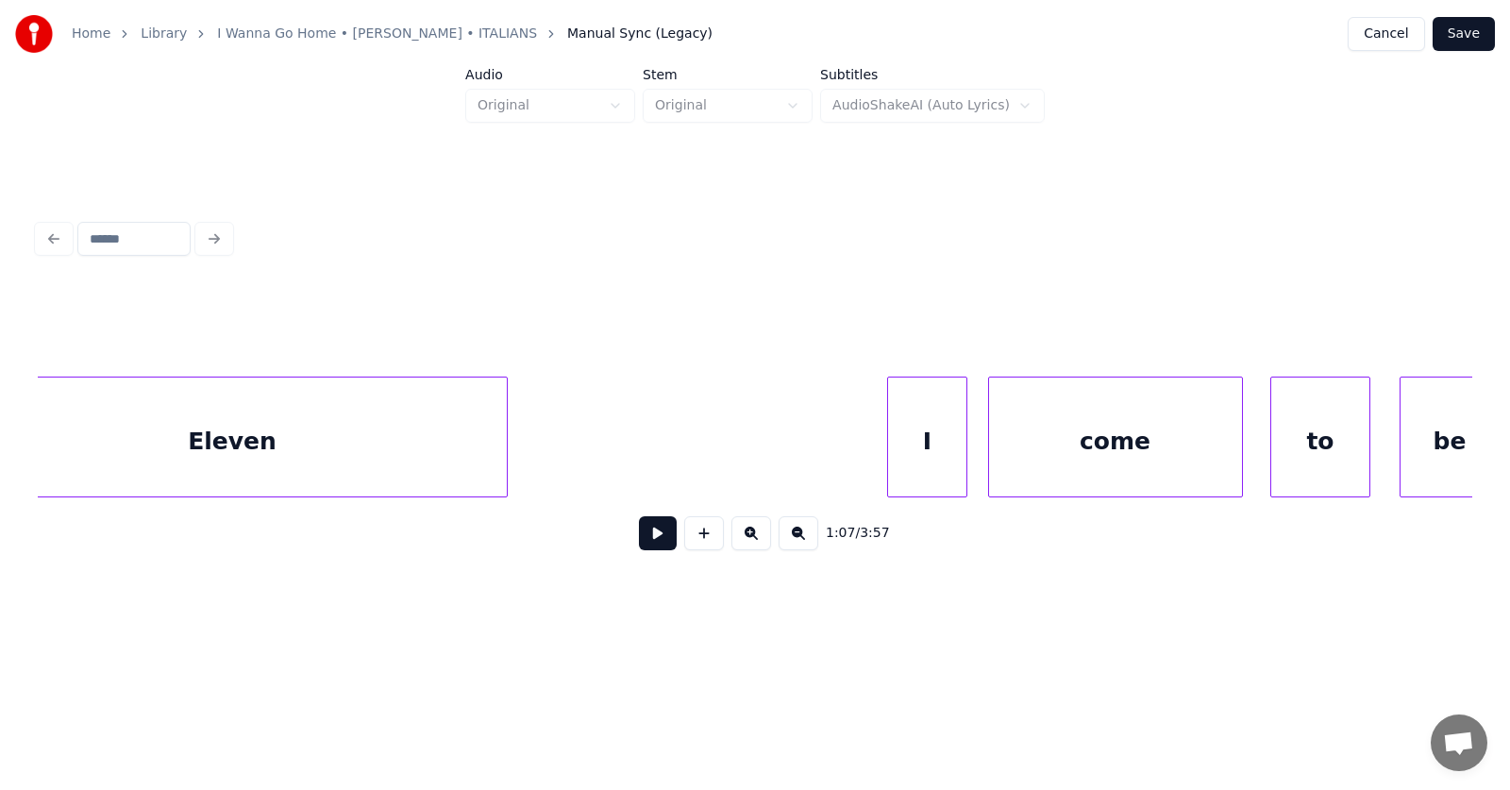
click at [654, 544] on button at bounding box center [658, 533] width 38 height 34
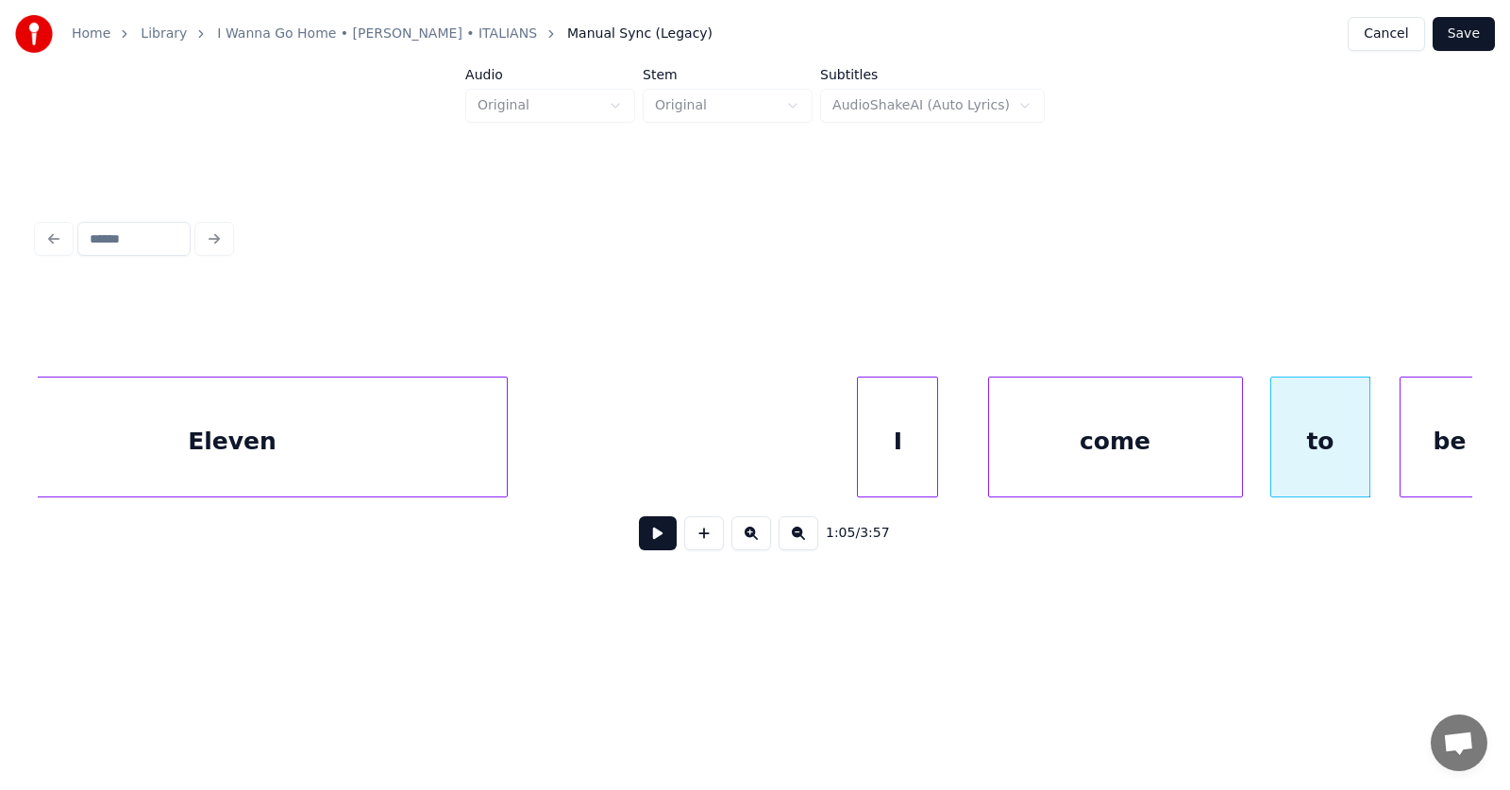
click at [882, 460] on div "I" at bounding box center [897, 441] width 79 height 128
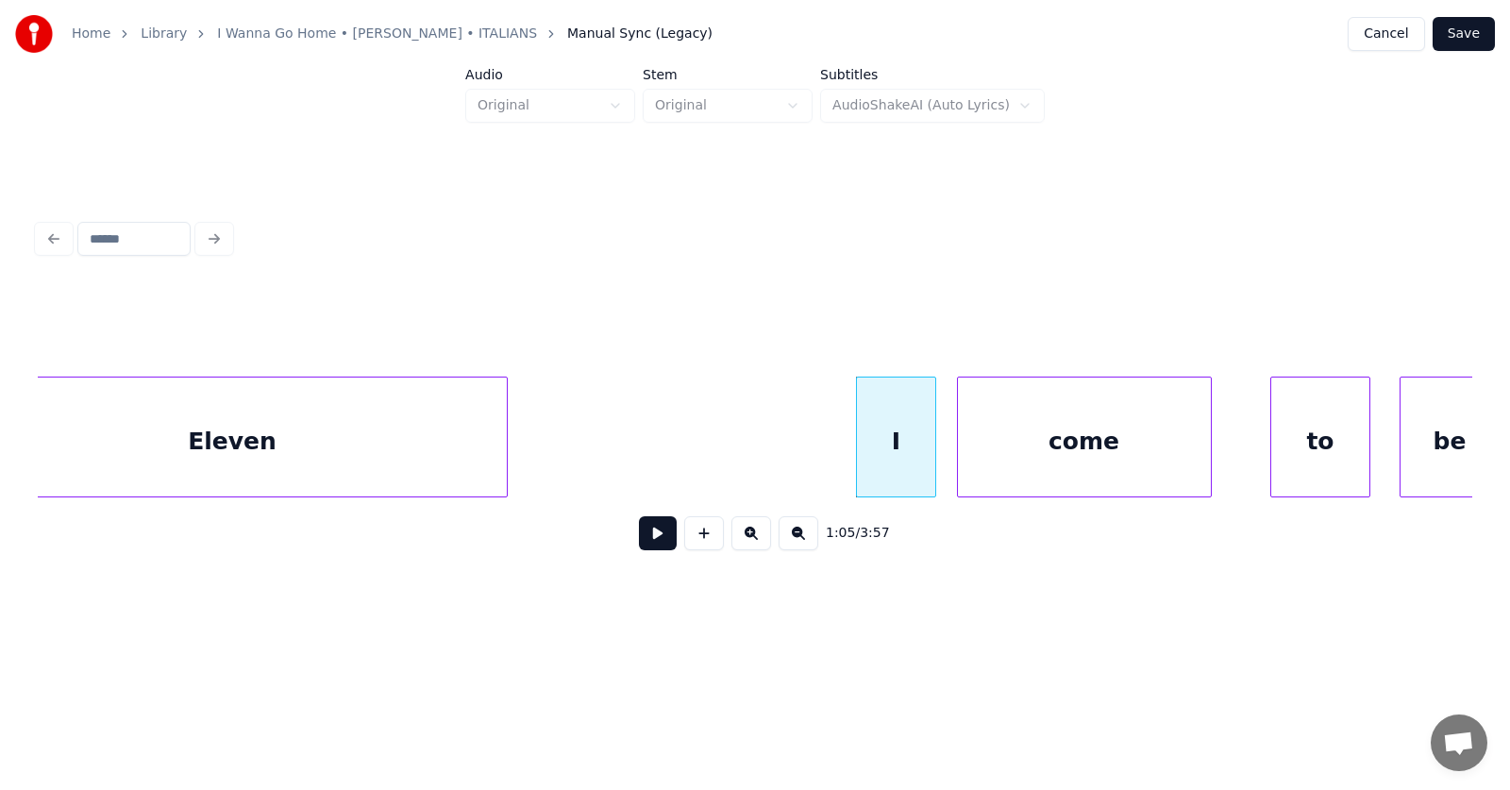
click at [1012, 461] on div "come" at bounding box center [1084, 441] width 253 height 128
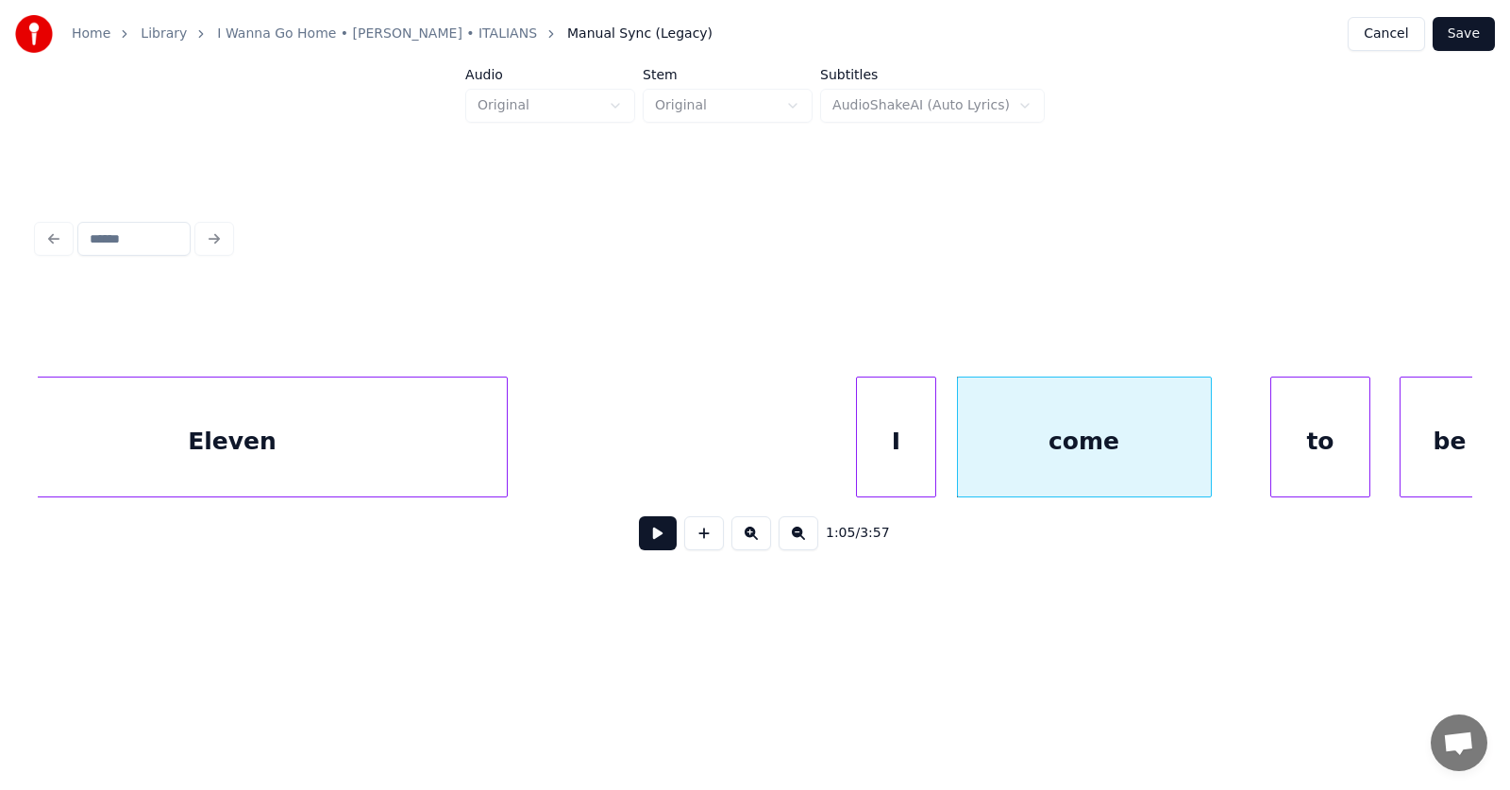
click at [904, 454] on div "I" at bounding box center [896, 441] width 79 height 128
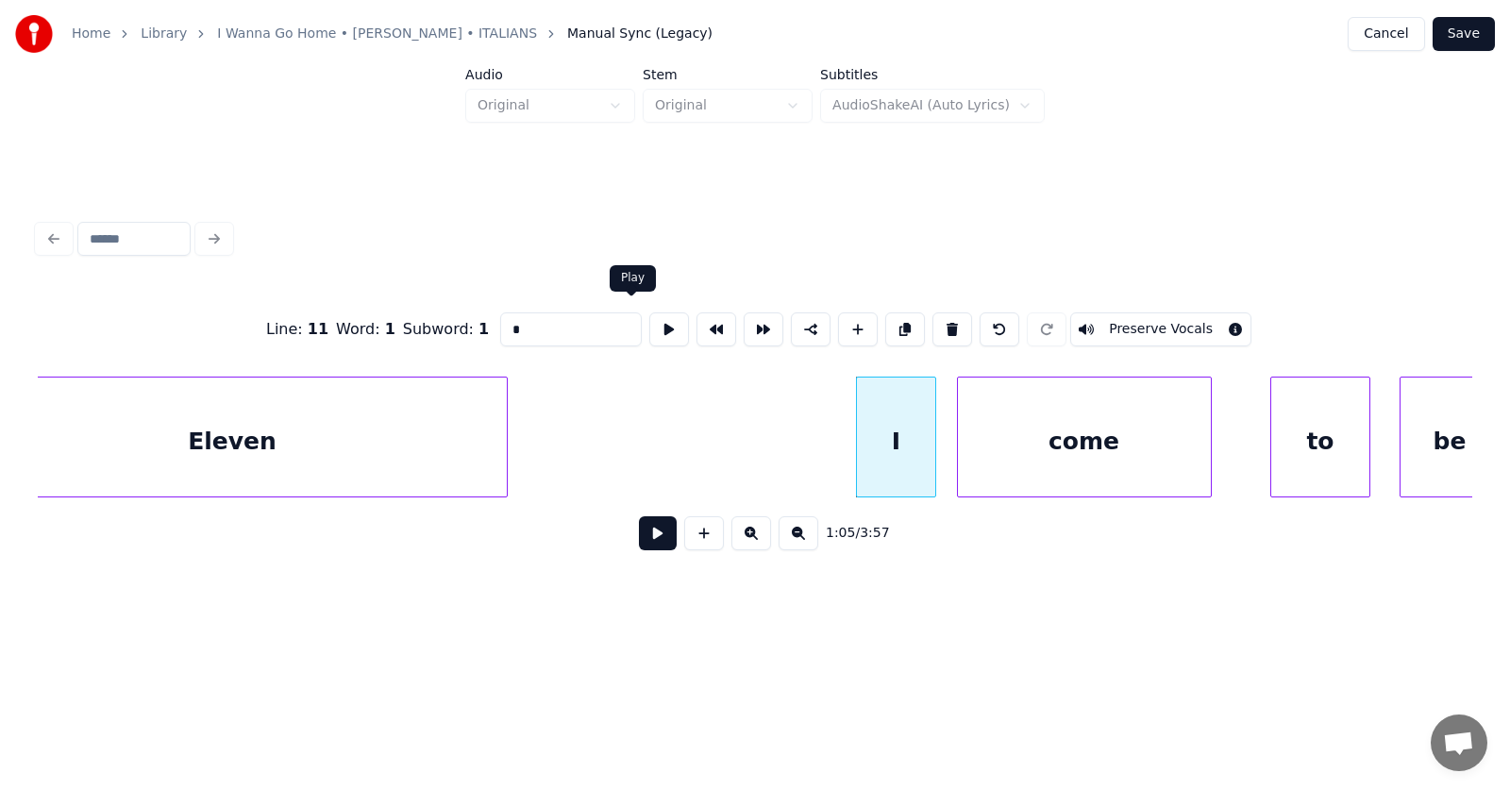
click at [649, 321] on button at bounding box center [669, 329] width 40 height 34
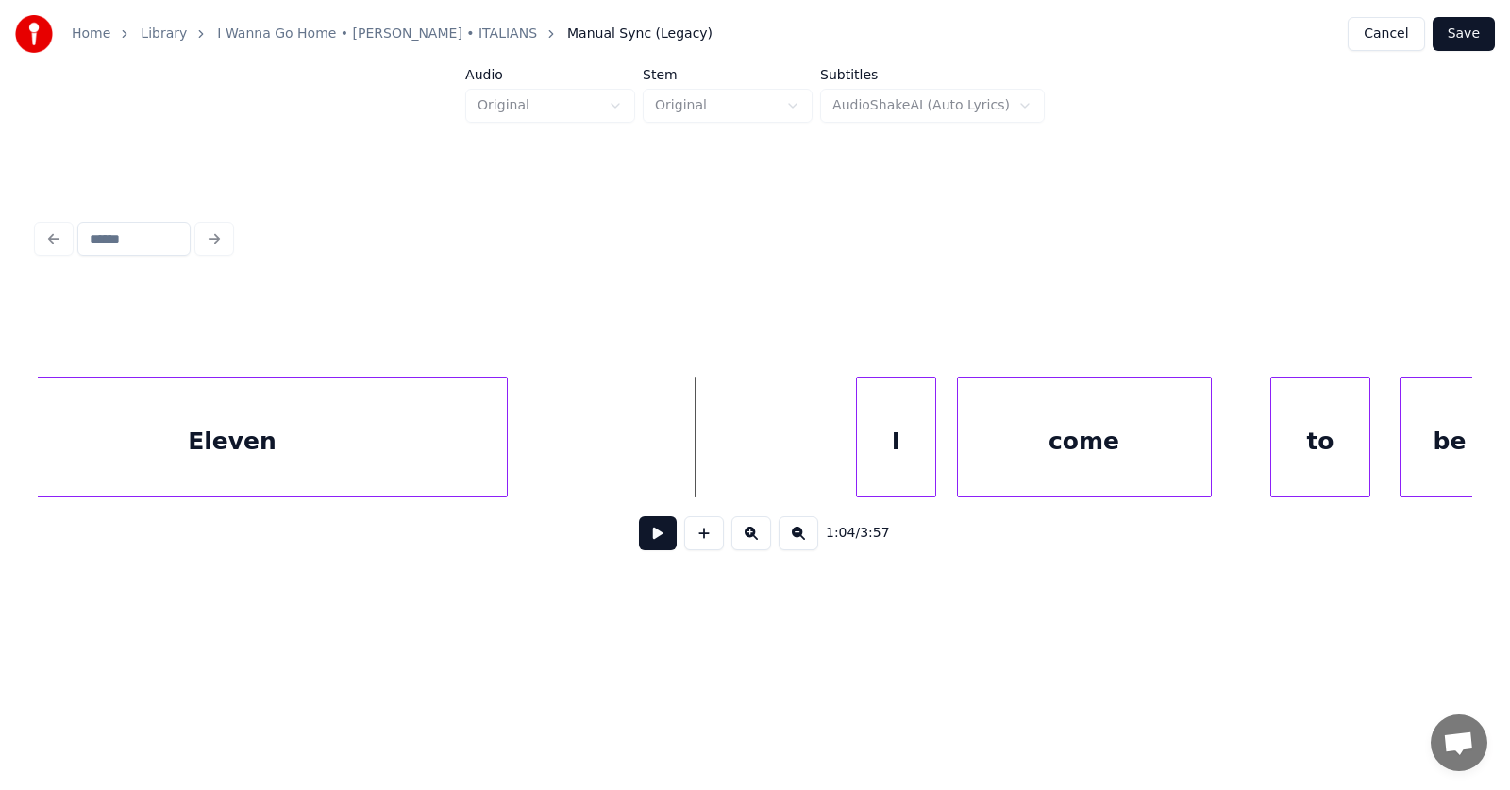
click at [653, 545] on button at bounding box center [658, 533] width 38 height 34
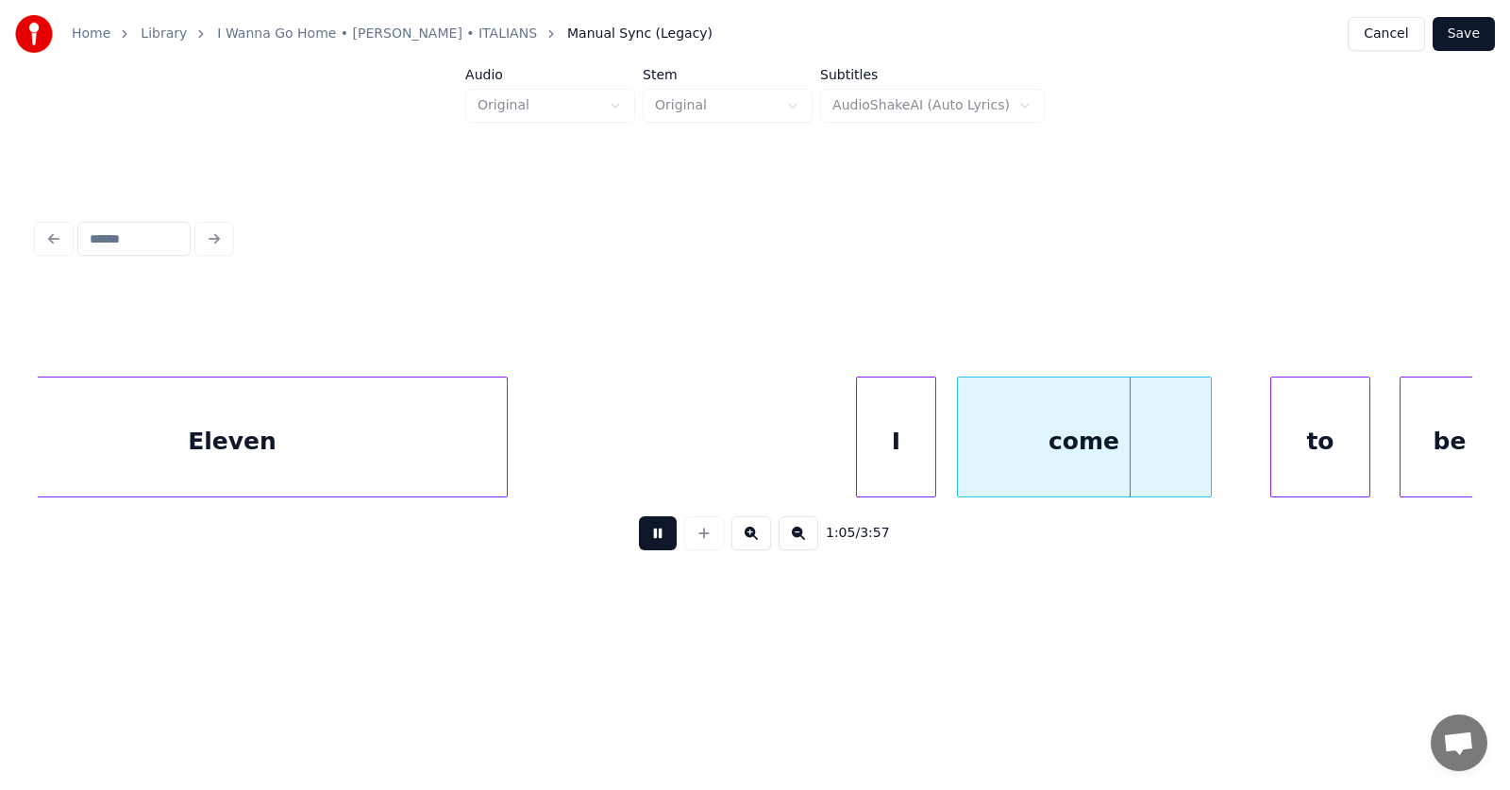
click at [653, 545] on button at bounding box center [658, 533] width 38 height 34
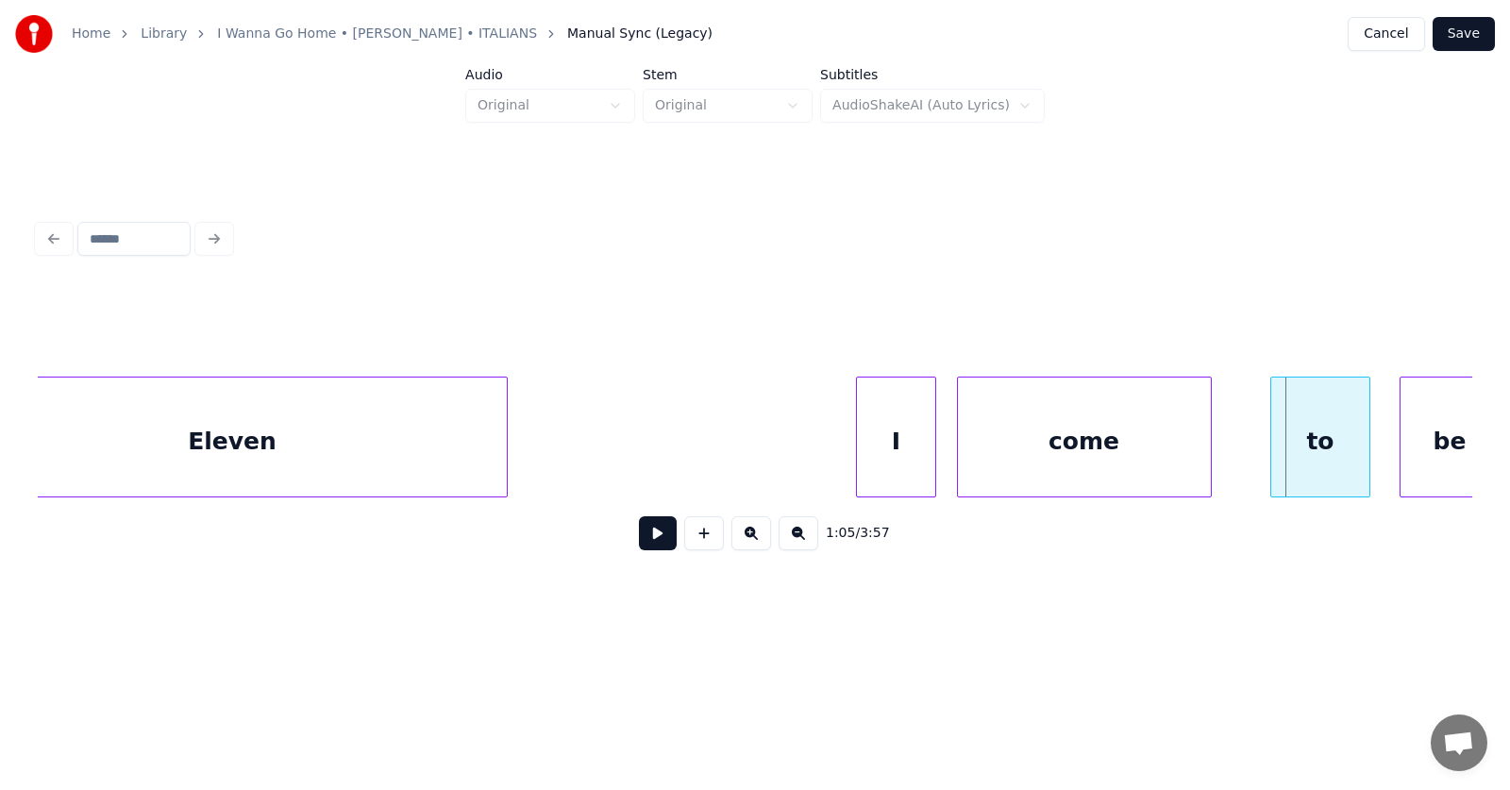
click at [982, 447] on div "come" at bounding box center [1084, 441] width 253 height 128
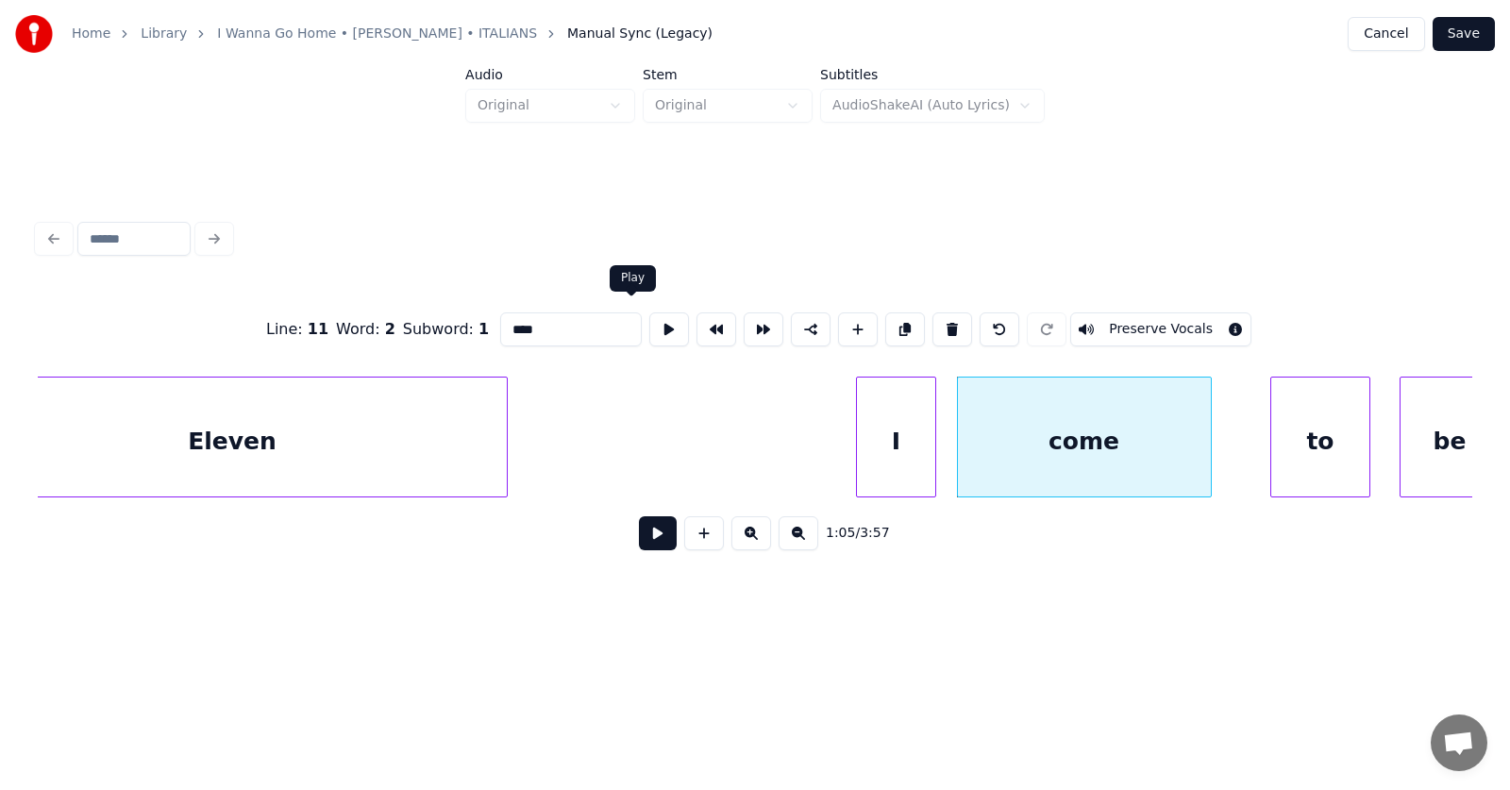
click at [649, 327] on button at bounding box center [669, 329] width 40 height 34
click at [1024, 454] on div at bounding box center [1025, 436] width 6 height 119
click at [939, 451] on div at bounding box center [936, 436] width 6 height 119
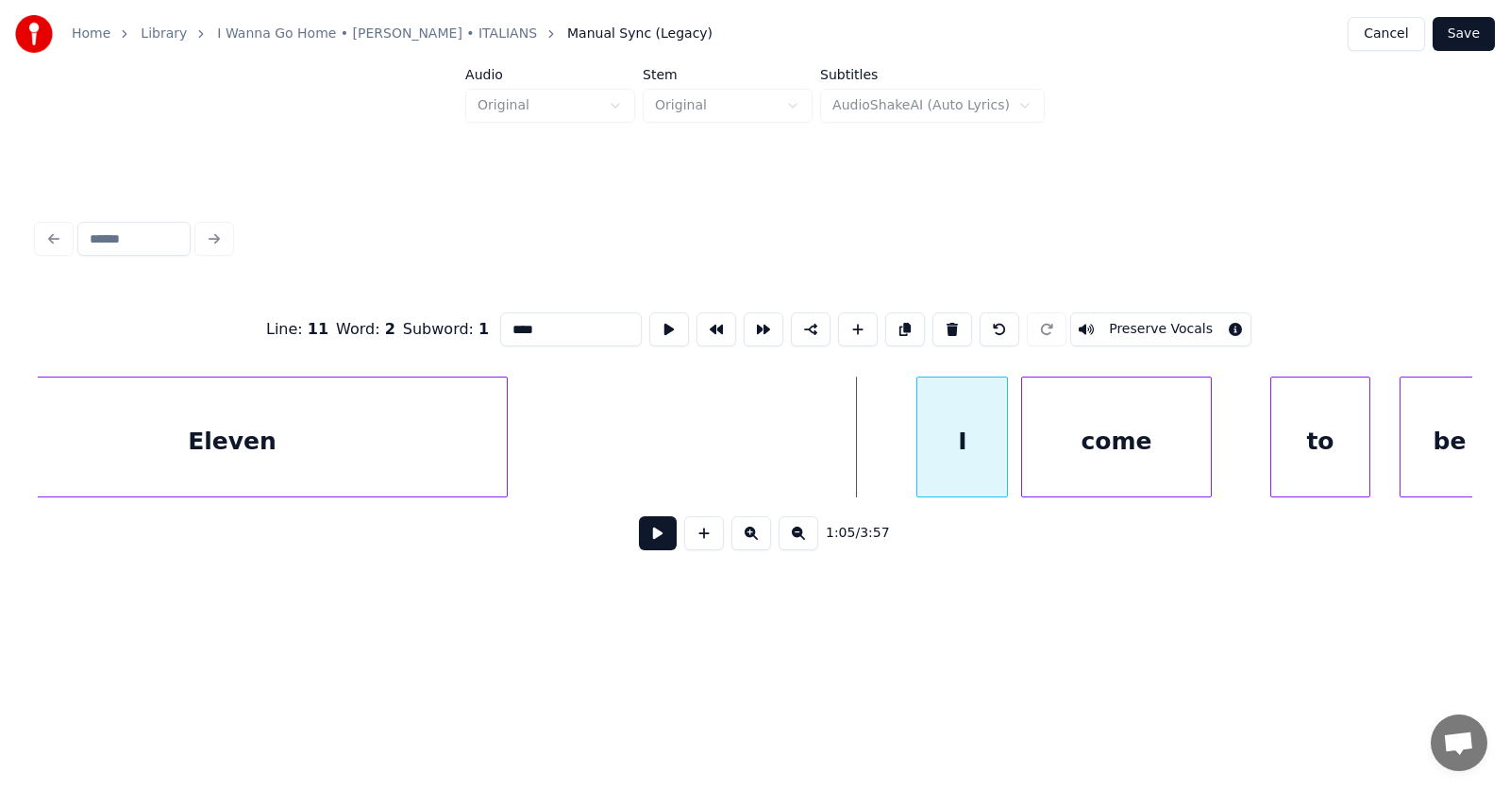
click at [981, 444] on div "I" at bounding box center [962, 441] width 90 height 128
click at [981, 443] on div "I" at bounding box center [965, 441] width 90 height 128
drag, startPoint x: 504, startPoint y: 318, endPoint x: 454, endPoint y: 320, distance: 50.0
click at [454, 320] on div "Line : 11 Word : 1 Subword : 1 * Preserve Vocals" at bounding box center [755, 329] width 1434 height 94
click at [1076, 440] on div "come" at bounding box center [1116, 441] width 188 height 128
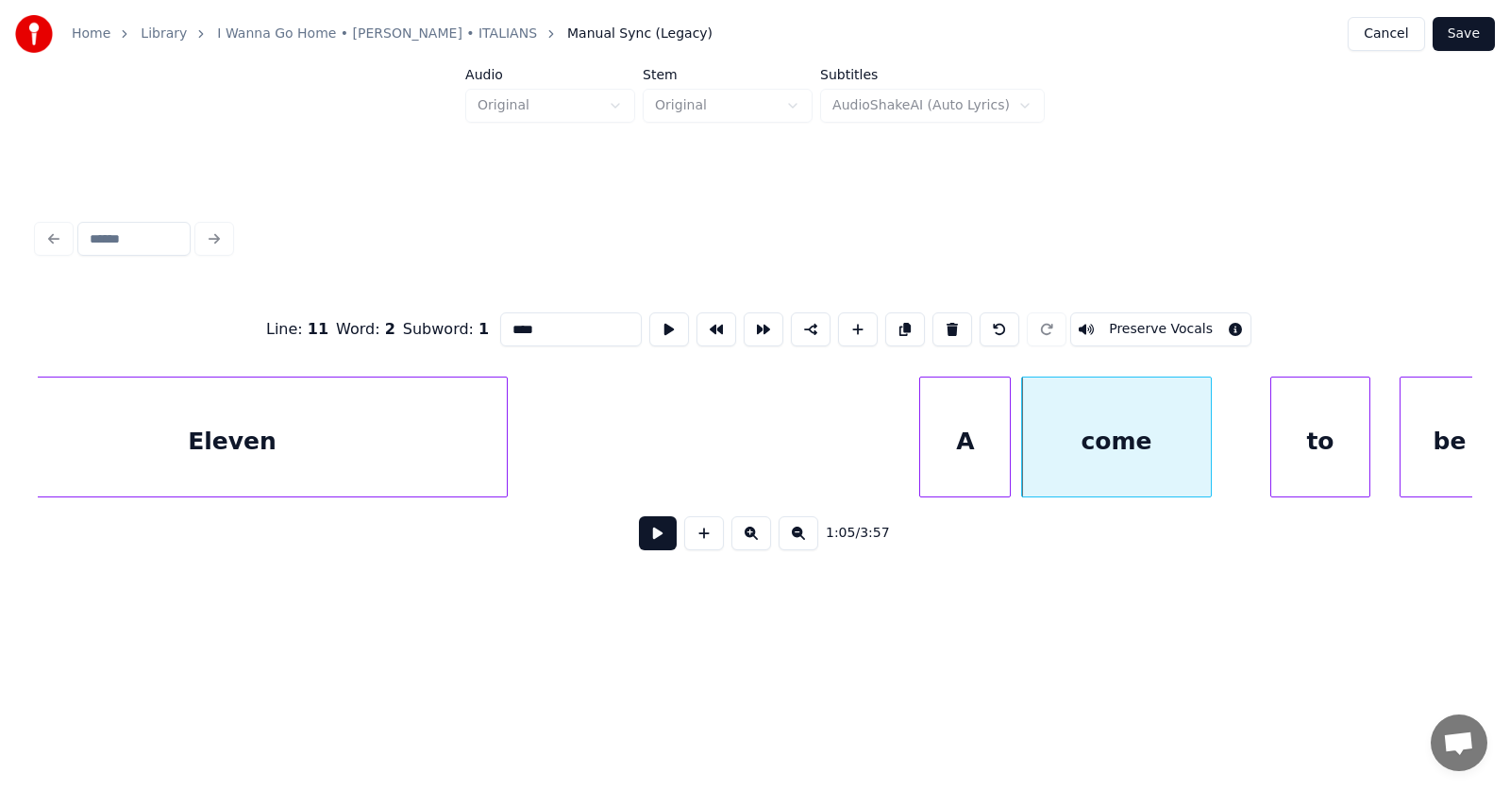
drag, startPoint x: 519, startPoint y: 319, endPoint x: 485, endPoint y: 322, distance: 34.1
click at [500, 322] on input "****" at bounding box center [571, 329] width 142 height 34
click at [1312, 446] on div "to" at bounding box center [1319, 441] width 97 height 128
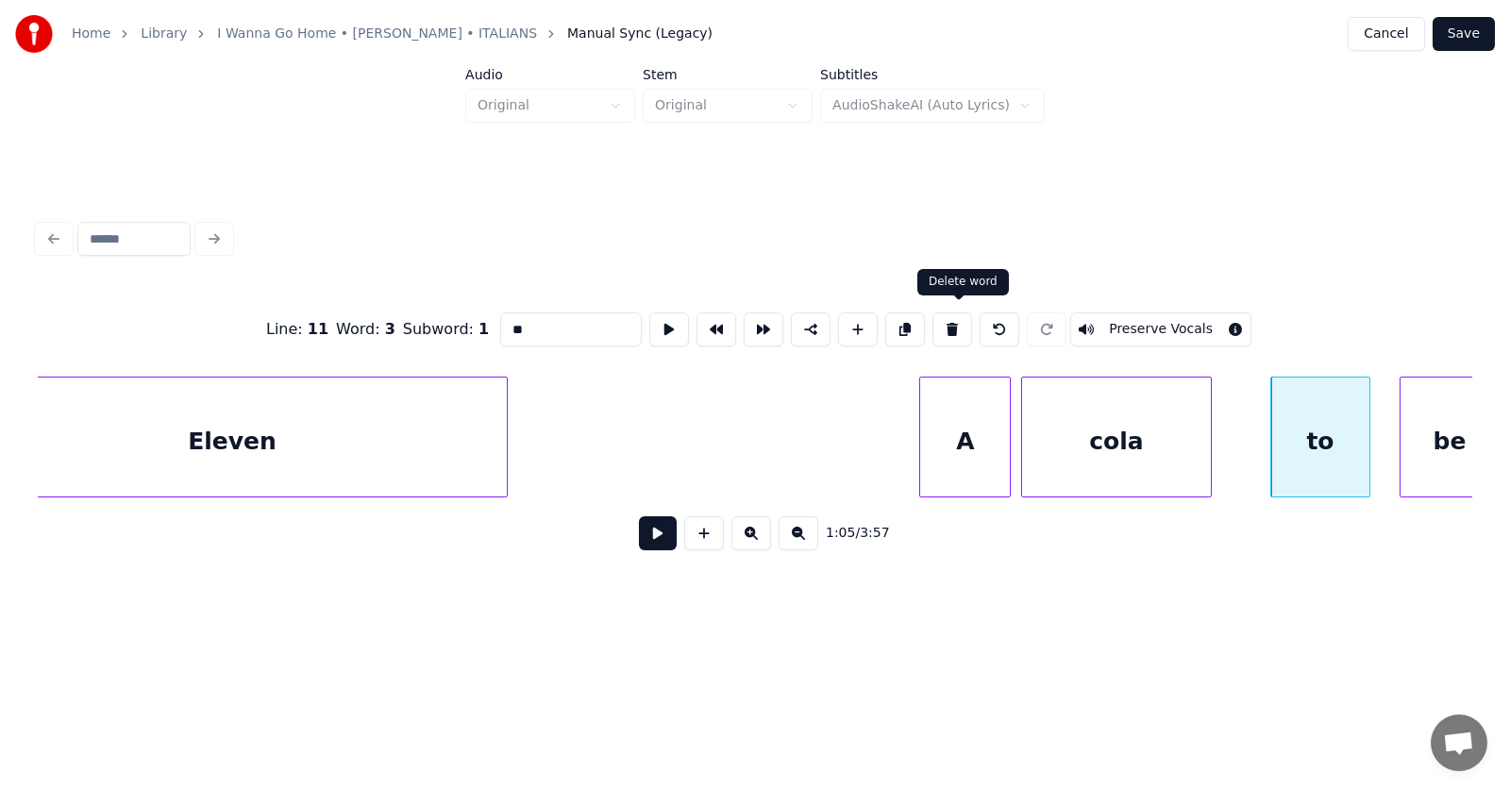
click at [962, 321] on button at bounding box center [952, 329] width 40 height 34
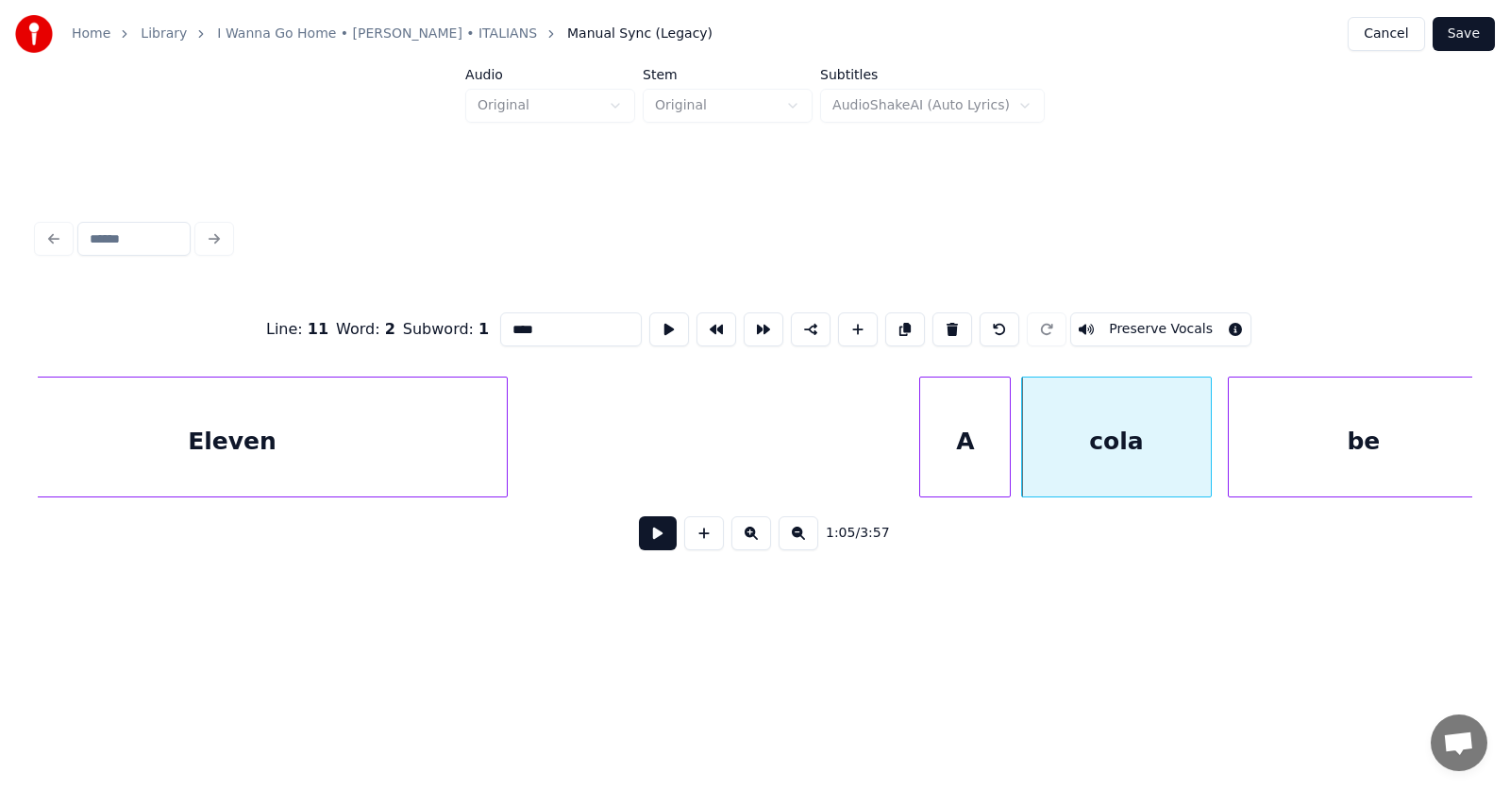
click at [1231, 460] on div at bounding box center [1232, 436] width 6 height 119
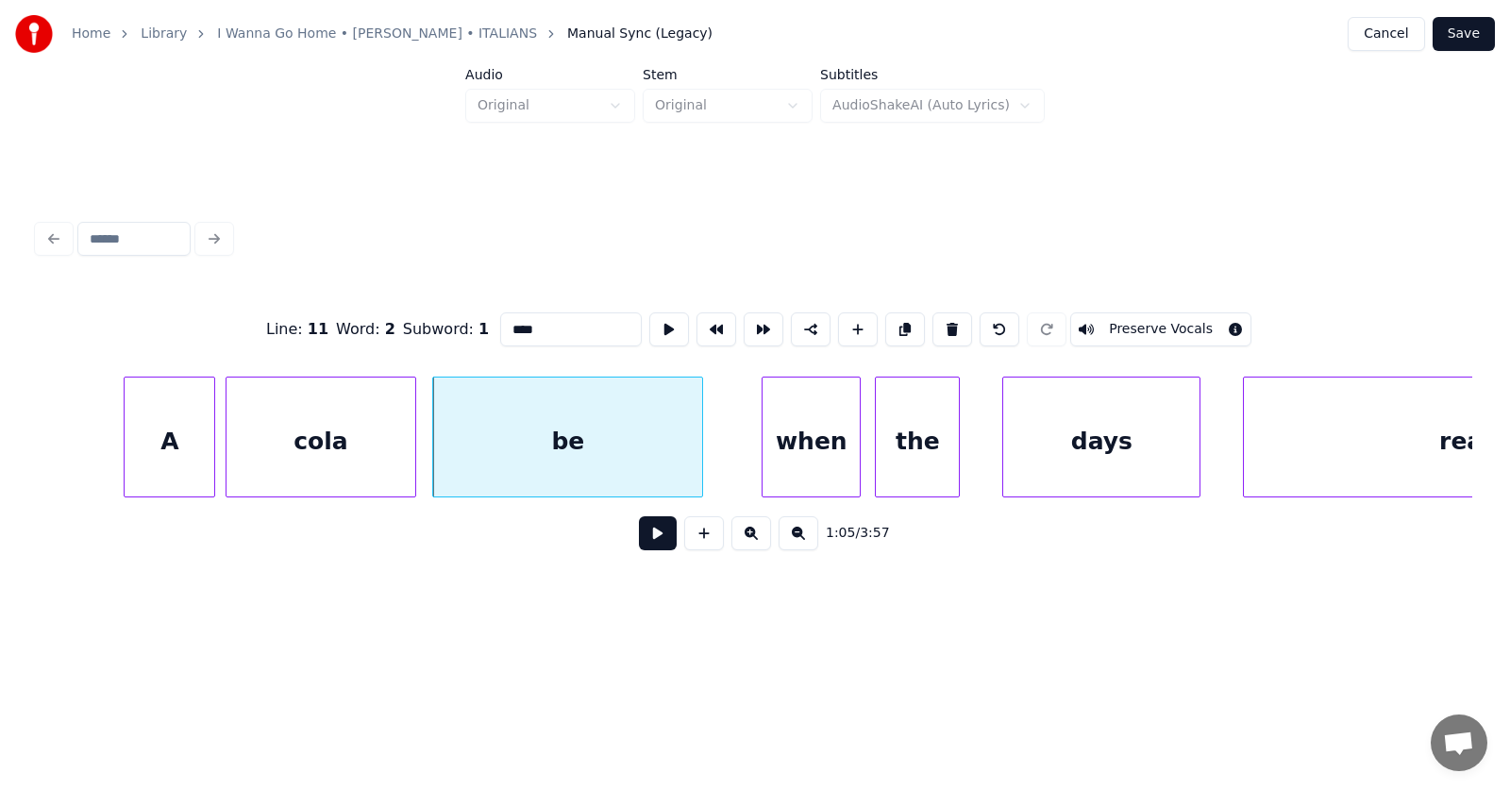
scroll to position [0, 46112]
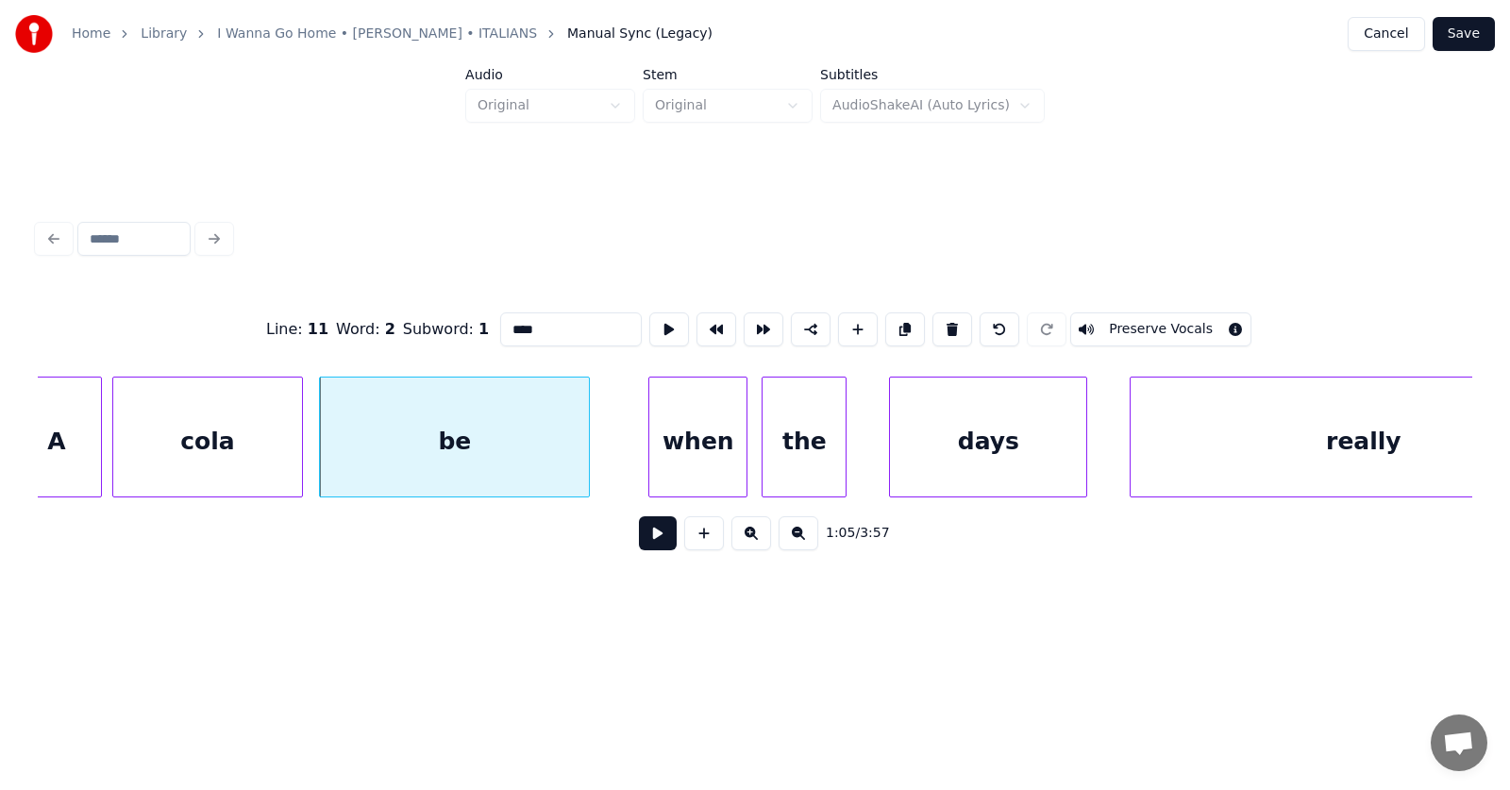
click at [516, 437] on div "be" at bounding box center [454, 441] width 269 height 128
click at [649, 322] on button at bounding box center [669, 329] width 40 height 34
click at [503, 413] on div "be" at bounding box center [454, 441] width 269 height 128
drag, startPoint x: 491, startPoint y: 323, endPoint x: 467, endPoint y: 323, distance: 23.6
click at [500, 323] on input "**" at bounding box center [571, 329] width 142 height 34
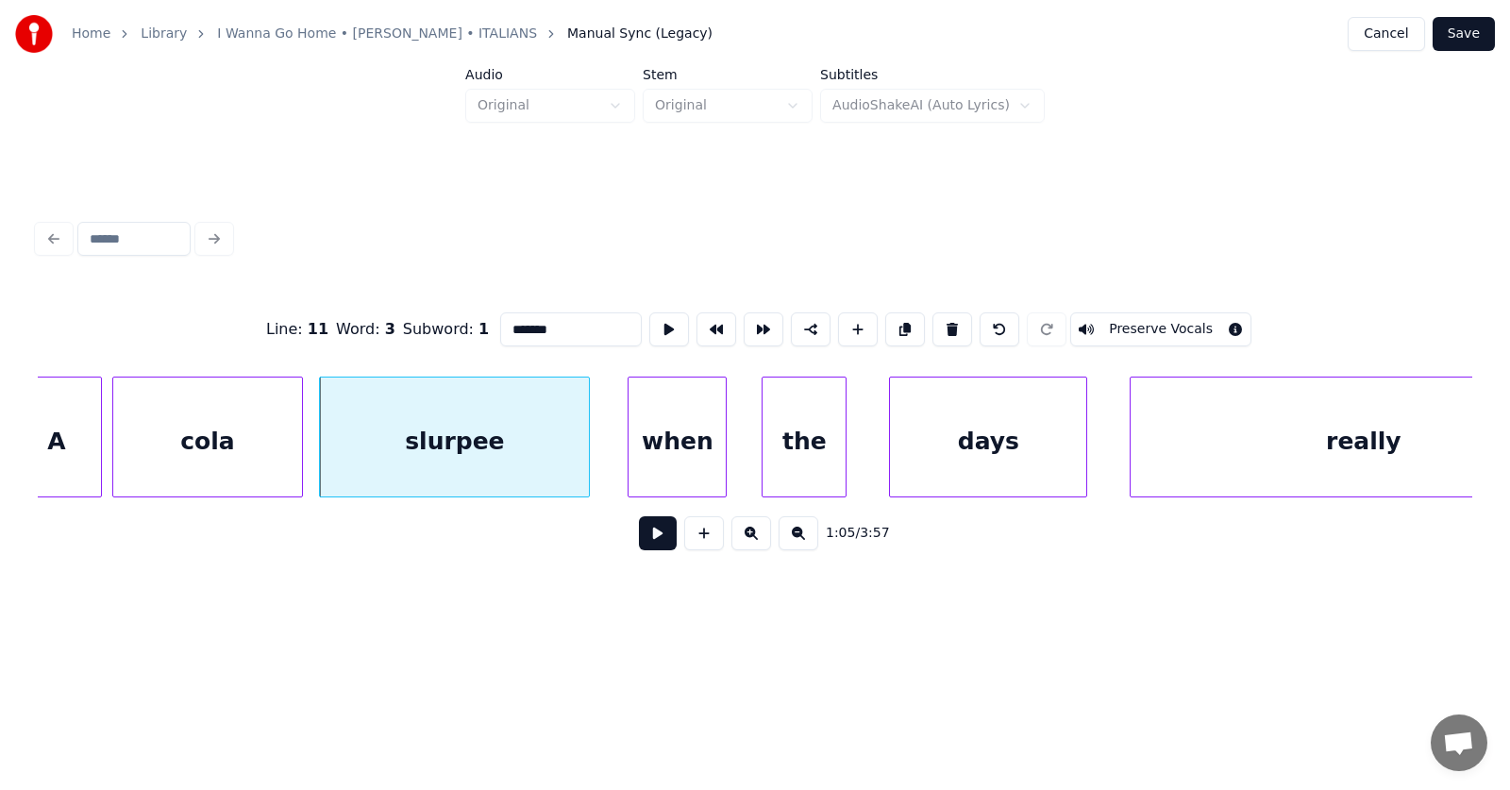
click at [671, 454] on div "when" at bounding box center [676, 441] width 97 height 128
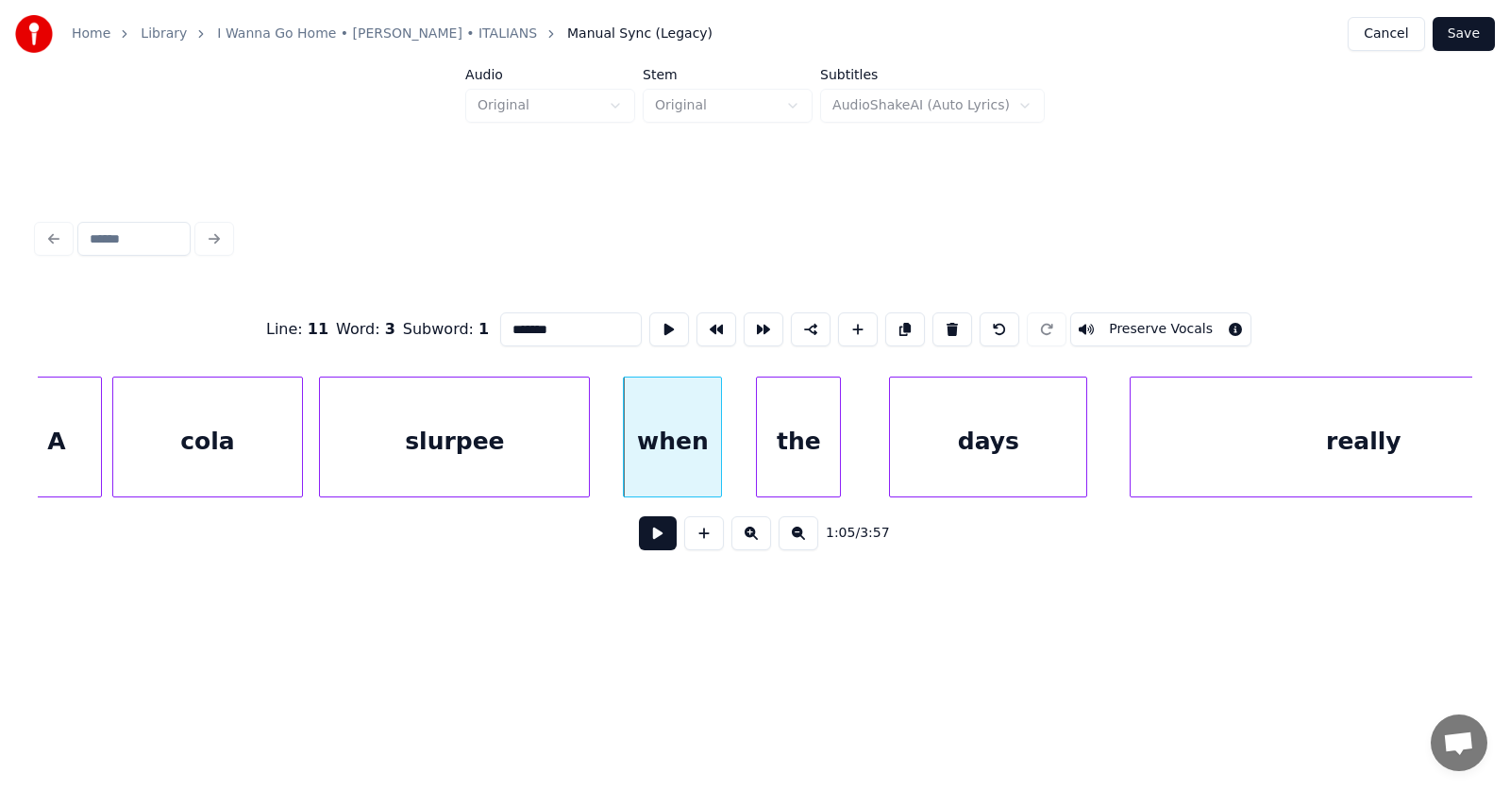
click at [807, 466] on div "the" at bounding box center [798, 441] width 83 height 128
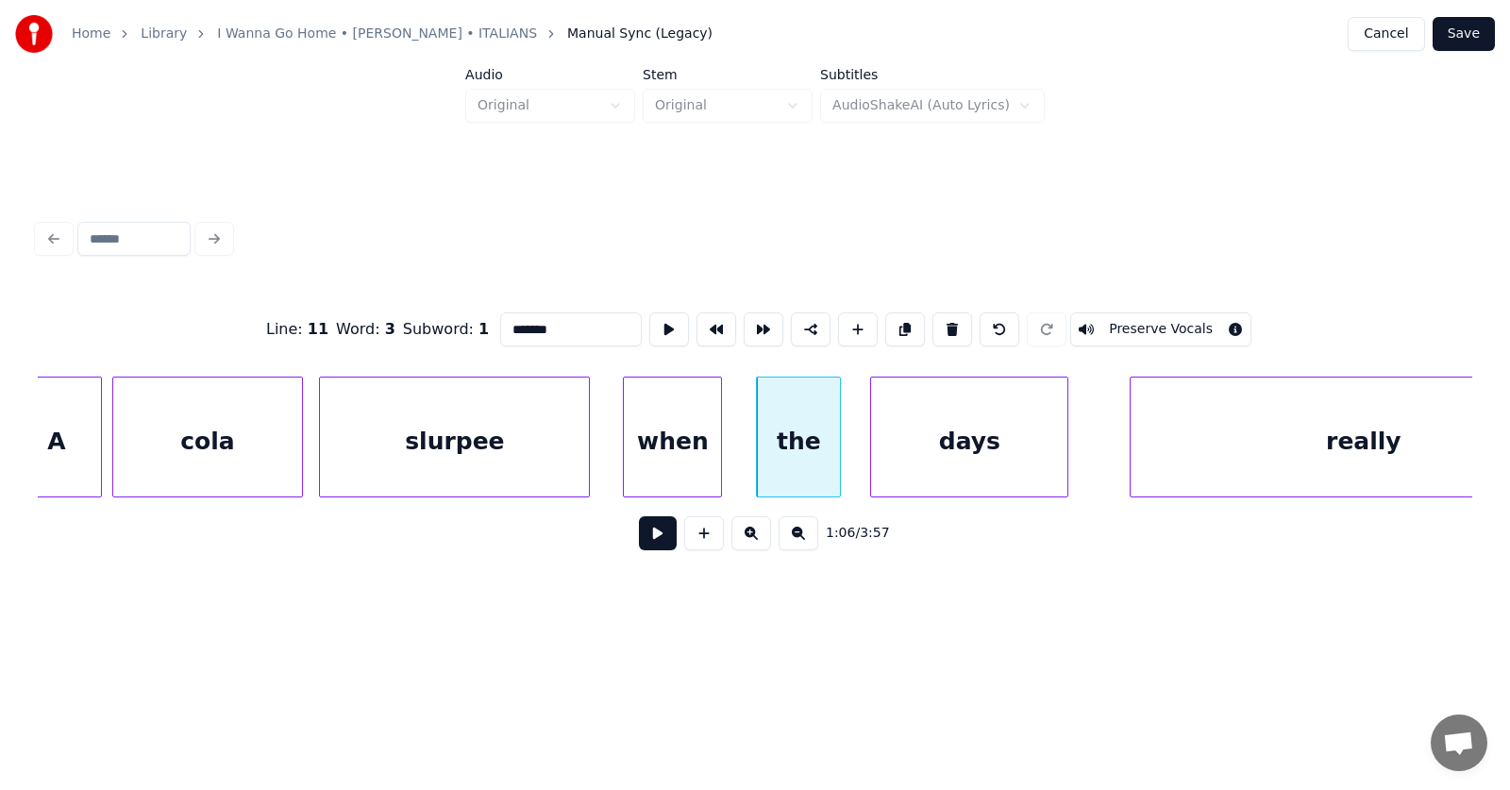
click at [945, 469] on div "days" at bounding box center [969, 441] width 196 height 128
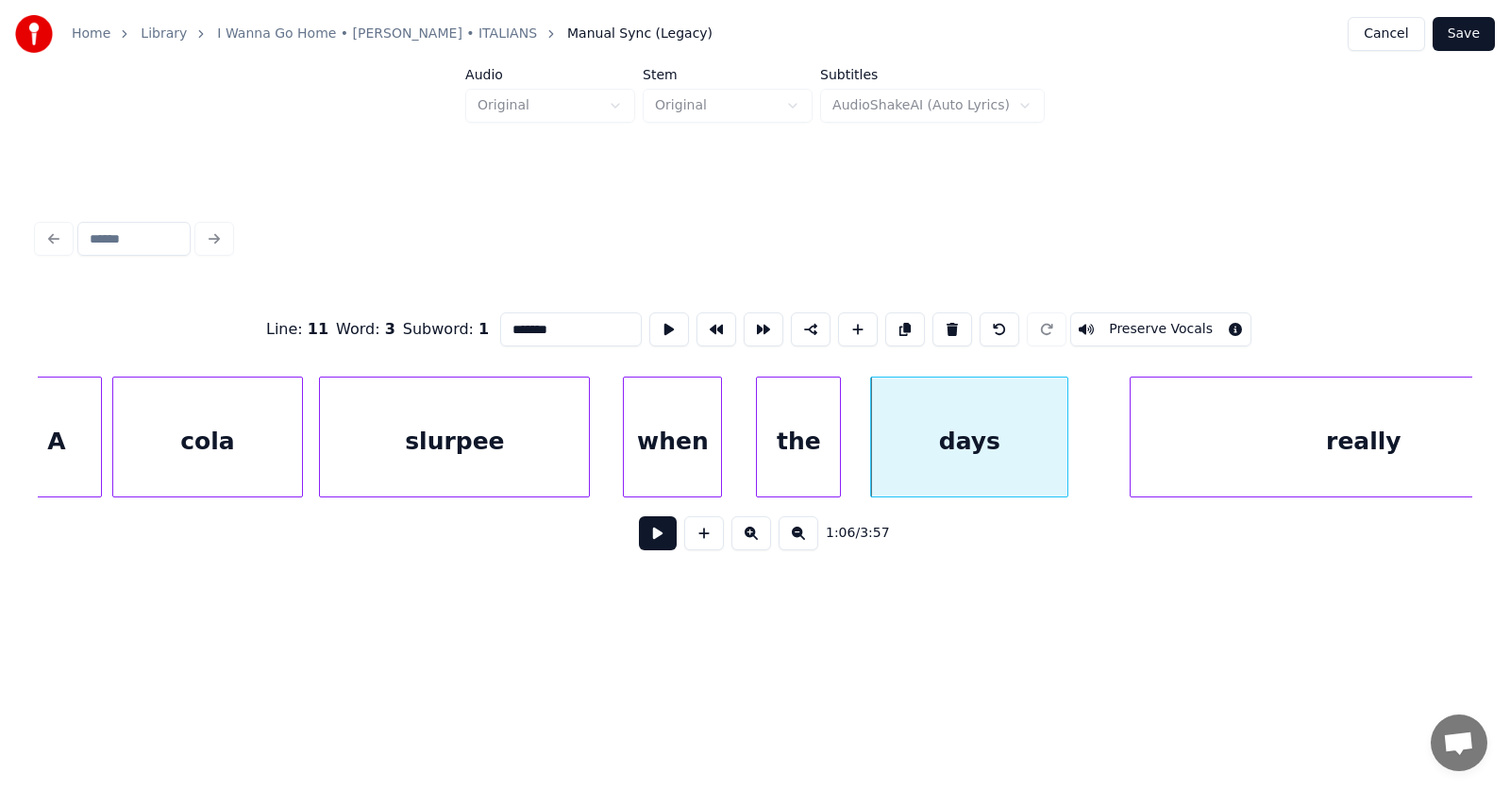
scroll to position [0, 46232]
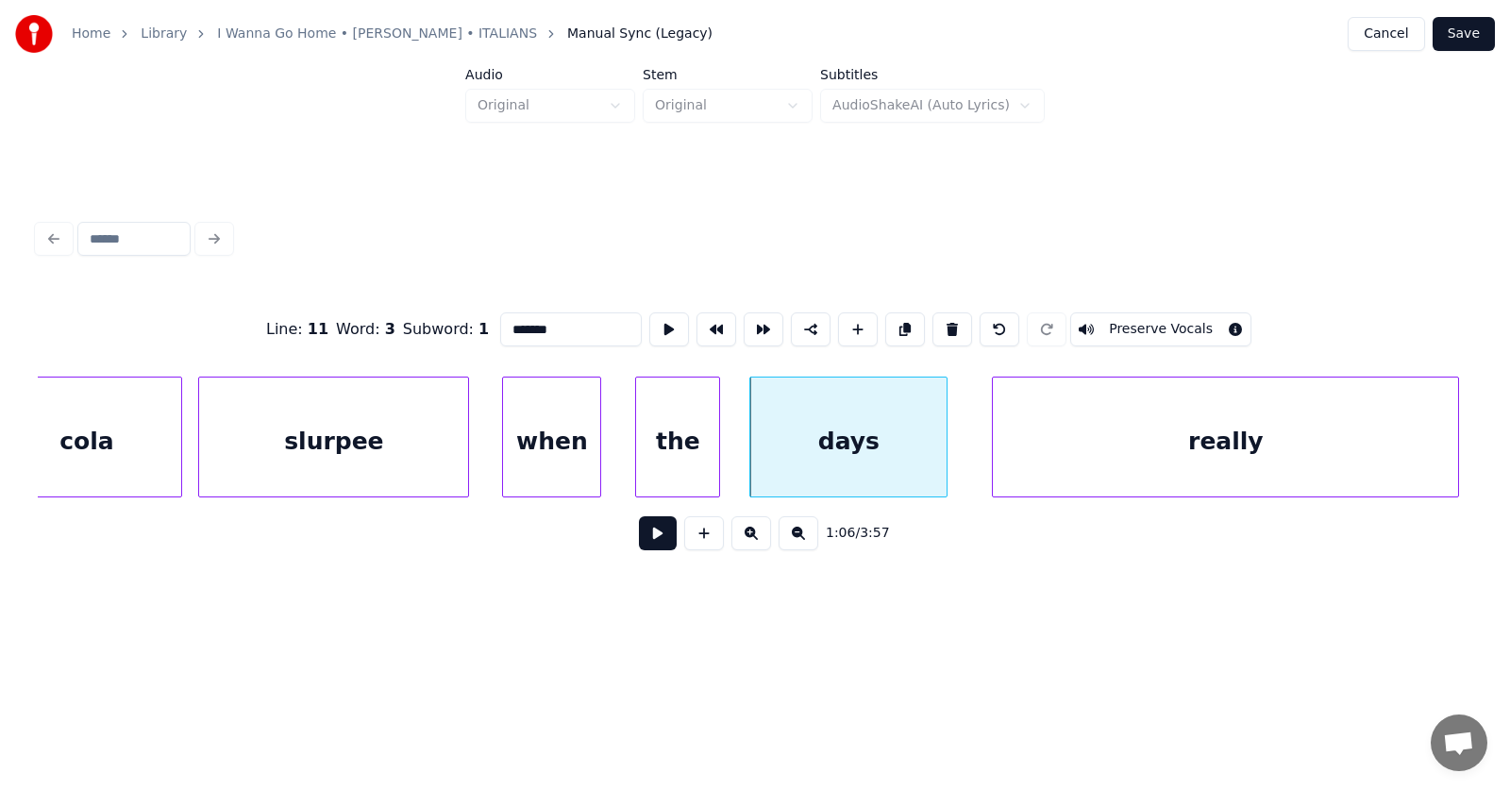
click at [1215, 448] on div "really" at bounding box center [1225, 441] width 465 height 128
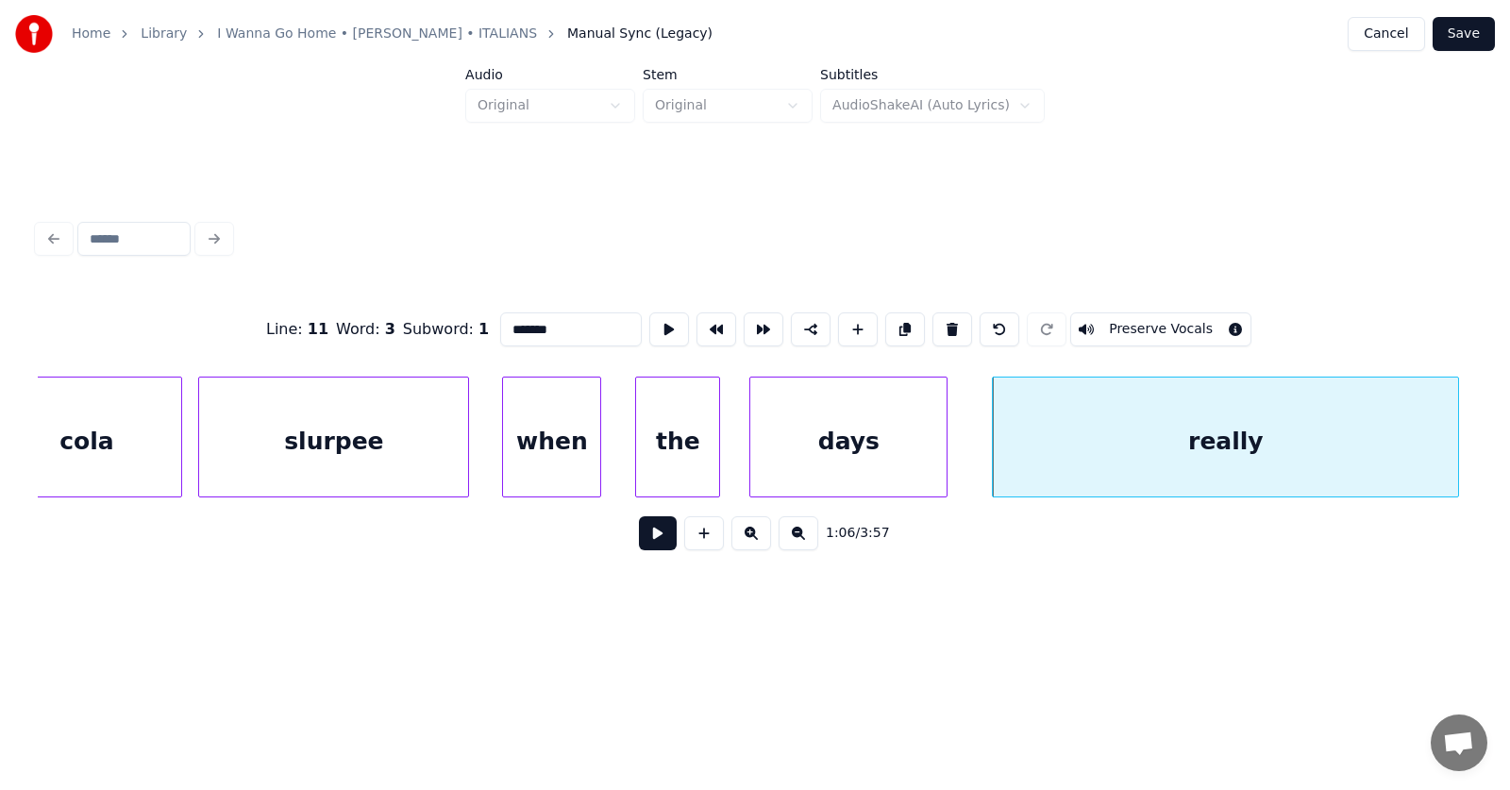
click at [1211, 448] on div "really" at bounding box center [1225, 441] width 465 height 128
click at [649, 318] on button at bounding box center [669, 329] width 40 height 34
click at [553, 438] on div "when" at bounding box center [551, 441] width 97 height 128
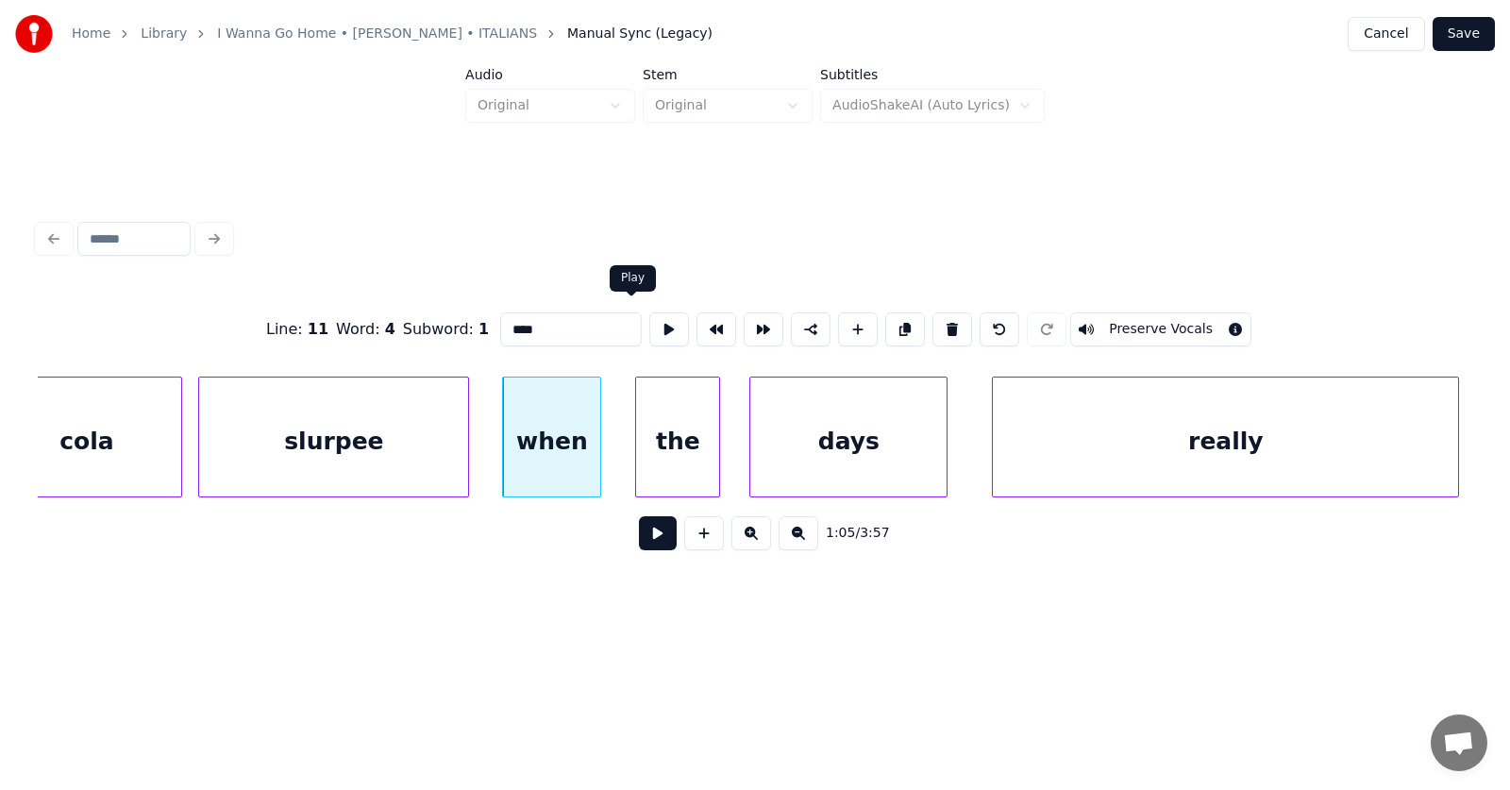
click at [649, 326] on button at bounding box center [669, 329] width 40 height 34
click at [487, 458] on div at bounding box center [490, 436] width 6 height 119
click at [667, 464] on div "the" at bounding box center [677, 441] width 83 height 128
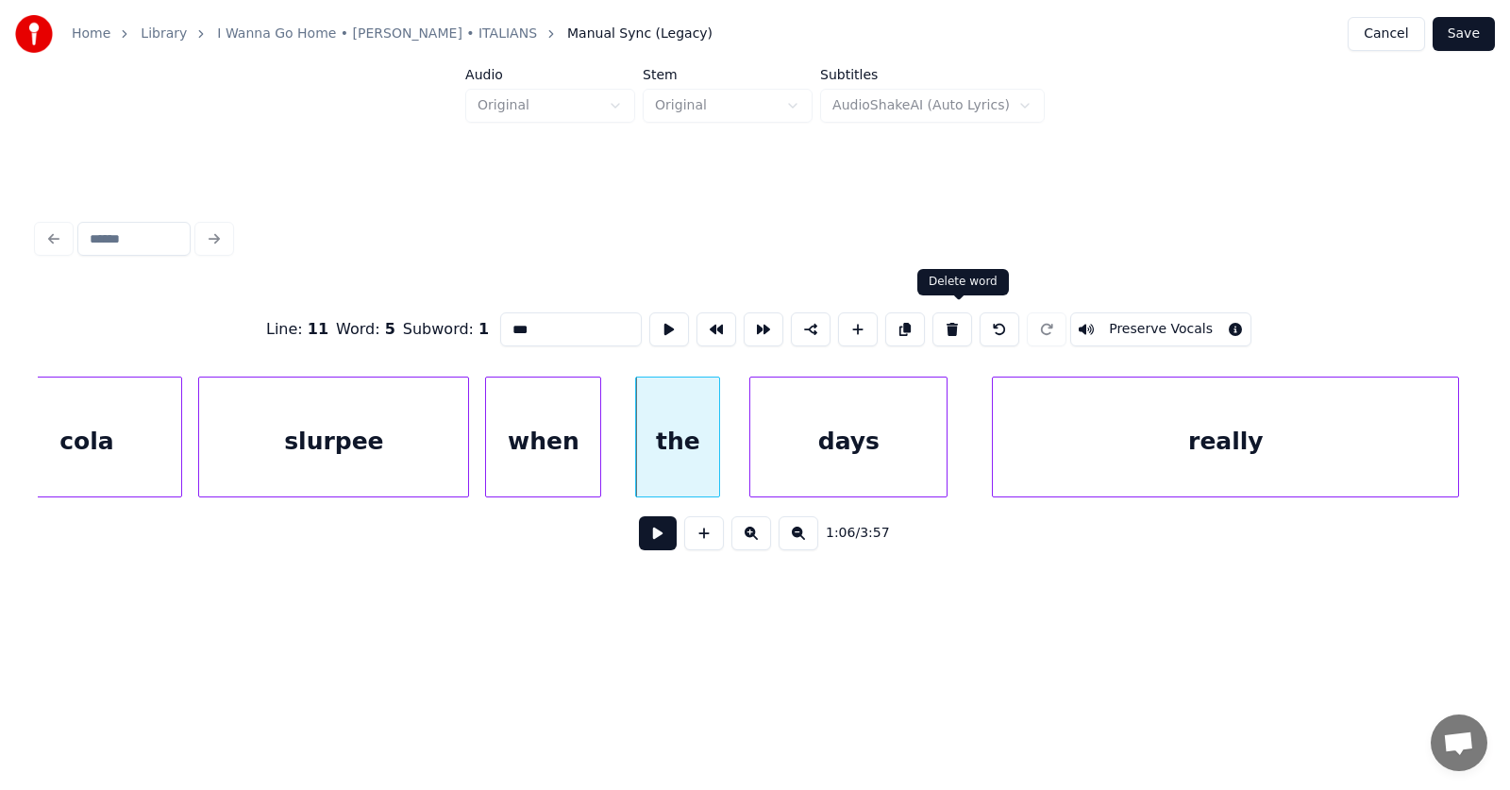
click at [956, 321] on button at bounding box center [952, 329] width 40 height 34
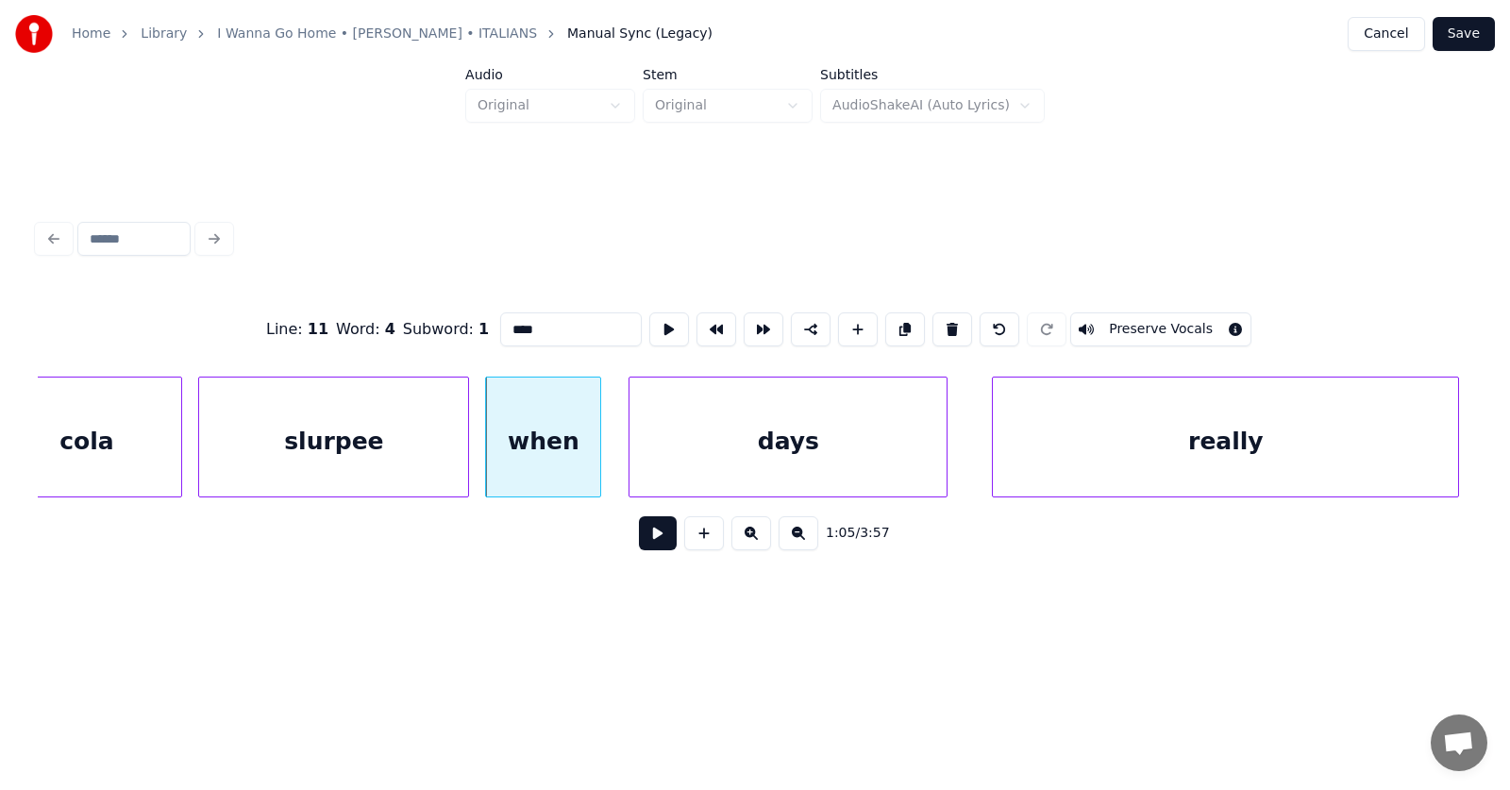
click at [629, 460] on div at bounding box center [632, 436] width 6 height 119
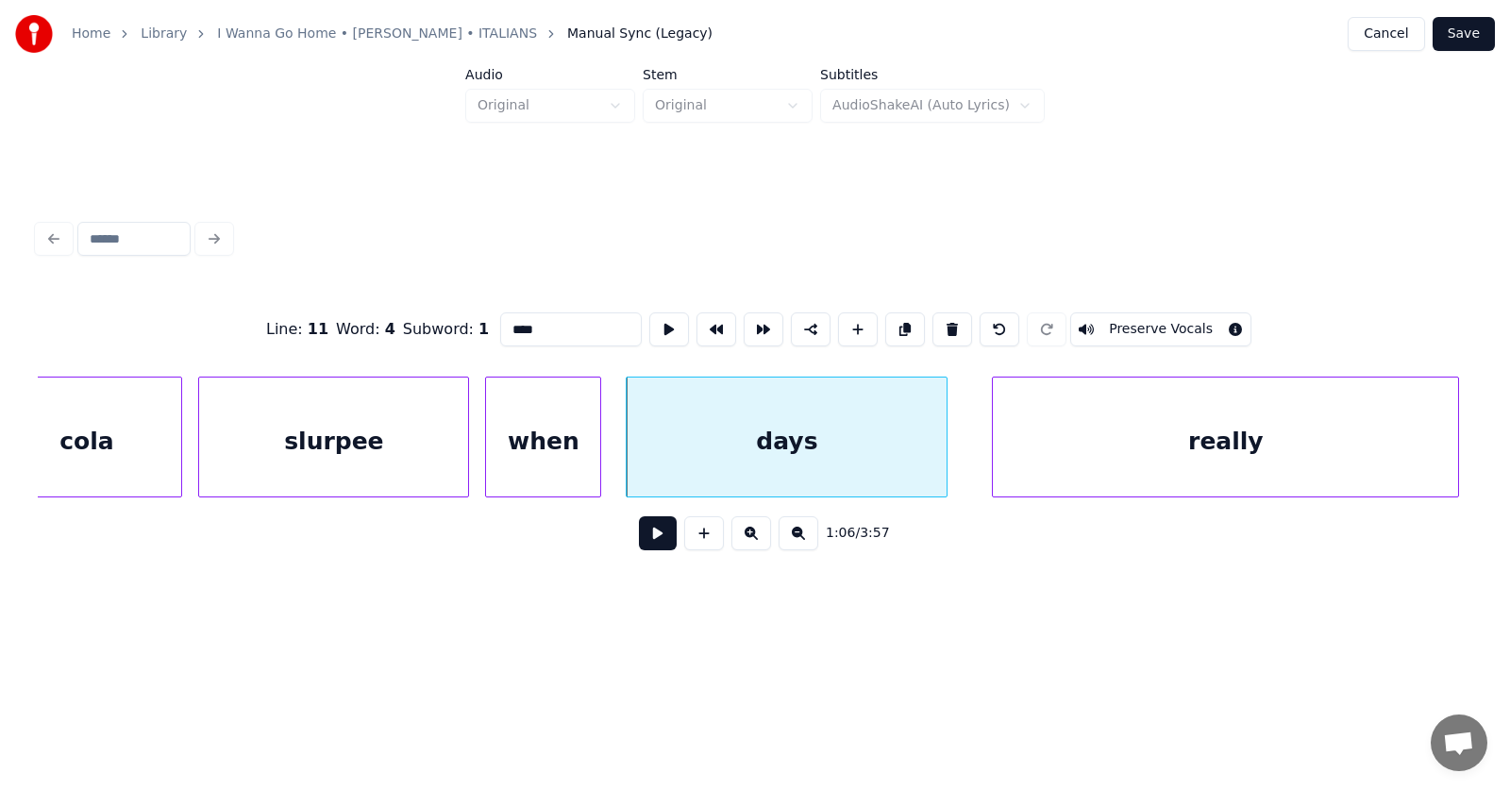
click at [792, 455] on div "days" at bounding box center [787, 441] width 320 height 128
click at [649, 321] on button at bounding box center [669, 329] width 40 height 34
click at [558, 437] on div "when" at bounding box center [543, 441] width 114 height 128
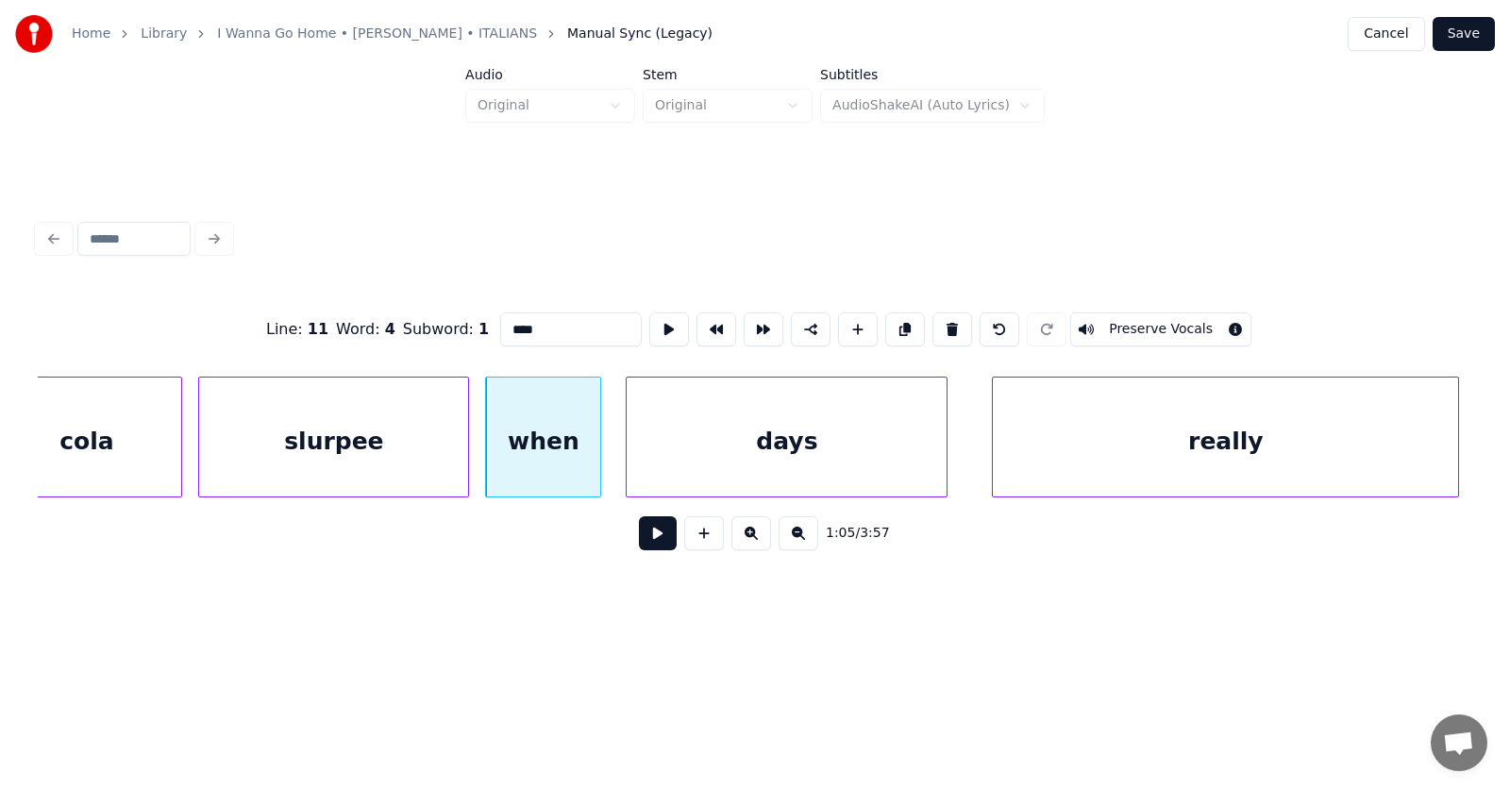
drag, startPoint x: 527, startPoint y: 324, endPoint x: 479, endPoint y: 326, distance: 47.2
click at [500, 326] on input "****" at bounding box center [571, 329] width 142 height 34
click at [810, 444] on div "days" at bounding box center [787, 441] width 320 height 128
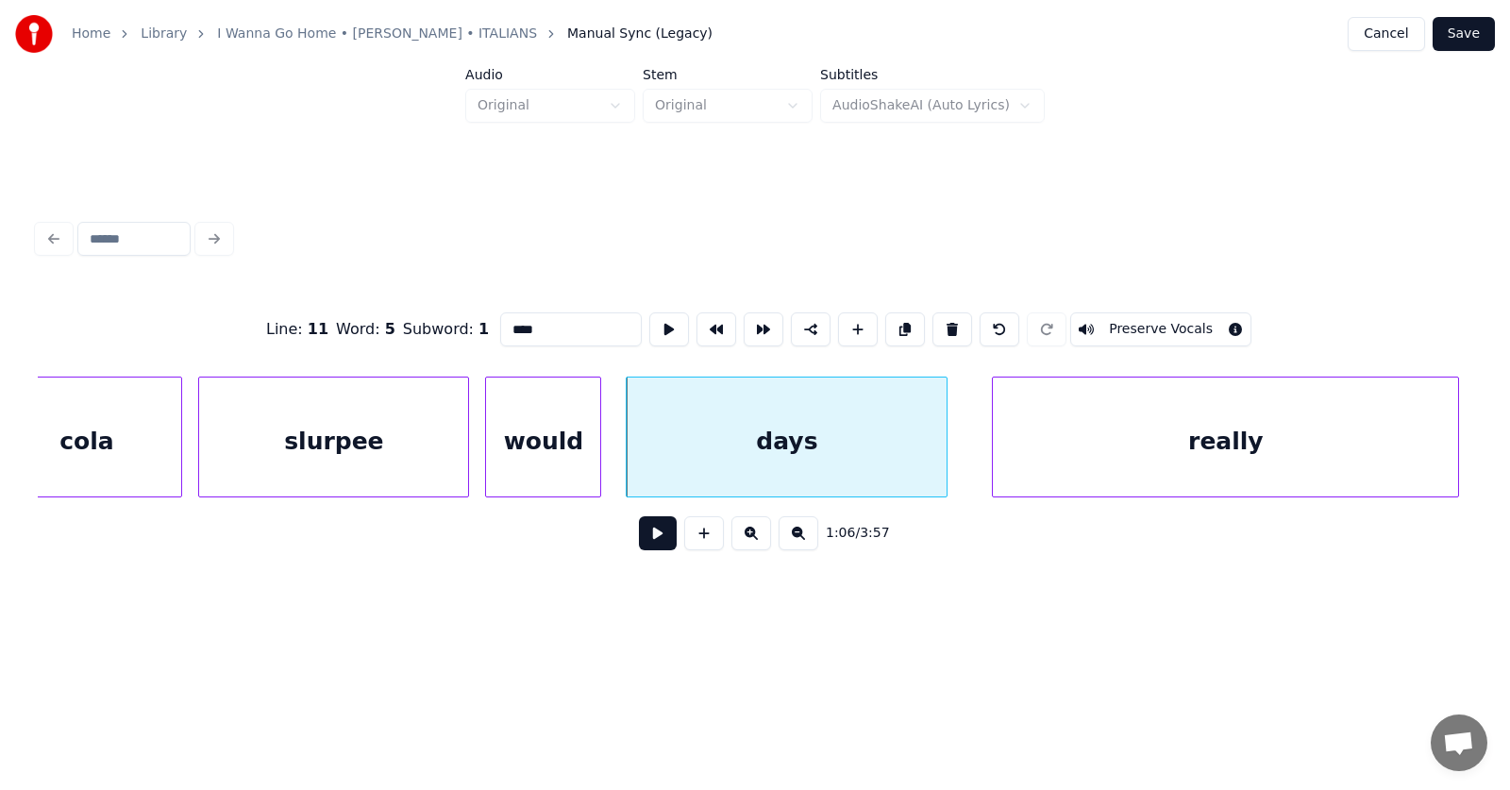
drag, startPoint x: 533, startPoint y: 323, endPoint x: 471, endPoint y: 328, distance: 62.5
click at [500, 328] on input "****" at bounding box center [571, 329] width 142 height 34
click at [1138, 457] on div "really" at bounding box center [1217, 441] width 465 height 128
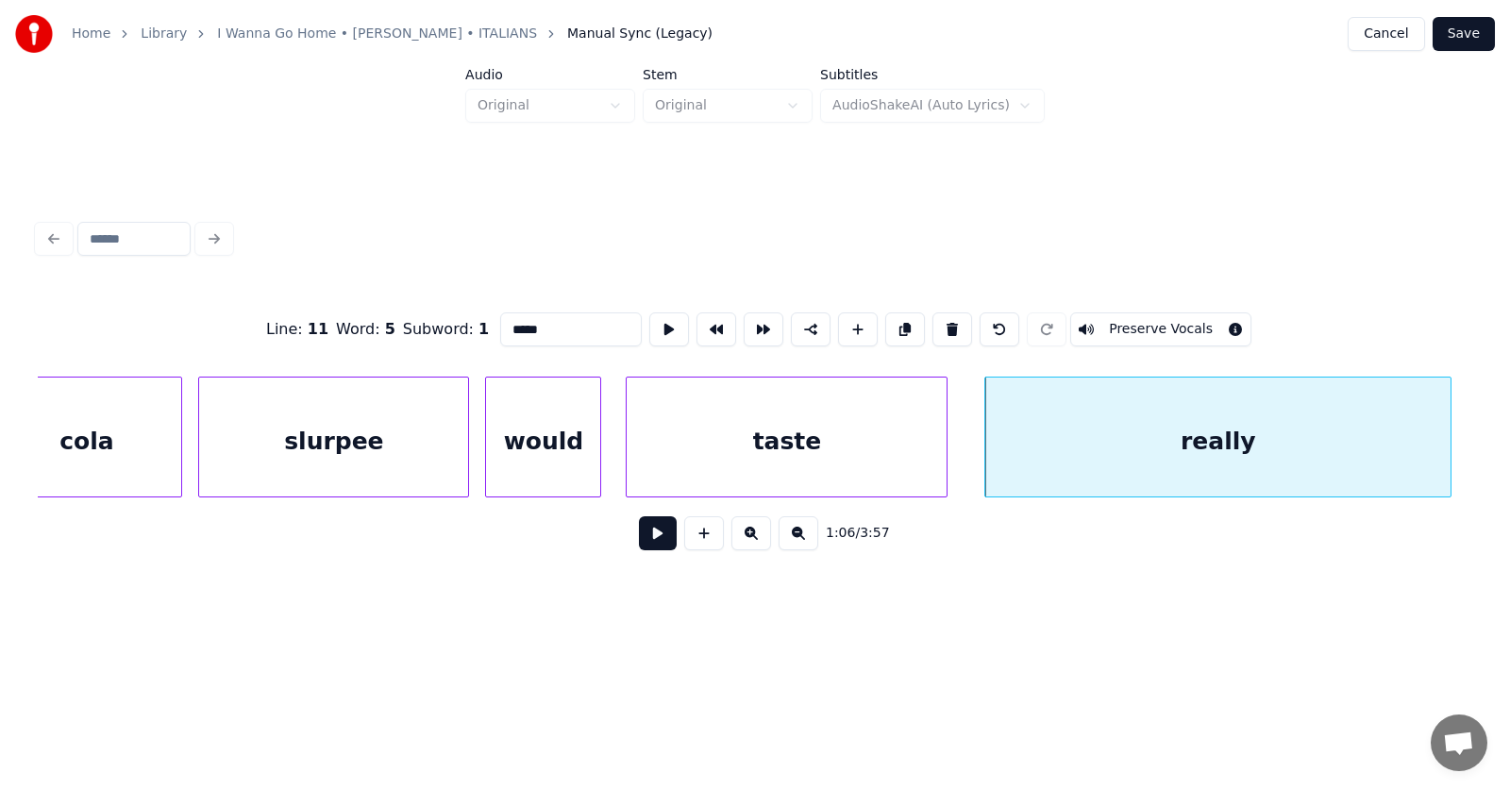
click at [1141, 448] on div "really" at bounding box center [1217, 441] width 465 height 128
drag, startPoint x: 534, startPoint y: 322, endPoint x: 491, endPoint y: 325, distance: 43.5
click at [500, 325] on input "******" at bounding box center [571, 329] width 142 height 34
type input "*********"
click at [639, 541] on button at bounding box center [658, 533] width 38 height 34
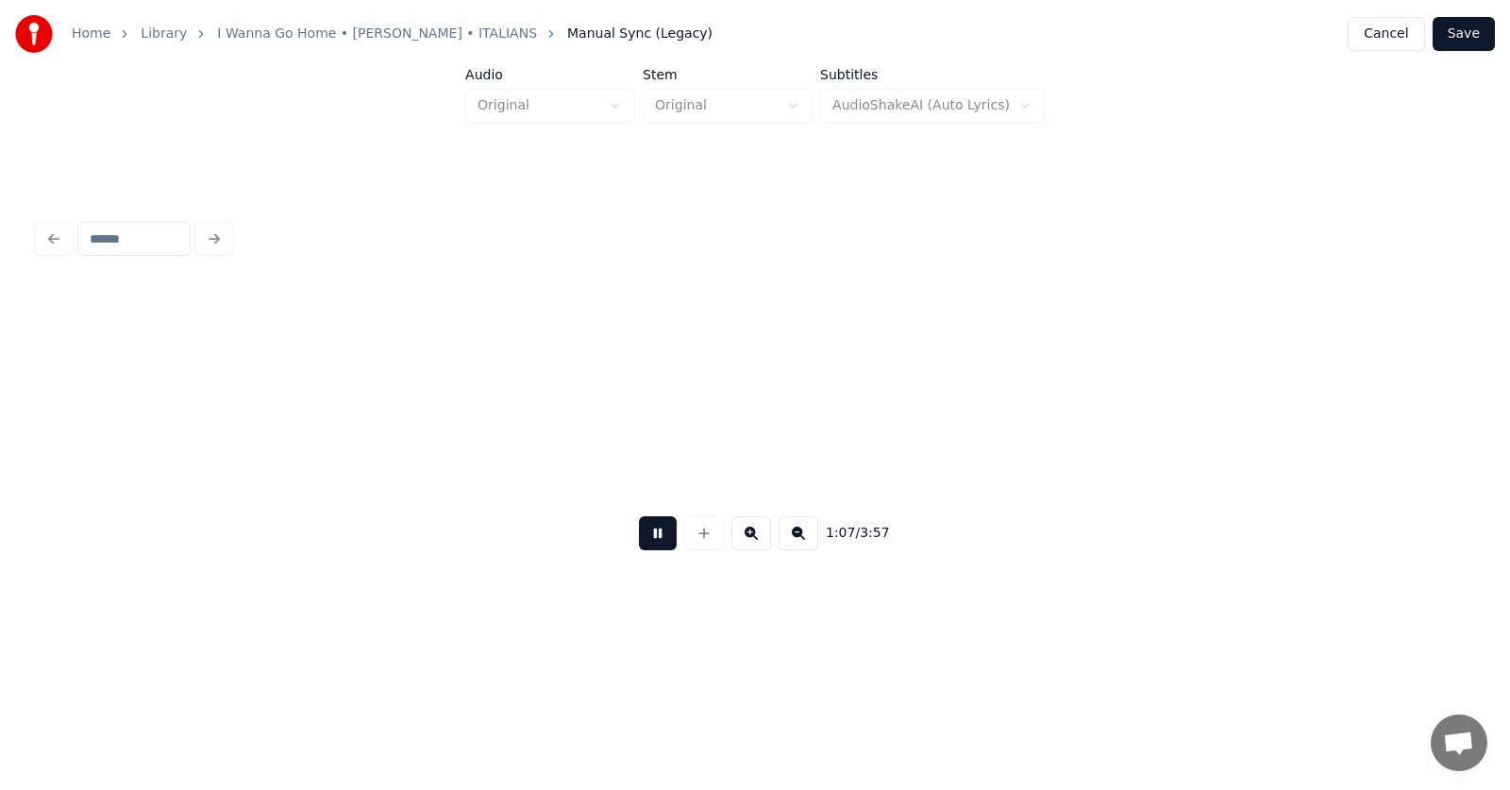
scroll to position [0, 47670]
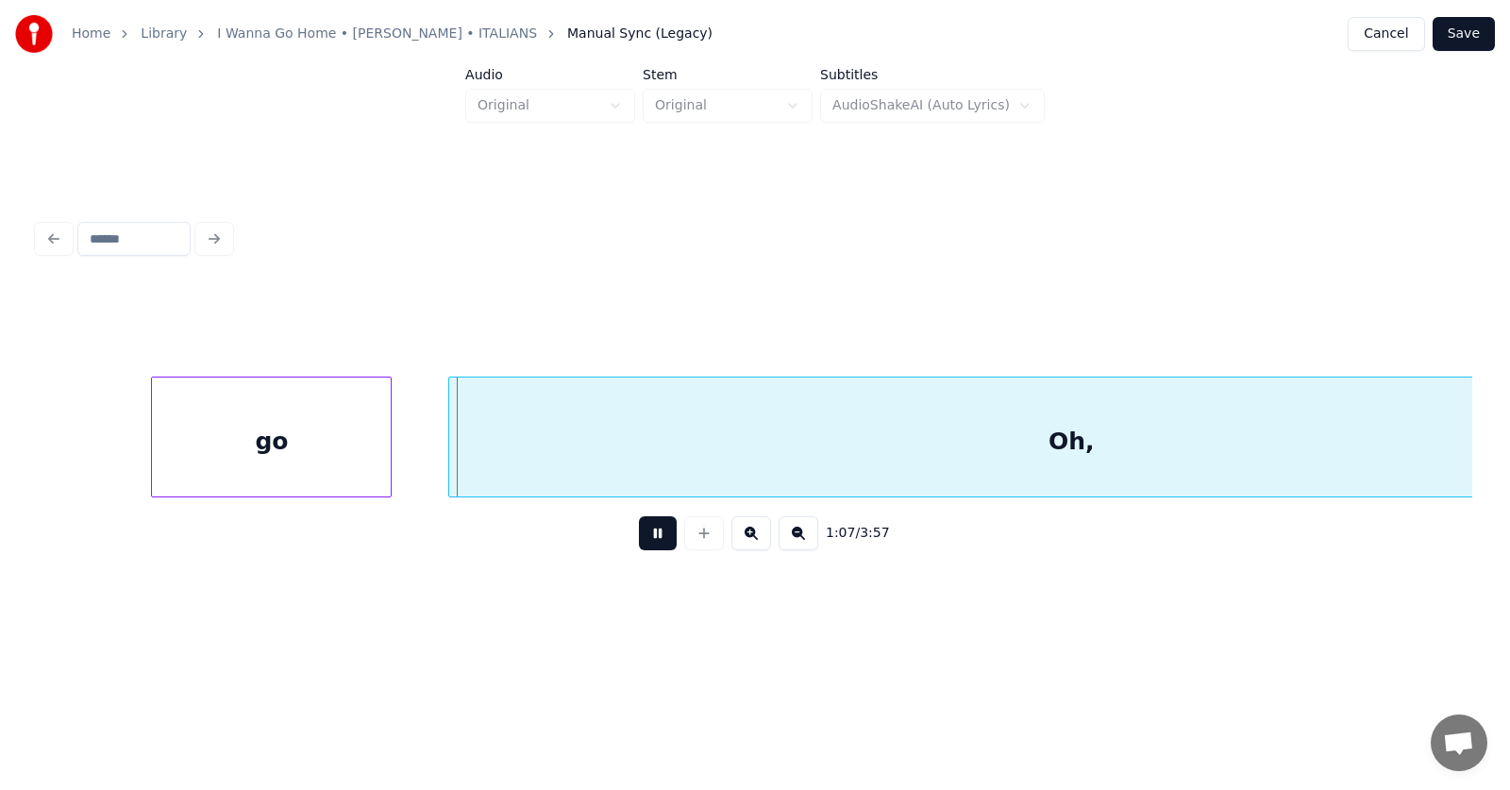
click at [639, 541] on button at bounding box center [658, 533] width 38 height 34
click at [315, 462] on div "go" at bounding box center [252, 441] width 239 height 128
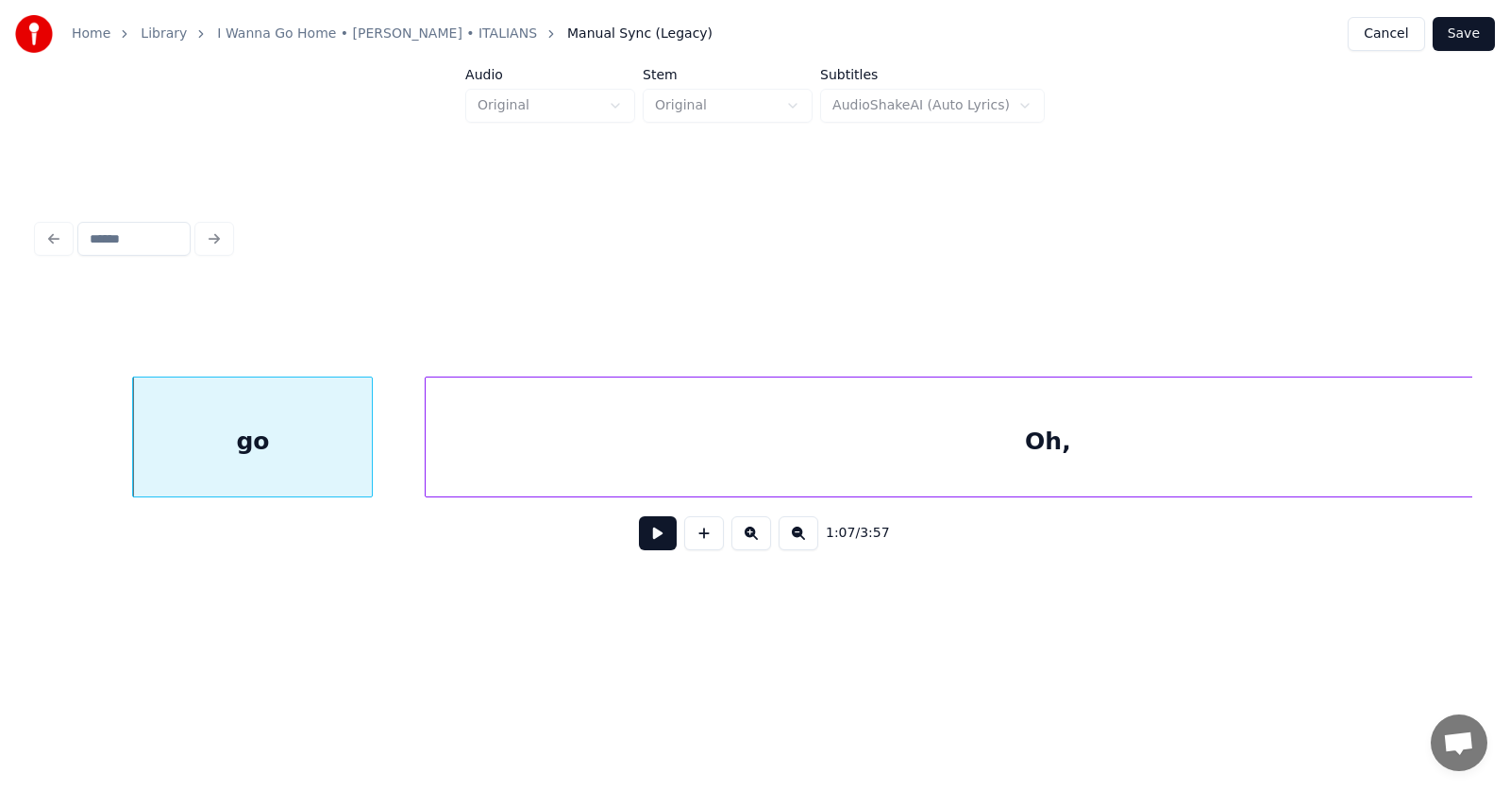
scroll to position [0, 47886]
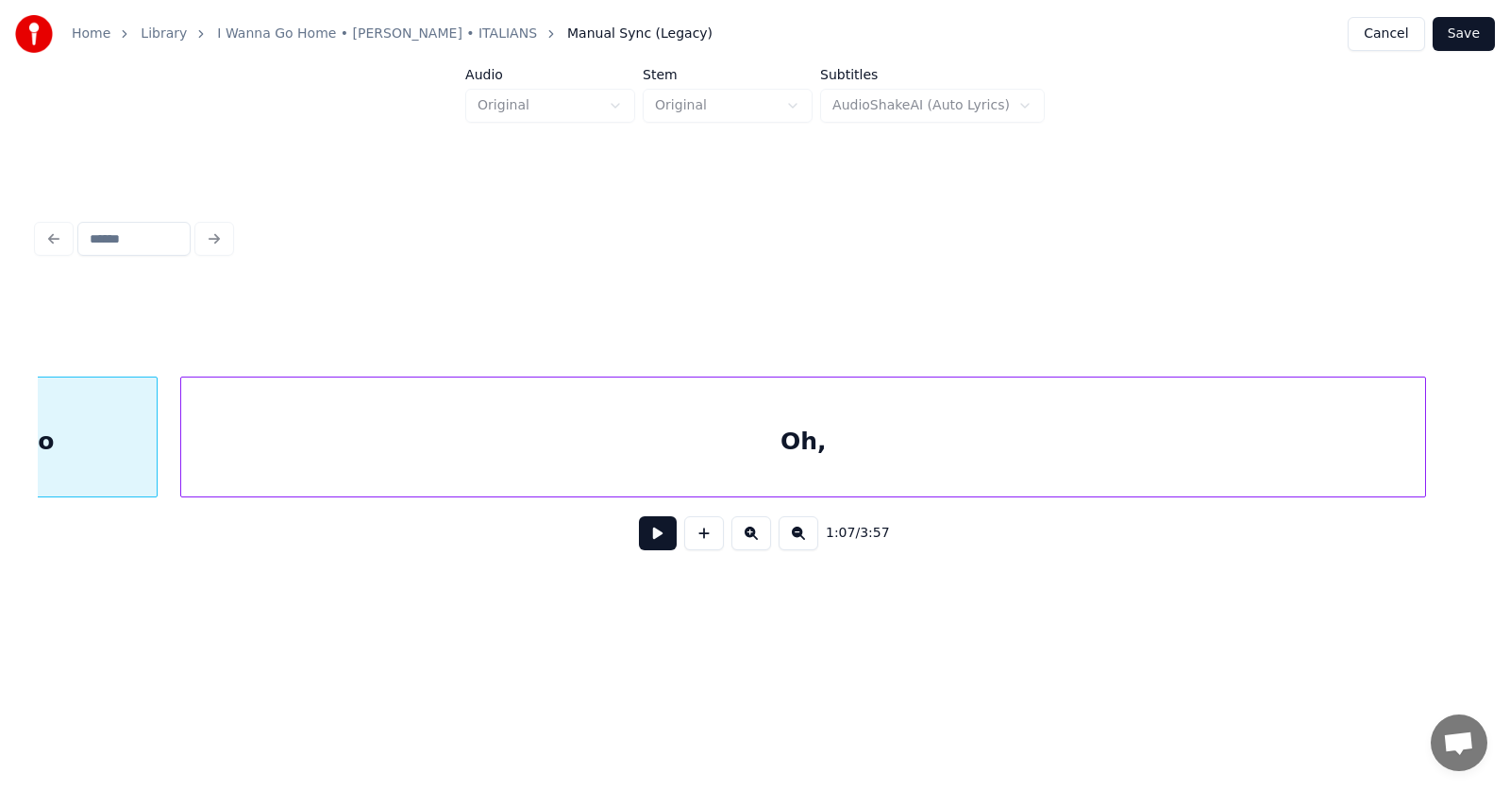
click at [501, 470] on div "Oh," at bounding box center [803, 441] width 1244 height 128
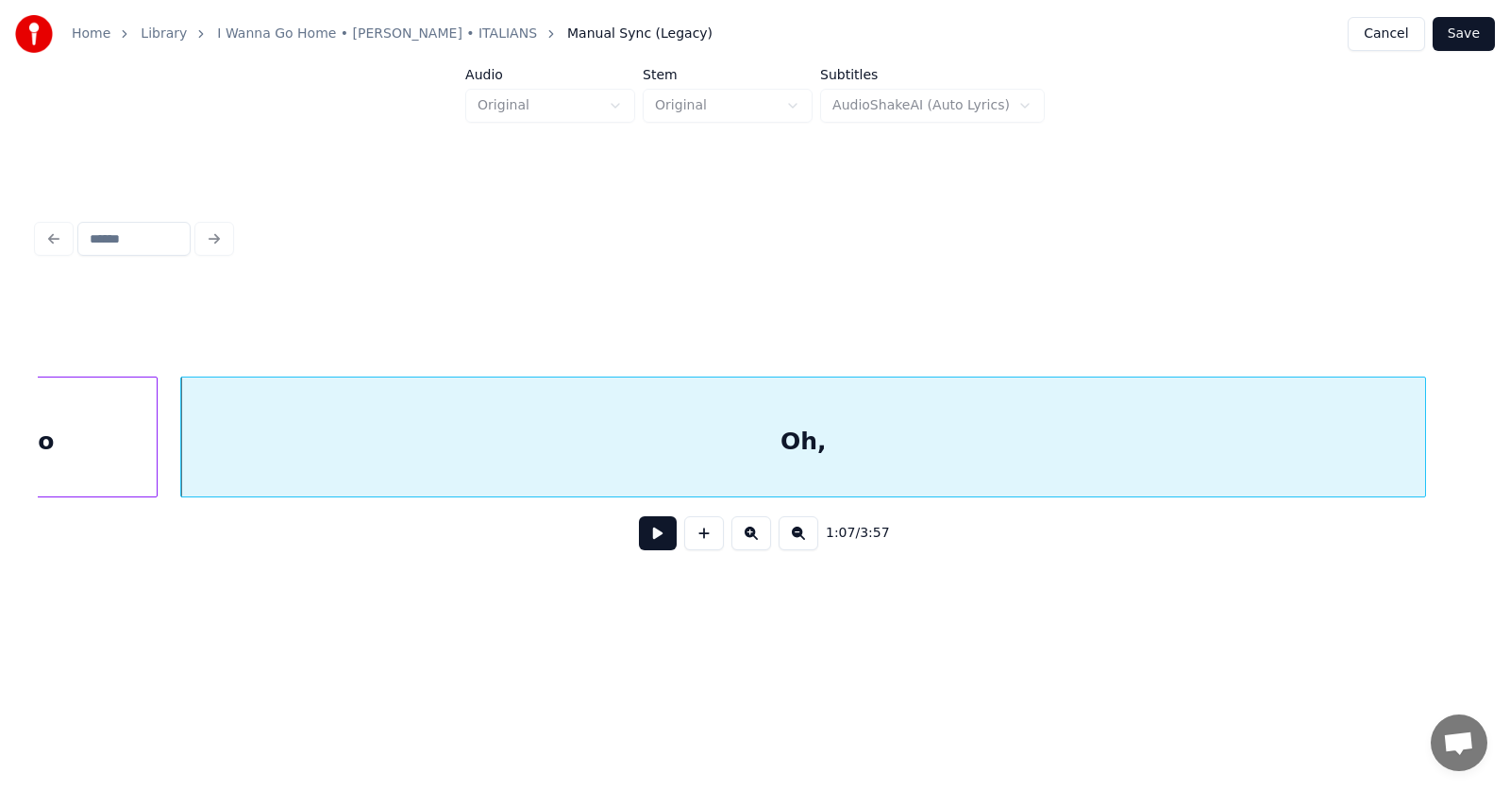
click at [695, 455] on div "Oh," at bounding box center [803, 441] width 1244 height 128
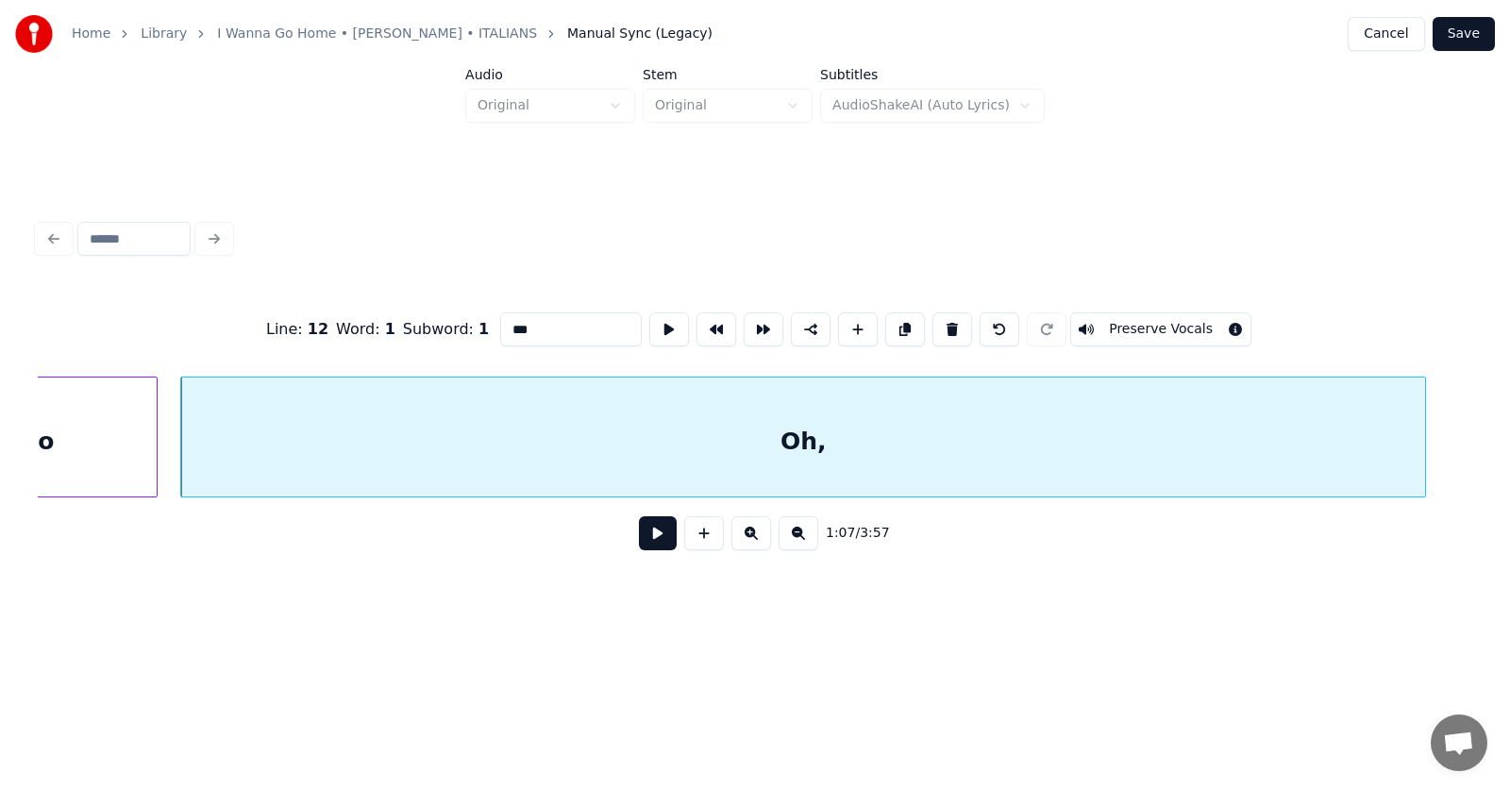
drag, startPoint x: 513, startPoint y: 328, endPoint x: 442, endPoint y: 330, distance: 71.7
click at [442, 330] on div "Line : 12 Word : 1 Subword : 1 *** Preserve Vocals" at bounding box center [755, 329] width 1434 height 94
type input "****"
click at [649, 326] on button at bounding box center [669, 329] width 40 height 34
click at [655, 539] on button at bounding box center [658, 533] width 38 height 34
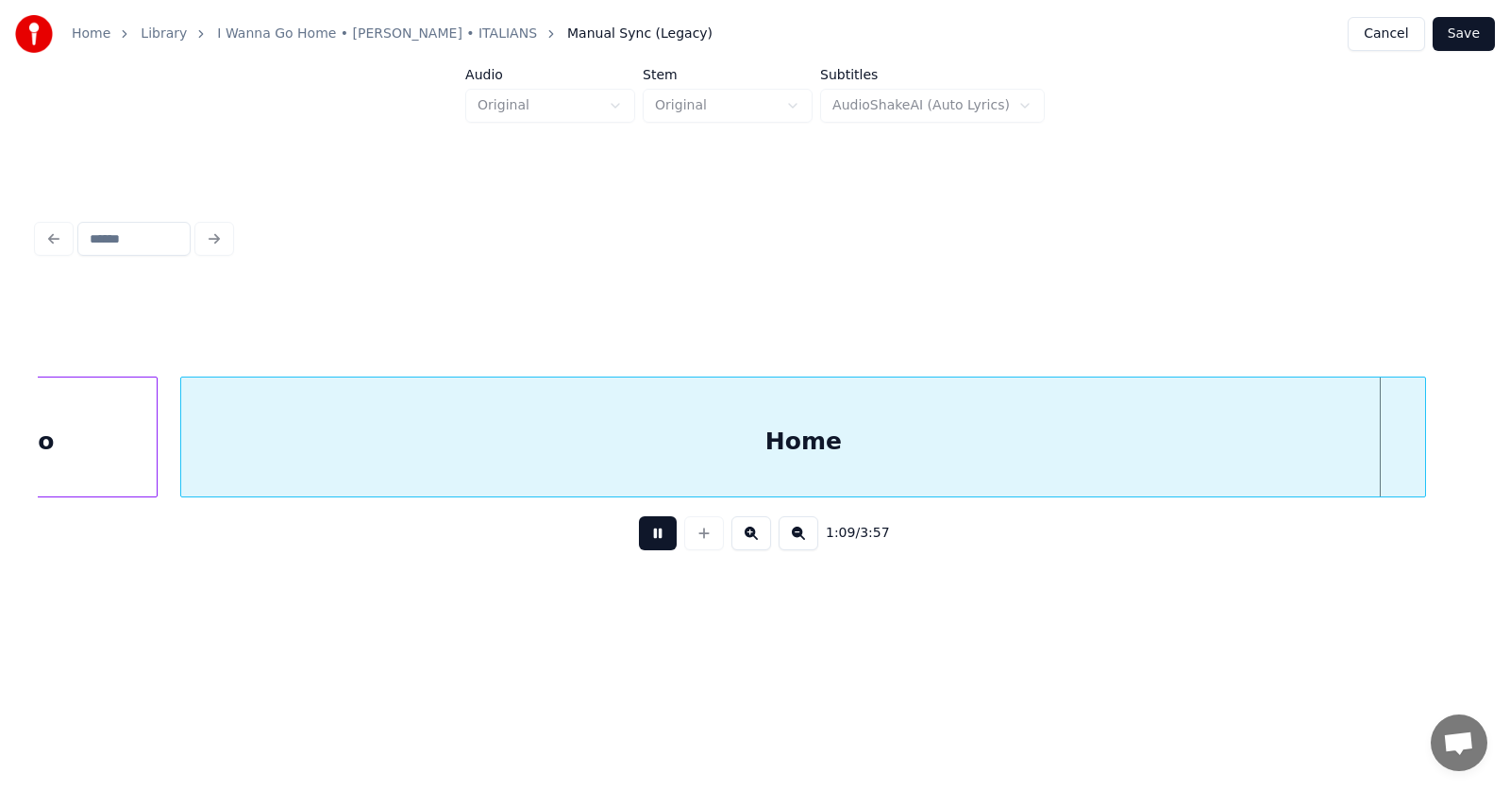
scroll to position [0, 49327]
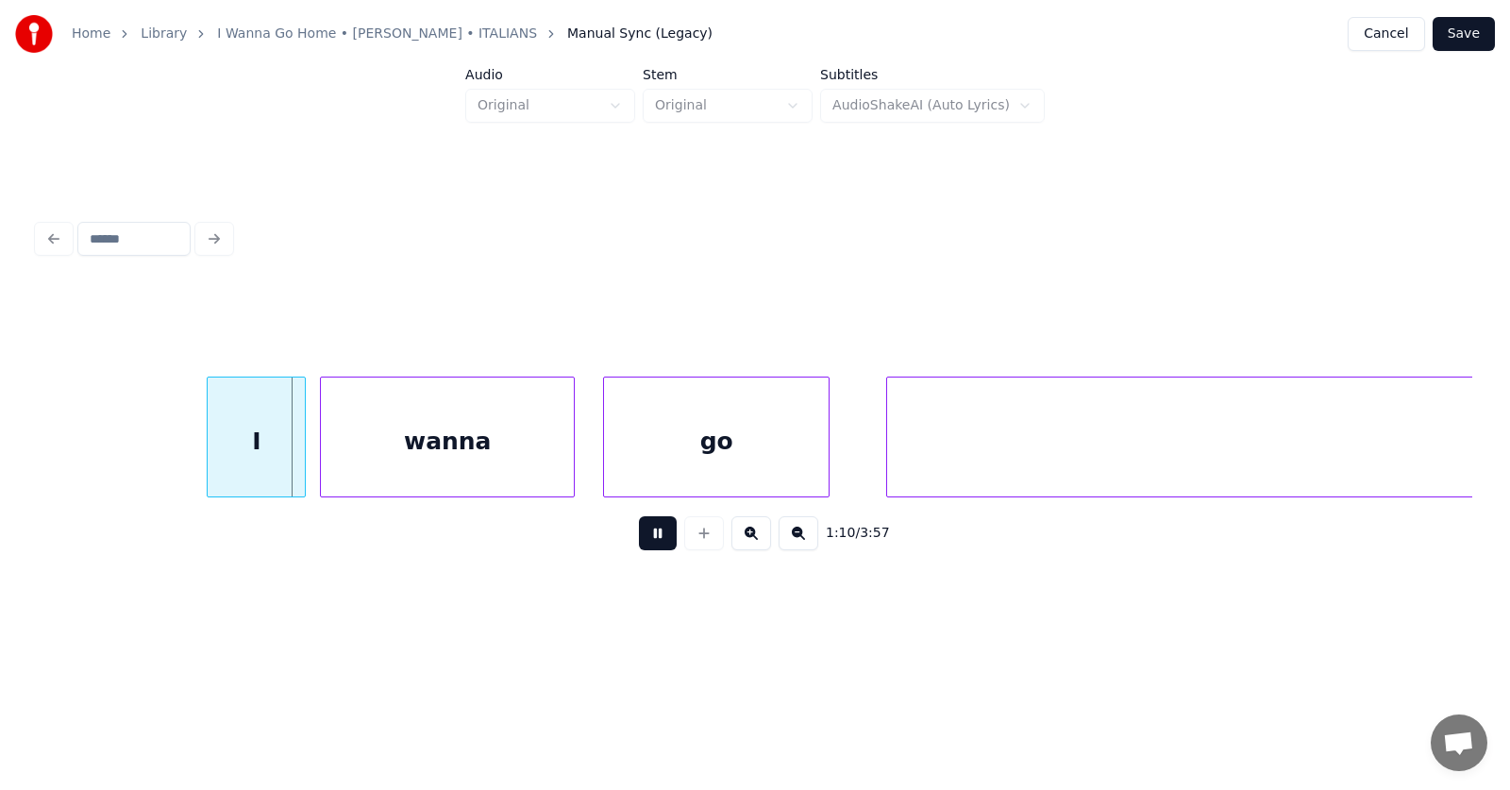
click at [655, 539] on button at bounding box center [658, 533] width 38 height 34
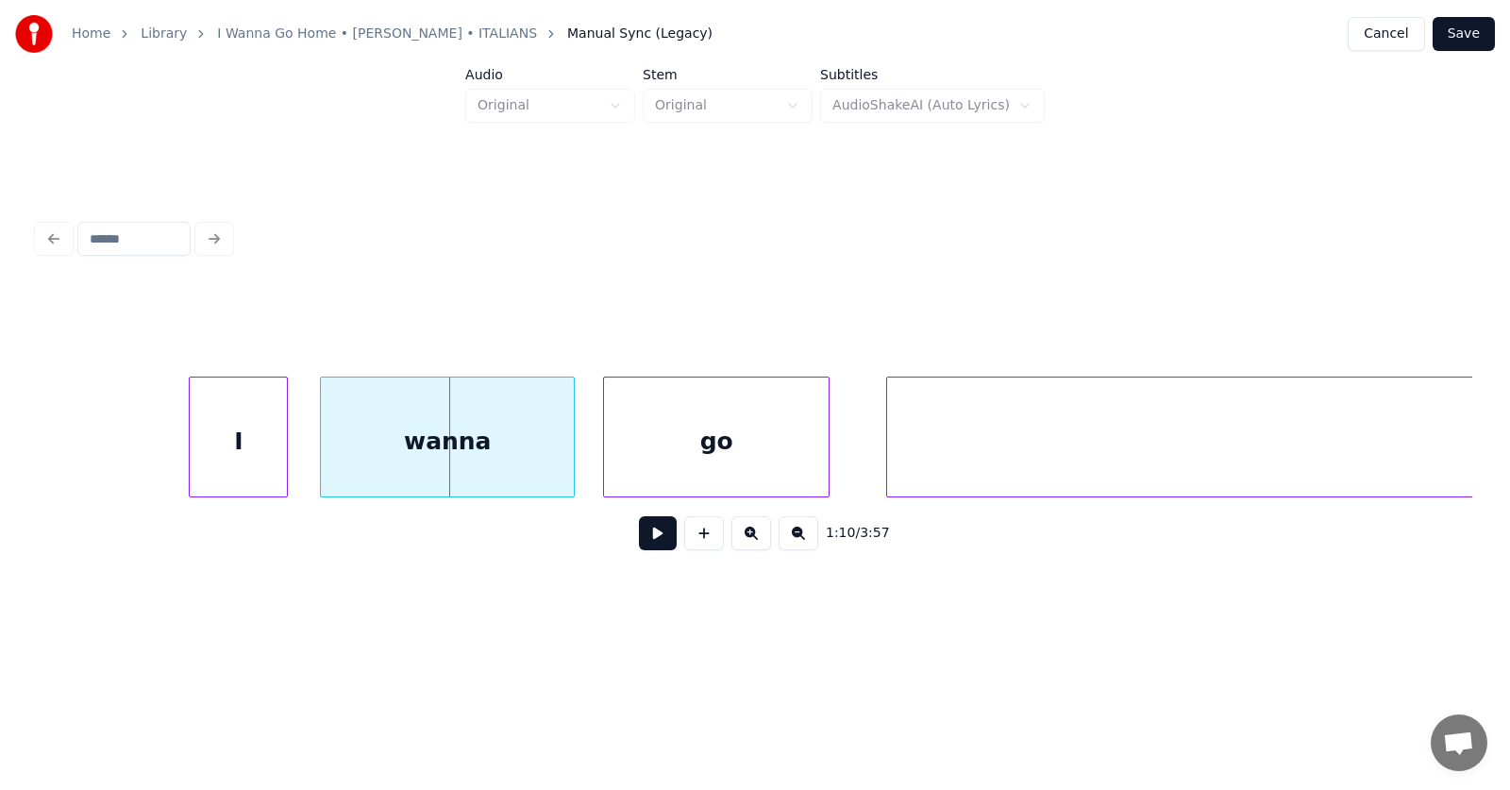
click at [235, 433] on div "I" at bounding box center [238, 441] width 97 height 128
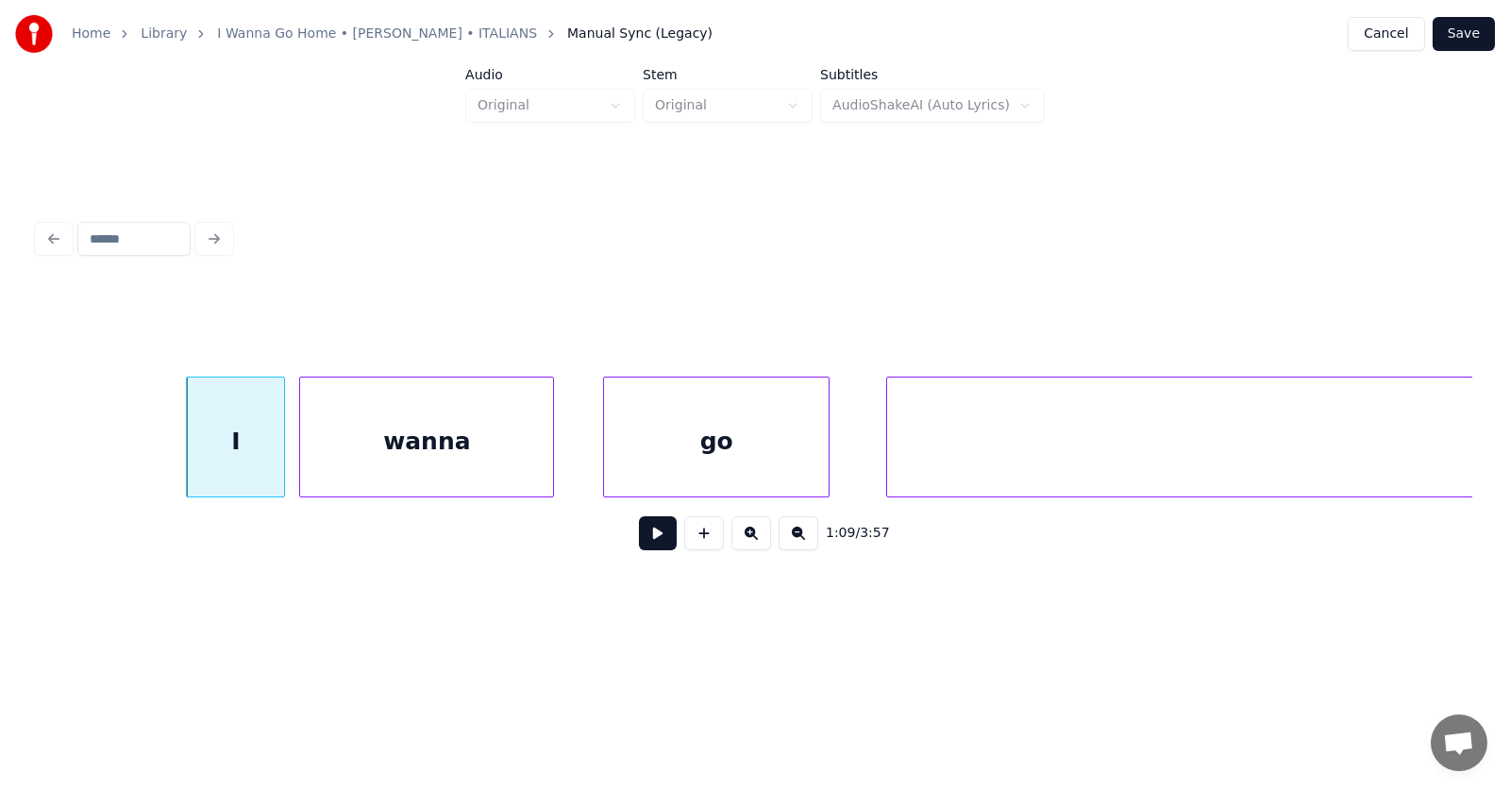
click at [408, 445] on div "wanna" at bounding box center [426, 441] width 253 height 128
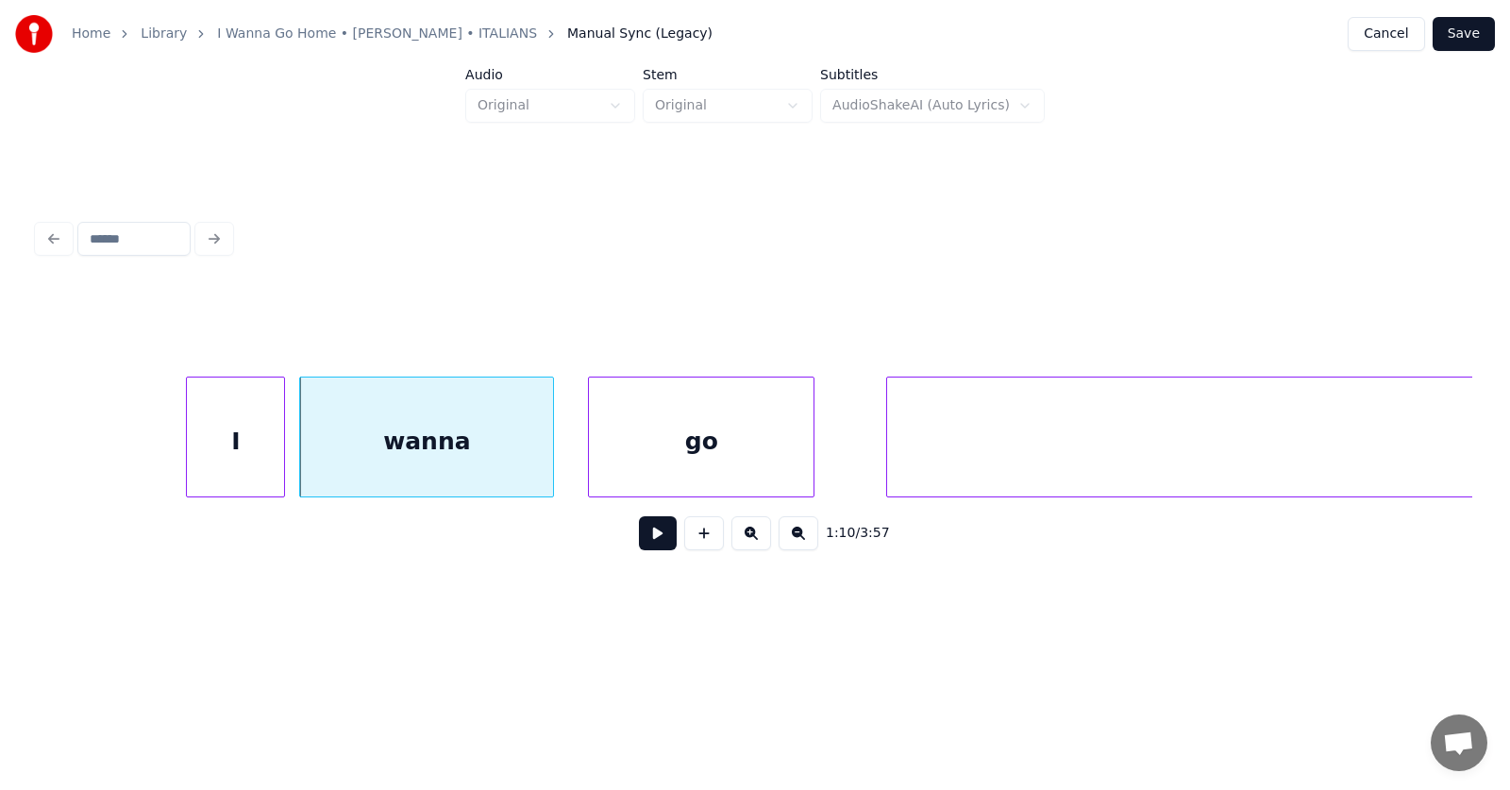
click at [664, 459] on div "go" at bounding box center [701, 441] width 225 height 128
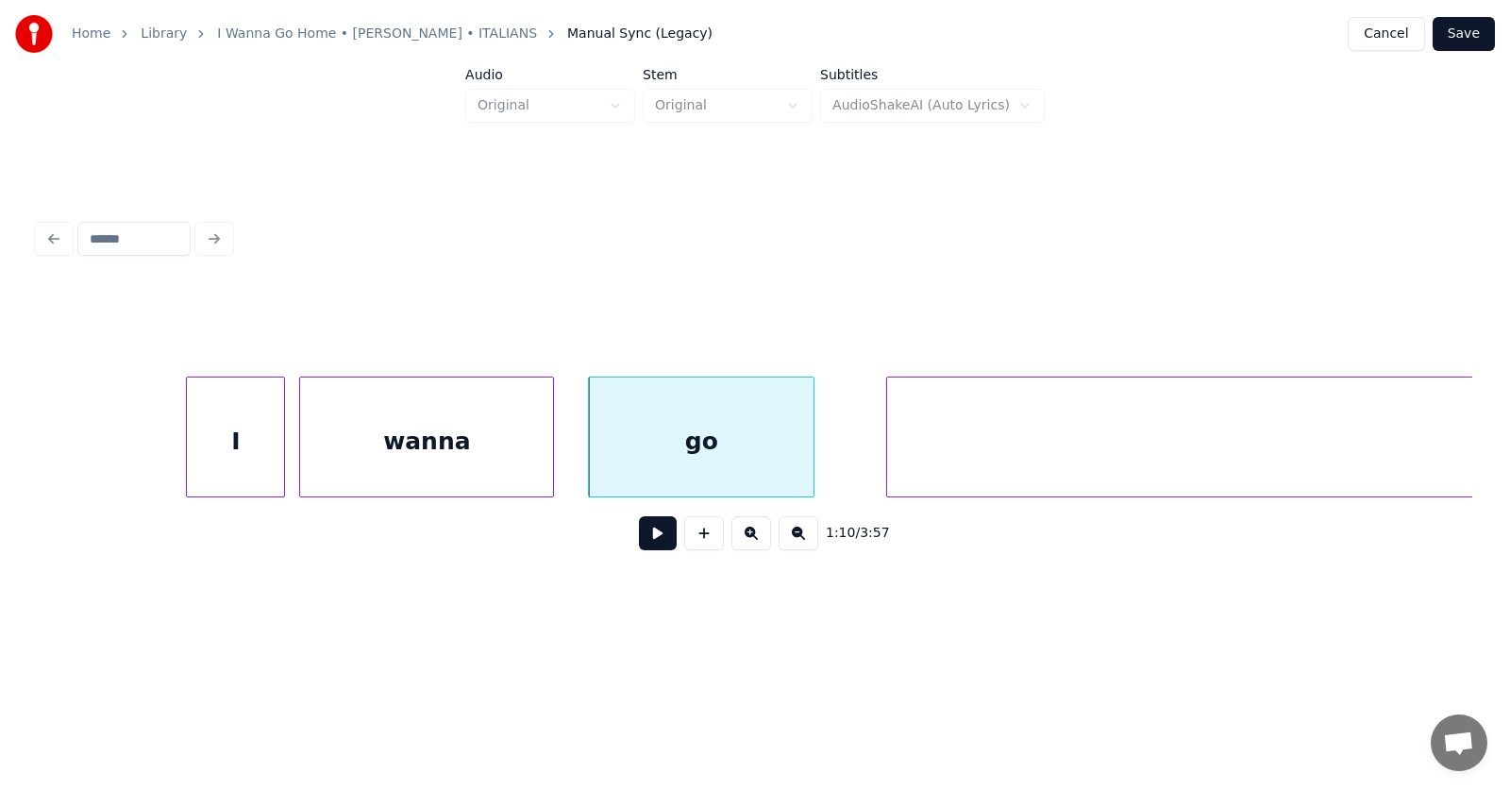
scroll to position [0, 50053]
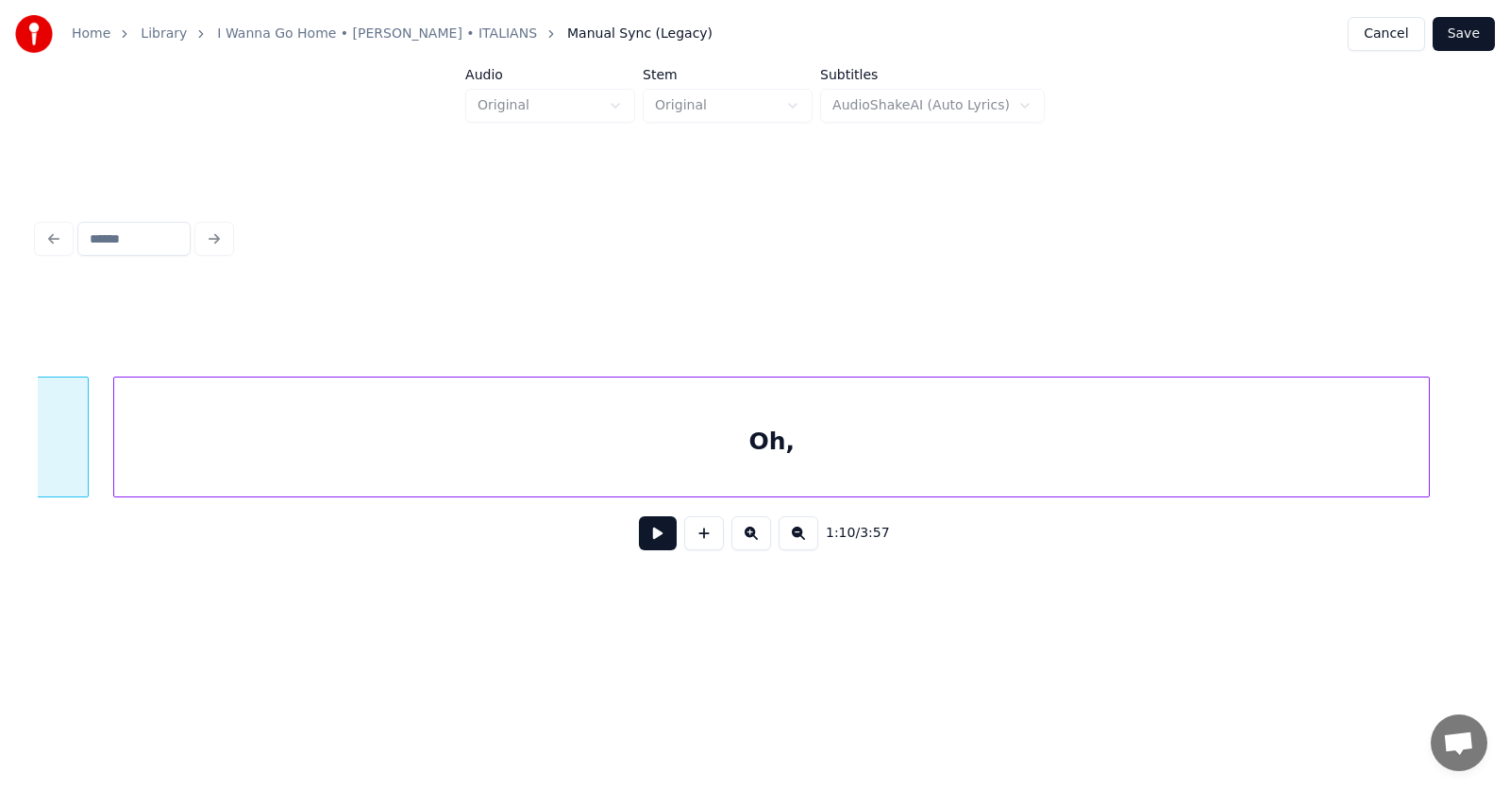
click at [887, 465] on div "Oh," at bounding box center [771, 441] width 1314 height 128
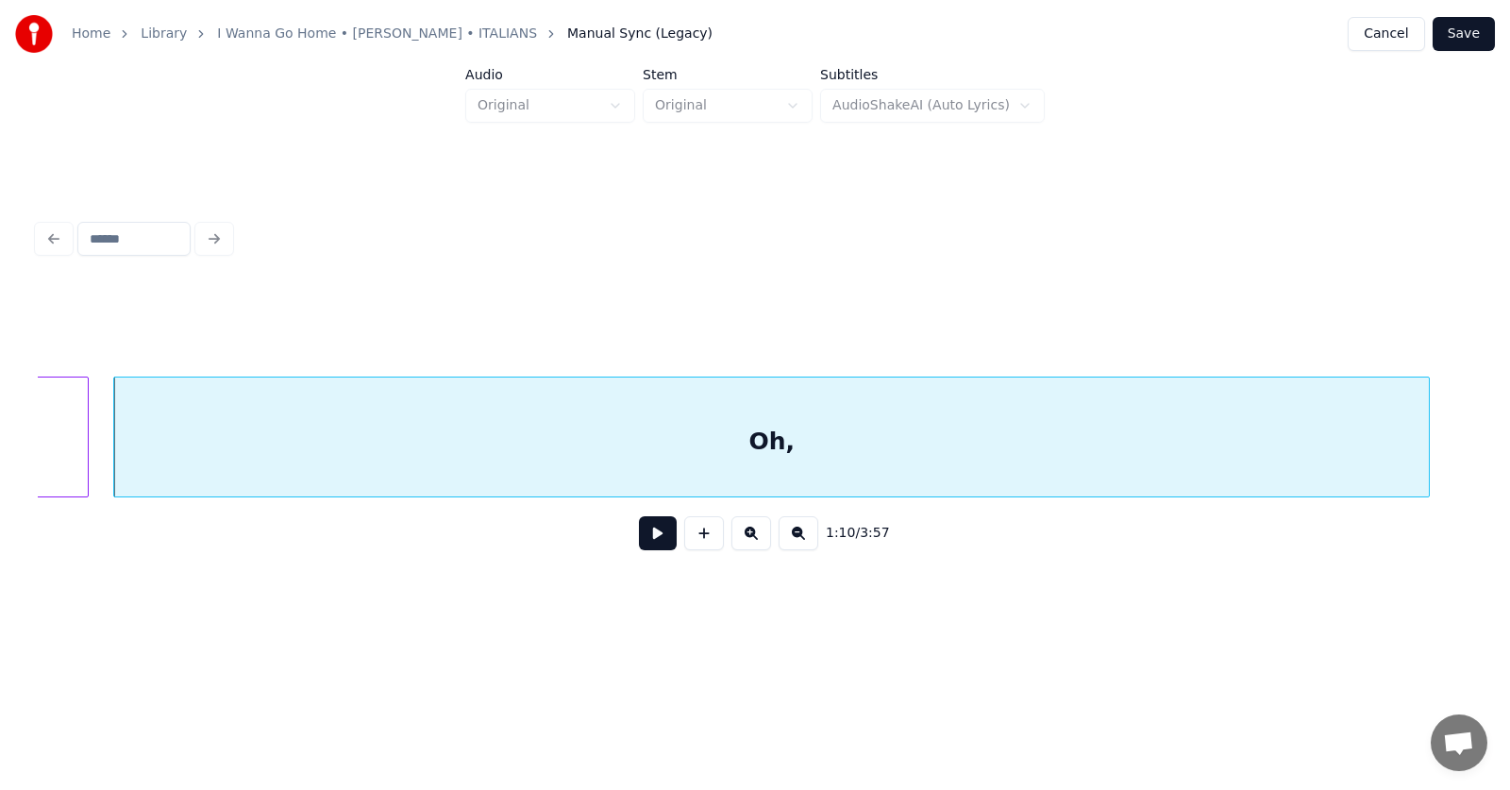
click at [891, 460] on div "Oh," at bounding box center [771, 441] width 1314 height 128
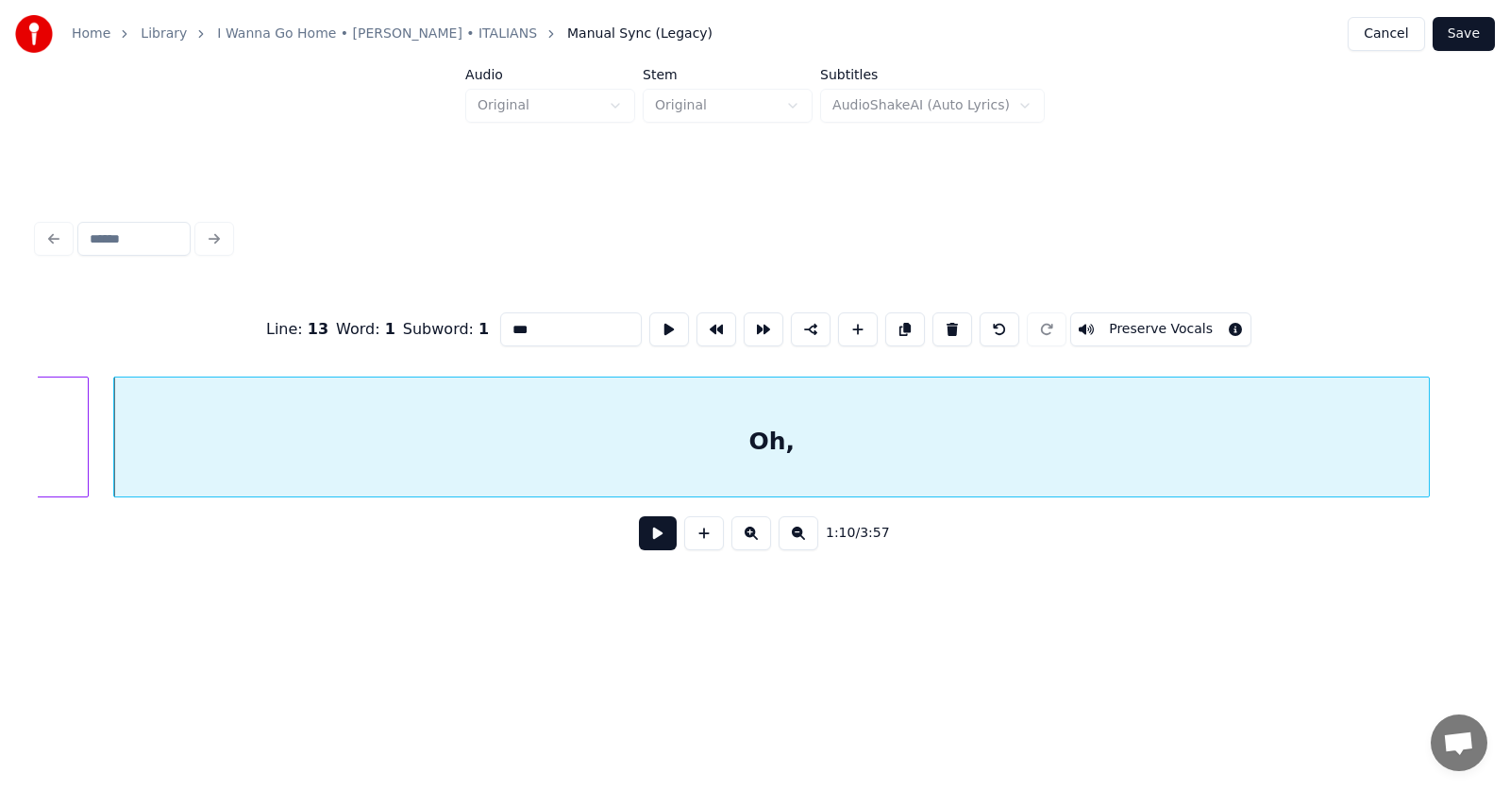
drag, startPoint x: 522, startPoint y: 325, endPoint x: 468, endPoint y: 325, distance: 53.8
click at [500, 325] on input "***" at bounding box center [571, 329] width 142 height 34
type input "****"
click at [639, 534] on button at bounding box center [658, 533] width 38 height 34
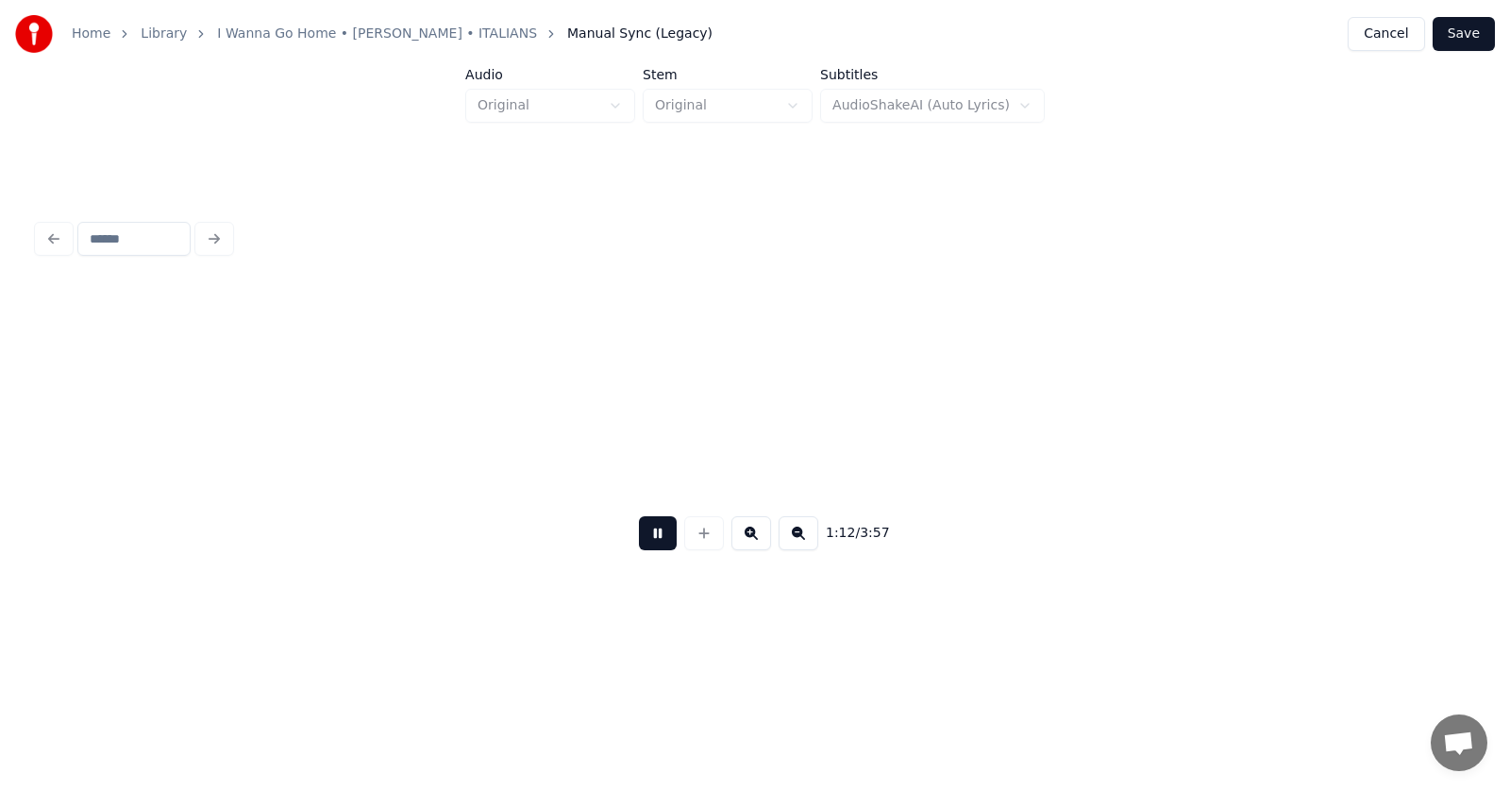
scroll to position [0, 51493]
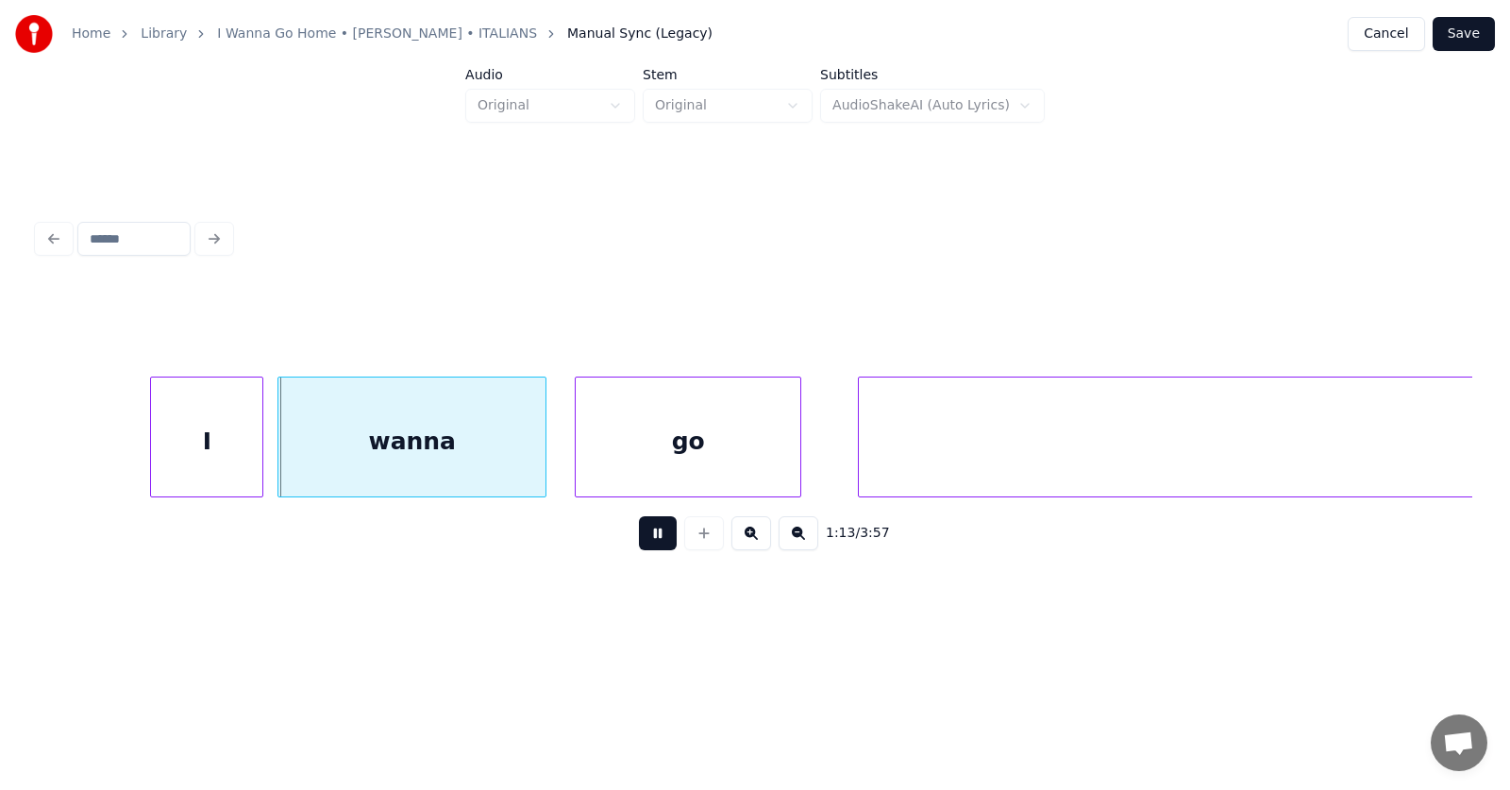
click at [646, 545] on button at bounding box center [658, 533] width 38 height 34
click at [221, 457] on div "I" at bounding box center [186, 441] width 111 height 128
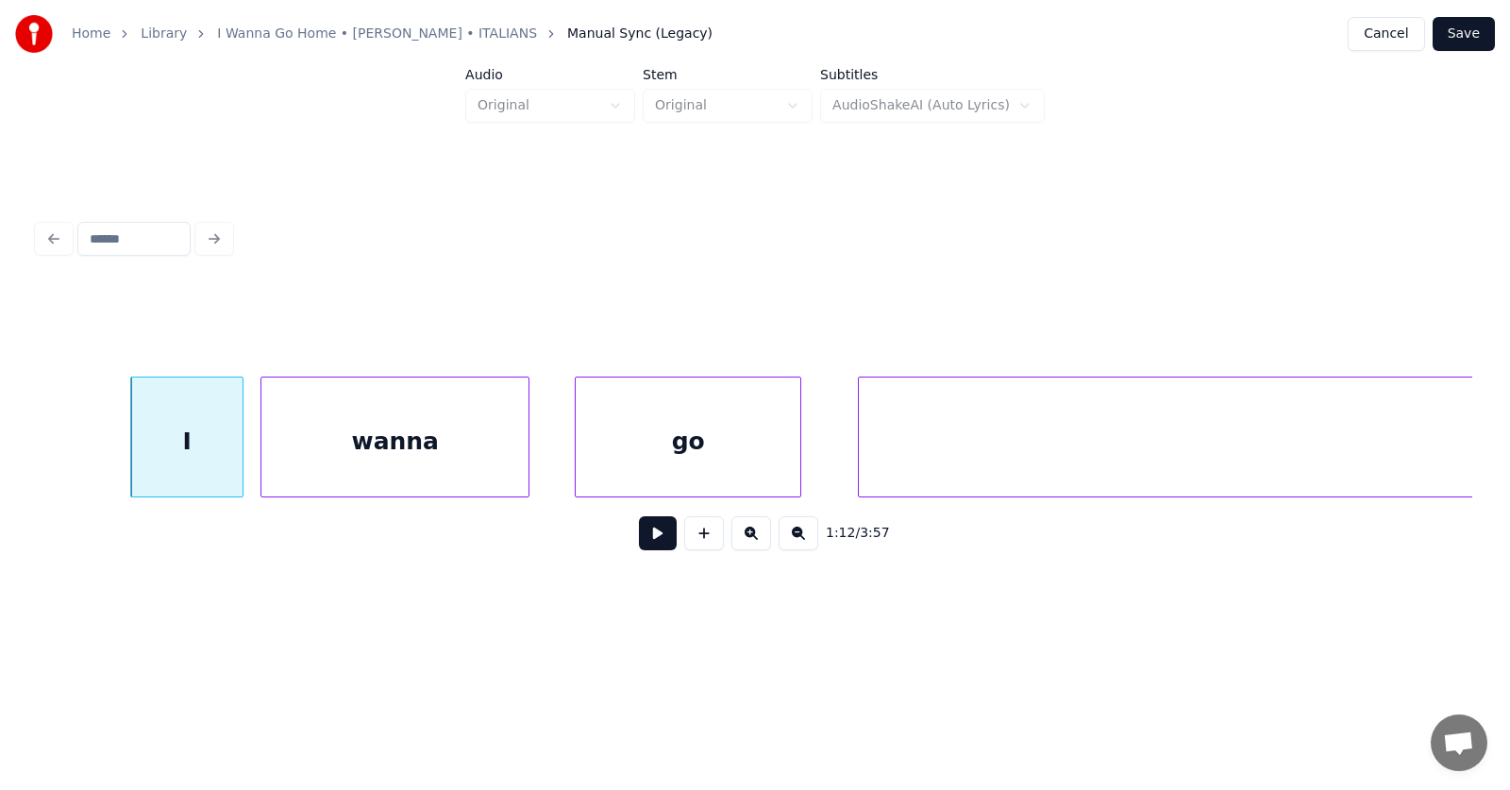
click at [313, 460] on div "wanna" at bounding box center [394, 441] width 267 height 128
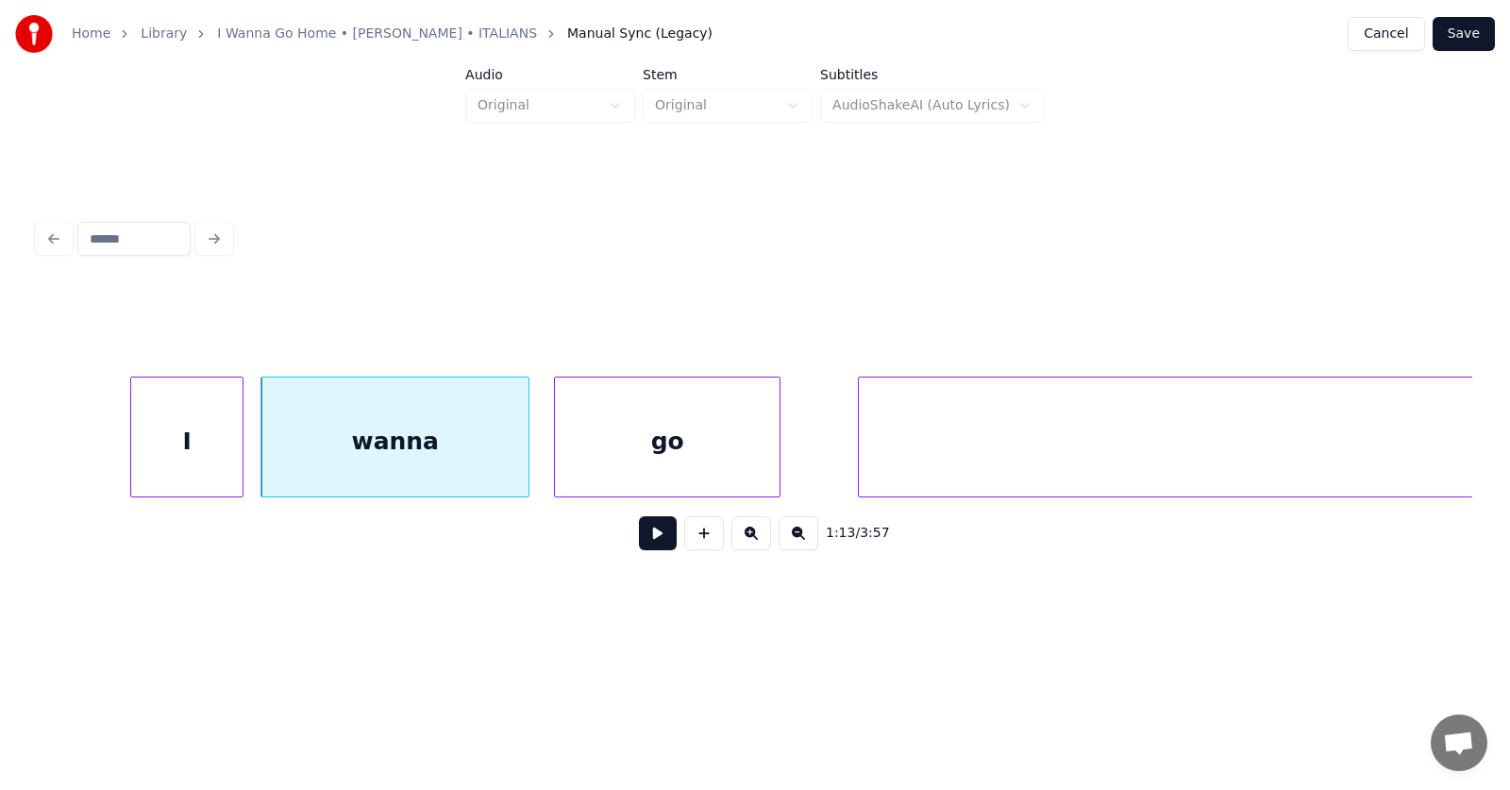
click at [621, 454] on div "go" at bounding box center [667, 441] width 225 height 128
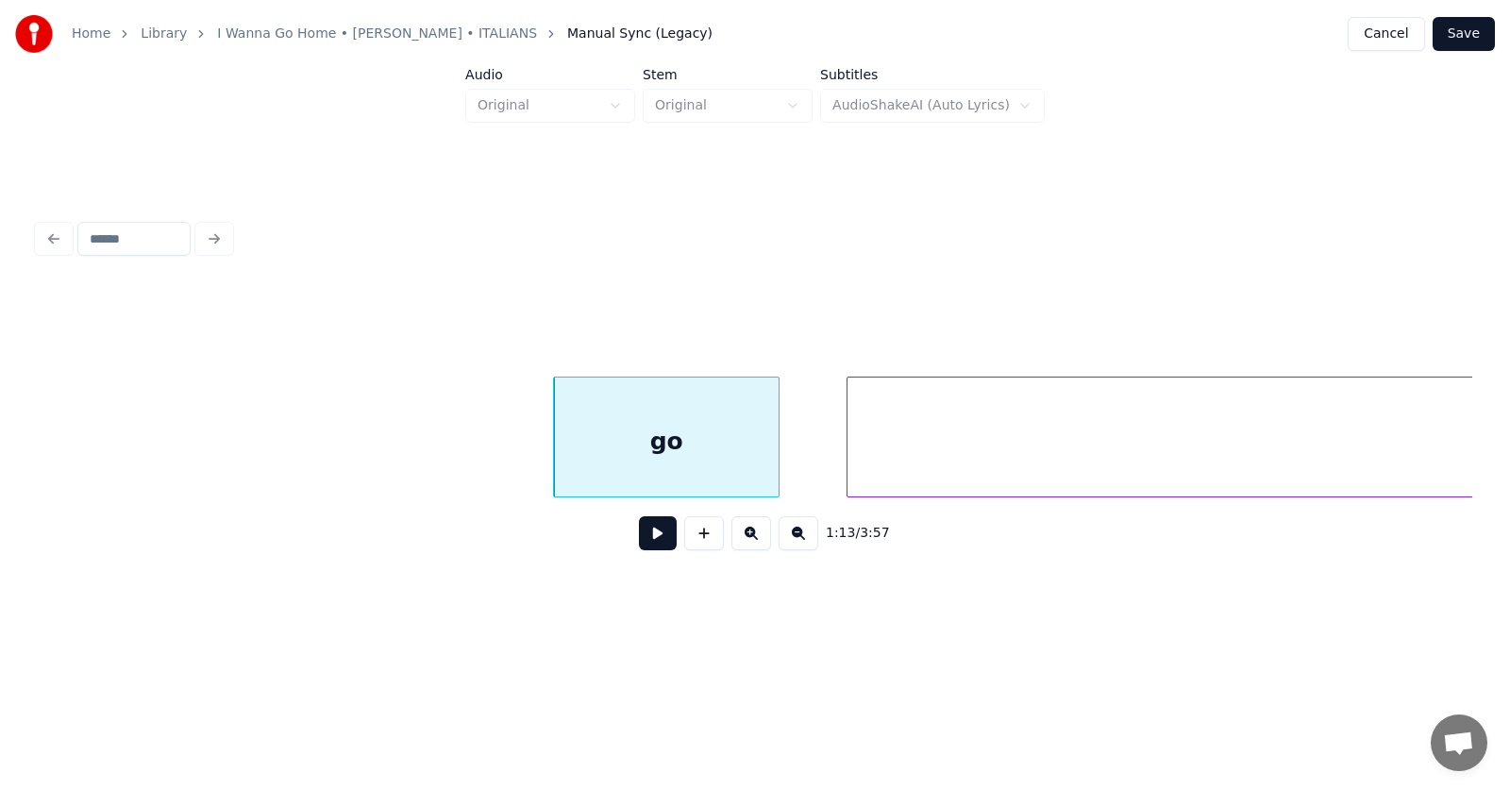
scroll to position [0, 52204]
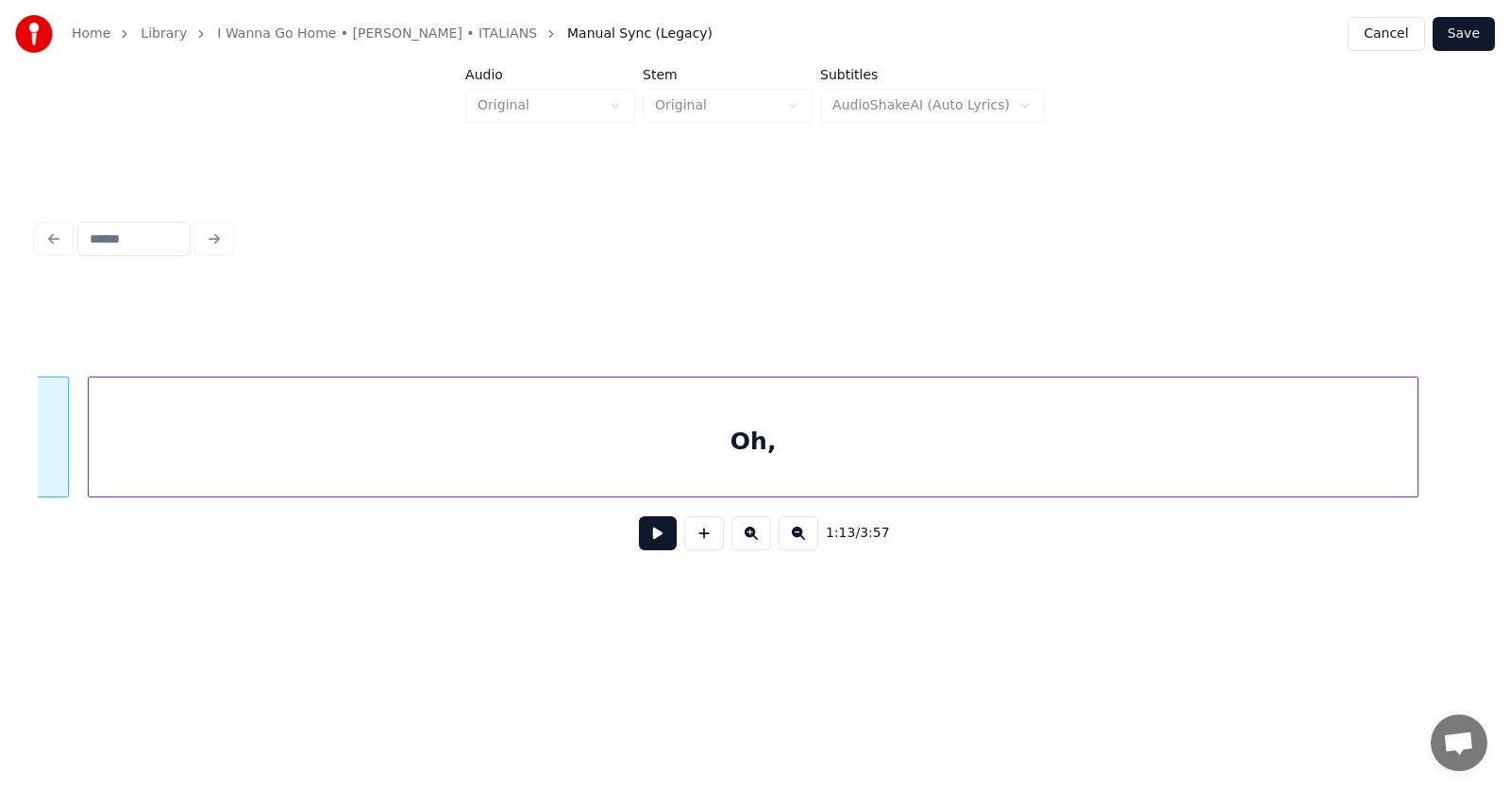
click at [869, 460] on div "Oh," at bounding box center [753, 441] width 1329 height 128
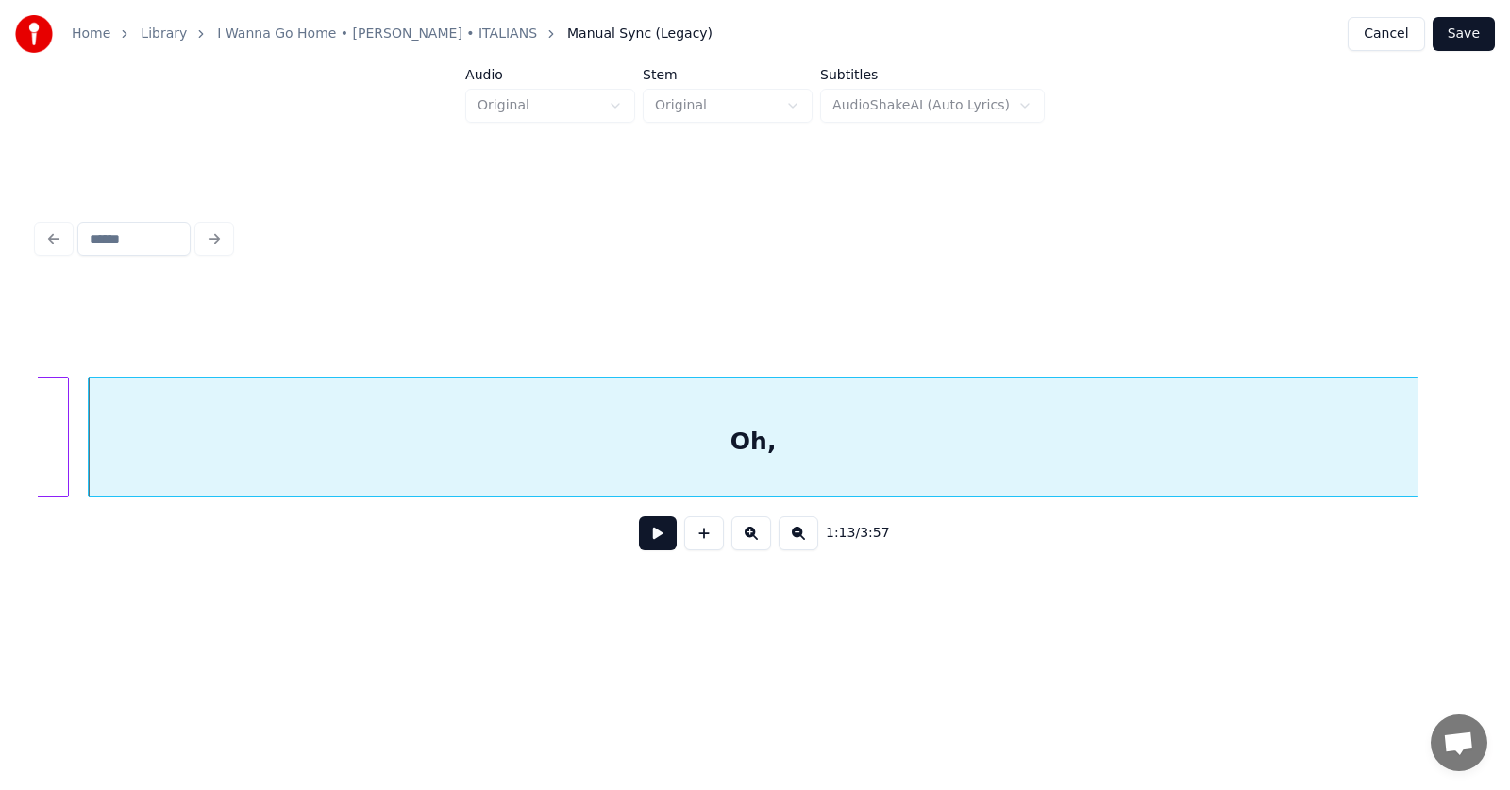
click at [862, 451] on div "Oh," at bounding box center [753, 441] width 1329 height 128
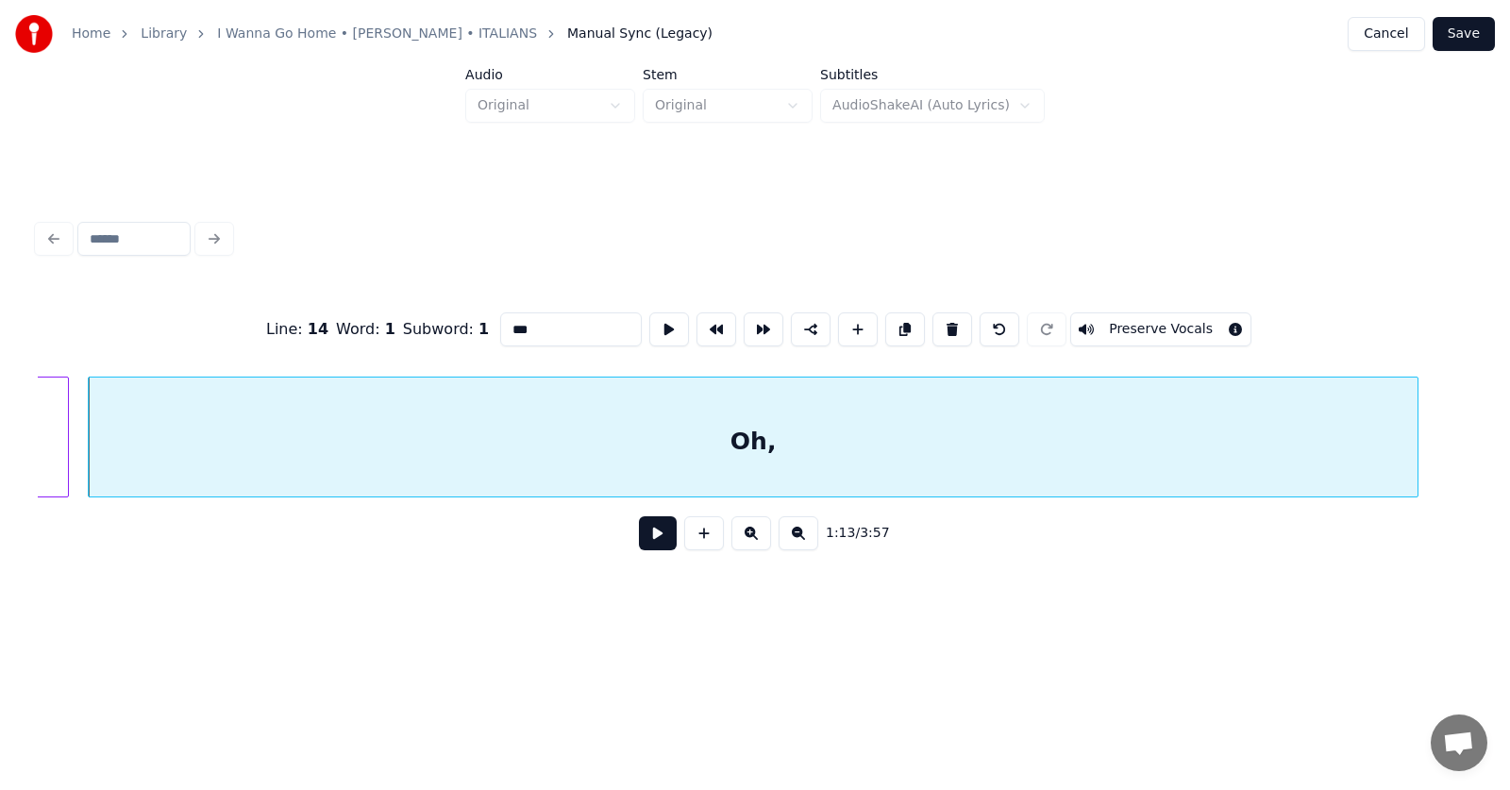
drag, startPoint x: 510, startPoint y: 314, endPoint x: 466, endPoint y: 321, distance: 43.9
click at [500, 321] on input "***" at bounding box center [571, 329] width 142 height 34
type input "****"
click at [639, 549] on button at bounding box center [658, 533] width 38 height 34
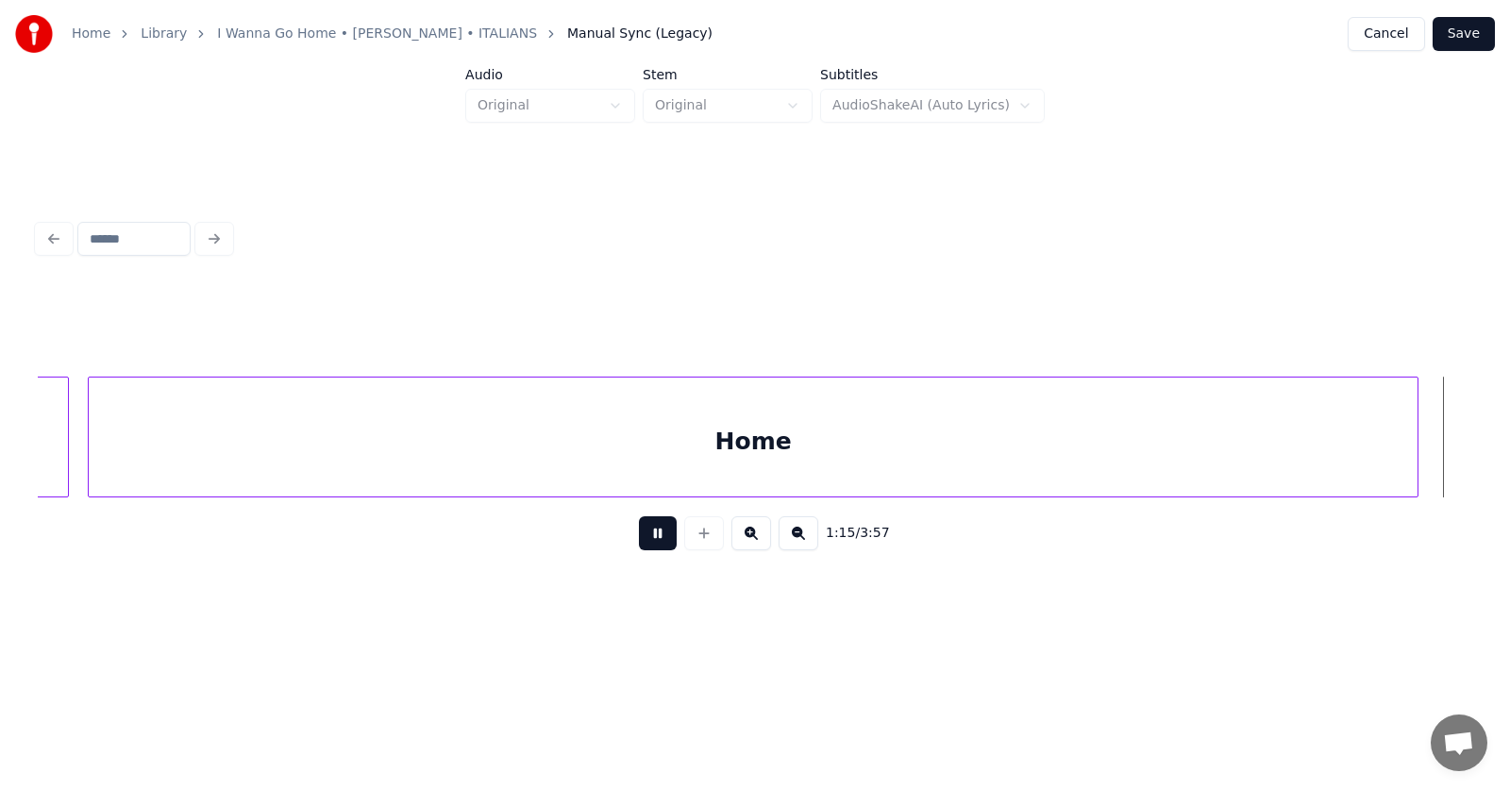
scroll to position [0, 53647]
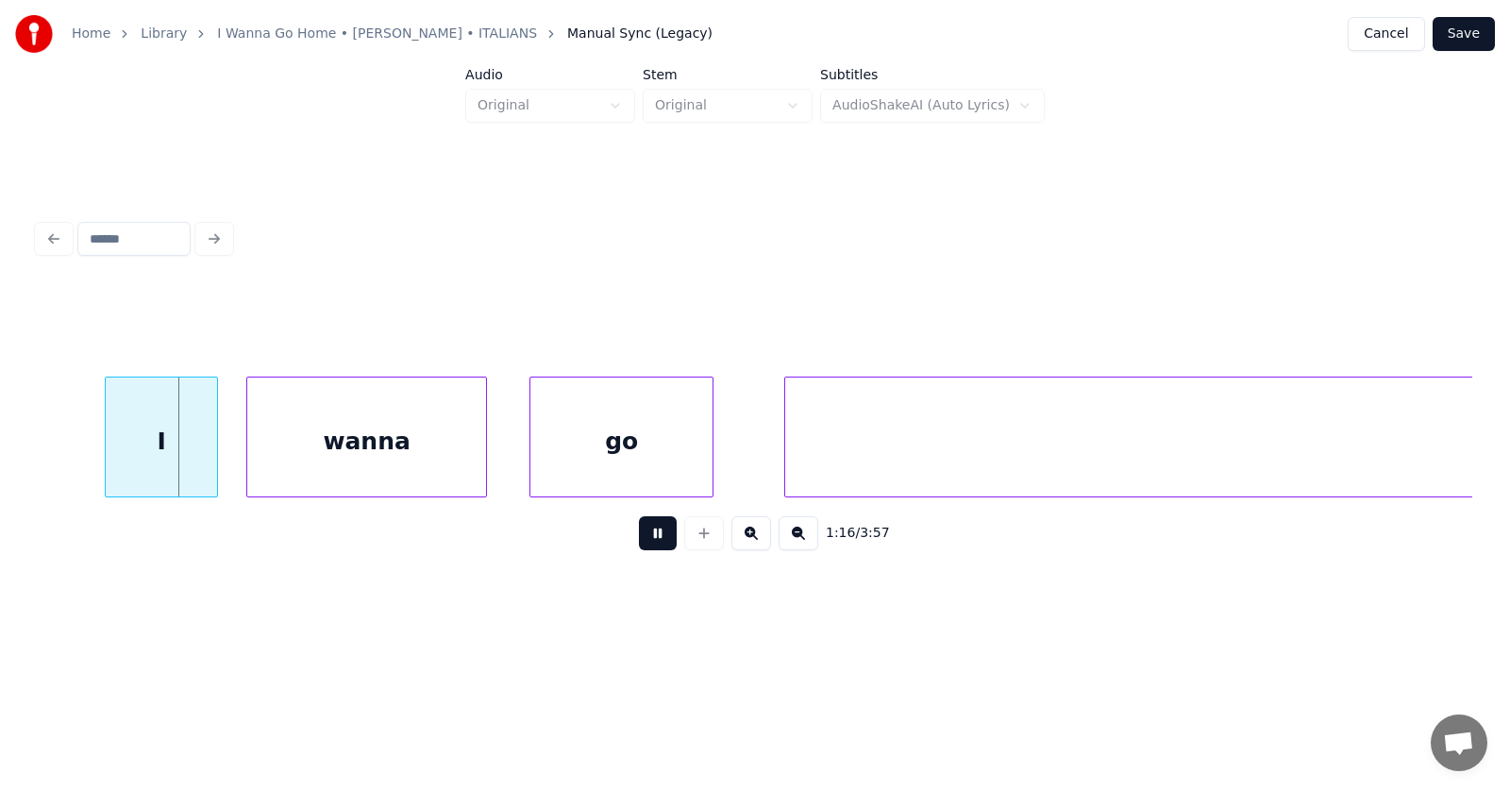
click at [650, 546] on button at bounding box center [658, 533] width 38 height 34
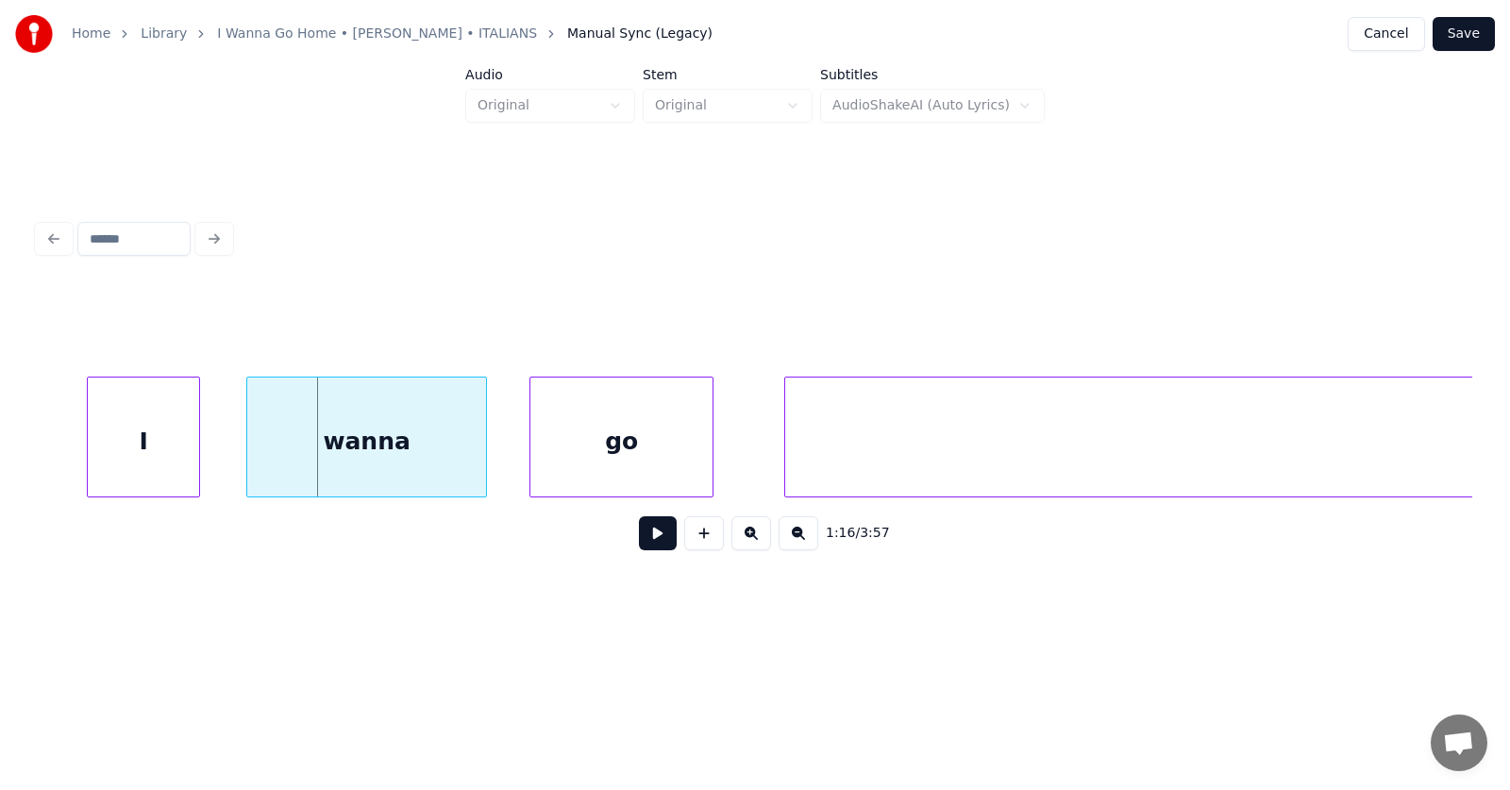
click at [148, 449] on div "I" at bounding box center [143, 441] width 111 height 128
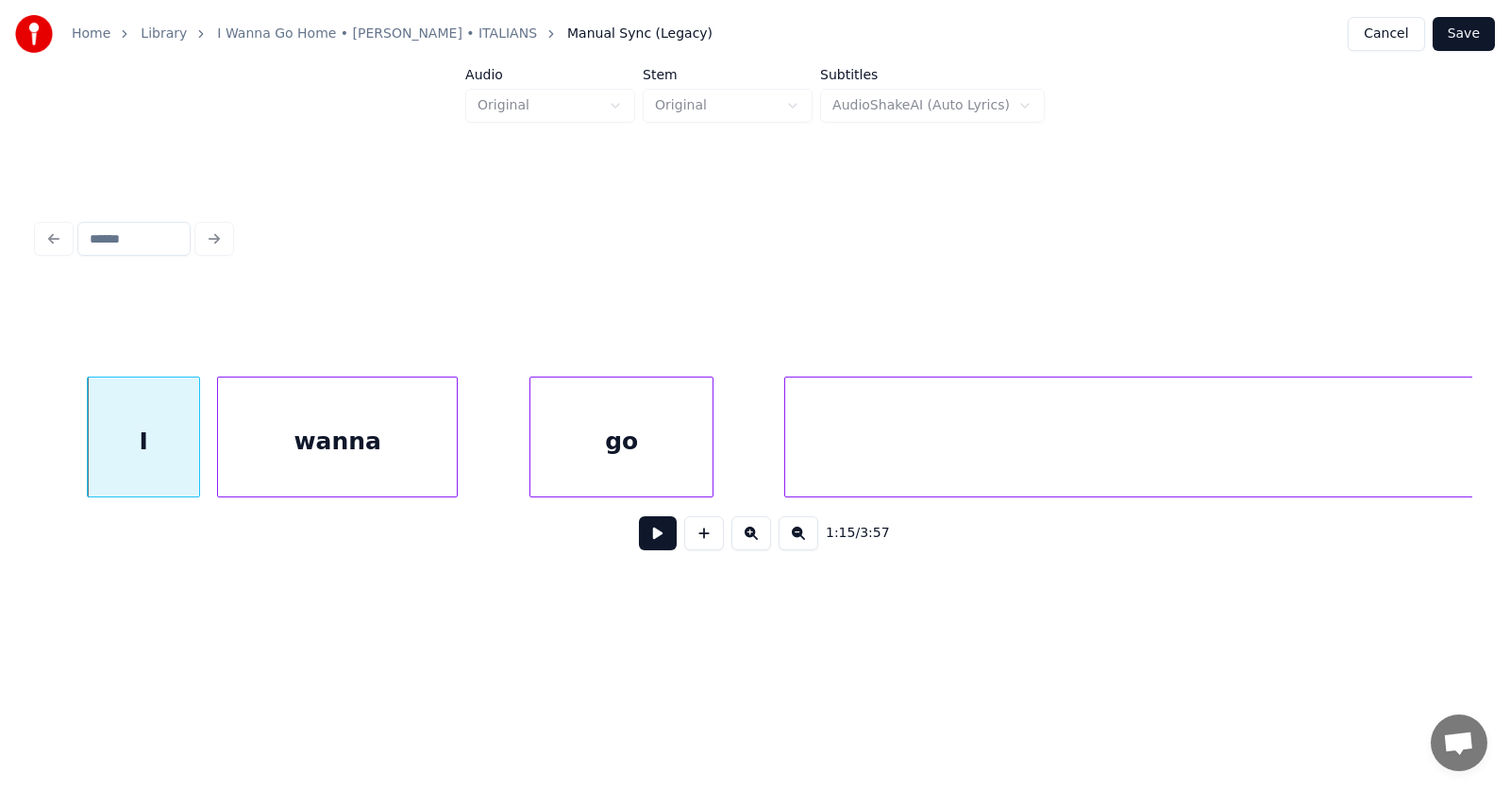
click at [254, 457] on div "wanna" at bounding box center [337, 441] width 239 height 128
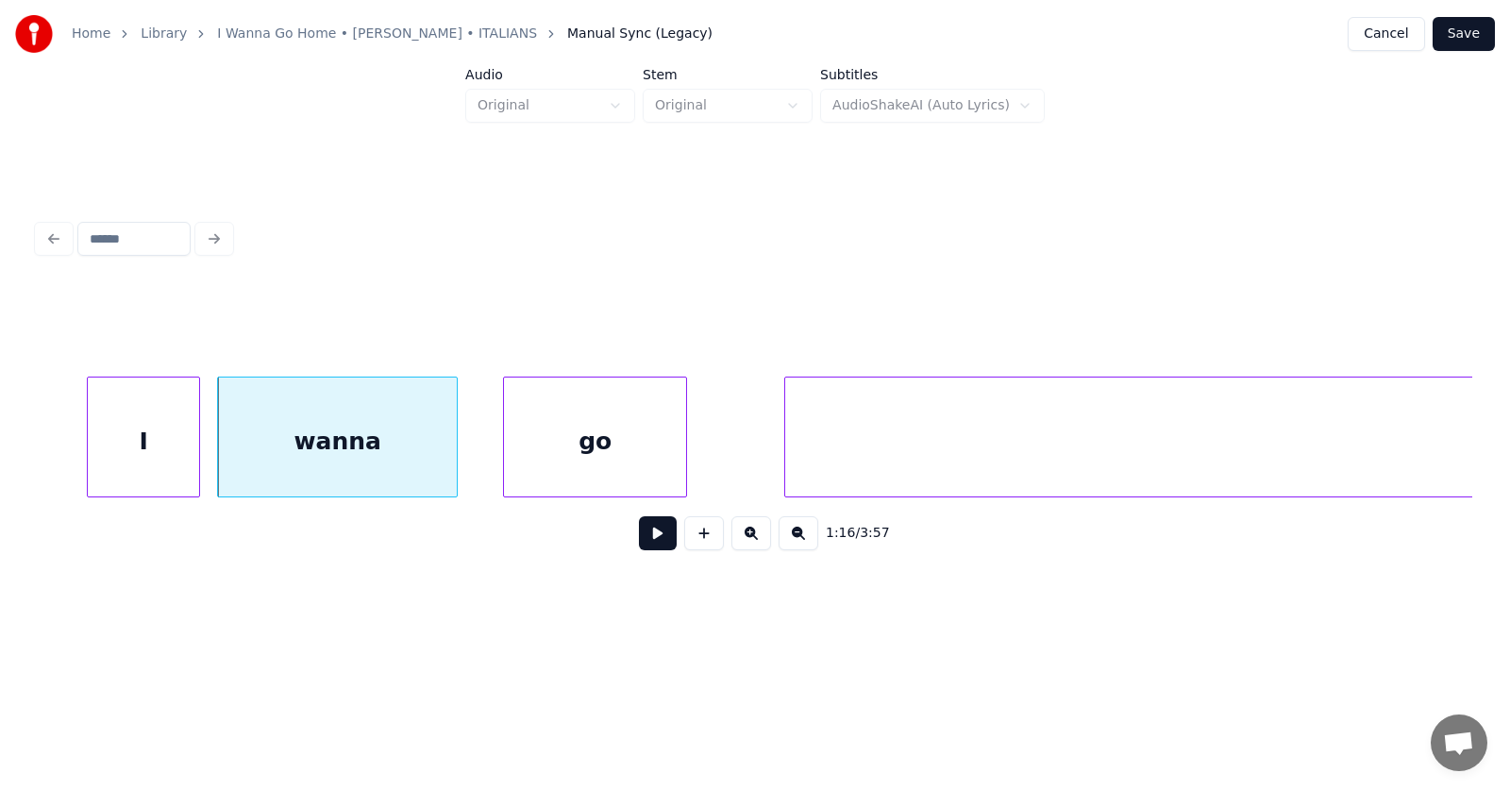
click at [541, 458] on div "go" at bounding box center [595, 441] width 182 height 128
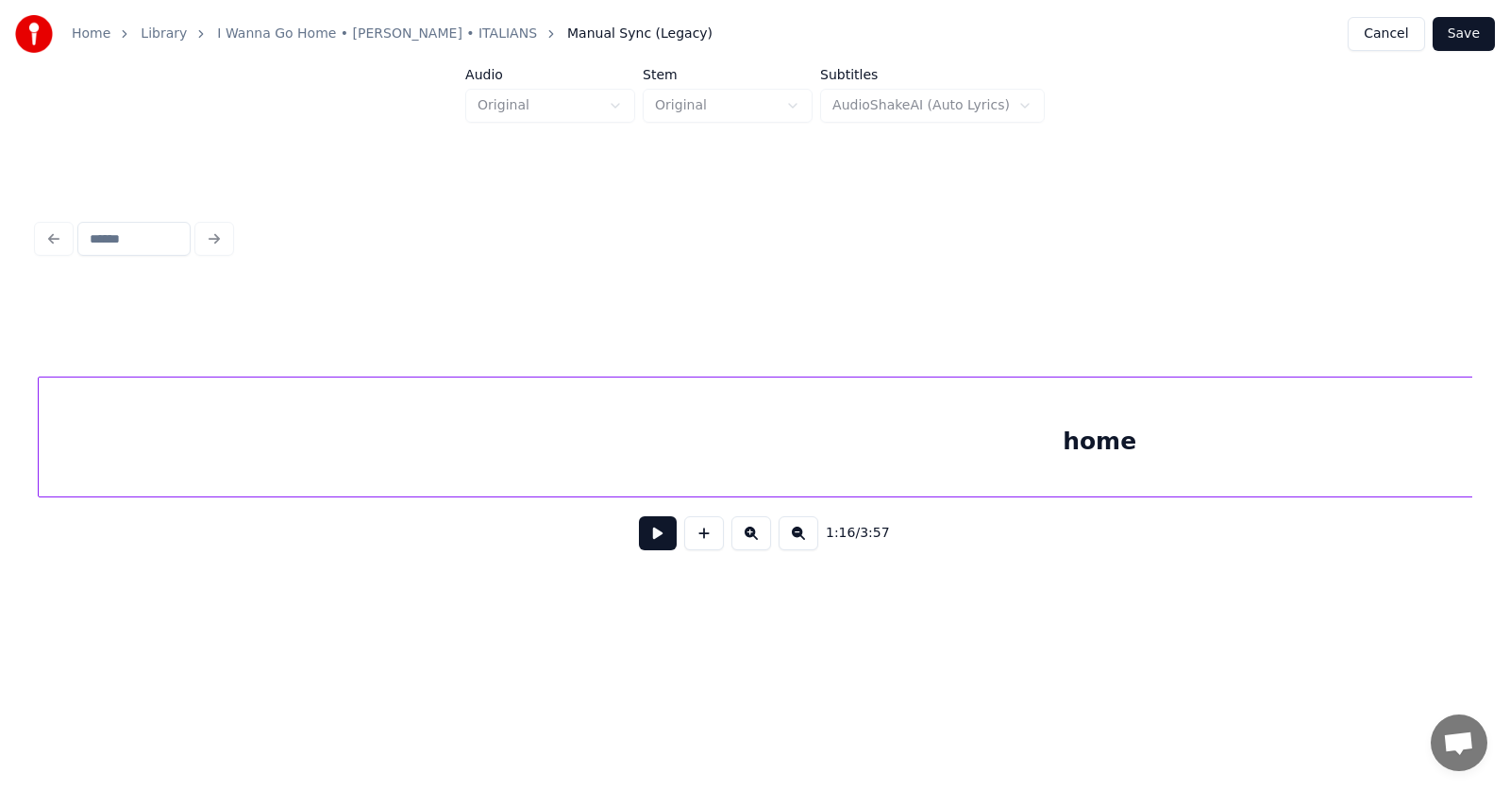
scroll to position [0, 54348]
click at [813, 455] on div "home" at bounding box center [1099, 441] width 2121 height 128
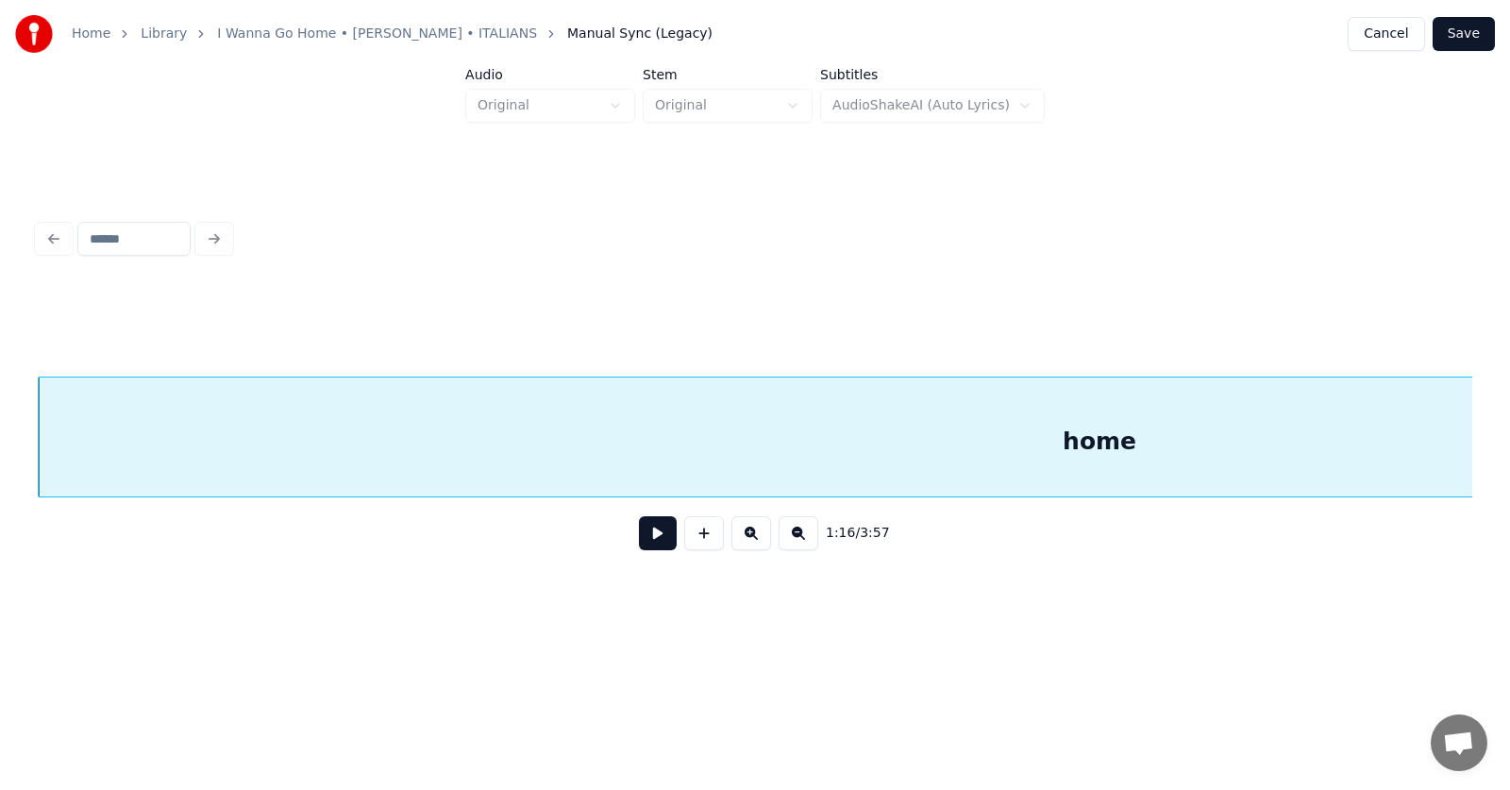
click at [966, 438] on div "home" at bounding box center [1099, 441] width 2121 height 128
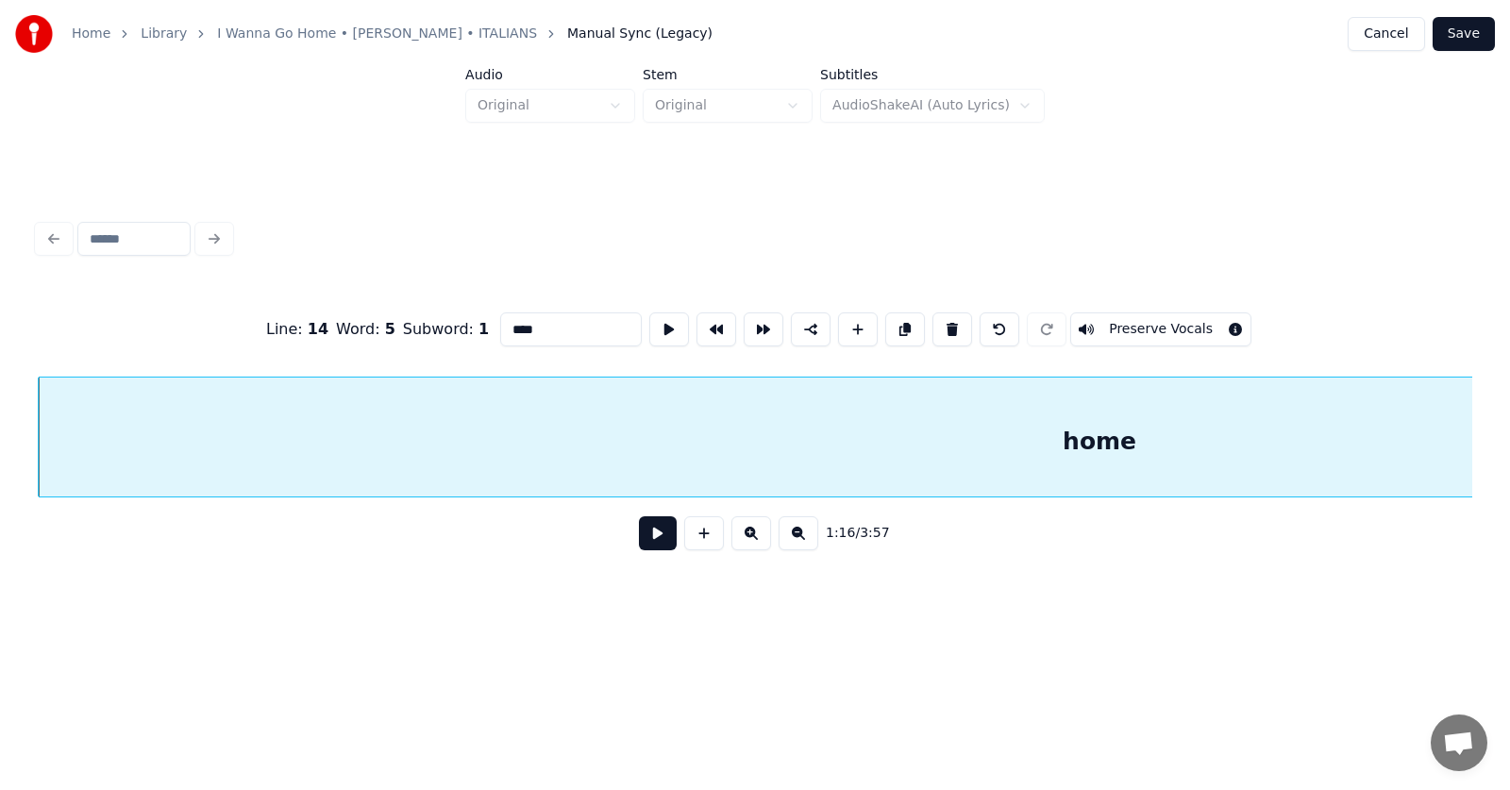
click at [500, 321] on input "****" at bounding box center [571, 329] width 142 height 34
type input "****"
click at [647, 544] on button at bounding box center [658, 533] width 38 height 34
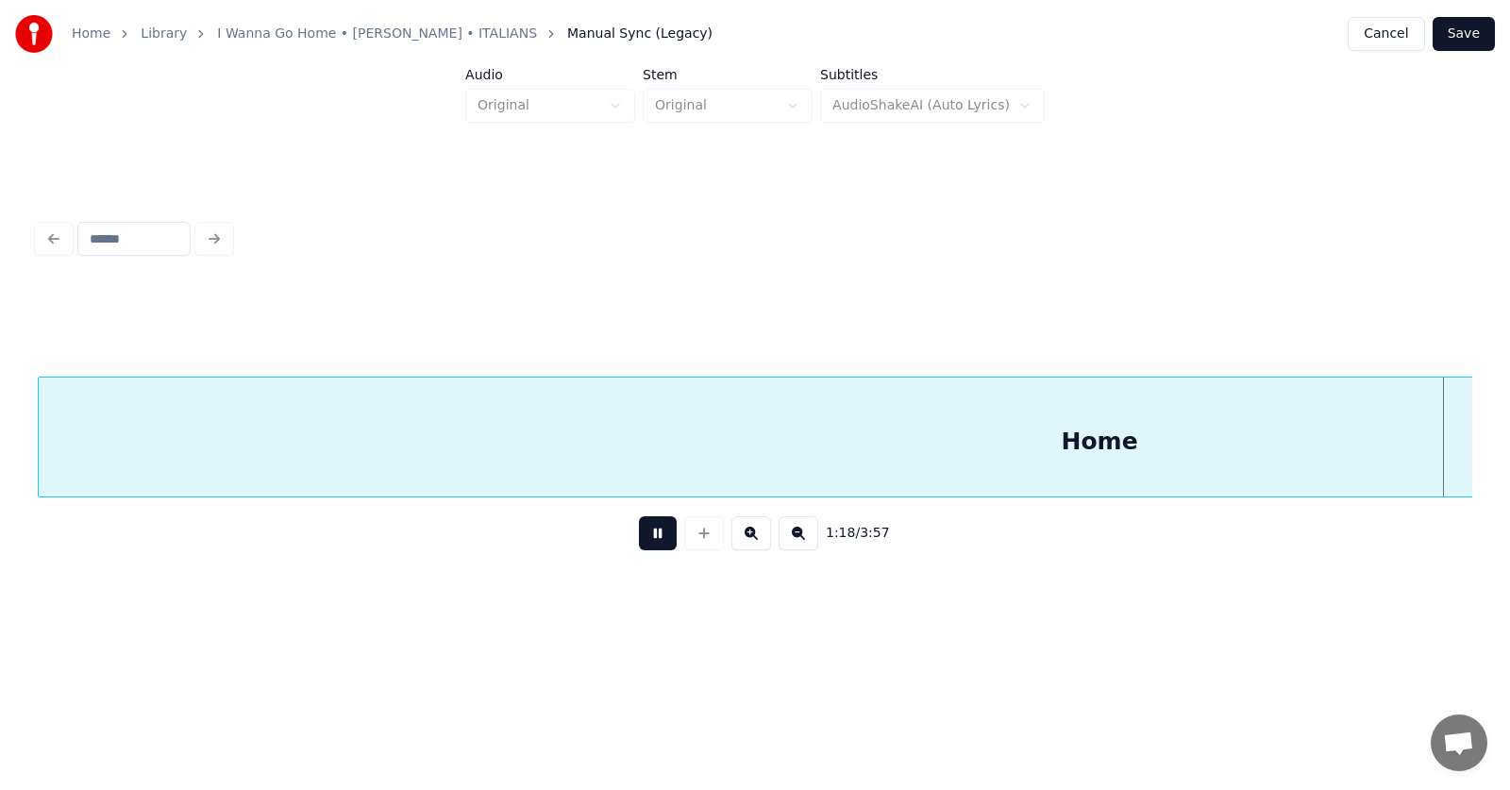
scroll to position [0, 55784]
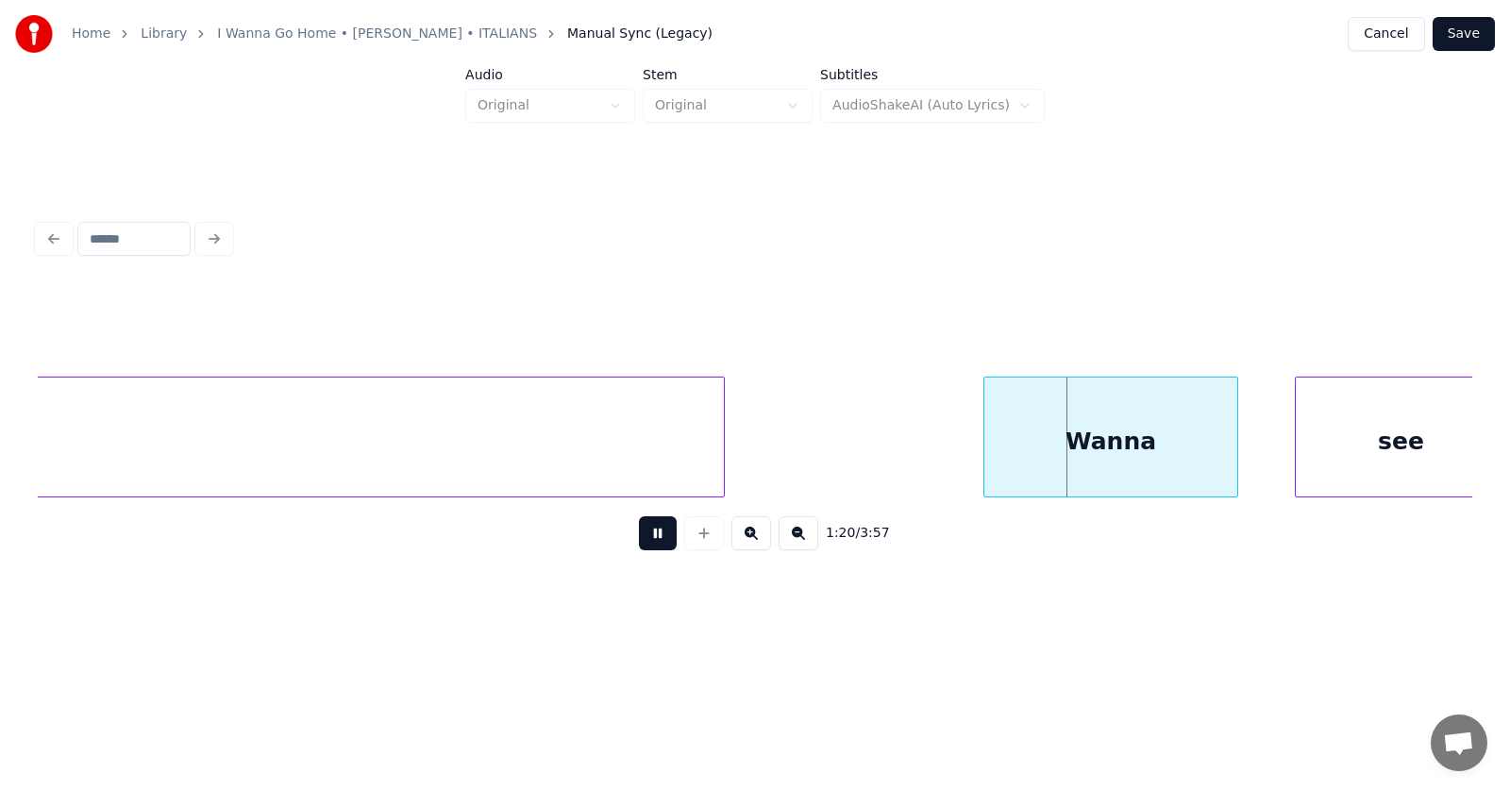
click at [647, 544] on button at bounding box center [658, 533] width 38 height 34
click at [1035, 446] on div "Wanna" at bounding box center [1092, 441] width 253 height 128
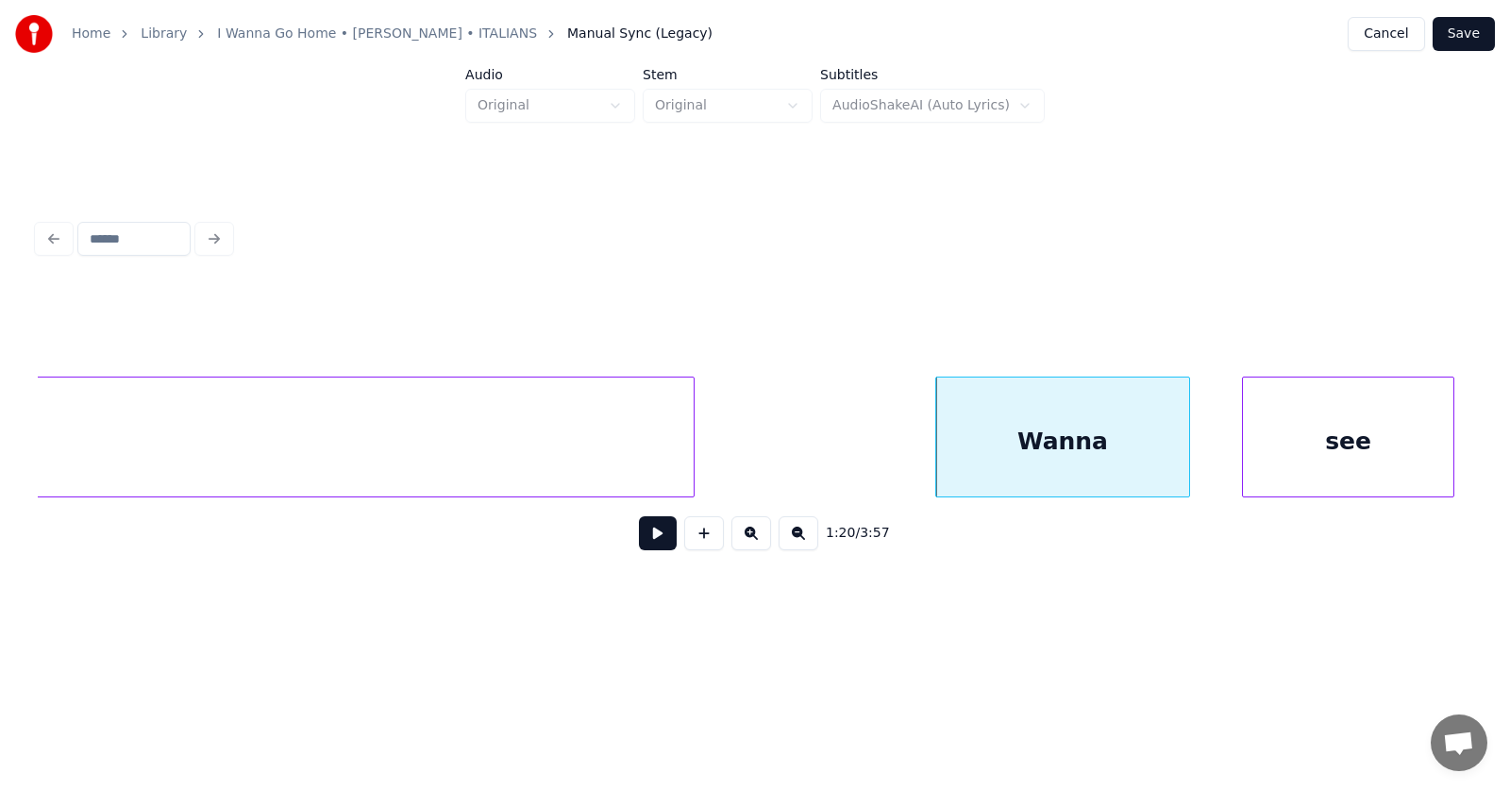
click at [1305, 433] on div "see" at bounding box center [1348, 441] width 210 height 128
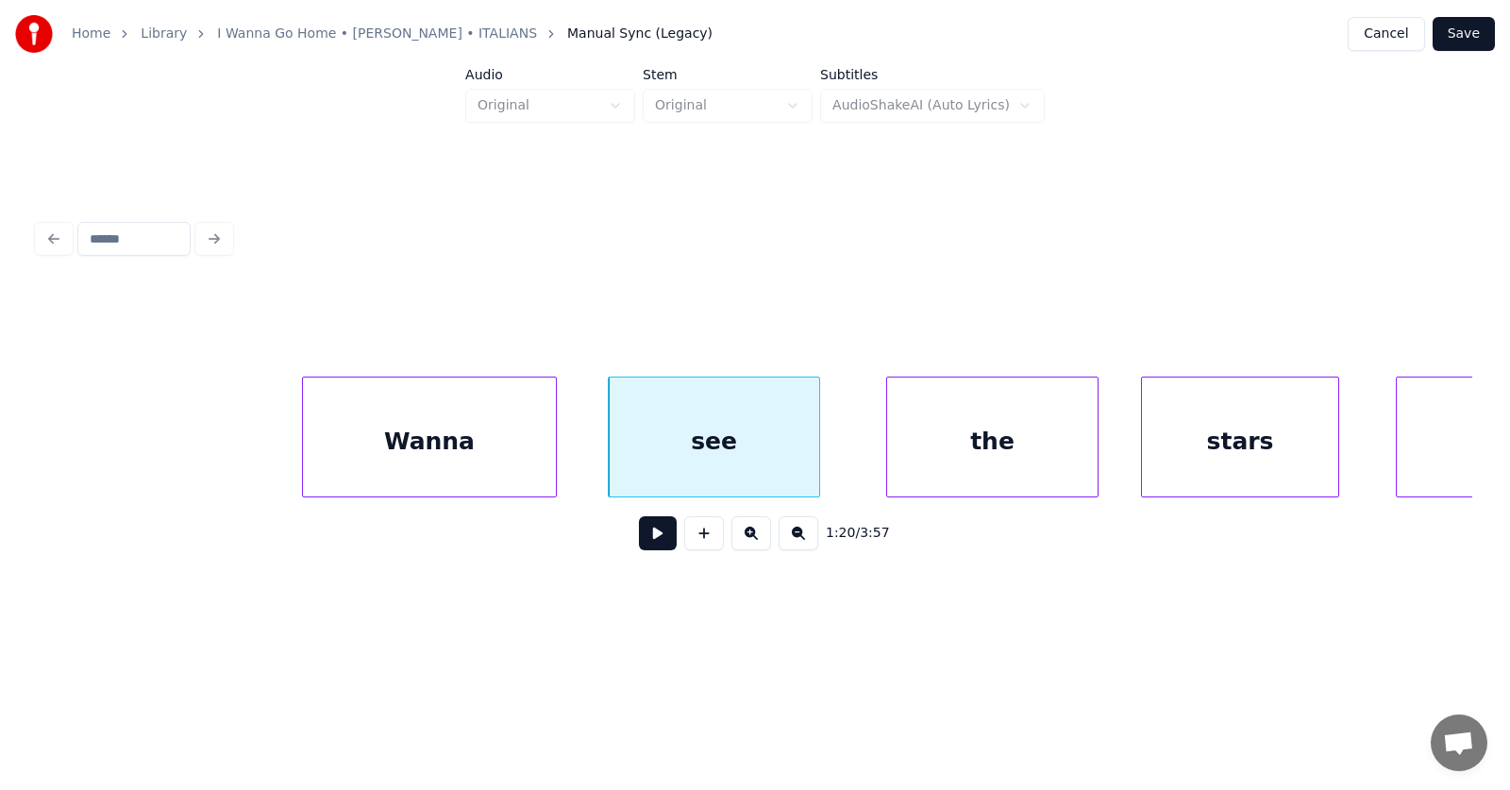
scroll to position [0, 56788]
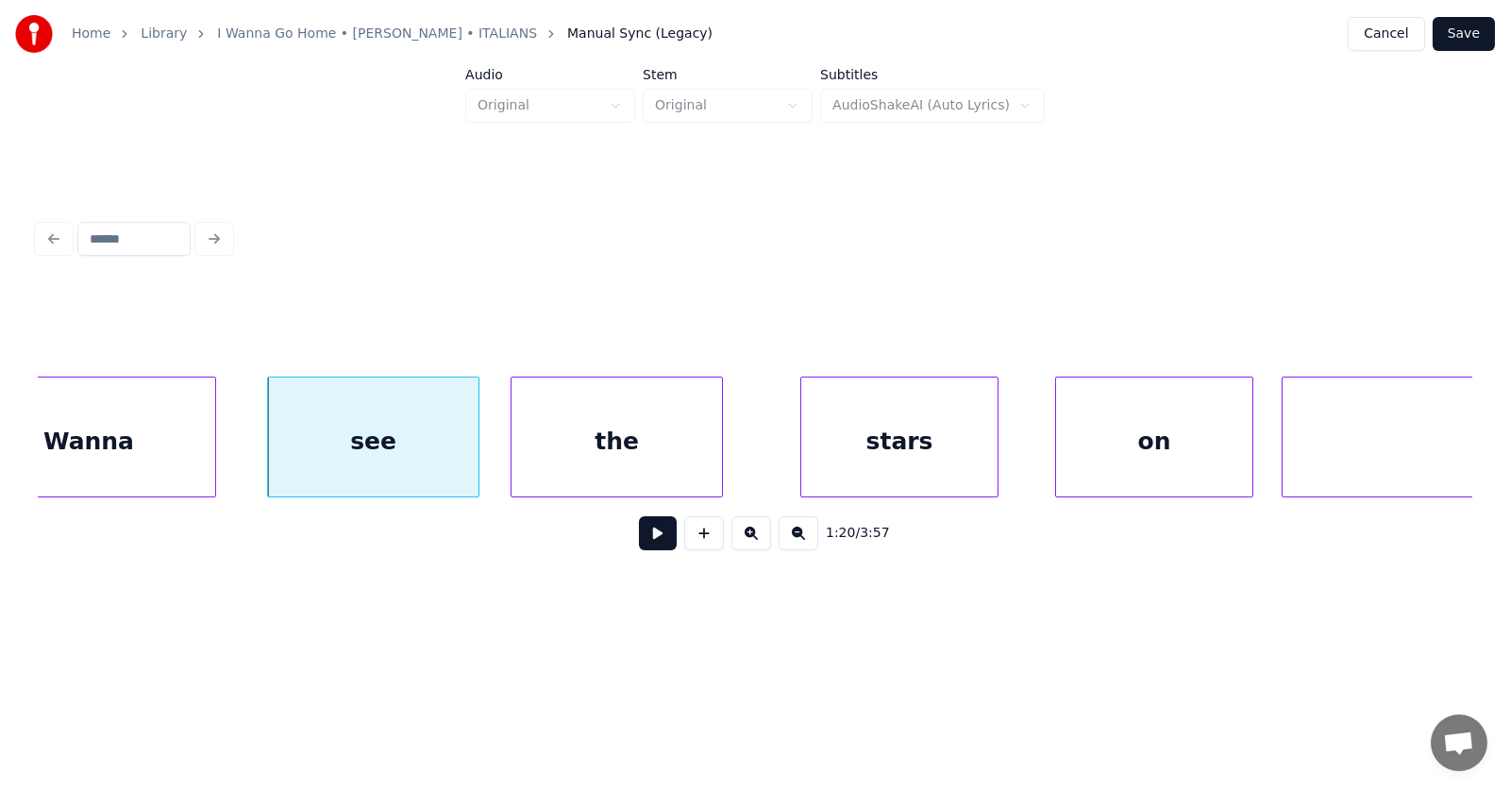
click at [635, 450] on div "the" at bounding box center [616, 441] width 210 height 128
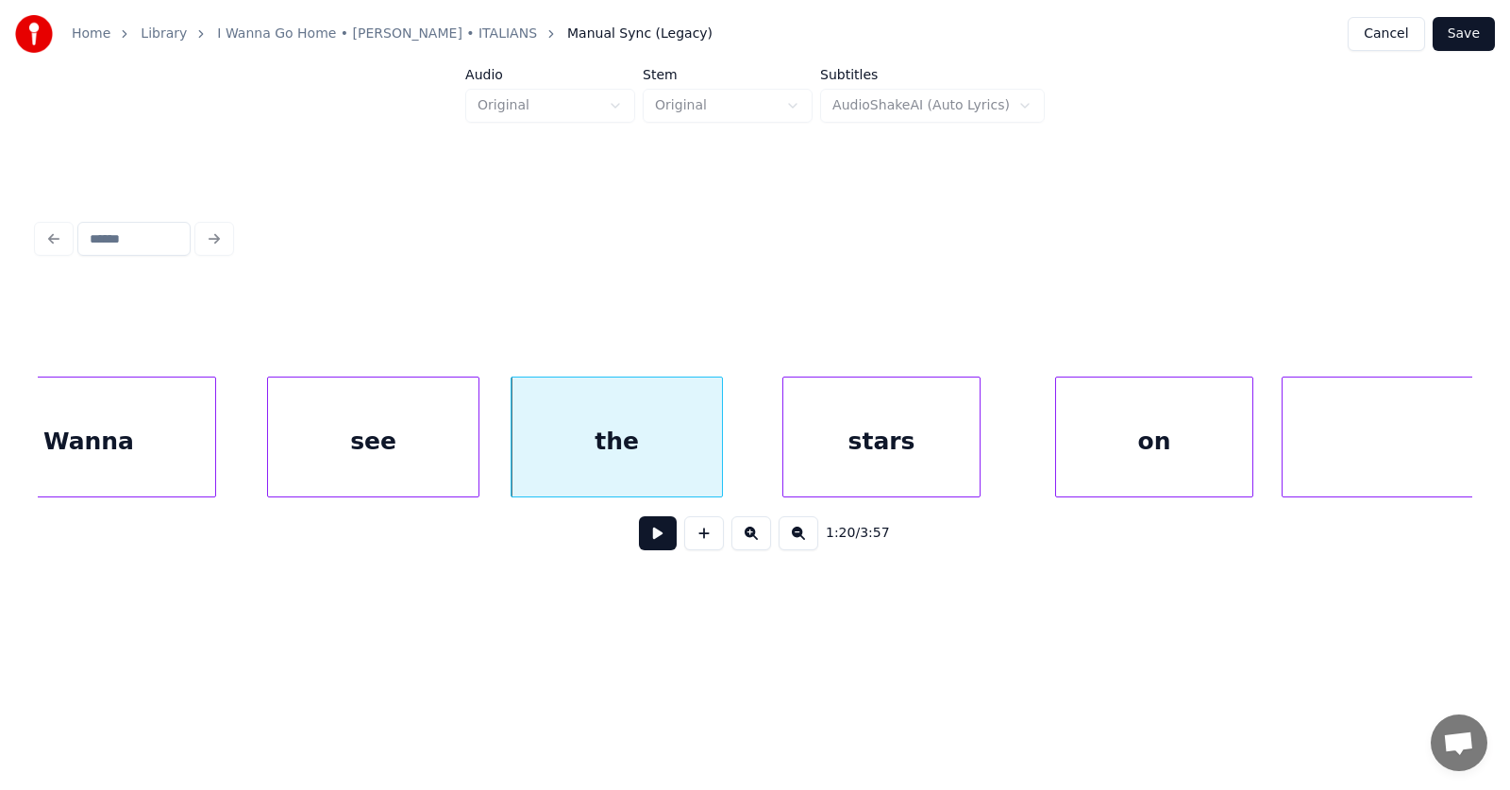
click at [858, 462] on div "stars" at bounding box center [881, 441] width 196 height 128
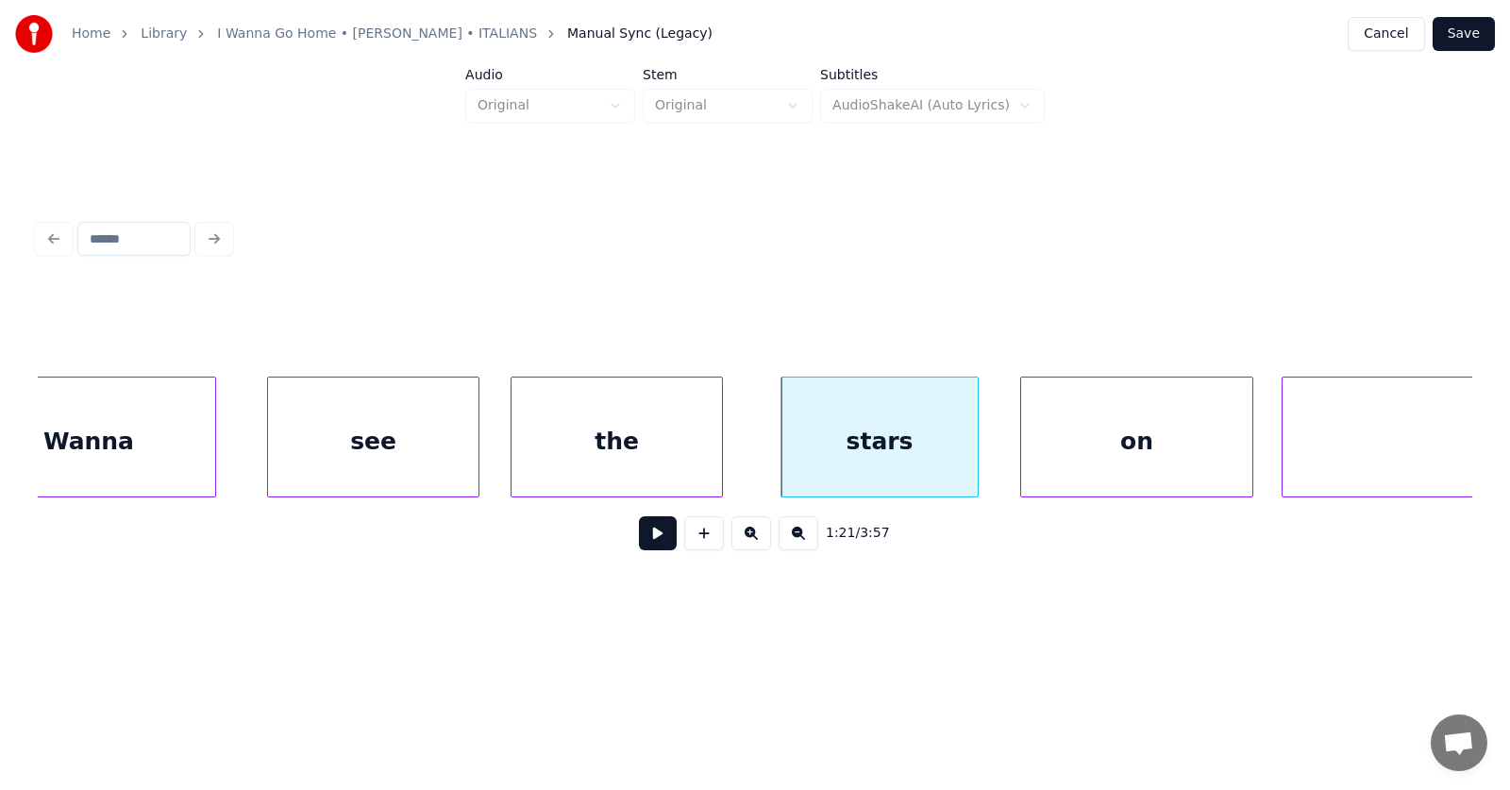
click at [1027, 466] on div at bounding box center [1024, 436] width 6 height 119
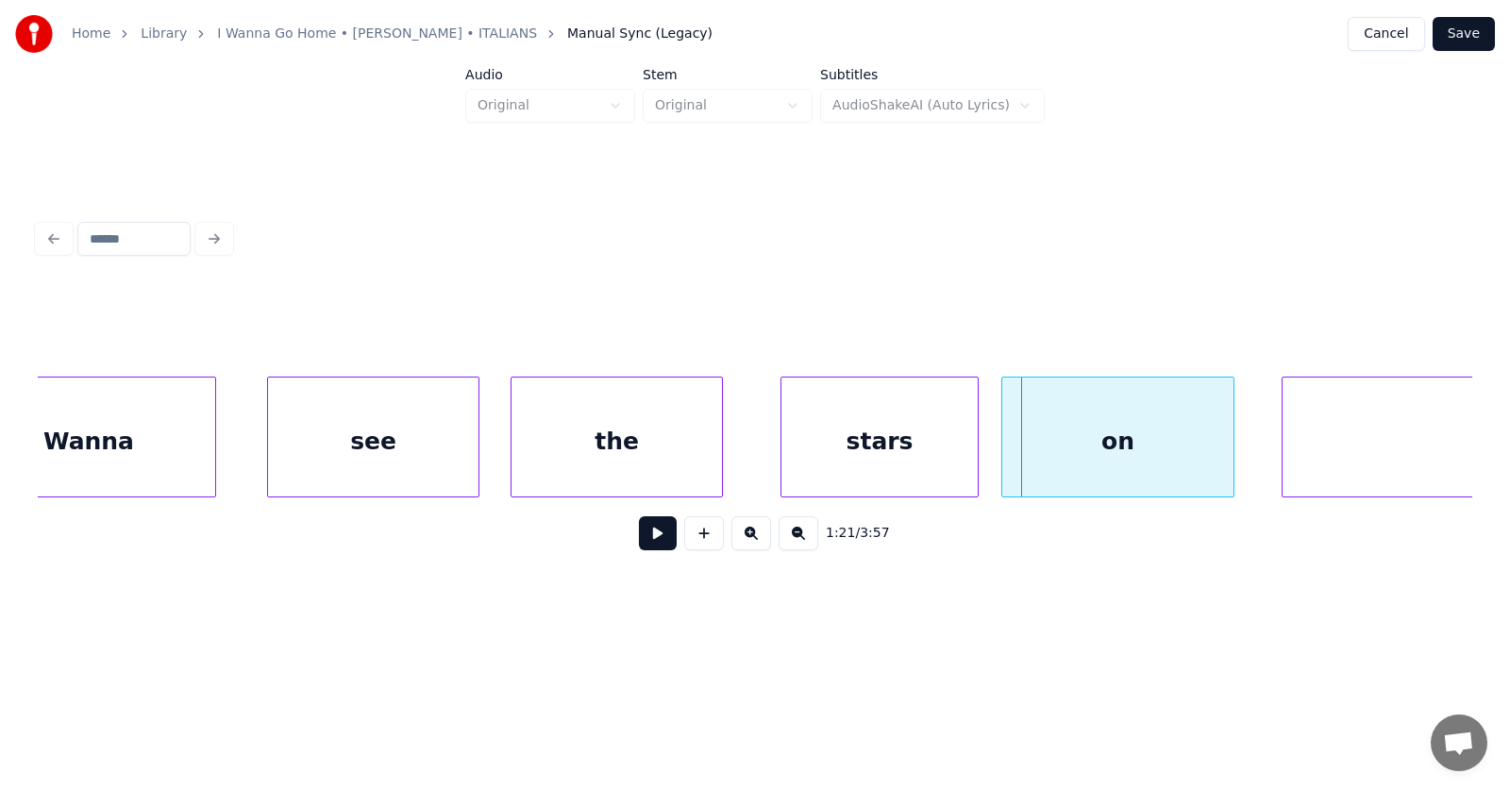
click at [1107, 459] on div "on" at bounding box center [1117, 441] width 231 height 128
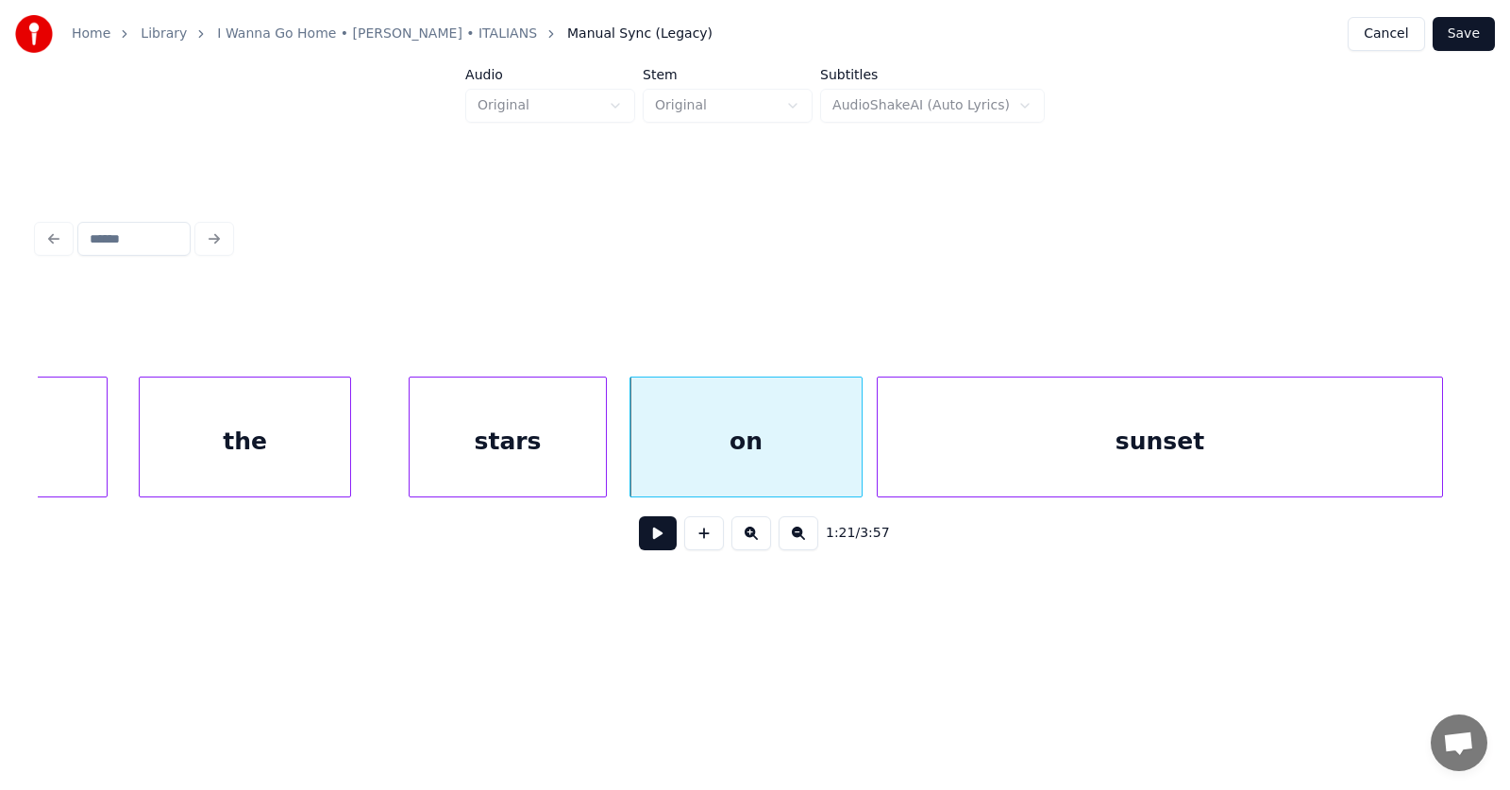
click at [1278, 450] on div "sunset" at bounding box center [1160, 441] width 564 height 128
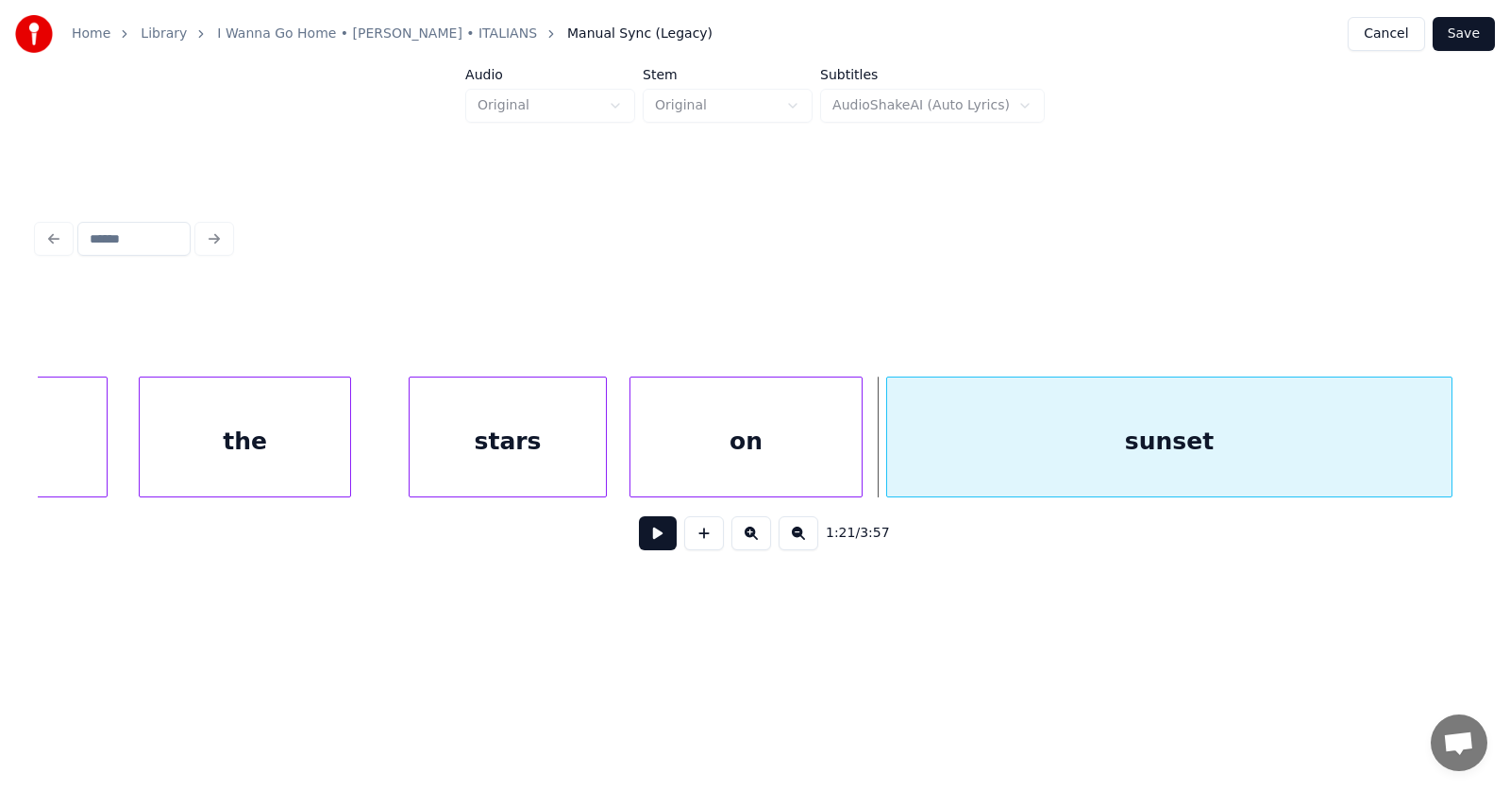
click at [1094, 447] on div "sunset" at bounding box center [1169, 441] width 564 height 128
click at [521, 424] on div "stars" at bounding box center [508, 441] width 196 height 128
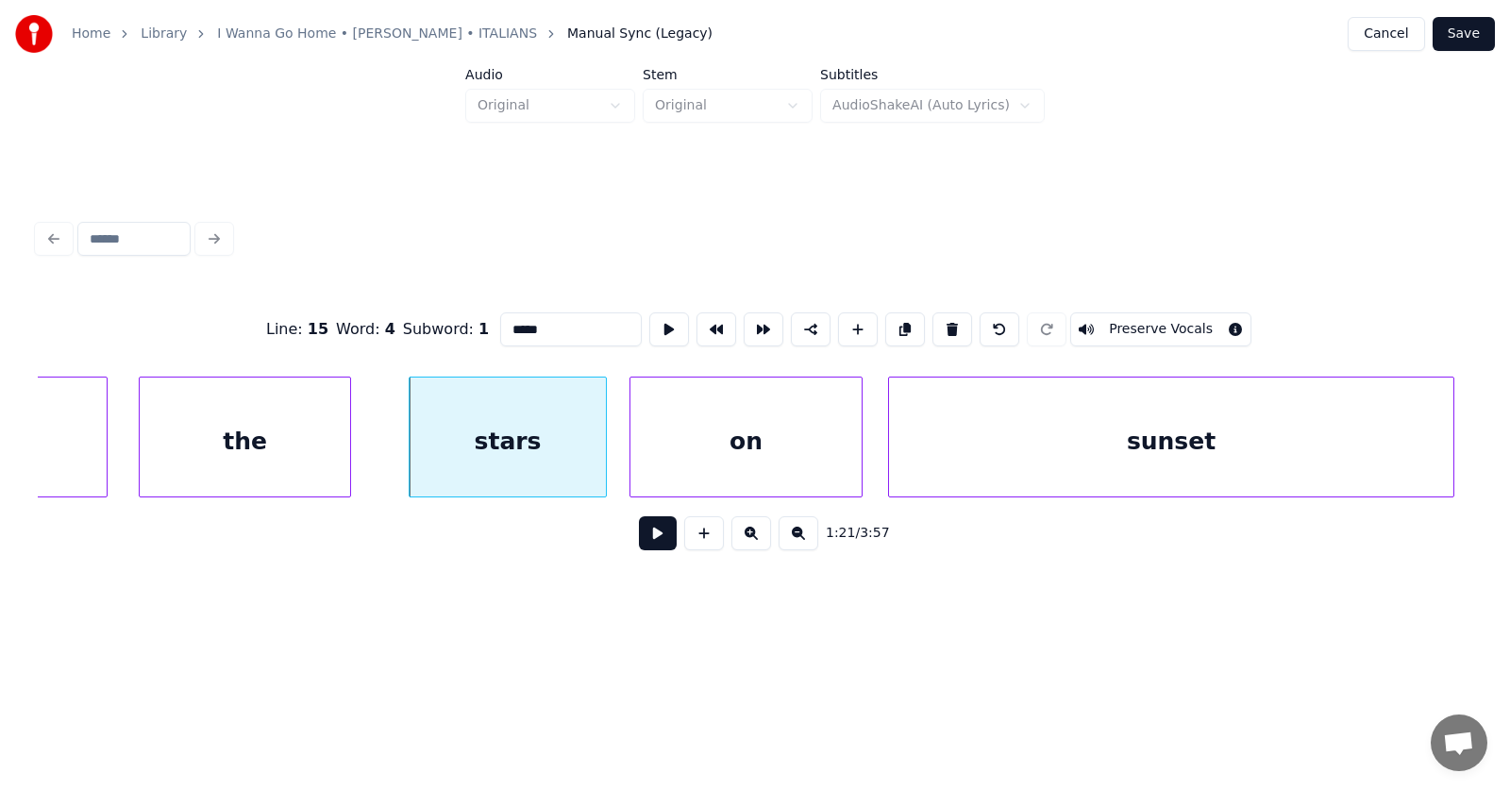
click at [639, 533] on button at bounding box center [658, 533] width 38 height 34
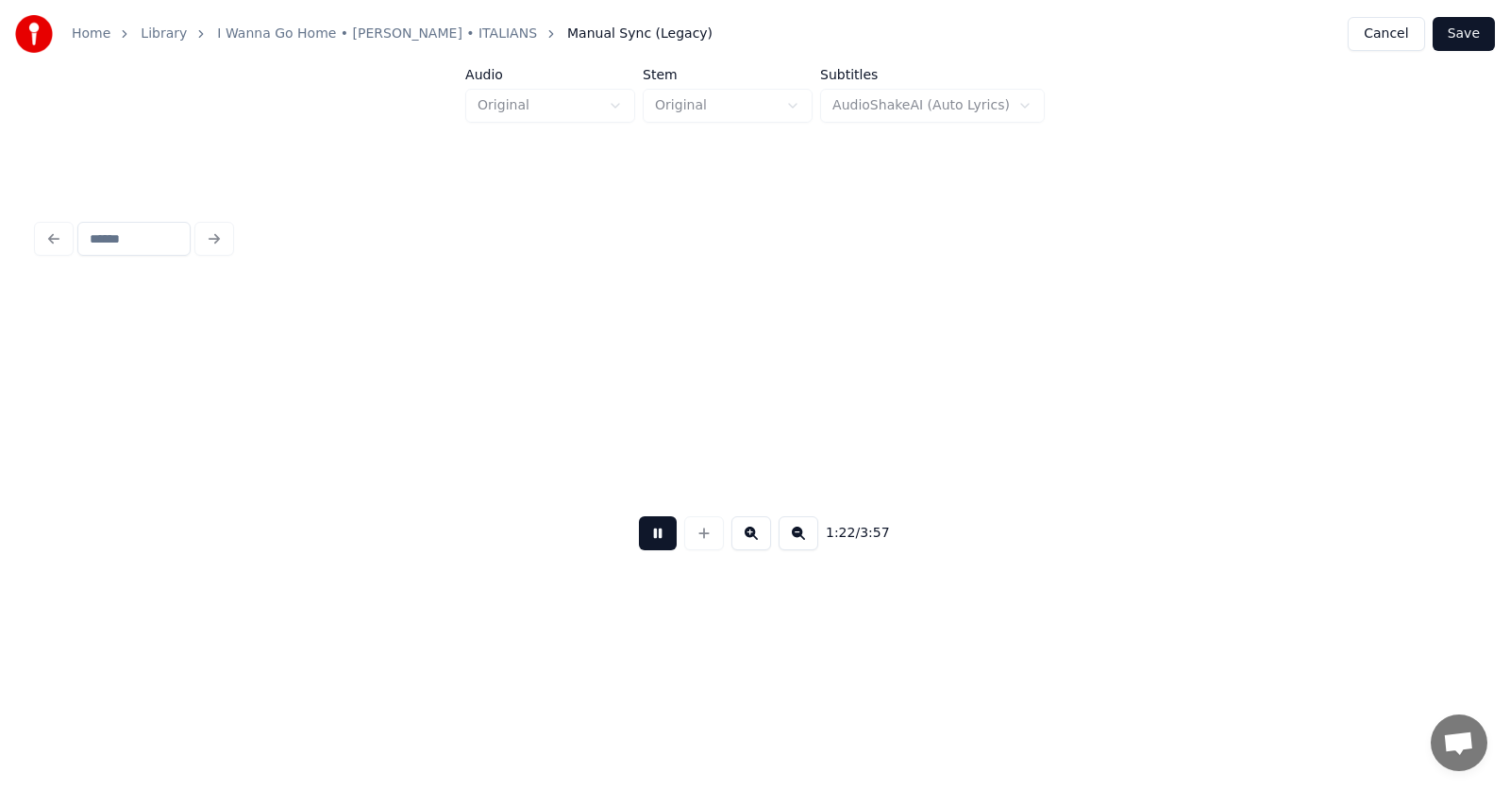
scroll to position [0, 58605]
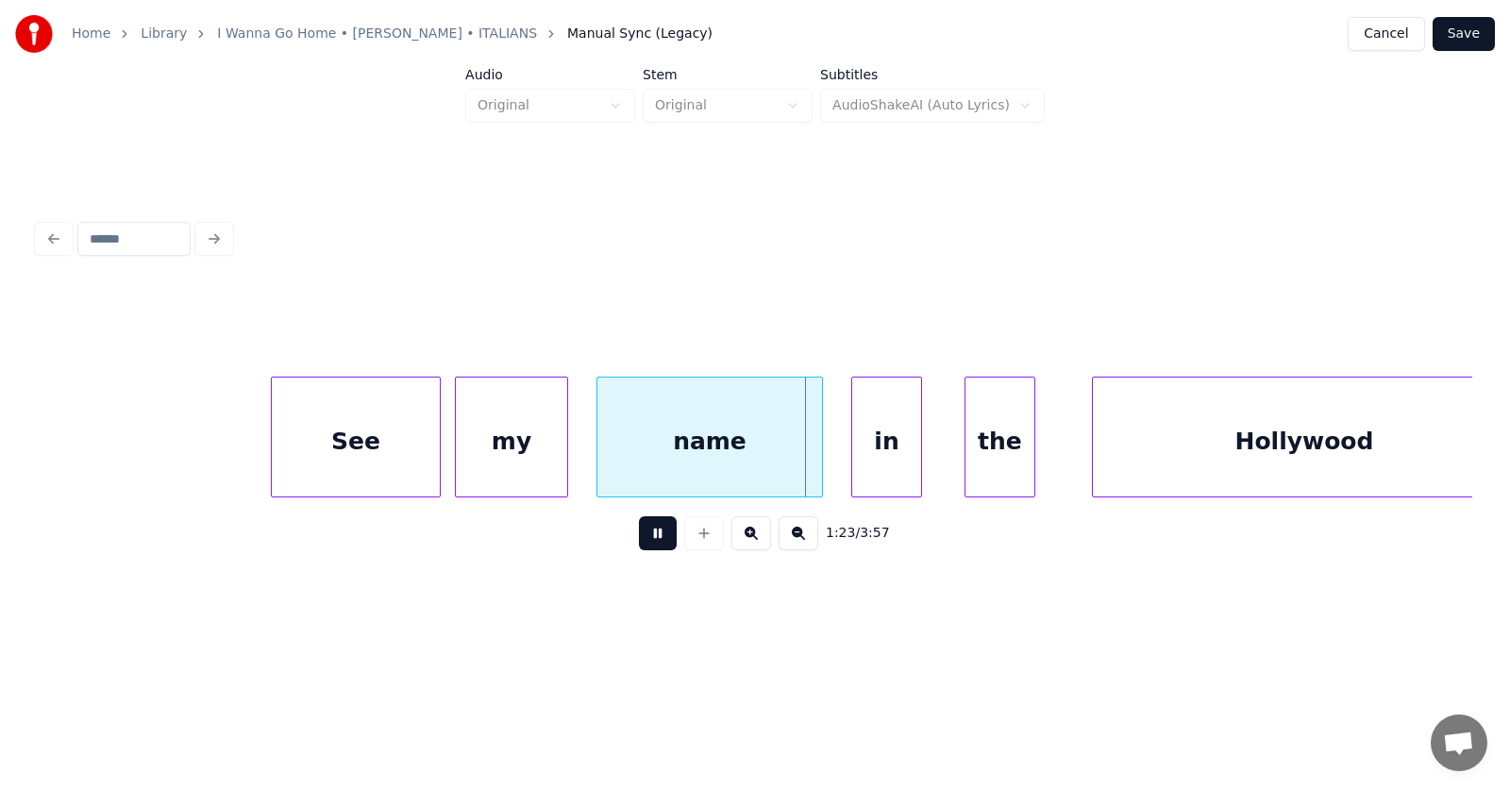
click at [639, 533] on button at bounding box center [658, 533] width 38 height 34
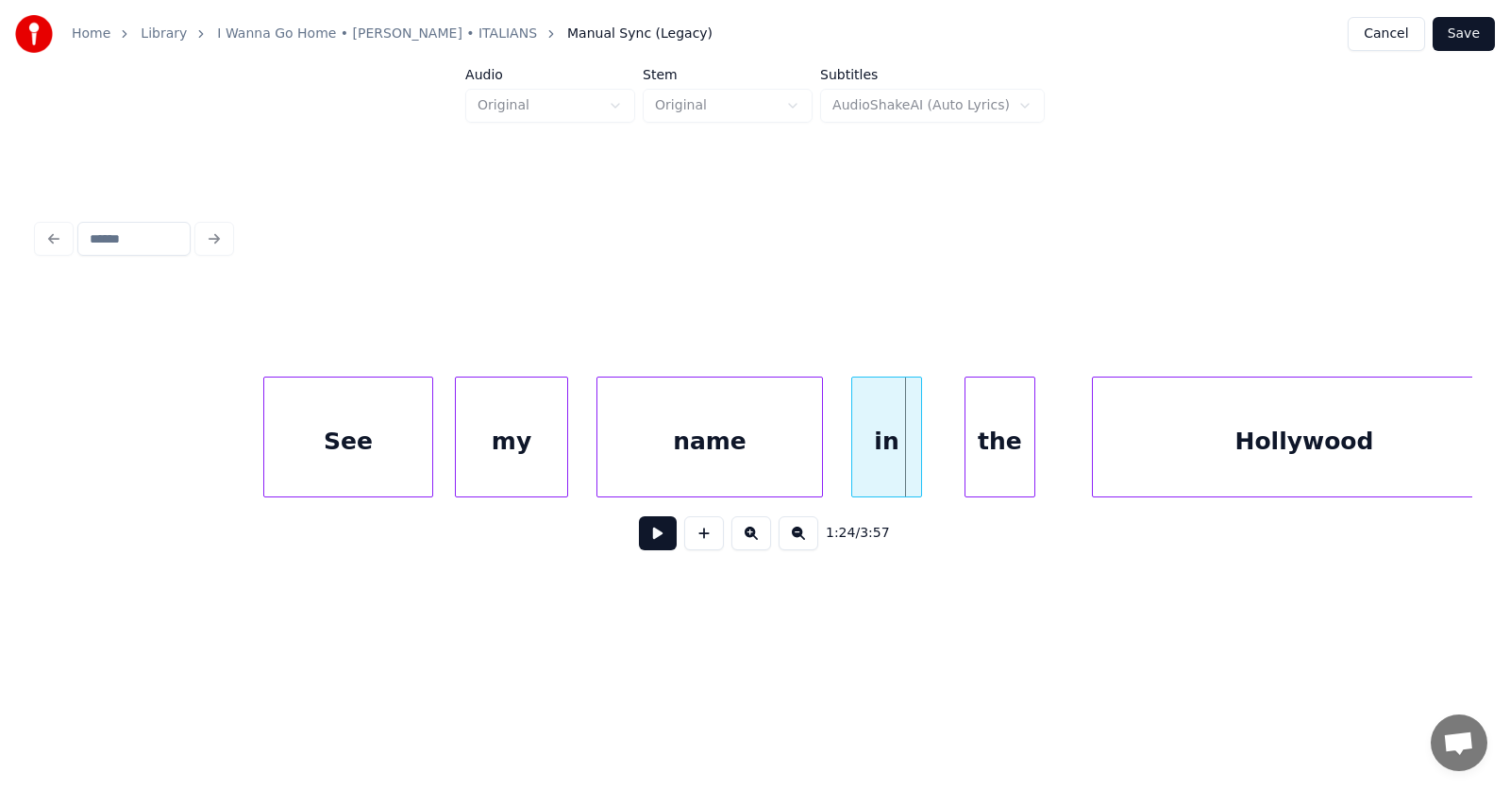
click at [319, 464] on div "See" at bounding box center [348, 441] width 168 height 128
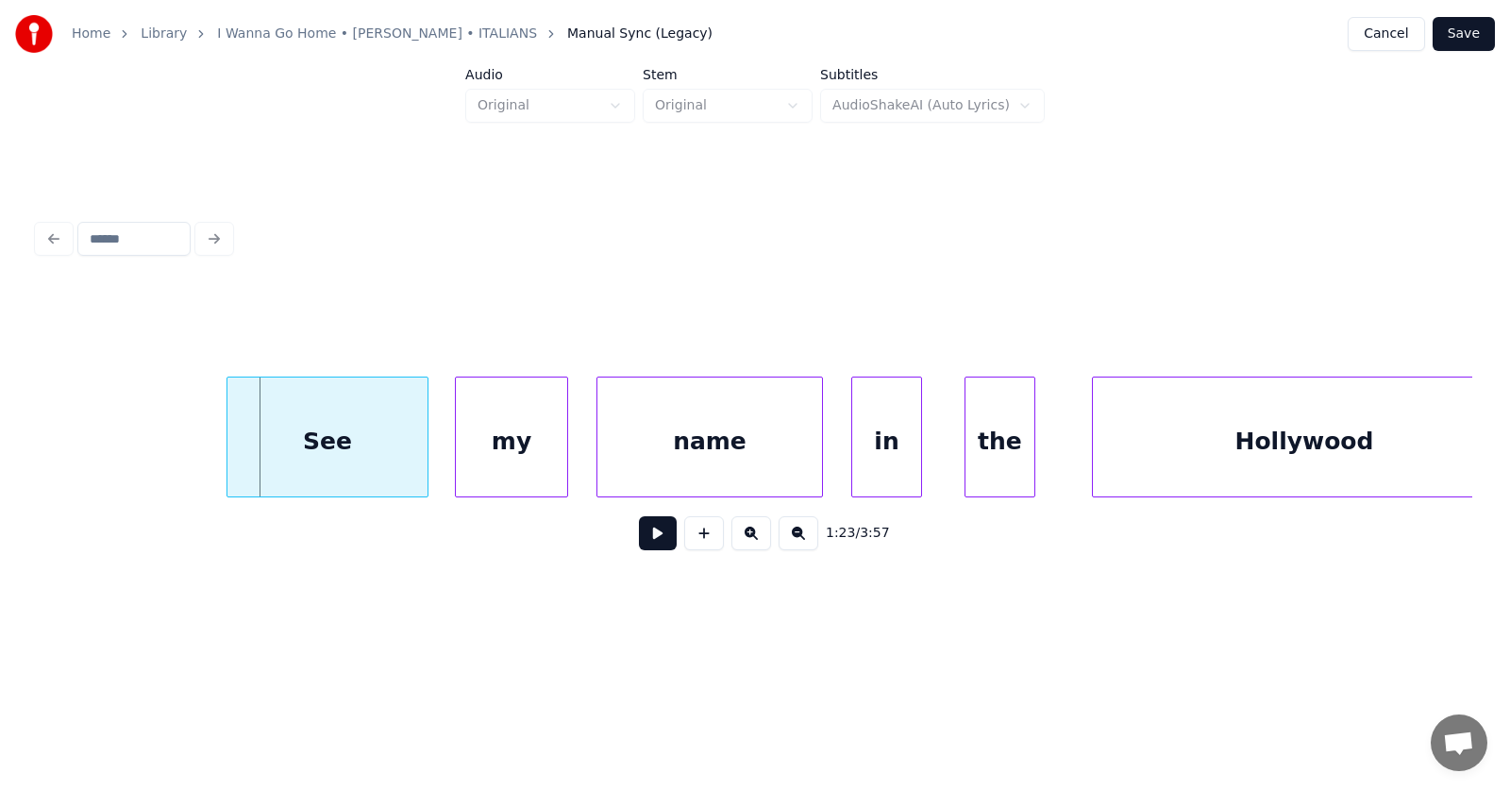
click at [229, 459] on div at bounding box center [230, 436] width 6 height 119
click at [493, 483] on div "my" at bounding box center [498, 441] width 111 height 128
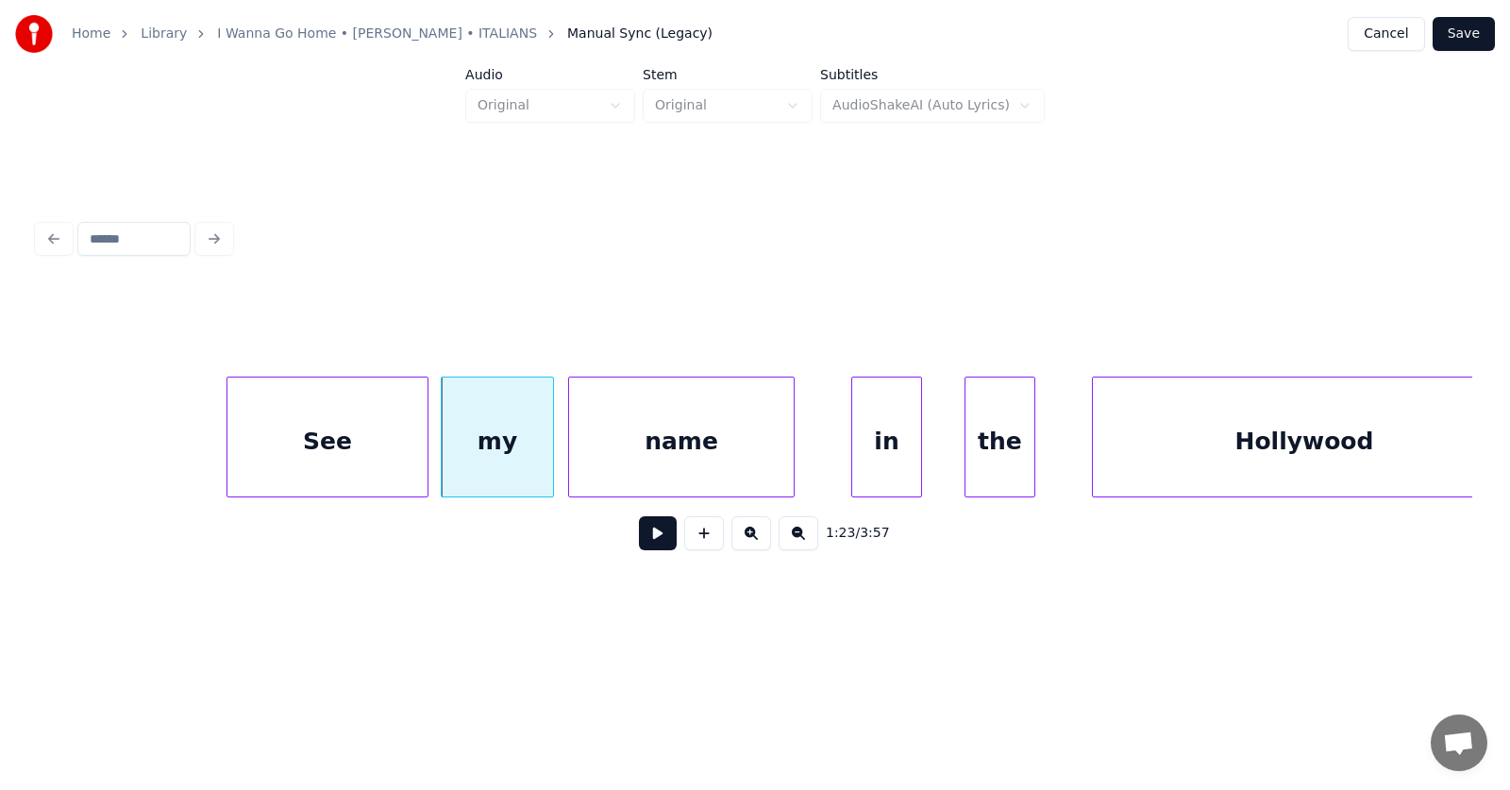
click at [615, 475] on div "name" at bounding box center [681, 441] width 225 height 128
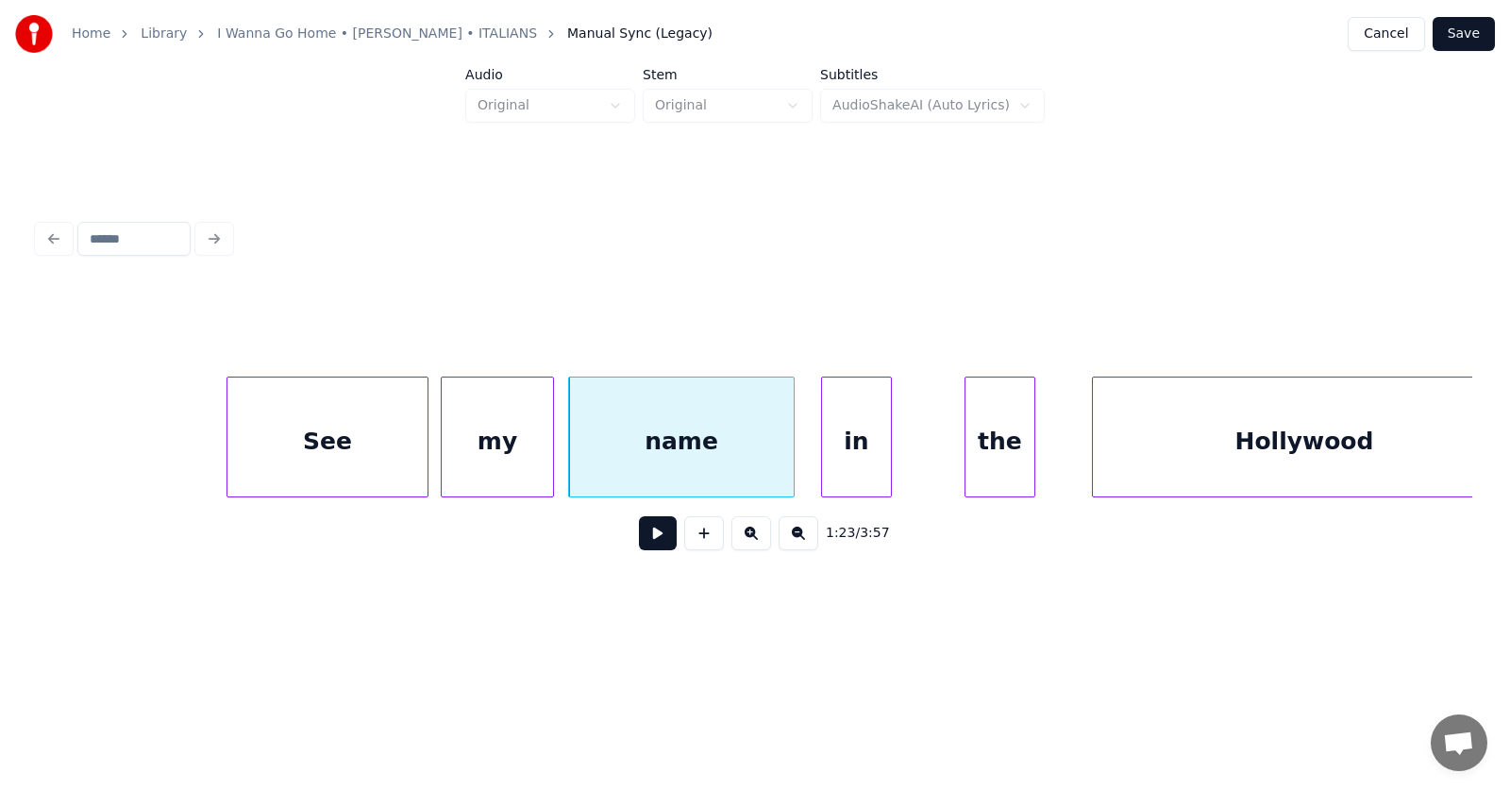
click at [865, 477] on div "in" at bounding box center [856, 441] width 69 height 128
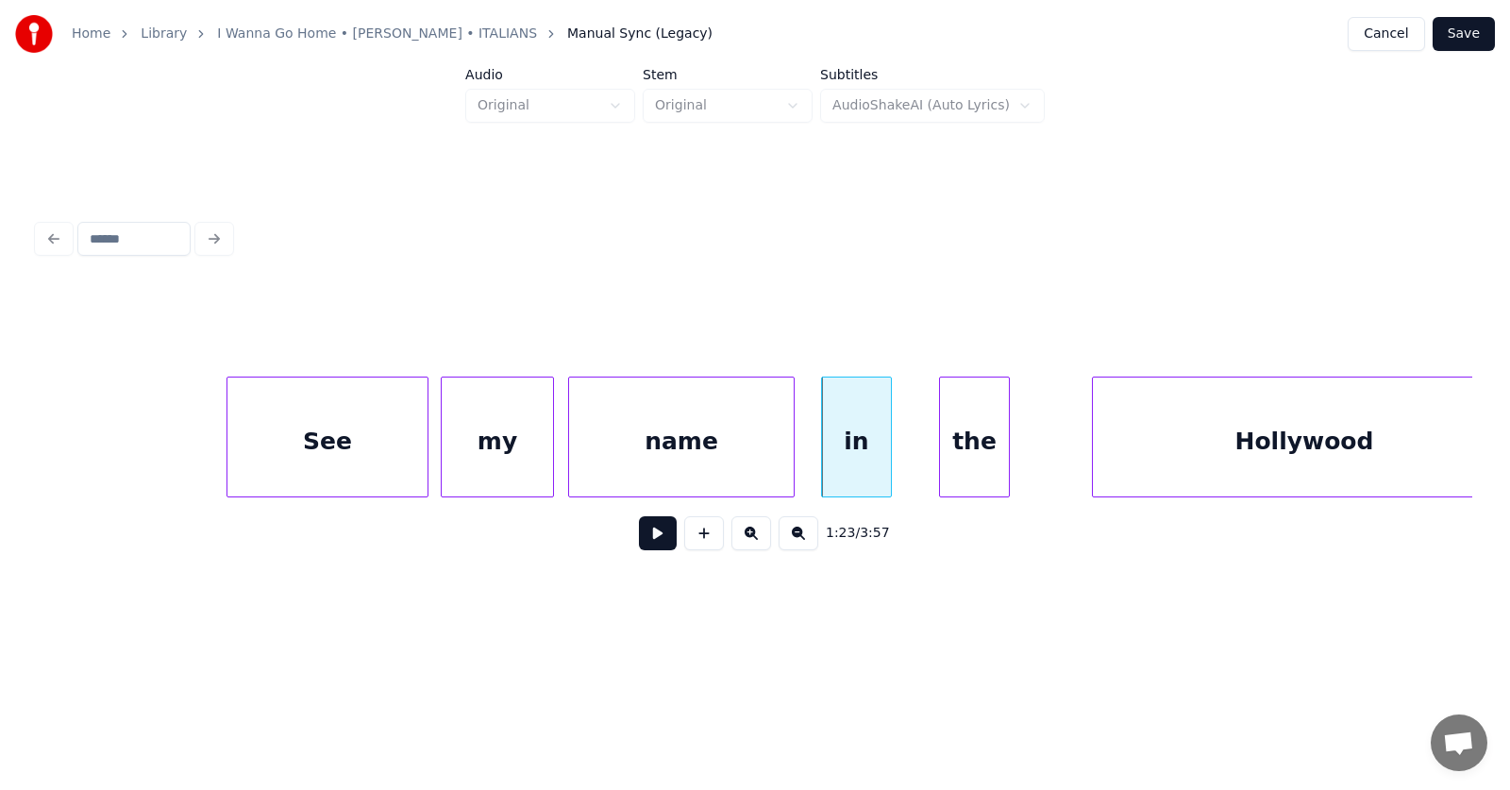
click at [979, 473] on div "the" at bounding box center [974, 441] width 69 height 128
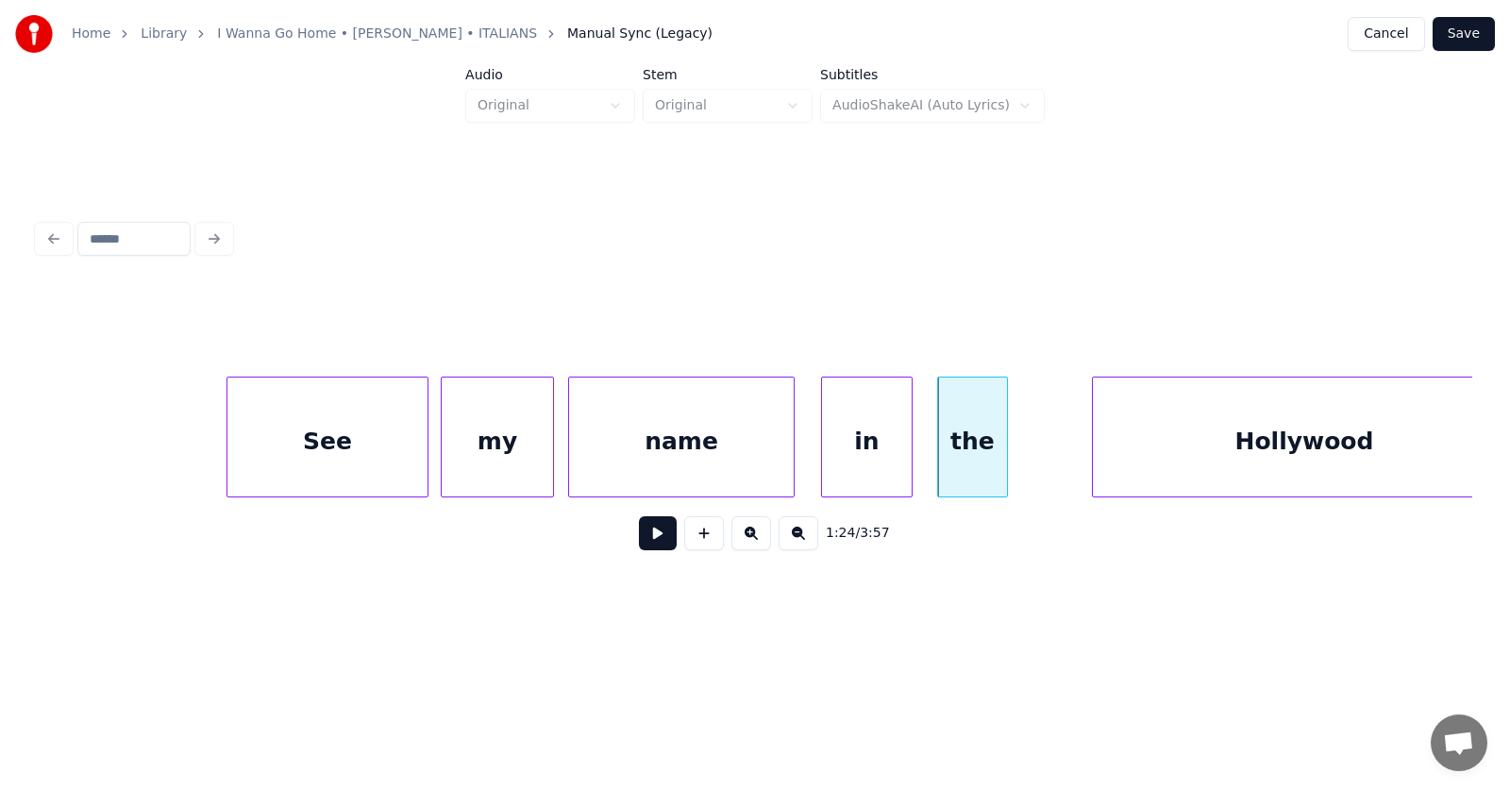
click at [912, 452] on div at bounding box center [909, 436] width 6 height 119
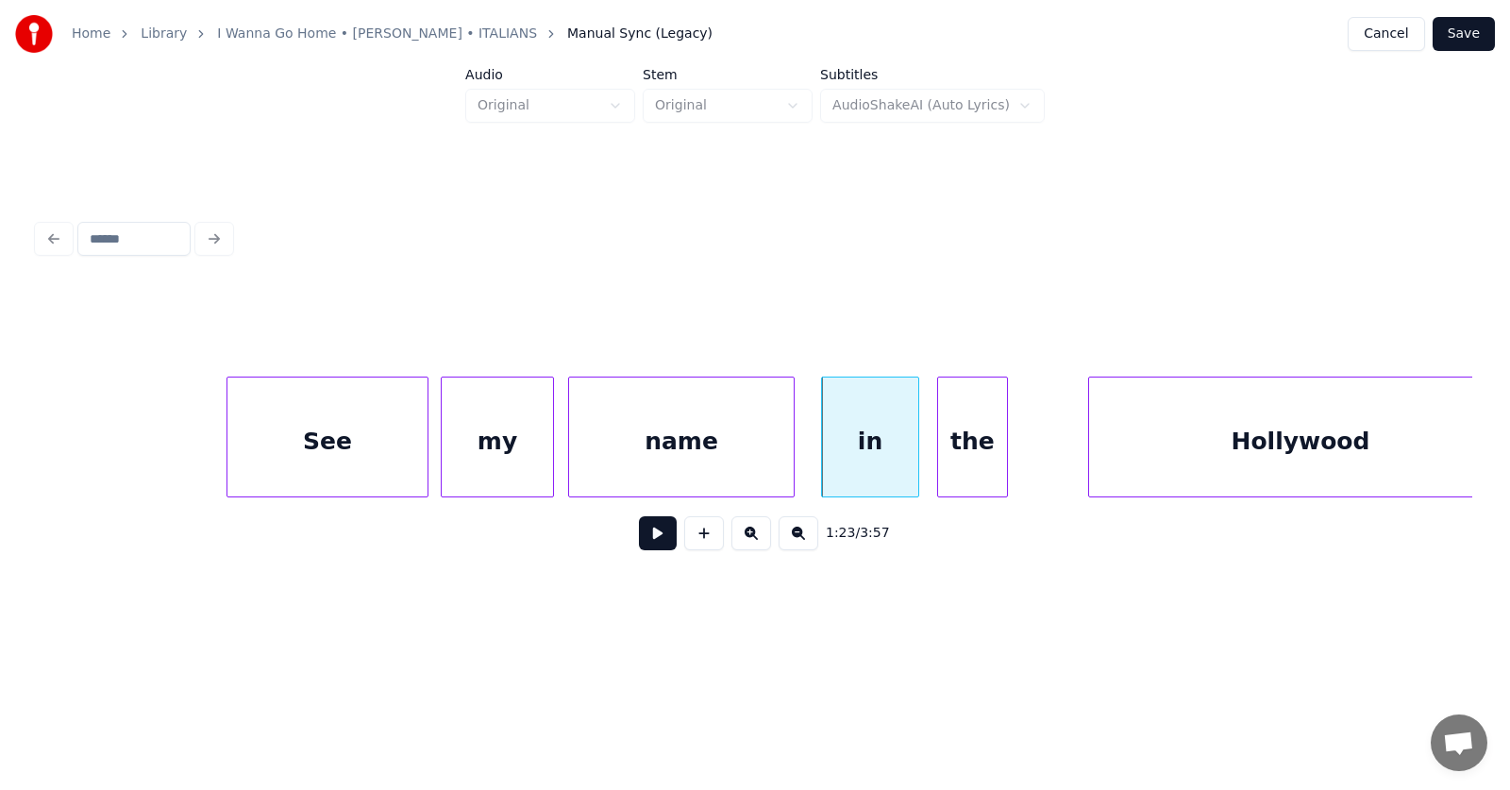
scroll to position [0, 58645]
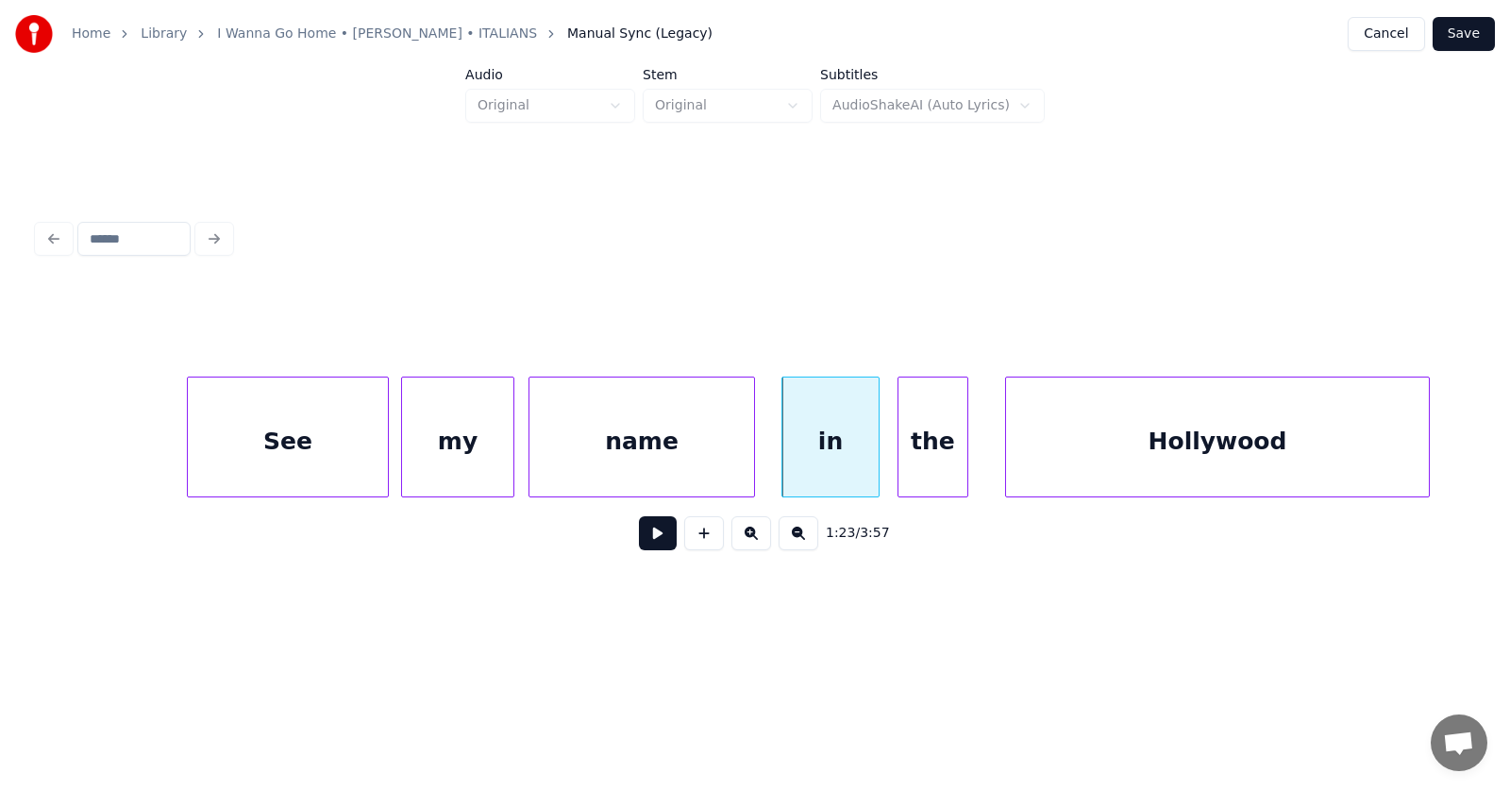
click at [1122, 466] on div "Hollywood" at bounding box center [1217, 441] width 423 height 128
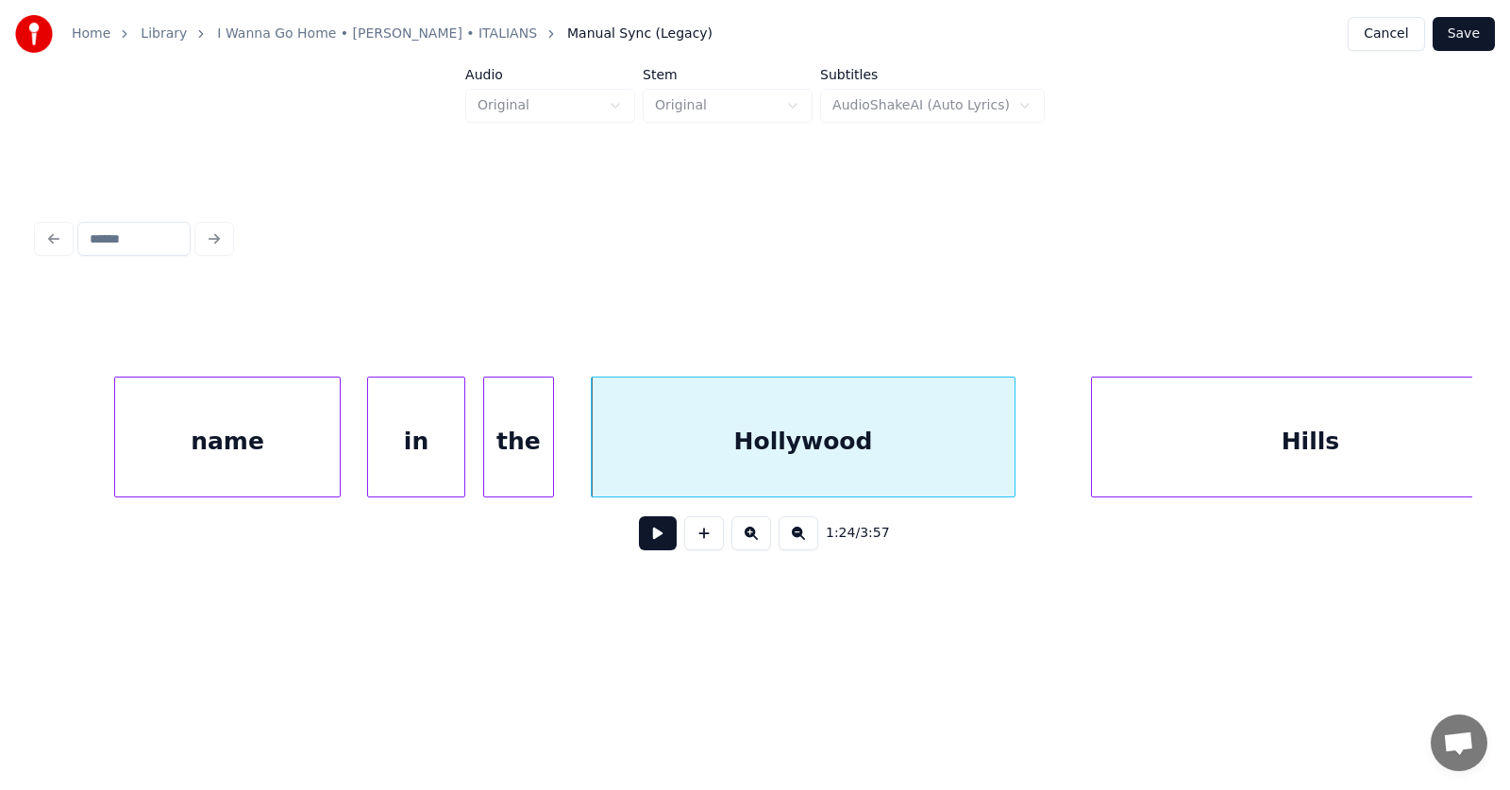
scroll to position [0, 59287]
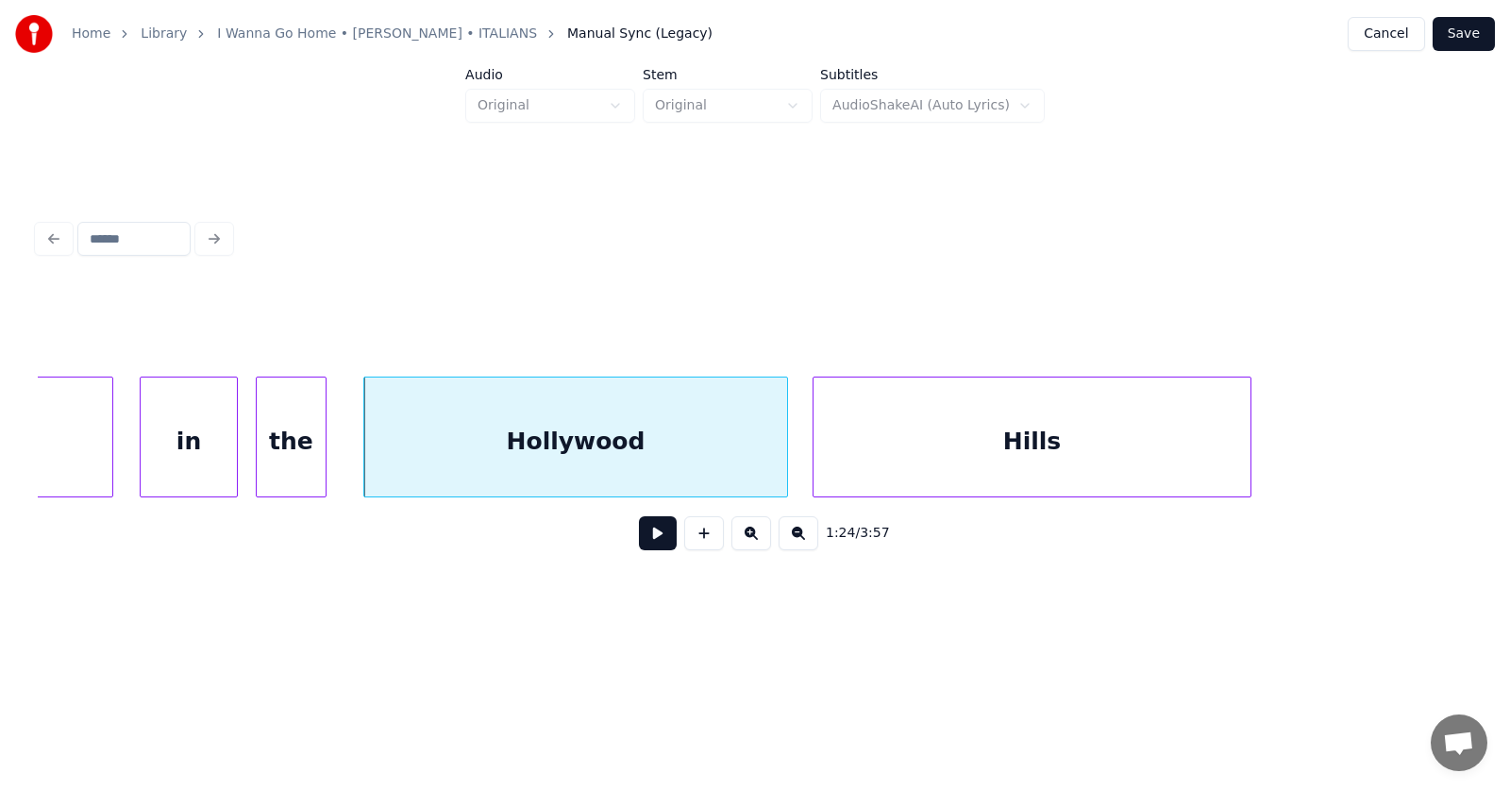
click at [923, 457] on div "Hills" at bounding box center [1031, 441] width 437 height 128
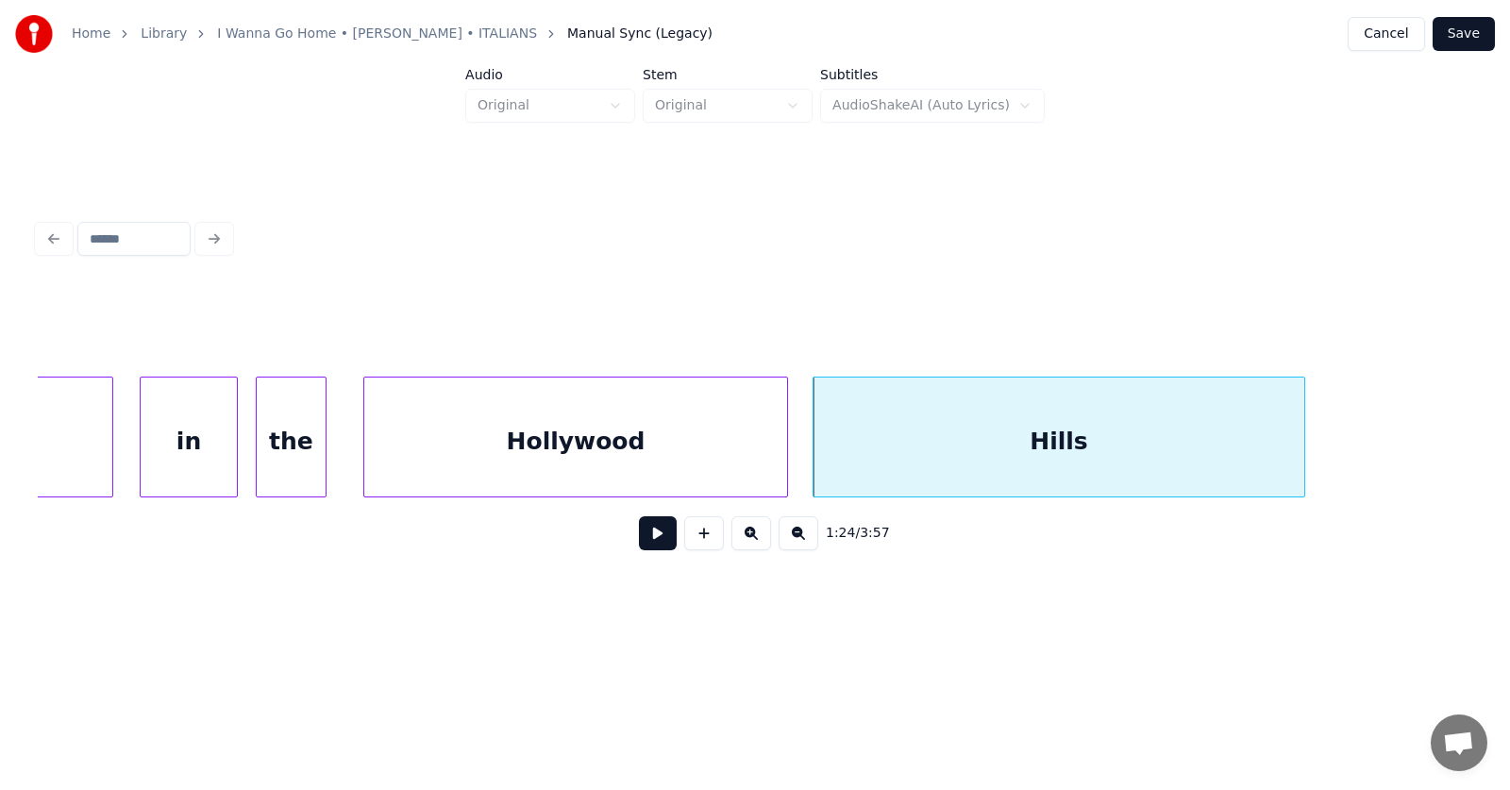
click at [1304, 429] on div at bounding box center [1301, 436] width 6 height 119
click at [657, 538] on button at bounding box center [658, 533] width 38 height 34
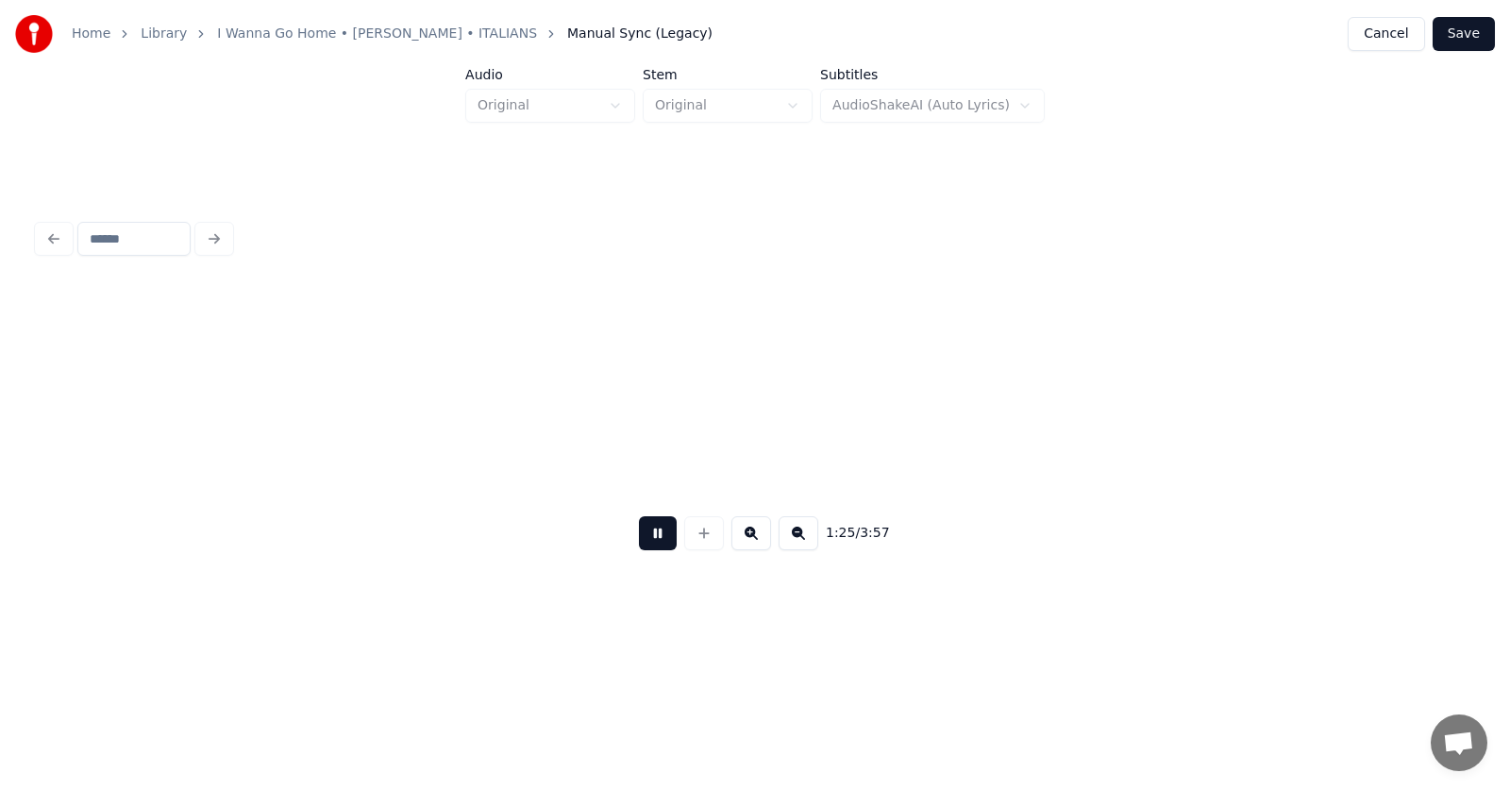
scroll to position [0, 60733]
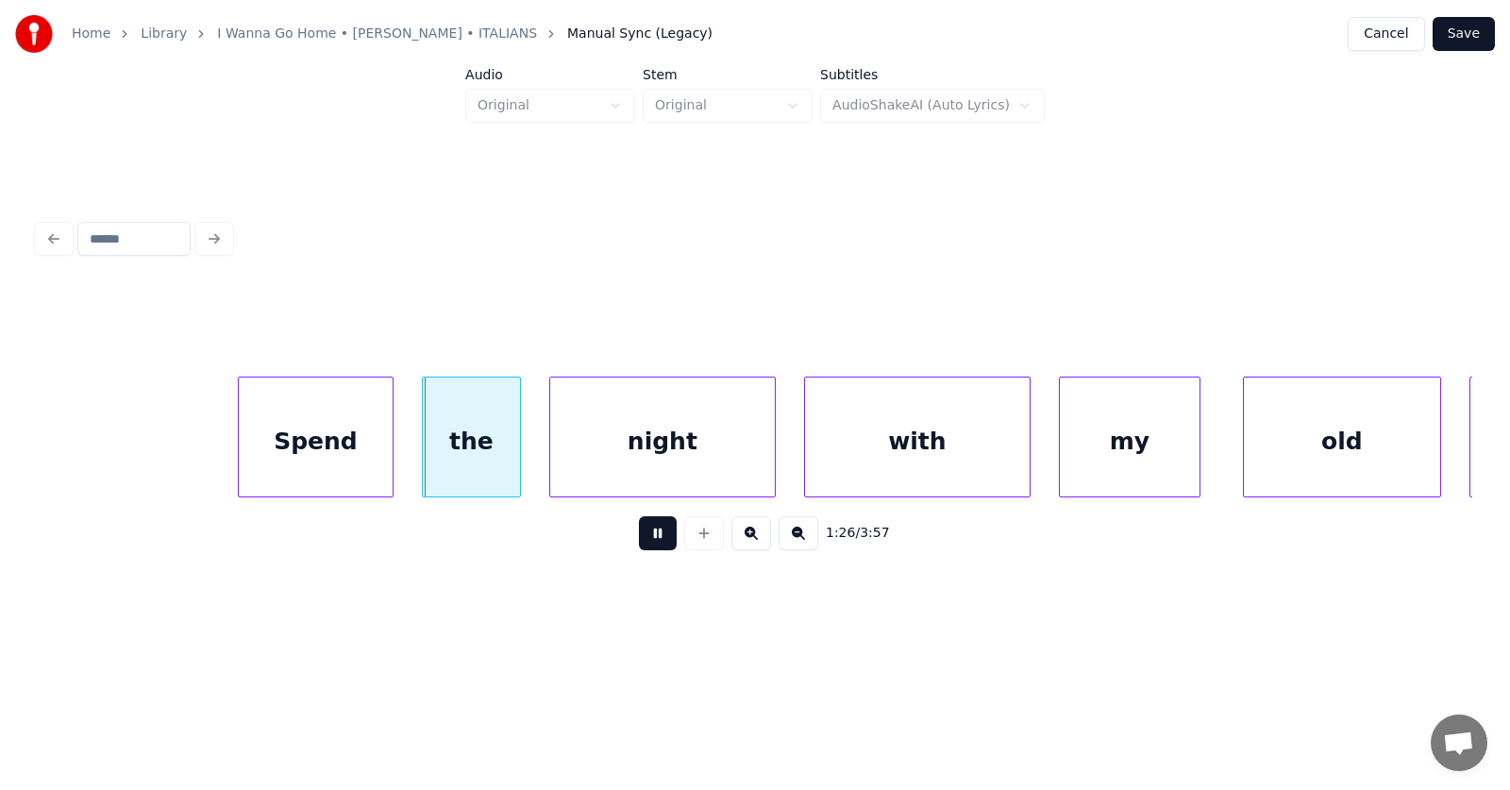
click at [658, 533] on button at bounding box center [658, 533] width 38 height 34
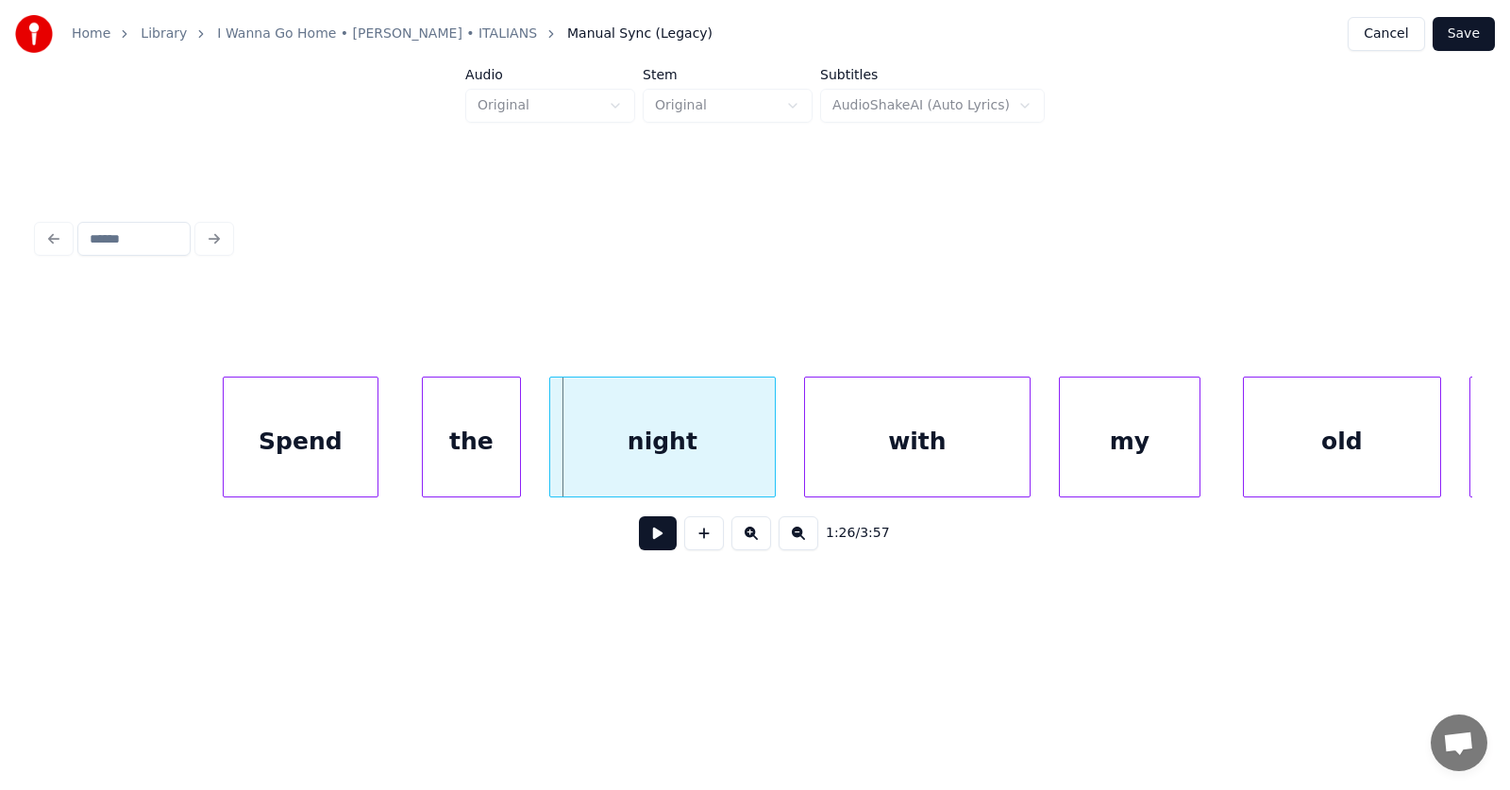
click at [350, 462] on div "Spend" at bounding box center [301, 441] width 154 height 128
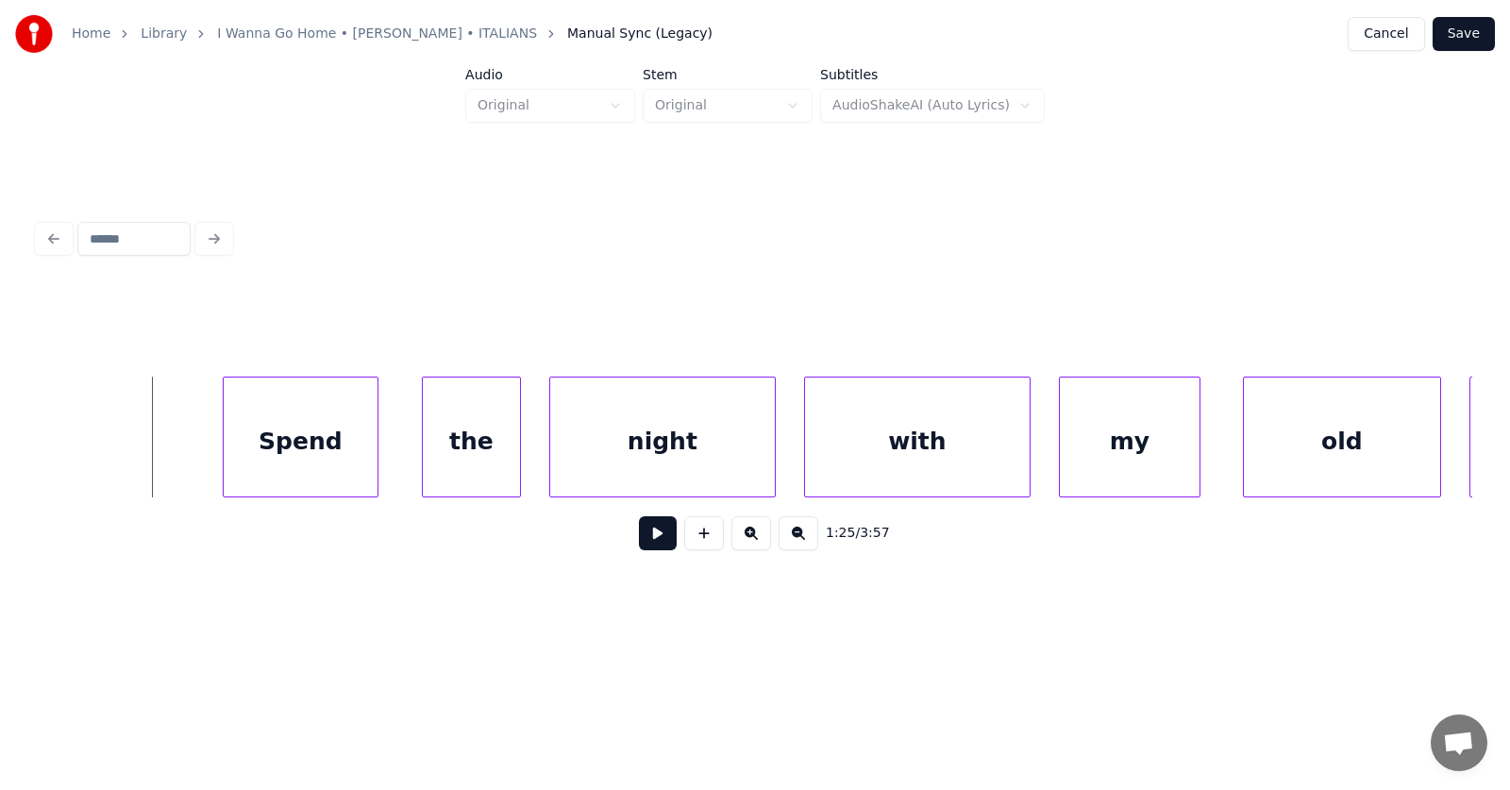
click at [656, 541] on button at bounding box center [658, 533] width 38 height 34
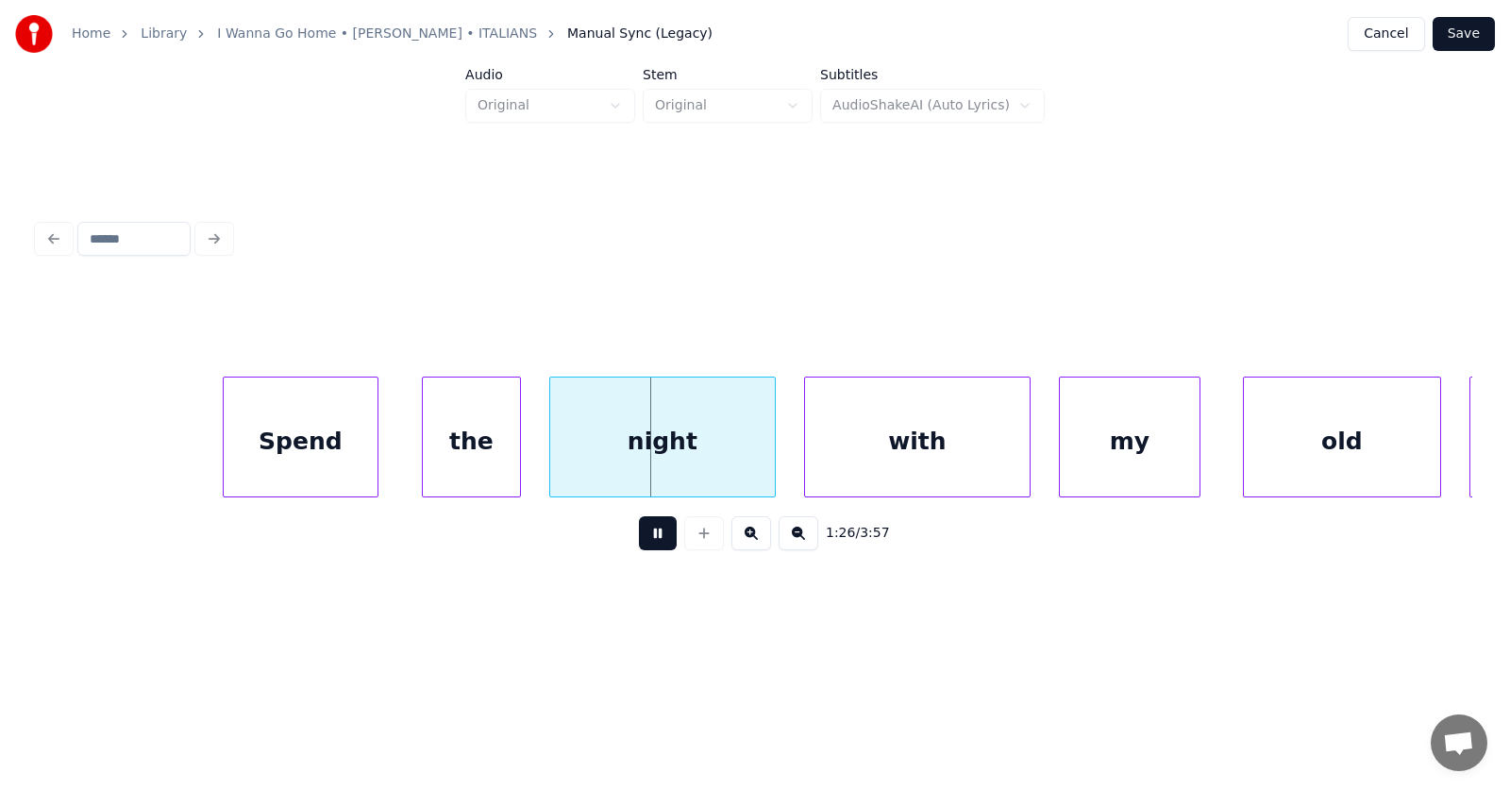
click at [656, 541] on button at bounding box center [658, 533] width 38 height 34
click at [437, 455] on div "the" at bounding box center [447, 441] width 97 height 128
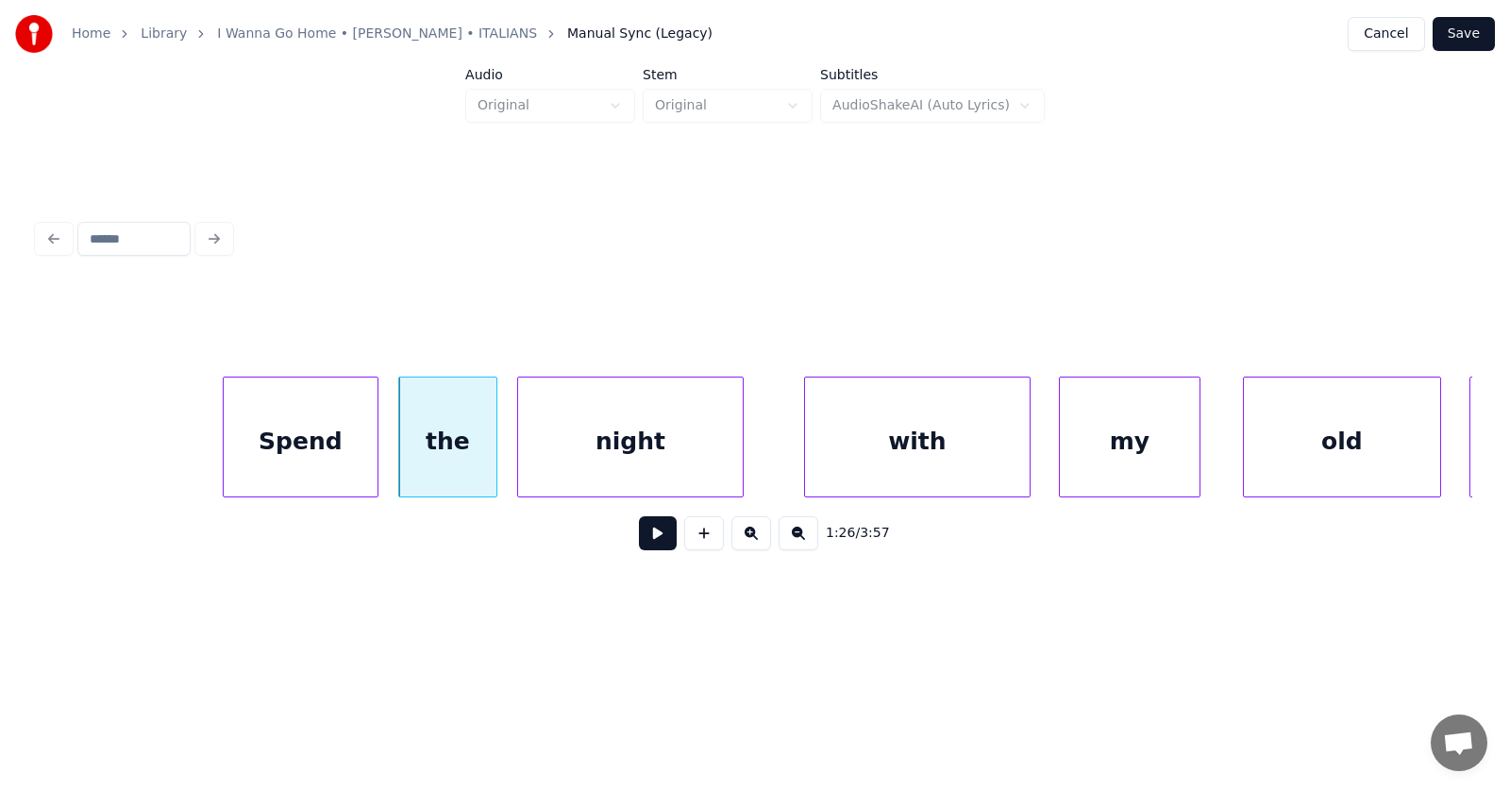
click at [551, 461] on div "night" at bounding box center [630, 441] width 225 height 128
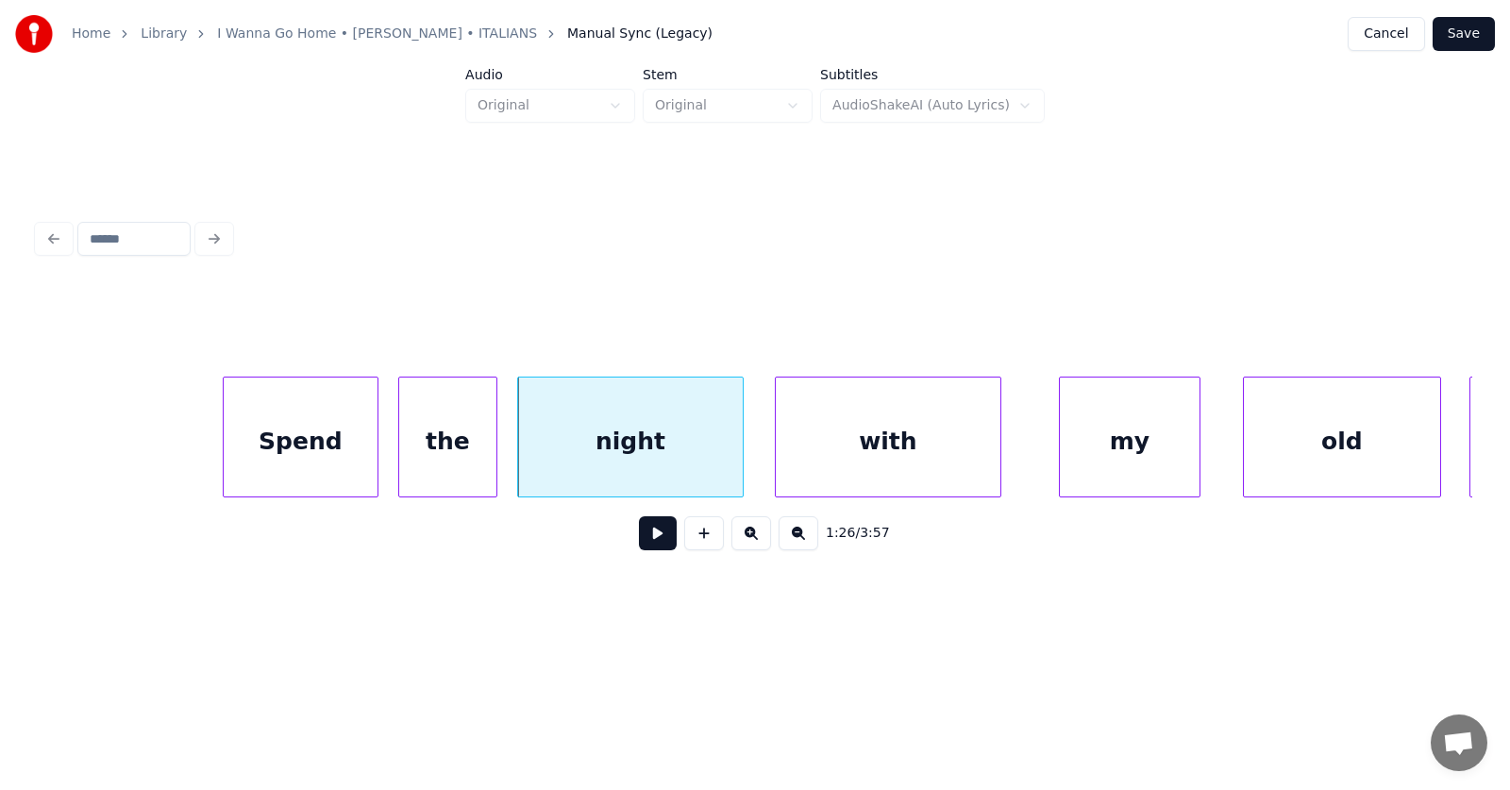
click at [853, 461] on div "with" at bounding box center [888, 441] width 225 height 128
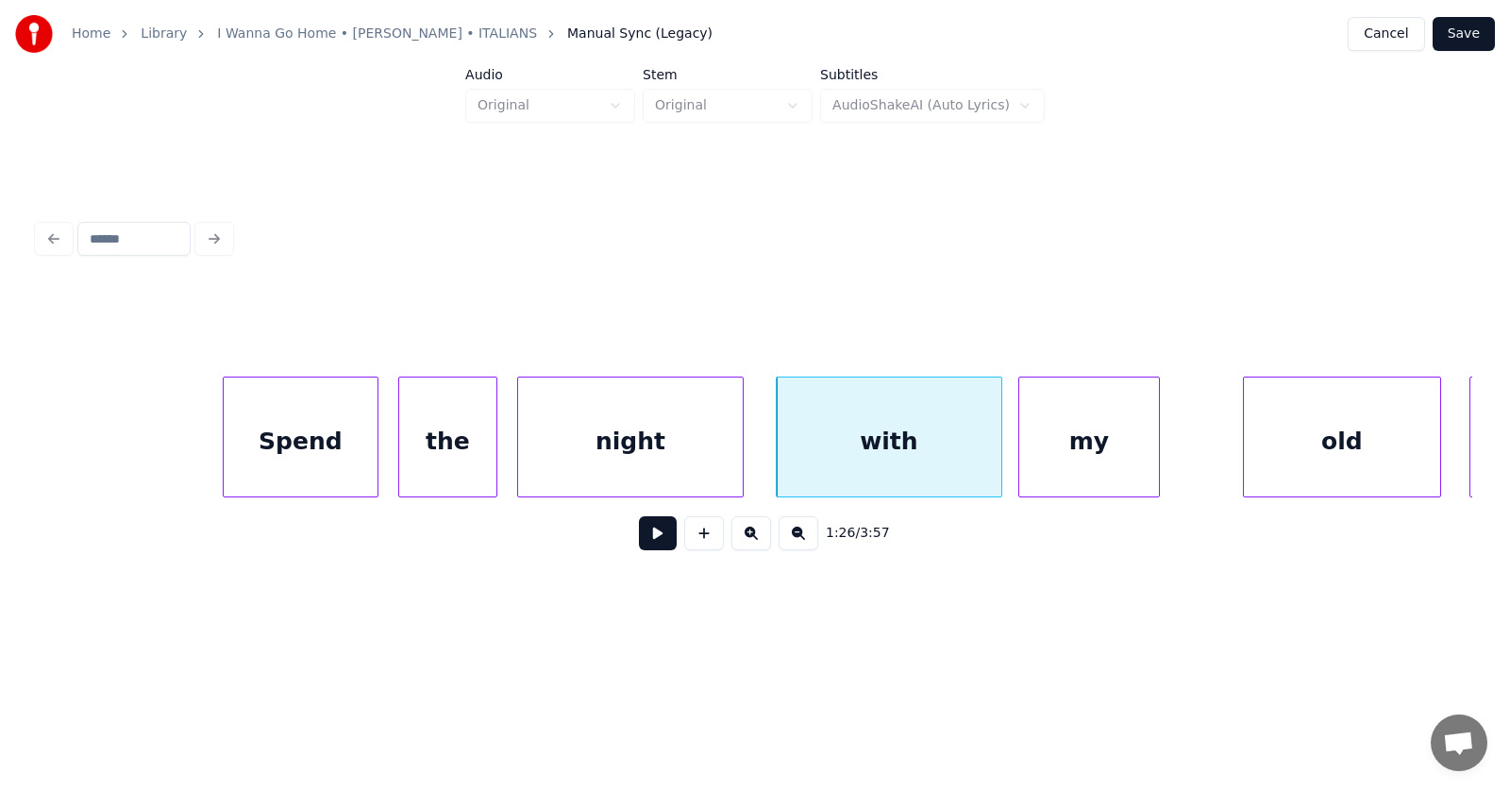
click at [1063, 468] on div "my" at bounding box center [1089, 441] width 140 height 128
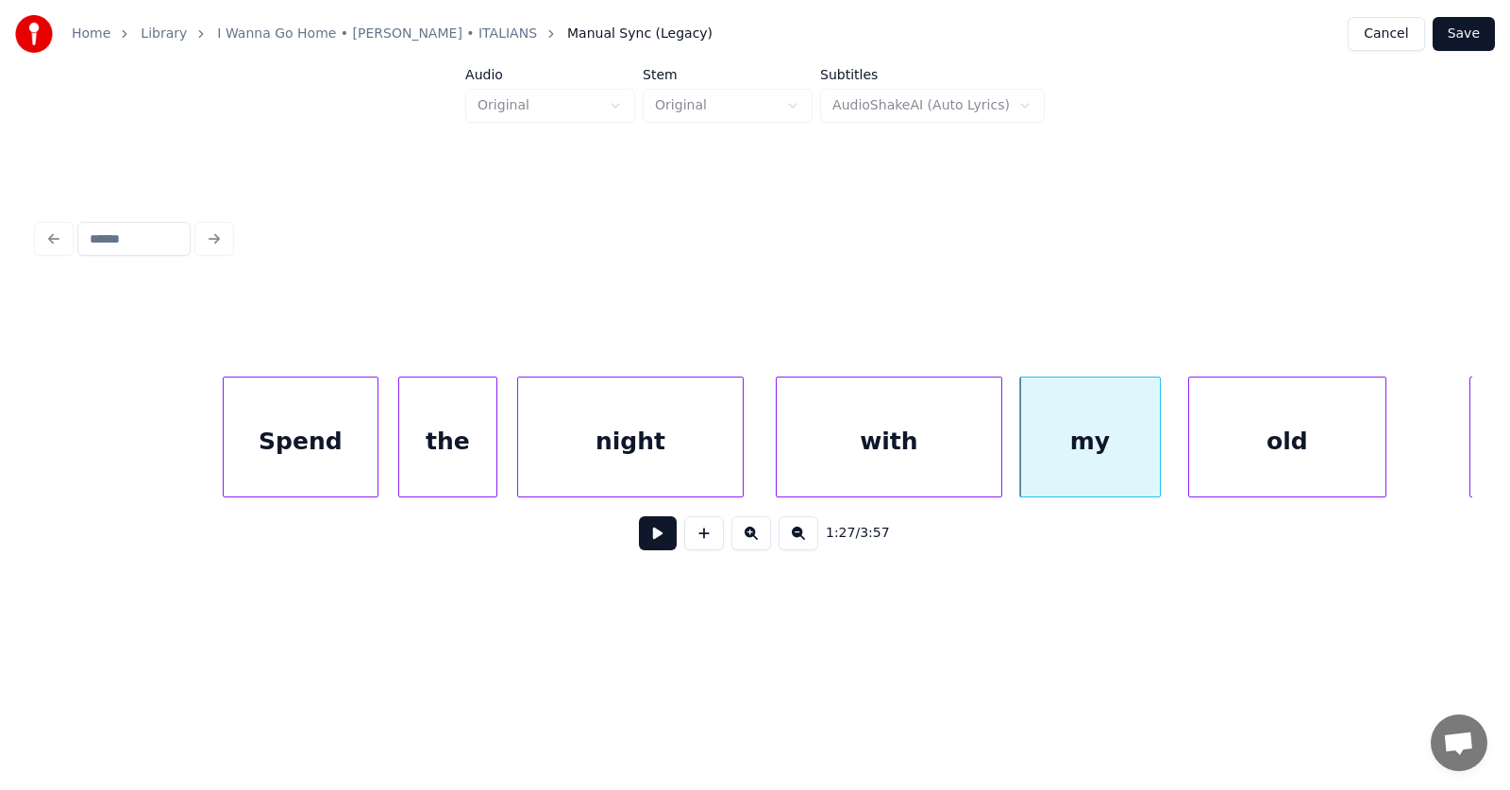
click at [1289, 457] on div "old" at bounding box center [1287, 441] width 196 height 128
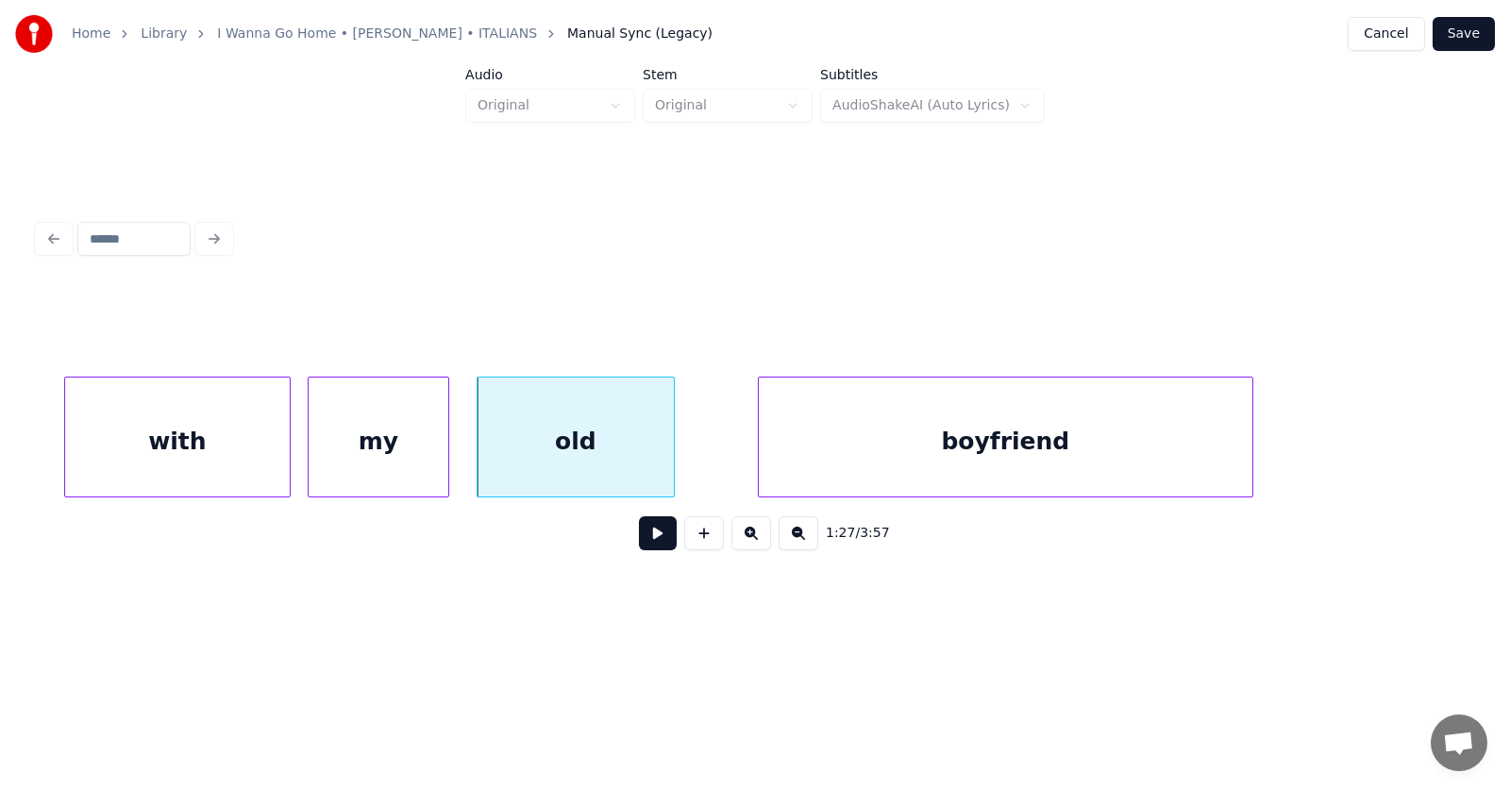
scroll to position [0, 61558]
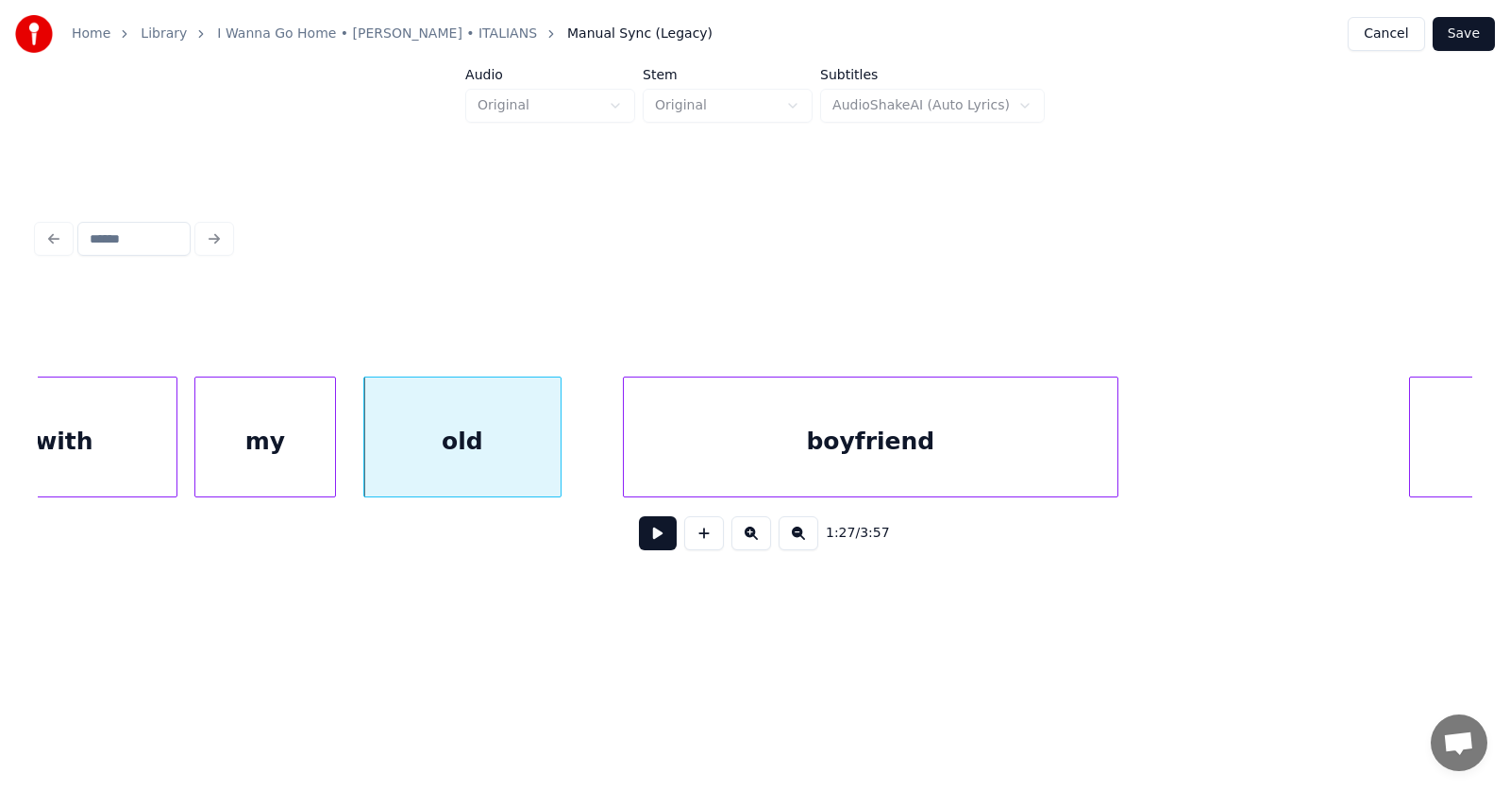
click at [795, 456] on div "boyfriend" at bounding box center [871, 441] width 494 height 128
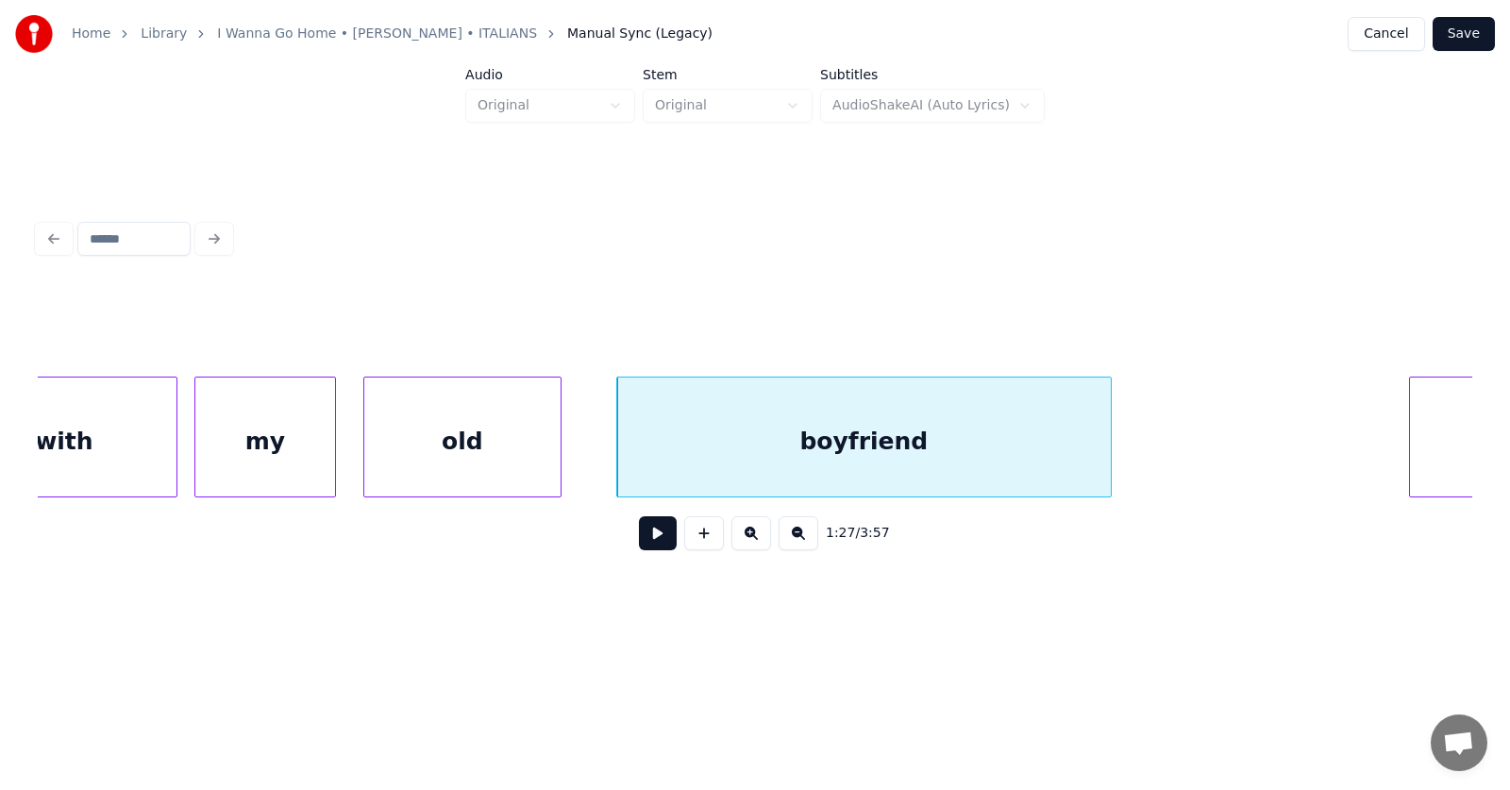
click at [644, 537] on button at bounding box center [658, 533] width 38 height 34
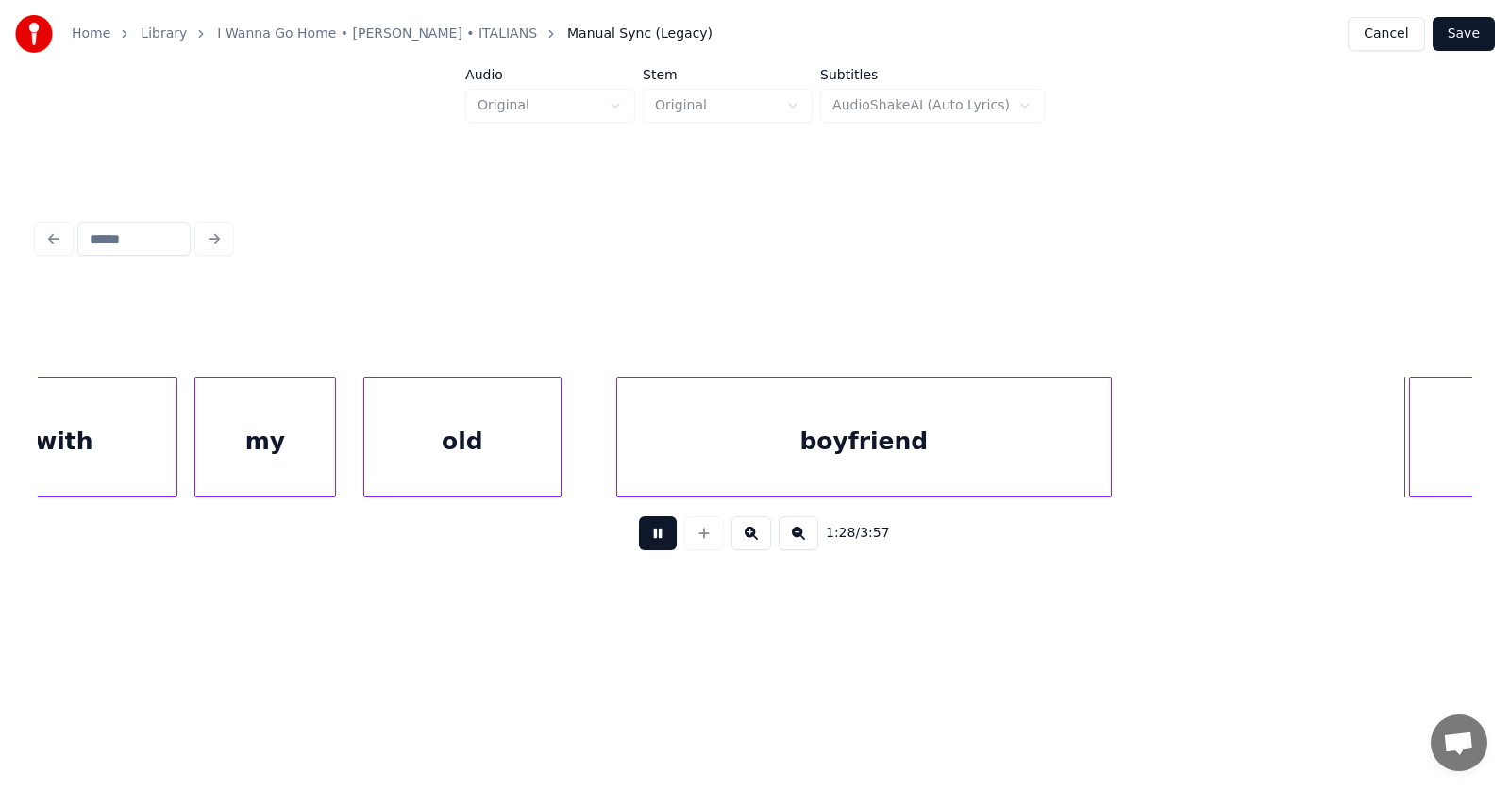
scroll to position [0, 62998]
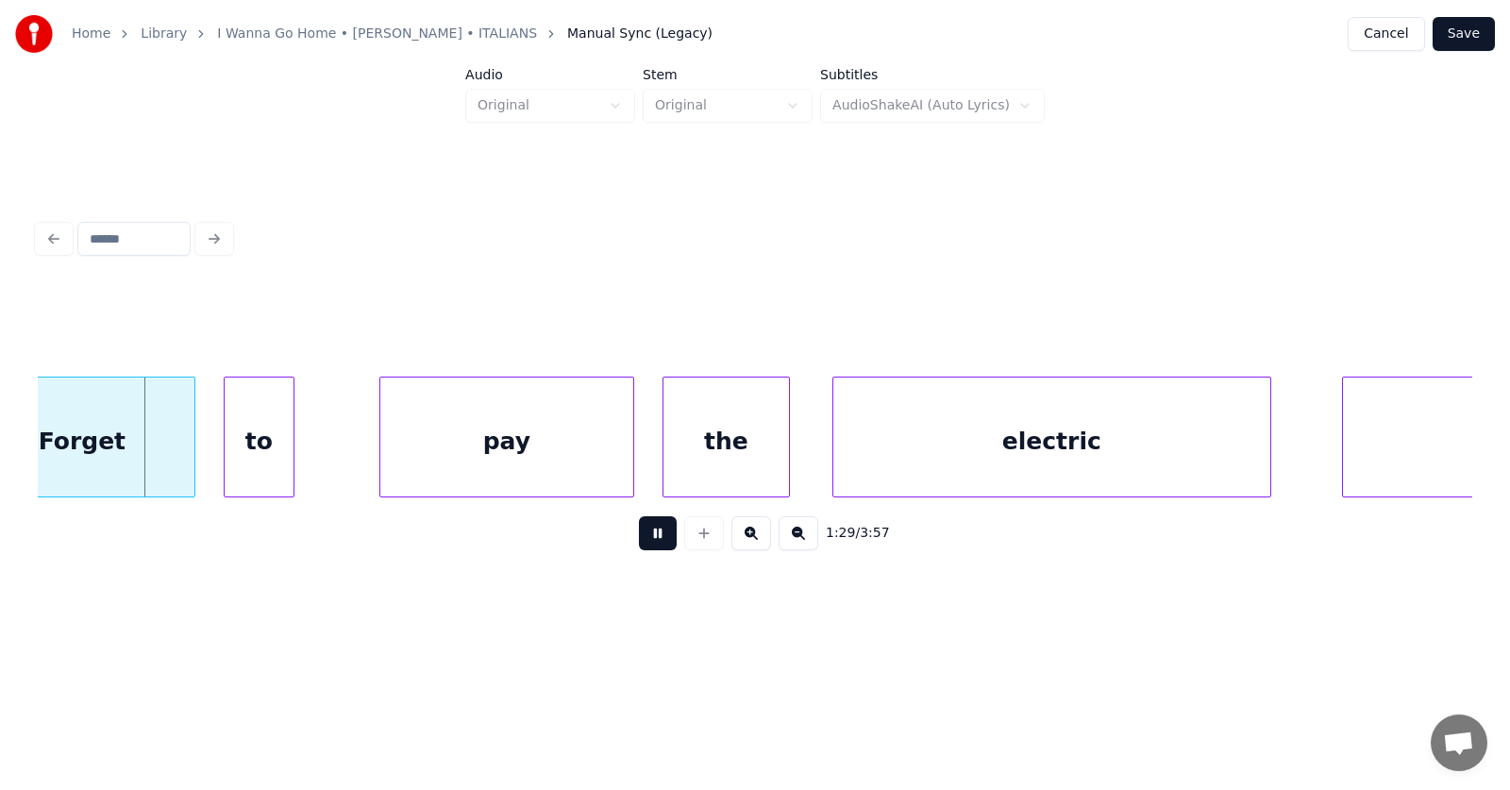
click at [644, 537] on button at bounding box center [658, 533] width 38 height 34
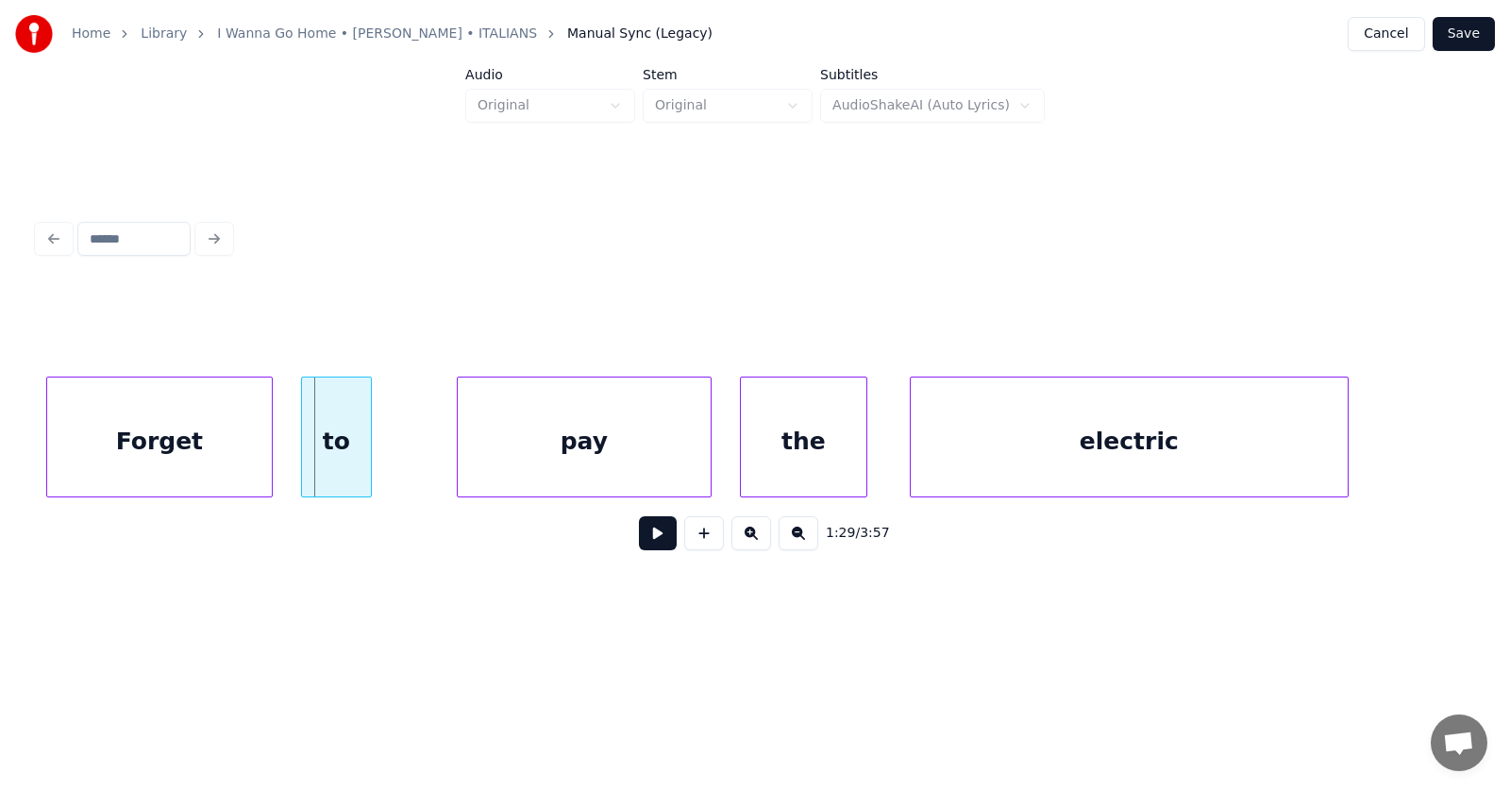
scroll to position [0, 62694]
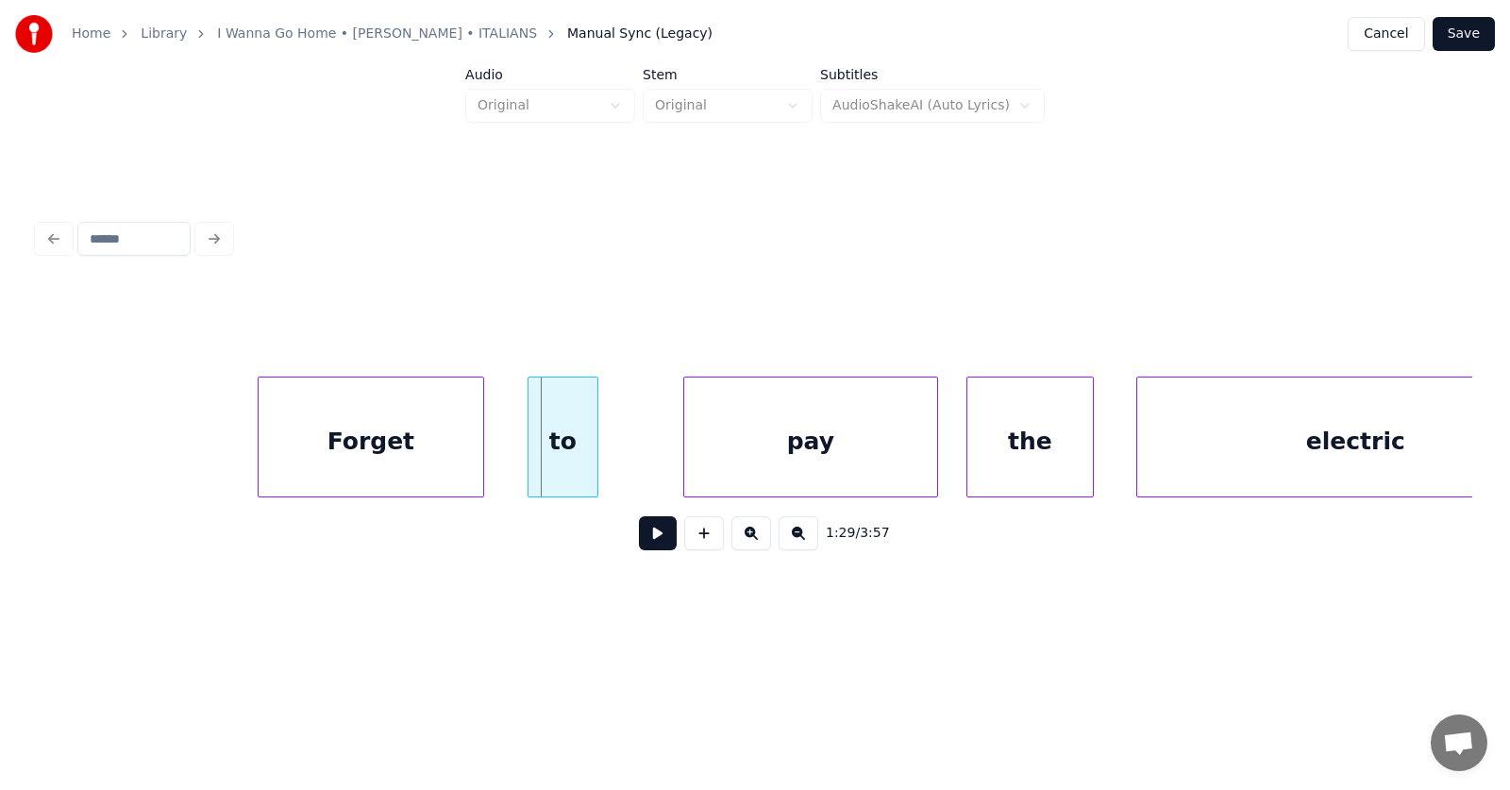
click at [397, 444] on div "Forget" at bounding box center [371, 441] width 225 height 128
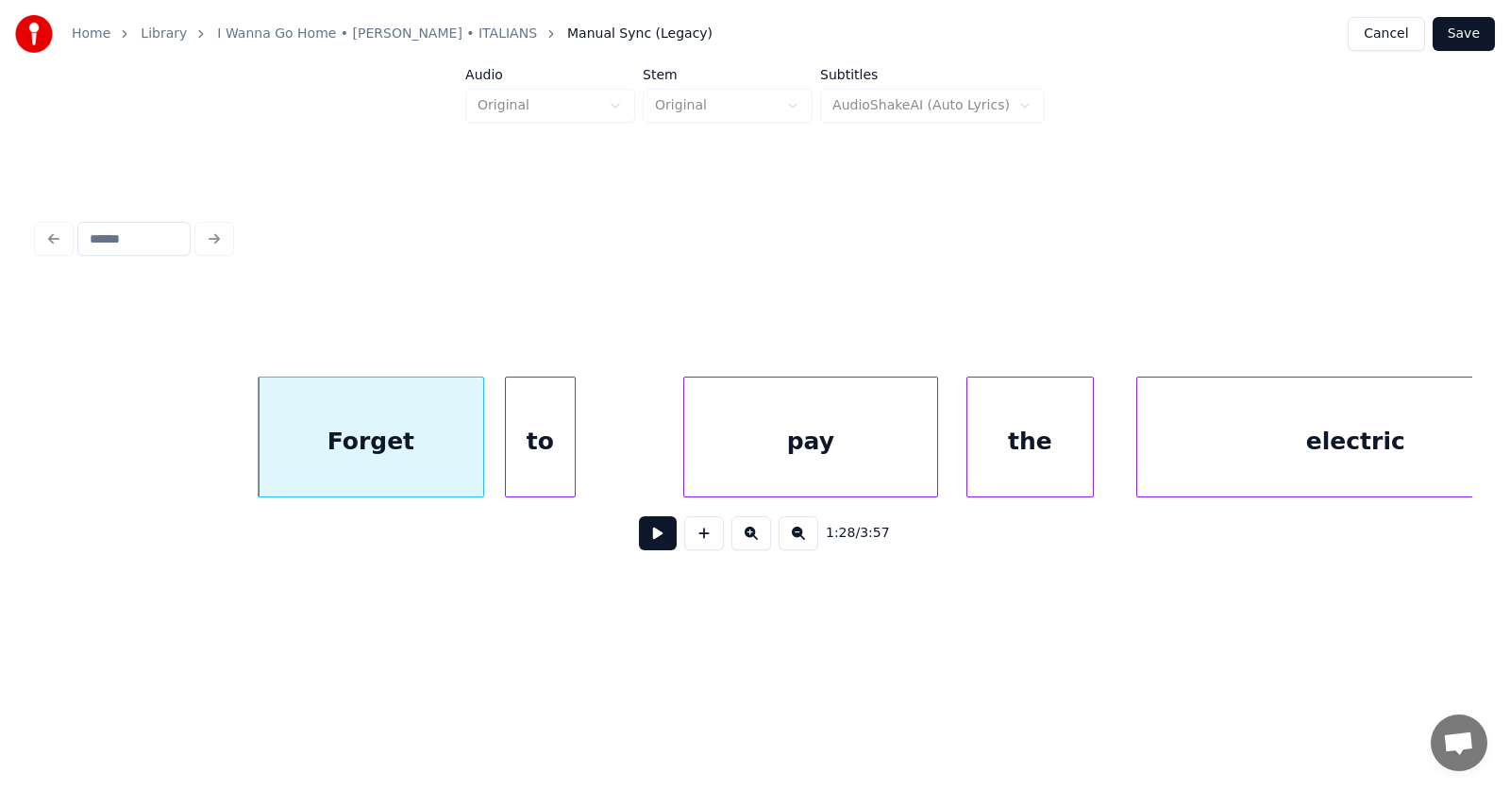
click at [529, 458] on div "to" at bounding box center [540, 441] width 69 height 128
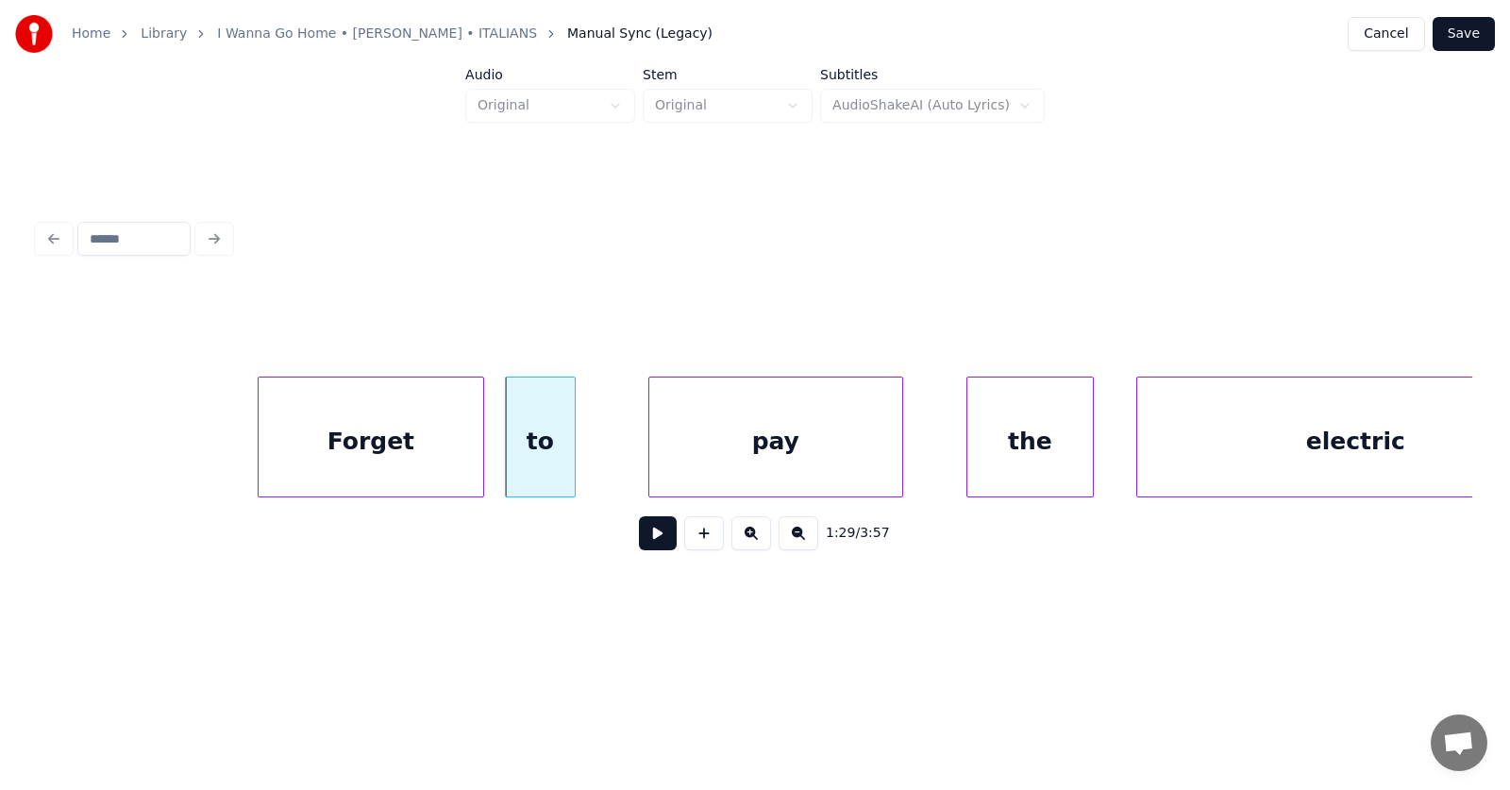
click at [740, 457] on div "pay" at bounding box center [775, 441] width 253 height 128
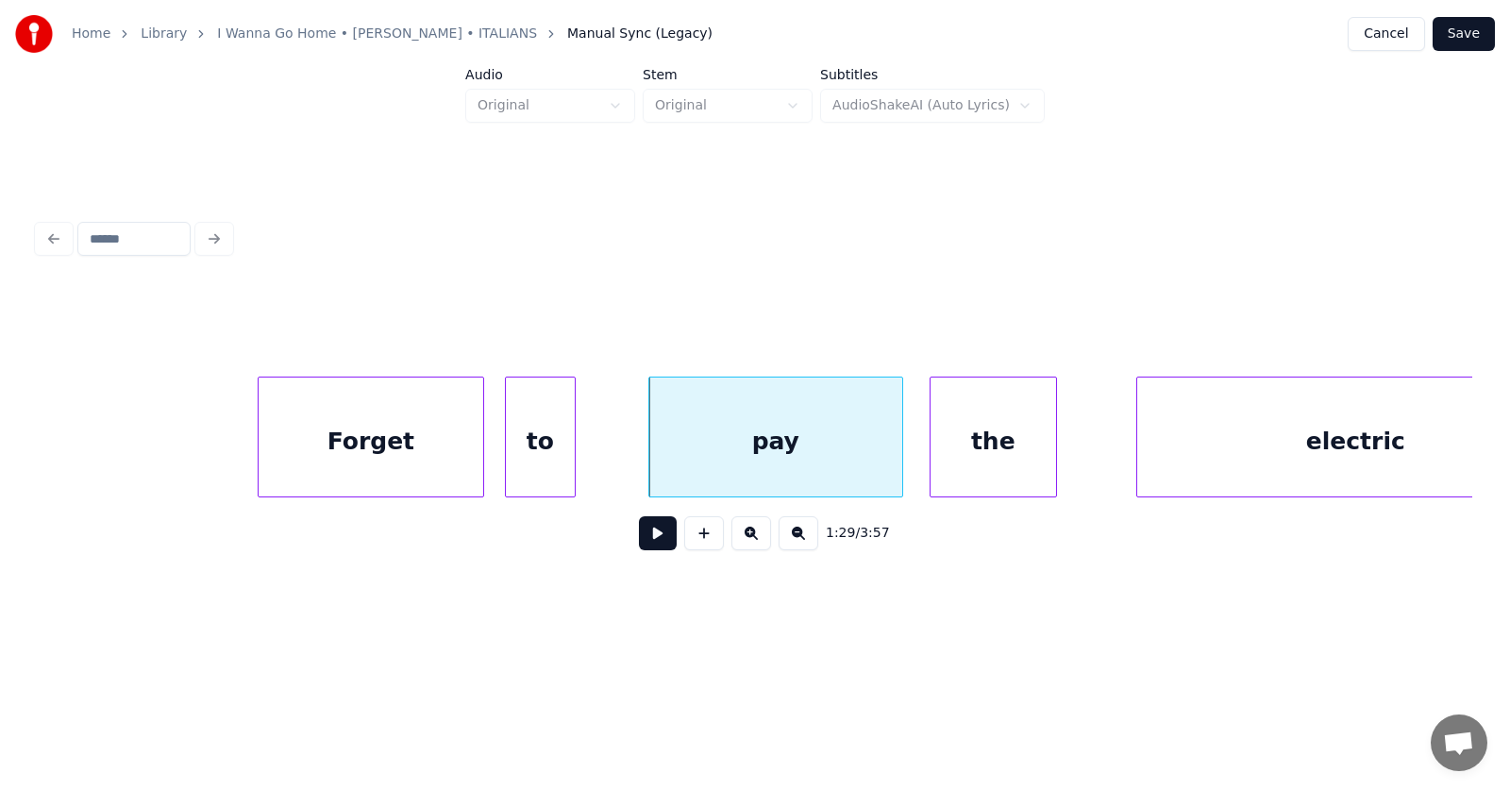
click at [1003, 469] on div "the" at bounding box center [993, 441] width 126 height 128
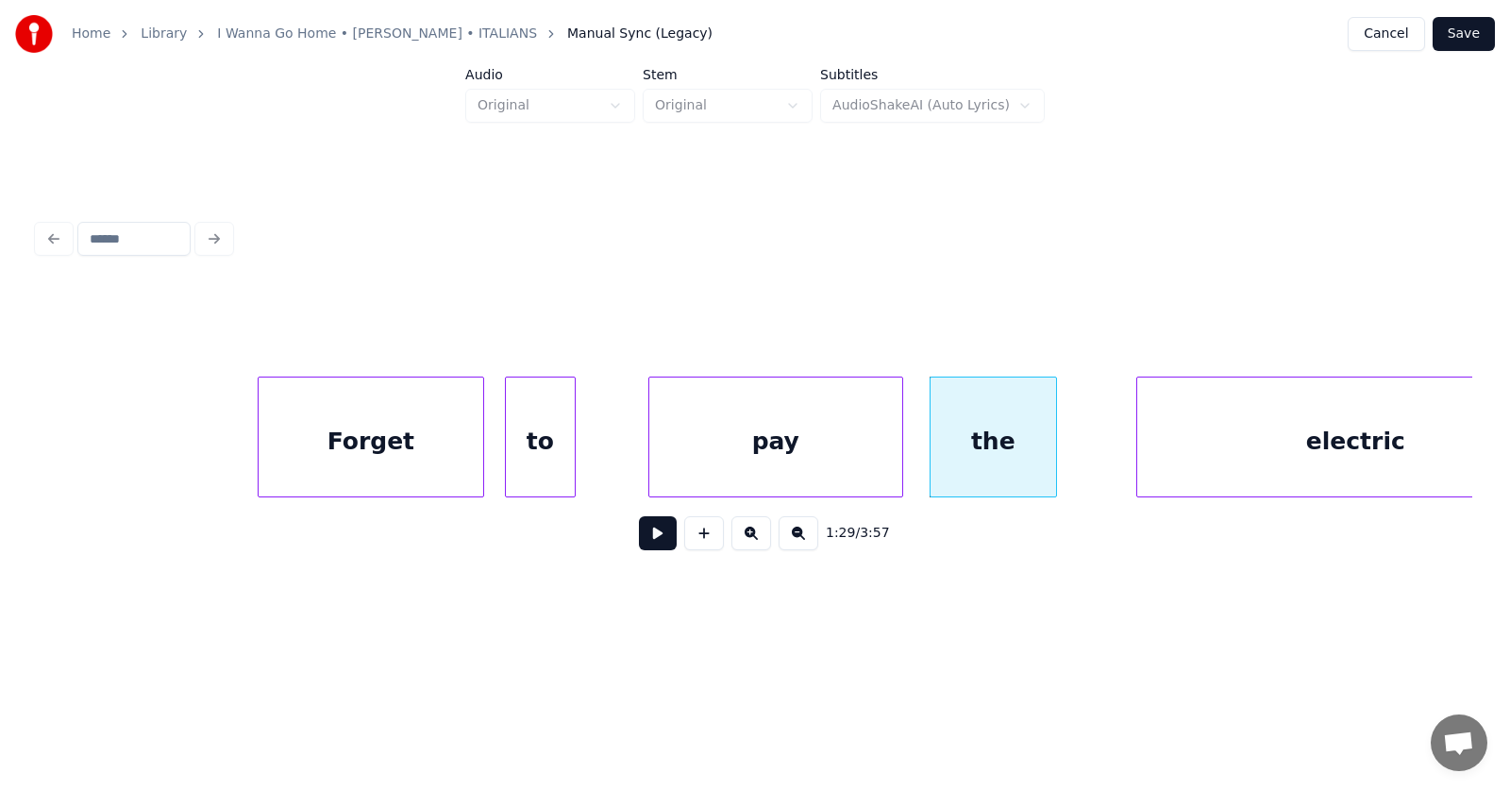
scroll to position [0, 62791]
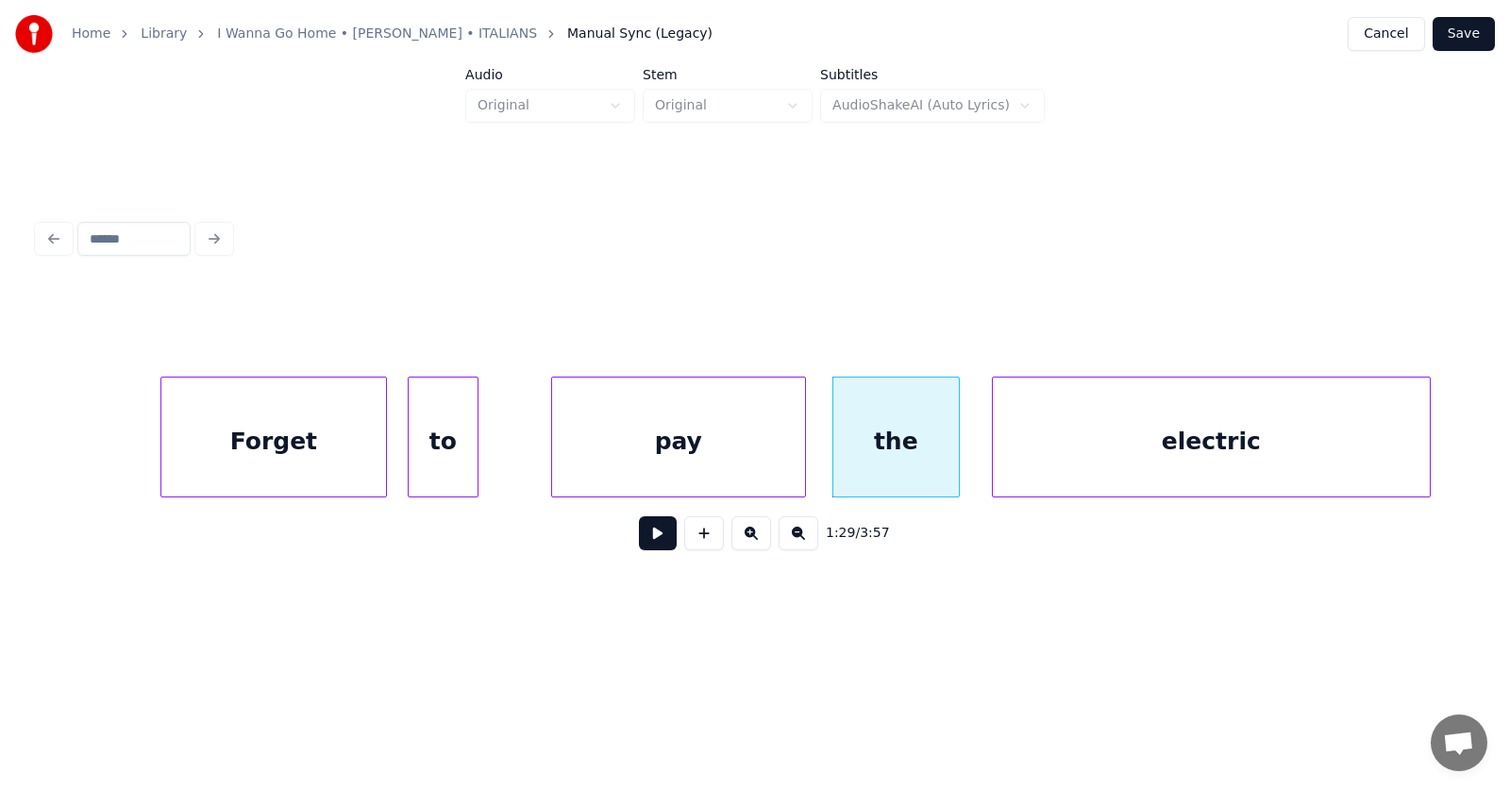
click at [1161, 477] on div "electric" at bounding box center [1211, 441] width 437 height 128
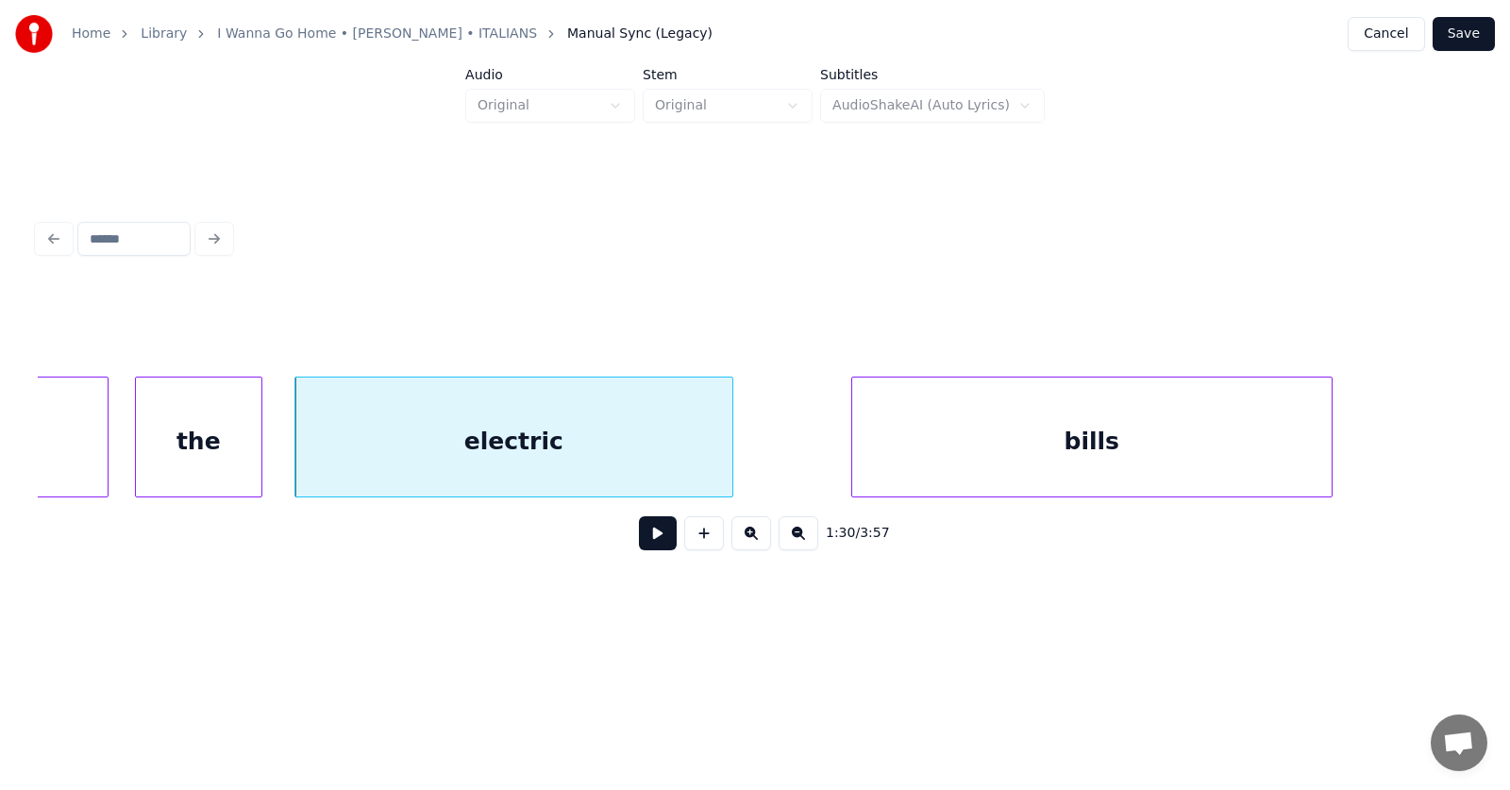
scroll to position [0, 63716]
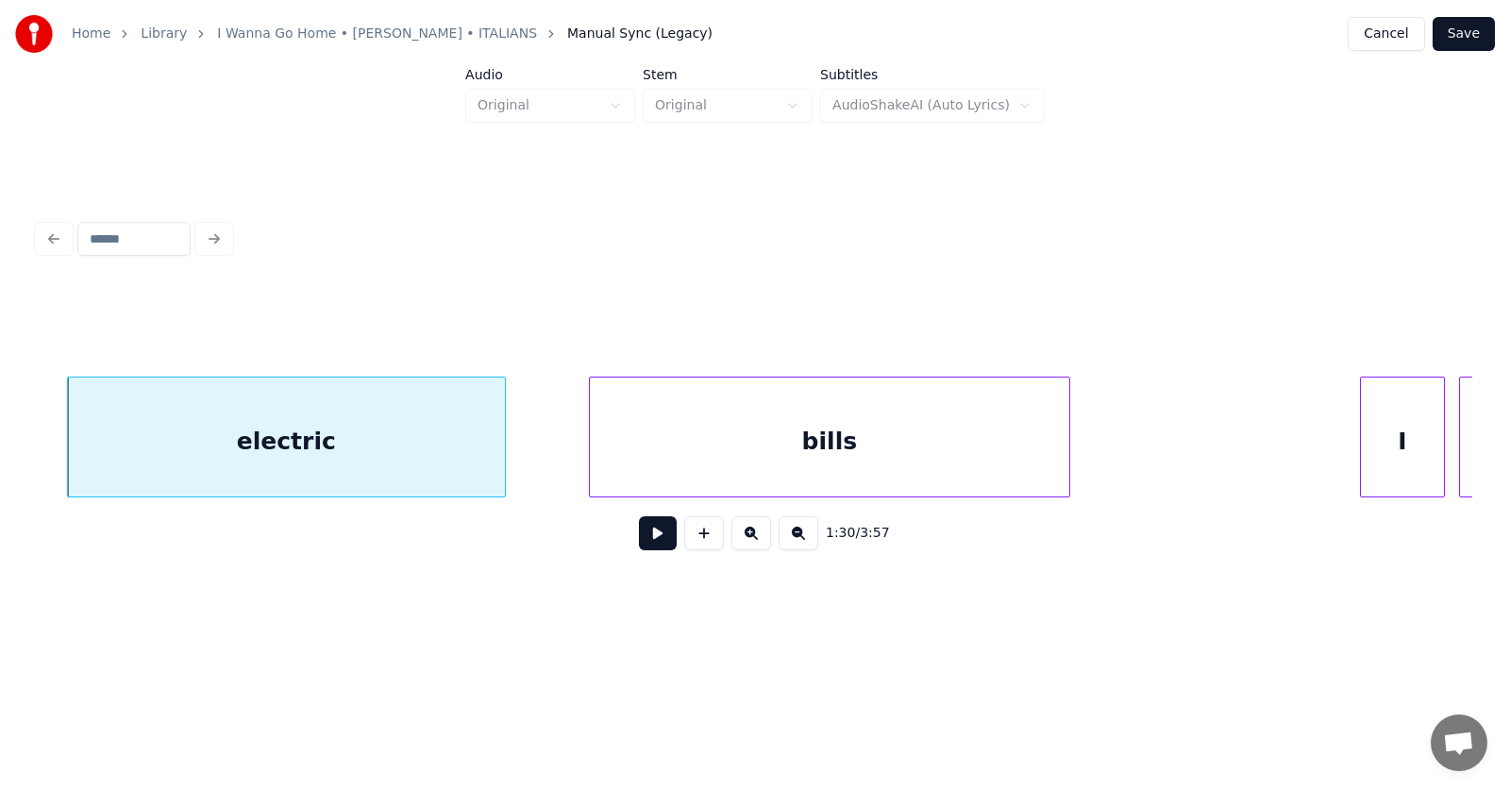
click at [673, 461] on div "bills" at bounding box center [829, 441] width 479 height 128
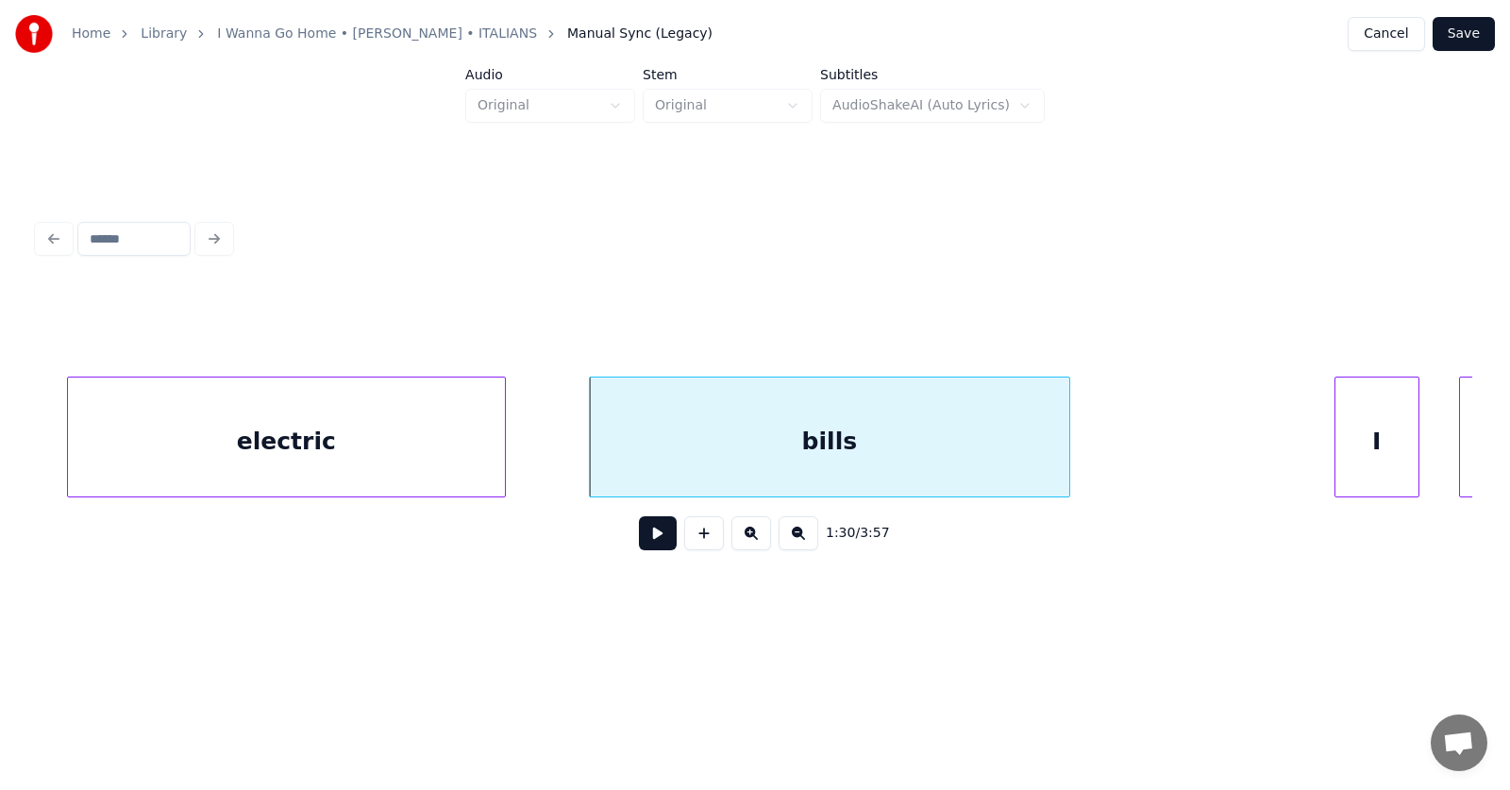
click at [1367, 454] on div "I" at bounding box center [1376, 441] width 83 height 128
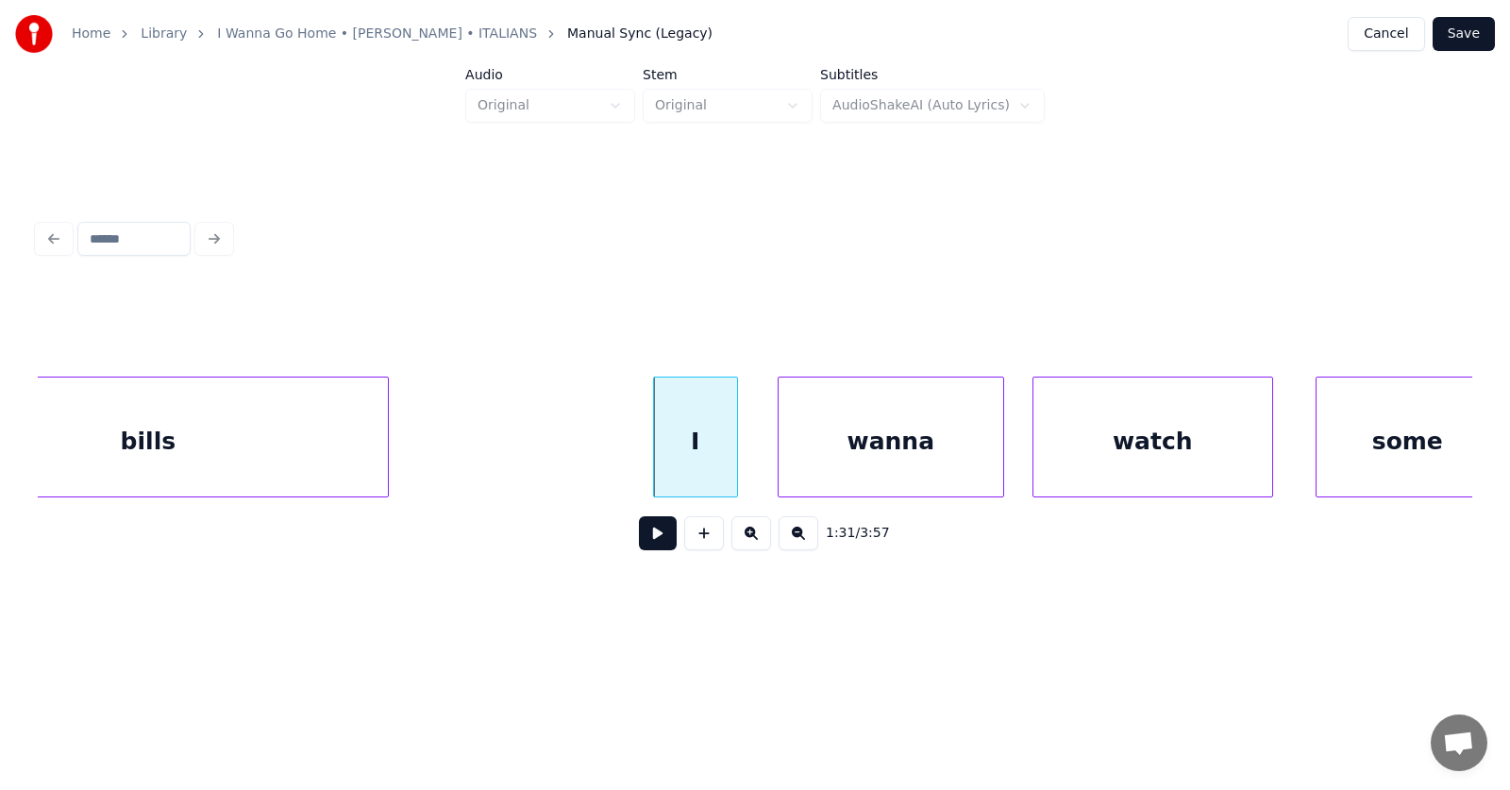
scroll to position [0, 64511]
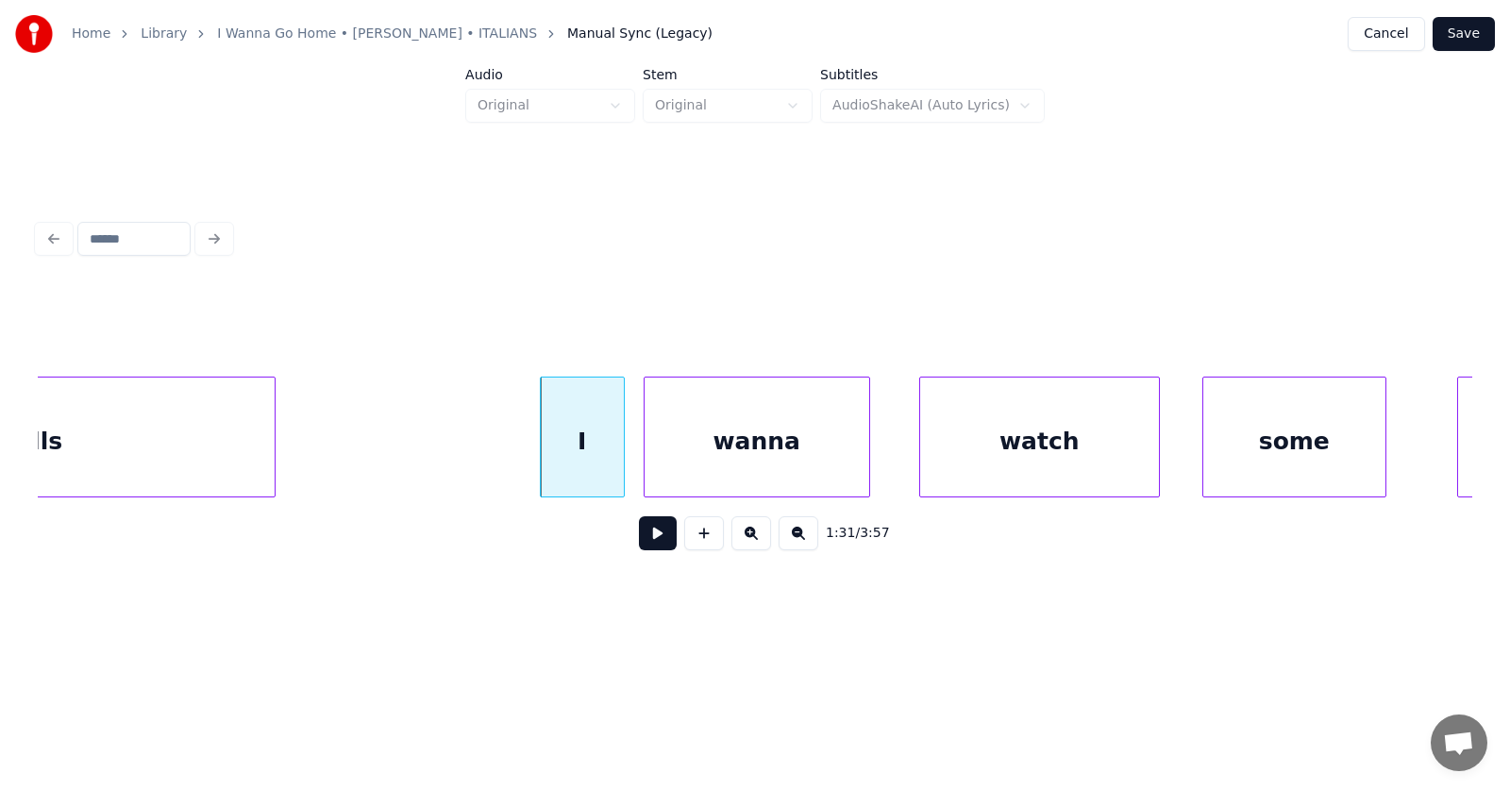
click at [788, 467] on div "wanna" at bounding box center [757, 441] width 225 height 128
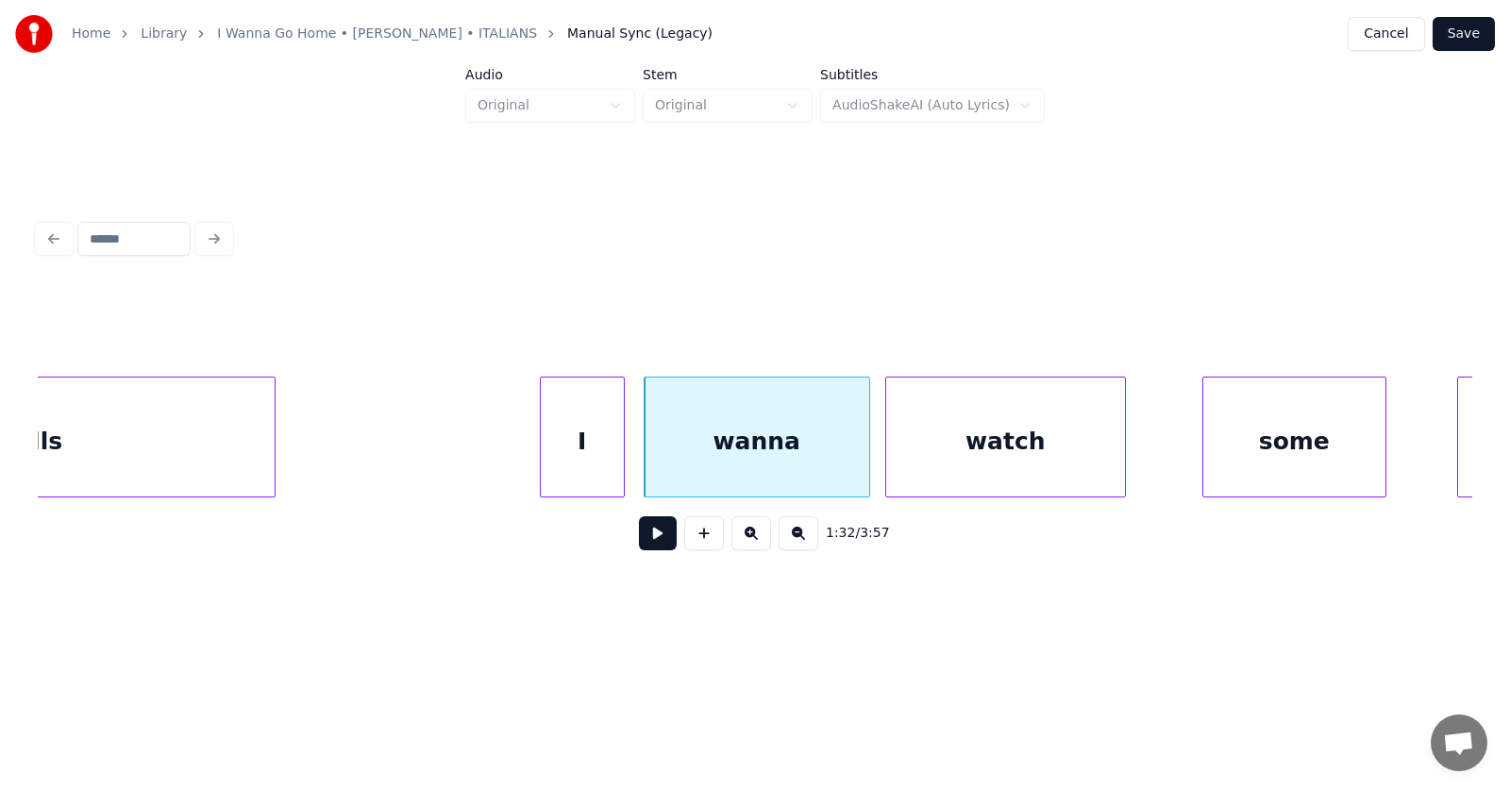
click at [964, 466] on div "watch" at bounding box center [1005, 441] width 239 height 128
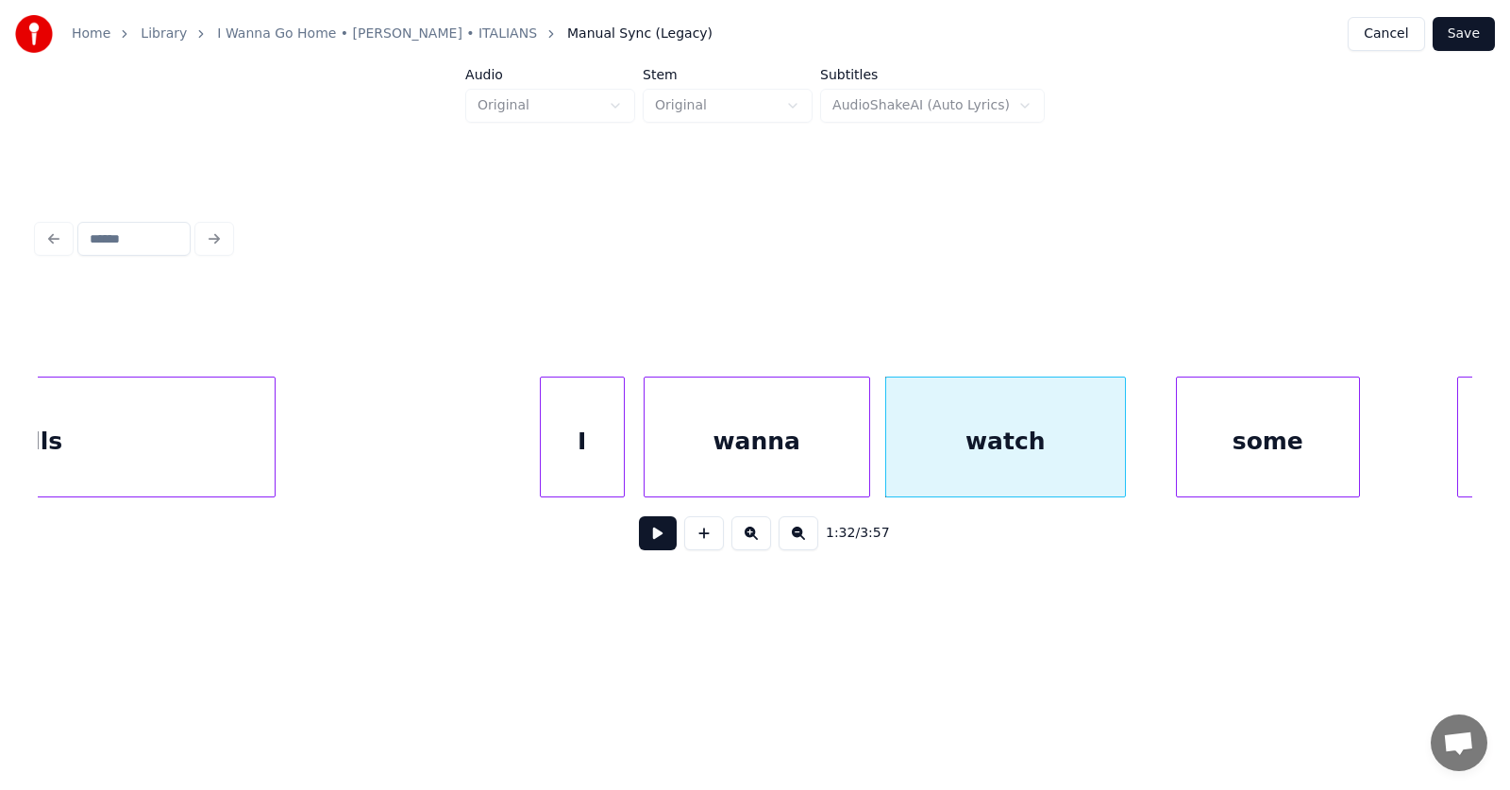
click at [1243, 466] on div "some" at bounding box center [1268, 441] width 182 height 128
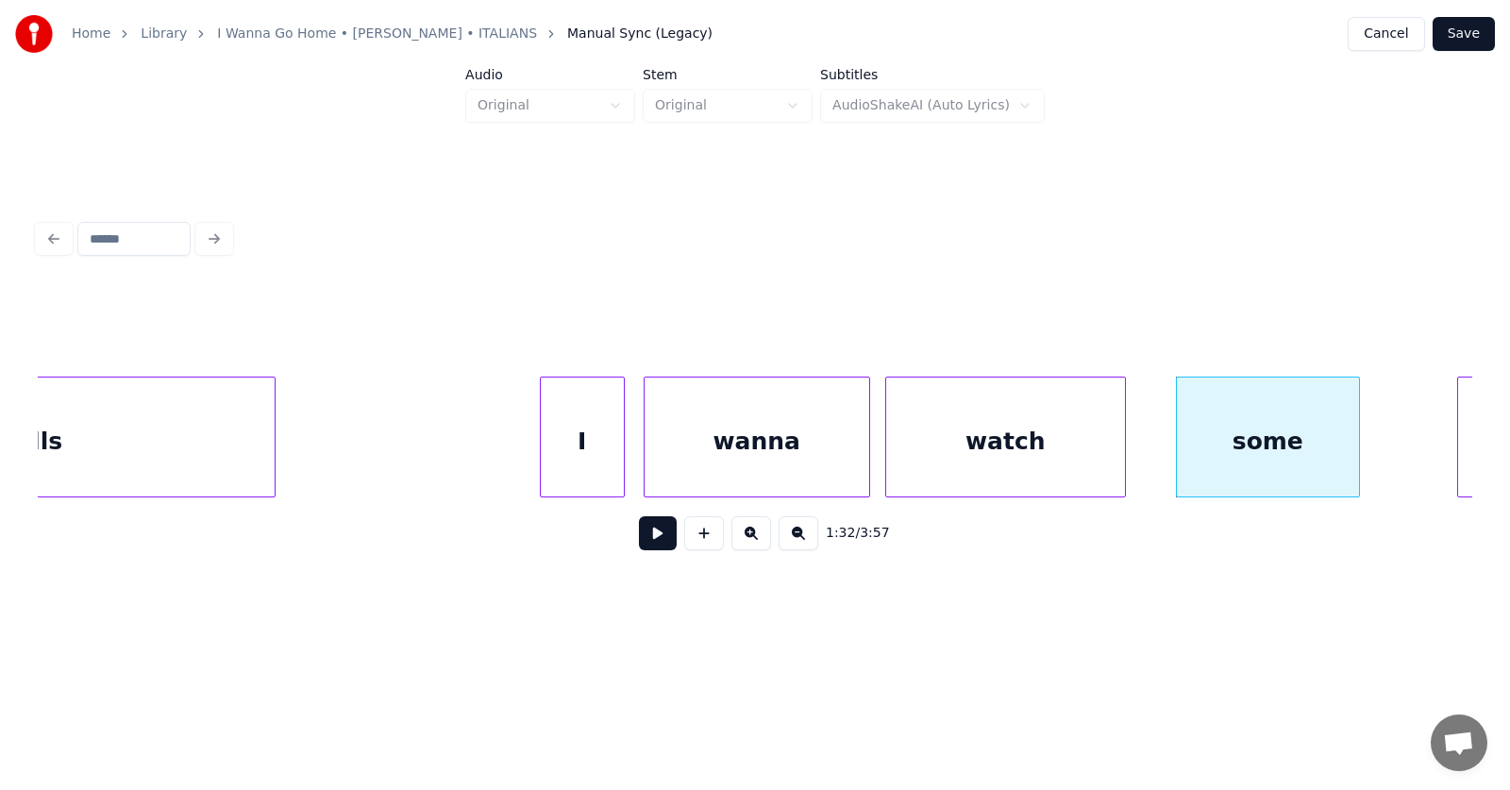
click at [645, 544] on button at bounding box center [658, 533] width 38 height 34
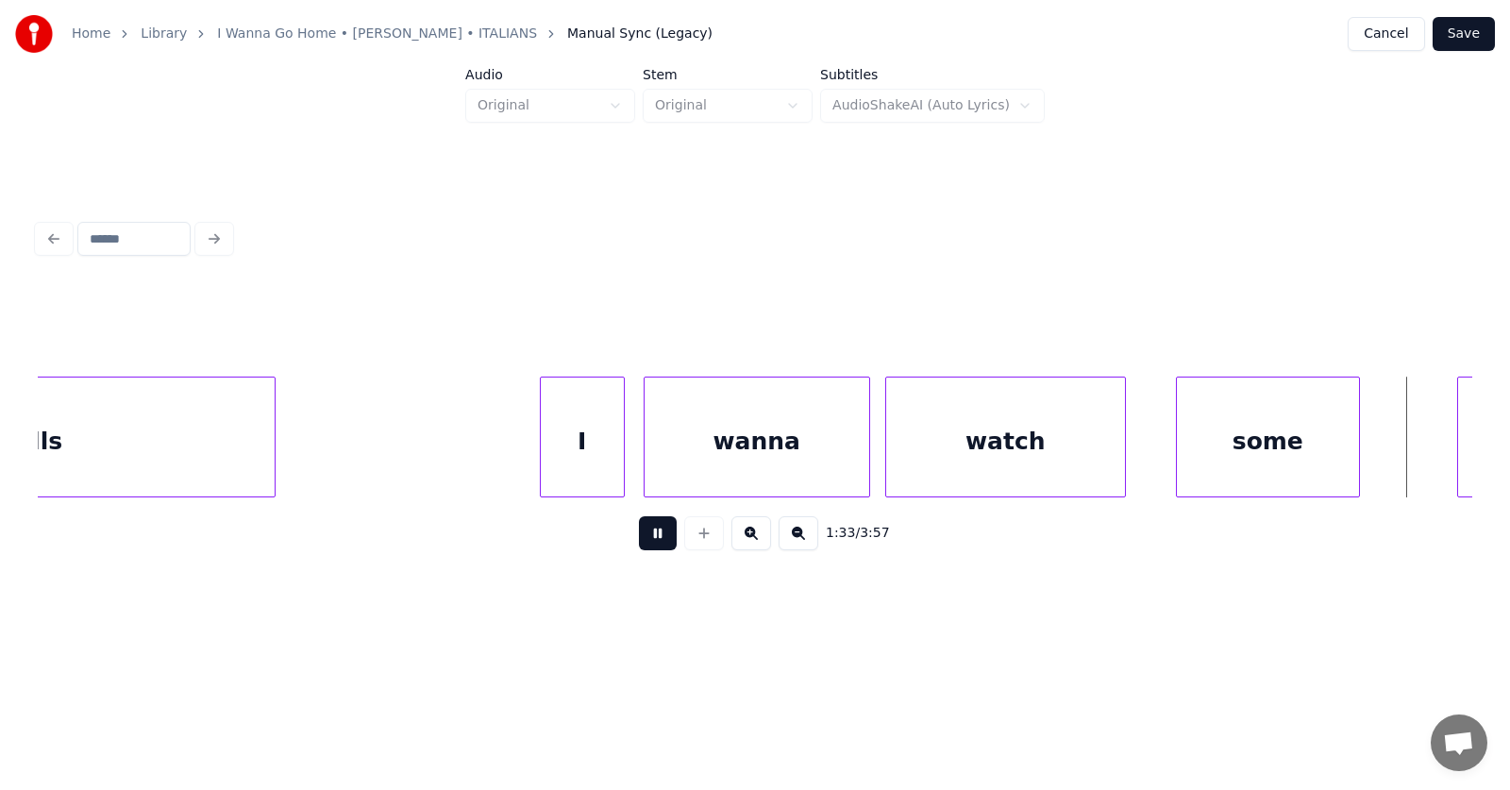
scroll to position [0, 65958]
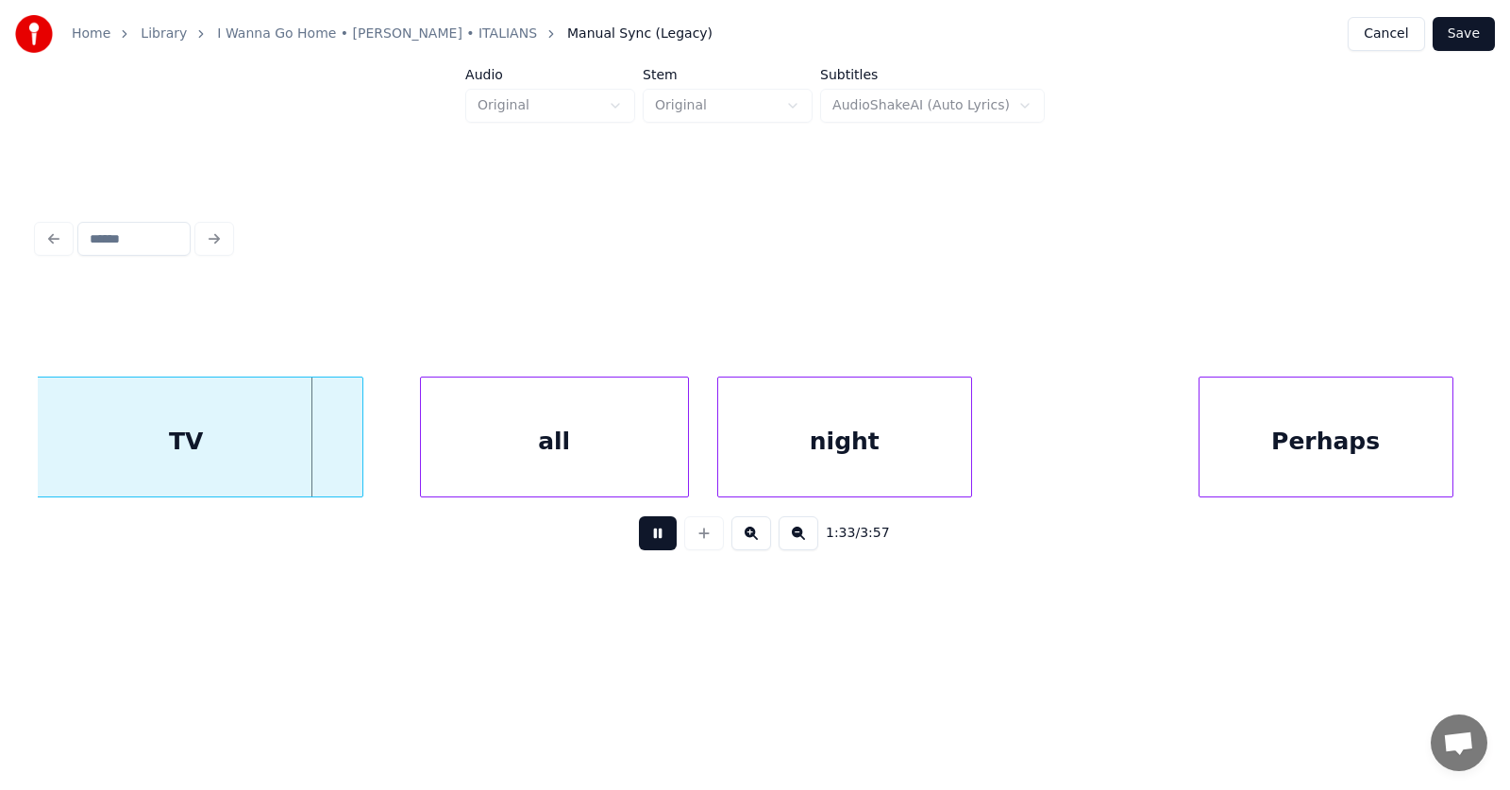
click at [645, 544] on button at bounding box center [658, 533] width 38 height 34
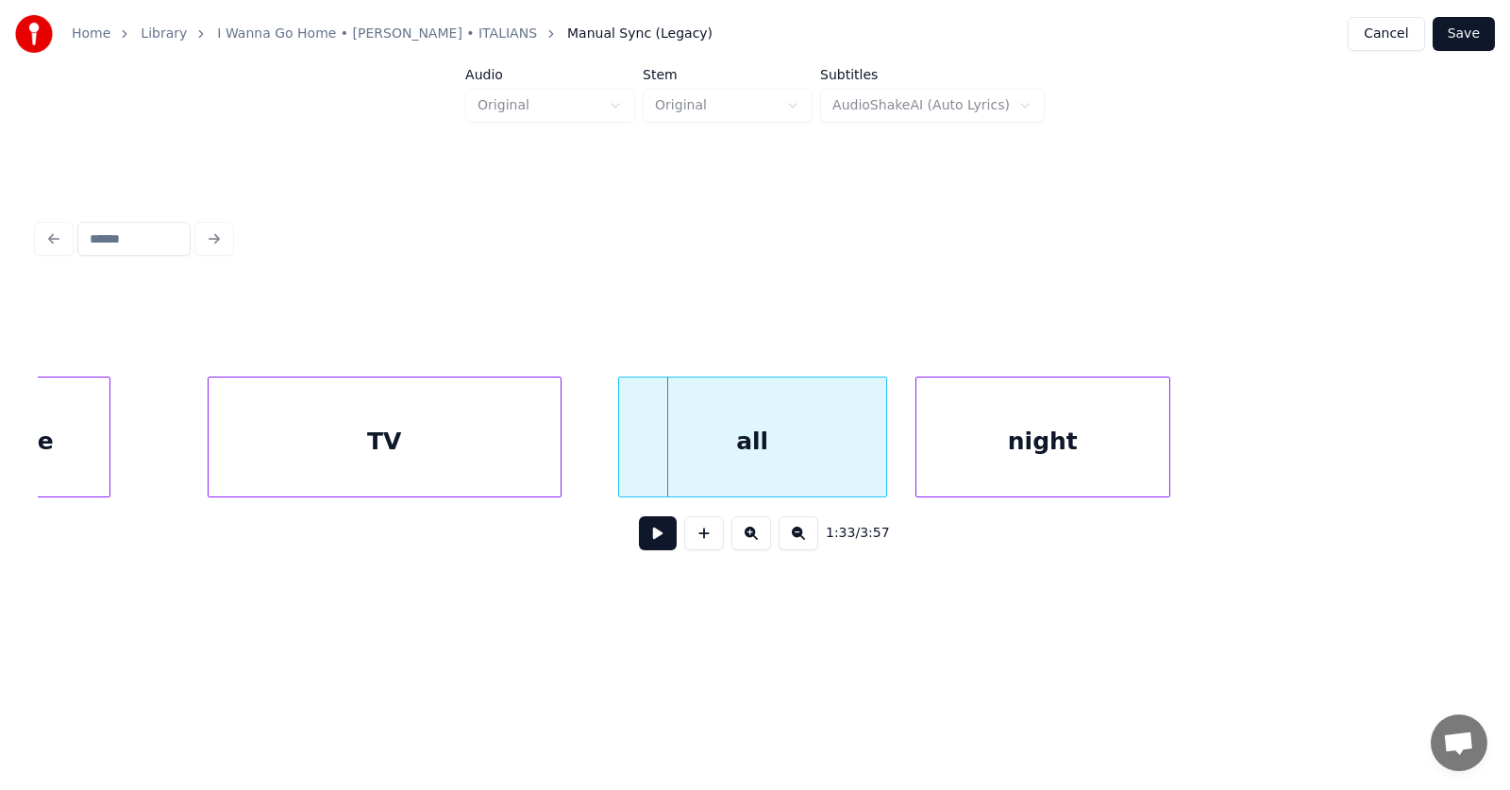
scroll to position [0, 65306]
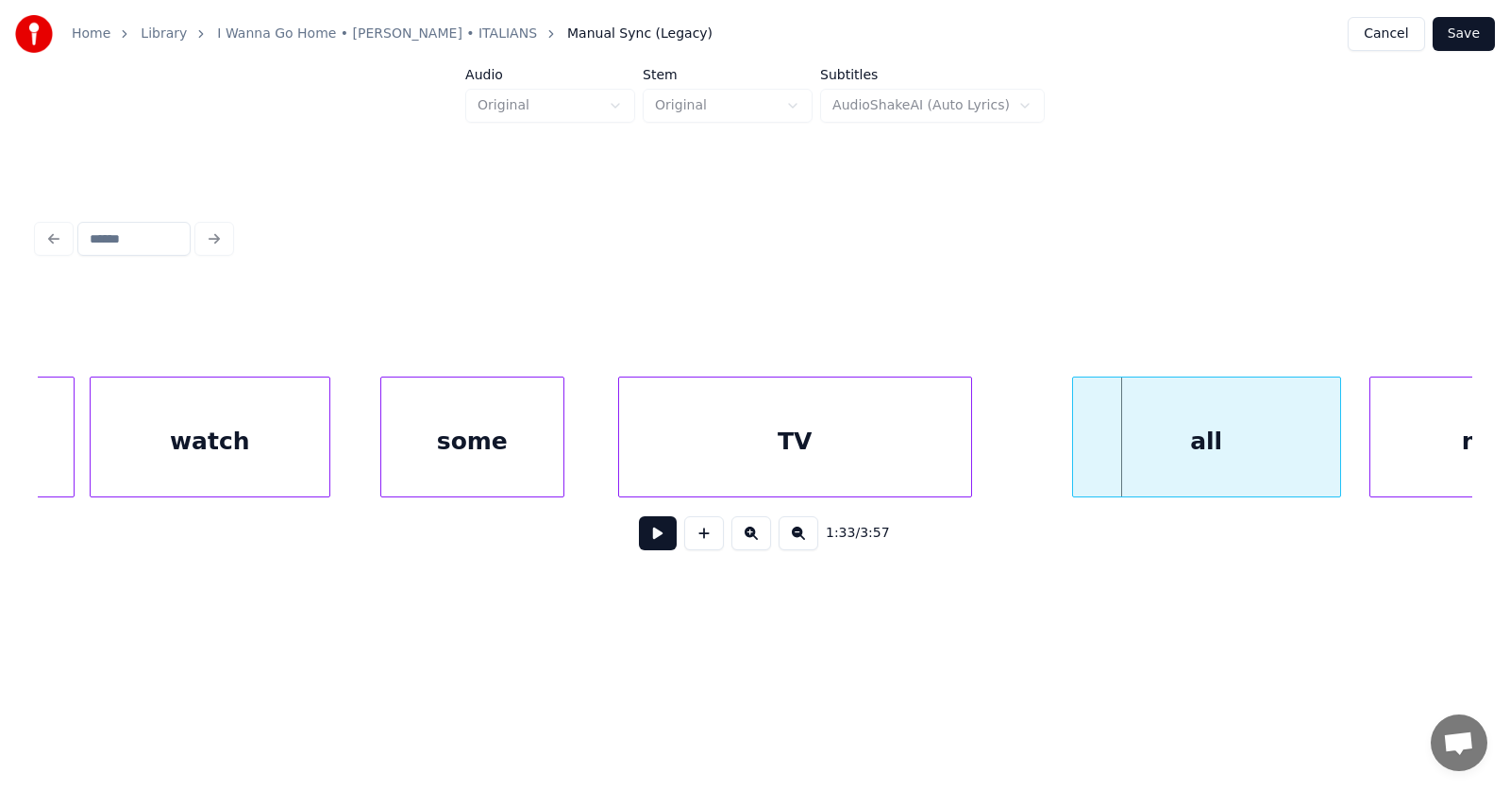
click at [766, 455] on div "TV" at bounding box center [795, 441] width 352 height 128
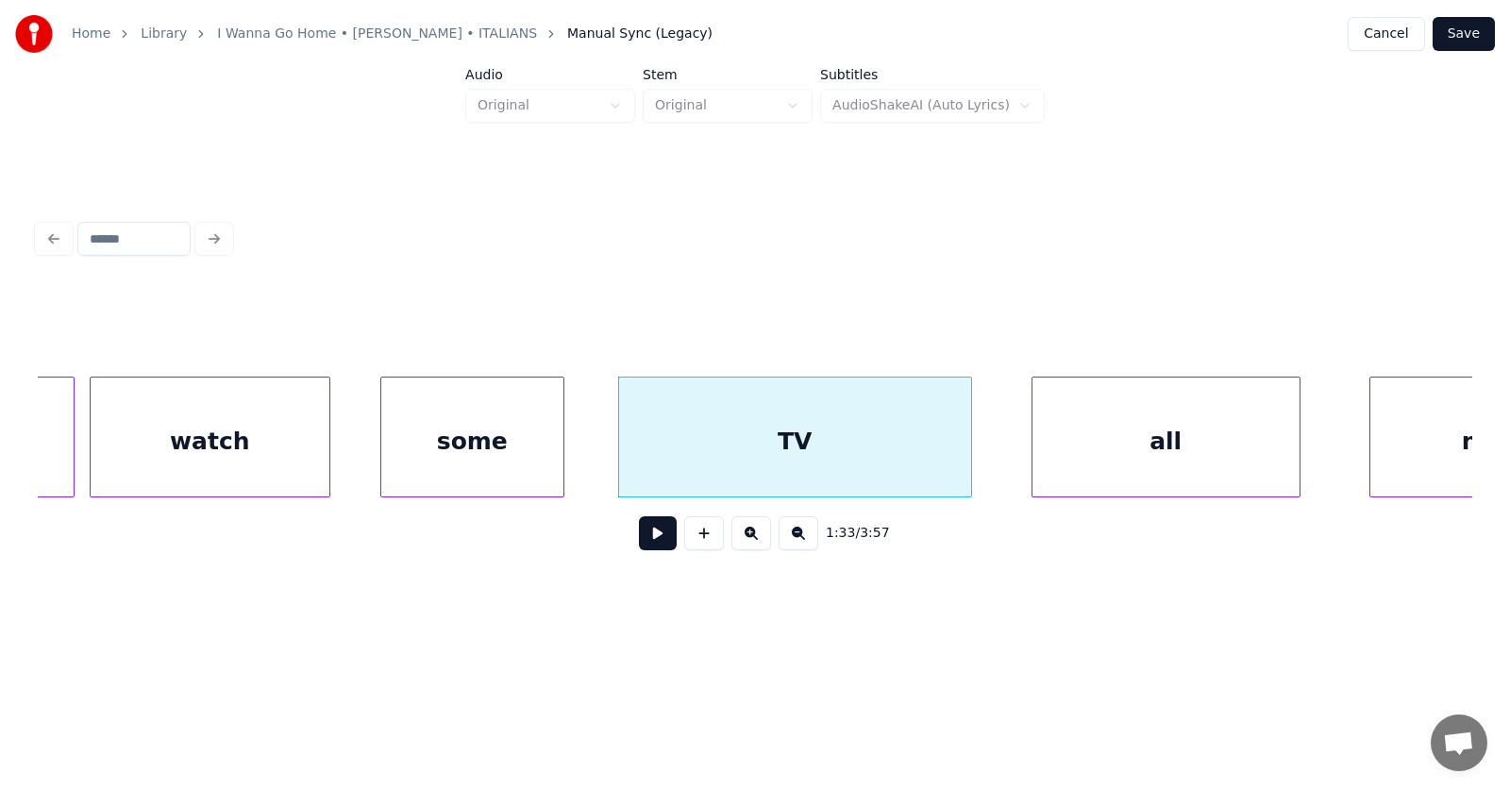
click at [1099, 458] on div "all" at bounding box center [1165, 441] width 267 height 128
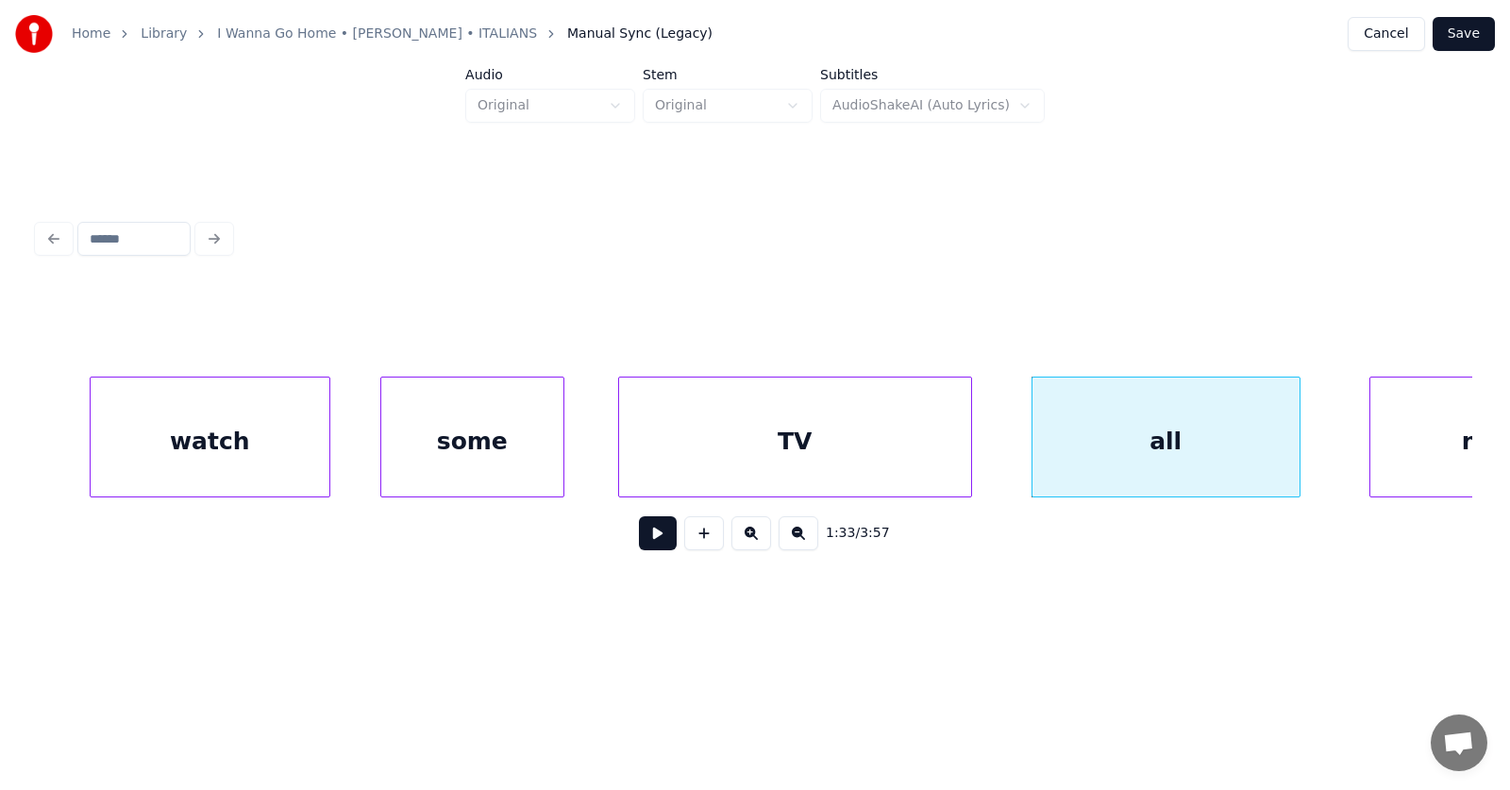
scroll to position [0, 65987]
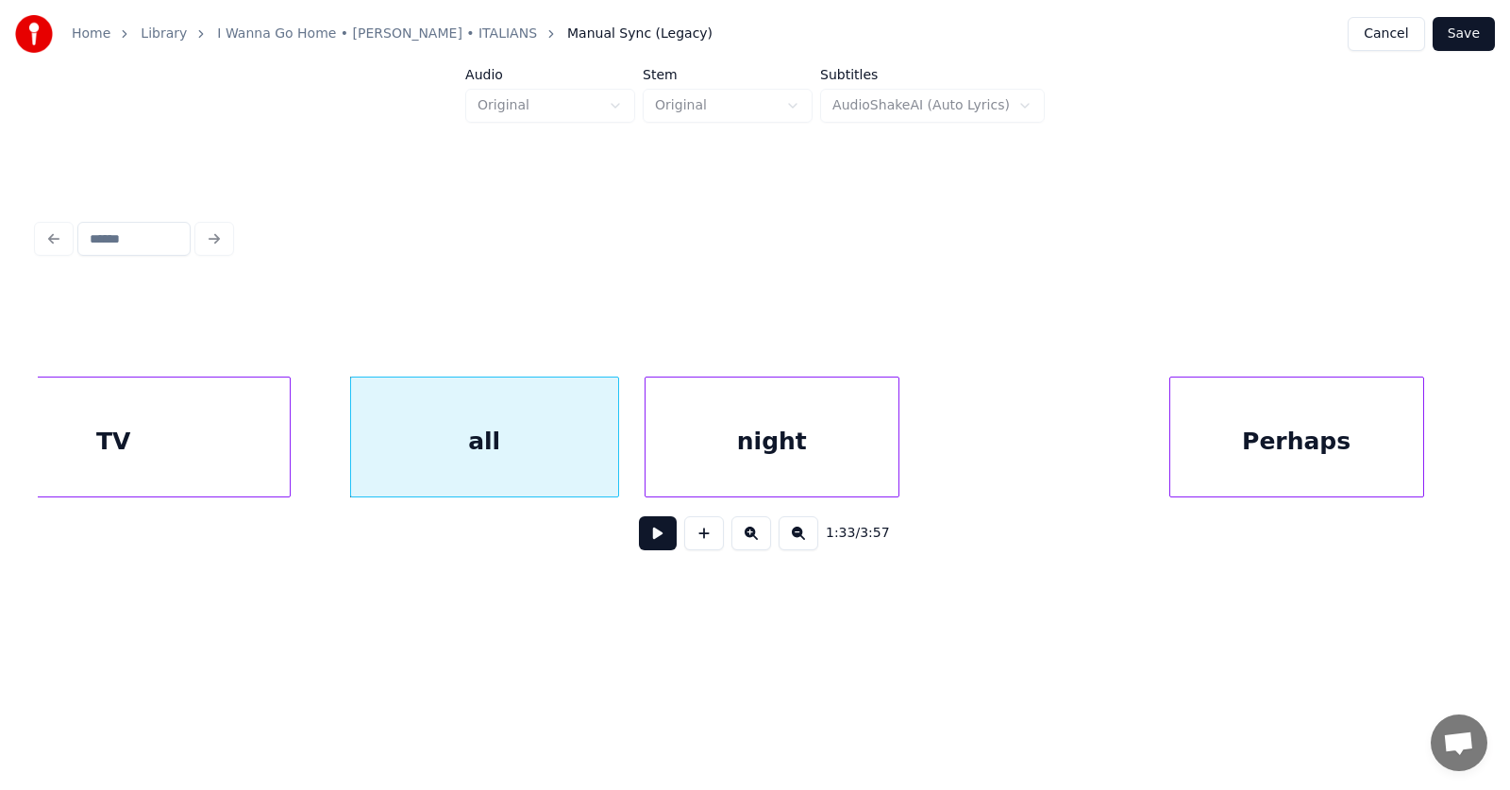
click at [819, 463] on div "night" at bounding box center [771, 441] width 253 height 128
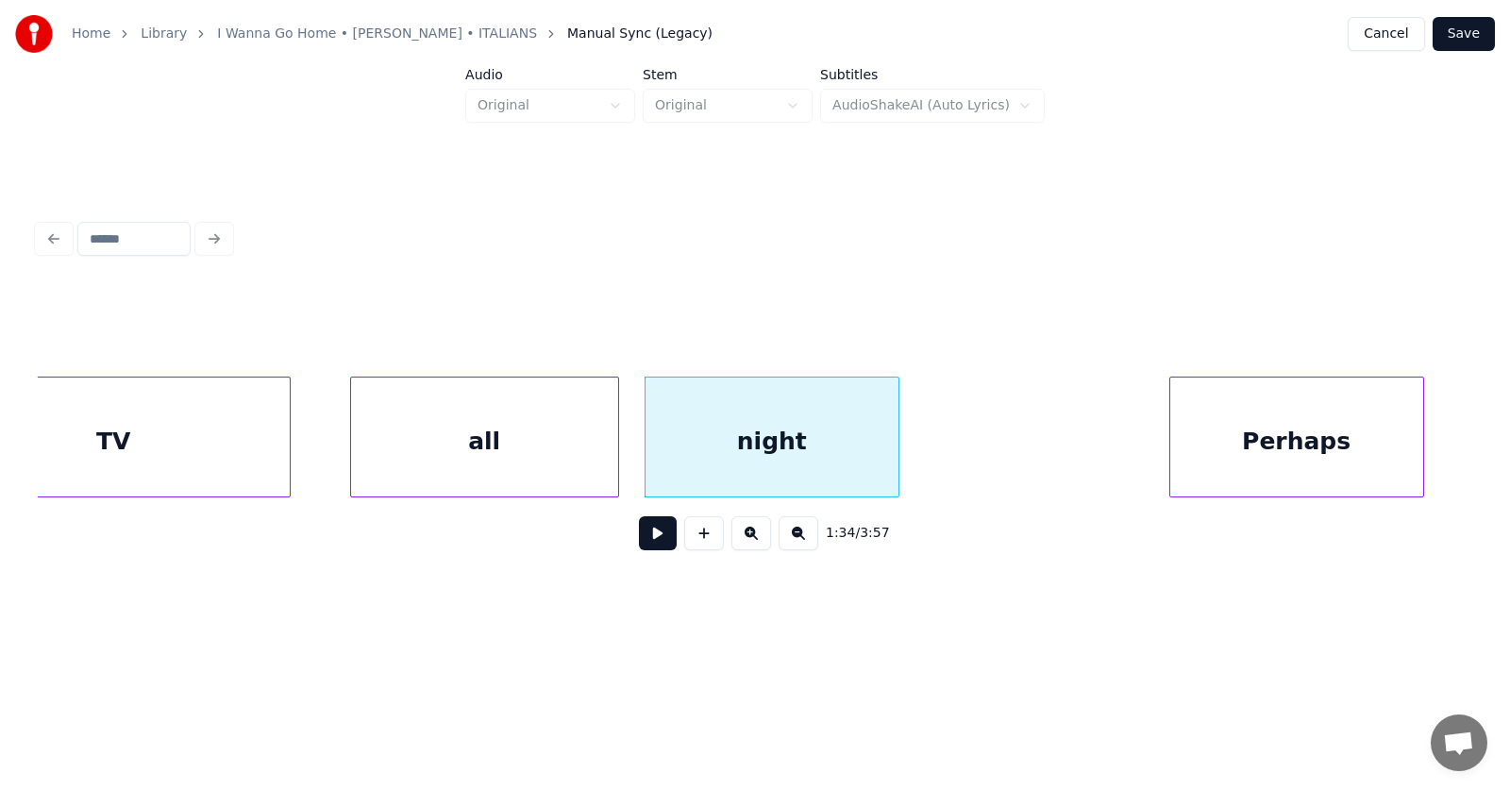
click at [516, 448] on div "all" at bounding box center [484, 441] width 267 height 128
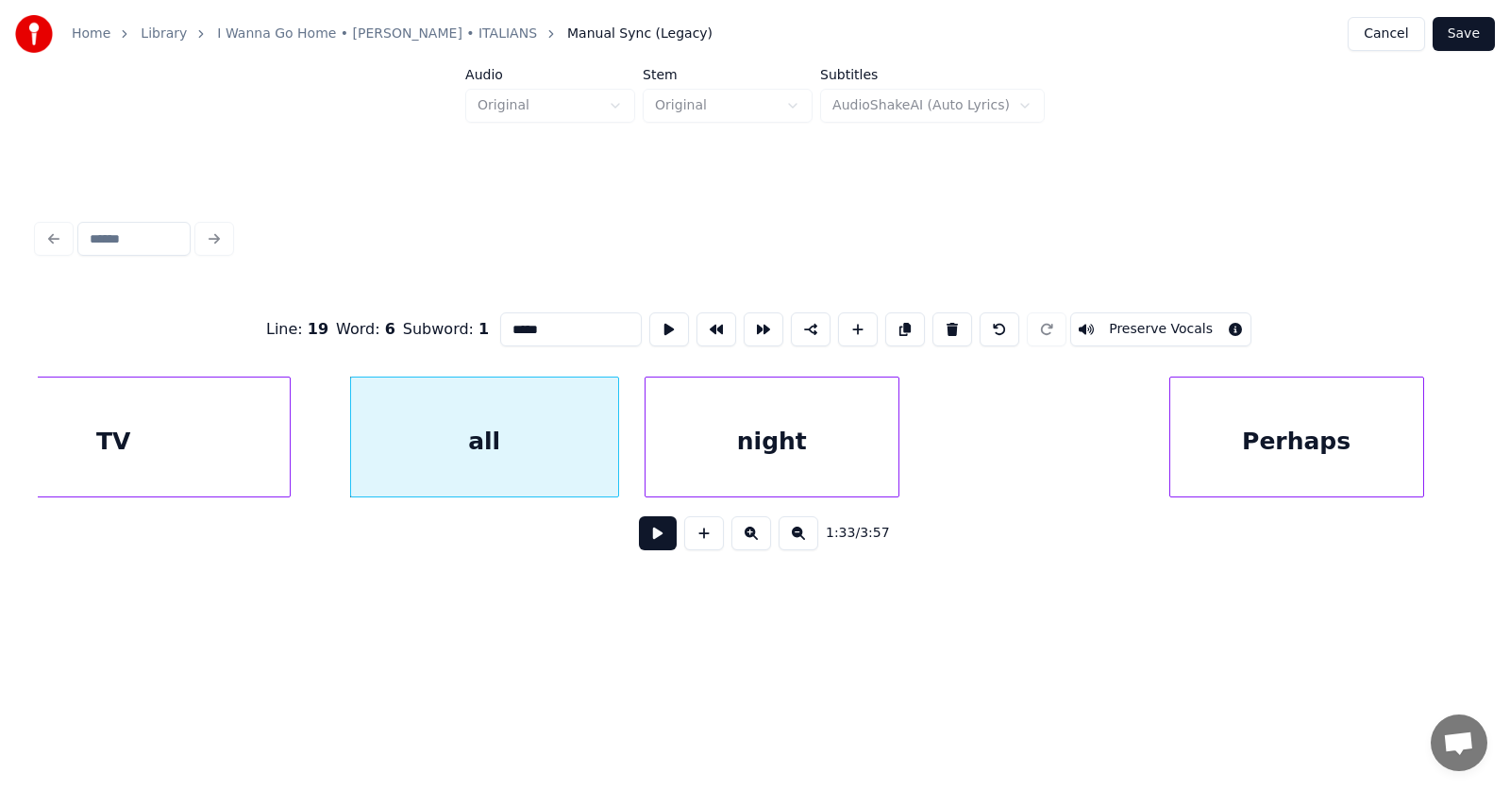
type input "***"
click at [639, 537] on button at bounding box center [658, 533] width 38 height 34
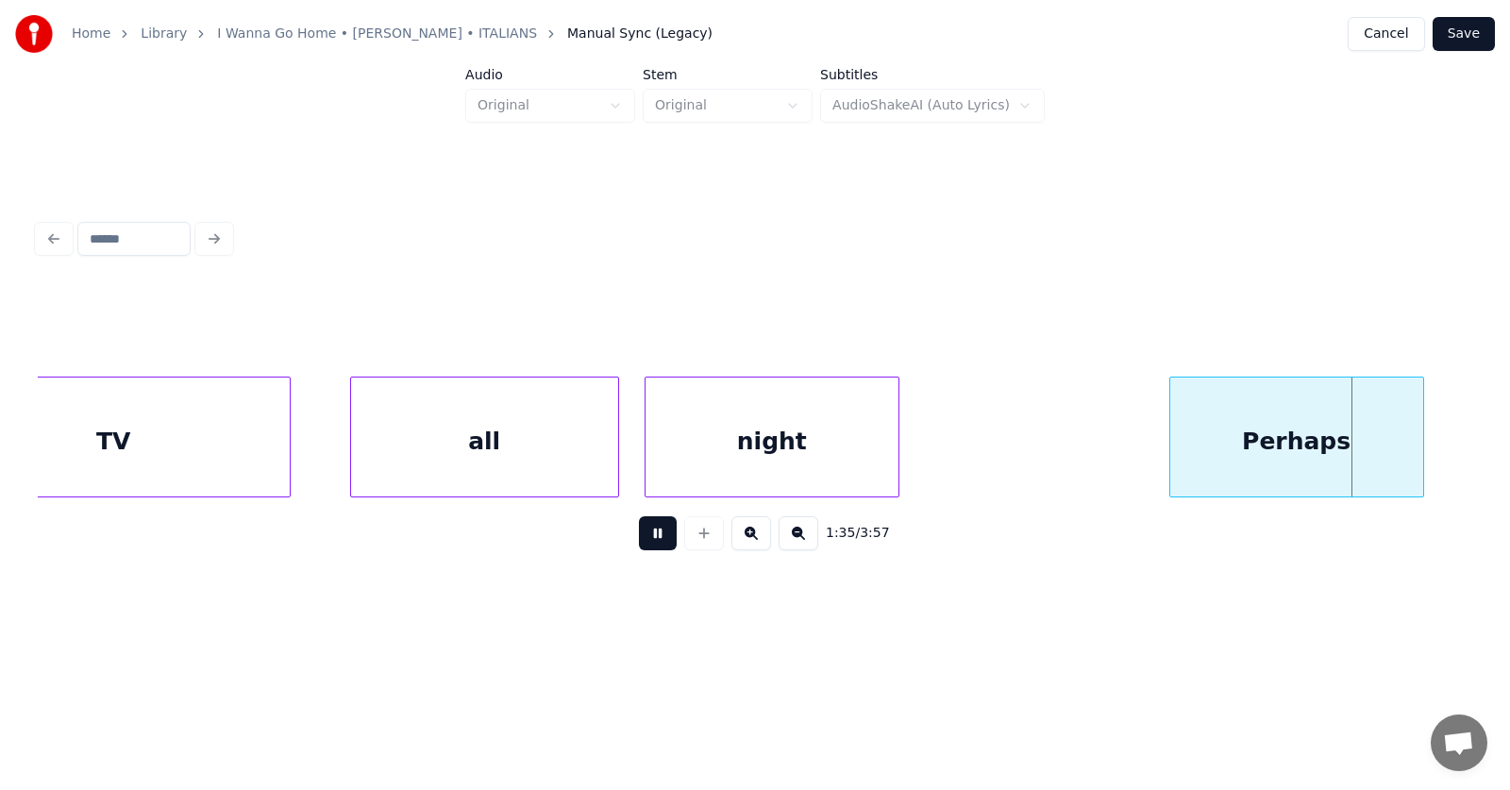
click at [639, 537] on button at bounding box center [658, 533] width 38 height 34
click at [1186, 466] on div "Perhaps" at bounding box center [1266, 441] width 253 height 128
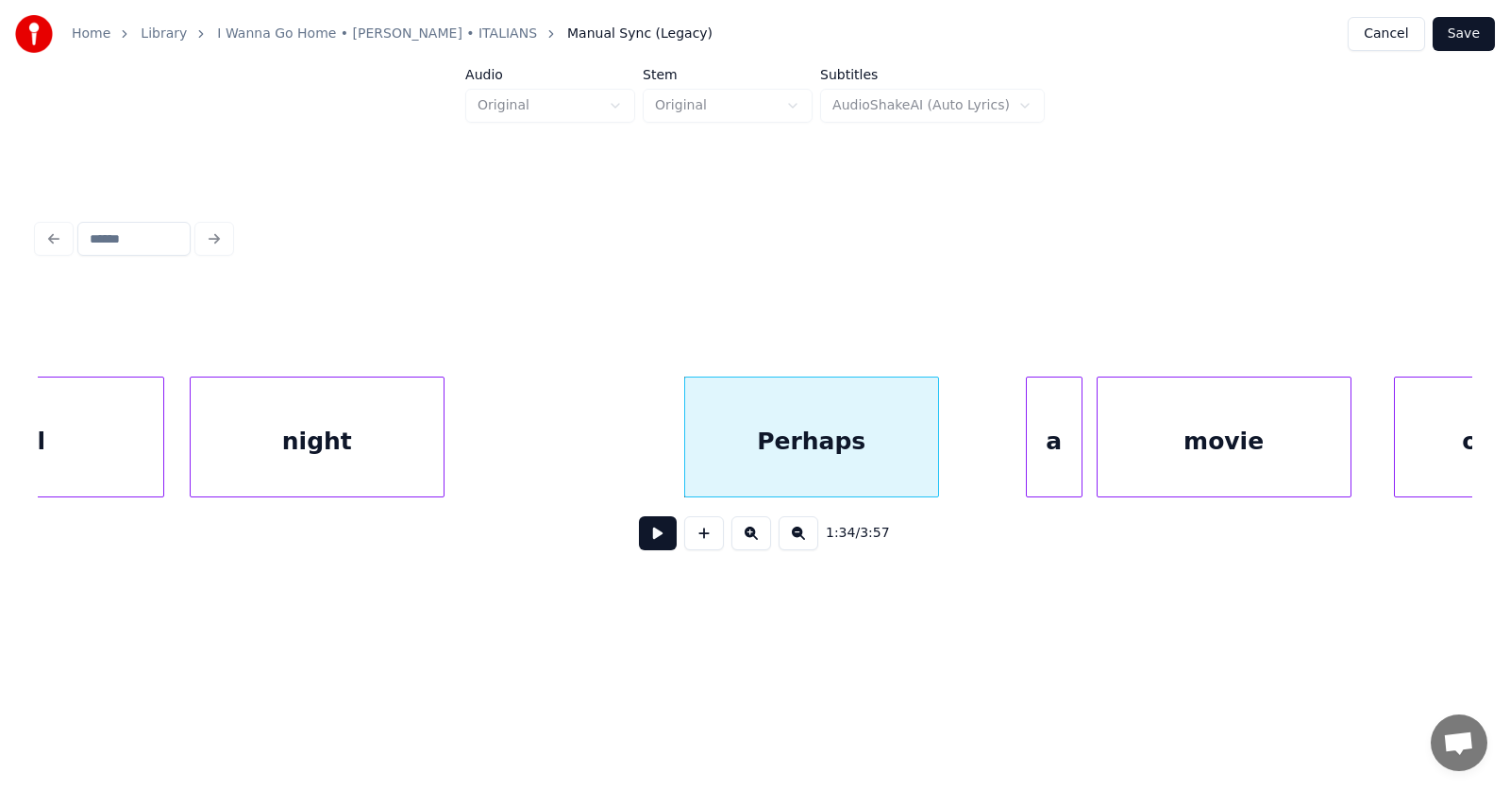
scroll to position [0, 66555]
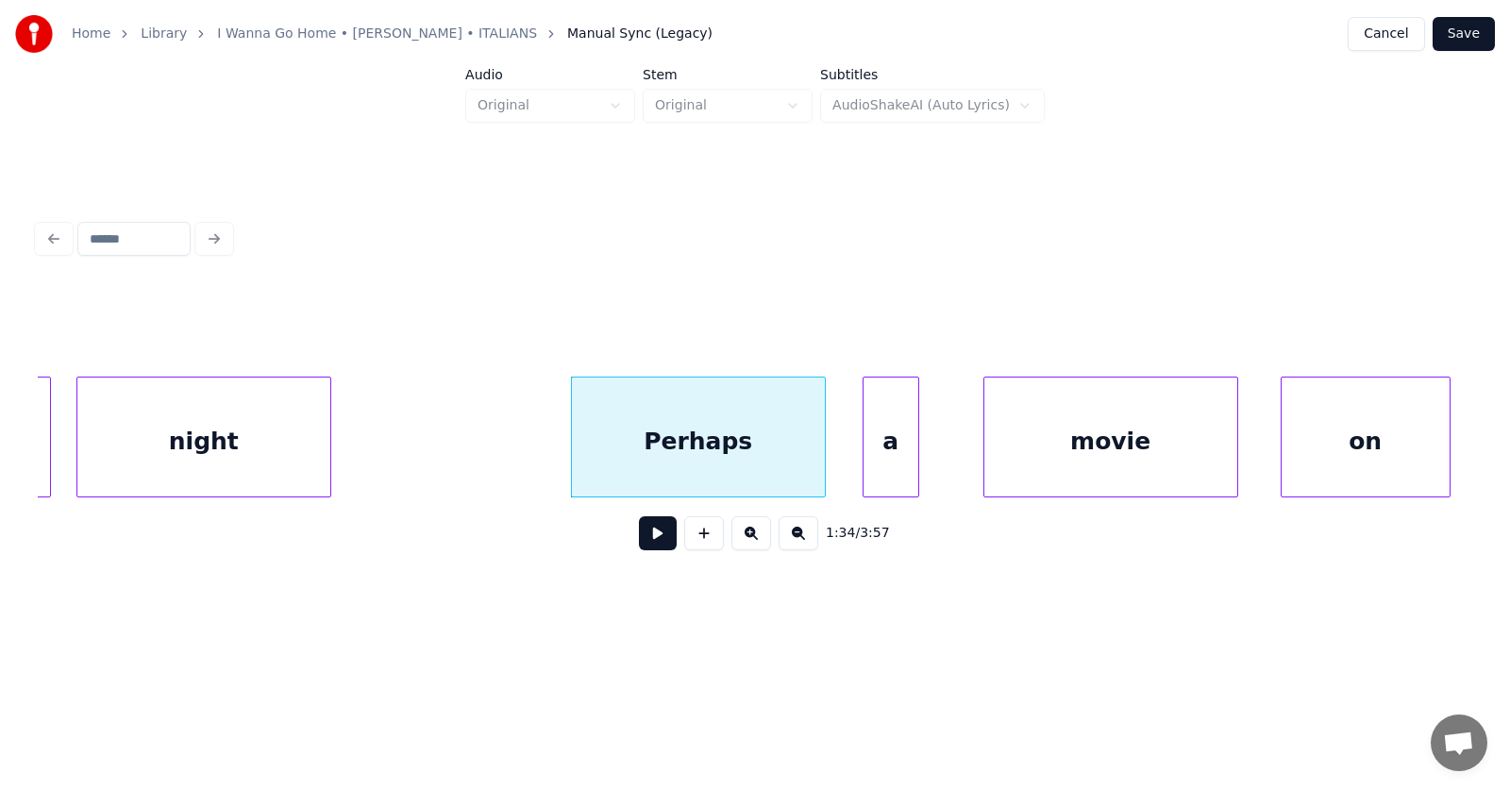
click at [875, 468] on div "a" at bounding box center [890, 441] width 55 height 128
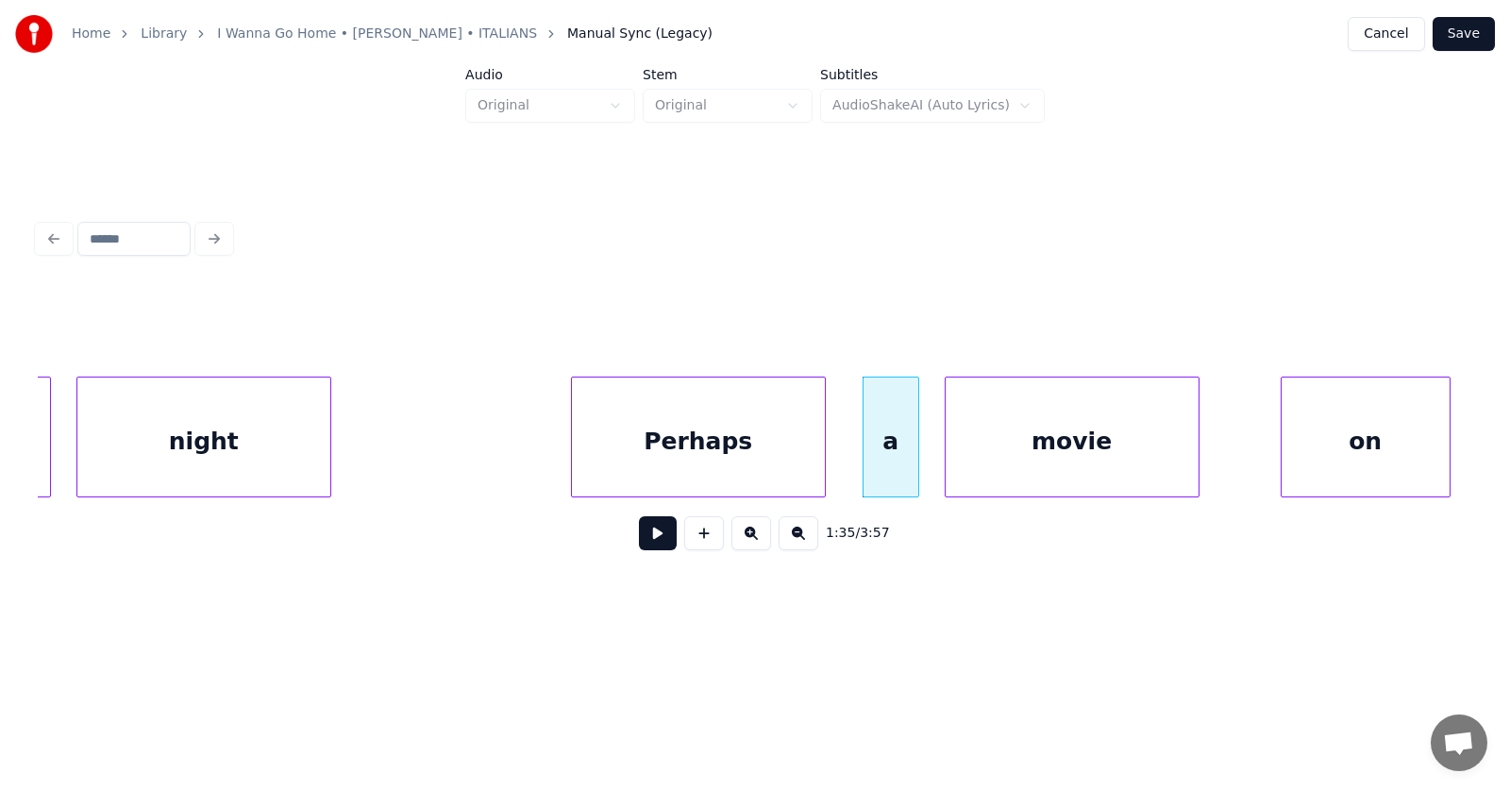
click at [1007, 478] on div "movie" at bounding box center [1072, 441] width 253 height 128
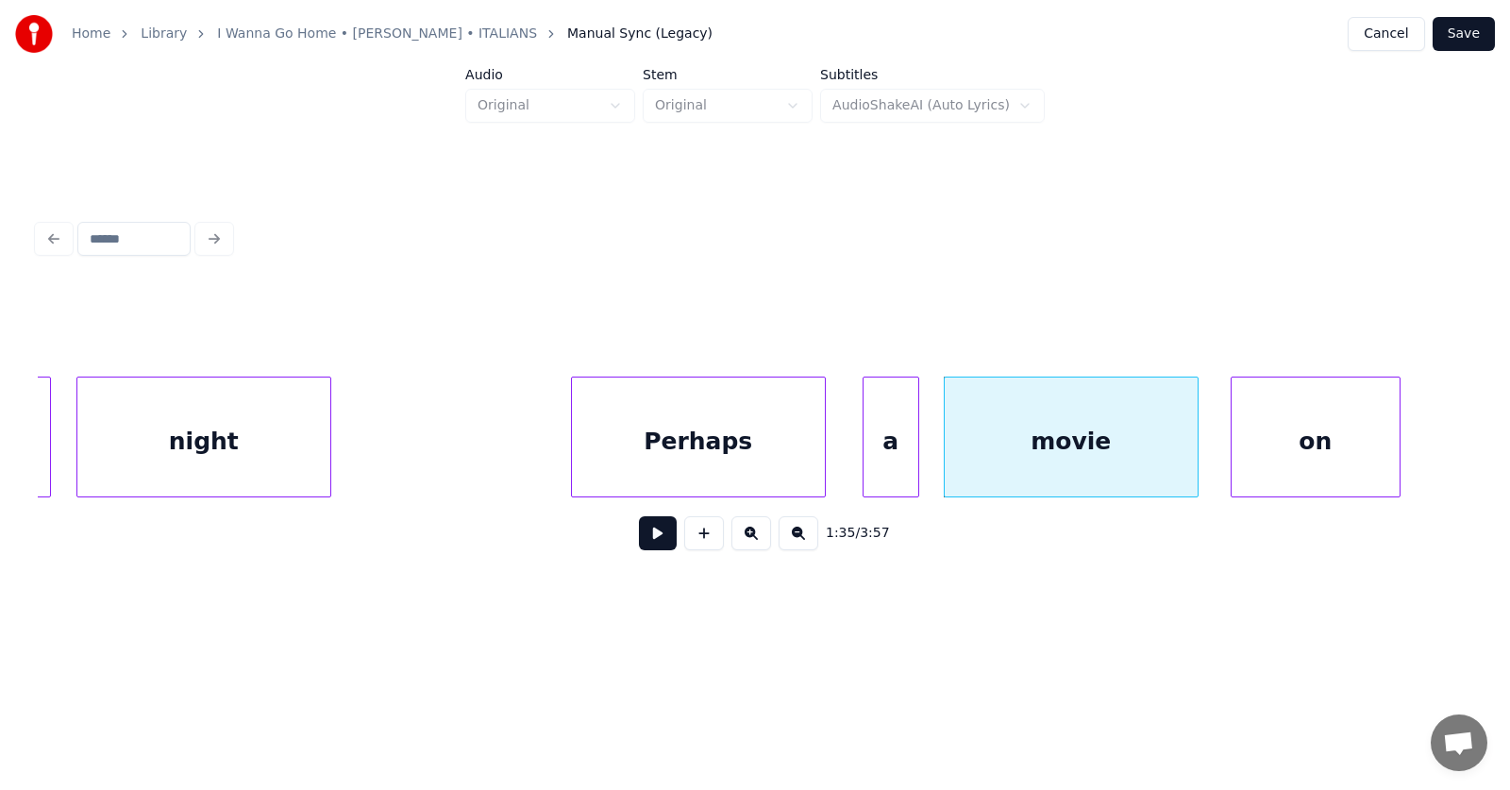
click at [1337, 455] on div "on" at bounding box center [1315, 441] width 168 height 128
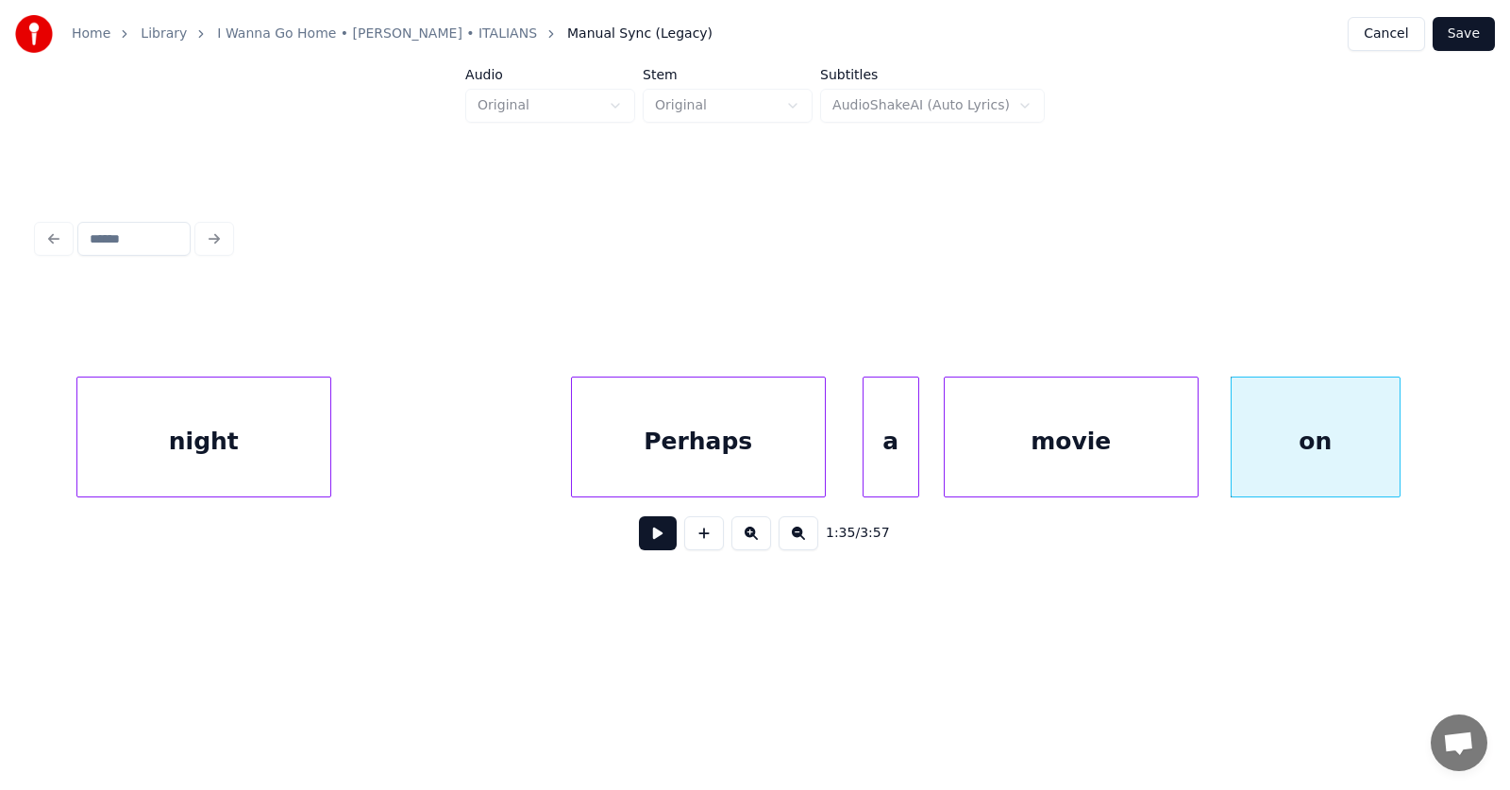
scroll to position [0, 67237]
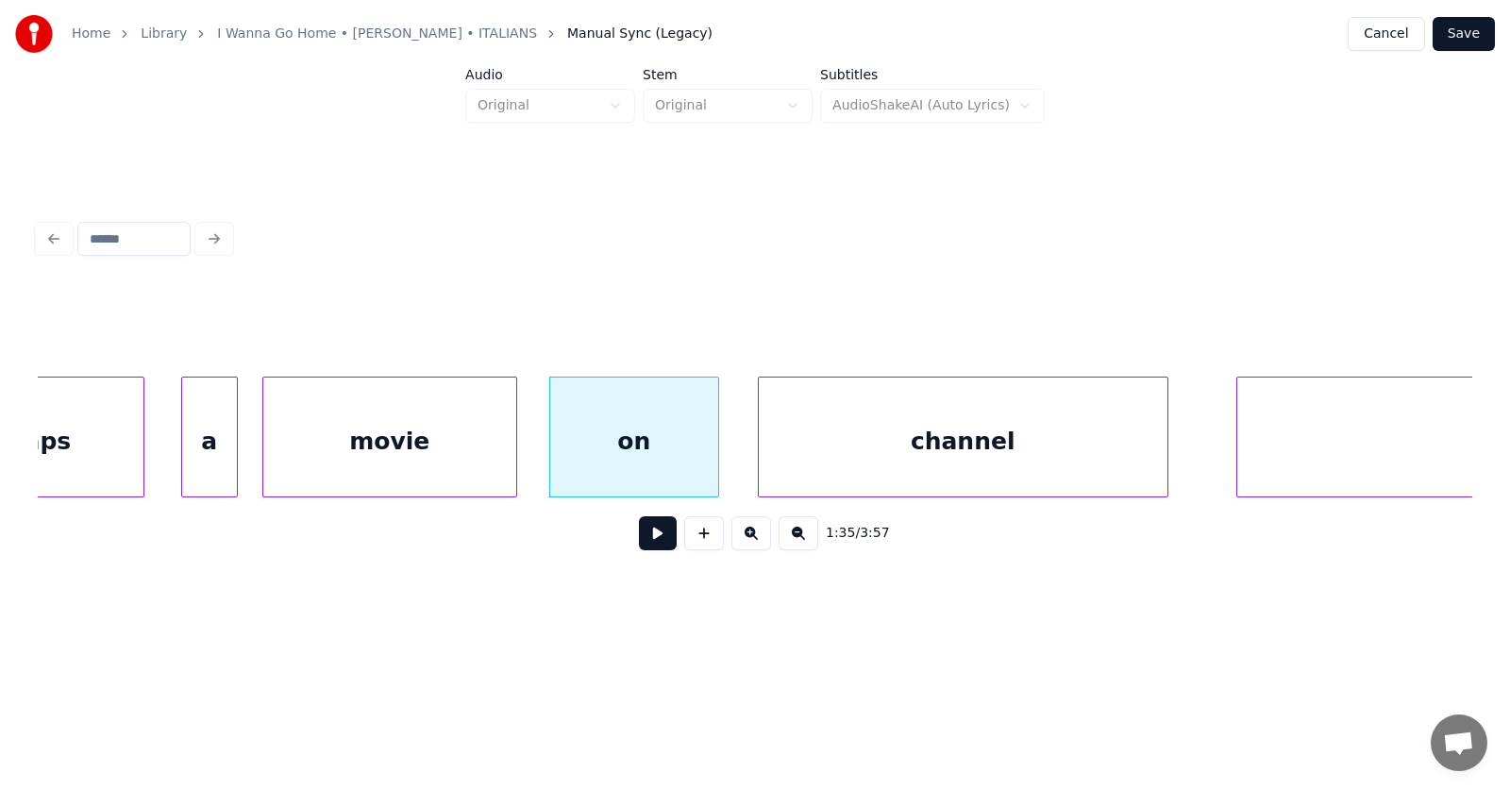
click at [894, 451] on div "channel" at bounding box center [963, 441] width 409 height 128
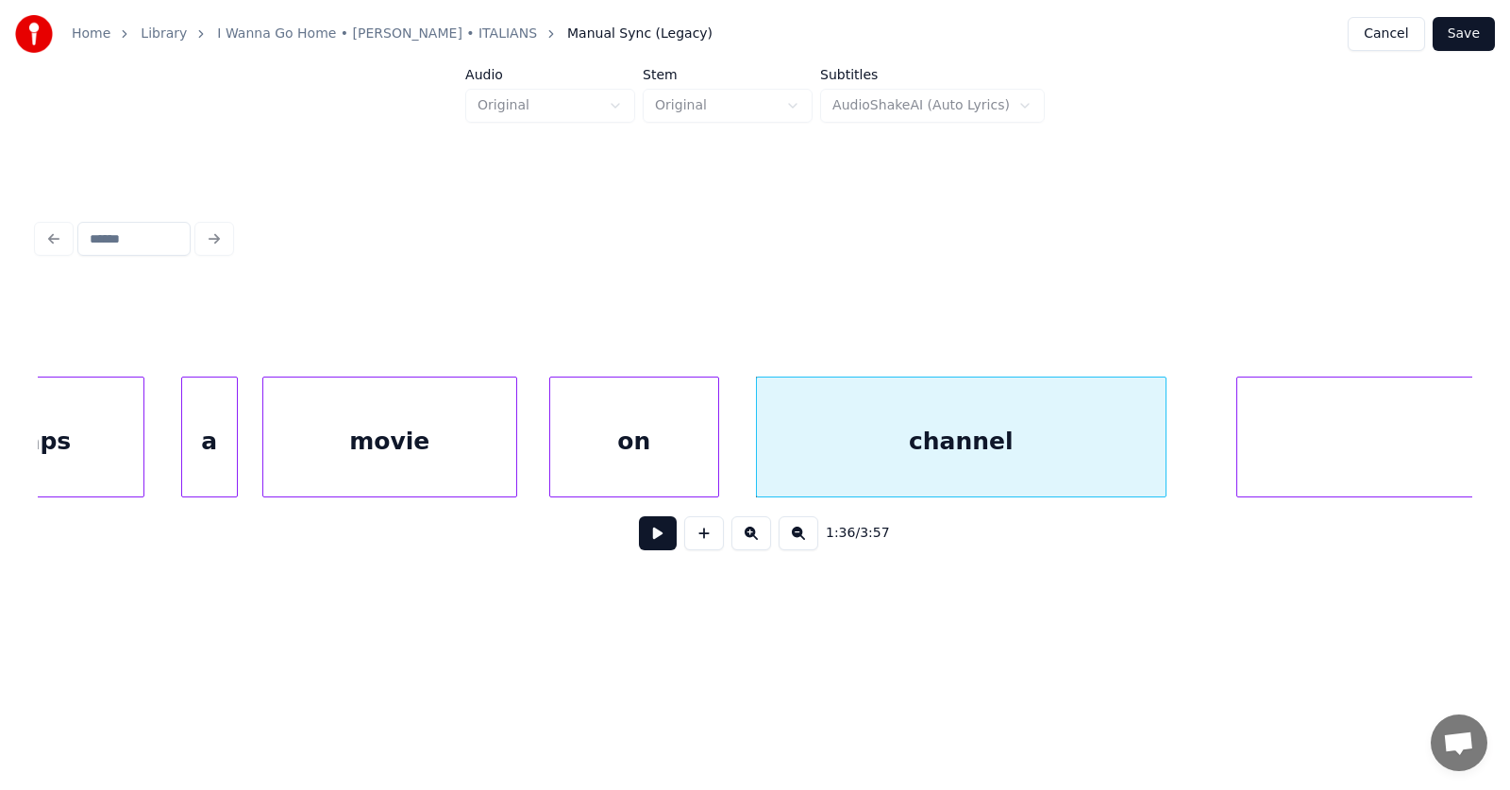
scroll to position [0, 67888]
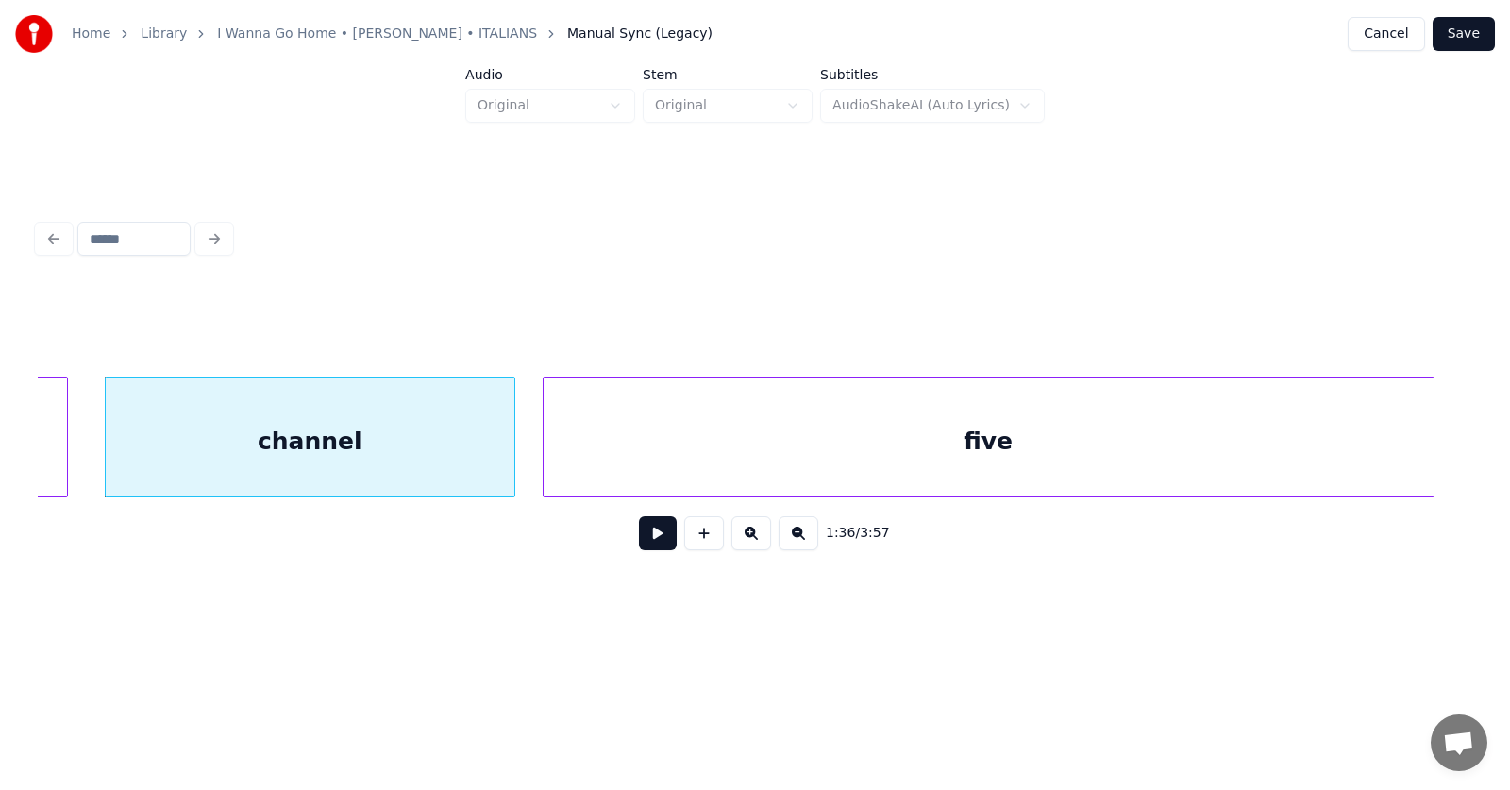
click at [1235, 448] on div "five" at bounding box center [989, 441] width 890 height 128
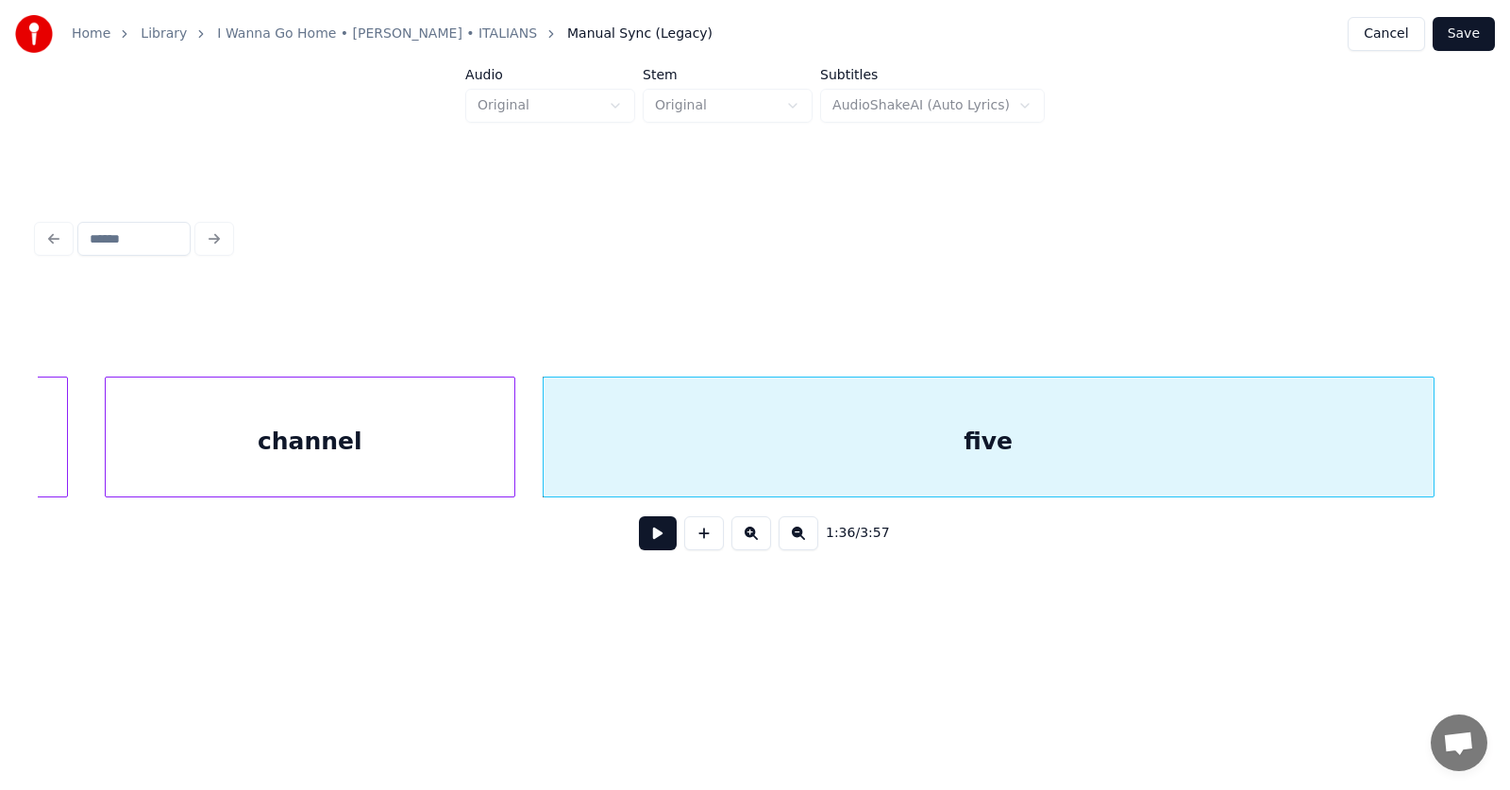
click at [1074, 460] on div "five" at bounding box center [989, 441] width 890 height 128
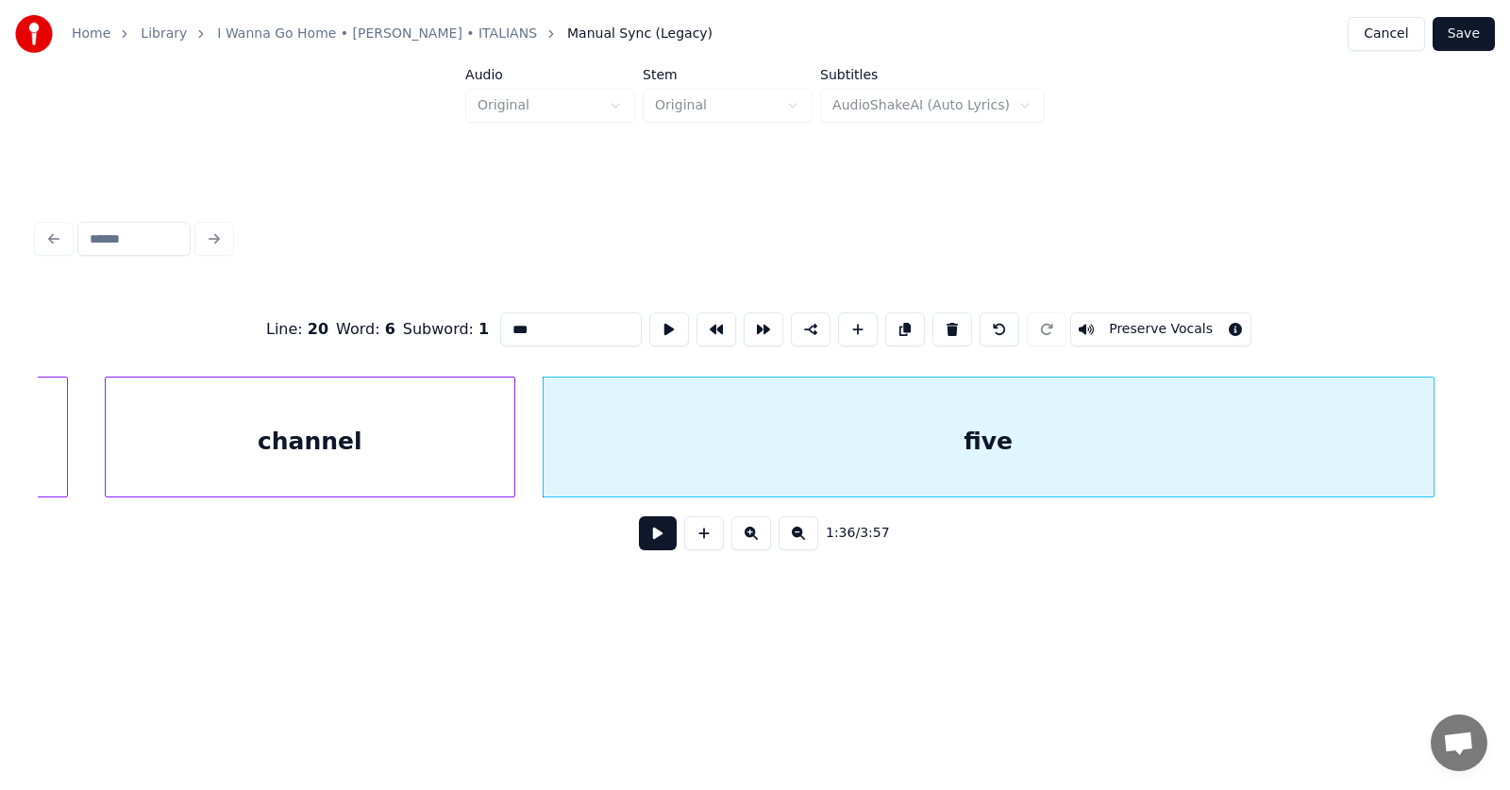
type input "****"
click at [658, 534] on button at bounding box center [658, 533] width 38 height 34
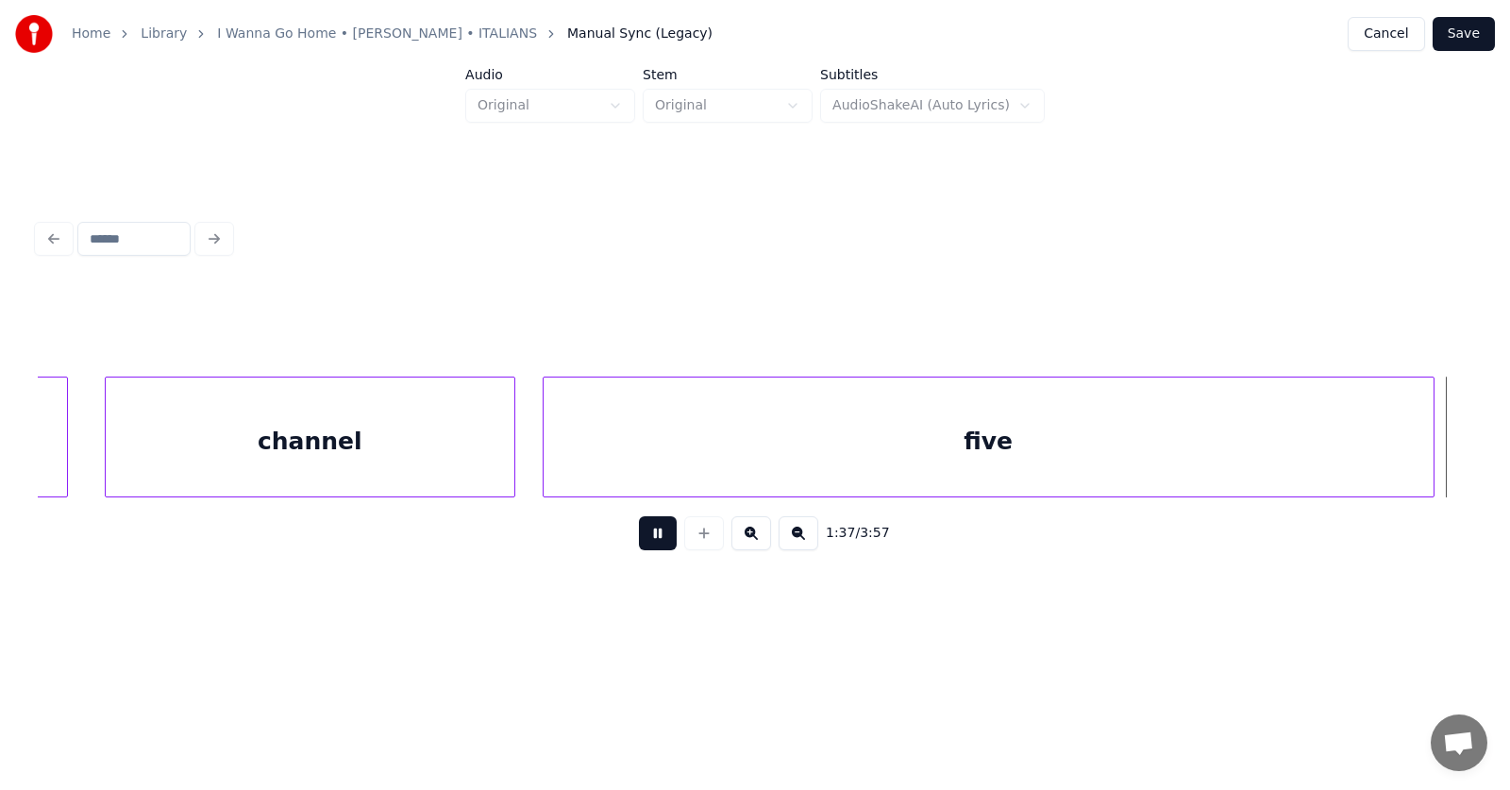
scroll to position [0, 69324]
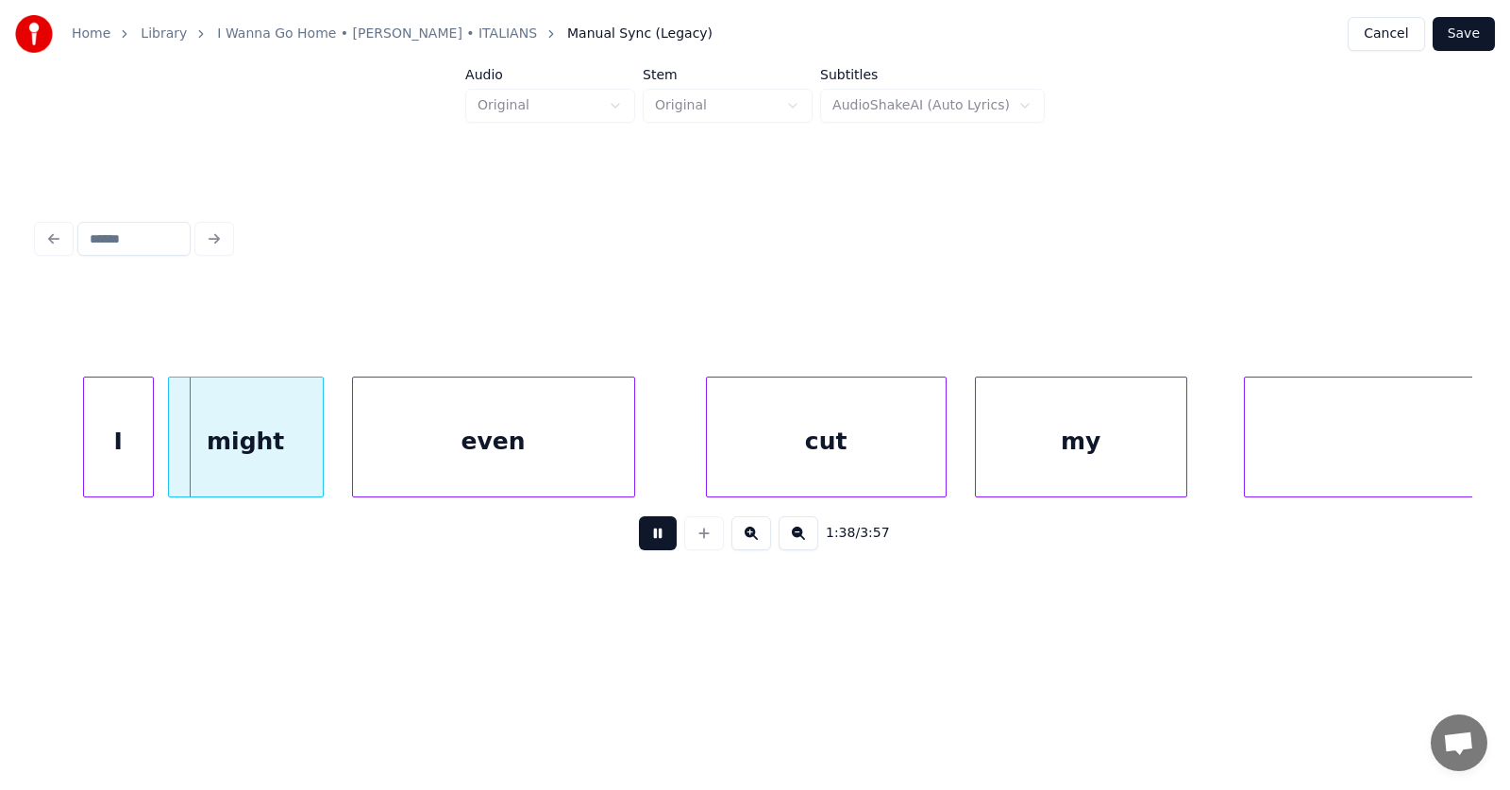
click at [658, 536] on button at bounding box center [658, 533] width 38 height 34
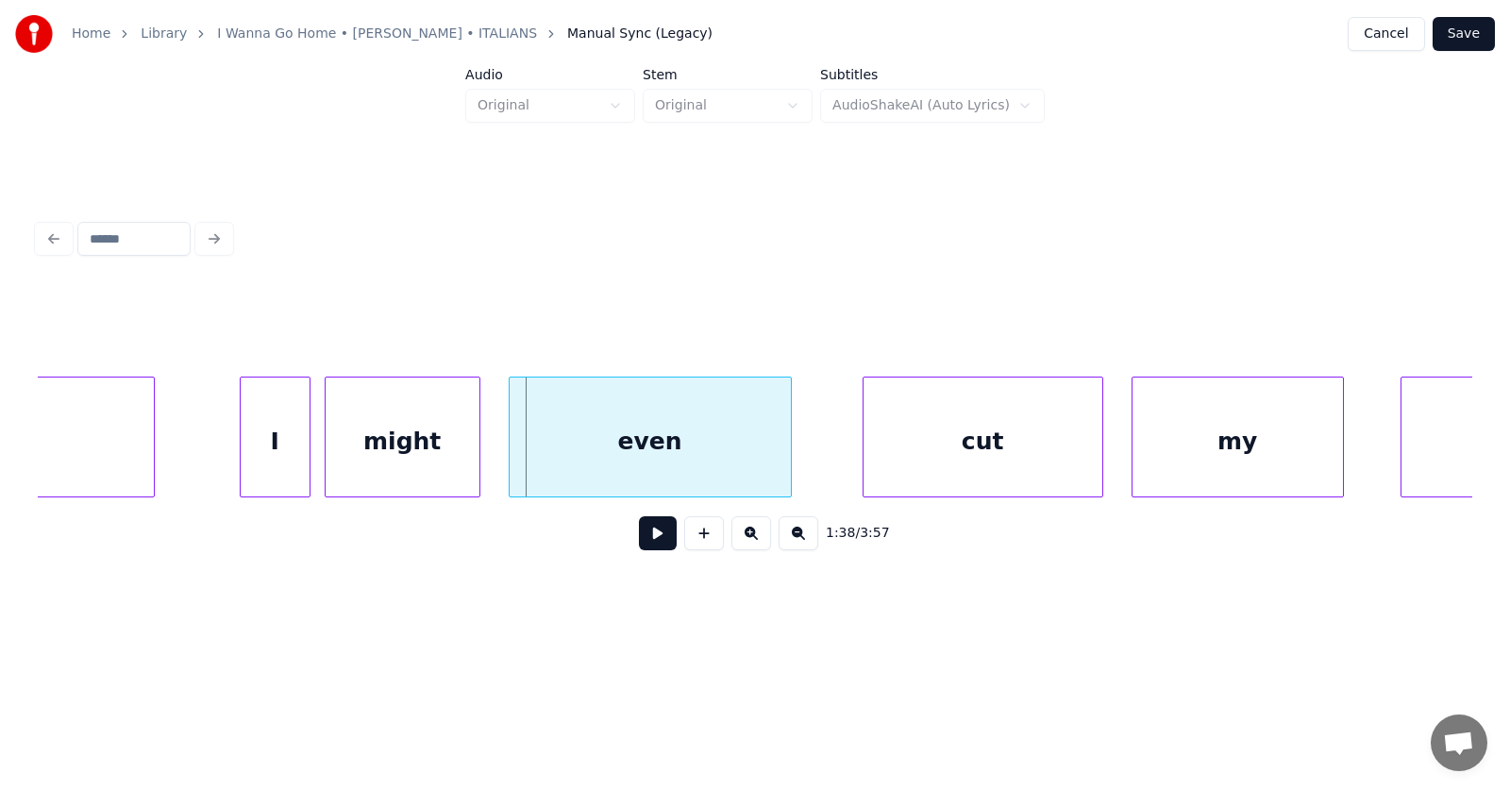
scroll to position [0, 68827]
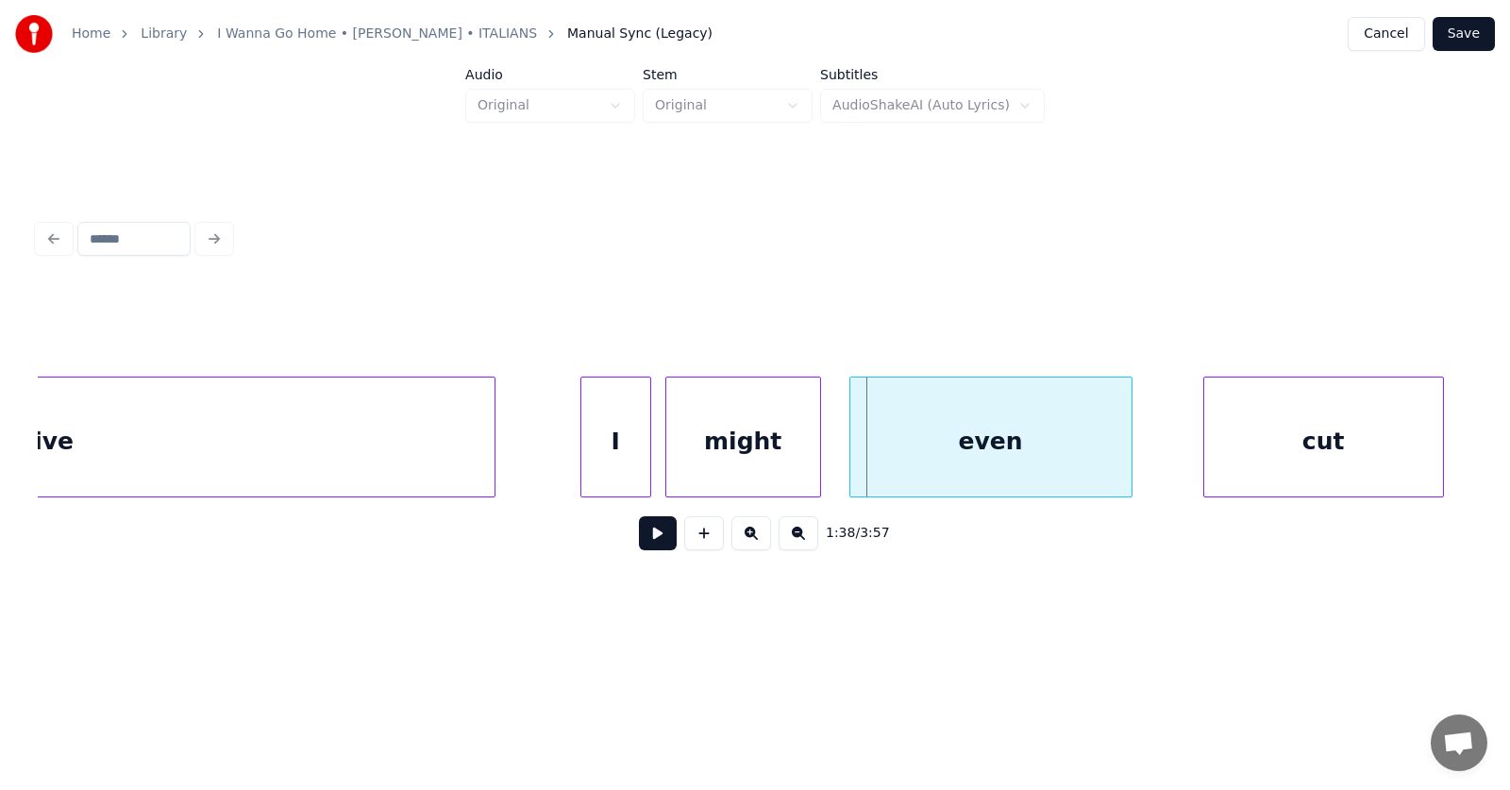
click at [235, 428] on div "five" at bounding box center [50, 441] width 890 height 128
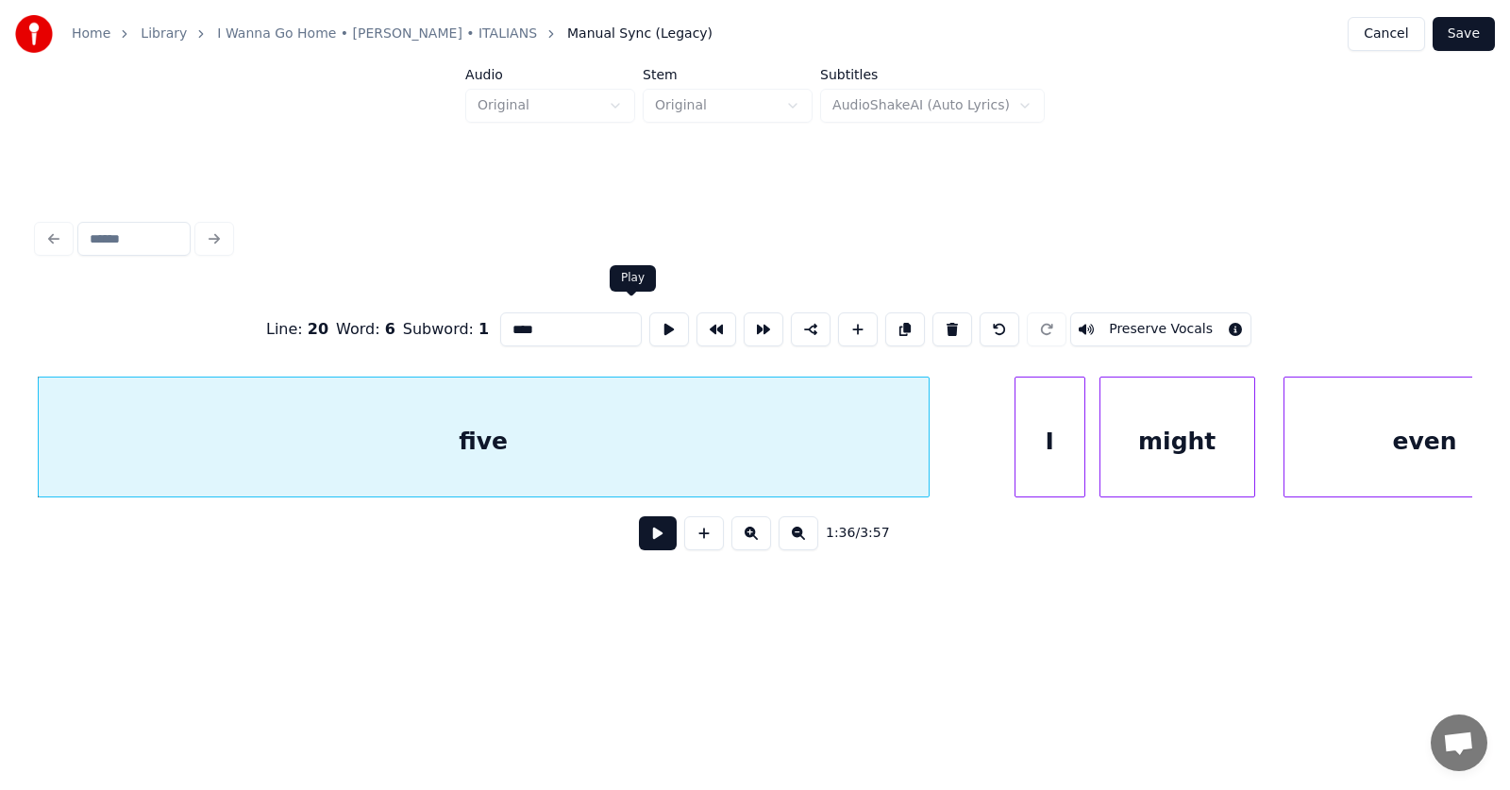
click at [649, 325] on button at bounding box center [669, 329] width 40 height 34
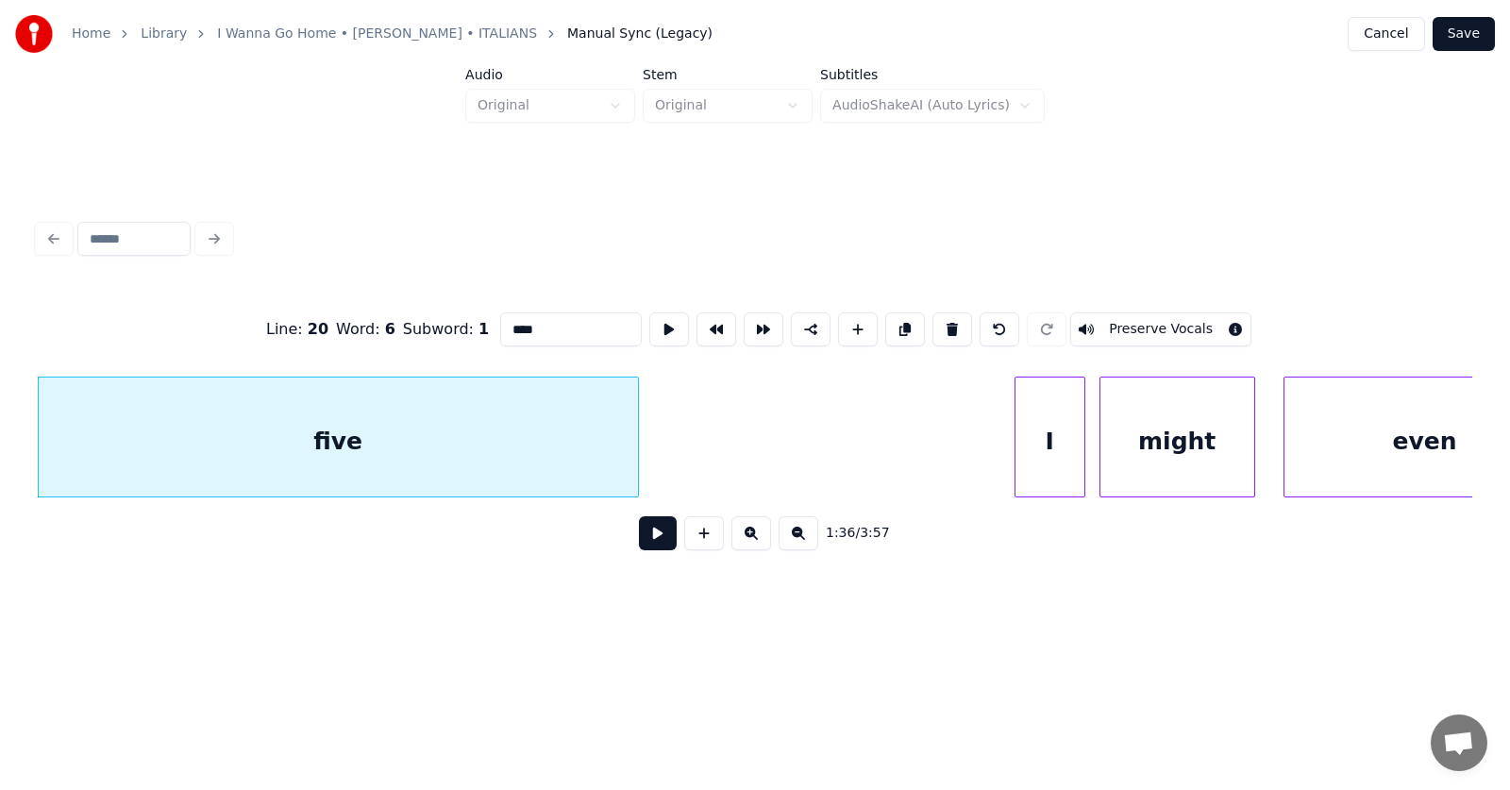
click at [634, 461] on div at bounding box center [635, 436] width 6 height 119
click at [1011, 454] on div "I" at bounding box center [1027, 441] width 69 height 128
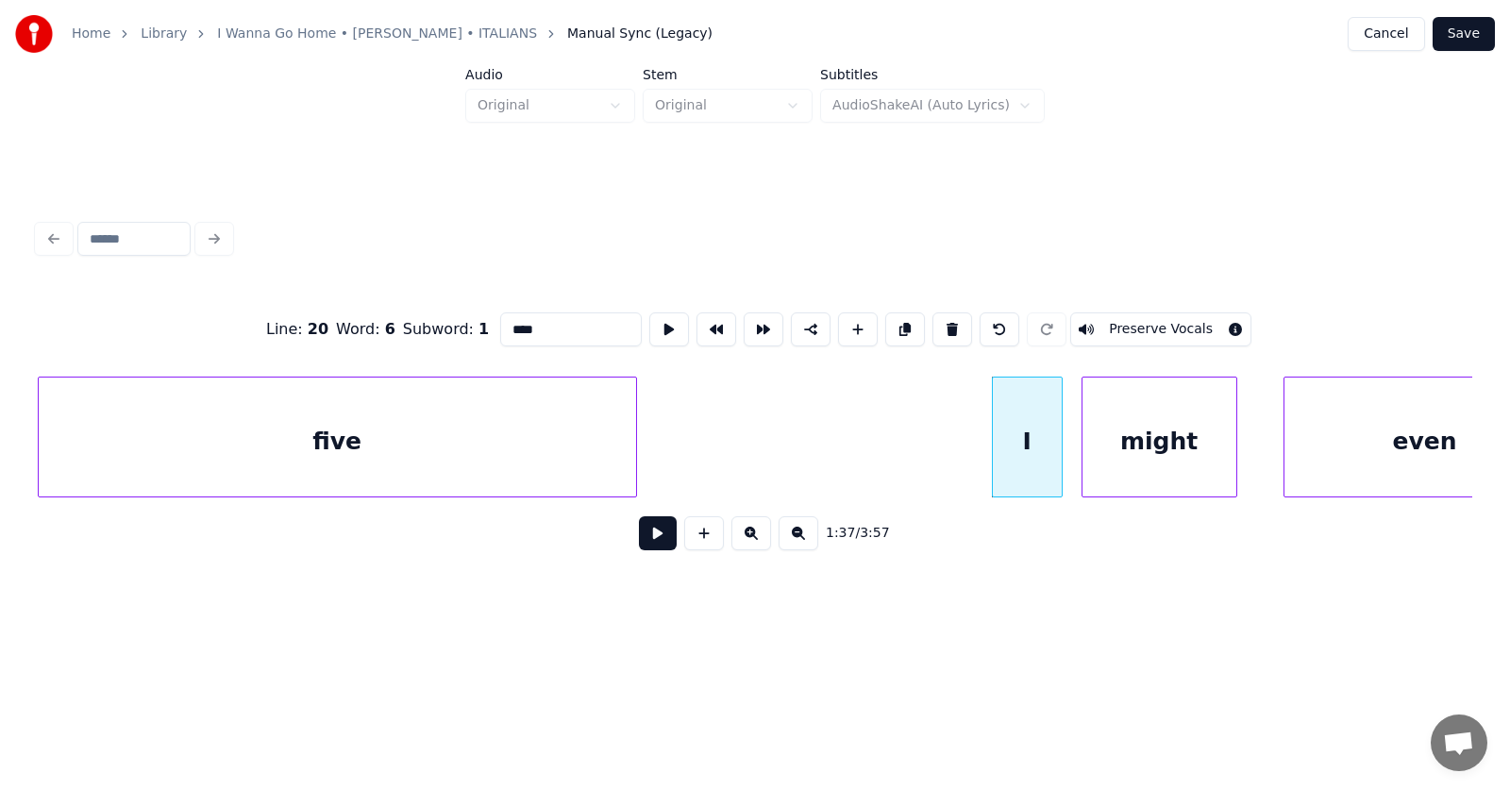
click at [1117, 455] on div "might" at bounding box center [1159, 441] width 154 height 128
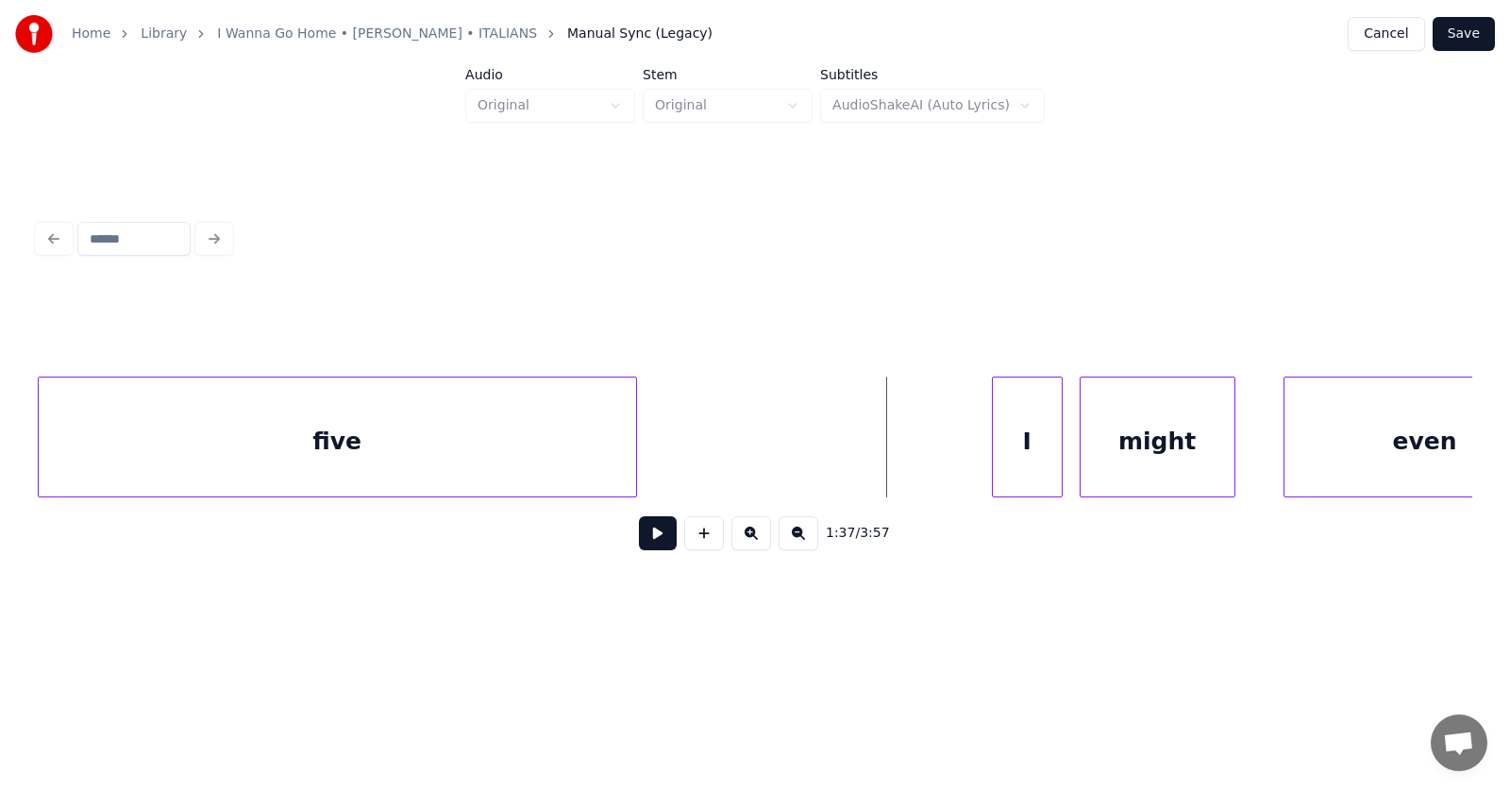
click at [643, 532] on button at bounding box center [658, 533] width 38 height 34
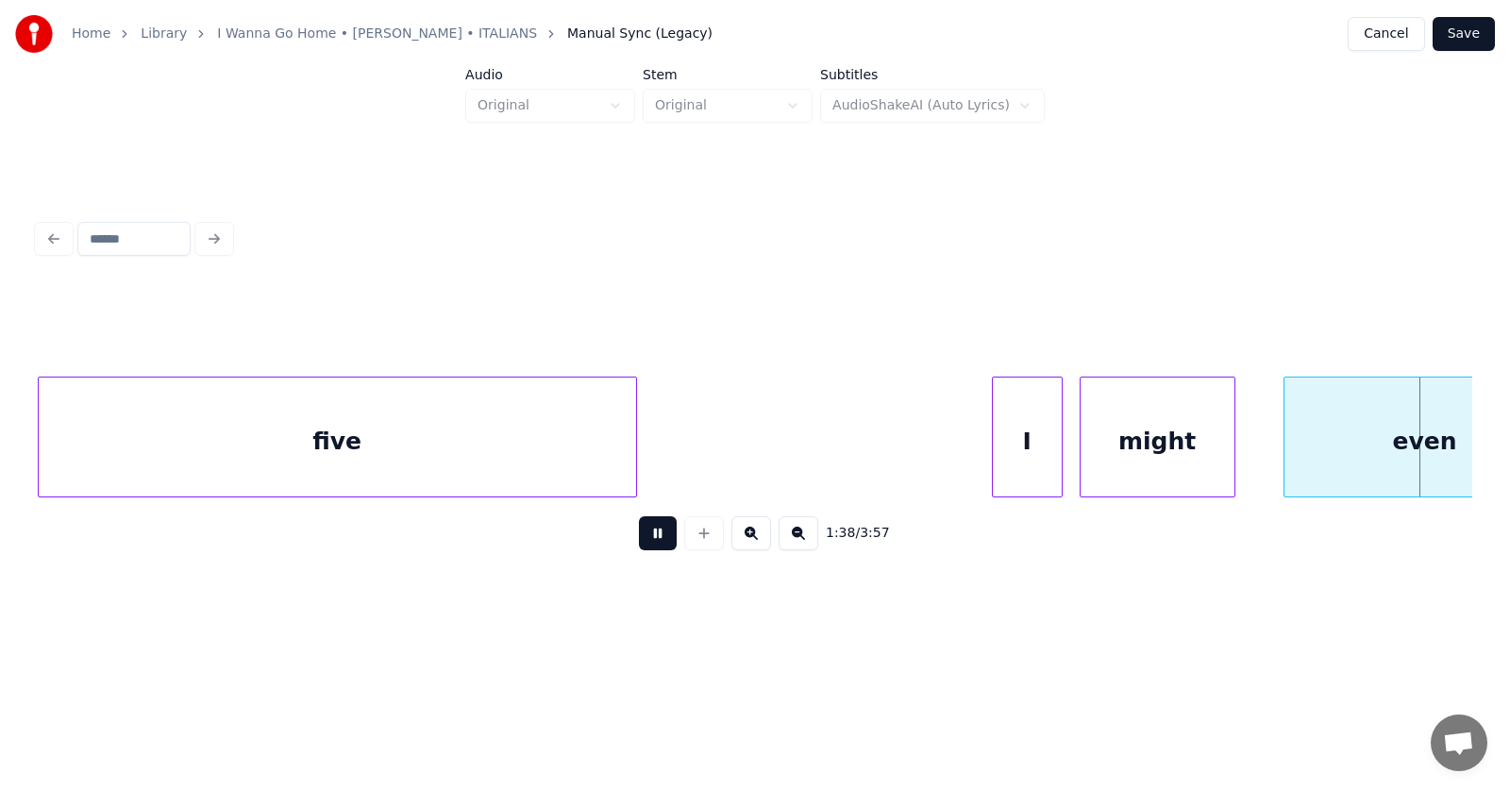
click at [643, 532] on button at bounding box center [658, 533] width 38 height 34
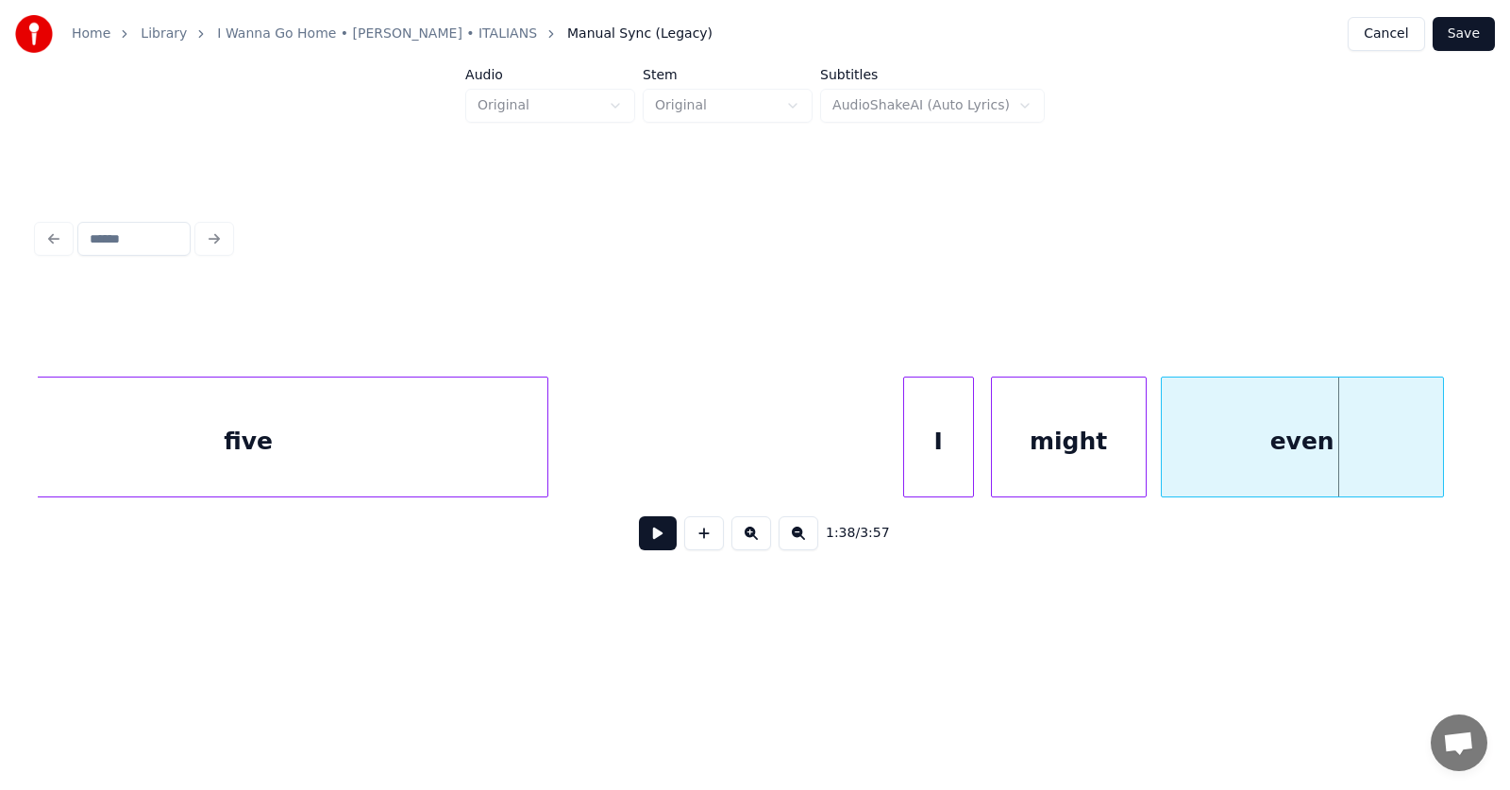
click at [1344, 455] on div "even" at bounding box center [1302, 441] width 281 height 128
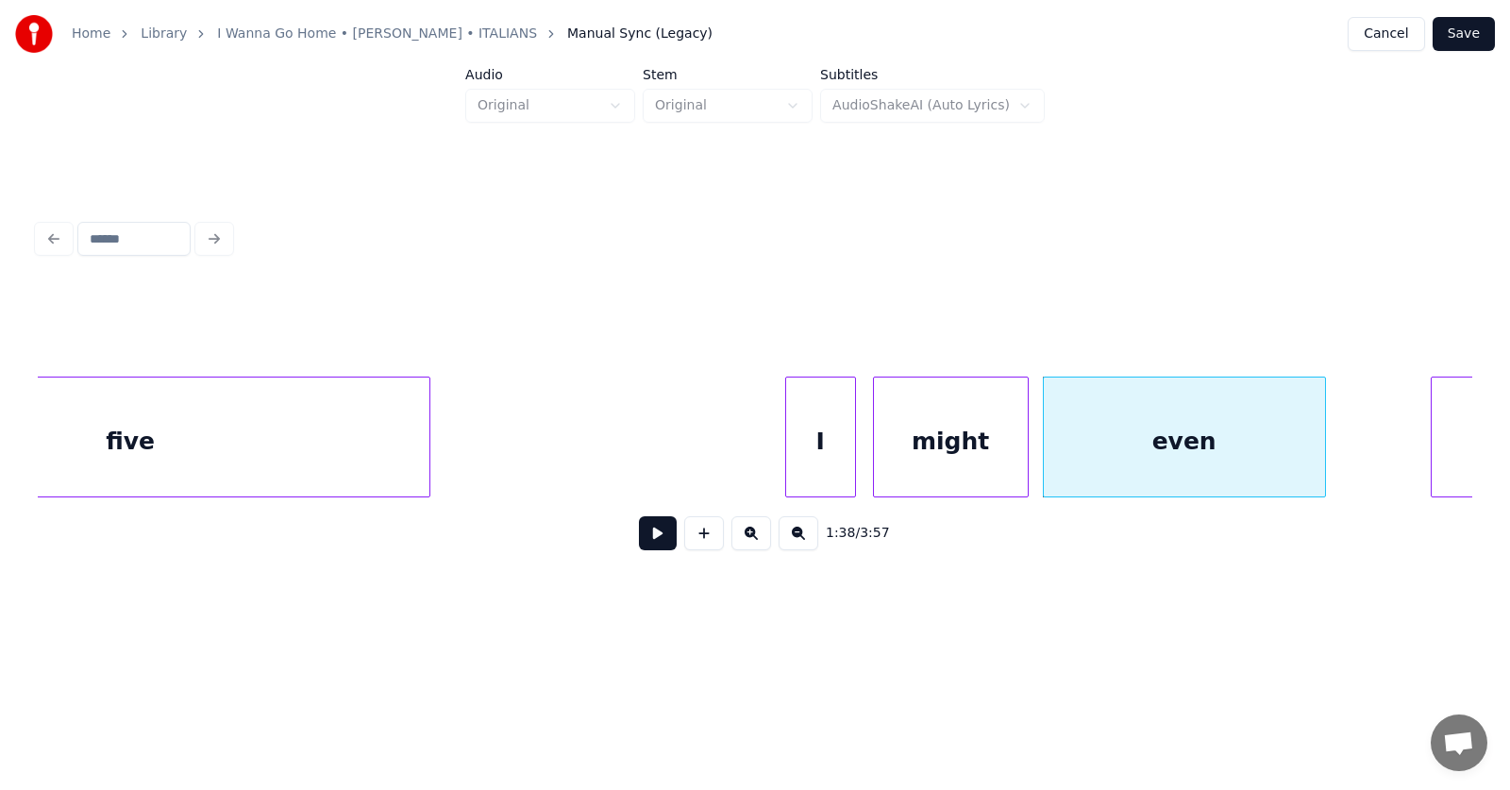
scroll to position [0, 68827]
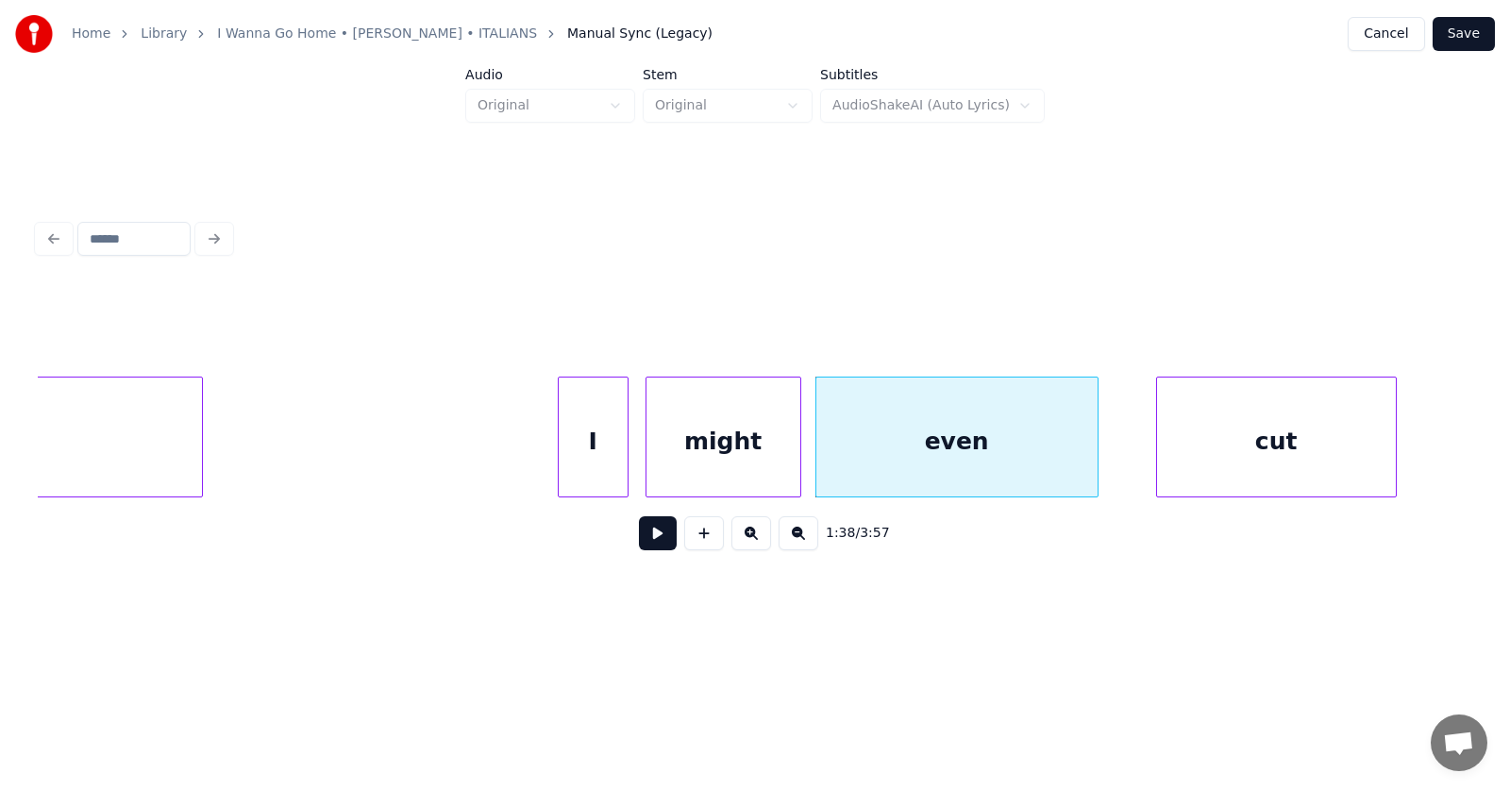
click at [1224, 461] on div "cut" at bounding box center [1276, 441] width 239 height 128
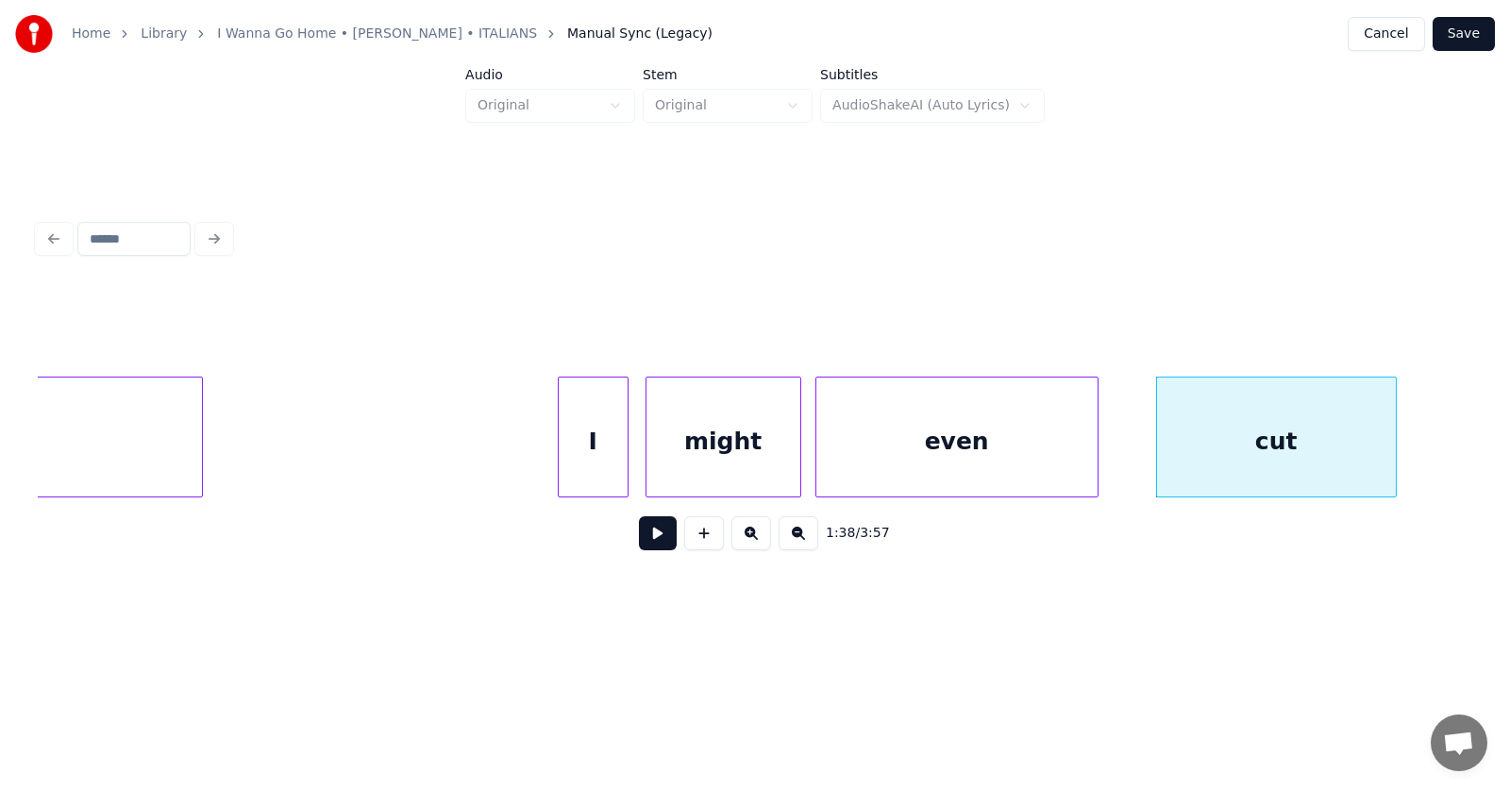
click at [931, 468] on div "even" at bounding box center [956, 441] width 281 height 128
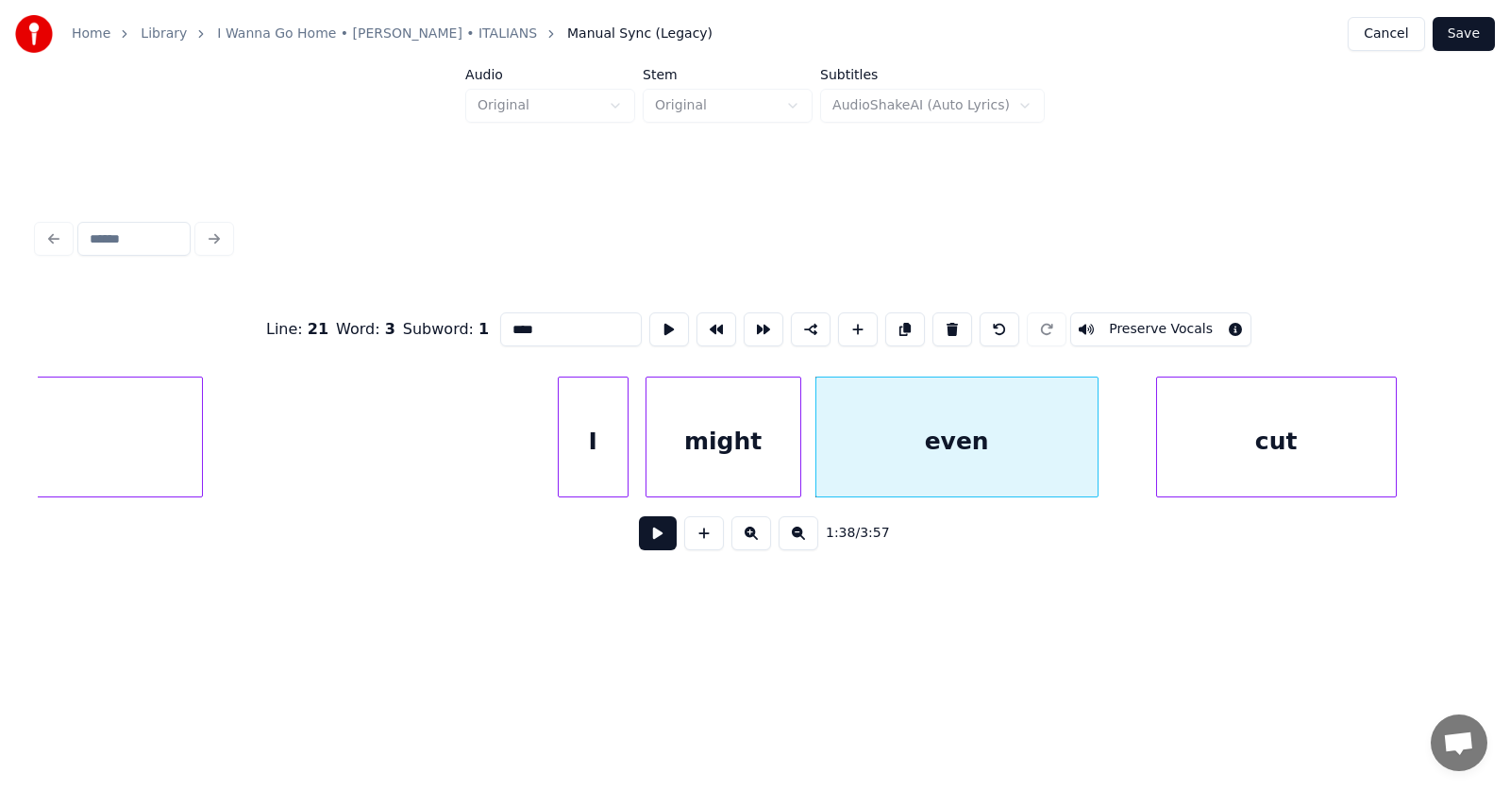
click at [645, 544] on button at bounding box center [658, 533] width 38 height 34
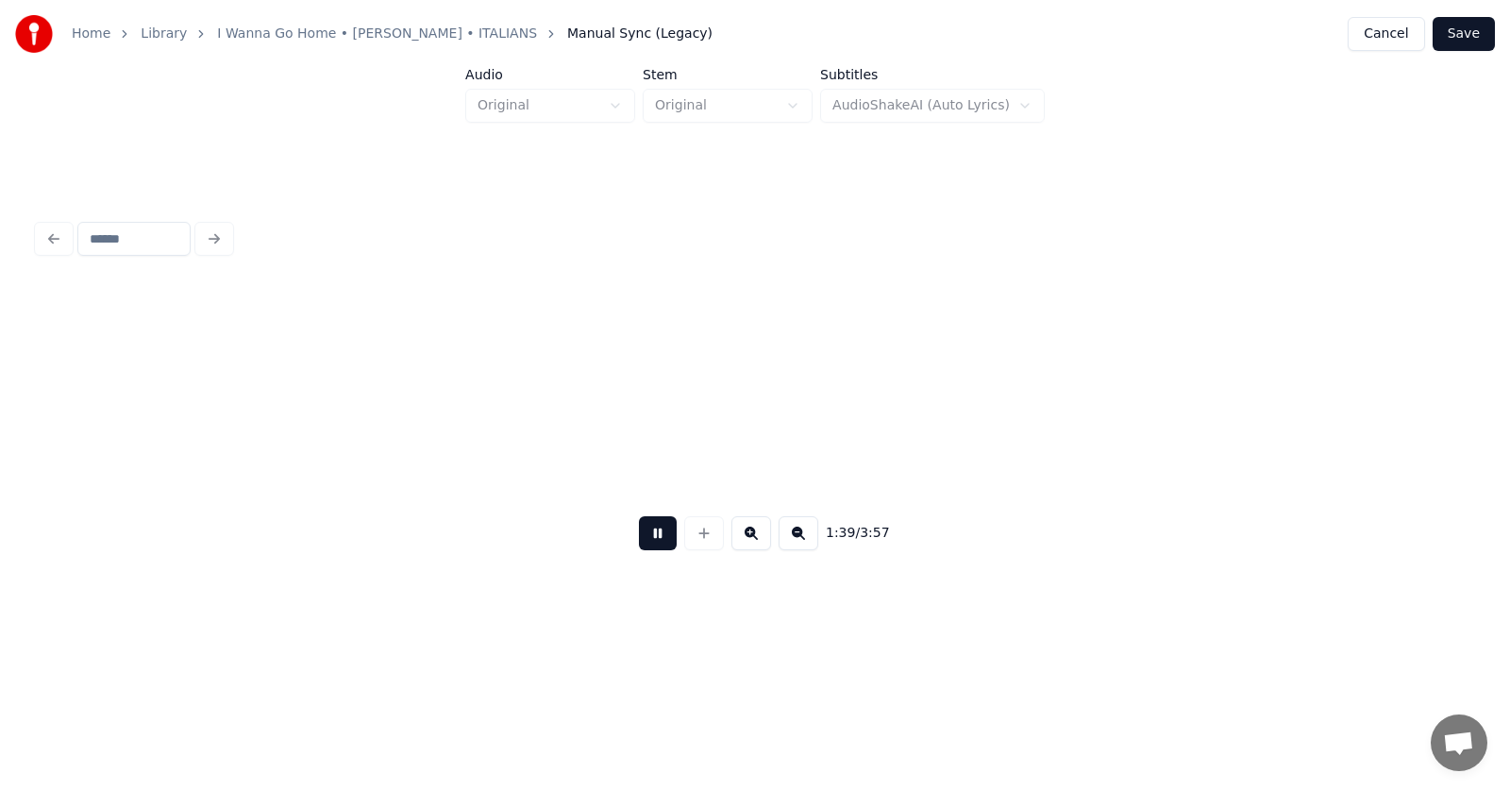
scroll to position [0, 70271]
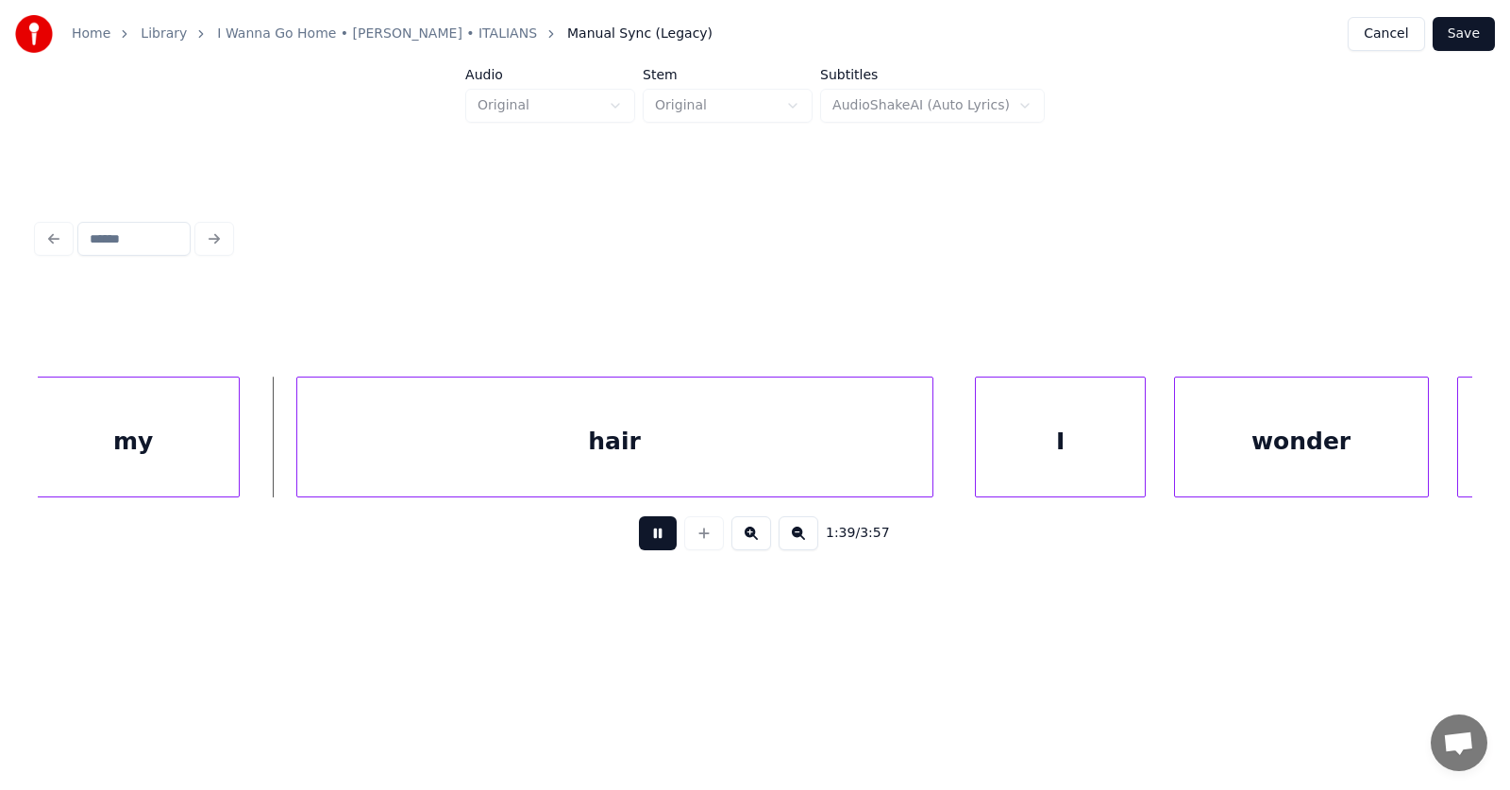
click at [645, 544] on button at bounding box center [658, 533] width 38 height 34
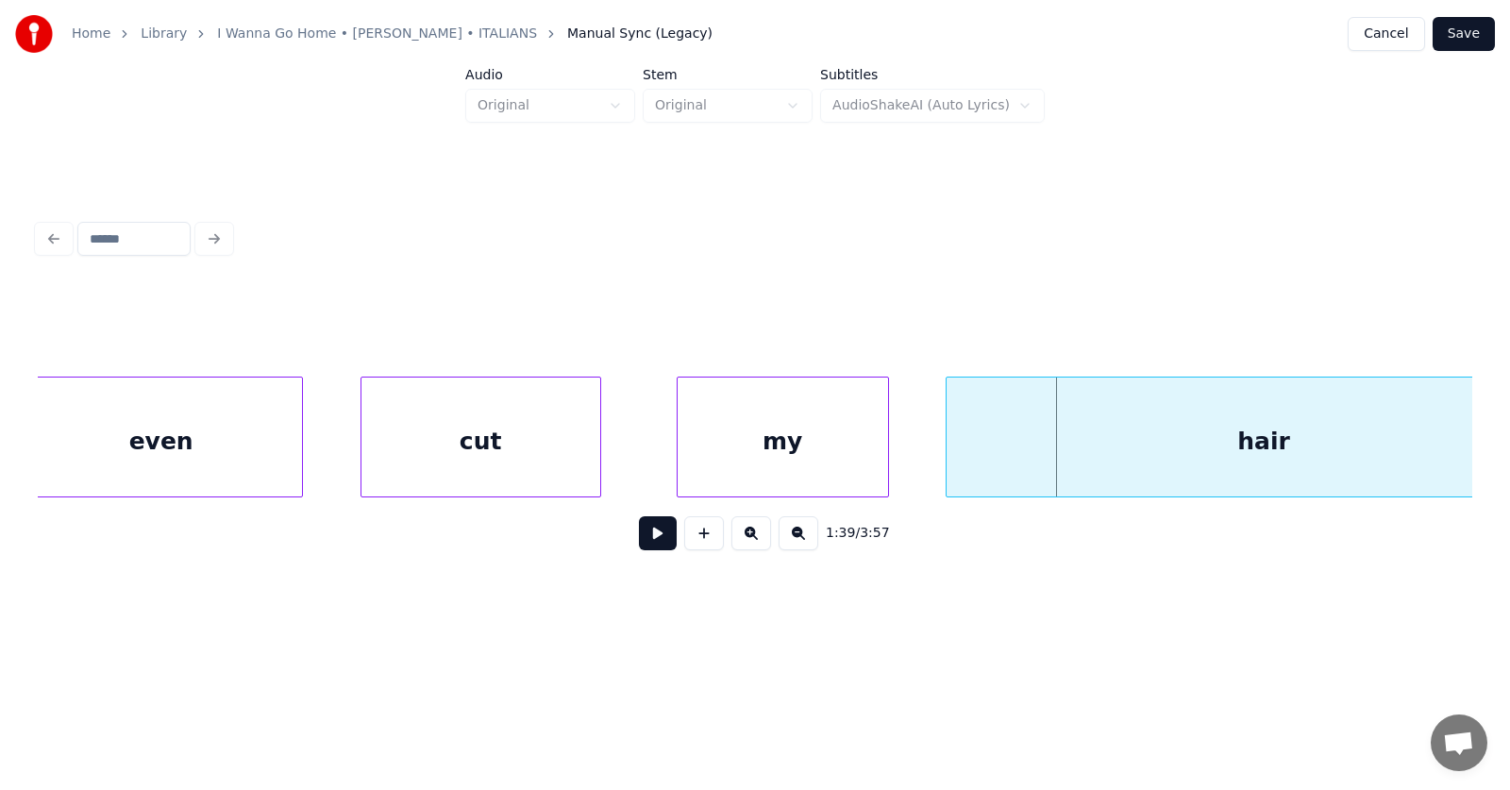
scroll to position [0, 69395]
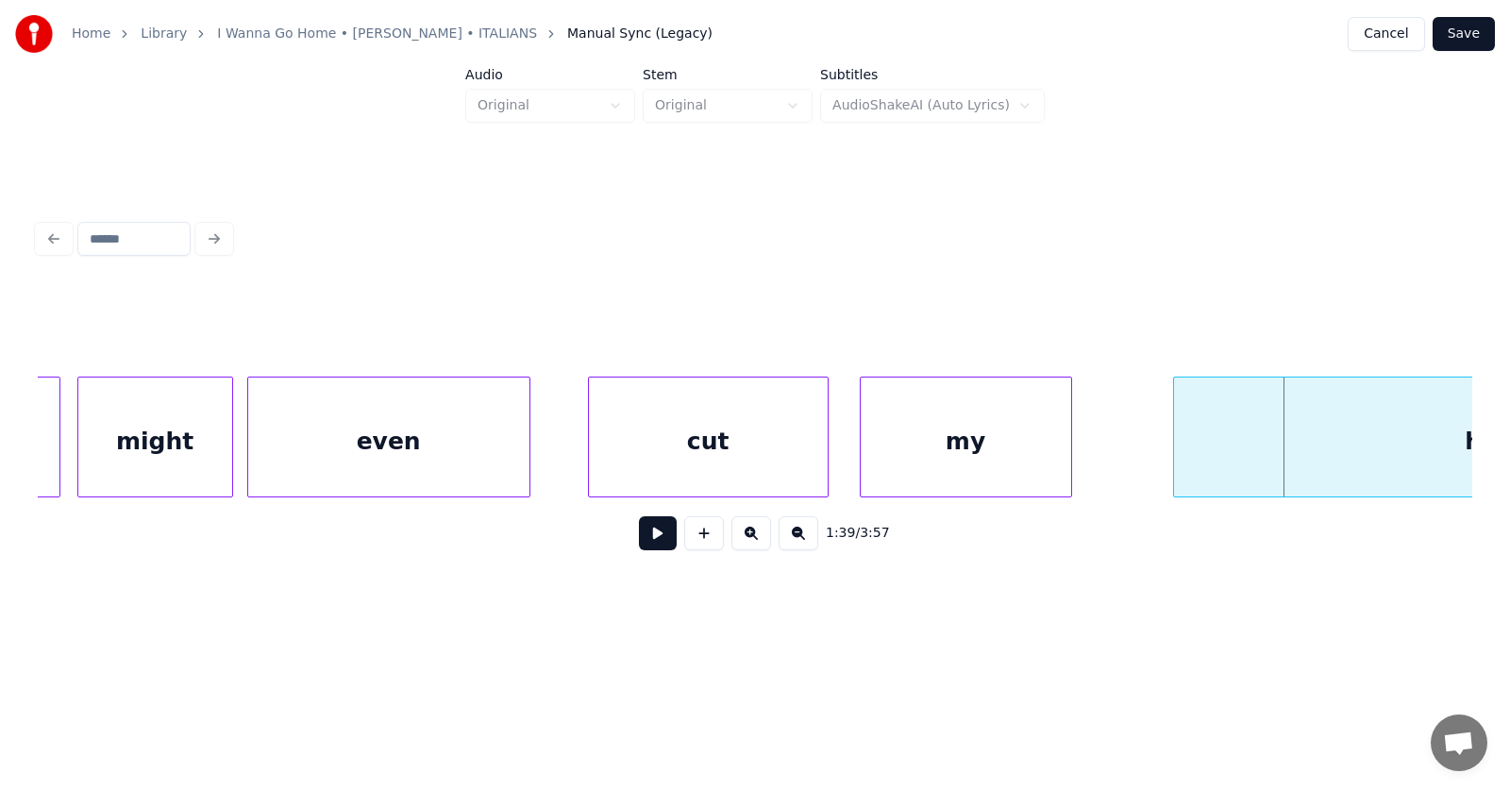
click at [932, 463] on div "my" at bounding box center [966, 441] width 210 height 128
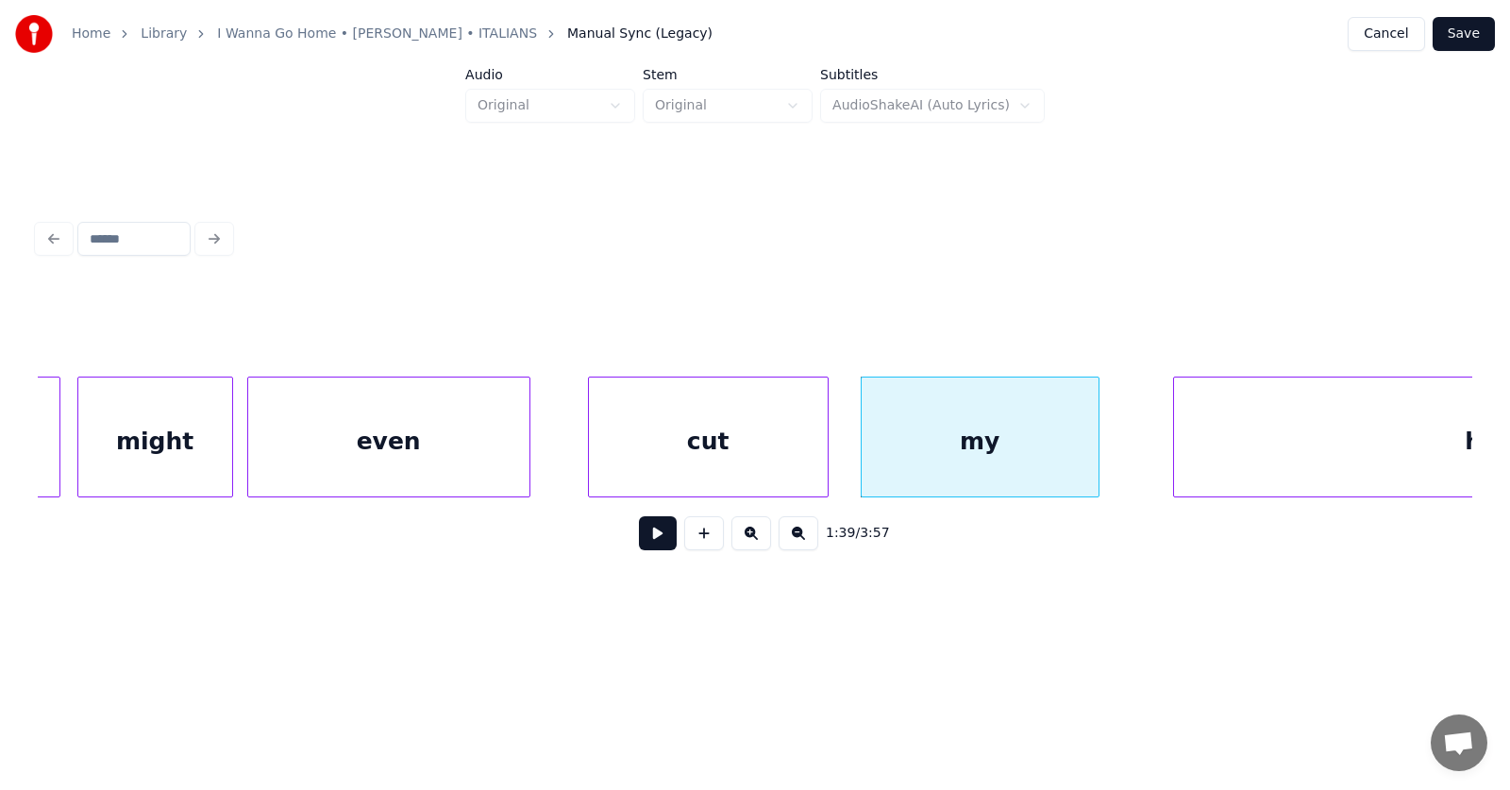
click at [1097, 457] on div at bounding box center [1096, 436] width 6 height 119
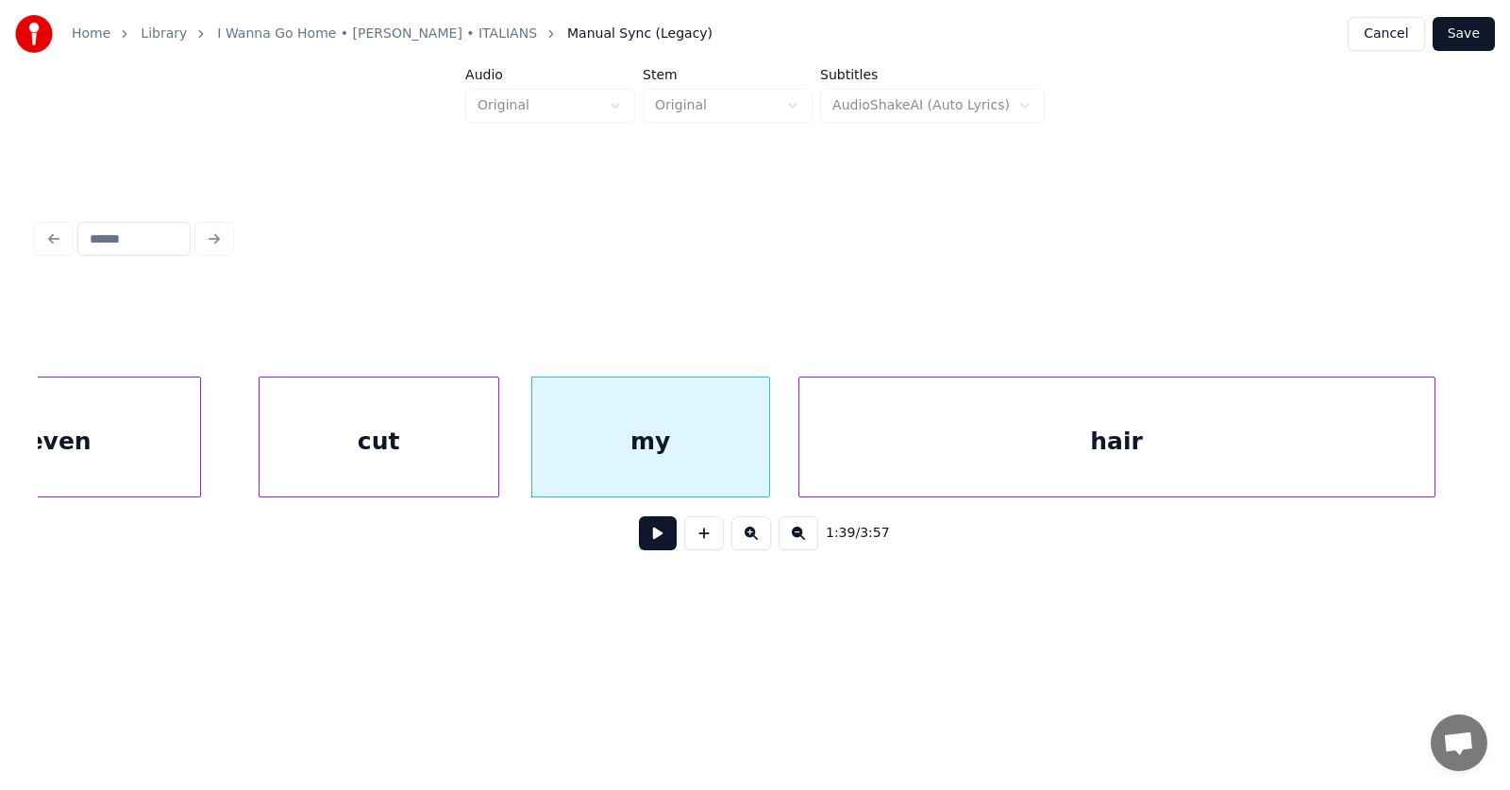
click at [1159, 471] on div "hair" at bounding box center [1116, 441] width 635 height 128
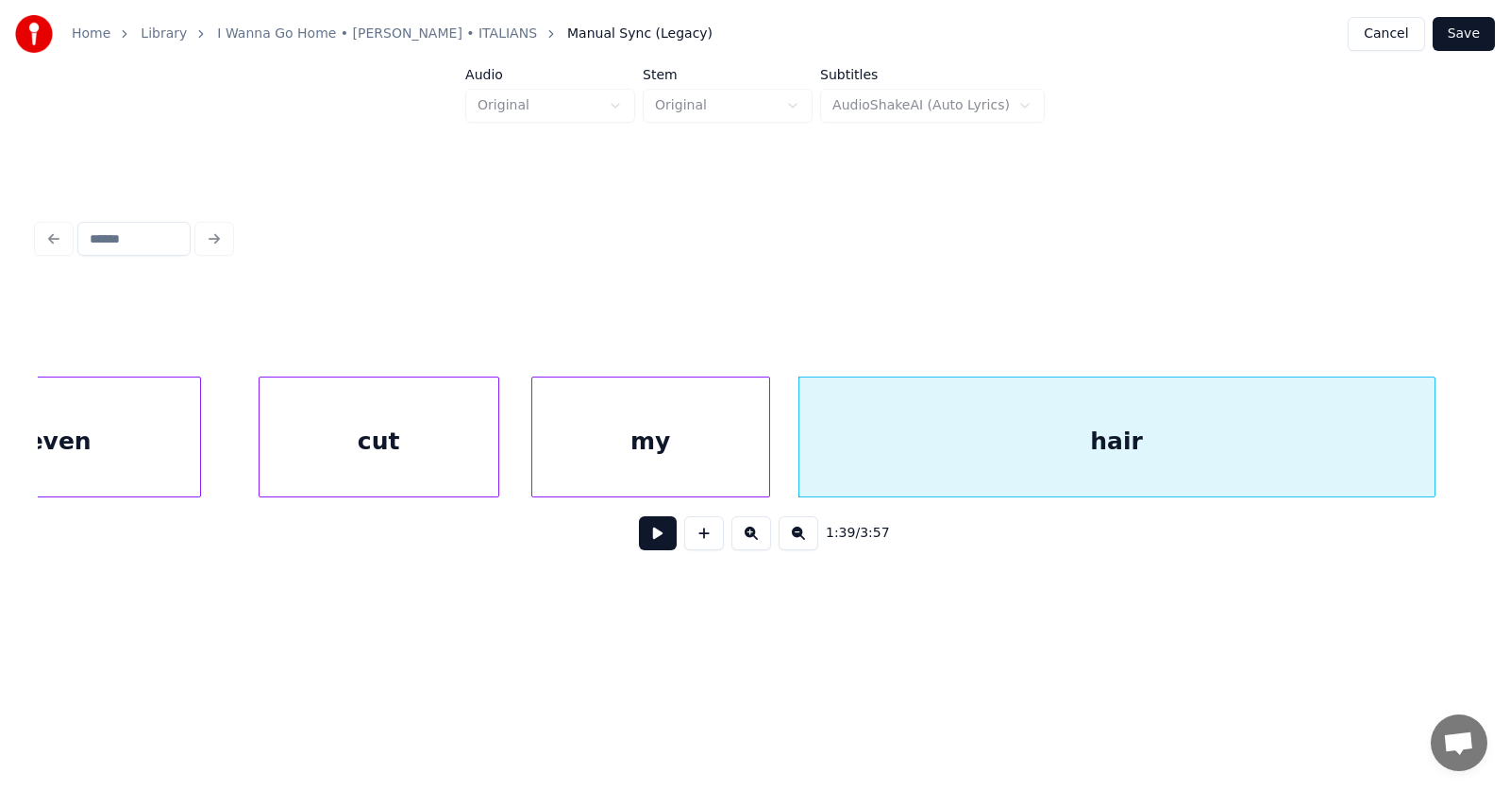
click at [653, 543] on button at bounding box center [658, 533] width 38 height 34
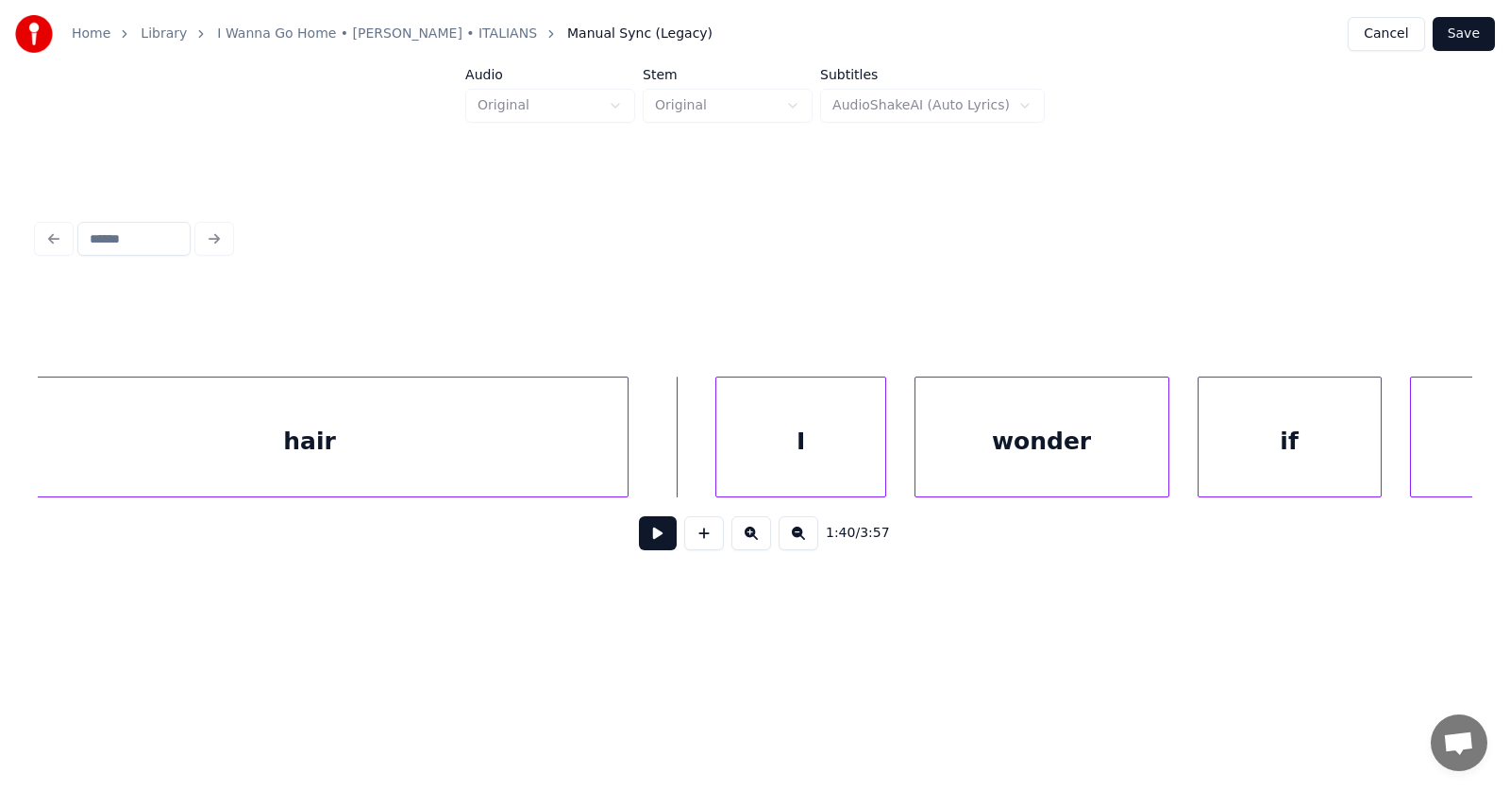
scroll to position [0, 70304]
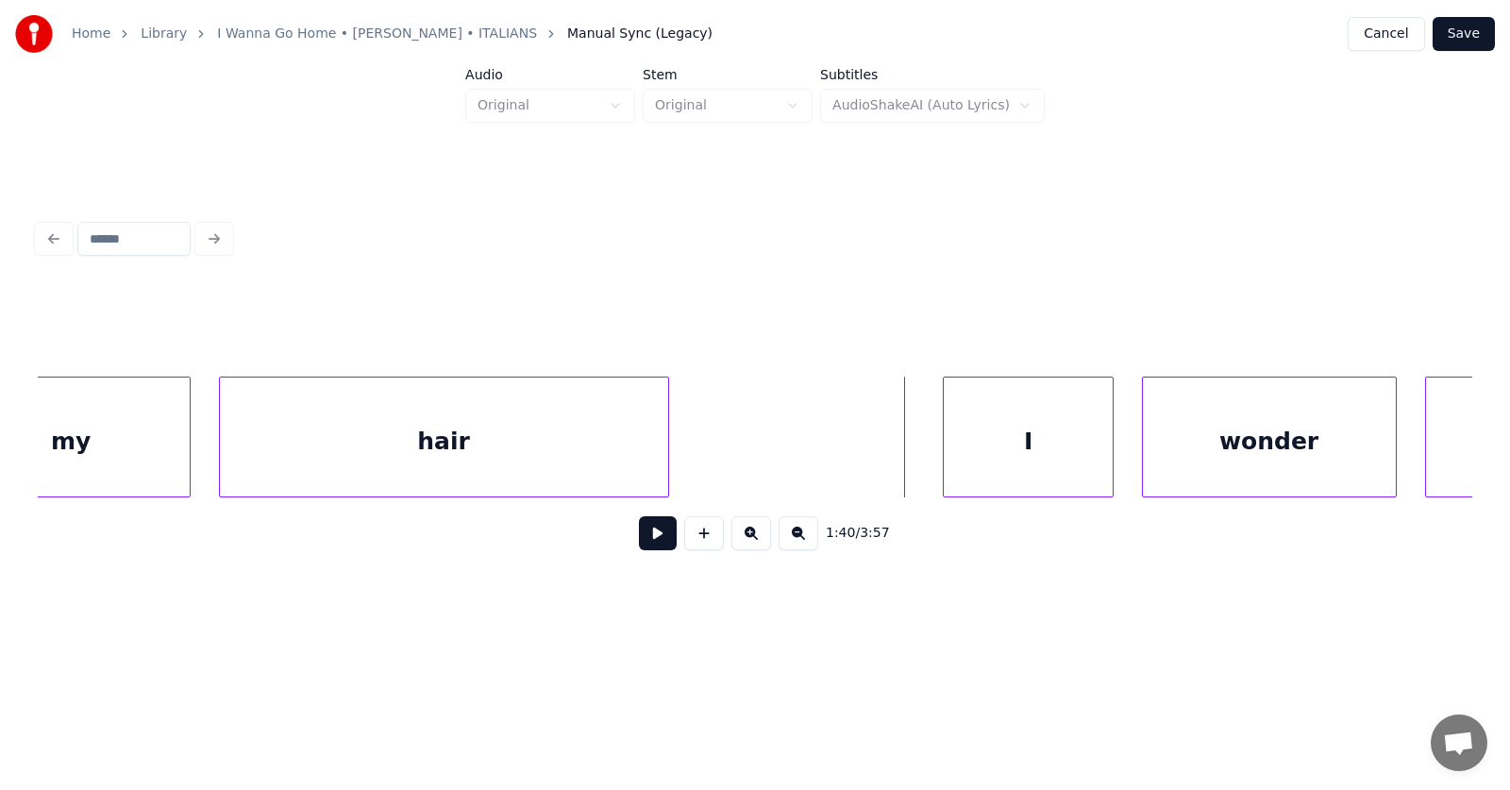
click at [662, 459] on div at bounding box center [665, 436] width 6 height 119
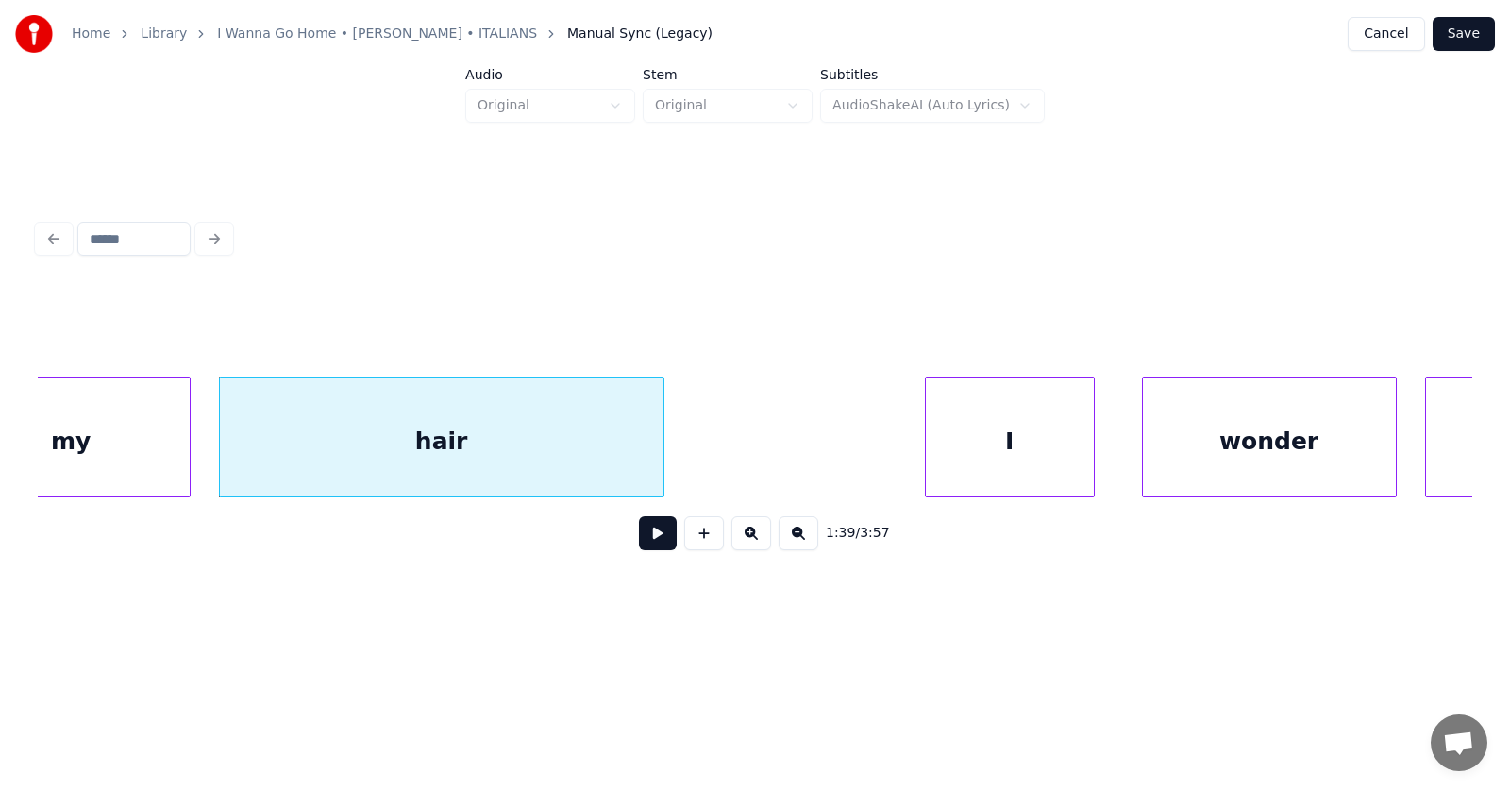
click at [1006, 461] on div "I" at bounding box center [1010, 441] width 168 height 128
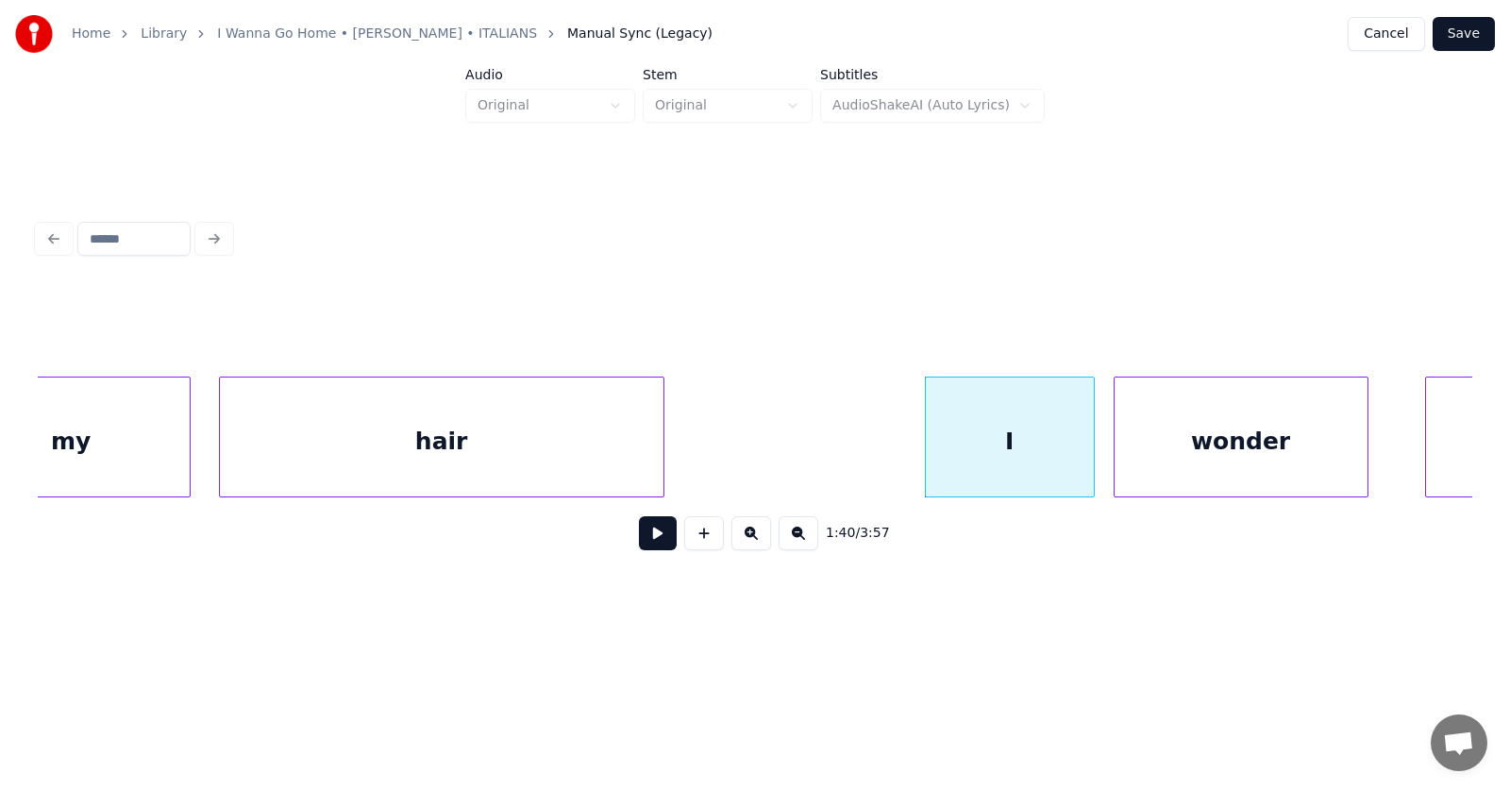
click at [1164, 462] on div "wonder" at bounding box center [1240, 441] width 253 height 128
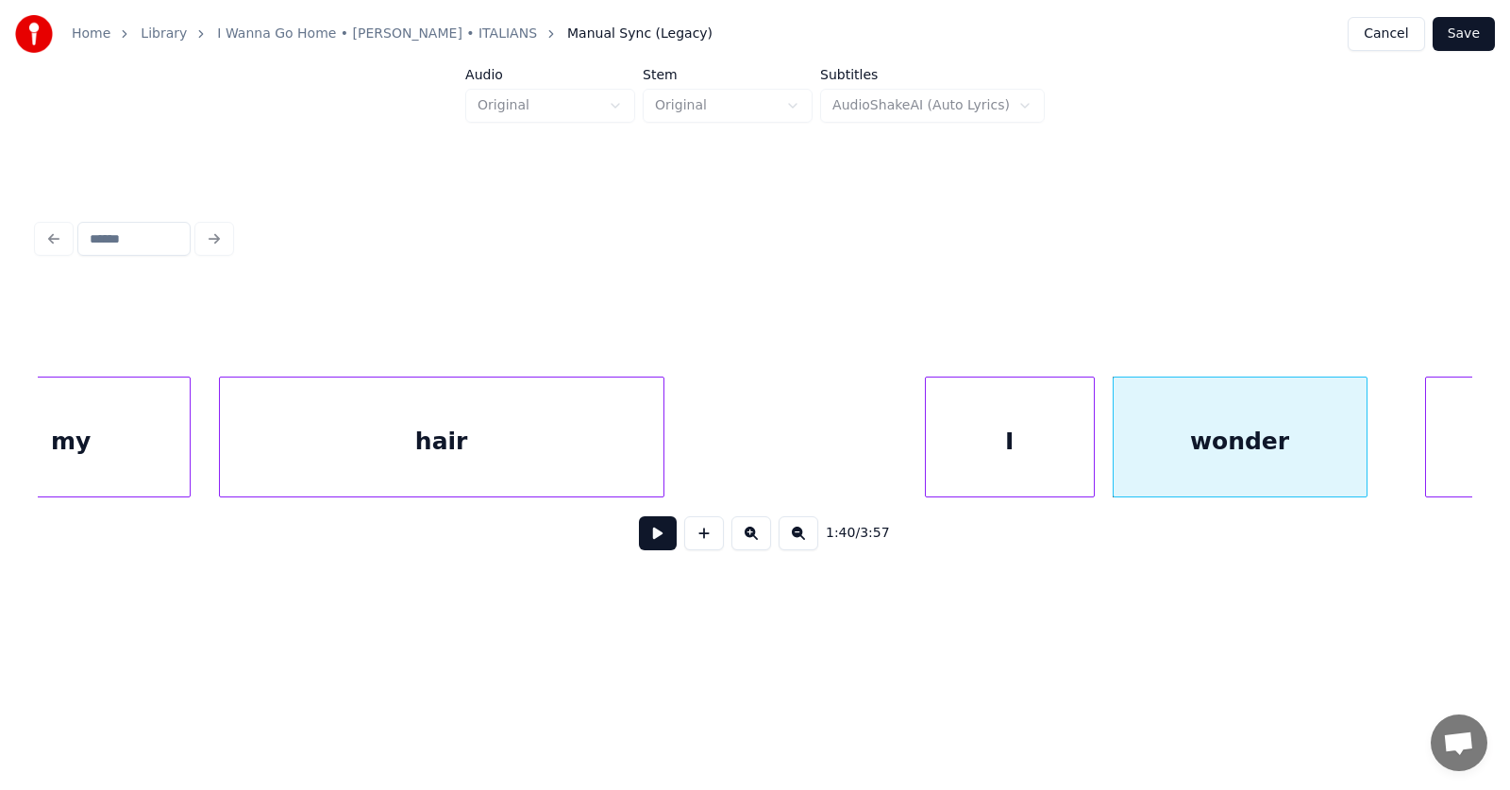
click at [988, 442] on div "I" at bounding box center [1010, 441] width 168 height 128
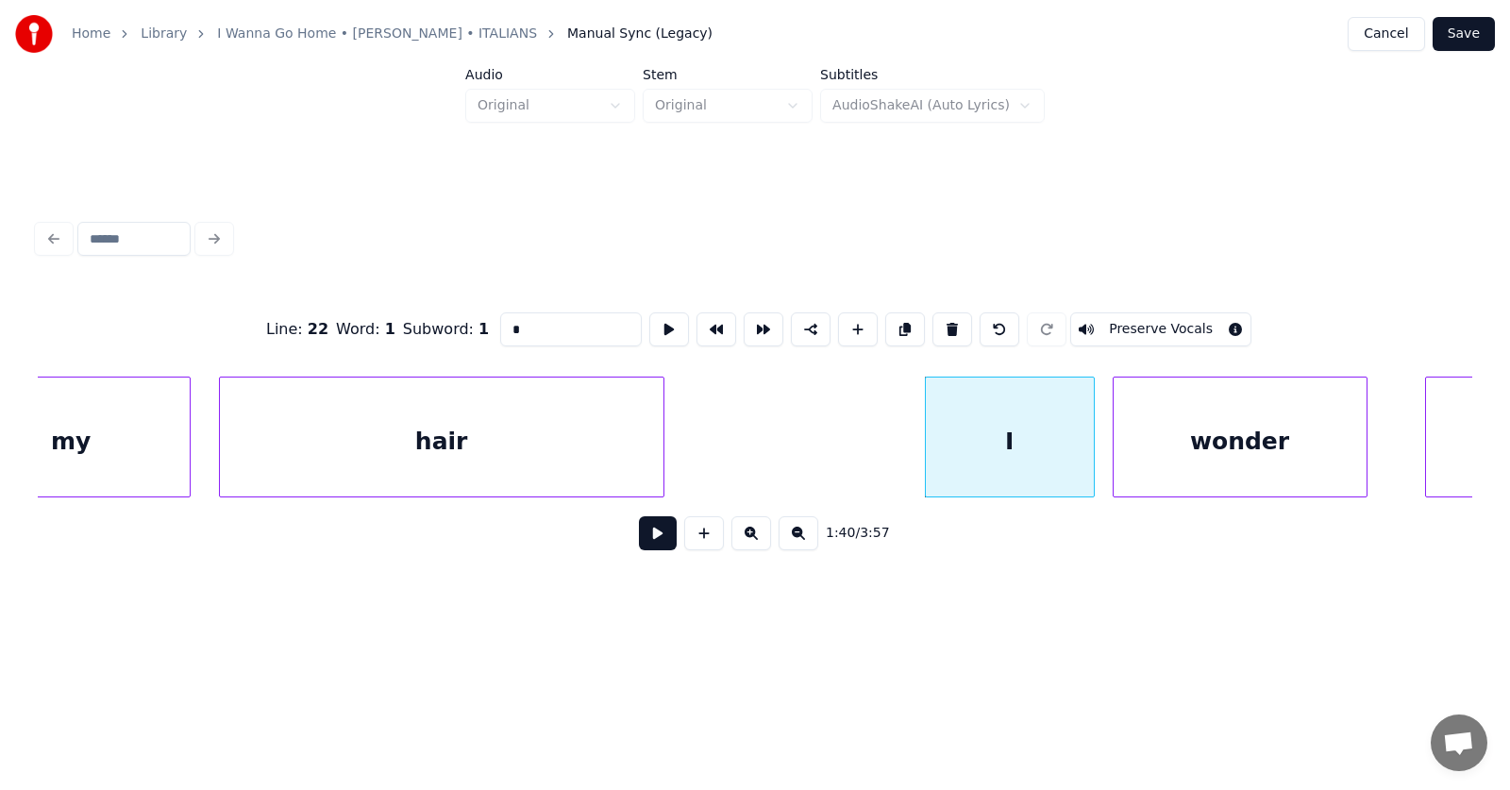
click at [639, 539] on button at bounding box center [658, 533] width 38 height 34
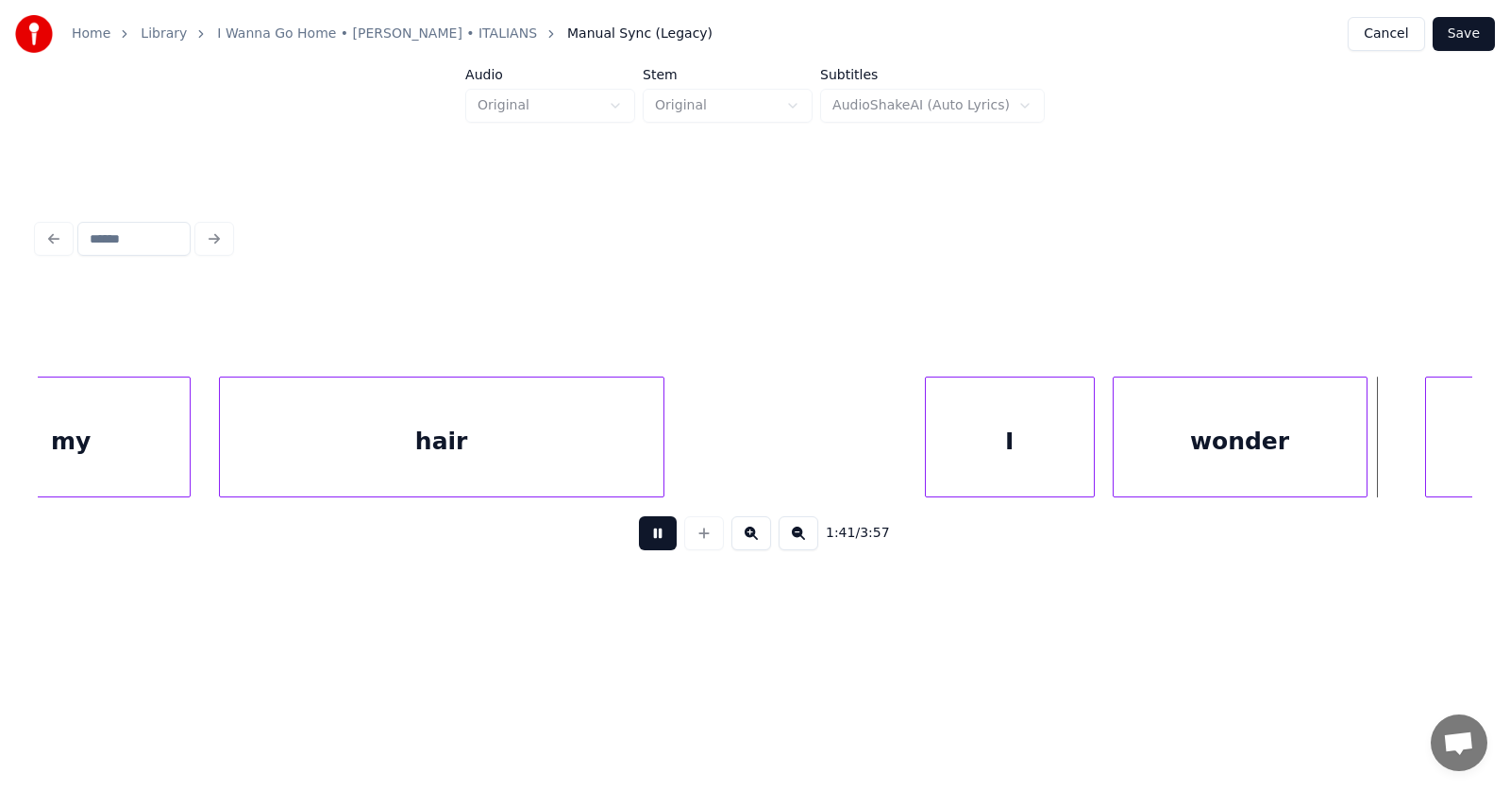
click at [639, 539] on button at bounding box center [658, 533] width 38 height 34
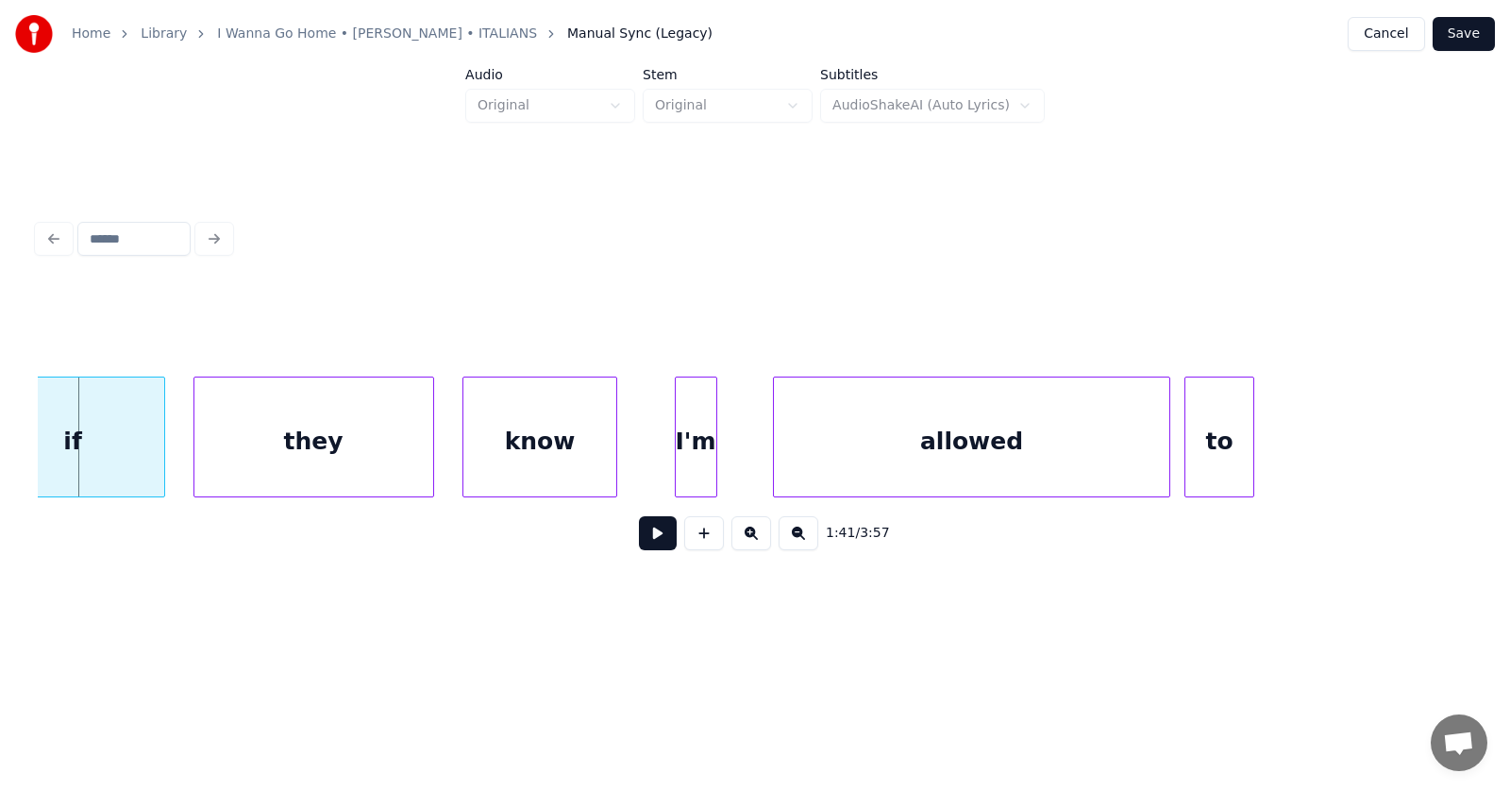
scroll to position [0, 71098]
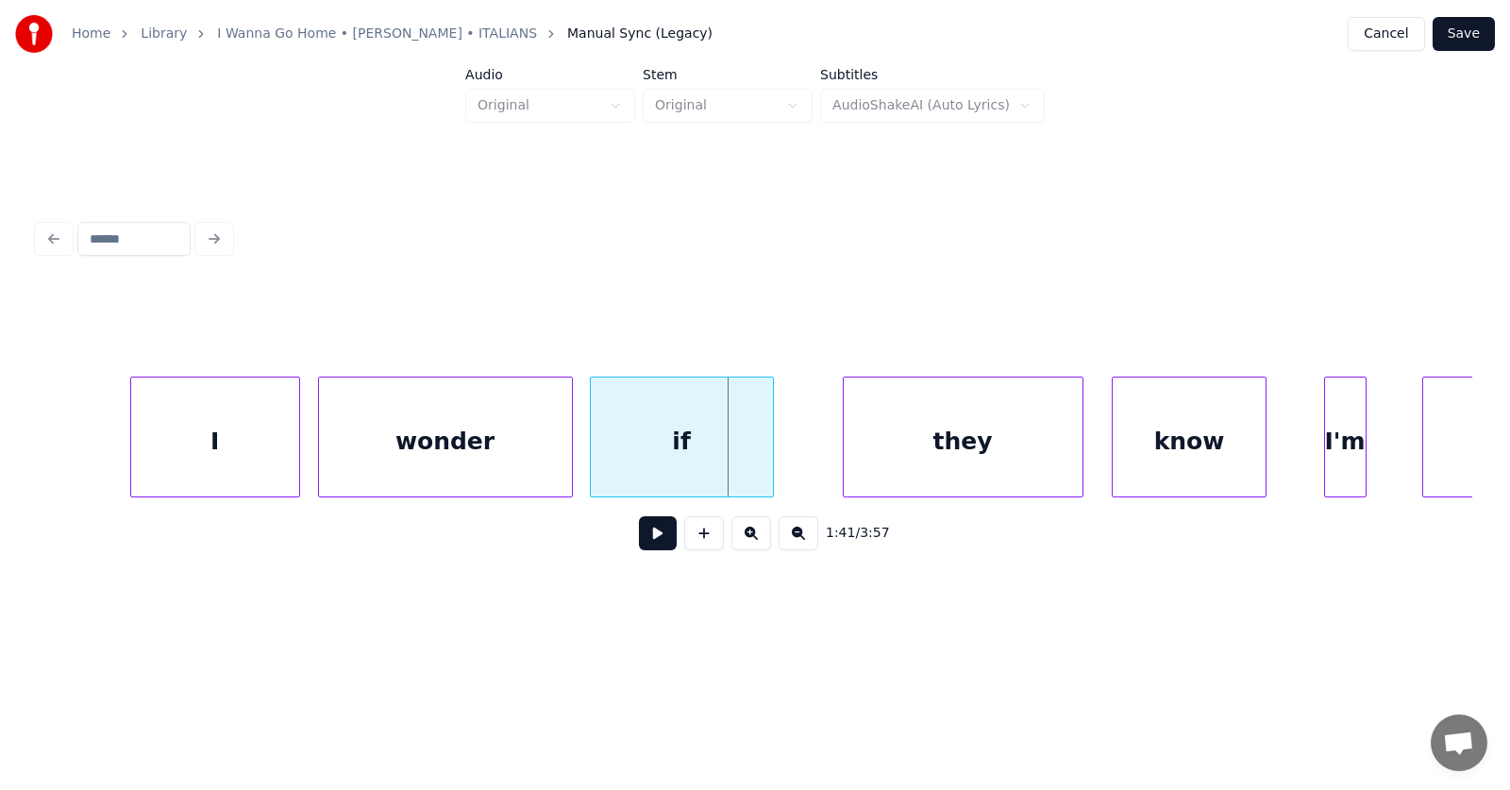
click at [685, 461] on div "if" at bounding box center [682, 441] width 182 height 128
click at [867, 473] on div "they" at bounding box center [916, 441] width 239 height 128
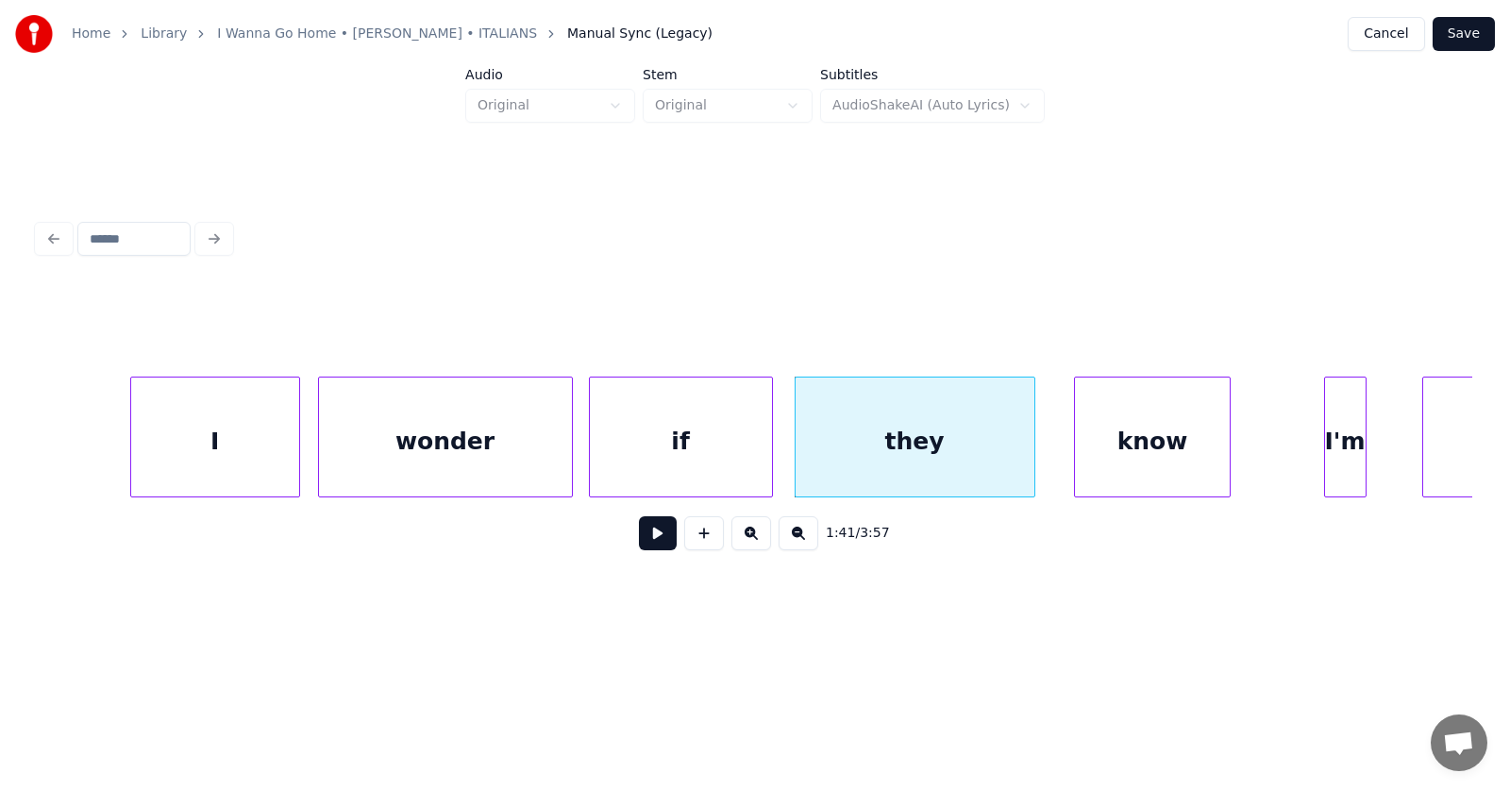
click at [1146, 469] on div "know" at bounding box center [1152, 441] width 154 height 128
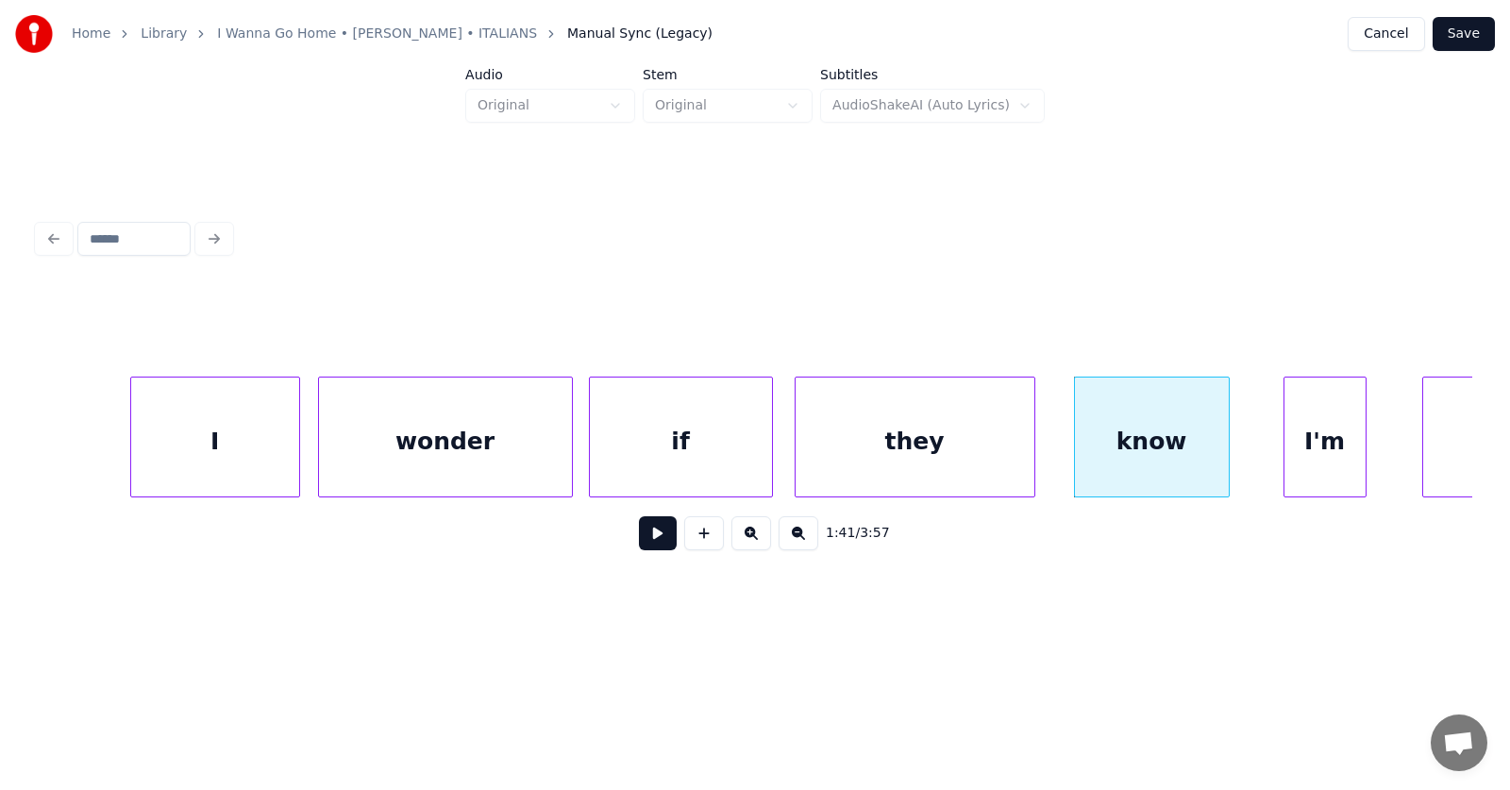
click at [1284, 464] on div at bounding box center [1287, 436] width 6 height 119
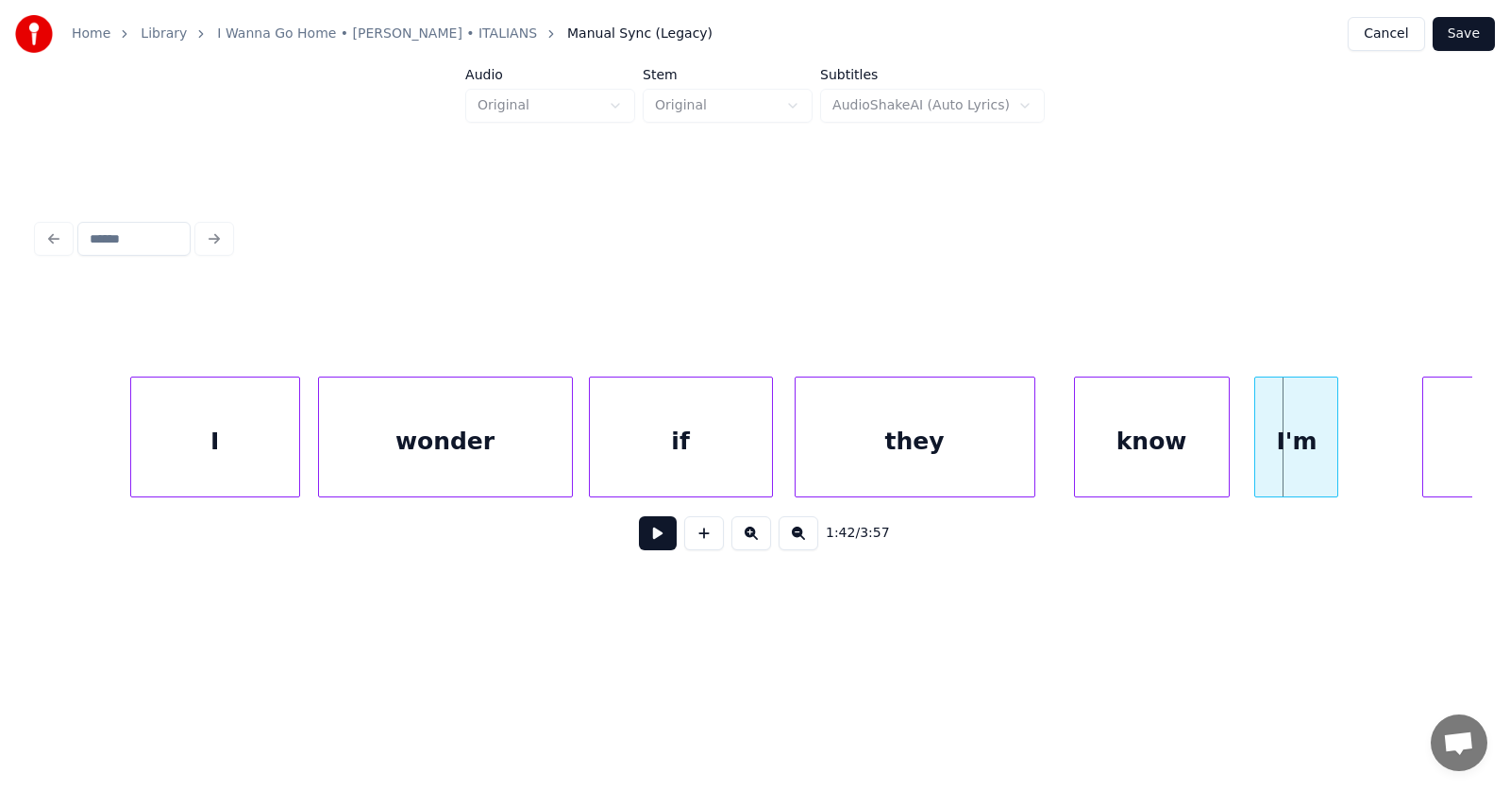
click at [1299, 461] on div "I'm" at bounding box center [1296, 441] width 82 height 128
click at [1344, 453] on div at bounding box center [1342, 436] width 6 height 119
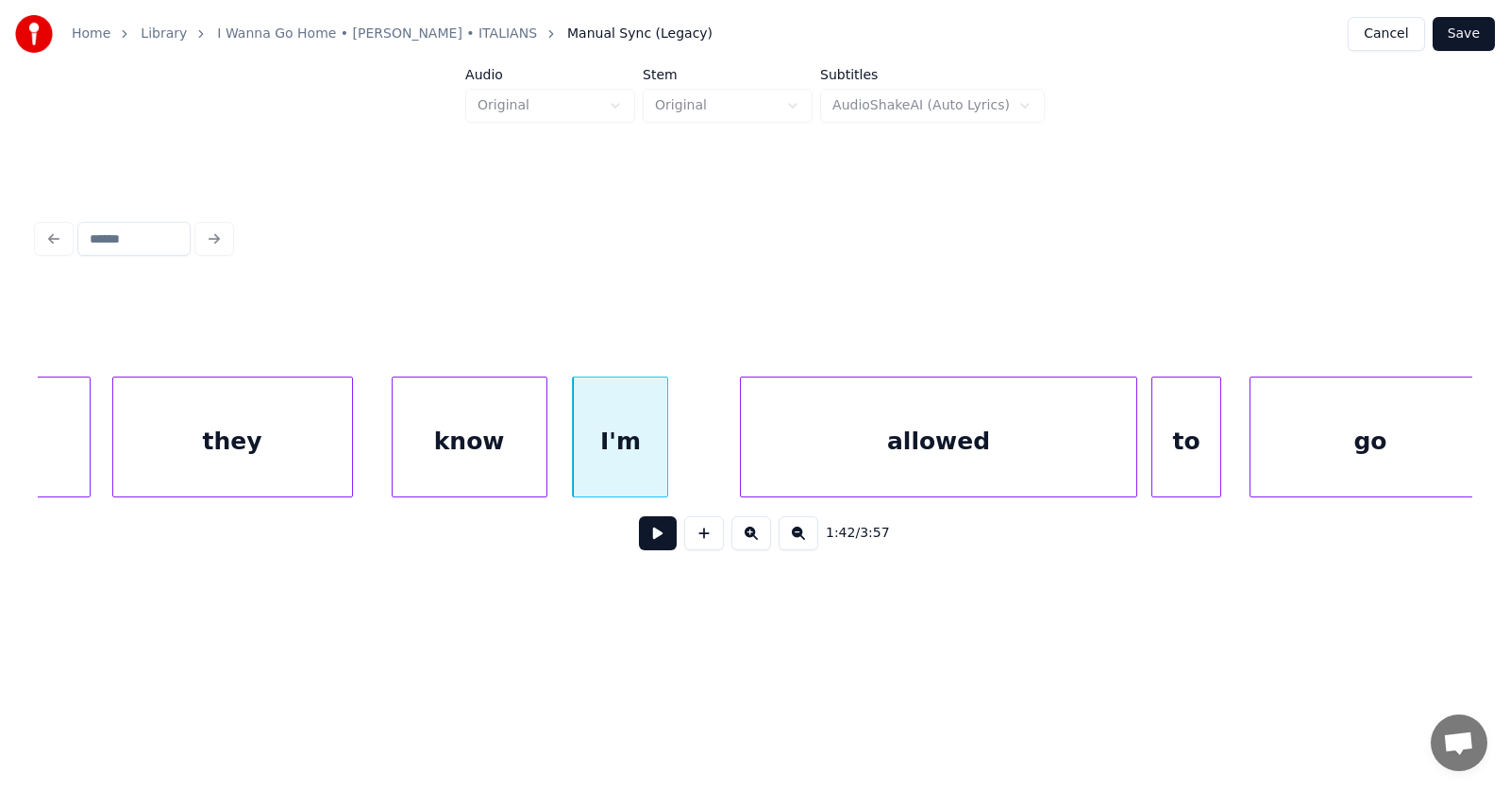
scroll to position [0, 71894]
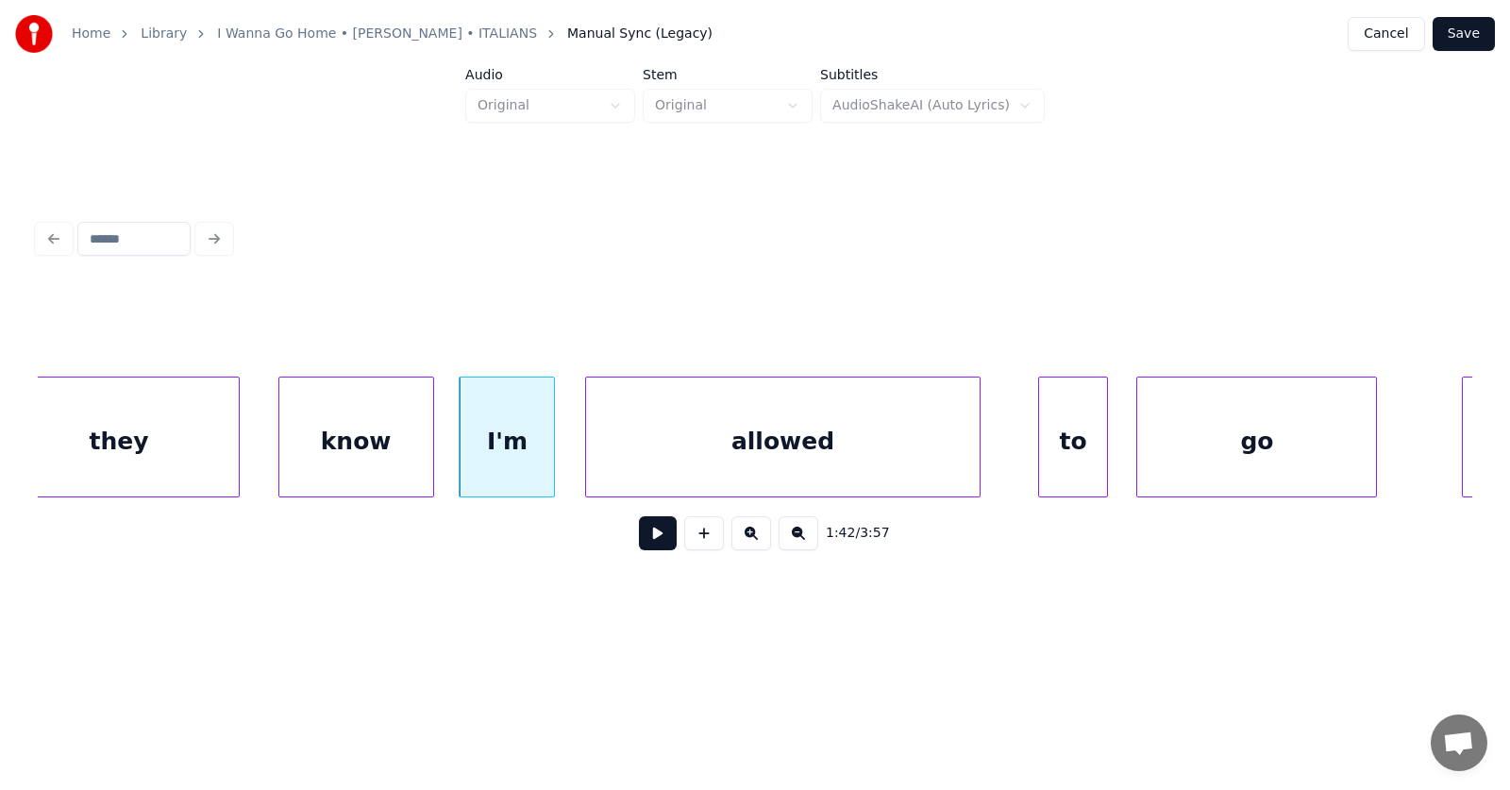
click at [737, 451] on div "allowed" at bounding box center [783, 441] width 394 height 128
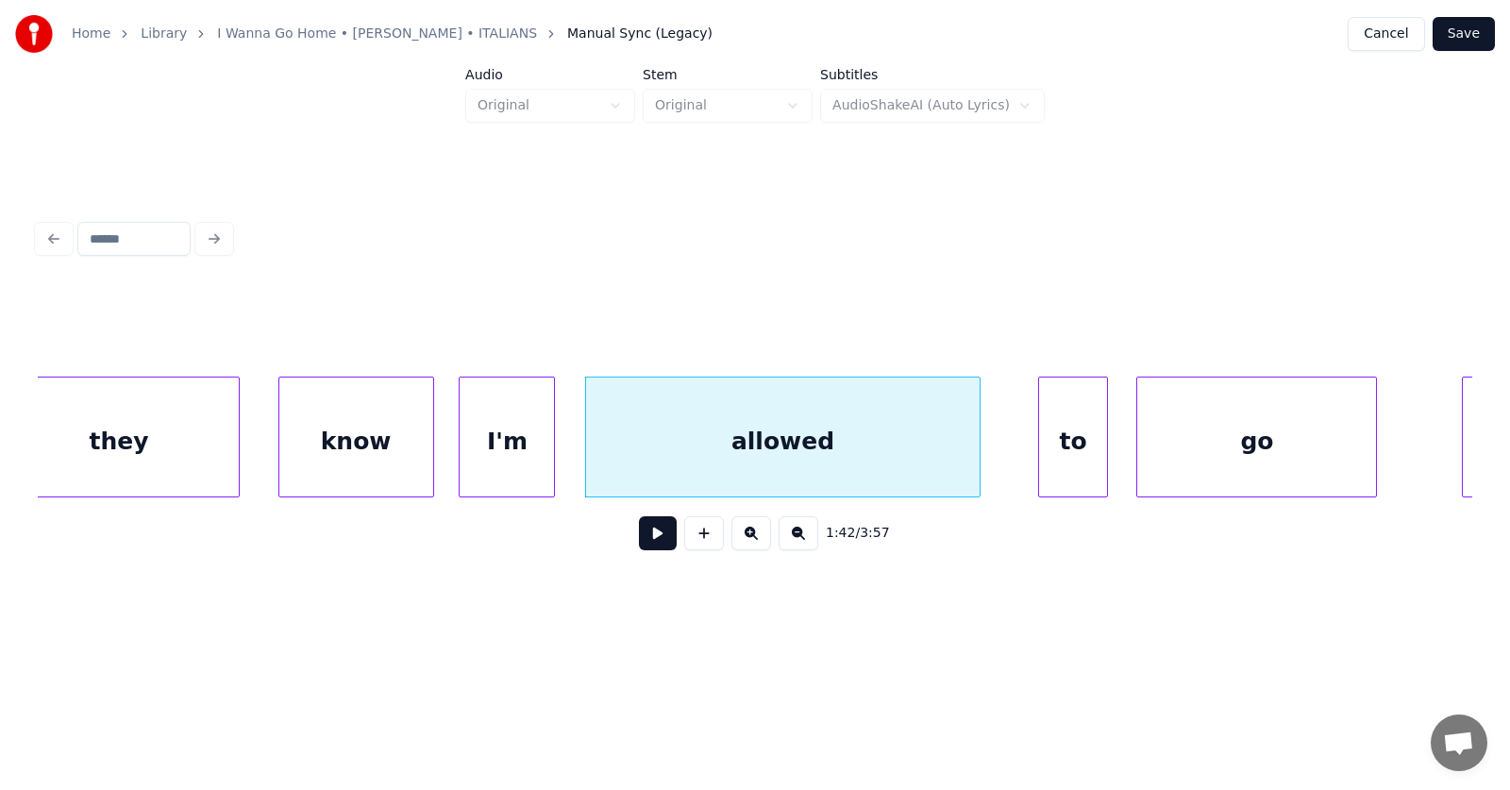
click at [775, 448] on div "allowed" at bounding box center [783, 441] width 394 height 128
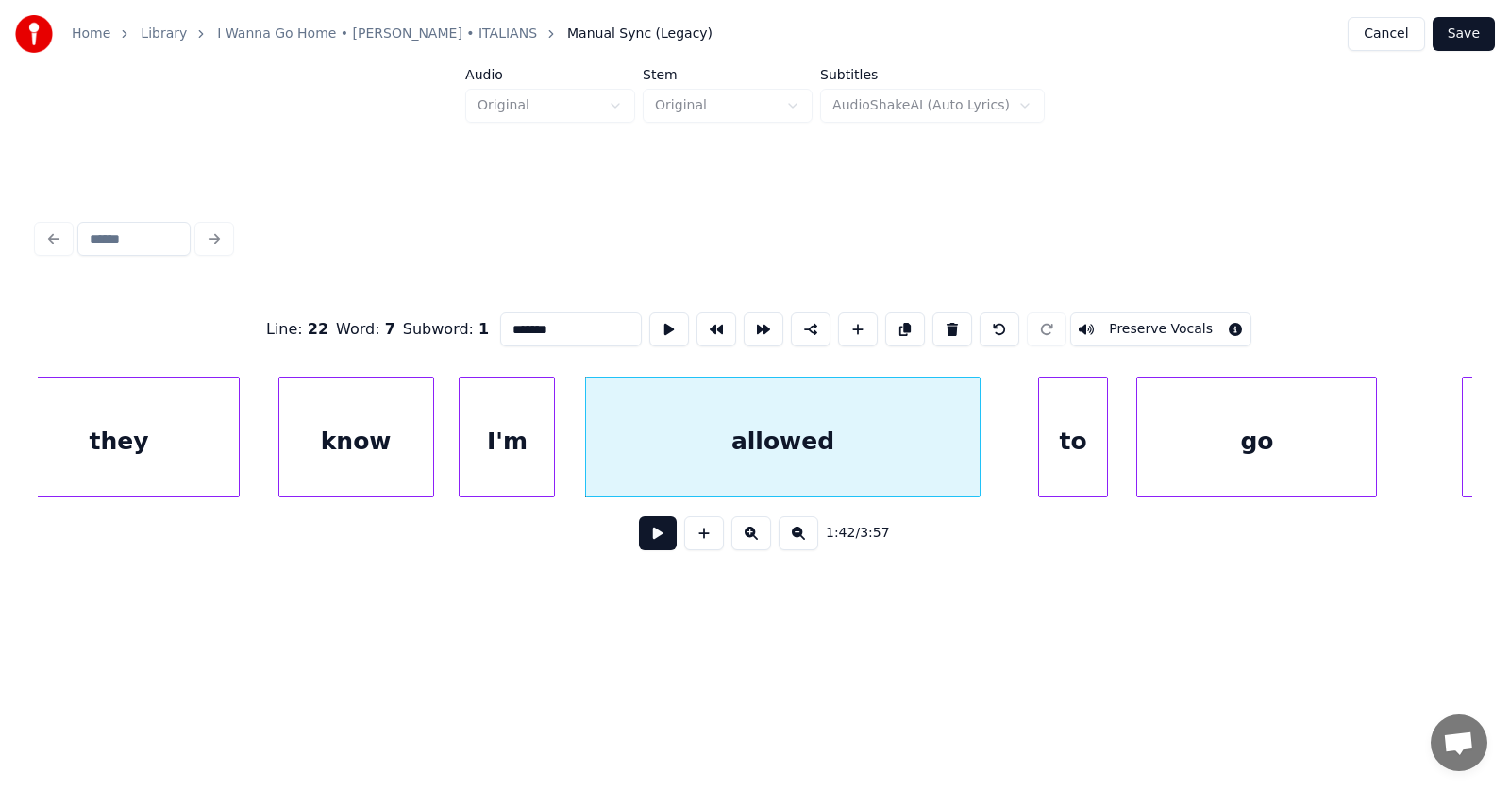
drag, startPoint x: 538, startPoint y: 319, endPoint x: 471, endPoint y: 326, distance: 67.3
click at [500, 326] on input "*******" at bounding box center [571, 329] width 142 height 34
click at [786, 440] on div "alive" at bounding box center [783, 441] width 394 height 128
type input "*****"
click at [650, 539] on button at bounding box center [658, 533] width 38 height 34
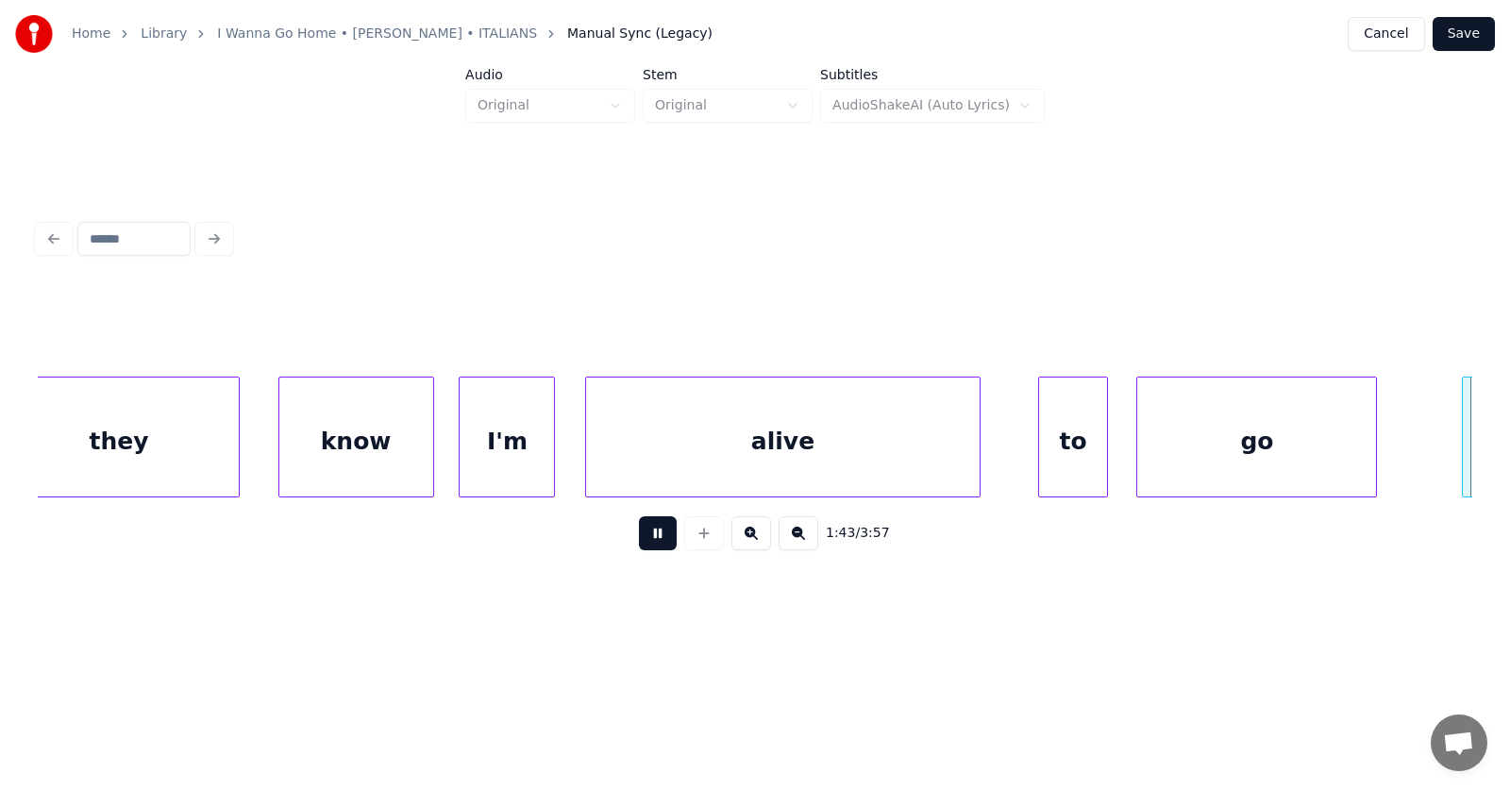
click at [650, 537] on button at bounding box center [658, 533] width 38 height 34
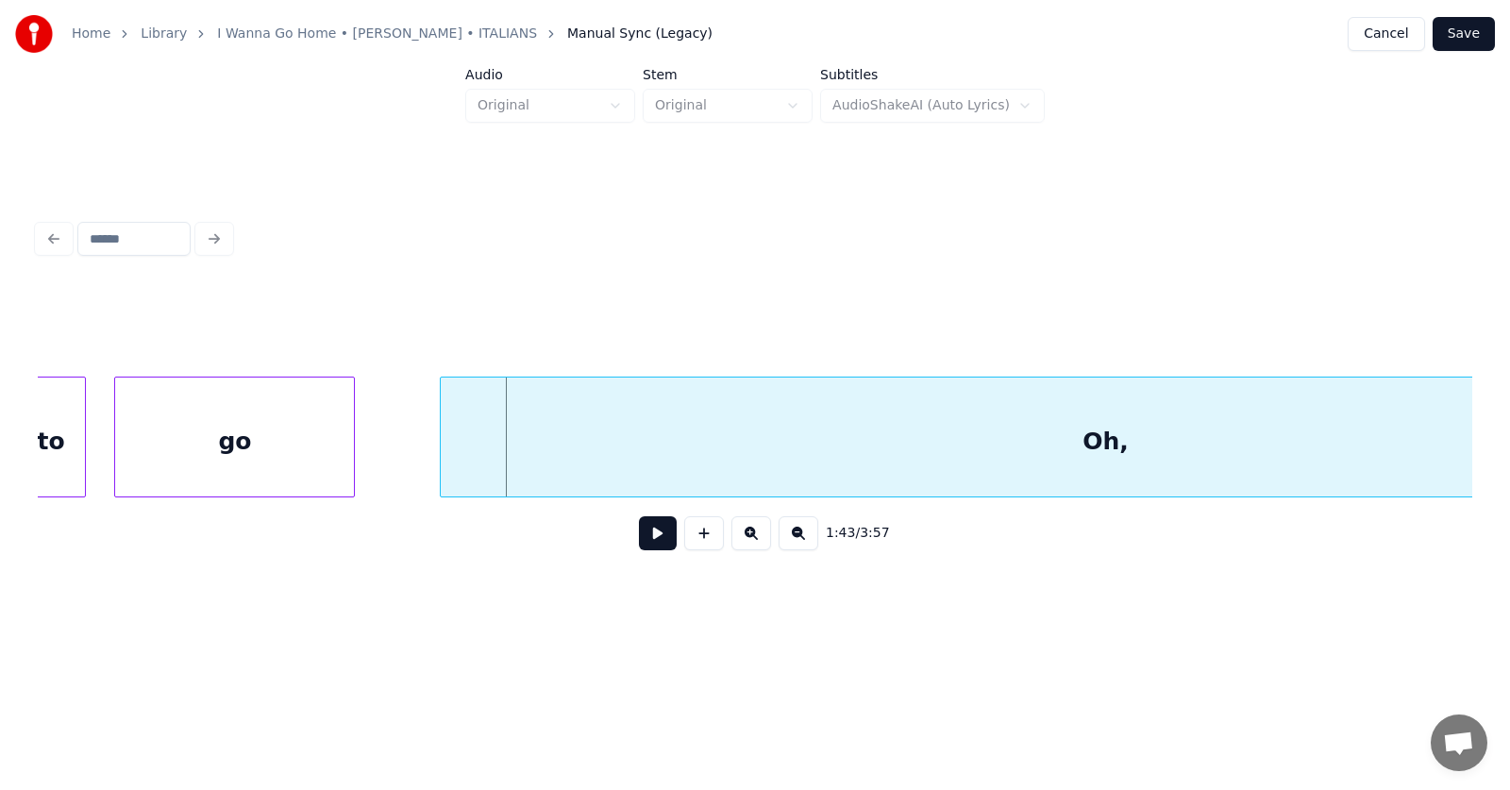
scroll to position [0, 72688]
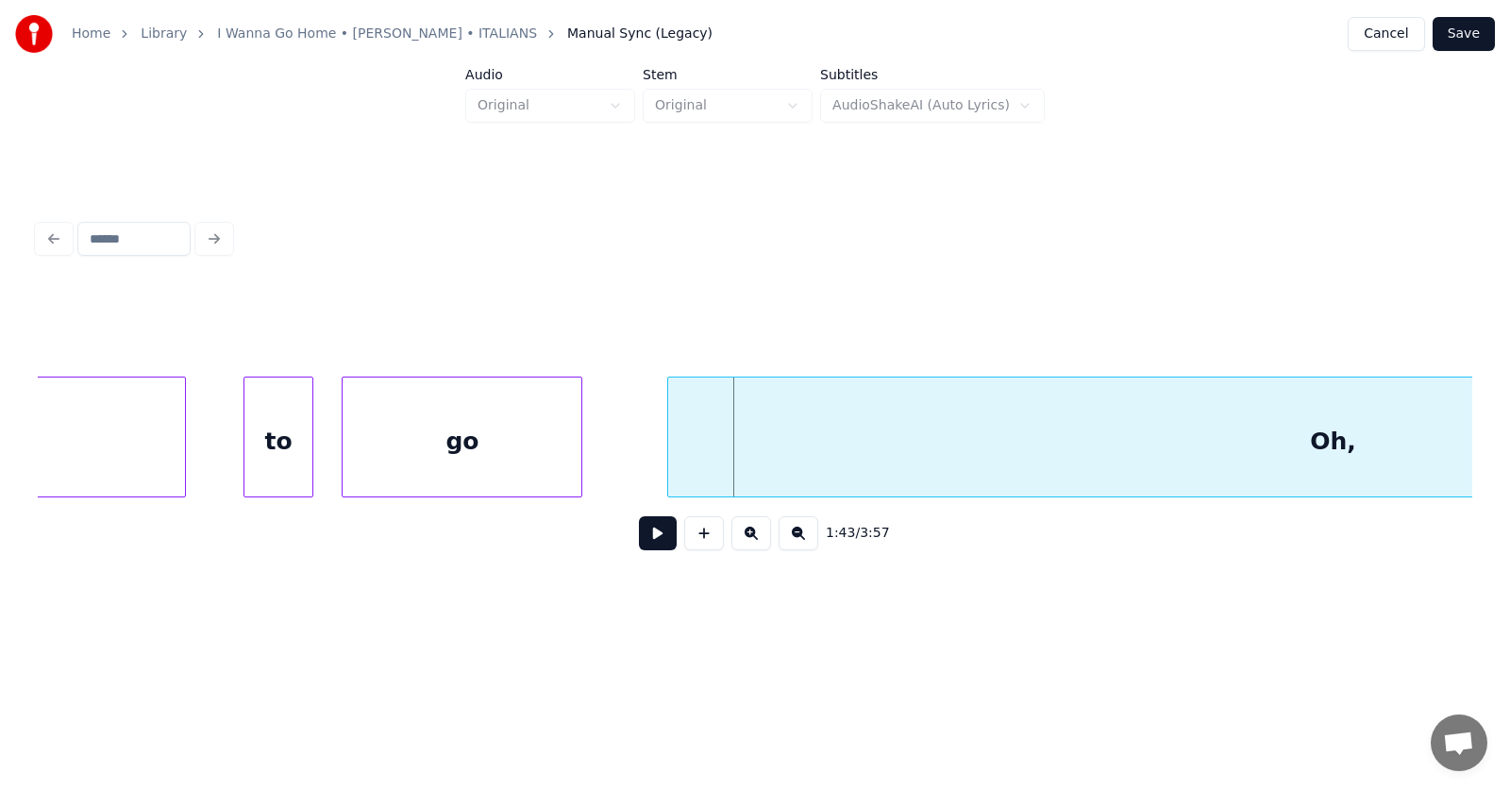
click at [292, 441] on div "to" at bounding box center [278, 441] width 69 height 128
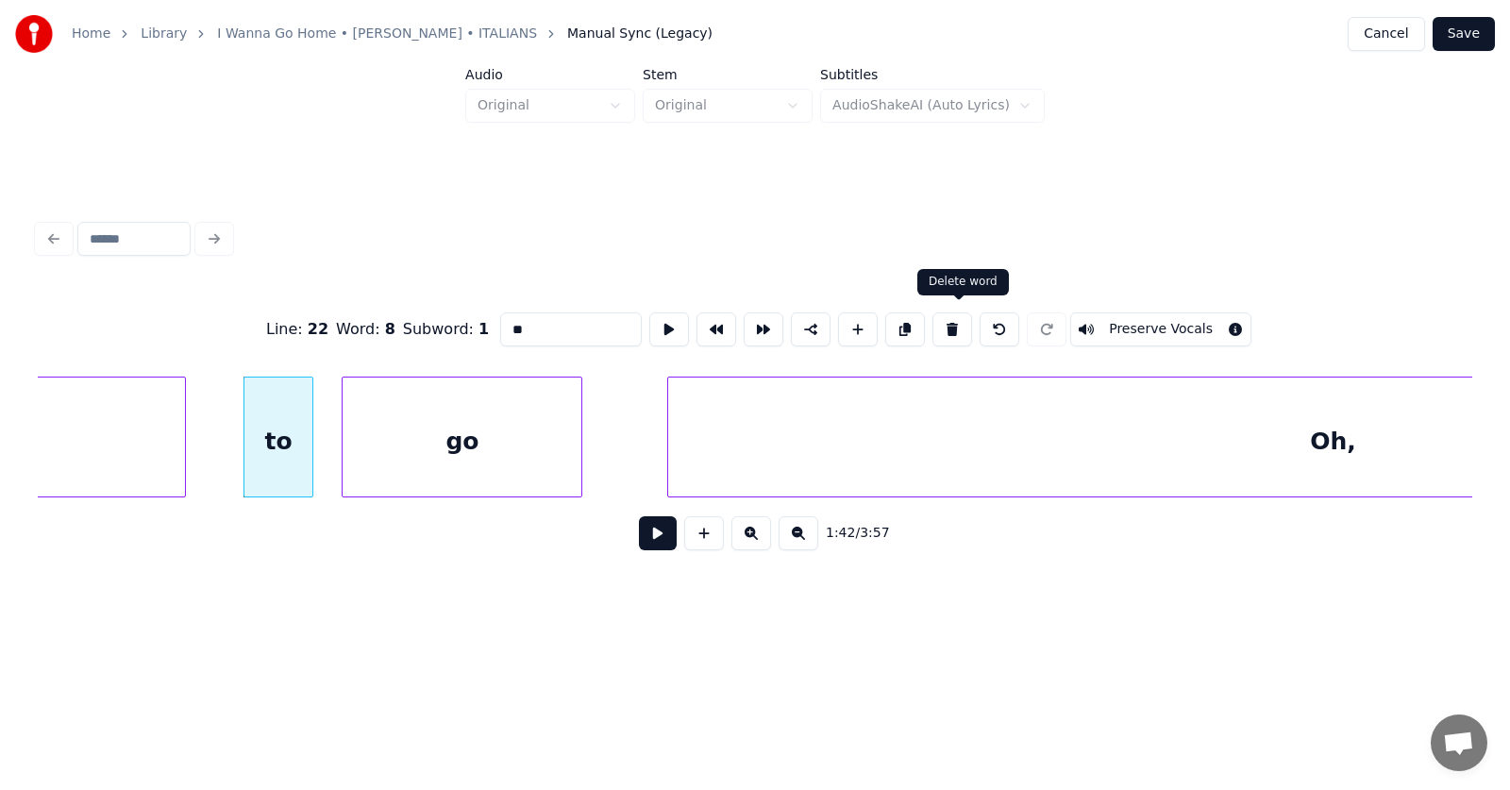
click at [946, 323] on button at bounding box center [952, 329] width 40 height 34
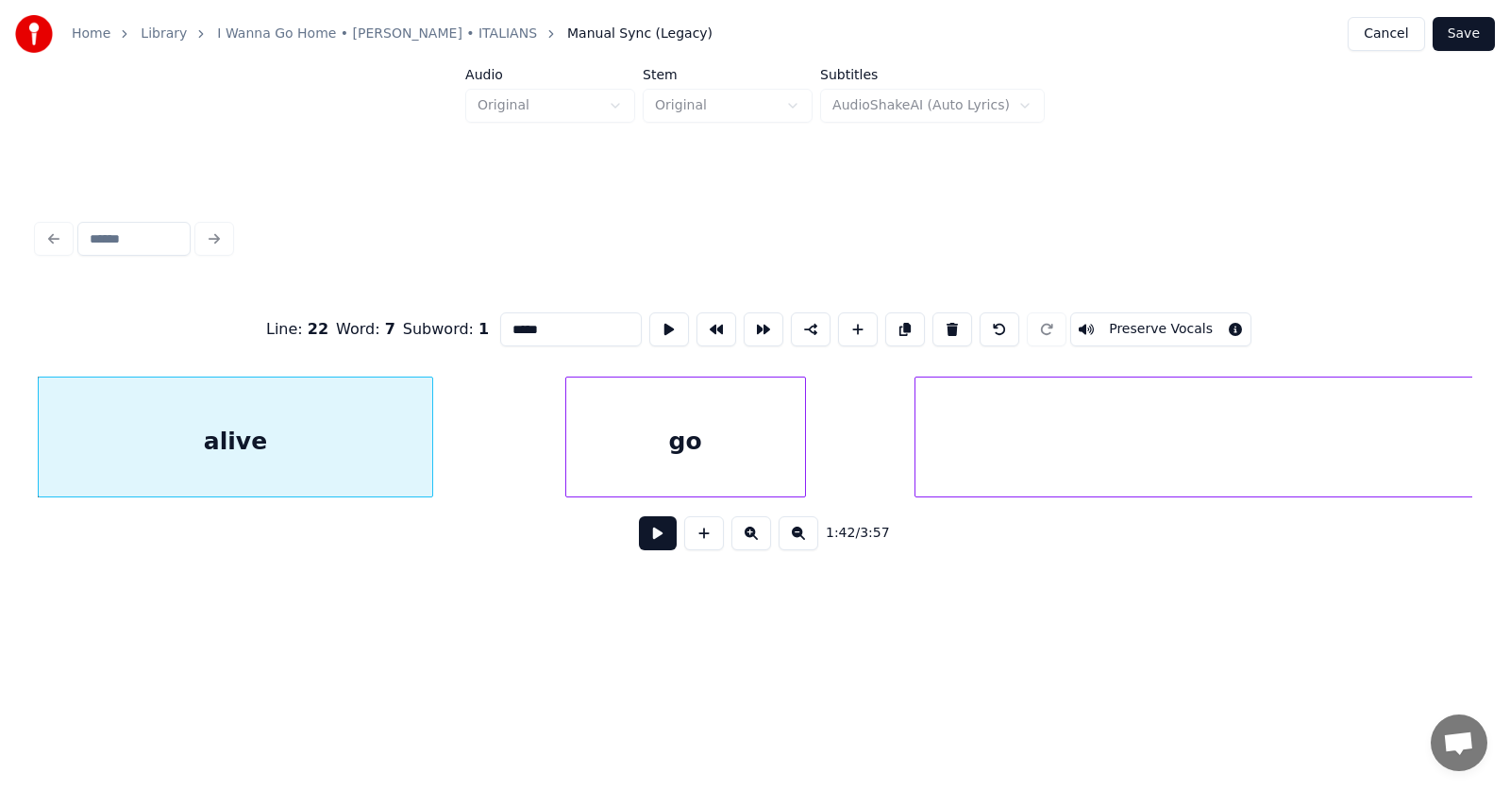
click at [671, 460] on div "go" at bounding box center [685, 441] width 239 height 128
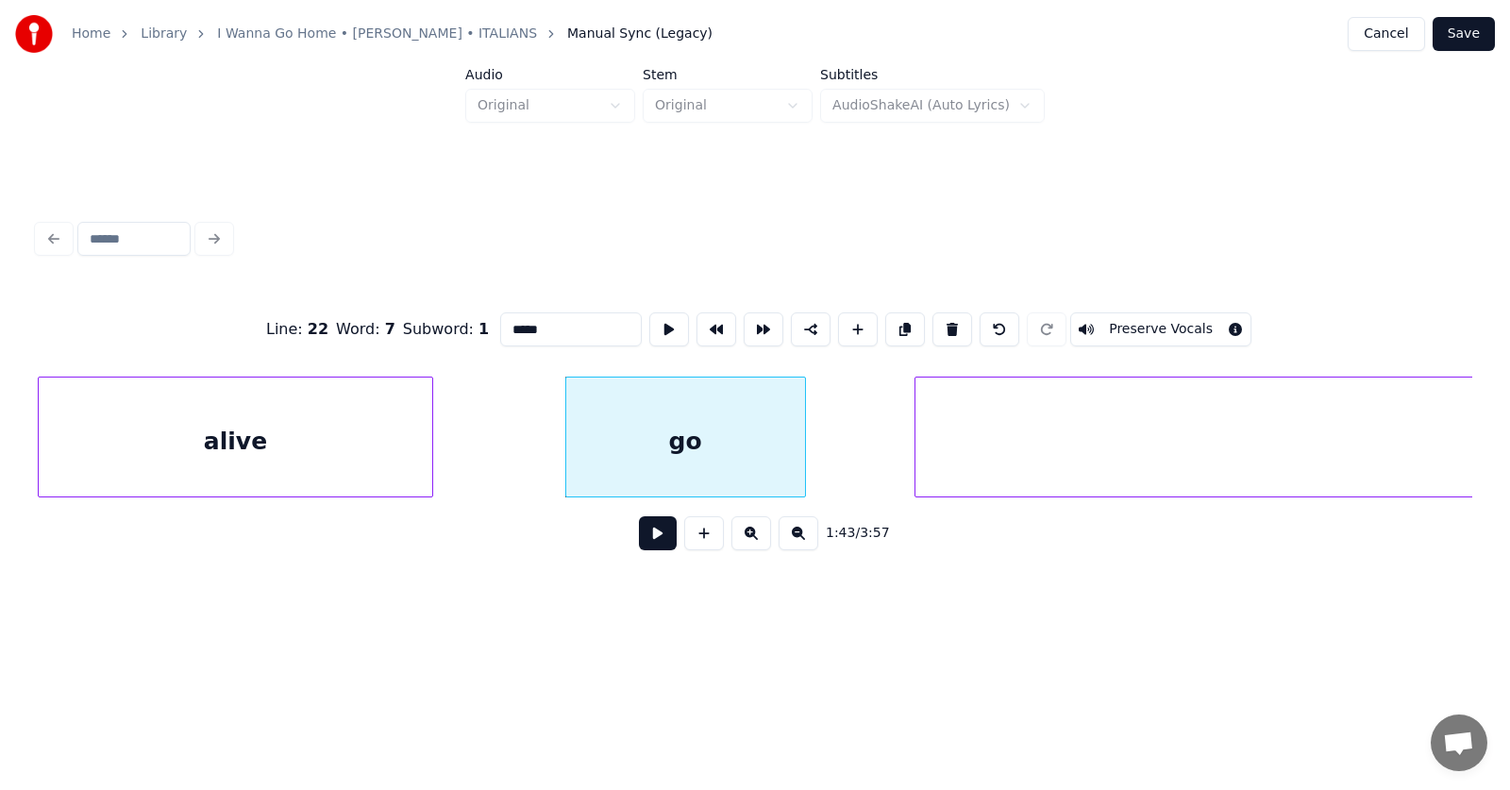
scroll to position [0, 73207]
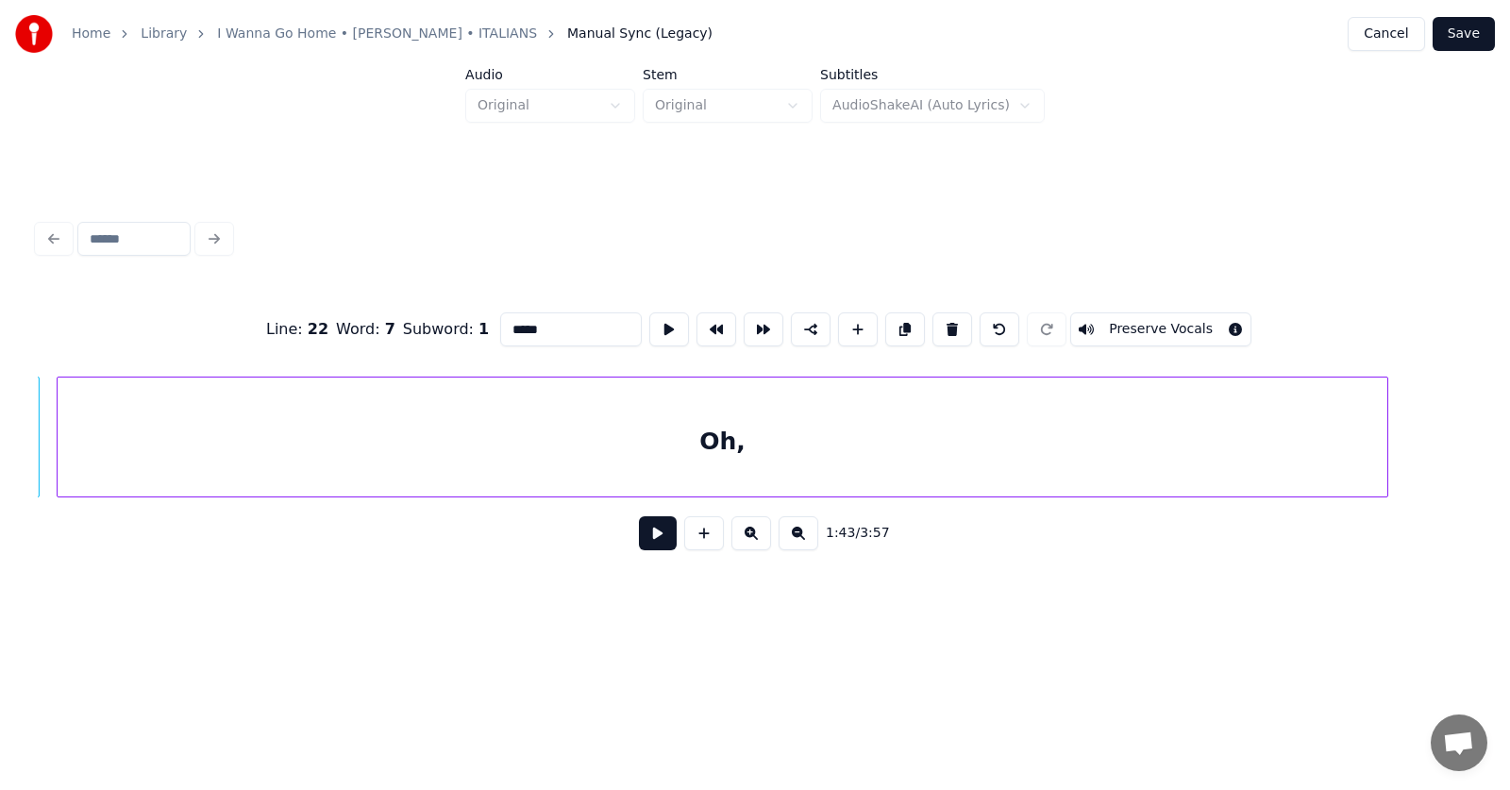
click at [912, 480] on div "Oh," at bounding box center [722, 441] width 1329 height 128
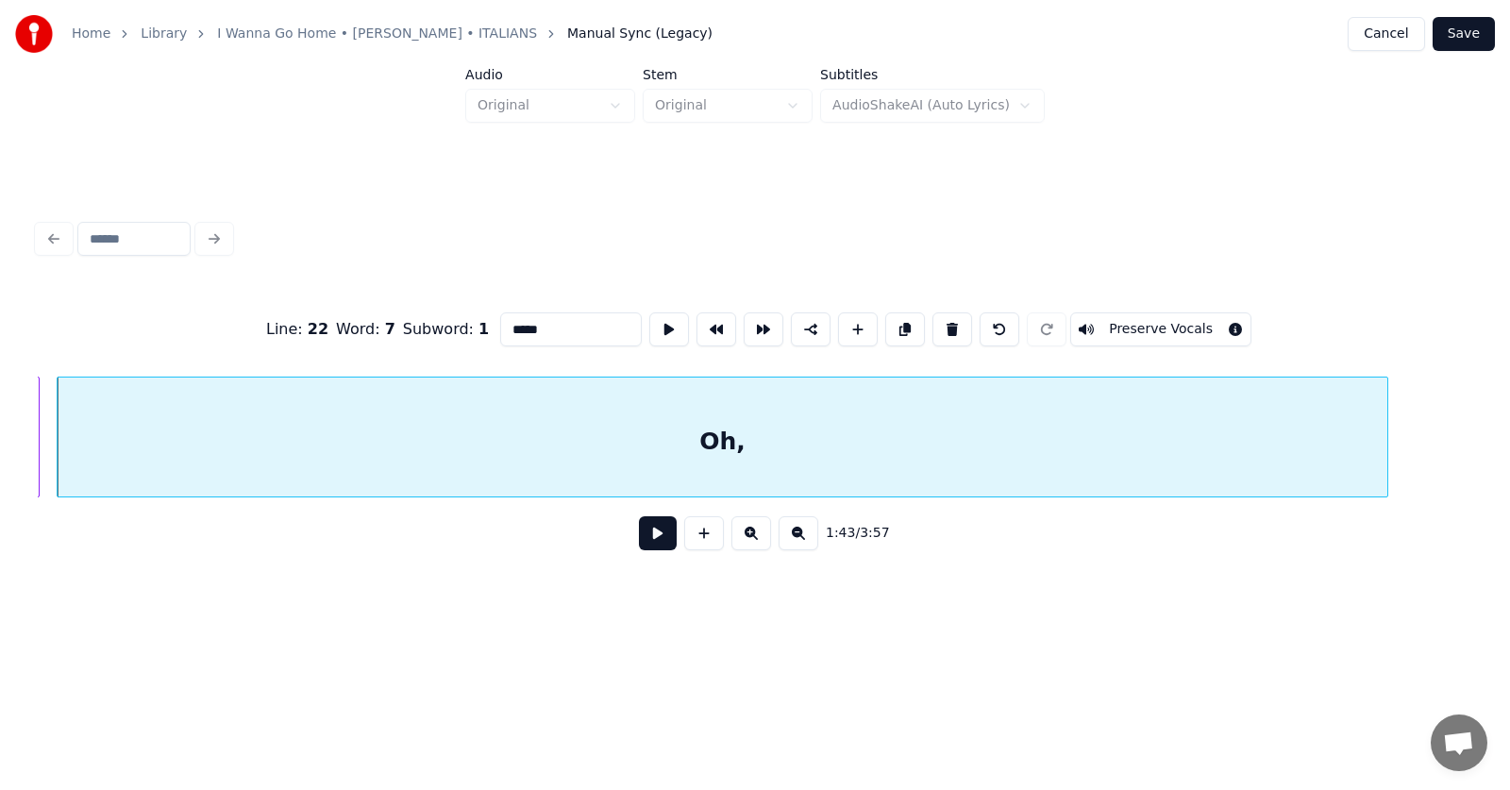
click at [843, 455] on div "Oh," at bounding box center [722, 441] width 1329 height 128
drag, startPoint x: 502, startPoint y: 323, endPoint x: 461, endPoint y: 326, distance: 40.8
click at [500, 326] on input "***" at bounding box center [571, 329] width 142 height 34
type input "****"
click at [639, 544] on button at bounding box center [658, 533] width 38 height 34
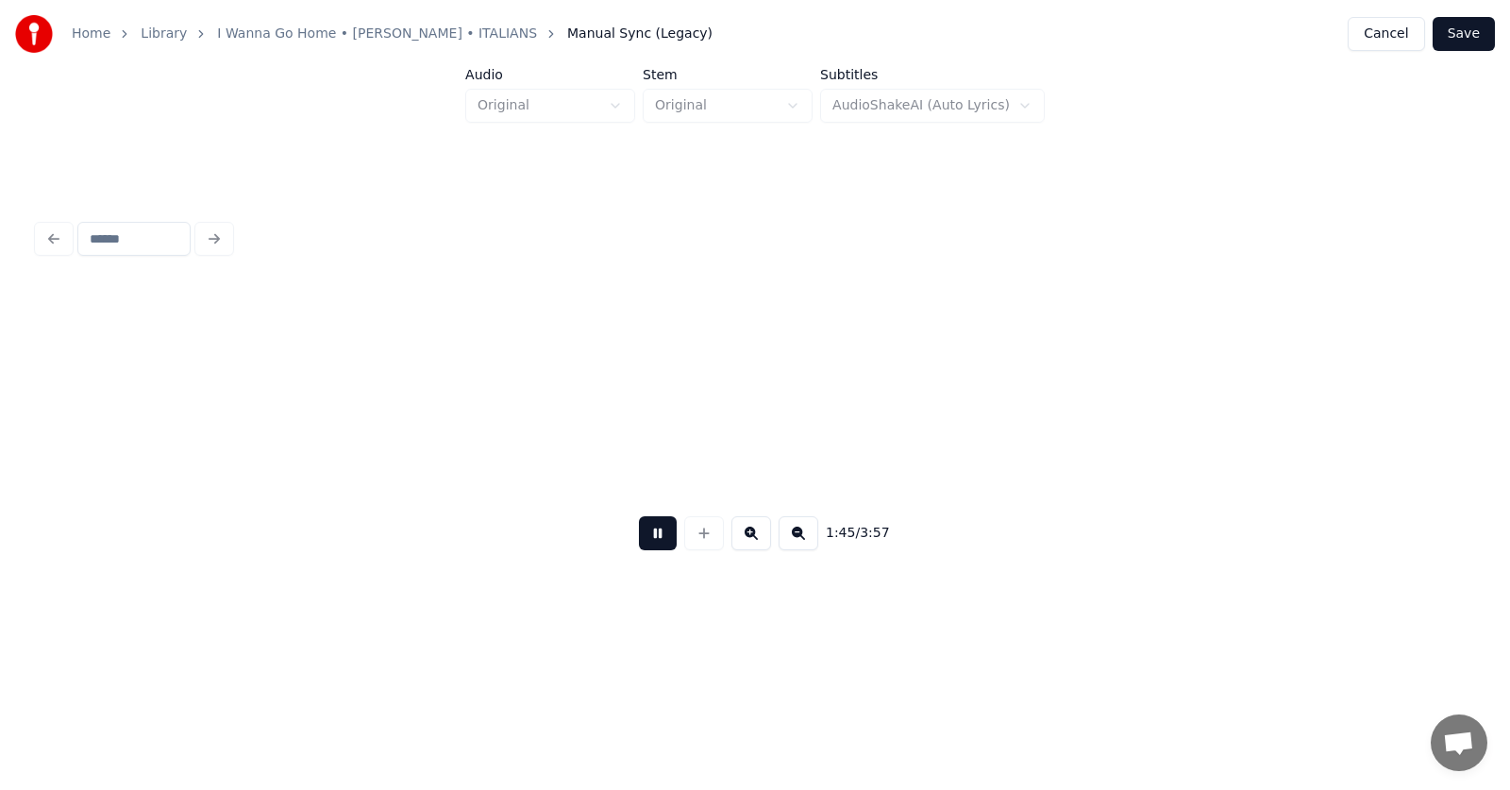
scroll to position [0, 74648]
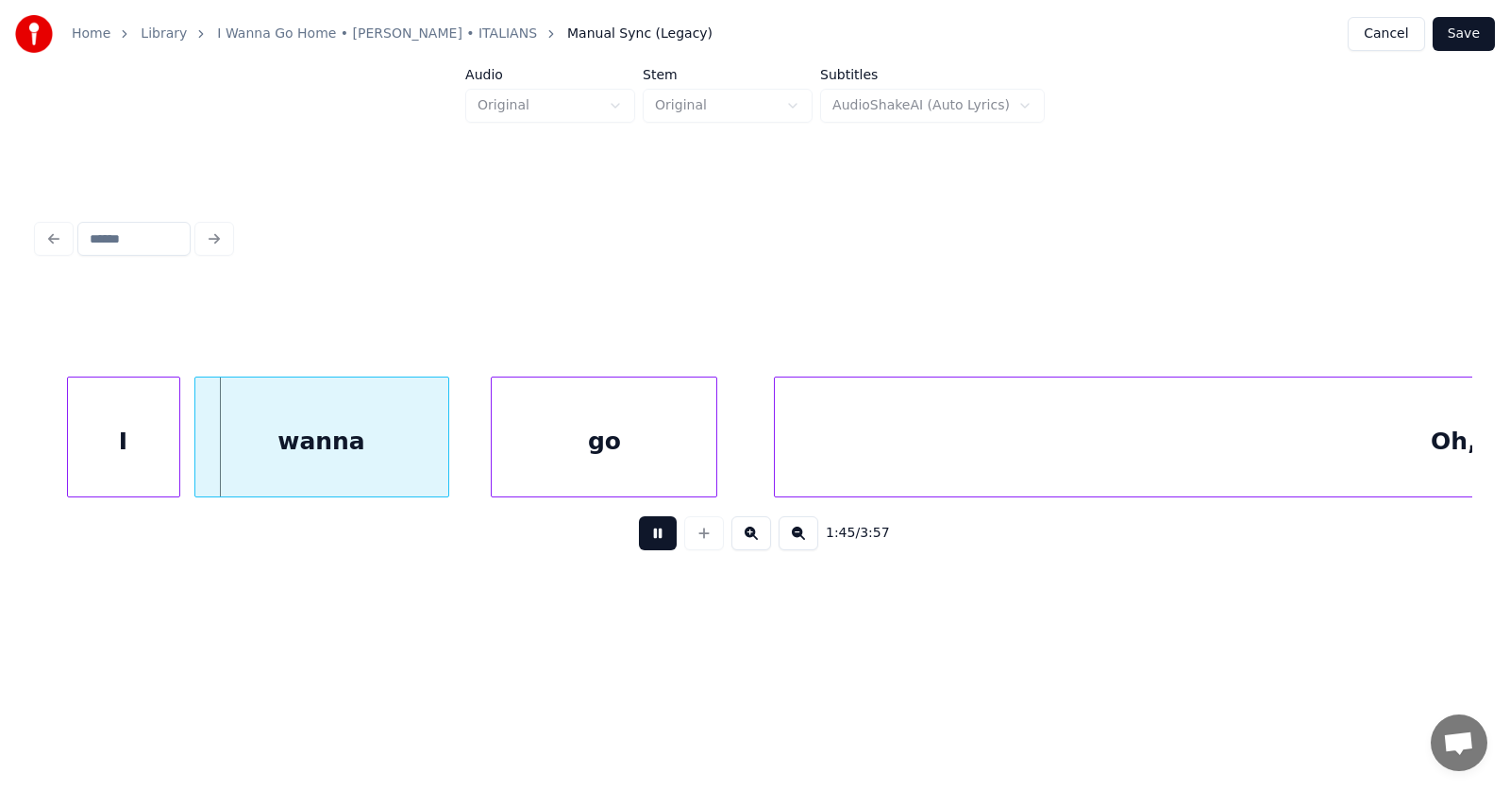
click at [653, 544] on button at bounding box center [658, 533] width 38 height 34
click at [114, 449] on div "I" at bounding box center [107, 441] width 111 height 128
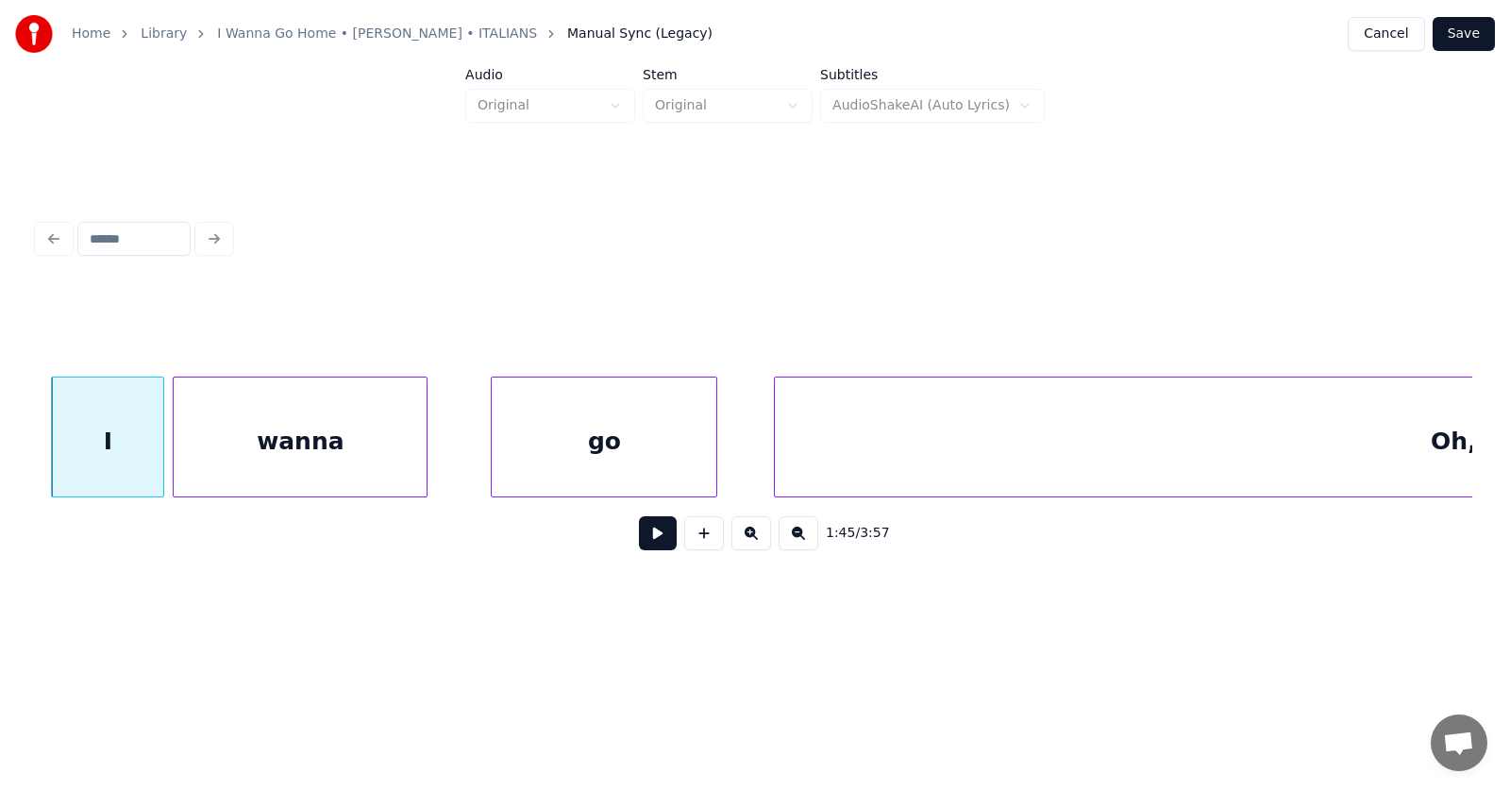
click at [226, 459] on div "wanna" at bounding box center [300, 441] width 253 height 128
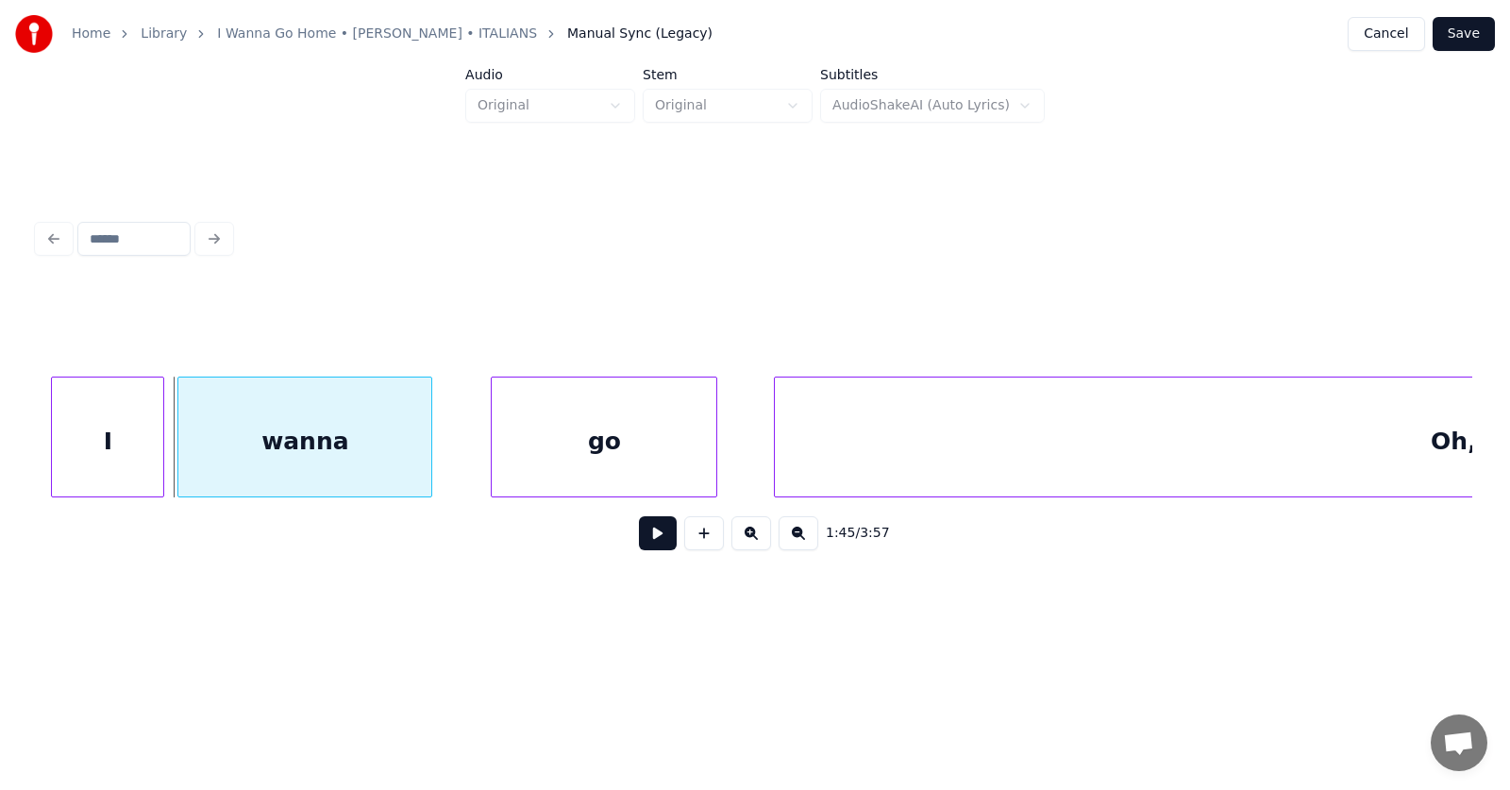
click at [248, 459] on div "wanna" at bounding box center [304, 441] width 253 height 128
click at [546, 459] on div "go" at bounding box center [581, 441] width 225 height 128
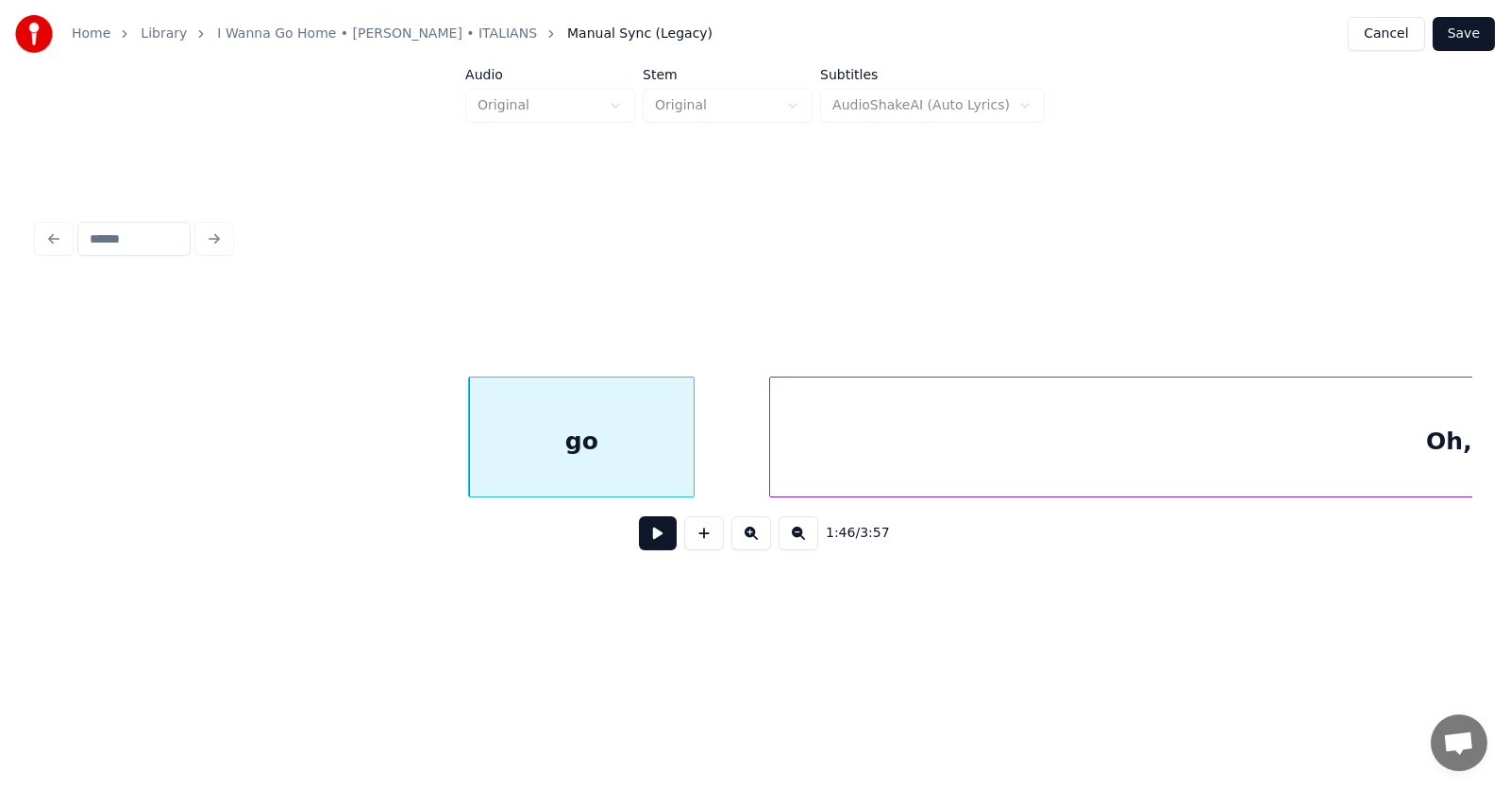
scroll to position [0, 75304]
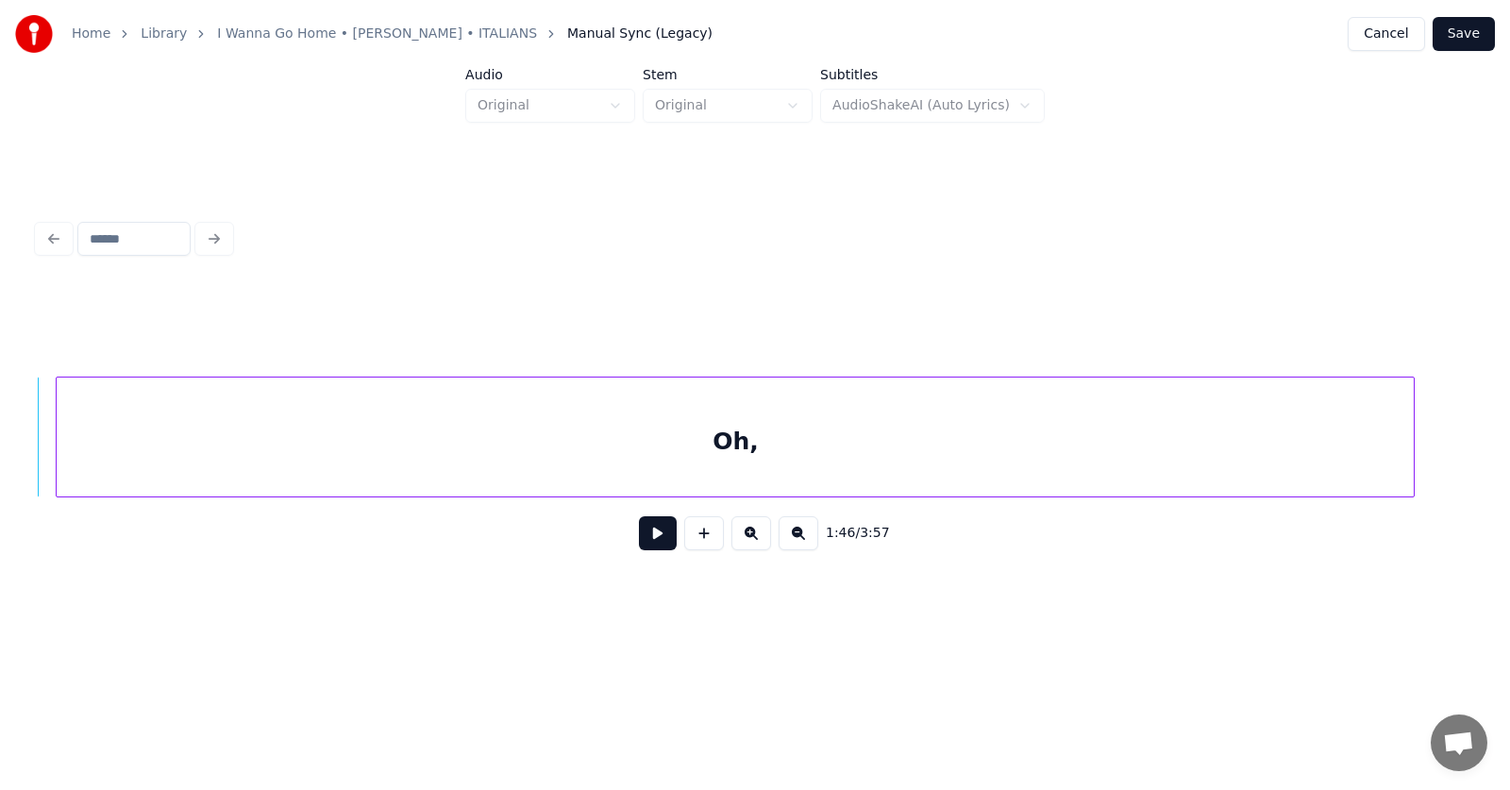
click at [737, 466] on div "Oh," at bounding box center [735, 441] width 1357 height 128
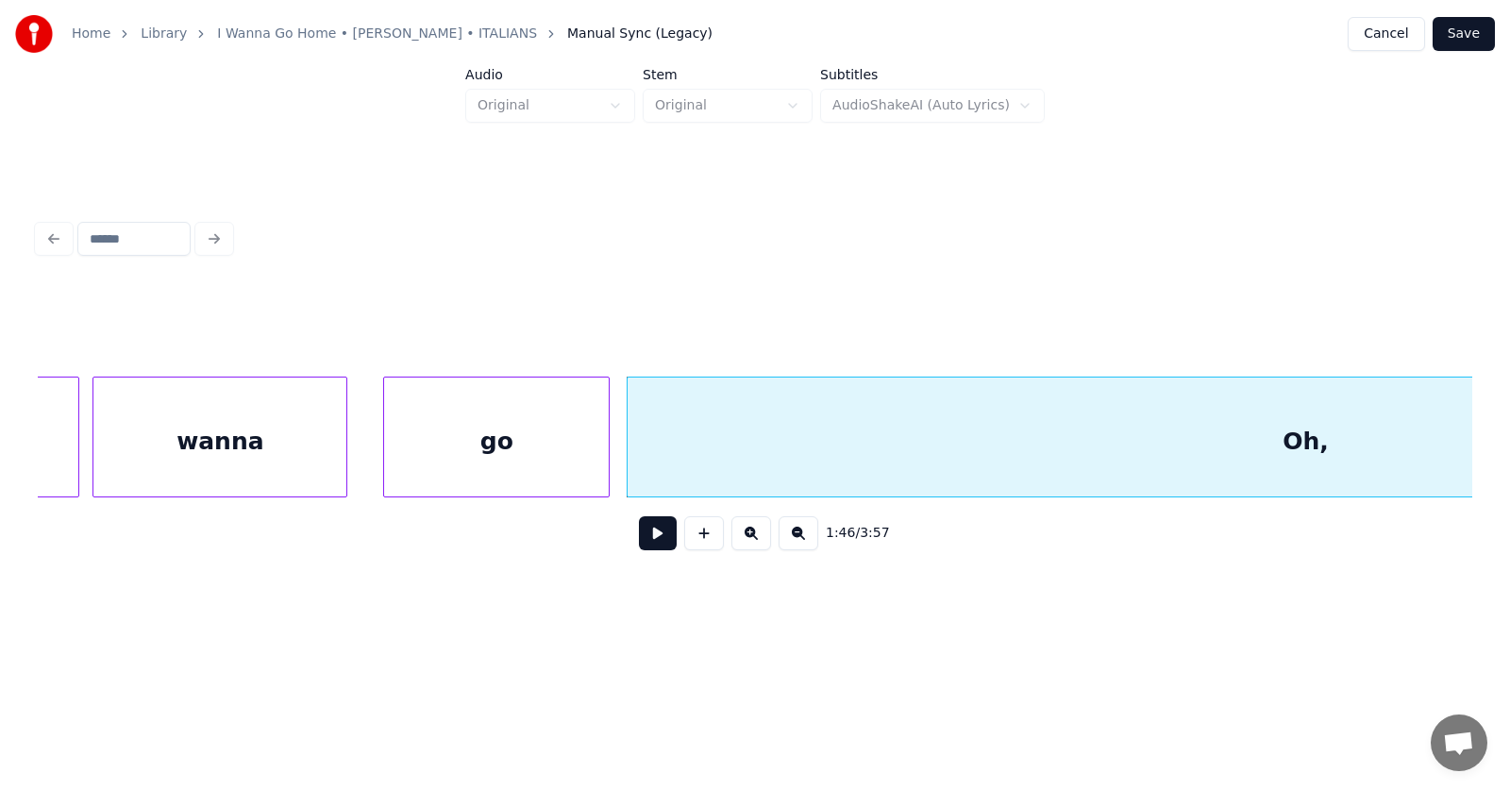
scroll to position [0, 74960]
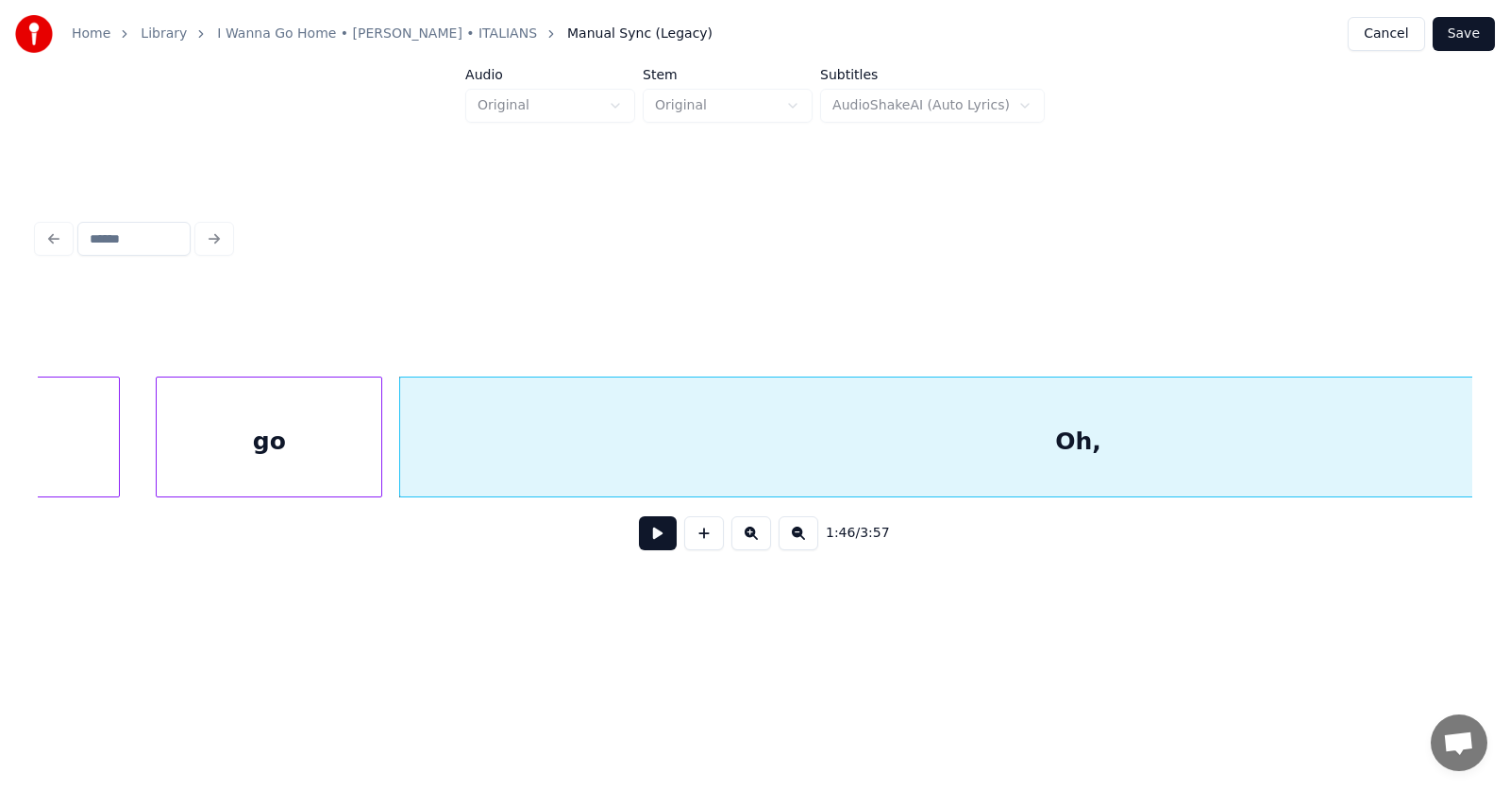
click at [675, 444] on div "Oh," at bounding box center [1078, 441] width 1357 height 128
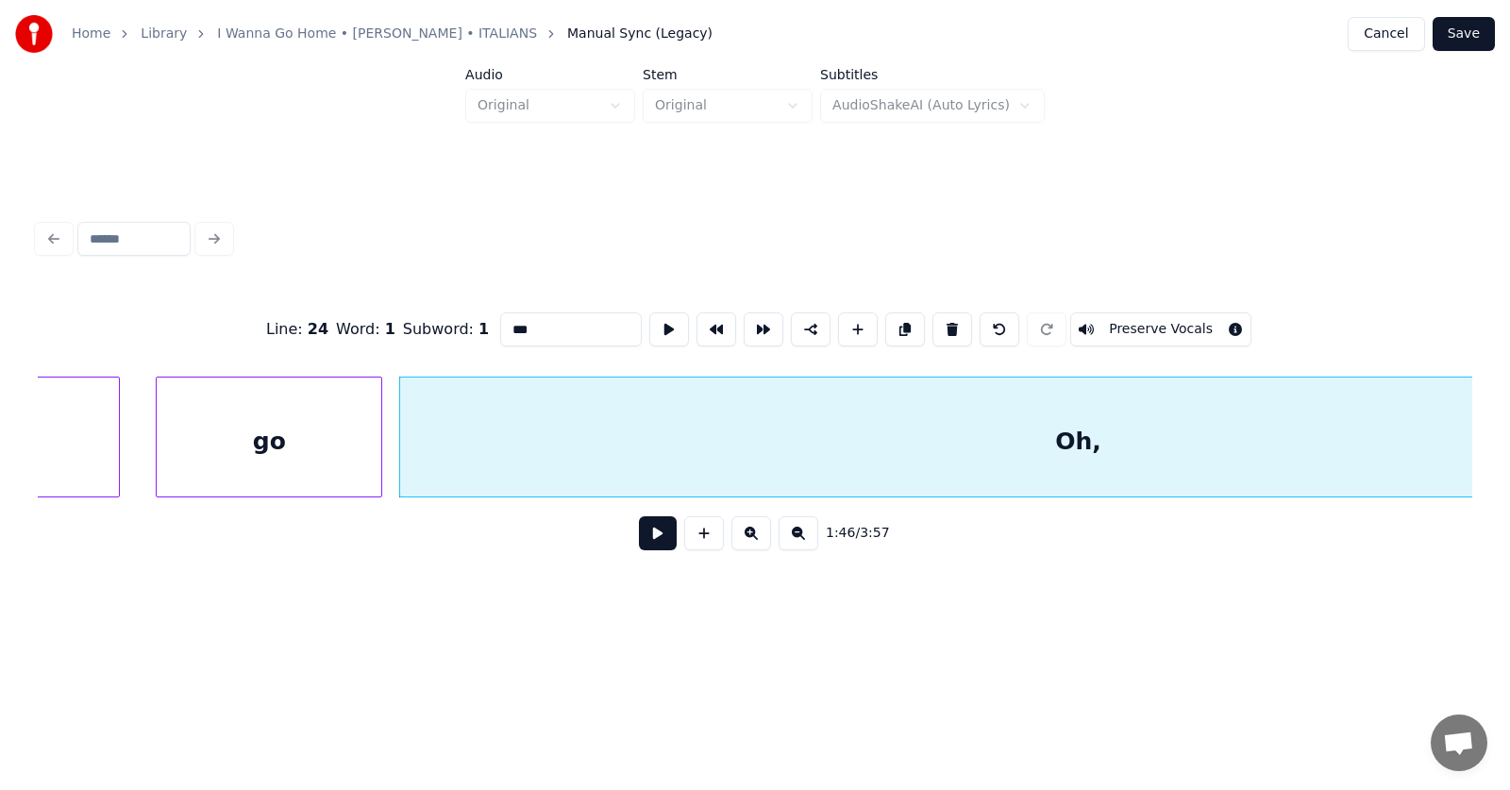
drag, startPoint x: 505, startPoint y: 324, endPoint x: 469, endPoint y: 326, distance: 36.0
click at [500, 326] on input "***" at bounding box center [571, 329] width 142 height 34
type input "****"
click at [644, 535] on button at bounding box center [658, 533] width 38 height 34
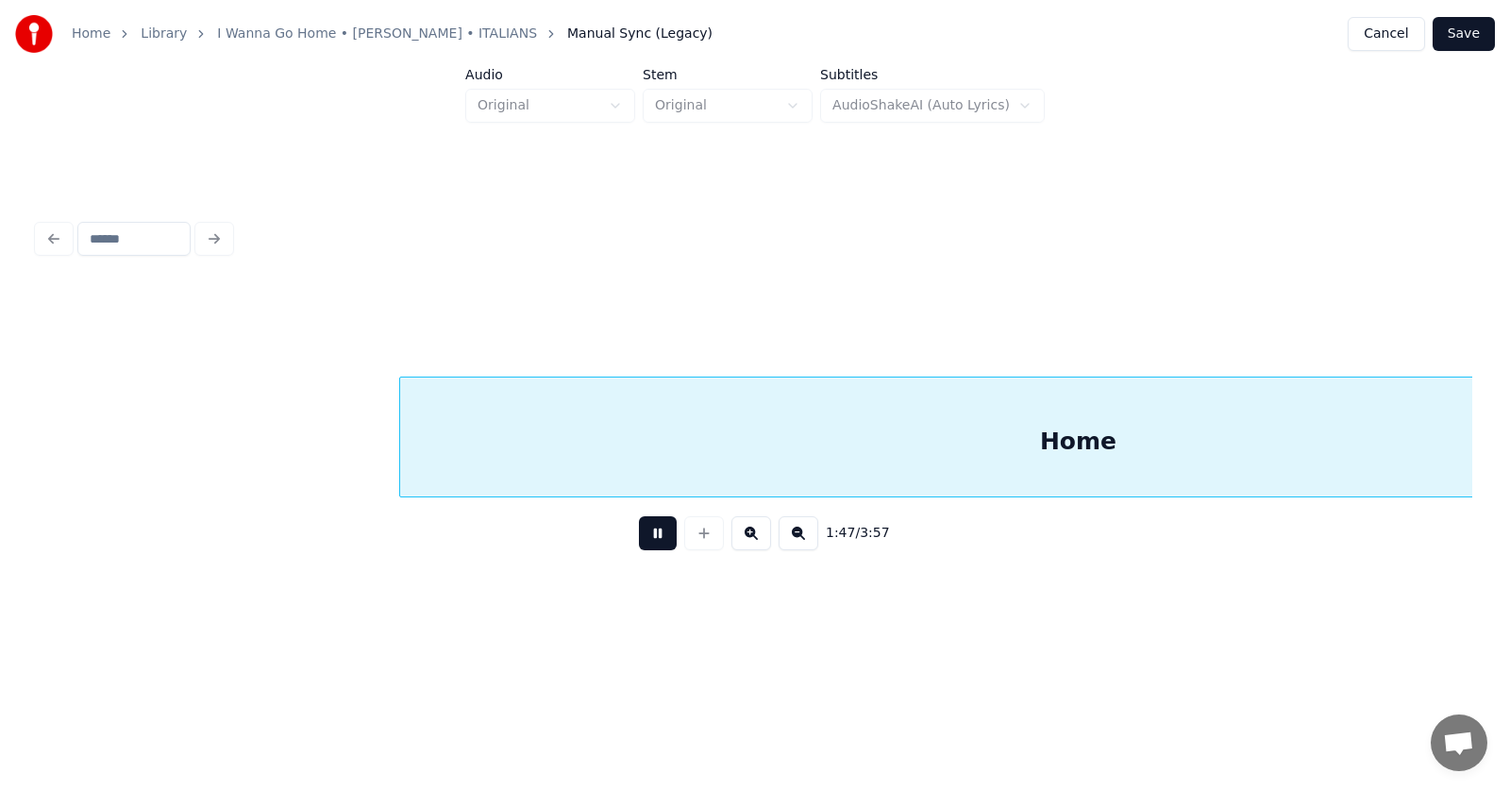
scroll to position [0, 76398]
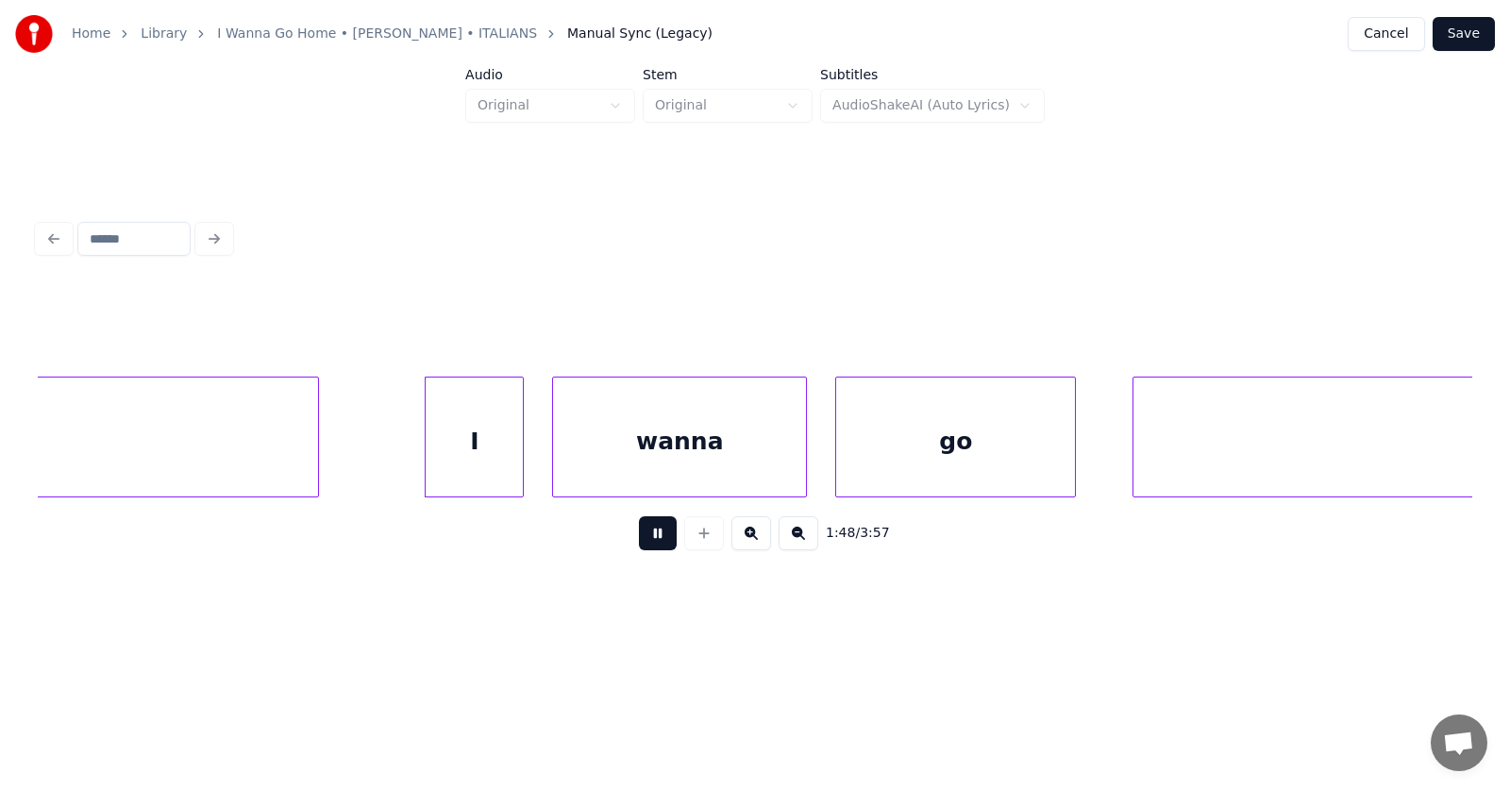
click at [644, 543] on button at bounding box center [658, 533] width 38 height 34
click at [455, 475] on div "I" at bounding box center [446, 441] width 97 height 128
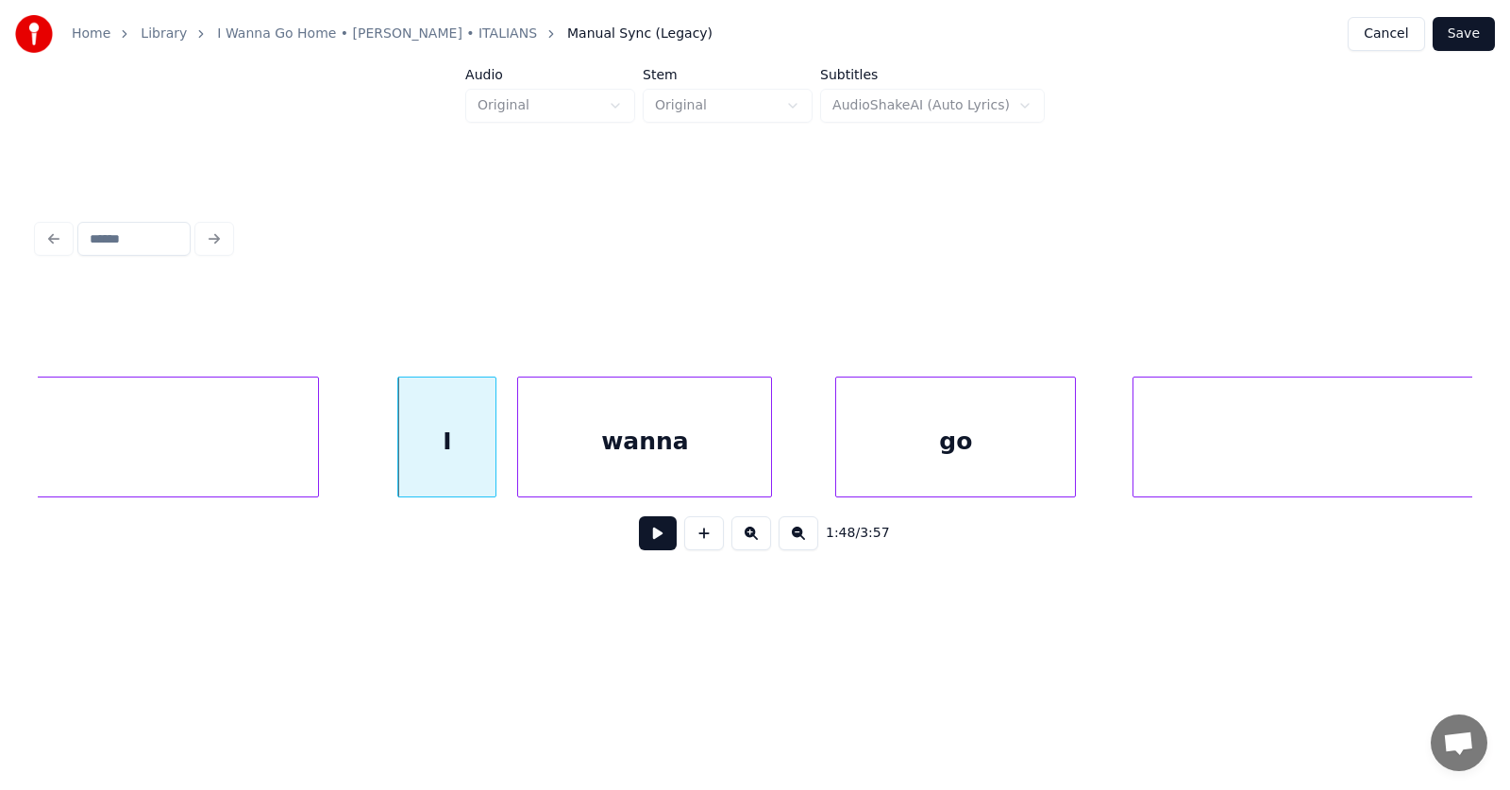
click at [565, 477] on div "wanna" at bounding box center [644, 441] width 253 height 128
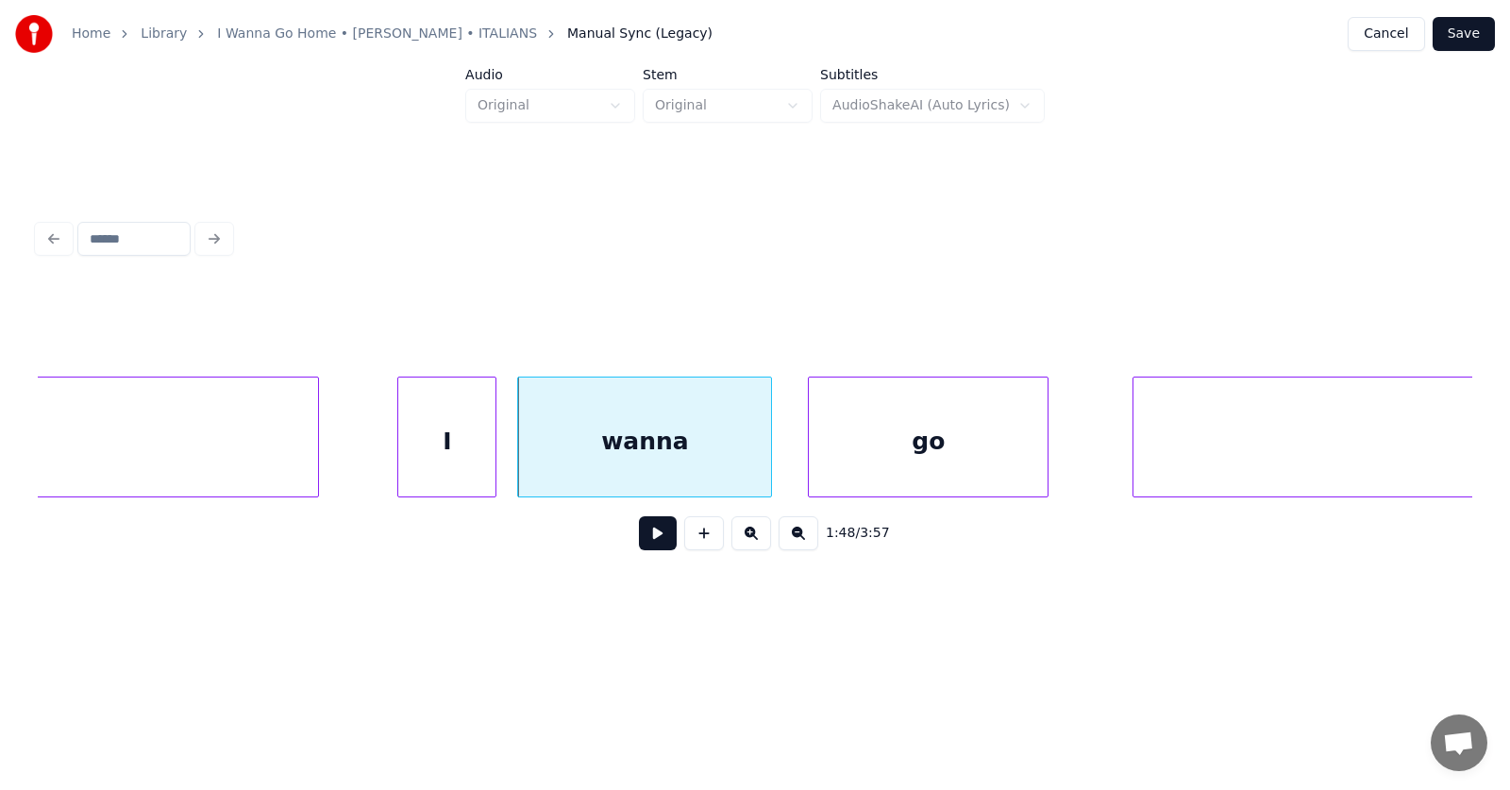
click at [856, 475] on div "go" at bounding box center [928, 441] width 239 height 128
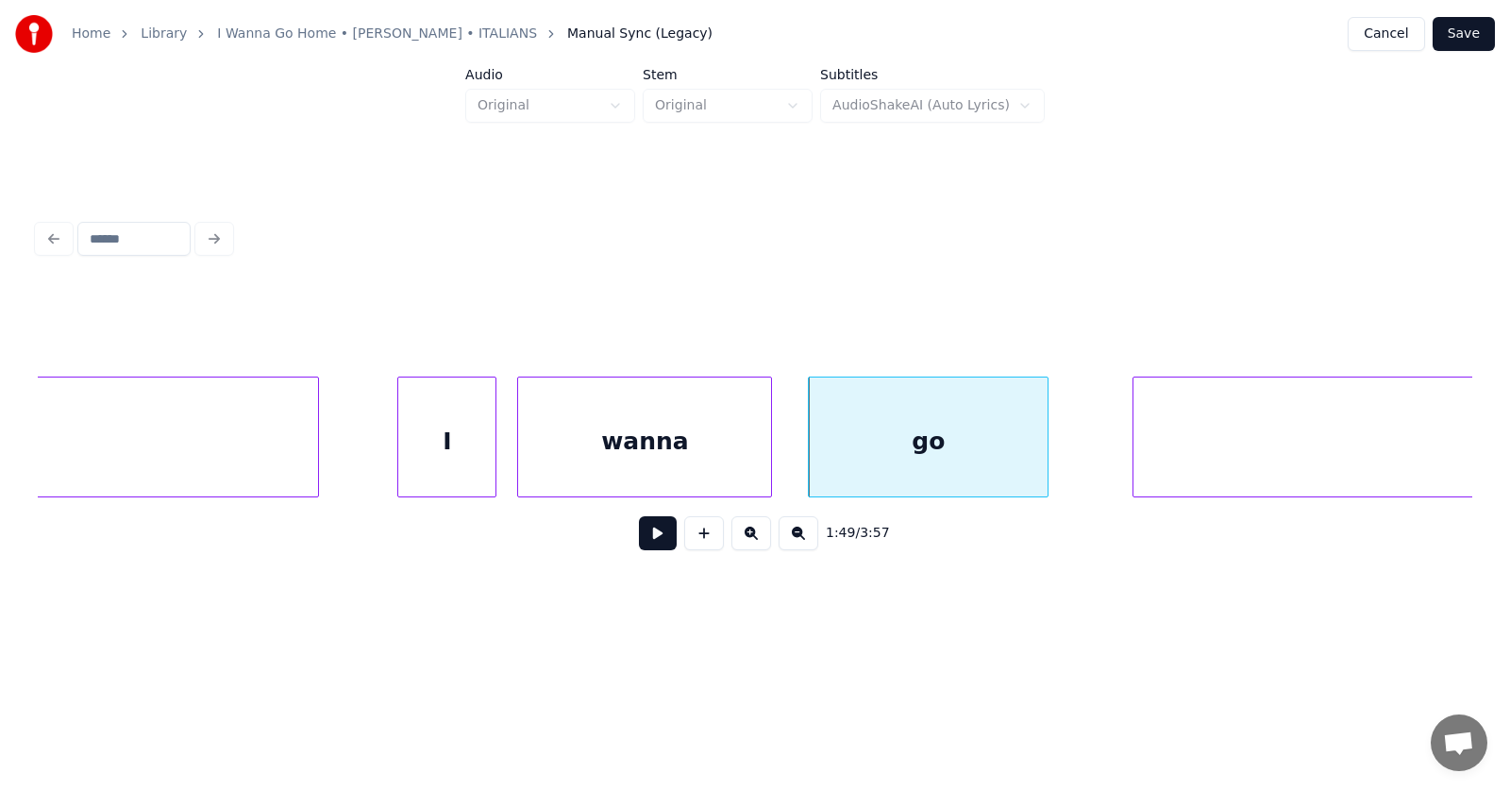
scroll to position [0, 77414]
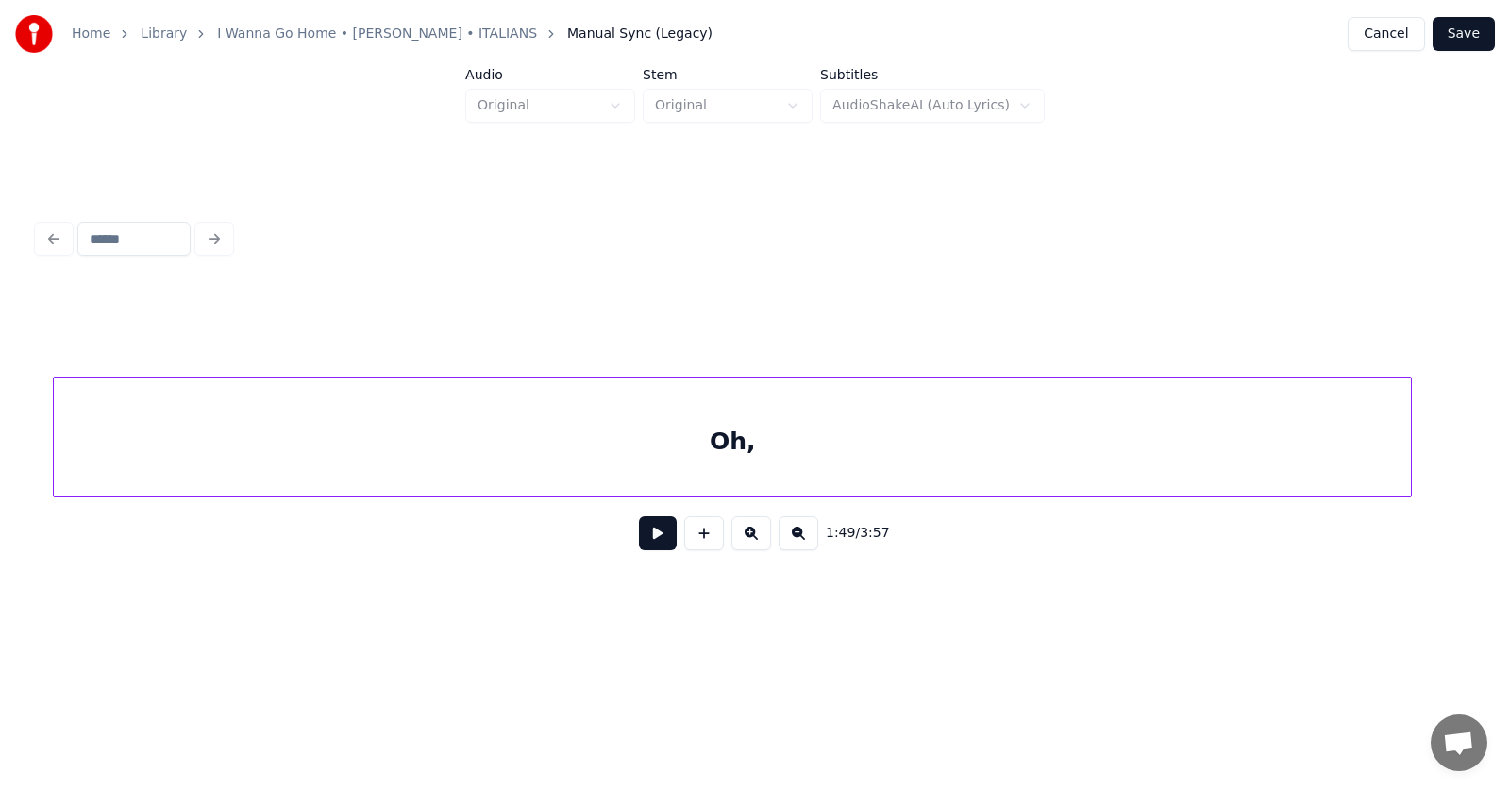
click at [1080, 464] on div "Oh," at bounding box center [732, 441] width 1357 height 128
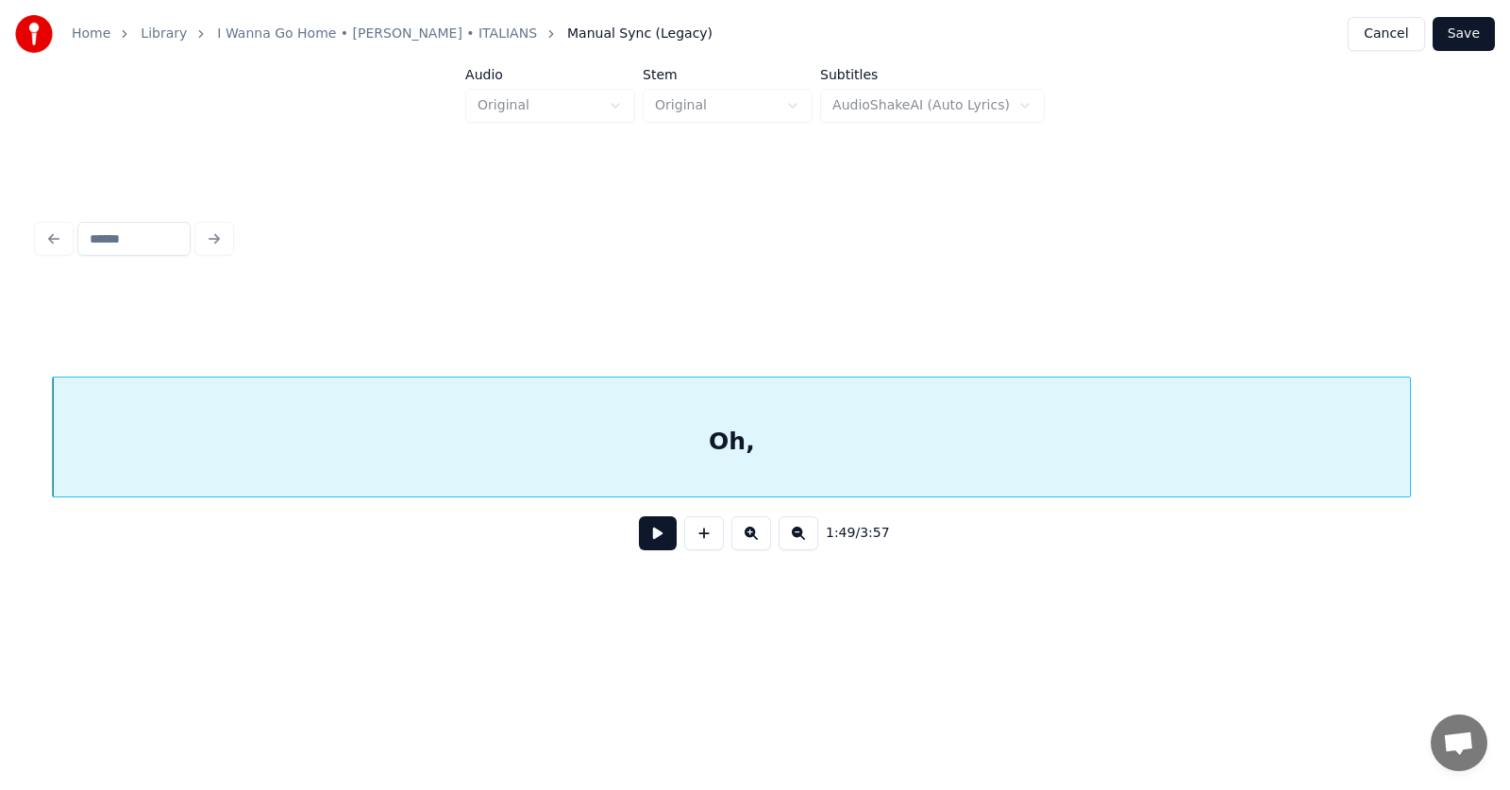
scroll to position [0, 77232]
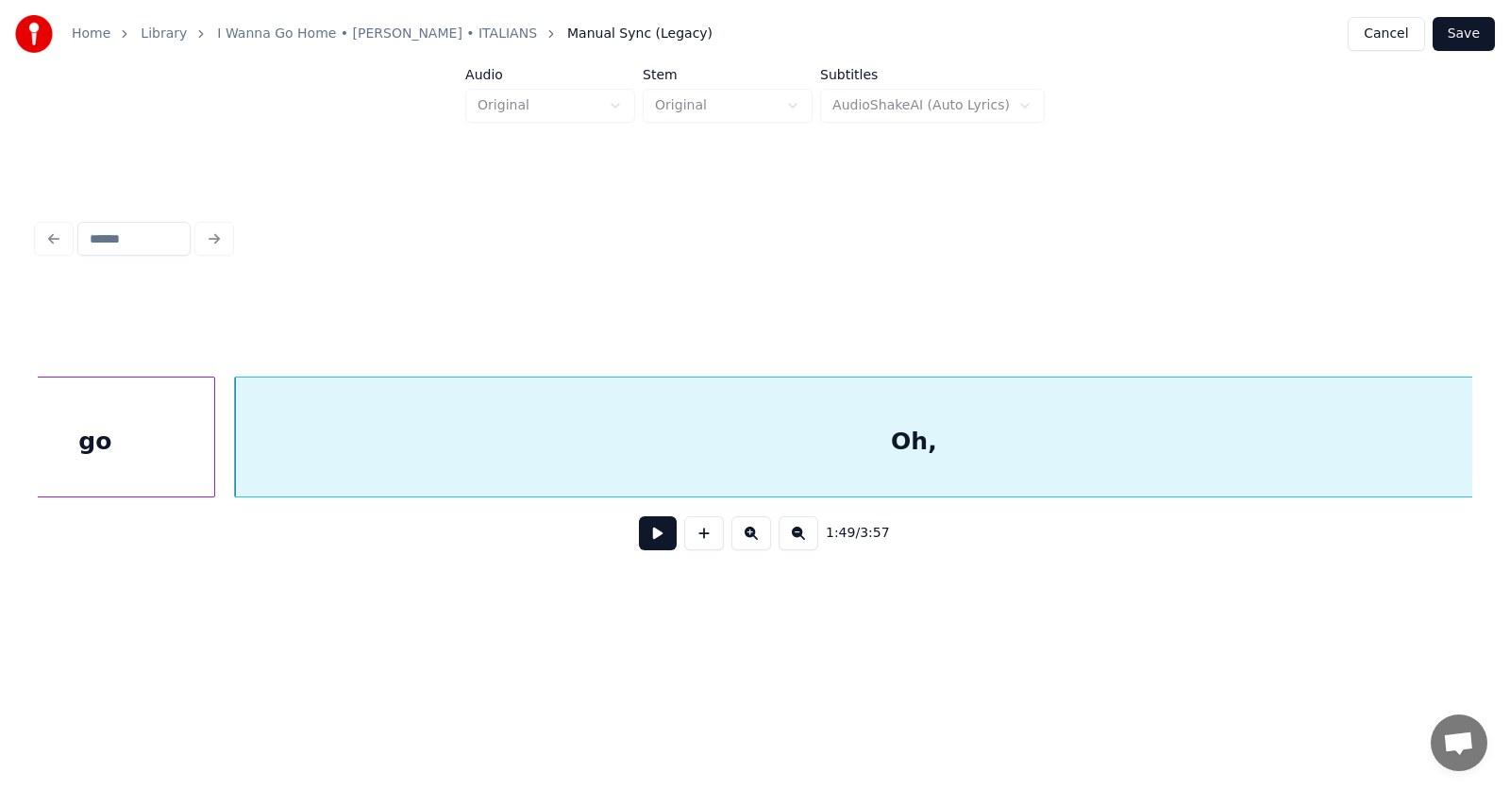
click at [666, 444] on div "Oh," at bounding box center [913, 441] width 1357 height 128
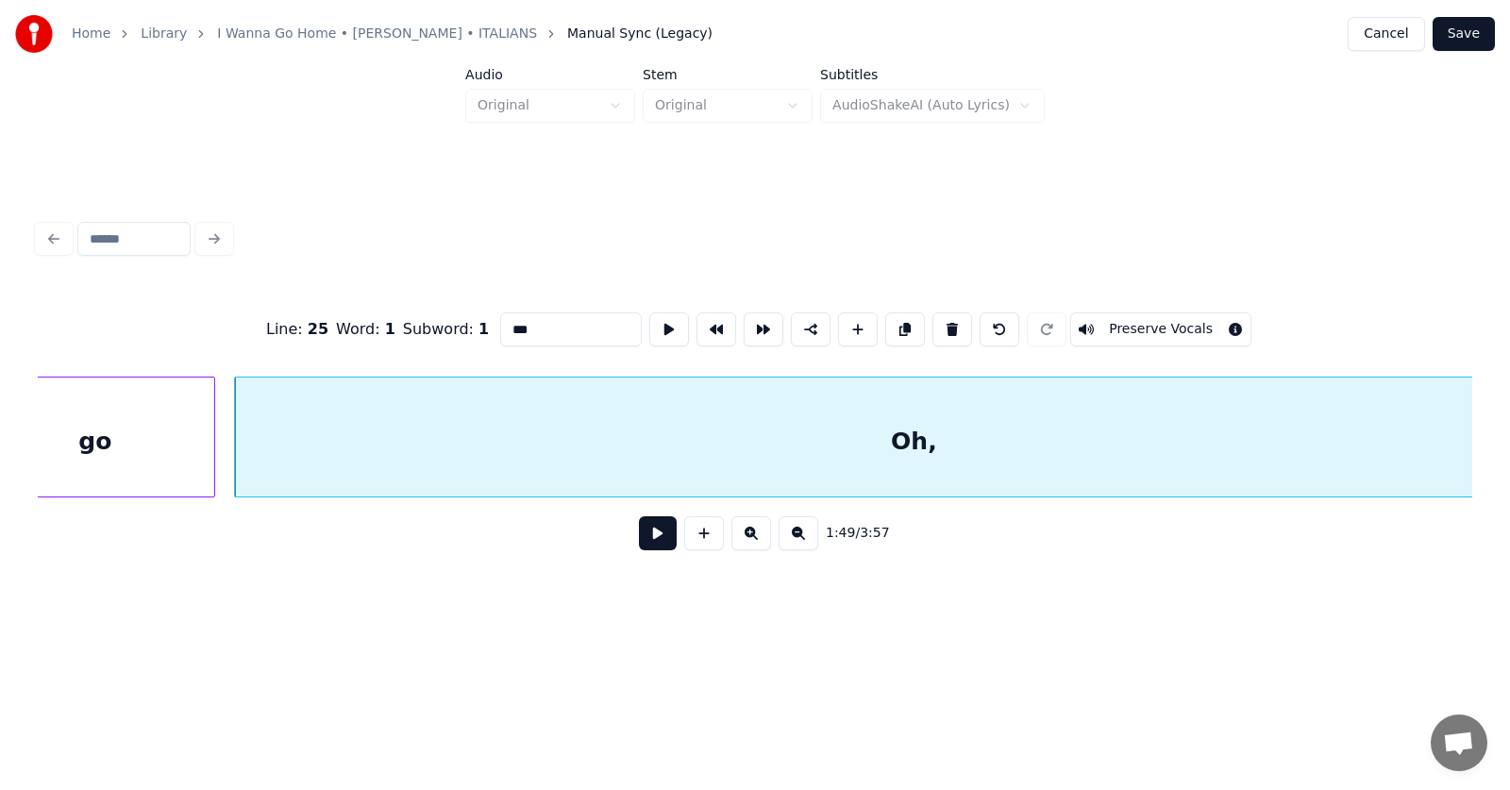
drag, startPoint x: 500, startPoint y: 318, endPoint x: 467, endPoint y: 320, distance: 33.1
click at [500, 320] on input "***" at bounding box center [571, 329] width 142 height 34
type input "****"
click at [639, 546] on button at bounding box center [658, 533] width 38 height 34
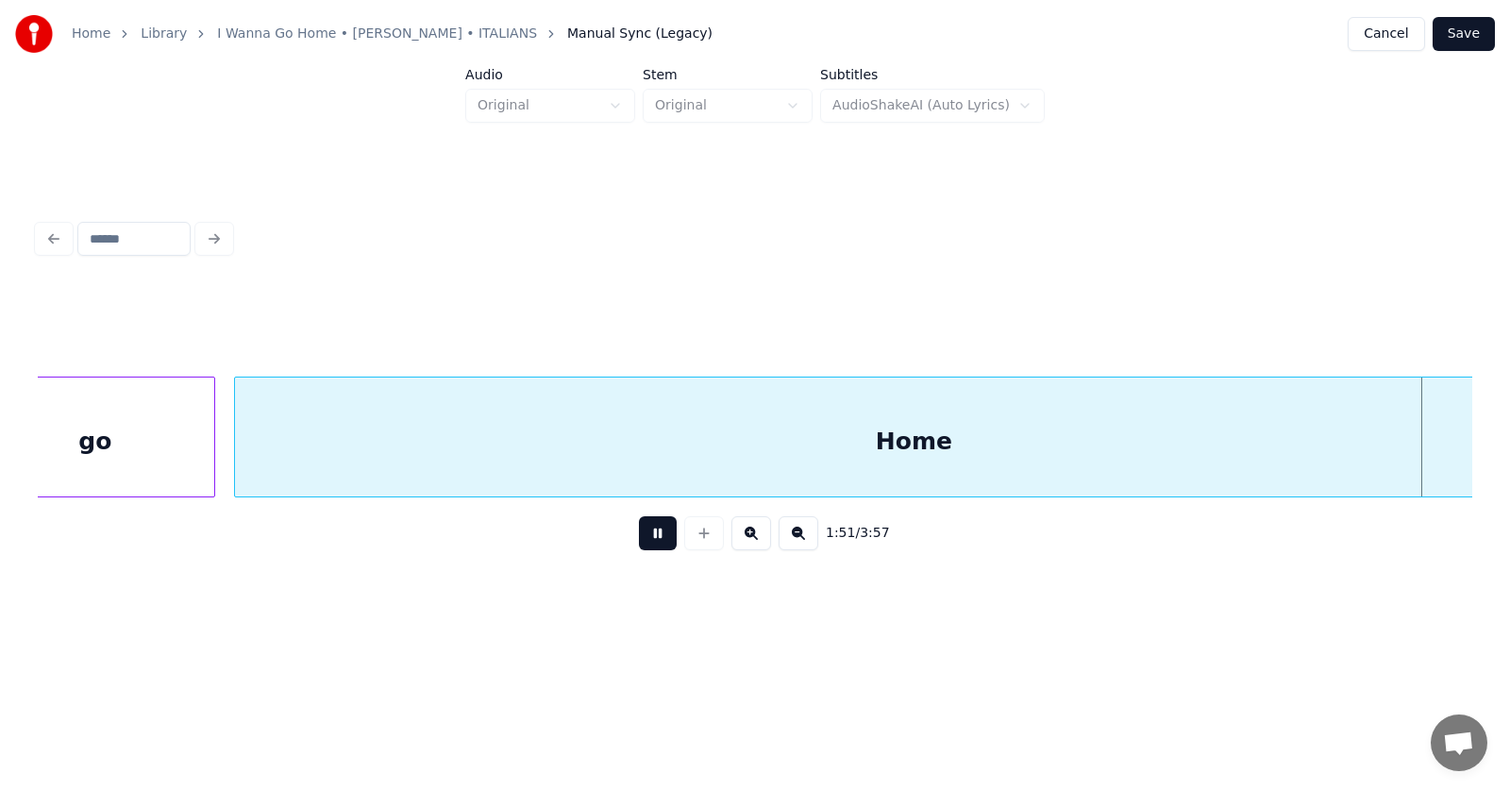
scroll to position [0, 78674]
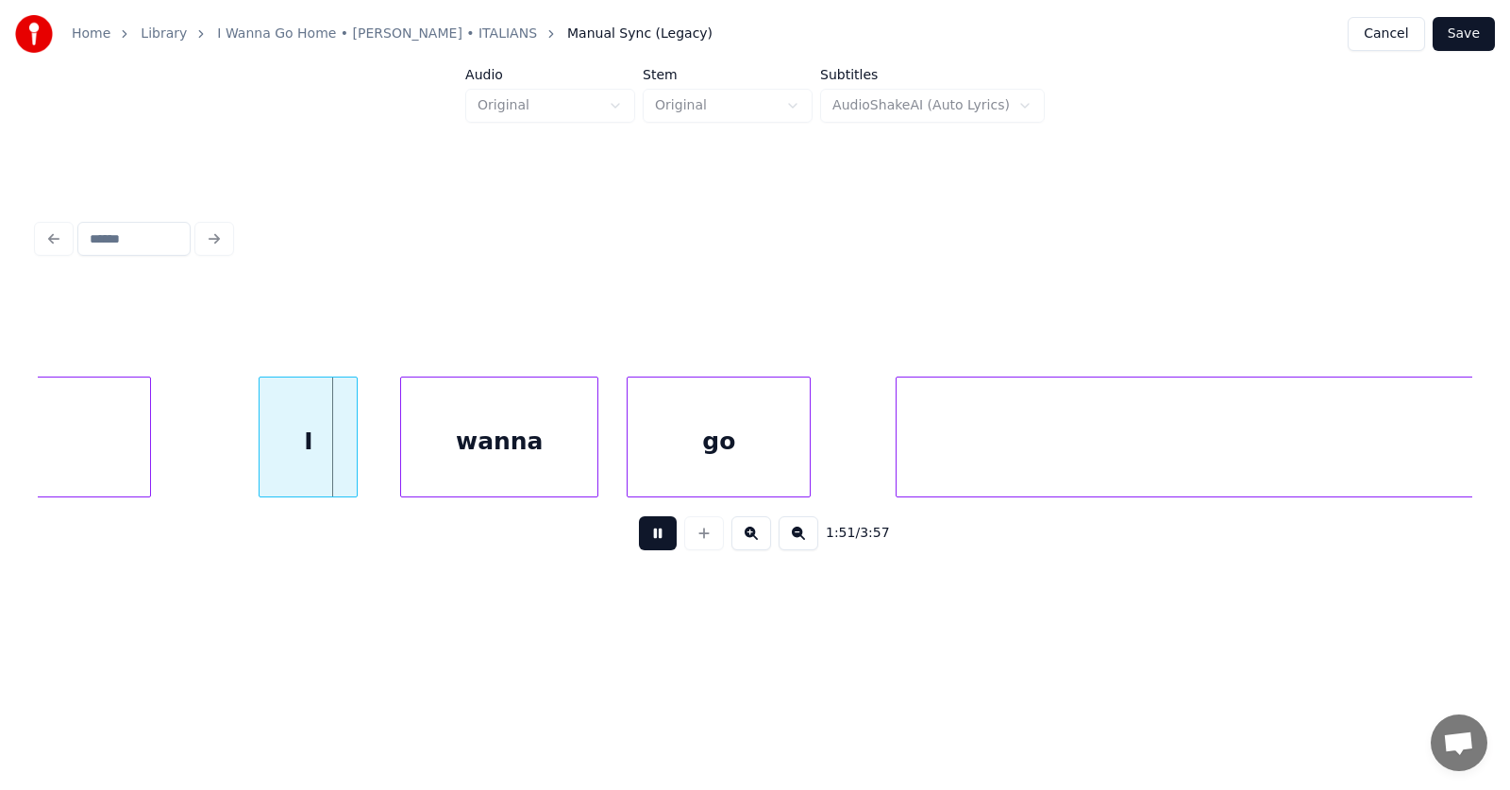
click at [639, 545] on button at bounding box center [658, 533] width 38 height 34
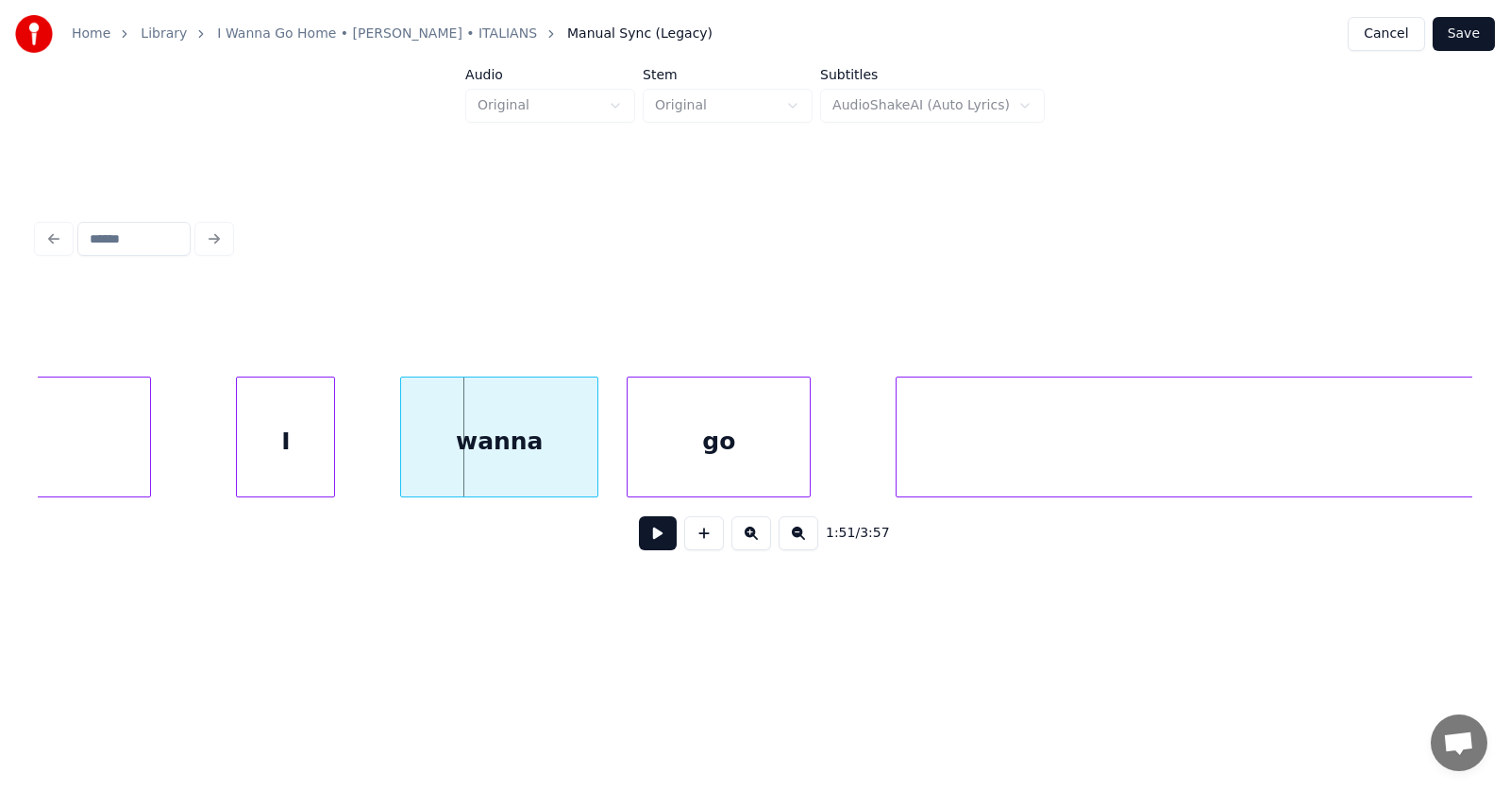
click at [310, 443] on div "I" at bounding box center [285, 441] width 97 height 128
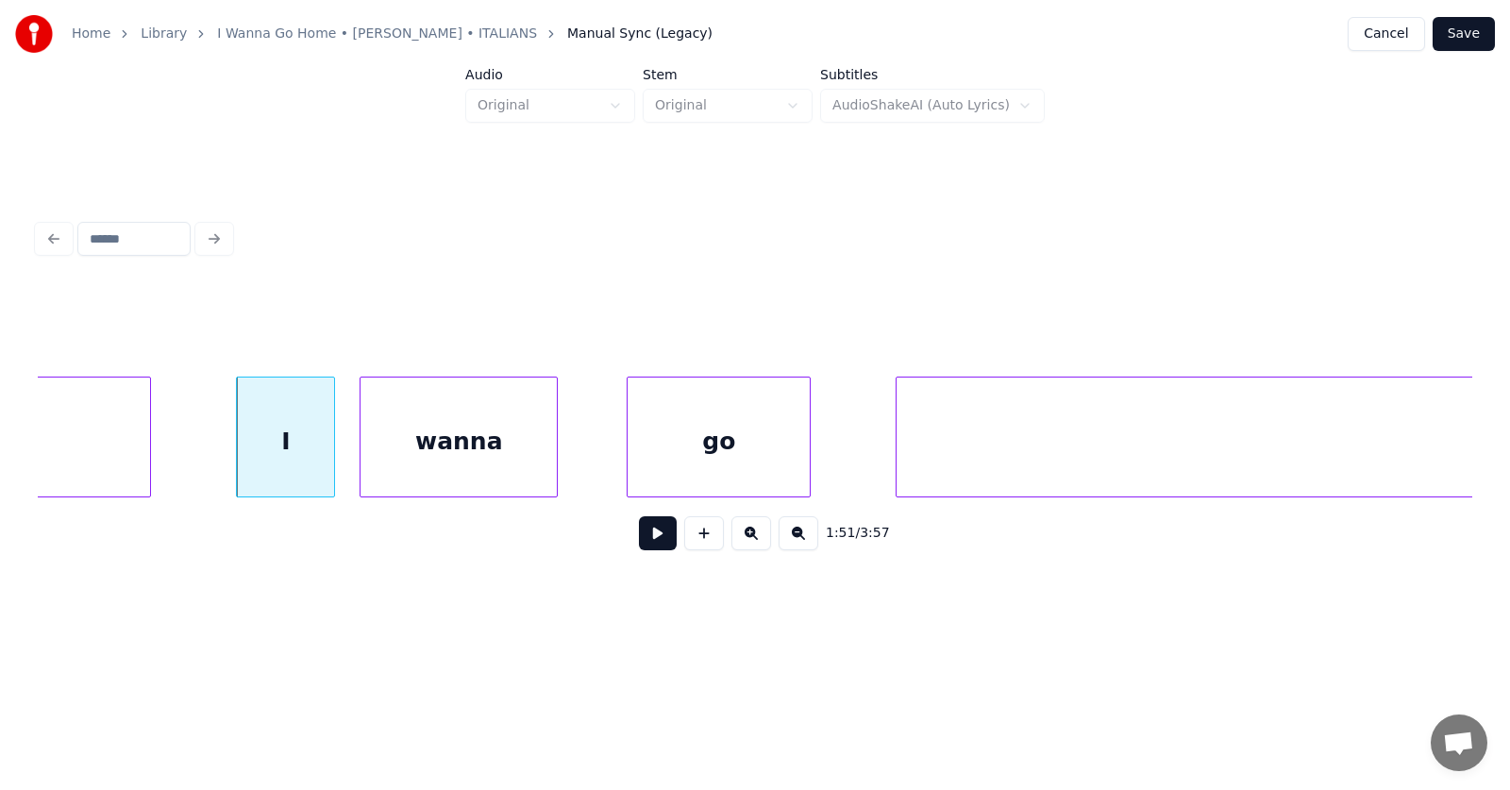
click at [439, 460] on div "wanna" at bounding box center [458, 441] width 196 height 128
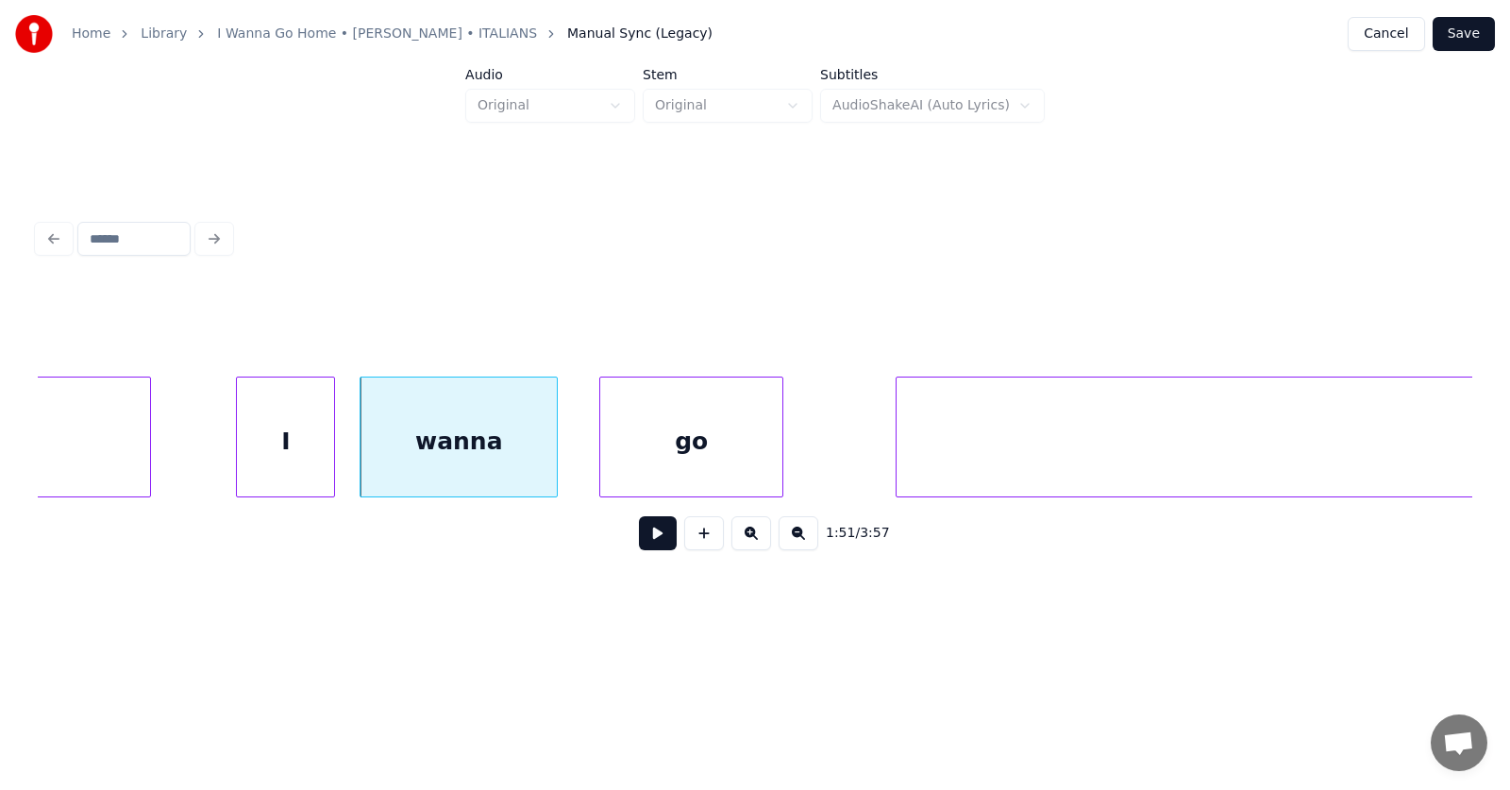
click at [680, 468] on div "go" at bounding box center [691, 441] width 182 height 128
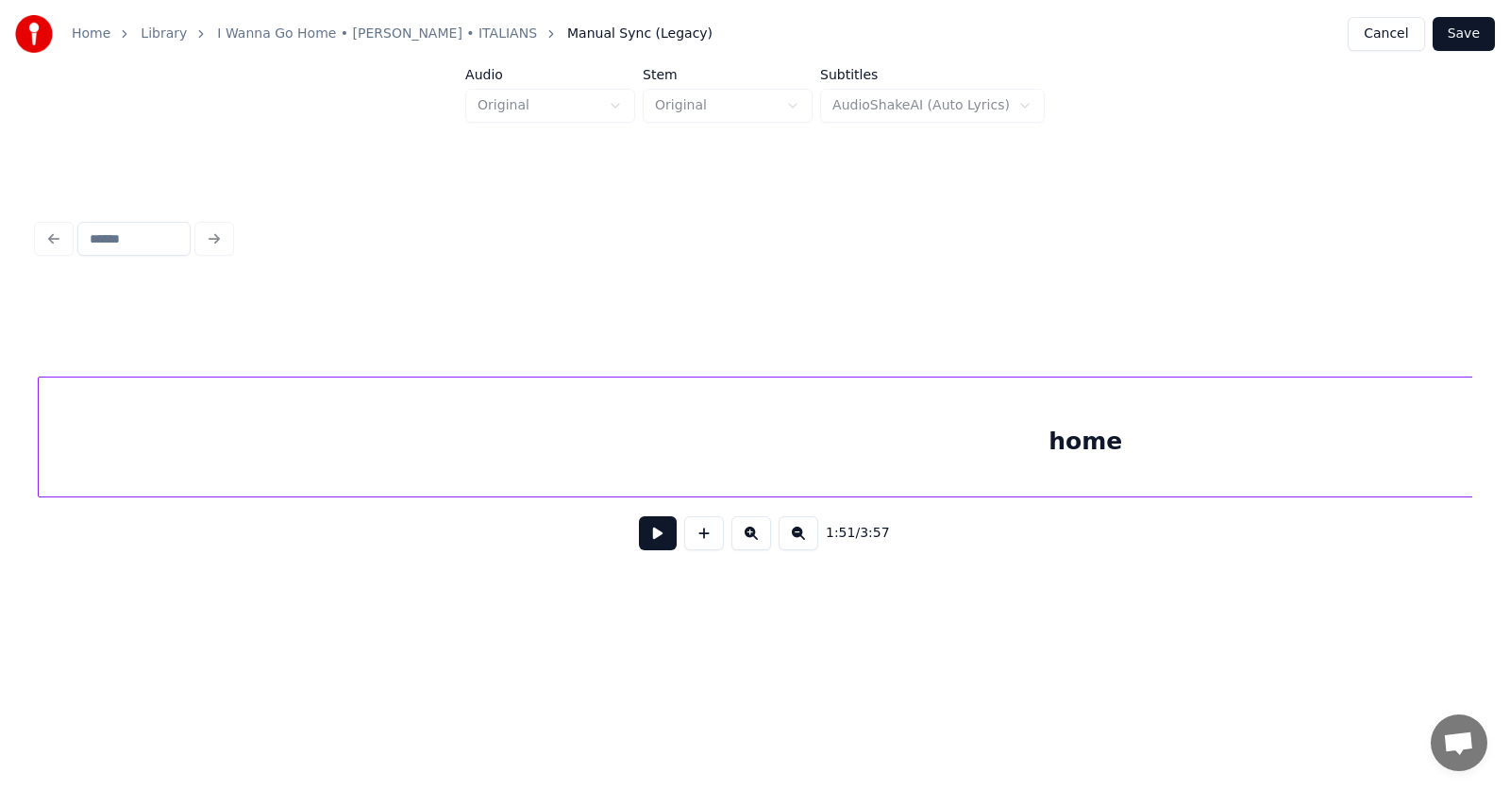
click at [911, 457] on div "home" at bounding box center [1085, 441] width 2093 height 128
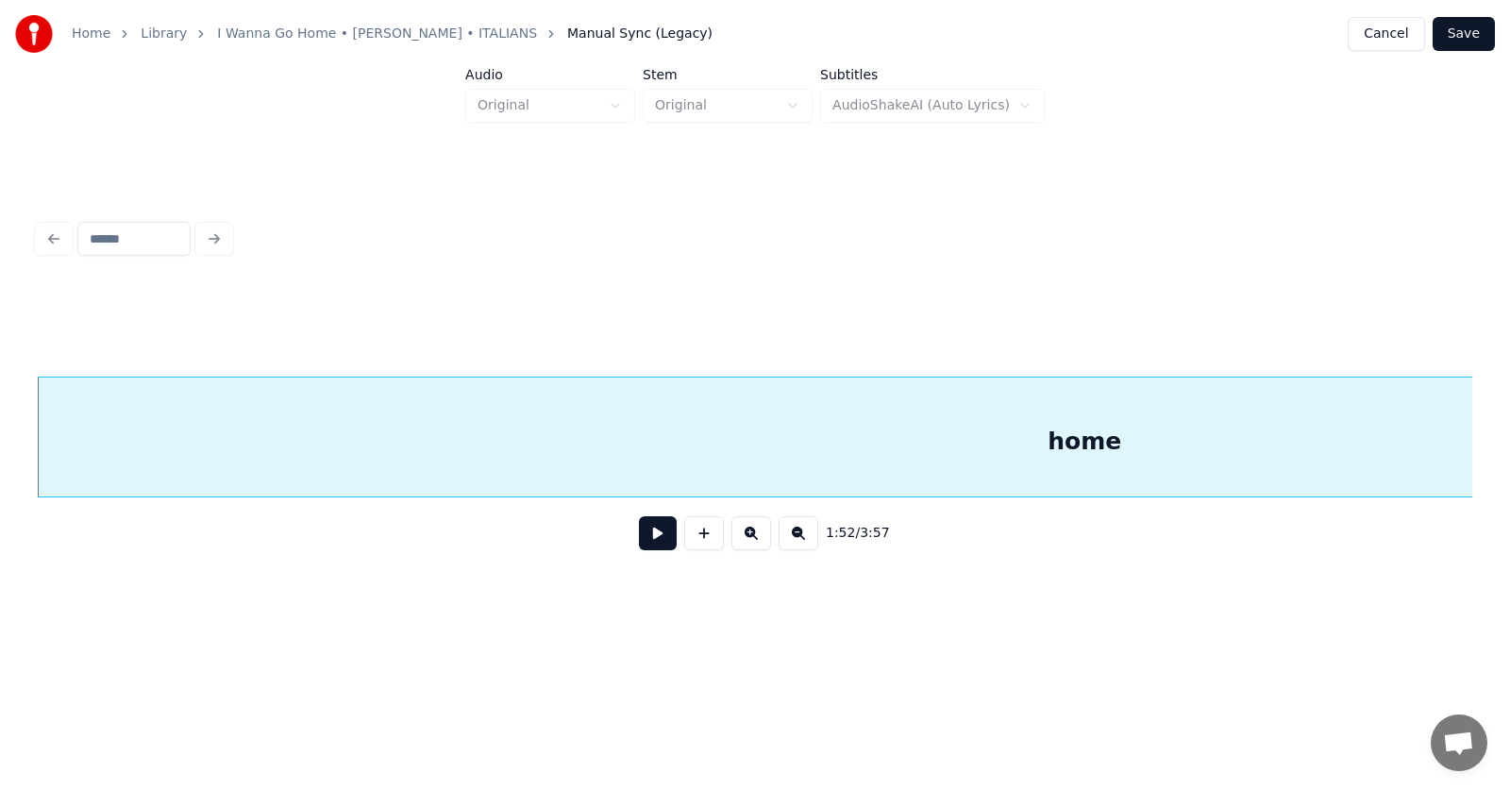
click at [907, 458] on div "home" at bounding box center [1084, 441] width 2093 height 128
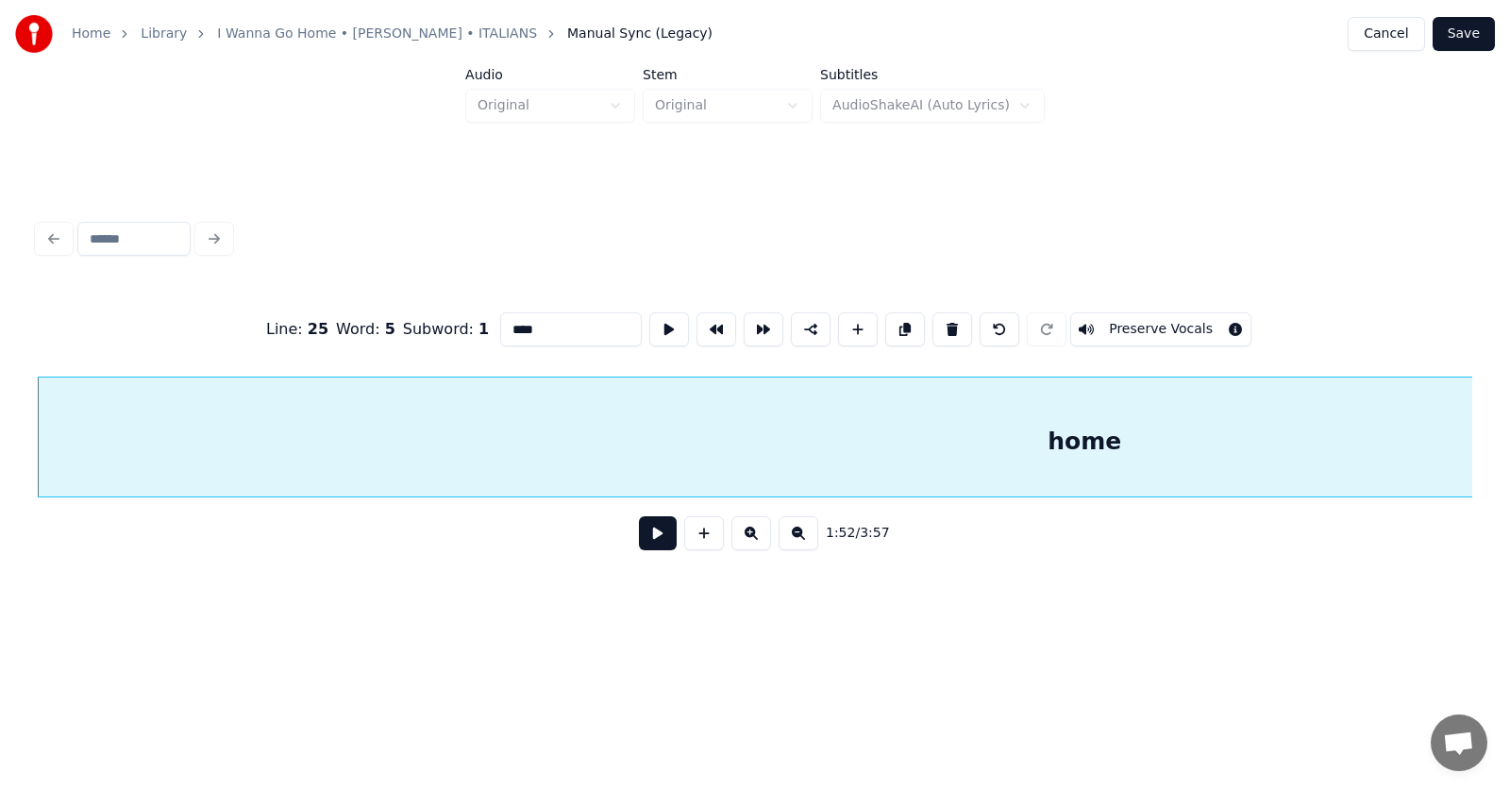
drag, startPoint x: 480, startPoint y: 323, endPoint x: 466, endPoint y: 324, distance: 14.2
click at [500, 324] on input "****" at bounding box center [571, 329] width 142 height 34
type input "****"
click at [641, 540] on button at bounding box center [658, 533] width 38 height 34
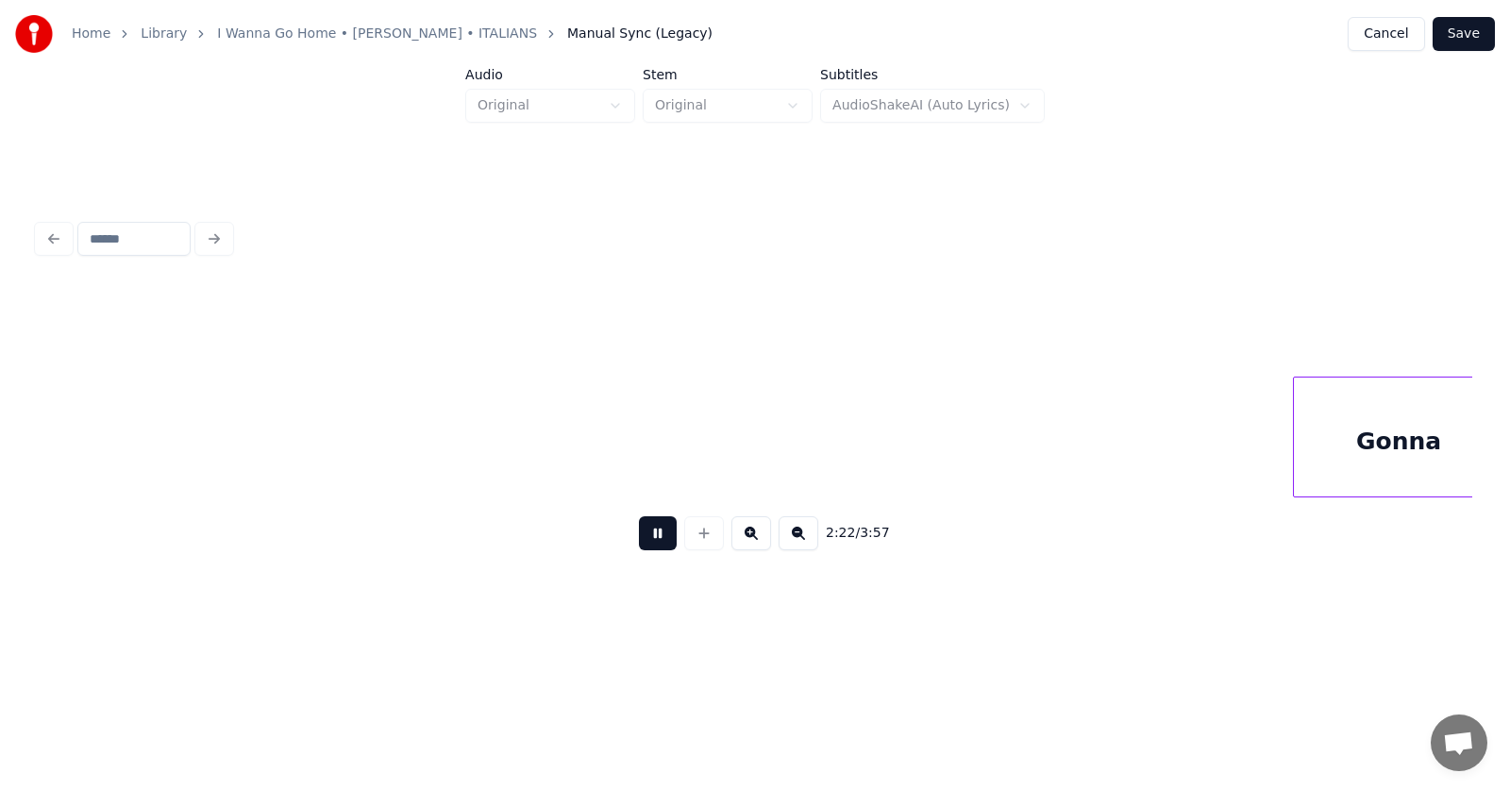
scroll to position [0, 101127]
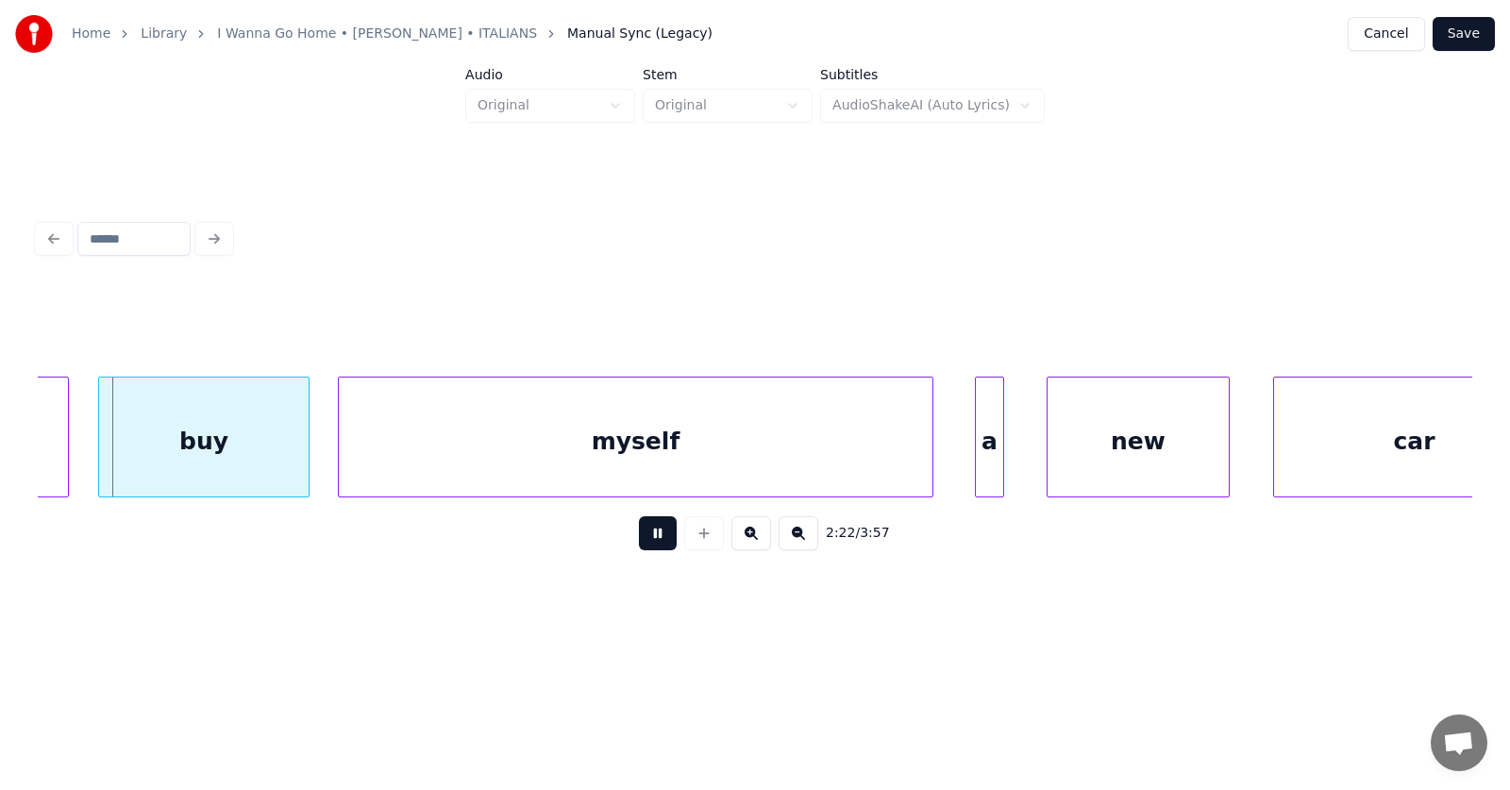
click at [655, 542] on button at bounding box center [658, 533] width 38 height 34
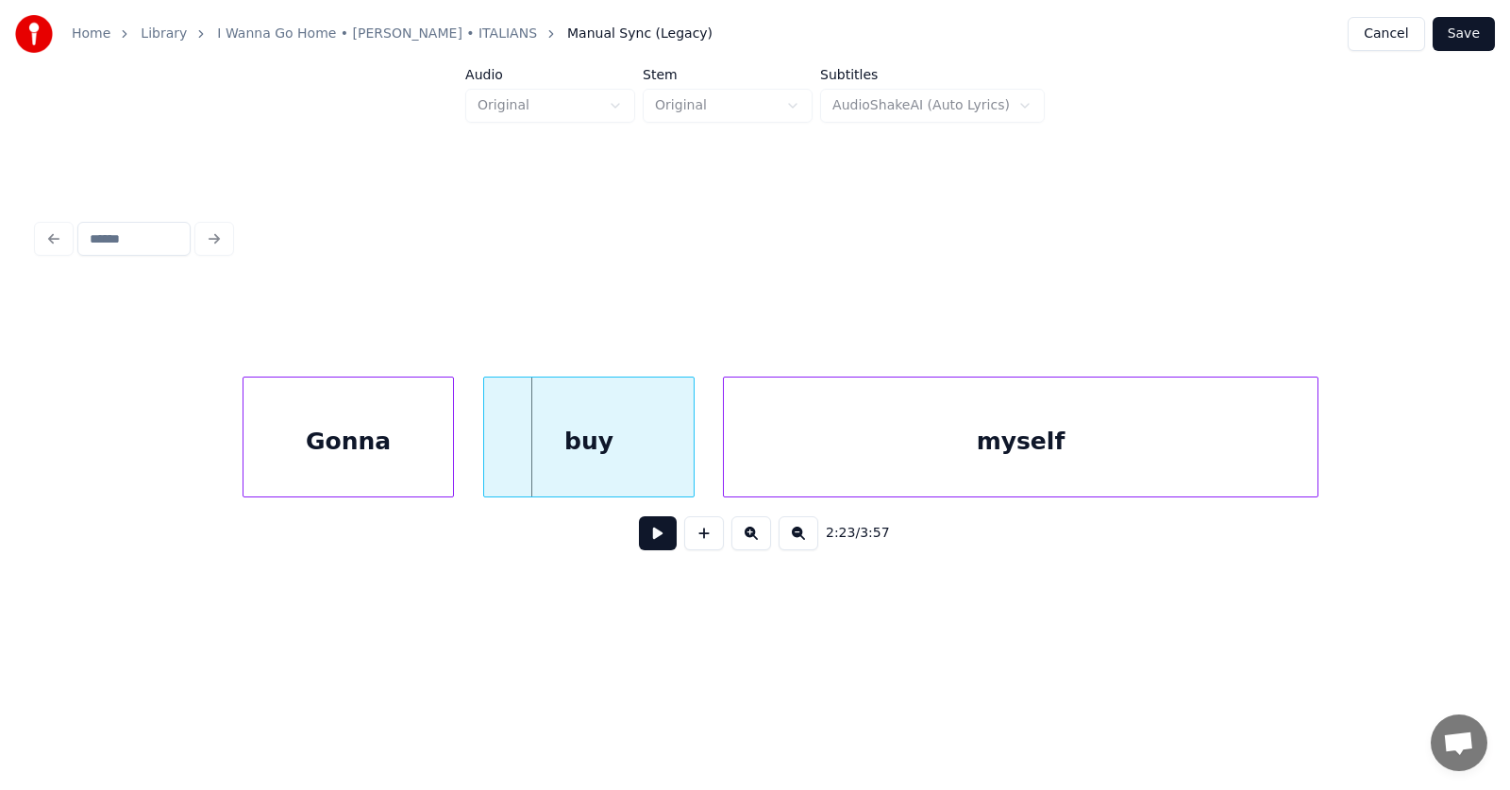
scroll to position [0, 100515]
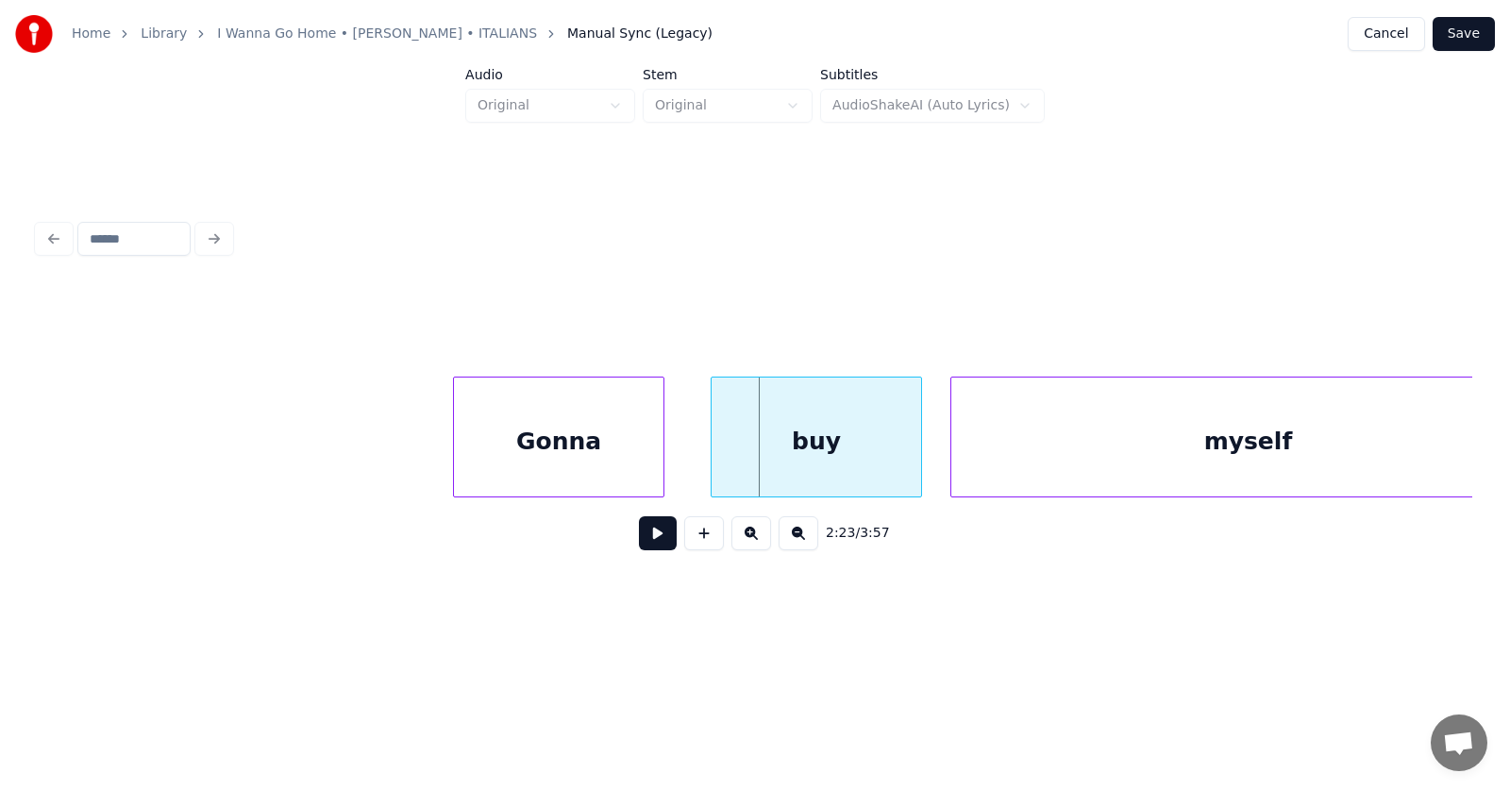
click at [622, 458] on div "Gonna" at bounding box center [559, 441] width 210 height 128
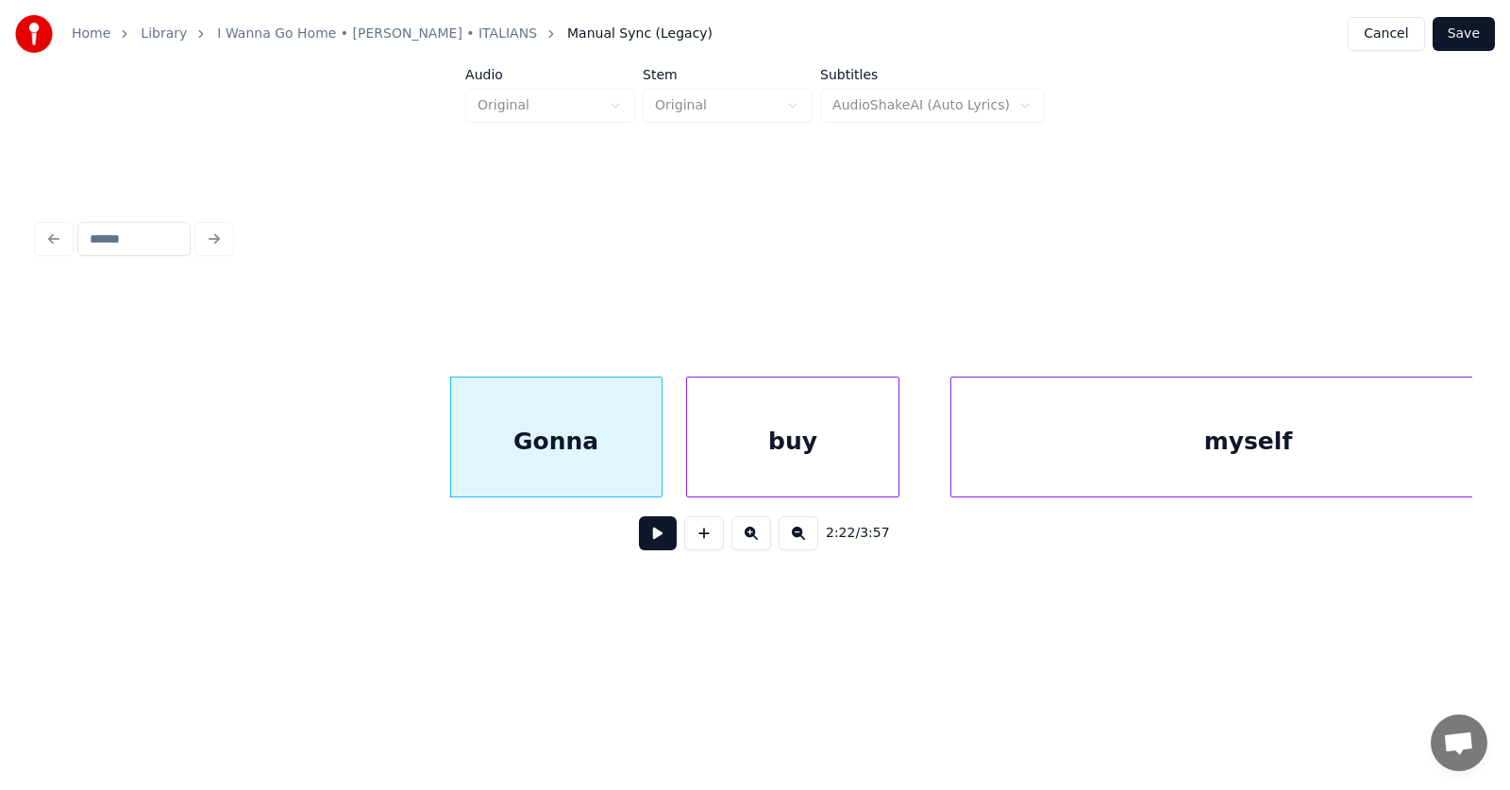
click at [771, 455] on div "buy" at bounding box center [792, 441] width 210 height 128
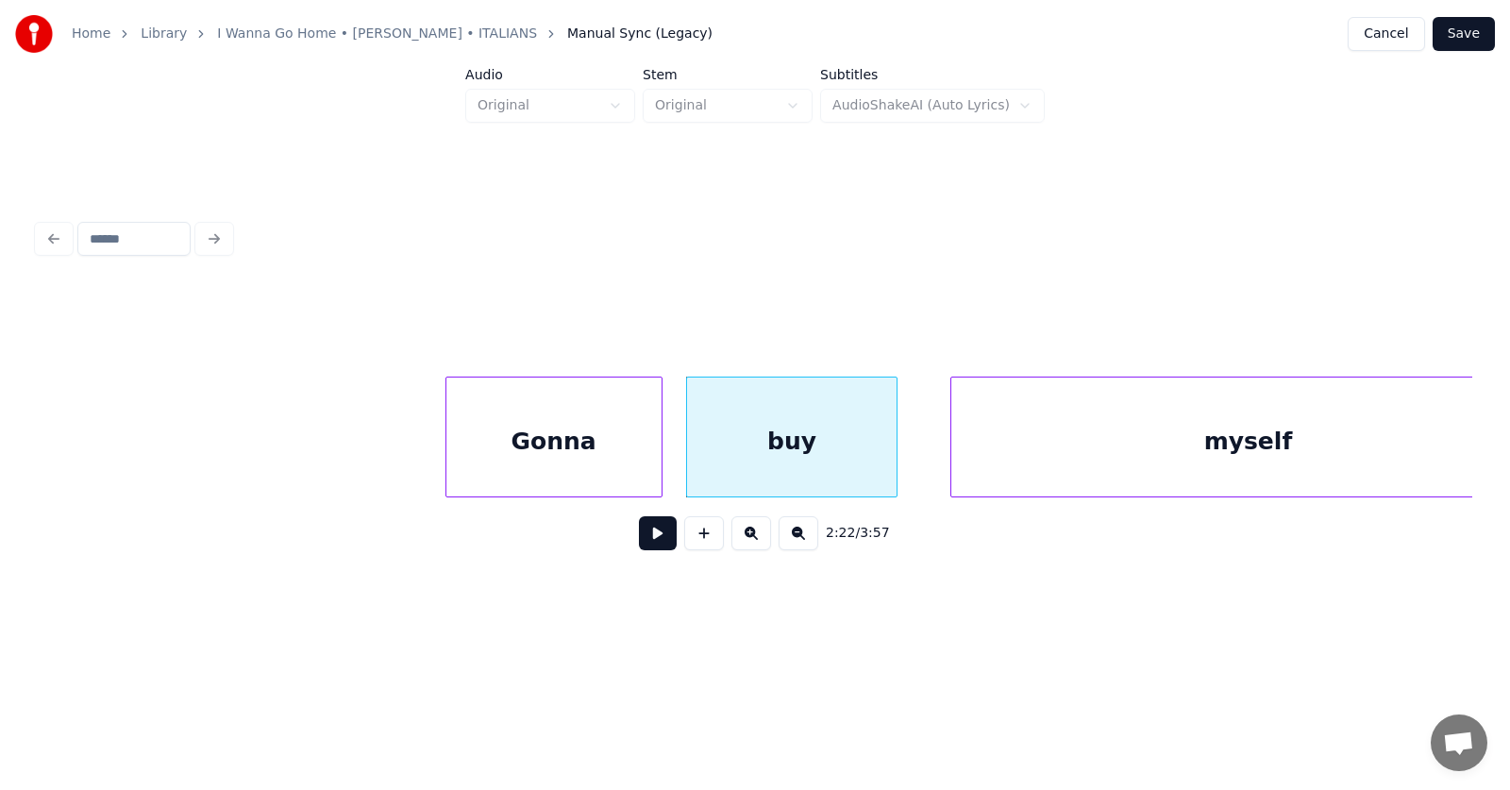
click at [446, 444] on div at bounding box center [449, 436] width 6 height 119
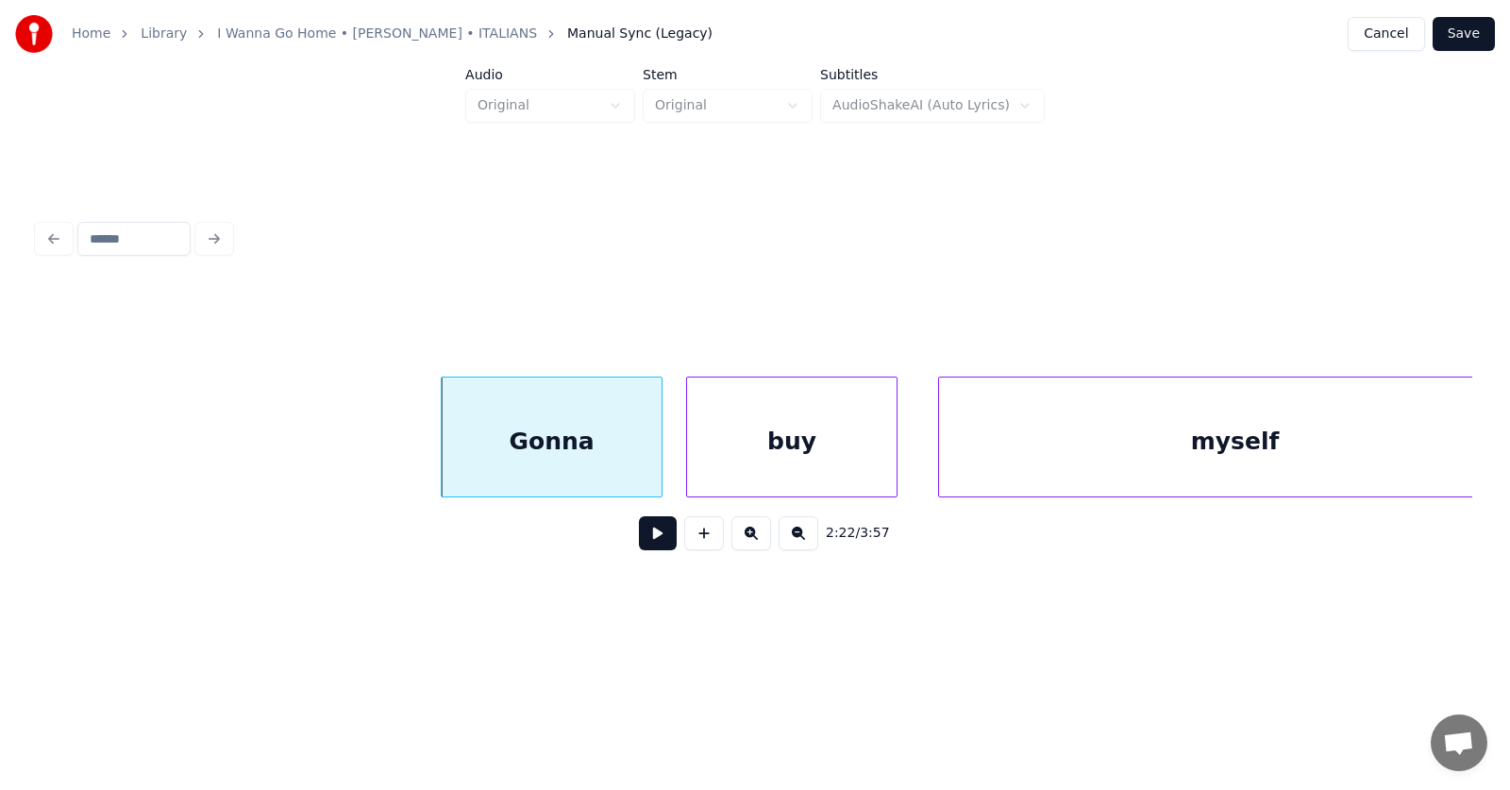
scroll to position [0, 100583]
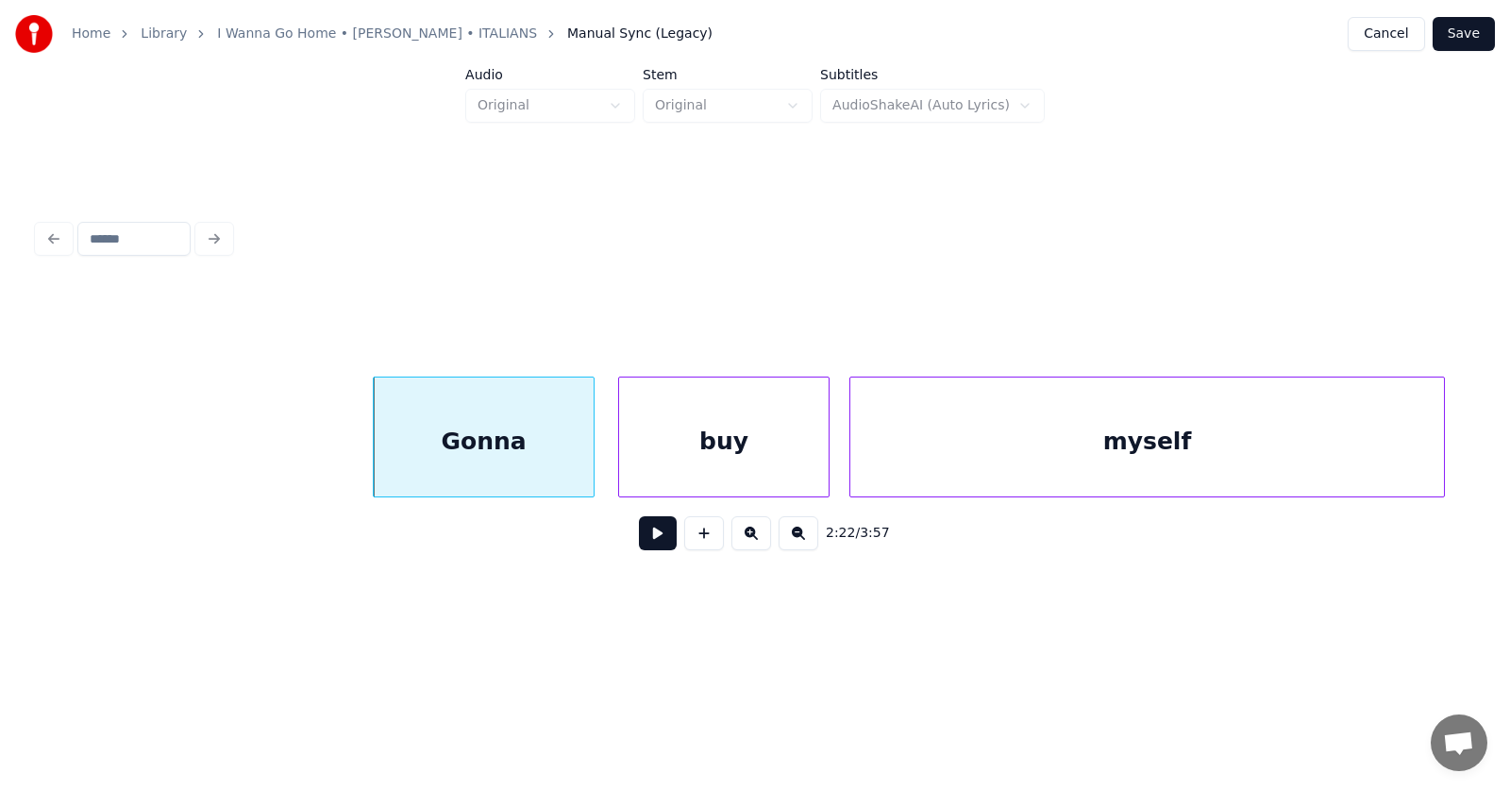
click at [946, 442] on div "myself" at bounding box center [1146, 441] width 593 height 128
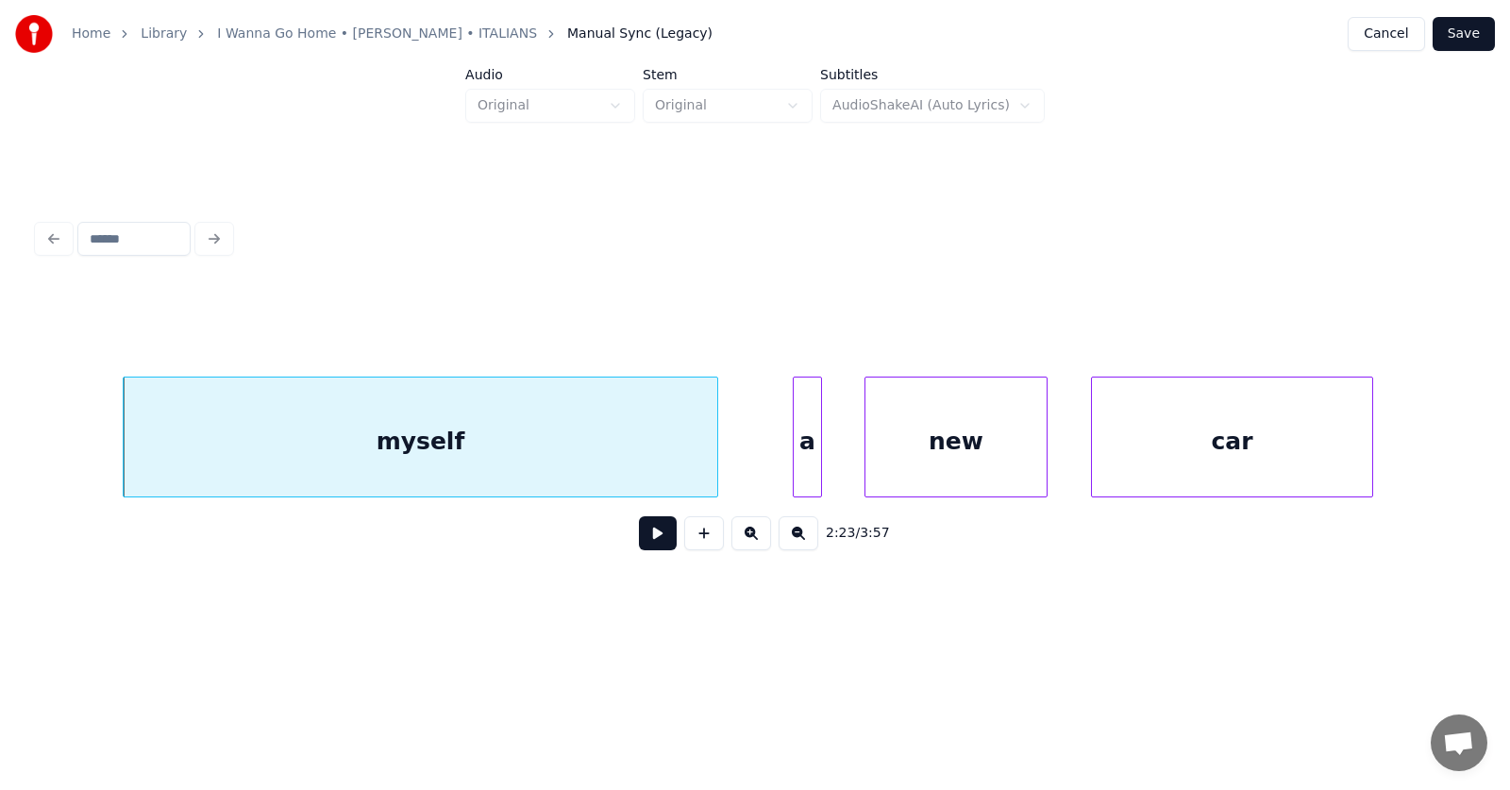
scroll to position [0, 101424]
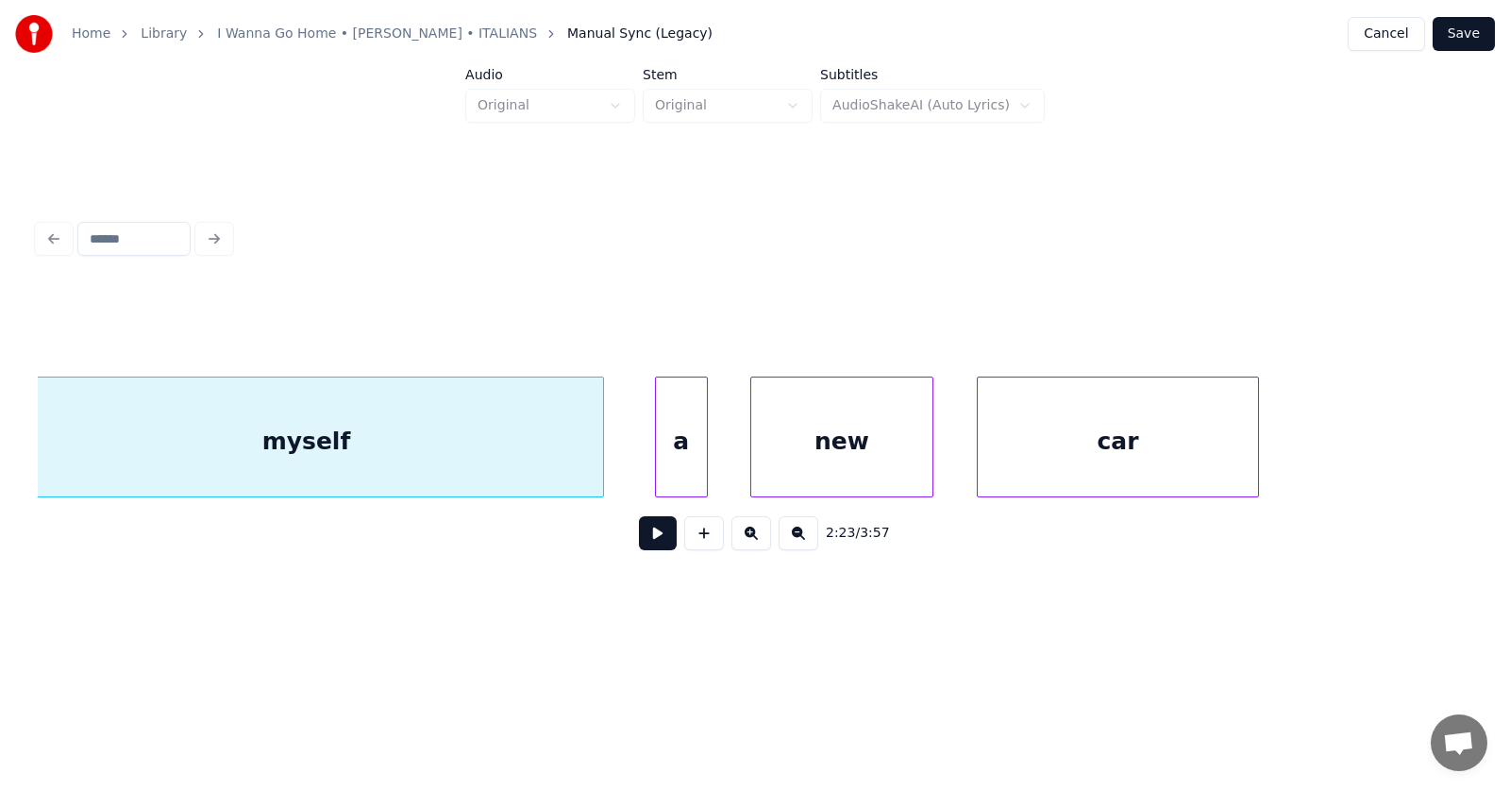
click at [658, 450] on div at bounding box center [659, 436] width 6 height 119
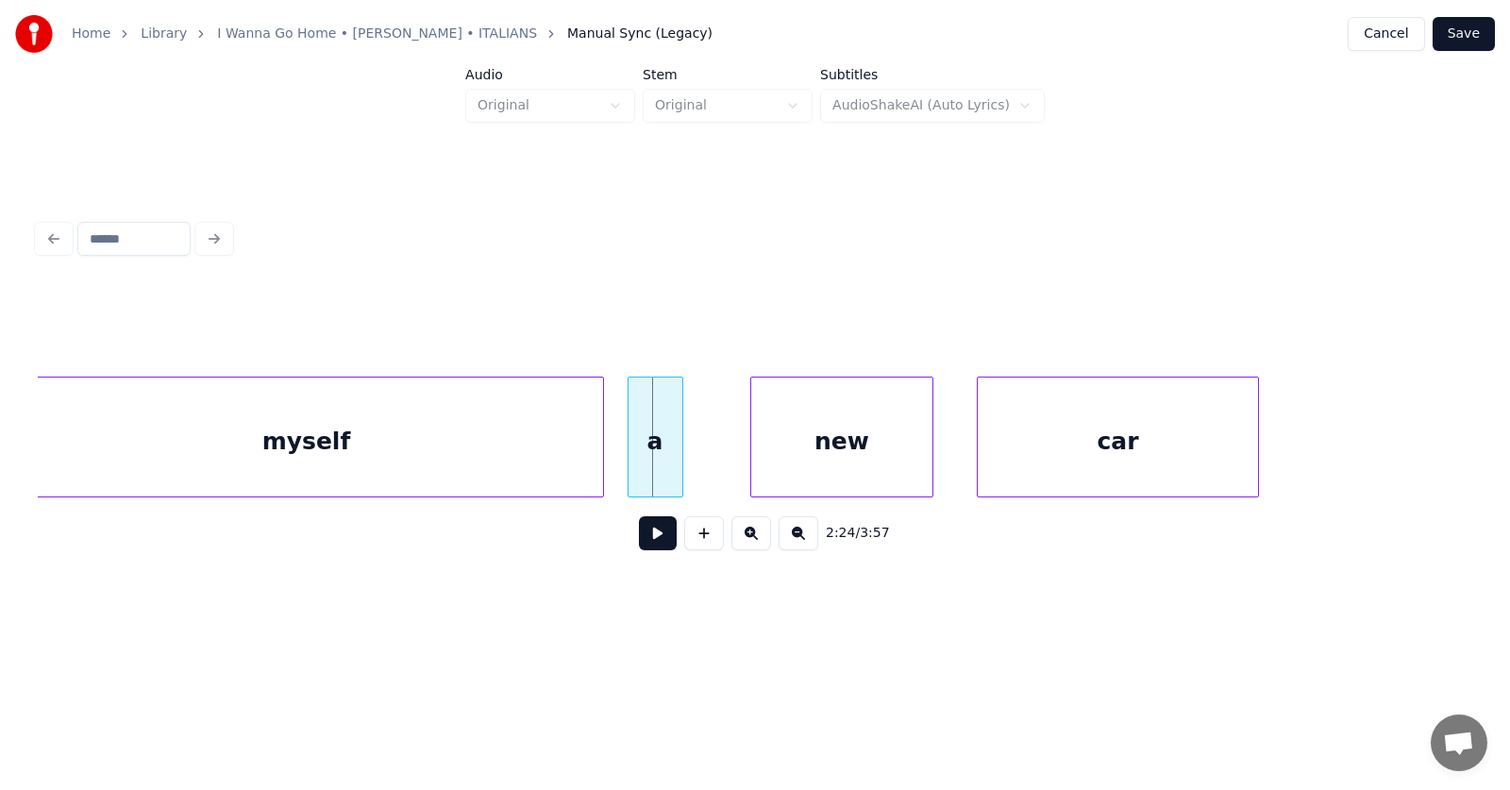
click at [661, 452] on div "a" at bounding box center [655, 441] width 54 height 128
click at [804, 460] on div "new" at bounding box center [806, 441] width 182 height 128
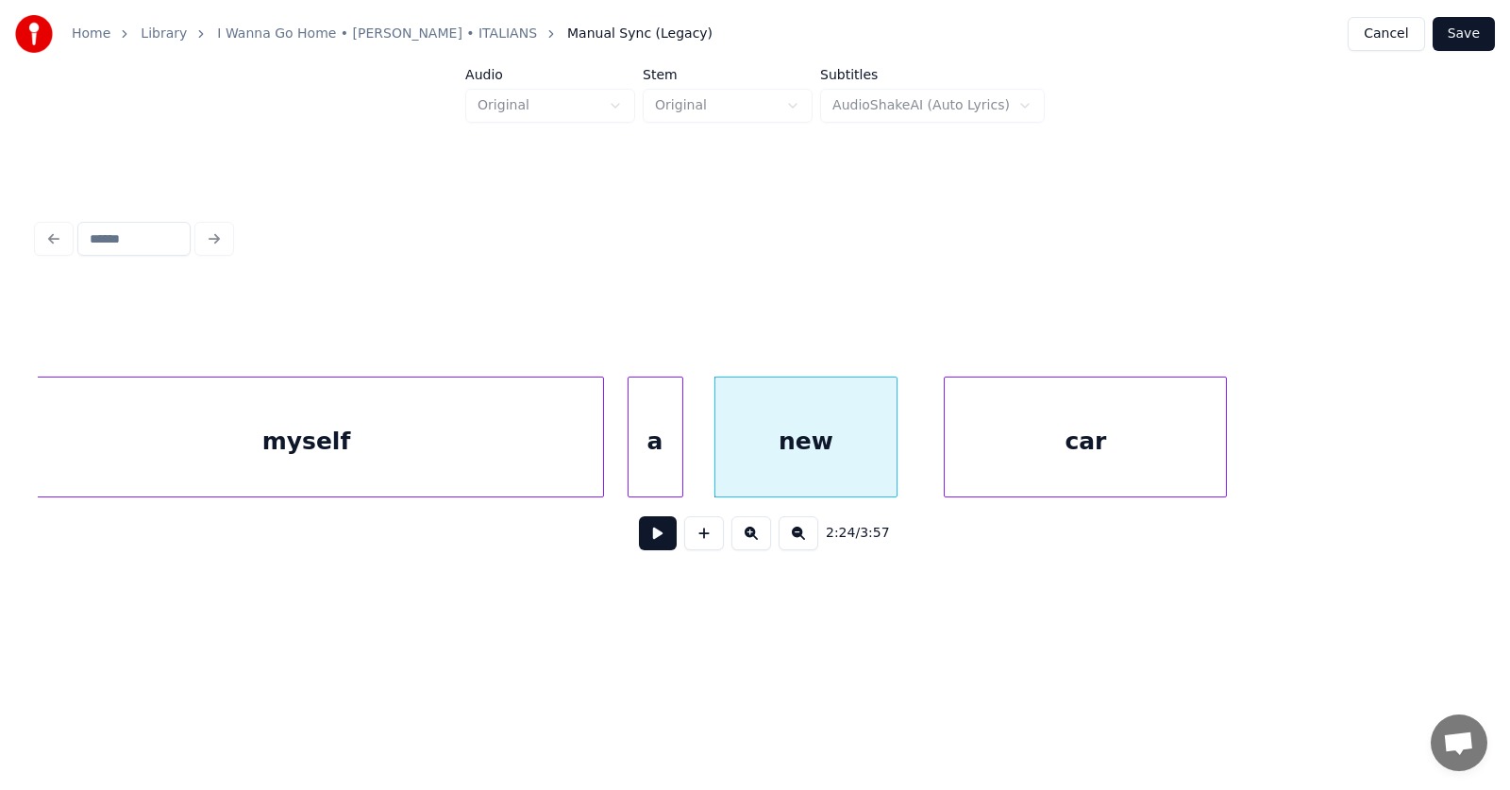
click at [1057, 463] on div "car" at bounding box center [1085, 441] width 281 height 128
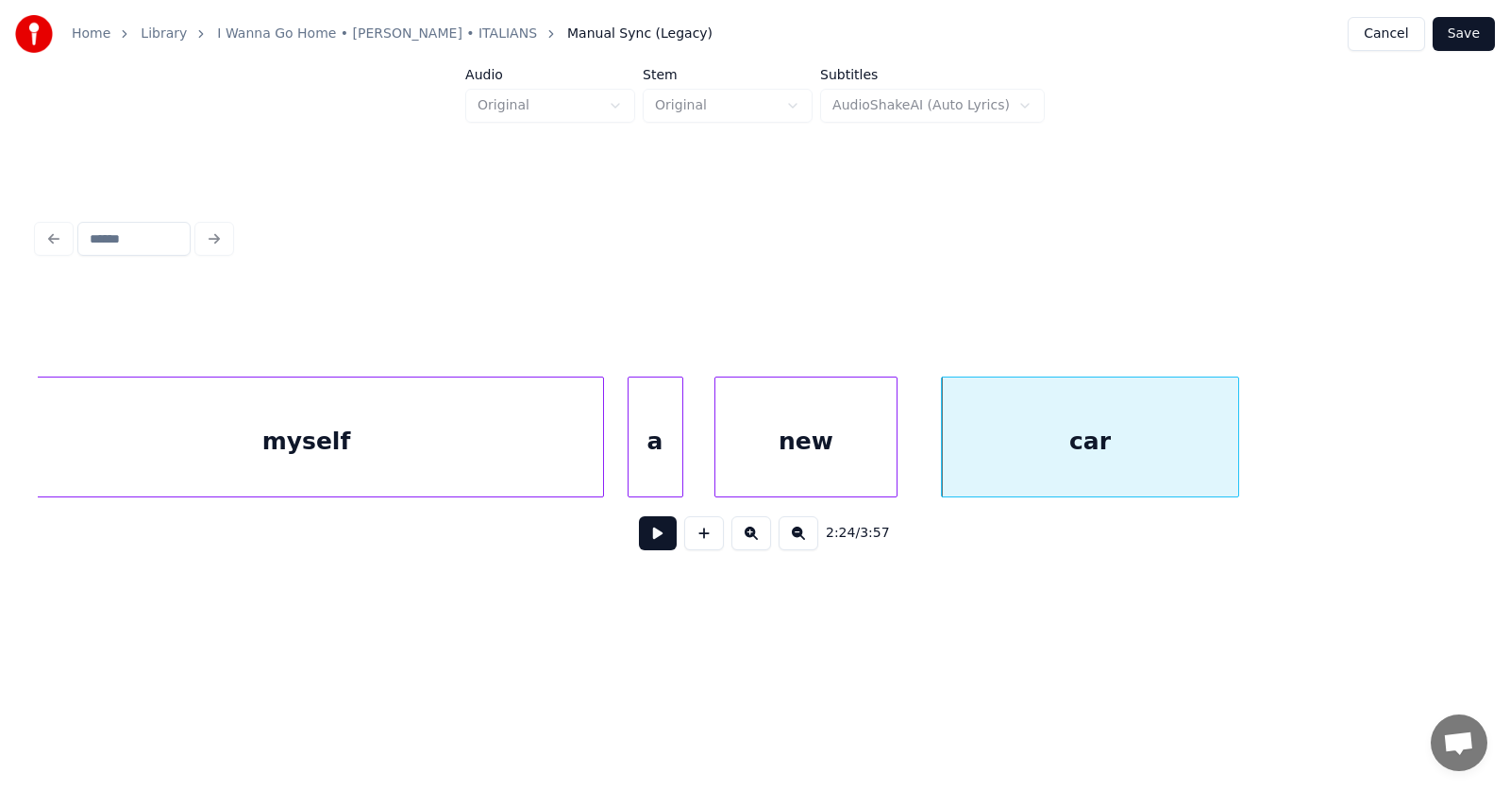
click at [1238, 443] on div at bounding box center [1235, 436] width 6 height 119
click at [653, 539] on button at bounding box center [658, 533] width 38 height 34
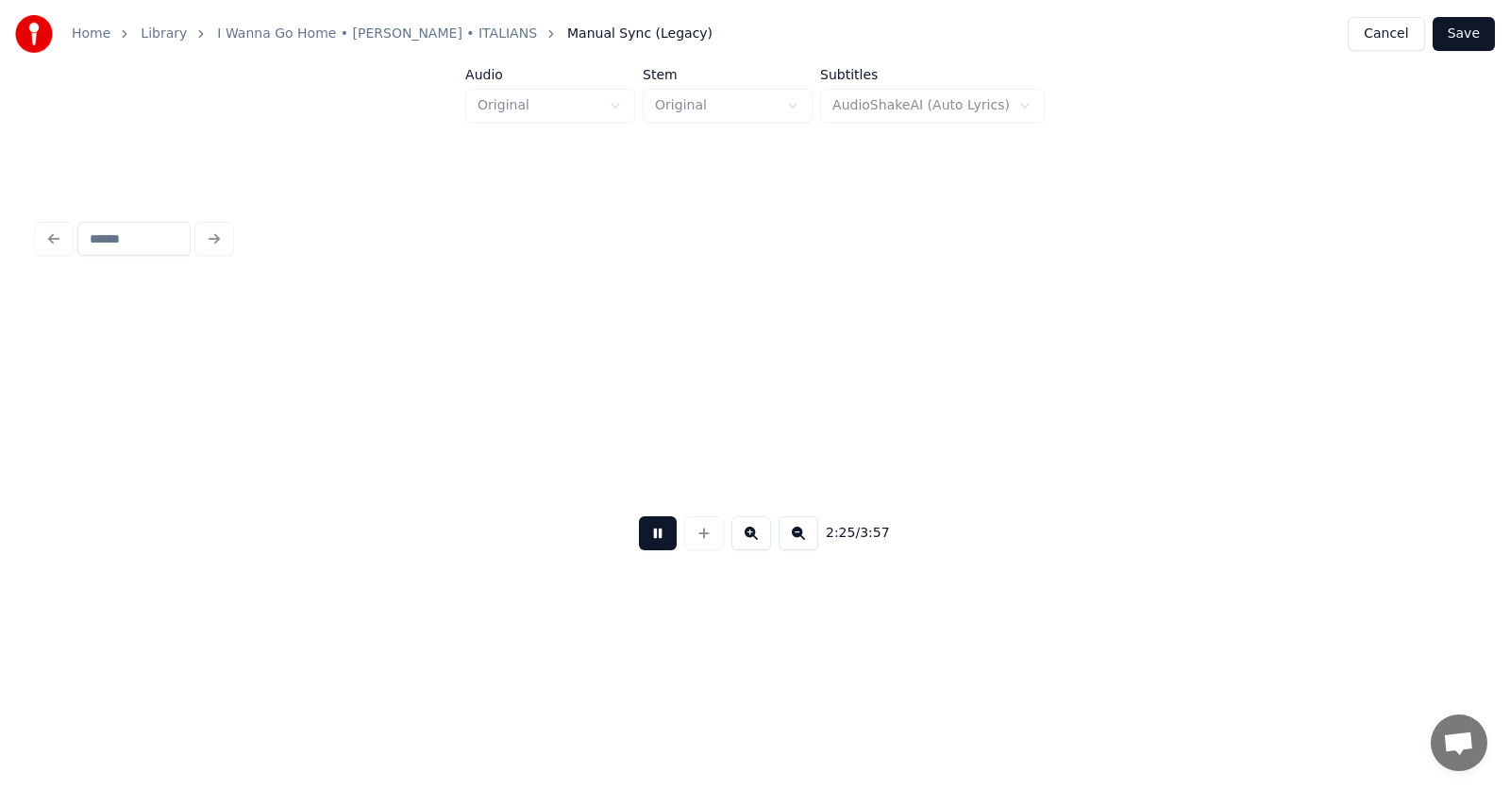
scroll to position [0, 102862]
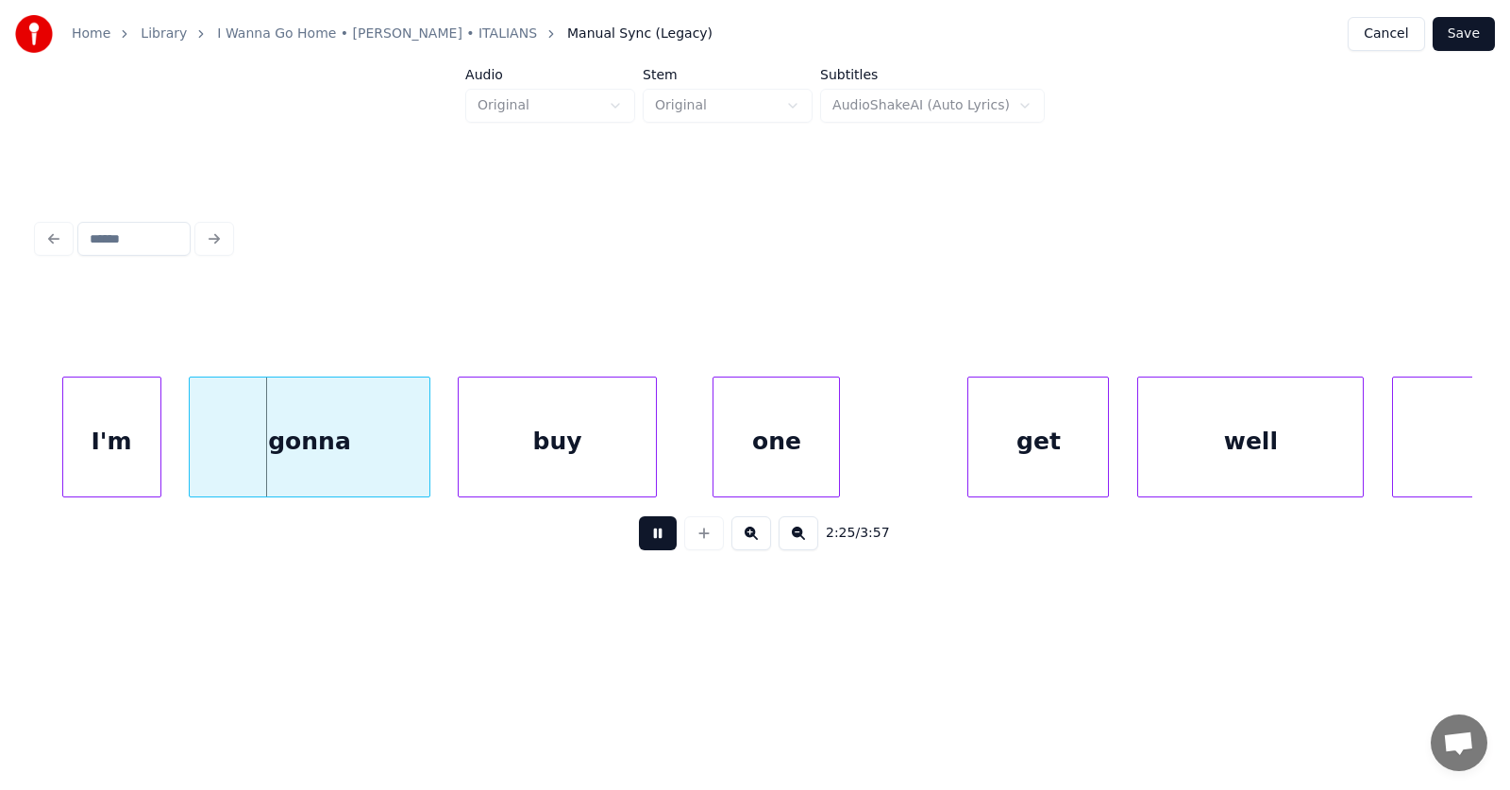
click at [653, 539] on button at bounding box center [658, 533] width 38 height 34
click at [116, 455] on div "I'm" at bounding box center [105, 441] width 97 height 128
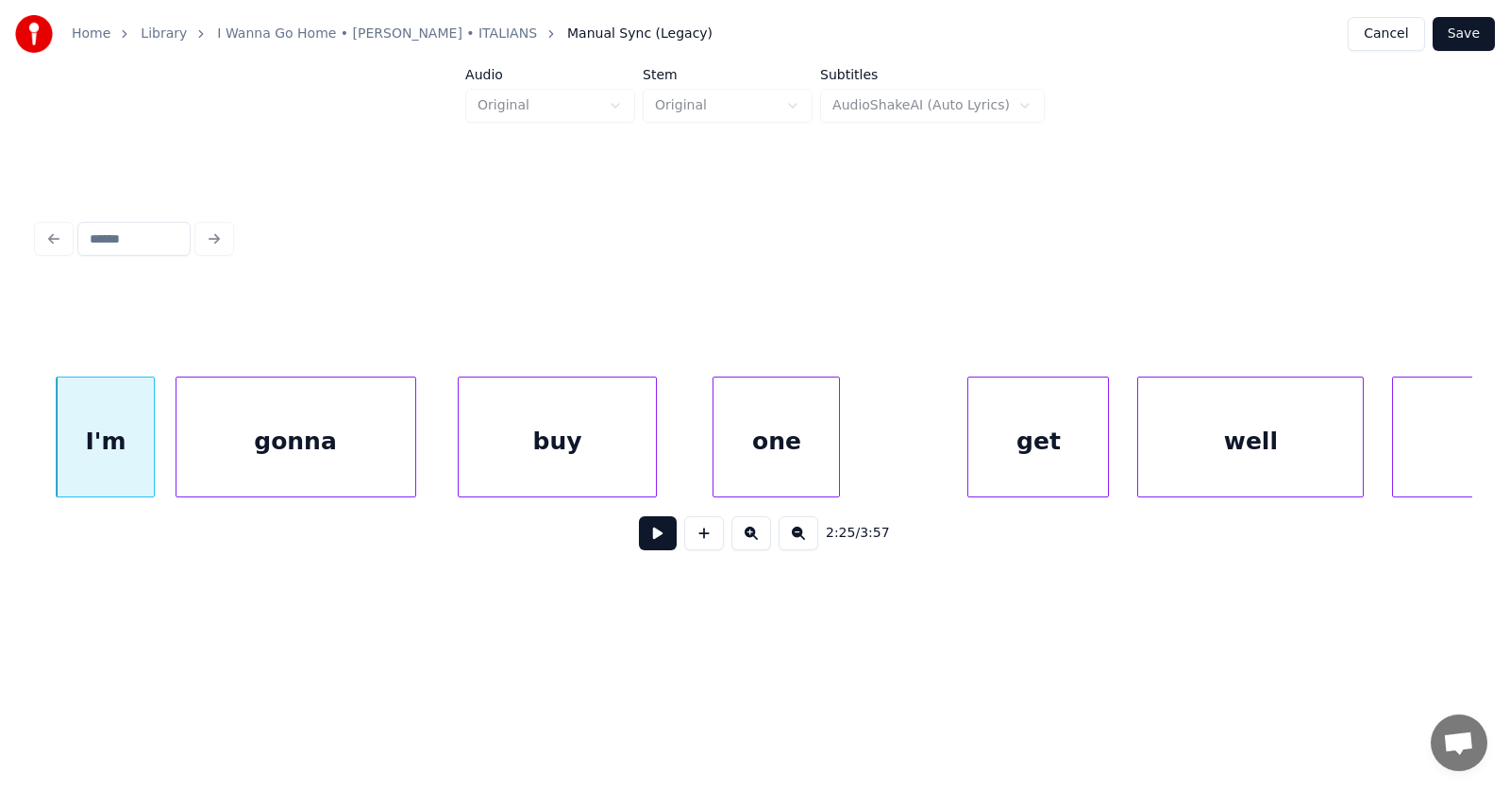
click at [219, 458] on div "gonna" at bounding box center [295, 441] width 239 height 128
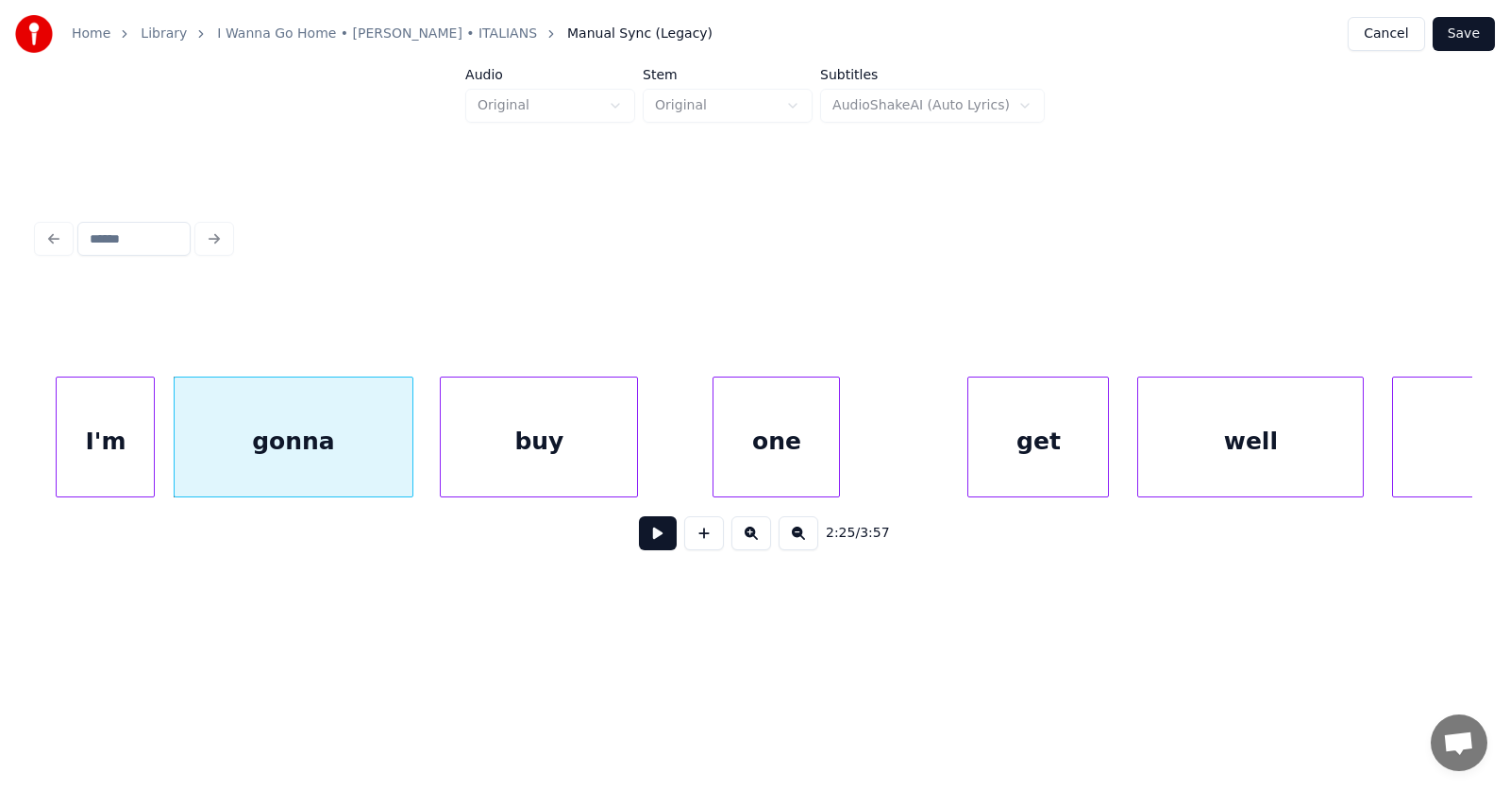
click at [494, 447] on div "buy" at bounding box center [539, 441] width 196 height 128
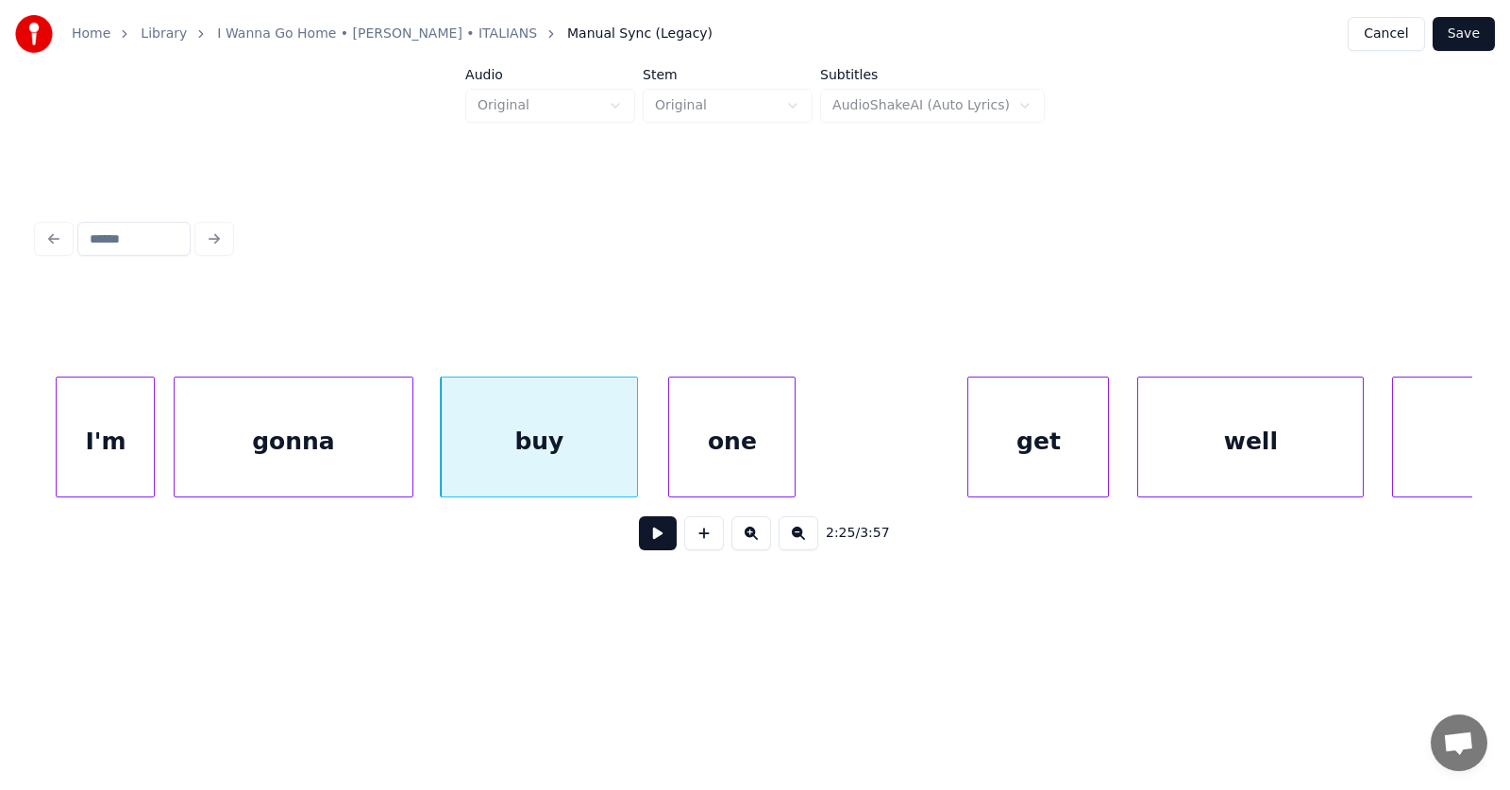
click at [732, 453] on div "one" at bounding box center [732, 441] width 126 height 128
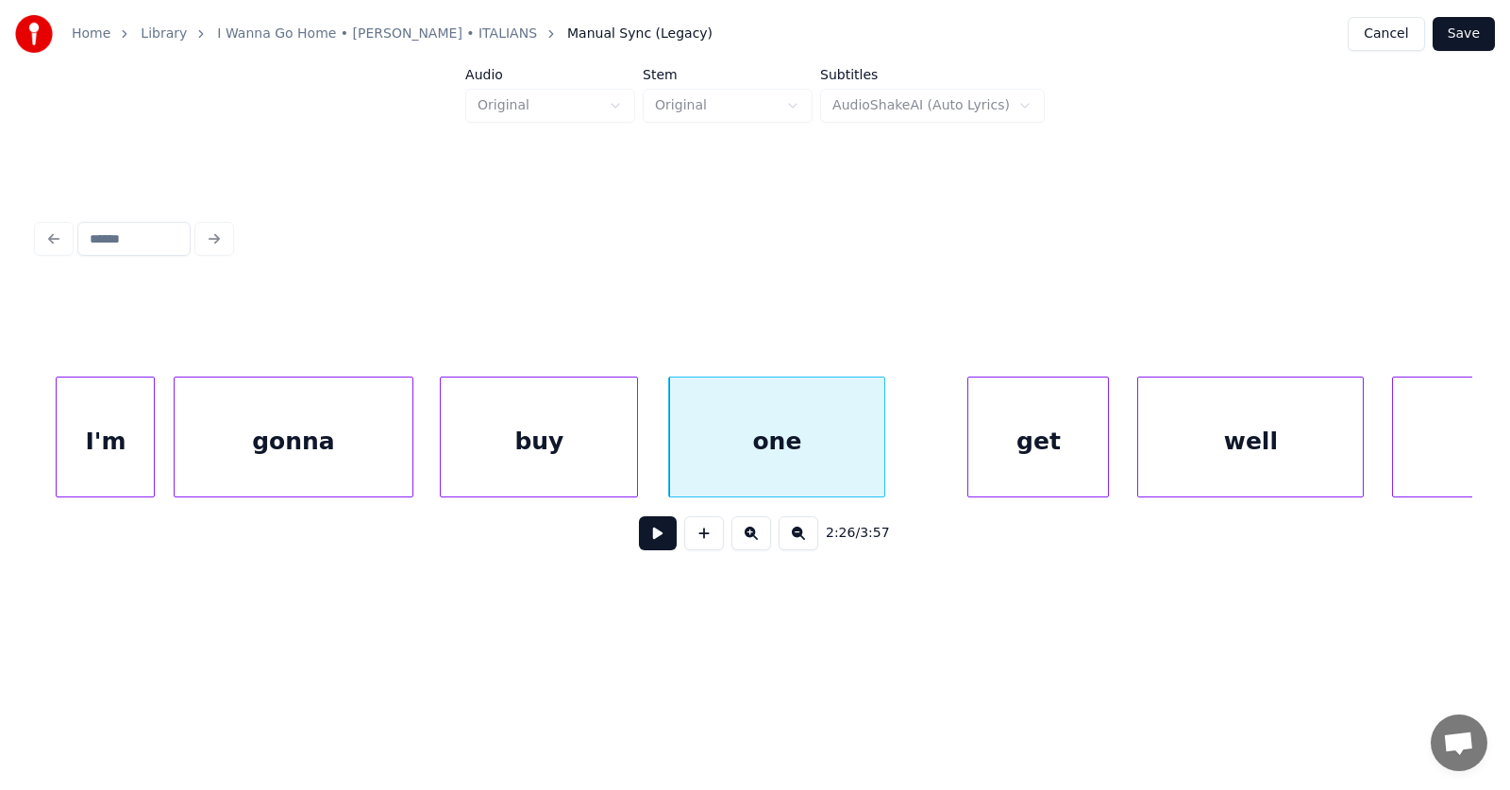
click at [884, 444] on div at bounding box center [882, 436] width 6 height 119
click at [799, 441] on div "one" at bounding box center [784, 441] width 230 height 128
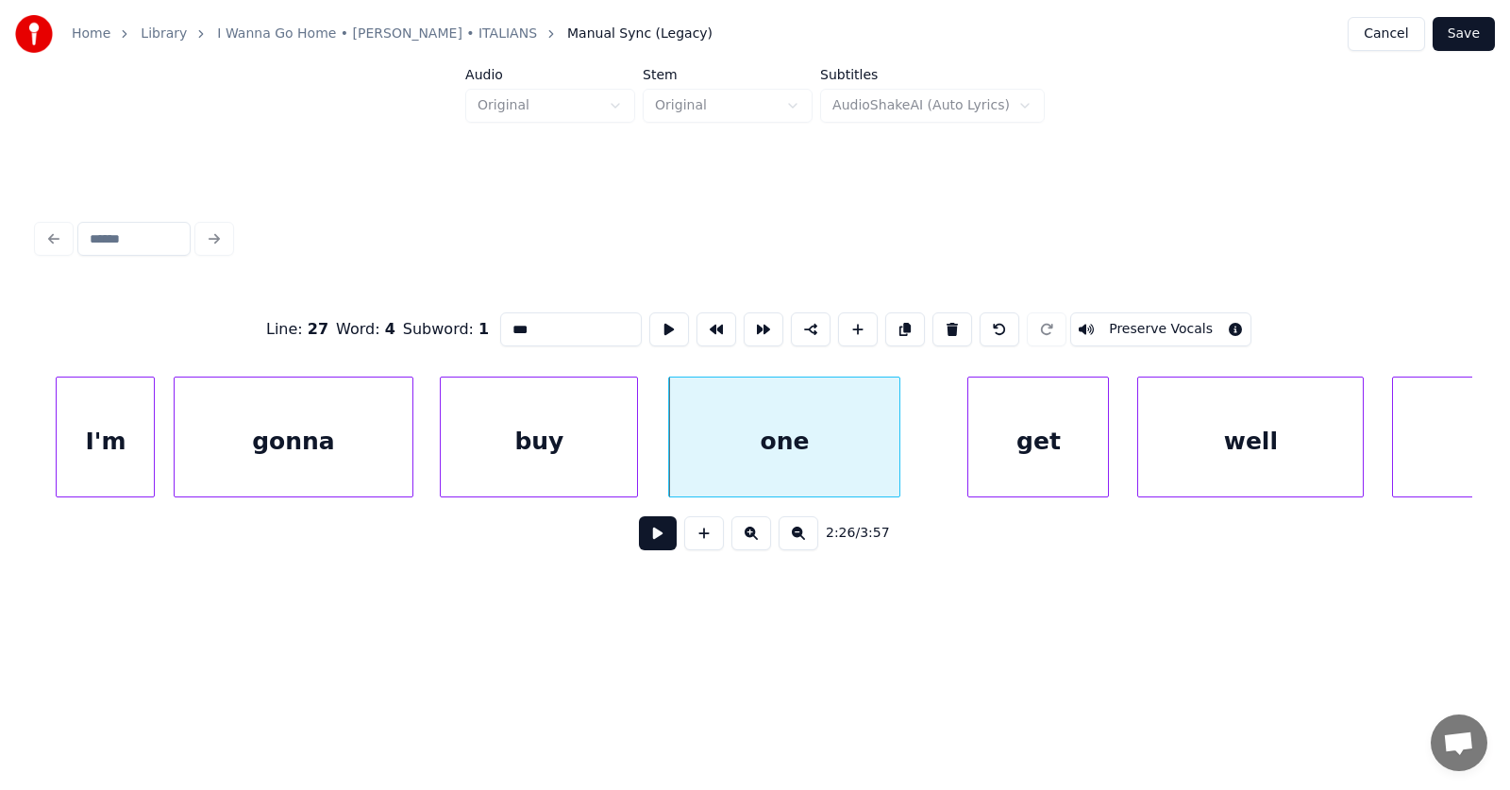
click at [558, 437] on div "buy" at bounding box center [539, 441] width 196 height 128
type input "***"
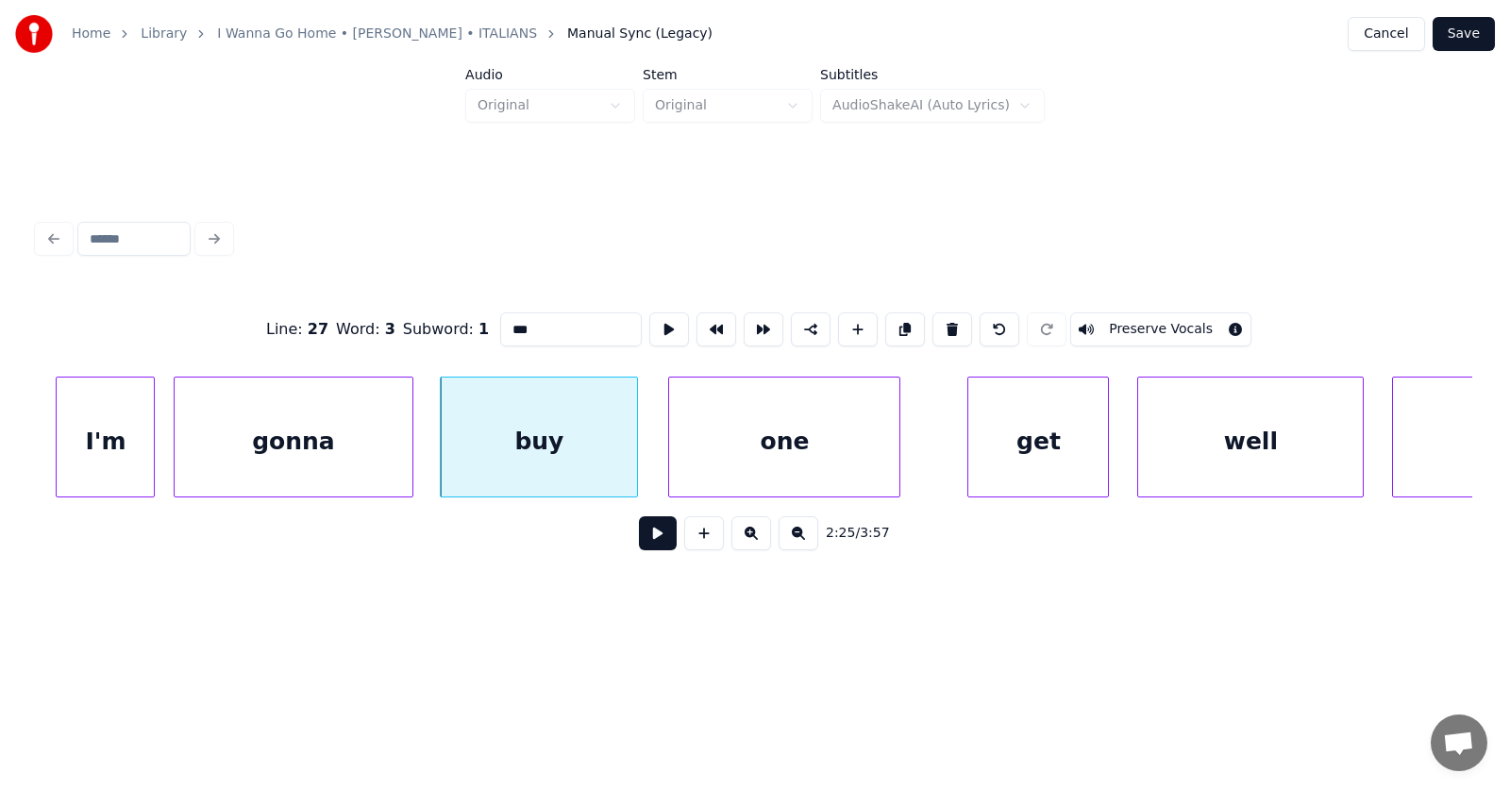
click at [639, 537] on button at bounding box center [658, 533] width 38 height 34
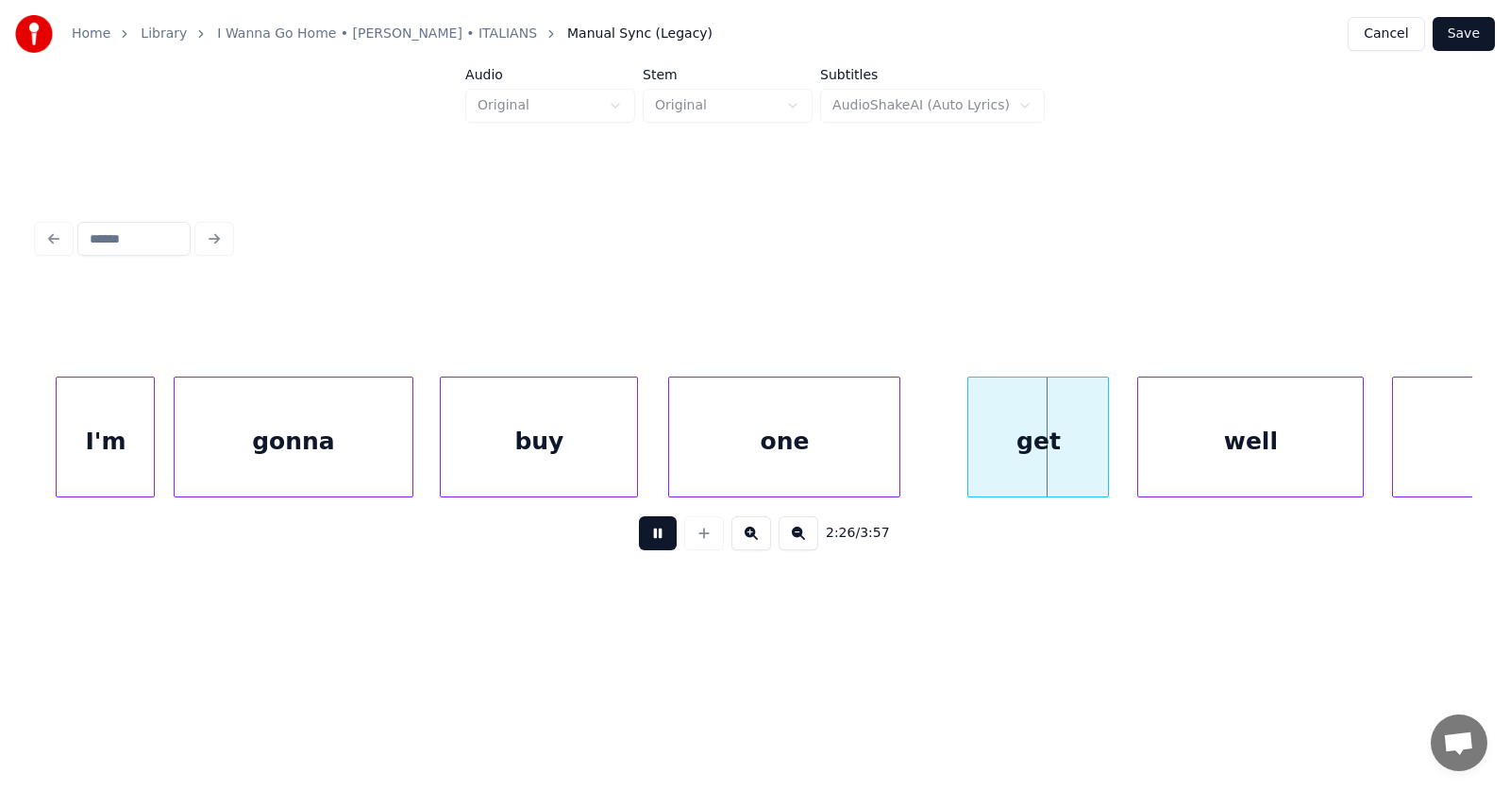
click at [639, 537] on button at bounding box center [658, 533] width 38 height 34
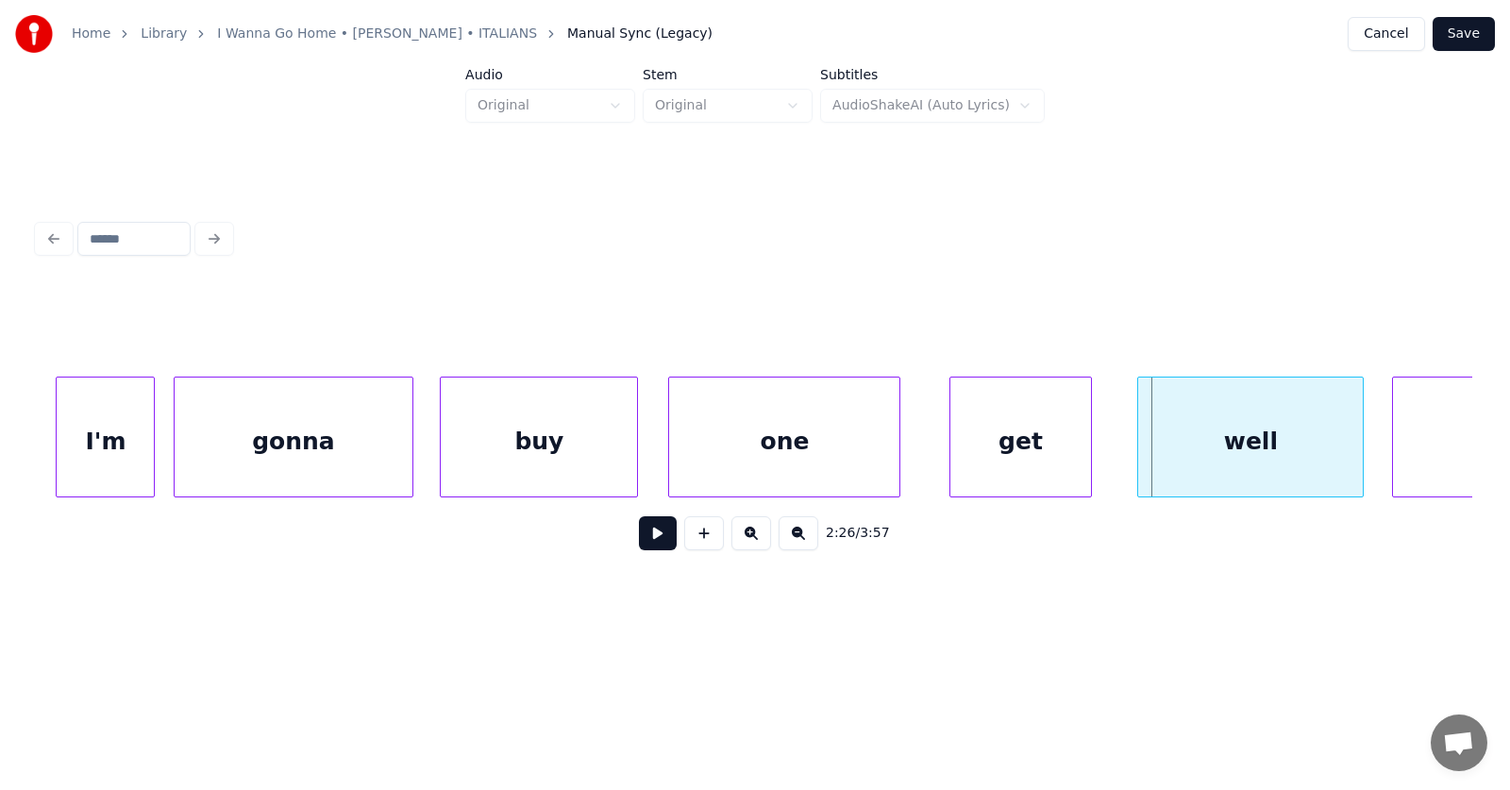
click at [1004, 447] on div "get" at bounding box center [1020, 441] width 140 height 128
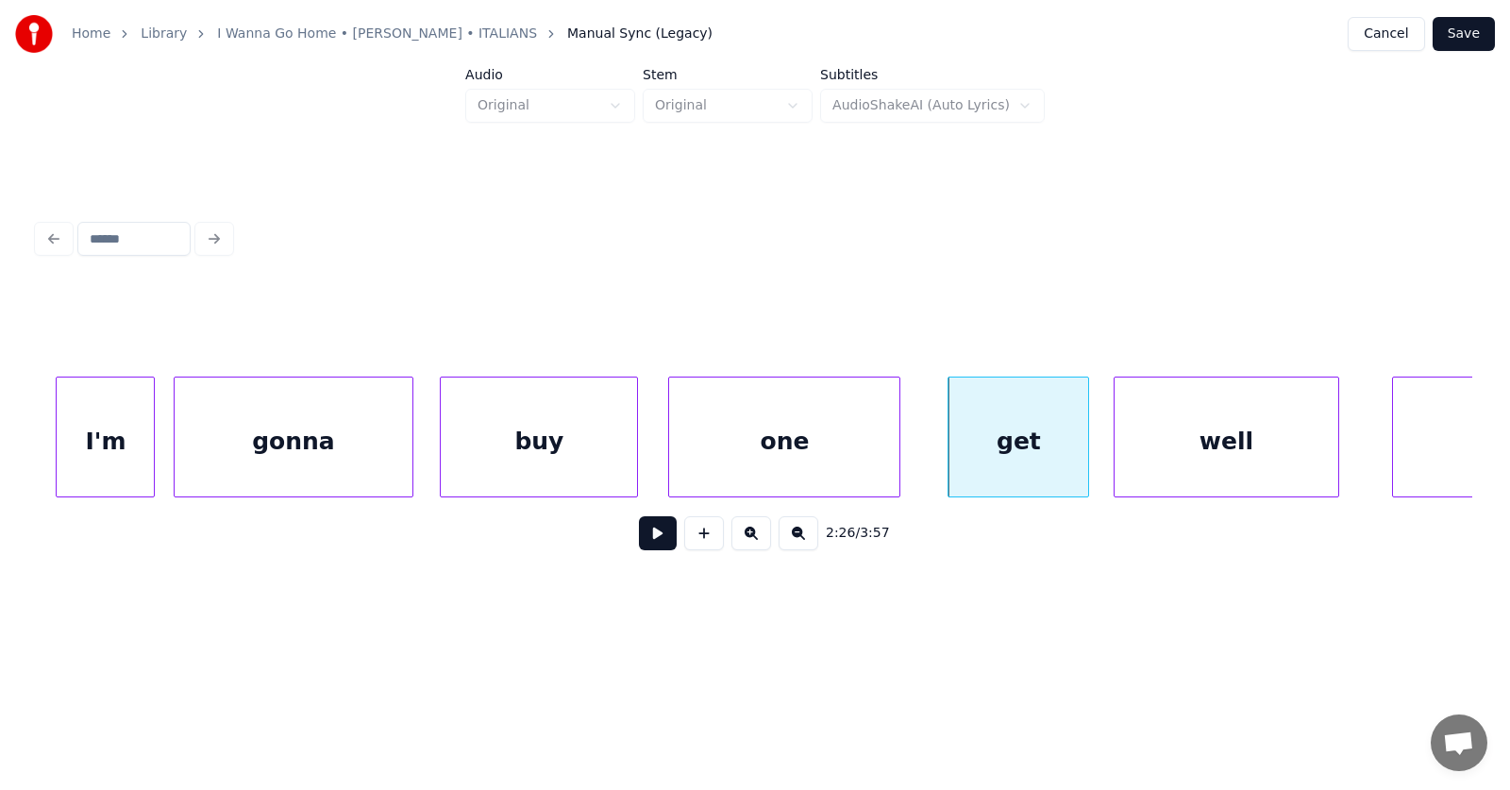
click at [1175, 461] on div "well" at bounding box center [1226, 441] width 225 height 128
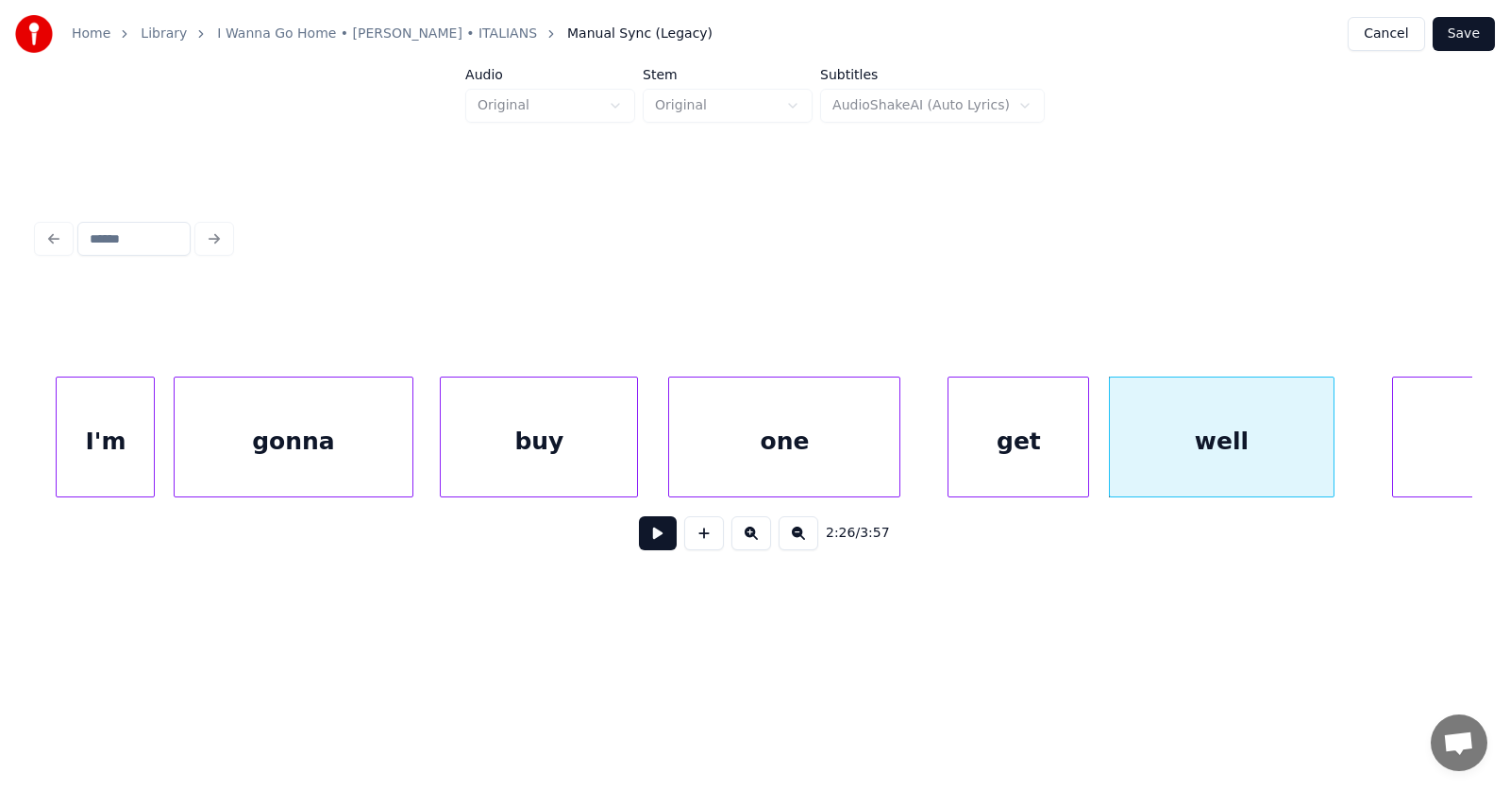
click at [1258, 445] on div "well" at bounding box center [1222, 441] width 225 height 128
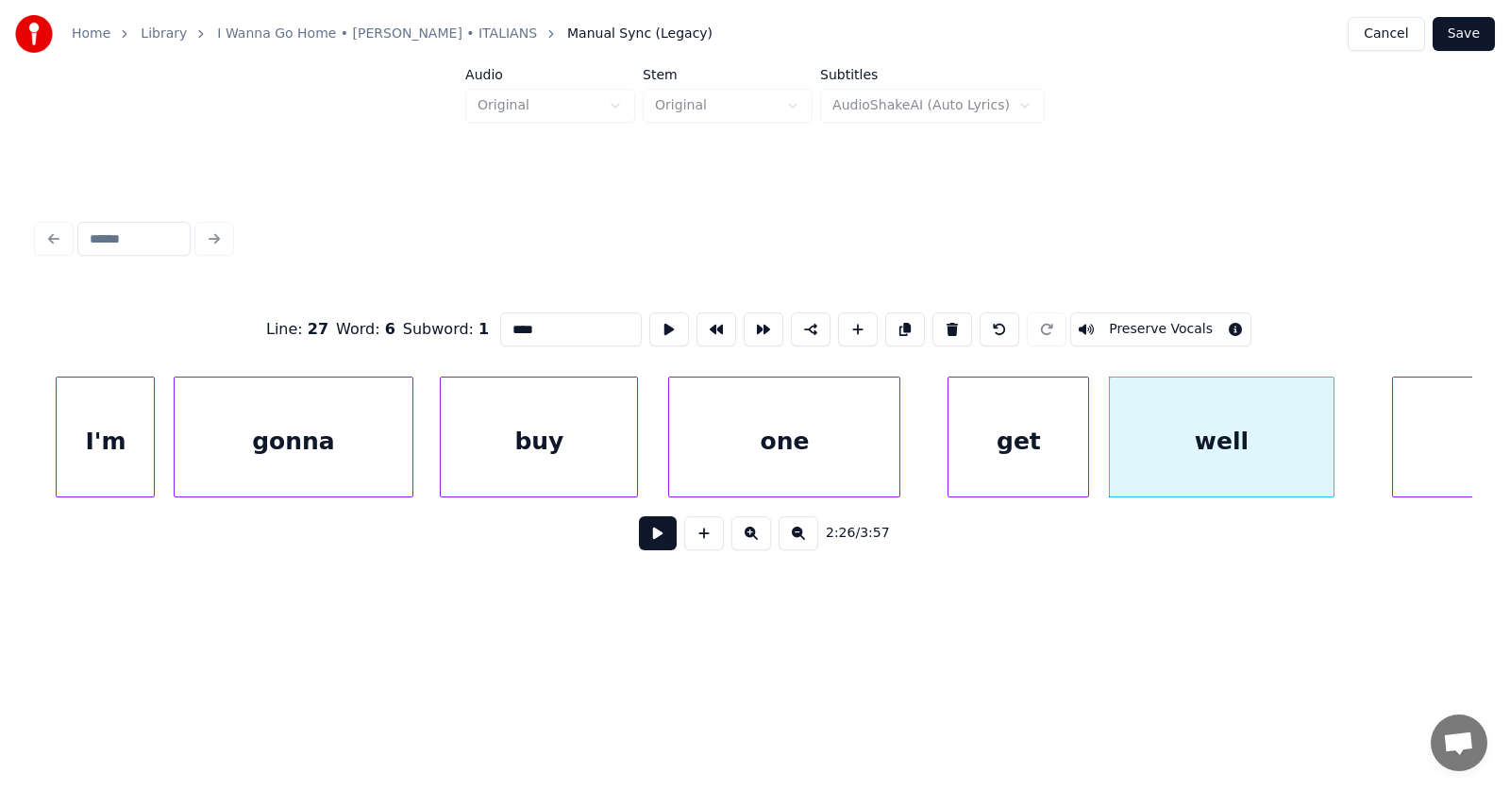
drag, startPoint x: 500, startPoint y: 324, endPoint x: 460, endPoint y: 327, distance: 40.8
click at [500, 327] on input "****" at bounding box center [571, 329] width 142 height 34
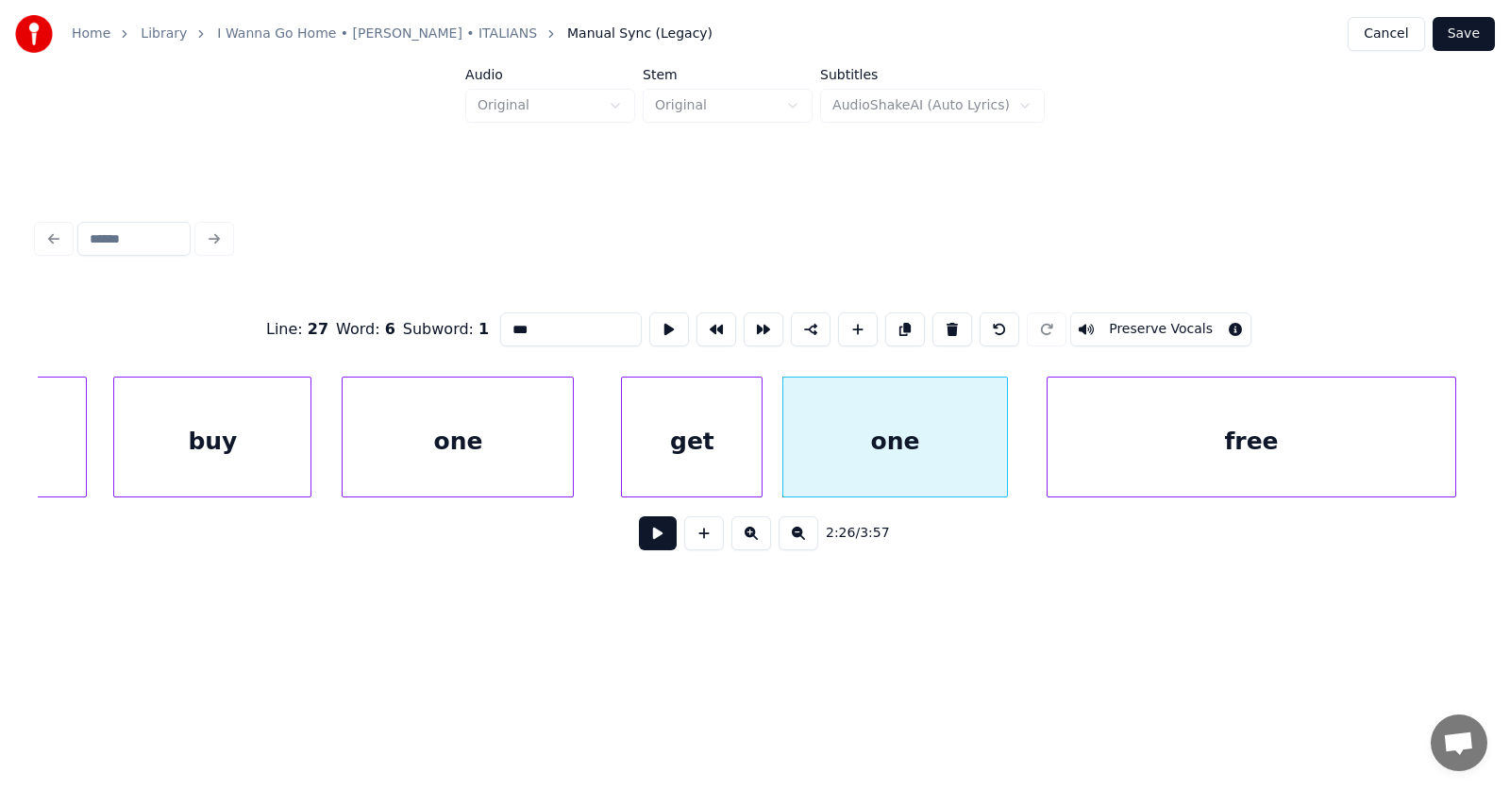
click at [1398, 427] on div "free" at bounding box center [1251, 441] width 409 height 128
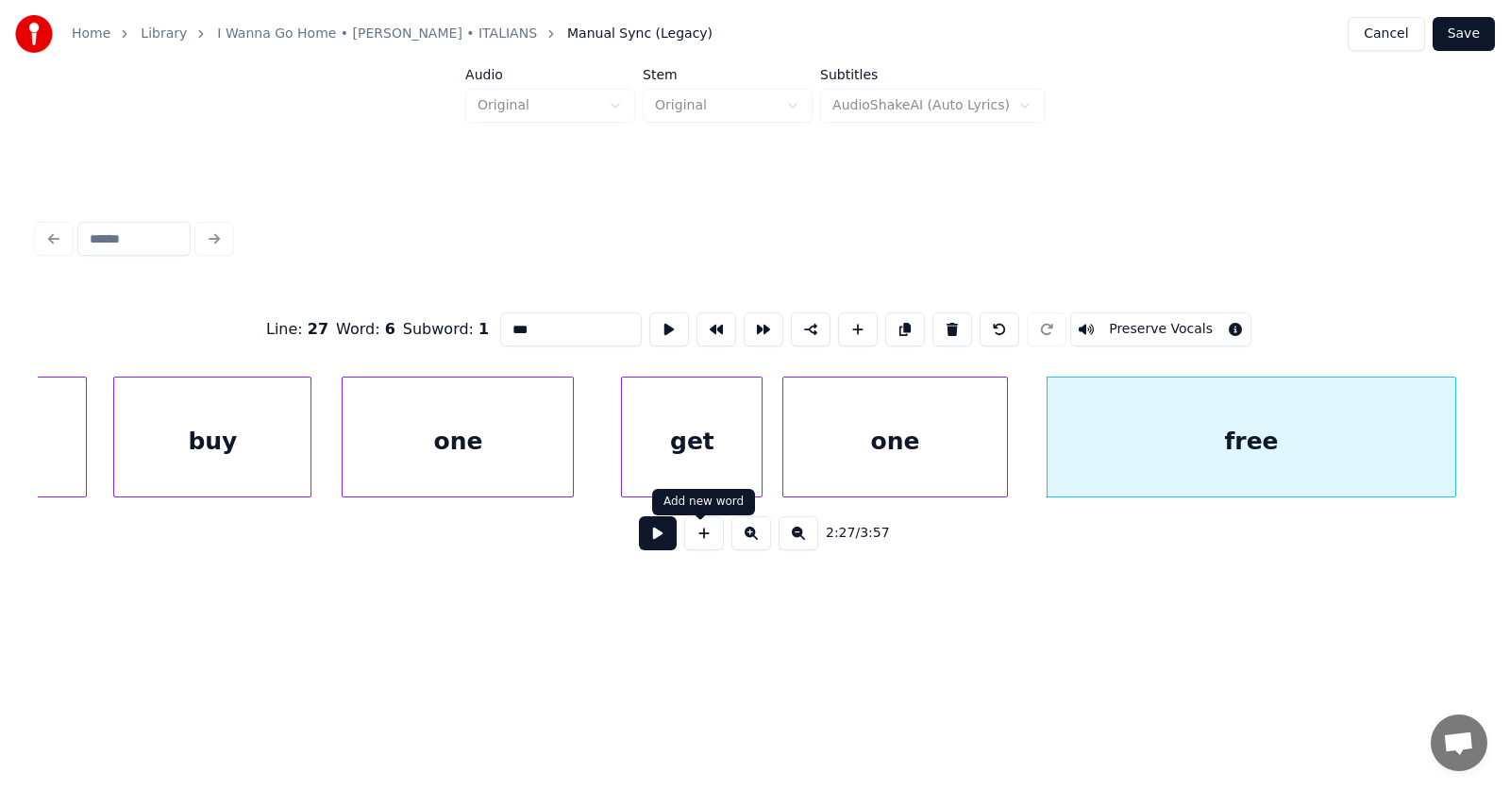
type input "***"
click at [644, 538] on button at bounding box center [658, 533] width 38 height 34
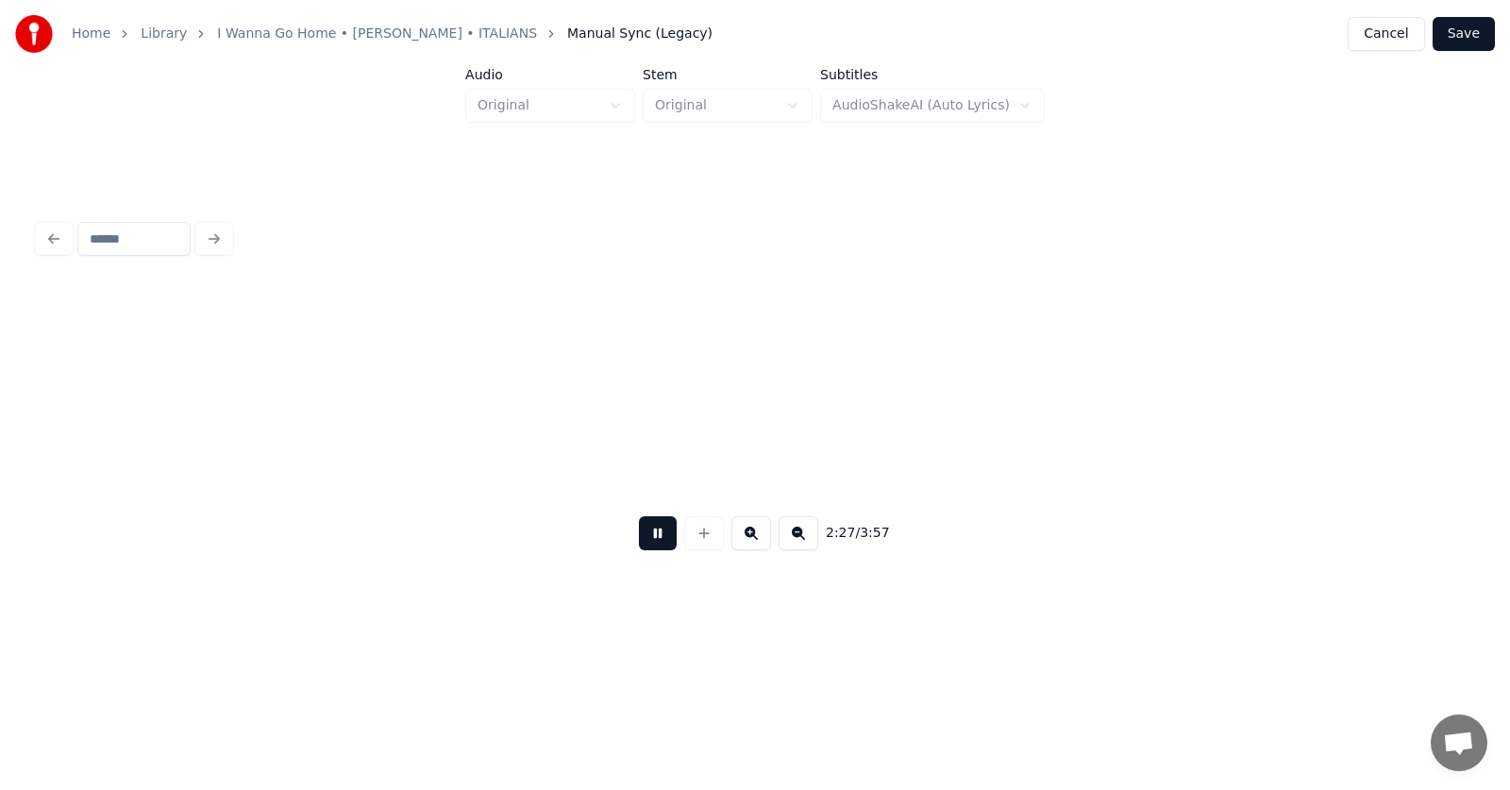
scroll to position [0, 104629]
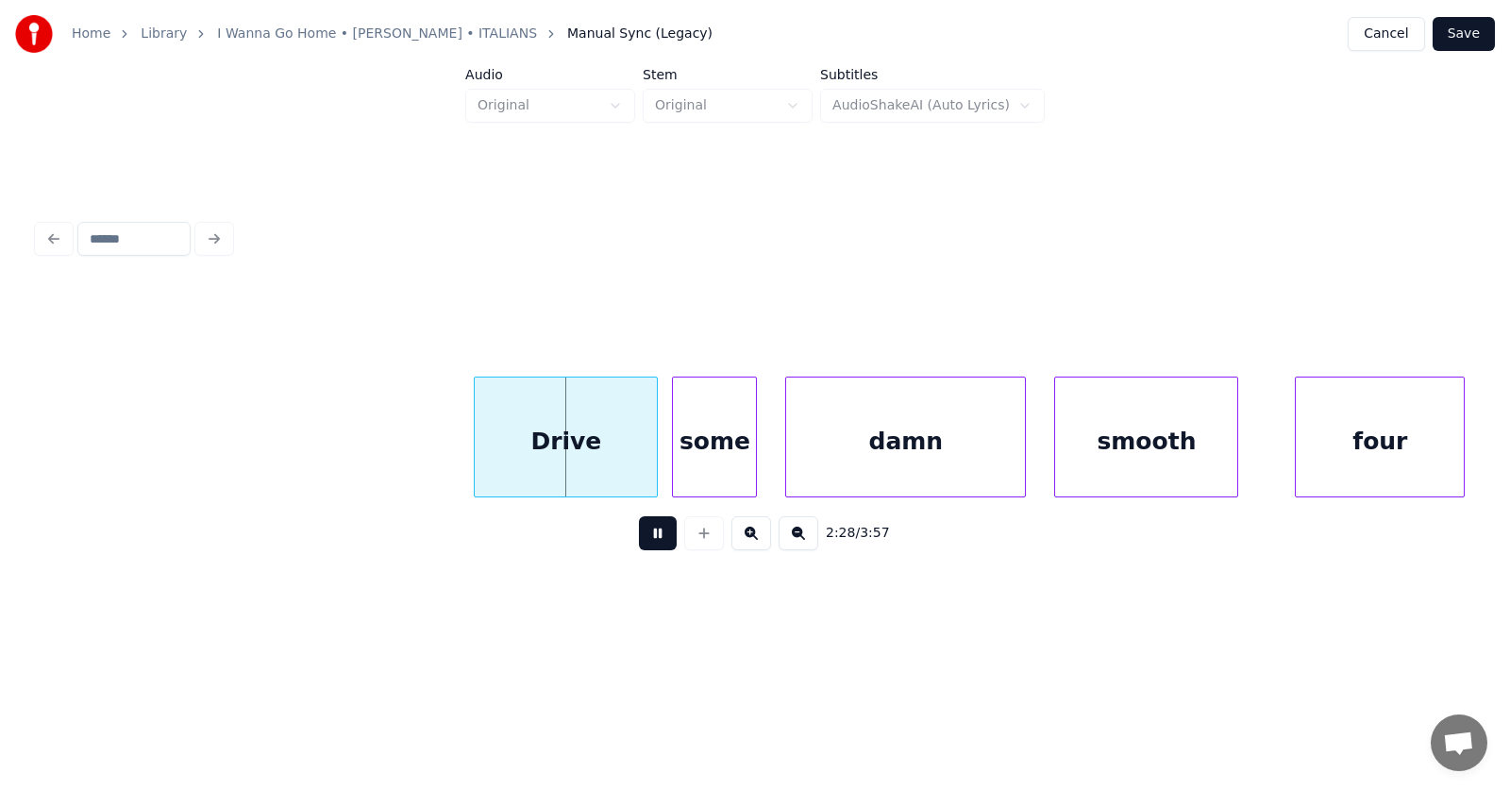
click at [644, 538] on button at bounding box center [658, 533] width 38 height 34
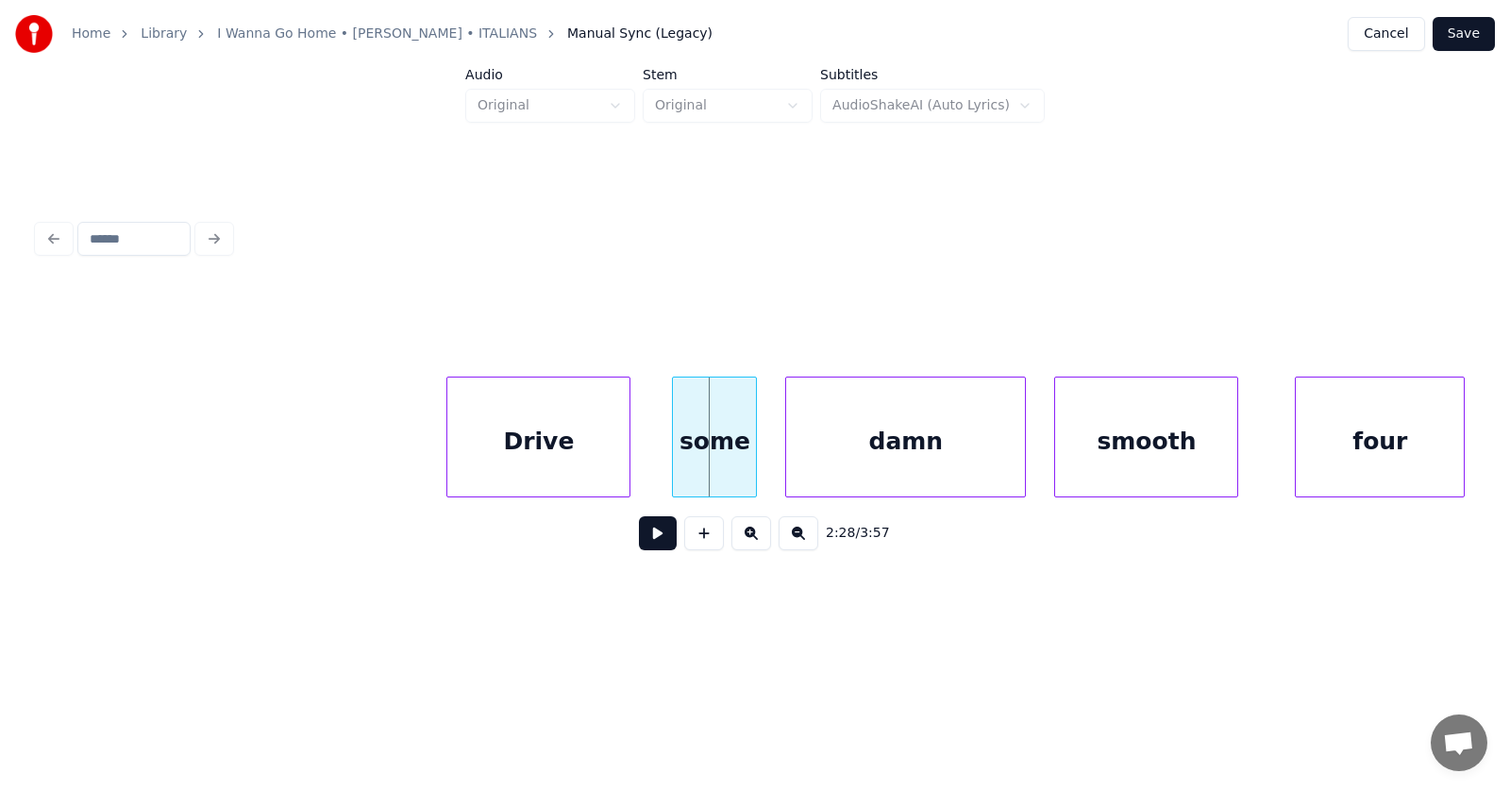
click at [538, 465] on div "Drive" at bounding box center [538, 441] width 182 height 128
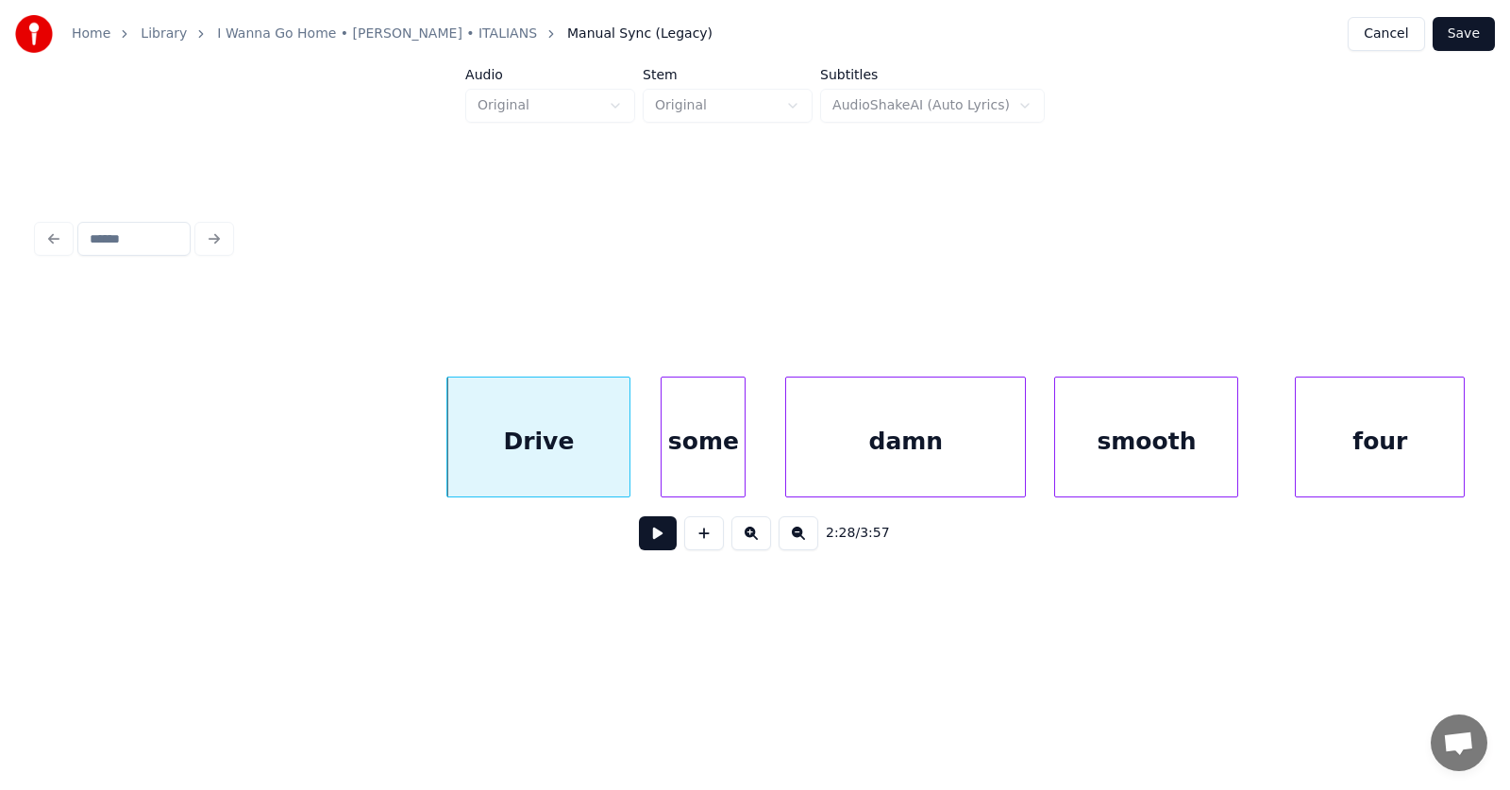
click at [686, 461] on div "some" at bounding box center [702, 441] width 83 height 128
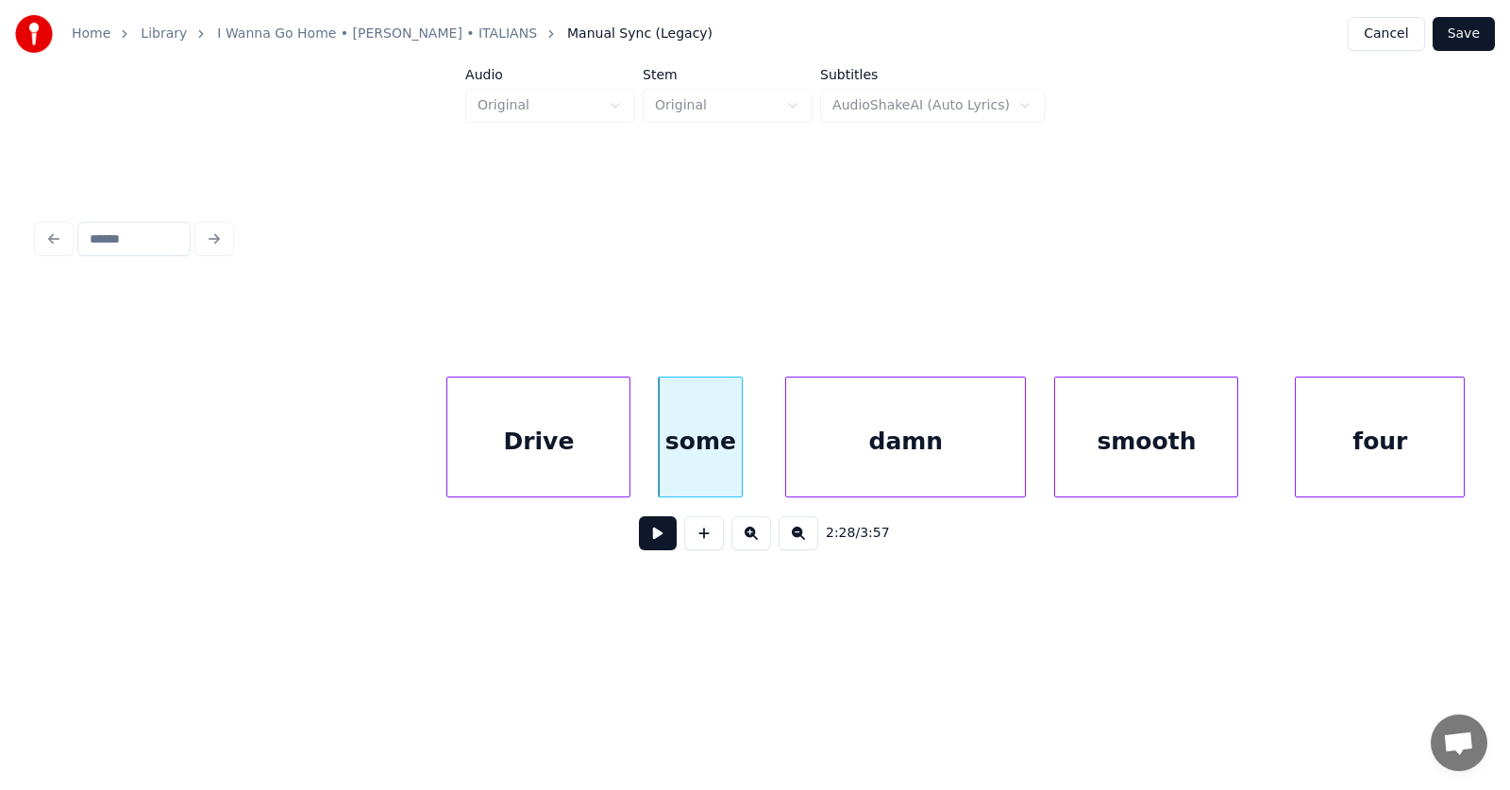
click at [1126, 657] on html "Home Library I Wanna Go Home • [PERSON_NAME] • ITALIANS Manual Sync (Legacy) Ca…" at bounding box center [755, 328] width 1510 height 657
click at [1124, 452] on div "smooth" at bounding box center [1146, 441] width 182 height 128
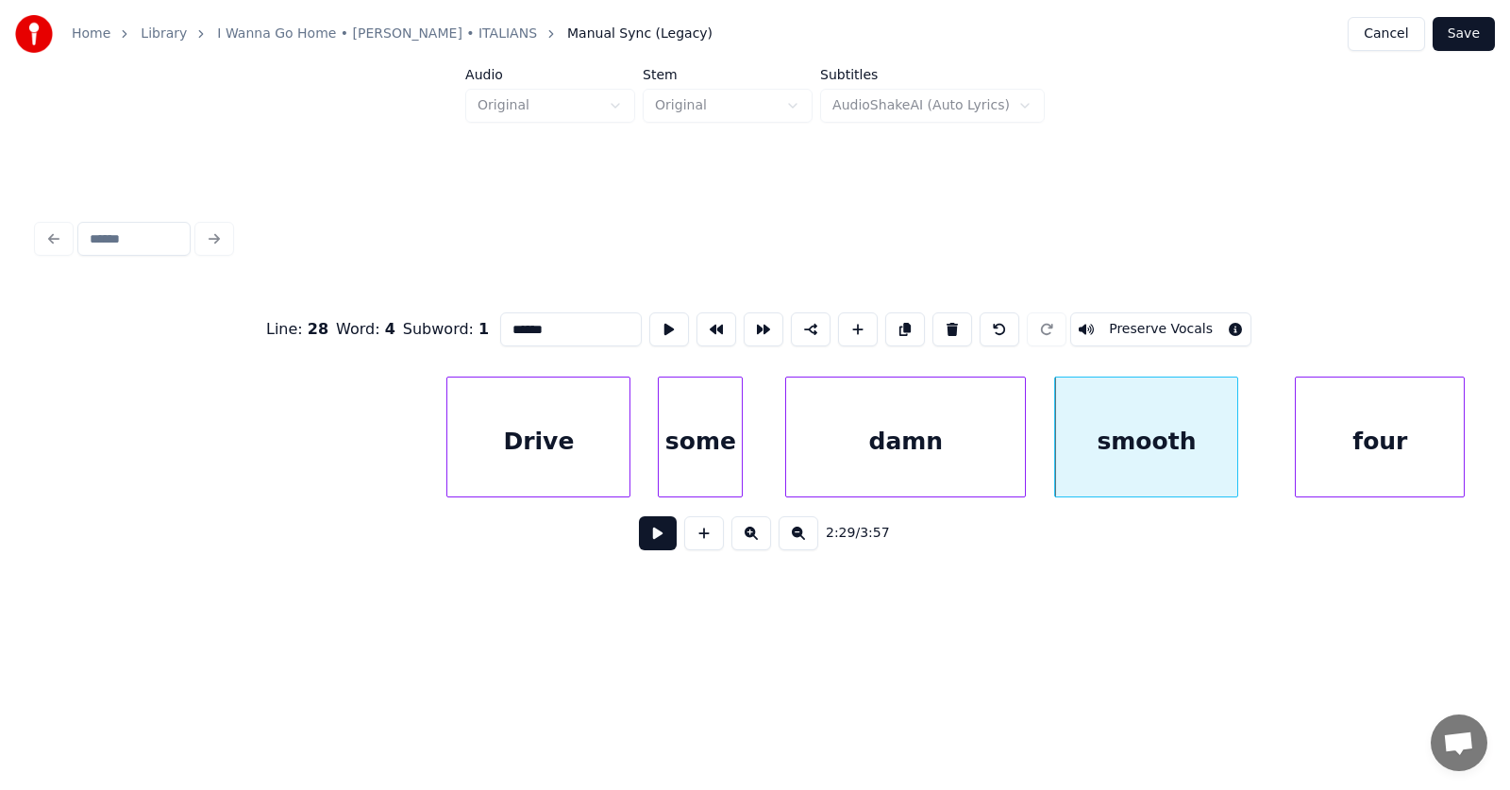
click at [703, 448] on div "some" at bounding box center [700, 441] width 83 height 128
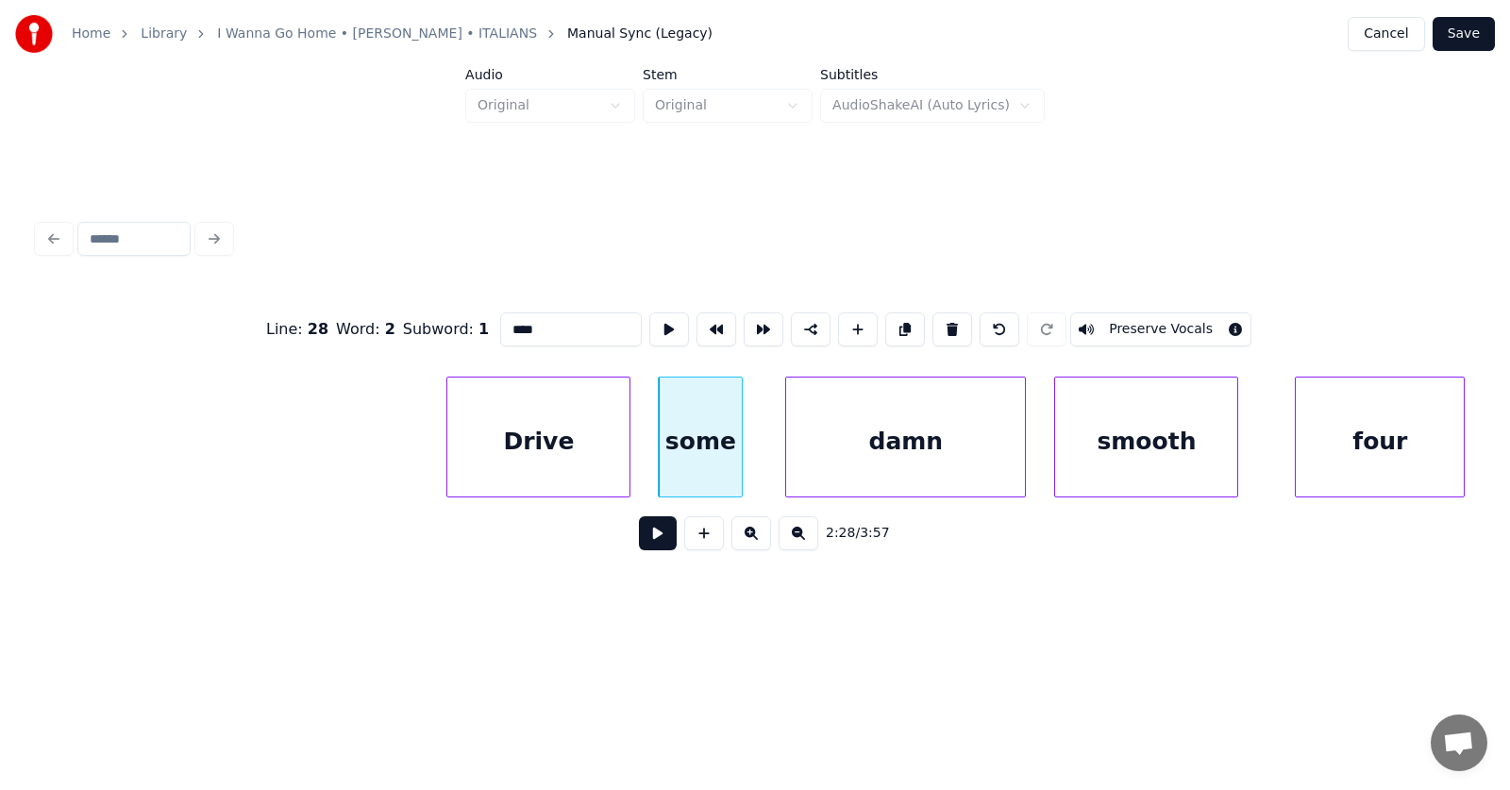
click at [544, 448] on div "Drive" at bounding box center [538, 441] width 182 height 128
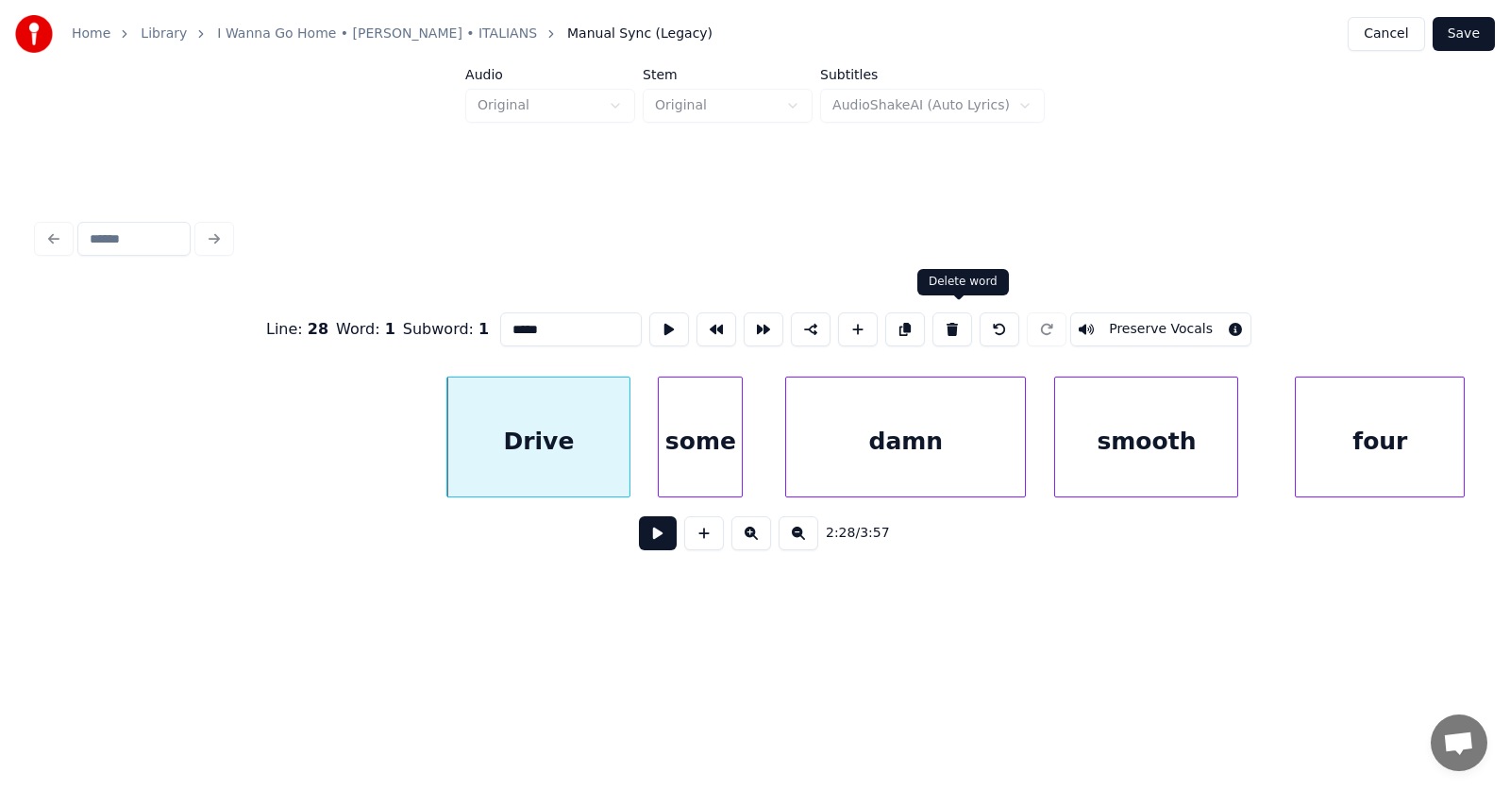
click at [962, 320] on button at bounding box center [952, 329] width 40 height 34
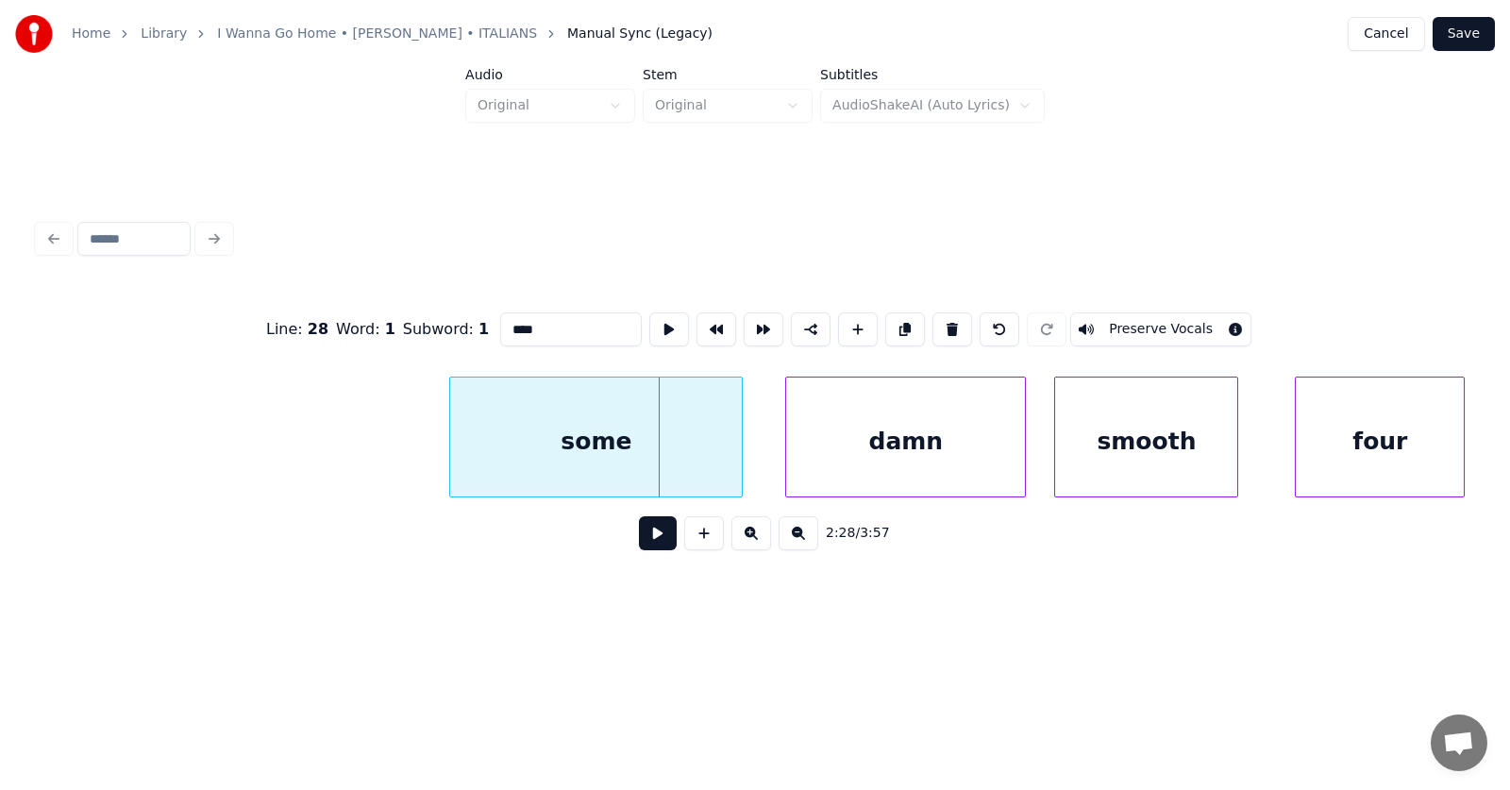
click at [451, 460] on div at bounding box center [453, 436] width 6 height 119
click at [755, 446] on div at bounding box center [753, 436] width 6 height 119
click at [698, 445] on div "some" at bounding box center [603, 441] width 307 height 128
click at [649, 314] on button at bounding box center [669, 329] width 40 height 34
drag, startPoint x: 509, startPoint y: 319, endPoint x: 467, endPoint y: 318, distance: 41.5
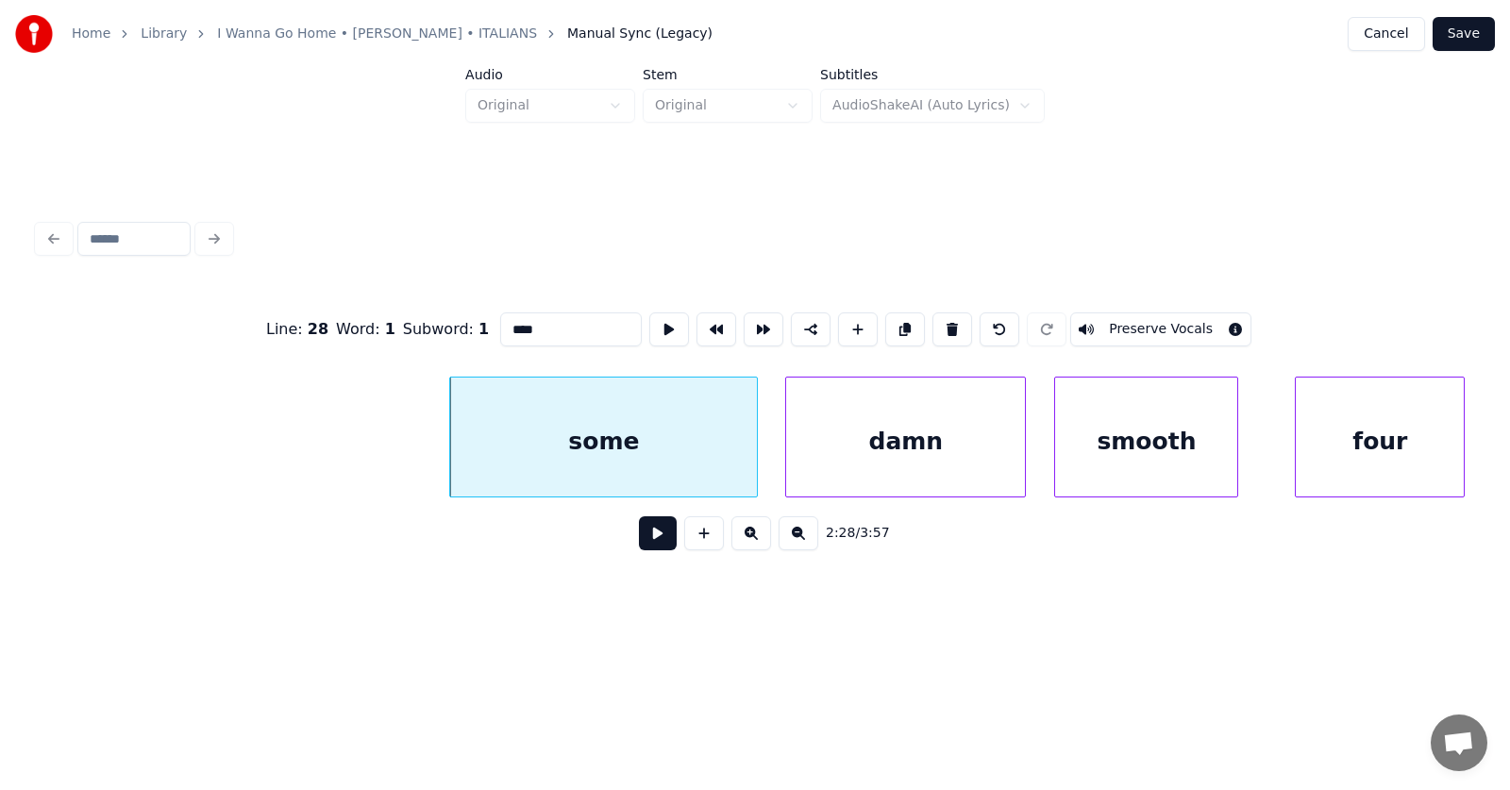
click at [500, 322] on input "****" at bounding box center [571, 329] width 142 height 34
click at [885, 440] on div "damn" at bounding box center [896, 441] width 239 height 128
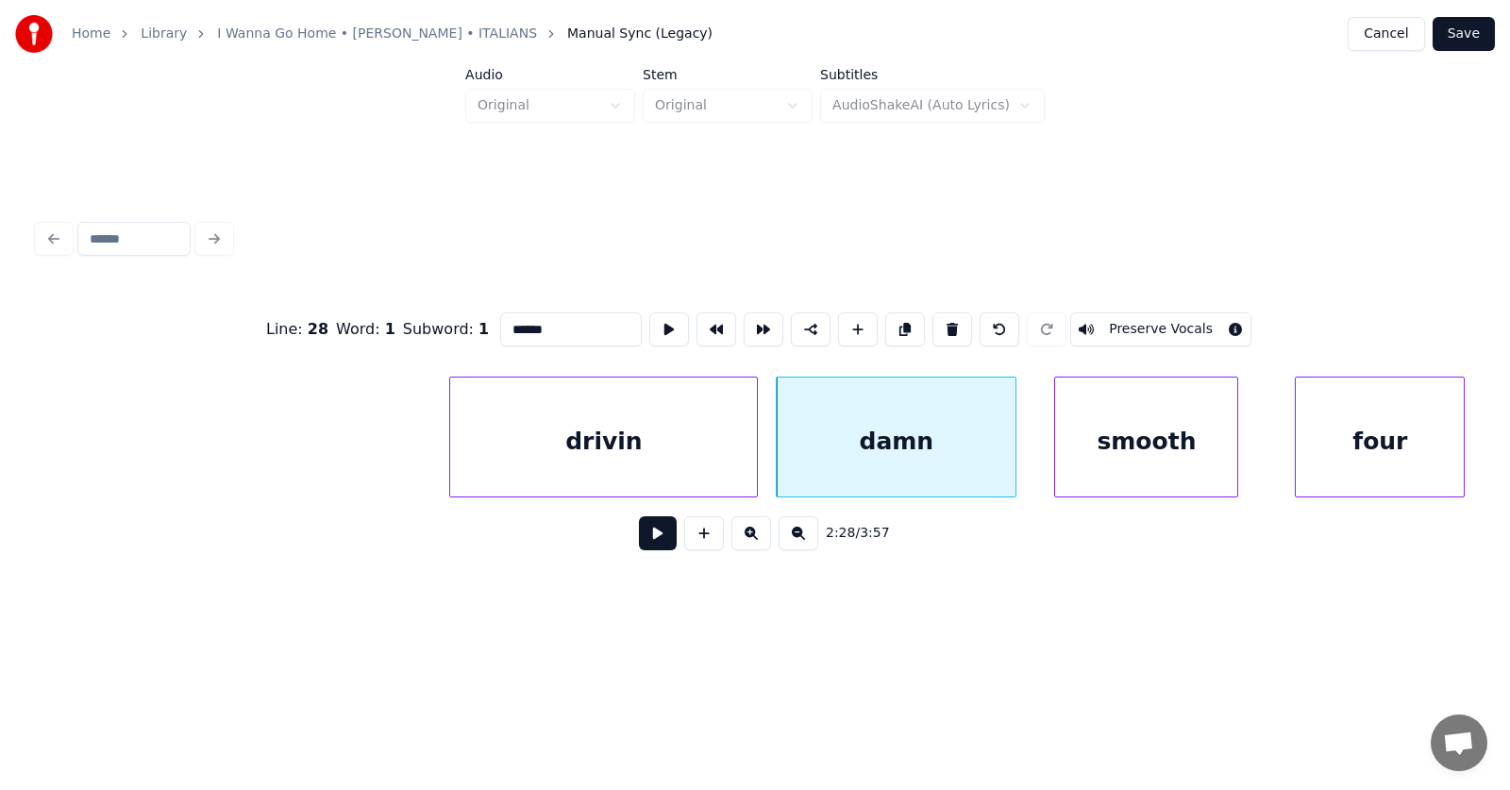
click at [892, 440] on div "damn" at bounding box center [896, 441] width 239 height 128
drag, startPoint x: 527, startPoint y: 323, endPoint x: 477, endPoint y: 324, distance: 49.1
click at [500, 324] on input "****" at bounding box center [571, 329] width 142 height 34
click at [1109, 448] on div "smooth" at bounding box center [1135, 441] width 182 height 128
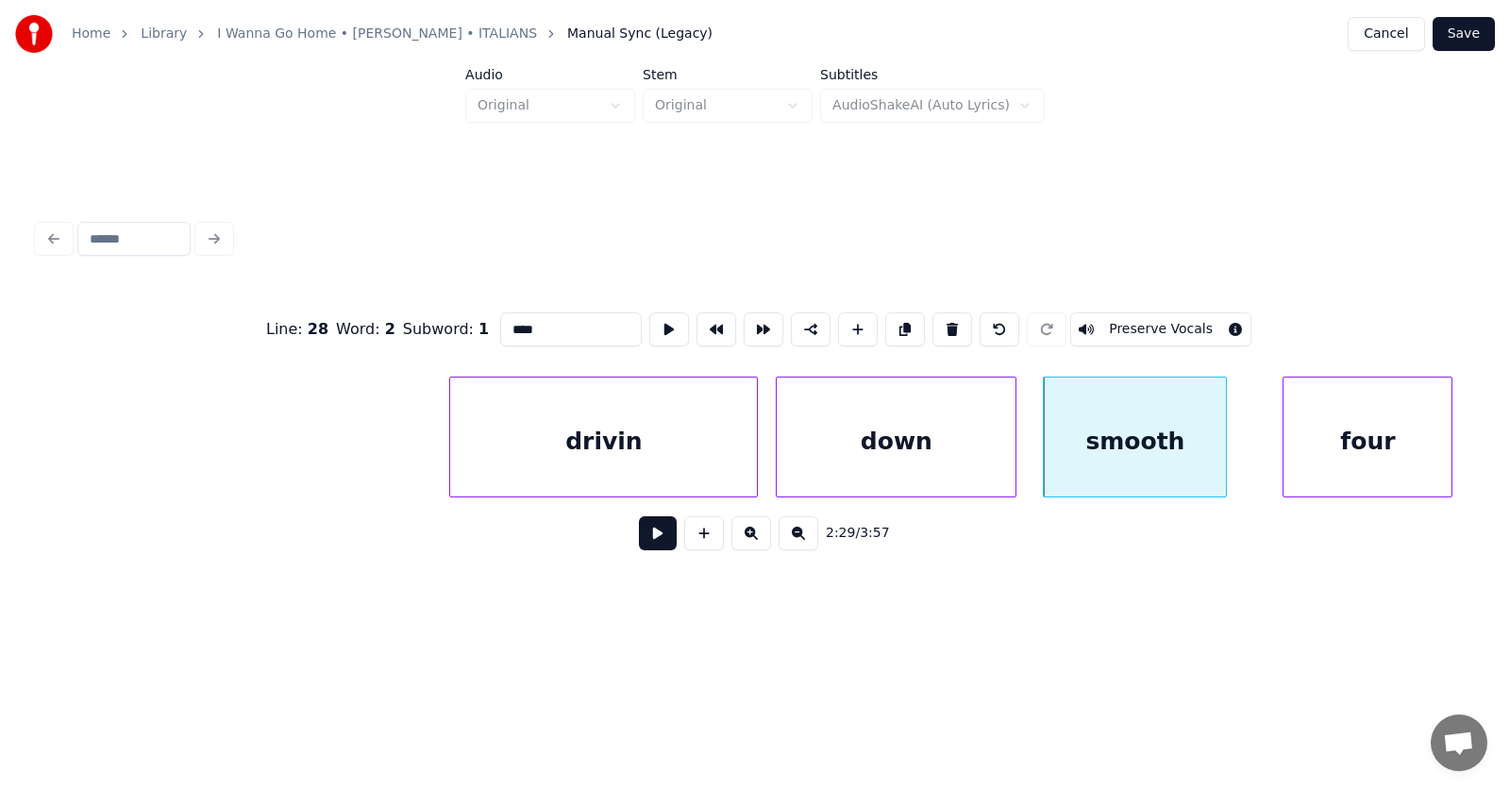
click at [1305, 448] on div "four" at bounding box center [1367, 441] width 168 height 128
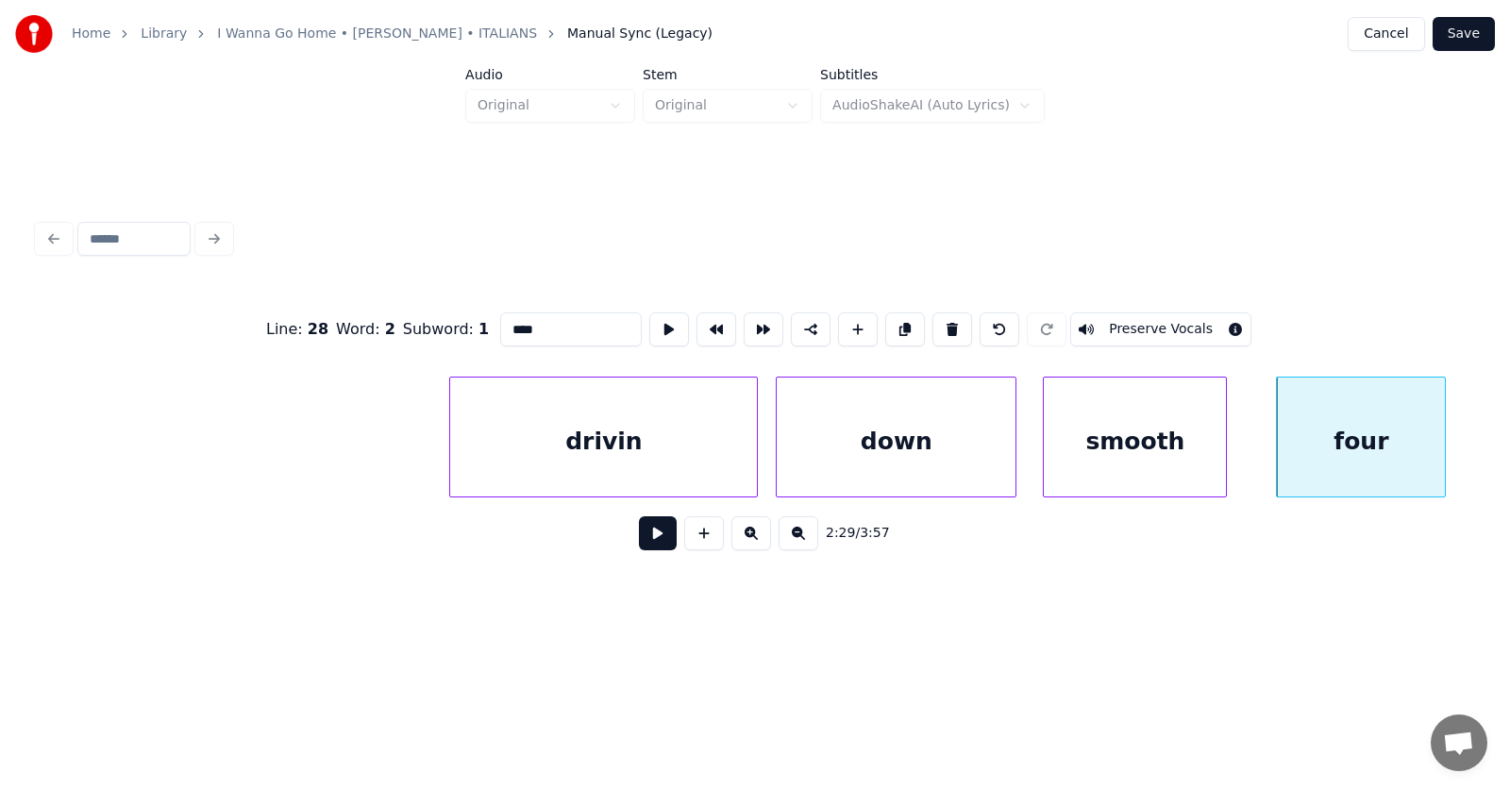
click at [1165, 445] on div "smooth" at bounding box center [1135, 441] width 182 height 128
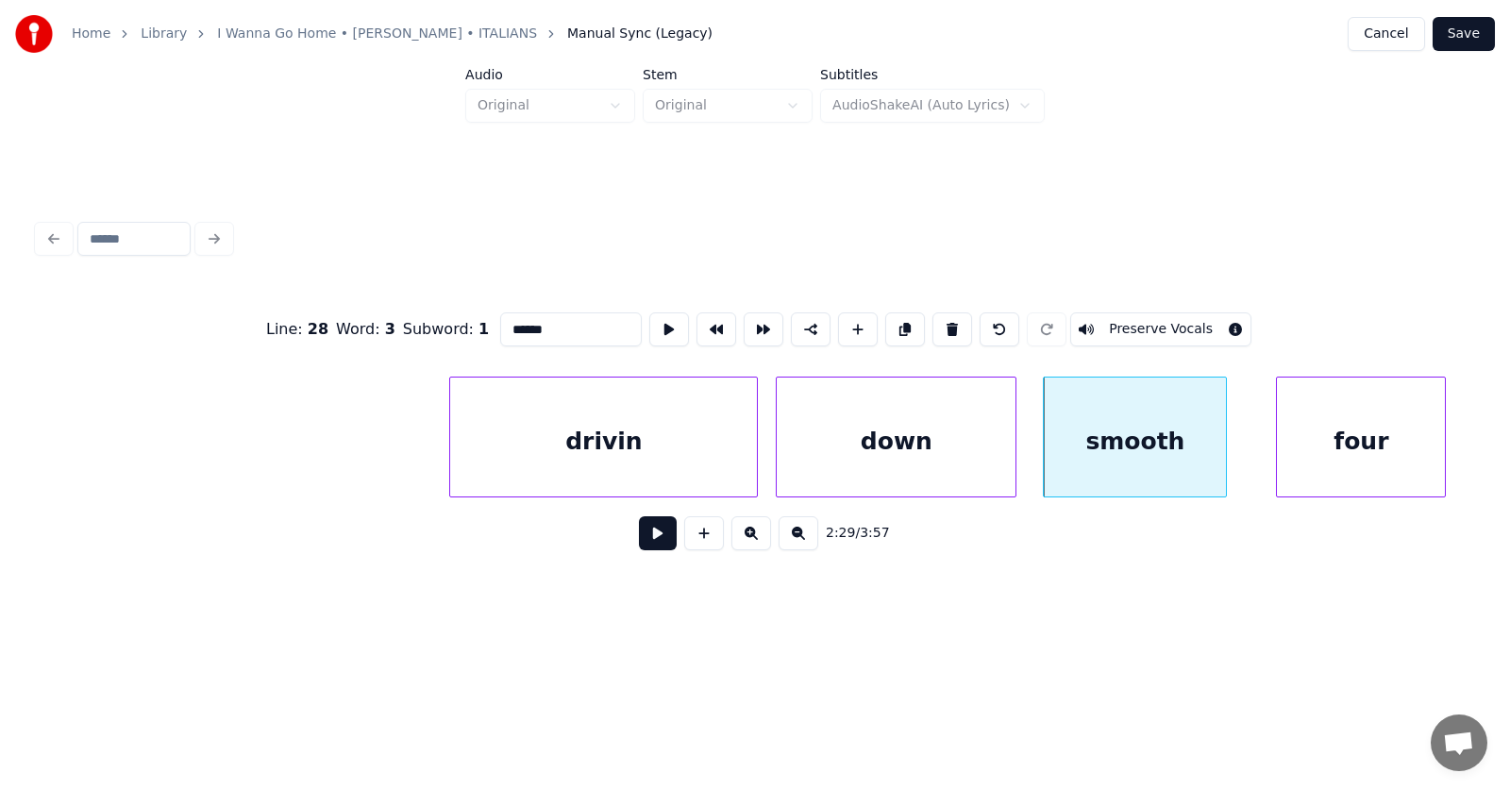
drag, startPoint x: 541, startPoint y: 317, endPoint x: 476, endPoint y: 321, distance: 65.2
click at [500, 321] on input "******" at bounding box center [571, 329] width 142 height 34
type input "****"
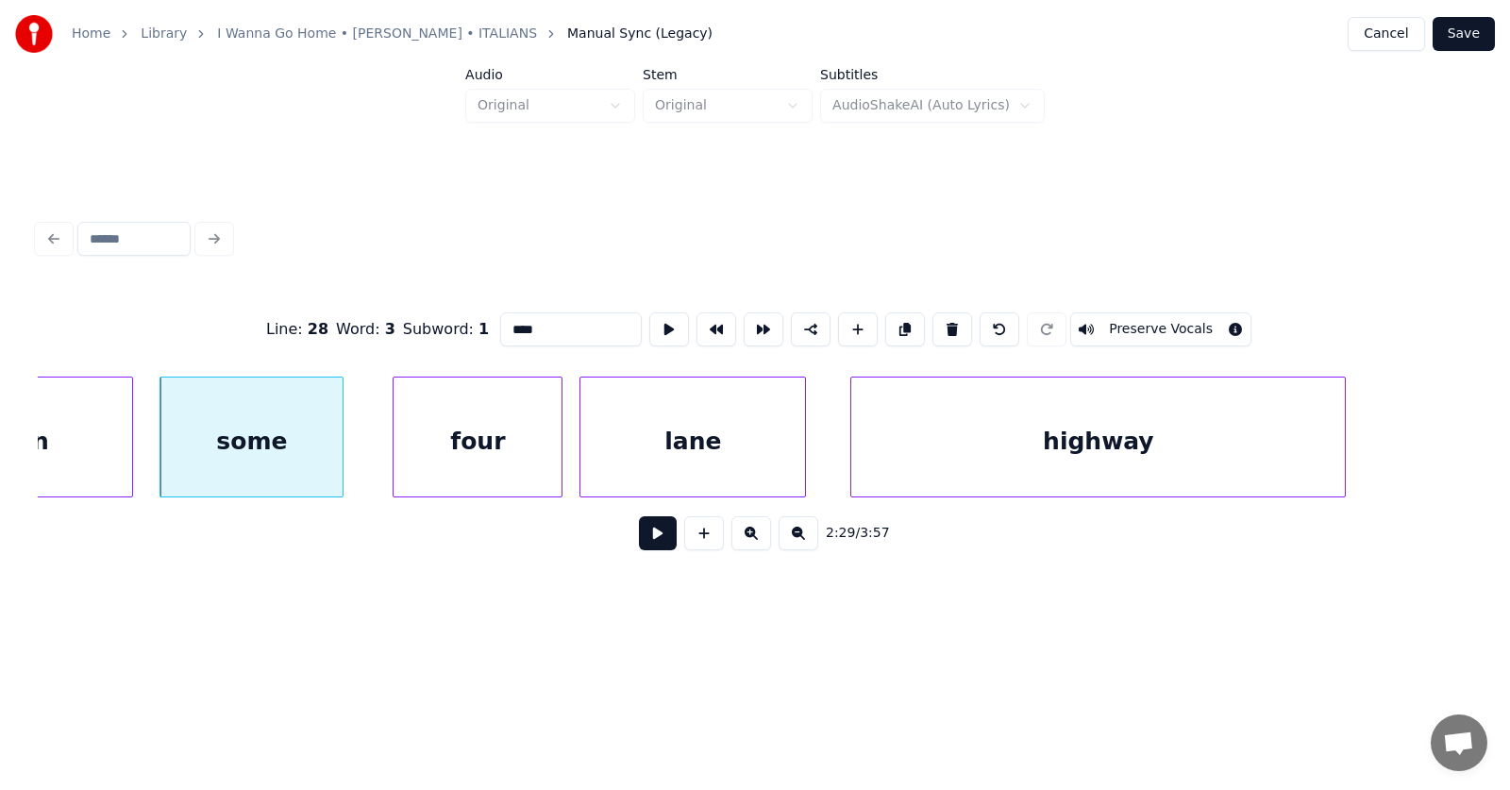
click at [743, 447] on div "lane" at bounding box center [692, 441] width 225 height 128
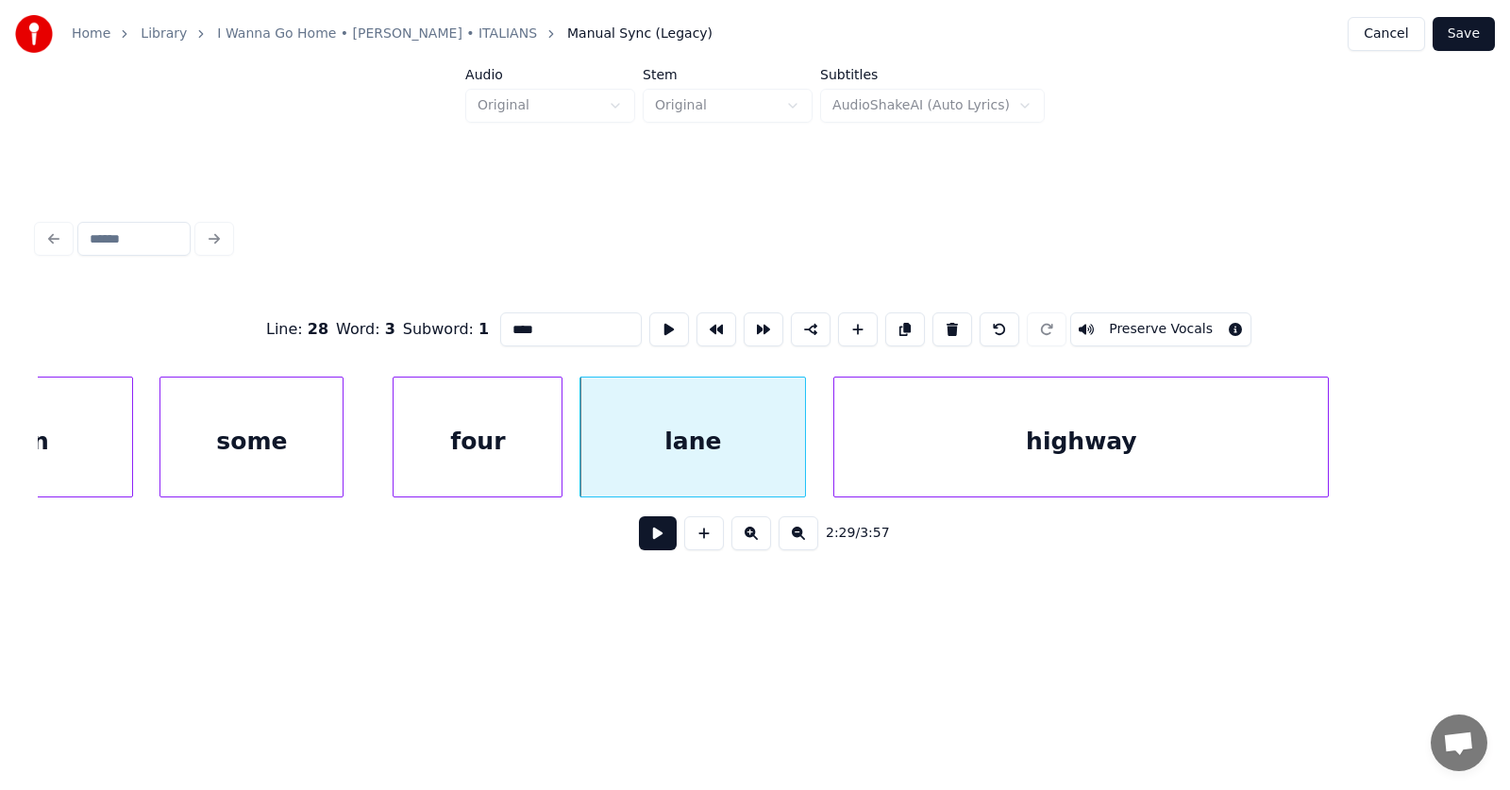
click at [944, 457] on div "highway" at bounding box center [1081, 441] width 494 height 128
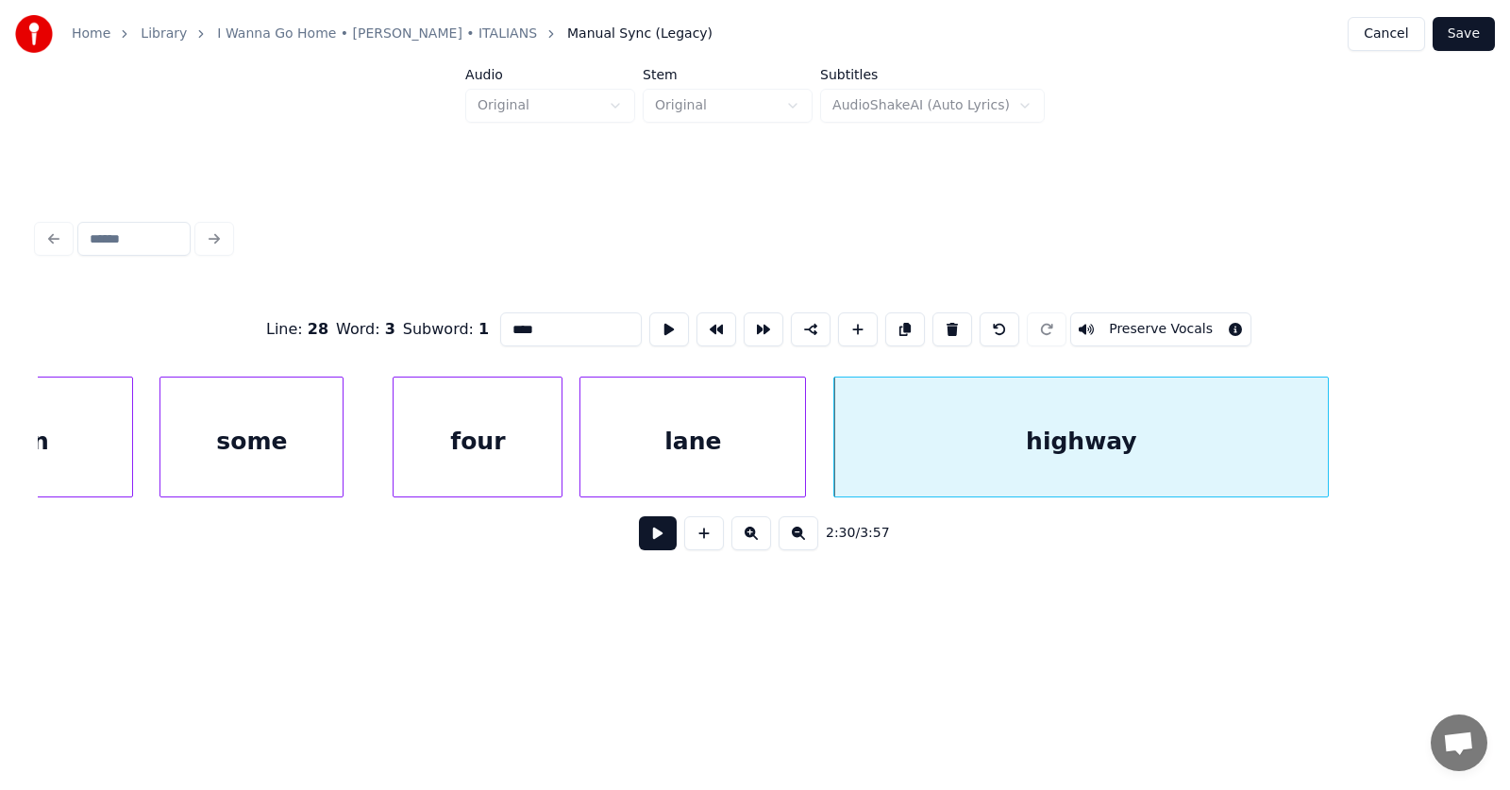
click at [650, 538] on button at bounding box center [658, 533] width 38 height 34
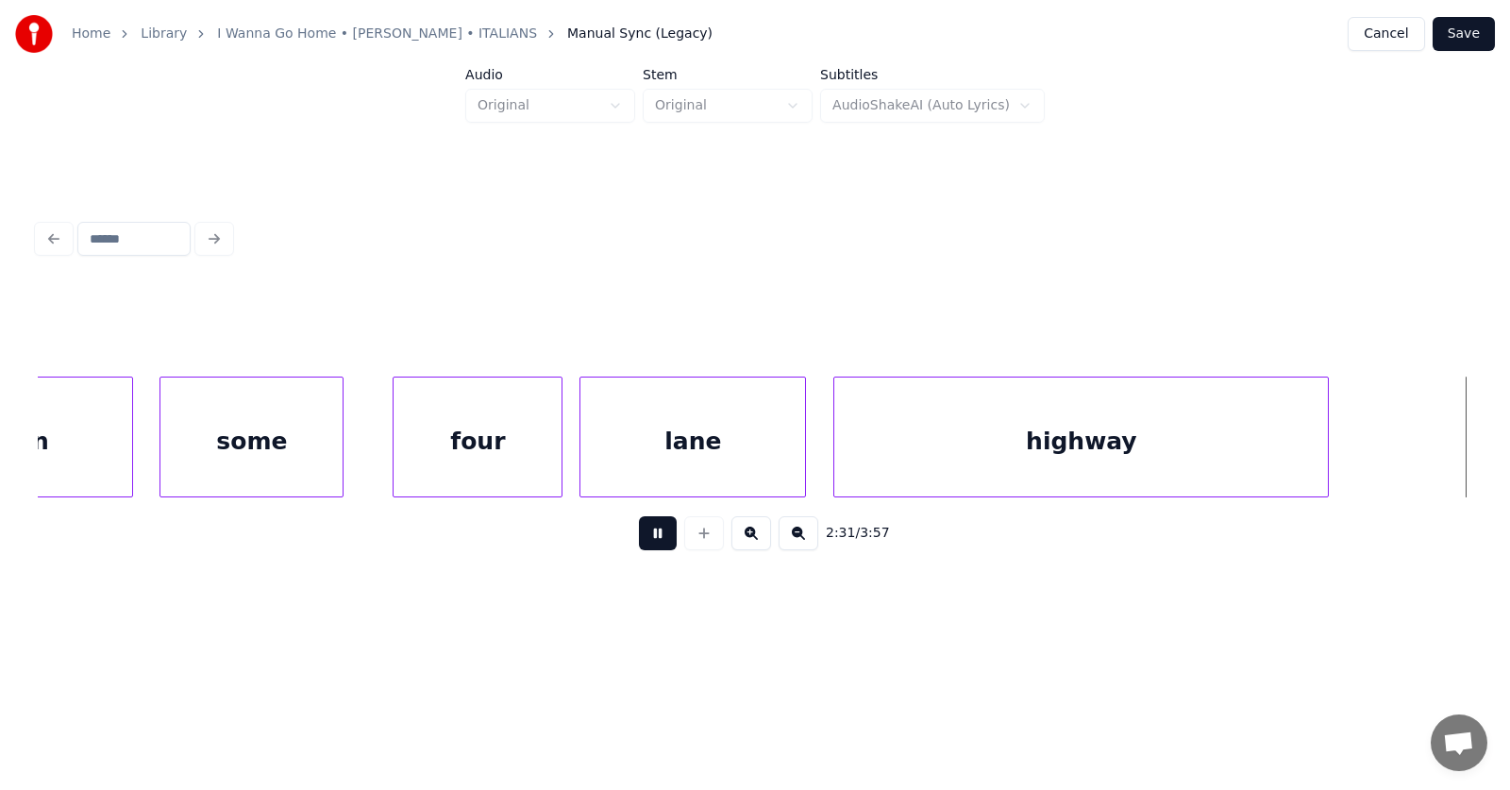
scroll to position [0, 106960]
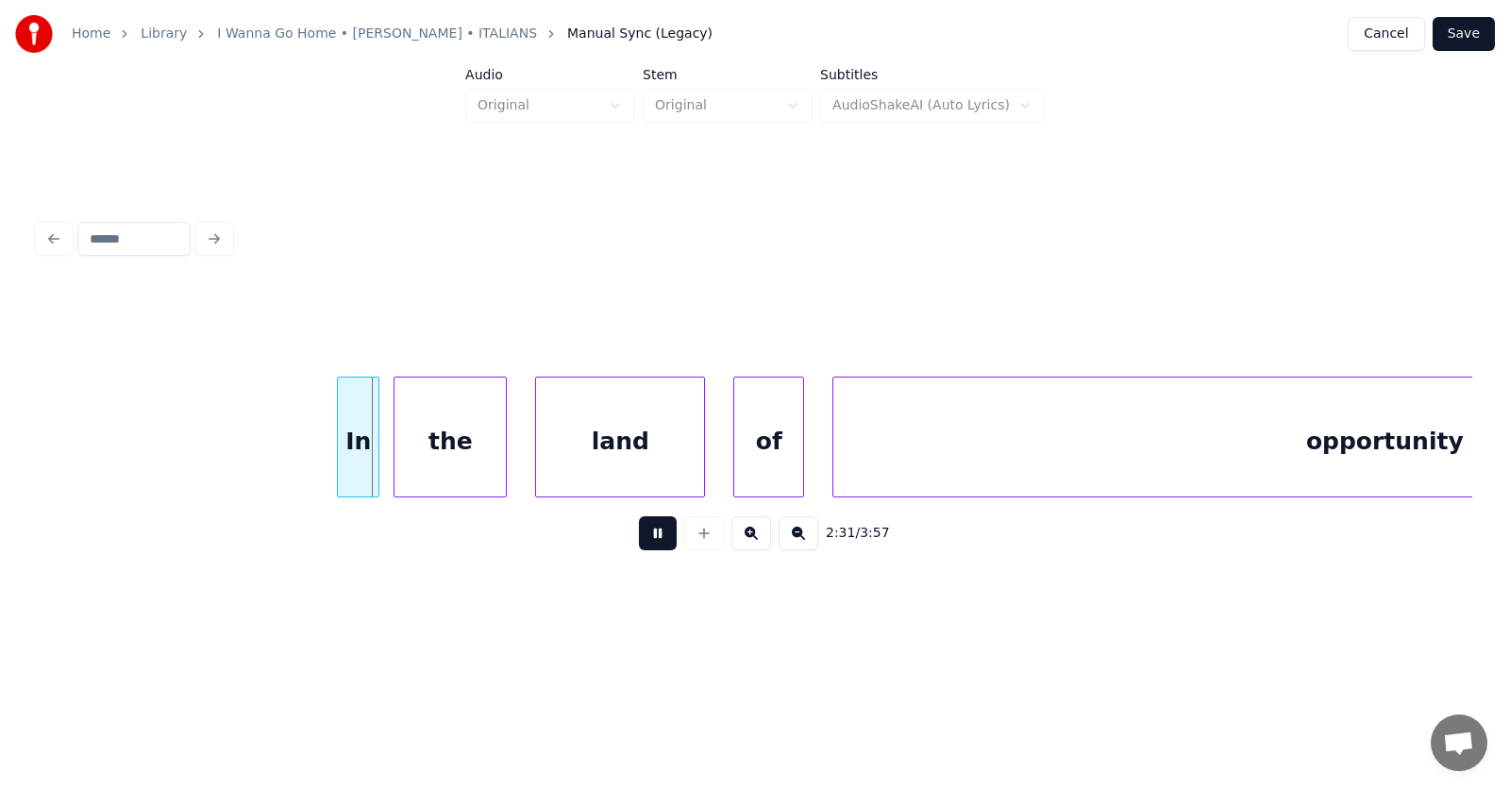
click at [651, 538] on button at bounding box center [658, 533] width 38 height 34
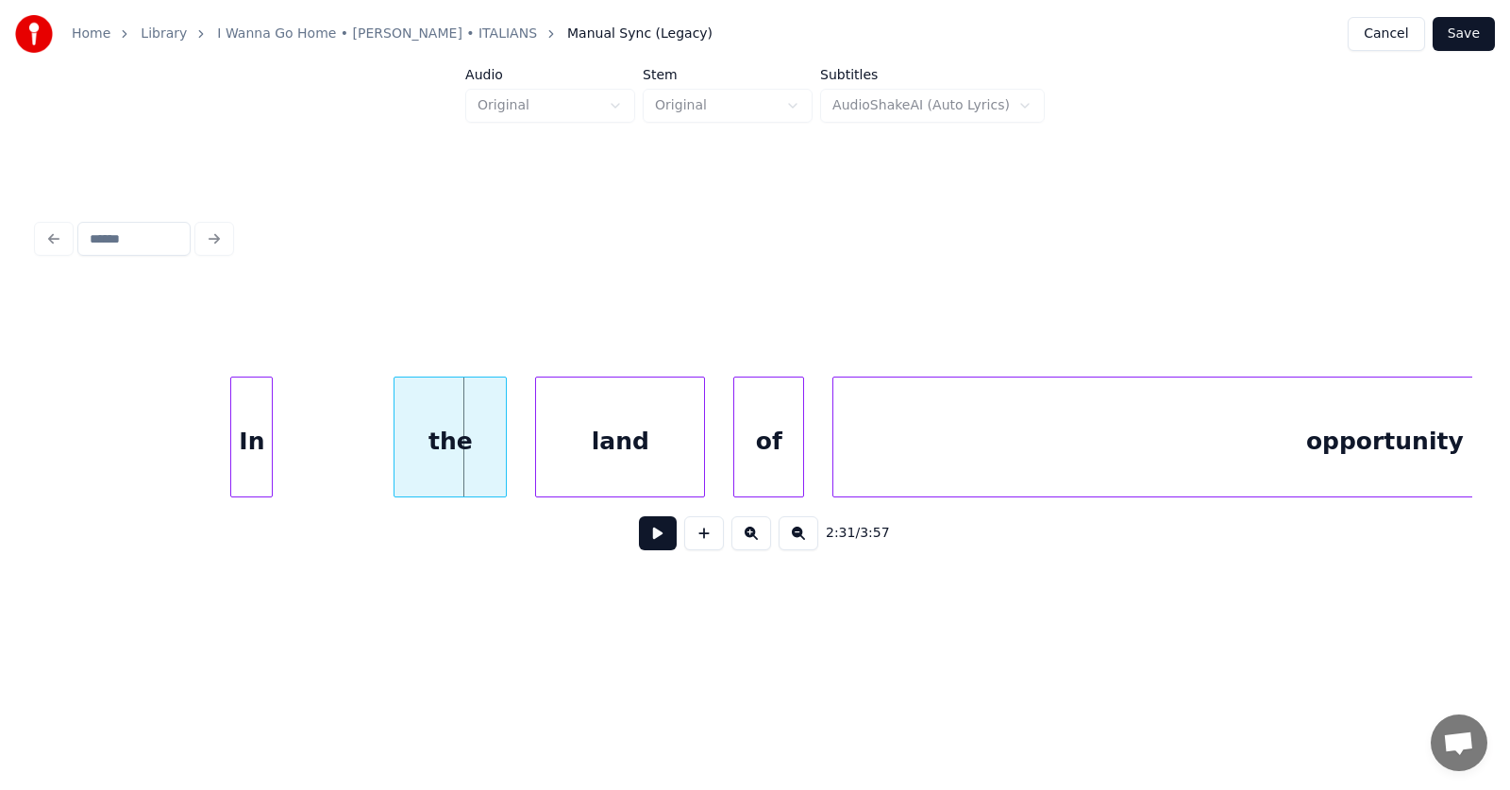
click at [244, 472] on div "In" at bounding box center [251, 441] width 41 height 128
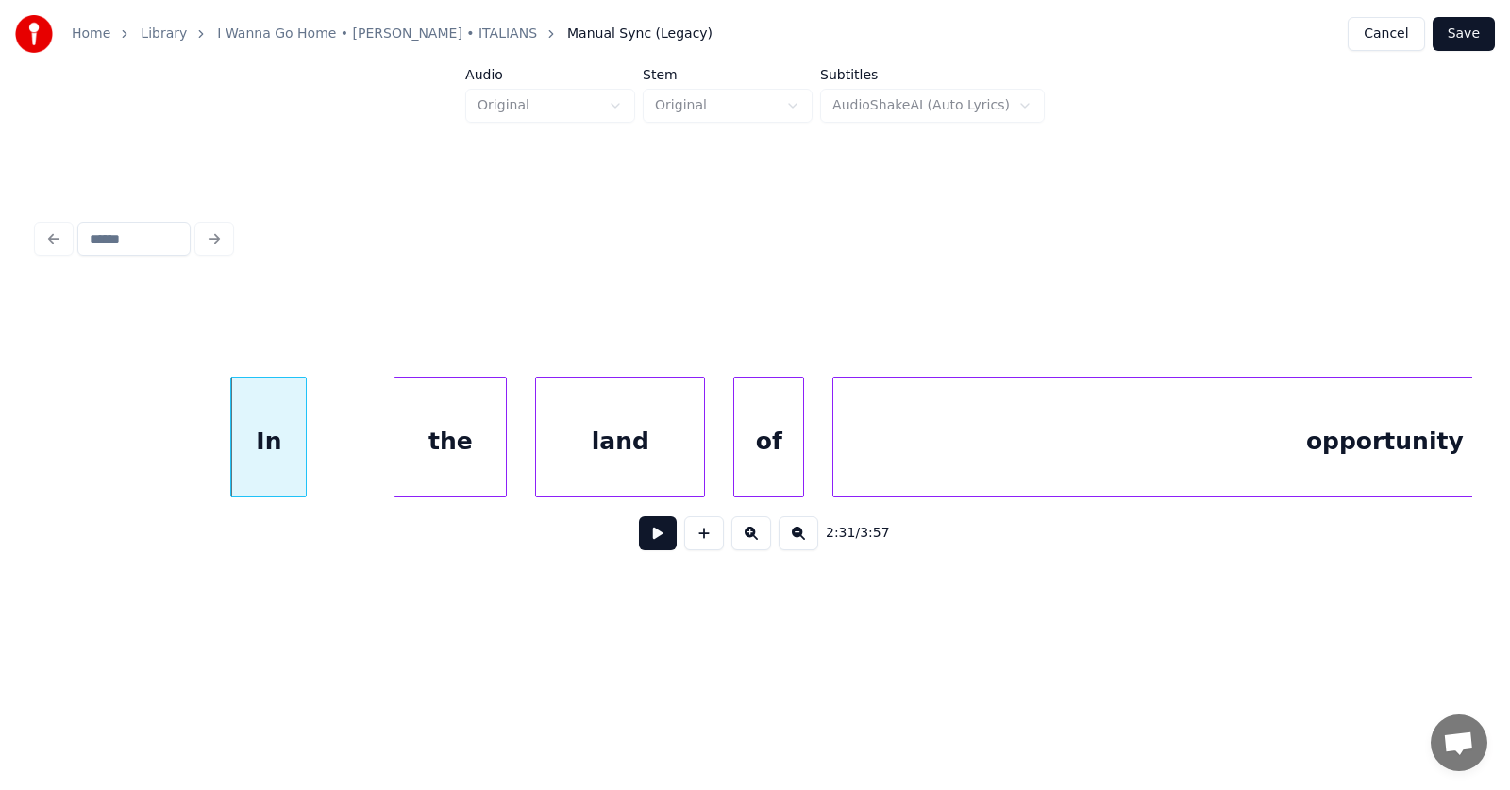
click at [303, 465] on div at bounding box center [303, 436] width 6 height 119
click at [417, 467] on div "the" at bounding box center [390, 441] width 111 height 128
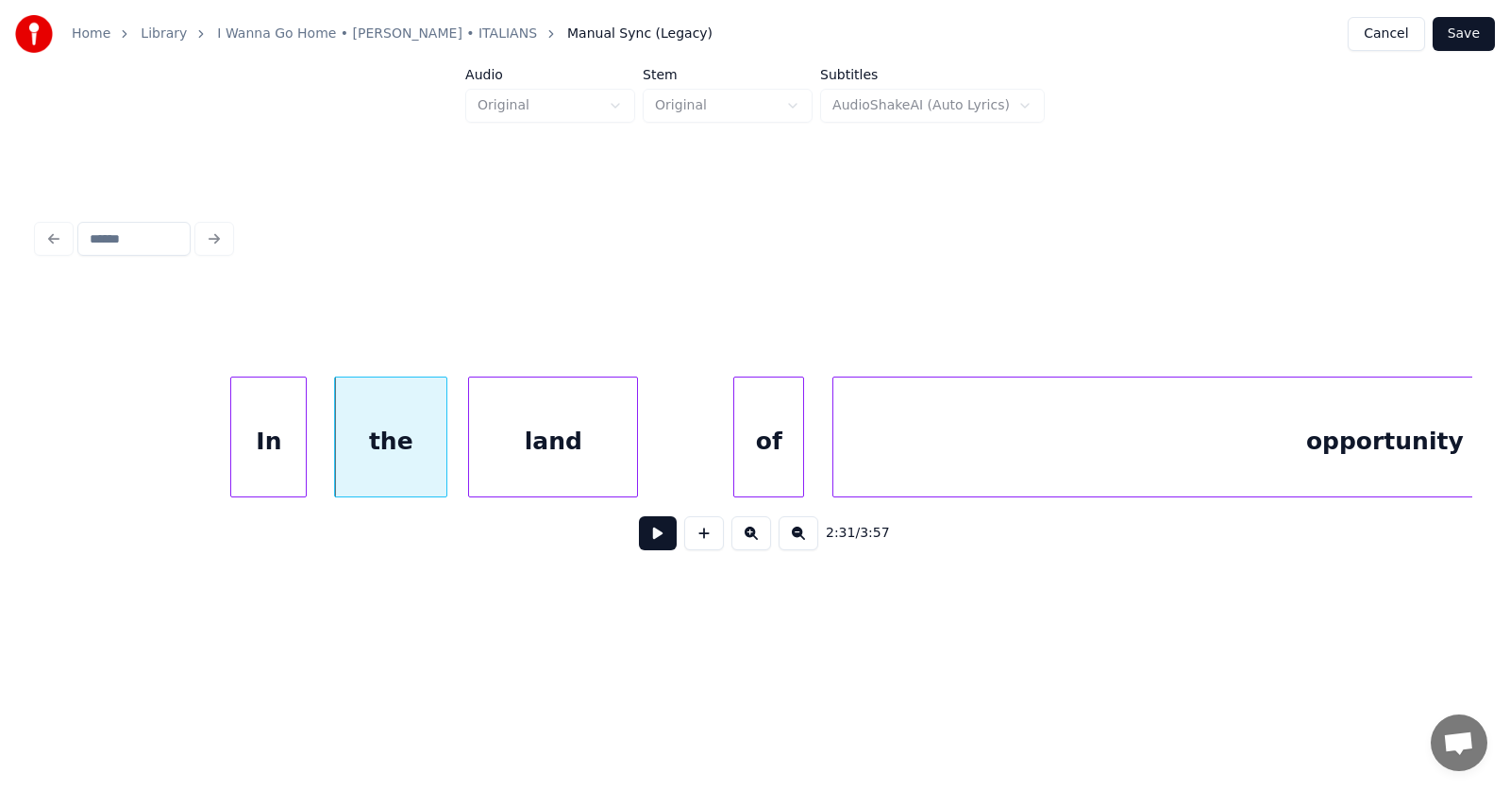
click at [604, 483] on div "land" at bounding box center [553, 441] width 168 height 128
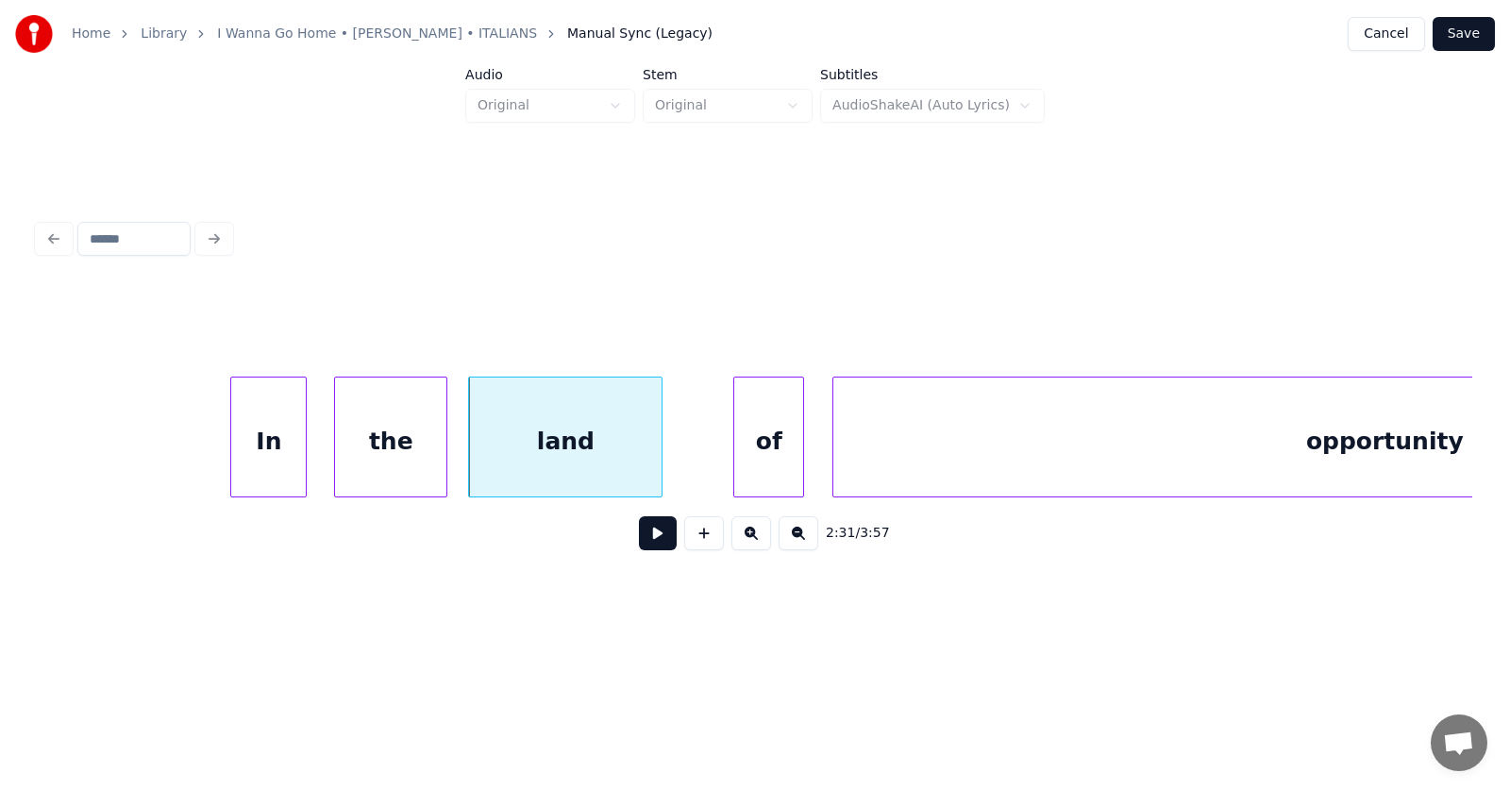
click at [661, 460] on div at bounding box center [659, 436] width 6 height 119
click at [714, 461] on div "of" at bounding box center [730, 441] width 69 height 128
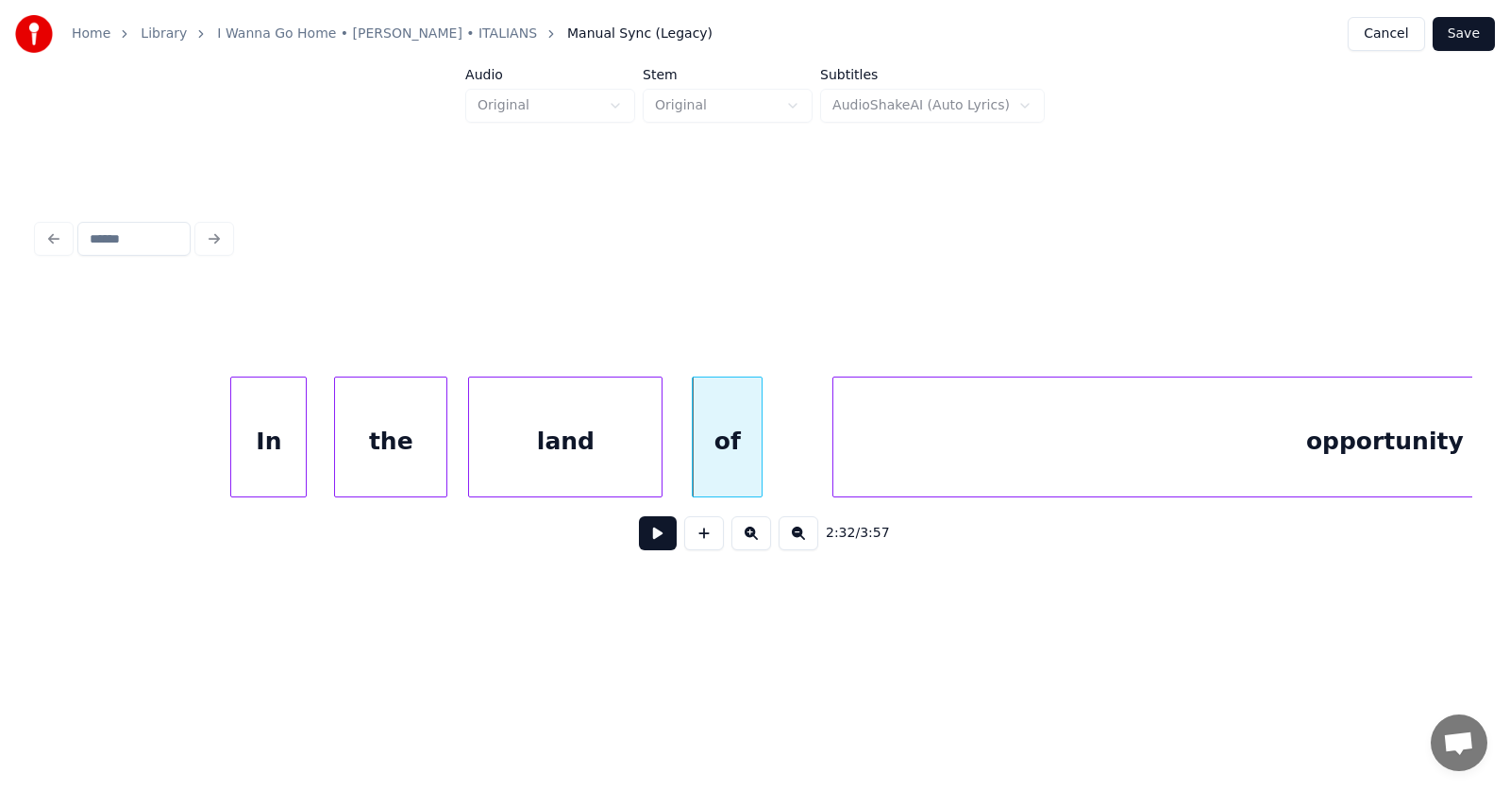
scroll to position [0, 107419]
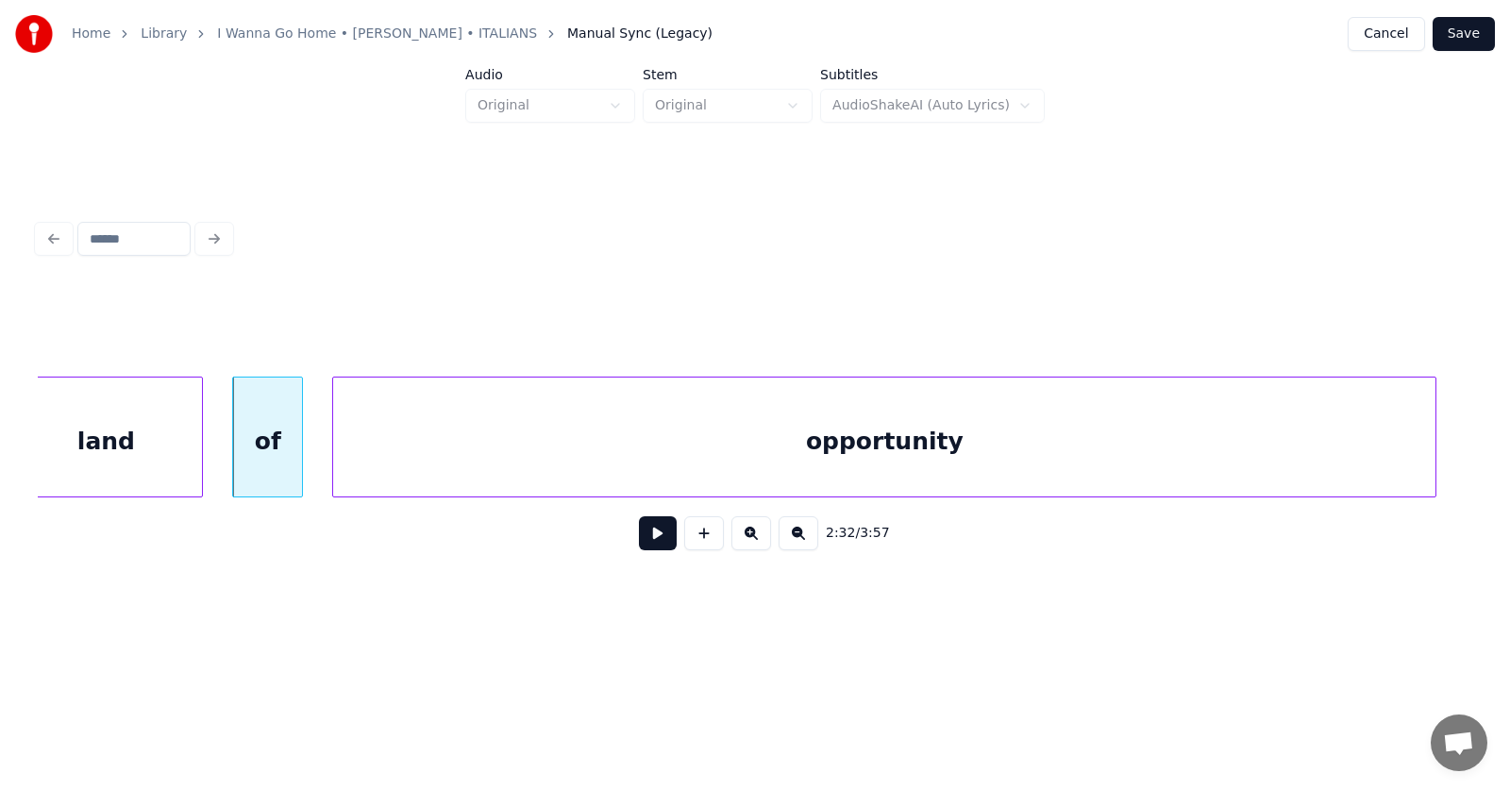
click at [883, 460] on div "opportunity" at bounding box center [884, 441] width 1102 height 128
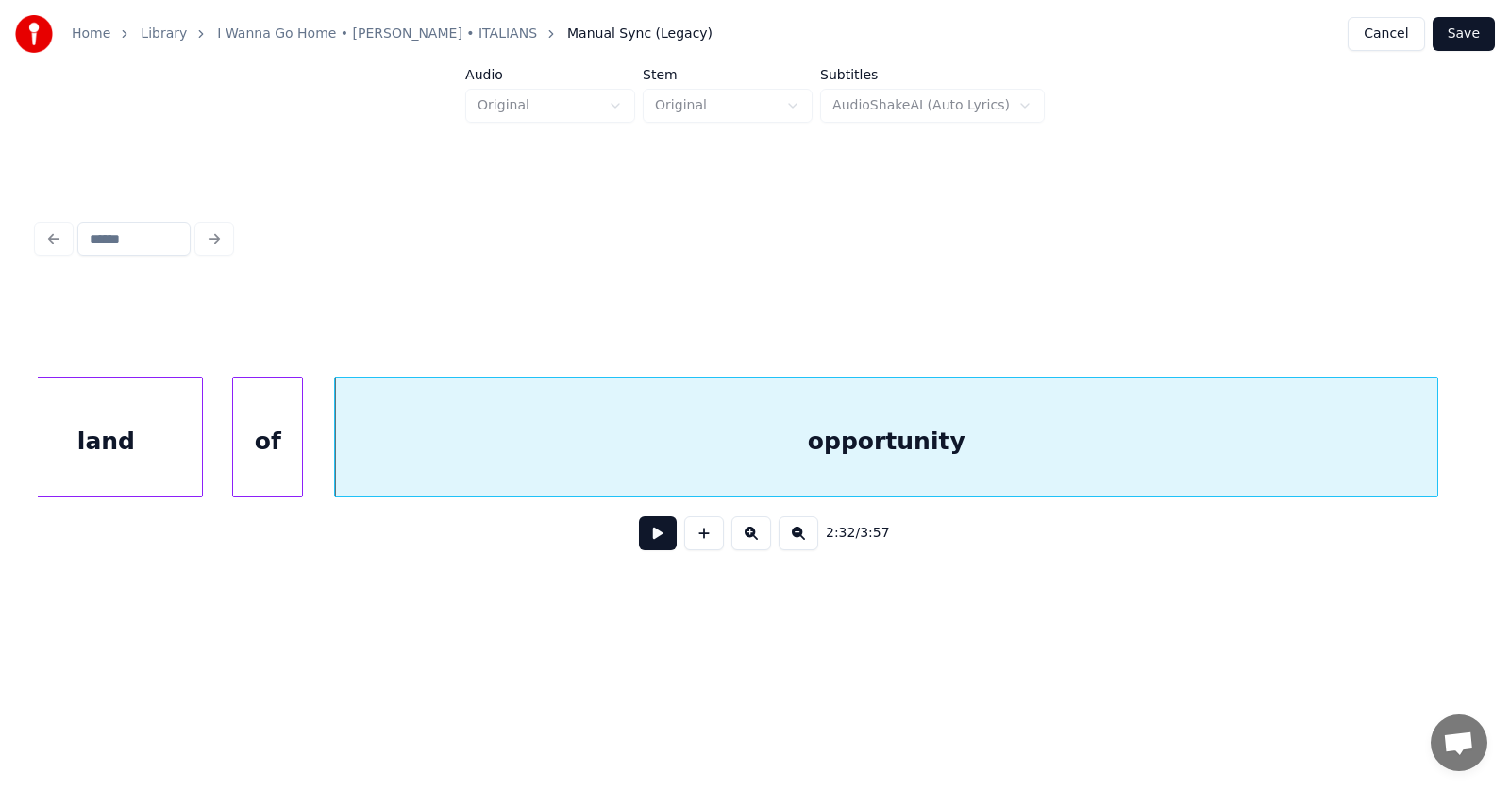
click at [654, 537] on button at bounding box center [658, 533] width 38 height 34
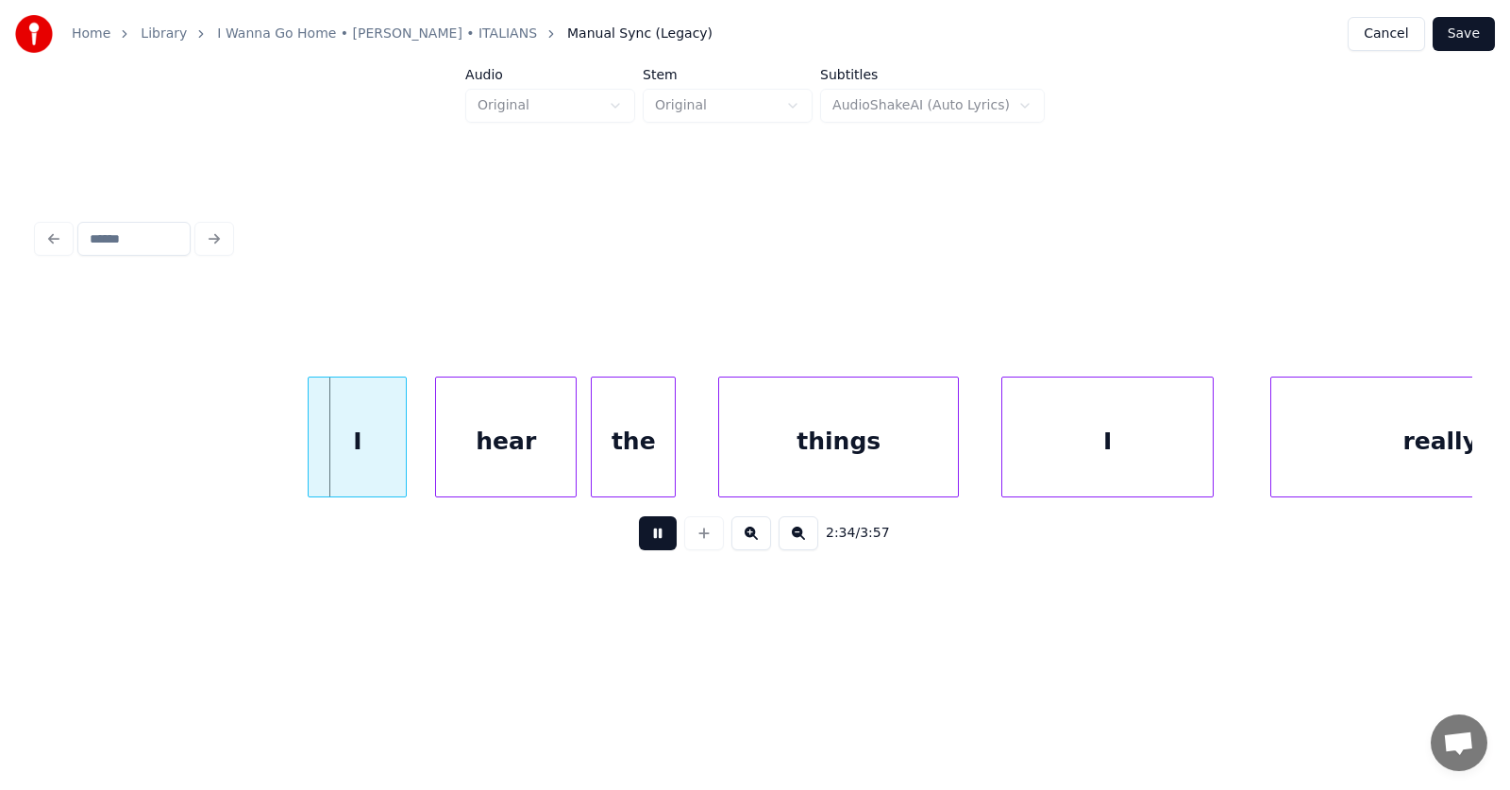
click at [655, 537] on button at bounding box center [658, 533] width 38 height 34
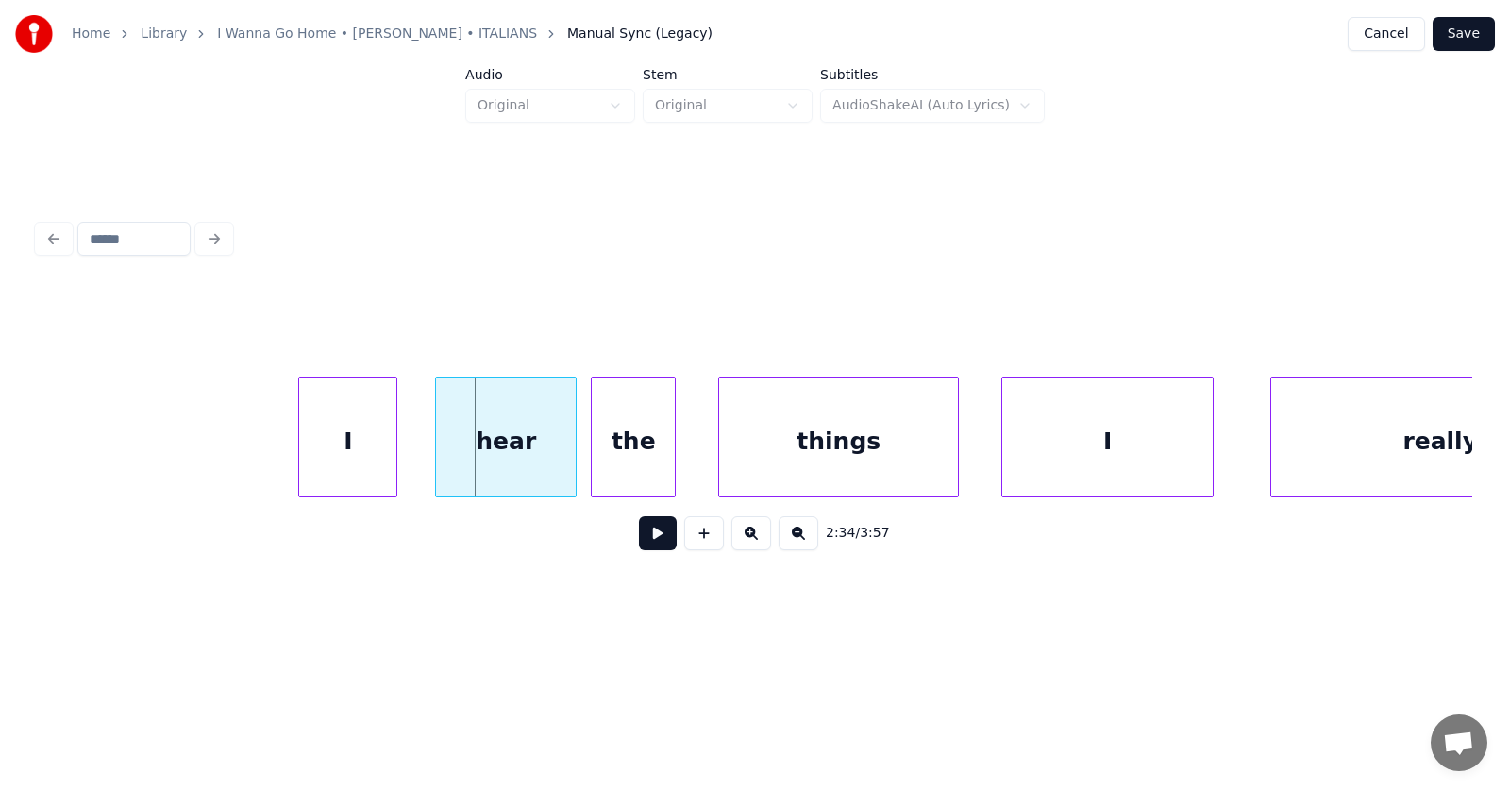
click at [350, 451] on div "I" at bounding box center [347, 441] width 97 height 128
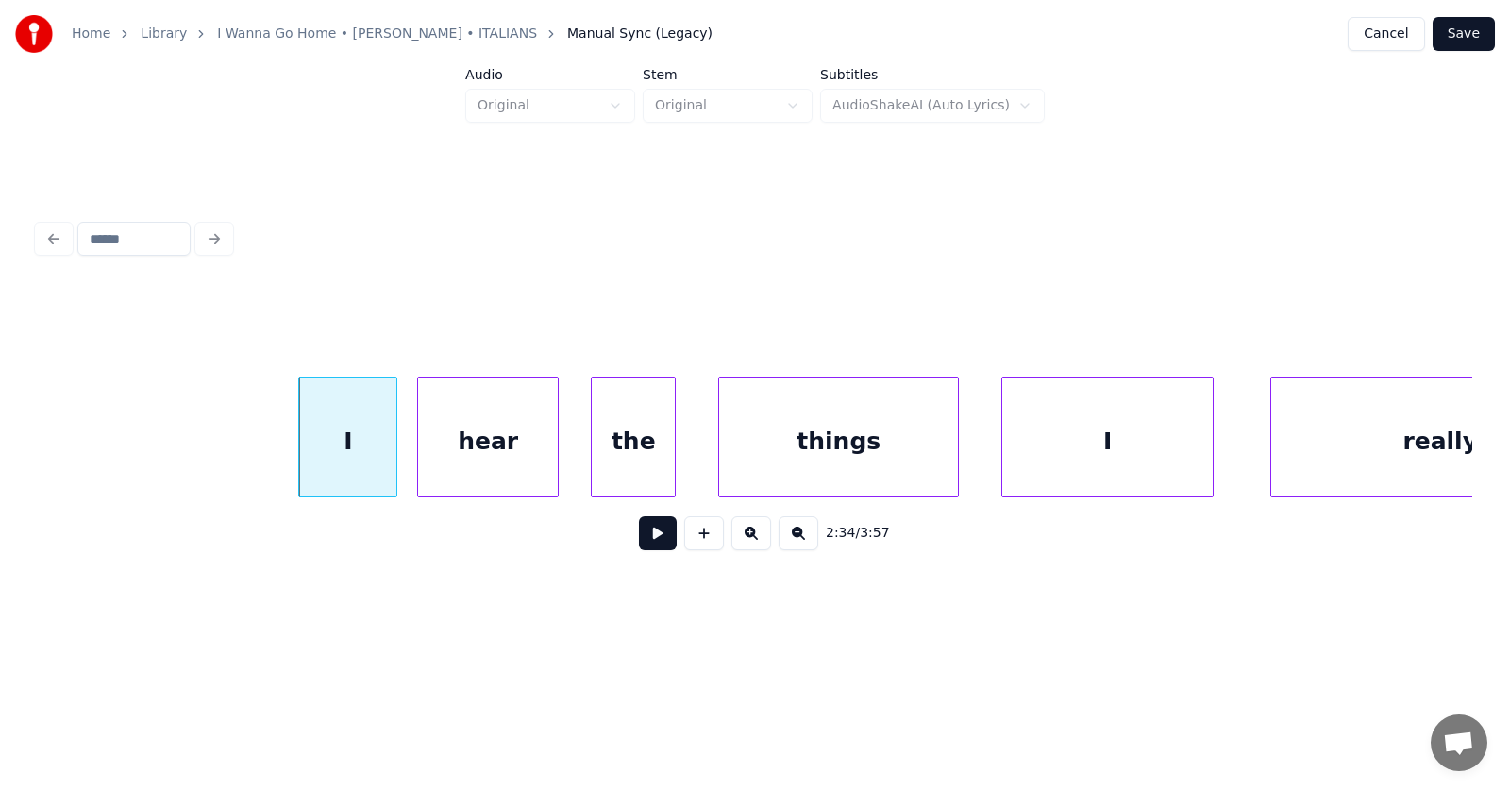
click at [475, 460] on div "hear" at bounding box center [488, 441] width 140 height 128
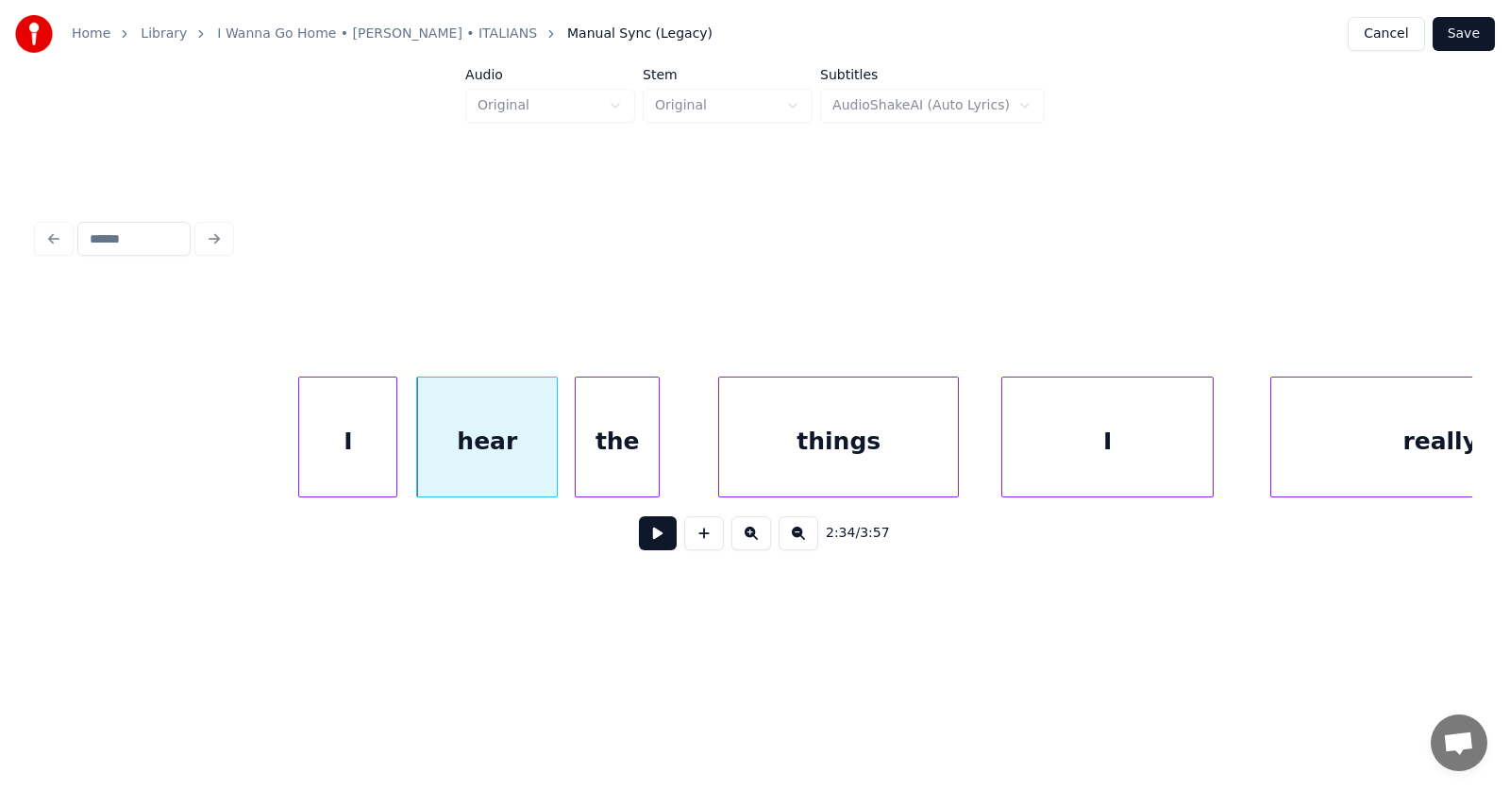
click at [605, 452] on div "the" at bounding box center [617, 441] width 83 height 128
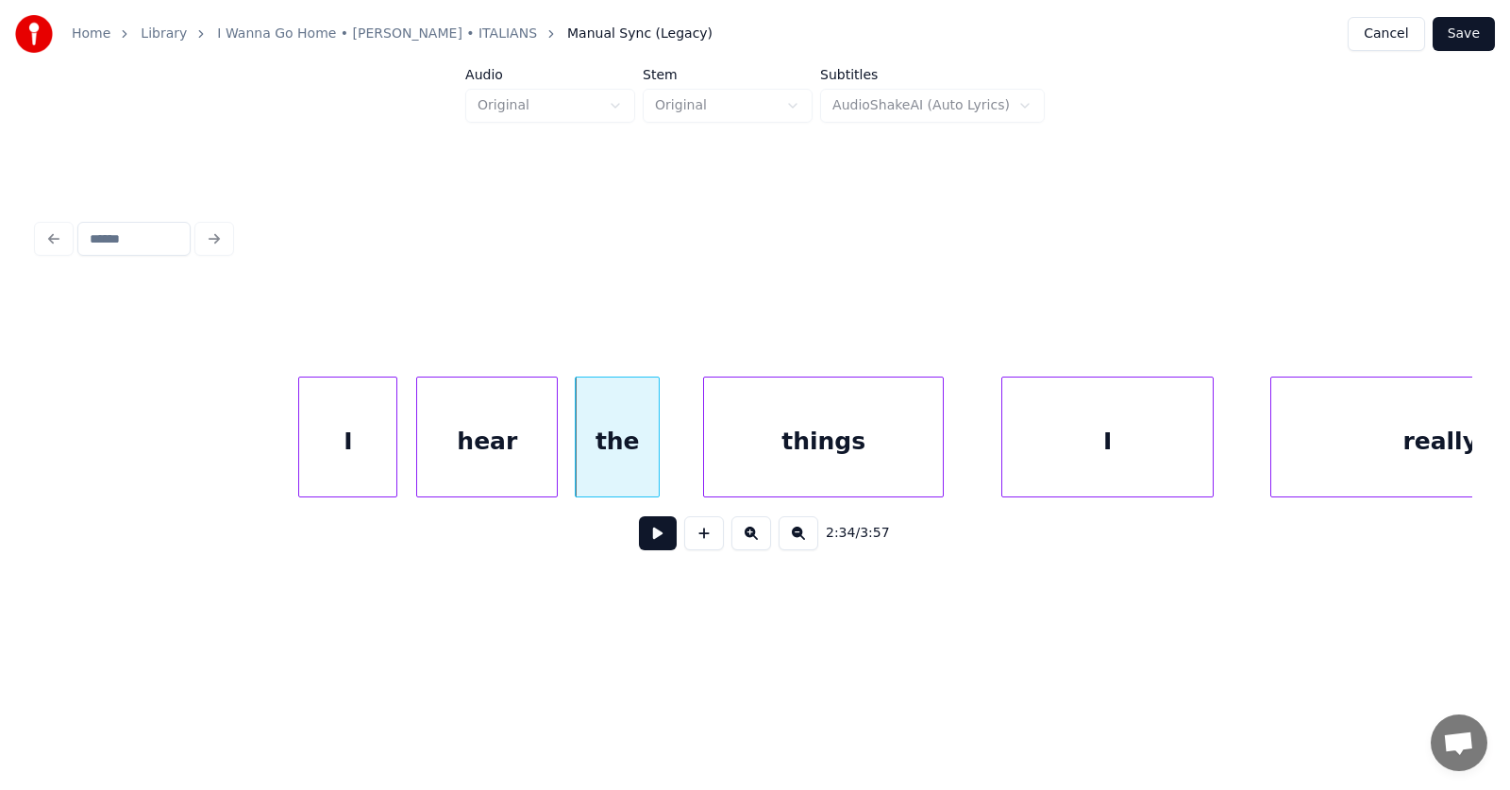
click at [768, 452] on div "things" at bounding box center [823, 441] width 239 height 128
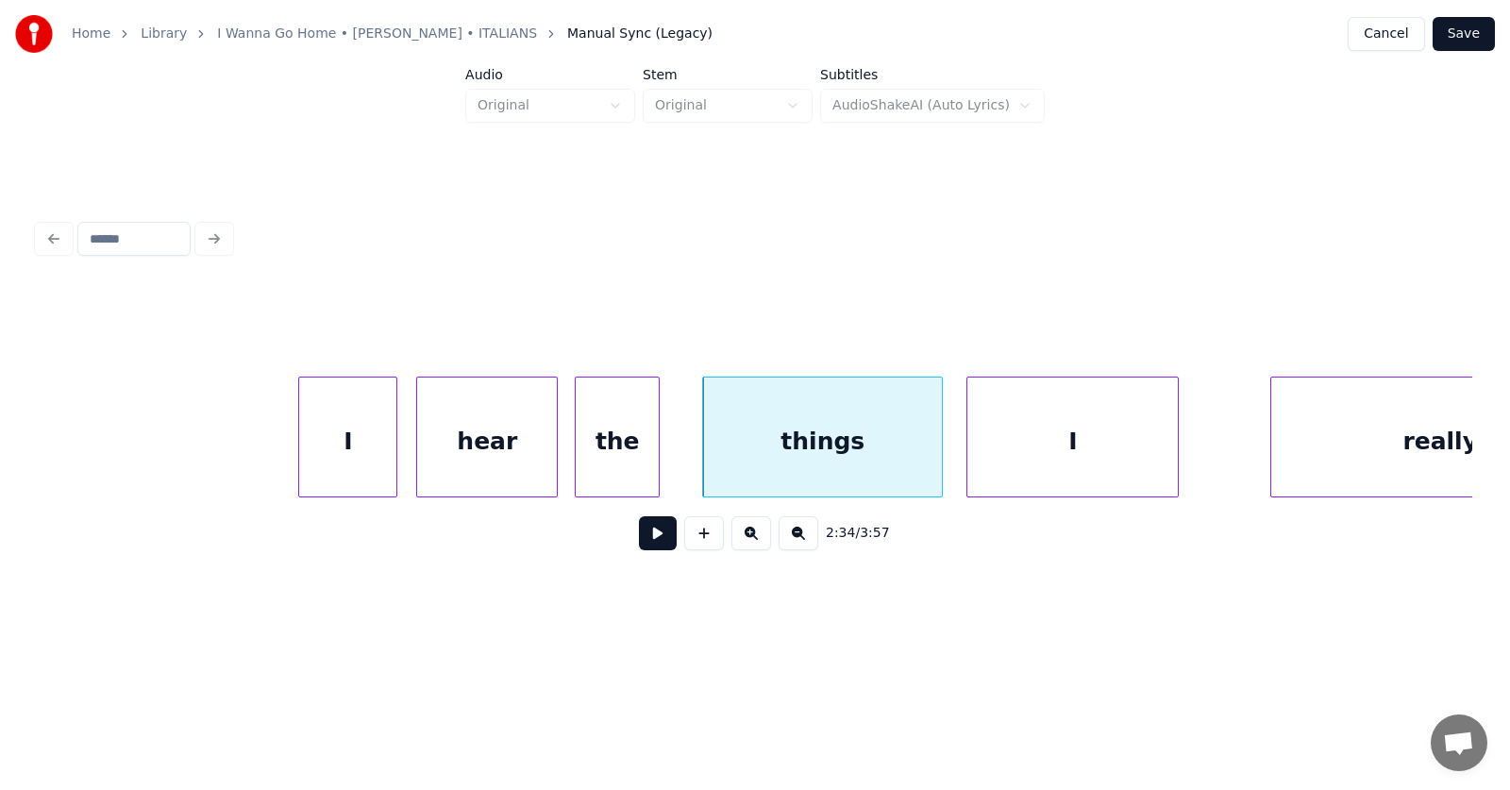
click at [1046, 454] on div "I" at bounding box center [1072, 441] width 210 height 128
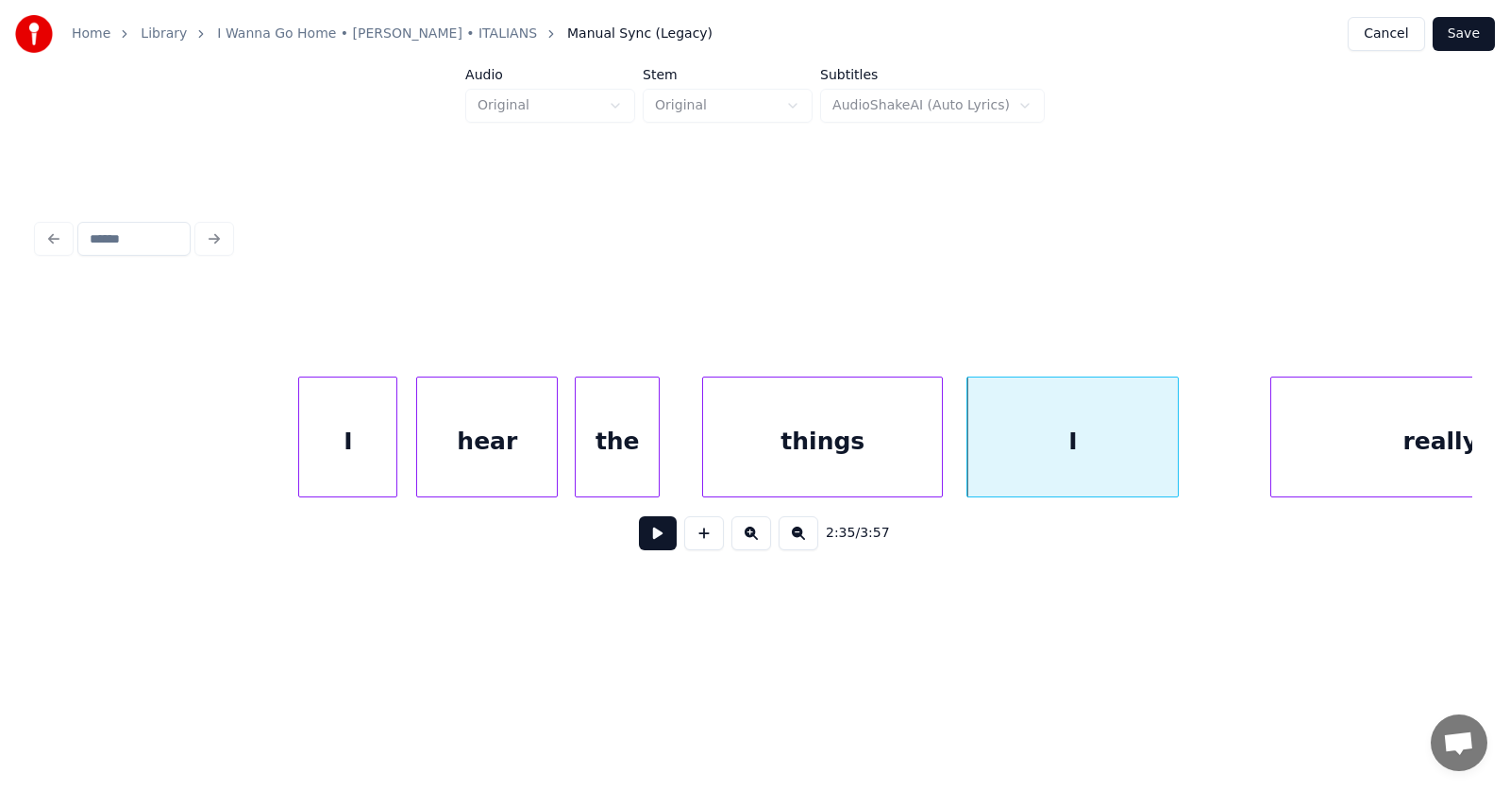
scroll to position [0, 109601]
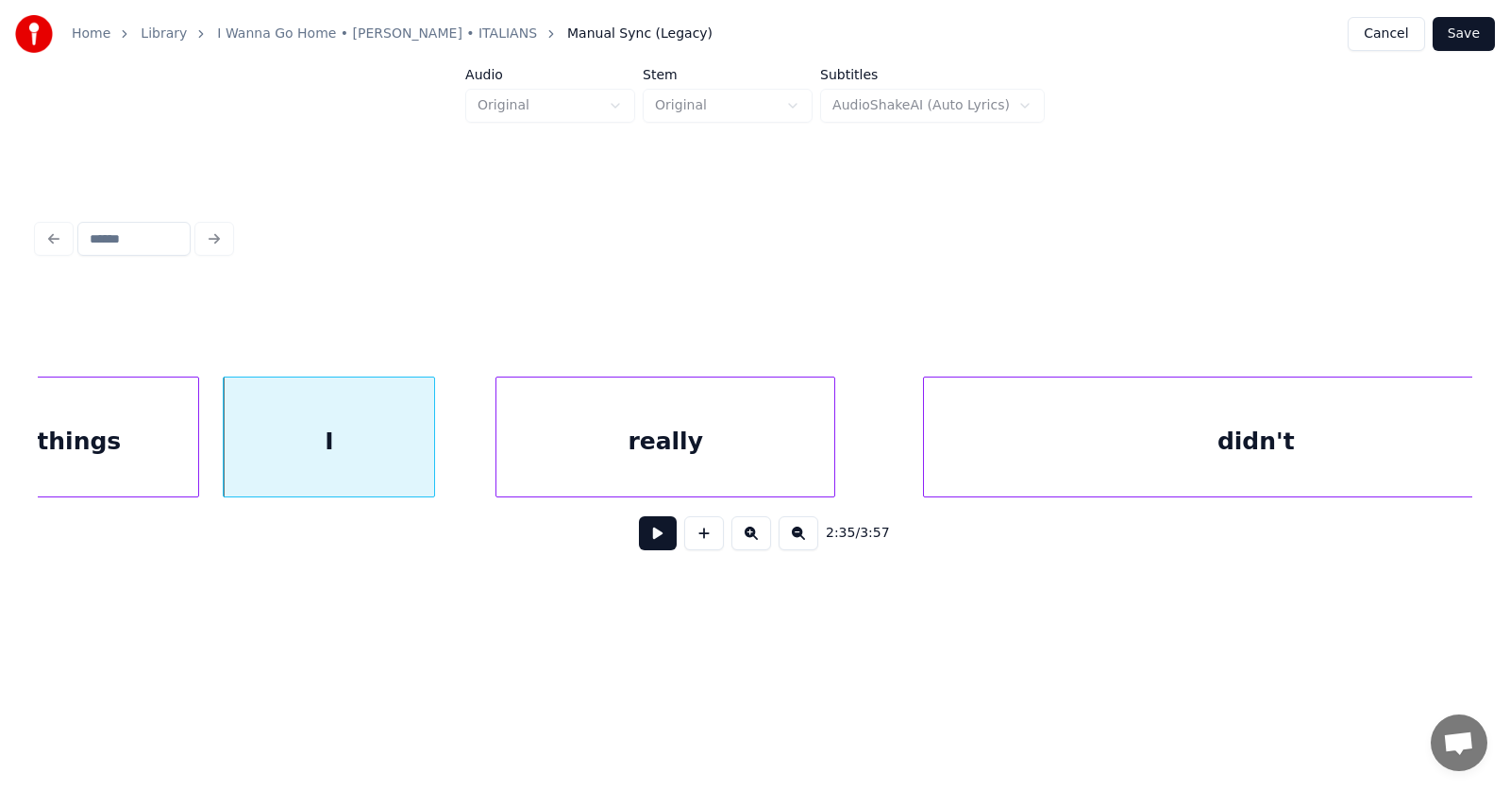
click at [683, 456] on div "really" at bounding box center [665, 441] width 338 height 128
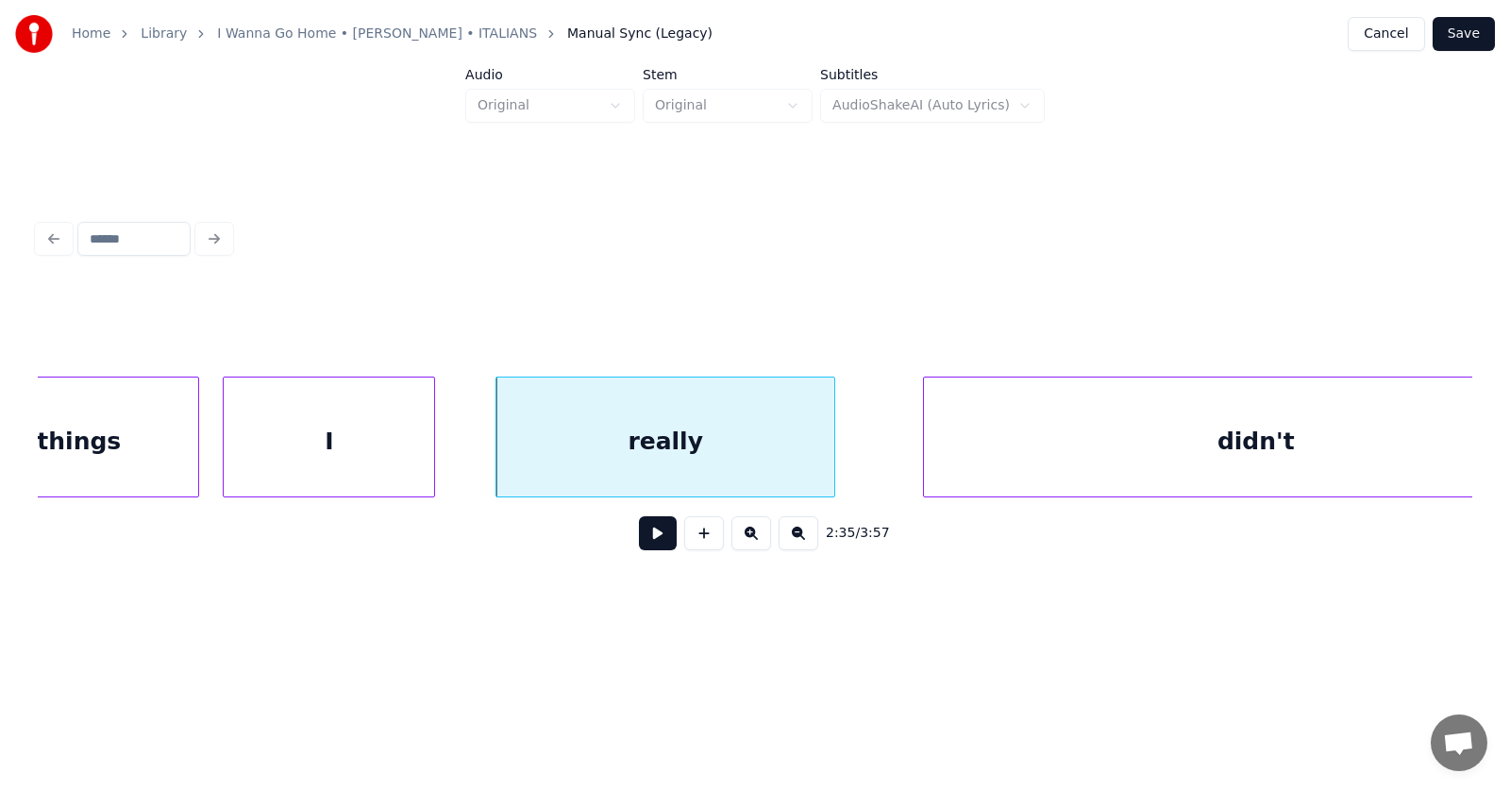
scroll to position [0, 109713]
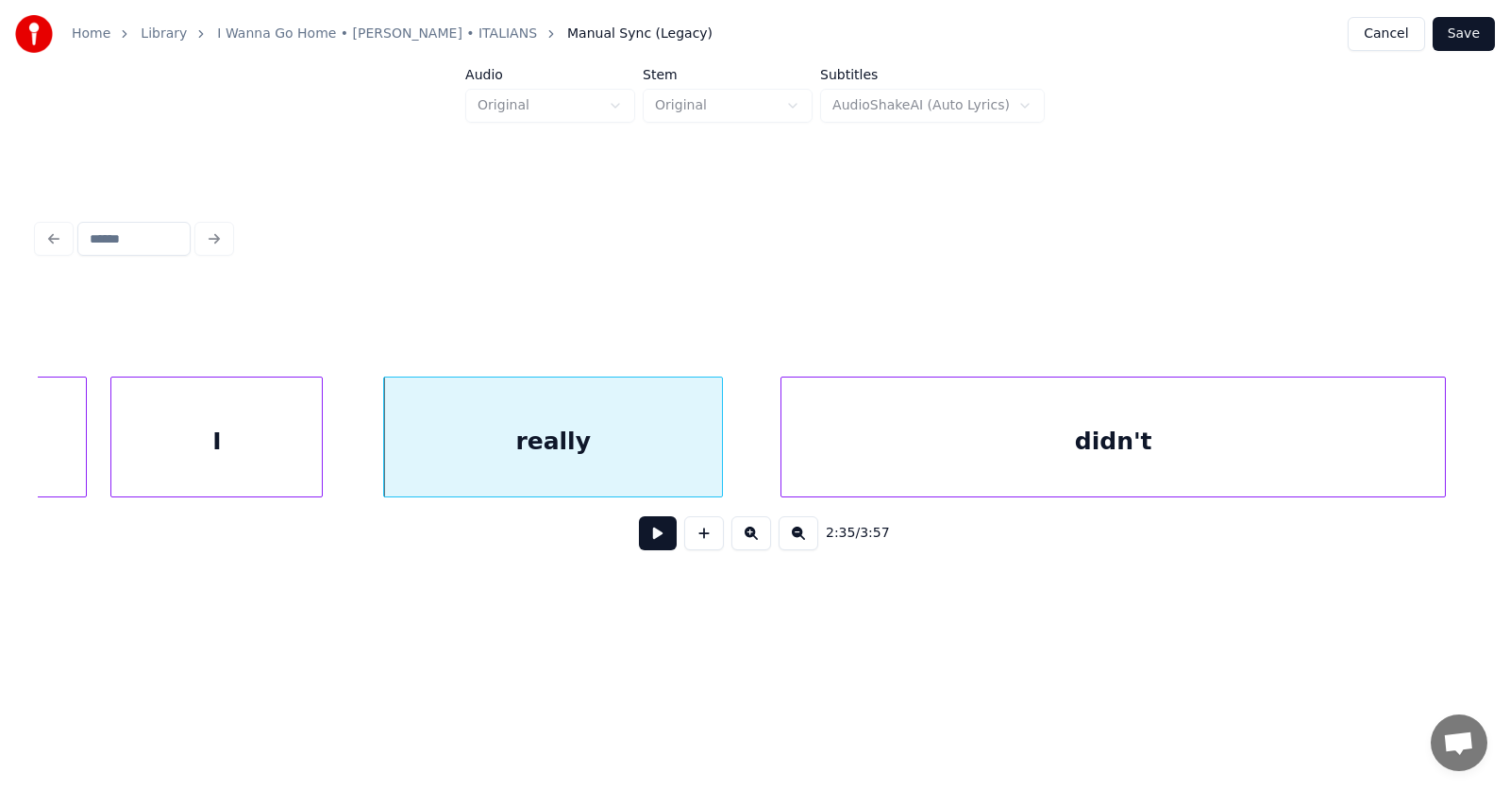
click at [1012, 454] on div "didn't" at bounding box center [1112, 441] width 663 height 128
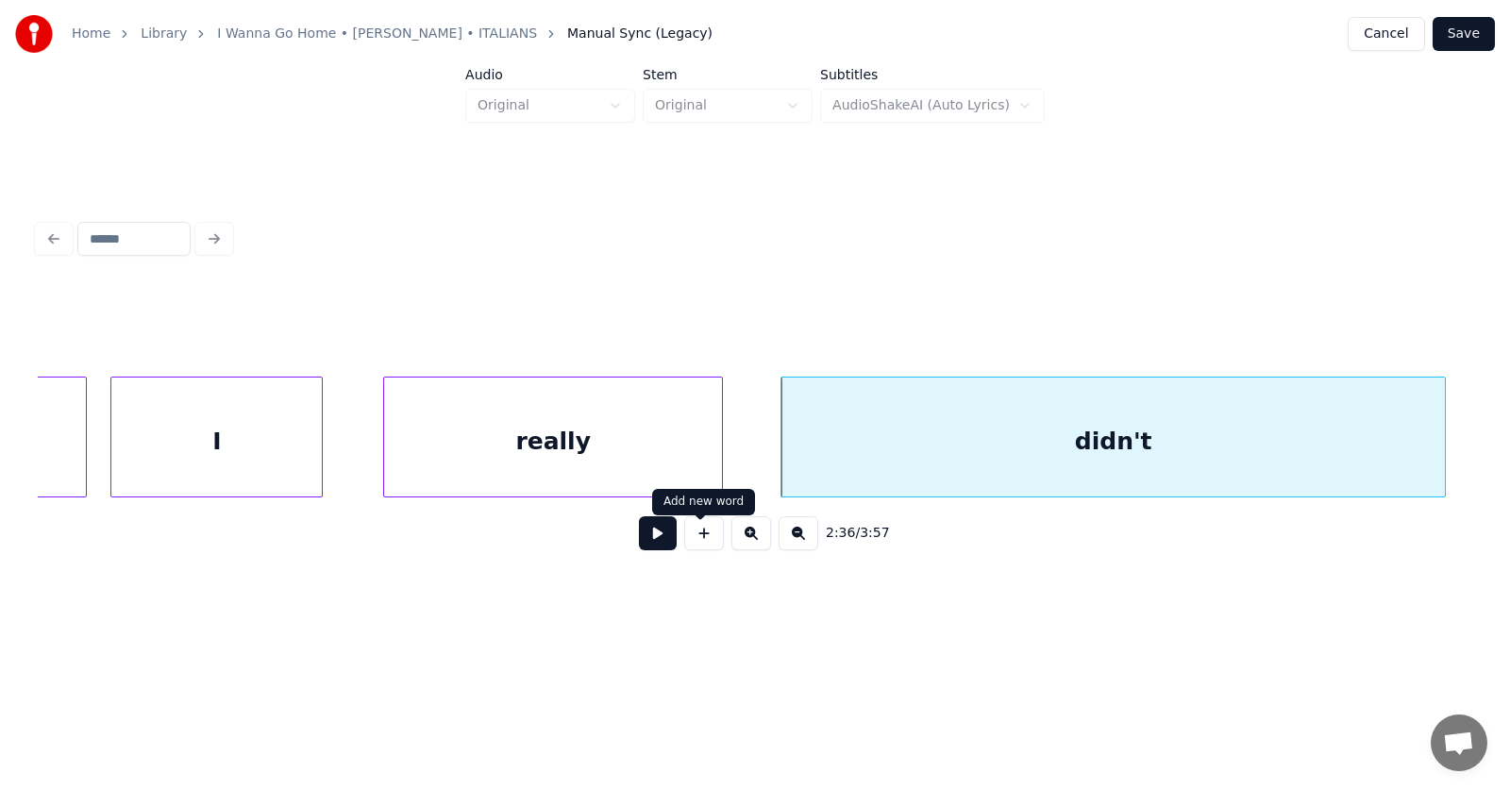
click at [639, 540] on button at bounding box center [658, 533] width 38 height 34
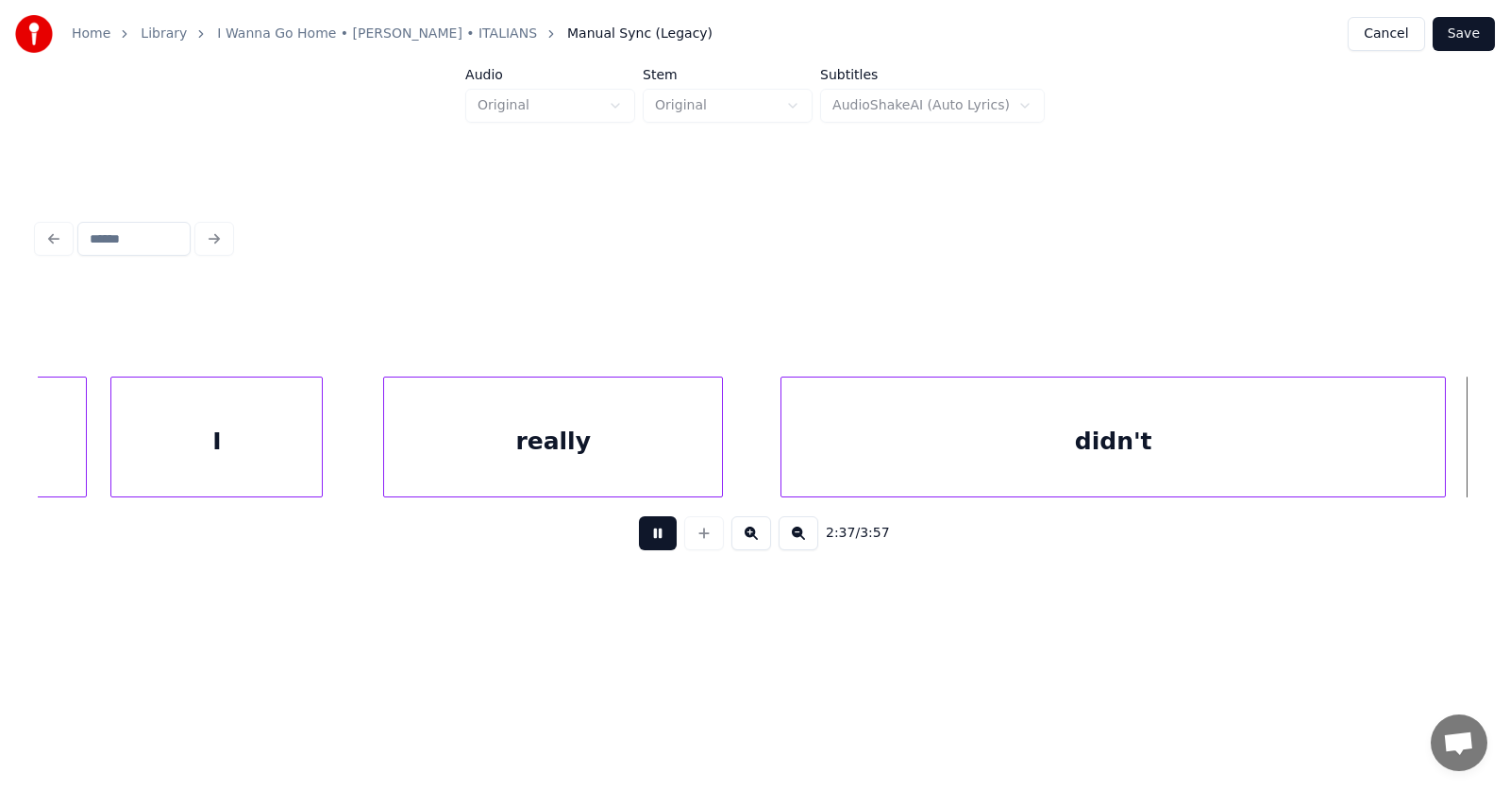
scroll to position [0, 111156]
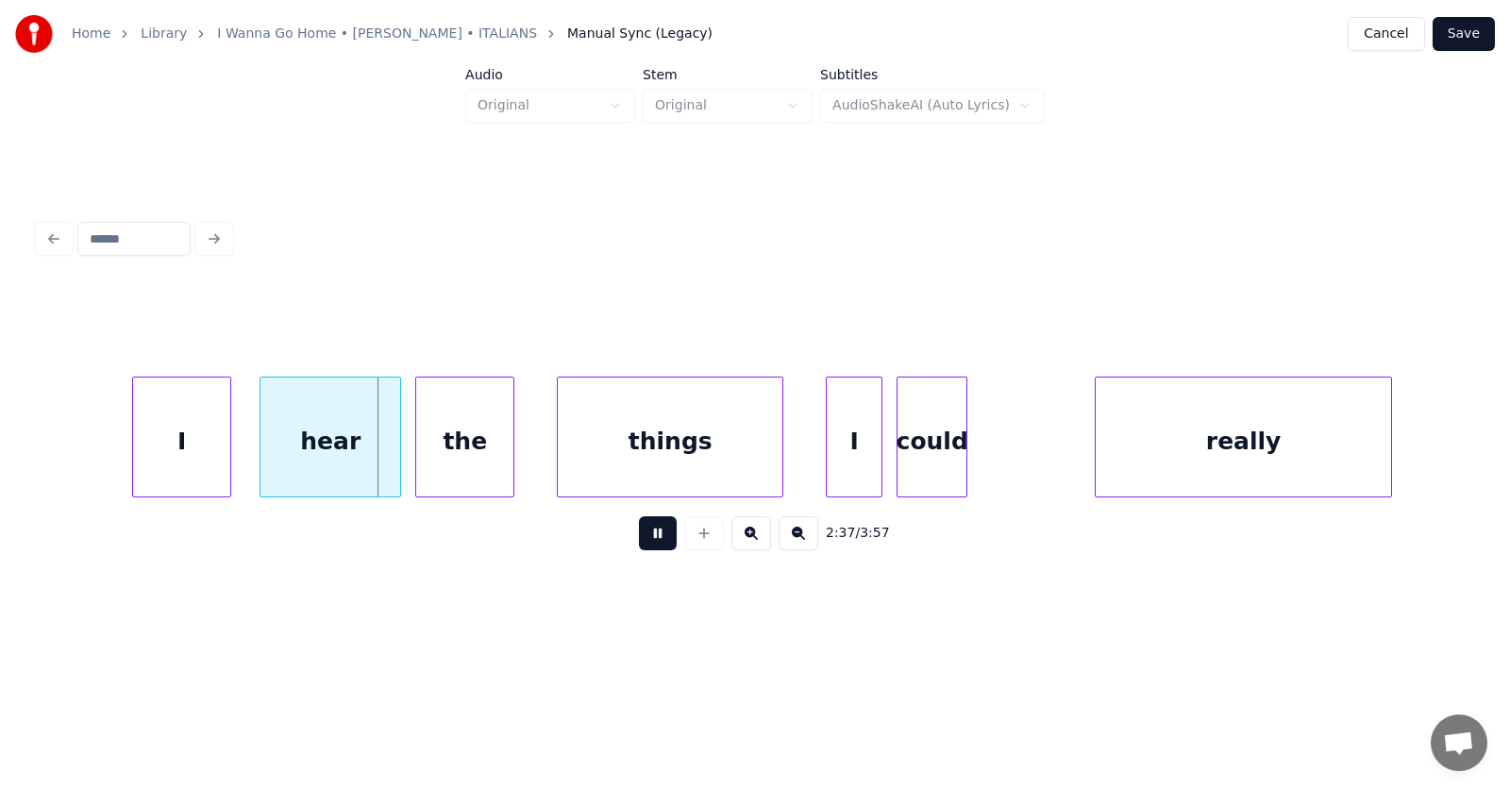
click at [639, 542] on button at bounding box center [658, 533] width 38 height 34
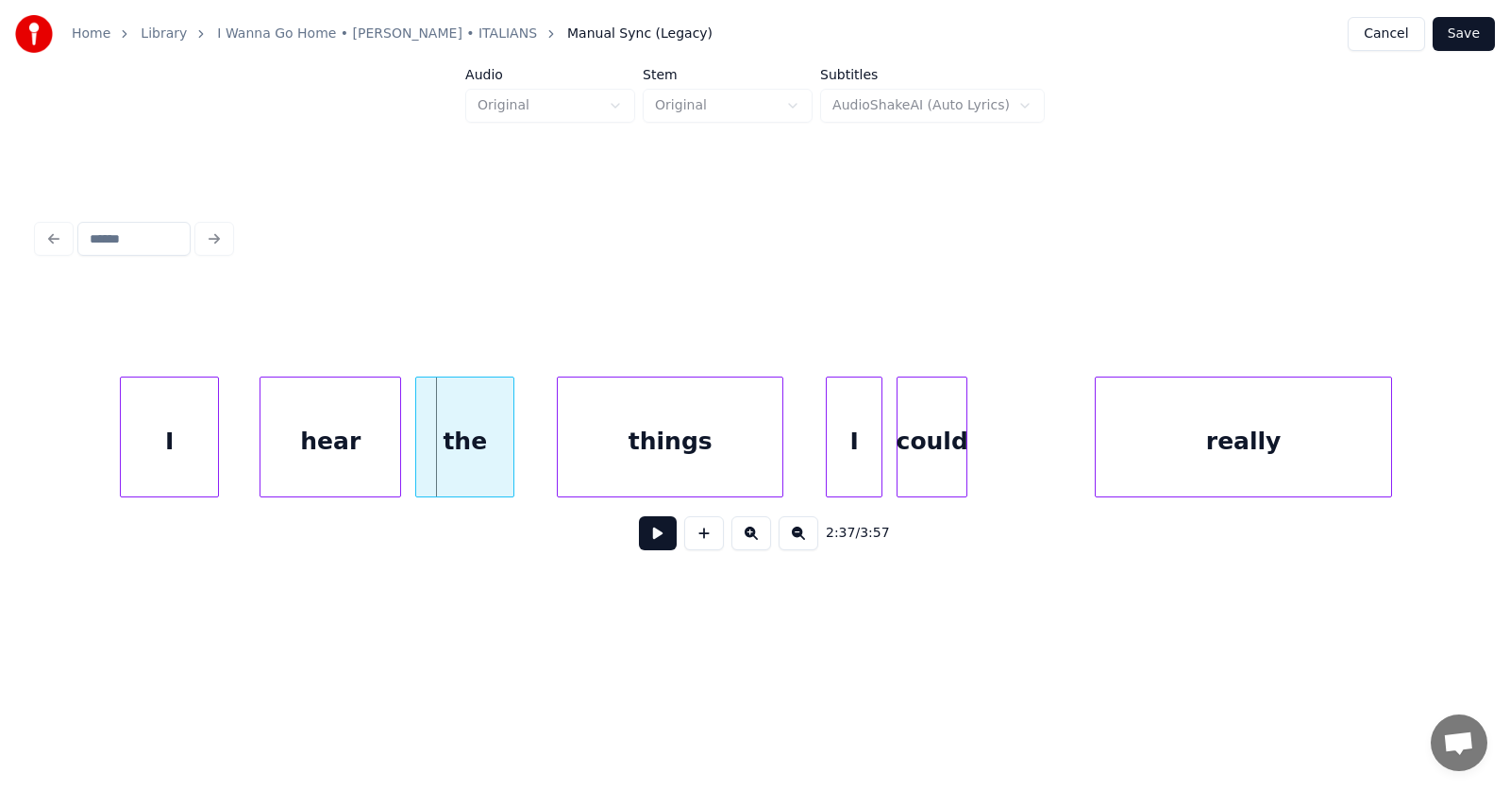
click at [174, 464] on div "I" at bounding box center [169, 441] width 97 height 128
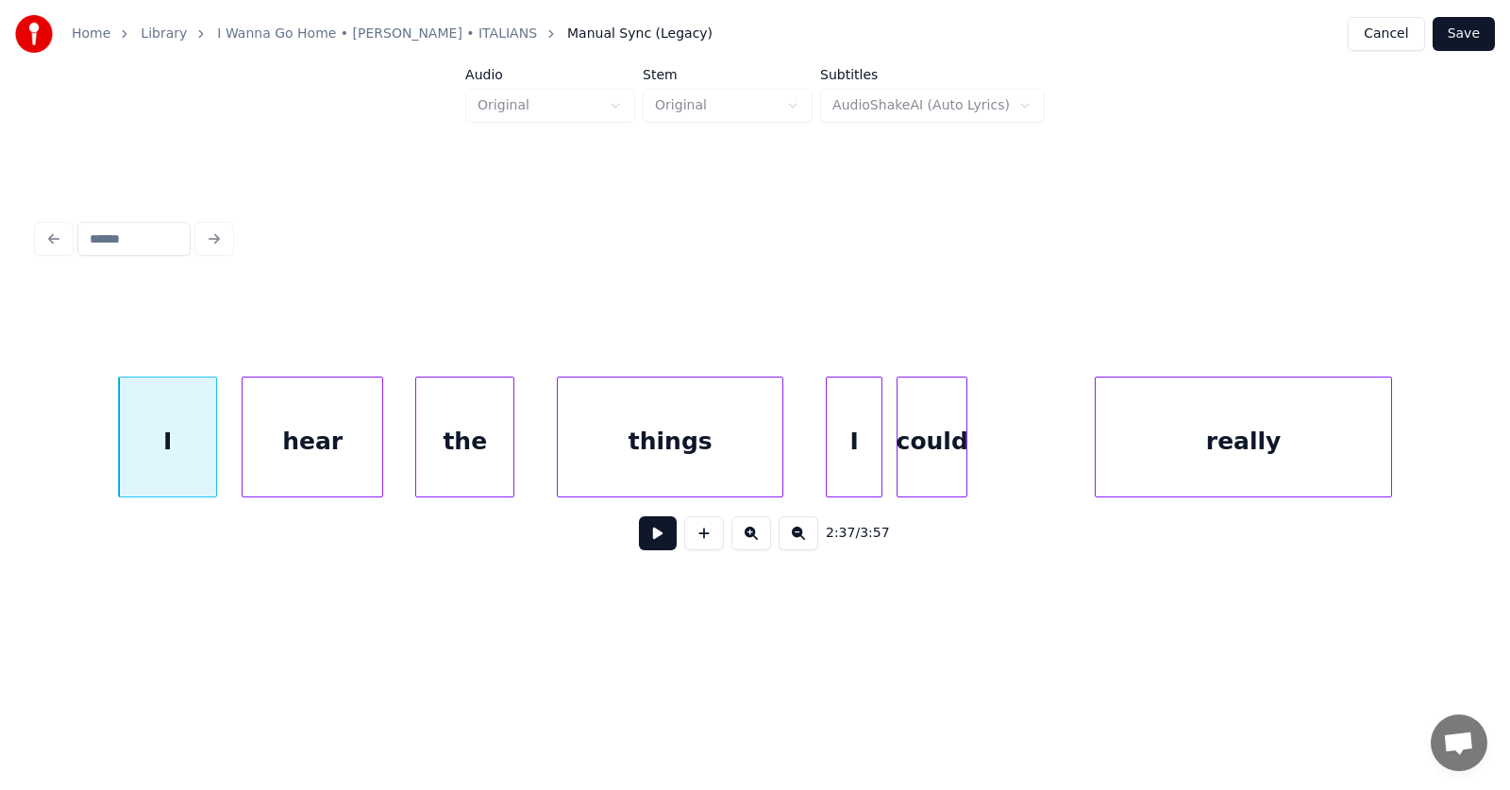
click at [297, 459] on div "hear" at bounding box center [313, 441] width 140 height 128
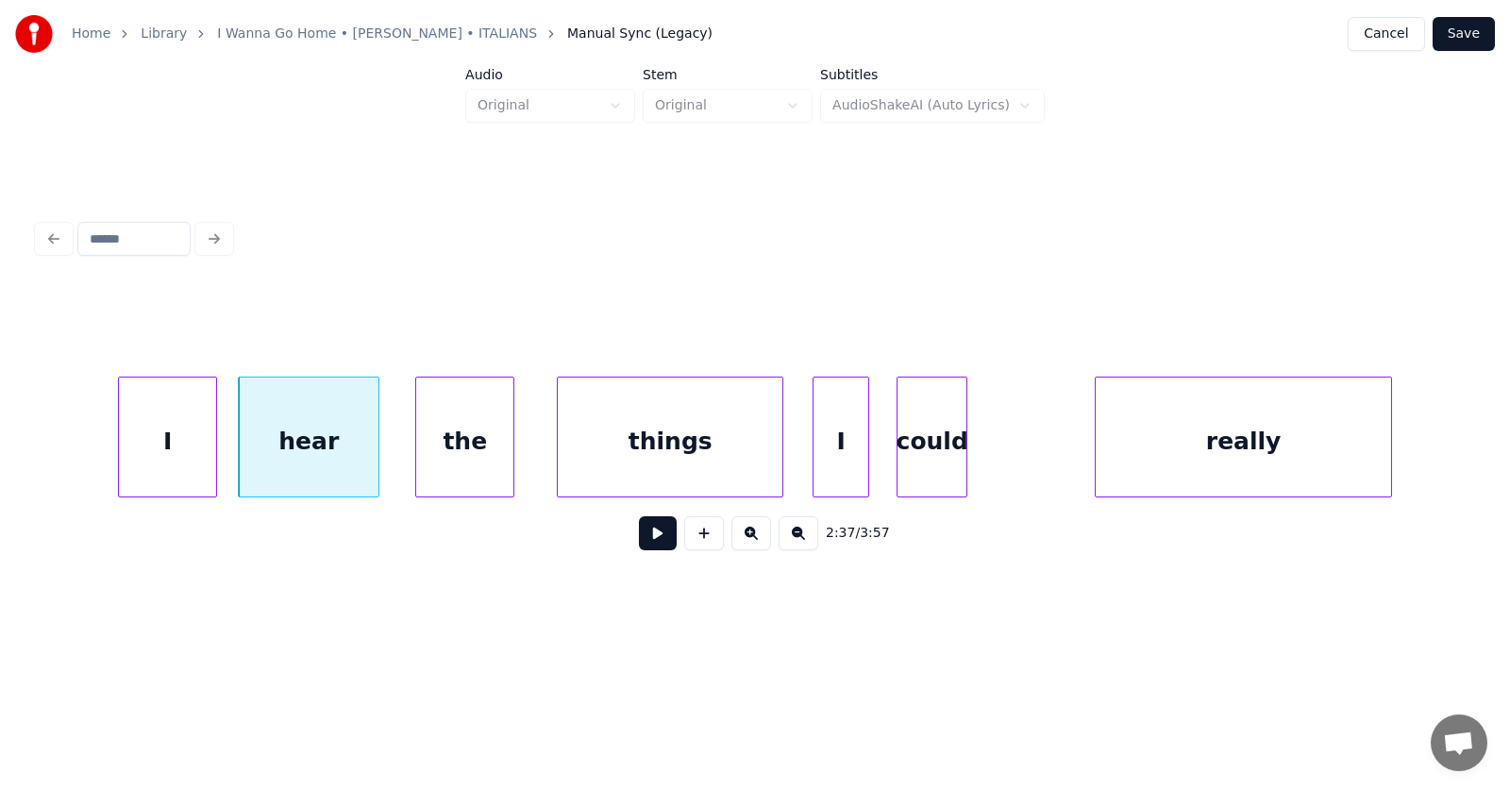
click at [847, 469] on div "I" at bounding box center [840, 441] width 55 height 128
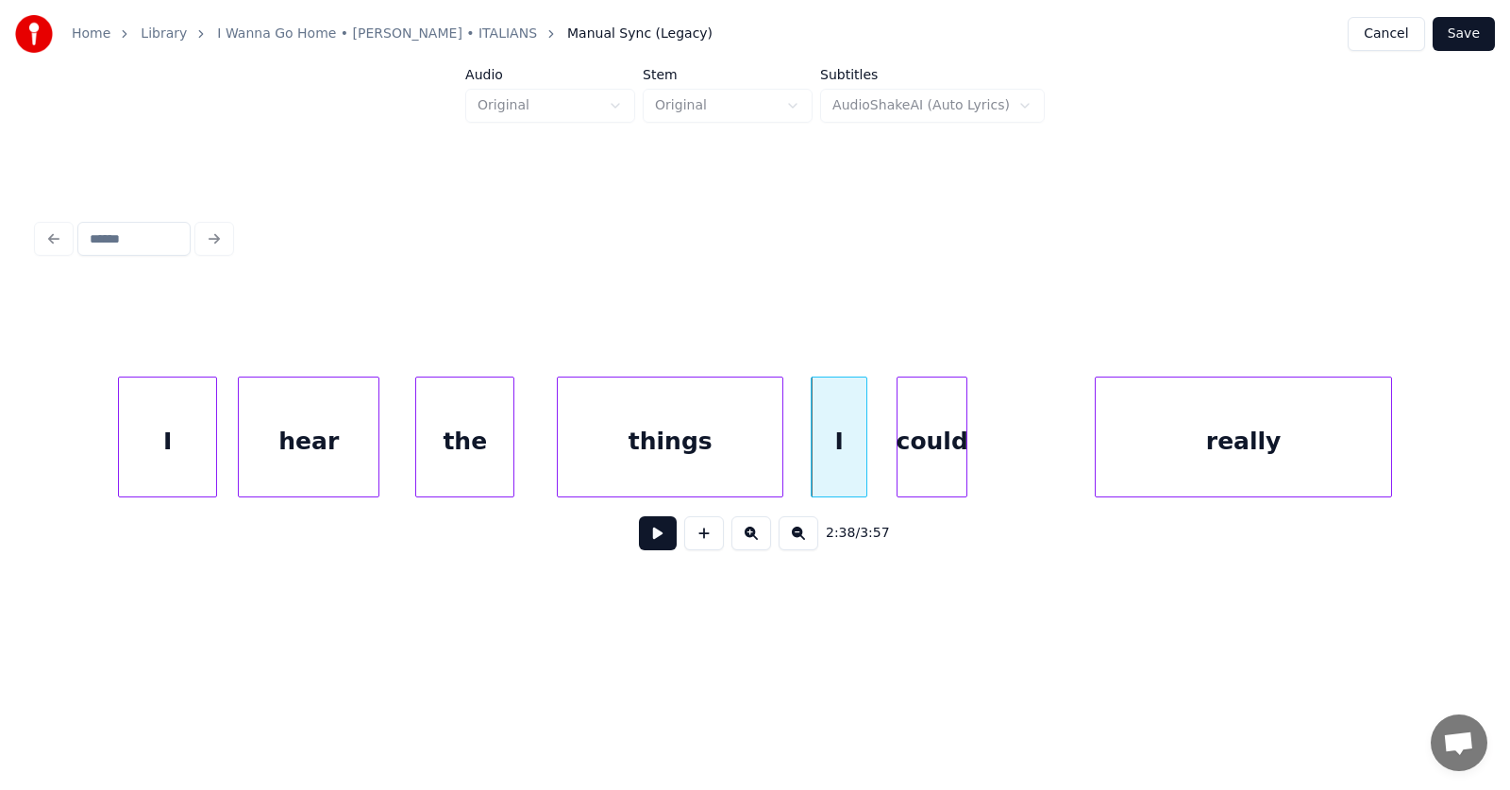
click at [945, 471] on div "could" at bounding box center [931, 441] width 69 height 128
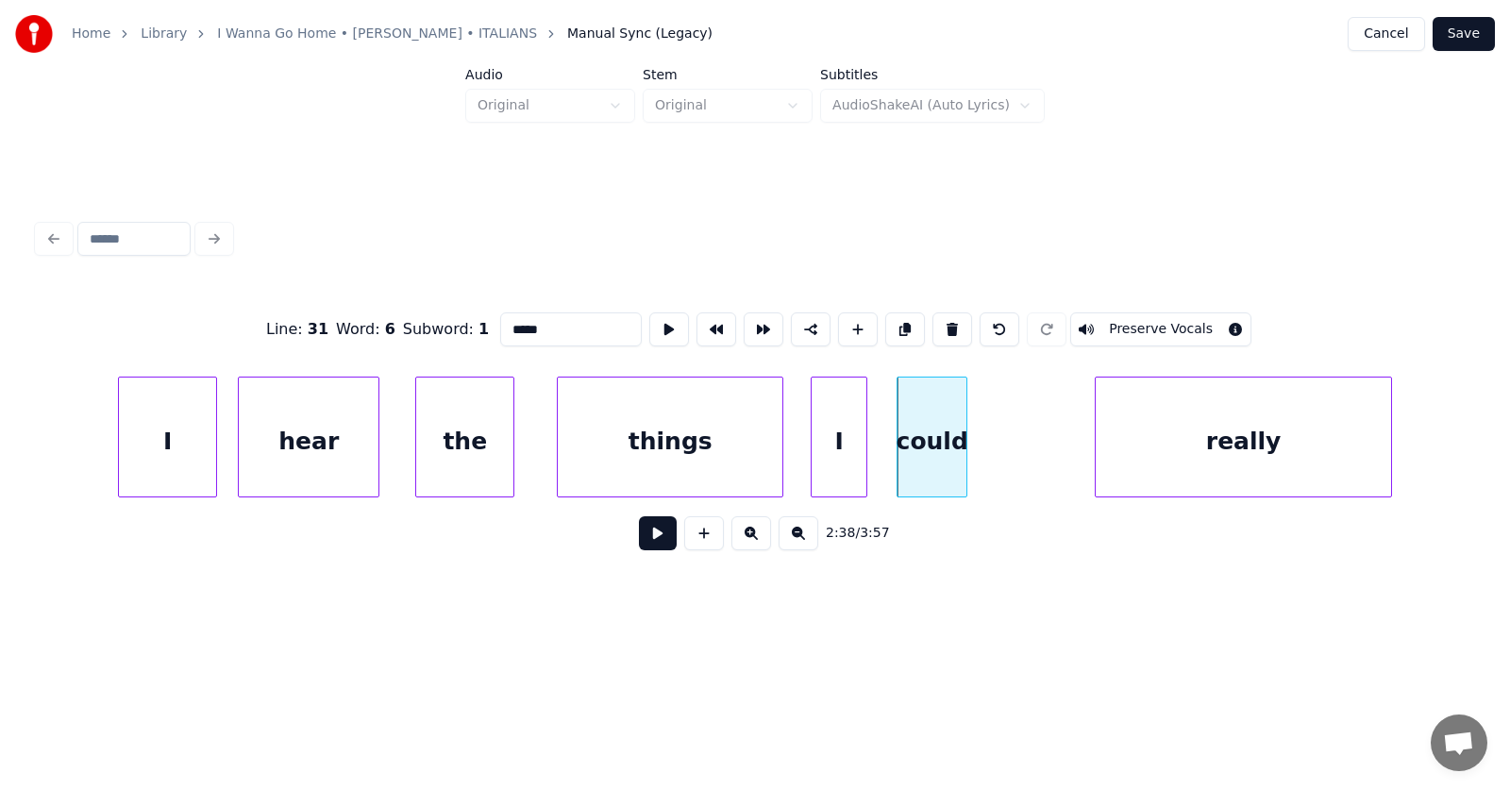
click at [190, 449] on div "I" at bounding box center [167, 441] width 97 height 128
type input "*"
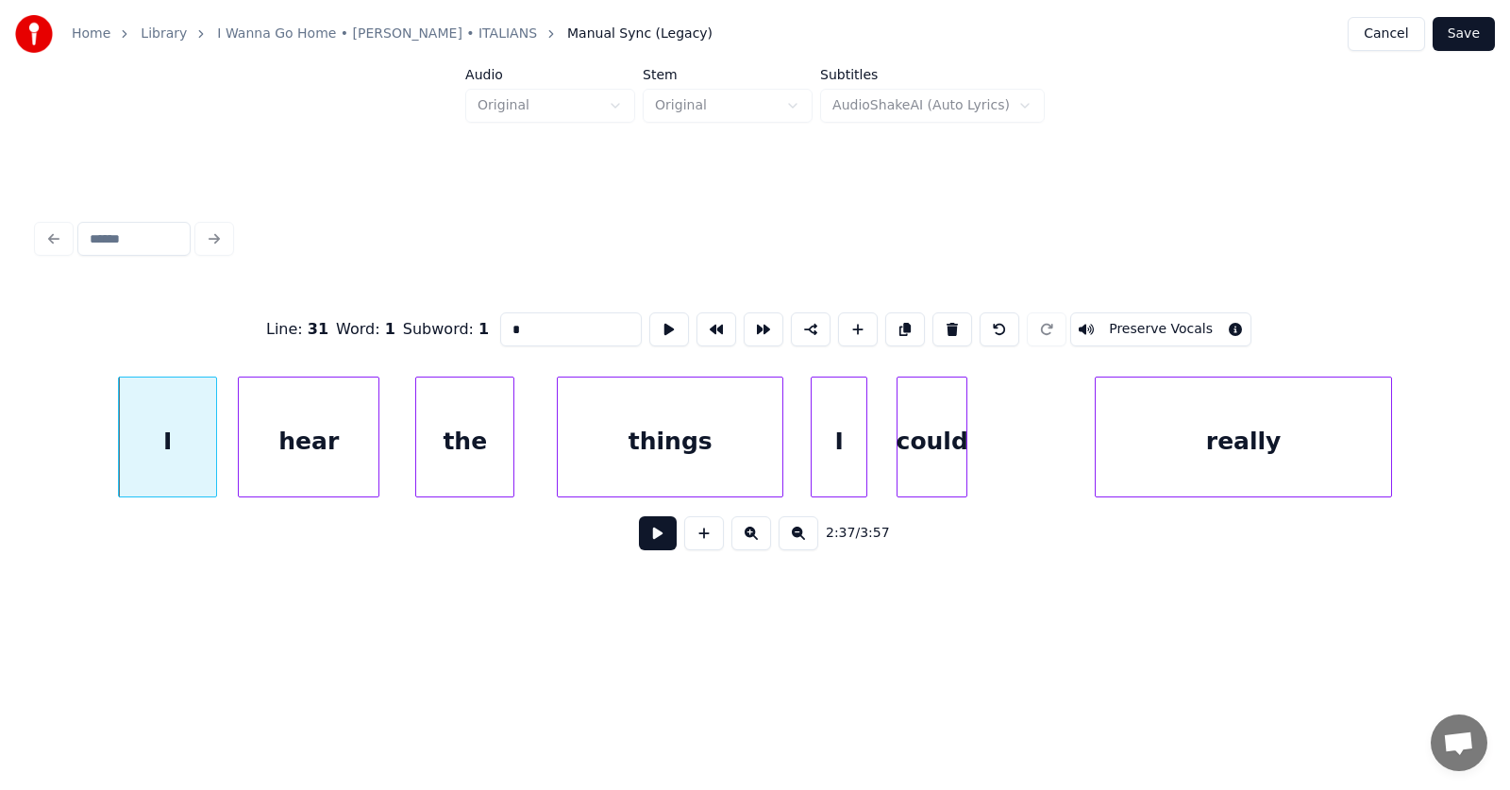
click at [645, 545] on button at bounding box center [658, 533] width 38 height 34
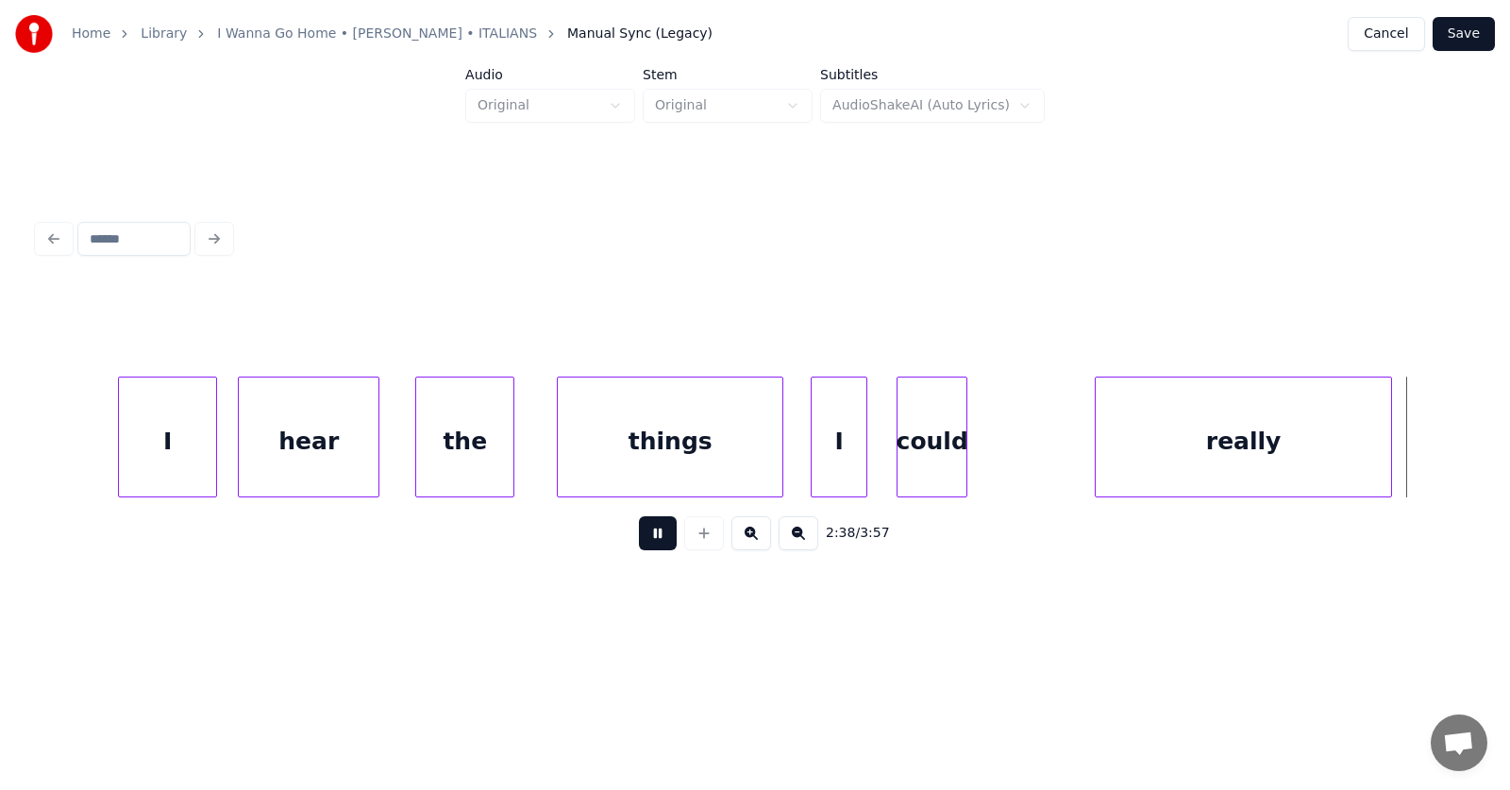
scroll to position [0, 112601]
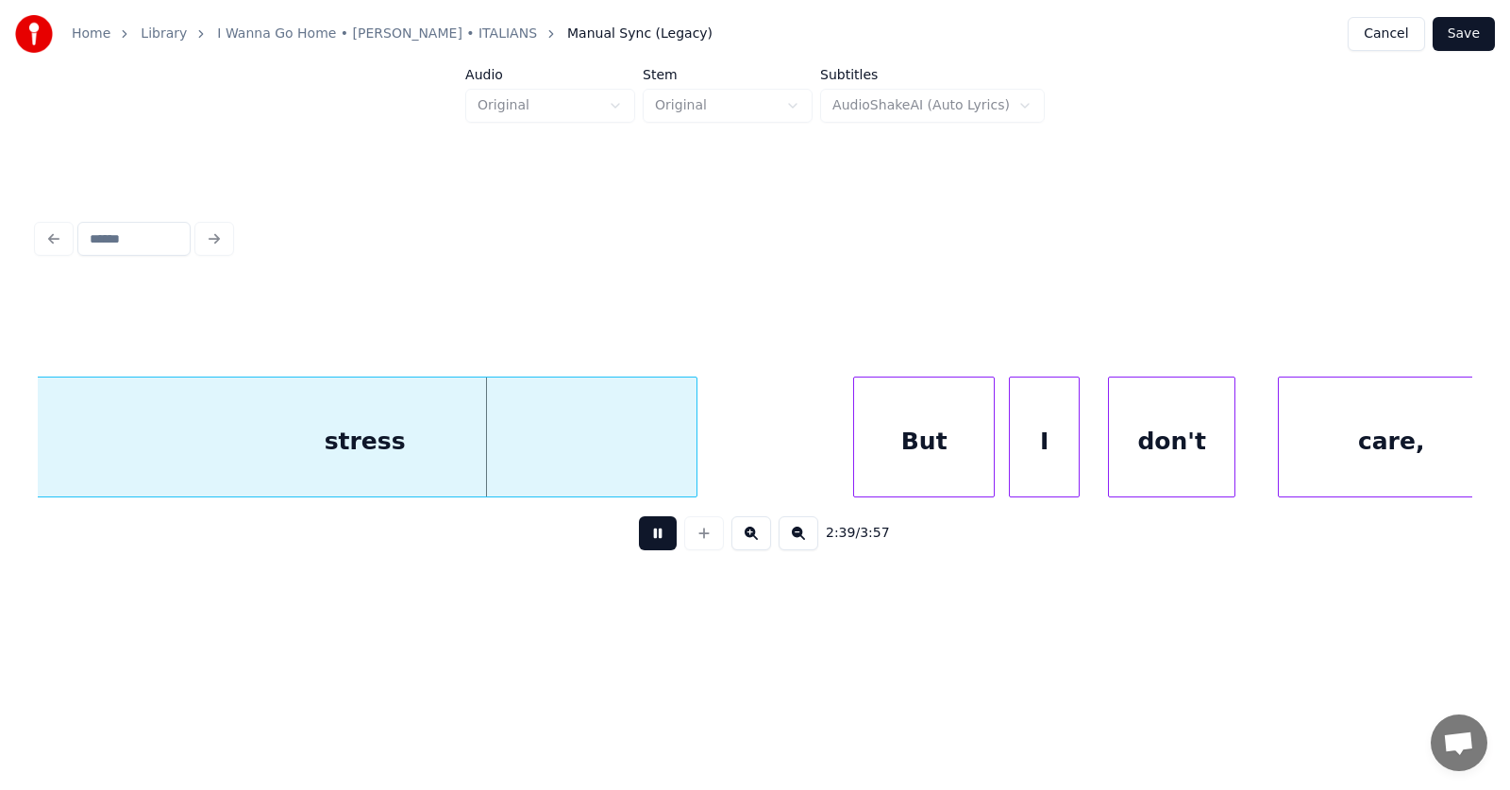
click at [645, 545] on button at bounding box center [658, 533] width 38 height 34
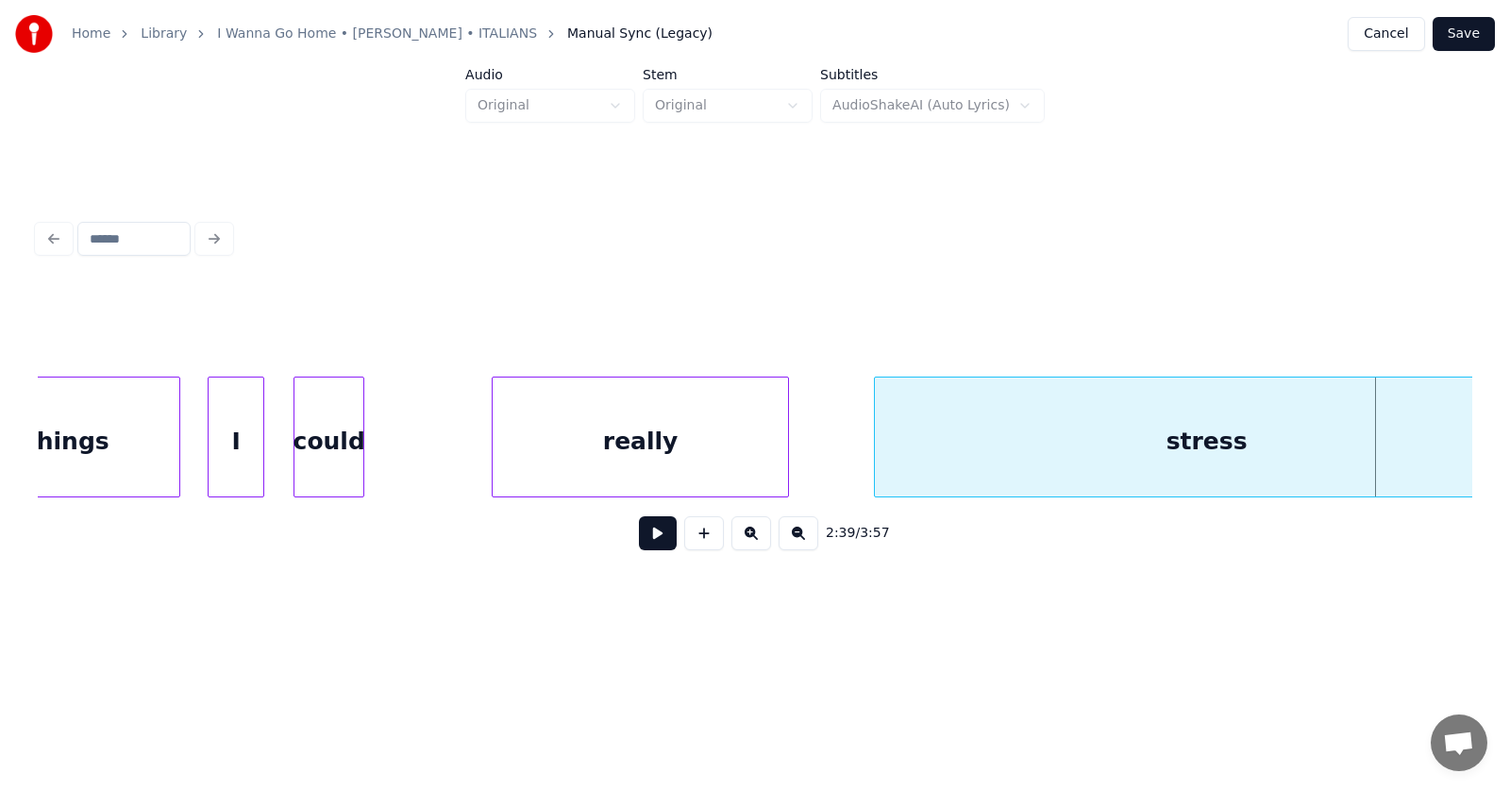
scroll to position [0, 111304]
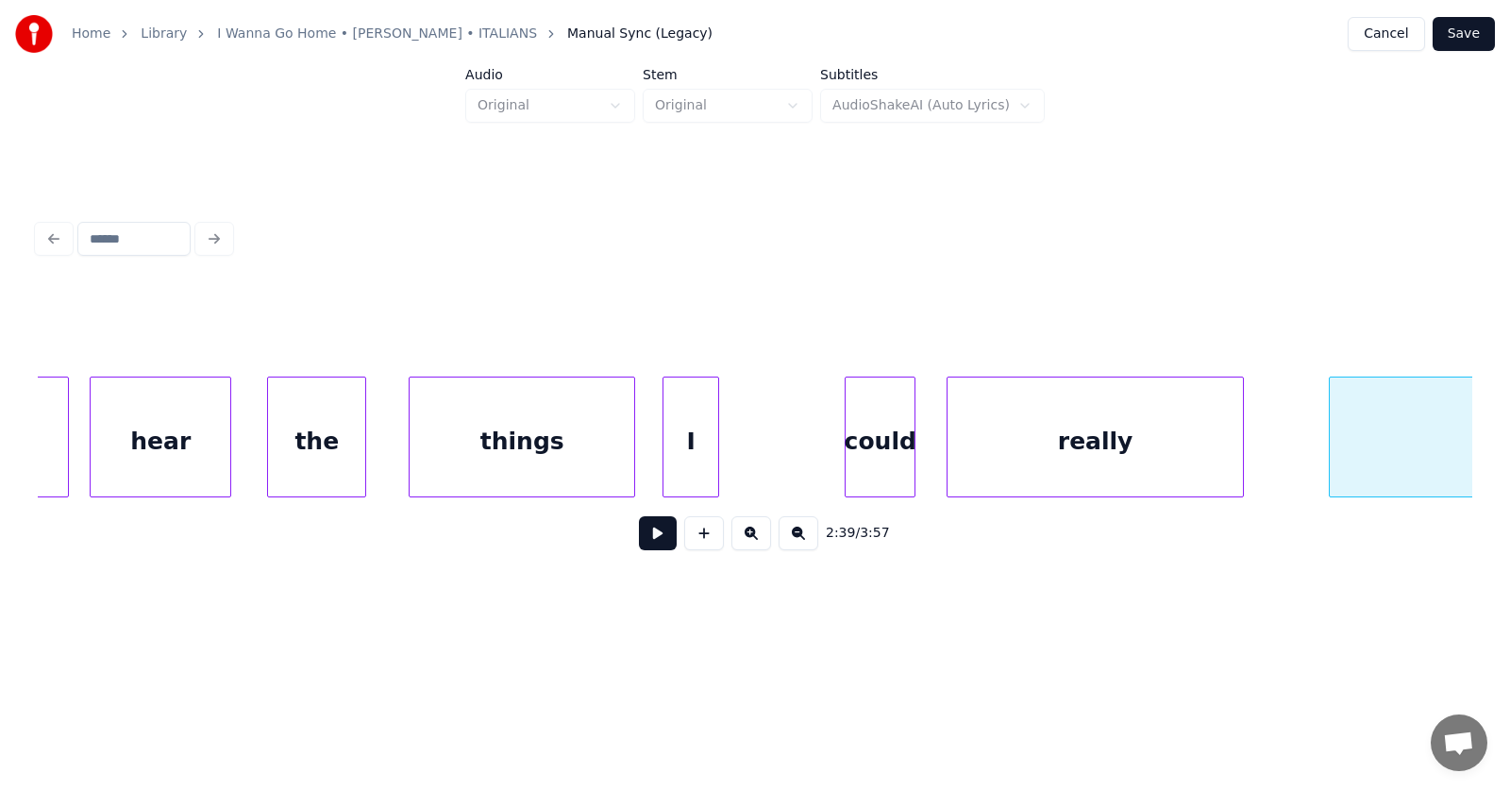
click at [881, 462] on div "could" at bounding box center [879, 441] width 69 height 128
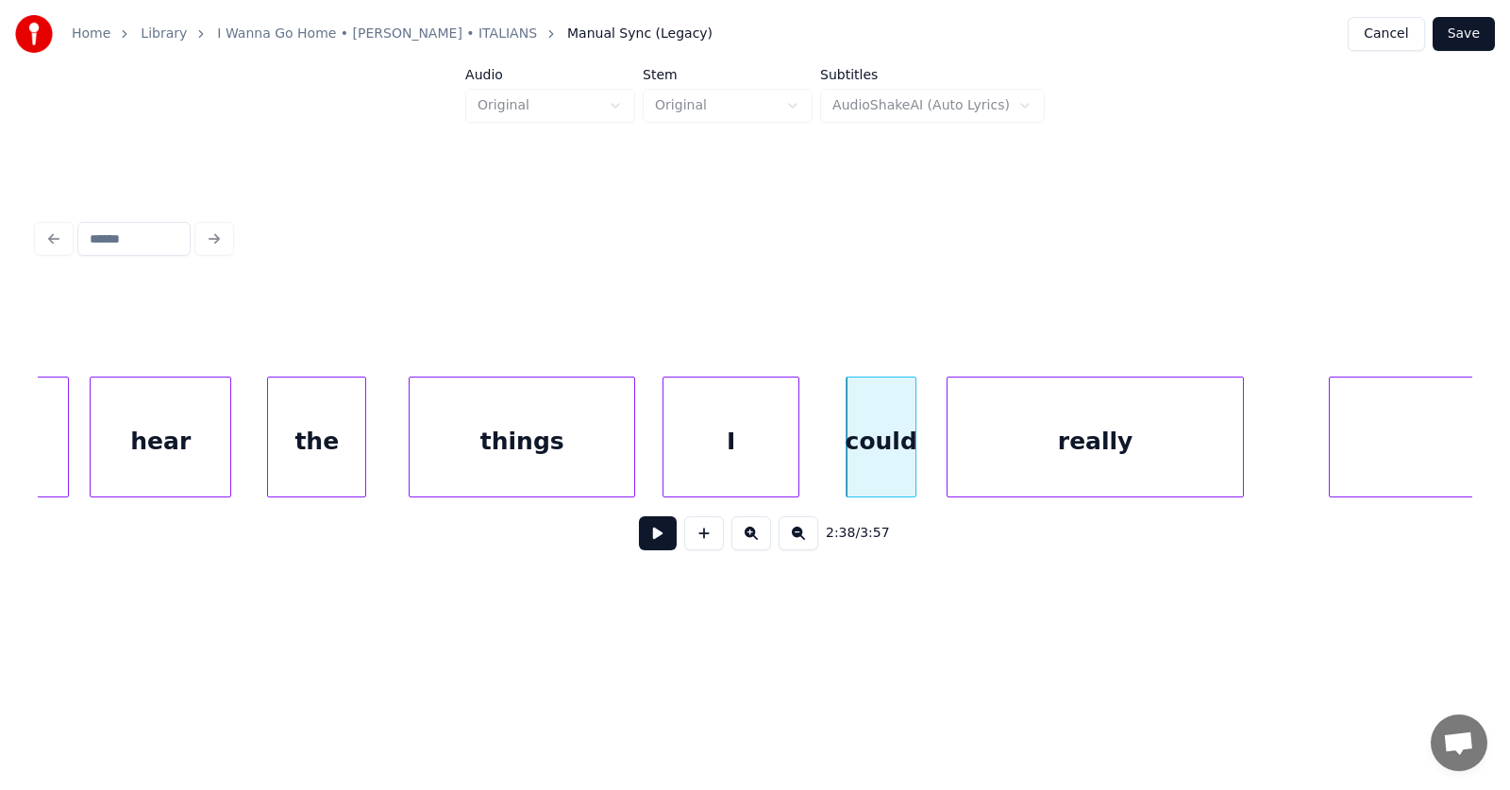
click at [798, 455] on div at bounding box center [796, 436] width 6 height 119
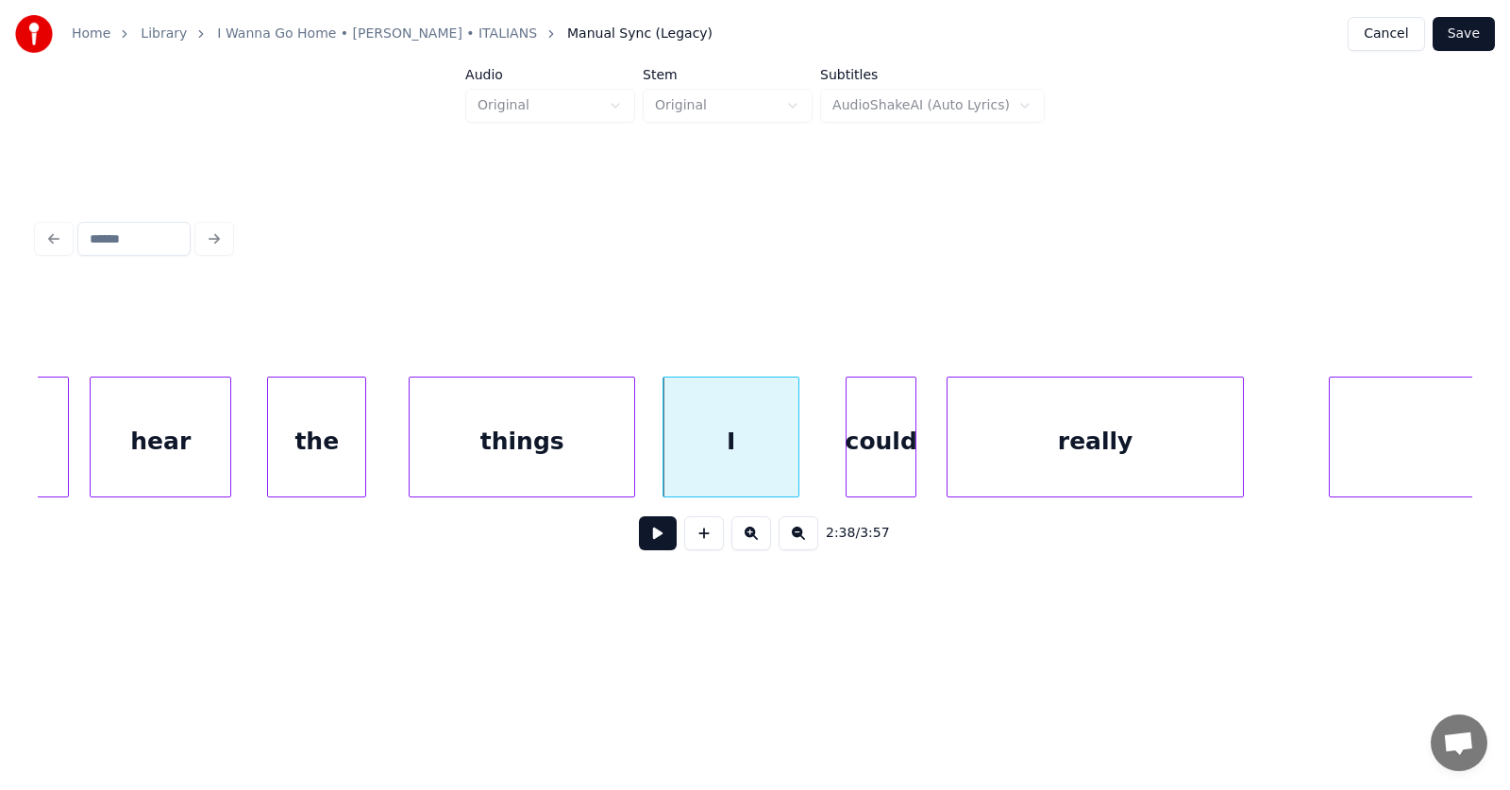
click at [744, 444] on div "I" at bounding box center [730, 441] width 135 height 128
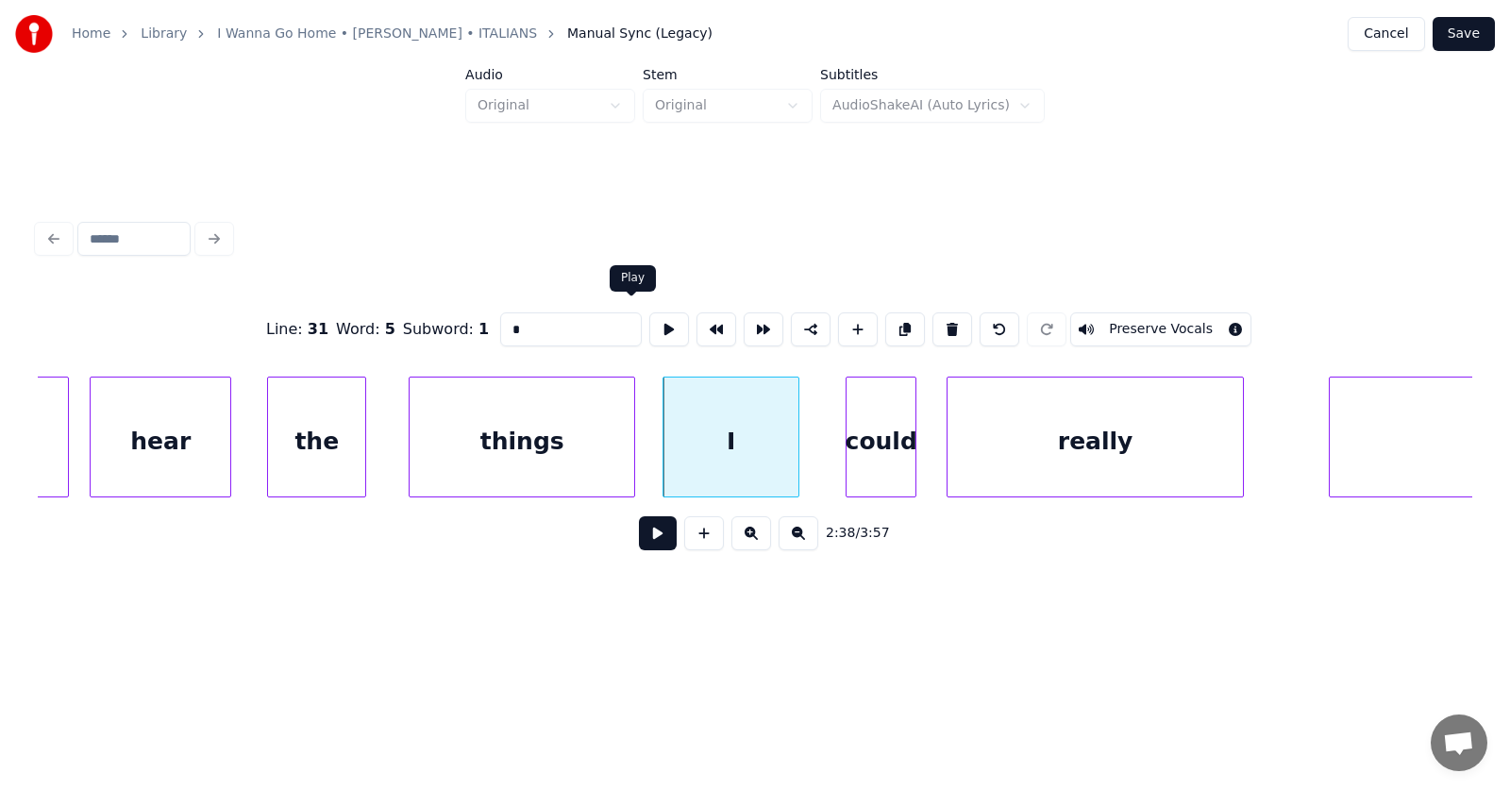
click at [649, 313] on button at bounding box center [669, 329] width 40 height 34
click at [559, 436] on div "things" at bounding box center [522, 441] width 225 height 128
type input "******"
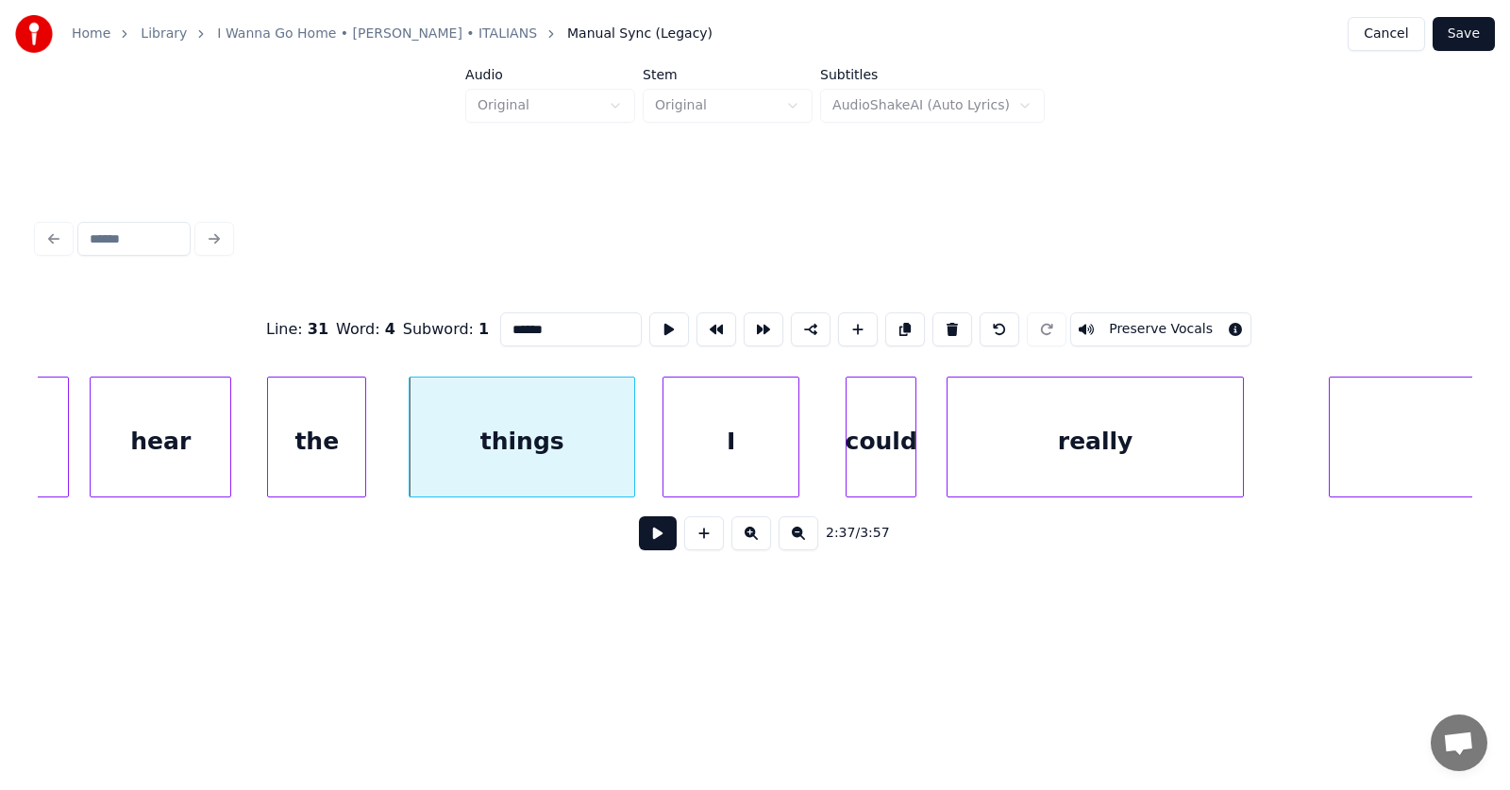
click at [644, 545] on button at bounding box center [658, 533] width 38 height 34
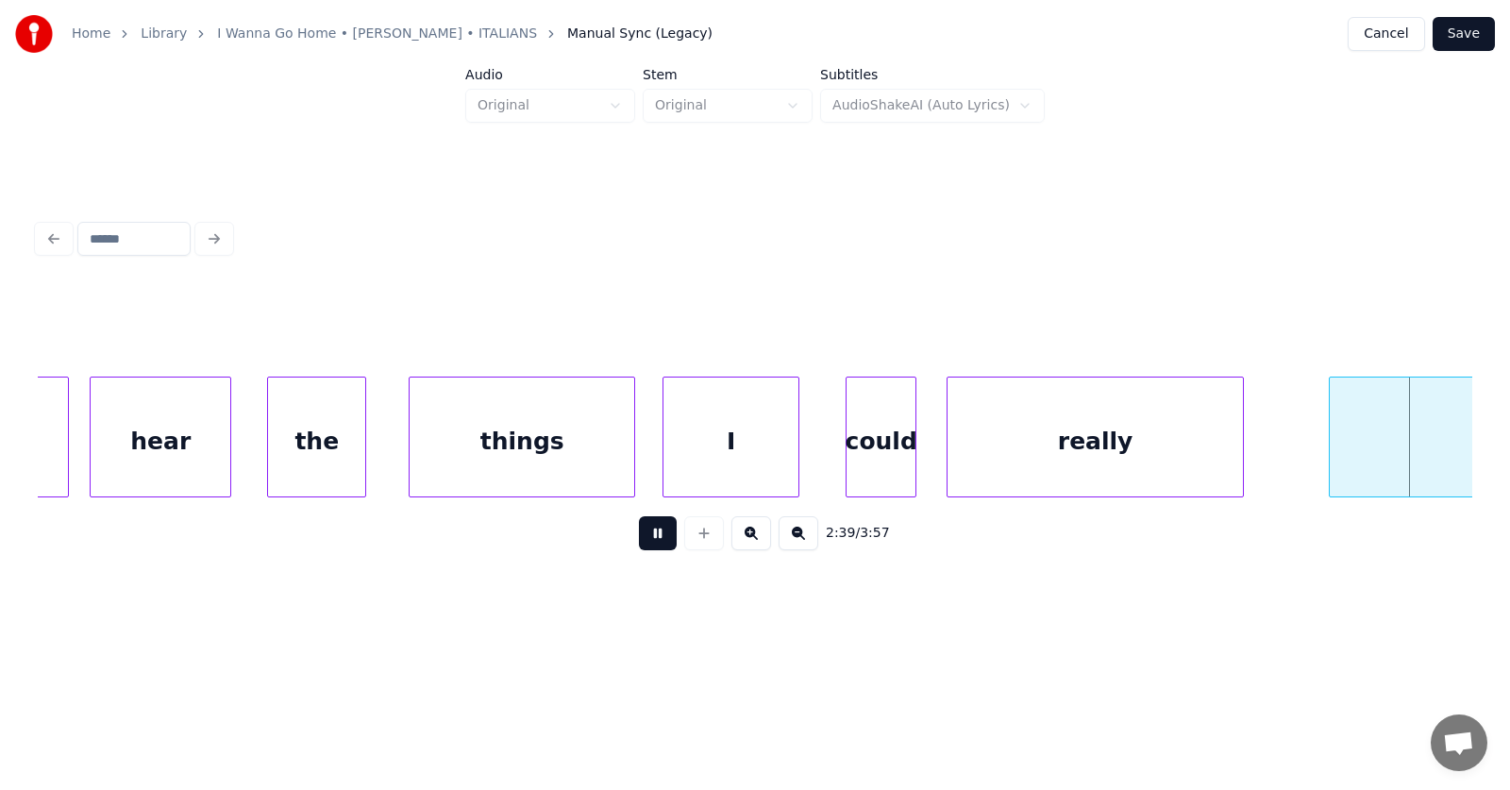
scroll to position [0, 112749]
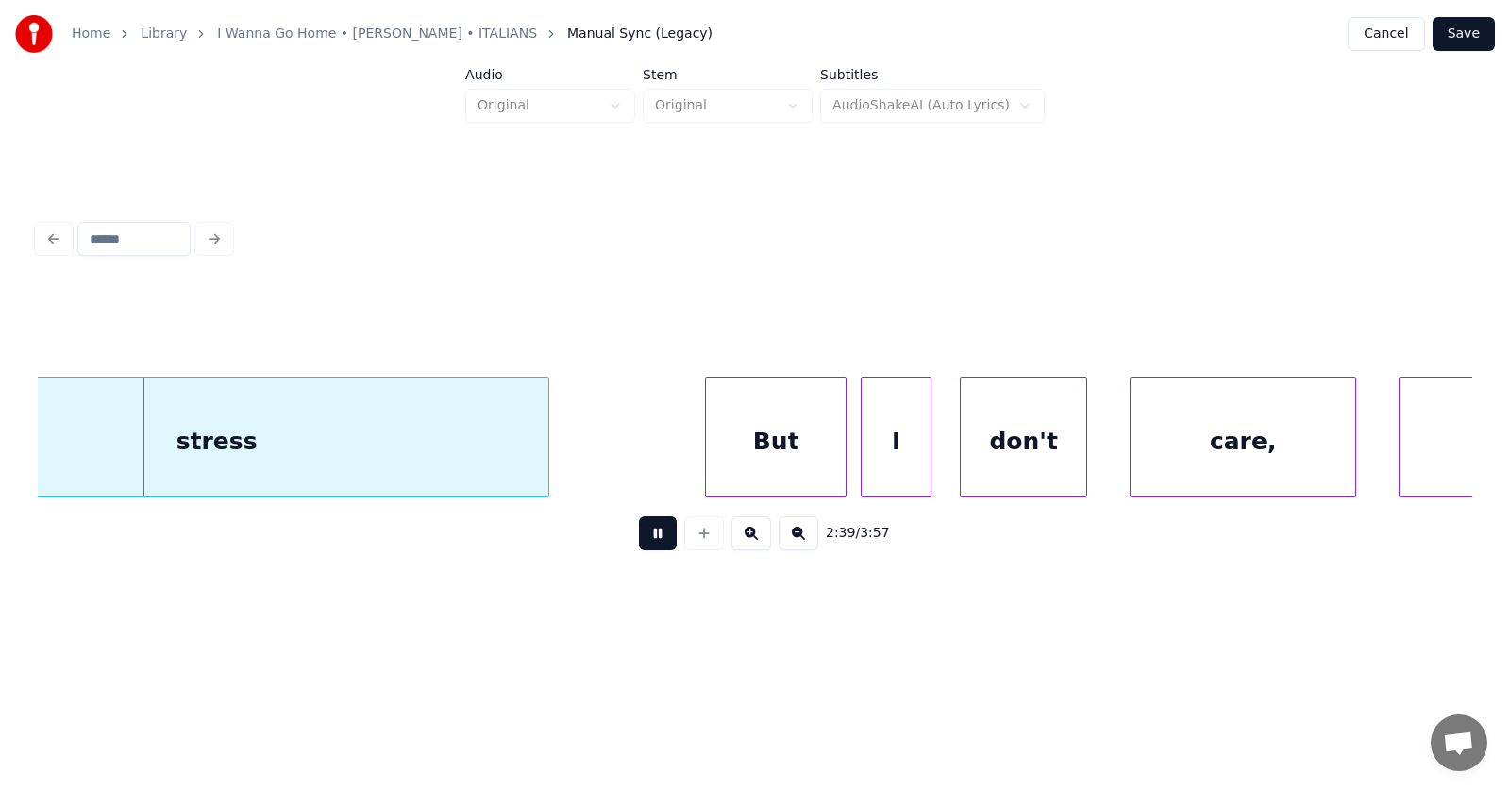
click at [644, 545] on button at bounding box center [658, 533] width 38 height 34
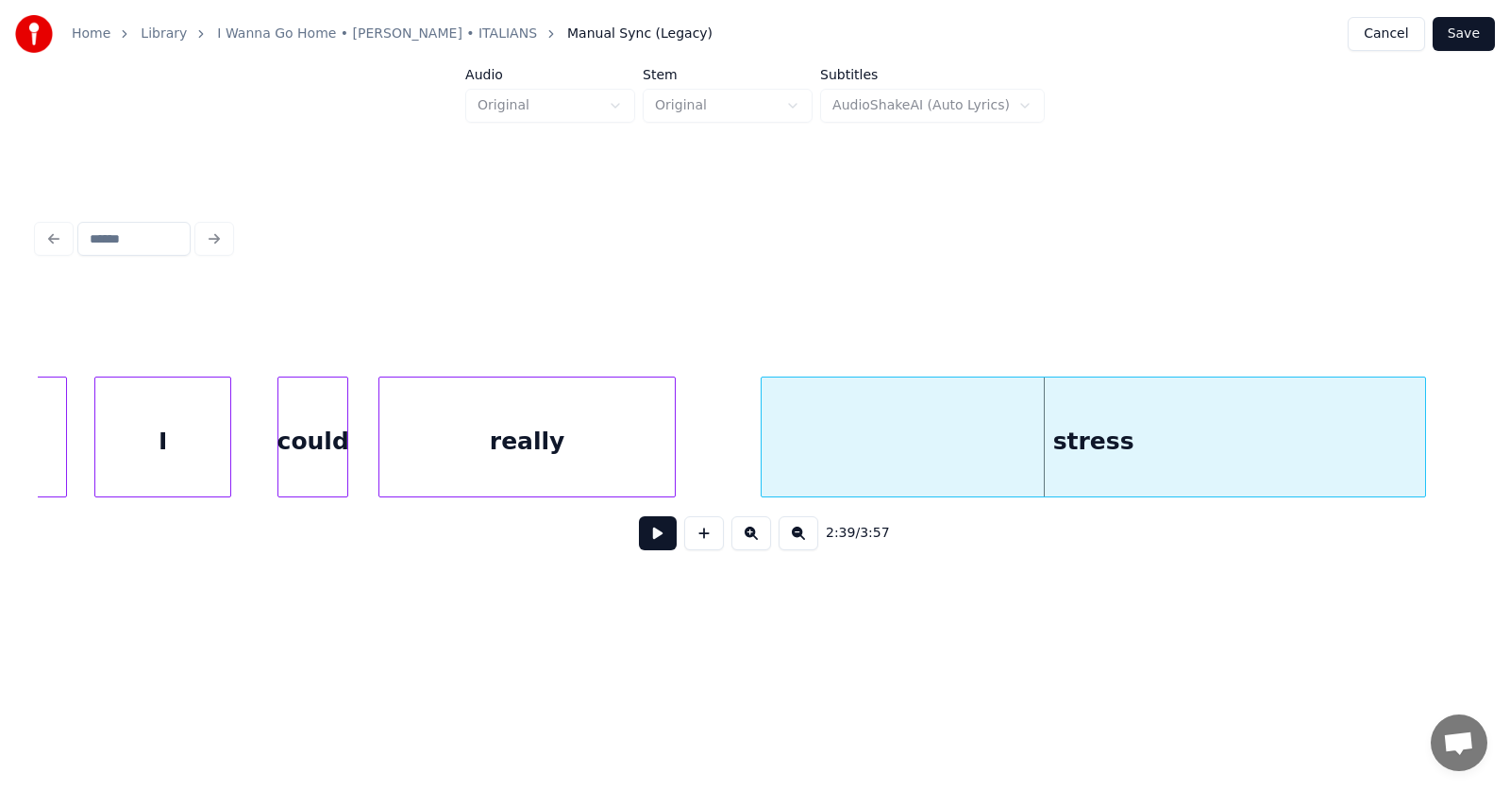
scroll to position [0, 111645]
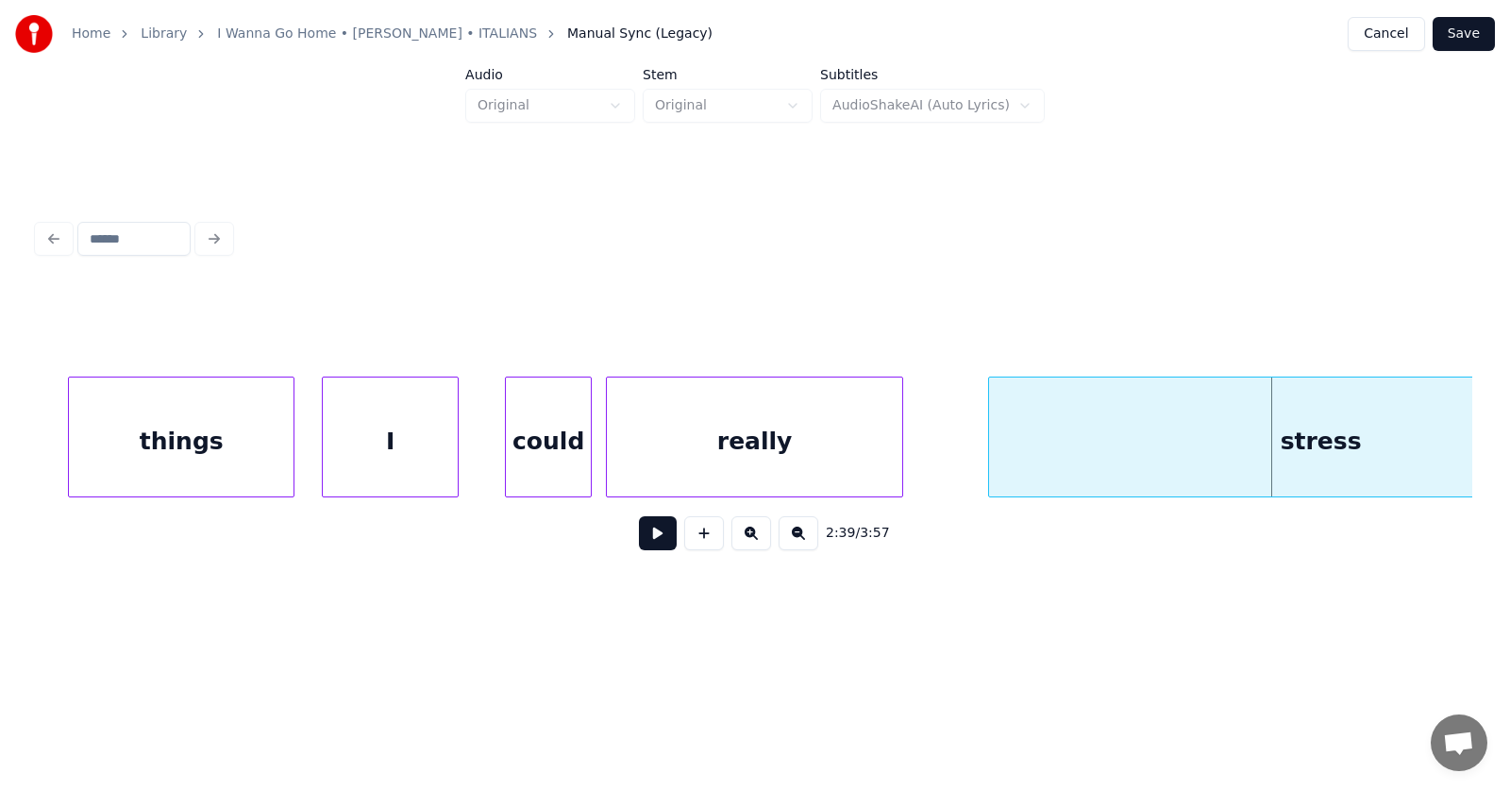
click at [589, 452] on div at bounding box center [588, 436] width 6 height 119
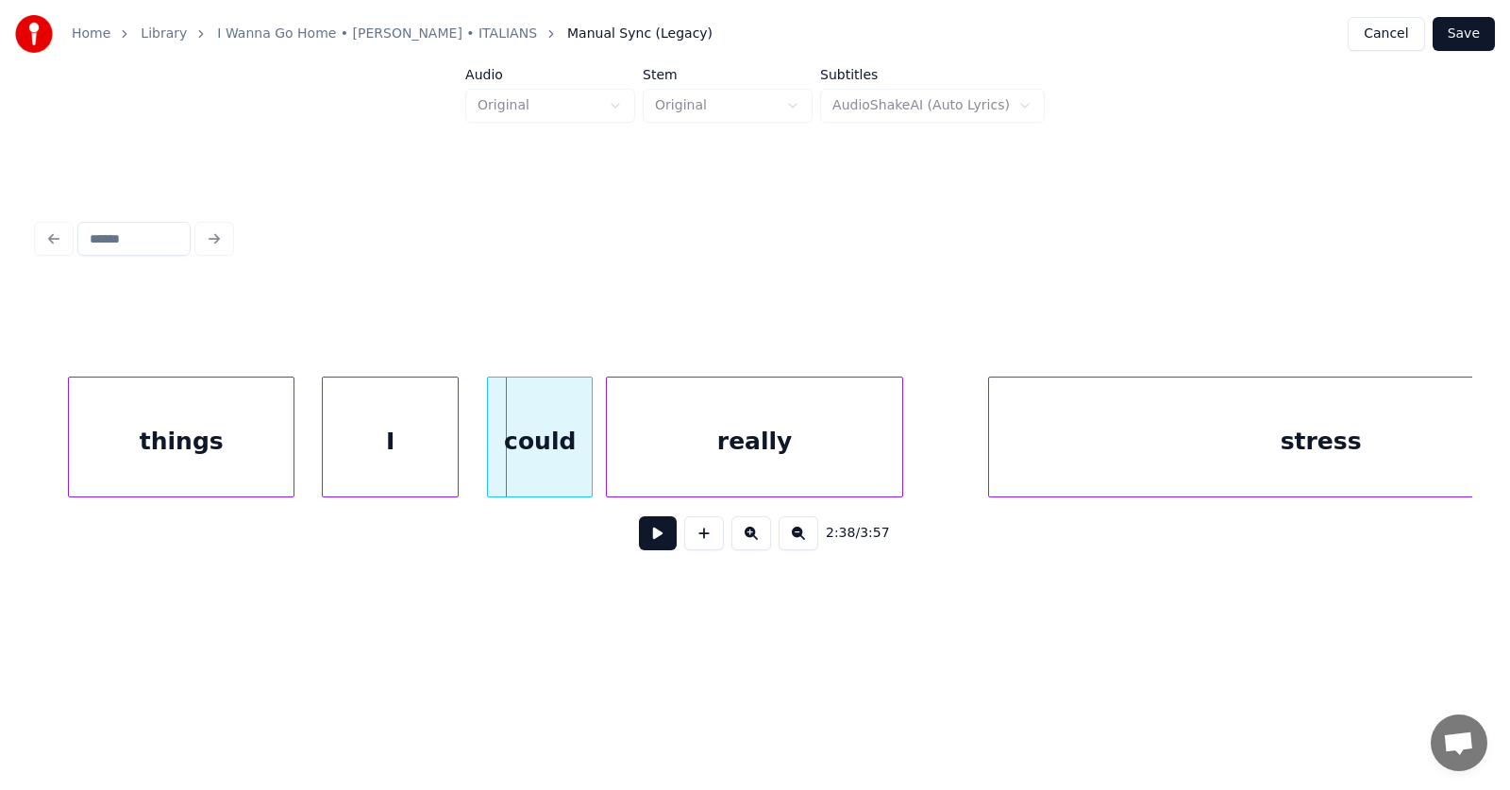
click at [490, 456] on div at bounding box center [491, 436] width 6 height 119
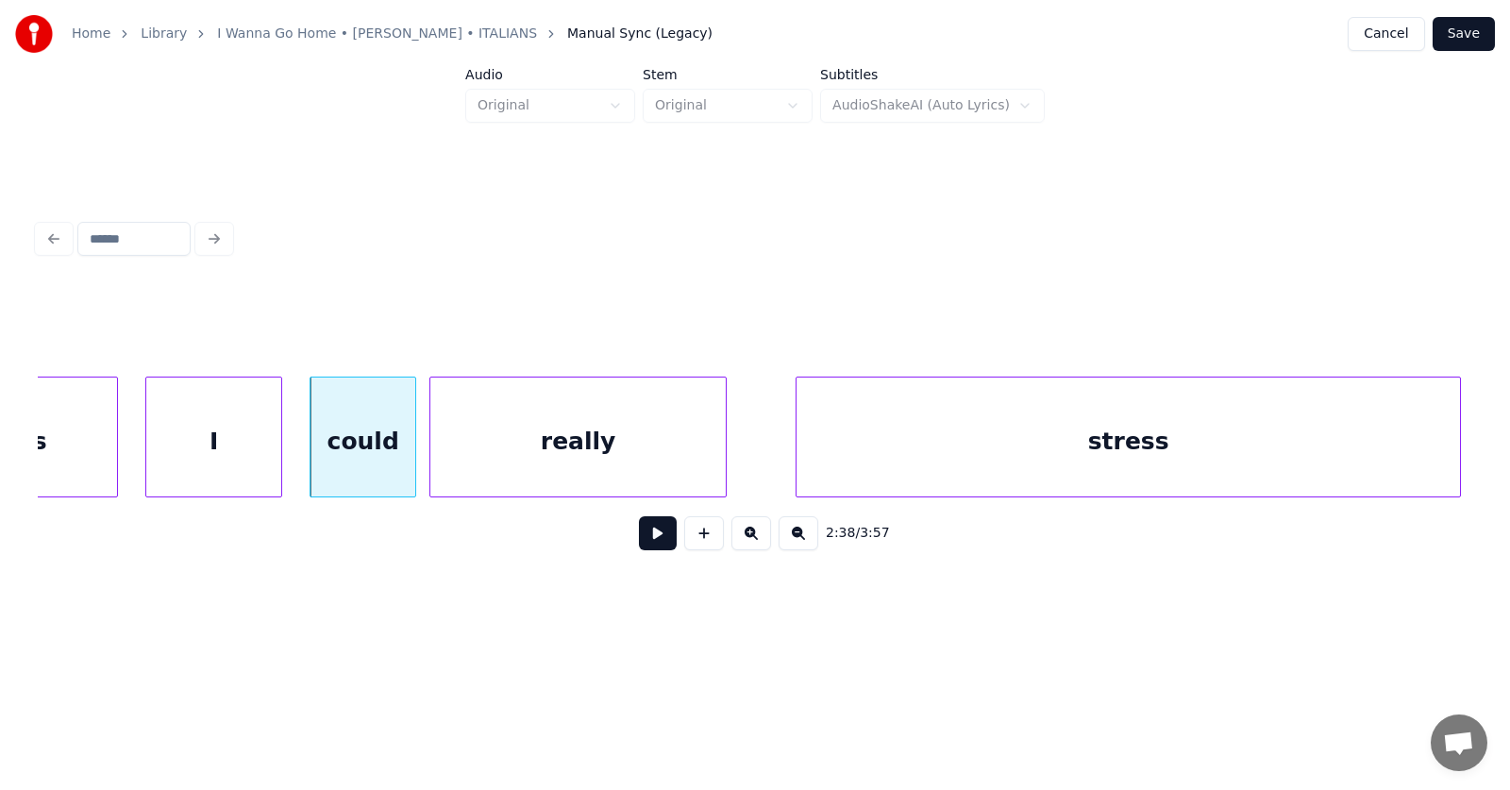
click at [1046, 474] on div "stress" at bounding box center [1127, 441] width 663 height 128
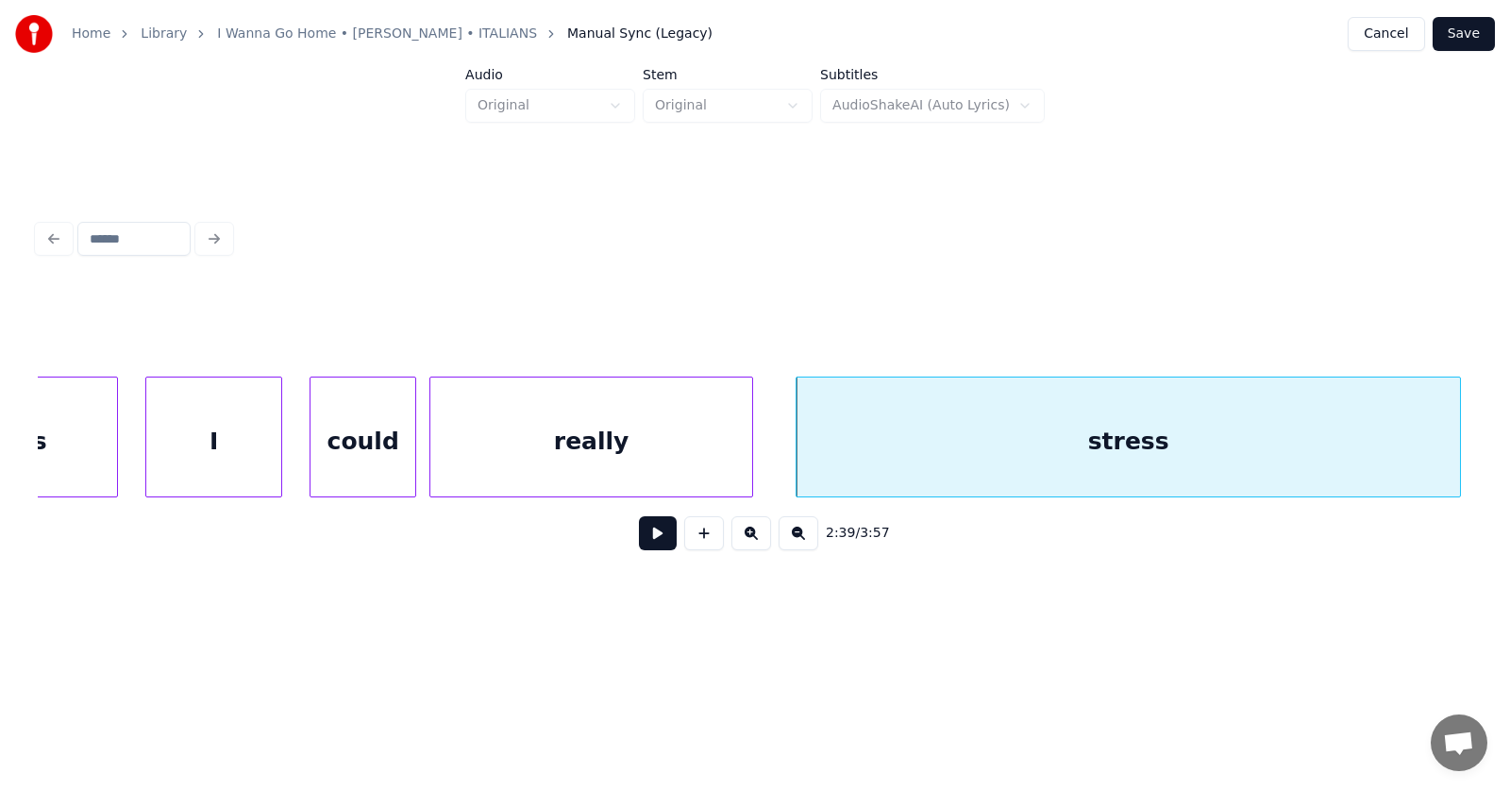
click at [752, 458] on div at bounding box center [749, 436] width 6 height 119
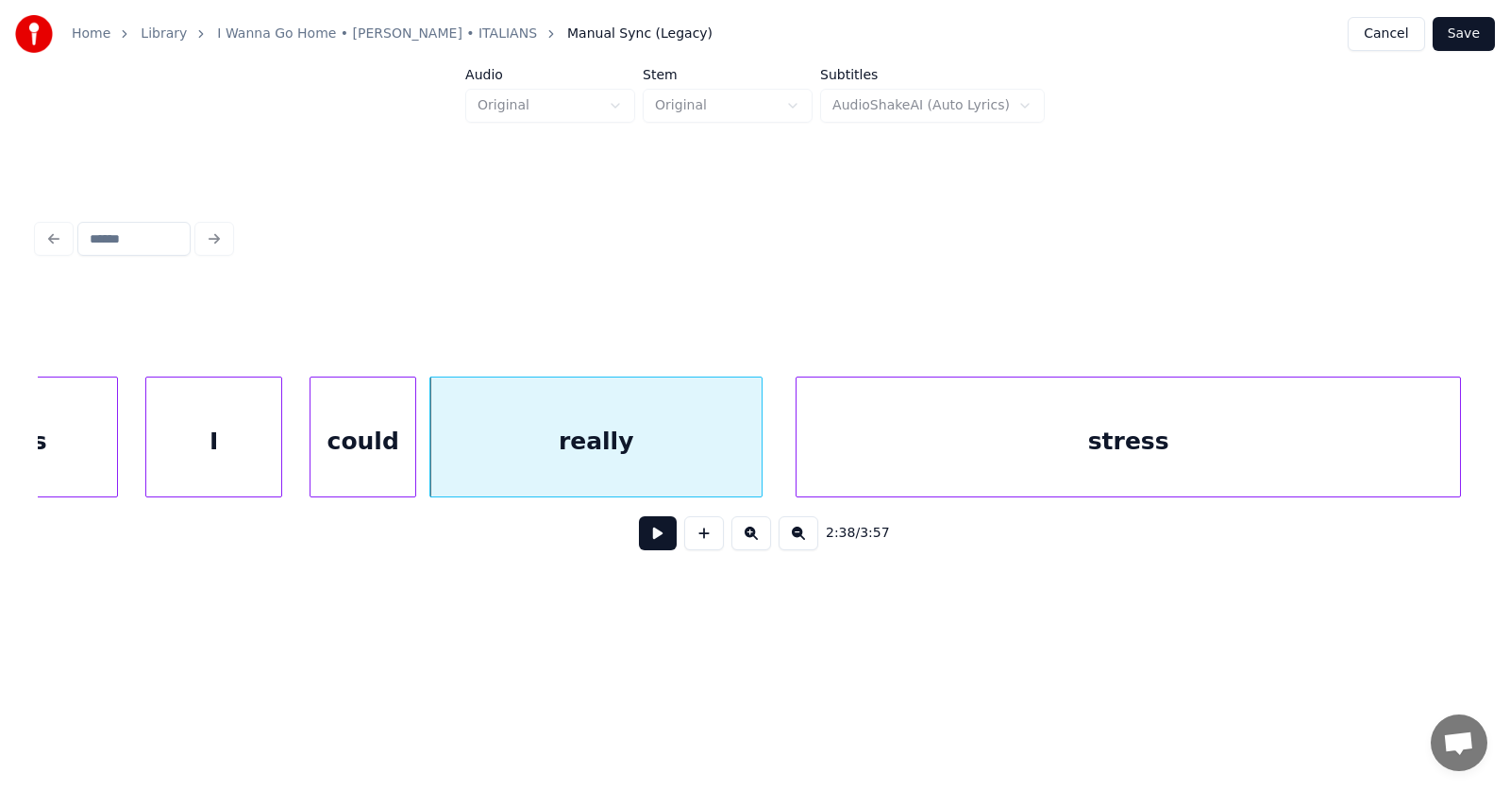
click at [631, 438] on div "really" at bounding box center [595, 441] width 331 height 128
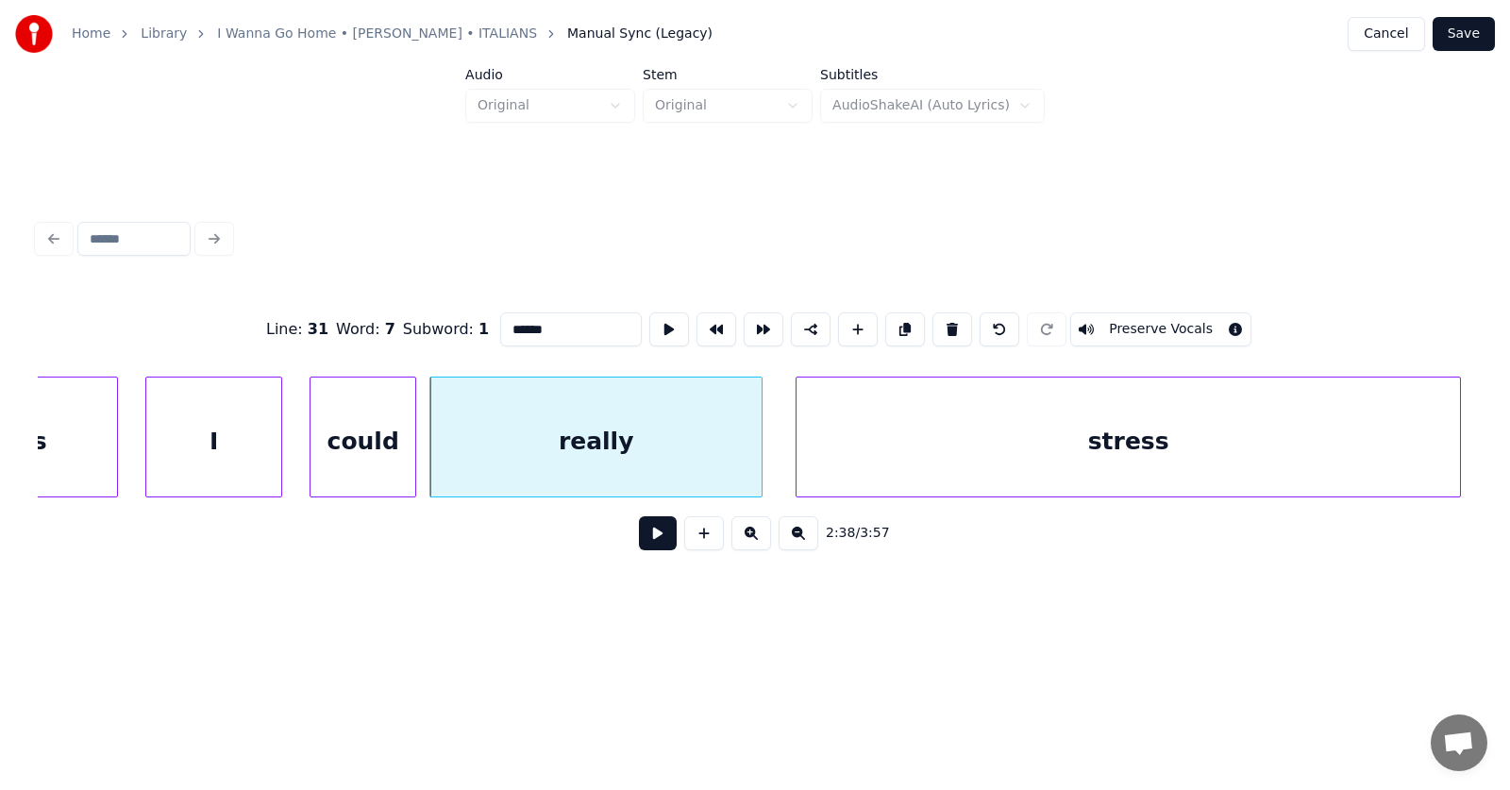
click at [639, 544] on button at bounding box center [658, 533] width 38 height 34
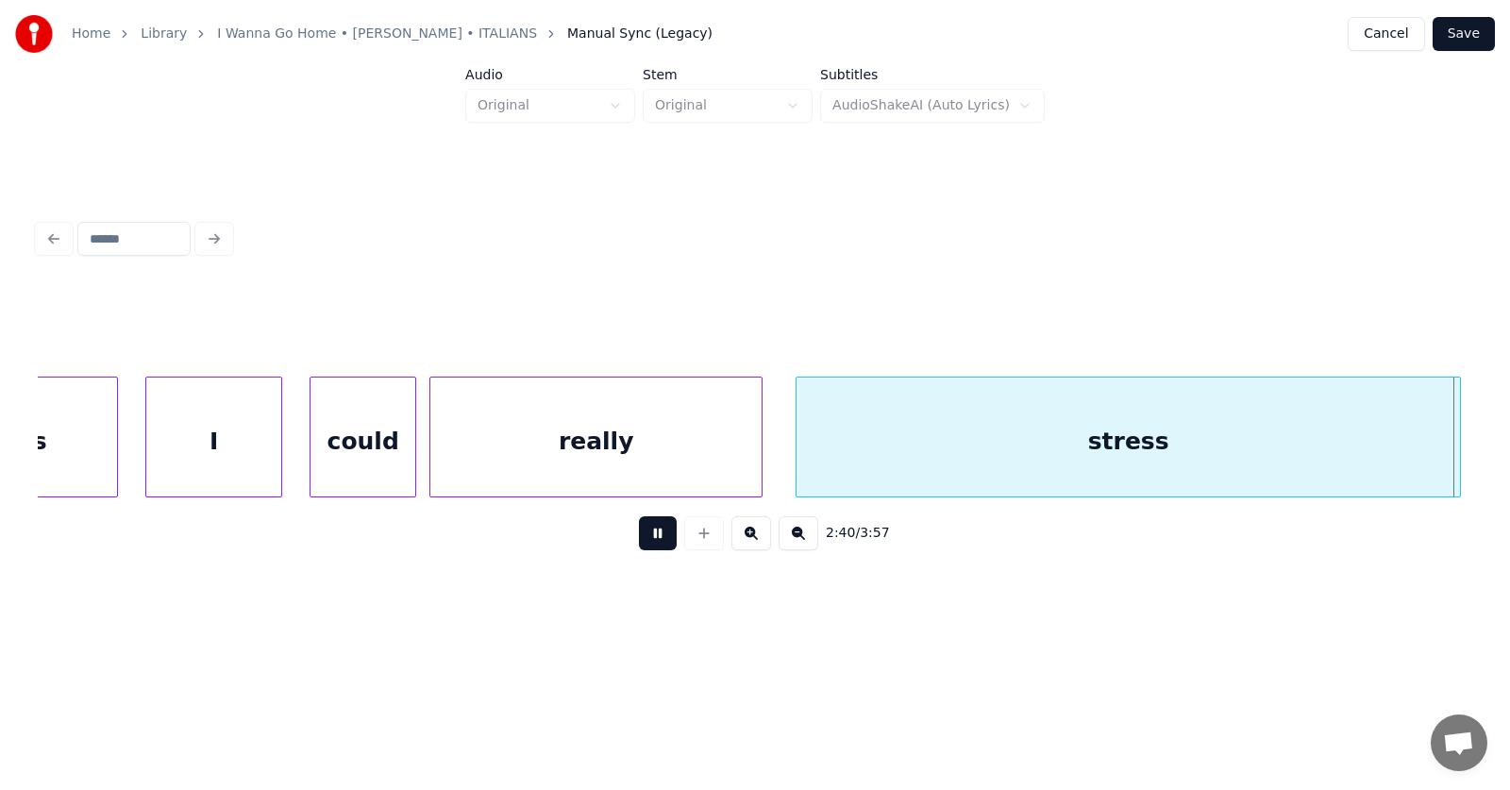
scroll to position [0, 113261]
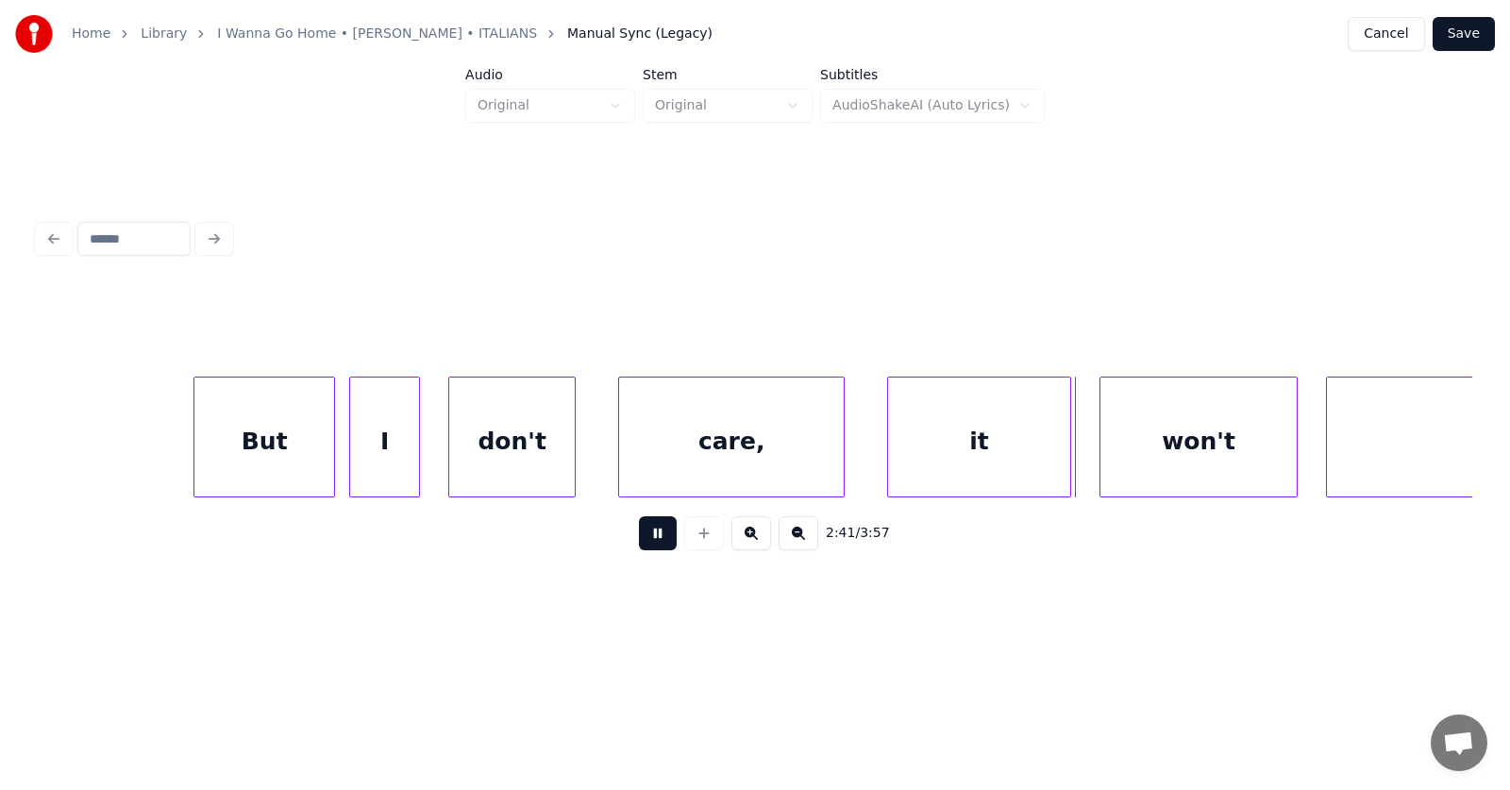
click at [651, 534] on button at bounding box center [658, 533] width 38 height 34
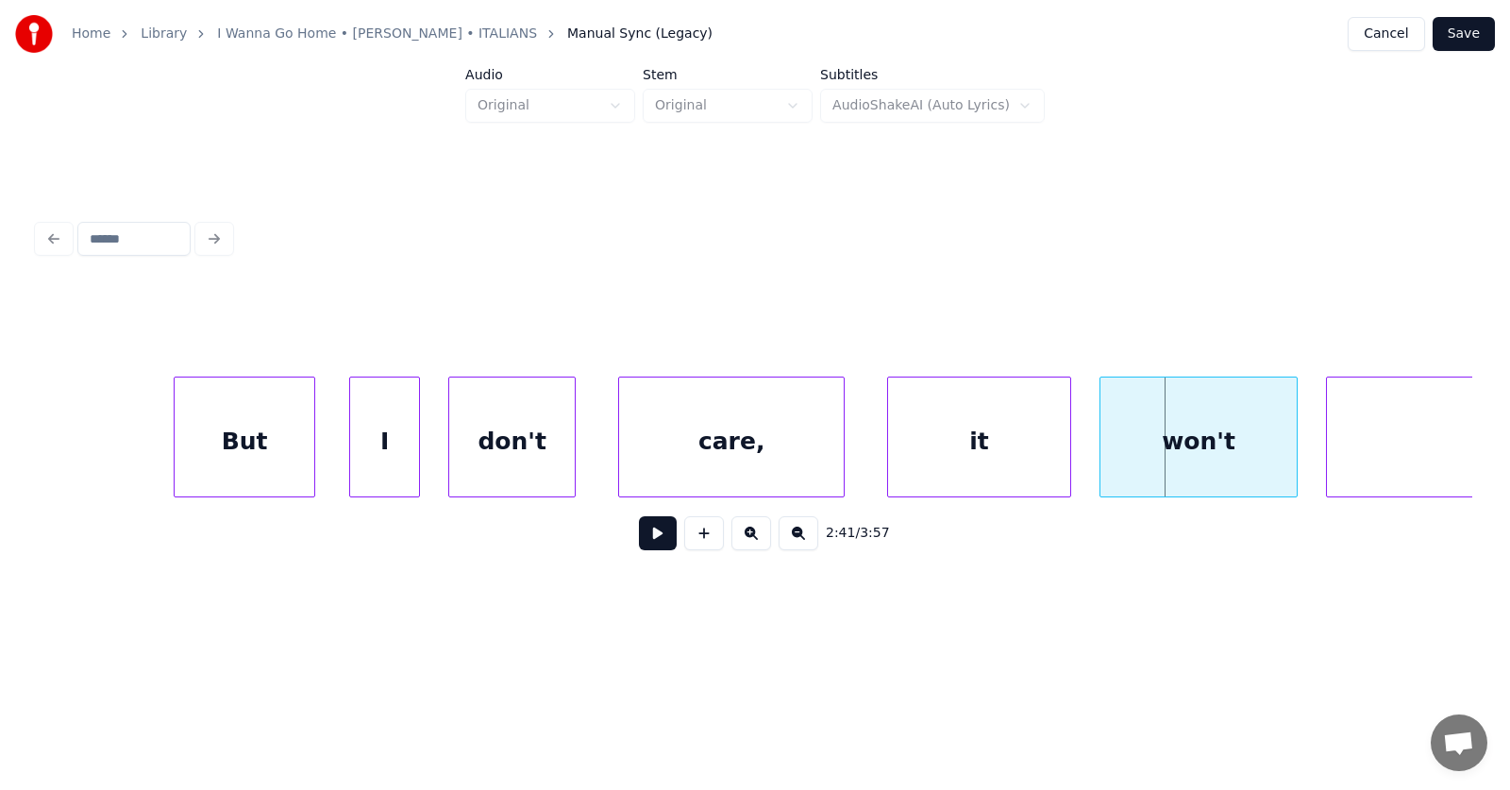
click at [289, 443] on div "But" at bounding box center [245, 441] width 140 height 128
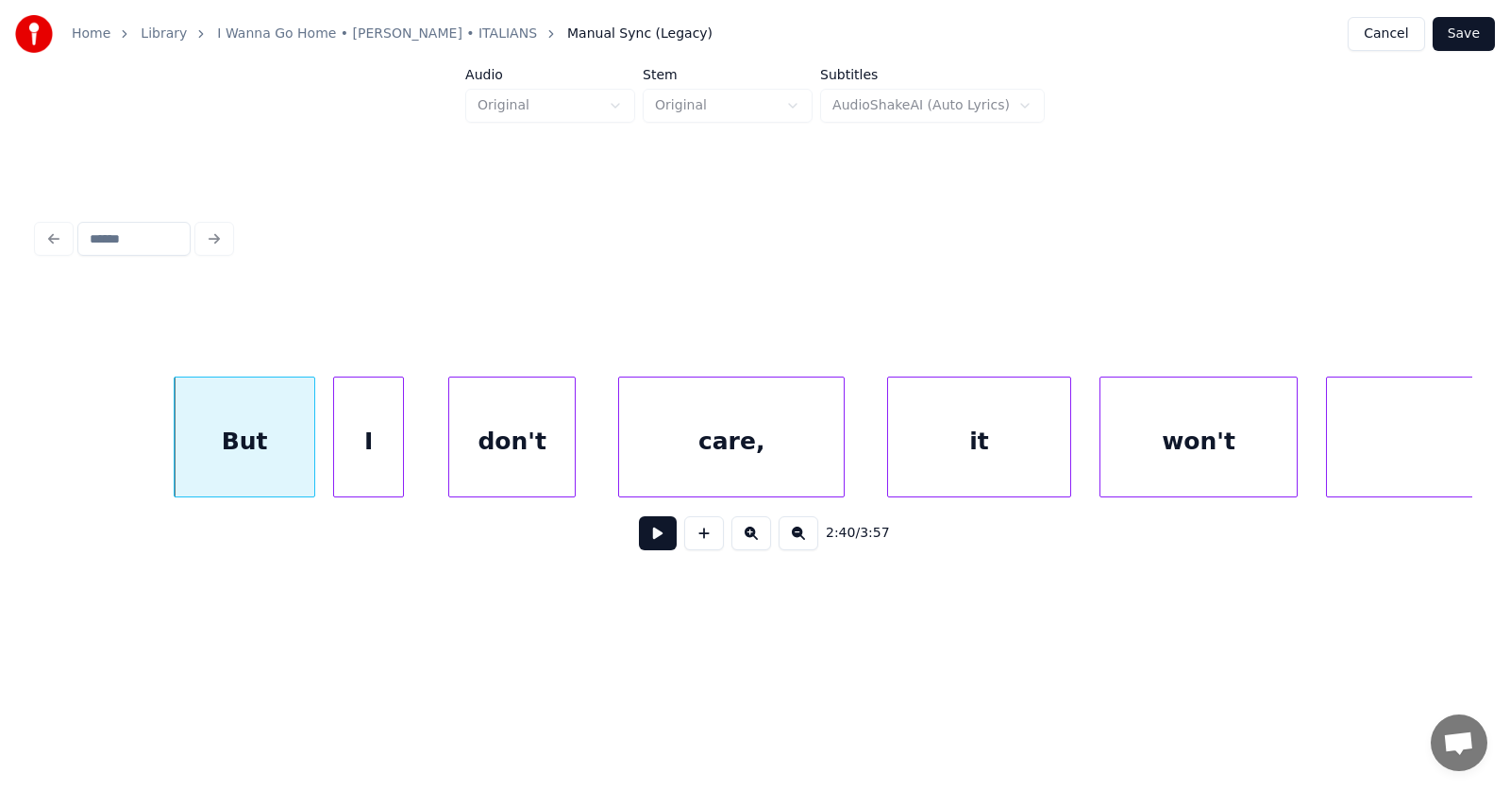
click at [367, 454] on div "I" at bounding box center [368, 441] width 69 height 128
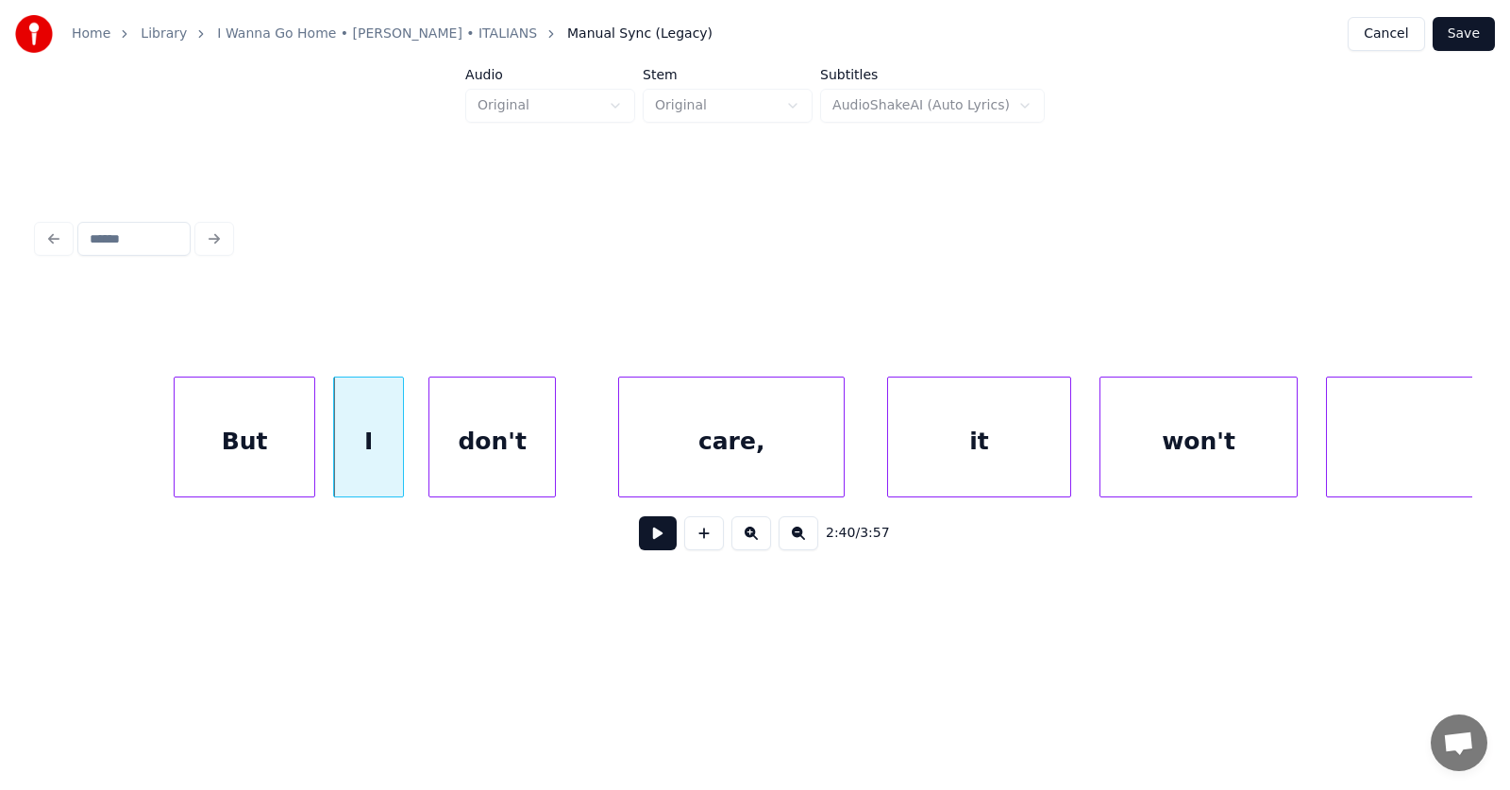
click at [471, 461] on div "don't" at bounding box center [492, 441] width 126 height 128
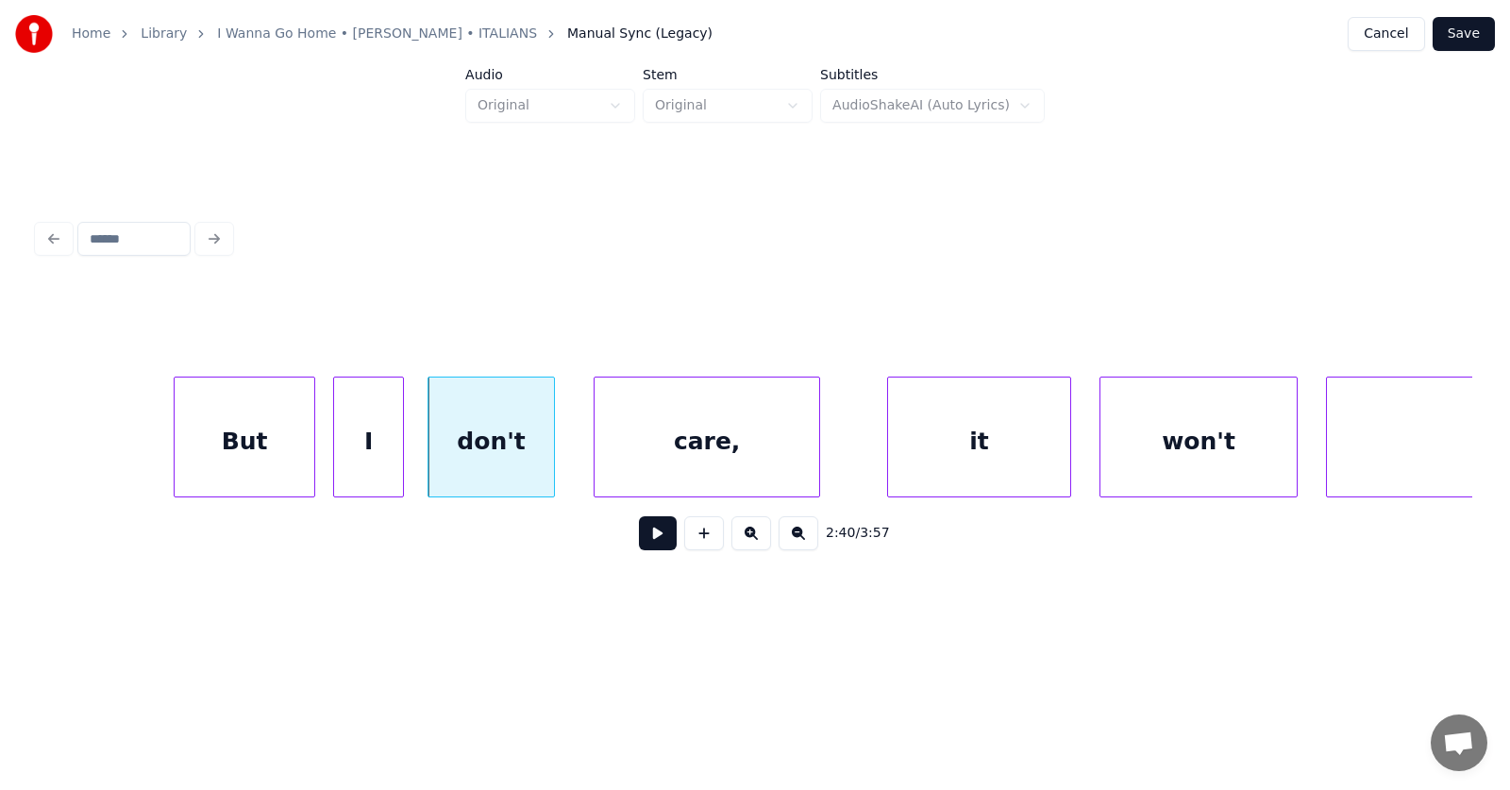
click at [682, 458] on div "care," at bounding box center [706, 441] width 225 height 128
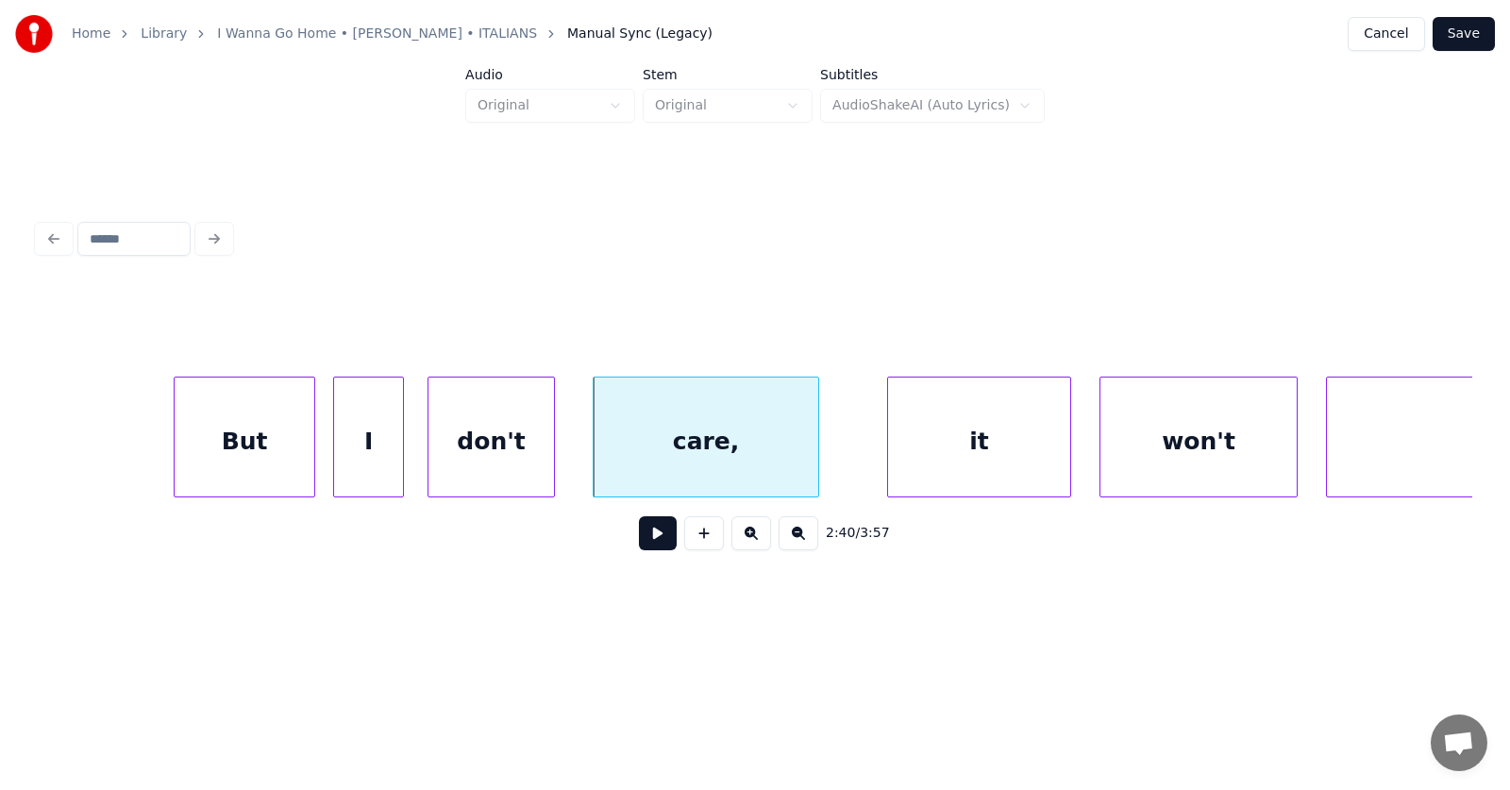
click at [784, 460] on div "care," at bounding box center [706, 441] width 225 height 128
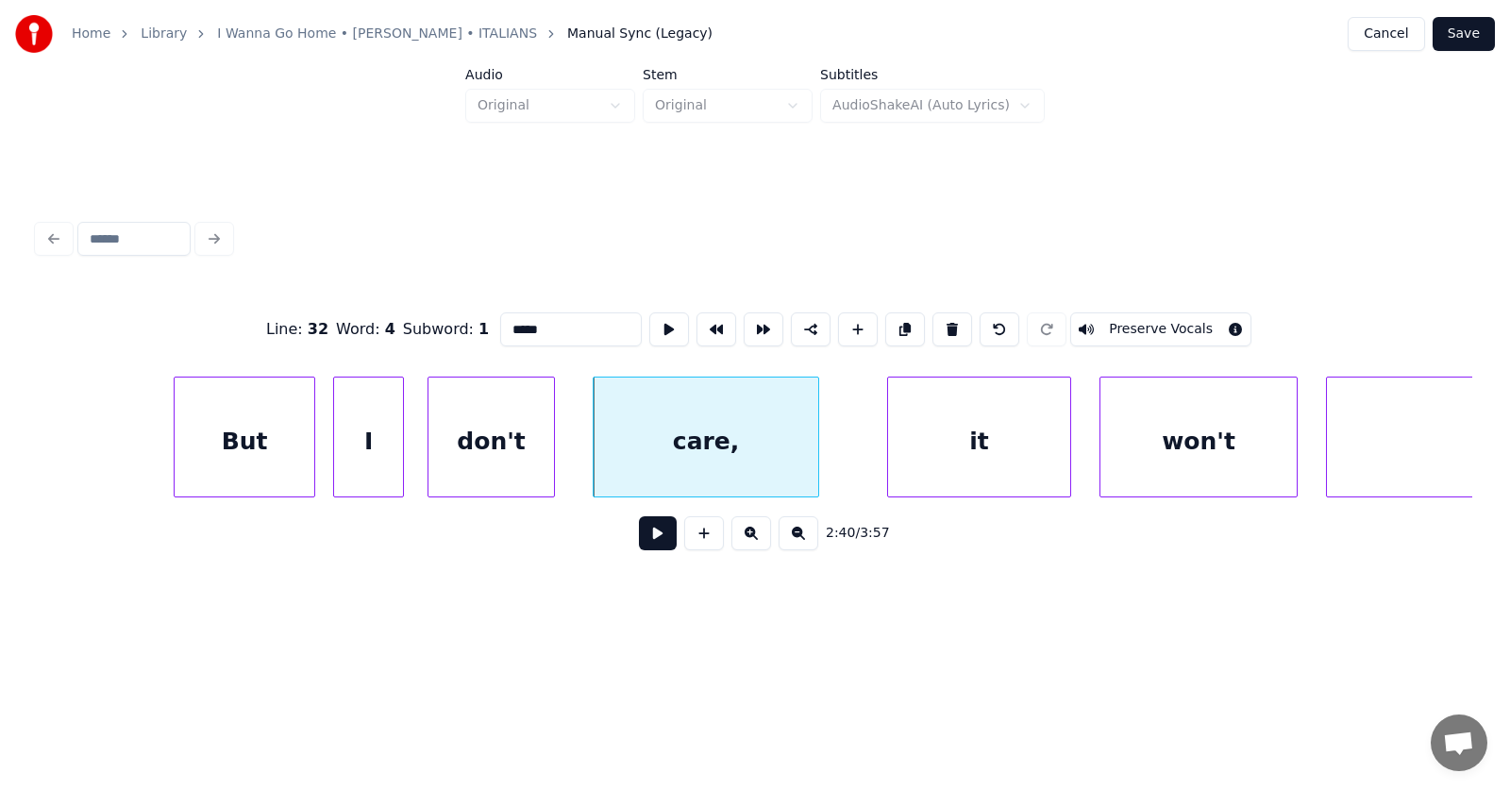
click at [510, 323] on input "*****" at bounding box center [571, 329] width 142 height 34
click at [970, 460] on div "it" at bounding box center [952, 441] width 182 height 128
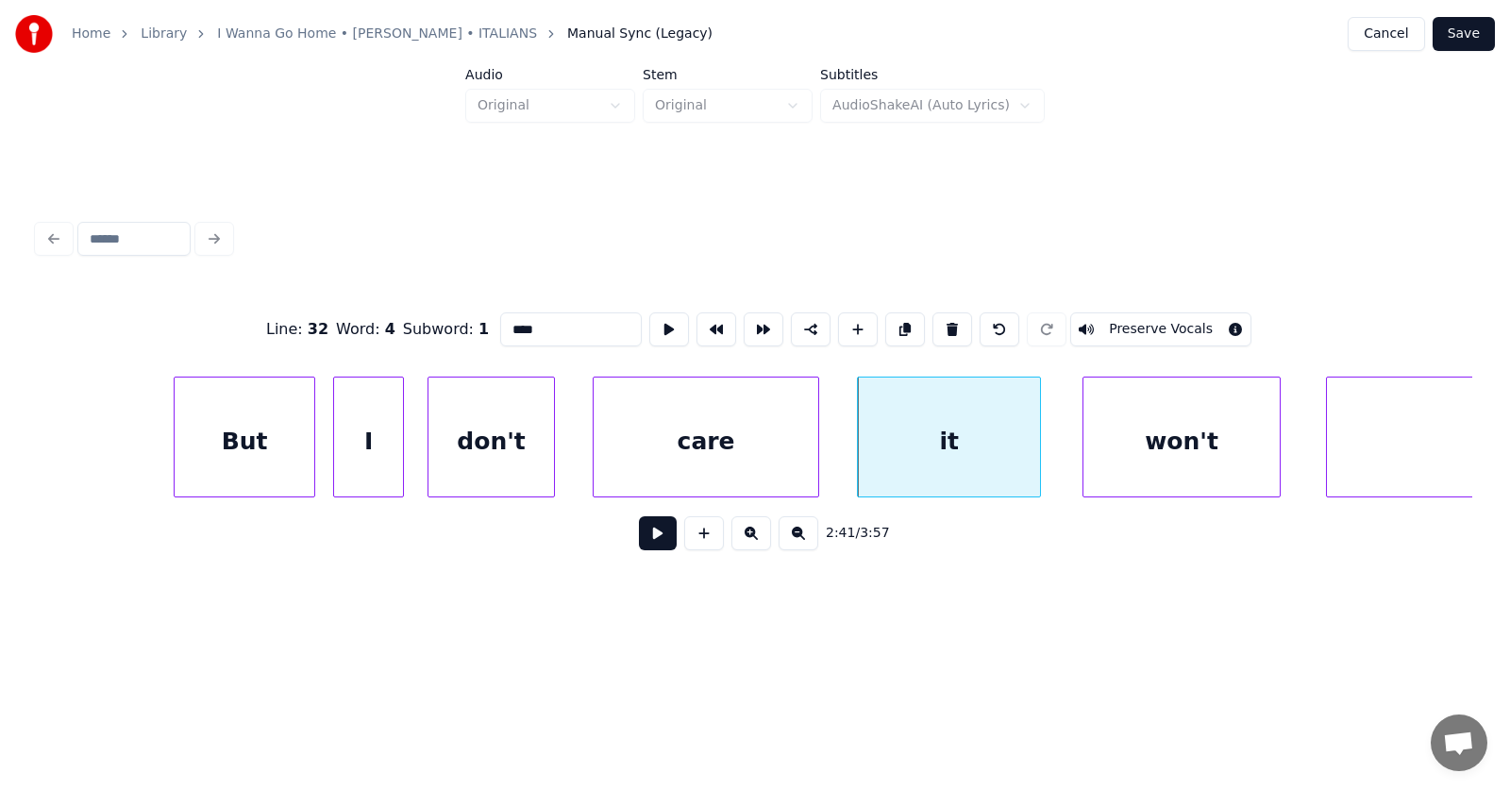
click at [1152, 466] on div "won't" at bounding box center [1181, 441] width 196 height 128
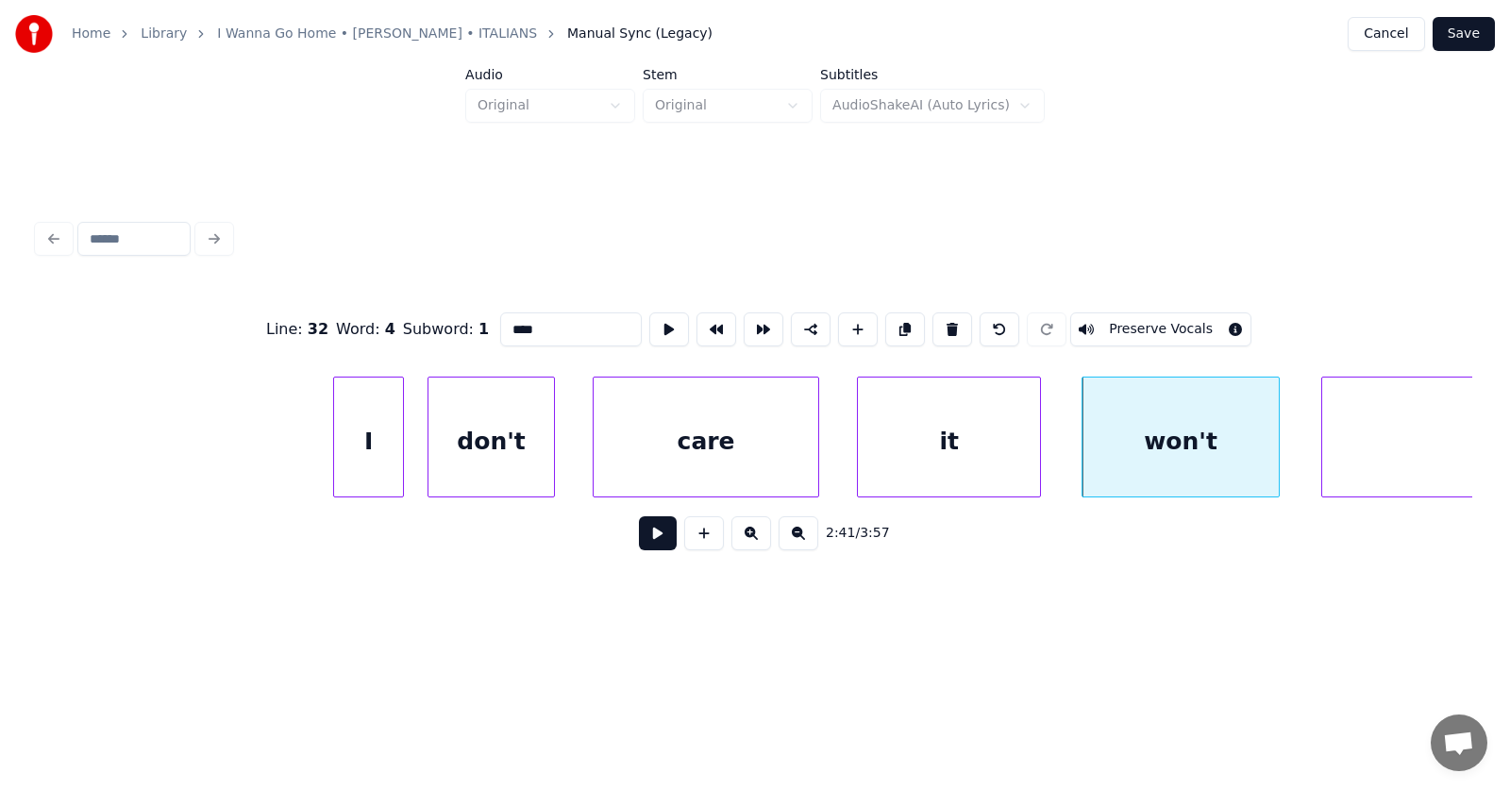
scroll to position [0, 113578]
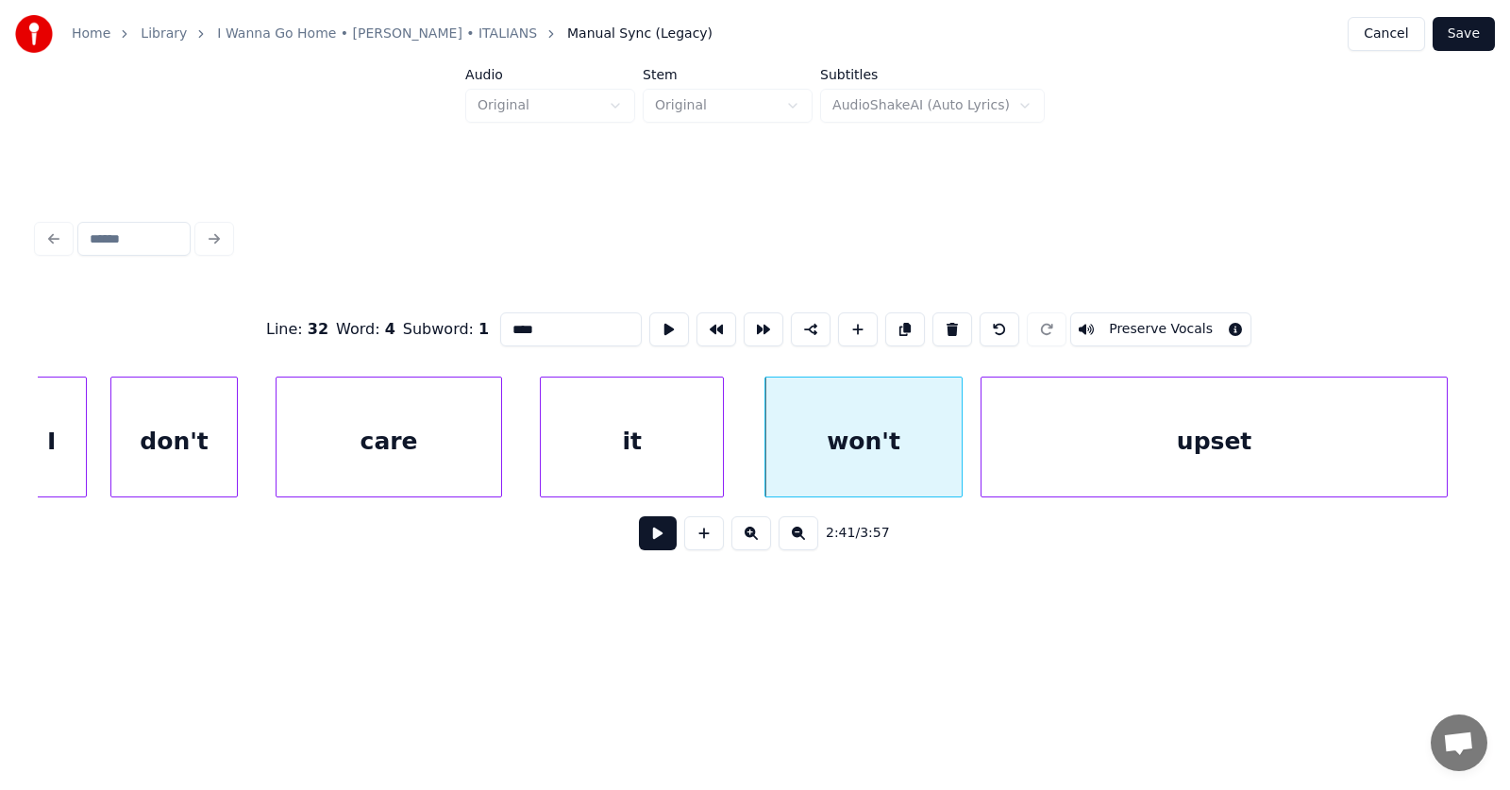
click at [1321, 457] on div "upset" at bounding box center [1213, 441] width 465 height 128
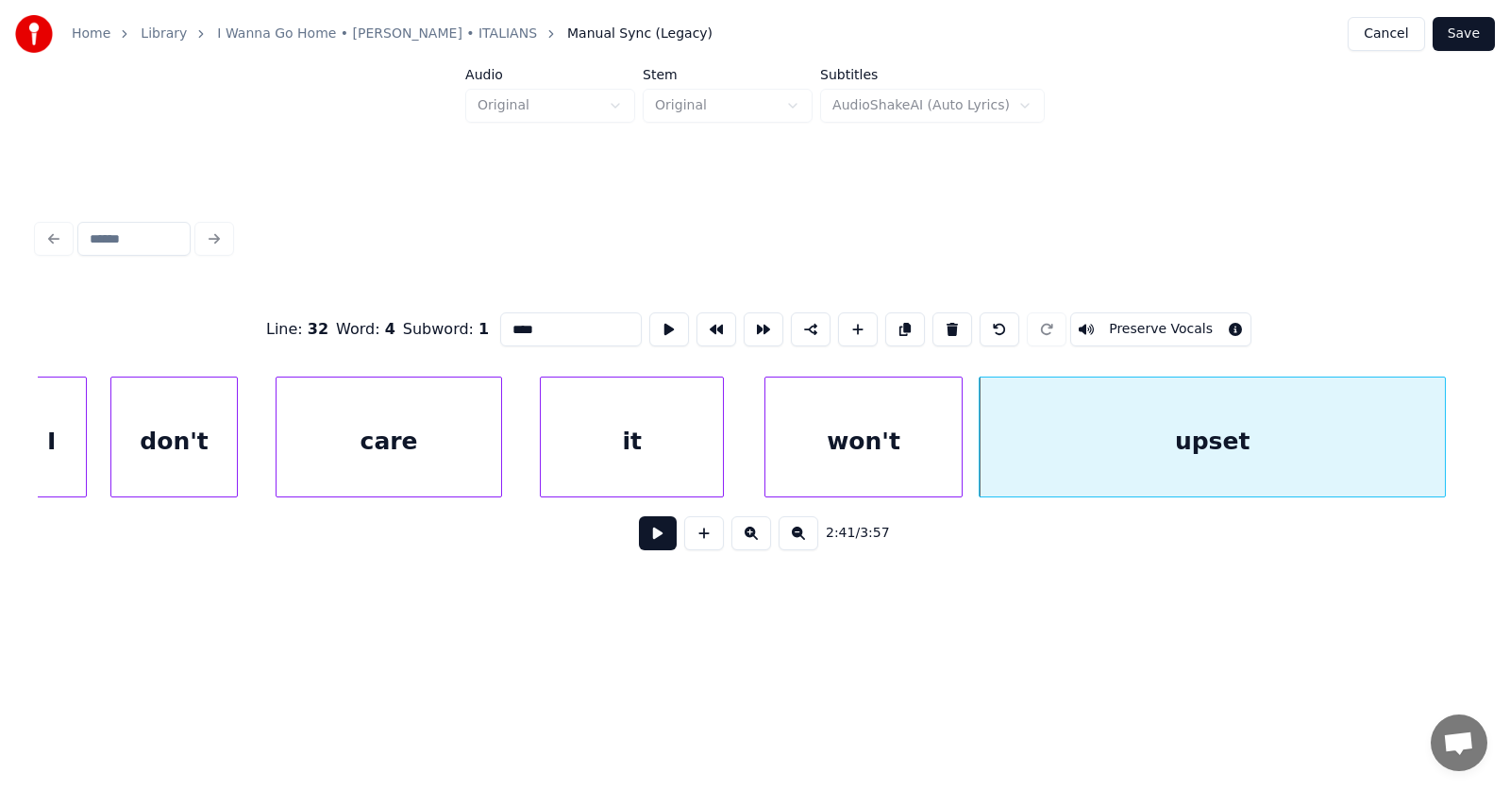
click at [931, 439] on div "won't" at bounding box center [863, 441] width 196 height 128
type input "*****"
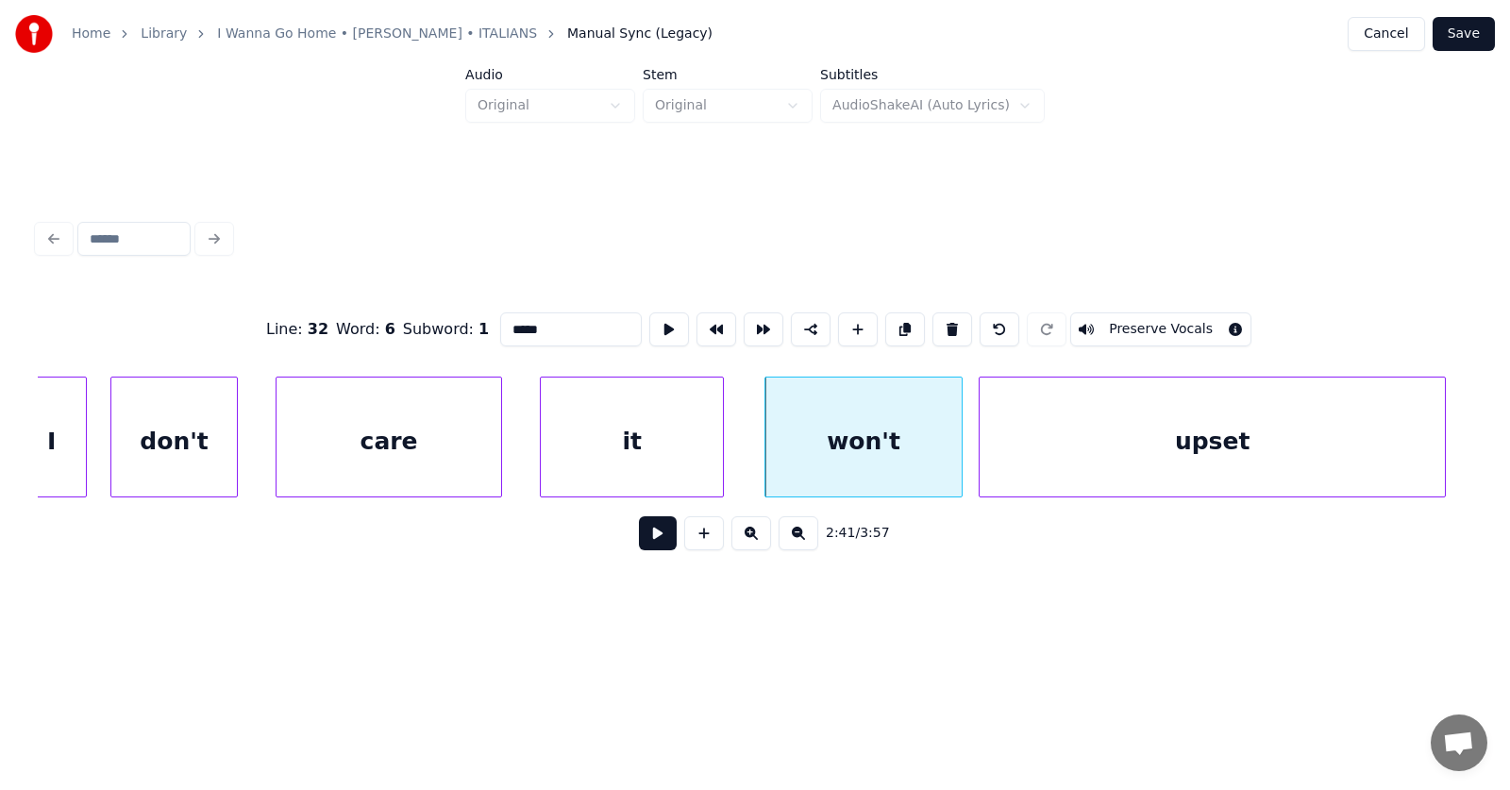
click at [654, 531] on button at bounding box center [658, 533] width 38 height 34
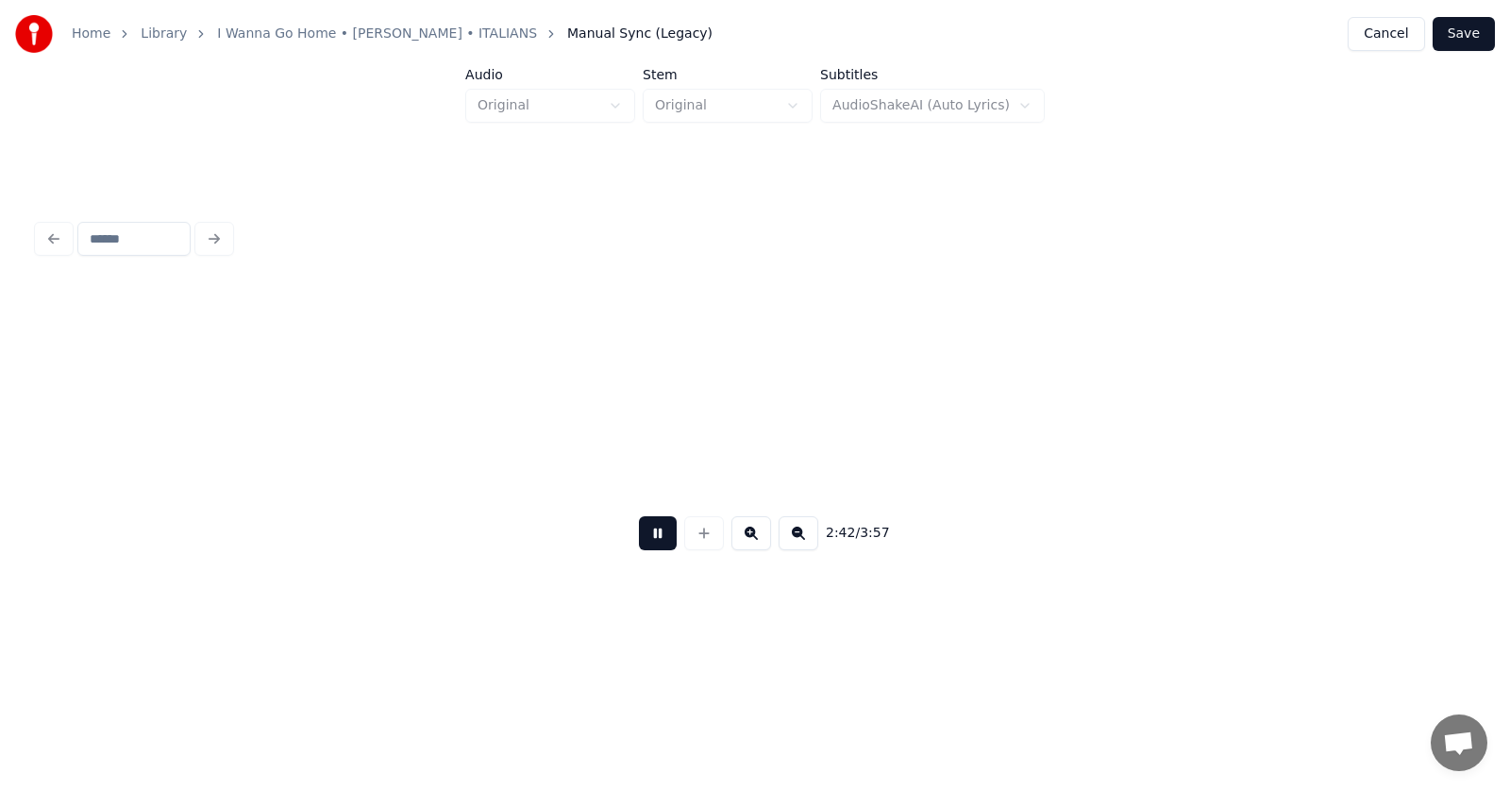
scroll to position [0, 115016]
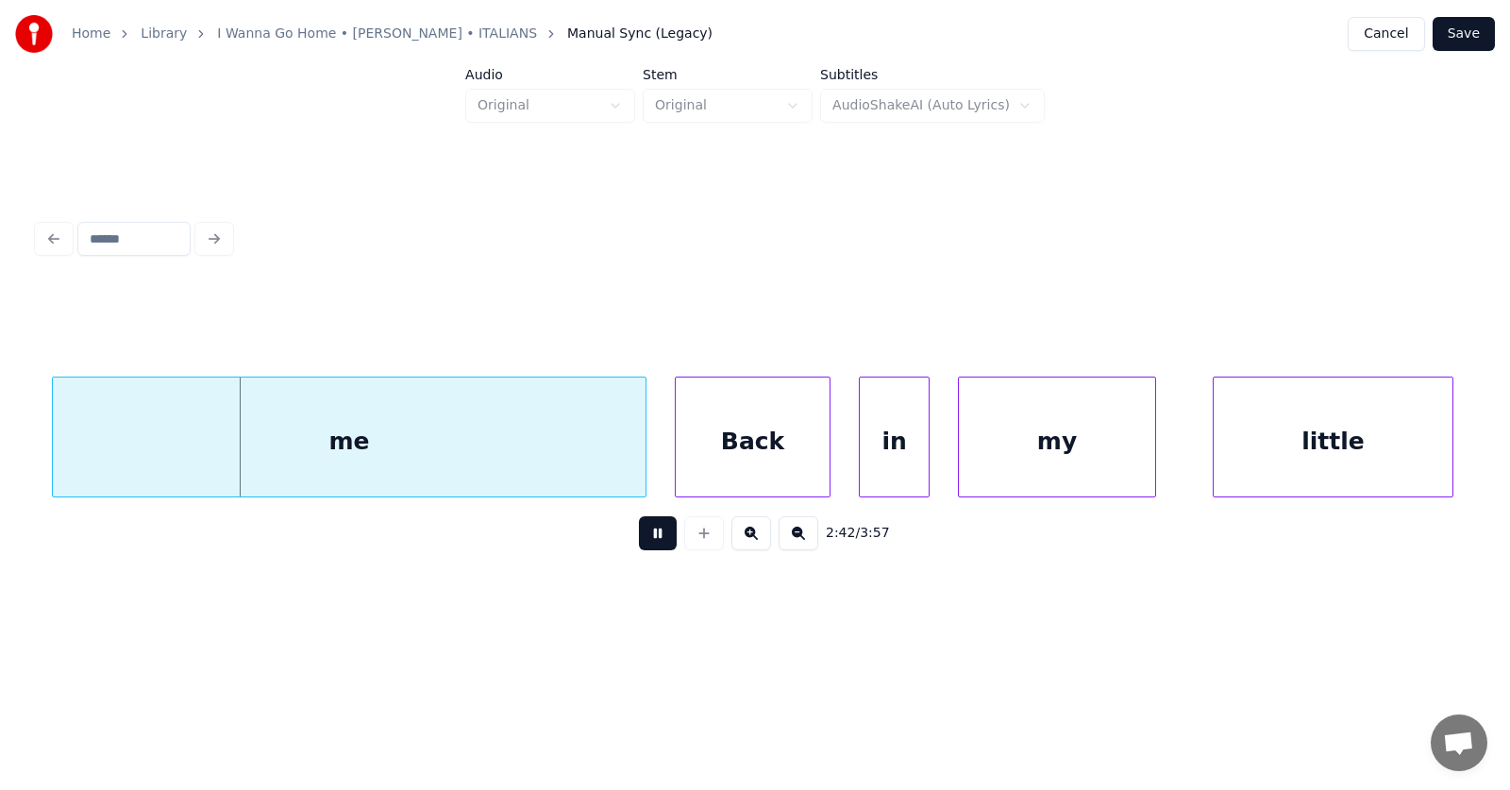
click at [654, 531] on button at bounding box center [658, 533] width 38 height 34
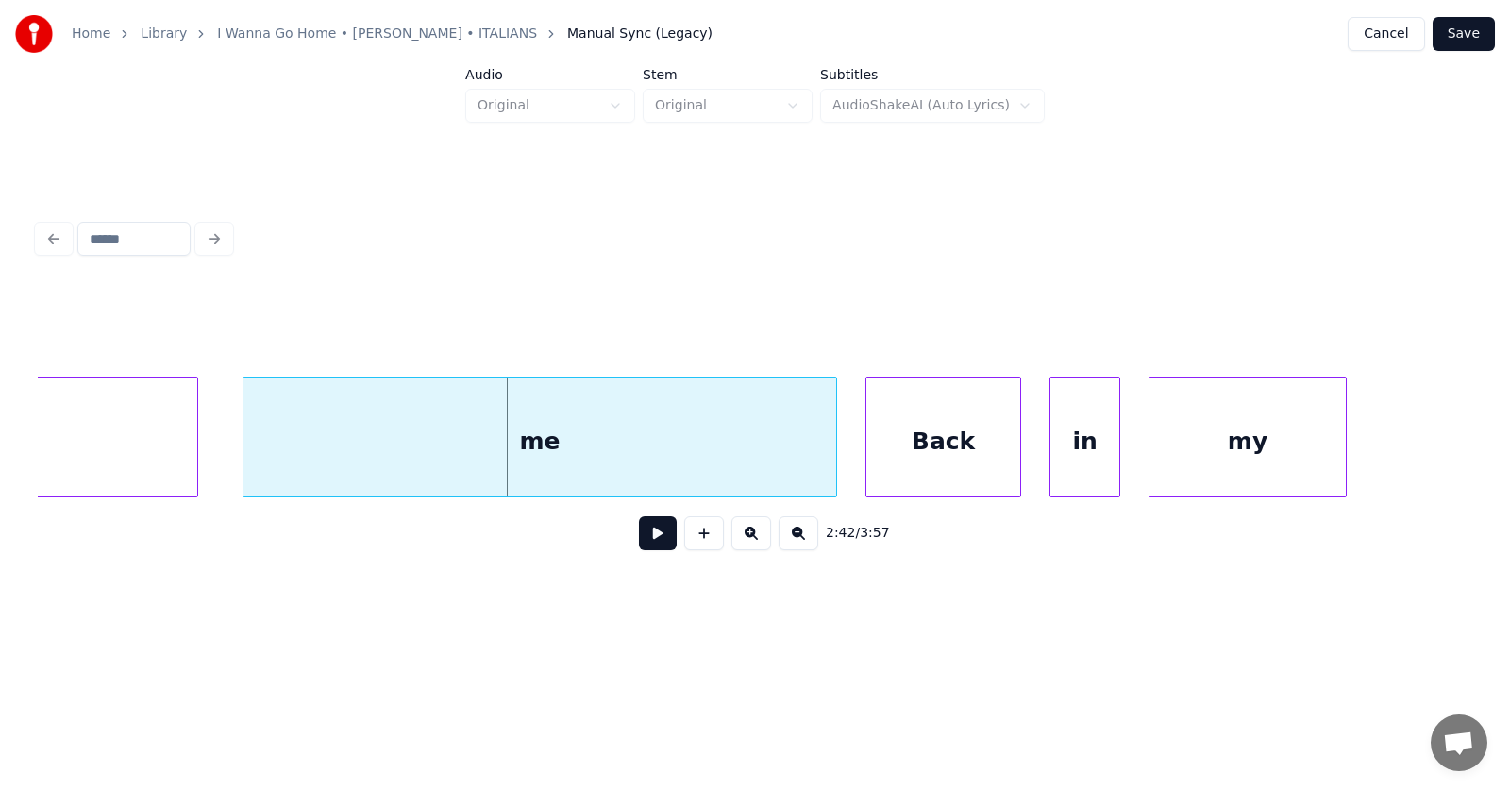
scroll to position [0, 114599]
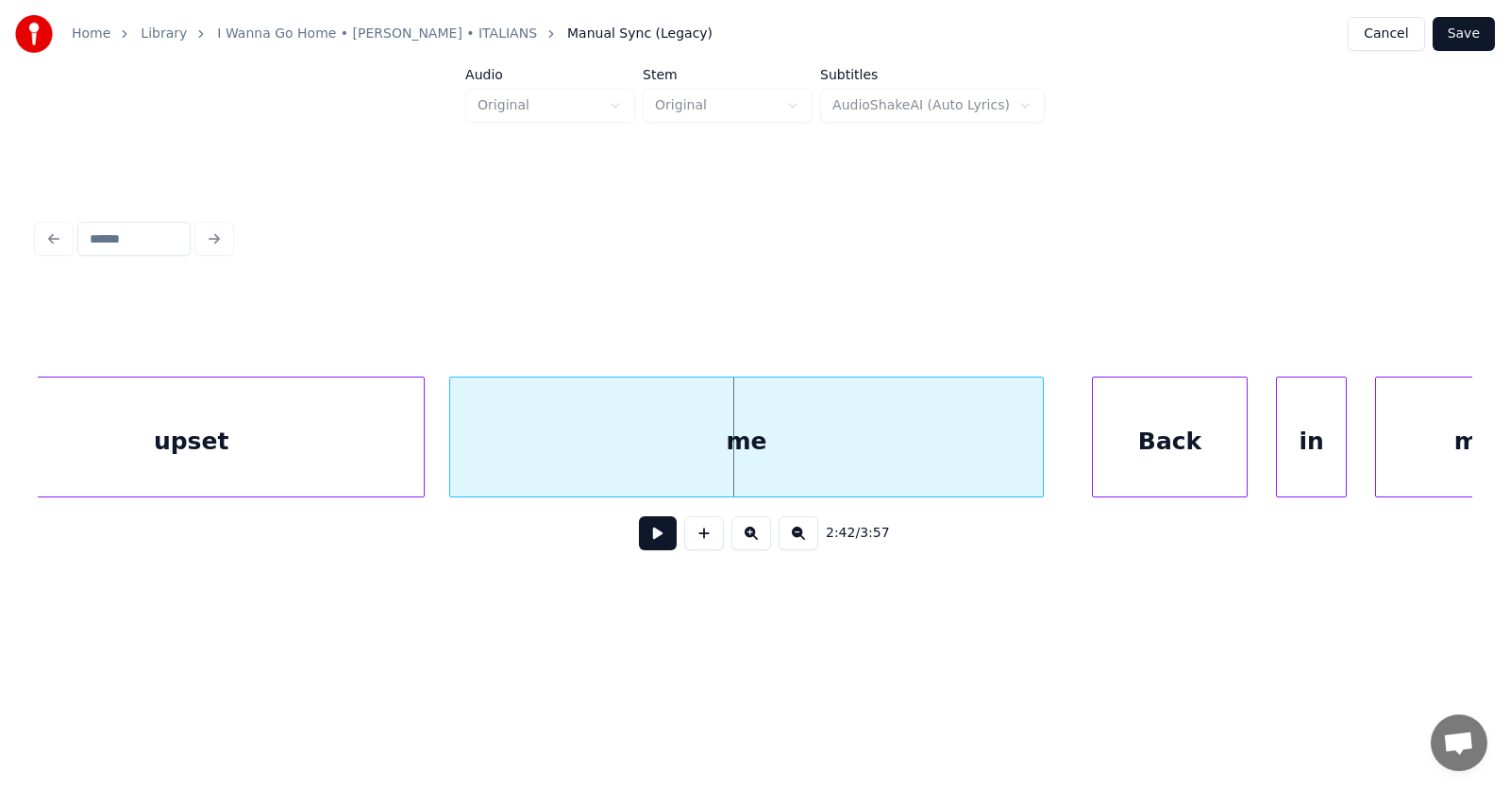
click at [843, 444] on div "me" at bounding box center [746, 441] width 593 height 128
click at [1148, 461] on div "Back" at bounding box center [1144, 441] width 154 height 128
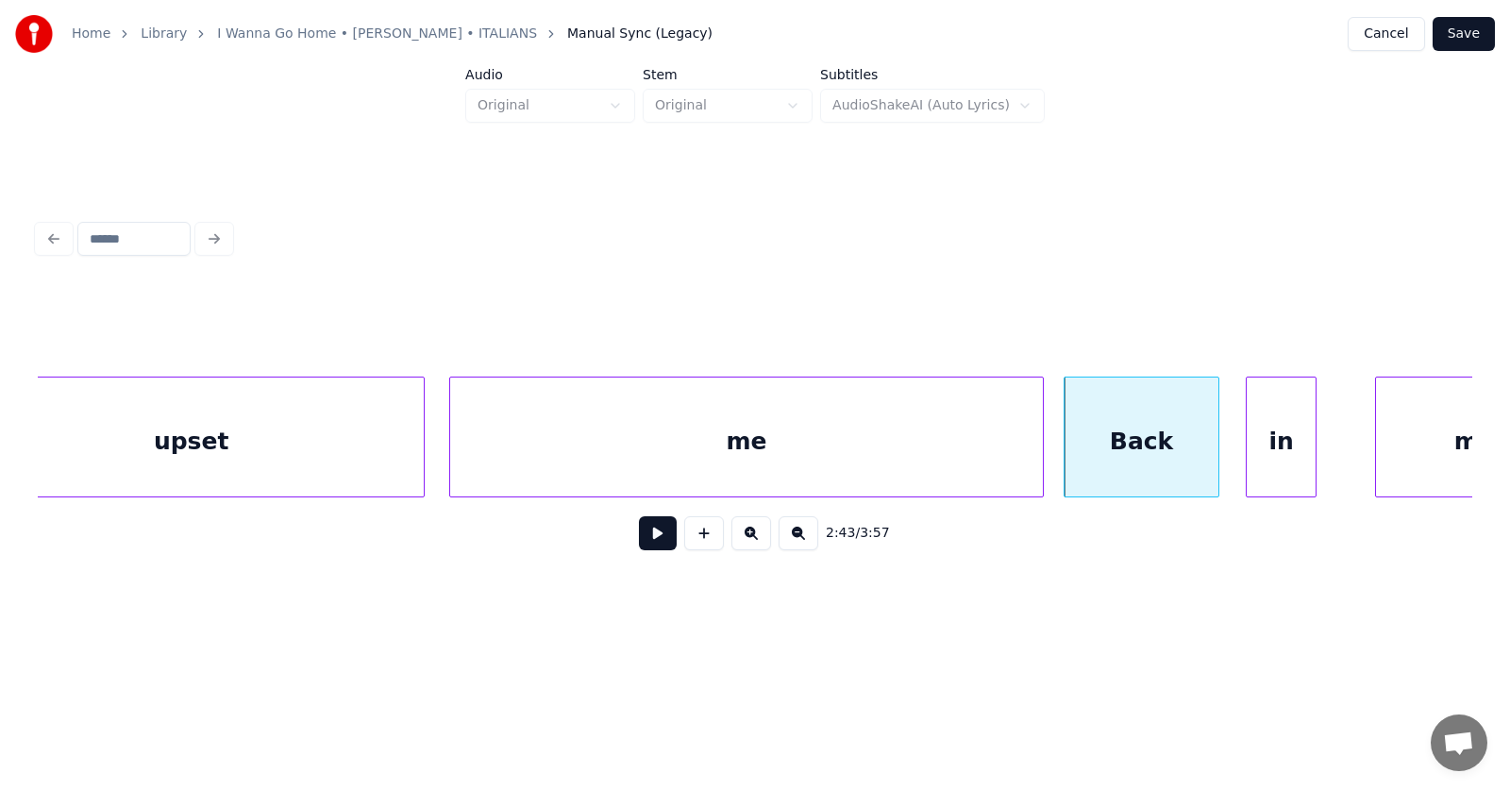
click at [1283, 459] on div "in" at bounding box center [1281, 441] width 69 height 128
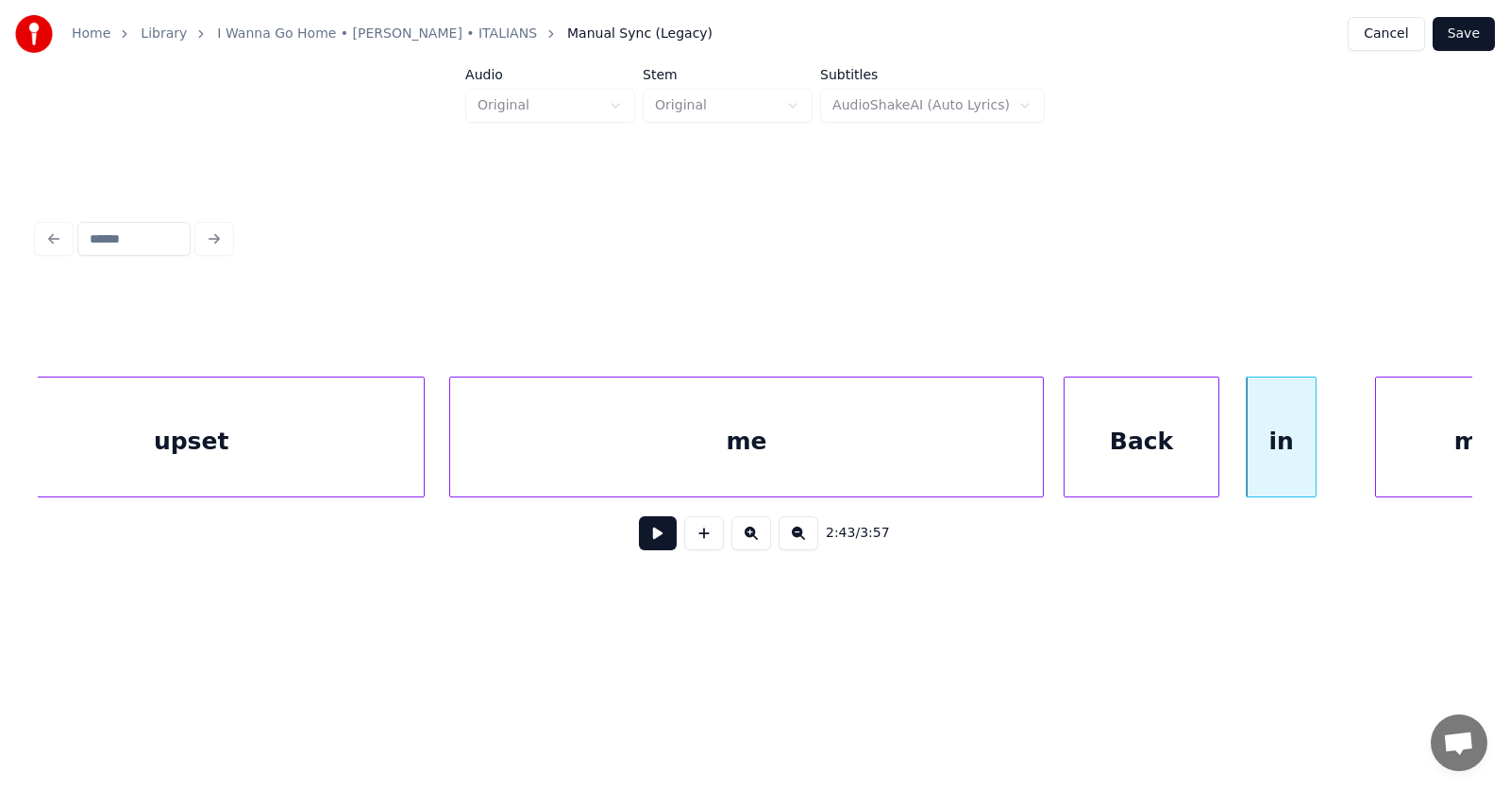
scroll to position [0, 114695]
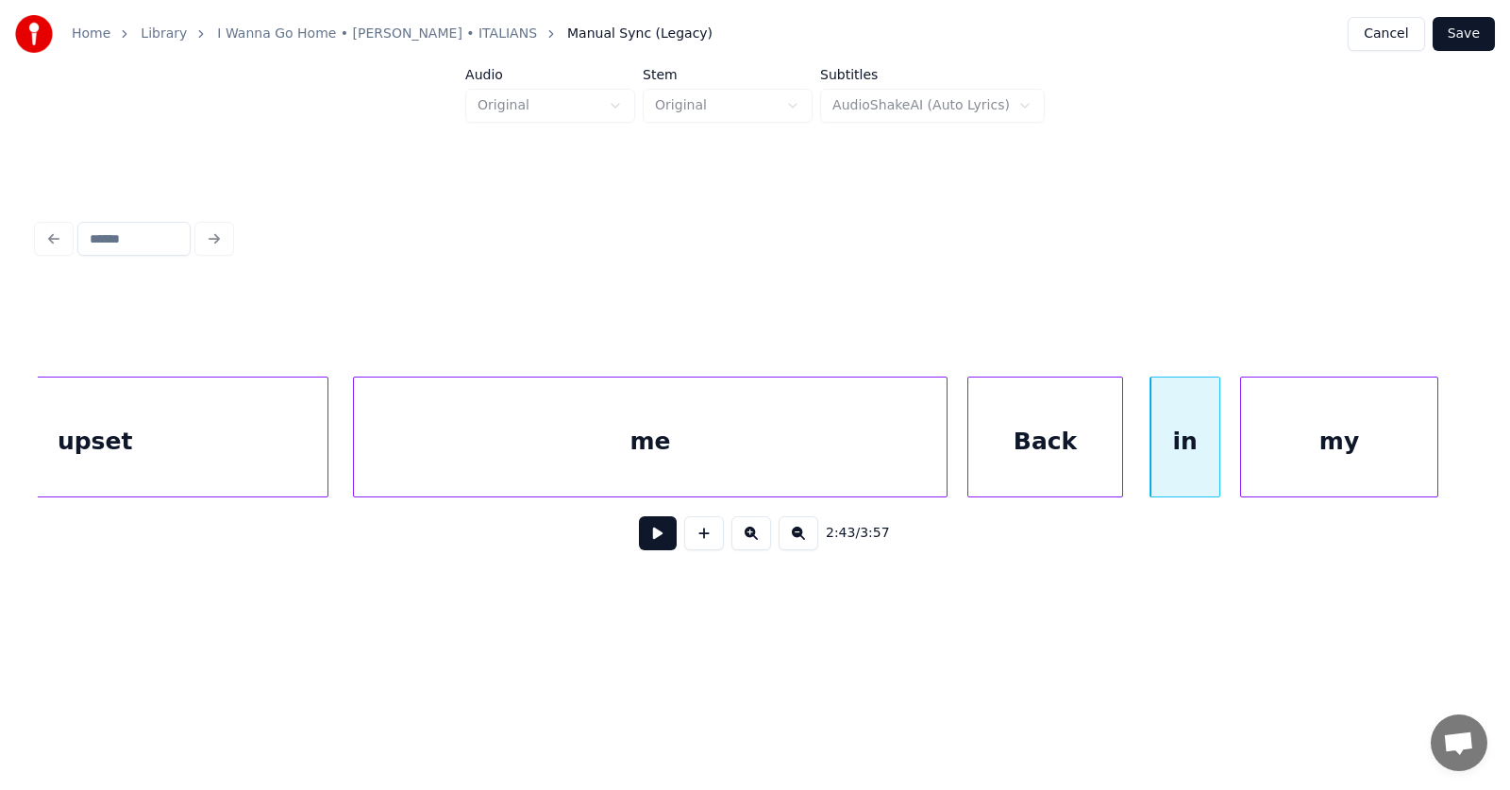
click at [1373, 461] on div "my" at bounding box center [1339, 441] width 196 height 128
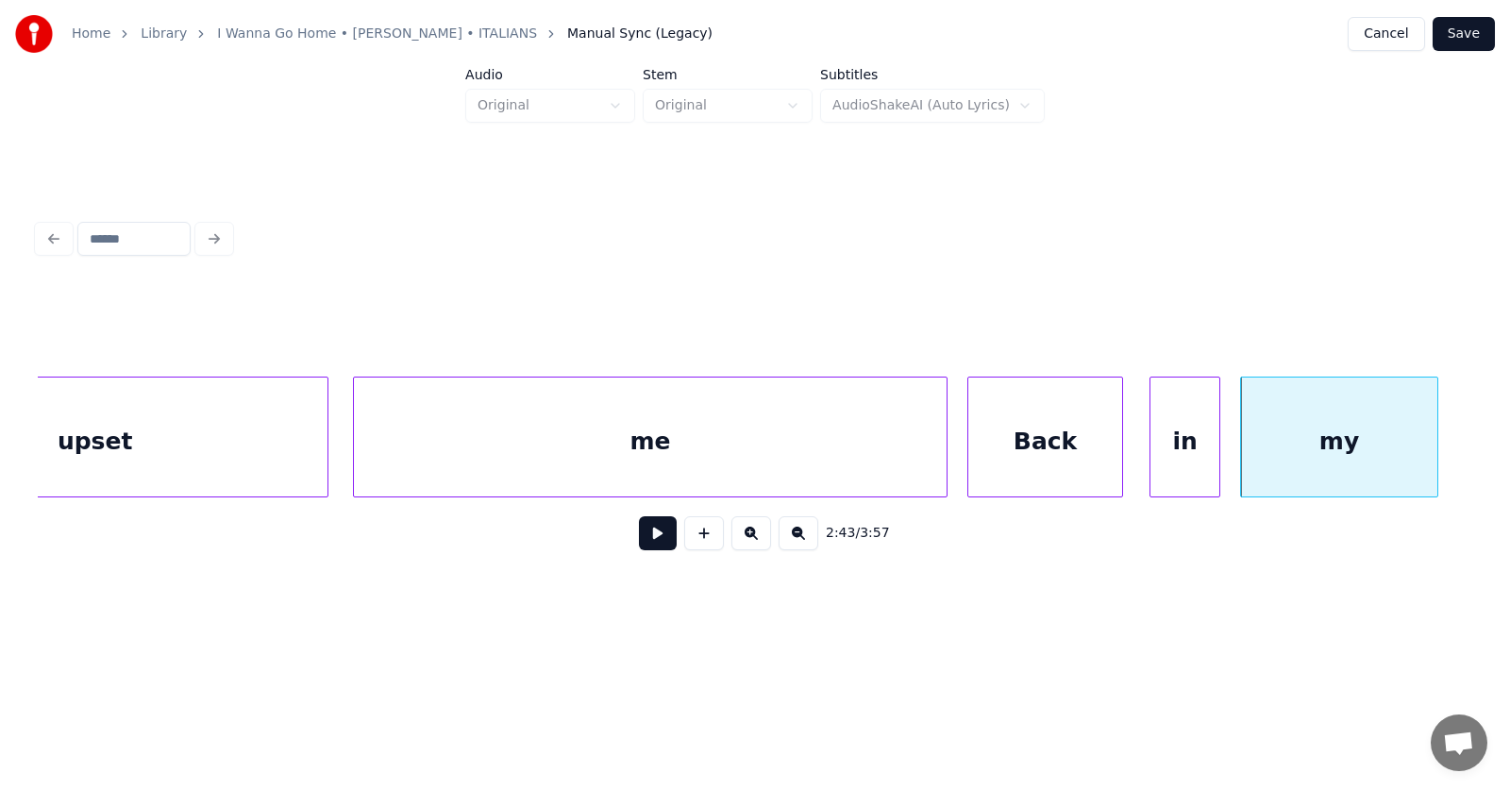
click at [652, 538] on button at bounding box center [658, 533] width 38 height 34
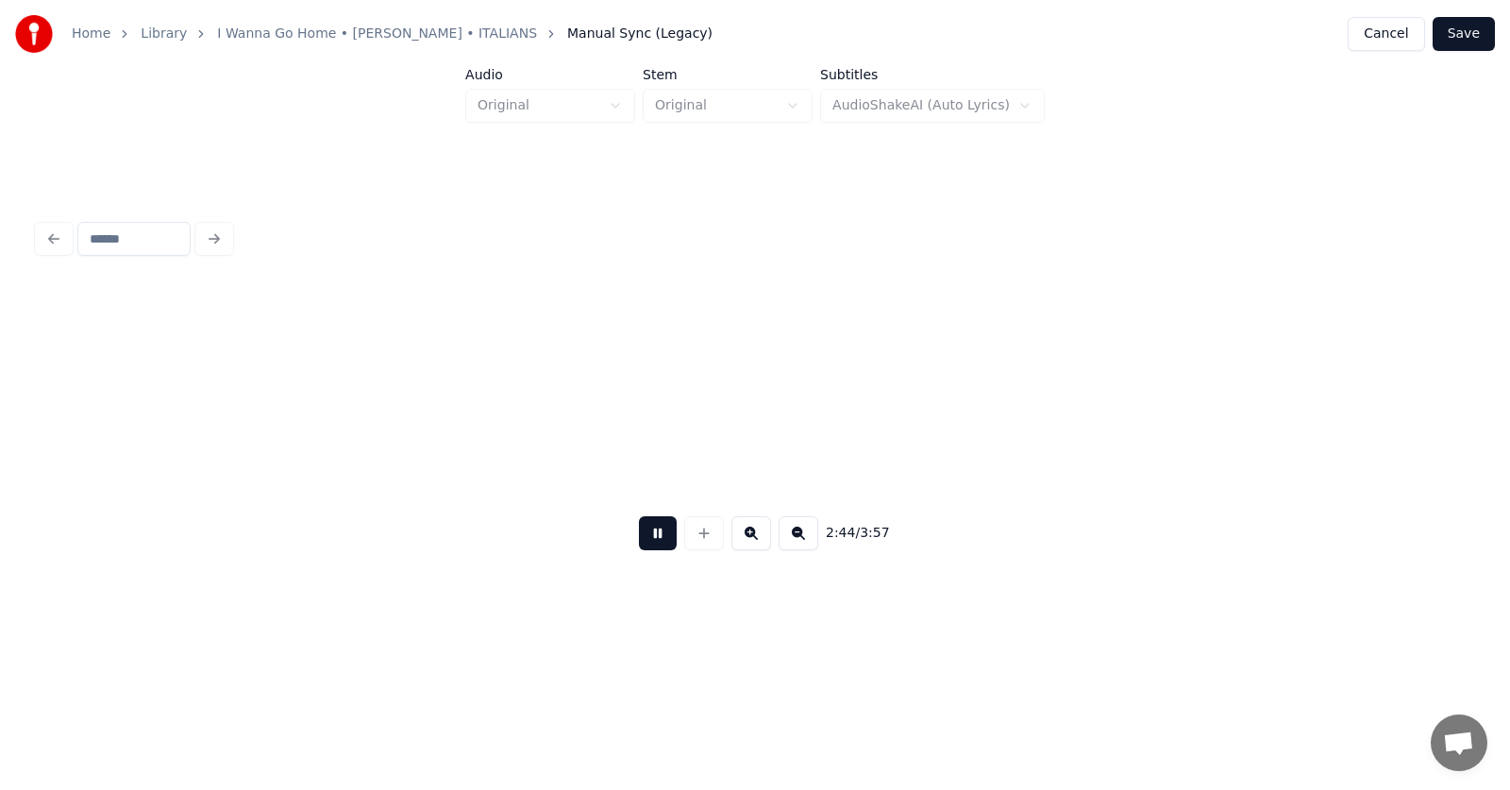
scroll to position [0, 116140]
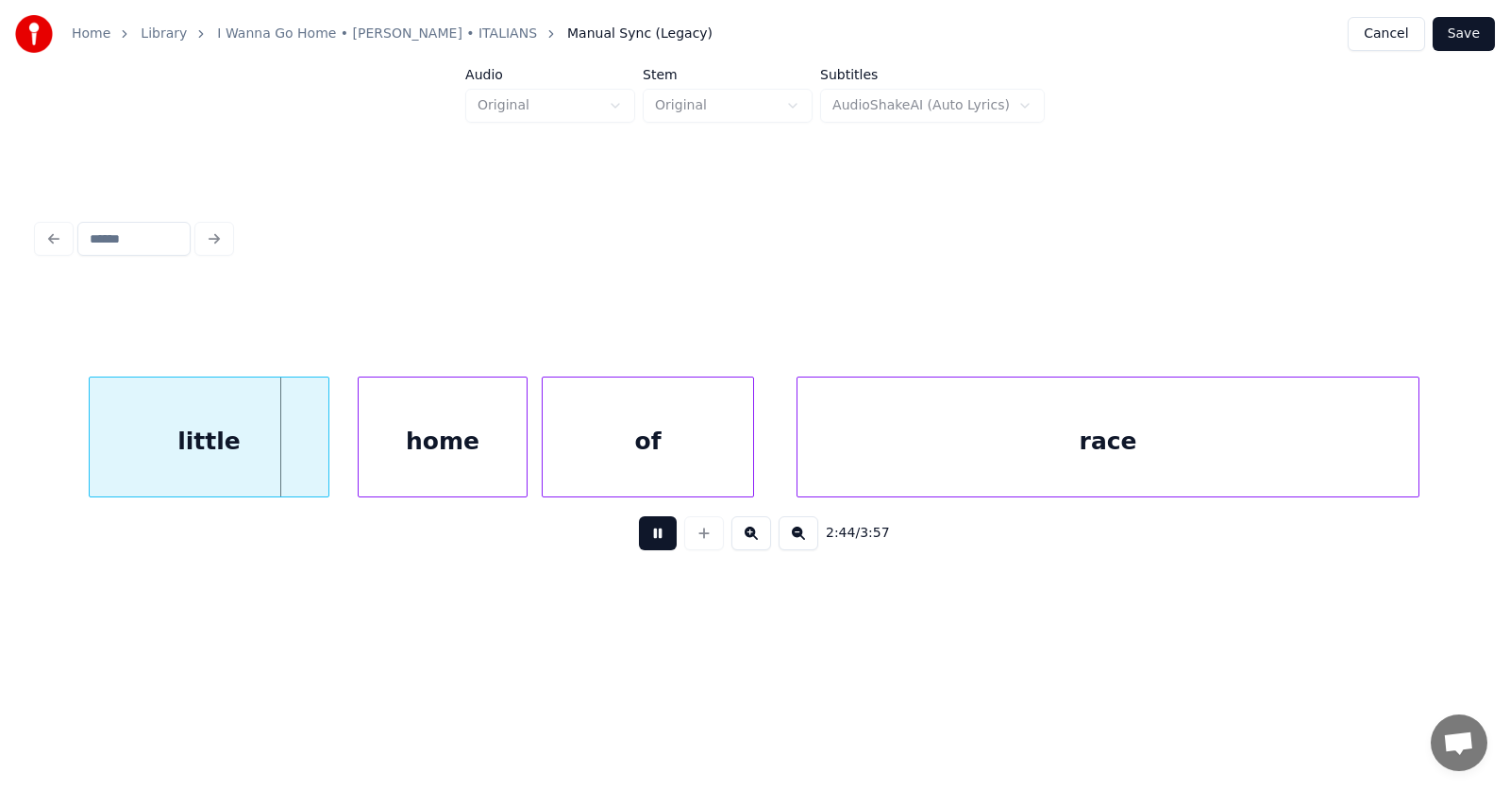
click at [652, 538] on button at bounding box center [658, 533] width 38 height 34
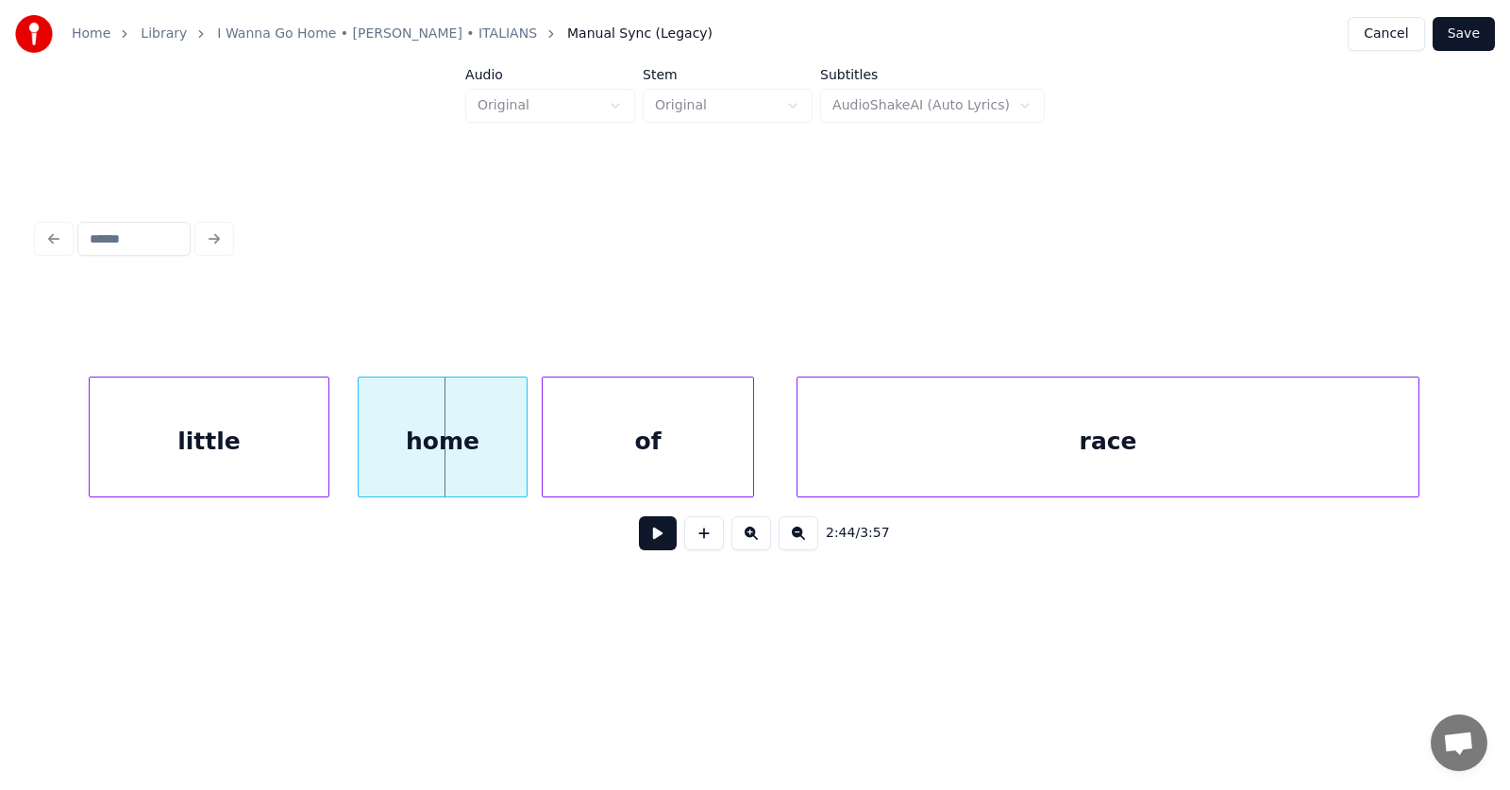
scroll to position [0, 115166]
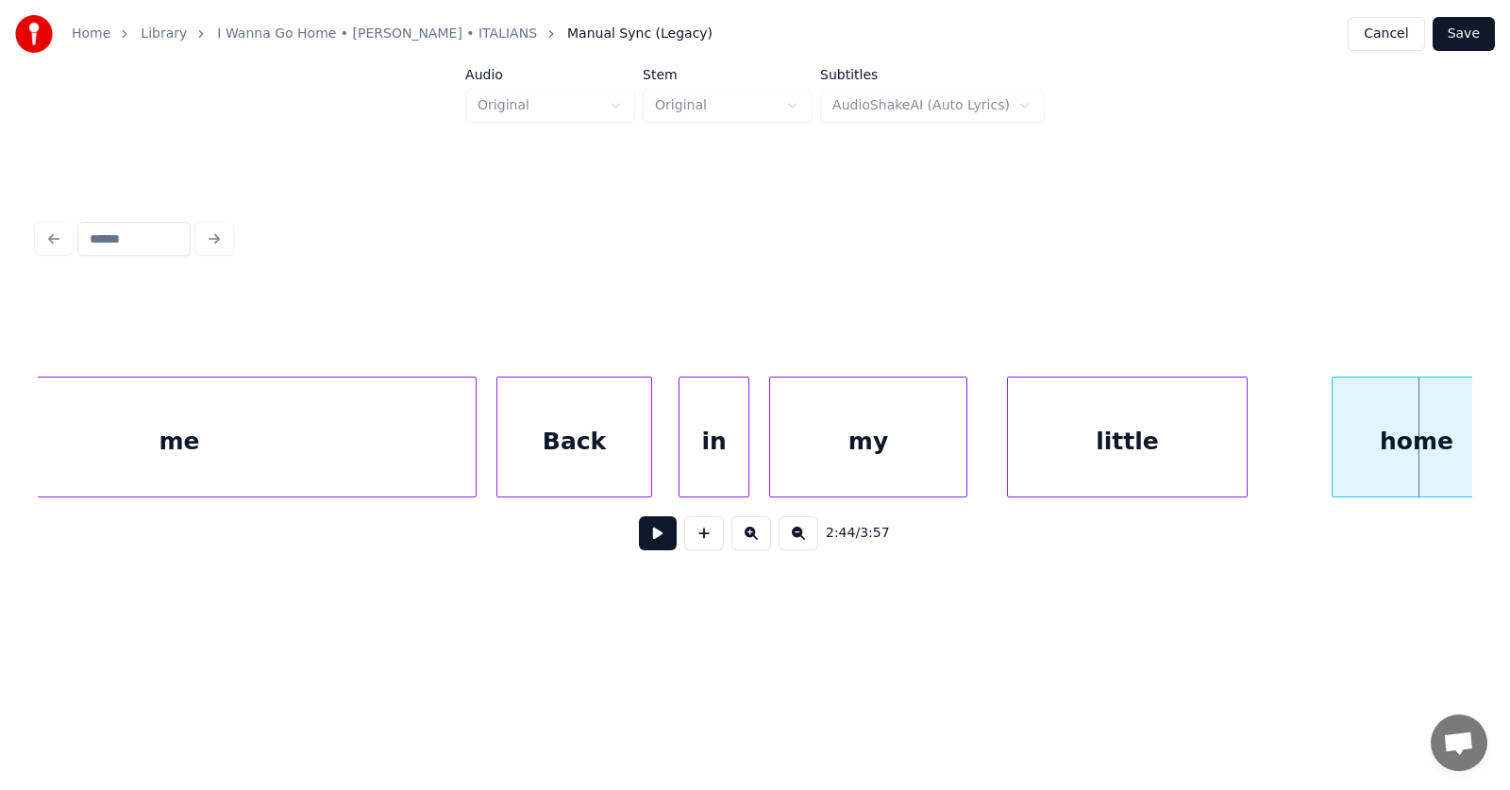
click at [1074, 469] on div "little" at bounding box center [1127, 441] width 239 height 128
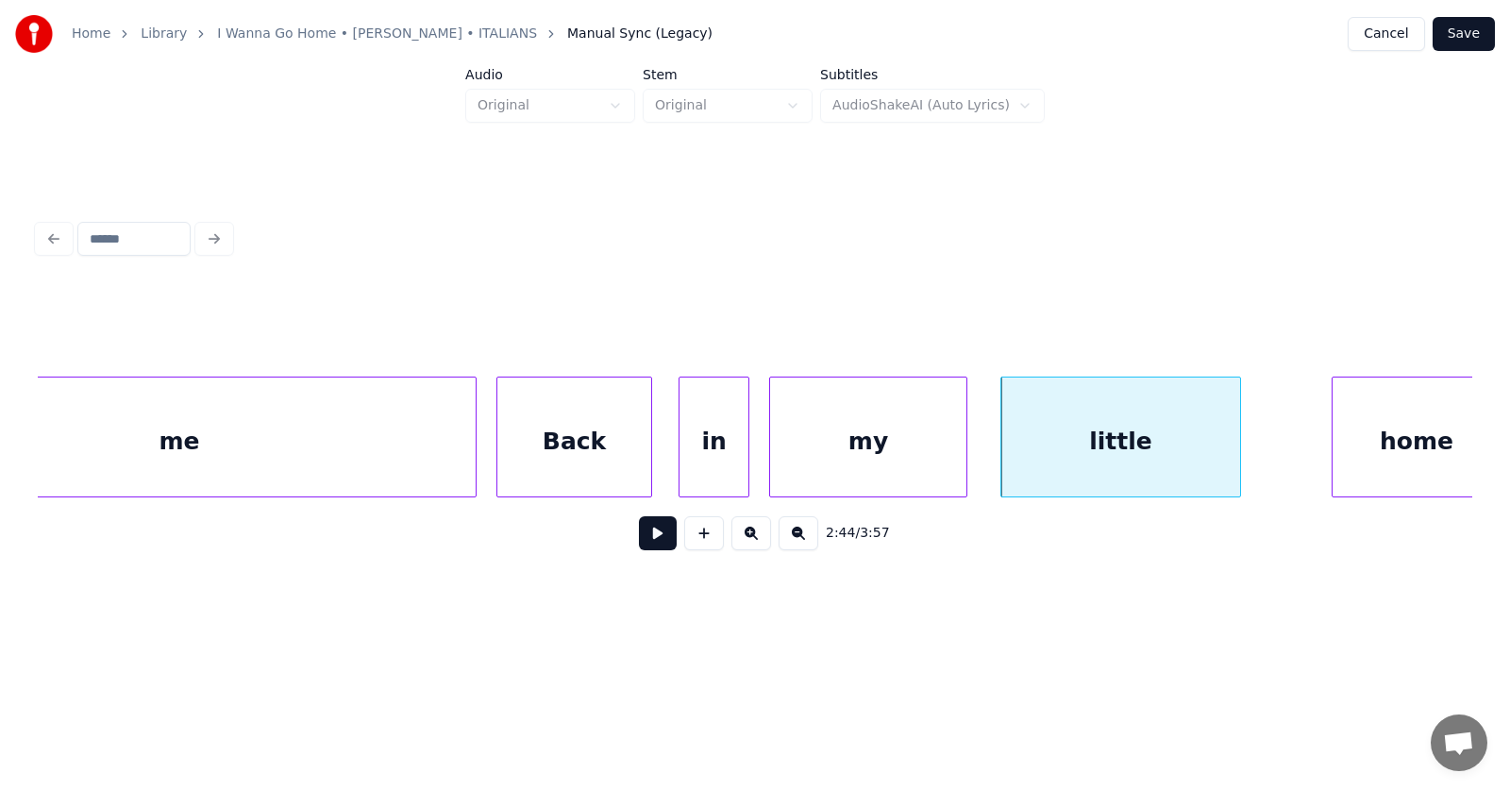
scroll to position [0, 115191]
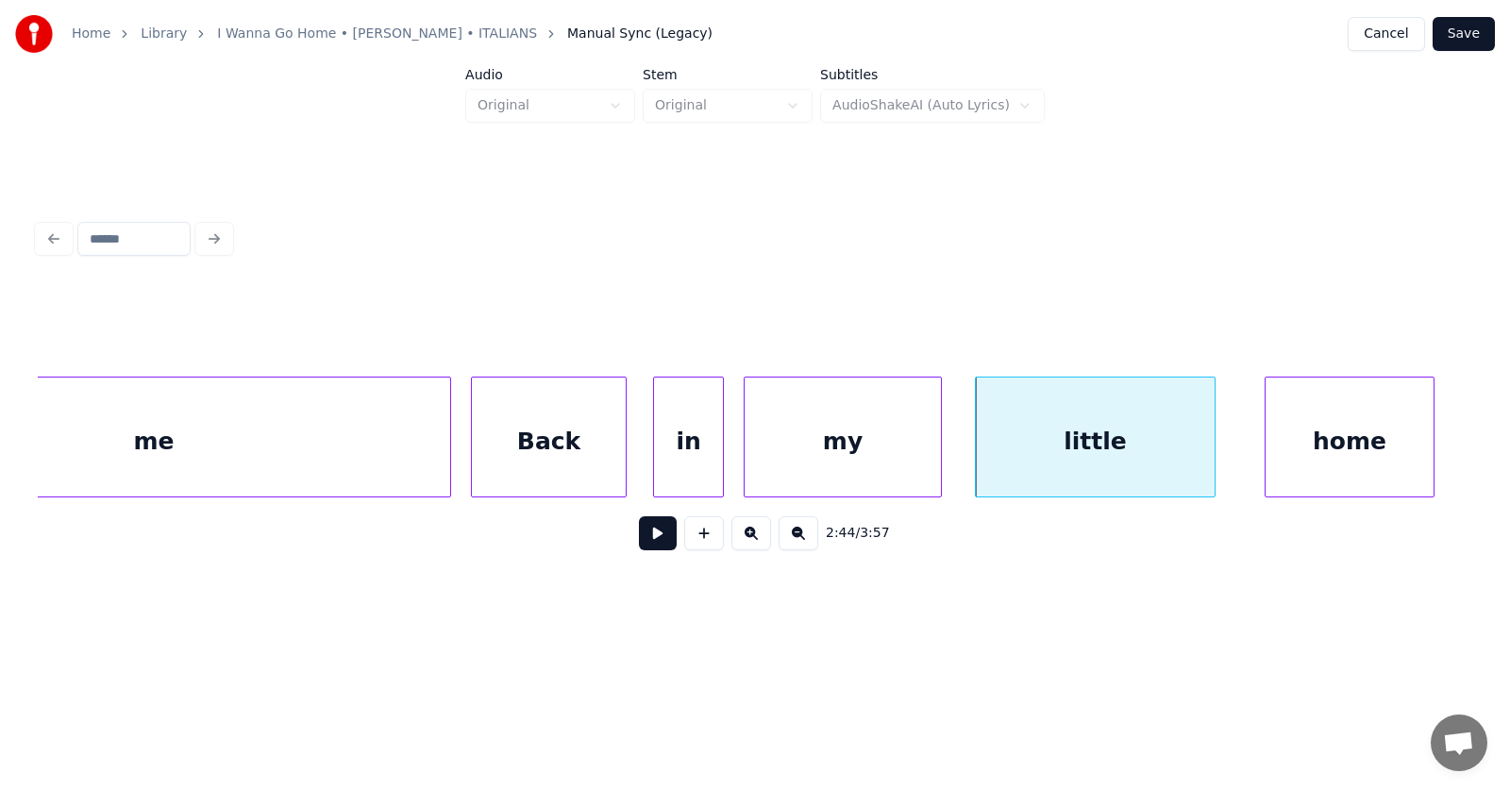
click at [1327, 455] on div "home" at bounding box center [1349, 441] width 168 height 128
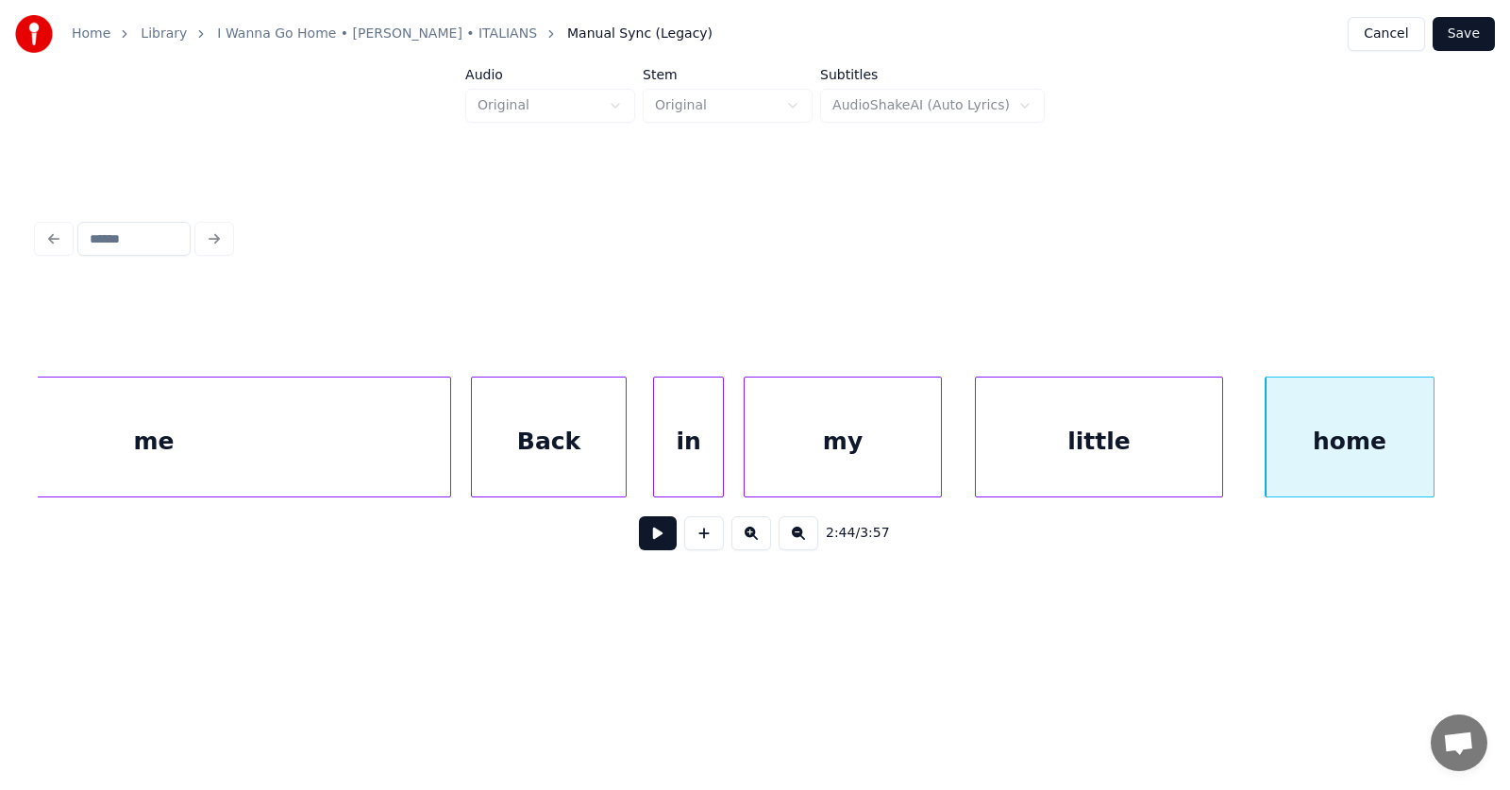
click at [1222, 446] on div at bounding box center [1219, 436] width 6 height 119
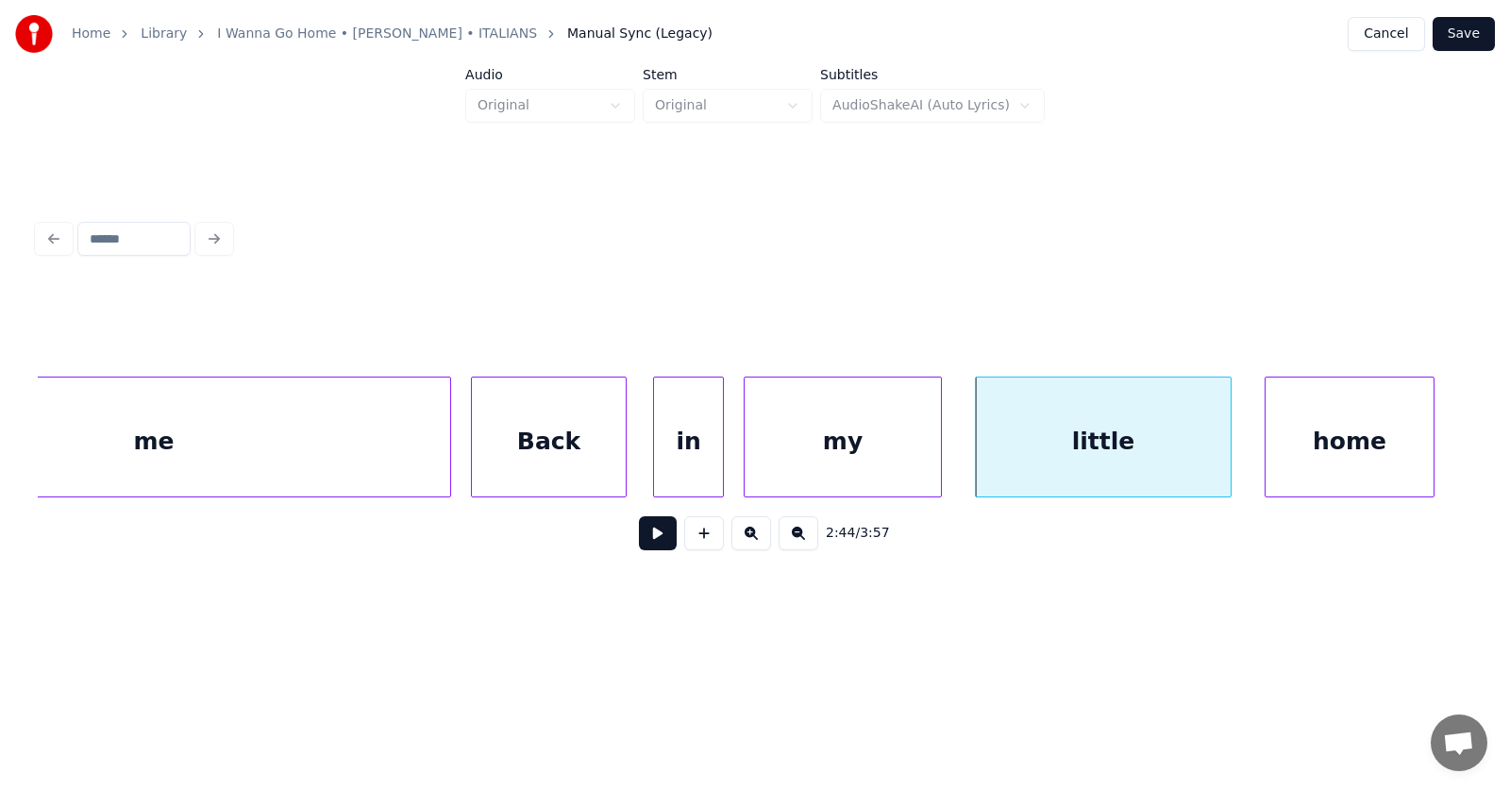
click at [1053, 430] on div "little" at bounding box center [1103, 441] width 255 height 128
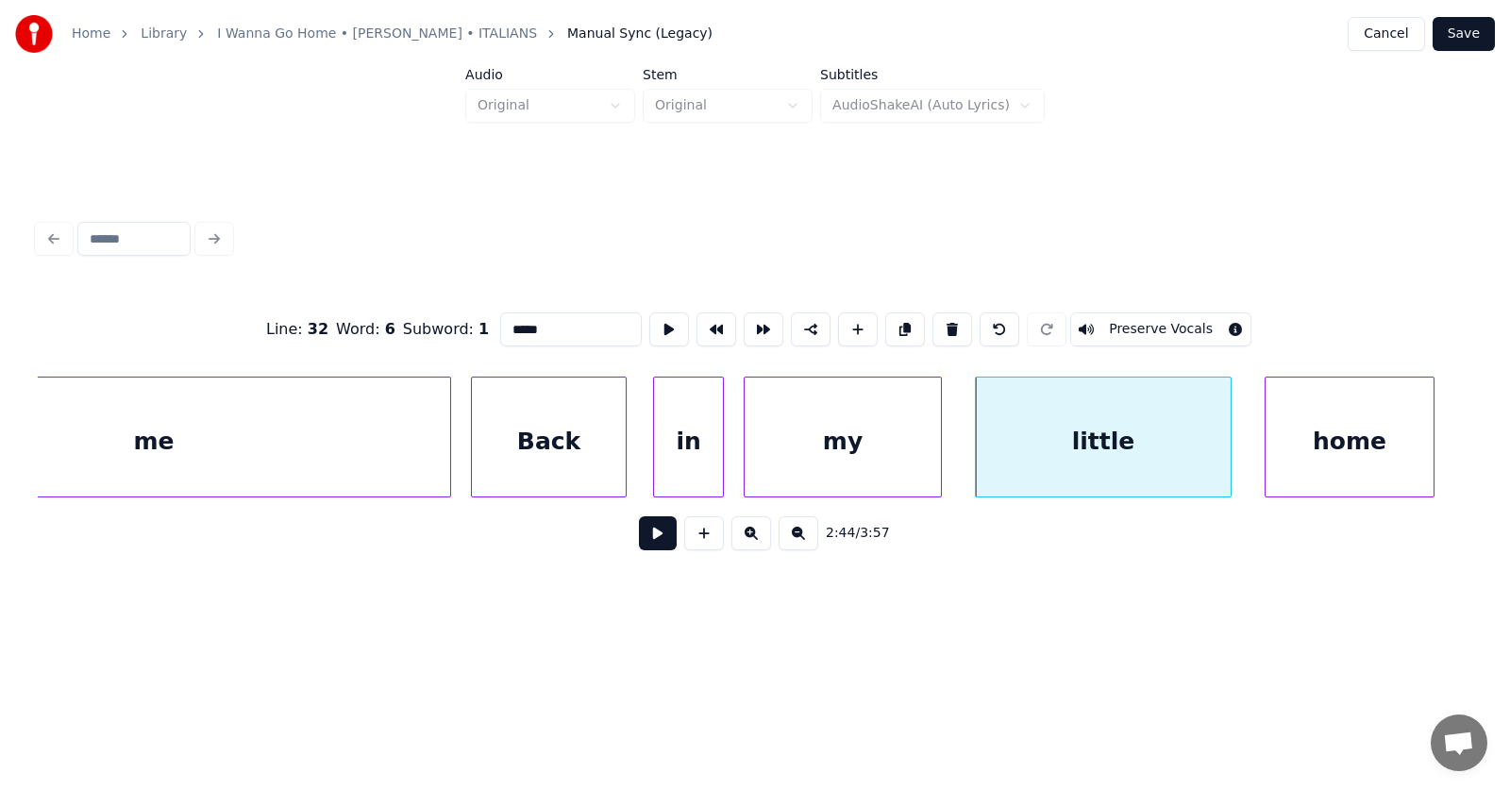
type input "******"
click at [652, 541] on button at bounding box center [658, 533] width 38 height 34
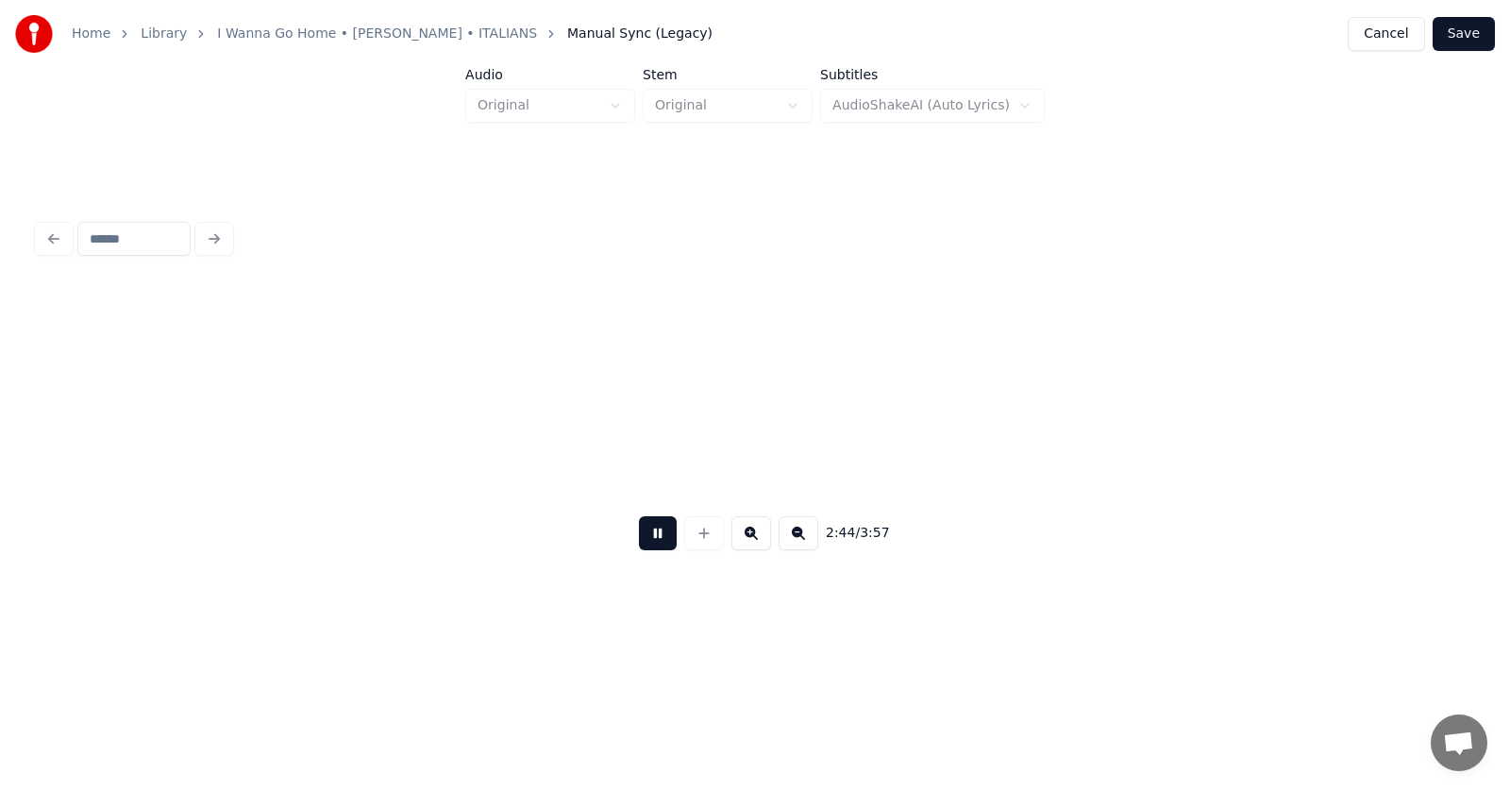
scroll to position [0, 116630]
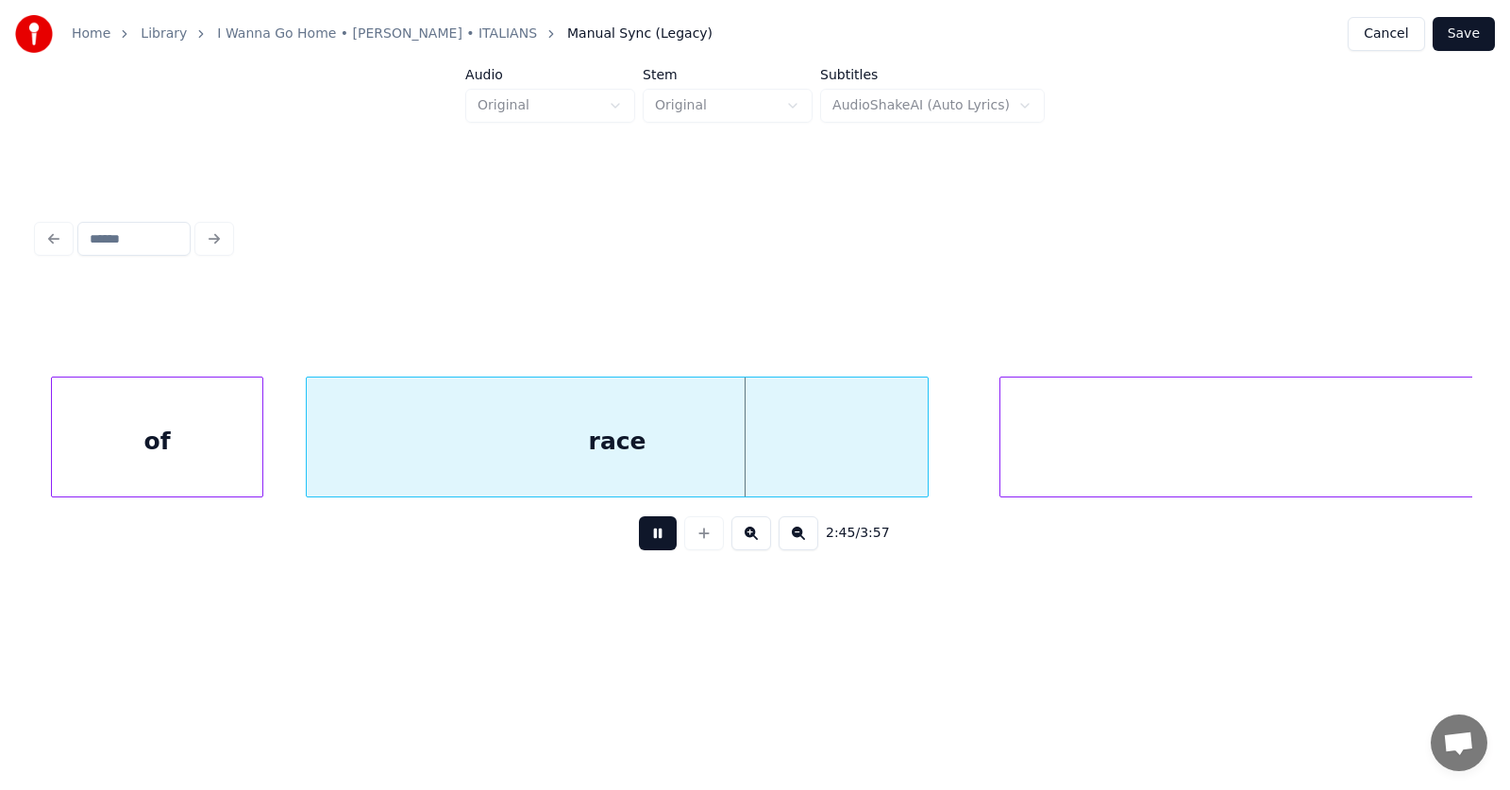
click at [652, 541] on button at bounding box center [658, 533] width 38 height 34
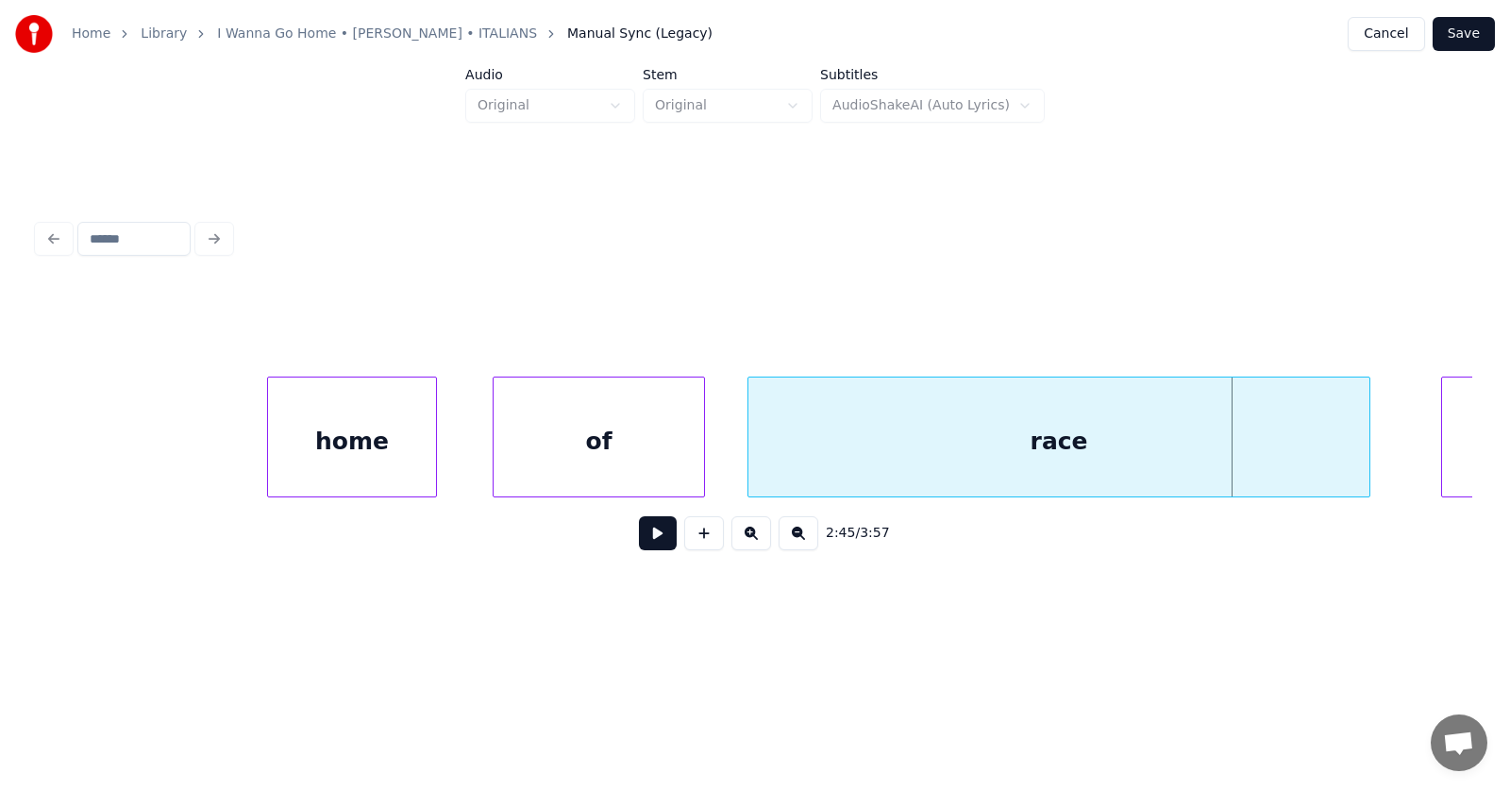
scroll to position [0, 115961]
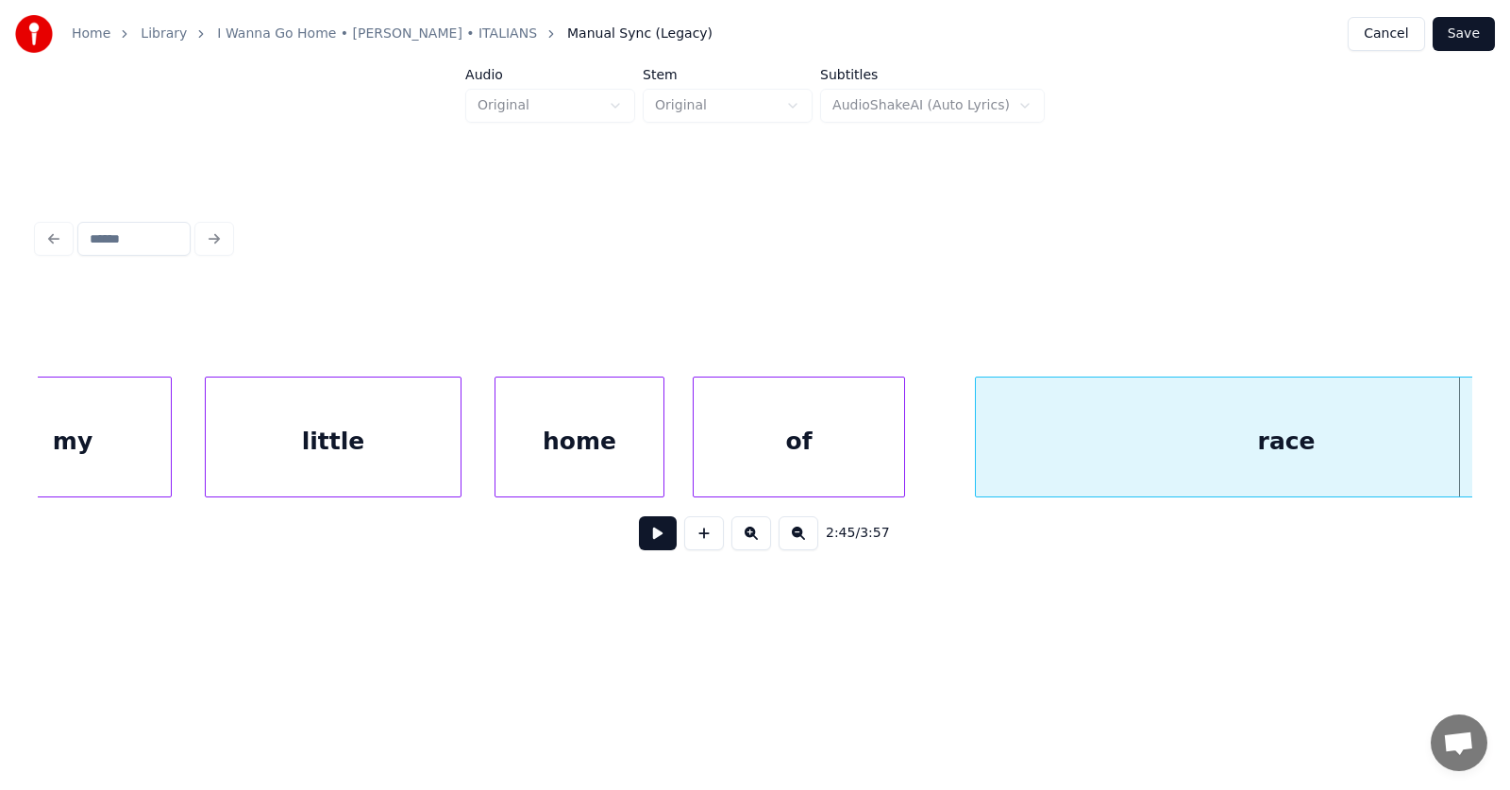
click at [835, 452] on div "of" at bounding box center [799, 441] width 210 height 128
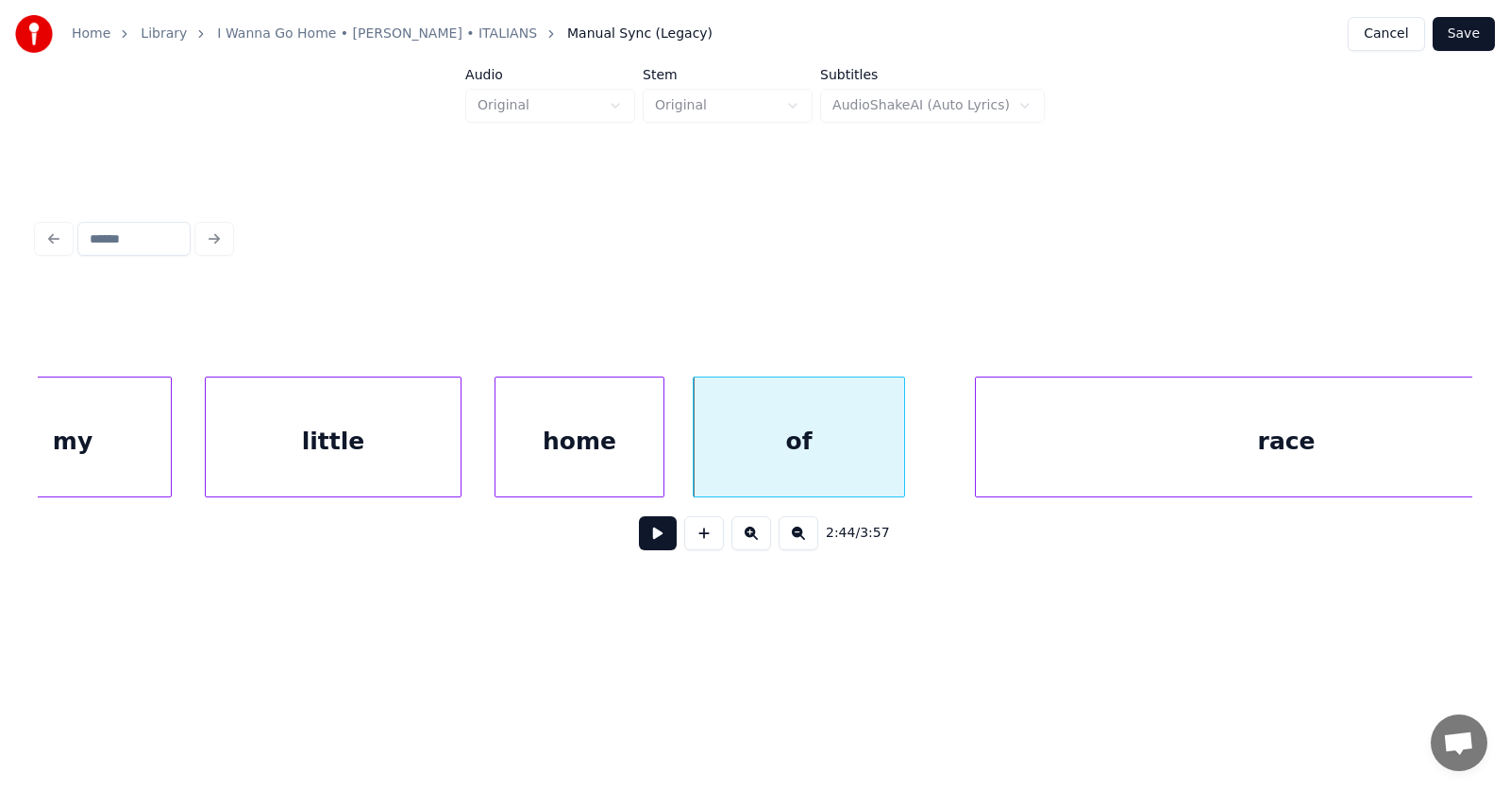
scroll to position [0, 116081]
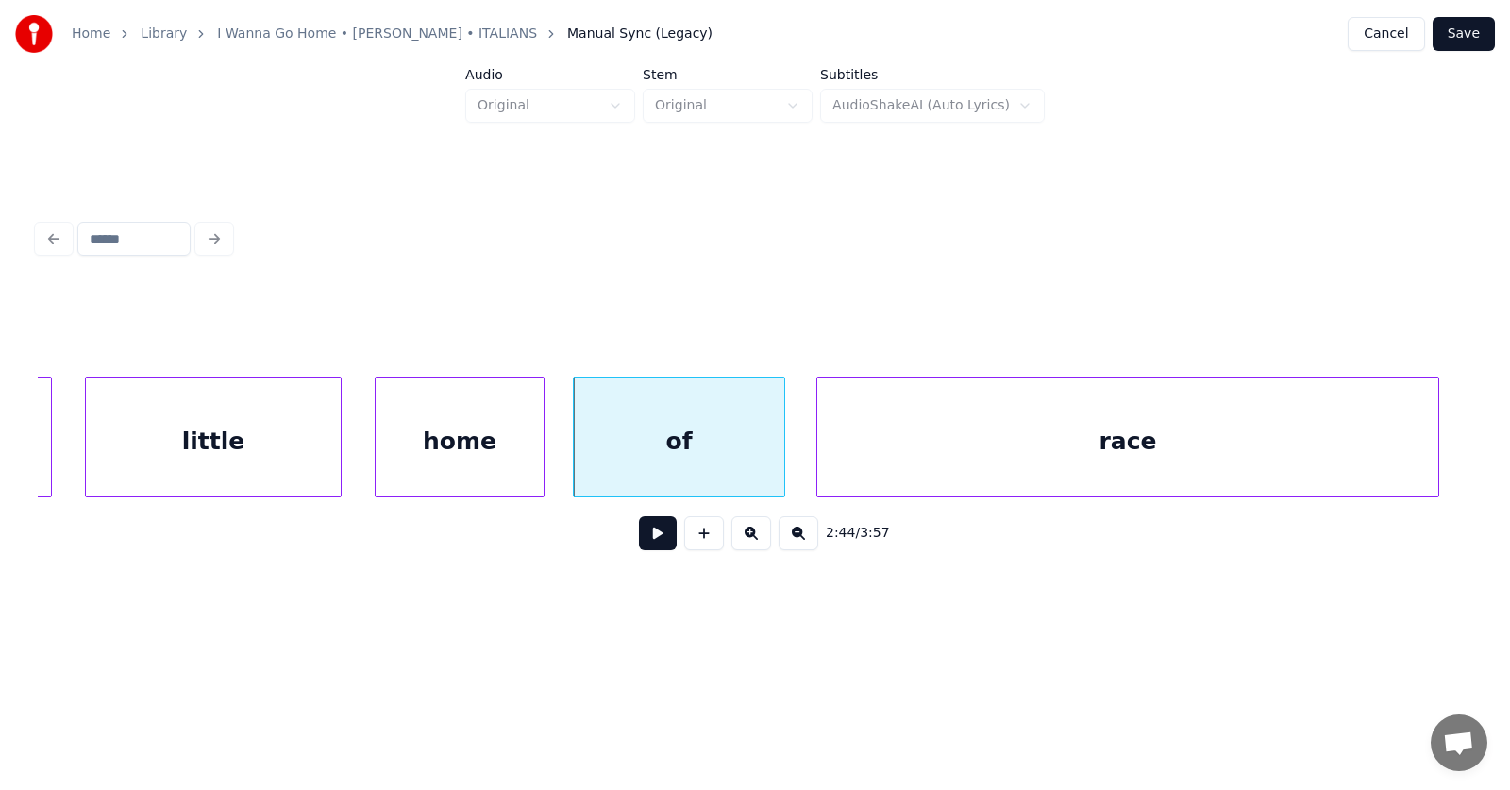
click at [1024, 460] on div "race" at bounding box center [1127, 441] width 621 height 128
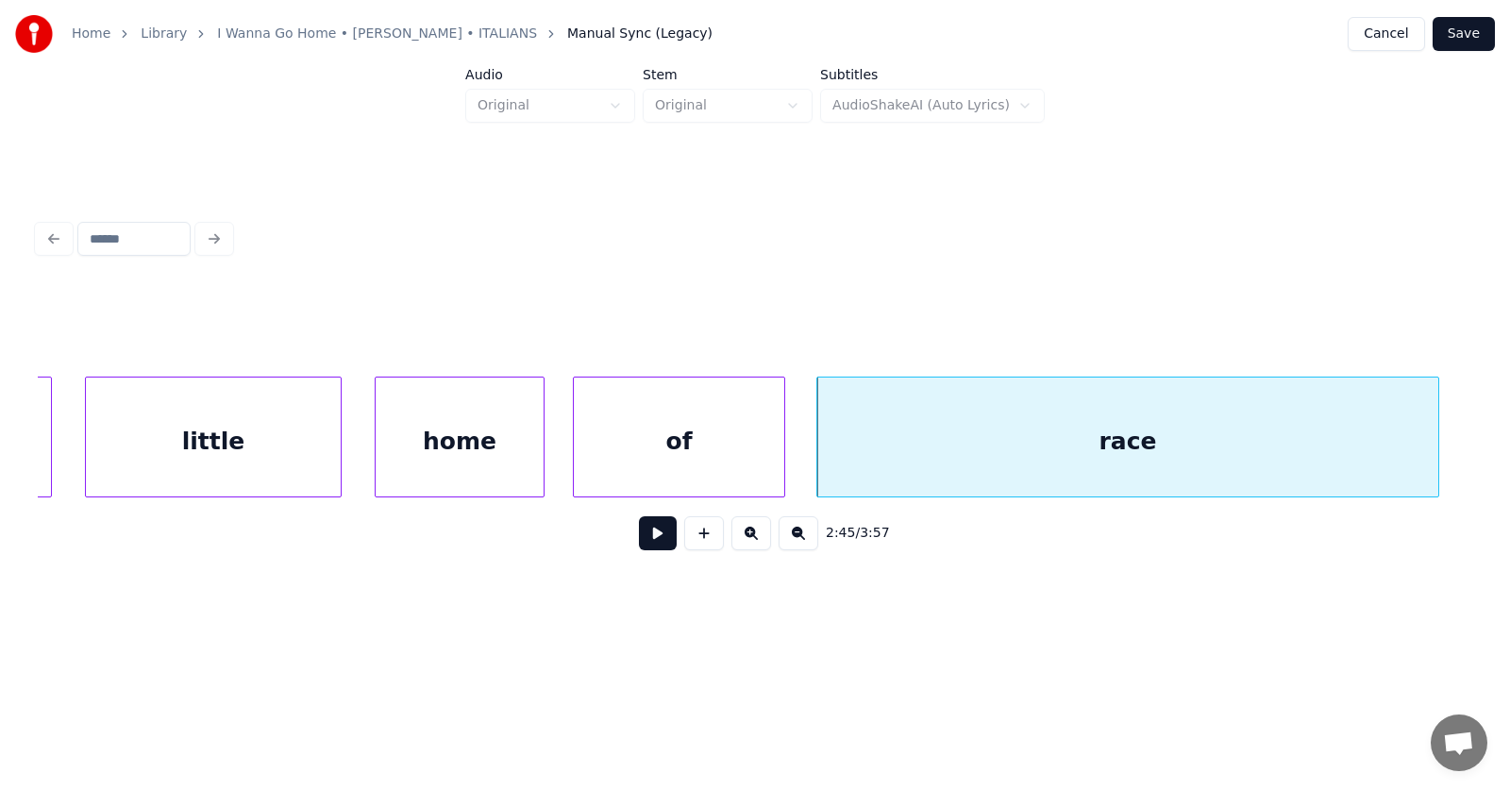
click at [498, 454] on div "home" at bounding box center [460, 441] width 168 height 128
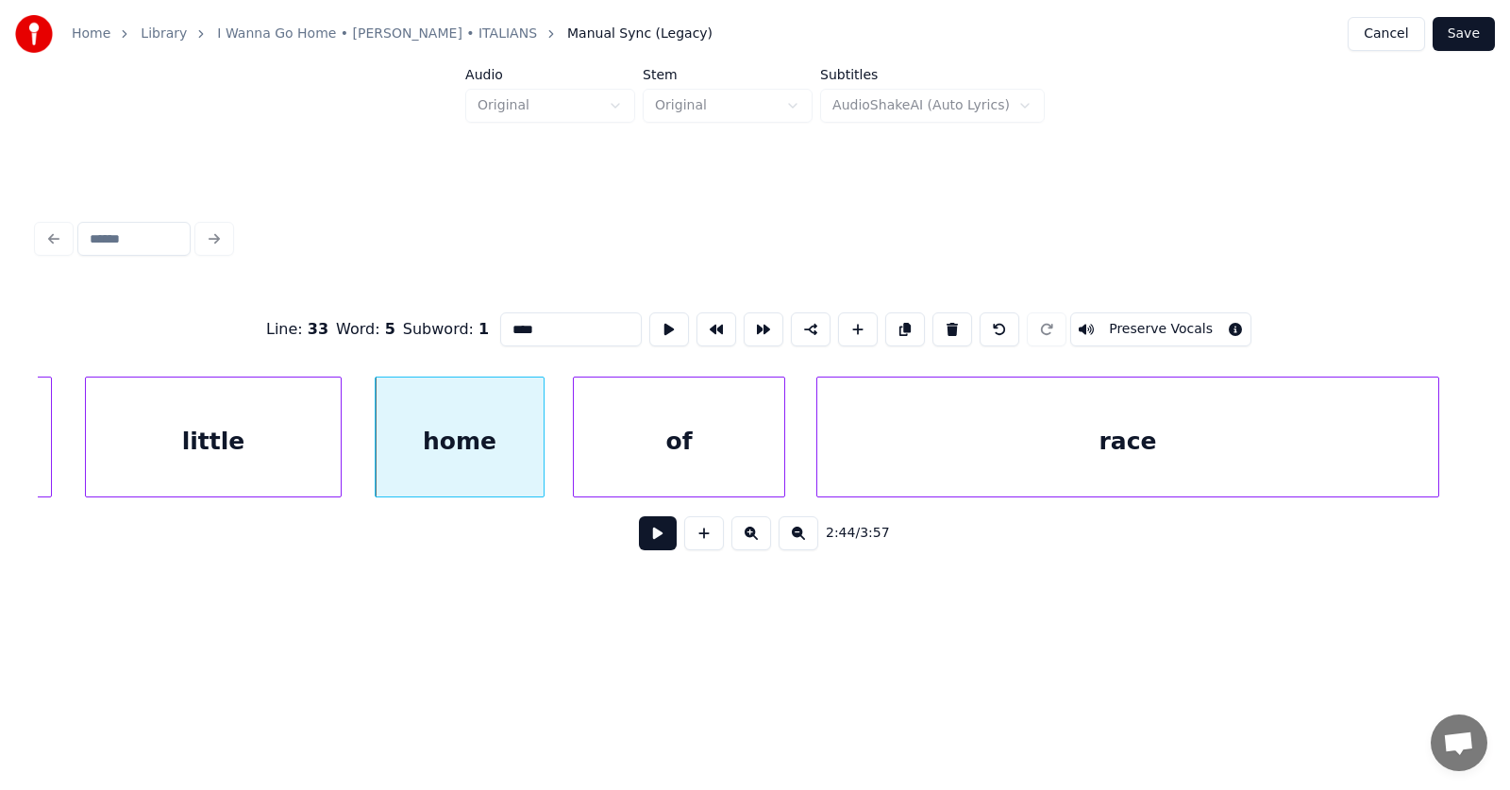
click at [645, 533] on button at bounding box center [658, 533] width 38 height 34
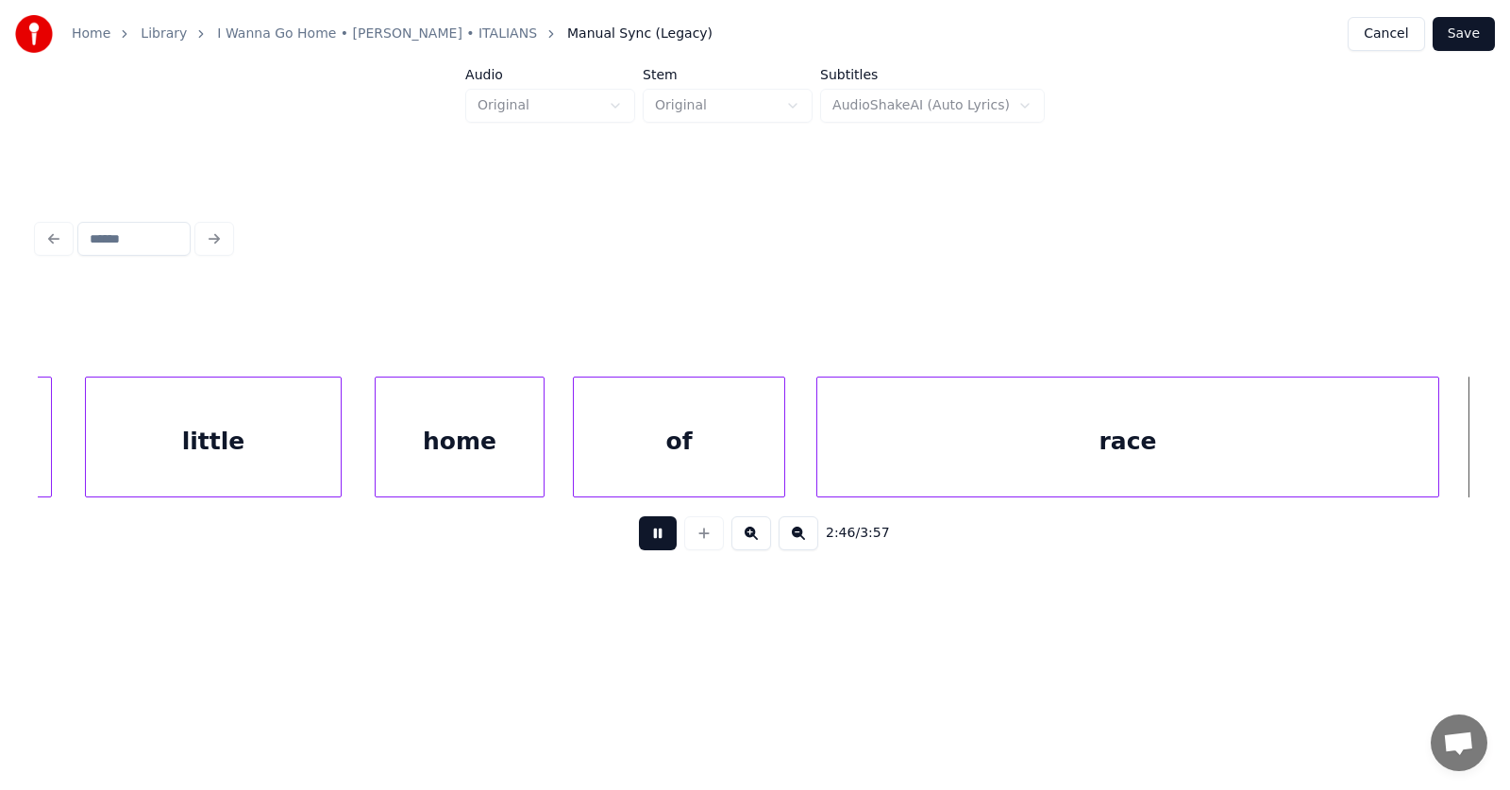
scroll to position [0, 117516]
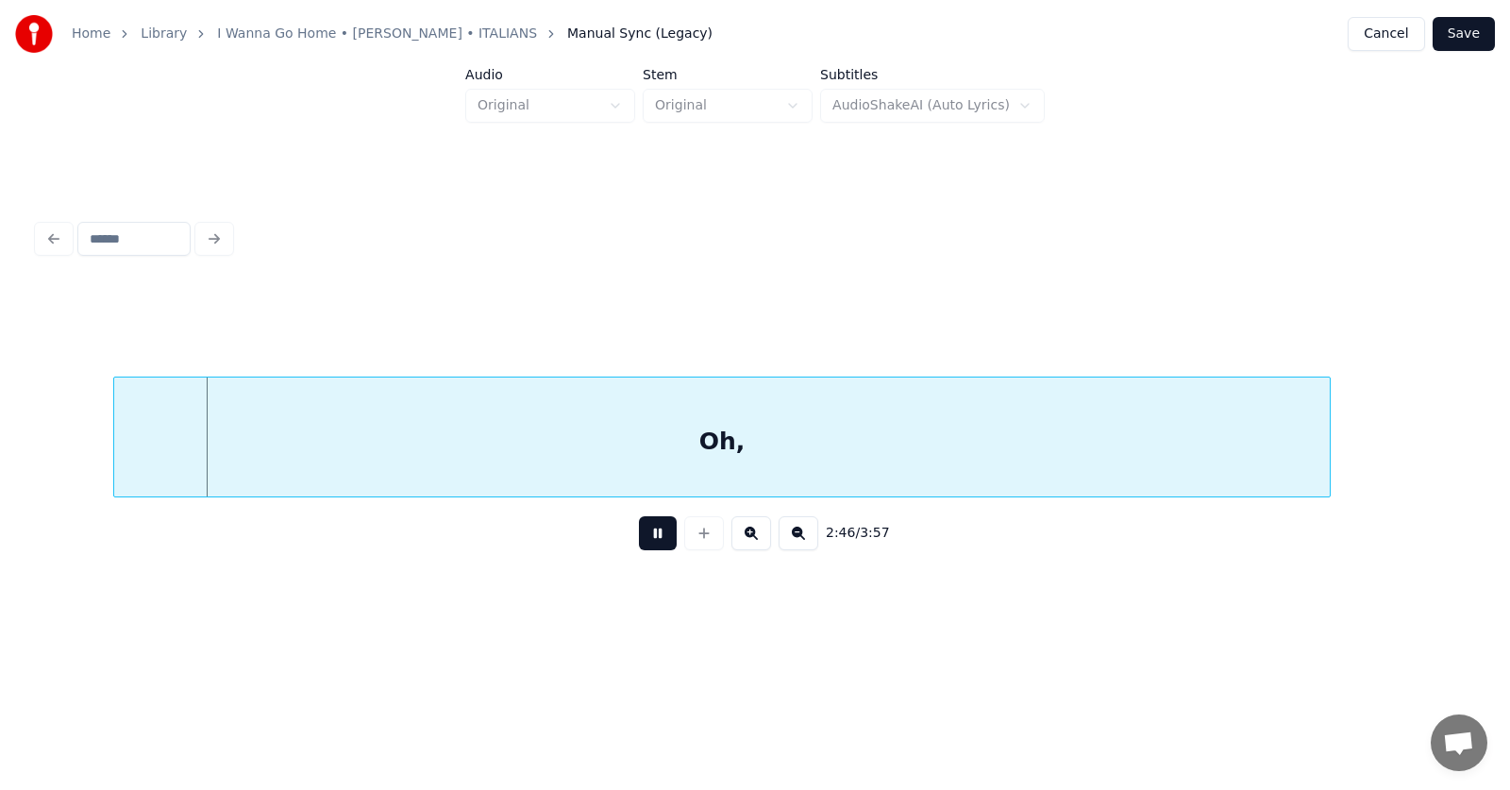
click at [645, 533] on button at bounding box center [658, 533] width 38 height 34
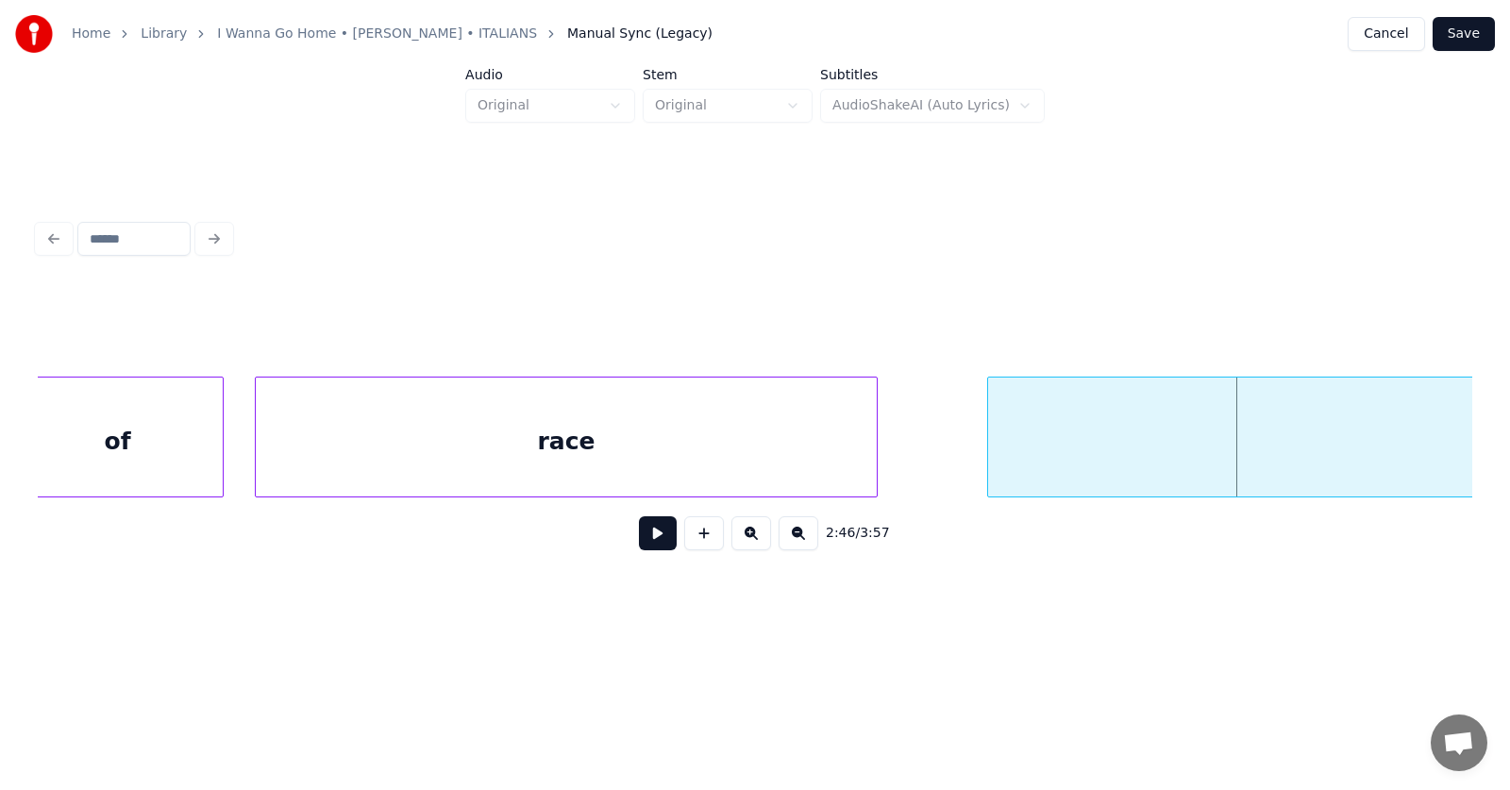
scroll to position [0, 116189]
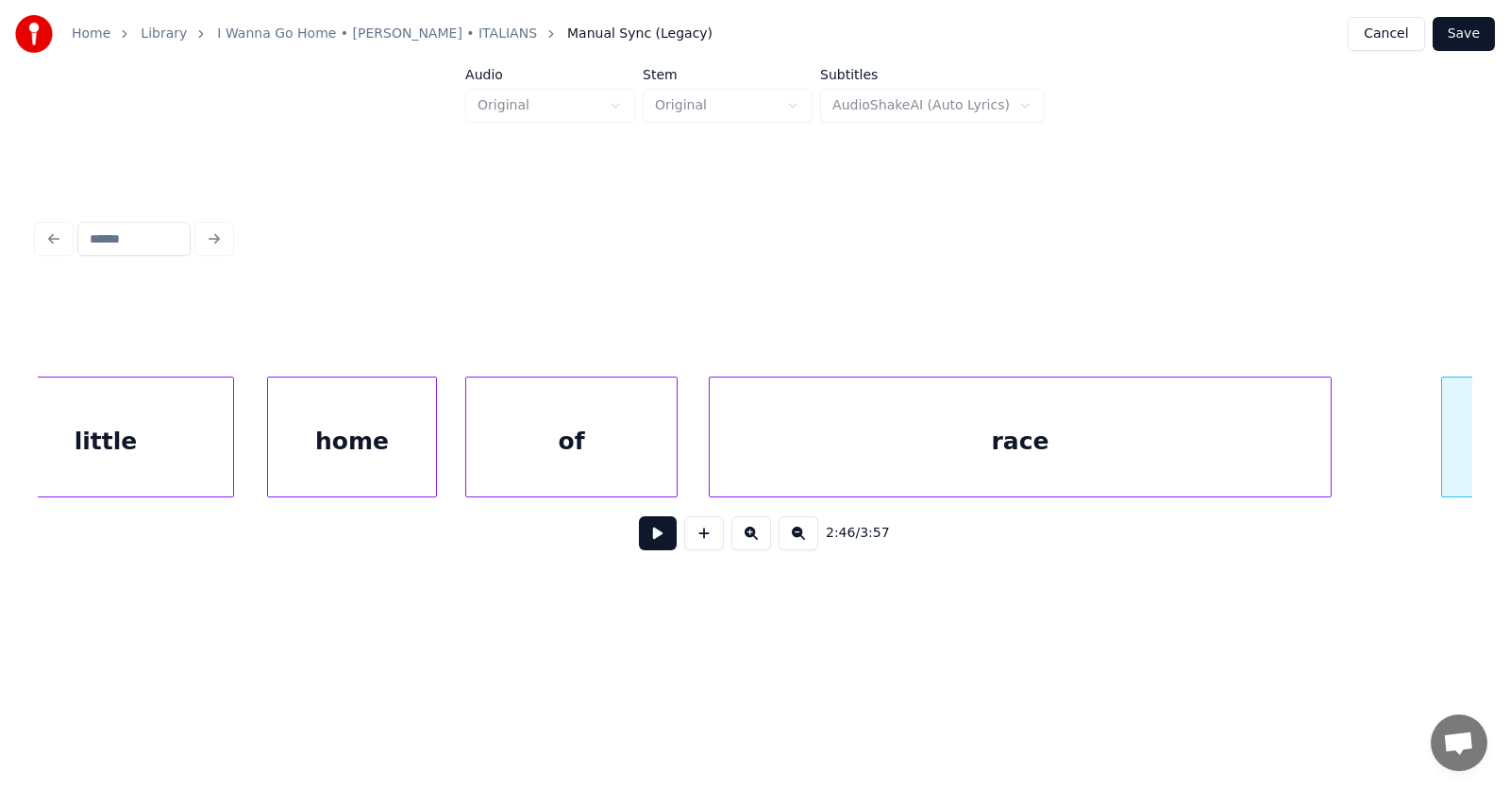
click at [618, 426] on div "of" at bounding box center [571, 441] width 210 height 128
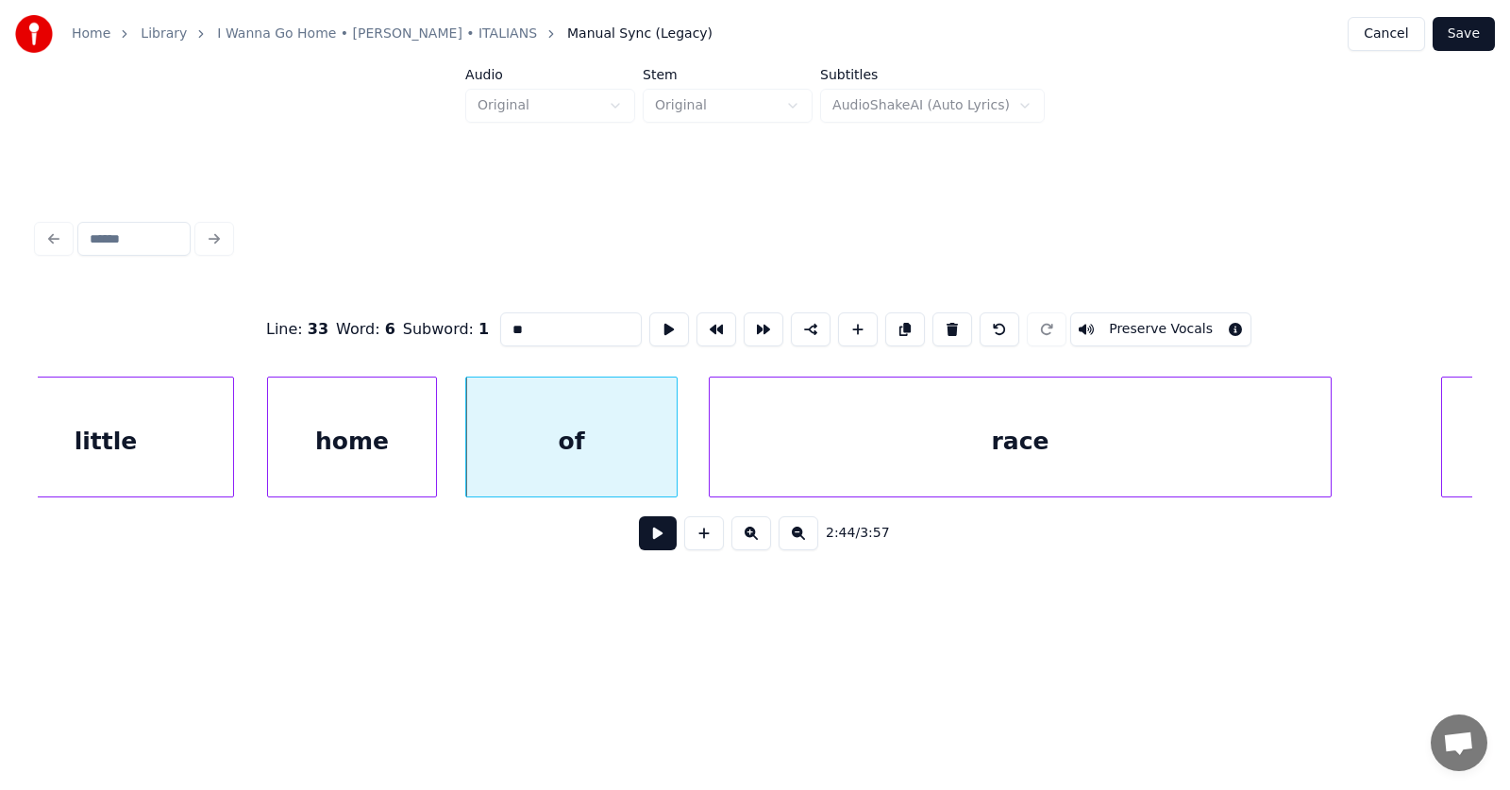
click at [500, 319] on input "**" at bounding box center [571, 329] width 142 height 34
click at [632, 447] on div "on" at bounding box center [571, 441] width 210 height 128
click at [649, 322] on button at bounding box center [669, 329] width 40 height 34
click at [682, 449] on div at bounding box center [681, 436] width 6 height 119
click at [500, 322] on input "**" at bounding box center [571, 329] width 142 height 34
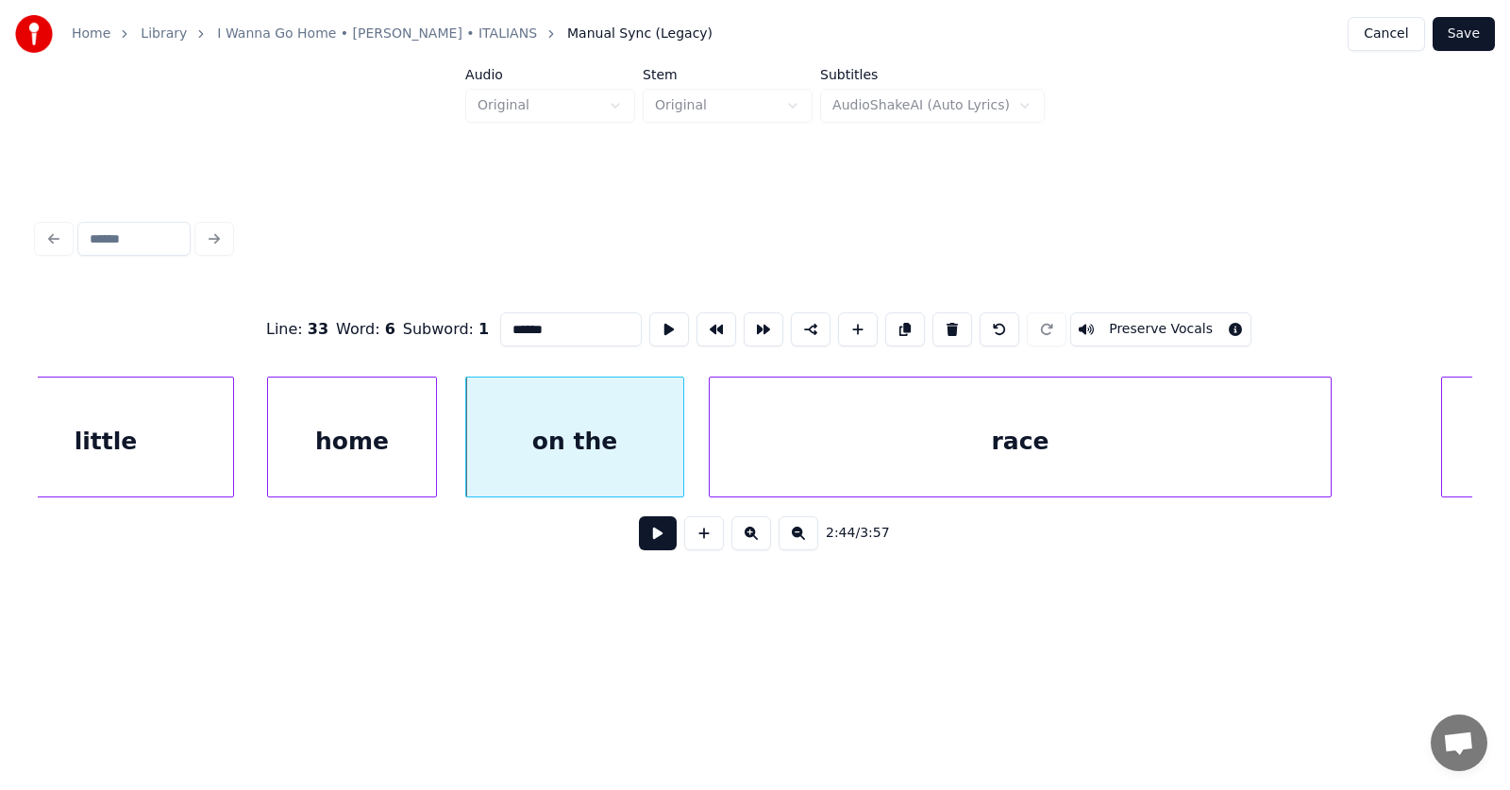
click at [884, 422] on div "race" at bounding box center [1020, 441] width 621 height 128
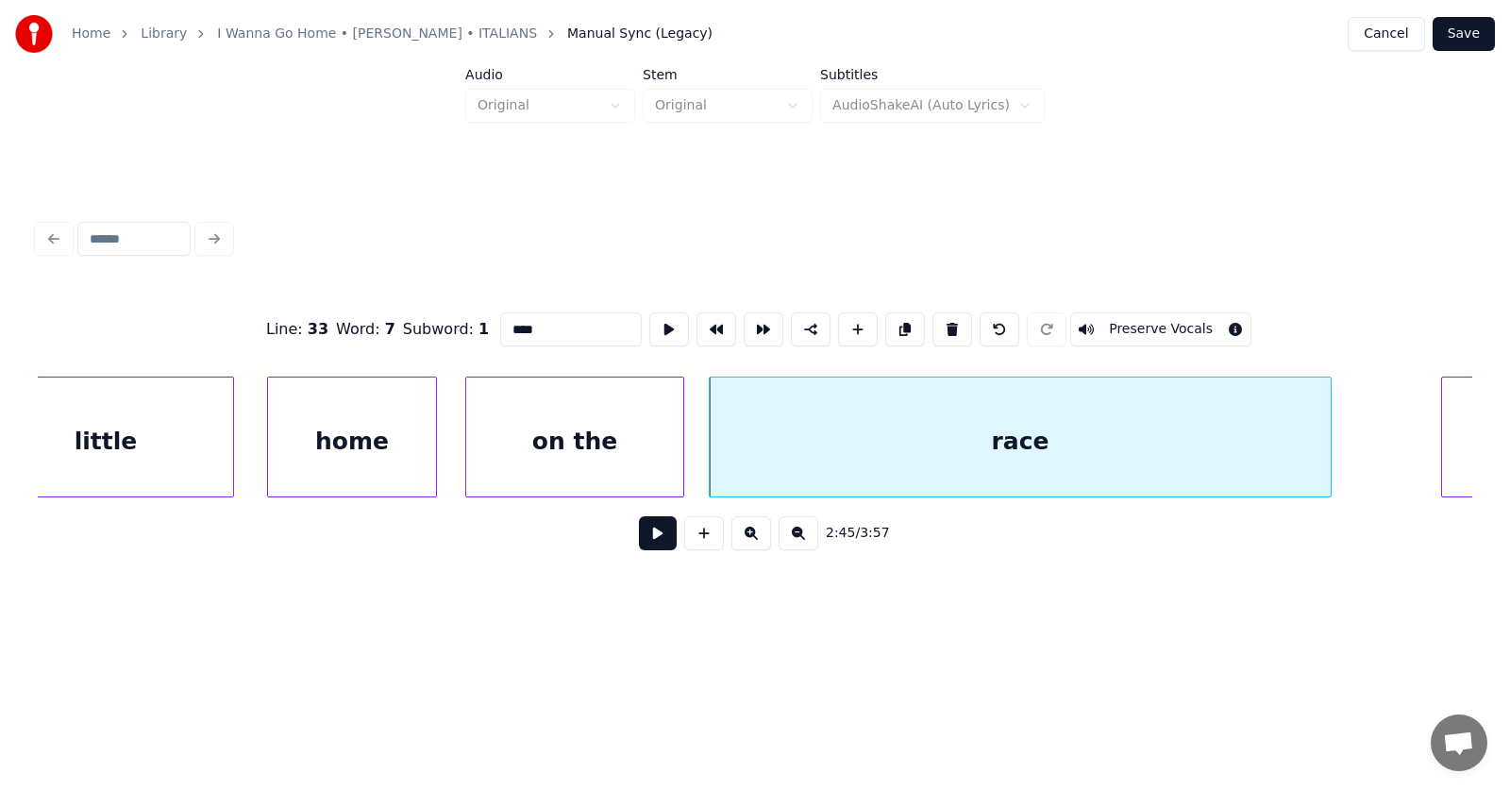
drag, startPoint x: 503, startPoint y: 323, endPoint x: 479, endPoint y: 324, distance: 23.6
click at [500, 324] on input "****" at bounding box center [571, 329] width 142 height 34
type input "*****"
click at [649, 323] on button at bounding box center [669, 329] width 40 height 34
click at [643, 545] on button at bounding box center [658, 533] width 38 height 34
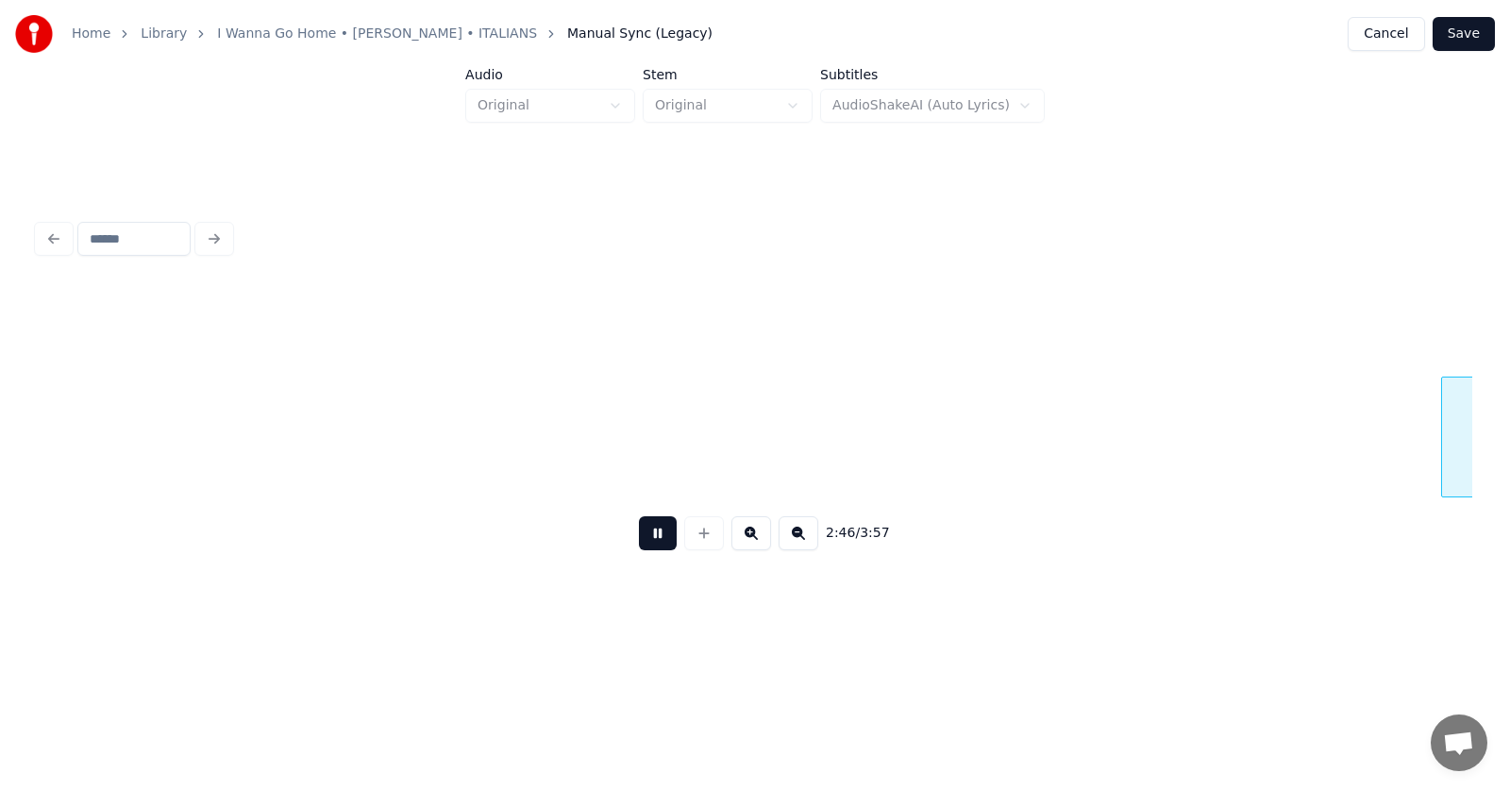
scroll to position [0, 117632]
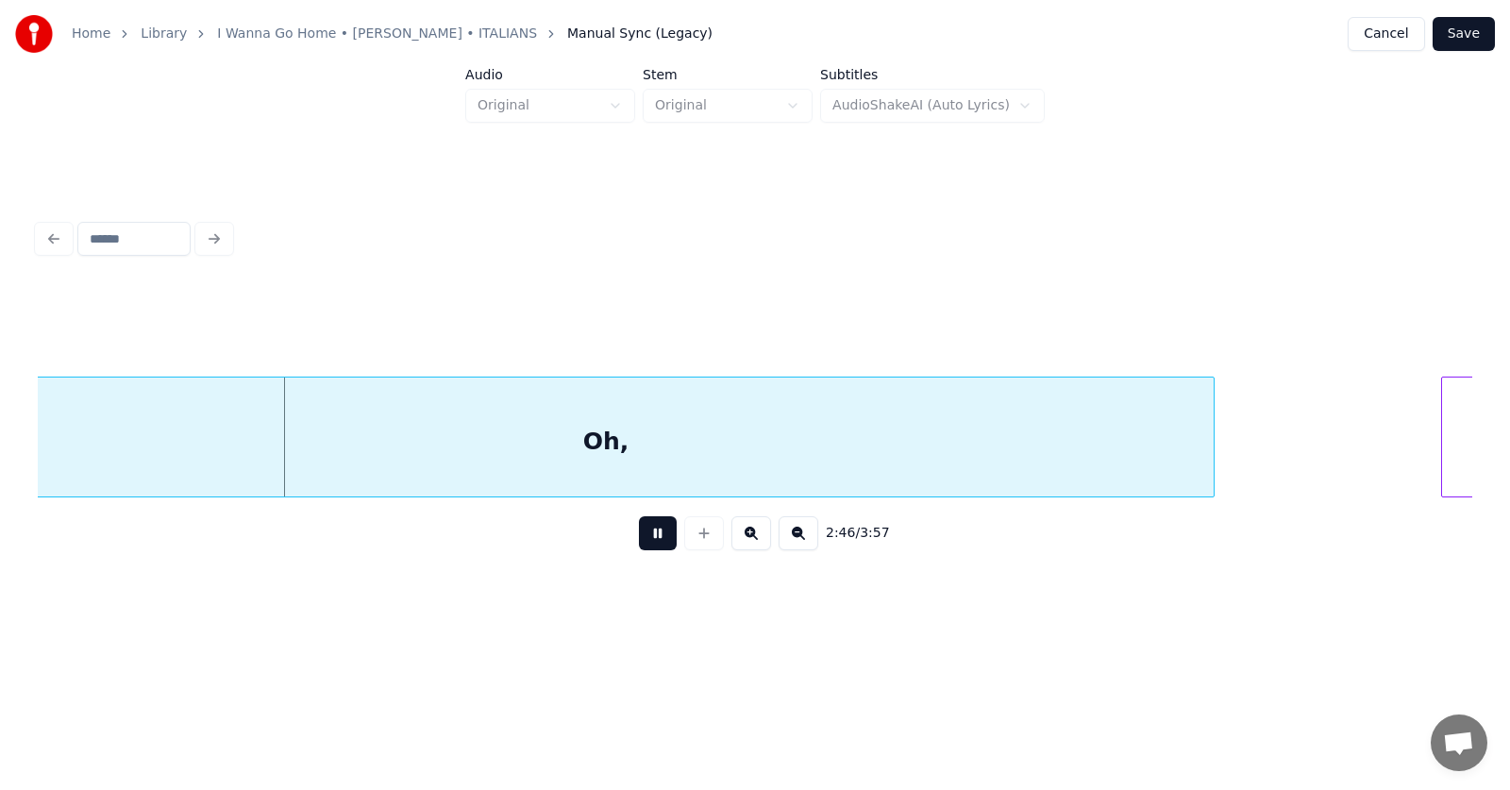
click at [643, 545] on button at bounding box center [658, 533] width 38 height 34
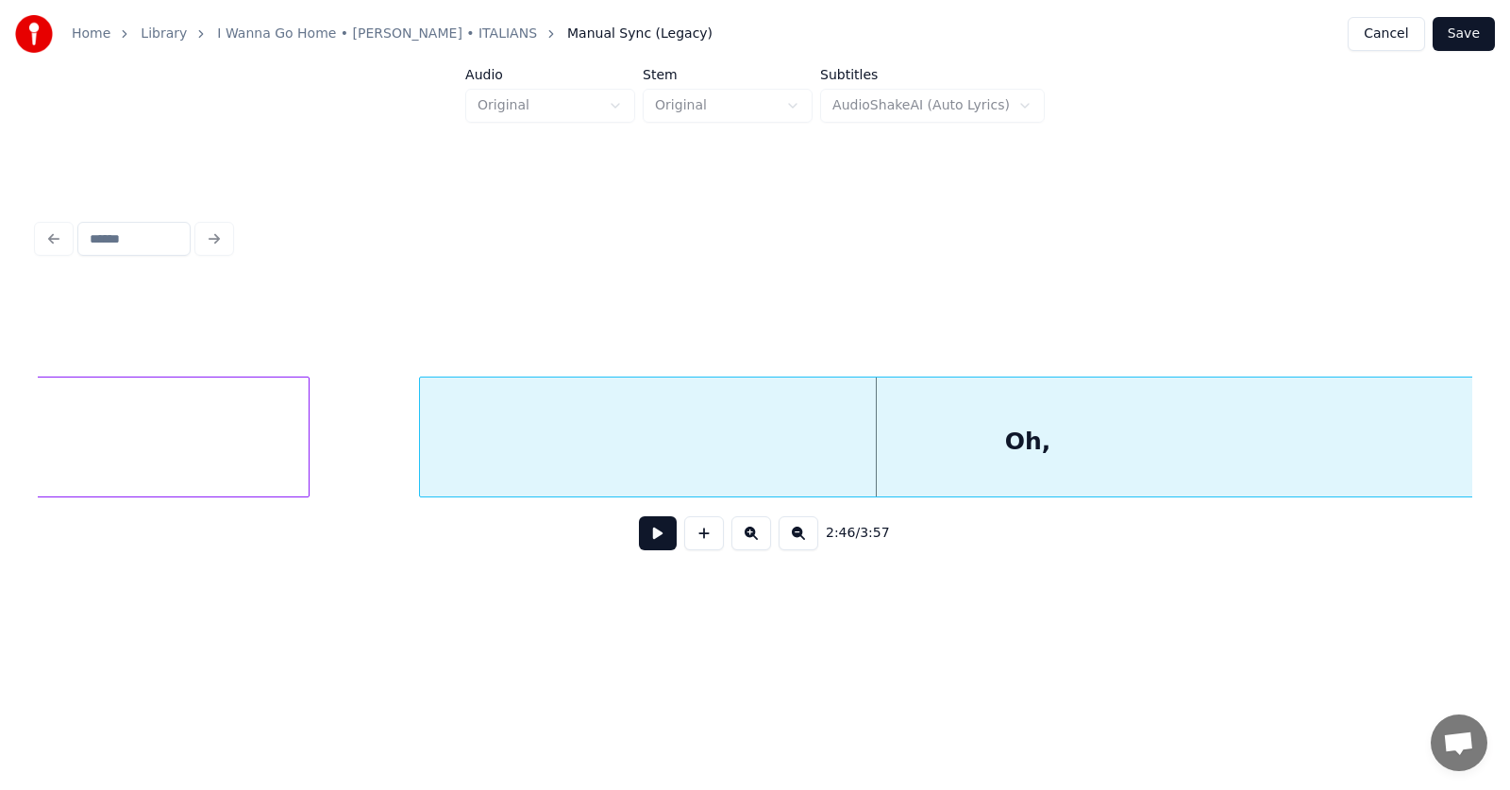
scroll to position [0, 117369]
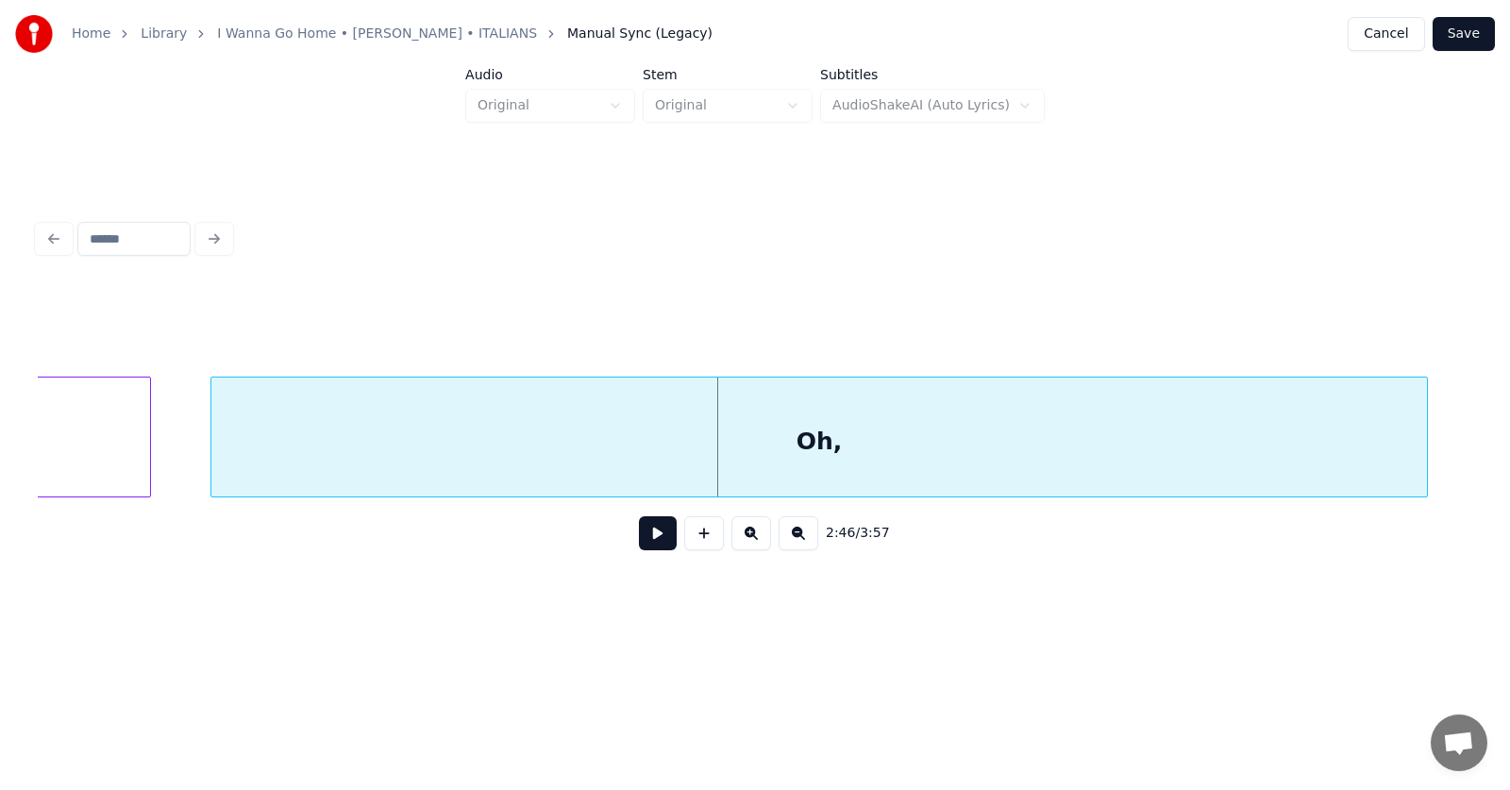
click at [886, 444] on div "Oh," at bounding box center [818, 441] width 1215 height 128
click at [889, 445] on div "Oh," at bounding box center [818, 441] width 1215 height 128
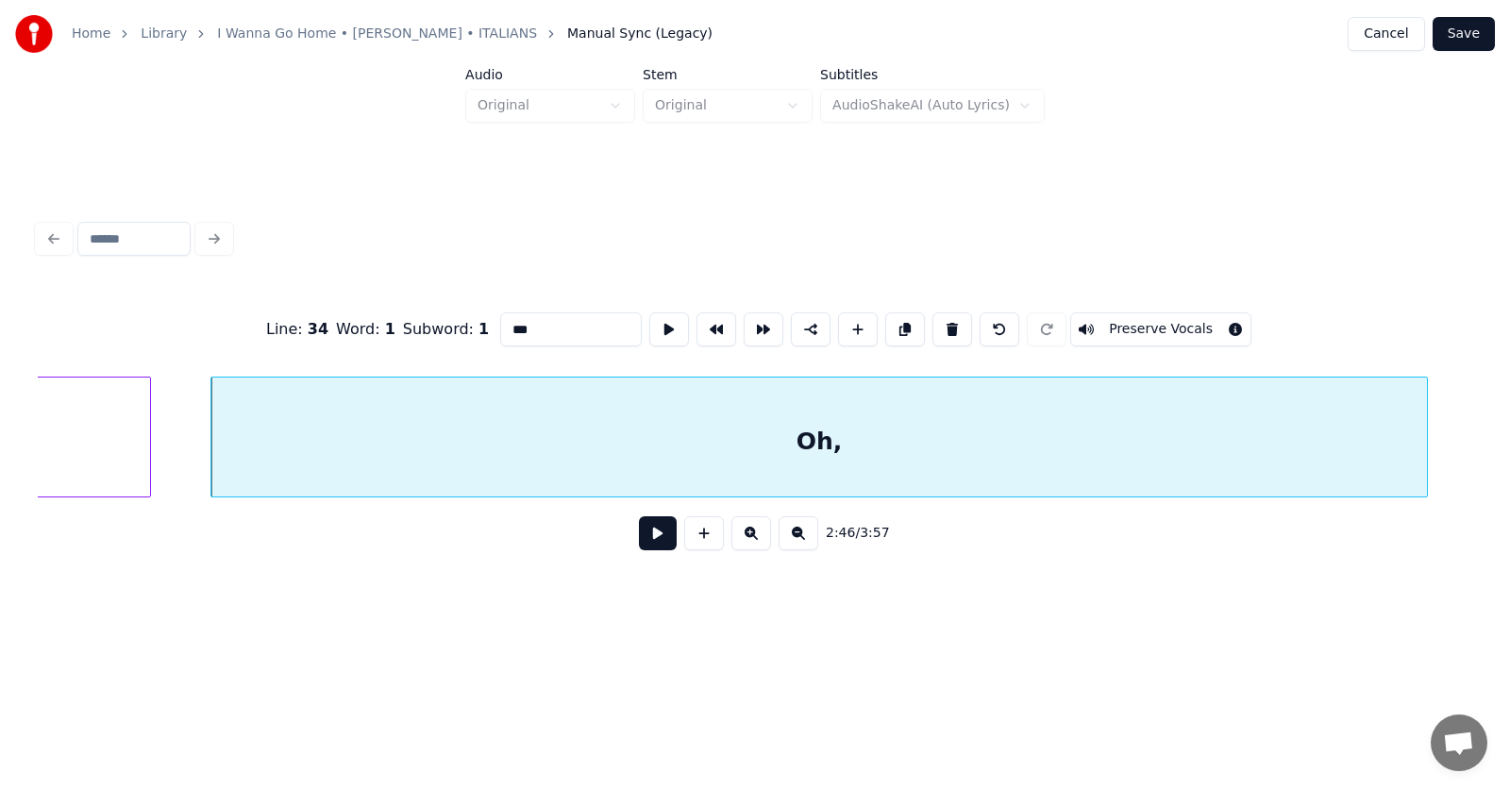
drag, startPoint x: 496, startPoint y: 320, endPoint x: 460, endPoint y: 321, distance: 35.9
click at [500, 321] on input "***" at bounding box center [571, 329] width 142 height 34
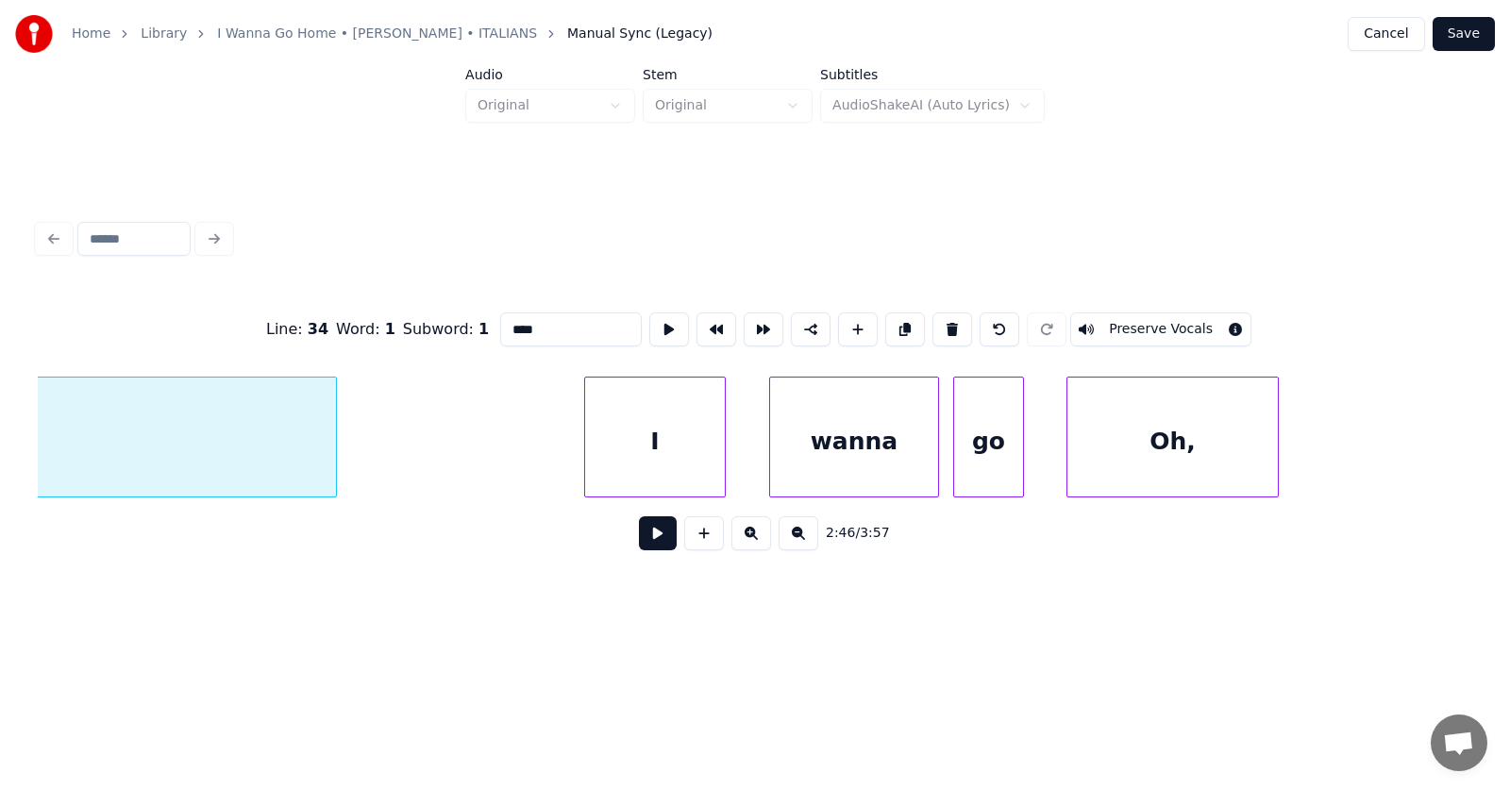
click at [653, 462] on div "I" at bounding box center [655, 441] width 140 height 128
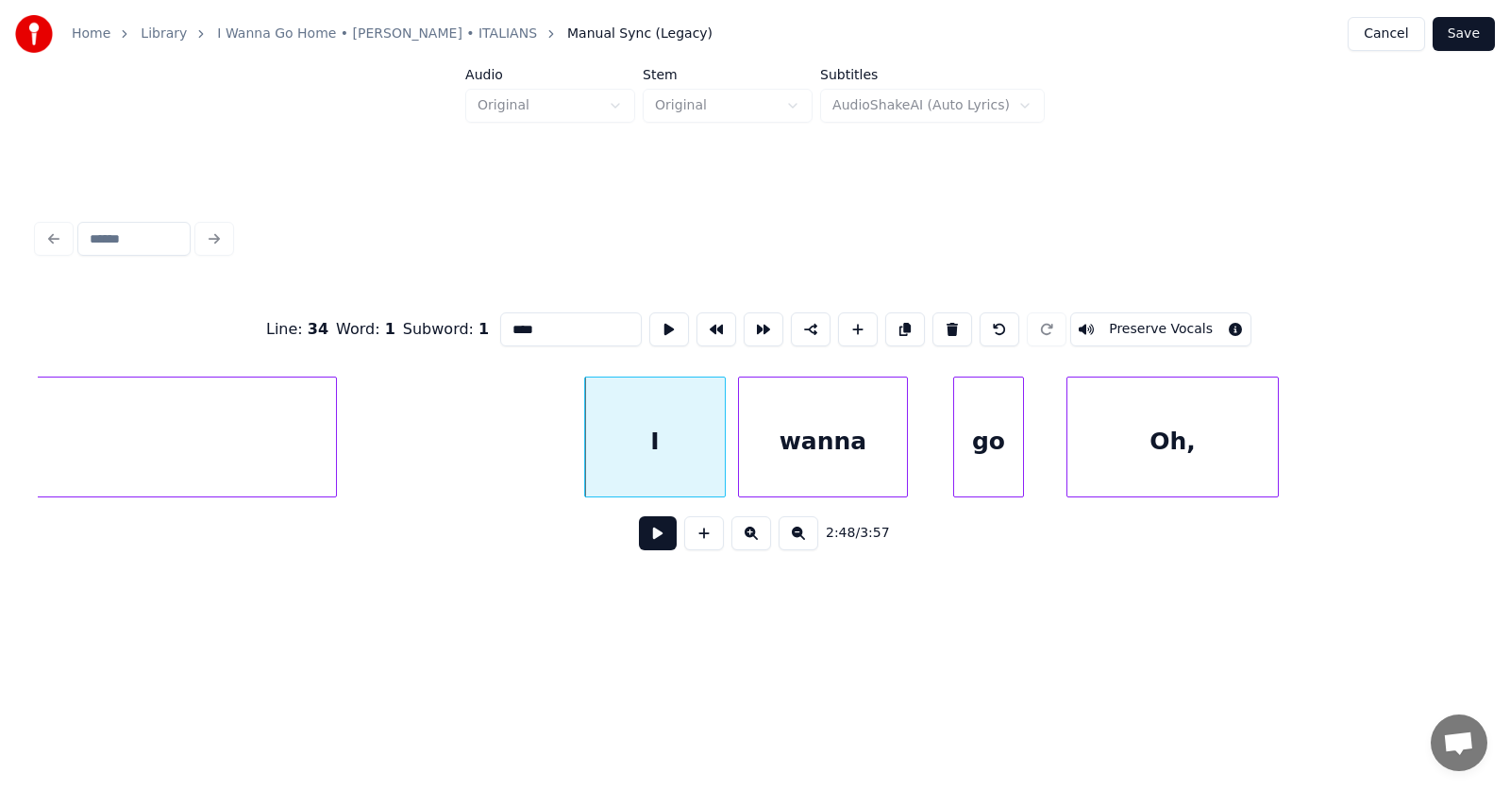
click at [794, 456] on div "wanna" at bounding box center [823, 441] width 168 height 128
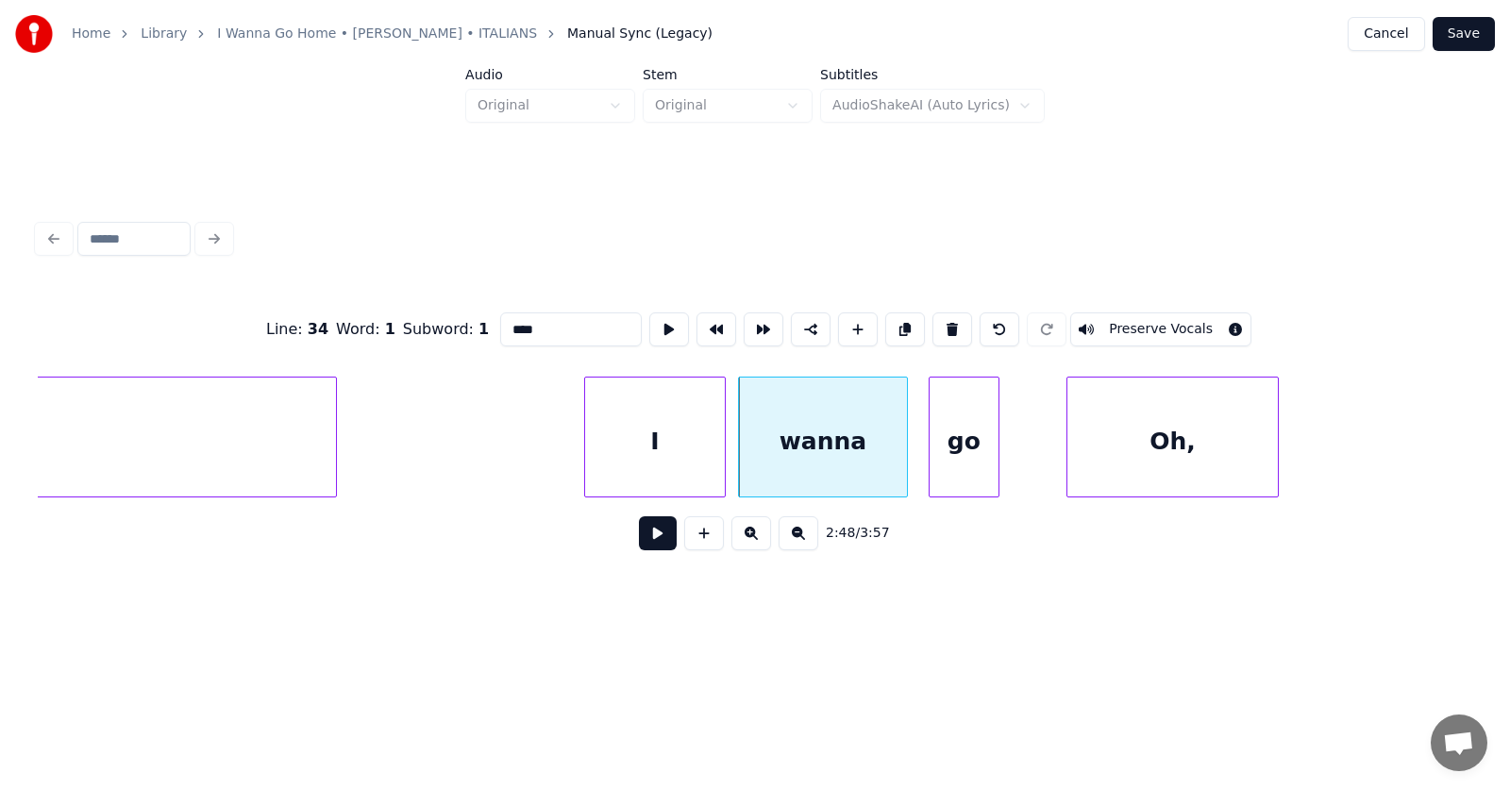
click at [960, 460] on div "go" at bounding box center [963, 441] width 69 height 128
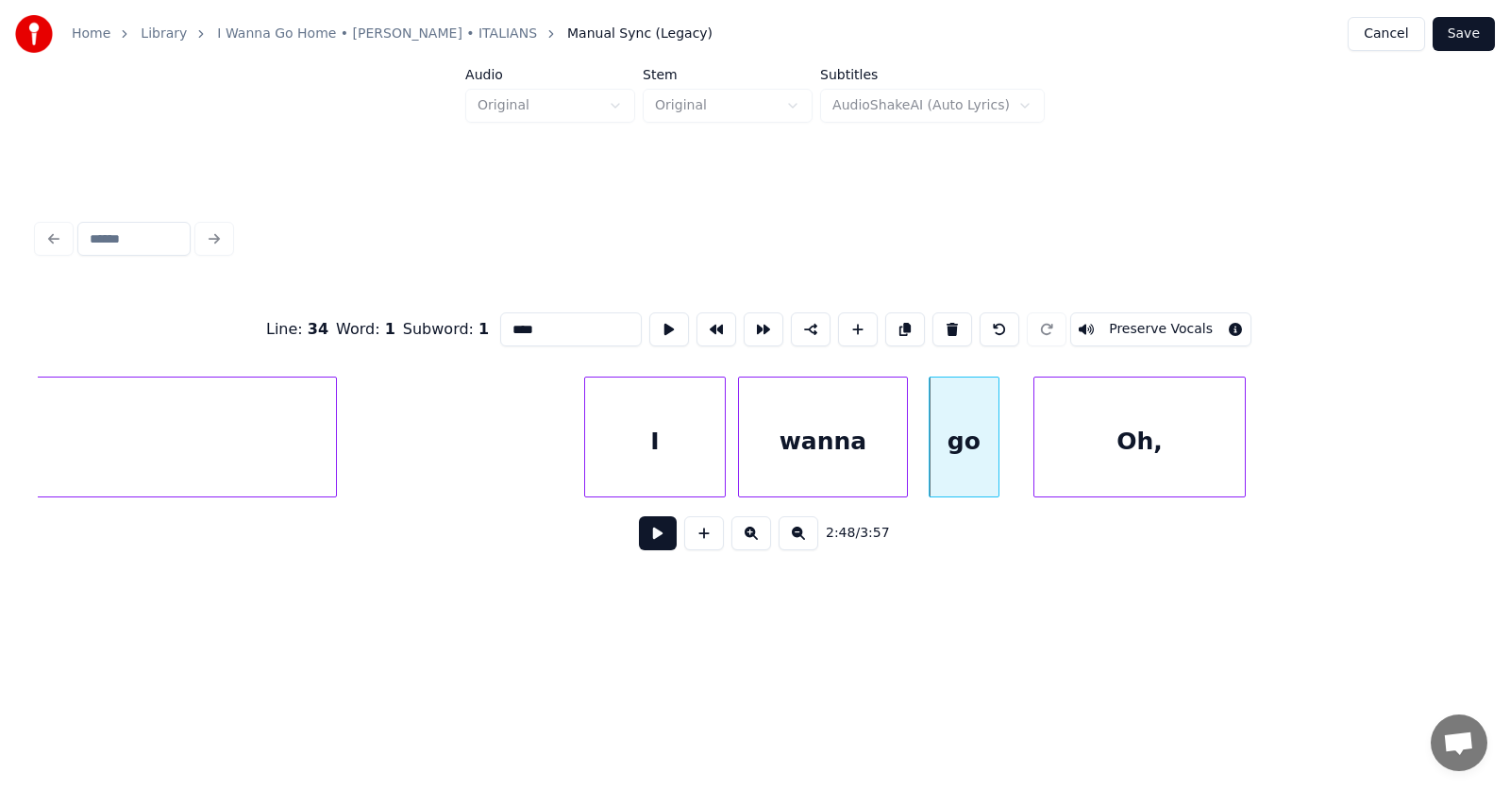
click at [1086, 460] on div "Oh," at bounding box center [1139, 441] width 210 height 128
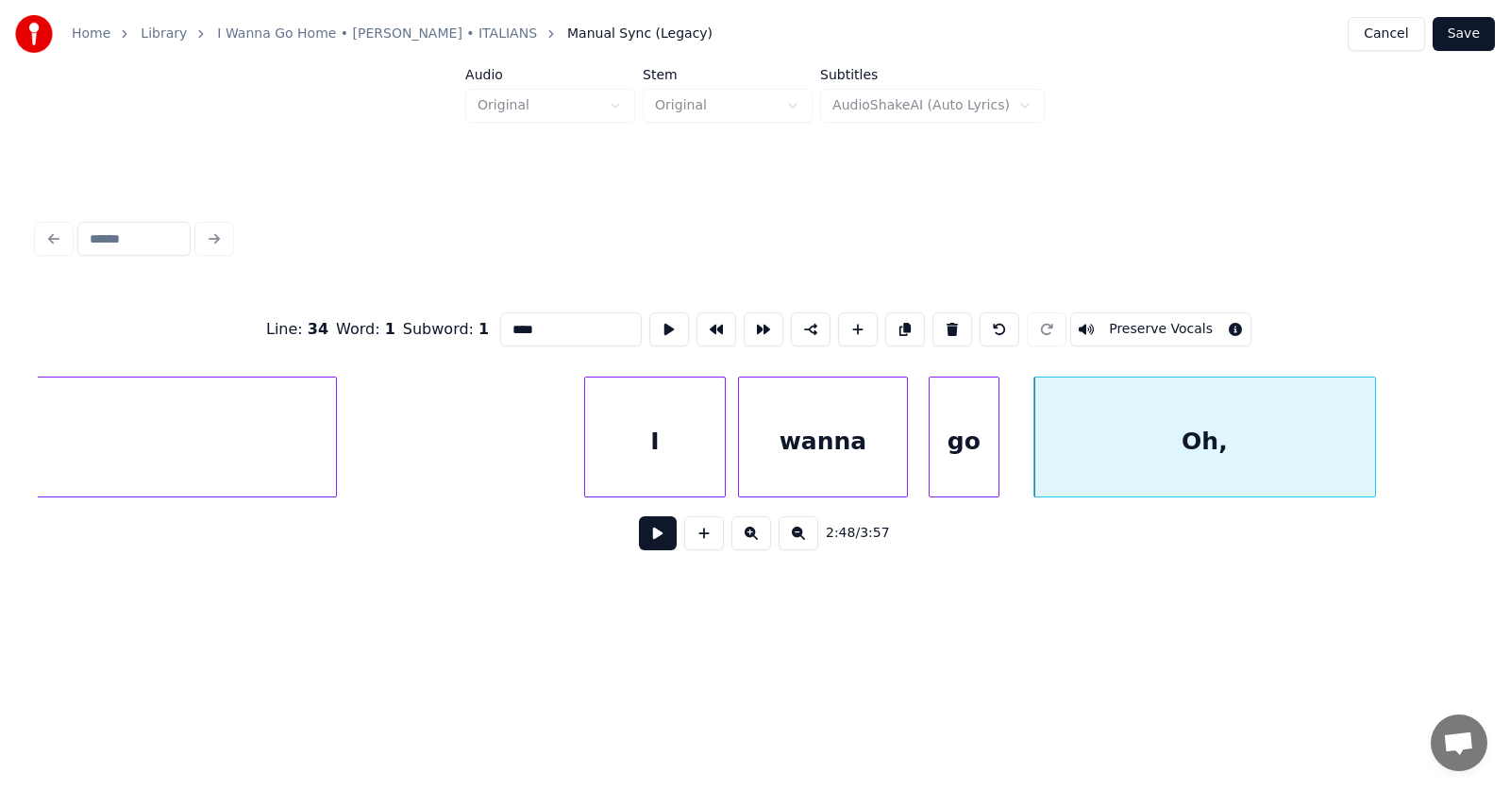
click at [1375, 442] on div at bounding box center [1372, 436] width 6 height 119
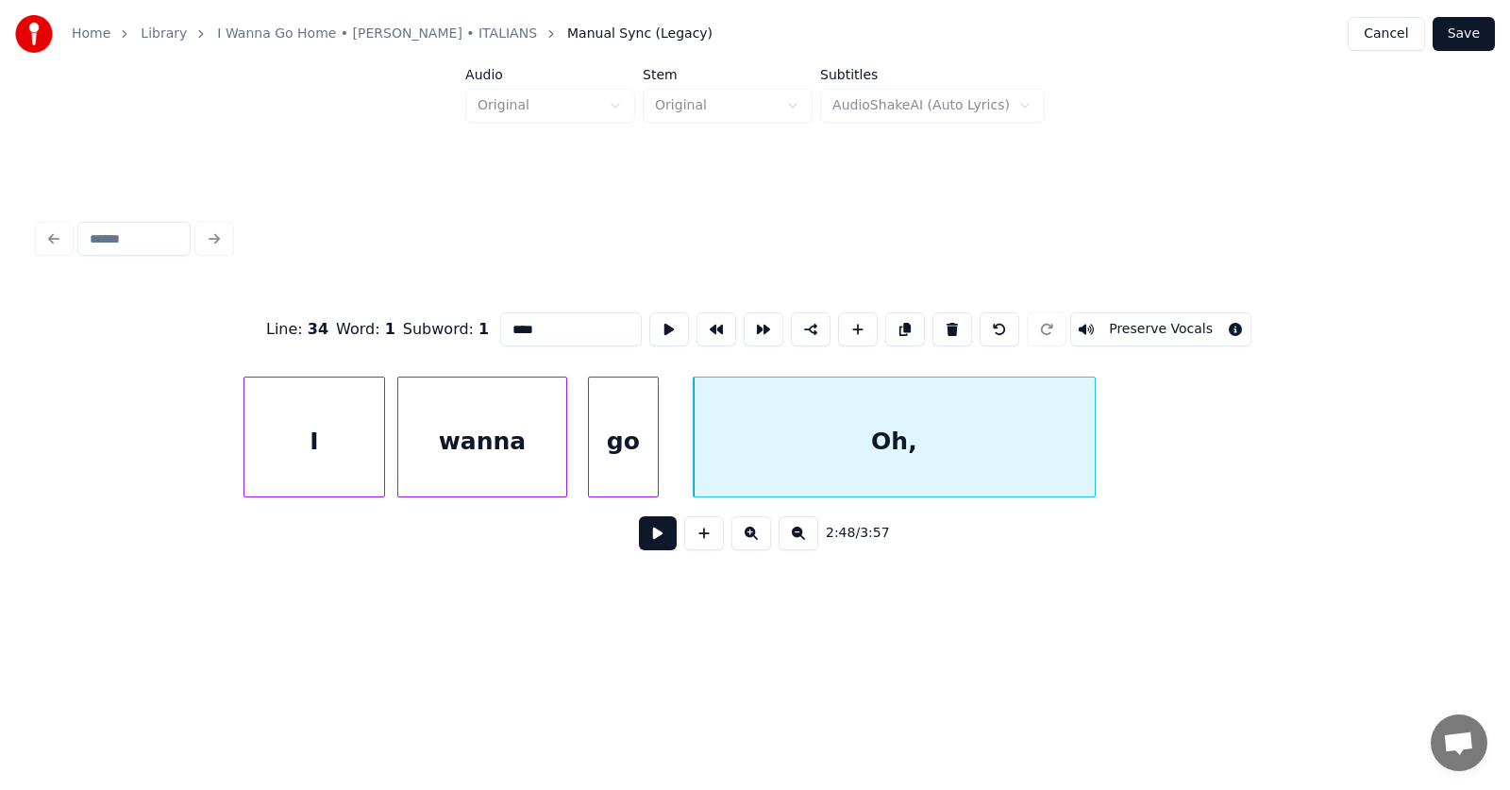
scroll to position [0, 119028]
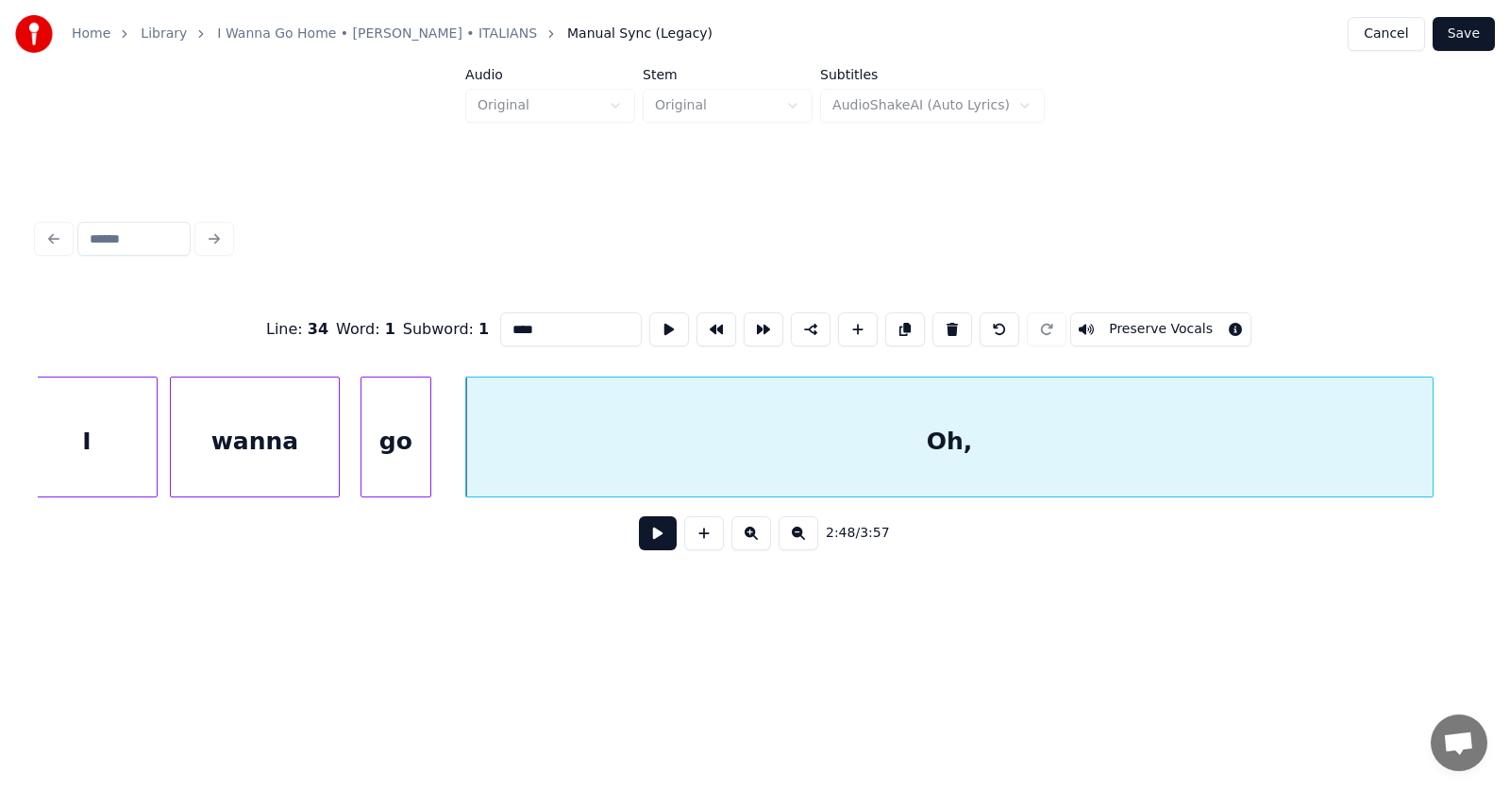
click at [1432, 448] on div at bounding box center [1430, 436] width 6 height 119
click at [1071, 440] on div "Oh," at bounding box center [951, 441] width 970 height 128
click at [649, 319] on button at bounding box center [669, 329] width 40 height 34
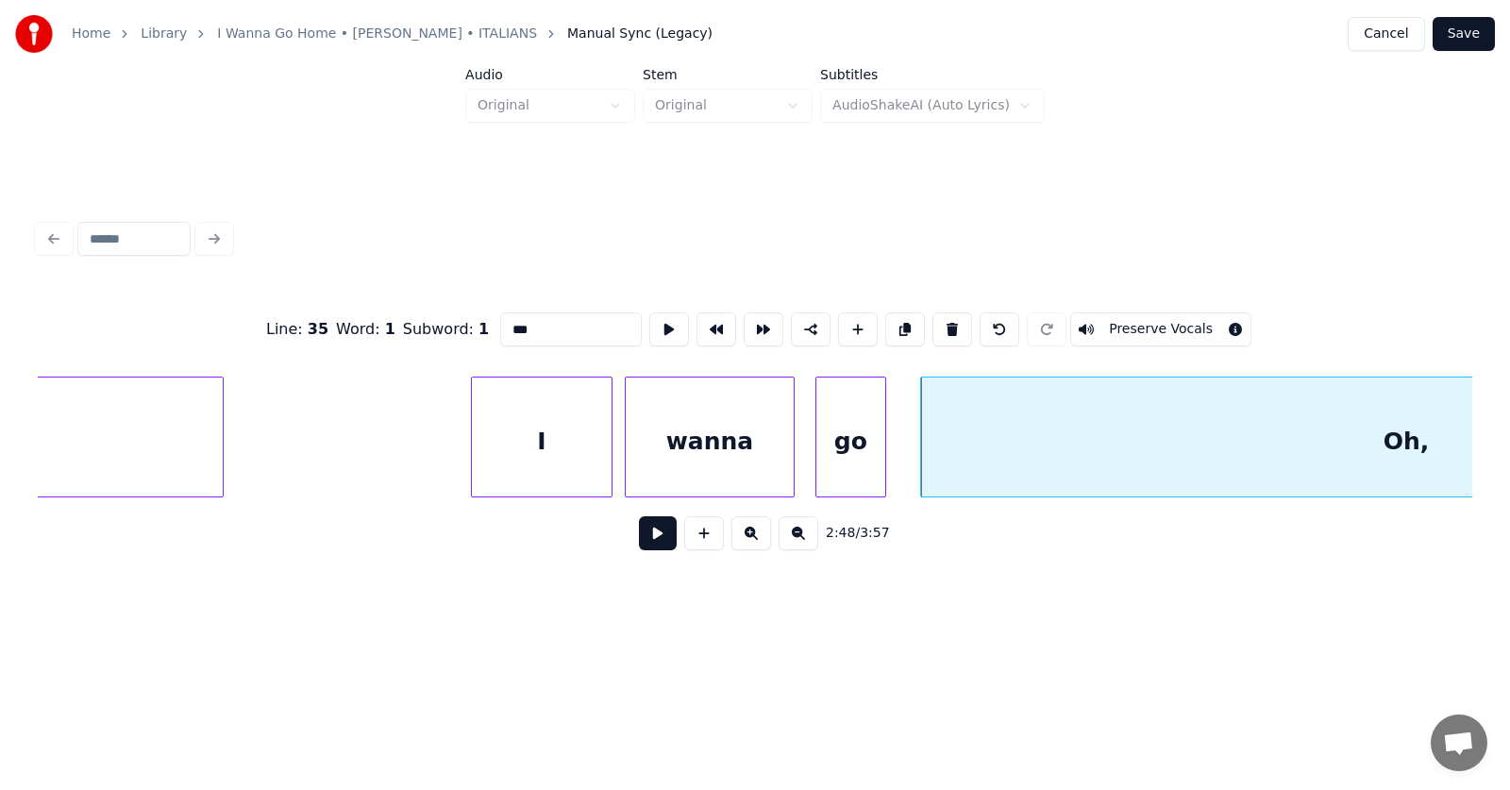
scroll to position [0, 118346]
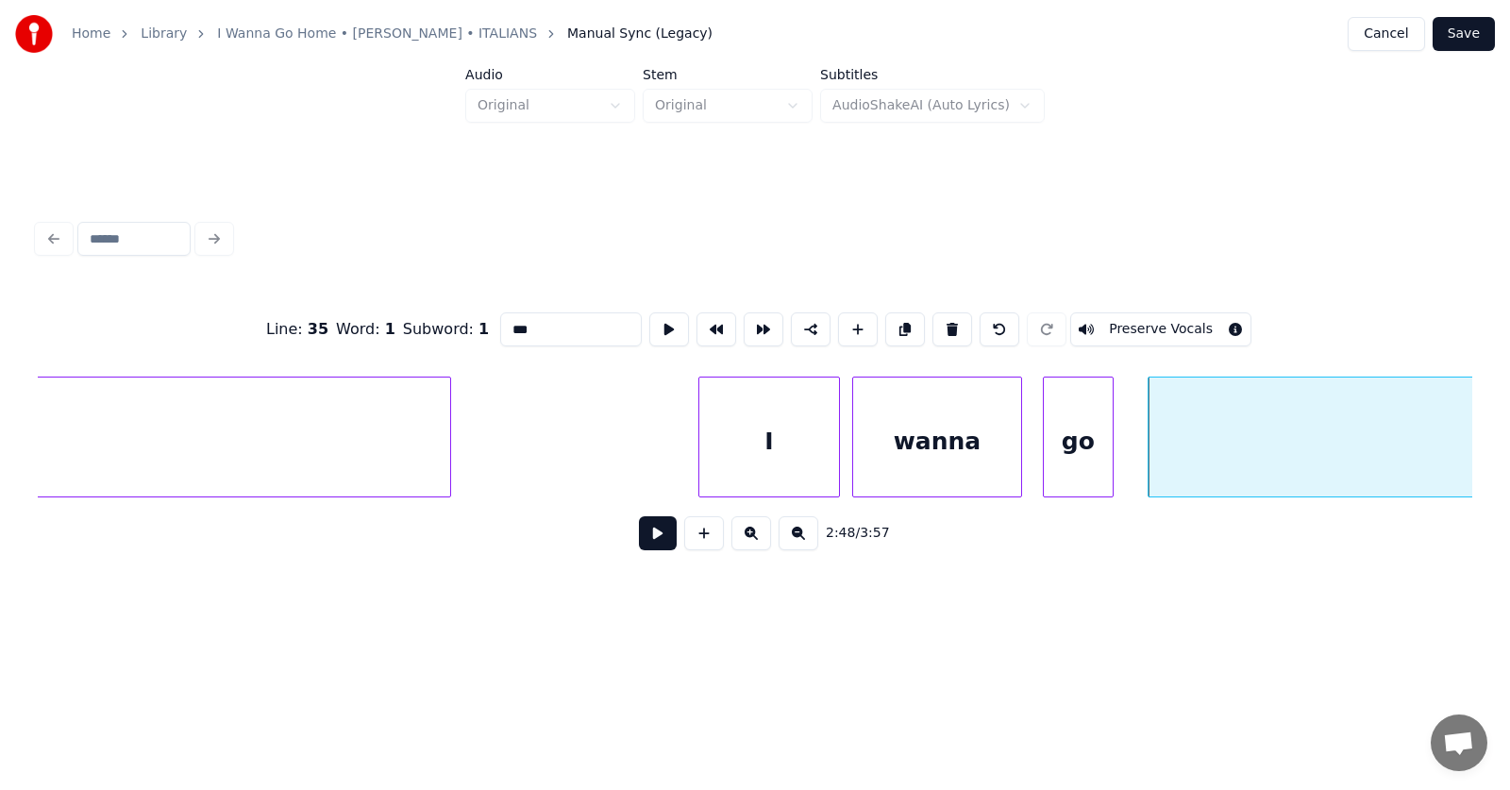
click at [779, 444] on div "I" at bounding box center [769, 441] width 140 height 128
type input "*"
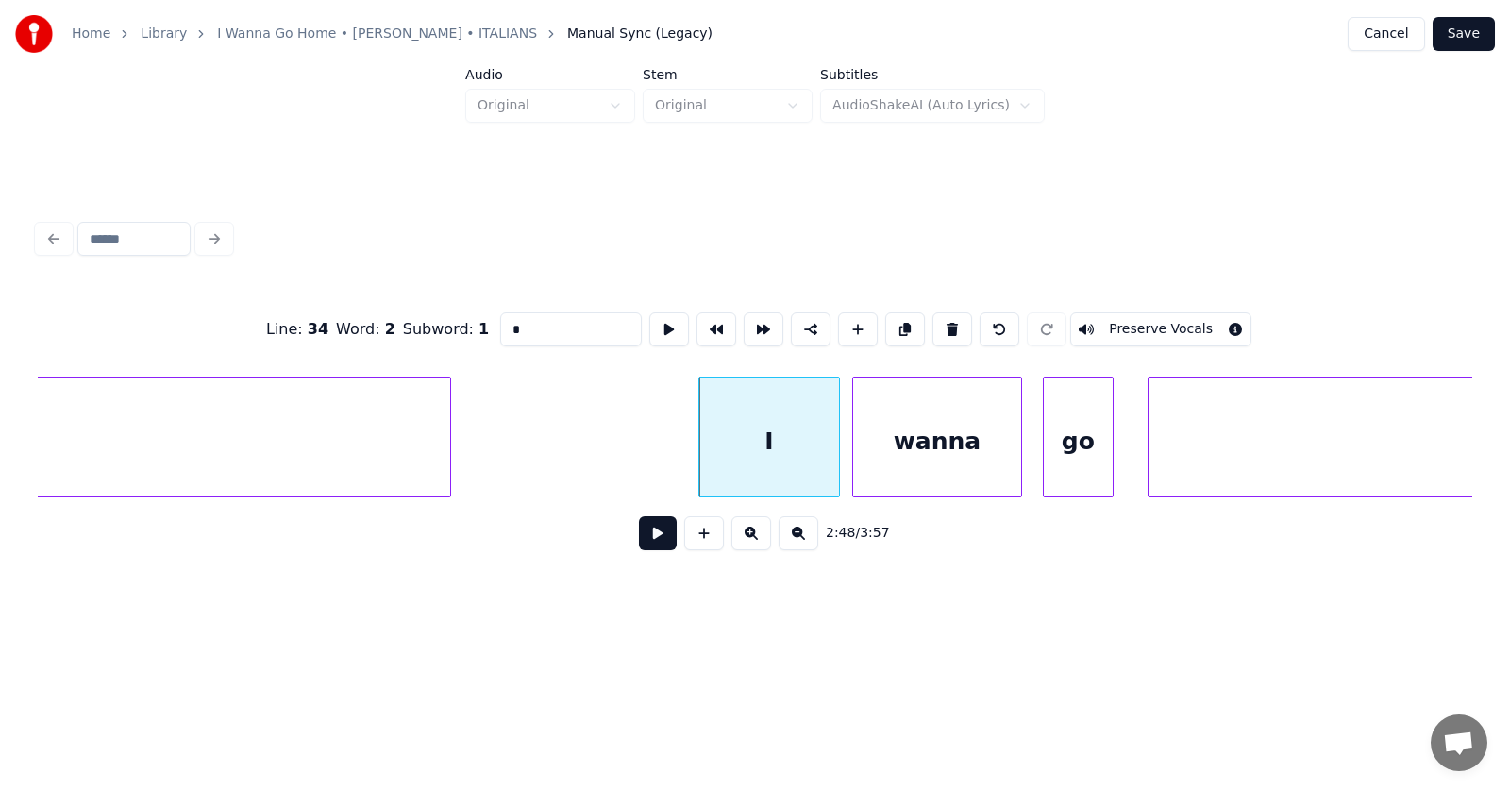
click at [651, 540] on button at bounding box center [658, 533] width 38 height 34
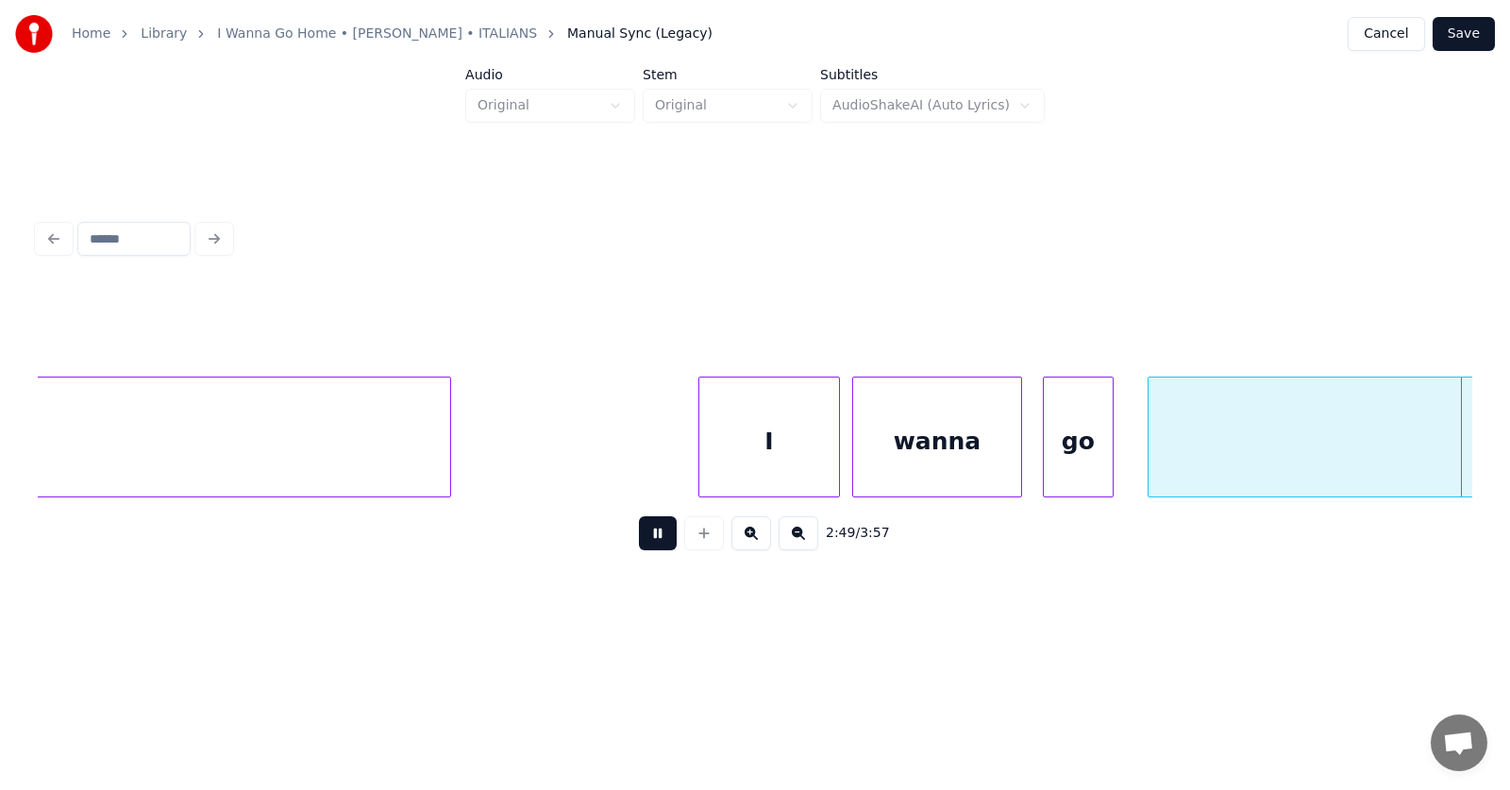
scroll to position [0, 119780]
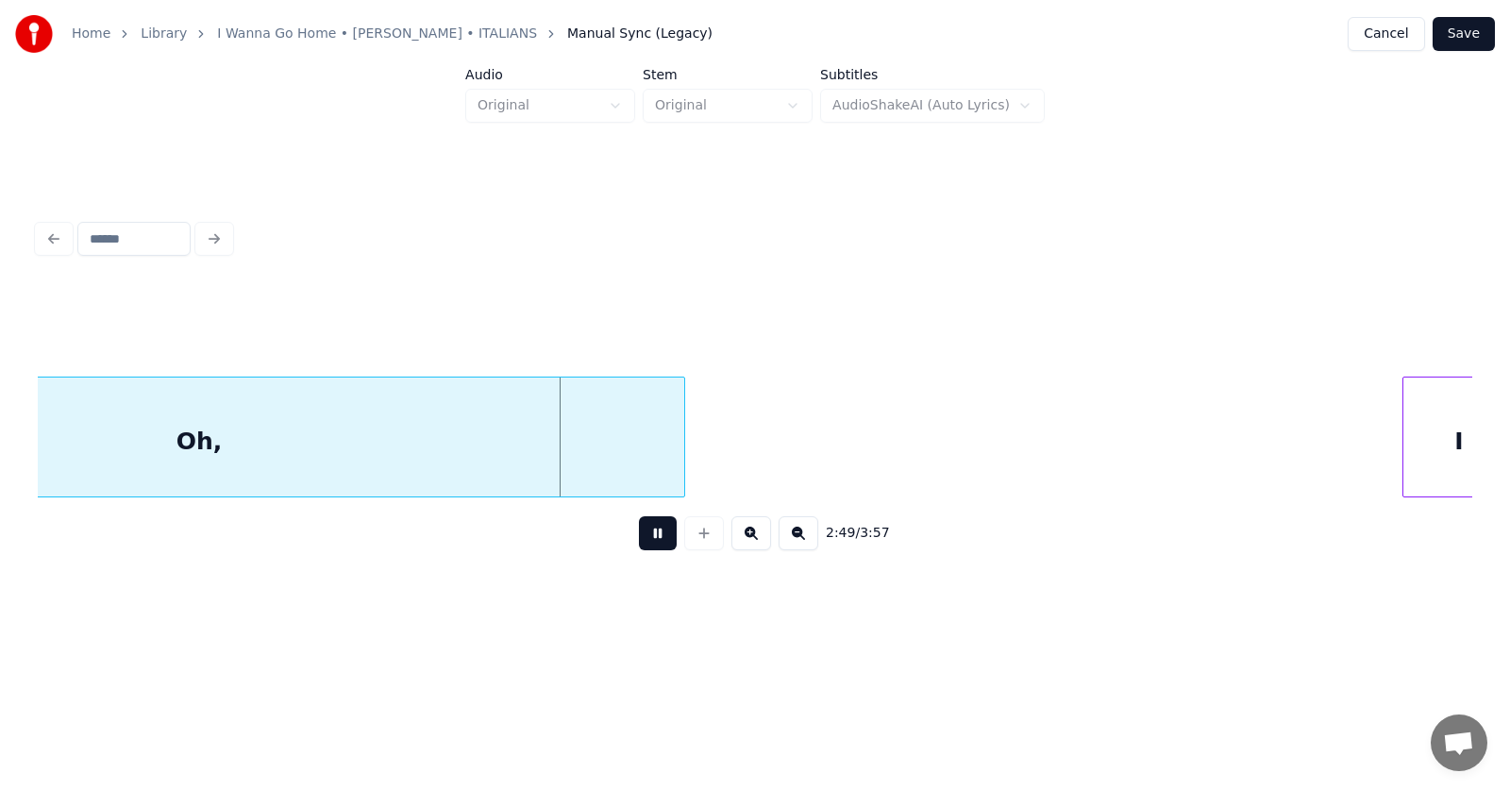
click at [651, 540] on button at bounding box center [658, 533] width 38 height 34
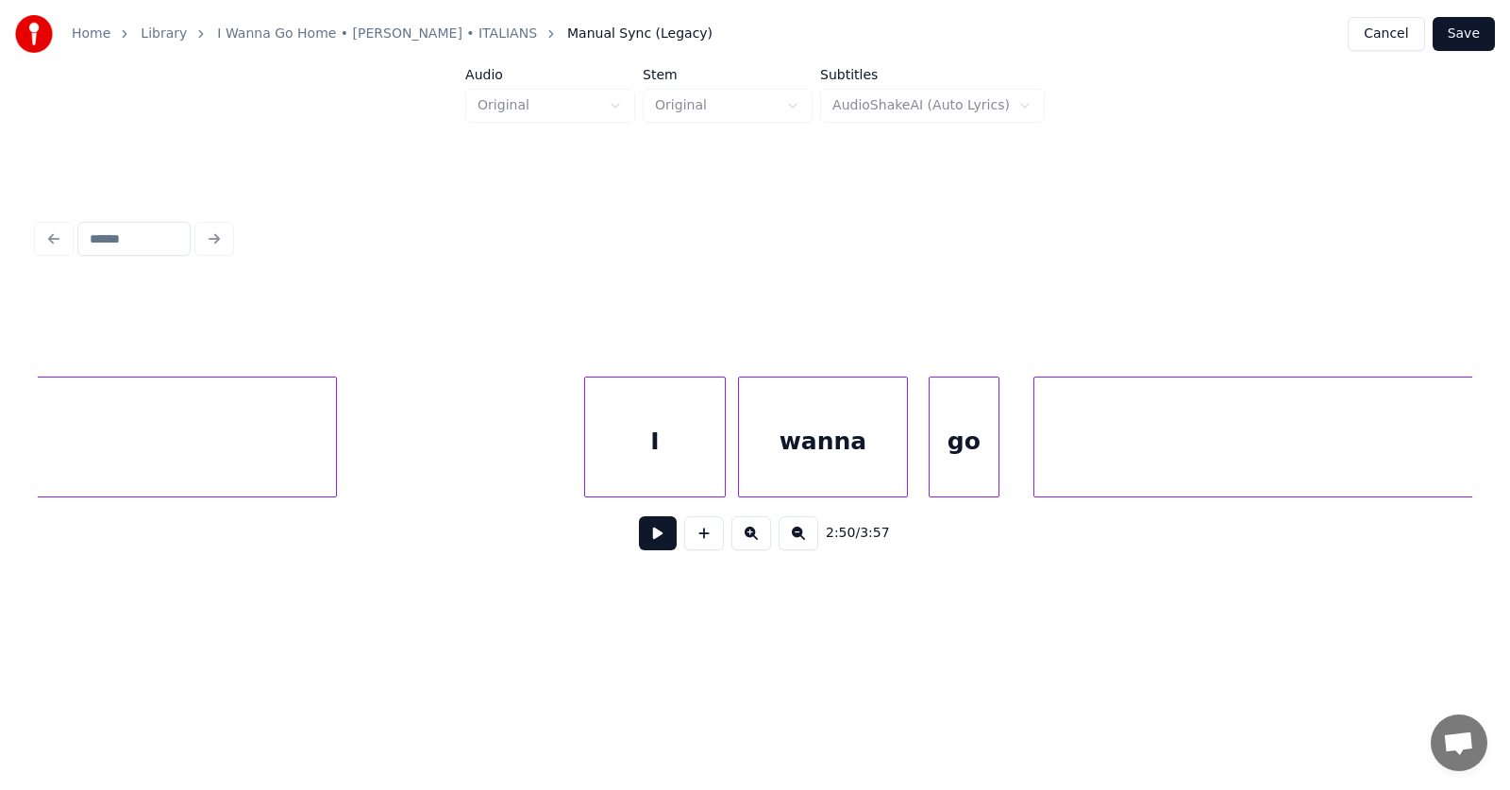
scroll to position [0, 118801]
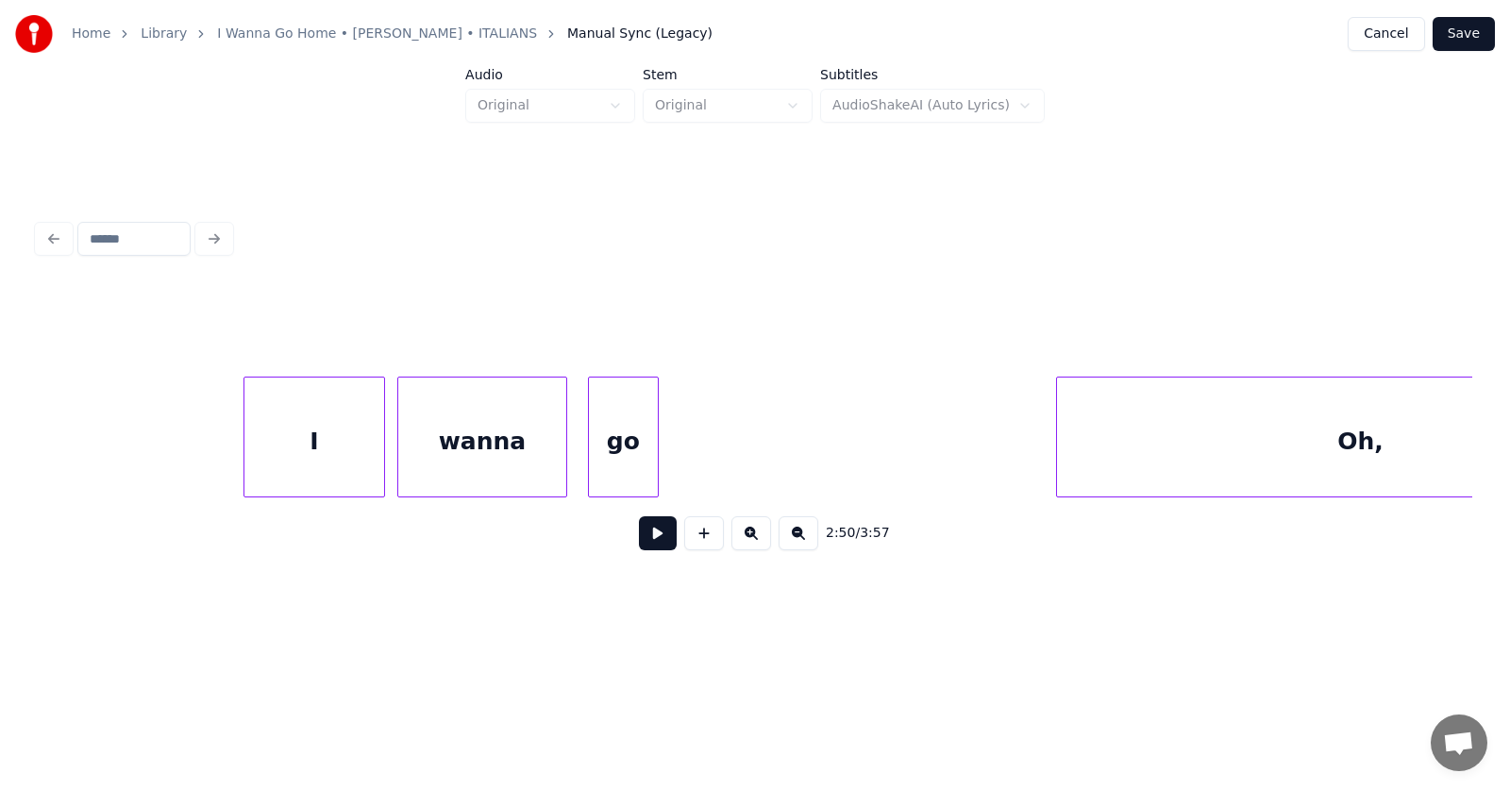
click at [1063, 455] on div at bounding box center [1060, 436] width 6 height 119
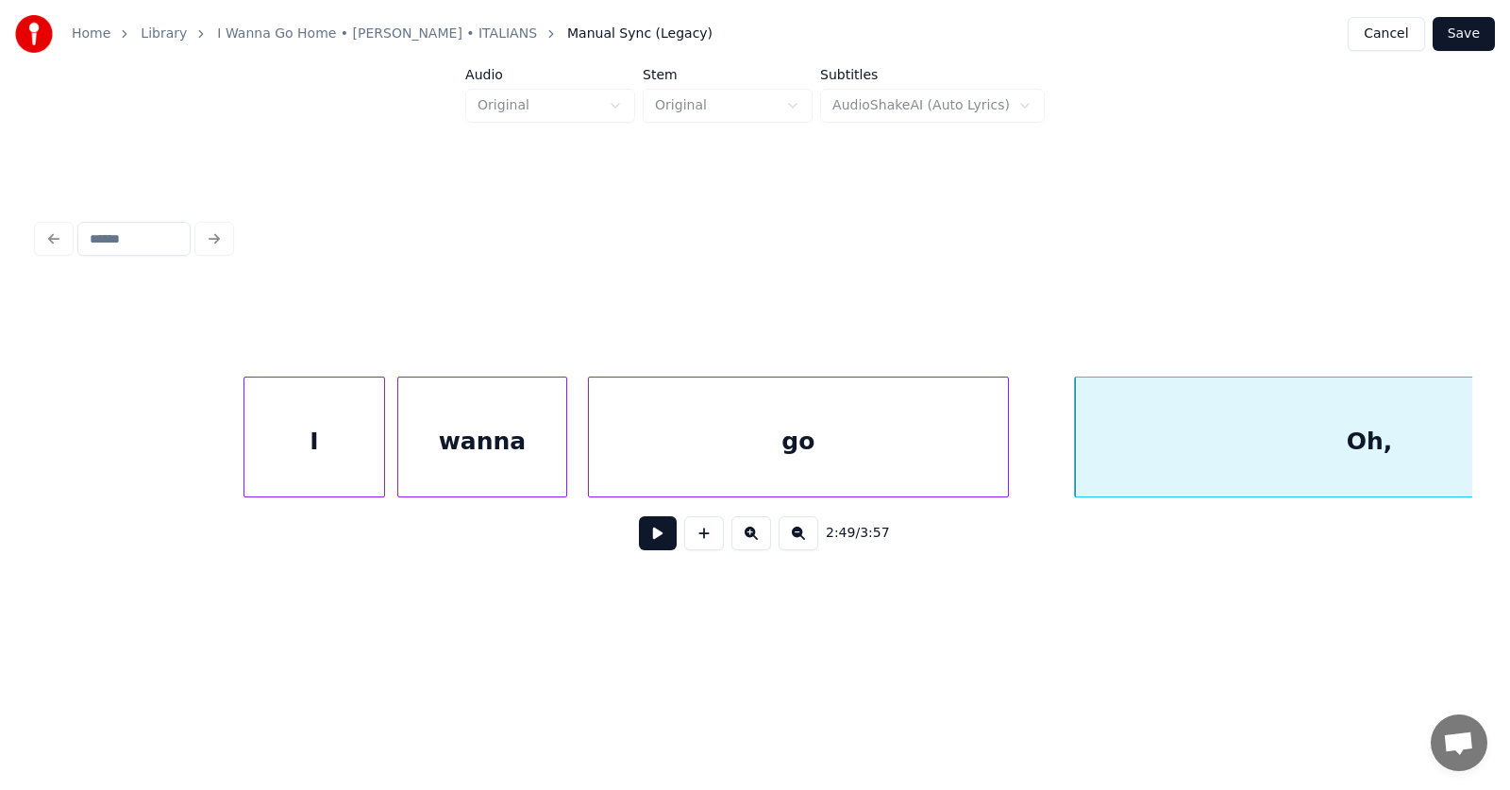
click at [1005, 453] on div at bounding box center [1005, 436] width 6 height 119
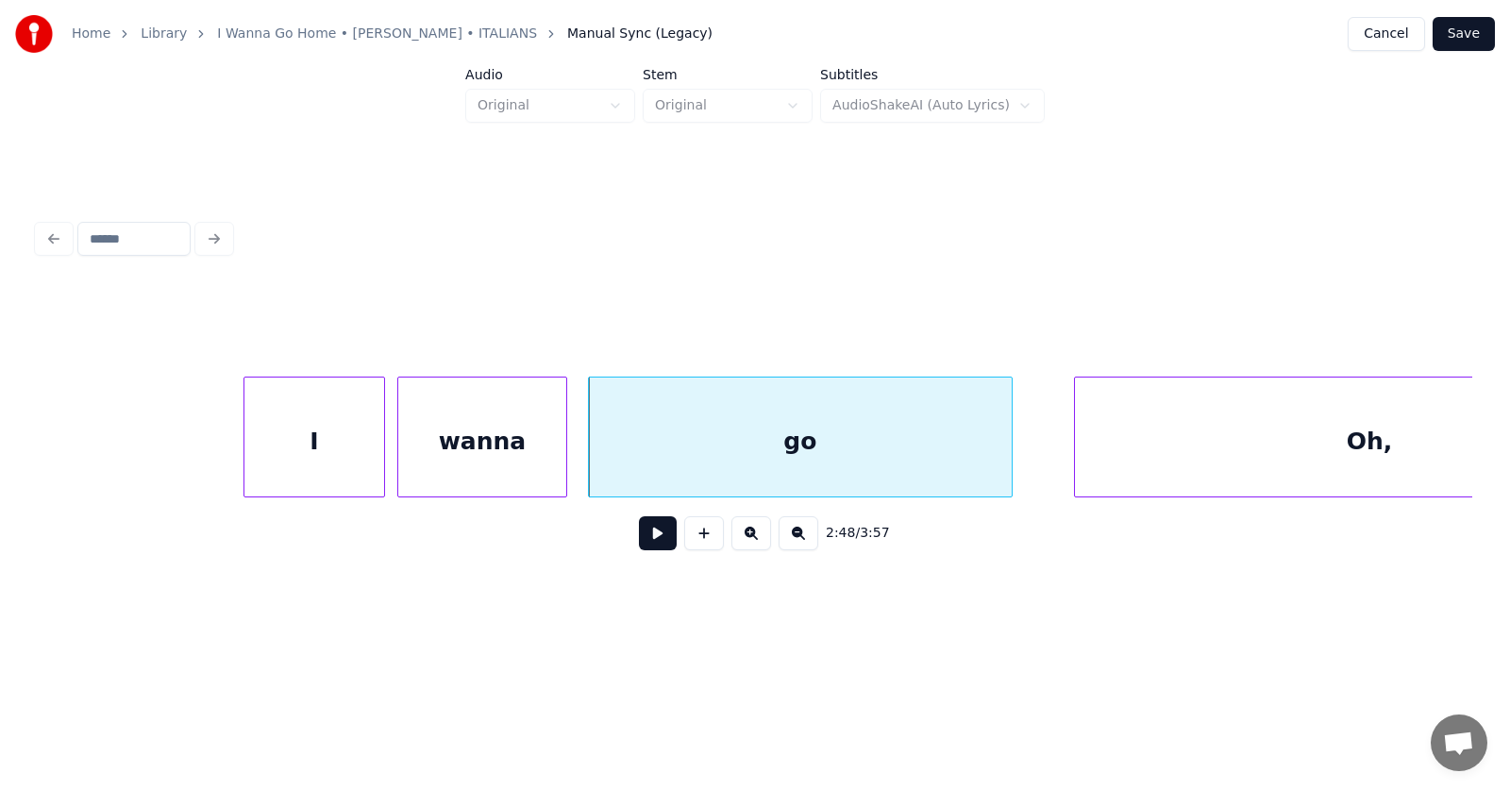
click at [898, 445] on div "go" at bounding box center [800, 441] width 423 height 128
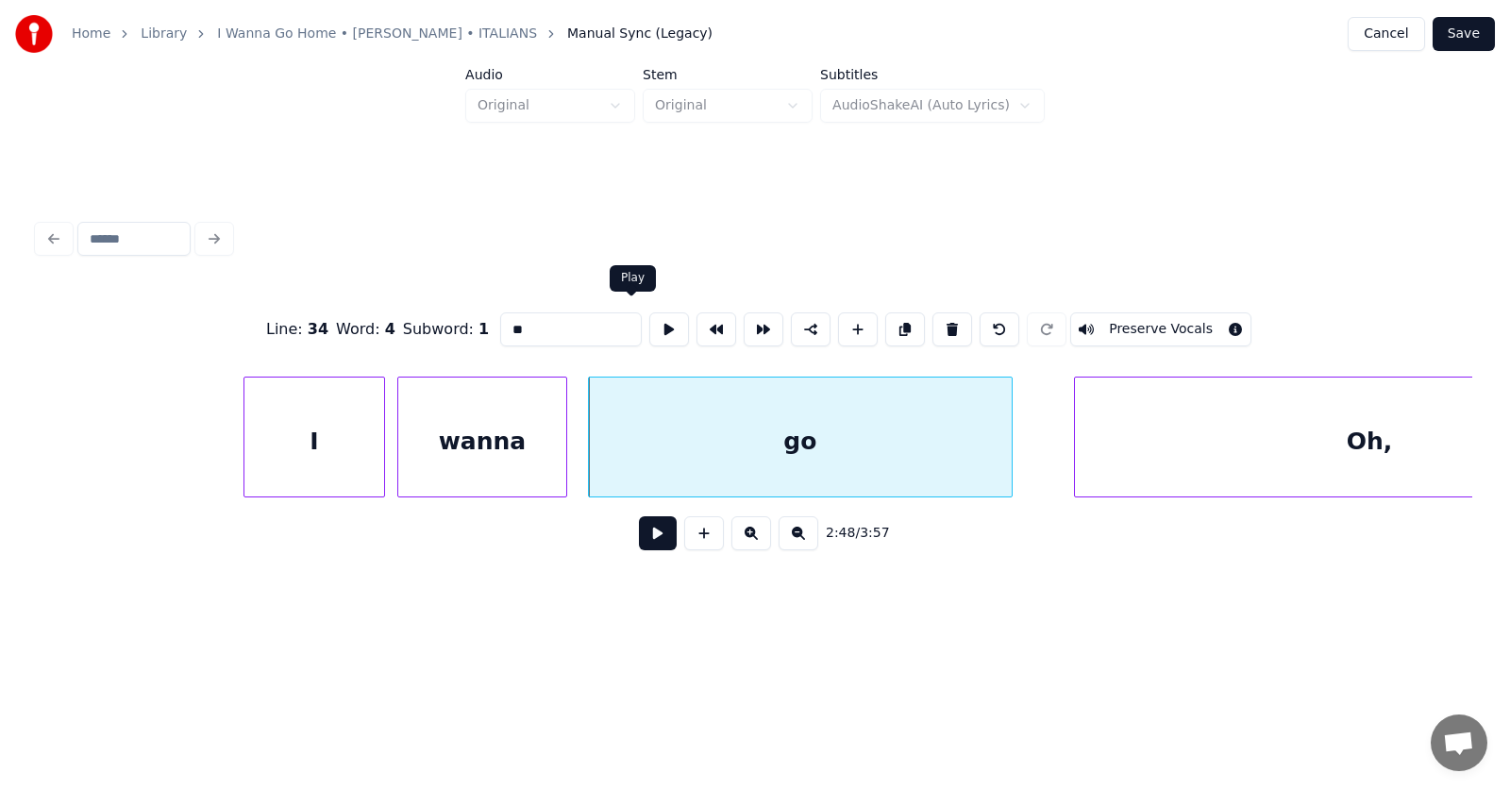
click at [649, 315] on button at bounding box center [669, 329] width 40 height 34
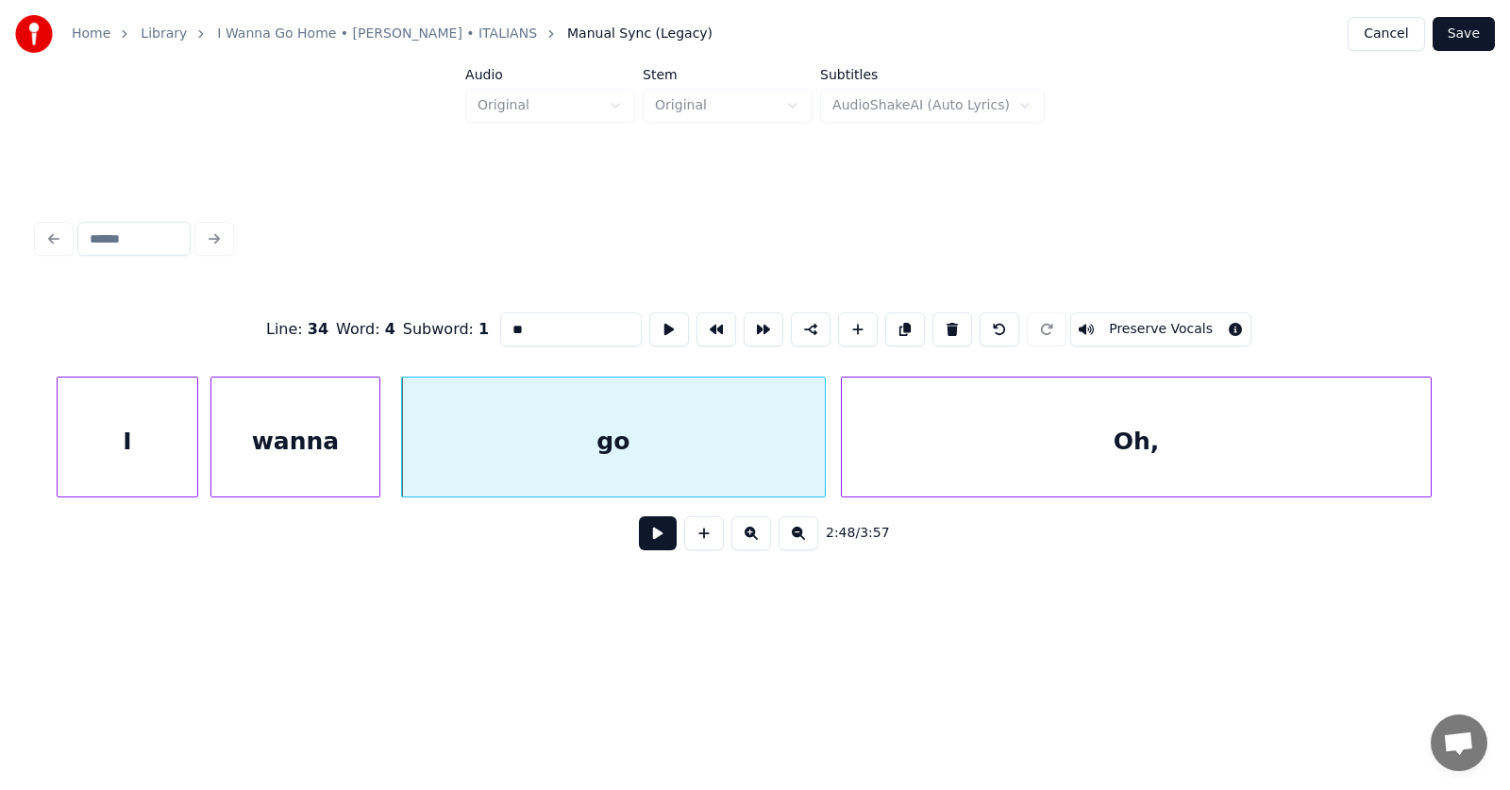
click at [1090, 445] on div "Oh," at bounding box center [1136, 441] width 589 height 128
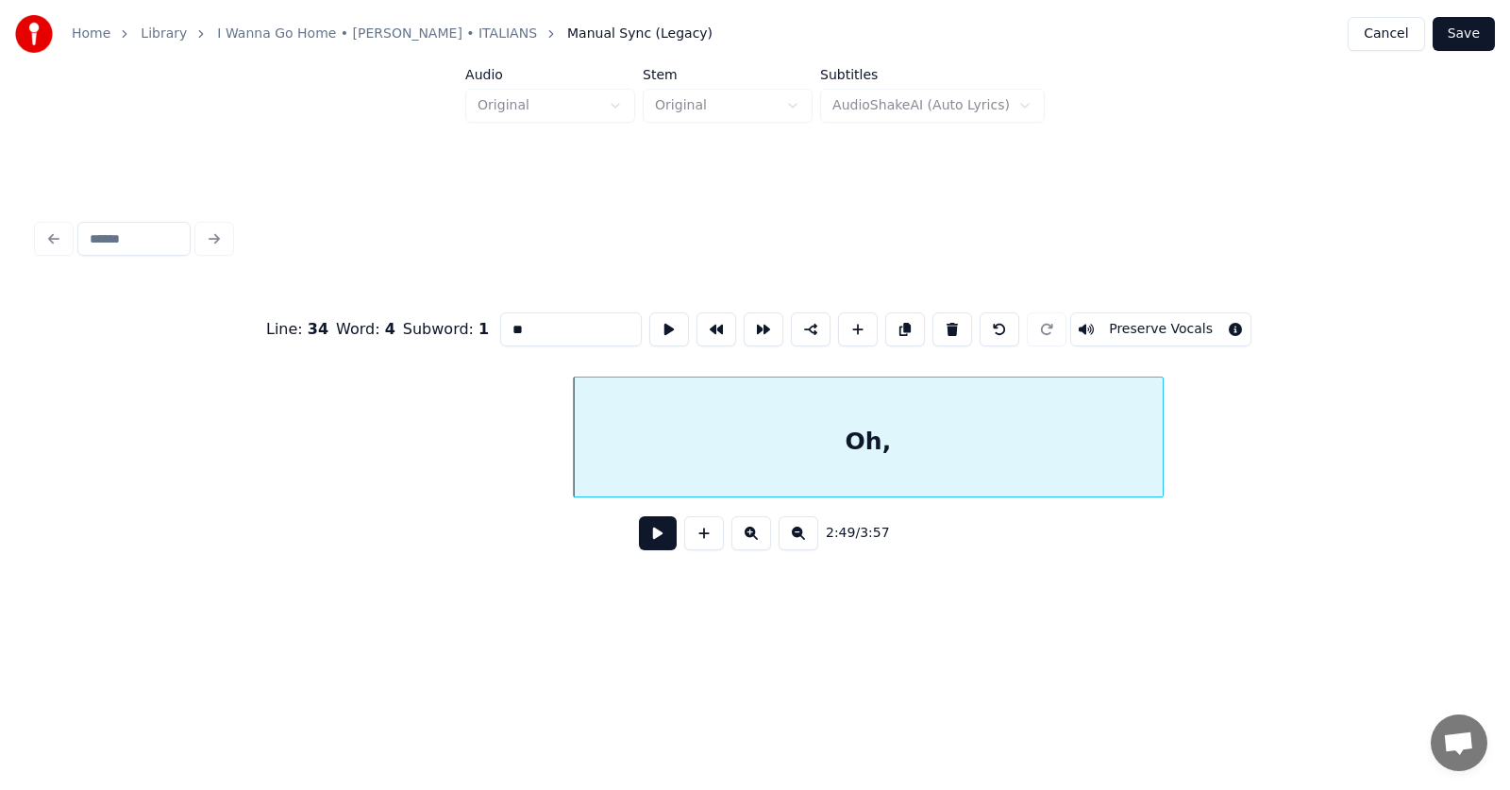
scroll to position [0, 120050]
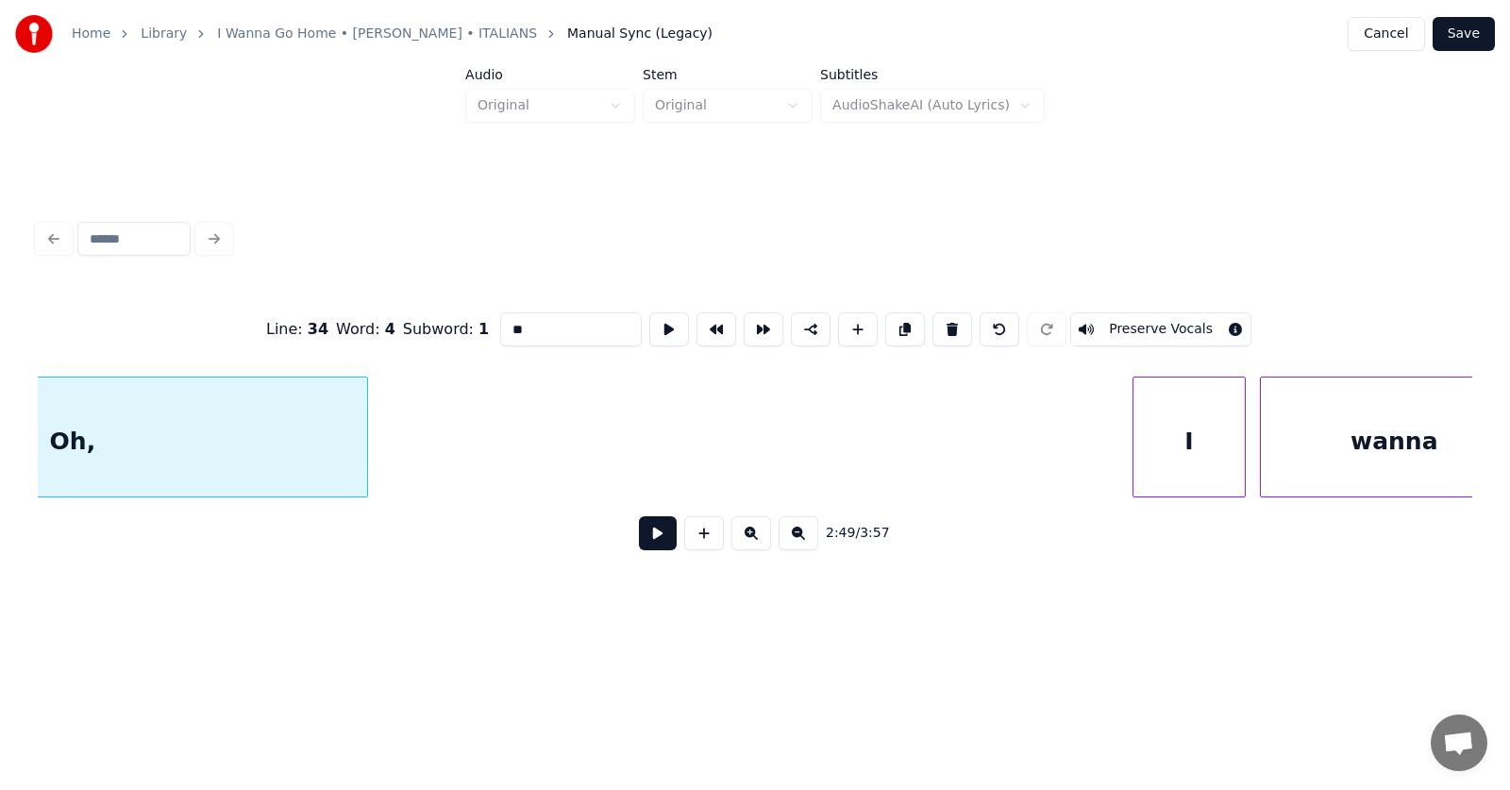
click at [366, 442] on div at bounding box center [364, 436] width 6 height 119
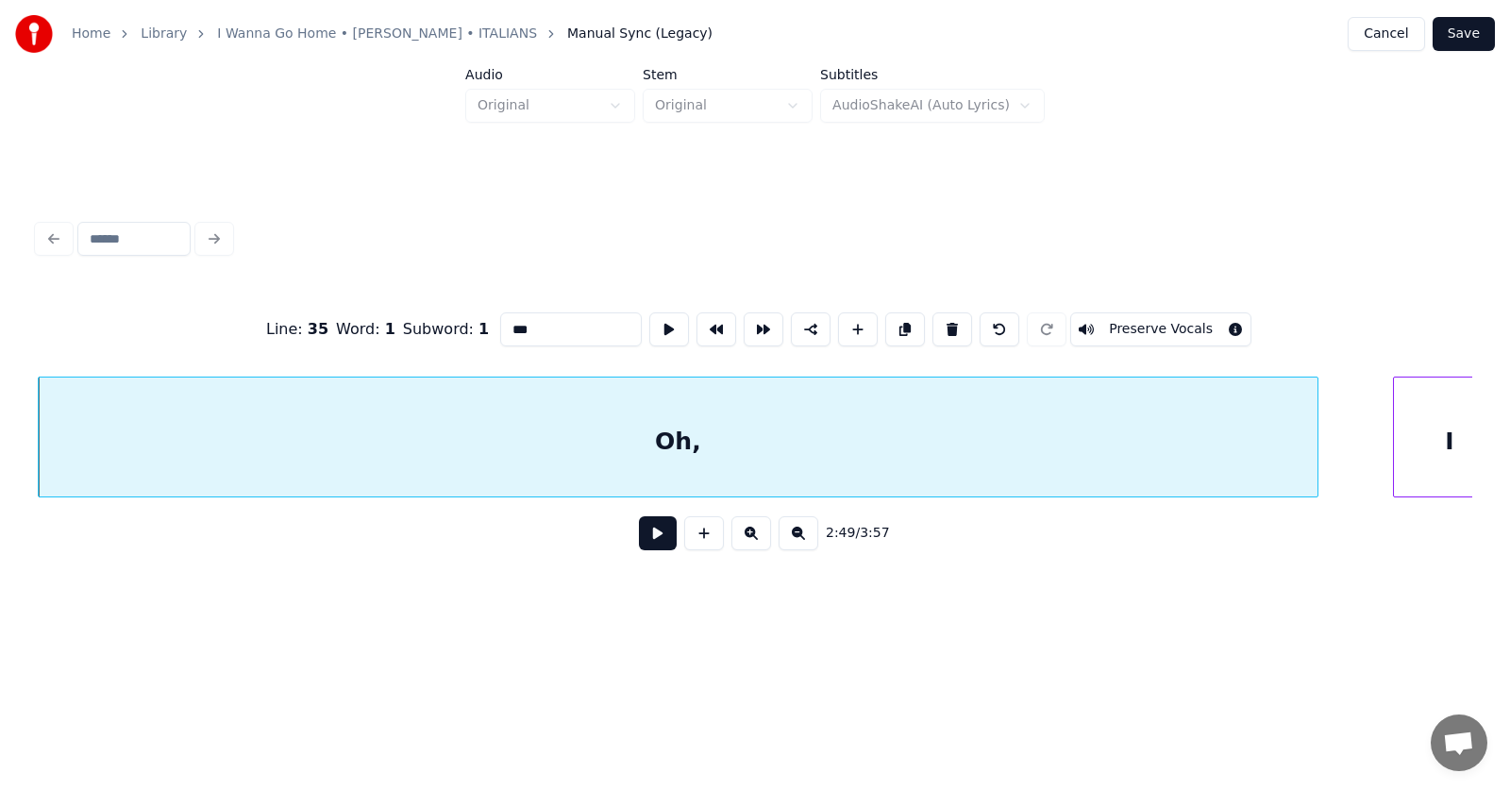
click at [1314, 441] on div at bounding box center [1315, 436] width 6 height 119
click at [903, 433] on div "Oh," at bounding box center [679, 441] width 1280 height 128
click at [649, 326] on button at bounding box center [669, 329] width 40 height 34
drag, startPoint x: 490, startPoint y: 321, endPoint x: 453, endPoint y: 322, distance: 36.8
click at [453, 322] on div "Line : 35 Word : 1 Subword : 1 *** Preserve Vocals" at bounding box center [755, 329] width 1434 height 94
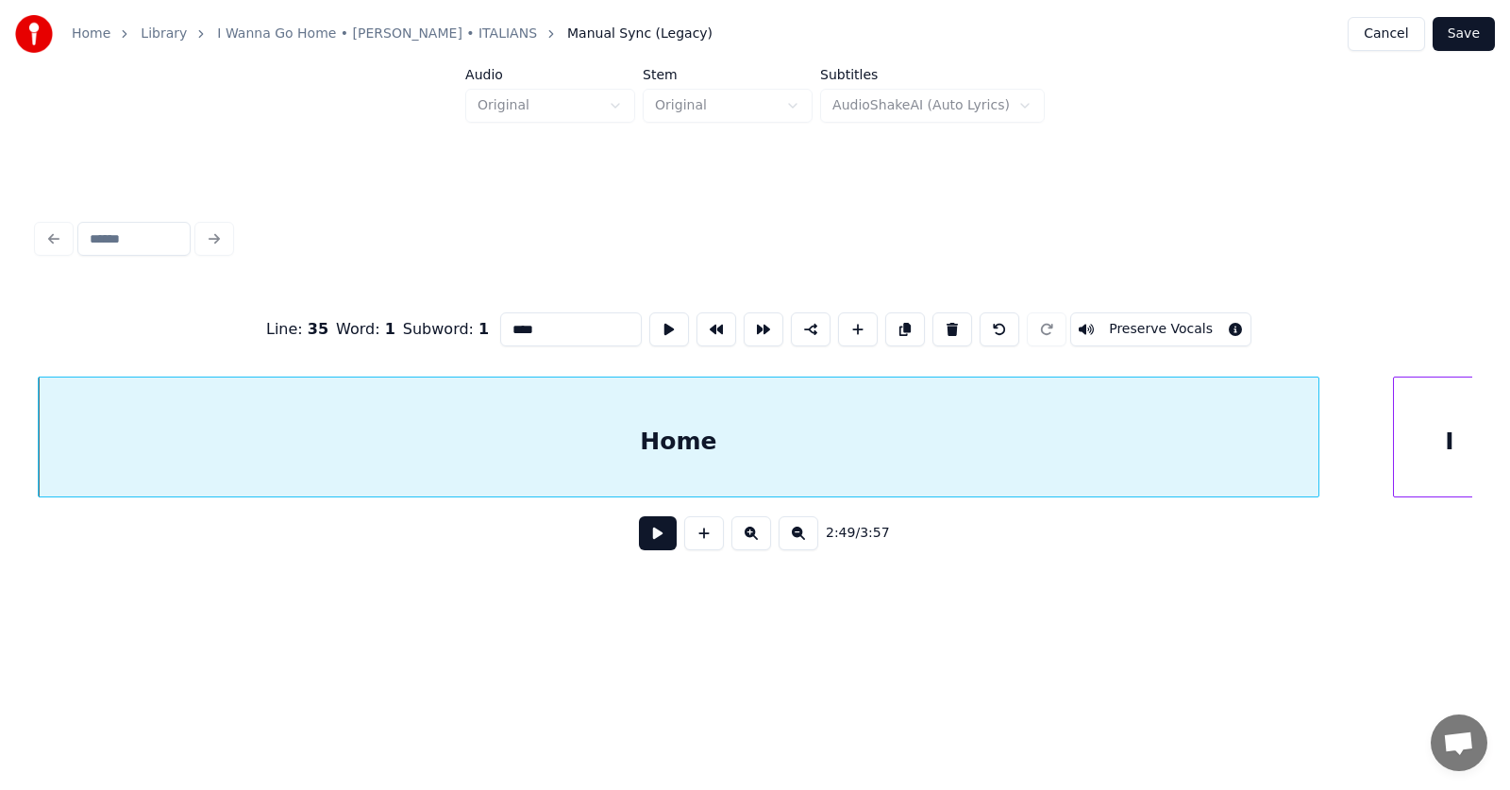
scroll to position [0, 120163]
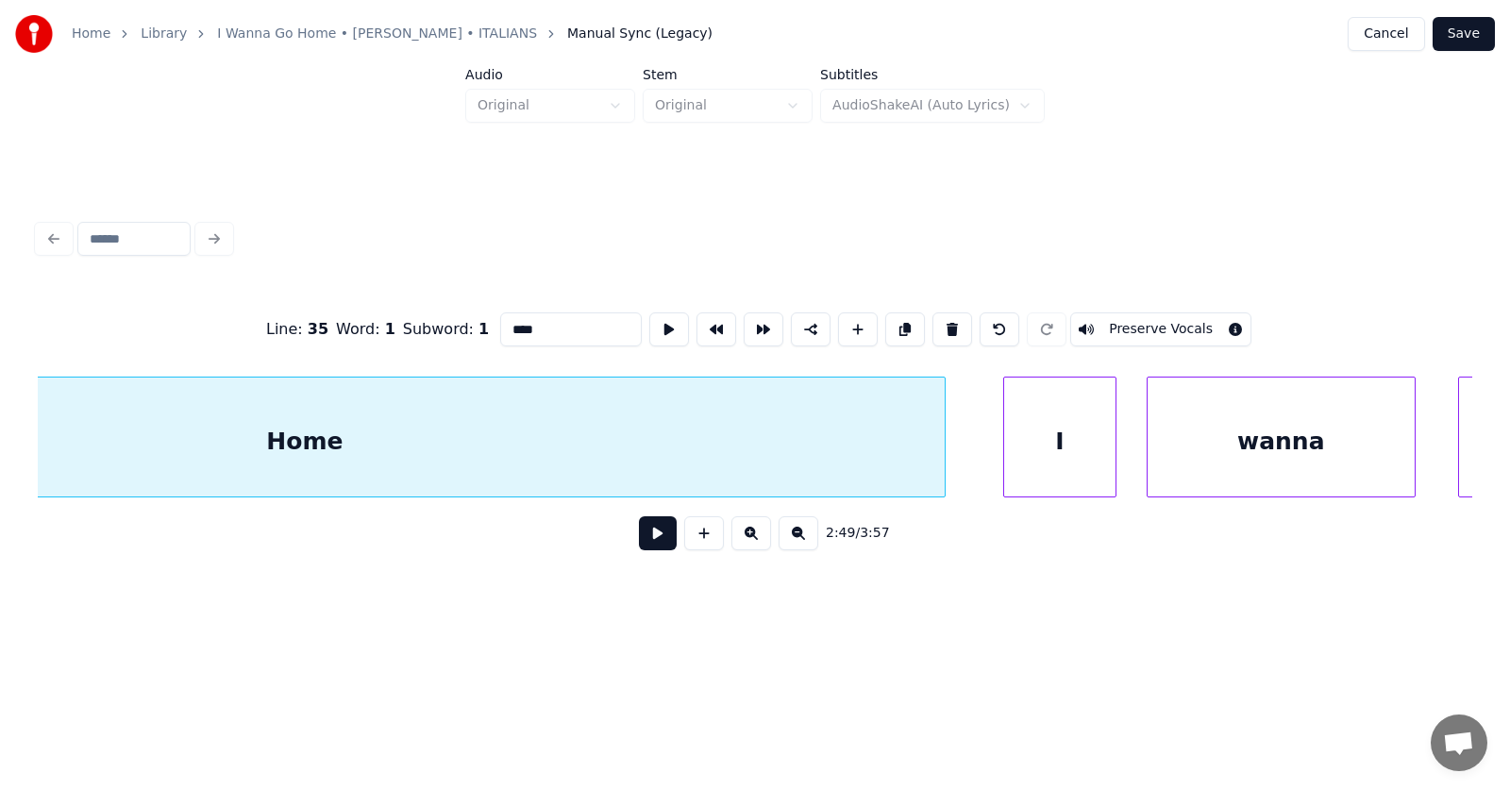
click at [1037, 463] on div "I" at bounding box center [1059, 441] width 111 height 128
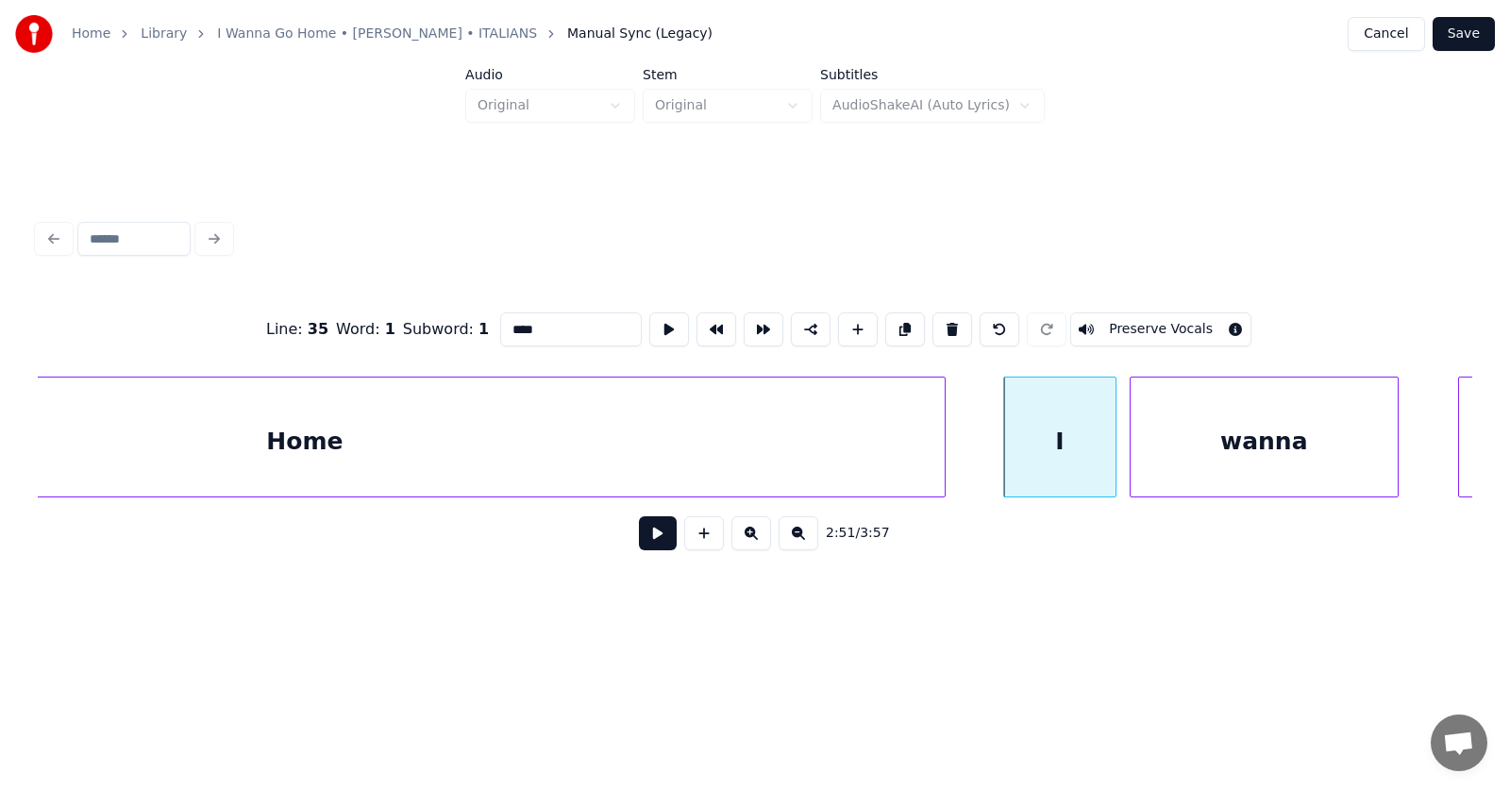
click at [1183, 472] on div "wanna" at bounding box center [1263, 441] width 267 height 128
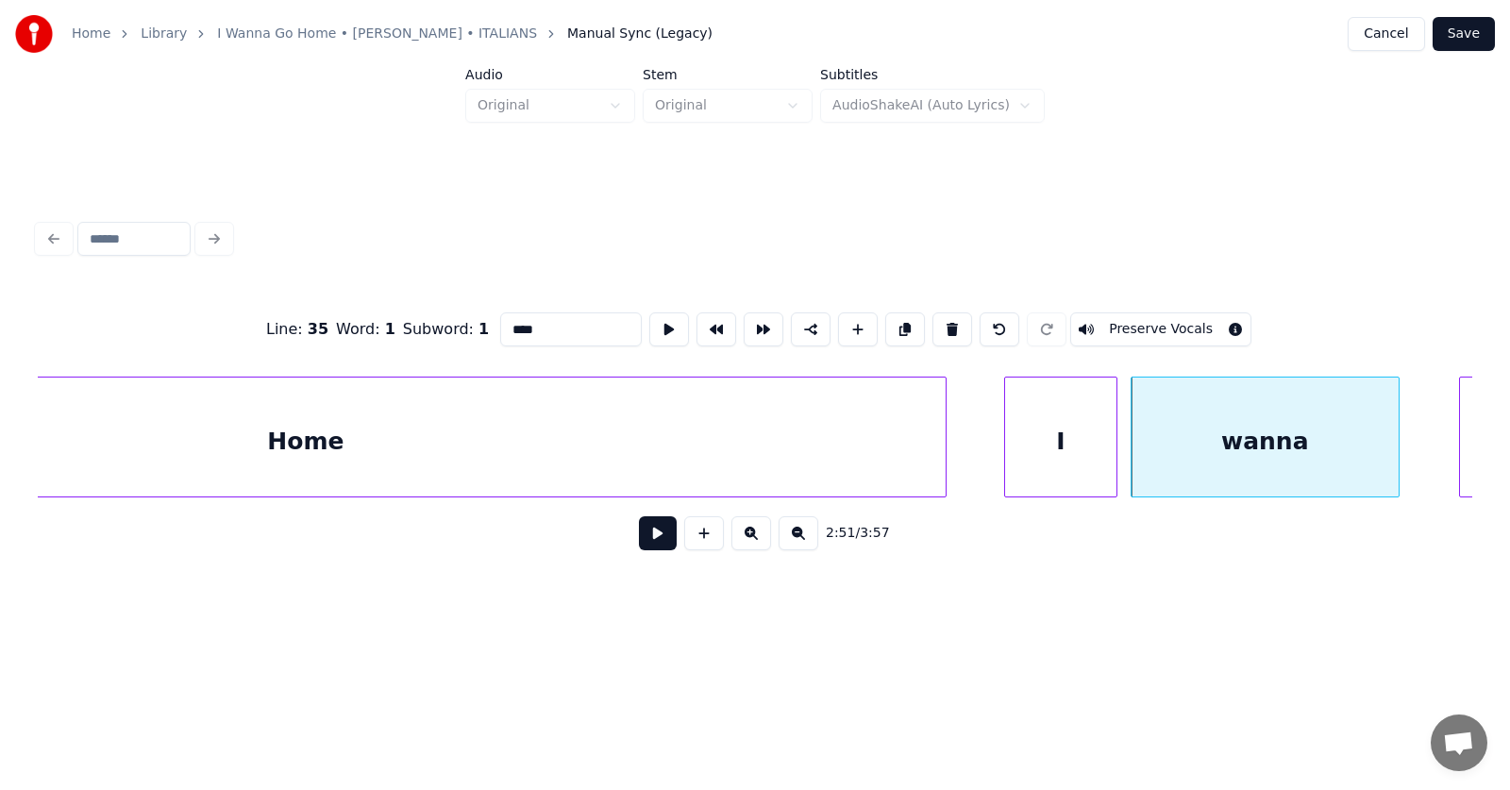
scroll to position [0, 120618]
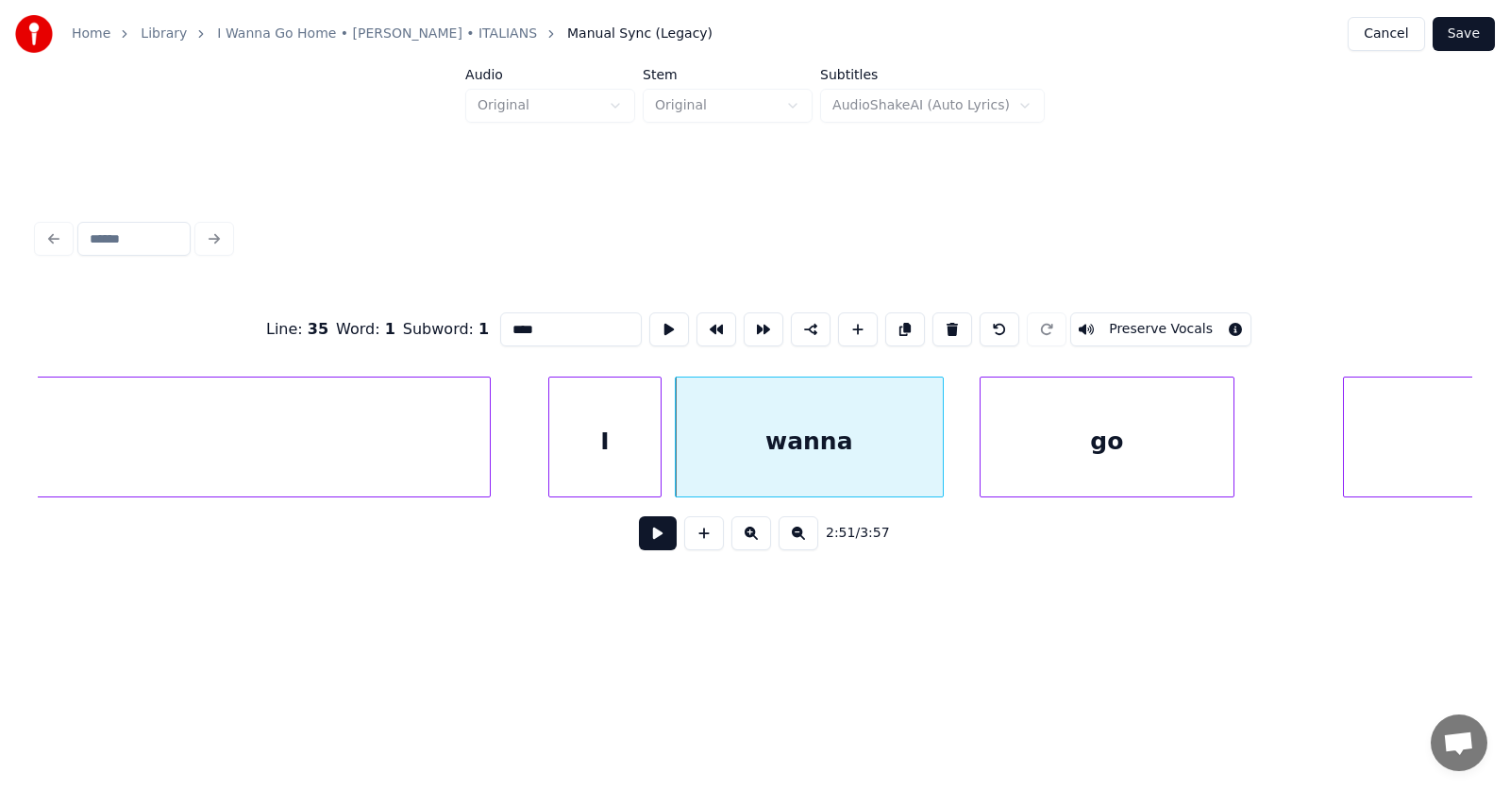
click at [1063, 464] on div "go" at bounding box center [1106, 441] width 253 height 128
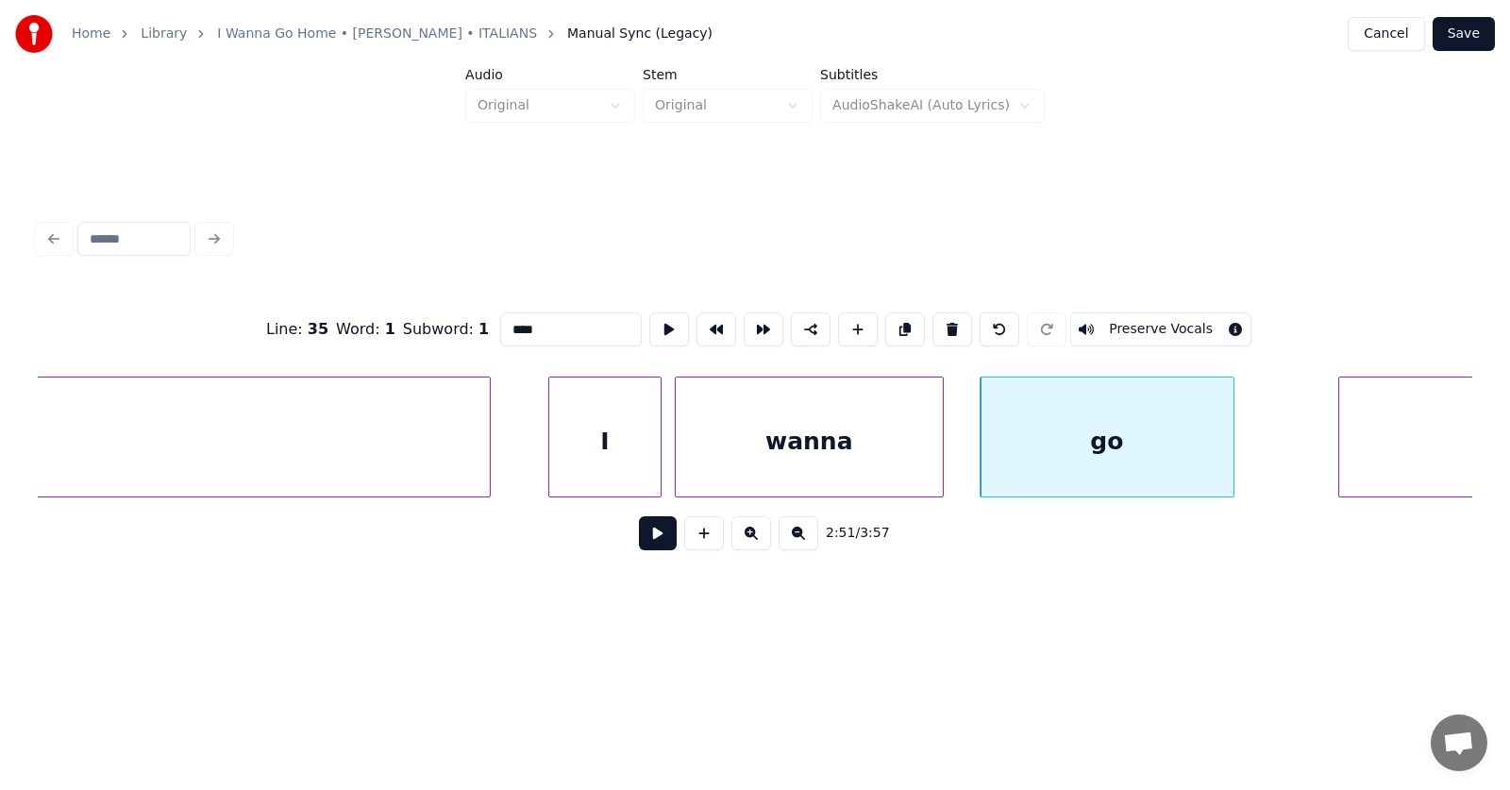
scroll to position [0, 121050]
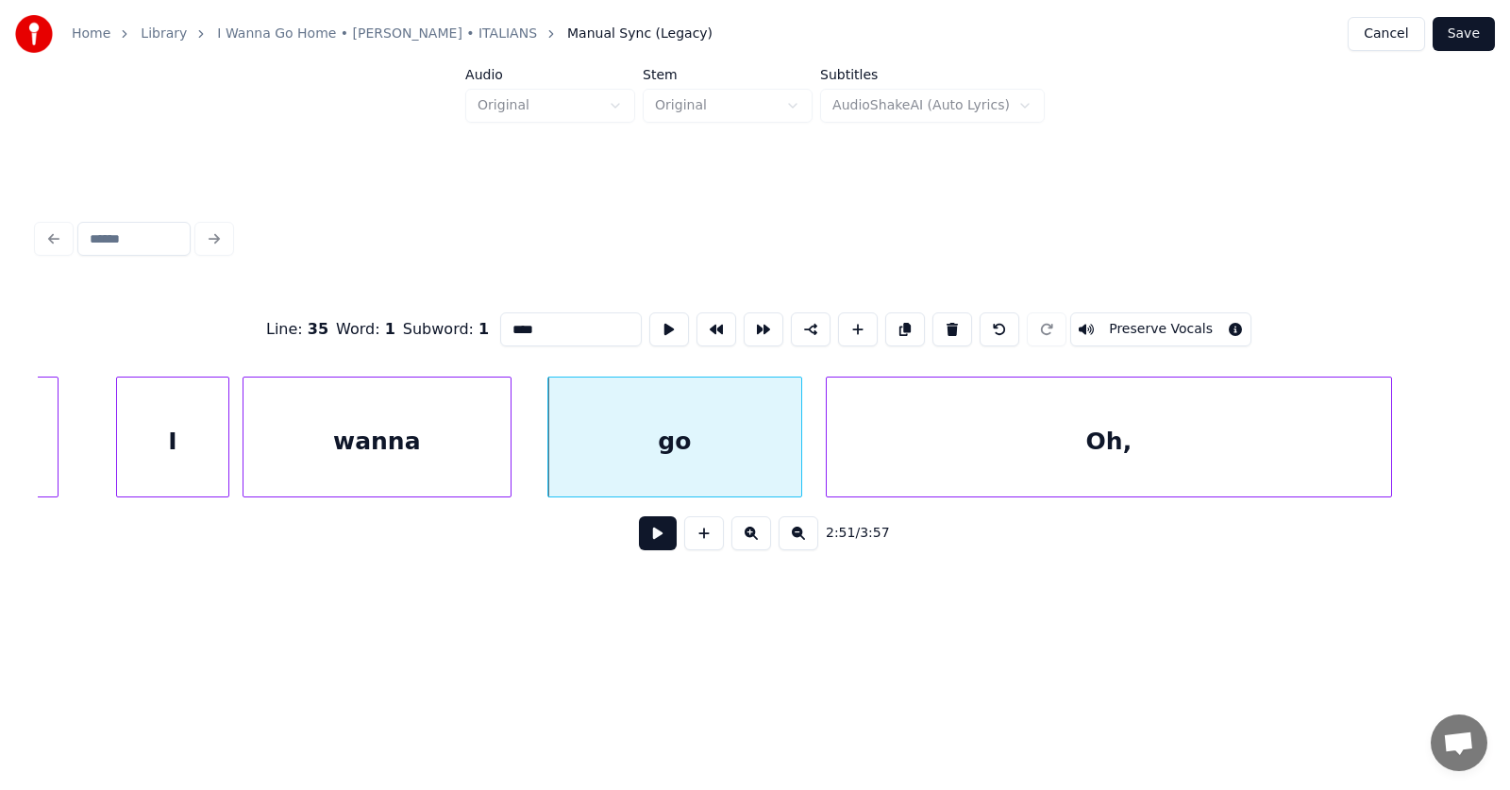
click at [1288, 467] on div "Oh," at bounding box center [1109, 441] width 564 height 128
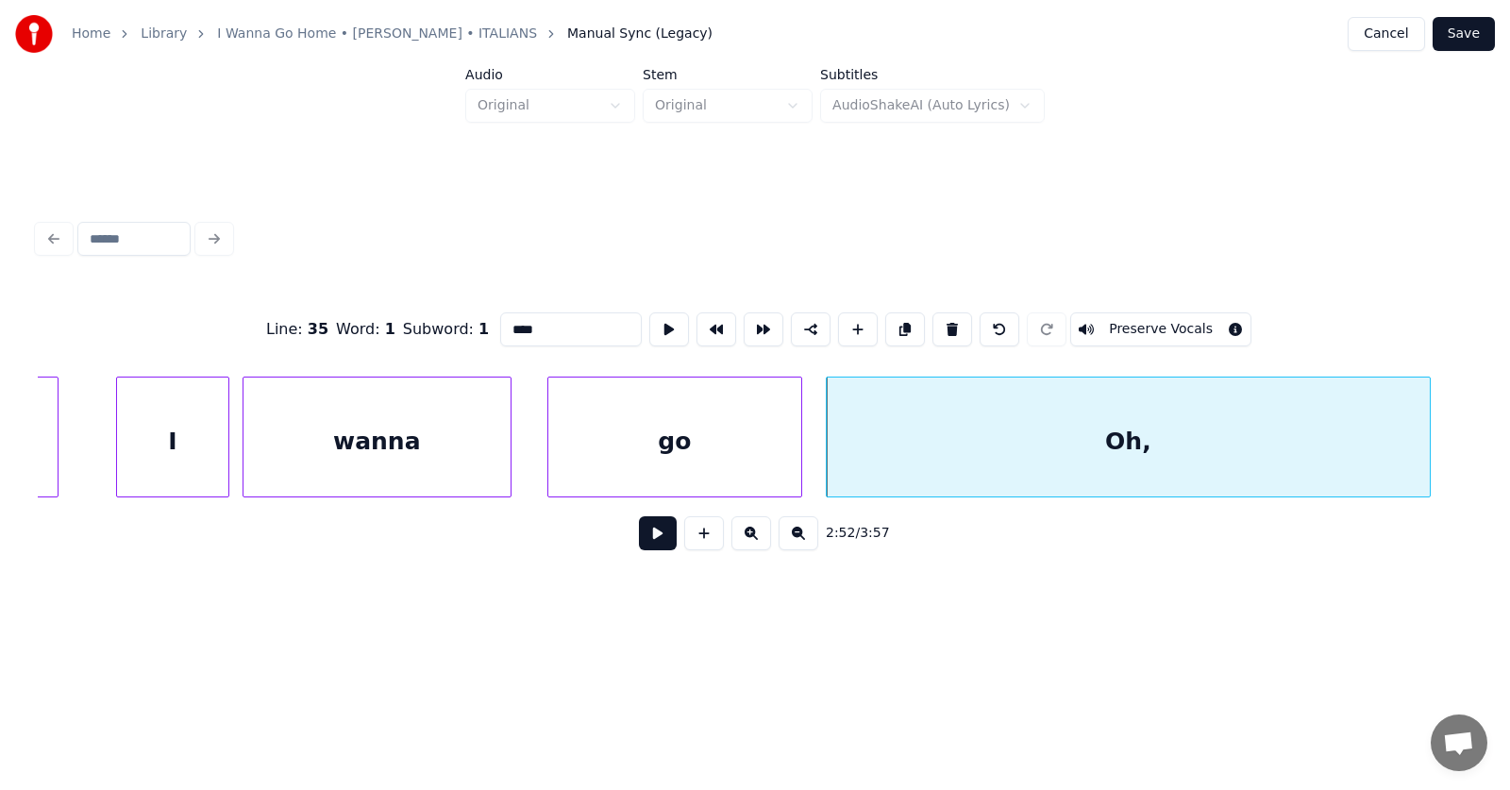
click at [1430, 449] on div at bounding box center [1427, 436] width 6 height 119
click at [1038, 427] on div "Oh," at bounding box center [1149, 441] width 645 height 128
drag, startPoint x: 507, startPoint y: 325, endPoint x: 447, endPoint y: 311, distance: 60.9
click at [454, 320] on div "Line : 36 Word : 1 Subword : 1 *** Preserve Vocals" at bounding box center [755, 329] width 1434 height 94
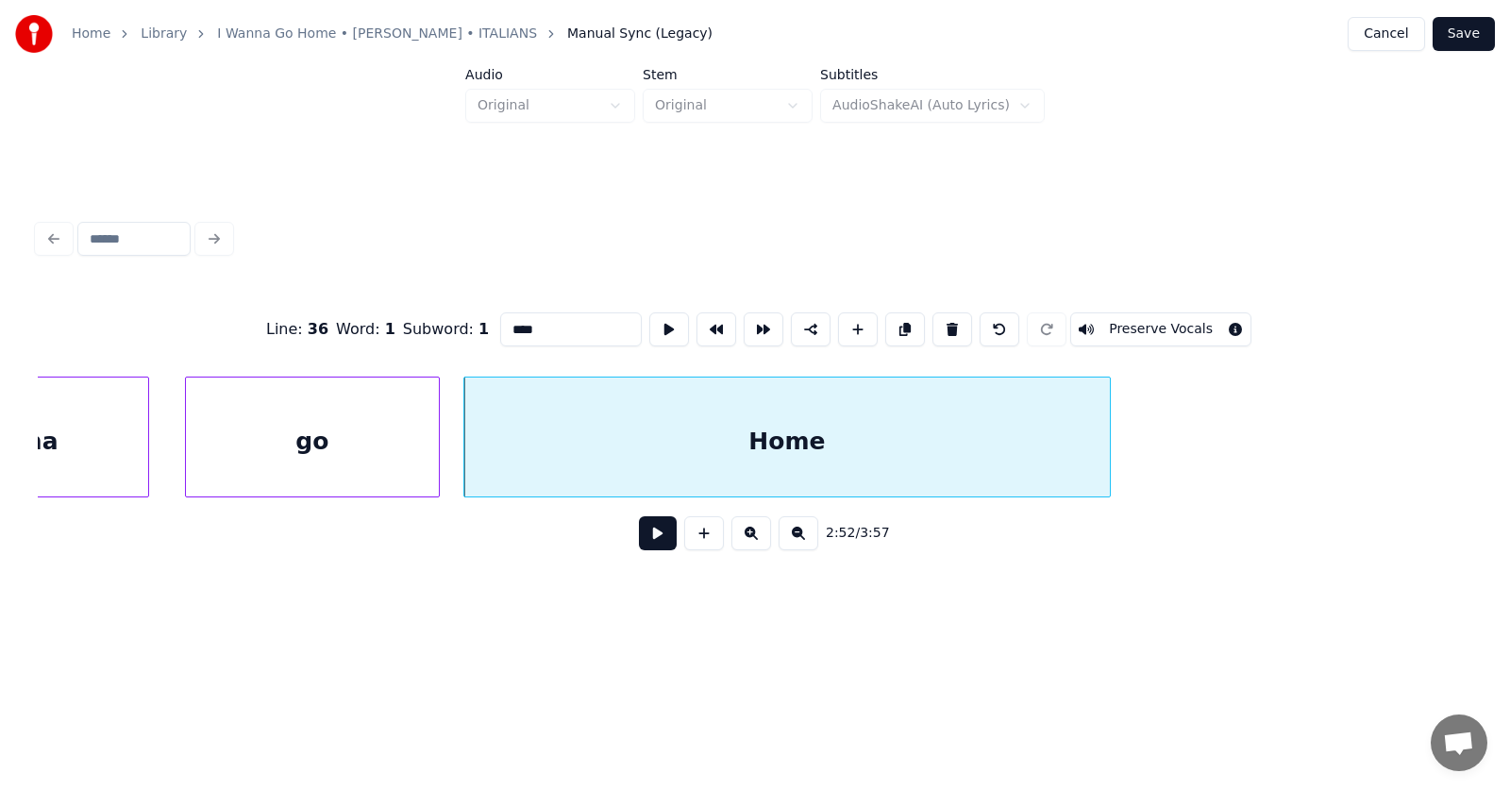
scroll to position [0, 121640]
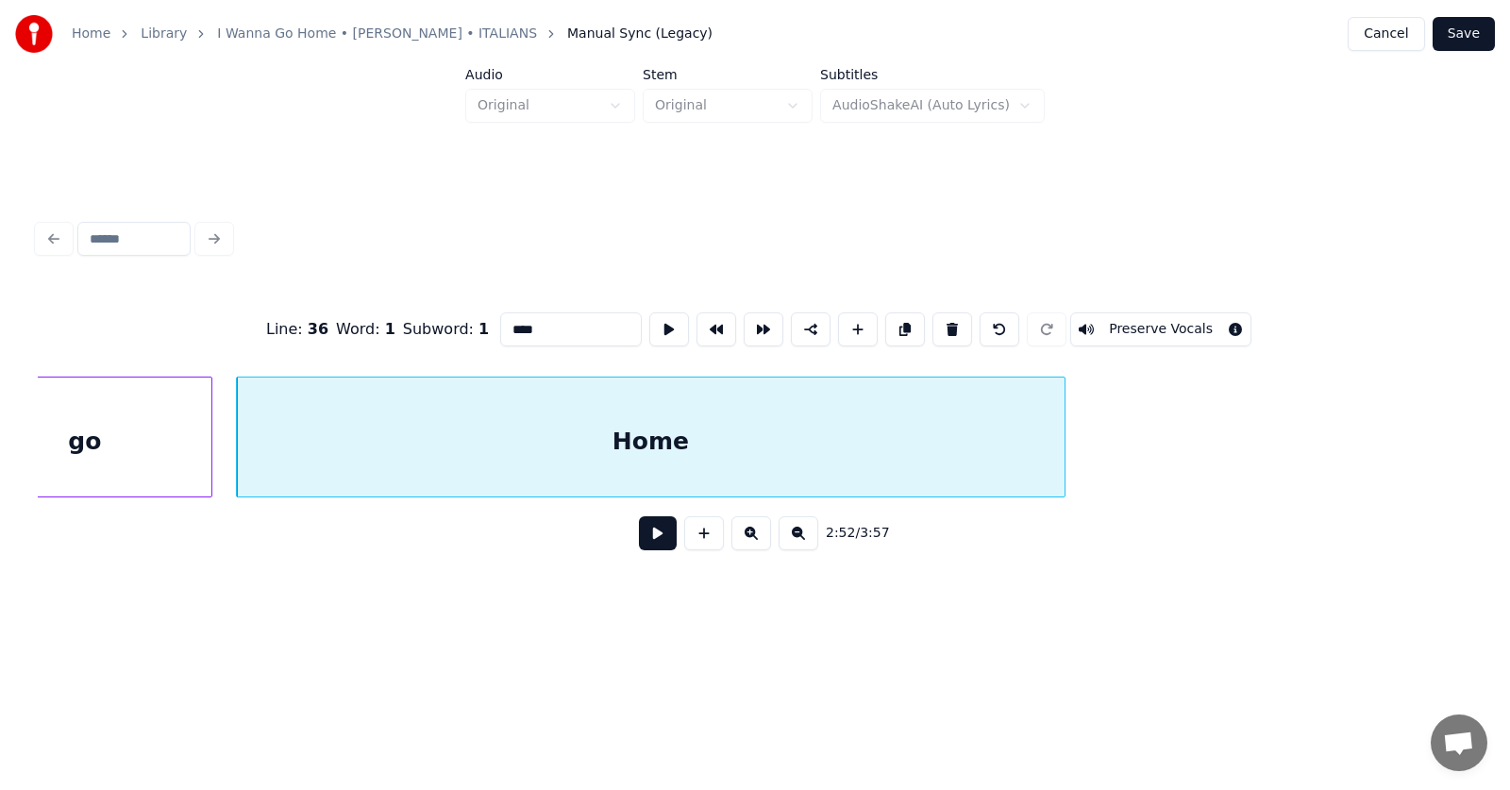
click at [1063, 441] on div at bounding box center [1062, 436] width 6 height 119
click at [912, 429] on div "Home" at bounding box center [651, 441] width 828 height 128
type input "****"
click at [649, 323] on button at bounding box center [669, 329] width 40 height 34
click at [659, 537] on button at bounding box center [658, 533] width 38 height 34
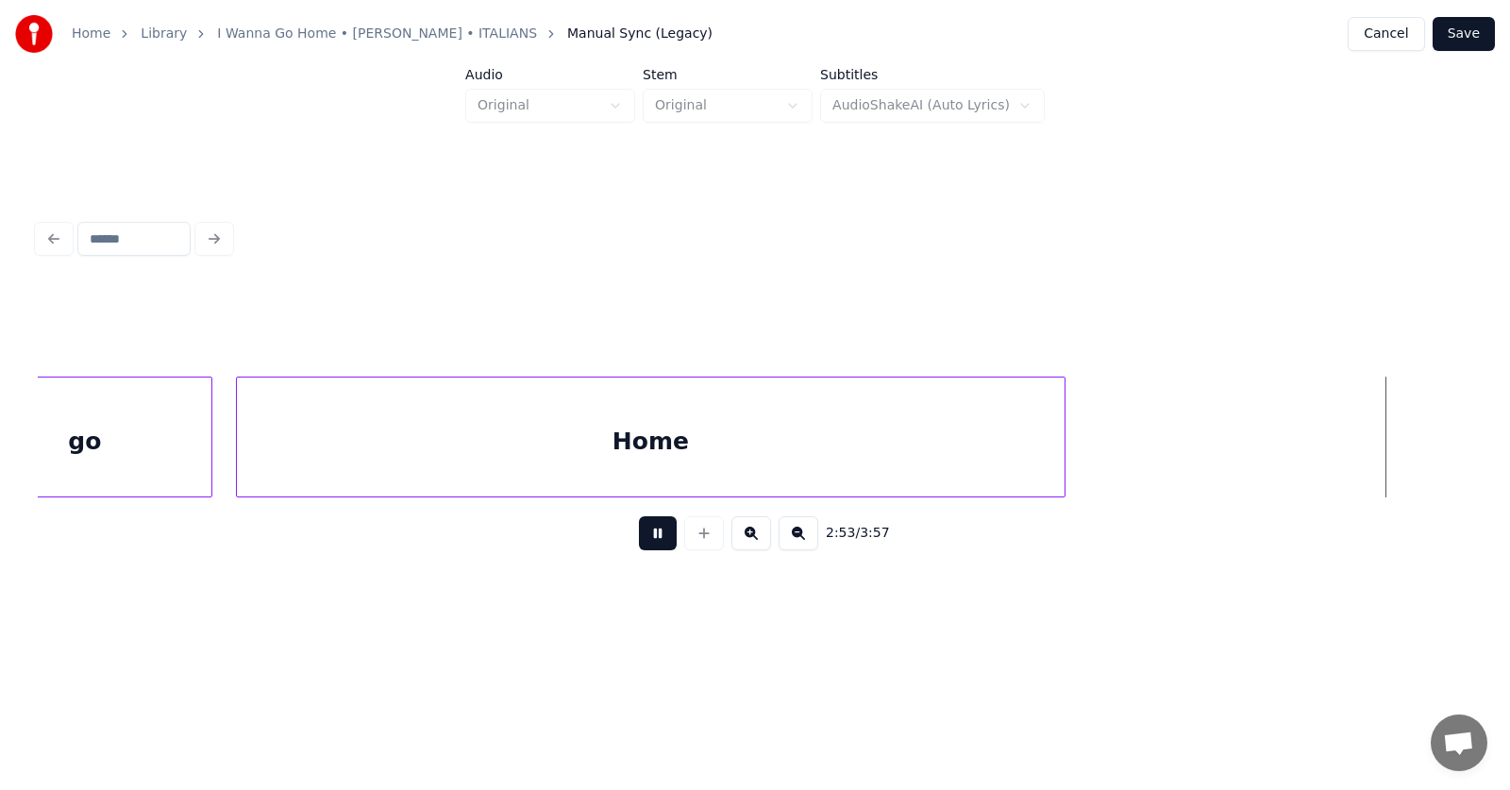
scroll to position [0, 123078]
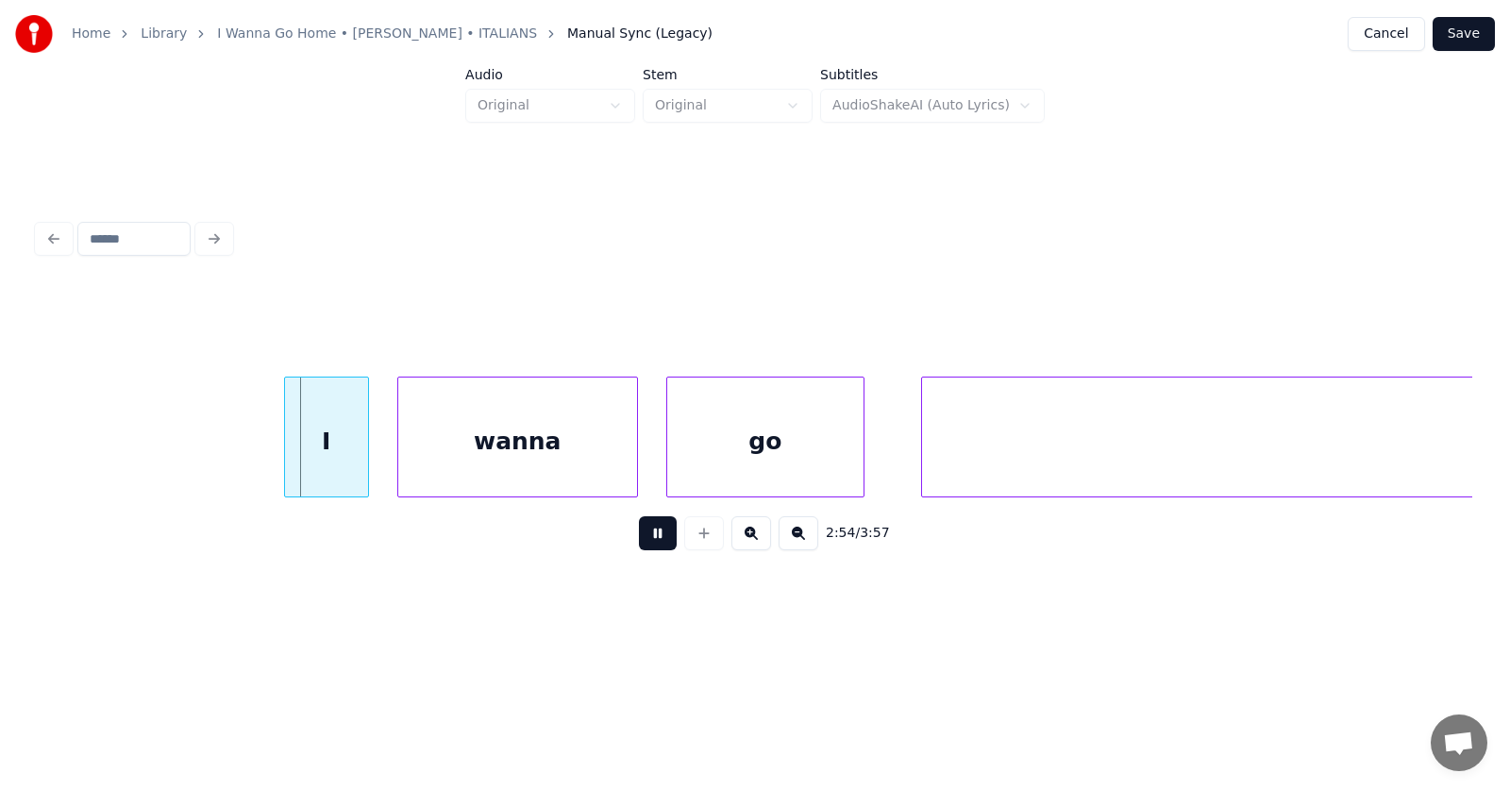
click at [659, 537] on button at bounding box center [658, 533] width 38 height 34
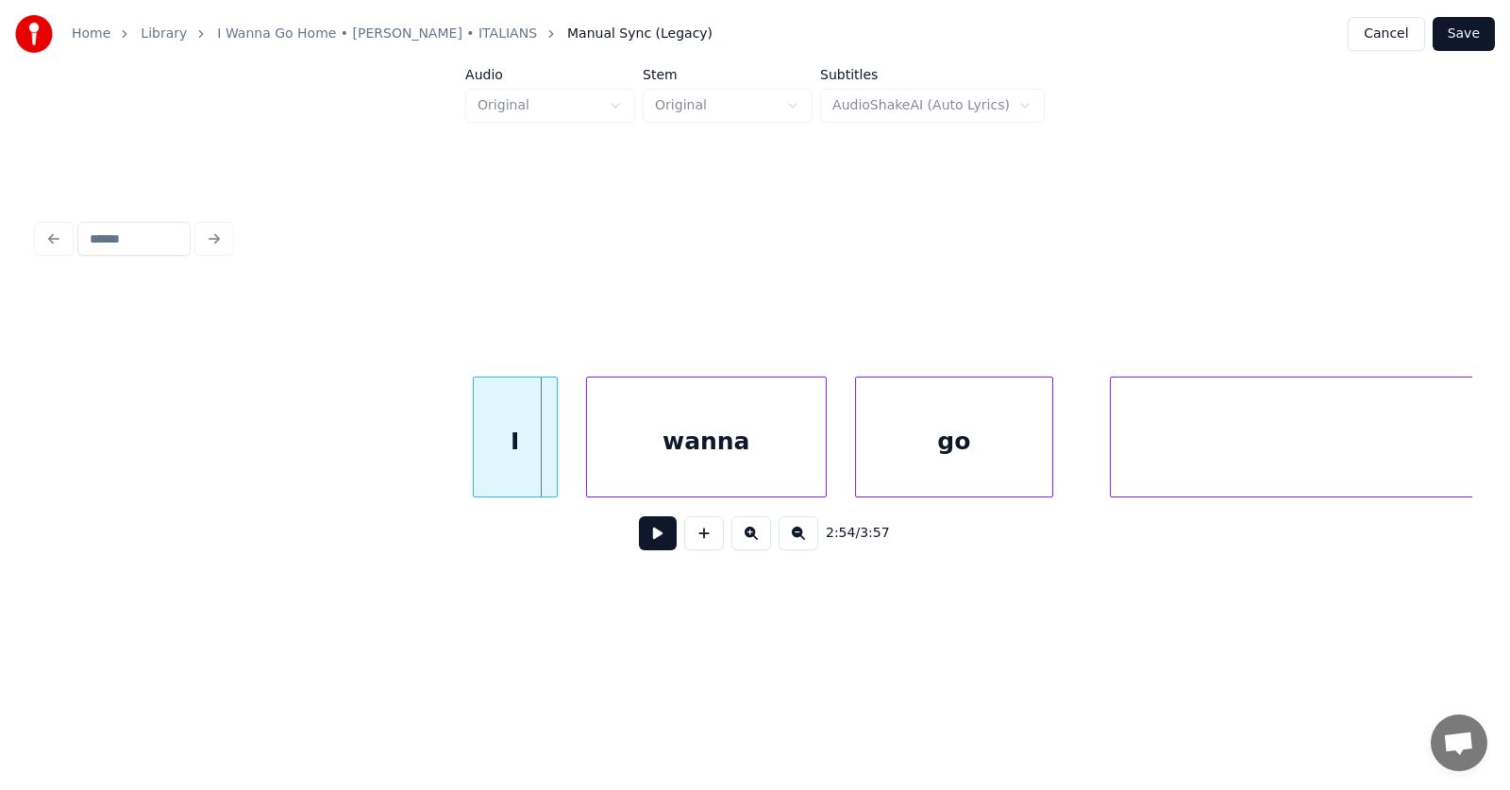
scroll to position [0, 122435]
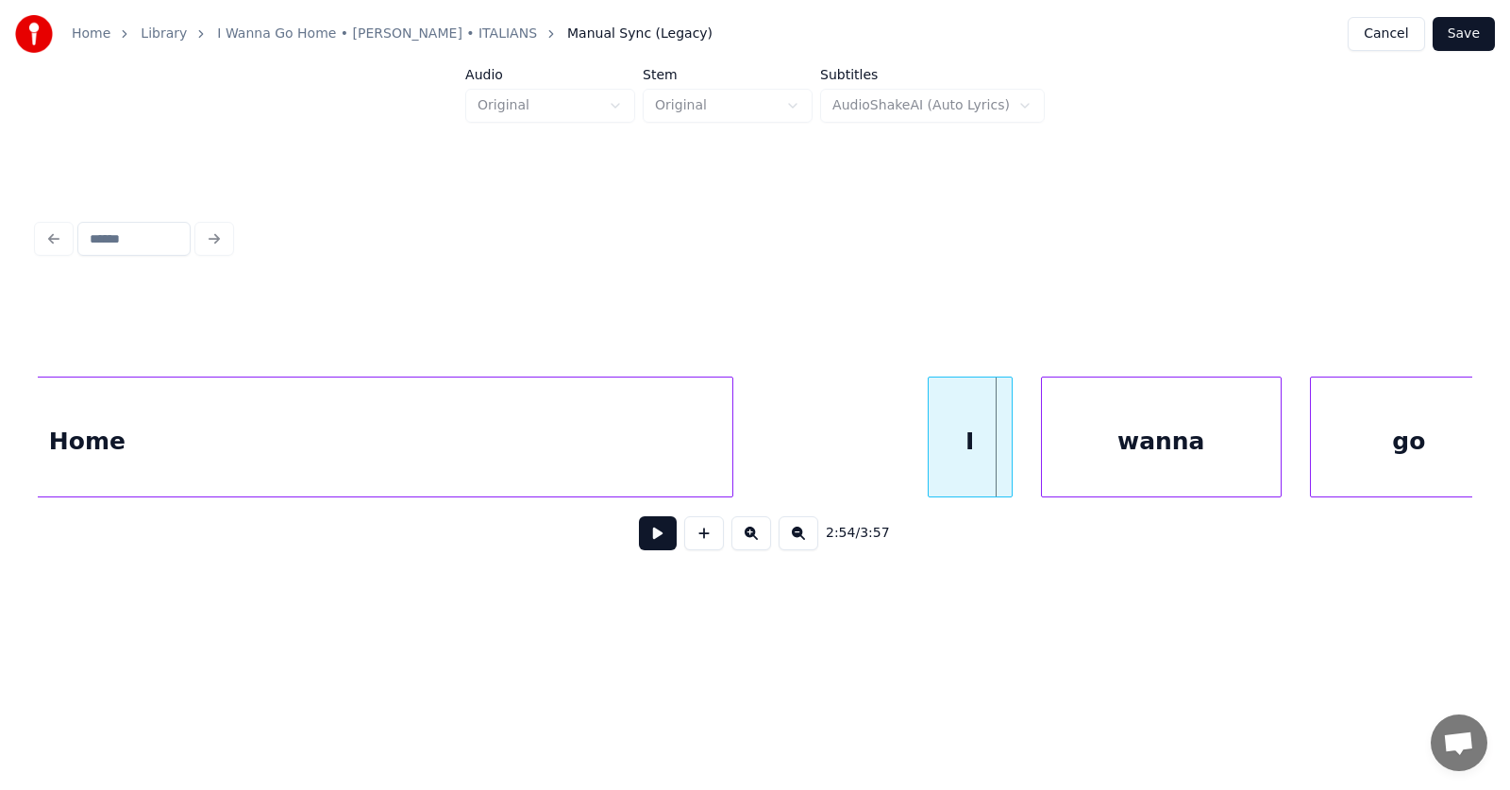
click at [730, 436] on div at bounding box center [730, 436] width 6 height 119
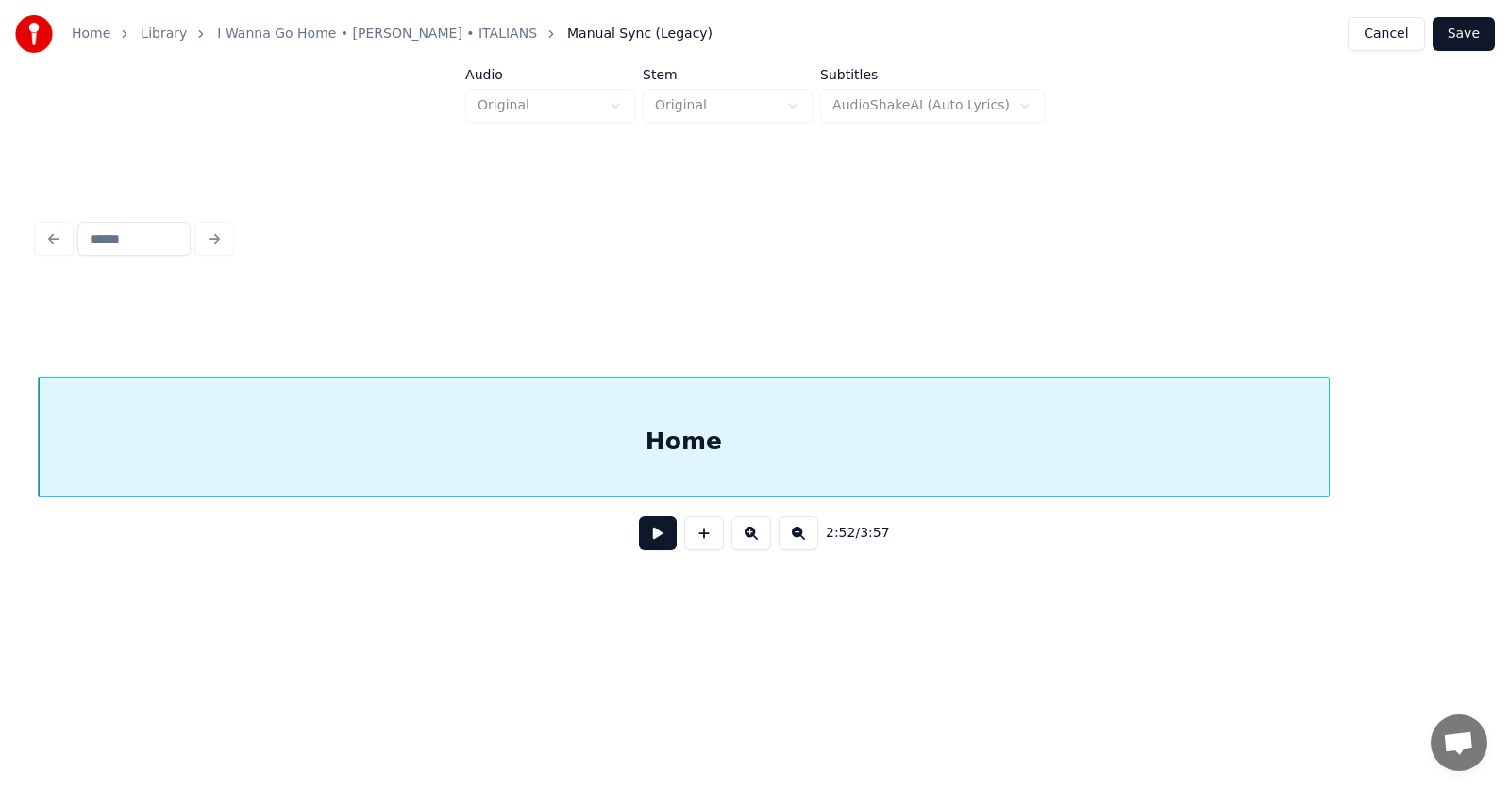
scroll to position [0, 122208]
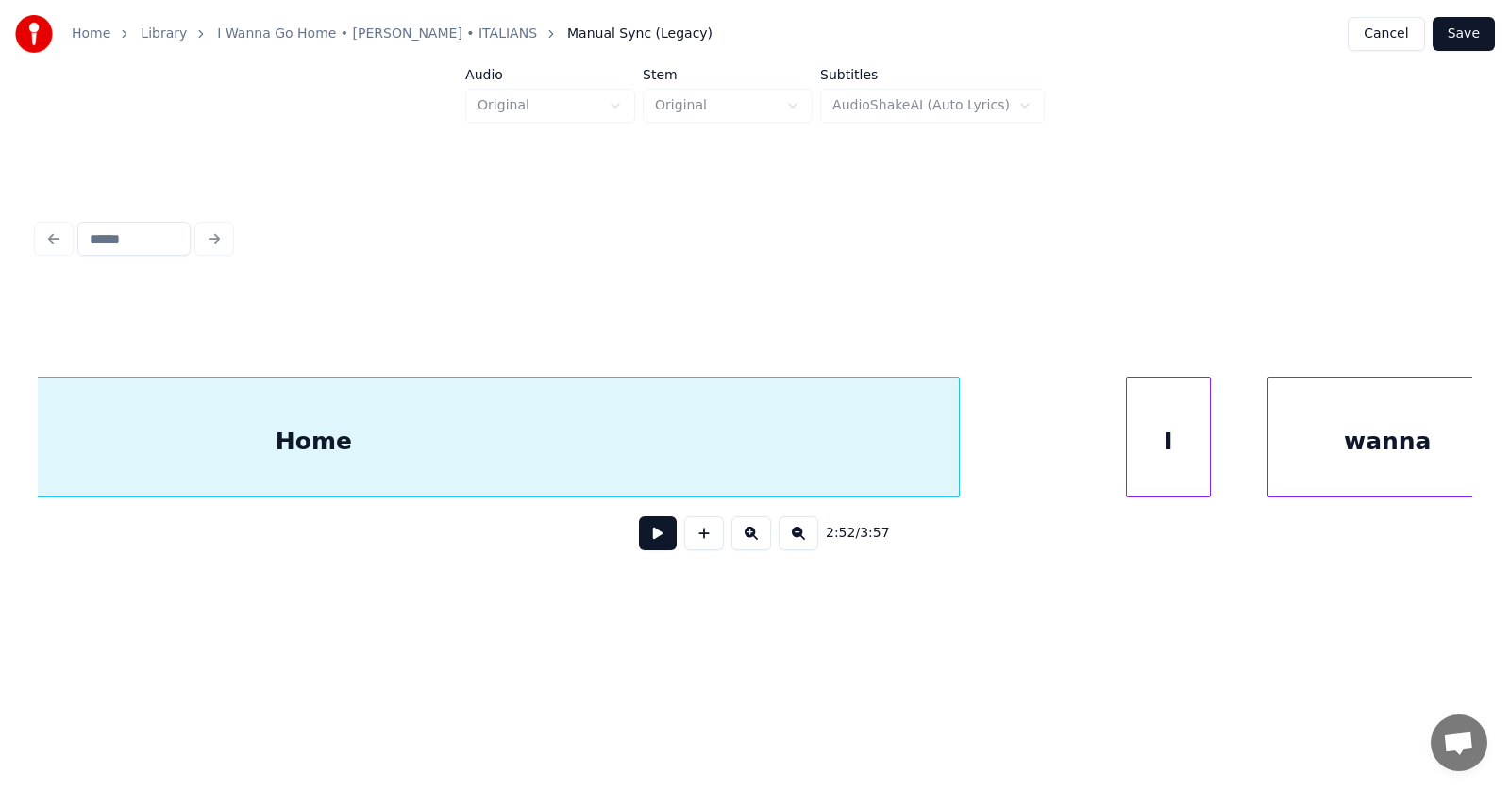
click at [1156, 469] on div "I" at bounding box center [1168, 441] width 83 height 128
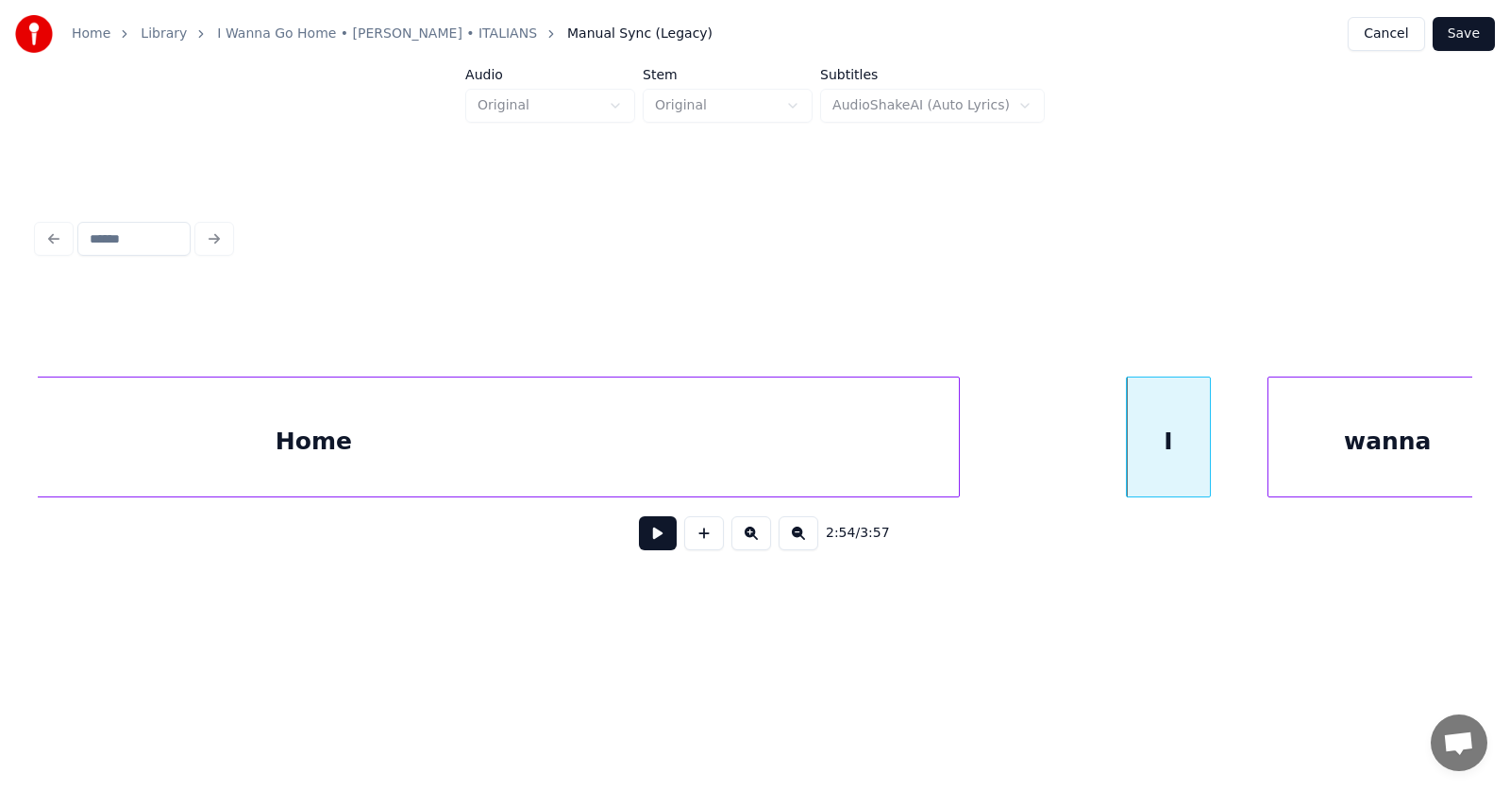
scroll to position [0, 122238]
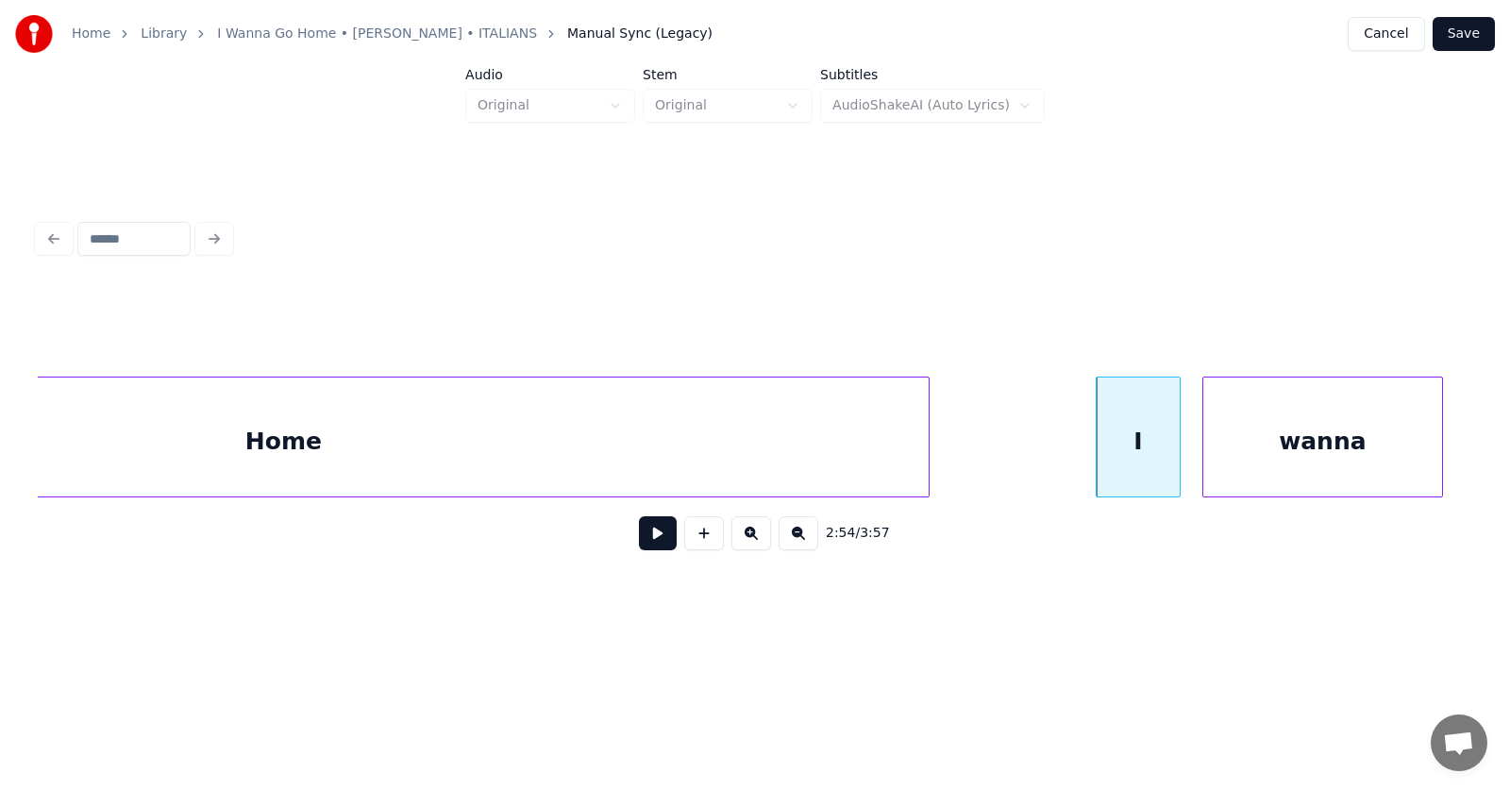
click at [1270, 470] on div "wanna" at bounding box center [1322, 441] width 239 height 128
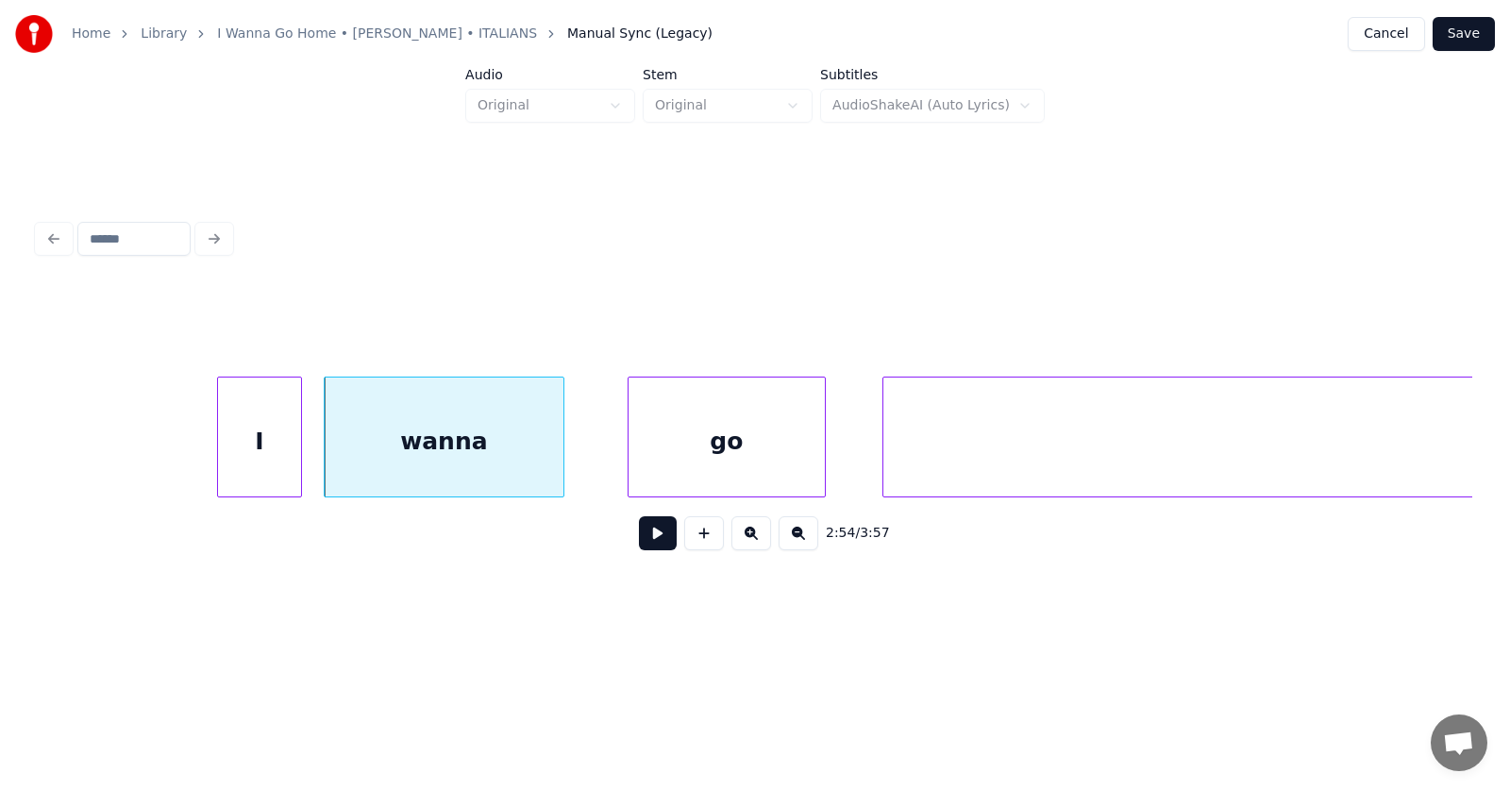
scroll to position [0, 123230]
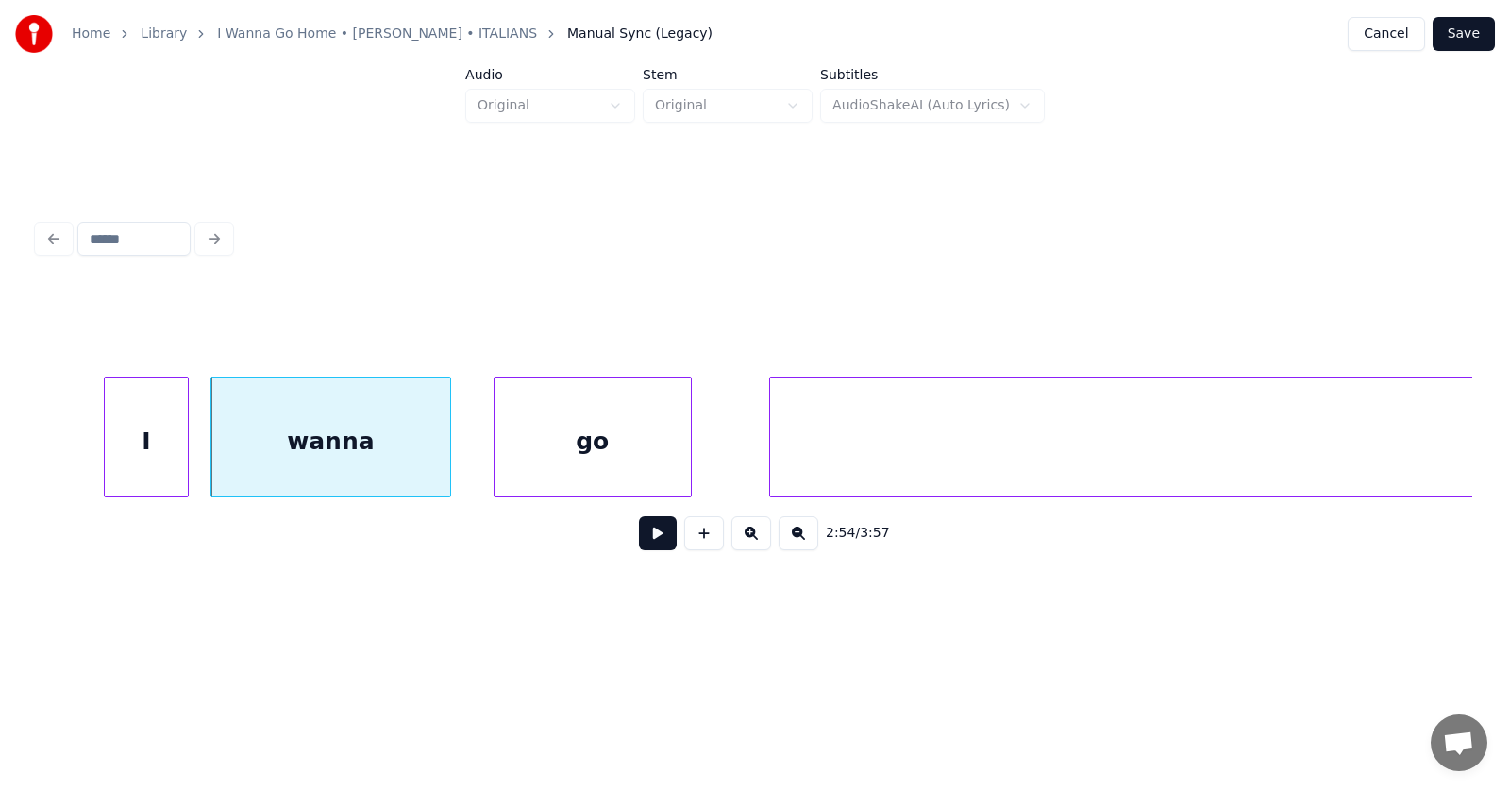
click at [607, 458] on div "go" at bounding box center [592, 441] width 196 height 128
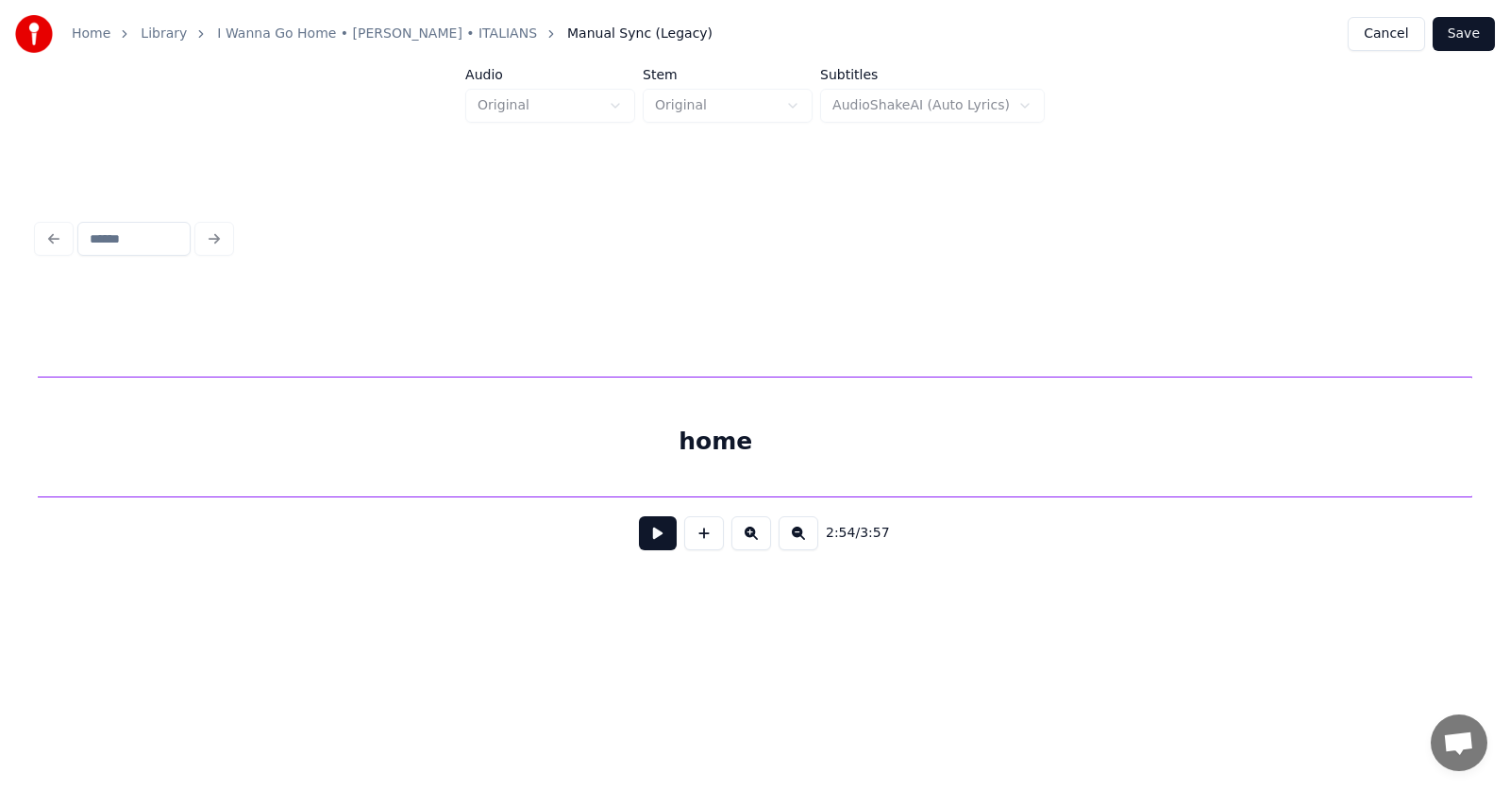
scroll to position [0, 123921]
click at [871, 462] on div "home" at bounding box center [796, 441] width 1513 height 128
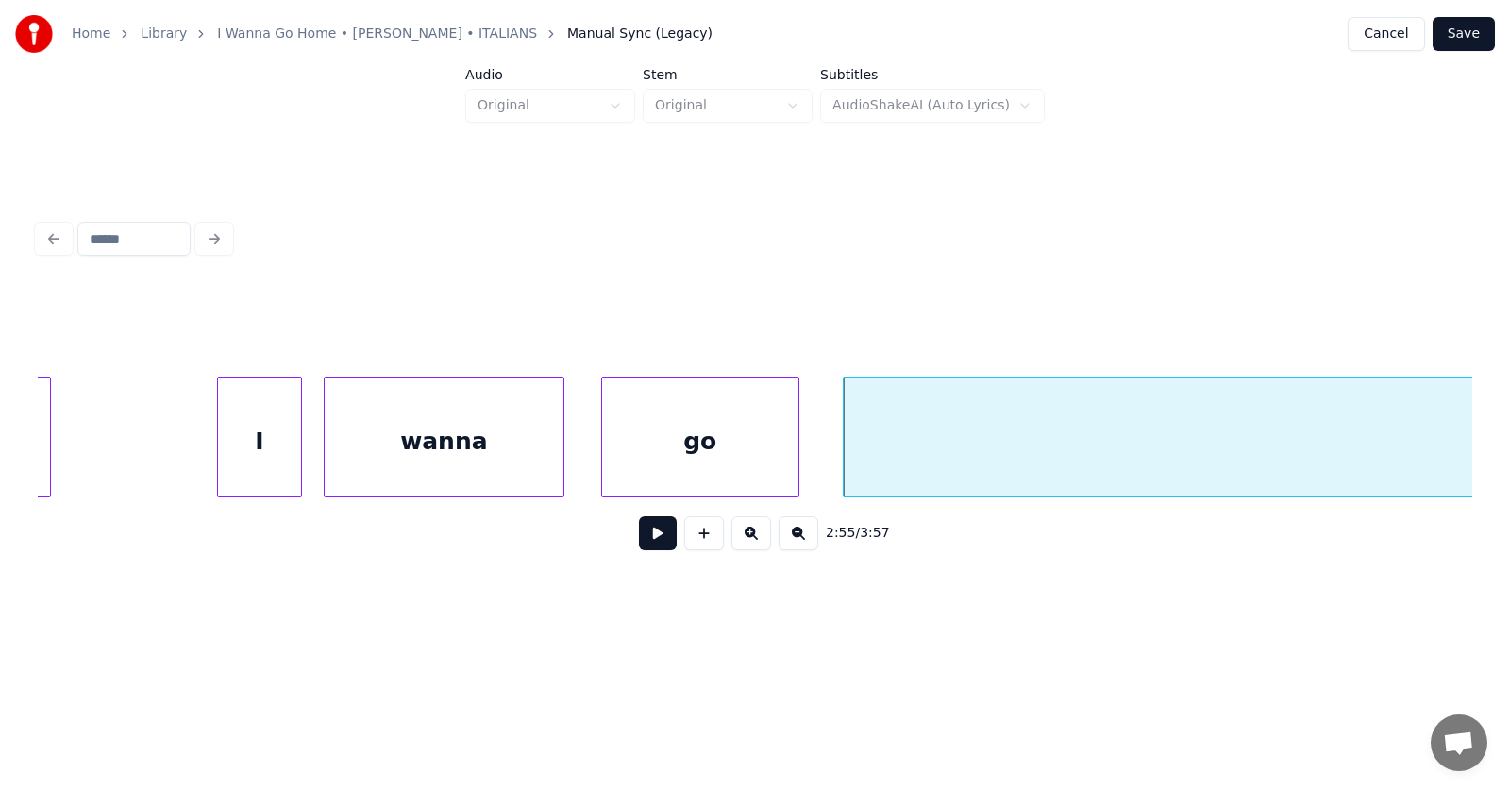
scroll to position [0, 123457]
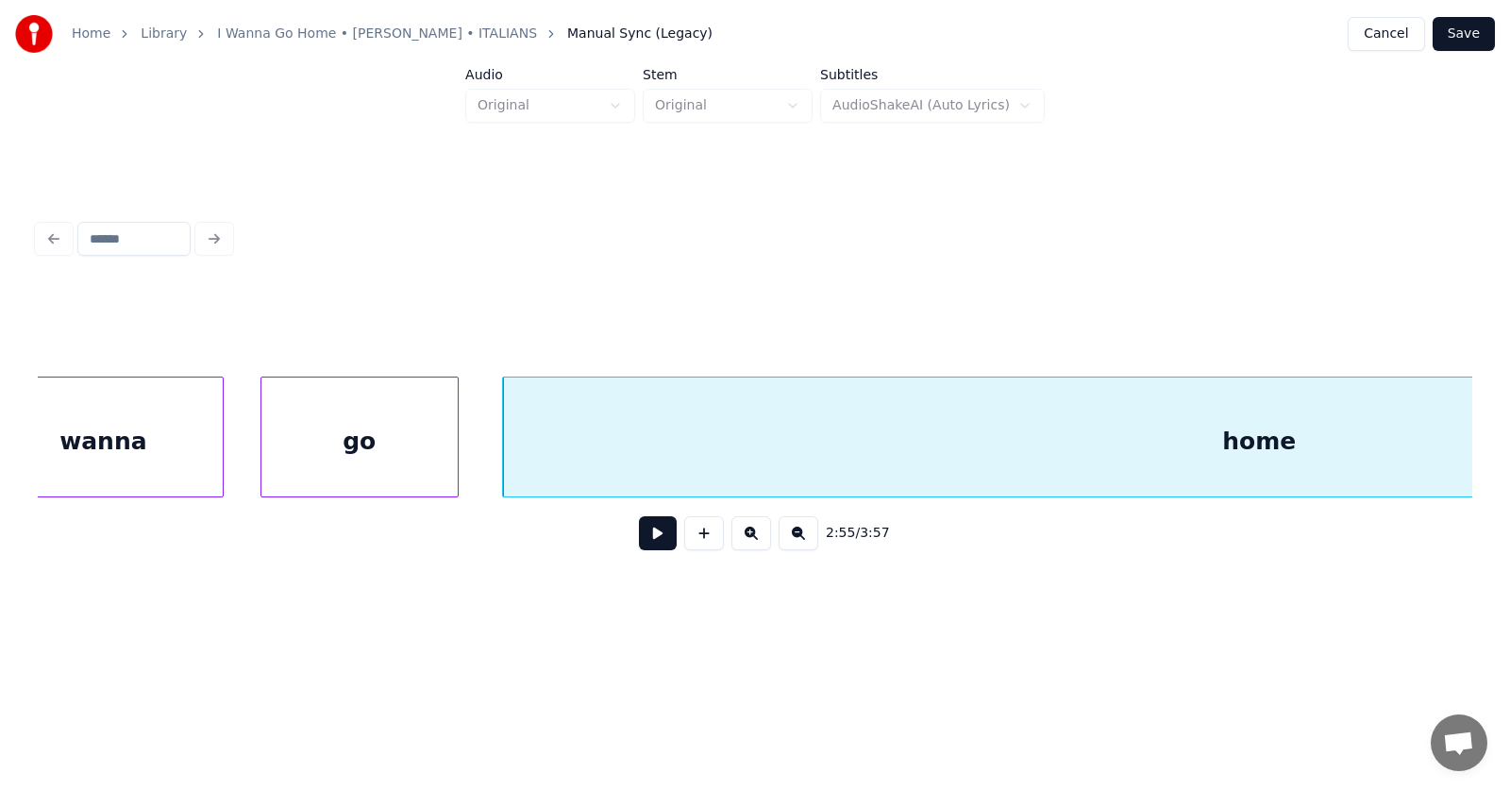
click at [1016, 430] on div "home" at bounding box center [1259, 441] width 1513 height 128
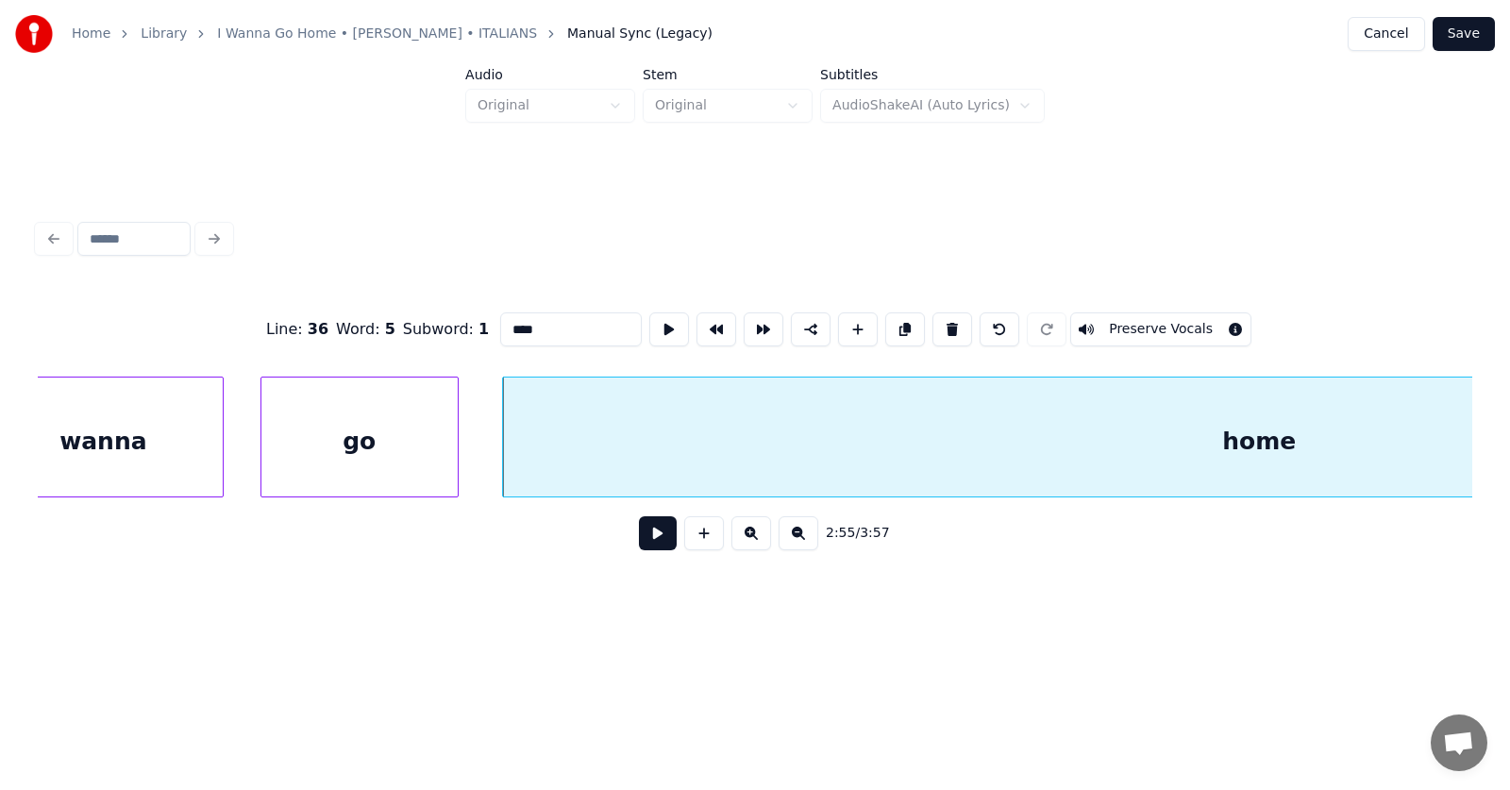
click at [500, 324] on input "****" at bounding box center [571, 329] width 142 height 34
drag, startPoint x: 477, startPoint y: 324, endPoint x: 465, endPoint y: 324, distance: 11.3
click at [500, 324] on input "****" at bounding box center [571, 329] width 142 height 34
click at [500, 327] on input "****" at bounding box center [571, 329] width 142 height 34
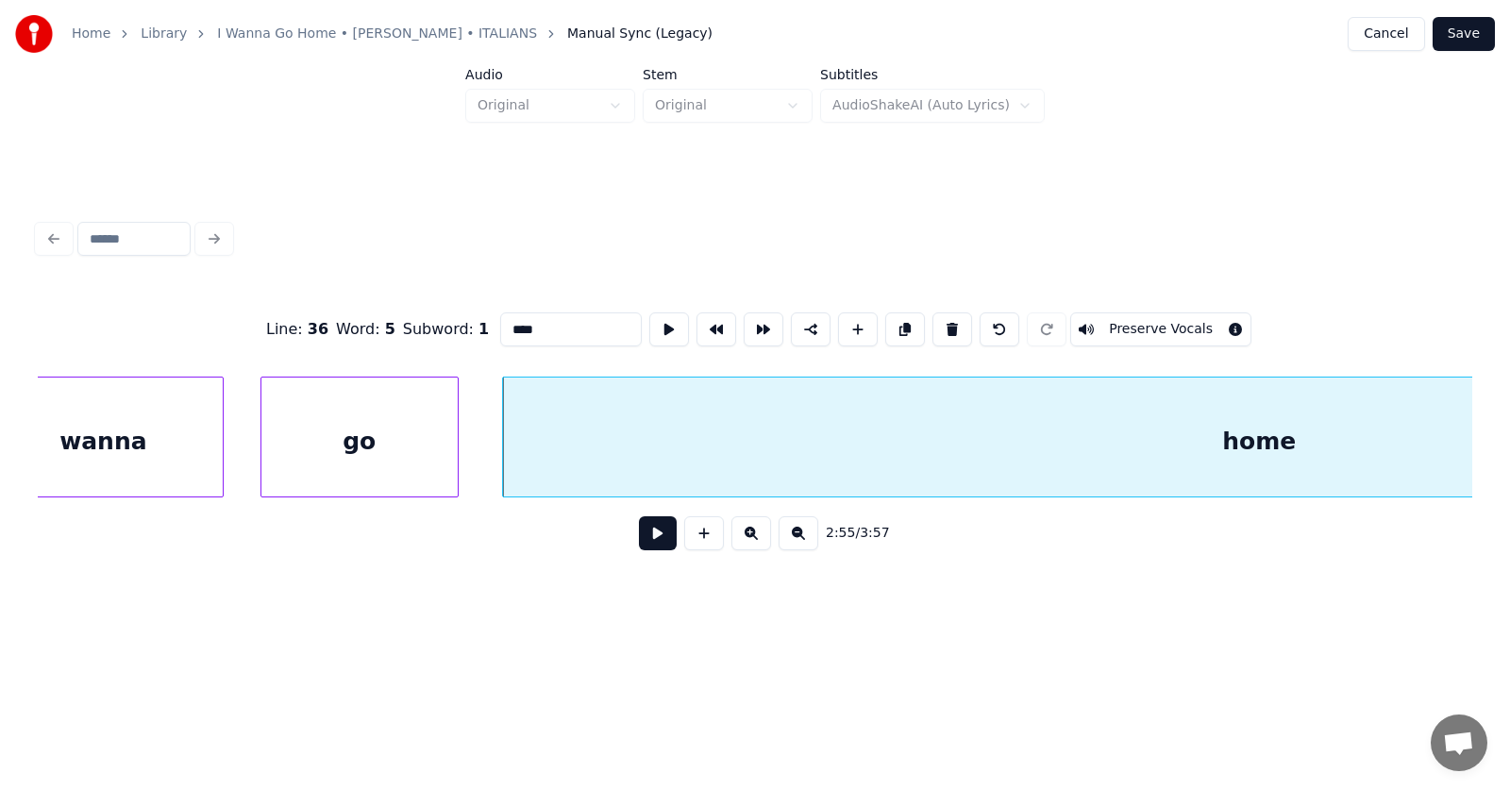
click at [500, 329] on input "****" at bounding box center [571, 329] width 142 height 34
type input "****"
click at [654, 541] on button at bounding box center [658, 533] width 38 height 34
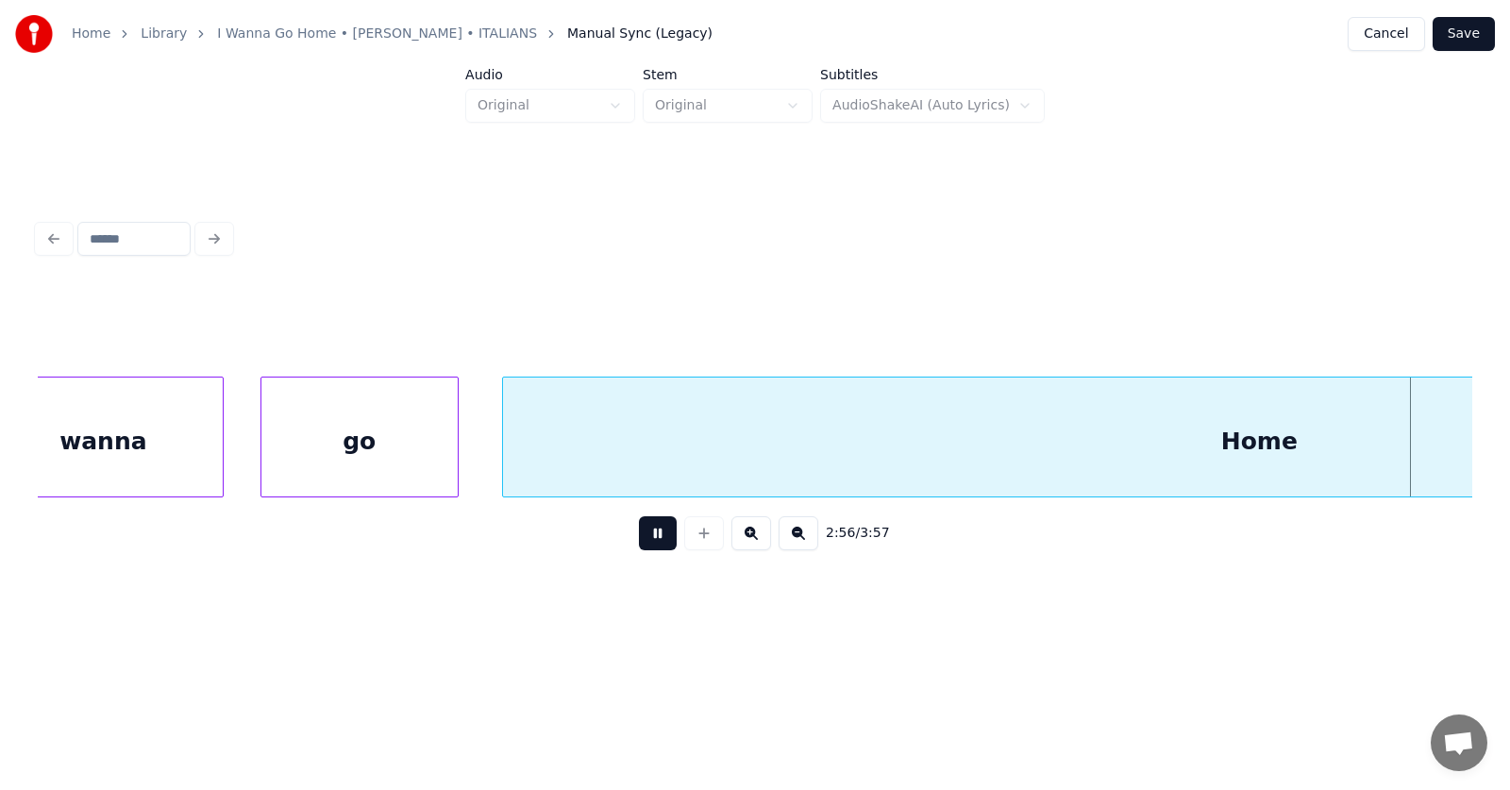
scroll to position [0, 124902]
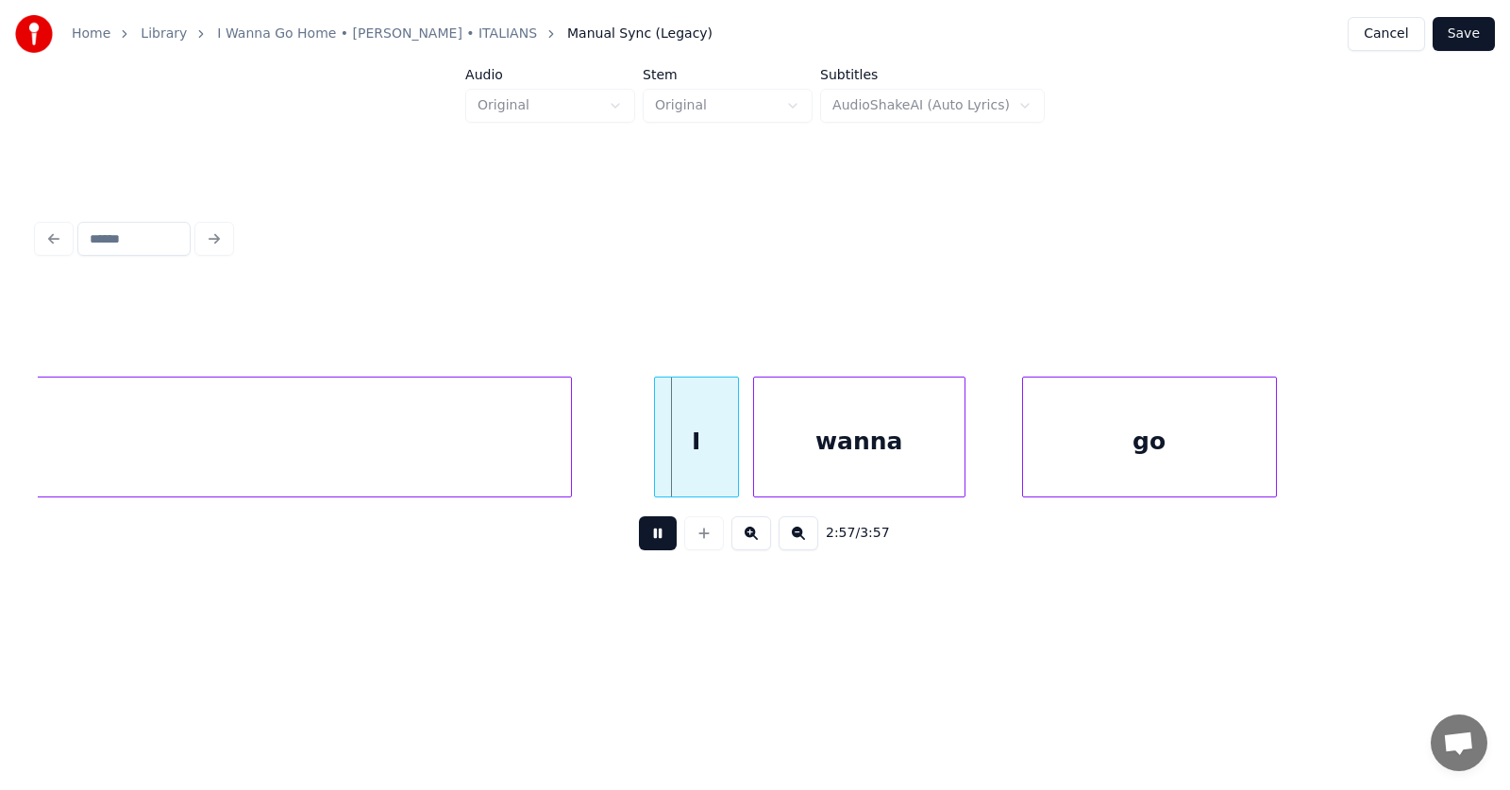
click at [654, 541] on button at bounding box center [658, 533] width 38 height 34
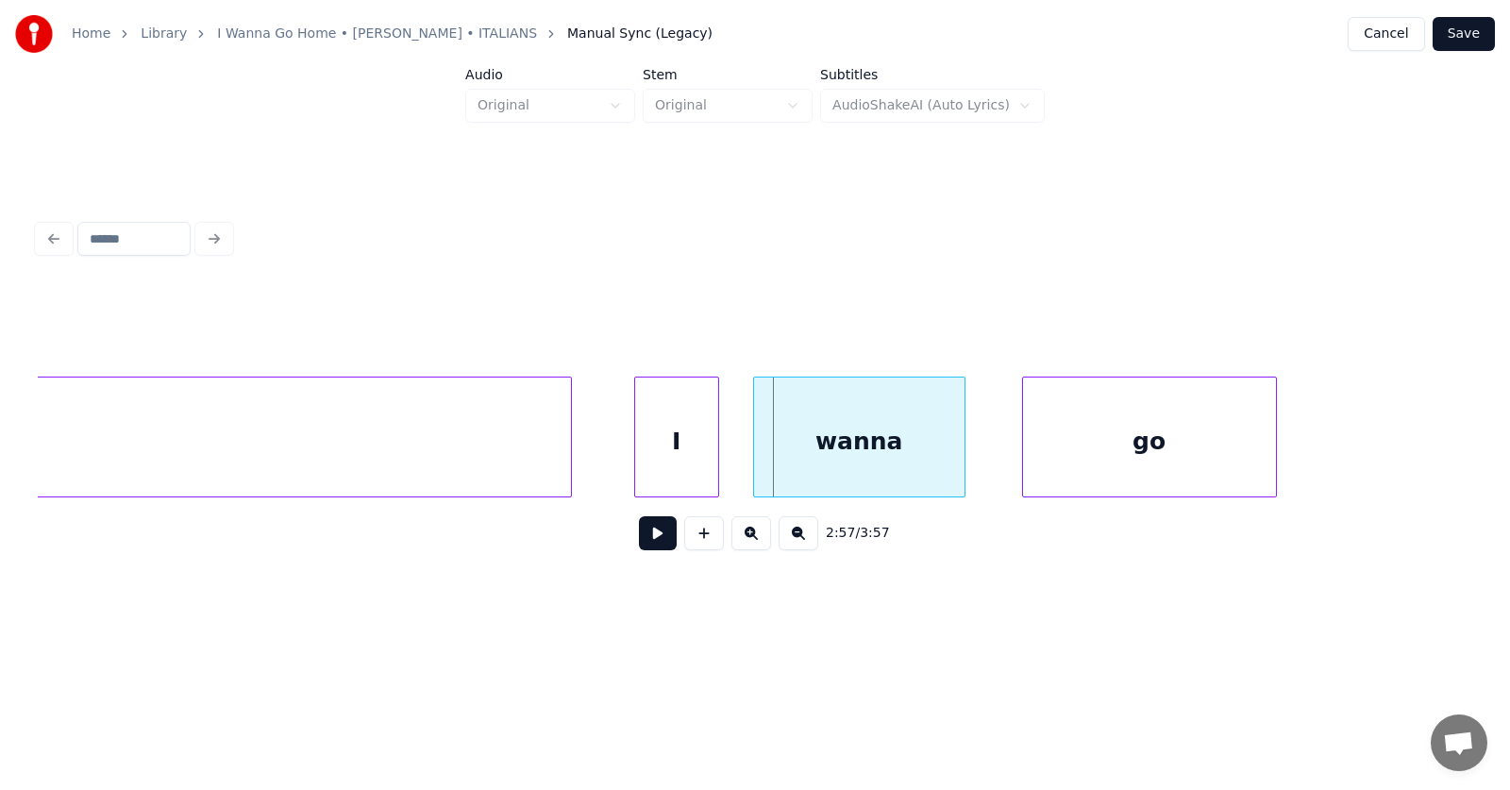
click at [664, 454] on div "I" at bounding box center [676, 441] width 83 height 128
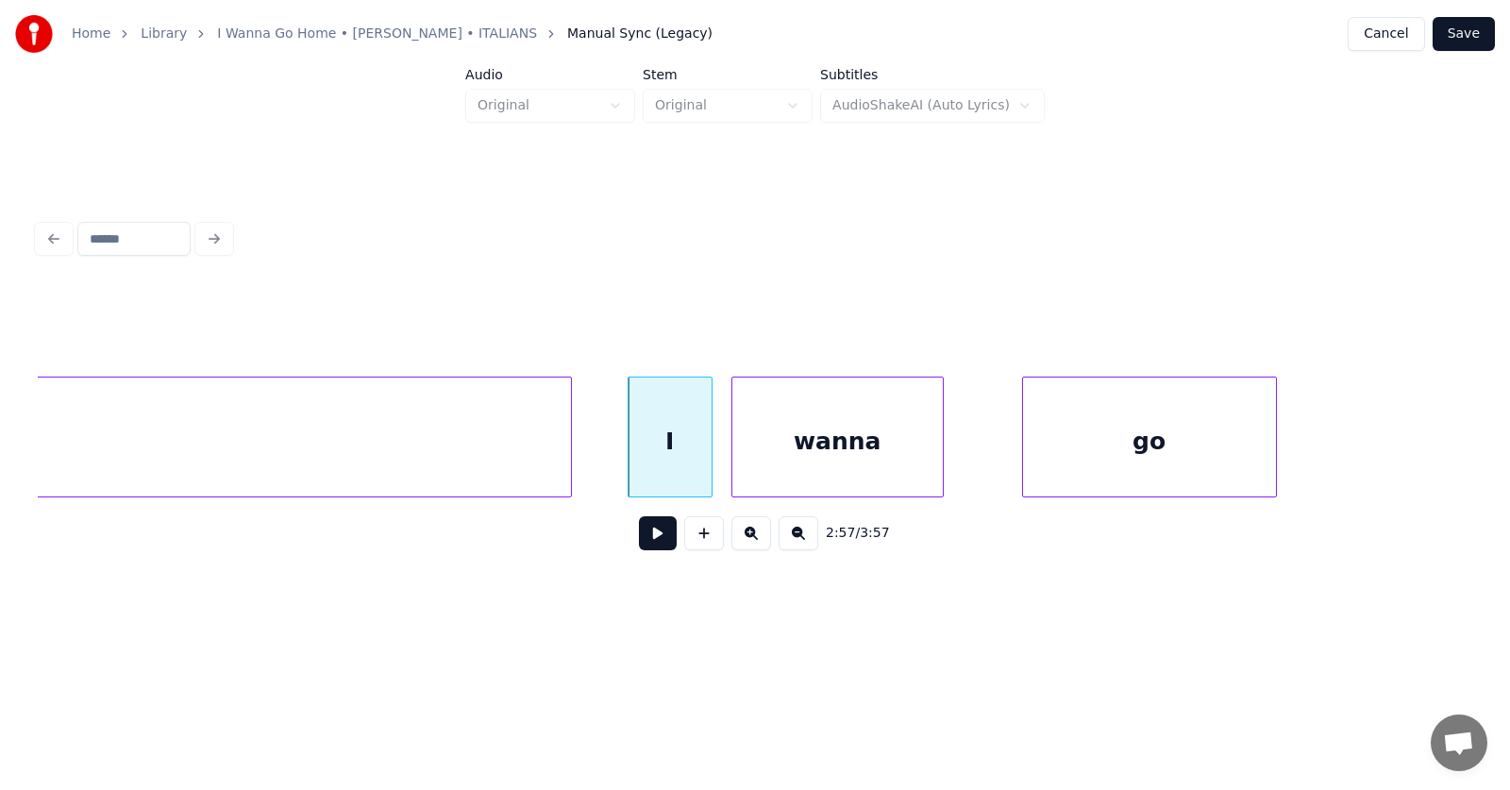
click at [851, 453] on div "wanna" at bounding box center [837, 441] width 210 height 128
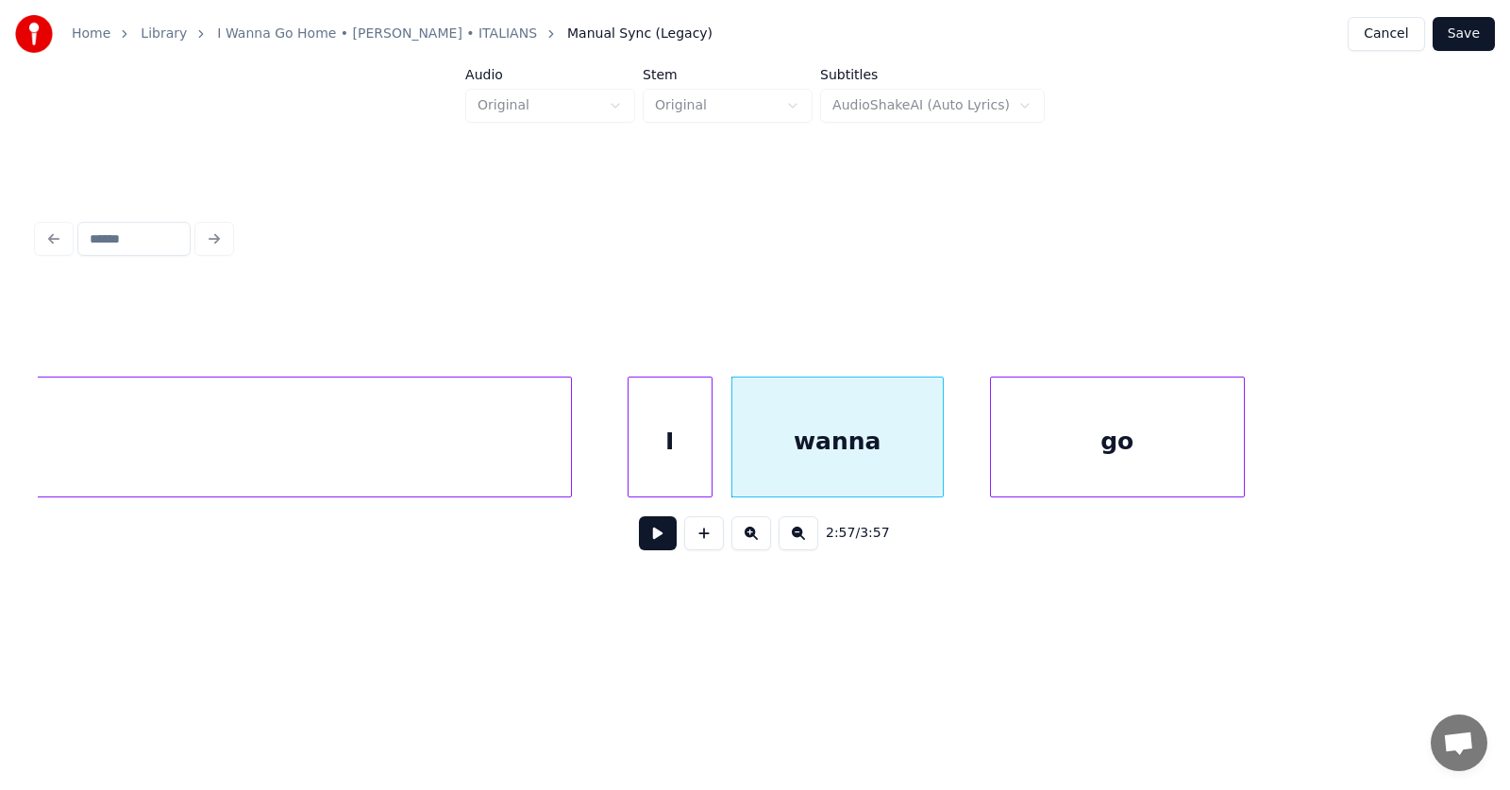
click at [1085, 460] on div "go" at bounding box center [1117, 441] width 253 height 128
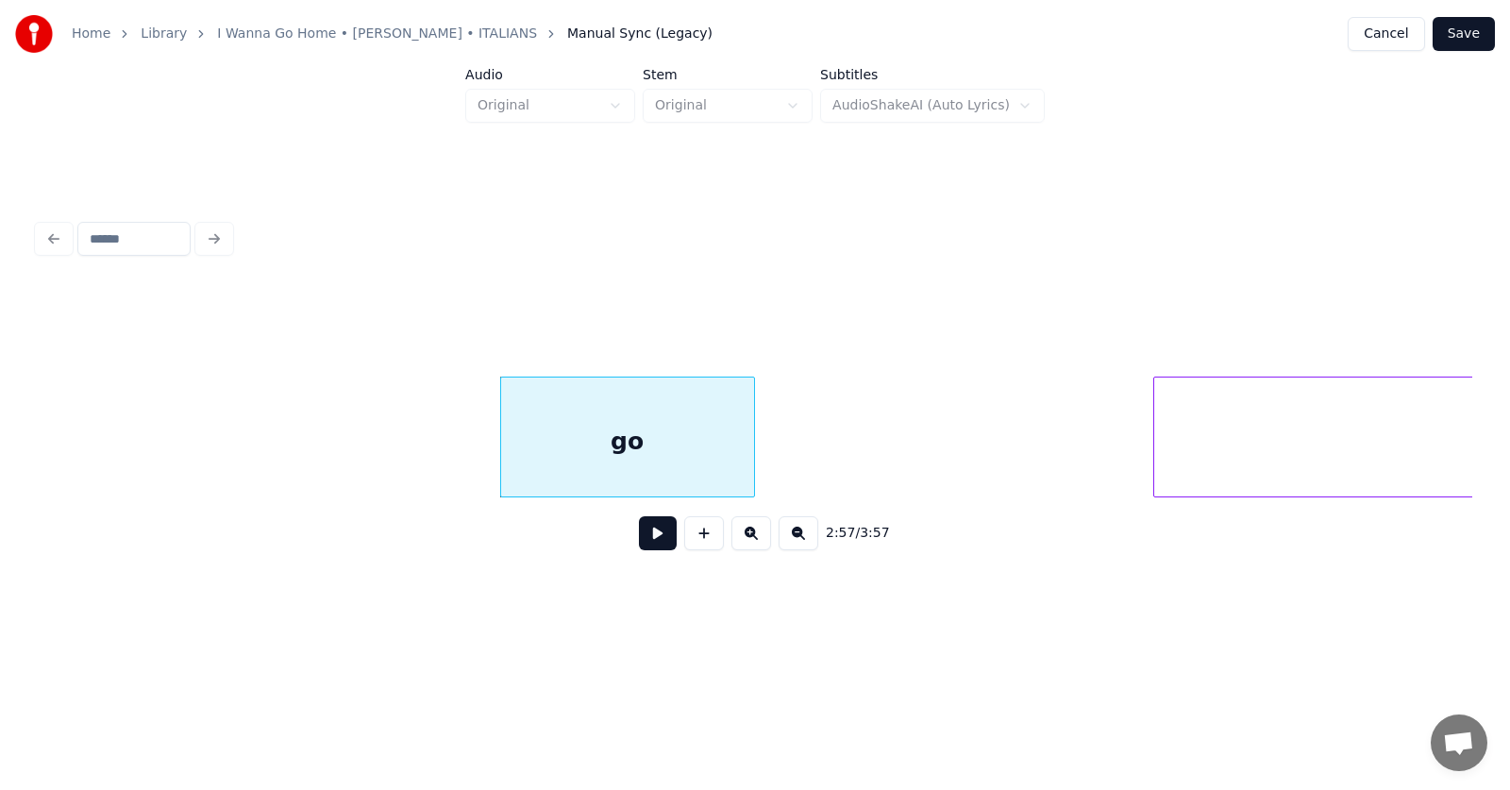
scroll to position [0, 126018]
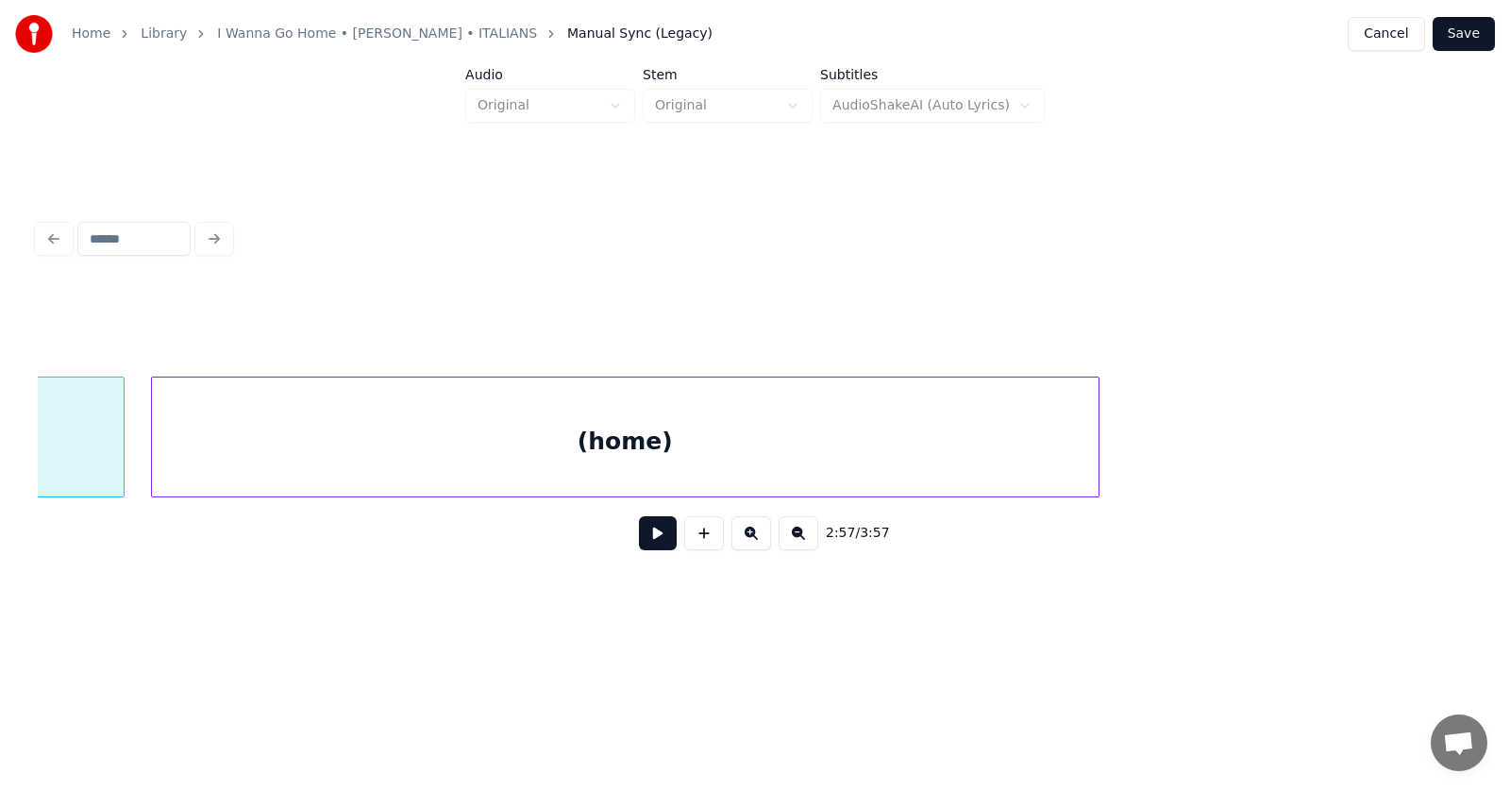
click at [875, 478] on div "(home)" at bounding box center [625, 441] width 946 height 128
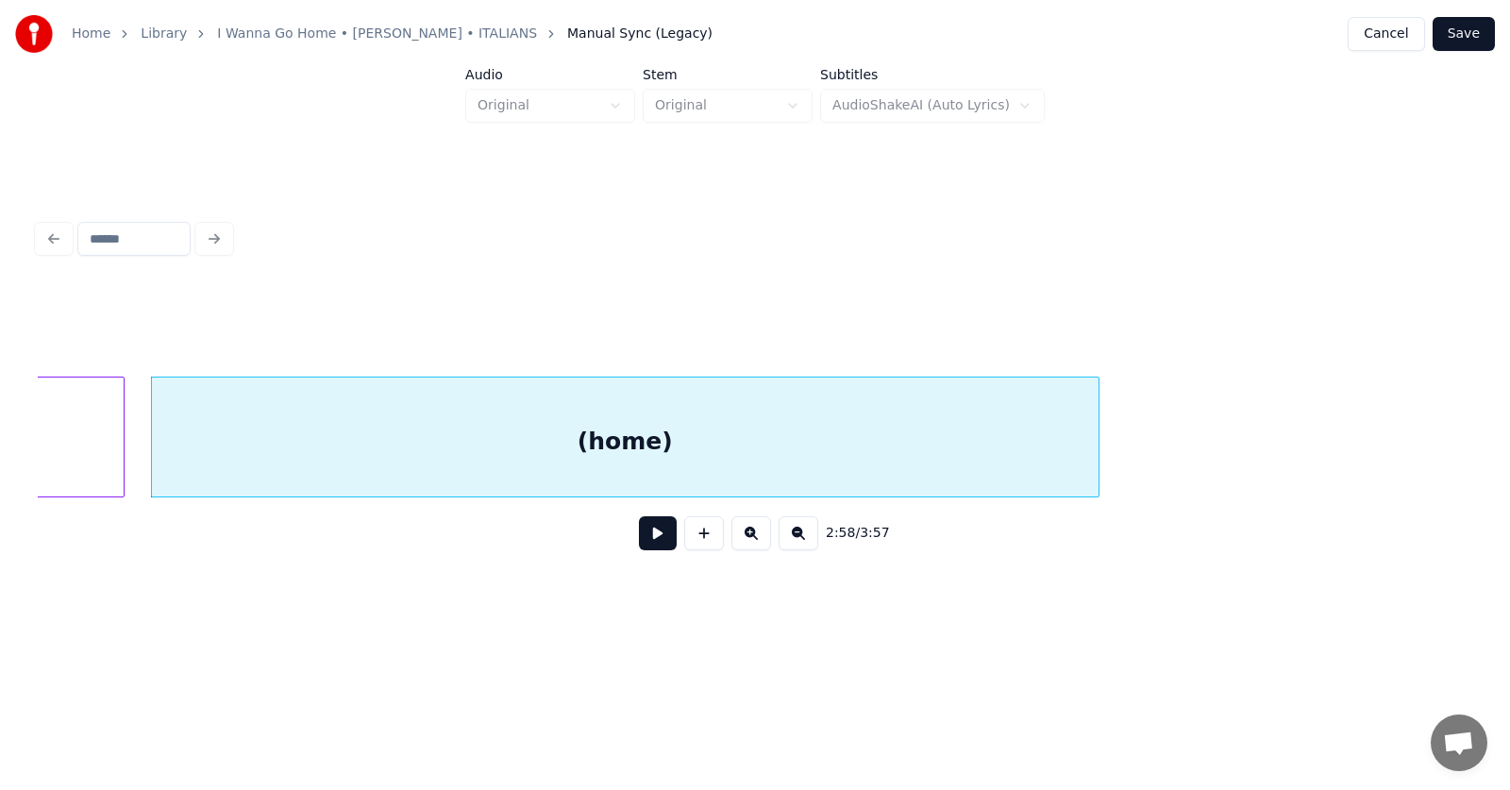
click at [886, 458] on div "(home)" at bounding box center [625, 441] width 946 height 128
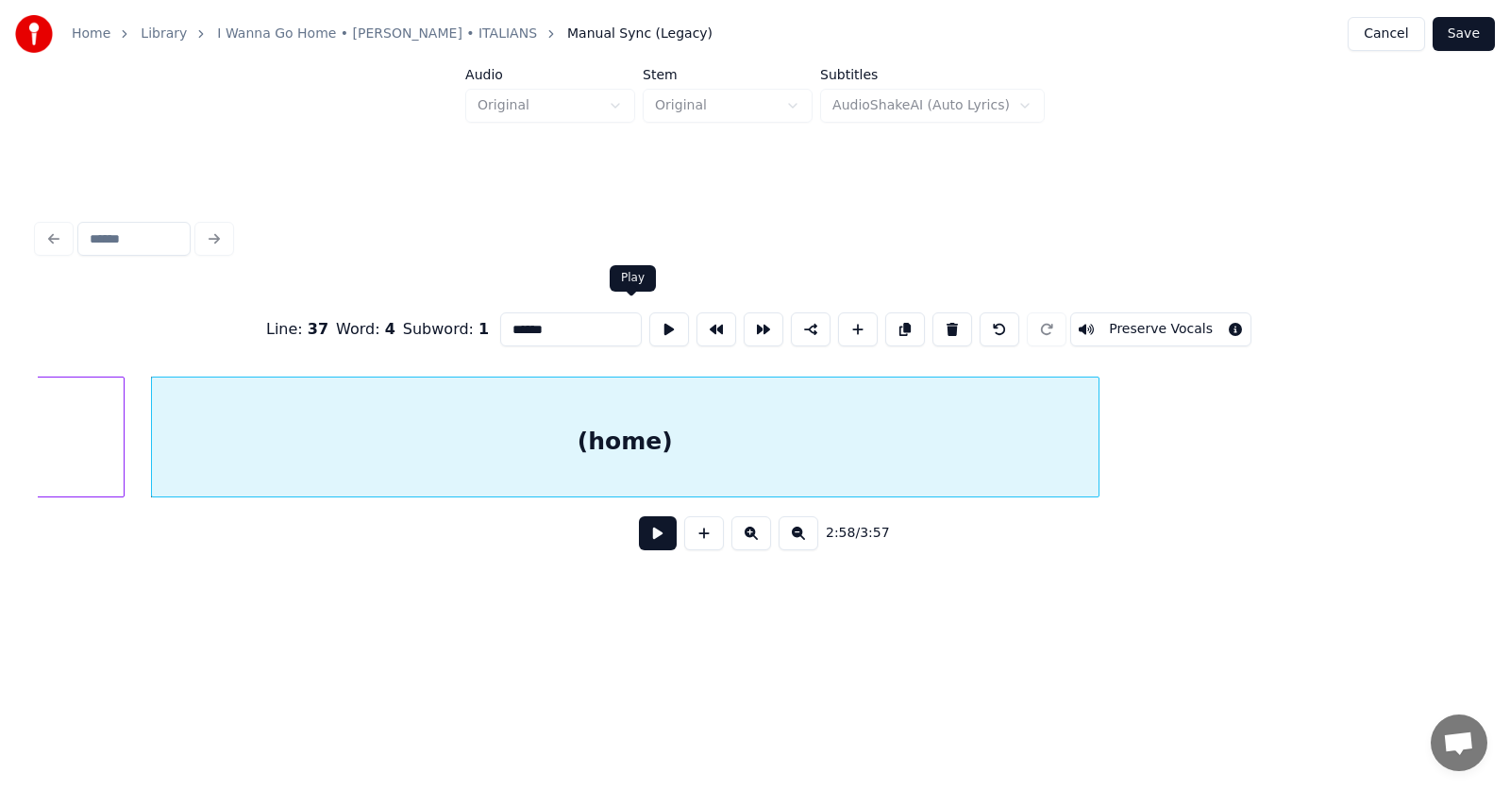
click at [649, 321] on button at bounding box center [669, 329] width 40 height 34
click at [646, 461] on div "(home)" at bounding box center [625, 441] width 946 height 128
drag, startPoint x: 529, startPoint y: 316, endPoint x: 467, endPoint y: 322, distance: 62.5
click at [500, 322] on input "******" at bounding box center [571, 329] width 142 height 34
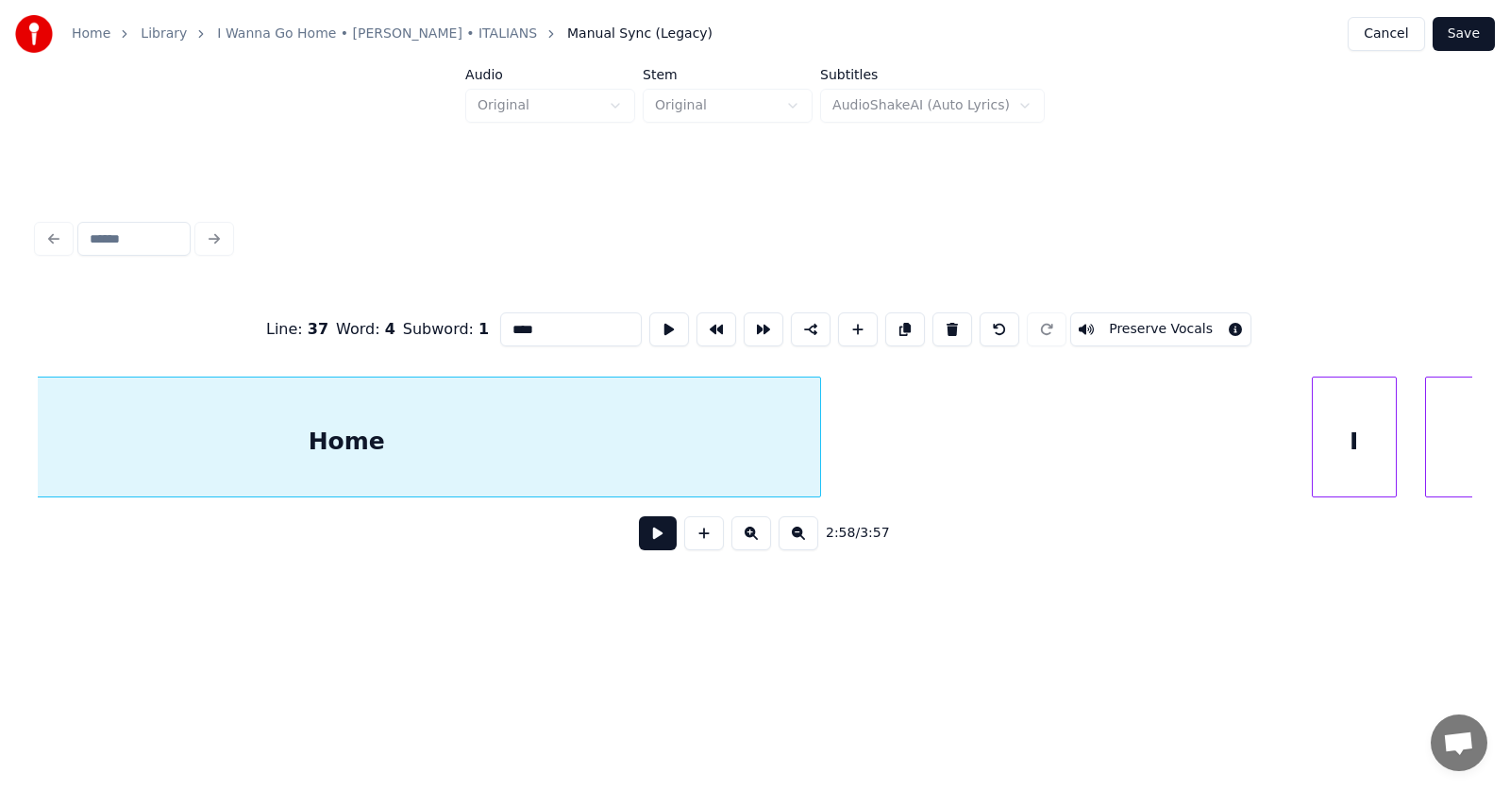
scroll to position [0, 126523]
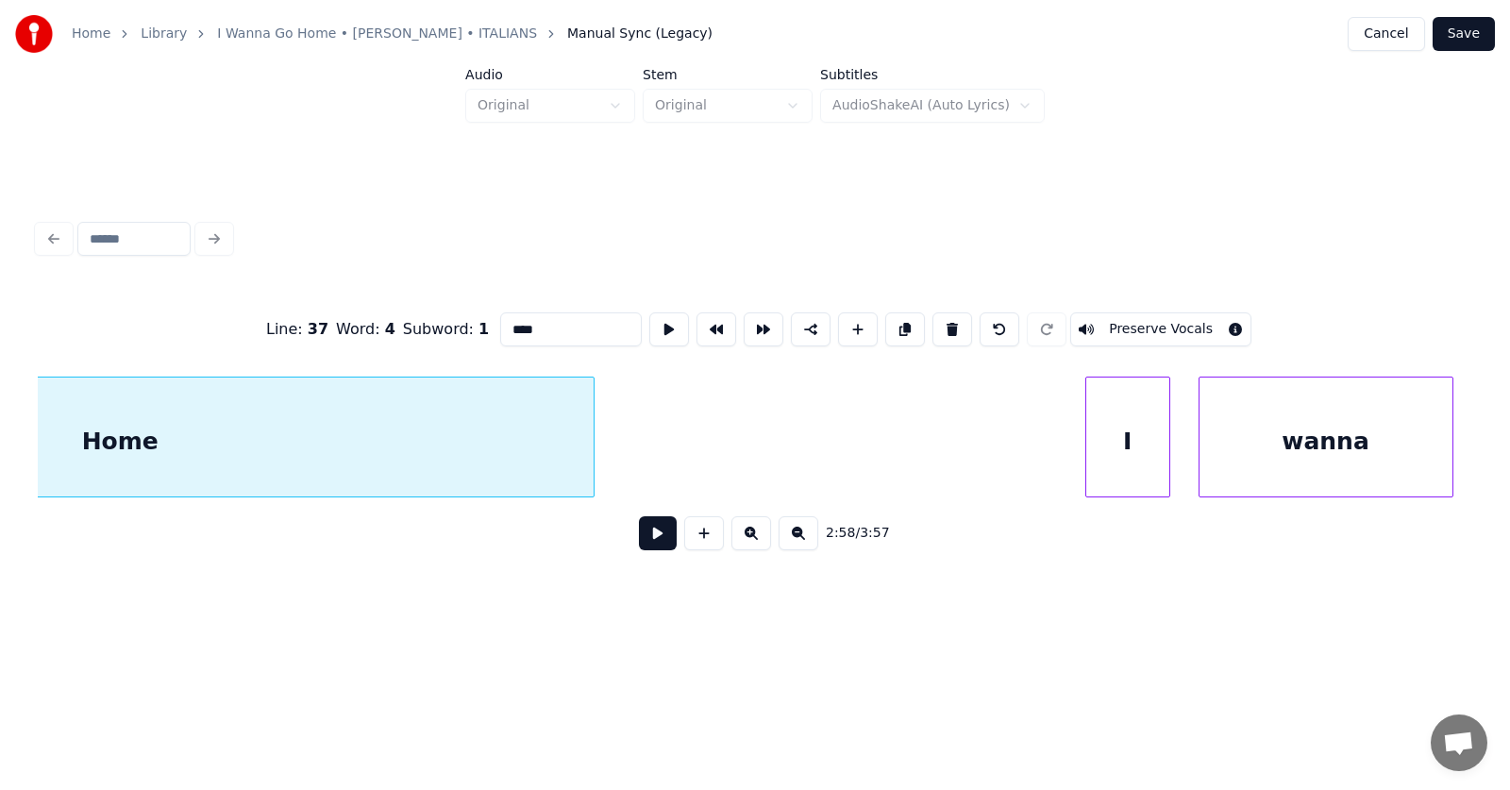
click at [594, 438] on div "Home" at bounding box center [120, 437] width 948 height 121
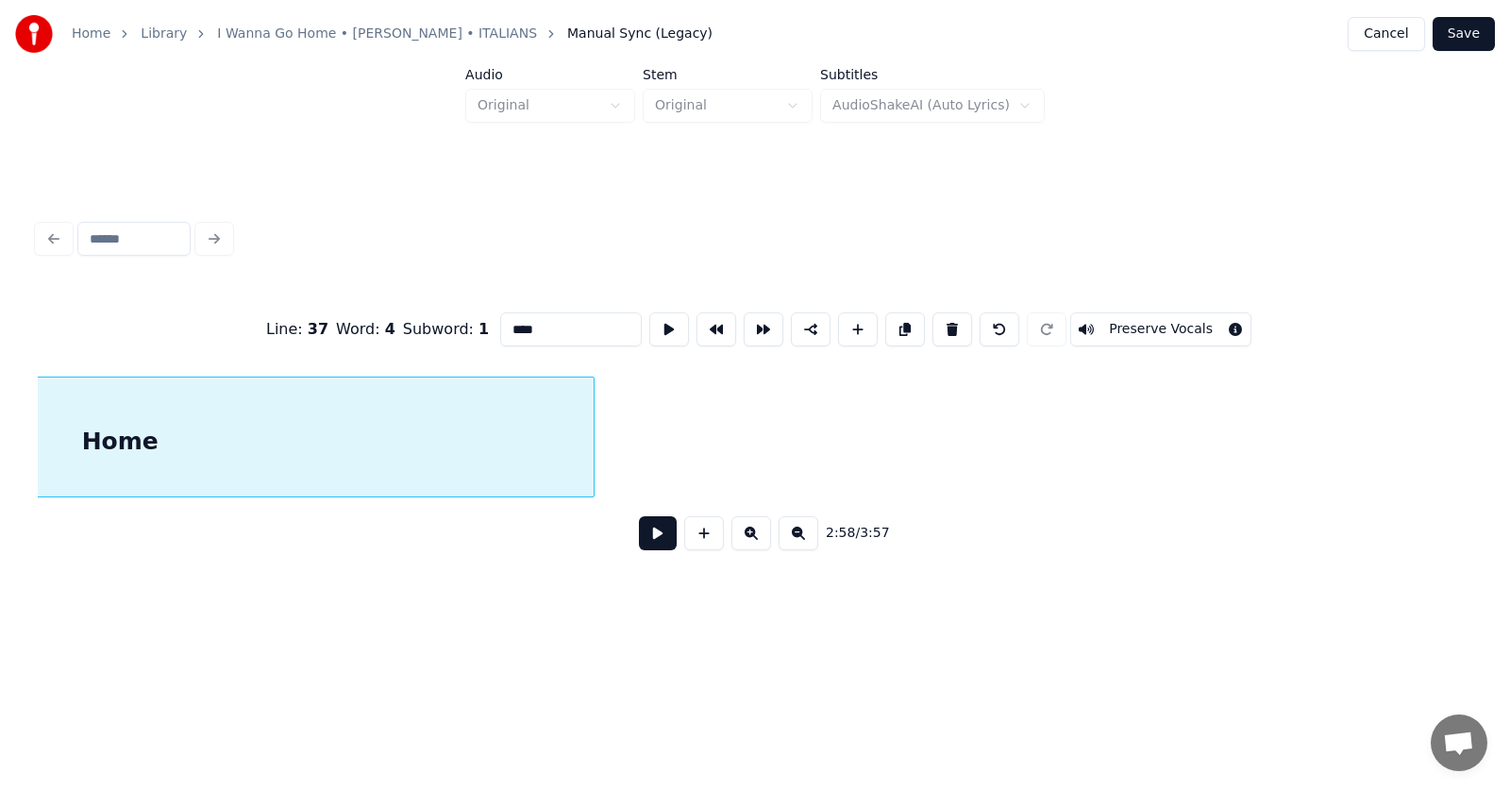
scroll to position [0, 126132]
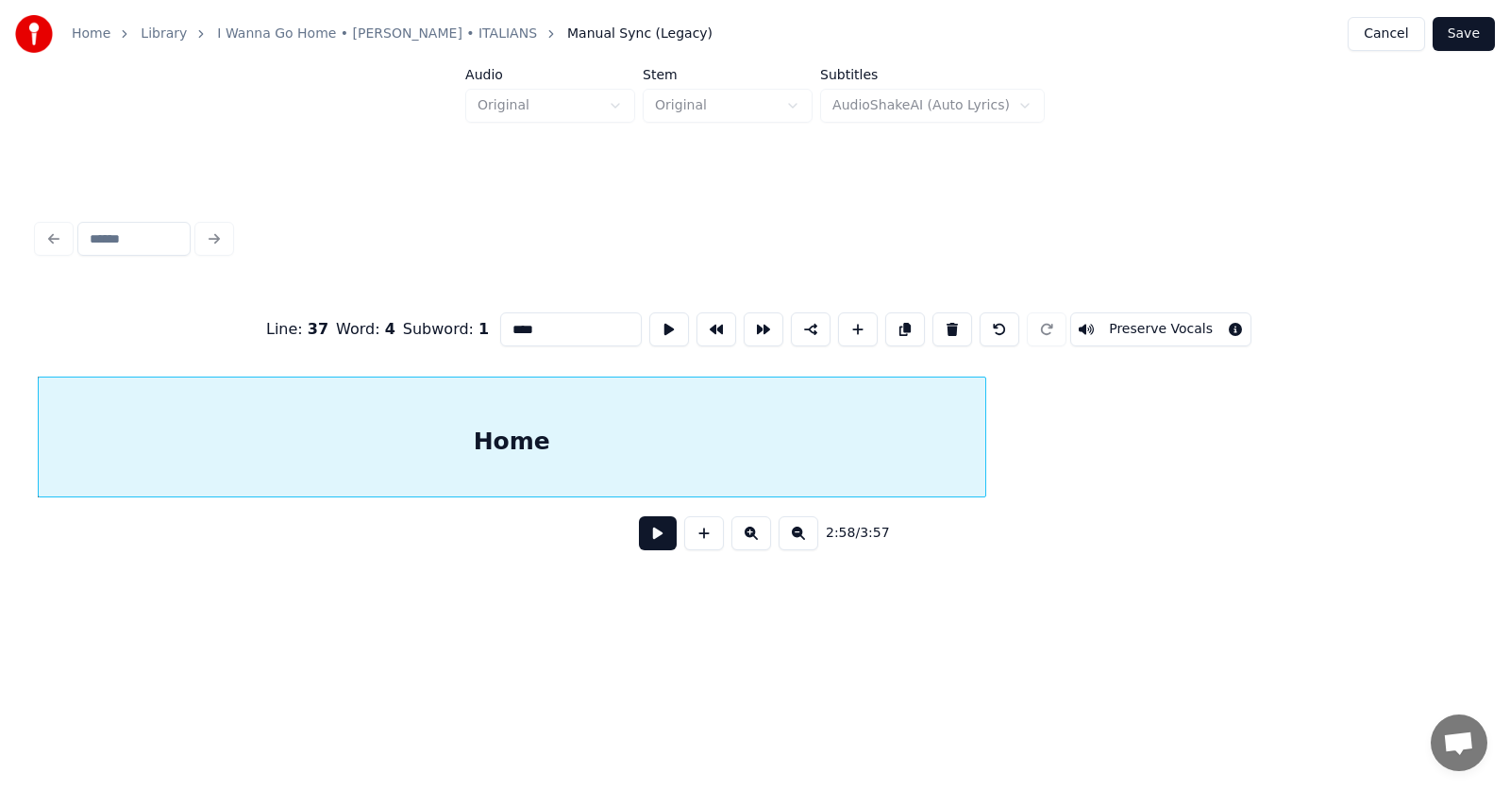
click at [985, 433] on div "Home" at bounding box center [512, 437] width 948 height 121
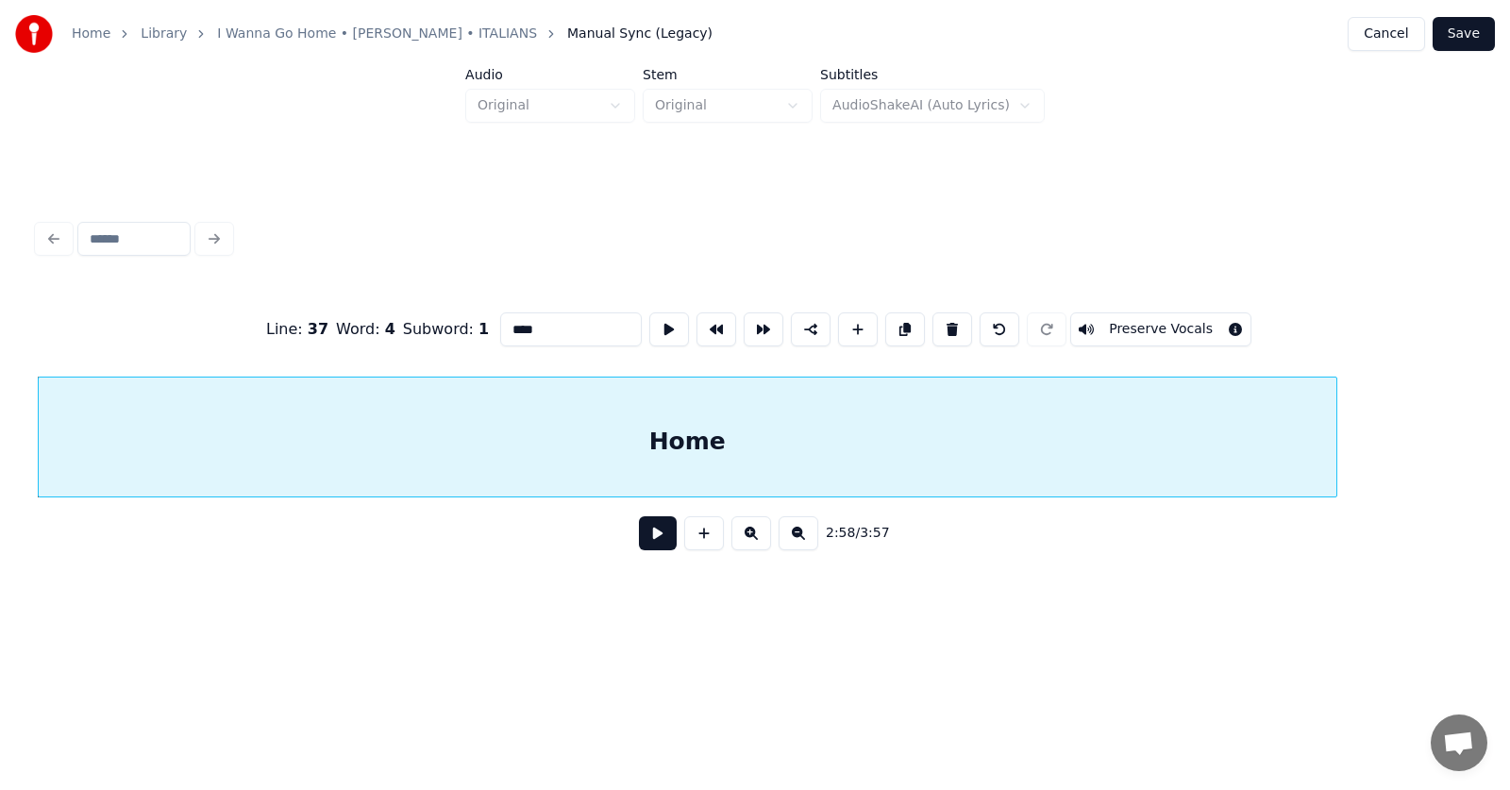
click at [1333, 441] on div at bounding box center [1334, 436] width 6 height 119
click at [1197, 434] on div "Home" at bounding box center [687, 441] width 1297 height 128
type input "****"
click at [649, 325] on button at bounding box center [669, 329] width 40 height 34
click at [656, 540] on button at bounding box center [658, 533] width 38 height 34
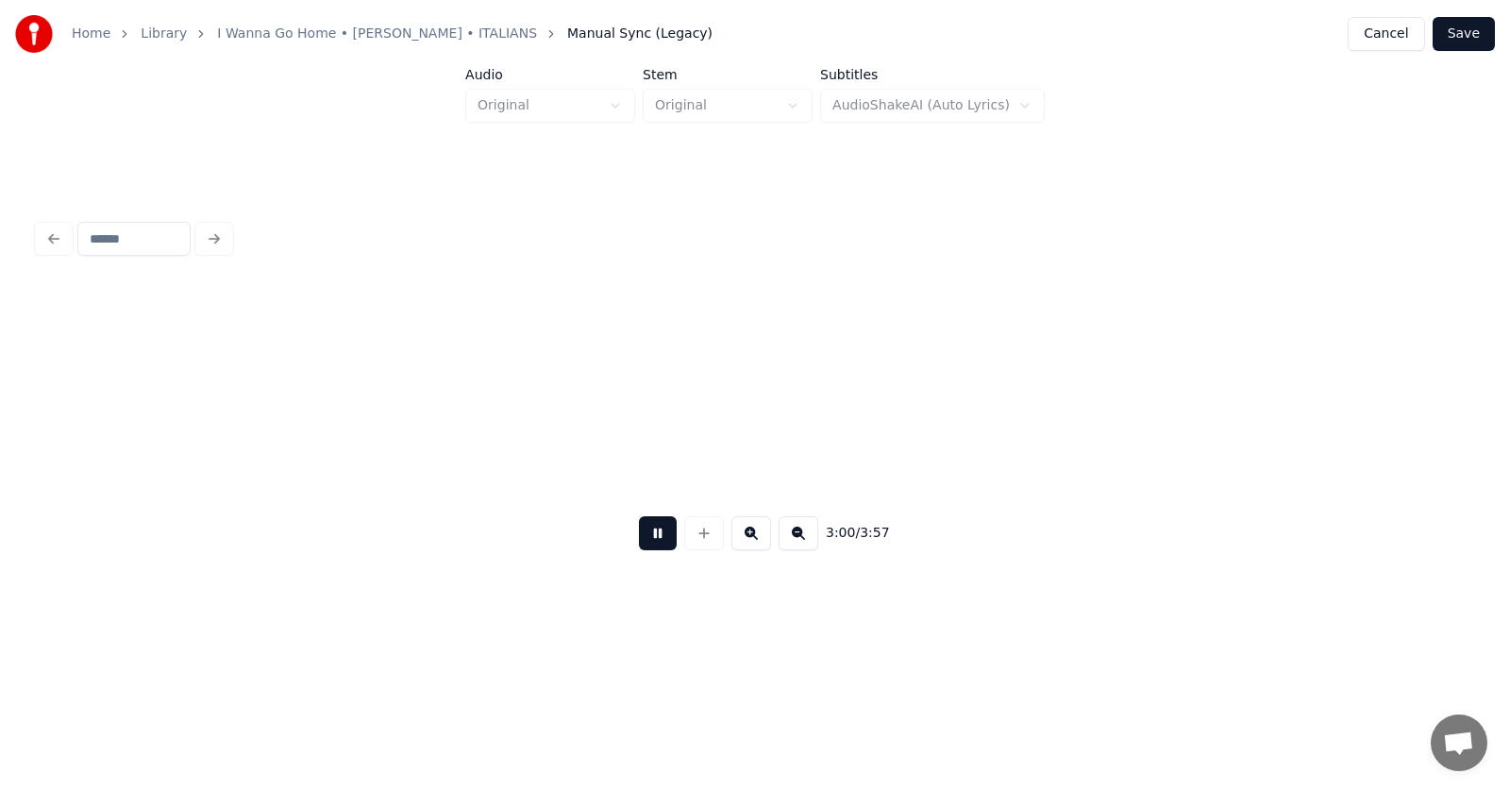
scroll to position [0, 127577]
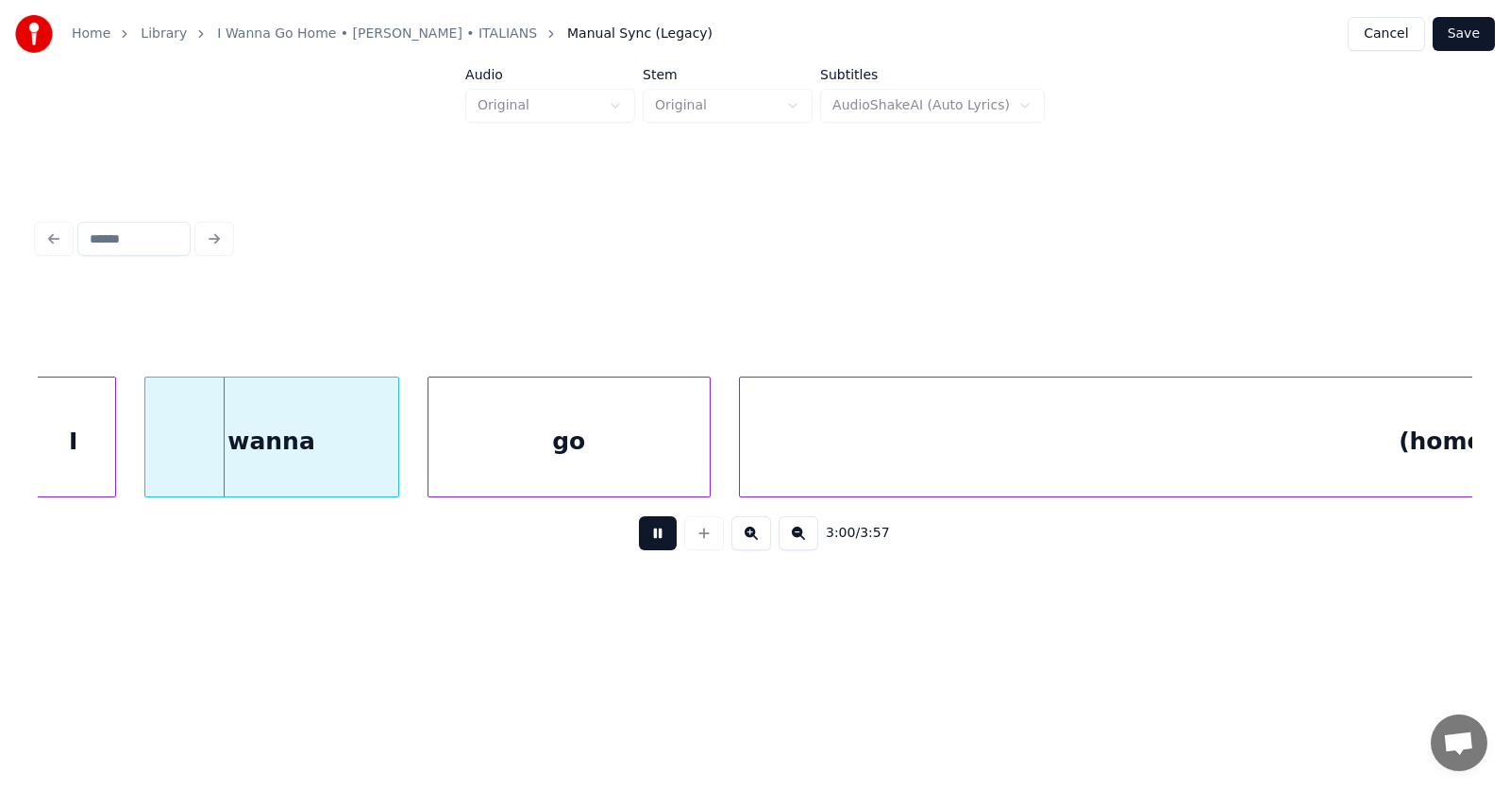
click at [656, 540] on button at bounding box center [658, 533] width 38 height 34
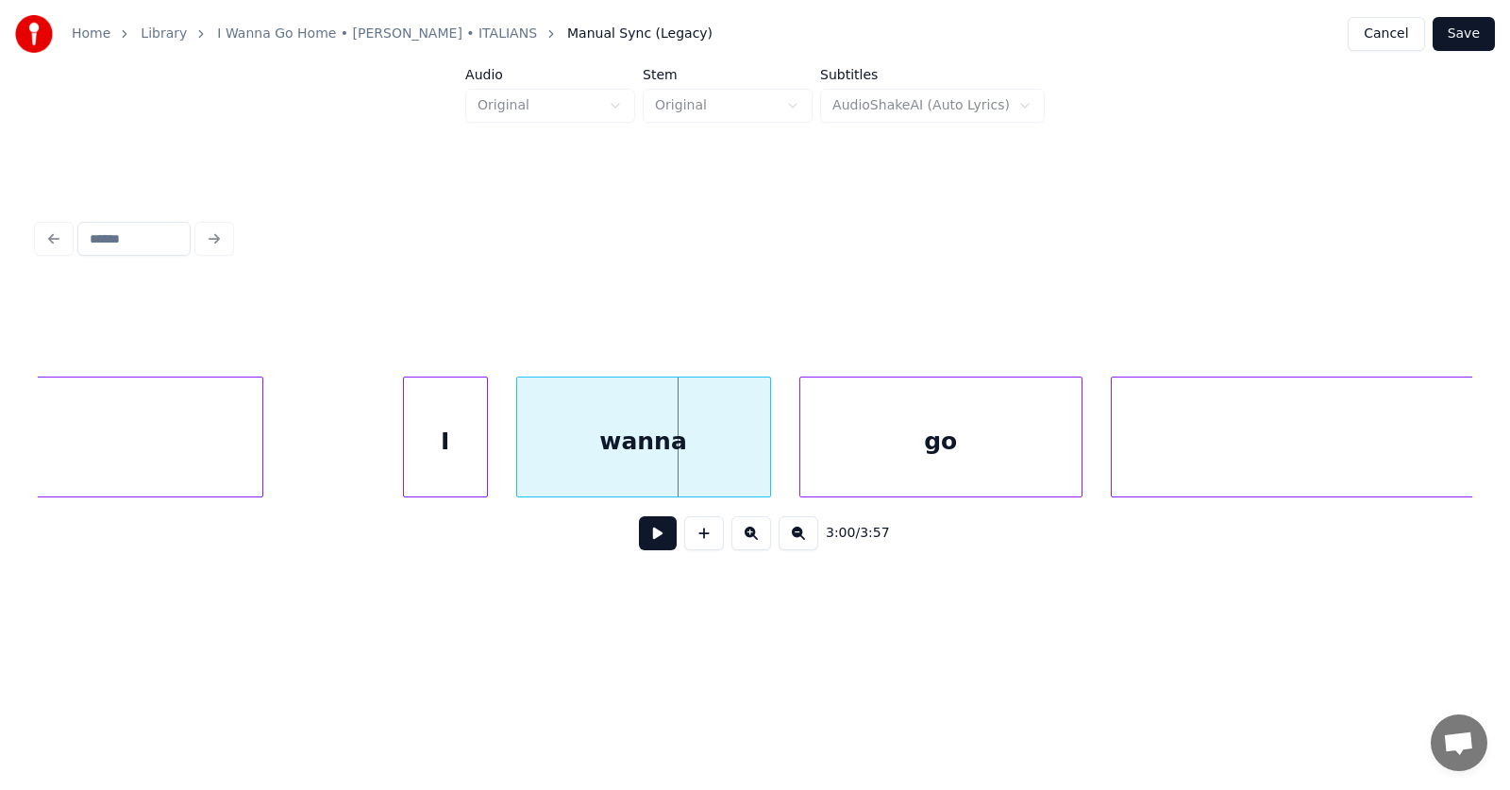
scroll to position [0, 126978]
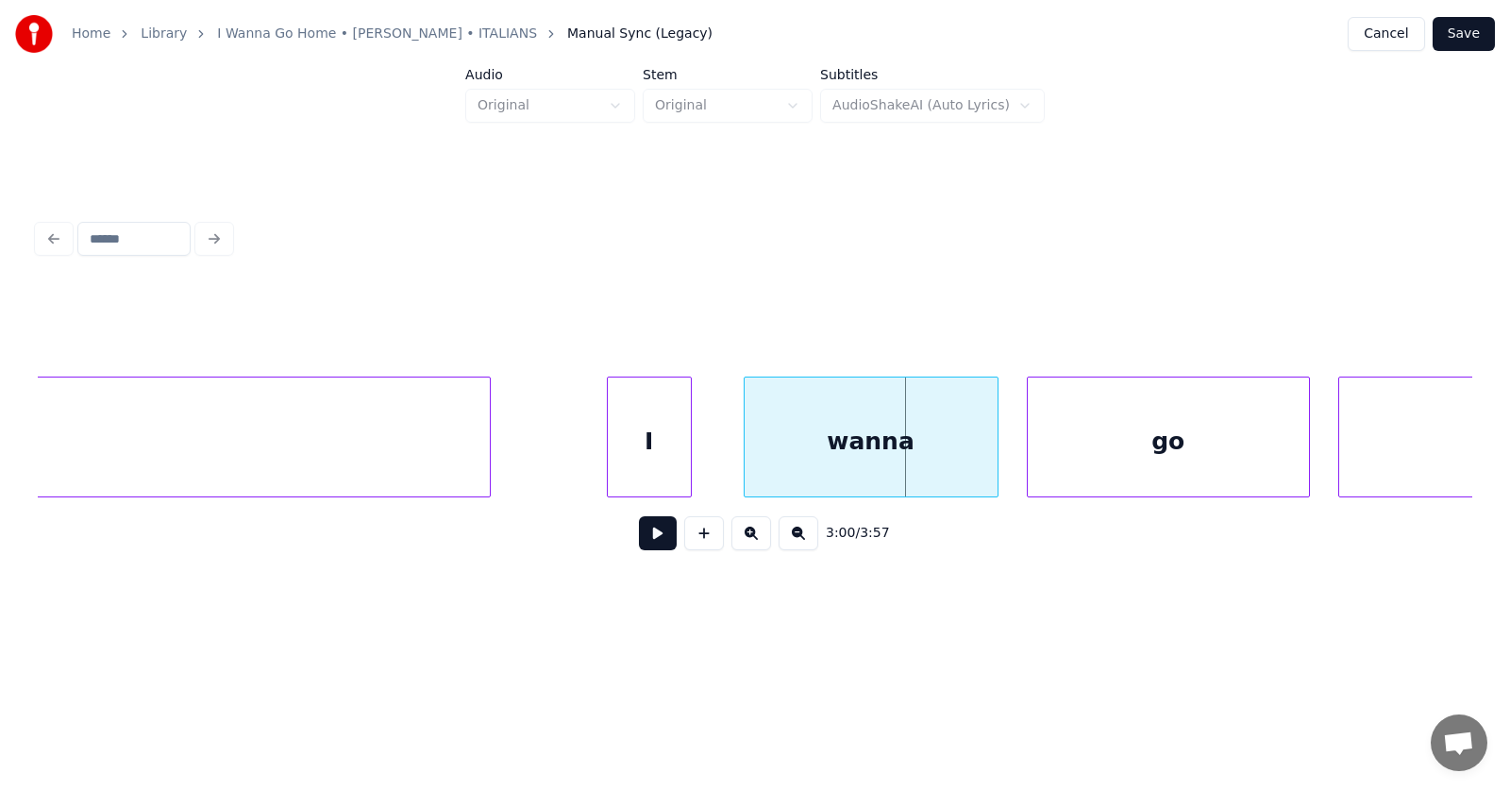
click at [666, 455] on div "I" at bounding box center [649, 441] width 83 height 128
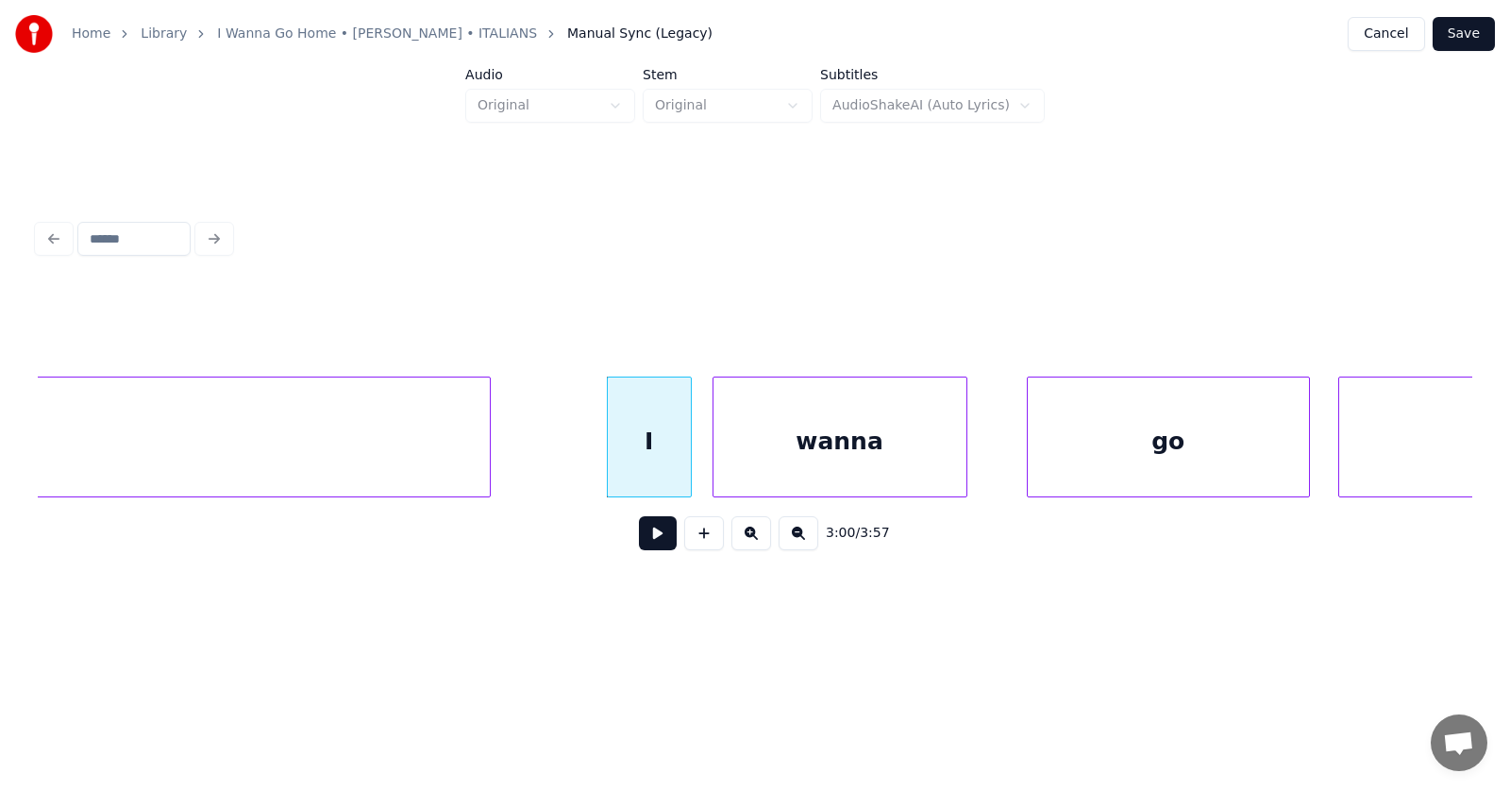
click at [792, 460] on div "wanna" at bounding box center [839, 441] width 253 height 128
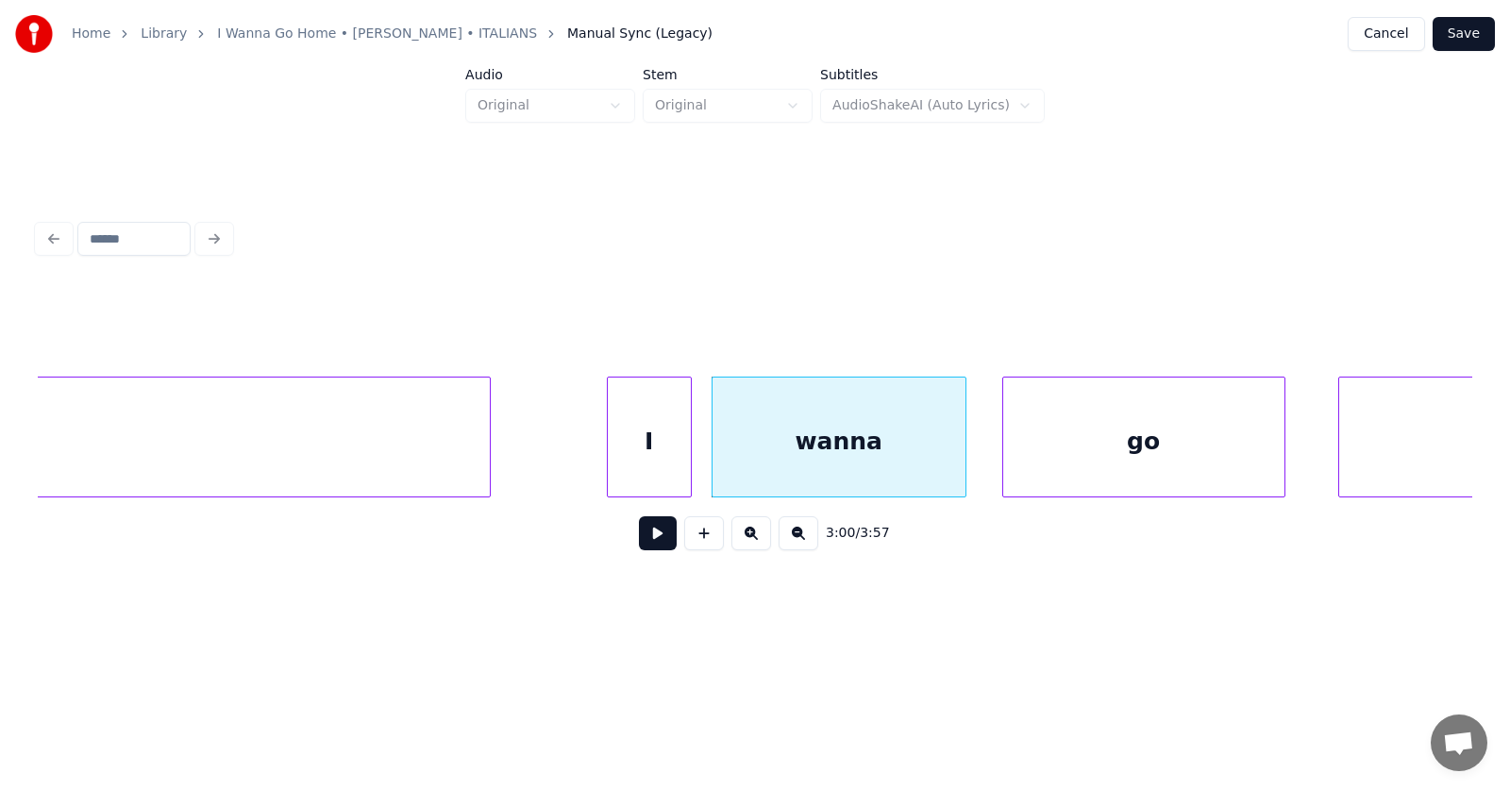
click at [1113, 458] on div "go" at bounding box center [1143, 441] width 281 height 128
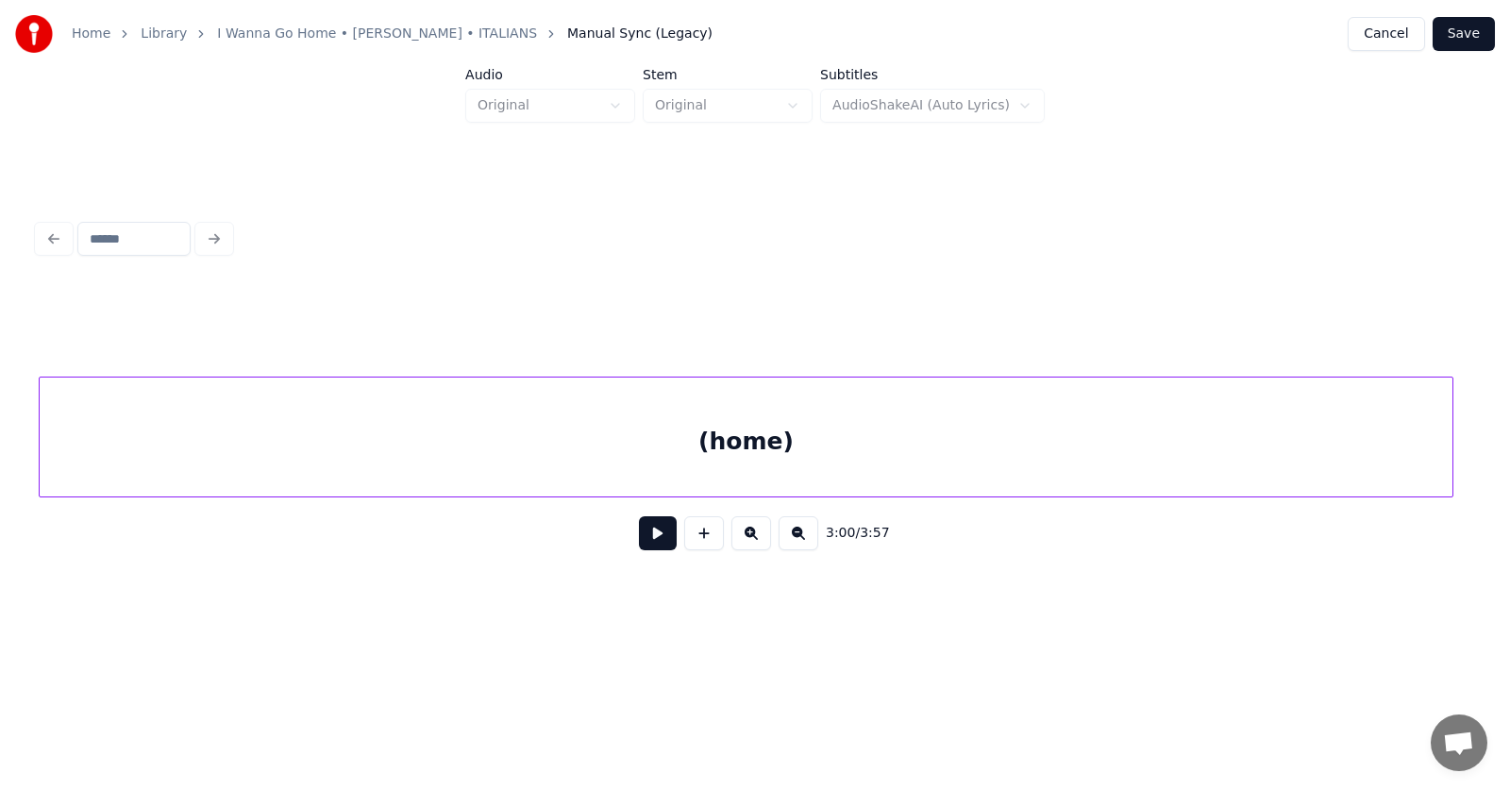
click at [1071, 454] on div "(home)" at bounding box center [747, 441] width 1414 height 128
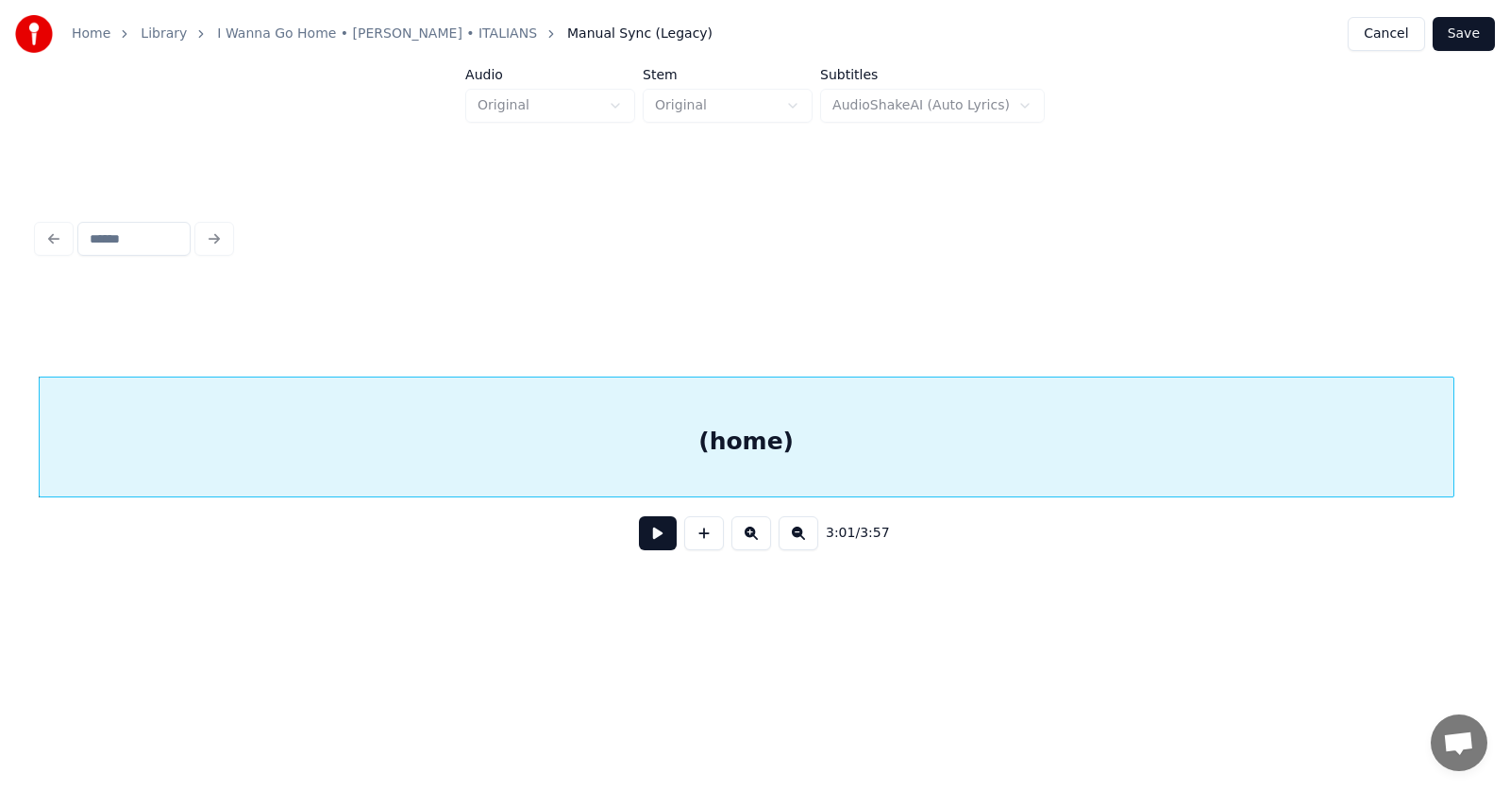
click at [857, 448] on div "(home)" at bounding box center [747, 441] width 1414 height 128
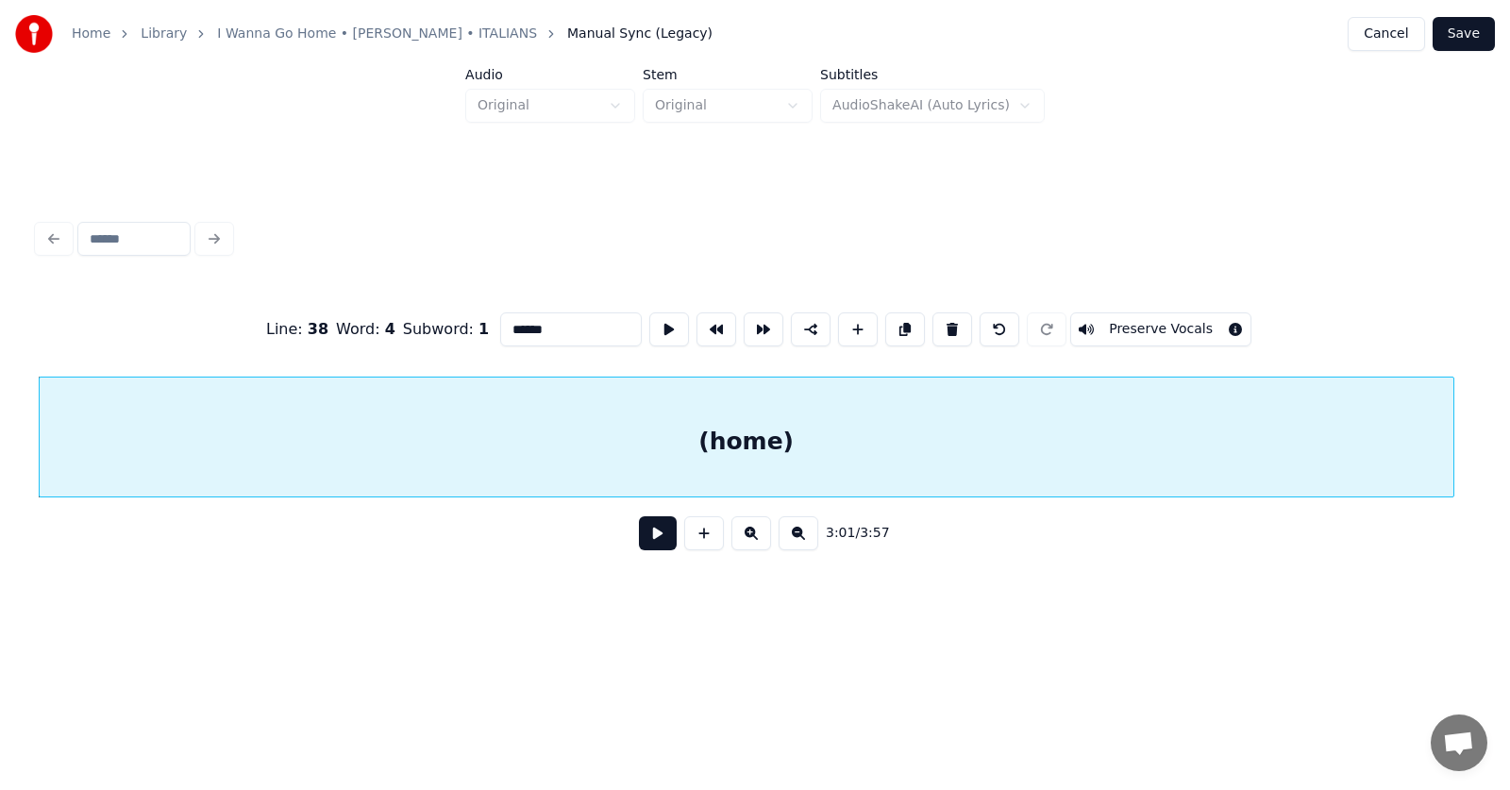
drag, startPoint x: 538, startPoint y: 330, endPoint x: 442, endPoint y: 326, distance: 96.4
click at [442, 328] on div "Line : 38 Word : 4 Subword : 1 ****** Preserve Vocals" at bounding box center [755, 329] width 1434 height 94
type input "****"
click at [654, 533] on button at bounding box center [658, 533] width 38 height 34
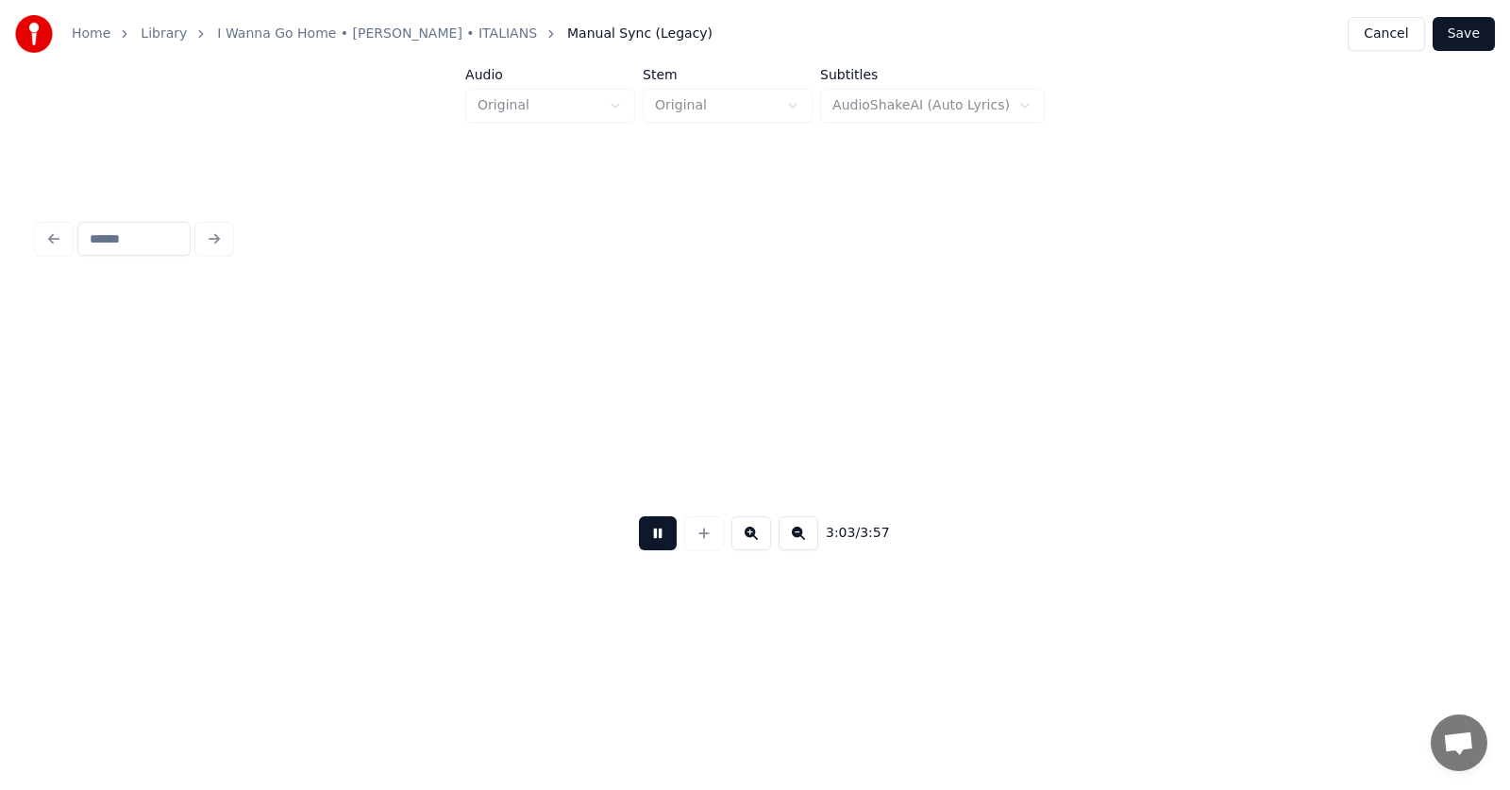
scroll to position [0, 129684]
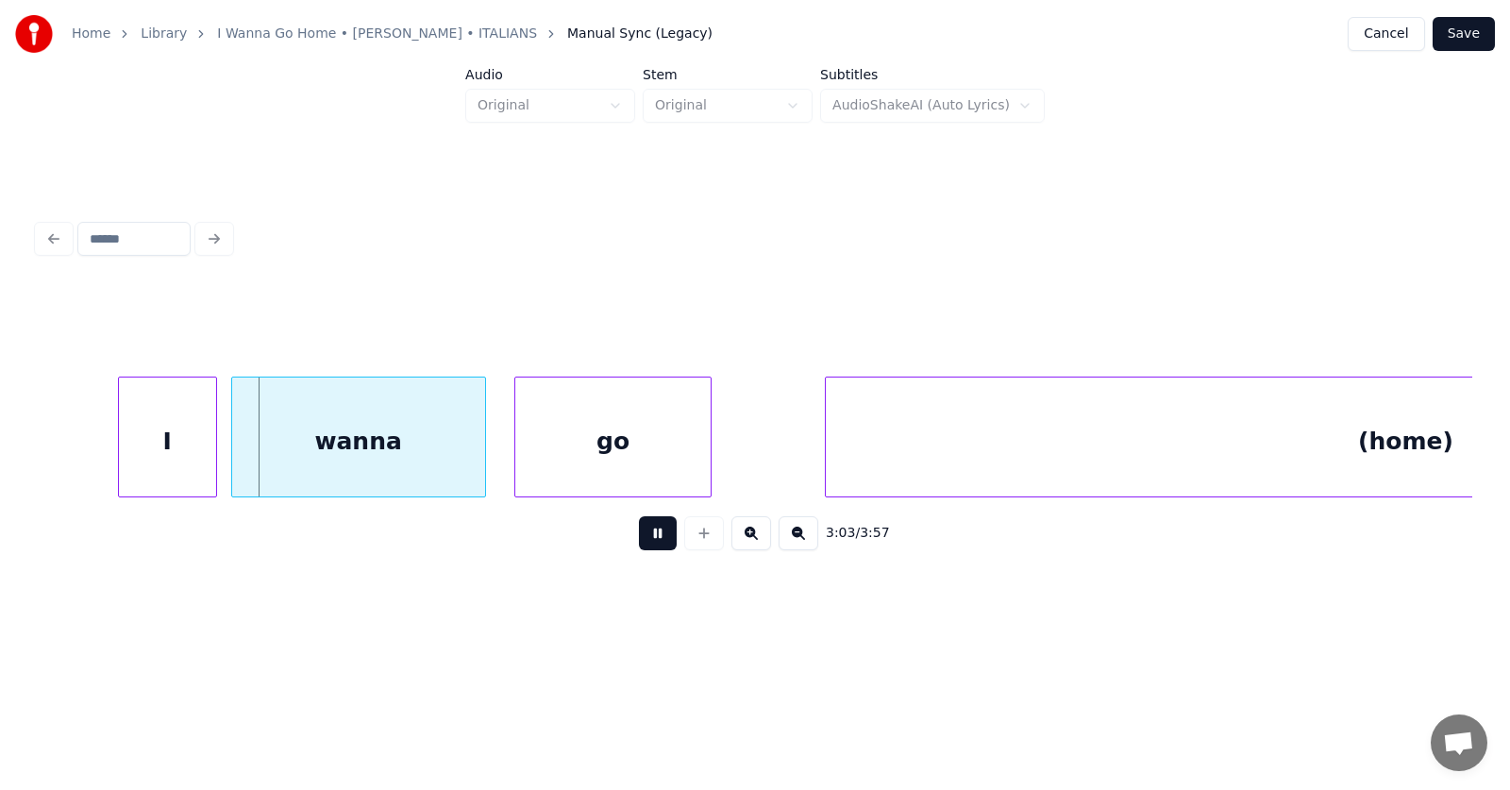
click at [655, 530] on button at bounding box center [658, 533] width 38 height 34
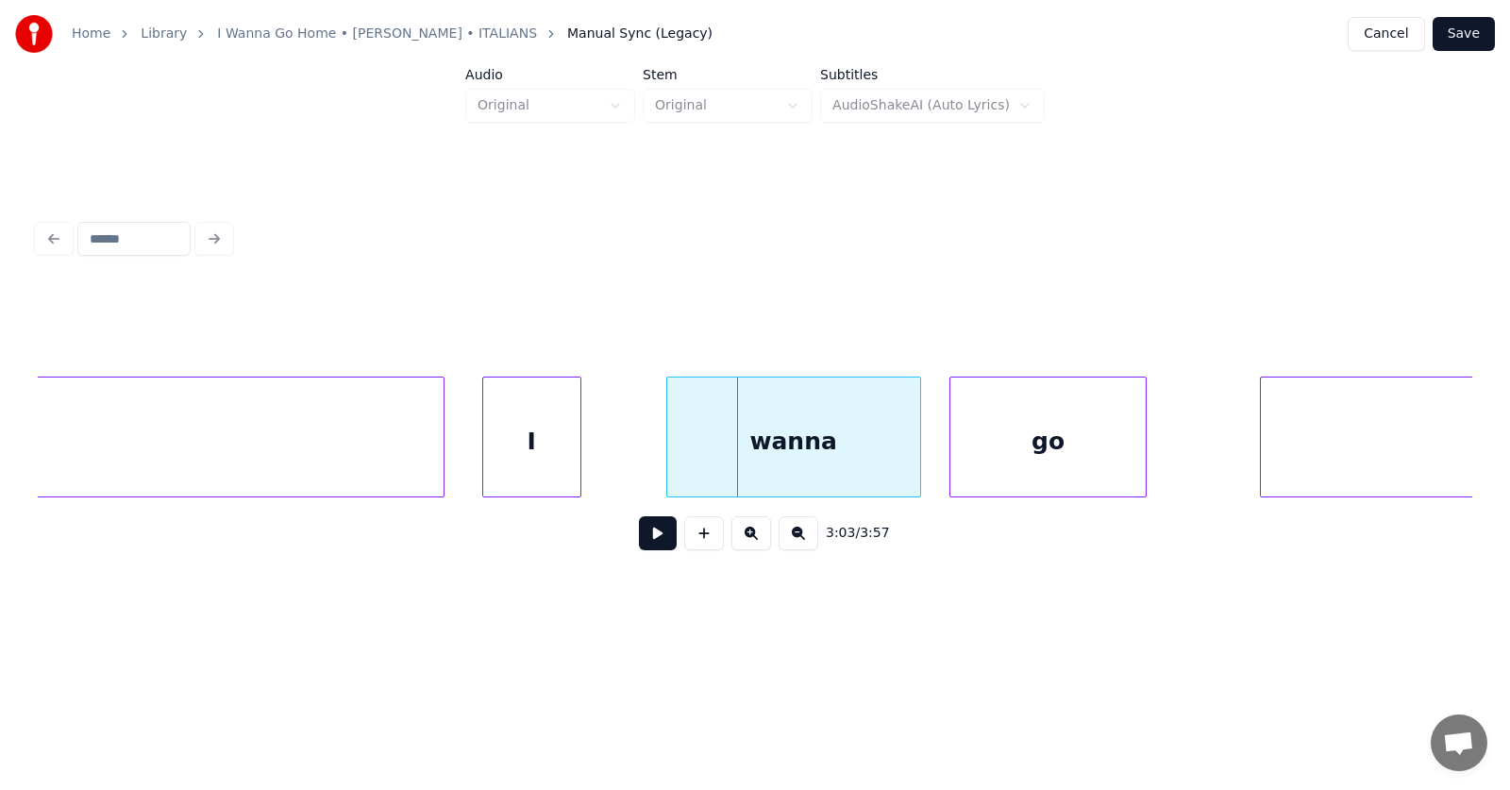
click at [520, 443] on div "I" at bounding box center [531, 441] width 97 height 128
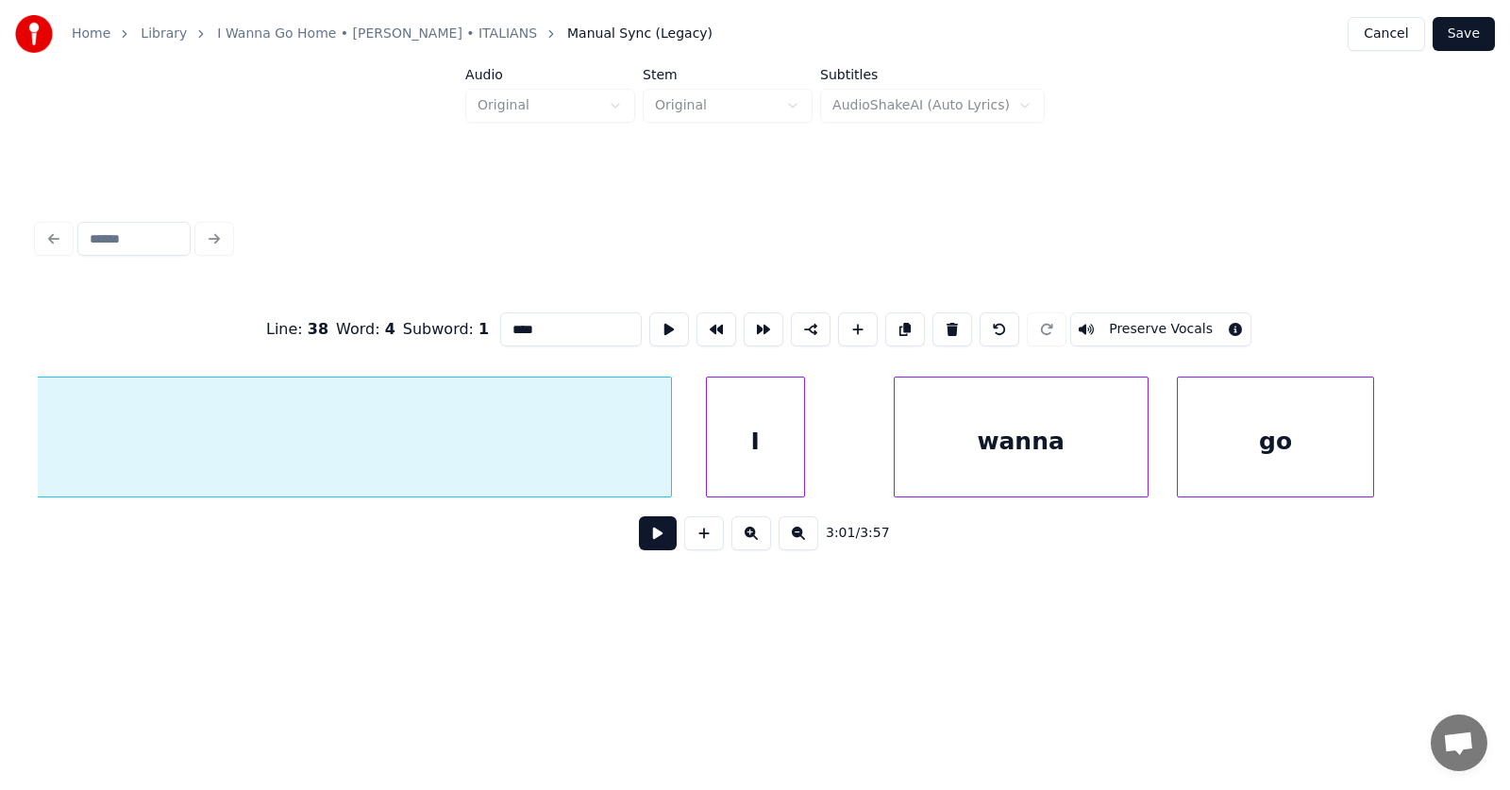
scroll to position [0, 129136]
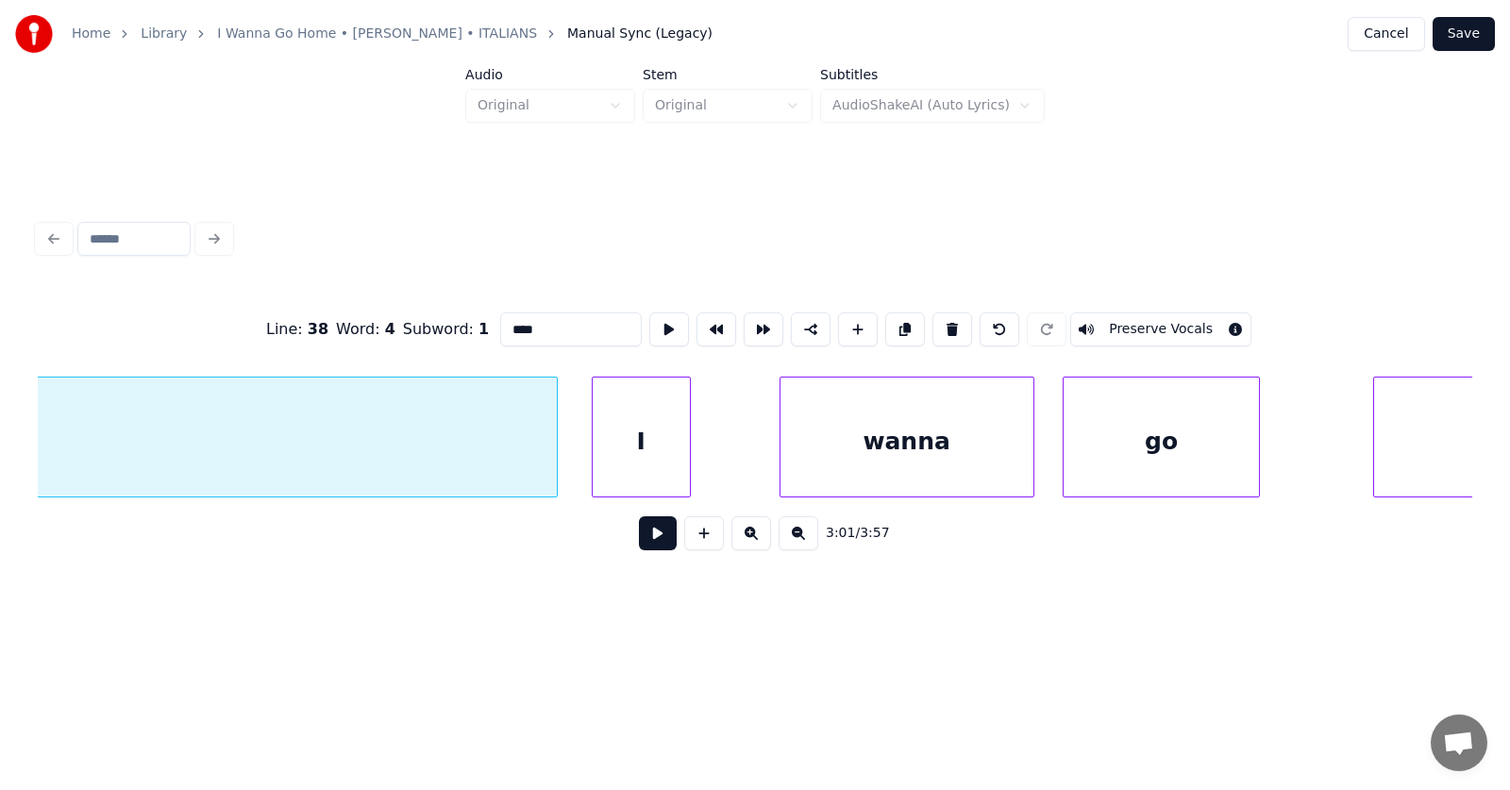
click at [660, 452] on div "I" at bounding box center [641, 441] width 97 height 128
type input "*"
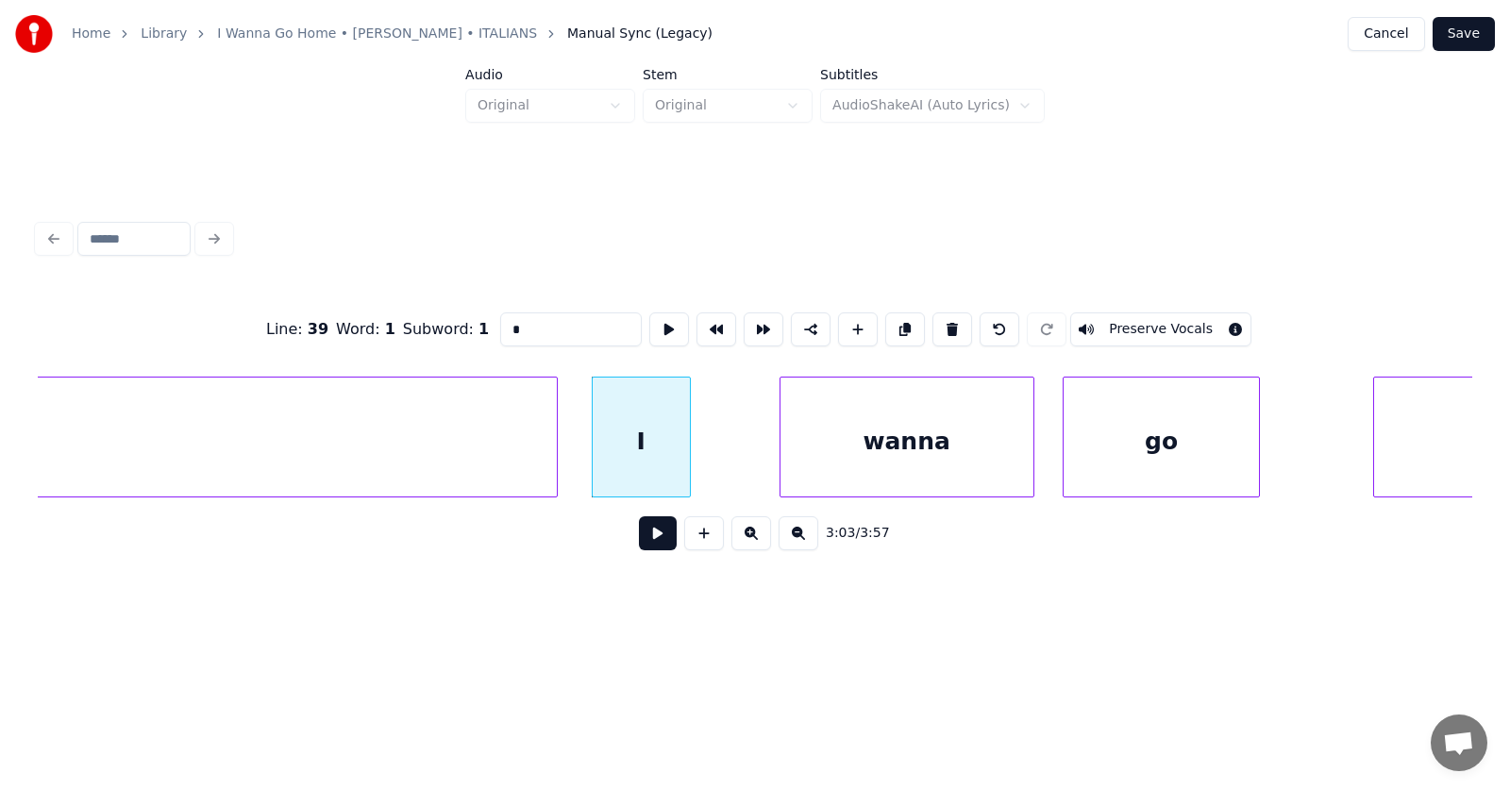
click at [656, 547] on button at bounding box center [658, 533] width 38 height 34
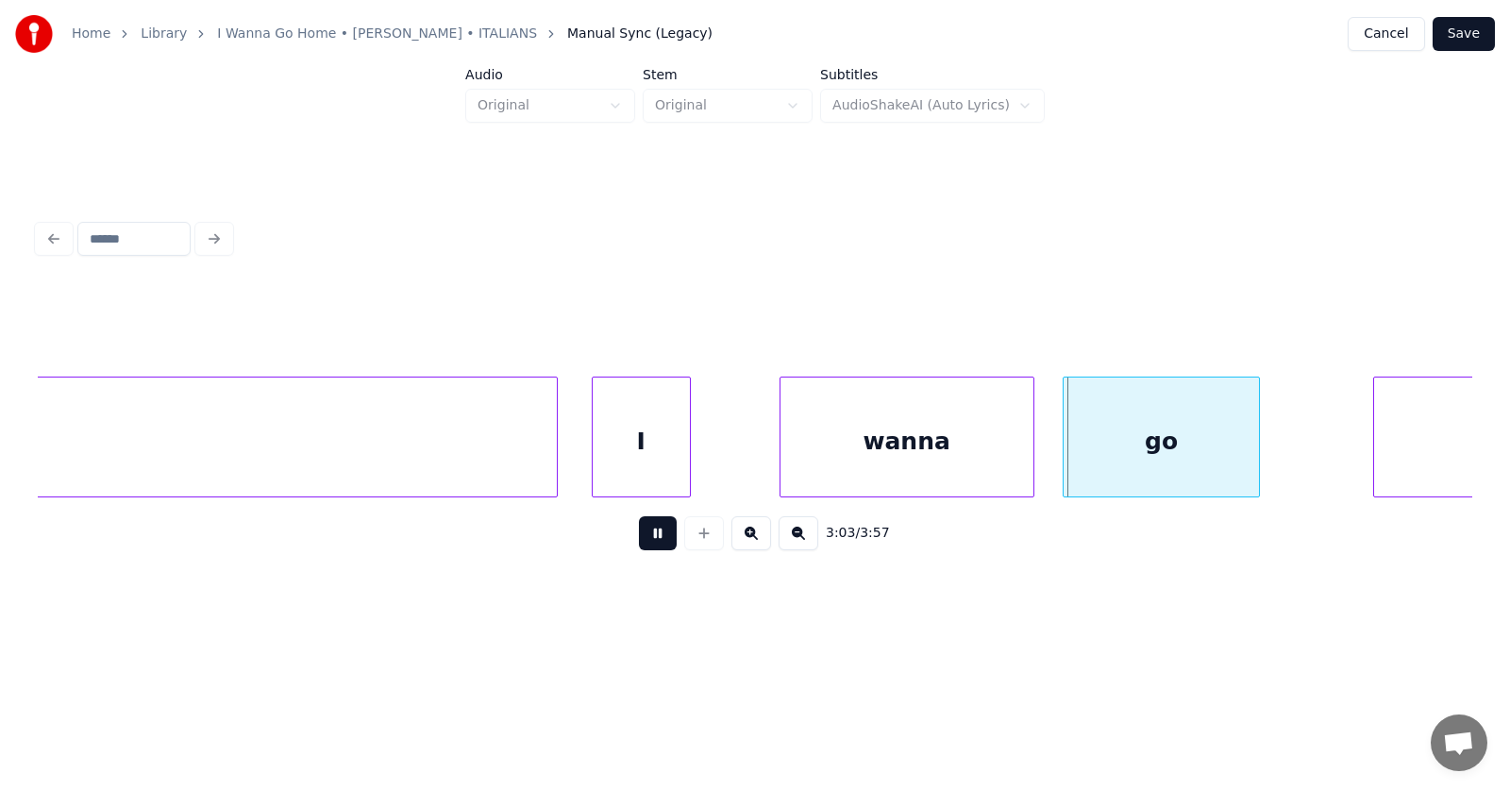
click at [656, 547] on button at bounding box center [658, 533] width 38 height 34
click at [818, 459] on div "wanna" at bounding box center [840, 441] width 253 height 128
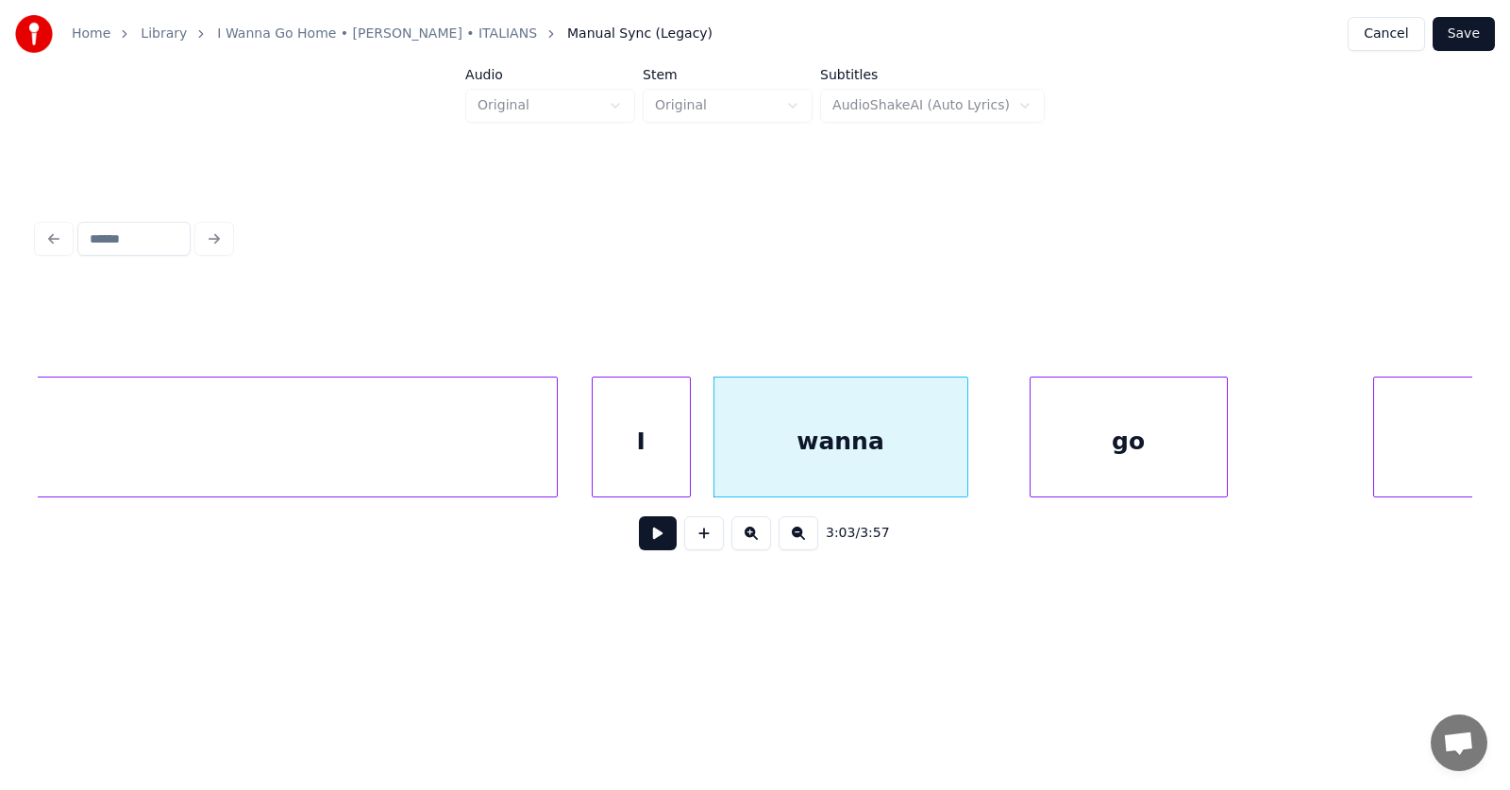
click at [1110, 470] on div "go" at bounding box center [1128, 441] width 196 height 128
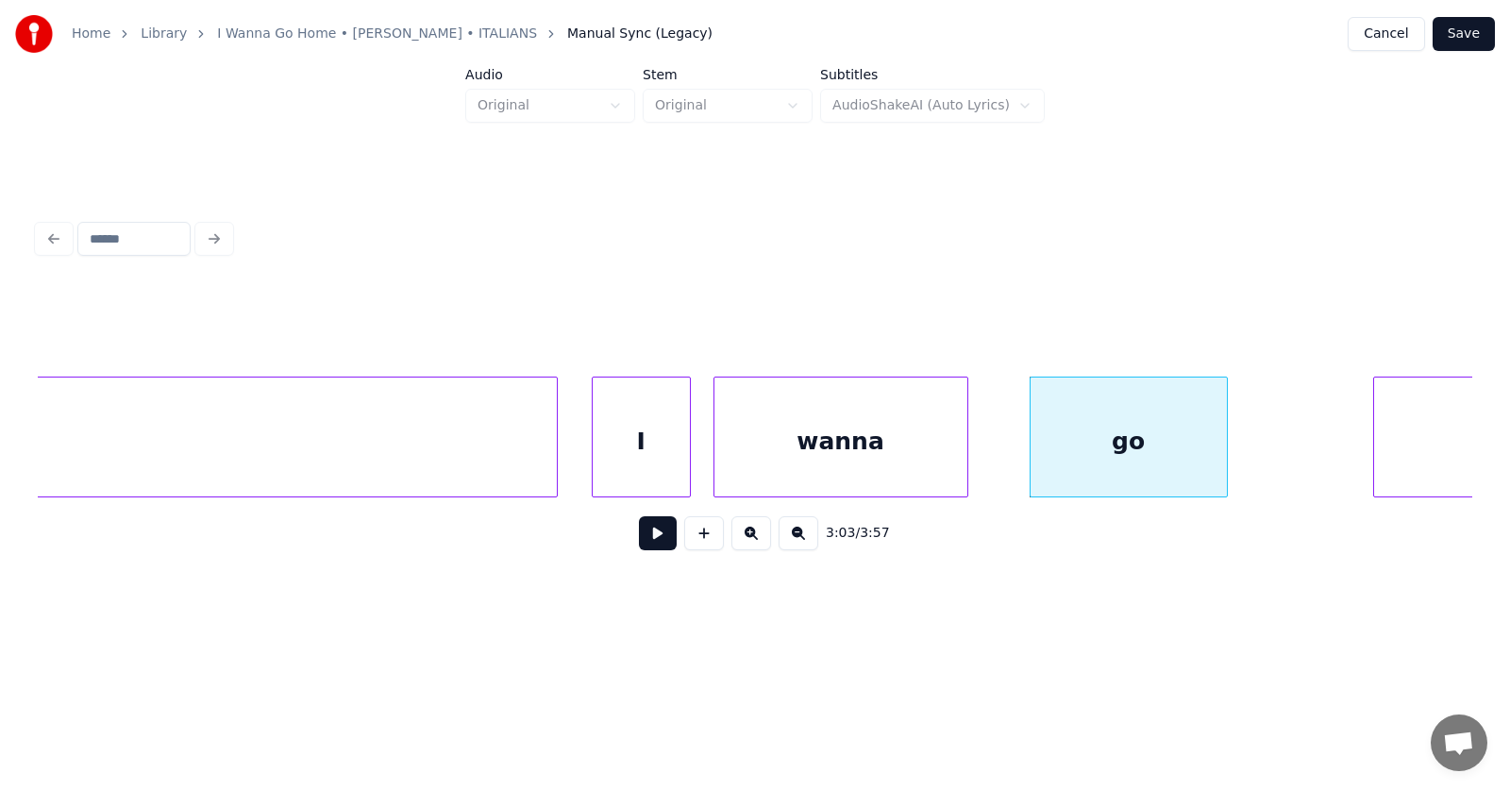
scroll to position [0, 130192]
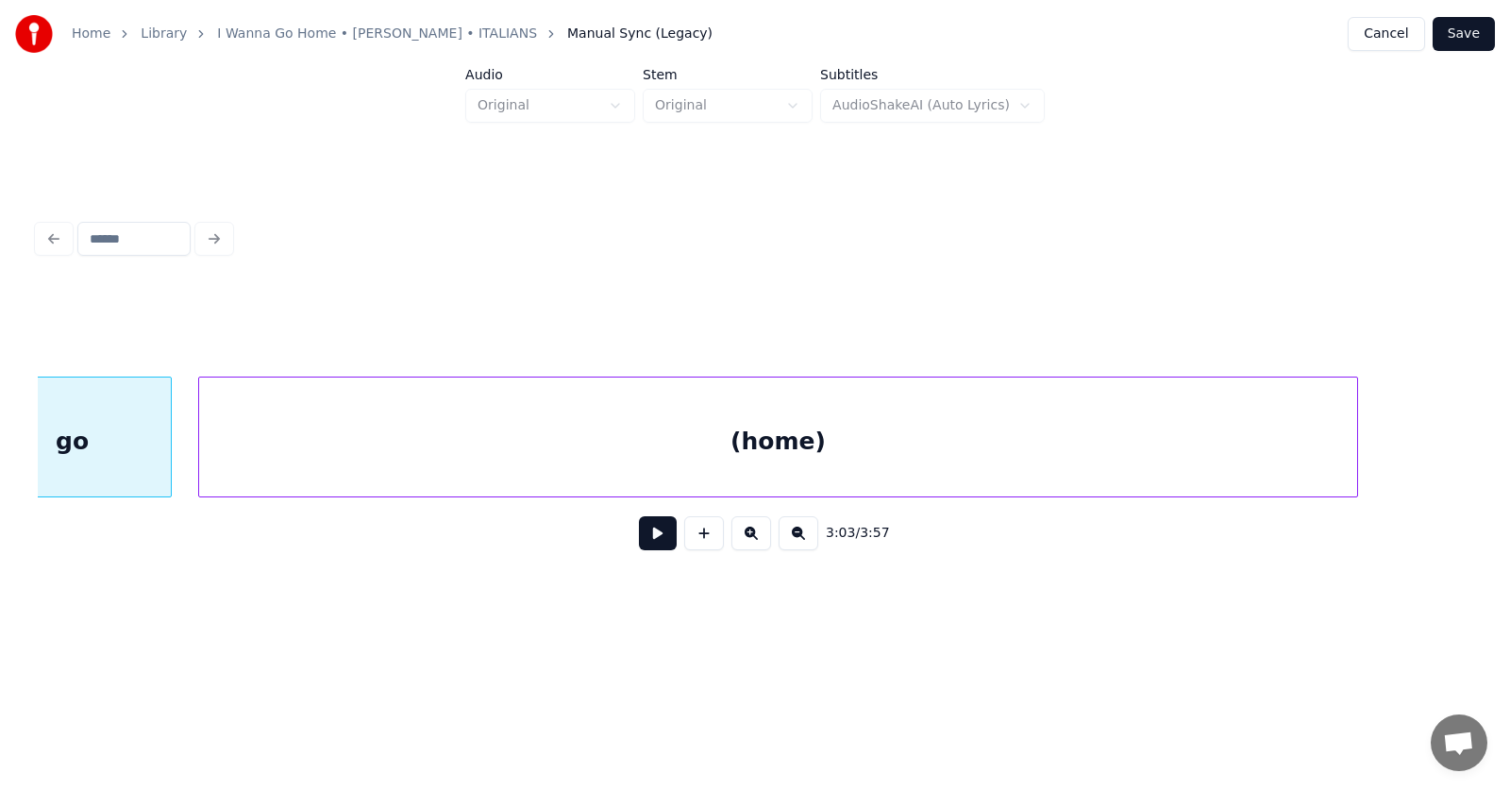
click at [1288, 465] on div "(home)" at bounding box center [778, 441] width 1159 height 128
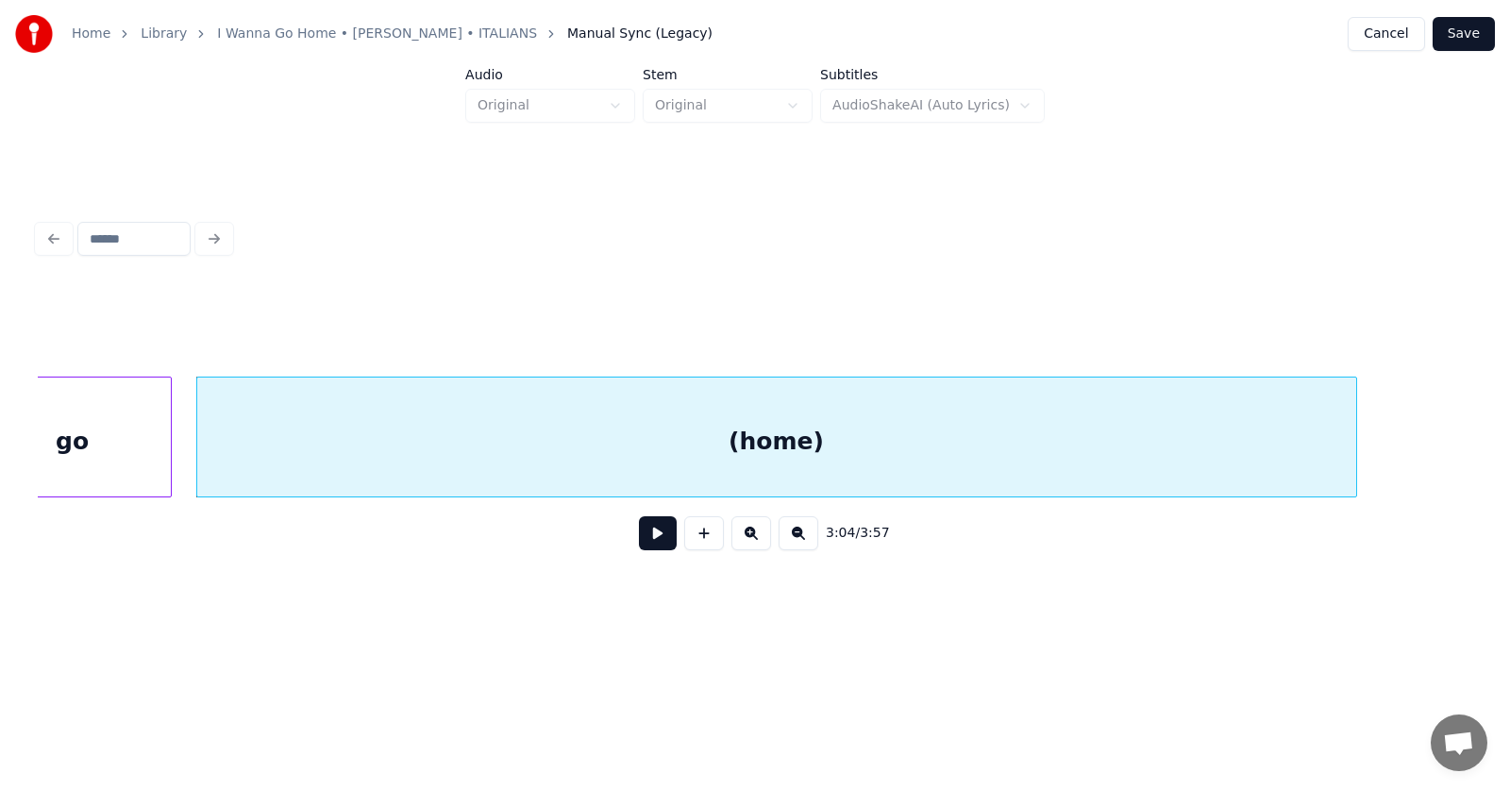
click at [921, 440] on div "(home)" at bounding box center [776, 441] width 1159 height 128
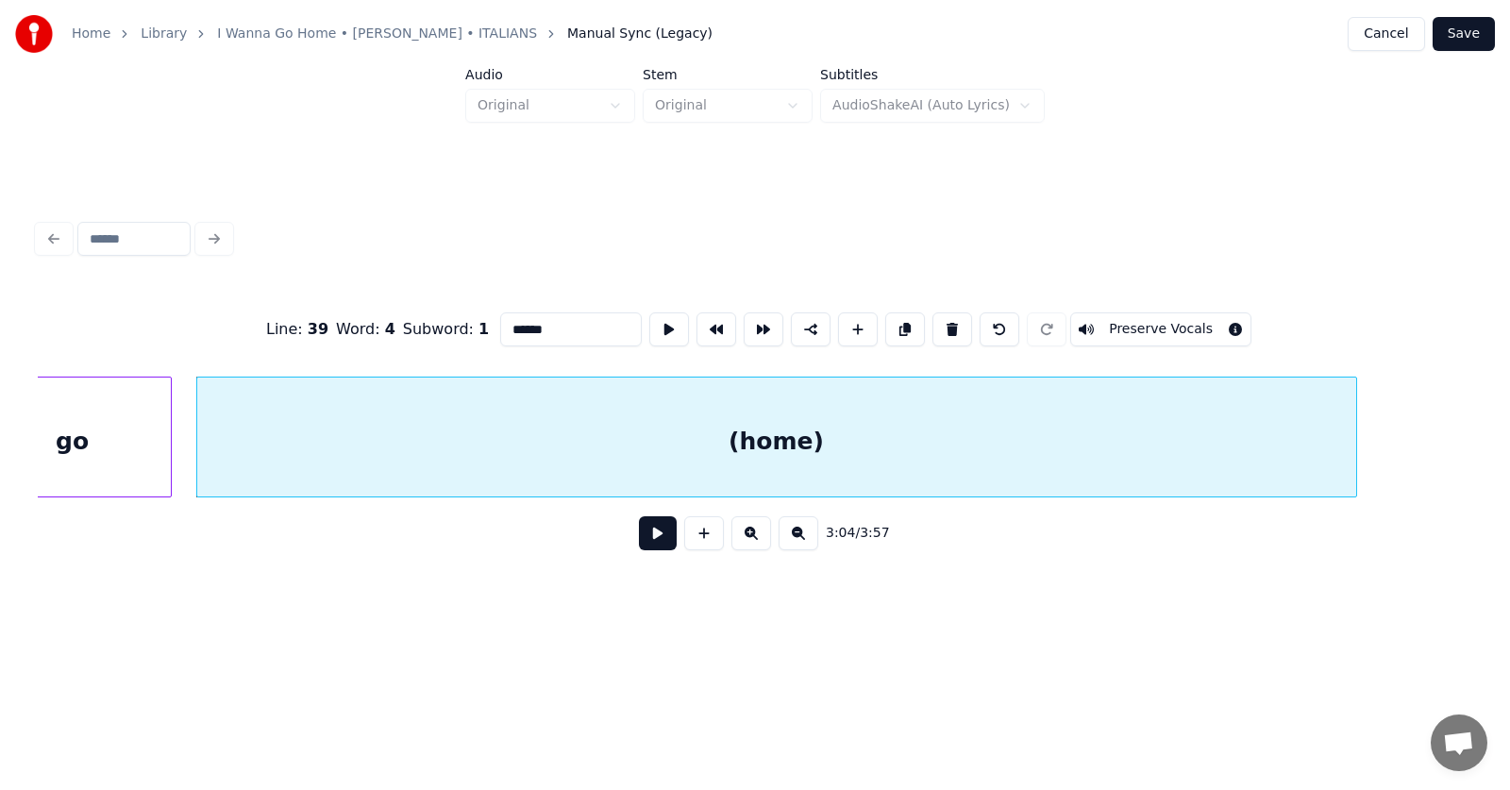
drag, startPoint x: 550, startPoint y: 321, endPoint x: 468, endPoint y: 325, distance: 82.2
click at [500, 325] on input "******" at bounding box center [571, 329] width 142 height 34
type input "****"
click at [645, 547] on button at bounding box center [658, 533] width 38 height 34
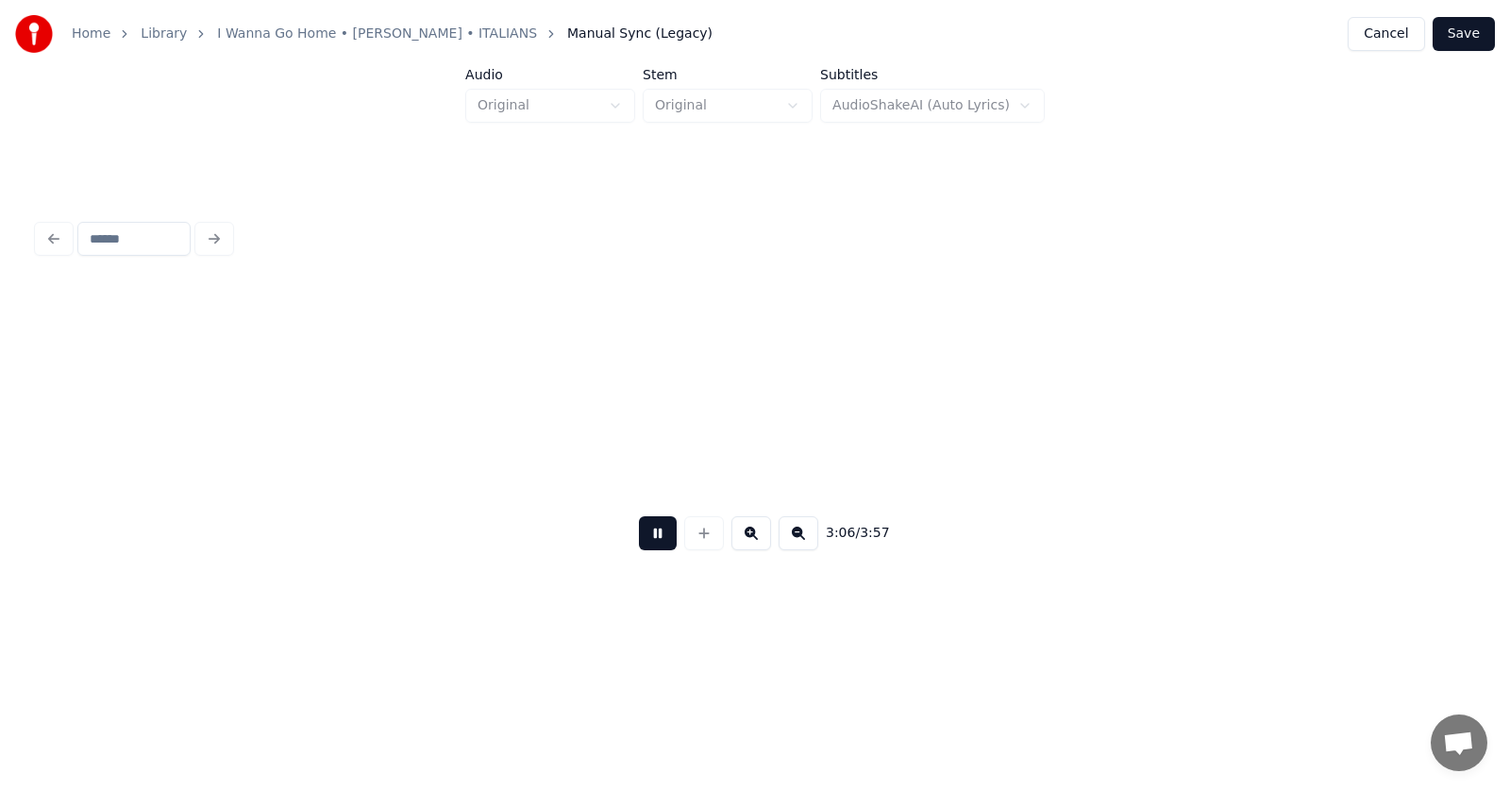
scroll to position [0, 131626]
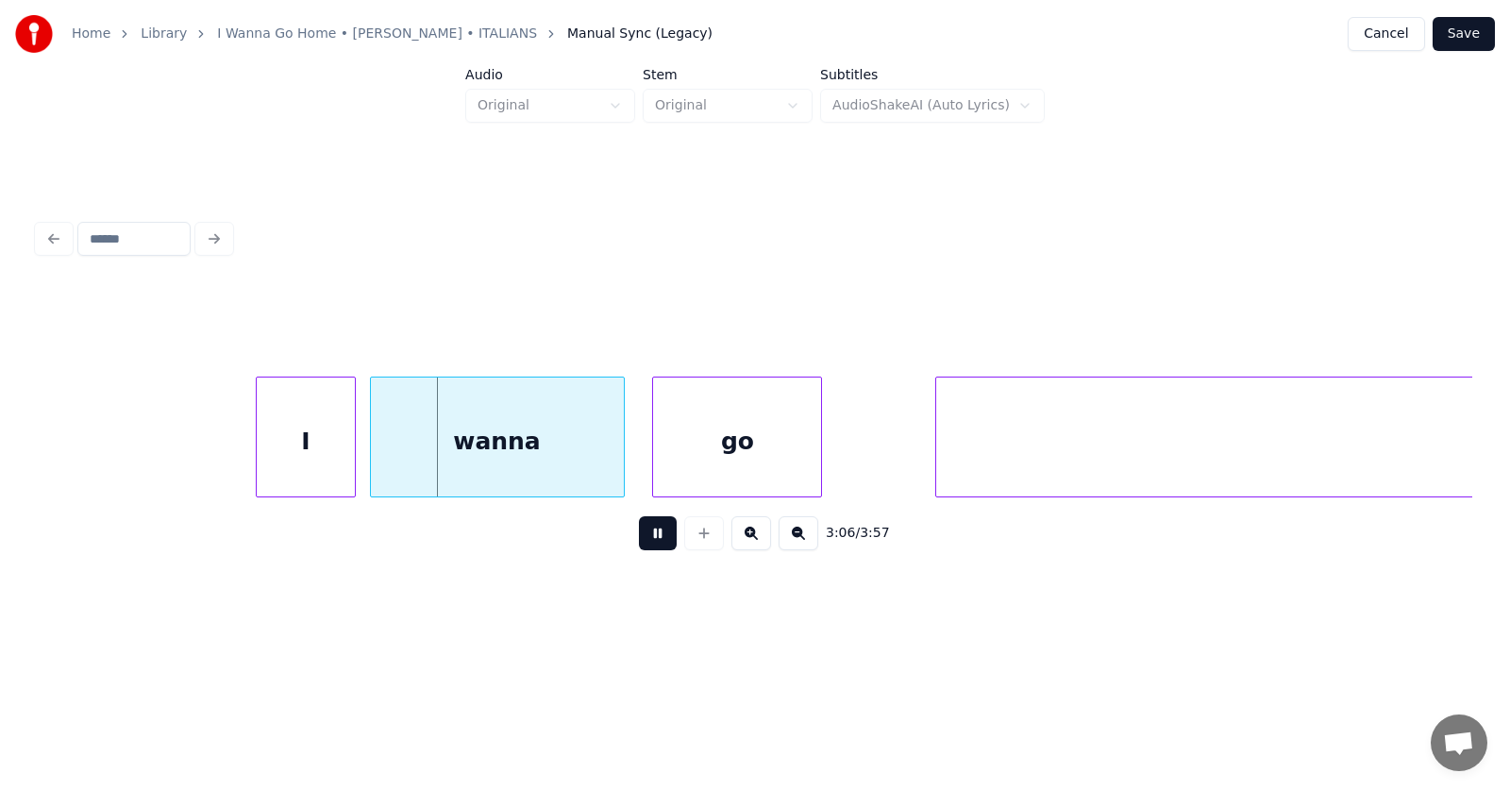
click at [643, 547] on button at bounding box center [658, 533] width 38 height 34
click at [305, 453] on div "I" at bounding box center [288, 441] width 97 height 128
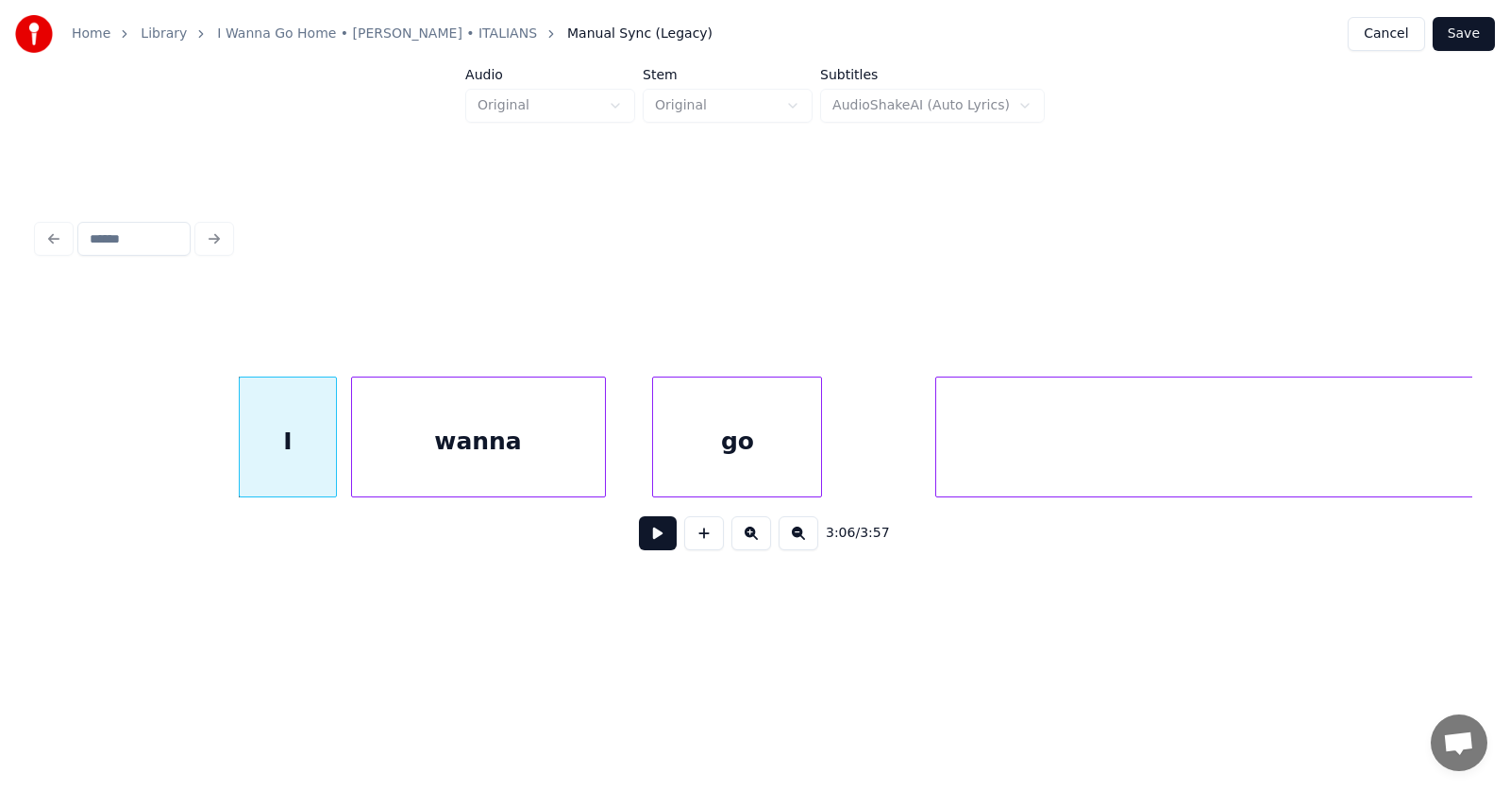
click at [406, 472] on div "wanna" at bounding box center [478, 441] width 253 height 128
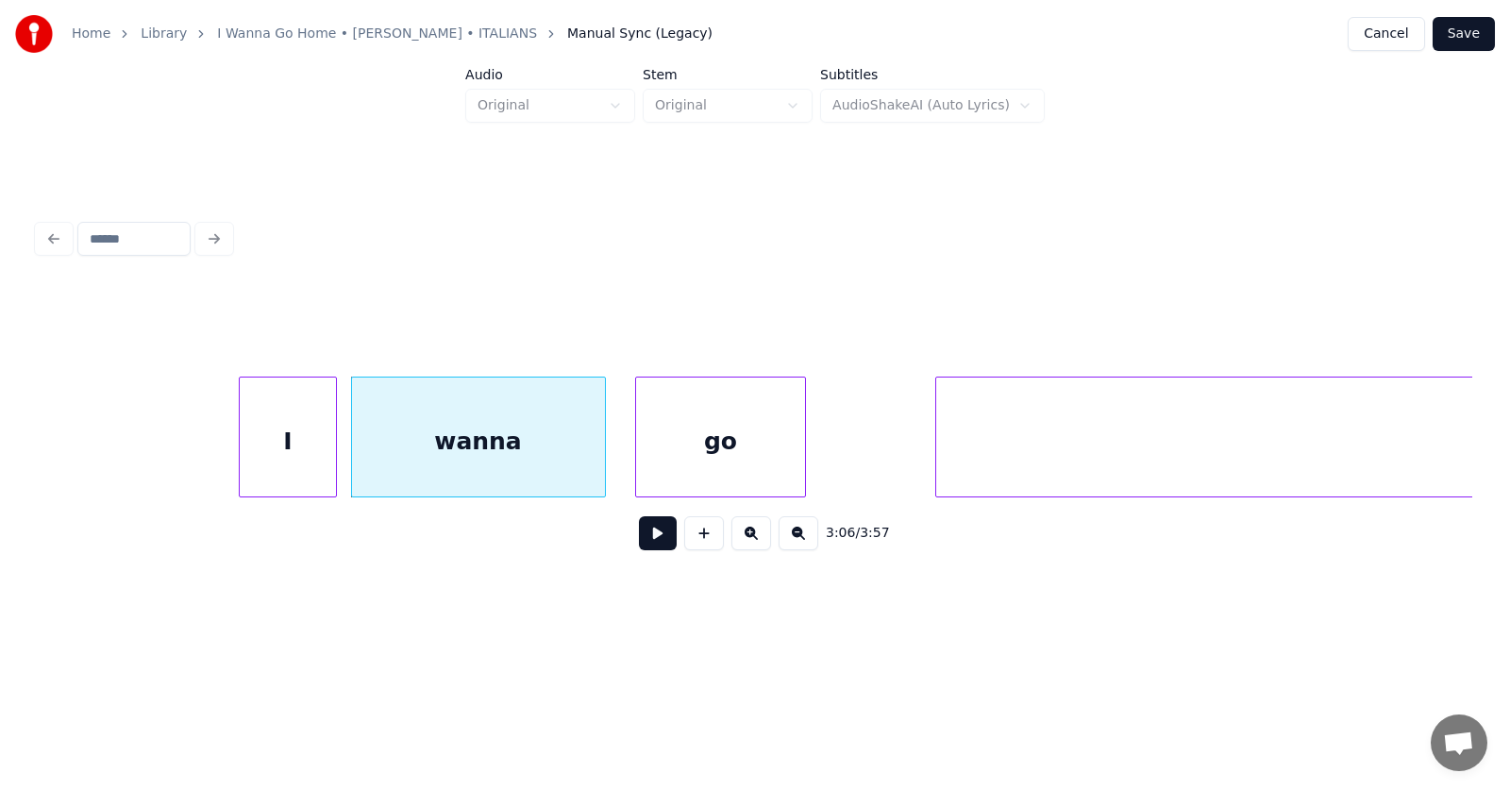
click at [676, 472] on div "go" at bounding box center [720, 441] width 168 height 128
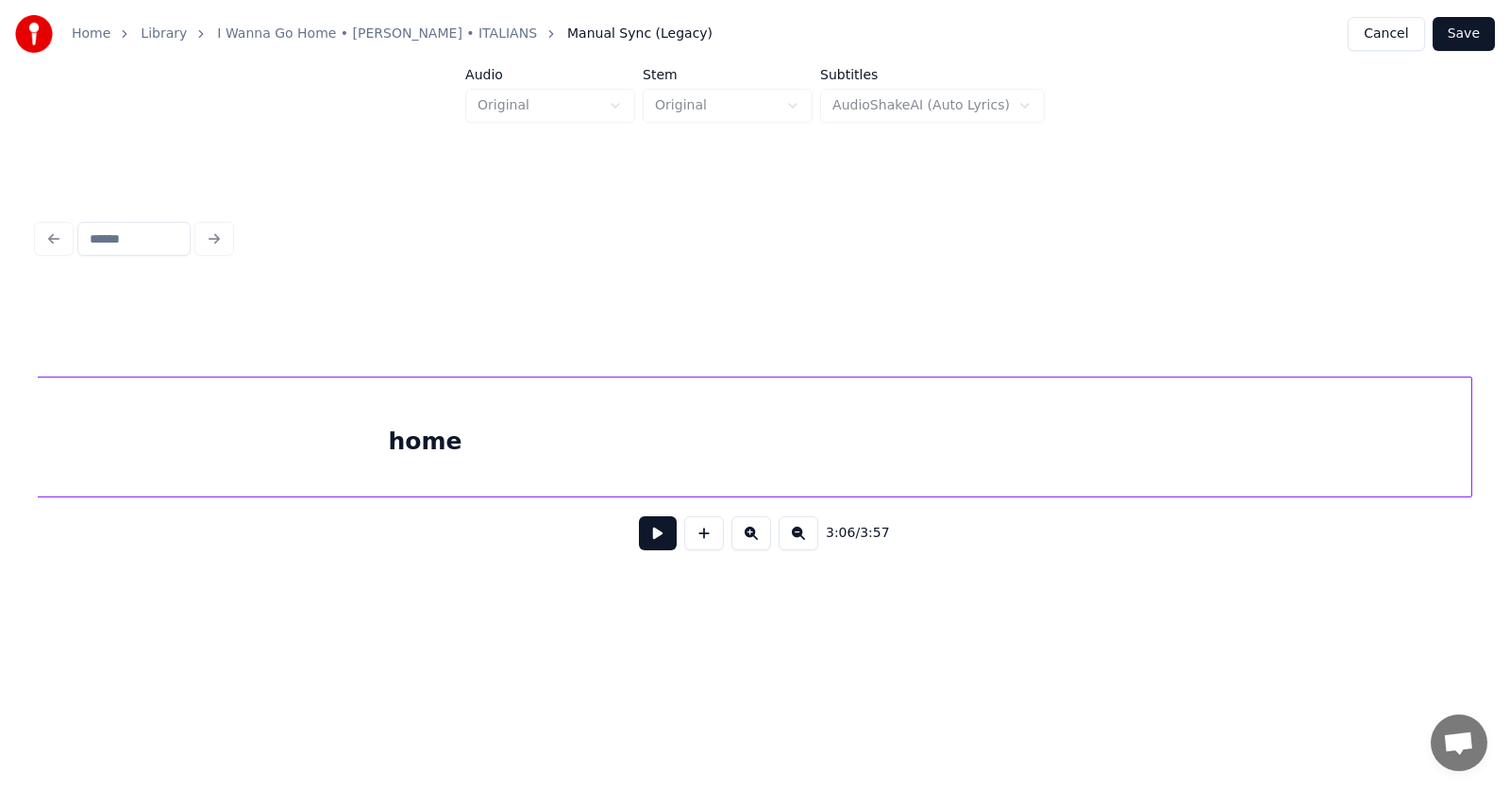
scroll to position [0, 132492]
click at [983, 457] on div "home" at bounding box center [1086, 441] width 2093 height 128
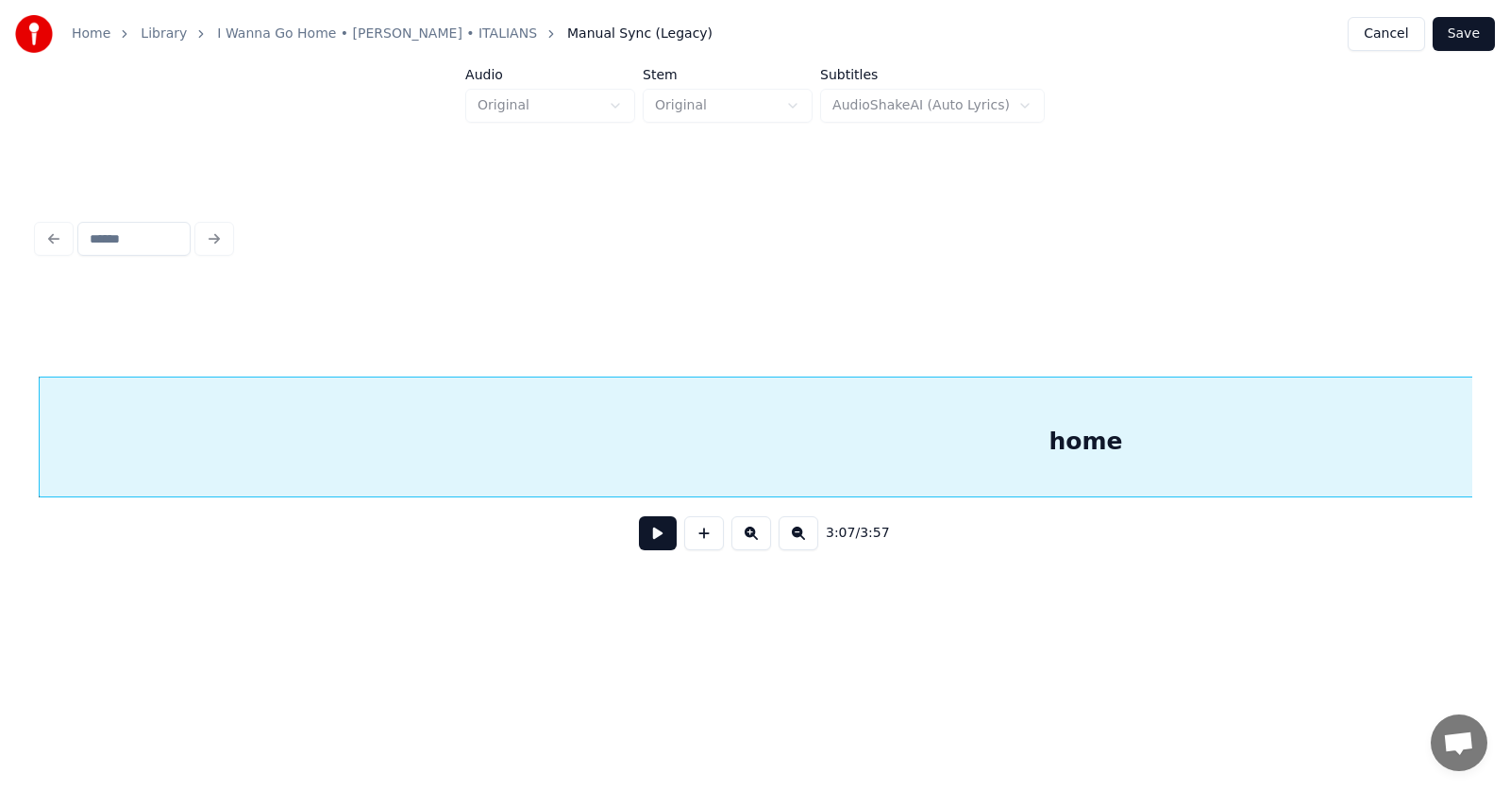
click at [918, 440] on div "home" at bounding box center [1086, 441] width 2093 height 128
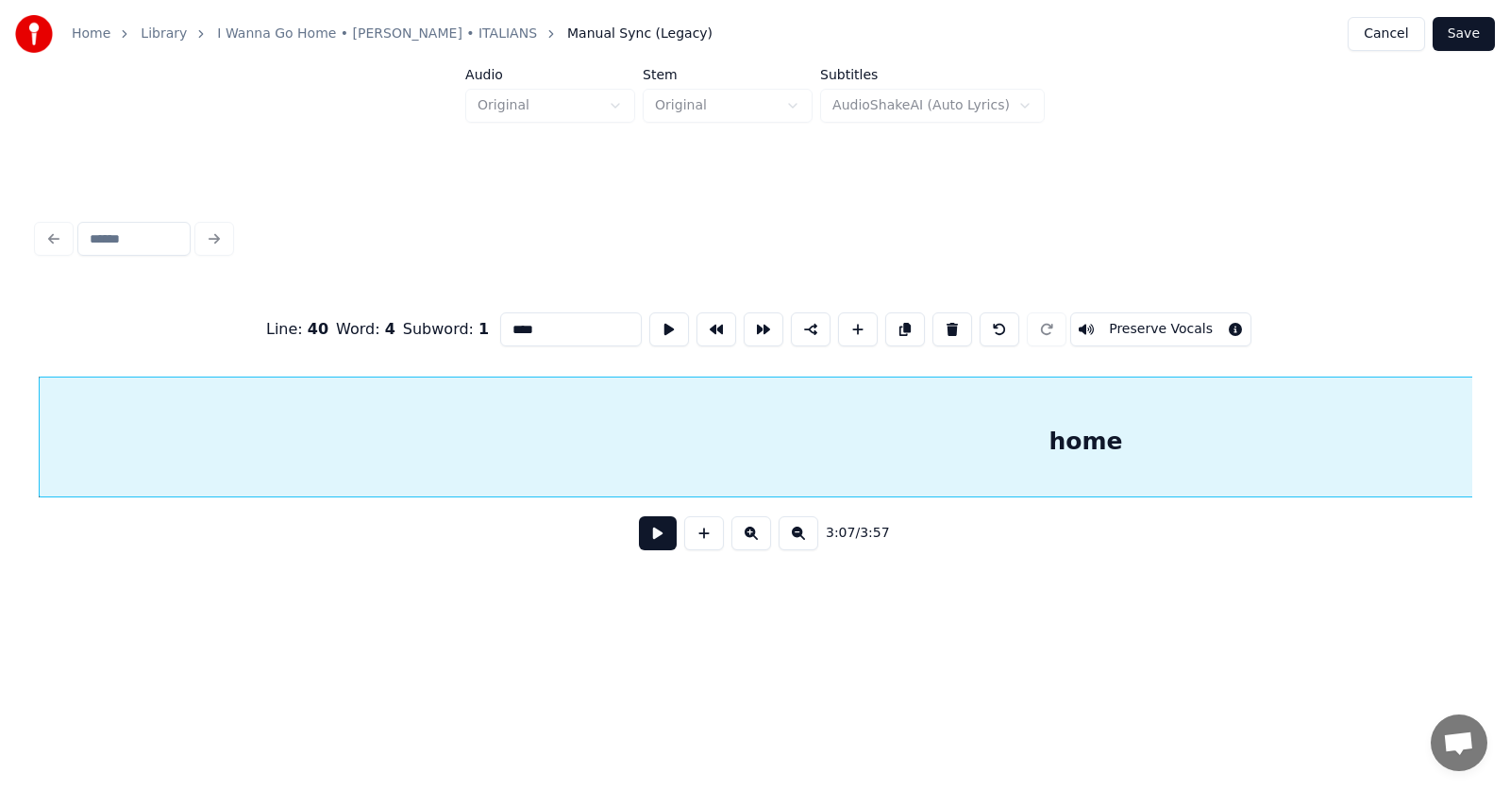
click at [500, 326] on input "****" at bounding box center [571, 329] width 142 height 34
type input "****"
click at [644, 531] on button at bounding box center [658, 533] width 38 height 34
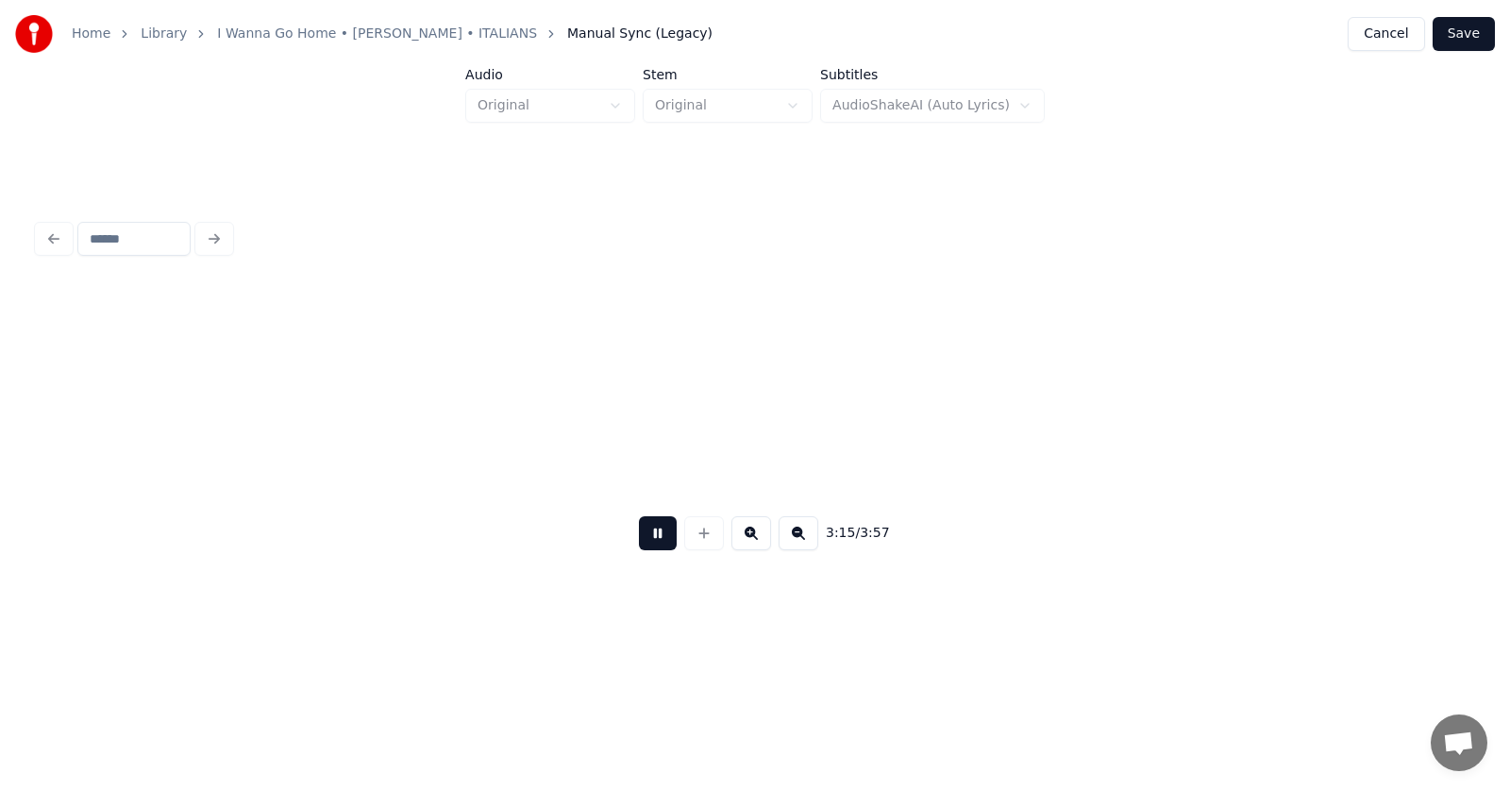
scroll to position [0, 138266]
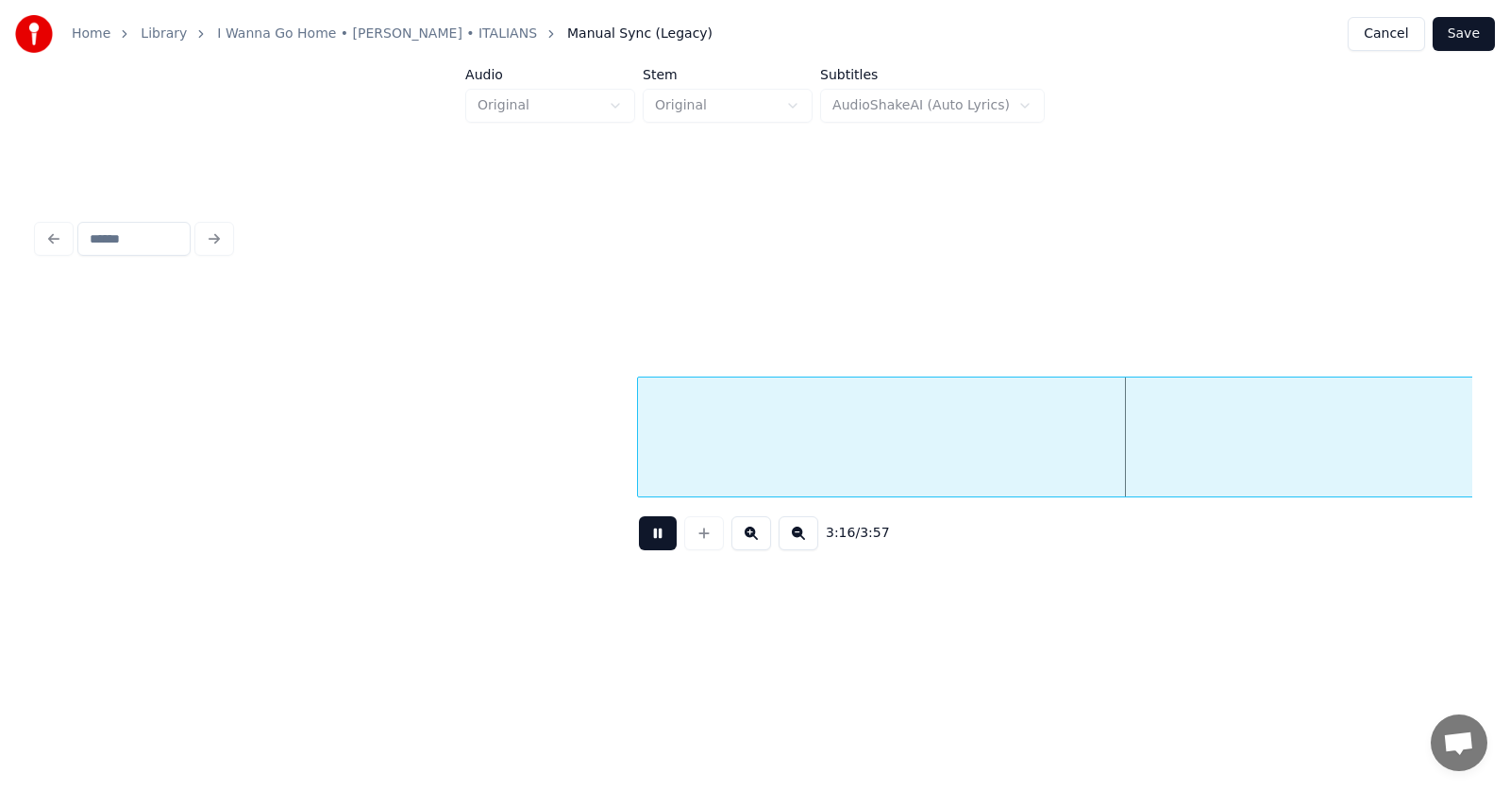
click at [641, 540] on button at bounding box center [658, 533] width 38 height 34
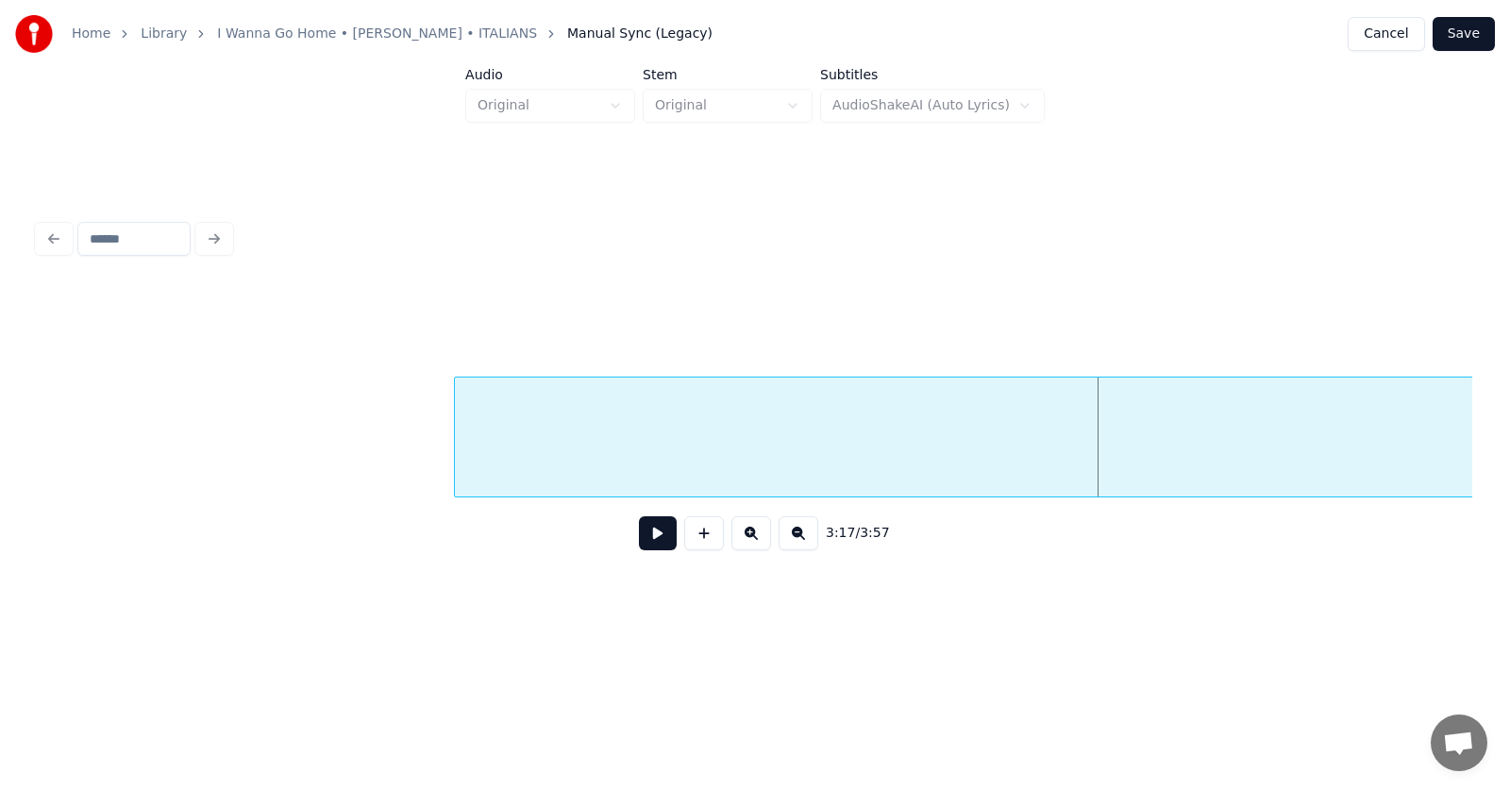
scroll to position [0, 138222]
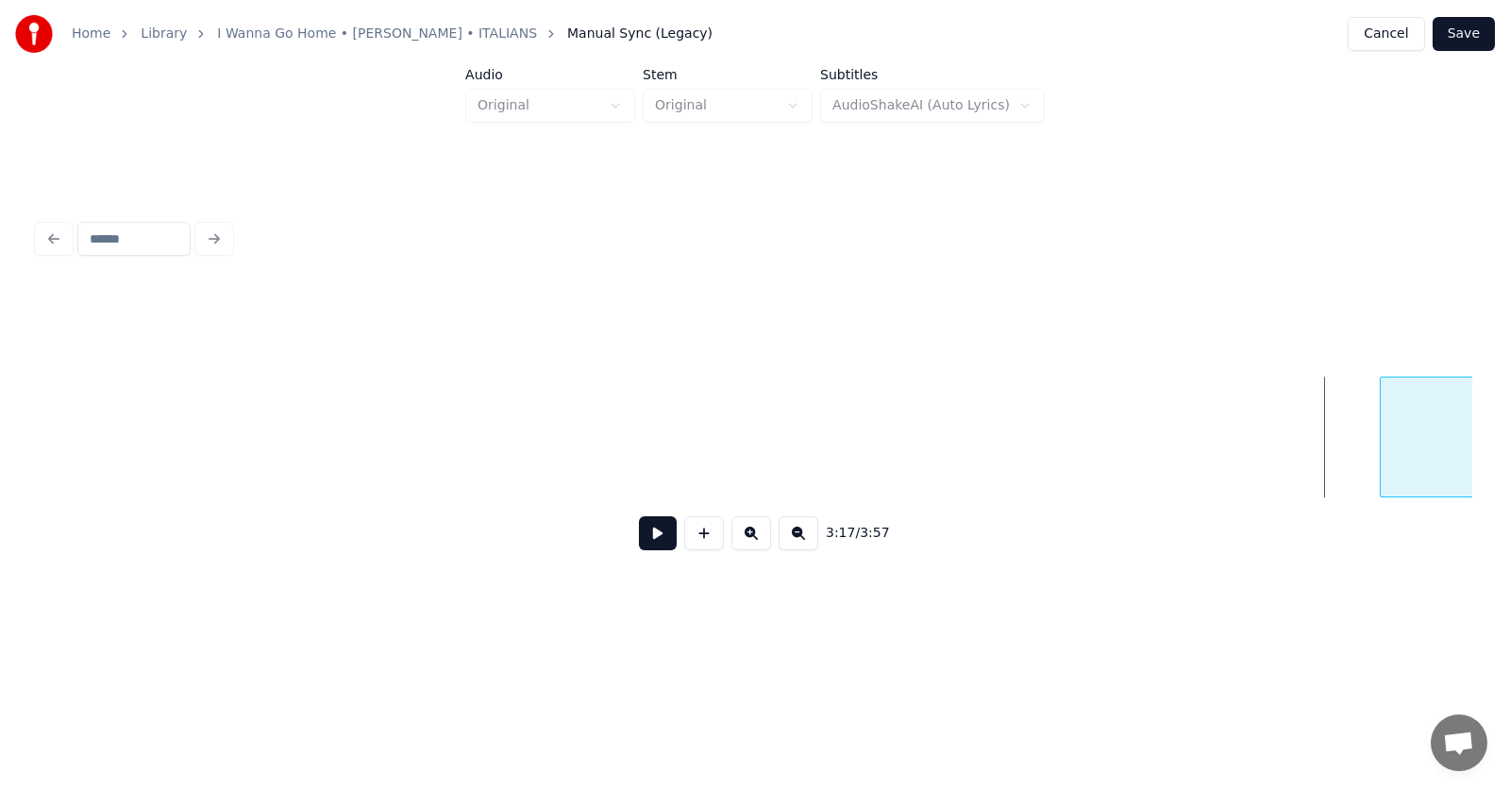
click at [1381, 444] on div at bounding box center [1384, 436] width 6 height 119
click at [646, 550] on button at bounding box center [658, 533] width 38 height 34
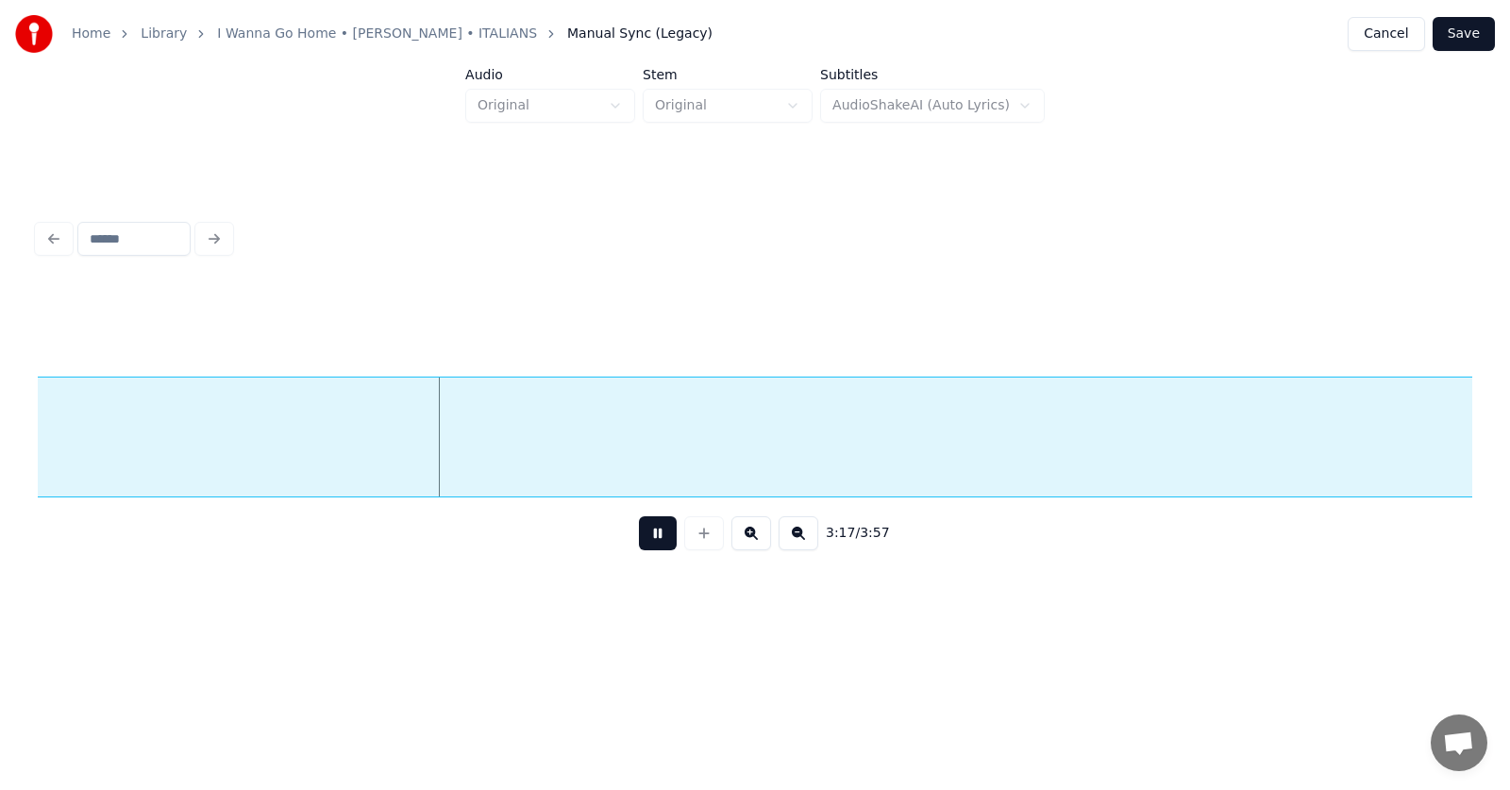
click at [646, 550] on button at bounding box center [658, 533] width 38 height 34
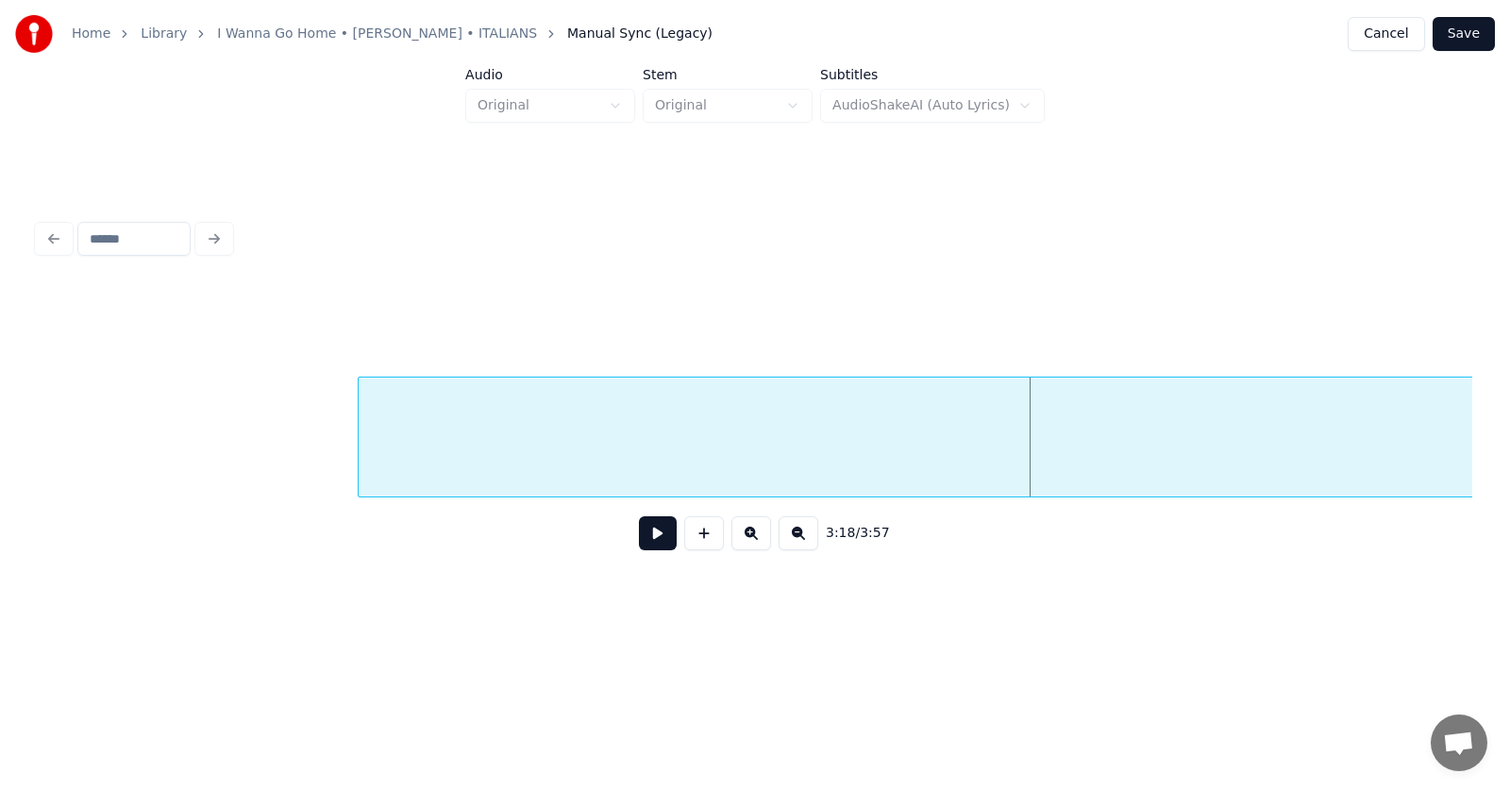
scroll to position [0, 138790]
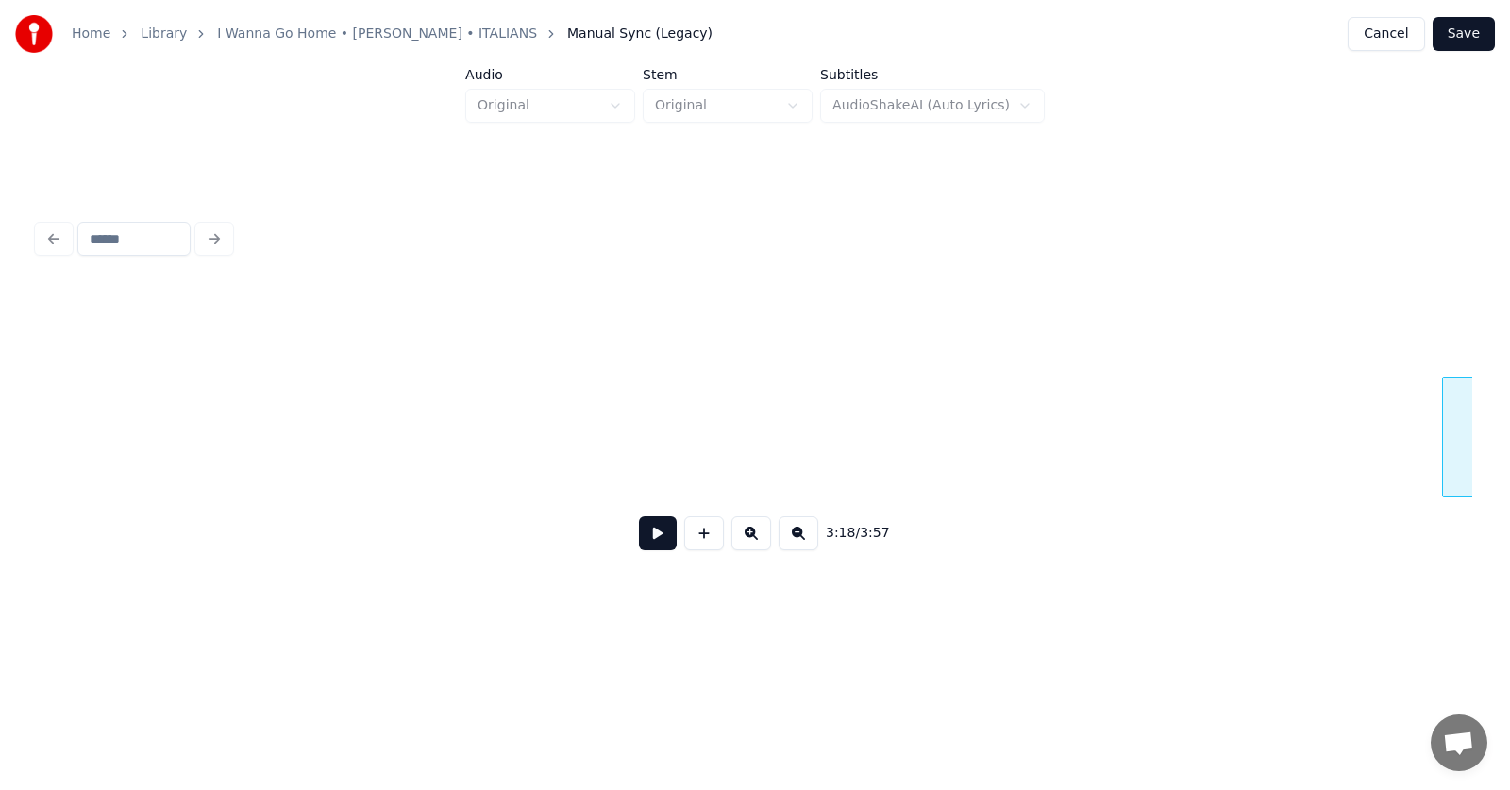
click at [1448, 439] on div at bounding box center [1446, 436] width 6 height 119
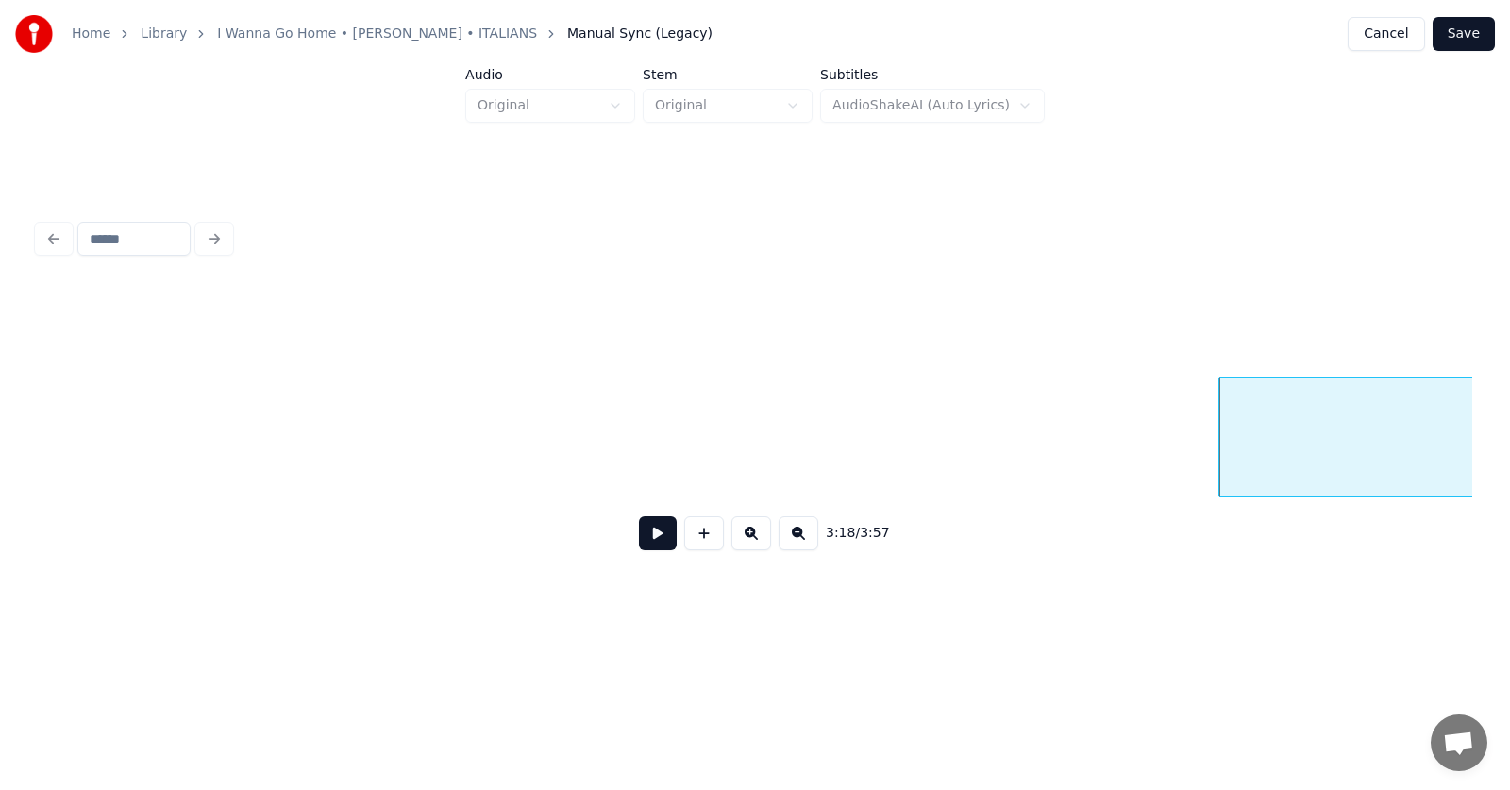
scroll to position [0, 139585]
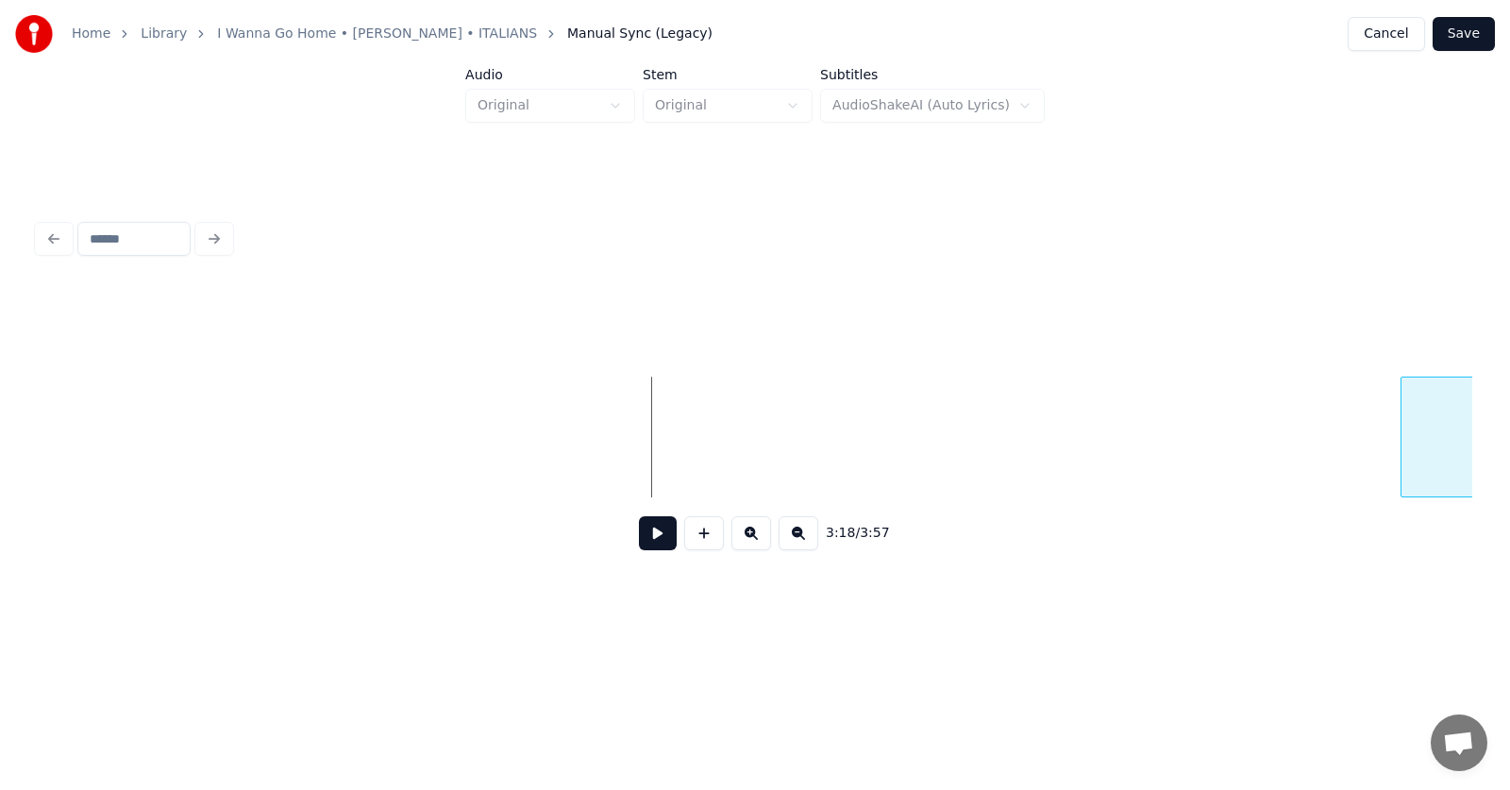
click at [1479, 452] on div "3:18 / 3:57" at bounding box center [754, 390] width 1449 height 374
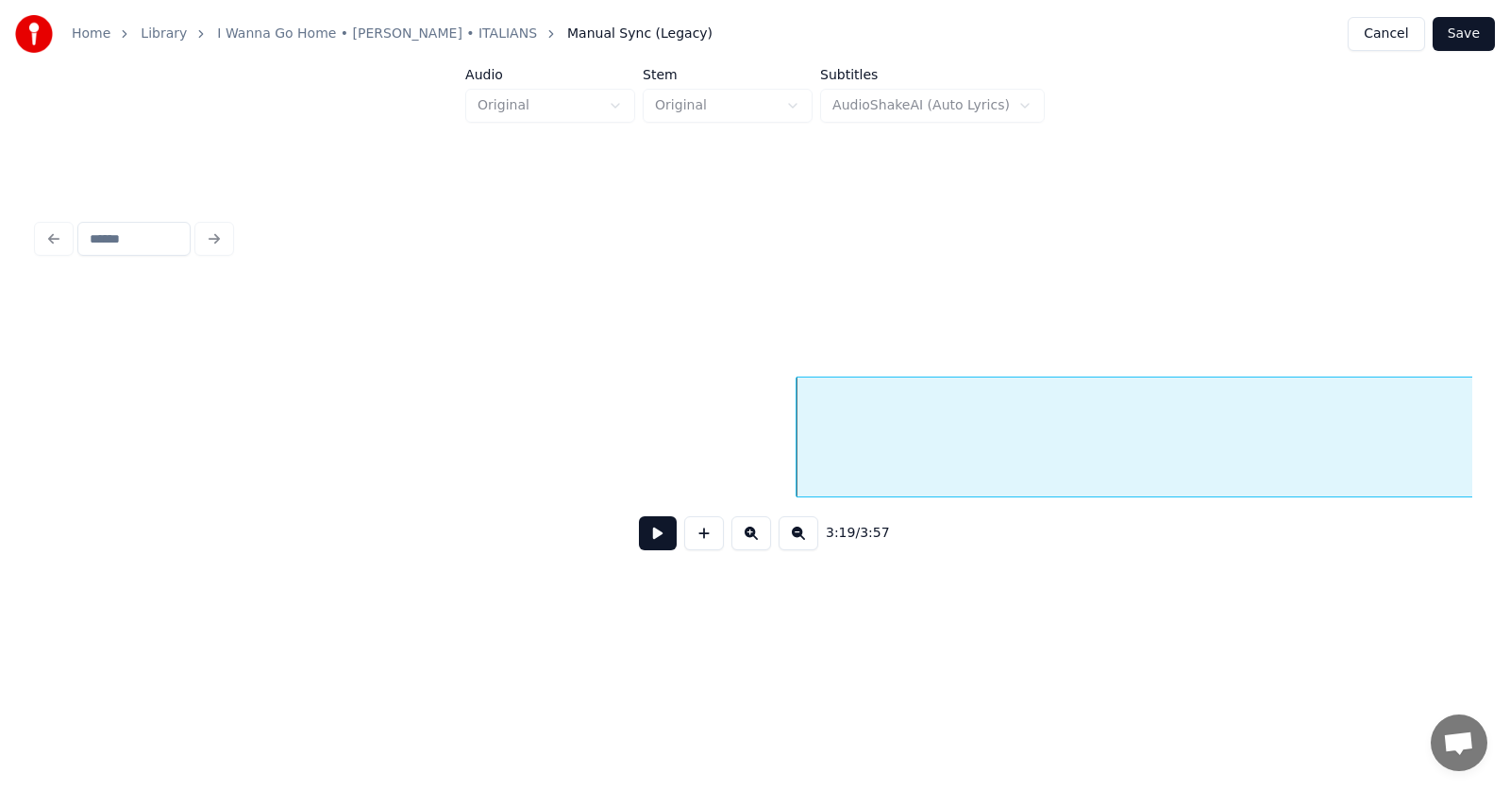
scroll to position [0, 139813]
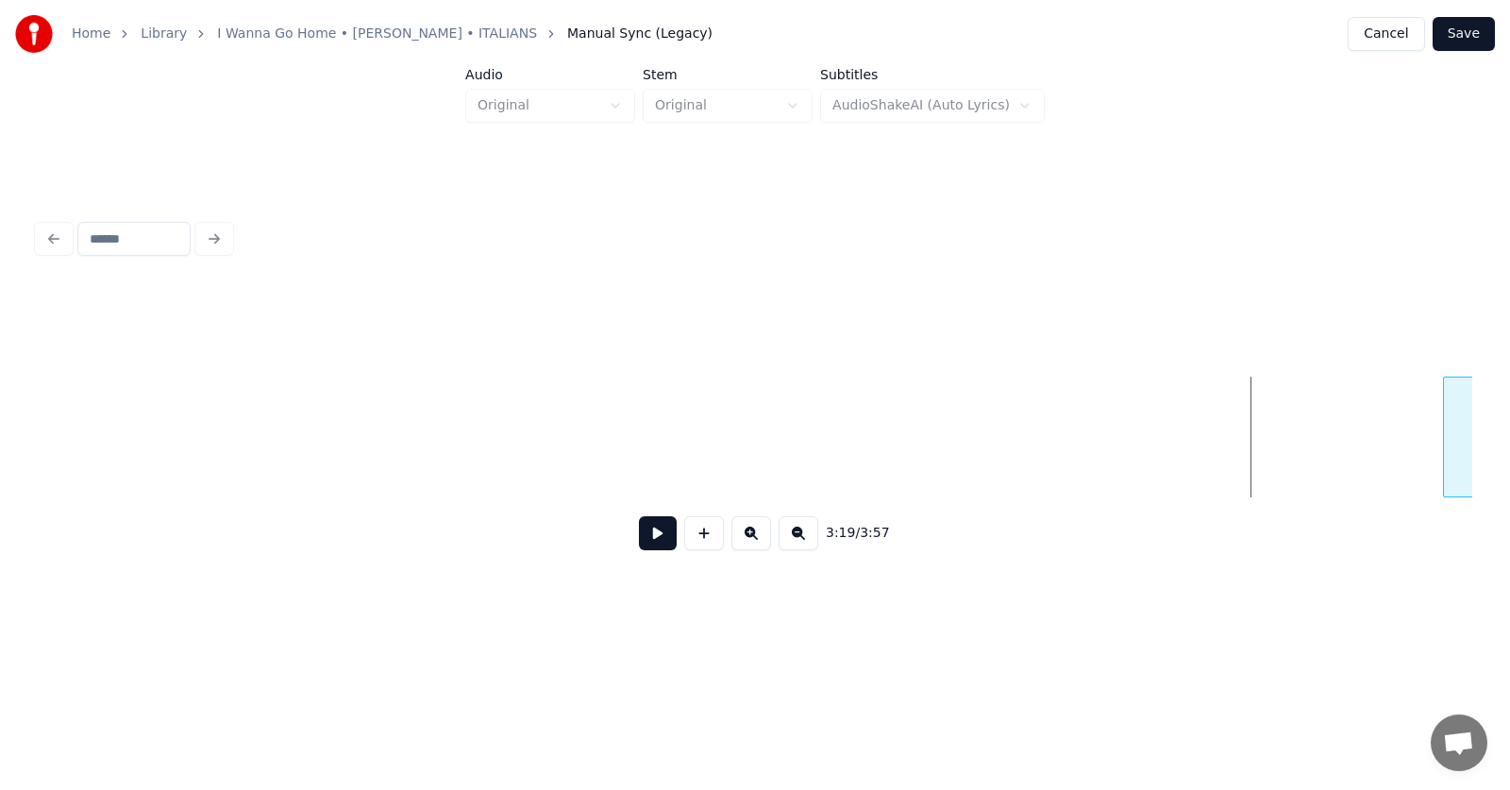
click at [1509, 447] on div "Home Library I Wanna Go Home • [PERSON_NAME] • ITALIANS Manual Sync (Legacy) Ca…" at bounding box center [755, 313] width 1510 height 627
click at [1446, 417] on div at bounding box center [1443, 436] width 6 height 119
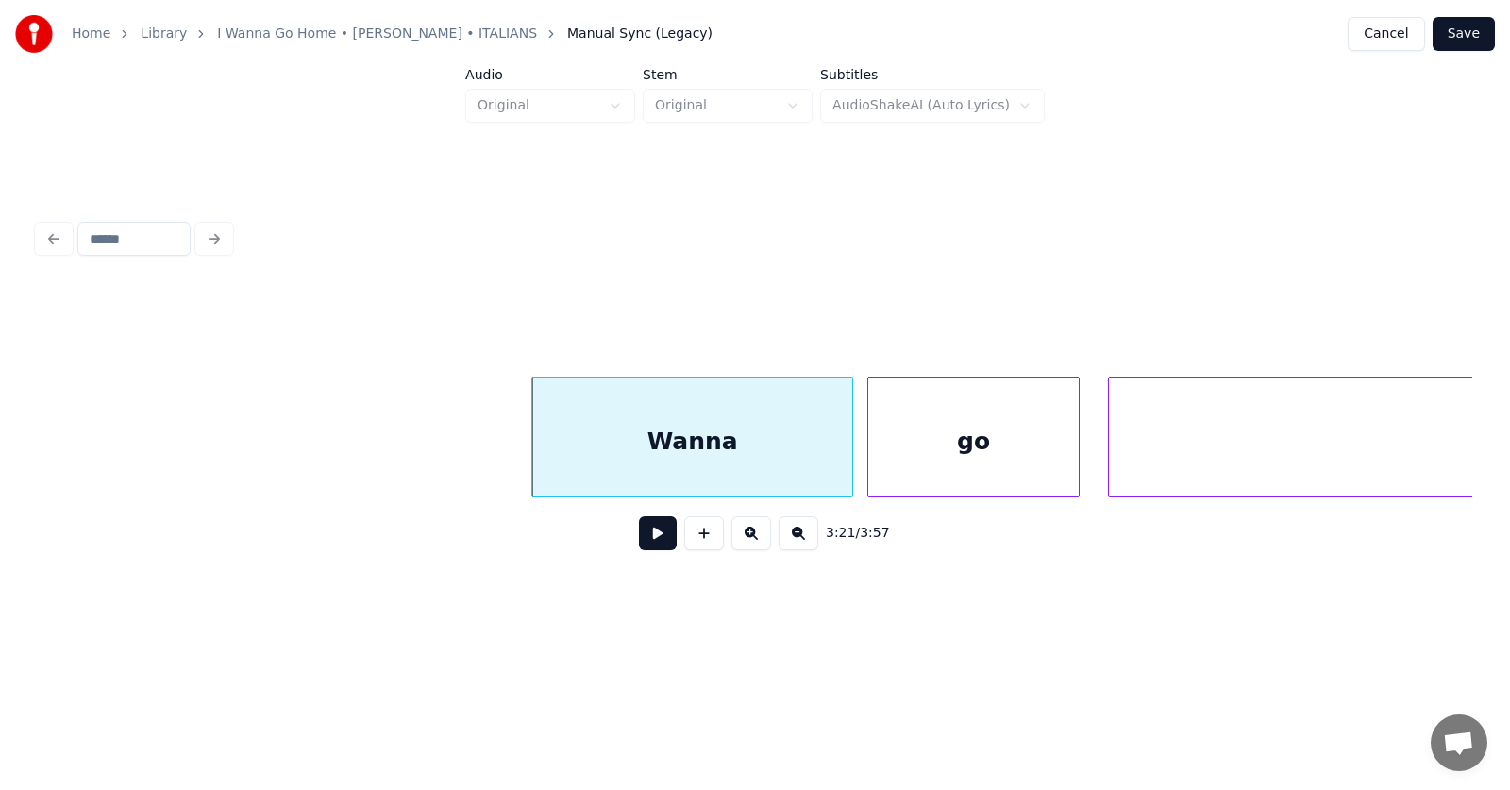
scroll to position [0, 142311]
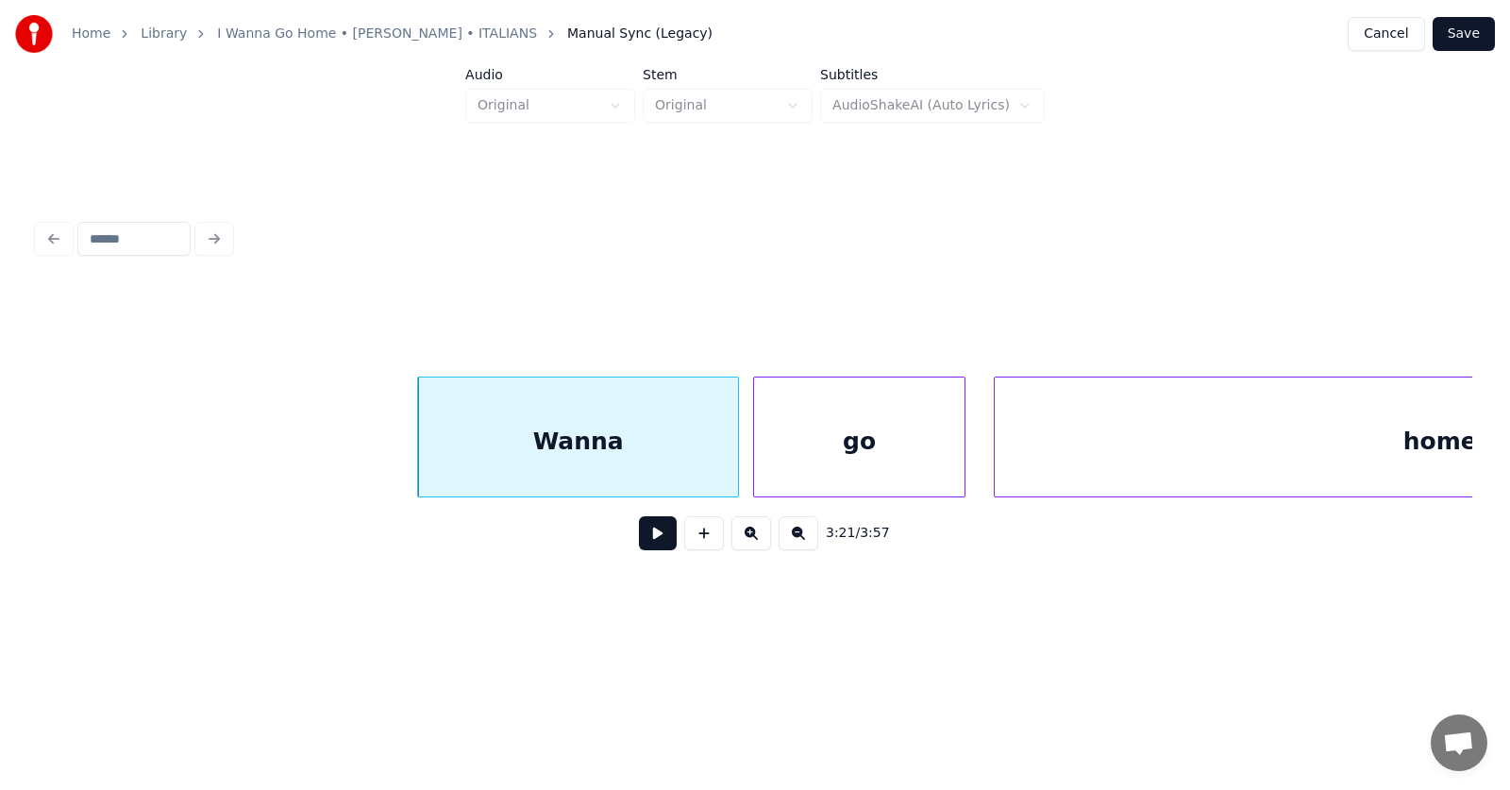
click at [504, 446] on div "Wanna" at bounding box center [578, 441] width 320 height 128
click at [500, 448] on div "Wanna" at bounding box center [575, 441] width 320 height 128
click at [441, 450] on div at bounding box center [441, 436] width 6 height 119
click at [831, 466] on div "go" at bounding box center [850, 441] width 210 height 128
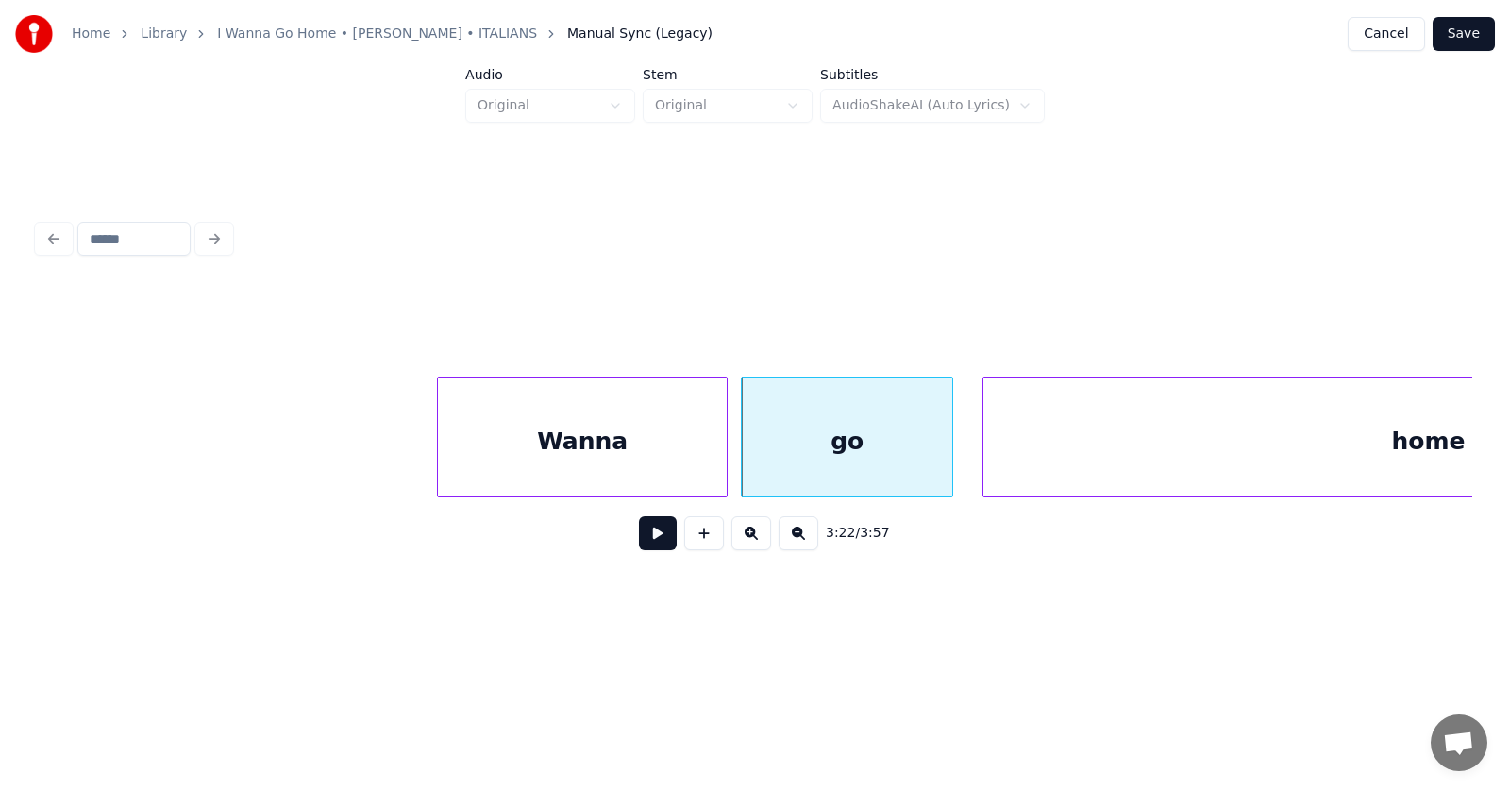
scroll to position [0, 142721]
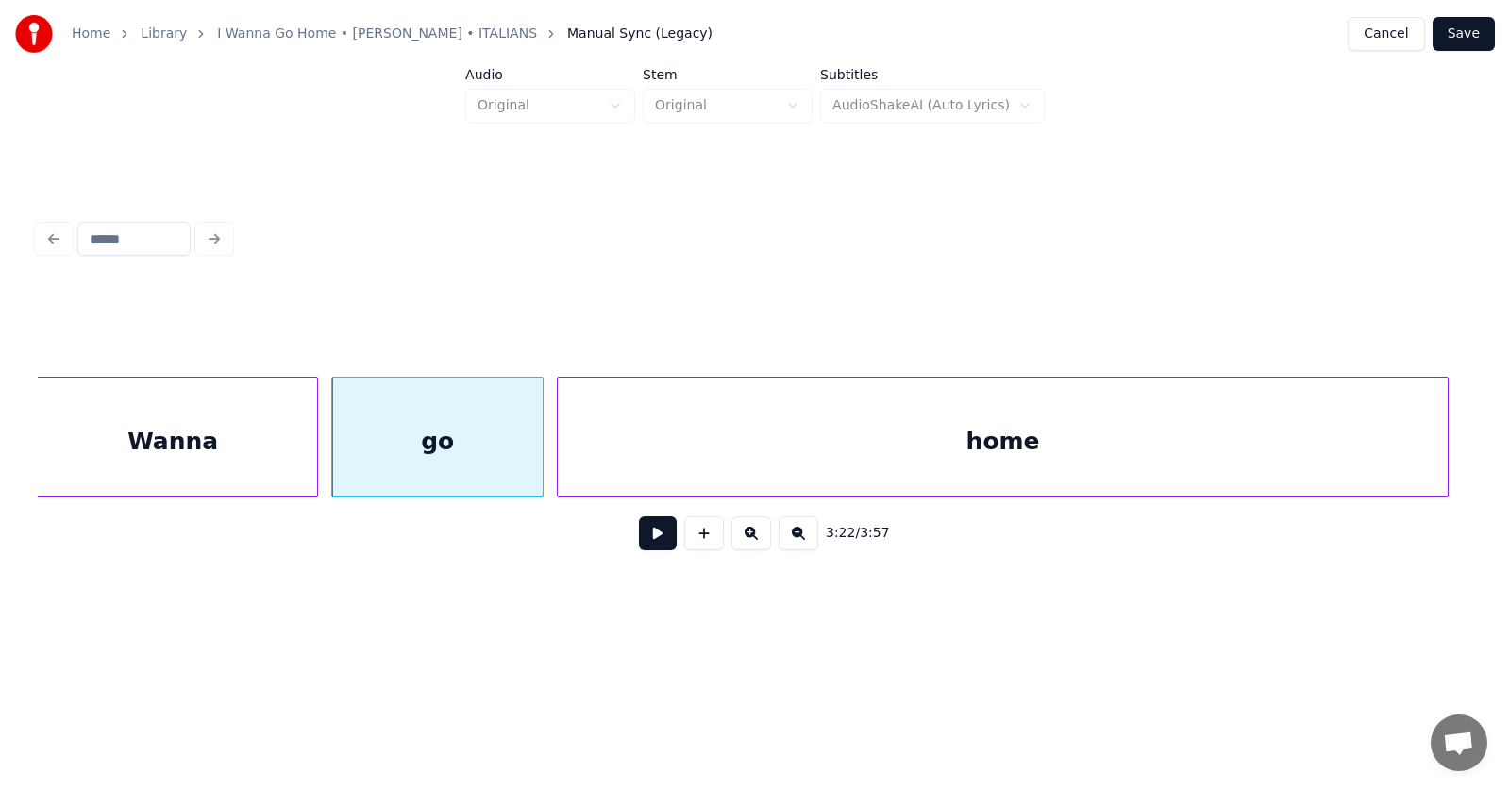
click at [1038, 472] on div "home" at bounding box center [1003, 441] width 890 height 128
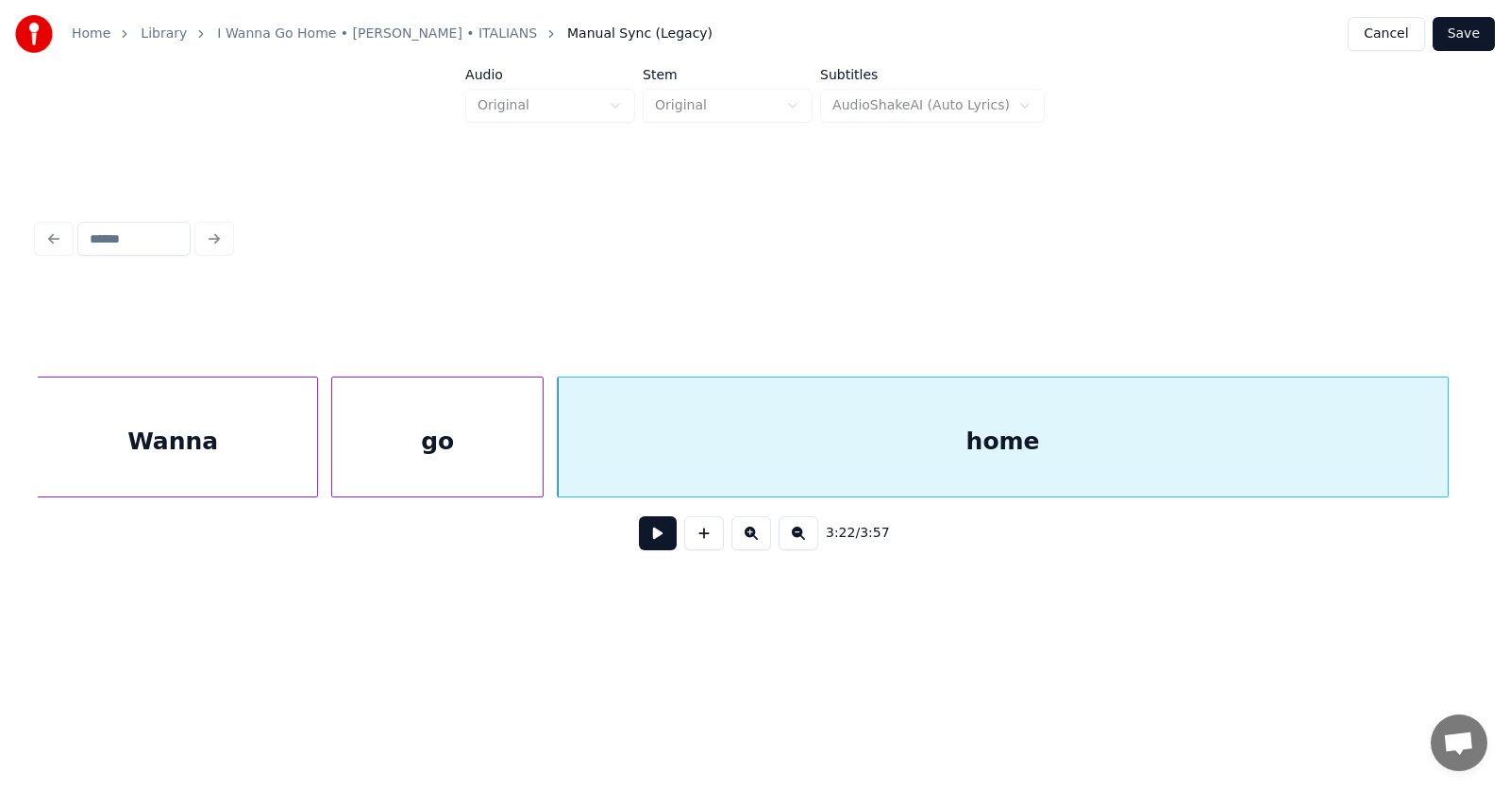
click at [175, 446] on div "Wanna" at bounding box center [172, 441] width 289 height 128
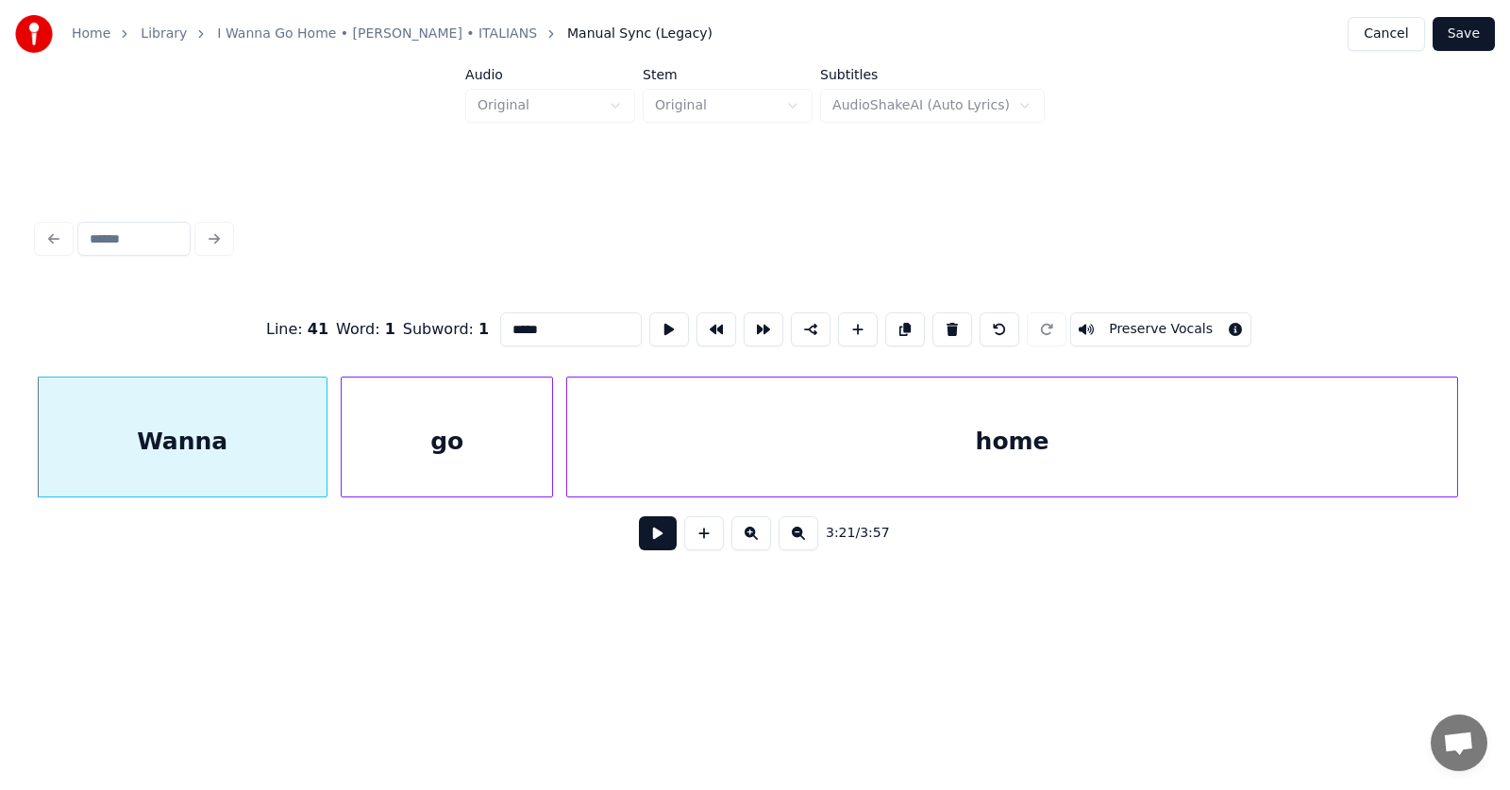
click at [643, 541] on button at bounding box center [658, 533] width 38 height 34
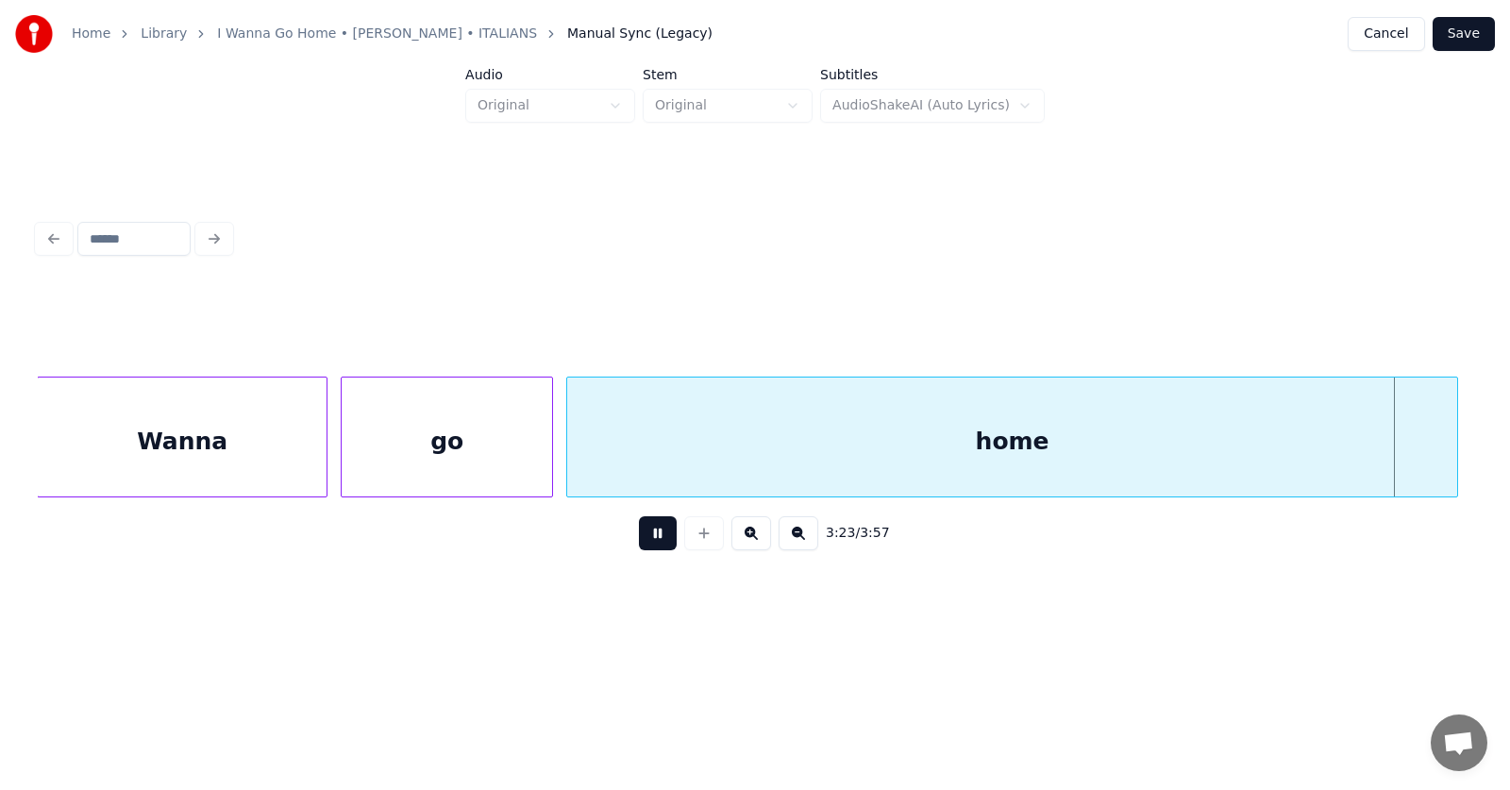
scroll to position [0, 144147]
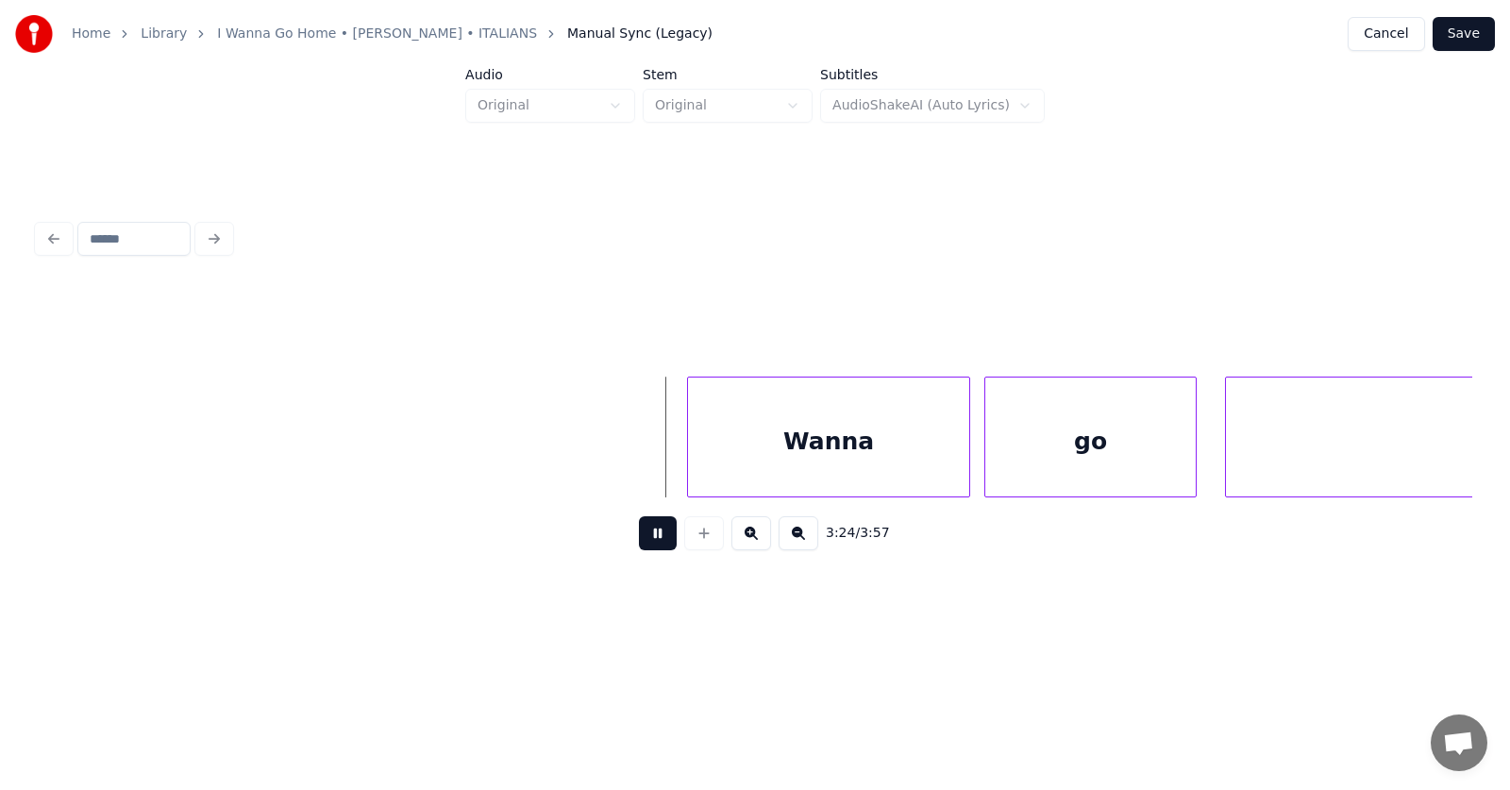
click at [643, 541] on button at bounding box center [658, 533] width 38 height 34
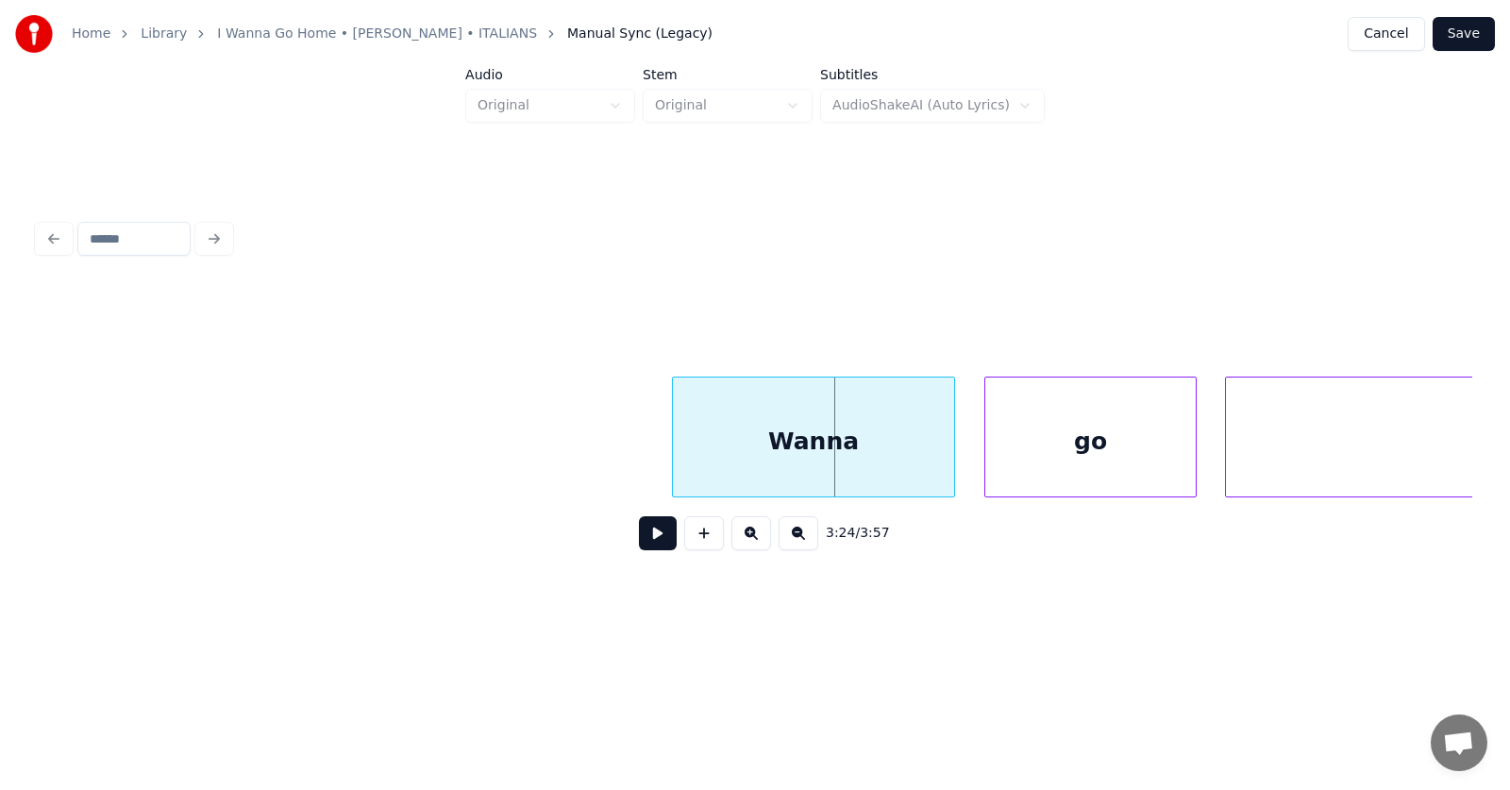
click at [754, 453] on div "Wanna" at bounding box center [813, 441] width 281 height 128
click at [1036, 466] on div "go" at bounding box center [1075, 441] width 210 height 128
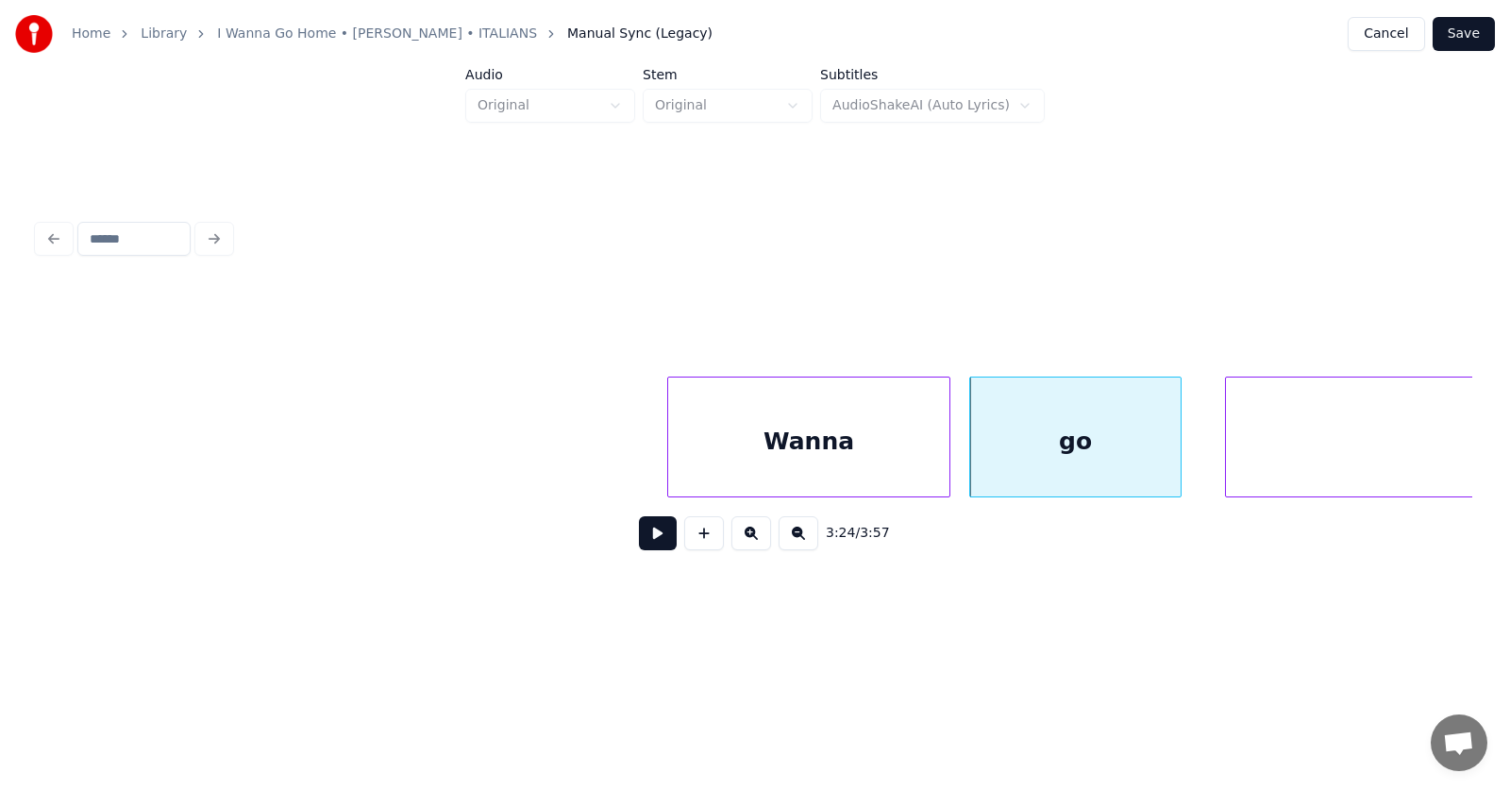
scroll to position [0, 144717]
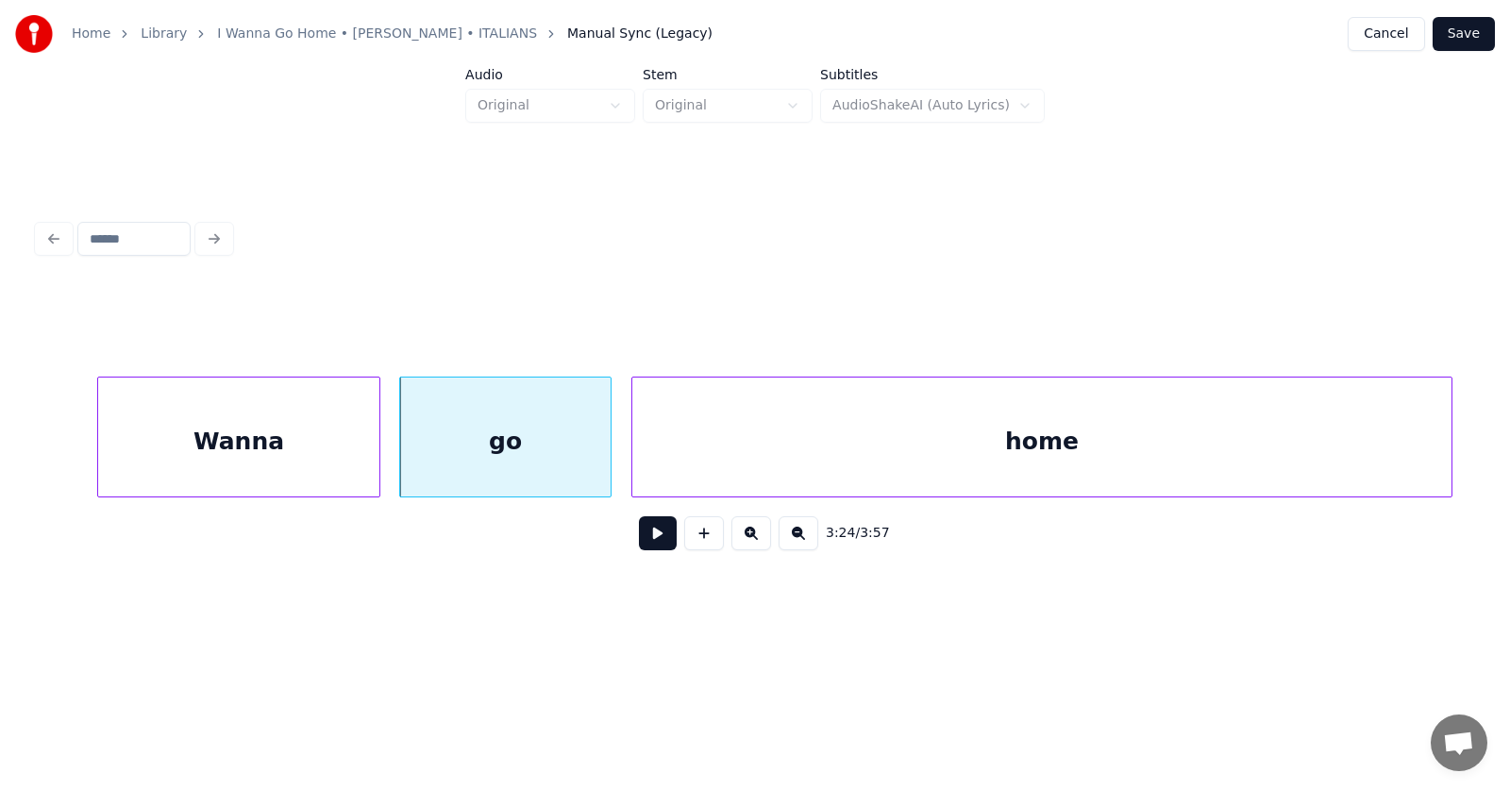
click at [1251, 456] on div "home" at bounding box center [1041, 441] width 819 height 128
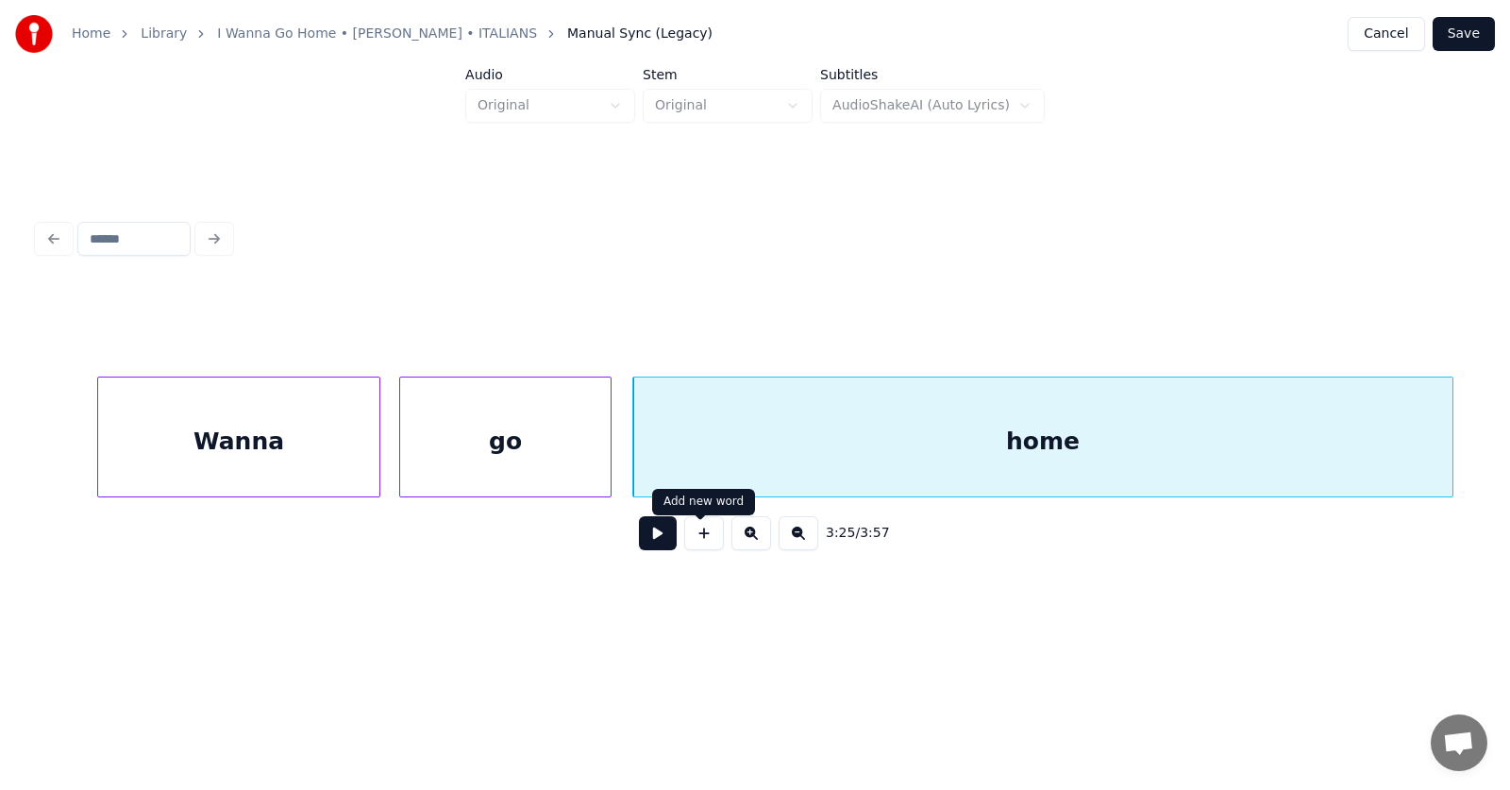
click at [652, 545] on button at bounding box center [658, 533] width 38 height 34
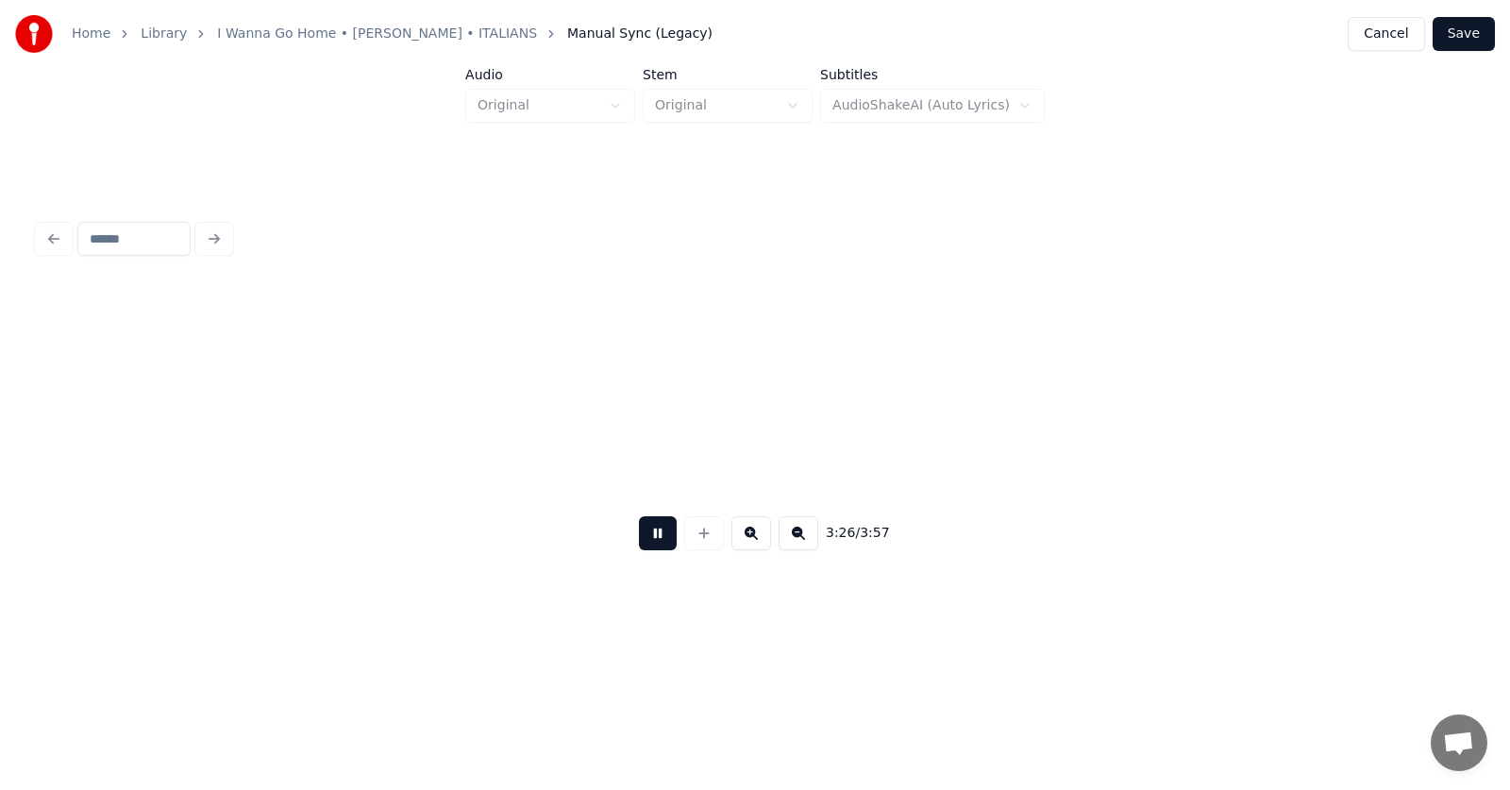
scroll to position [0, 146154]
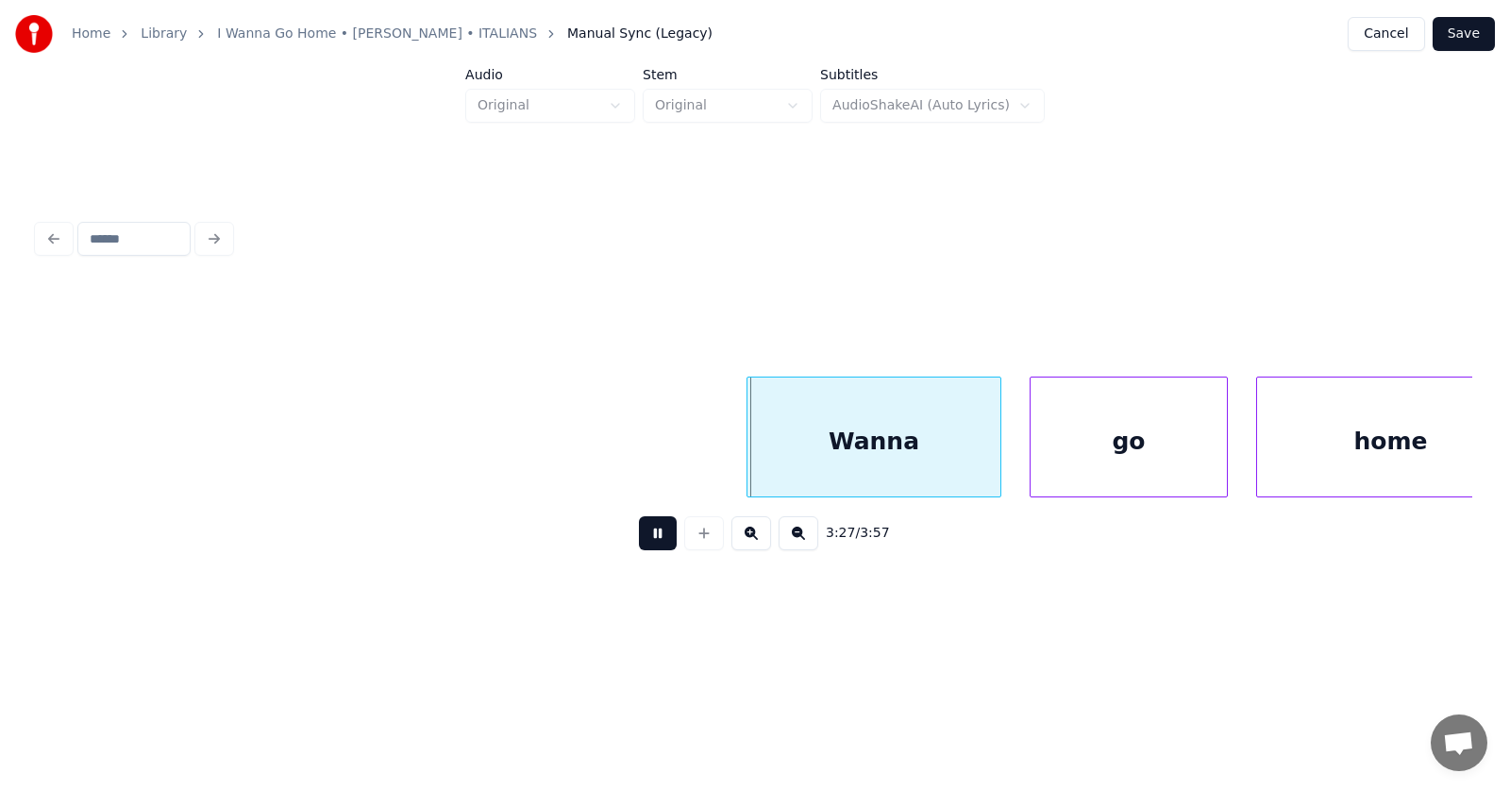
click at [652, 545] on button at bounding box center [658, 533] width 38 height 34
click at [860, 435] on div "Wanna" at bounding box center [854, 441] width 253 height 128
click at [1097, 453] on div "go" at bounding box center [1101, 441] width 196 height 128
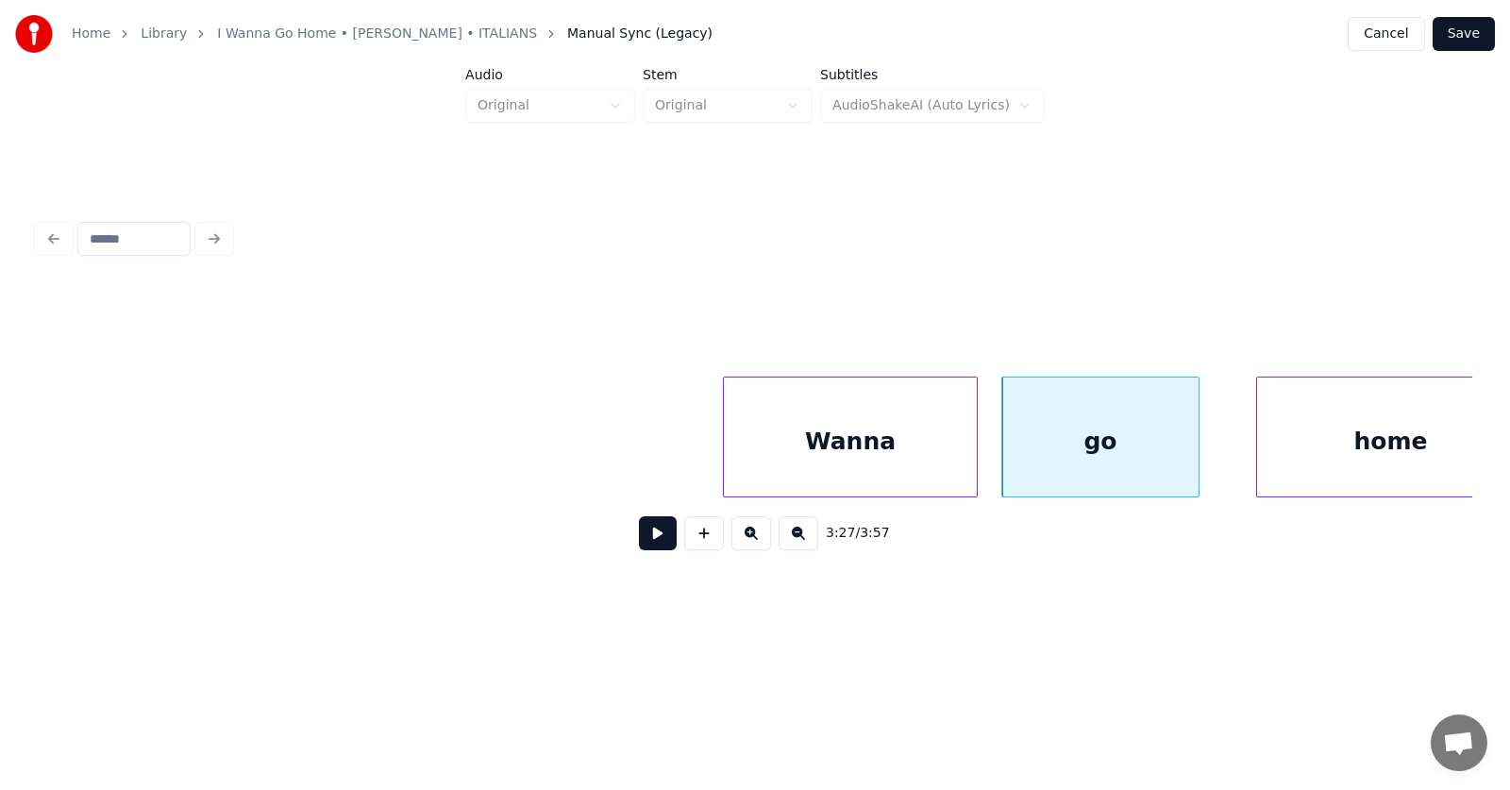
scroll to position [0, 146202]
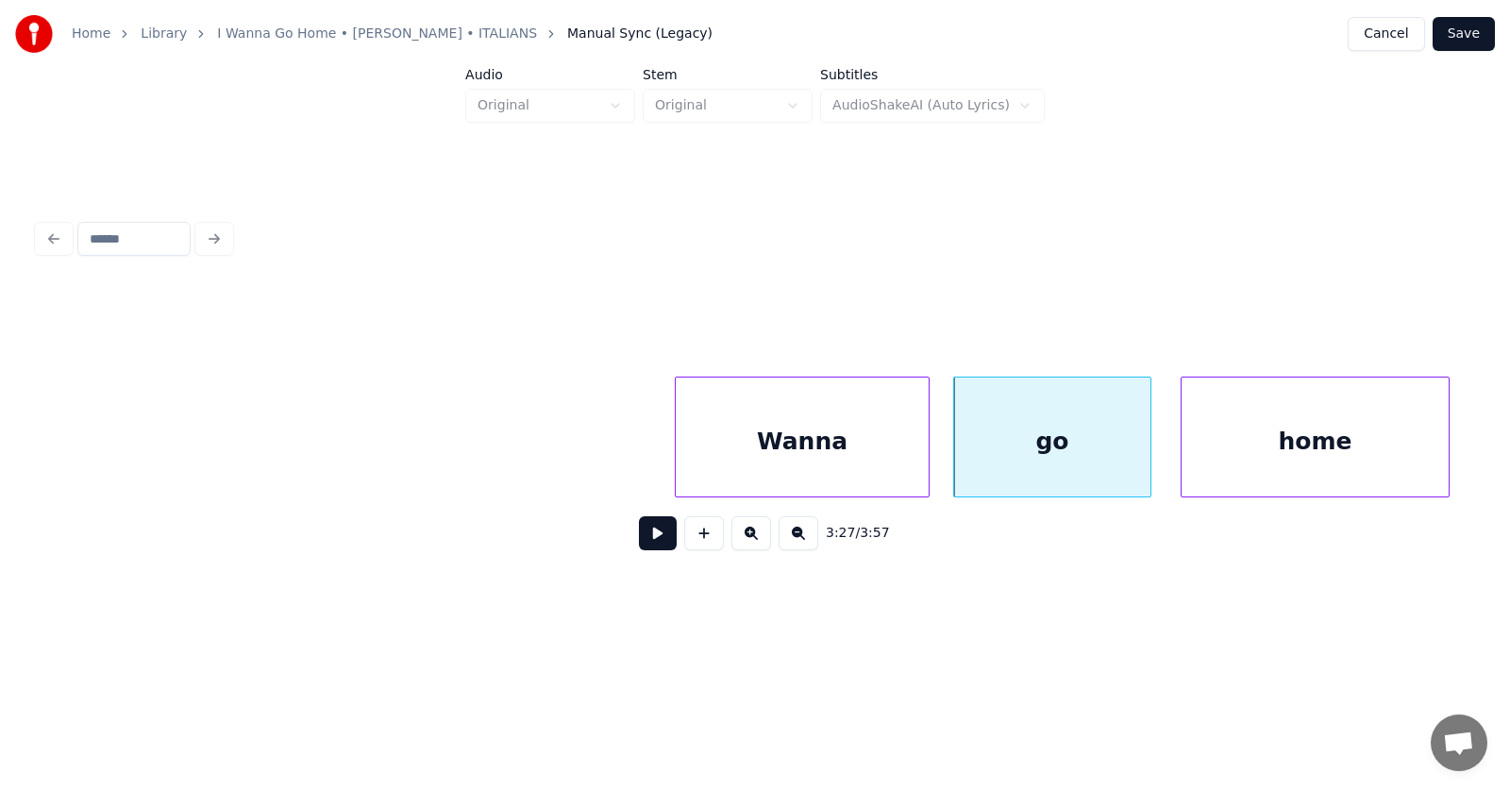
click at [1262, 448] on div "home" at bounding box center [1314, 441] width 267 height 128
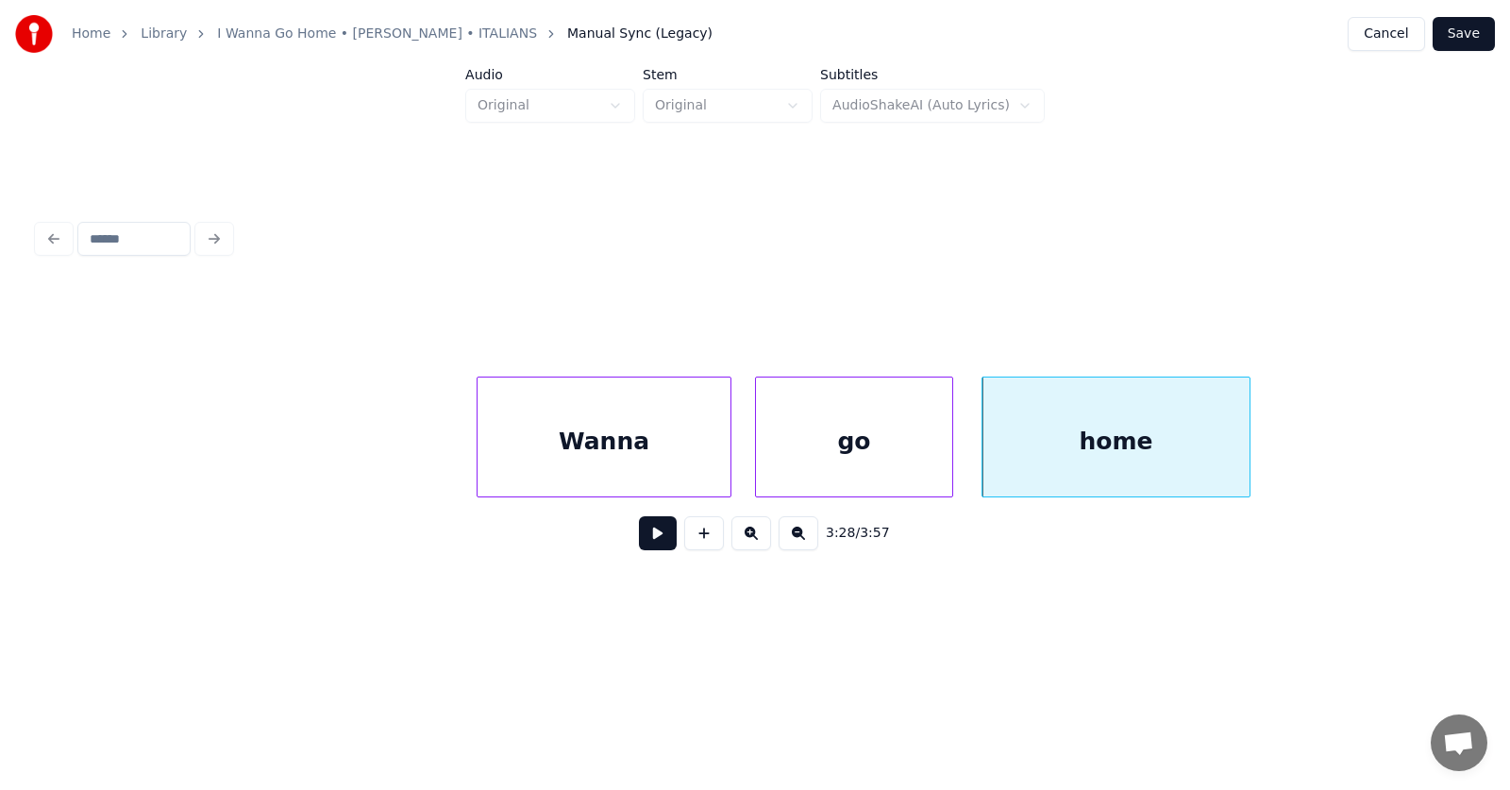
scroll to position [0, 146173]
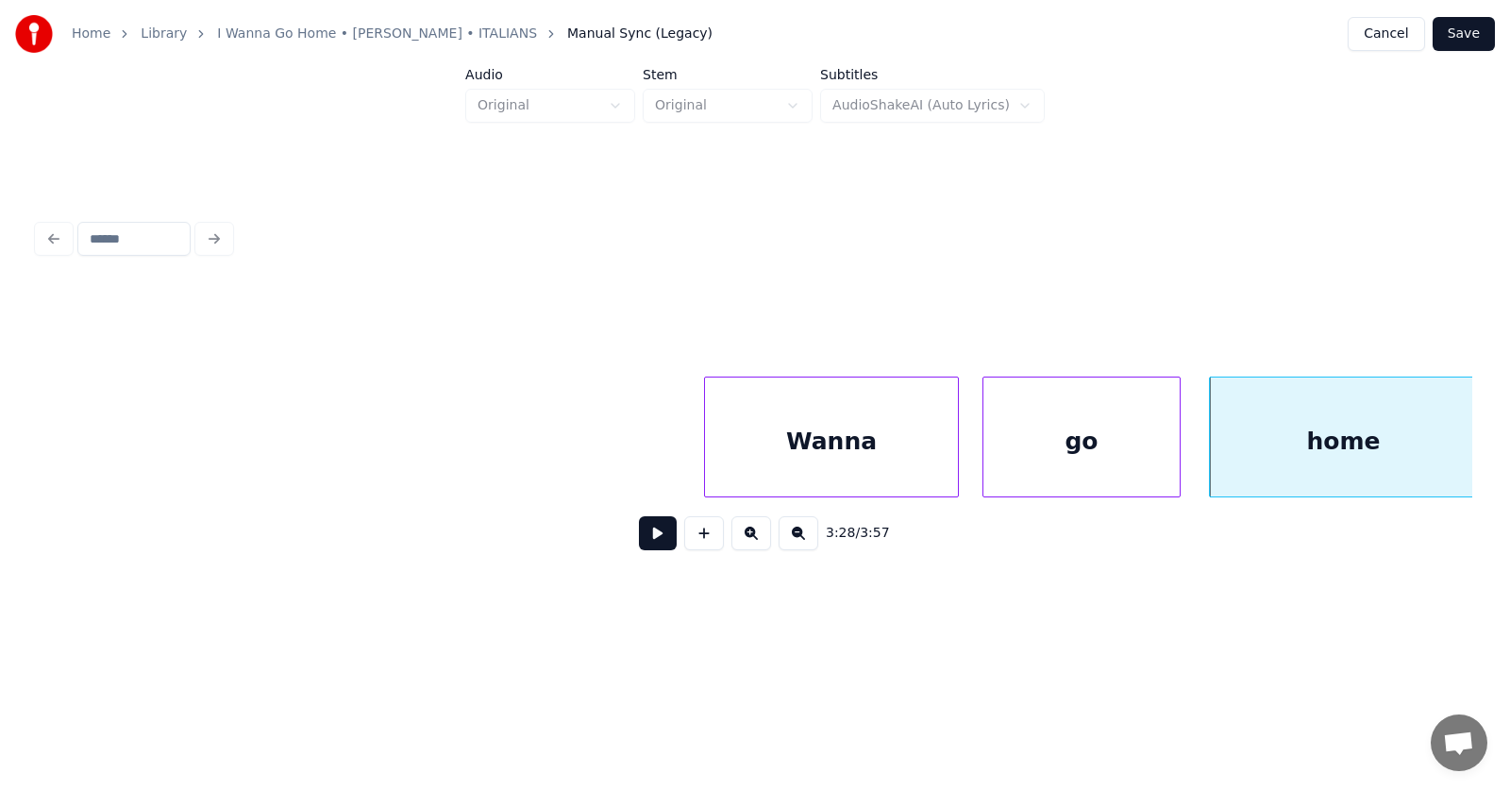
click at [829, 453] on div "Wanna" at bounding box center [831, 441] width 253 height 128
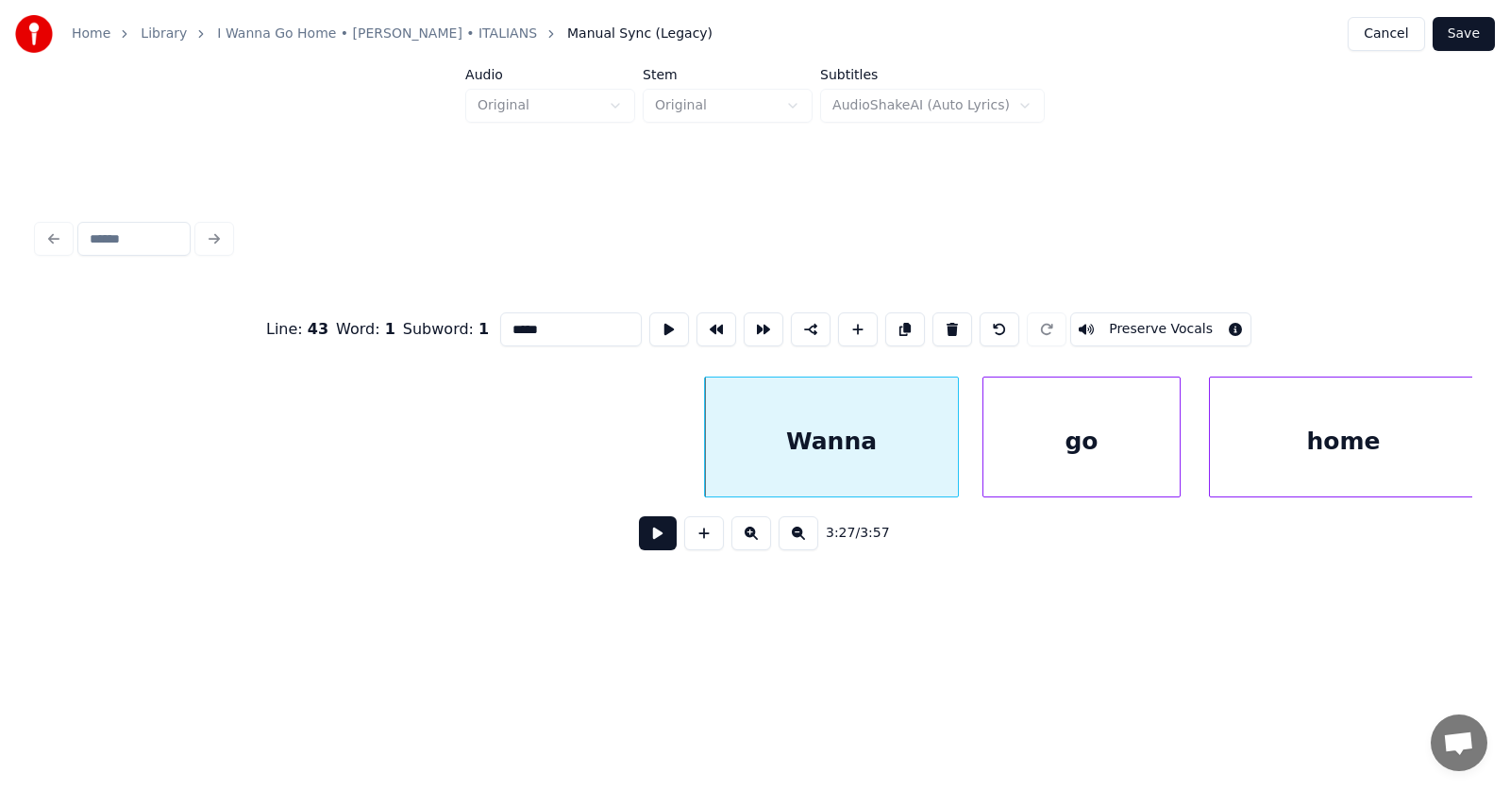
click at [645, 544] on button at bounding box center [658, 533] width 38 height 34
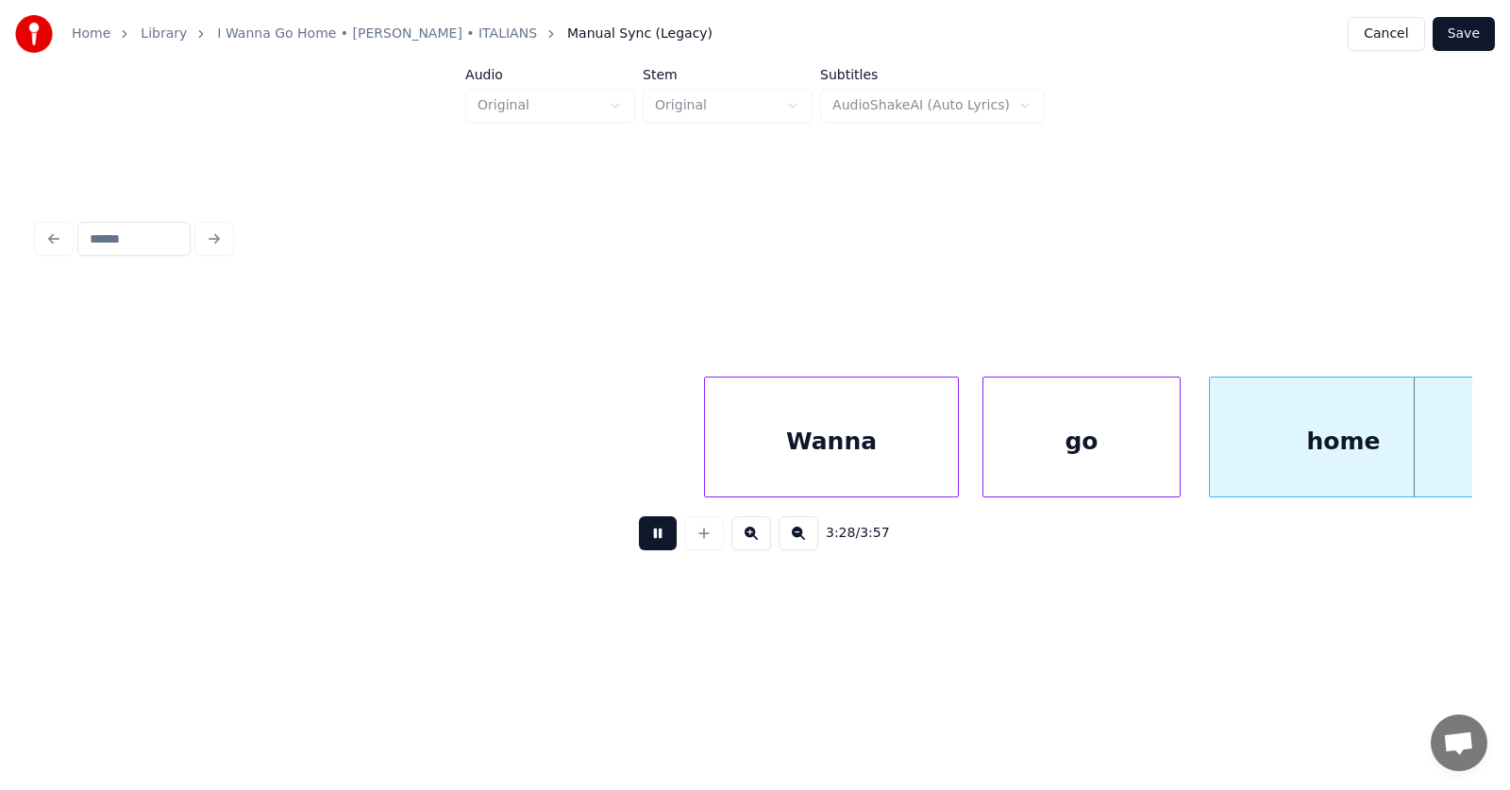
scroll to position [0, 147607]
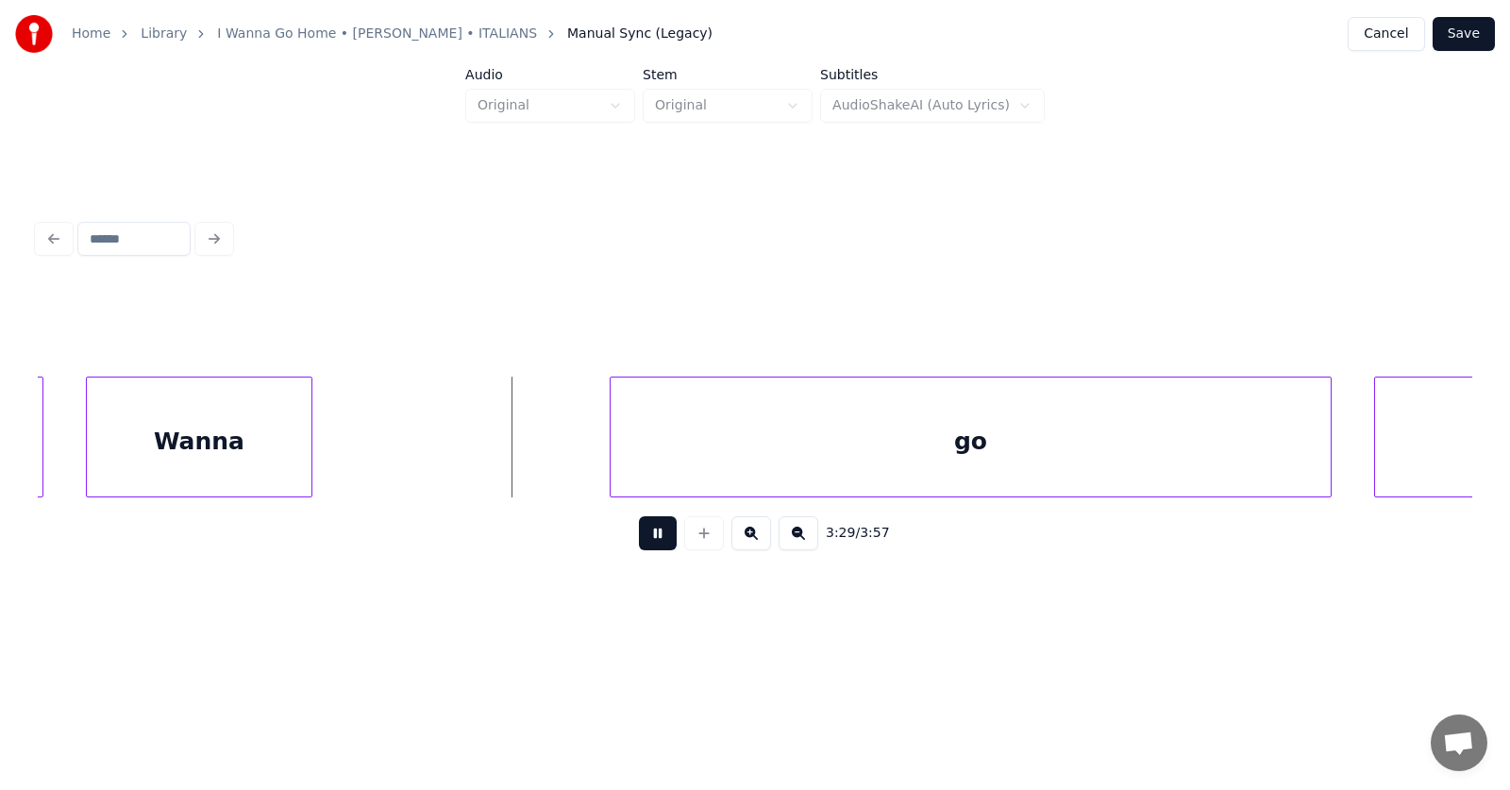
click at [645, 544] on button at bounding box center [658, 533] width 38 height 34
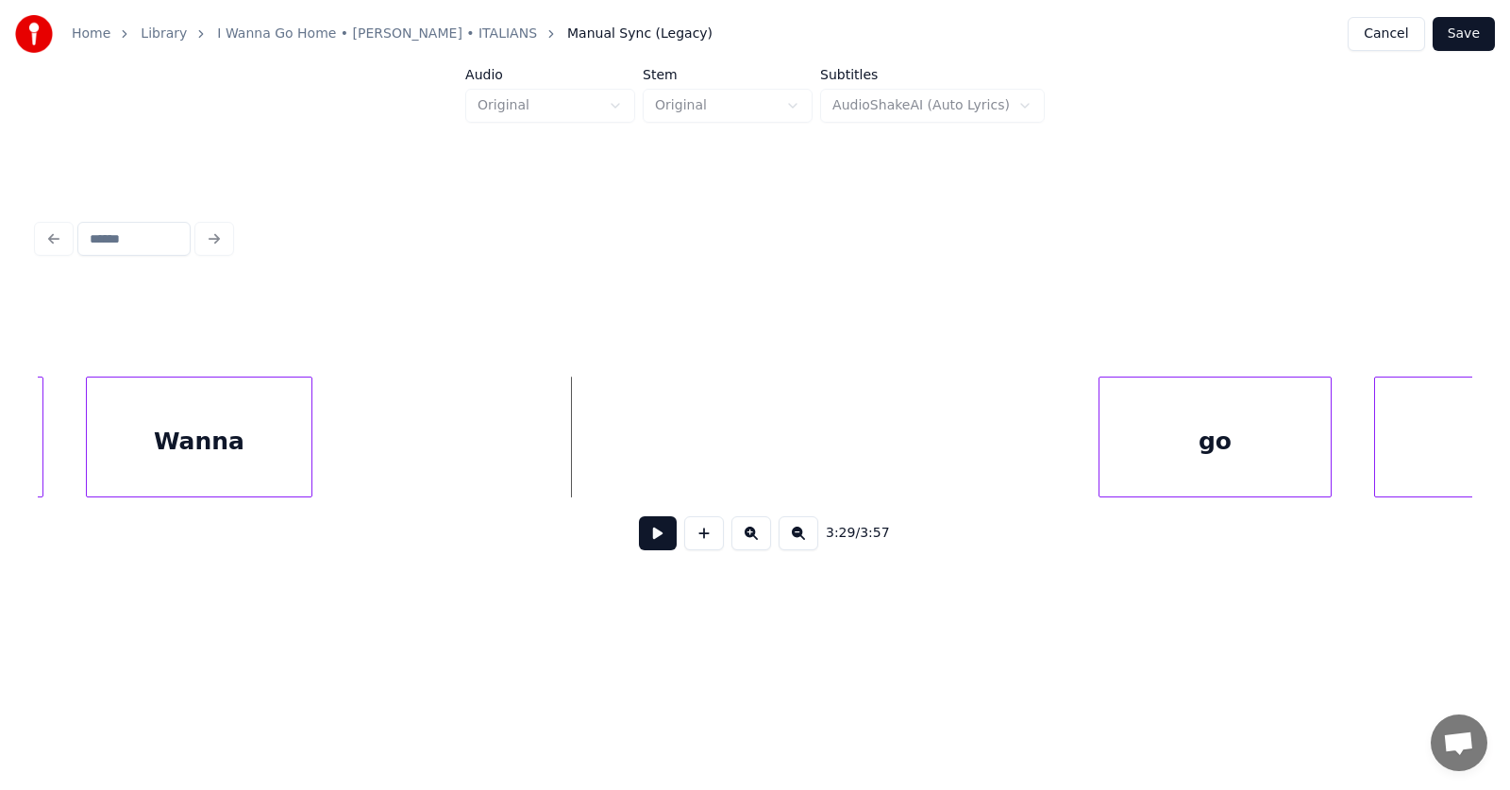
click at [1101, 455] on div at bounding box center [1102, 436] width 6 height 119
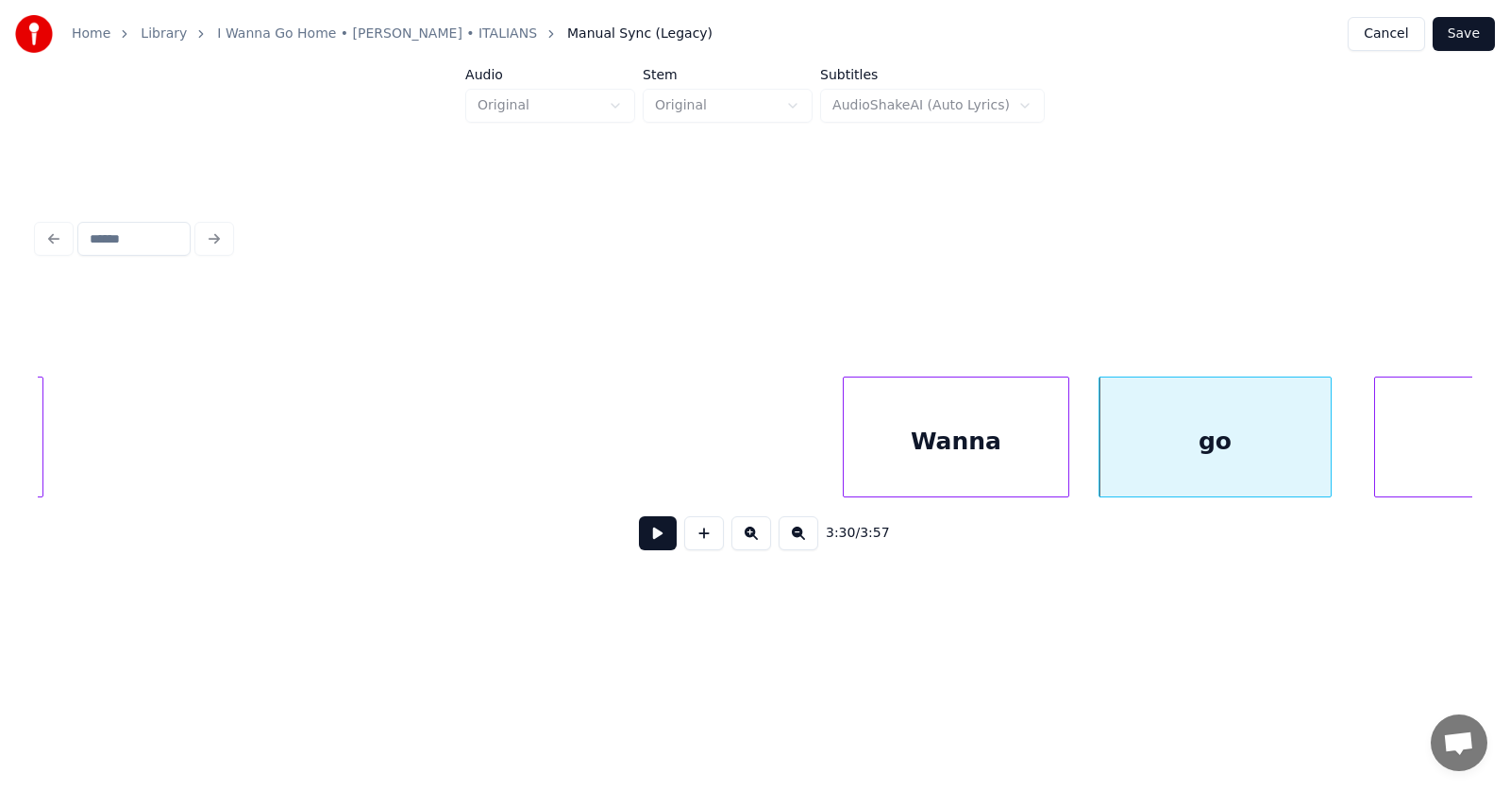
click at [978, 461] on div "Wanna" at bounding box center [956, 441] width 225 height 128
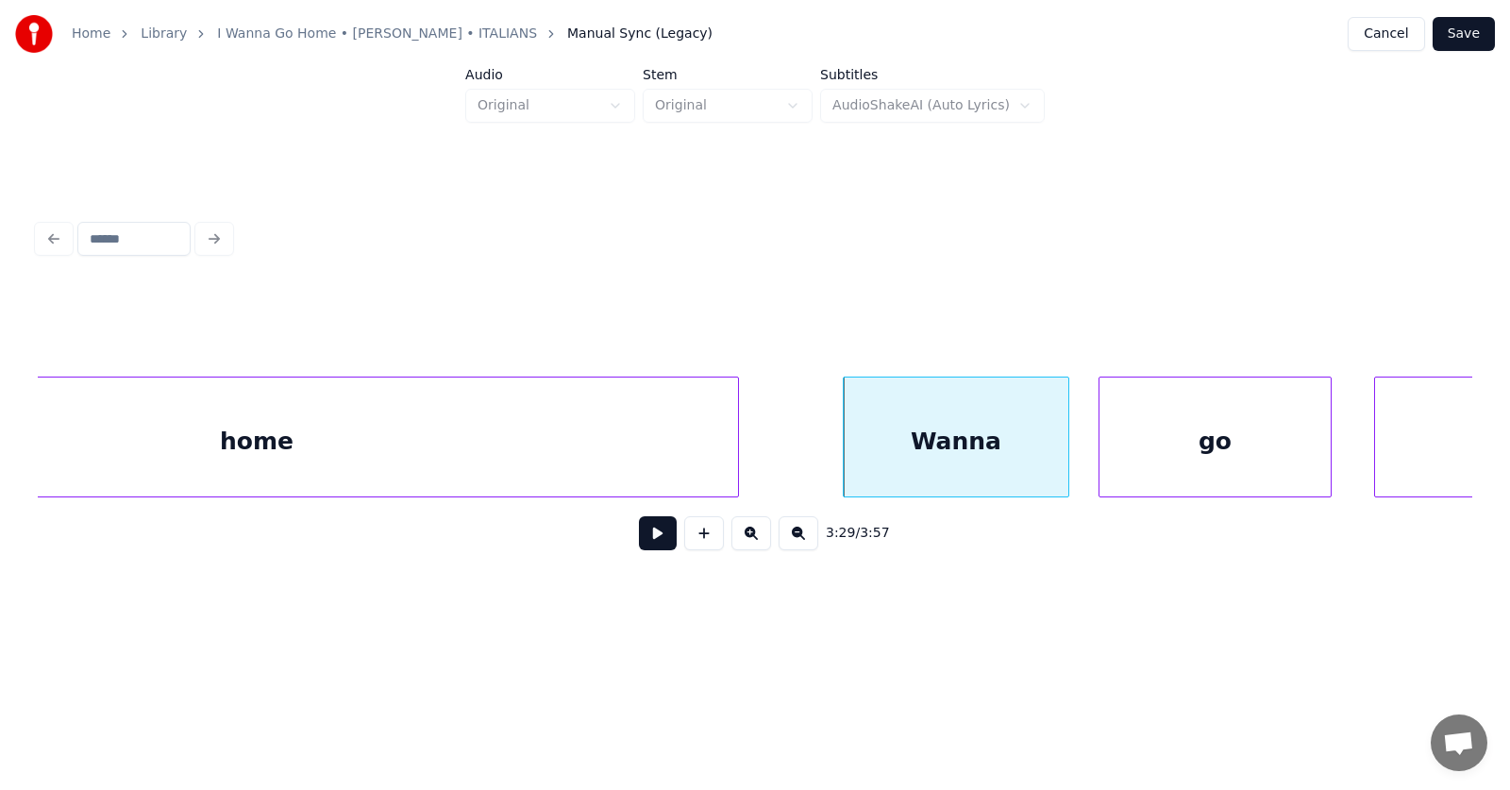
click at [738, 445] on div at bounding box center [735, 436] width 6 height 119
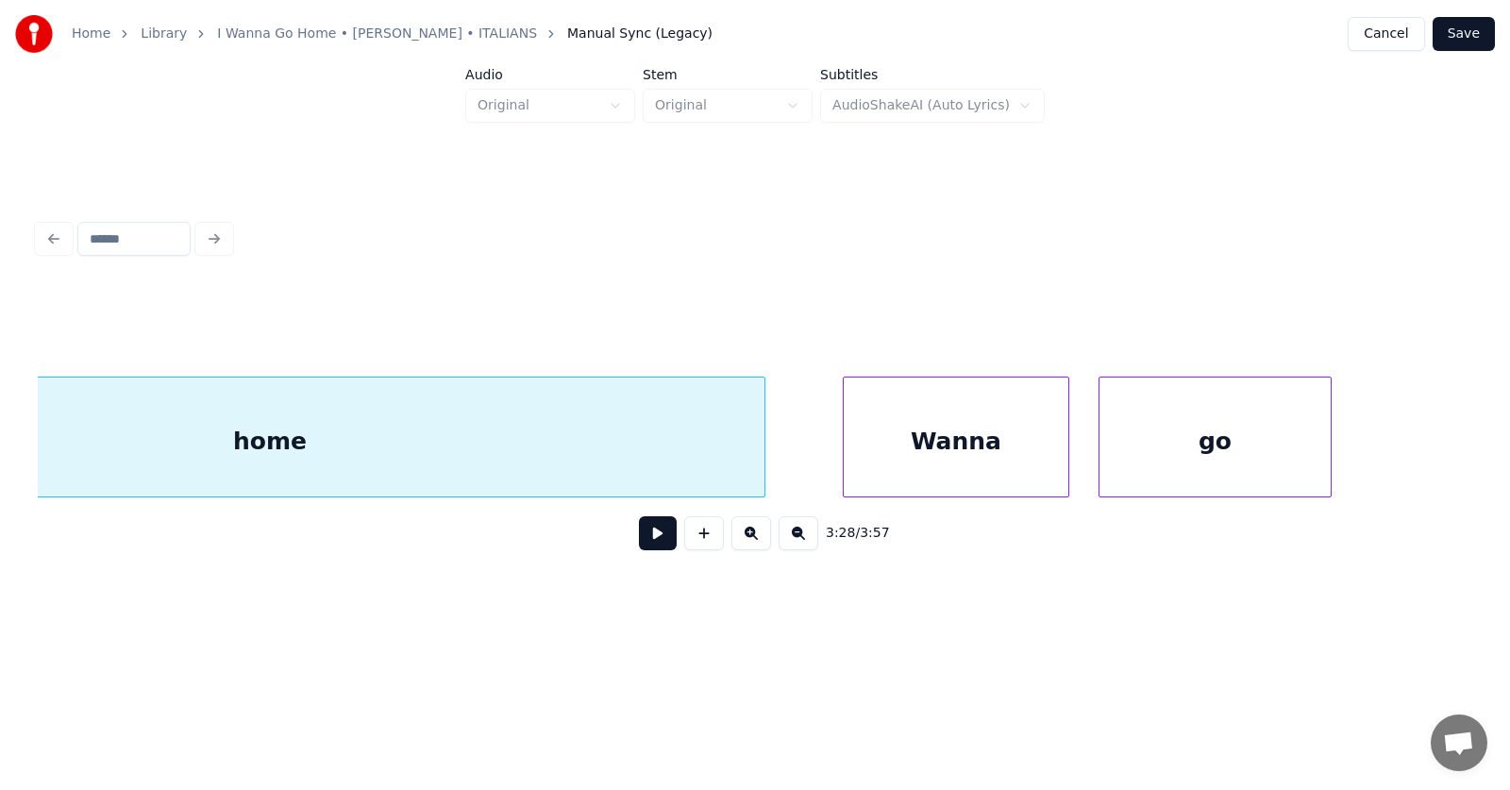
scroll to position [0, 147344]
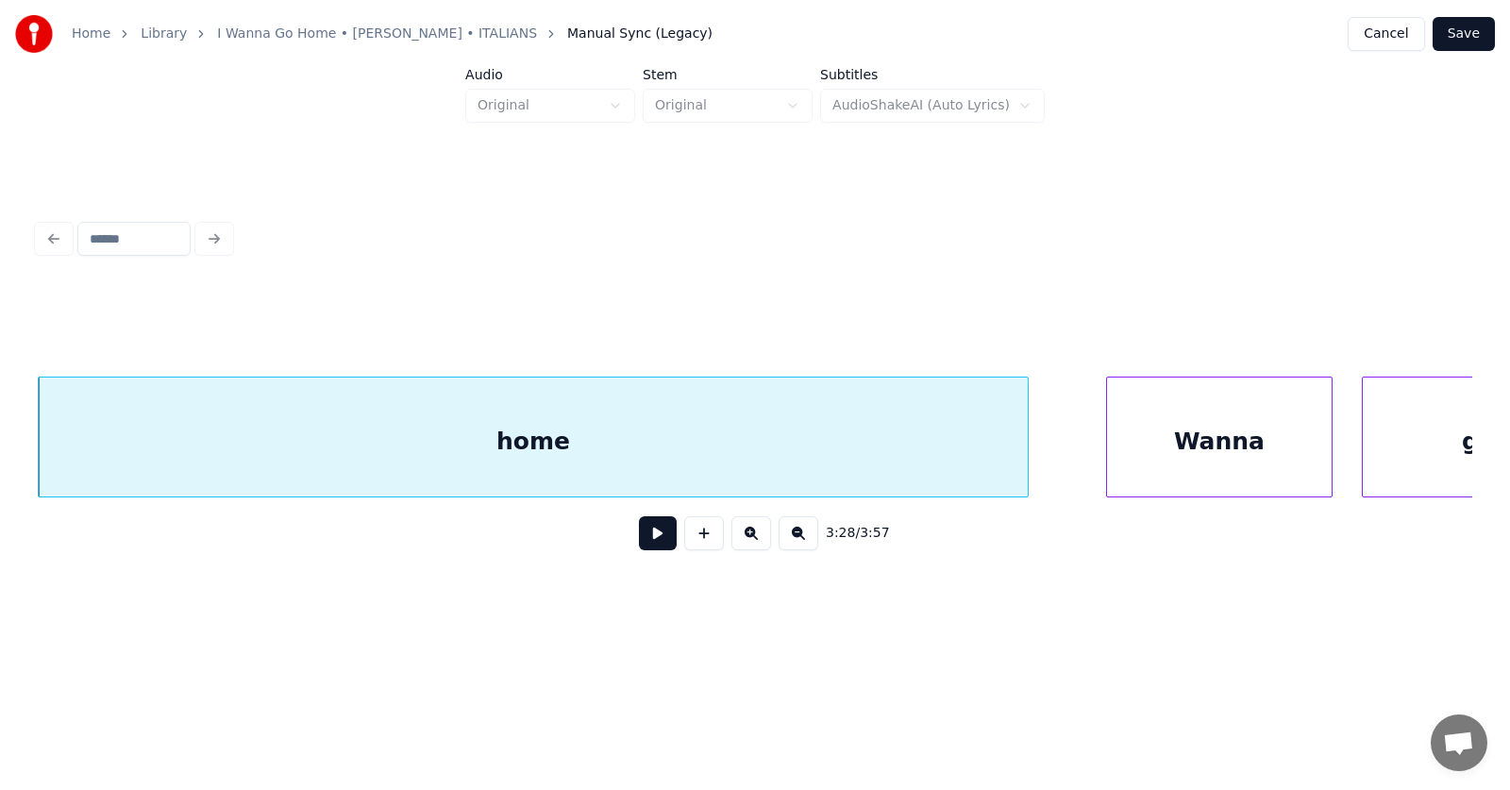
click at [582, 442] on div "home" at bounding box center [533, 441] width 989 height 128
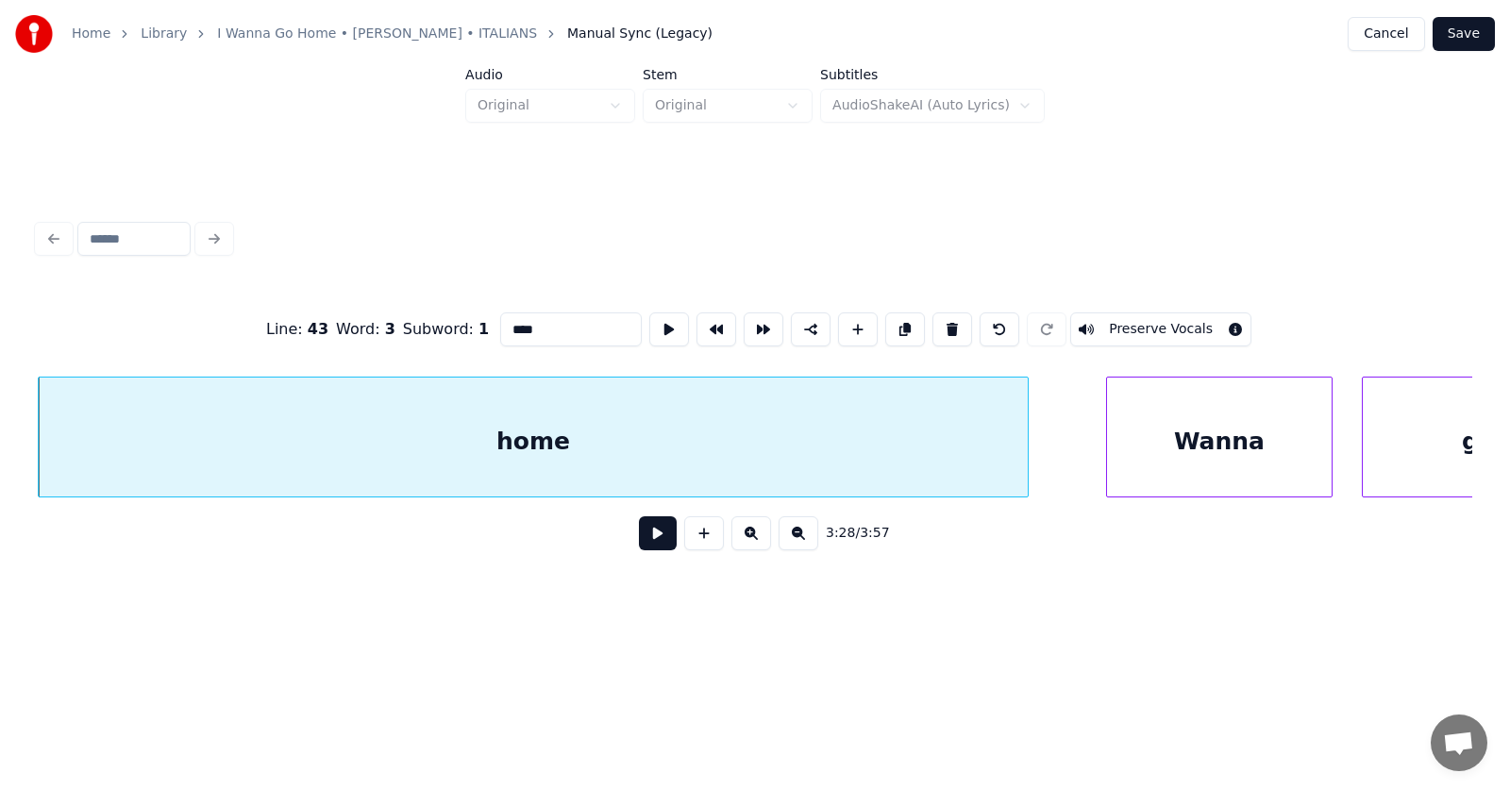
click at [645, 533] on button at bounding box center [658, 533] width 38 height 34
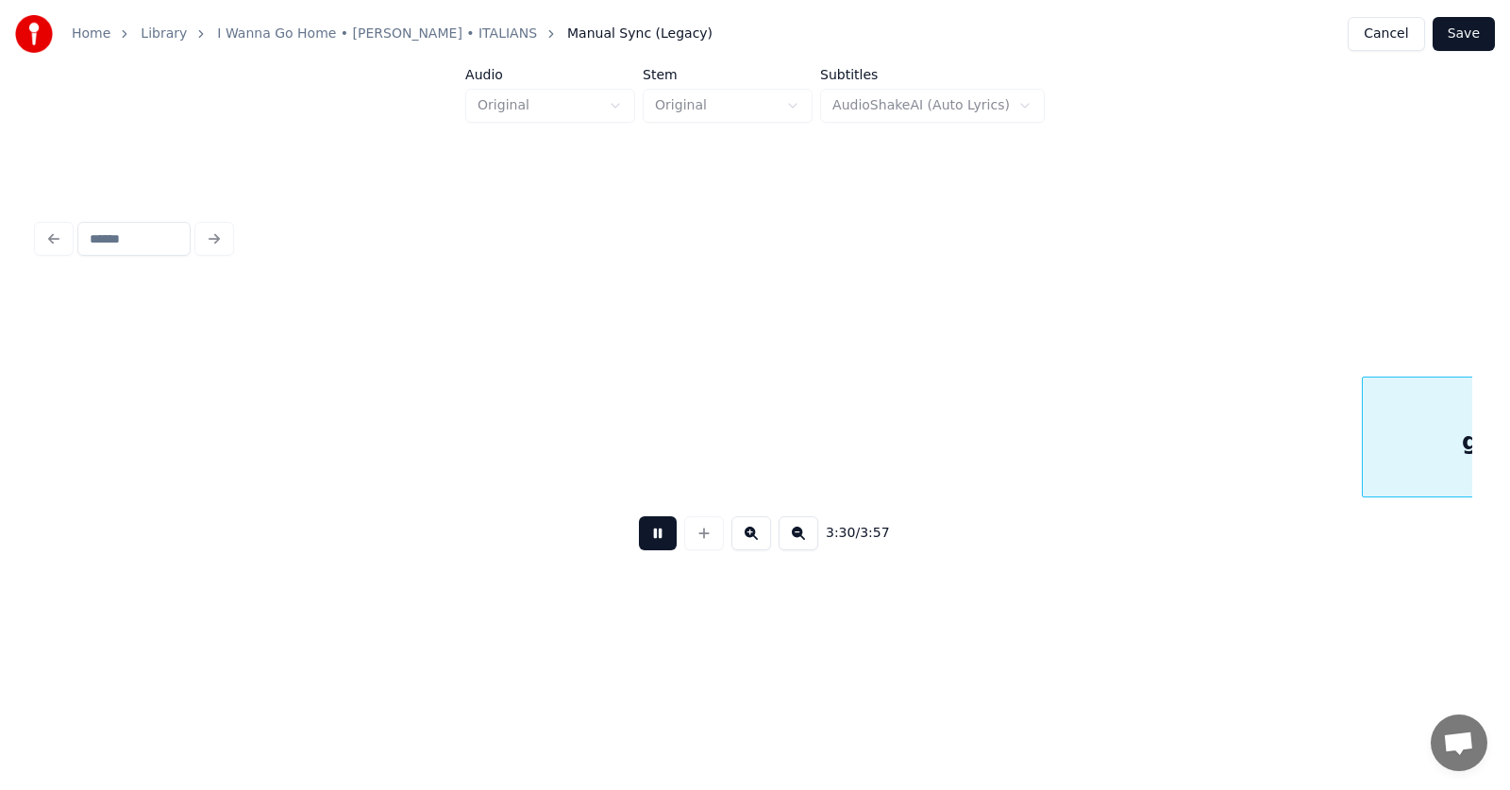
scroll to position [0, 148778]
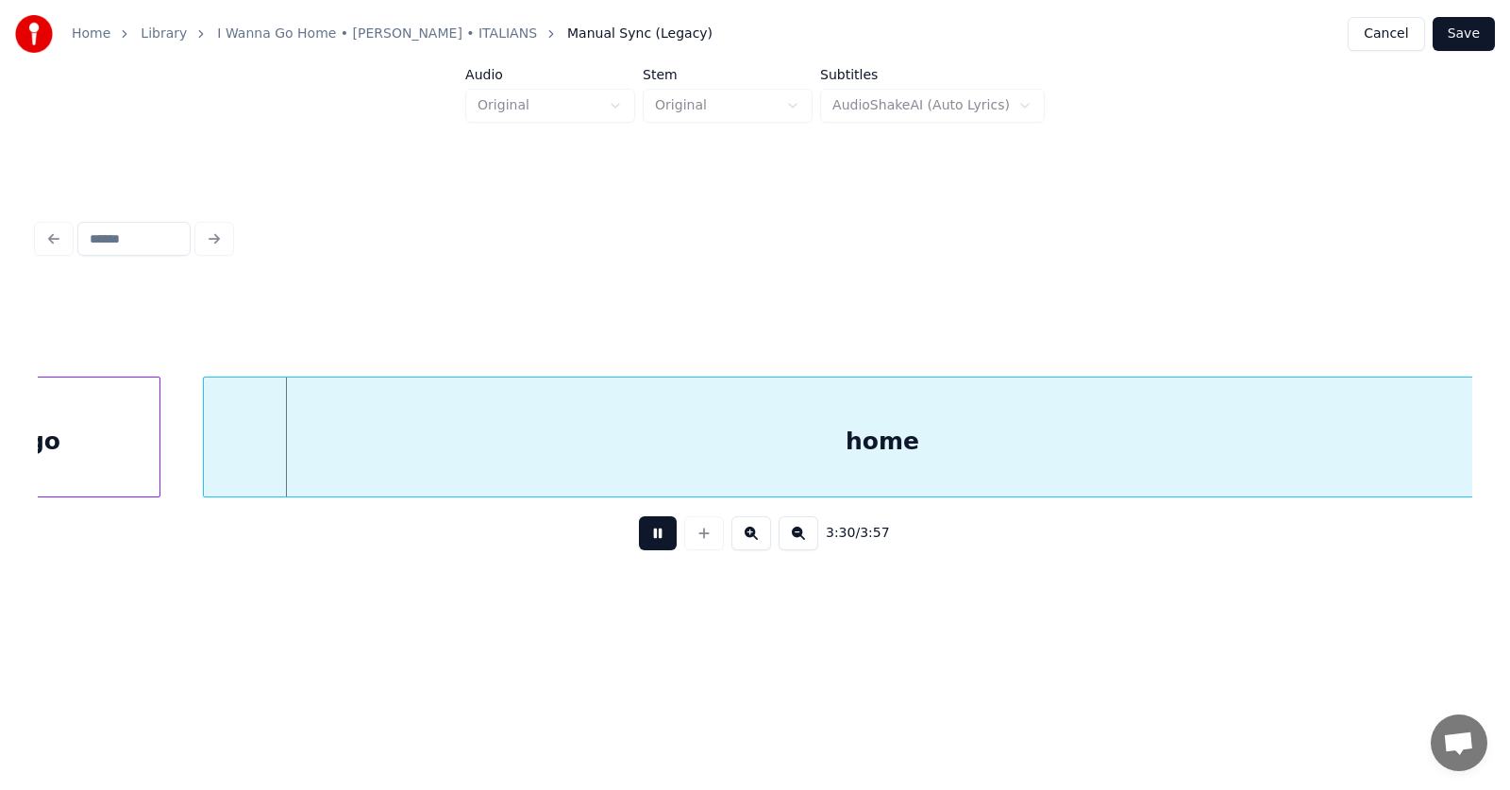
click at [645, 533] on button at bounding box center [658, 533] width 38 height 34
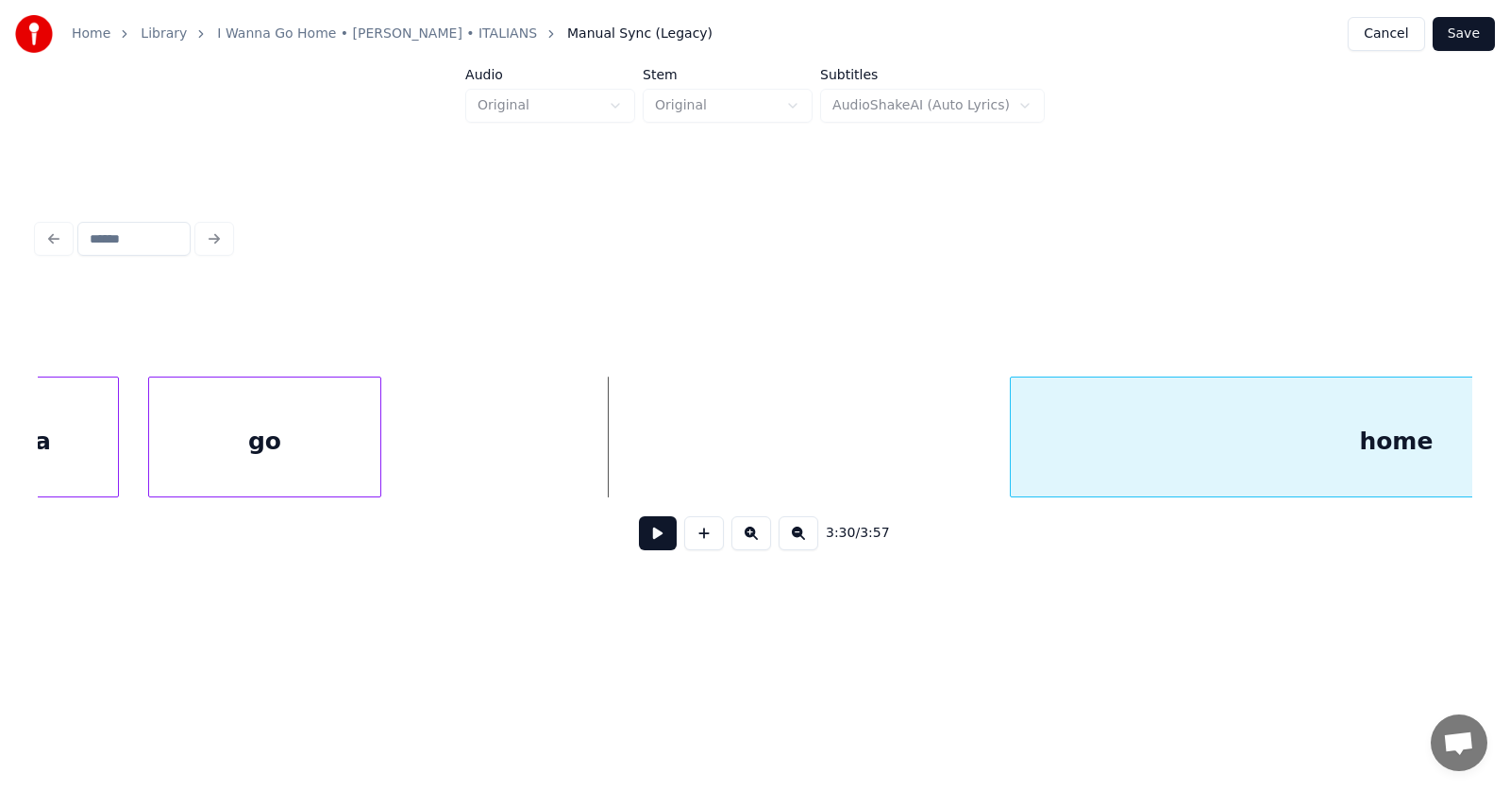
click at [1015, 477] on div at bounding box center [1014, 436] width 6 height 119
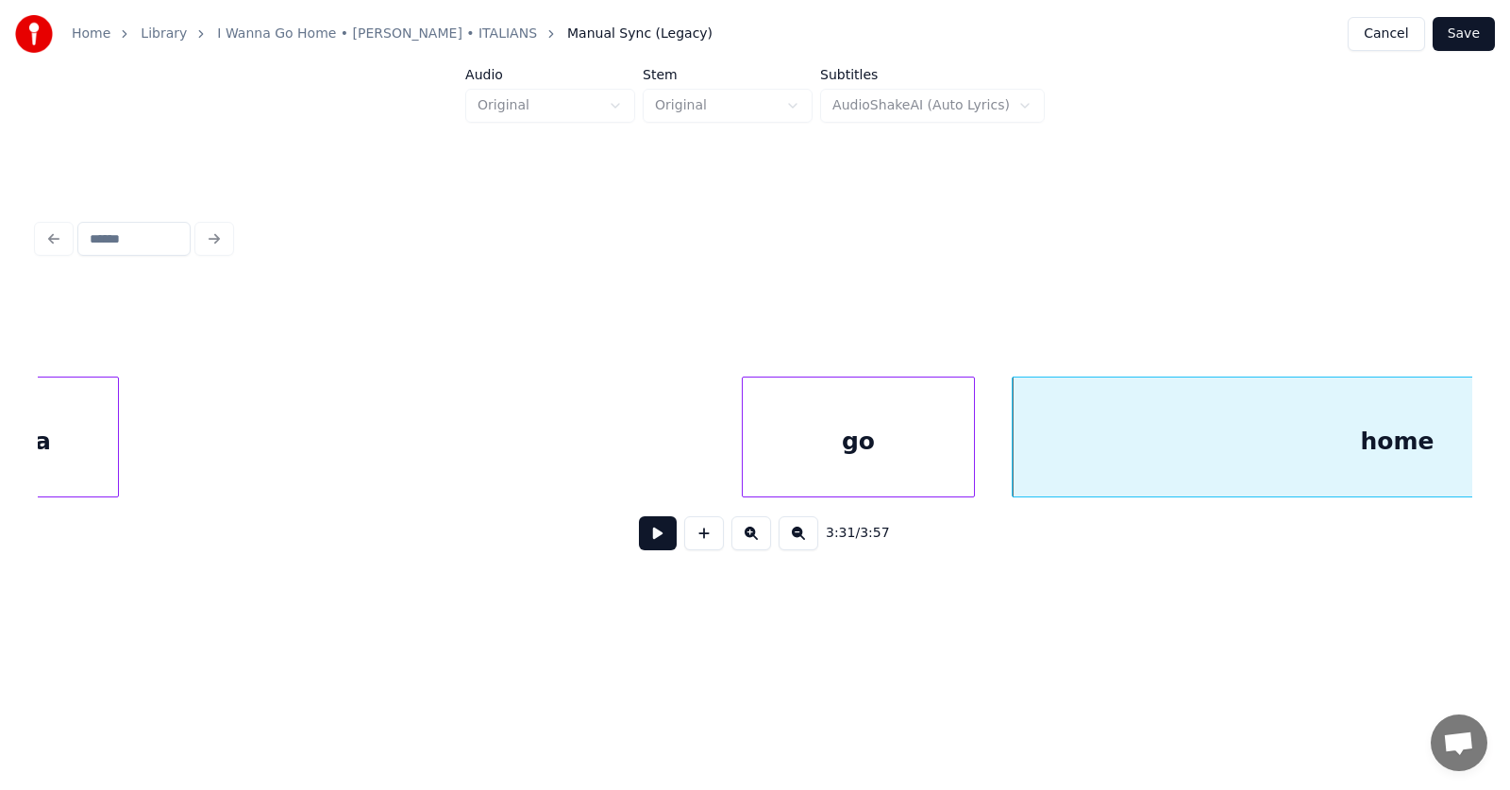
click at [869, 473] on div "go" at bounding box center [858, 441] width 231 height 128
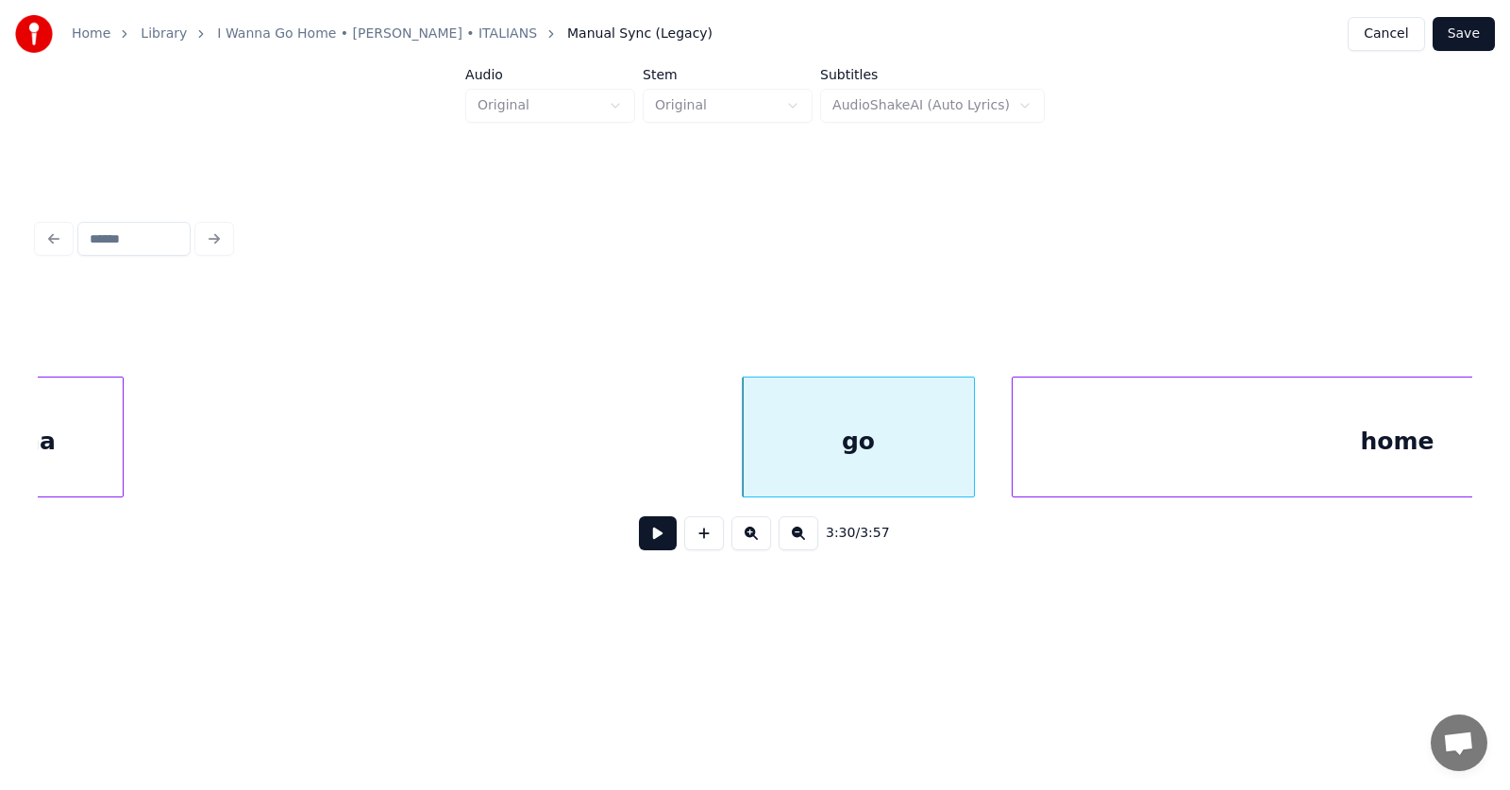
scroll to position [0, 148416]
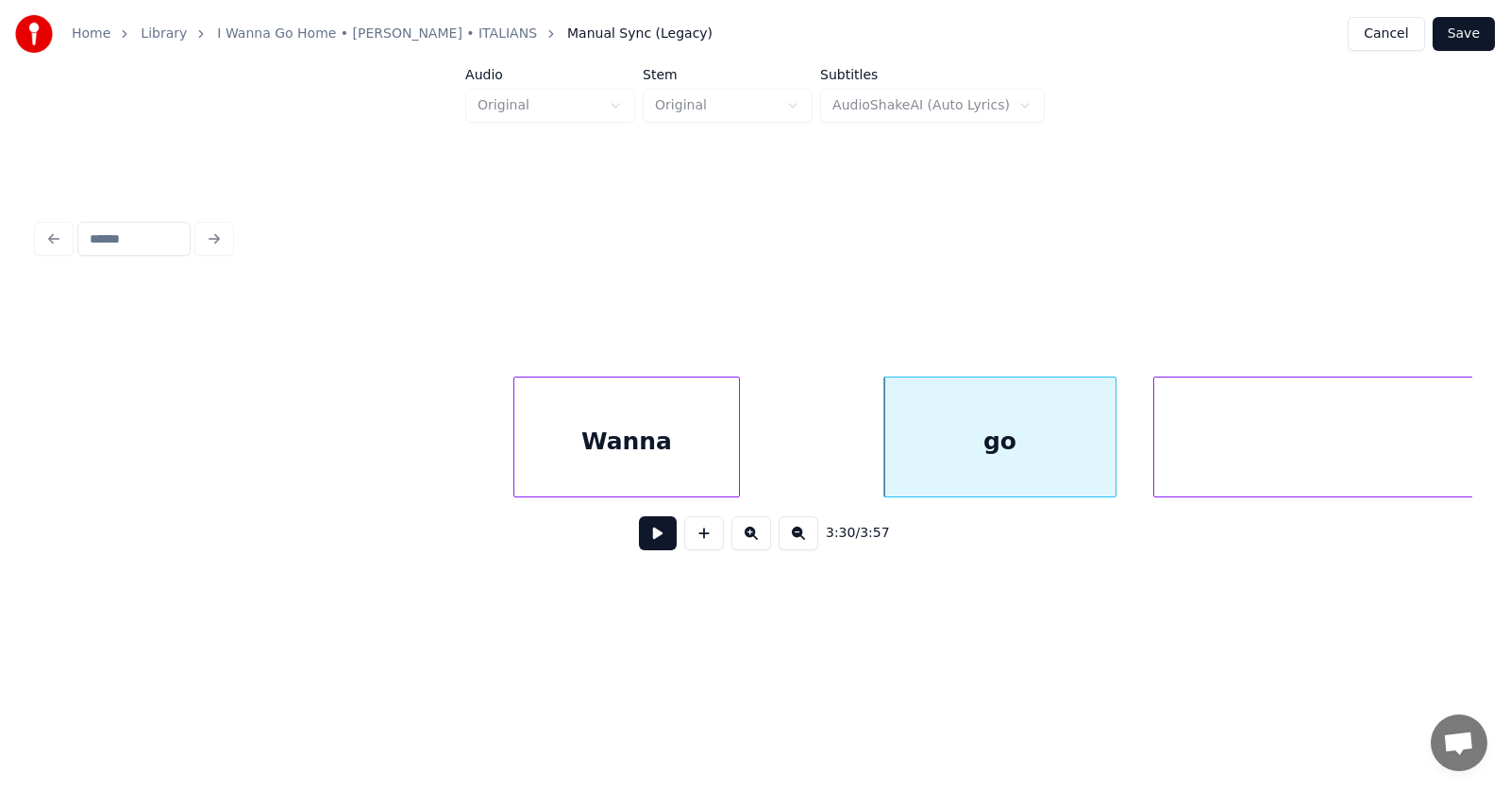
click at [566, 440] on div "Wanna" at bounding box center [626, 441] width 225 height 128
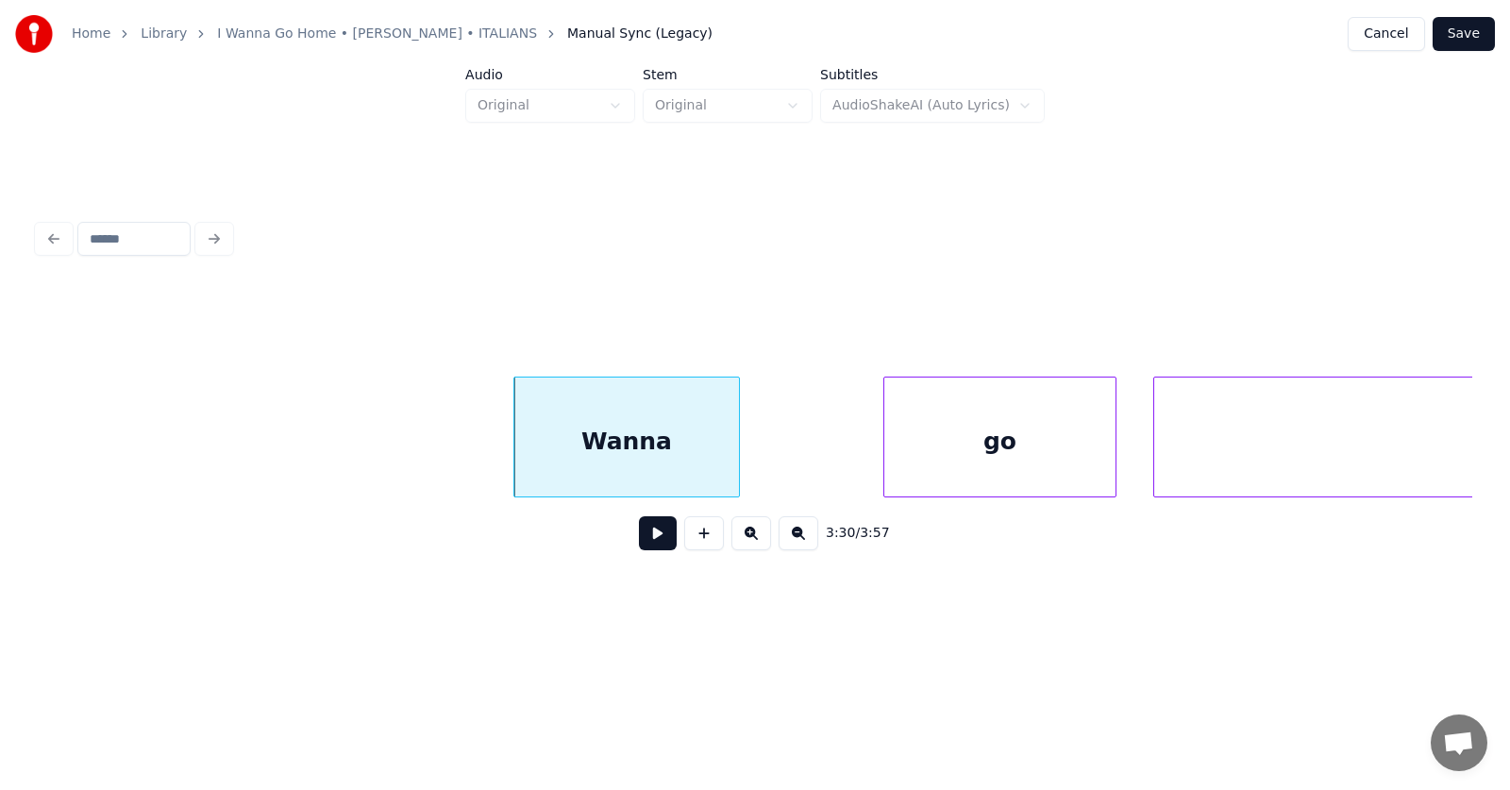
click at [593, 445] on div "Wanna" at bounding box center [626, 441] width 225 height 128
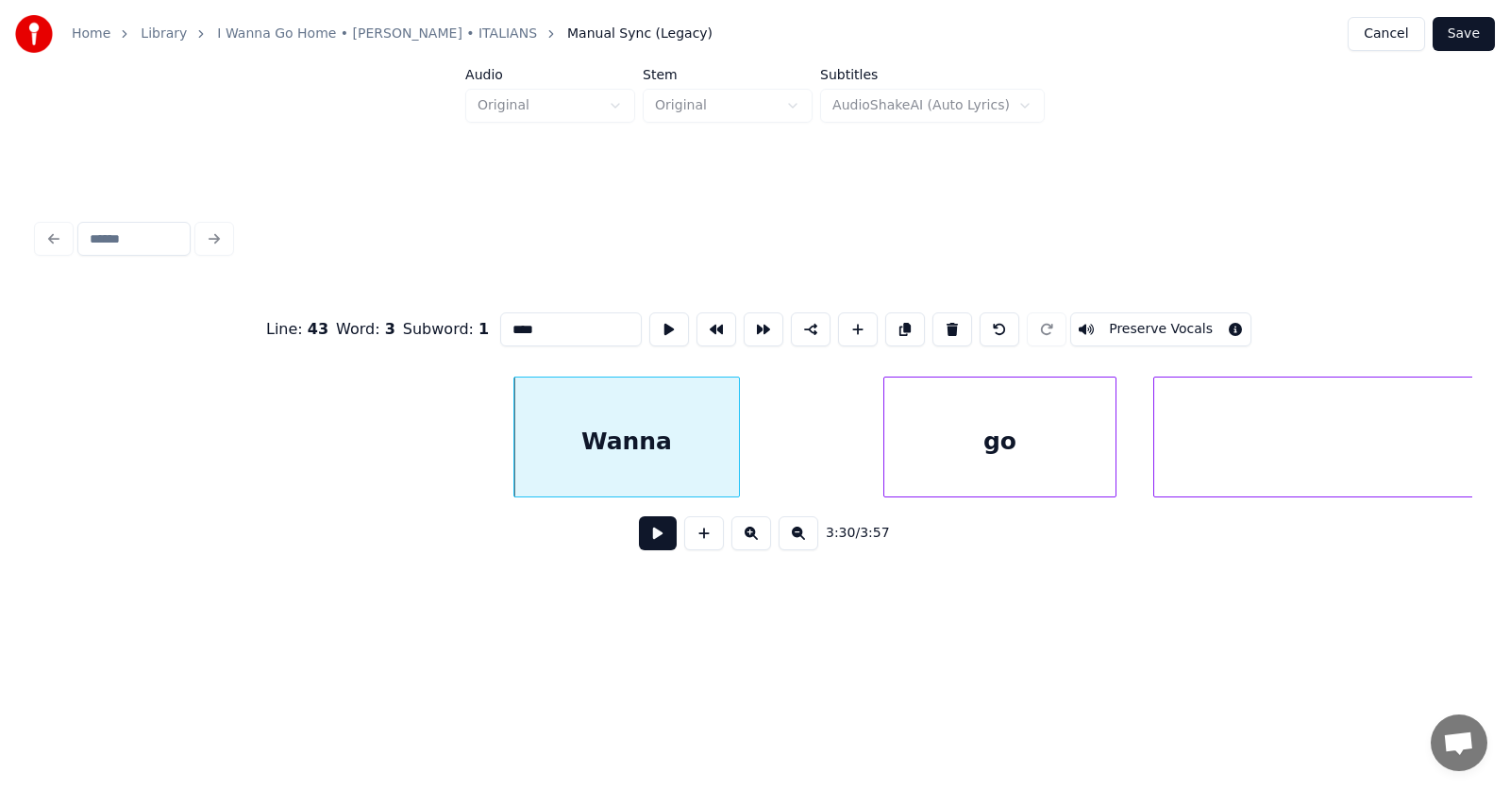
type input "*****"
click at [649, 318] on button at bounding box center [669, 329] width 40 height 34
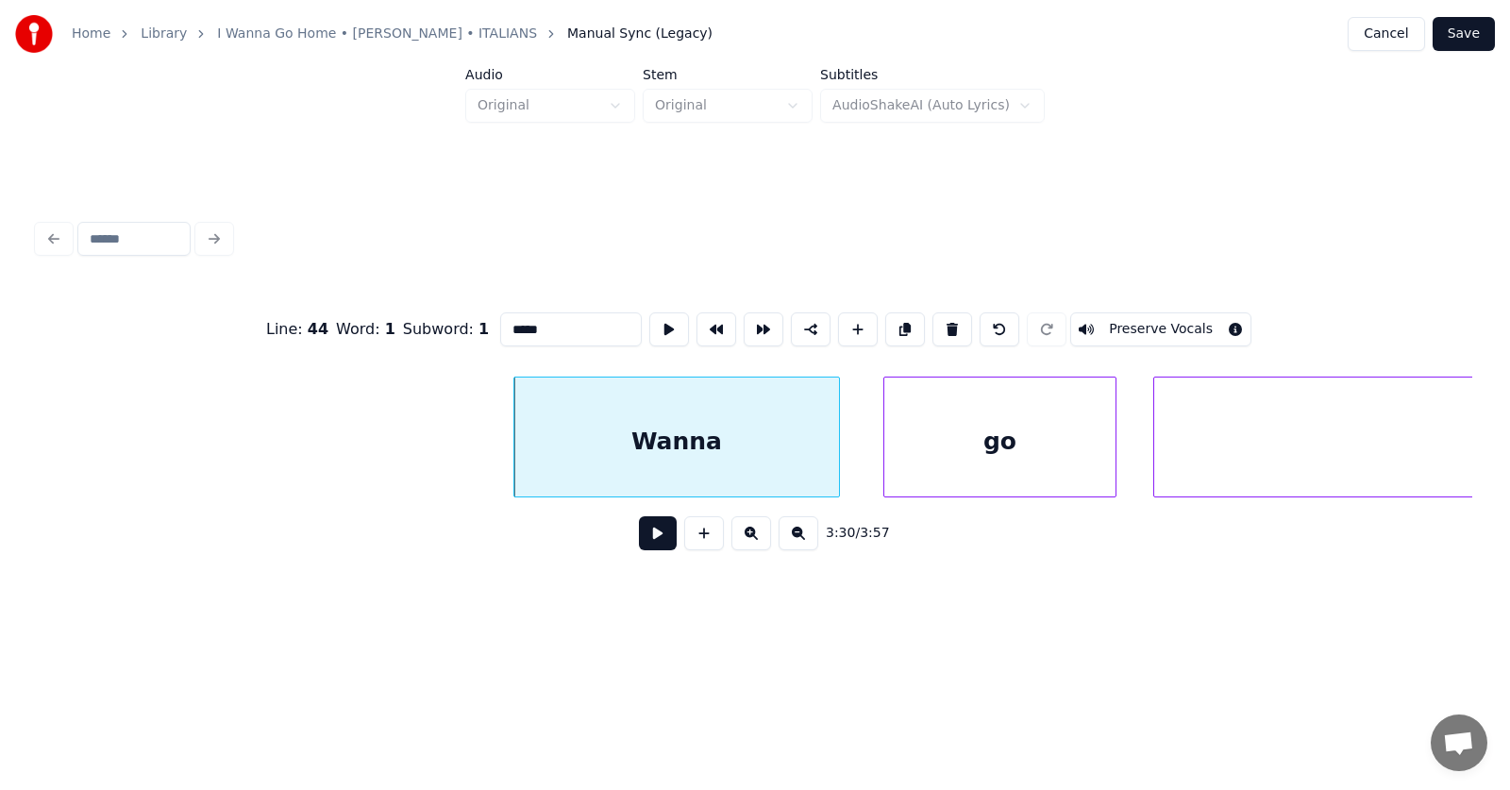
click at [837, 461] on div at bounding box center [836, 436] width 6 height 119
click at [908, 471] on div "go" at bounding box center [979, 441] width 231 height 128
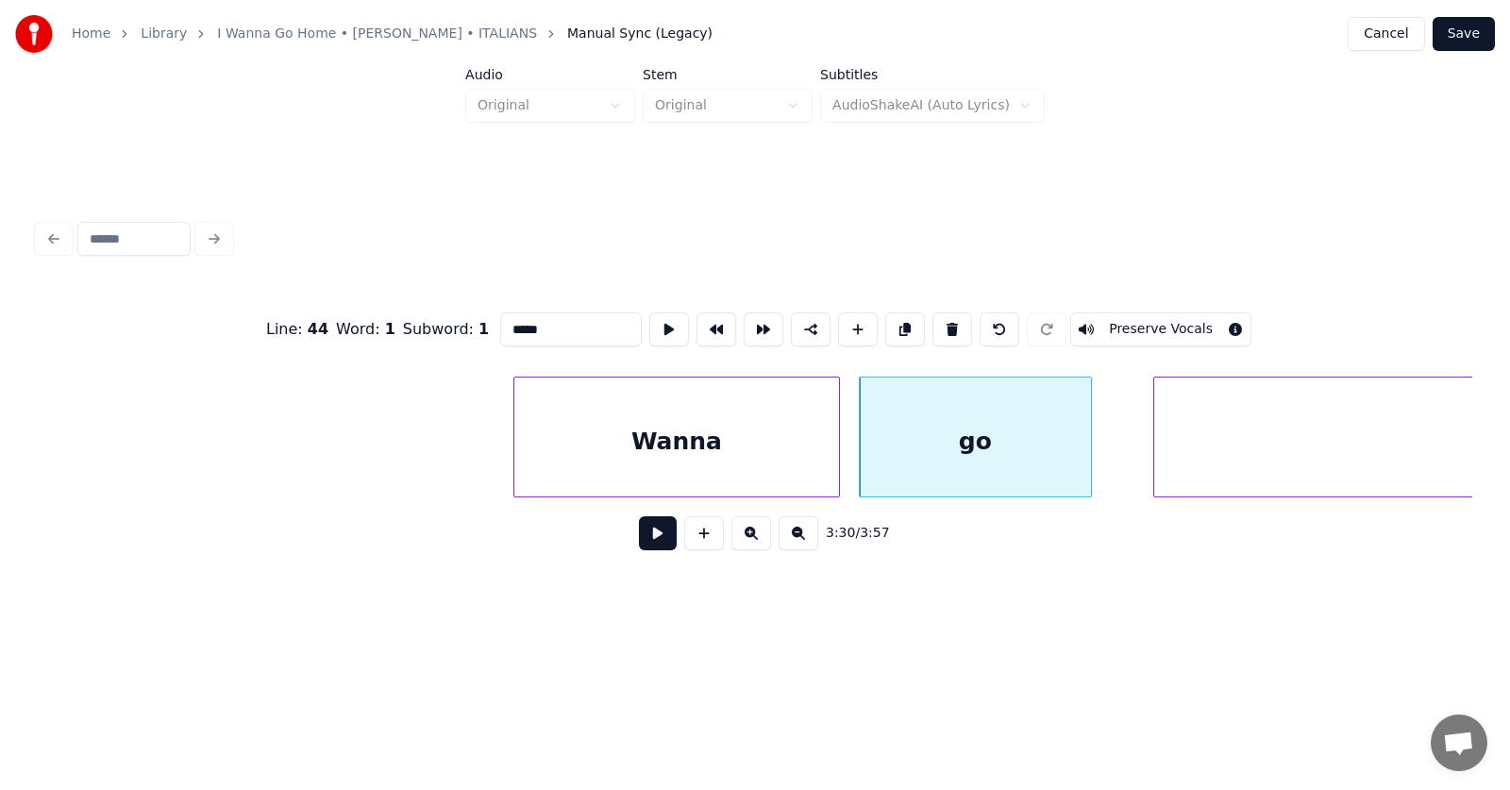
scroll to position [0, 148862]
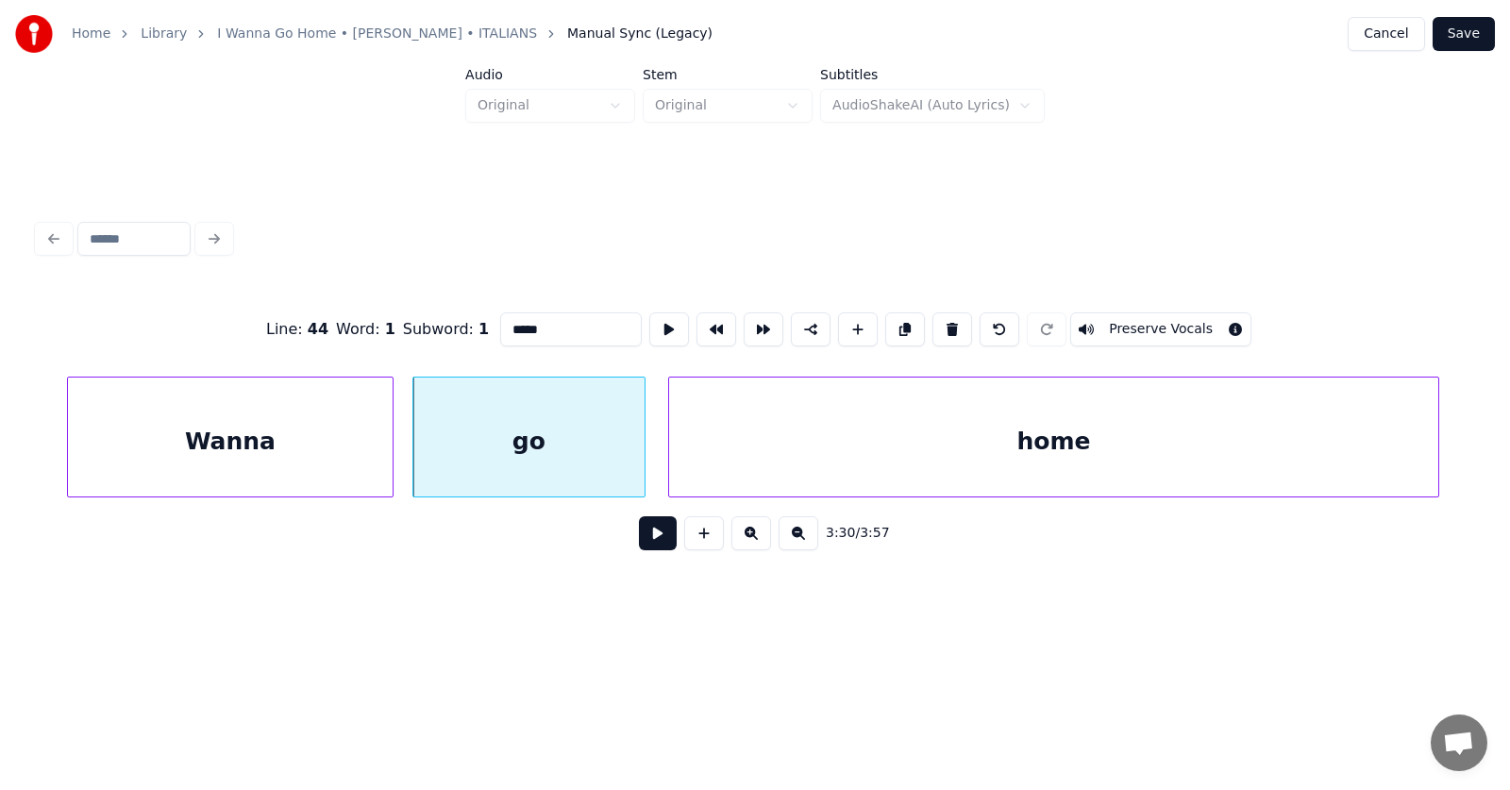
click at [1151, 476] on div "home" at bounding box center [1053, 441] width 769 height 128
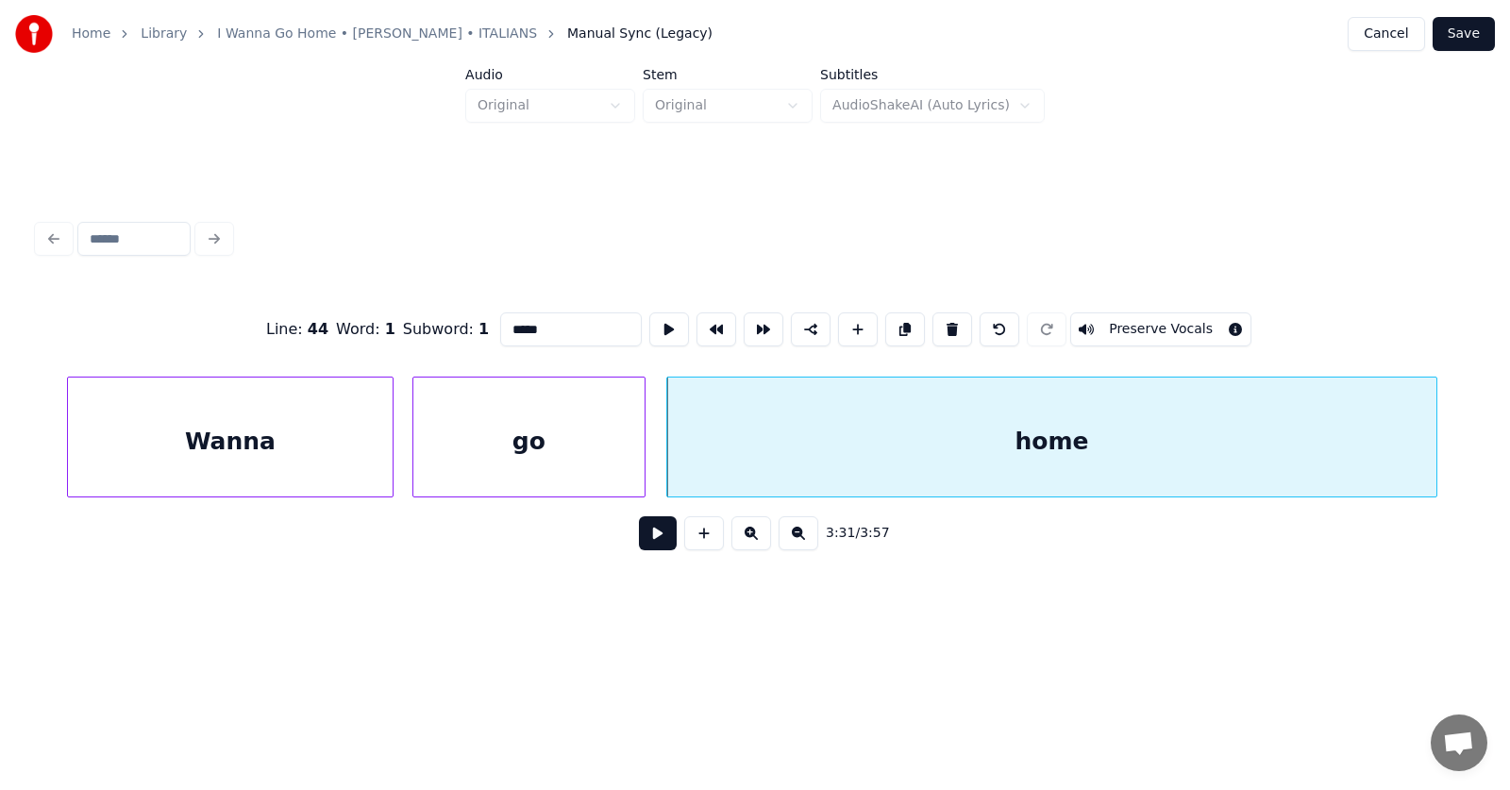
click at [342, 420] on div "Wanna" at bounding box center [230, 441] width 325 height 128
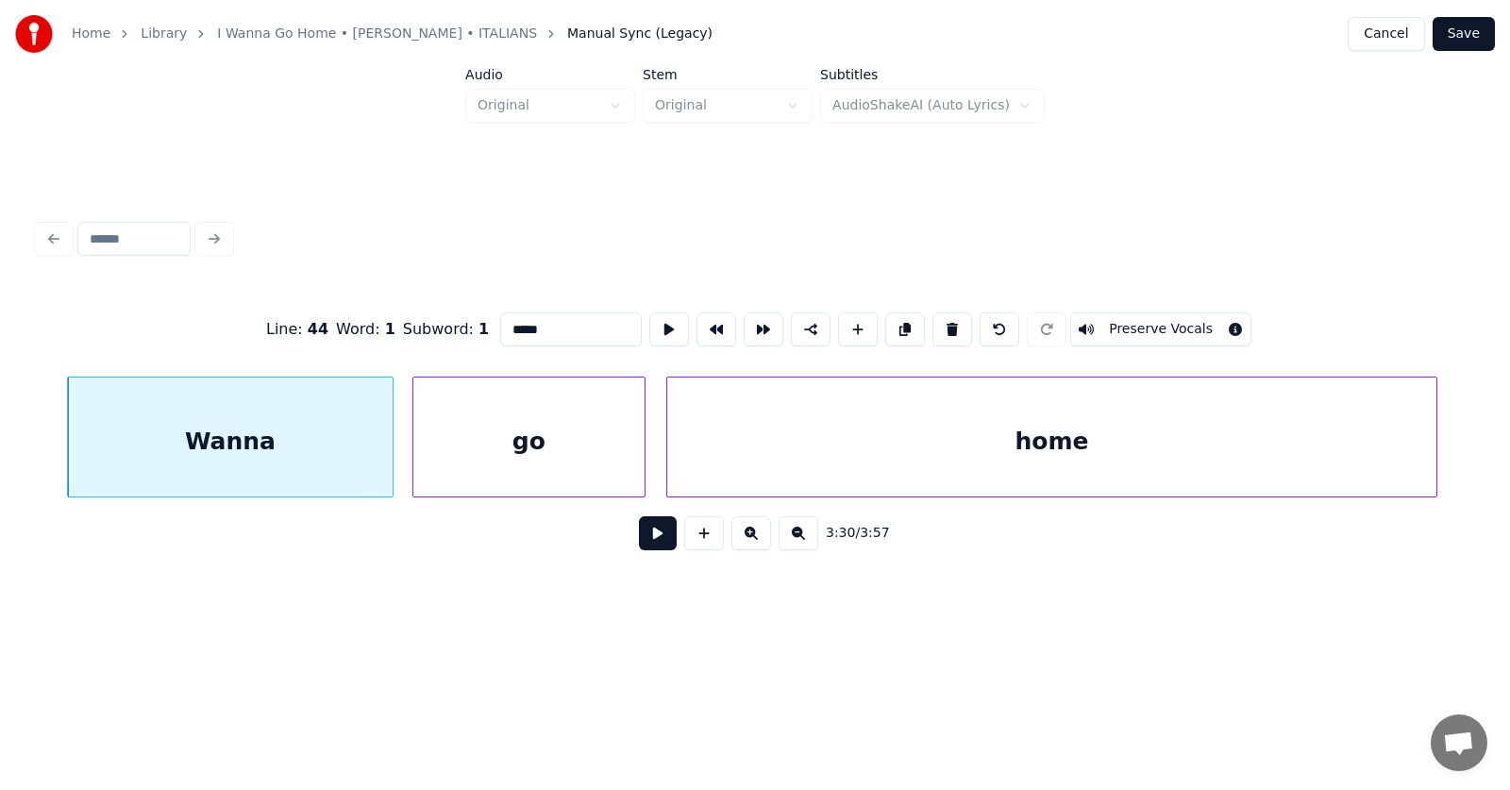
click at [656, 547] on button at bounding box center [658, 533] width 38 height 34
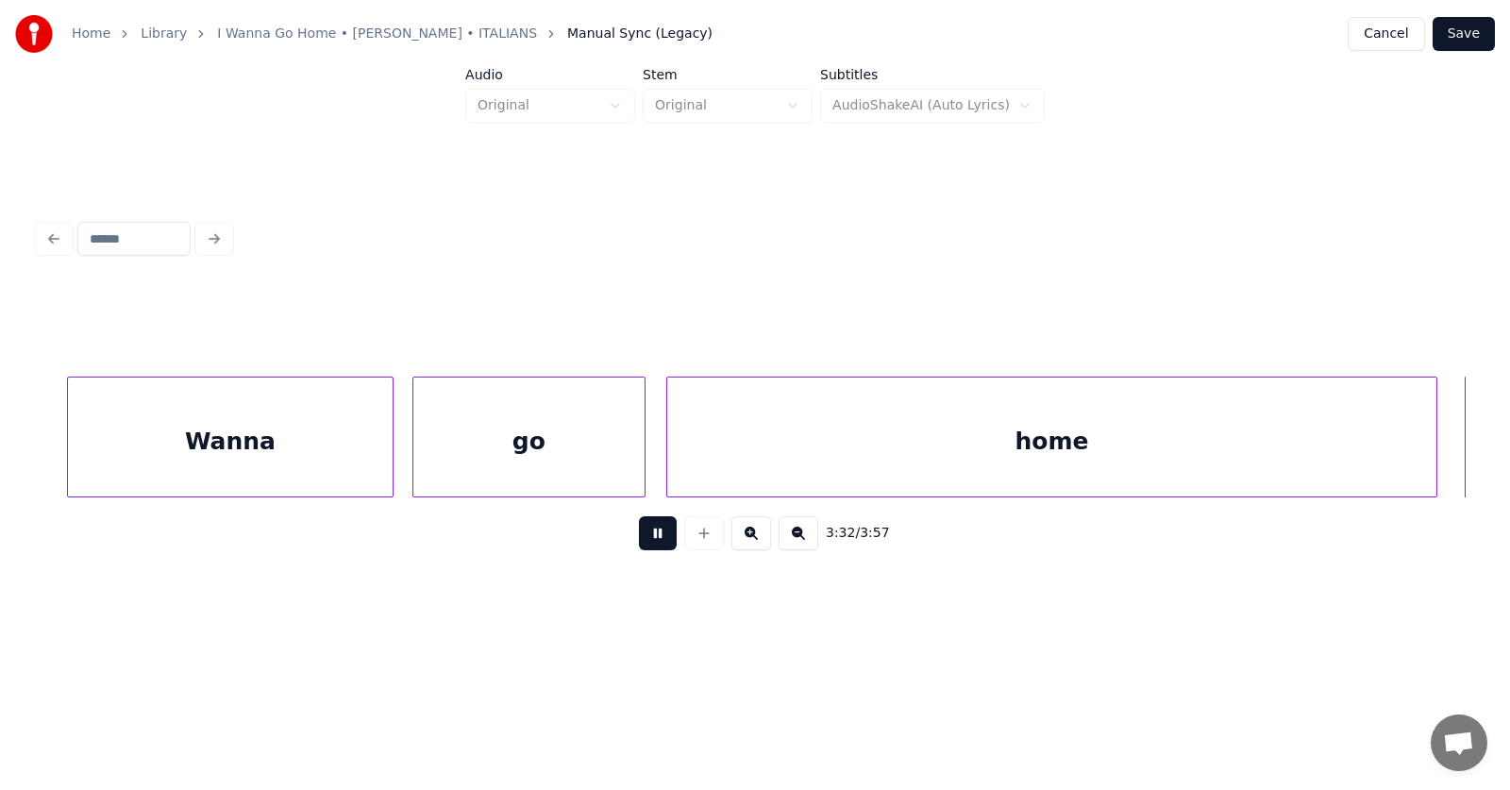
scroll to position [0, 150302]
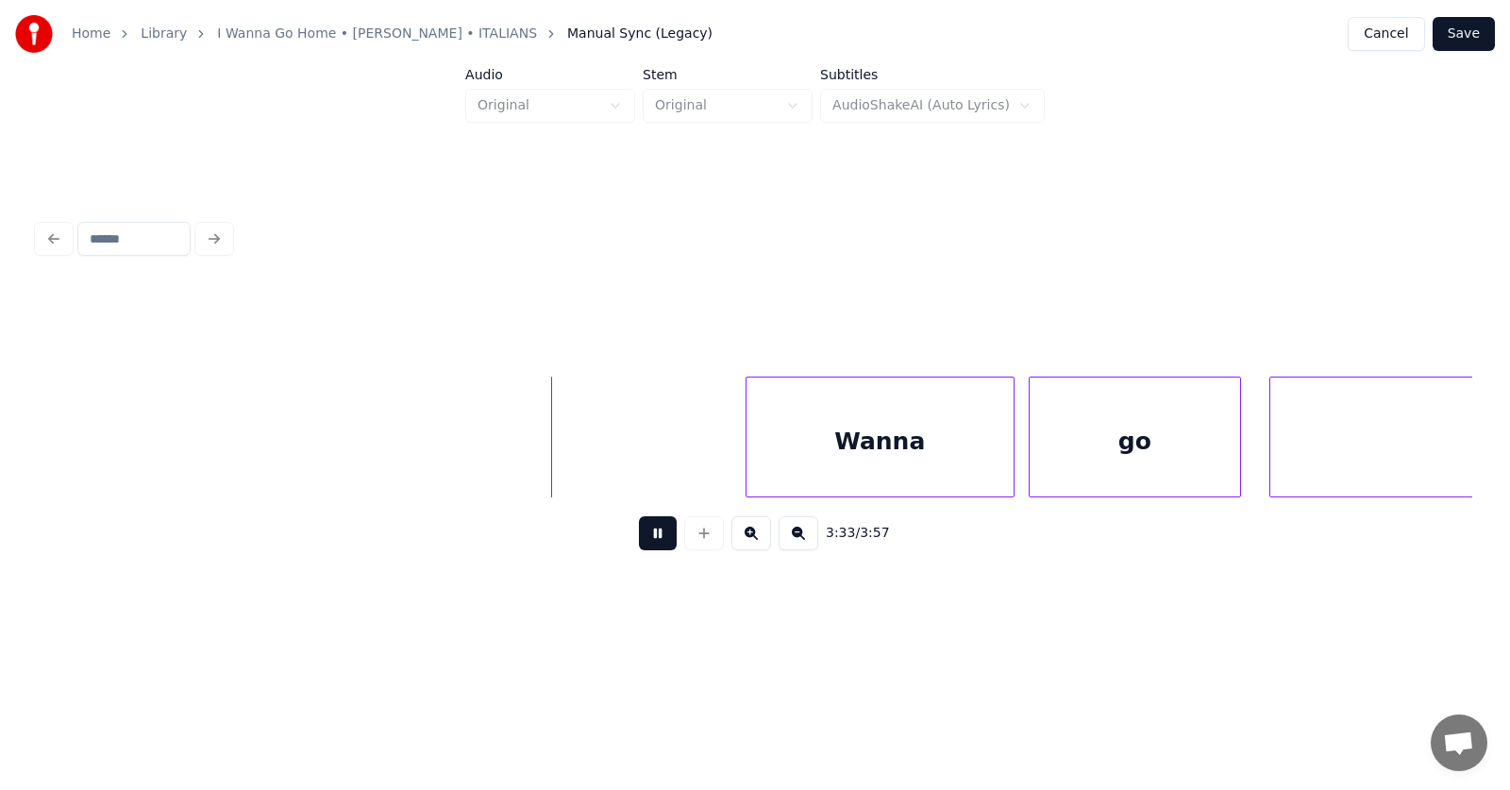
click at [656, 547] on button at bounding box center [658, 533] width 38 height 34
click at [799, 446] on div "Wanna" at bounding box center [870, 441] width 267 height 128
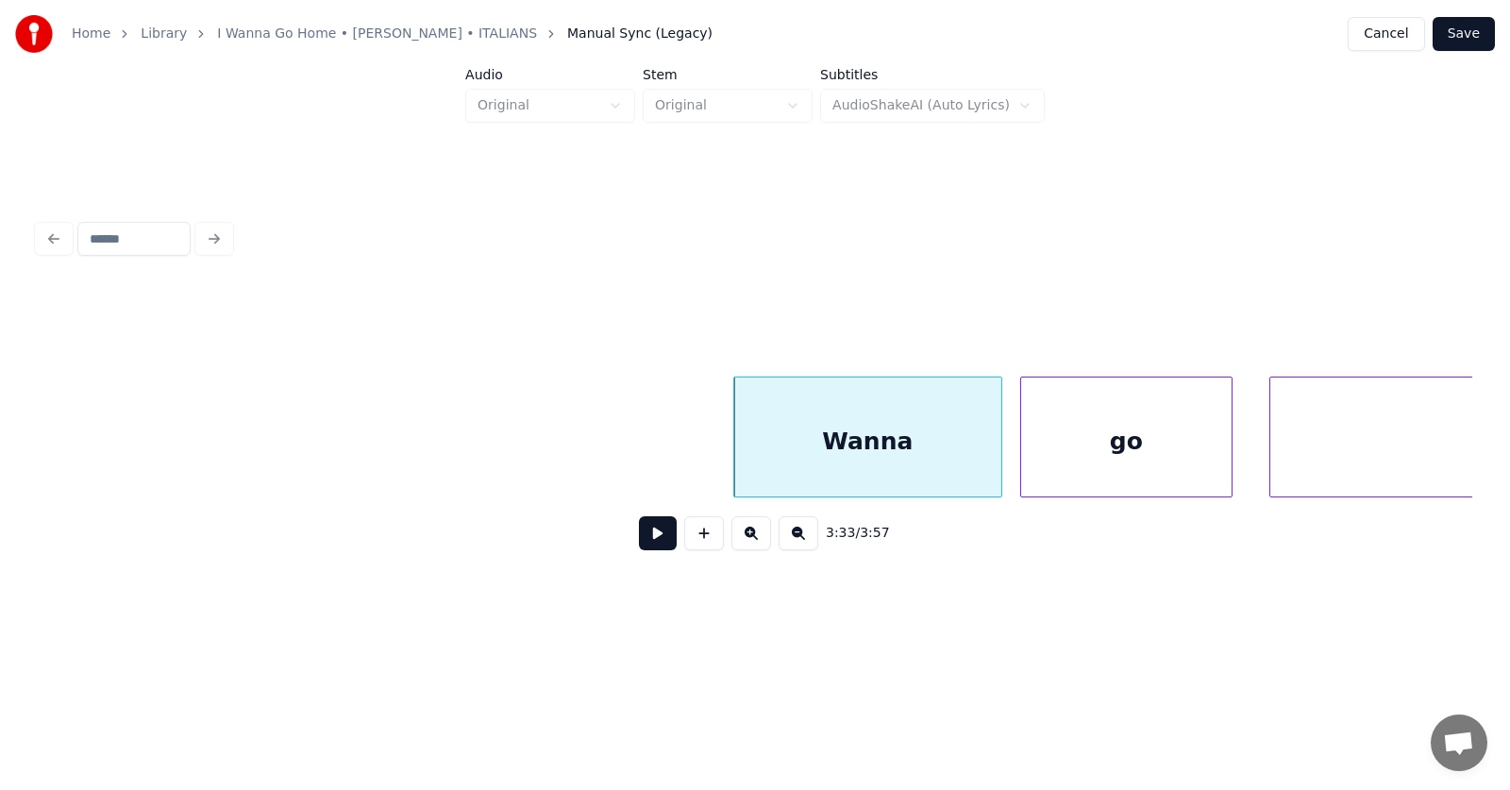
click at [1053, 465] on div "go" at bounding box center [1126, 441] width 210 height 128
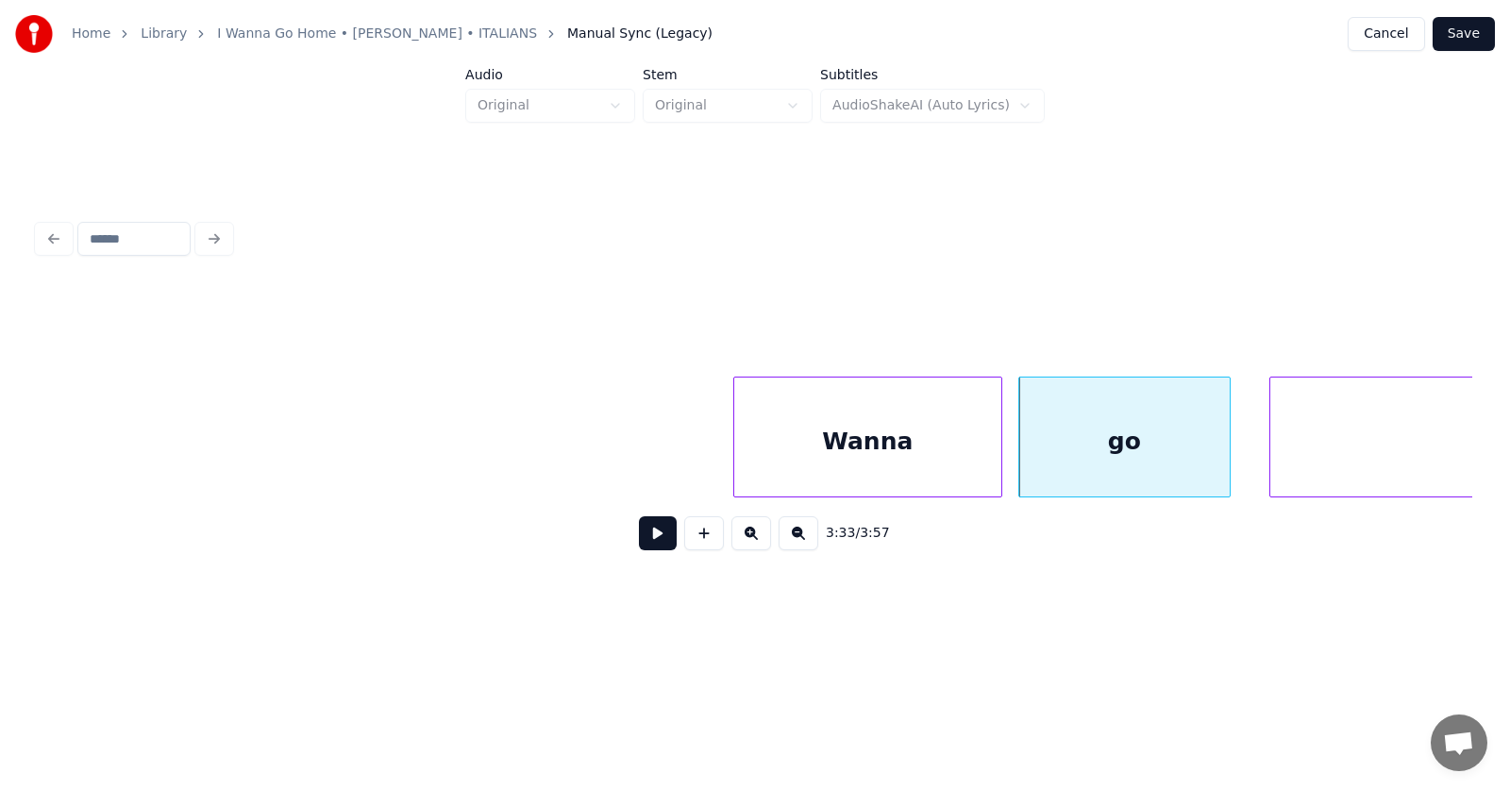
scroll to position [0, 150618]
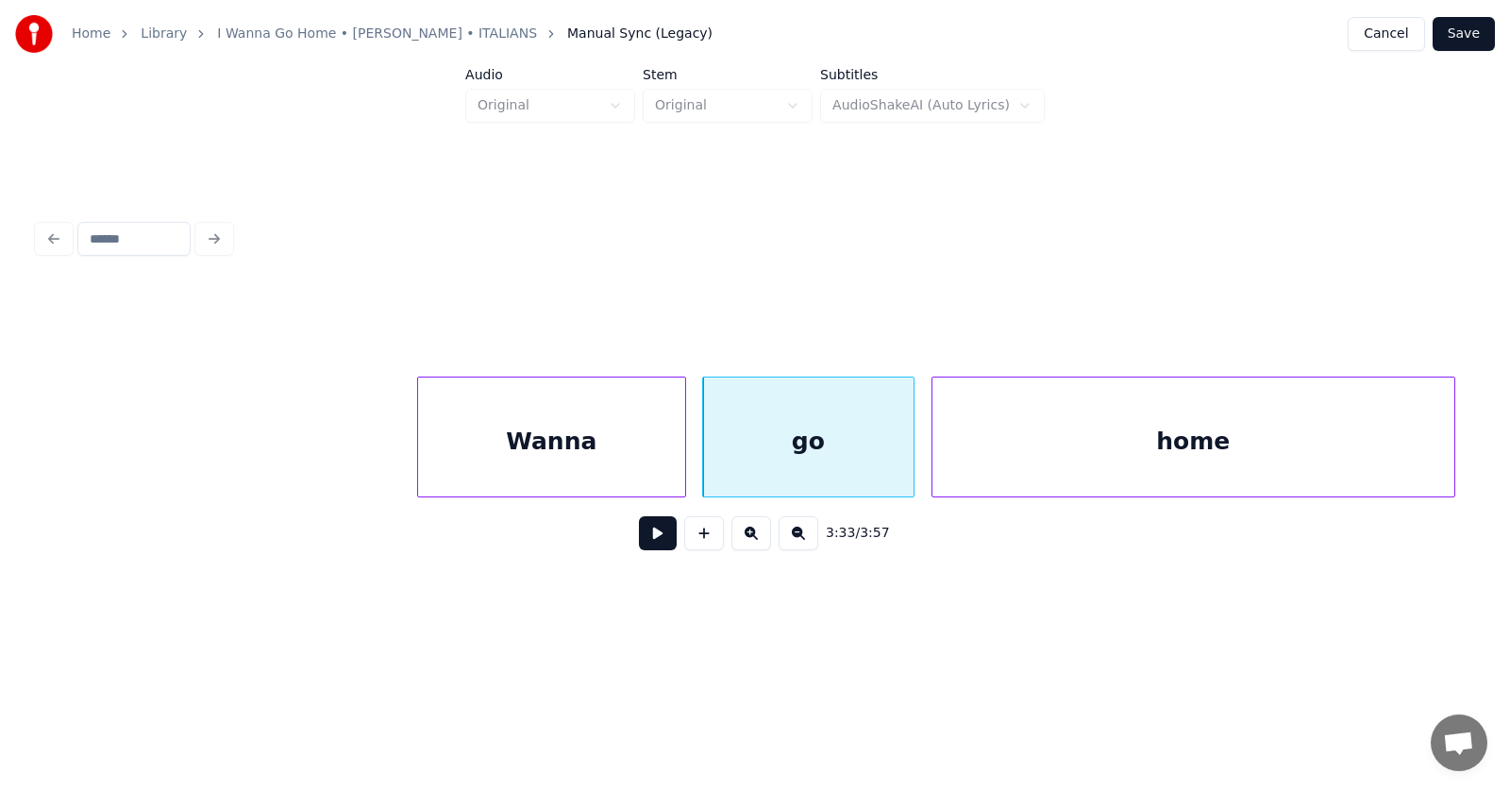
click at [1317, 465] on div "home" at bounding box center [1193, 441] width 522 height 128
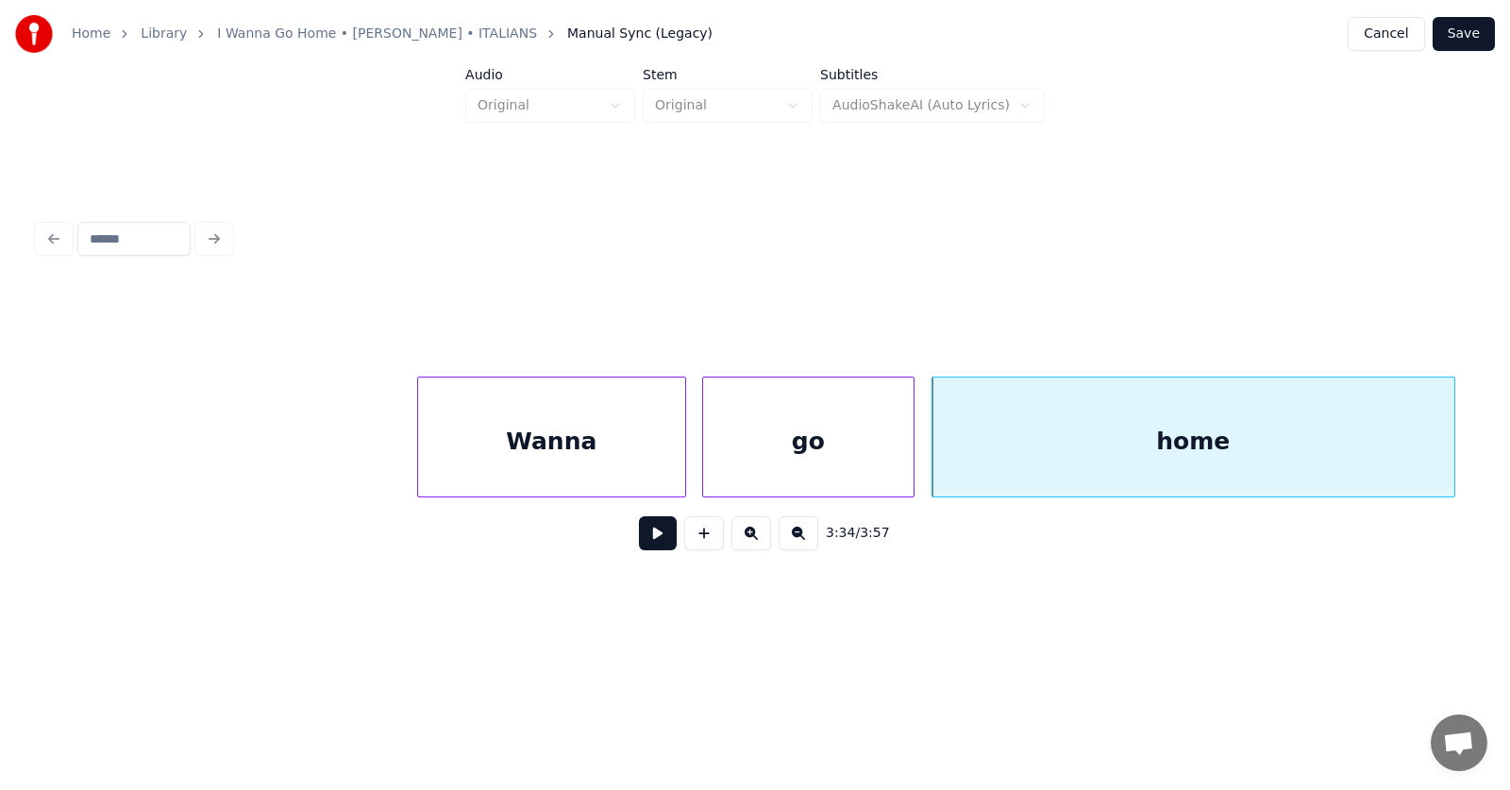
click at [639, 536] on button at bounding box center [658, 533] width 38 height 34
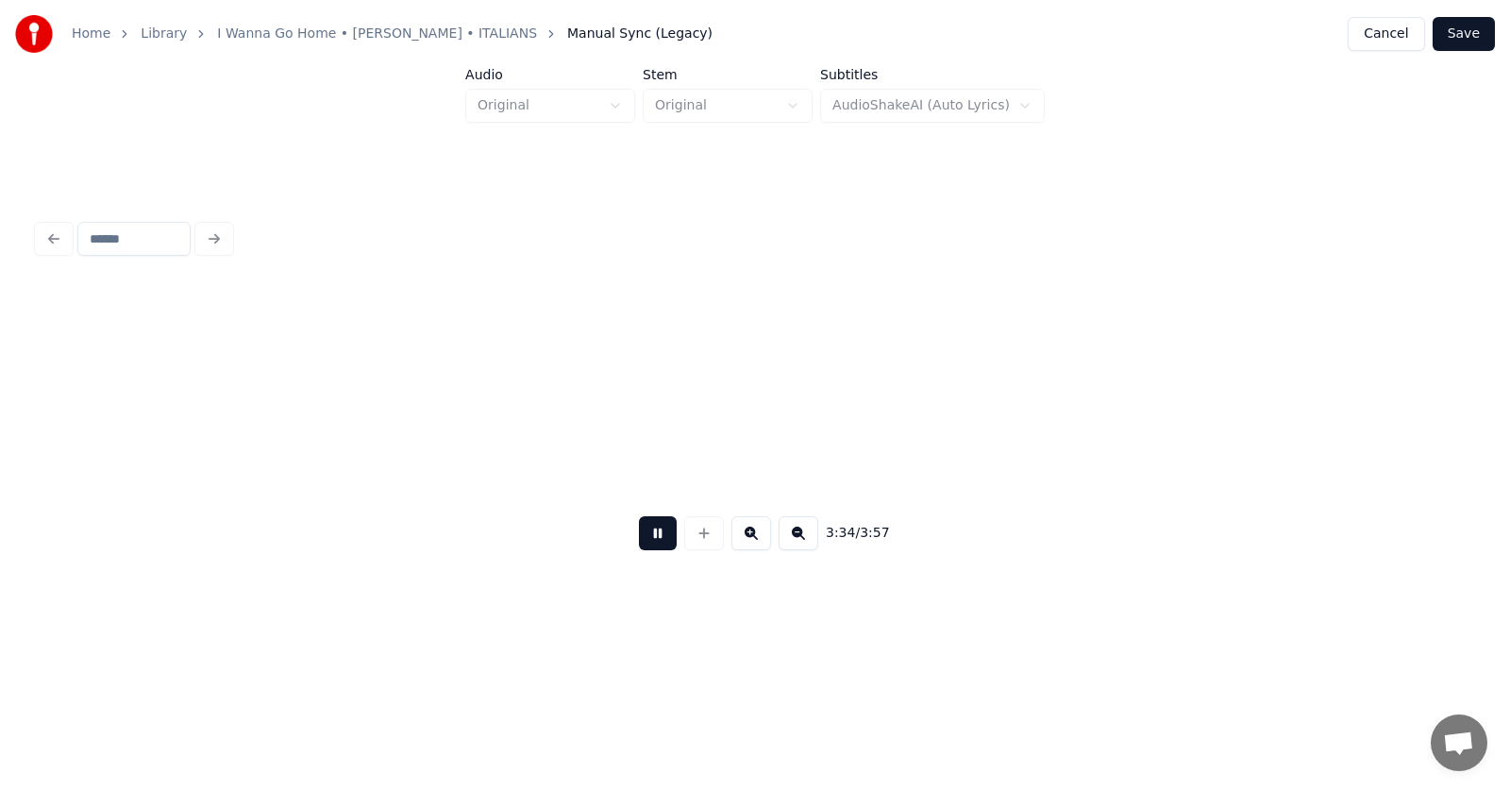
scroll to position [0, 152059]
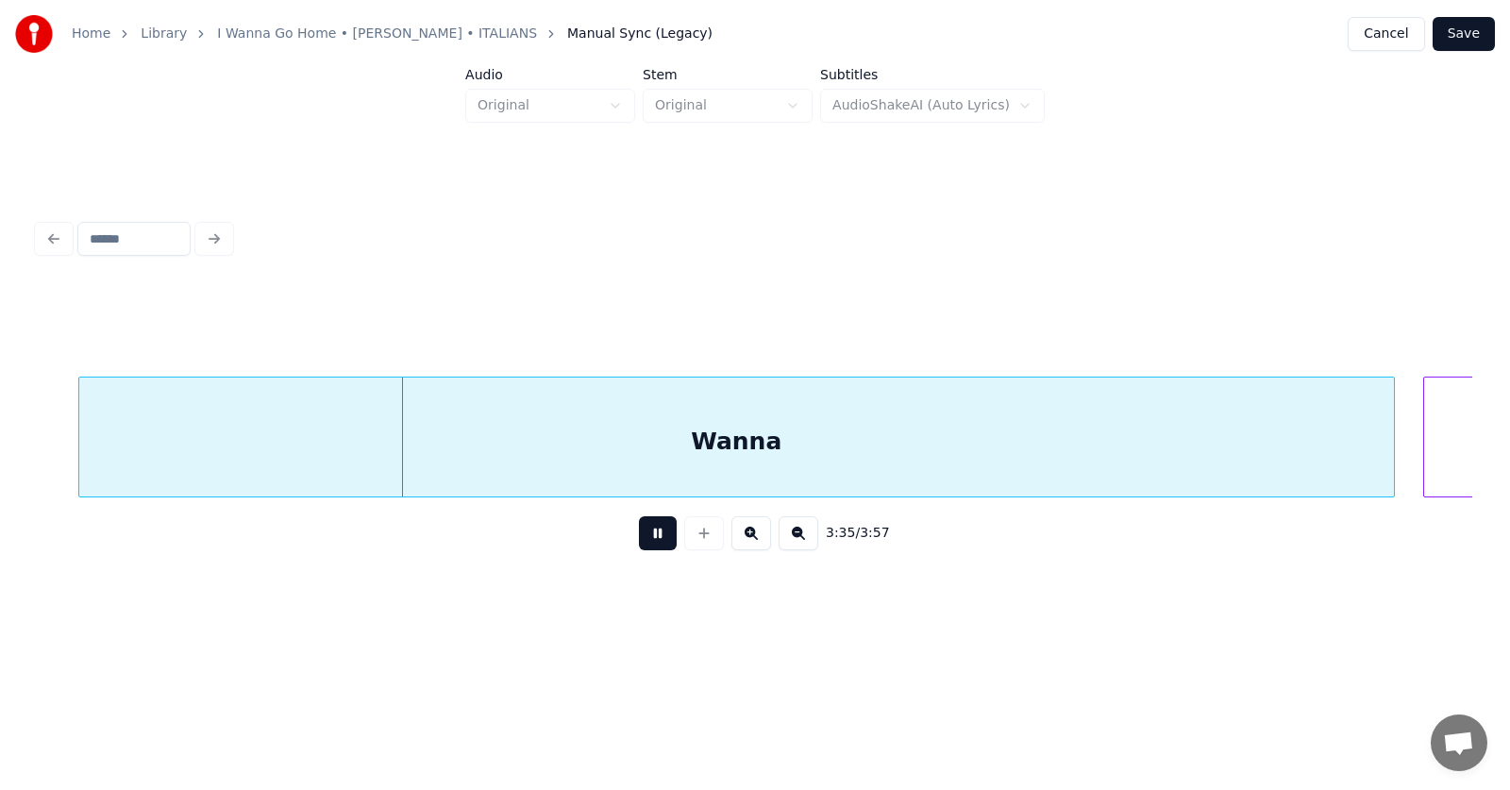
click at [640, 543] on button at bounding box center [658, 533] width 38 height 34
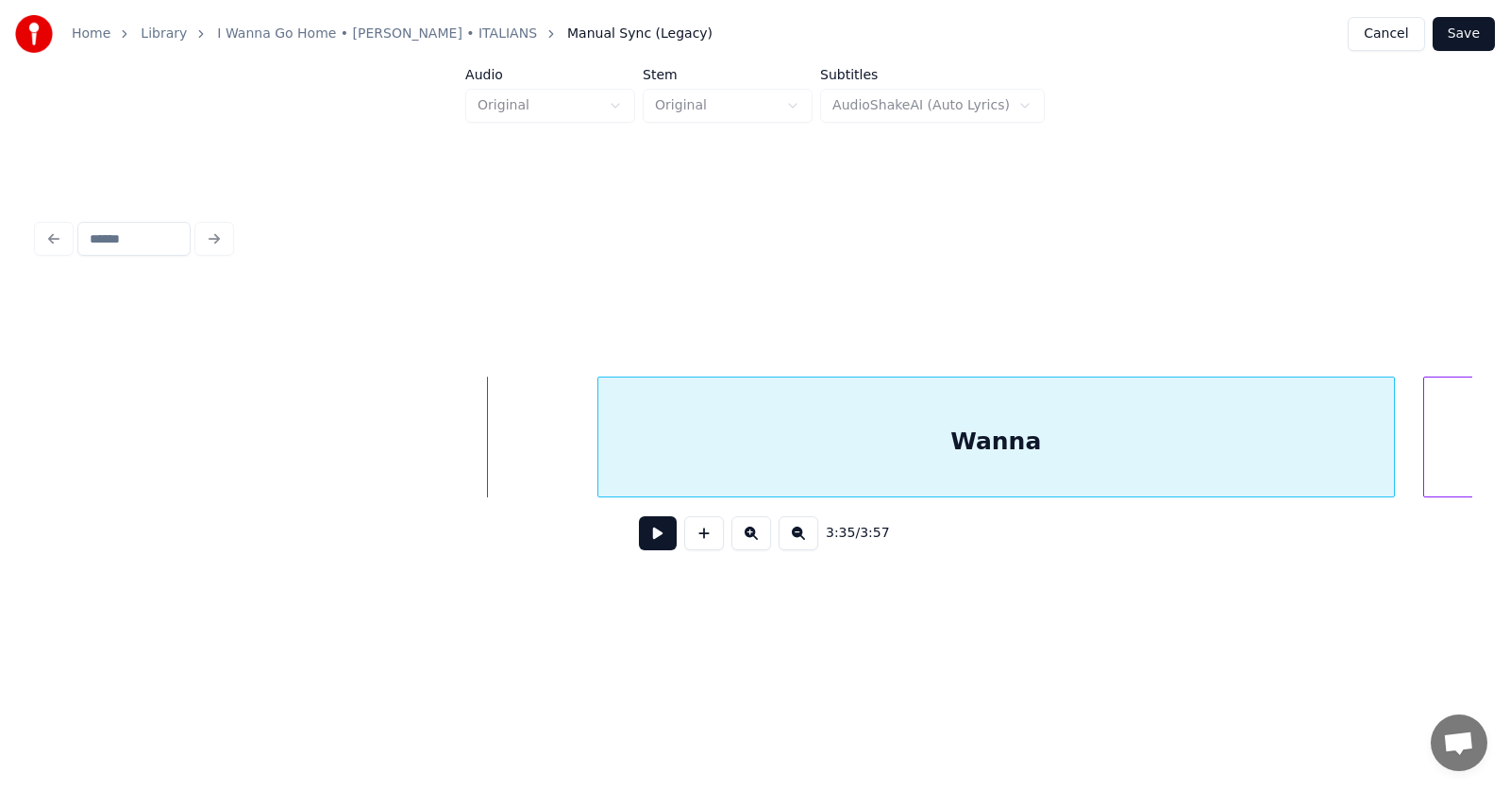
click at [601, 459] on div at bounding box center [601, 436] width 6 height 119
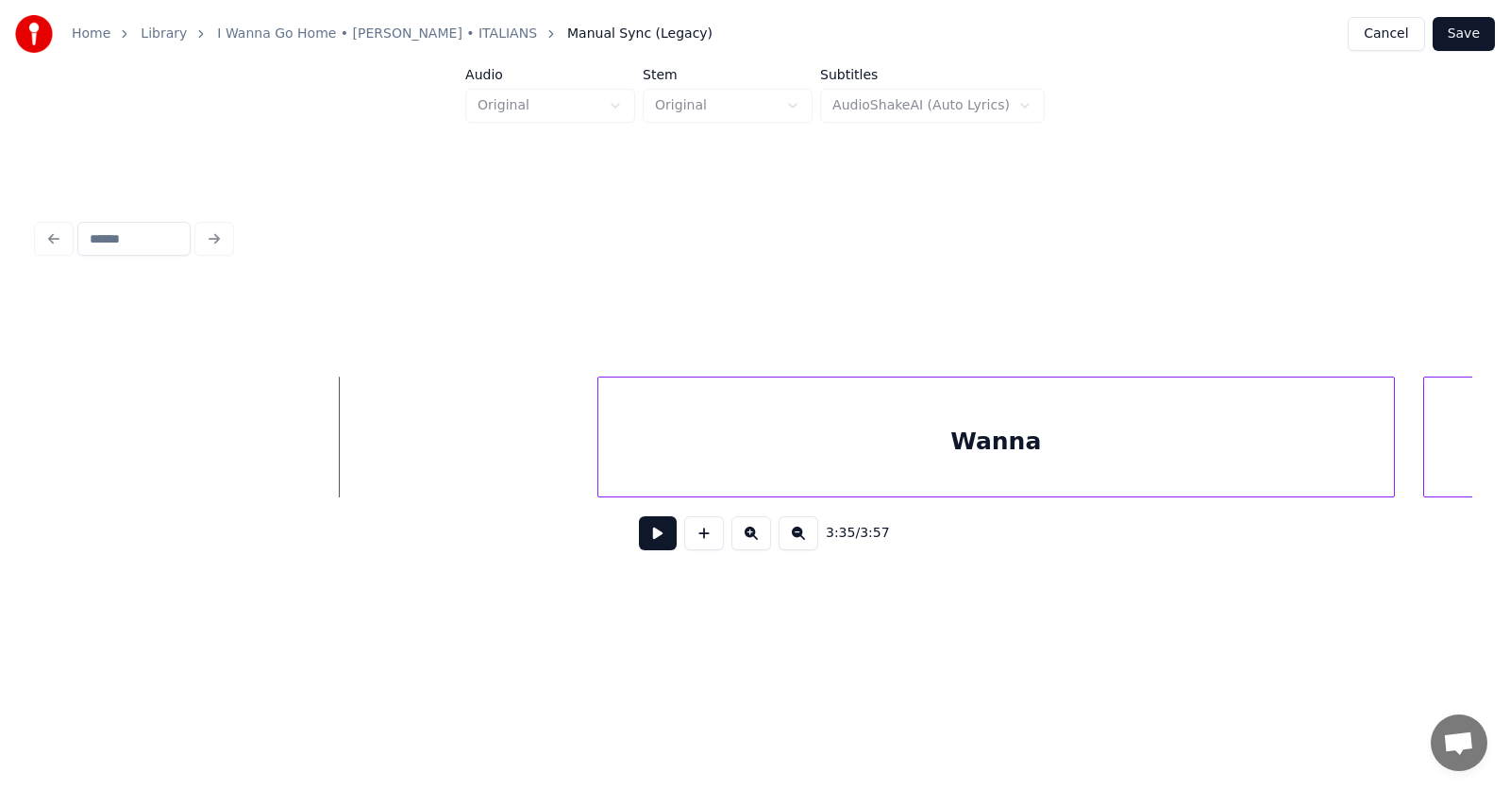
click at [662, 465] on div "Wanna" at bounding box center [995, 441] width 795 height 128
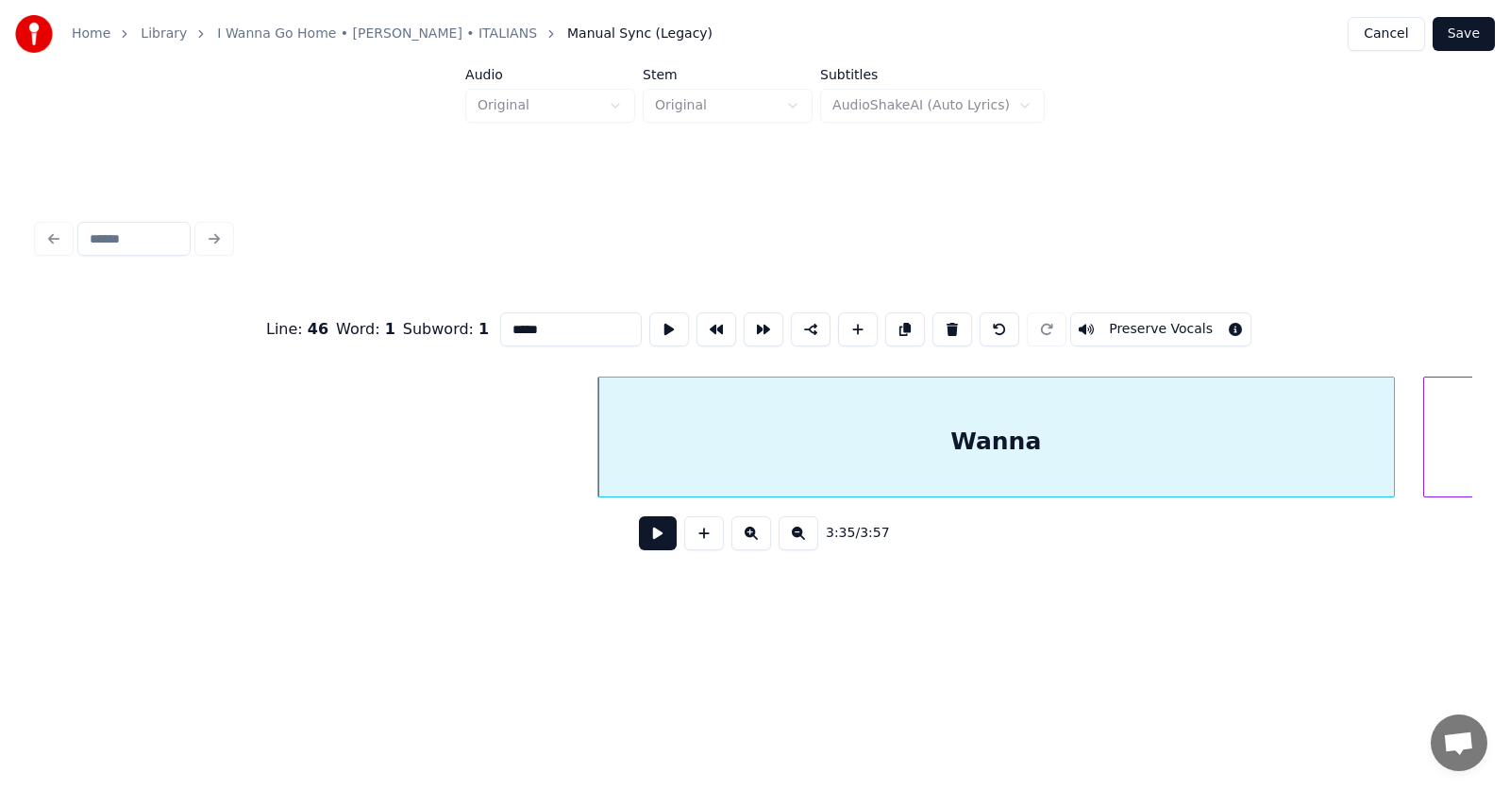
click at [653, 539] on button at bounding box center [658, 533] width 38 height 34
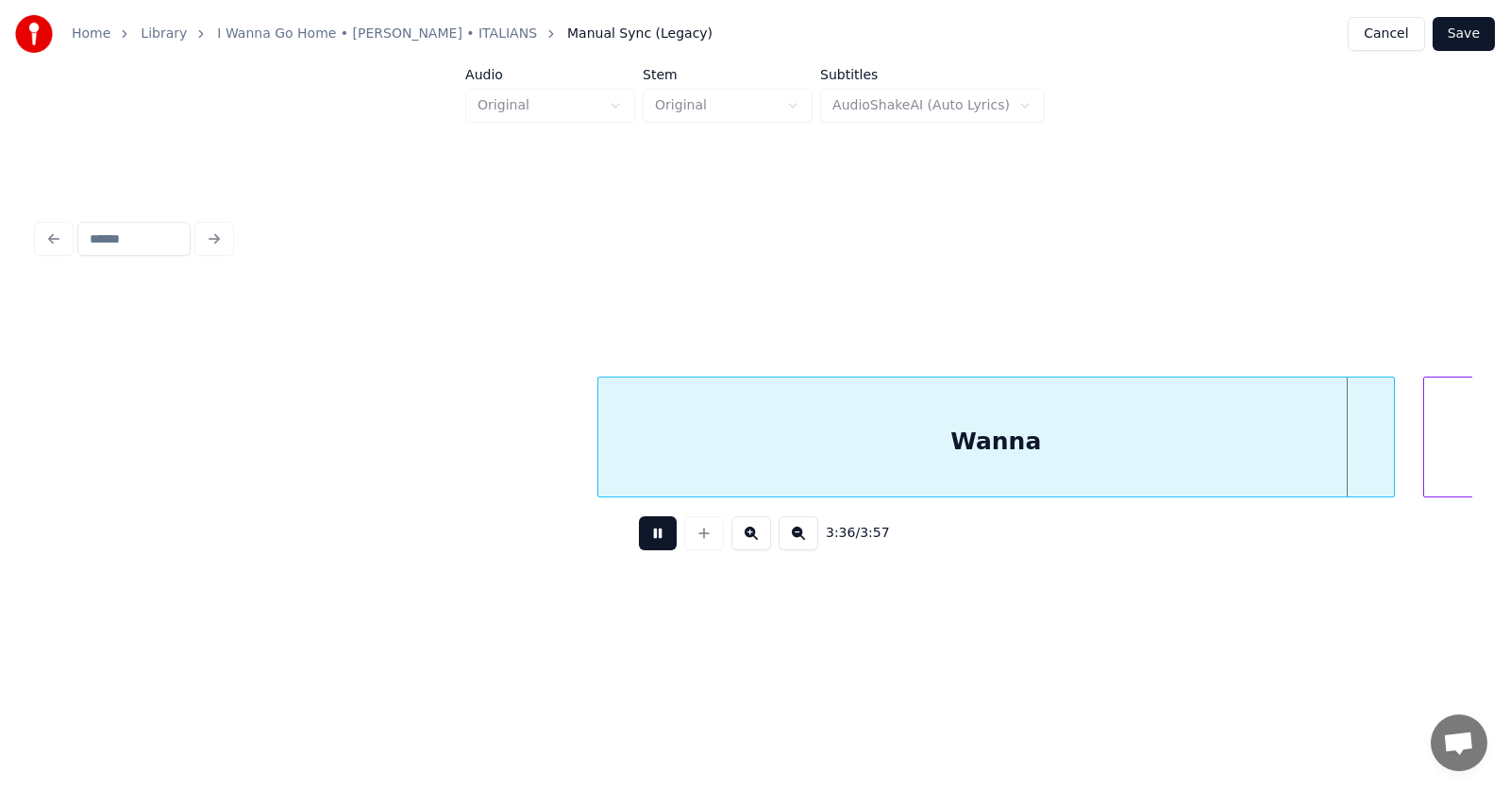
click at [653, 539] on button at bounding box center [658, 533] width 38 height 34
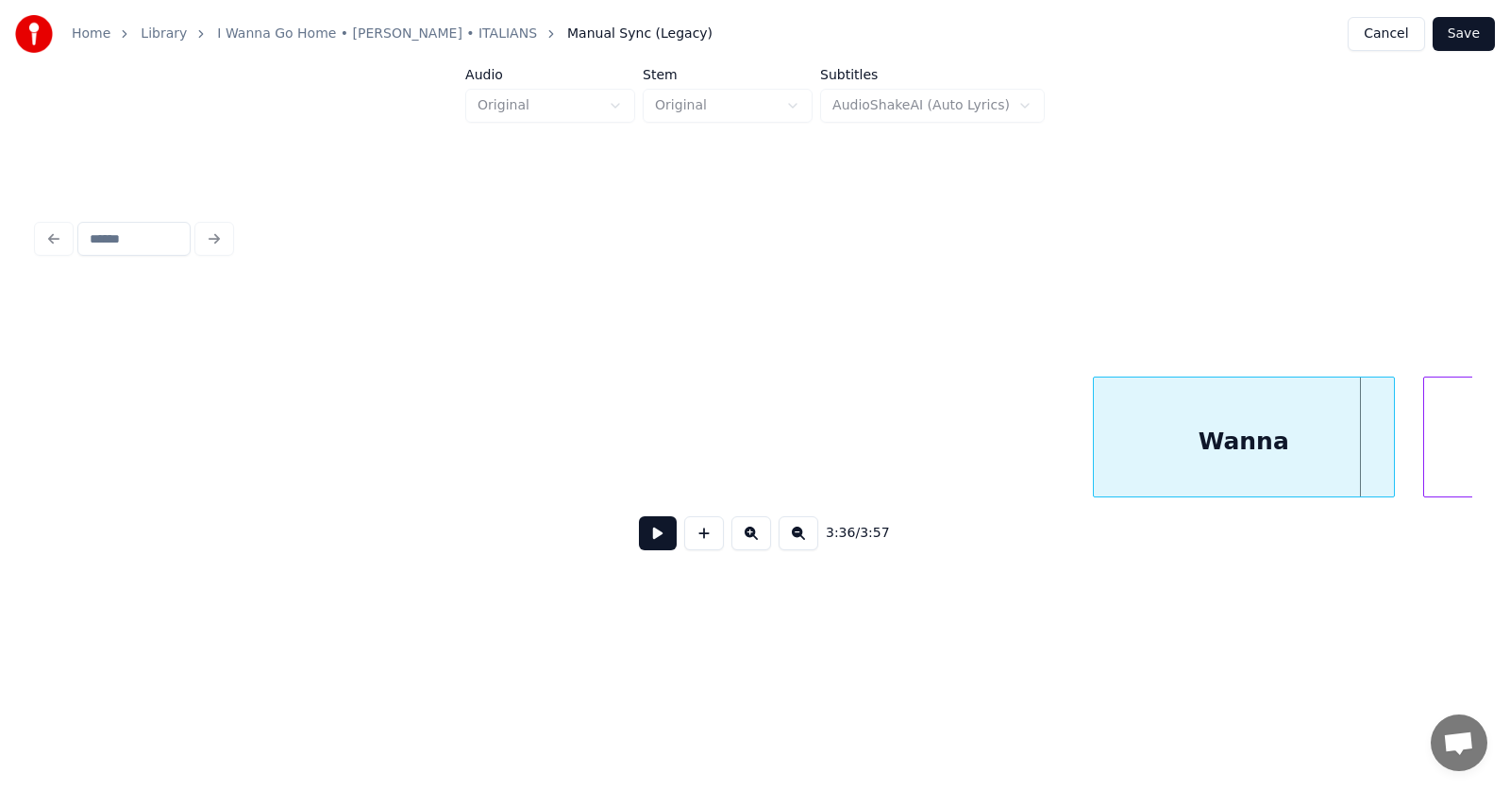
click at [1094, 459] on div at bounding box center [1097, 436] width 6 height 119
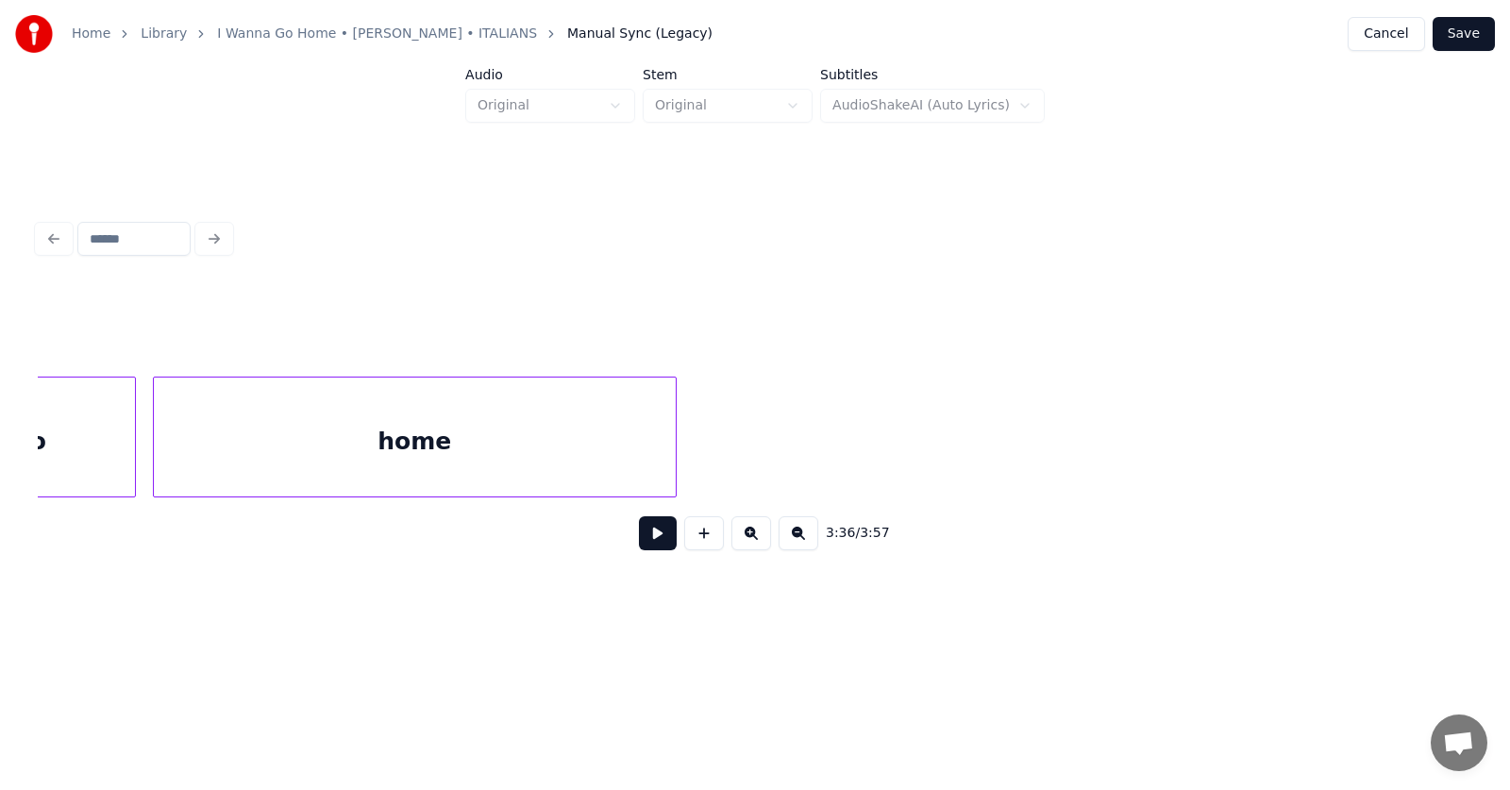
scroll to position [0, 151170]
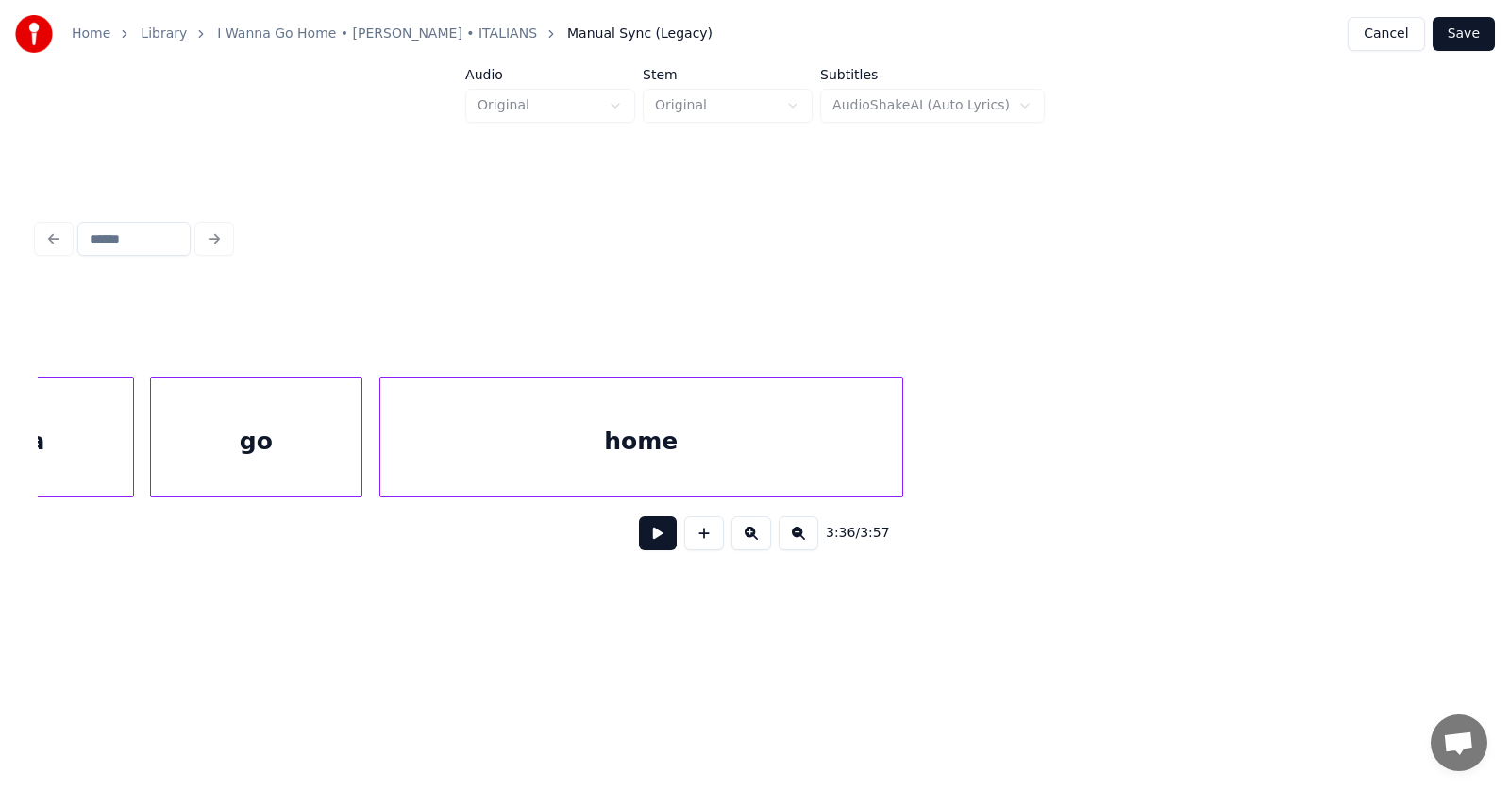
click at [778, 439] on div "home" at bounding box center [641, 441] width 522 height 128
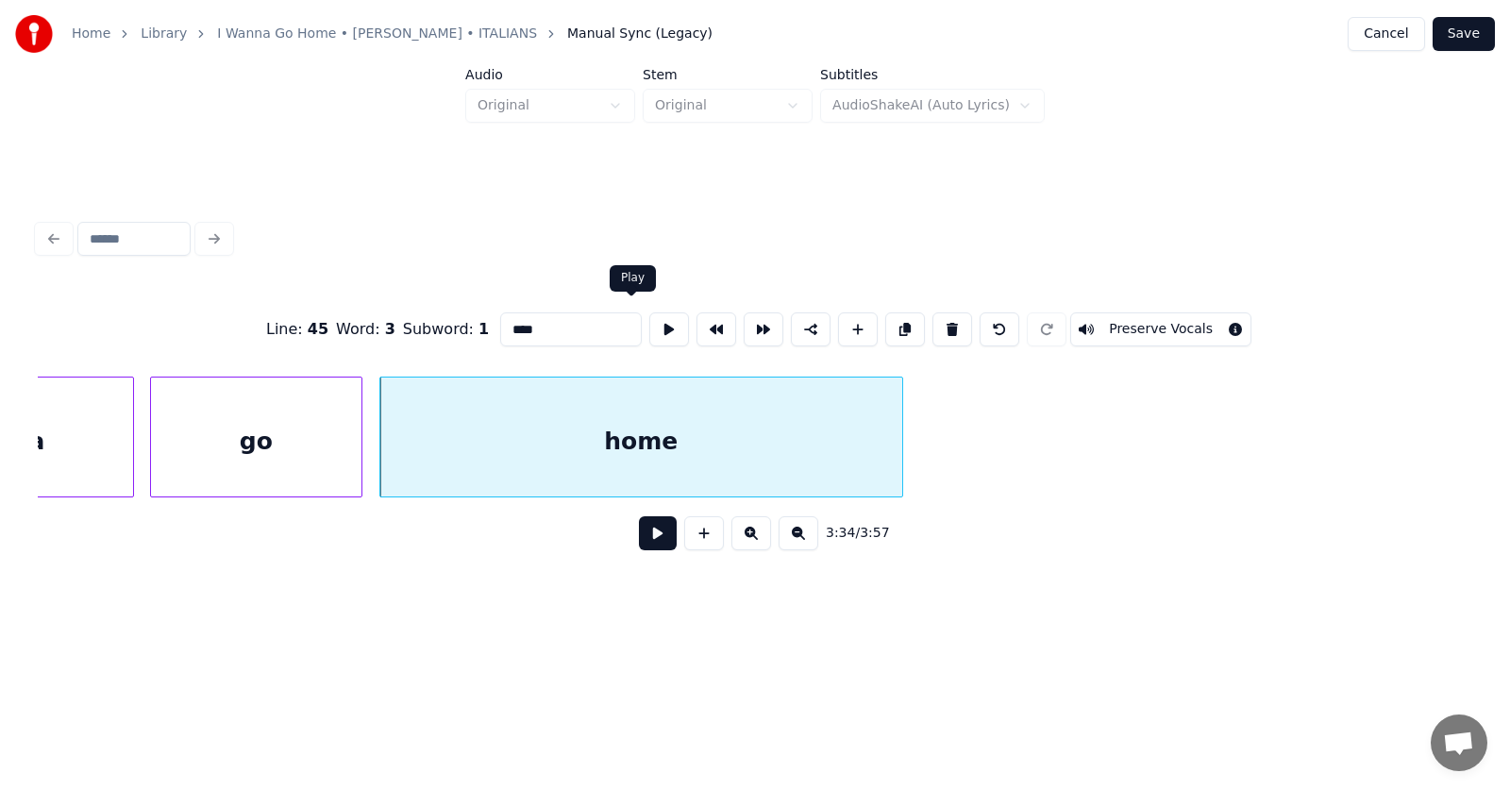
click at [649, 321] on button at bounding box center [669, 329] width 40 height 34
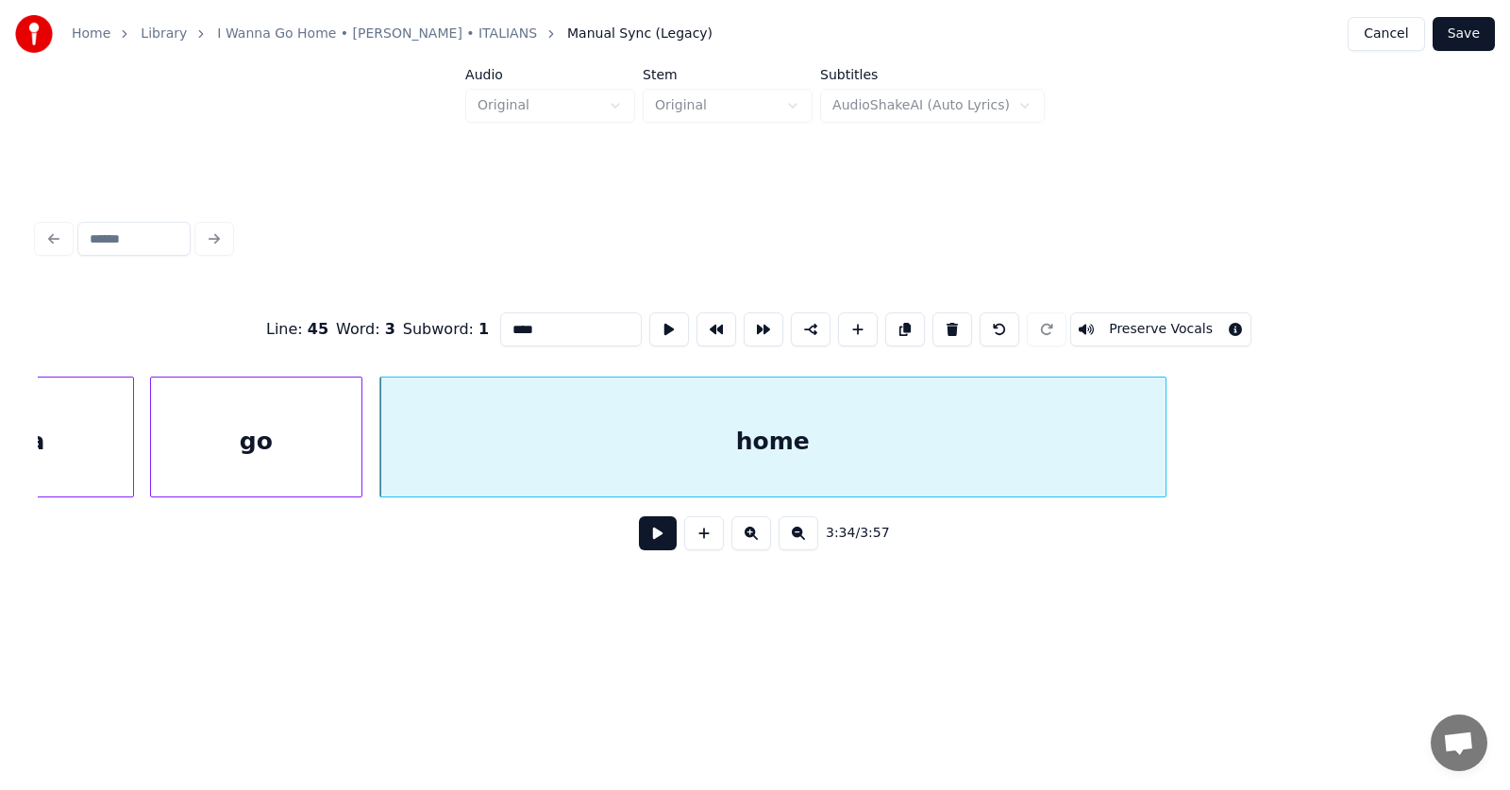
click at [1164, 442] on div at bounding box center [1163, 436] width 6 height 119
click at [649, 323] on button at bounding box center [669, 329] width 40 height 34
click at [642, 545] on button at bounding box center [658, 533] width 38 height 34
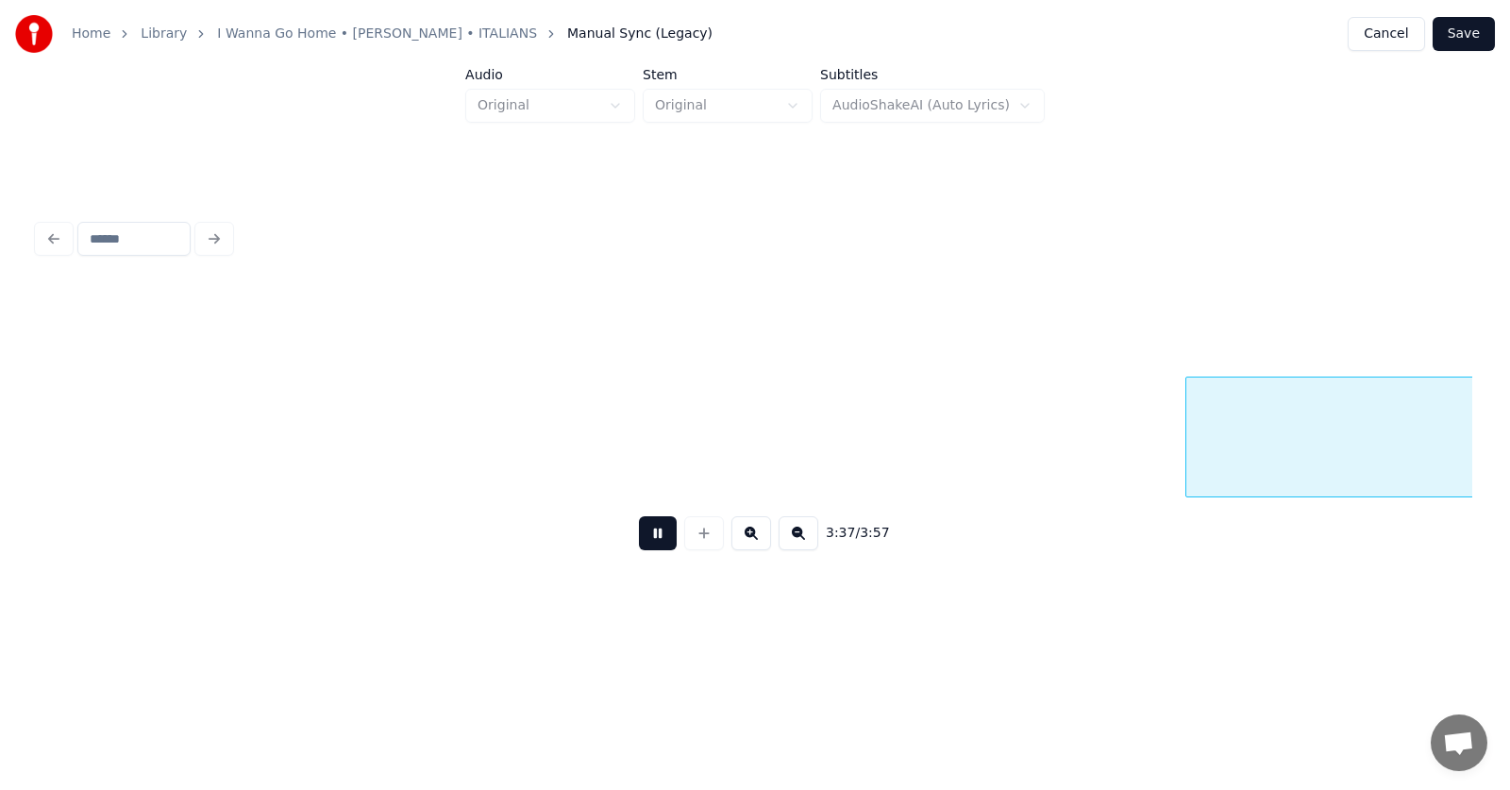
scroll to position [0, 154055]
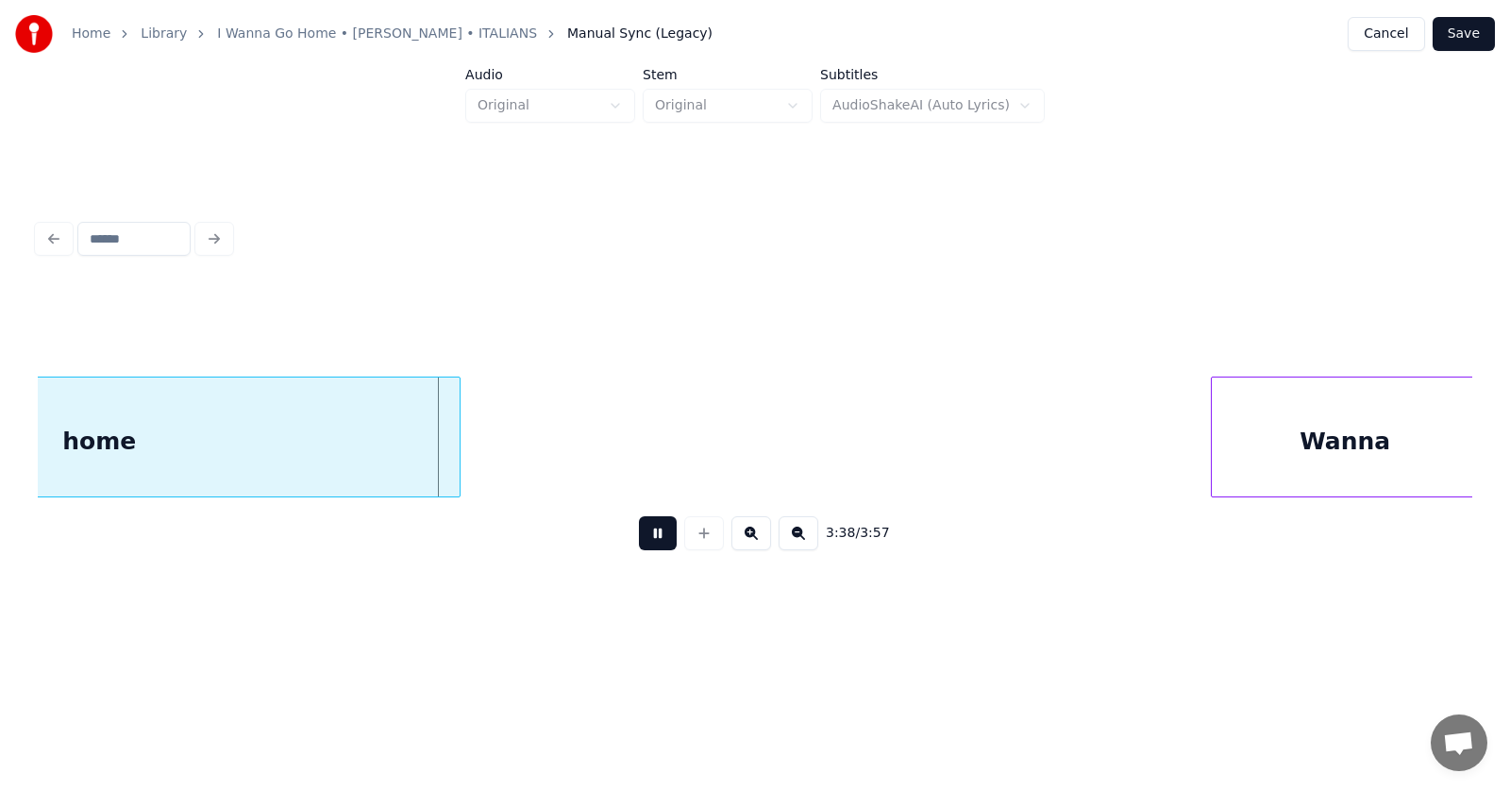
click at [643, 544] on button at bounding box center [658, 533] width 38 height 34
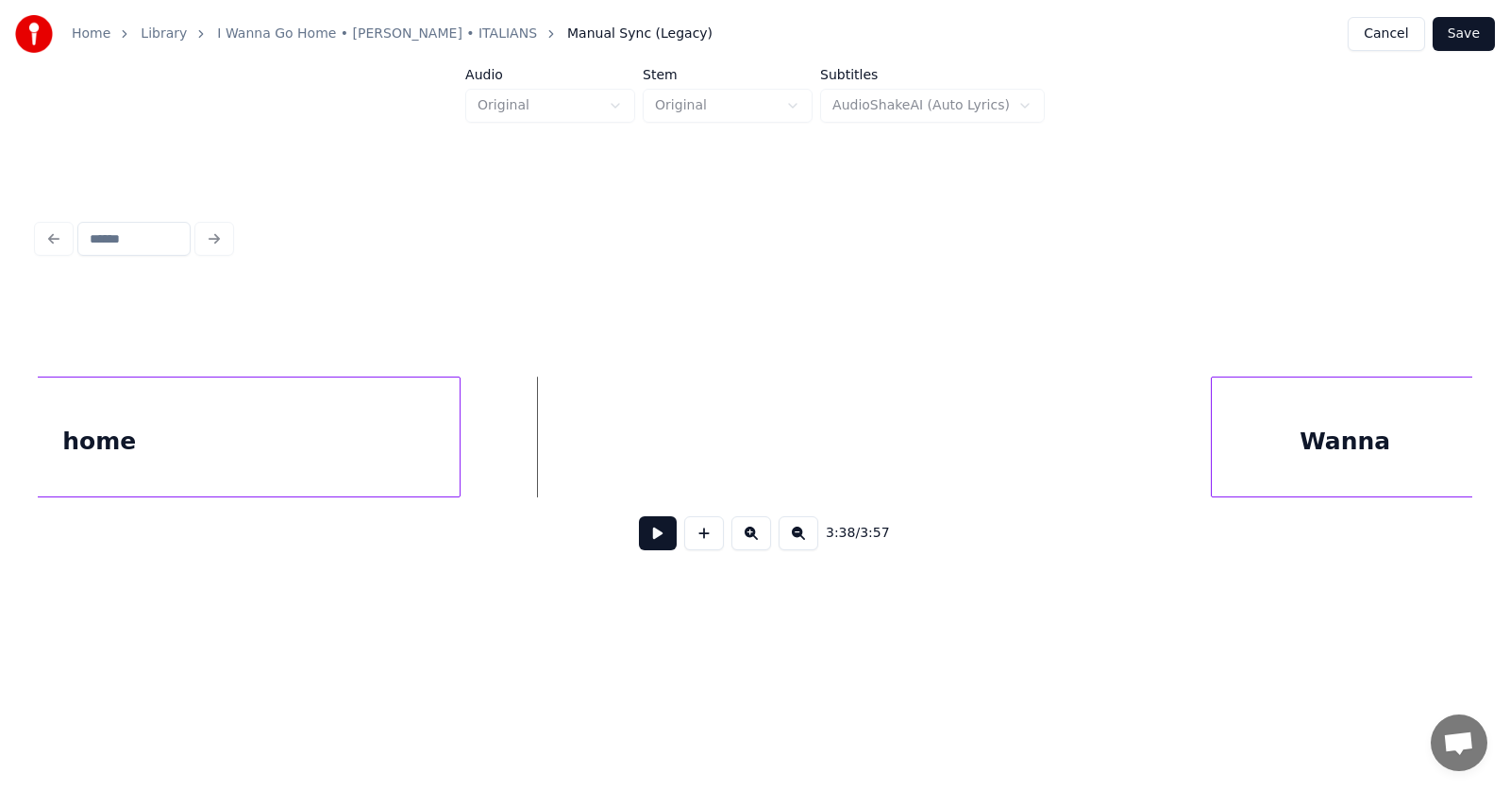
click at [639, 538] on button at bounding box center [658, 533] width 38 height 34
click at [639, 537] on button at bounding box center [658, 533] width 38 height 34
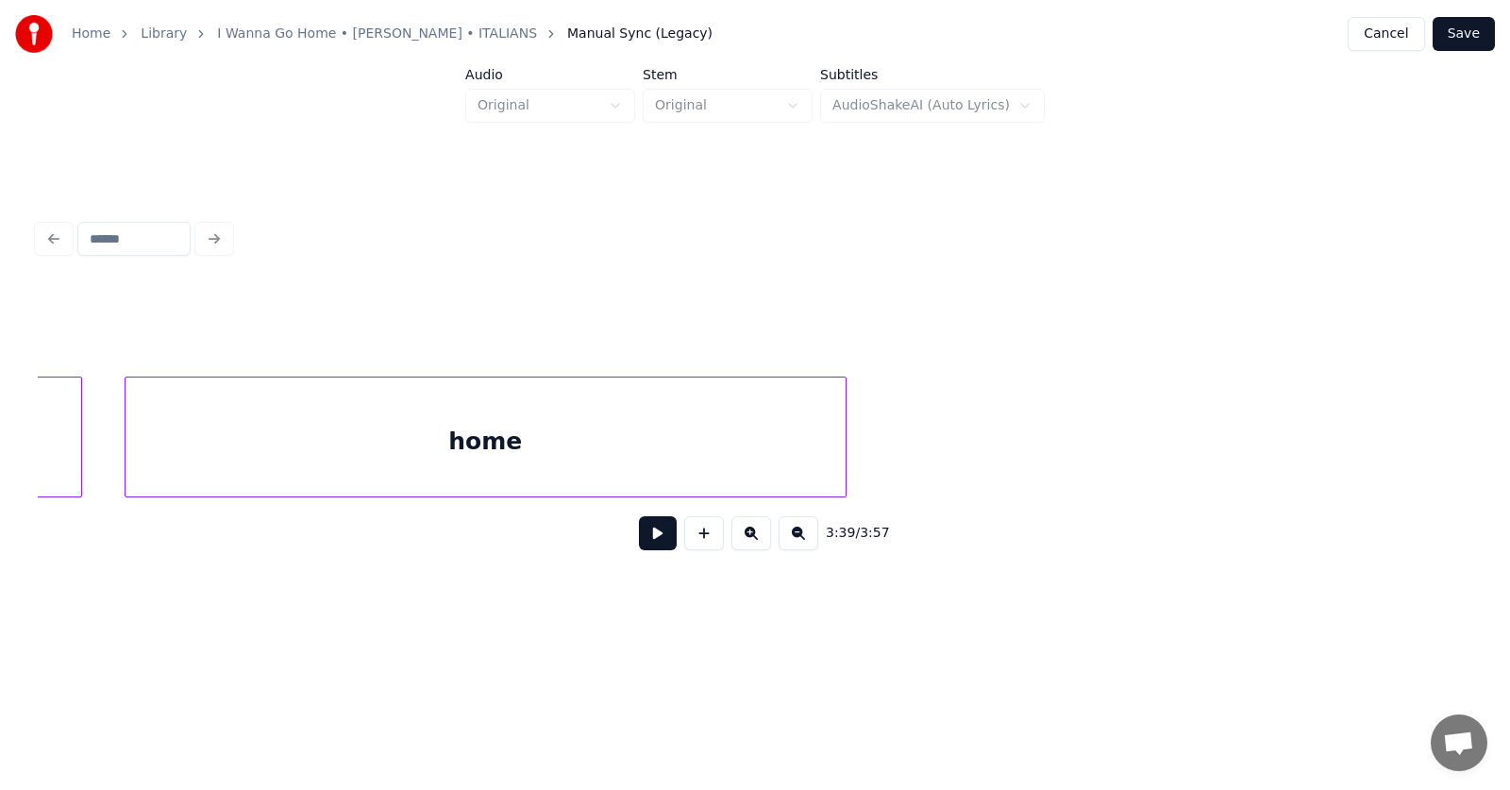
scroll to position [0, 153441]
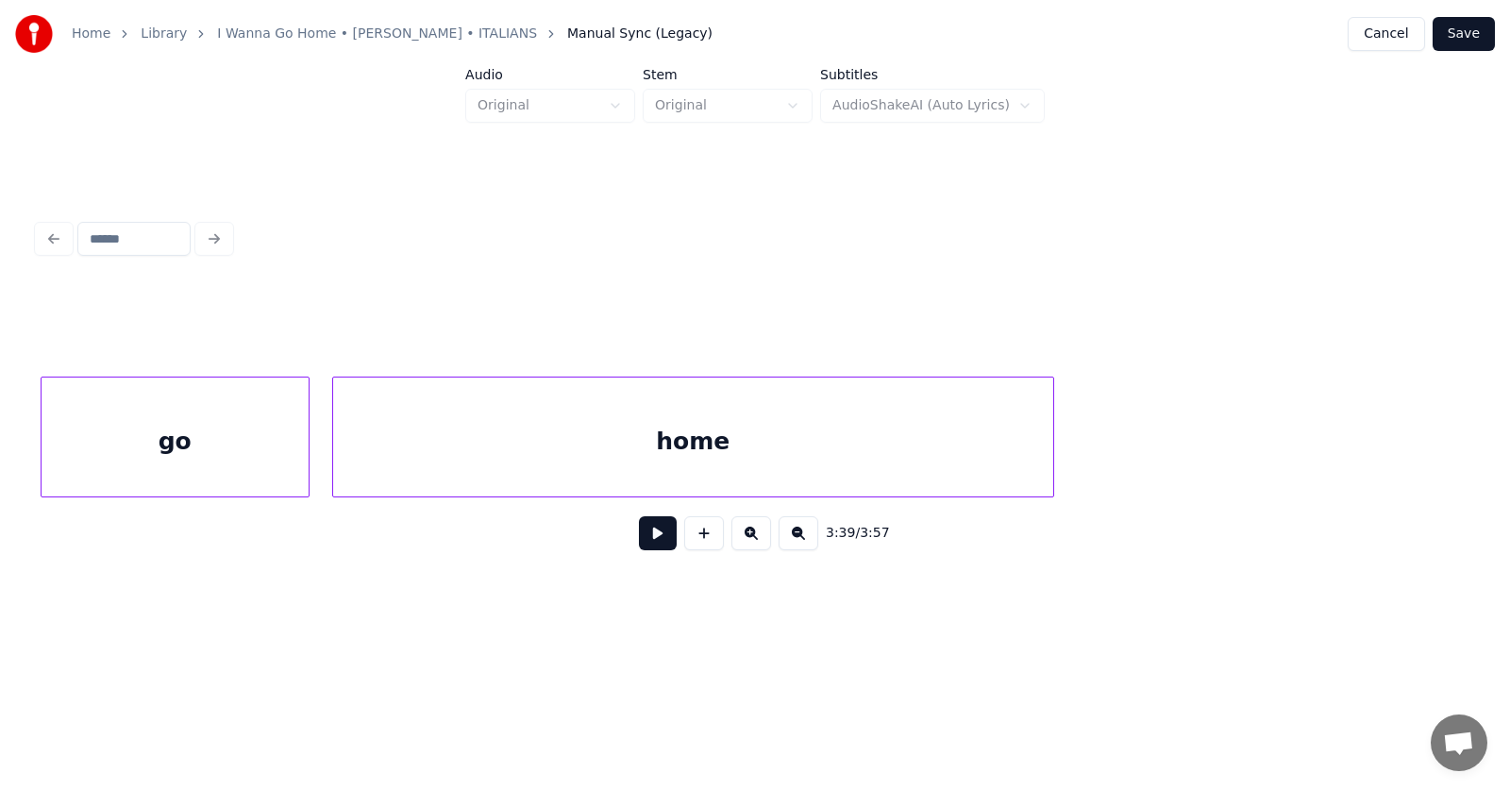
click at [829, 433] on div "home" at bounding box center [693, 441] width 720 height 128
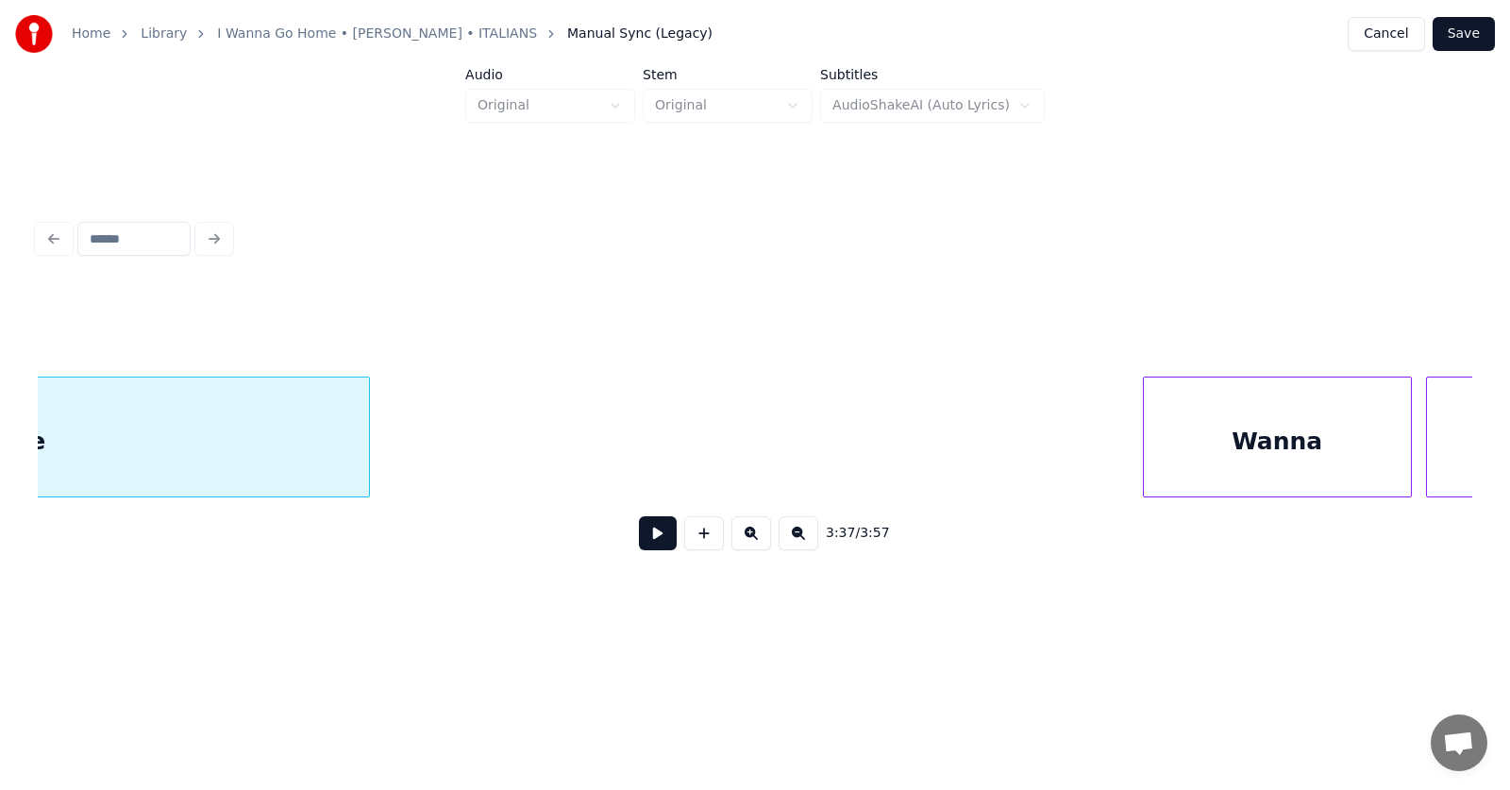
scroll to position [0, 154236]
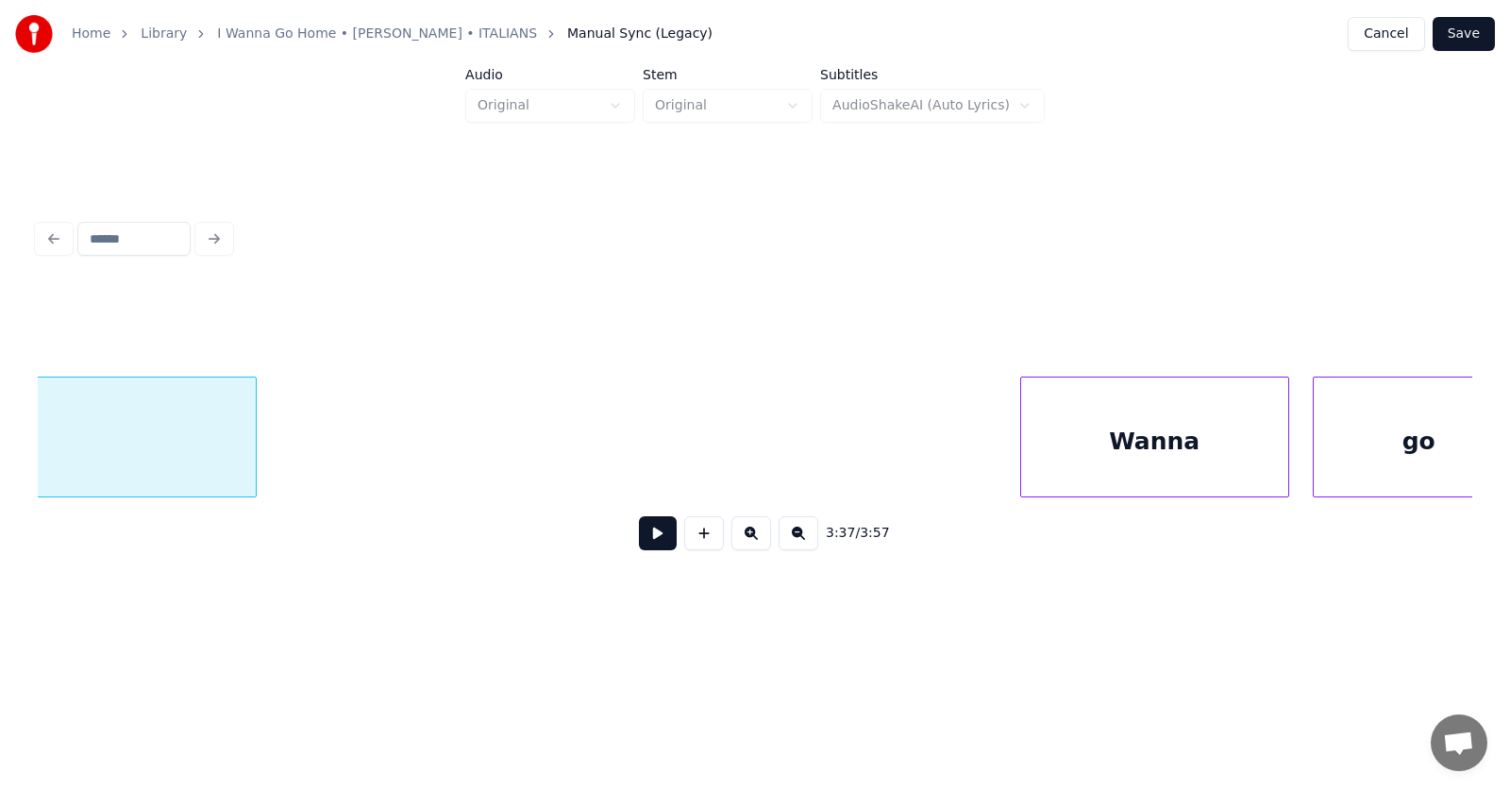
click at [1170, 456] on div "Wanna" at bounding box center [1154, 441] width 267 height 128
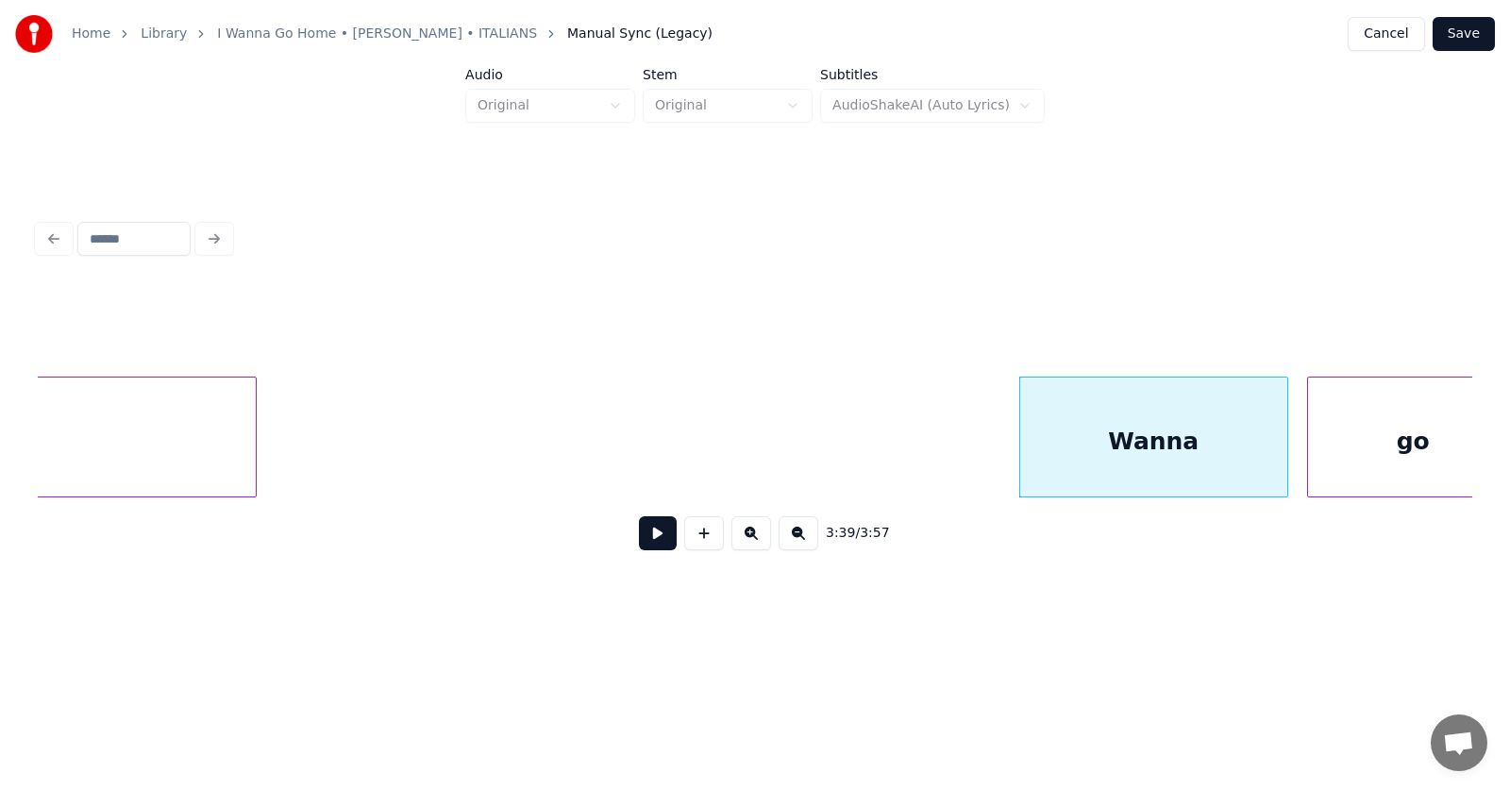
scroll to position [0, 154284]
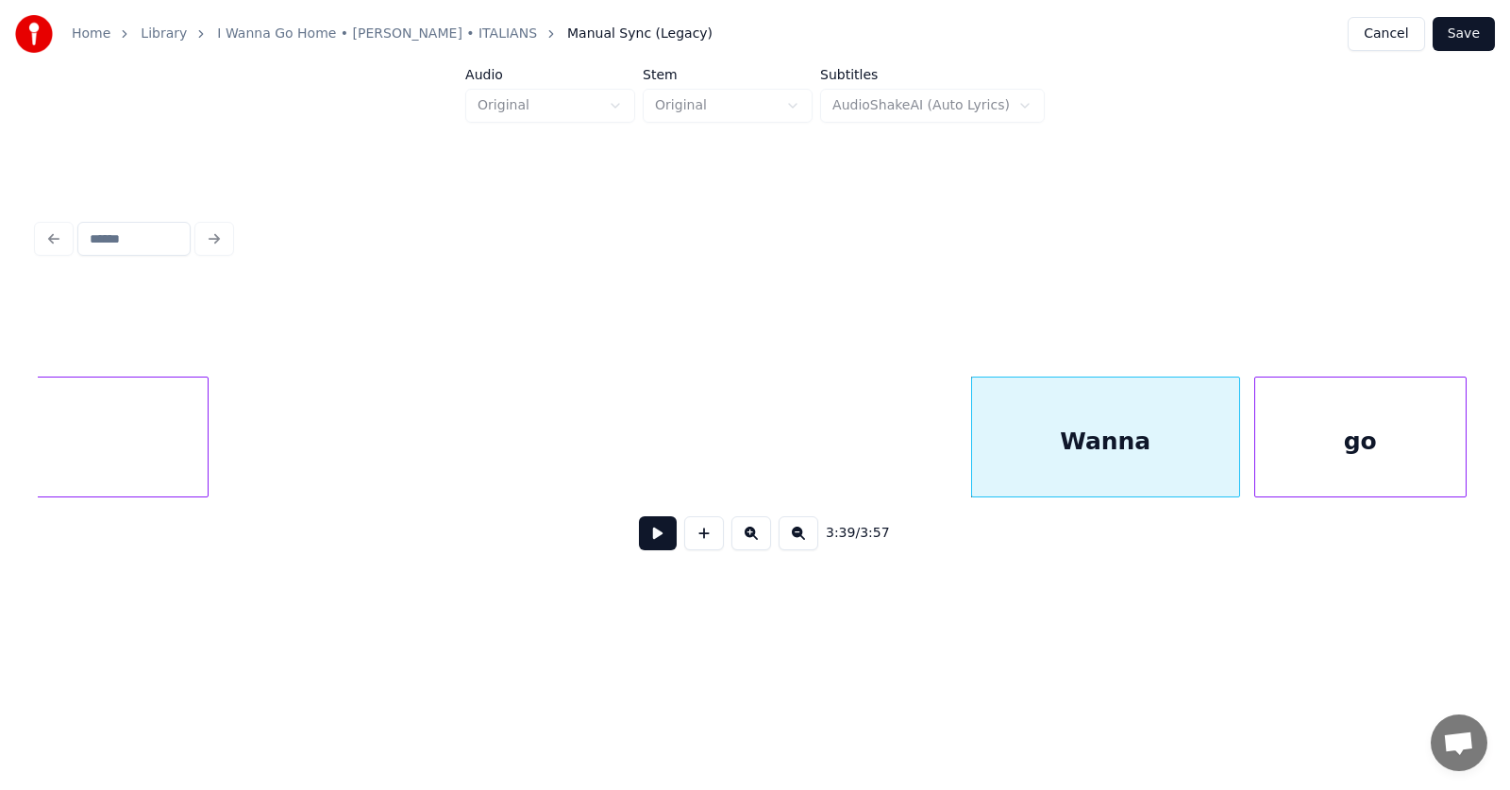
click at [1384, 455] on div "go" at bounding box center [1360, 441] width 210 height 128
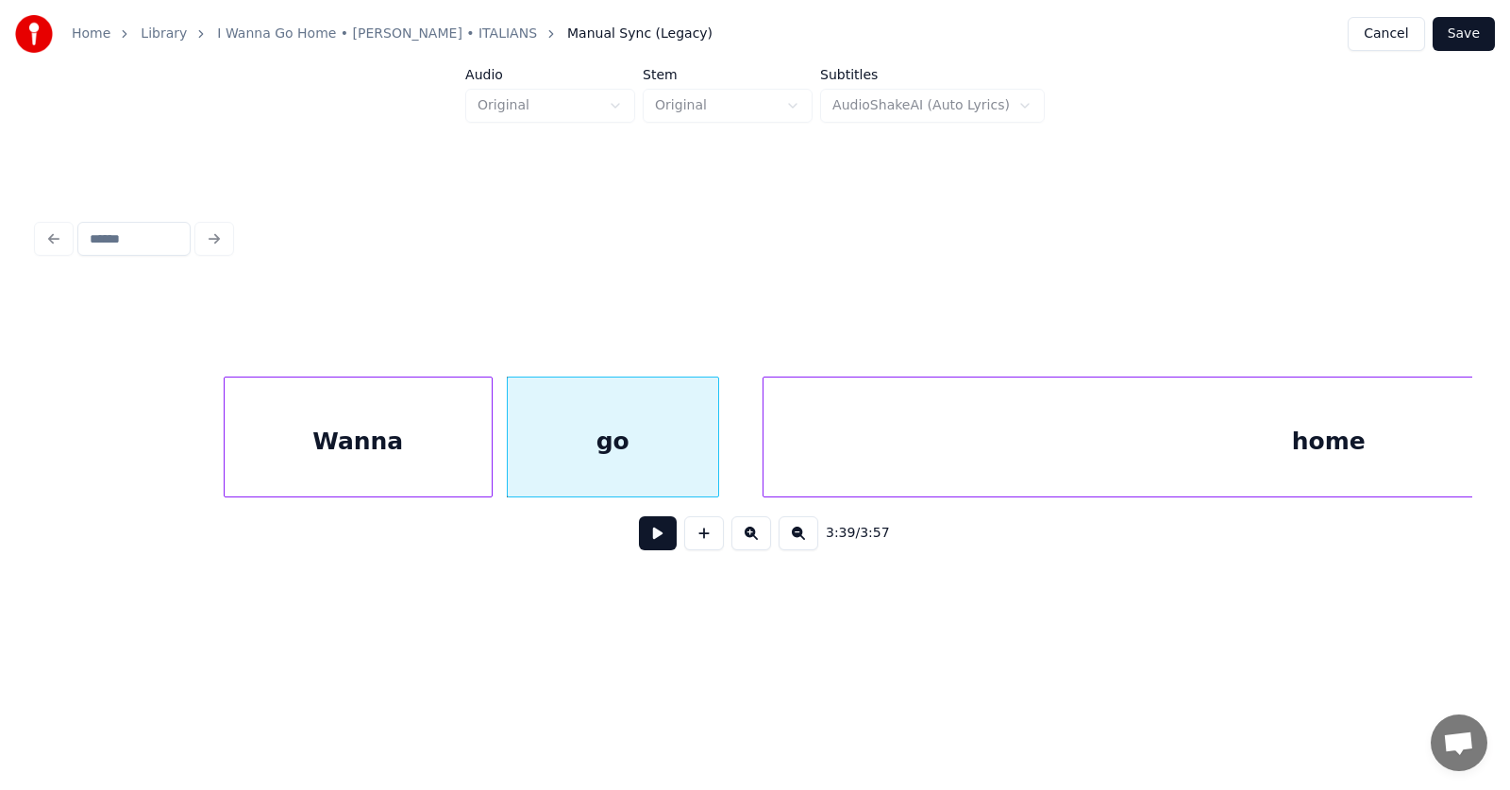
scroll to position [0, 155458]
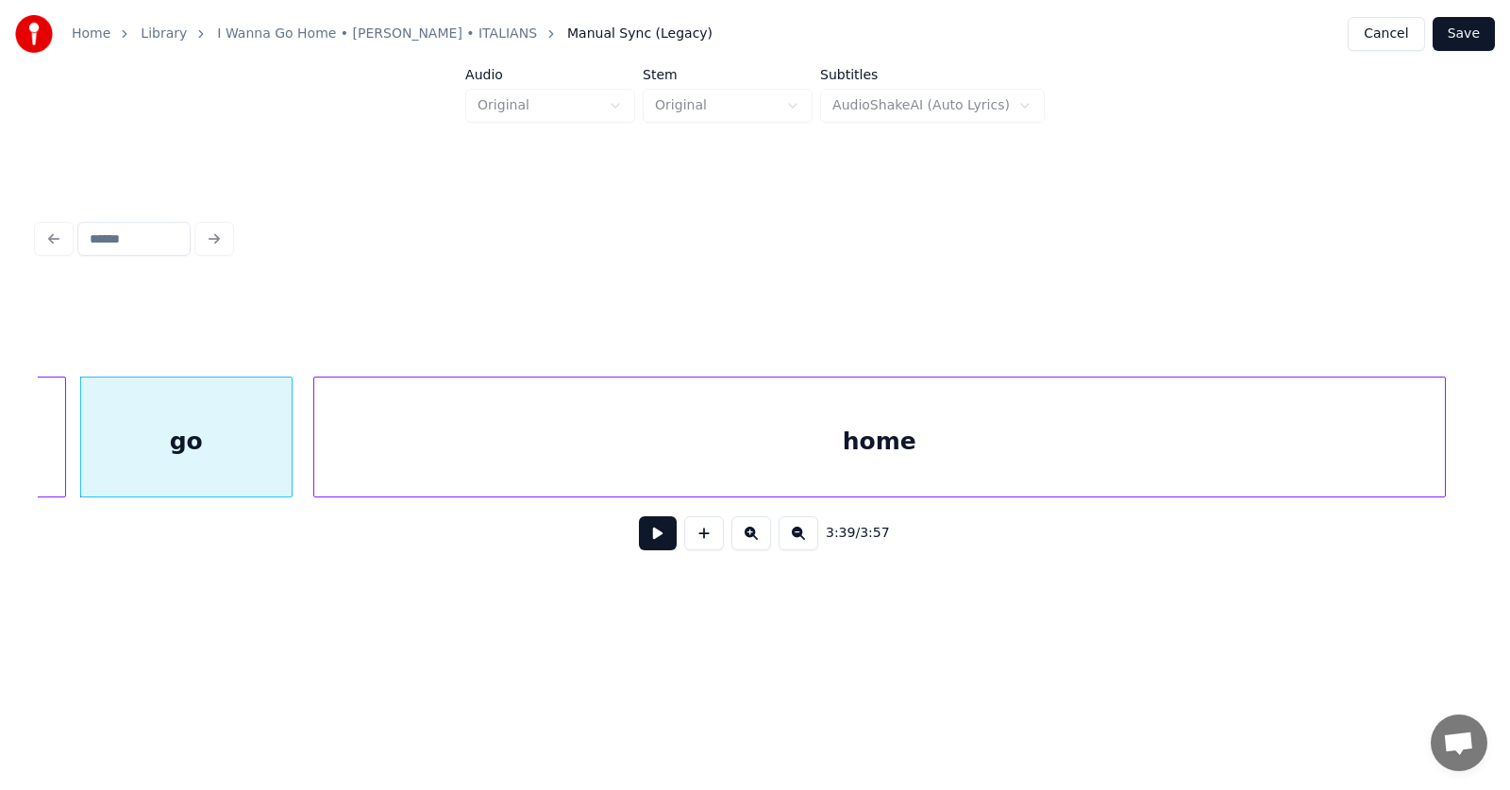
click at [1121, 452] on div "home" at bounding box center [879, 441] width 1130 height 128
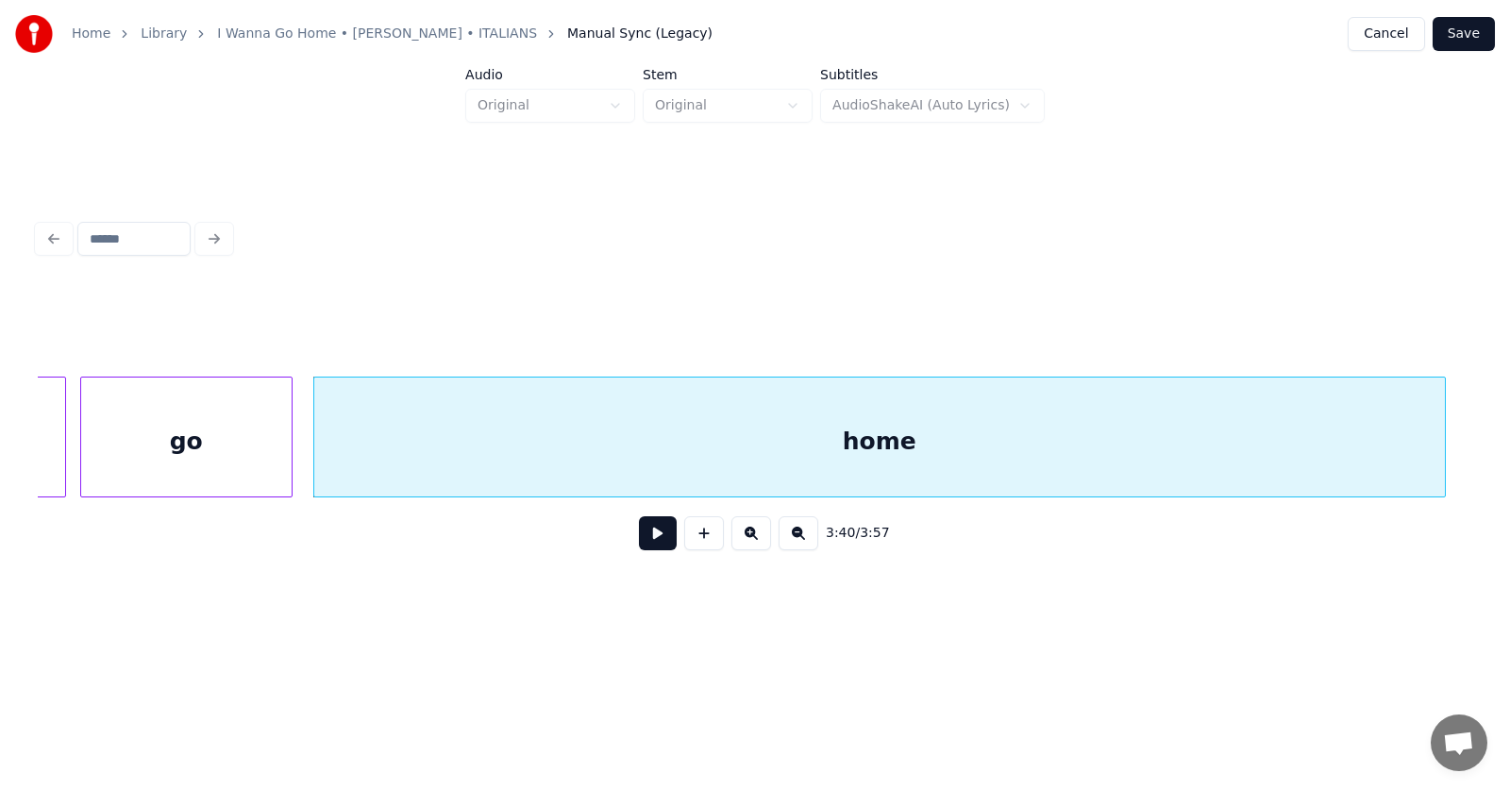
click at [644, 540] on button at bounding box center [658, 533] width 38 height 34
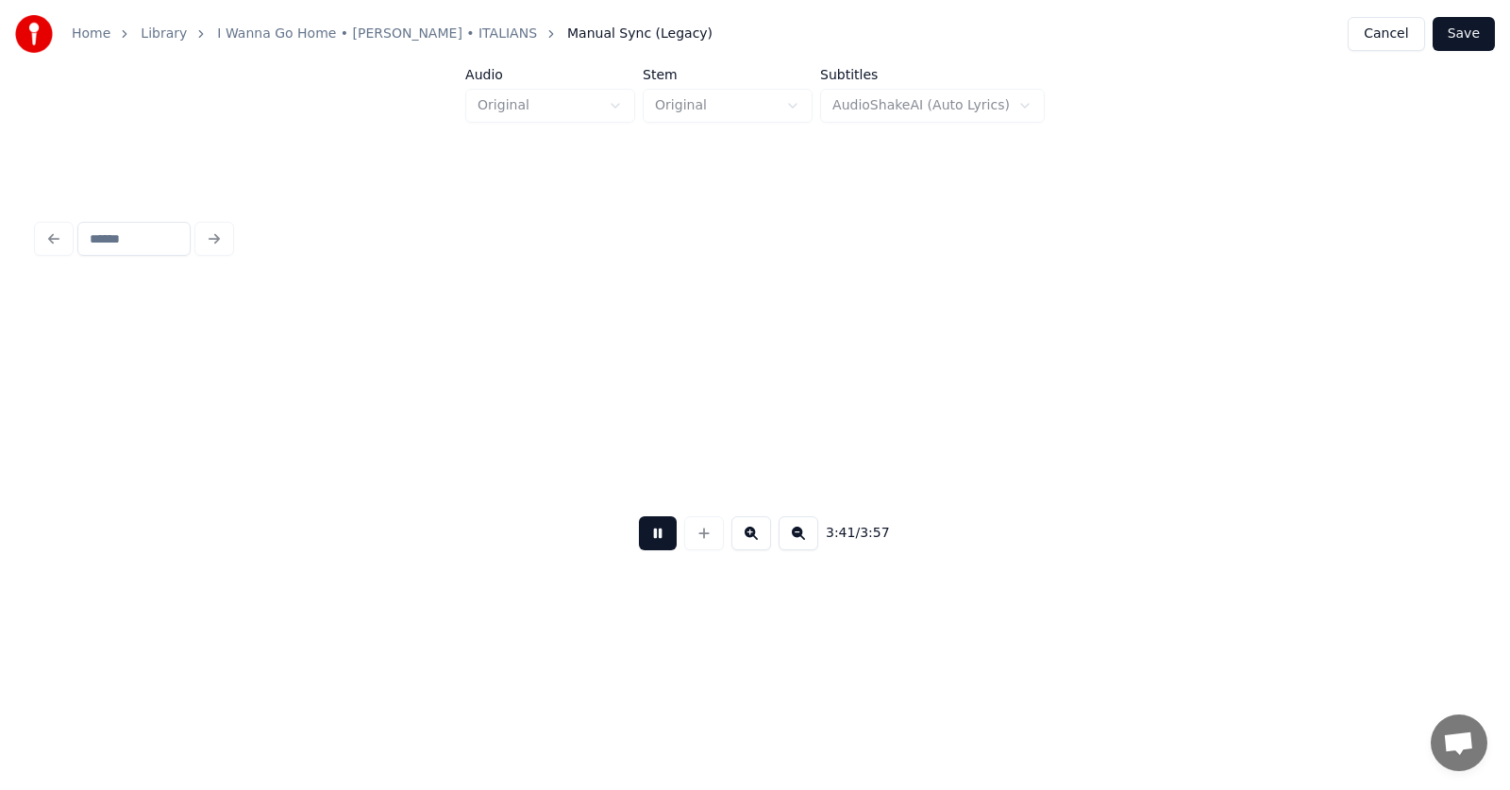
scroll to position [0, 156894]
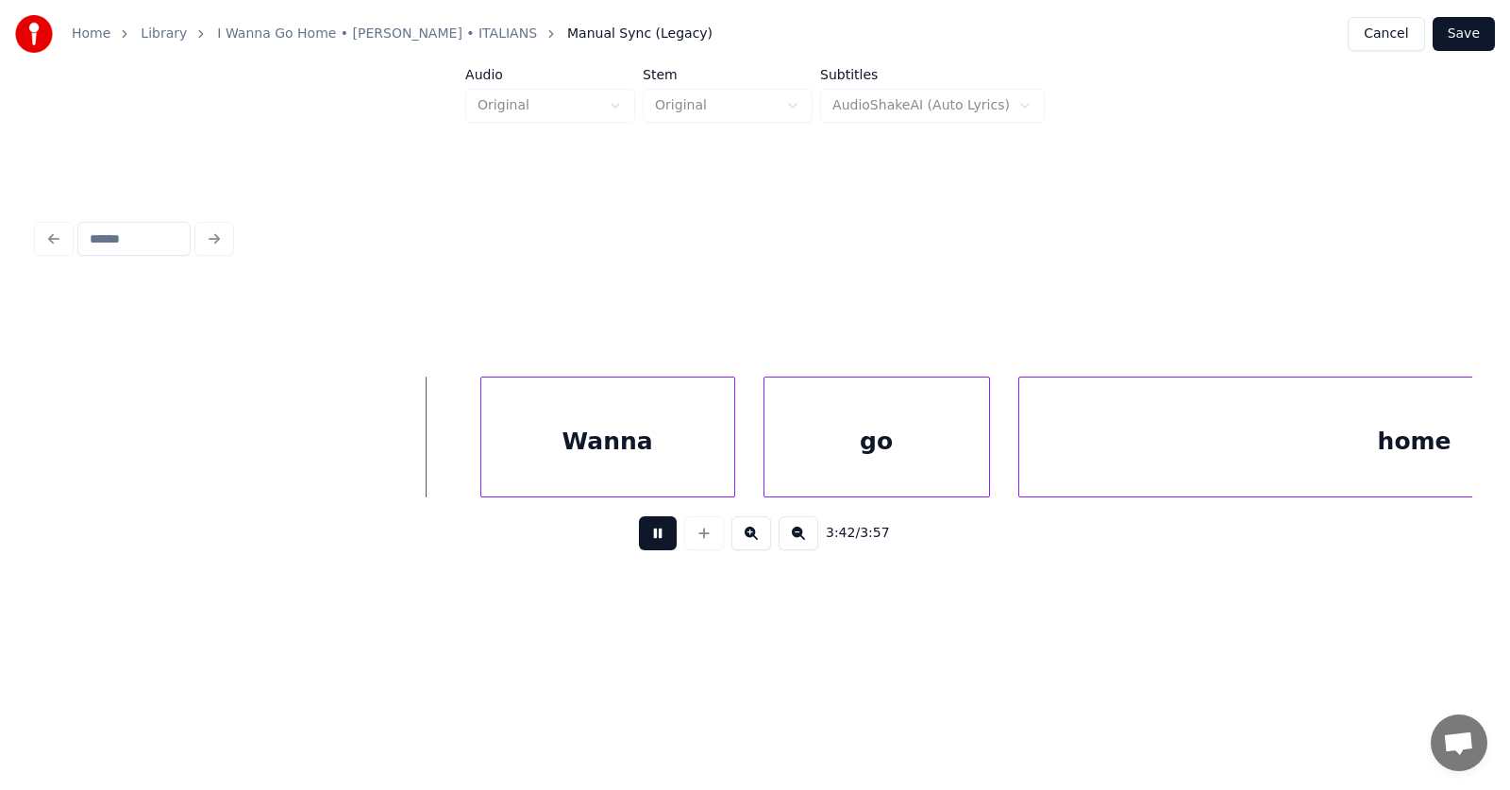
click at [644, 540] on button at bounding box center [658, 533] width 38 height 34
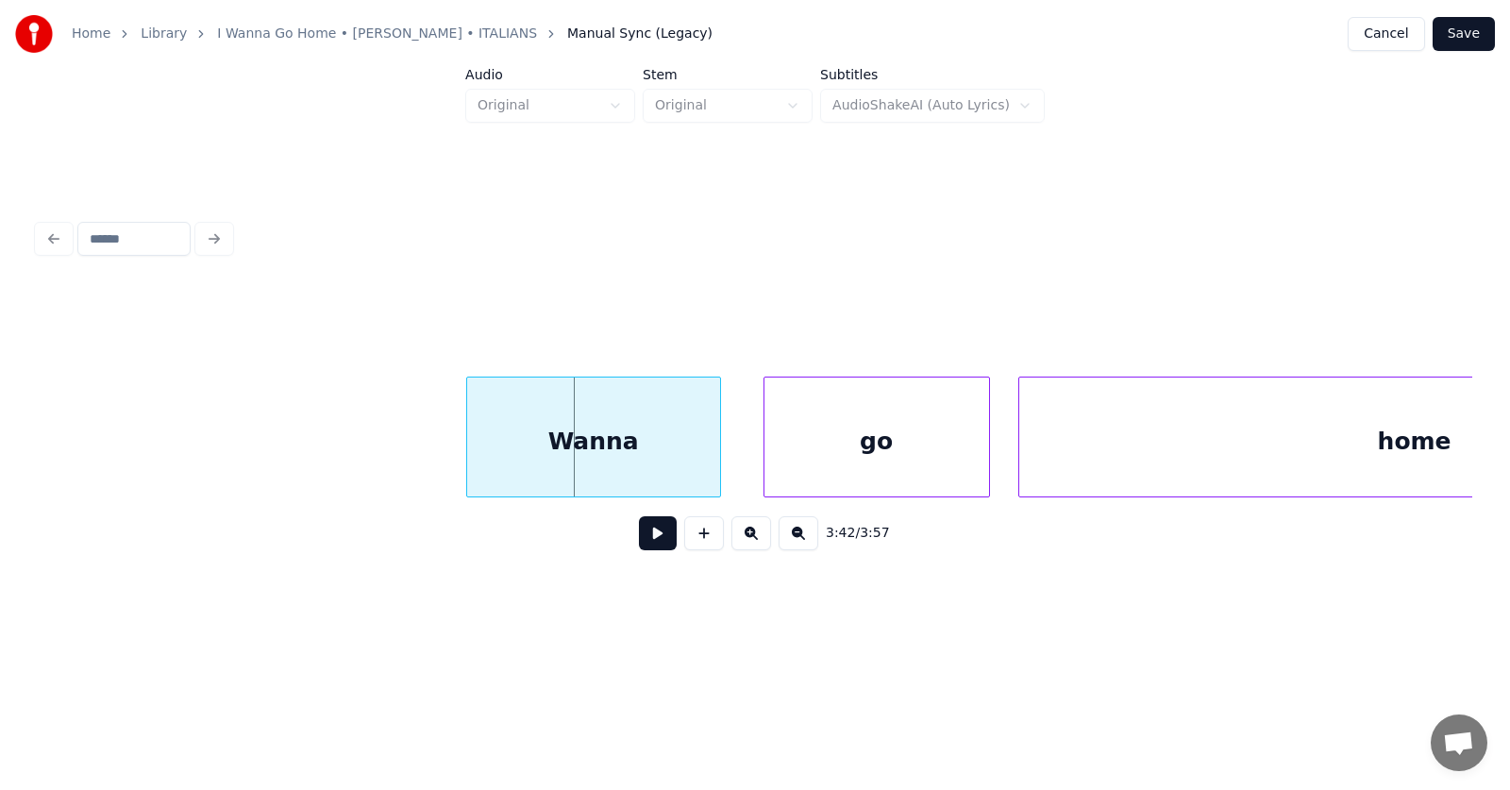
click at [614, 467] on div "Wanna" at bounding box center [593, 441] width 253 height 128
click at [796, 463] on div "go" at bounding box center [858, 441] width 225 height 128
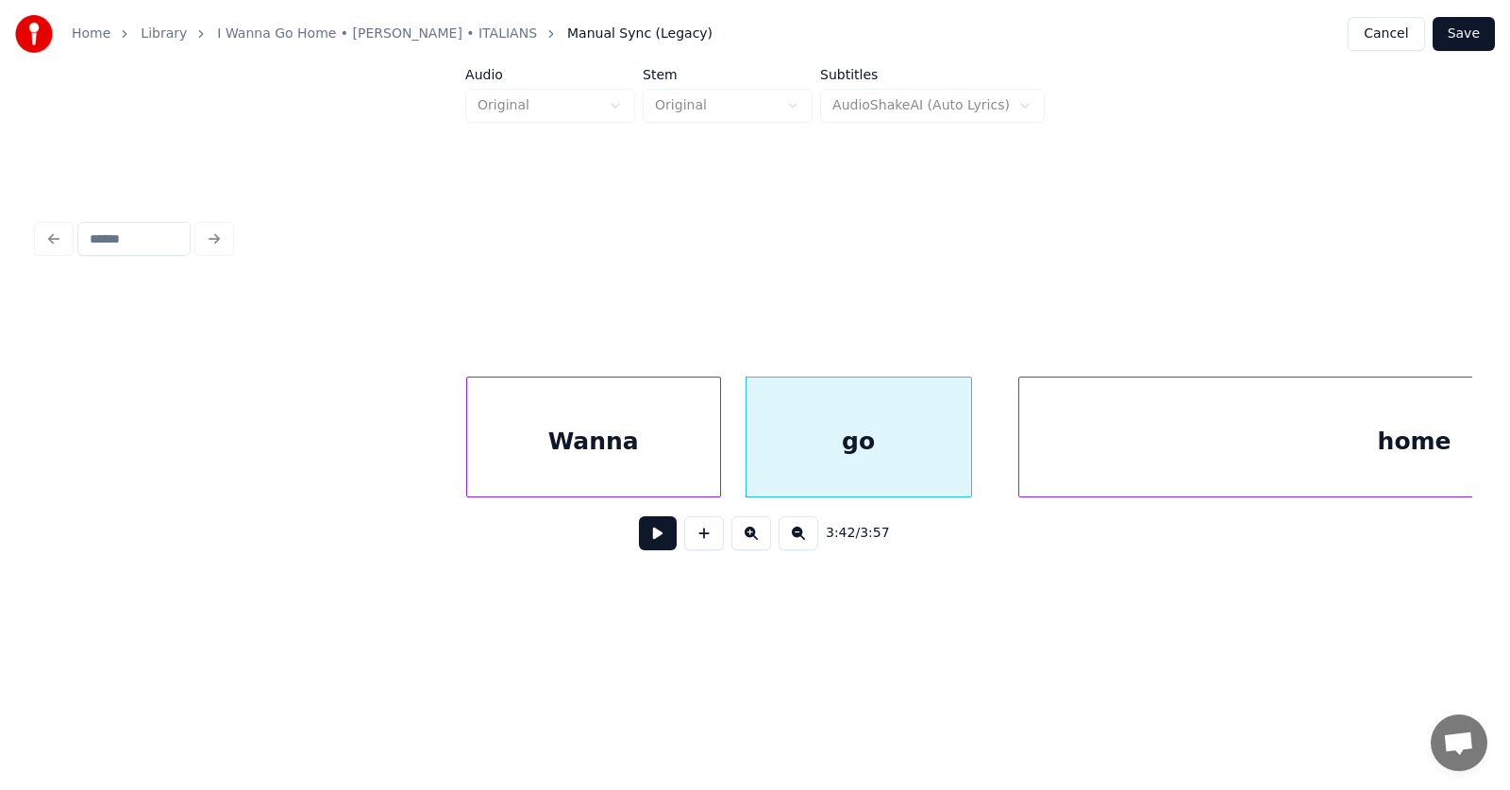
scroll to position [0, 157228]
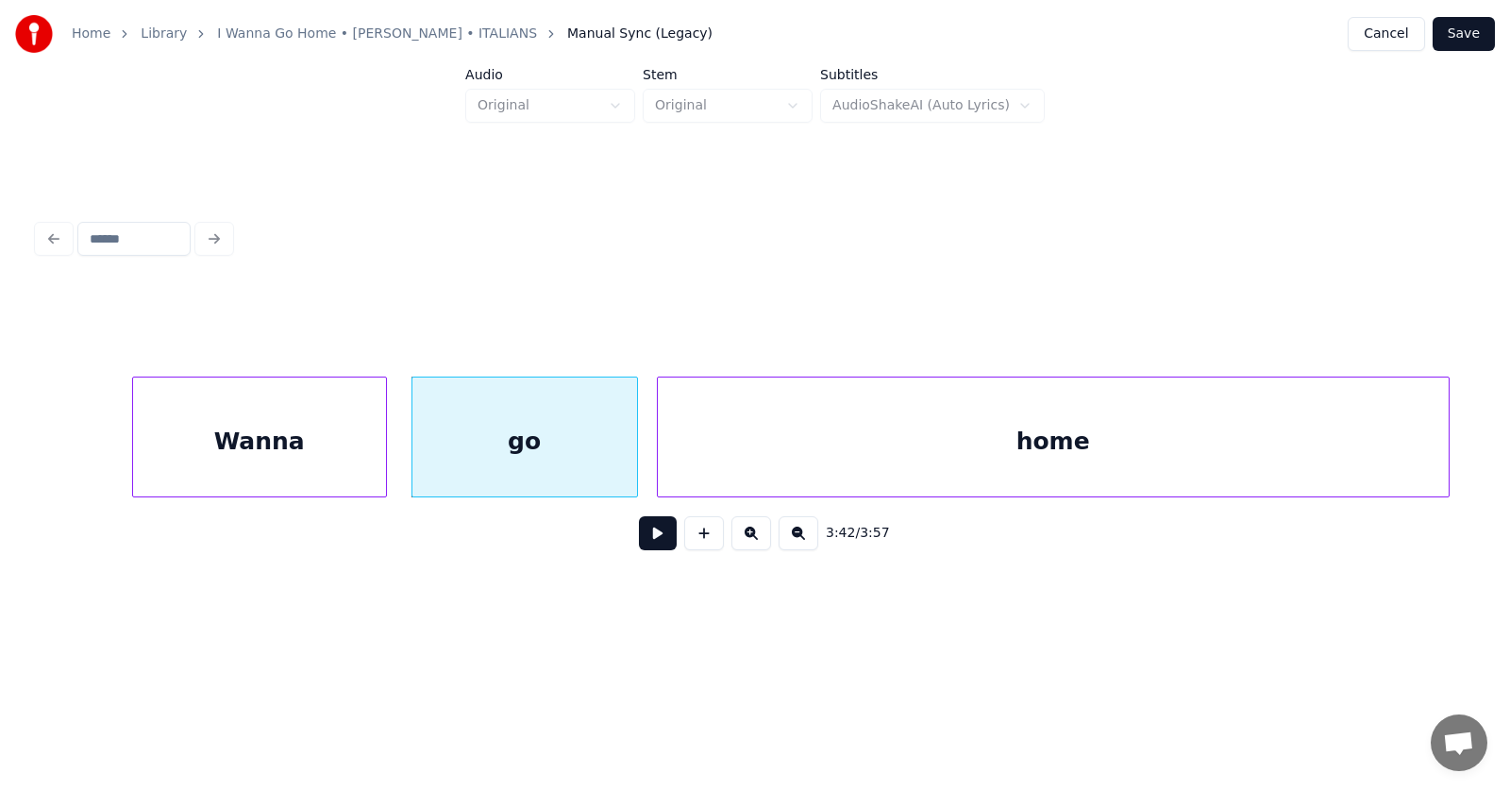
click at [1050, 459] on div "home" at bounding box center [1053, 441] width 791 height 128
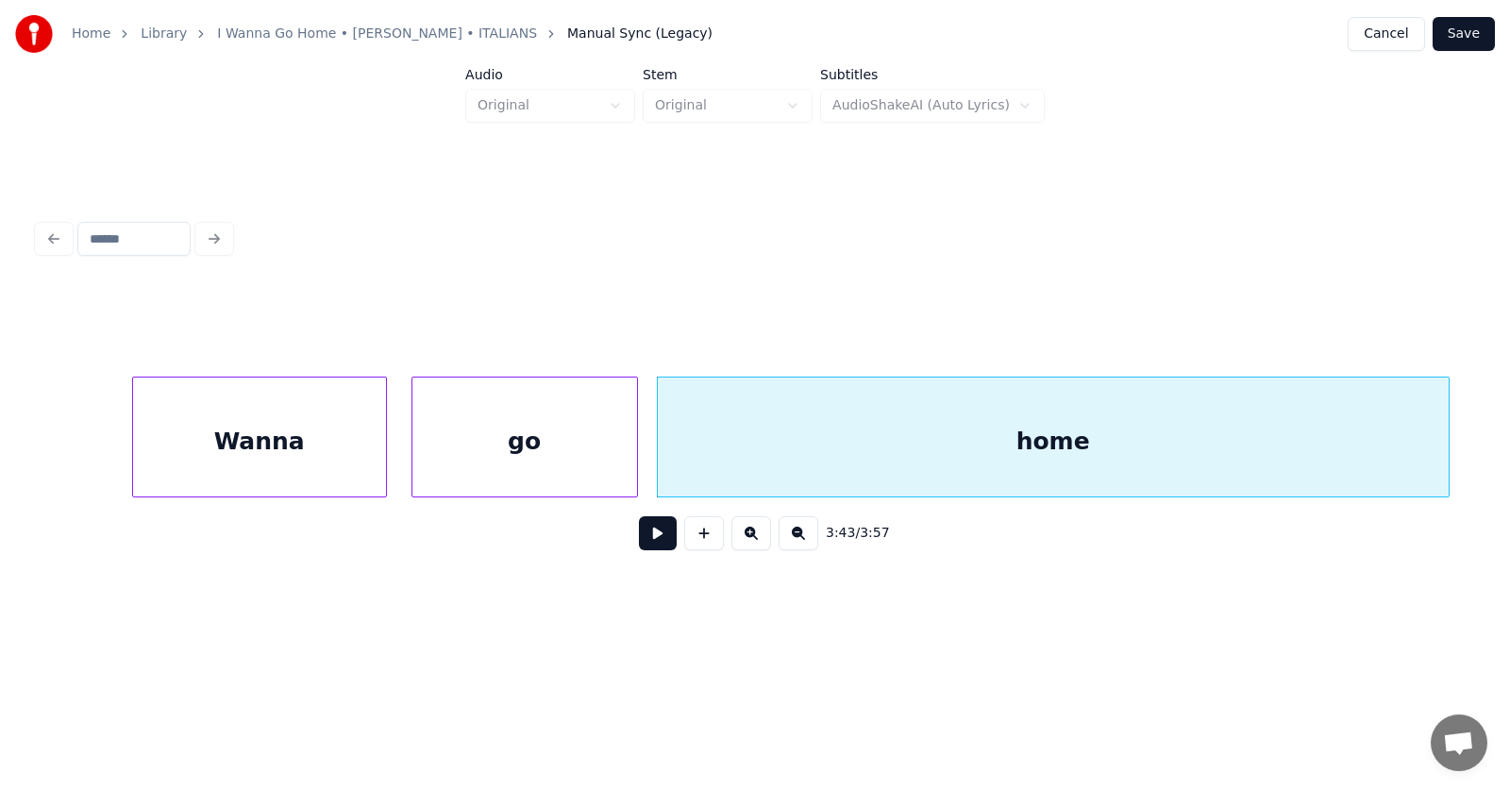
click at [651, 545] on button at bounding box center [658, 533] width 38 height 34
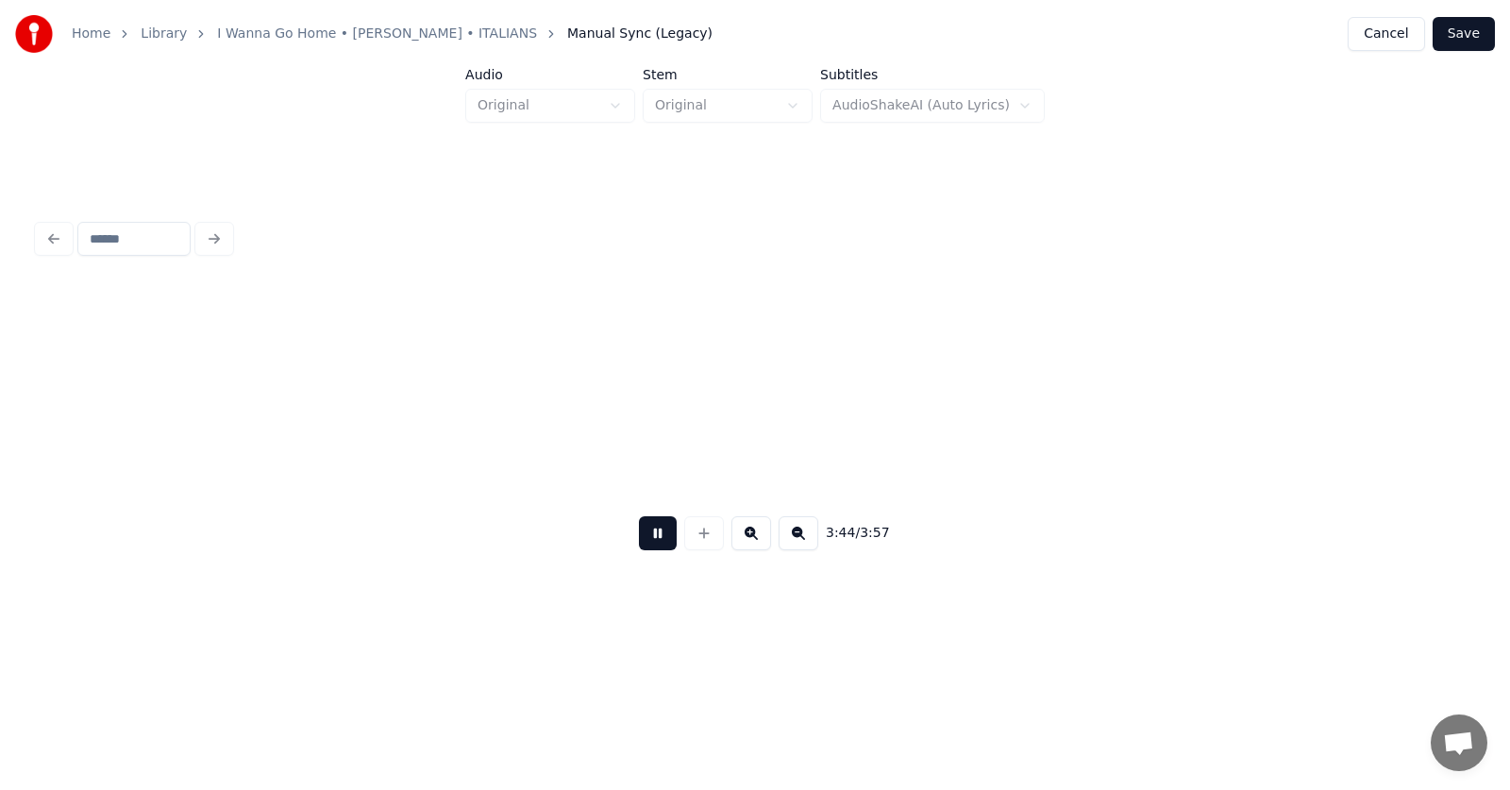
scroll to position [0, 158671]
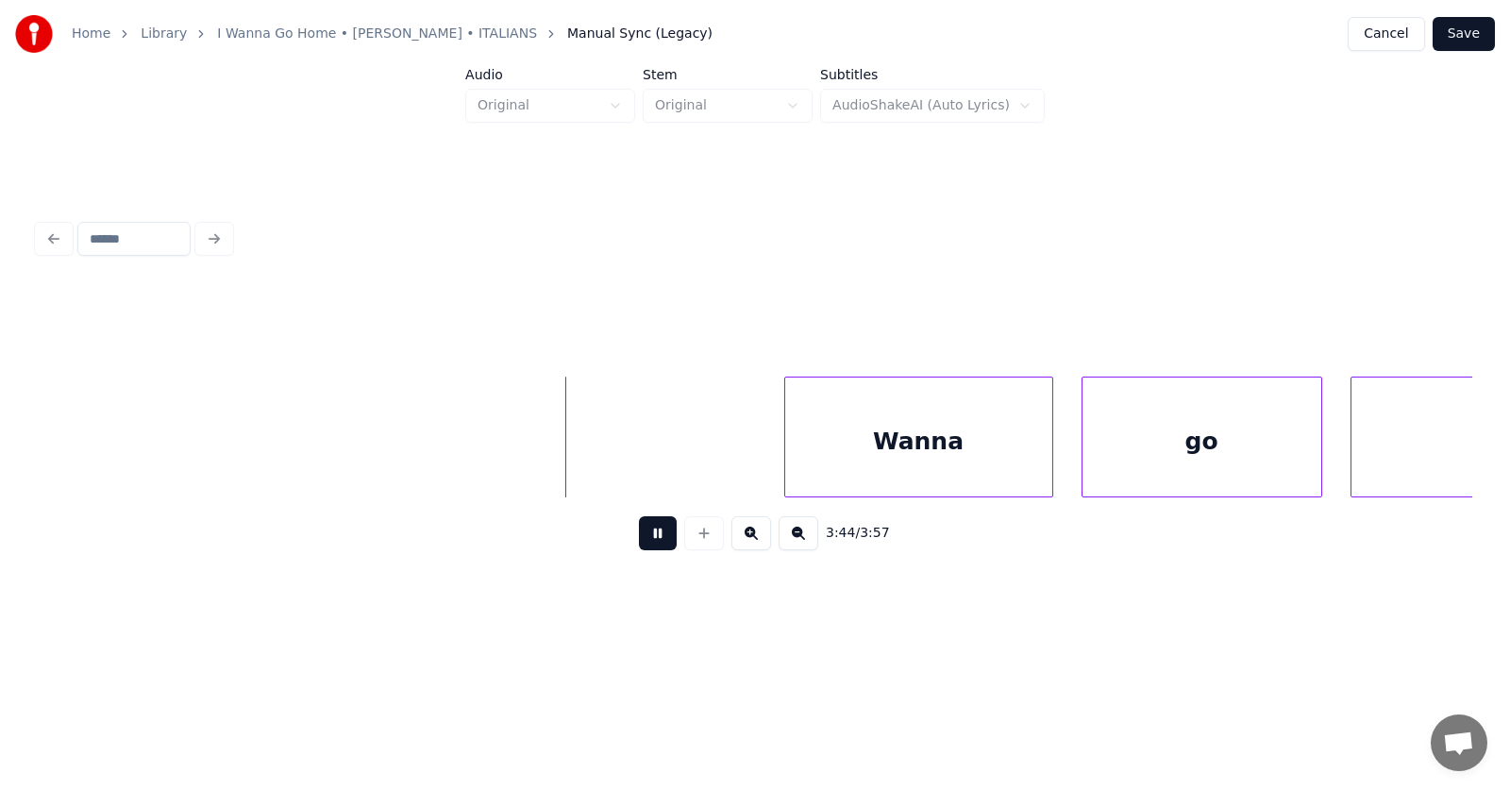
click at [651, 545] on button at bounding box center [658, 533] width 38 height 34
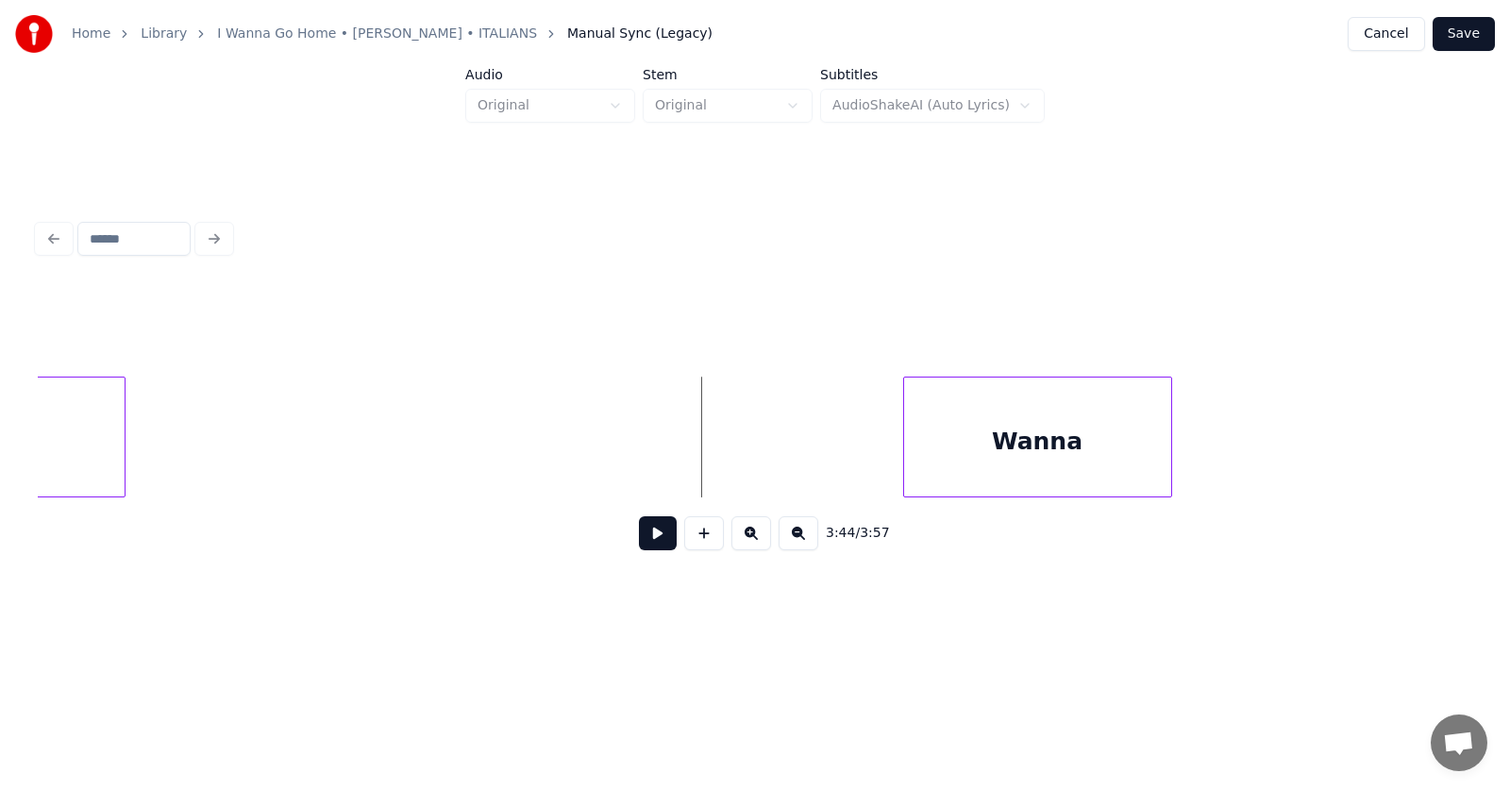
scroll to position [0, 158098]
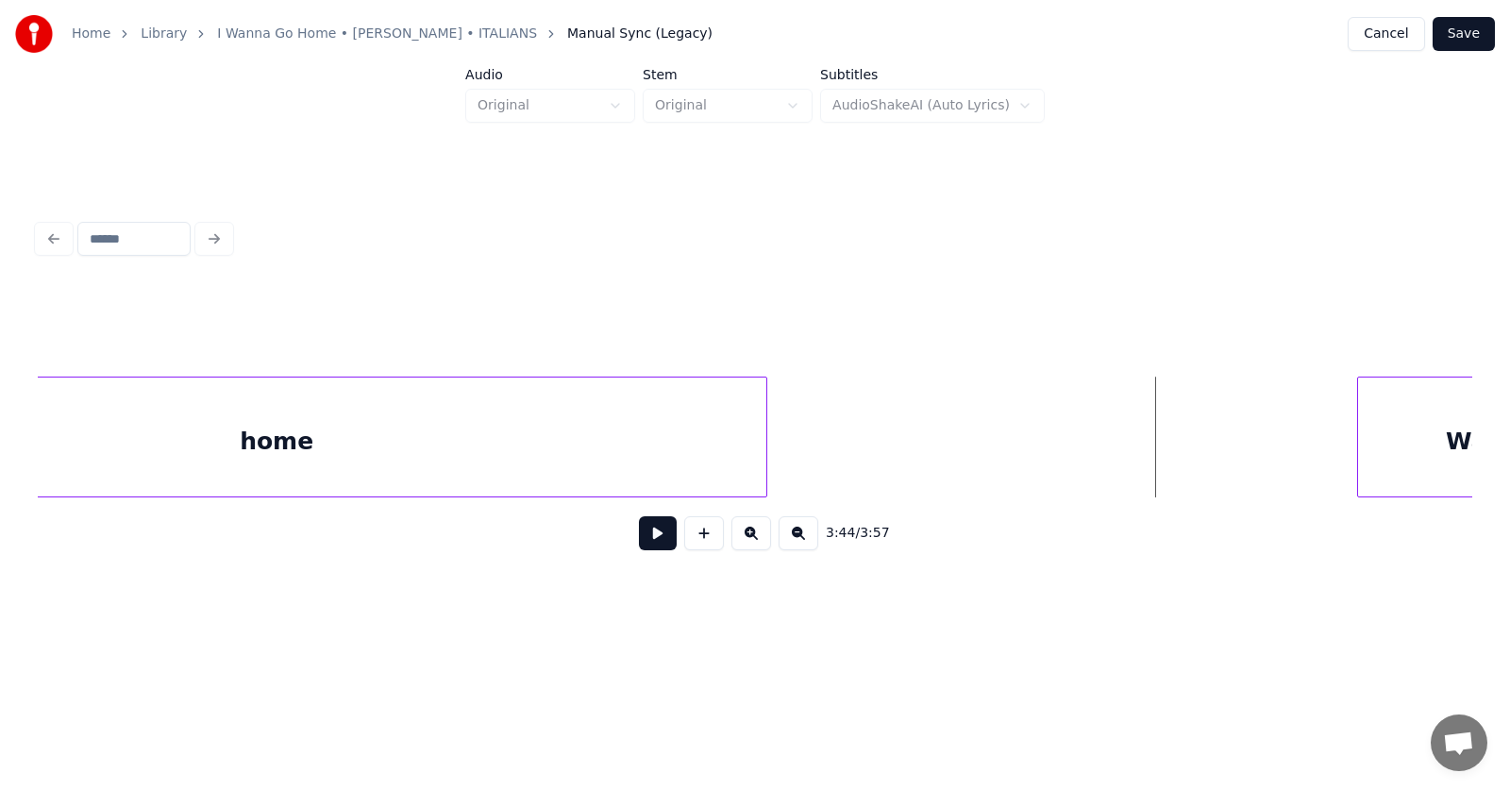
click at [762, 438] on div at bounding box center [764, 436] width 6 height 119
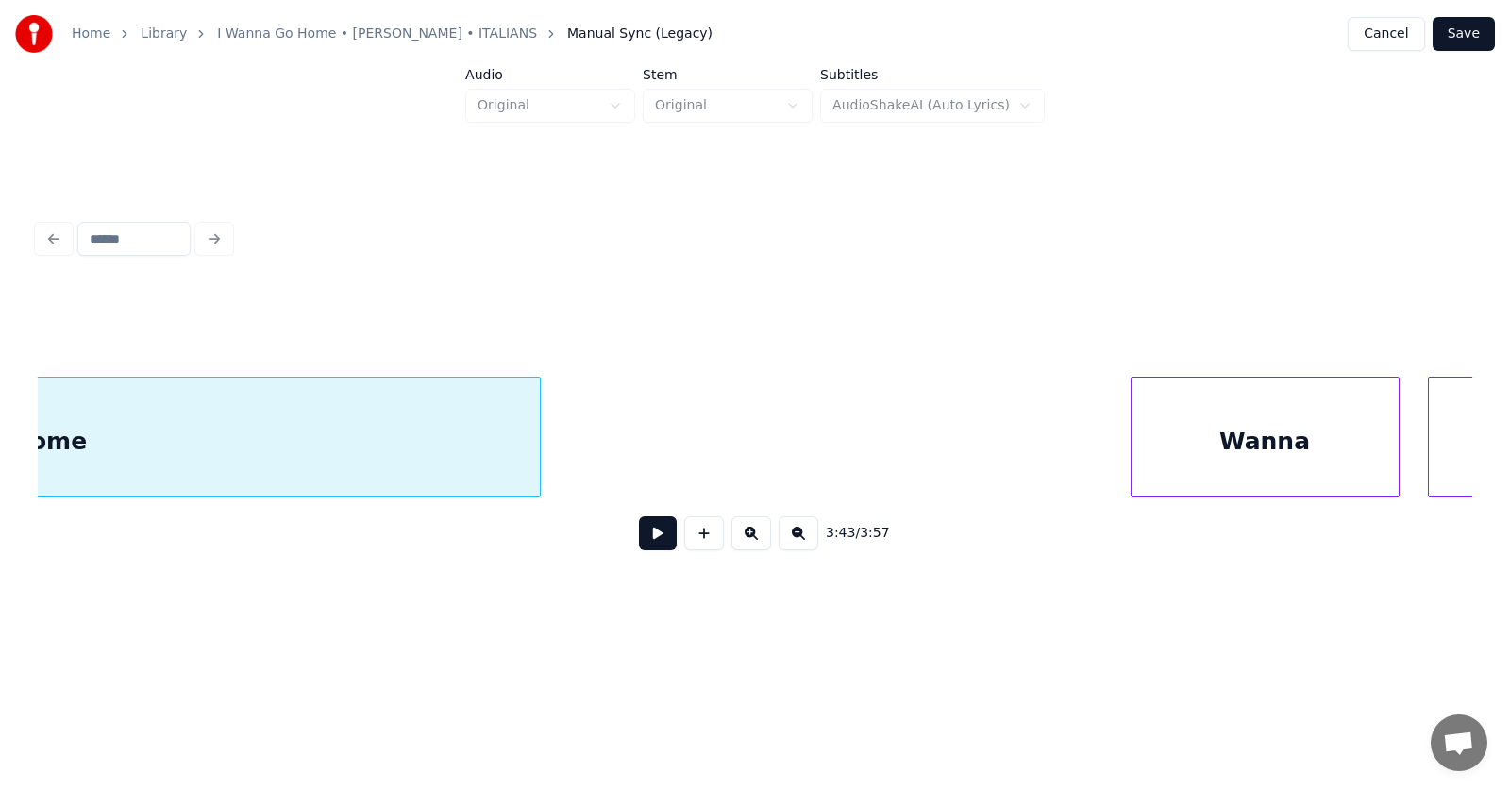
scroll to position [0, 158439]
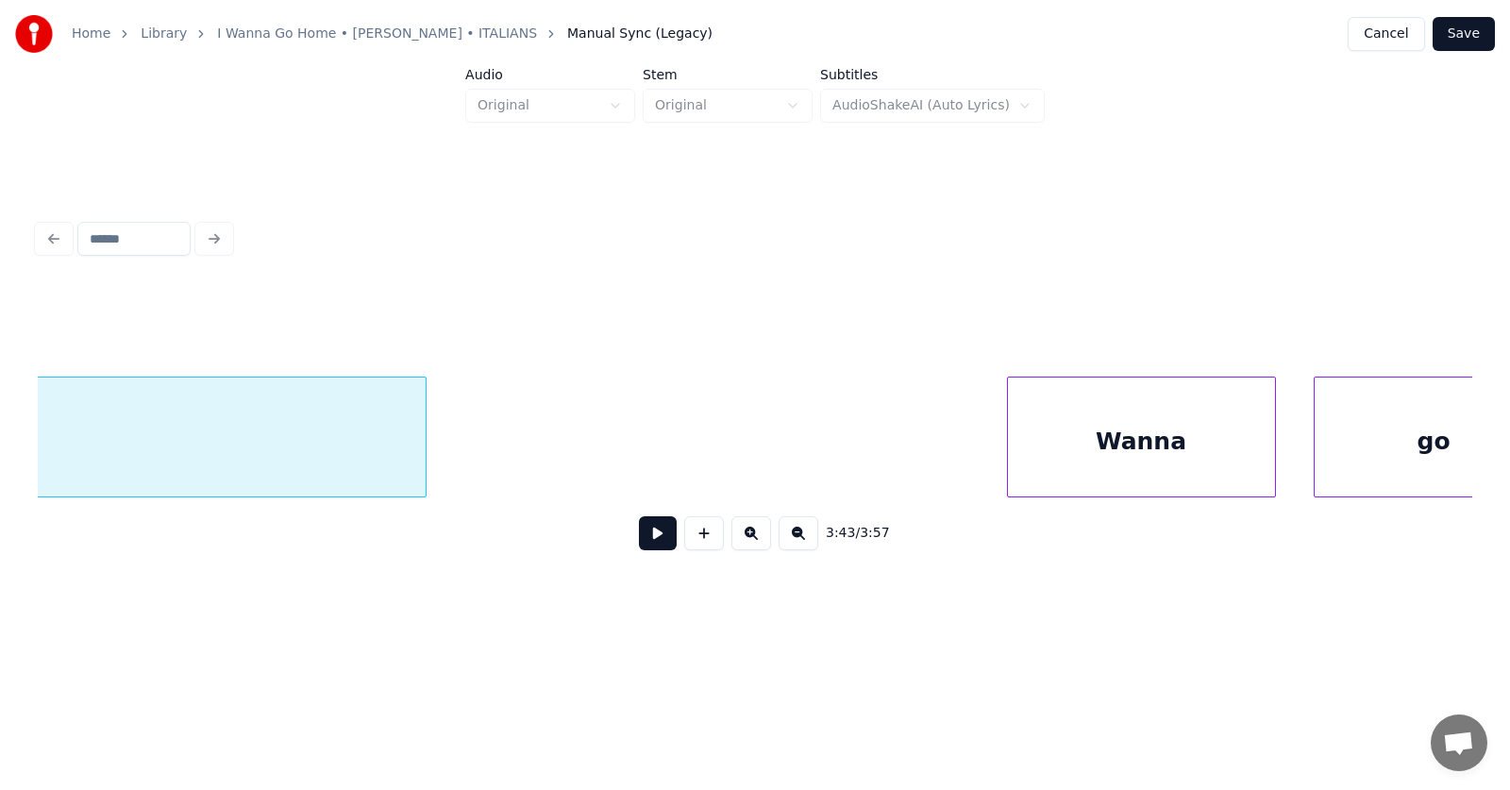
click at [1123, 455] on div "Wanna" at bounding box center [1141, 441] width 267 height 128
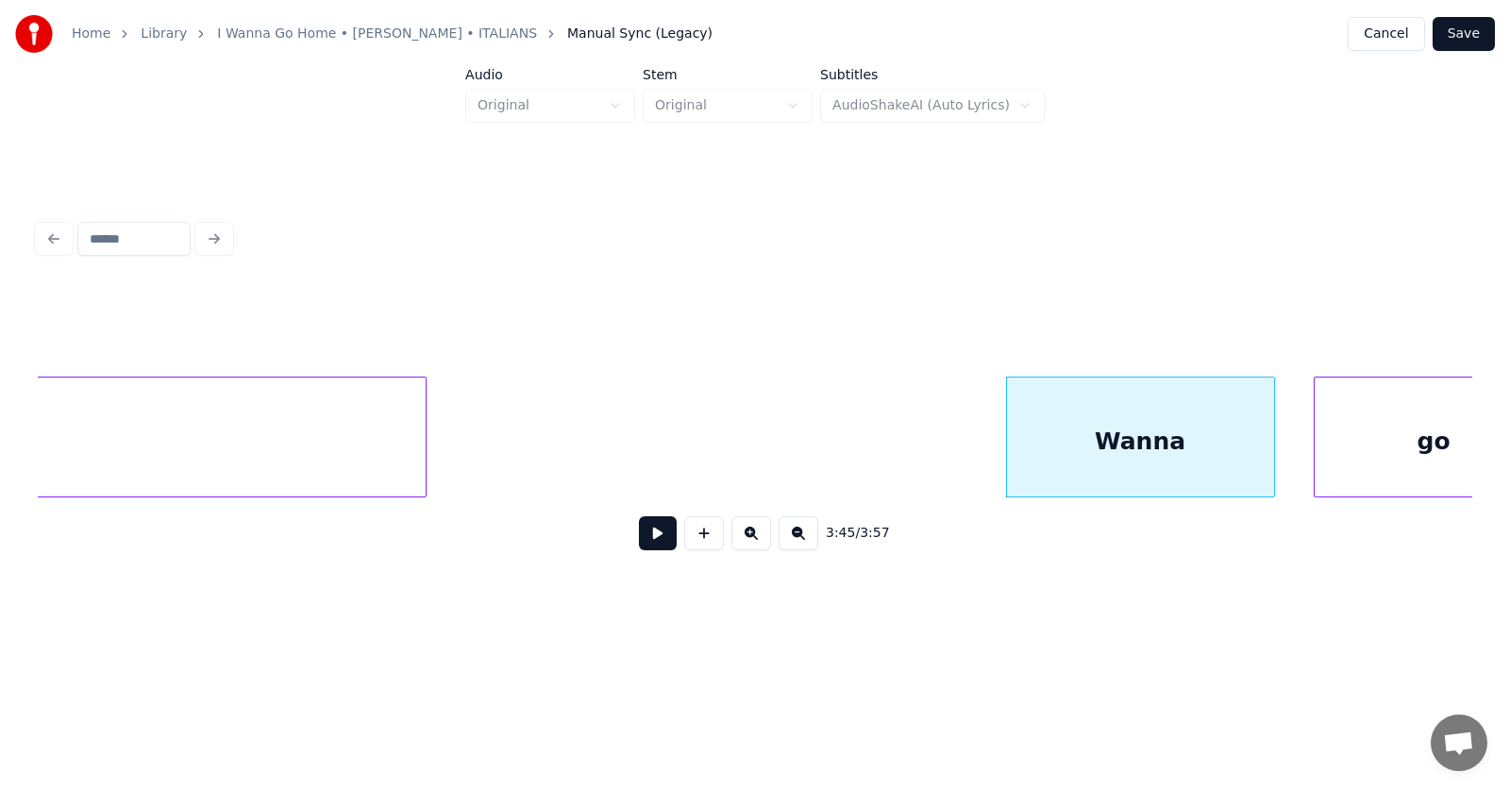
scroll to position [0, 158516]
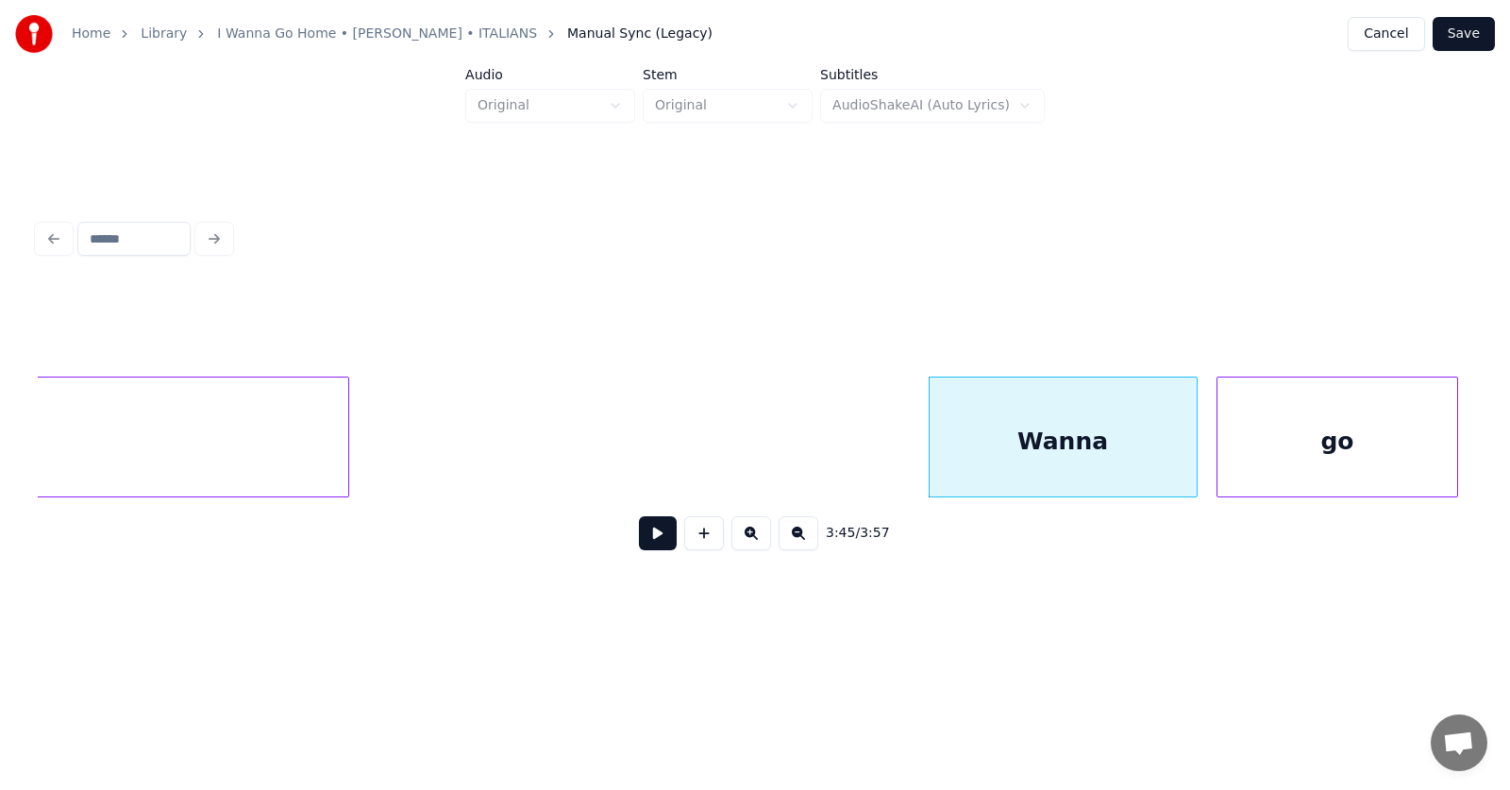
click at [1355, 460] on div "go" at bounding box center [1336, 441] width 239 height 128
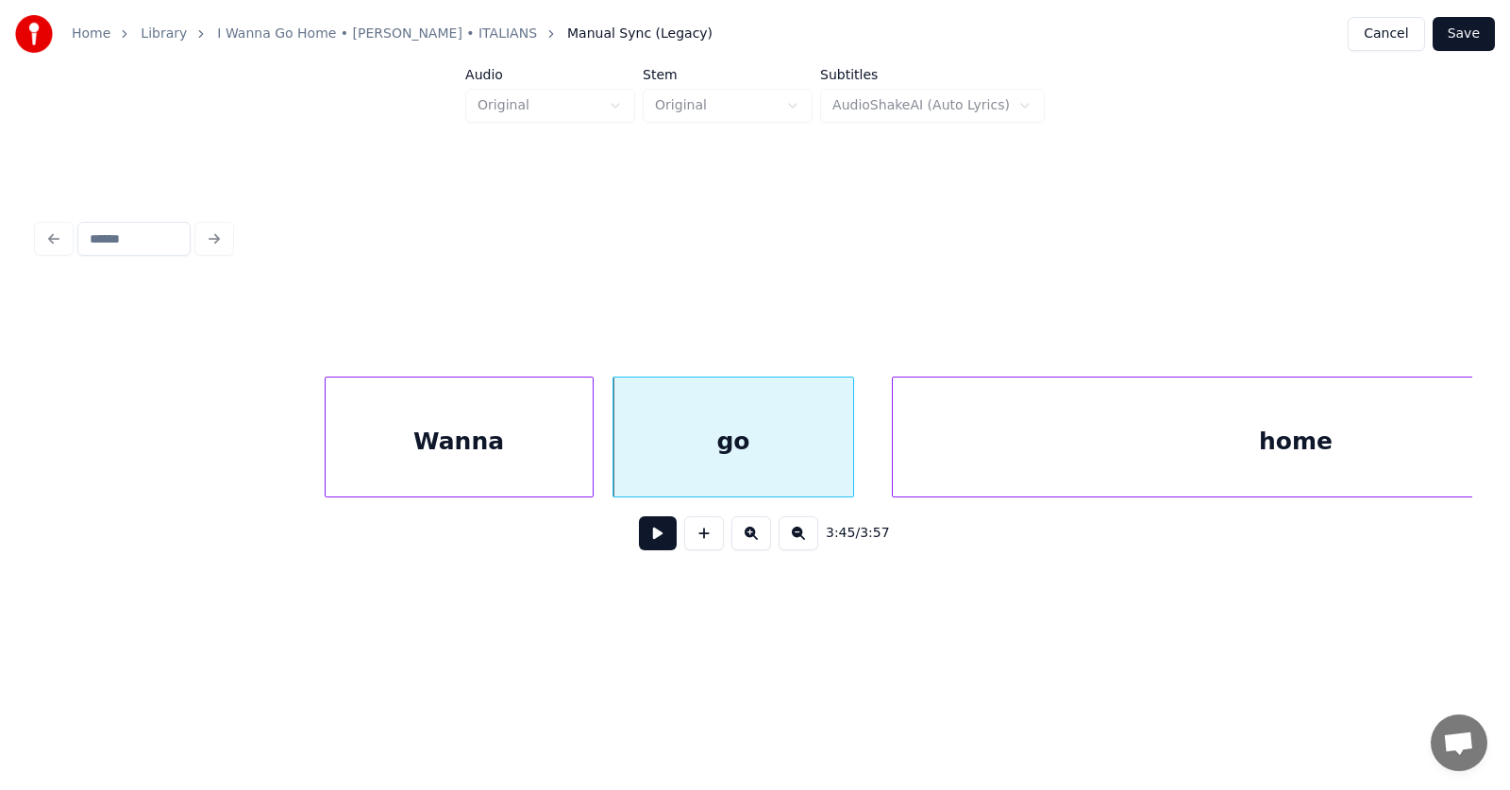
scroll to position [0, 159351]
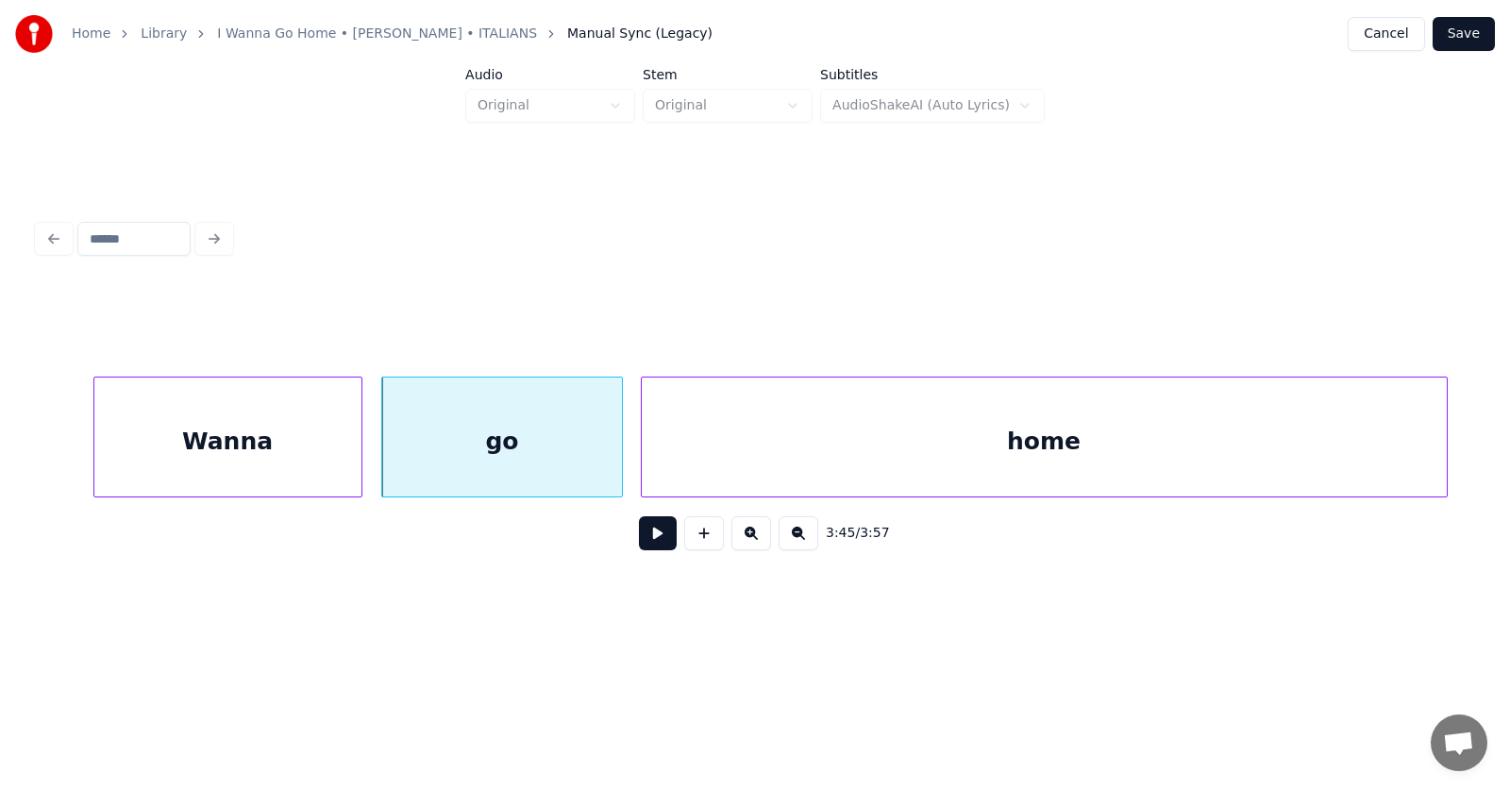
click at [1171, 457] on div "home" at bounding box center [1044, 441] width 805 height 128
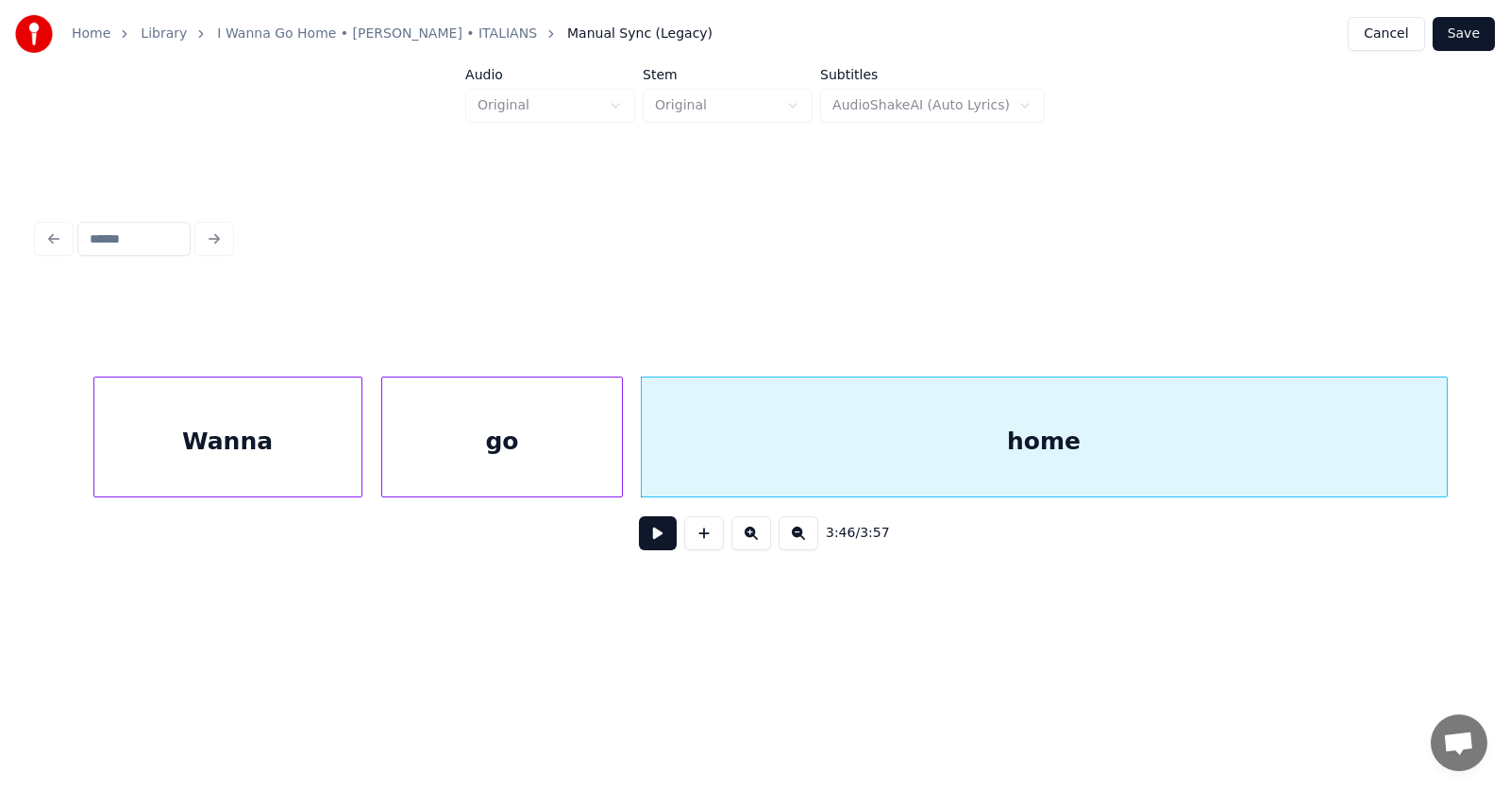
click at [648, 542] on button at bounding box center [658, 533] width 38 height 34
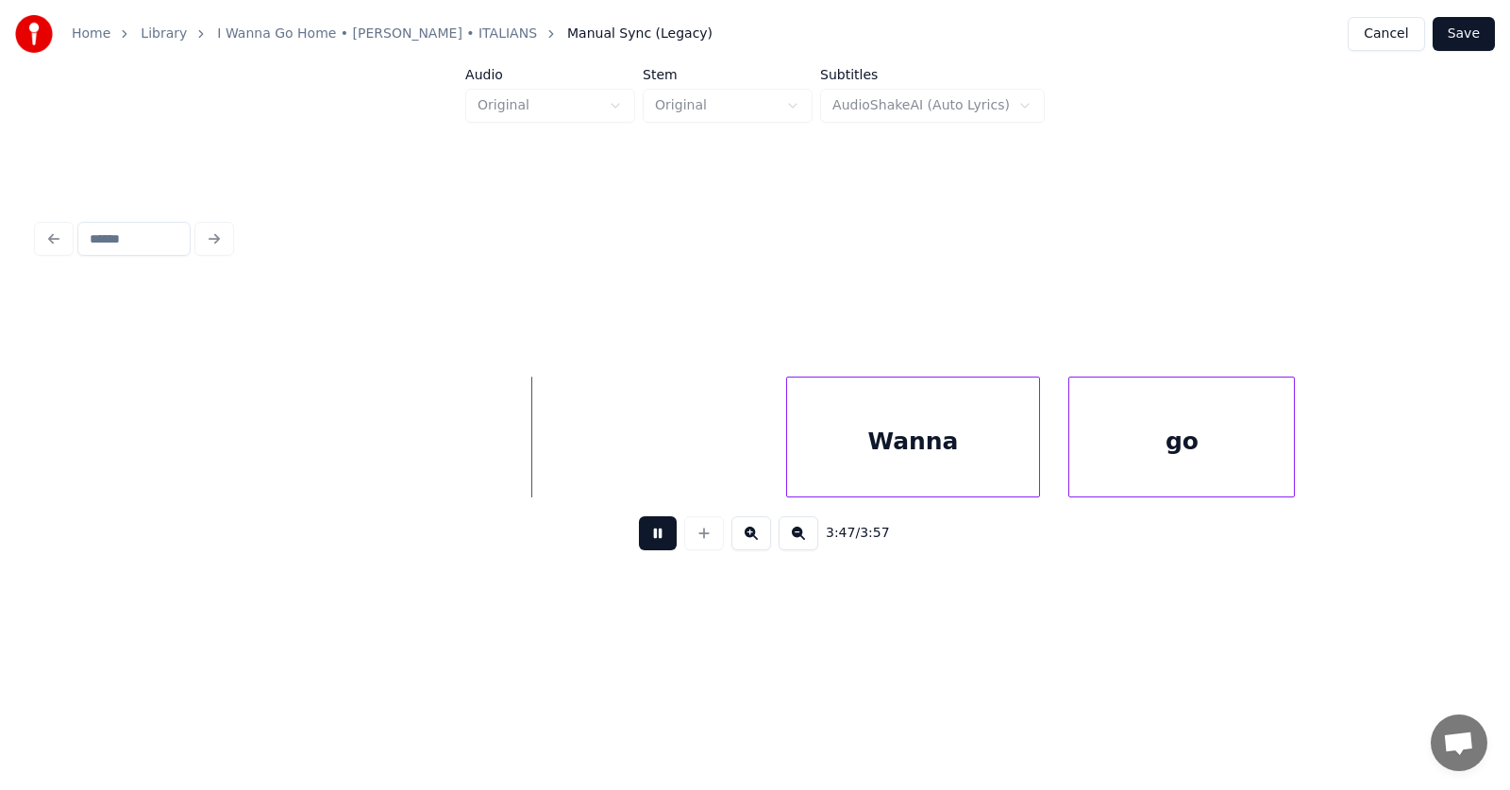
click at [648, 542] on button at bounding box center [658, 533] width 38 height 34
click at [890, 454] on div "Wanna" at bounding box center [902, 441] width 253 height 128
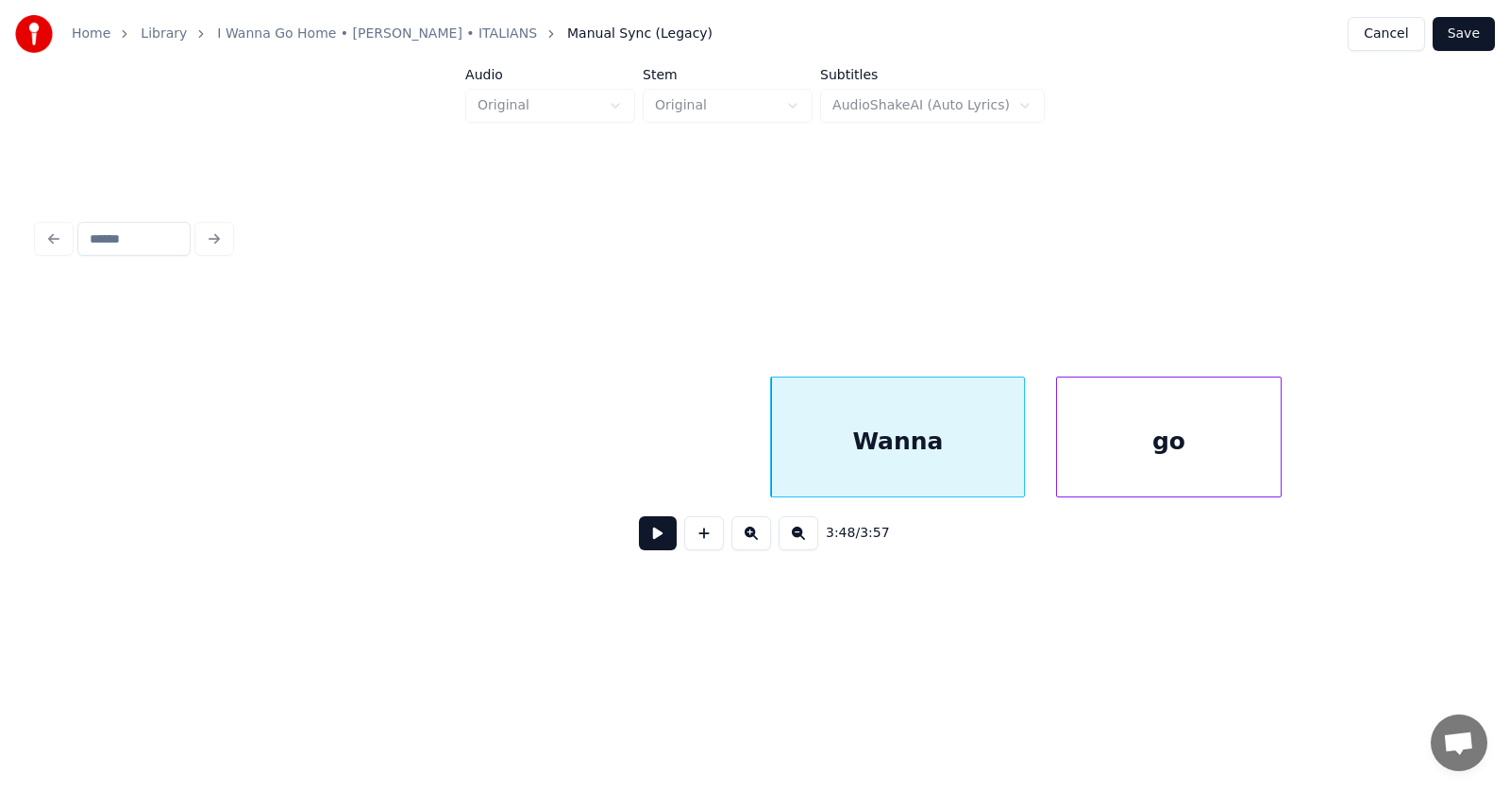
click at [1091, 448] on div "go" at bounding box center [1169, 441] width 225 height 128
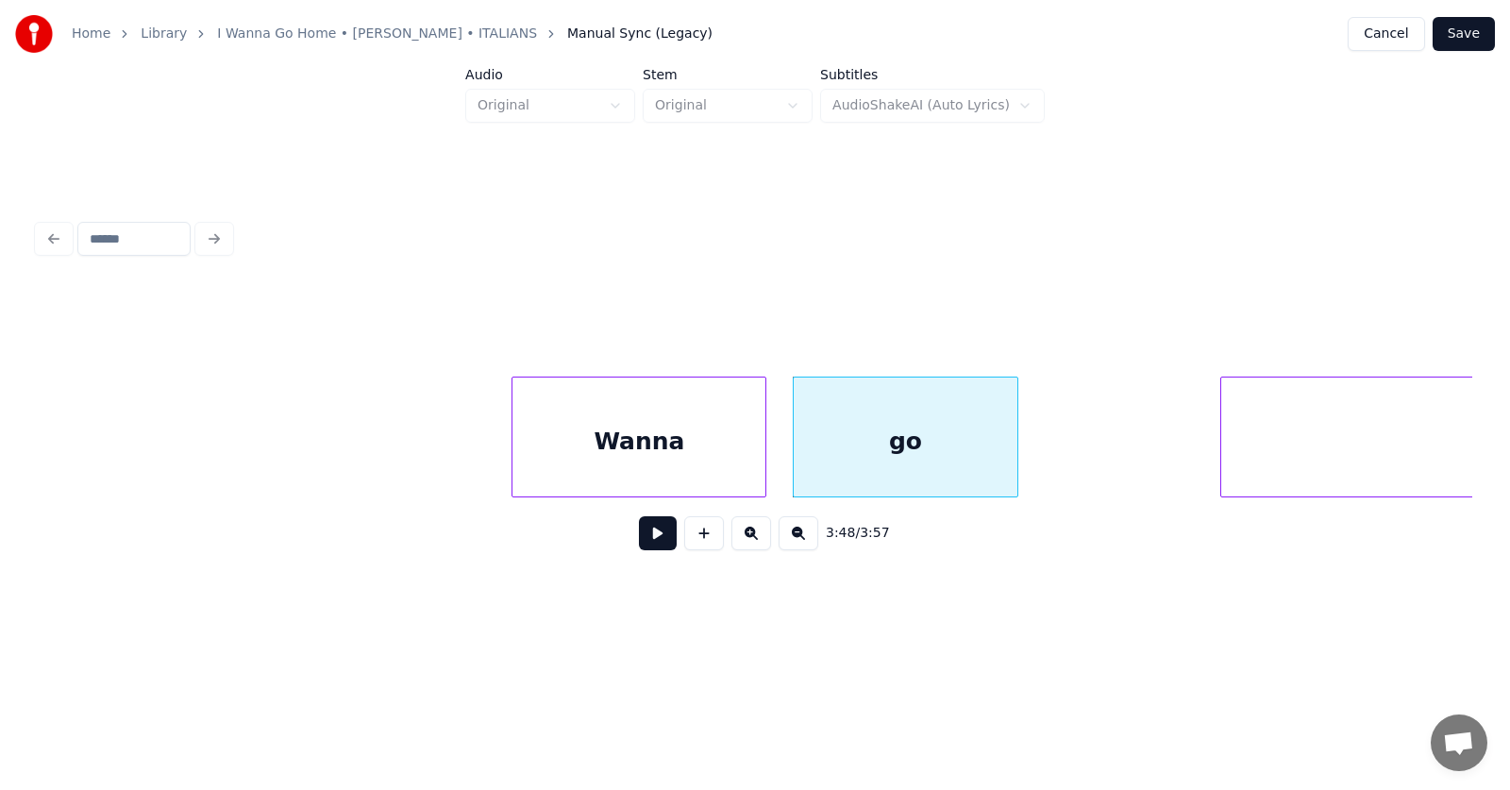
scroll to position [0, 161445]
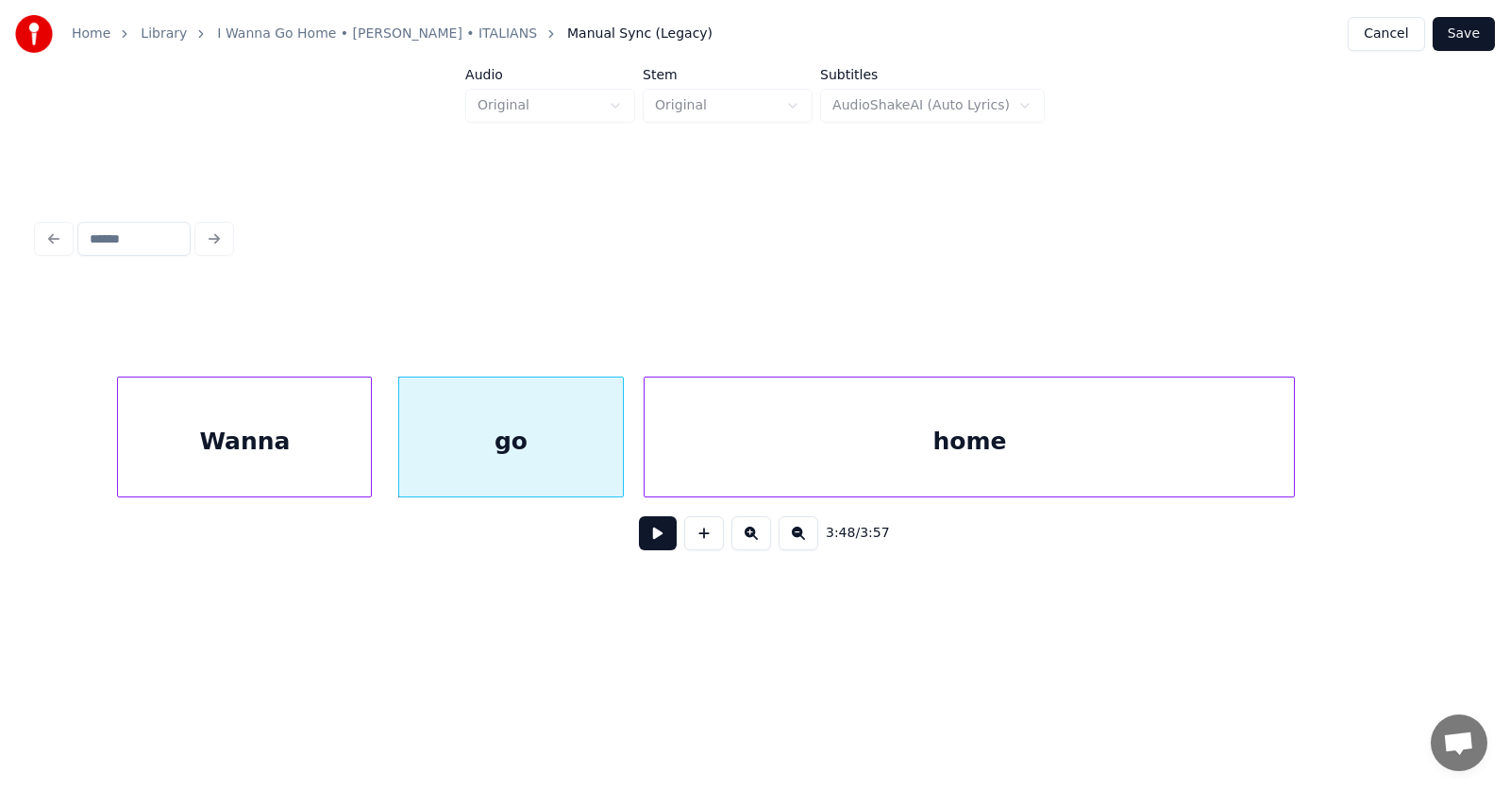
click at [1148, 459] on div "home" at bounding box center [969, 441] width 649 height 128
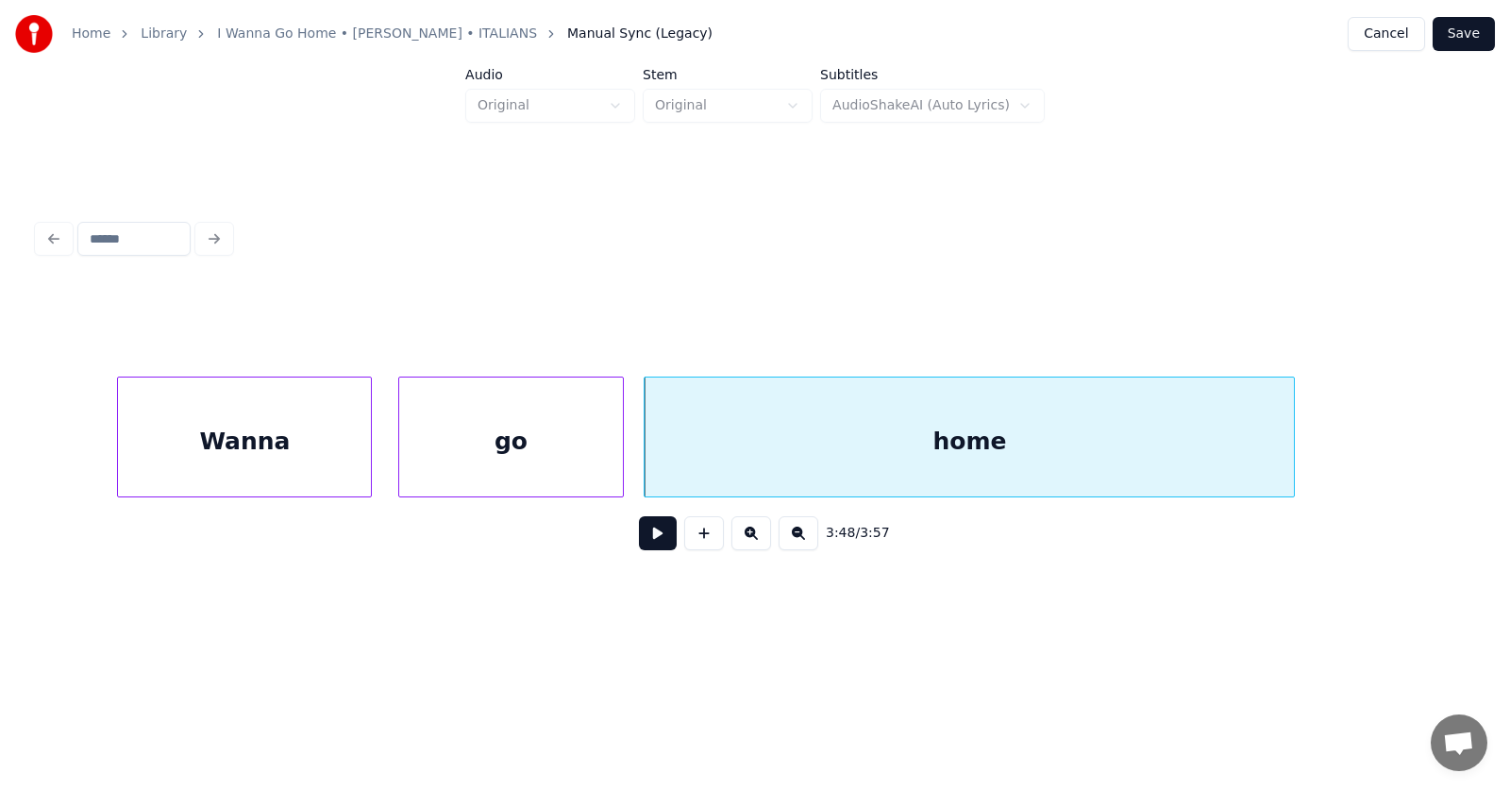
click at [640, 541] on button at bounding box center [658, 533] width 38 height 34
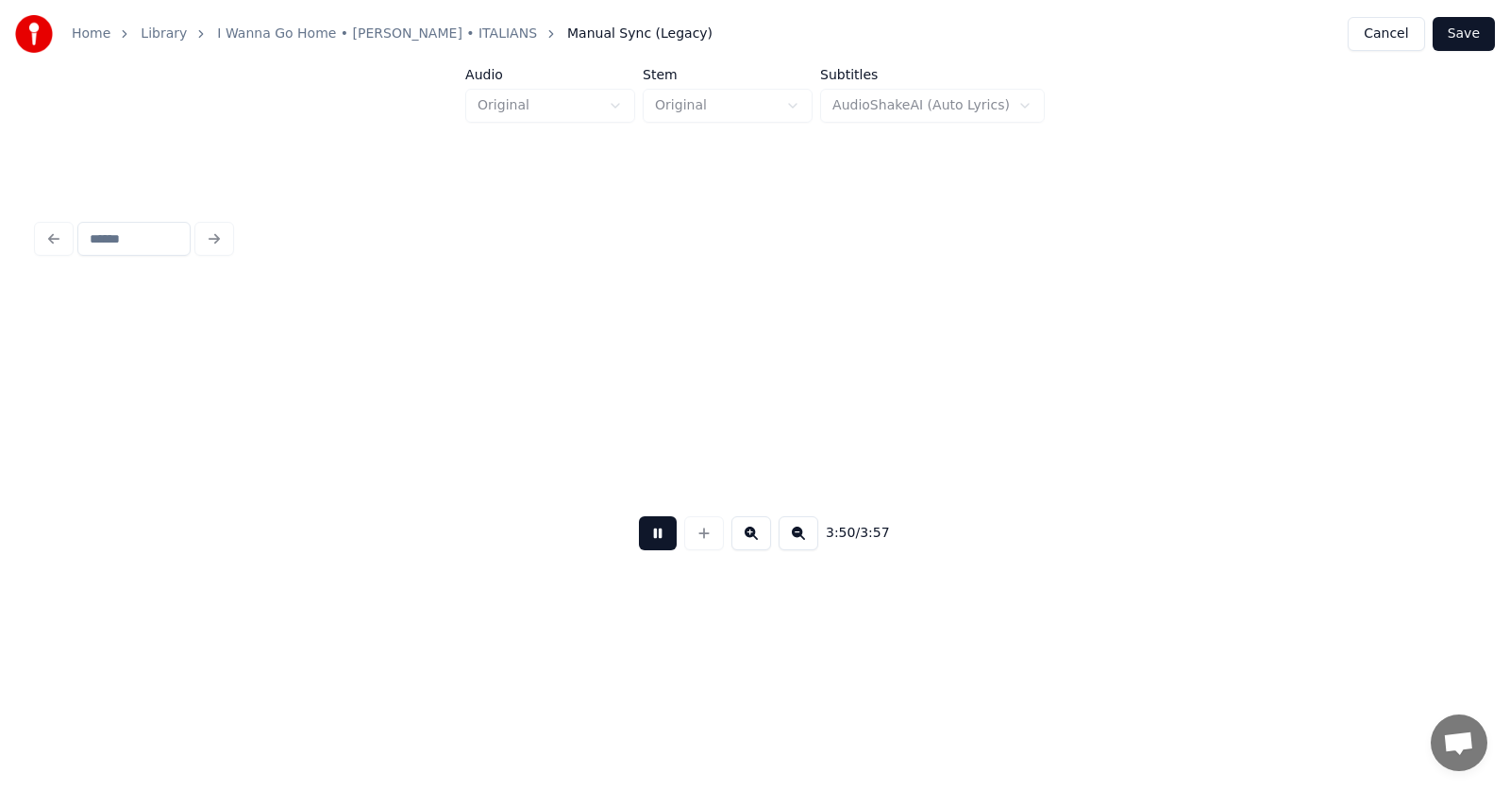
scroll to position [0, 162890]
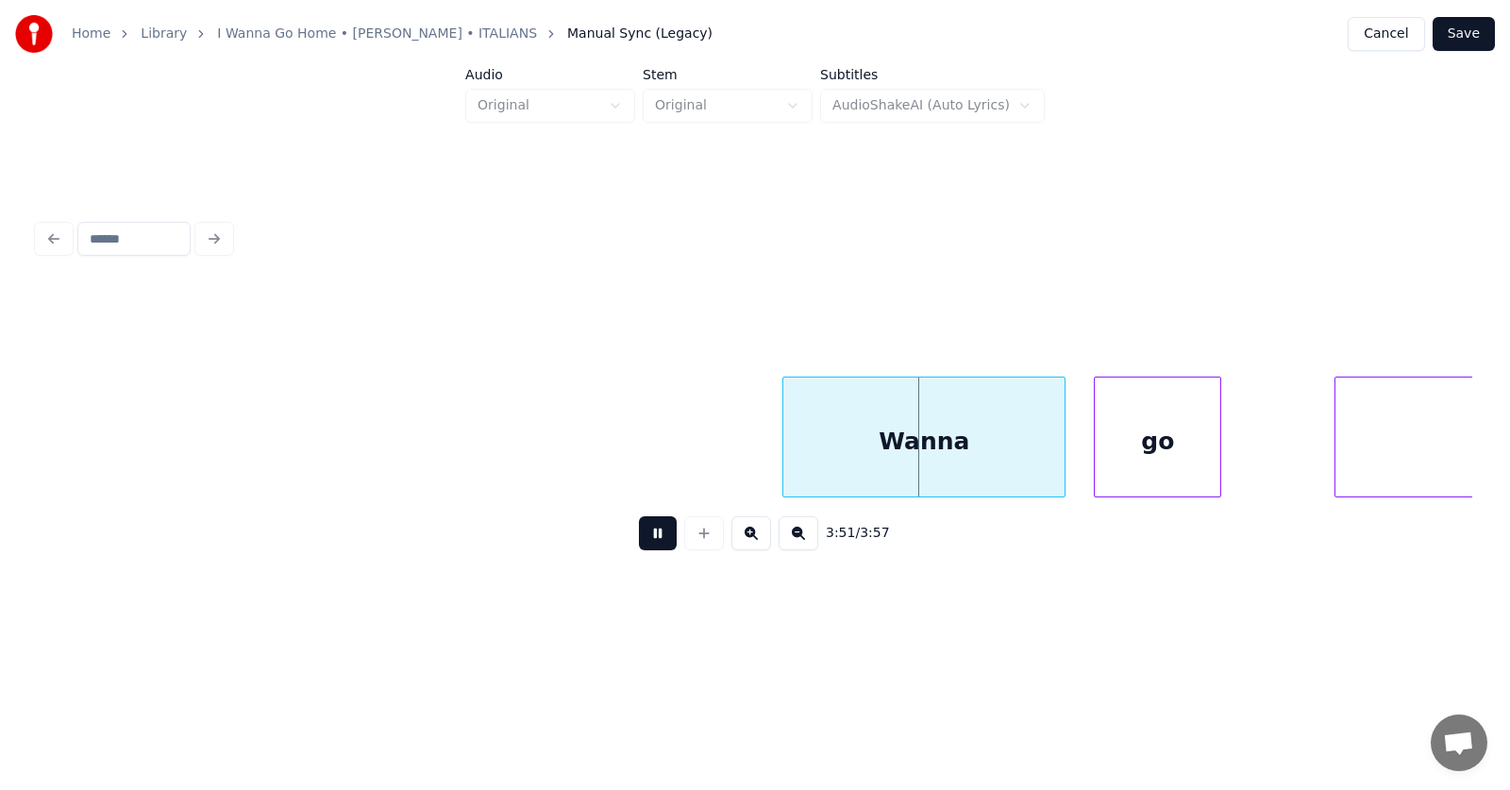
click at [640, 541] on button at bounding box center [658, 533] width 38 height 34
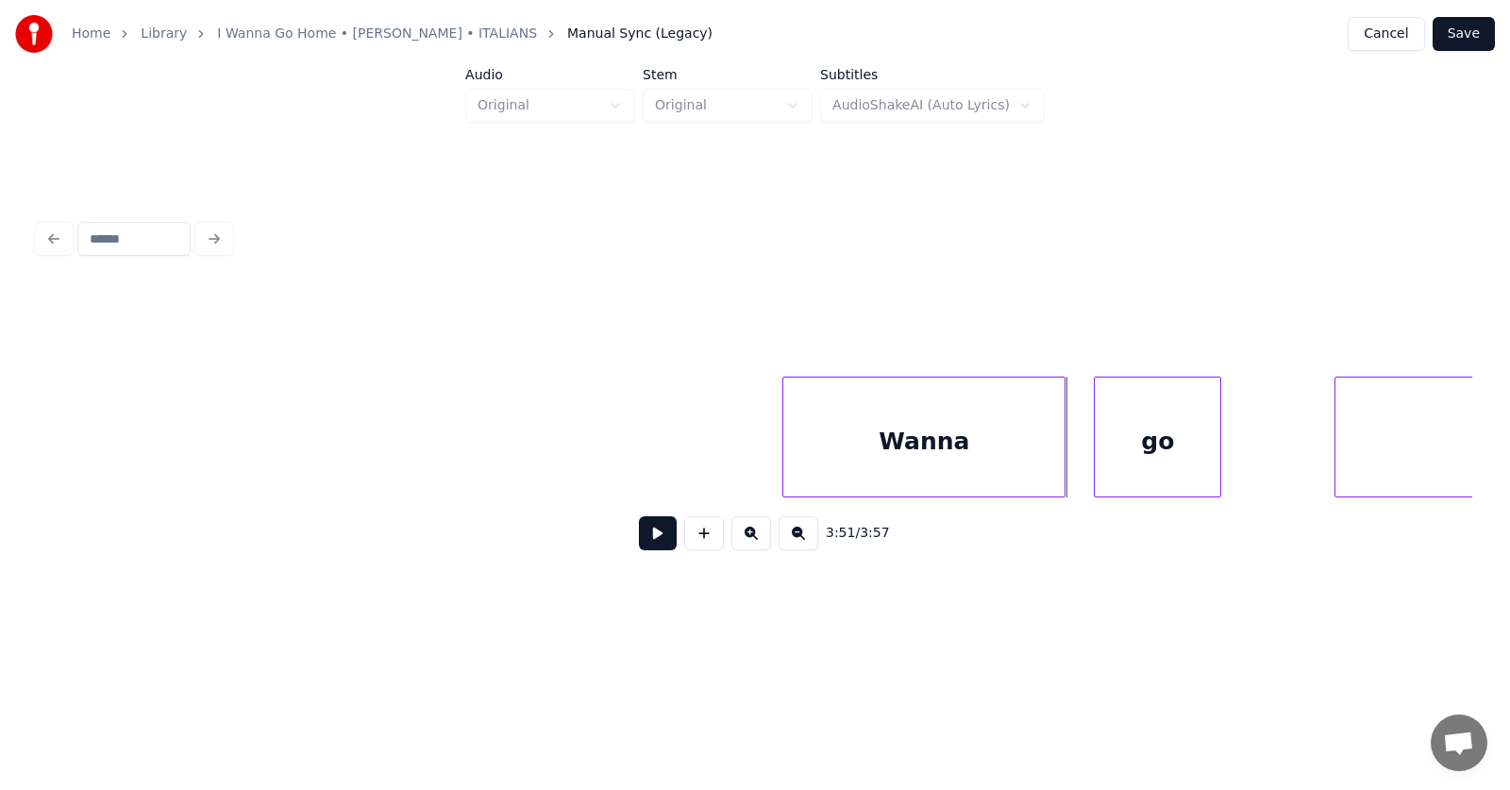
click at [921, 448] on div "Wanna" at bounding box center [923, 441] width 281 height 128
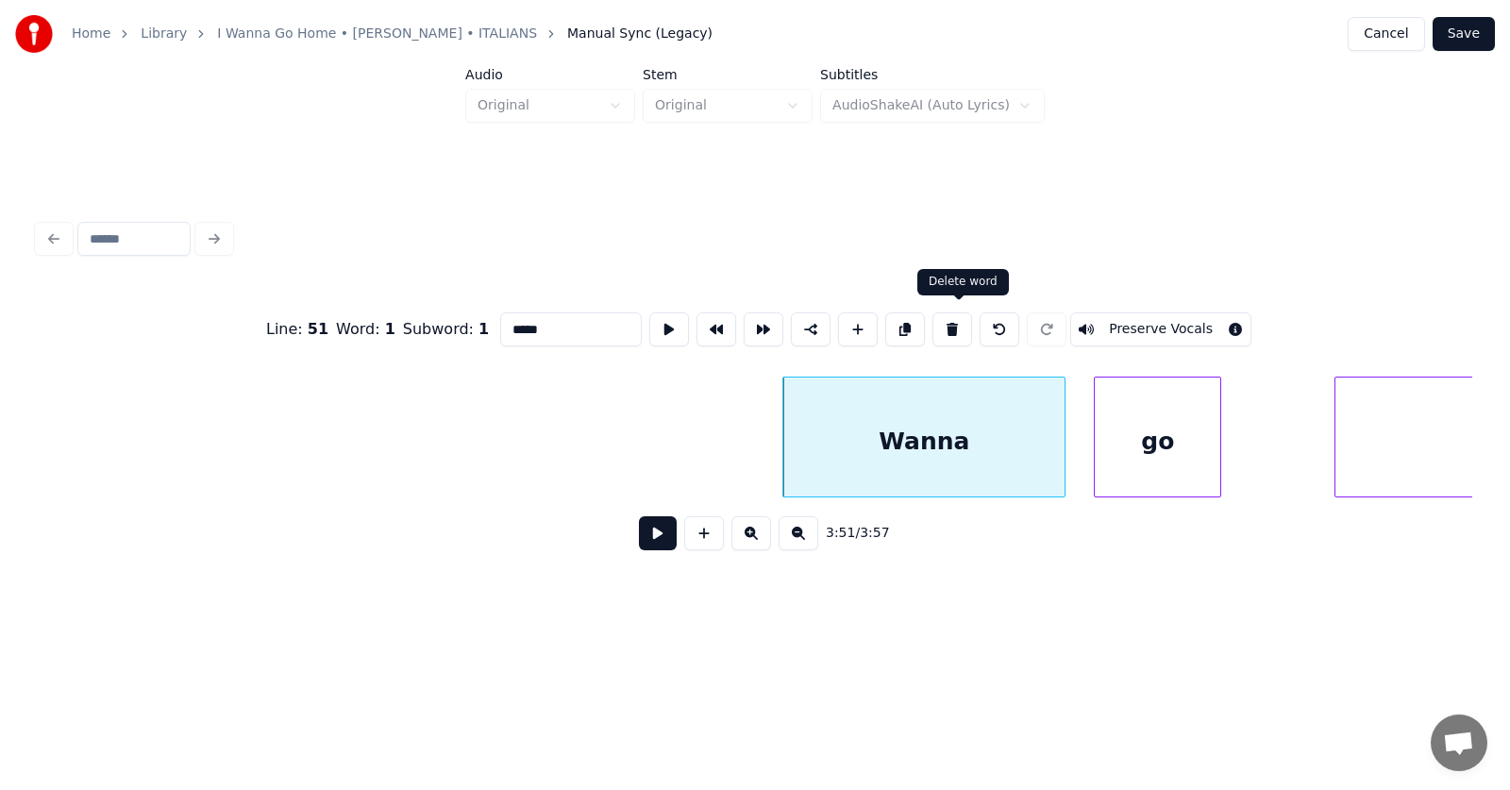
click at [962, 319] on button at bounding box center [952, 329] width 40 height 34
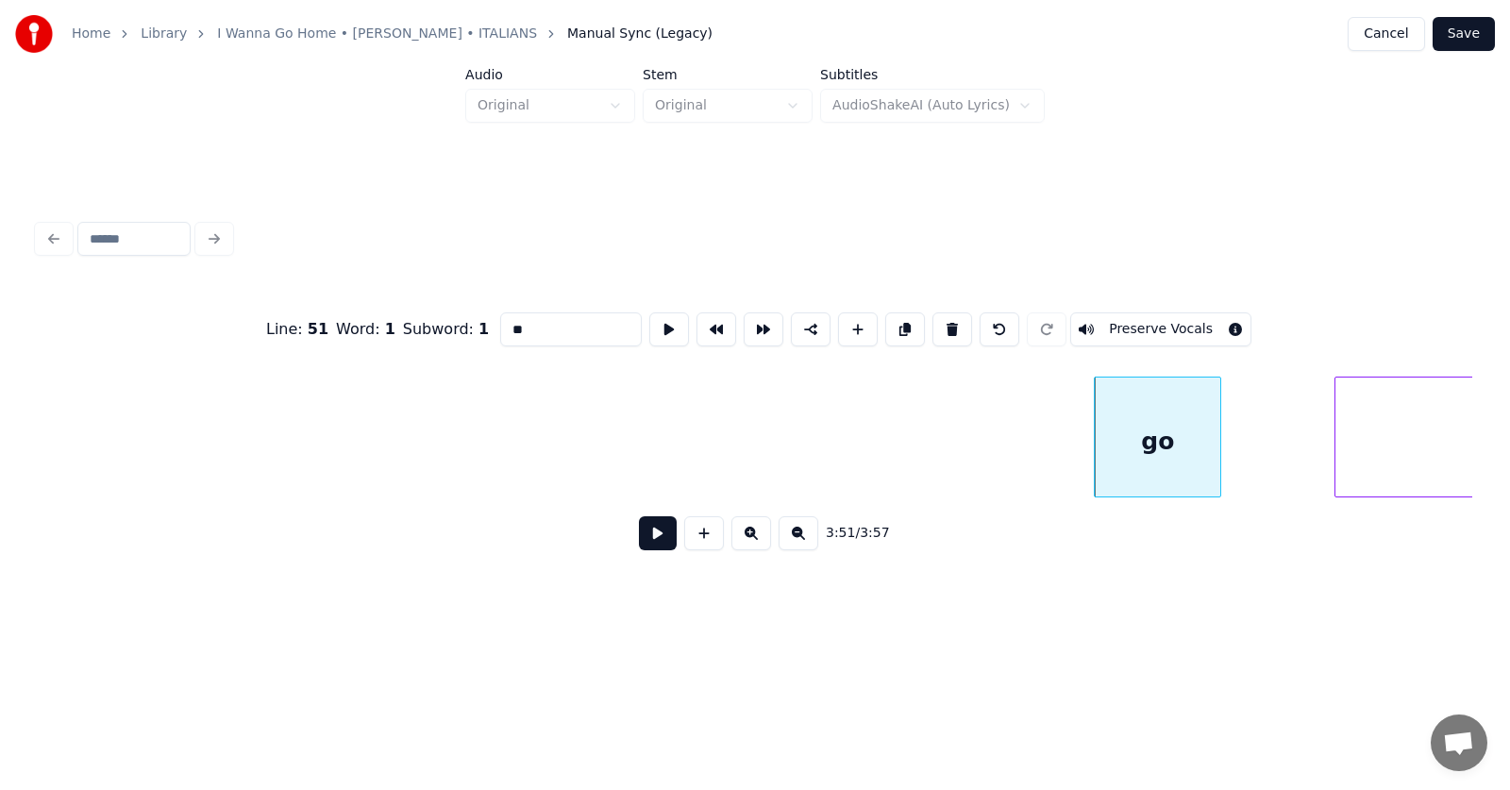
click at [1128, 442] on div "go" at bounding box center [1158, 441] width 126 height 128
click at [952, 322] on button at bounding box center [952, 329] width 40 height 34
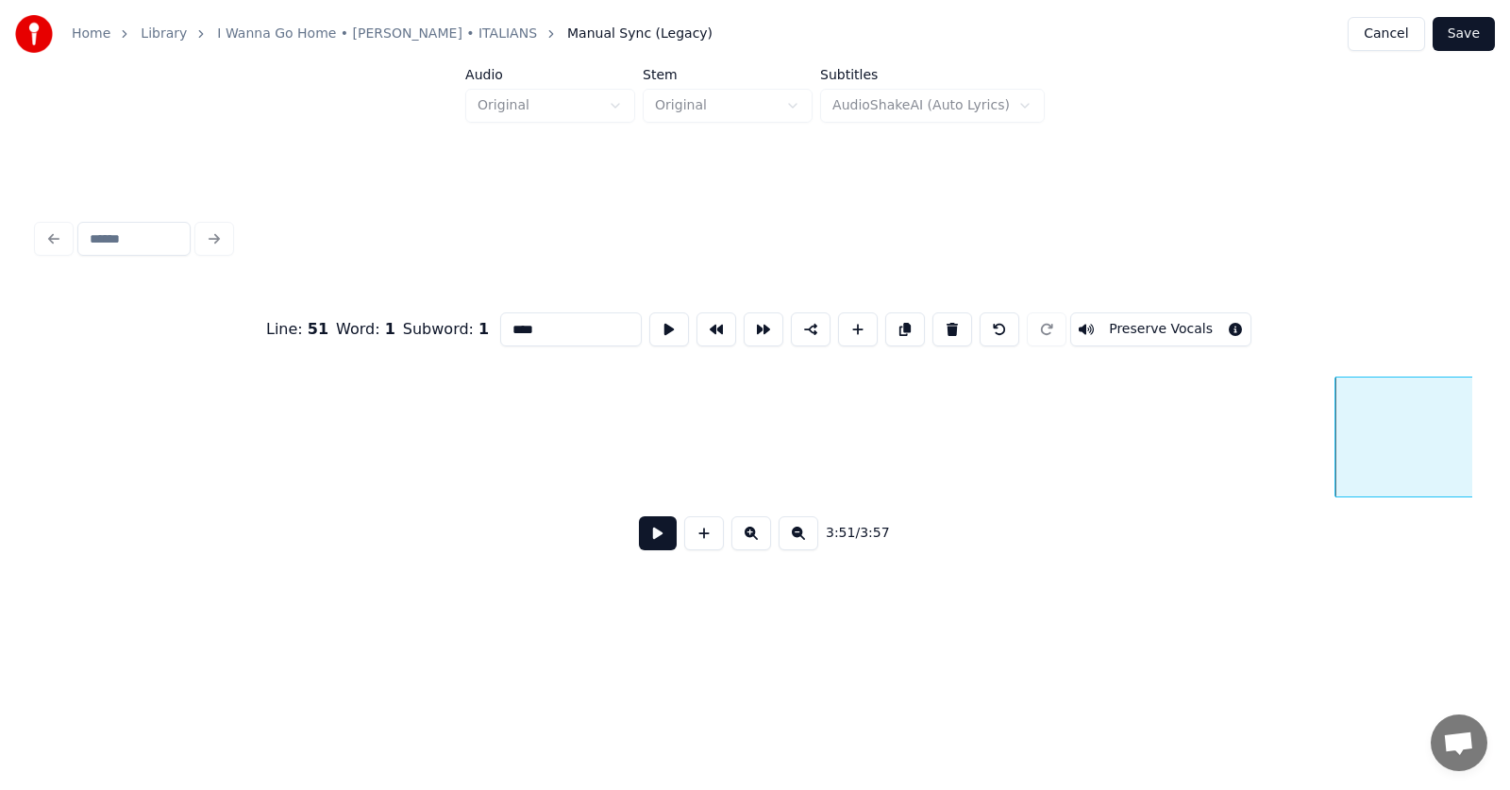
click at [960, 323] on button at bounding box center [952, 329] width 40 height 34
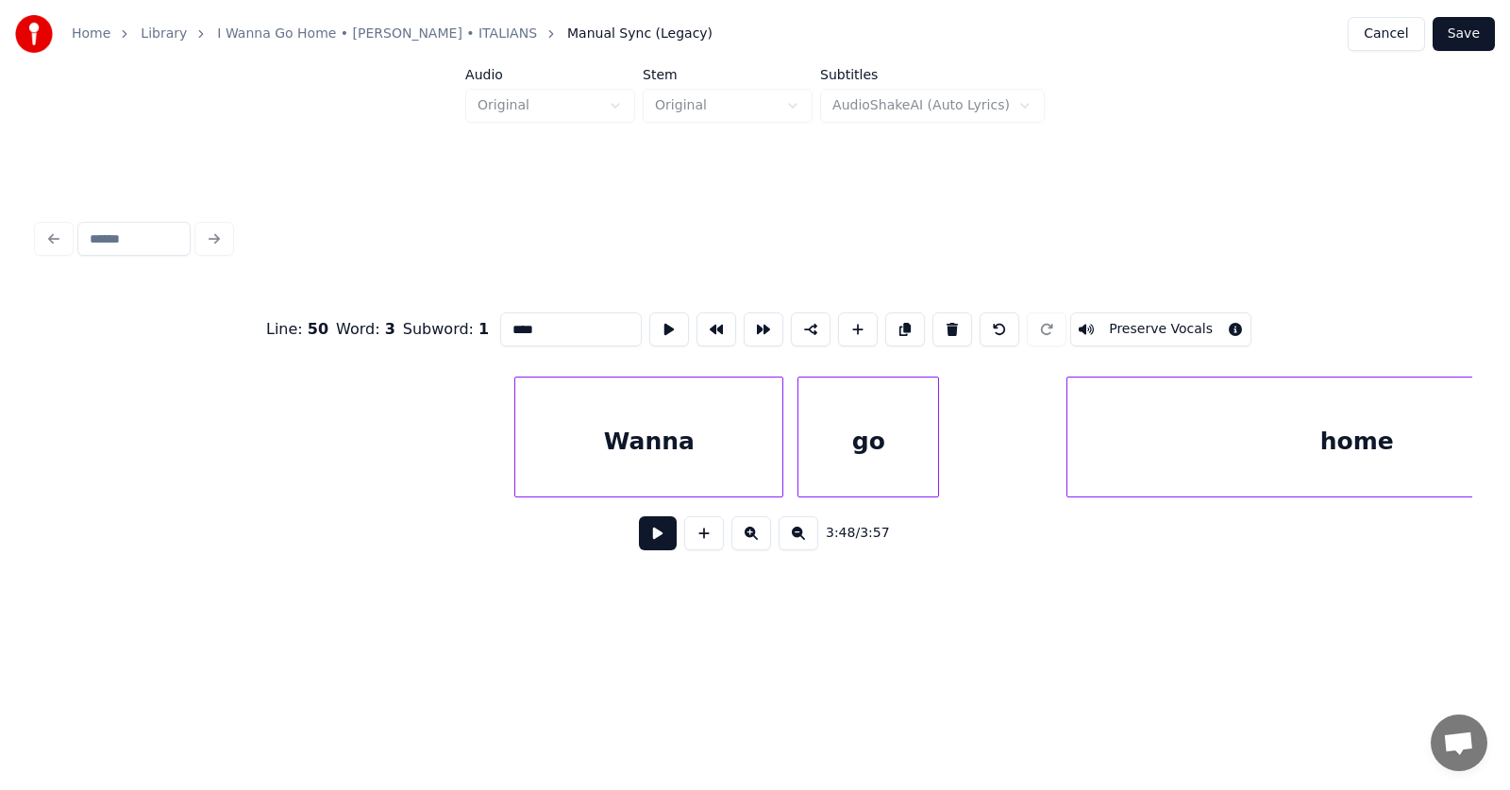
scroll to position [0, 165026]
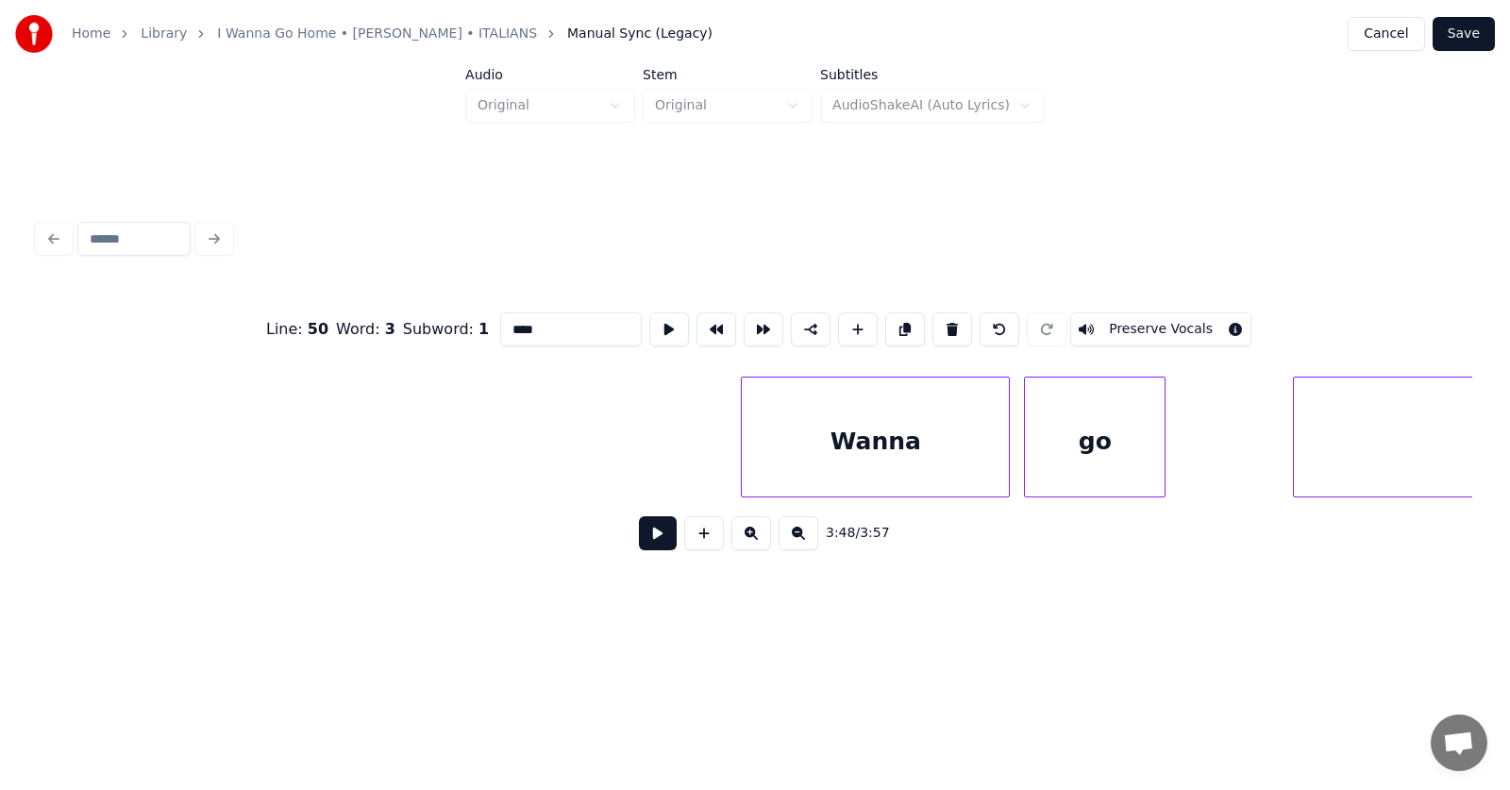
click at [951, 432] on div "Wanna" at bounding box center [875, 441] width 267 height 128
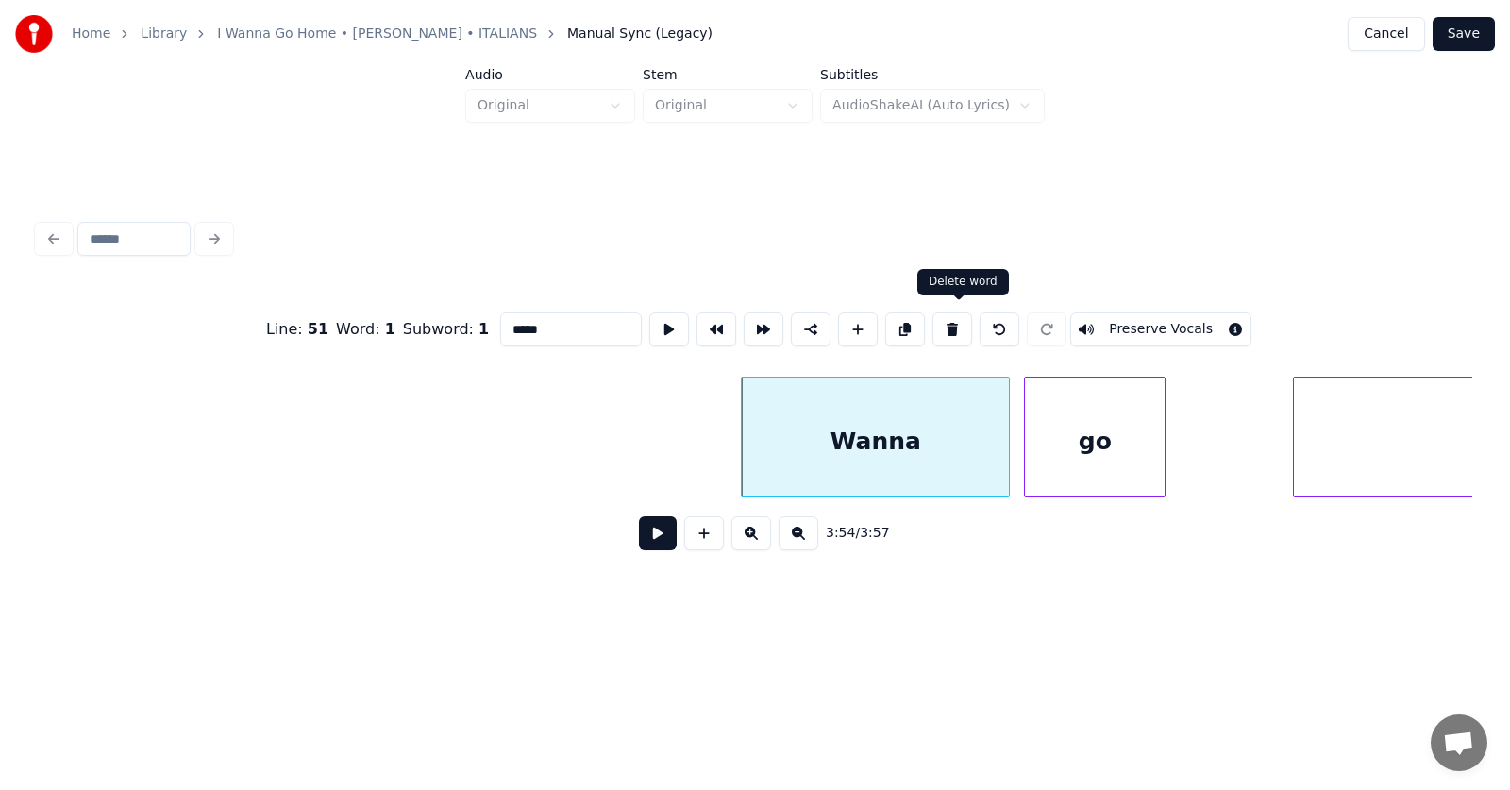
click at [963, 321] on button at bounding box center [952, 329] width 40 height 34
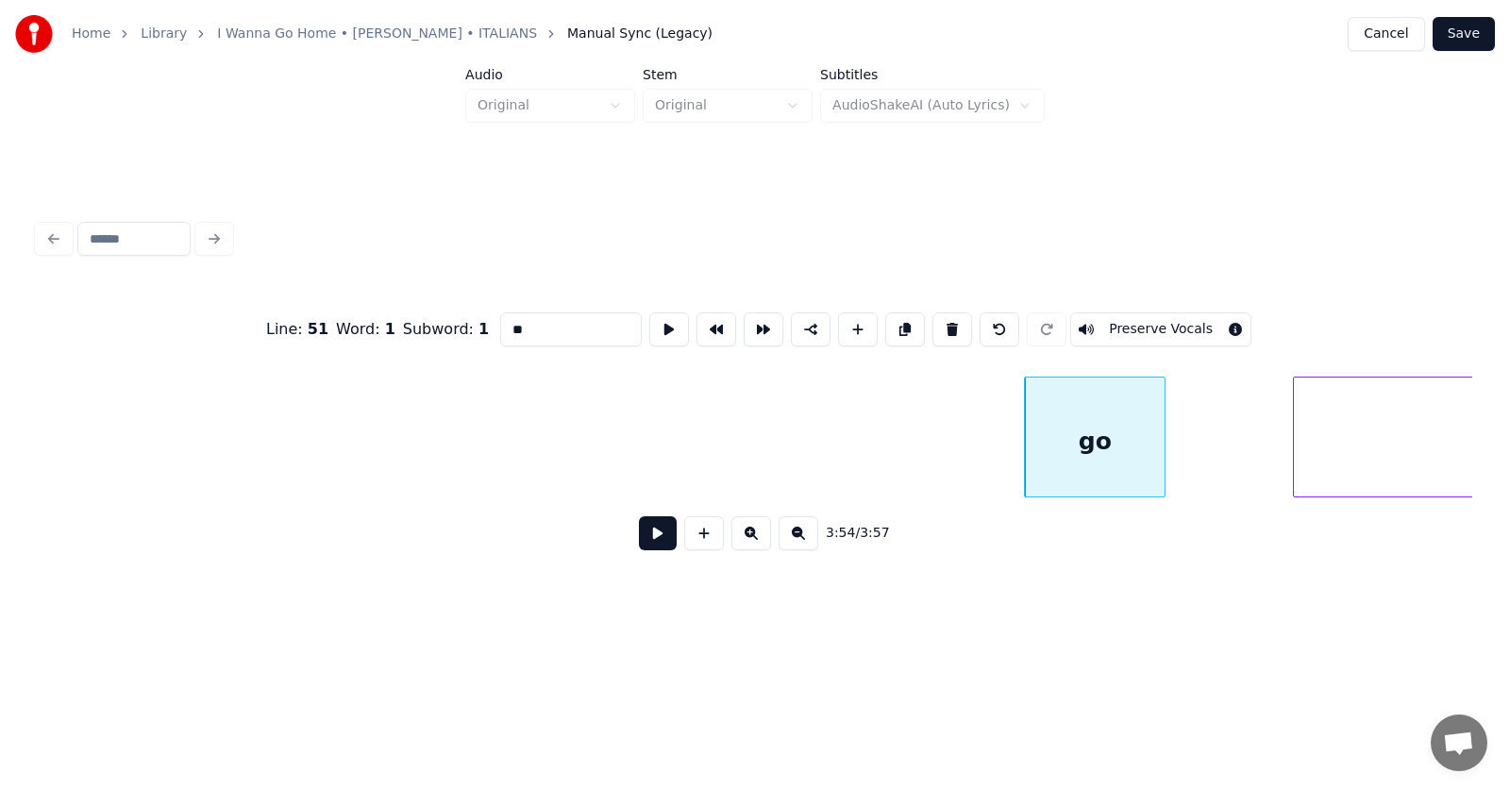
click at [1043, 441] on div "go" at bounding box center [1095, 441] width 140 height 128
click at [963, 318] on button at bounding box center [952, 329] width 40 height 34
type input "****"
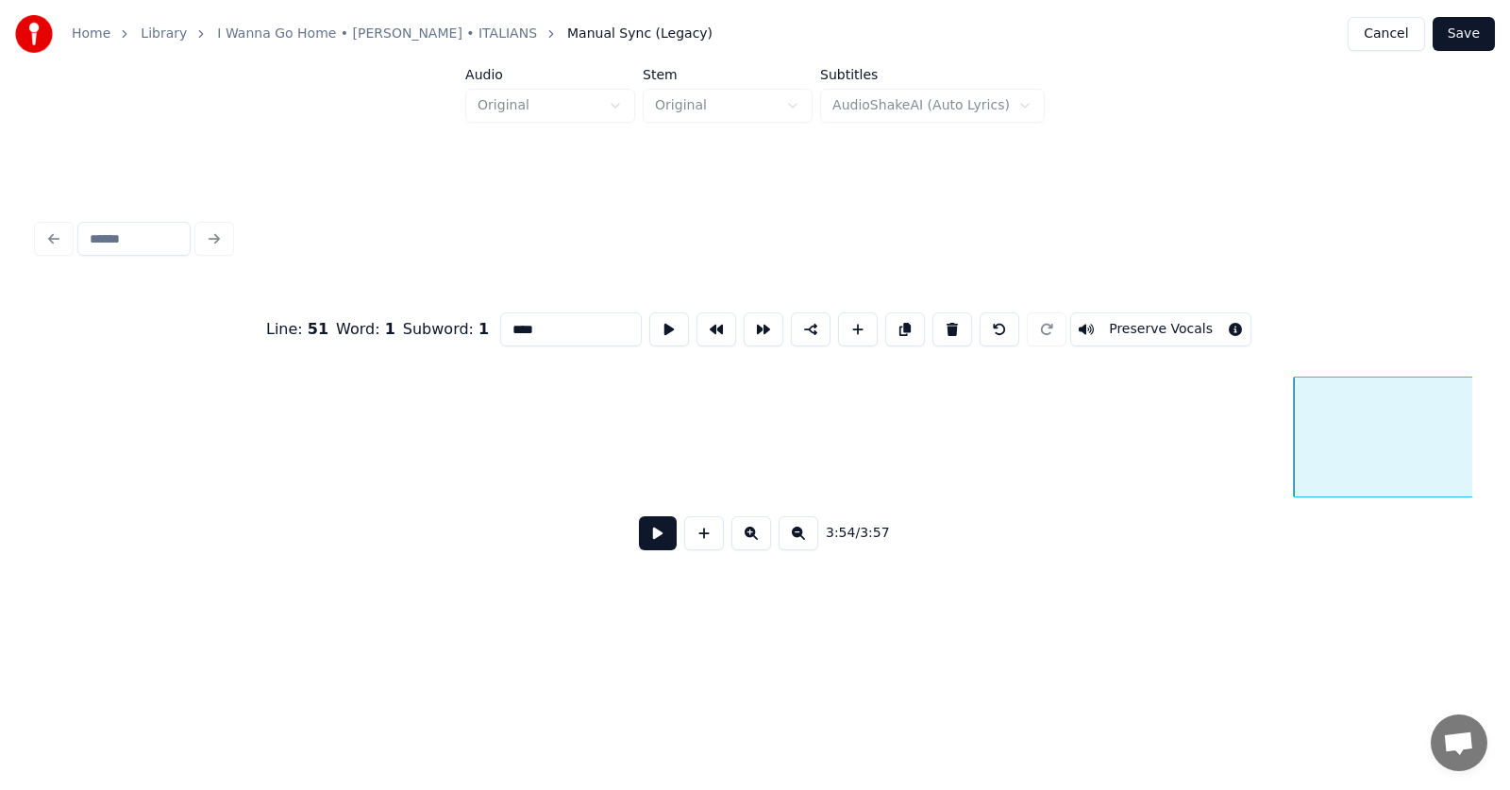
click at [962, 320] on button at bounding box center [952, 329] width 40 height 34
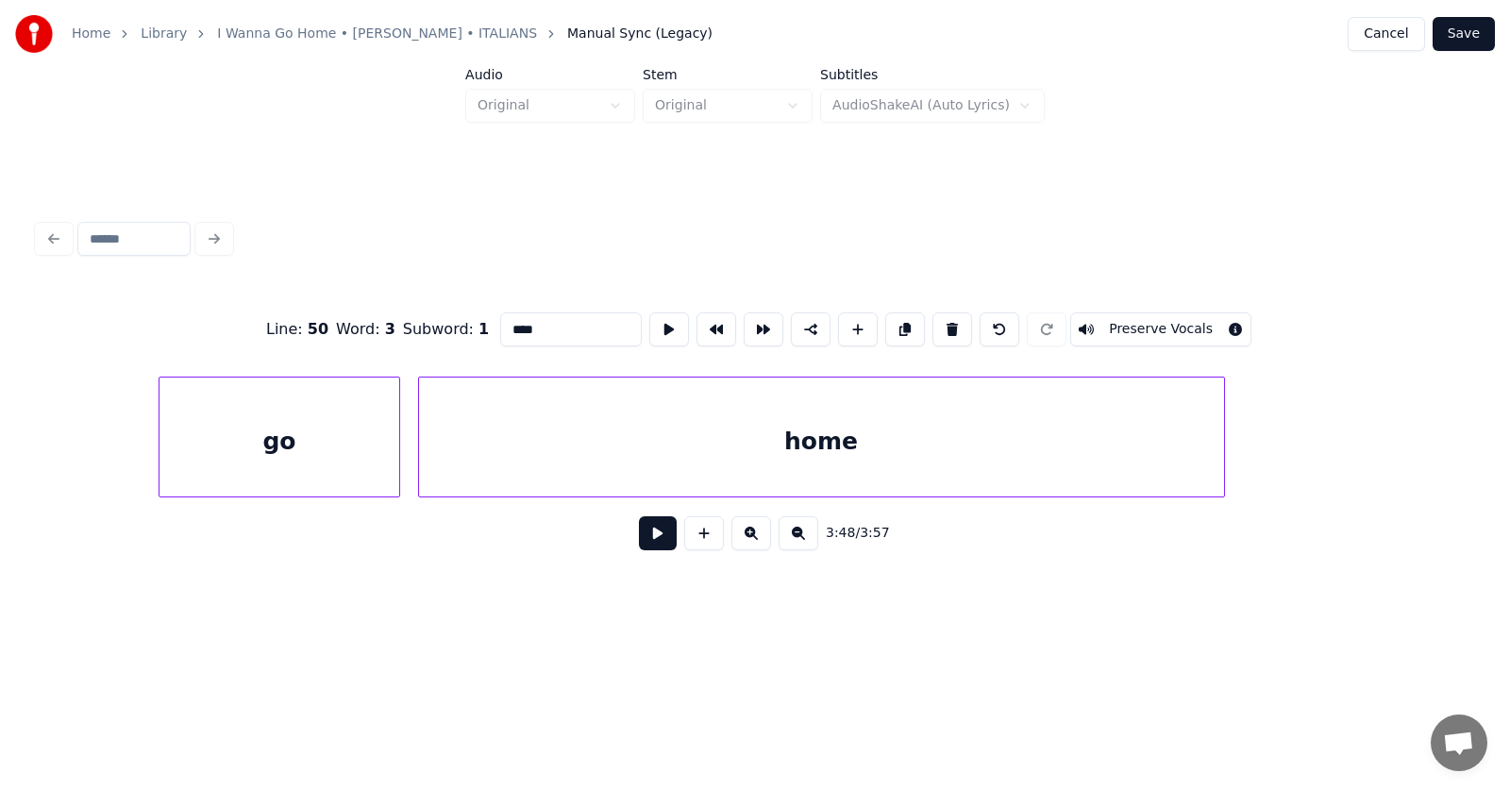
scroll to position [0, 159688]
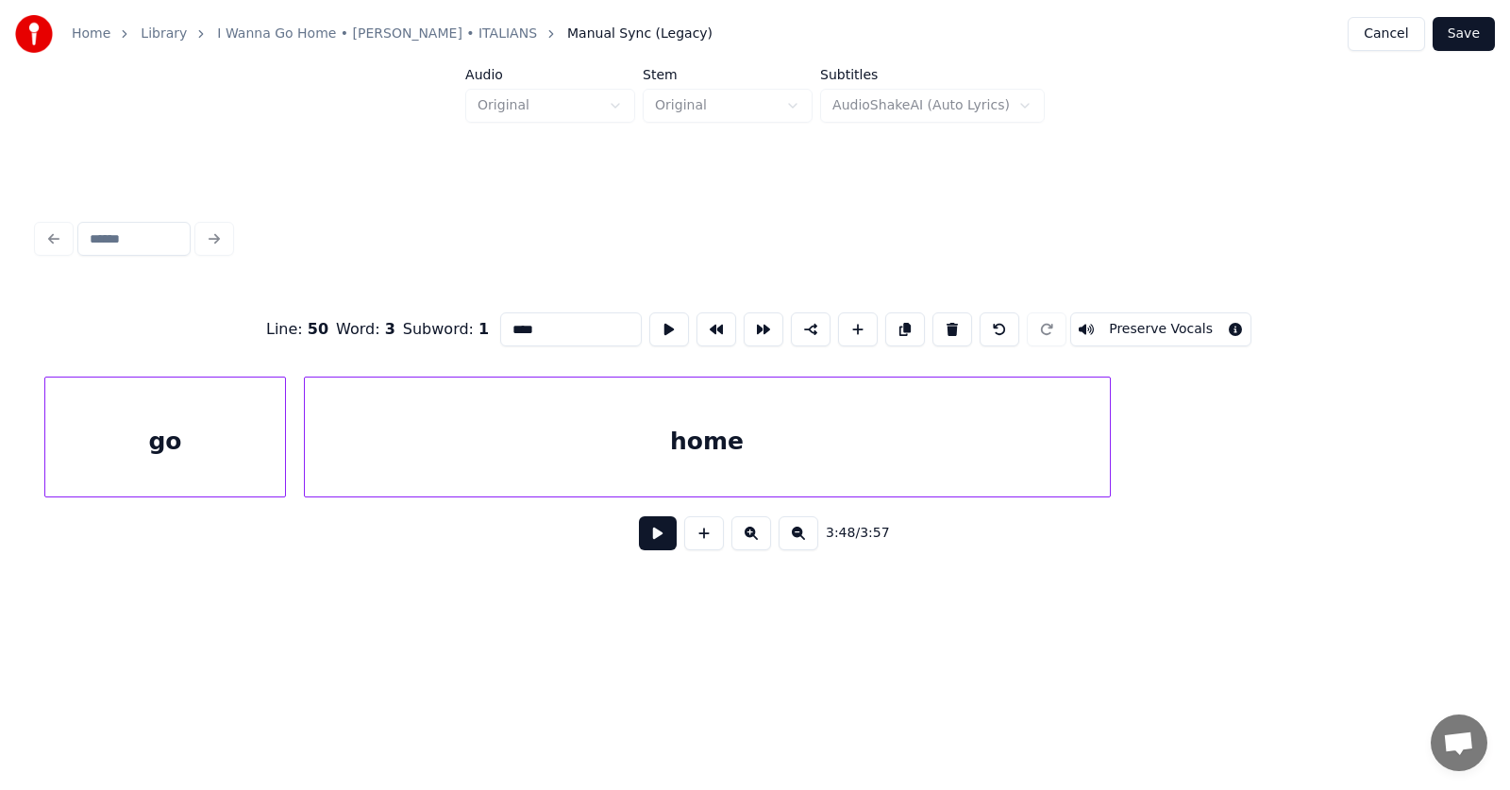
click at [1468, 42] on button "Save" at bounding box center [1463, 34] width 62 height 34
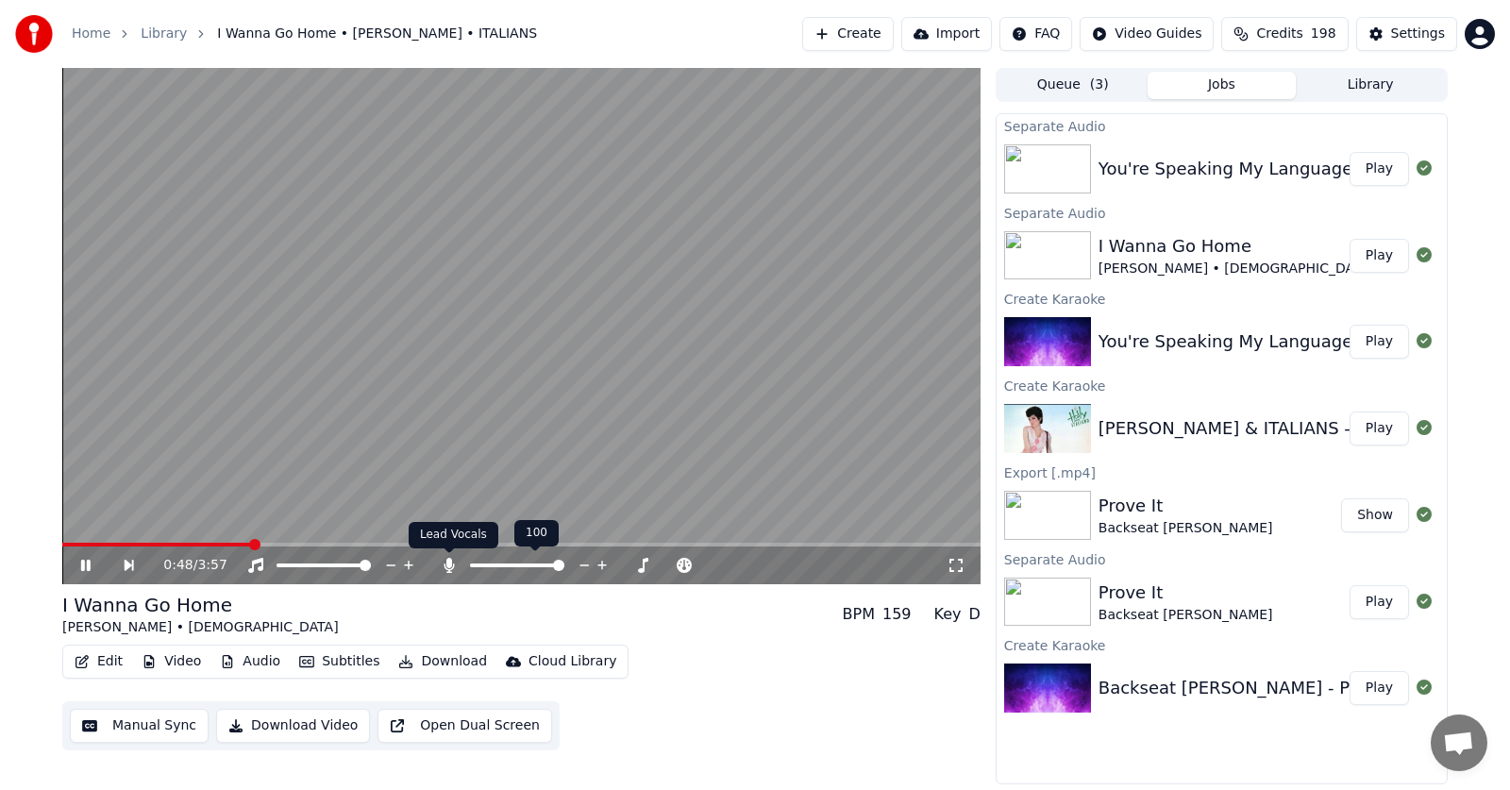
click at [445, 564] on icon at bounding box center [449, 565] width 10 height 15
click at [86, 563] on icon at bounding box center [98, 565] width 43 height 15
click at [350, 661] on button "Subtitles" at bounding box center [339, 661] width 95 height 26
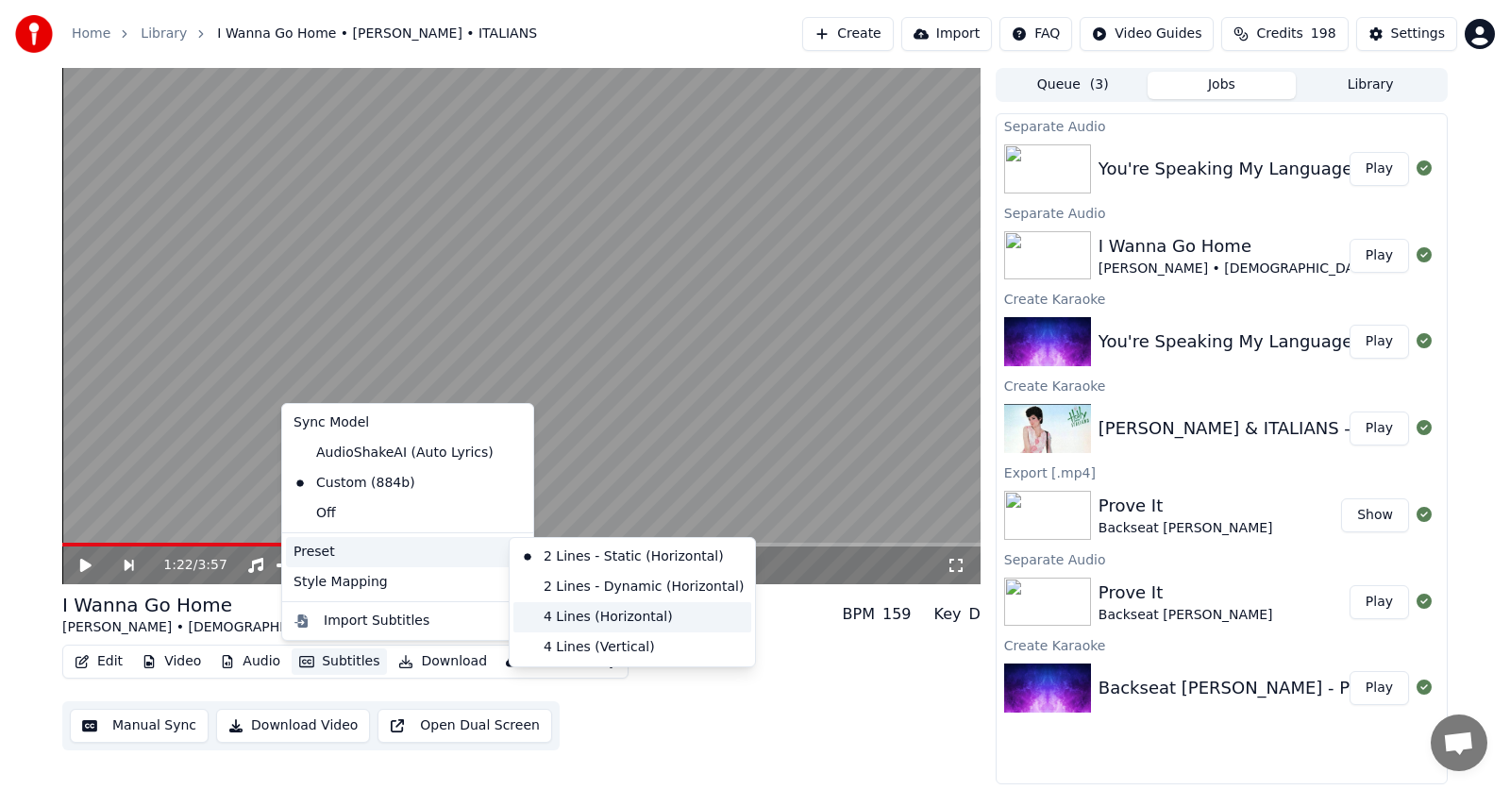
click at [606, 616] on div "4 Lines (Horizontal)" at bounding box center [632, 617] width 238 height 30
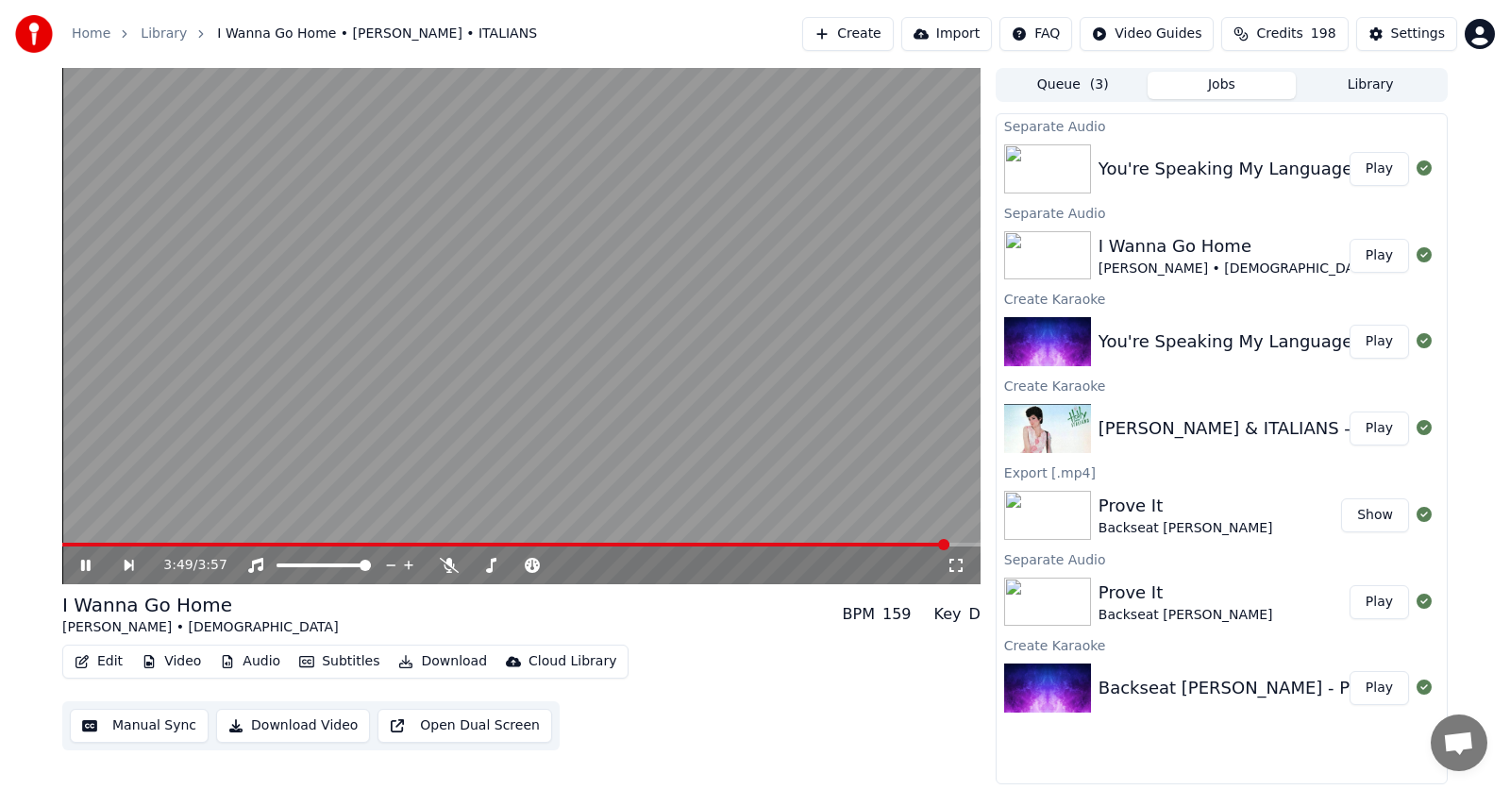
click at [90, 562] on icon at bounding box center [85, 565] width 9 height 11
click at [435, 661] on button "Download" at bounding box center [443, 661] width 104 height 26
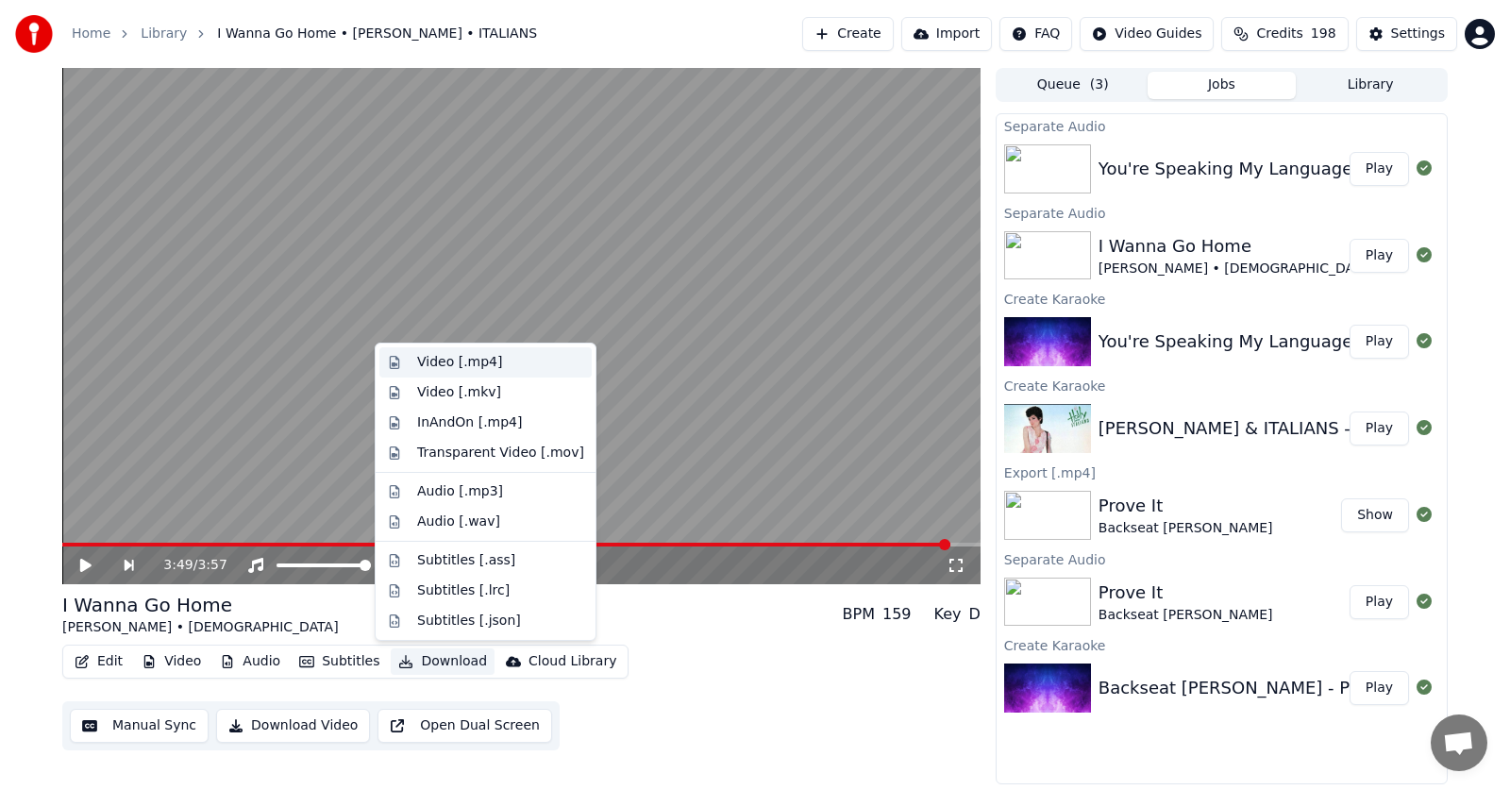
click at [445, 362] on div "Video [.mp4]" at bounding box center [459, 362] width 85 height 19
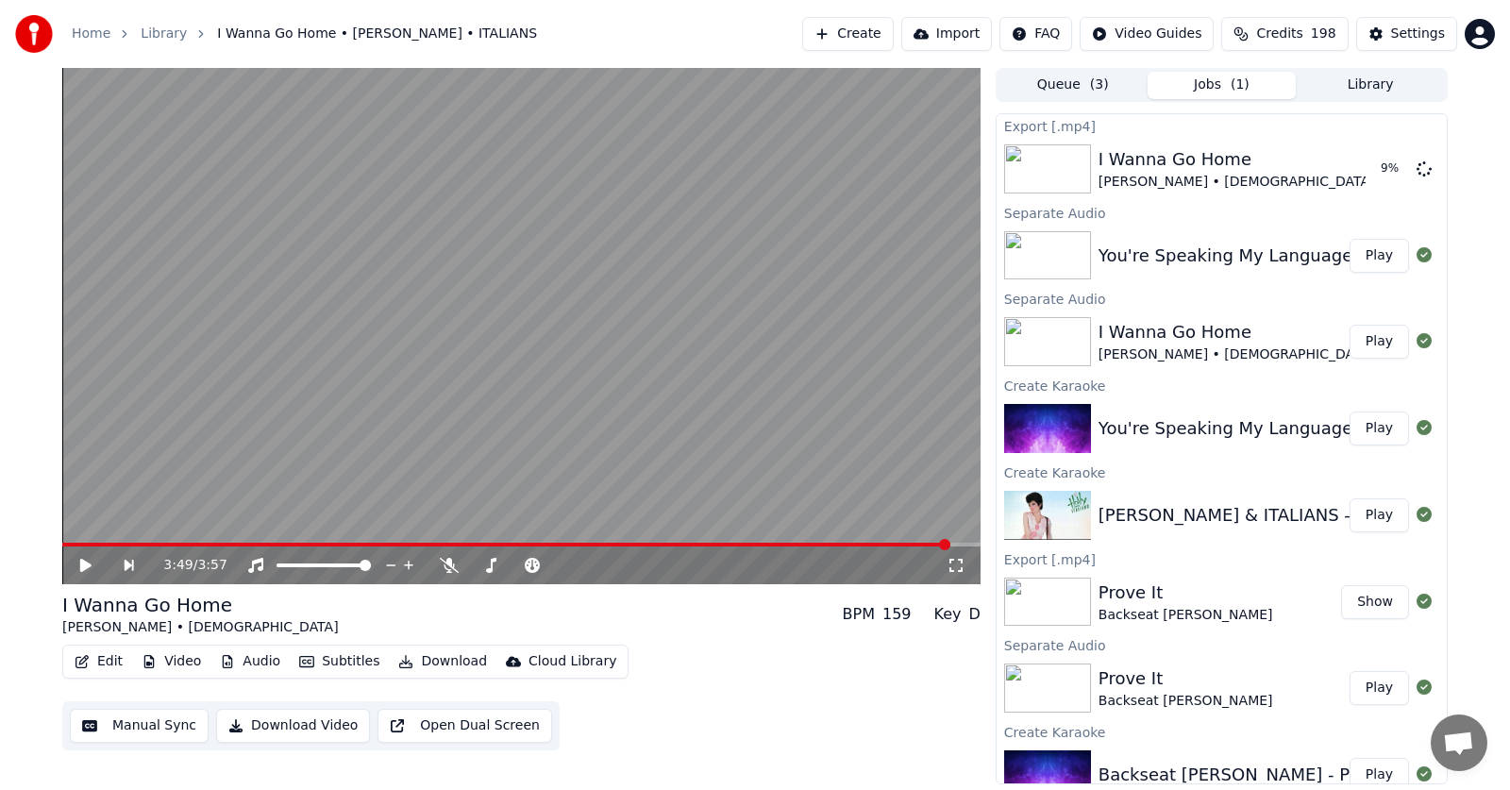
click at [1360, 256] on button "Play" at bounding box center [1378, 256] width 59 height 34
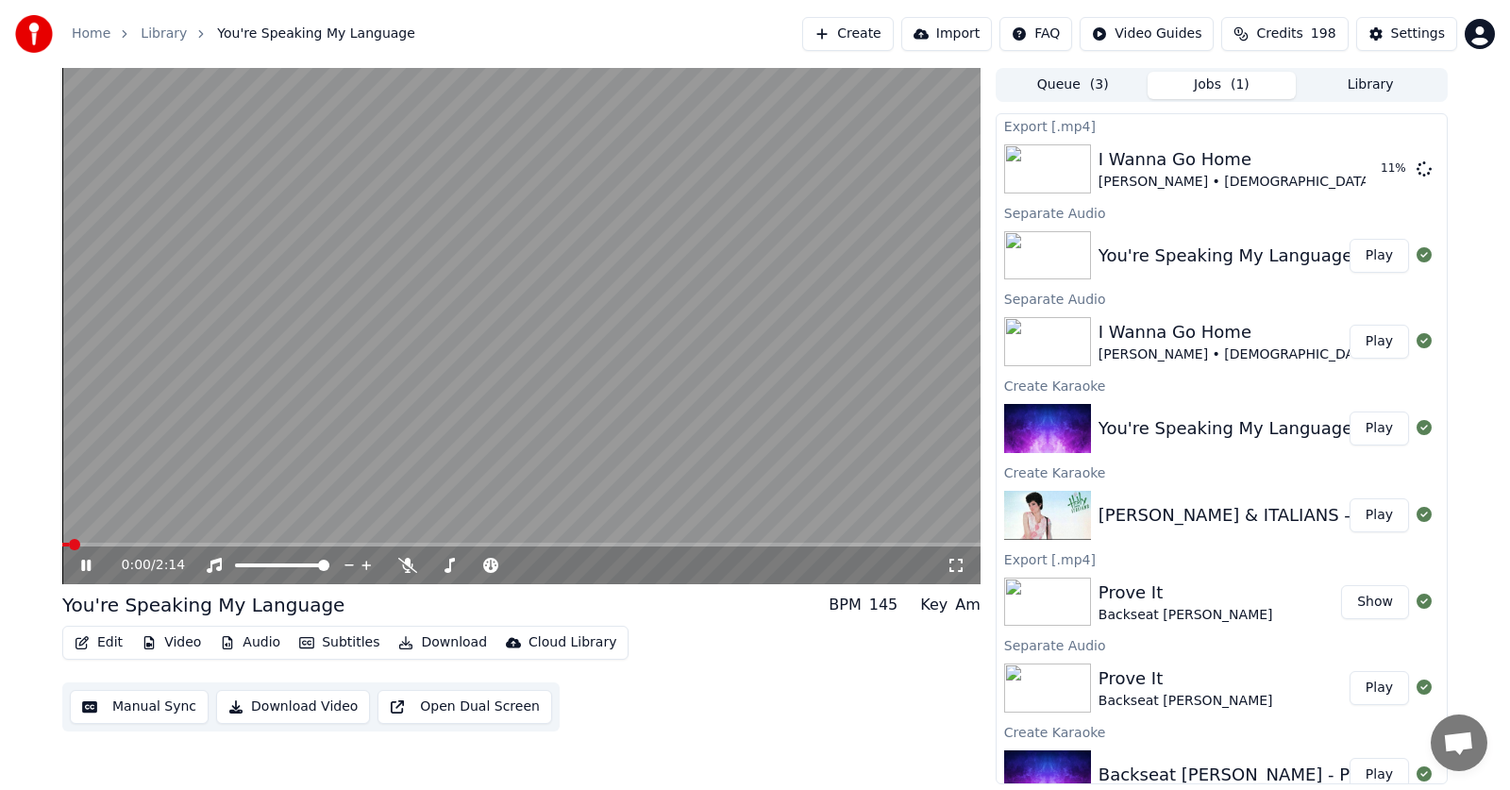
click at [244, 643] on button "Audio" at bounding box center [249, 642] width 75 height 26
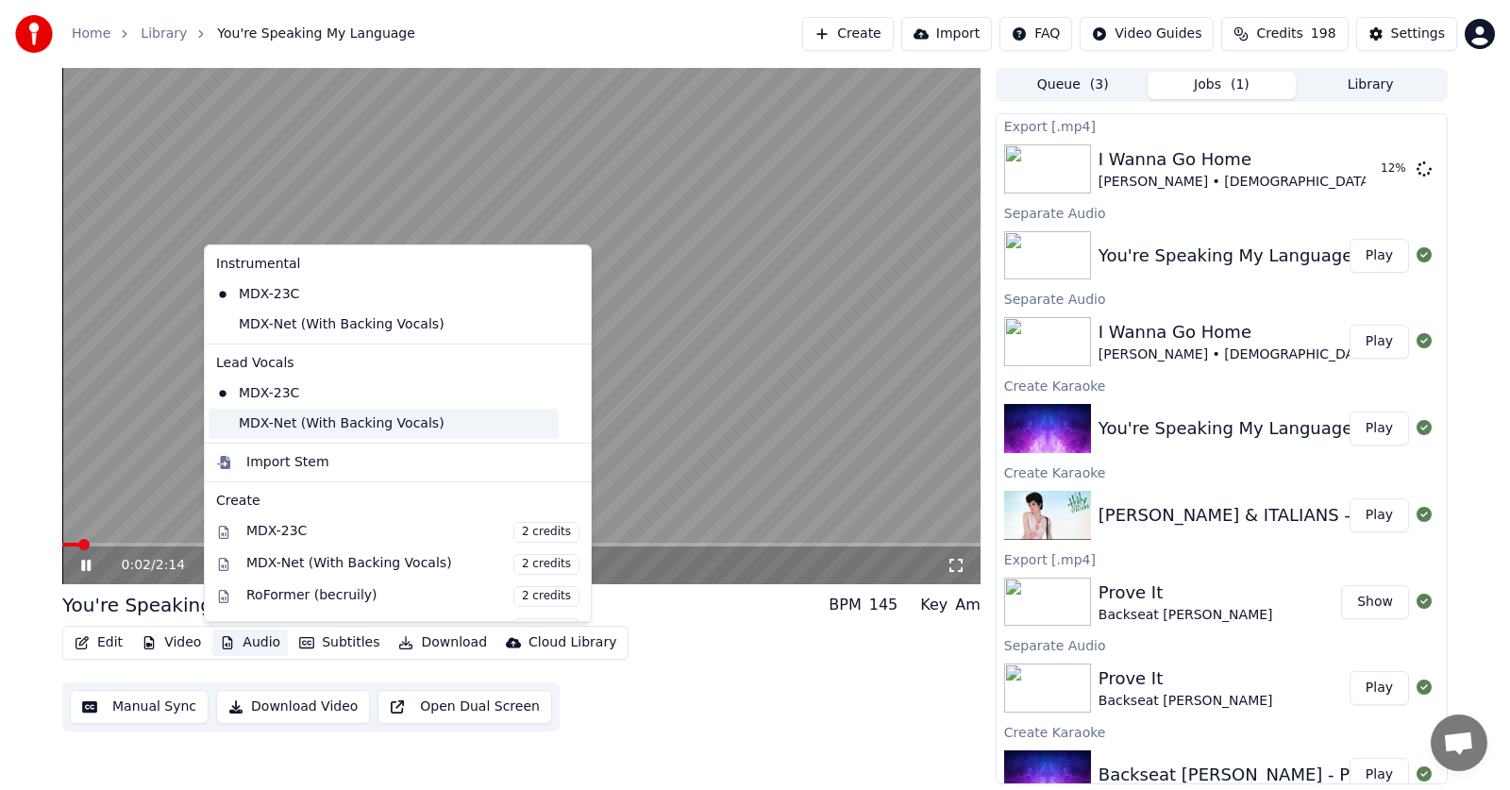
click at [273, 424] on div "MDX-Net (With Backing Vocals)" at bounding box center [384, 424] width 350 height 30
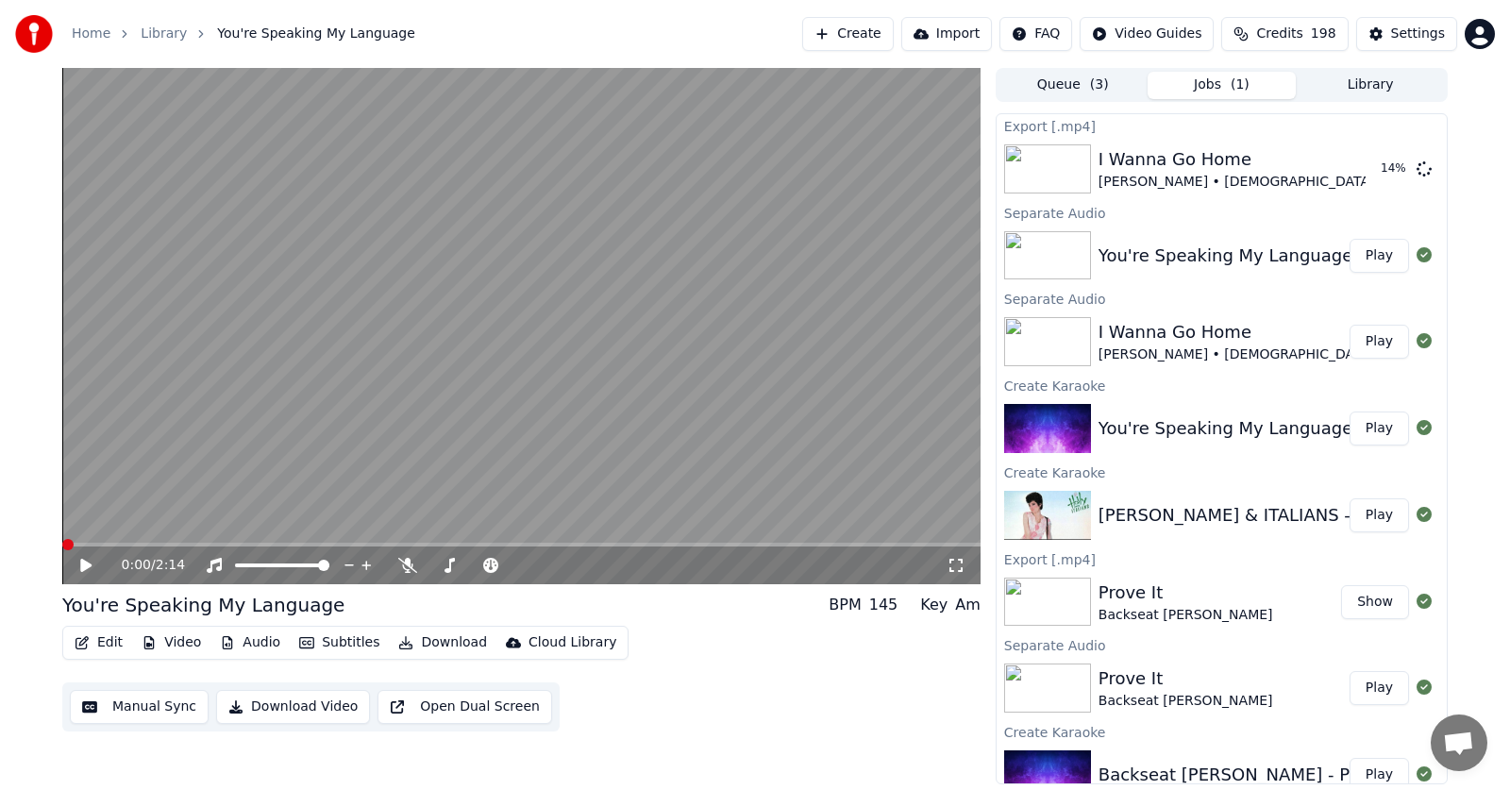
click at [259, 641] on button "Audio" at bounding box center [249, 642] width 75 height 26
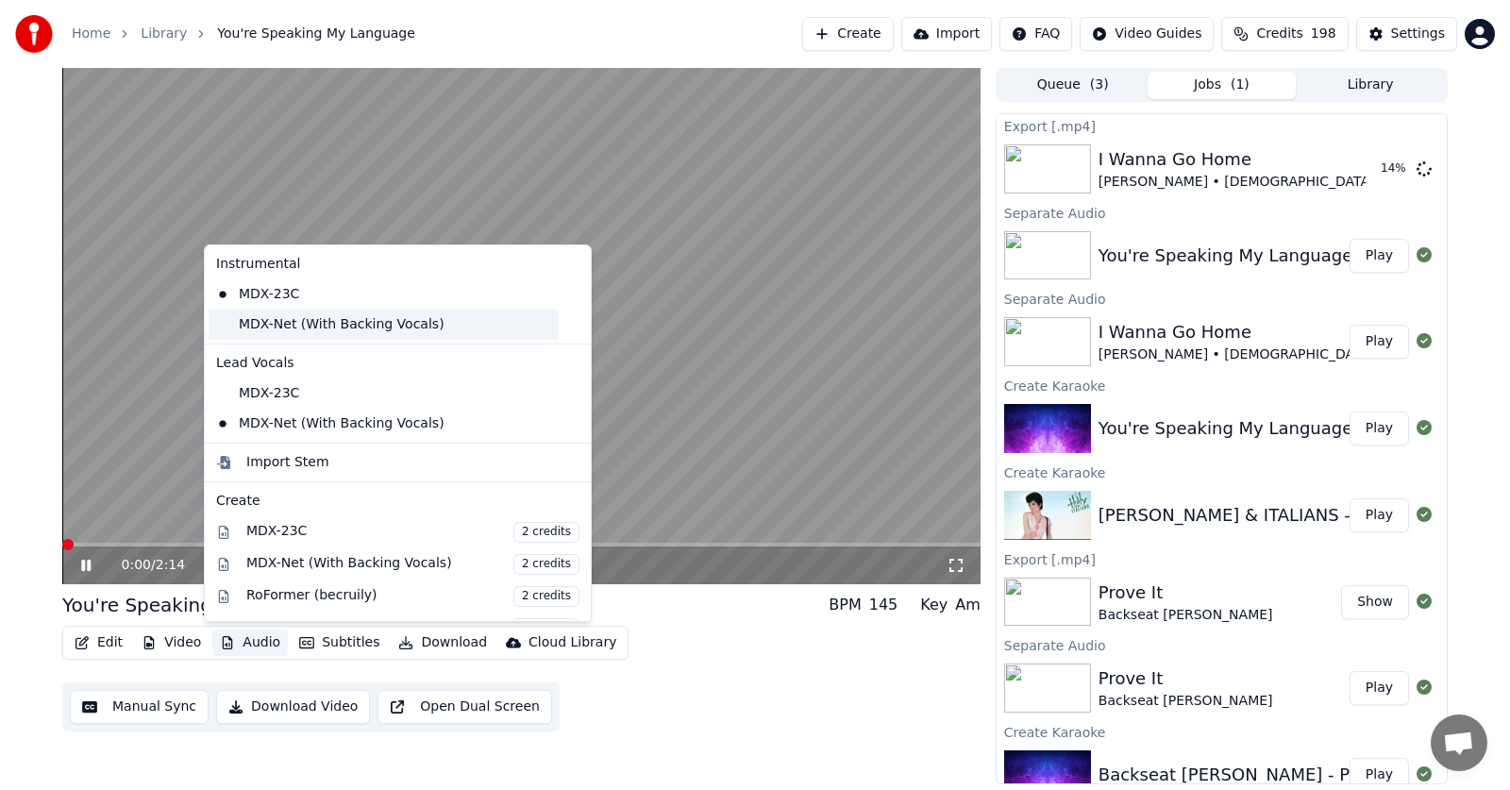
click at [268, 321] on div "MDX-Net (With Backing Vocals)" at bounding box center [384, 325] width 350 height 30
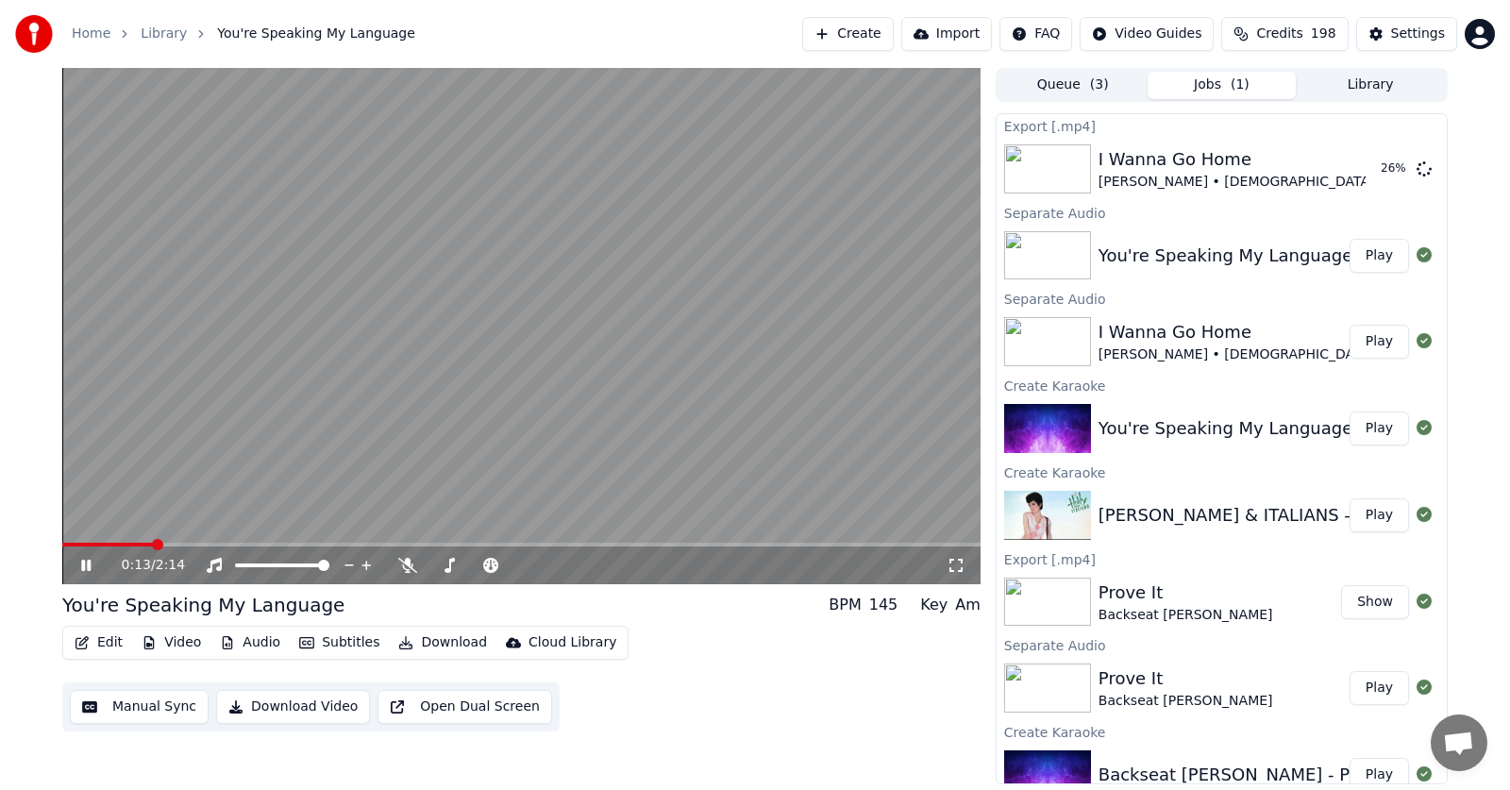
click at [84, 566] on icon at bounding box center [85, 565] width 9 height 11
click at [109, 644] on button "Edit" at bounding box center [98, 642] width 63 height 26
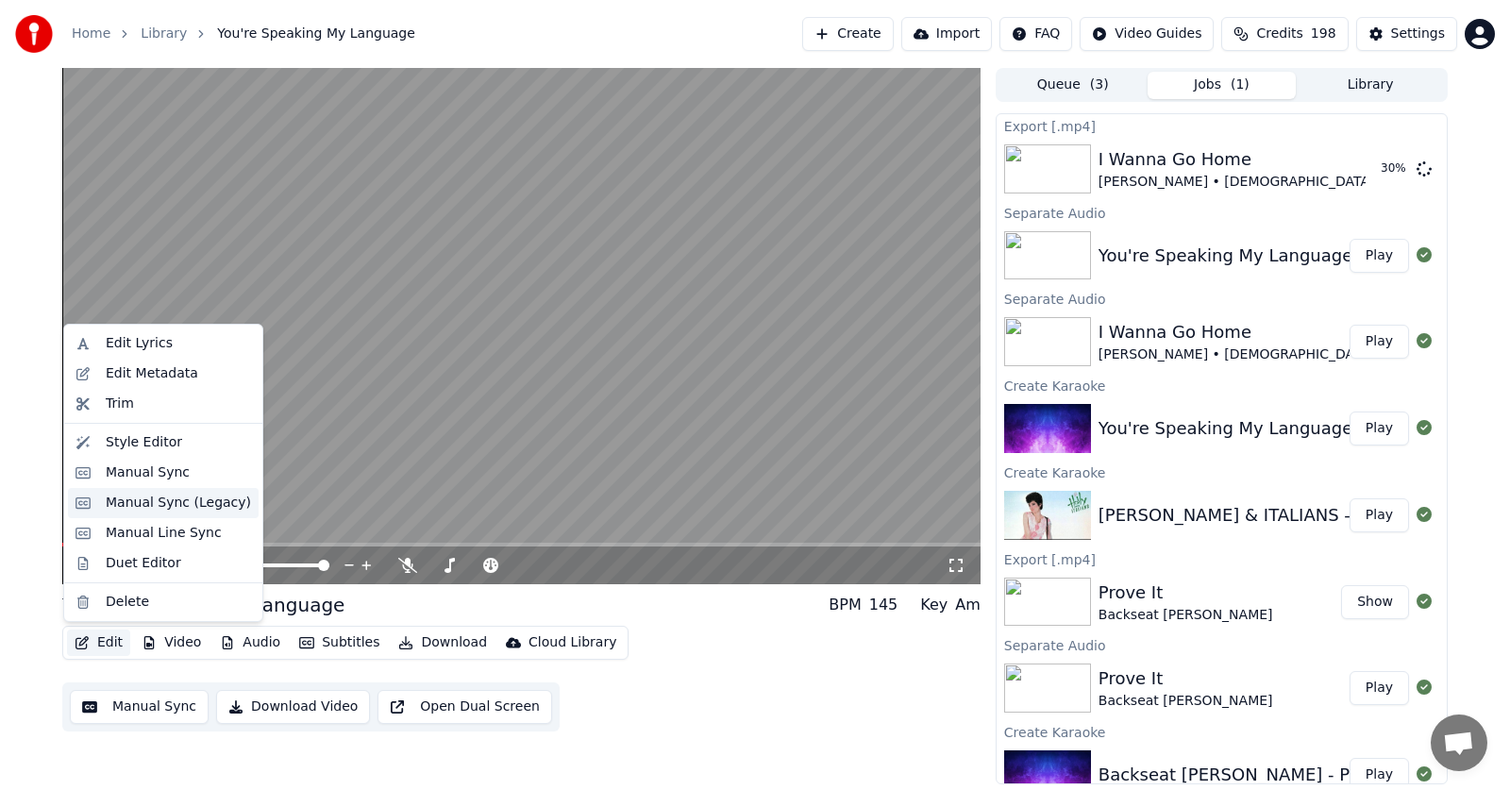
click at [136, 504] on div "Manual Sync (Legacy)" at bounding box center [178, 503] width 145 height 19
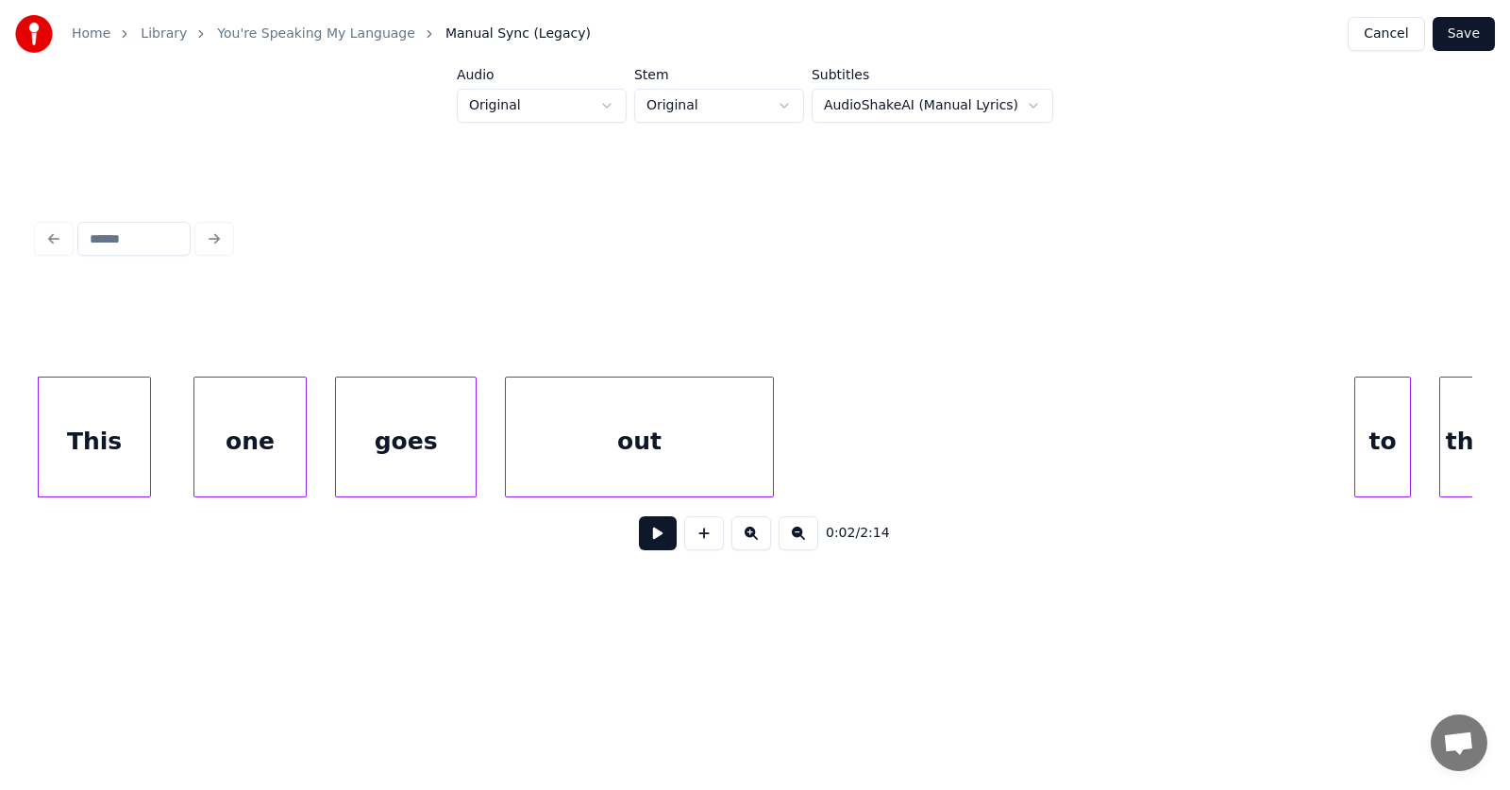
scroll to position [0, 1984]
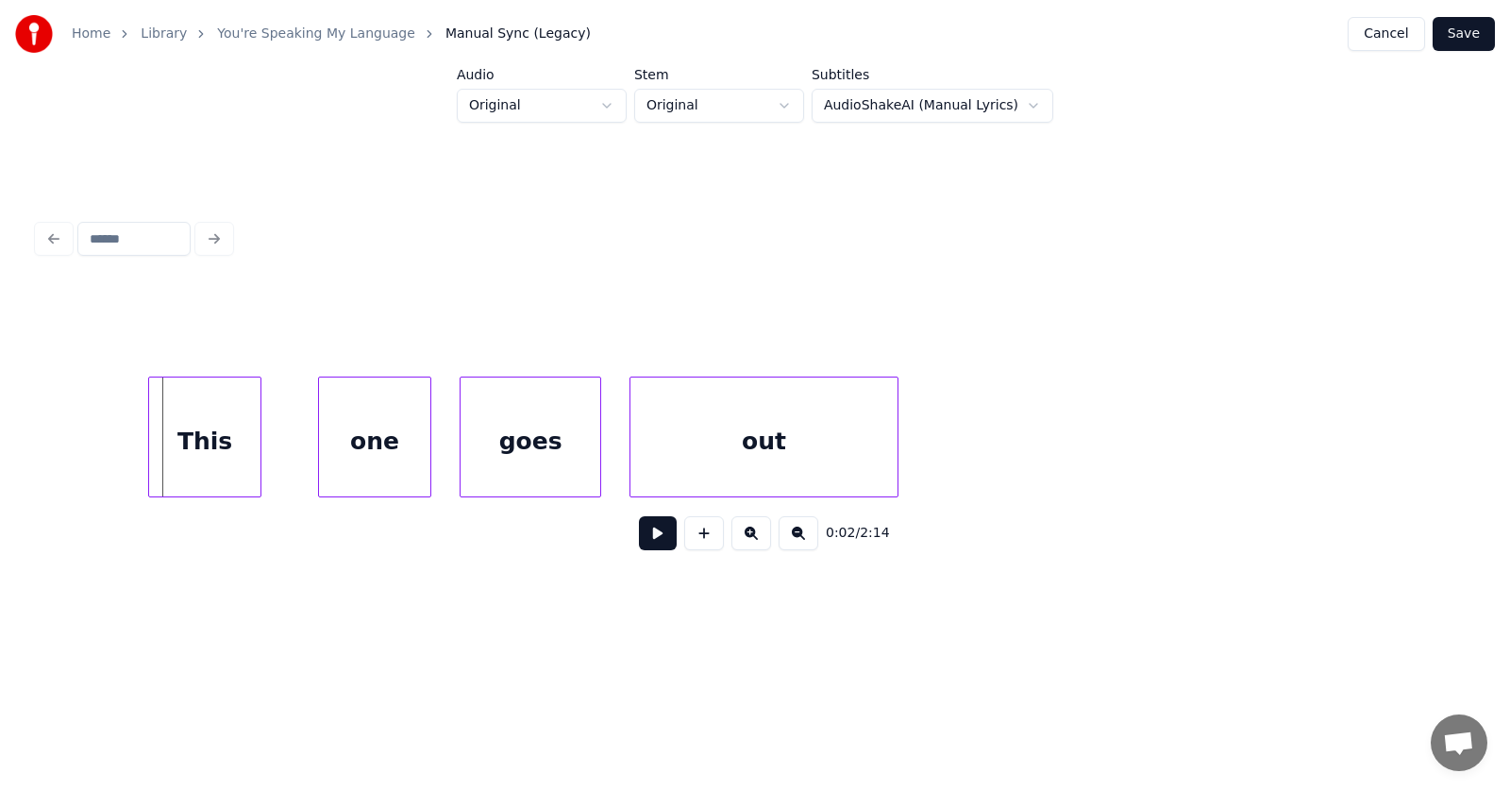
click at [193, 456] on div "This" at bounding box center [204, 441] width 111 height 128
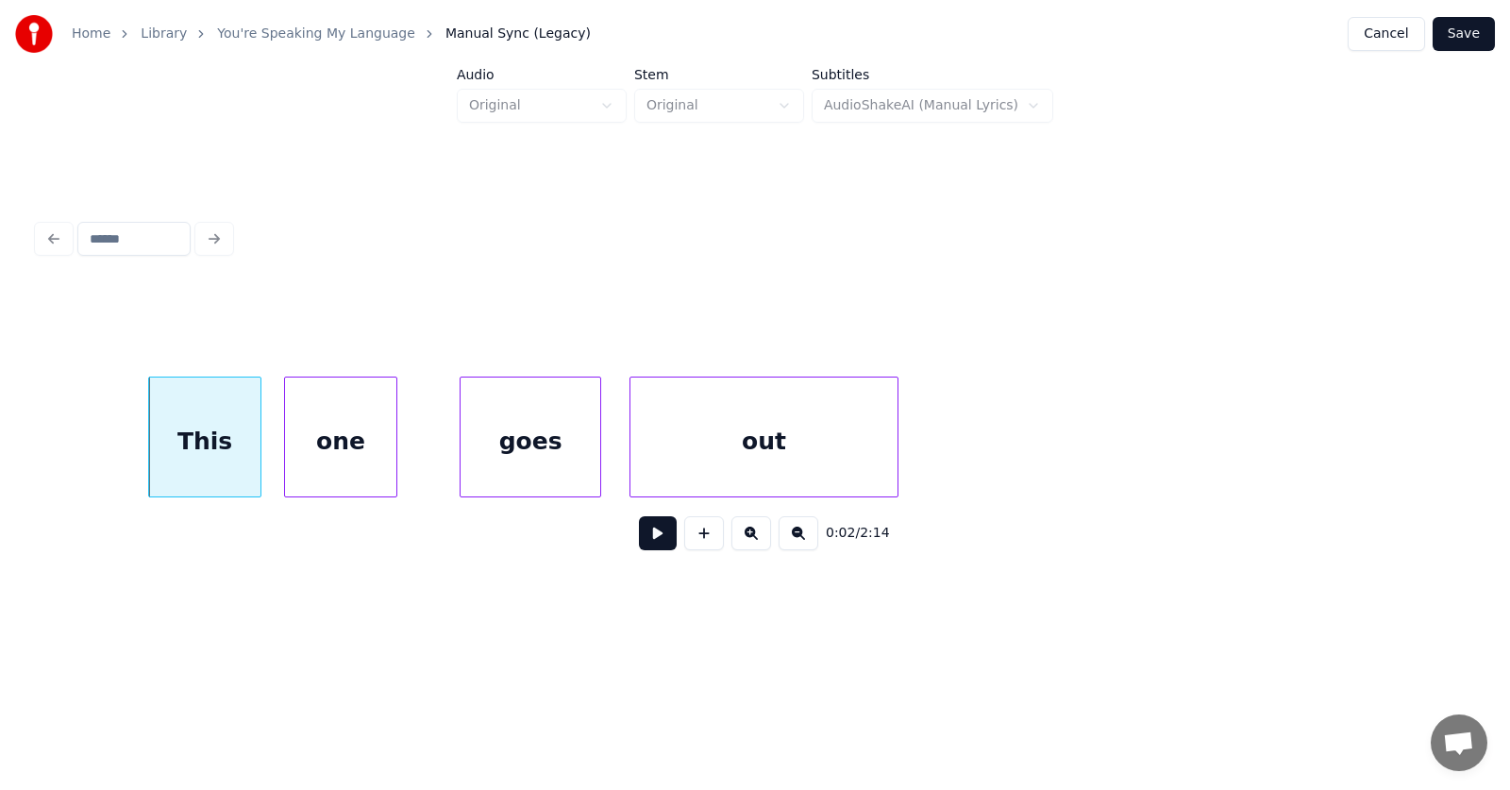
click at [315, 456] on div "one" at bounding box center [340, 441] width 111 height 128
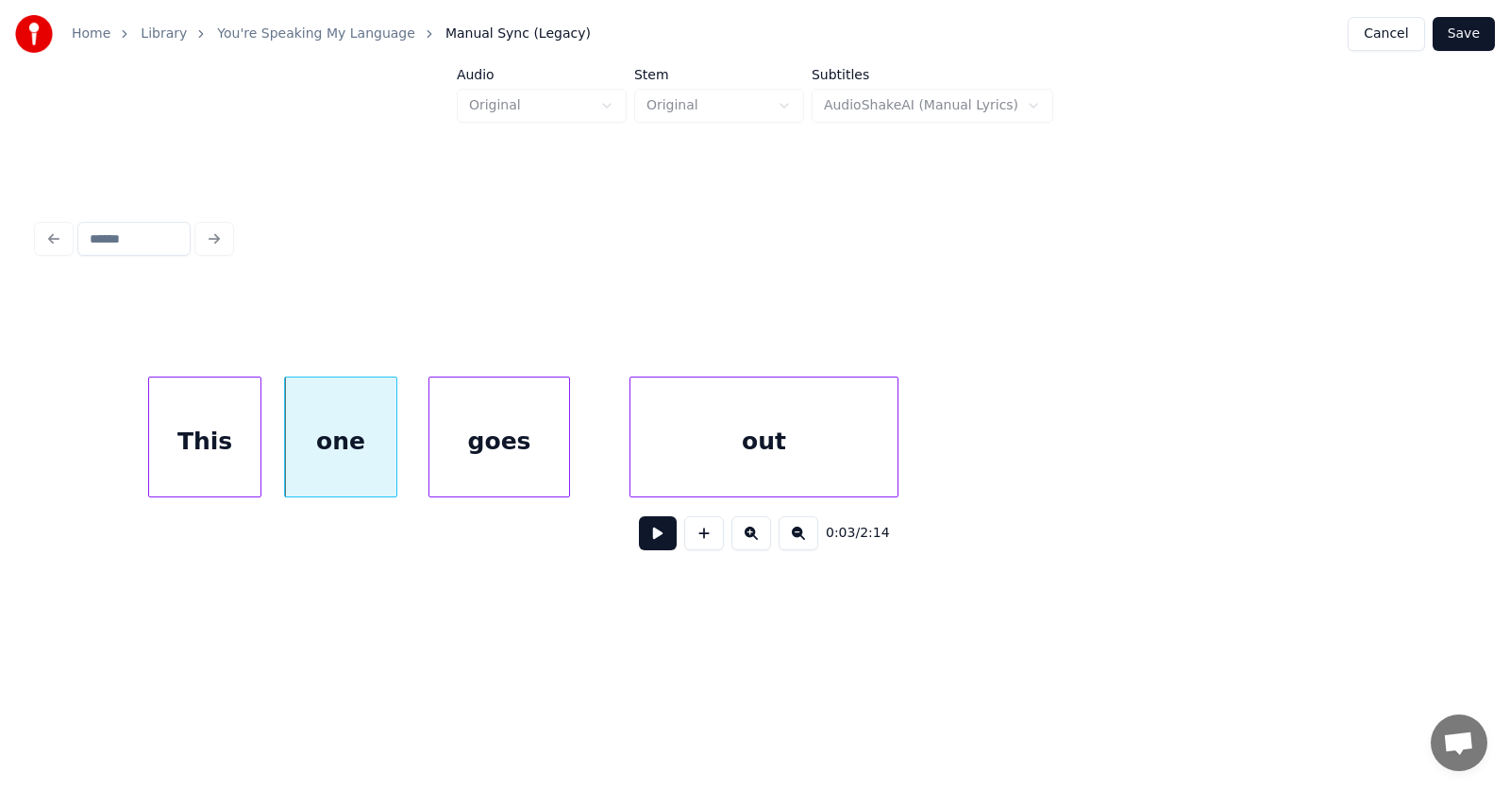
click at [451, 454] on div "goes" at bounding box center [499, 441] width 140 height 128
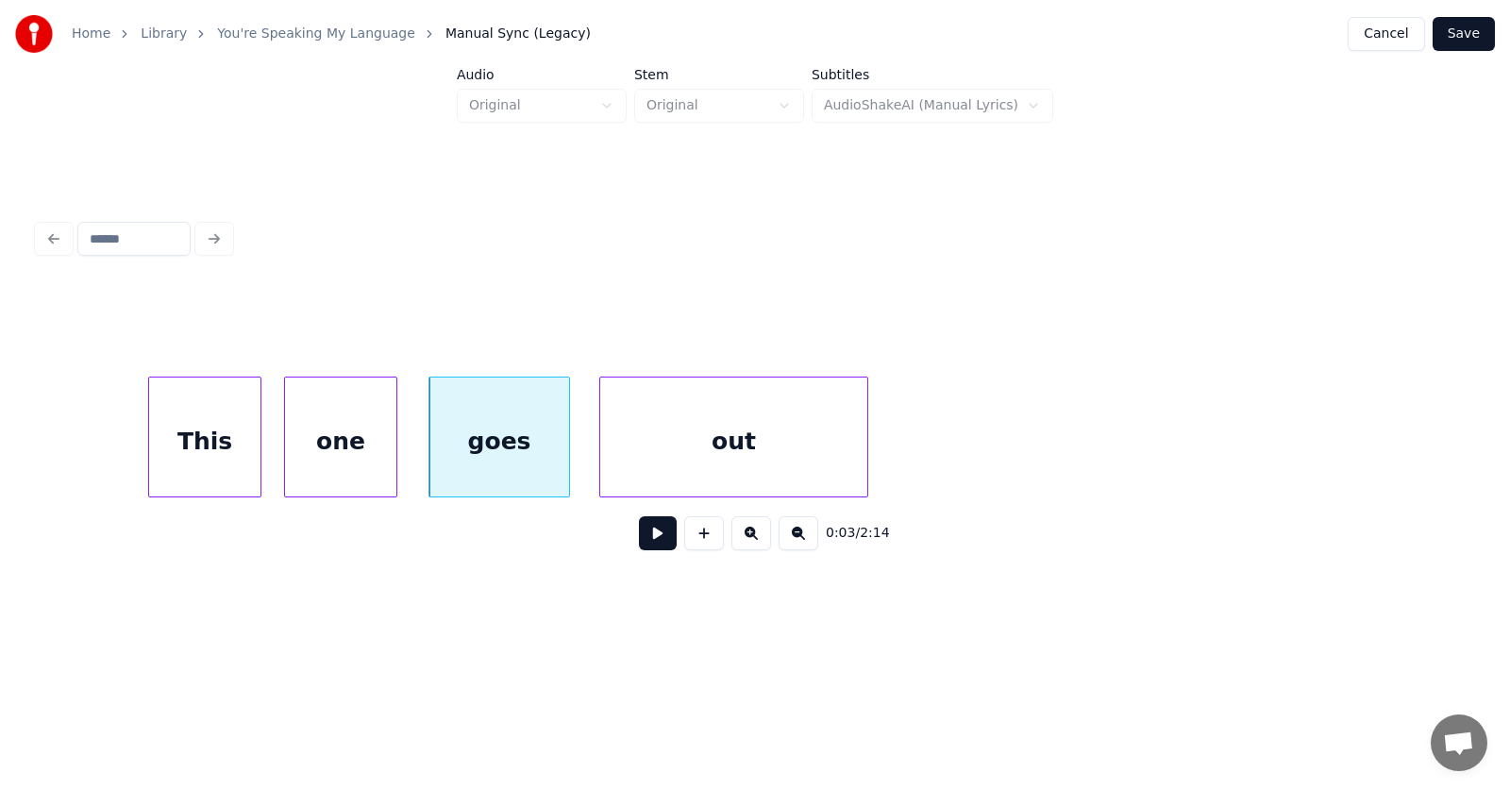
click at [625, 458] on div "out" at bounding box center [733, 441] width 267 height 128
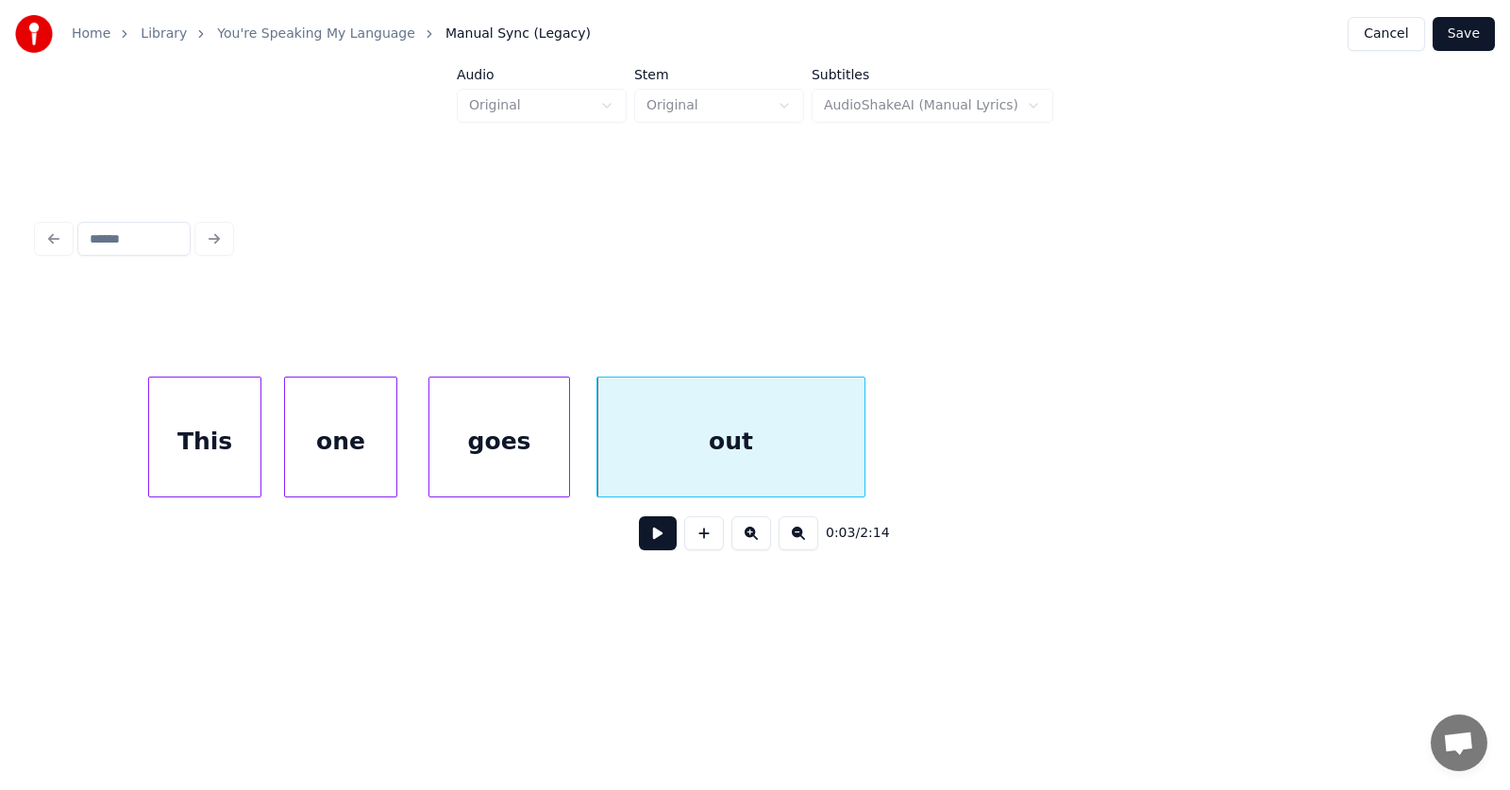
click at [647, 542] on button at bounding box center [658, 533] width 38 height 34
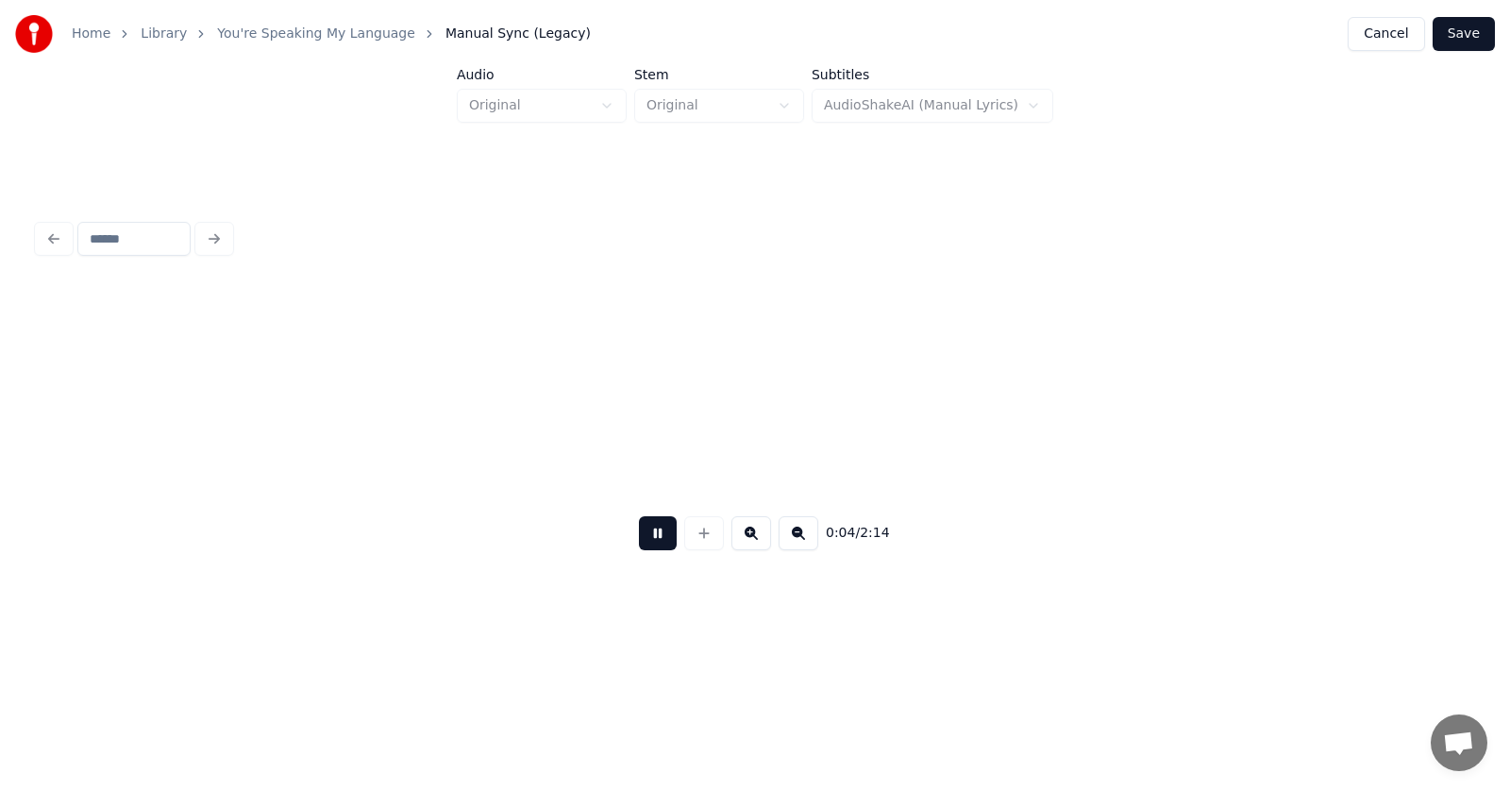
scroll to position [0, 3427]
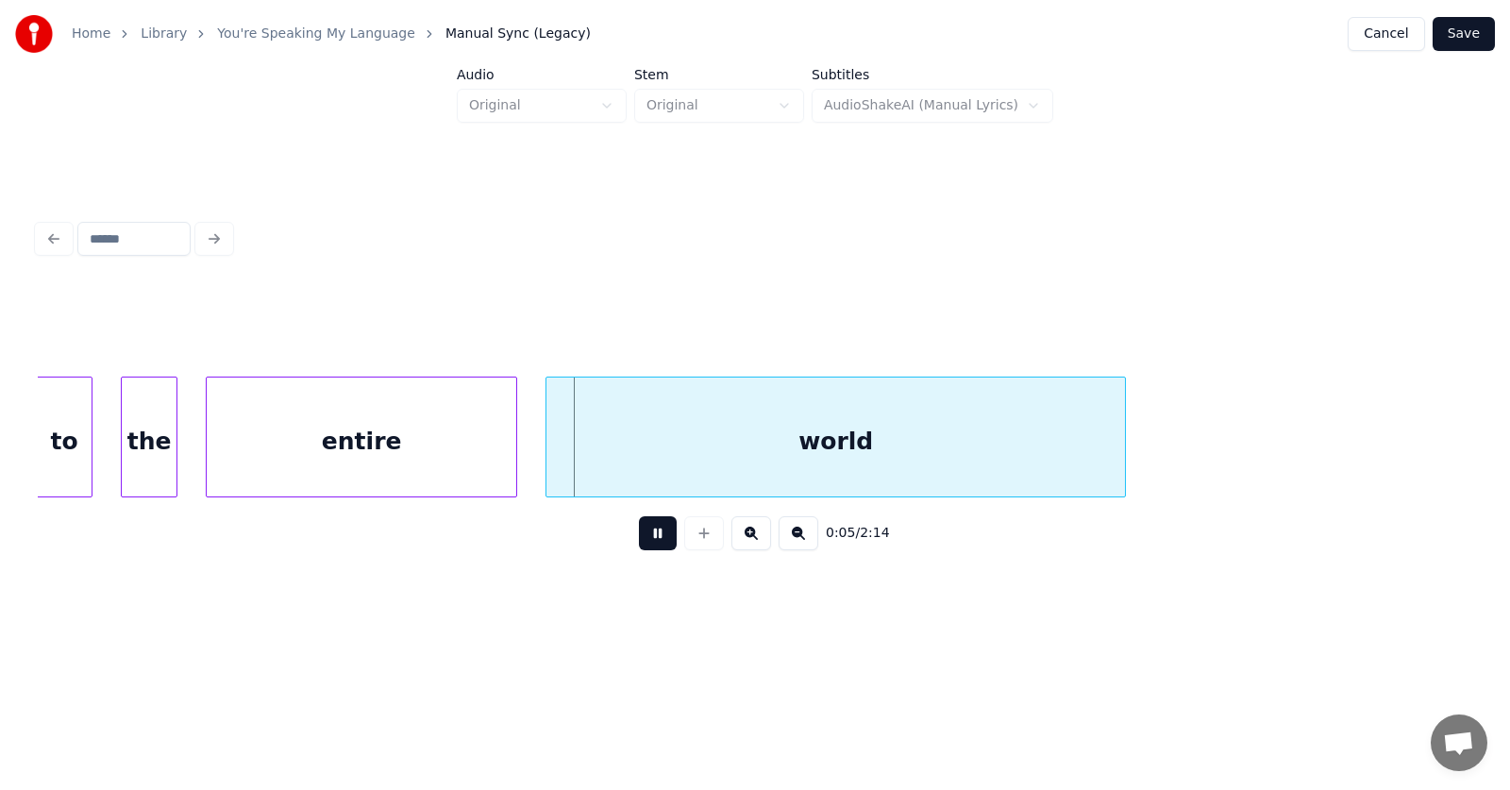
click at [639, 542] on button at bounding box center [658, 533] width 38 height 34
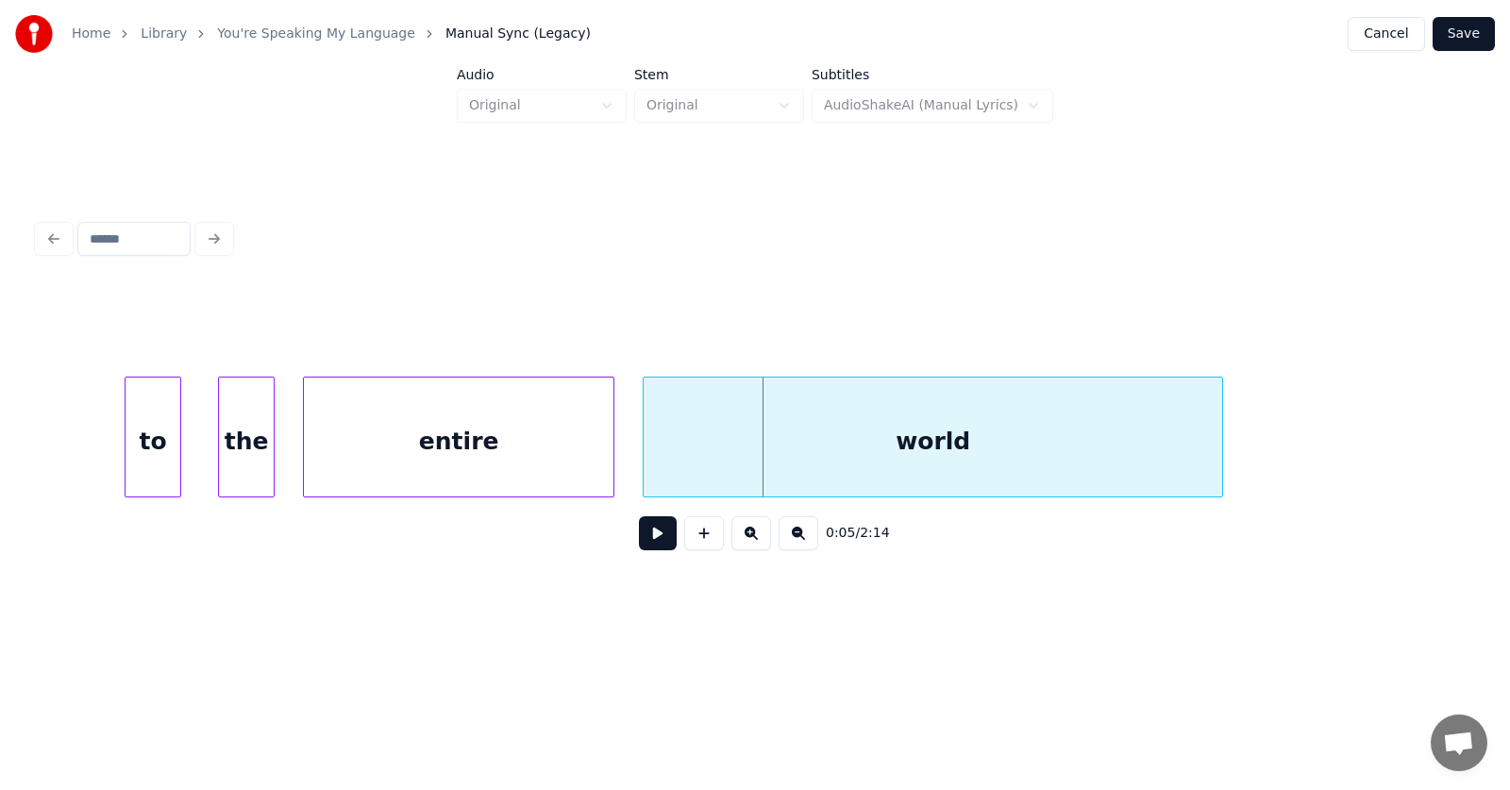
click at [170, 457] on div "to" at bounding box center [153, 441] width 55 height 128
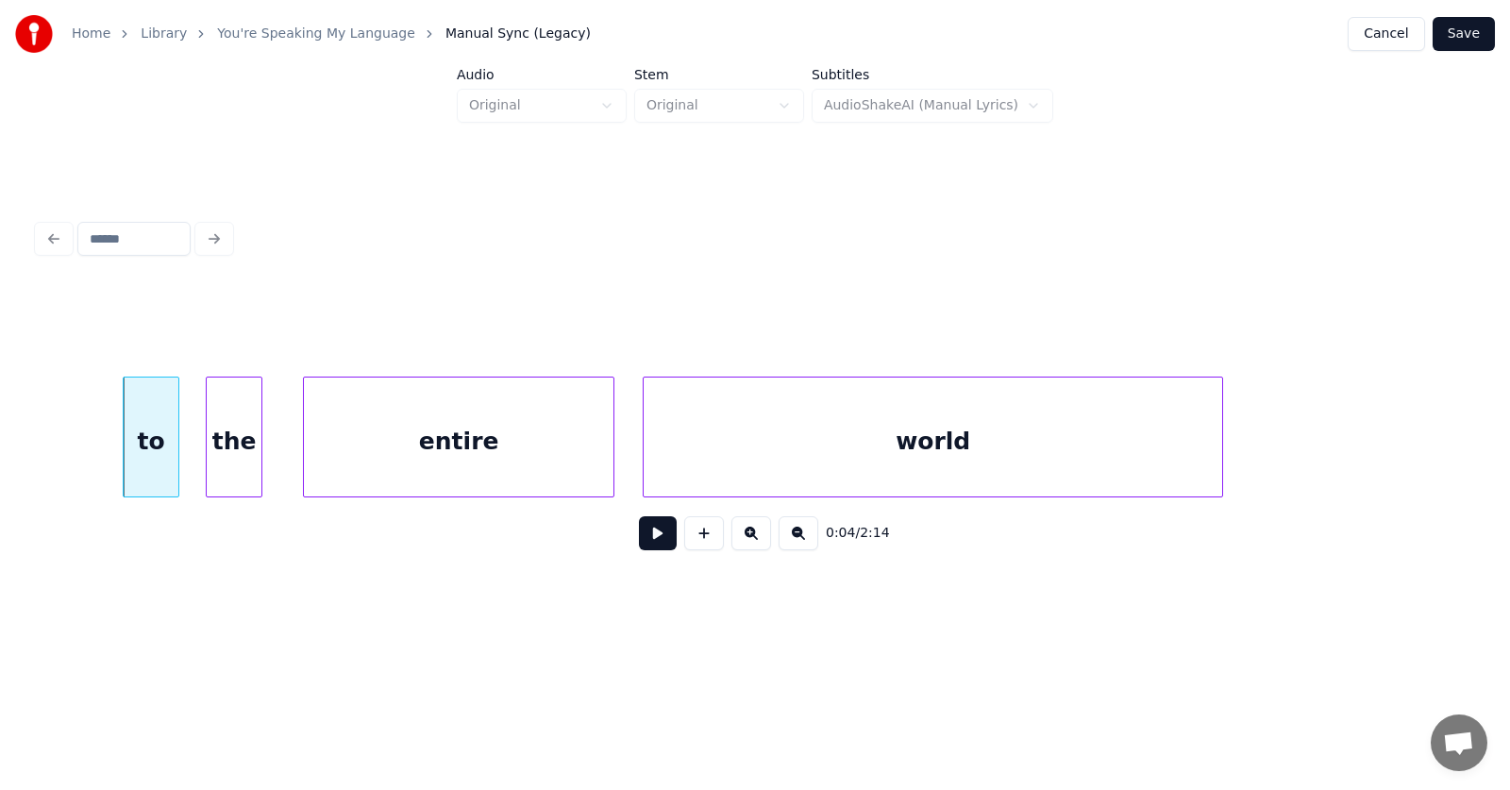
click at [221, 458] on div "the" at bounding box center [234, 441] width 55 height 128
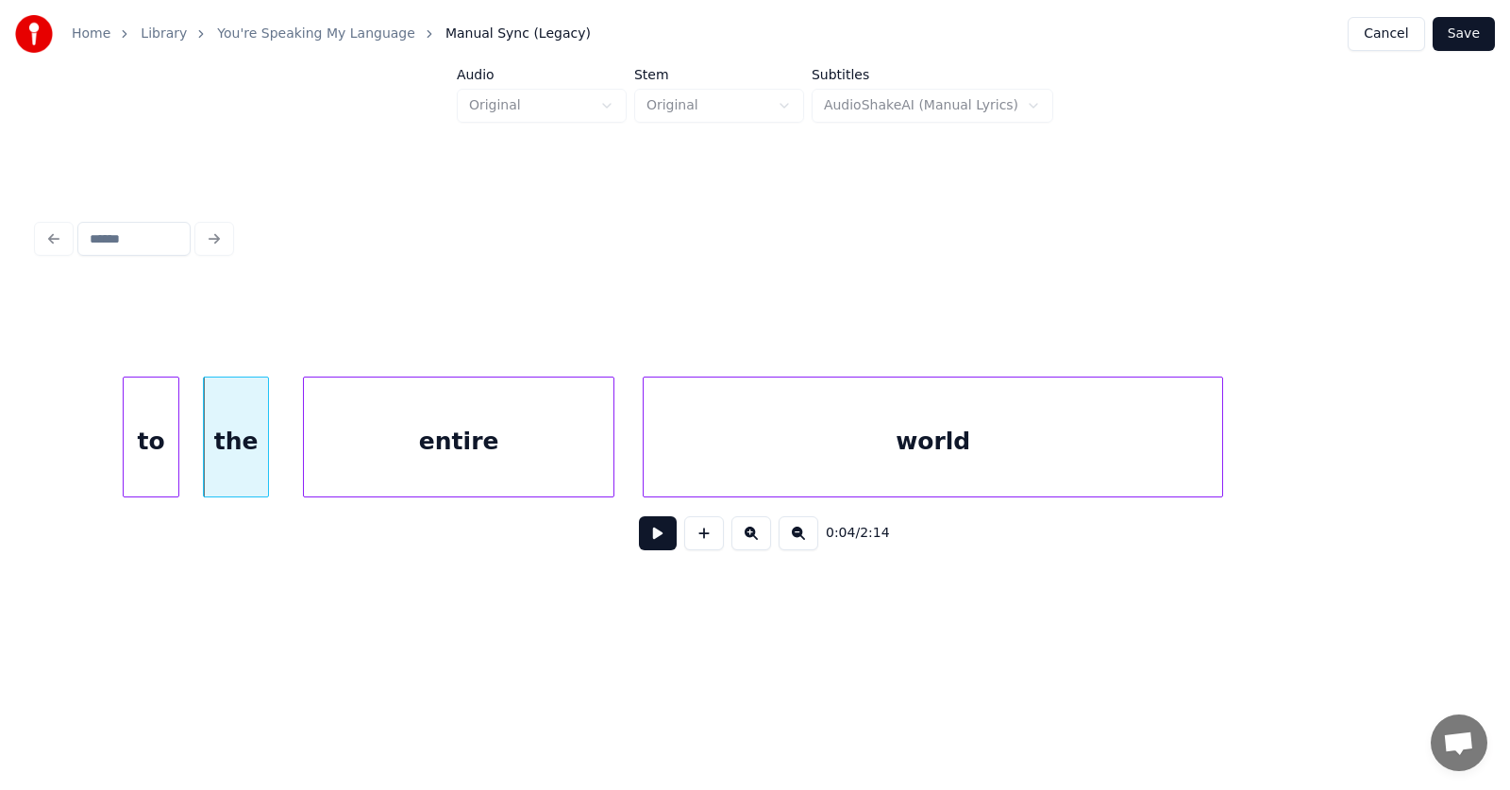
click at [268, 461] on div at bounding box center [265, 436] width 6 height 119
click at [377, 463] on div "entire" at bounding box center [439, 441] width 310 height 128
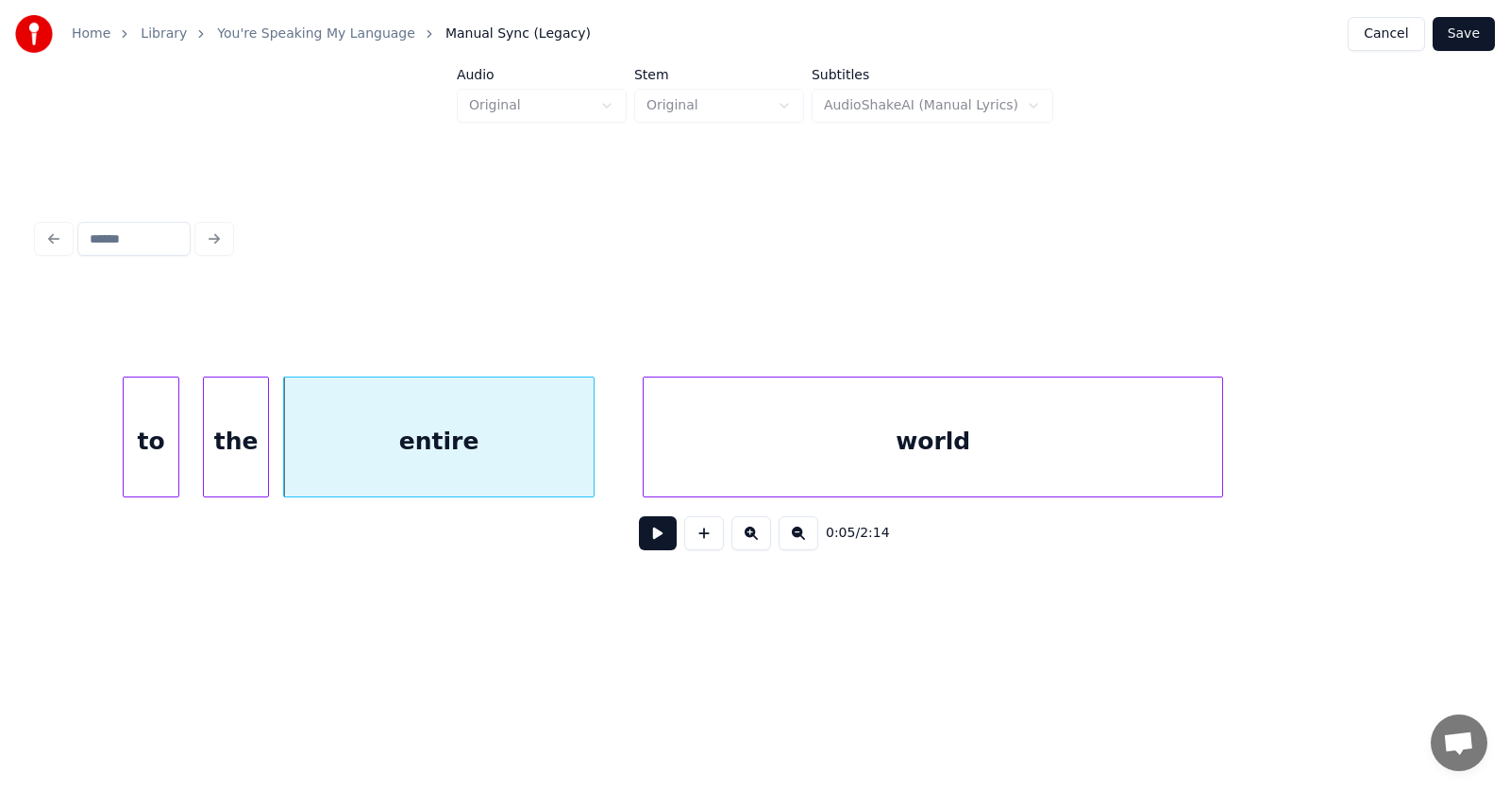
click at [387, 460] on div "entire" at bounding box center [439, 441] width 310 height 128
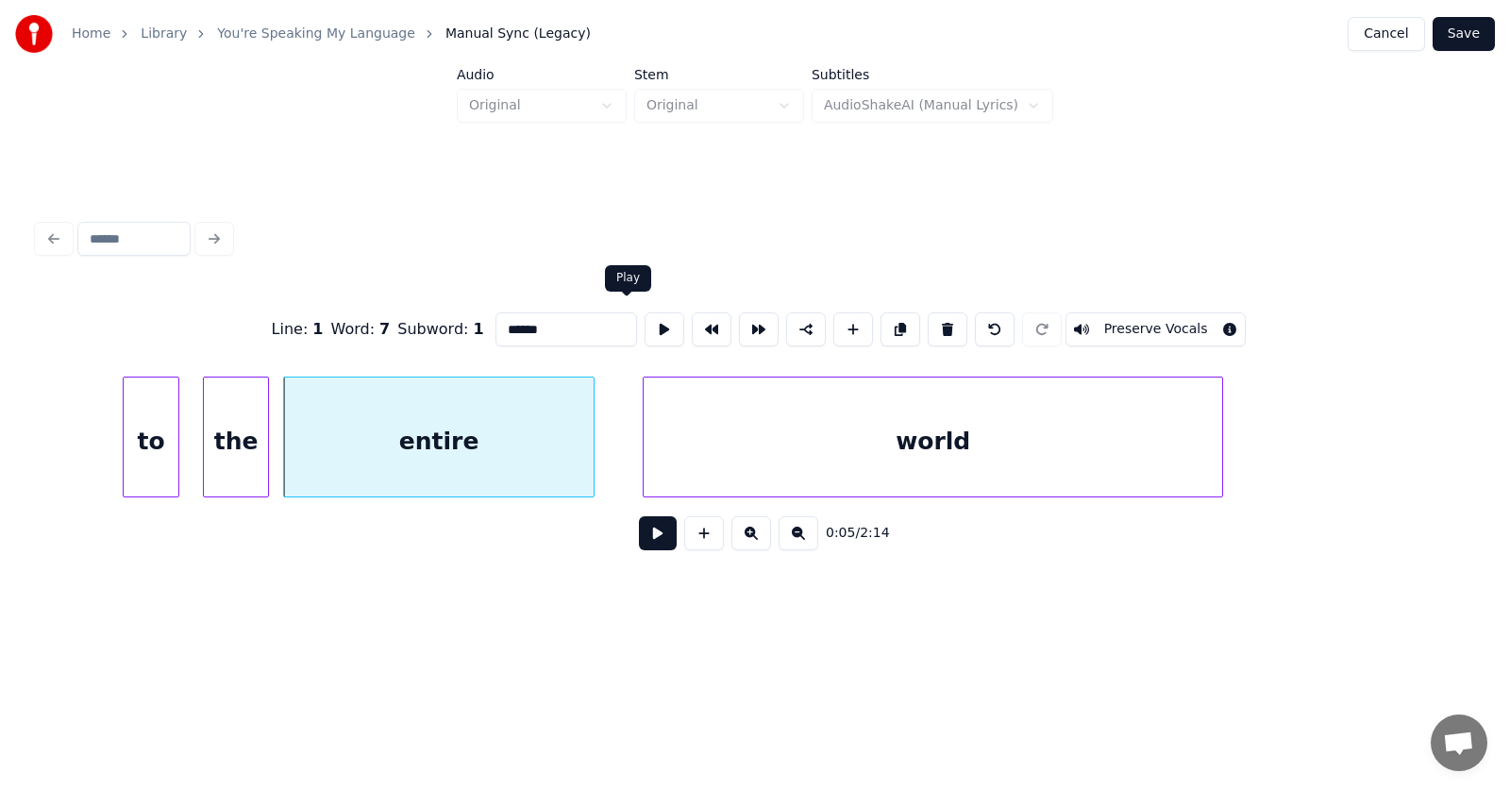
click at [645, 312] on button at bounding box center [665, 329] width 40 height 34
click at [716, 456] on div "world" at bounding box center [906, 441] width 578 height 128
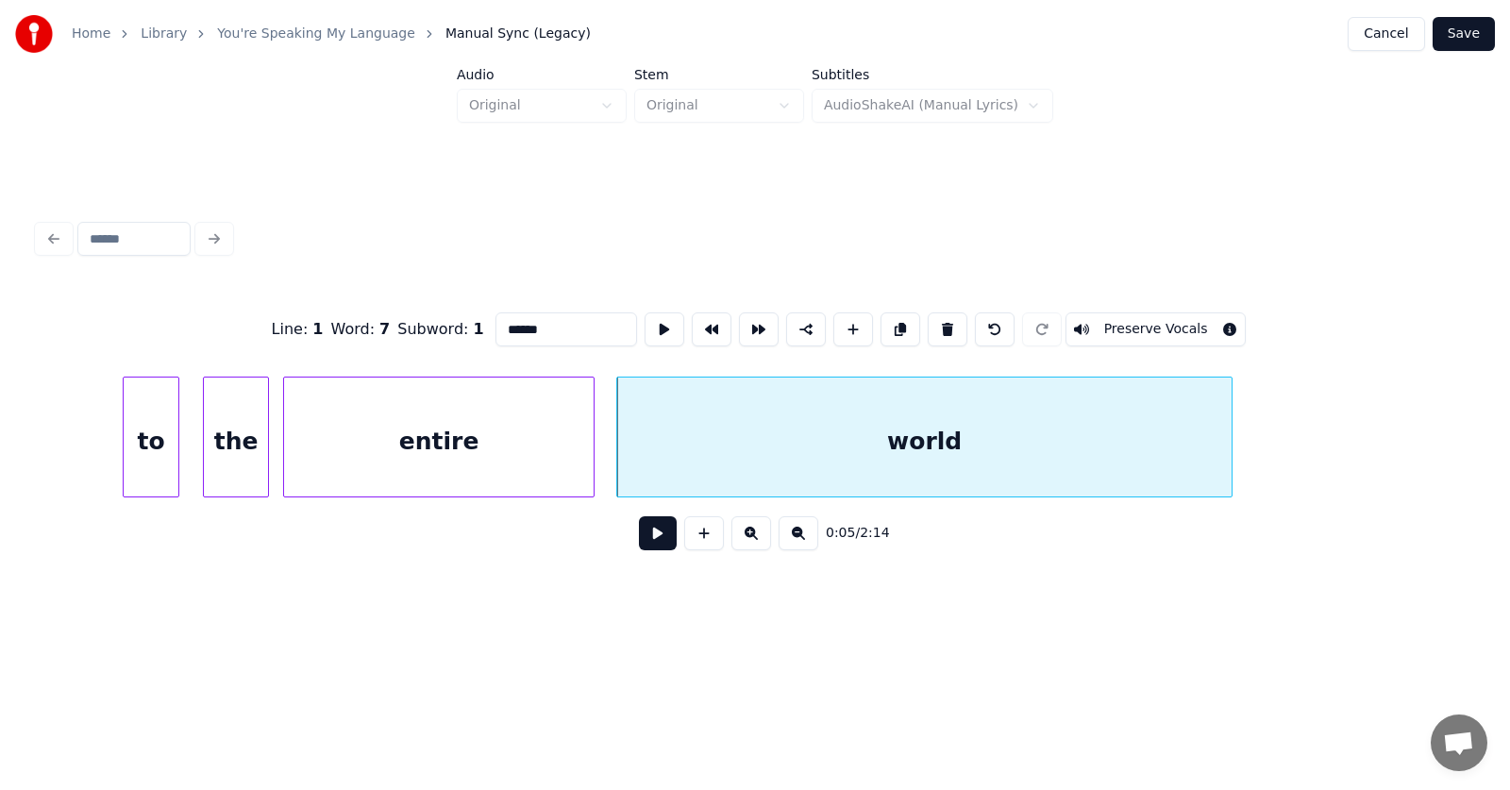
click at [1227, 441] on div at bounding box center [1229, 436] width 6 height 119
click at [648, 544] on button at bounding box center [658, 533] width 38 height 34
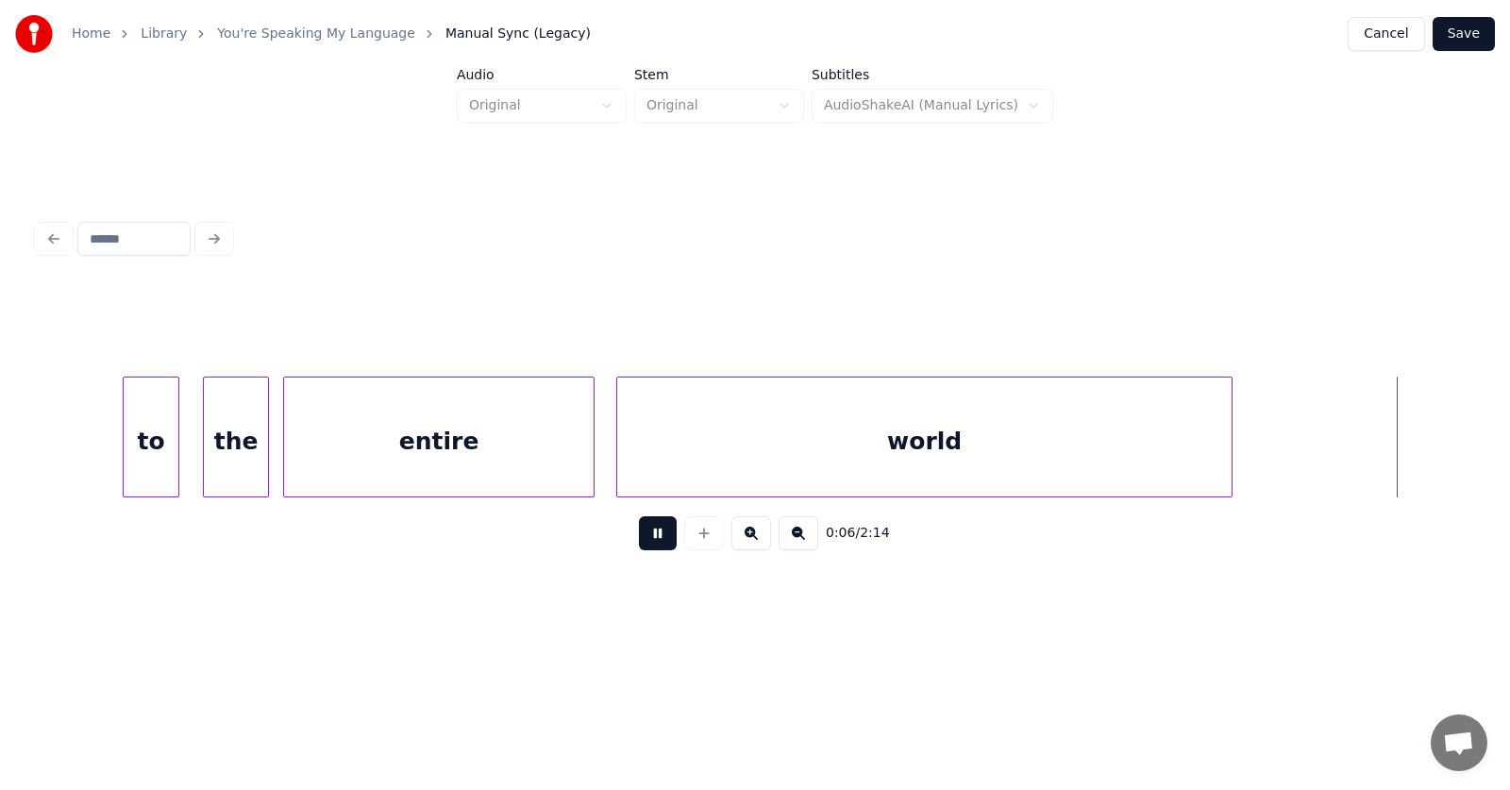
click at [648, 544] on button at bounding box center [658, 533] width 38 height 34
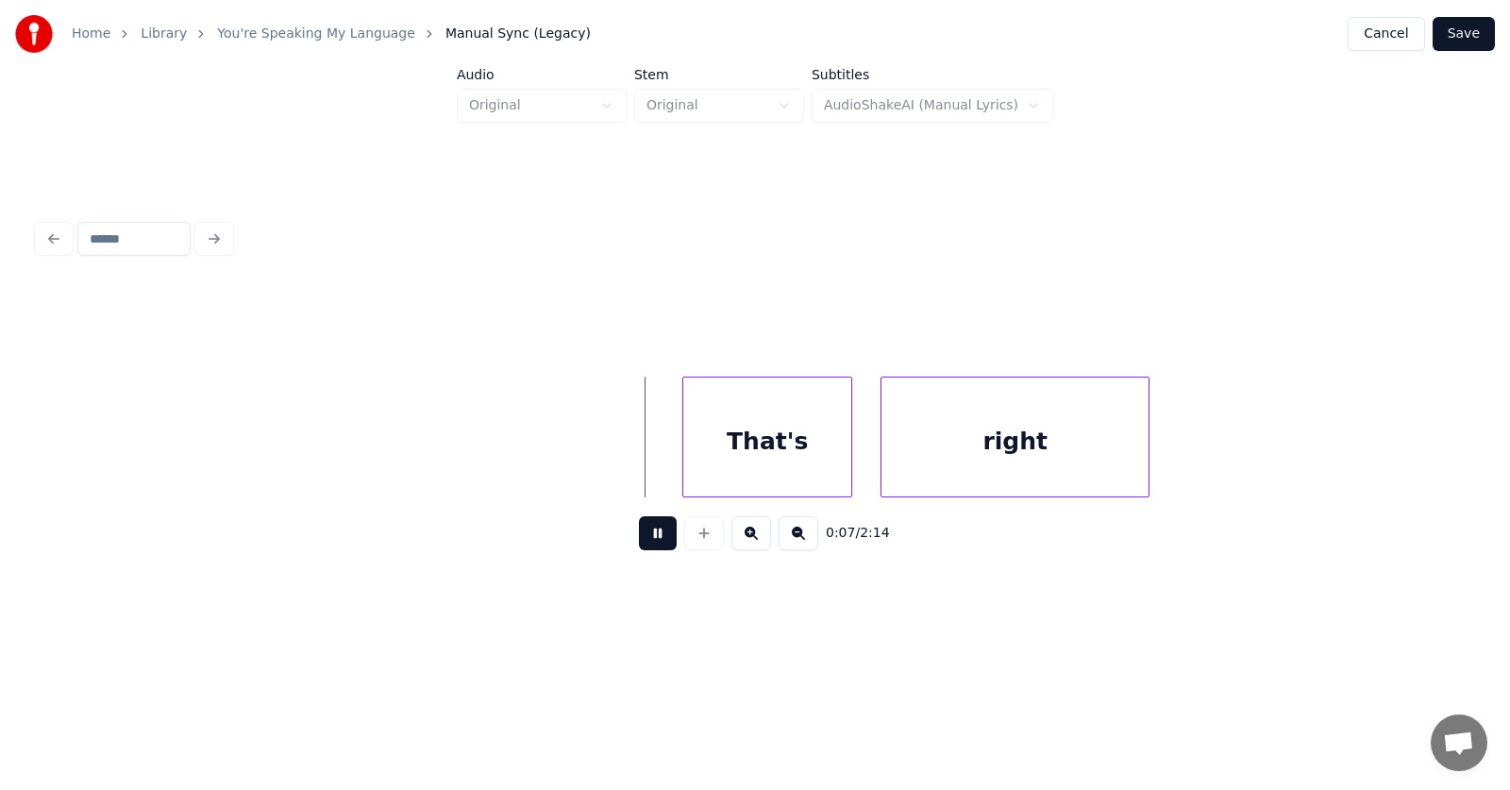
click at [648, 544] on button at bounding box center [658, 533] width 38 height 34
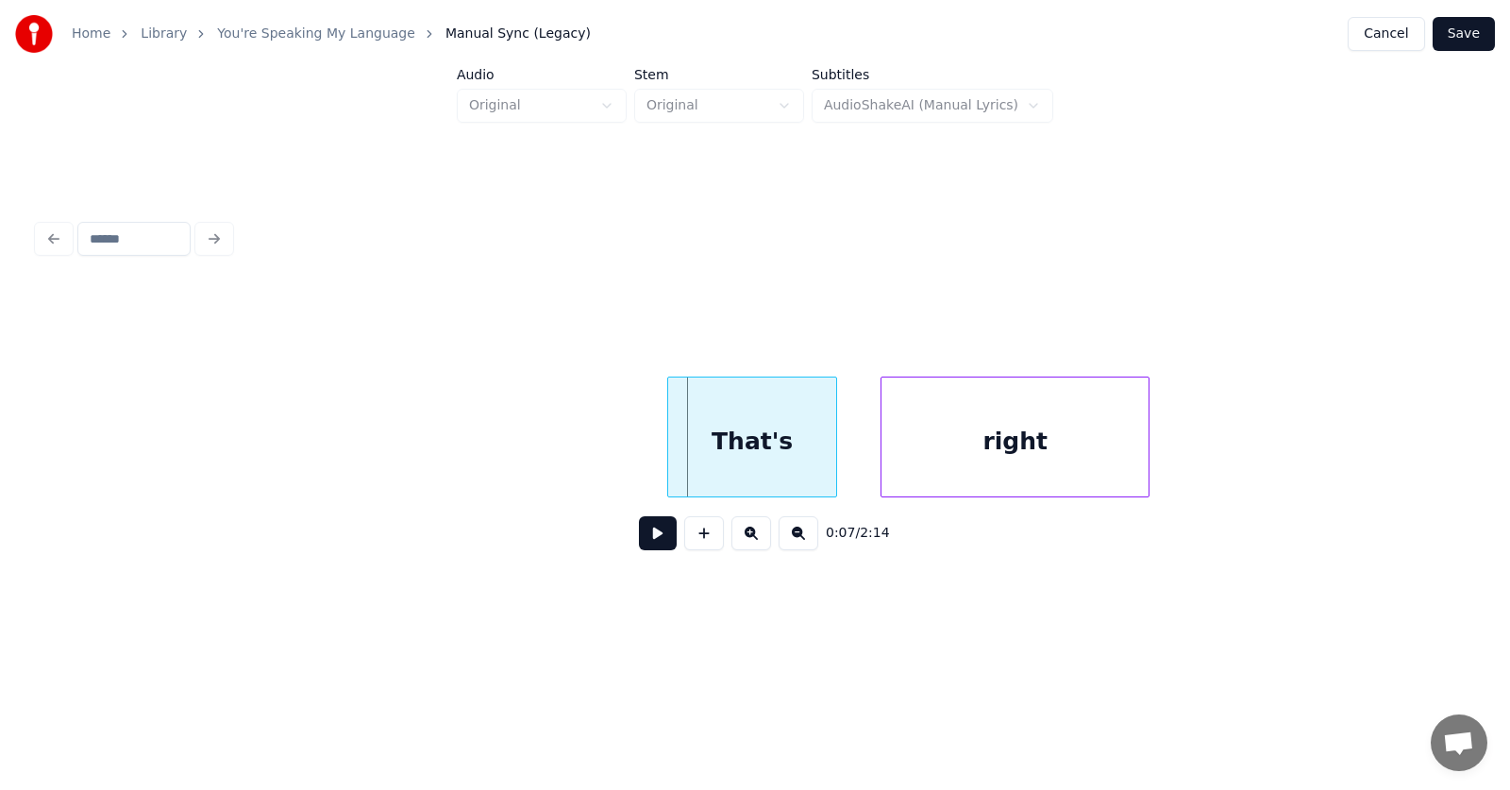
click at [726, 468] on div "That's" at bounding box center [752, 441] width 168 height 128
click at [878, 473] on div "right" at bounding box center [986, 441] width 267 height 128
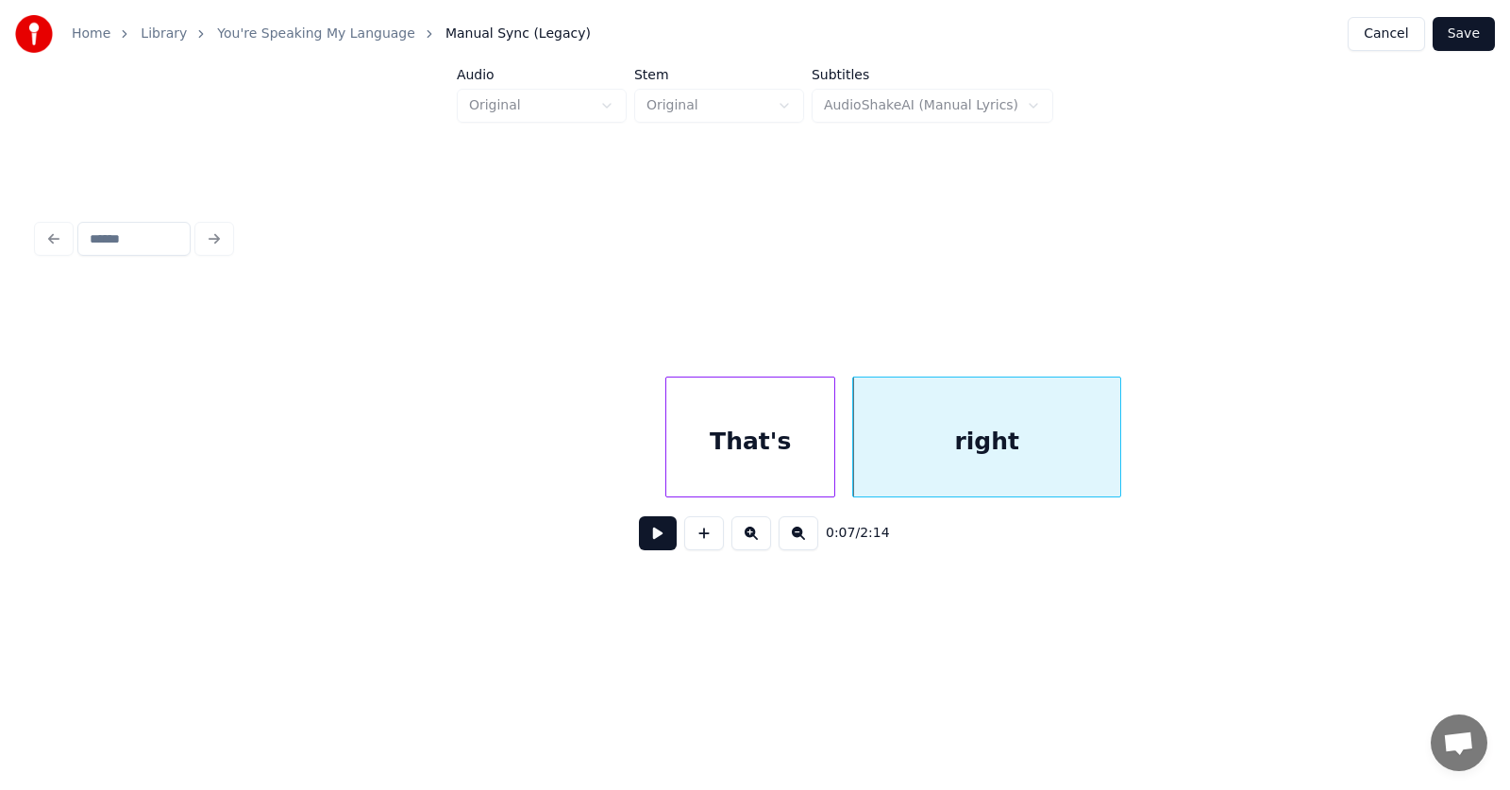
click at [654, 547] on button at bounding box center [658, 533] width 38 height 34
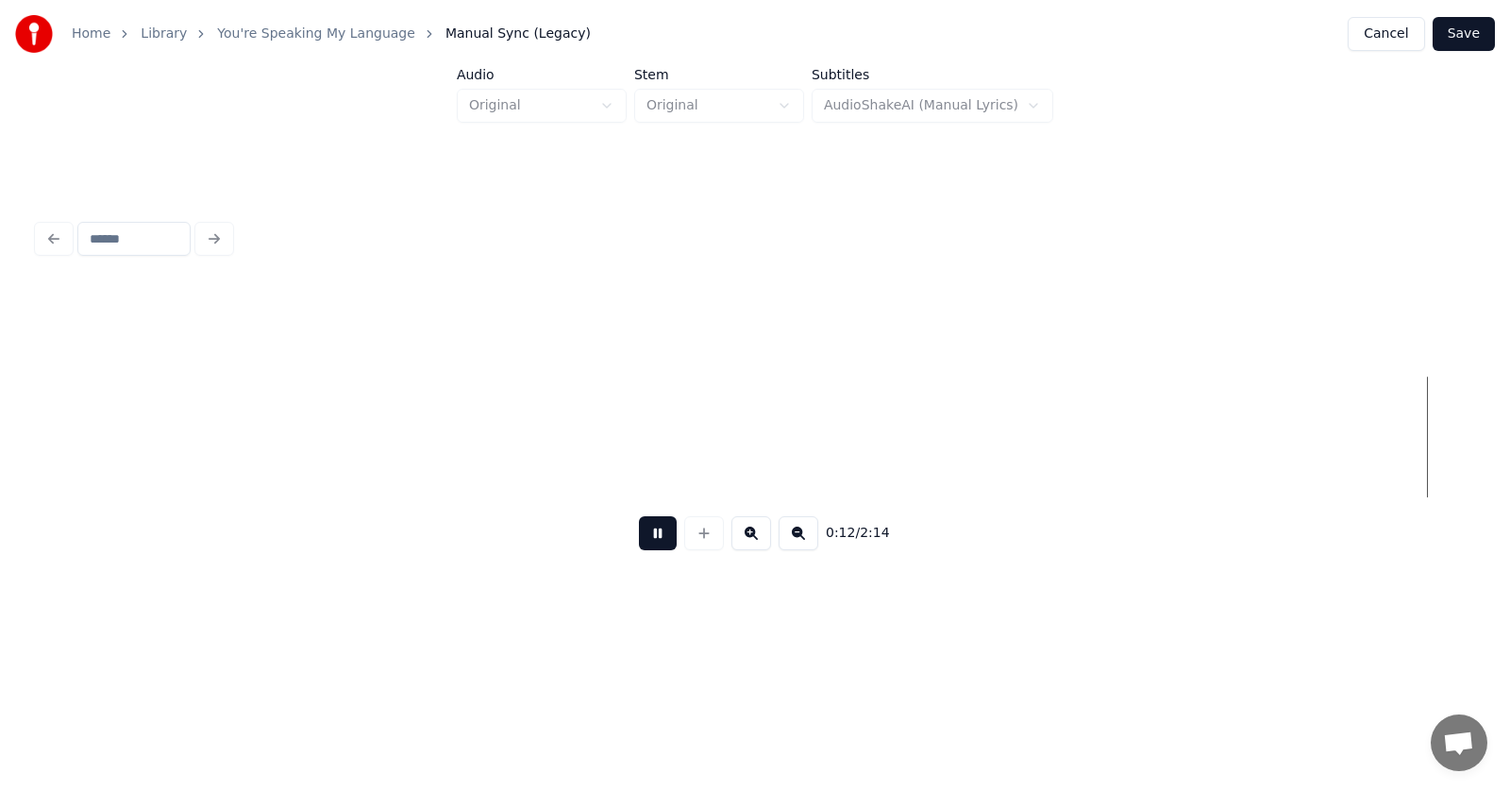
scroll to position [0, 9132]
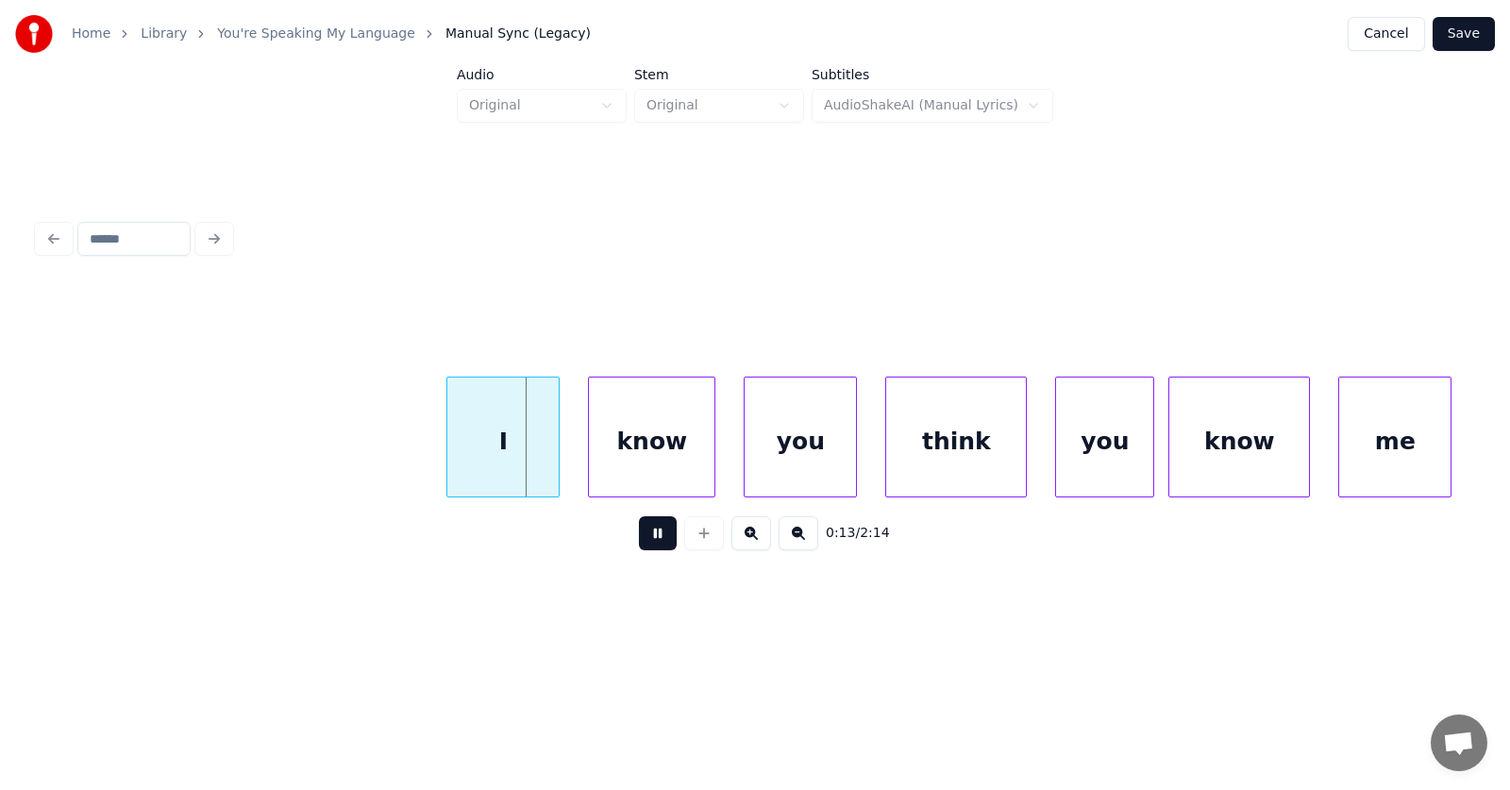
click at [654, 547] on button at bounding box center [658, 533] width 38 height 34
click at [489, 454] on div "I" at bounding box center [495, 441] width 111 height 128
click at [424, 451] on div at bounding box center [423, 436] width 6 height 119
click at [619, 458] on div "know" at bounding box center [634, 441] width 126 height 128
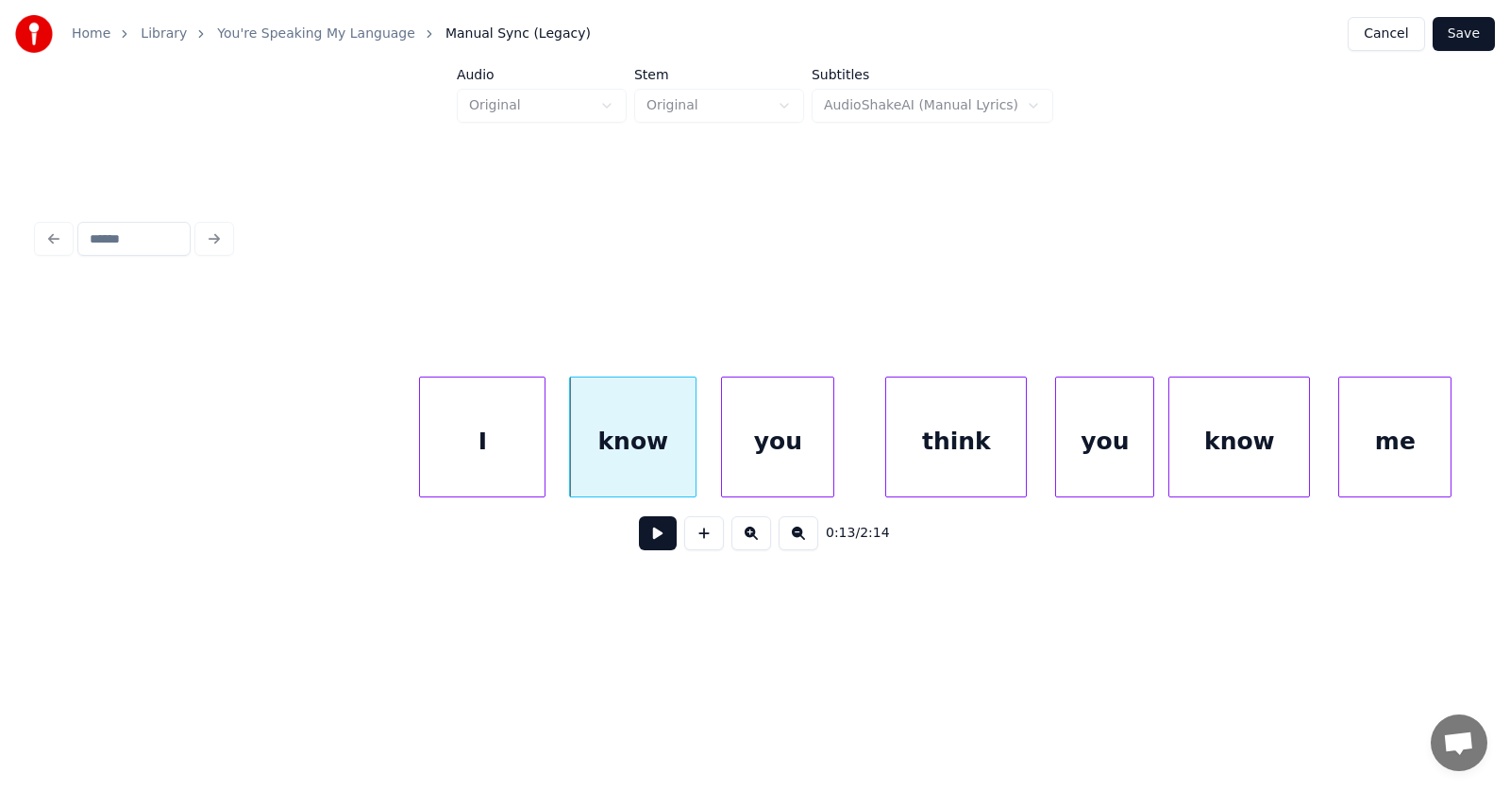
click at [770, 460] on div "you" at bounding box center [777, 441] width 111 height 128
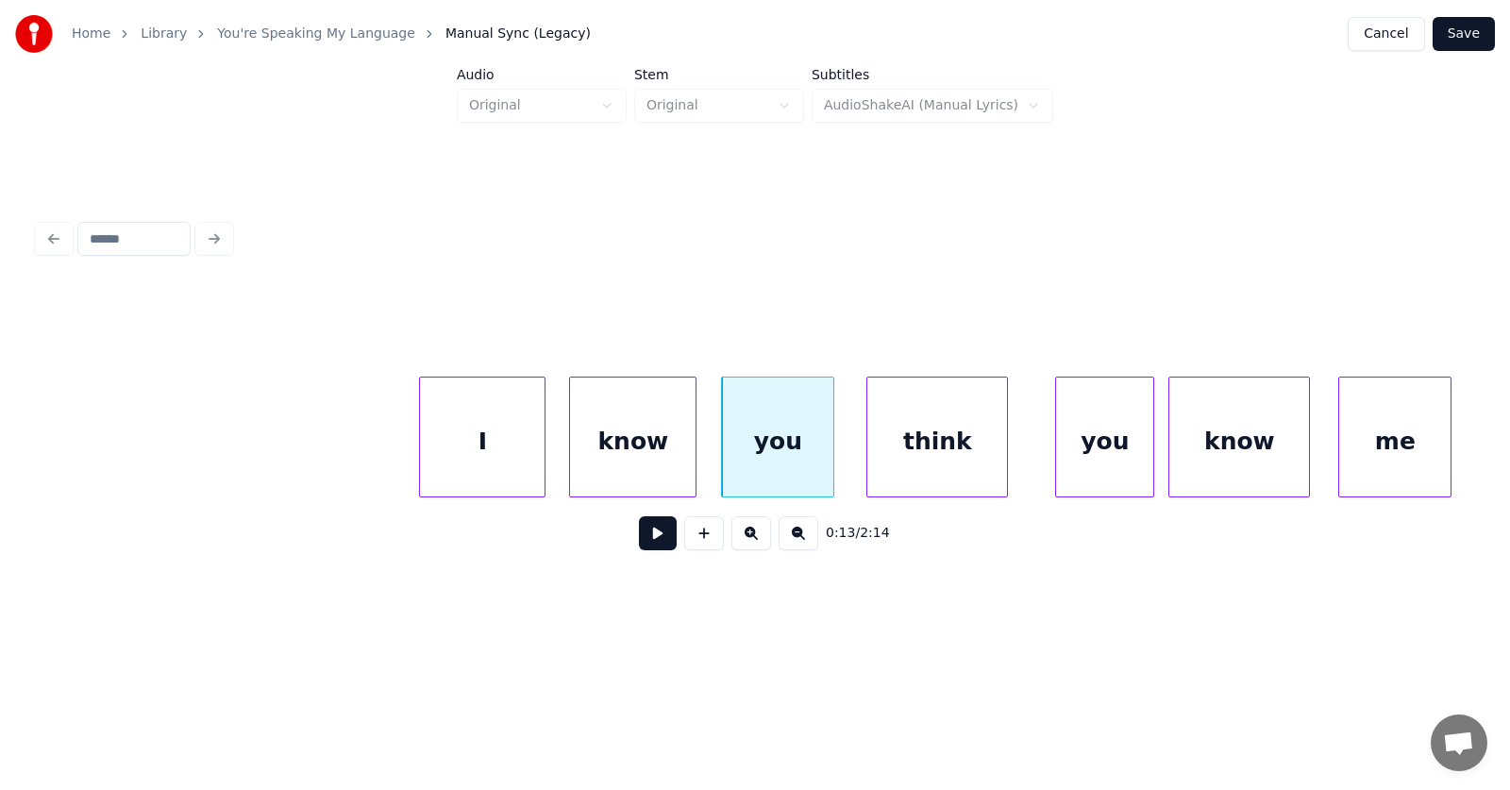
click at [953, 460] on div "think" at bounding box center [937, 441] width 140 height 128
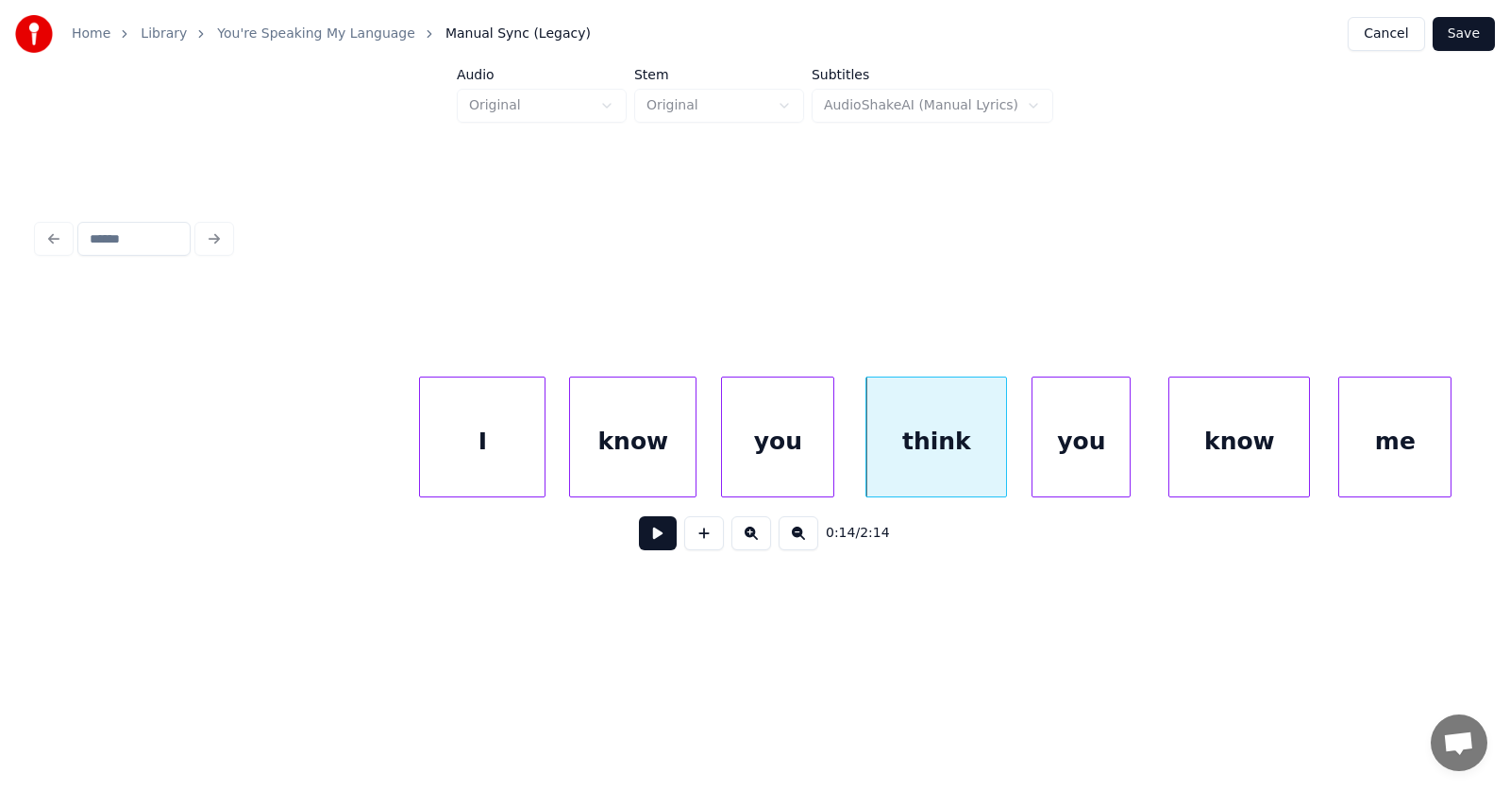
click at [1082, 447] on div "you" at bounding box center [1080, 441] width 97 height 128
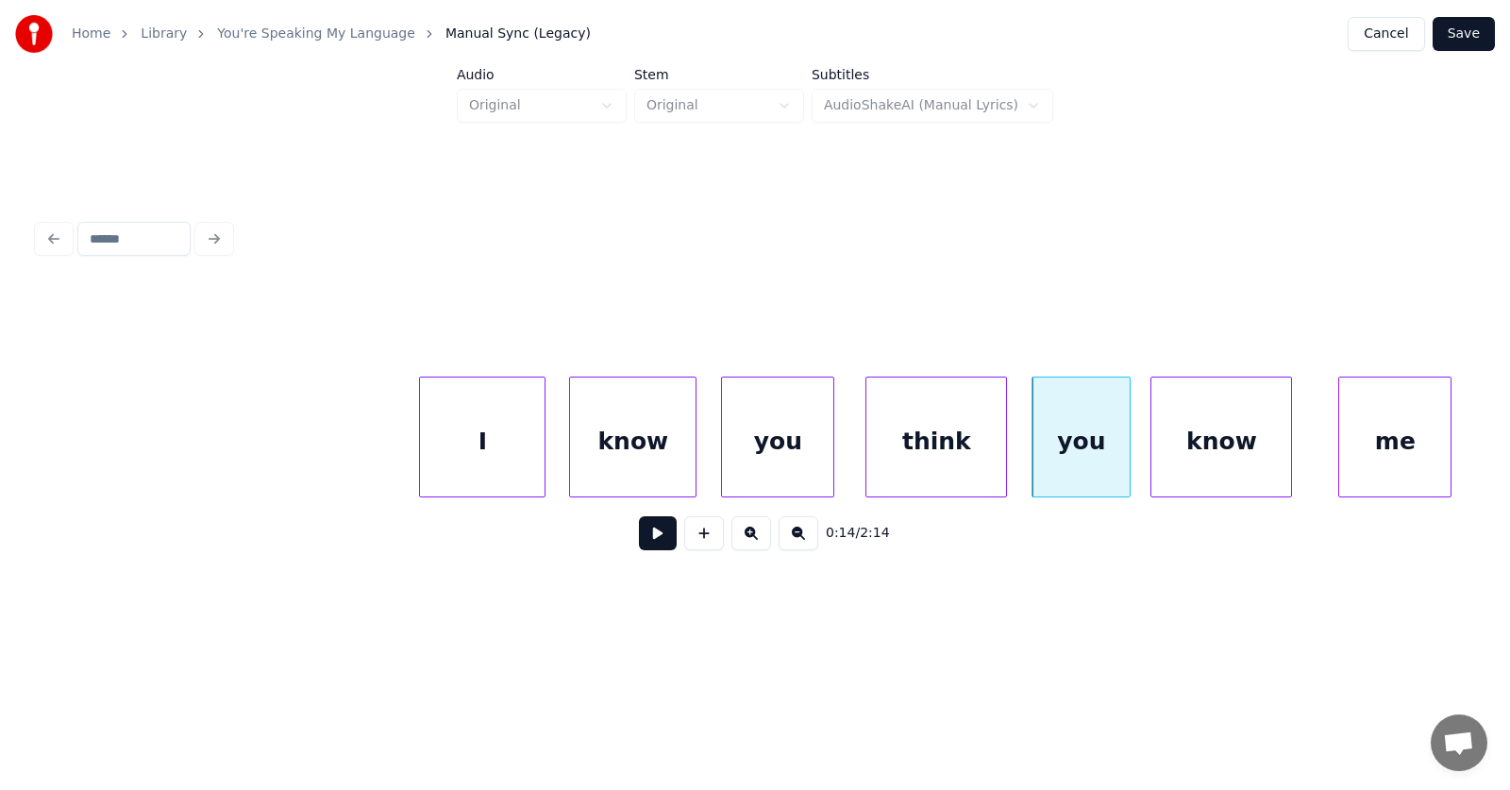
click at [1207, 443] on div "know" at bounding box center [1221, 441] width 140 height 128
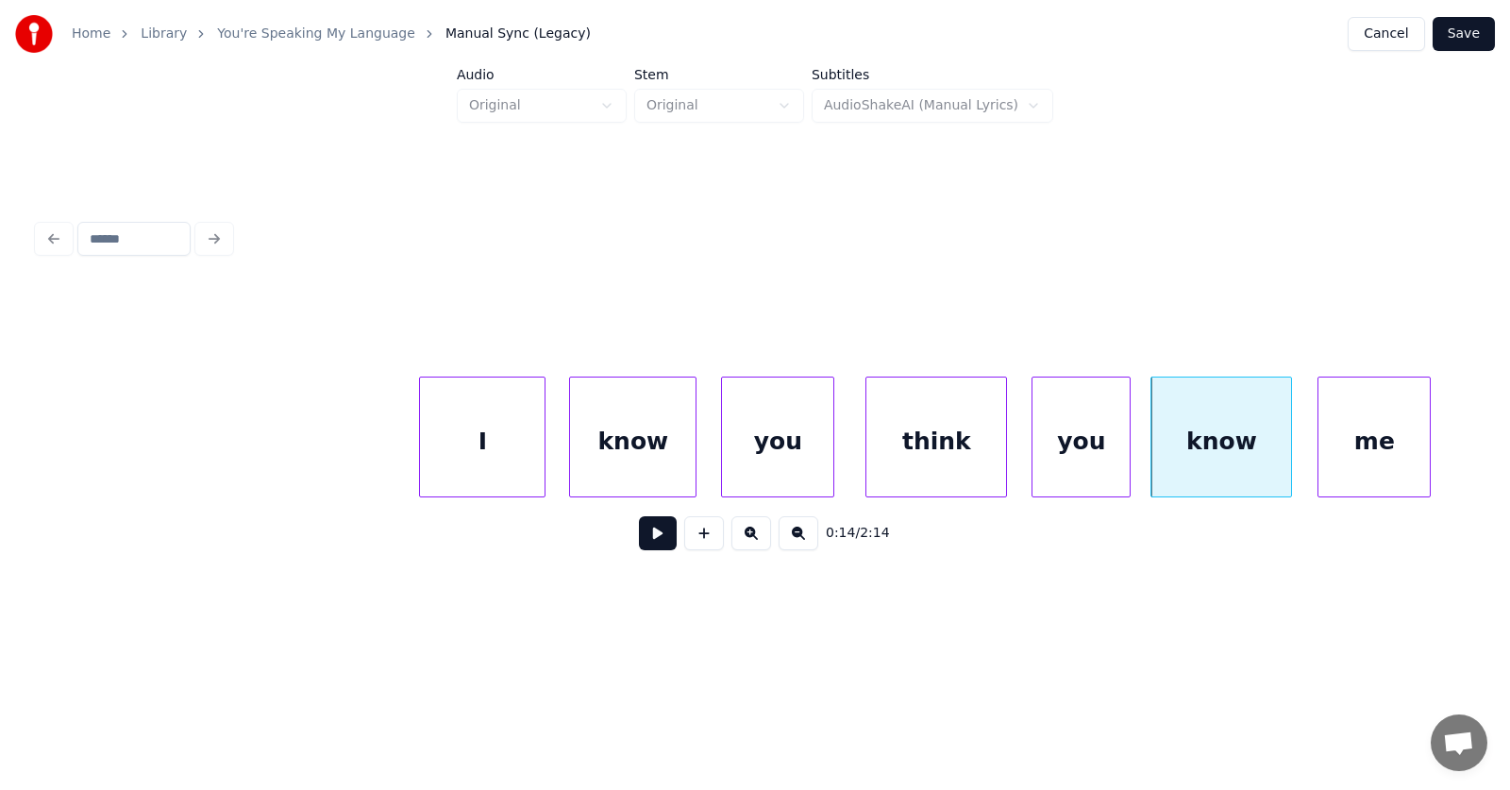
click at [1350, 435] on div "me" at bounding box center [1373, 441] width 111 height 128
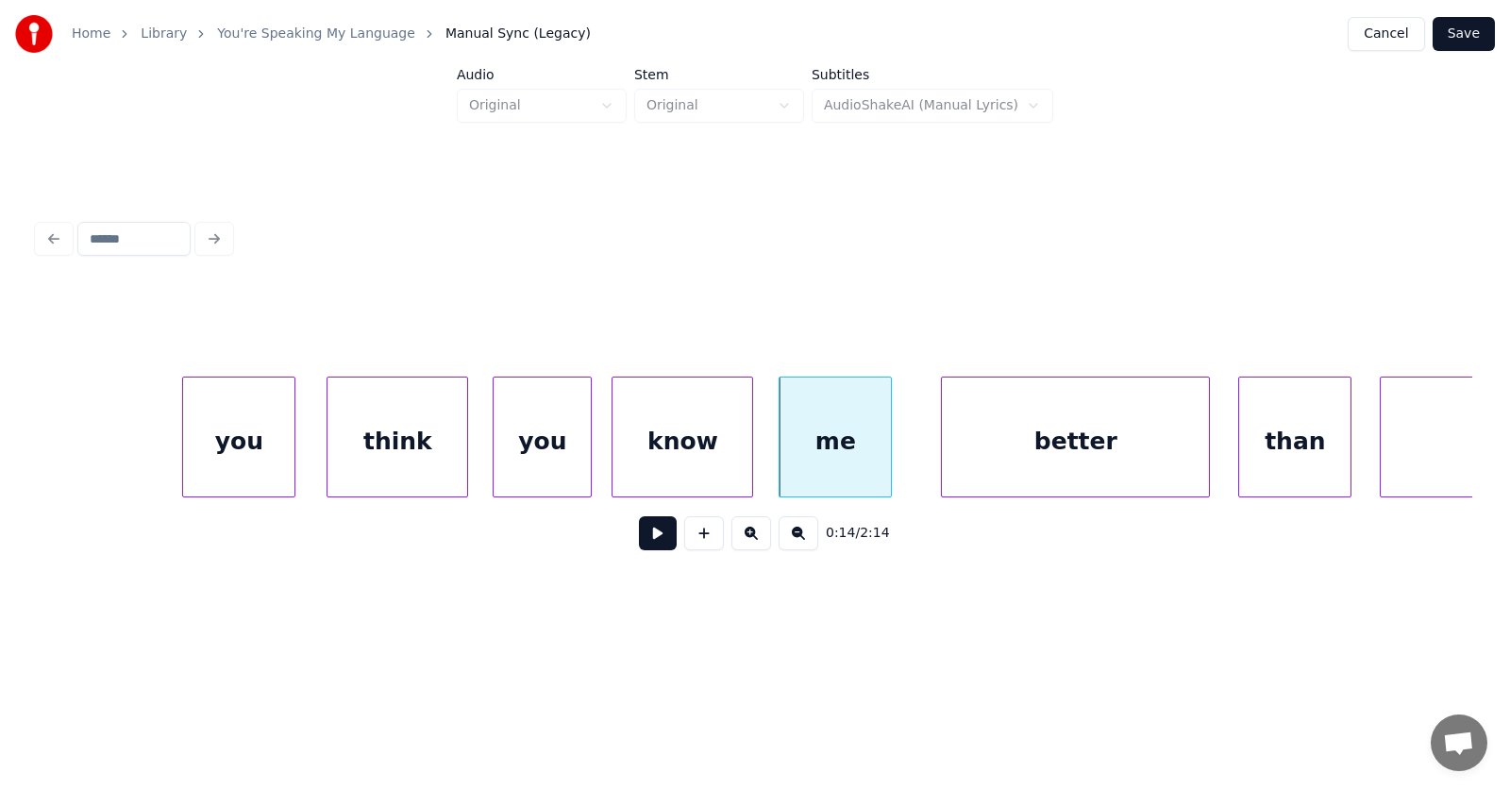
scroll to position [0, 9798]
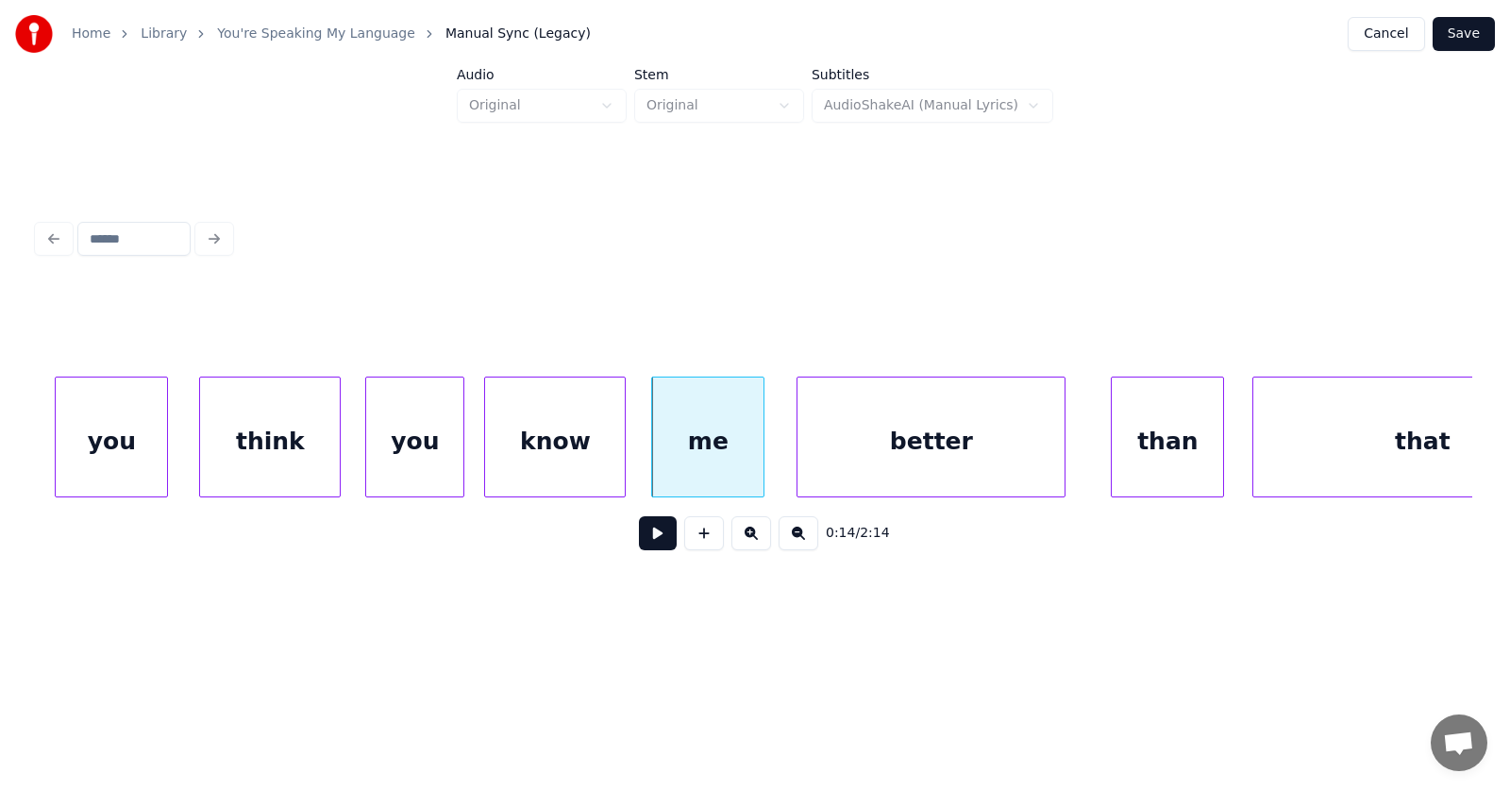
click at [862, 474] on div "better" at bounding box center [930, 441] width 267 height 128
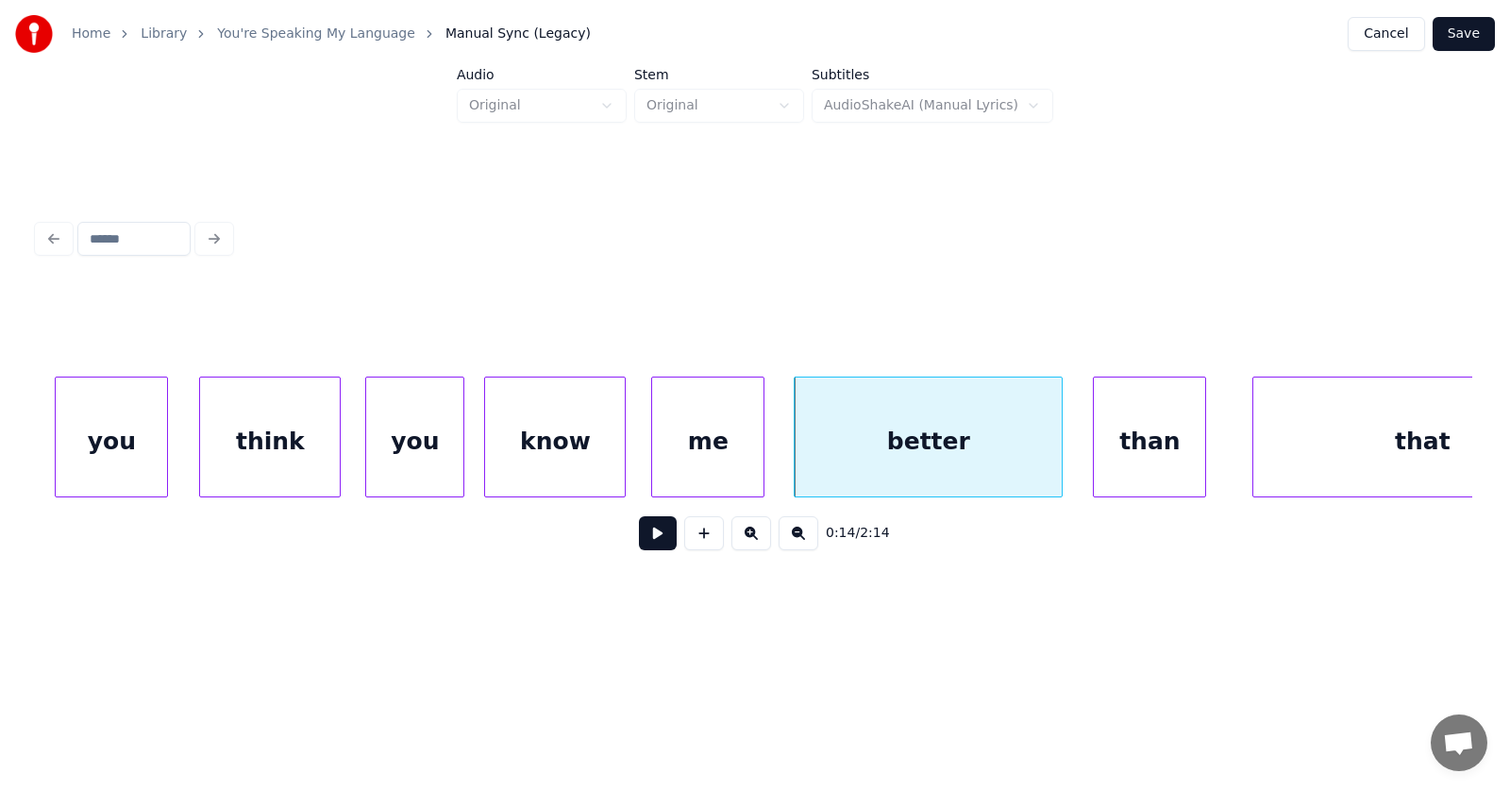
click at [1119, 464] on div "than" at bounding box center [1149, 441] width 111 height 128
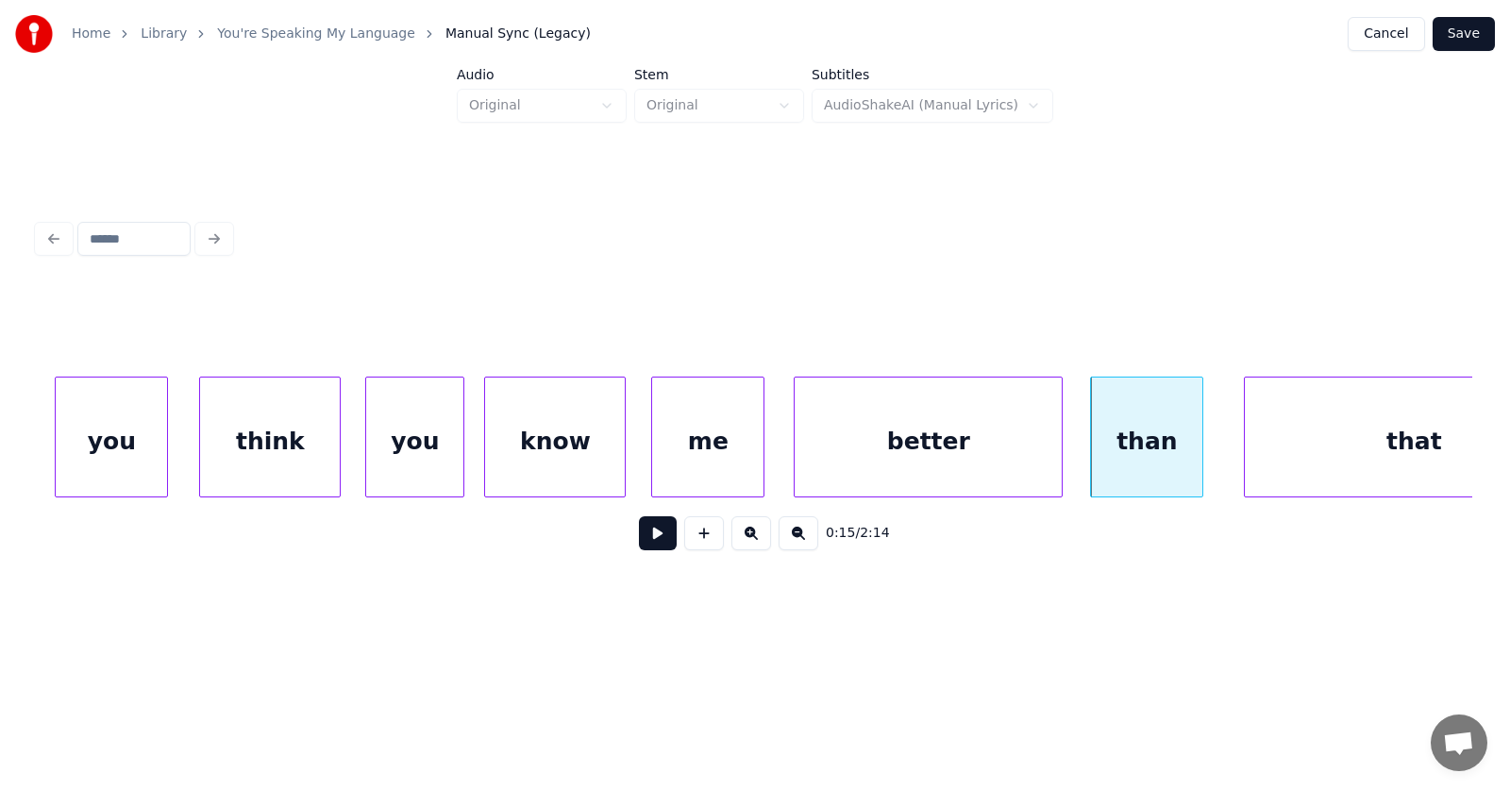
scroll to position [0, 9914]
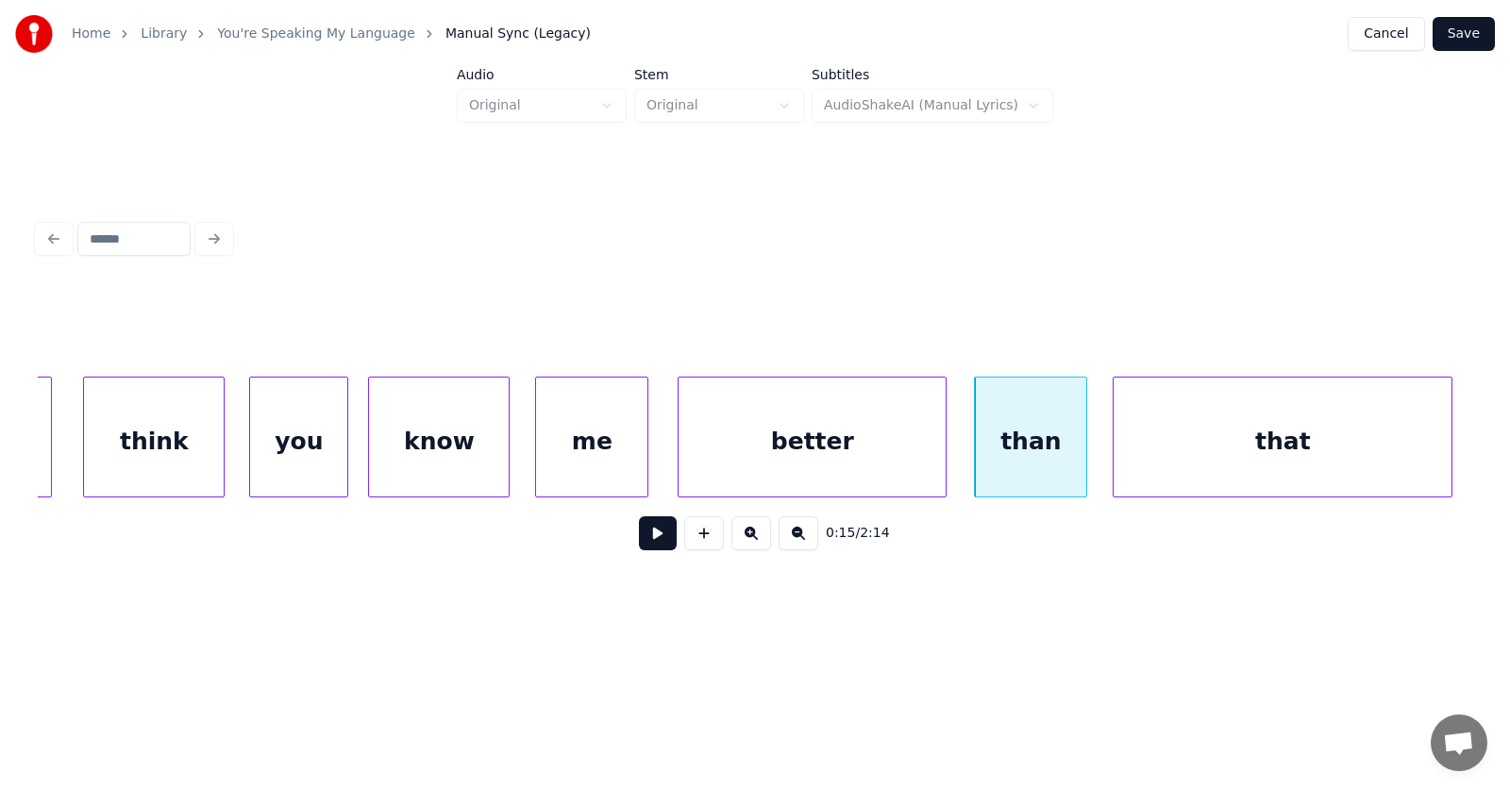
click at [1285, 452] on div "that" at bounding box center [1282, 441] width 338 height 128
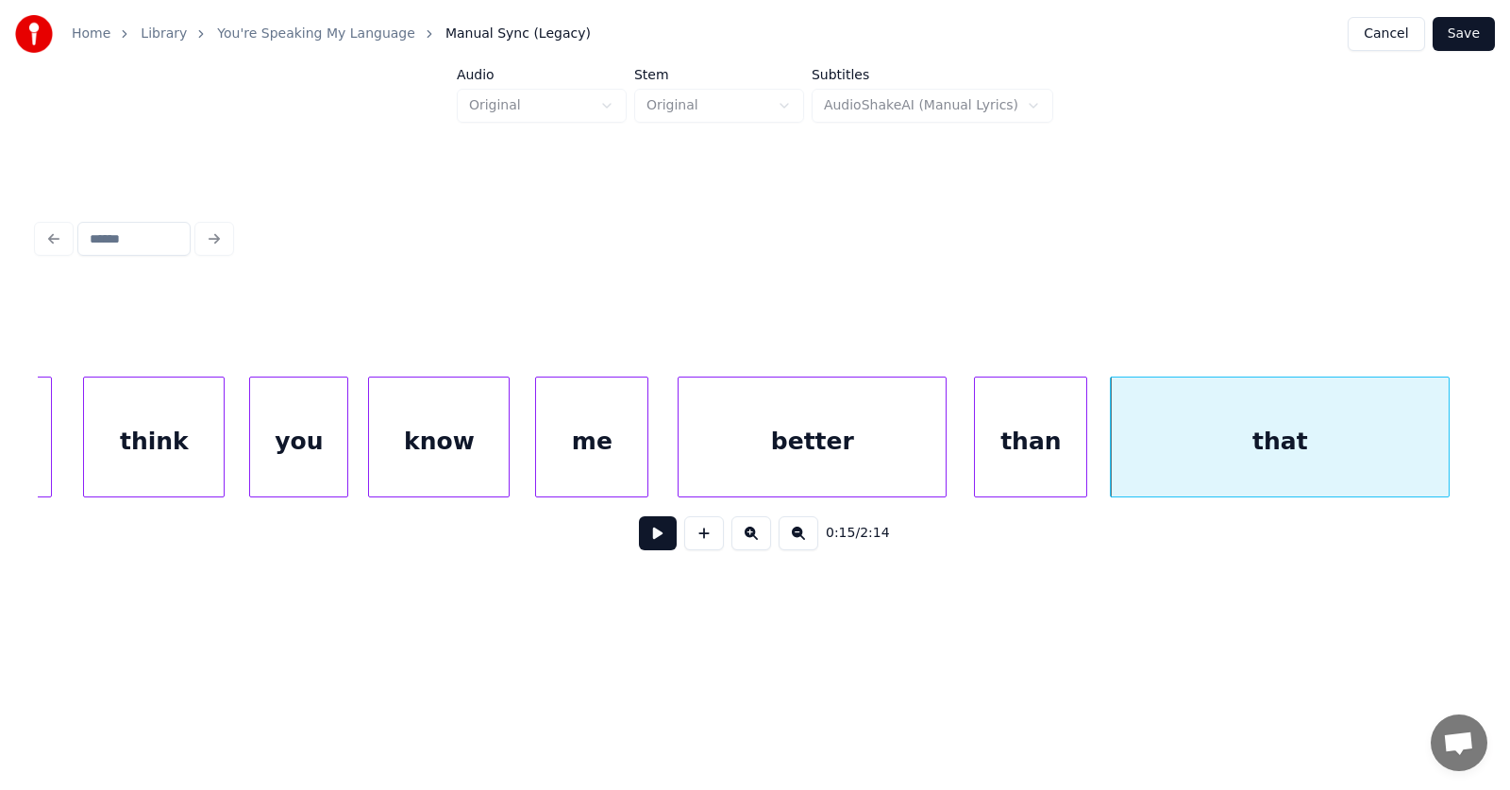
click at [639, 542] on button at bounding box center [658, 533] width 38 height 34
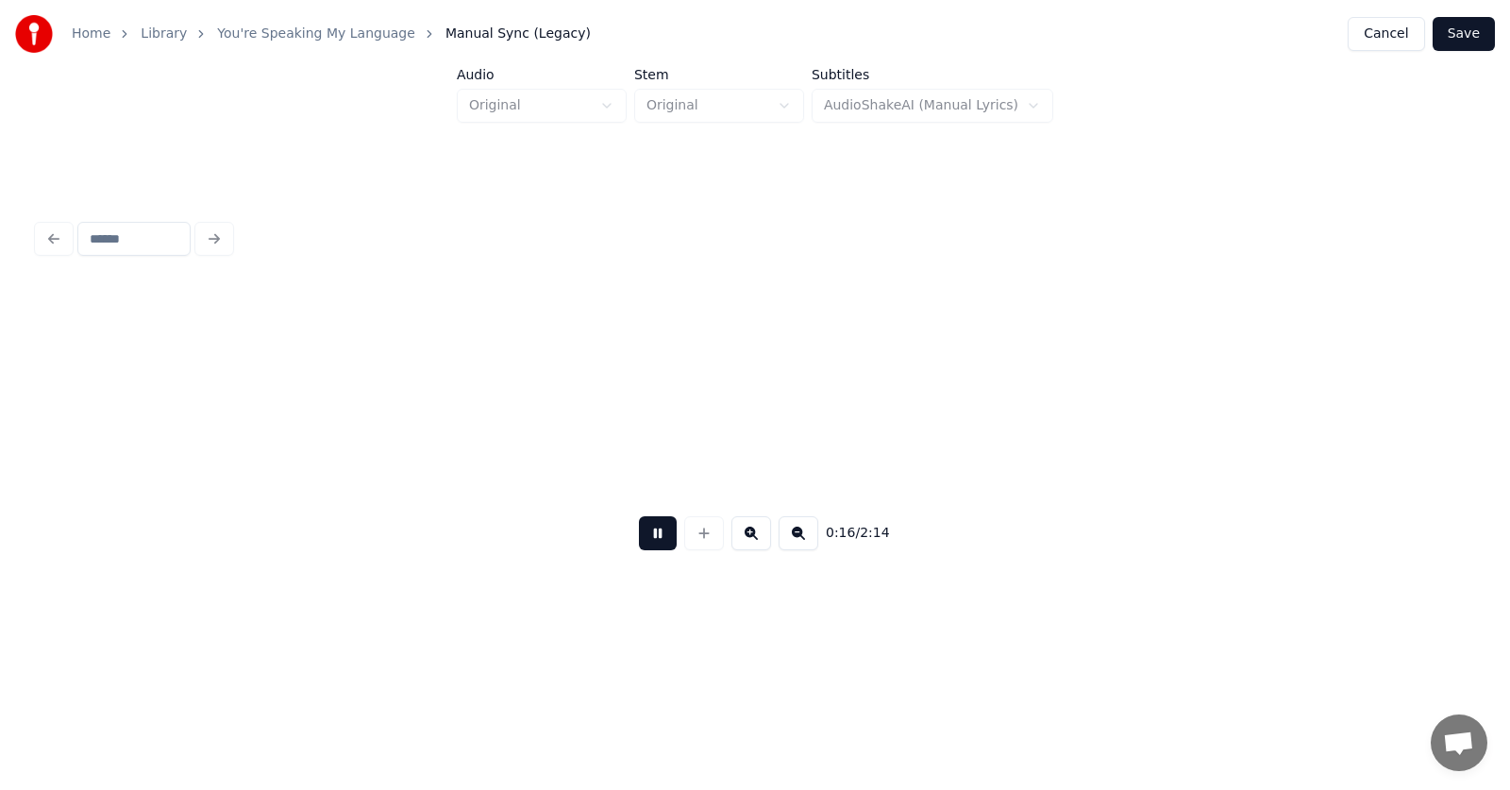
scroll to position [0, 11348]
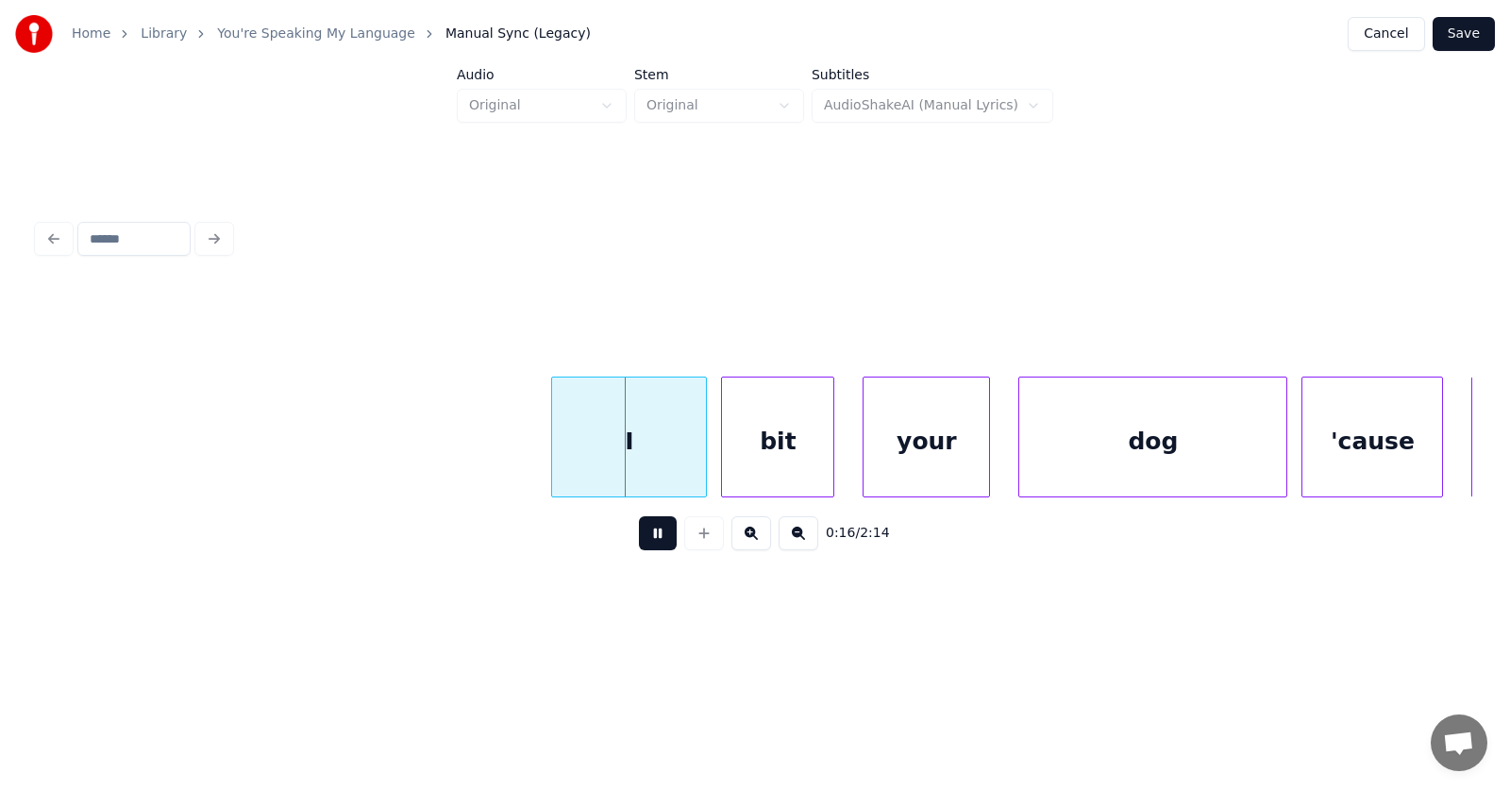
click at [639, 542] on button at bounding box center [658, 533] width 38 height 34
click at [605, 459] on div "I" at bounding box center [612, 441] width 154 height 128
click at [719, 462] on div "bit" at bounding box center [761, 441] width 111 height 128
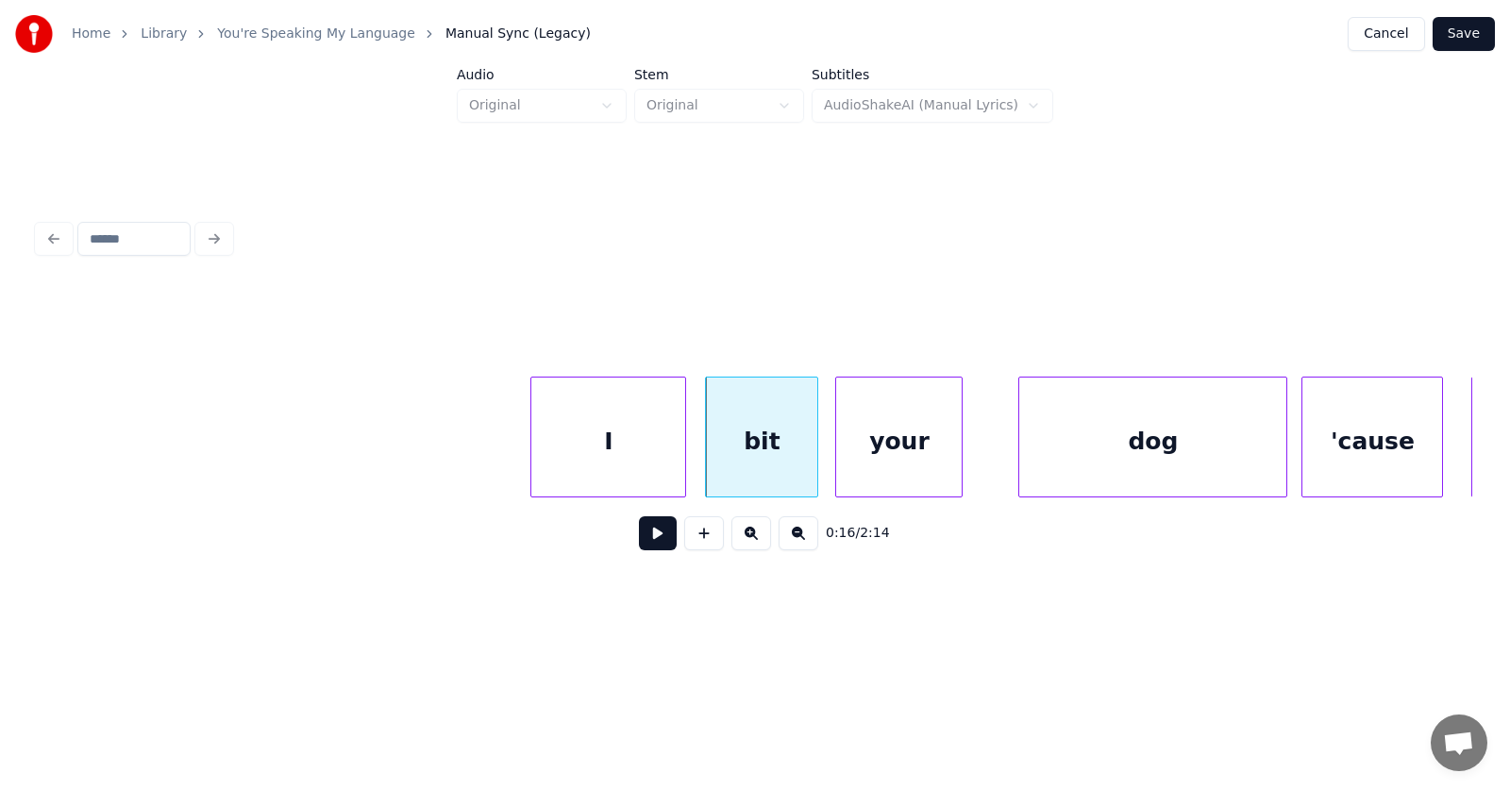
click at [876, 472] on div "your" at bounding box center [899, 441] width 126 height 128
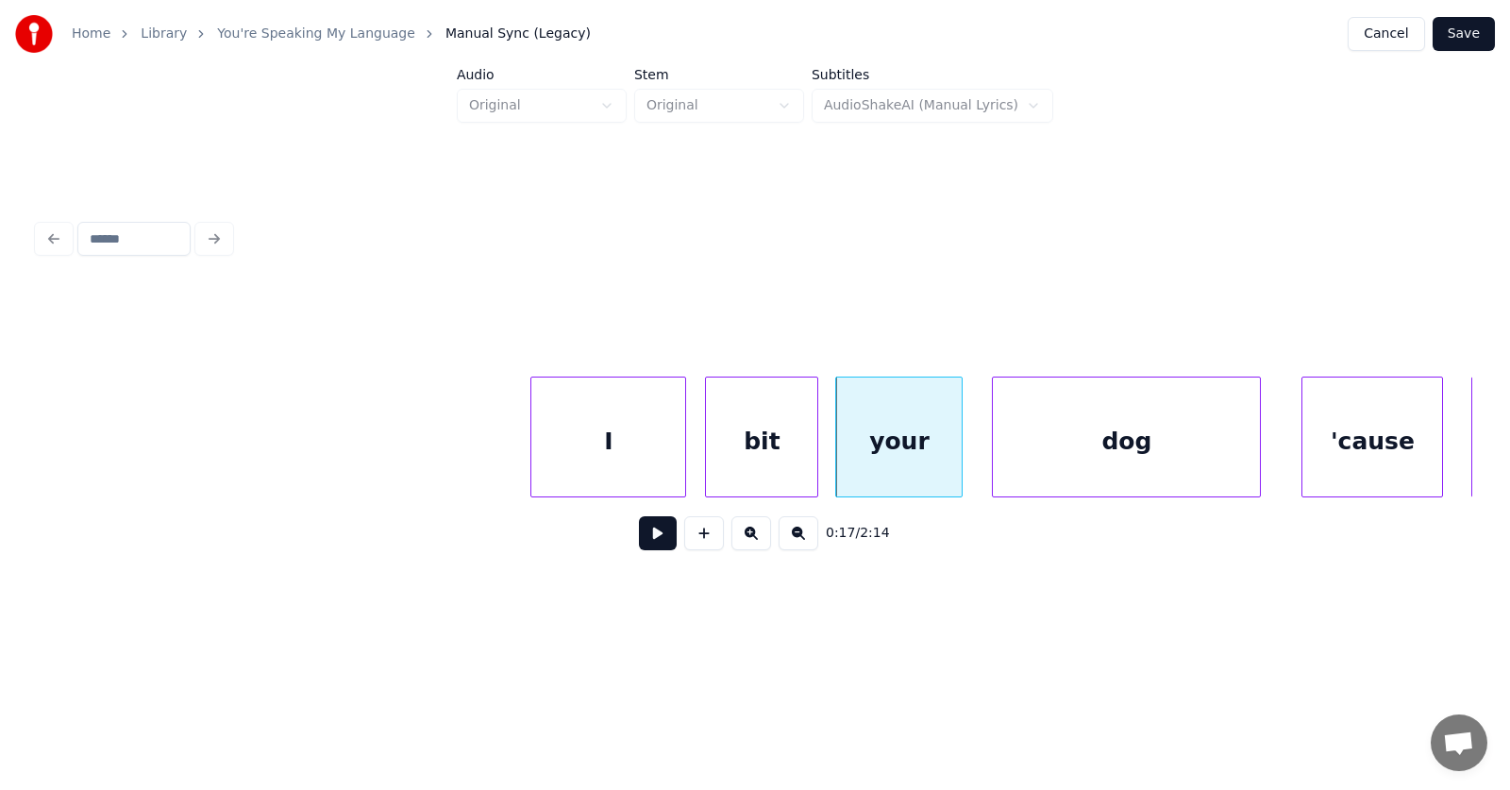
click at [1076, 475] on div "dog" at bounding box center [1126, 441] width 267 height 128
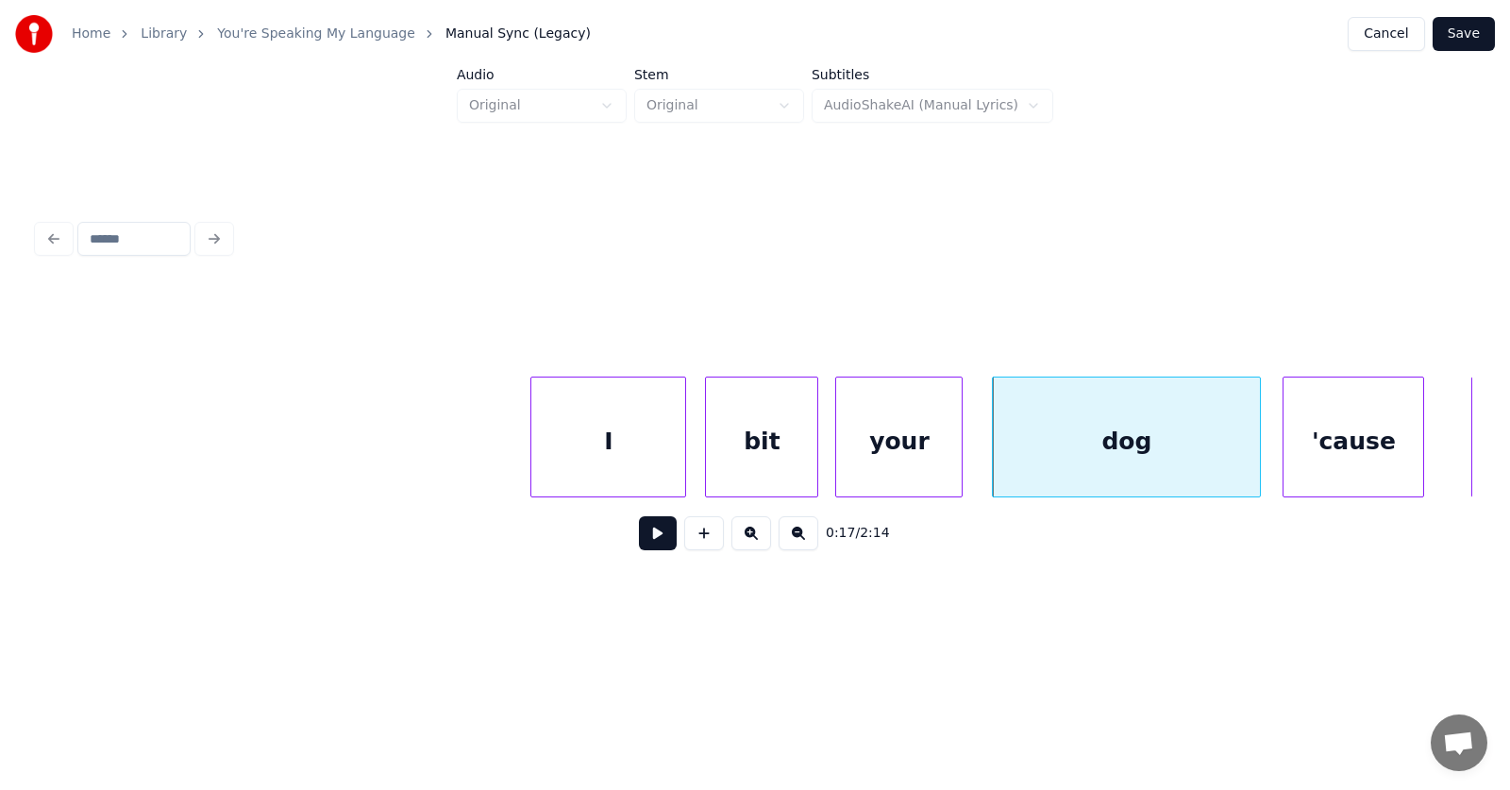
click at [1331, 447] on div "'cause" at bounding box center [1353, 441] width 140 height 128
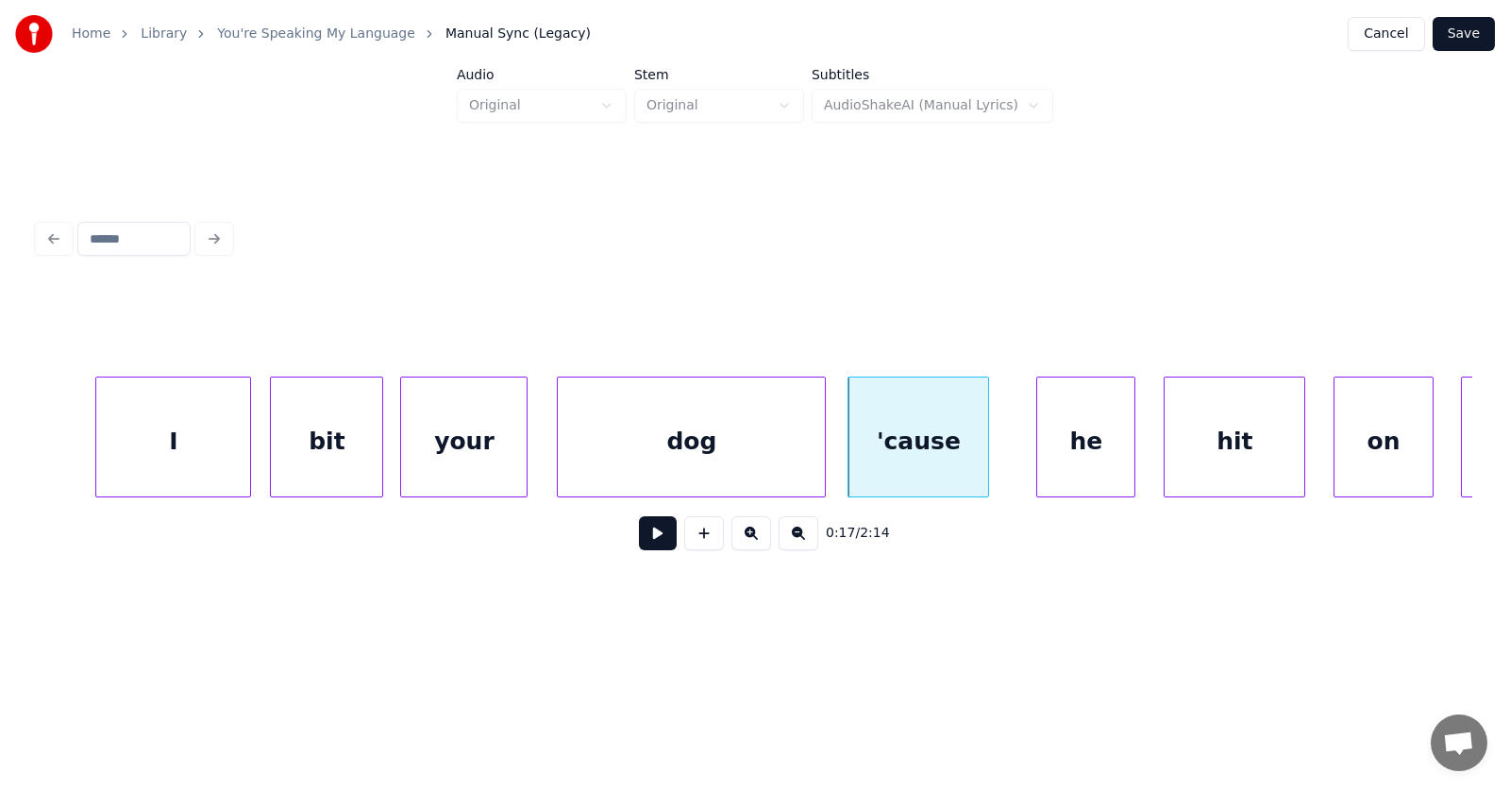
scroll to position [0, 11911]
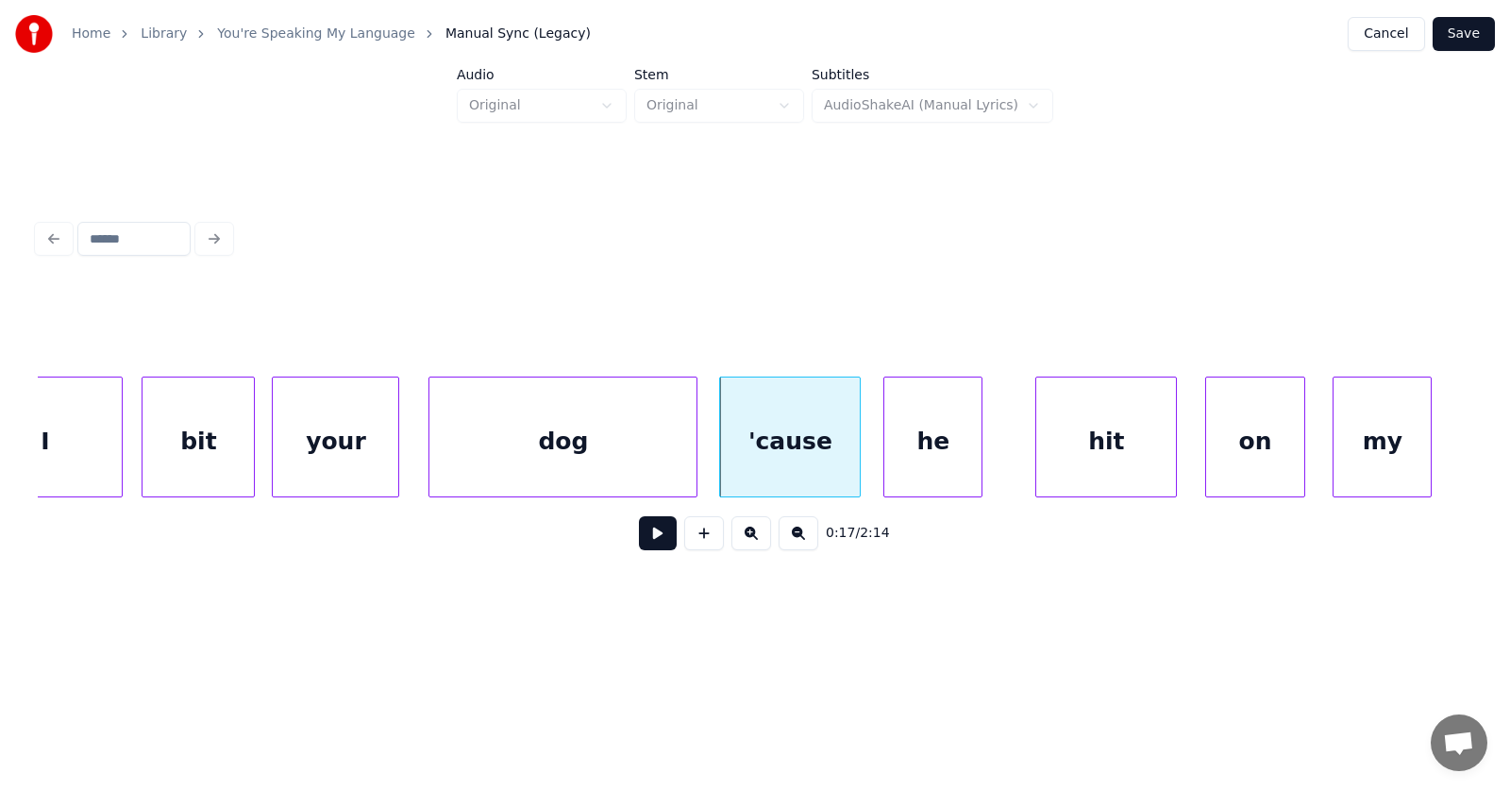
click at [933, 463] on div "he" at bounding box center [932, 441] width 97 height 128
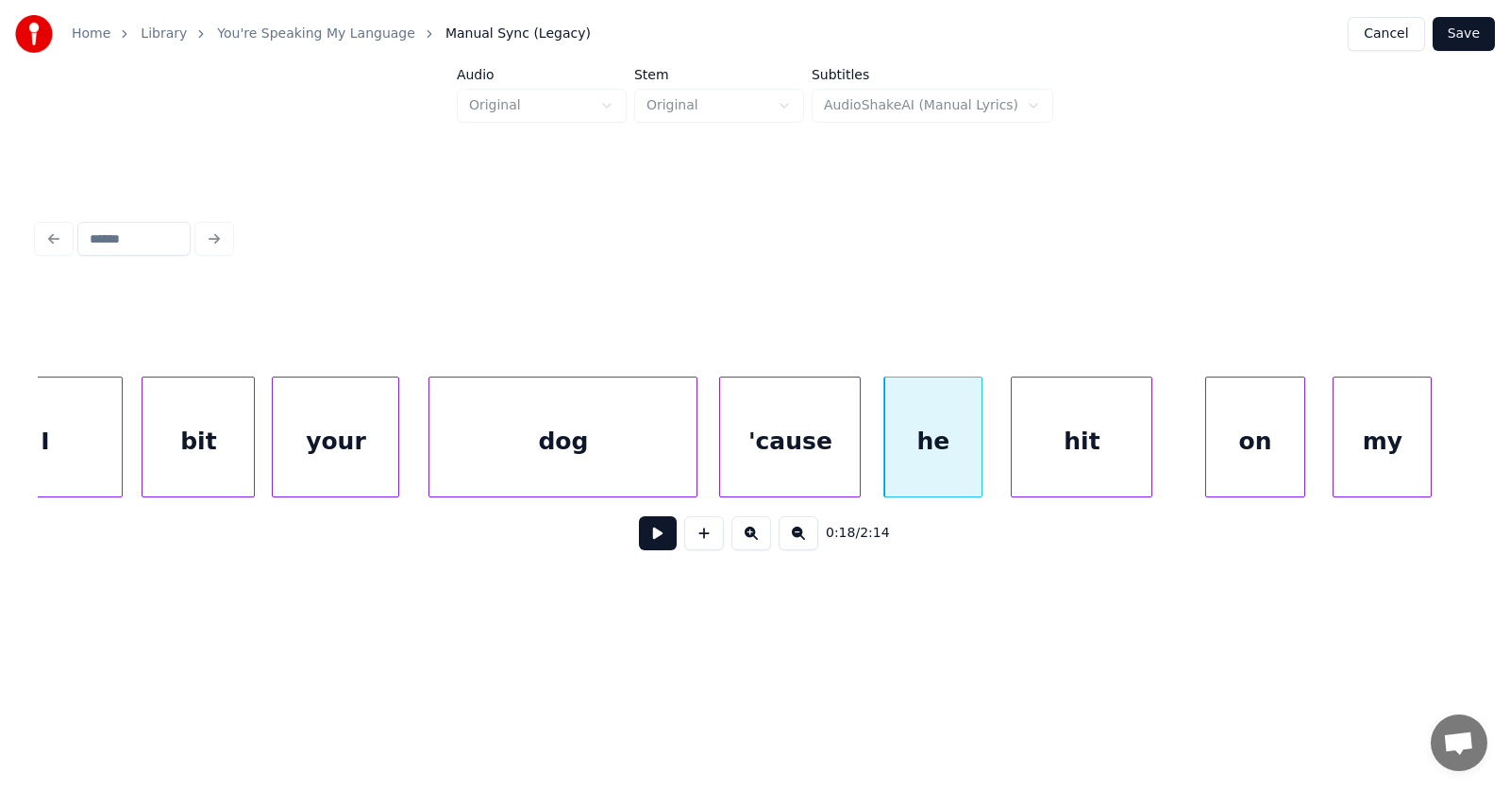
click at [1078, 461] on div "hit" at bounding box center [1082, 441] width 140 height 128
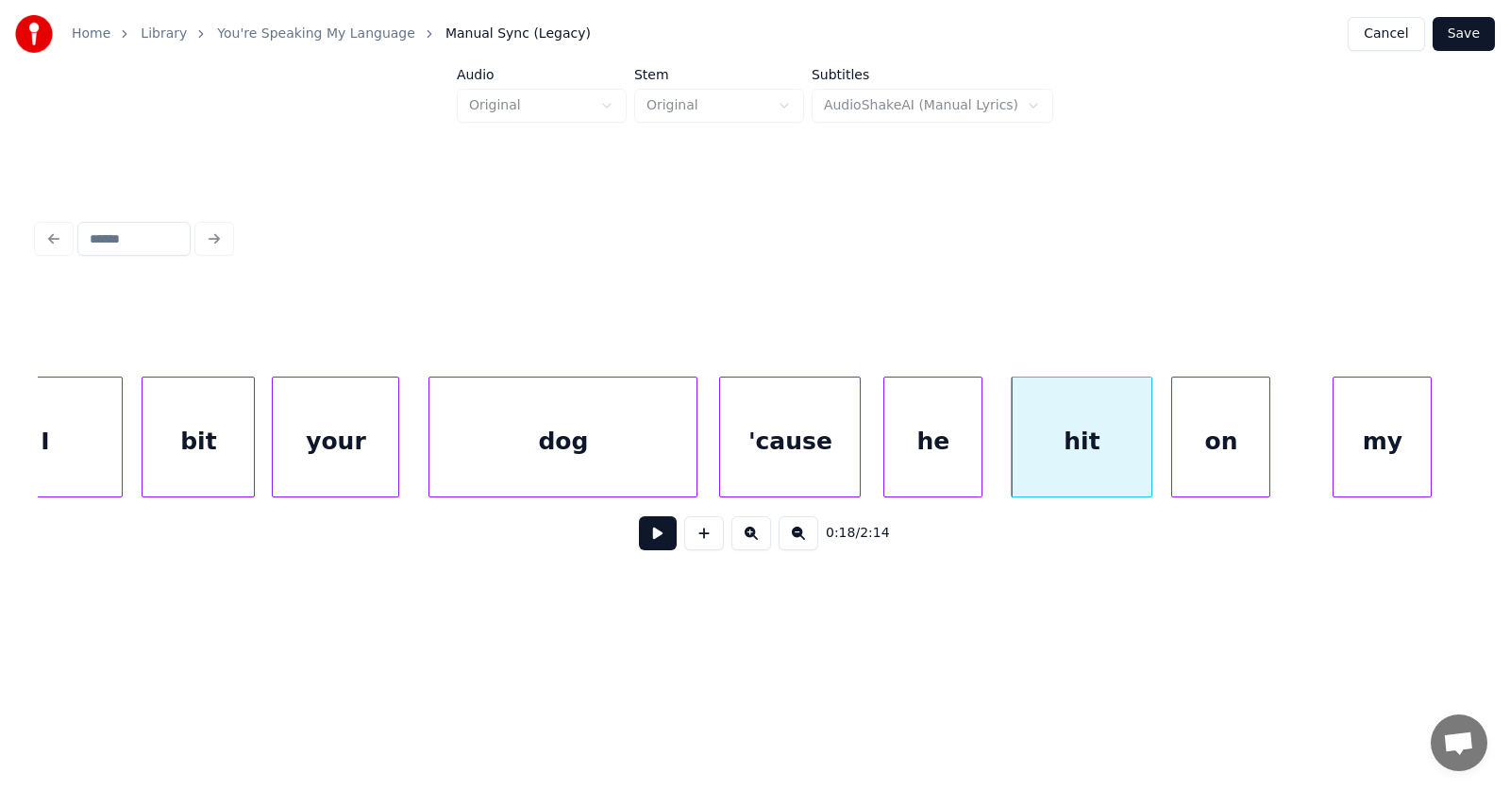
click at [1217, 452] on div "on" at bounding box center [1220, 441] width 97 height 128
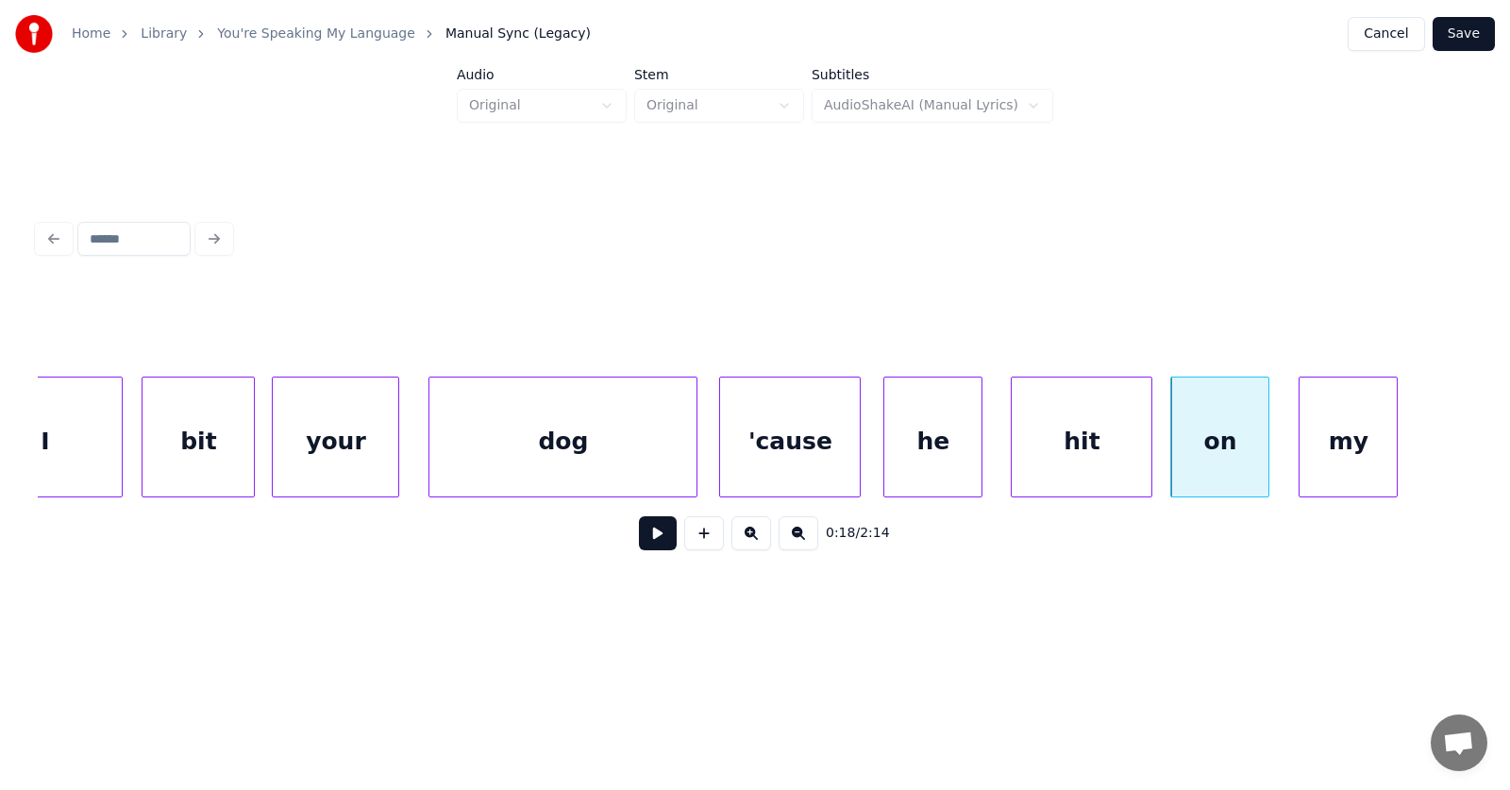
click at [1325, 456] on div "my" at bounding box center [1347, 441] width 97 height 128
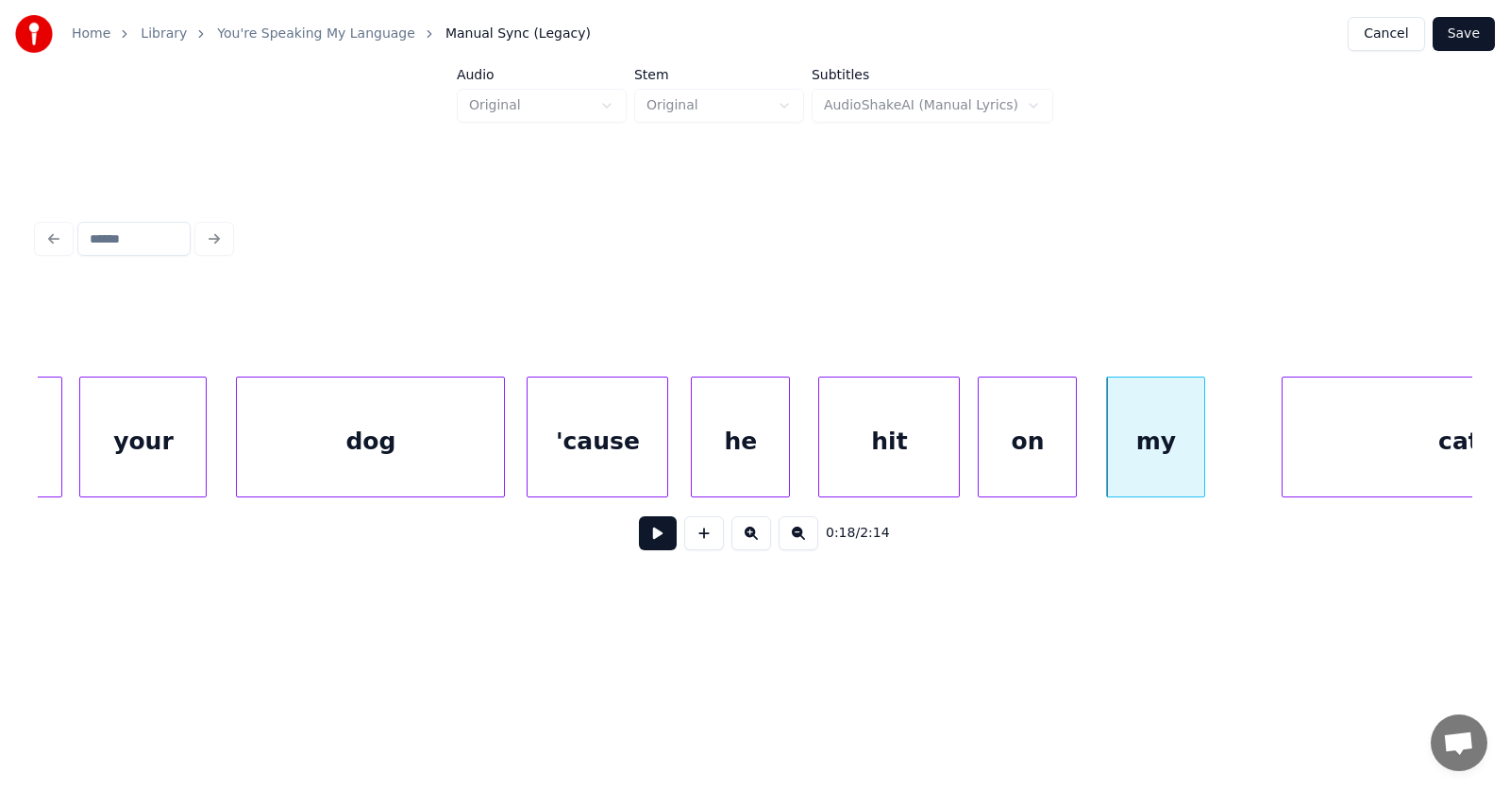
scroll to position [0, 12360]
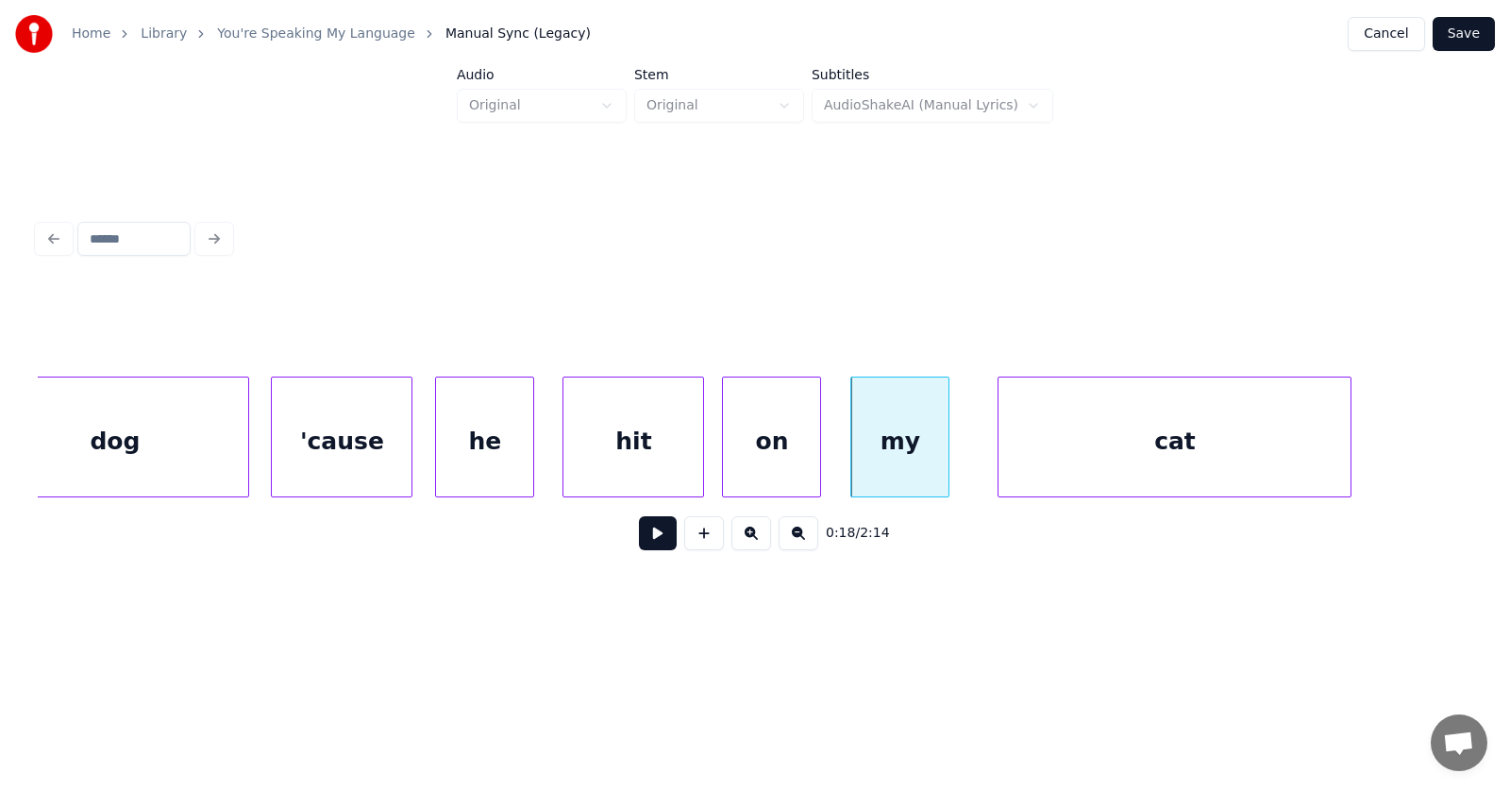
click at [1184, 465] on div "cat" at bounding box center [1174, 441] width 352 height 128
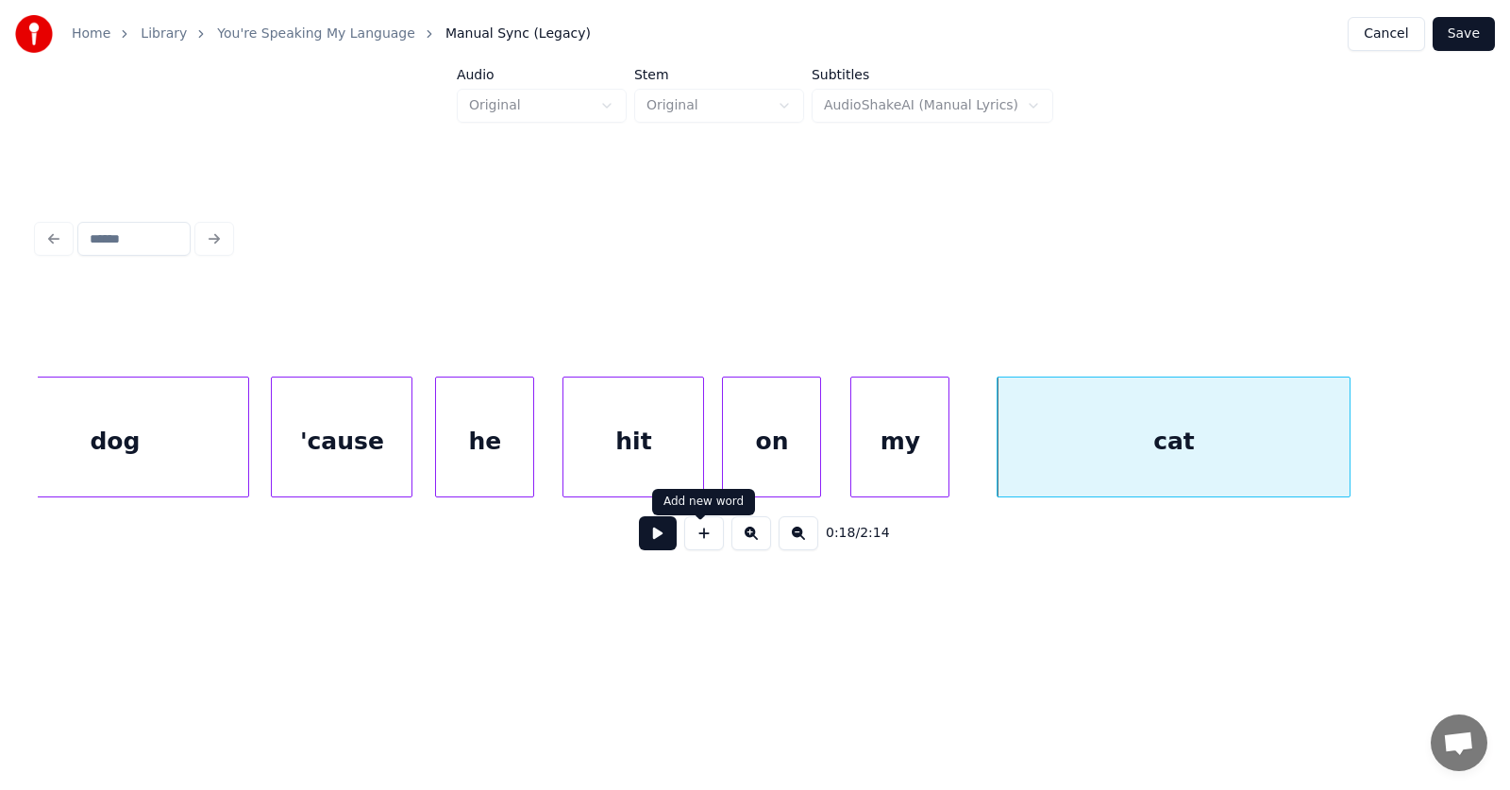
click at [639, 539] on button at bounding box center [658, 533] width 38 height 34
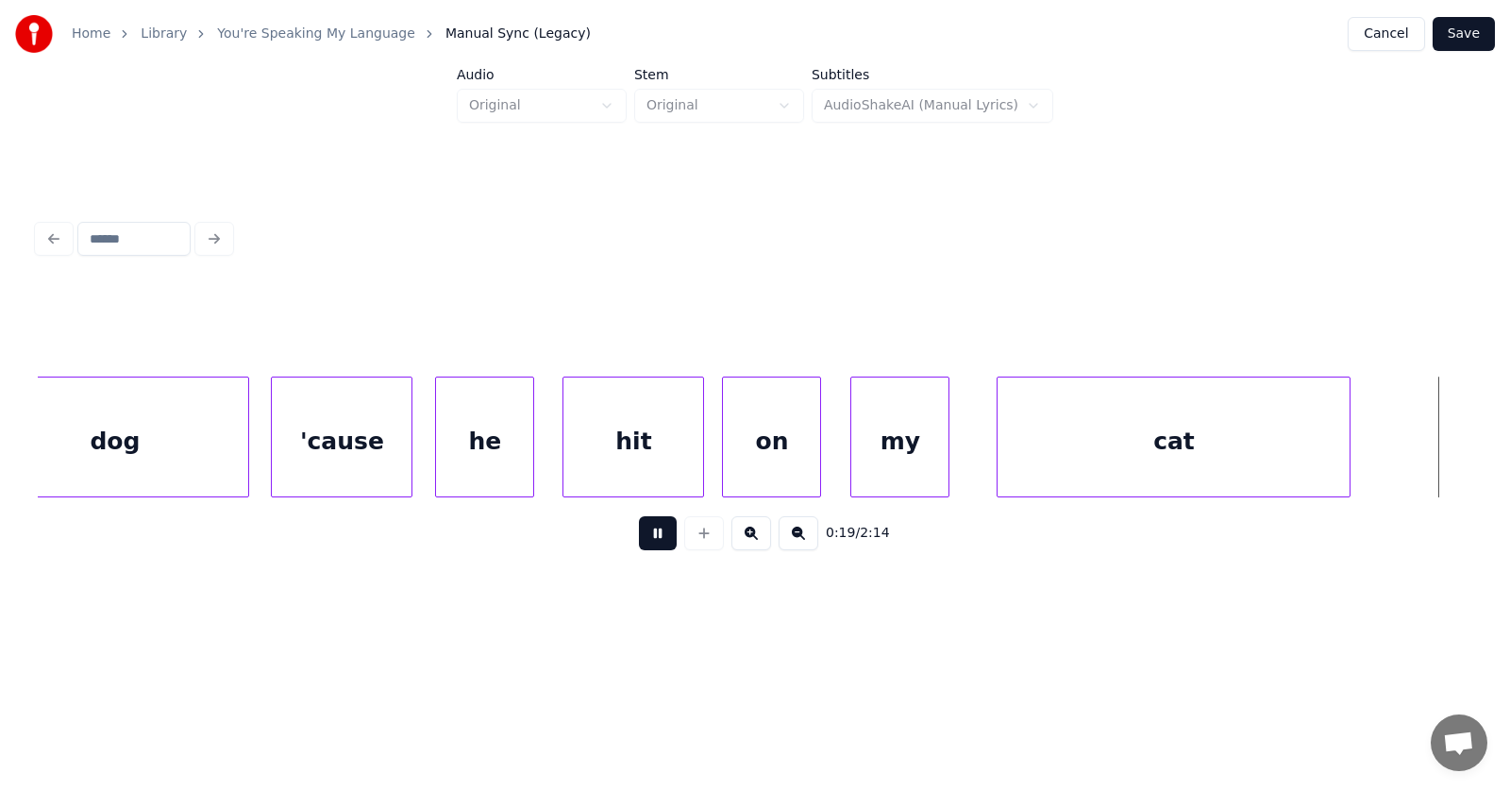
scroll to position [0, 13802]
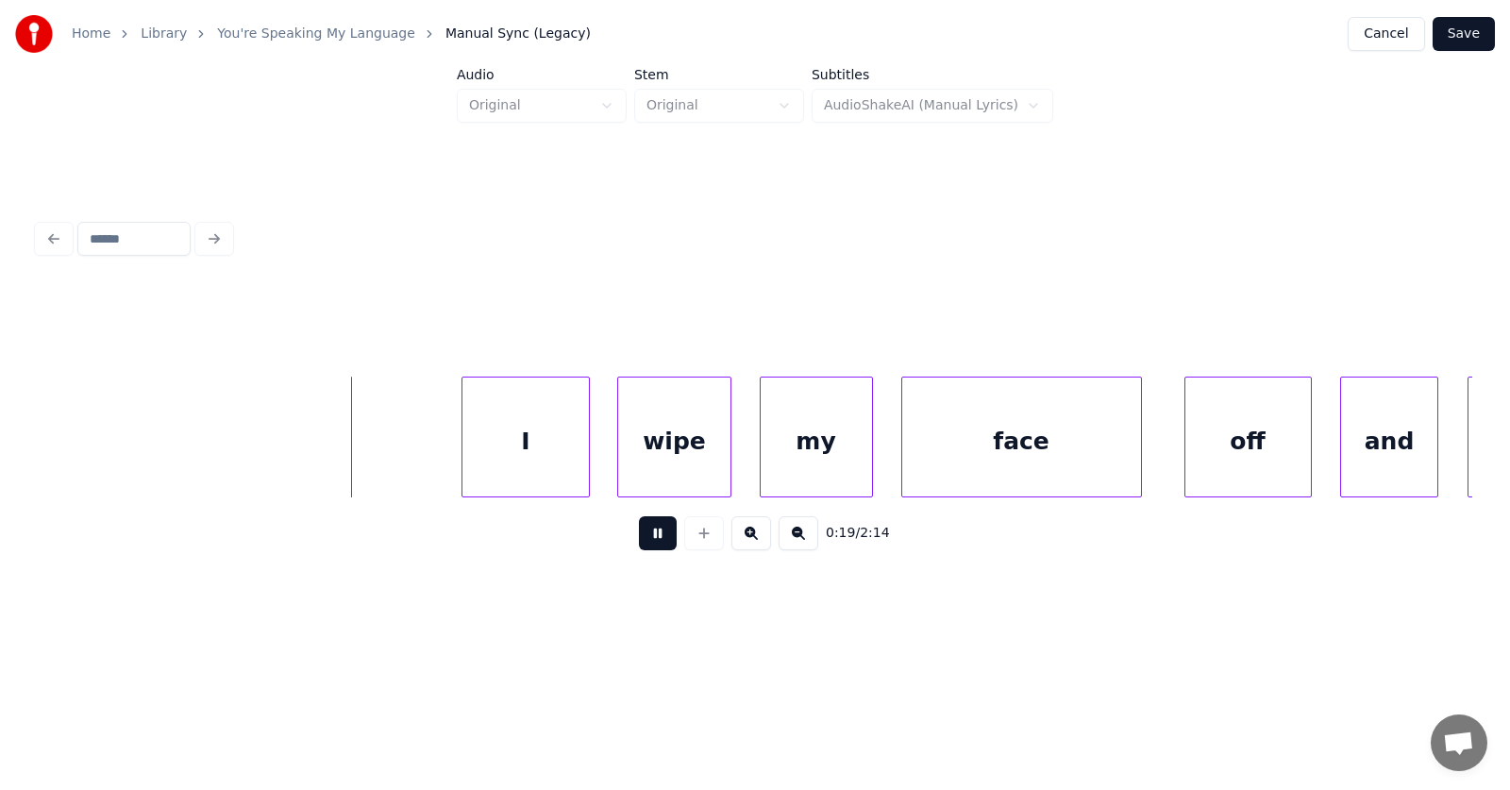
click at [639, 539] on button at bounding box center [658, 533] width 38 height 34
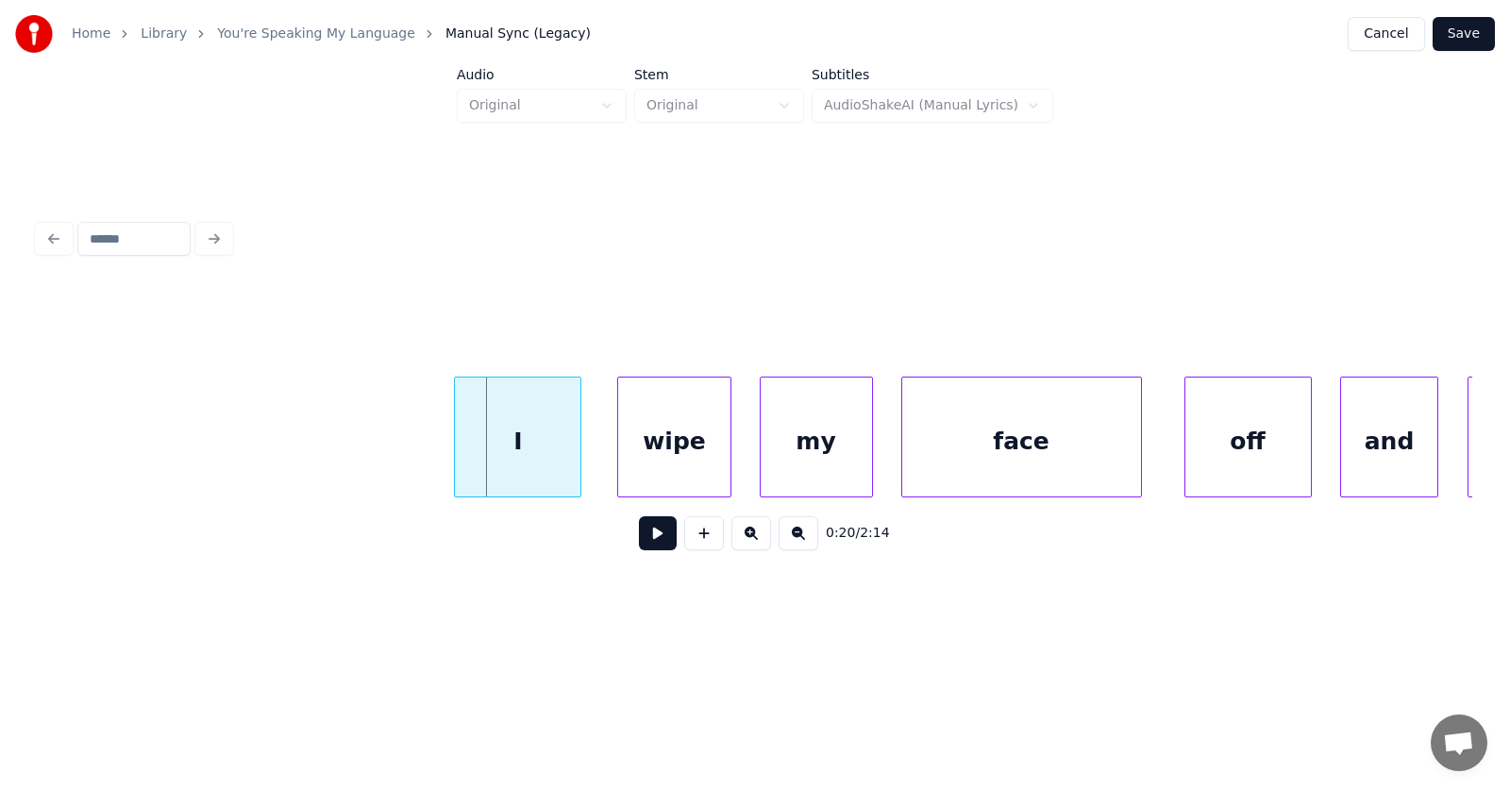
click at [543, 449] on div "I" at bounding box center [518, 441] width 126 height 128
click at [644, 453] on div "wipe" at bounding box center [651, 441] width 111 height 128
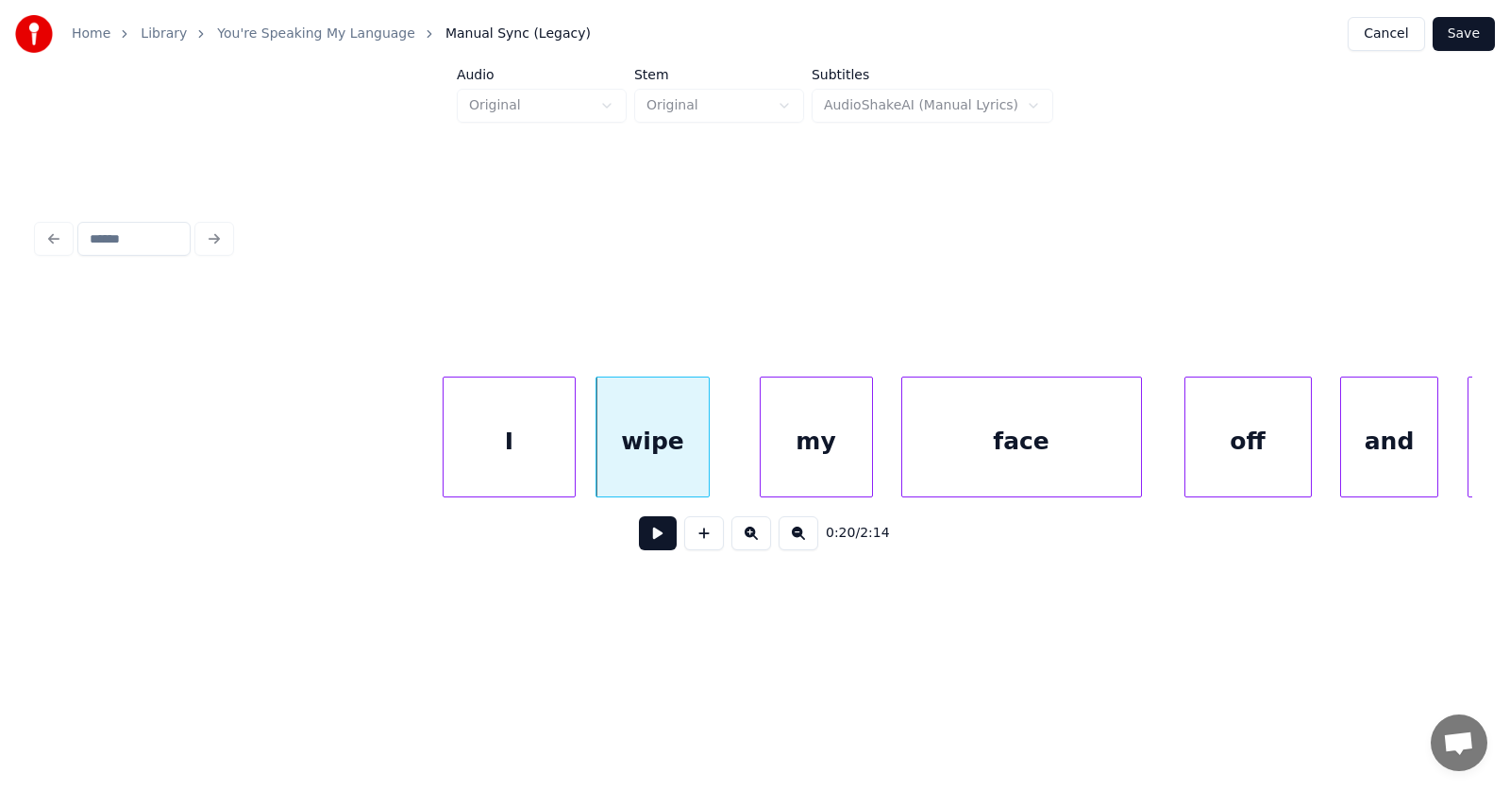
click at [447, 453] on div at bounding box center [447, 436] width 6 height 119
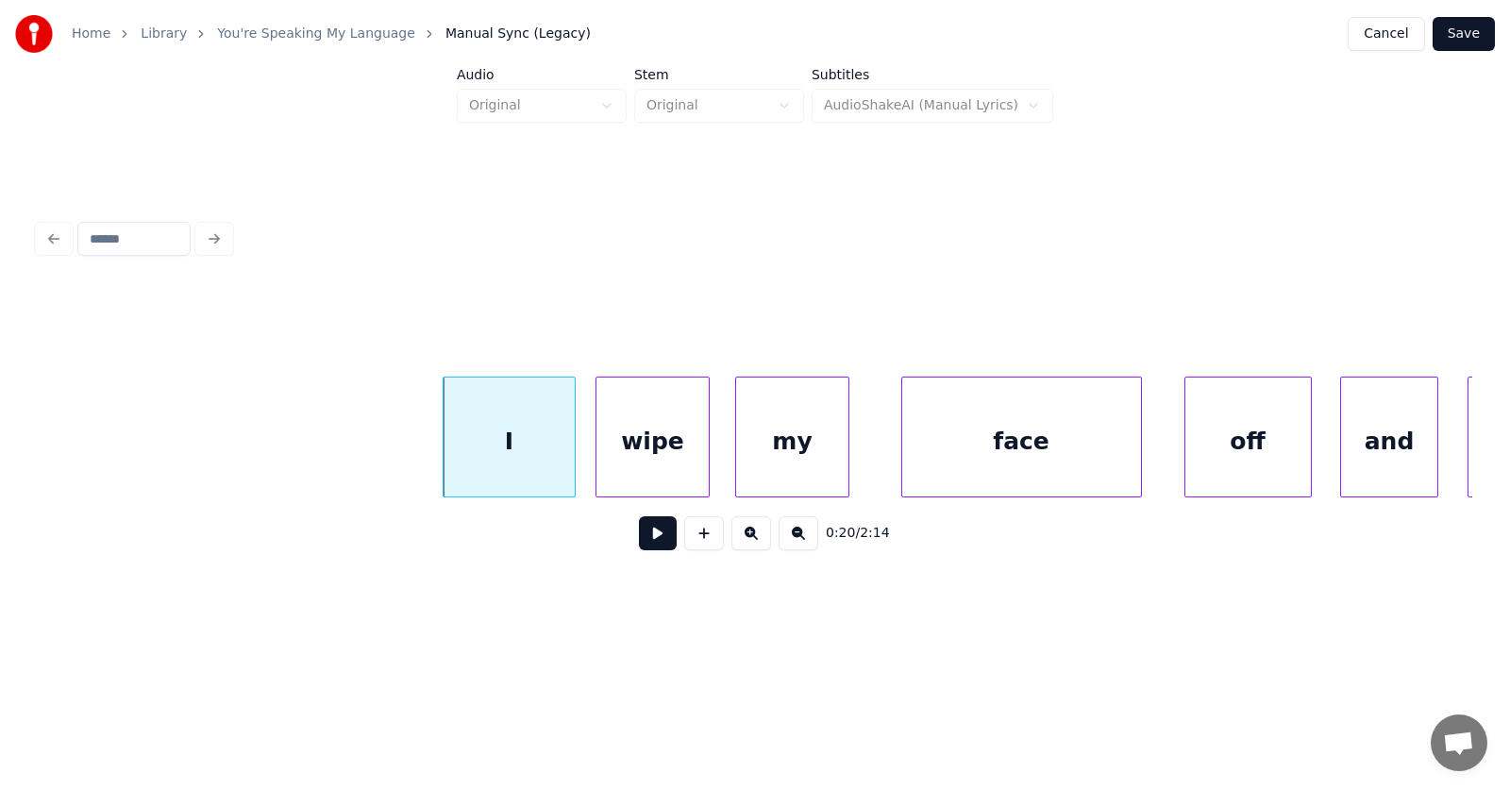
click at [779, 463] on div "my" at bounding box center [791, 441] width 111 height 128
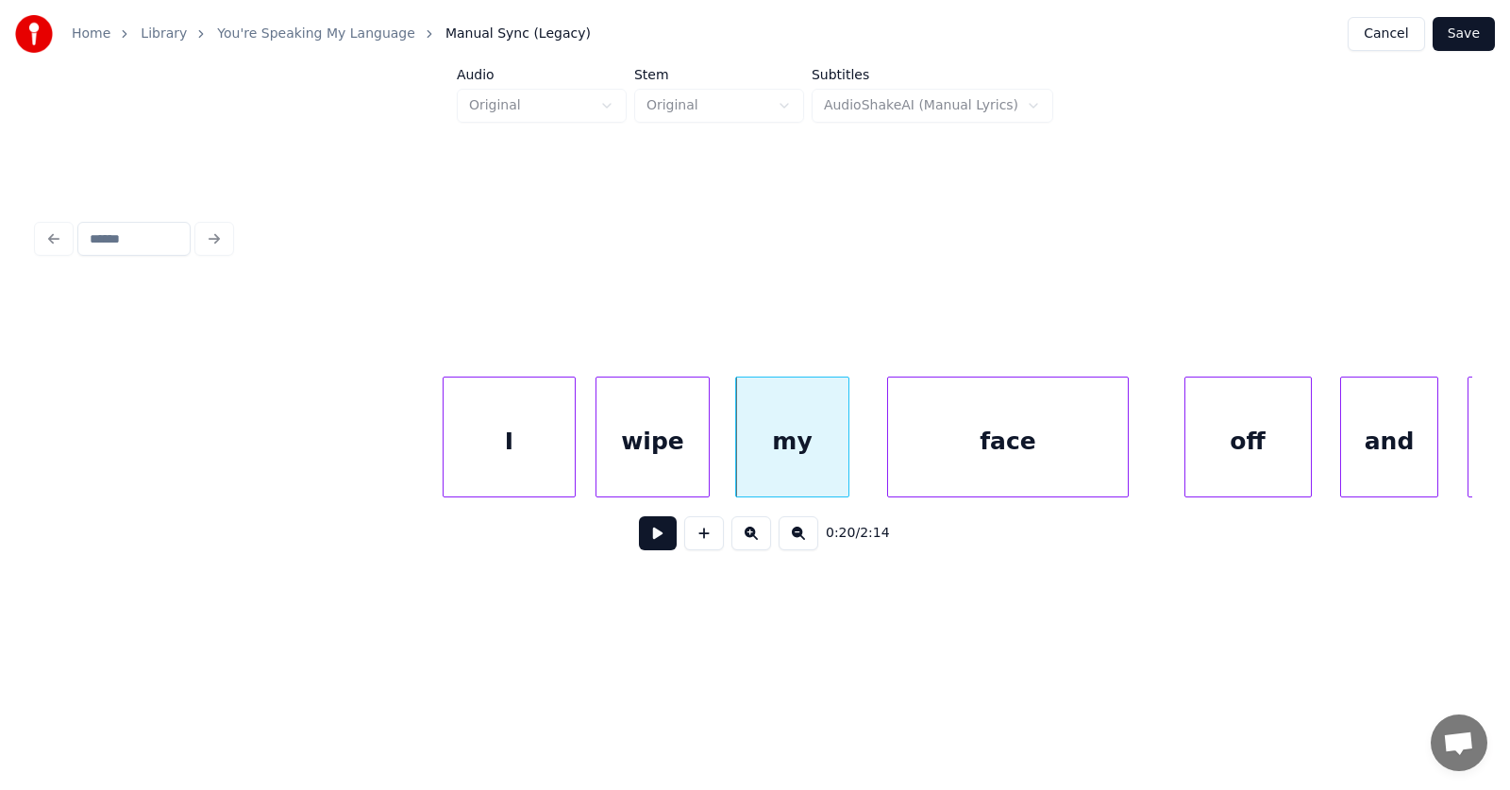
click at [966, 459] on div "face" at bounding box center [1007, 441] width 239 height 128
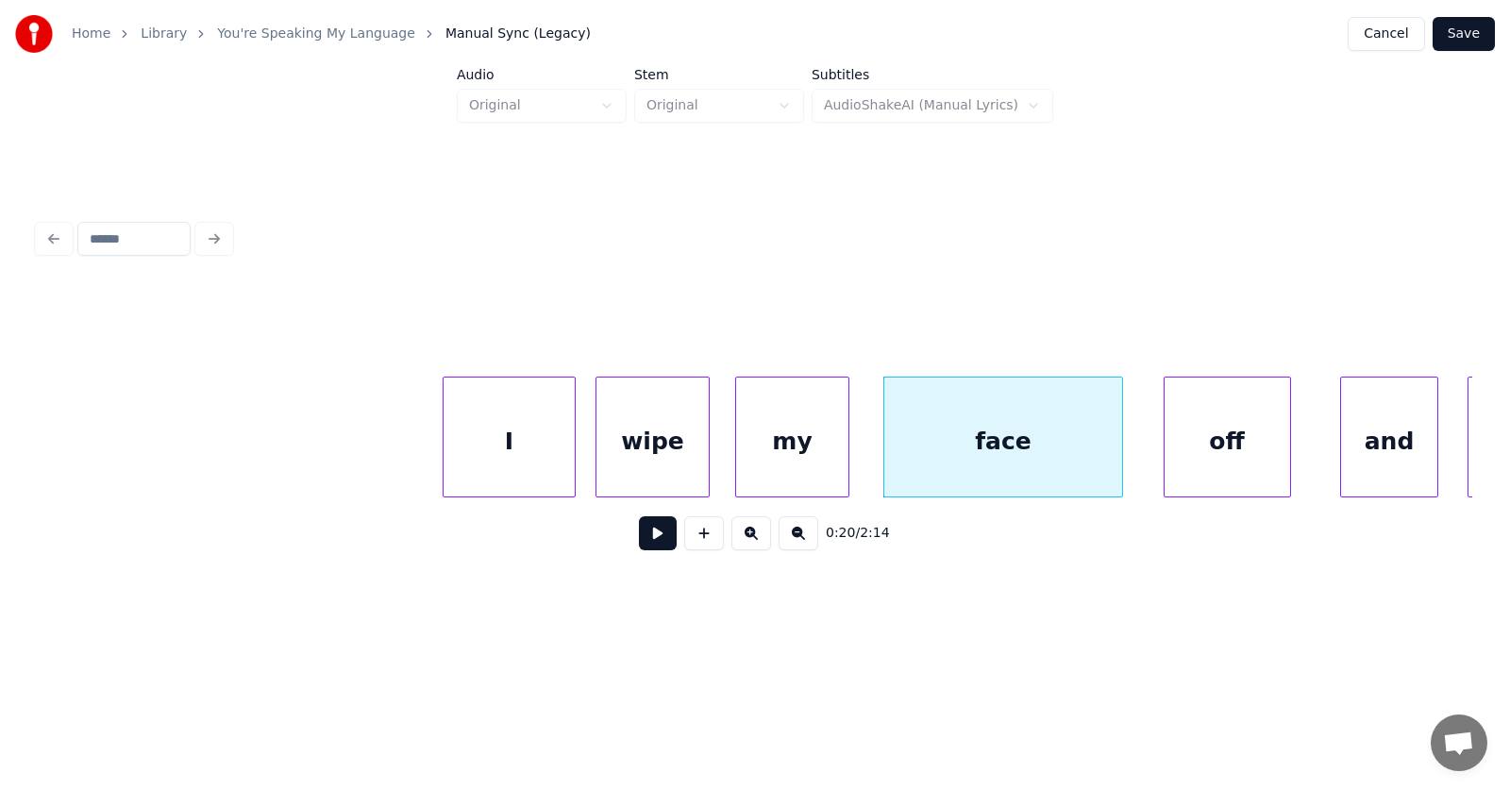
click at [1210, 449] on div "off" at bounding box center [1227, 441] width 126 height 128
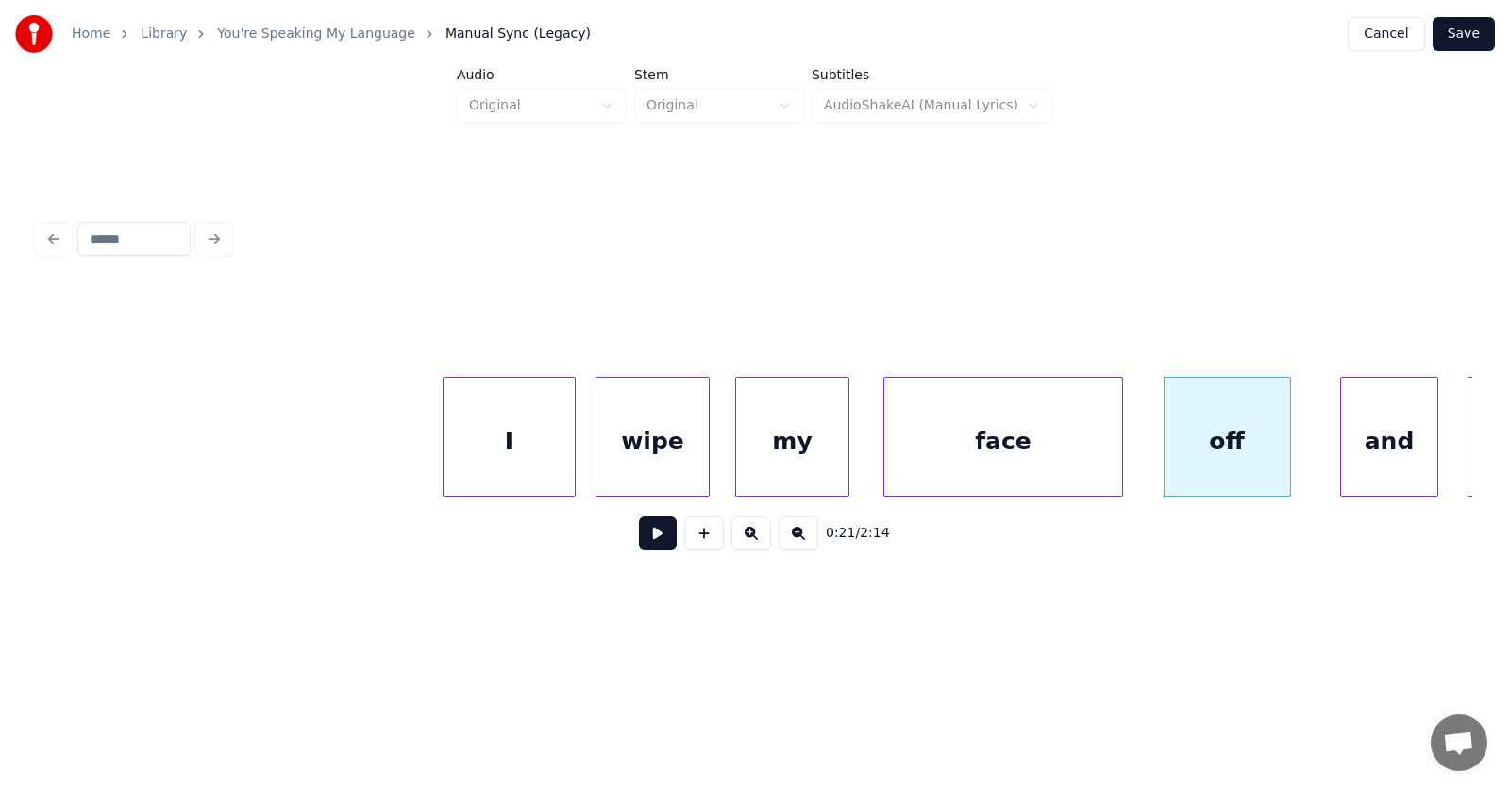
click at [789, 444] on div "my" at bounding box center [791, 441] width 111 height 128
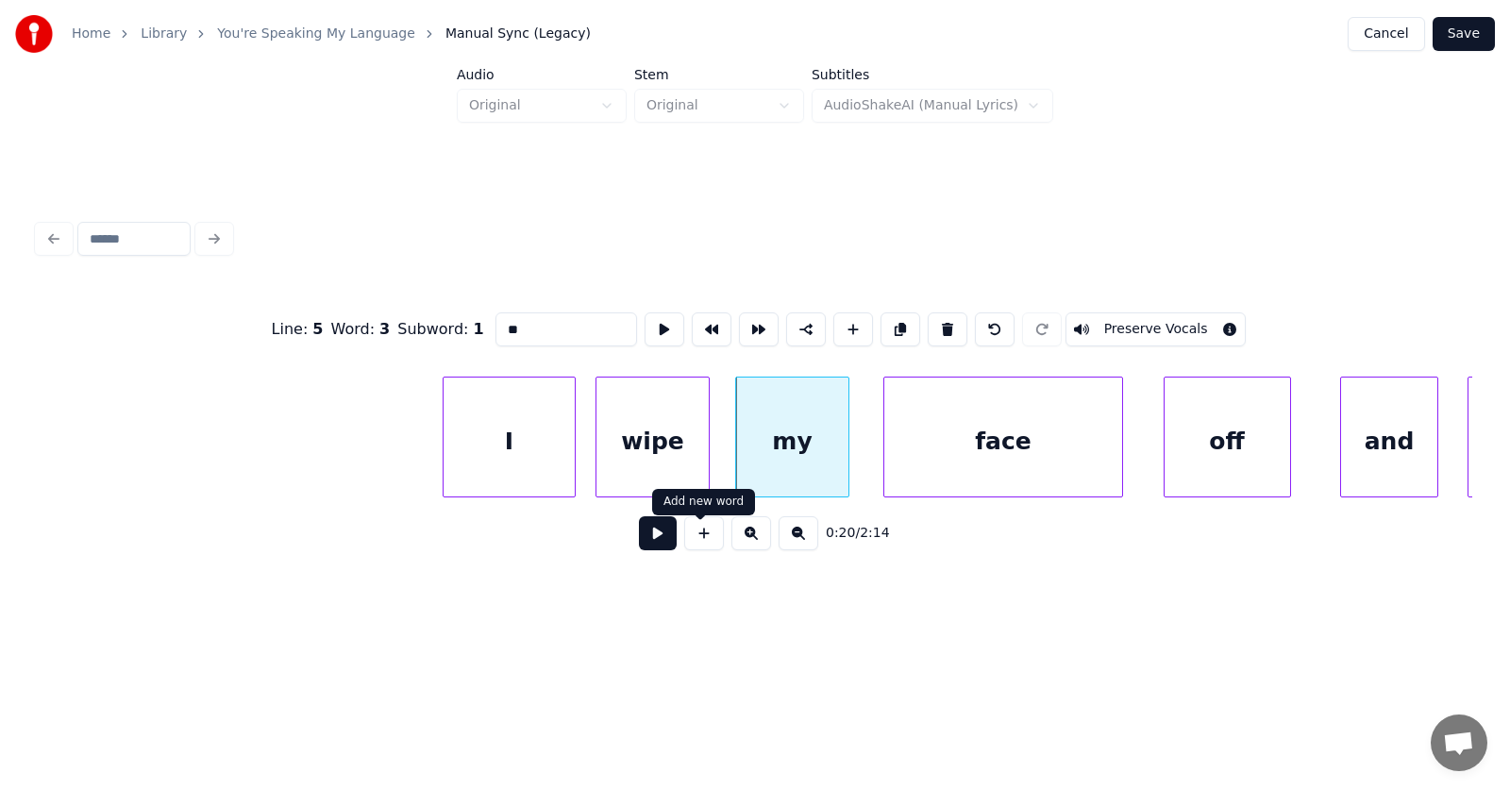
click at [655, 536] on button at bounding box center [658, 533] width 38 height 34
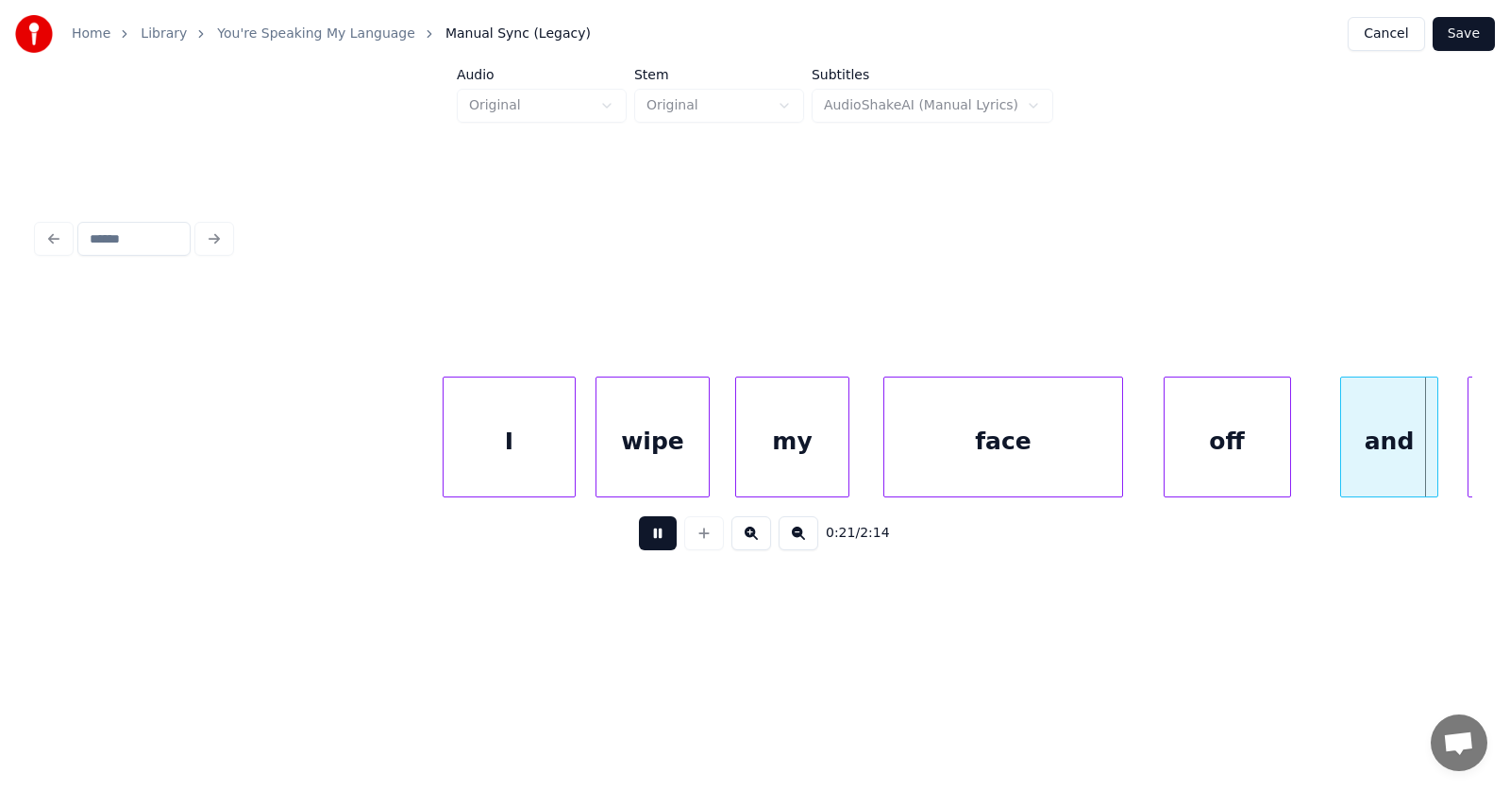
click at [655, 536] on button at bounding box center [658, 533] width 38 height 34
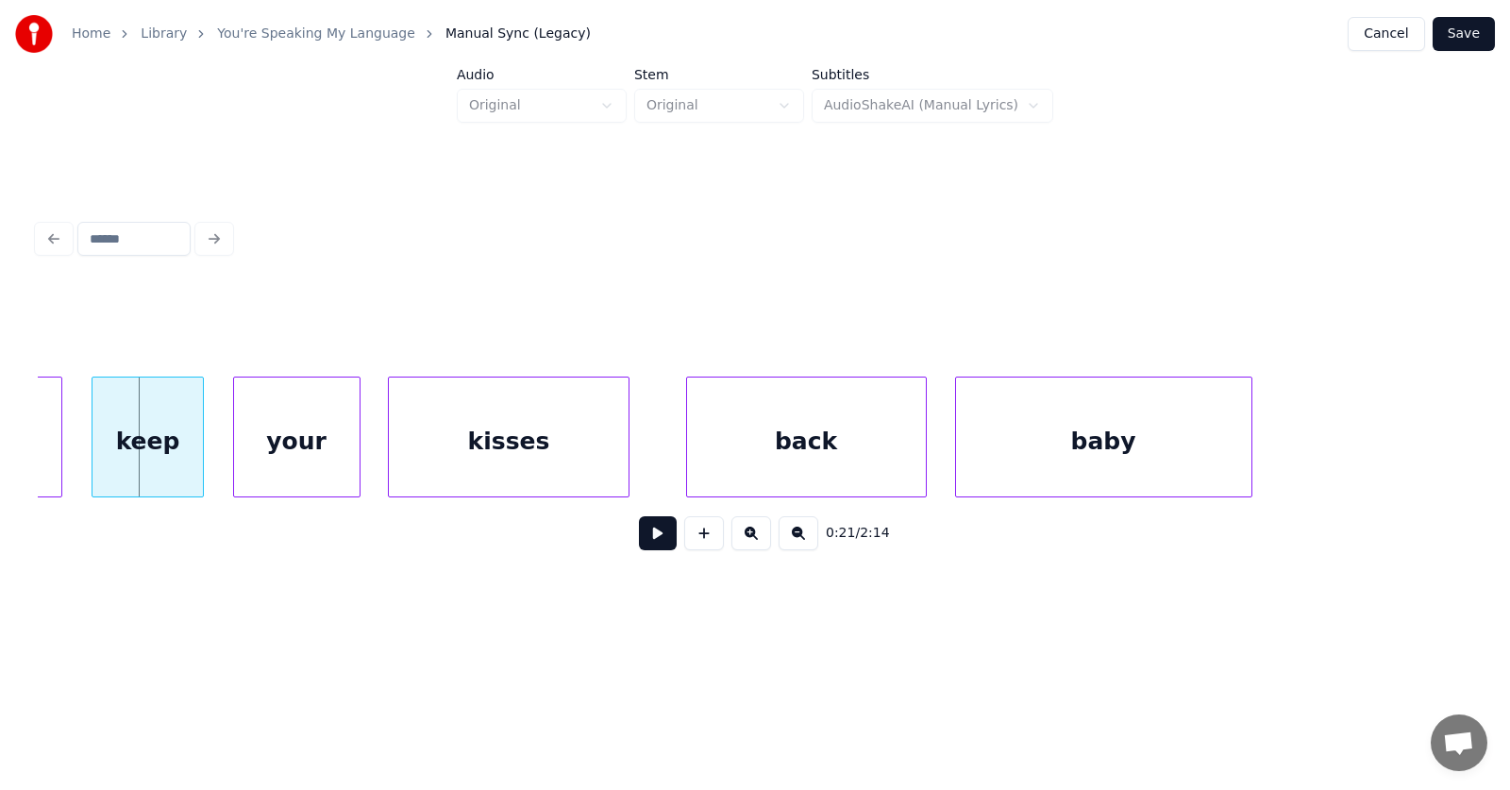
scroll to position [0, 15050]
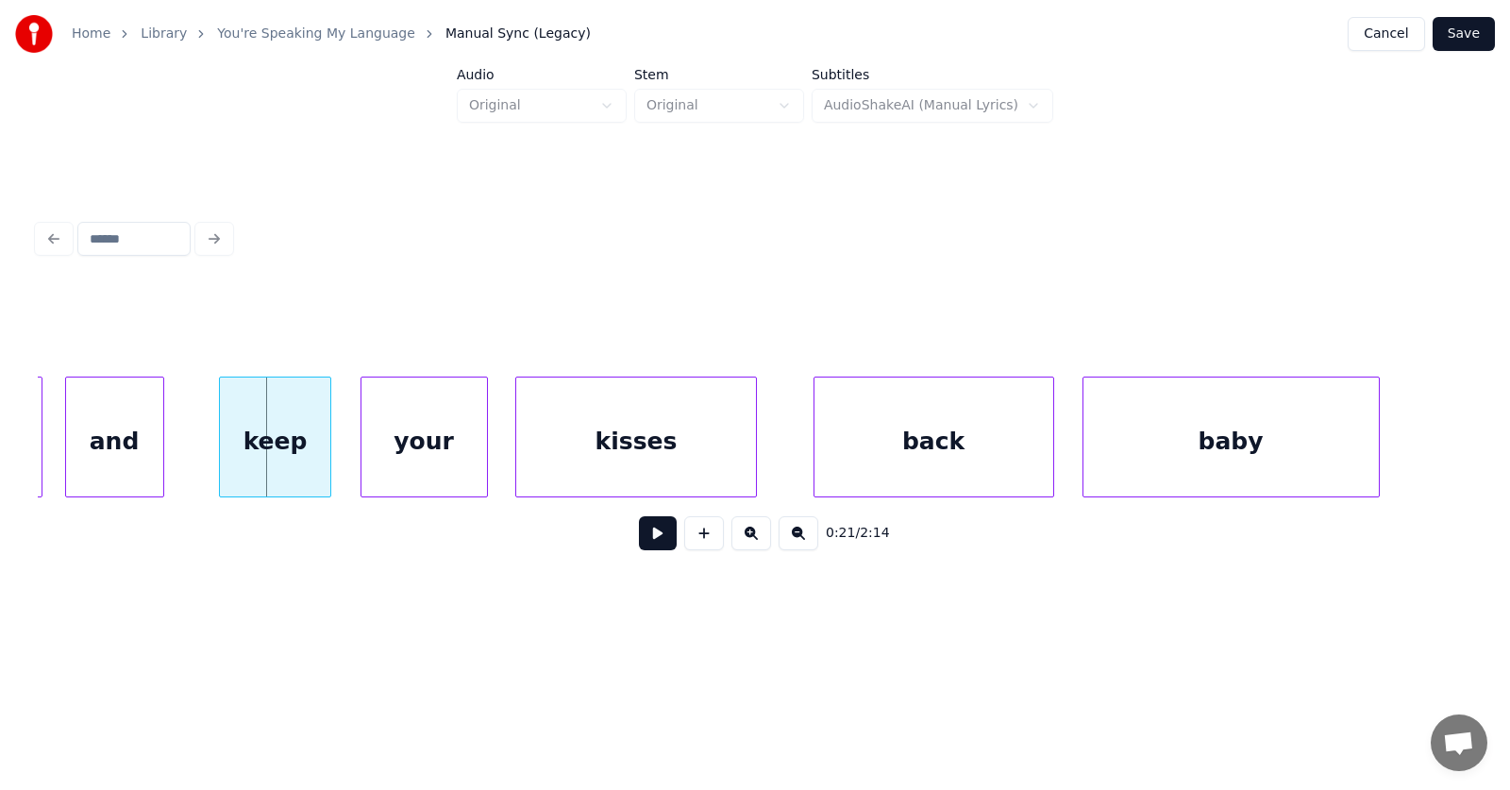
click at [126, 454] on div "and" at bounding box center [114, 441] width 97 height 128
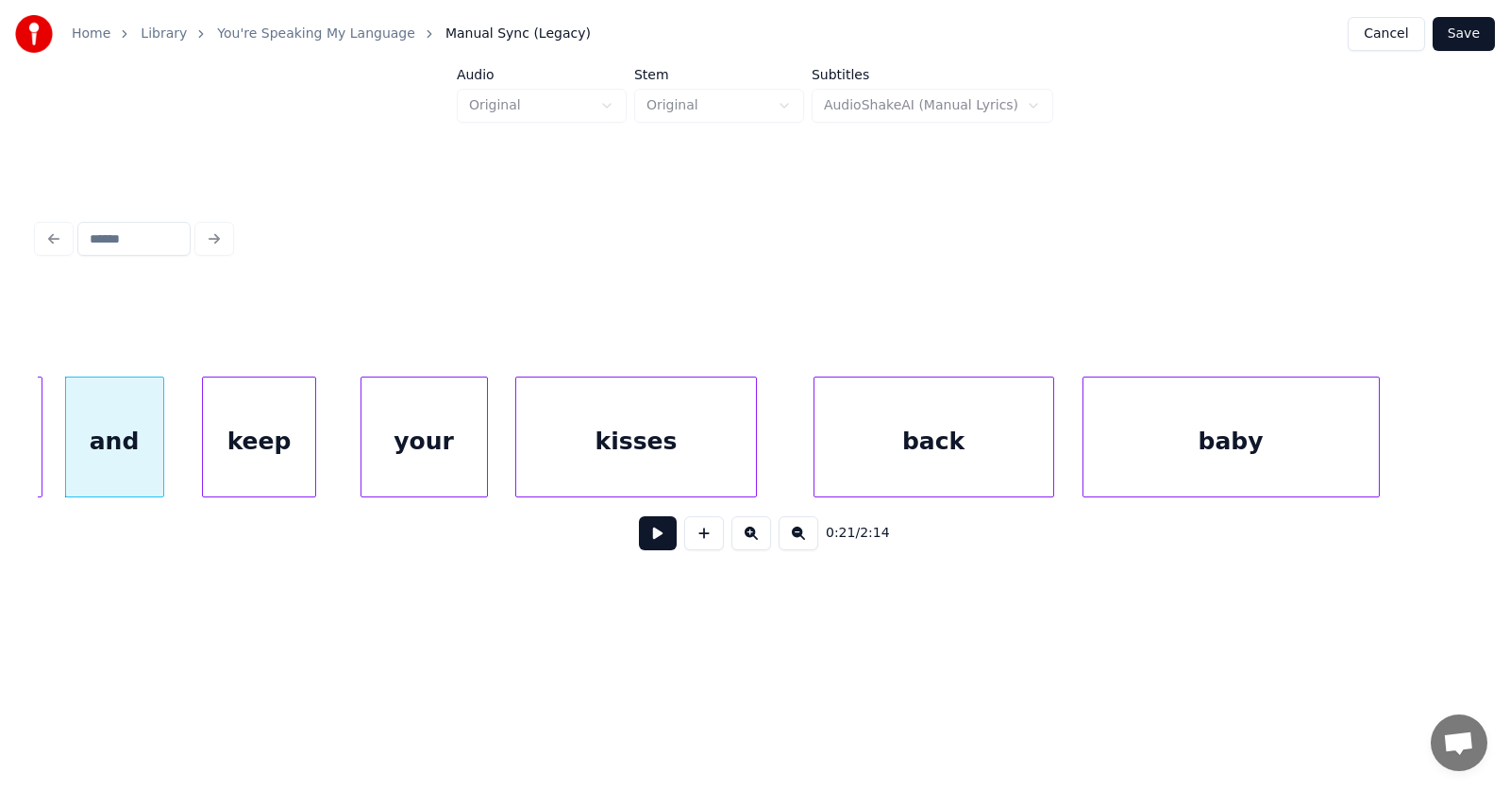
click at [264, 455] on div "keep" at bounding box center [258, 441] width 111 height 128
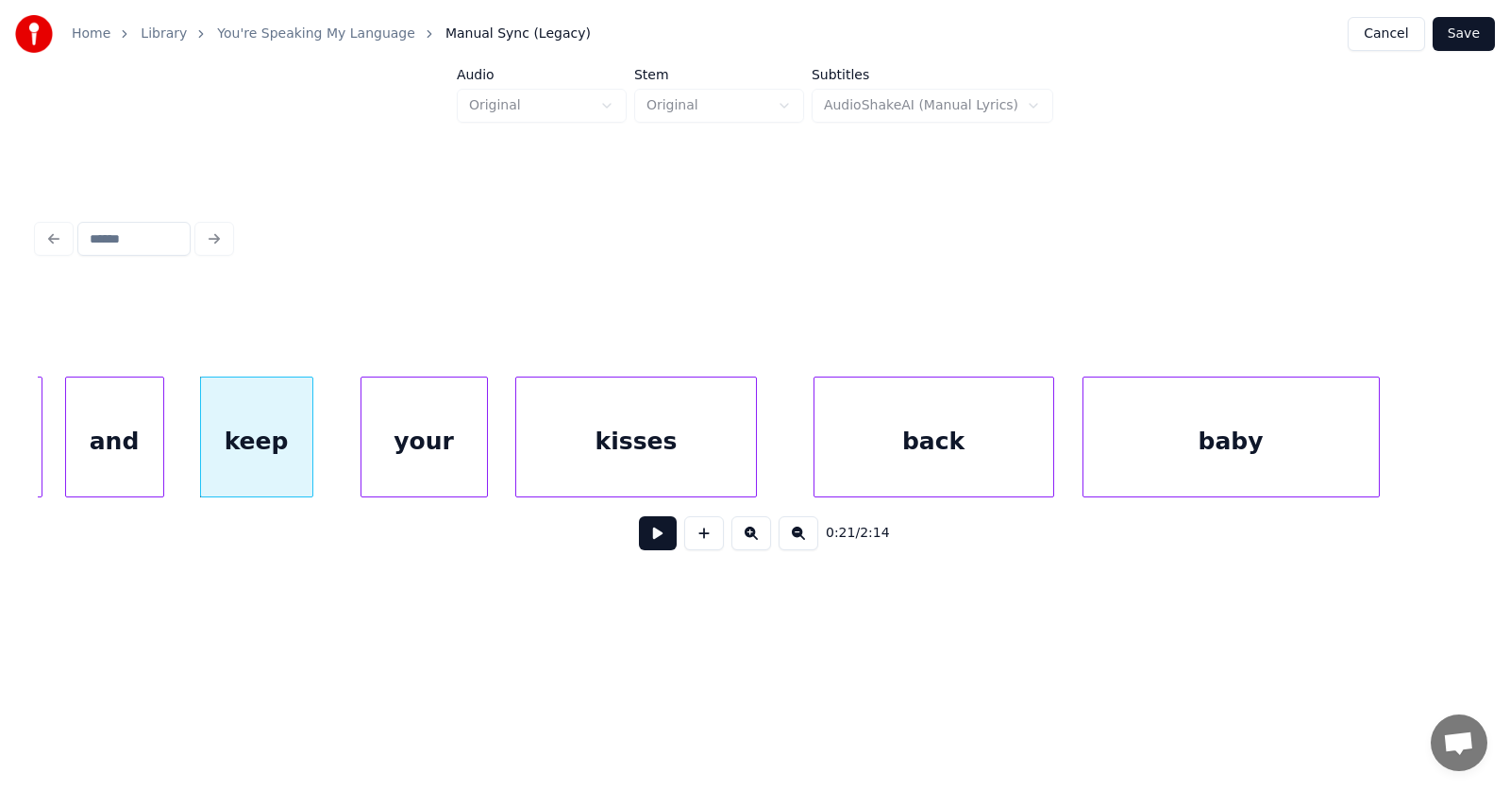
click at [112, 436] on div "and" at bounding box center [114, 441] width 97 height 128
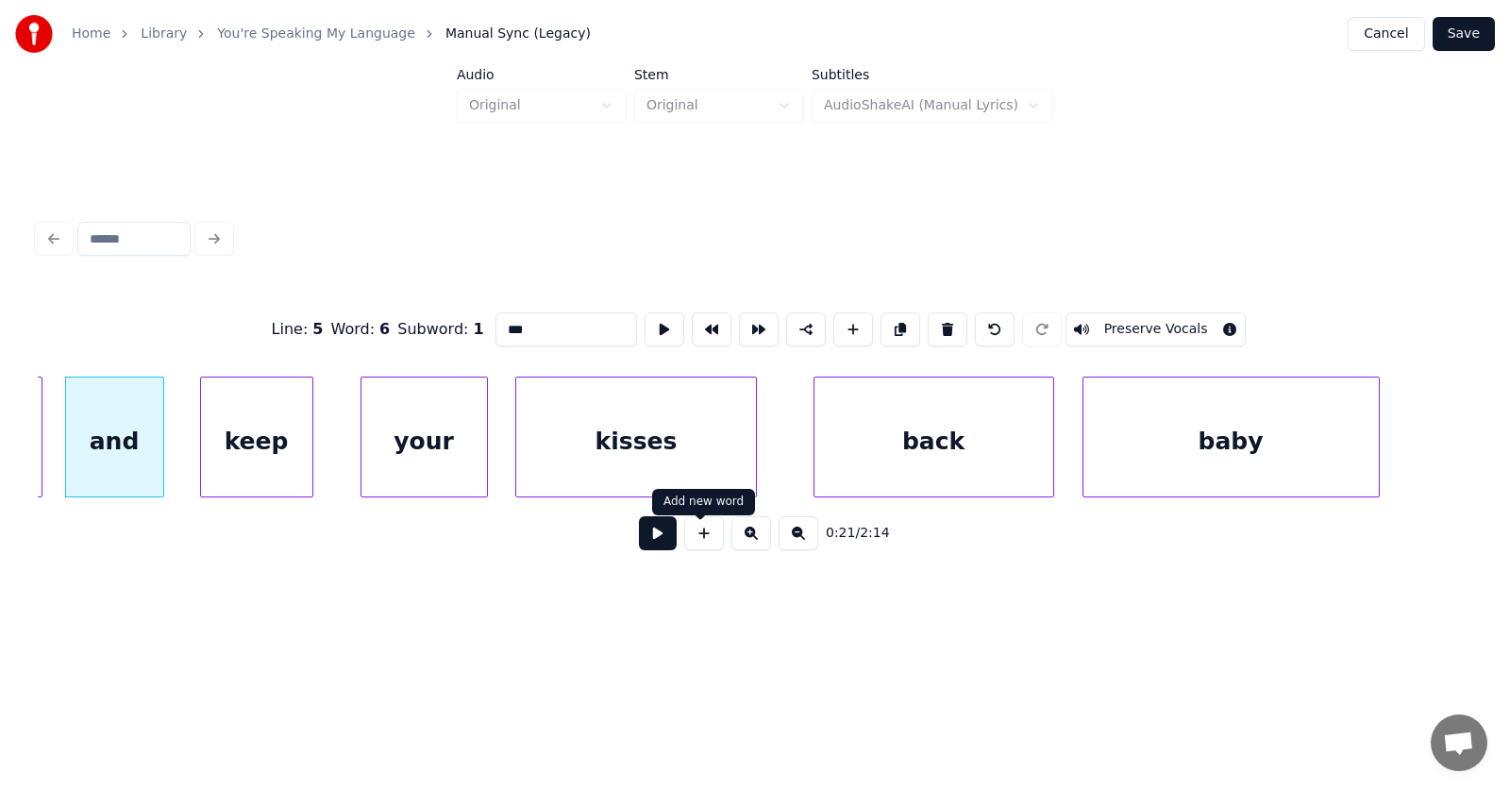
click at [648, 541] on button at bounding box center [658, 533] width 38 height 34
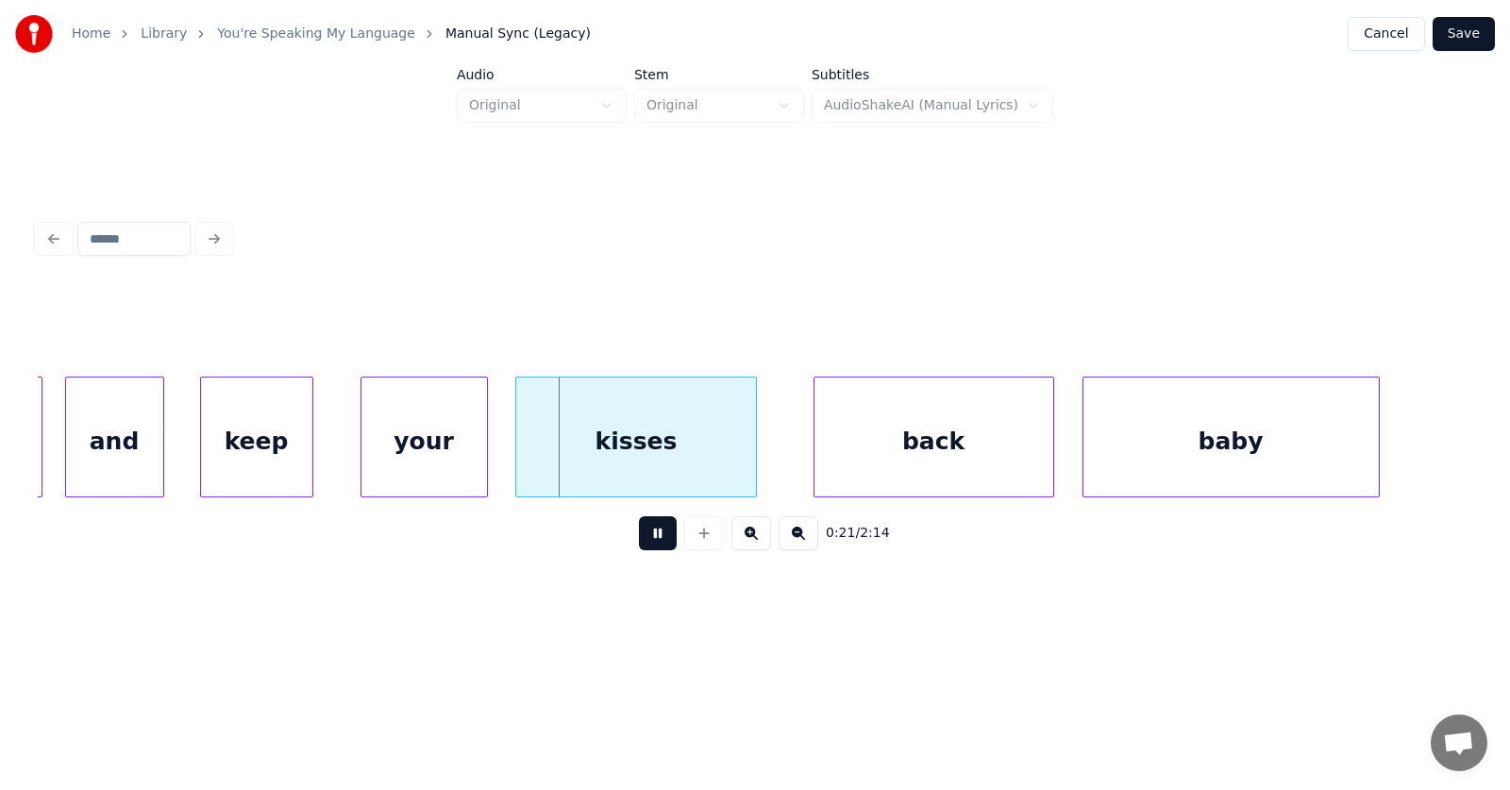
click
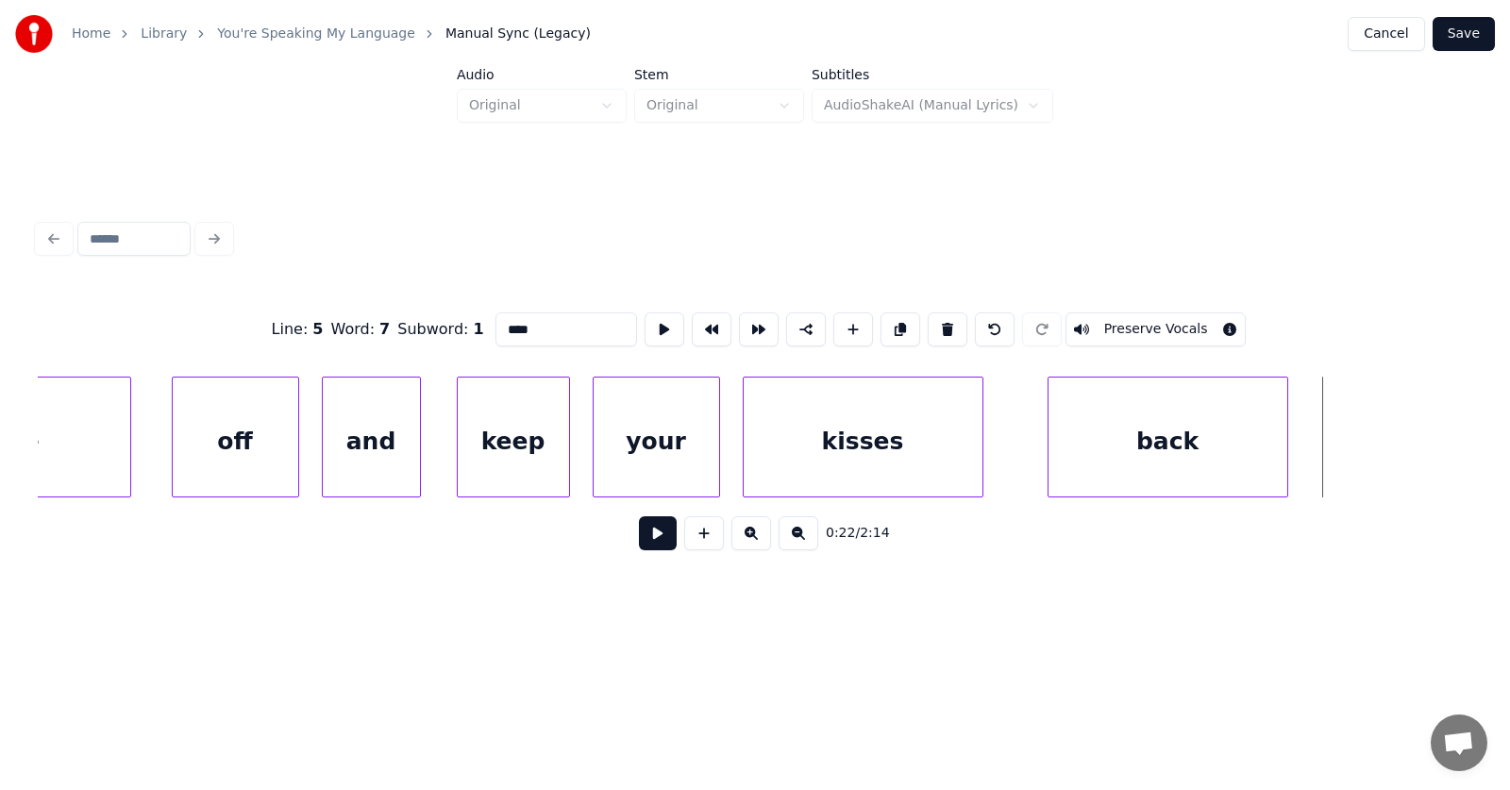
scroll to position [0, 14538]
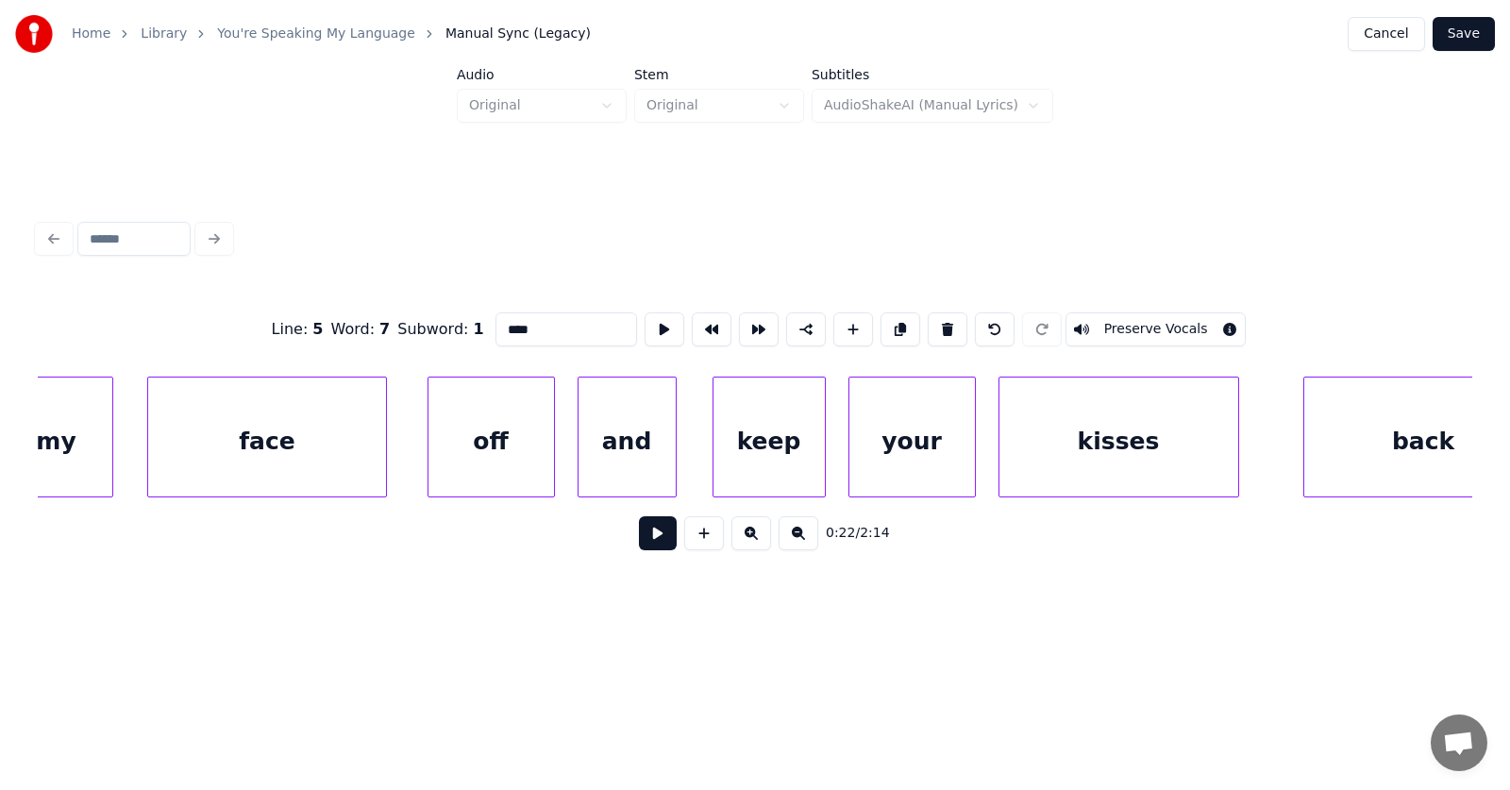
type input "****"
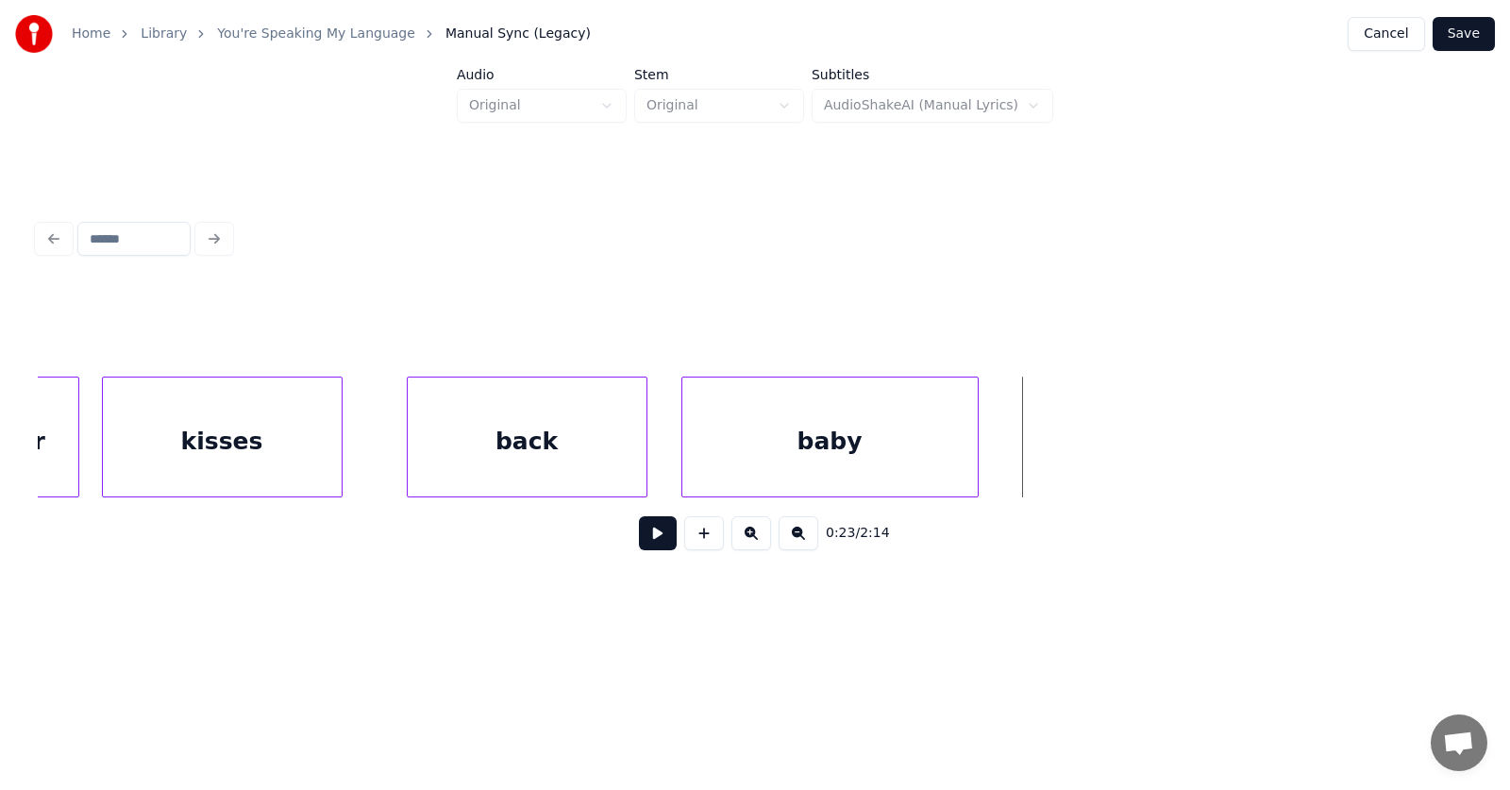
scroll to position [0, 14665]
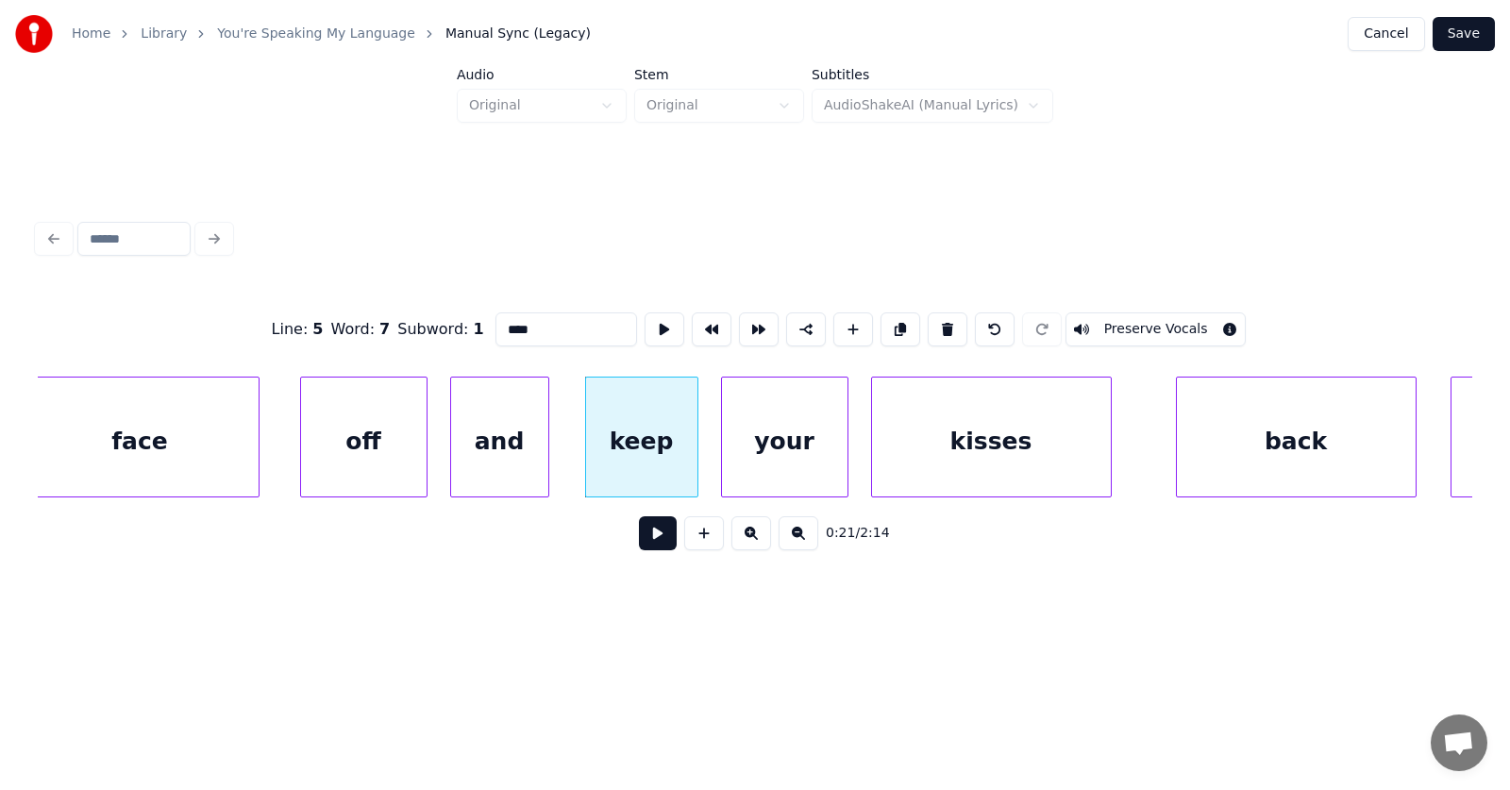
drag, startPoint x: 499, startPoint y: 323, endPoint x: 460, endPoint y: 324, distance: 38.7
type input "****"
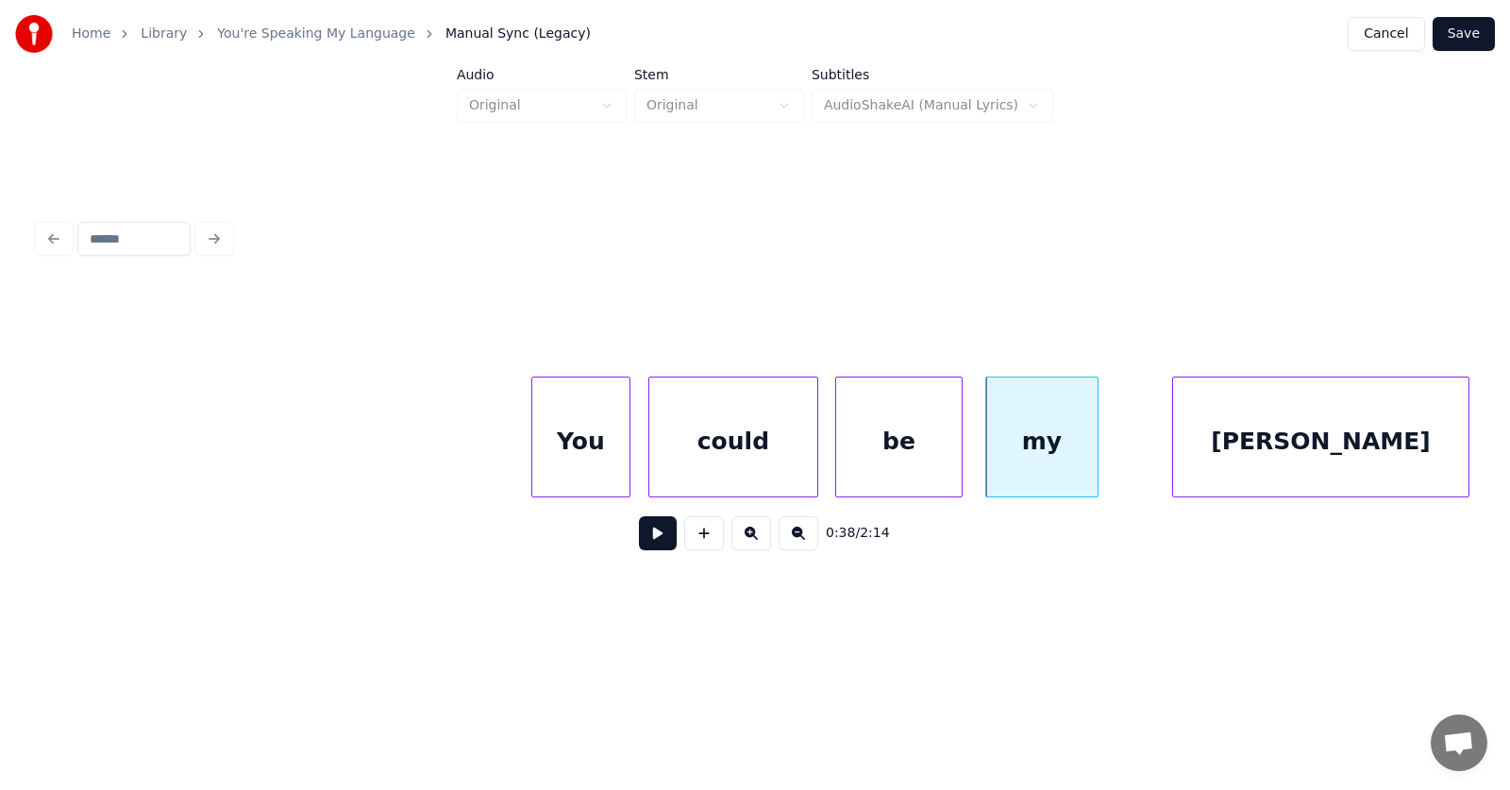
scroll to position [0, 26065]
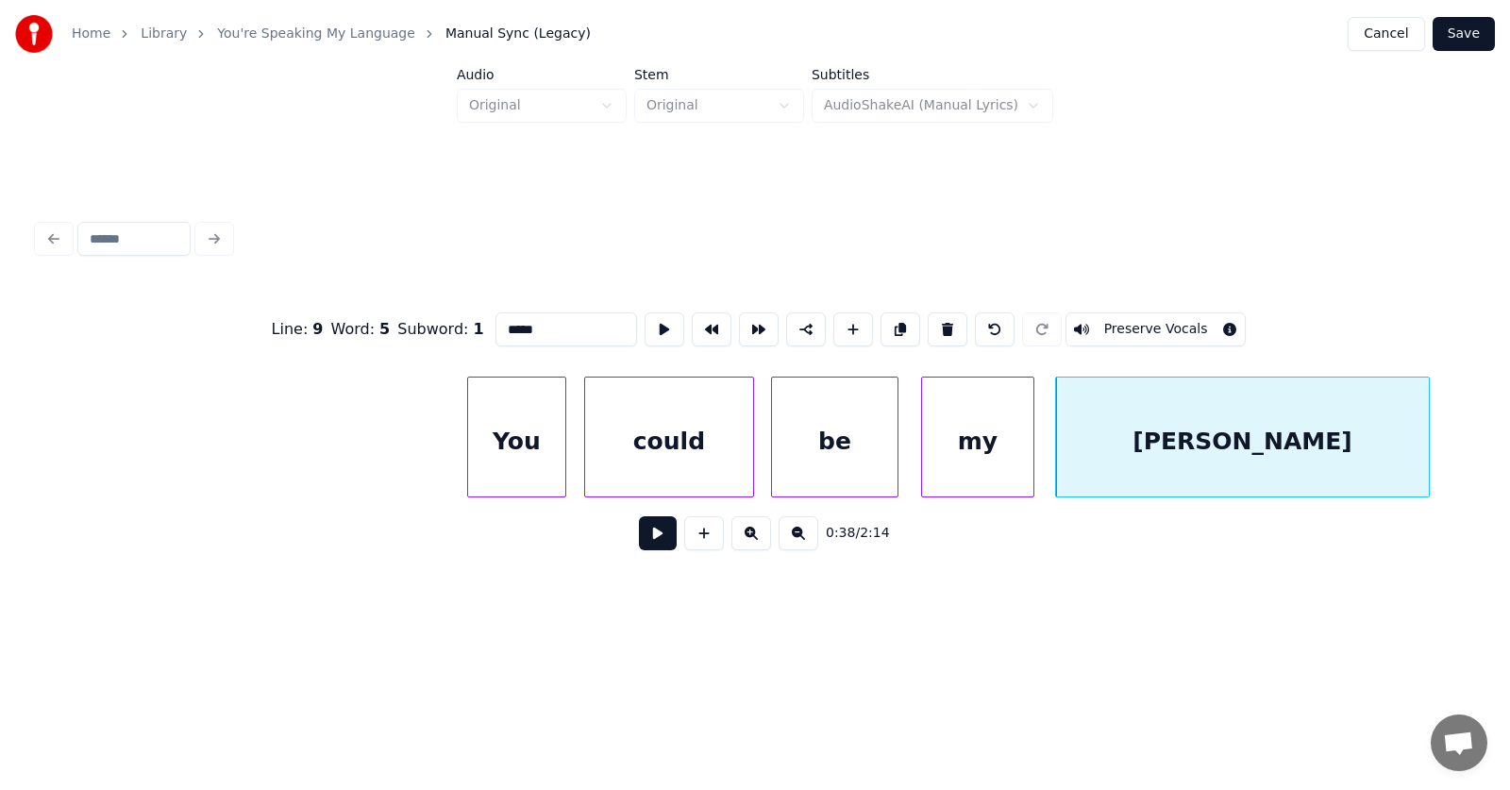
type input "***"
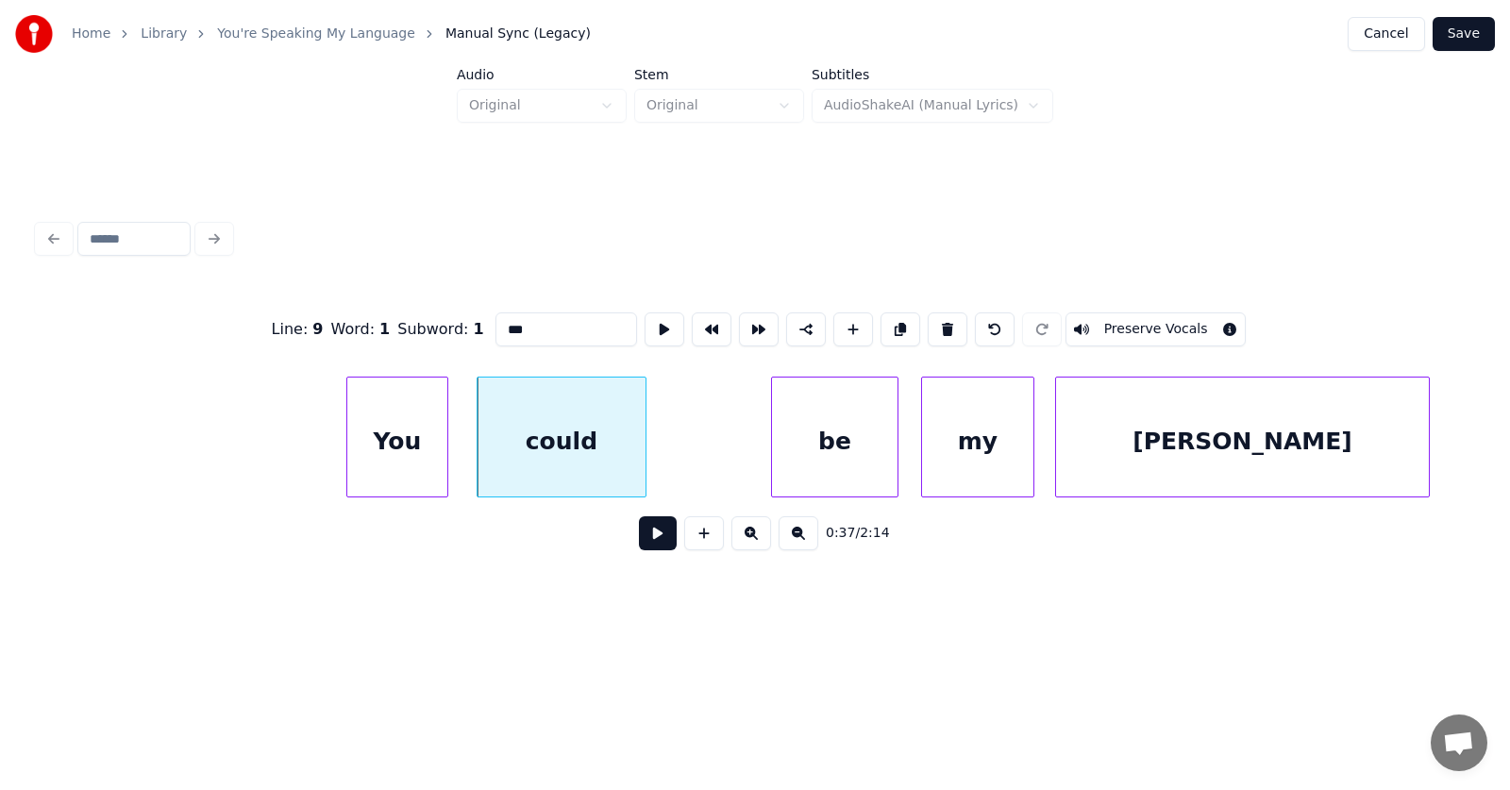
type input "*****"
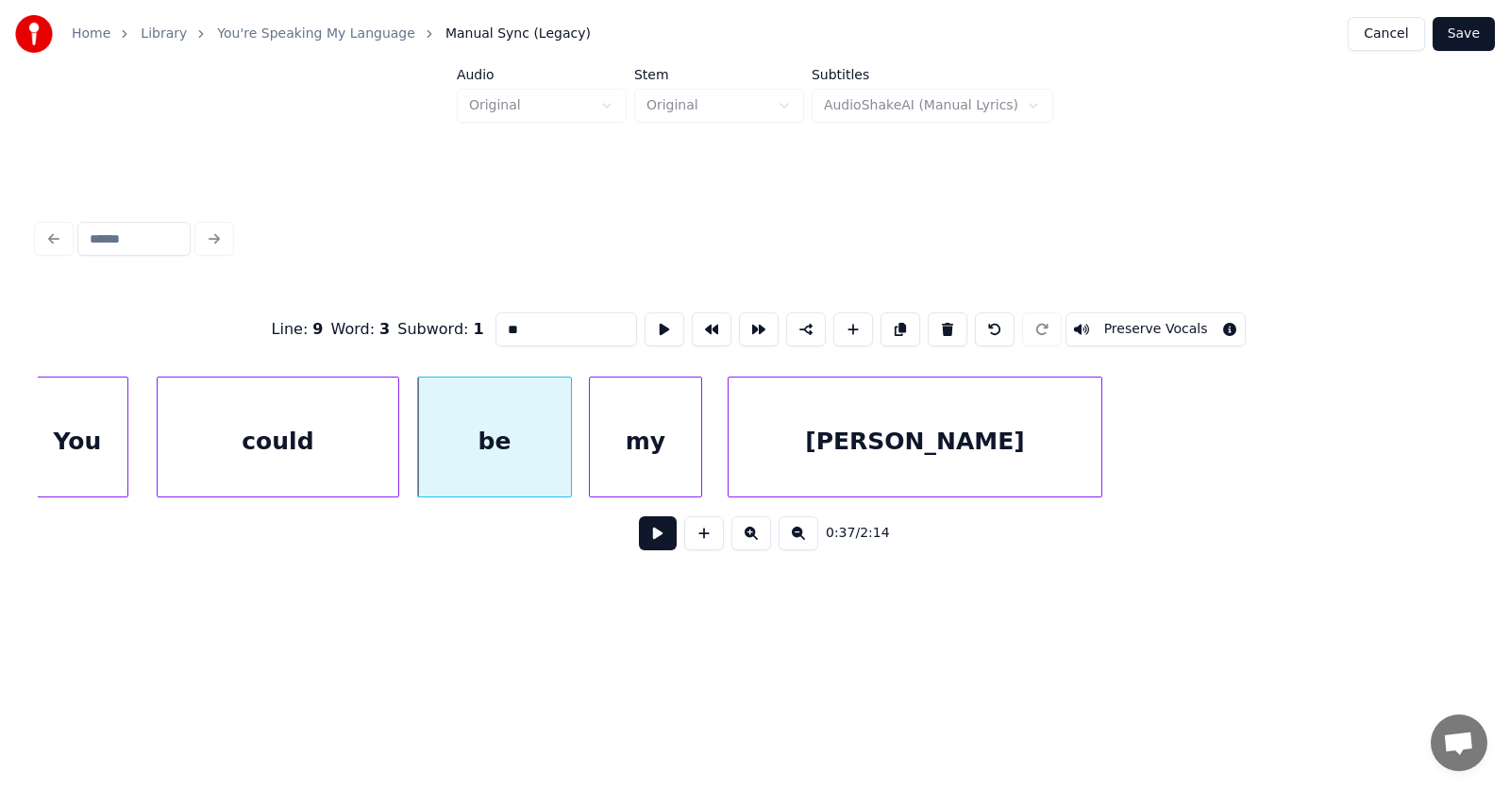
scroll to position [0, 26257]
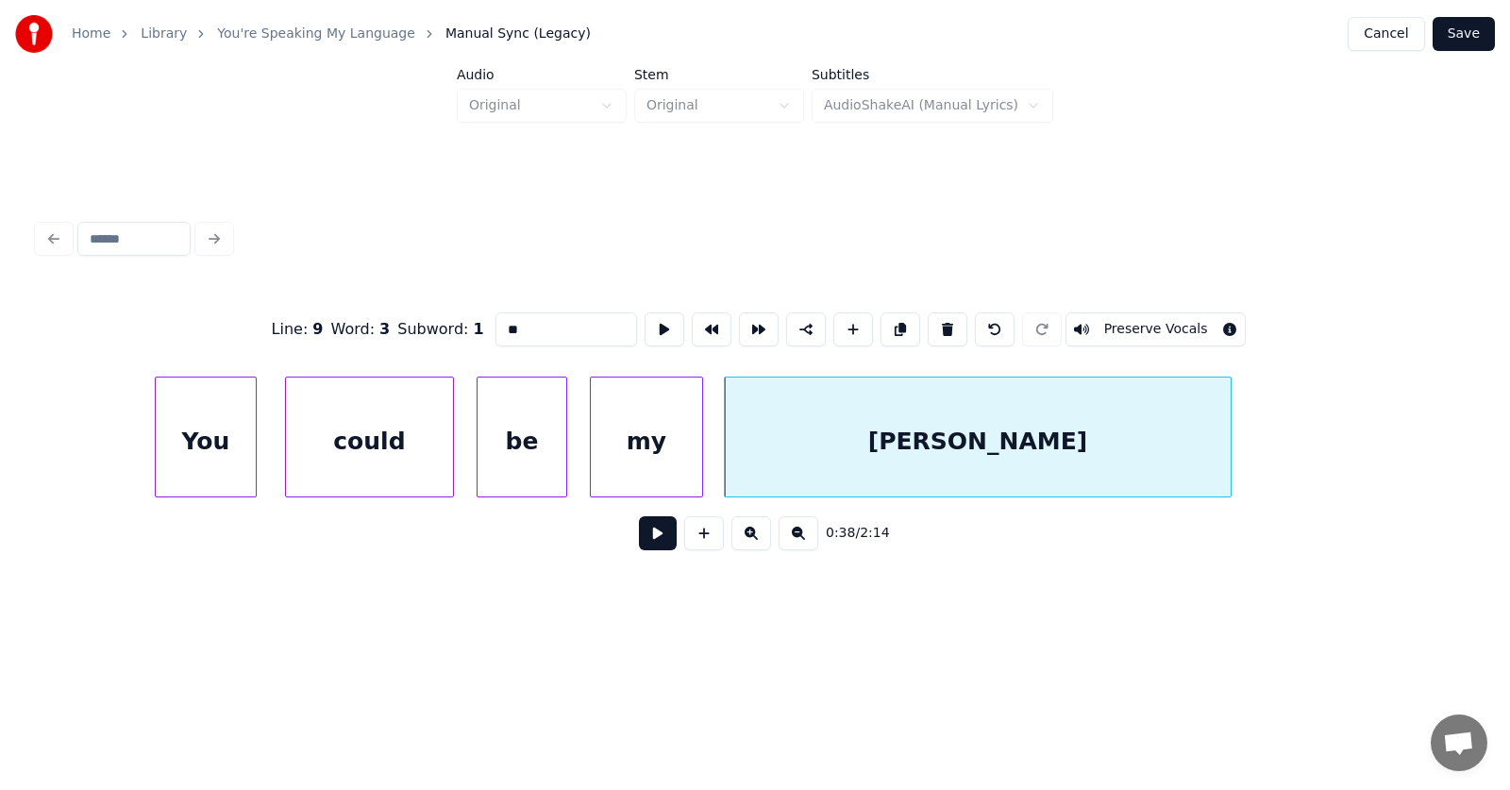
type input "*****"
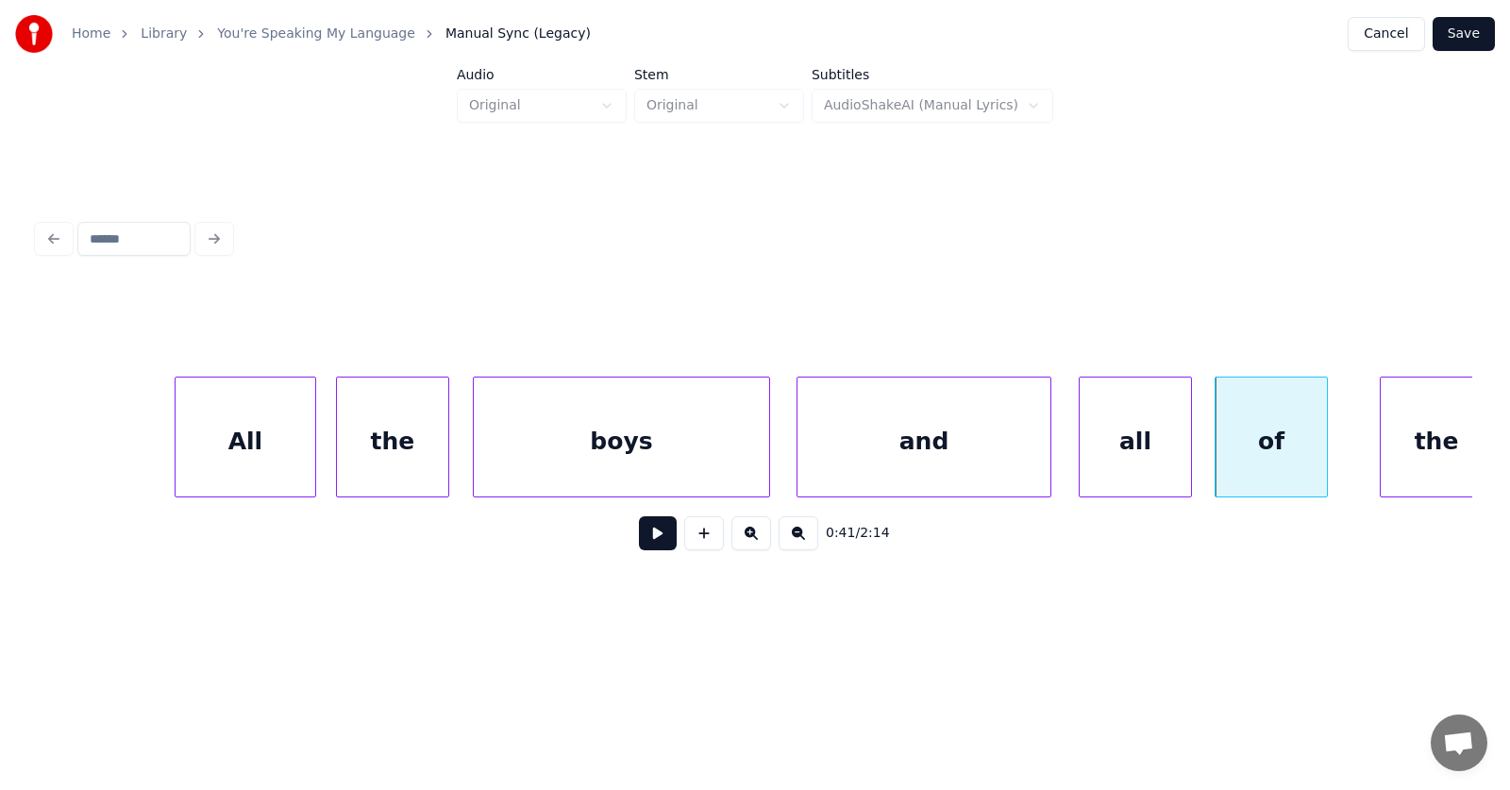
scroll to position [0, 28883]
